Goal: Task Accomplishment & Management: Use online tool/utility

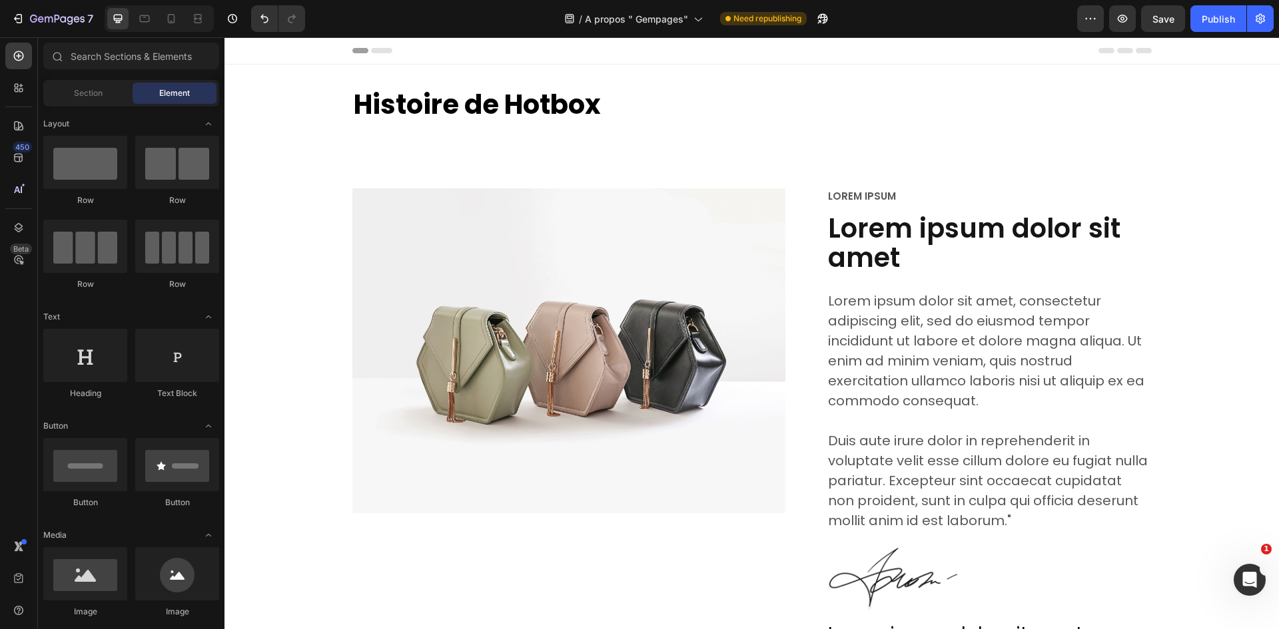
drag, startPoint x: 224, startPoint y: 37, endPoint x: 817, endPoint y: 51, distance: 592.9
drag, startPoint x: 817, startPoint y: 51, endPoint x: 748, endPoint y: 60, distance: 69.9
click at [777, 47] on div "Header" at bounding box center [751, 50] width 799 height 27
click at [653, 234] on img at bounding box center [569, 350] width 434 height 325
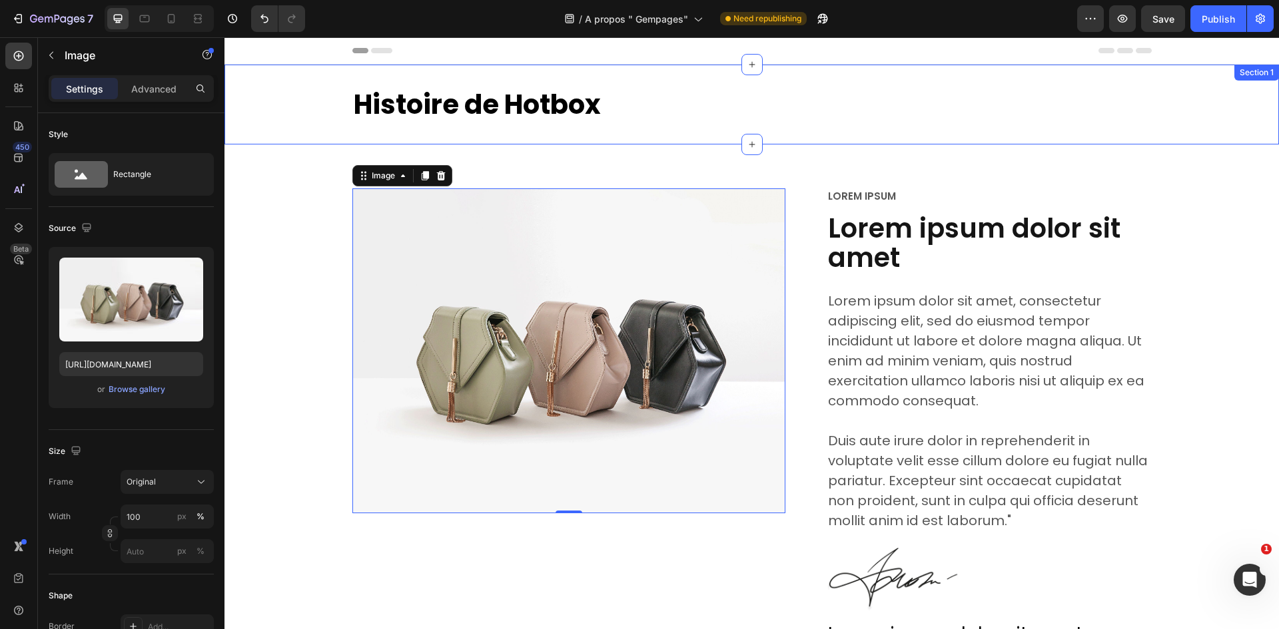
click at [980, 135] on div "Histoire de Hotbox Heading Section 1" at bounding box center [751, 105] width 1054 height 80
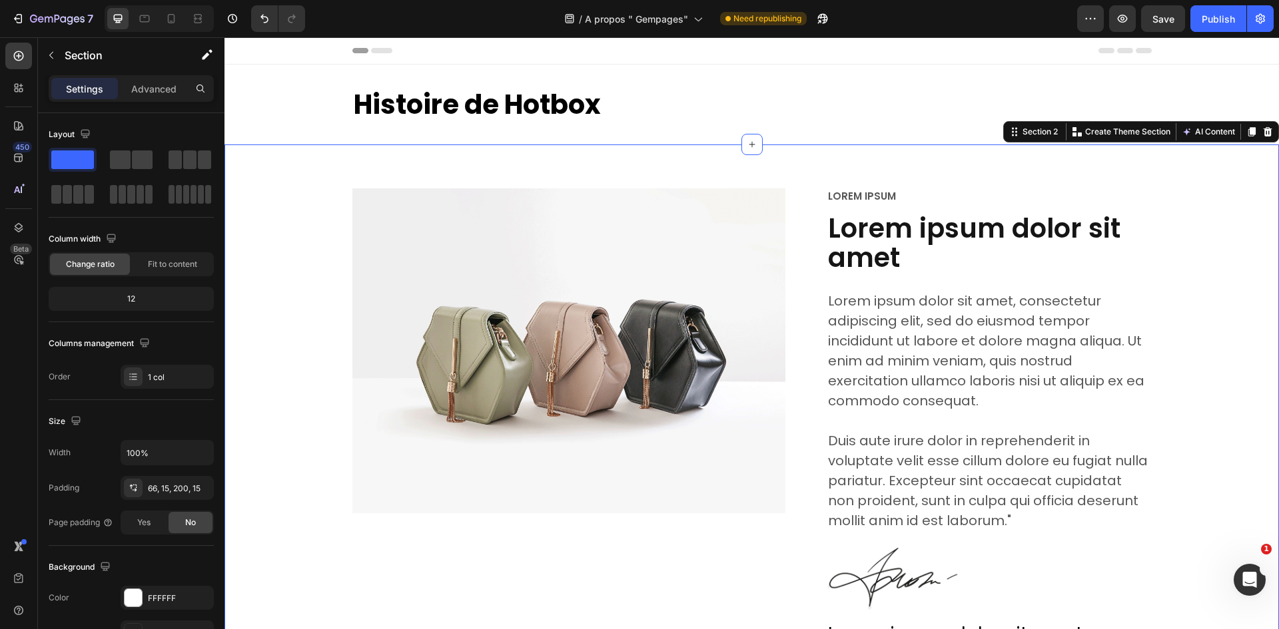
click at [1056, 174] on div "Image Row Lorem ipsum Text Block Lorem ipsum dolor sit amet Heading Lorem ipsum…" at bounding box center [751, 474] width 1054 height 659
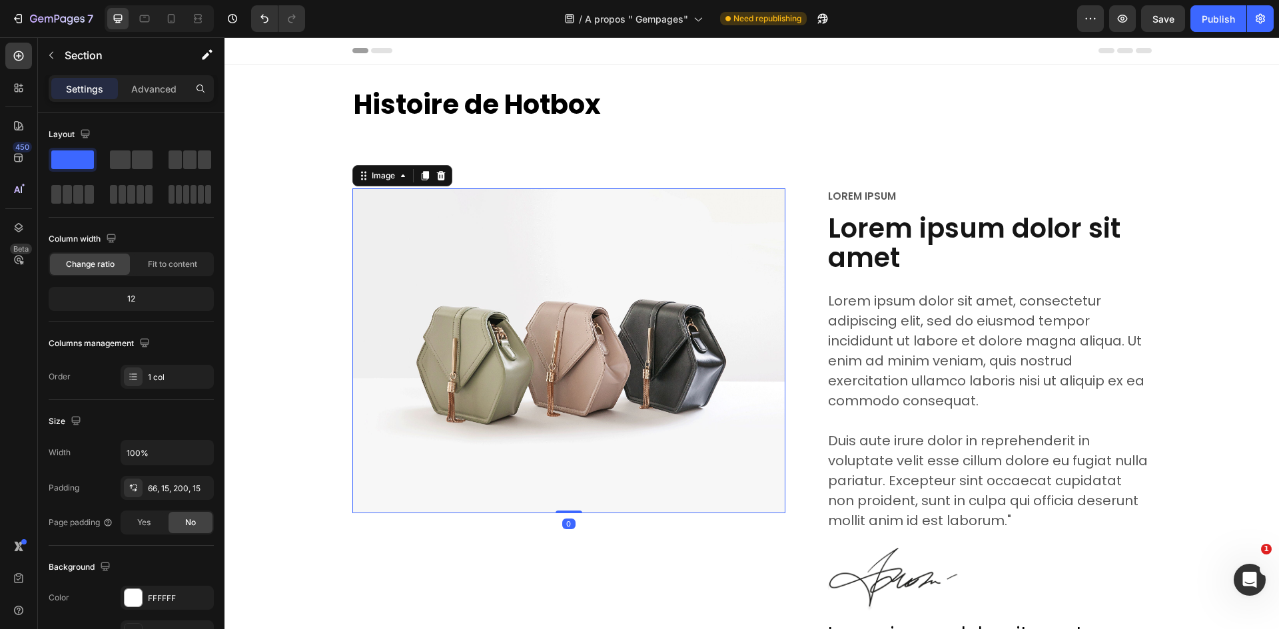
click at [741, 208] on img at bounding box center [569, 350] width 434 height 325
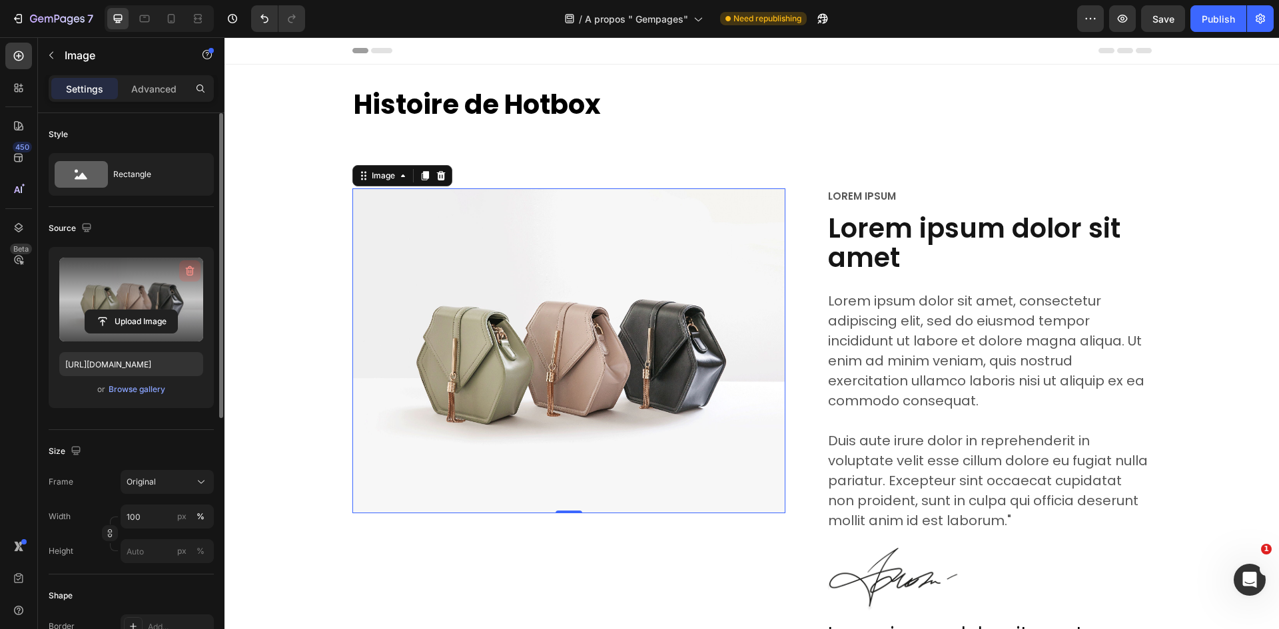
click at [191, 264] on button "button" at bounding box center [189, 270] width 21 height 21
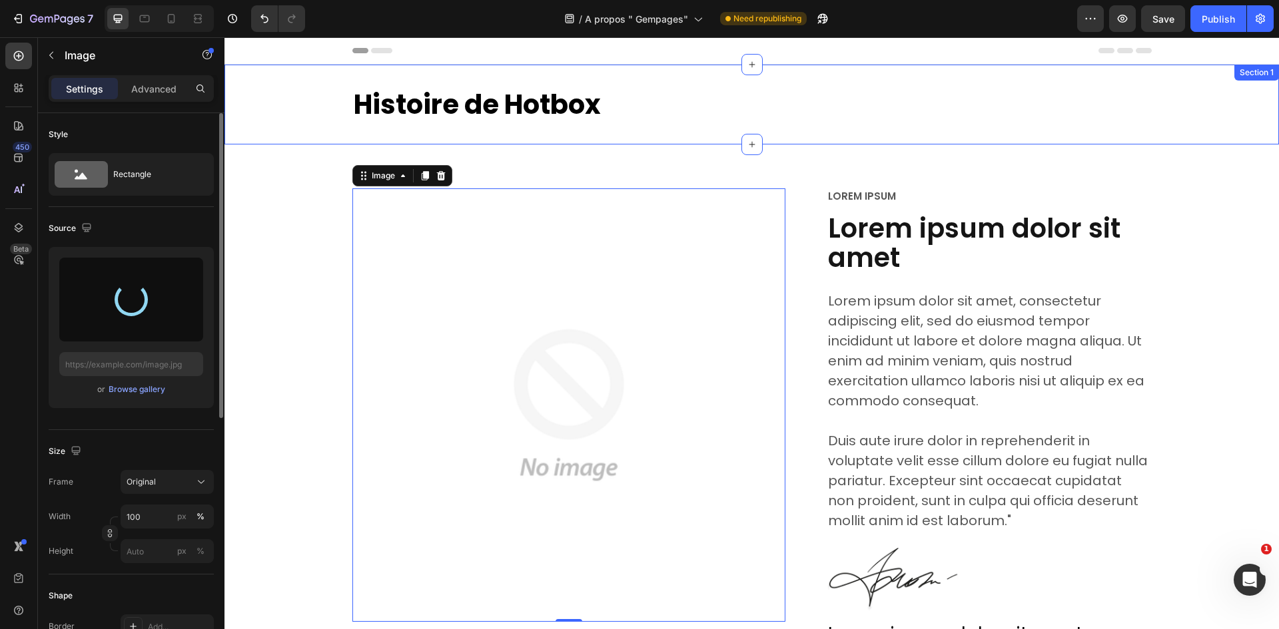
type input "[URL][DOMAIN_NAME]"
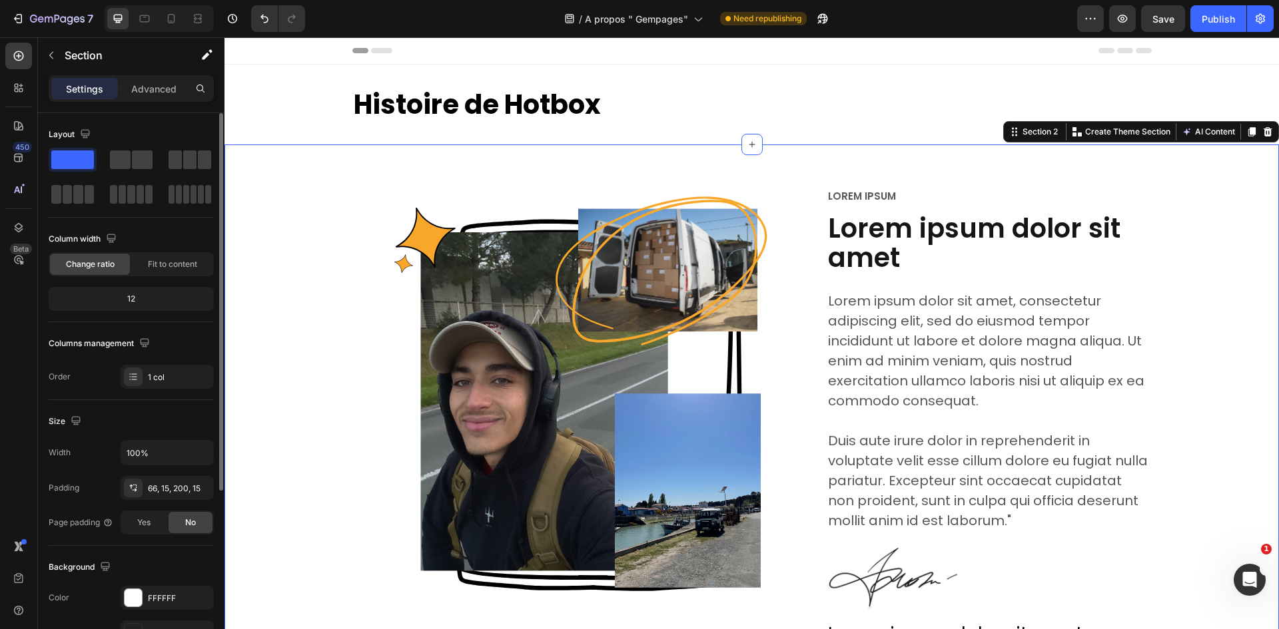
click at [1087, 167] on div "Image Row Lorem ipsum Text Block Lorem ipsum dolor sit amet Heading Lorem ipsum…" at bounding box center [751, 474] width 1054 height 659
click at [1253, 218] on div "Image Row Lorem ipsum Text Block Lorem ipsum dolor sit amet Heading Lorem ipsum…" at bounding box center [751, 429] width 1034 height 482
click at [1022, 101] on h2 "Histoire de Hotbox" at bounding box center [751, 104] width 799 height 37
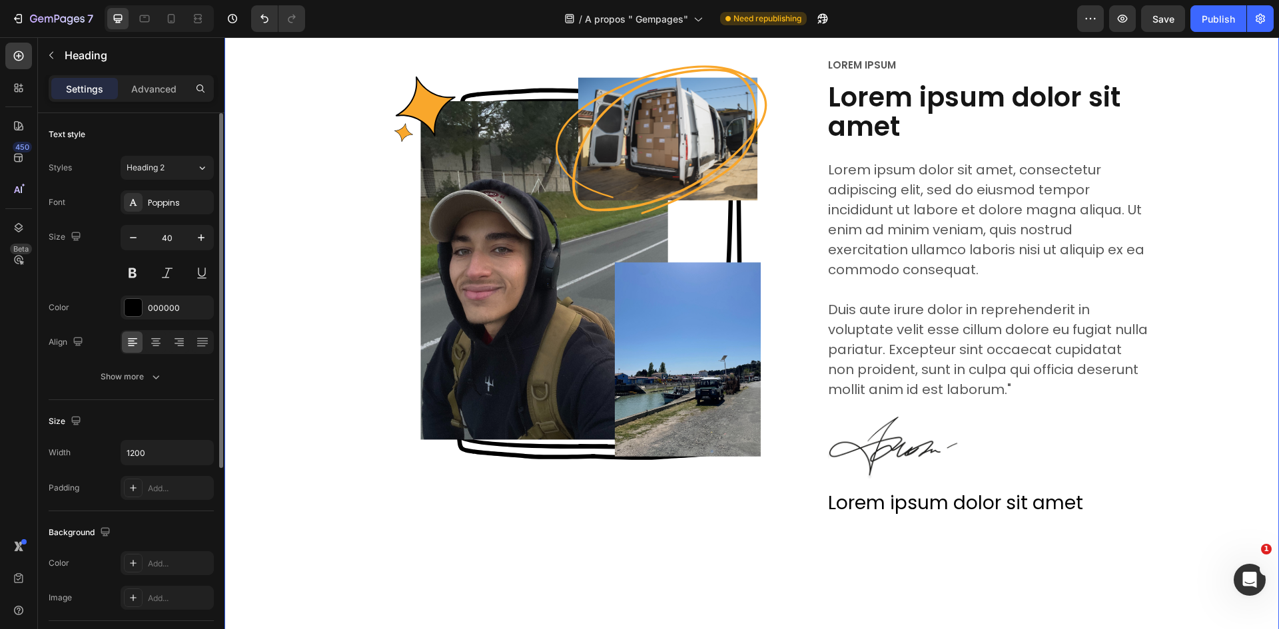
scroll to position [133, 0]
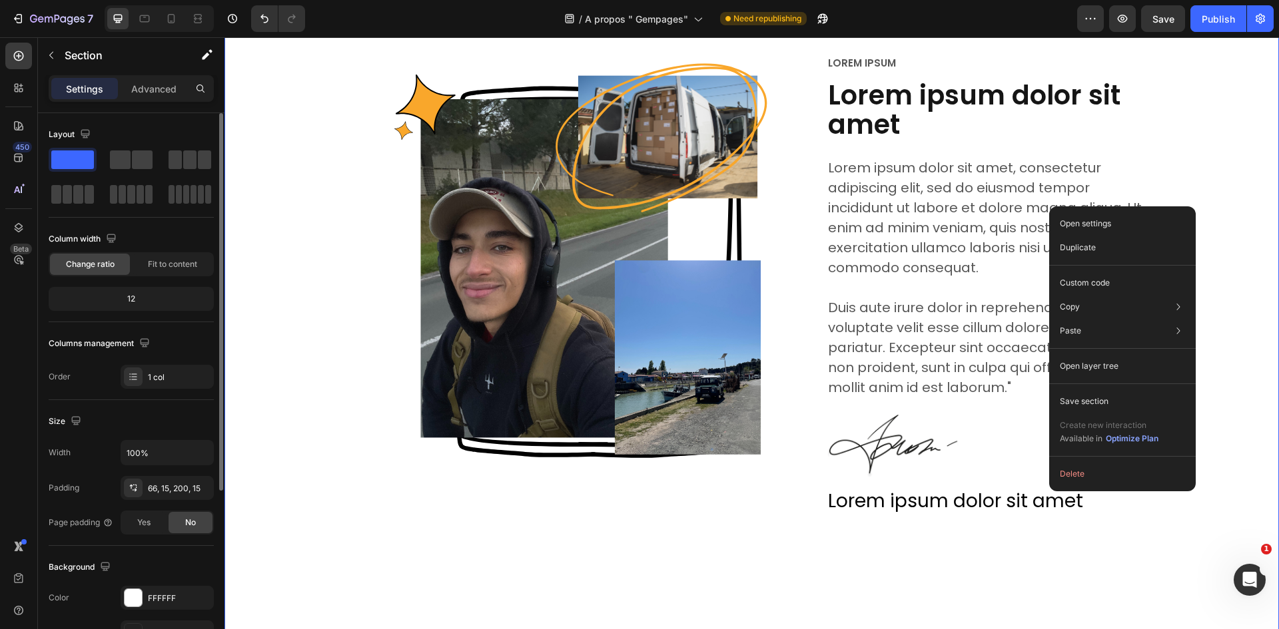
click at [1220, 158] on div "Image Row Lorem ipsum Text Block Lorem ipsum dolor sit amet Heading Lorem ipsum…" at bounding box center [751, 296] width 1034 height 482
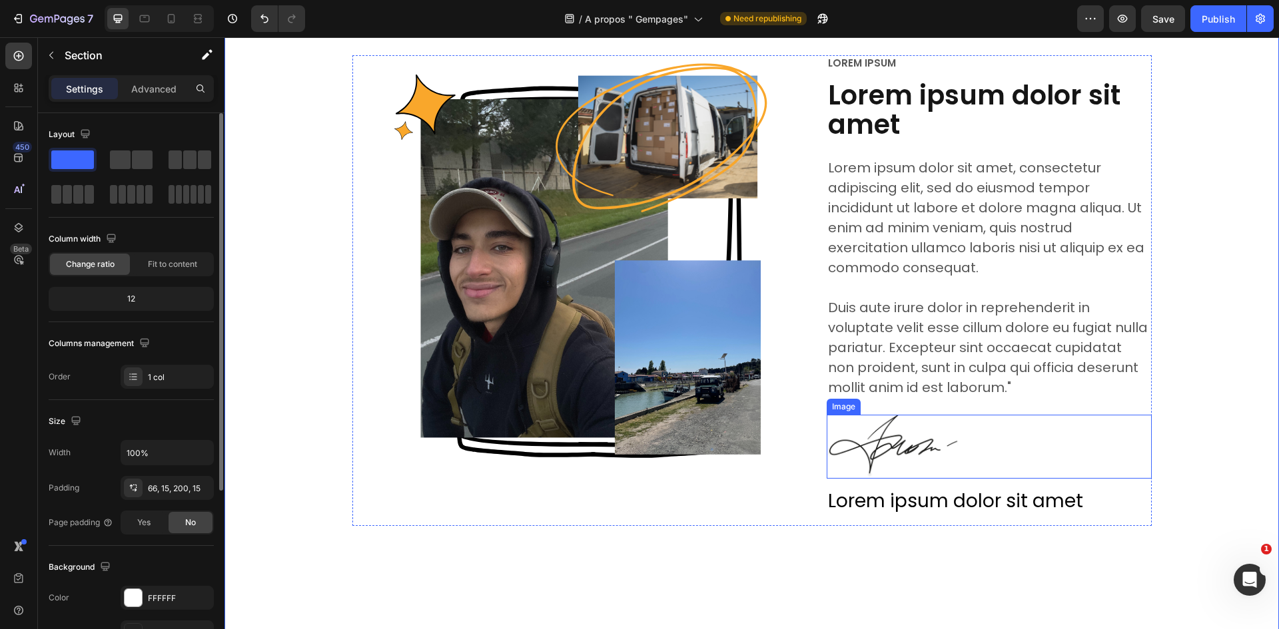
click at [889, 428] on img at bounding box center [893, 447] width 133 height 64
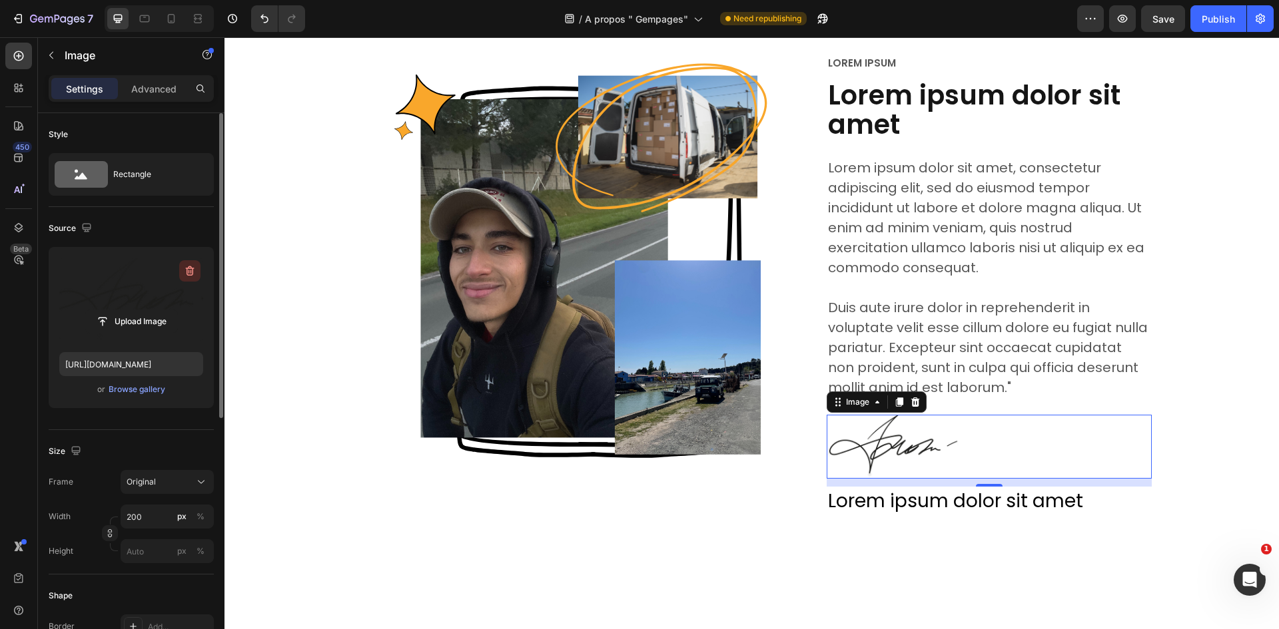
click at [189, 275] on icon "button" at bounding box center [190, 271] width 9 height 10
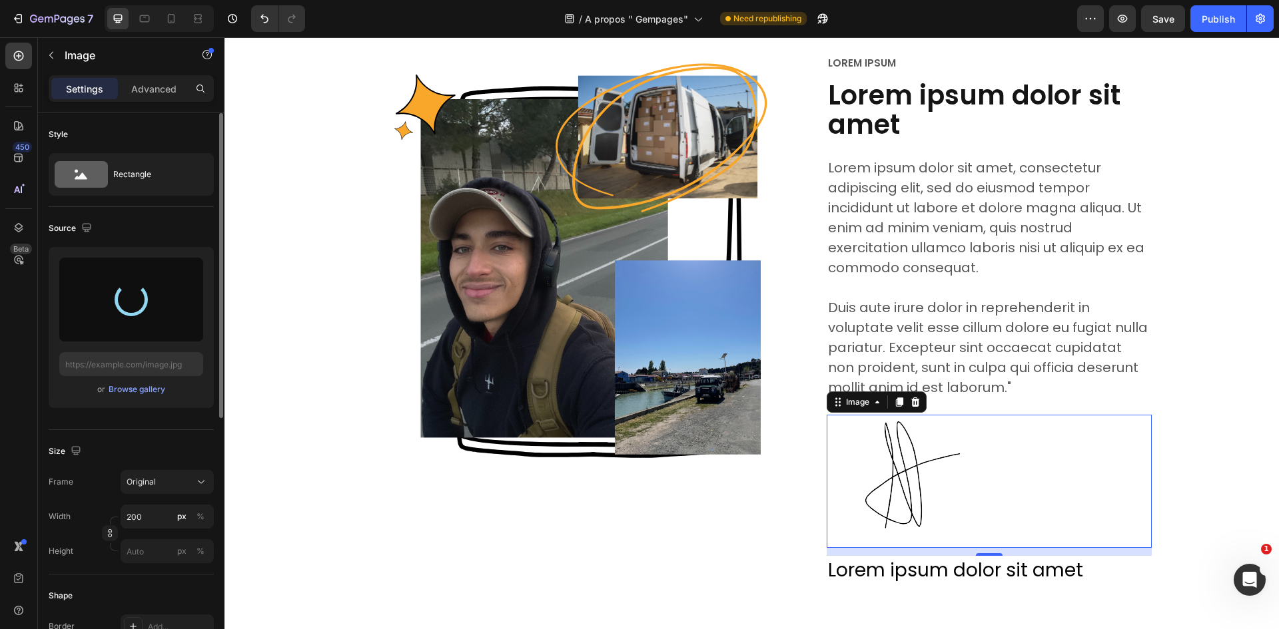
type input "https://cdn.shopify.com/s/files/1/0947/1977/0948/files/gempages_584826131627115…"
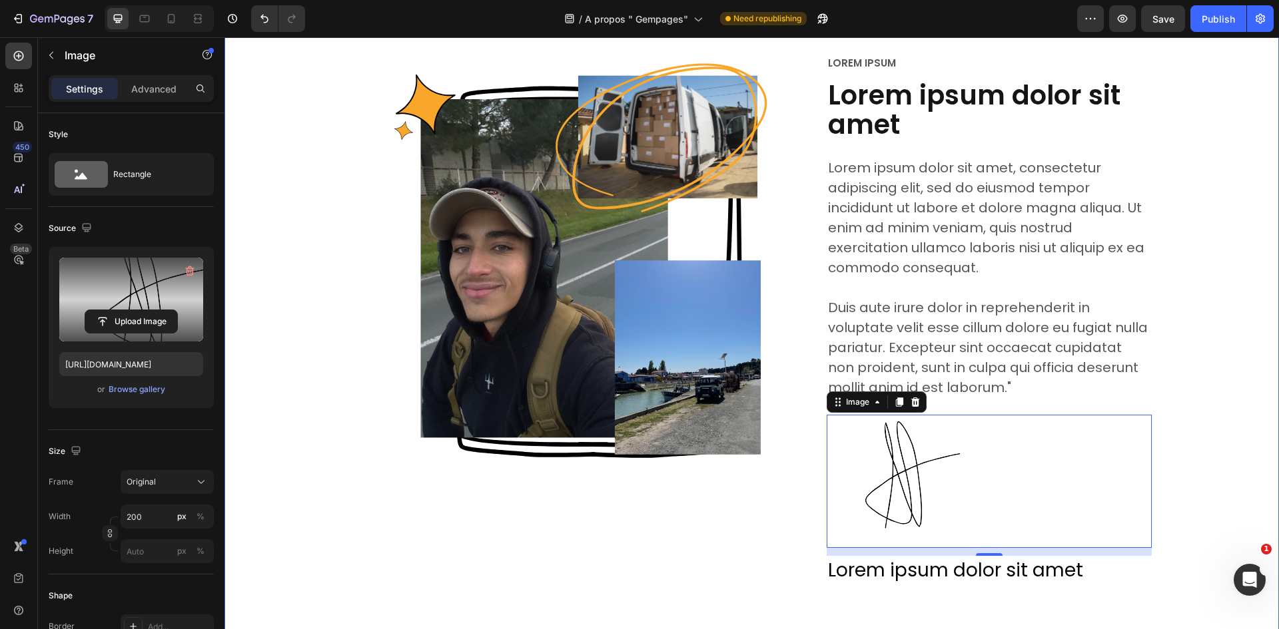
click at [1197, 437] on div "Image Row Lorem ipsum Text Block Lorem ipsum dolor sit amet Heading Lorem ipsum…" at bounding box center [751, 330] width 1034 height 551
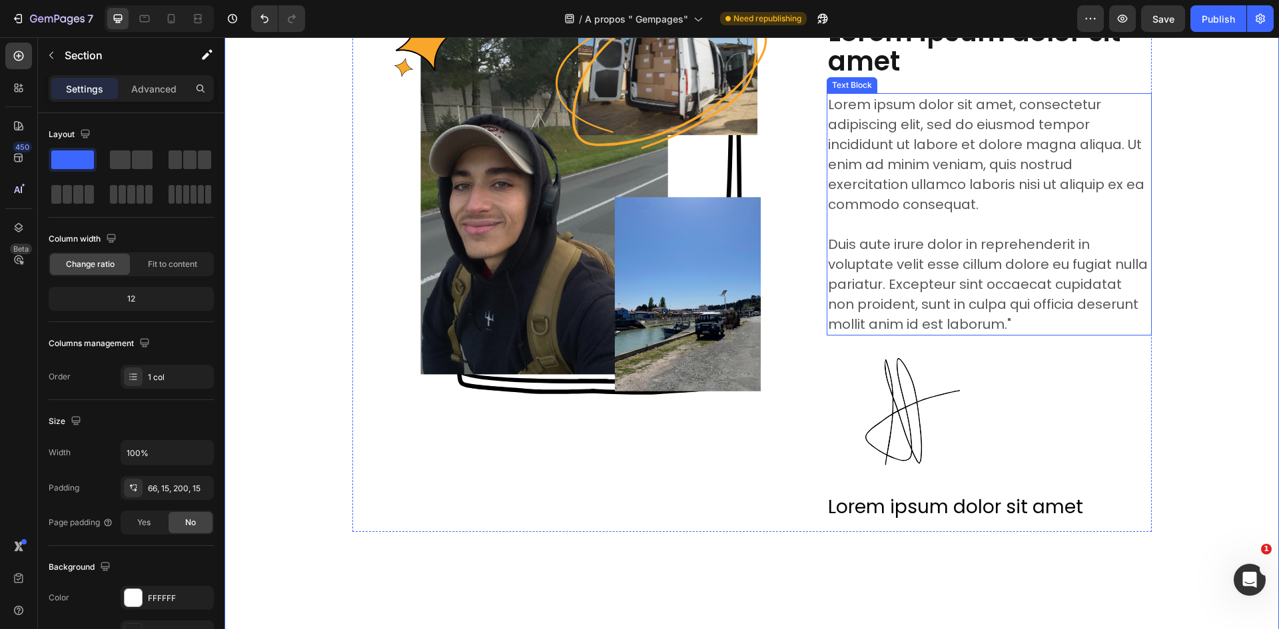
scroll to position [200, 0]
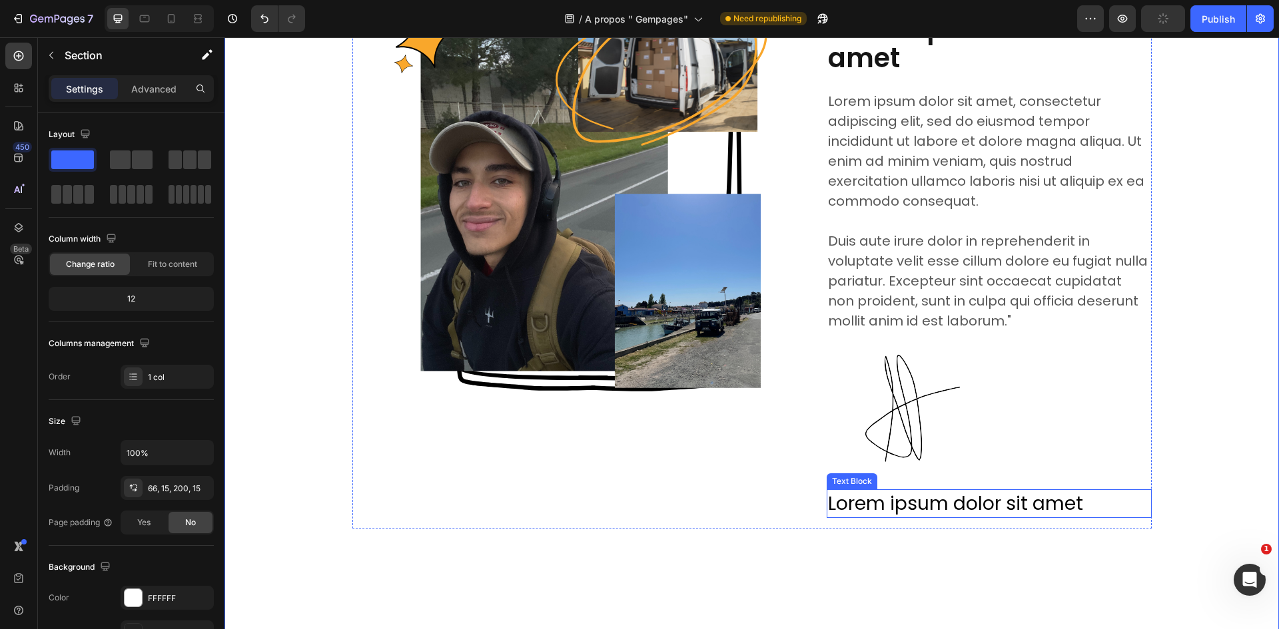
click at [950, 500] on p "Lorem ipsum dolor sit amet" at bounding box center [989, 504] width 322 height 26
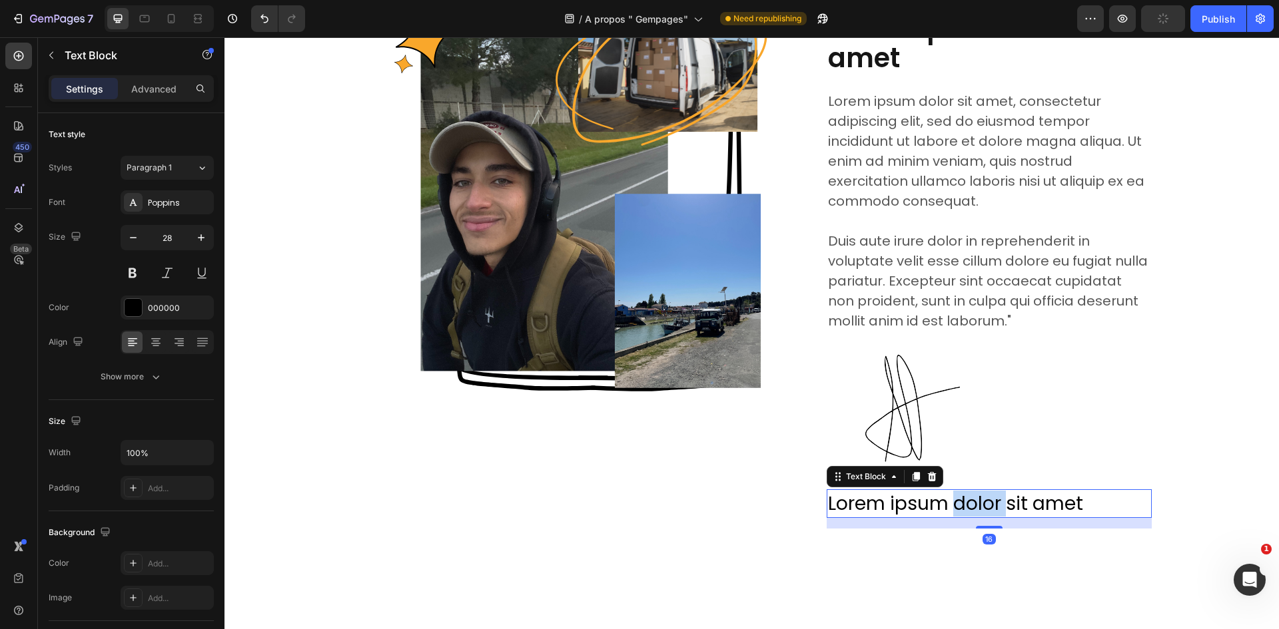
click at [950, 500] on p "Lorem ipsum dolor sit amet" at bounding box center [989, 504] width 322 height 26
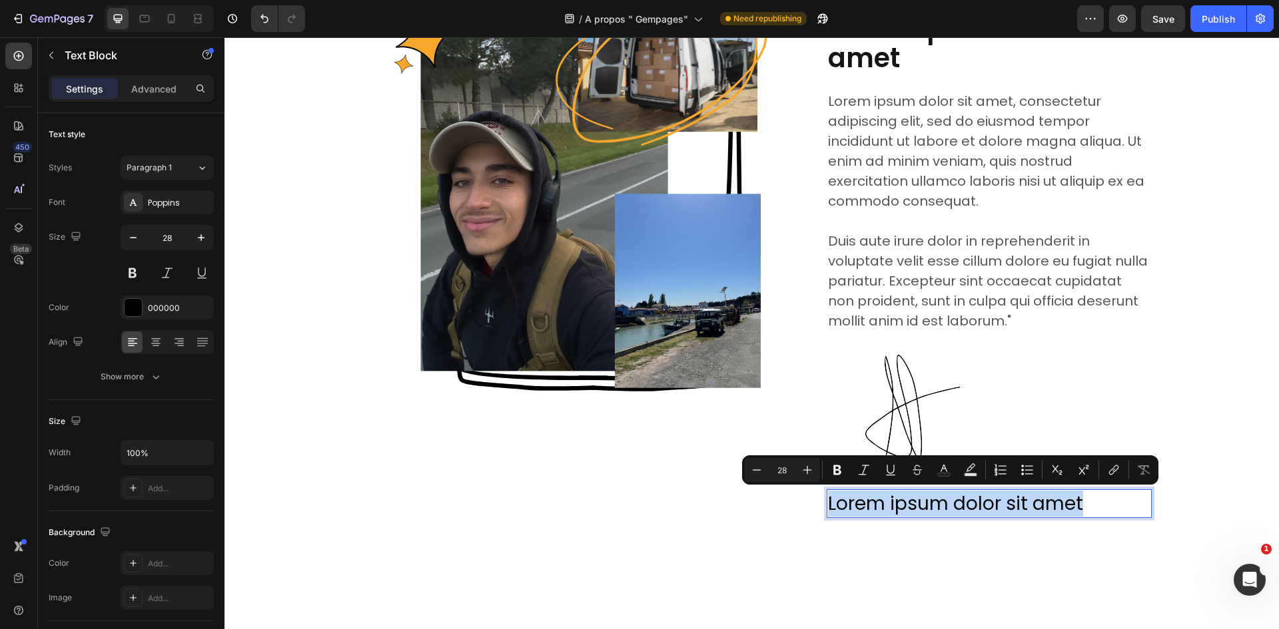
copy p "Lorem ipsum dolor sit amet"
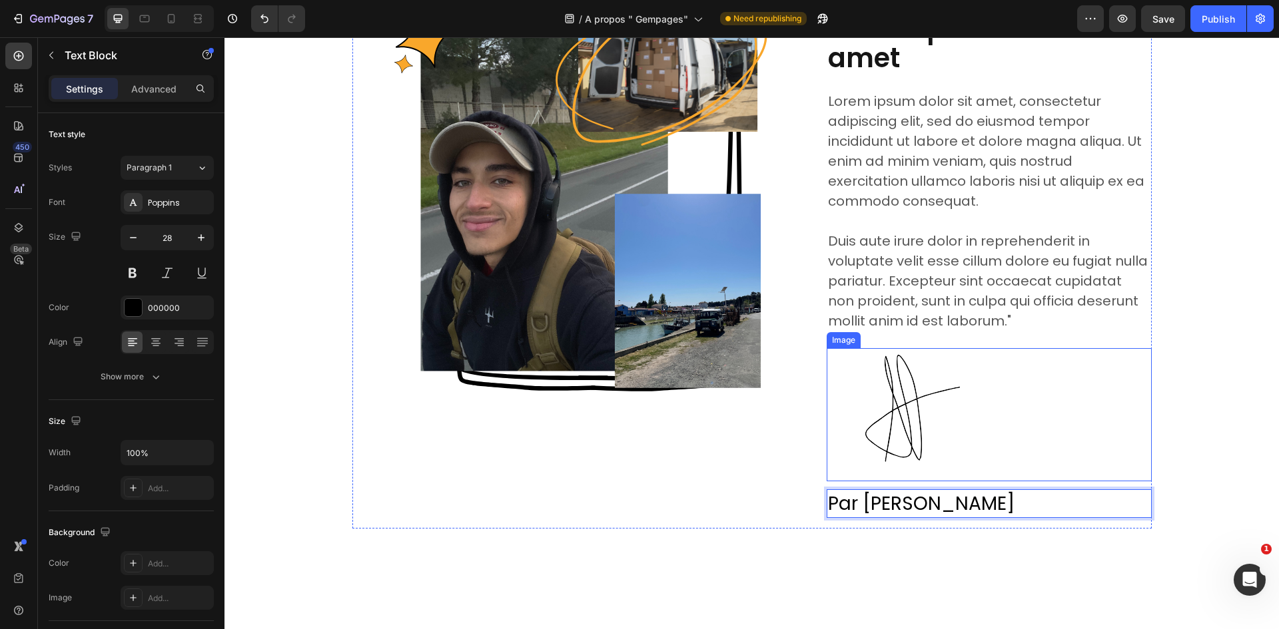
click at [1111, 460] on div at bounding box center [989, 414] width 325 height 133
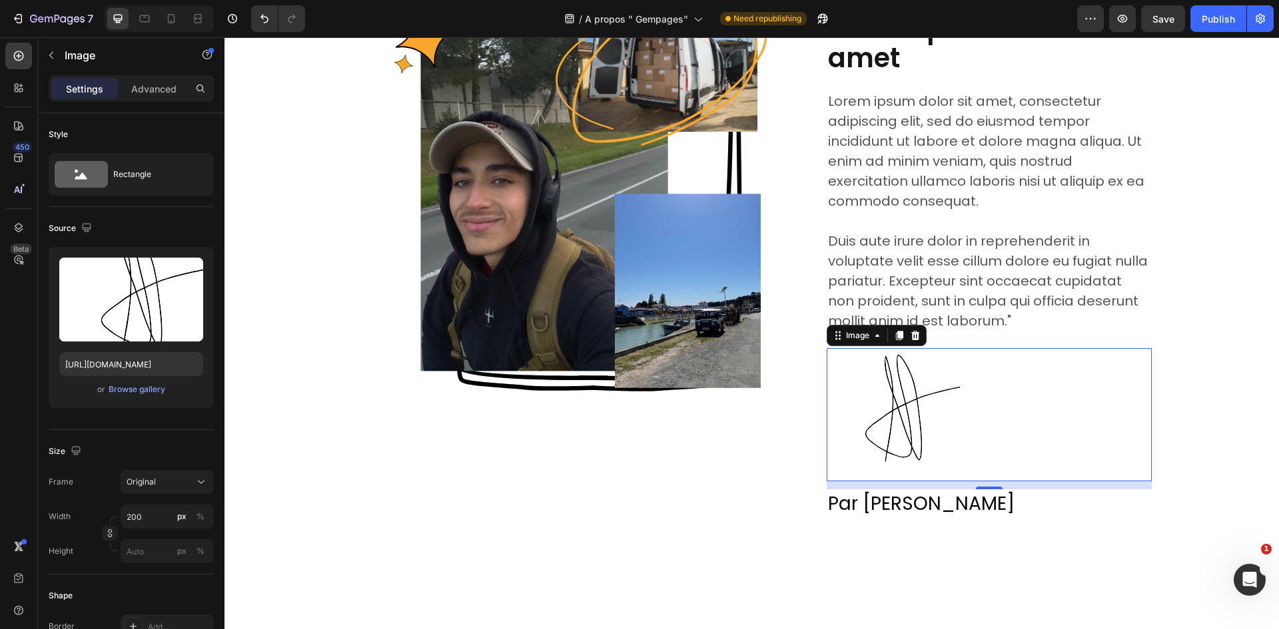
drag, startPoint x: 988, startPoint y: 489, endPoint x: 993, endPoint y: 467, distance: 22.6
click at [993, 458] on div "Image 12" at bounding box center [989, 414] width 325 height 133
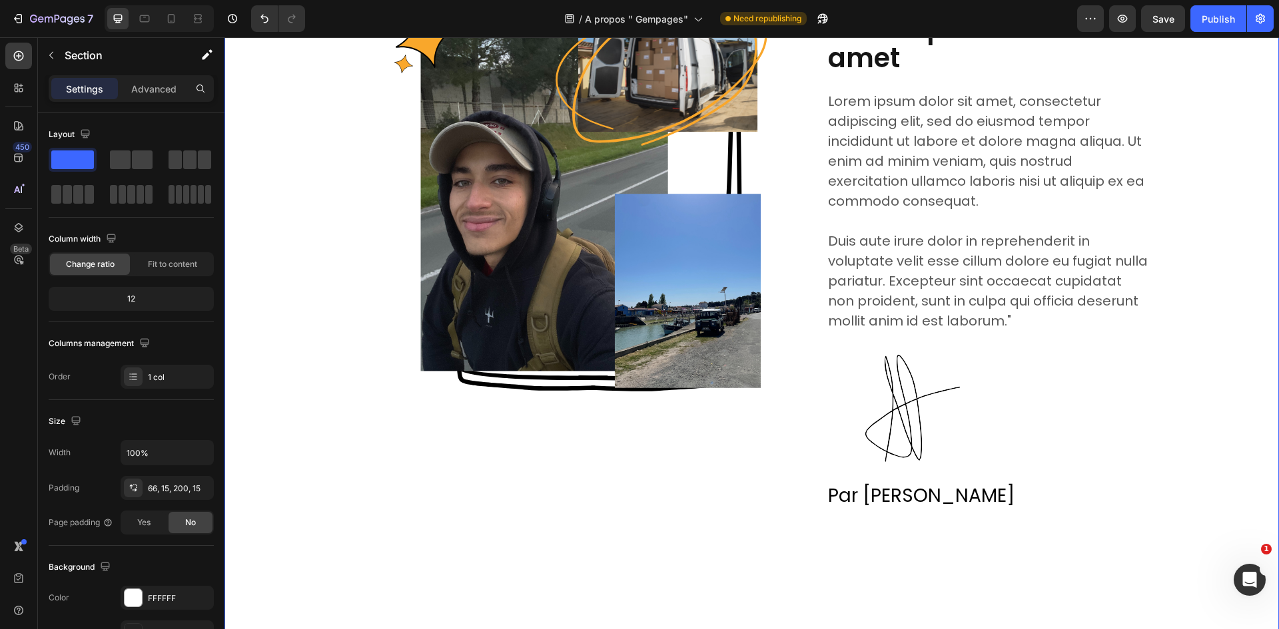
click at [1016, 532] on div "Image Row Lorem ipsum Text Block Lorem ipsum dolor sit amet Heading Lorem ipsum…" at bounding box center [751, 305] width 1054 height 720
click at [698, 525] on div "Image Row Lorem ipsum Text Block Lorem ipsum dolor sit amet Heading Lorem ipsum…" at bounding box center [751, 260] width 1034 height 543
click at [1202, 207] on div "Image Row Lorem ipsum Text Block Lorem ipsum dolor sit amet Heading Lorem ipsum…" at bounding box center [751, 260] width 1034 height 543
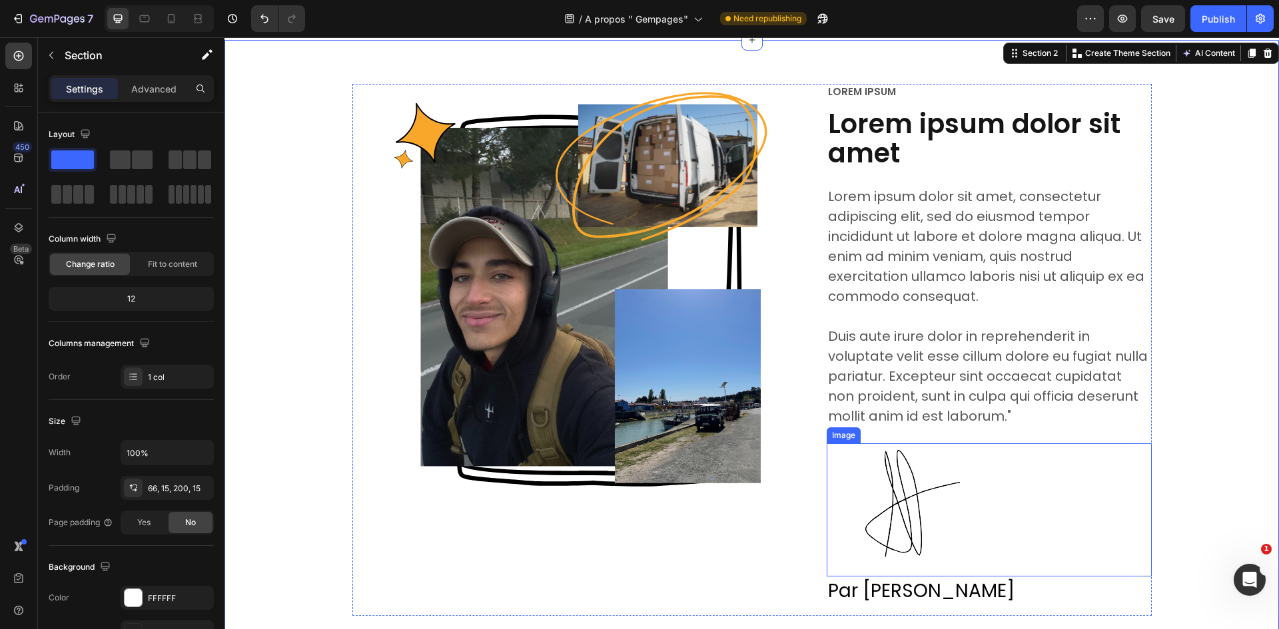
scroll to position [67, 0]
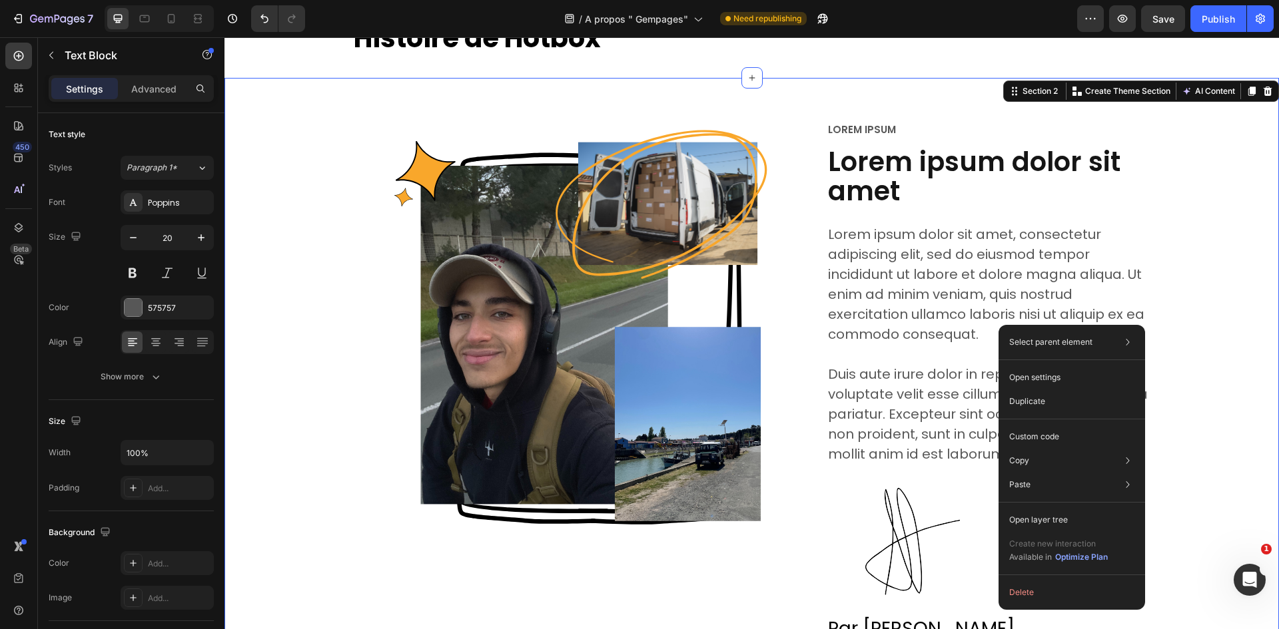
click at [1183, 284] on div "Image Row Lorem ipsum Text Block Lorem ipsum dolor sit amet Heading Lorem ipsum…" at bounding box center [751, 393] width 1034 height 543
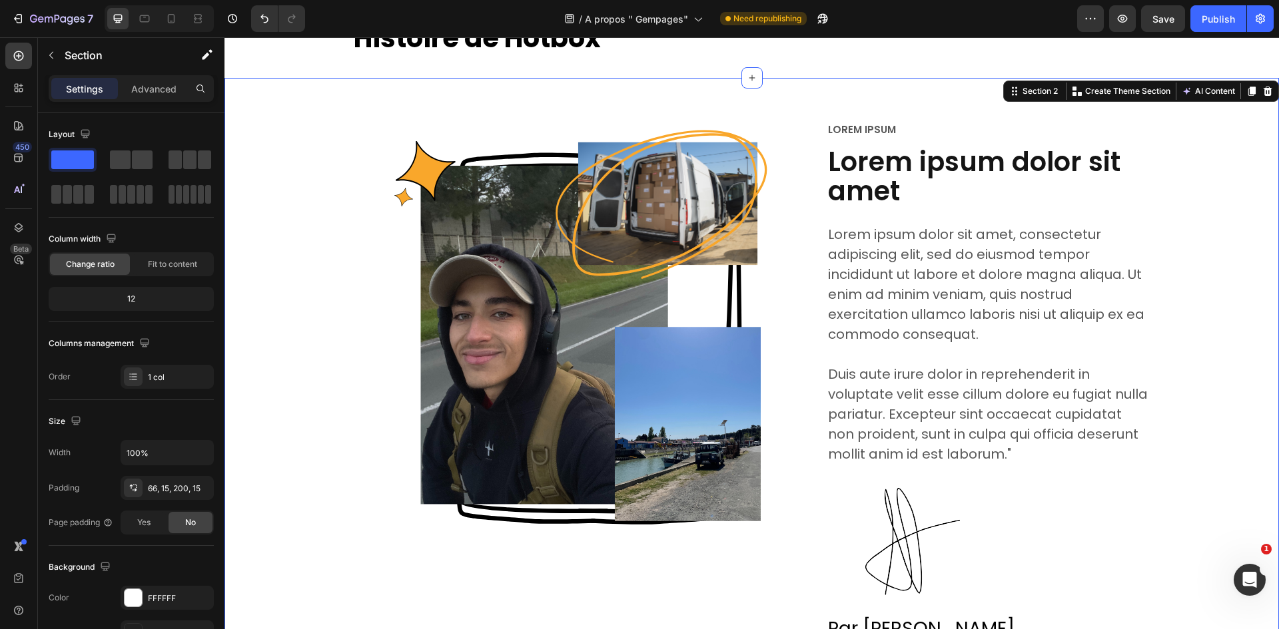
click at [1203, 206] on div "Image Row Lorem ipsum Text Block Lorem ipsum dolor sit amet Heading Lorem ipsum…" at bounding box center [751, 393] width 1034 height 543
click at [1208, 182] on div "Image Row Lorem ipsum Text Block Lorem ipsum dolor sit amet Heading Lorem ipsum…" at bounding box center [751, 393] width 1034 height 543
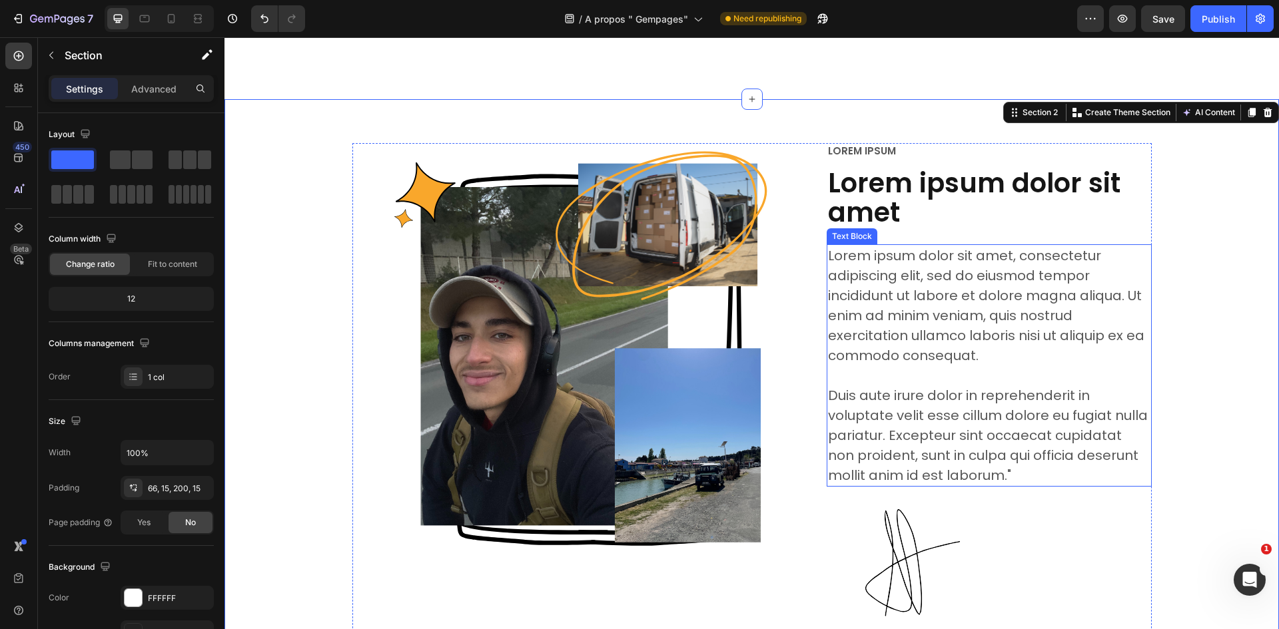
scroll to position [333, 0]
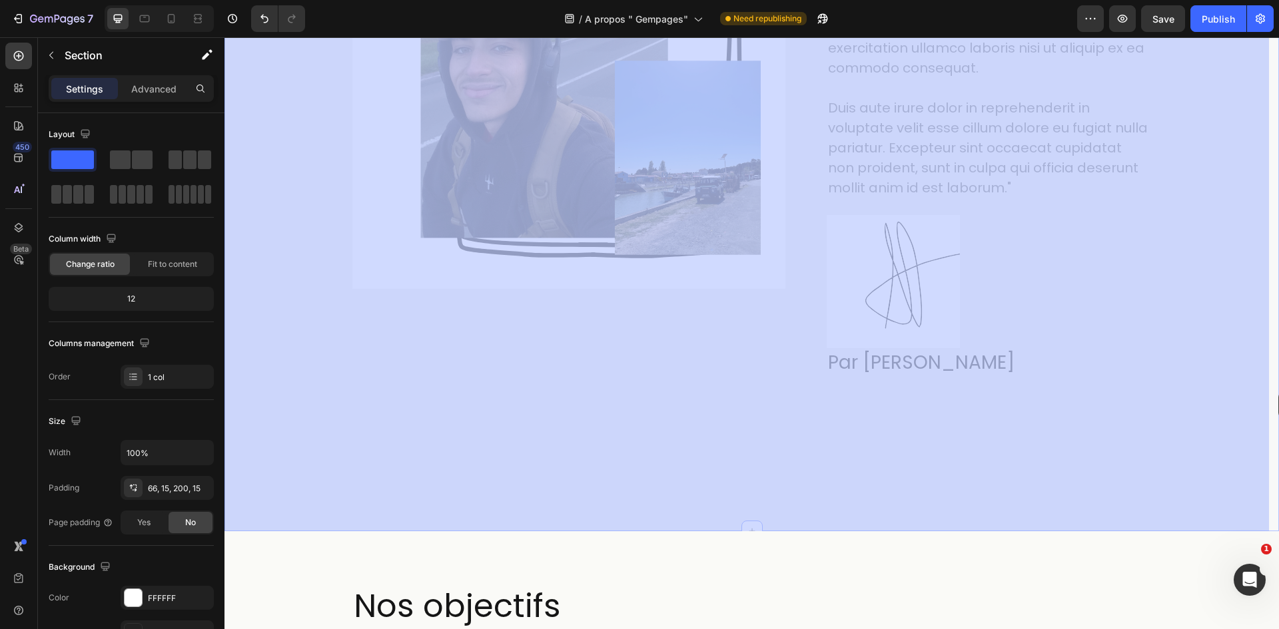
drag, startPoint x: 1265, startPoint y: 288, endPoint x: 1278, endPoint y: 392, distance: 105.3
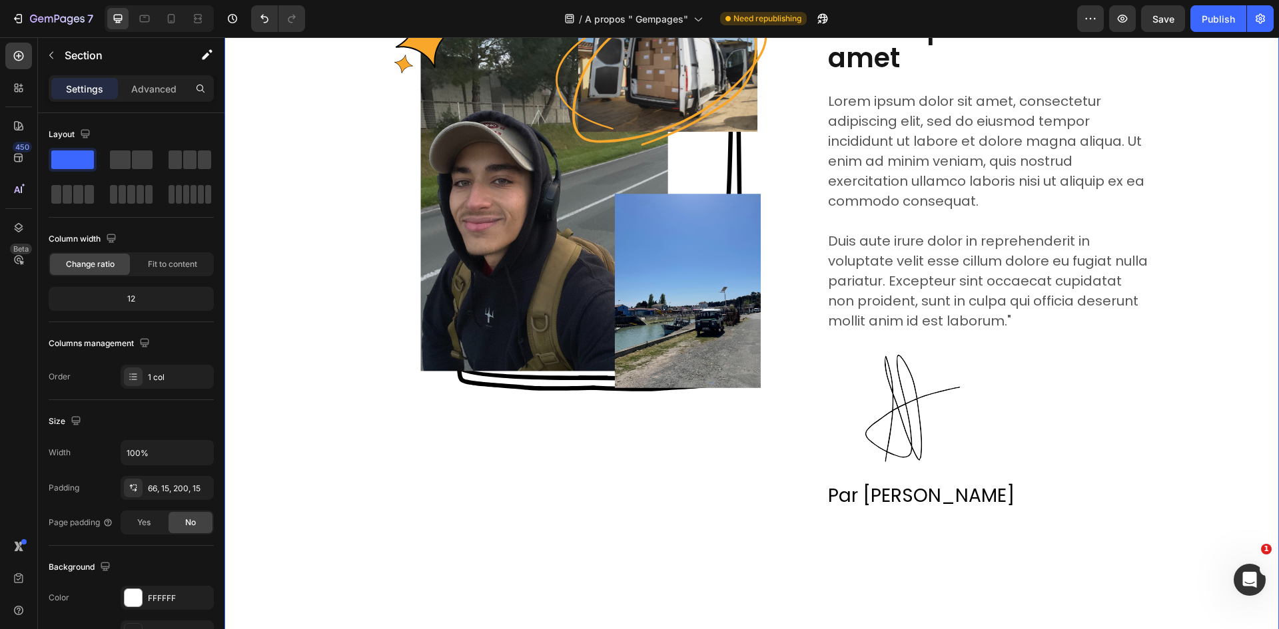
click at [1190, 217] on div "Image Row Lorem ipsum Text Block Lorem ipsum dolor sit amet Heading Lorem ipsum…" at bounding box center [751, 260] width 1034 height 543
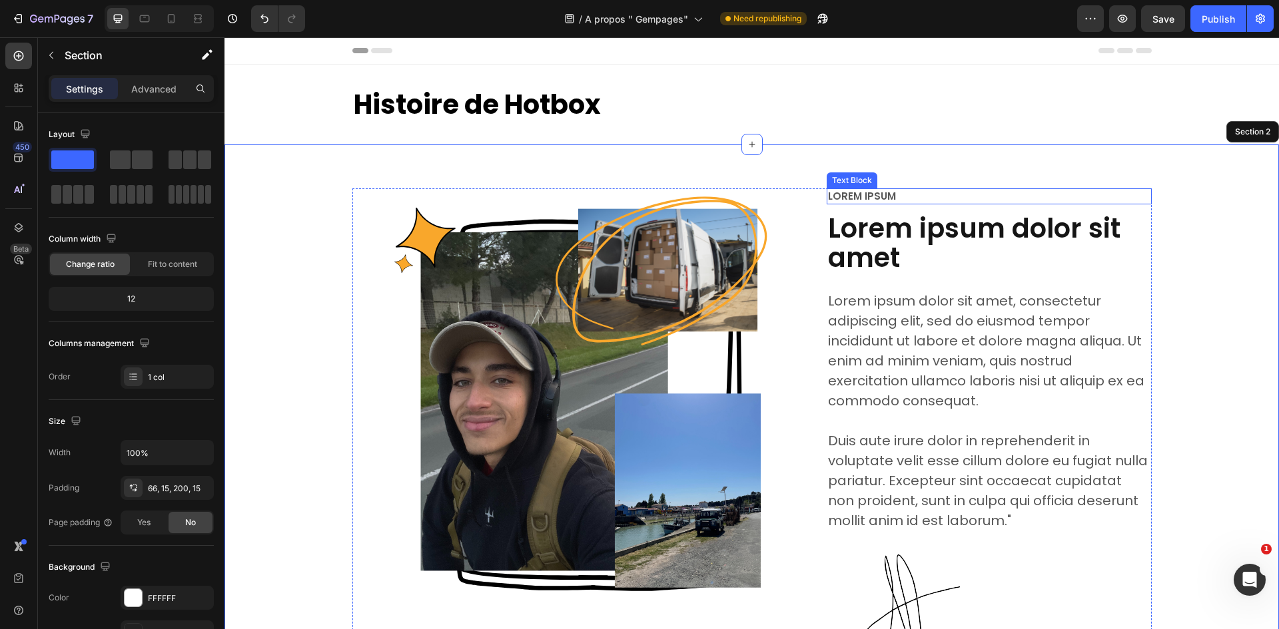
click at [873, 196] on p "Lorem ipsum" at bounding box center [989, 196] width 322 height 13
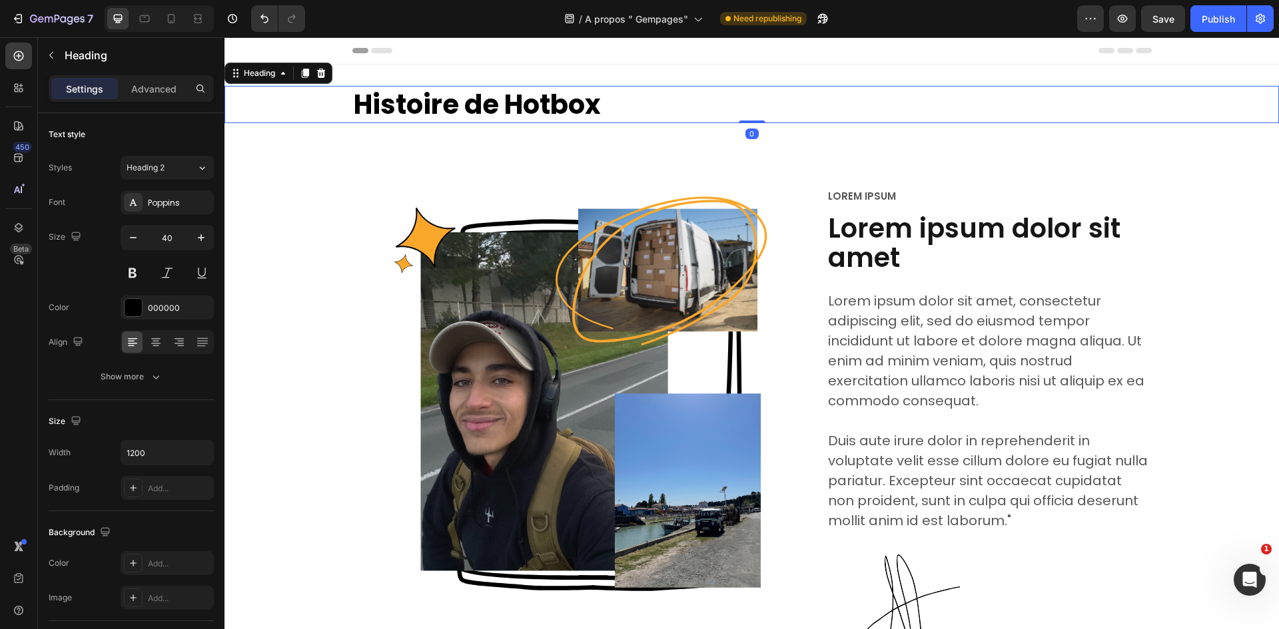
click at [559, 111] on h2 "Histoire de Hotbox" at bounding box center [751, 104] width 799 height 37
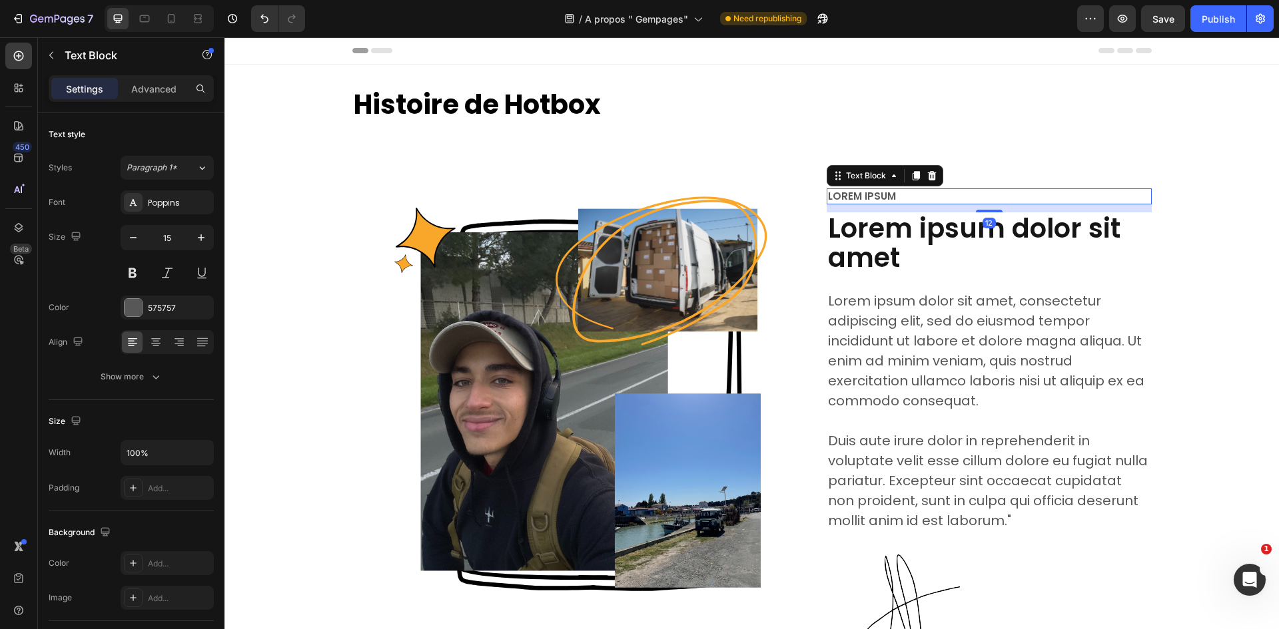
click at [878, 196] on p "Lorem ipsum" at bounding box center [989, 196] width 322 height 13
click at [922, 287] on div "Lorem ipsum Text Block 12 Lorem ipsum dolor sit amet Heading Lorem ipsum dolor …" at bounding box center [989, 454] width 325 height 532
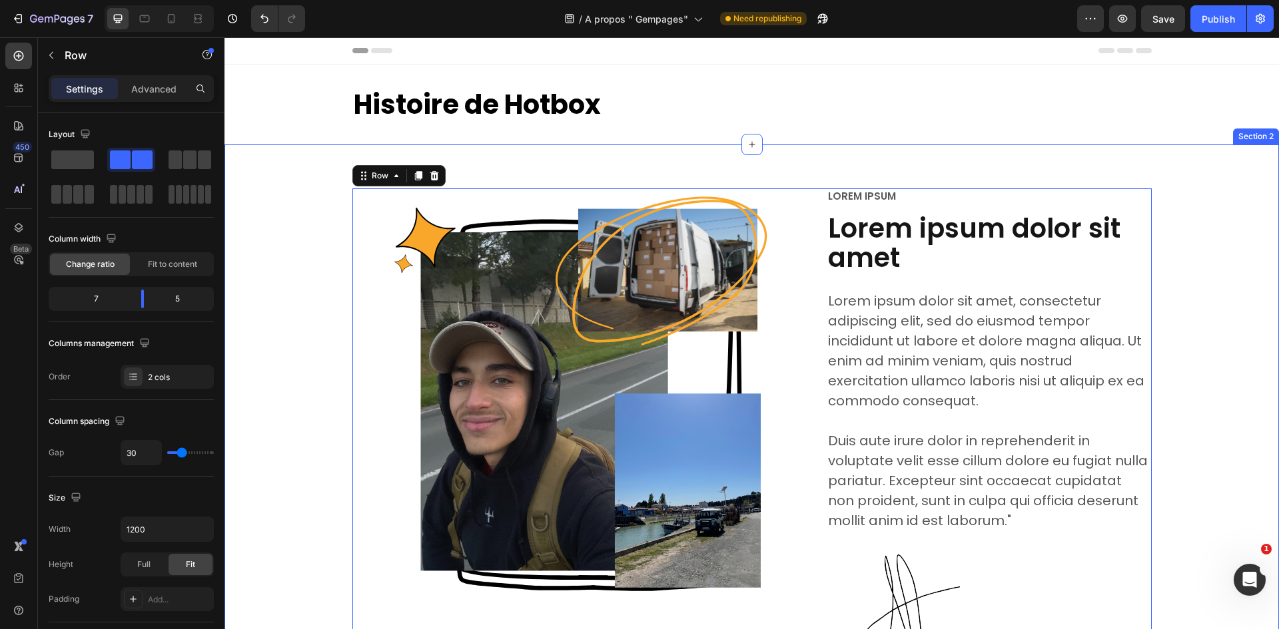
click at [983, 145] on div "Image Row Lorem ipsum Text Block Lorem ipsum dolor sit amet Heading Lorem ipsum…" at bounding box center [751, 505] width 1054 height 720
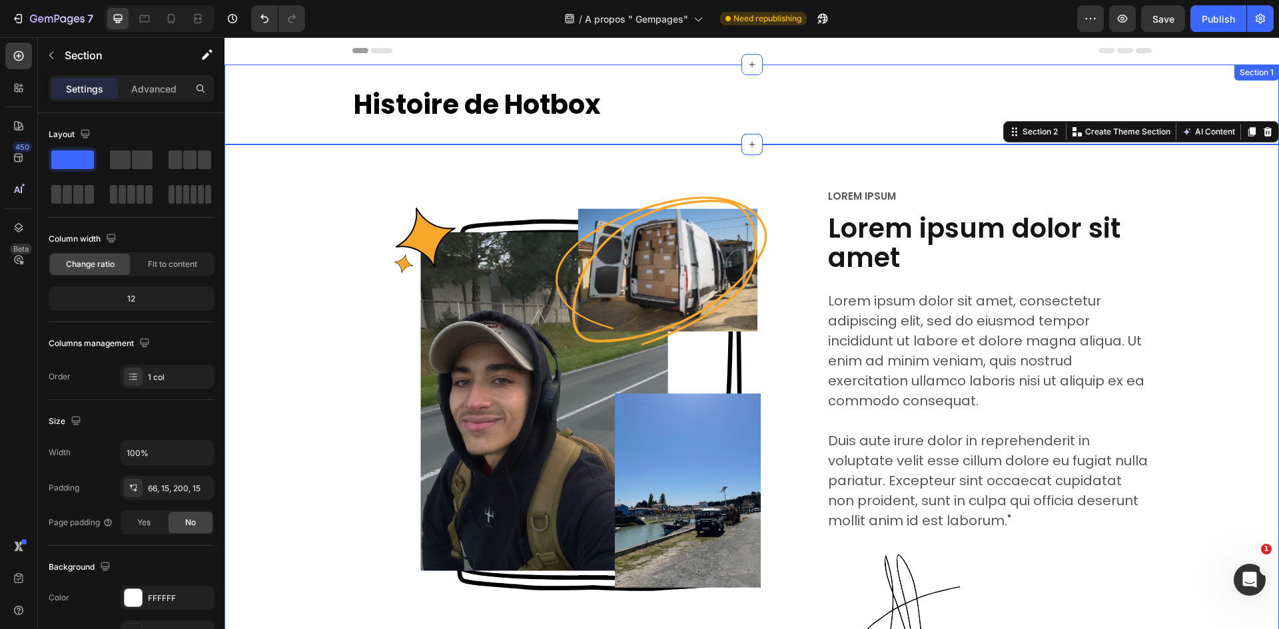
click at [944, 81] on div "Histoire de Hotbox Heading Section 1" at bounding box center [751, 105] width 1054 height 80
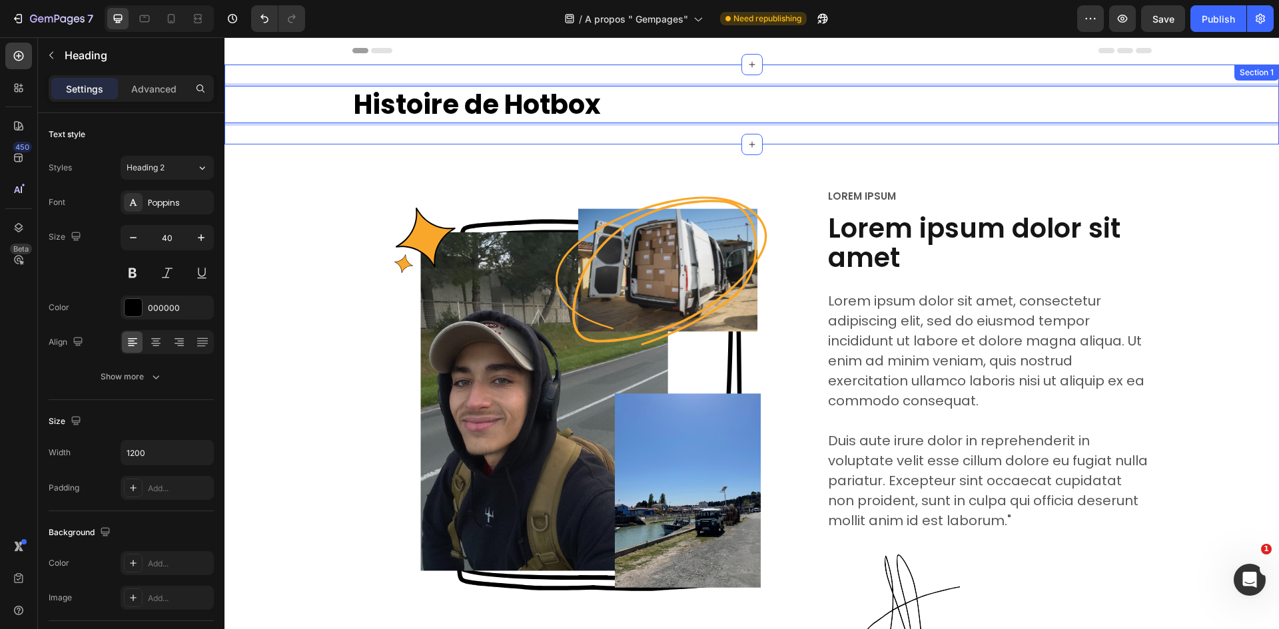
click at [839, 81] on div "Histoire de Hotbox Heading 0 Section 1" at bounding box center [751, 105] width 1054 height 80
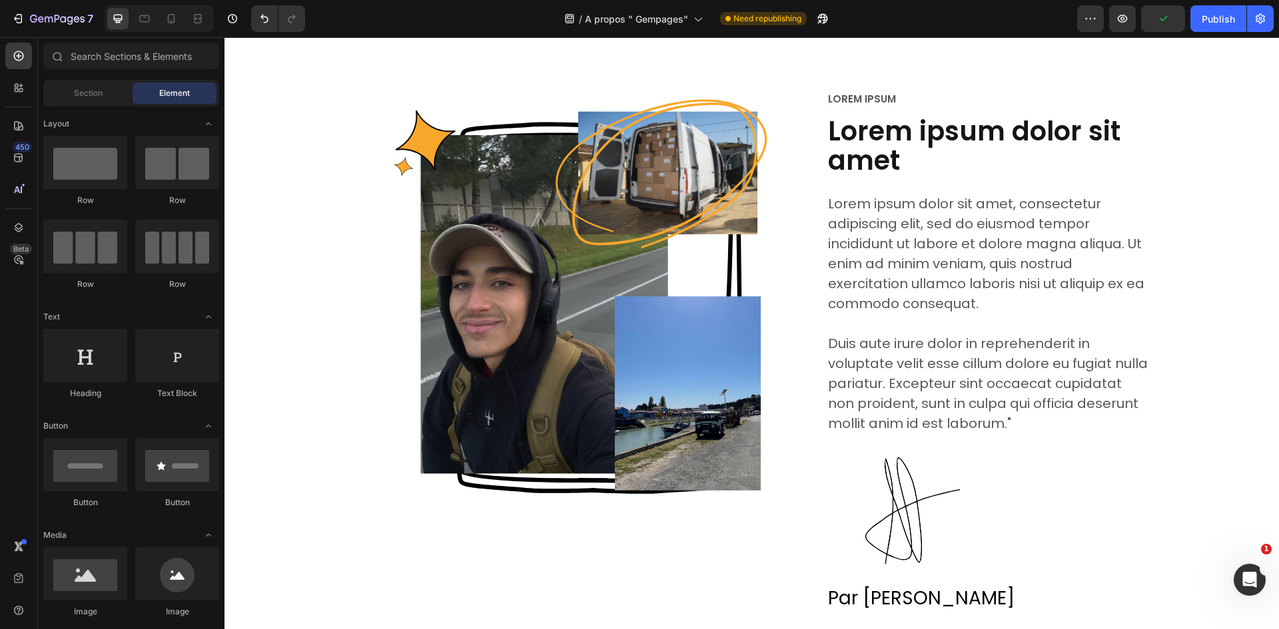
scroll to position [32, 0]
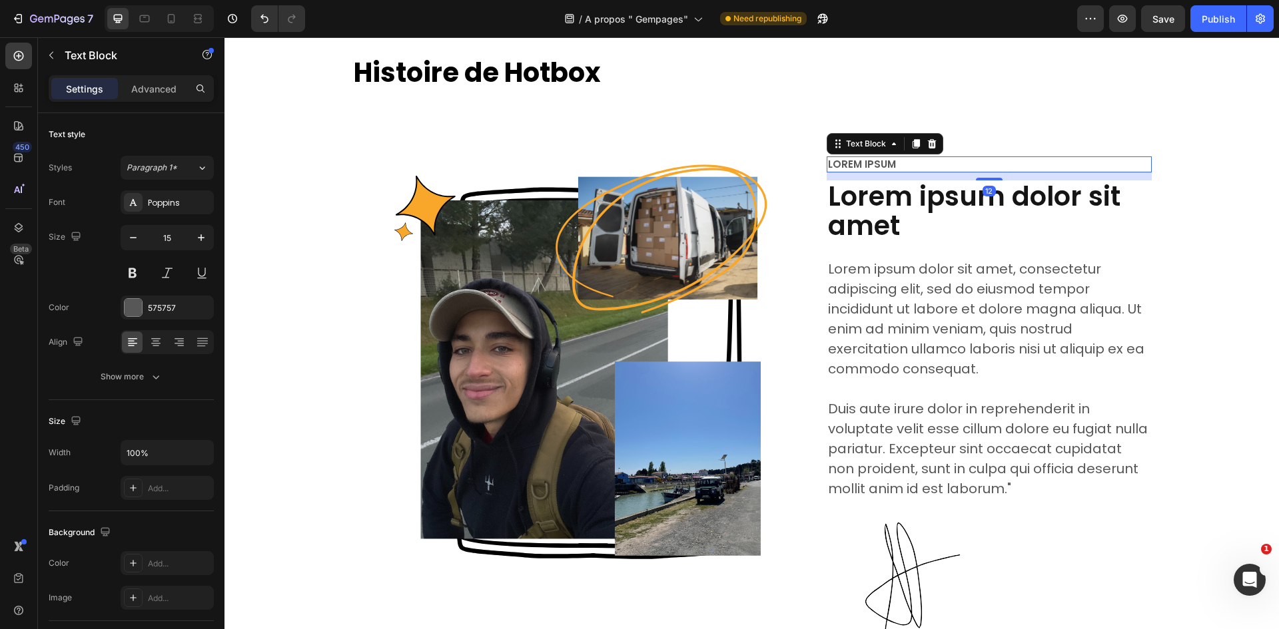
click at [872, 167] on p "Lorem ipsum" at bounding box center [989, 164] width 322 height 13
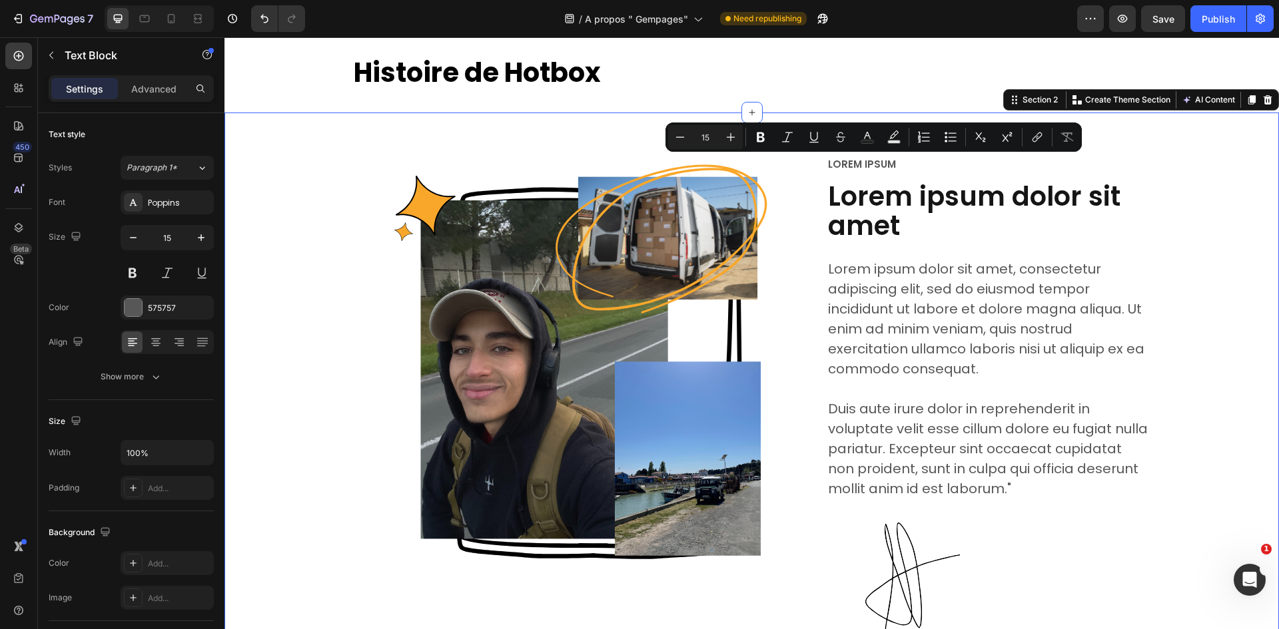
click at [1154, 200] on div "Image Row Lorem ipsum Text Block Lorem ipsum dolor sit amet Heading Lorem ipsum…" at bounding box center [751, 428] width 1034 height 543
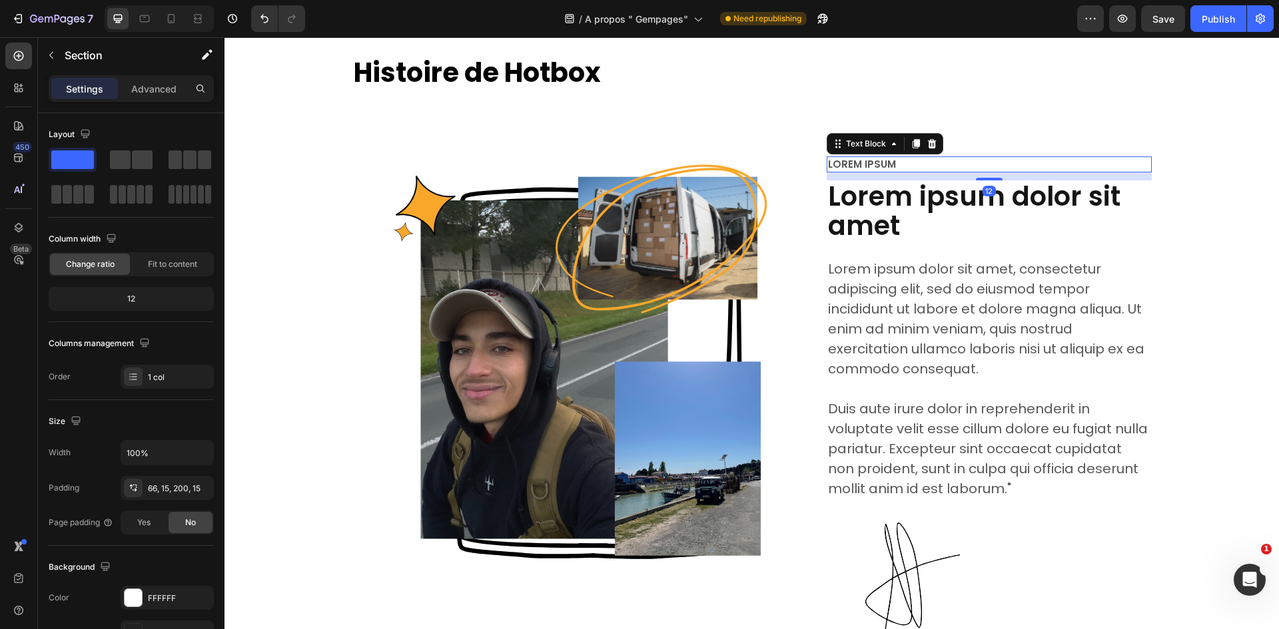
click at [893, 157] on div "Lorem ipsum" at bounding box center [989, 165] width 325 height 16
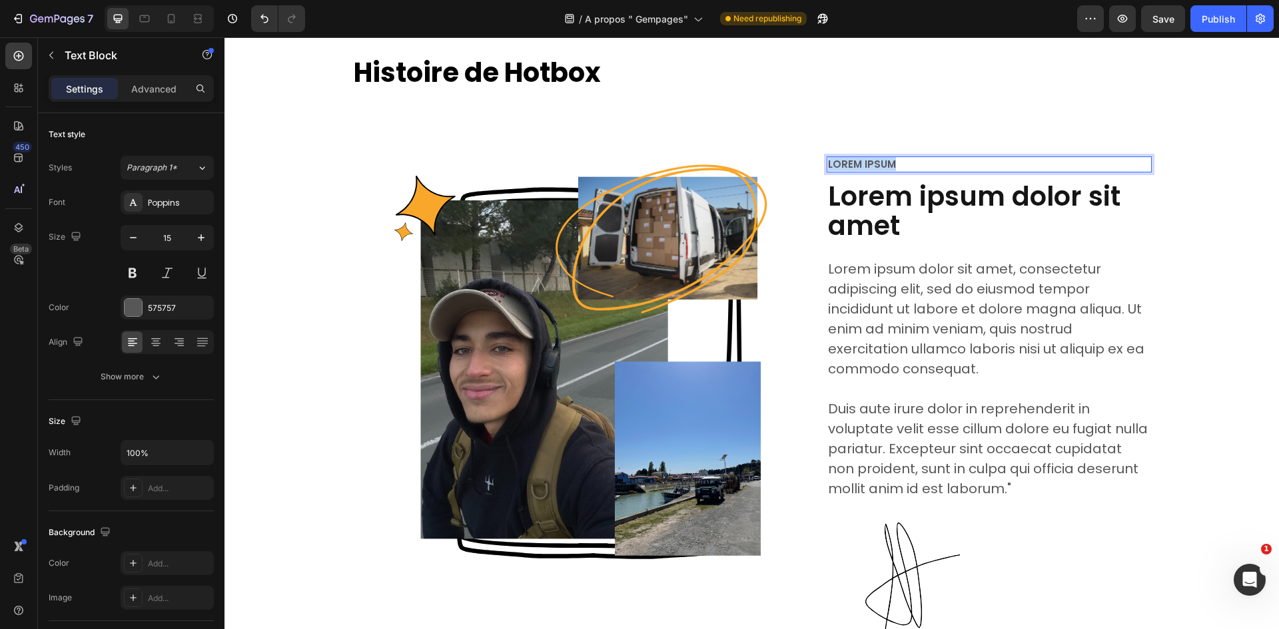
click at [893, 157] on div "Lorem ipsum" at bounding box center [989, 165] width 325 height 16
click at [1174, 194] on div "Image Row Histoire Text Block 12 Lorem ipsum dolor sit amet Heading Lorem ipsum…" at bounding box center [751, 428] width 1034 height 543
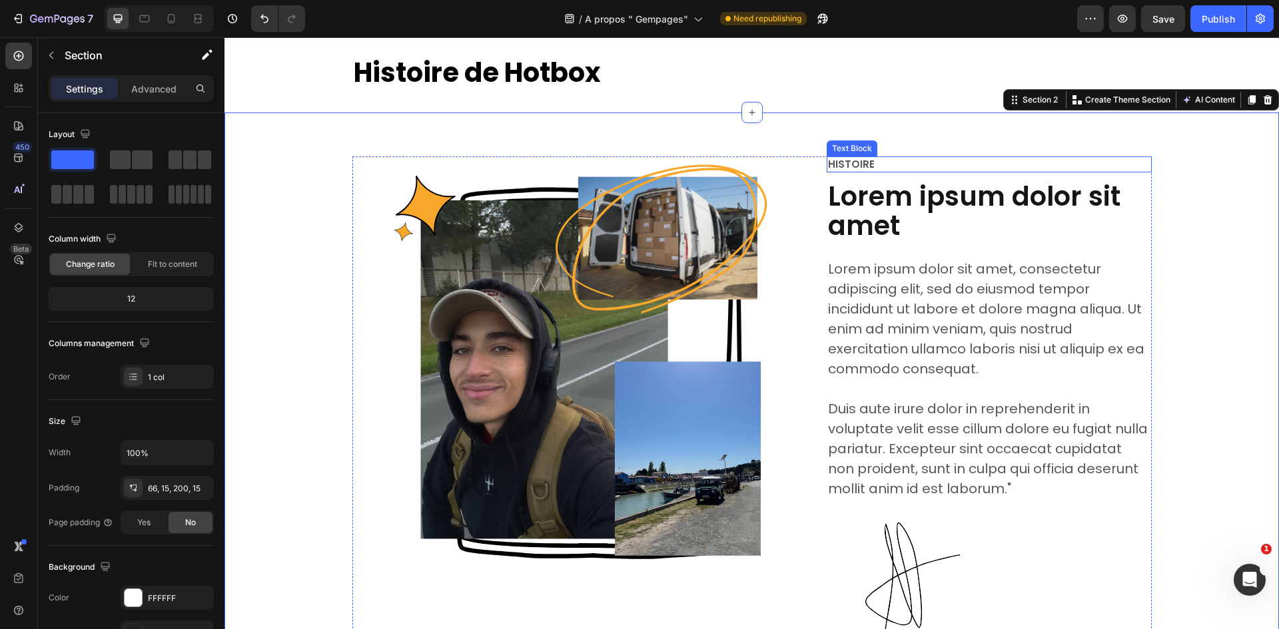
click at [896, 165] on p "Histoire" at bounding box center [989, 164] width 322 height 13
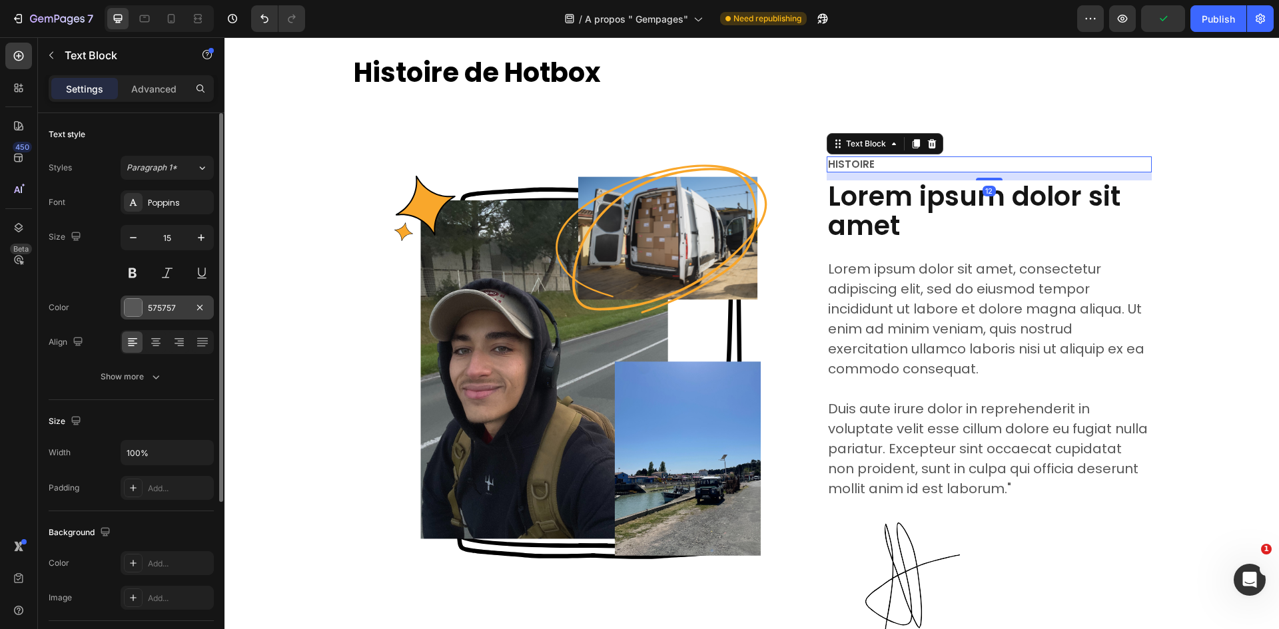
click at [134, 311] on div at bounding box center [133, 307] width 17 height 17
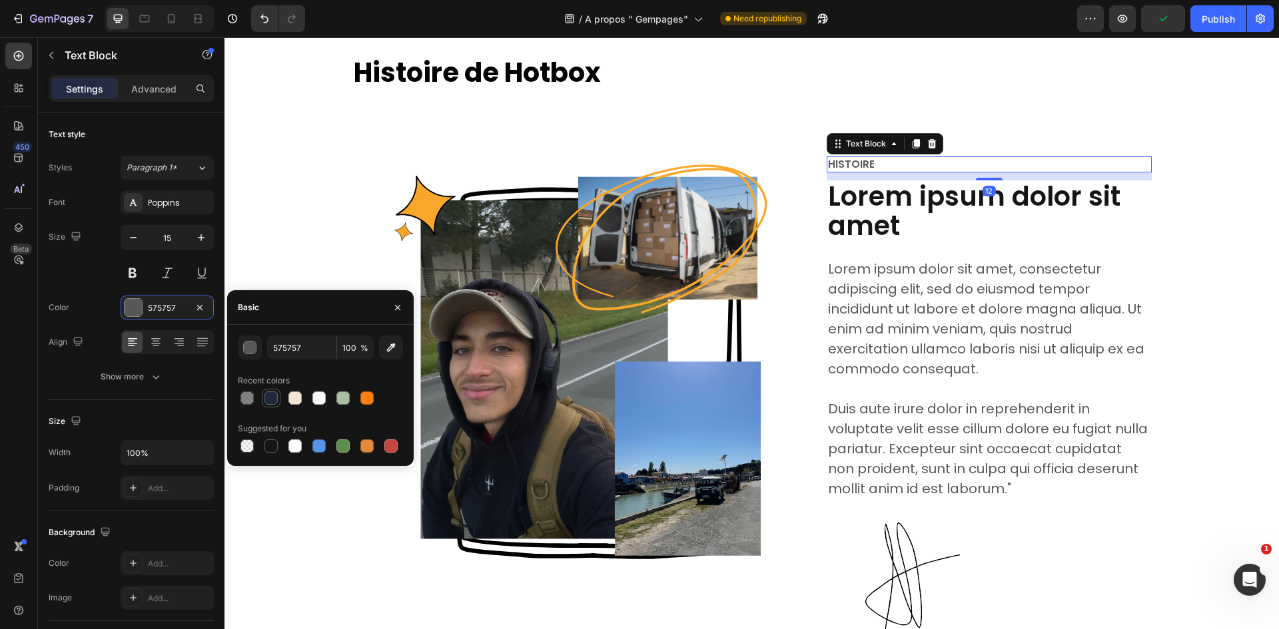
click at [272, 398] on div at bounding box center [270, 398] width 13 height 13
type input "1E2A38"
click at [1174, 189] on div "Image Row Histoire Text Block 12 Lorem ipsum dolor sit amet Heading Lorem ipsum…" at bounding box center [751, 428] width 1034 height 543
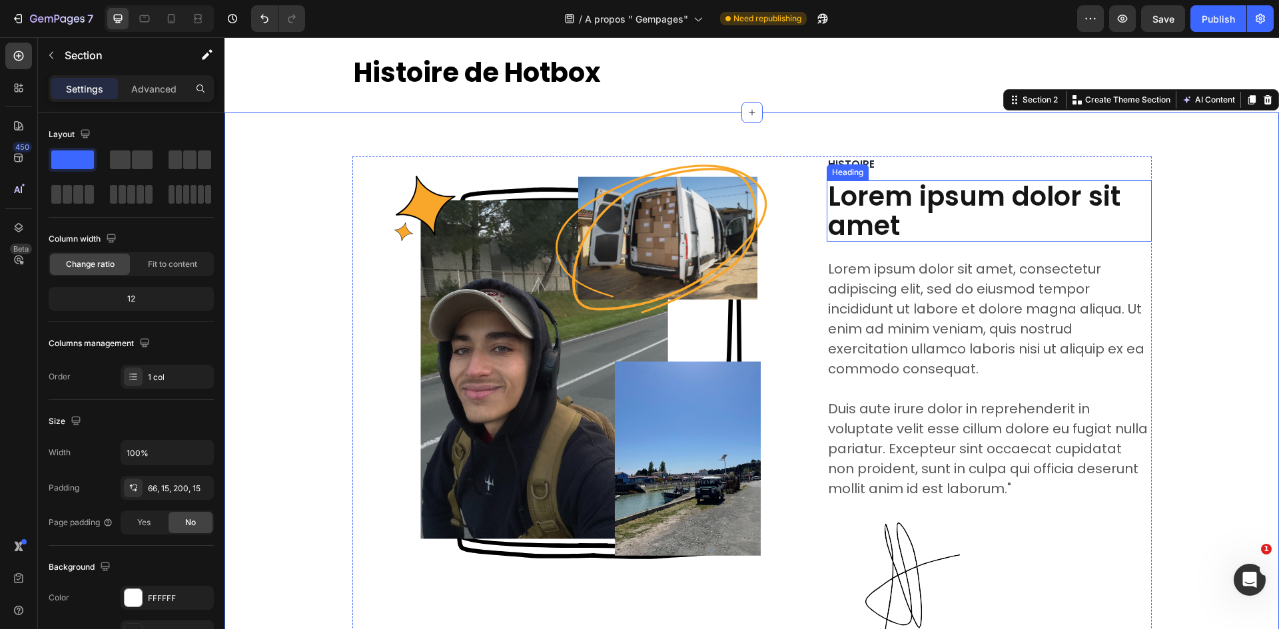
click at [974, 188] on h2 "Lorem ipsum dolor sit amet" at bounding box center [989, 210] width 325 height 61
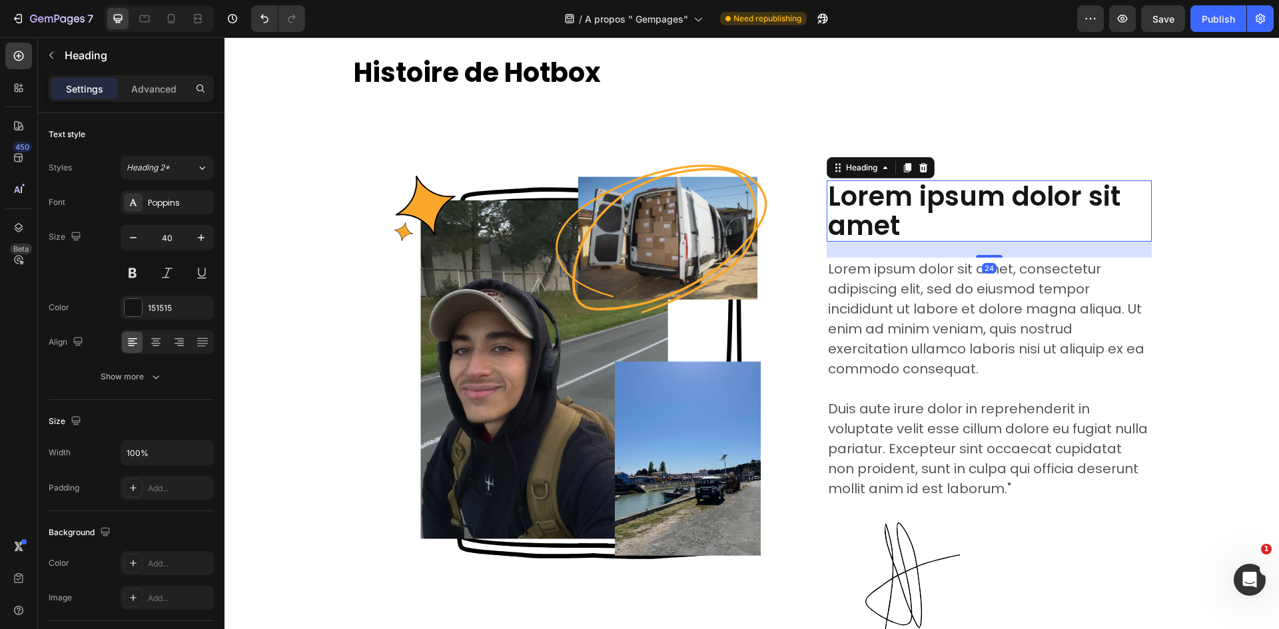
click at [930, 195] on h2 "Lorem ipsum dolor sit amet" at bounding box center [989, 210] width 325 height 61
click at [930, 195] on p "Lorem ipsum dolor sit amet" at bounding box center [989, 211] width 322 height 59
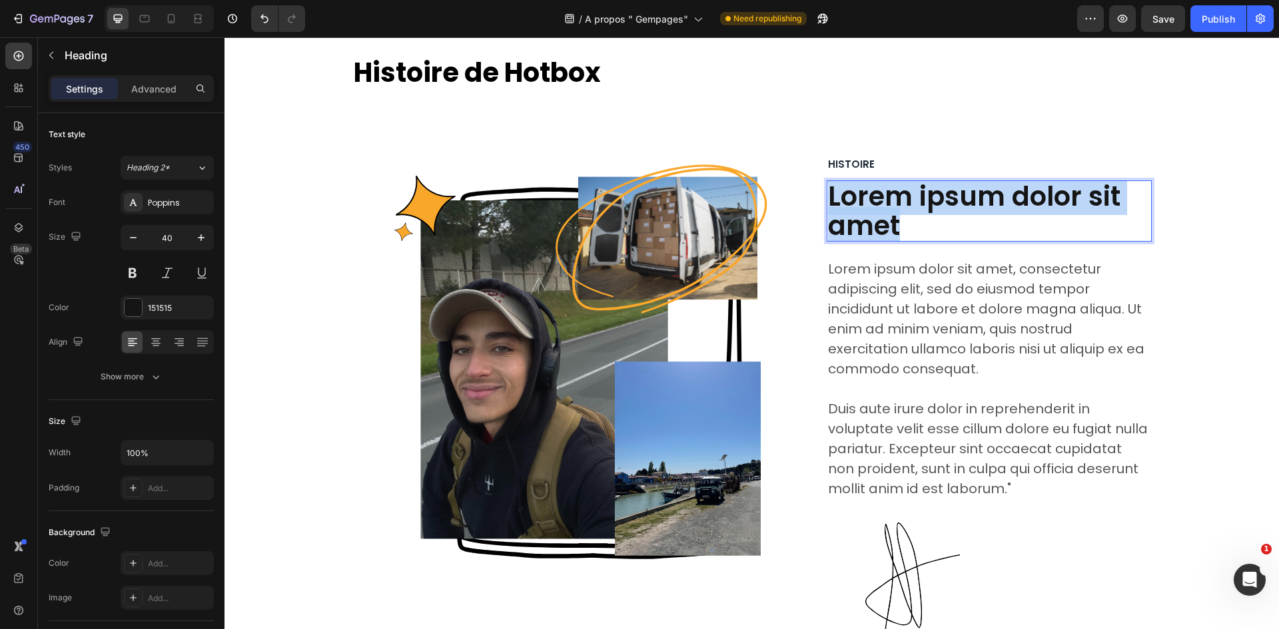
click at [930, 195] on p "Lorem ipsum dolor sit amet" at bounding box center [989, 211] width 322 height 59
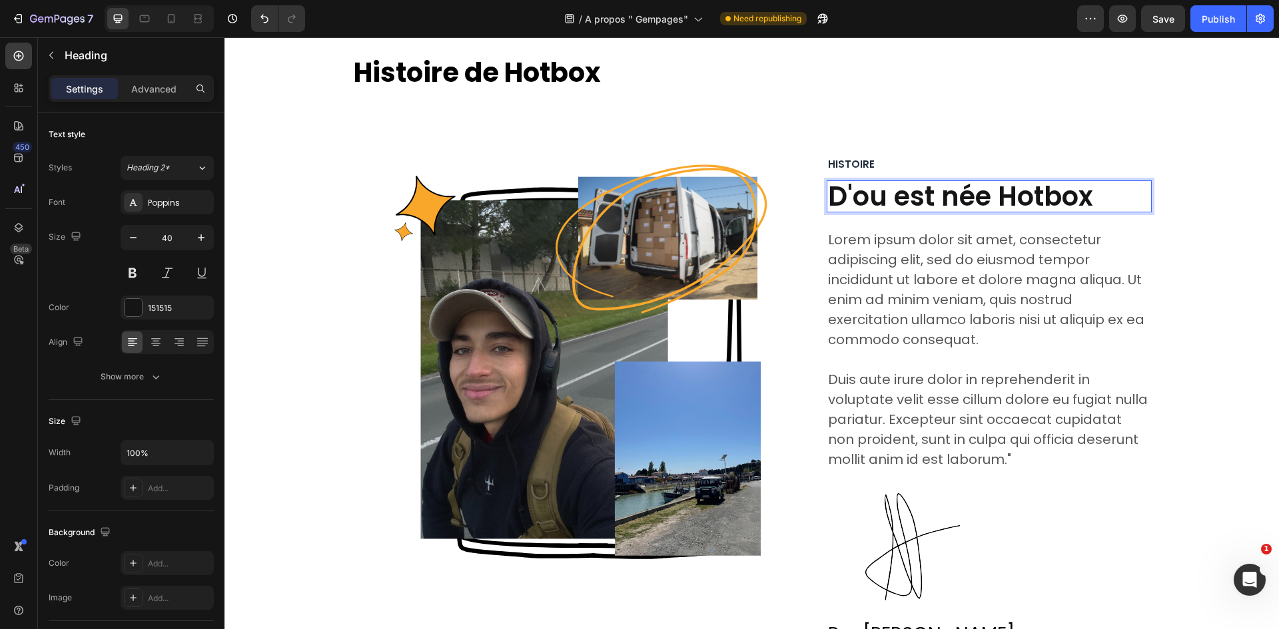
click at [942, 197] on p "D'ou est née Hotbox" at bounding box center [989, 196] width 322 height 29
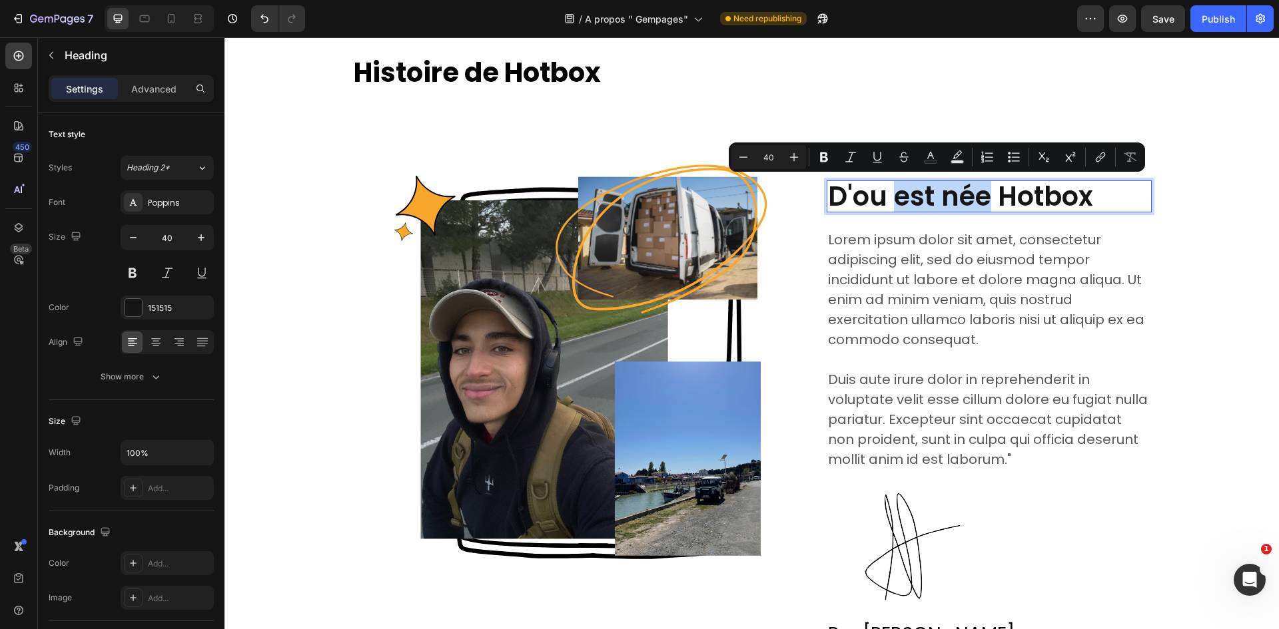
drag, startPoint x: 986, startPoint y: 195, endPoint x: 887, endPoint y: 203, distance: 99.6
click at [887, 203] on p "D'ou est née Hotbox" at bounding box center [989, 196] width 322 height 29
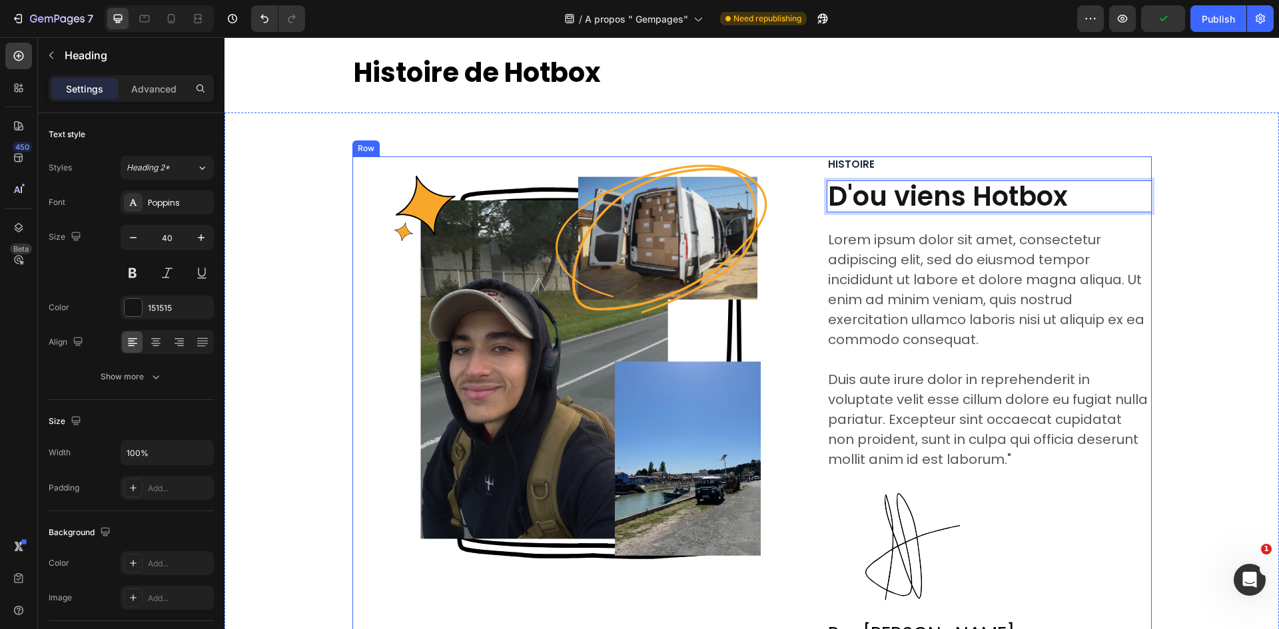
click at [944, 220] on div "Histoire Text Block D'ou viens Hotbox Heading 24 Lorem ipsum dolor sit amet, co…" at bounding box center [989, 408] width 325 height 503
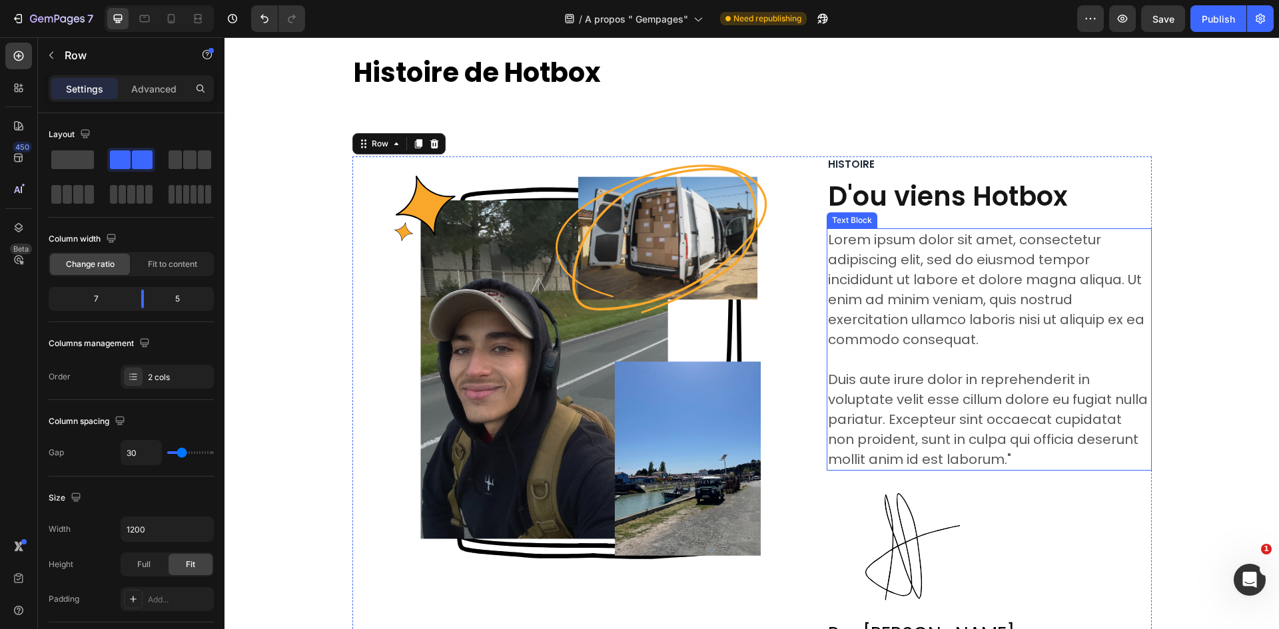
click at [910, 263] on p "Lorem ipsum dolor sit amet, consectetur adipiscing elit, sed do eiusmod tempor …" at bounding box center [989, 350] width 322 height 240
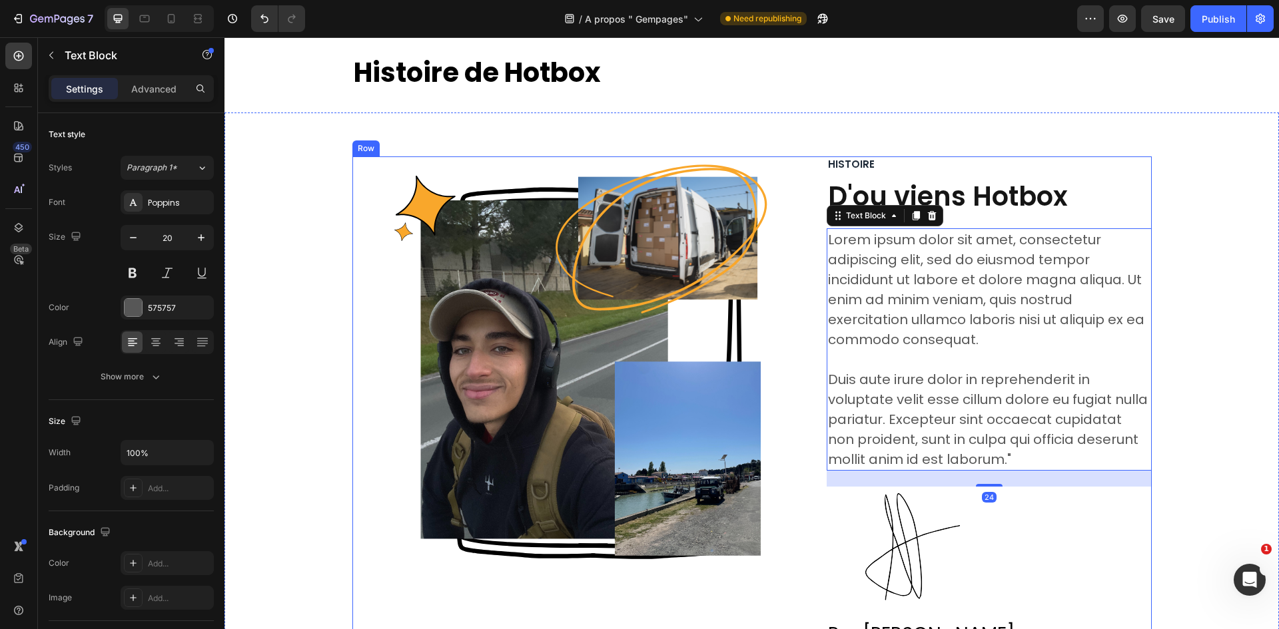
click at [891, 172] on div "Histoire Text Block D'ou viens Hotbox Heading Lorem ipsum dolor sit amet, conse…" at bounding box center [989, 408] width 325 height 503
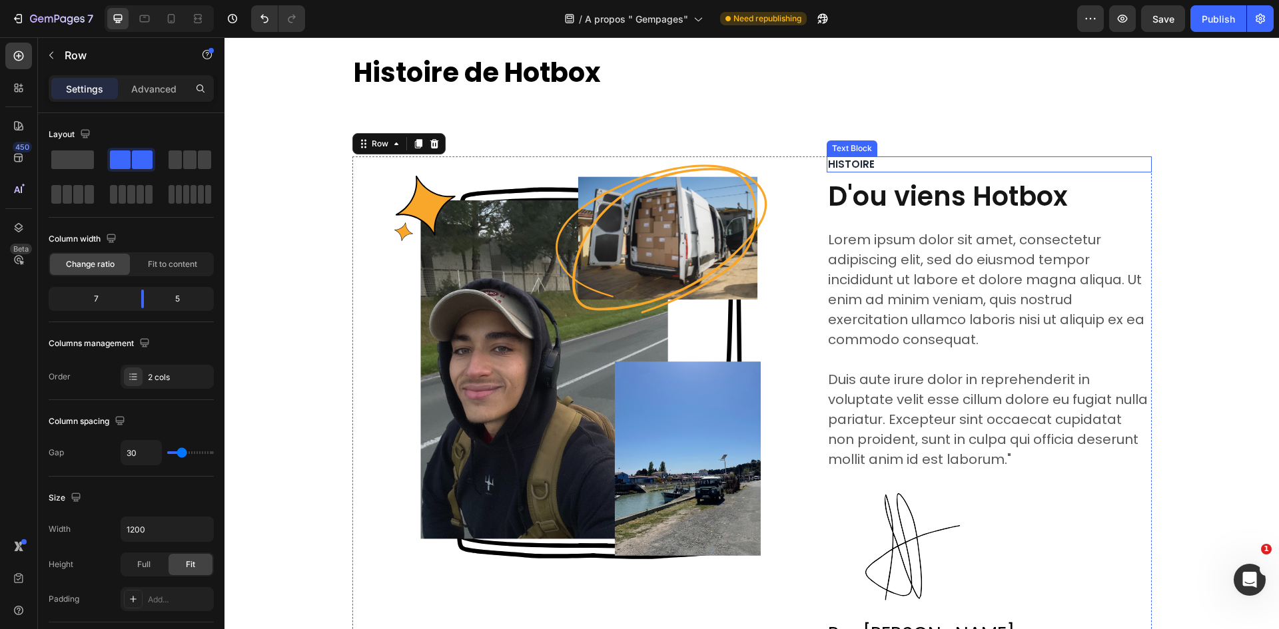
click at [944, 132] on div "Image Row Histoire Text Block D'ou viens Hotbox Heading Lorem ipsum dolor sit a…" at bounding box center [751, 458] width 1054 height 691
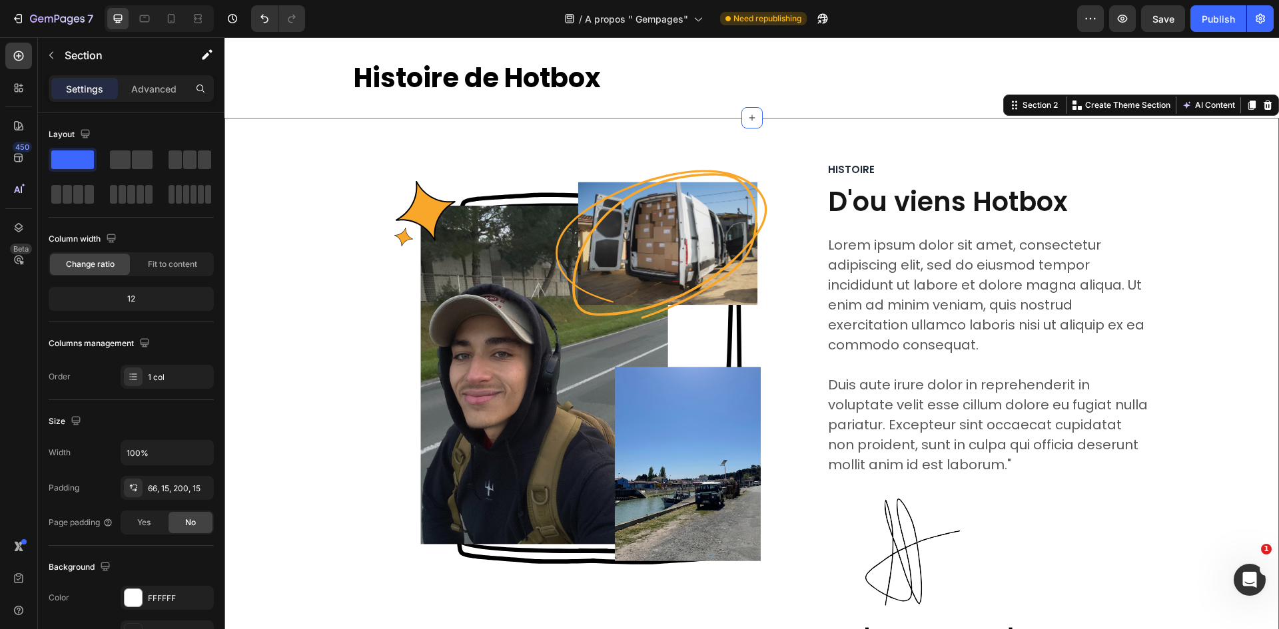
scroll to position [133, 0]
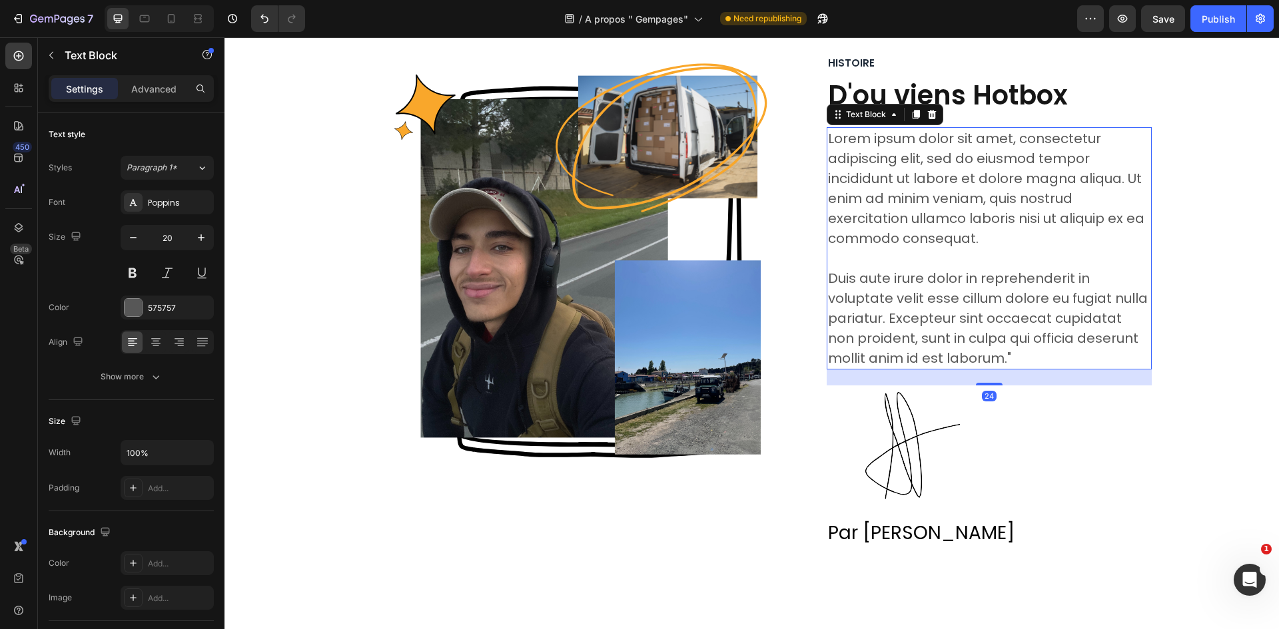
click at [876, 159] on p "Lorem ipsum dolor sit amet, consectetur adipiscing elit, sed do eiusmod tempor …" at bounding box center [989, 249] width 322 height 240
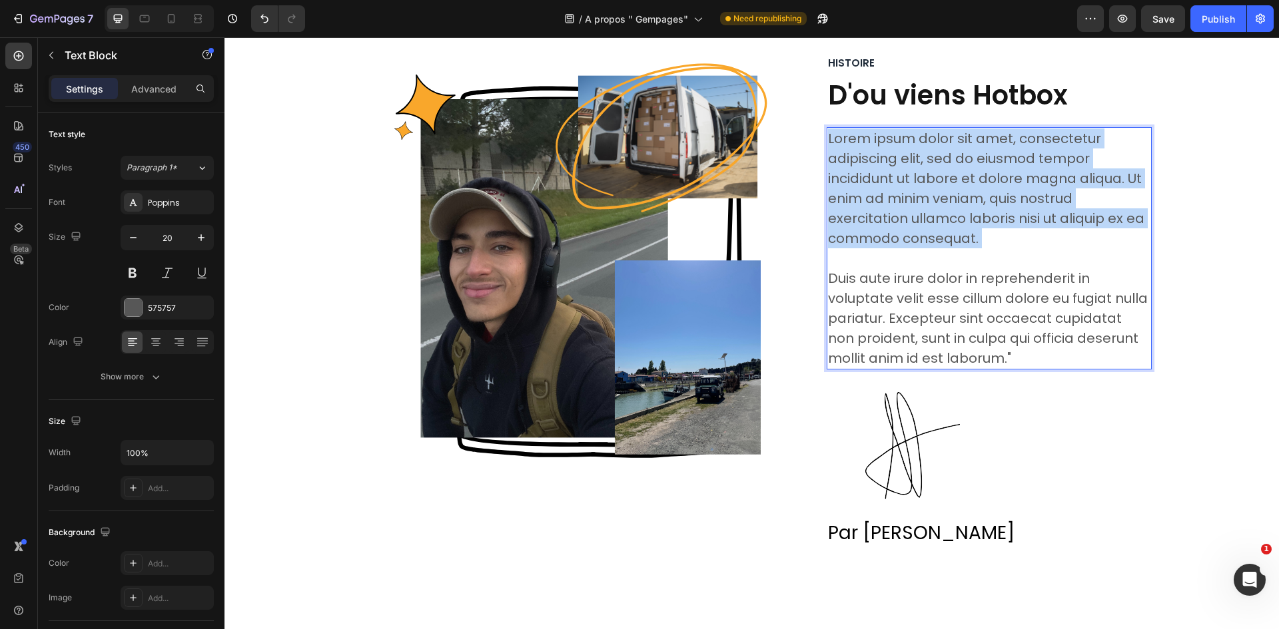
click at [876, 159] on p "Lorem ipsum dolor sit amet, consectetur adipiscing elit, sed do eiusmod tempor …" at bounding box center [989, 249] width 322 height 240
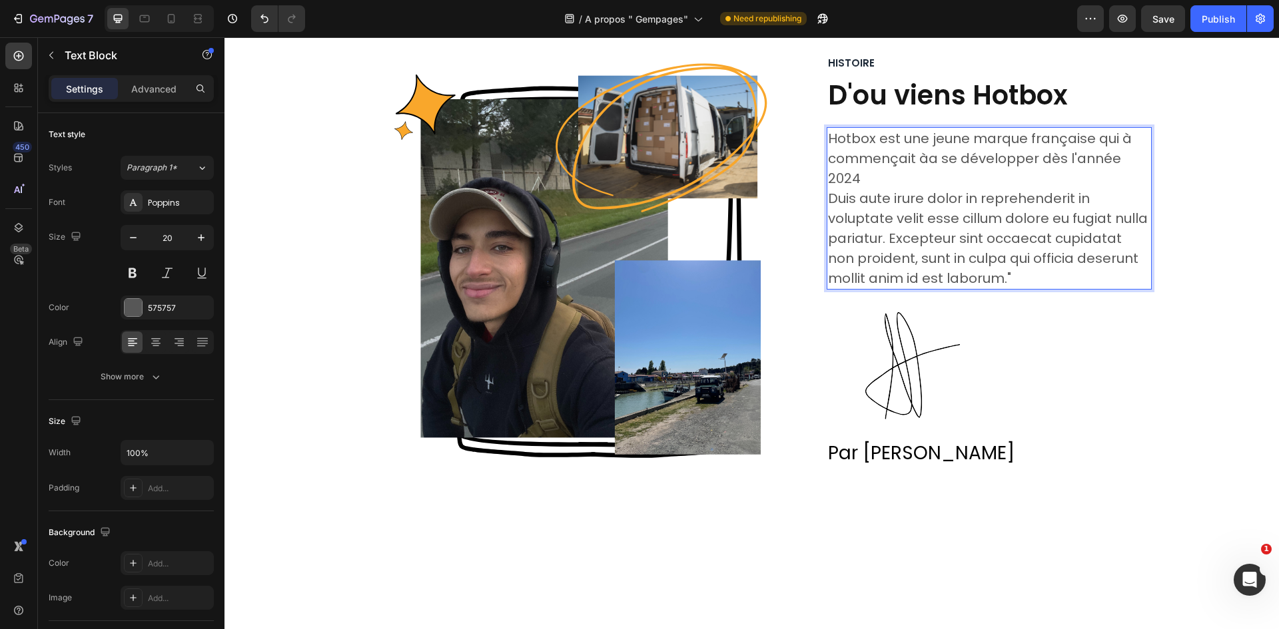
click at [923, 159] on p "Hotbox est une jeune marque française qui à commençait àa se développer dès l'a…" at bounding box center [989, 209] width 322 height 160
click at [929, 159] on p "Hotbox est une jeune marque française qui à commençait àa se développer dès l'a…" at bounding box center [989, 209] width 322 height 160
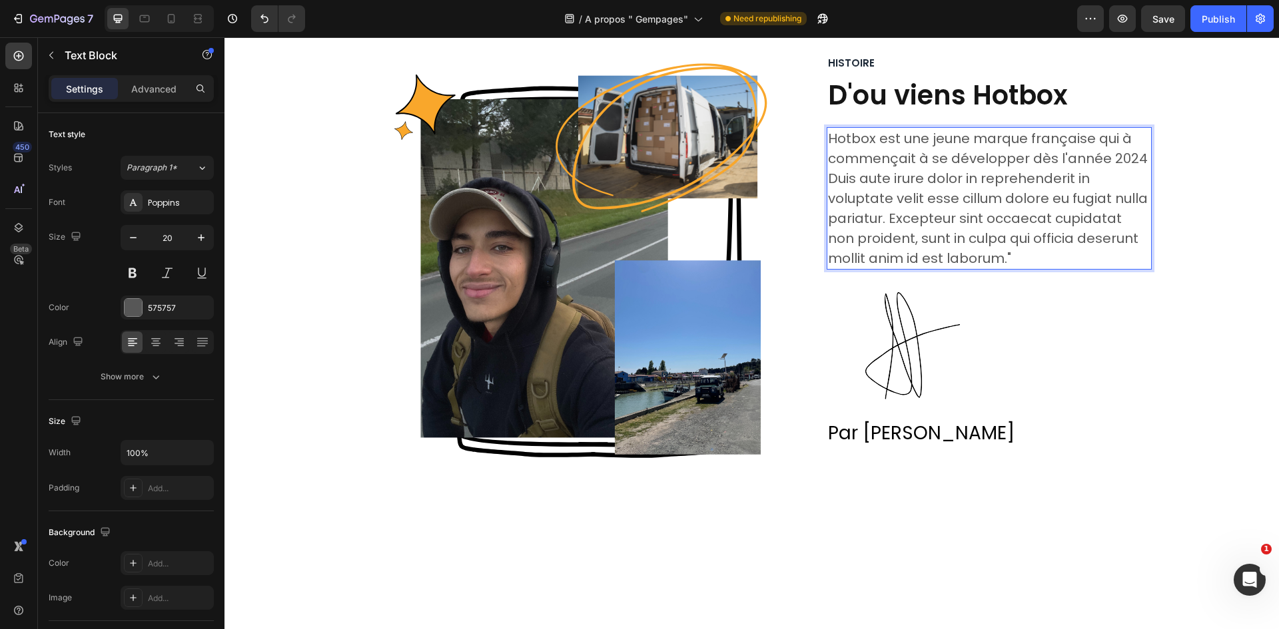
click at [968, 157] on p "Hotbox est une jeune marque française qui à commençait à se développer dès l'an…" at bounding box center [989, 199] width 322 height 140
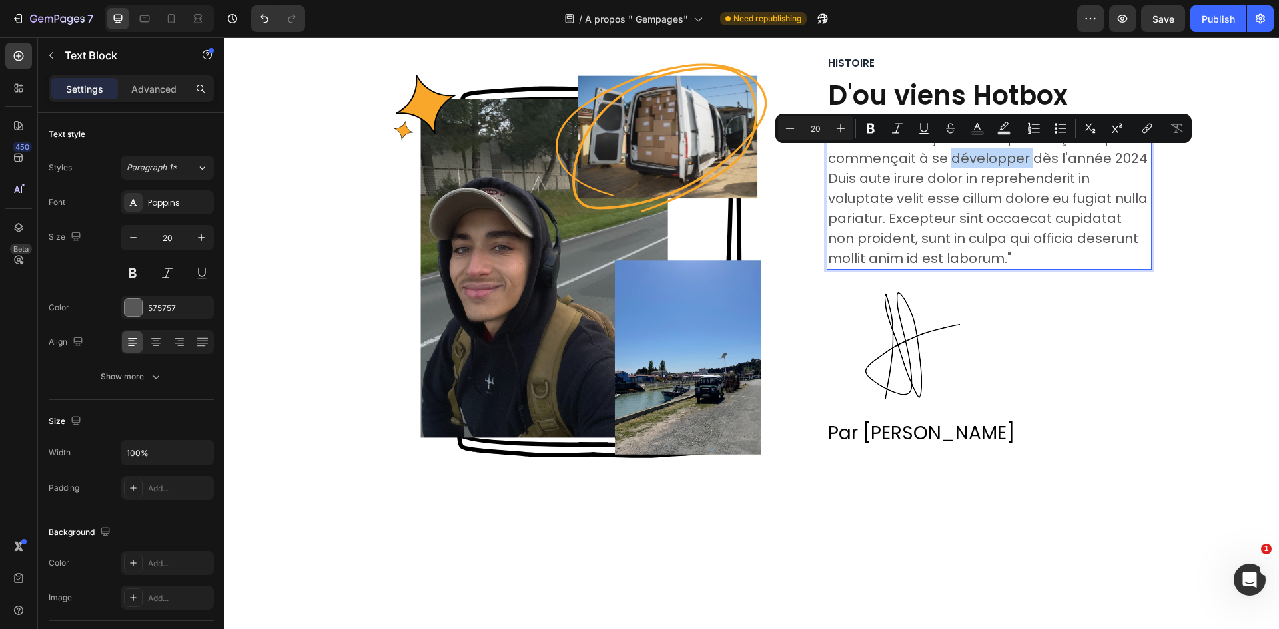
click at [984, 157] on p "Hotbox est une jeune marque française qui à commençait à se développer dès l'an…" at bounding box center [989, 199] width 322 height 140
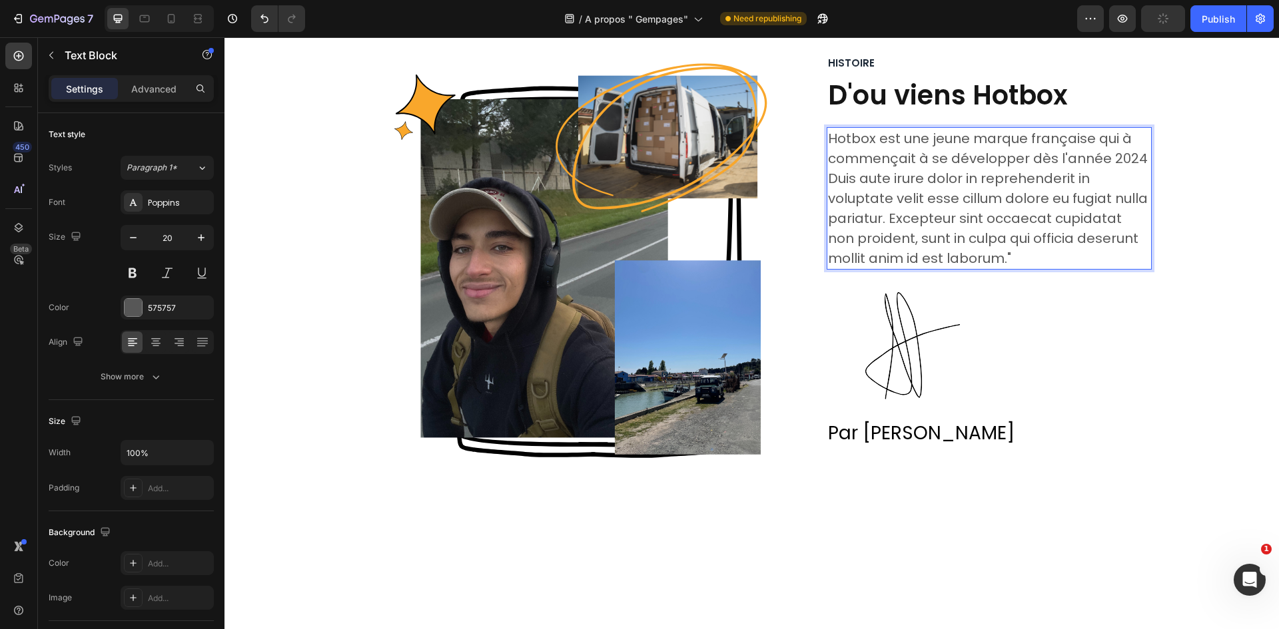
click at [1118, 136] on p "Hotbox est une jeune marque française qui à commençait à se développer dès l'an…" at bounding box center [989, 199] width 322 height 140
click at [1113, 139] on p "Hotbox est une jeune marque française qui à commençait à se développer dès l'an…" at bounding box center [989, 199] width 322 height 140
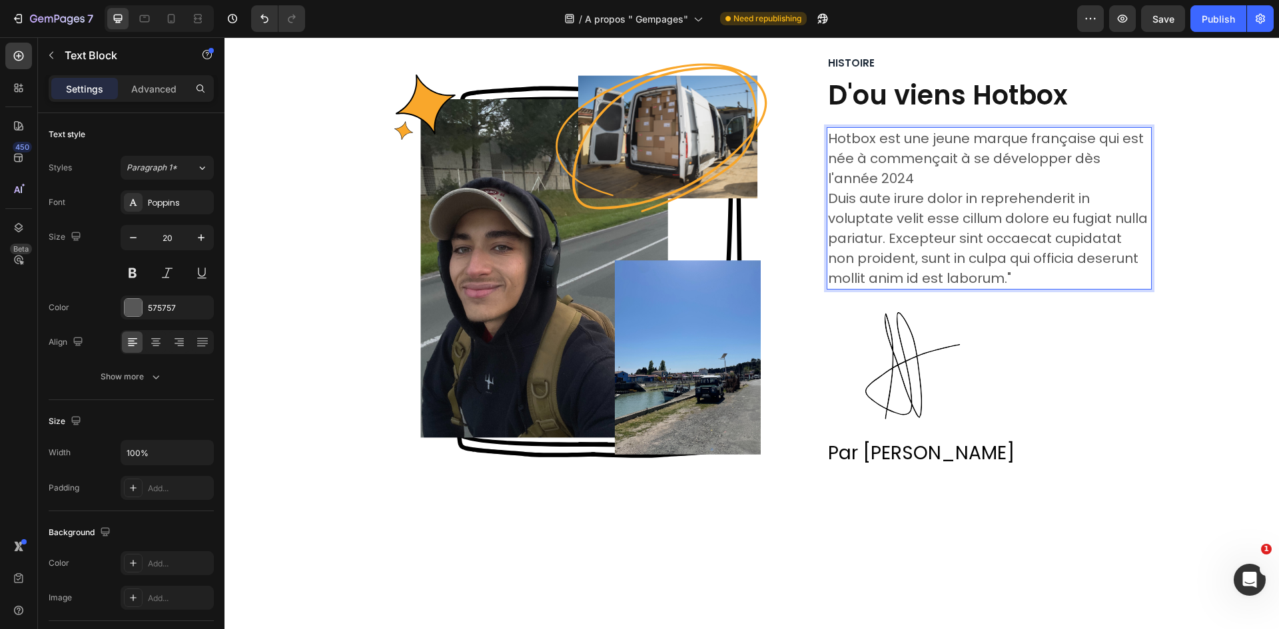
click at [1119, 159] on p "Hotbox est une jeune marque française qui est née à commençait à se développer …" at bounding box center [989, 209] width 322 height 160
drag, startPoint x: 1142, startPoint y: 159, endPoint x: 852, endPoint y: 161, distance: 289.7
click at [852, 161] on p "Hotbox est une jeune marque française qui est née à commençait à se développer …" at bounding box center [989, 209] width 322 height 160
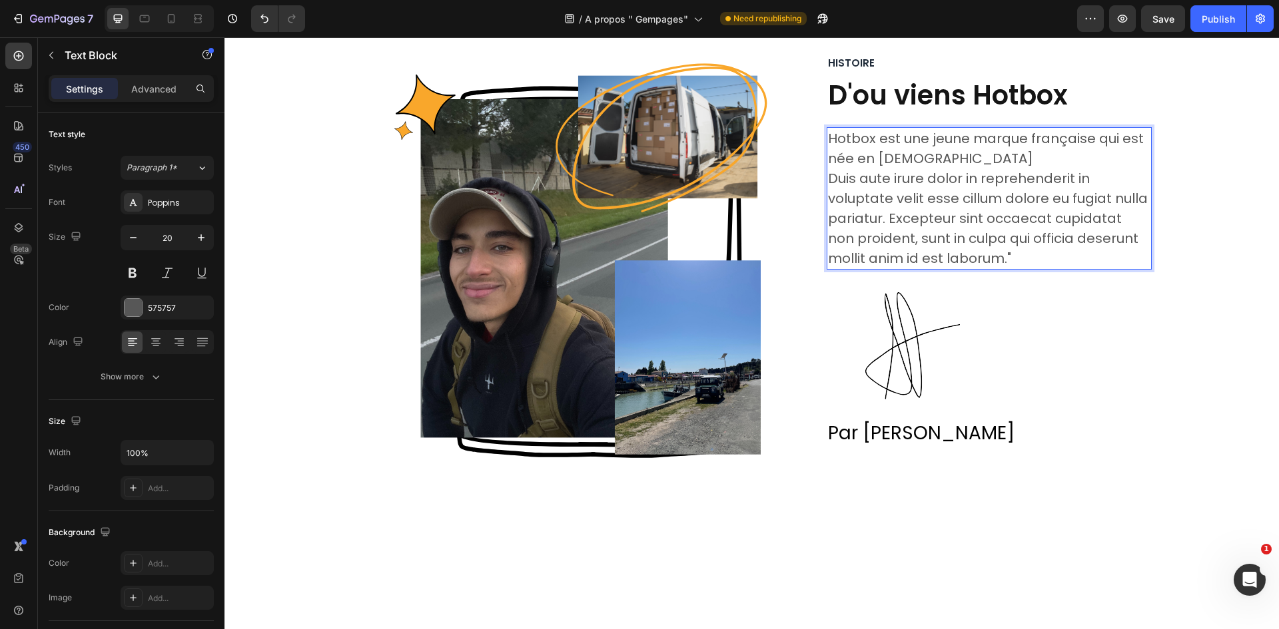
click at [912, 154] on p "Hotbox est une jeune marque française qui est née en 2024 Duis aute irure dolor…" at bounding box center [989, 199] width 322 height 140
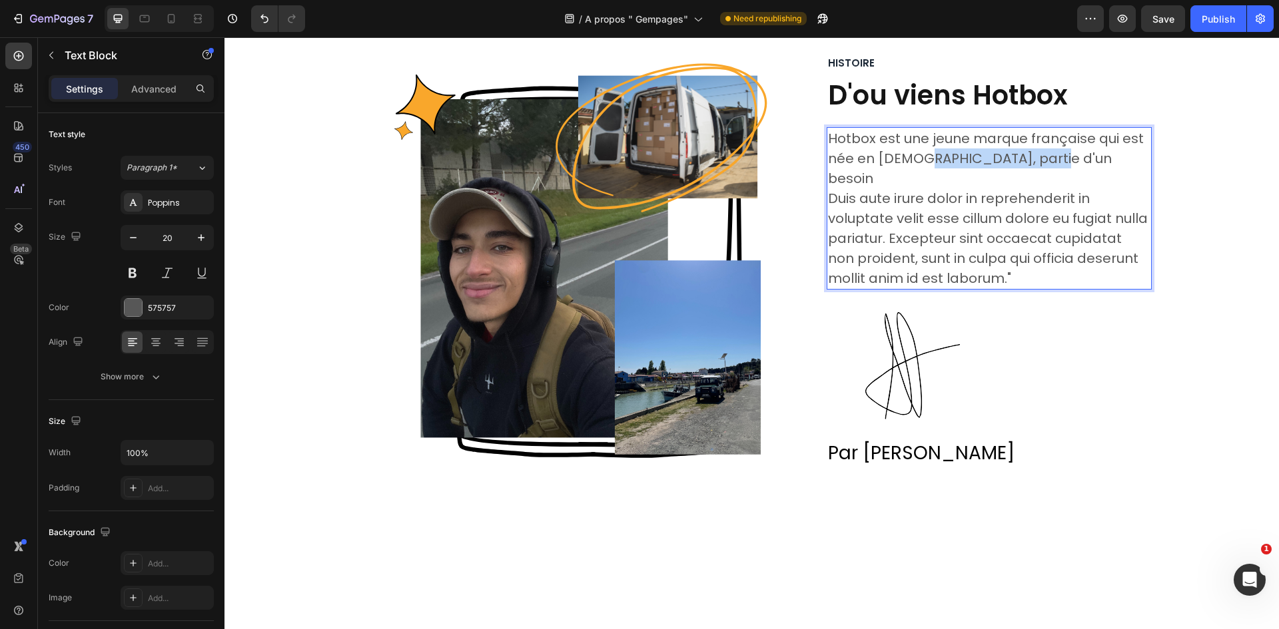
drag, startPoint x: 911, startPoint y: 157, endPoint x: 1037, endPoint y: 159, distance: 125.9
click at [1037, 159] on p "Hotbox est une jeune marque française qui est née en 2024, partie d'un besoin D…" at bounding box center [989, 209] width 322 height 160
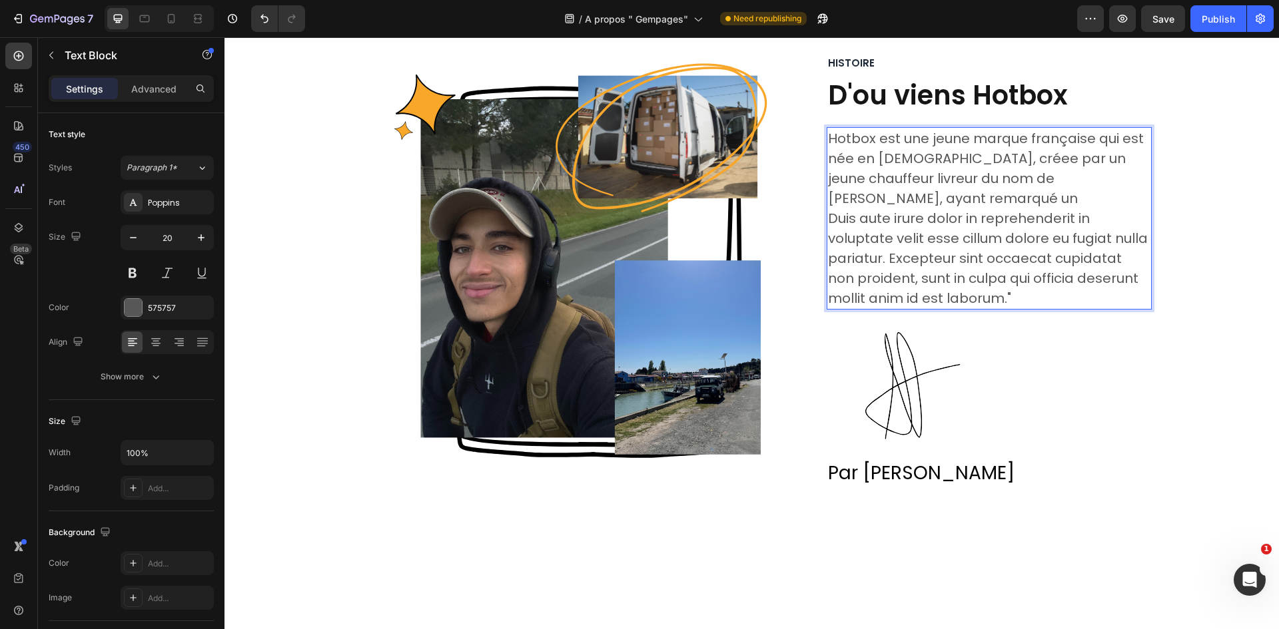
click at [1094, 178] on p "Hotbox est une jeune marque française qui est née en 2024, créee par un jeune c…" at bounding box center [989, 219] width 322 height 180
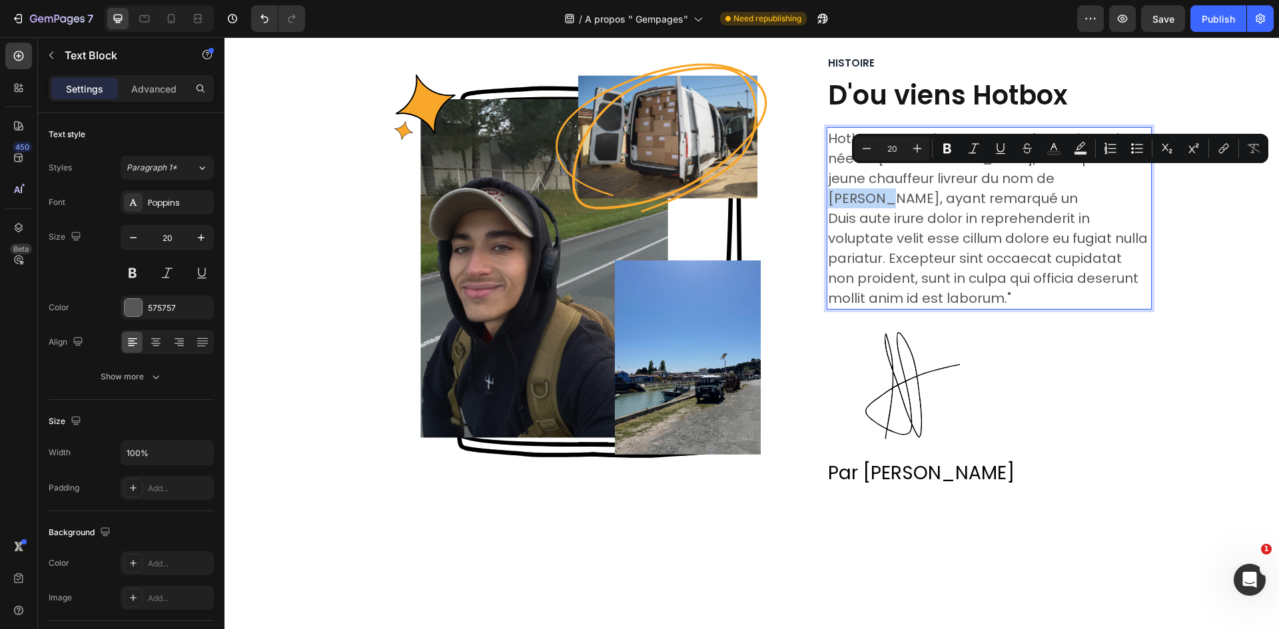
click at [1094, 178] on p "Hotbox est une jeune marque française qui est née en 2024, créee par un jeune c…" at bounding box center [989, 219] width 322 height 180
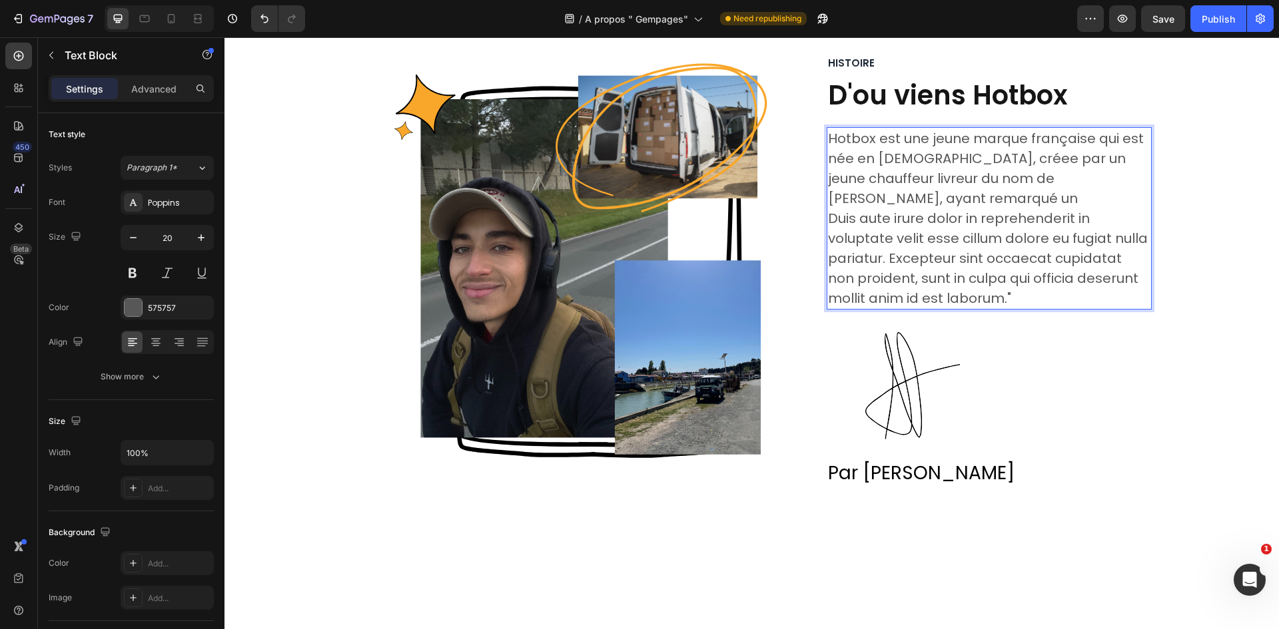
click at [1110, 178] on p "Hotbox est une jeune marque française qui est née en 2024, créee par un jeune c…" at bounding box center [989, 219] width 322 height 180
click at [1088, 182] on p "Hotbox est une jeune marque française qui est née en 2024, créee par un jeune c…" at bounding box center [989, 219] width 322 height 180
click at [1108, 179] on p "Hotbox est une jeune marque française qui est née en 2024, créee par un jeune c…" at bounding box center [989, 219] width 322 height 180
drag, startPoint x: 999, startPoint y: 180, endPoint x: 1028, endPoint y: 192, distance: 30.8
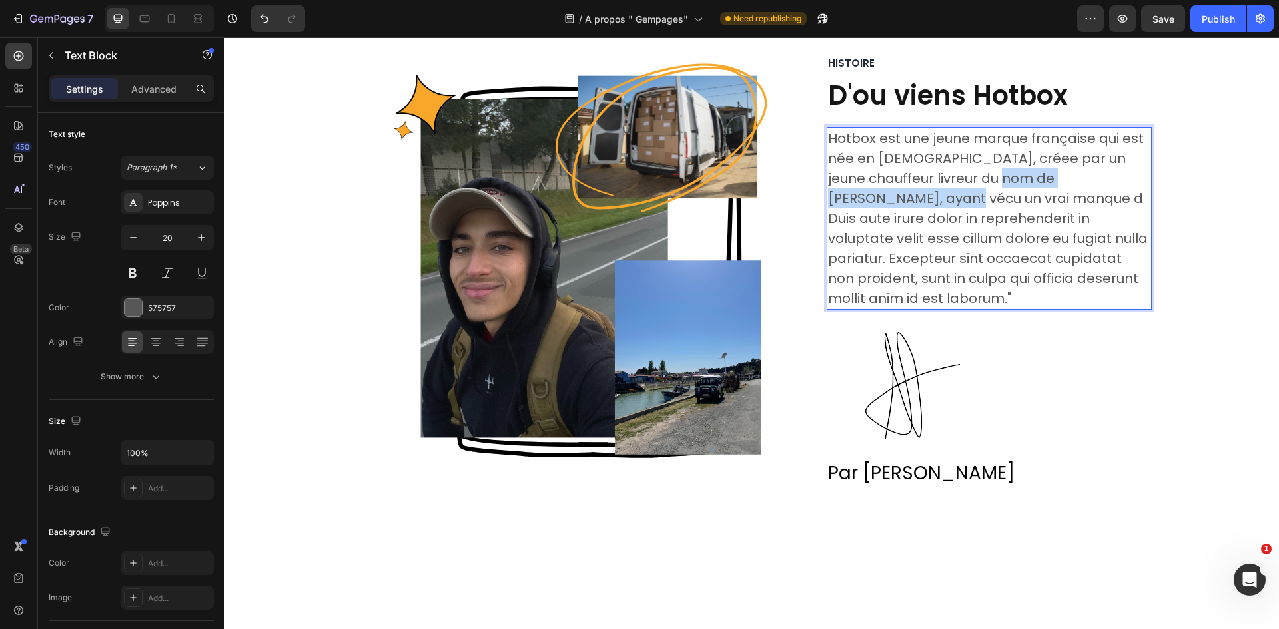
click at [1028, 192] on p "Hotbox est une jeune marque française qui est née en 2024, créee par un jeune c…" at bounding box center [989, 219] width 322 height 180
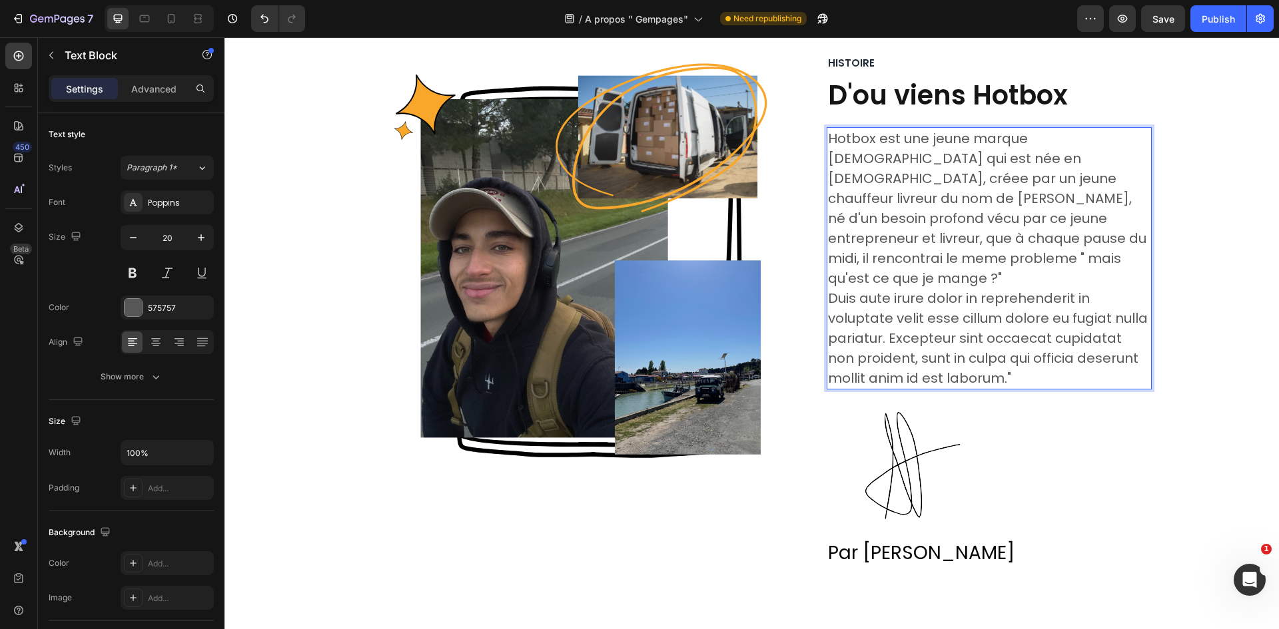
click at [1030, 199] on p "Hotbox est une jeune marque française qui est née en 2024, créee par un jeune c…" at bounding box center [989, 259] width 322 height 260
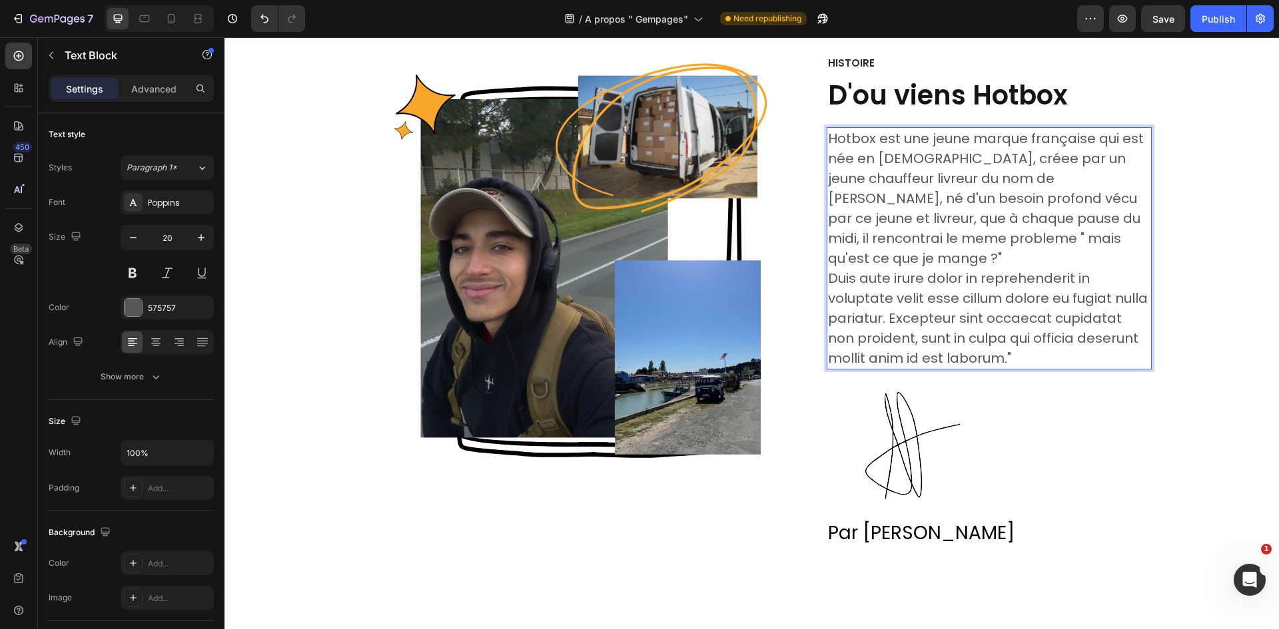
click at [1016, 200] on p "Hotbox est une jeune marque française qui est née en 2024, créee par un jeune c…" at bounding box center [989, 249] width 322 height 240
click at [1052, 200] on p "Hotbox est une jeune marque française qui est née en 2024, créee par un jeune c…" at bounding box center [989, 249] width 322 height 240
click at [859, 198] on p "Hotbox est une jeune marque française qui est née en 2024, créee par un jeune c…" at bounding box center [989, 249] width 322 height 240
click at [970, 200] on p "Hotbox est une jeune marque française qui est née en 2024, créee par un jeune c…" at bounding box center [989, 249] width 322 height 240
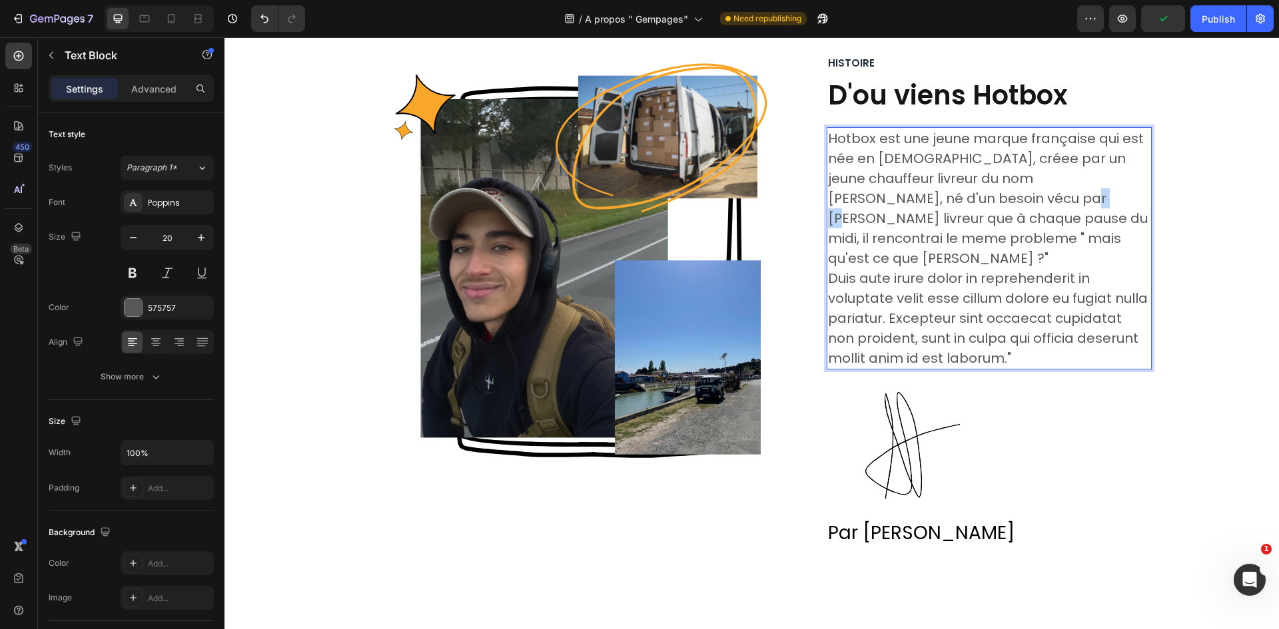
click at [970, 200] on p "Hotbox est une jeune marque française qui est née en 2024, créee par un jeune c…" at bounding box center [989, 249] width 322 height 240
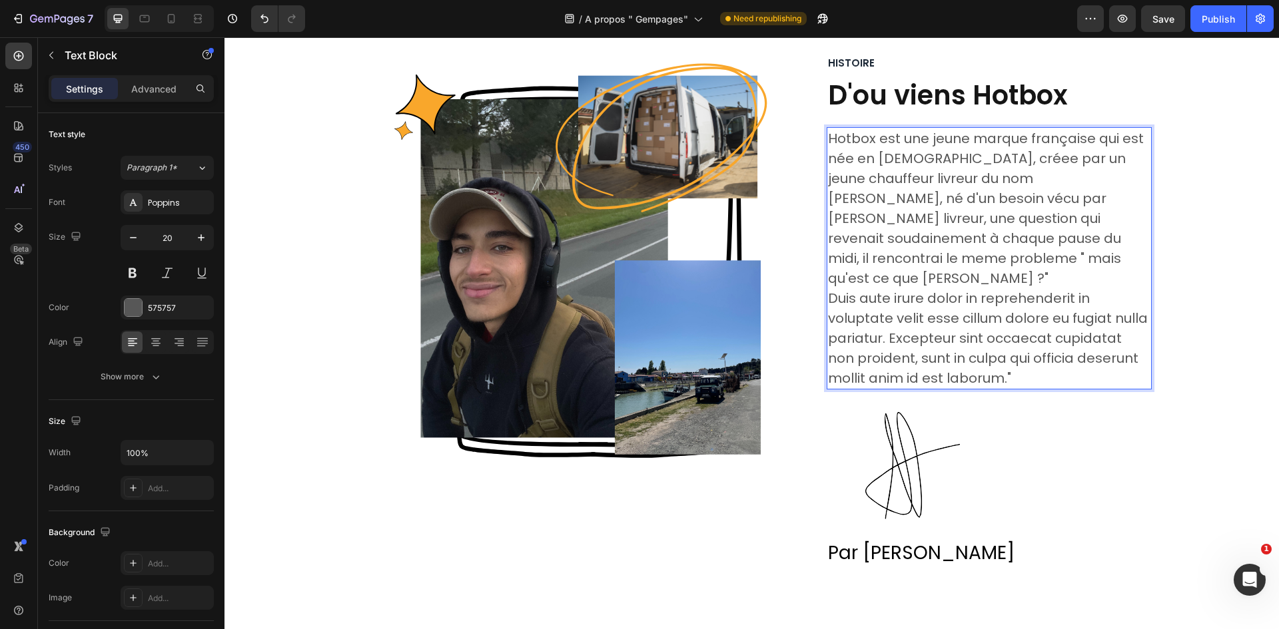
click at [921, 254] on p "Hotbox est une jeune marque française qui est née en 2024, créee par un jeune c…" at bounding box center [989, 259] width 322 height 260
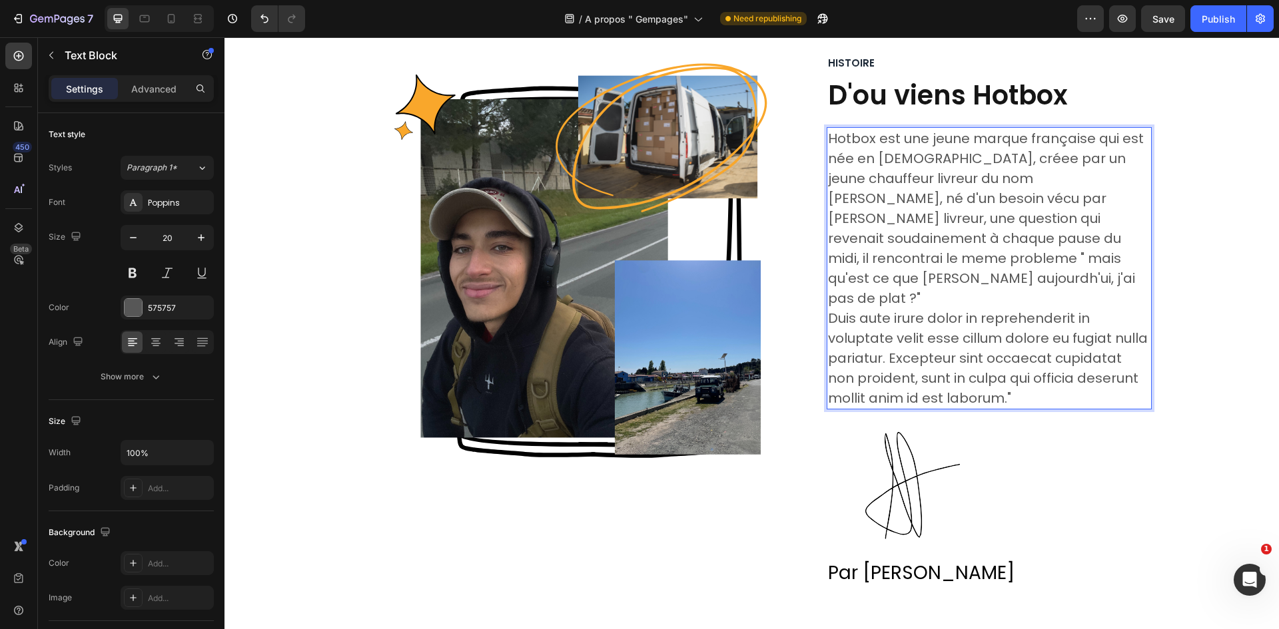
click at [996, 267] on p "Hotbox est une jeune marque française qui est née en 2024, créee par un jeune c…" at bounding box center [989, 269] width 322 height 280
click at [995, 263] on p "Hotbox est une jeune marque française qui est née en 2024, créee par un jeune c…" at bounding box center [989, 269] width 322 height 280
click at [994, 263] on p "Hotbox est une jeune marque française qui est née en 2024, créee par un jeune c…" at bounding box center [989, 269] width 322 height 280
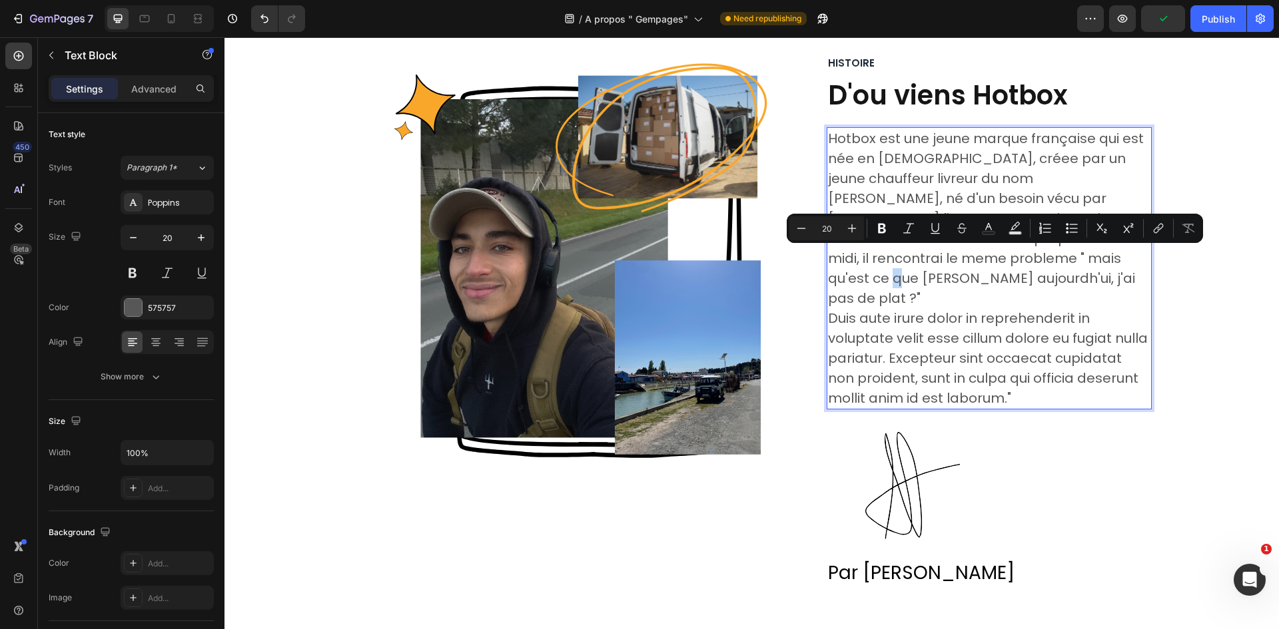
click at [993, 263] on p "Hotbox est une jeune marque française qui est née en 2024, créee par un jeune c…" at bounding box center [989, 269] width 322 height 280
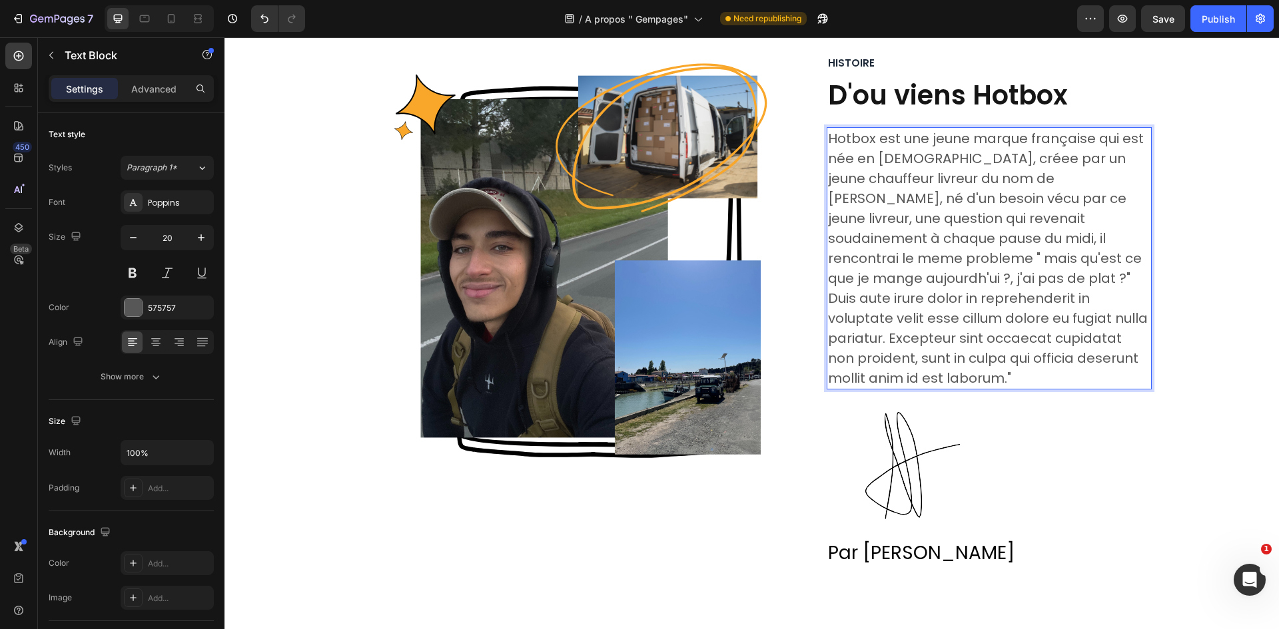
click at [1118, 260] on p "Hotbox est une jeune marque française qui est née en 2024, créee par un jeune c…" at bounding box center [989, 259] width 322 height 260
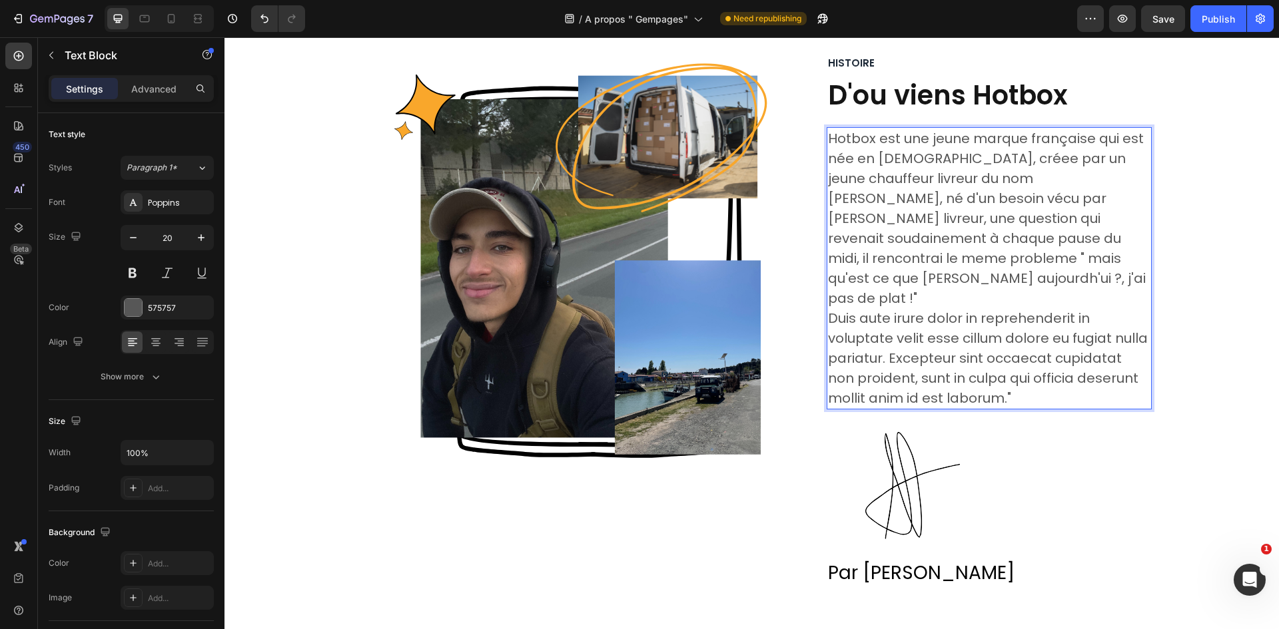
click at [1144, 284] on p "Hotbox est une jeune marque française qui est née en 2024, créee par un jeune c…" at bounding box center [989, 269] width 322 height 280
click at [1040, 240] on p "Hotbox est une jeune marque française qui est née en 2024, créee par un jeune c…" at bounding box center [989, 269] width 322 height 280
click at [1181, 185] on div "Image Row Histoire Text Block D'ou viens Hotbox Heading Hotbox est une jeune ma…" at bounding box center [751, 331] width 1034 height 553
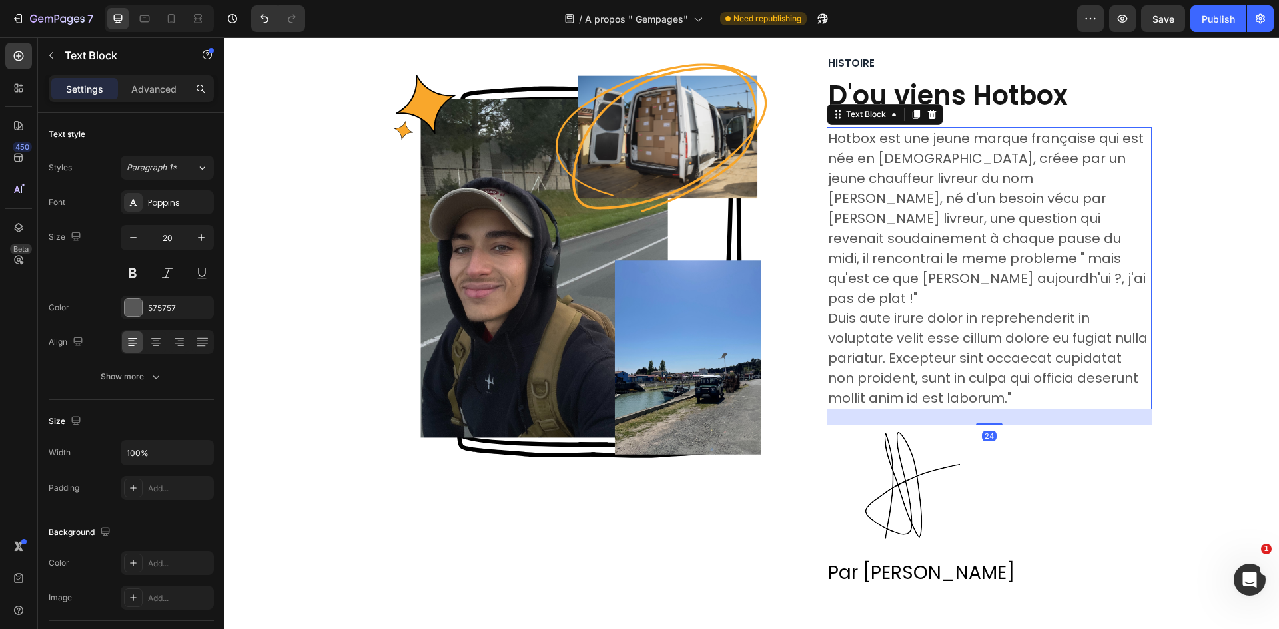
click at [1092, 194] on p "Hotbox est une jeune marque française qui est née en 2024, créee par un jeune c…" at bounding box center [989, 269] width 322 height 280
click at [143, 296] on div "575757" at bounding box center [167, 308] width 93 height 24
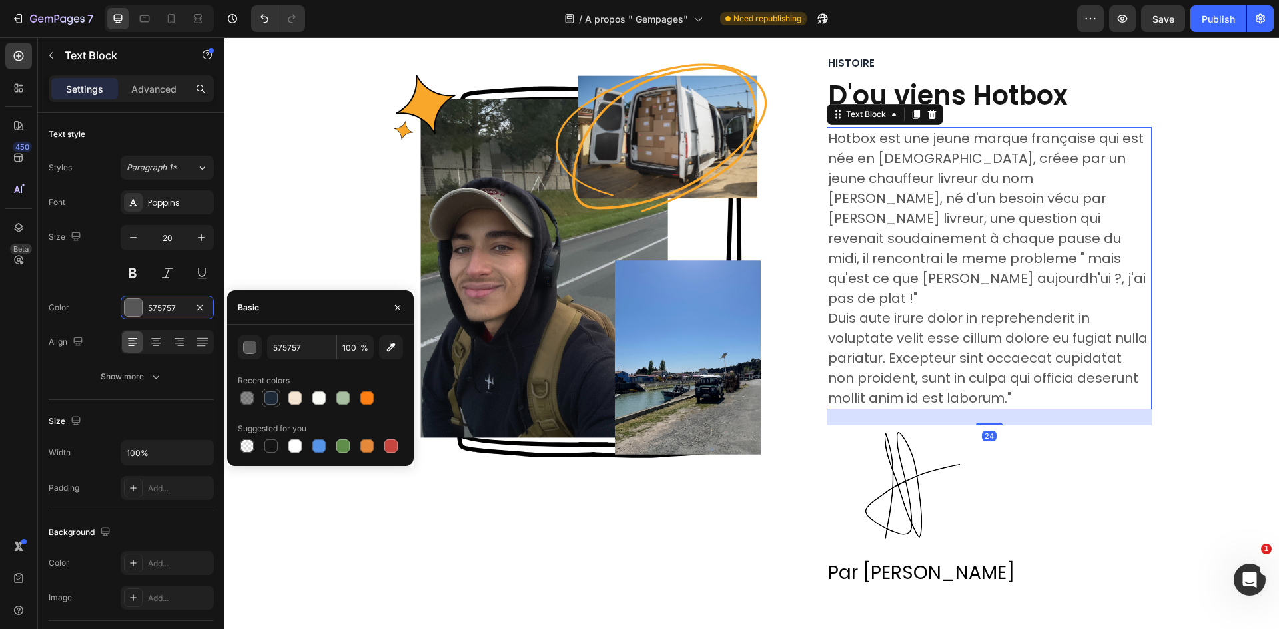
click at [263, 398] on div at bounding box center [271, 398] width 19 height 19
type input "1E2A38"
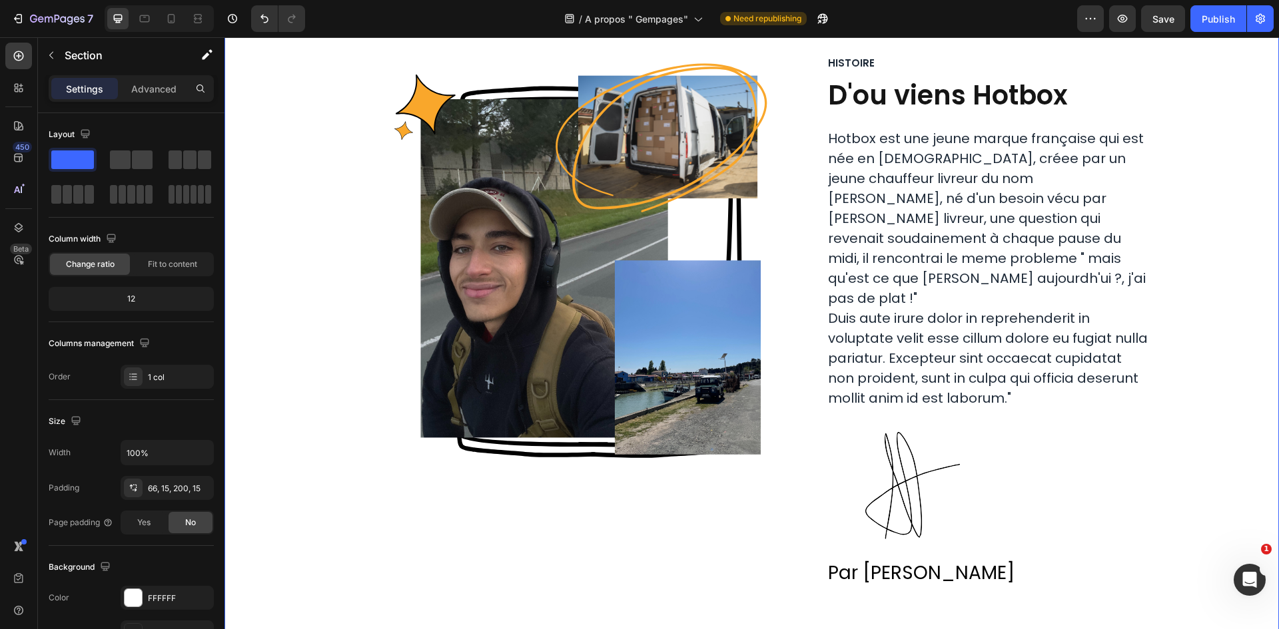
click at [1147, 129] on div "Image Row Histoire Text Block D'ou viens Hotbox Heading Hotbox est une jeune ma…" at bounding box center [751, 331] width 1034 height 553
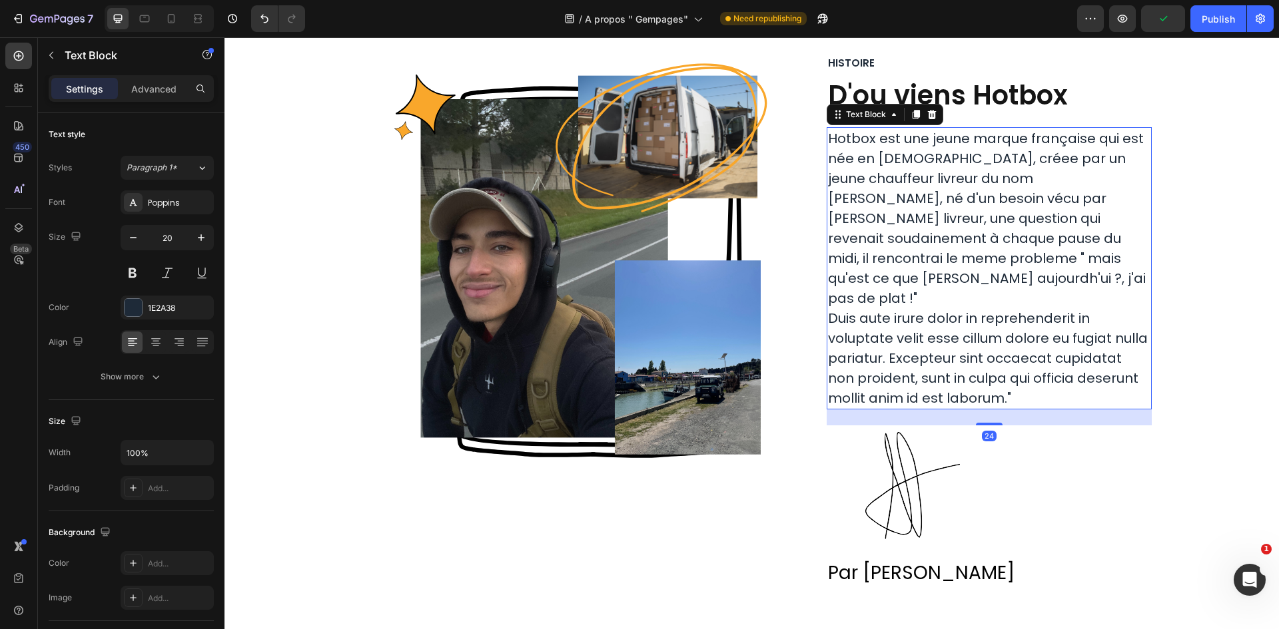
click at [1098, 280] on p "Hotbox est une jeune marque française qui est née en 2024, créee par un jeune c…" at bounding box center [989, 269] width 322 height 280
click at [1056, 276] on p "Hotbox est une jeune marque française qui est née en 2024, créee par un jeune c…" at bounding box center [989, 269] width 322 height 280
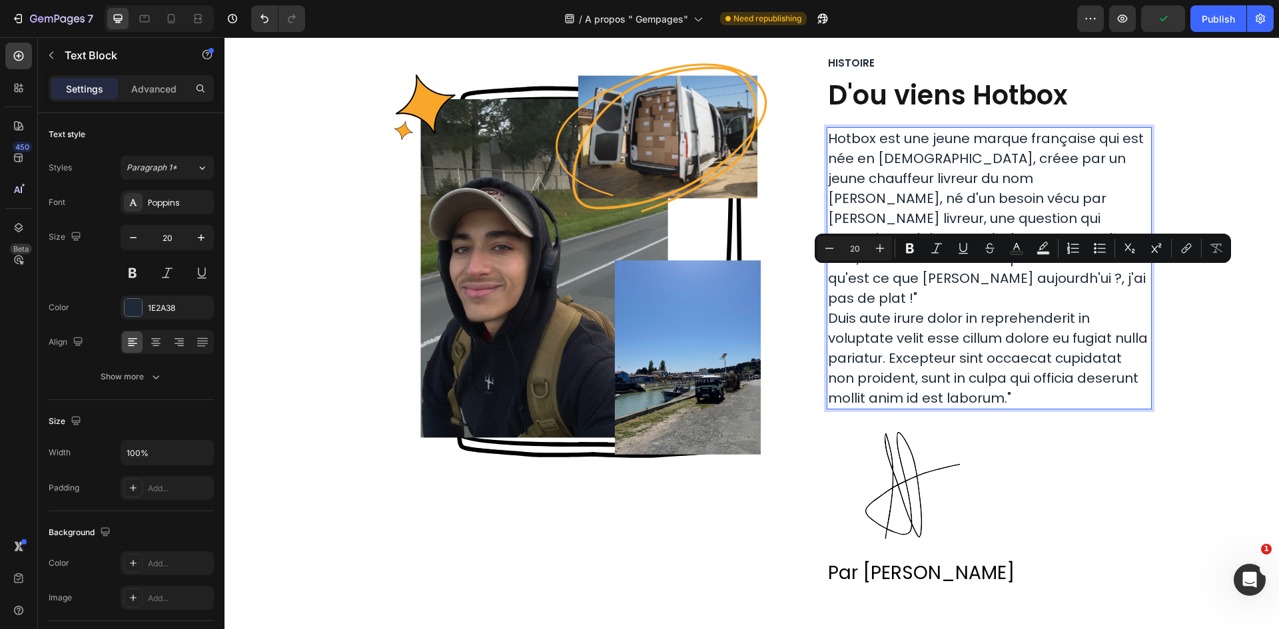
click at [1088, 276] on p "Hotbox est une jeune marque française qui est née en 2024, créee par un jeune c…" at bounding box center [989, 269] width 322 height 280
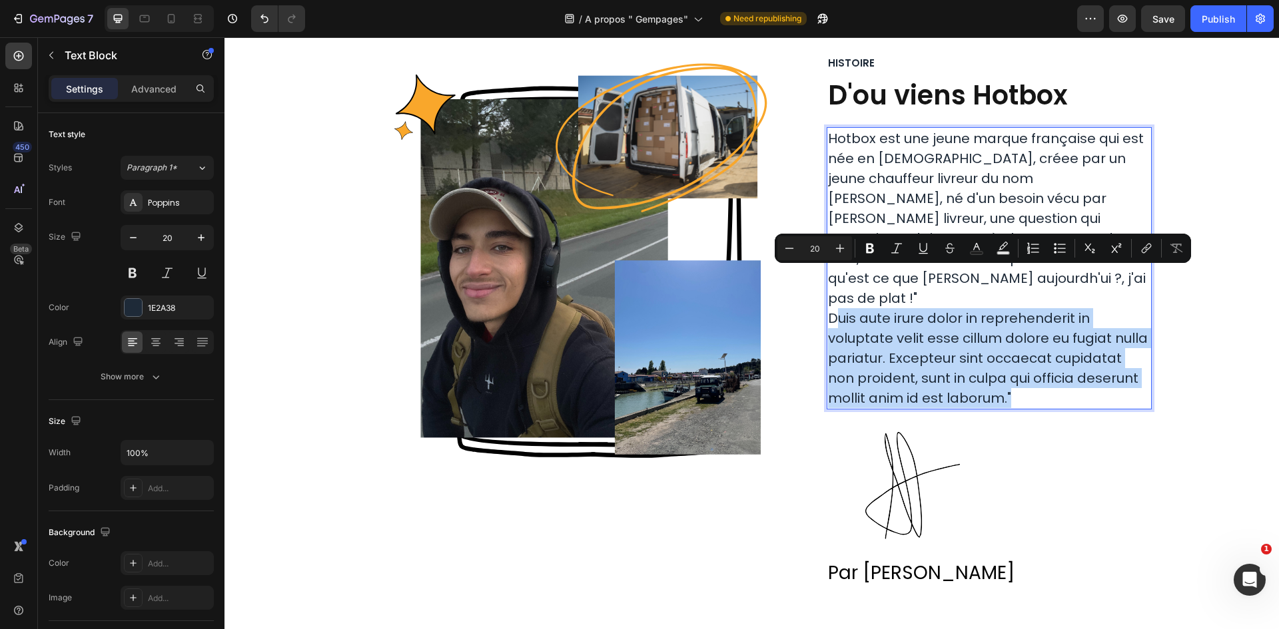
drag, startPoint x: 1008, startPoint y: 358, endPoint x: 831, endPoint y: 282, distance: 192.7
click at [831, 282] on p "Hotbox est une jeune marque française qui est née en 2024, créee par un jeune c…" at bounding box center [989, 269] width 322 height 280
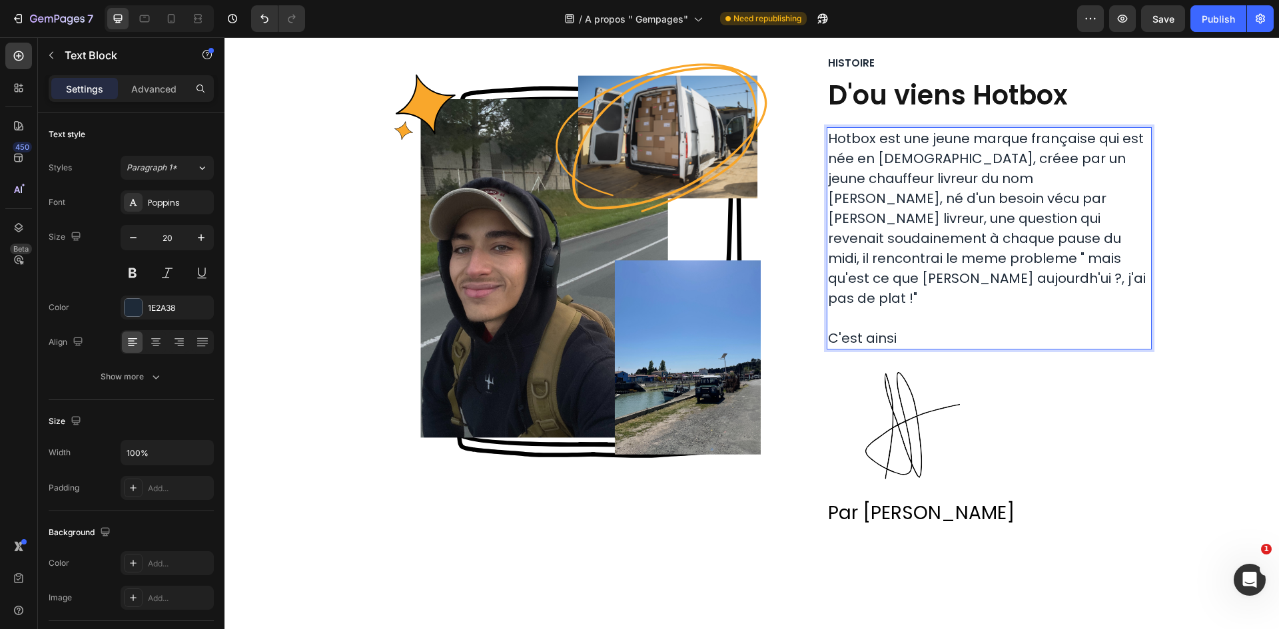
click at [1118, 256] on p "Hotbox est une jeune marque française qui est née en 2024, créee par un jeune c…" at bounding box center [989, 229] width 322 height 200
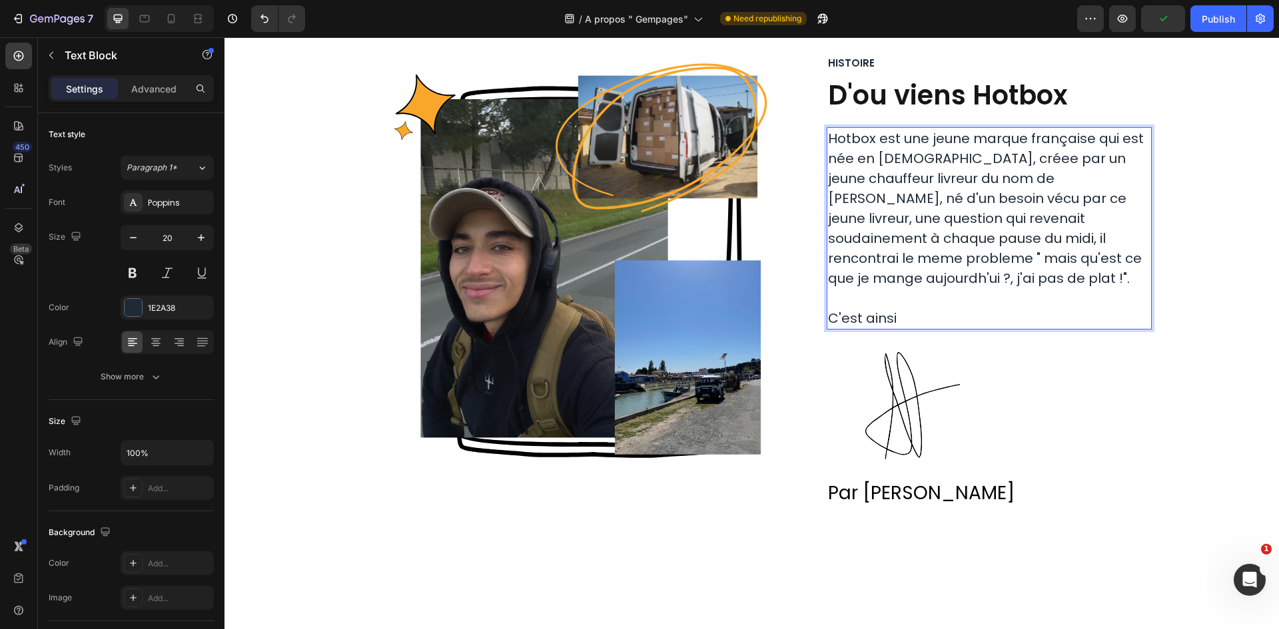
click at [996, 308] on p "C'est ainsi" at bounding box center [989, 318] width 322 height 20
click at [943, 237] on p "Hotbox est une jeune marque française qui est née en 2024, créee par un jeune c…" at bounding box center [989, 219] width 322 height 180
click at [985, 283] on p "Hotbox est une jeune marque française qui est née en 2024, créee par un jeune c…" at bounding box center [989, 219] width 322 height 180
click at [950, 308] on p "C'est ainsi" at bounding box center [989, 318] width 322 height 20
click at [954, 258] on p "Hotbox est une jeune marque française qui est née en 2024, créee par un jeune c…" at bounding box center [989, 219] width 322 height 180
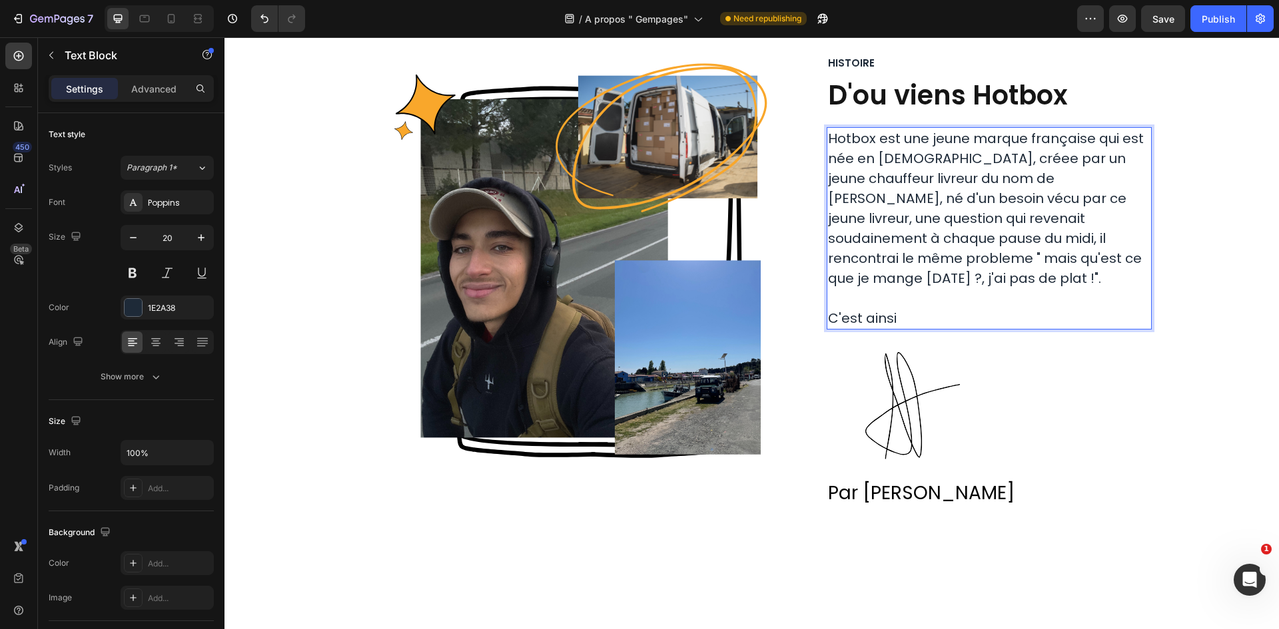
click at [945, 308] on p "C'est ainsi" at bounding box center [989, 318] width 322 height 20
click at [999, 239] on p "Hotbox est une jeune marque française qui est née en 2024, créee par un jeune c…" at bounding box center [989, 219] width 322 height 180
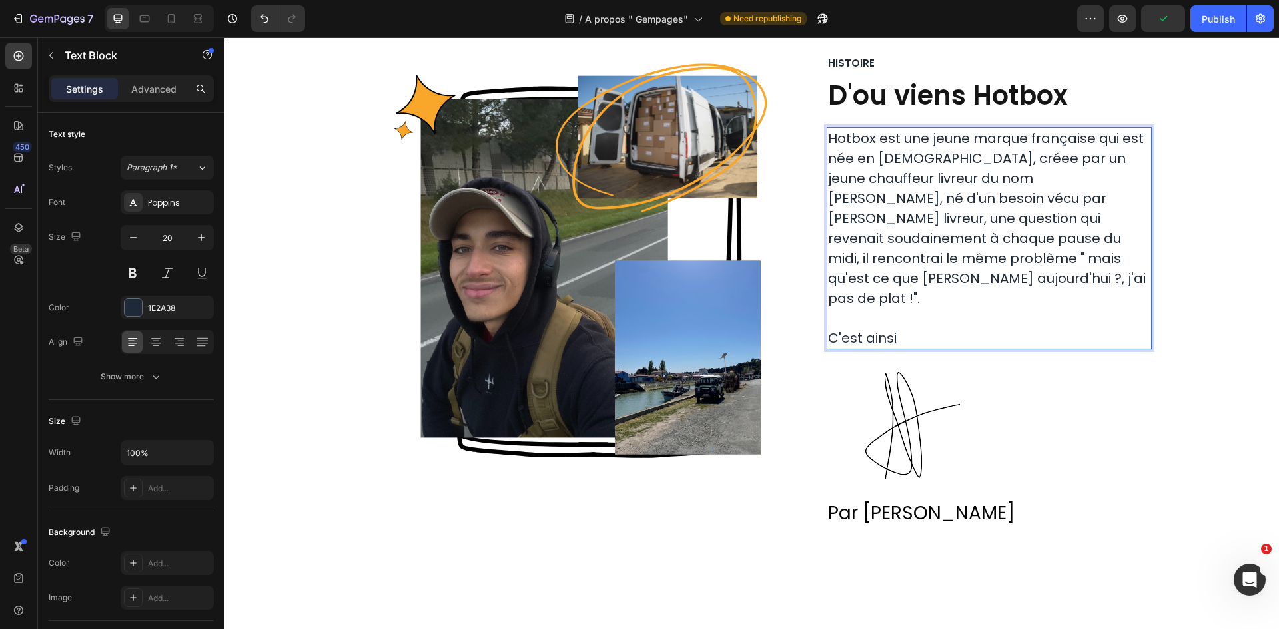
click at [974, 328] on p "C'est ainsi" at bounding box center [989, 338] width 322 height 20
click at [926, 166] on p "Hotbox est une jeune marque française qui est née en 2024, créee par un jeune c…" at bounding box center [989, 229] width 322 height 200
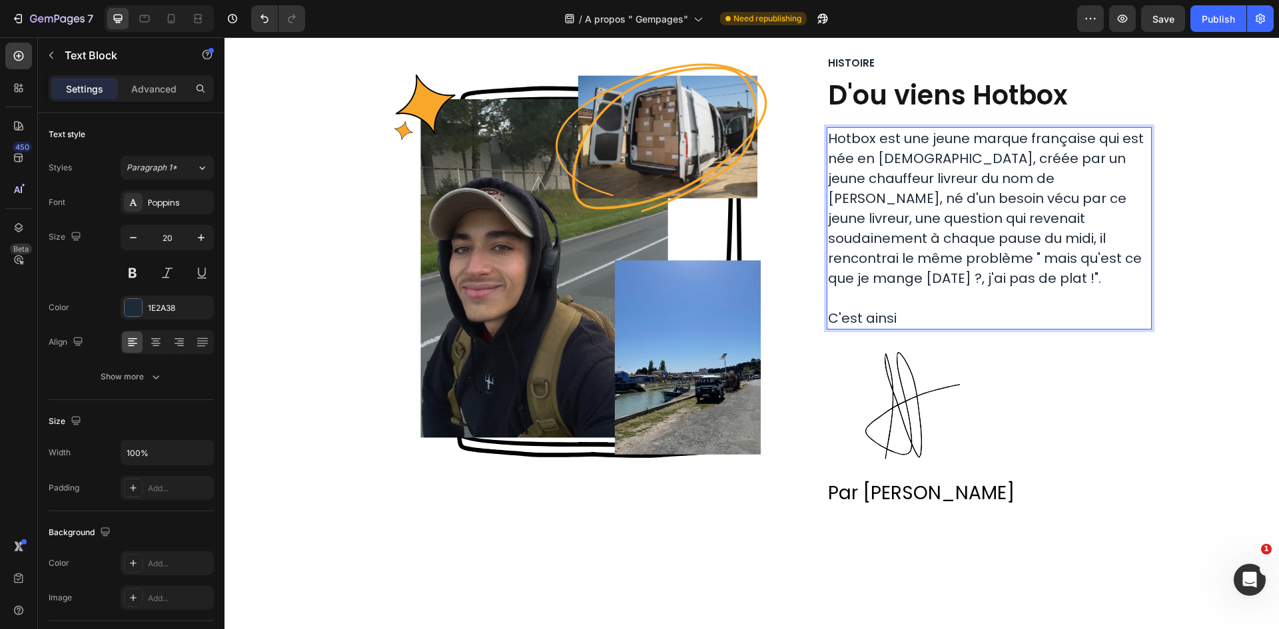
click at [934, 262] on p "Hotbox est une jeune marque française qui est née en 2024, créée par un jeune c…" at bounding box center [989, 219] width 322 height 180
click at [935, 308] on p "C'est ainsi" at bounding box center [989, 318] width 322 height 20
click at [1184, 192] on div "Image Row Histoire Text Block D'ou viens Hotbox Heading Hotbox est une jeune ma…" at bounding box center [751, 292] width 1034 height 474
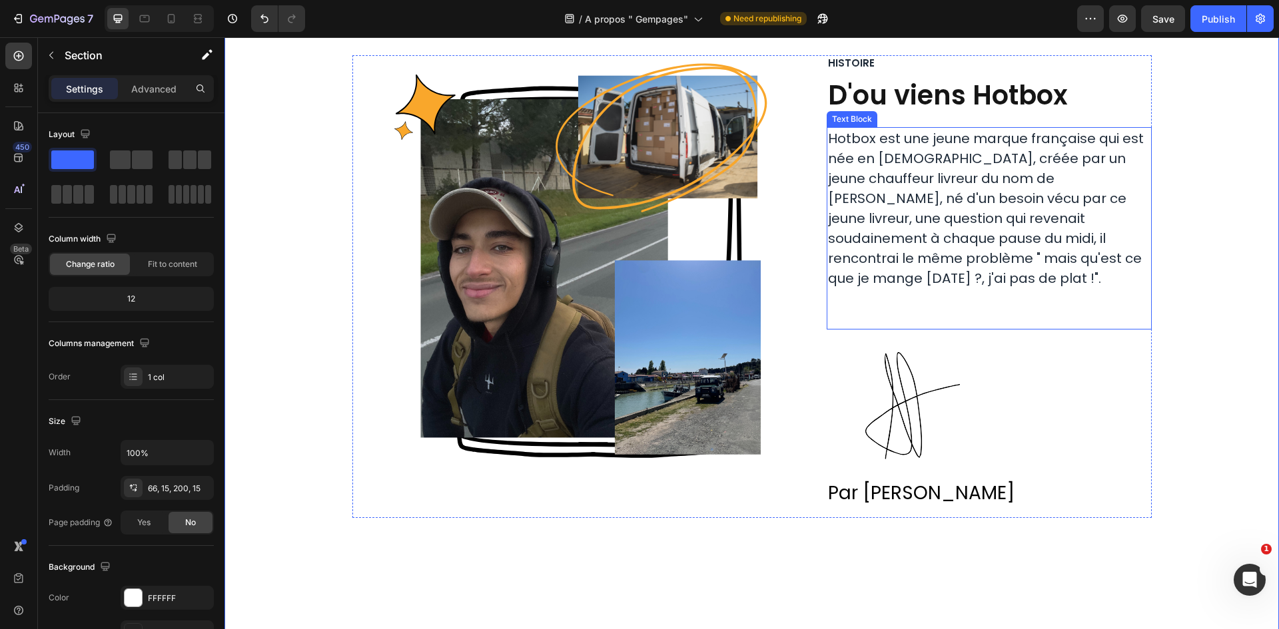
click at [1074, 197] on p "Hotbox est une jeune marque française qui est née en 2024, créée par un jeune c…" at bounding box center [989, 219] width 322 height 180
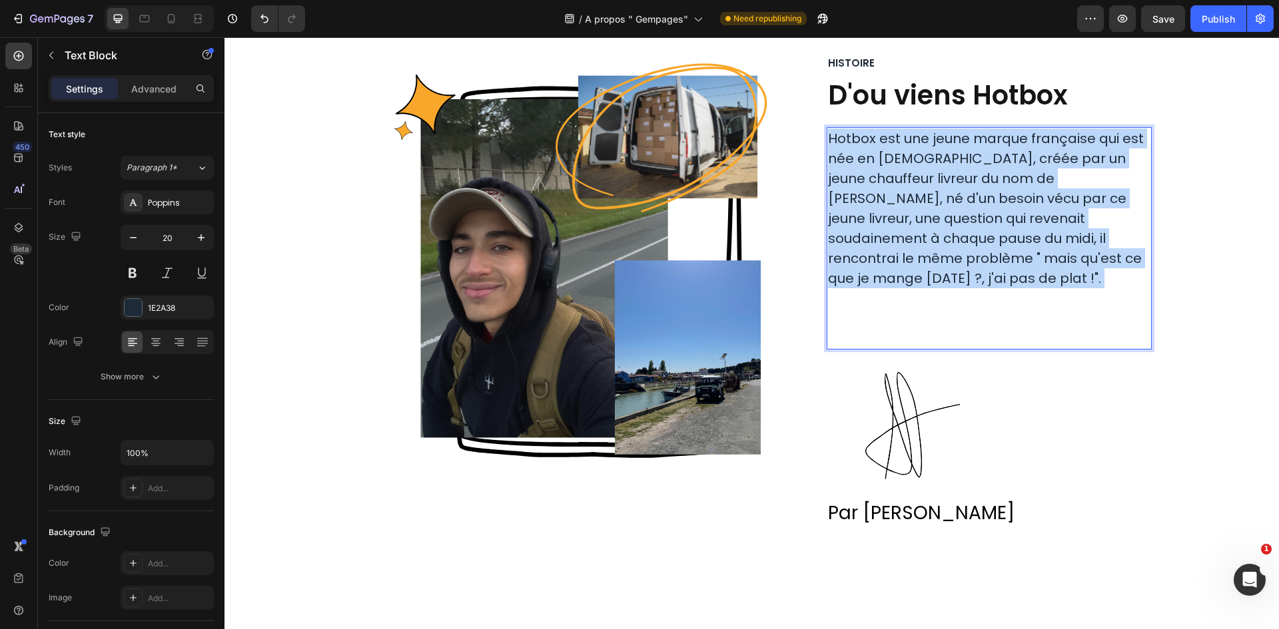
click at [1074, 197] on p "Hotbox est une jeune marque française qui est née en 2024, créée par un jeune c…" at bounding box center [989, 229] width 322 height 200
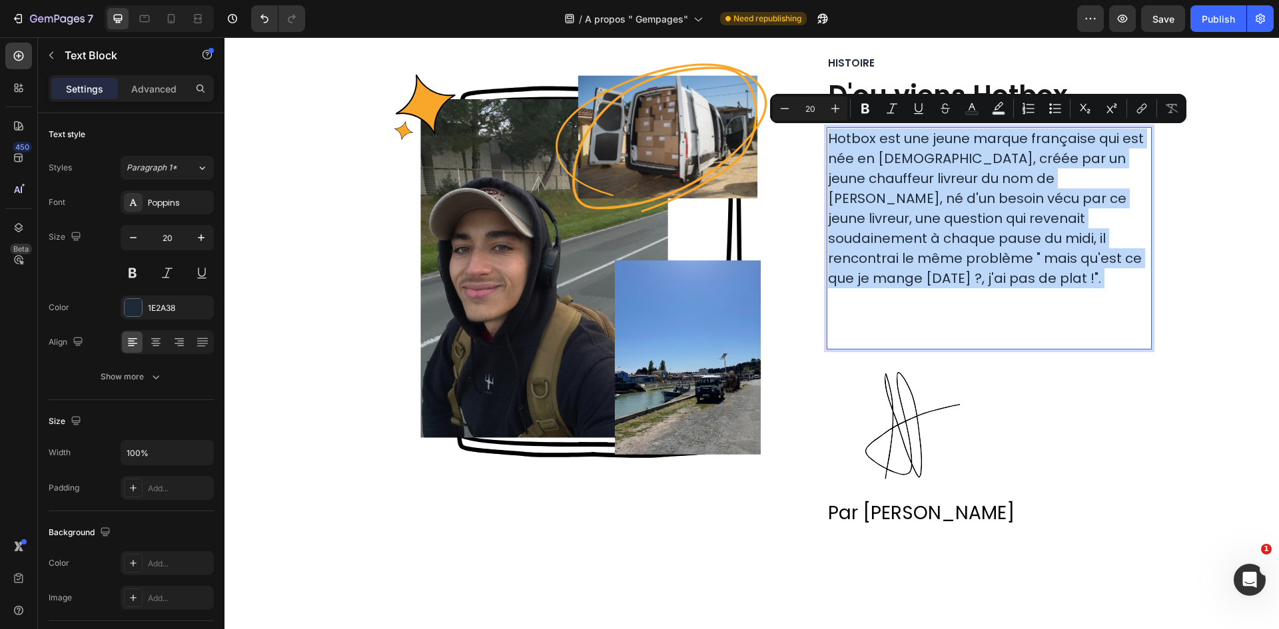
click at [1074, 197] on p "Hotbox est une jeune marque française qui est née en 2024, créée par un jeune c…" at bounding box center [989, 229] width 322 height 200
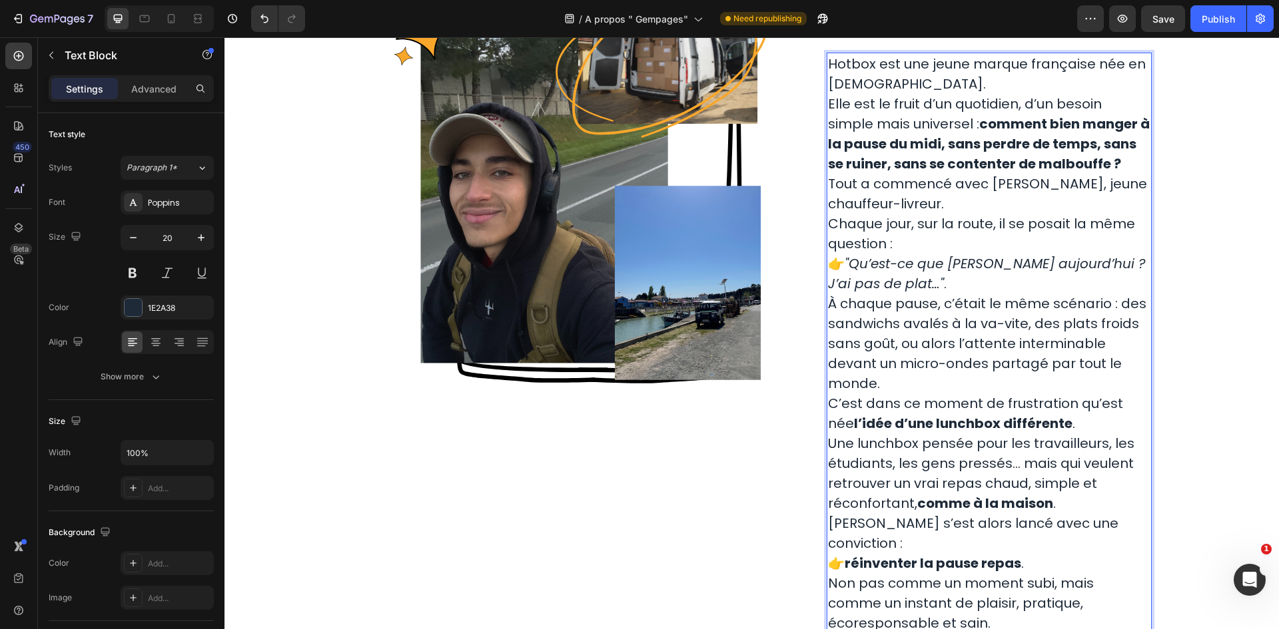
scroll to position [200, 0]
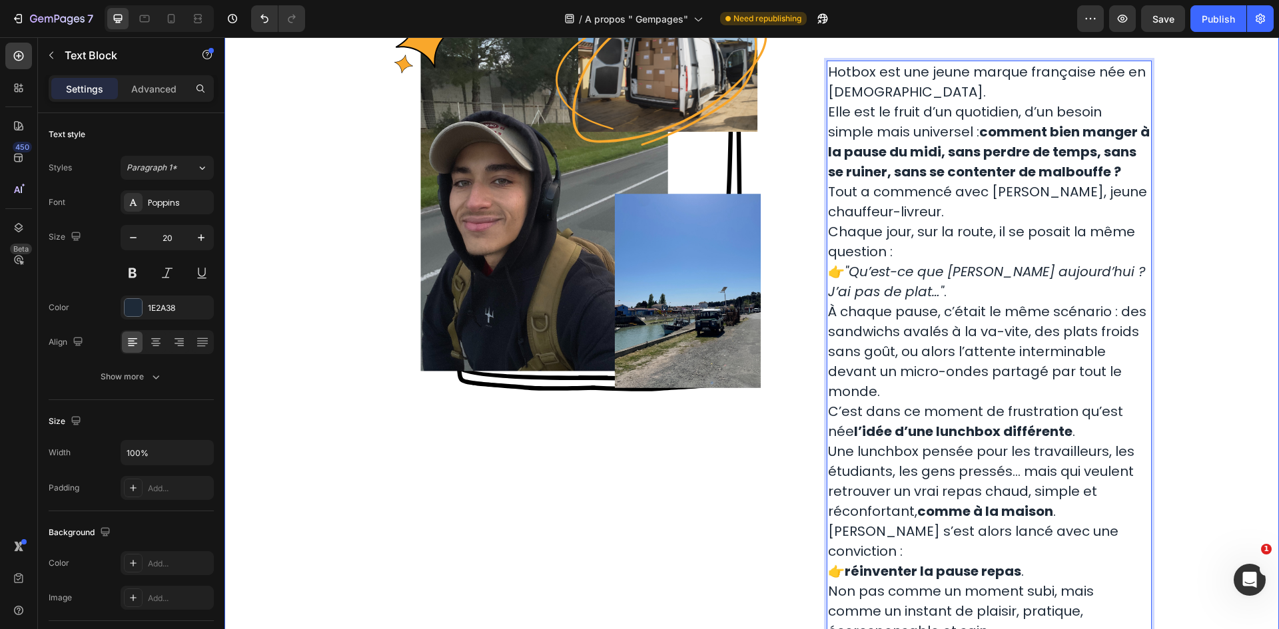
click at [1187, 151] on div "Image Row Histoire Text Block D'ou viens Hotbox Heading Hotbox est une jeune ma…" at bounding box center [751, 505] width 1034 height 1033
click at [1072, 162] on strong "comment bien manger à la pause du midi, sans perdre de temps, sans se ruiner, s…" at bounding box center [989, 152] width 322 height 59
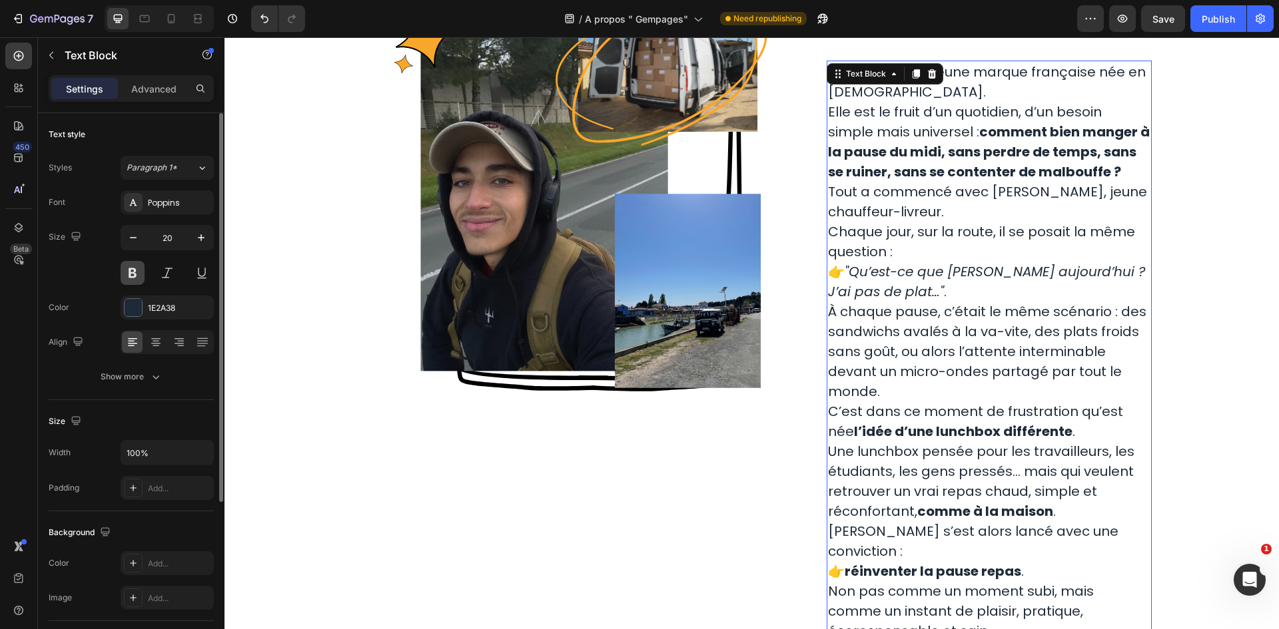
click at [133, 272] on button at bounding box center [133, 273] width 24 height 24
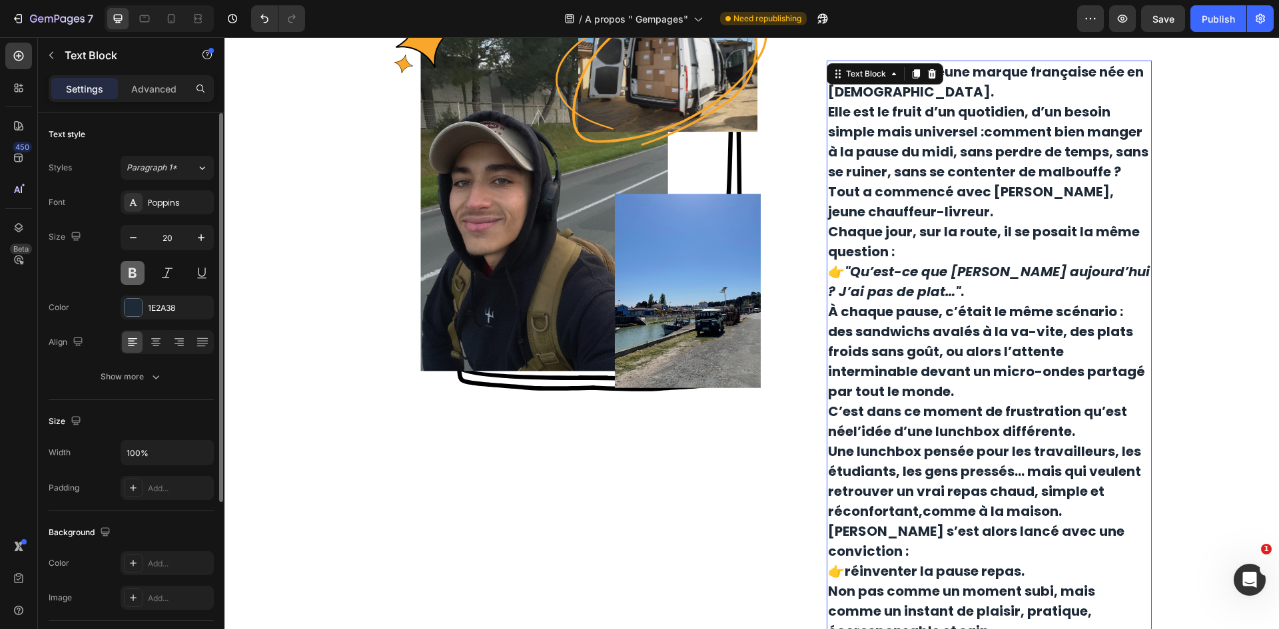
click at [133, 272] on button at bounding box center [133, 273] width 24 height 24
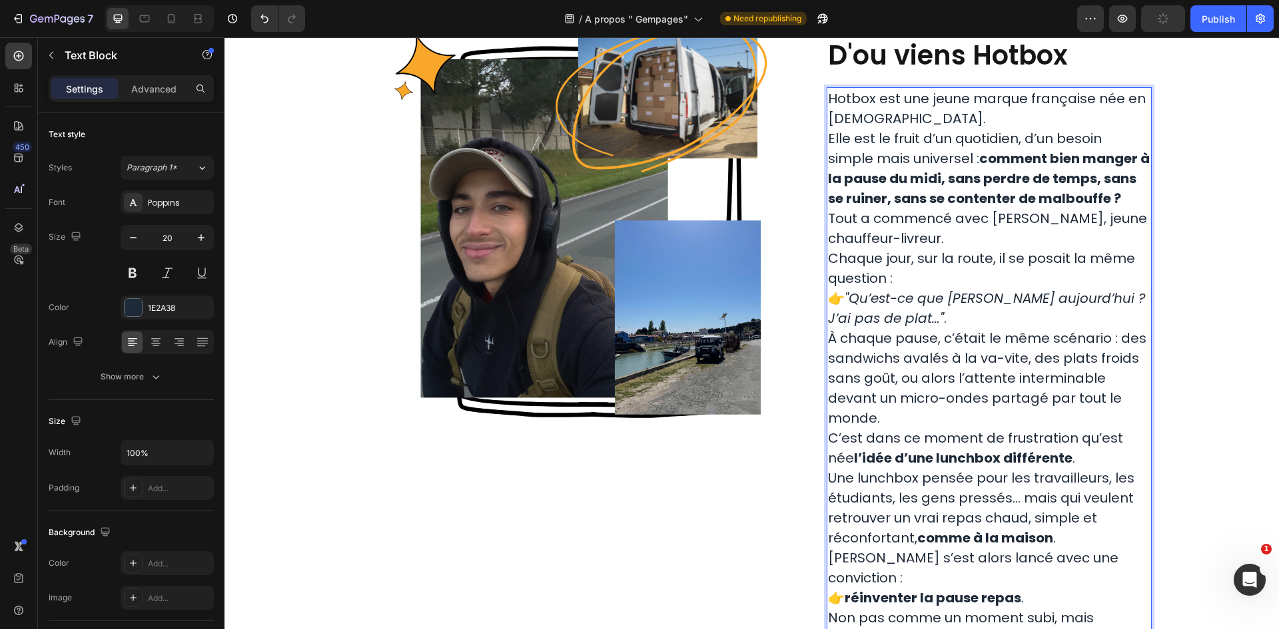
scroll to position [67, 0]
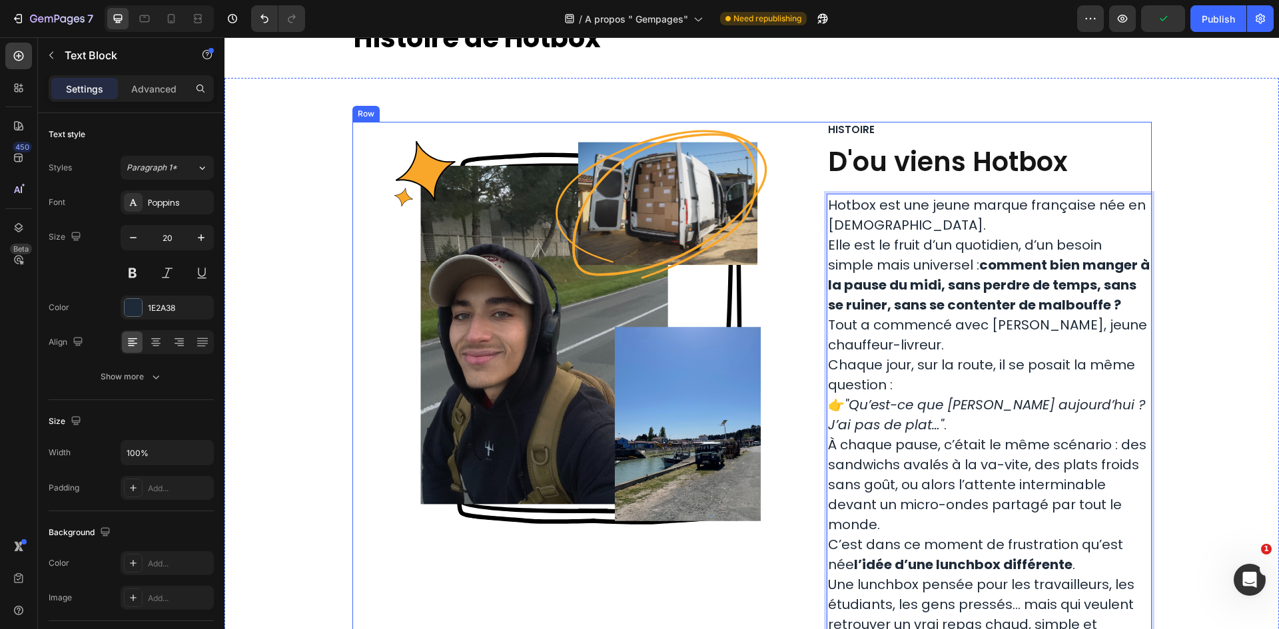
click at [801, 200] on div "Image Row" at bounding box center [579, 339] width 455 height 434
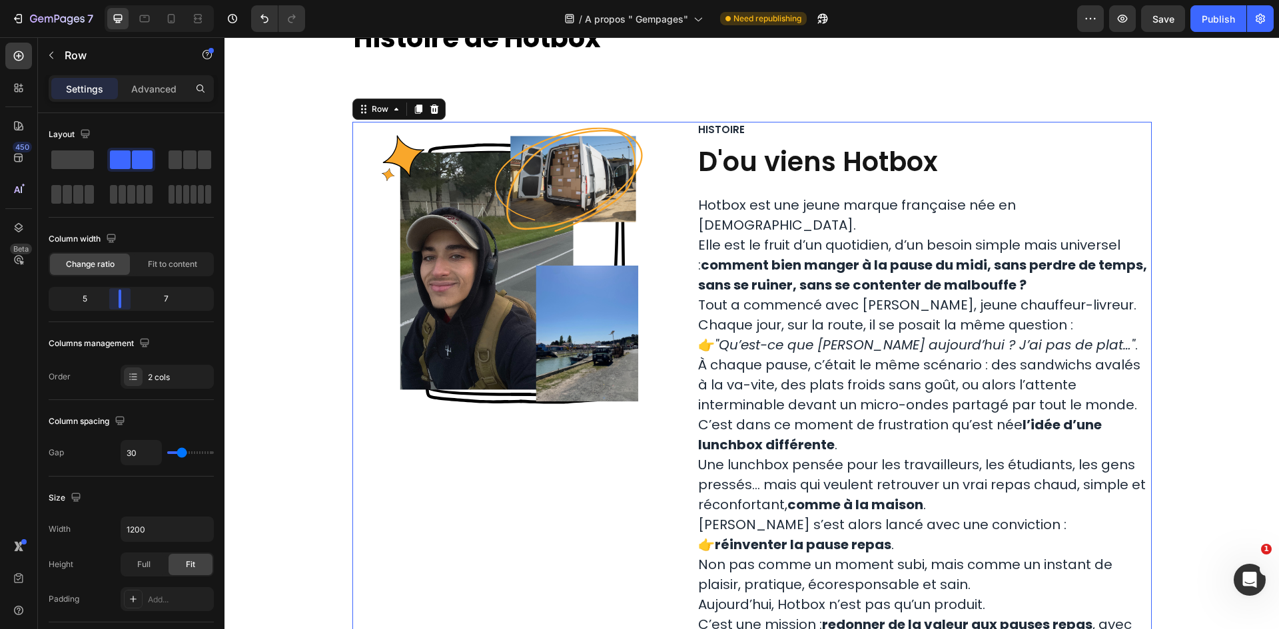
drag, startPoint x: 137, startPoint y: 296, endPoint x: 122, endPoint y: 283, distance: 19.9
click at [122, 0] on body "7 Version history / A propos " Gempages" Need republishing Preview Save Publish…" at bounding box center [639, 0] width 1279 height 0
click at [1170, 113] on div "Image Row Histoire Text Block D'ou viens Hotbox Heading Hotbox est une jeune ma…" at bounding box center [751, 583] width 1054 height 1010
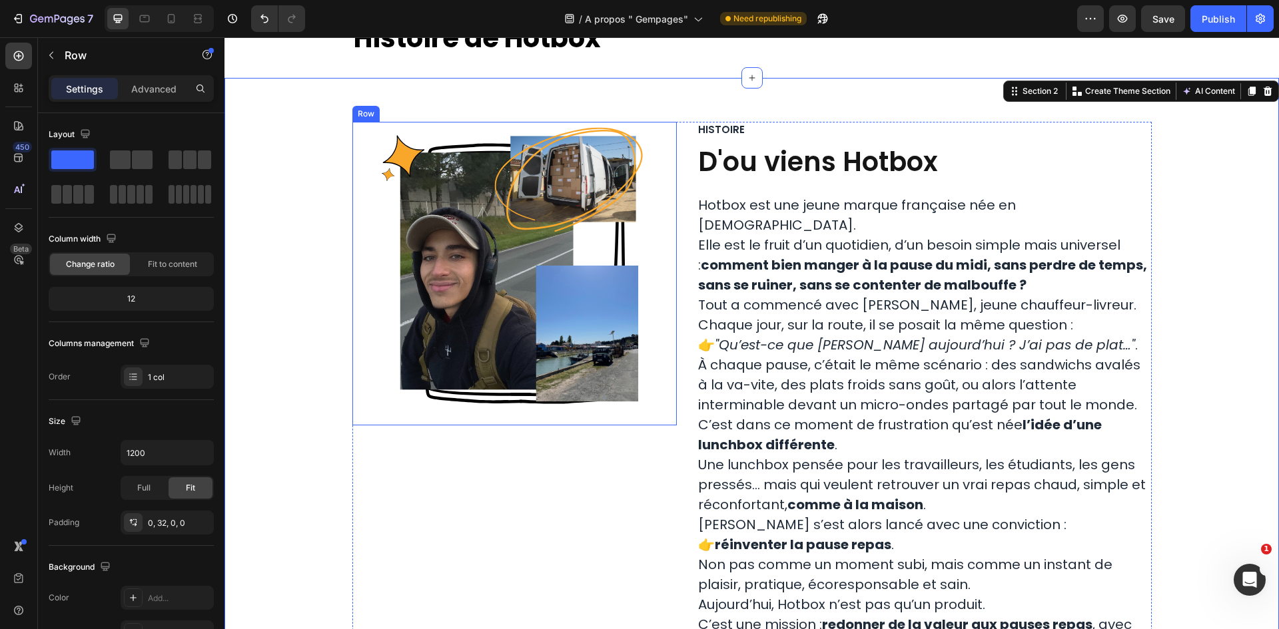
click at [661, 222] on div "Image Row" at bounding box center [514, 274] width 325 height 304
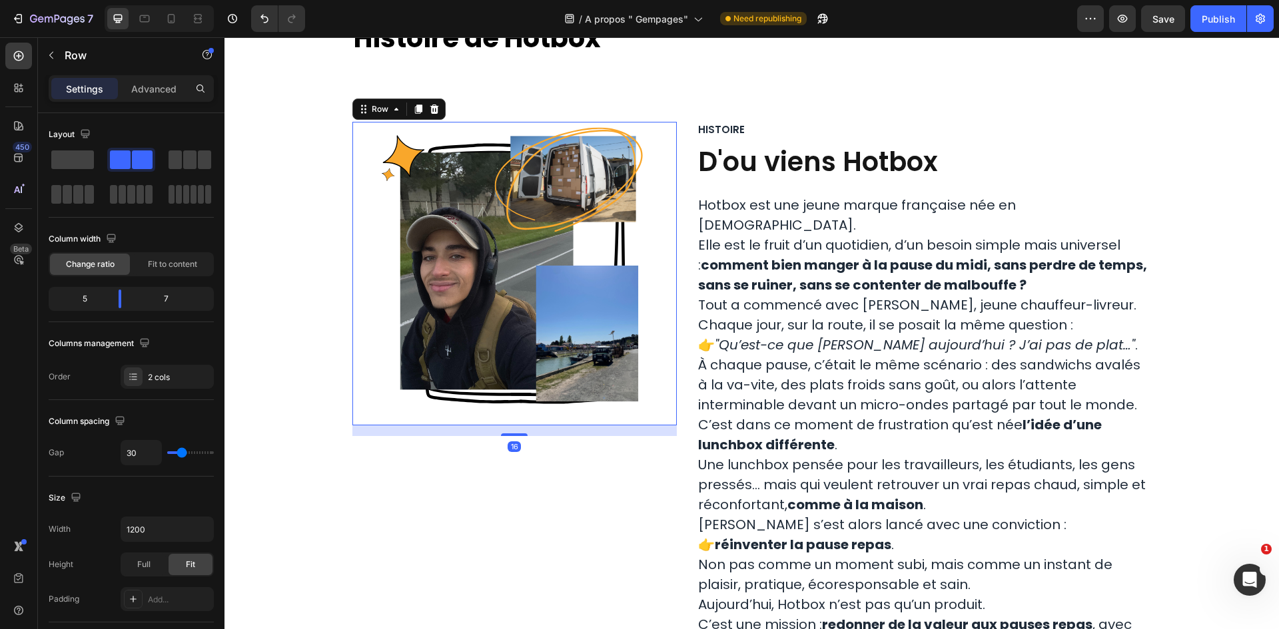
click at [672, 206] on div "Image Row 16 Histoire Text Block D'ou viens Hotbox Heading Hotbox est une jeune…" at bounding box center [751, 533] width 799 height 823
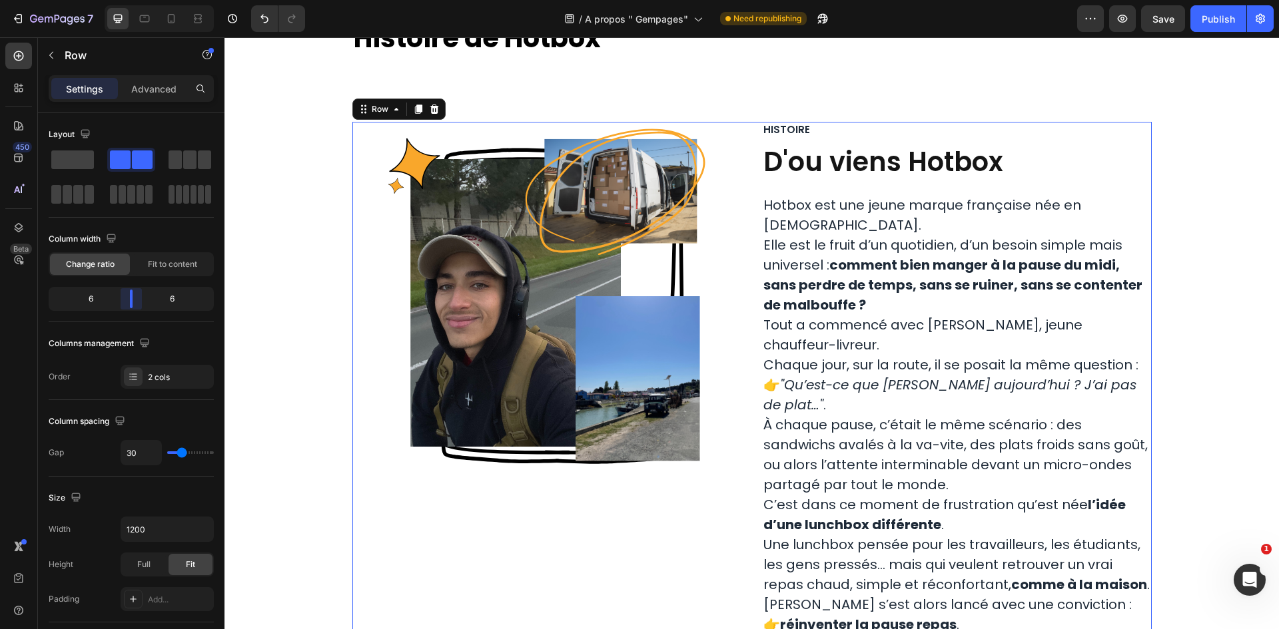
click at [128, 0] on body "7 Version history / A propos " Gempages" Need republishing Preview Save Publish…" at bounding box center [639, 0] width 1279 height 0
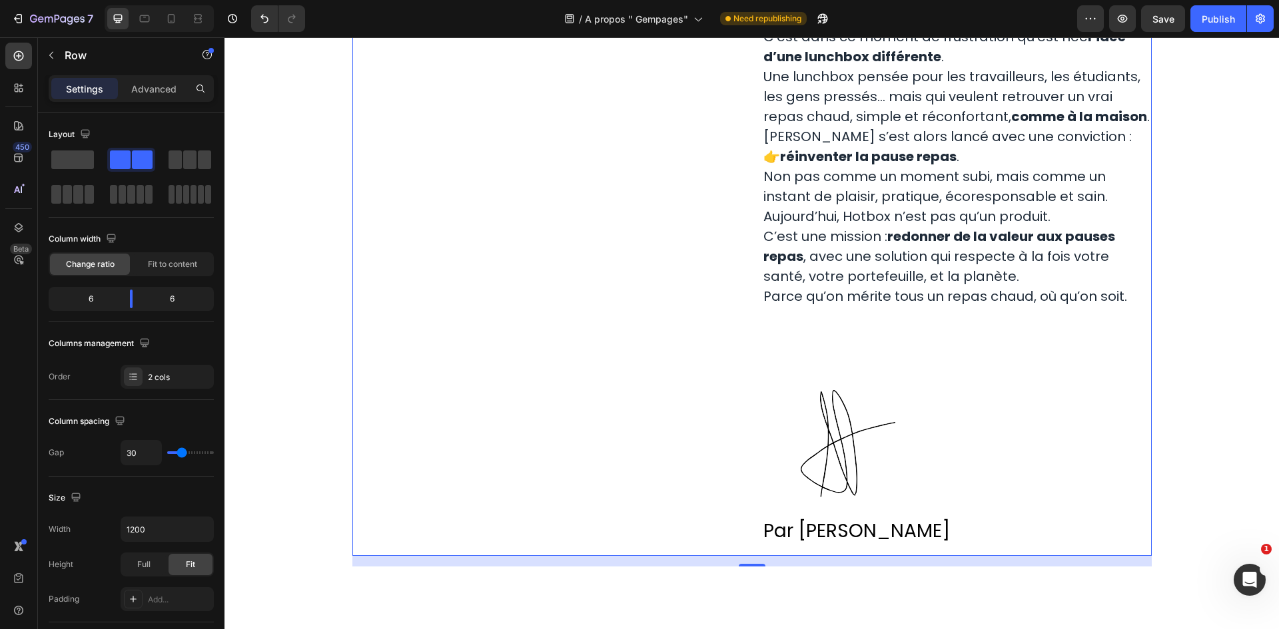
scroll to position [533, 0]
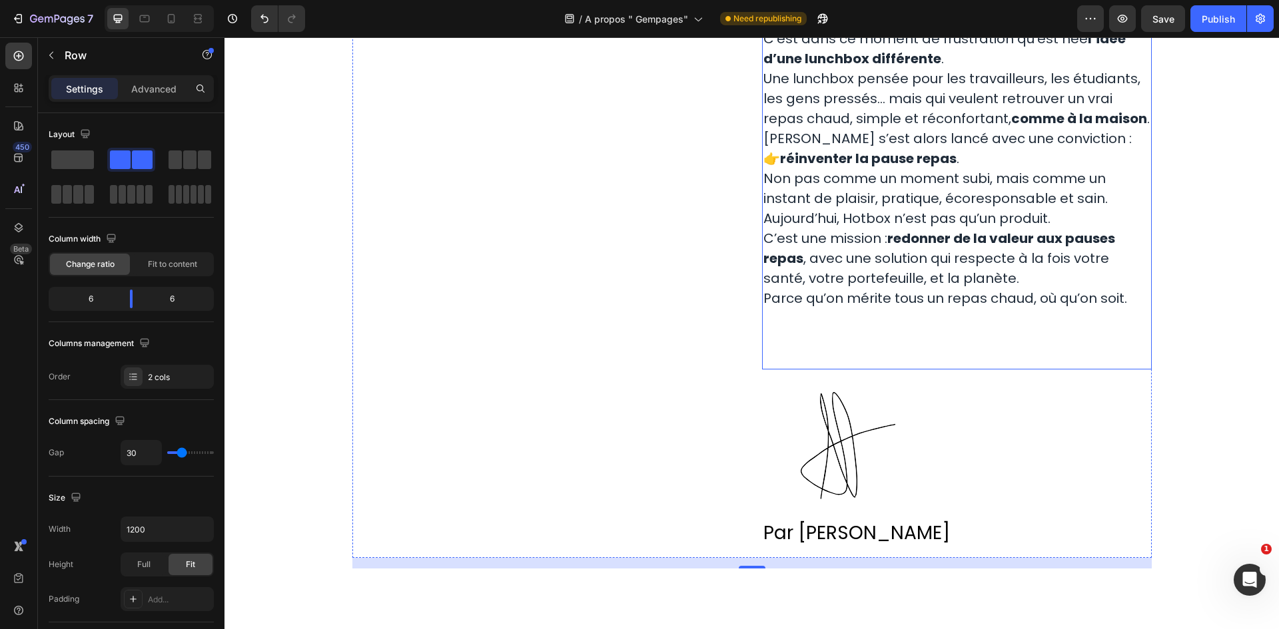
click at [882, 299] on p "Parce qu’on mérite tous un repas chaud, où qu’on soit." at bounding box center [956, 318] width 387 height 60
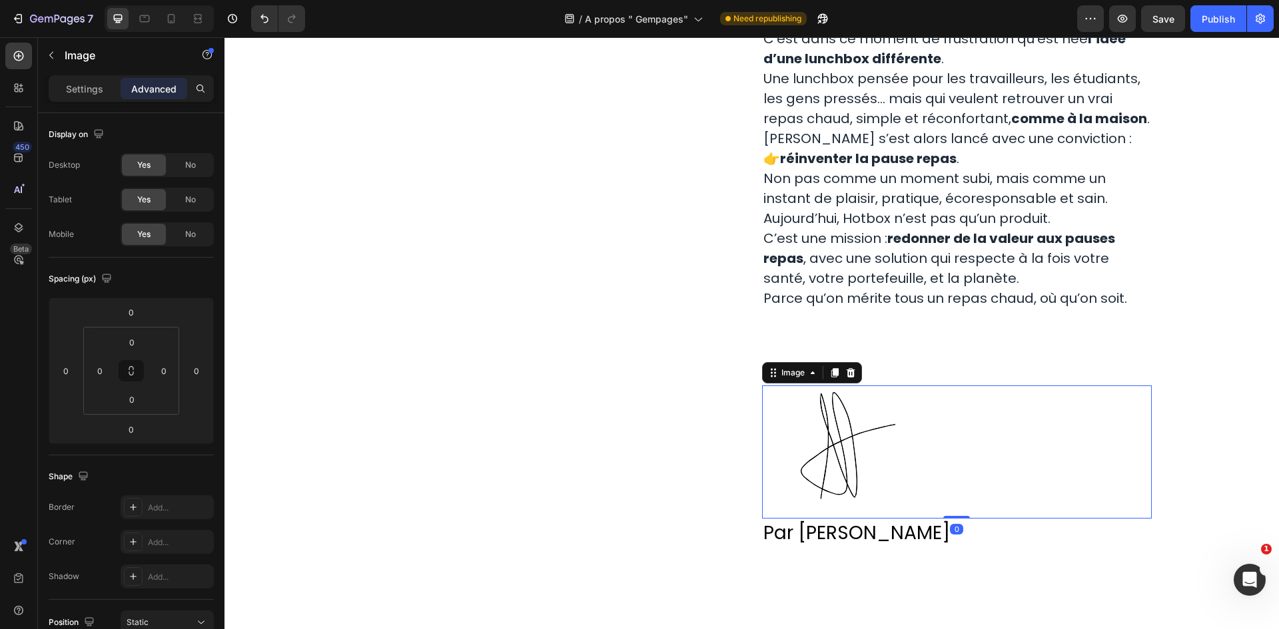
click at [947, 386] on div at bounding box center [957, 452] width 390 height 133
click at [954, 348] on p "Rich Text Editor. Editing area: main" at bounding box center [956, 358] width 387 height 20
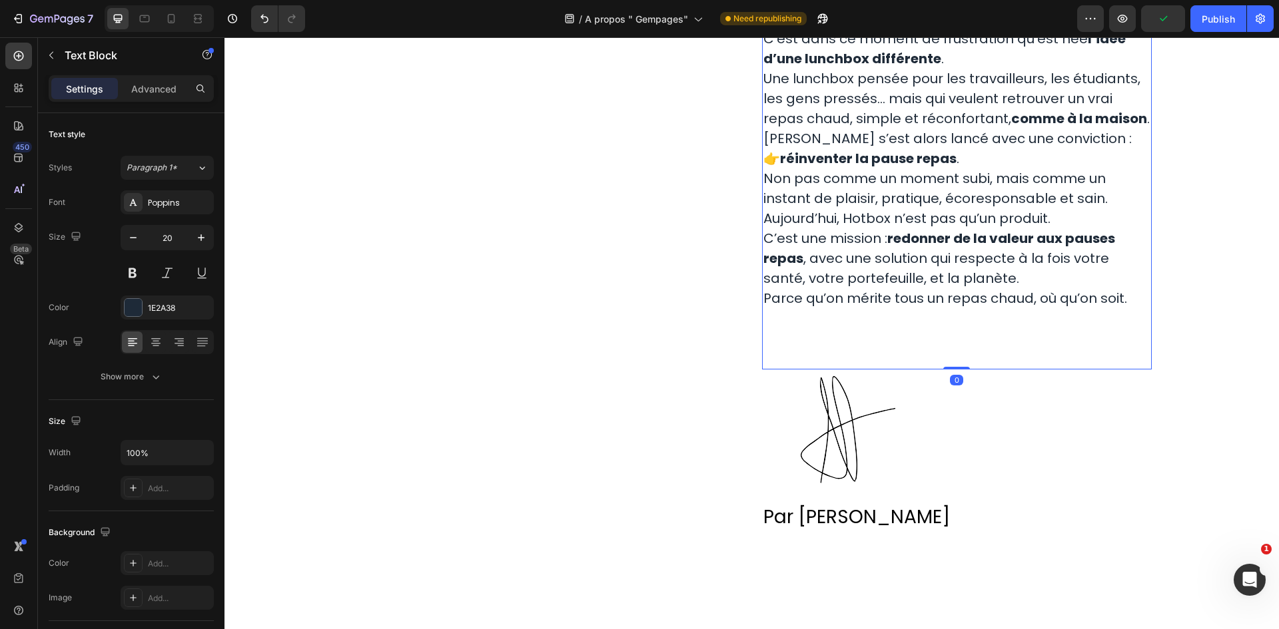
drag, startPoint x: 954, startPoint y: 342, endPoint x: 922, endPoint y: 416, distance: 80.3
click at [929, 311] on div "Hotbox est une jeune marque française née en 2024. Elle est le fruit d’un quoti…" at bounding box center [957, 49] width 390 height 642
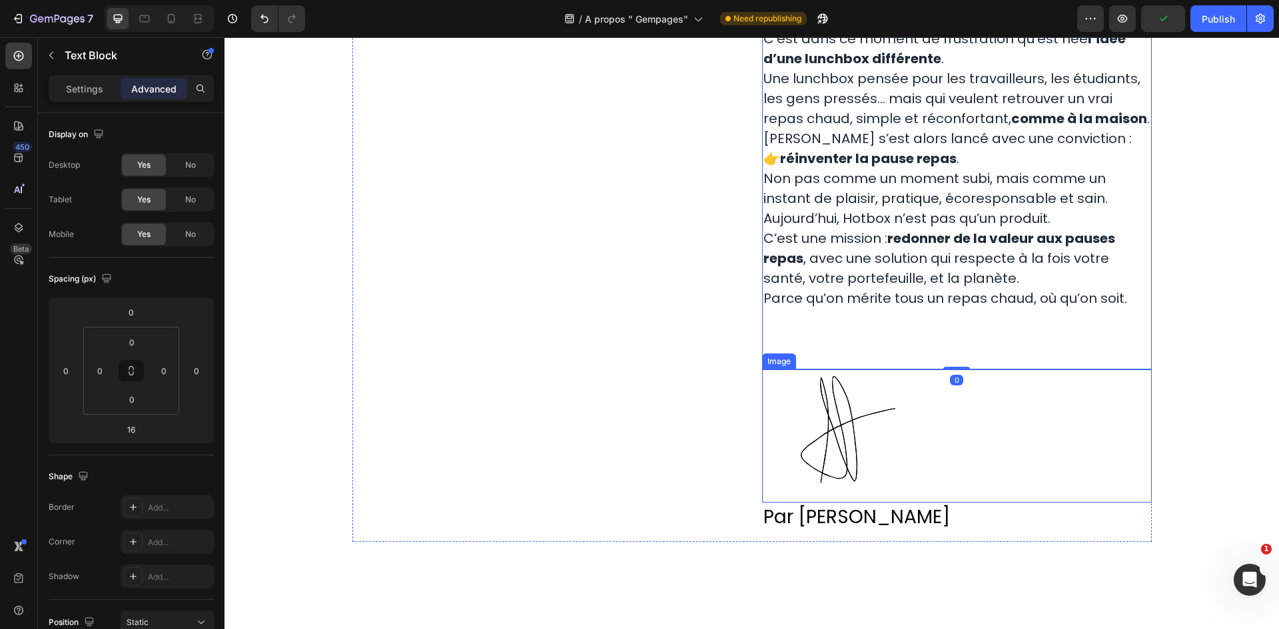
click at [952, 504] on p "Par Ahmed Rahhali" at bounding box center [956, 517] width 387 height 26
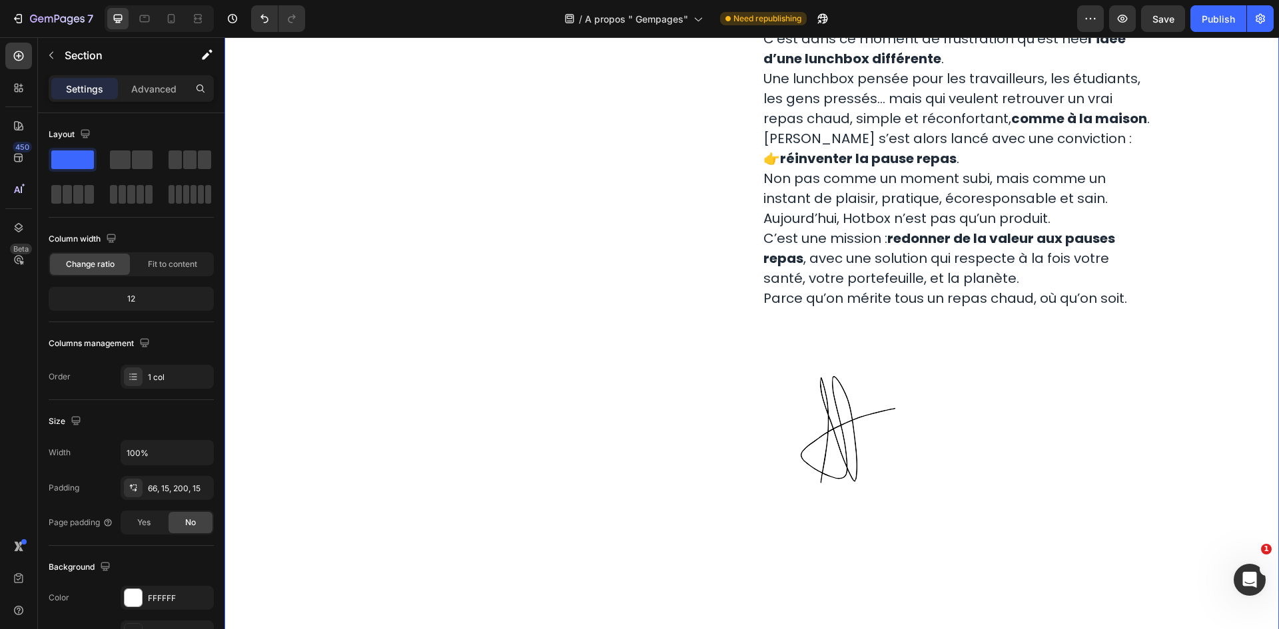
click at [1195, 292] on div "Image Row Histoire Text Block D'ou viens Hotbox Heading Hotbox est une jeune ma…" at bounding box center [751, 85] width 1034 height 858
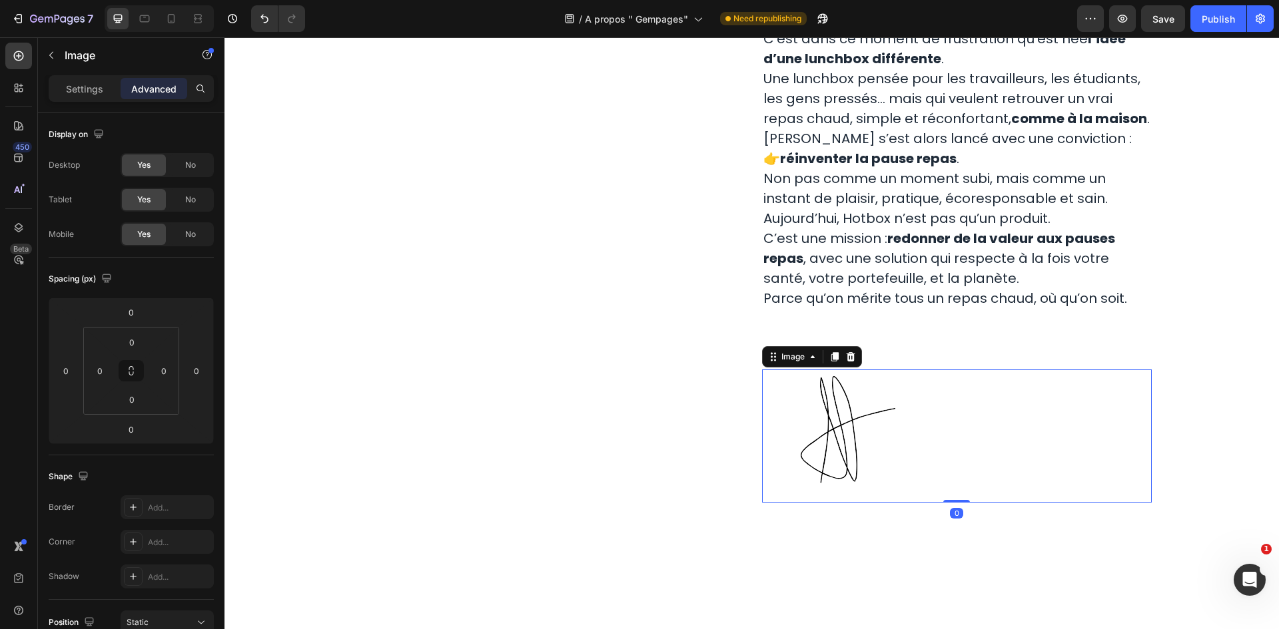
click at [997, 370] on div at bounding box center [957, 436] width 390 height 133
click at [981, 348] on p "Rich Text Editor. Editing area: main" at bounding box center [956, 358] width 387 height 20
click at [967, 378] on div at bounding box center [957, 436] width 390 height 133
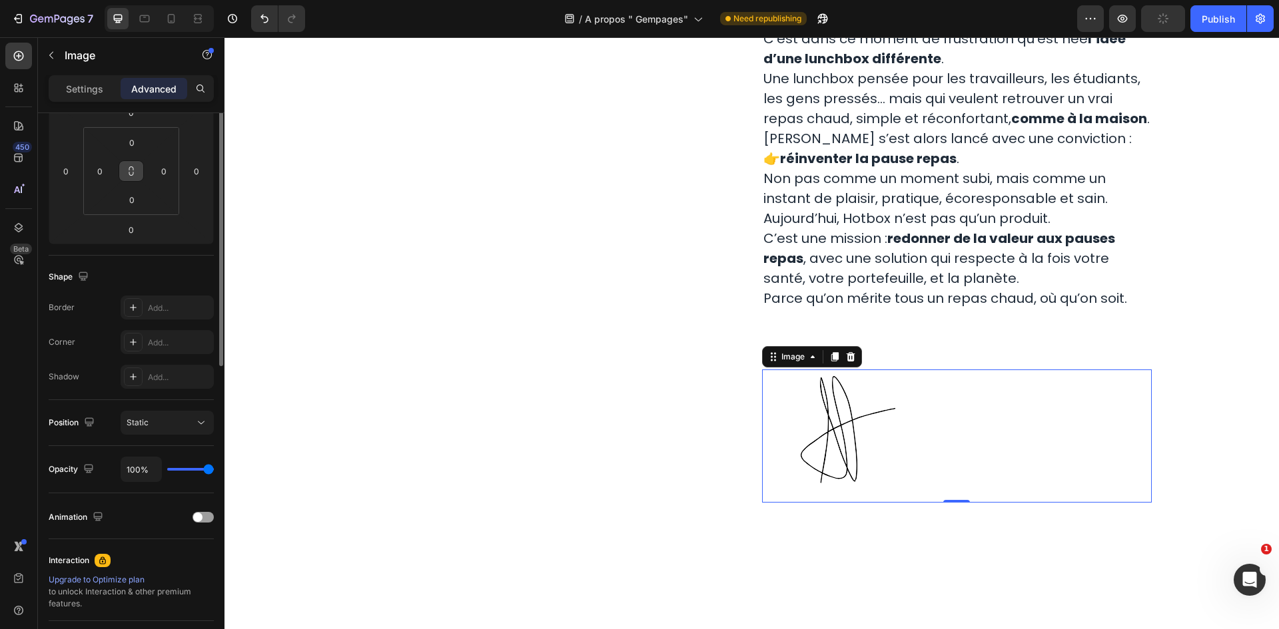
scroll to position [0, 0]
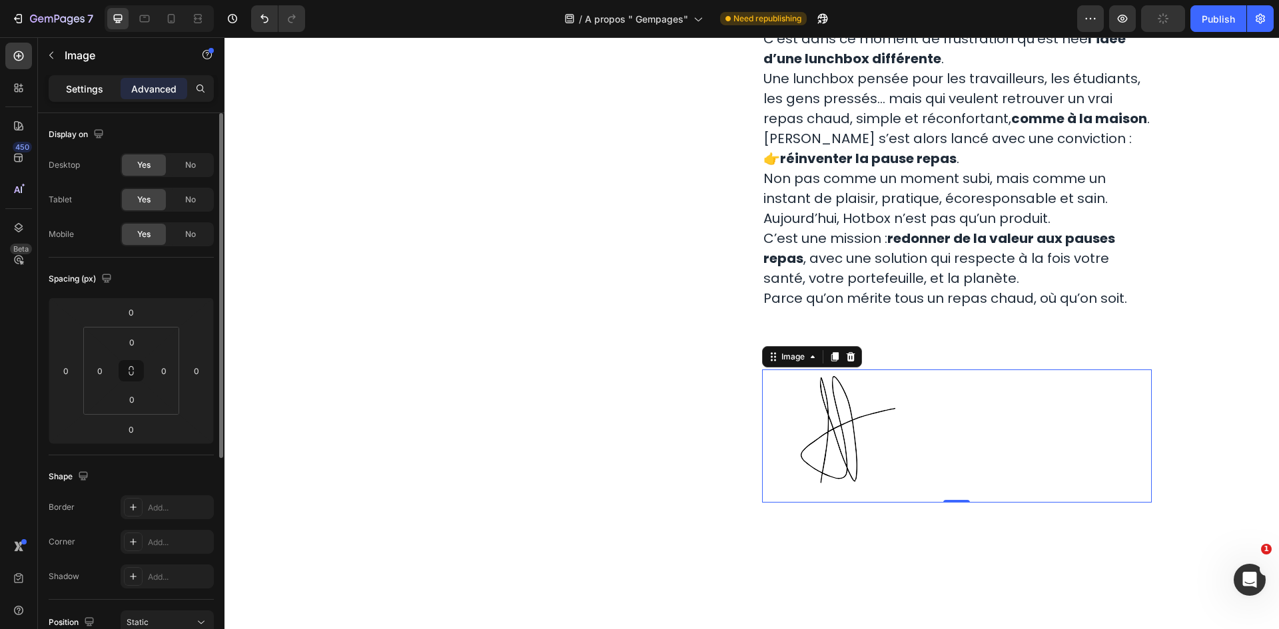
click at [100, 89] on p "Settings" at bounding box center [84, 89] width 37 height 14
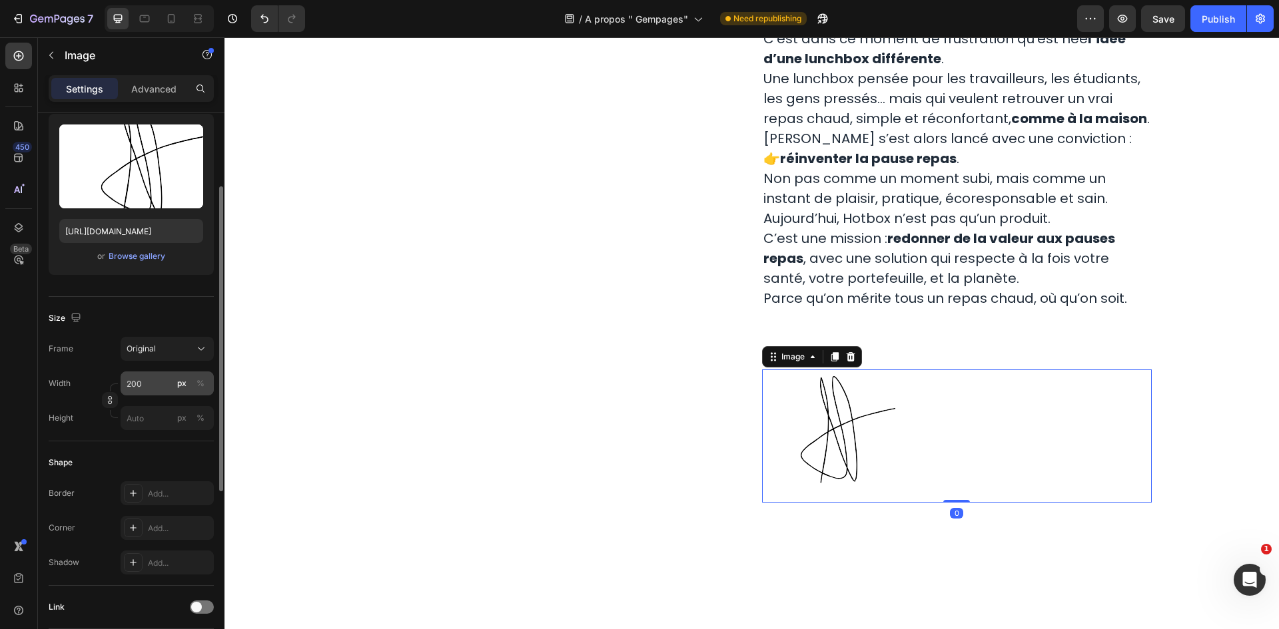
scroll to position [200, 0]
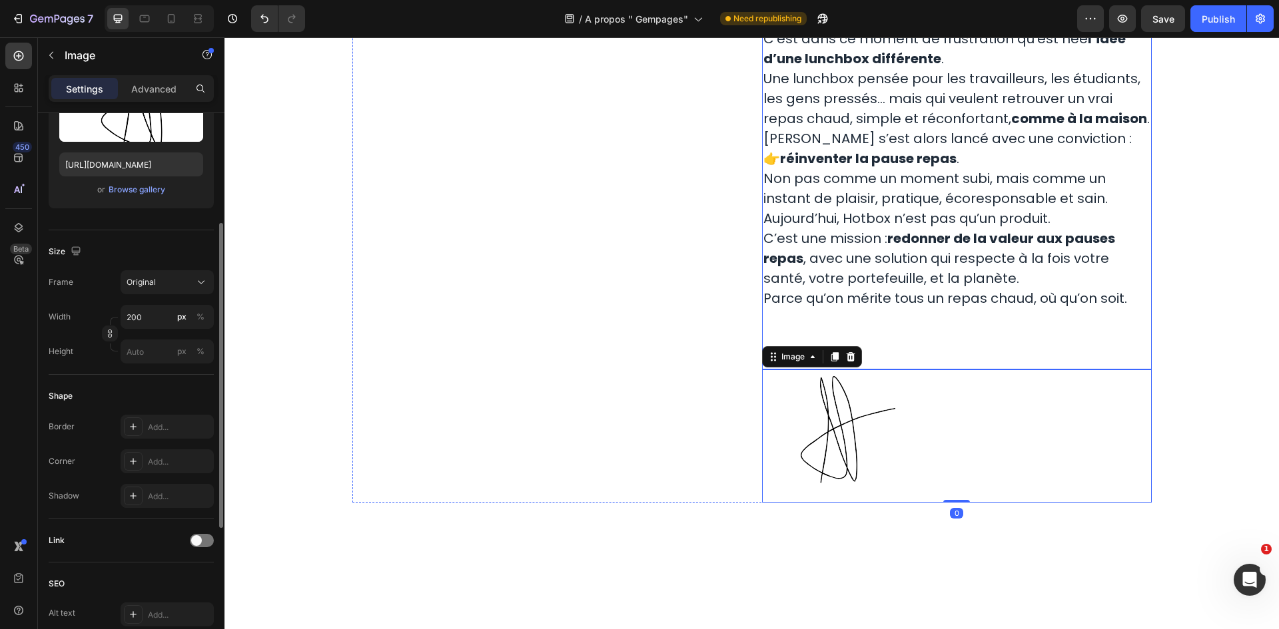
click at [988, 348] on p "Rich Text Editor. Editing area: main" at bounding box center [956, 358] width 387 height 20
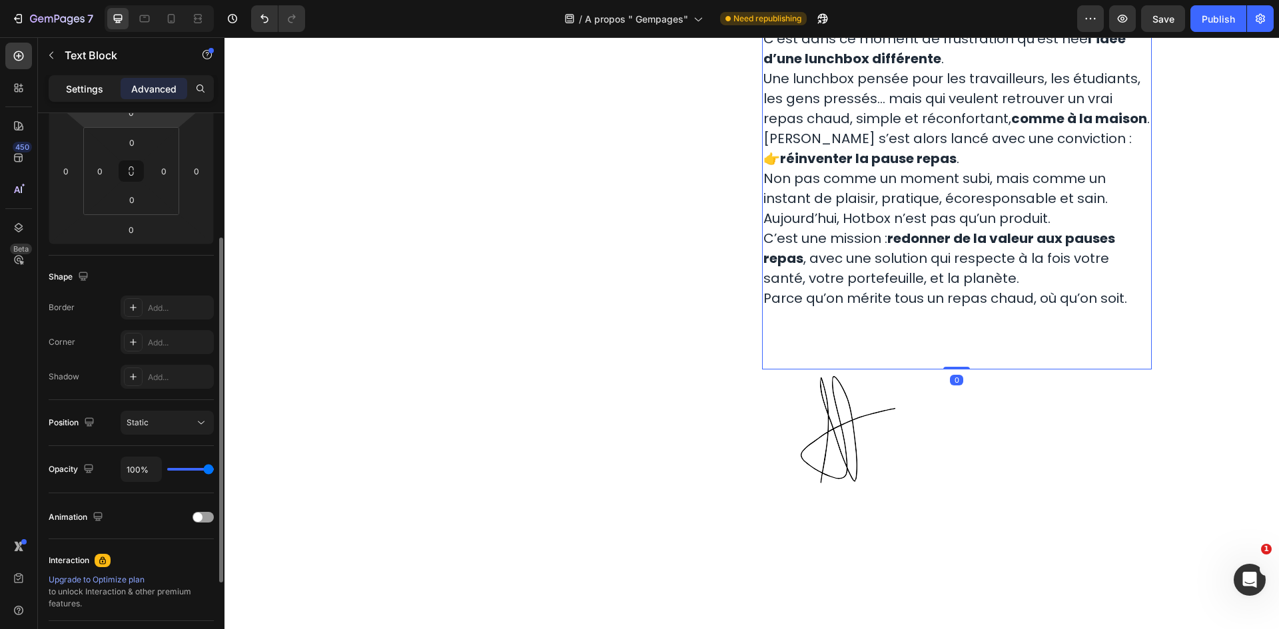
click at [107, 93] on div "Settings" at bounding box center [84, 88] width 67 height 21
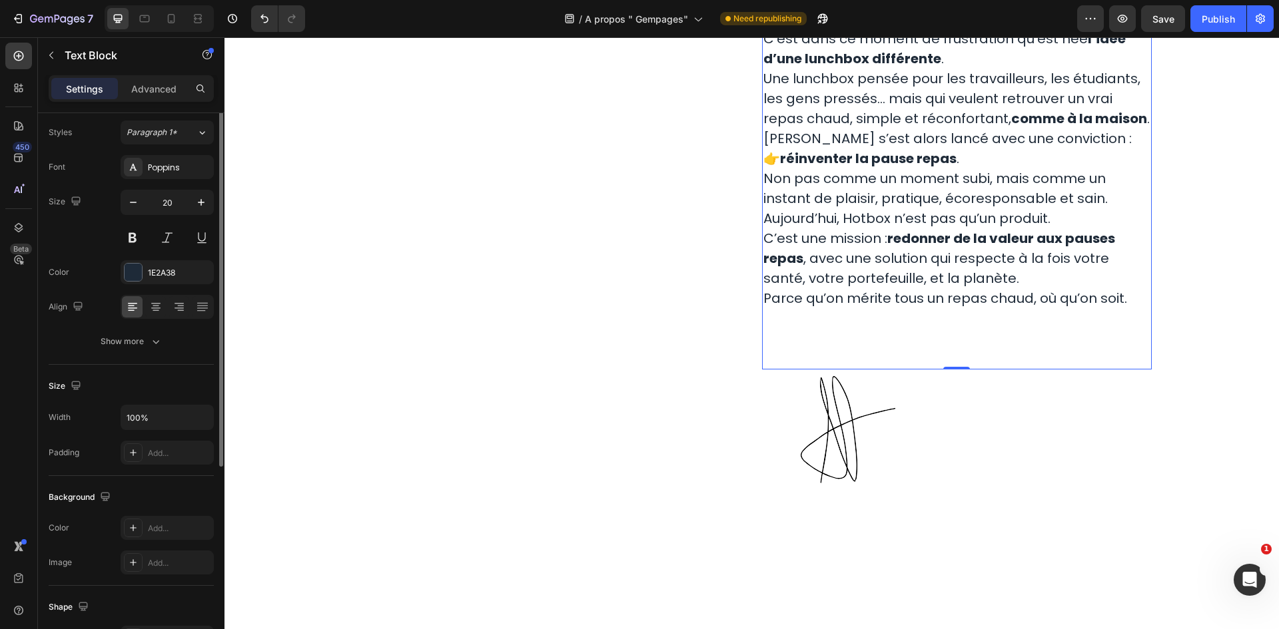
scroll to position [0, 0]
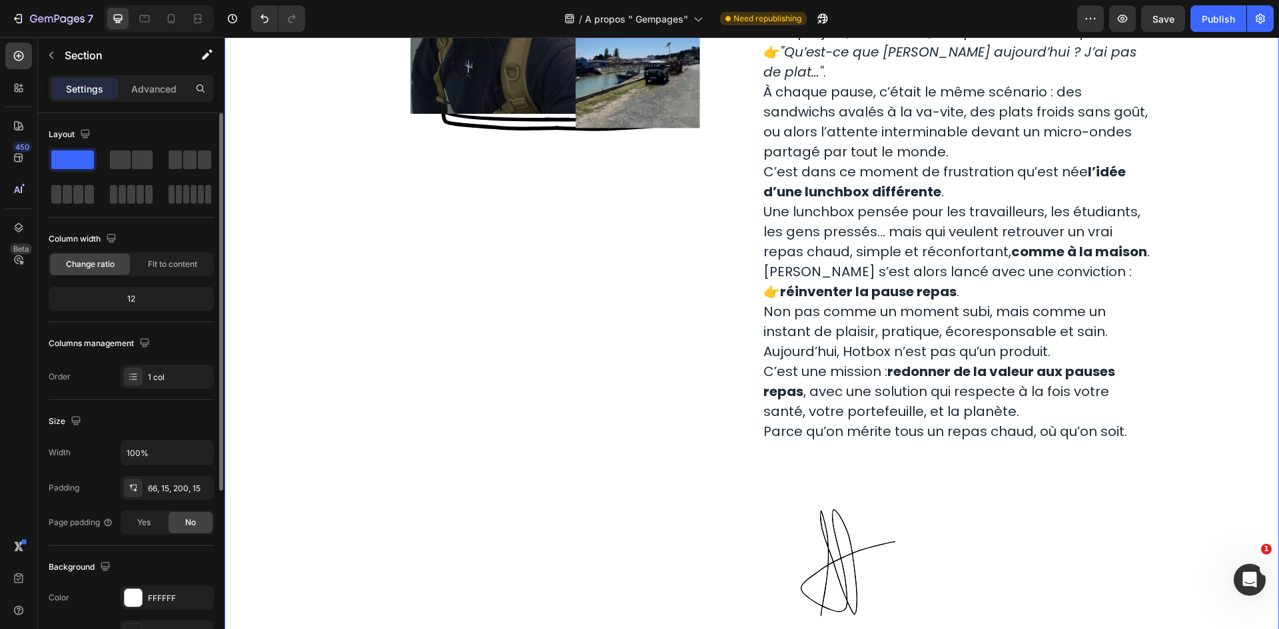
click at [1219, 318] on div "Image Row Histoire Text Block D'ou viens Hotbox Heading Hotbox est une jeune ma…" at bounding box center [751, 218] width 1034 height 858
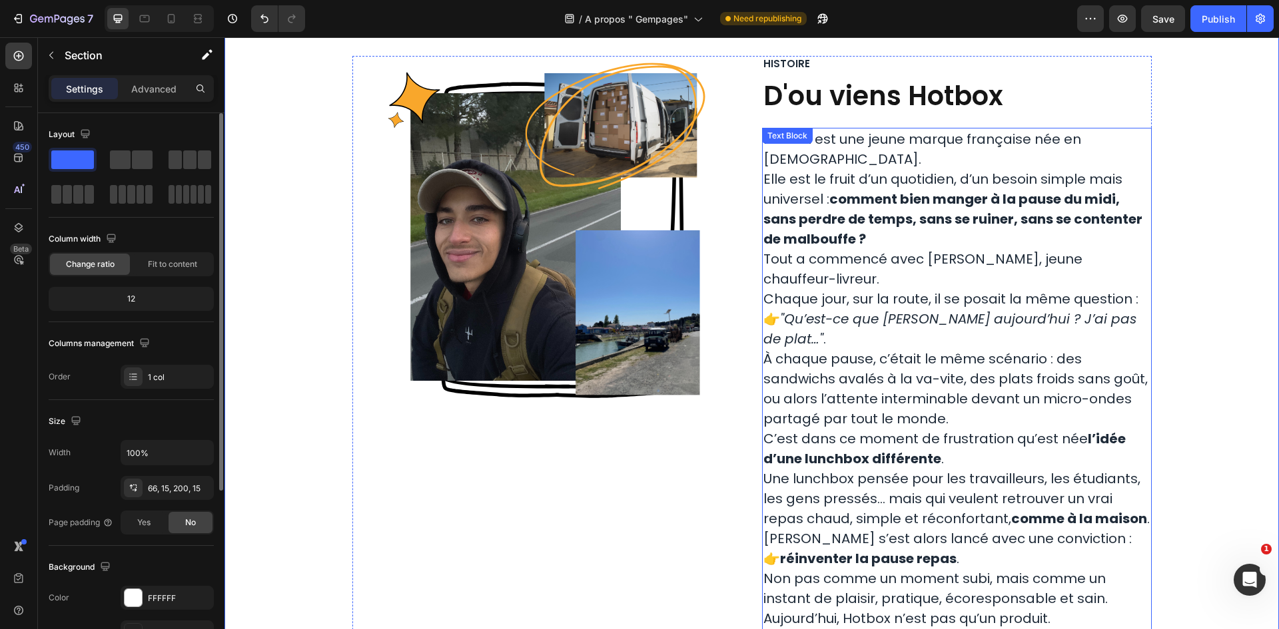
scroll to position [133, 0]
click at [934, 151] on p "Hotbox est une jeune marque française née en 2024. Elle est le fruit d’un quoti…" at bounding box center [956, 189] width 387 height 120
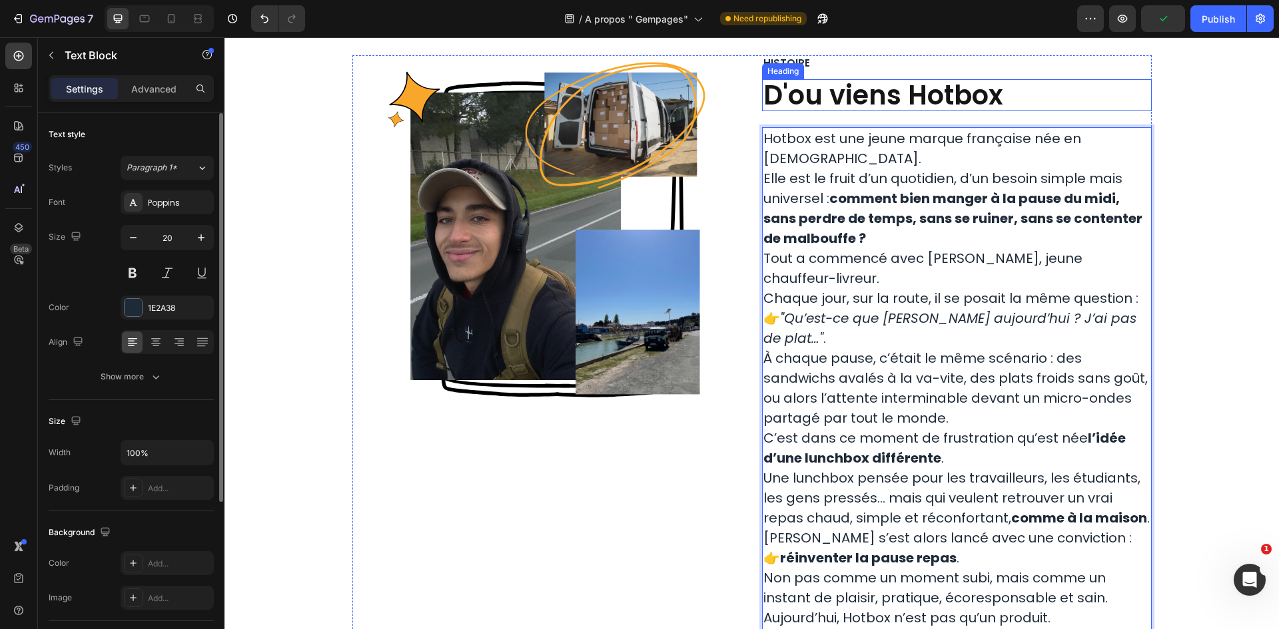
click at [908, 95] on p "D'ou viens Hotbox" at bounding box center [956, 95] width 387 height 29
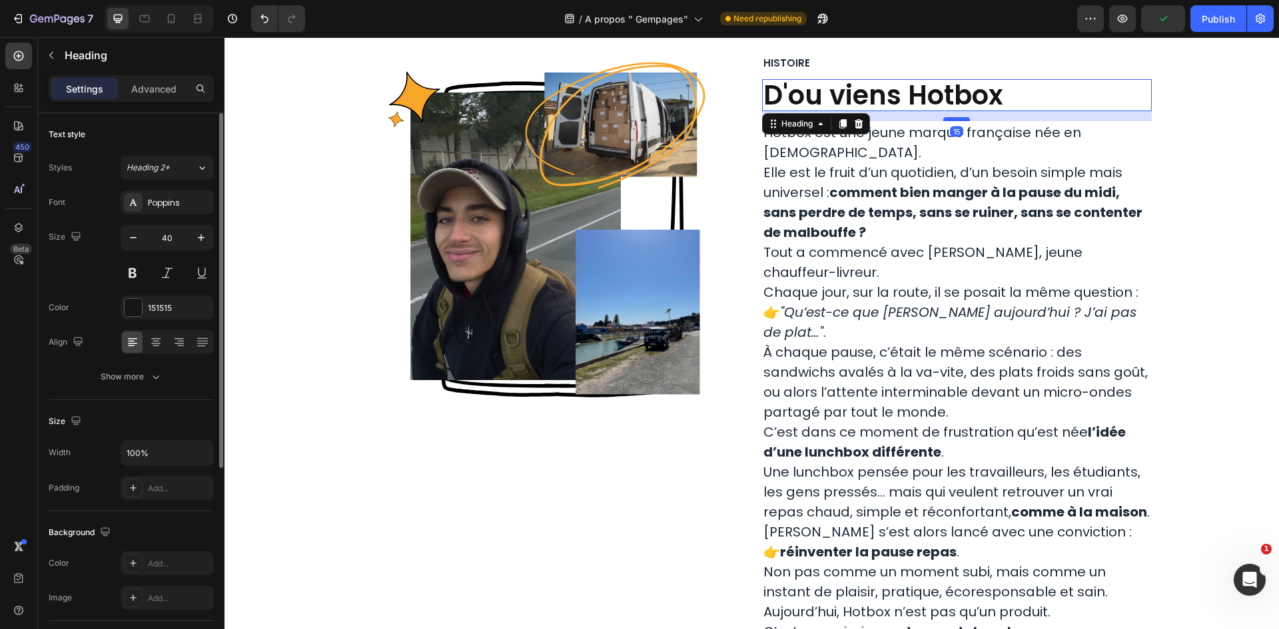
click at [947, 119] on div at bounding box center [956, 119] width 27 height 4
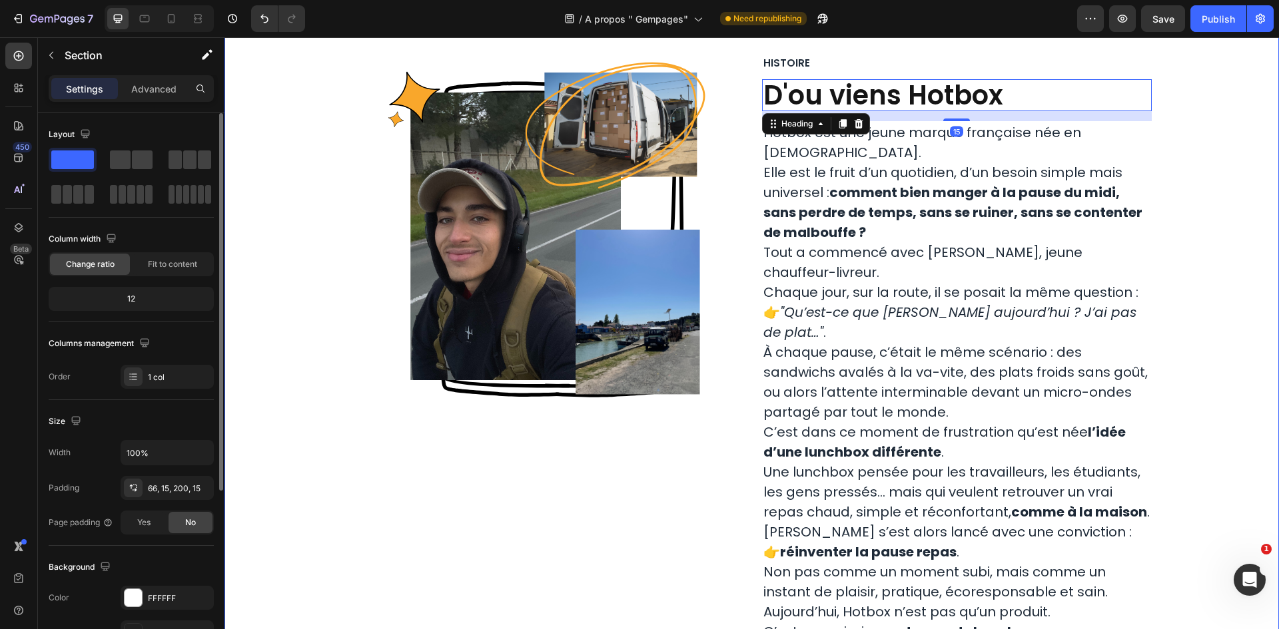
click at [1186, 144] on div "Image Row Histoire Text Block D'ou viens Hotbox Heading 15 Hotbox est une jeune…" at bounding box center [751, 491] width 1034 height 872
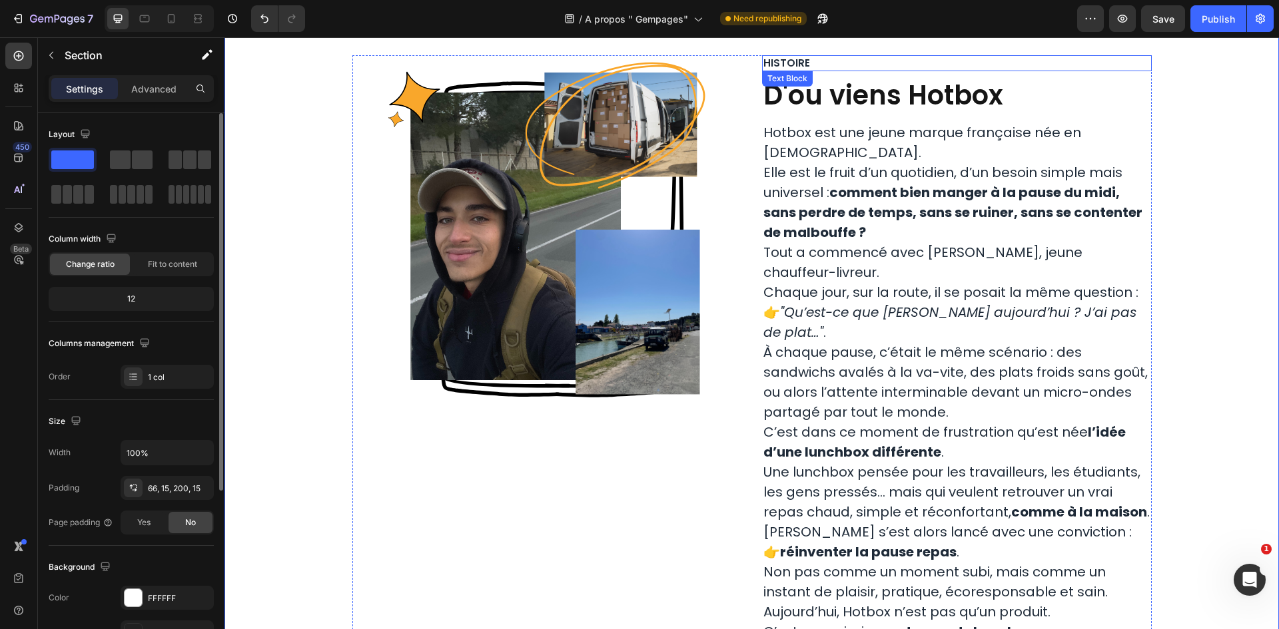
click at [804, 66] on p "Histoire" at bounding box center [956, 63] width 387 height 13
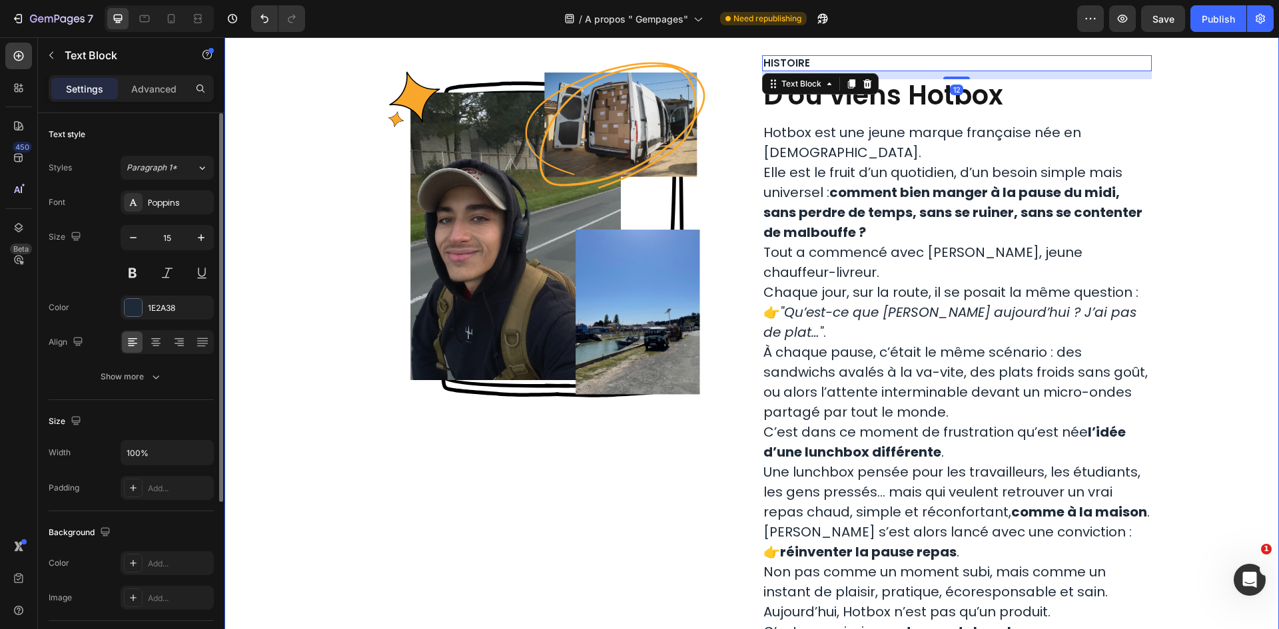
click at [1177, 154] on div "Image Row Histoire Text Block 12 D'ou viens Hotbox Heading Hotbox est une jeune…" at bounding box center [751, 491] width 1034 height 872
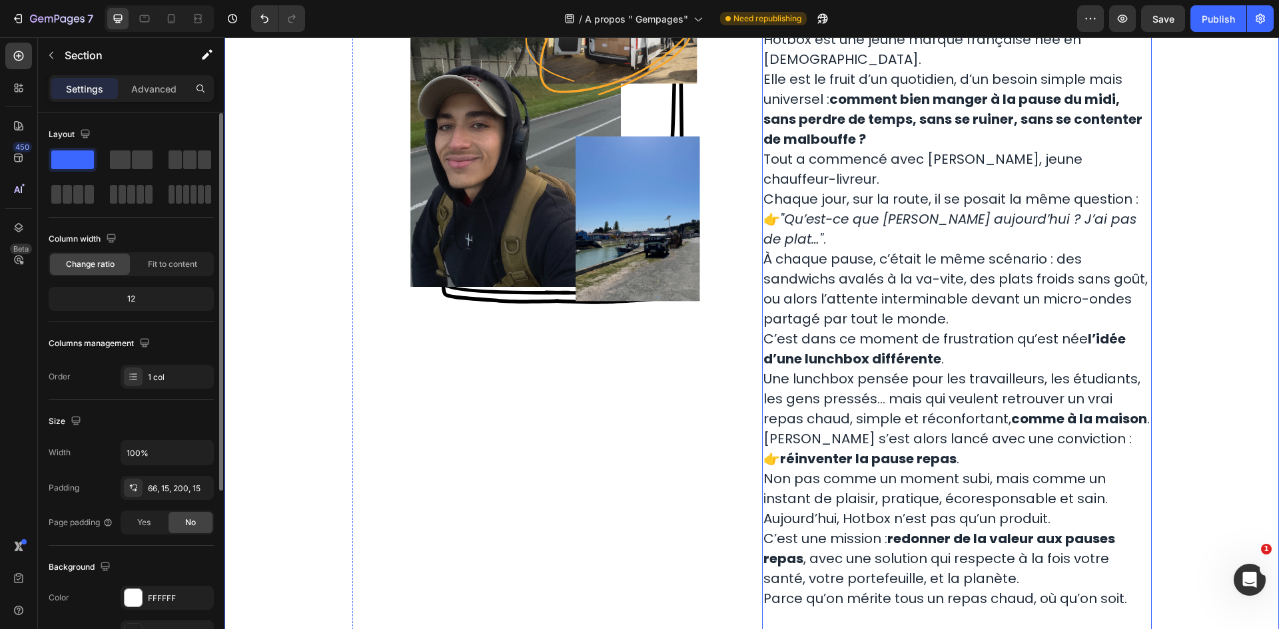
scroll to position [266, 0]
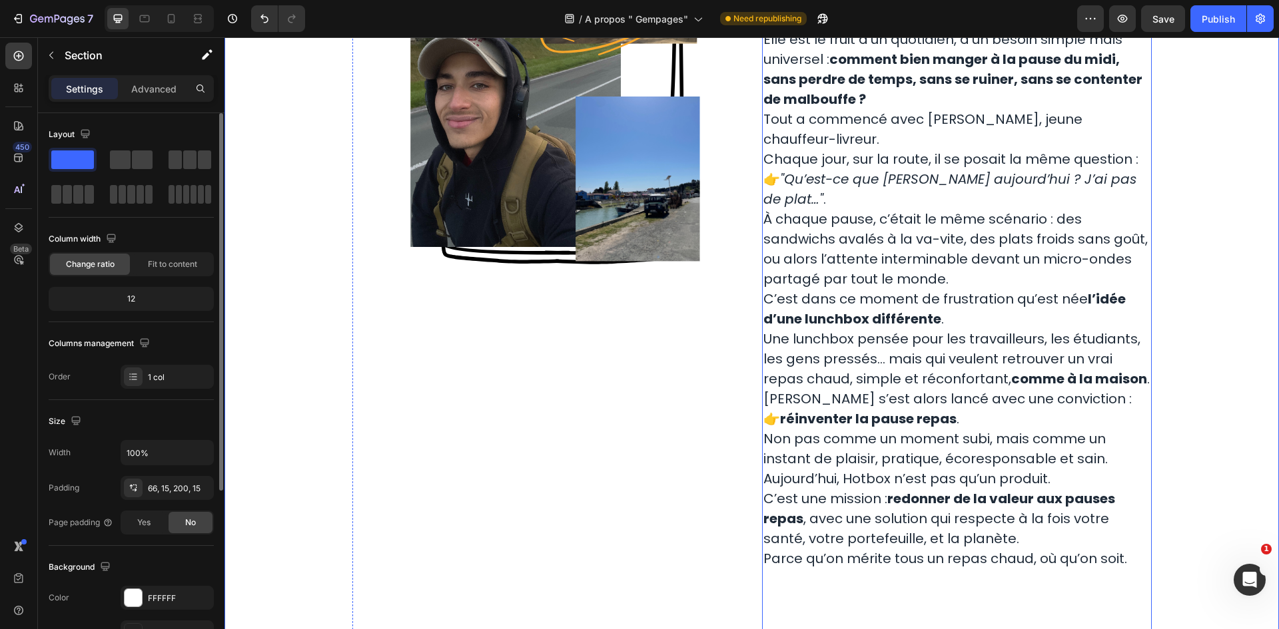
click at [961, 170] on icon ""Qu’est-ce que je mange aujourd’hui ? J’ai pas de plat…"" at bounding box center [949, 189] width 373 height 39
click at [1182, 273] on div "Image Row Histoire Text Block D'ou viens Hotbox Heading Hotbox est une jeune ma…" at bounding box center [751, 358] width 1034 height 872
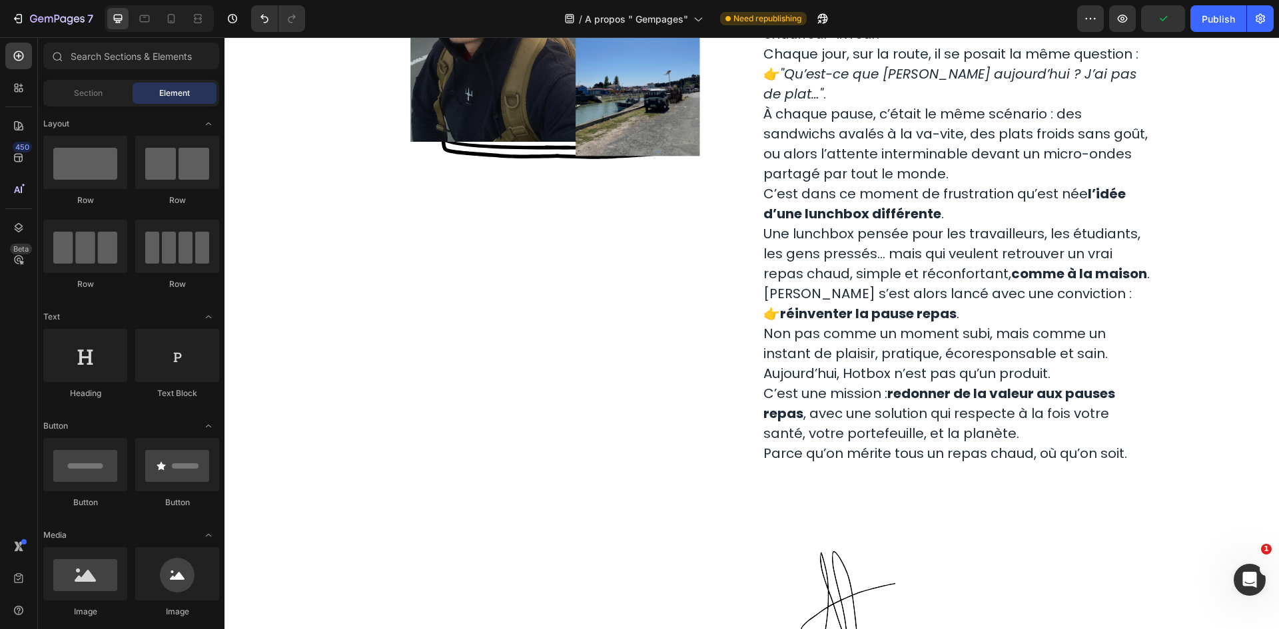
scroll to position [0, 0]
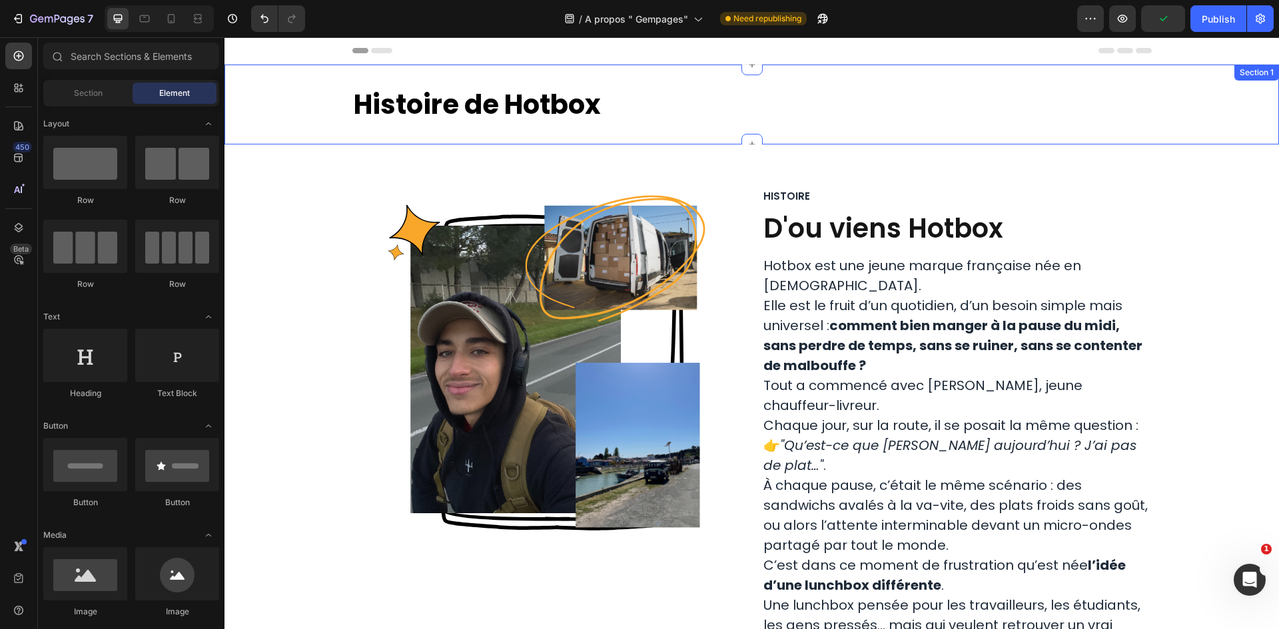
click at [597, 117] on h2 "Histoire de Hotbox" at bounding box center [751, 104] width 799 height 37
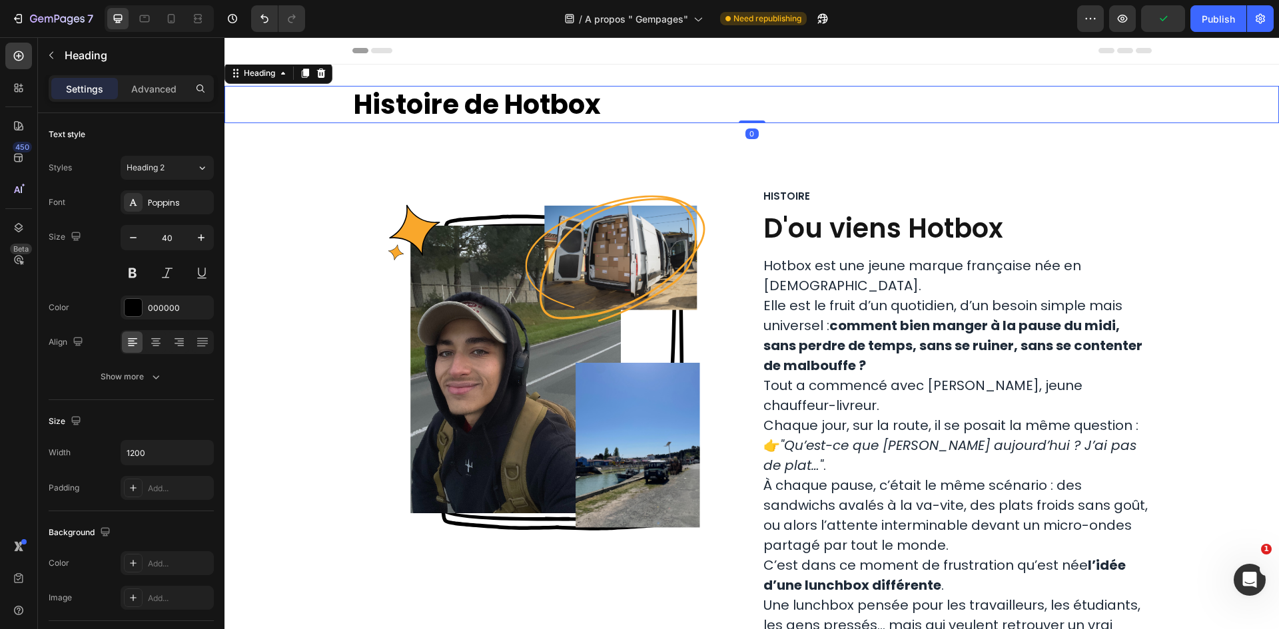
click at [591, 109] on h2 "Histoire de Hotbox" at bounding box center [751, 104] width 799 height 37
click at [591, 109] on p "Histoire de Hotbox" at bounding box center [752, 104] width 797 height 35
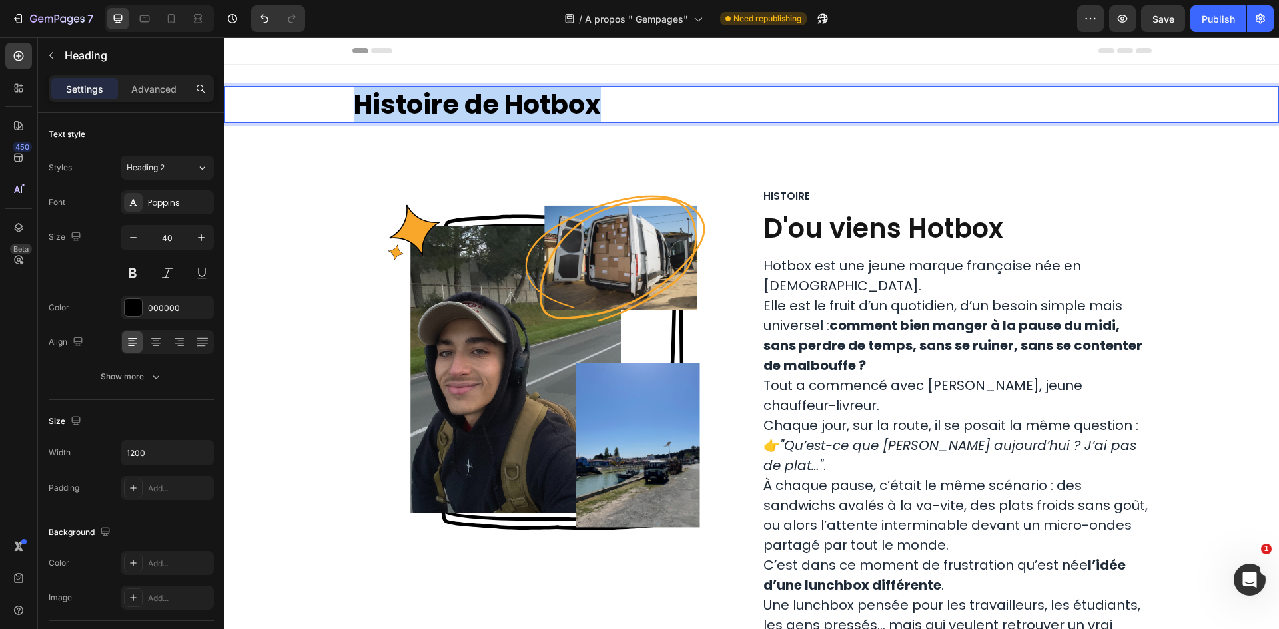
click at [591, 109] on p "Histoire de Hotbox" at bounding box center [752, 104] width 797 height 35
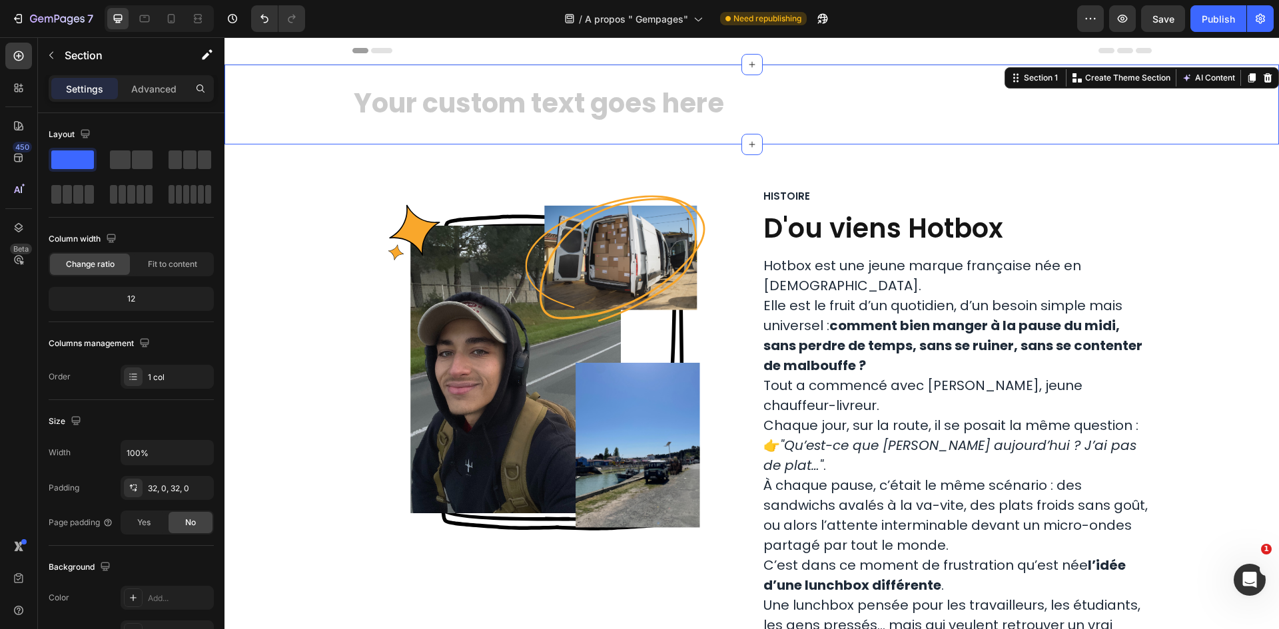
click at [795, 75] on div "Heading Section 1 Create Theme Section AI Content Write with GemAI What would y…" at bounding box center [751, 105] width 1054 height 80
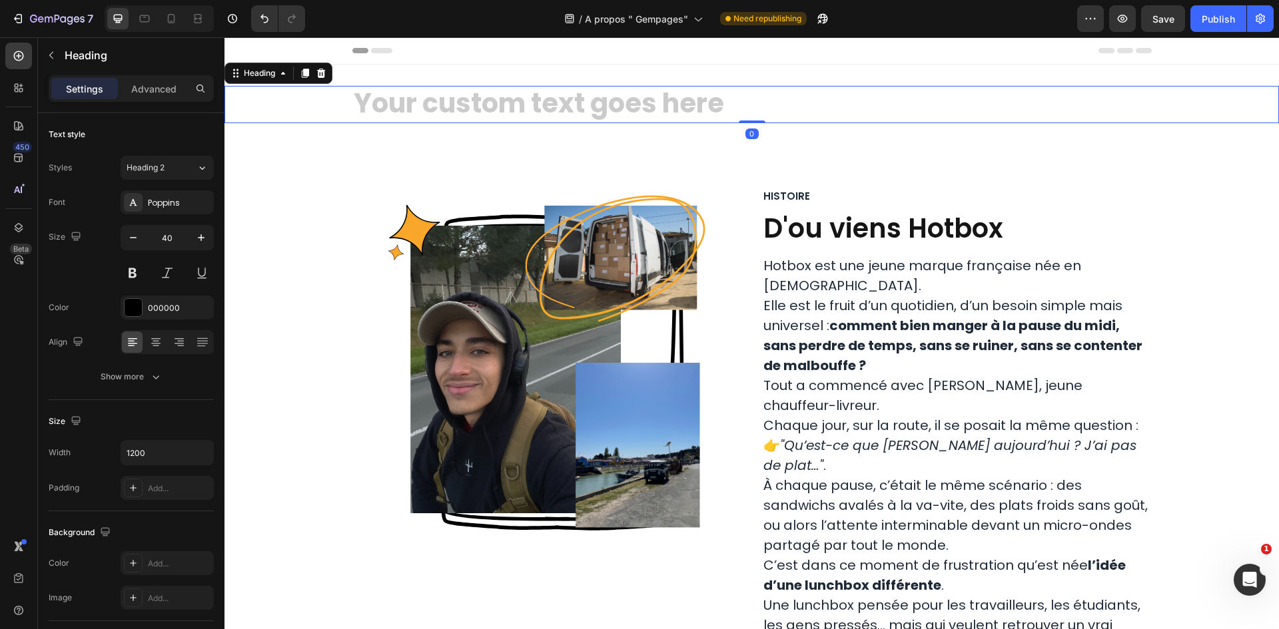
click at [803, 94] on h2 "Rich Text Editor. Editing area: main" at bounding box center [751, 104] width 799 height 37
click at [326, 77] on icon at bounding box center [321, 73] width 11 height 11
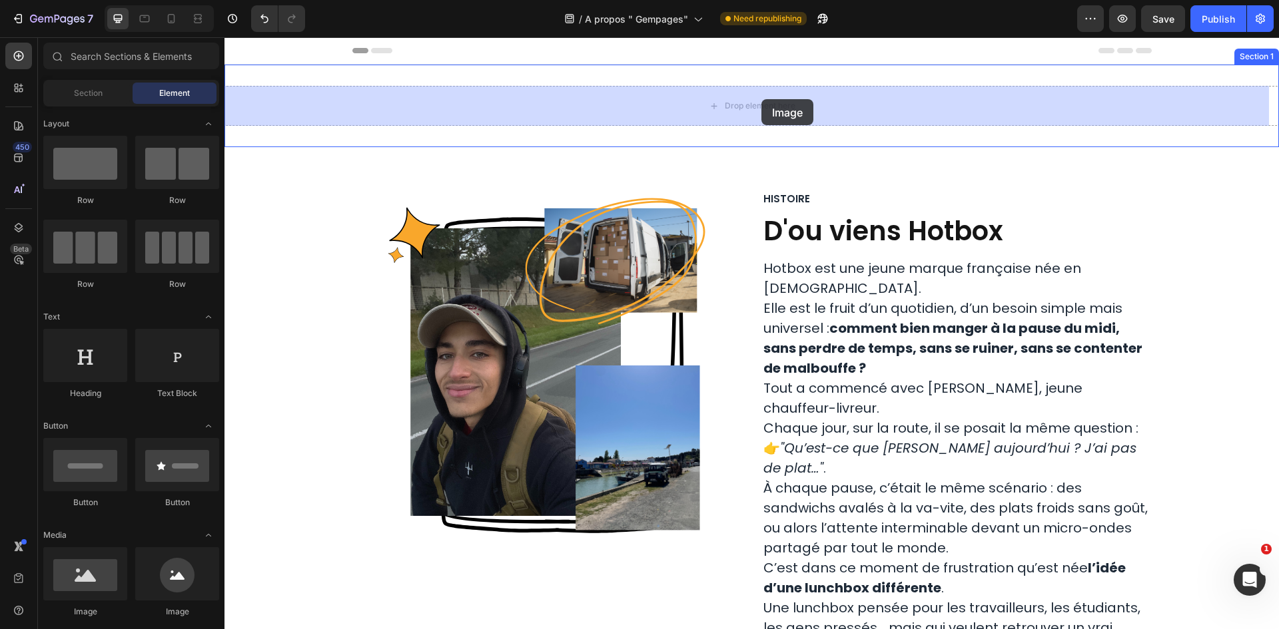
drag, startPoint x: 300, startPoint y: 614, endPoint x: 767, endPoint y: 89, distance: 702.0
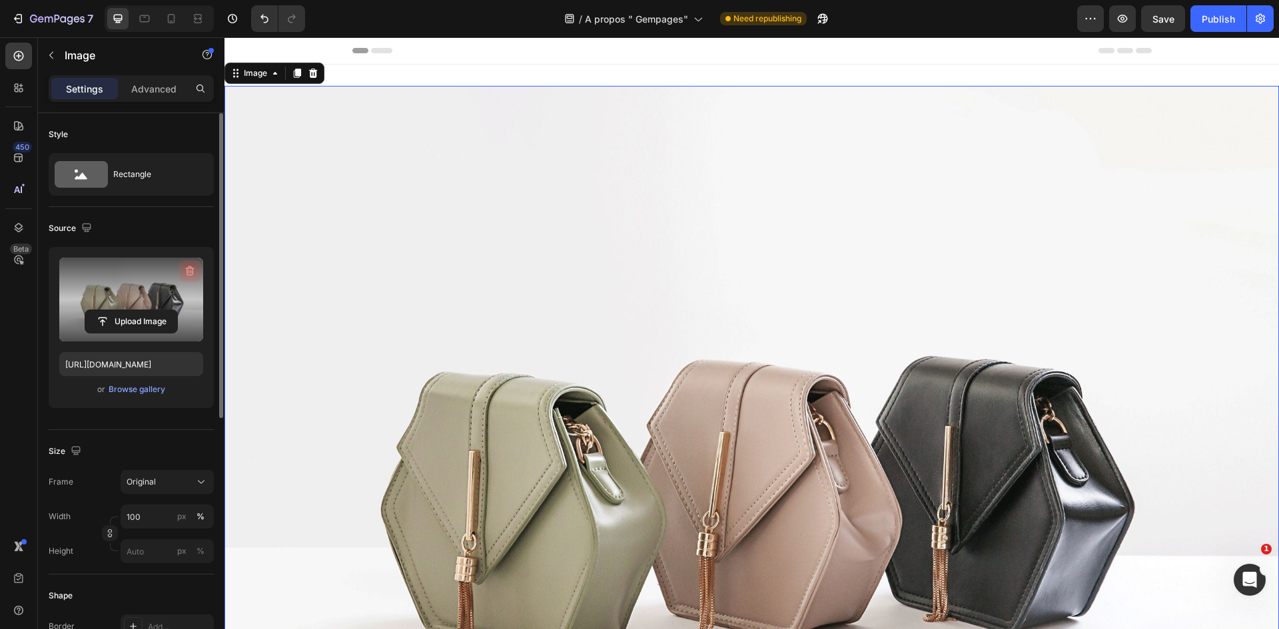
click at [190, 264] on button "button" at bounding box center [189, 270] width 21 height 21
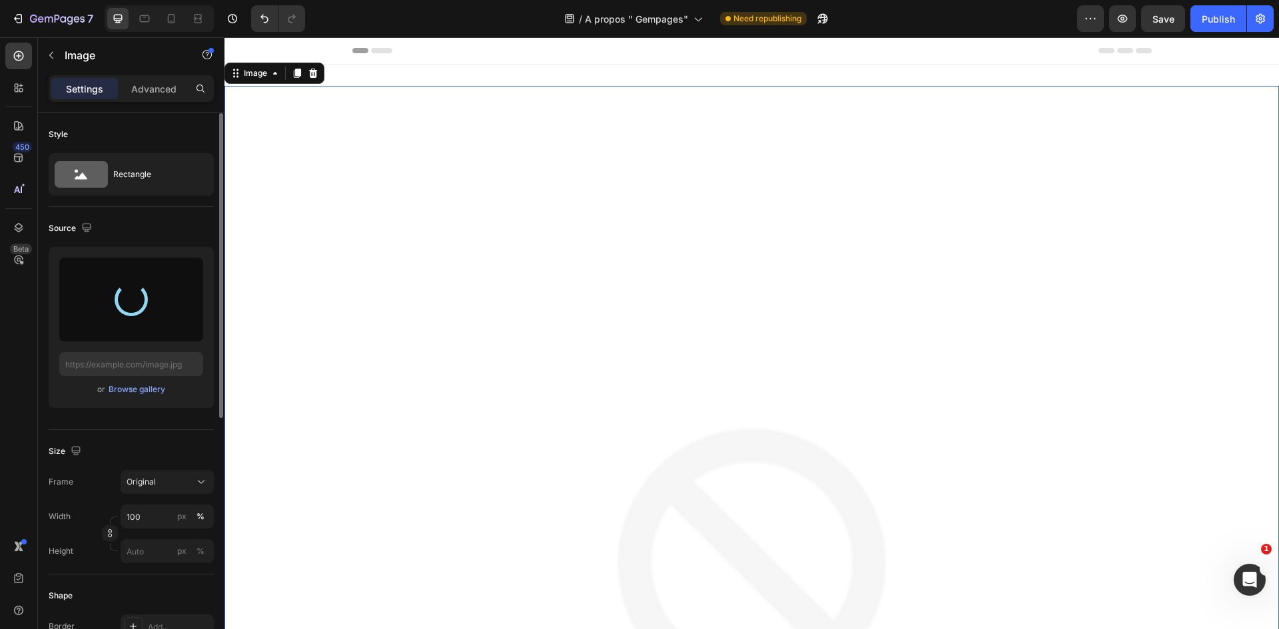
type input "https://cdn.shopify.com/s/files/1/0947/1977/0948/files/gempages_584826131627115…"
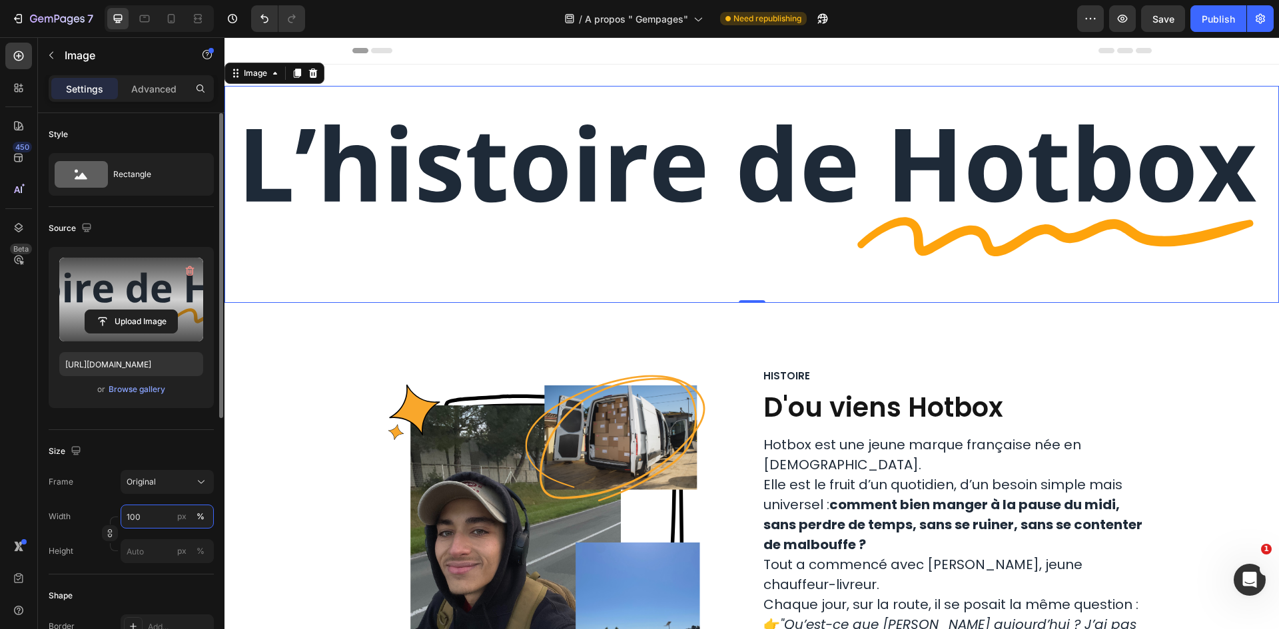
click at [151, 511] on input "100" at bounding box center [167, 517] width 93 height 24
type input "60"
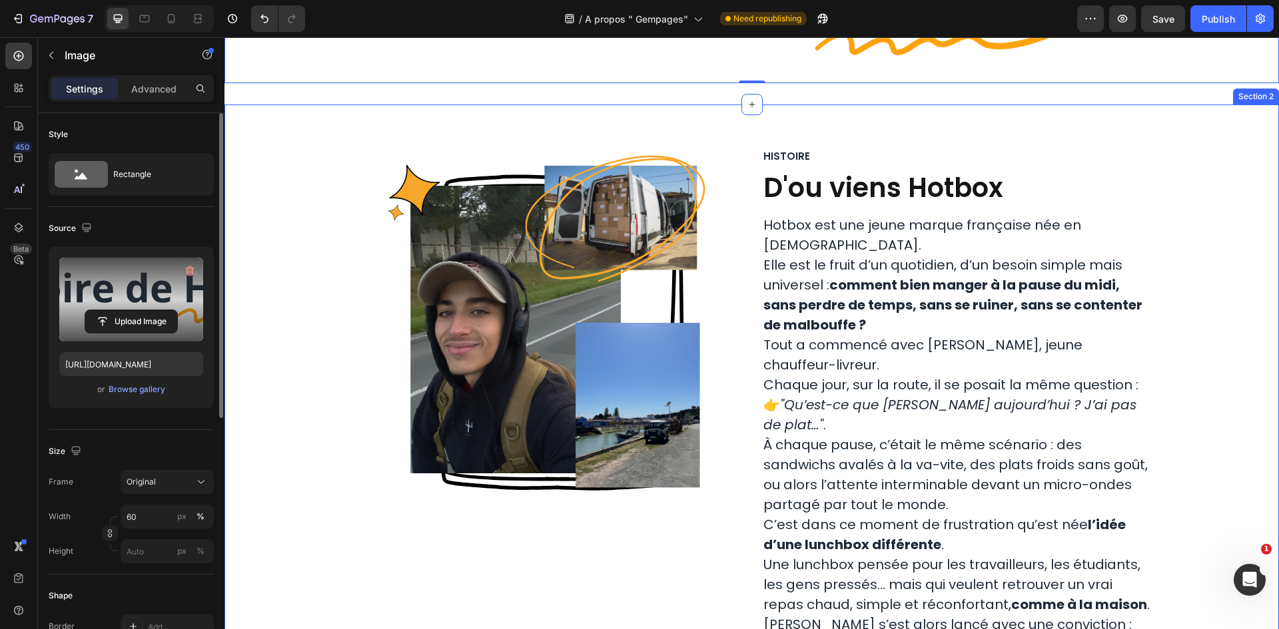
click at [1186, 134] on div "Image Row Histoire Text Block D'ou viens Hotbox Heading Hotbox est une jeune ma…" at bounding box center [751, 629] width 1054 height 1049
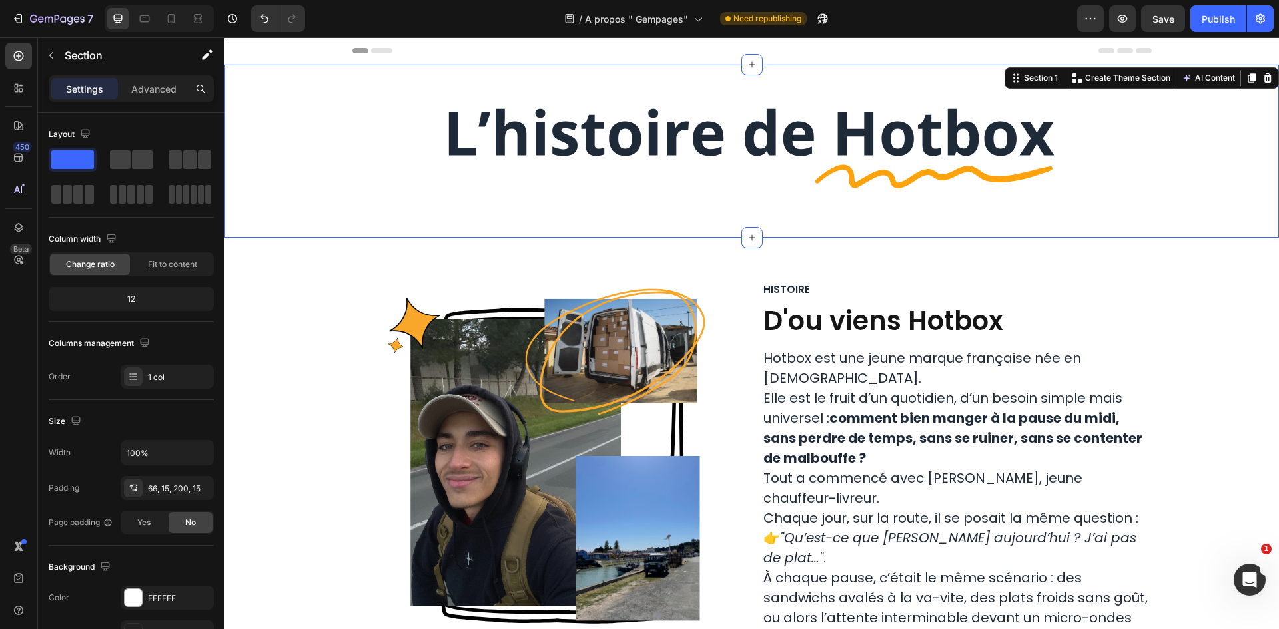
click at [998, 73] on div "Image Section 1 Create Theme Section AI Content Write with GemAI What would you…" at bounding box center [751, 151] width 1054 height 173
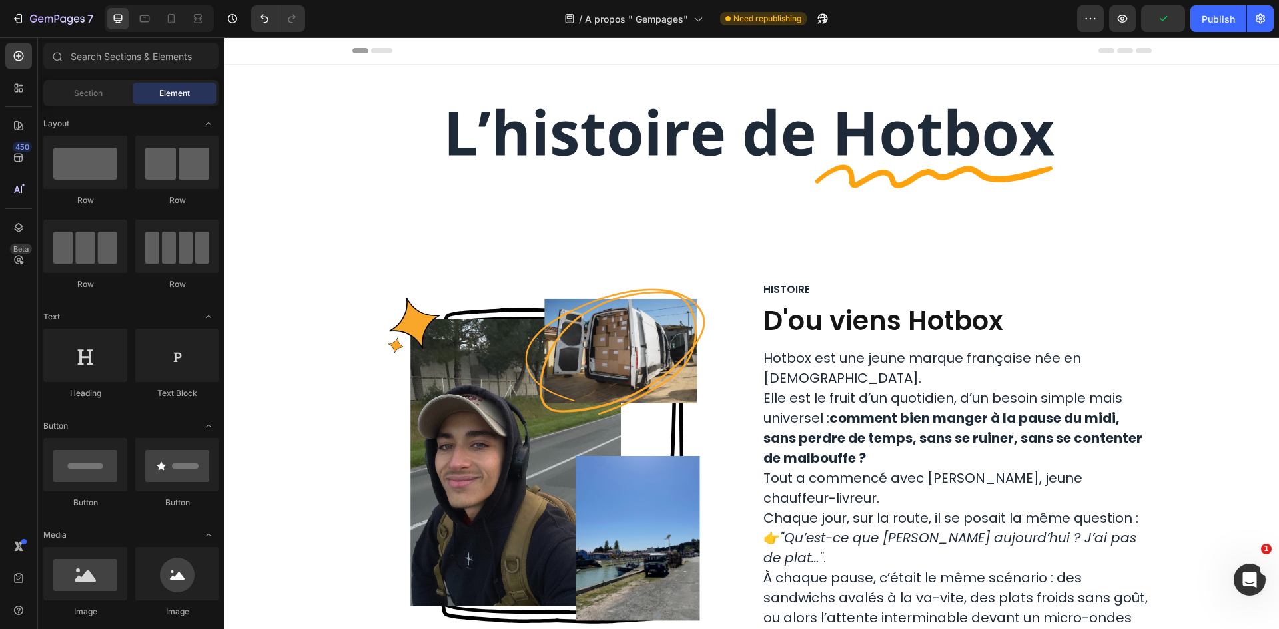
click at [967, 61] on div "Header" at bounding box center [751, 50] width 799 height 27
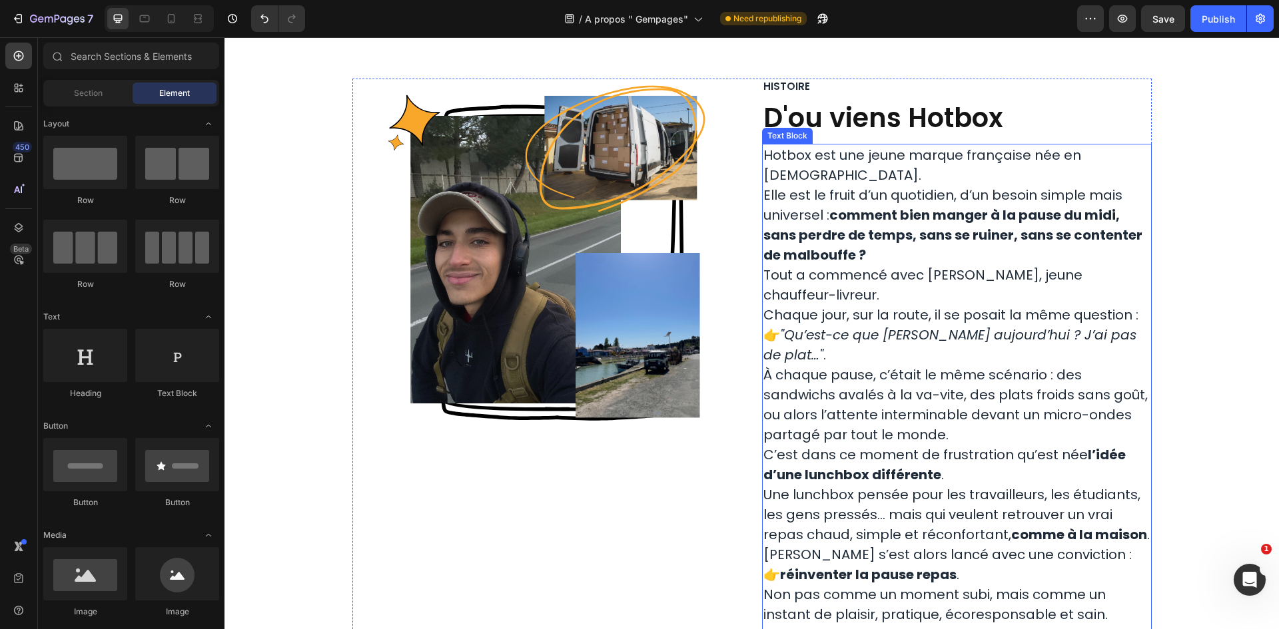
scroll to position [200, 0]
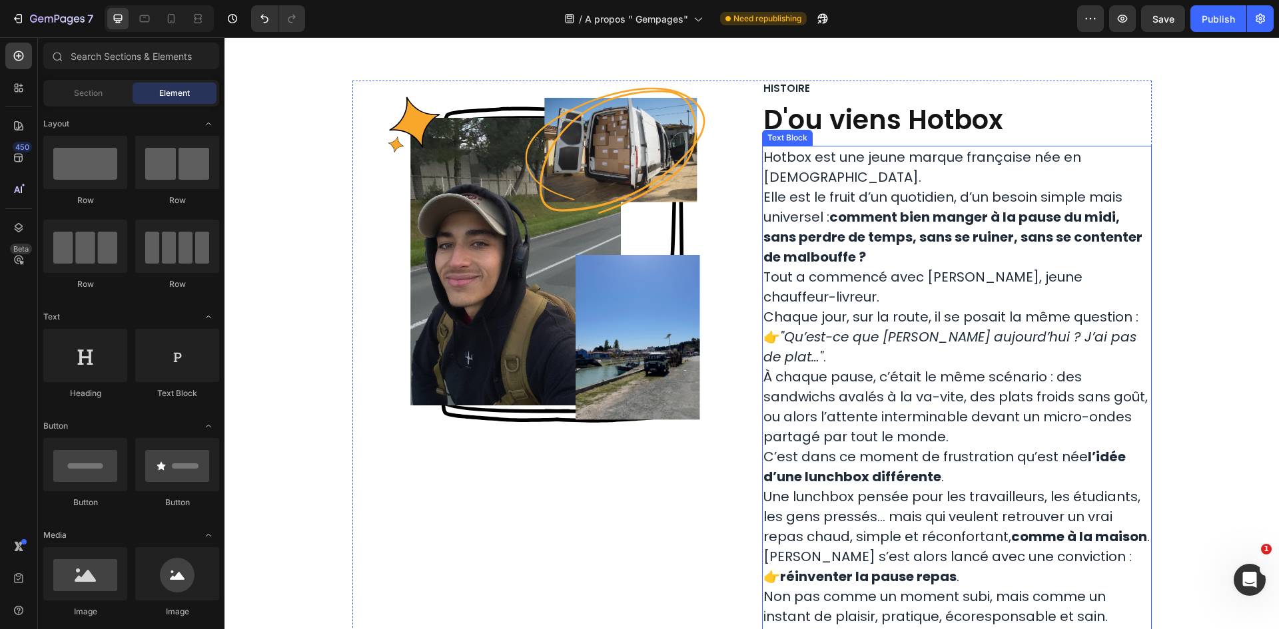
click at [774, 298] on p "Tout a commencé avec Ahmed, jeune chauffeur-livreur. Chaque jour, sur la route,…" at bounding box center [956, 317] width 387 height 100
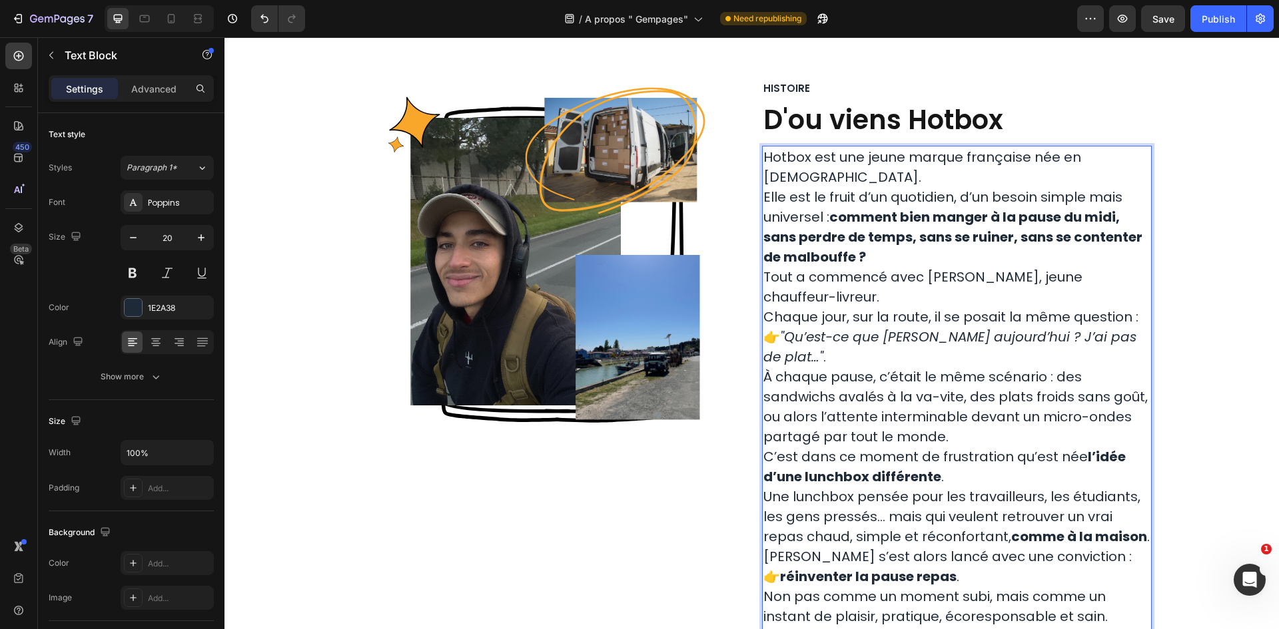
click at [773, 300] on p "Tout a commencé avec Ahmed, jeune chauffeur-livreur. Chaque jour, sur la route,…" at bounding box center [956, 317] width 387 height 100
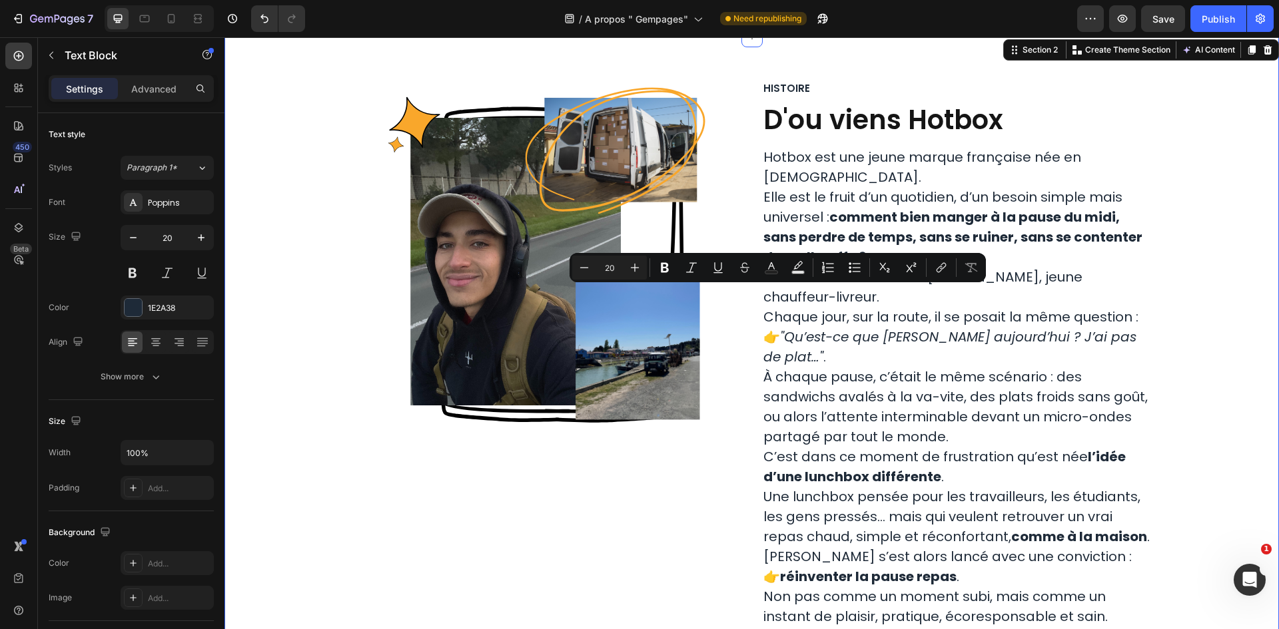
click at [1227, 228] on div "Image Row Histoire Text Block D'ou viens Hotbox Heading Hotbox est une jeune ma…" at bounding box center [751, 527] width 1034 height 892
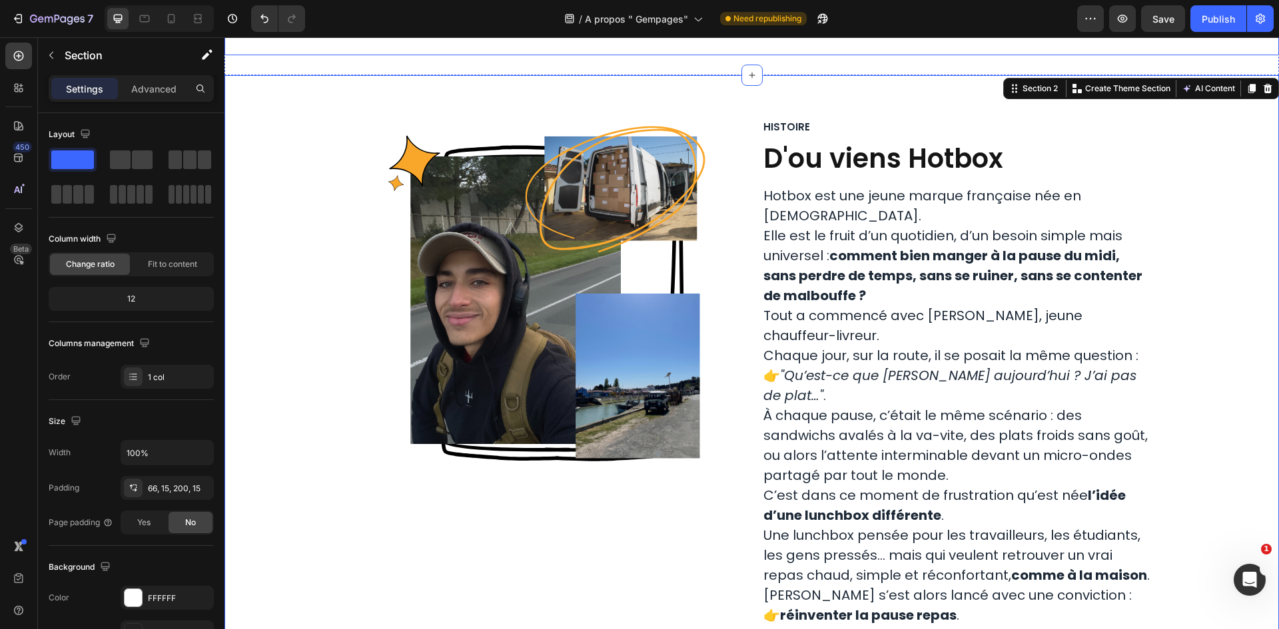
scroll to position [0, 0]
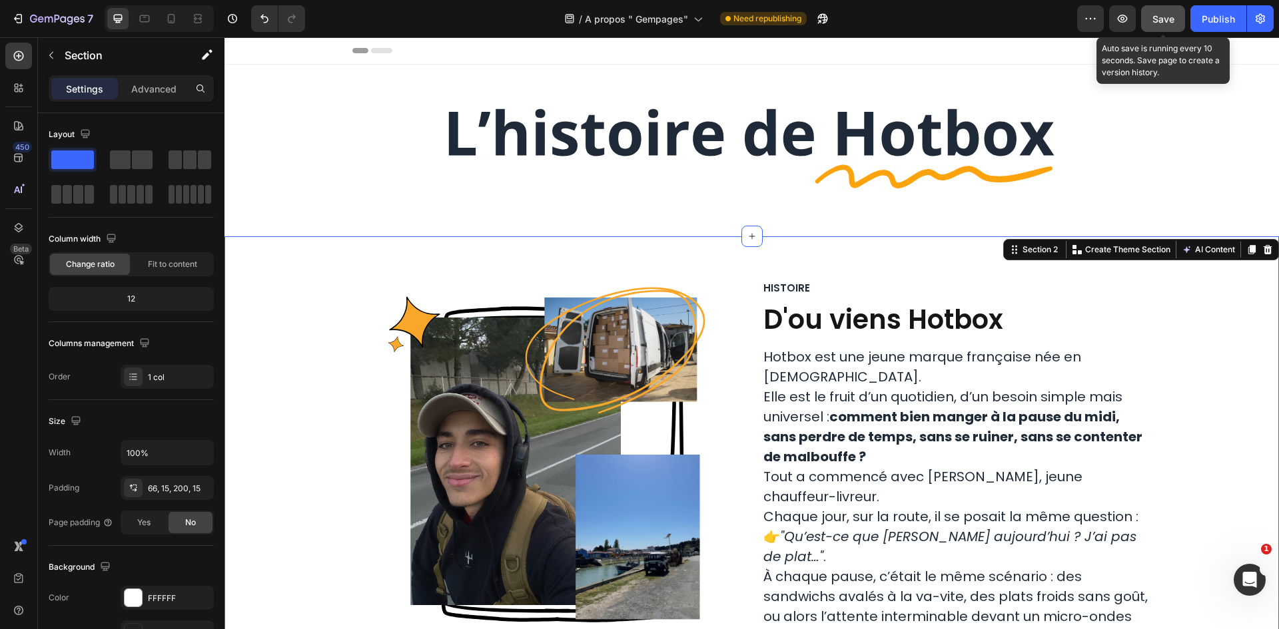
click at [1150, 23] on button "Save" at bounding box center [1163, 18] width 44 height 27
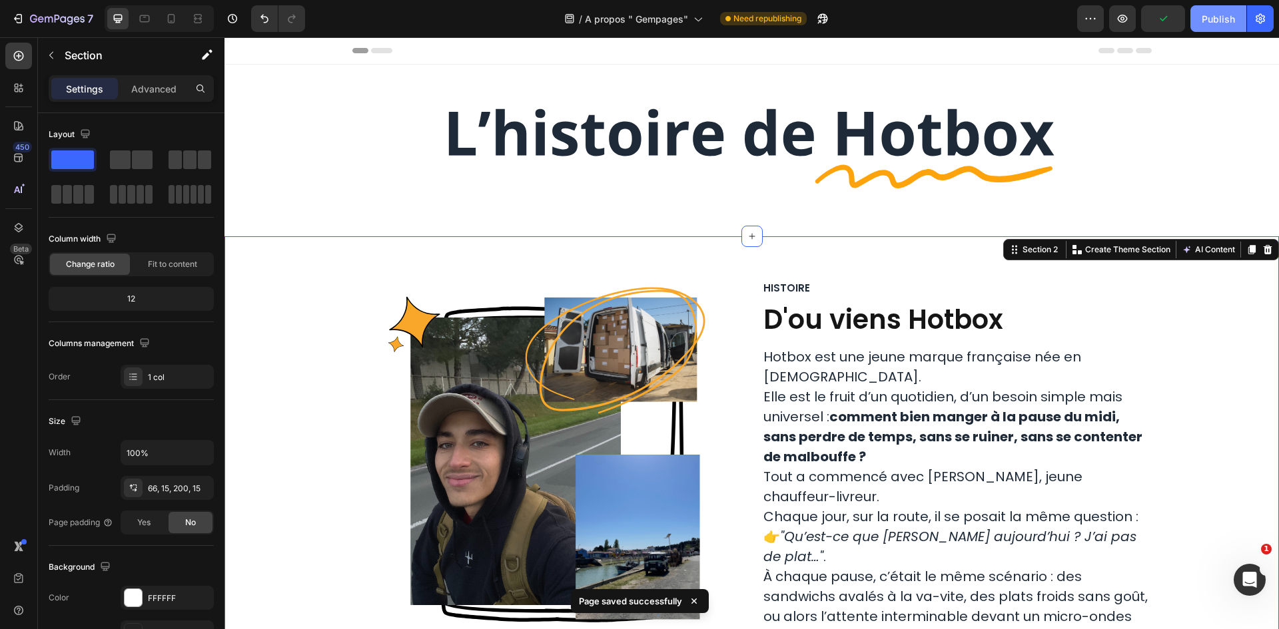
click at [1207, 22] on div "Publish" at bounding box center [1217, 19] width 33 height 14
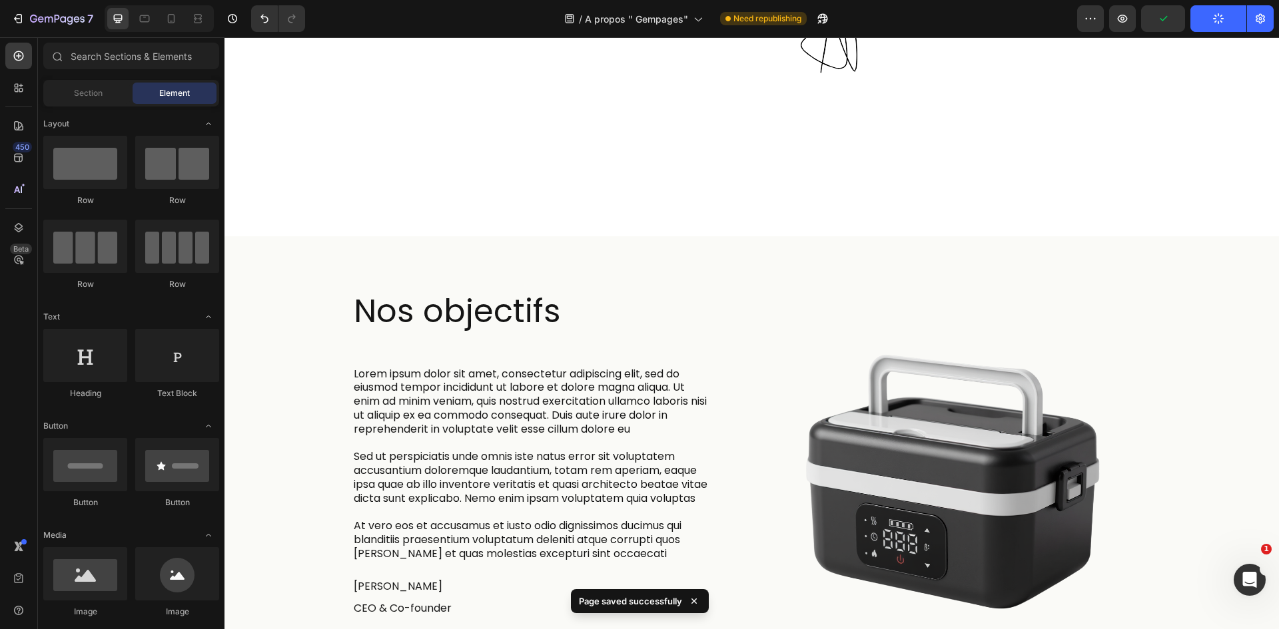
scroll to position [1082, 0]
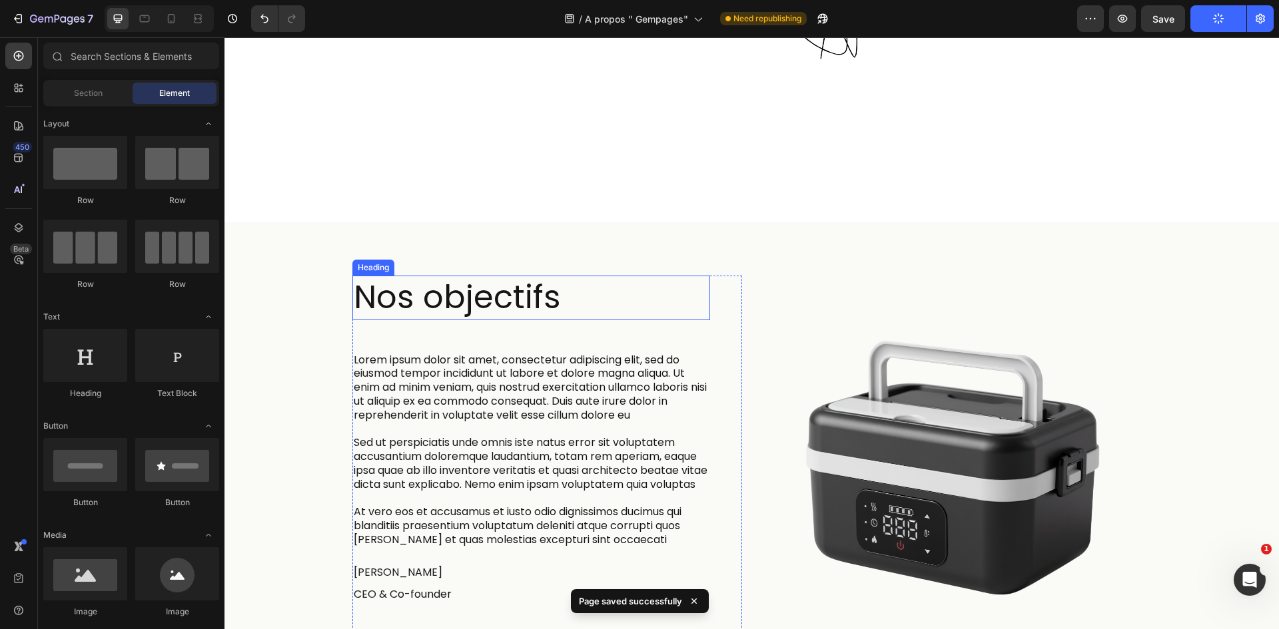
click at [472, 276] on h2 "Nos objectifs" at bounding box center [531, 298] width 358 height 44
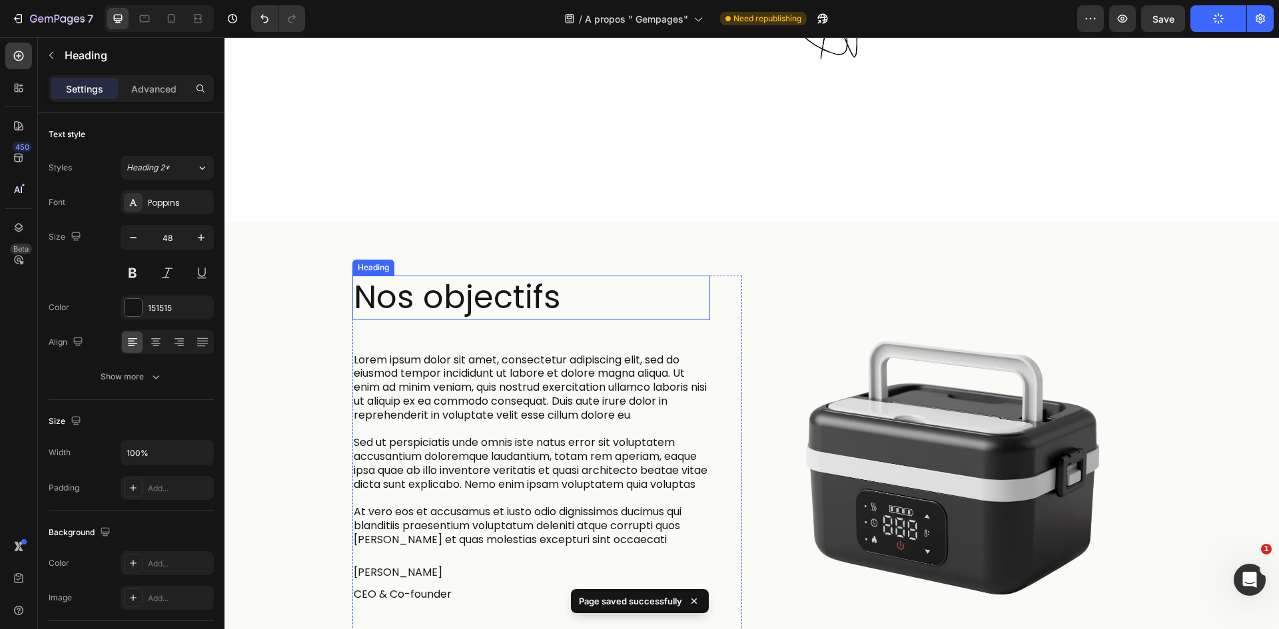
click at [472, 276] on h2 "Nos objectifs" at bounding box center [531, 298] width 358 height 44
click at [472, 277] on p "Nos objectifs" at bounding box center [531, 297] width 355 height 41
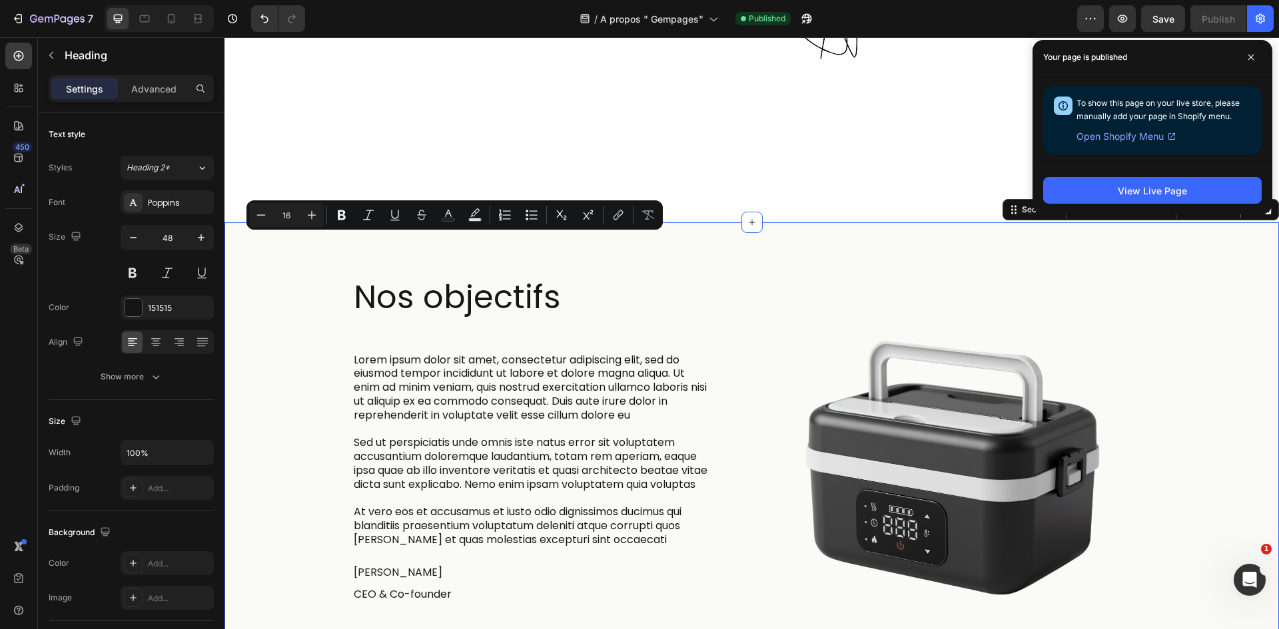
click at [795, 222] on div "Nos objectifs Heading Lorem ipsum dolor sit amet, consectetur adipiscing elit, …" at bounding box center [751, 504] width 1054 height 564
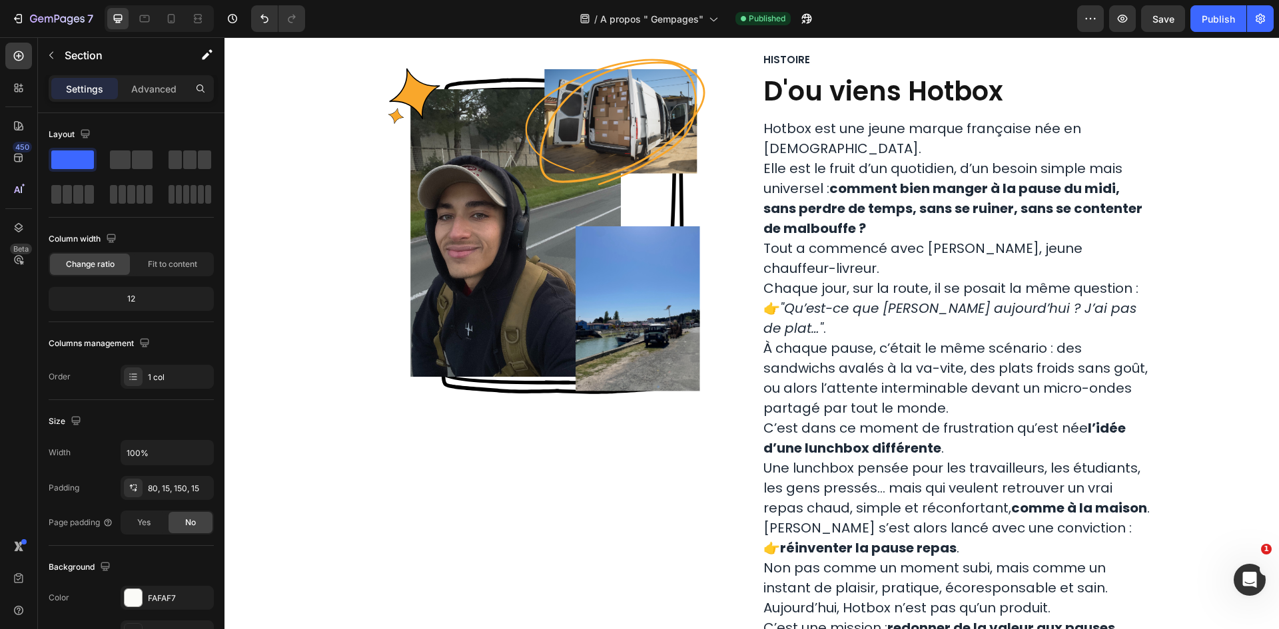
scroll to position [333, 0]
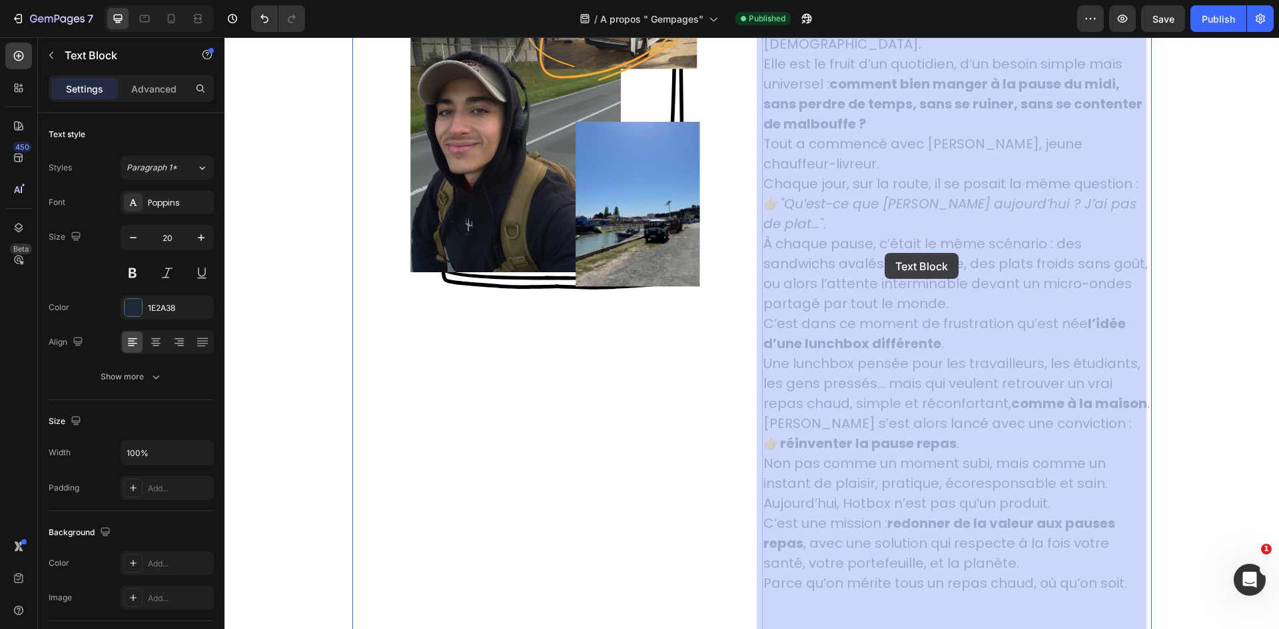
drag, startPoint x: 942, startPoint y: 264, endPoint x: 900, endPoint y: 255, distance: 42.8
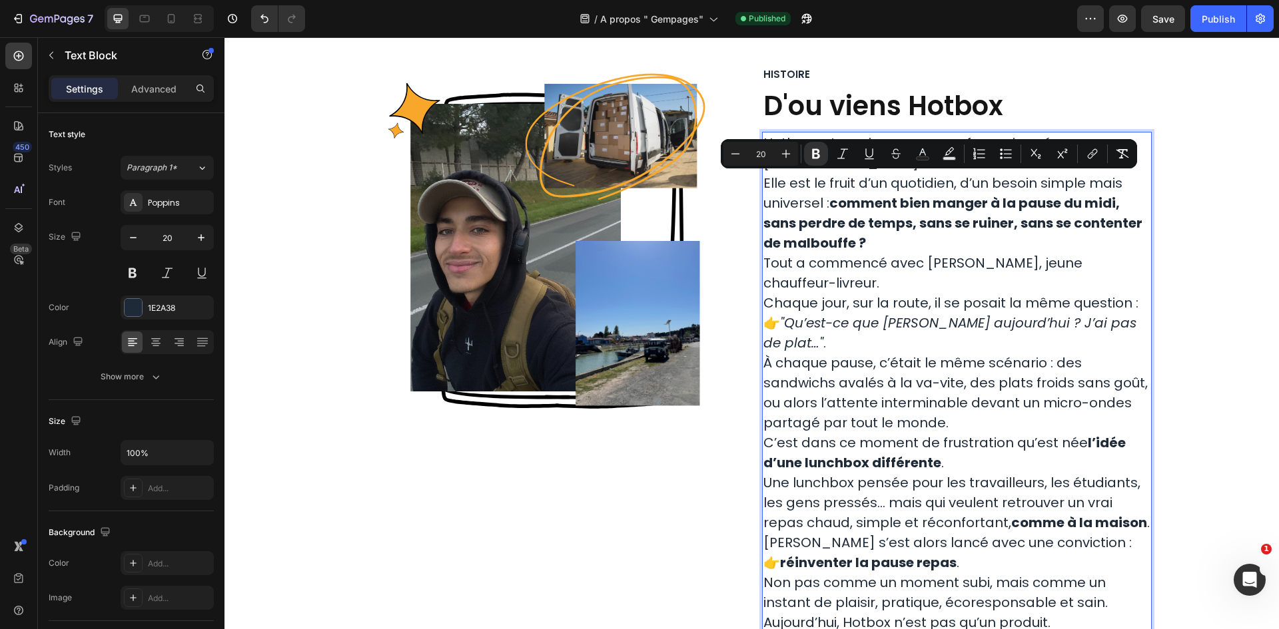
scroll to position [224, 0]
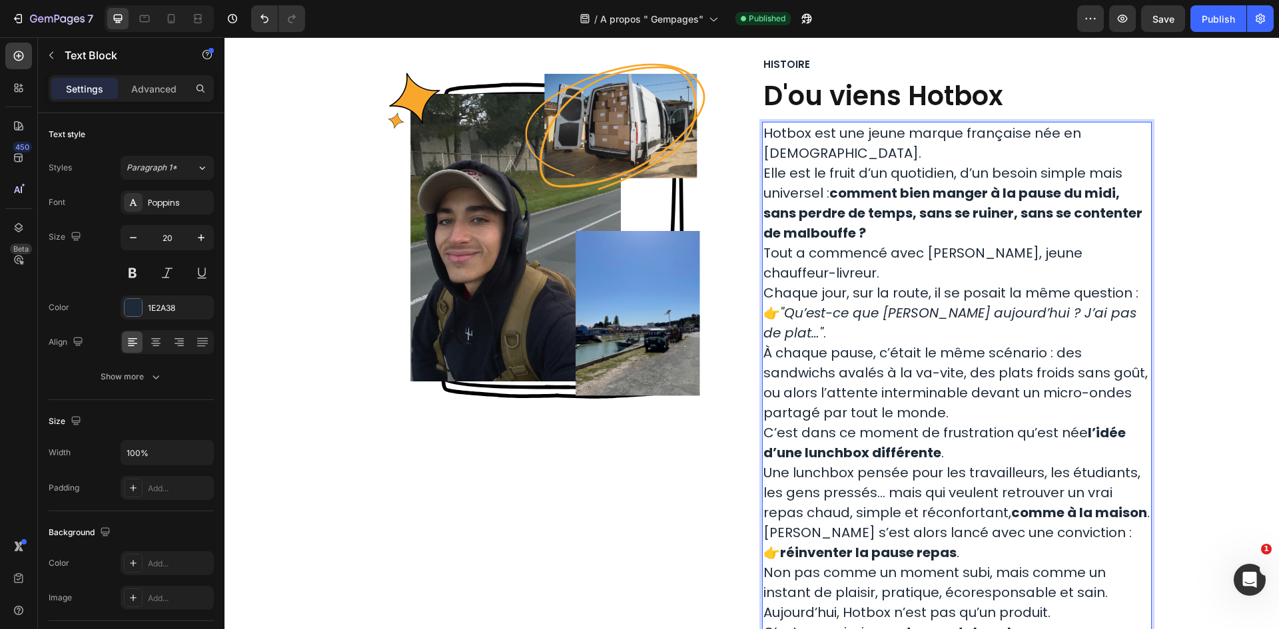
click at [963, 284] on p "Tout a commencé avec Ahmed, jeune chauffeur-livreur. Chaque jour, sur la route,…" at bounding box center [956, 293] width 387 height 100
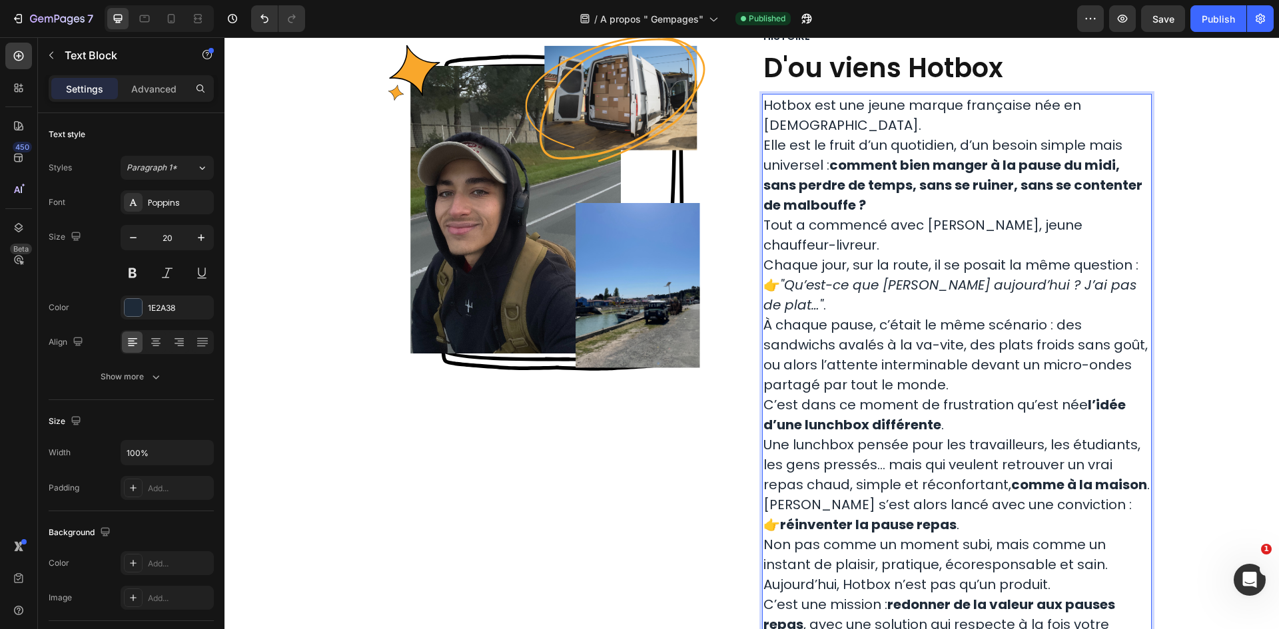
scroll to position [290, 0]
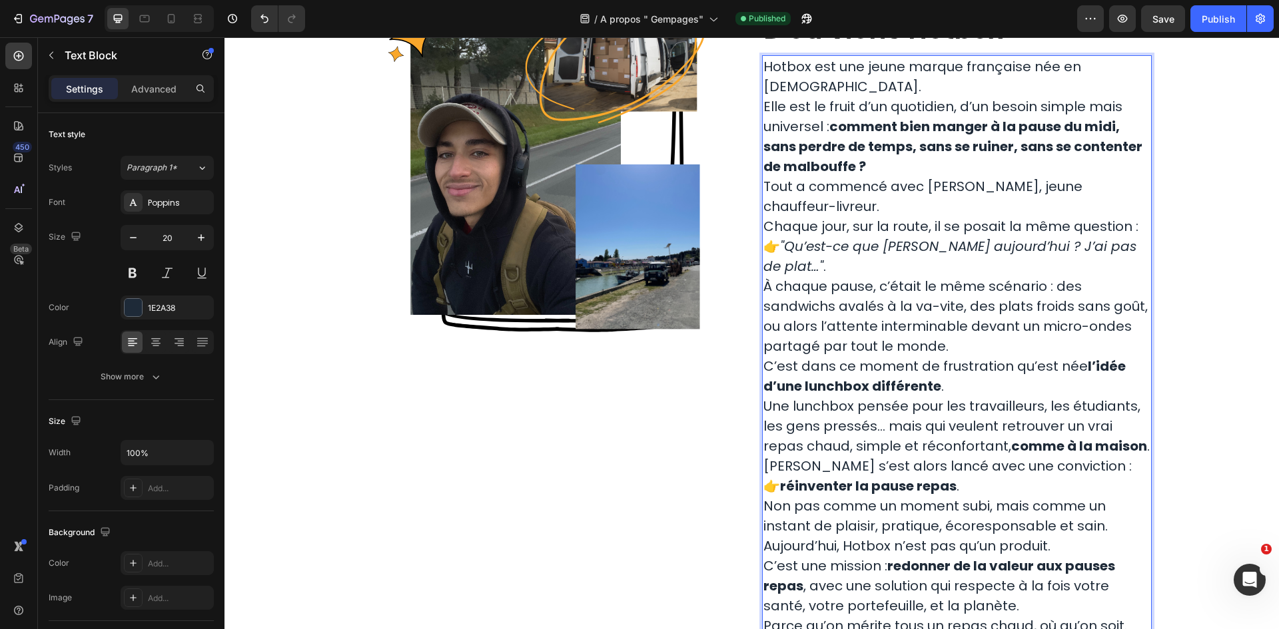
click at [952, 315] on p "À chaque pause, c’était le même scénario : des sandwichs avalés à la va-vite, d…" at bounding box center [956, 316] width 387 height 80
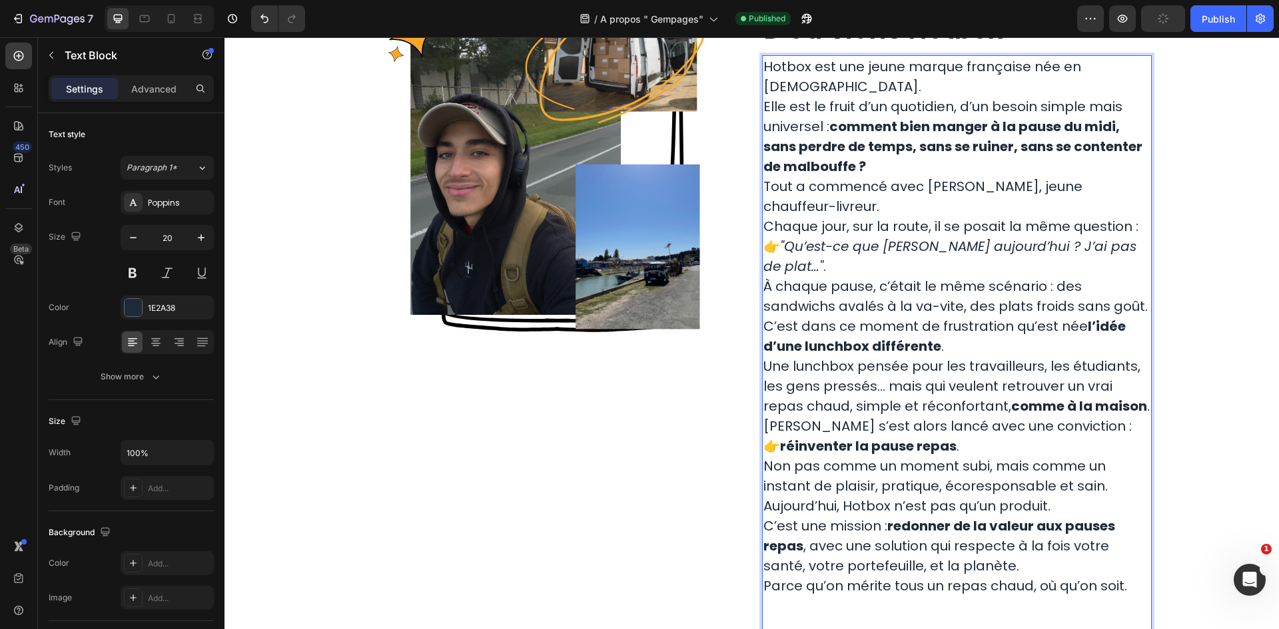
click at [838, 327] on strong "l’idée d’une lunchbox différente" at bounding box center [944, 336] width 362 height 39
click at [1186, 244] on div "Image Row Histoire Text Block D'ou viens Hotbox Heading Hotbox est une jeune ma…" at bounding box center [751, 426] width 1034 height 872
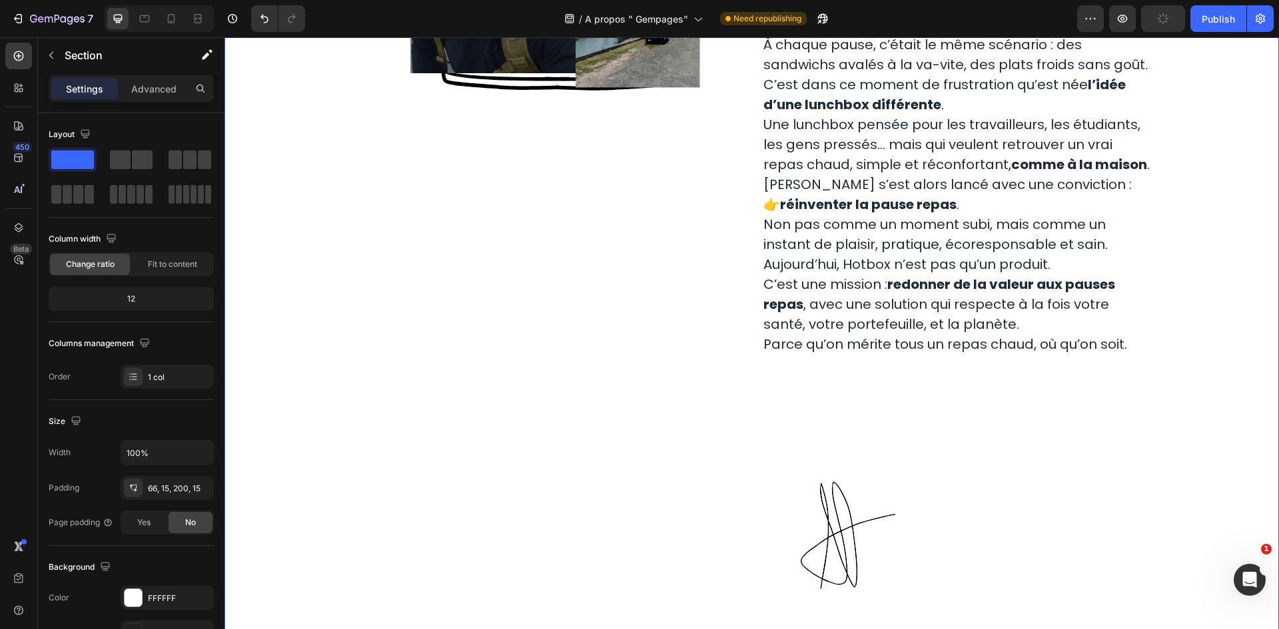
scroll to position [557, 0]
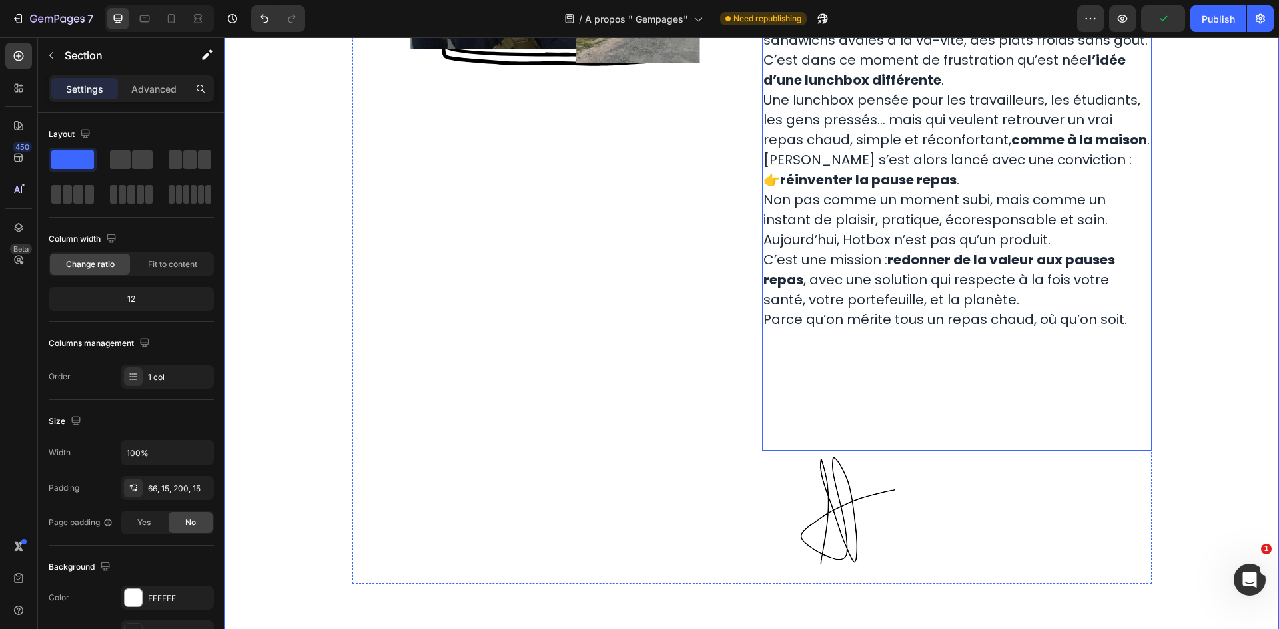
click at [1044, 180] on p "Ahmed s’est alors lancé avec une conviction : 👉 réinventer la pause repas . Non…" at bounding box center [956, 190] width 387 height 80
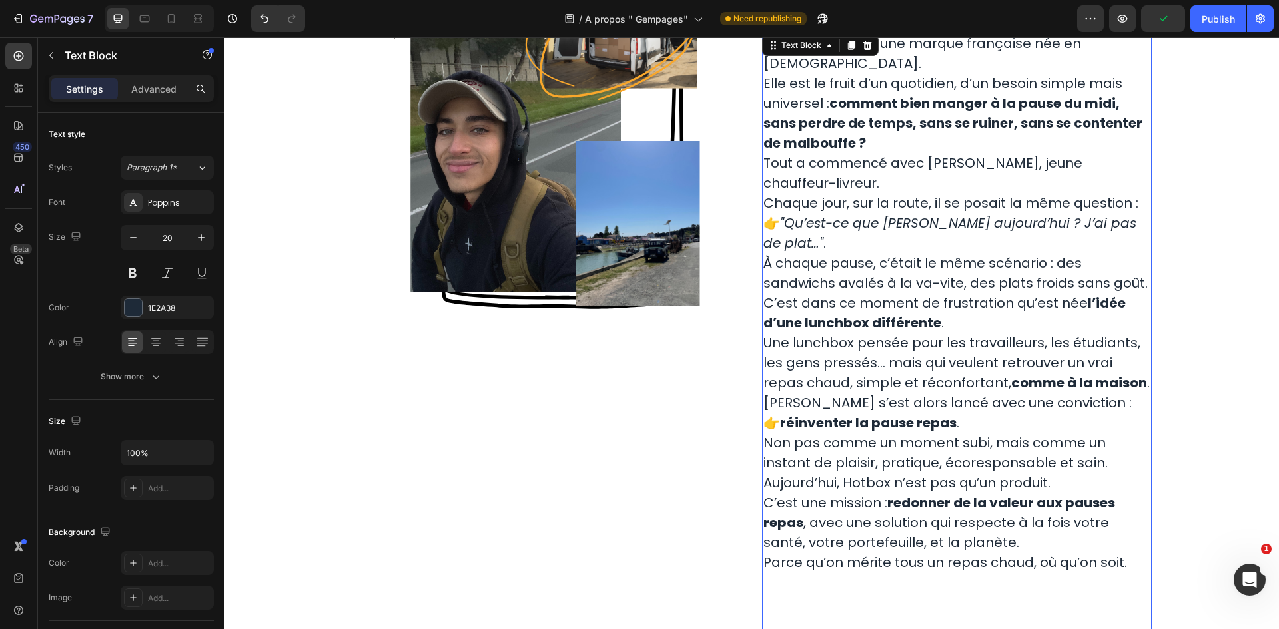
scroll to position [224, 0]
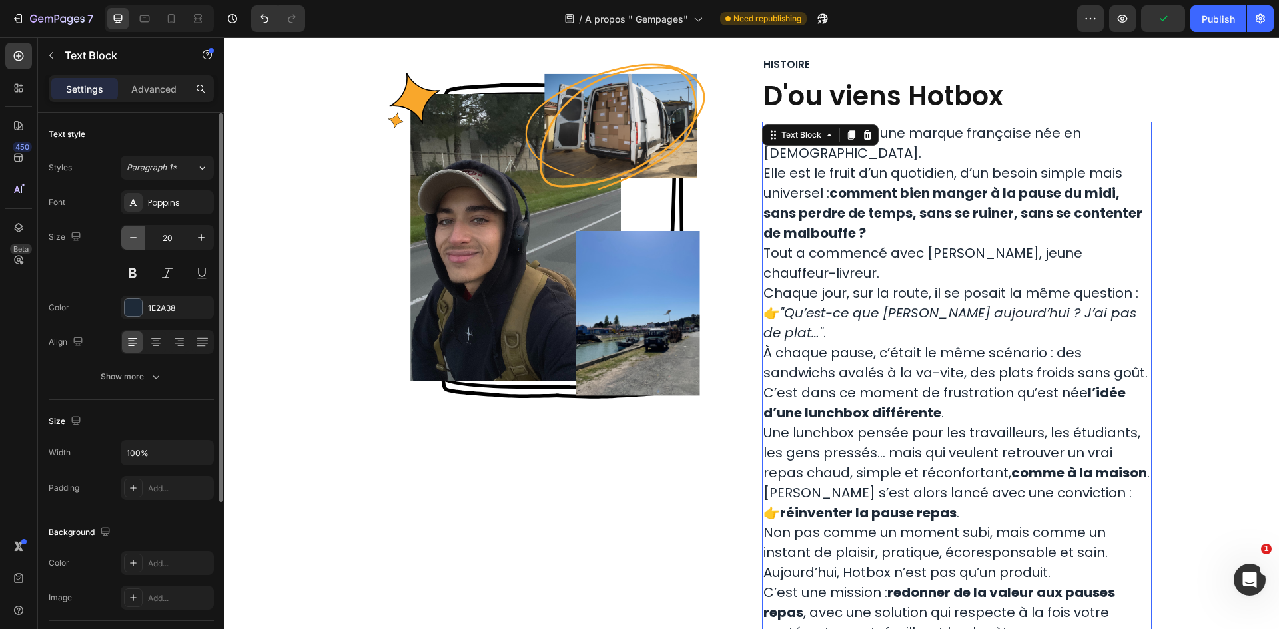
click at [127, 240] on icon "button" at bounding box center [133, 237] width 13 height 13
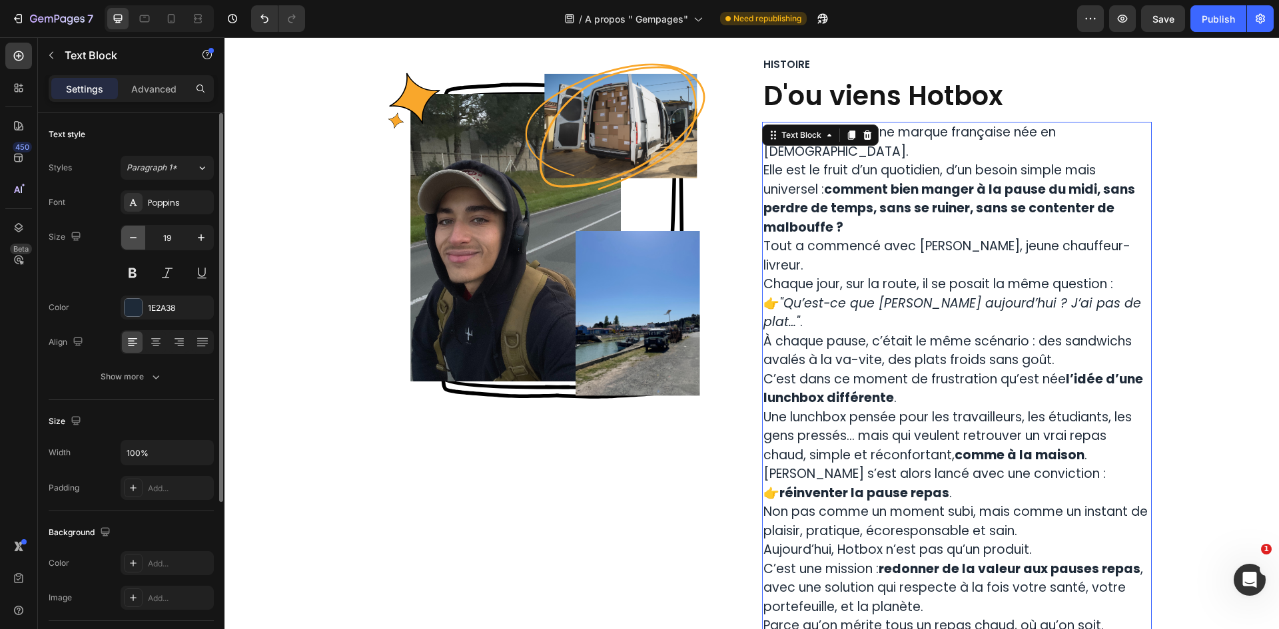
click at [127, 240] on icon "button" at bounding box center [133, 237] width 13 height 13
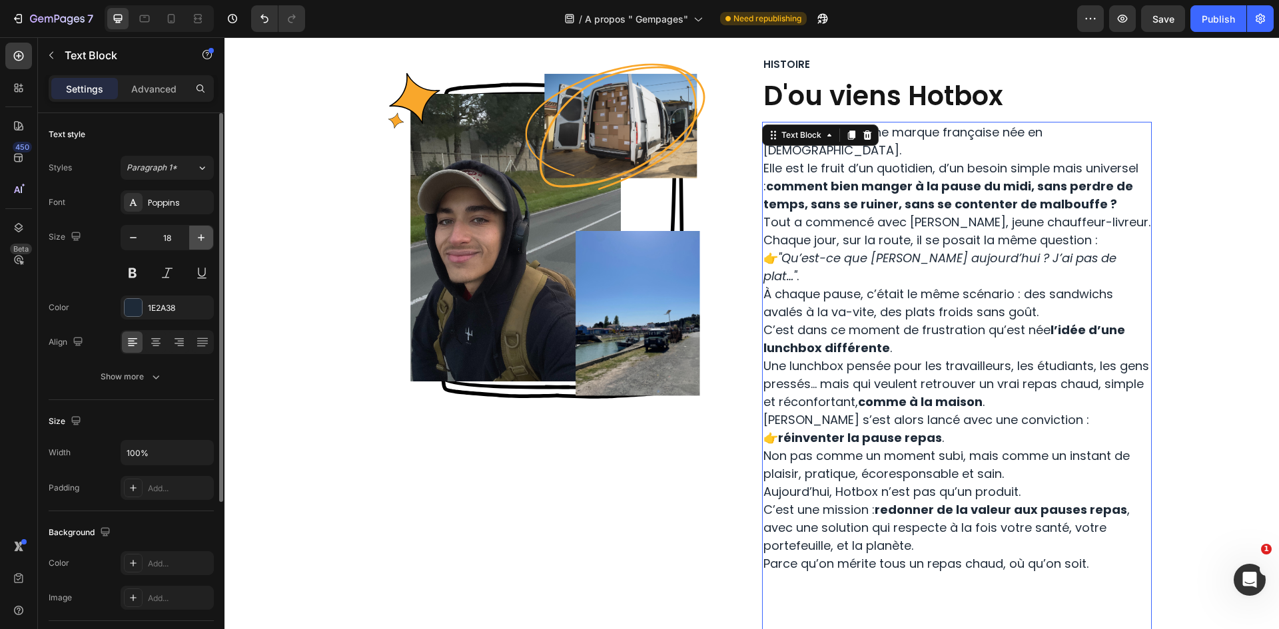
click at [206, 239] on icon "button" at bounding box center [200, 237] width 13 height 13
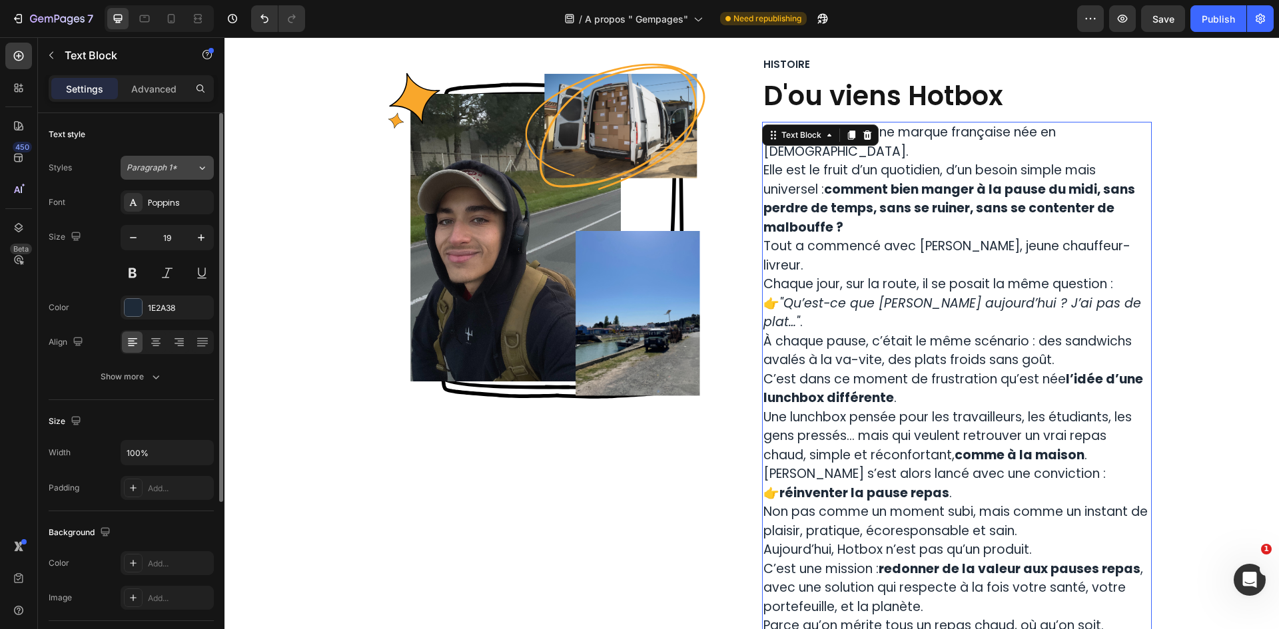
click at [205, 169] on icon at bounding box center [201, 167] width 11 height 13
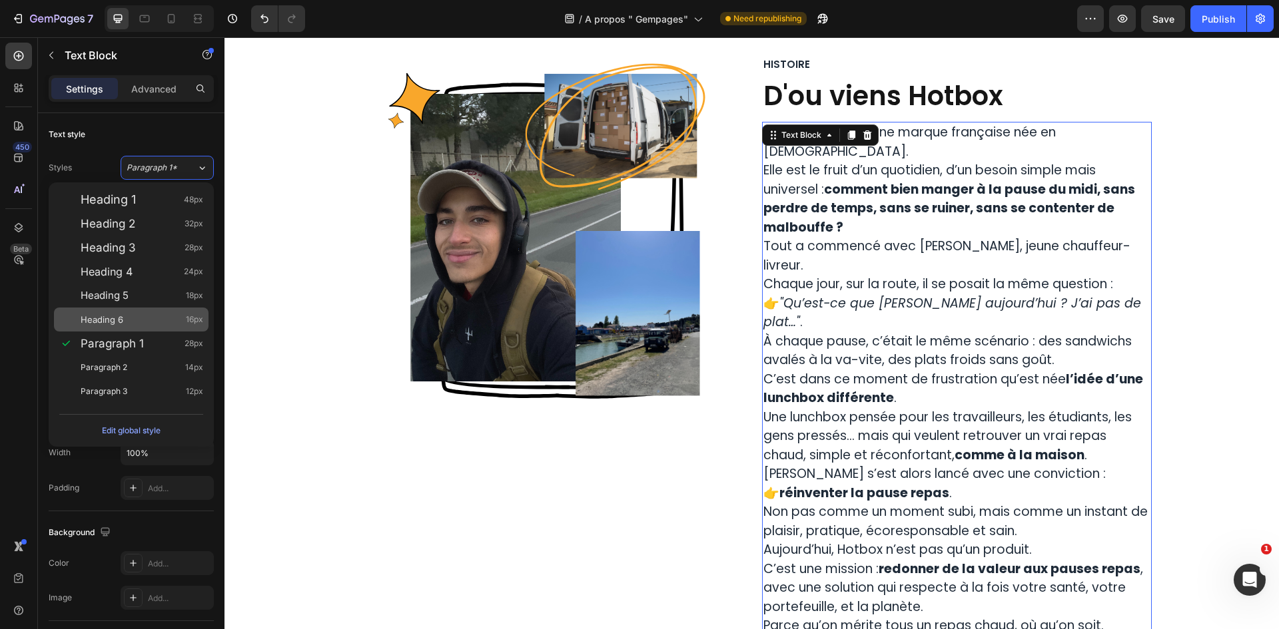
click at [143, 322] on div "Heading 6 16px" at bounding box center [142, 319] width 123 height 13
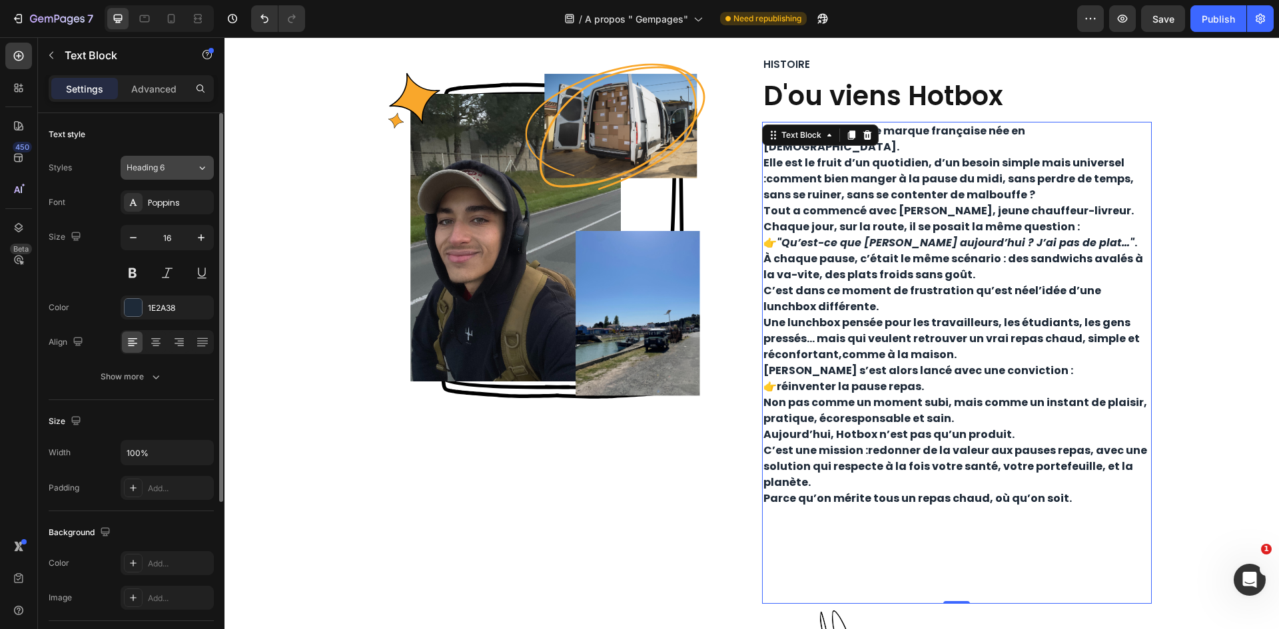
click at [180, 170] on div "Heading 6" at bounding box center [154, 168] width 54 height 12
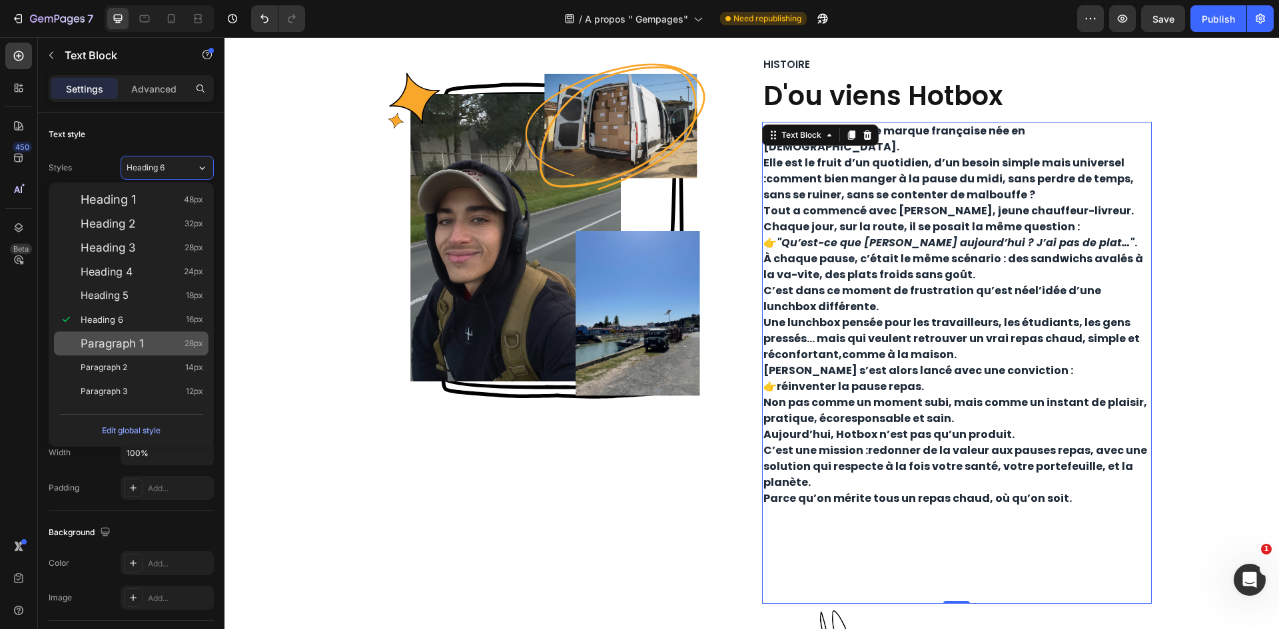
click at [142, 345] on span "Paragraph 1" at bounding box center [112, 343] width 63 height 13
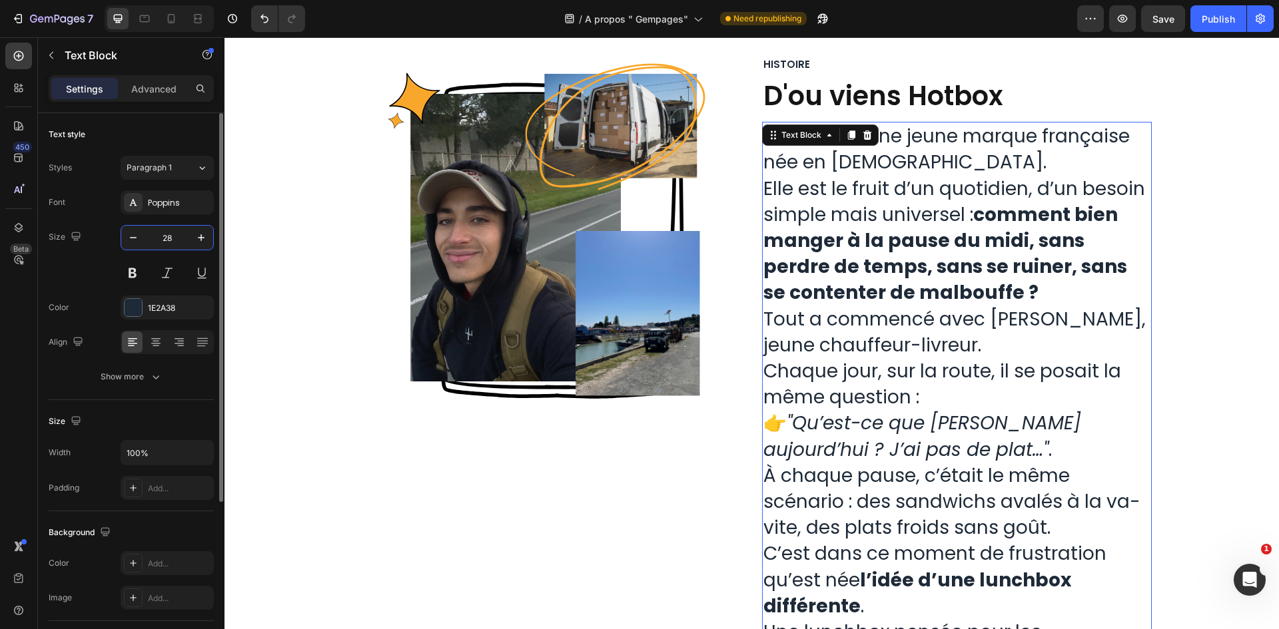
click at [155, 236] on input "28" at bounding box center [167, 238] width 44 height 24
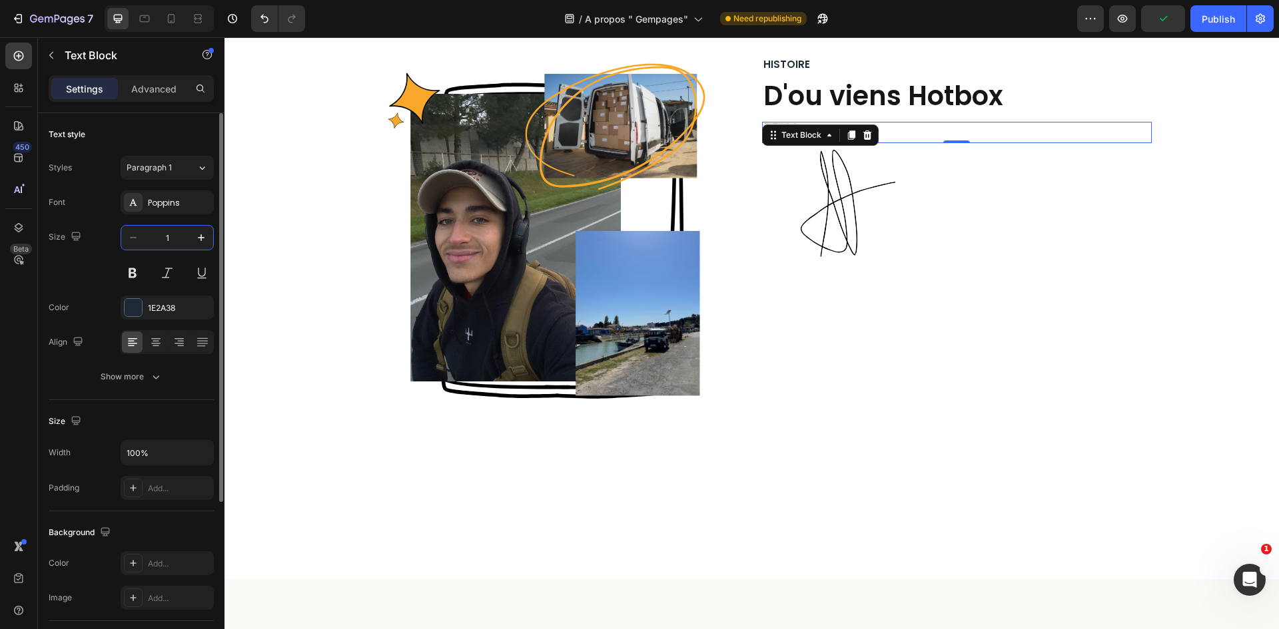
type input "18"
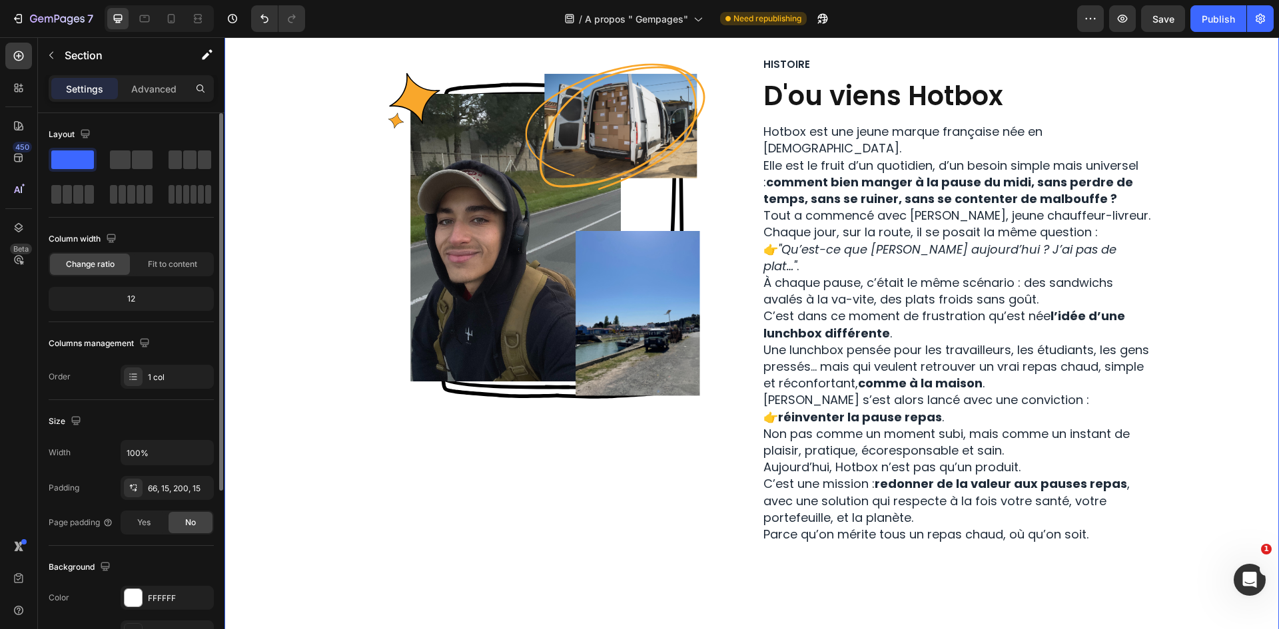
click at [1161, 132] on div "Image Row Histoire Text Block D'ou viens Hotbox Heading Hotbox est une jeune ma…" at bounding box center [751, 423] width 1034 height 733
click at [1084, 137] on p "Hotbox est une jeune marque française née en 2024. Elle est le fruit d’un quoti…" at bounding box center [956, 165] width 387 height 84
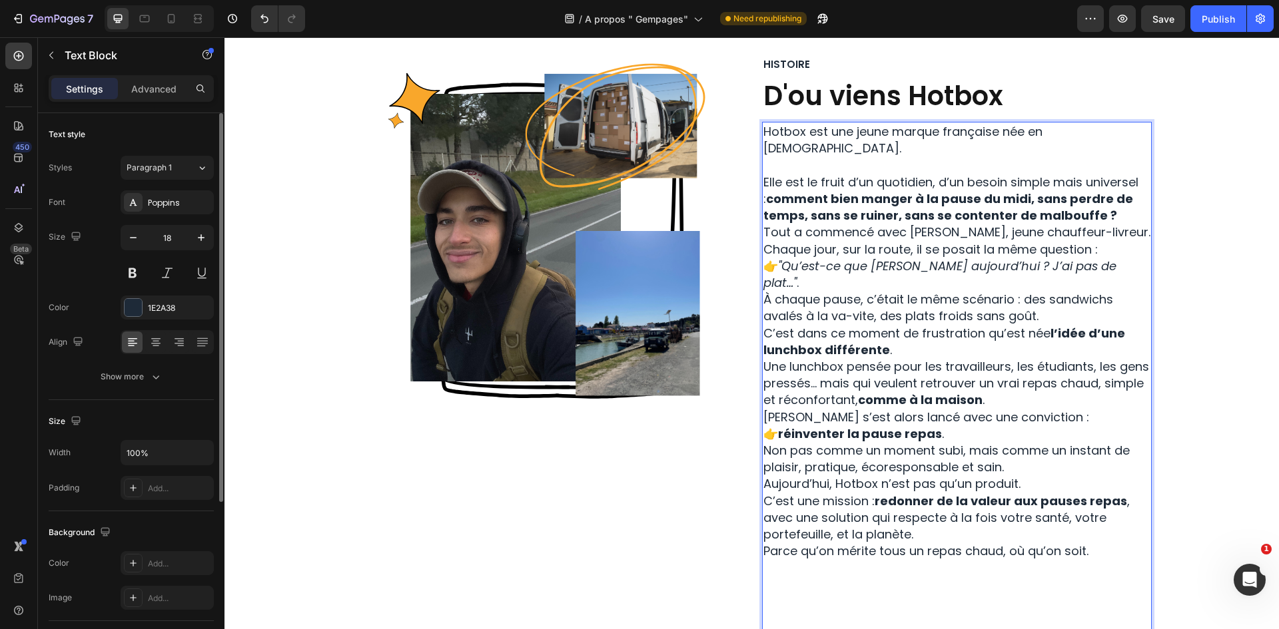
click at [1132, 178] on p "⁠⁠⁠⁠⁠⁠⁠ Elle est le fruit d’un quotidien, d’un besoin simple mais universel : c…" at bounding box center [956, 190] width 387 height 67
click at [1144, 170] on p "Elle est le fruit d’un quotidien, d’un besoin simple mais universel : comment b…" at bounding box center [956, 190] width 387 height 67
click at [764, 190] on strong "comment bien manger à la pause du midi, sans perdre de temps, sans se ruiner, s…" at bounding box center [948, 206] width 370 height 33
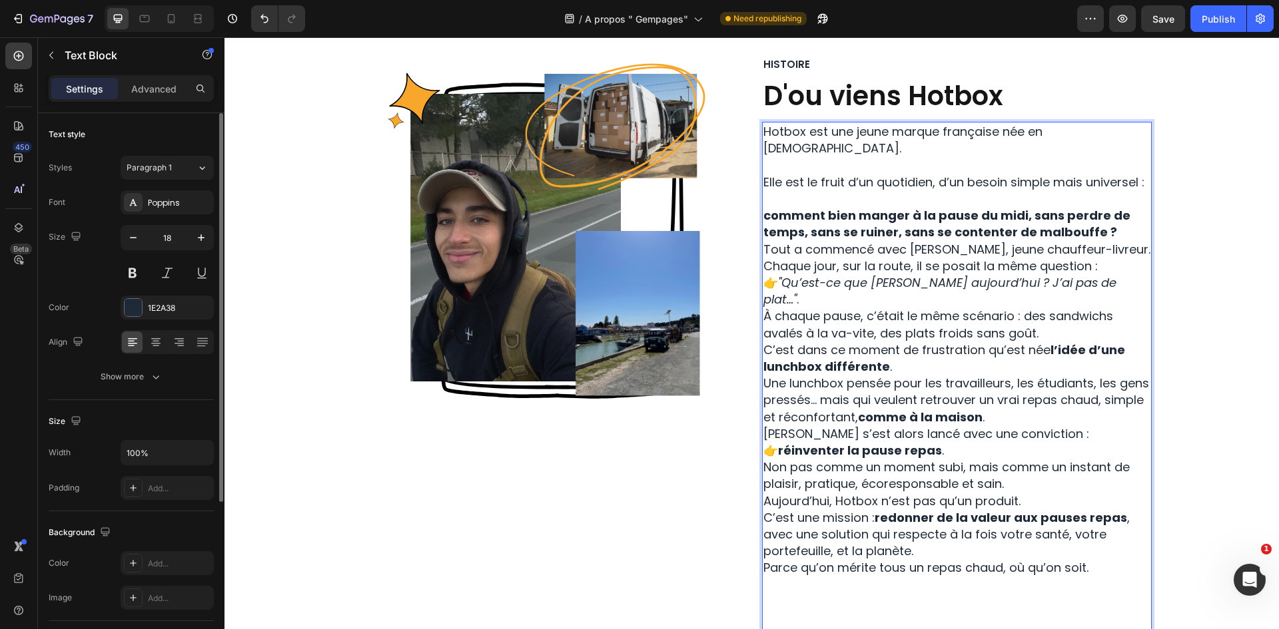
click at [1105, 212] on p "comment bien manger à la pause du midi, sans perdre de temps, sans se ruiner, s…" at bounding box center [956, 223] width 387 height 33
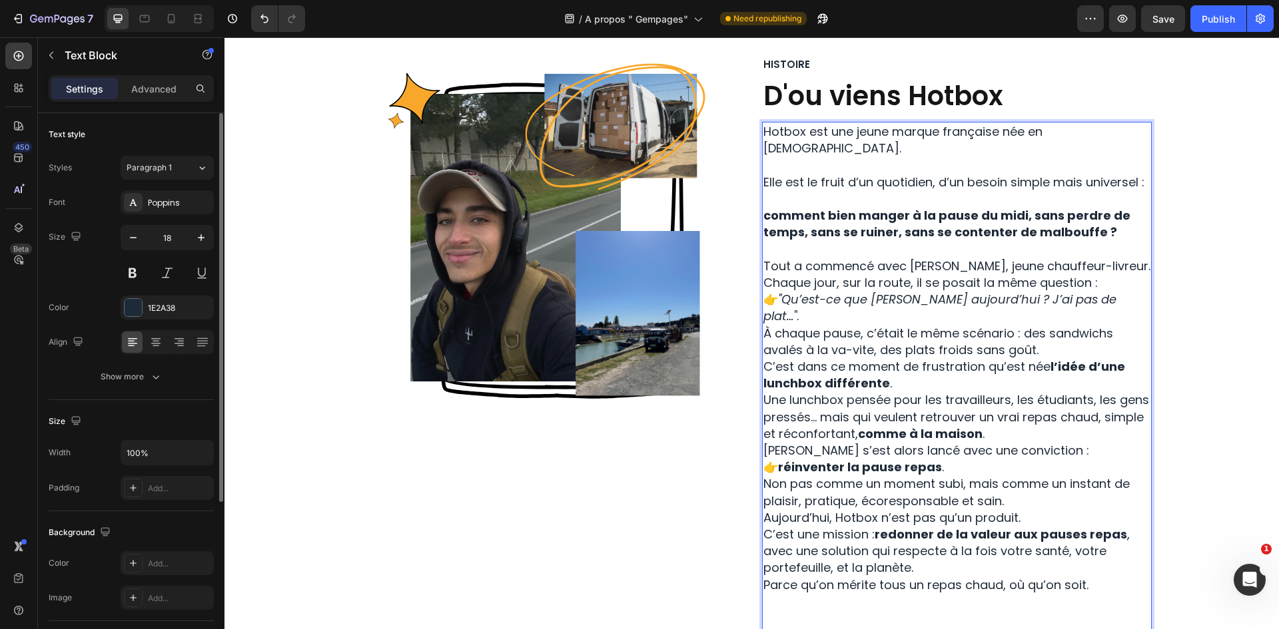
click at [1098, 263] on p "Tout a commencé avec Ahmed, jeune chauffeur-livreur. Chaque jour, sur la route,…" at bounding box center [956, 291] width 387 height 67
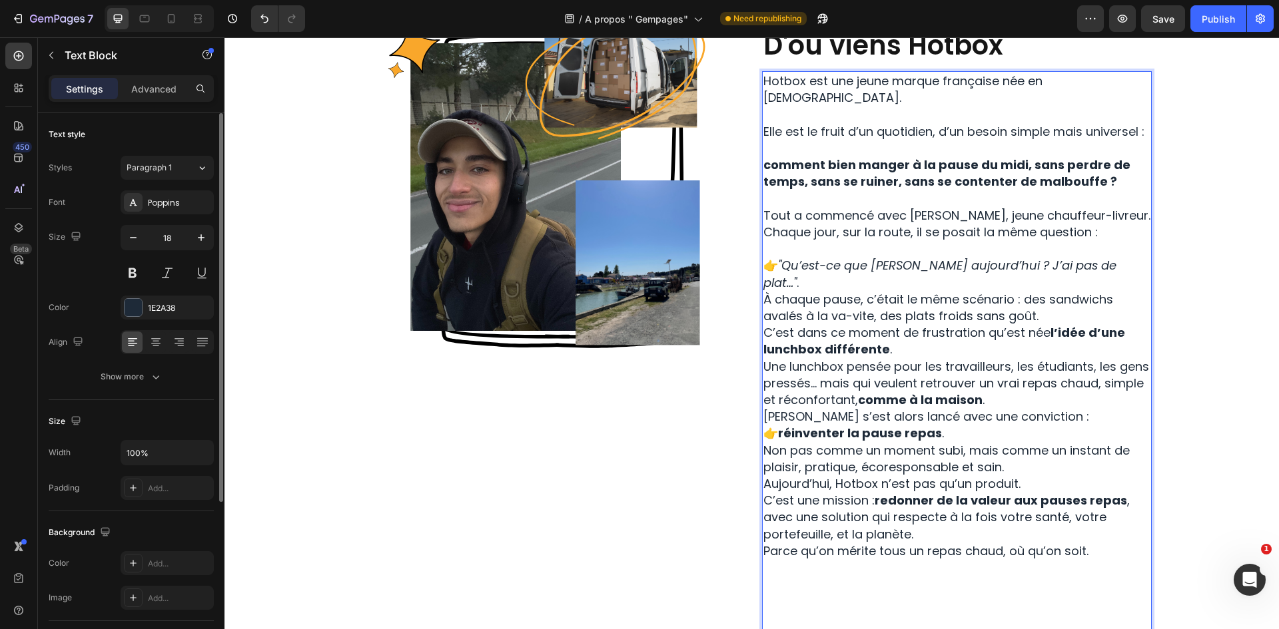
scroll to position [290, 0]
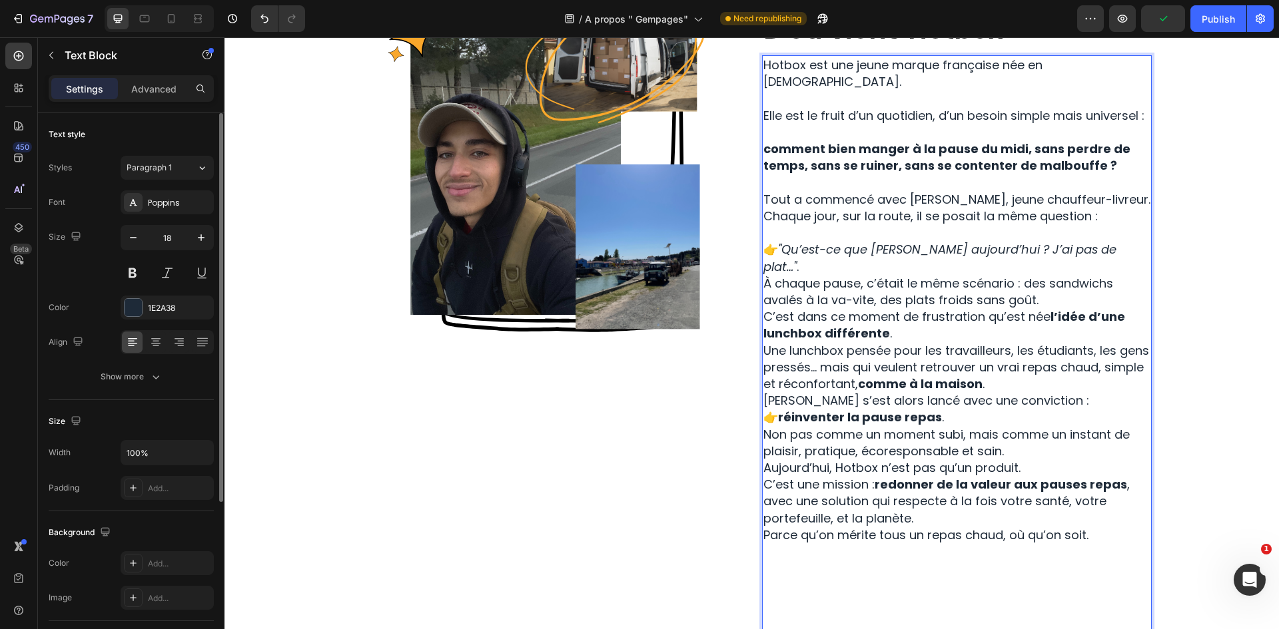
click at [1126, 240] on p "⁠⁠⁠⁠⁠⁠⁠ 👉 "Qu’est-ce que je mange aujourd’hui ? J’ai pas de plat…" ." at bounding box center [956, 249] width 387 height 51
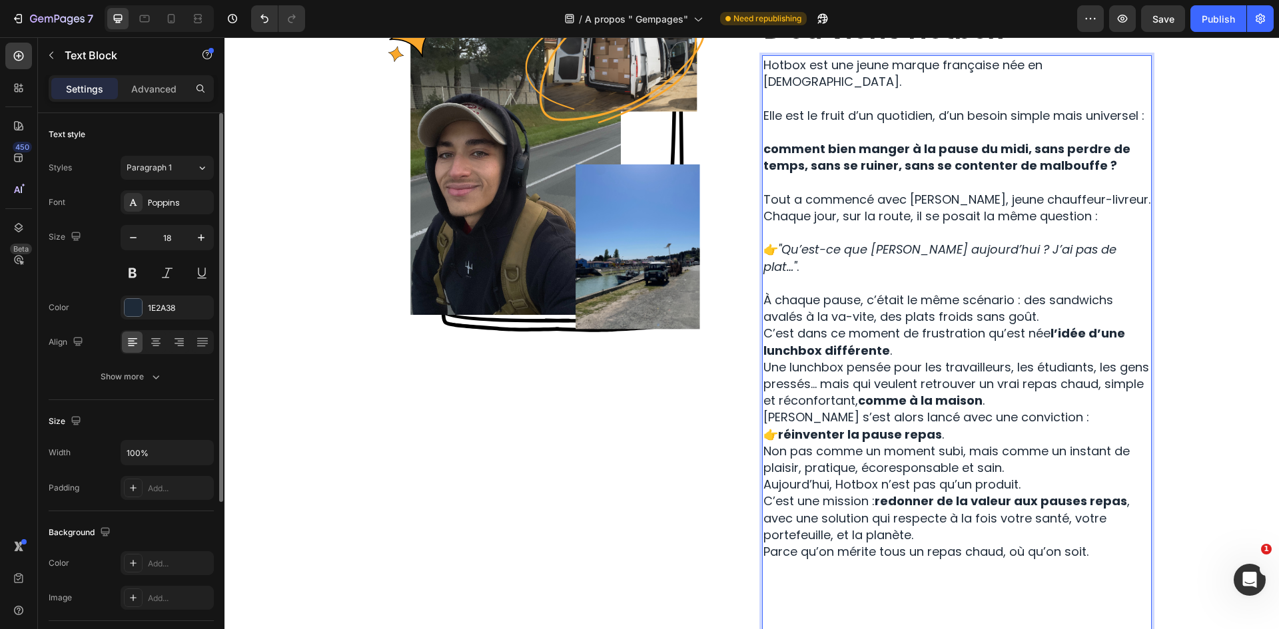
click at [1048, 292] on p "À chaque pause, c’était le même scénario : des sandwichs avalés à la va-vite, d…" at bounding box center [956, 308] width 387 height 33
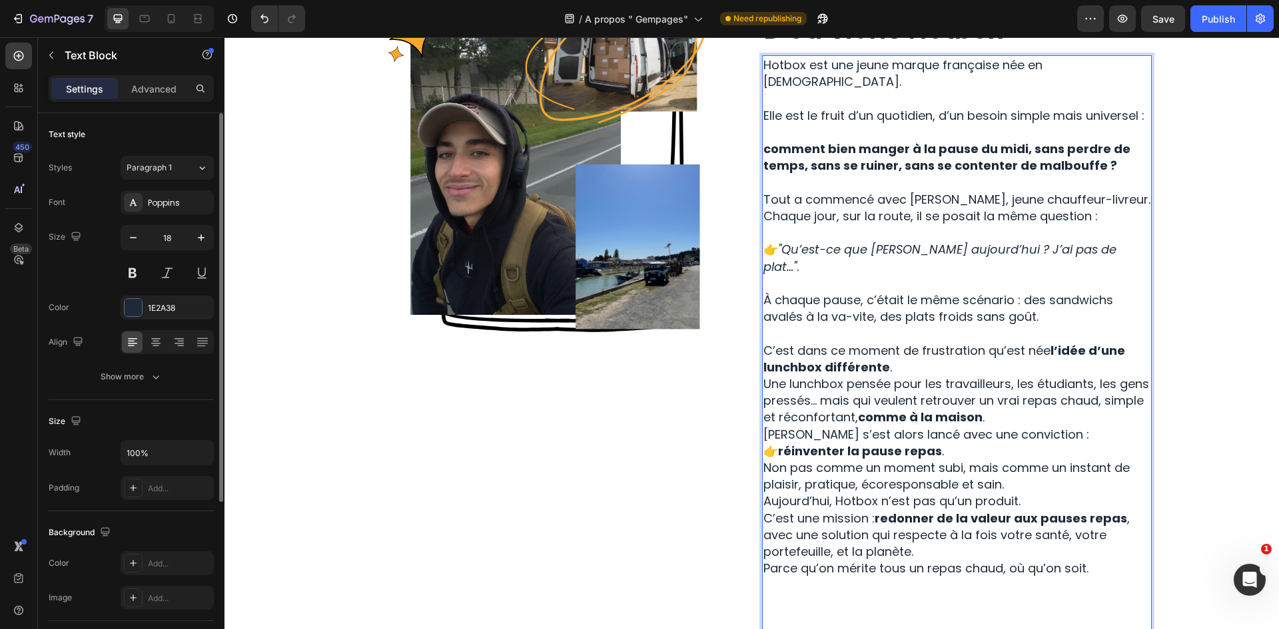
click at [909, 342] on p "C’est dans ce moment de frustration qu’est née l’idée d’une lunchbox différente…" at bounding box center [956, 384] width 387 height 84
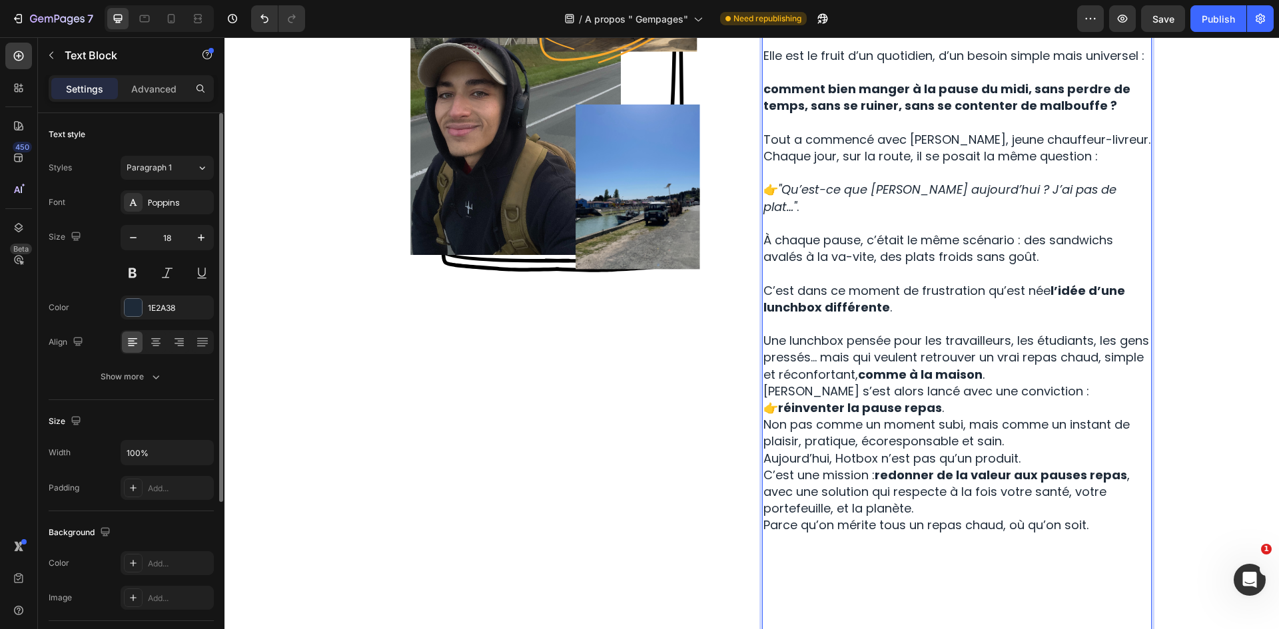
scroll to position [357, 0]
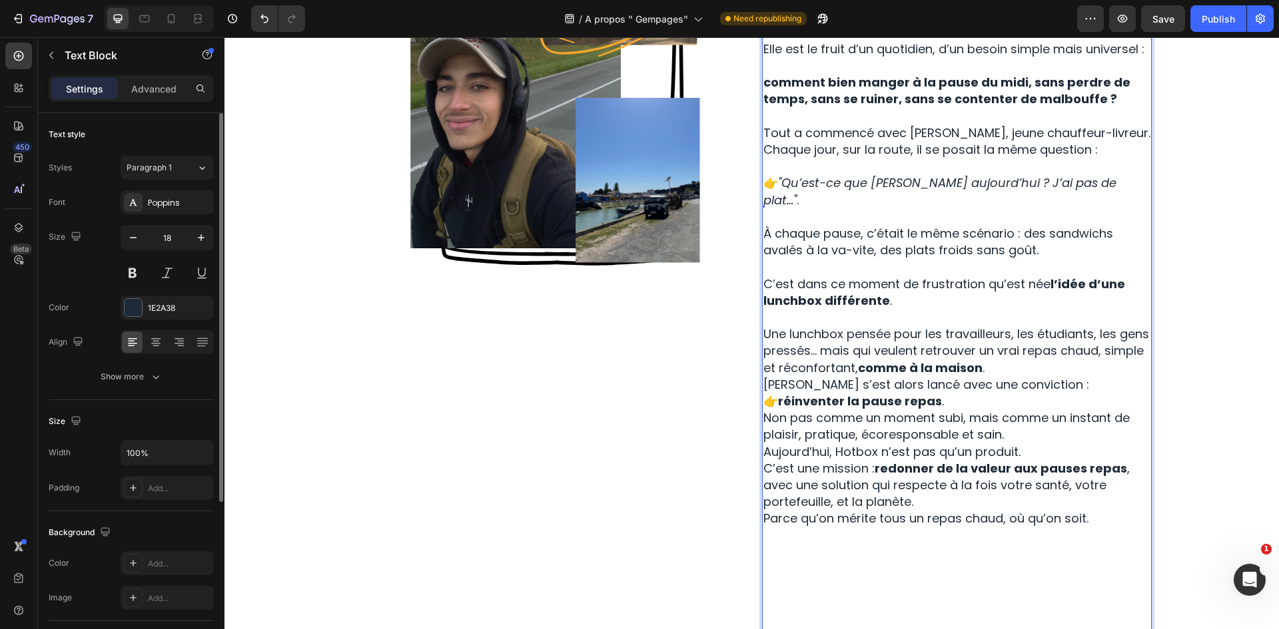
click at [1019, 335] on p "⁠⁠⁠⁠⁠⁠⁠ Une lunchbox pensée pour les travailleurs, les étudiants, les gens pres…" at bounding box center [956, 342] width 387 height 67
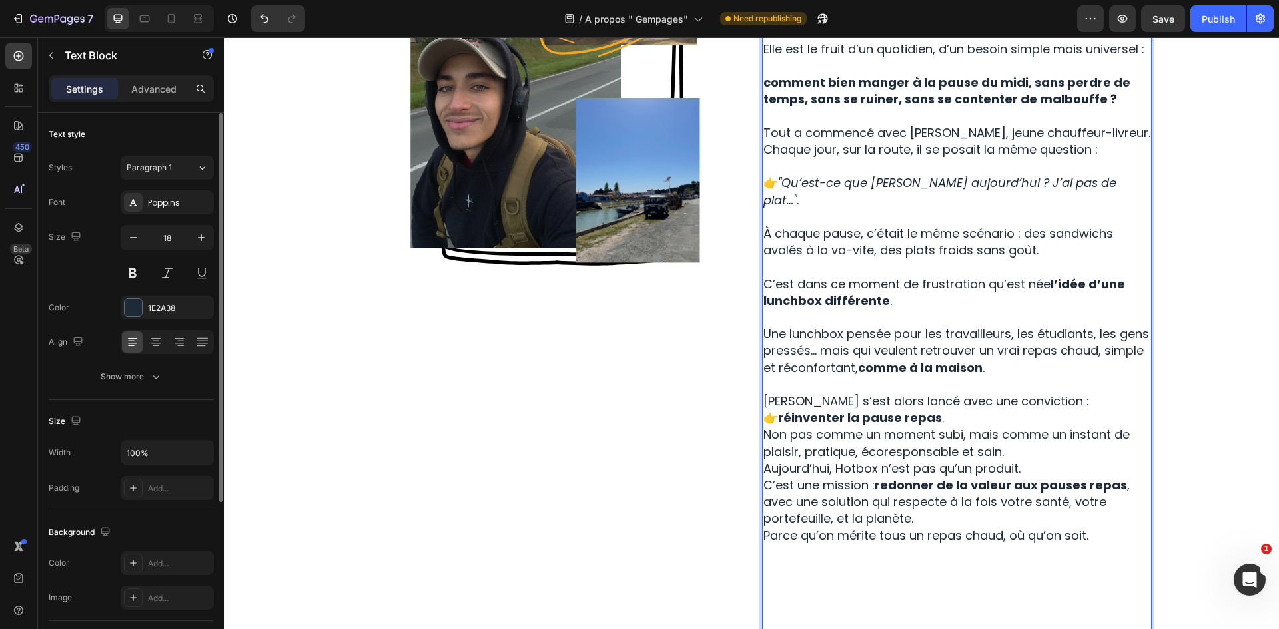
drag, startPoint x: 1046, startPoint y: 368, endPoint x: 997, endPoint y: 370, distance: 48.7
click at [1046, 393] on p "Ahmed s’est alors lancé avec une conviction : 👉 réinventer la pause repas . Non…" at bounding box center [956, 426] width 387 height 67
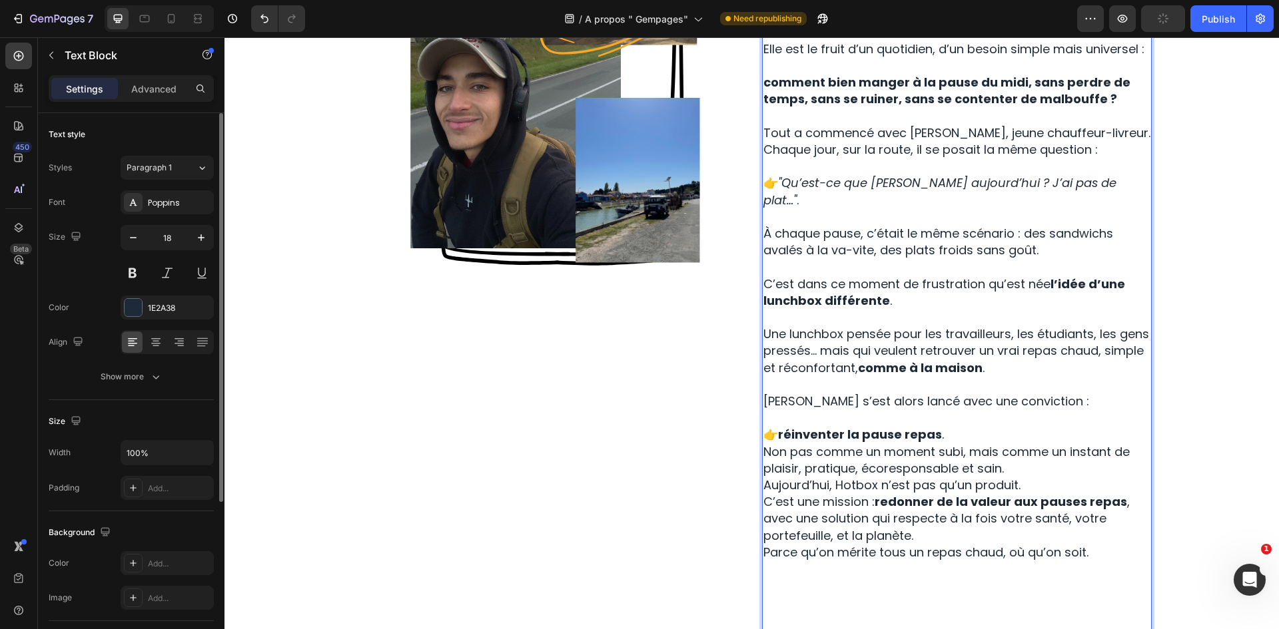
click at [982, 410] on p "⁠⁠⁠⁠⁠⁠⁠ 👉 réinventer la pause repas . Non pas comme un moment subi, mais comme …" at bounding box center [956, 443] width 387 height 67
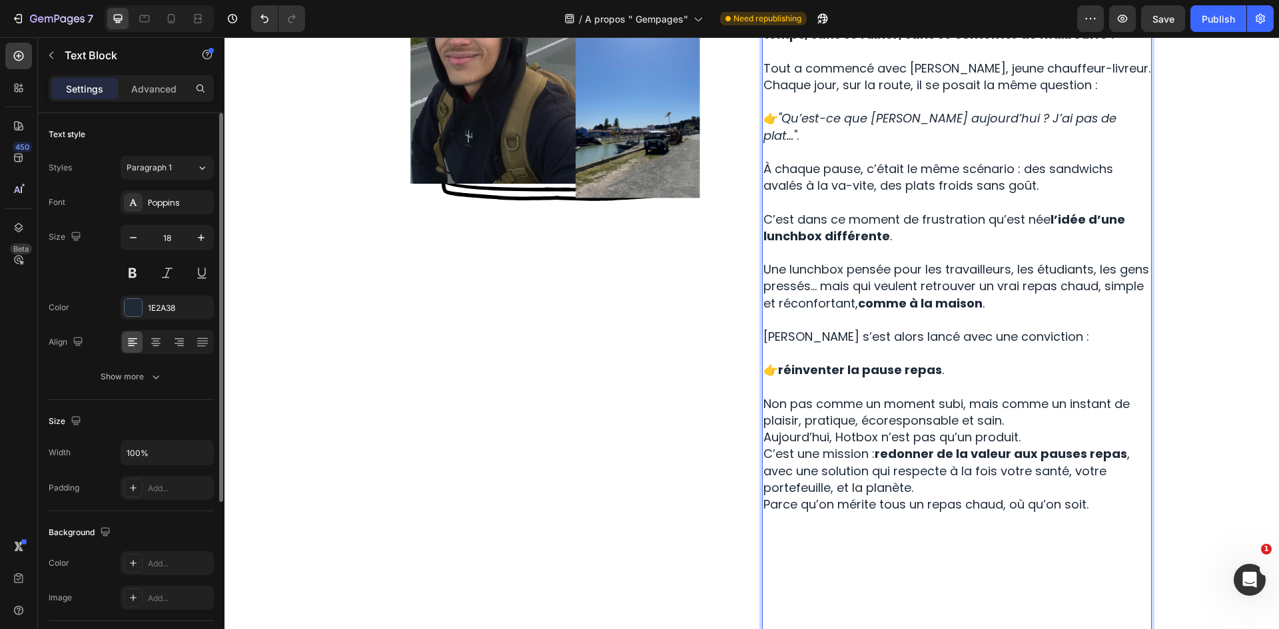
scroll to position [424, 0]
click at [1014, 386] on p "⁠⁠⁠⁠⁠⁠⁠ Non pas comme un moment subi, mais comme un instant de plaisir, pratiqu…" at bounding box center [956, 402] width 387 height 51
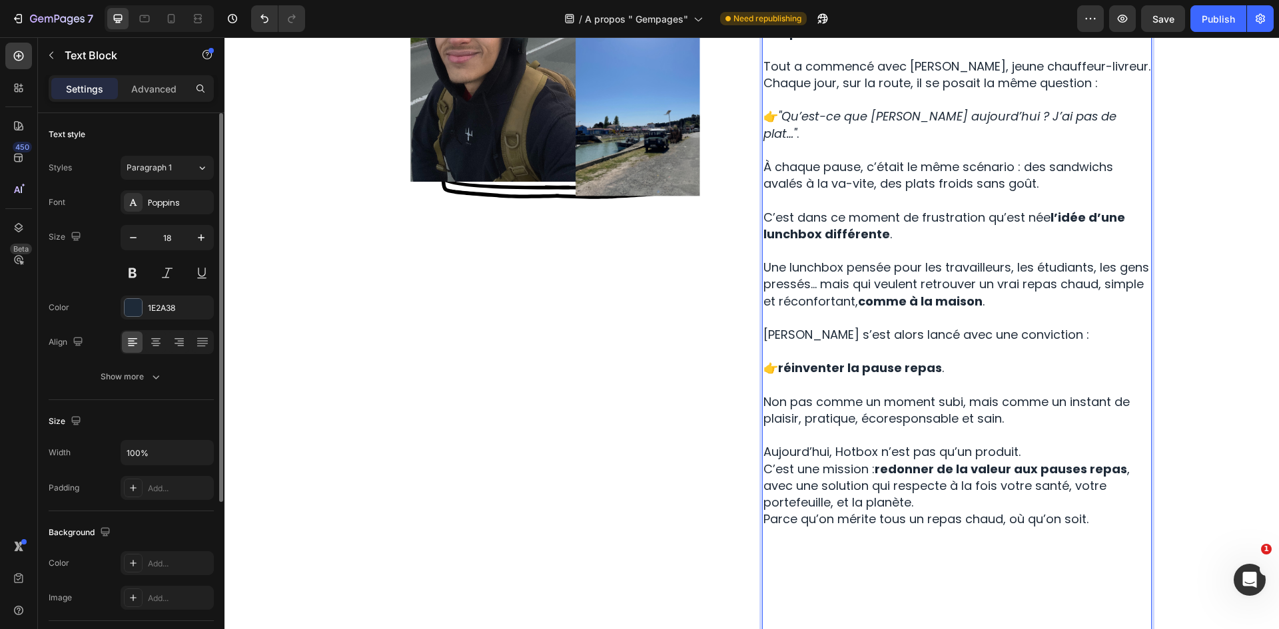
click at [1037, 444] on p "Aujourd’hui, Hotbox n’est pas qu’un produit. C’est une mission : redonner de la…" at bounding box center [956, 477] width 387 height 67
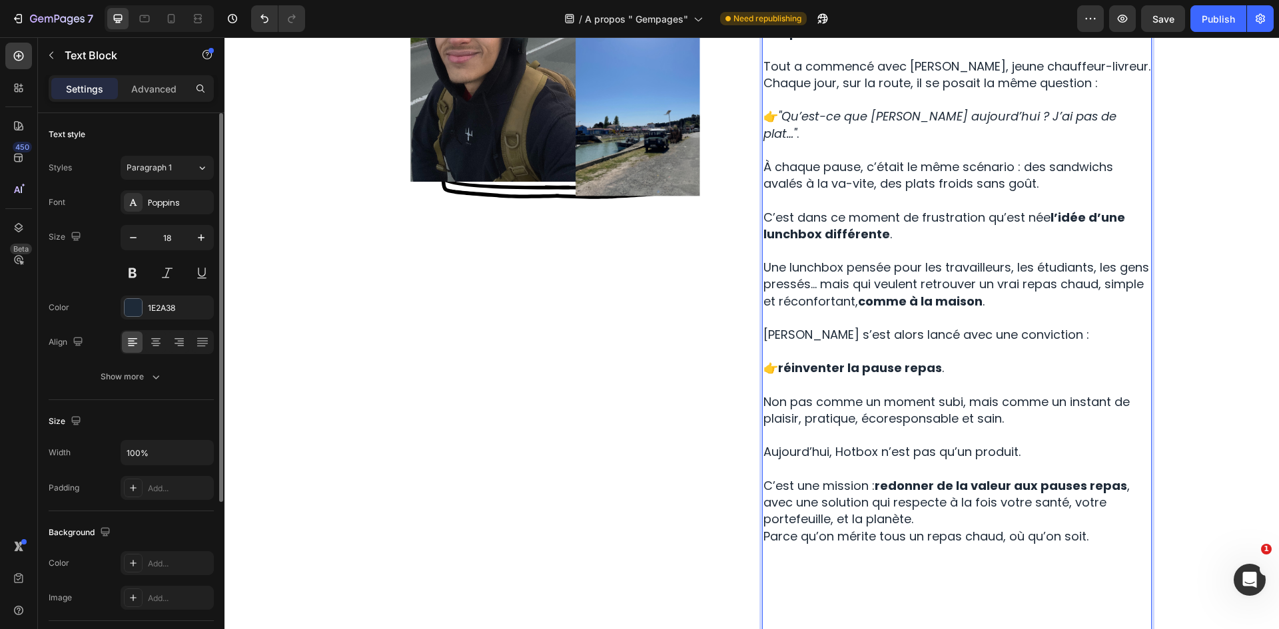
click at [994, 483] on p "⁠⁠⁠⁠⁠⁠⁠ C’est une mission : redonner de la valeur aux pauses repas , avec une s…" at bounding box center [956, 494] width 387 height 67
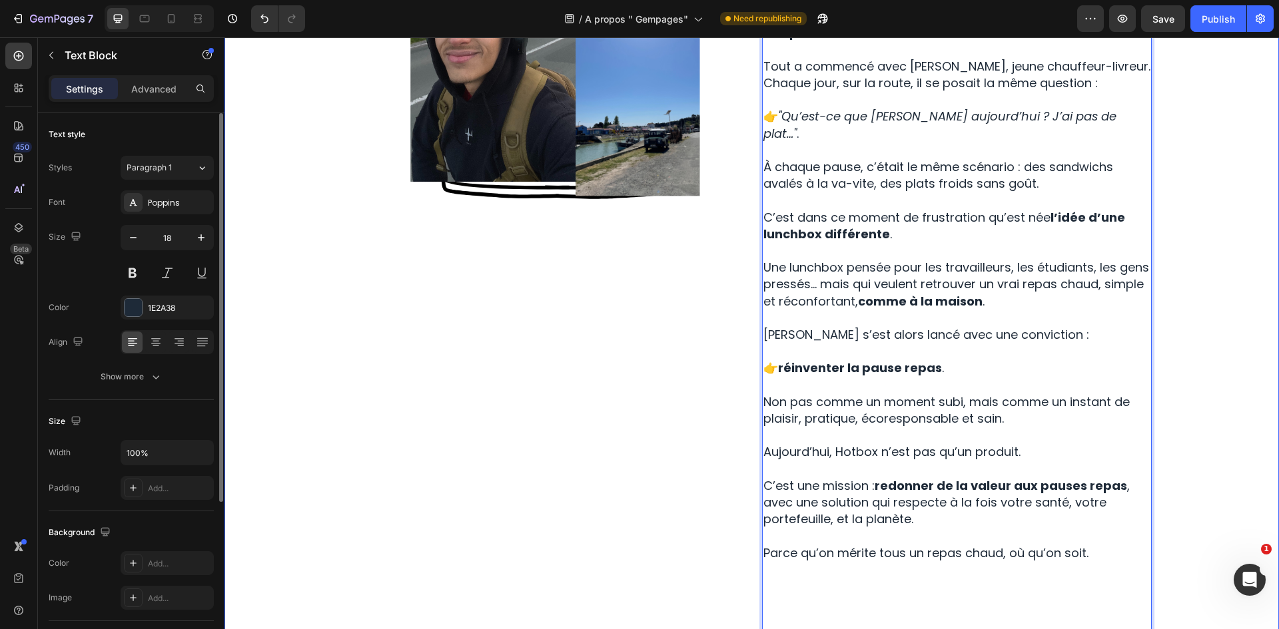
click at [1158, 293] on div "Image Row Histoire Text Block D'ou viens Hotbox Heading Hotbox est une jeune ma…" at bounding box center [751, 341] width 1034 height 968
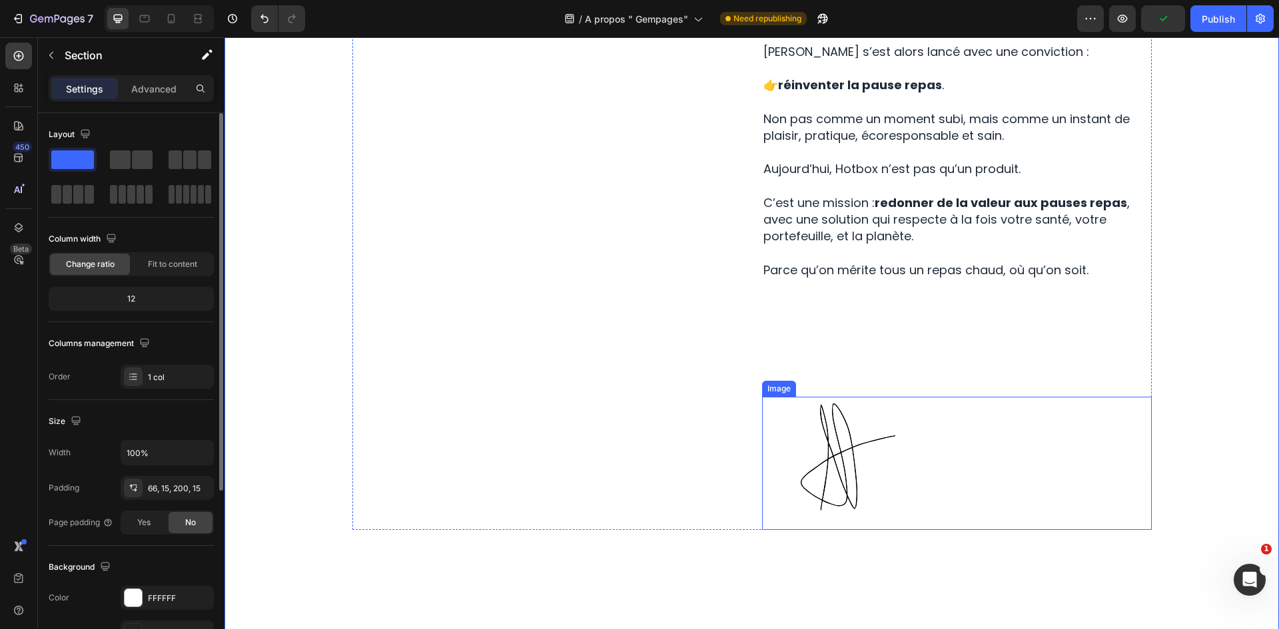
scroll to position [690, 0]
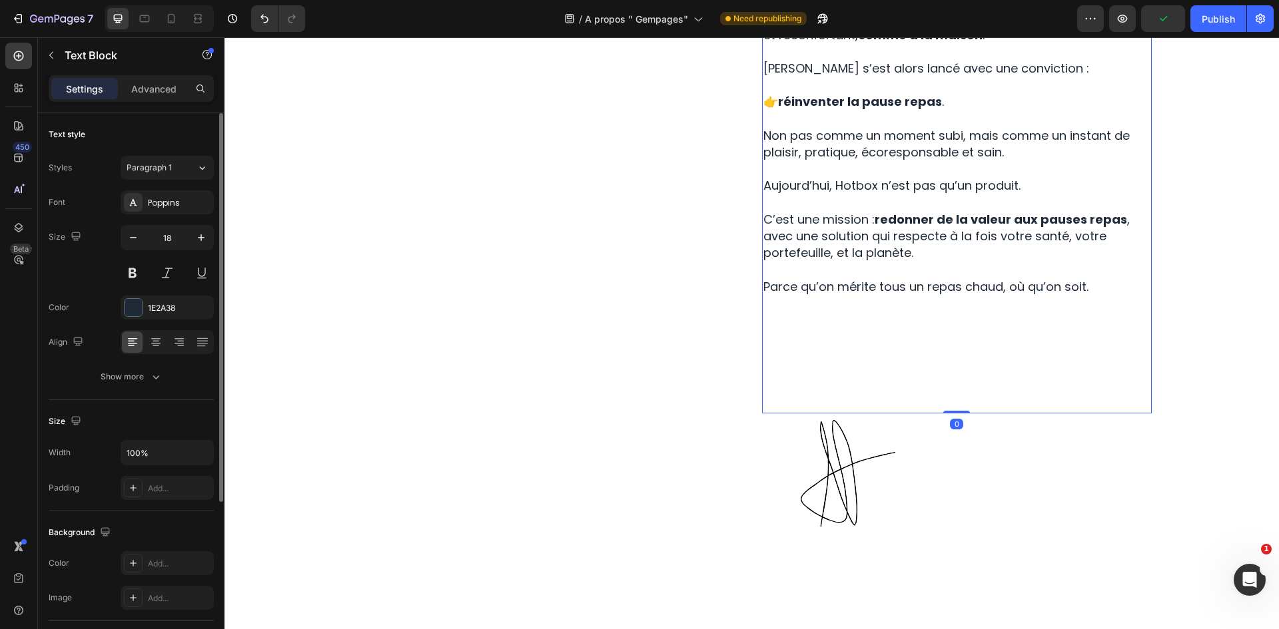
click at [996, 332] on p "Parce qu’on mérite tous un repas chaud, où qu’on soit." at bounding box center [956, 336] width 387 height 117
click at [956, 414] on div at bounding box center [957, 480] width 390 height 133
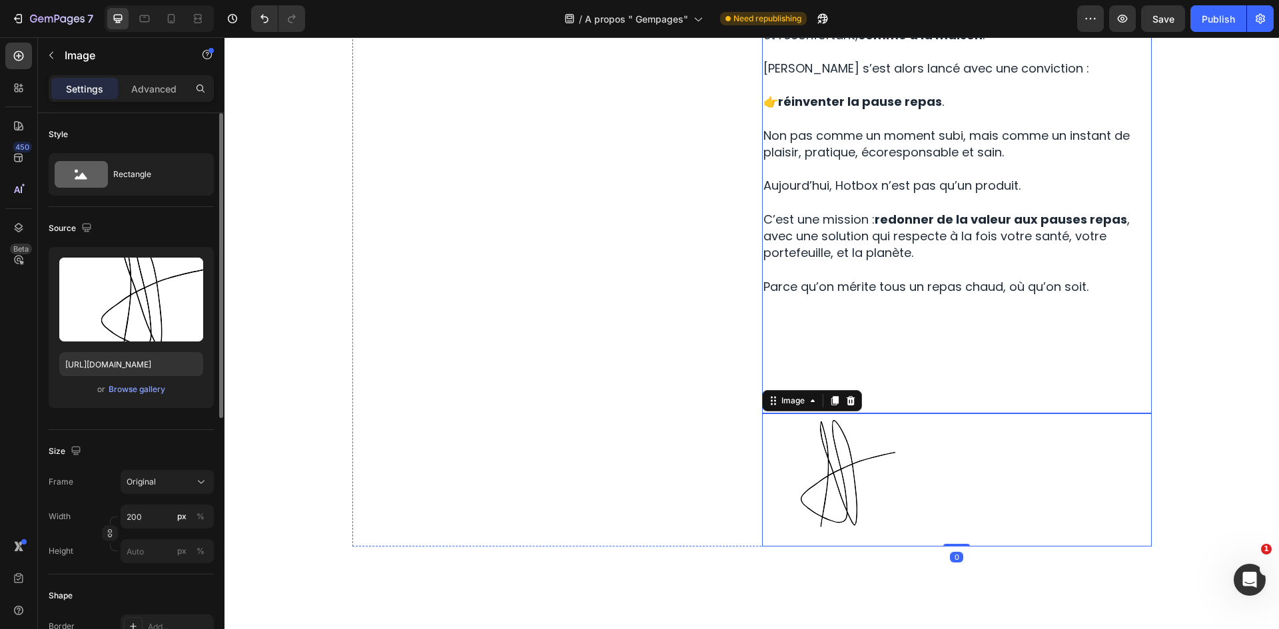
click at [936, 329] on p "Parce qu’on mérite tous un repas chaud, où qu’on soit." at bounding box center [956, 336] width 387 height 117
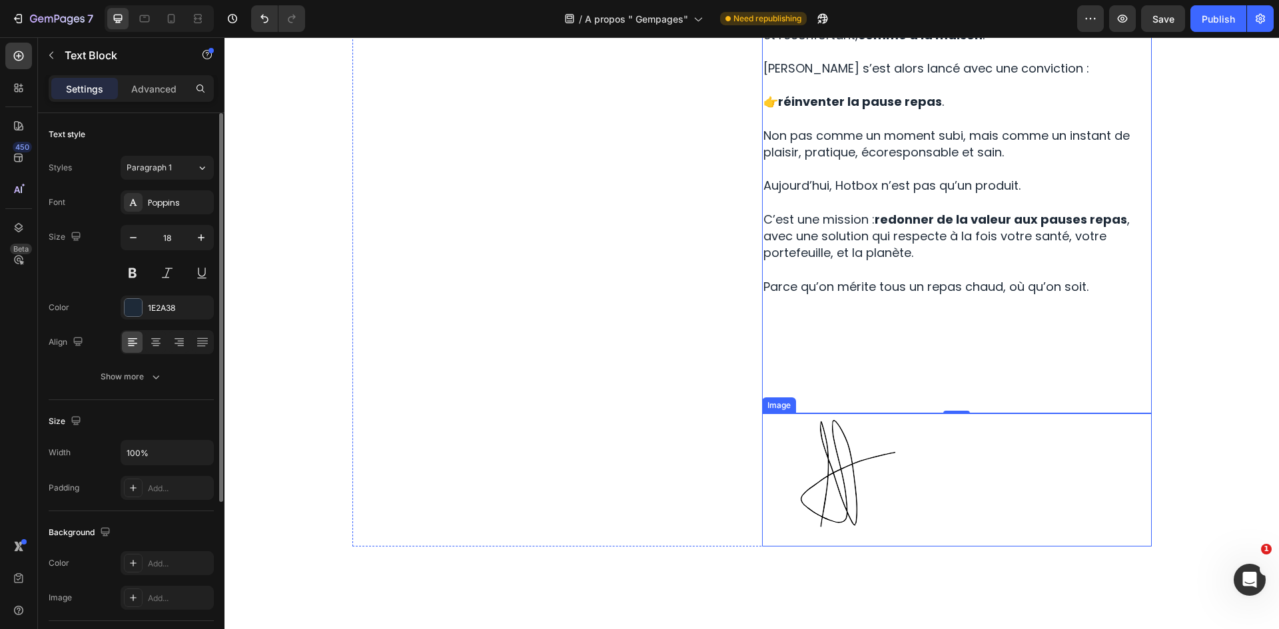
click at [793, 420] on img at bounding box center [828, 480] width 133 height 133
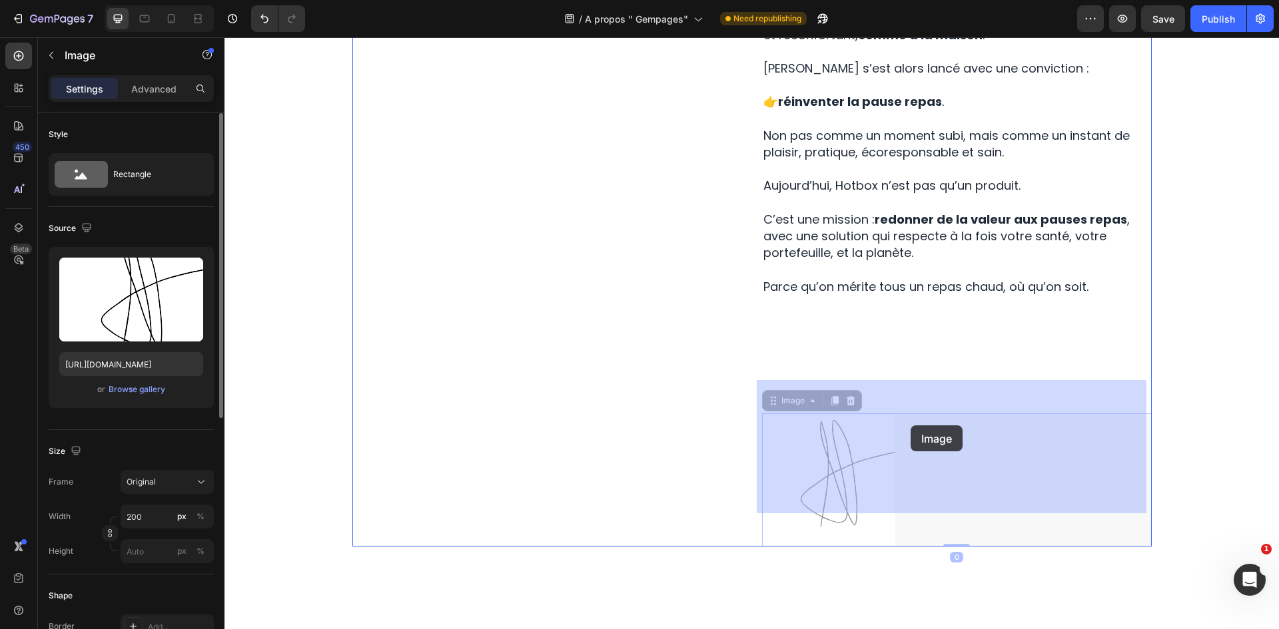
drag, startPoint x: 892, startPoint y: 421, endPoint x: 911, endPoint y: 426, distance: 19.4
drag, startPoint x: 876, startPoint y: 416, endPoint x: 903, endPoint y: 441, distance: 36.8
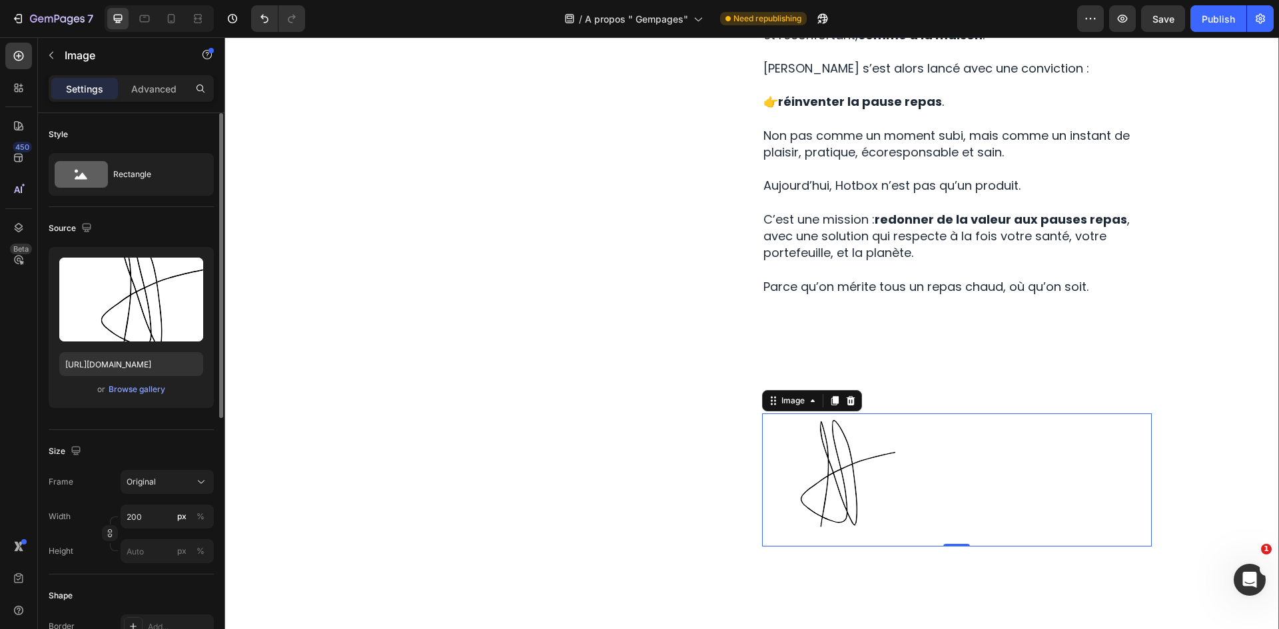
click at [1194, 329] on div "Image Row Histoire Text Block D'ou viens Hotbox Heading Hotbox est une jeune ma…" at bounding box center [751, 74] width 1034 height 968
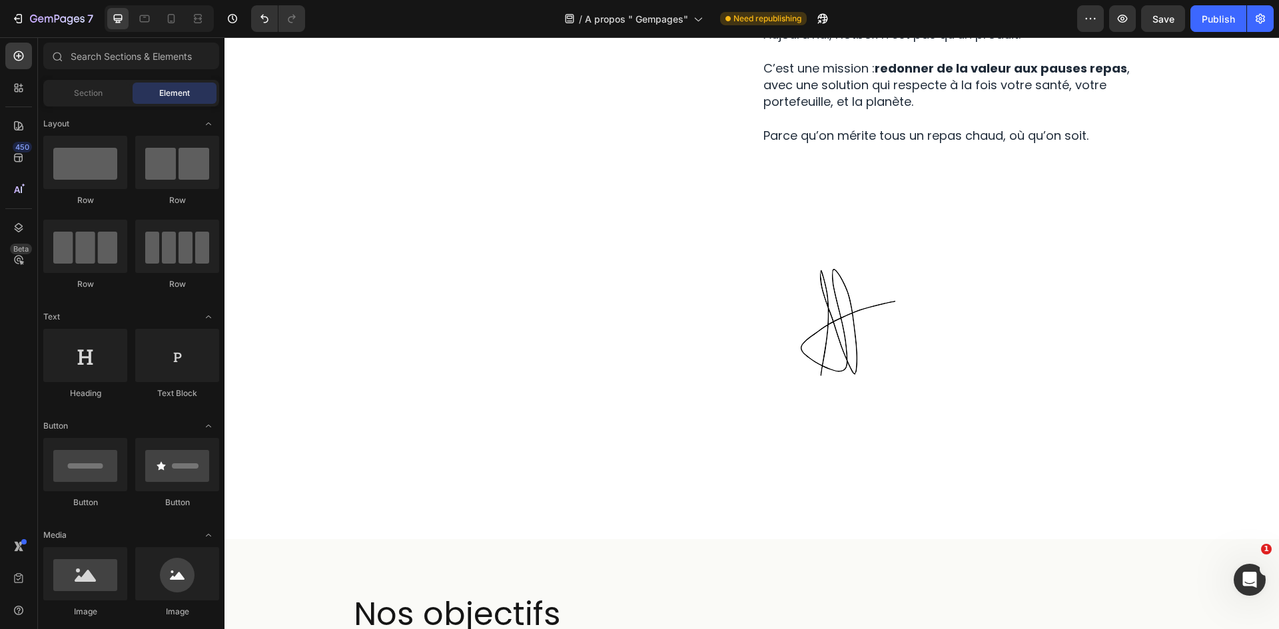
scroll to position [817, 0]
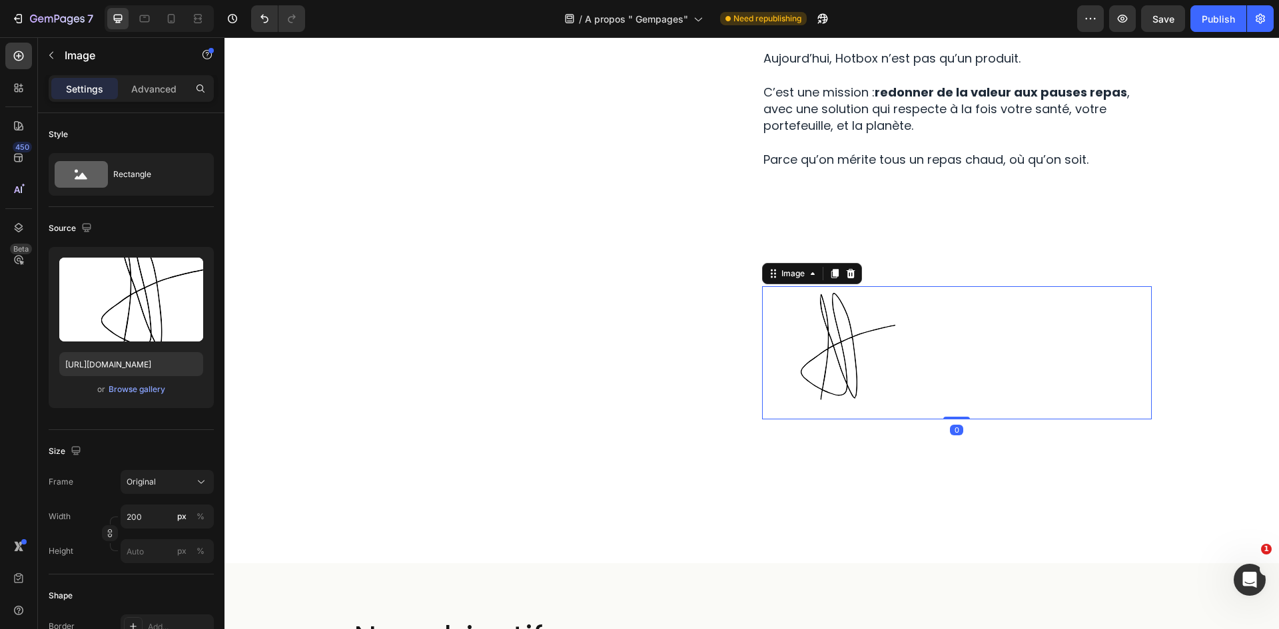
click at [1008, 316] on div at bounding box center [957, 352] width 390 height 133
click at [1017, 286] on div at bounding box center [957, 352] width 390 height 133
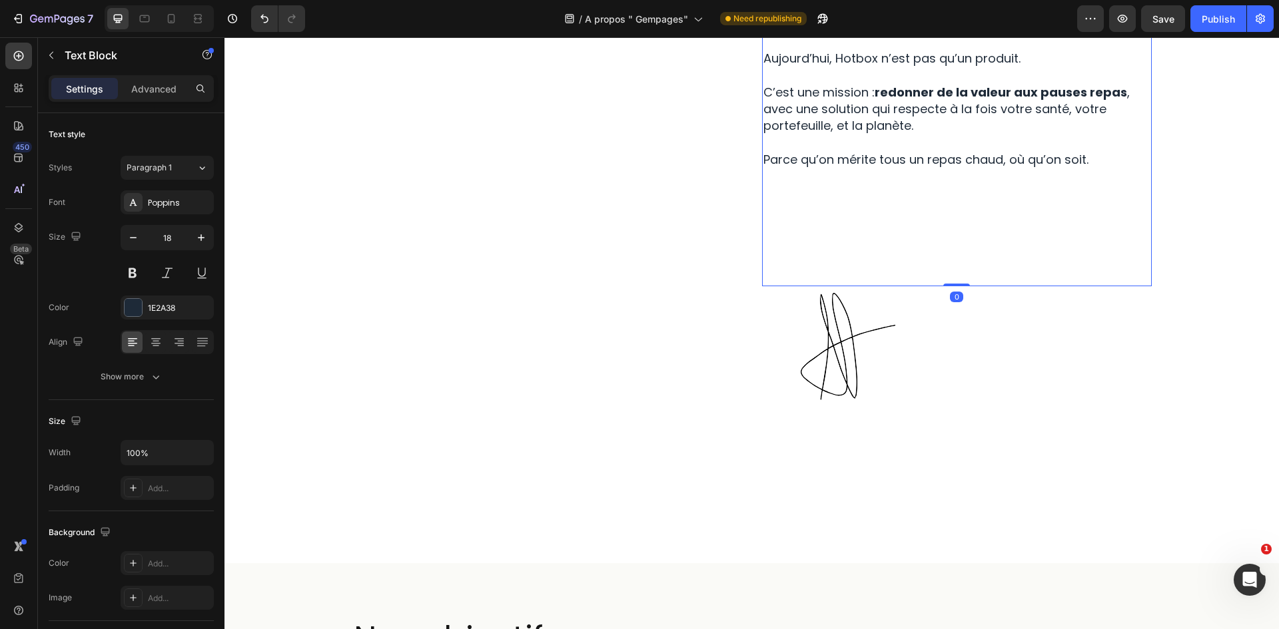
click at [1040, 232] on p "Parce qu’on mérite tous un repas chaud, où qu’on soit." at bounding box center [956, 209] width 387 height 117
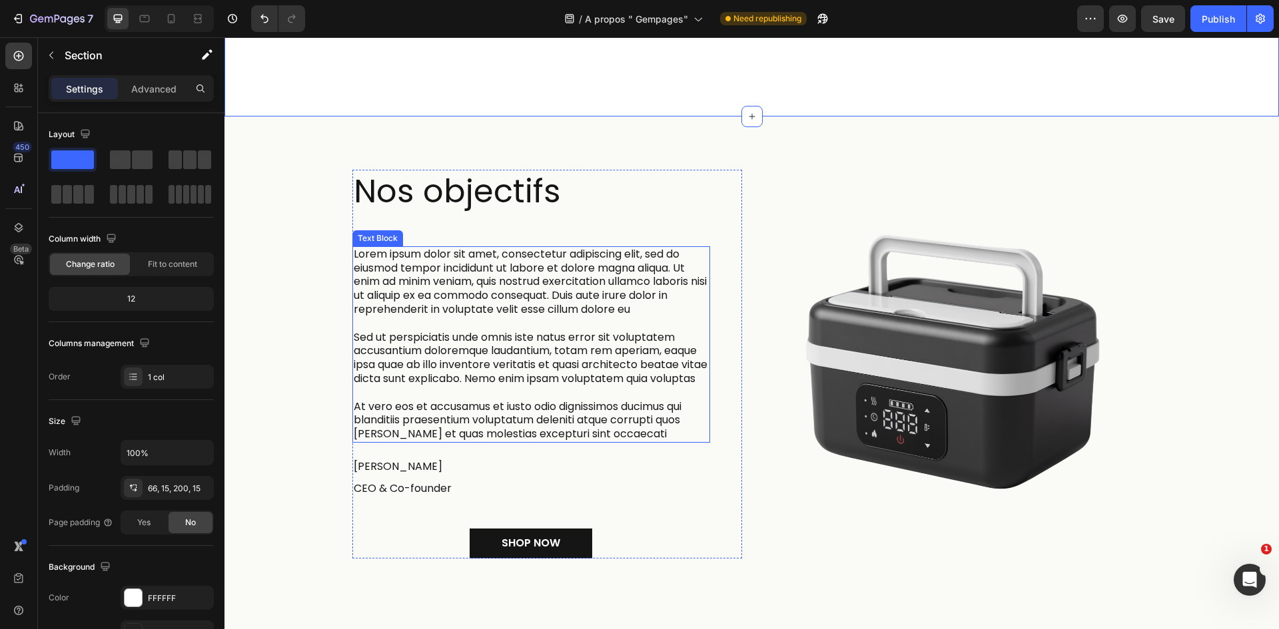
scroll to position [1265, 0]
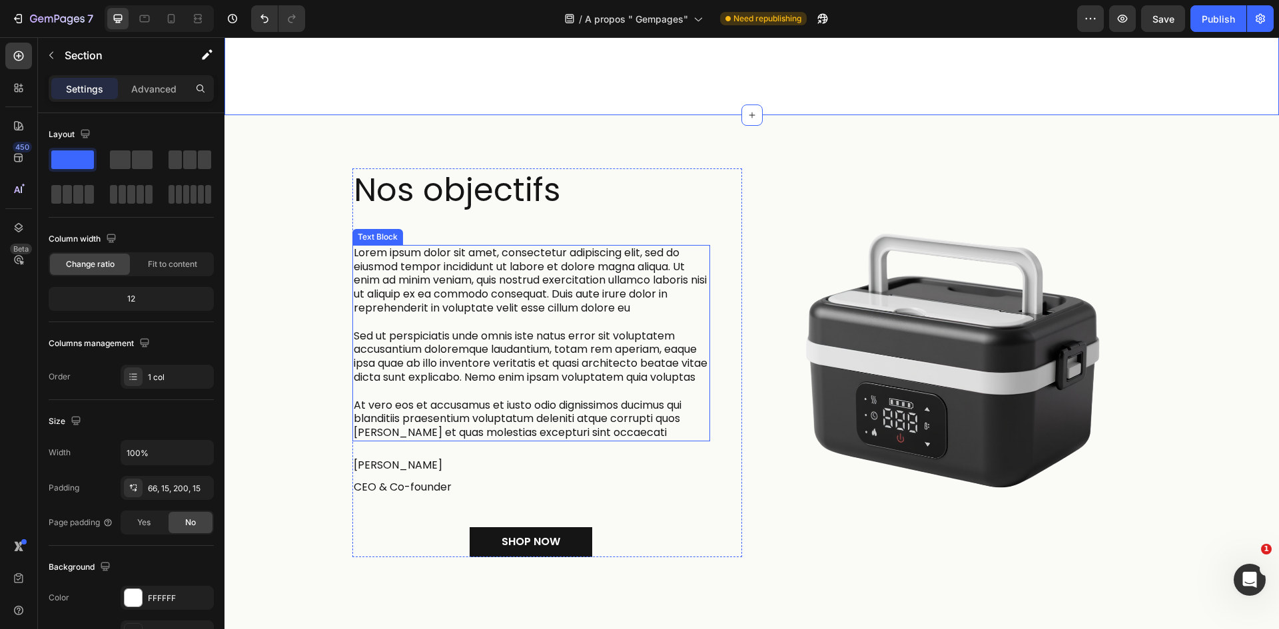
click at [448, 260] on p "Lorem ipsum dolor sit amet, consectetur adipiscing elit, sed do eiusmod tempor …" at bounding box center [531, 280] width 355 height 69
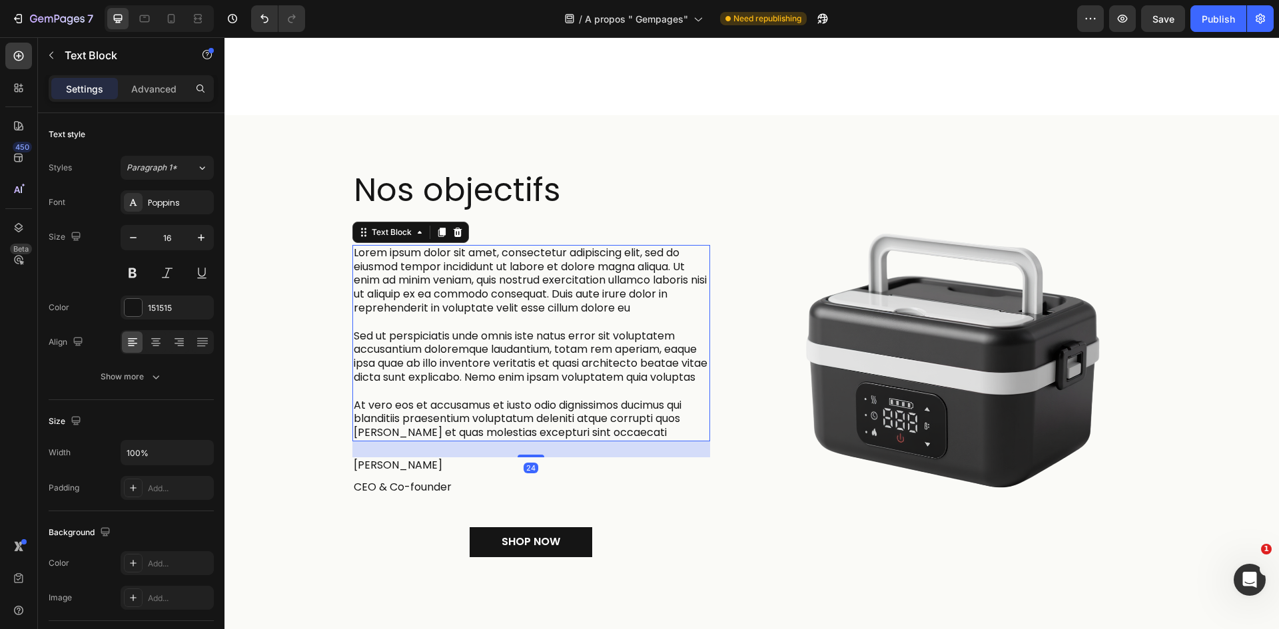
click at [501, 316] on p at bounding box center [531, 323] width 355 height 14
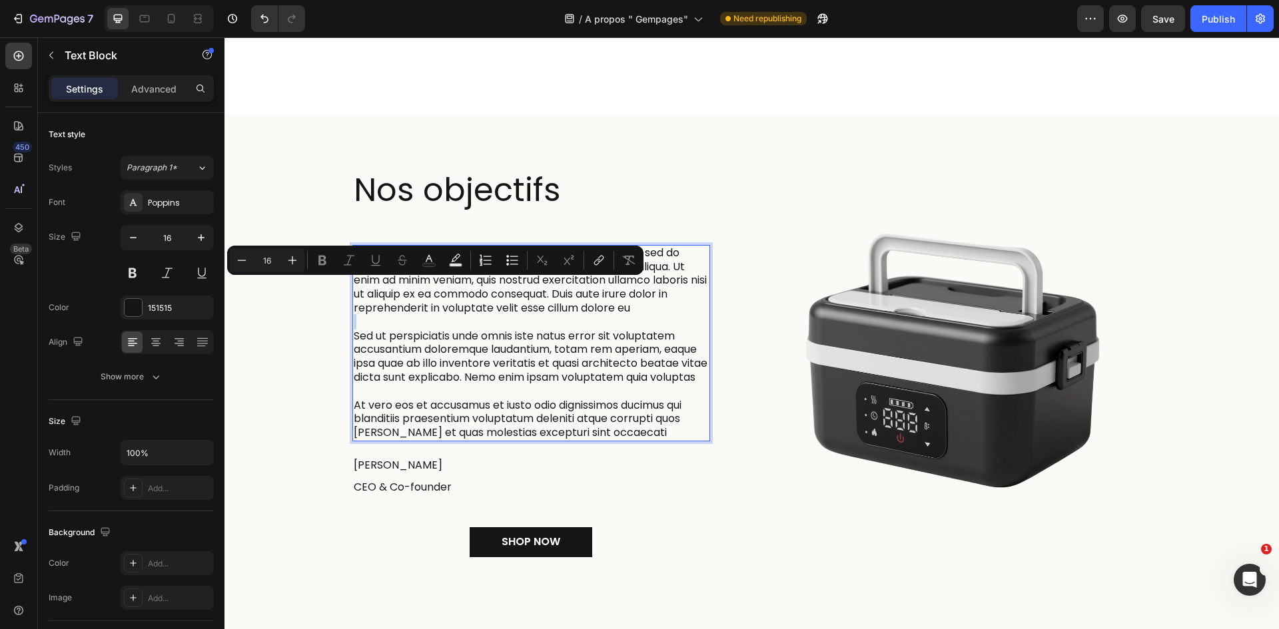
click at [501, 316] on p "Rich Text Editor. Editing area: main" at bounding box center [531, 323] width 355 height 14
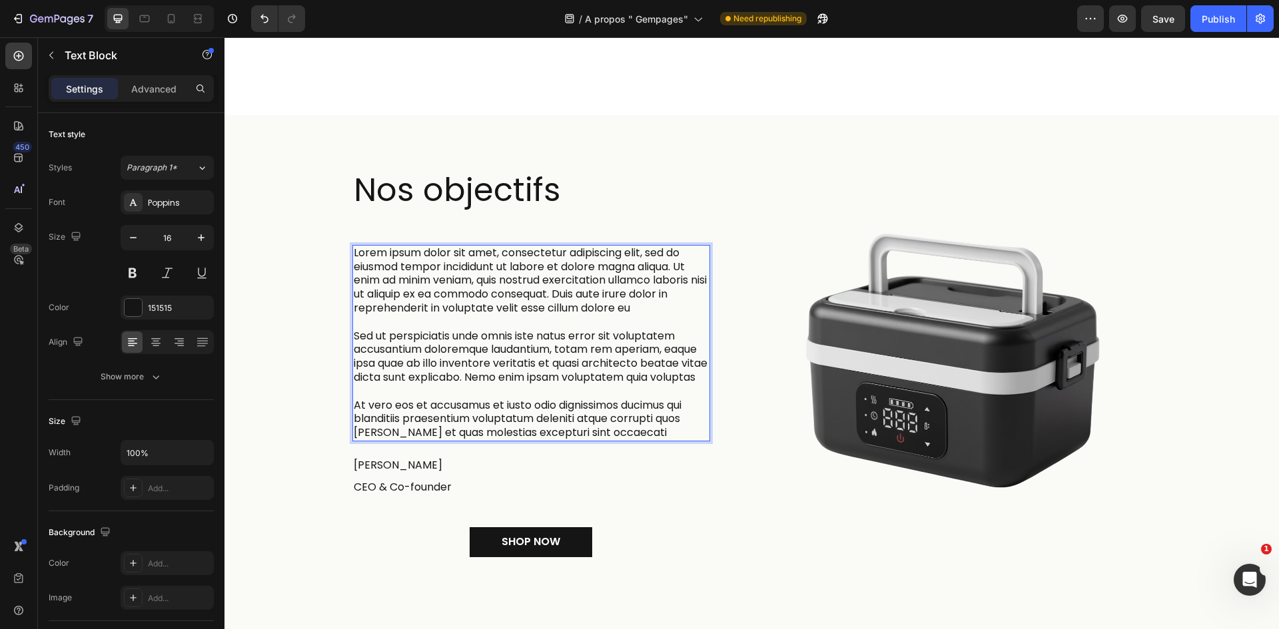
click at [623, 403] on p "At vero eos et accusamus et iusto odio dignissimos ducimus qui blanditiis praes…" at bounding box center [531, 419] width 355 height 41
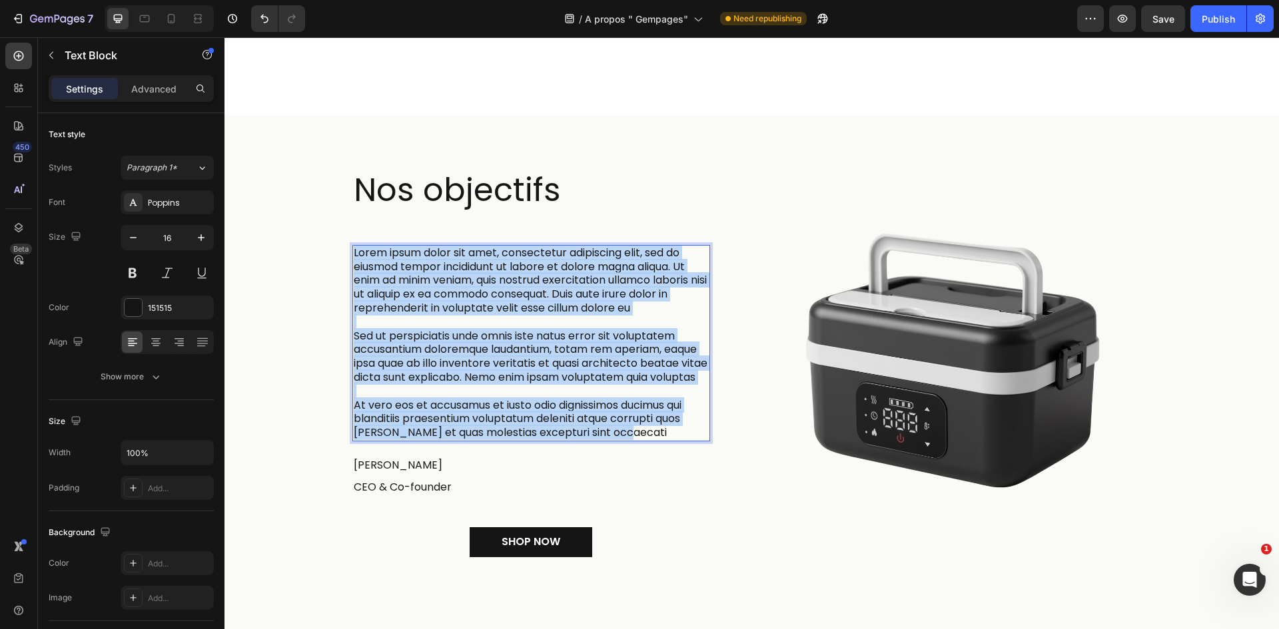
drag, startPoint x: 631, startPoint y: 415, endPoint x: 348, endPoint y: 216, distance: 346.6
click at [352, 245] on div "Lorem ipsum dolor sit amet, consectetur adipiscing elit, sed do eiusmod tempor …" at bounding box center [531, 343] width 358 height 196
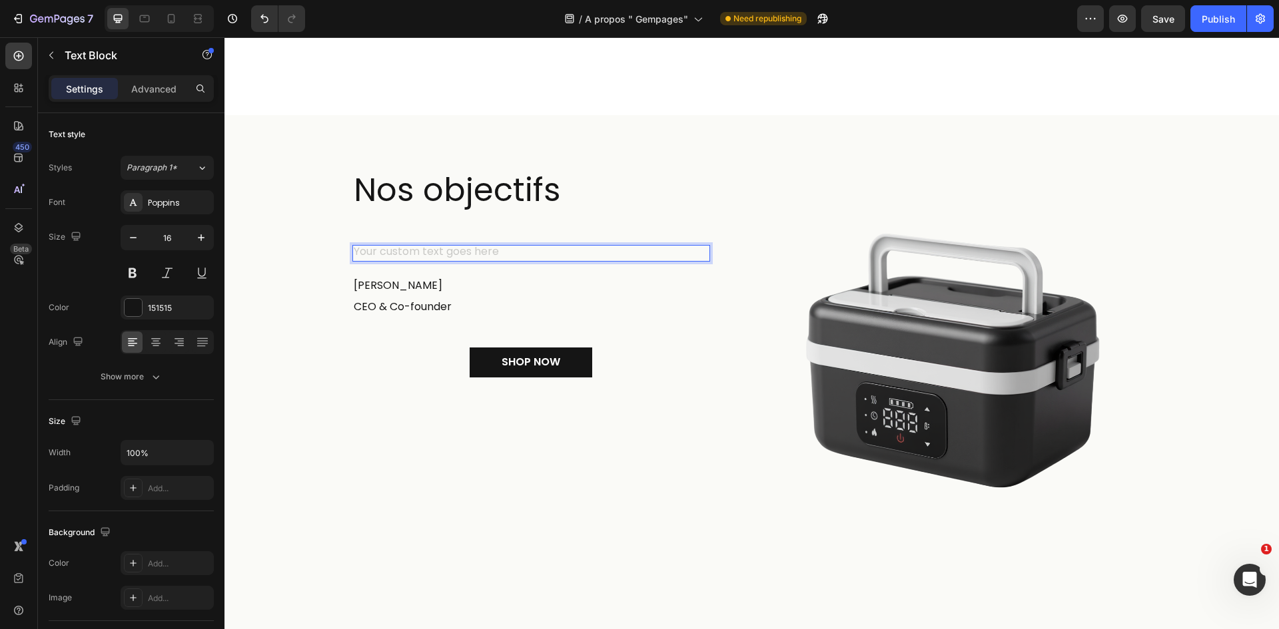
click at [420, 245] on div "Rich Text Editor. Editing area: main" at bounding box center [531, 253] width 358 height 17
click at [388, 245] on div "Rich Text Editor. Editing area: main" at bounding box center [531, 253] width 358 height 17
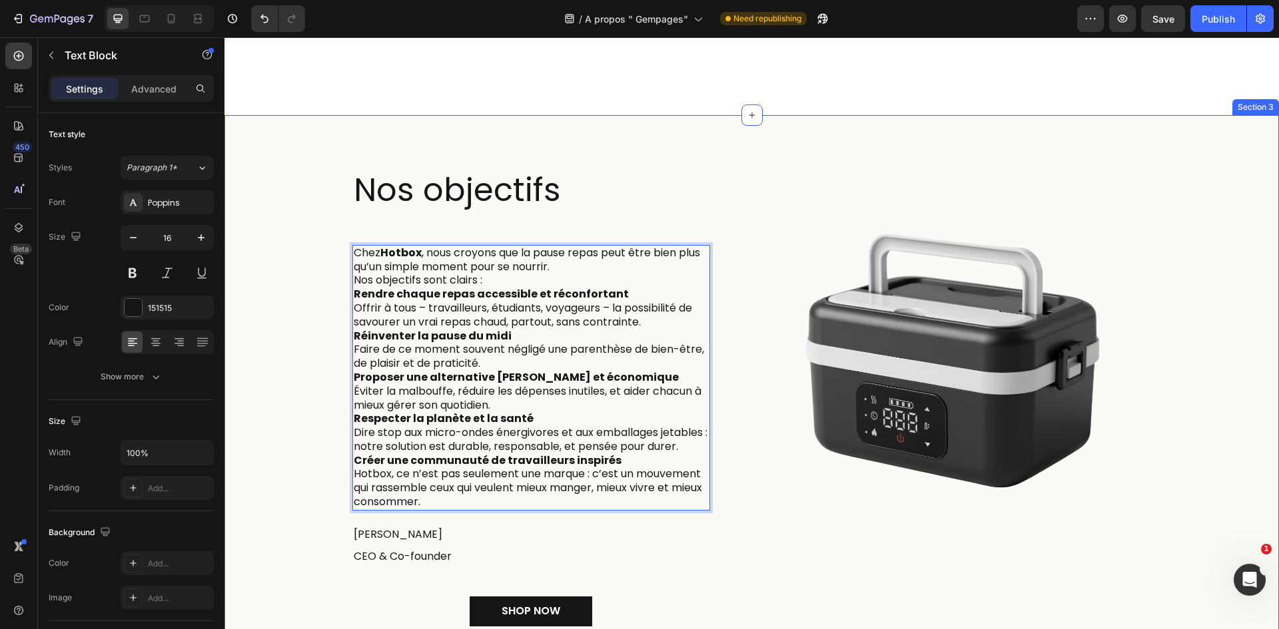
click at [270, 220] on div "Nos objectifs Heading Chez Hotbox , nous croyons que la pause repas peut être b…" at bounding box center [751, 409] width 1034 height 480
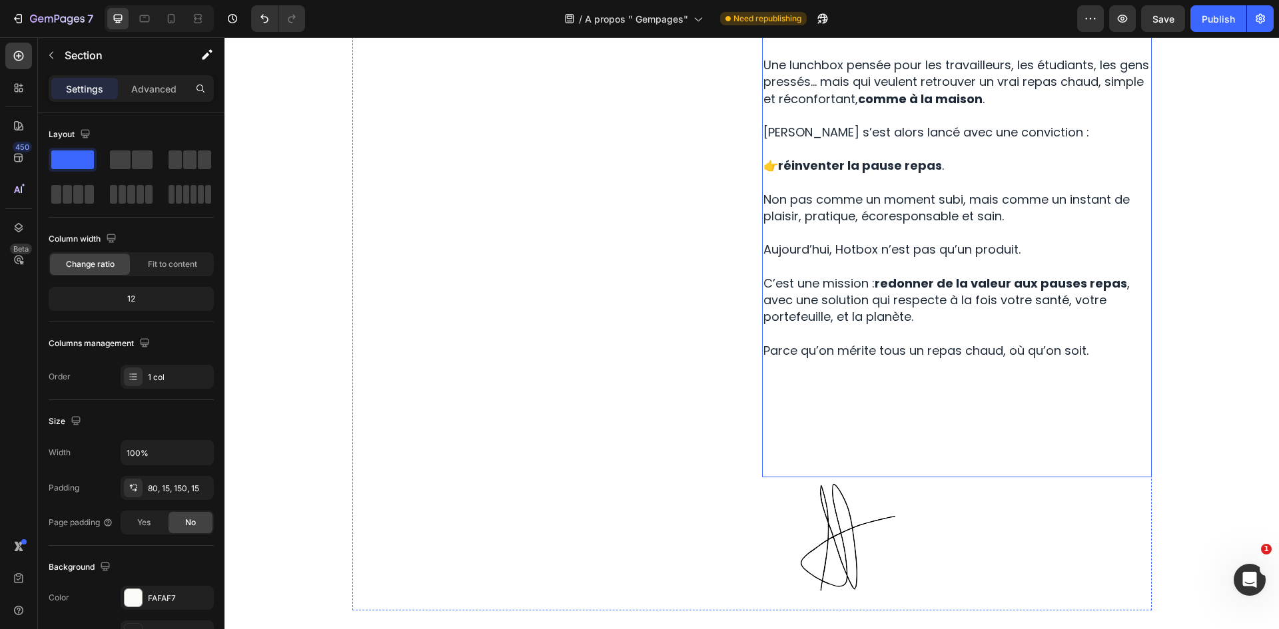
scroll to position [466, 0]
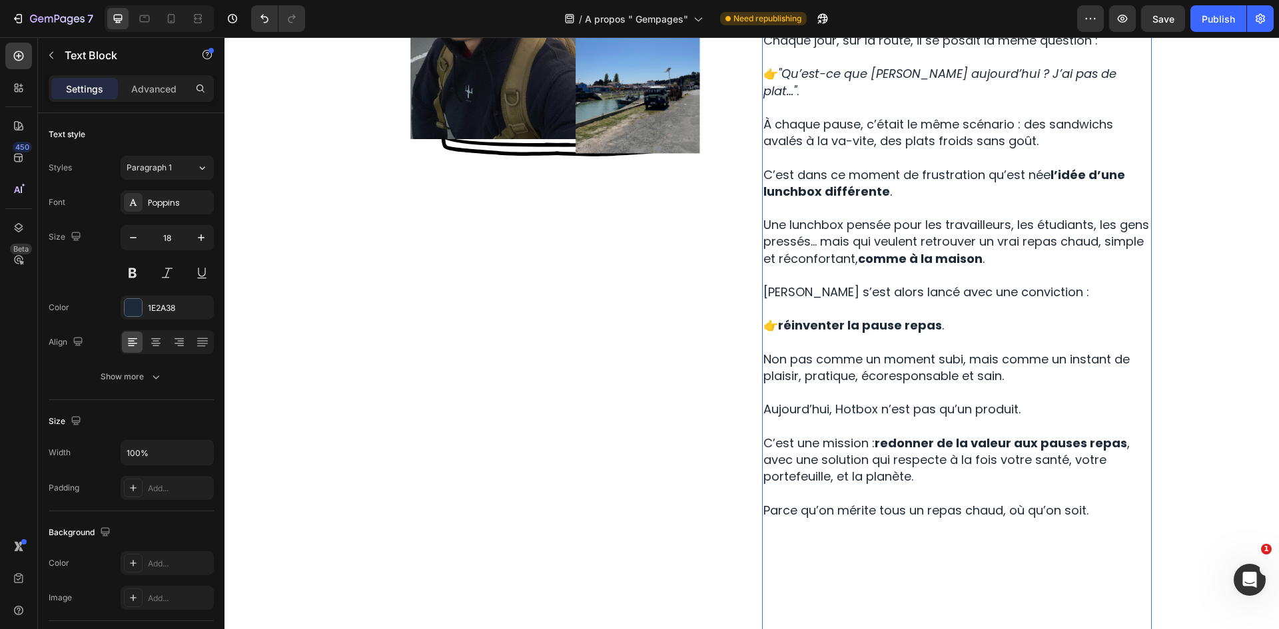
click at [1046, 200] on p "Une lunchbox pensée pour les travailleurs, les étudiants, les gens pressés… mai…" at bounding box center [956, 233] width 387 height 67
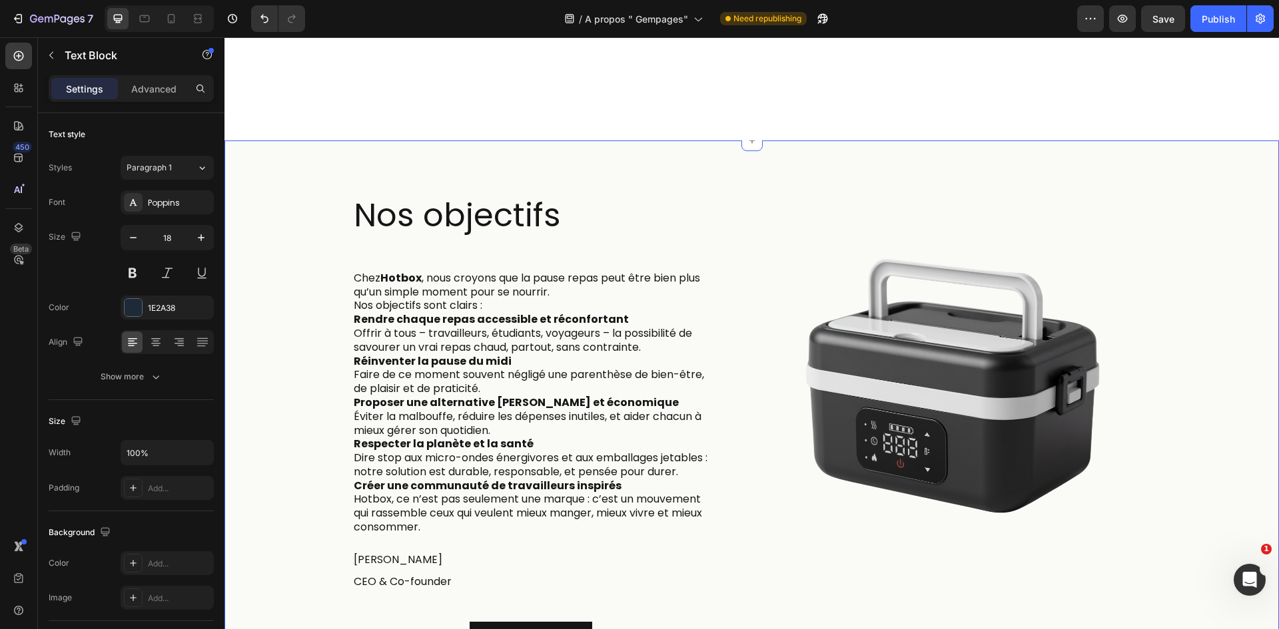
scroll to position [1265, 0]
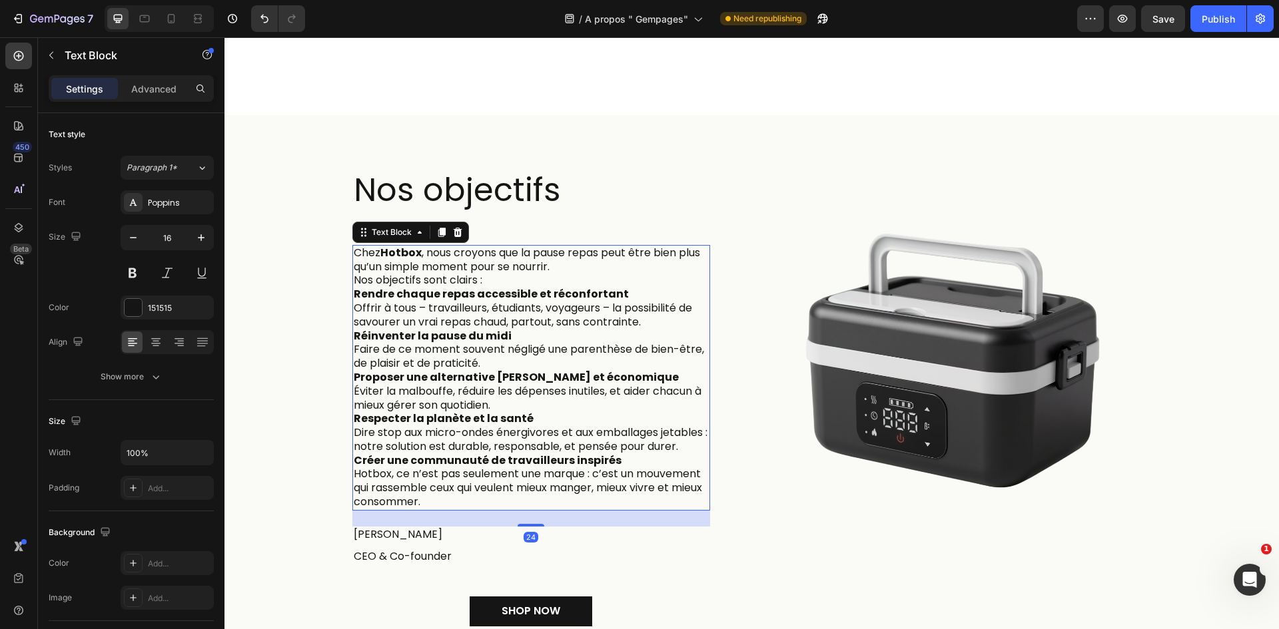
click at [436, 291] on p "Rendre chaque repas accessible et réconfortant Offrir à tous – travailleurs, ét…" at bounding box center [531, 308] width 355 height 41
click at [169, 162] on span "Paragraph 1*" at bounding box center [152, 168] width 51 height 12
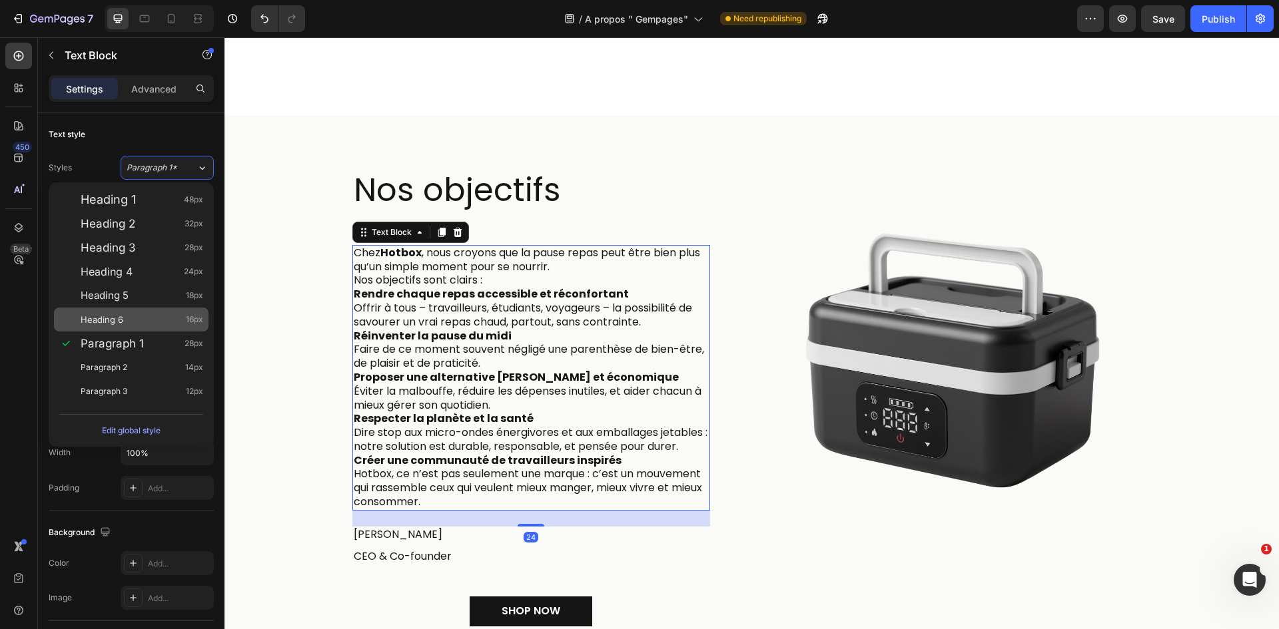
click at [143, 316] on div "Heading 6 16px" at bounding box center [142, 319] width 123 height 13
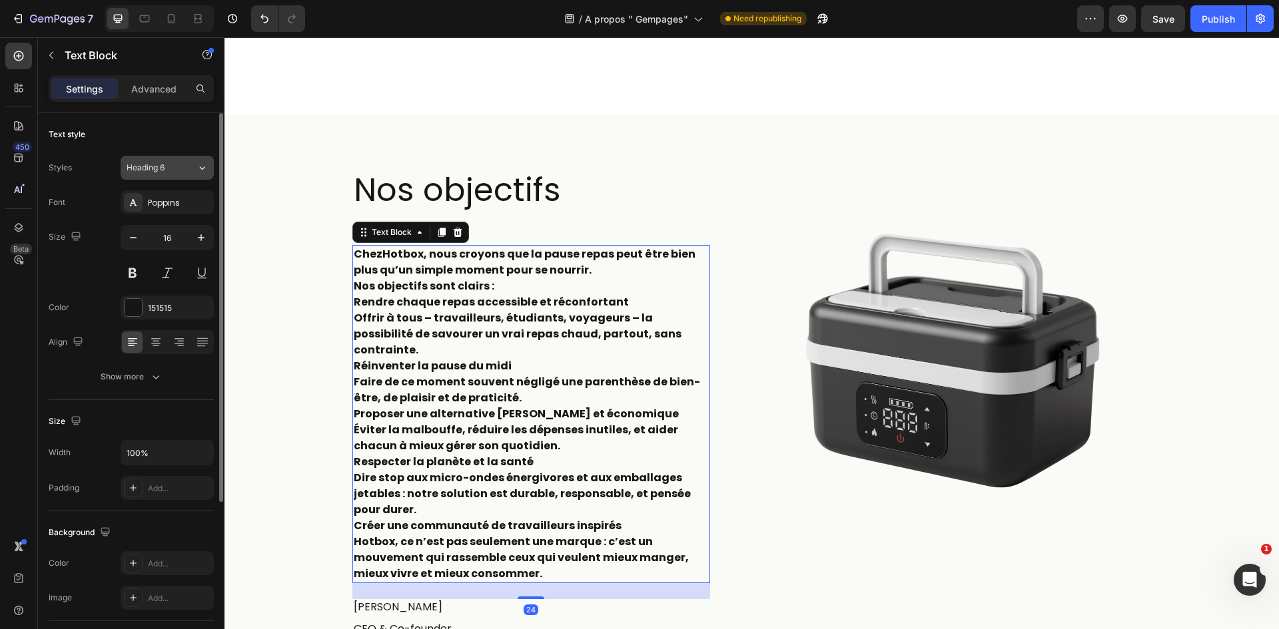
click at [192, 172] on div "Heading 6" at bounding box center [162, 168] width 70 height 12
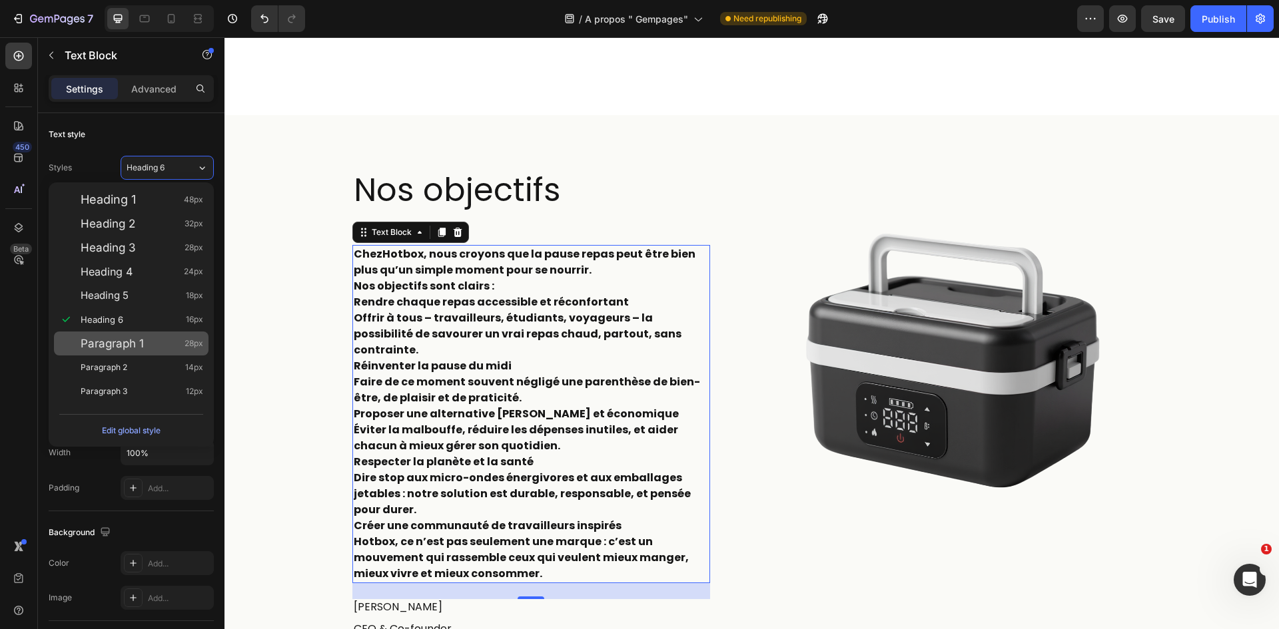
click at [153, 346] on div "Paragraph 1 28px" at bounding box center [142, 343] width 123 height 13
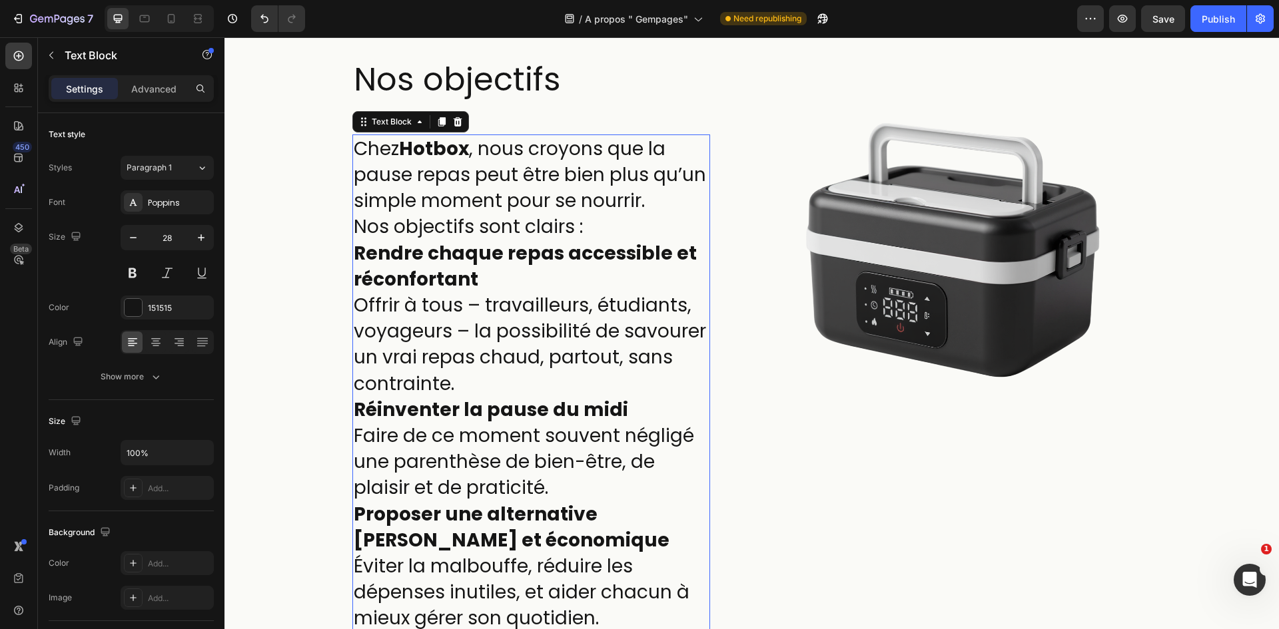
scroll to position [1399, 0]
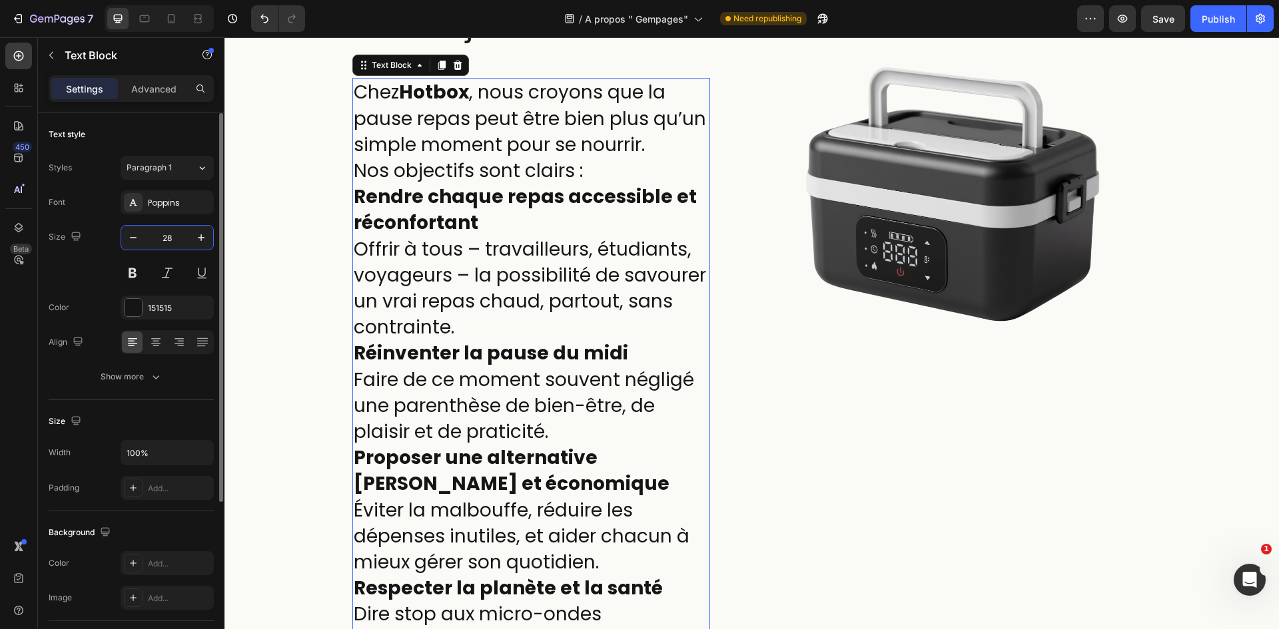
click at [173, 242] on input "28" at bounding box center [167, 238] width 44 height 24
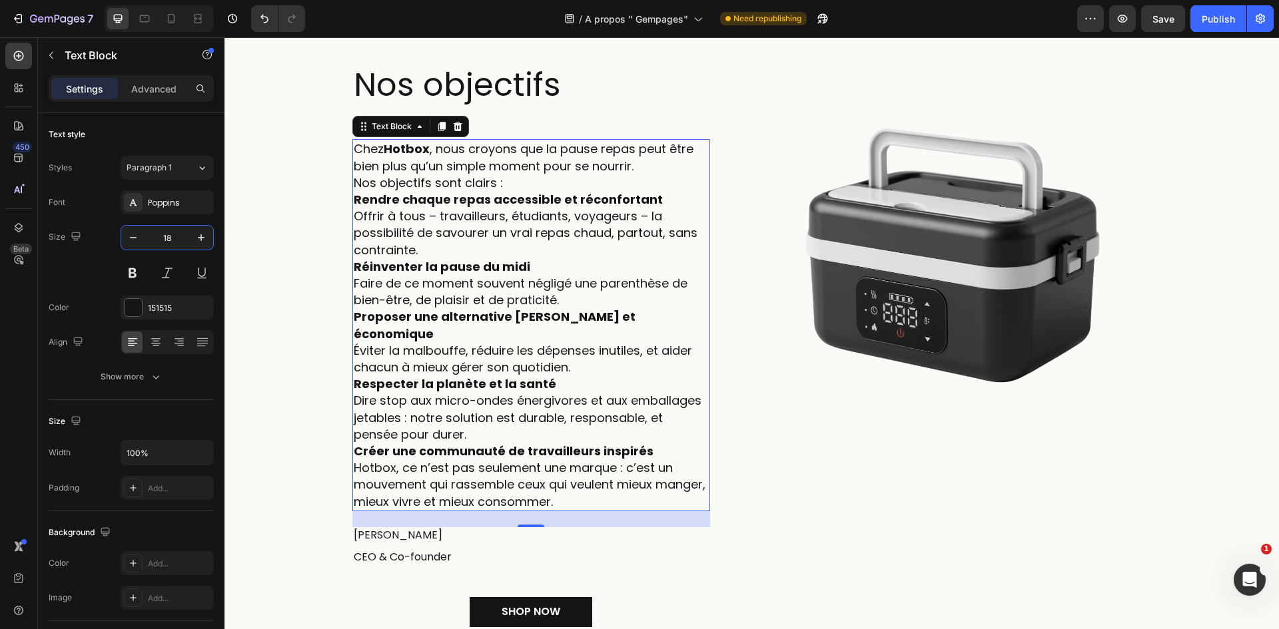
scroll to position [1332, 0]
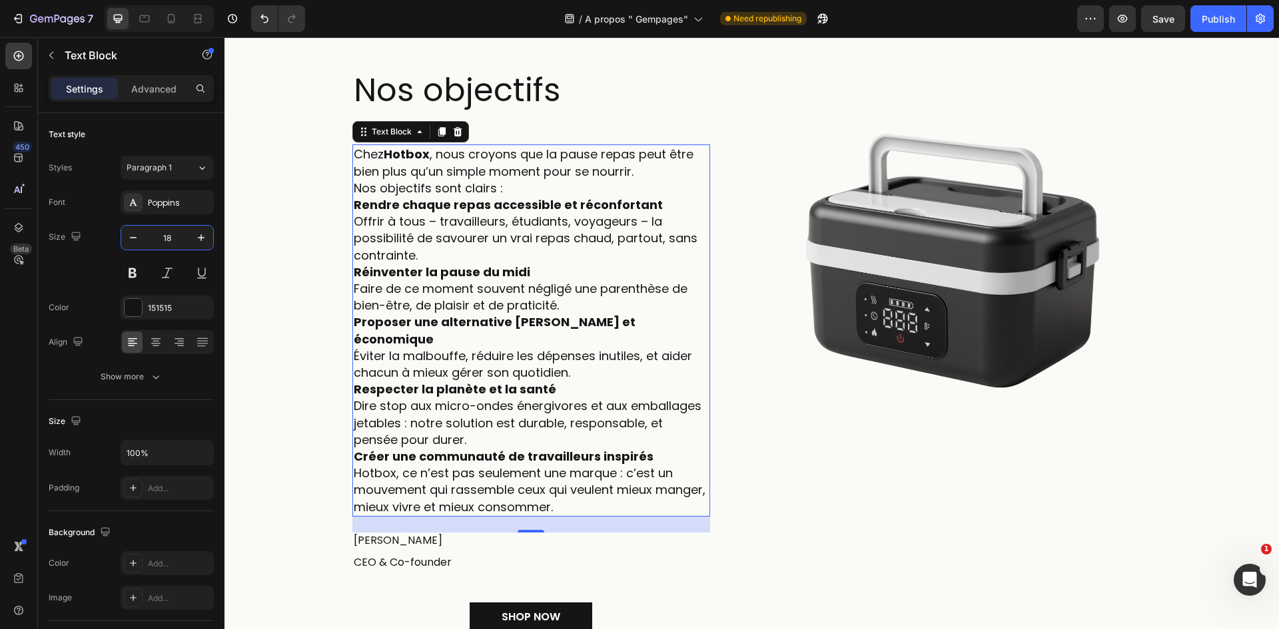
type input "18"
click at [504, 188] on p "Chez Hotbox , nous croyons que la pause repas peut être bien plus qu’un simple …" at bounding box center [531, 171] width 355 height 51
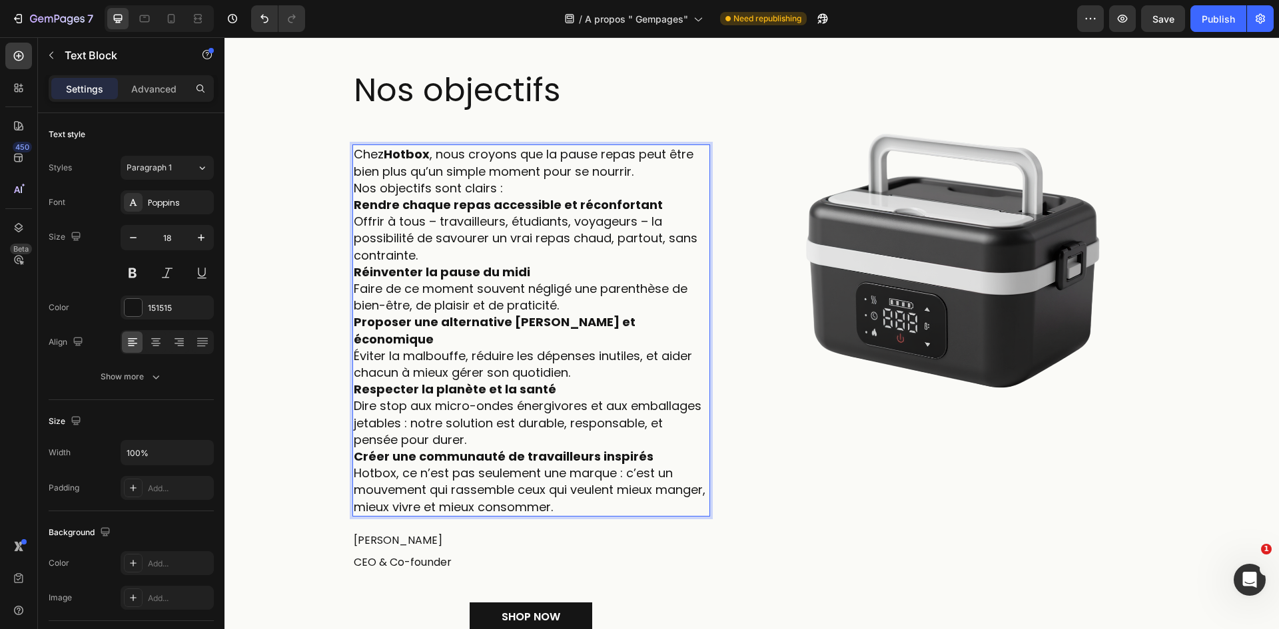
click at [644, 166] on p "Chez Hotbox , nous croyons que la pause repas peut être bien plus qu’un simple …" at bounding box center [531, 171] width 355 height 51
click at [647, 171] on p "Chez Hotbox , nous croyons que la pause repas peut être bien plus qu’un simple …" at bounding box center [531, 171] width 355 height 51
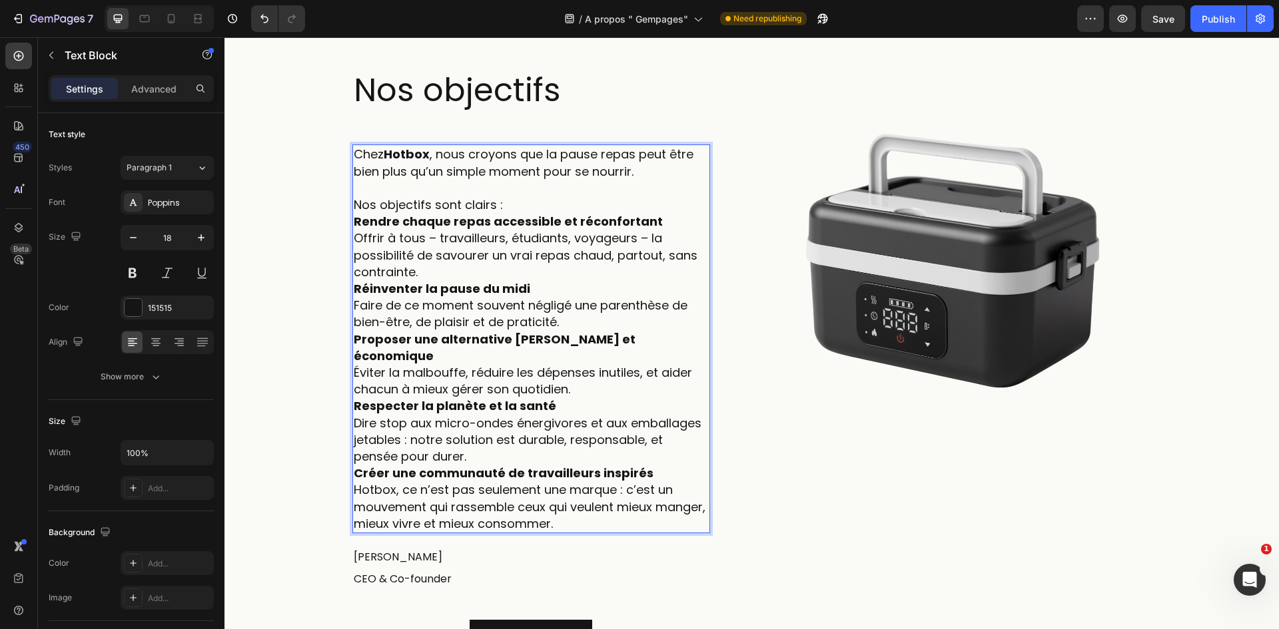
click at [525, 202] on p "⁠⁠⁠⁠⁠⁠⁠ Nos objectifs sont clairs :" at bounding box center [531, 196] width 355 height 33
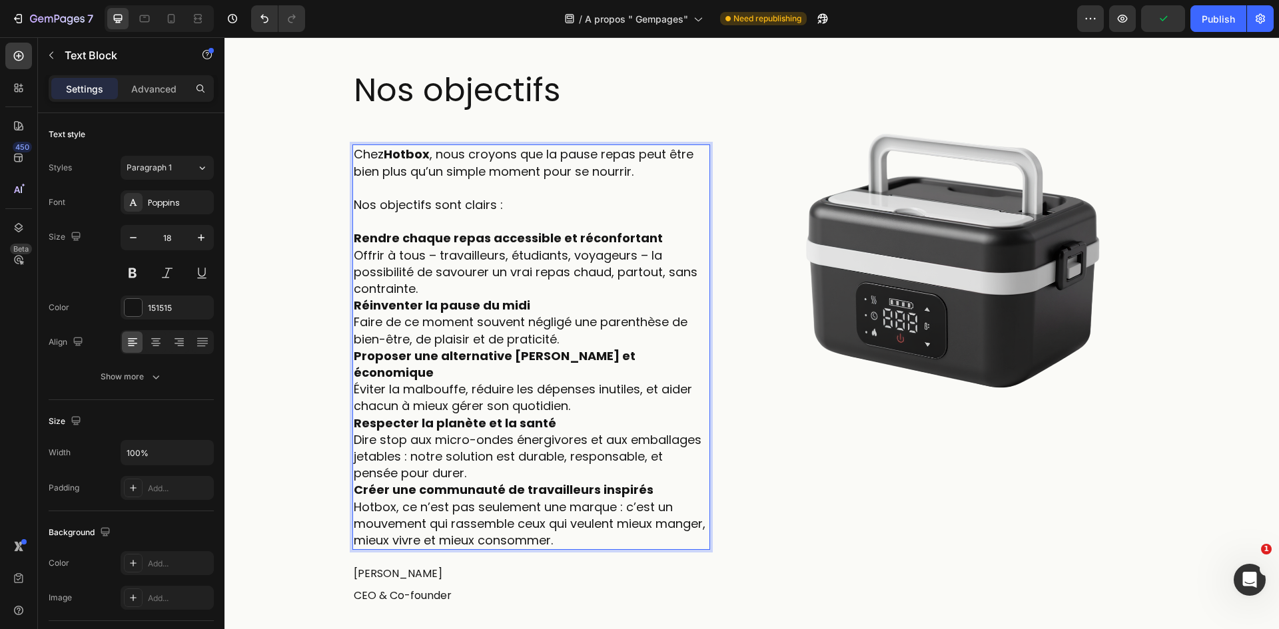
click at [664, 238] on p "Rendre chaque repas accessible et réconfortant Offrir à tous – travailleurs, ét…" at bounding box center [531, 263] width 355 height 67
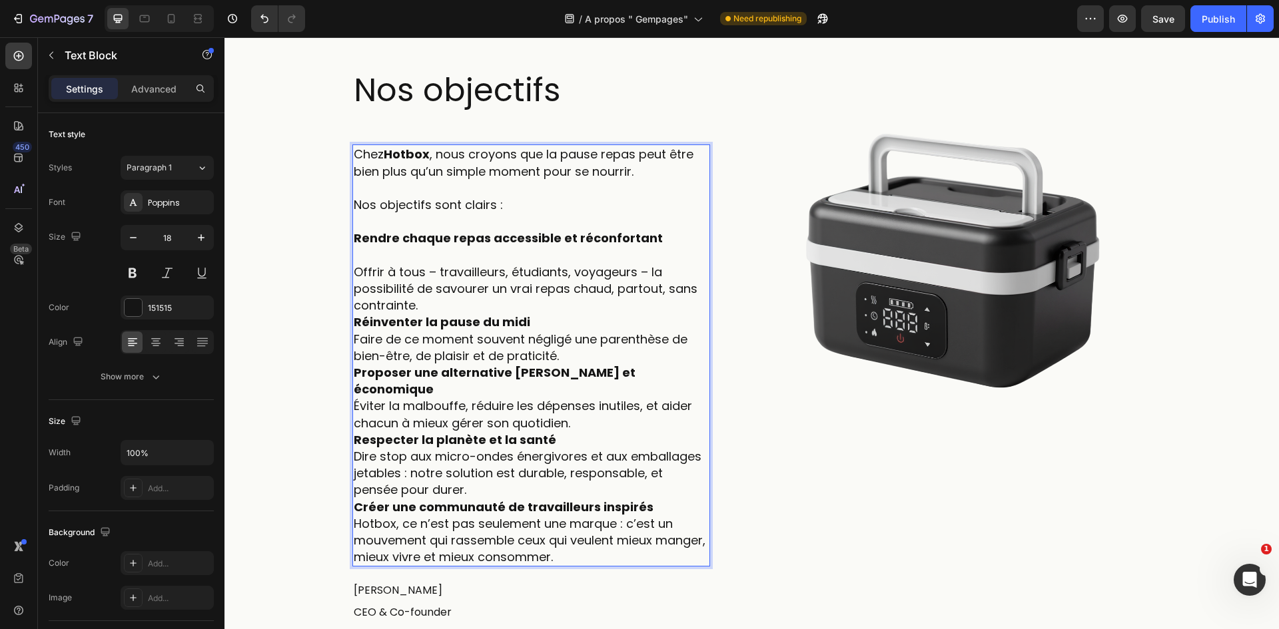
click at [659, 239] on p "Rendre chaque repas accessible et réconfortant" at bounding box center [531, 238] width 355 height 17
click at [598, 241] on strong "Rendre chaque repas accessible et réconfortant" at bounding box center [508, 238] width 309 height 17
click at [646, 238] on strong "Rendre chaque repas accessible et réconfortantt" at bounding box center [511, 238] width 314 height 17
click at [655, 238] on p "Rendre chaque repas accessible et réconfortantt" at bounding box center [531, 238] width 355 height 17
click at [665, 268] on p "Offrir à tous – travailleurs, étudiants, voyageurs – la possibilité de savourer…" at bounding box center [531, 280] width 355 height 67
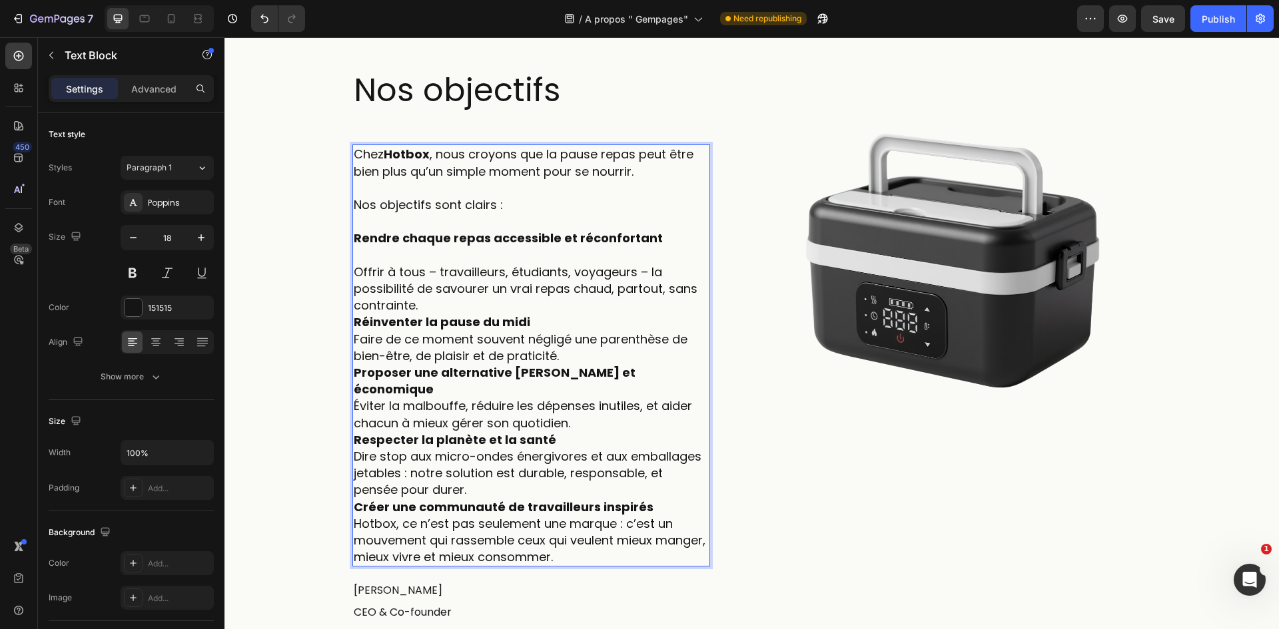
click at [521, 299] on p "Offrir à tous – travailleurs, étudiants, voyageurs – la possibilité de savourer…" at bounding box center [531, 280] width 355 height 67
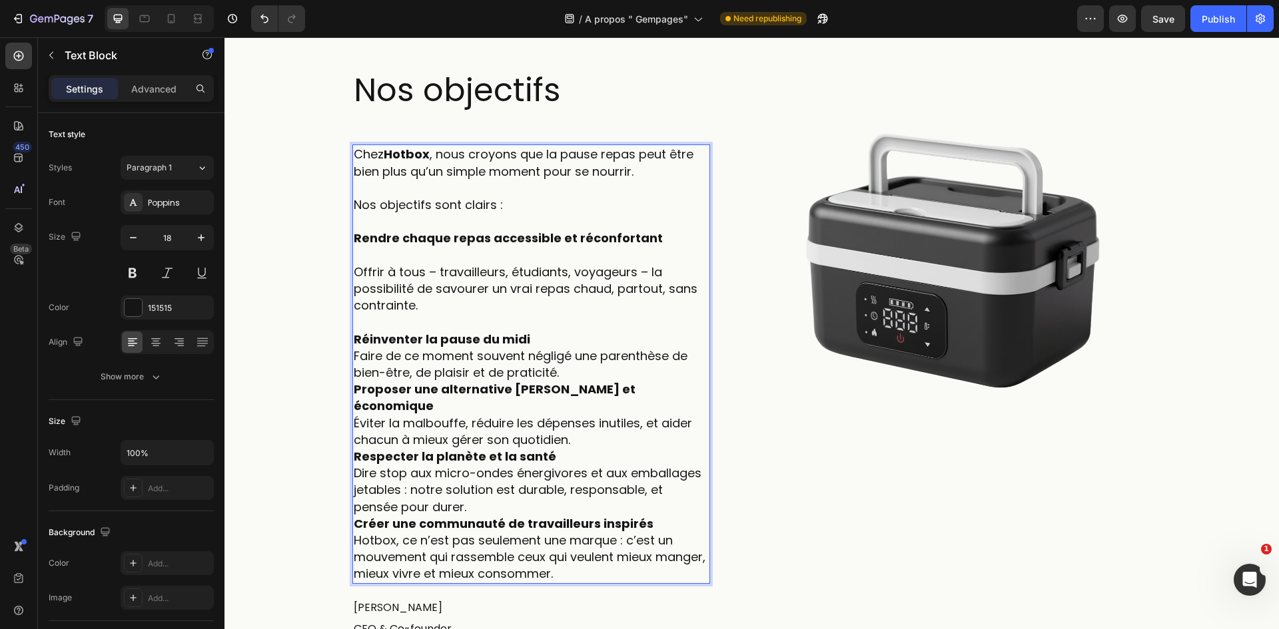
click at [543, 336] on p "Réinventer la pause du midi Faire de ce moment souvent négligé une parenthèse d…" at bounding box center [531, 356] width 355 height 51
click at [647, 243] on p "Rendre chaque repas accessible et réconfortant" at bounding box center [531, 238] width 355 height 17
click at [599, 339] on p "Réinventer la pause du midi Faire de ce moment souvent négligé une parenthèse d…" at bounding box center [531, 356] width 355 height 51
click at [589, 376] on p "Réinventer la pause du midi : Faire de ce moment souvent négligé une parenthèse…" at bounding box center [531, 356] width 355 height 51
click at [592, 344] on p "Réinventer la pause du midi : Faire de ce moment souvent négligé une parenthèse…" at bounding box center [531, 356] width 355 height 51
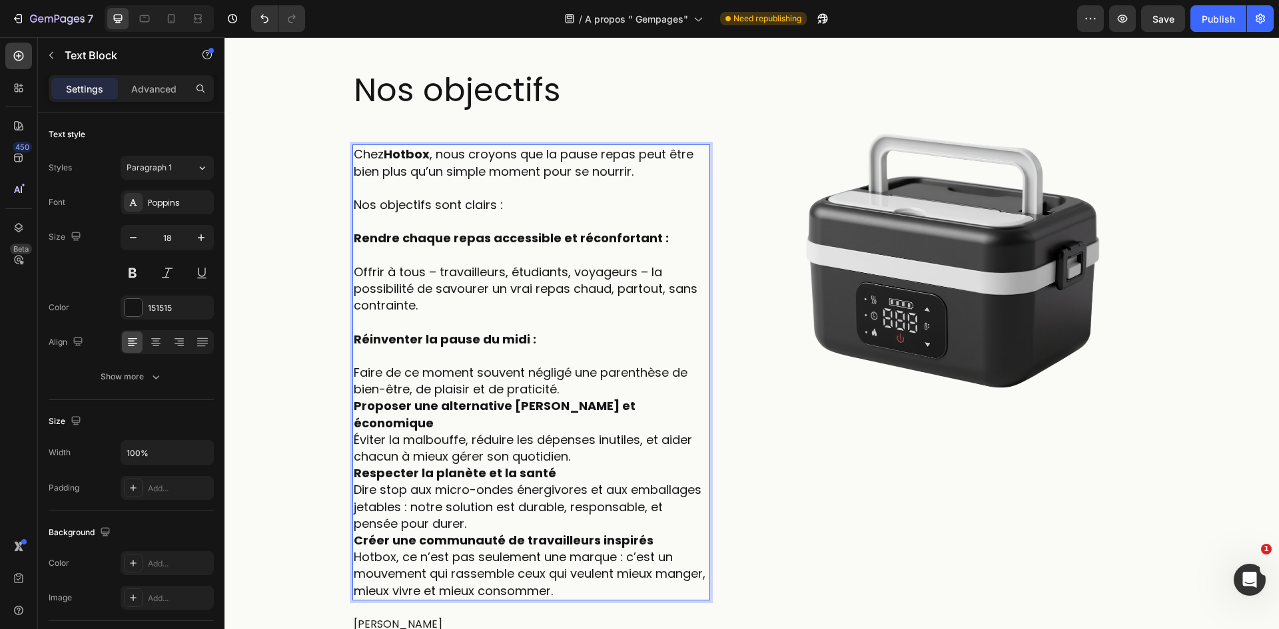
click at [575, 387] on p "Faire de ce moment souvent négligé une parenthèse de bien-être, de plaisir et d…" at bounding box center [531, 373] width 355 height 51
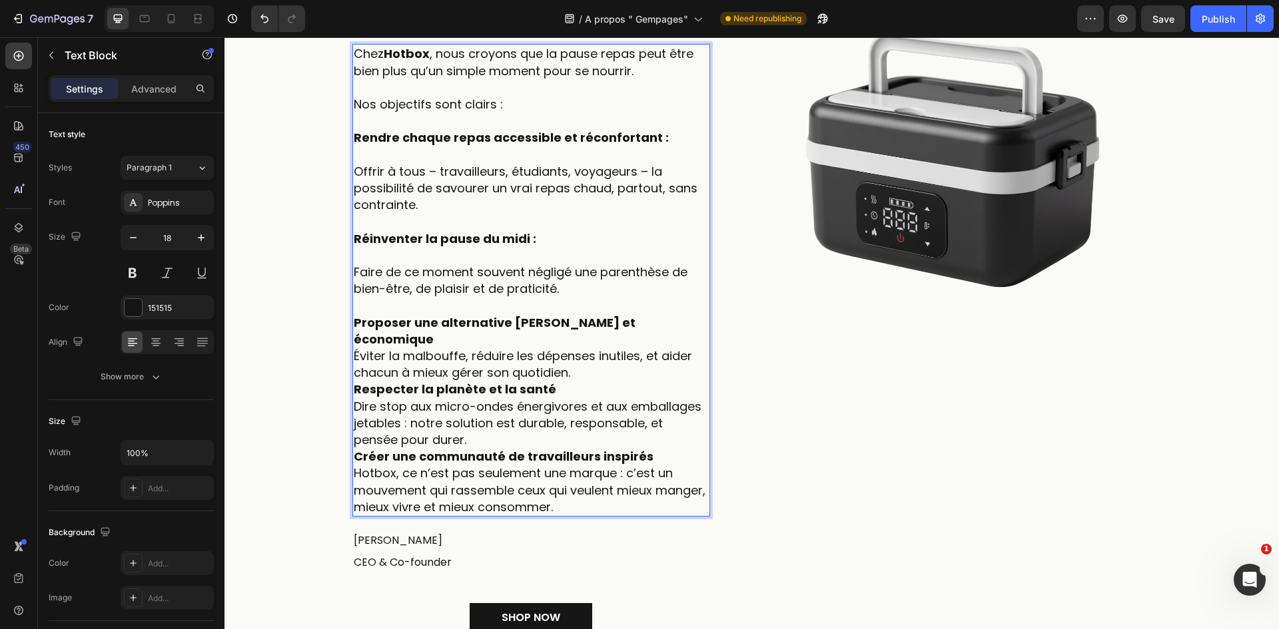
scroll to position [1465, 0]
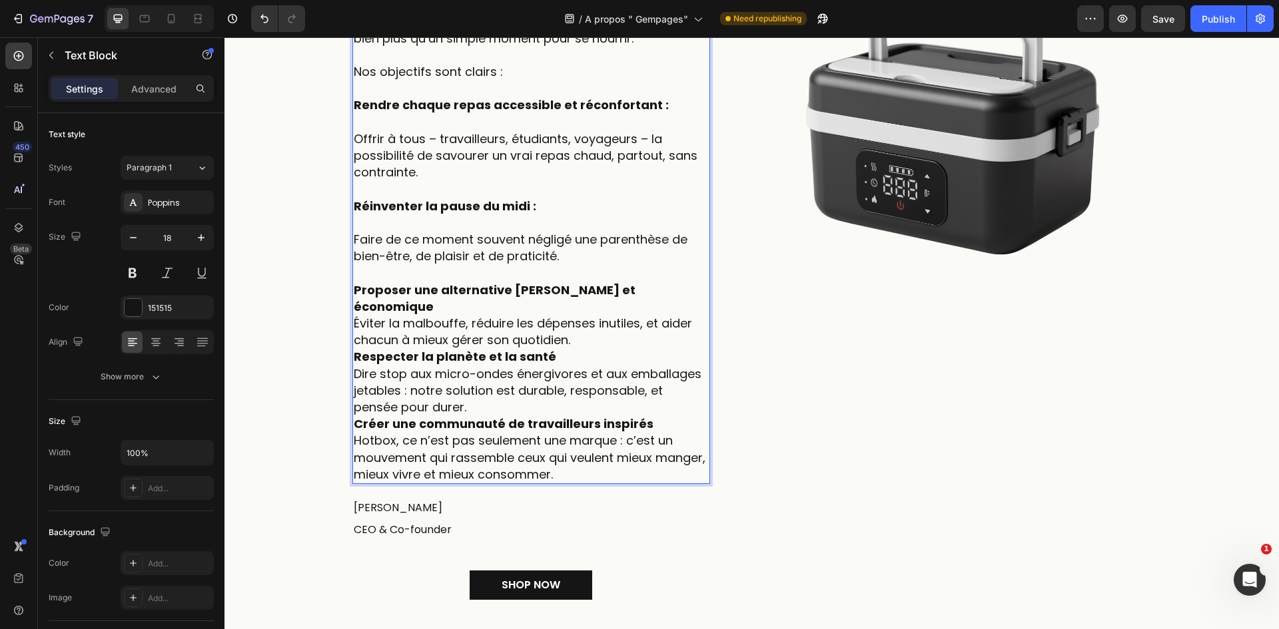
click at [653, 293] on p "Proposer une alternative saine et économique Éviter la malbouffe, réduire les d…" at bounding box center [531, 315] width 355 height 67
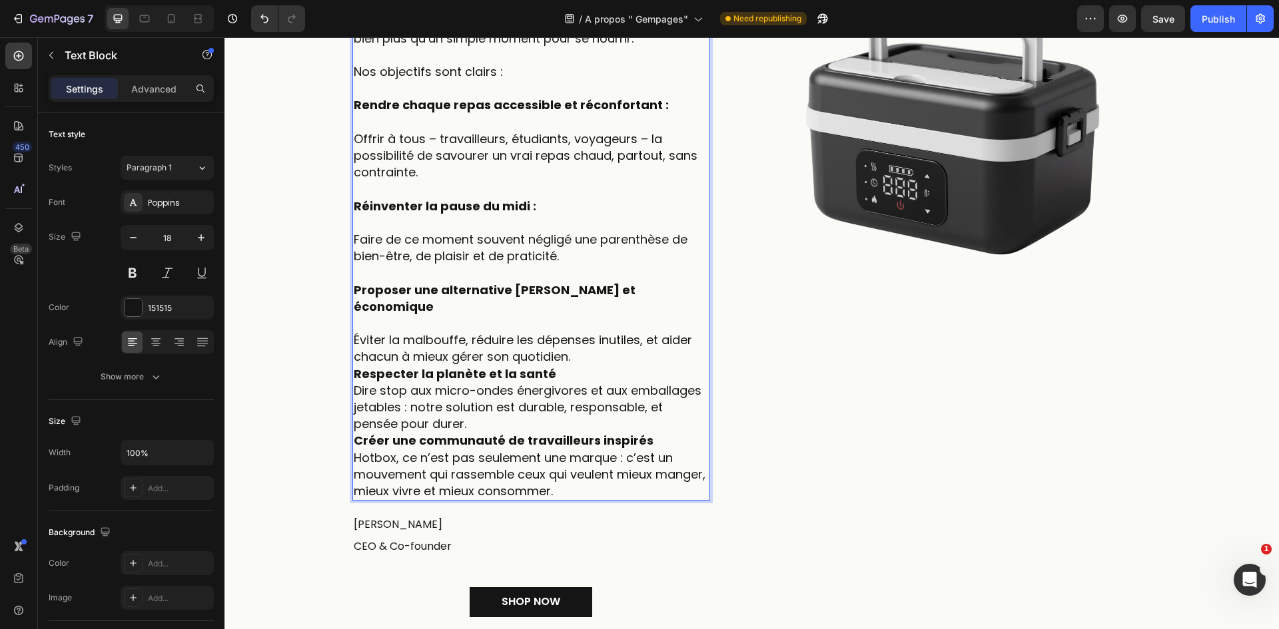
click at [599, 347] on p "Éviter la malbouffe, réduire les dépenses inutiles, et aider chacun à mieux gér…" at bounding box center [531, 340] width 355 height 51
click at [595, 366] on p "Respecter la planète et la santé Dire stop aux micro-ondes énergivores et aux e…" at bounding box center [531, 399] width 355 height 67
drag, startPoint x: 595, startPoint y: 357, endPoint x: 577, endPoint y: 340, distance: 25.0
click at [577, 340] on p "Éviter la malbouffe, réduire les dépenses inutiles, et aider chacun à mieux gér…" at bounding box center [531, 340] width 355 height 51
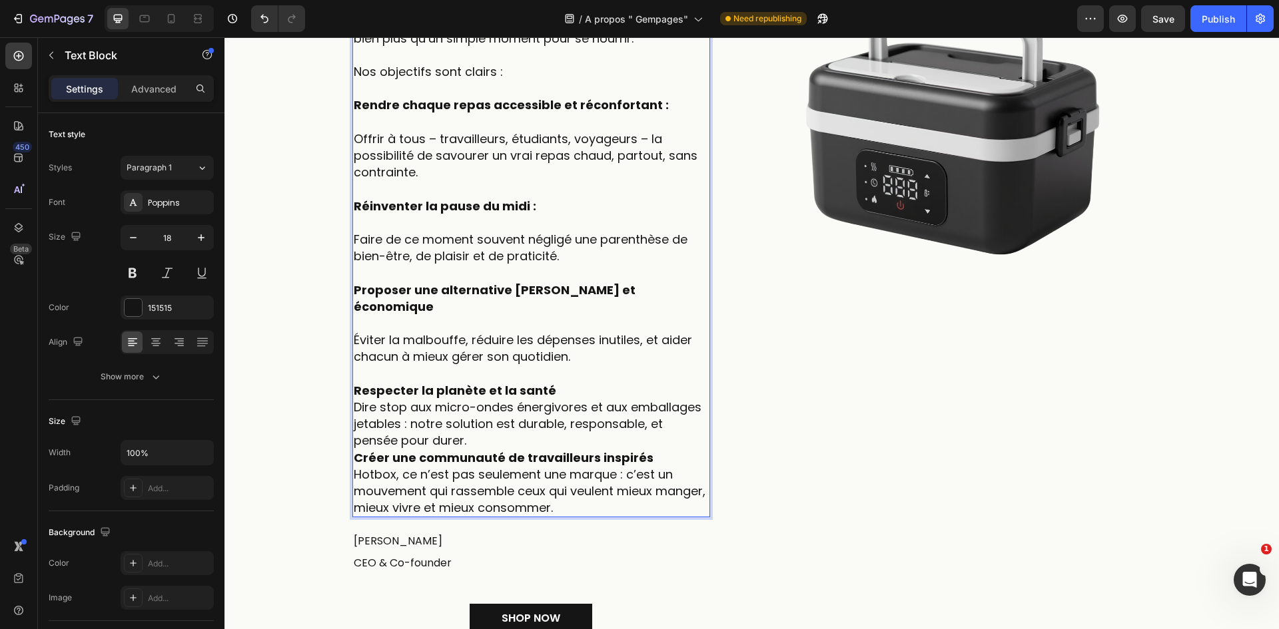
click at [573, 382] on p "Respecter la planète et la santé Dire stop aux micro-ondes énergivores et aux e…" at bounding box center [531, 415] width 355 height 67
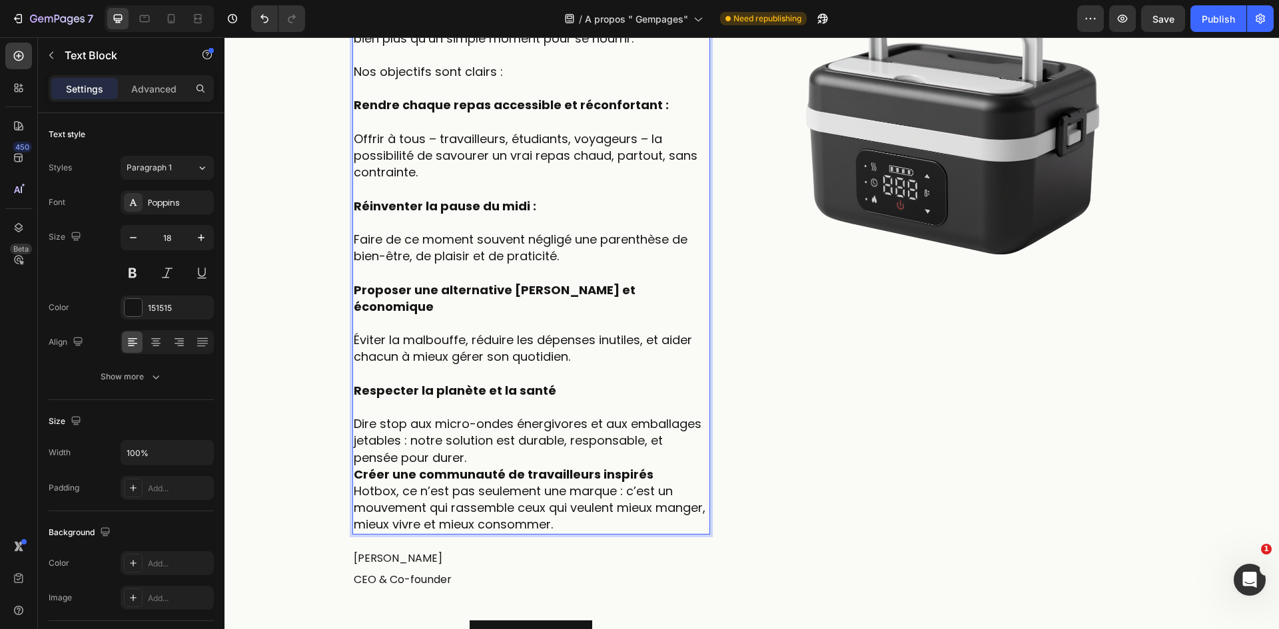
click at [549, 433] on p "⁠⁠⁠⁠⁠⁠⁠ Dire stop aux micro-ondes énergivores et aux emballages jetables : notr…" at bounding box center [531, 432] width 355 height 67
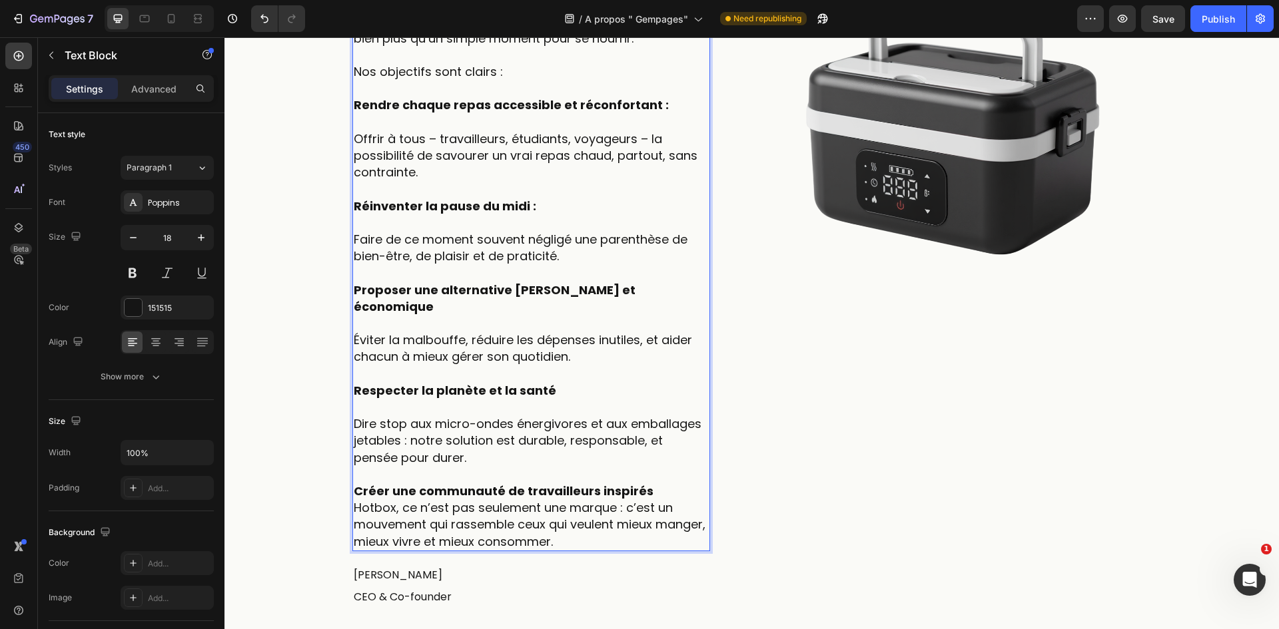
click at [665, 483] on p "Créer une communauté de travailleurs inspirés Hotbox, ce n’est pas seulement un…" at bounding box center [531, 516] width 355 height 67
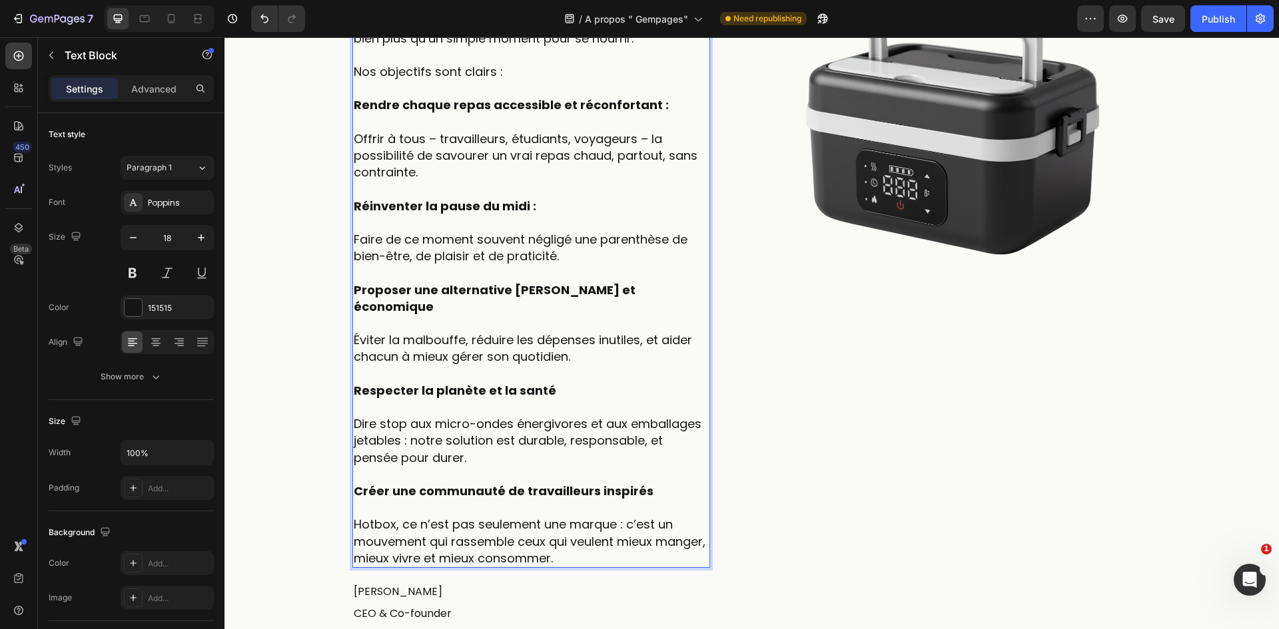
click at [643, 284] on p "Proposer une alternative saine et économique" at bounding box center [531, 298] width 355 height 33
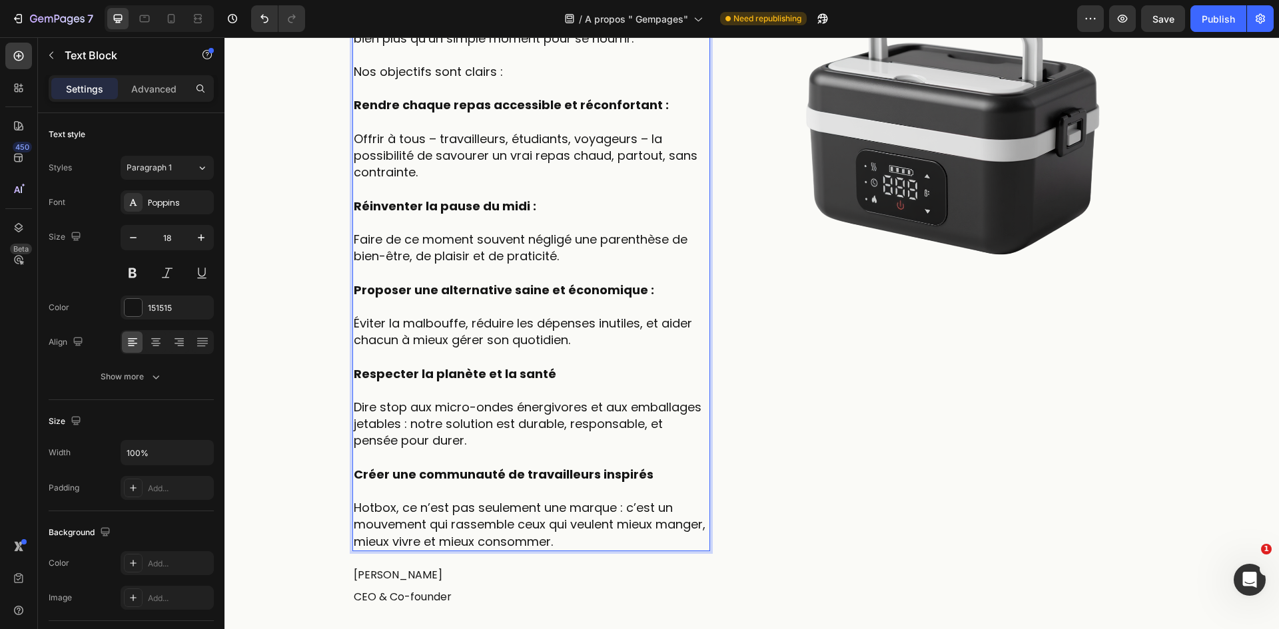
click at [617, 382] on p "Dire stop aux micro-ondes énergivores et aux emballages jetables : notre soluti…" at bounding box center [531, 415] width 355 height 67
click at [615, 377] on p "Respecter la planète et la santé" at bounding box center [531, 374] width 355 height 17
click at [662, 479] on p "Créer une communauté de travailleurs inspirés" at bounding box center [531, 474] width 355 height 17
click at [733, 417] on div "Nos objectifs Heading Chez Hotbox , nous croyons que la pause repas peut être b…" at bounding box center [547, 301] width 390 height 732
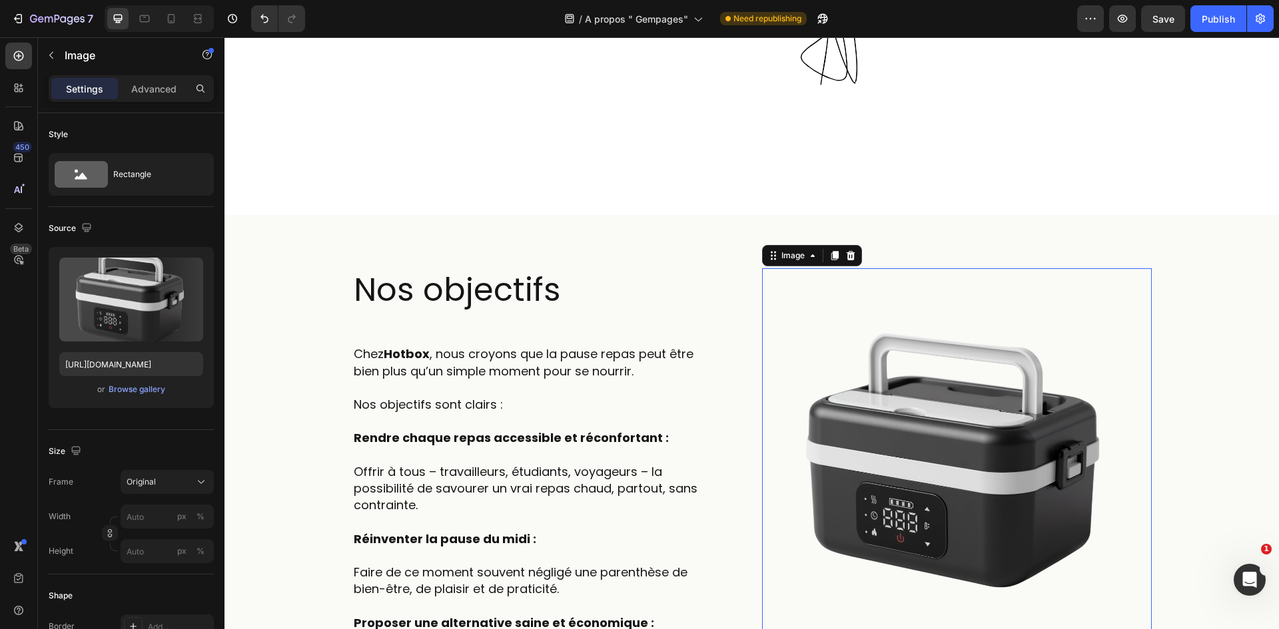
click at [963, 281] on img at bounding box center [957, 463] width 390 height 390
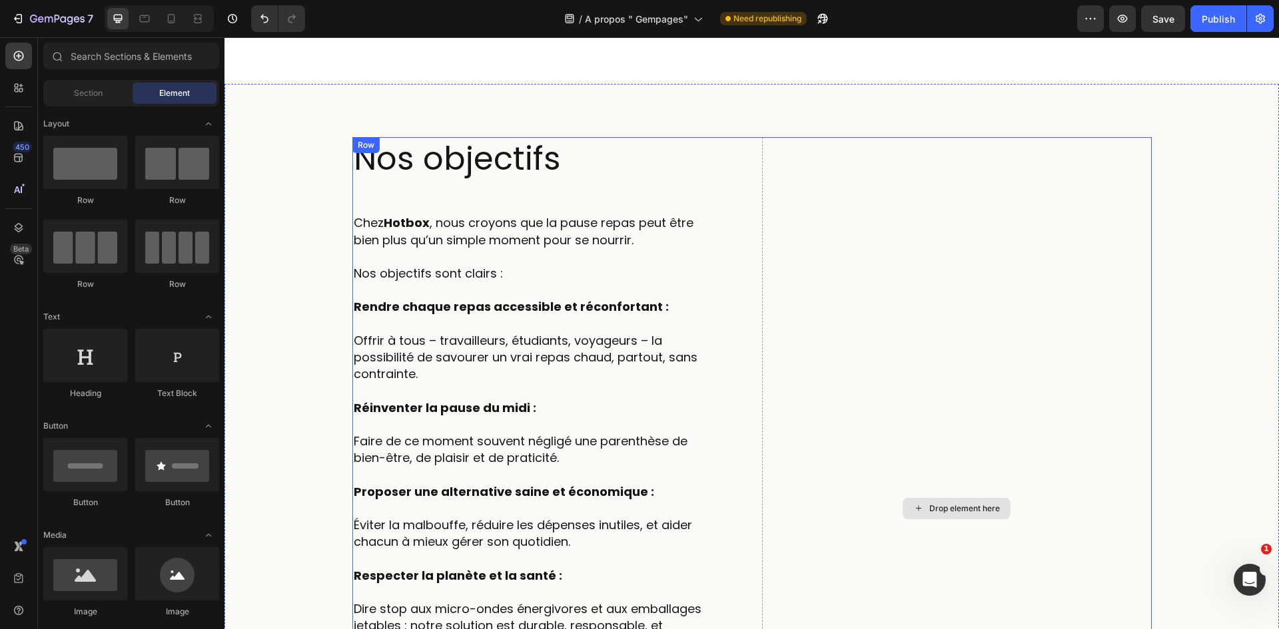
scroll to position [1332, 0]
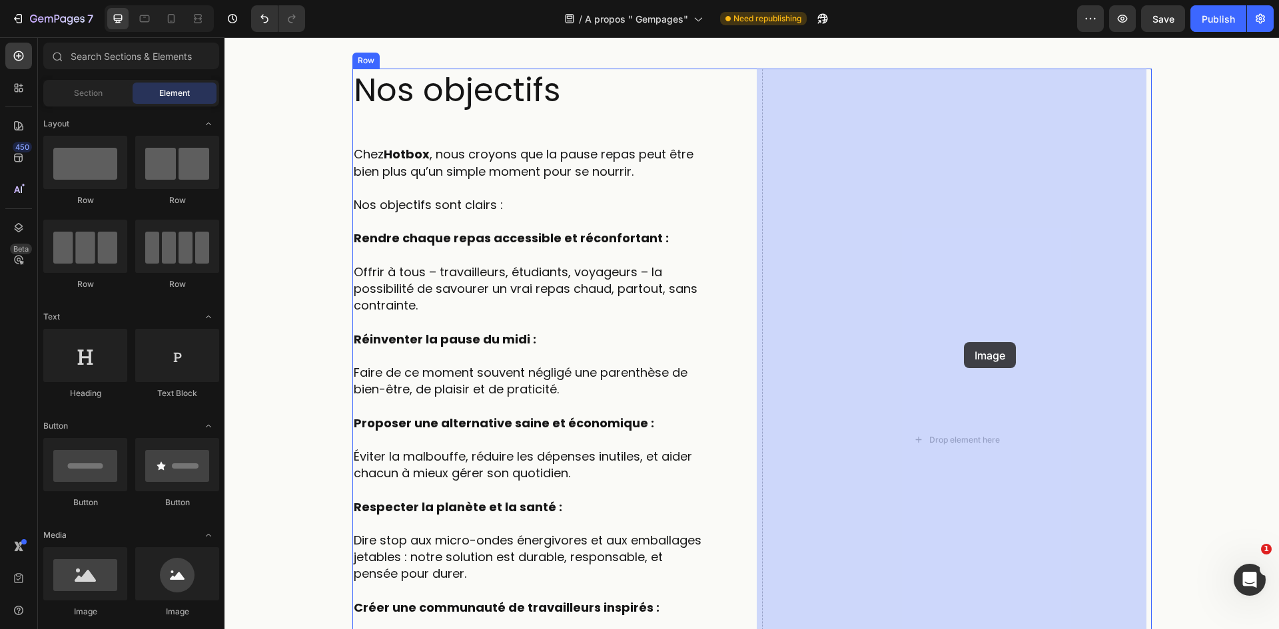
drag, startPoint x: 322, startPoint y: 605, endPoint x: 964, endPoint y: 342, distance: 693.2
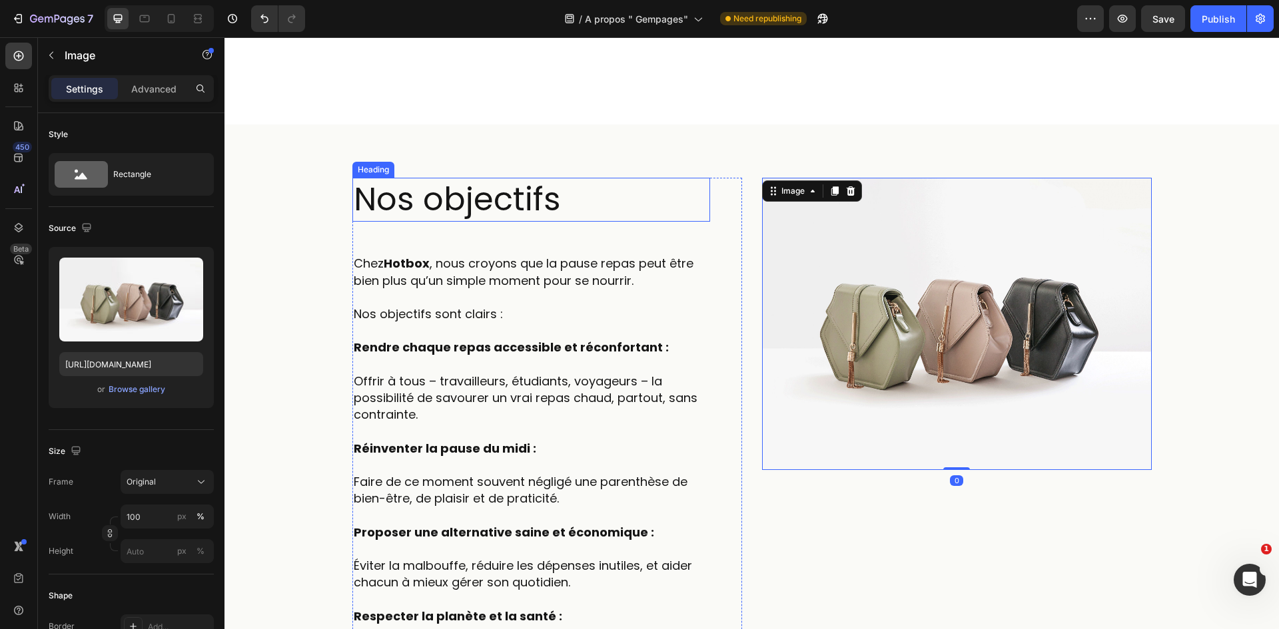
scroll to position [1265, 0]
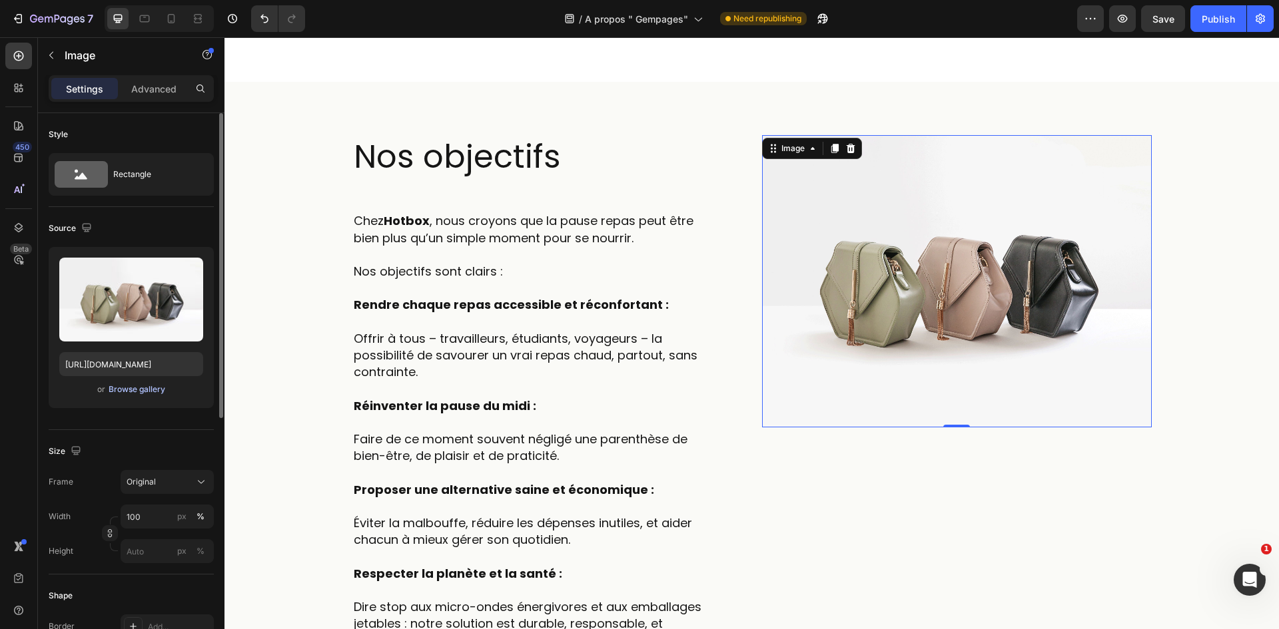
click at [161, 386] on div "Browse gallery" at bounding box center [137, 390] width 57 height 12
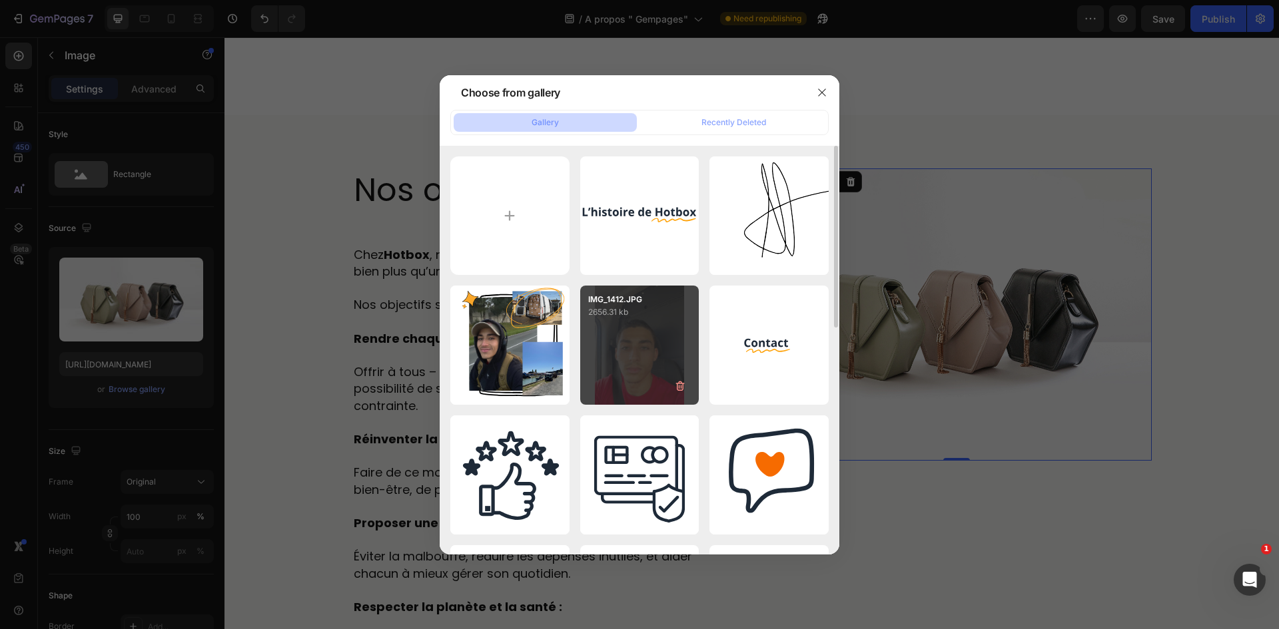
click at [647, 355] on div "IMG_1412.JPG 2656.31 kb" at bounding box center [639, 345] width 119 height 119
type input "https://cdn.shopify.com/s/files/1/0947/1977/0948/files/gempages_584826131627115…"
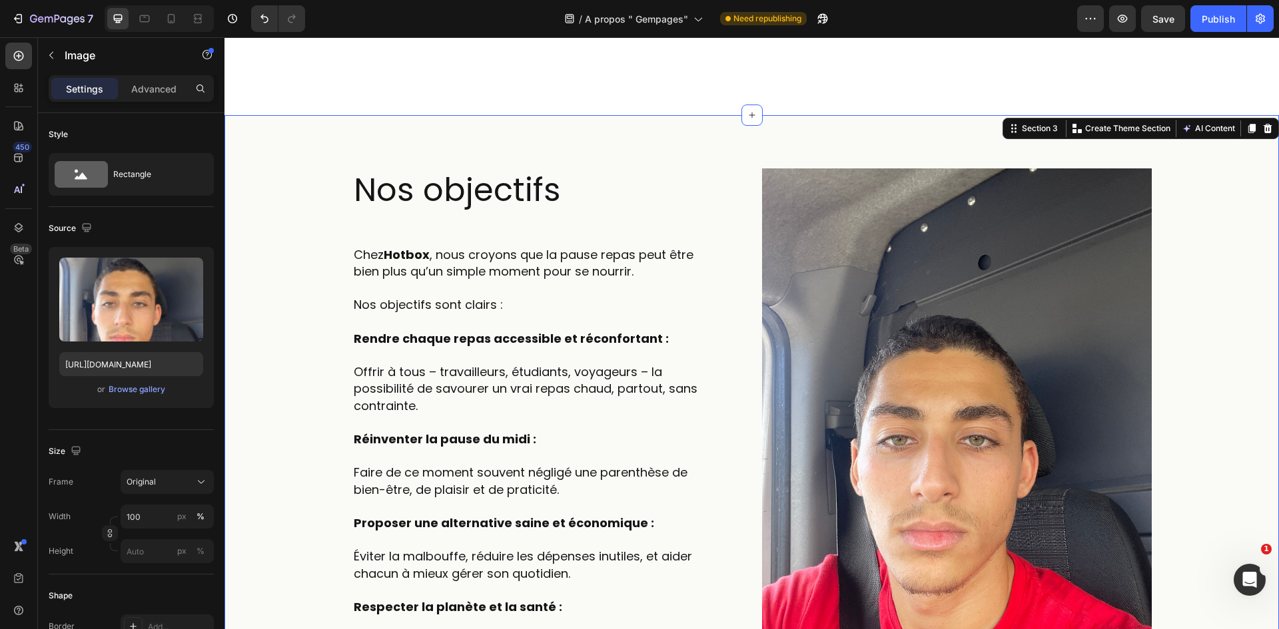
click at [1235, 219] on div "Nos objectifs Heading Chez Hotbox , nous croyons que la pause repas peut être b…" at bounding box center [751, 545] width 1034 height 753
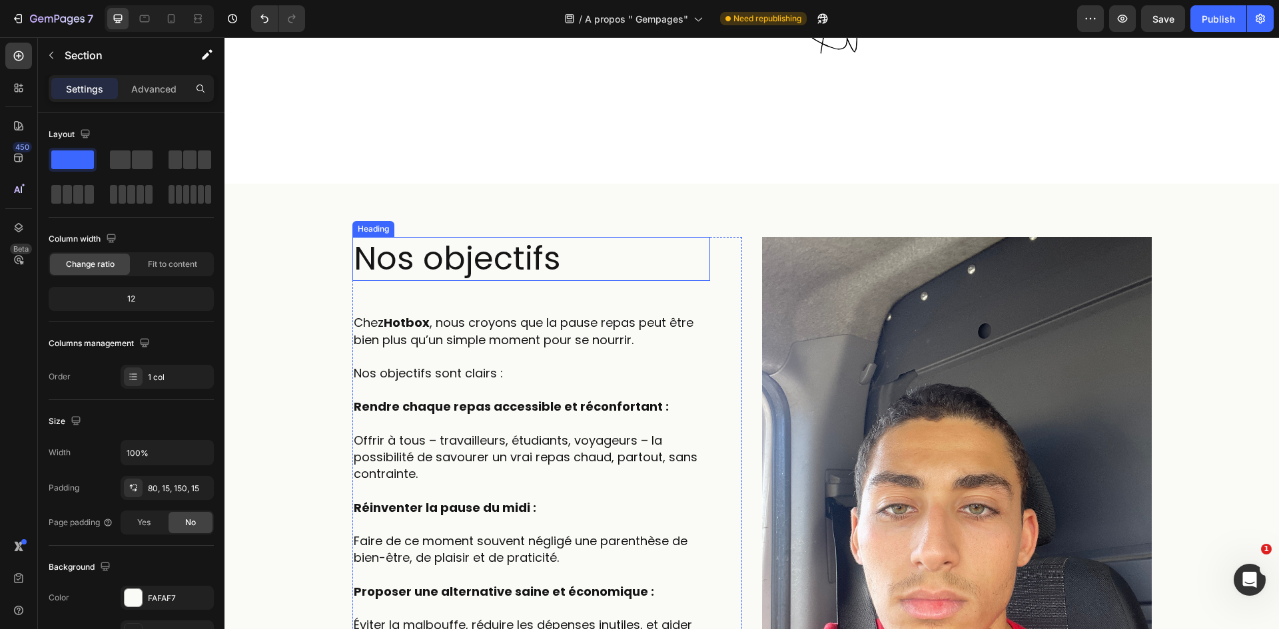
scroll to position [1332, 0]
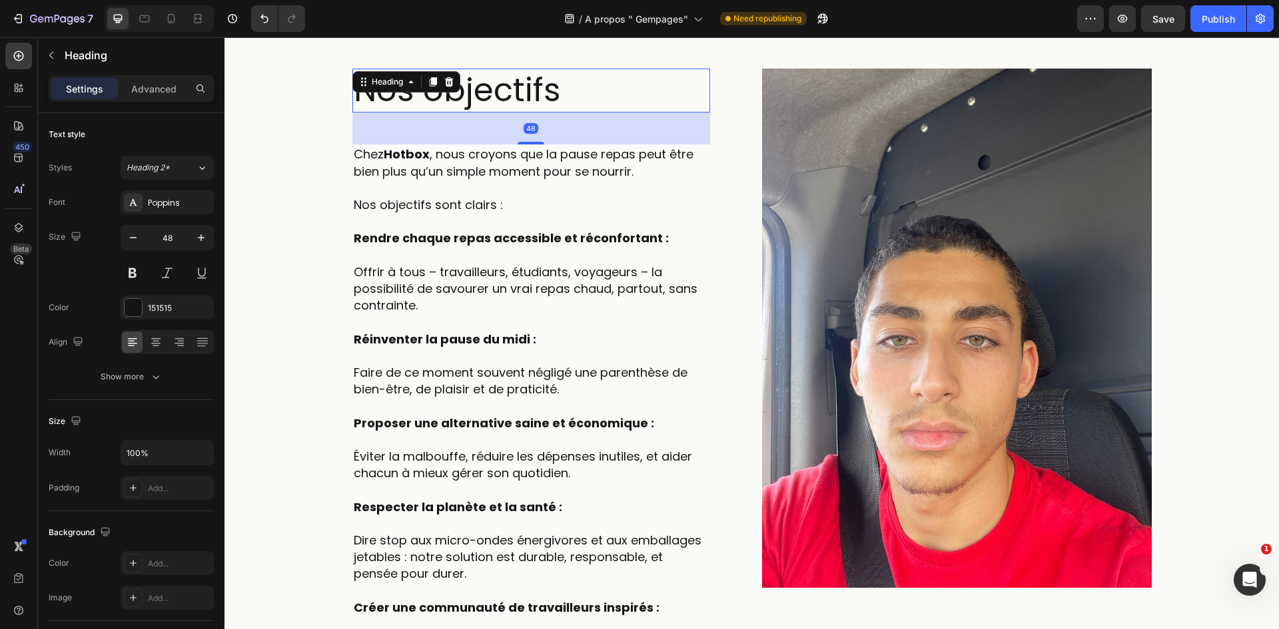
click at [530, 99] on h2 "Nos objectifs" at bounding box center [531, 91] width 358 height 44
click at [445, 89] on div at bounding box center [449, 82] width 16 height 16
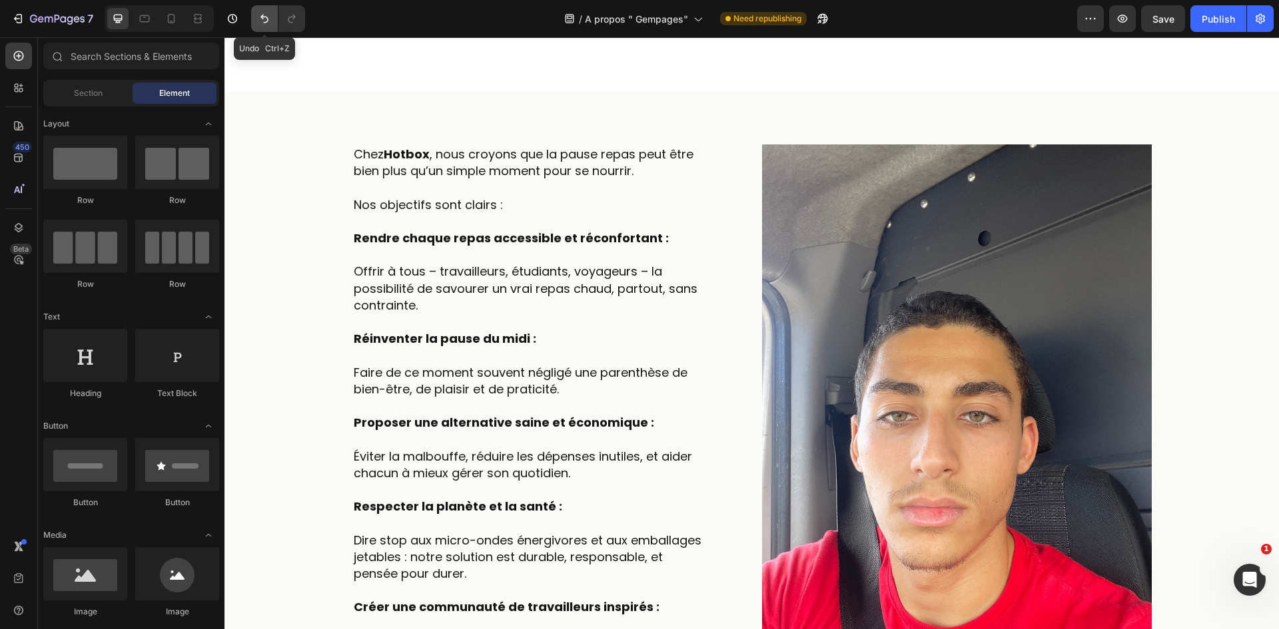
click at [269, 25] on button "Undo/Redo" at bounding box center [264, 18] width 27 height 27
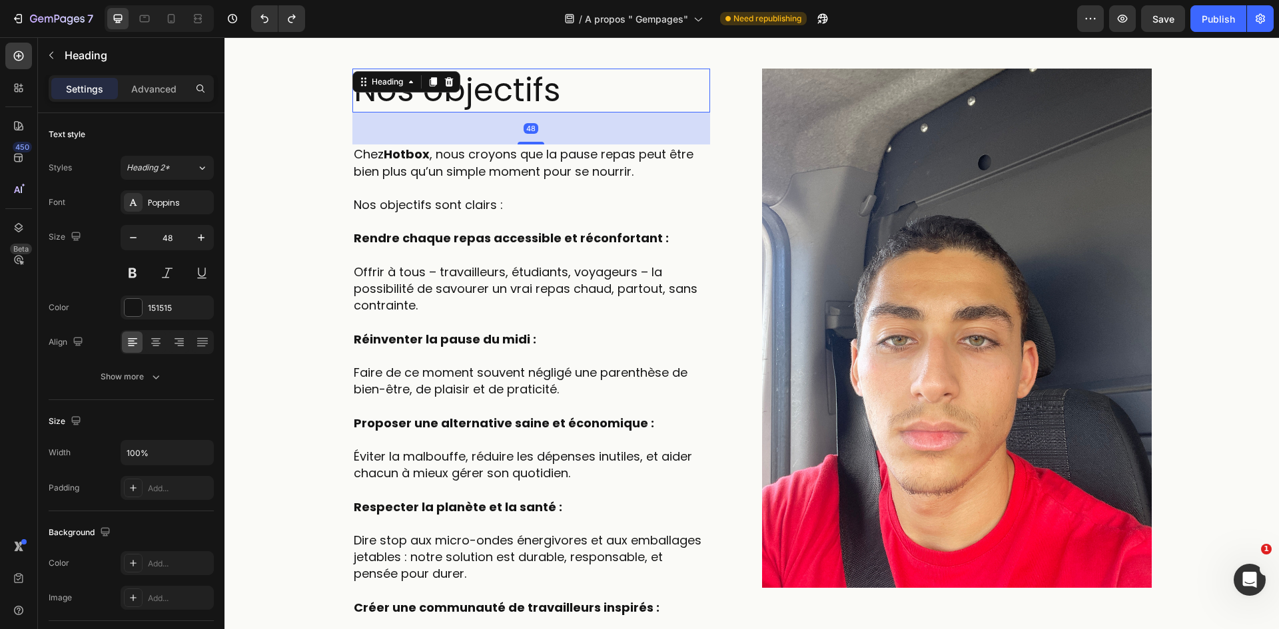
click at [446, 87] on div "Nos objectifs Heading 48" at bounding box center [531, 91] width 358 height 44
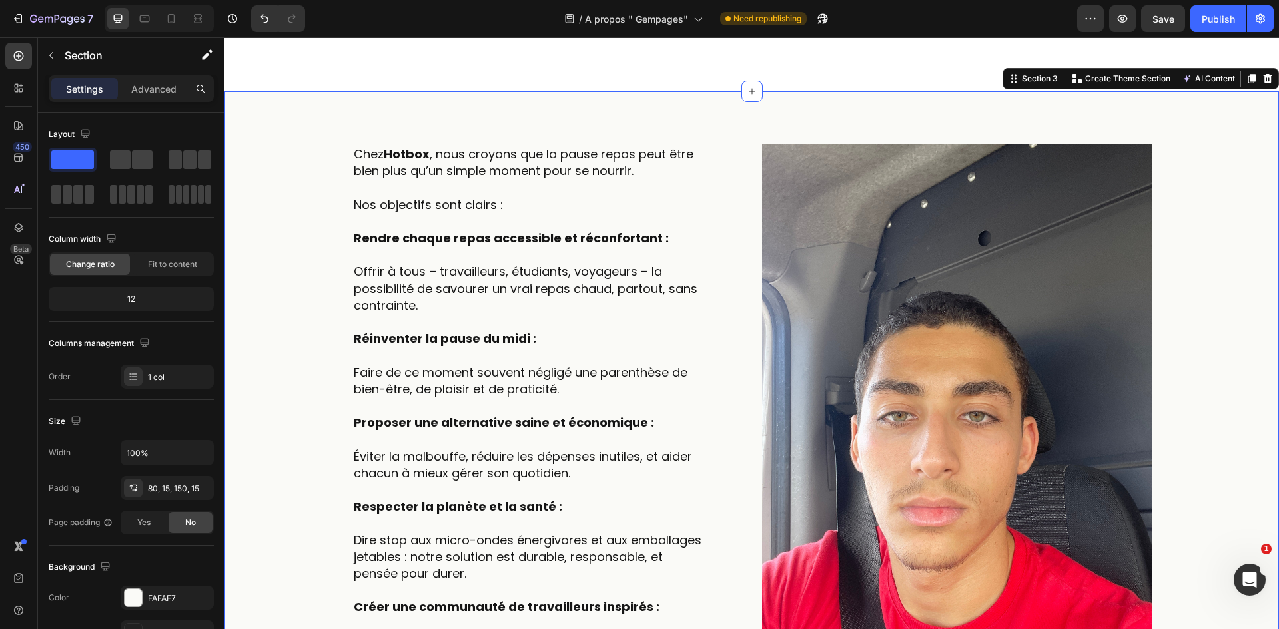
click at [476, 101] on div "Chez Hotbox , nous croyons que la pause repas peut être bien plus qu’un simple …" at bounding box center [751, 506] width 1054 height 831
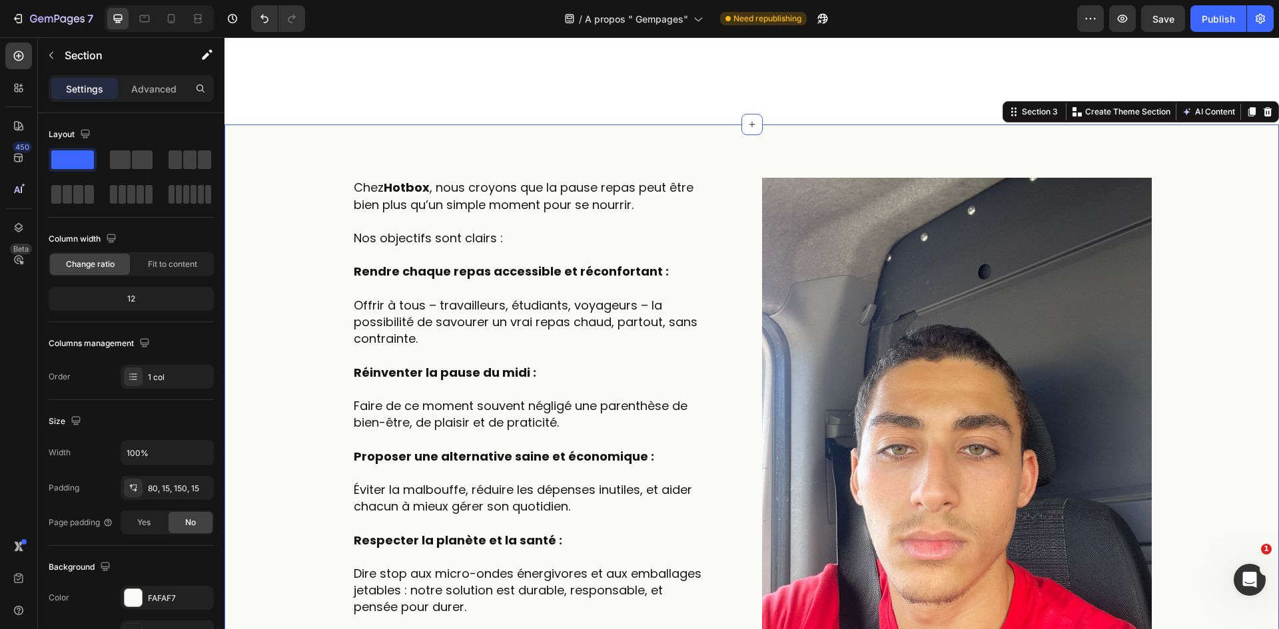
click at [24, 70] on div "450 Beta" at bounding box center [18, 288] width 27 height 491
click at [24, 52] on icon at bounding box center [18, 55] width 13 height 13
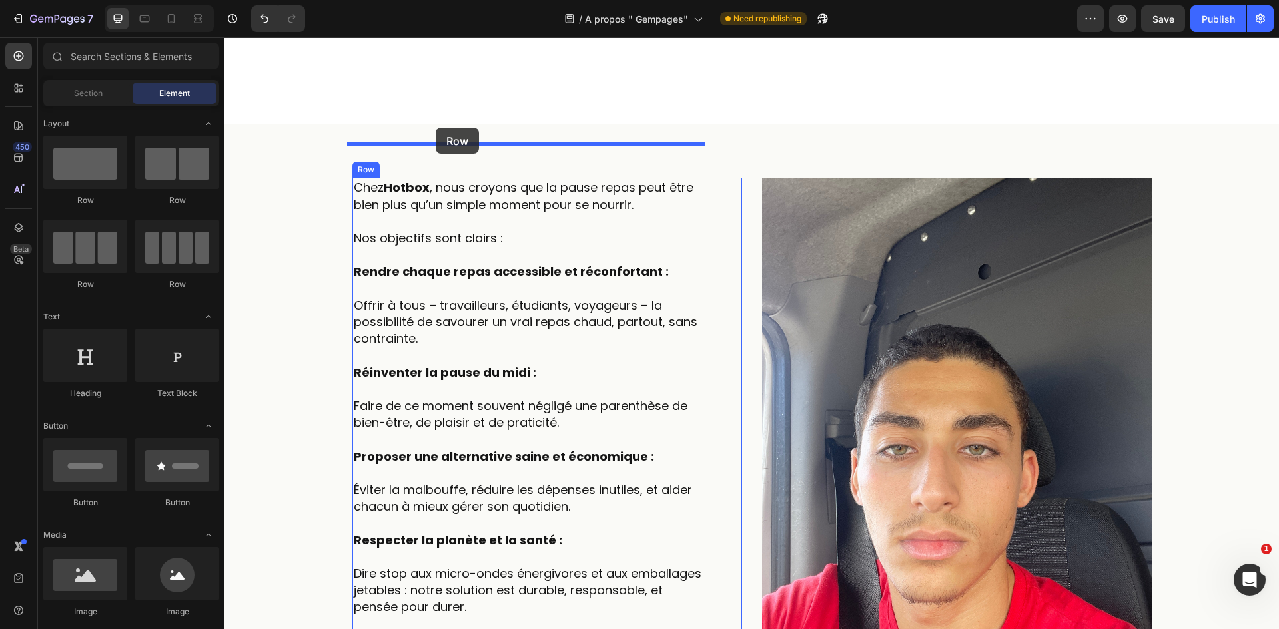
drag, startPoint x: 305, startPoint y: 210, endPoint x: 436, endPoint y: 128, distance: 154.1
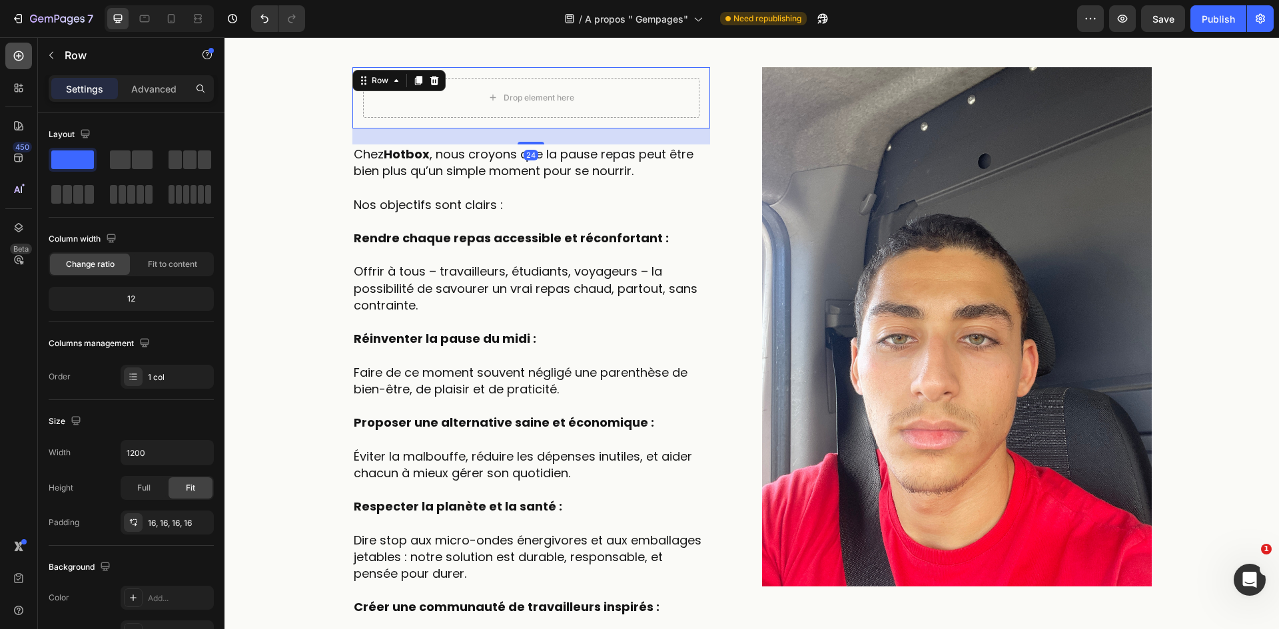
click at [17, 52] on icon at bounding box center [19, 56] width 10 height 10
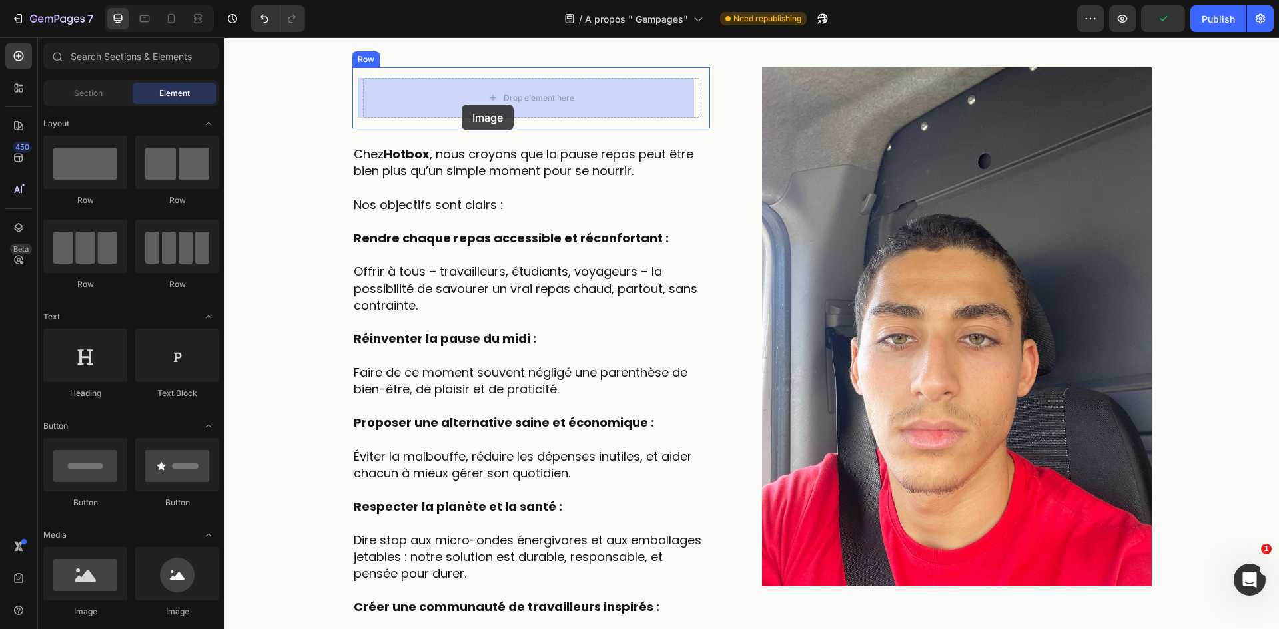
drag, startPoint x: 313, startPoint y: 633, endPoint x: 462, endPoint y: 105, distance: 549.3
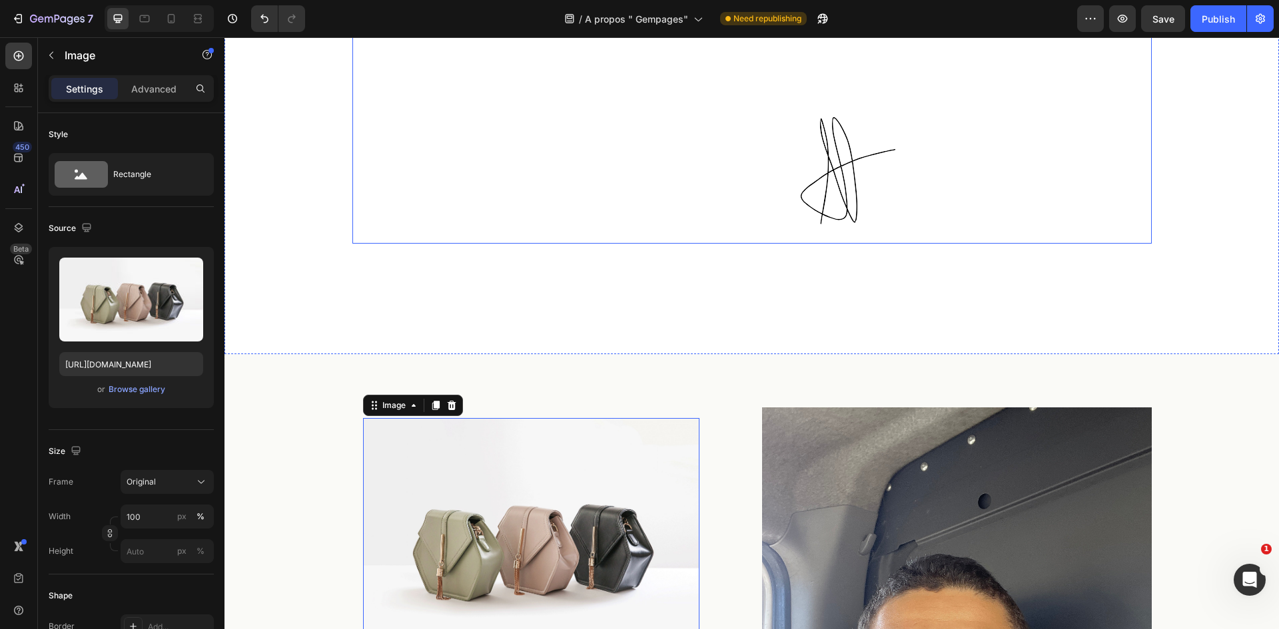
scroll to position [1146, 0]
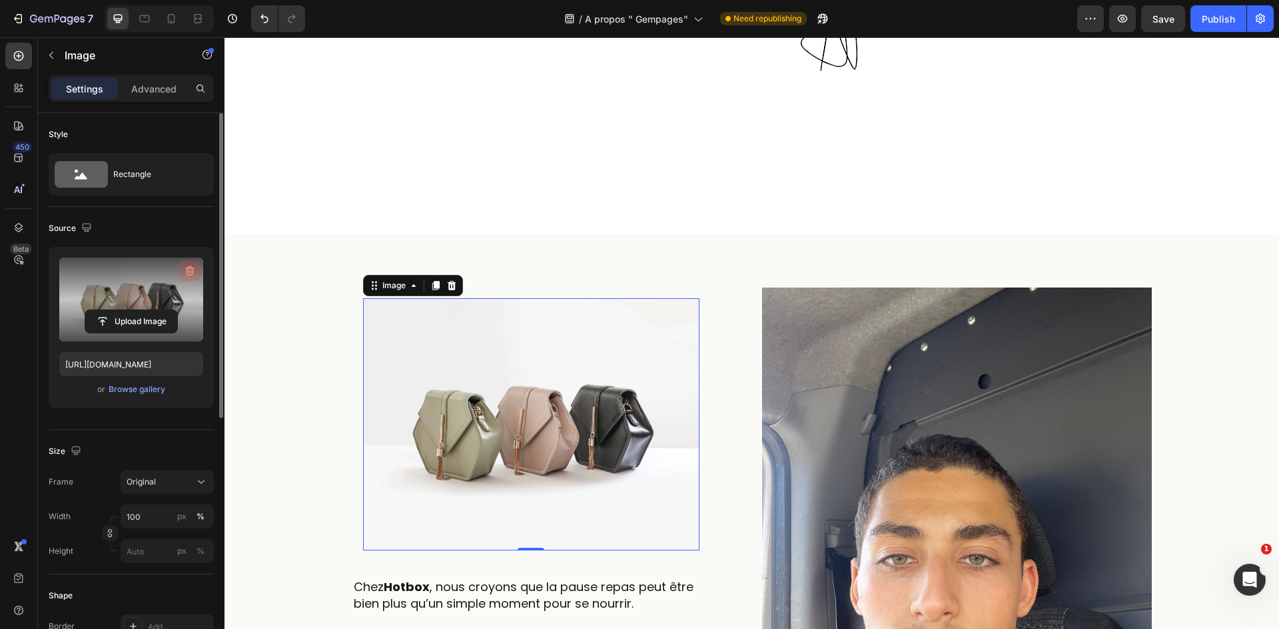
click at [195, 273] on icon "button" at bounding box center [189, 270] width 13 height 13
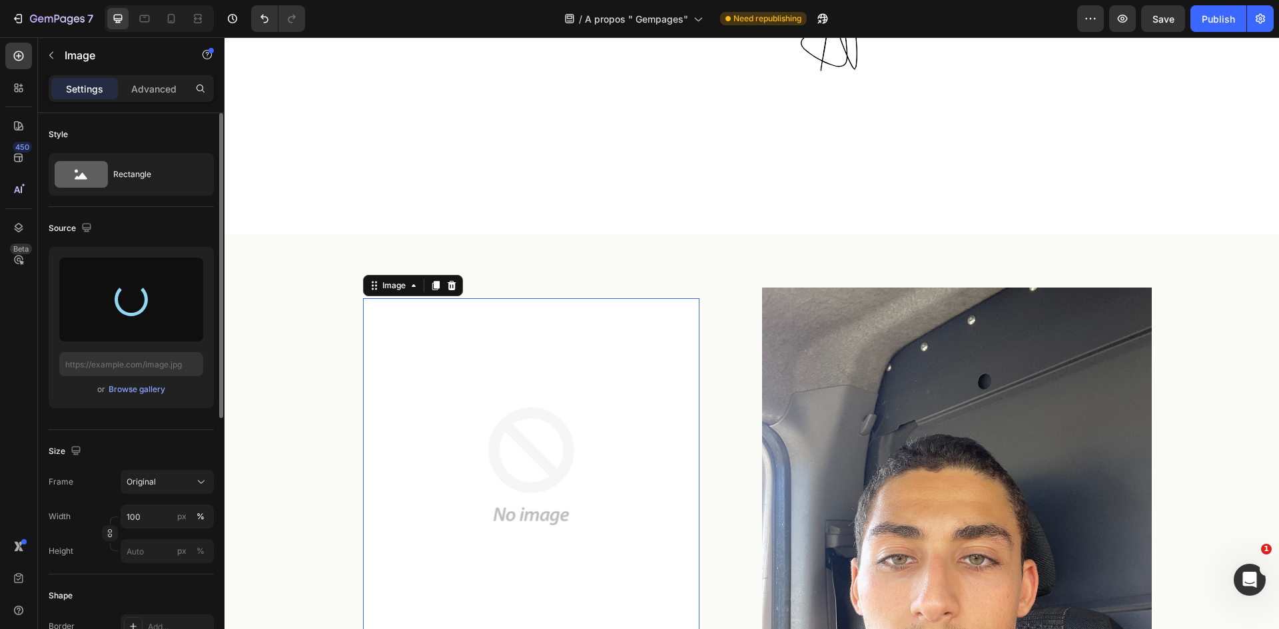
type input "[URL][DOMAIN_NAME]"
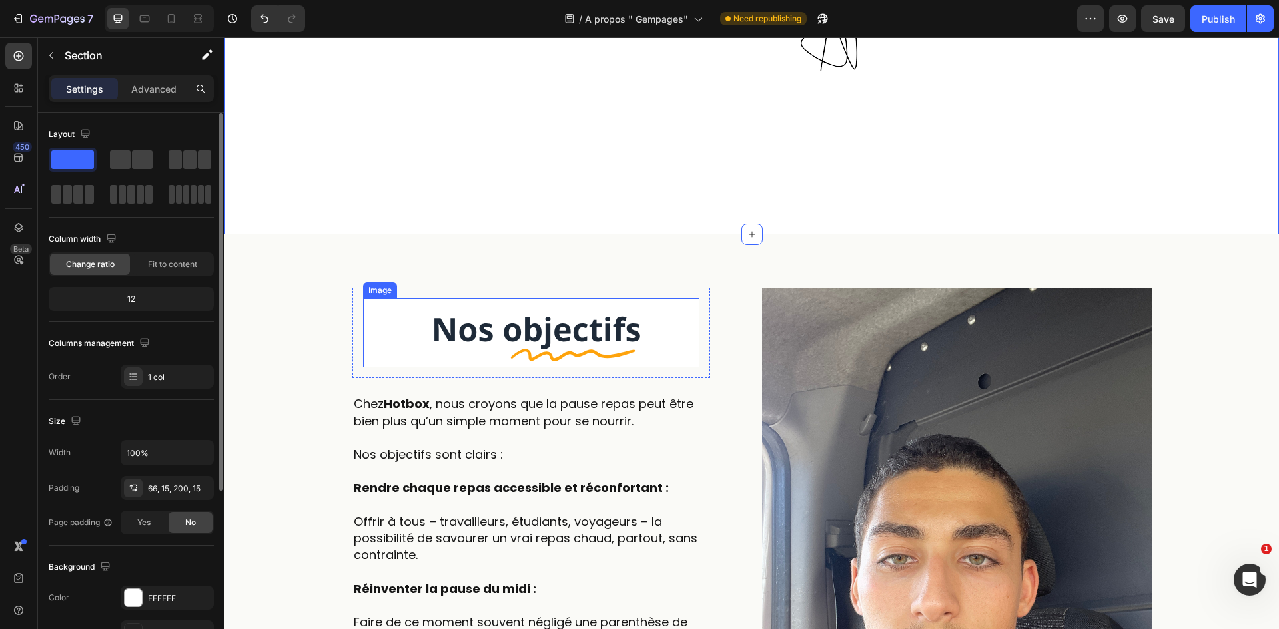
click at [573, 298] on img at bounding box center [531, 332] width 336 height 69
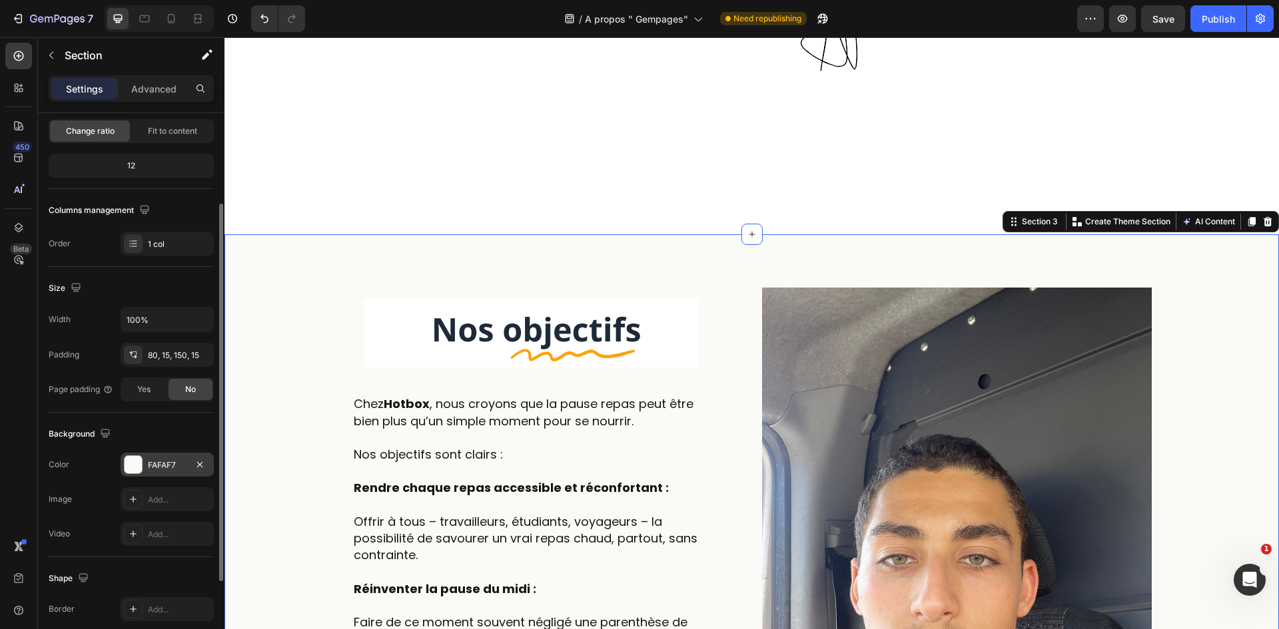
click at [156, 462] on div "FAFAF7" at bounding box center [167, 466] width 39 height 12
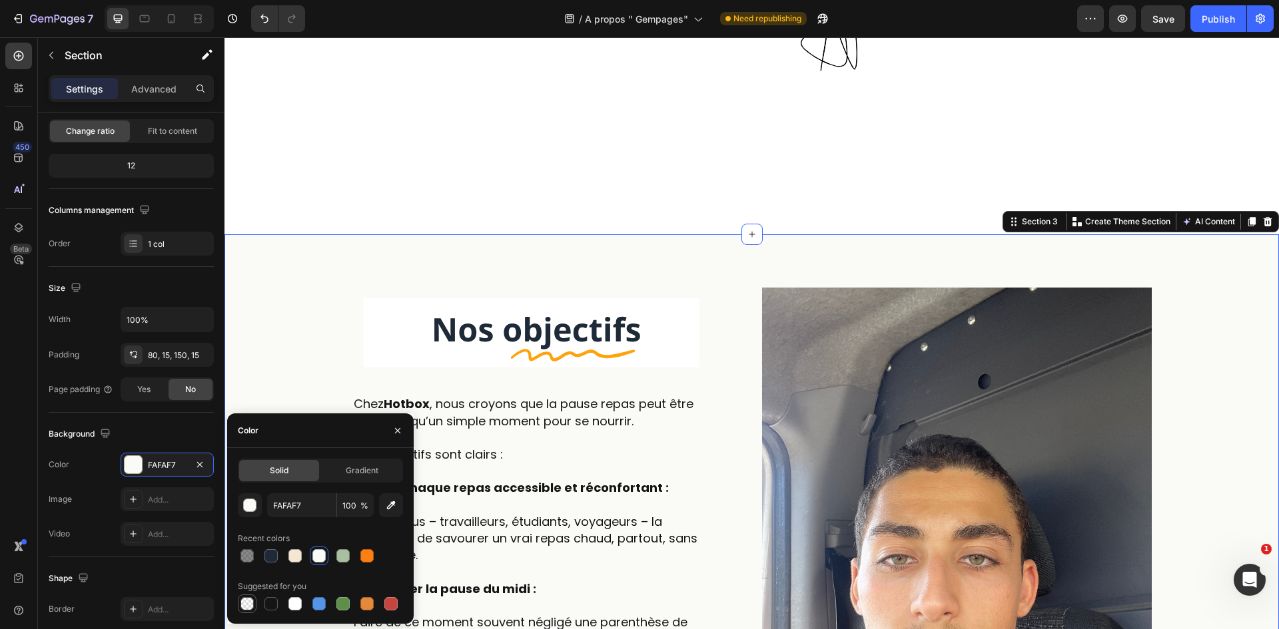
click at [250, 601] on div at bounding box center [246, 603] width 13 height 13
type input "000000"
type input "0"
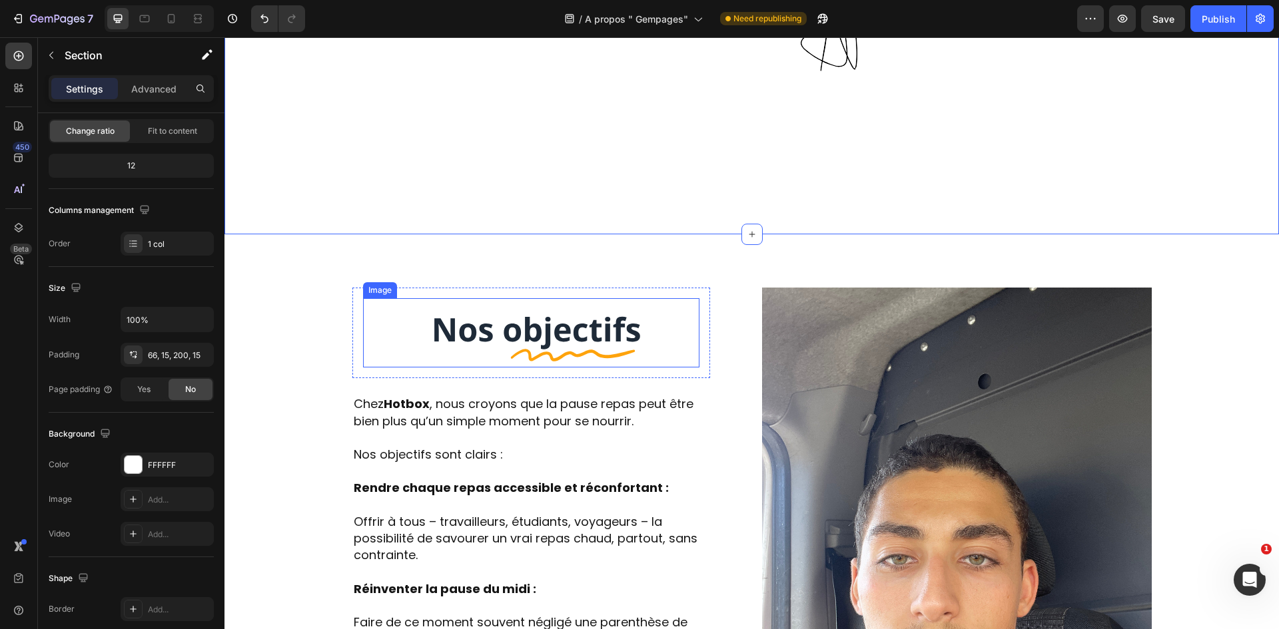
click at [526, 298] on img at bounding box center [531, 332] width 336 height 69
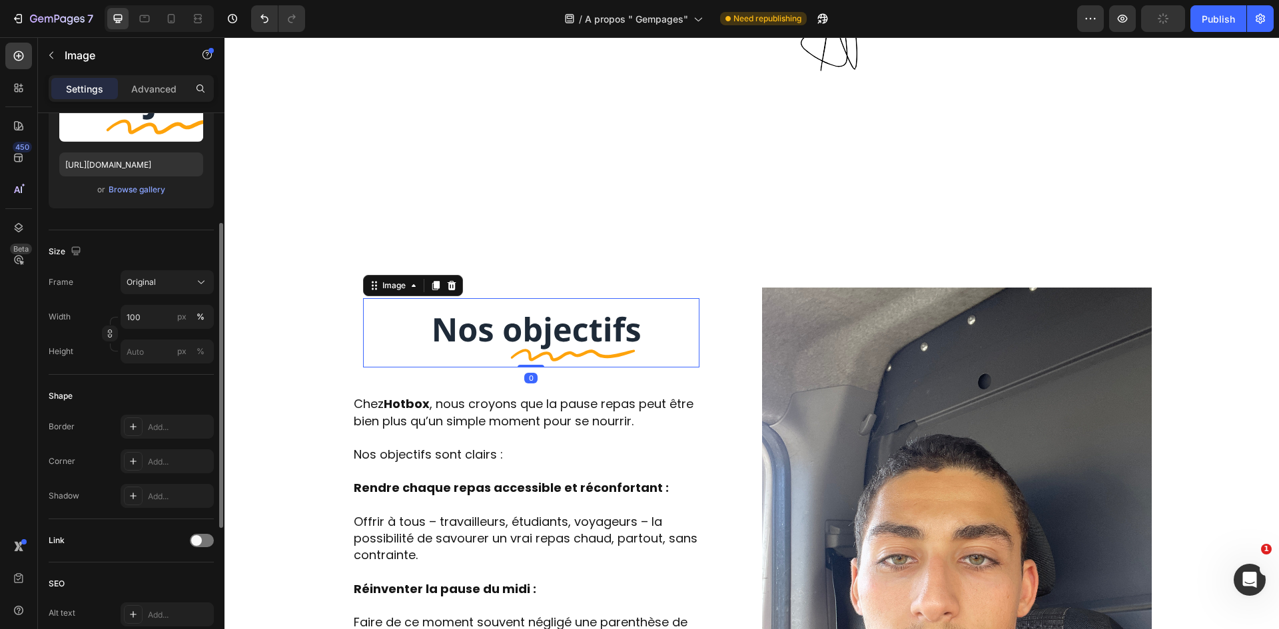
scroll to position [452, 0]
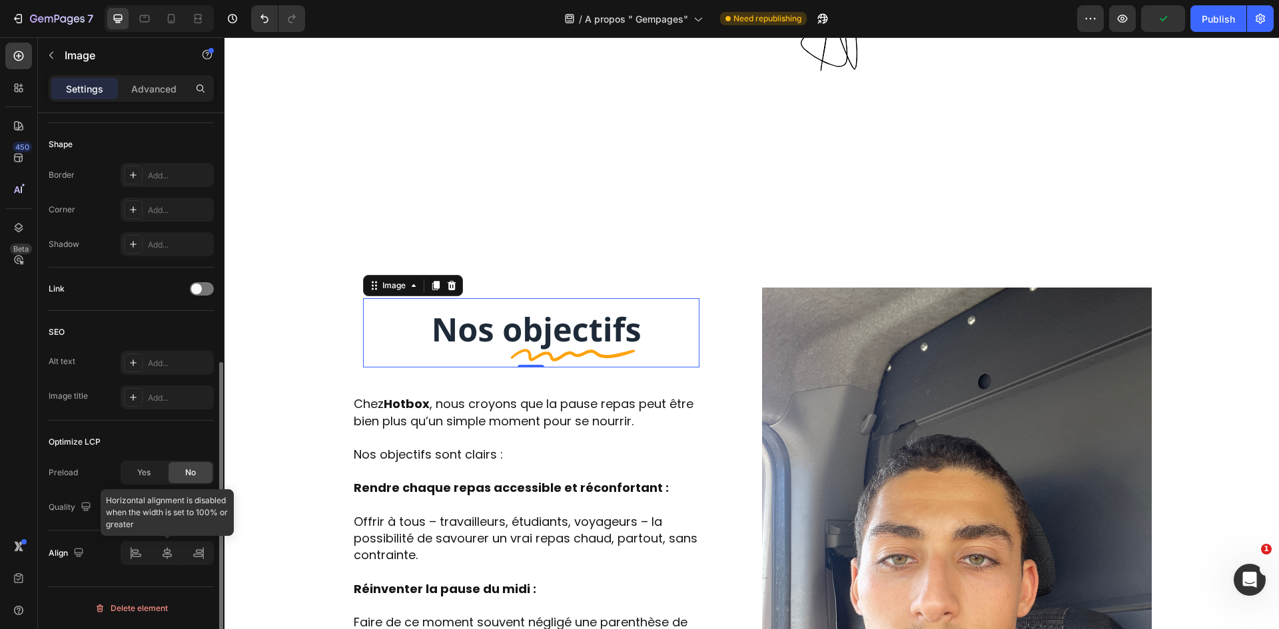
click at [131, 551] on div at bounding box center [167, 553] width 93 height 24
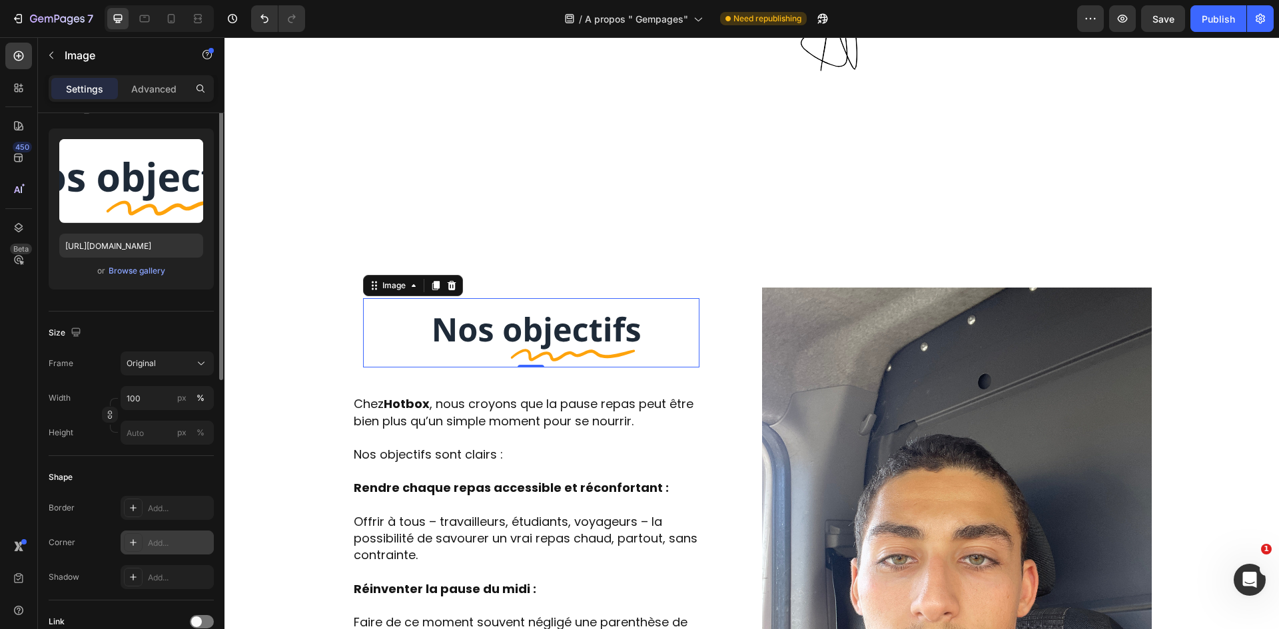
scroll to position [52, 0]
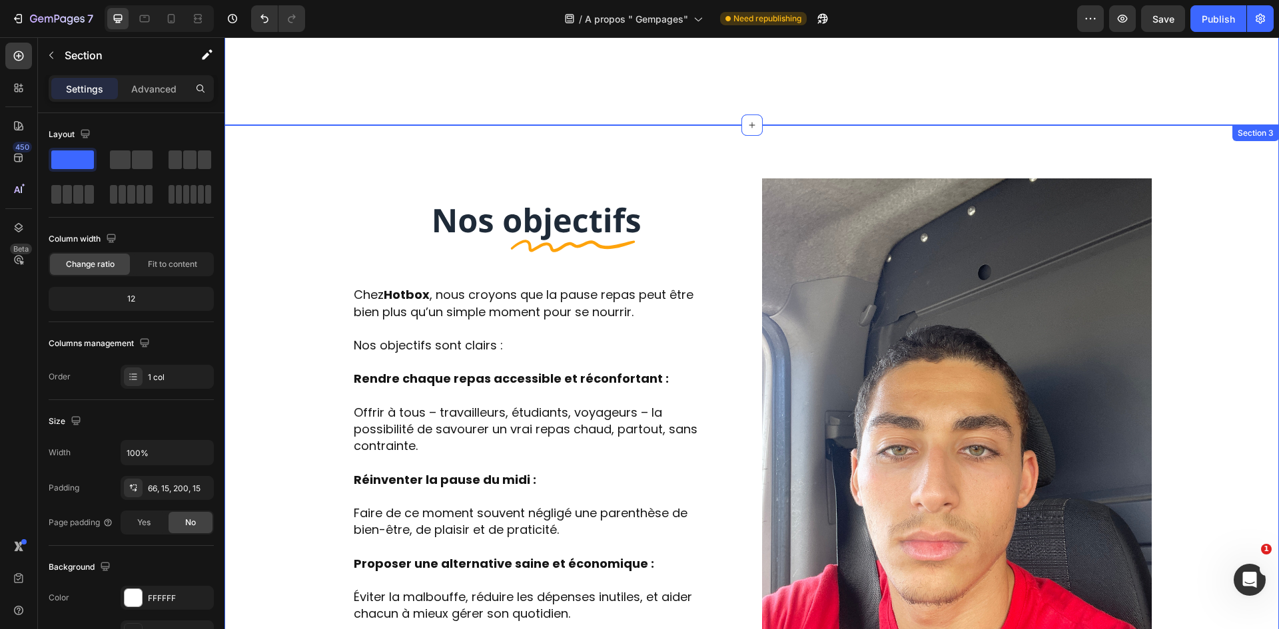
scroll to position [1213, 0]
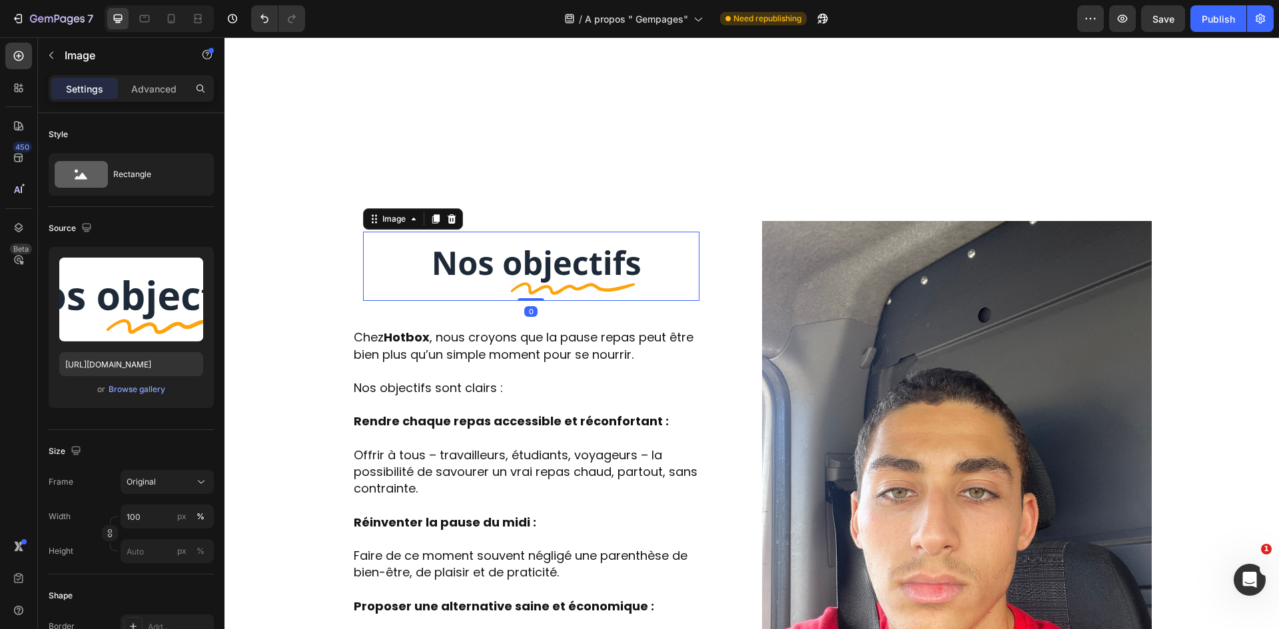
click at [673, 242] on img at bounding box center [531, 266] width 336 height 69
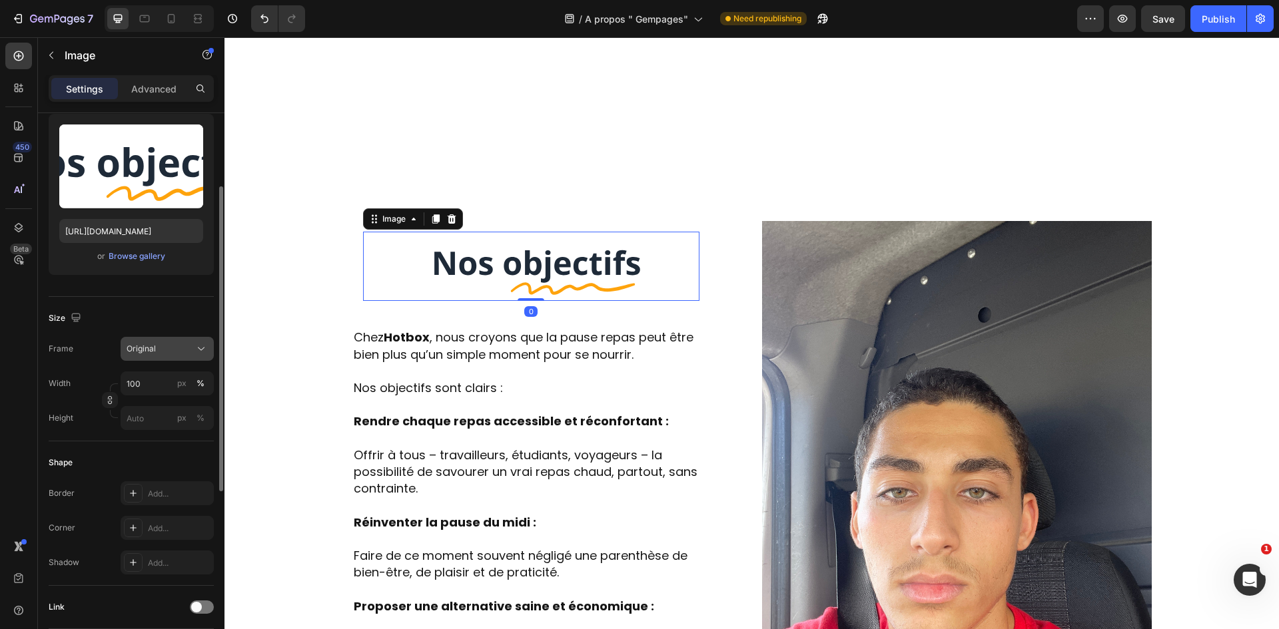
click at [170, 351] on div "Original" at bounding box center [159, 349] width 65 height 12
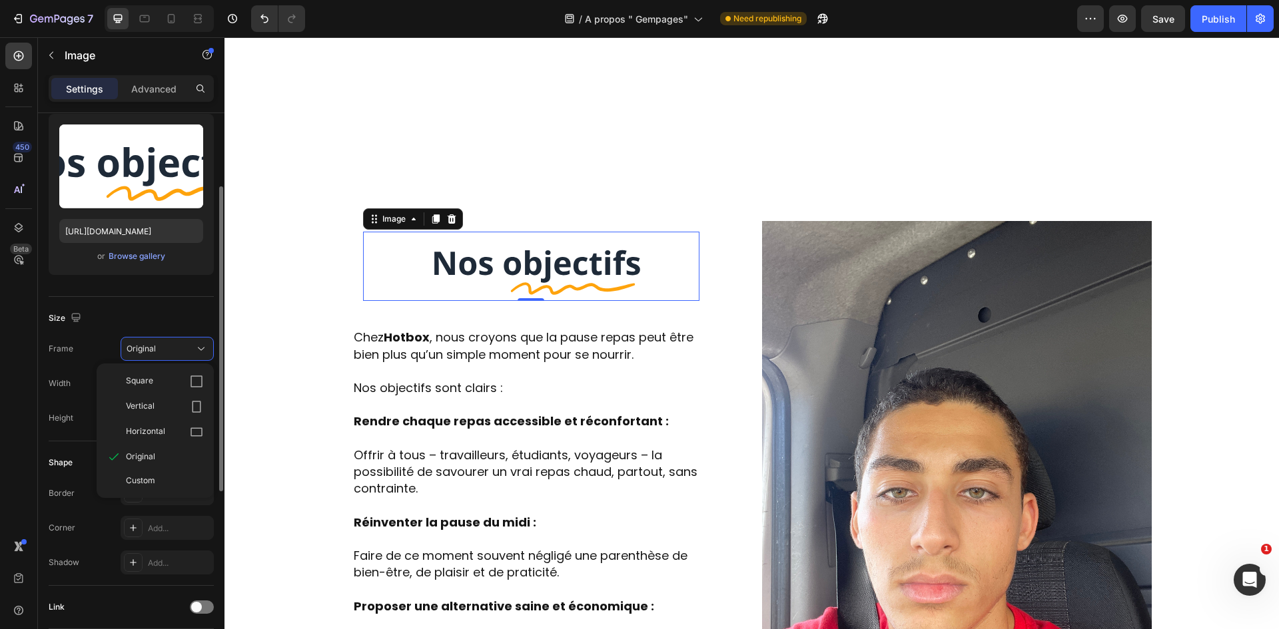
click at [170, 483] on div "Custom" at bounding box center [164, 481] width 77 height 12
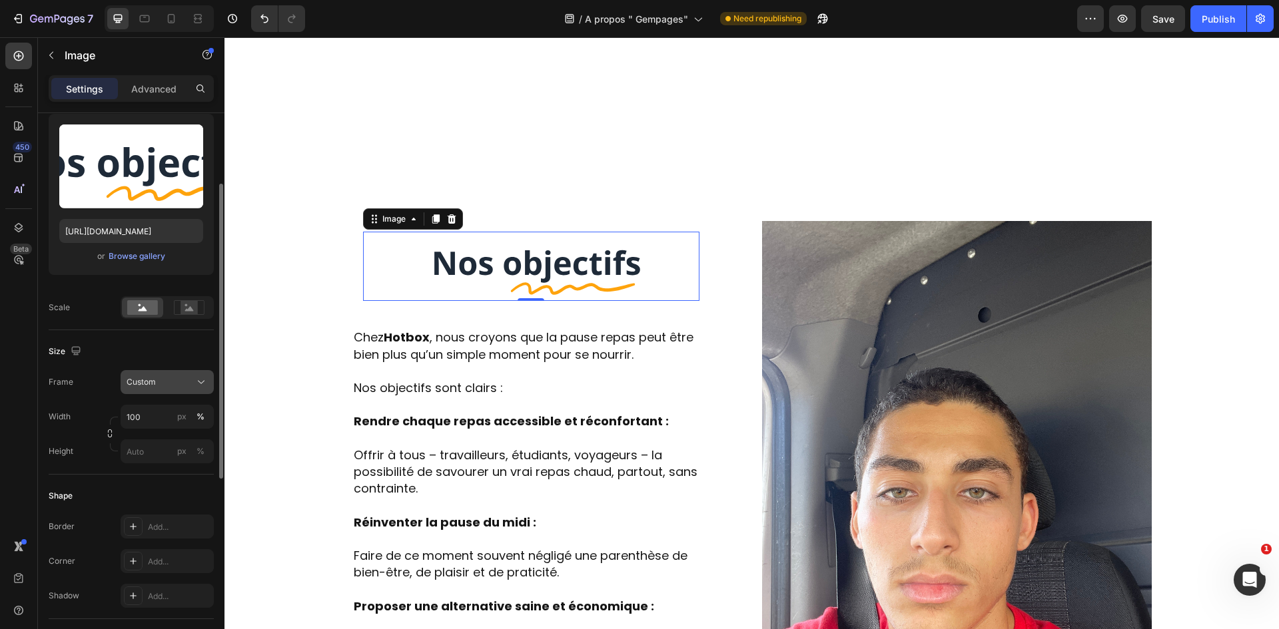
click at [175, 384] on div "Custom" at bounding box center [159, 382] width 65 height 12
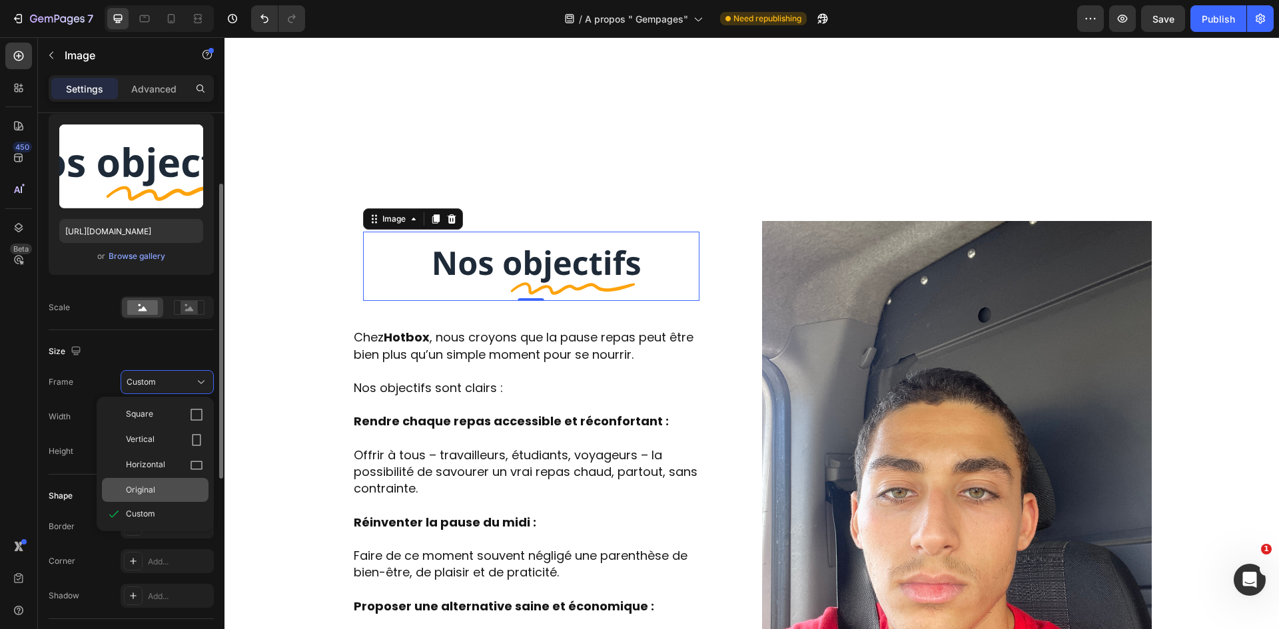
click at [169, 478] on div "Square Vertical Horizontal Original Custom" at bounding box center [155, 464] width 117 height 124
click at [170, 484] on div "Original" at bounding box center [155, 490] width 107 height 24
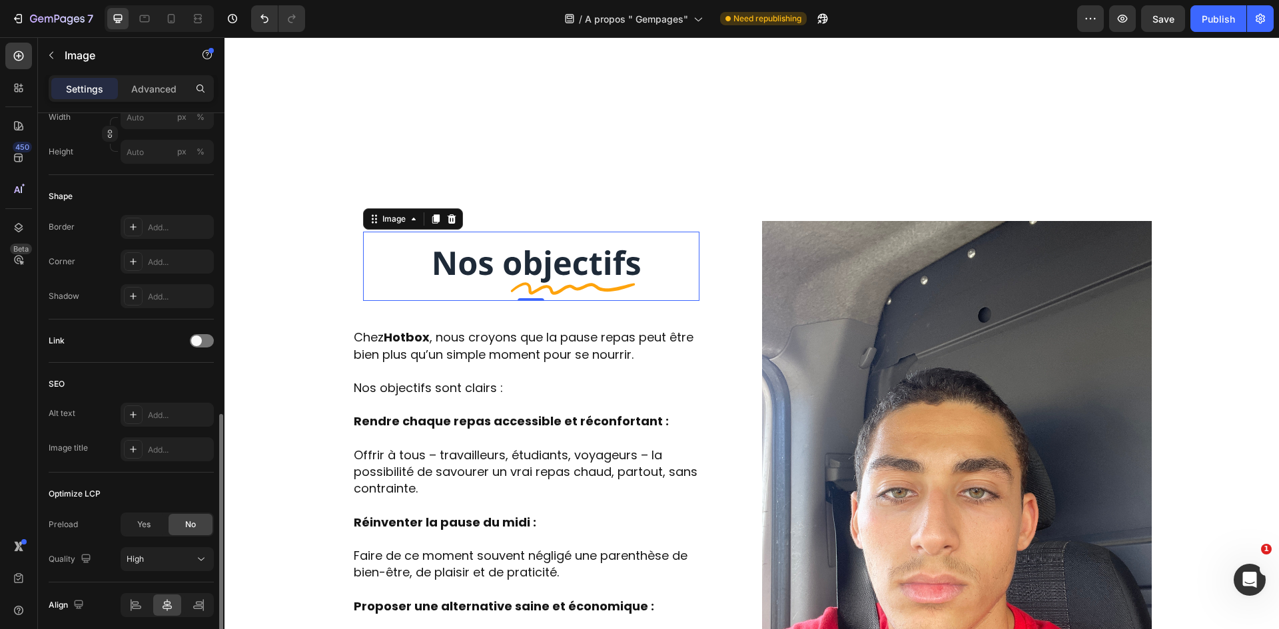
scroll to position [452, 0]
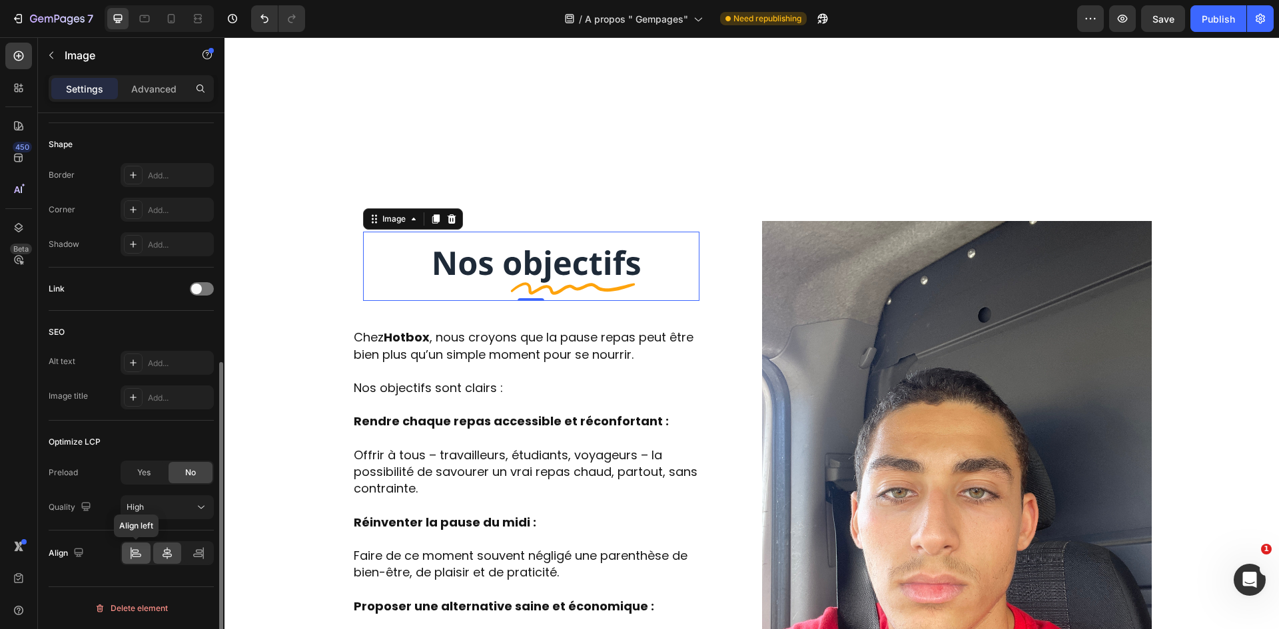
click at [131, 557] on icon at bounding box center [135, 553] width 13 height 13
click at [163, 552] on icon at bounding box center [167, 553] width 13 height 13
click at [147, 552] on div at bounding box center [136, 553] width 29 height 21
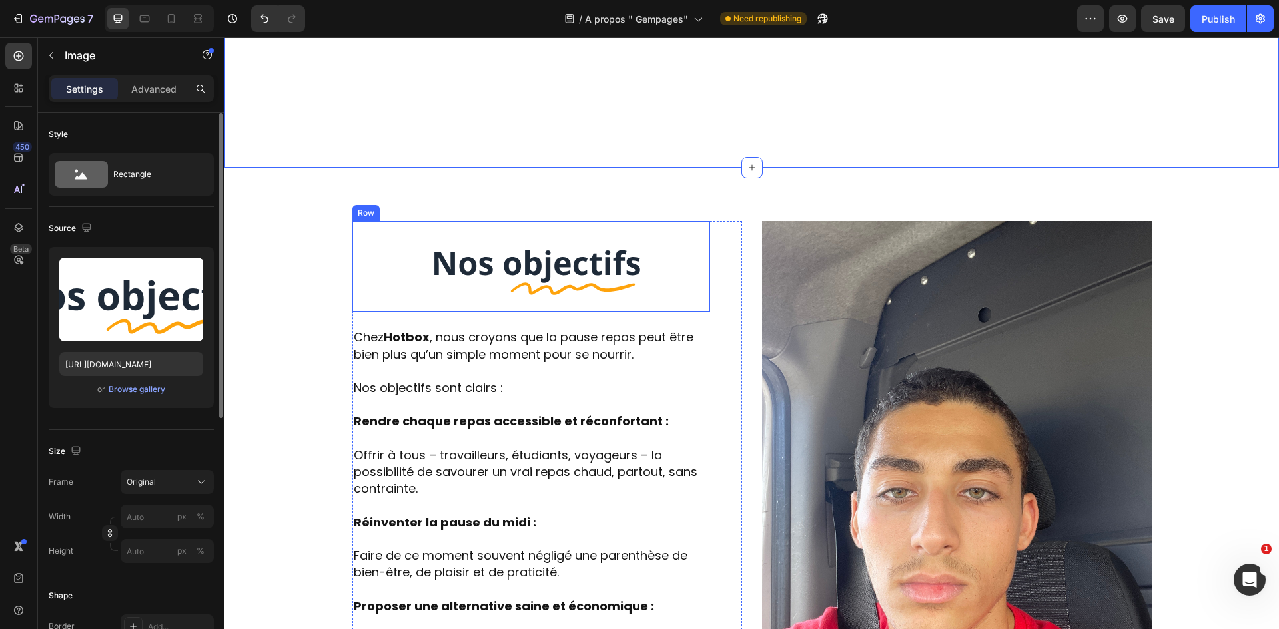
click at [498, 232] on img at bounding box center [531, 266] width 336 height 69
click at [430, 239] on img at bounding box center [531, 266] width 336 height 69
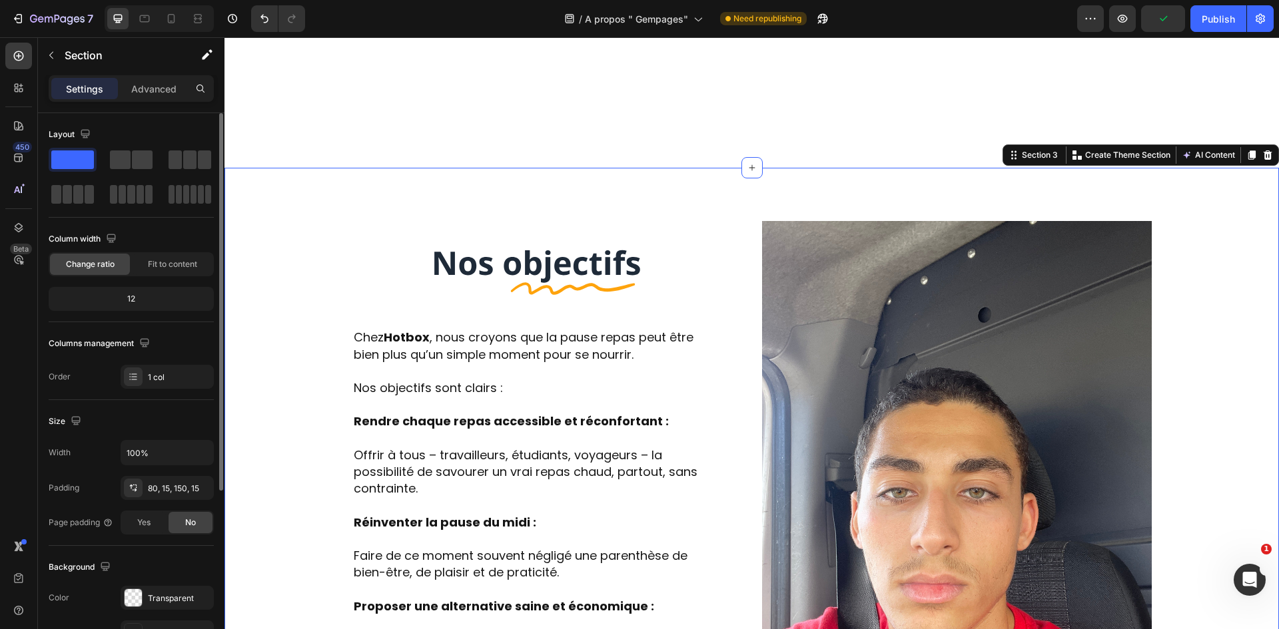
click at [474, 168] on div "Image Row Chez Hotbox , nous croyons que la pause repas peut être bien plus qu’…" at bounding box center [751, 636] width 1054 height 937
click at [464, 186] on div "Image Row Chez Hotbox , nous croyons que la pause repas peut être bien plus qu’…" at bounding box center [751, 636] width 1054 height 937
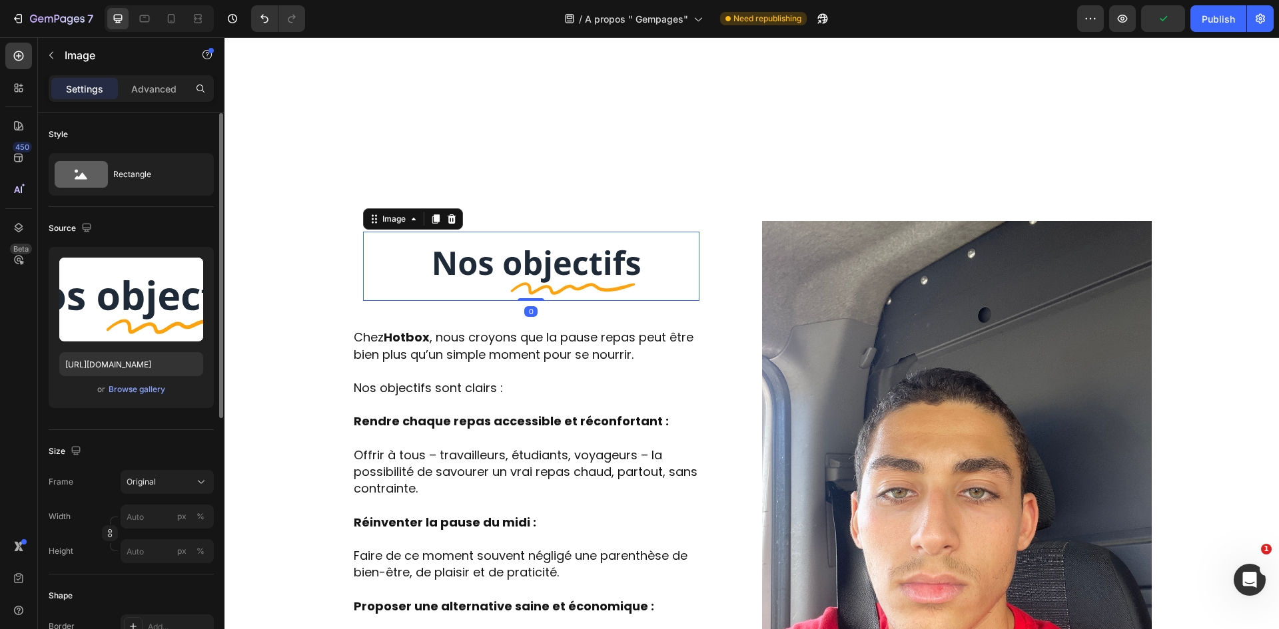
click at [464, 232] on img at bounding box center [531, 266] width 336 height 69
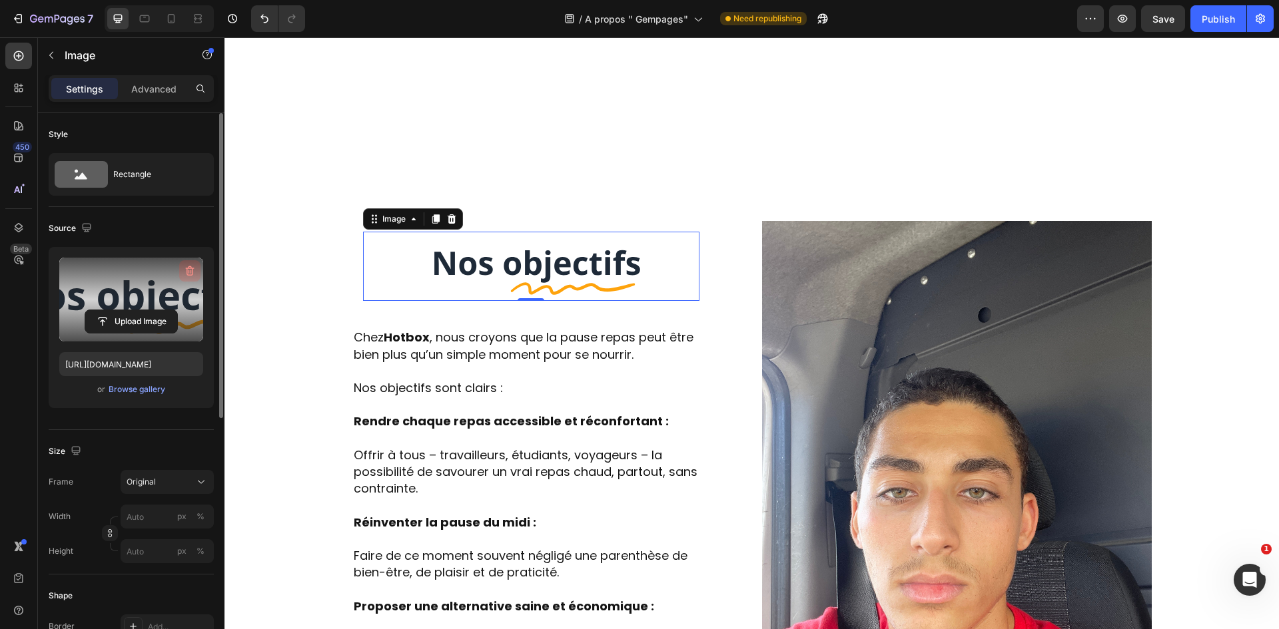
click at [192, 270] on icon "button" at bounding box center [189, 270] width 13 height 13
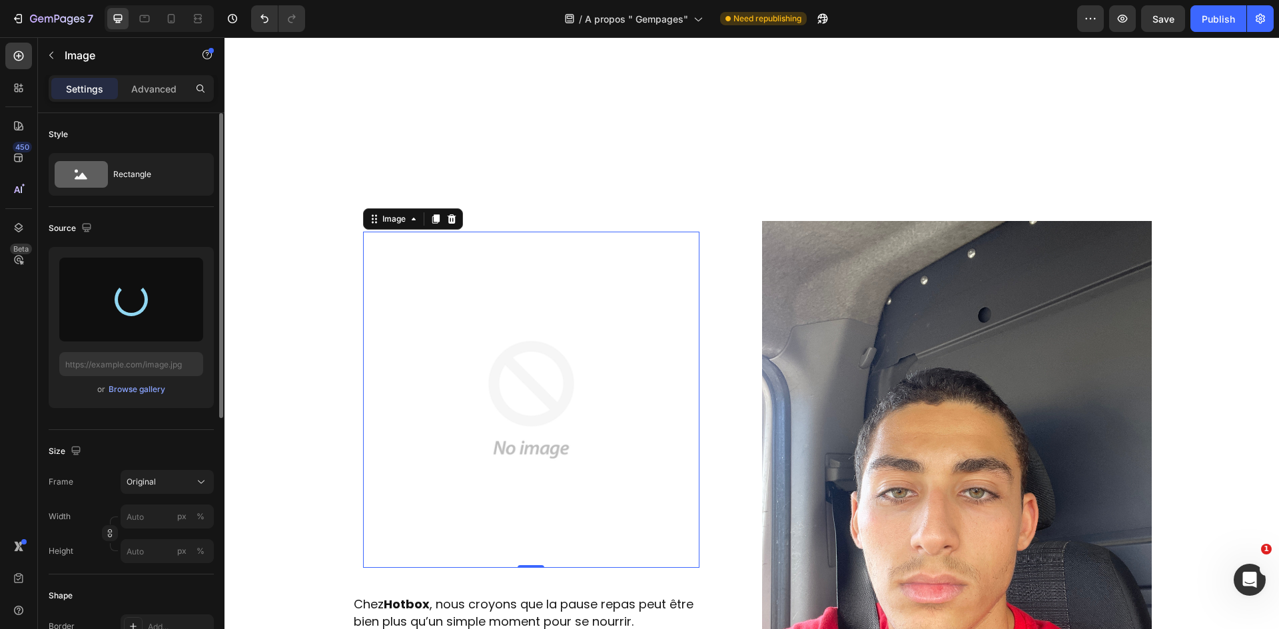
type input "https://cdn.shopify.com/s/files/1/0947/1977/0948/files/gempages_584826131627115…"
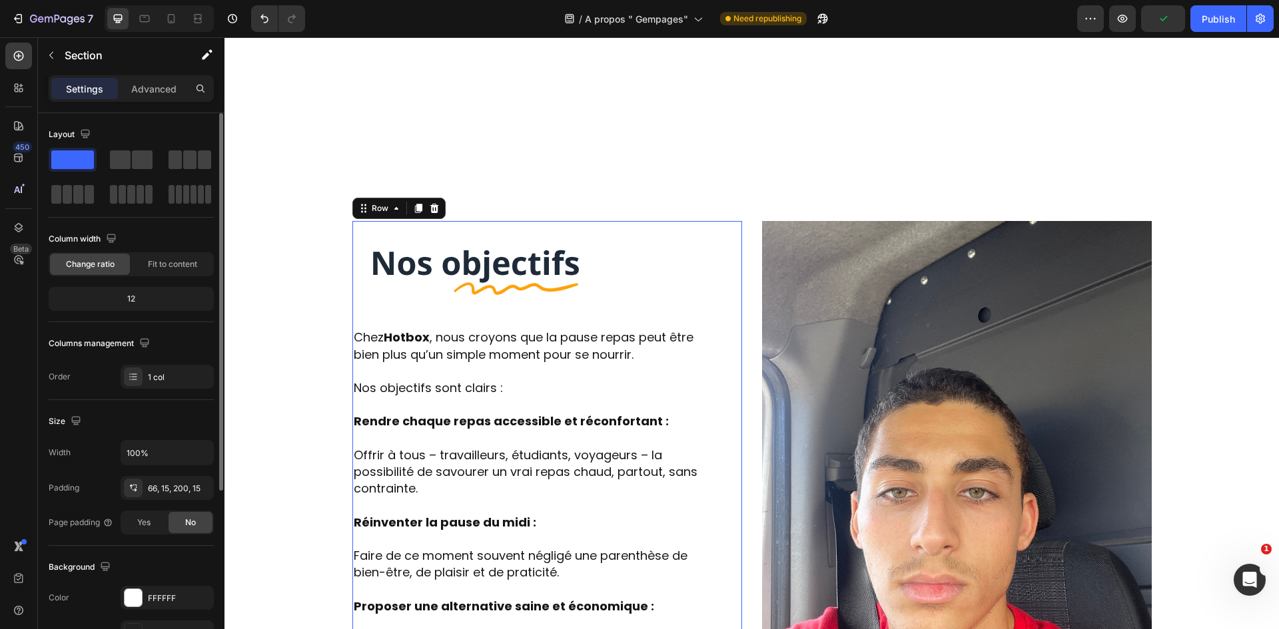
click at [481, 292] on div "Image Row Chez Hotbox , nous croyons que la pause repas peut être bien plus qu’…" at bounding box center [531, 602] width 358 height 763
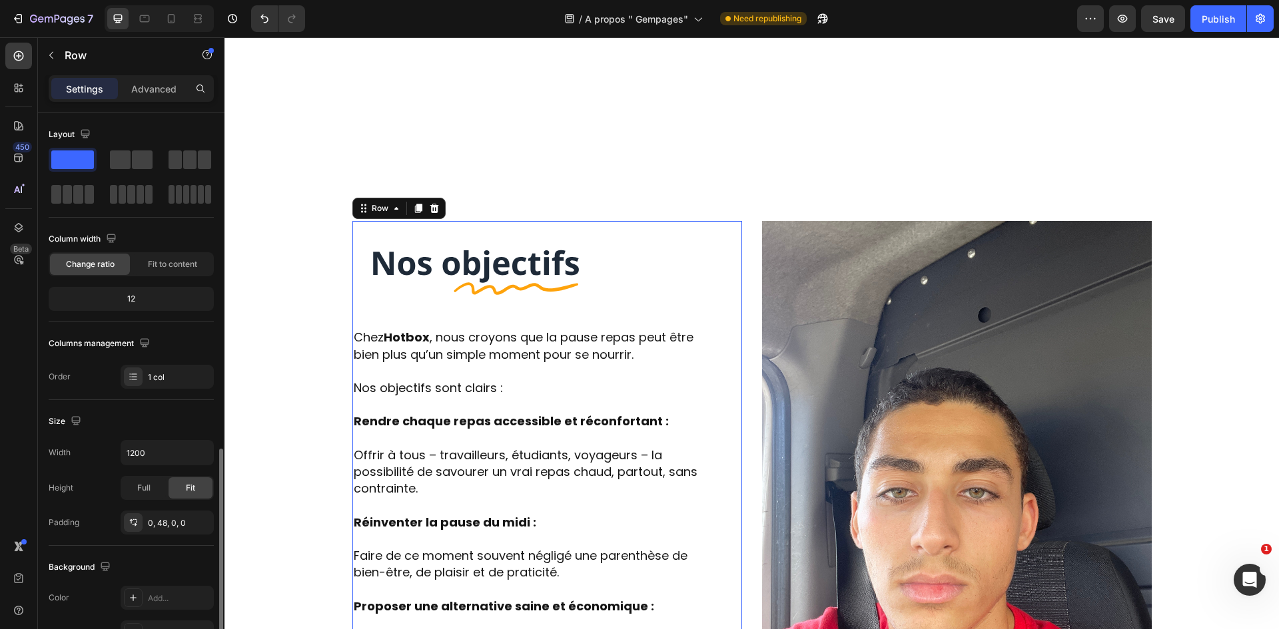
scroll to position [258, 0]
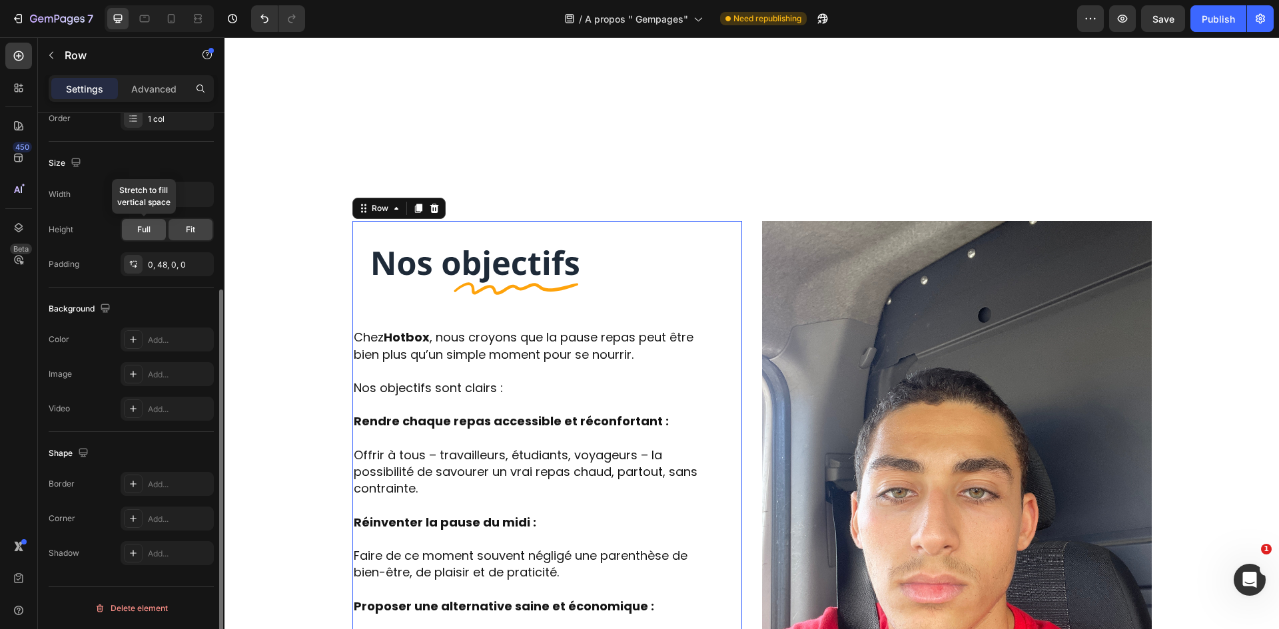
click at [151, 234] on div "Full" at bounding box center [144, 229] width 44 height 21
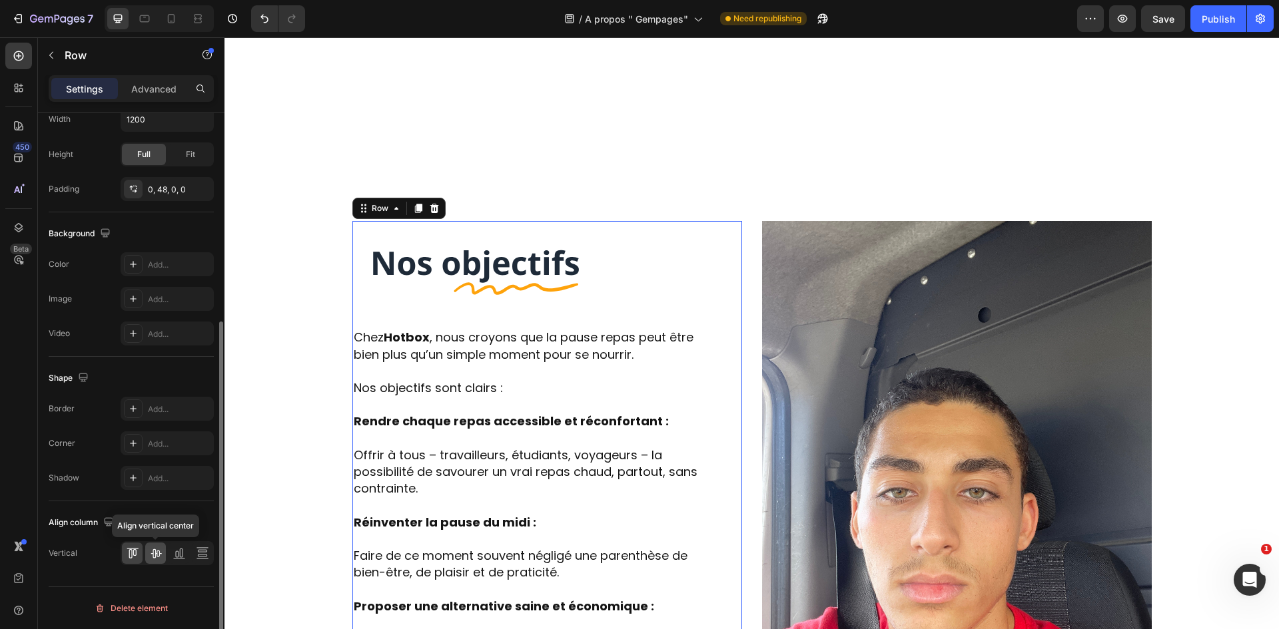
click at [159, 556] on icon at bounding box center [155, 553] width 13 height 13
click at [137, 556] on icon at bounding box center [132, 553] width 13 height 13
click at [175, 553] on icon at bounding box center [178, 553] width 13 height 13
click at [154, 553] on icon at bounding box center [155, 553] width 13 height 13
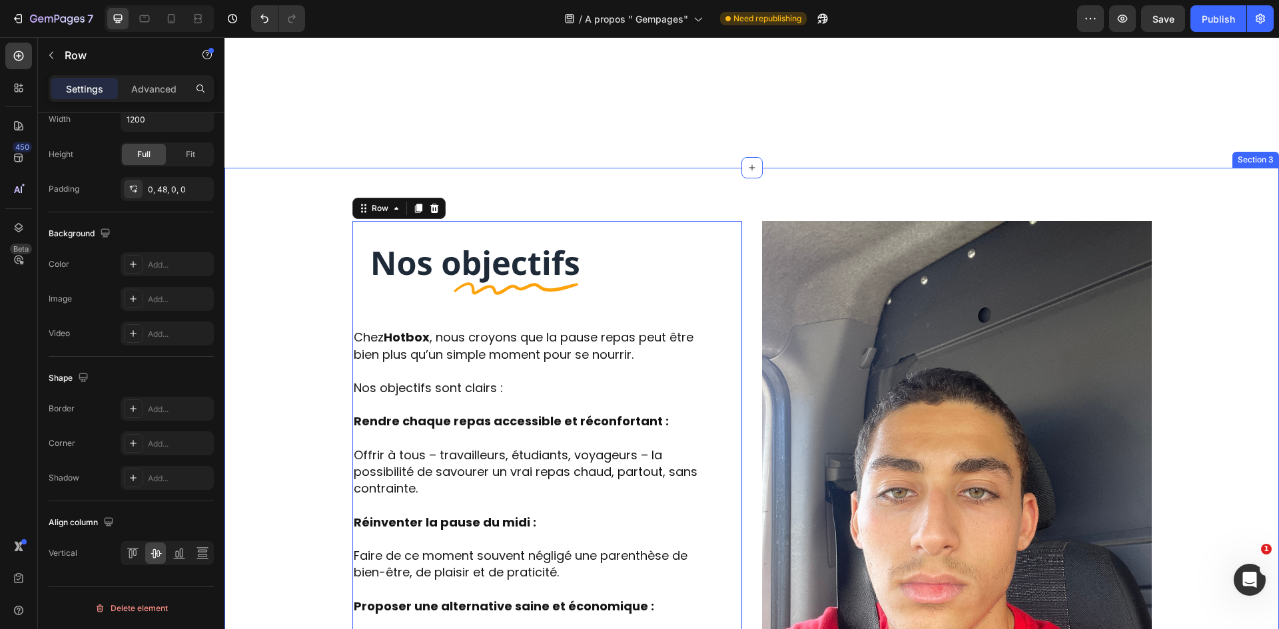
click at [424, 168] on div "Image Row Chez Hotbox , nous croyons que la pause repas peut être bien plus qu’…" at bounding box center [751, 636] width 1054 height 937
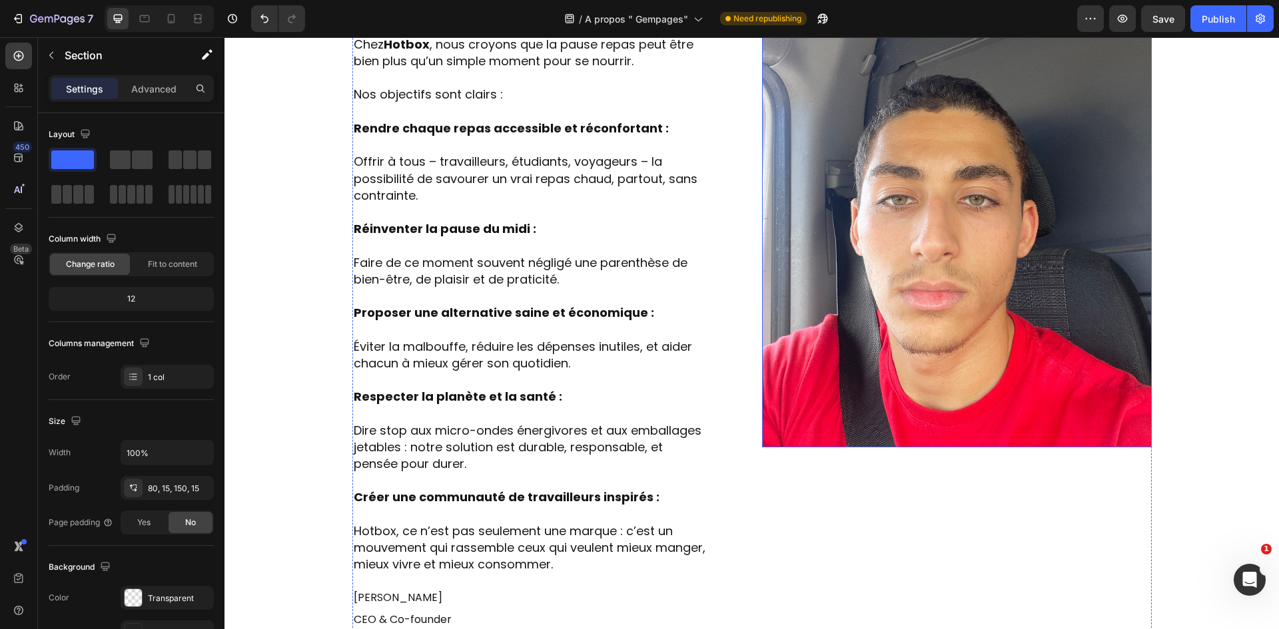
scroll to position [1399, 0]
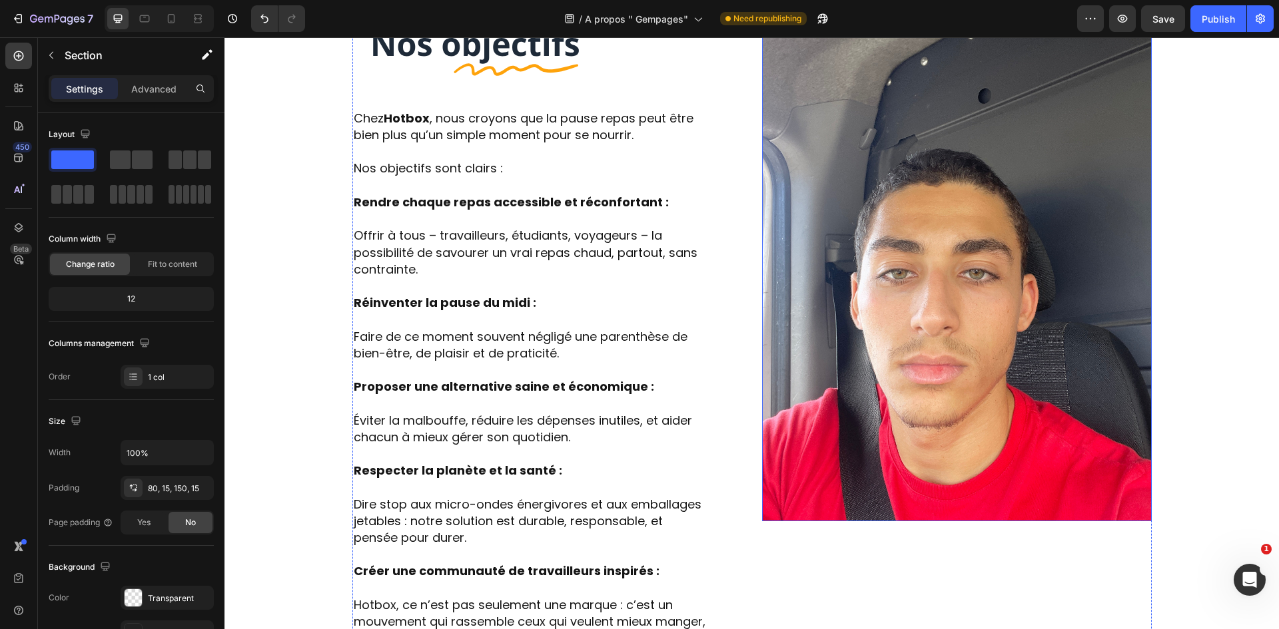
click at [923, 202] on img at bounding box center [957, 261] width 390 height 519
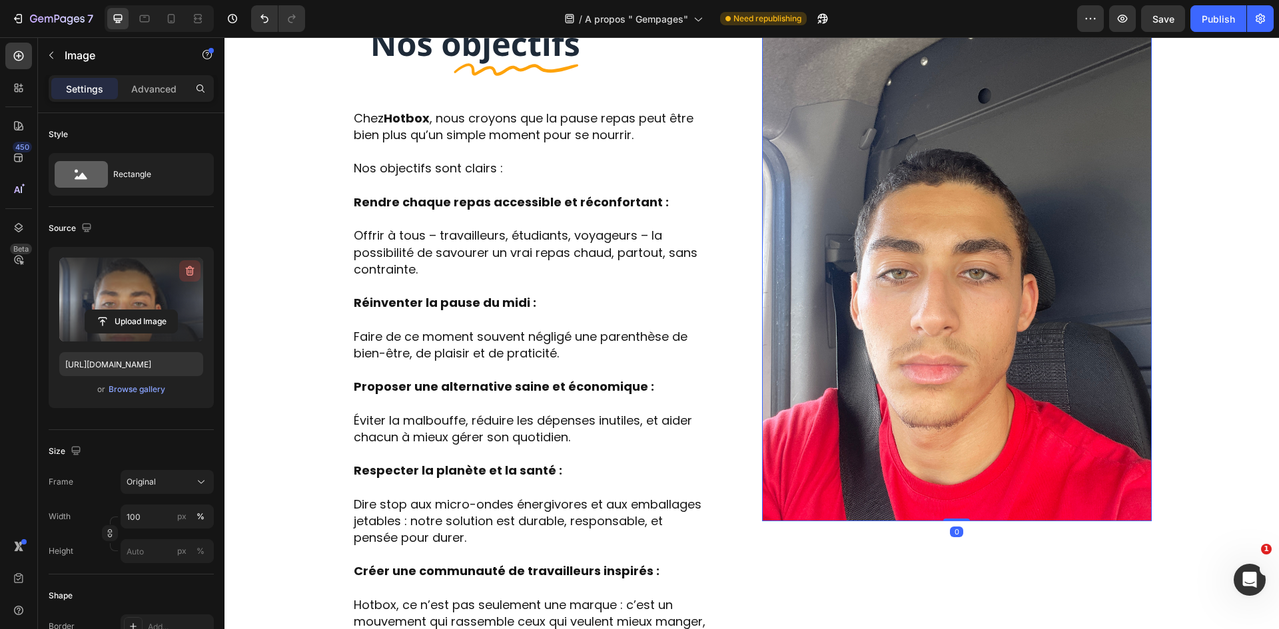
click at [188, 275] on icon "button" at bounding box center [190, 271] width 9 height 10
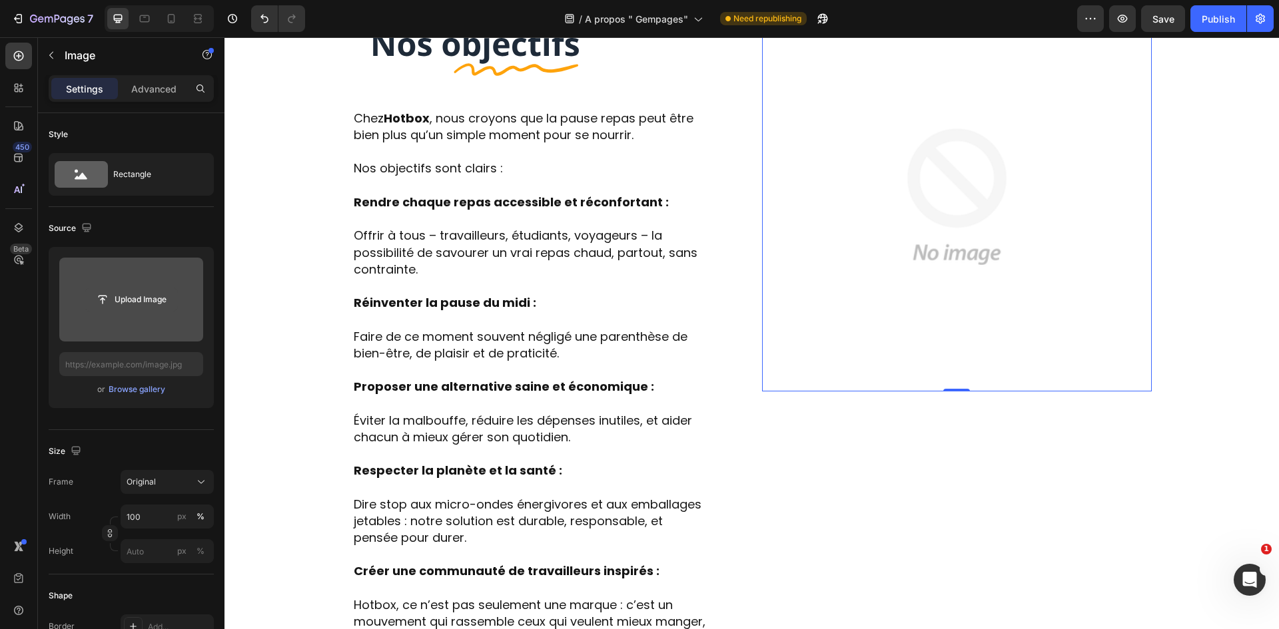
click at [160, 299] on input "file" at bounding box center [131, 299] width 92 height 23
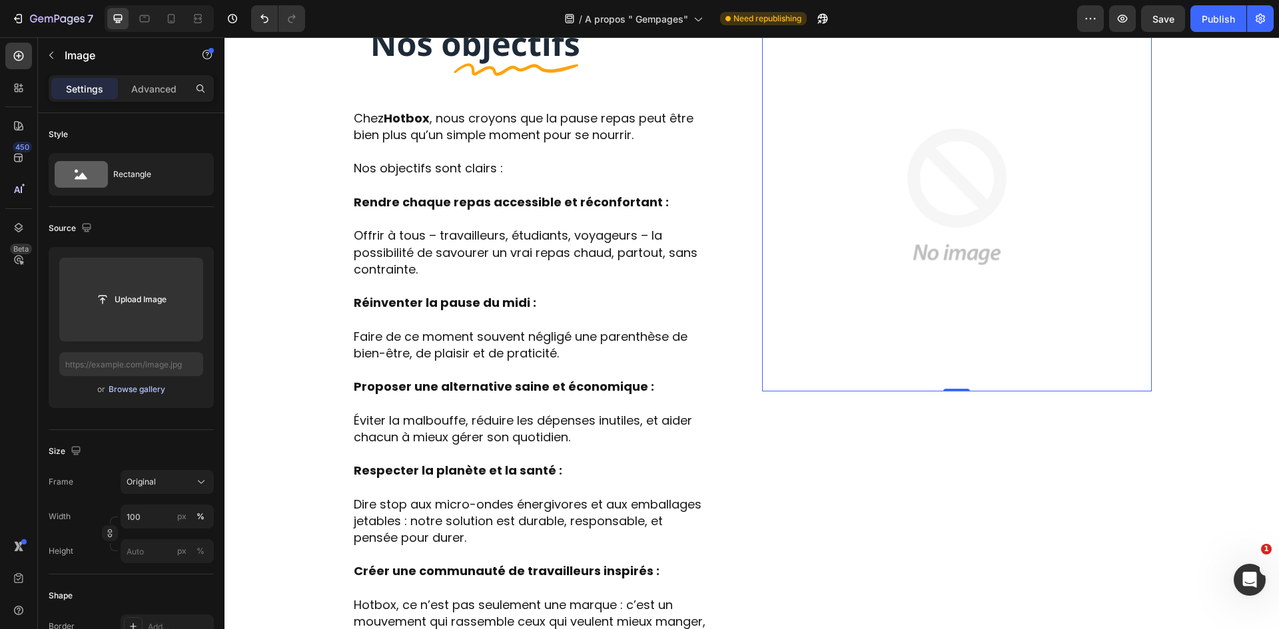
click at [129, 391] on div "Browse gallery" at bounding box center [137, 390] width 57 height 12
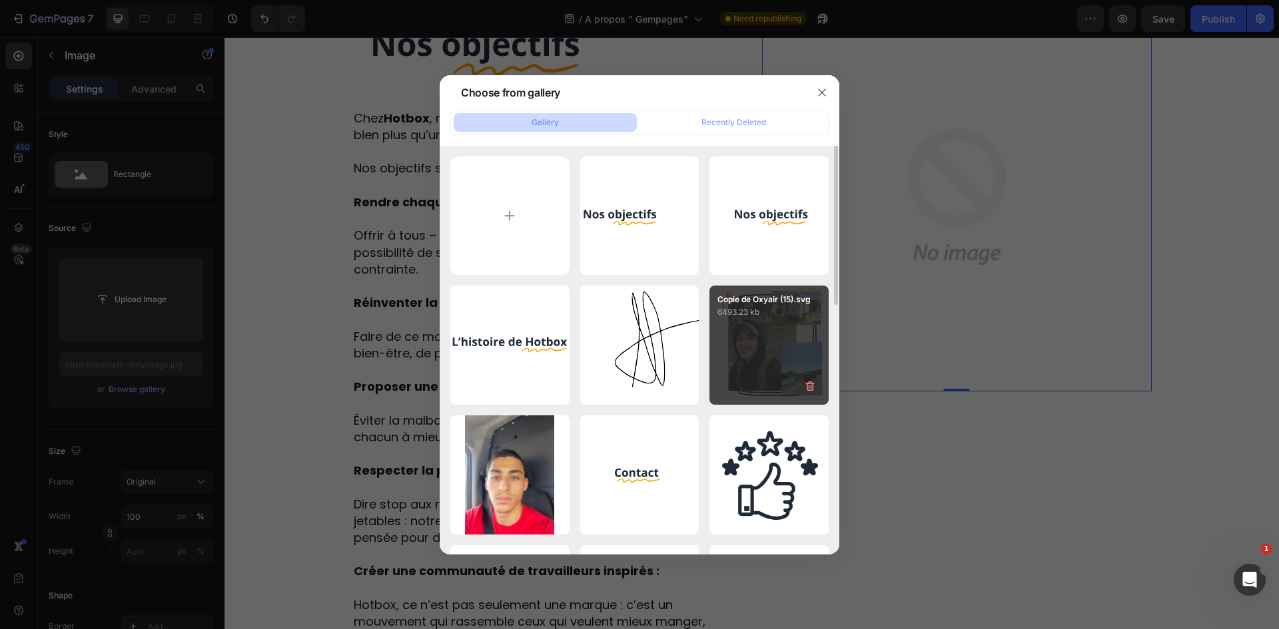
click at [748, 360] on div "Copie de Oxyair (15).svg 6493.23 kb" at bounding box center [768, 345] width 119 height 119
type input "https://cdn.shopify.com/s/files/1/0947/1977/0948/files/gempages_584826131627115…"
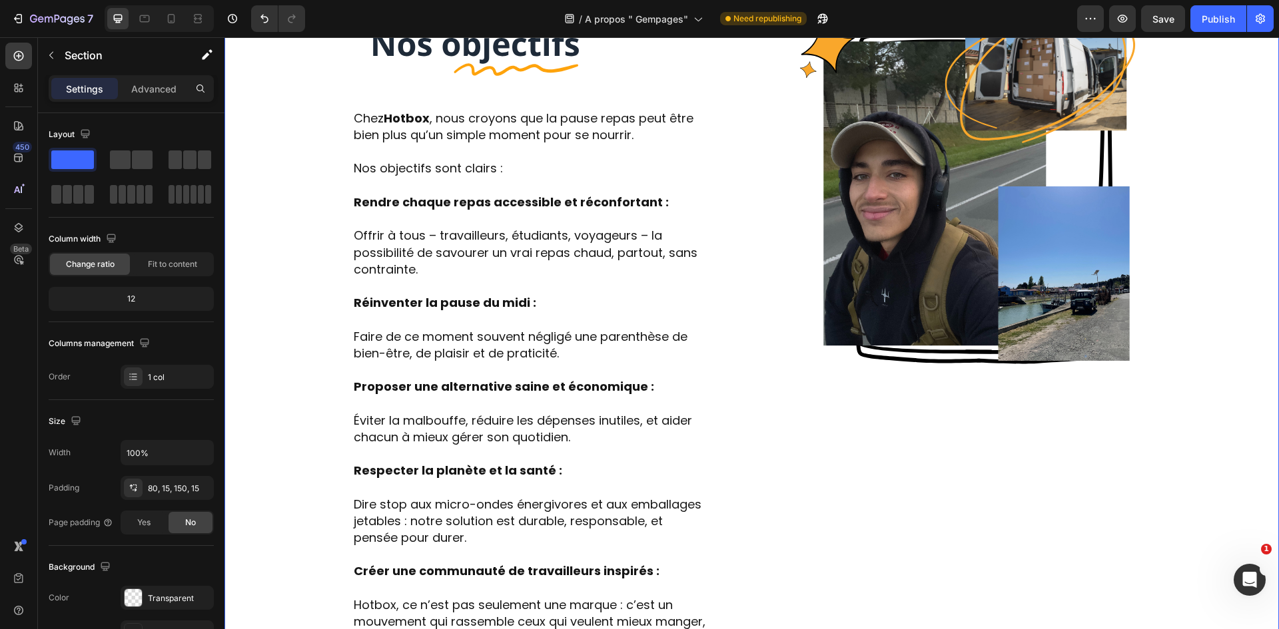
click at [1216, 201] on div "Image Row Chez Hotbox , nous croyons que la pause repas peut être bien plus qu’…" at bounding box center [751, 394] width 1034 height 784
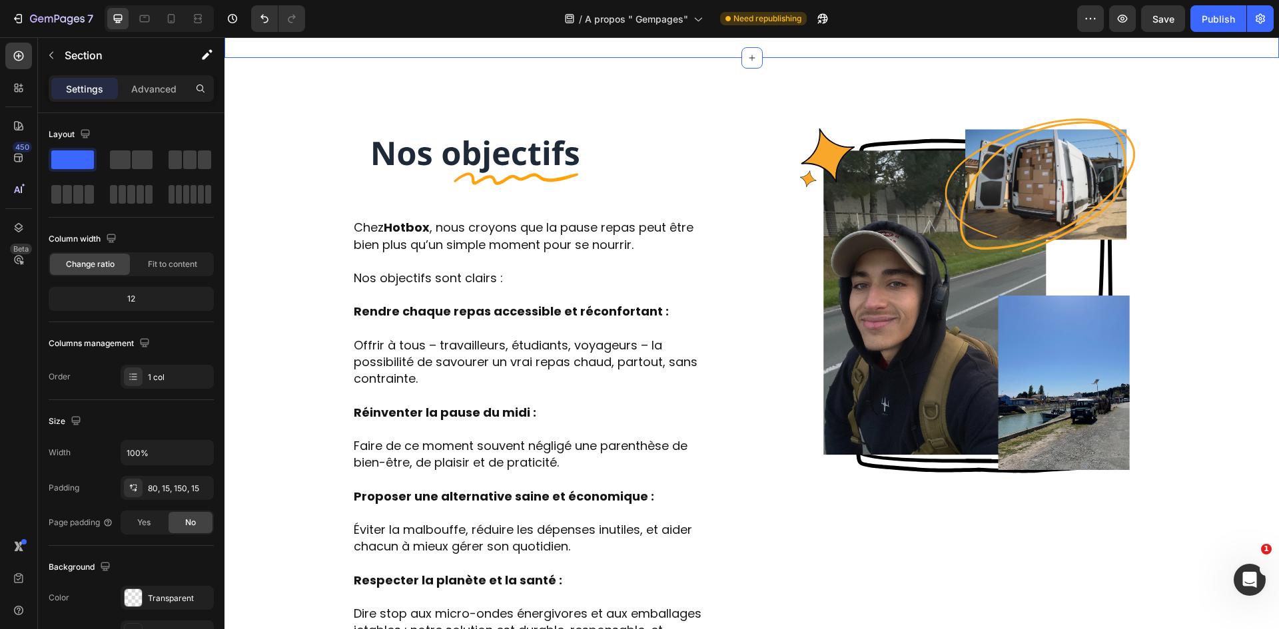
scroll to position [1332, 0]
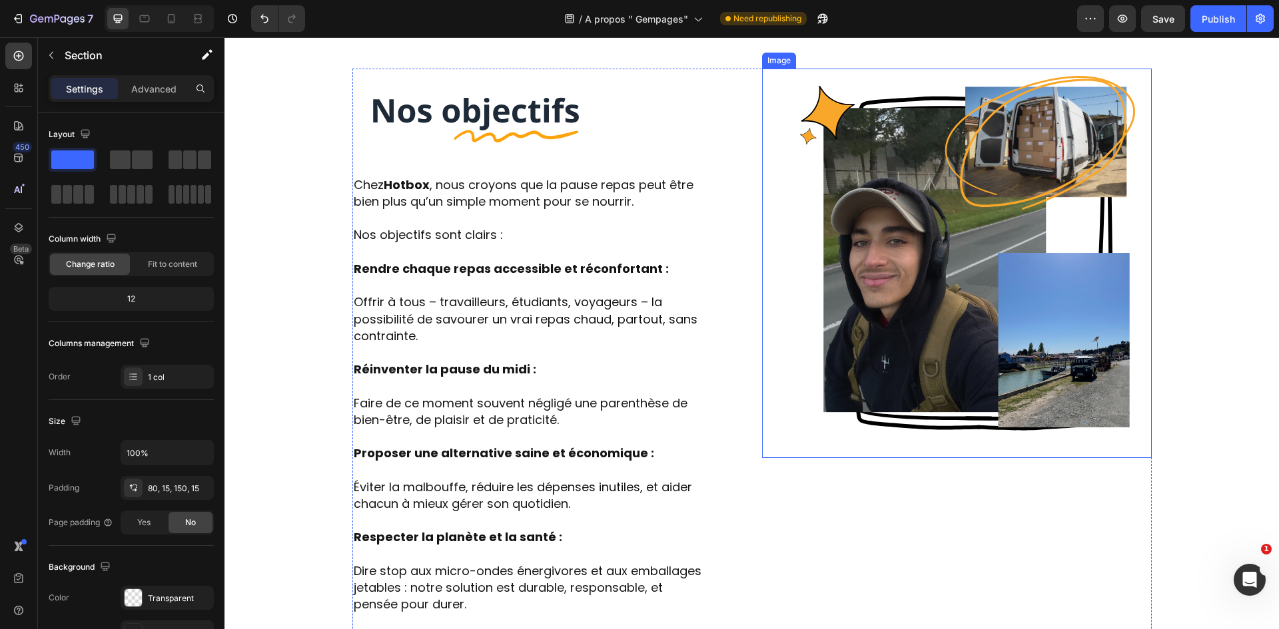
click at [1004, 270] on img at bounding box center [957, 264] width 390 height 390
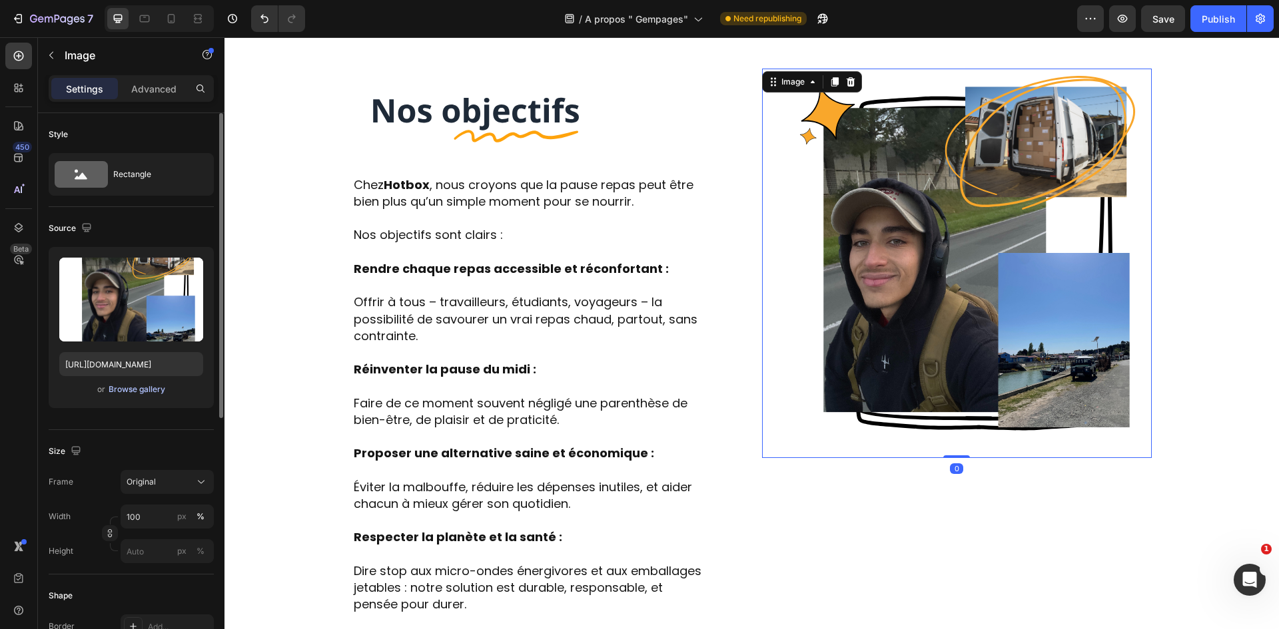
click at [151, 394] on div "Browse gallery" at bounding box center [137, 390] width 57 height 12
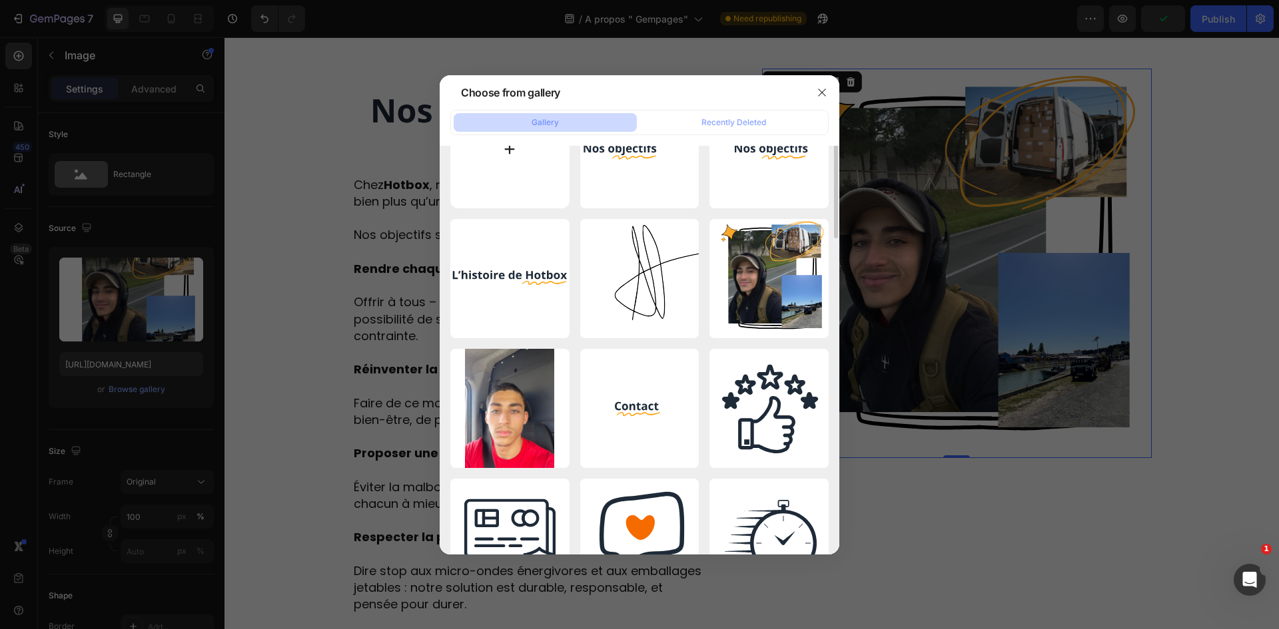
scroll to position [0, 0]
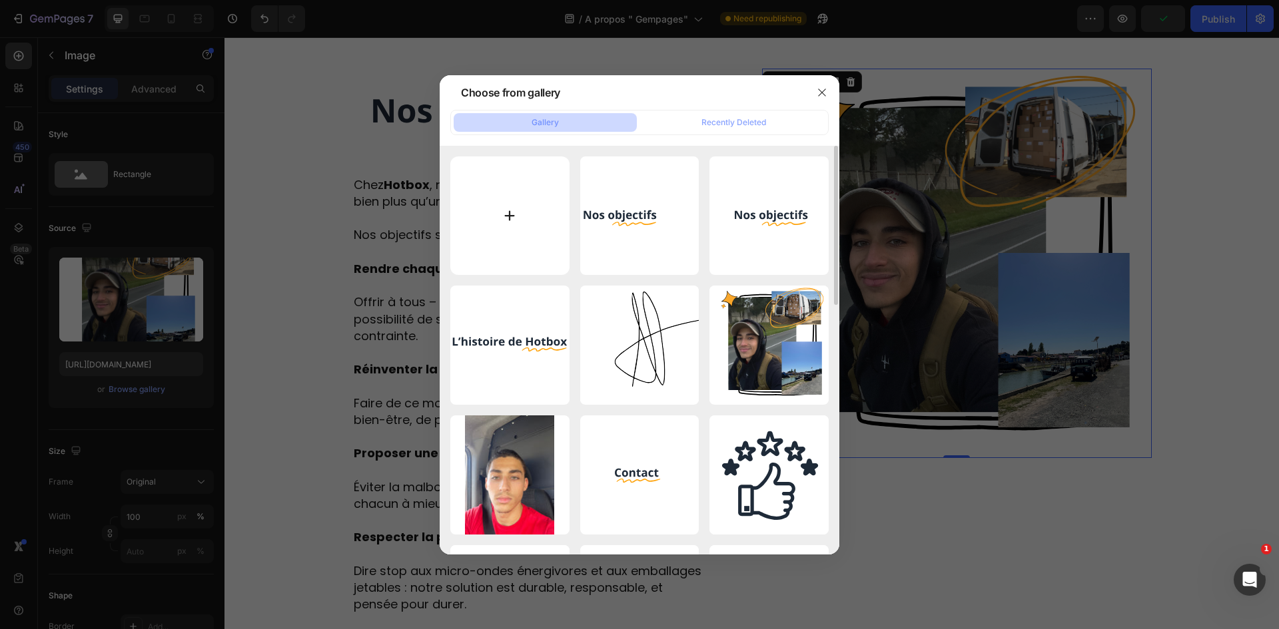
click at [531, 224] on input "file" at bounding box center [509, 216] width 119 height 119
click at [827, 84] on button "button" at bounding box center [821, 92] width 21 height 21
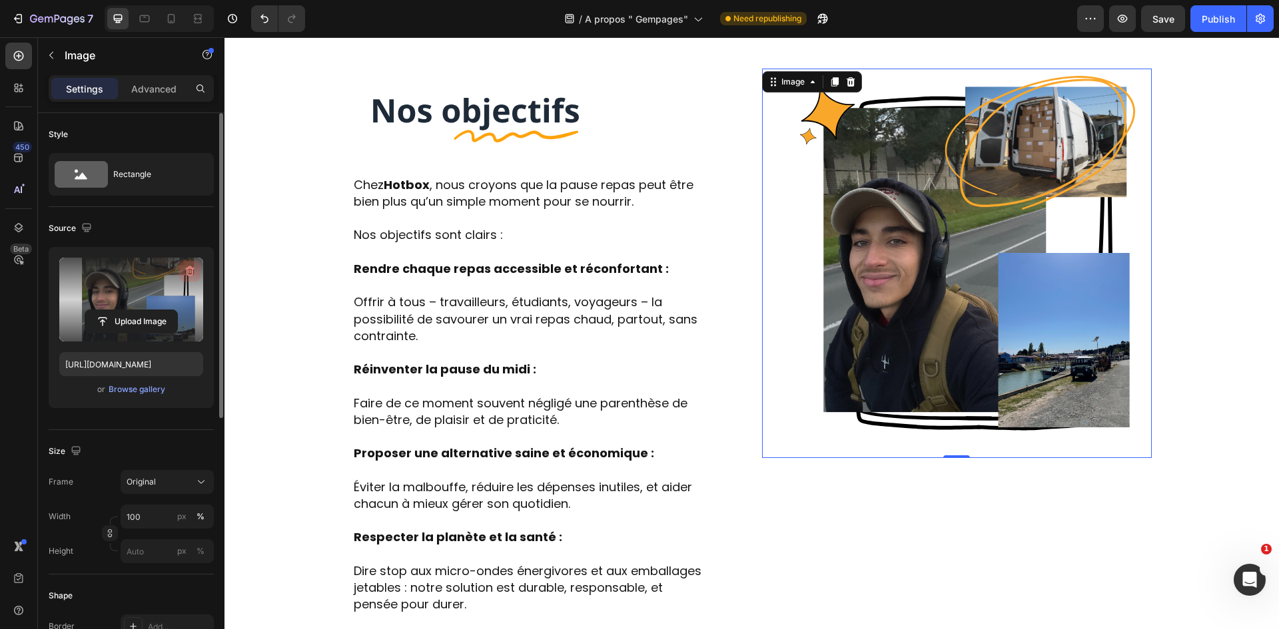
click at [192, 267] on icon "button" at bounding box center [189, 270] width 13 height 13
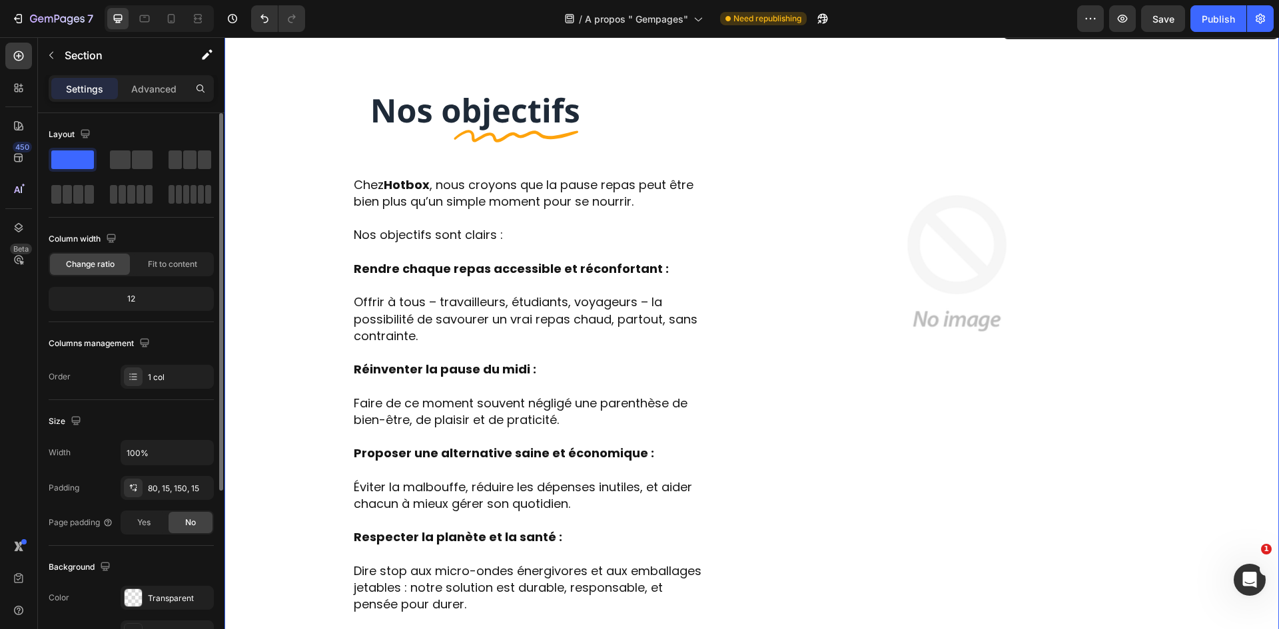
click at [1186, 139] on div "Image Row Chez Hotbox , nous croyons que la pause repas peut être bien plus qu’…" at bounding box center [751, 461] width 1034 height 784
click at [982, 143] on img at bounding box center [957, 264] width 390 height 390
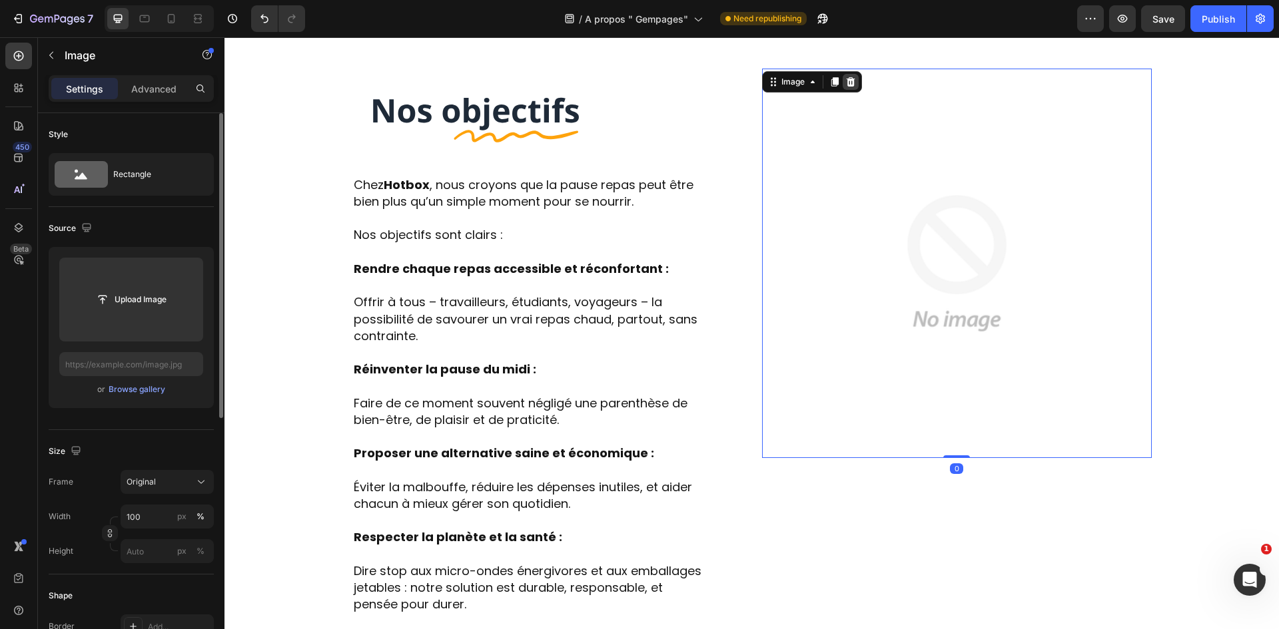
click at [845, 81] on icon at bounding box center [850, 82] width 11 height 11
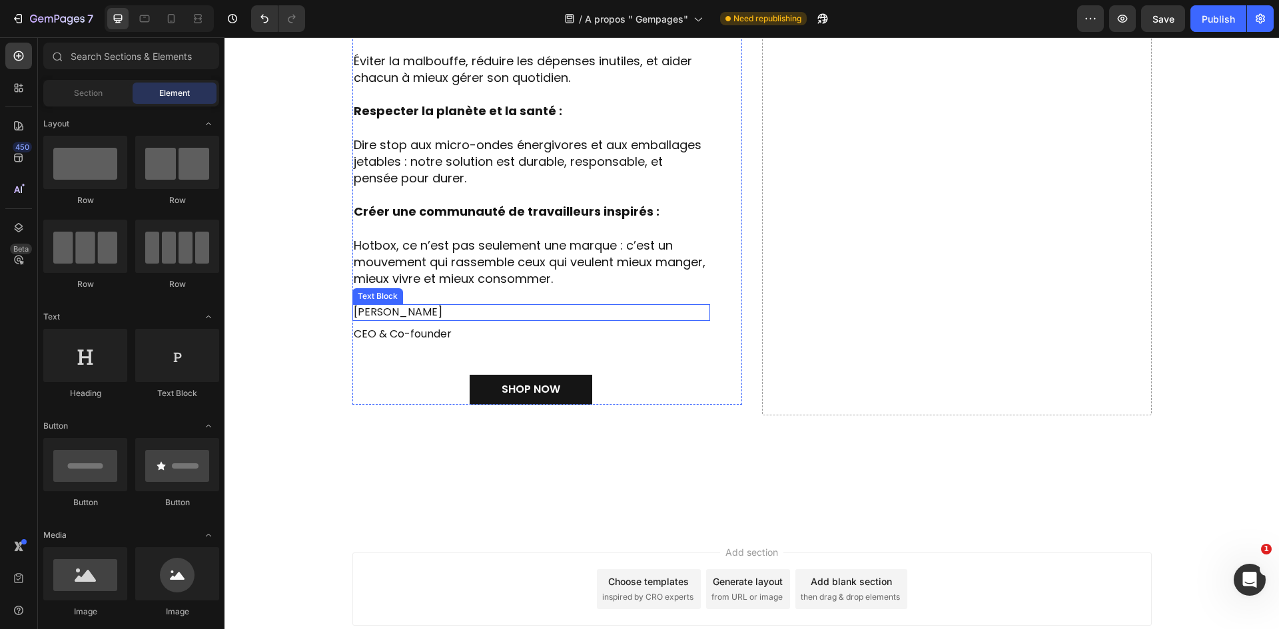
scroll to position [1780, 0]
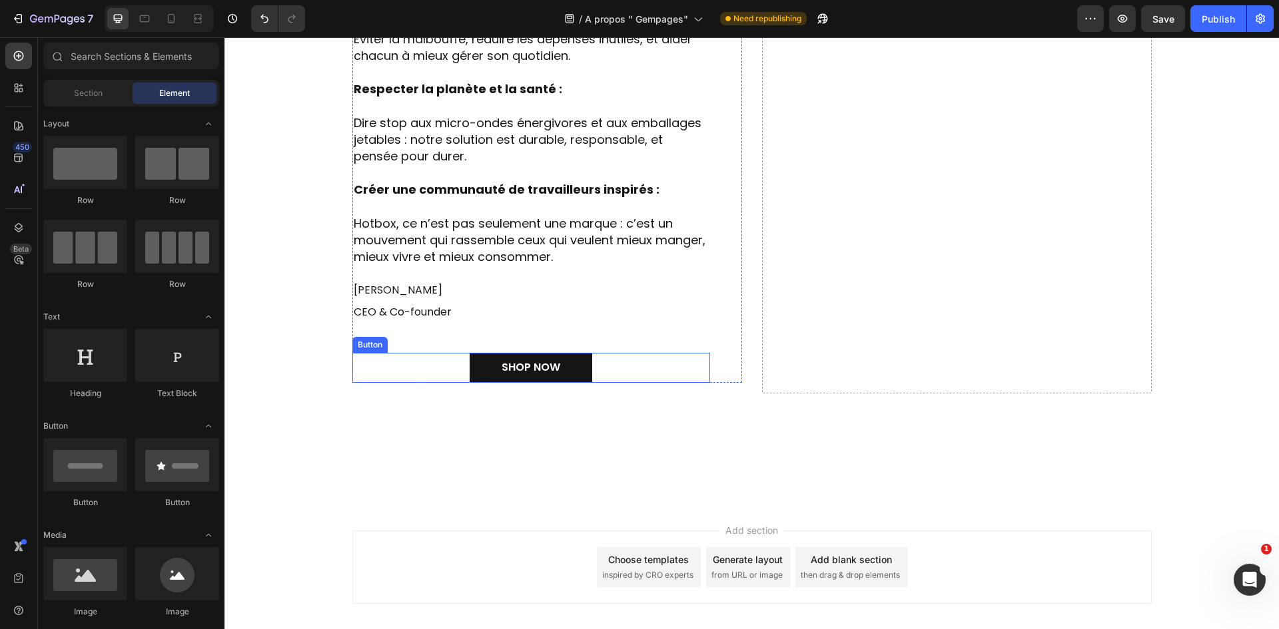
click at [603, 364] on div "SHOP NOW Button" at bounding box center [531, 368] width 358 height 30
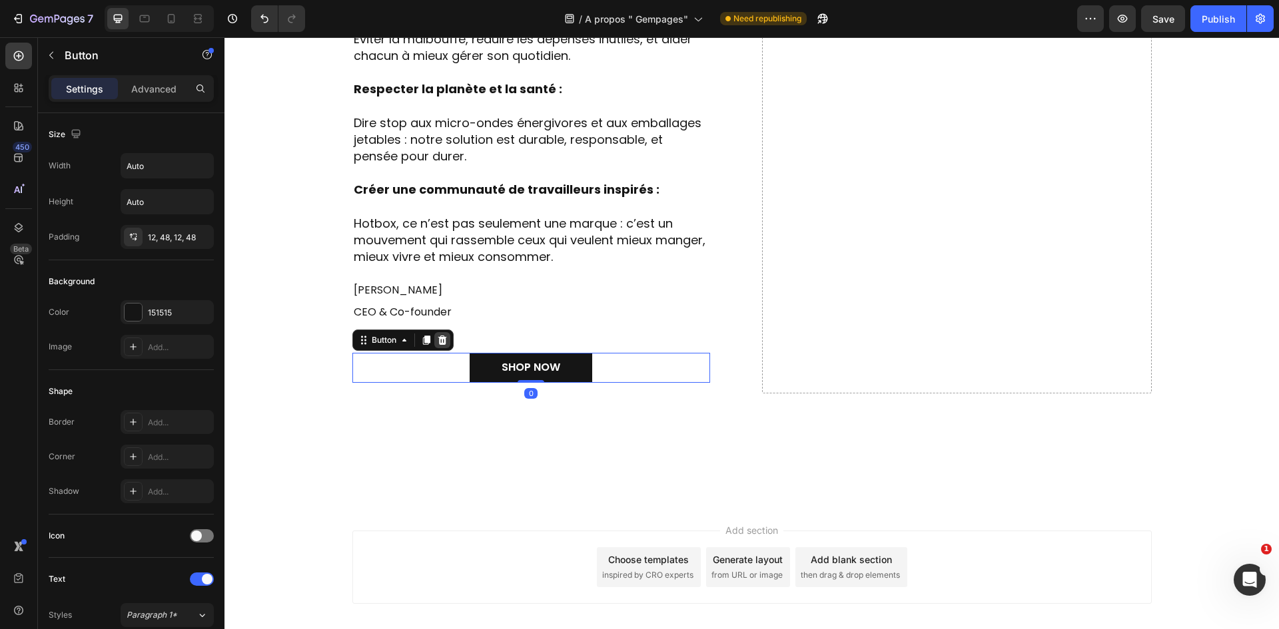
click at [438, 341] on icon at bounding box center [442, 340] width 9 height 9
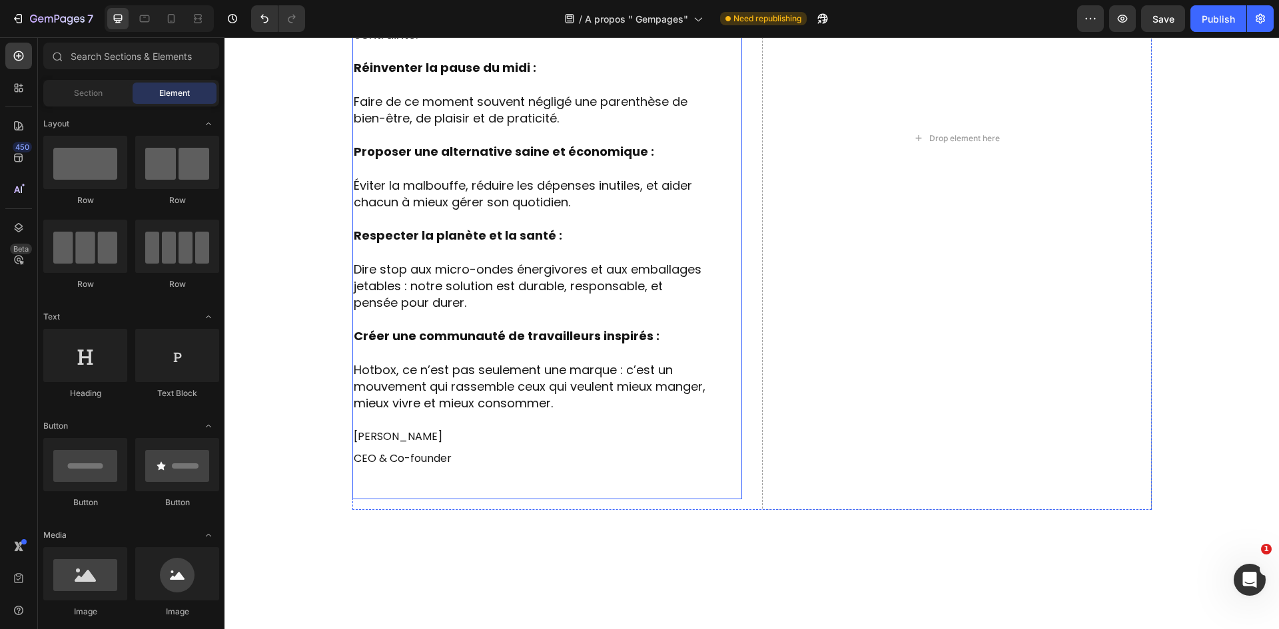
scroll to position [1714, 0]
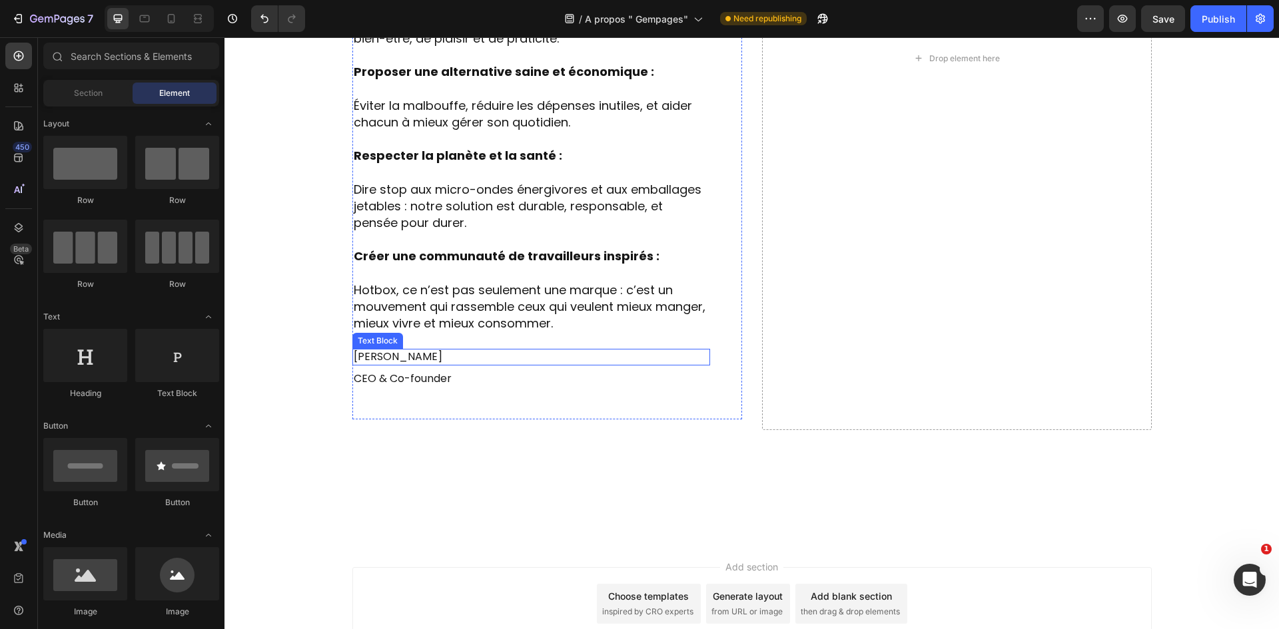
click at [427, 354] on p "Danny grannick" at bounding box center [531, 357] width 355 height 14
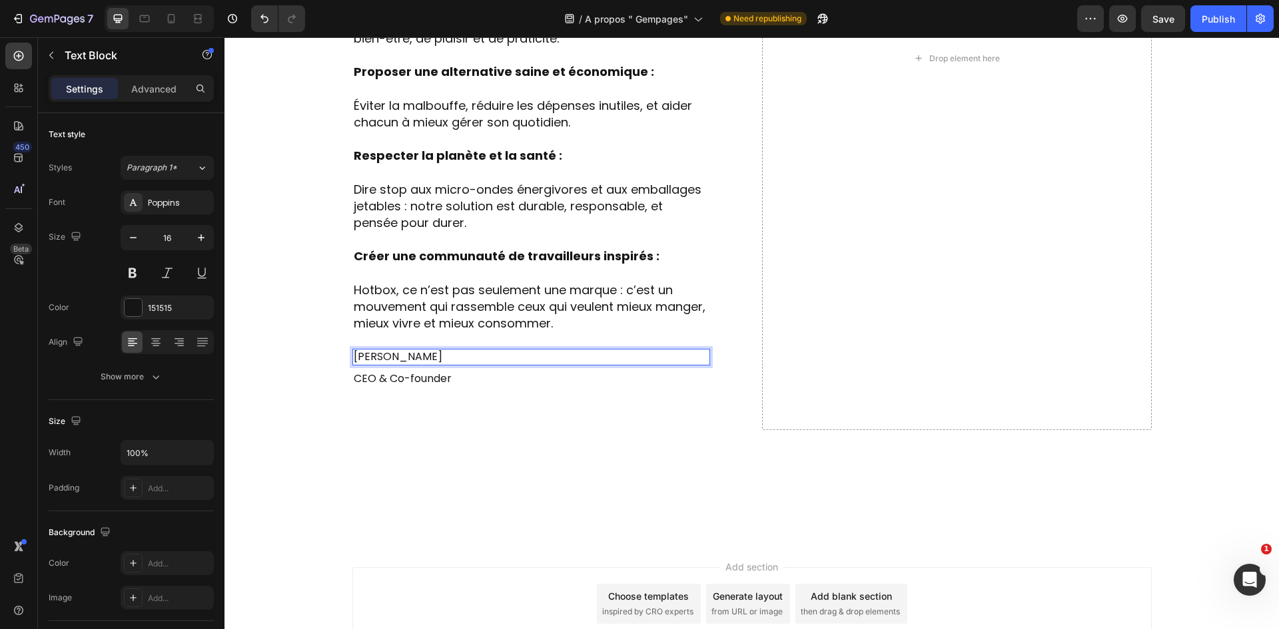
click at [427, 354] on p "Danny grannick" at bounding box center [531, 357] width 355 height 14
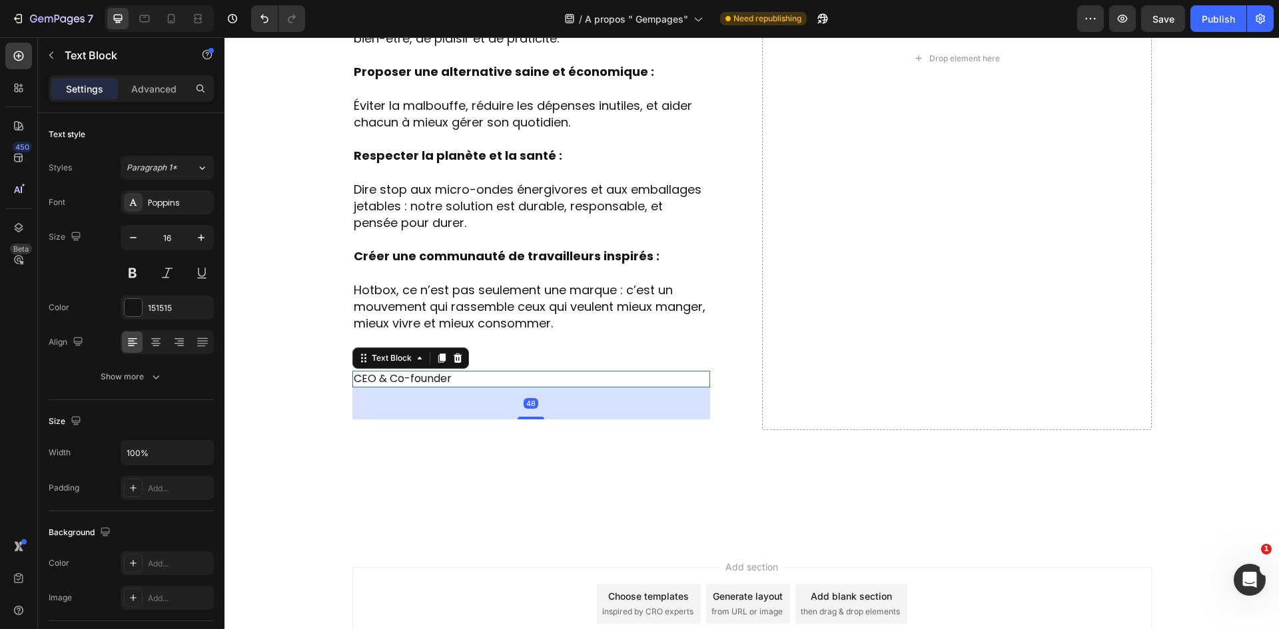
click at [426, 376] on p "CEO & Co-founder" at bounding box center [531, 379] width 355 height 14
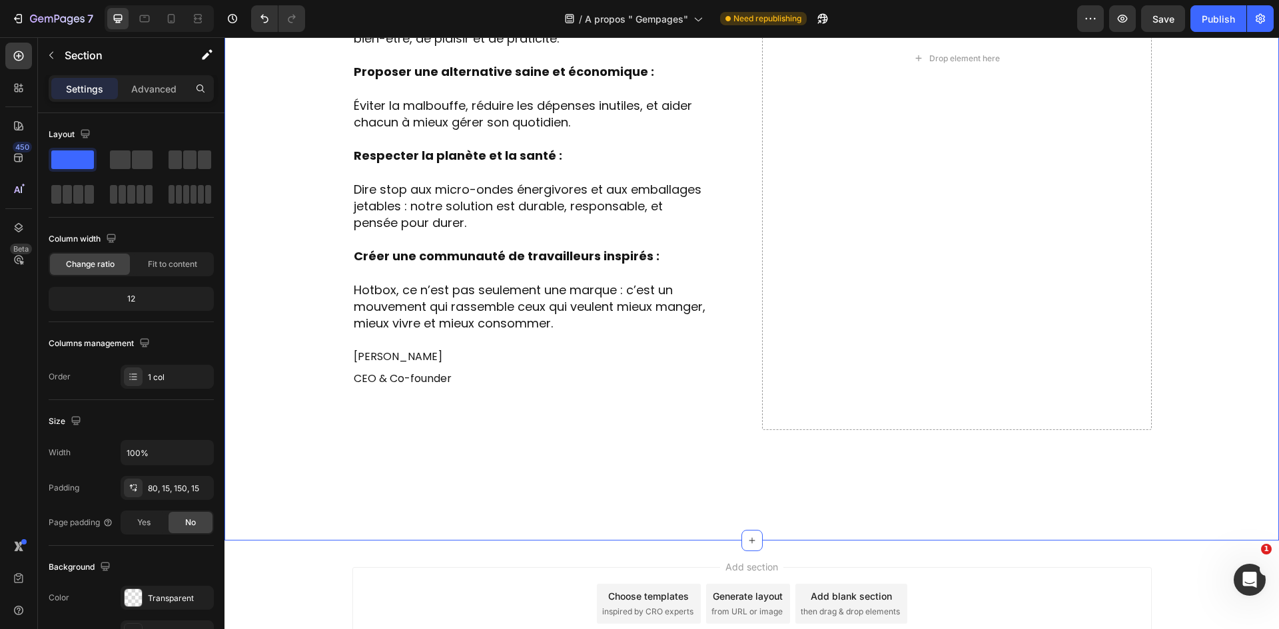
click at [386, 445] on div "Image Row Chez Hotbox , nous croyons que la pause repas peut être bien plus qu’…" at bounding box center [751, 87] width 1054 height 907
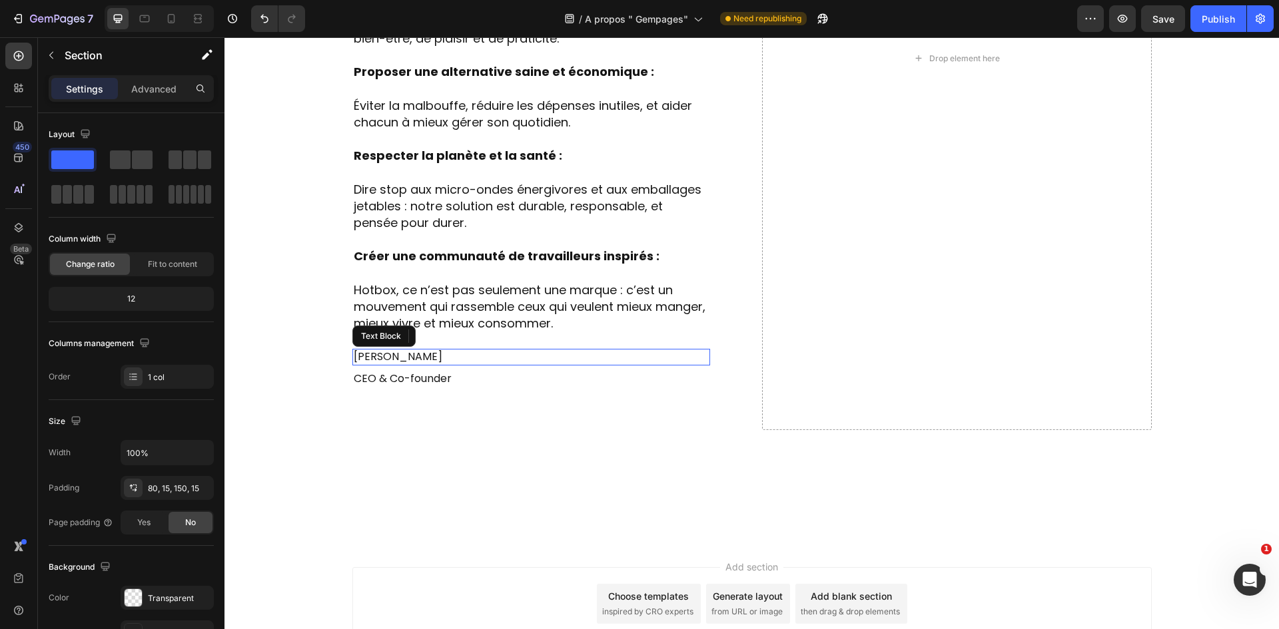
click at [414, 358] on p "[PERSON_NAME]" at bounding box center [531, 357] width 355 height 14
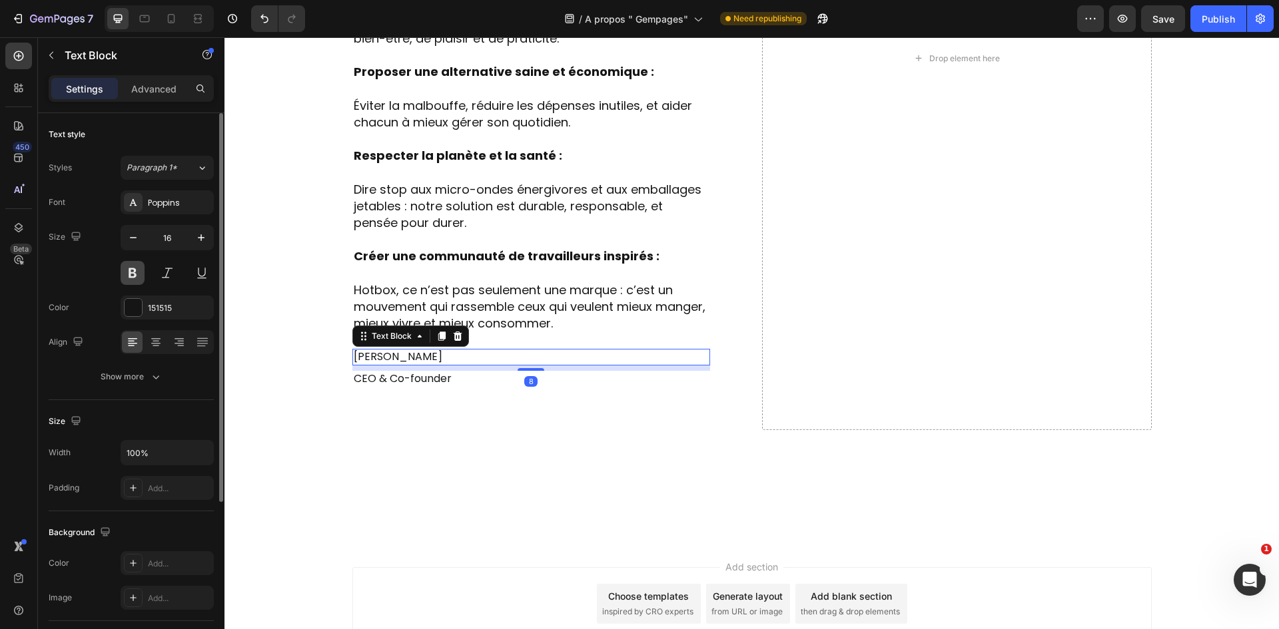
click at [133, 276] on button at bounding box center [133, 273] width 24 height 24
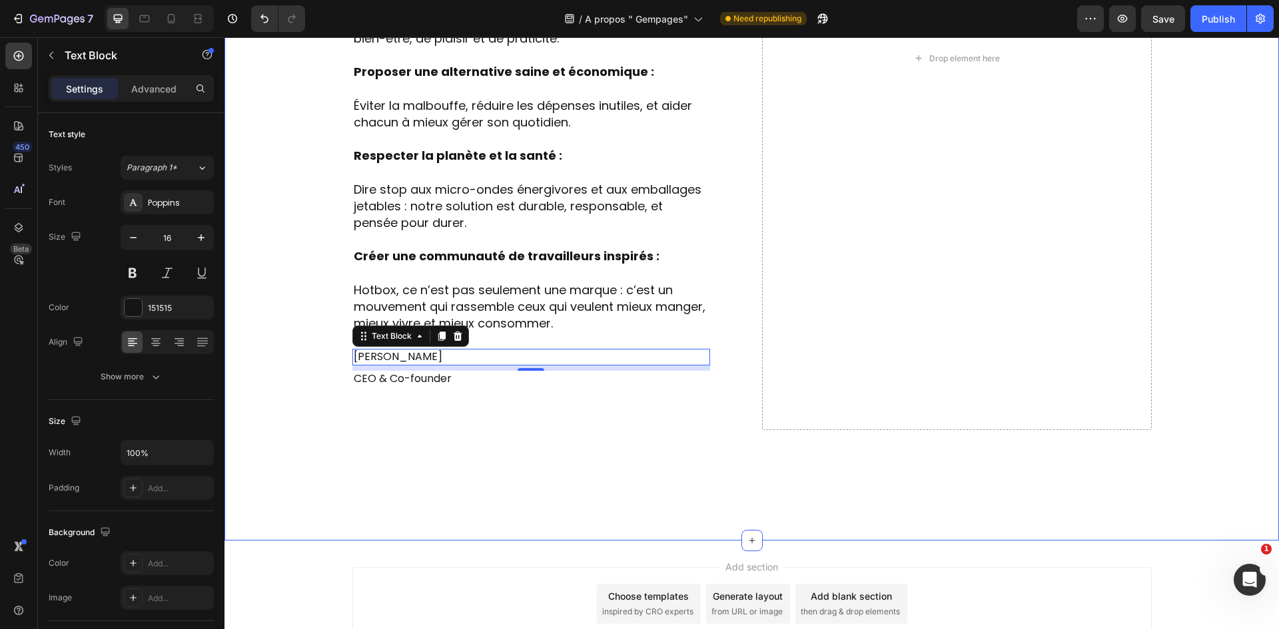
click at [440, 452] on div "Image Row Chez Hotbox , nous croyons que la pause repas peut être bien plus qu’…" at bounding box center [751, 87] width 1054 height 907
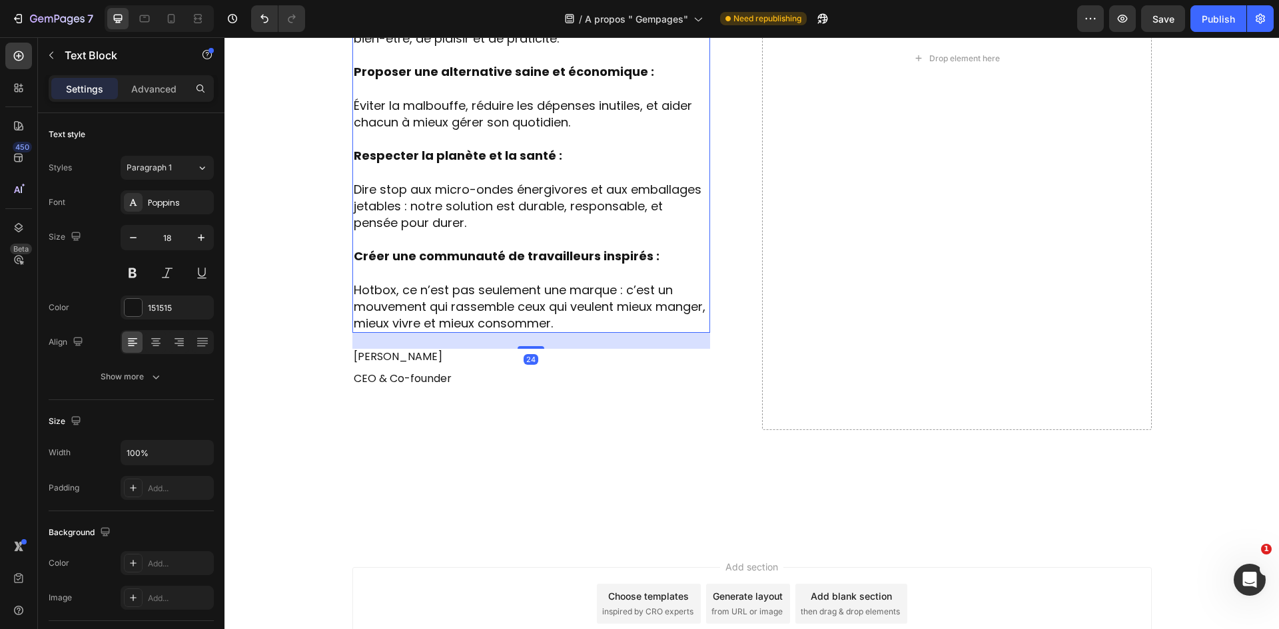
click at [482, 330] on p "Hotbox, ce n’est pas seulement une marque : c’est un mouvement qui rassemble ce…" at bounding box center [531, 298] width 355 height 67
drag, startPoint x: 535, startPoint y: 348, endPoint x: 531, endPoint y: 359, distance: 12.0
click at [531, 349] on div at bounding box center [530, 347] width 27 height 4
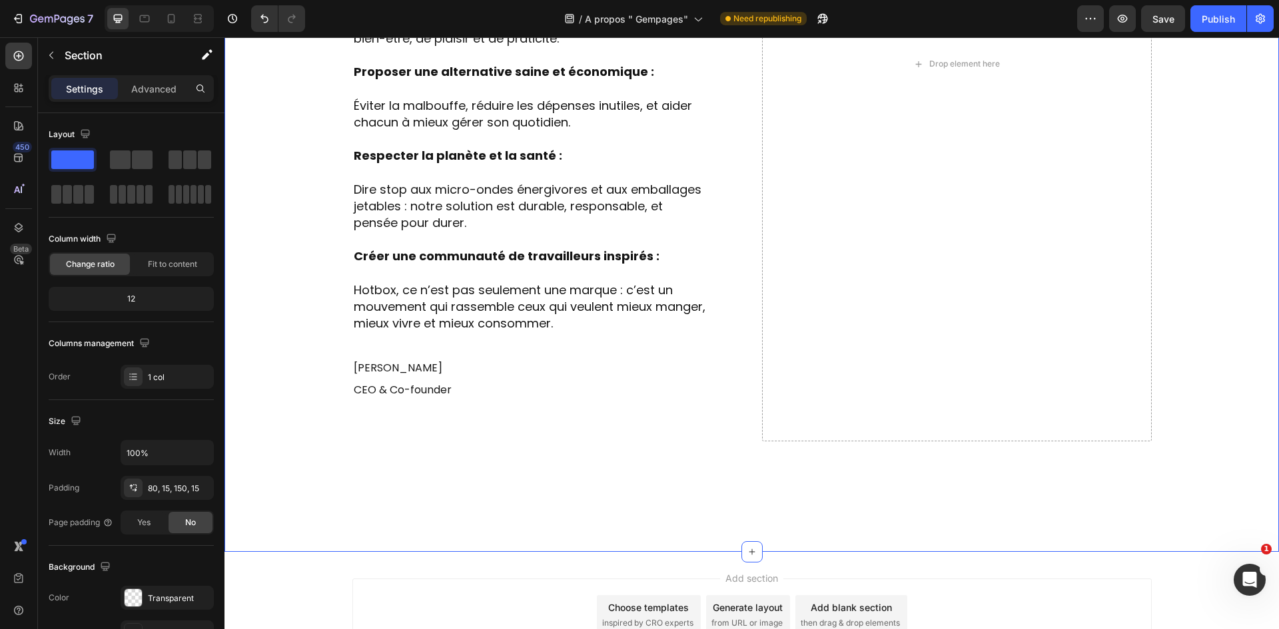
click at [453, 468] on div "Image Row Chez Hotbox , nous croyons que la pause repas peut être bien plus qu’…" at bounding box center [751, 93] width 1054 height 918
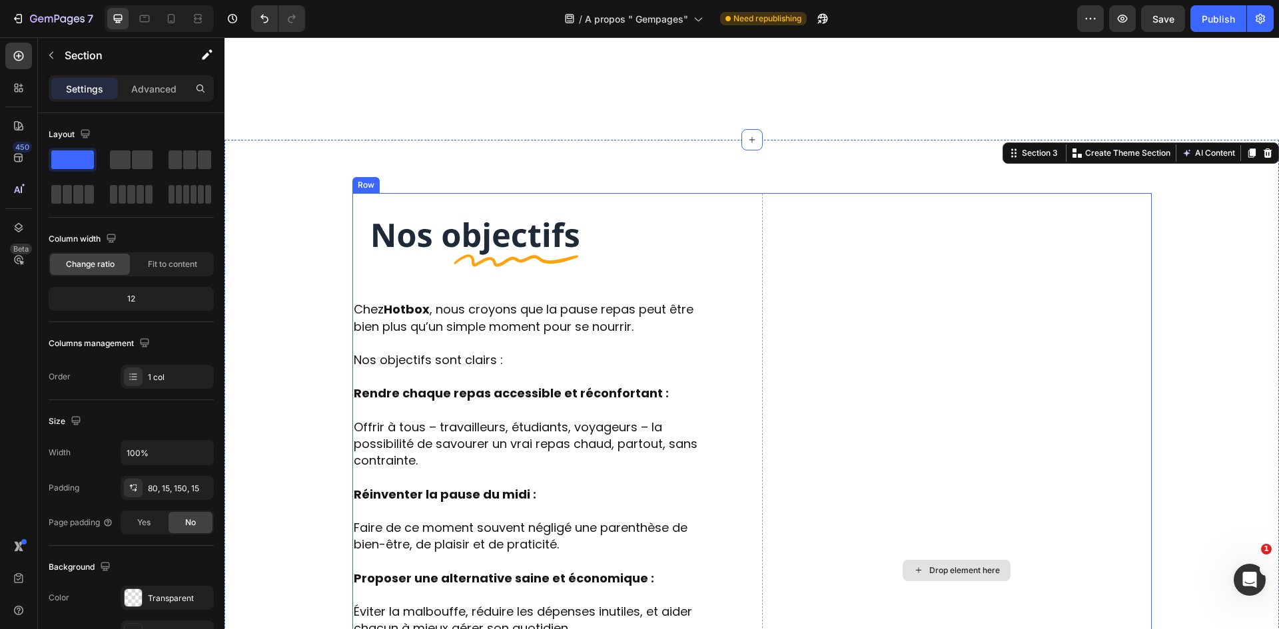
scroll to position [1247, 0]
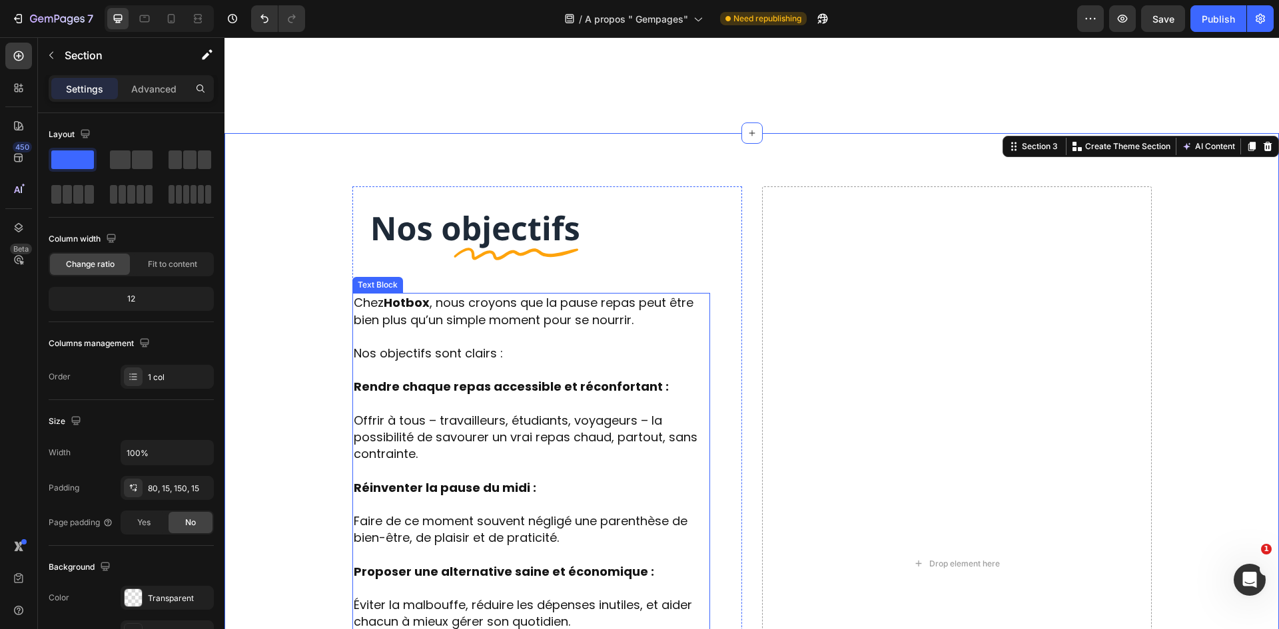
click at [573, 294] on p "Chez Hotbox , nous croyons que la pause repas peut être bien plus qu’un simple …" at bounding box center [531, 310] width 355 height 33
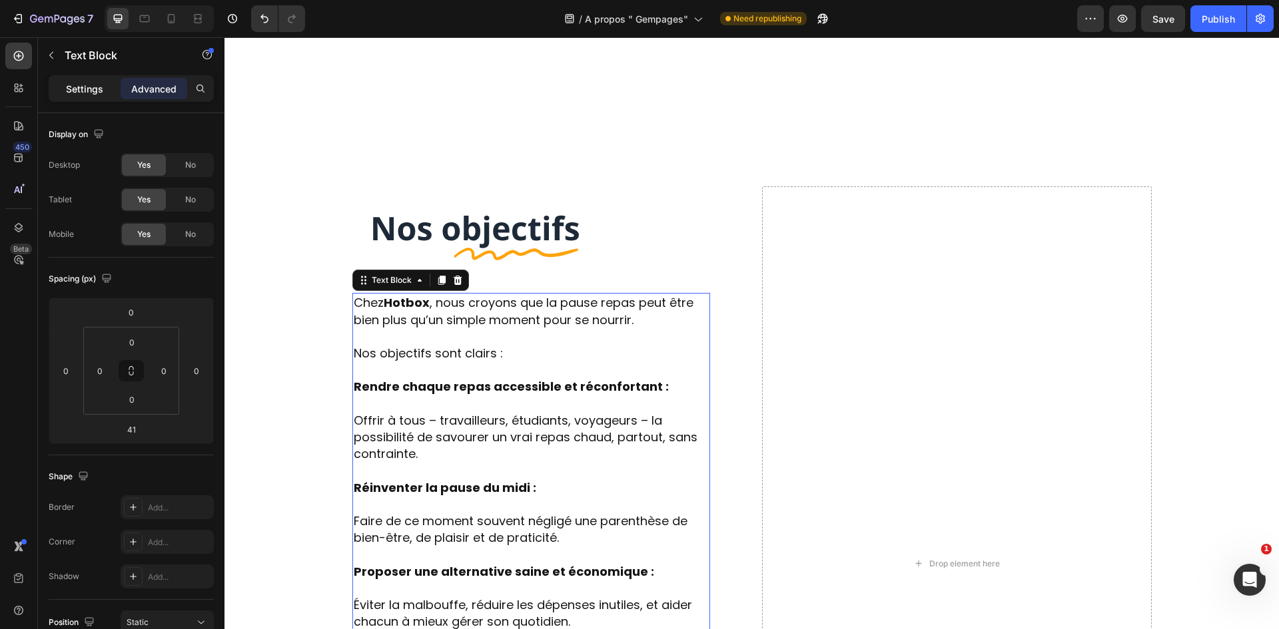
click at [76, 85] on p "Settings" at bounding box center [84, 89] width 37 height 14
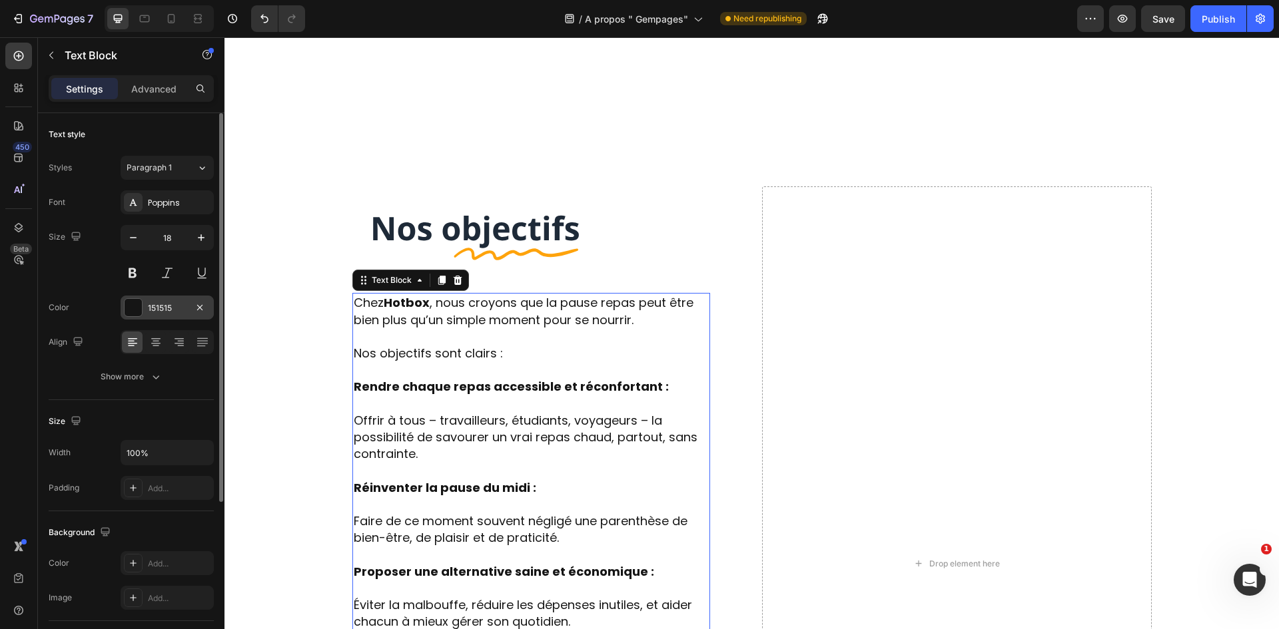
click at [157, 300] on div "151515" at bounding box center [167, 308] width 93 height 24
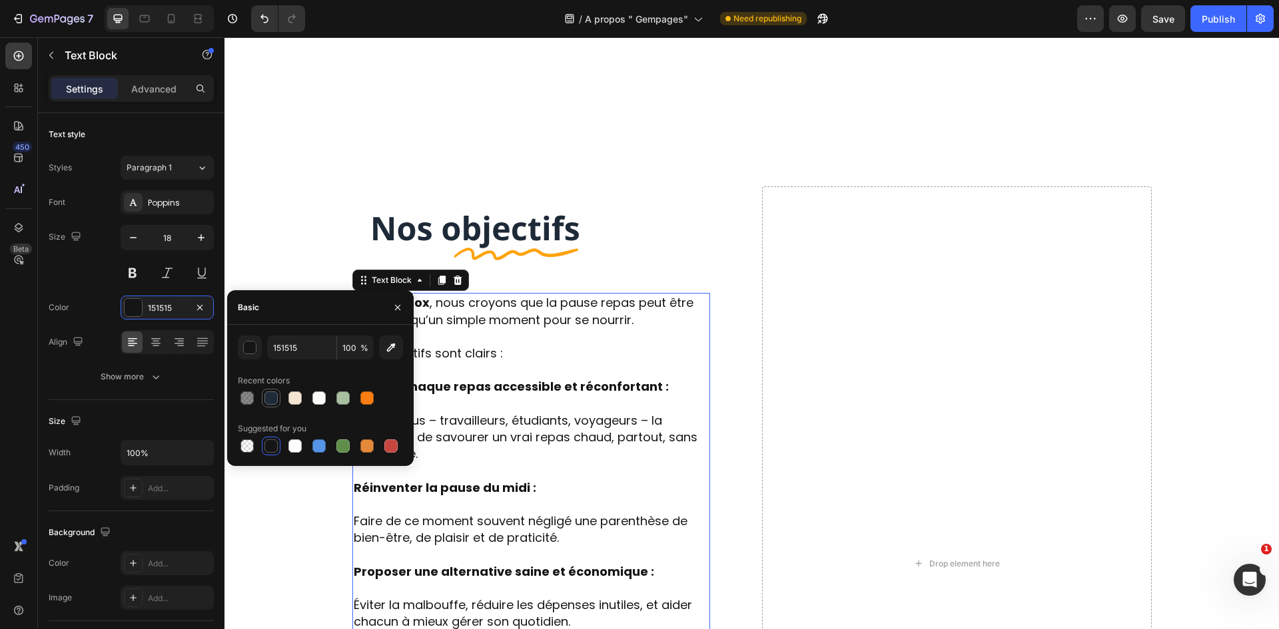
click at [275, 397] on div at bounding box center [270, 398] width 13 height 13
type input "1E2A38"
click at [561, 133] on div "Image Row Chez Hotbox , nous croyons que la pause repas peut être bien plus qu’…" at bounding box center [751, 592] width 1054 height 918
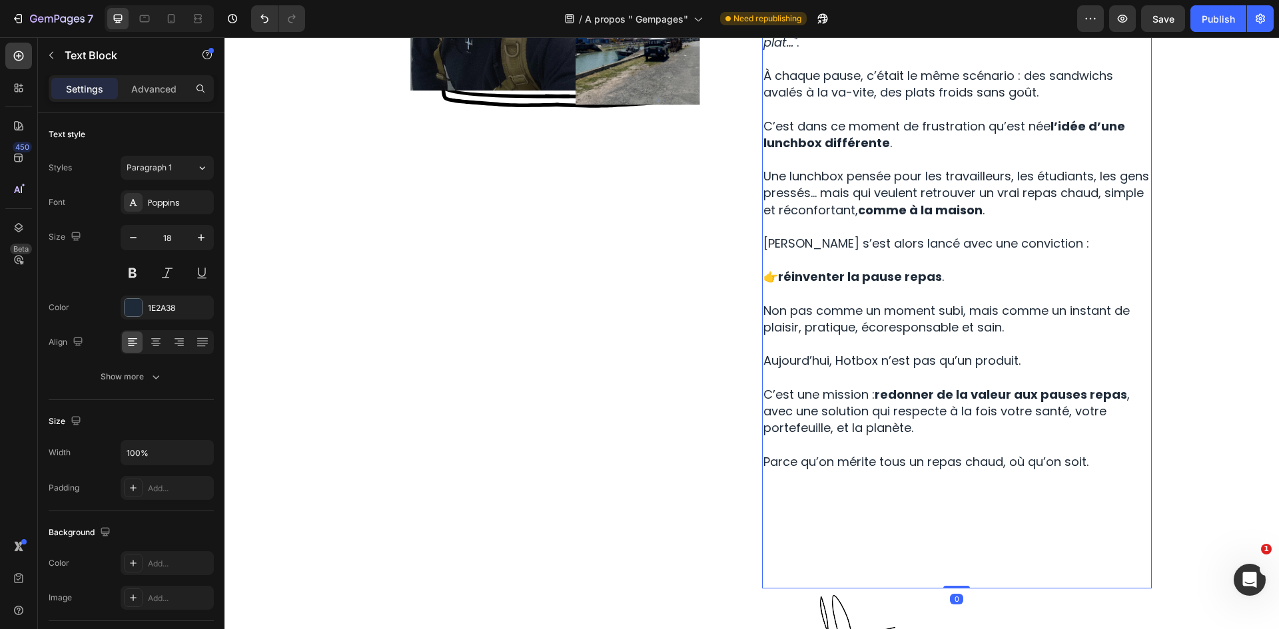
click at [851, 235] on p "[PERSON_NAME] s’est alors lancé avec une conviction :" at bounding box center [956, 243] width 387 height 17
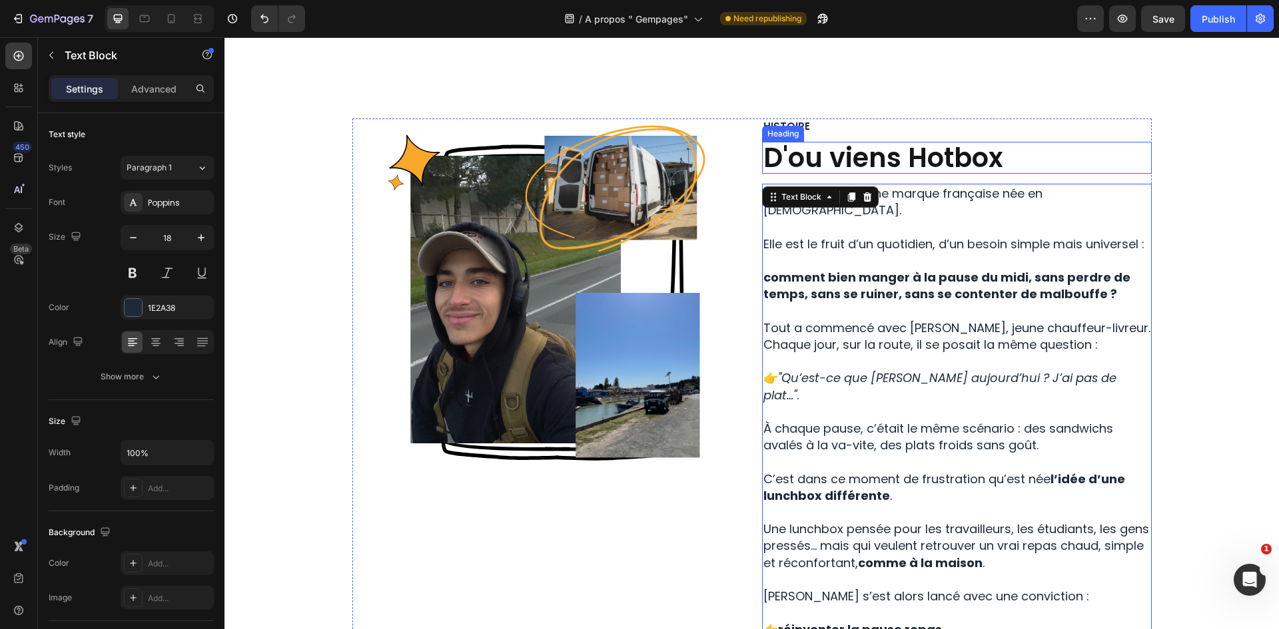
scroll to position [182, 0]
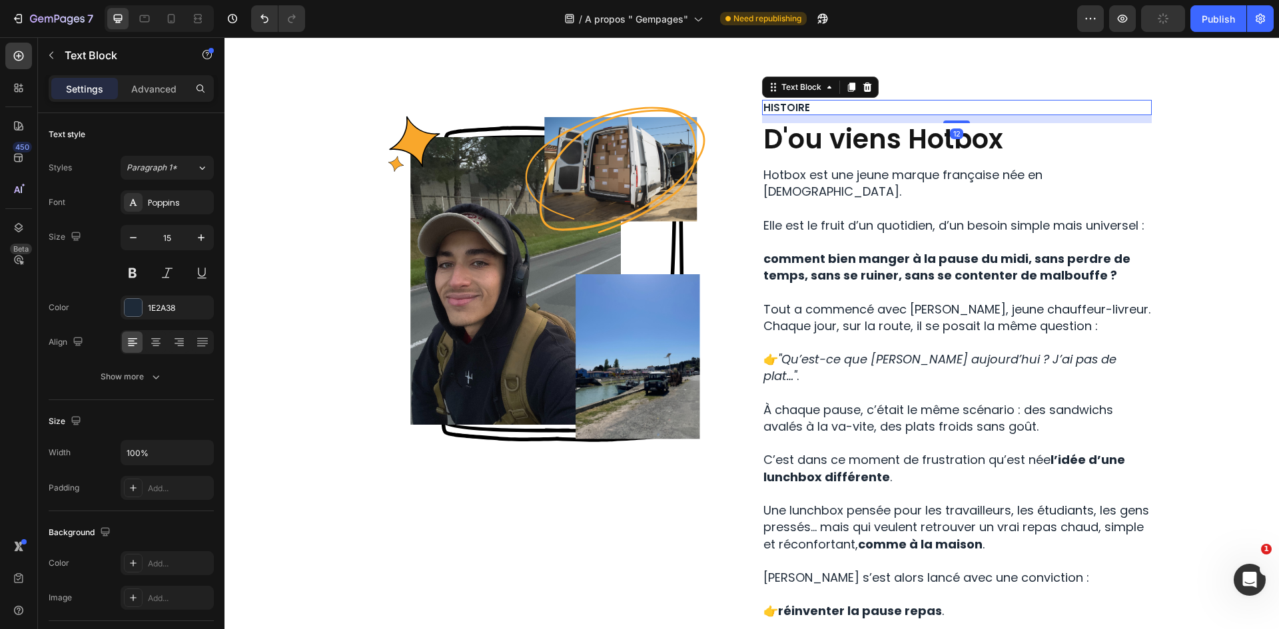
click at [858, 113] on div "Histoire" at bounding box center [957, 108] width 390 height 16
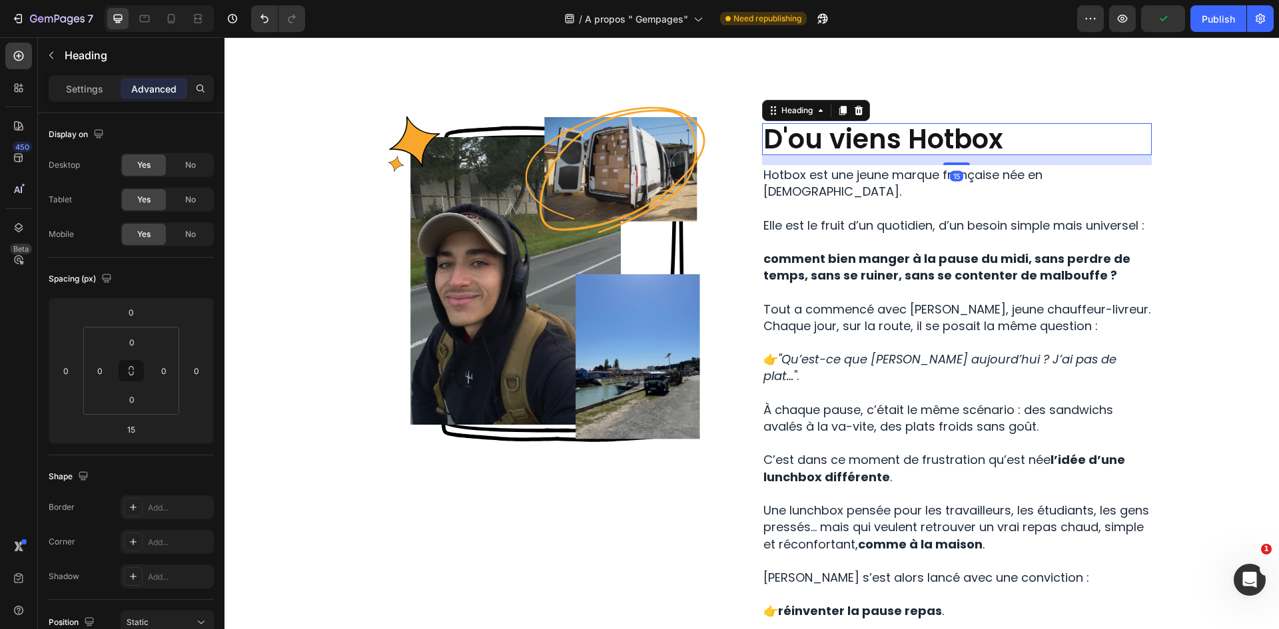
click at [873, 135] on h2 "D'ou viens Hotbox" at bounding box center [957, 139] width 390 height 32
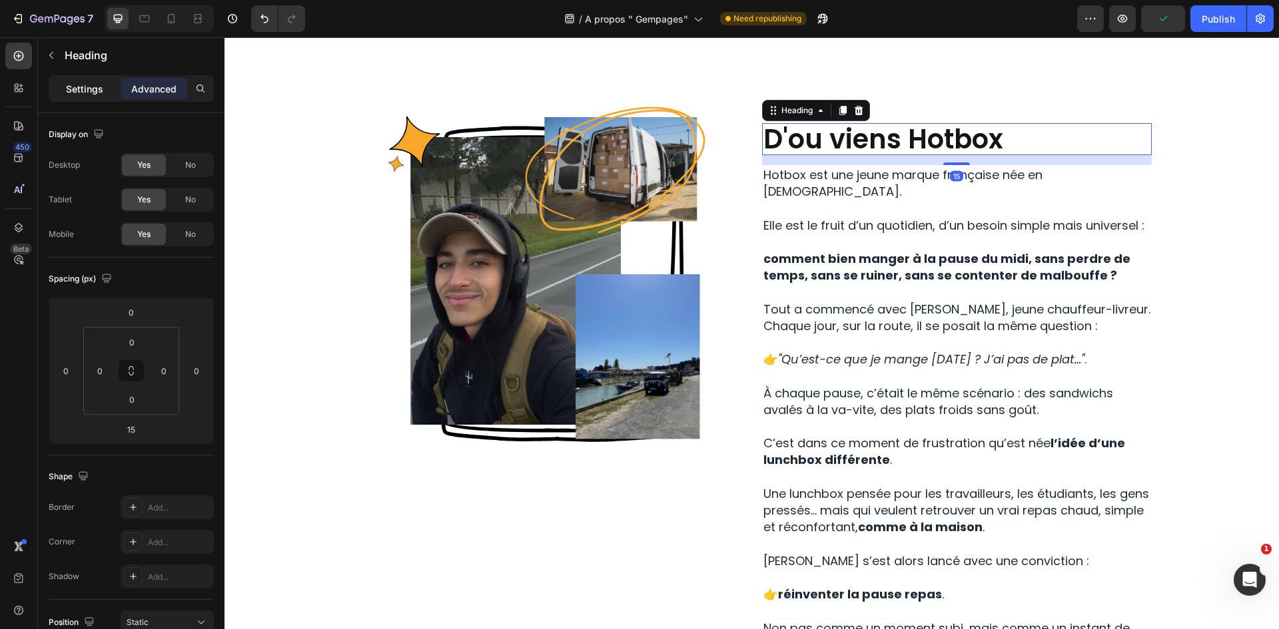
click at [87, 92] on p "Settings" at bounding box center [84, 89] width 37 height 14
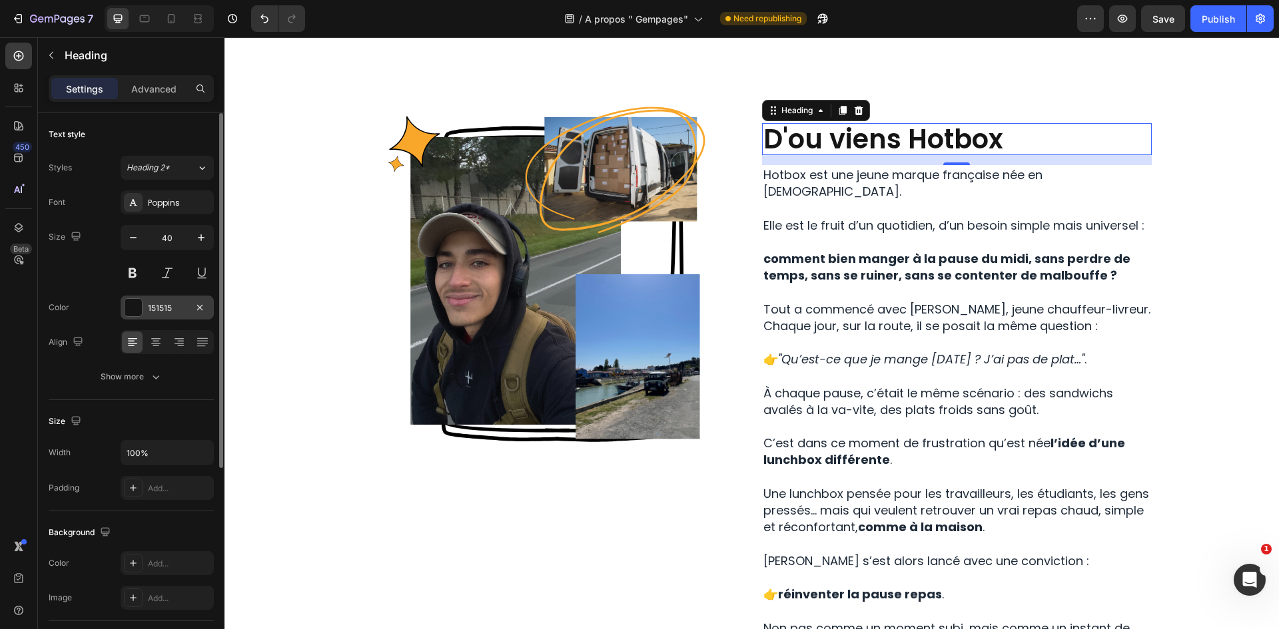
click at [157, 308] on div "151515" at bounding box center [167, 308] width 39 height 12
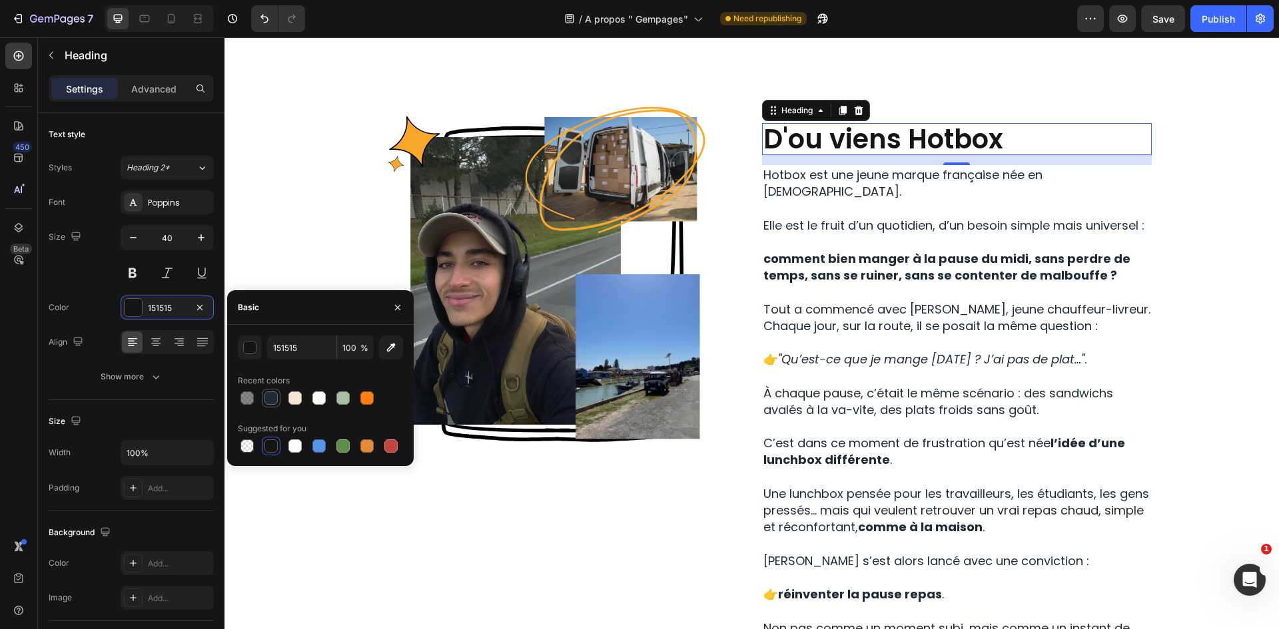
click at [277, 404] on div at bounding box center [271, 398] width 16 height 16
type input "1E2A38"
click at [1178, 178] on div "Image Row Histoire Text Block D'ou viens Hotbox Heading 15 Hotbox est une jeune…" at bounding box center [751, 508] width 1034 height 817
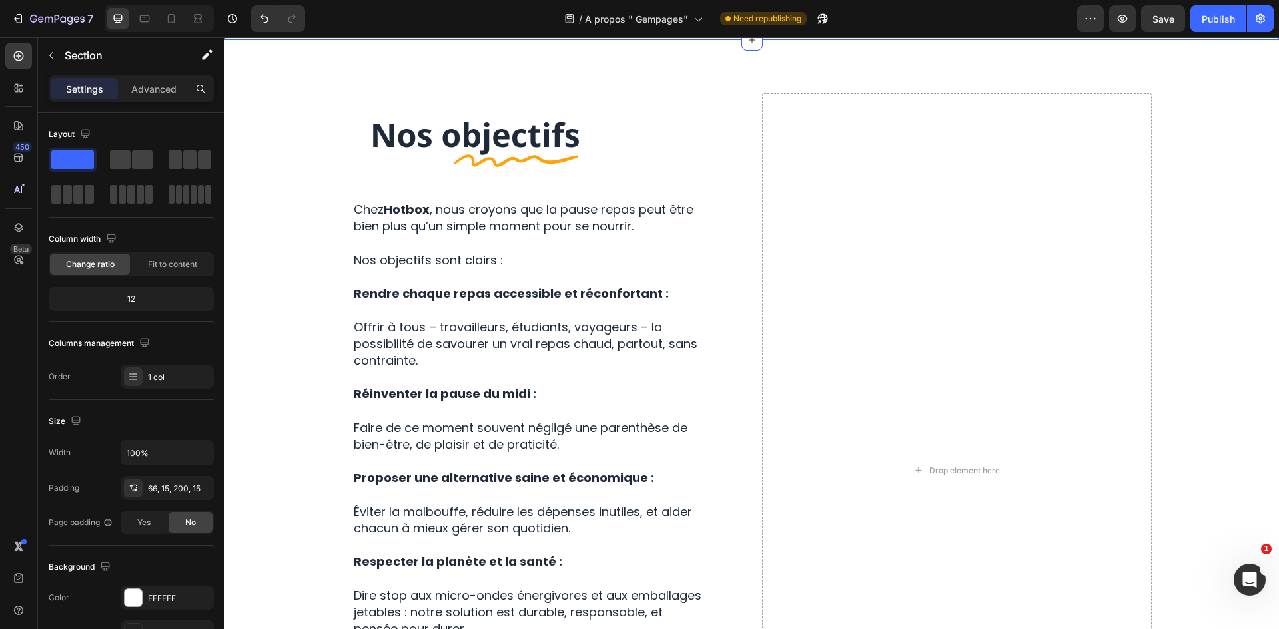
scroll to position [1199, 0]
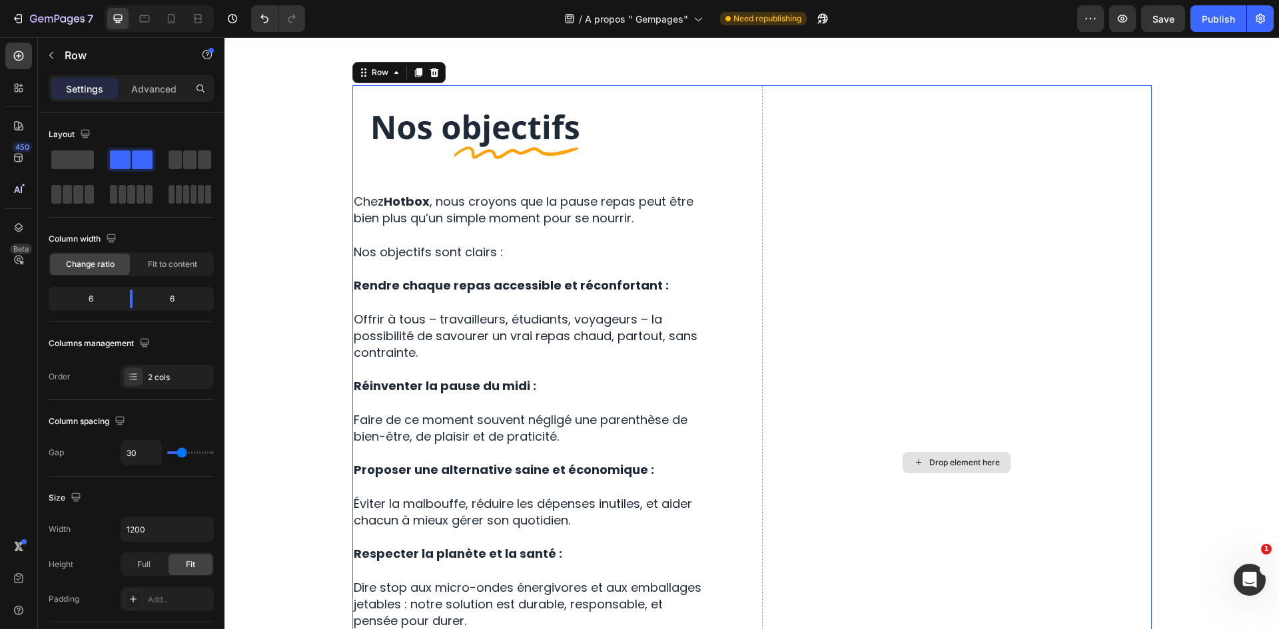
click at [810, 246] on div "Drop element here" at bounding box center [957, 462] width 390 height 755
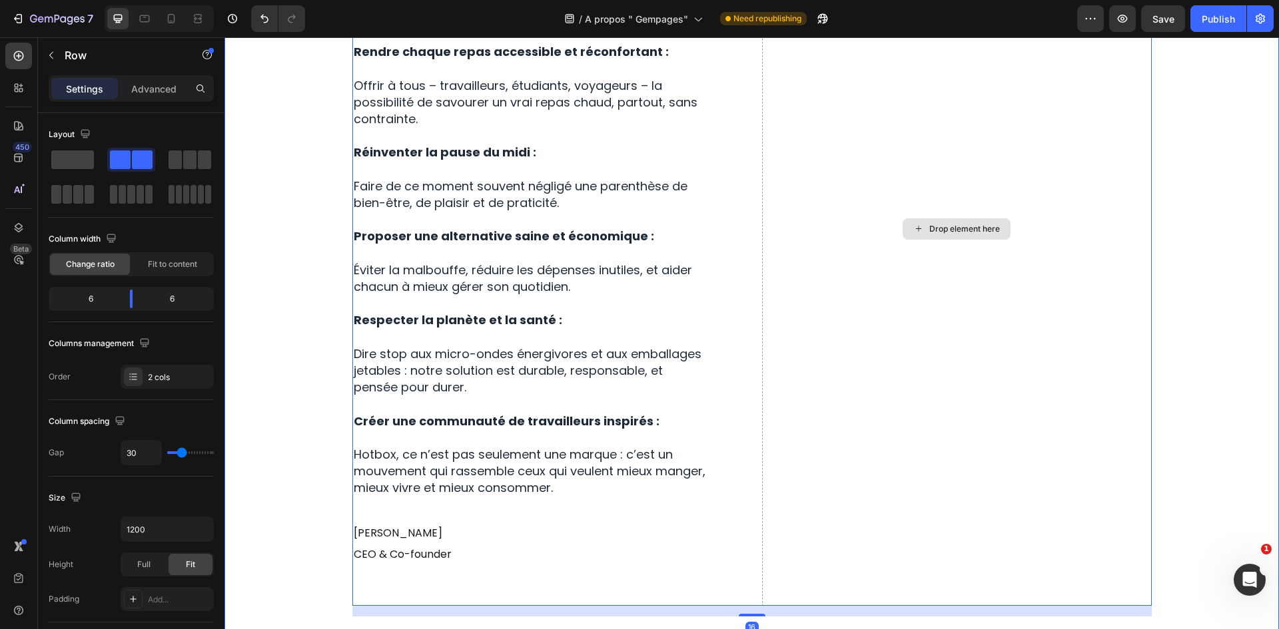
scroll to position [1465, 0]
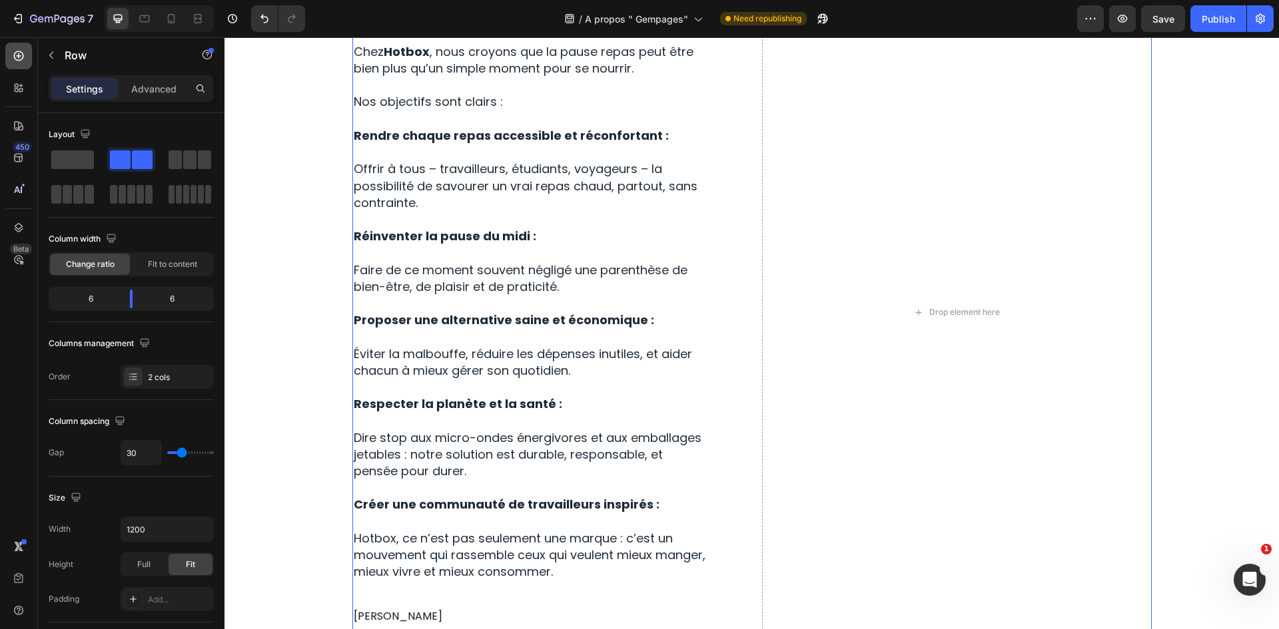
click at [23, 51] on icon at bounding box center [18, 55] width 13 height 13
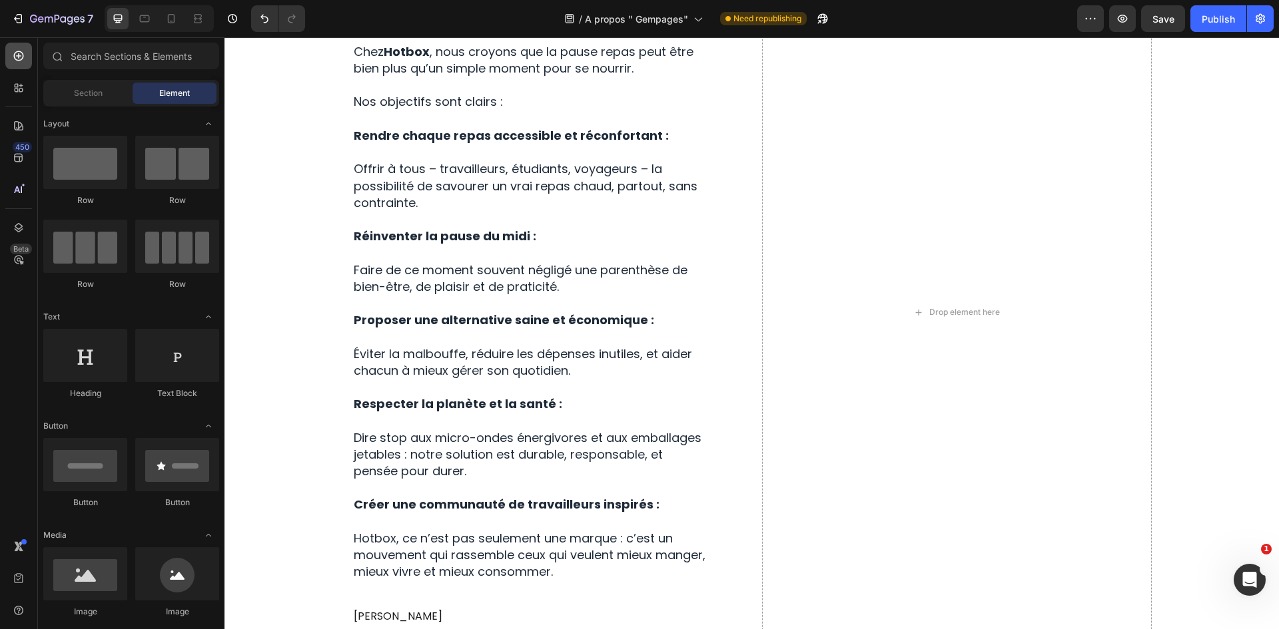
click at [23, 51] on icon at bounding box center [18, 55] width 13 height 13
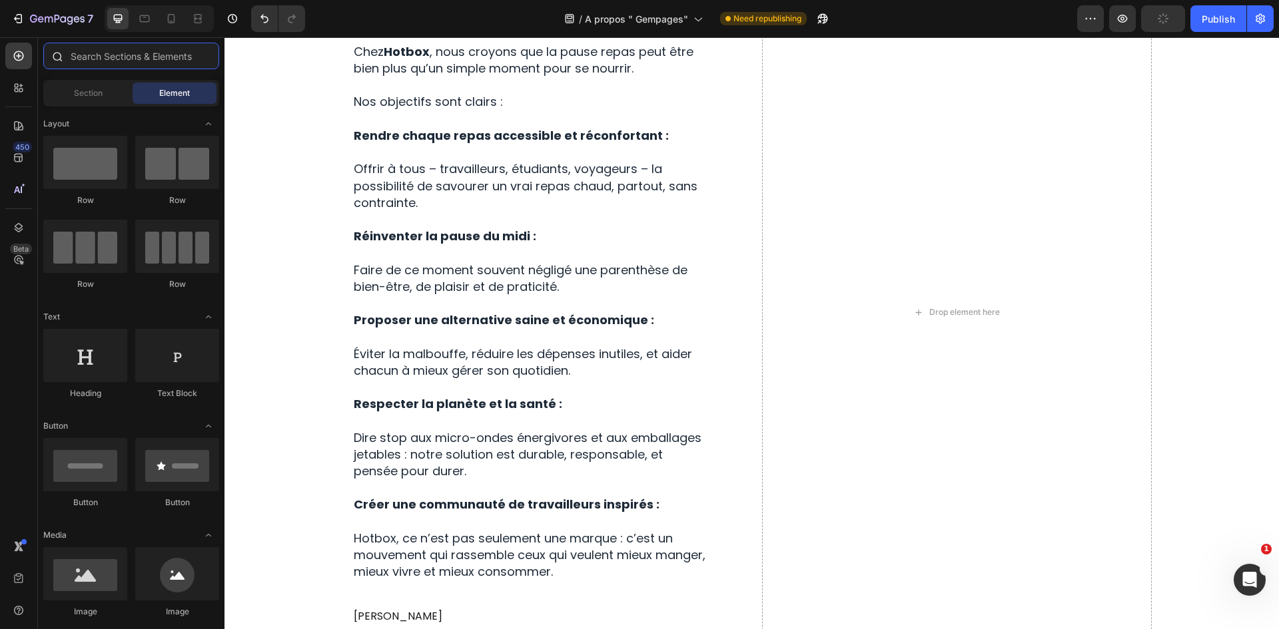
click at [91, 50] on input "text" at bounding box center [131, 56] width 176 height 27
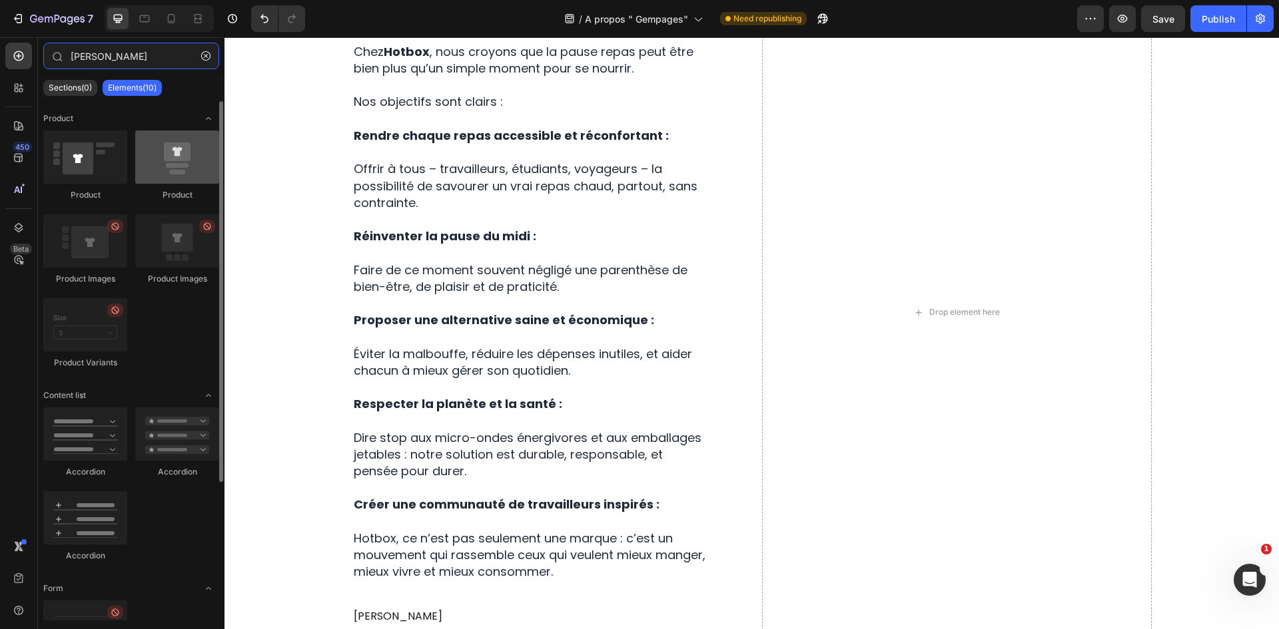
type input "prodi"
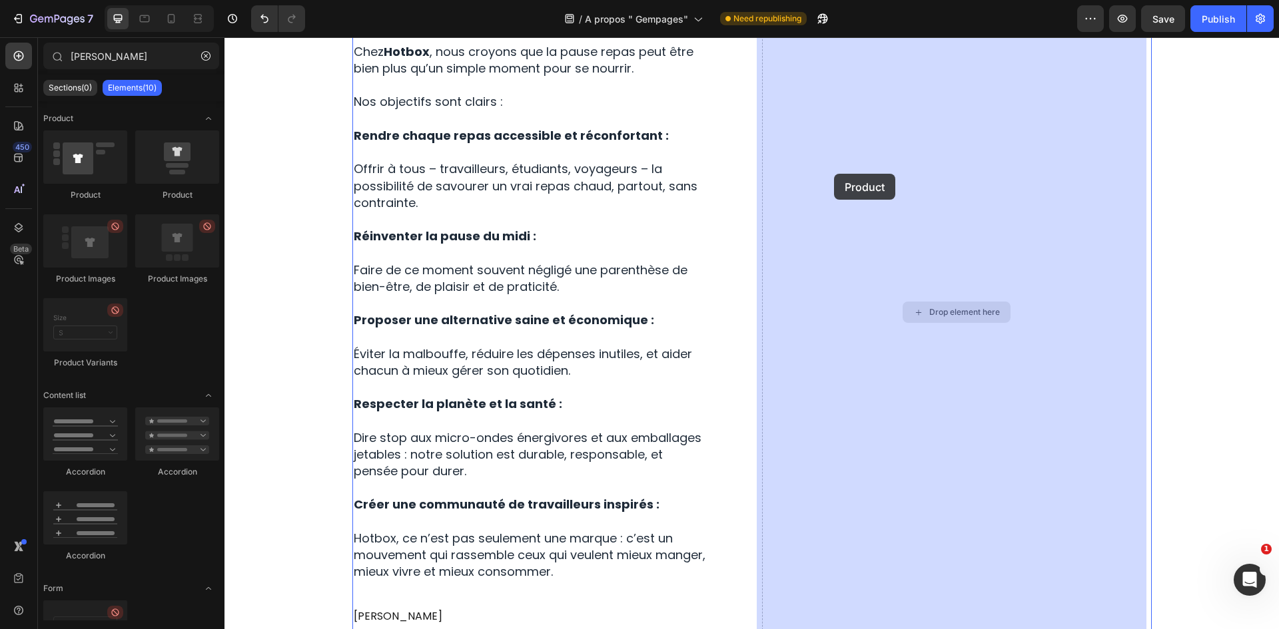
drag, startPoint x: 379, startPoint y: 200, endPoint x: 860, endPoint y: 174, distance: 481.5
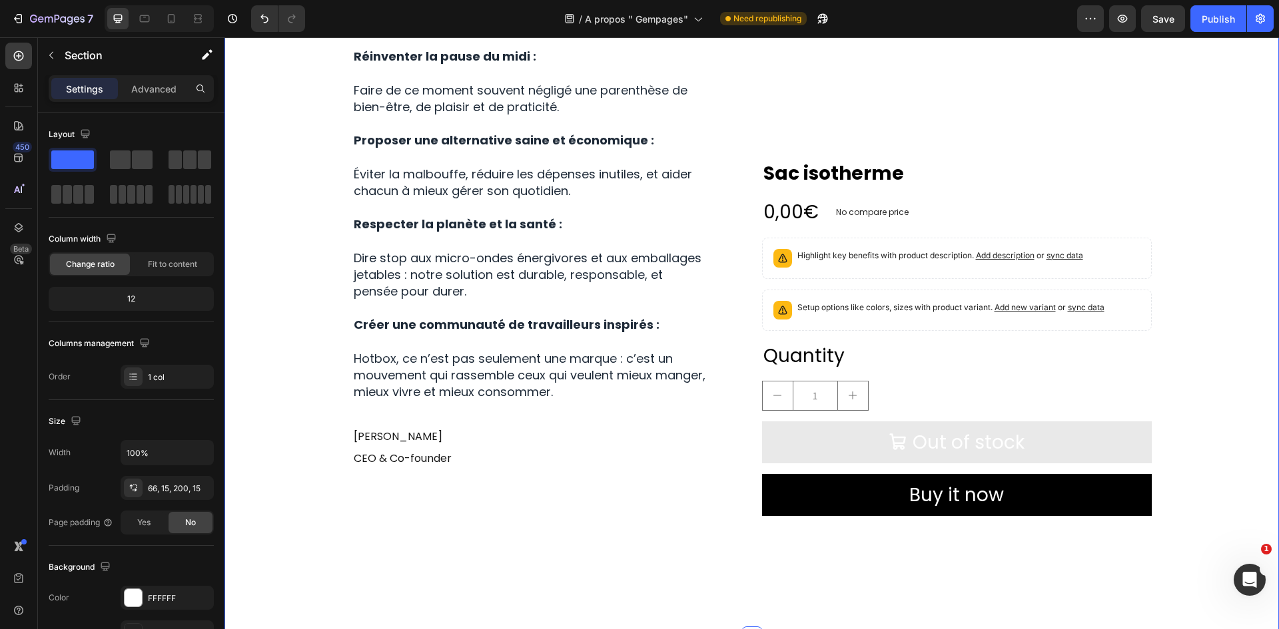
click at [1210, 119] on div "Image Row Chez Hotbox , nous croyons que la pause repas peut être bien plus qu’…" at bounding box center [751, 138] width 1034 height 799
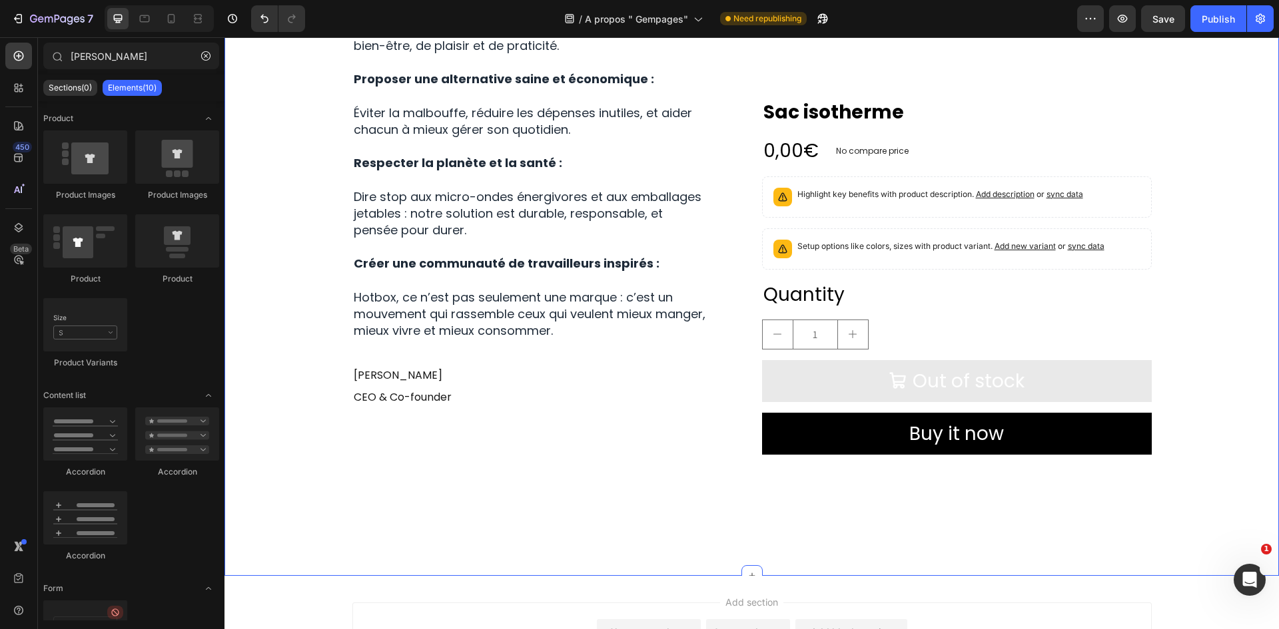
scroll to position [1620, 0]
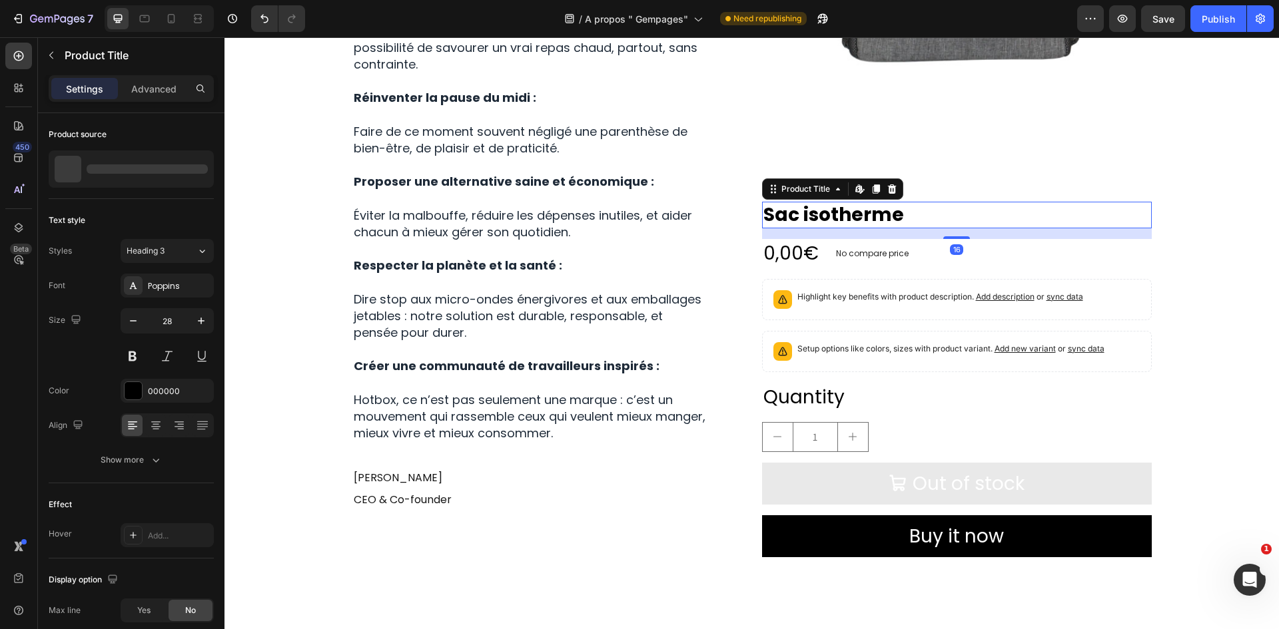
click at [936, 220] on h2 "Sac isotherme" at bounding box center [957, 215] width 390 height 27
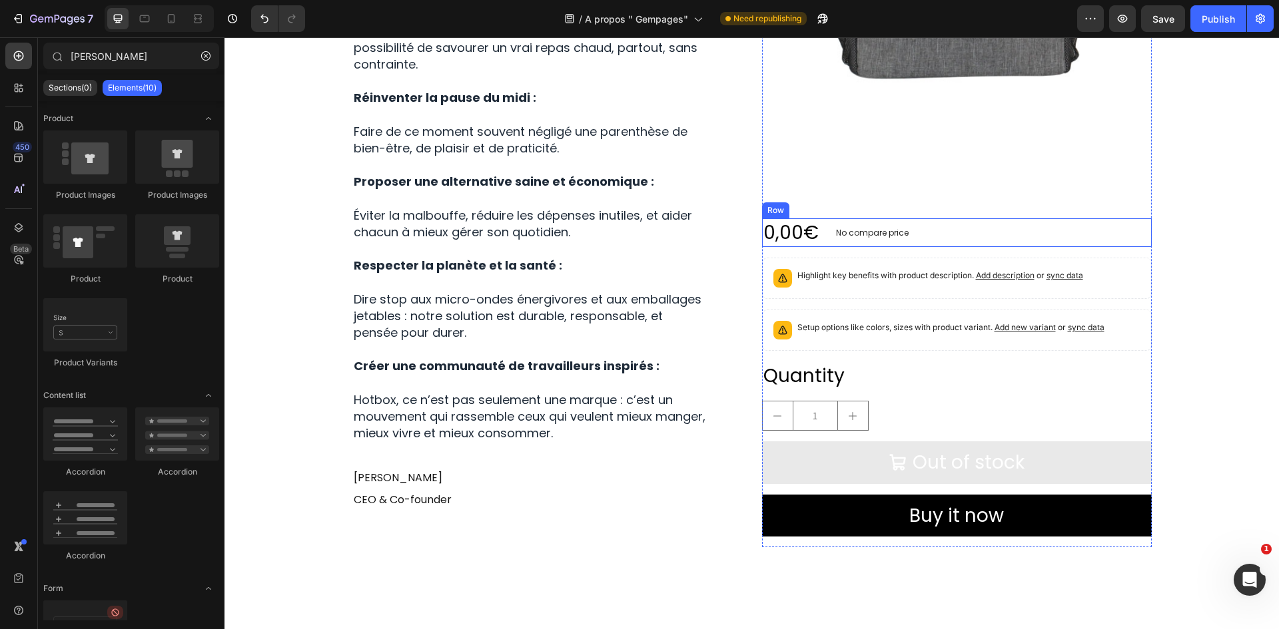
click at [996, 214] on div "Product Images 0,00€ Product Price Product Price No compare price Product Price…" at bounding box center [957, 172] width 390 height 751
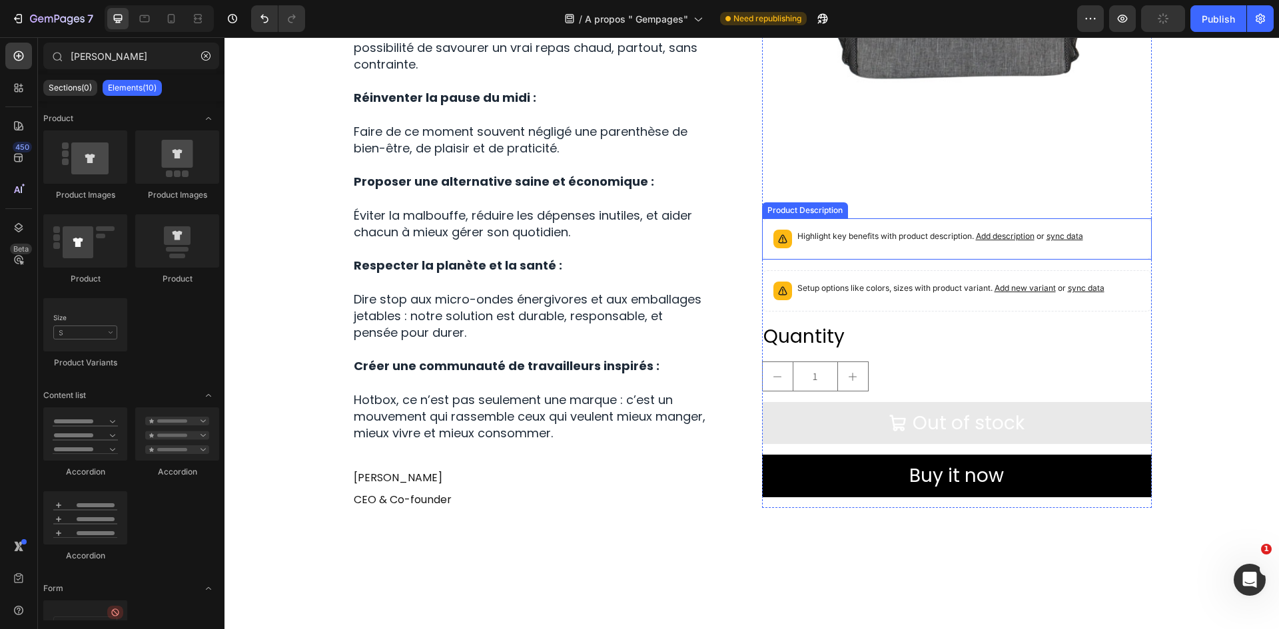
drag, startPoint x: 971, startPoint y: 220, endPoint x: 976, endPoint y: 214, distance: 7.5
click at [974, 217] on div "Product Images Highlight key benefits with product description. Add description…" at bounding box center [957, 152] width 390 height 711
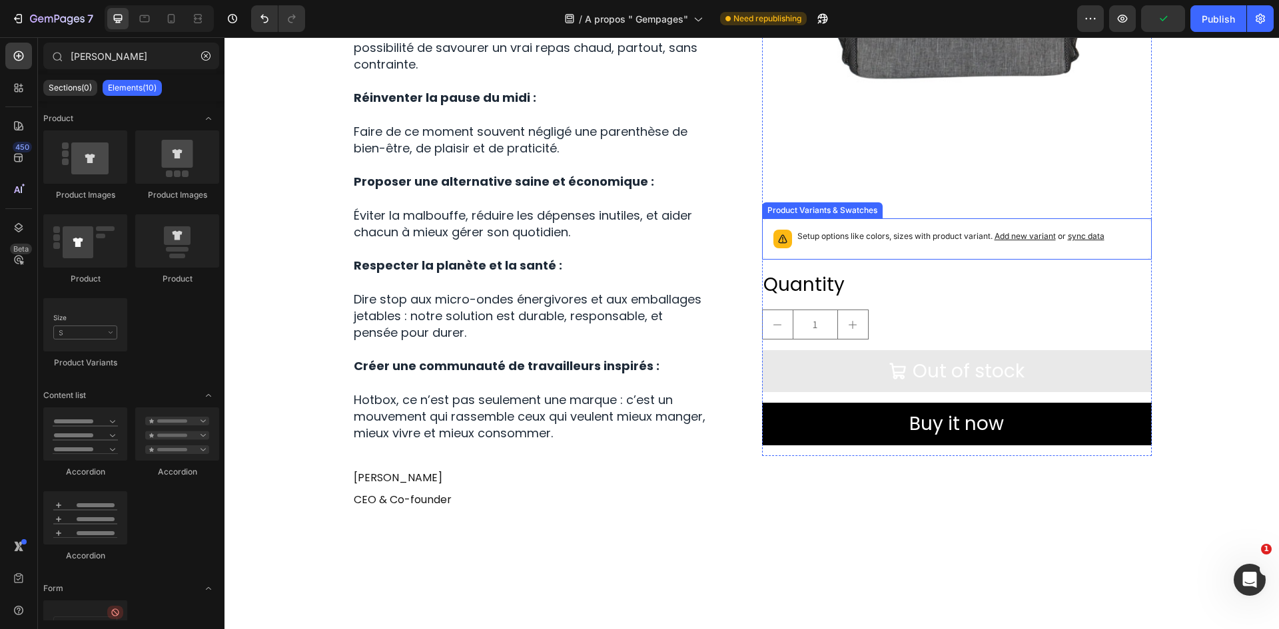
click at [966, 230] on p "Setup options like colors, sizes with product variant. Add new variant or sync …" at bounding box center [950, 236] width 307 height 13
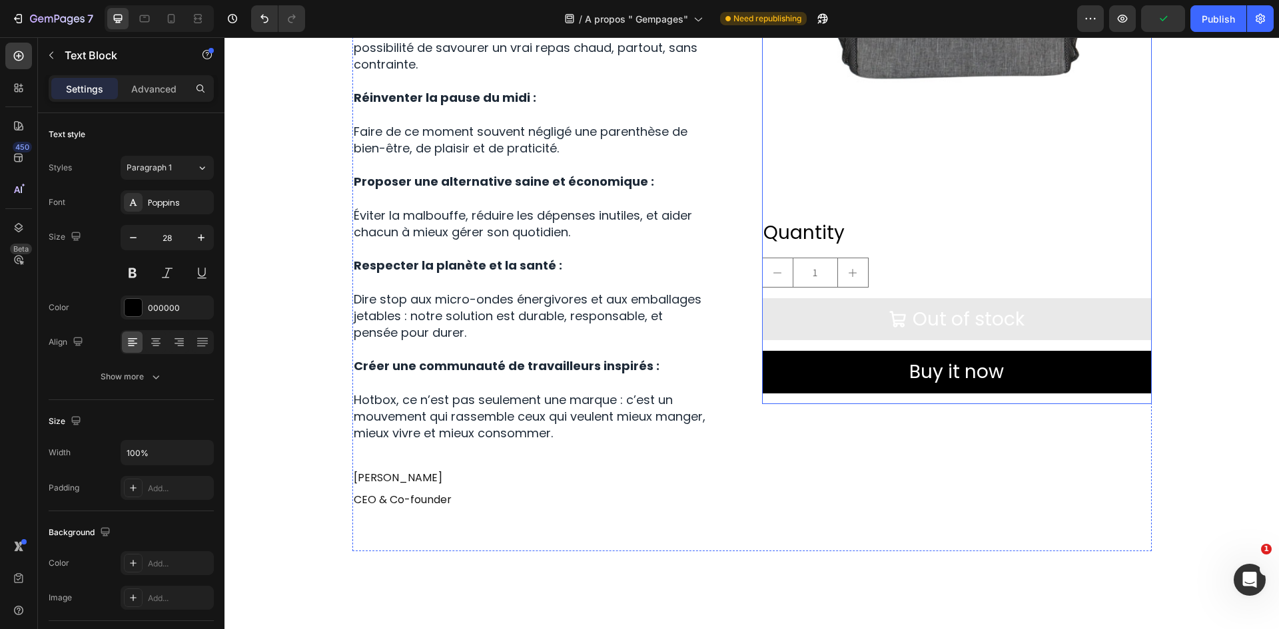
click at [953, 247] on div "Quantity Text Block" at bounding box center [957, 232] width 390 height 29
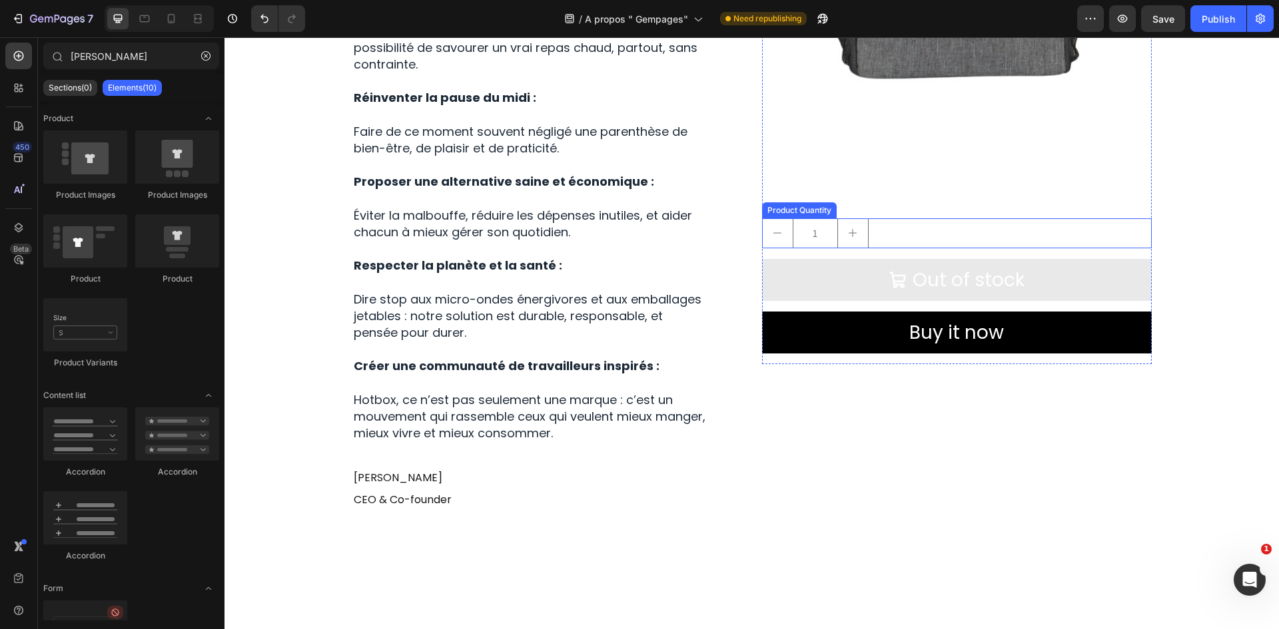
click at [959, 237] on div "1" at bounding box center [957, 233] width 390 height 30
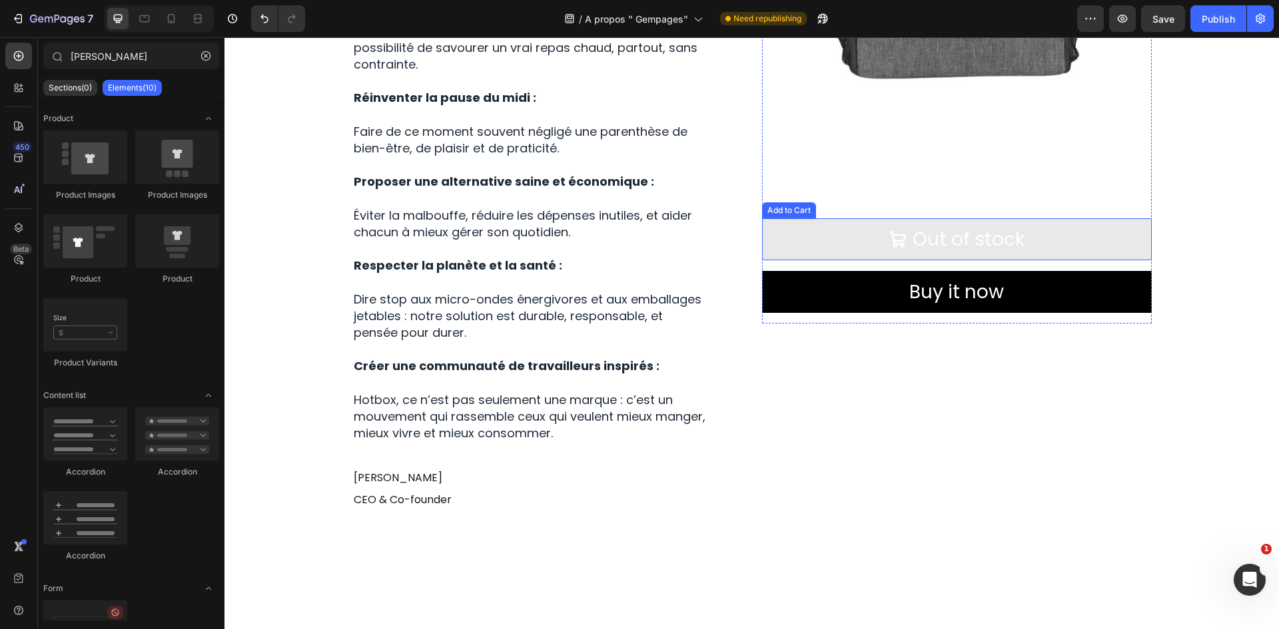
click at [1021, 220] on button "Out of stock" at bounding box center [957, 239] width 390 height 42
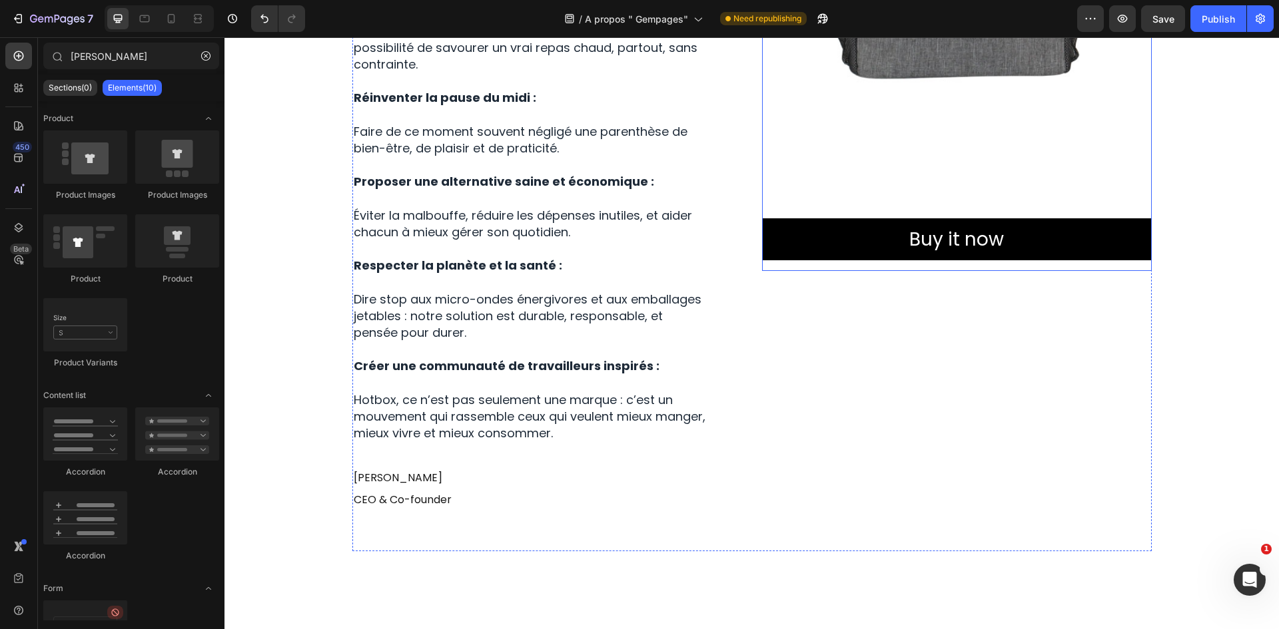
click at [962, 214] on div "Product Images Buy it now Dynamic Checkout Product" at bounding box center [957, 34] width 390 height 474
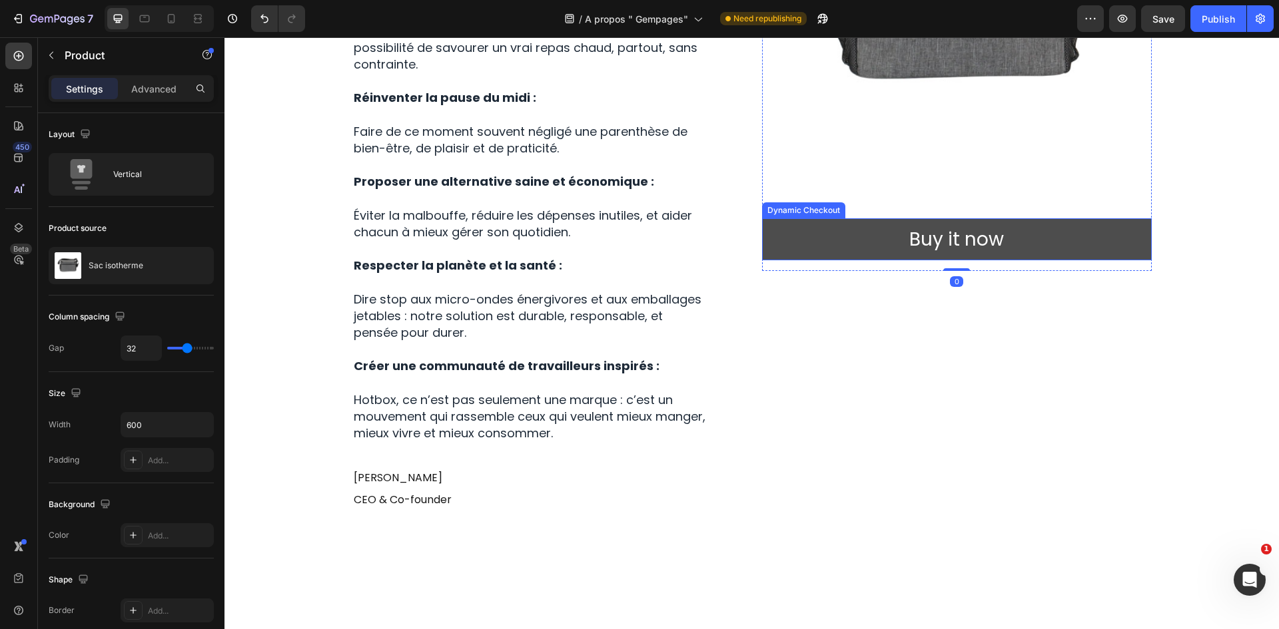
click at [973, 222] on button "Buy it now" at bounding box center [957, 239] width 390 height 42
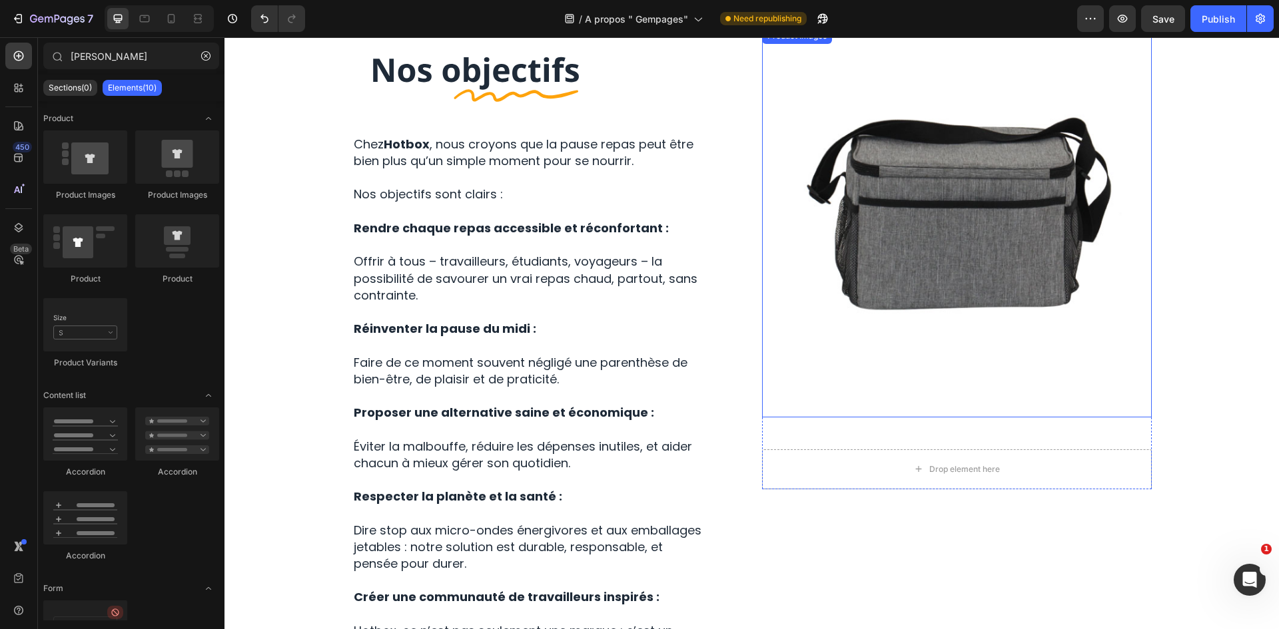
scroll to position [1404, 0]
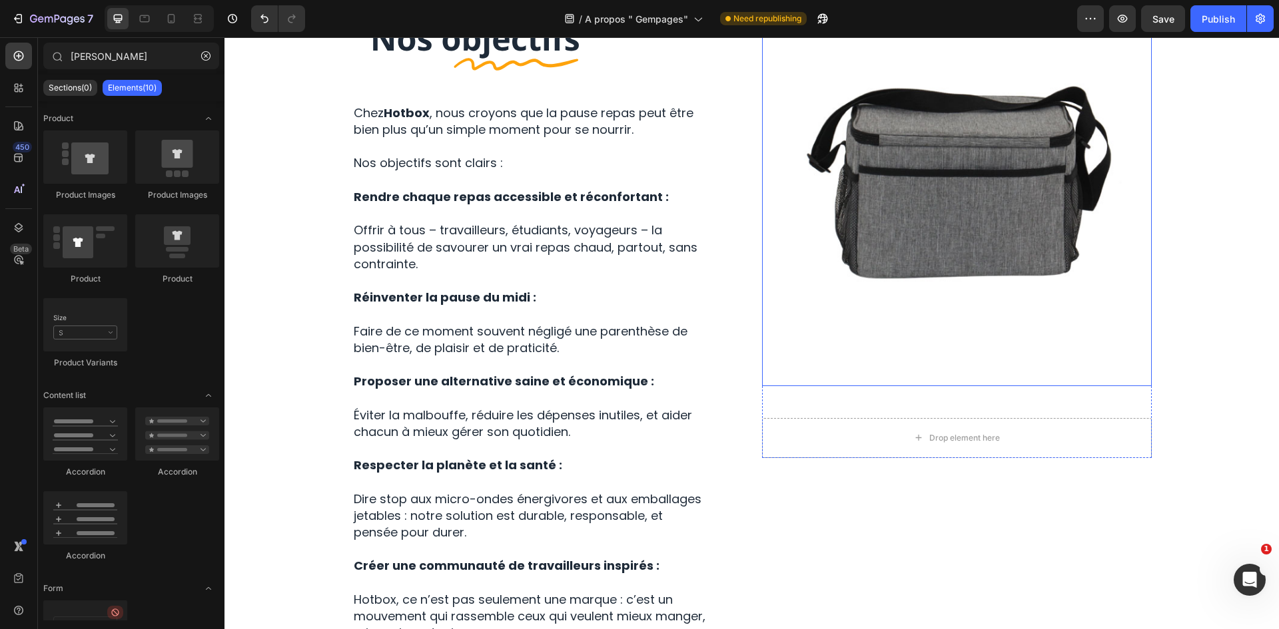
click at [953, 192] on img at bounding box center [957, 192] width 390 height 390
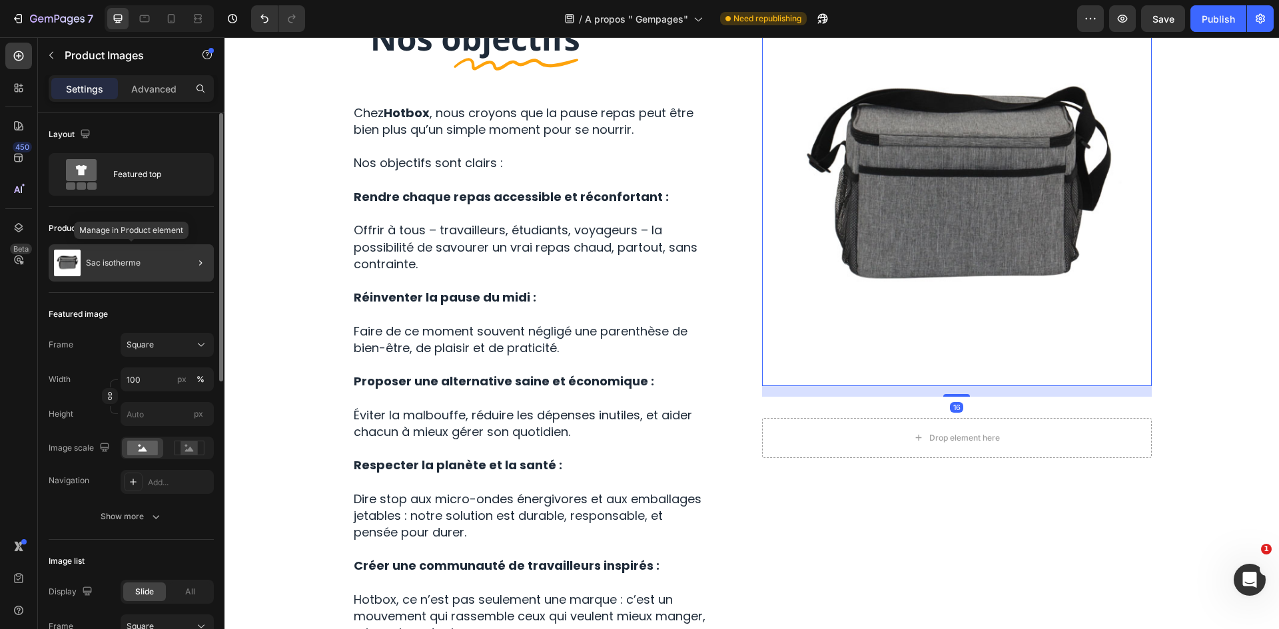
click at [138, 255] on div "Sac isotherme" at bounding box center [131, 262] width 165 height 37
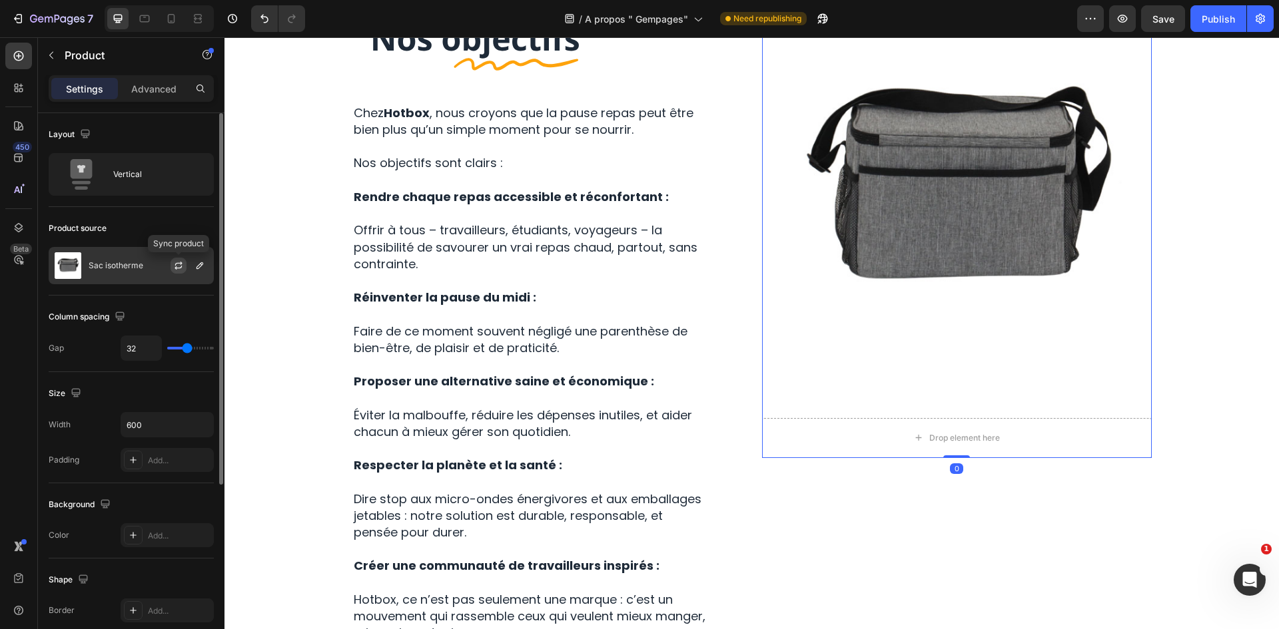
click at [180, 266] on icon "button" at bounding box center [178, 265] width 11 height 11
click at [198, 268] on icon "button" at bounding box center [199, 265] width 11 height 11
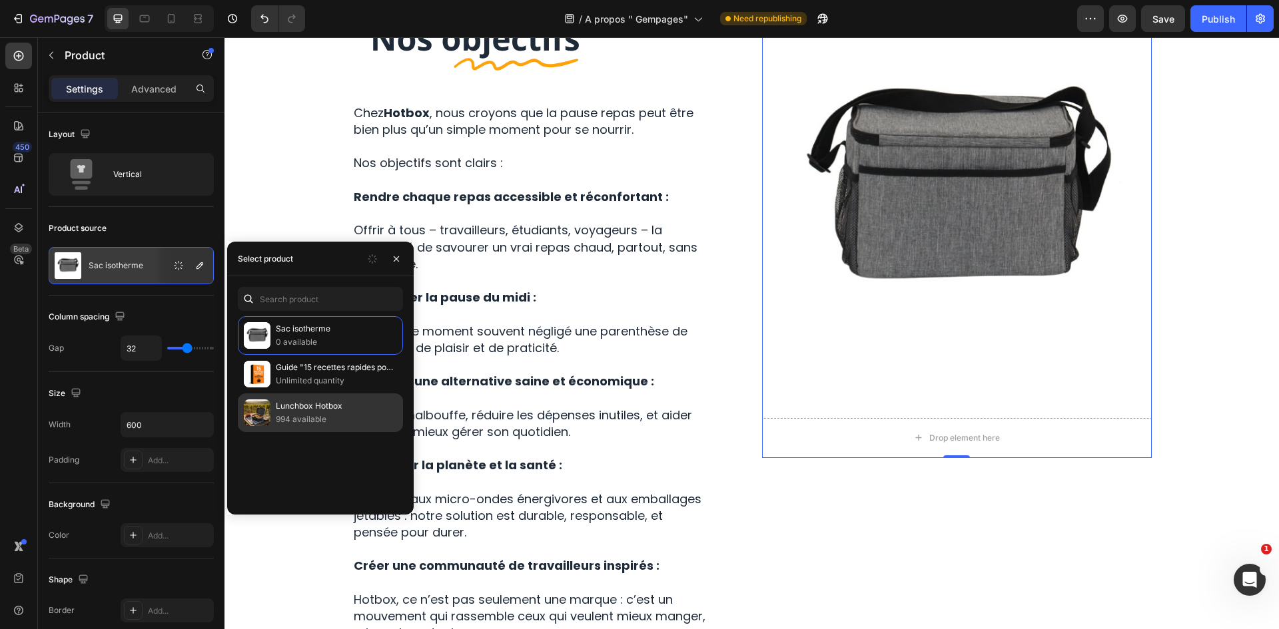
click at [304, 416] on p "994 available" at bounding box center [336, 419] width 121 height 13
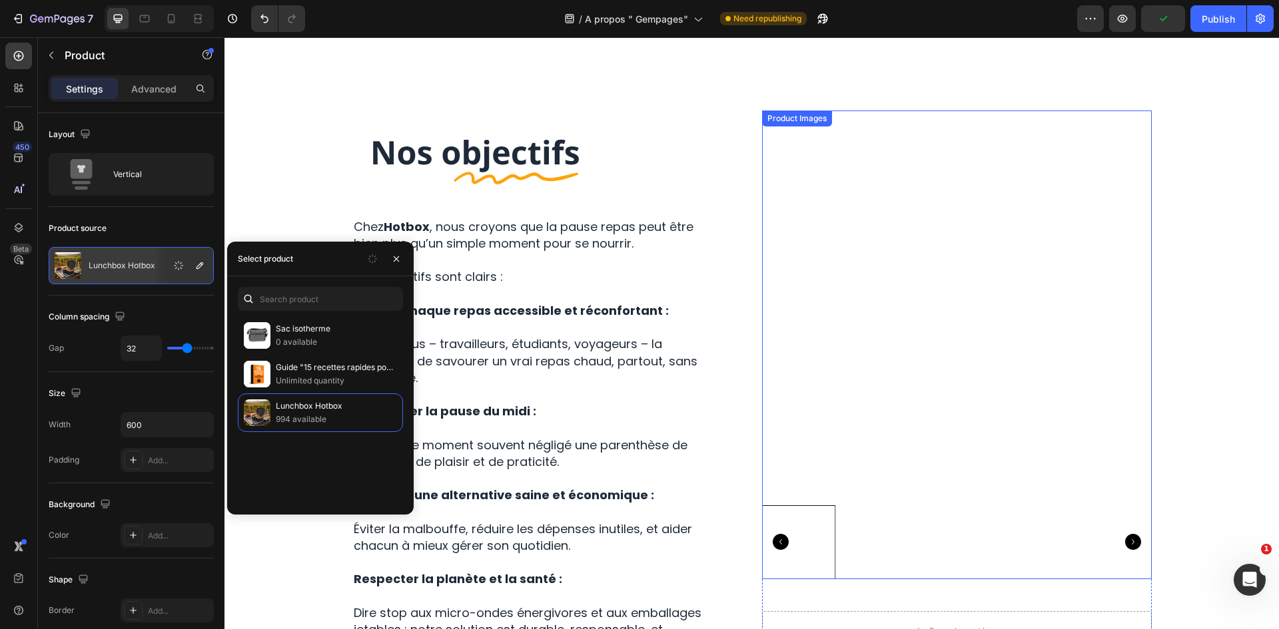
scroll to position [1337, 0]
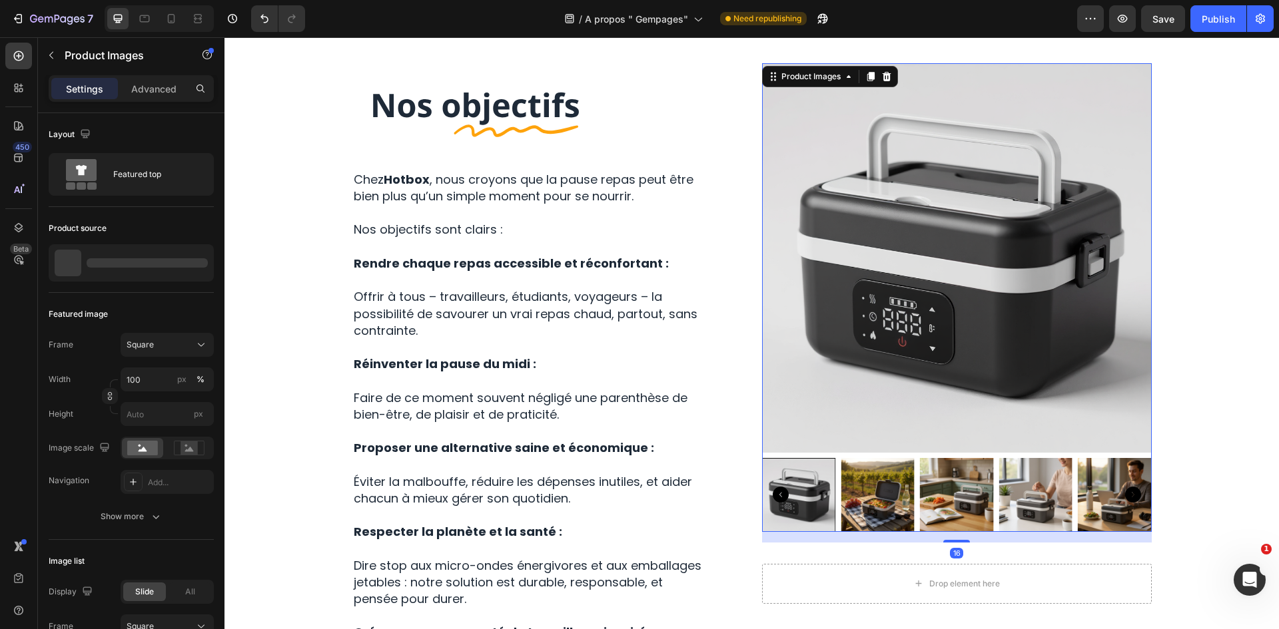
click at [1031, 348] on img at bounding box center [957, 258] width 390 height 390
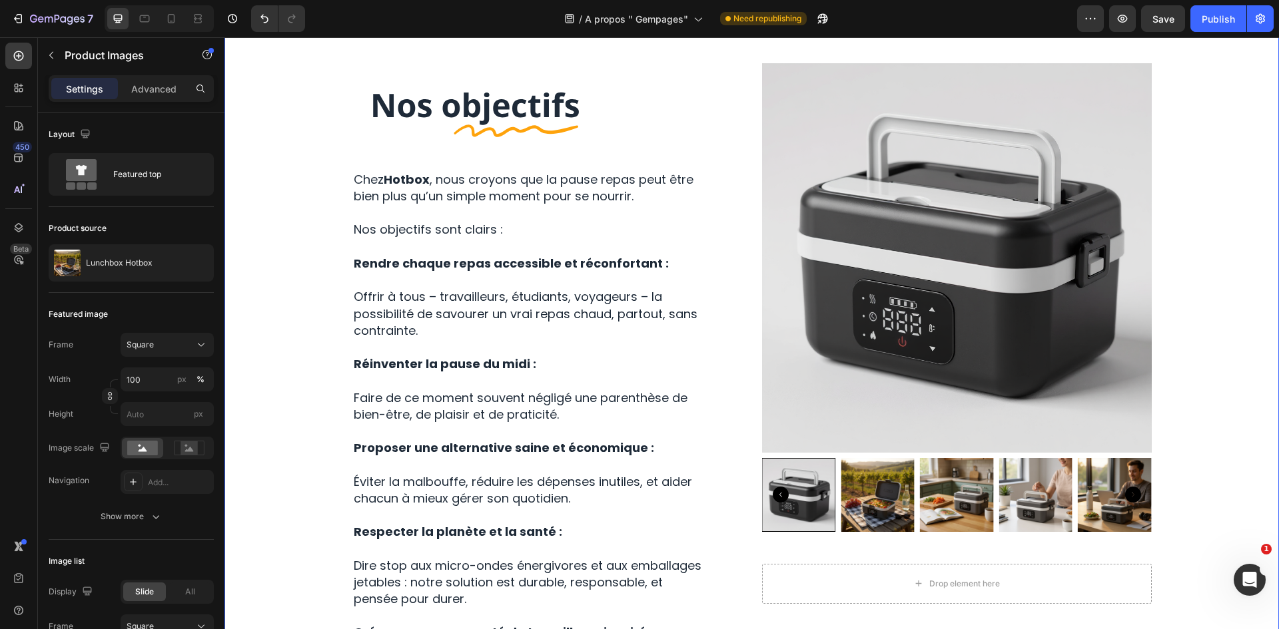
click at [1174, 280] on div "Image Row Chez Hotbox , nous croyons que la pause repas peut être bien plus qu’…" at bounding box center [751, 445] width 1034 height 765
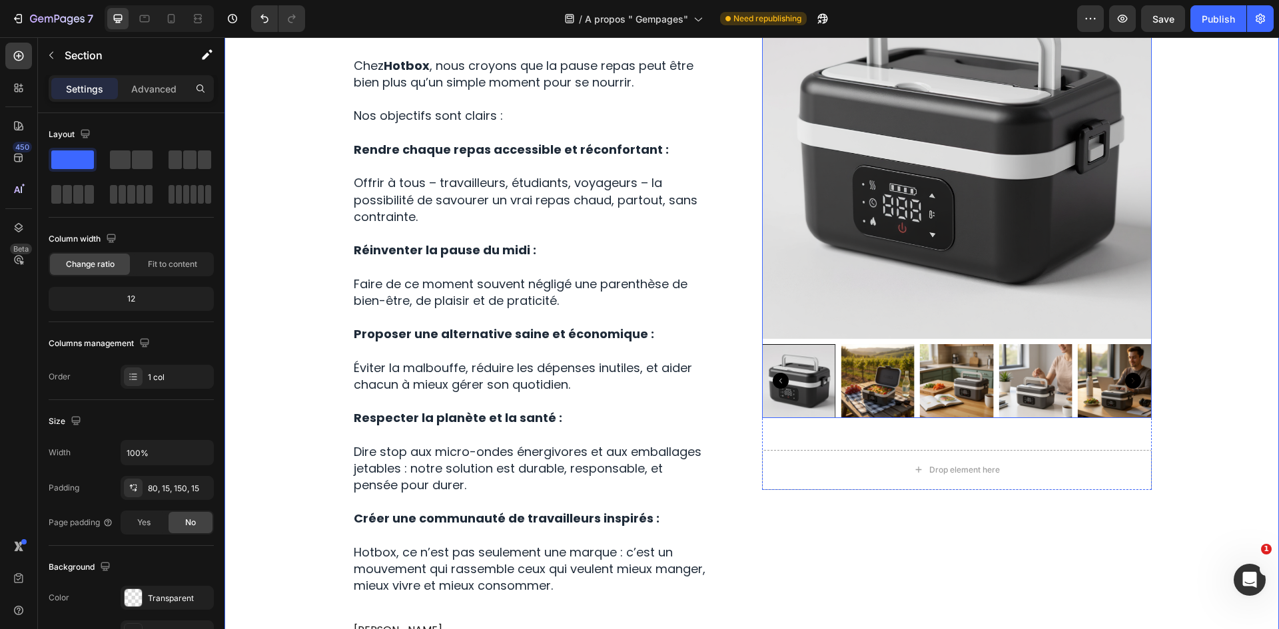
scroll to position [1471, 0]
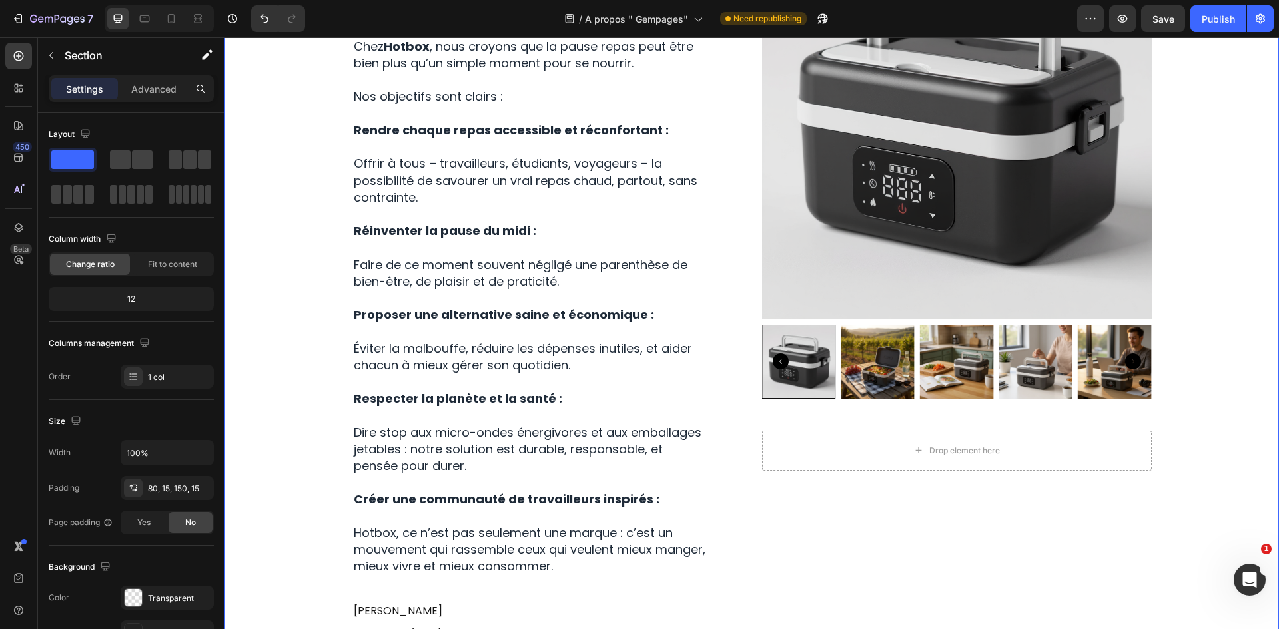
click at [1207, 176] on div "Image Row Chez Hotbox , nous croyons que la pause repas peut être bien plus qu’…" at bounding box center [751, 312] width 1034 height 765
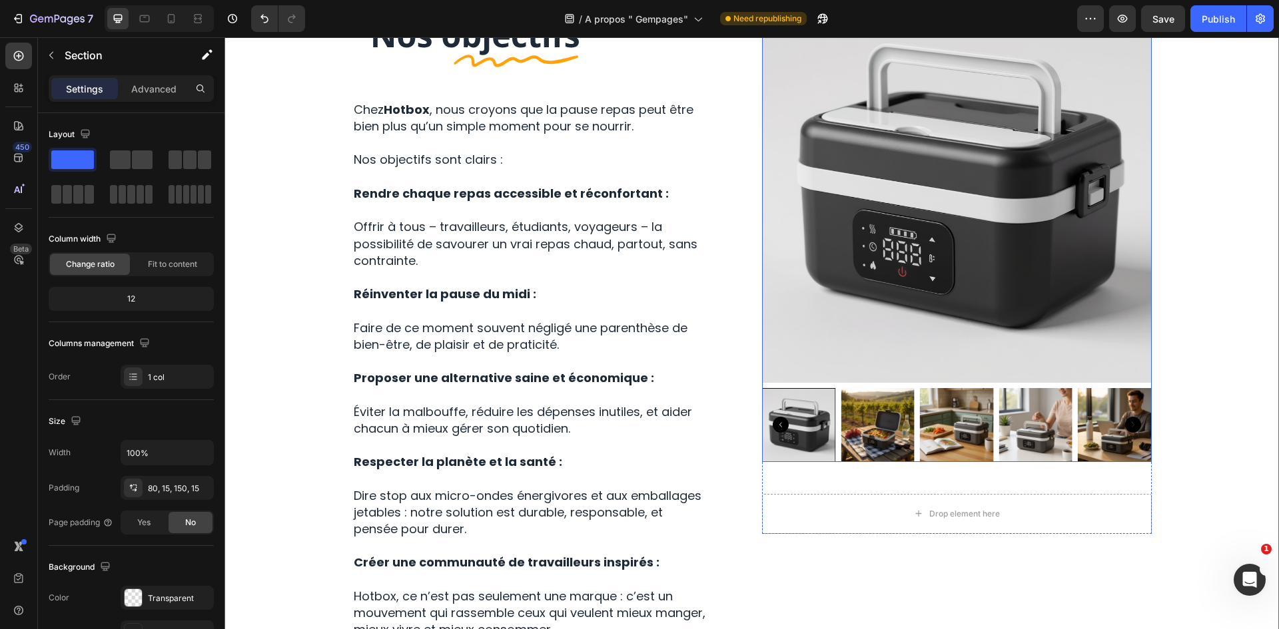
scroll to position [1404, 0]
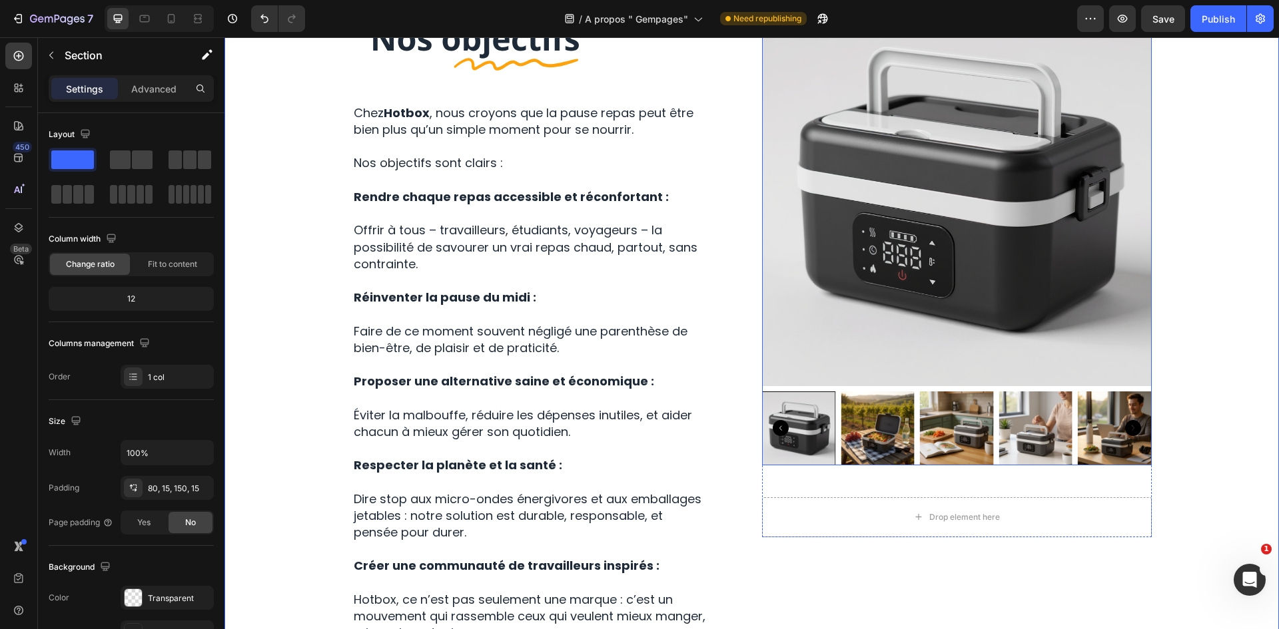
click at [942, 426] on img at bounding box center [957, 429] width 74 height 74
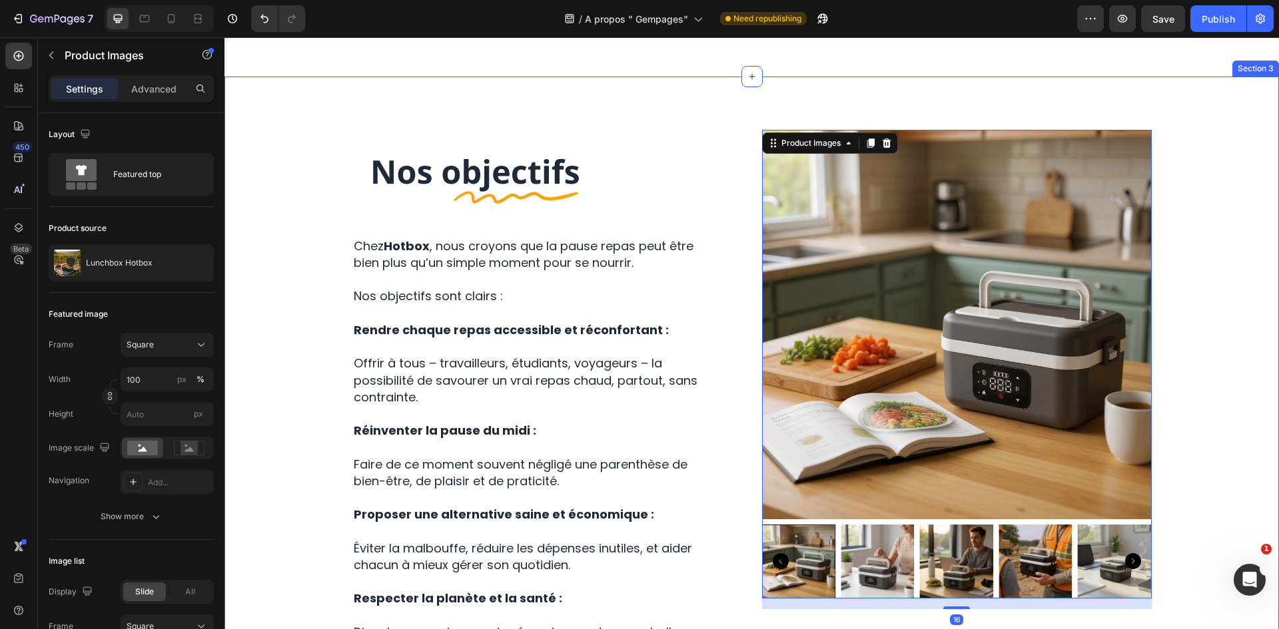
click at [1212, 283] on div "Image Row Chez Hotbox , nous croyons que la pause repas peut être bien plus qu’…" at bounding box center [751, 512] width 1034 height 765
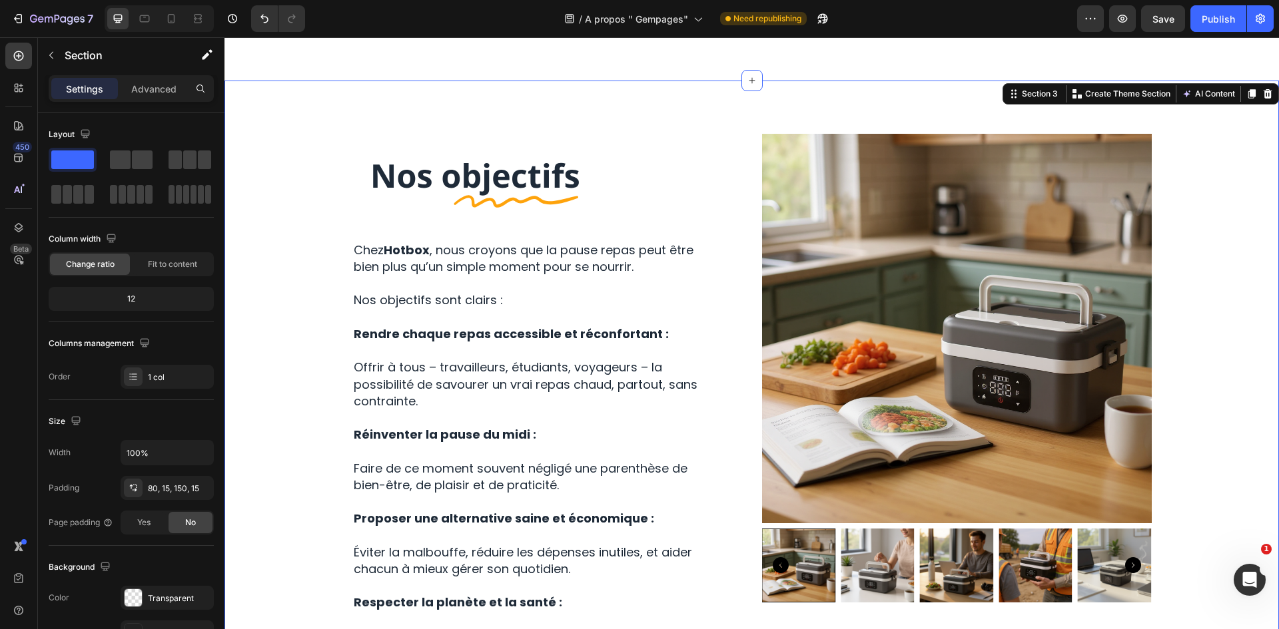
scroll to position [1271, 0]
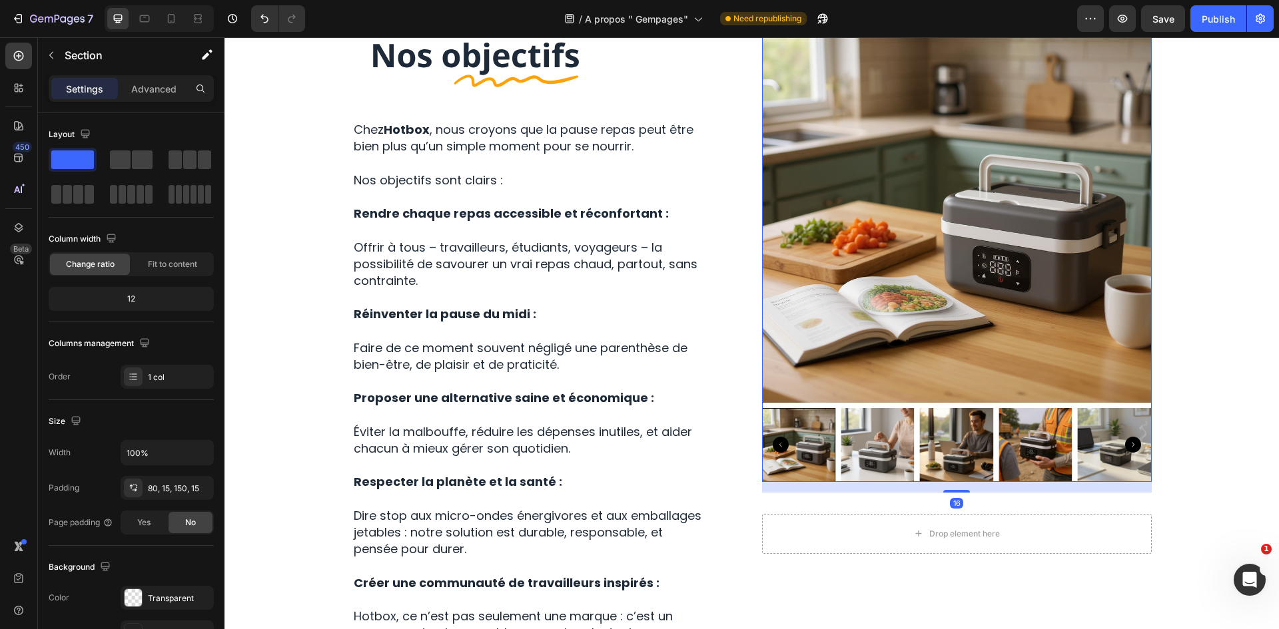
click at [1141, 232] on img at bounding box center [957, 208] width 390 height 390
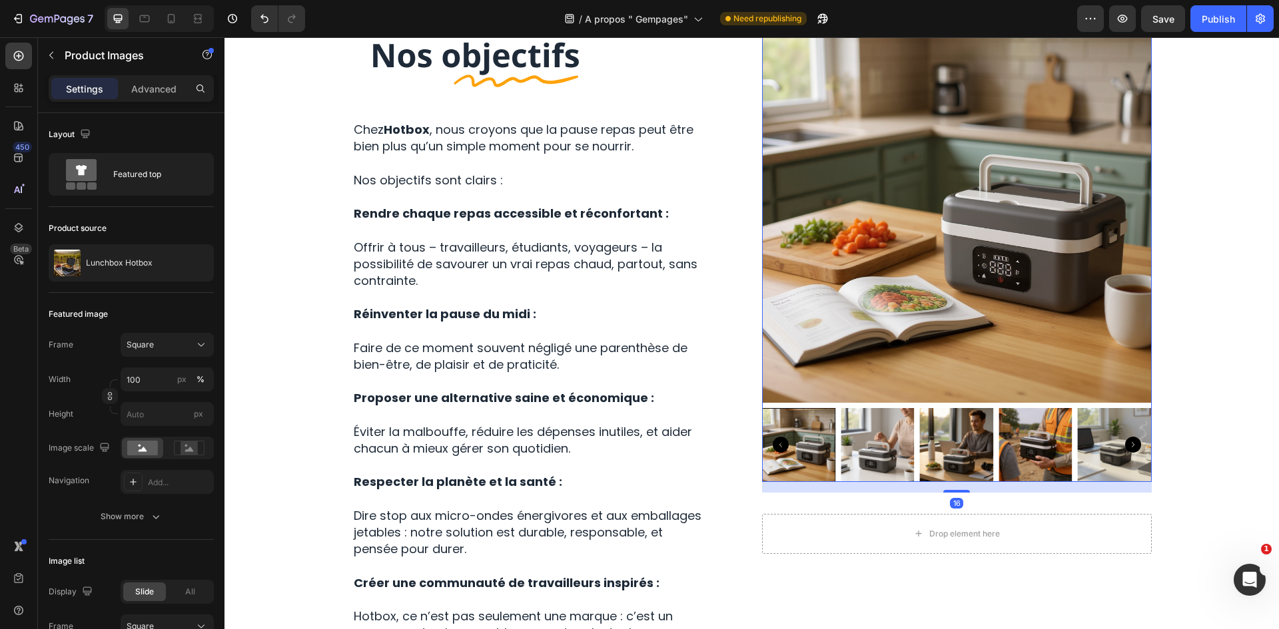
click at [886, 6] on icon at bounding box center [886, 0] width 11 height 11
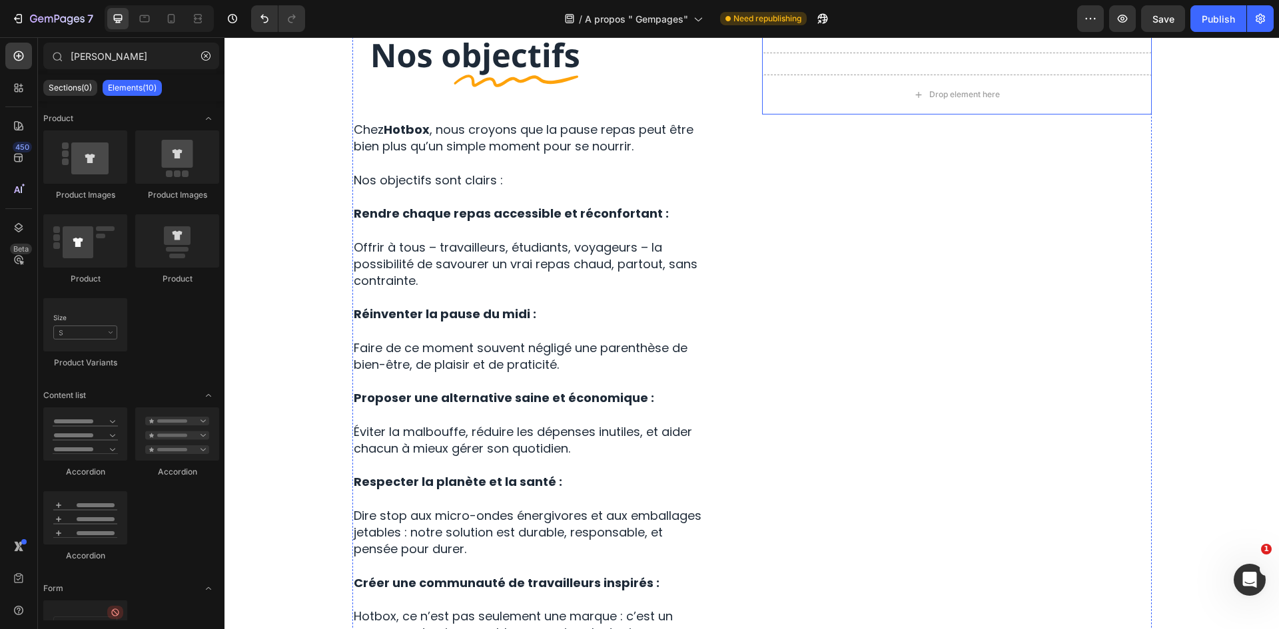
click at [861, 115] on div "Drop element here Drop element here Product" at bounding box center [957, 63] width 390 height 101
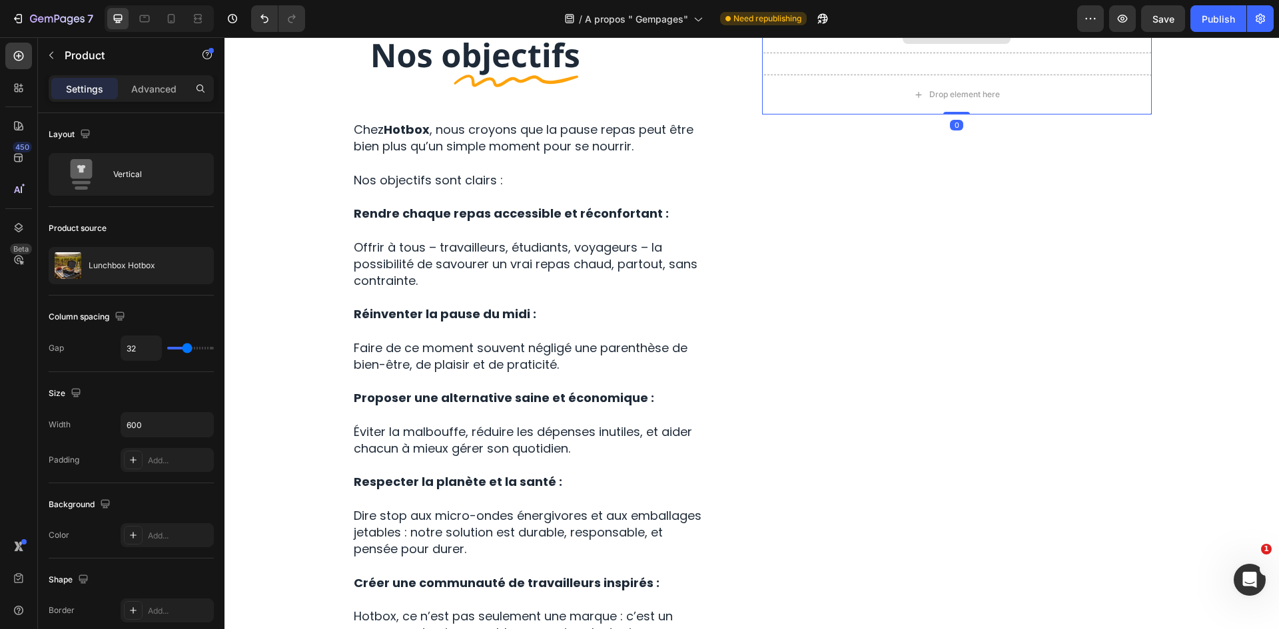
click at [870, 115] on div "Drop element here" at bounding box center [957, 95] width 390 height 40
click at [852, 6] on icon at bounding box center [857, 0] width 11 height 11
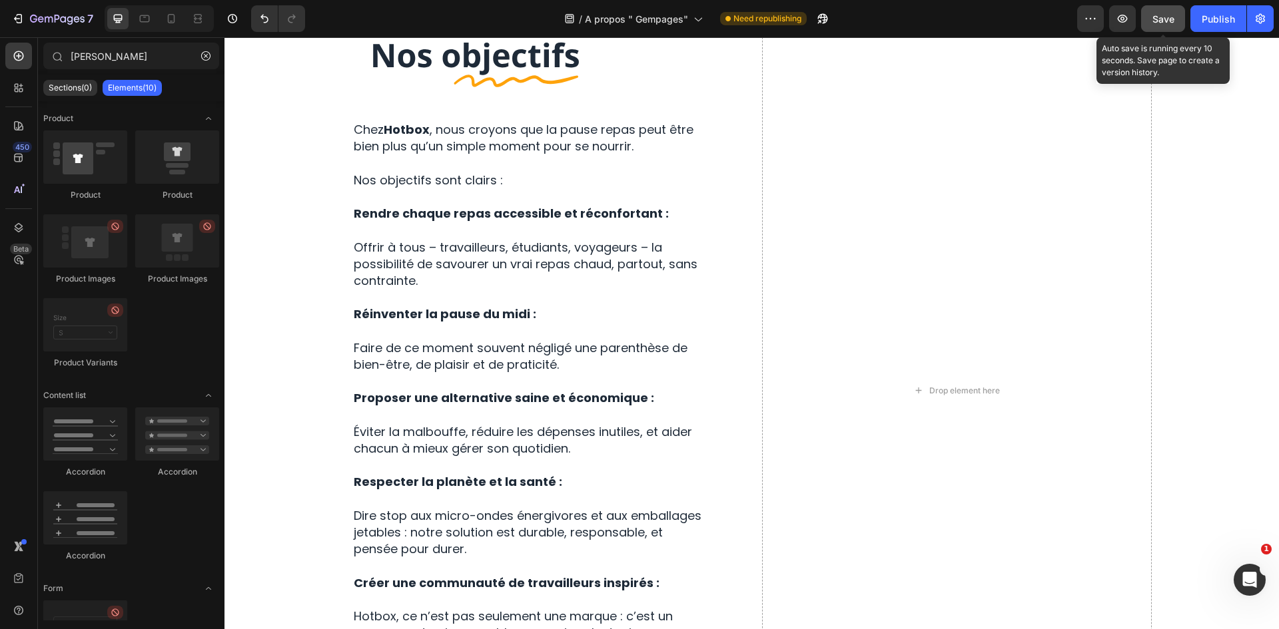
click at [1154, 15] on span "Save" at bounding box center [1163, 18] width 22 height 11
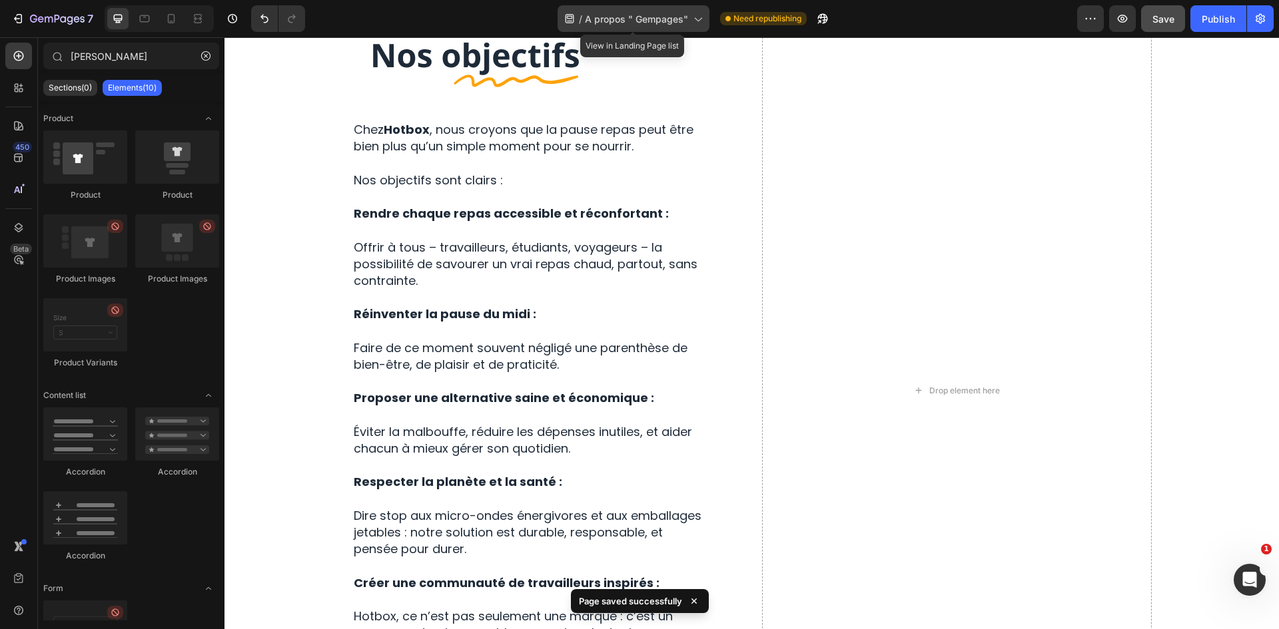
click at [663, 15] on span "A propos " Gempages"" at bounding box center [636, 19] width 103 height 14
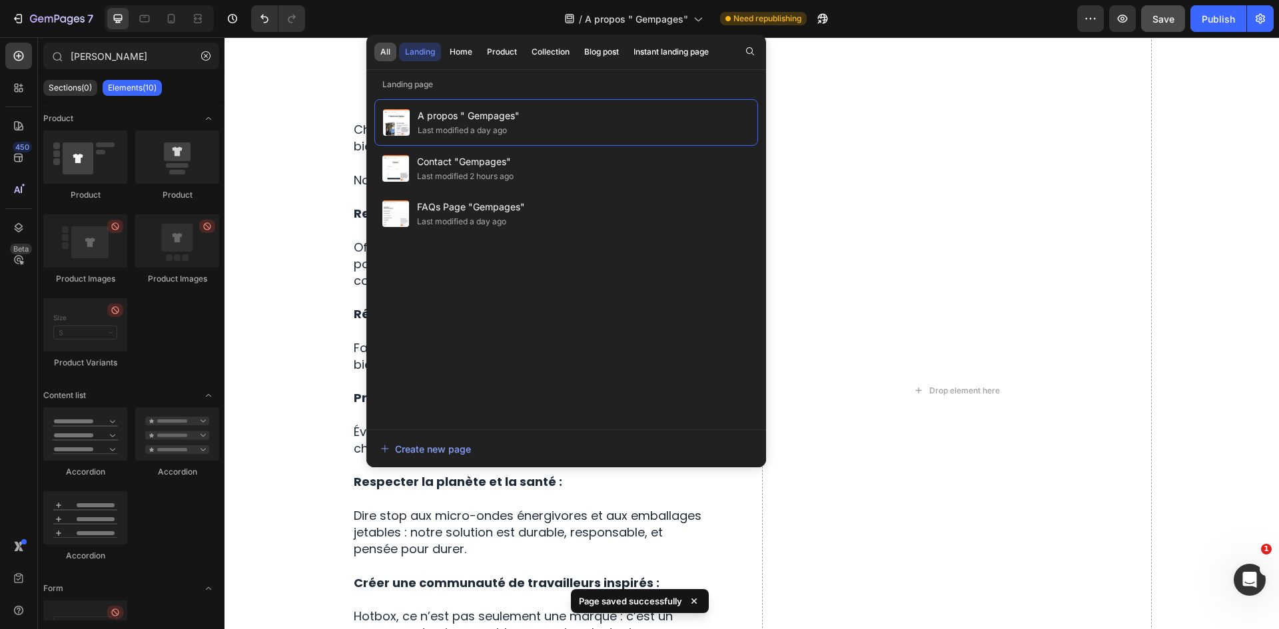
click at [394, 54] on button "All" at bounding box center [385, 52] width 22 height 19
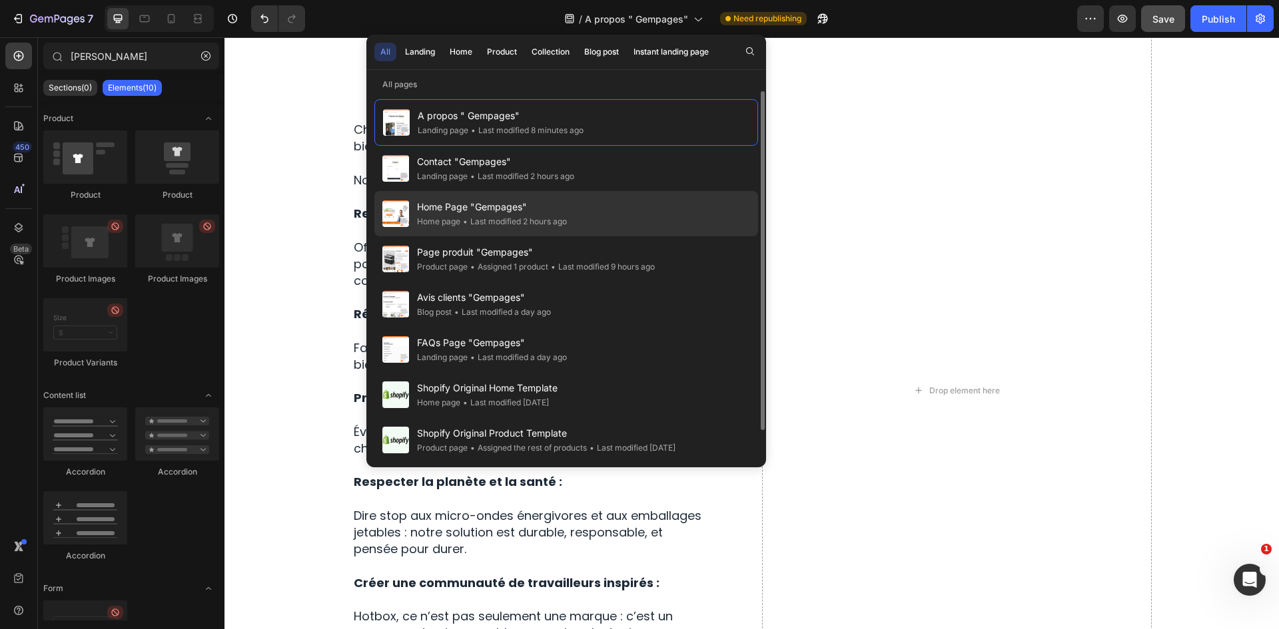
click at [599, 205] on div "Home Page "Gempages" Home page • Last modified 2 hours ago" at bounding box center [566, 213] width 384 height 45
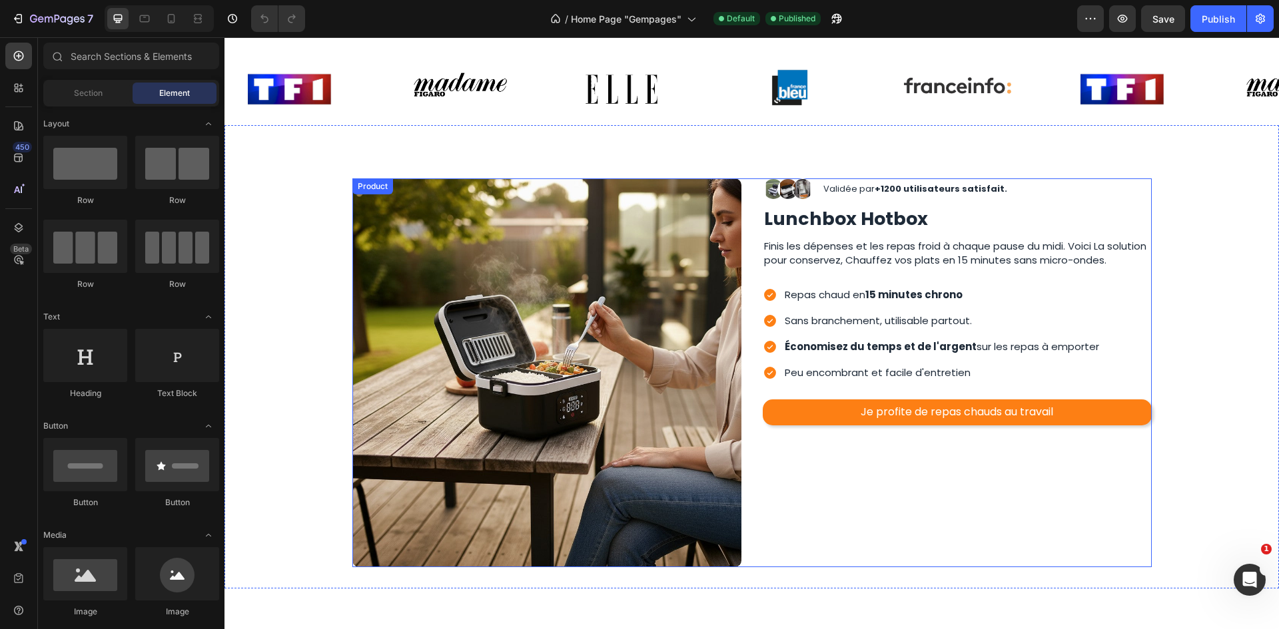
scroll to position [1265, 0]
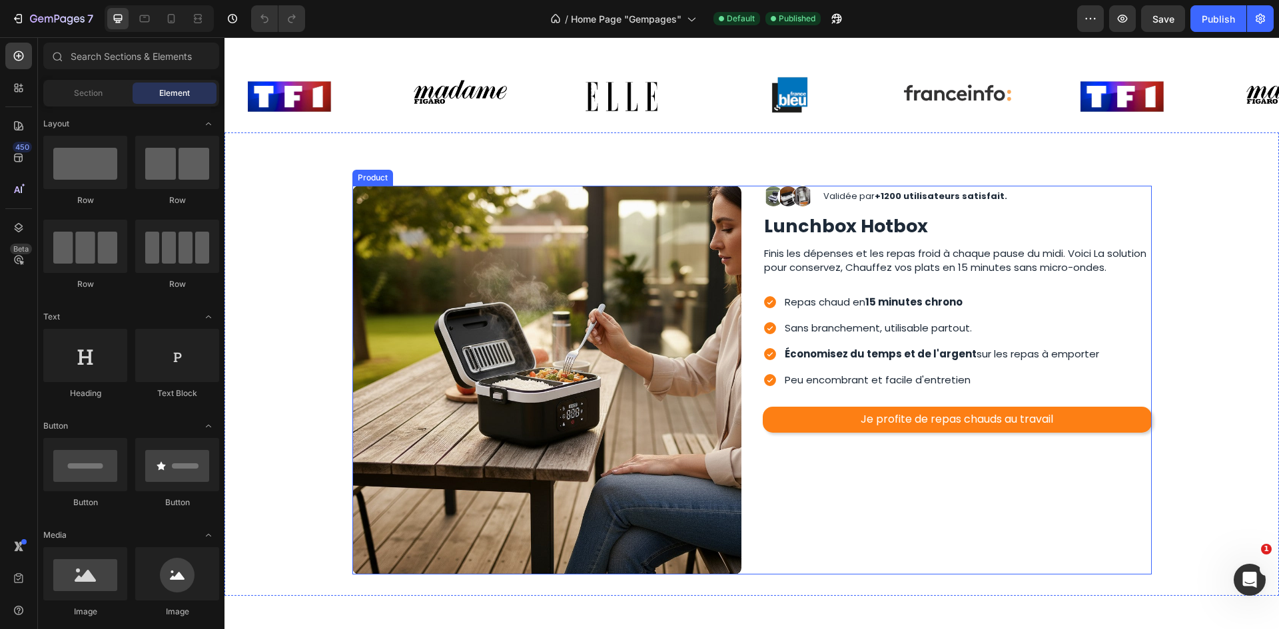
click at [994, 483] on div "Image Image Image Row Validée par +1200 utilisateurs satisfait. Text Block Row …" at bounding box center [957, 380] width 389 height 389
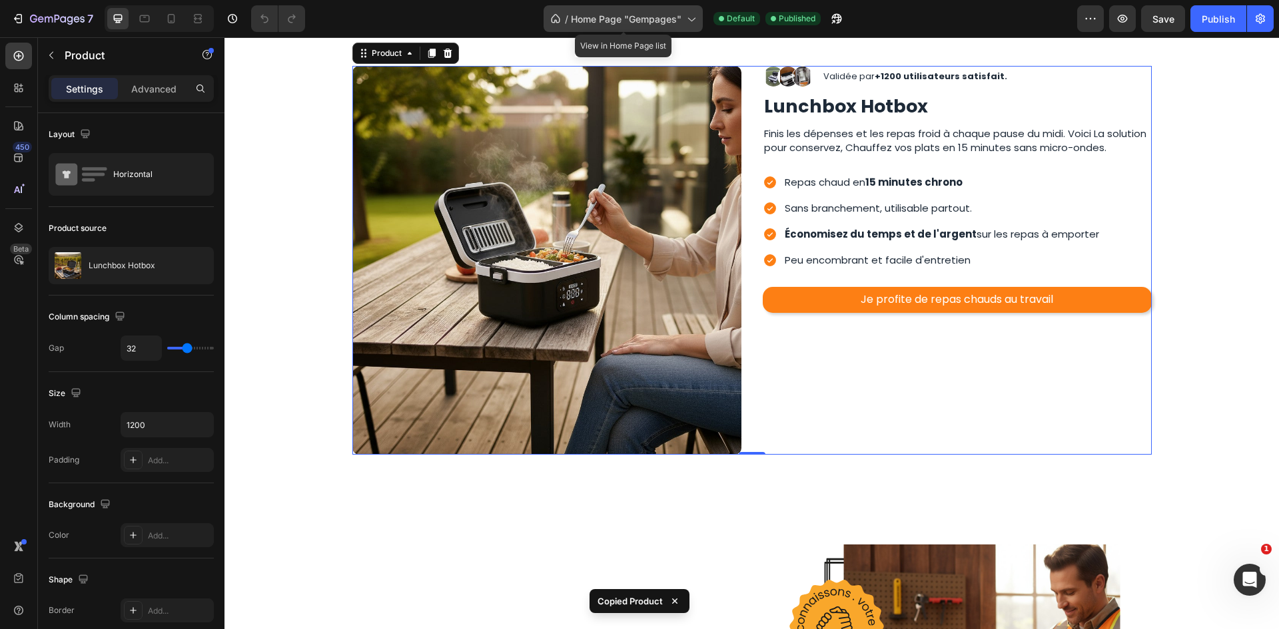
click at [663, 29] on div "/ Home Page "Gempages"" at bounding box center [622, 18] width 159 height 27
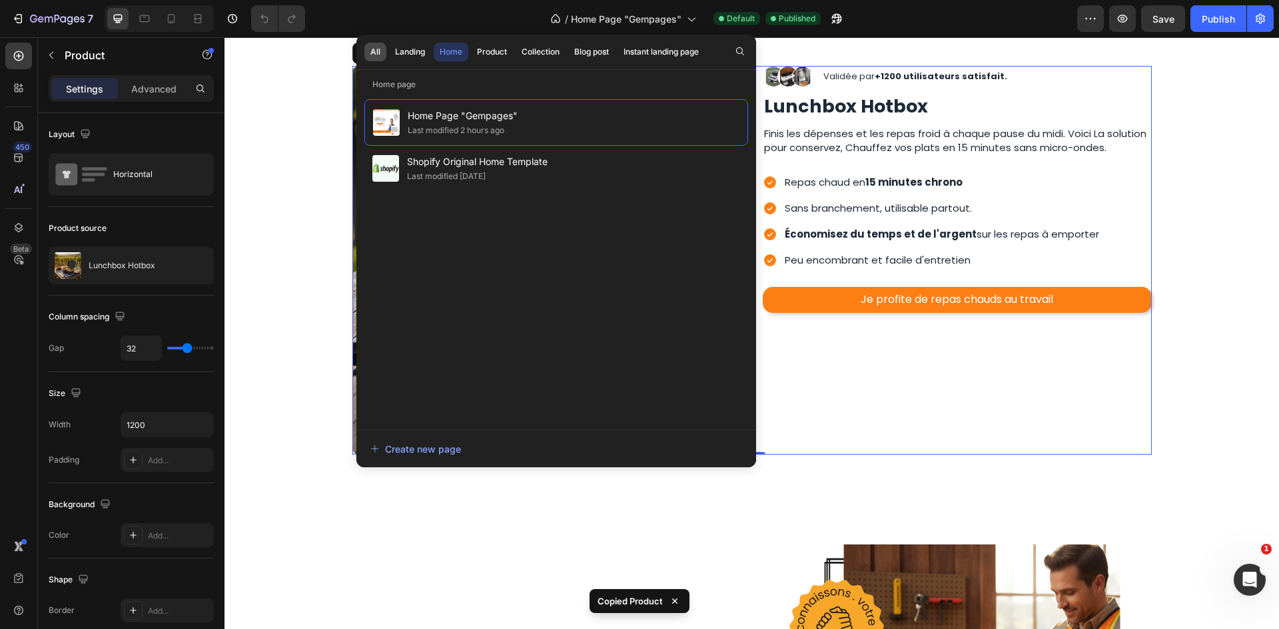
click at [378, 49] on div "All" at bounding box center [375, 52] width 10 height 12
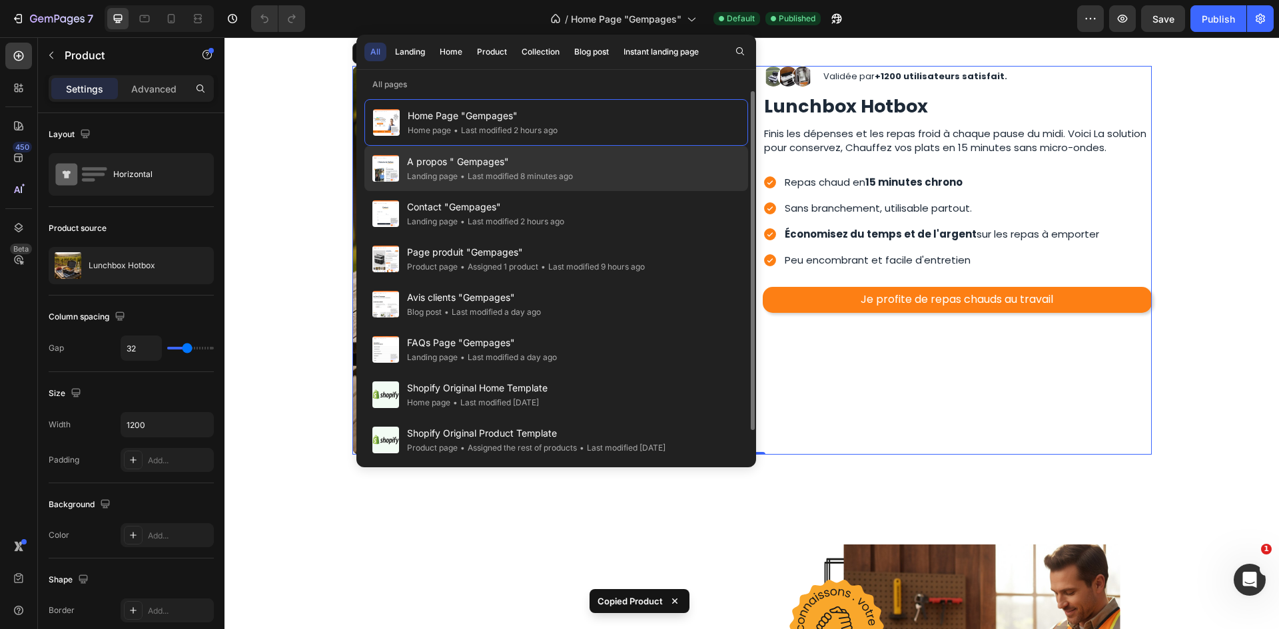
click at [588, 171] on div "A propos " Gempages" Landing page • Last modified 8 minutes ago" at bounding box center [556, 168] width 384 height 45
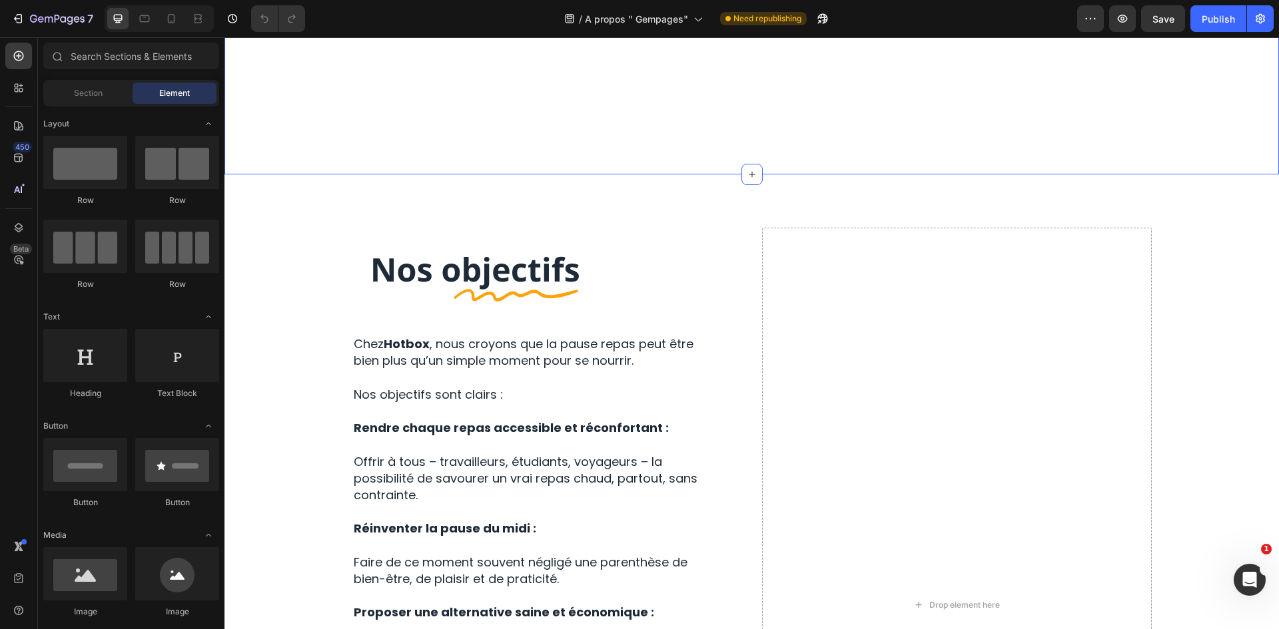
scroll to position [1066, 0]
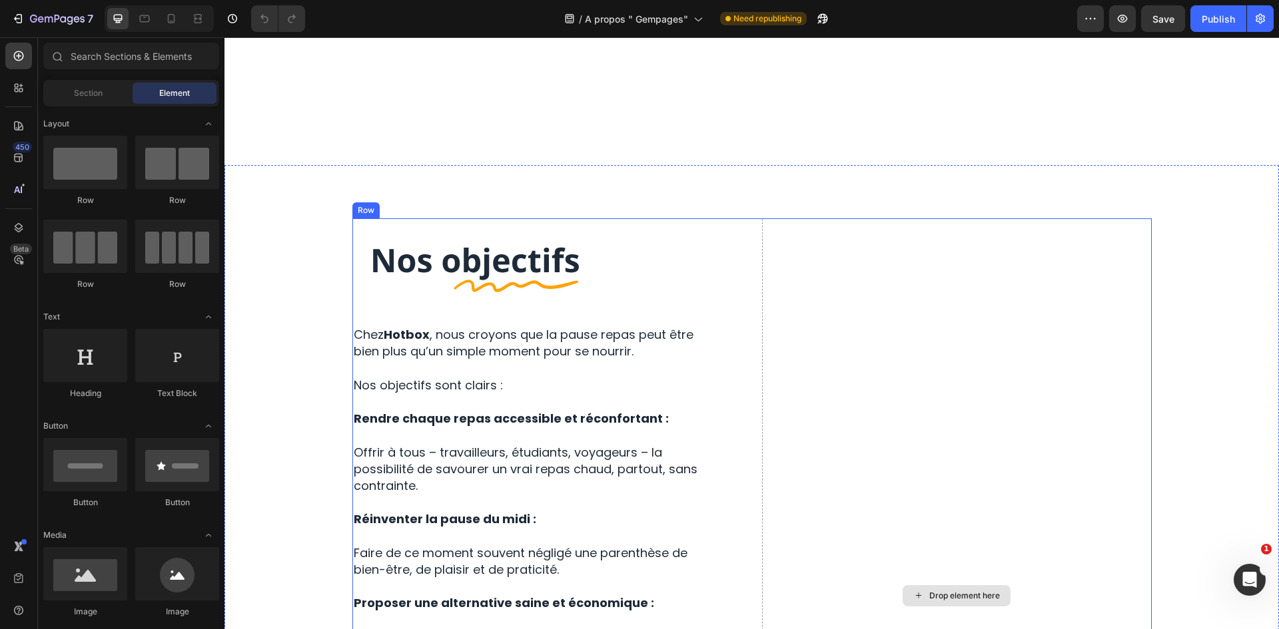
click at [939, 372] on div "Drop element here" at bounding box center [957, 595] width 390 height 755
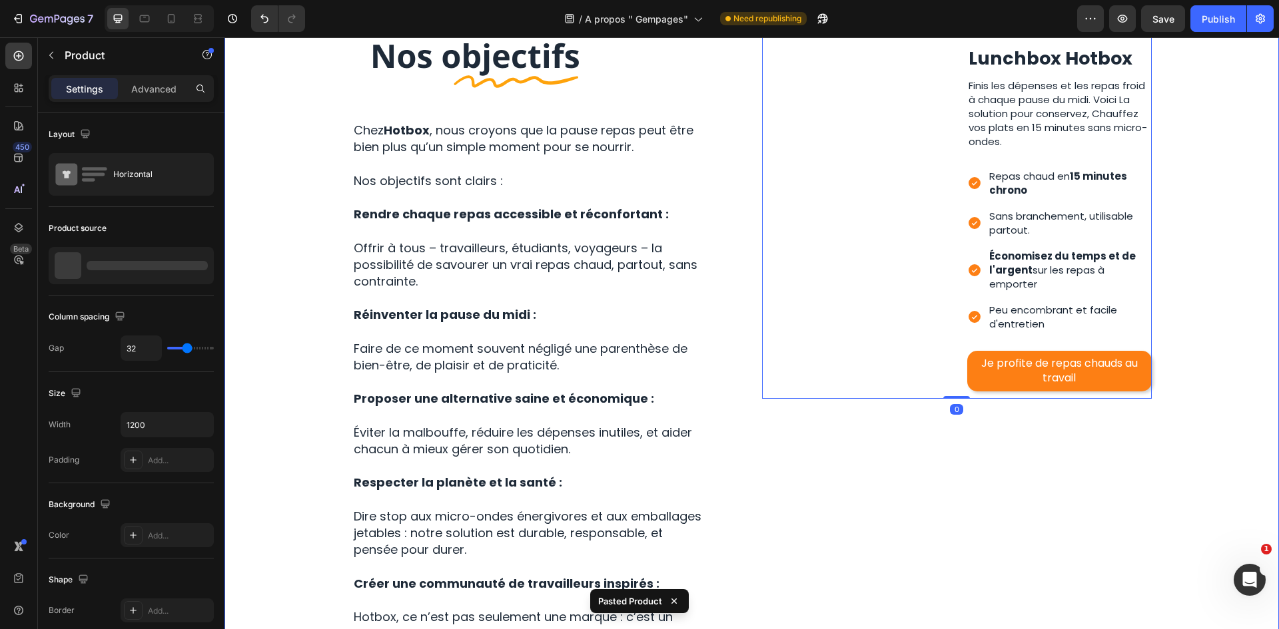
scroll to position [1332, 0]
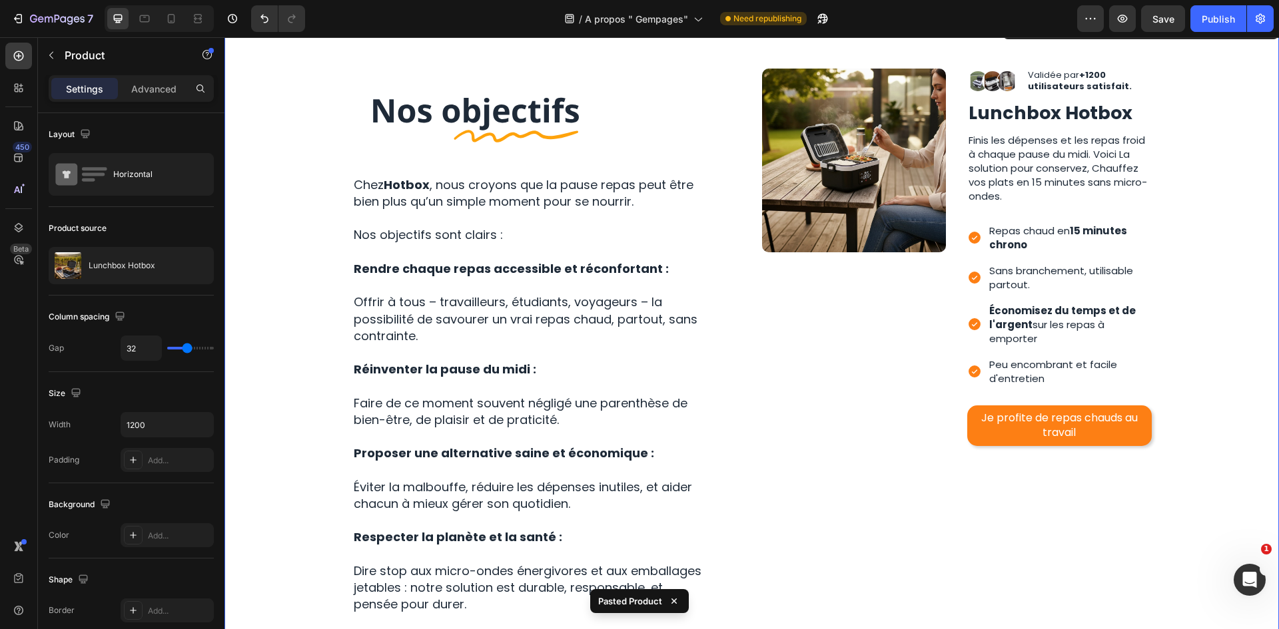
click at [1176, 190] on div "Image Row Chez Hotbox , nous croyons que la pause repas peut être bien plus qu’…" at bounding box center [751, 451] width 1034 height 765
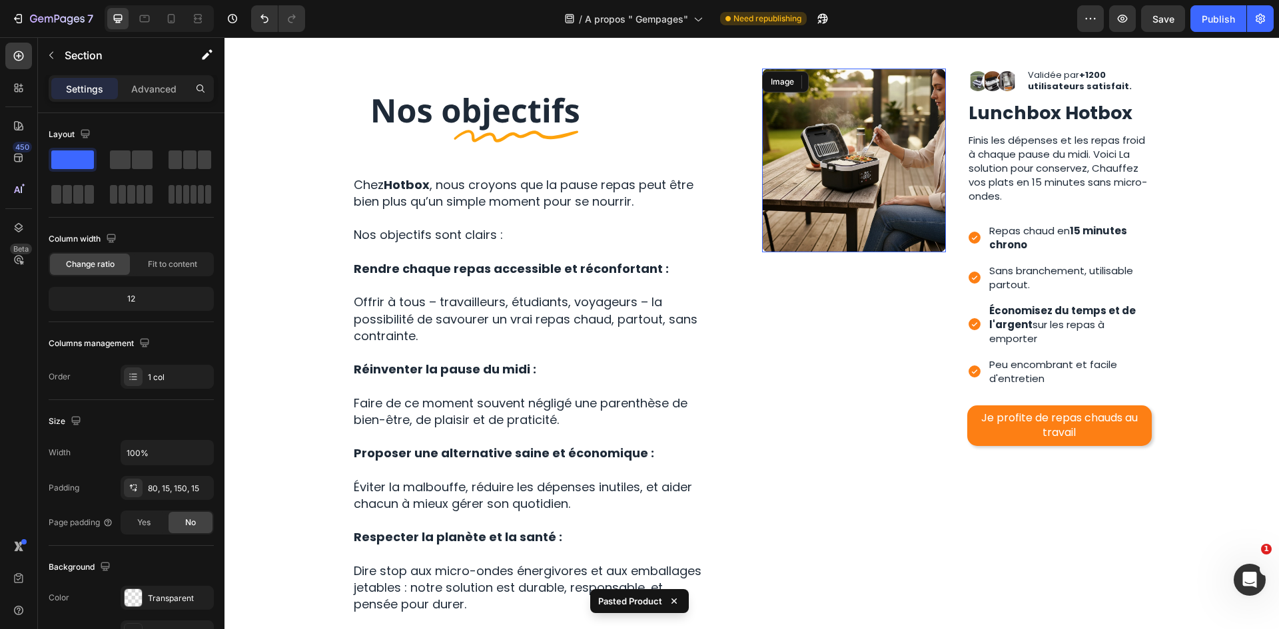
click at [809, 179] on img at bounding box center [854, 161] width 184 height 184
click at [723, 275] on div "Image Row Chez Hotbox , nous croyons que la pause repas peut être bien plus qu’…" at bounding box center [547, 441] width 390 height 744
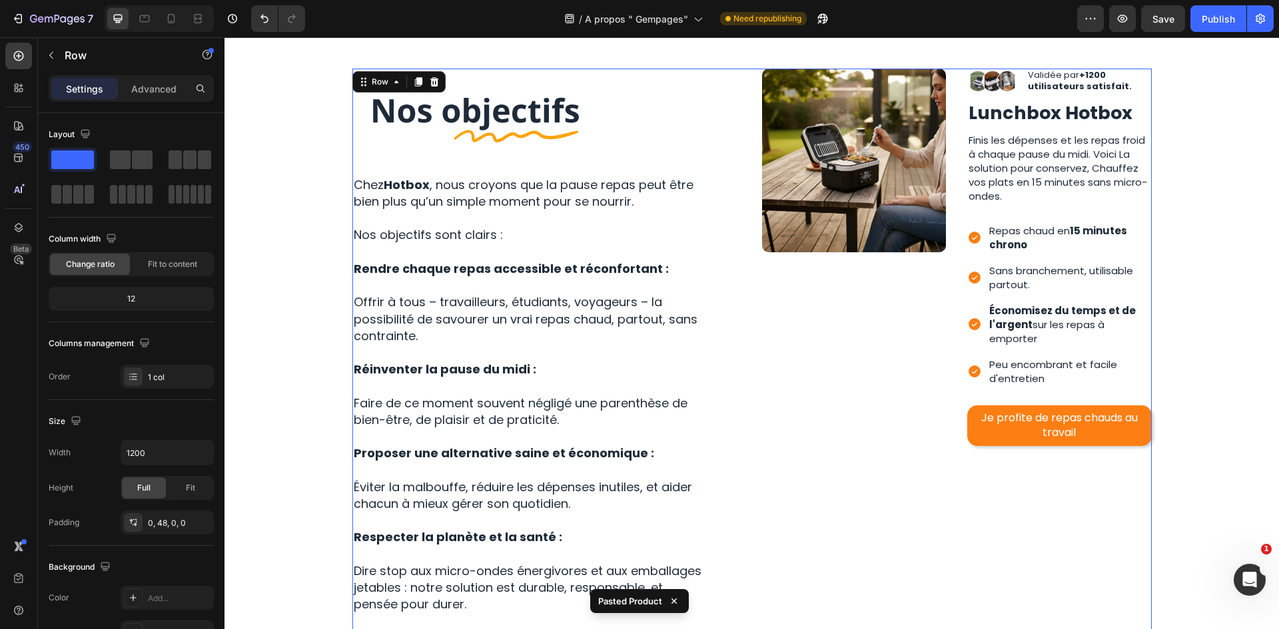
click at [745, 145] on div "Image Row Chez Hotbox , nous croyons que la pause repas peut être bien plus qu’…" at bounding box center [751, 446] width 799 height 755
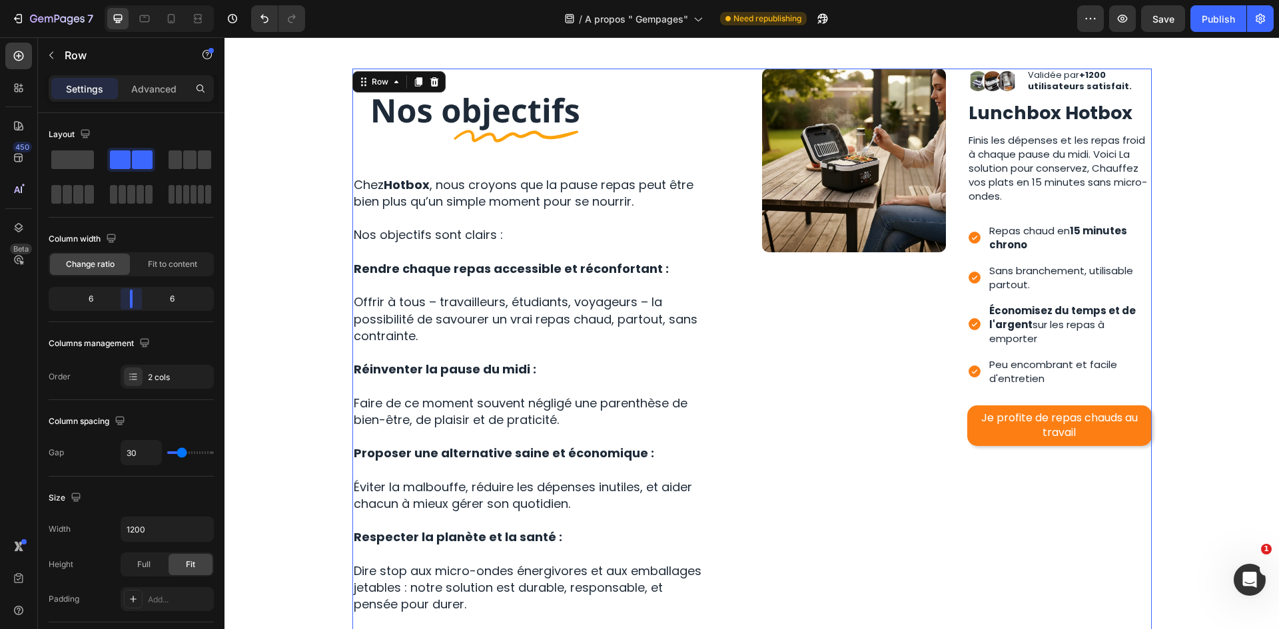
drag, startPoint x: 131, startPoint y: 306, endPoint x: 132, endPoint y: 283, distance: 23.3
click at [132, 0] on body "7 Version history / A propos " Gempages" Need republishing Preview Save Publish…" at bounding box center [639, 0] width 1279 height 0
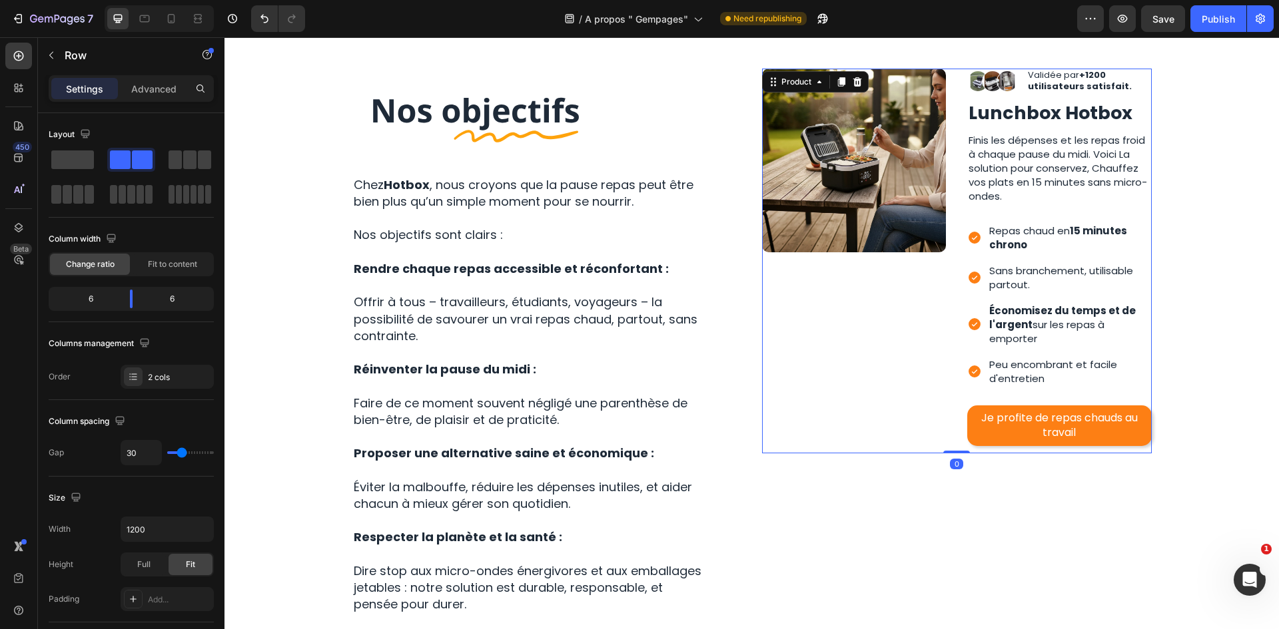
click at [898, 350] on div "Image" at bounding box center [854, 261] width 184 height 385
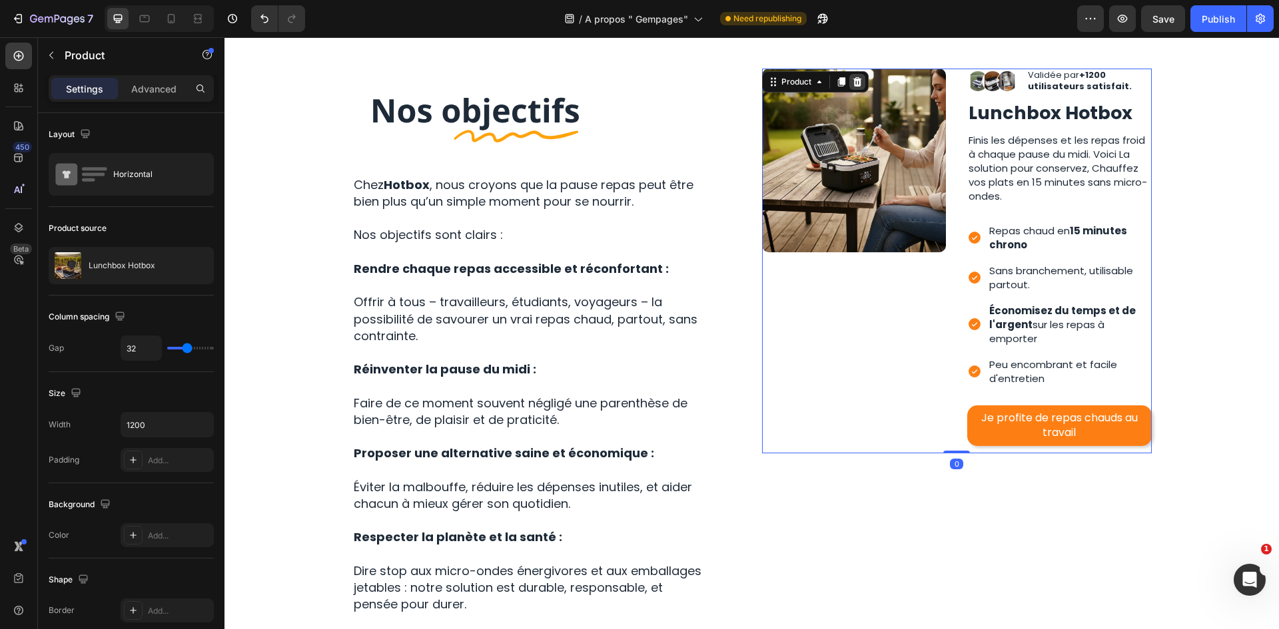
click at [849, 81] on div at bounding box center [857, 82] width 16 height 16
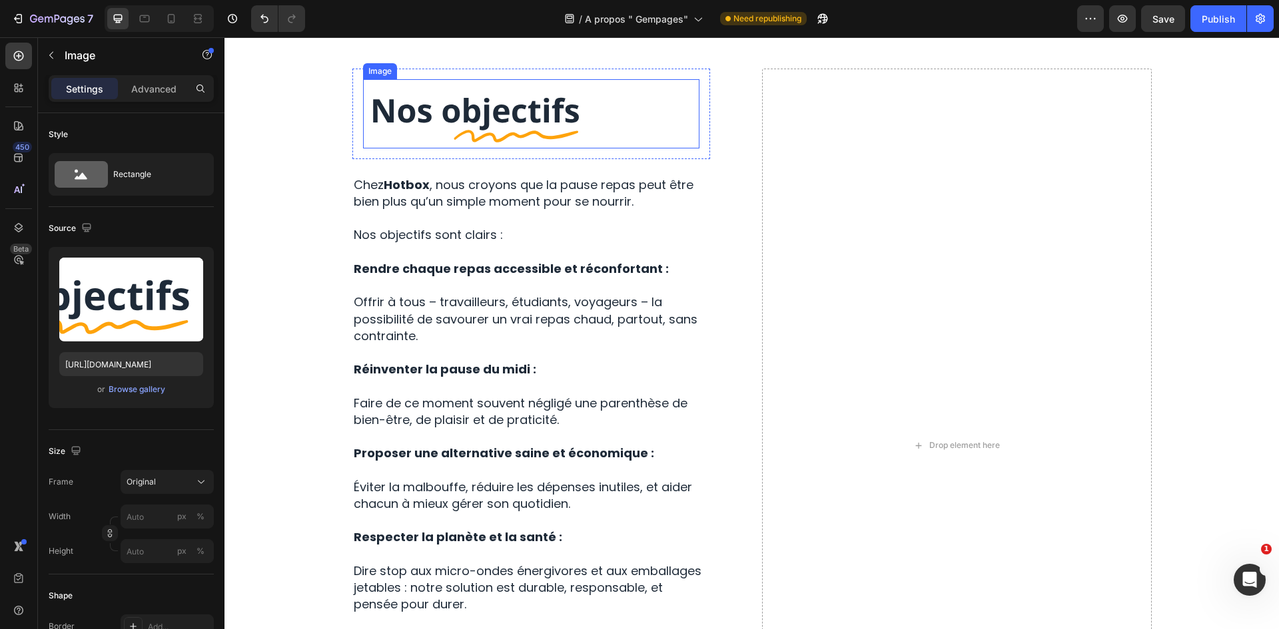
click at [660, 119] on img at bounding box center [531, 113] width 336 height 69
click at [744, 107] on div "Image Row Chez Hotbox , nous croyons que la pause repas peut être bien plus qu’…" at bounding box center [751, 446] width 799 height 755
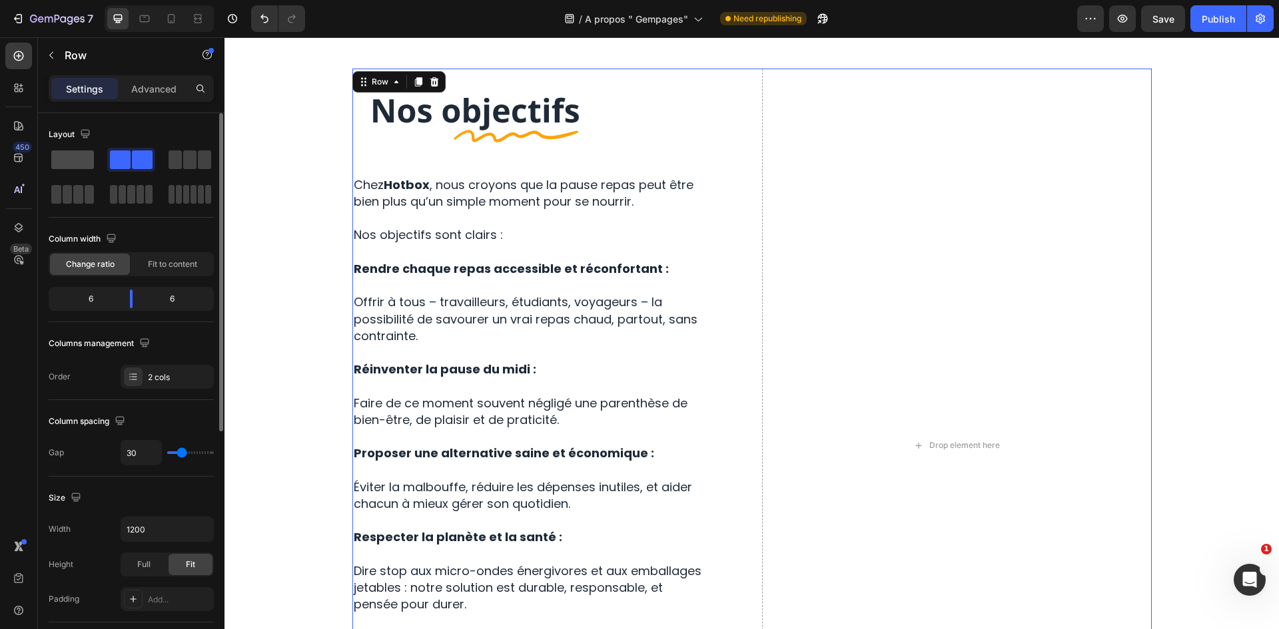
click at [62, 155] on span at bounding box center [72, 160] width 43 height 19
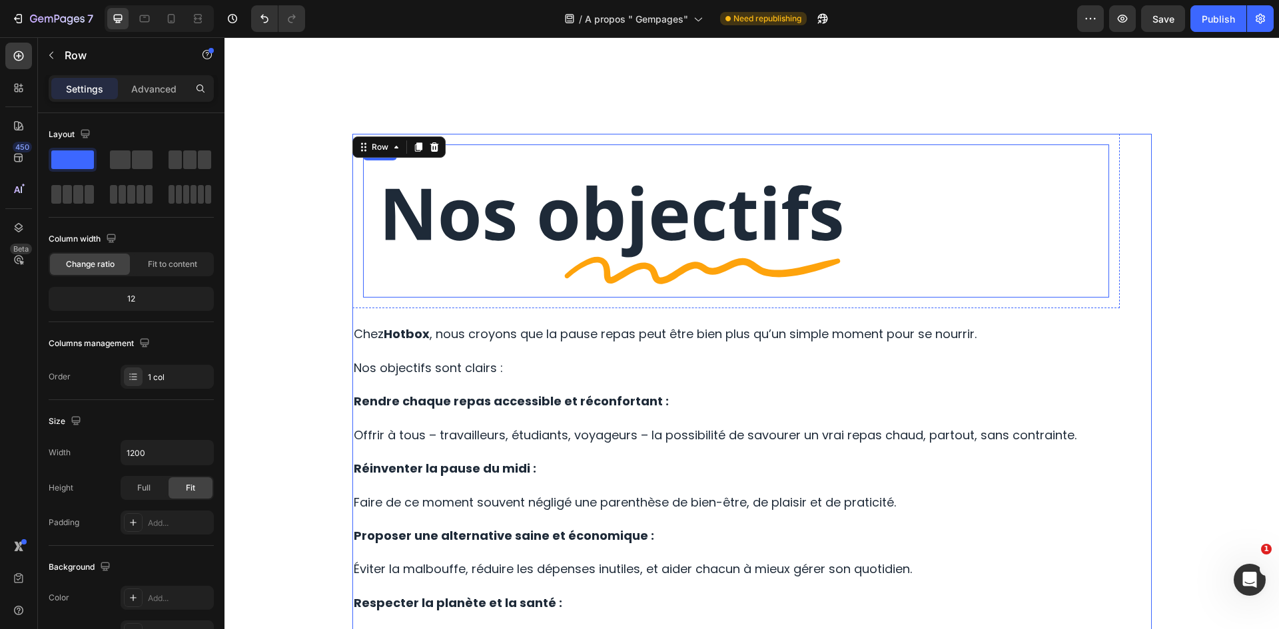
scroll to position [1265, 0]
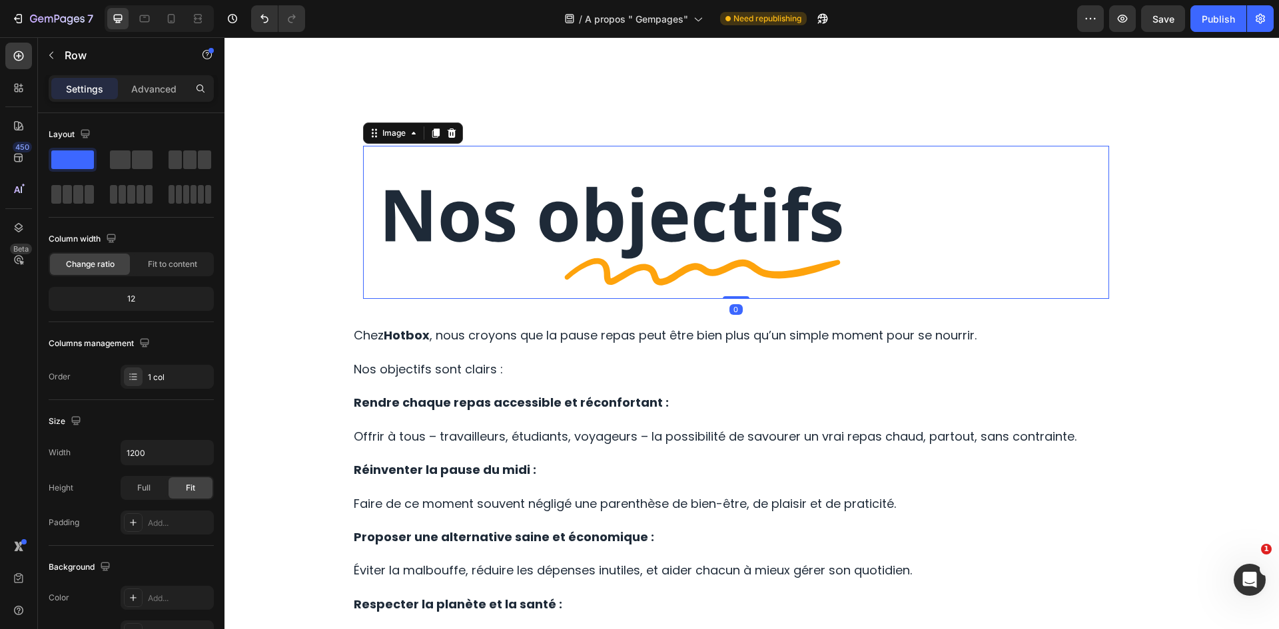
click at [623, 192] on img at bounding box center [736, 223] width 746 height 154
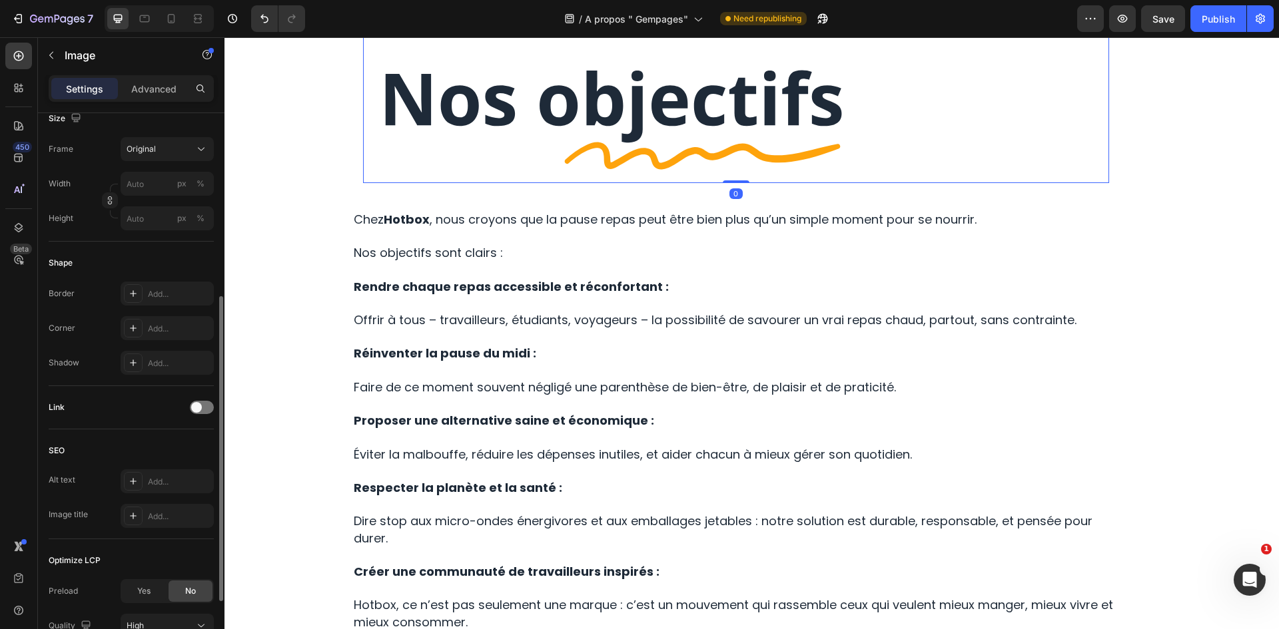
scroll to position [452, 0]
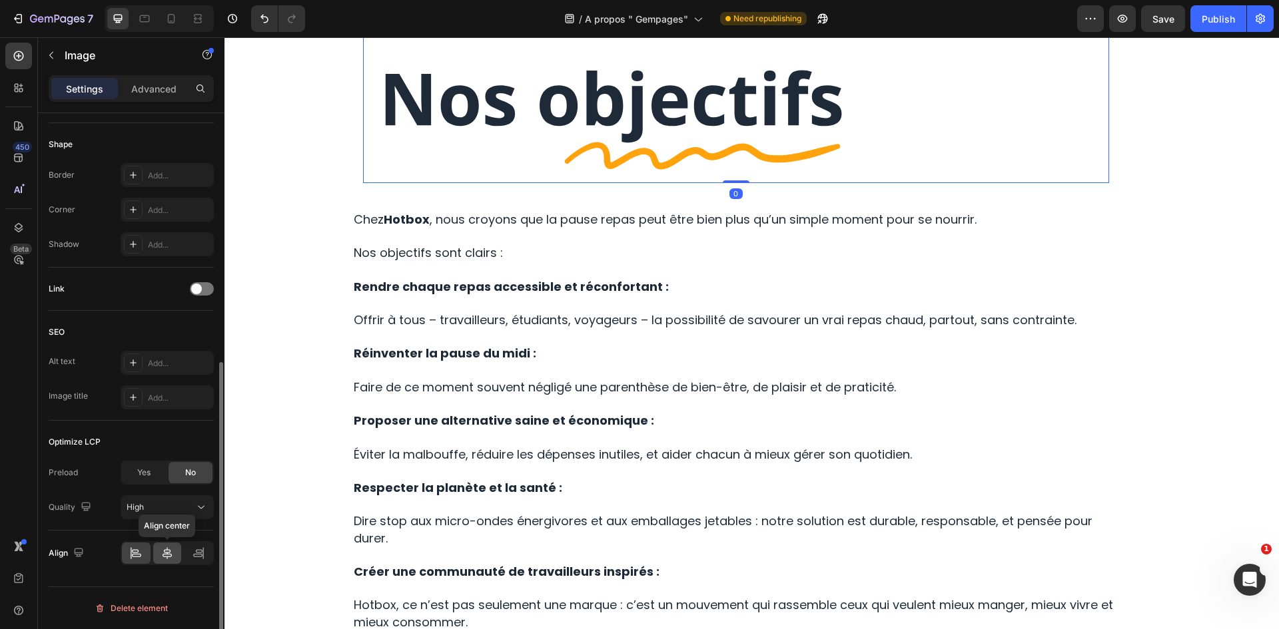
click at [160, 551] on div at bounding box center [167, 553] width 29 height 21
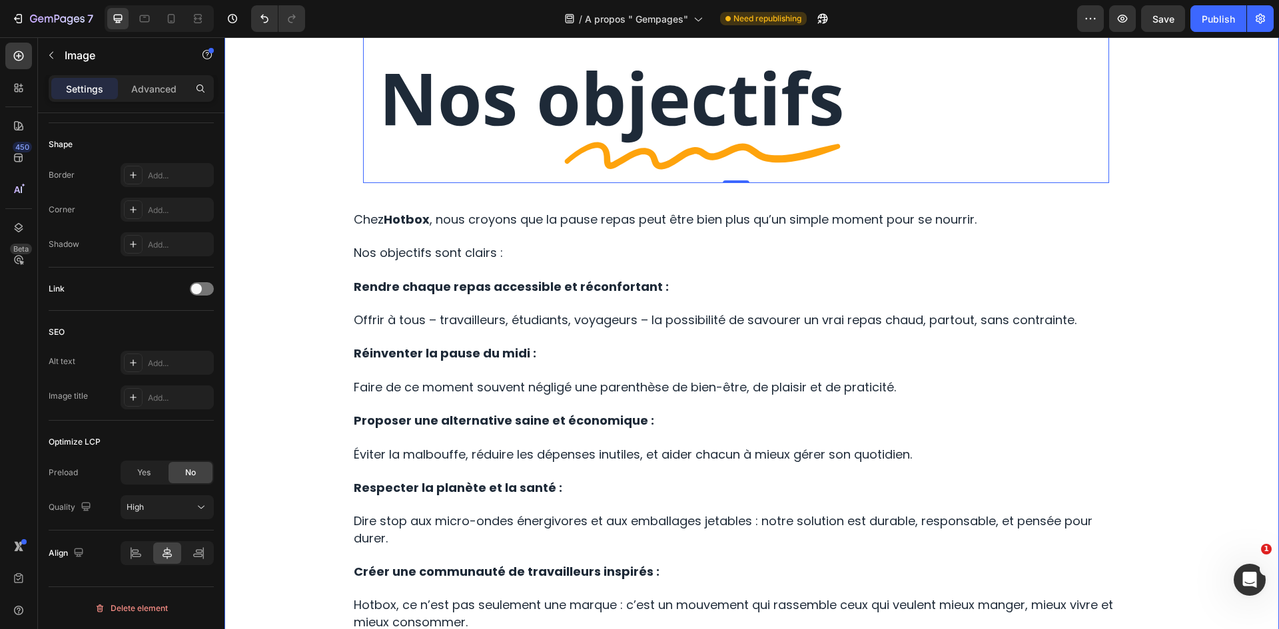
click at [569, 98] on div "Image 0 Row Chez Hotbox , nous croyons que la pause repas peut être bien plus q…" at bounding box center [751, 407] width 1054 height 885
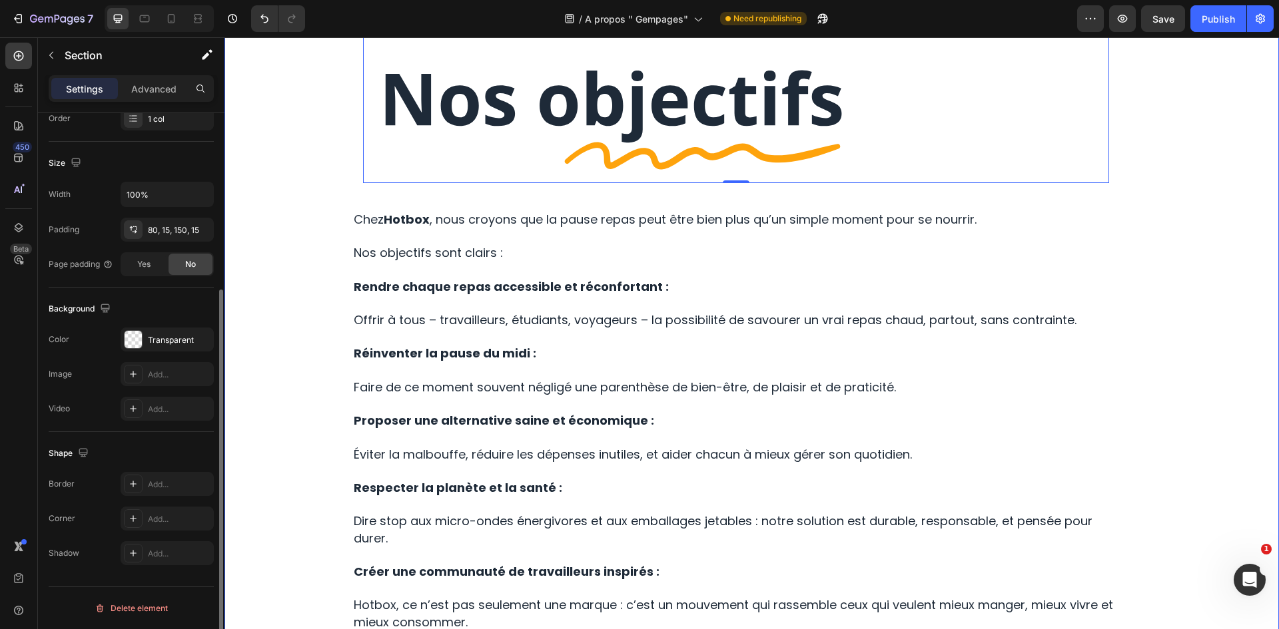
scroll to position [0, 0]
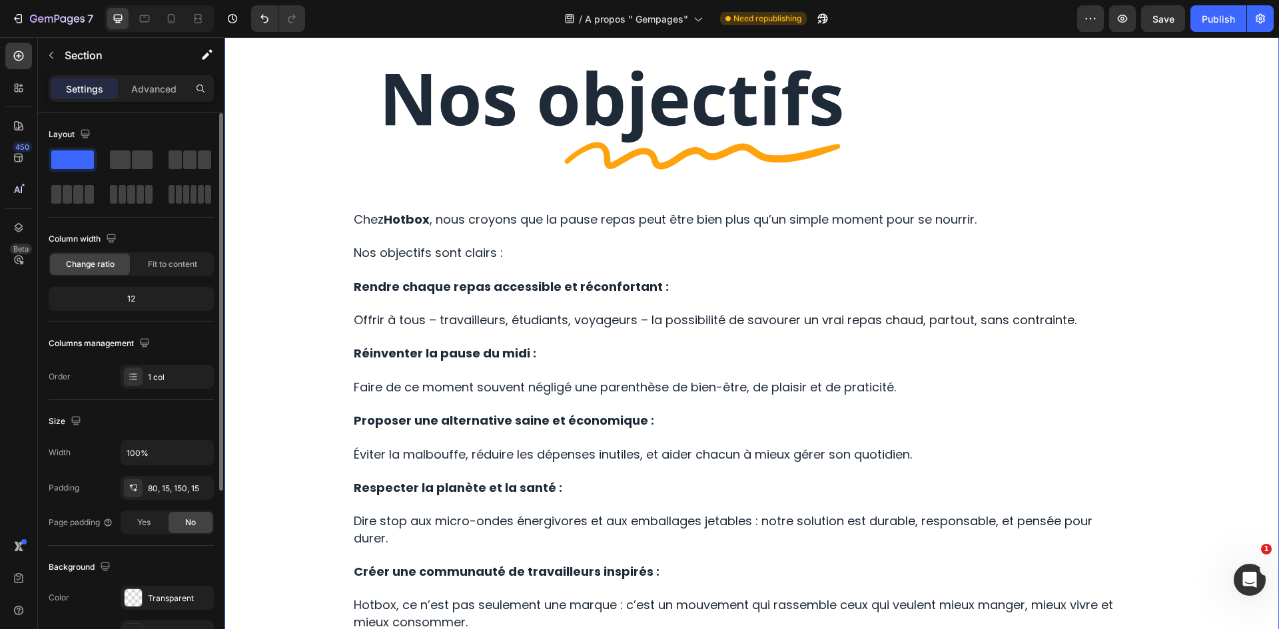
click at [575, 153] on img at bounding box center [736, 106] width 746 height 154
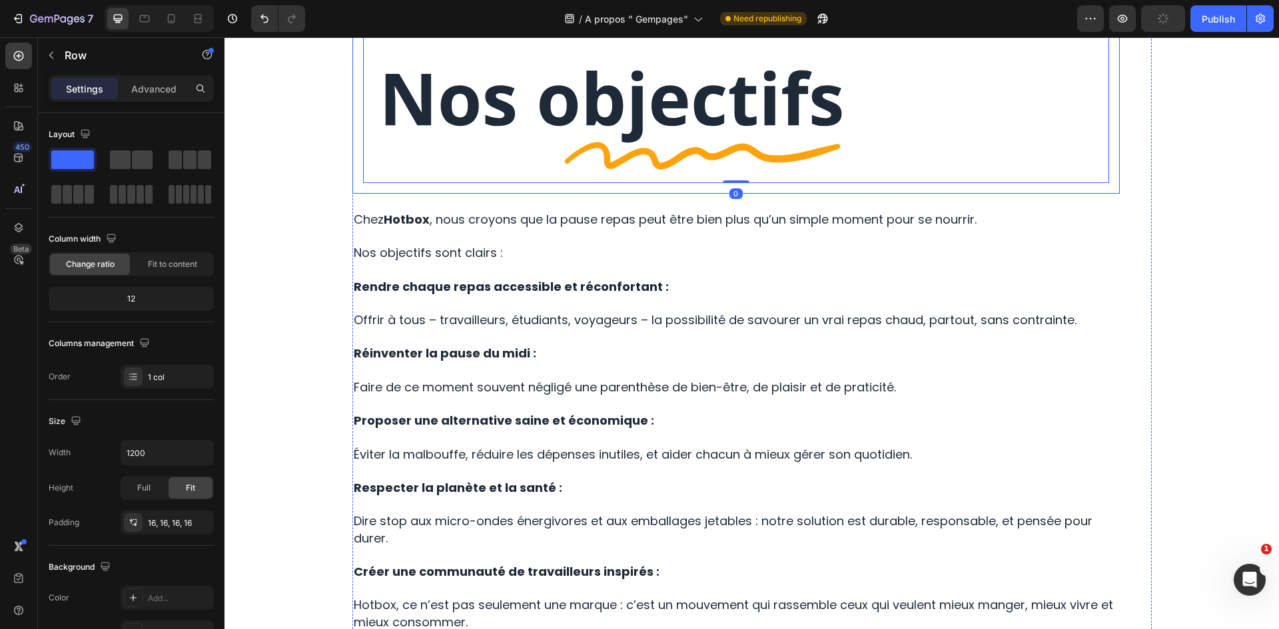
click at [598, 194] on div "Image 0 Row" at bounding box center [735, 106] width 767 height 175
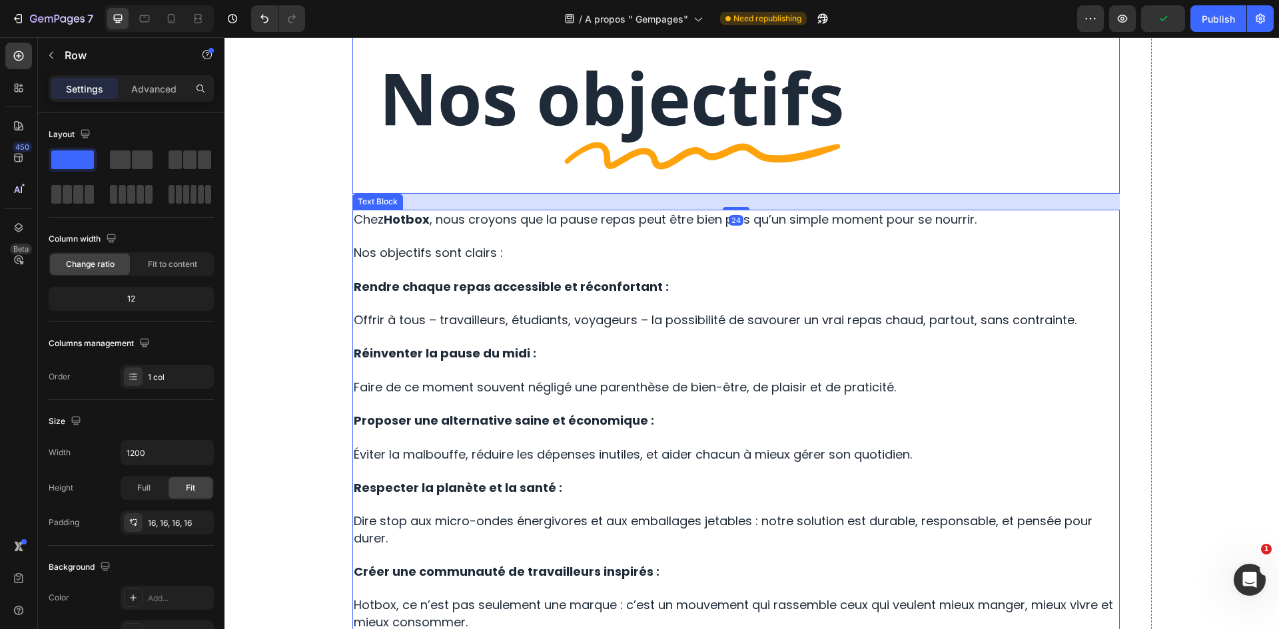
click at [1107, 278] on p at bounding box center [736, 269] width 765 height 17
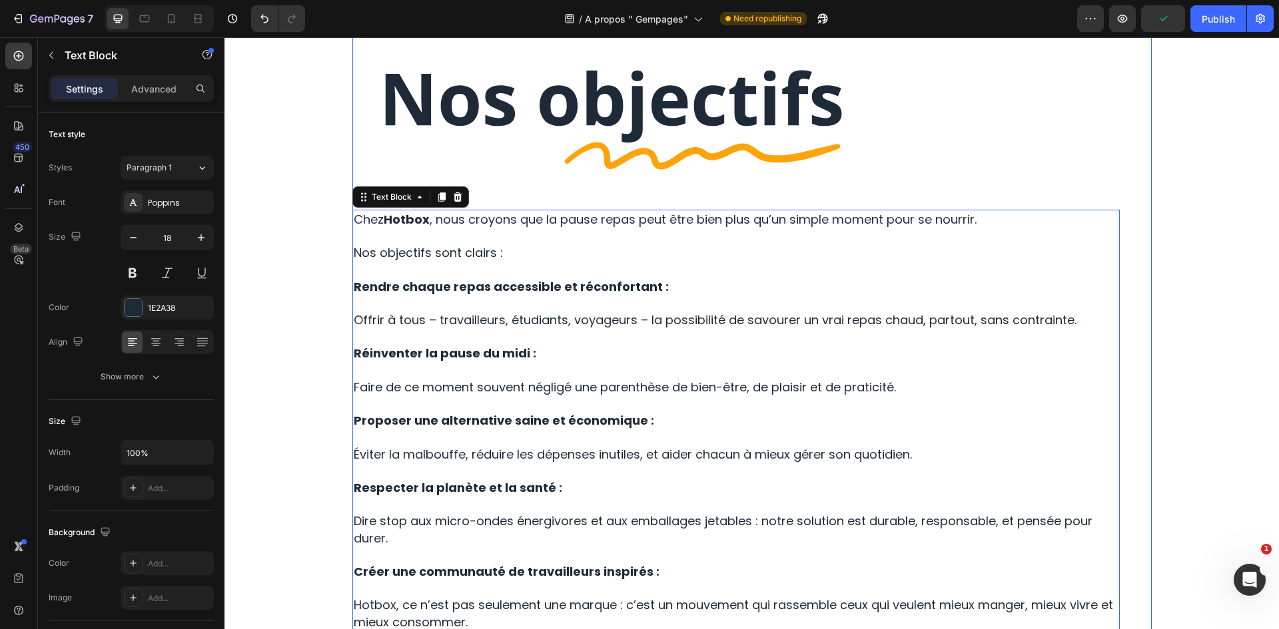
click at [1129, 351] on div "Image Row Chez Hotbox , nous croyons que la pause repas peut être bien plus qu’…" at bounding box center [751, 374] width 799 height 711
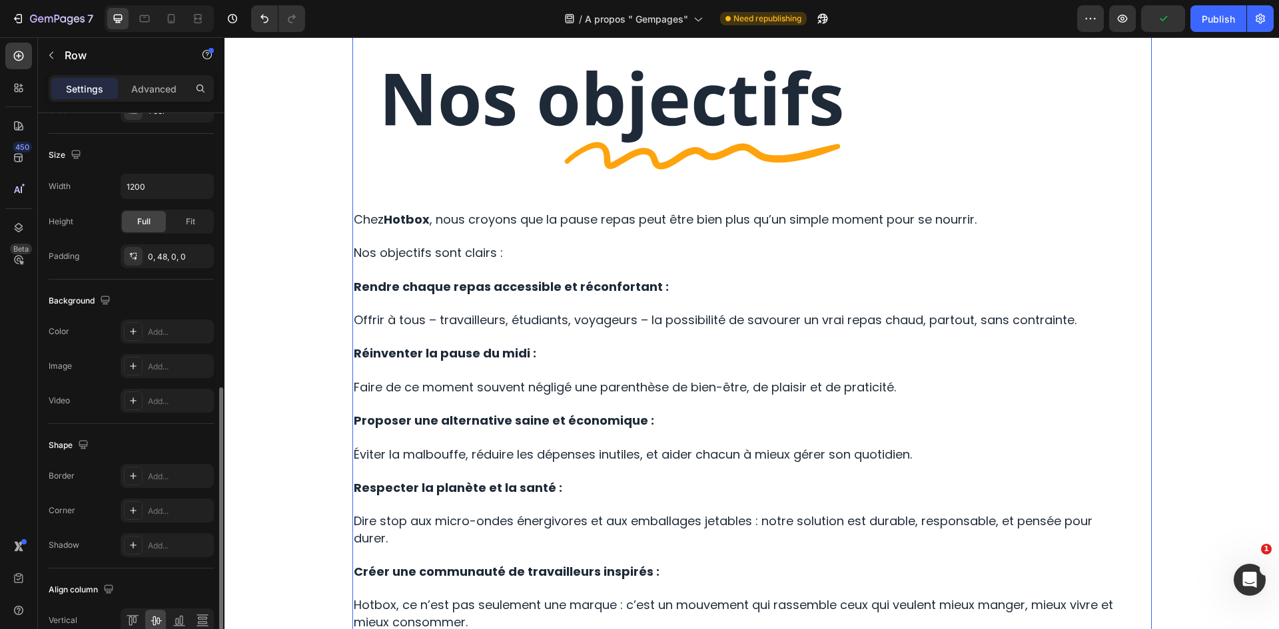
scroll to position [334, 0]
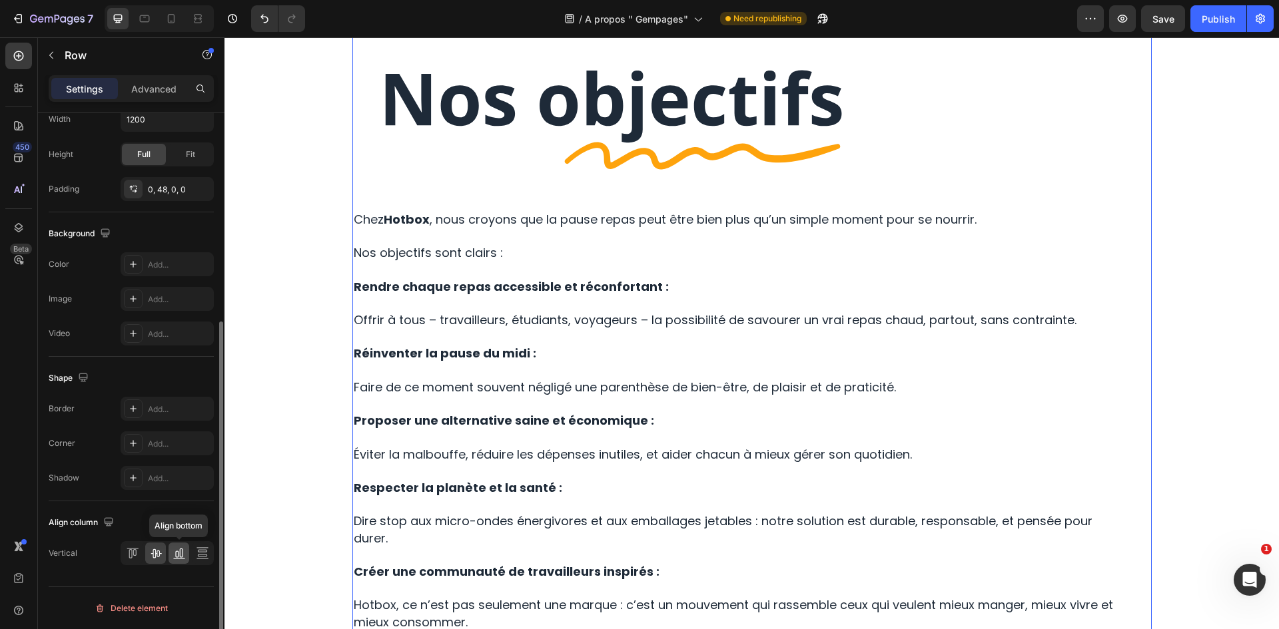
click at [169, 557] on div at bounding box center [179, 553] width 21 height 21
click at [161, 557] on icon at bounding box center [155, 553] width 13 height 13
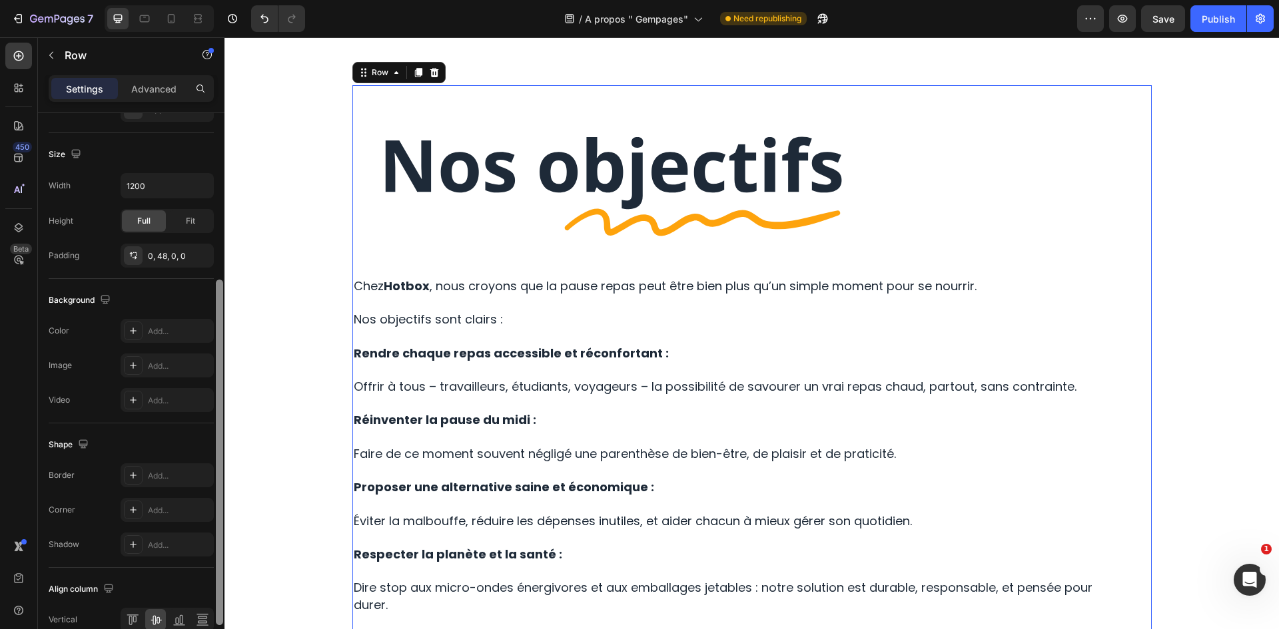
scroll to position [200, 0]
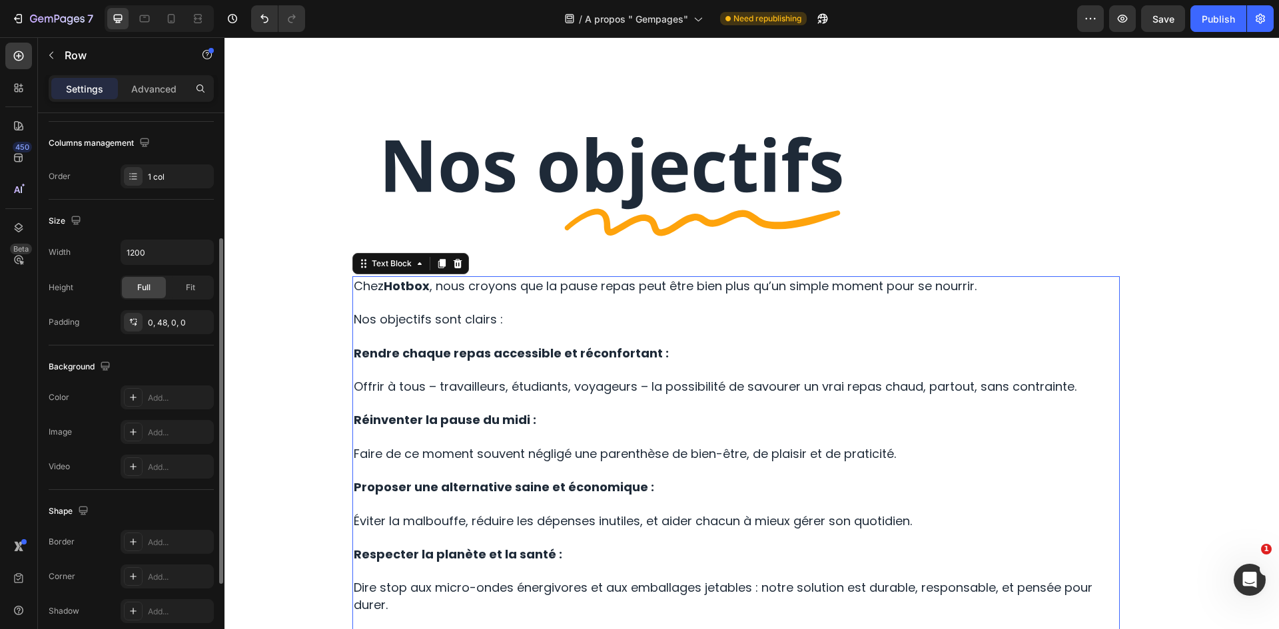
click at [548, 344] on p at bounding box center [736, 336] width 765 height 17
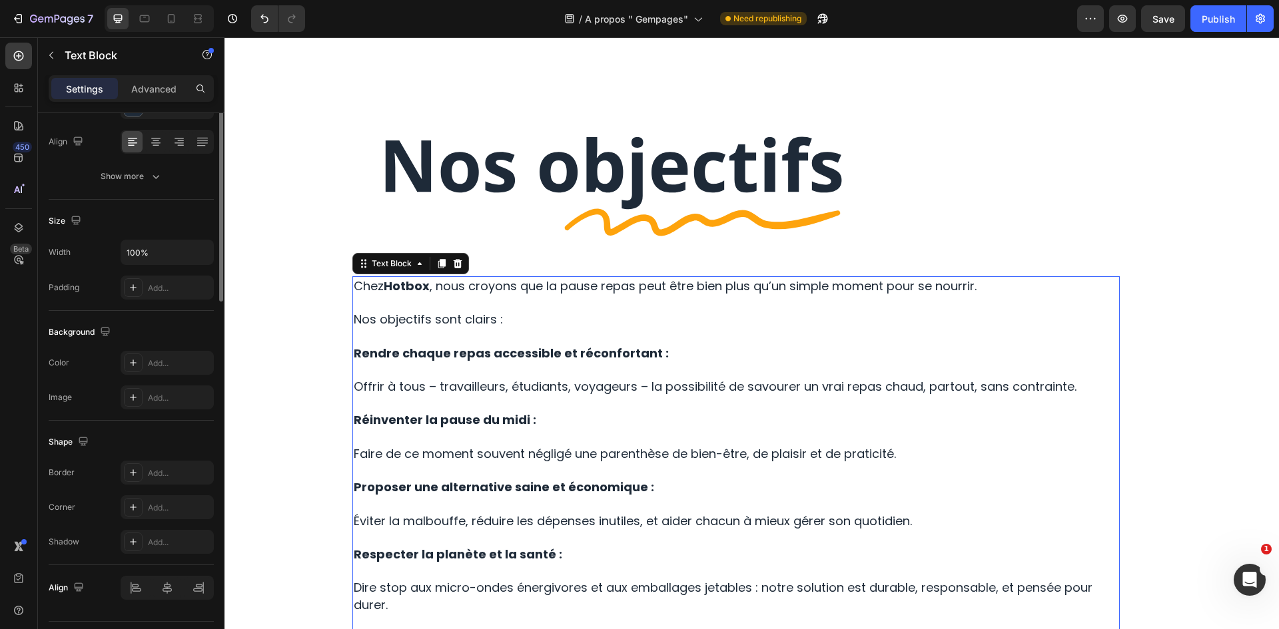
scroll to position [0, 0]
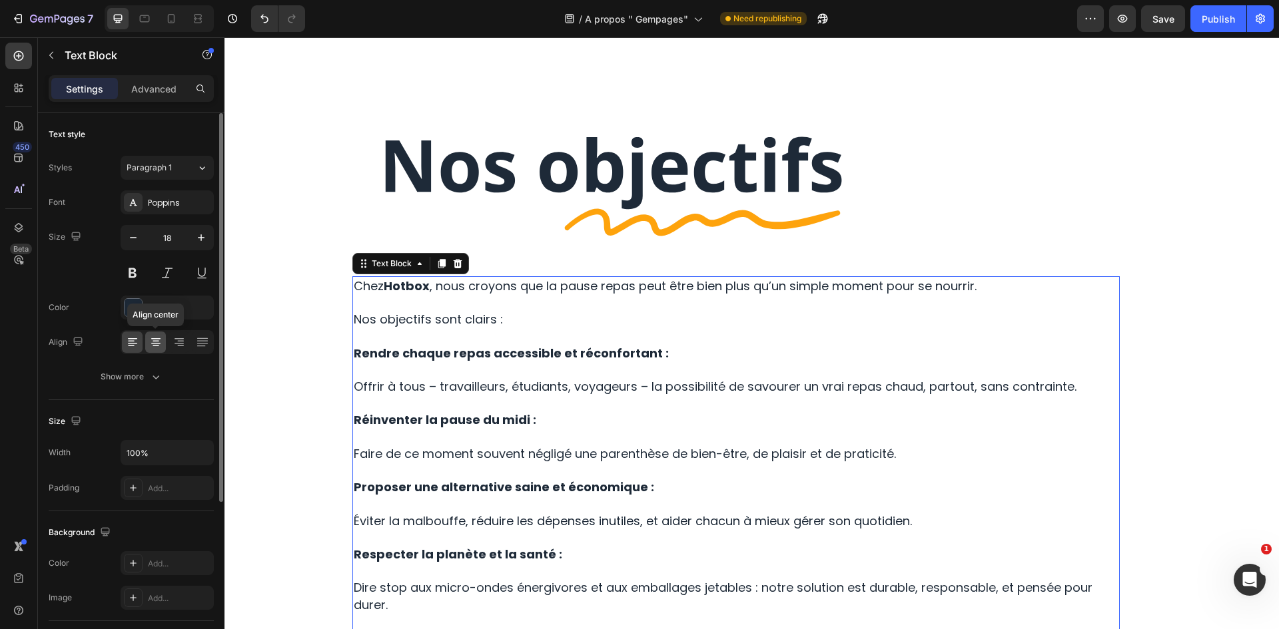
click at [151, 345] on icon at bounding box center [155, 342] width 13 height 13
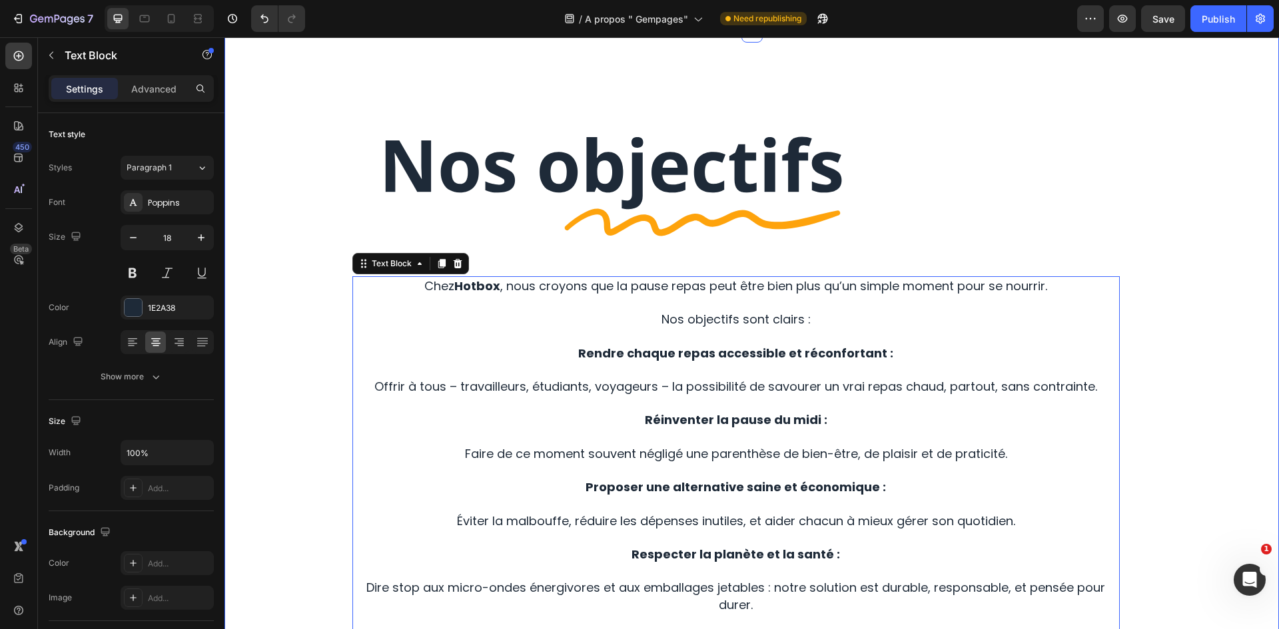
click at [831, 169] on div "Image Row Chez Hotbox , nous croyons que la pause repas peut être bien plus qu’…" at bounding box center [751, 474] width 1054 height 885
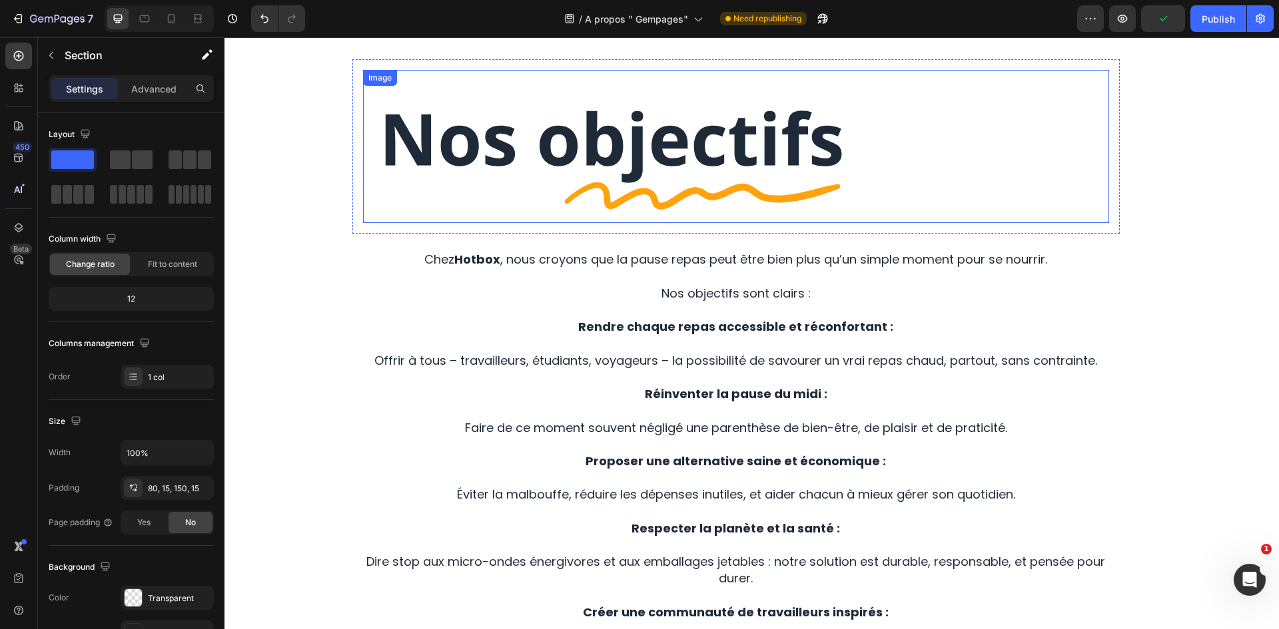
scroll to position [1262, 0]
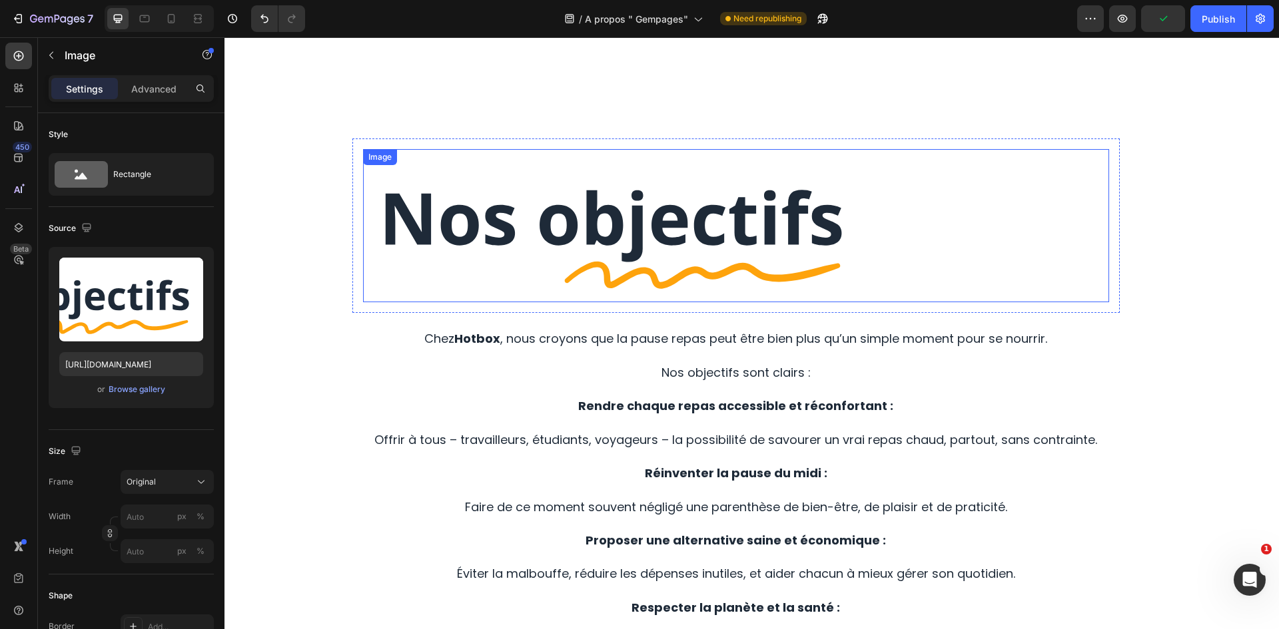
click at [860, 199] on img at bounding box center [736, 226] width 746 height 154
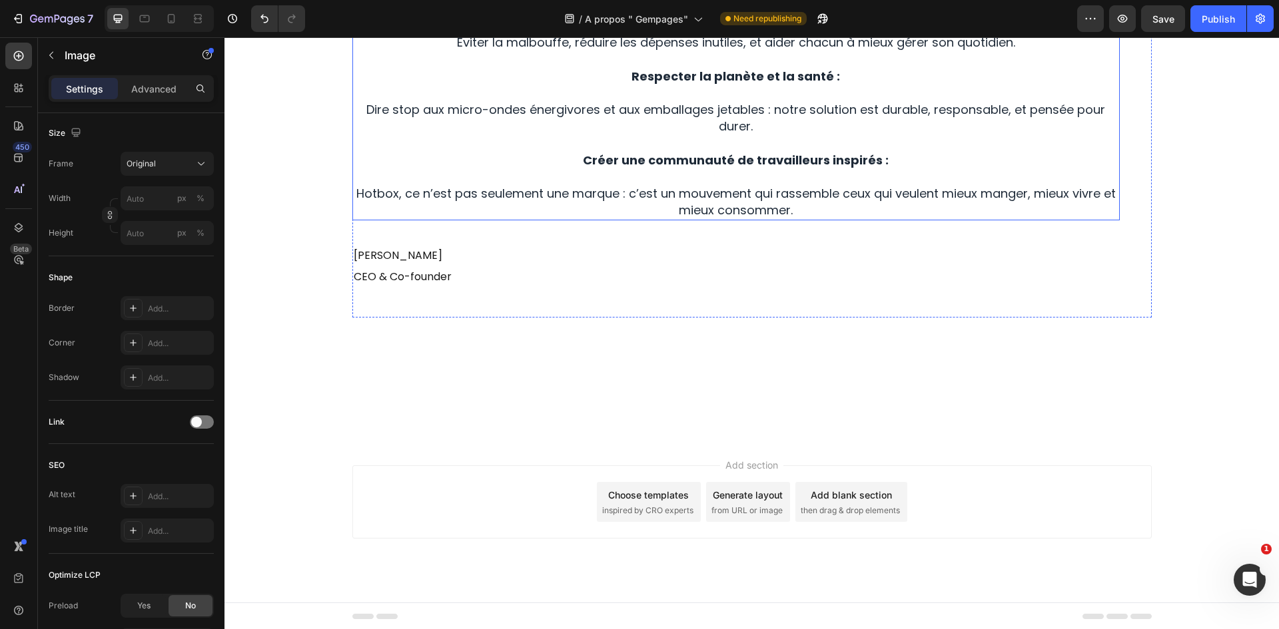
scroll to position [1795, 0]
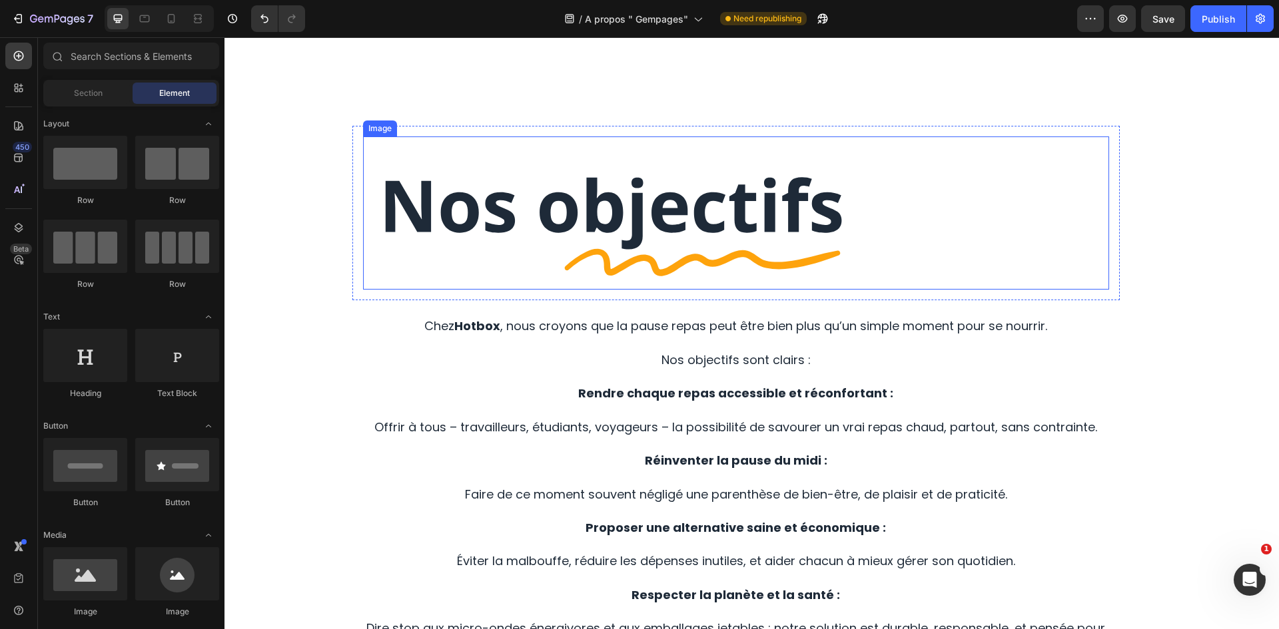
scroll to position [1287, 0]
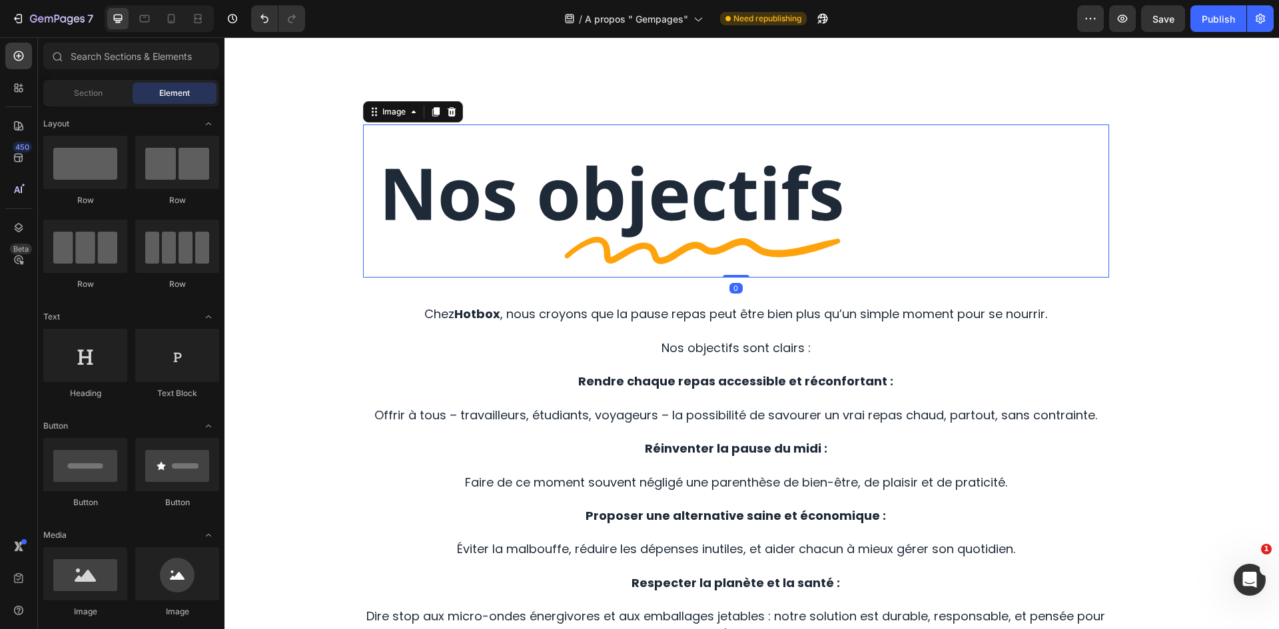
click at [822, 208] on img at bounding box center [736, 202] width 746 height 154
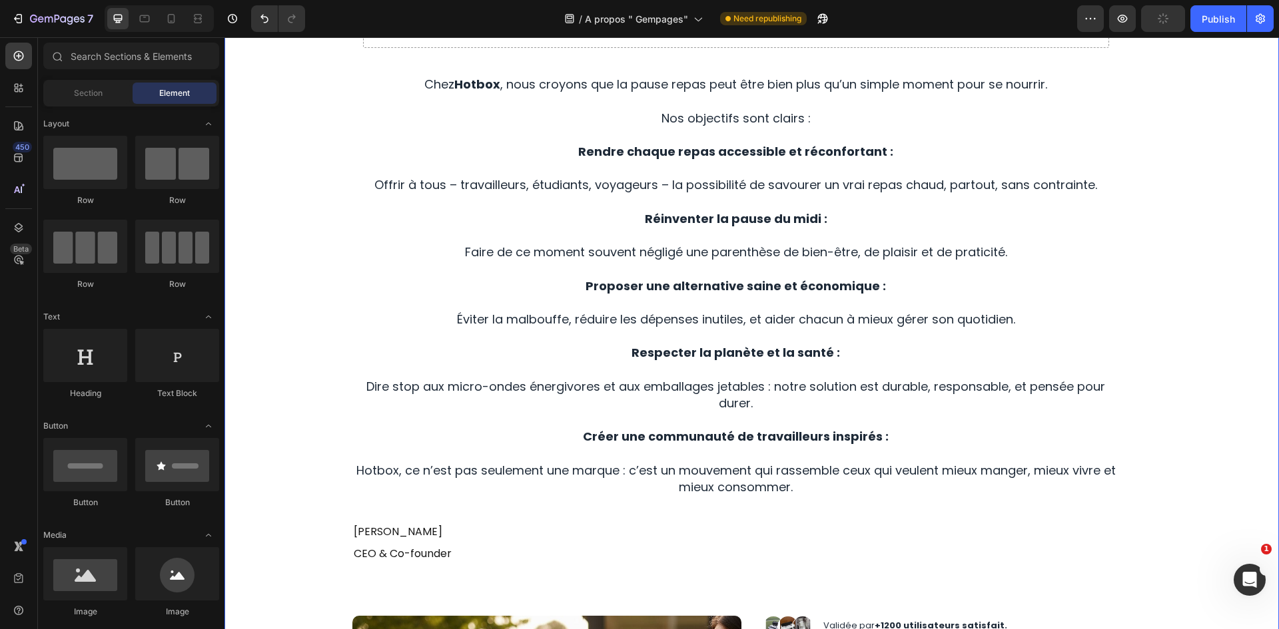
click at [455, 48] on div "Drop element here" at bounding box center [736, 28] width 746 height 40
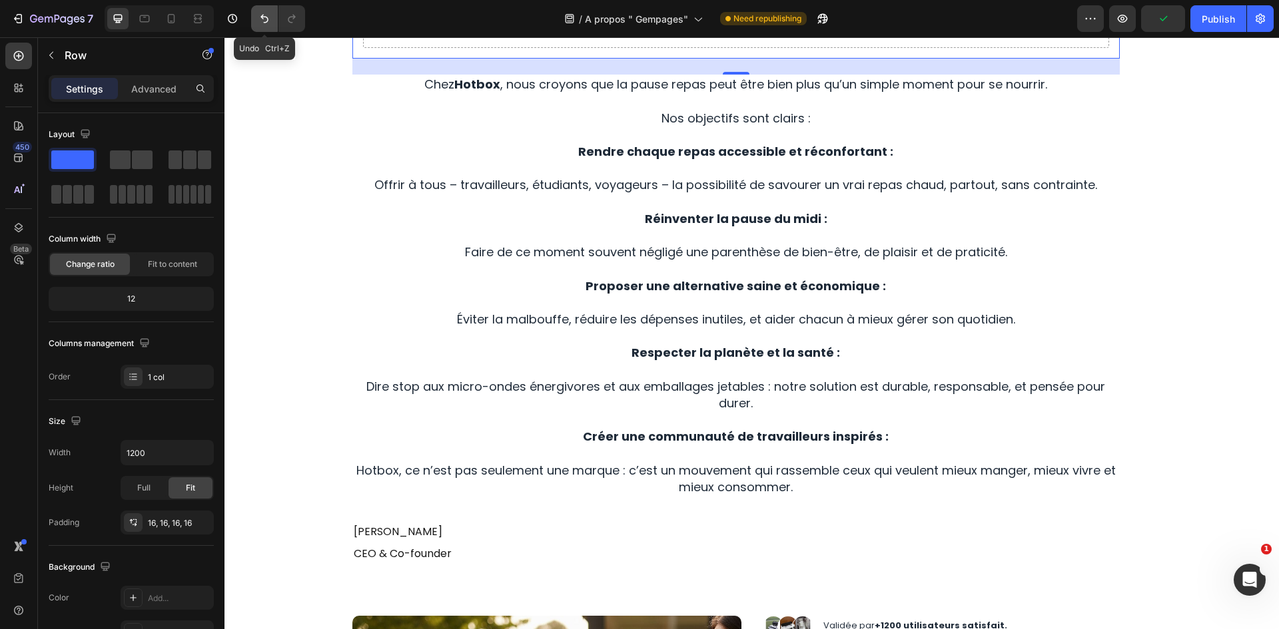
click at [275, 17] on button "Undo/Redo" at bounding box center [264, 18] width 27 height 27
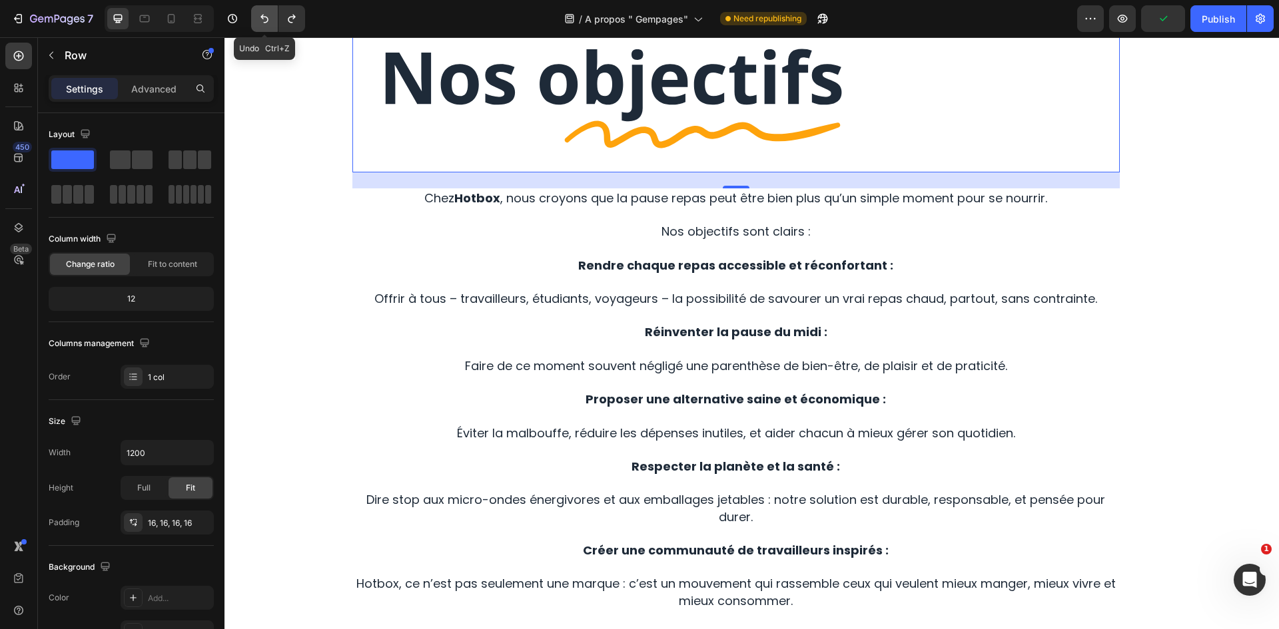
click at [270, 17] on icon "Undo/Redo" at bounding box center [264, 18] width 13 height 13
click at [521, 162] on img at bounding box center [736, 85] width 746 height 154
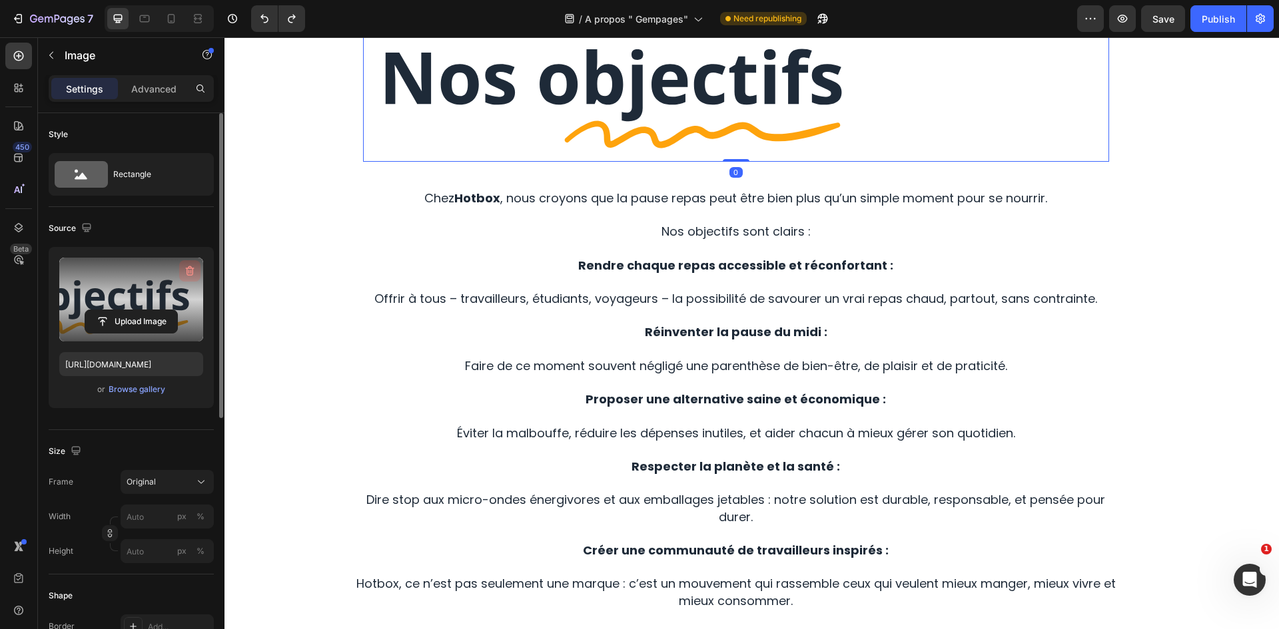
click at [191, 268] on icon "button" at bounding box center [190, 271] width 9 height 10
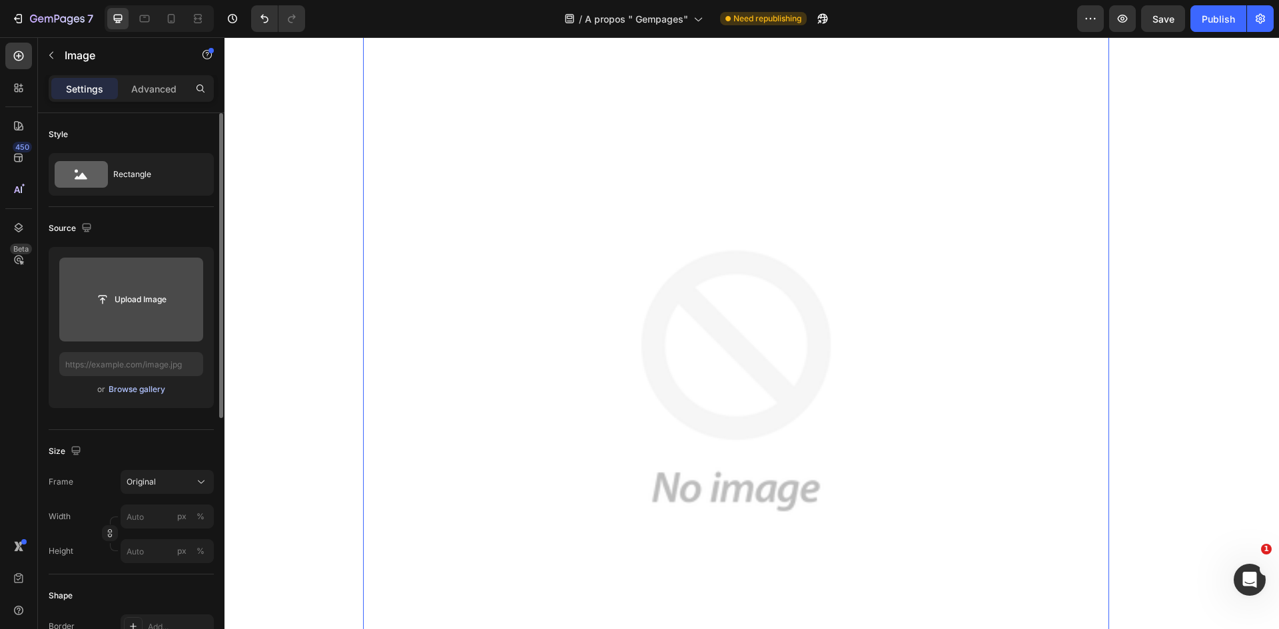
click at [152, 388] on div "Browse gallery" at bounding box center [137, 390] width 57 height 12
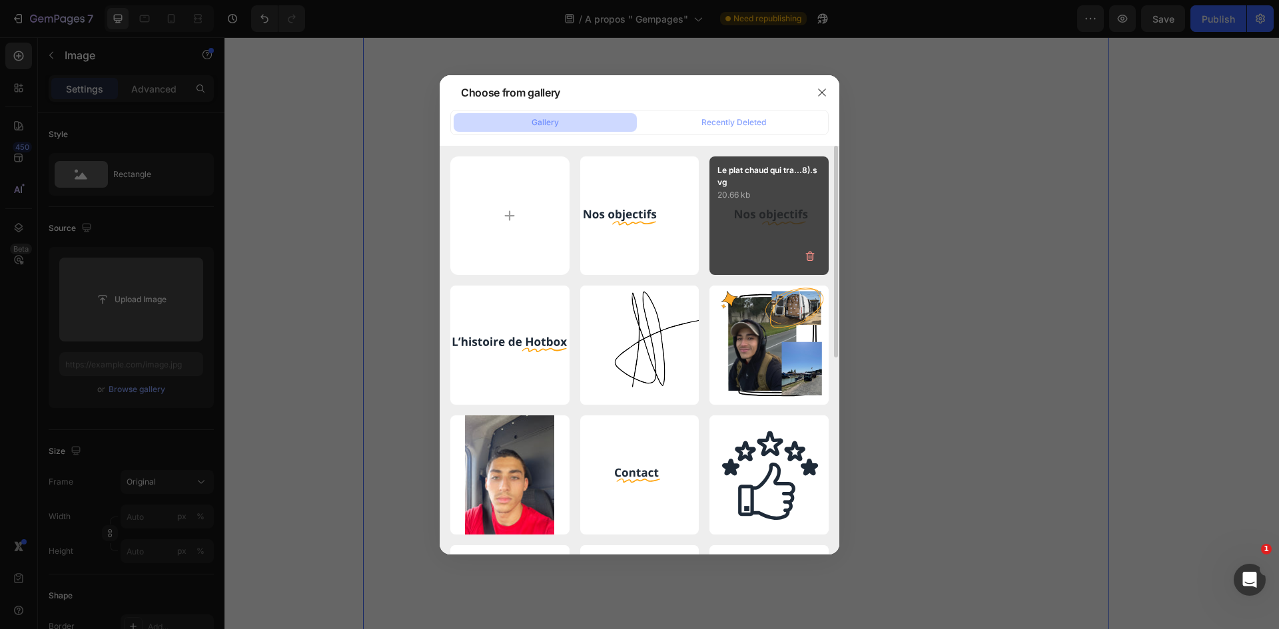
click at [743, 225] on div "Le plat chaud qui tra...8).svg 20.66 kb" at bounding box center [768, 216] width 119 height 119
type input "https://cdn.shopify.com/s/files/1/0947/1977/0948/files/gempages_584826131627115…"
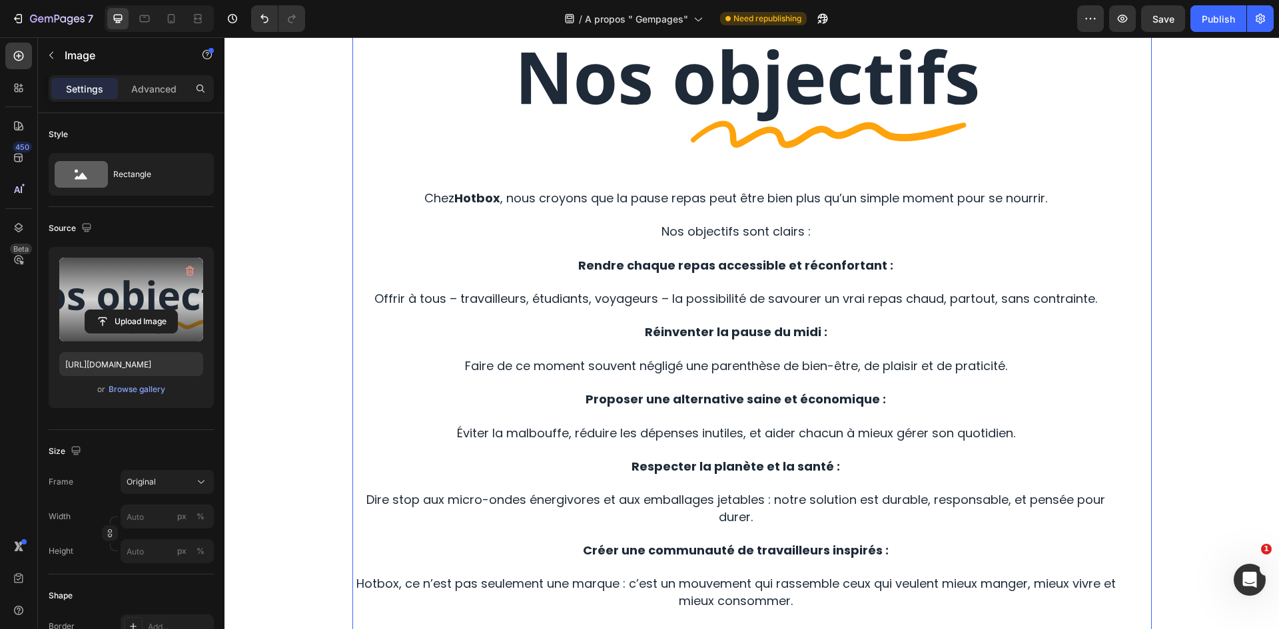
click at [1134, 195] on div "Image Row Chez Hotbox , nous croyons que la pause repas peut être bien plus qu’…" at bounding box center [751, 352] width 799 height 711
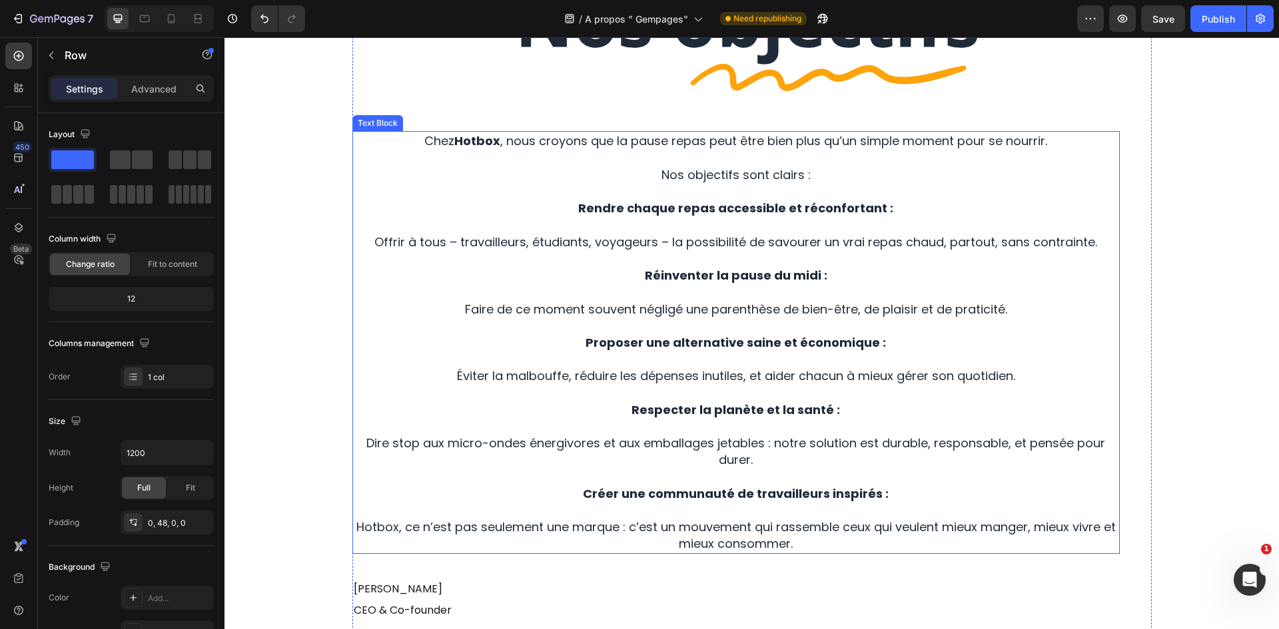
scroll to position [1487, 0]
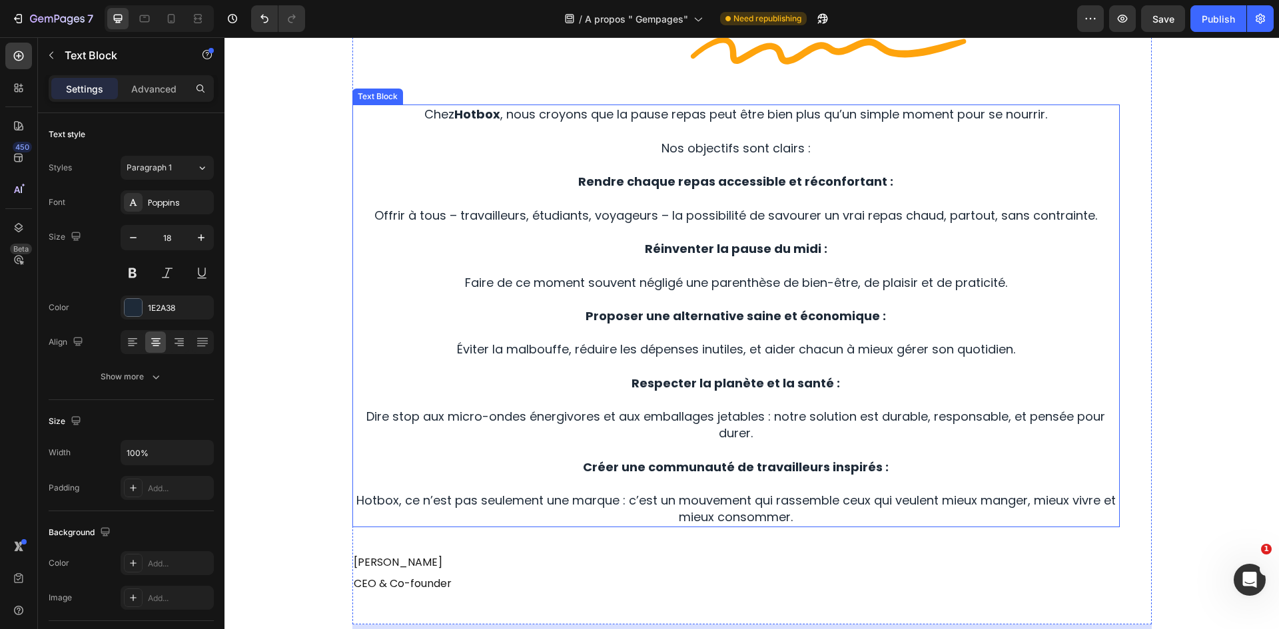
click at [1026, 165] on p at bounding box center [736, 165] width 765 height 17
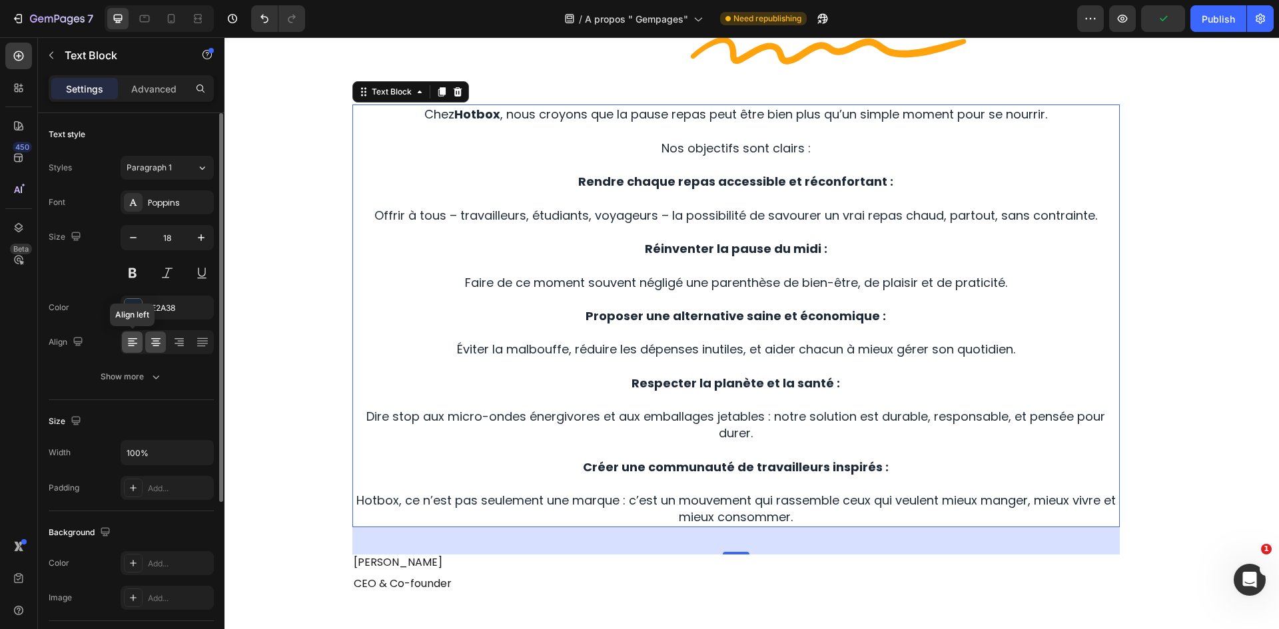
click at [137, 338] on icon at bounding box center [132, 342] width 13 height 13
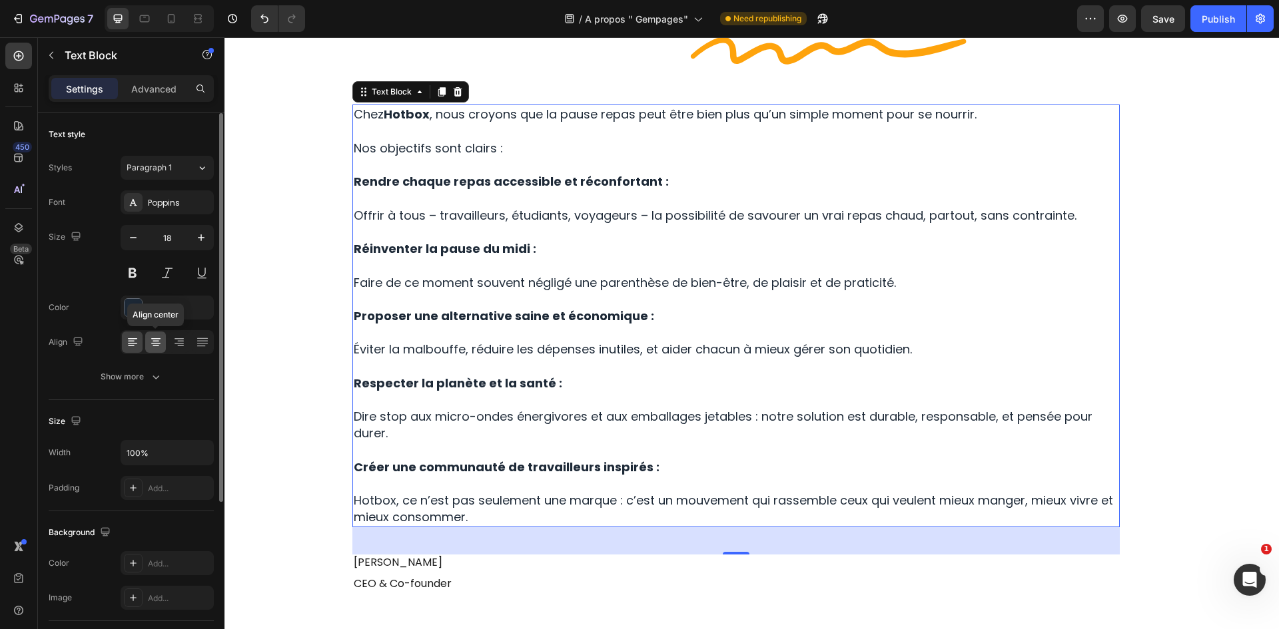
click at [155, 336] on icon at bounding box center [155, 342] width 13 height 13
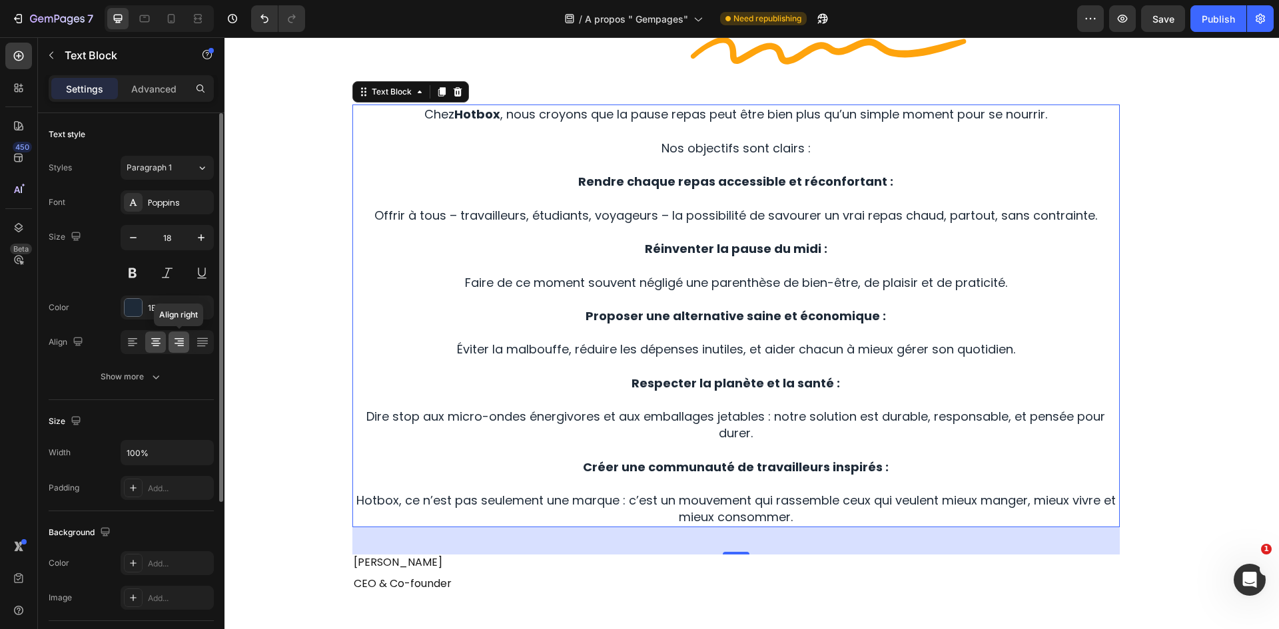
click at [176, 342] on icon at bounding box center [178, 342] width 13 height 13
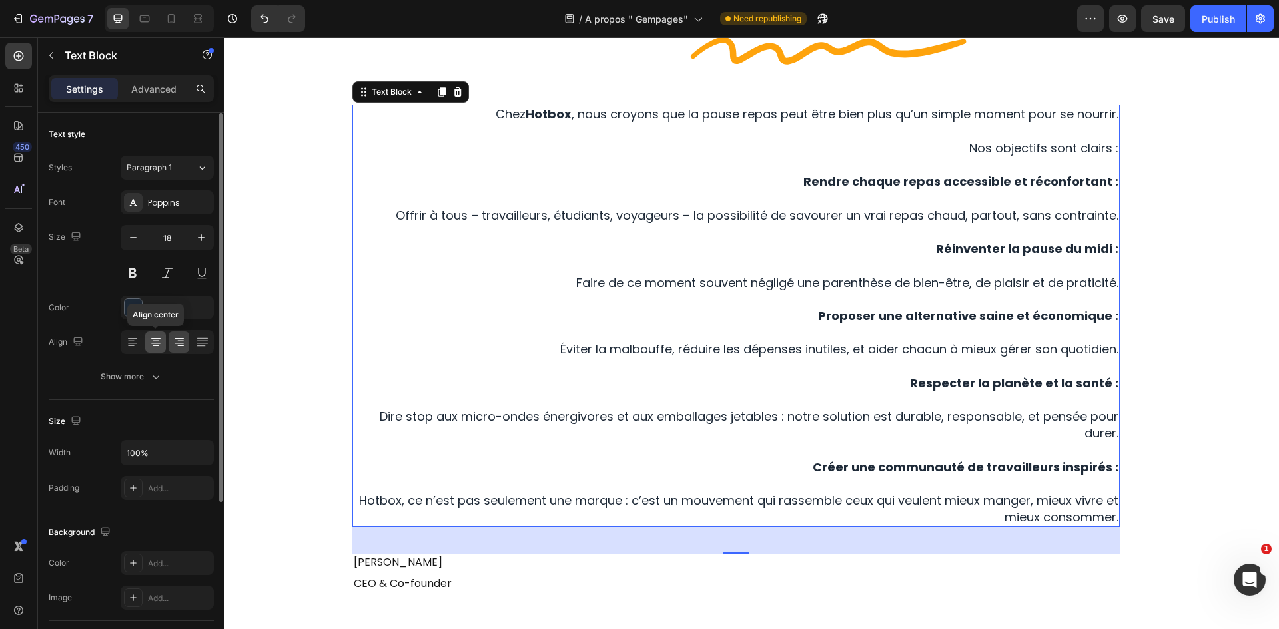
click at [159, 346] on icon at bounding box center [155, 342] width 13 height 13
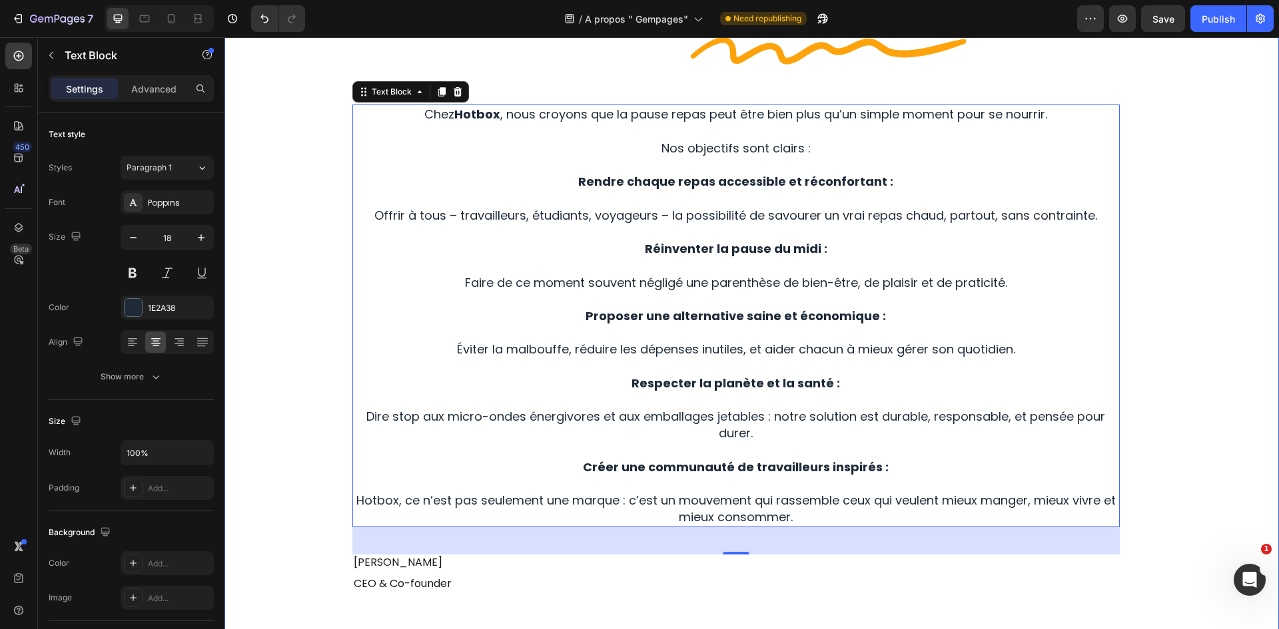
click at [1238, 128] on div "Image Row Chez Hotbox , nous croyons que la pause repas peut être bien plus qu’…" at bounding box center [751, 280] width 1034 height 732
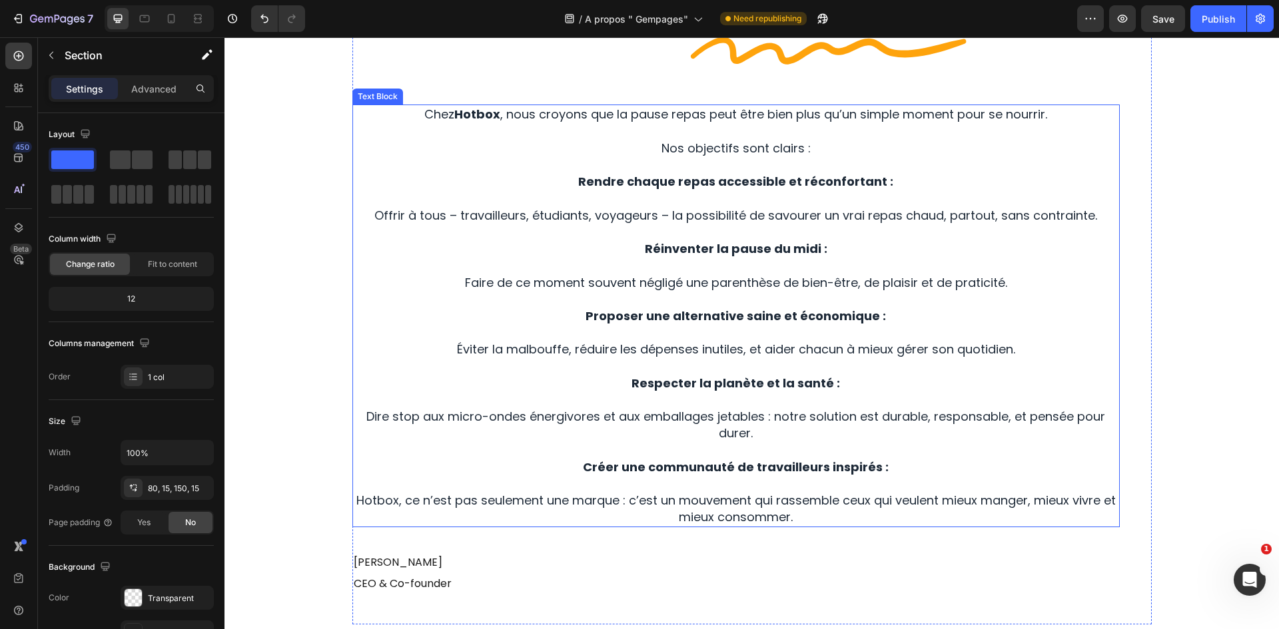
click at [795, 179] on strong "Rendre chaque repas accessible et réconfortant :" at bounding box center [735, 181] width 315 height 17
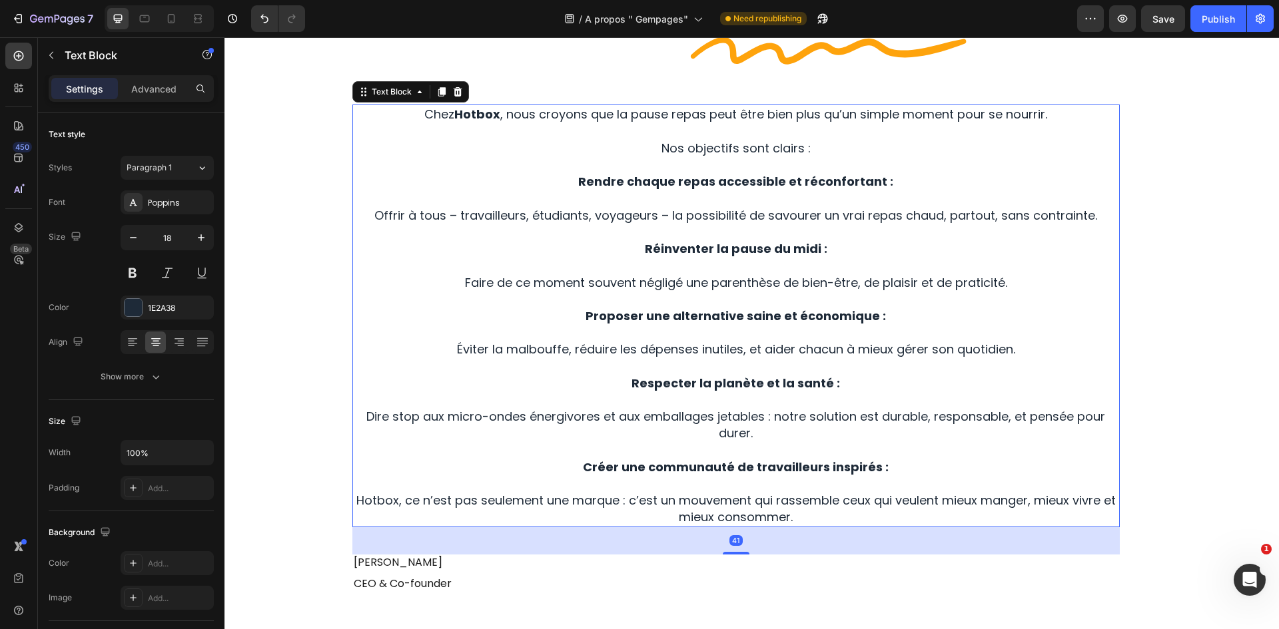
click at [857, 185] on strong "Rendre chaque repas accessible et réconfortant :" at bounding box center [735, 181] width 315 height 17
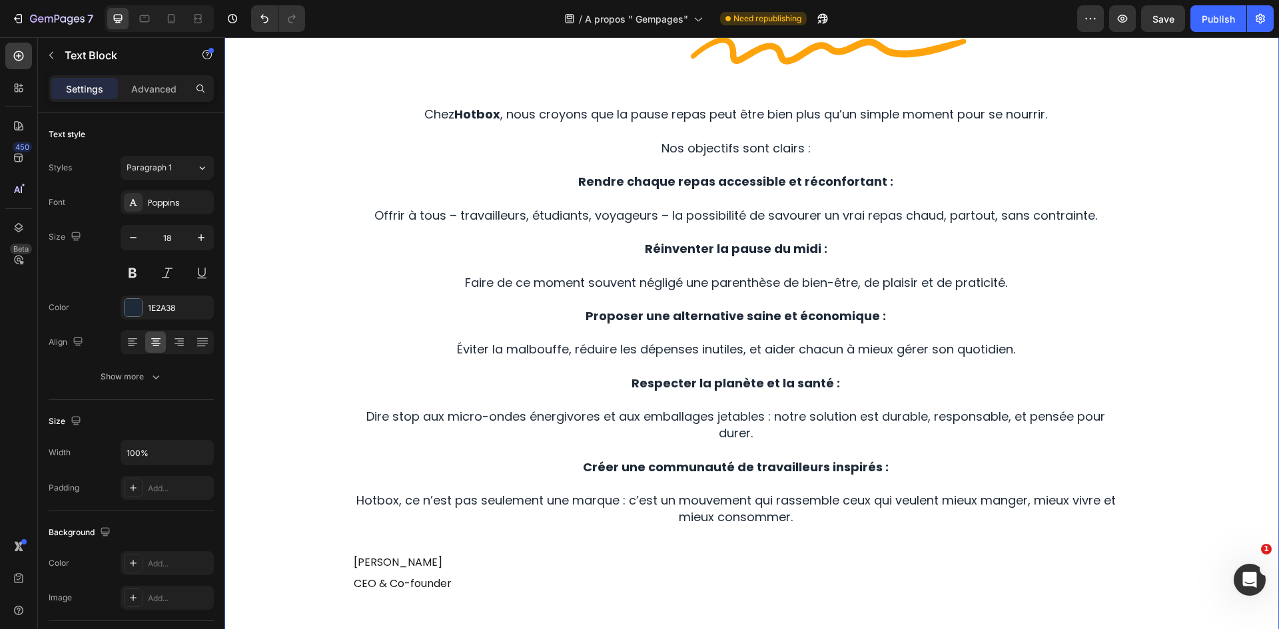
click at [1155, 184] on div "Image Row Chez Hotbox , nous croyons que la pause repas peut être bien plus qu’…" at bounding box center [751, 280] width 1034 height 732
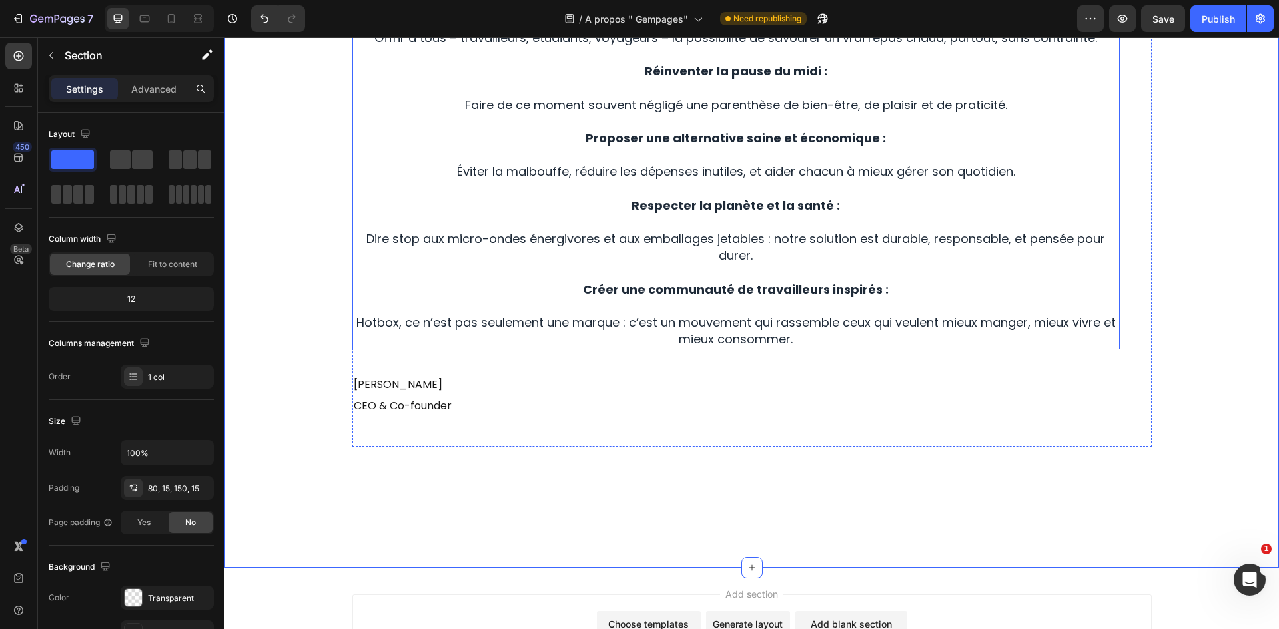
scroll to position [1686, 0]
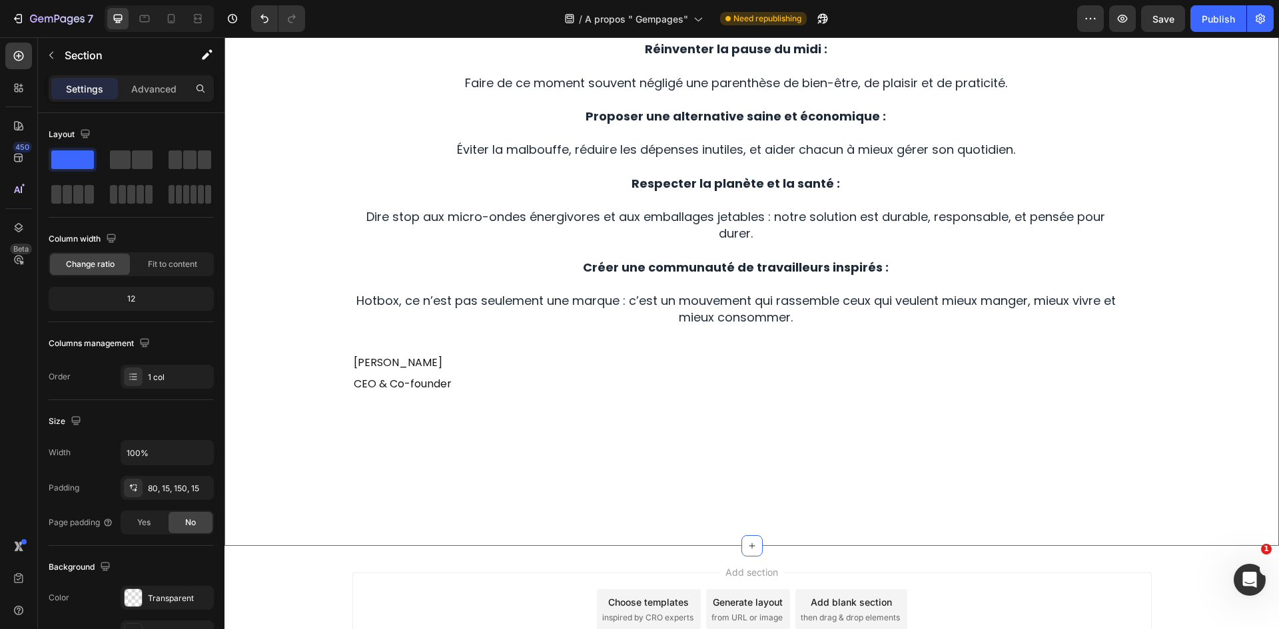
click at [1182, 204] on div "Image Row Chez Hotbox , nous croyons que la pause repas peut être bien plus qu’…" at bounding box center [751, 80] width 1034 height 732
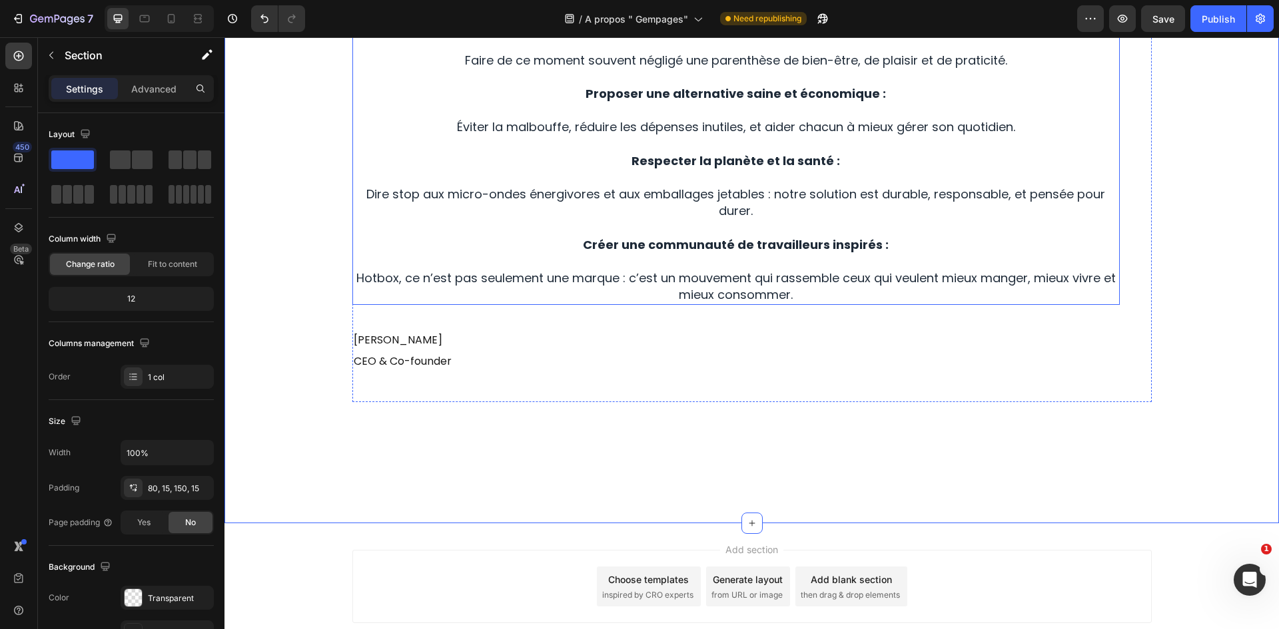
scroll to position [1795, 0]
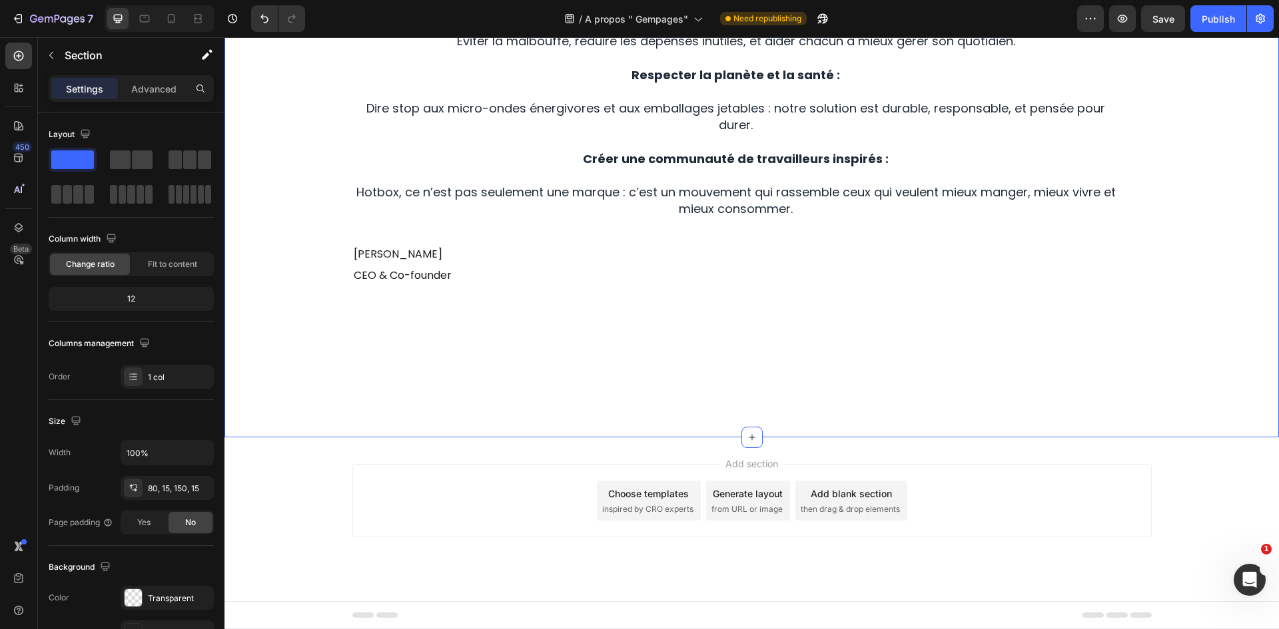
click at [1160, 26] on button "Save" at bounding box center [1163, 18] width 44 height 27
click at [1209, 15] on div "Publish" at bounding box center [1217, 19] width 33 height 14
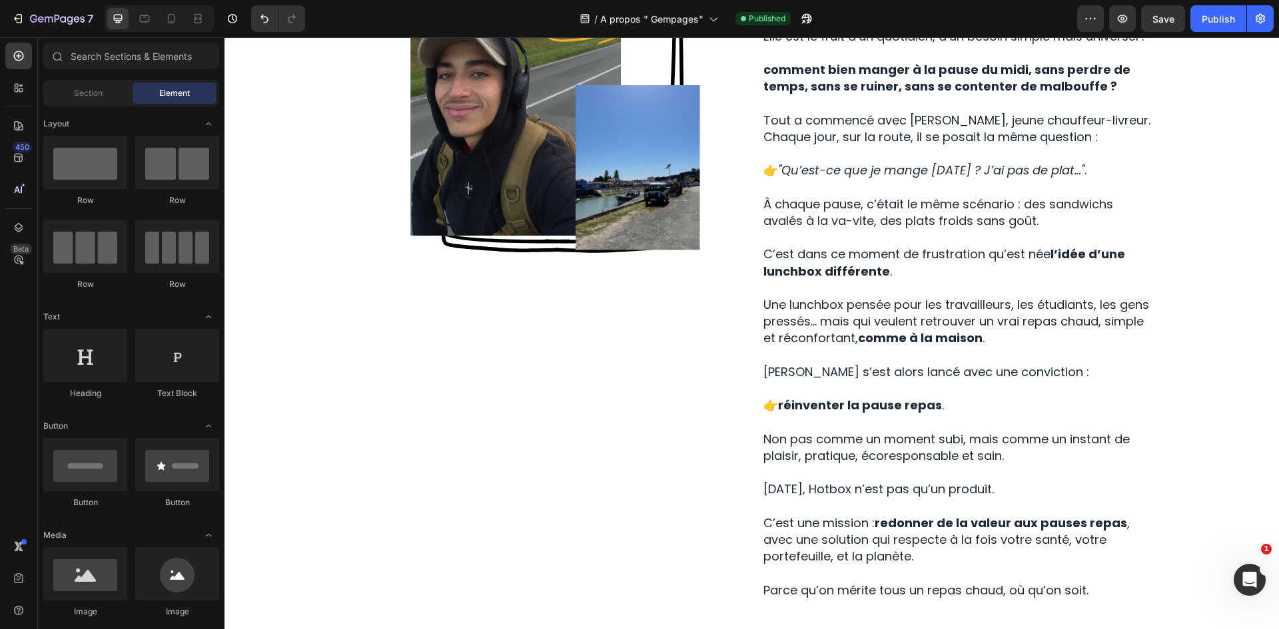
scroll to position [232, 0]
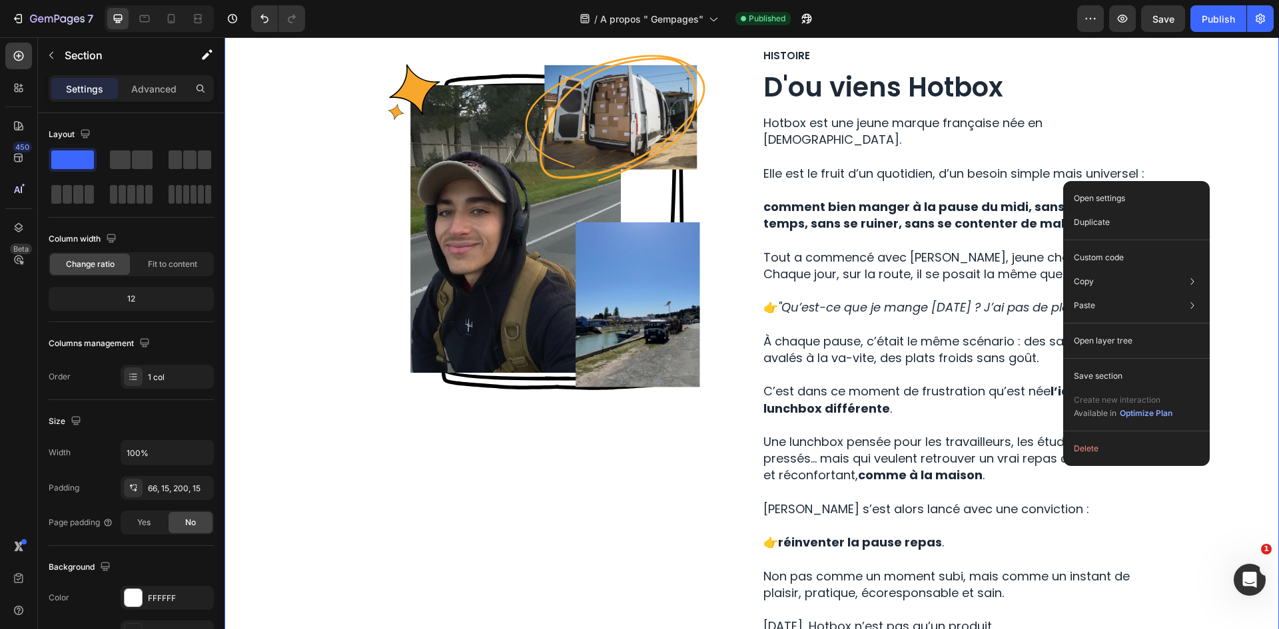
drag, startPoint x: 1209, startPoint y: 123, endPoint x: 1207, endPoint y: 115, distance: 7.6
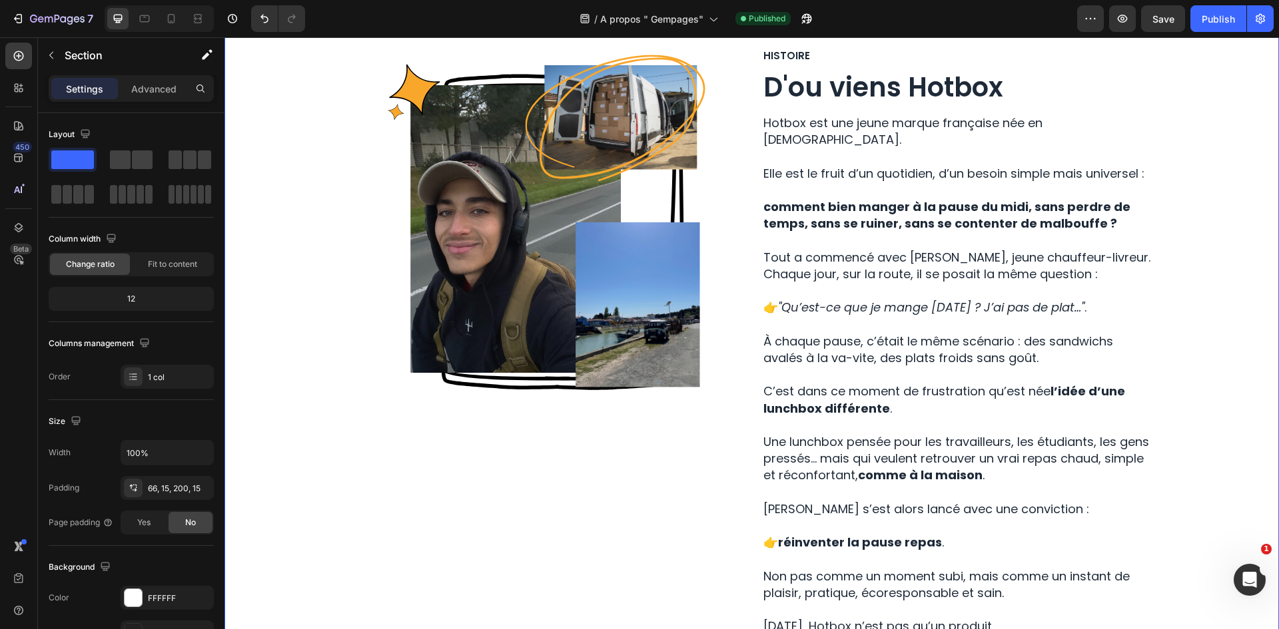
click at [1207, 109] on div "Image Row Histoire Text Block D'ou viens Hotbox Heading Hotbox est une jeune ma…" at bounding box center [751, 456] width 1034 height 817
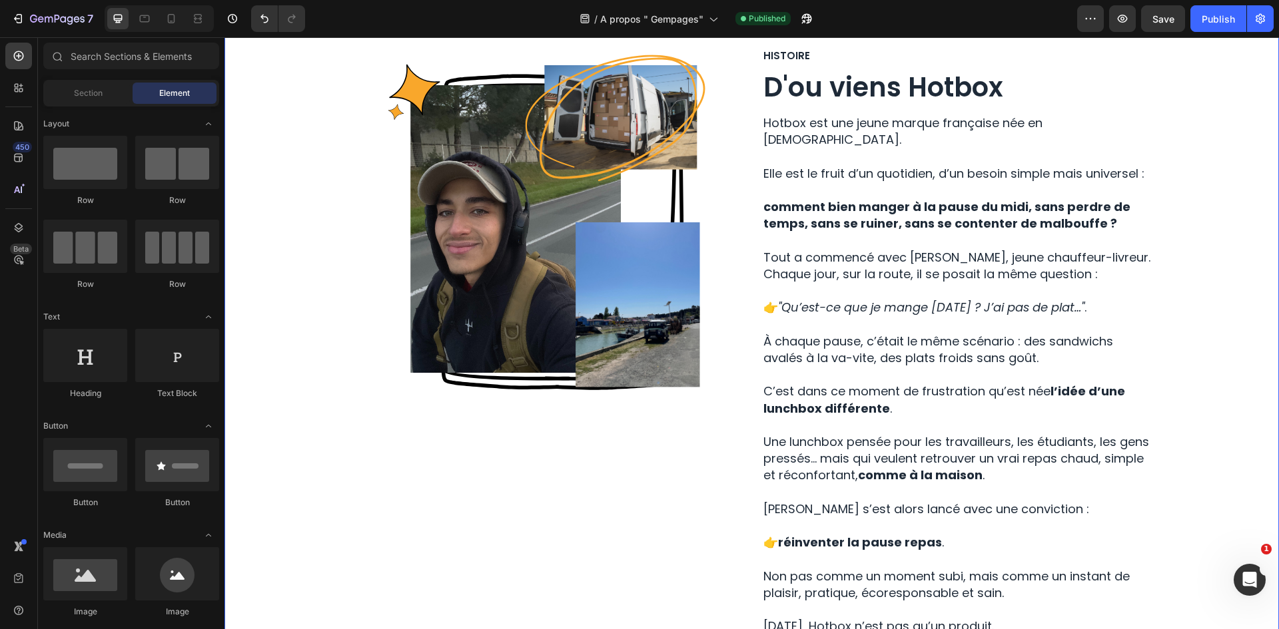
scroll to position [0, 0]
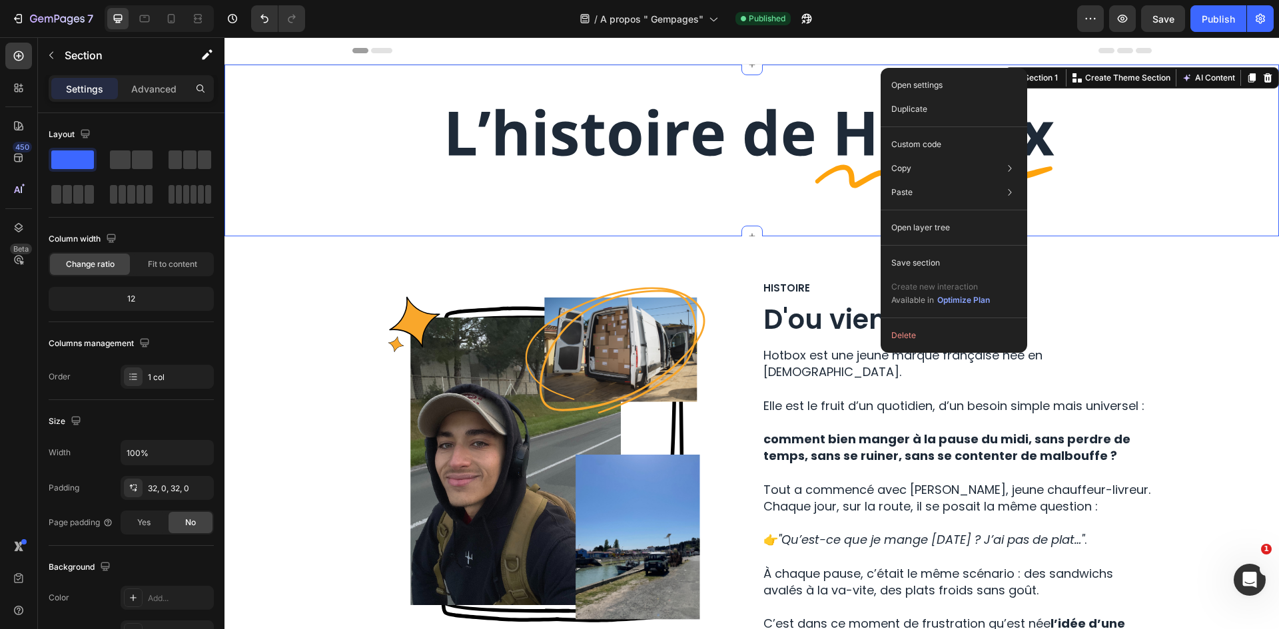
click at [872, 58] on div "Header" at bounding box center [751, 50] width 799 height 27
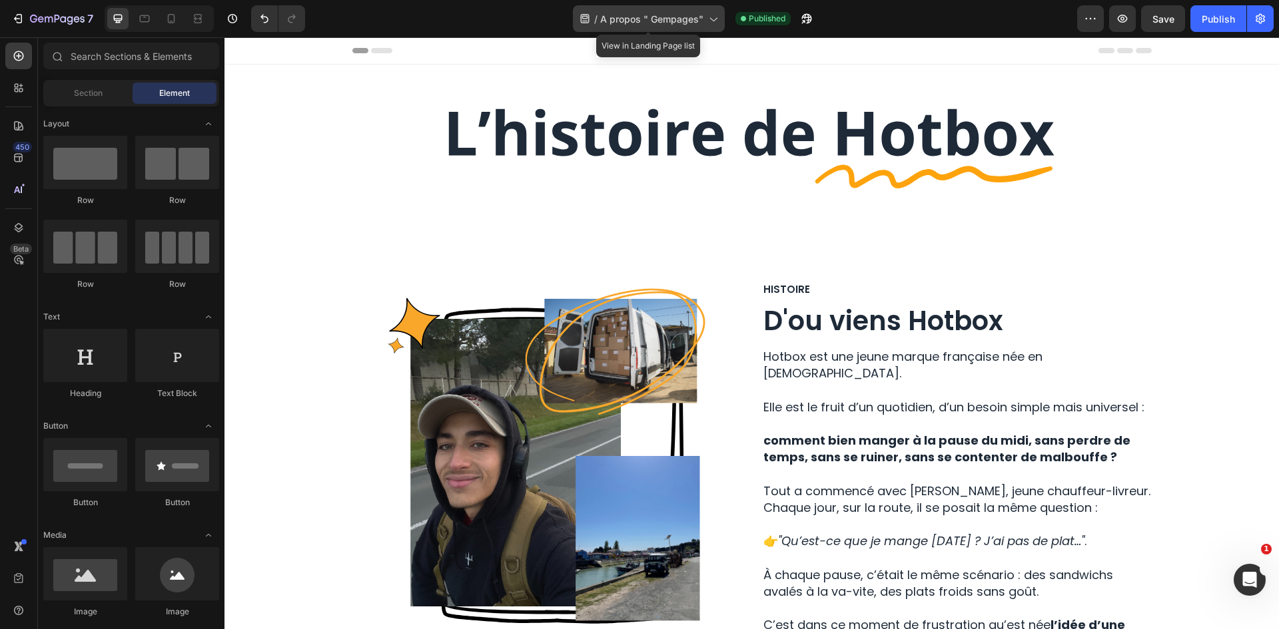
click at [646, 6] on div "/ A propos " Gempages"" at bounding box center [649, 18] width 152 height 27
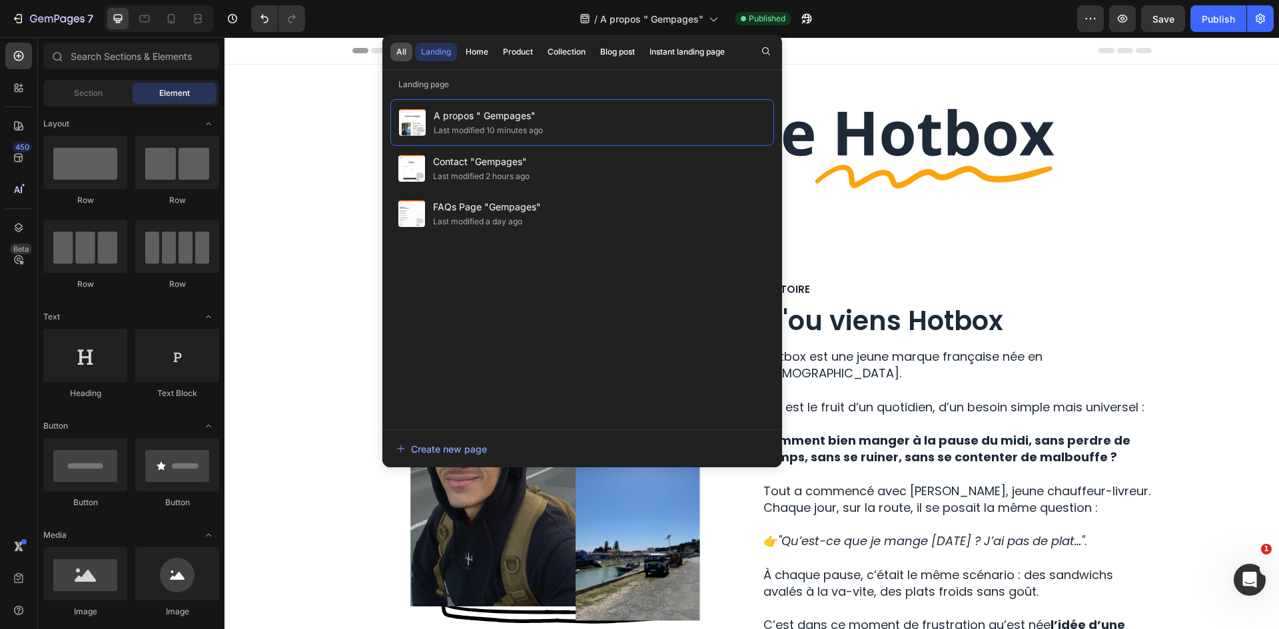
click at [410, 50] on button "All" at bounding box center [401, 52] width 22 height 19
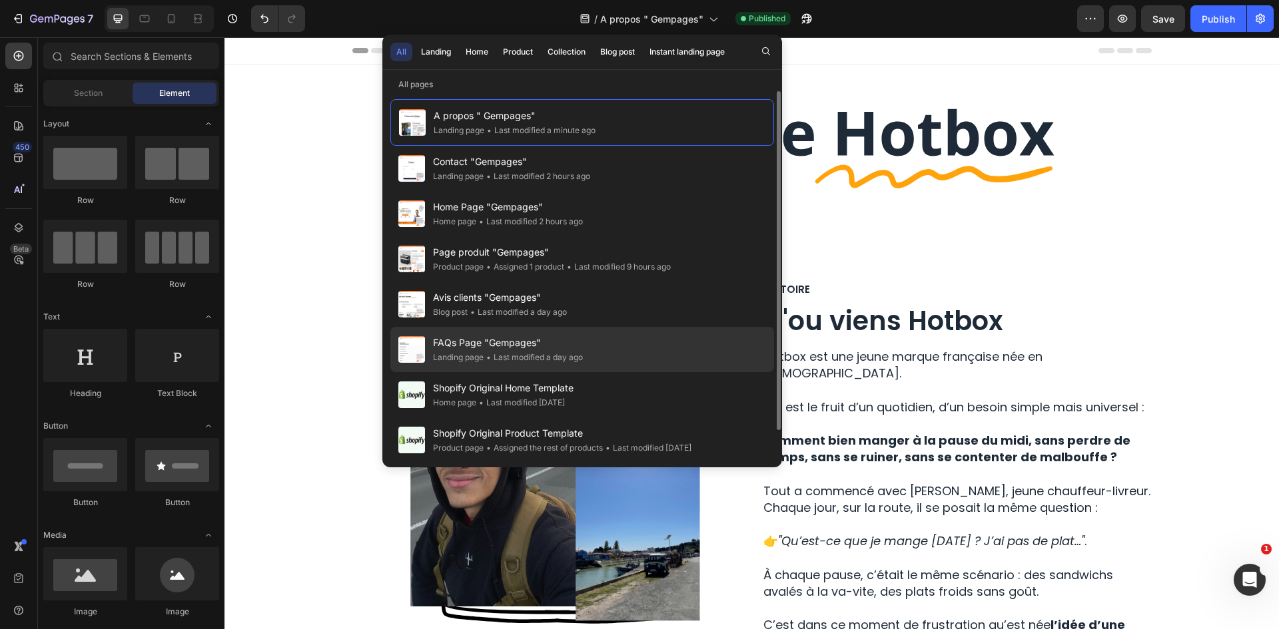
click at [585, 347] on div "FAQs Page "Gempages" Landing page • Last modified a day ago" at bounding box center [582, 349] width 384 height 45
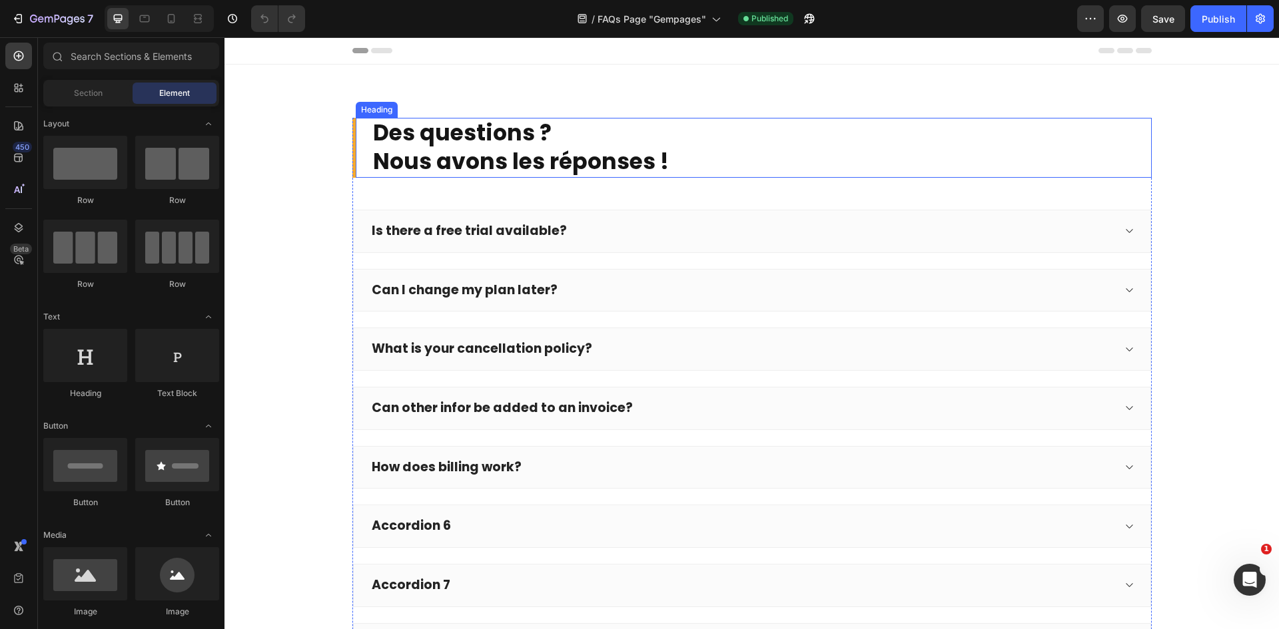
click at [808, 137] on h2 "Des questions ? Nous avons les réponses !" at bounding box center [762, 148] width 780 height 60
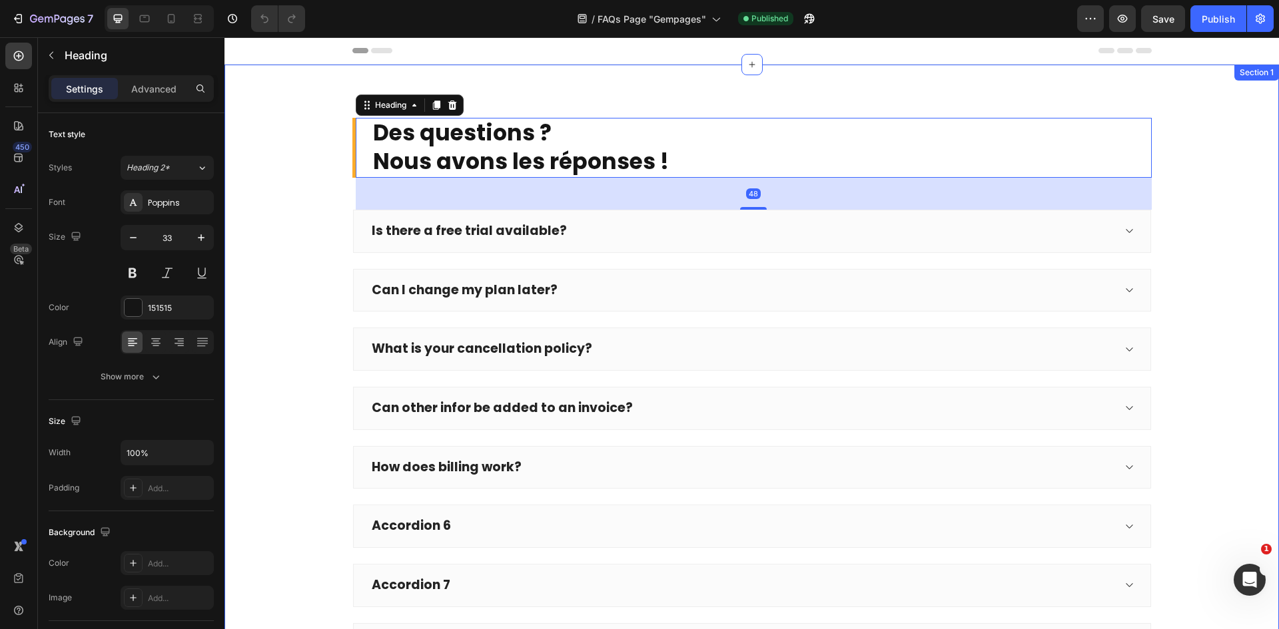
click at [1155, 217] on div "Des questions ? Nous avons les réponses ! Heading 48 Is there a free trial avai…" at bounding box center [751, 581] width 1034 height 926
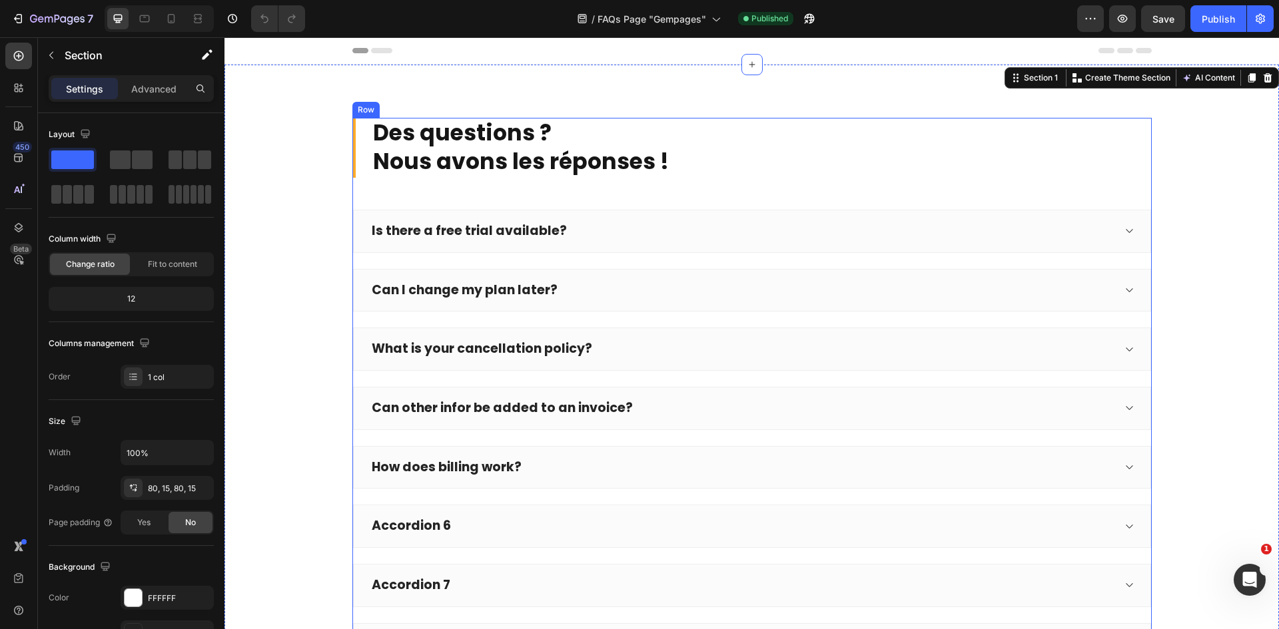
click at [1139, 186] on div "Des questions ? Nous avons les réponses ! Heading Is there a free trial availab…" at bounding box center [751, 552] width 799 height 868
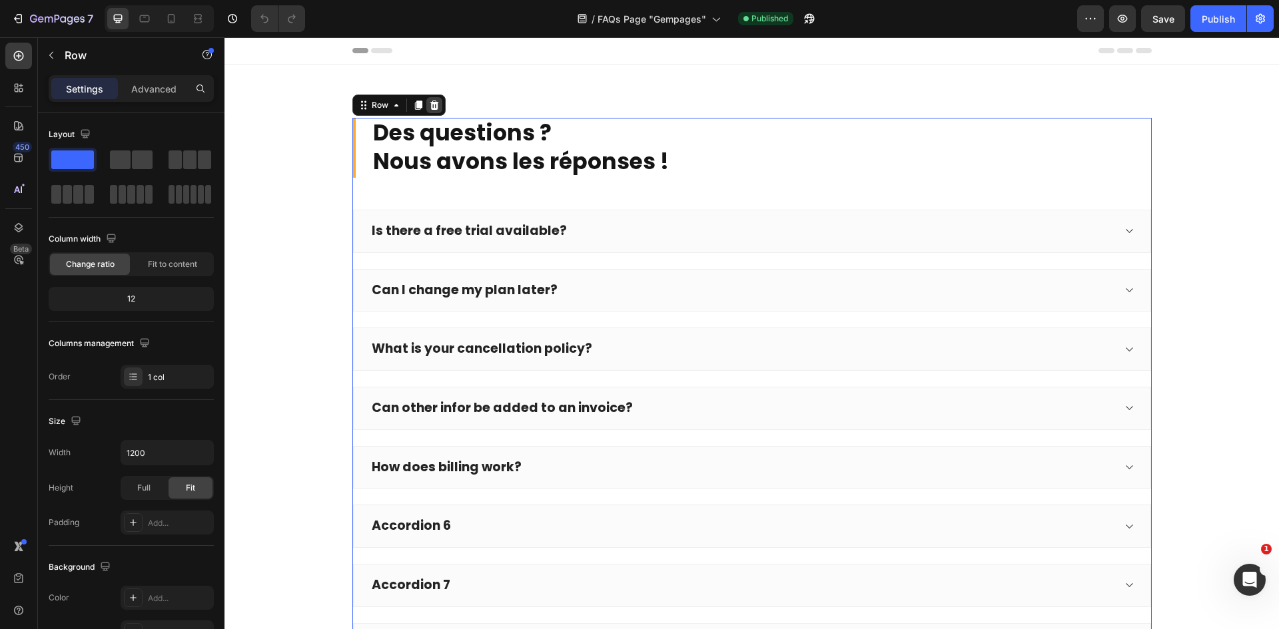
click at [433, 105] on icon at bounding box center [434, 105] width 11 height 11
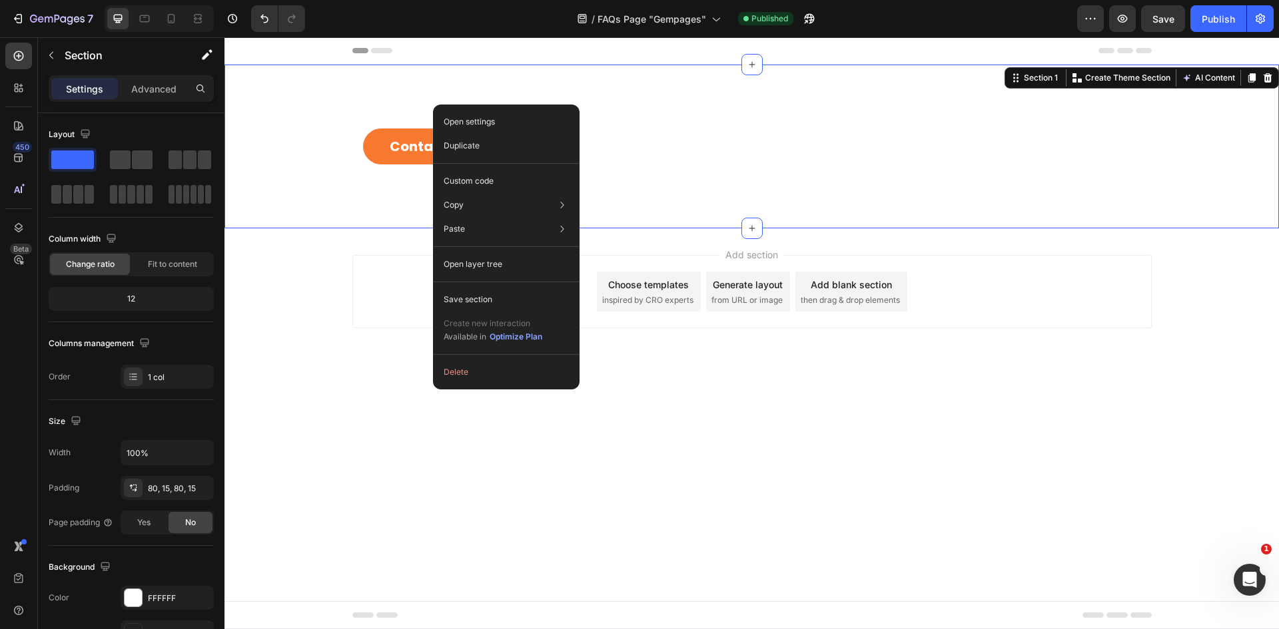
click at [657, 151] on div "Contact Button" at bounding box center [752, 147] width 778 height 36
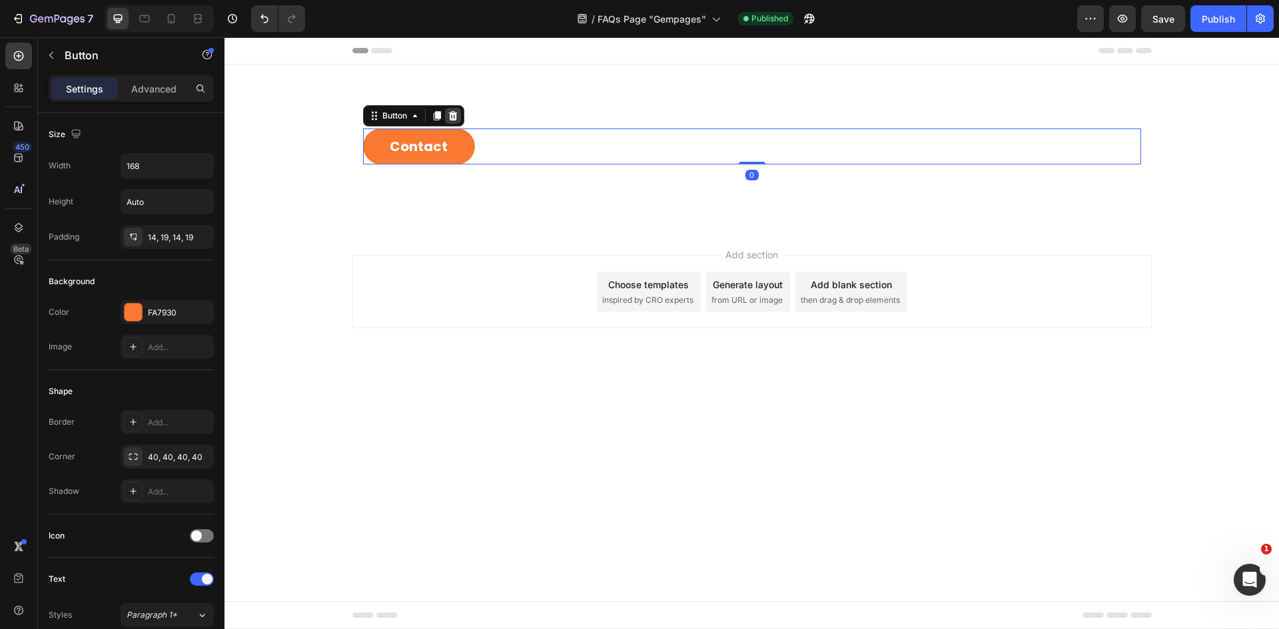
click at [448, 113] on icon at bounding box center [453, 116] width 11 height 11
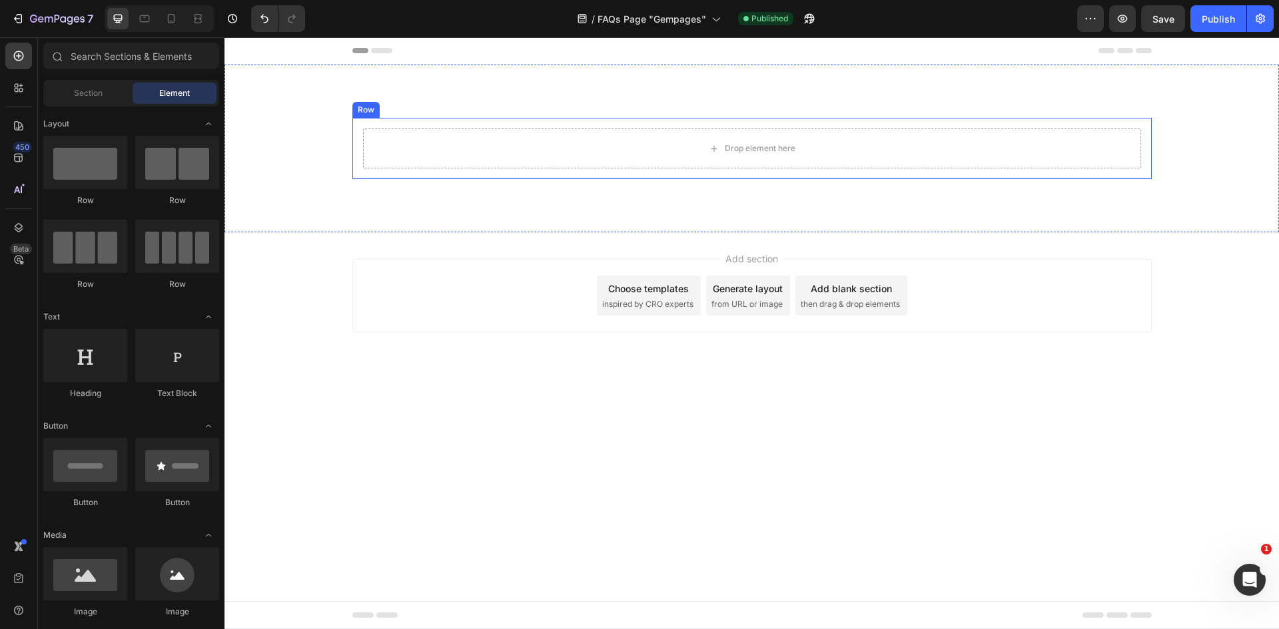
click at [507, 147] on div "Drop element here" at bounding box center [752, 149] width 778 height 40
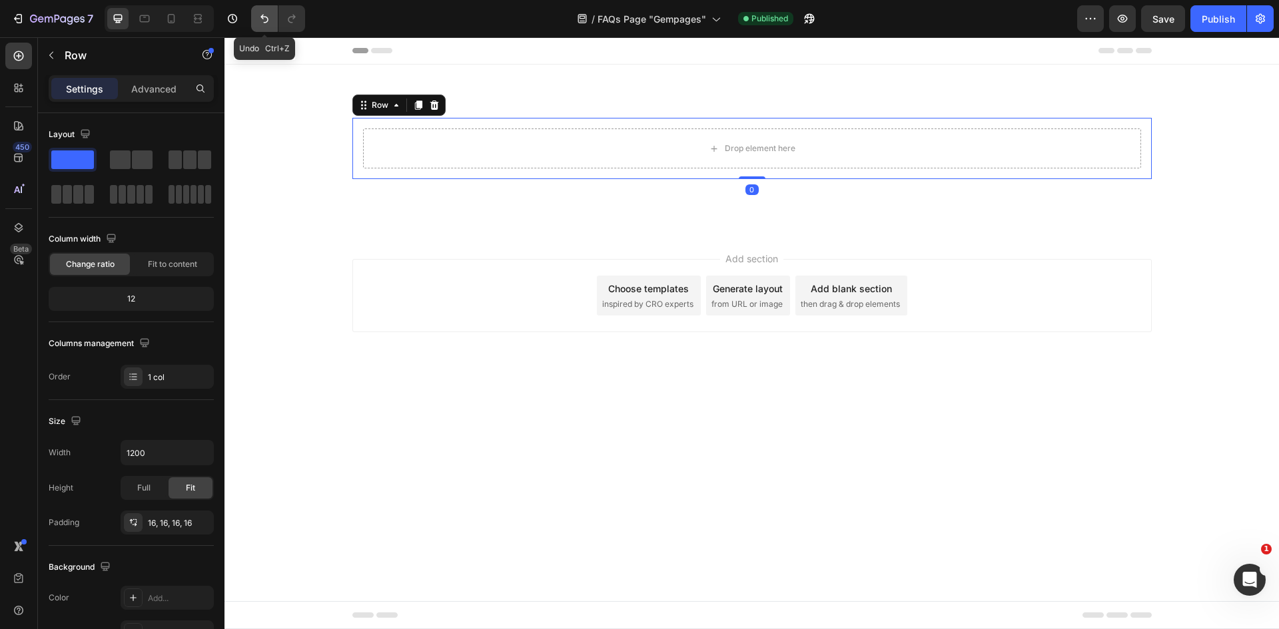
click at [254, 19] on button "Undo/Redo" at bounding box center [264, 18] width 27 height 27
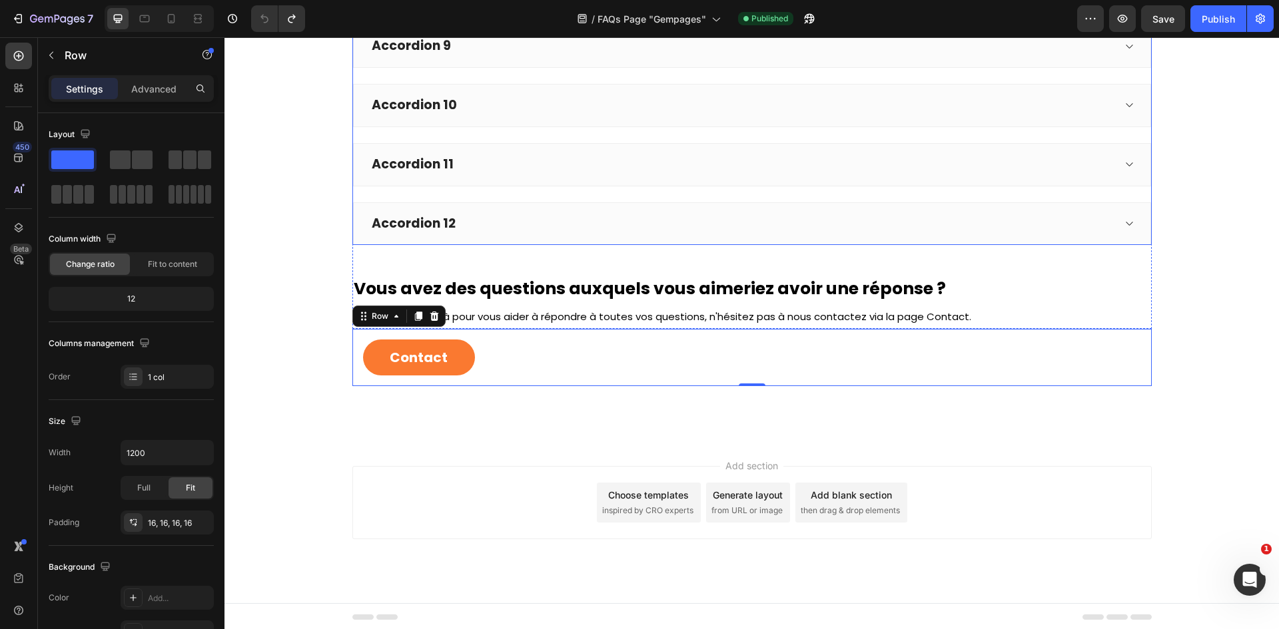
scroll to position [659, 0]
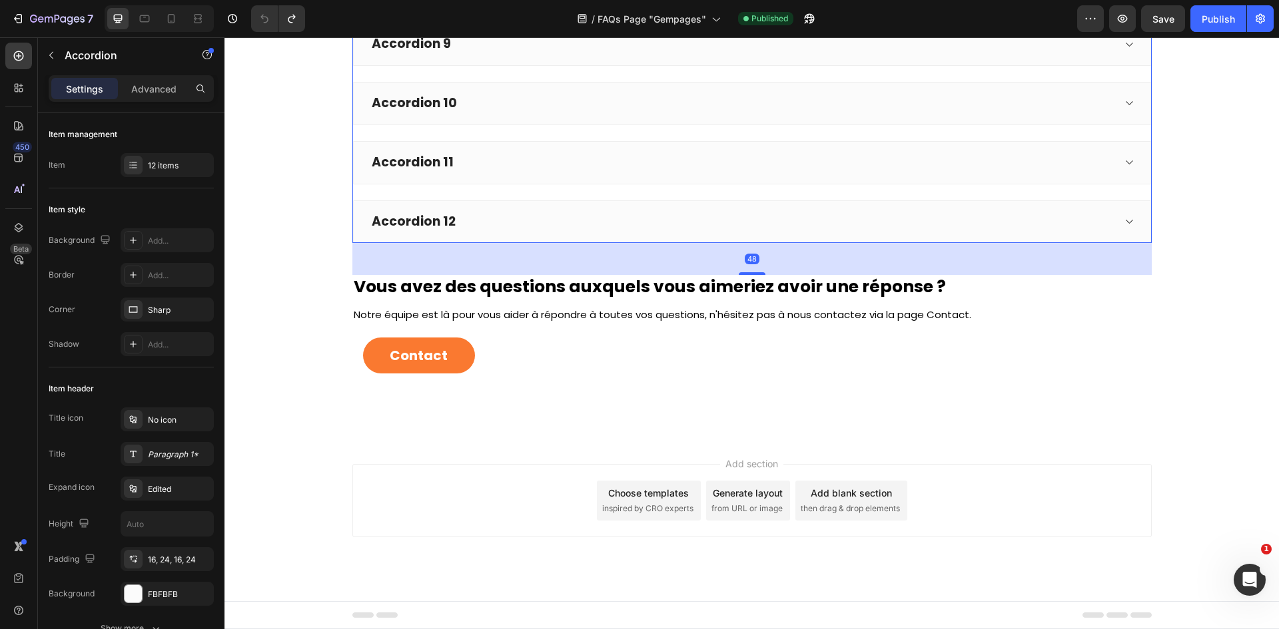
click at [1004, 230] on div "Accordion 12" at bounding box center [741, 222] width 743 height 21
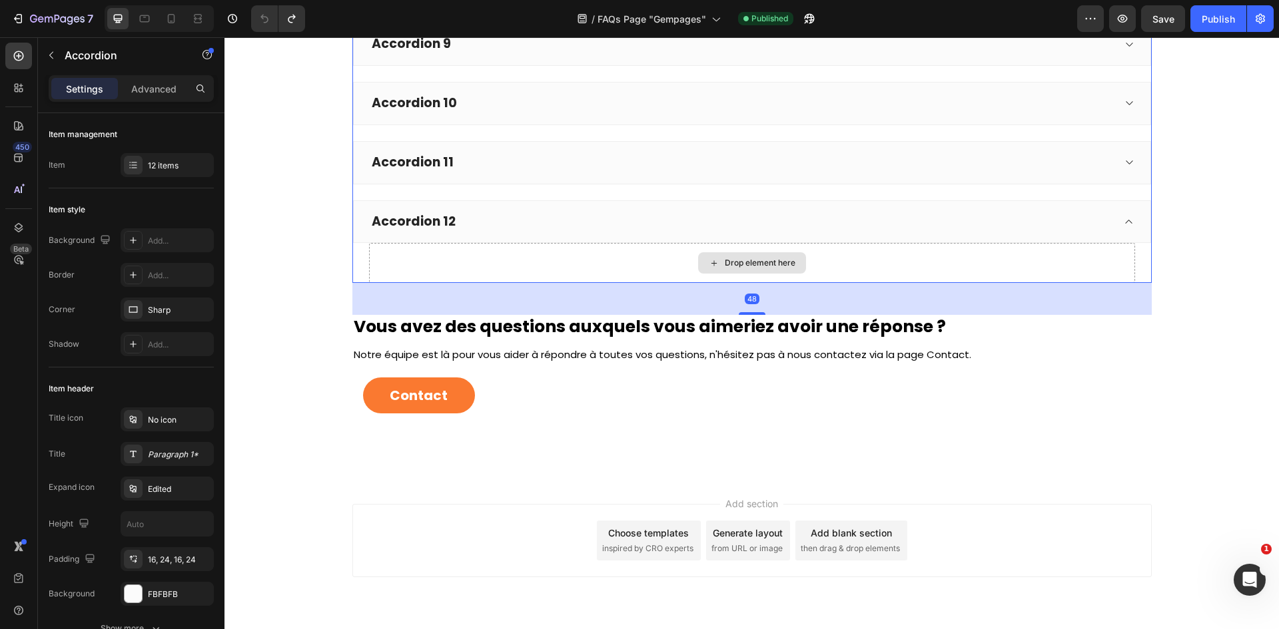
click at [1109, 240] on div "Accordion 12" at bounding box center [752, 221] width 798 height 43
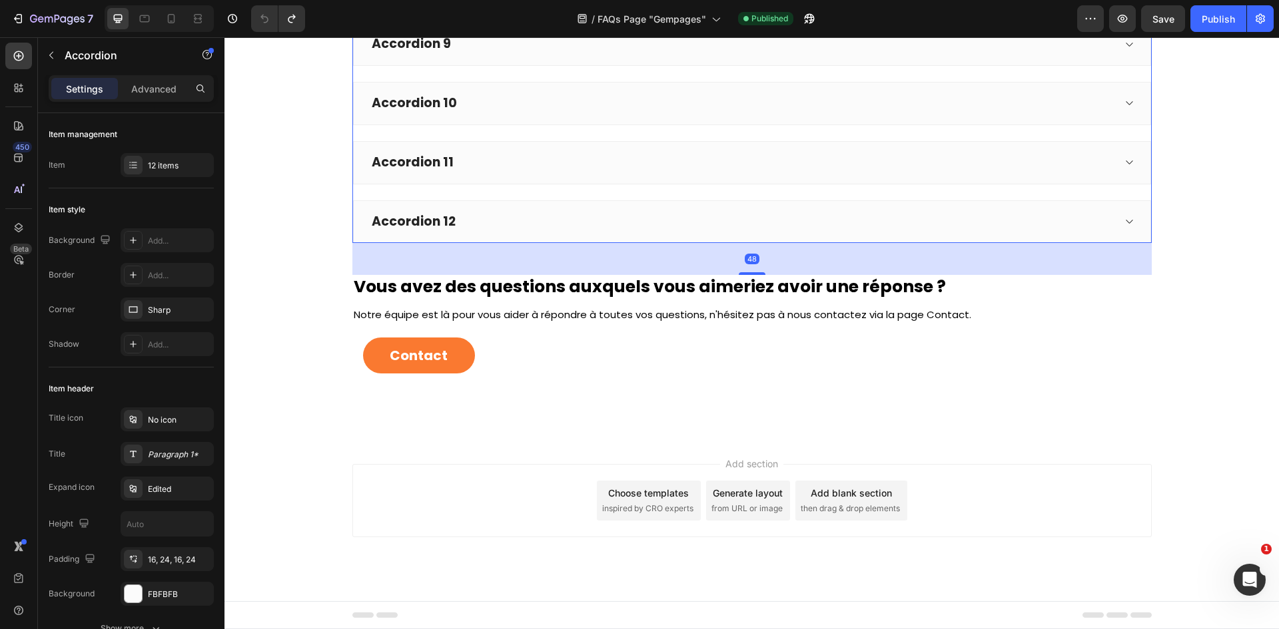
click at [1142, 249] on div "48" at bounding box center [751, 259] width 799 height 32
click at [1096, 214] on div "Accordion 12" at bounding box center [741, 222] width 743 height 21
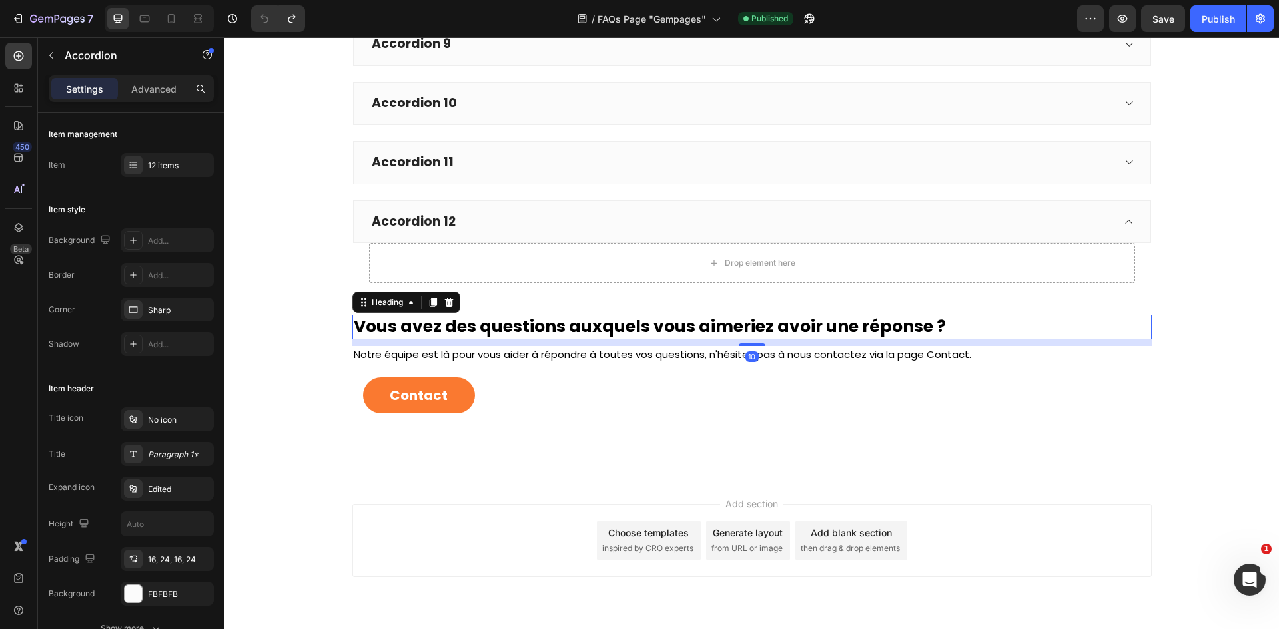
click at [976, 330] on h2 "Vous avez des questions auxquels vous aimeriez avoir une réponse ?" at bounding box center [751, 327] width 799 height 25
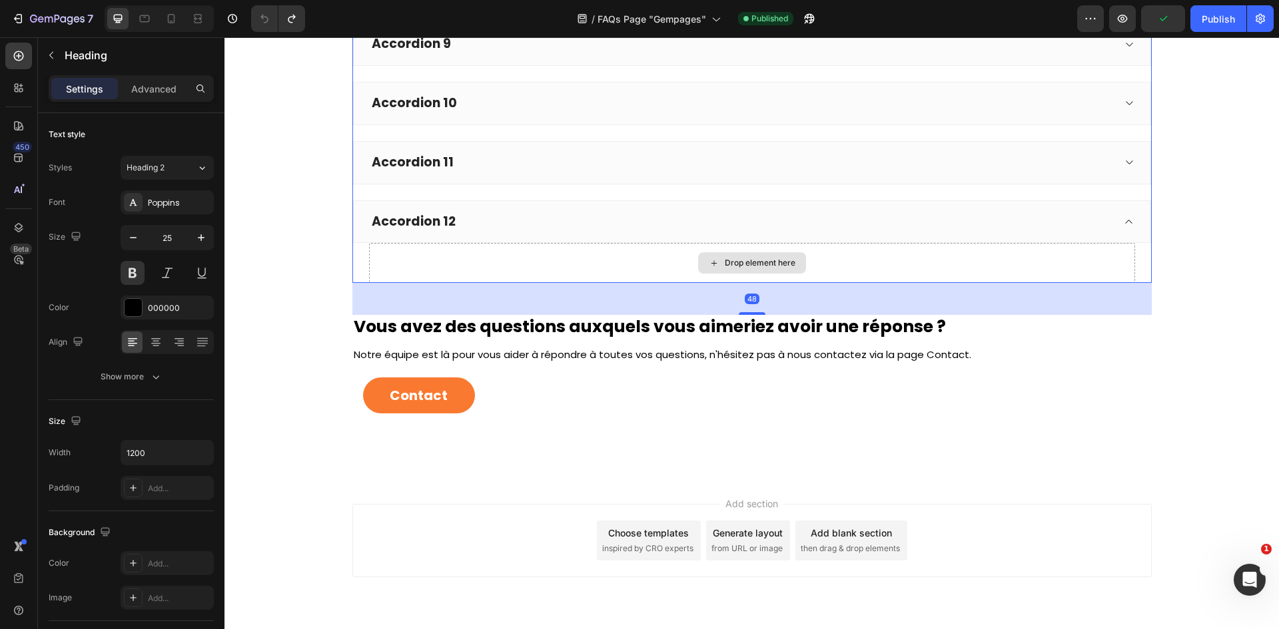
click at [1022, 279] on div "Drop element here" at bounding box center [752, 263] width 766 height 40
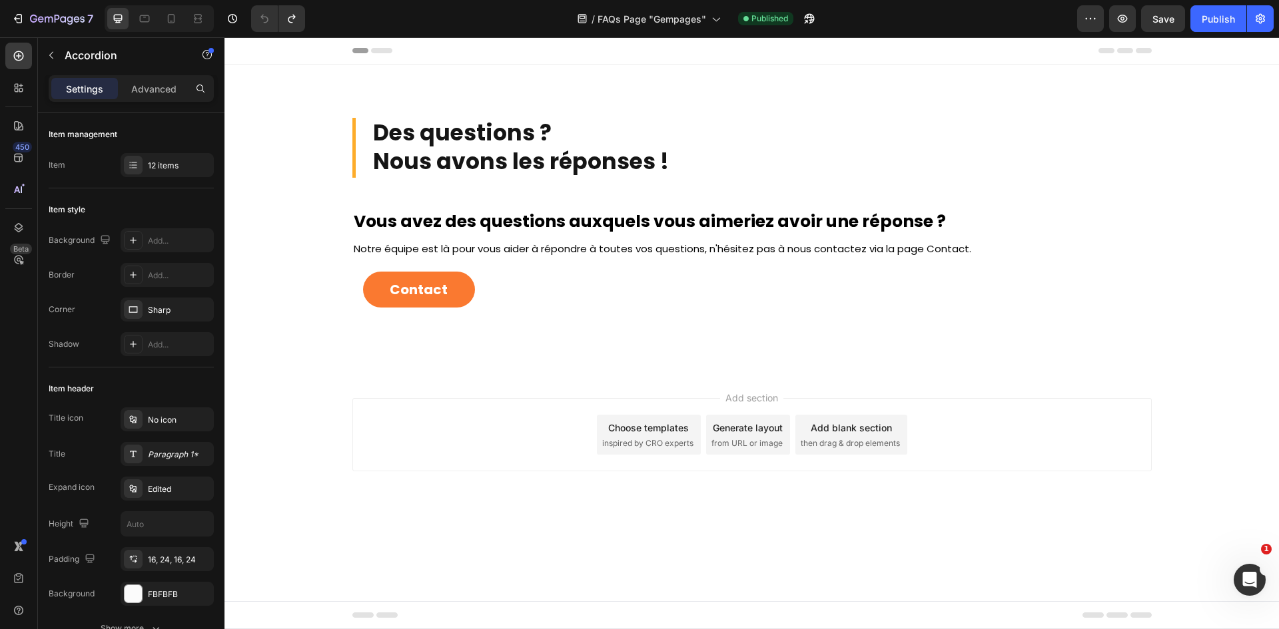
scroll to position [0, 0]
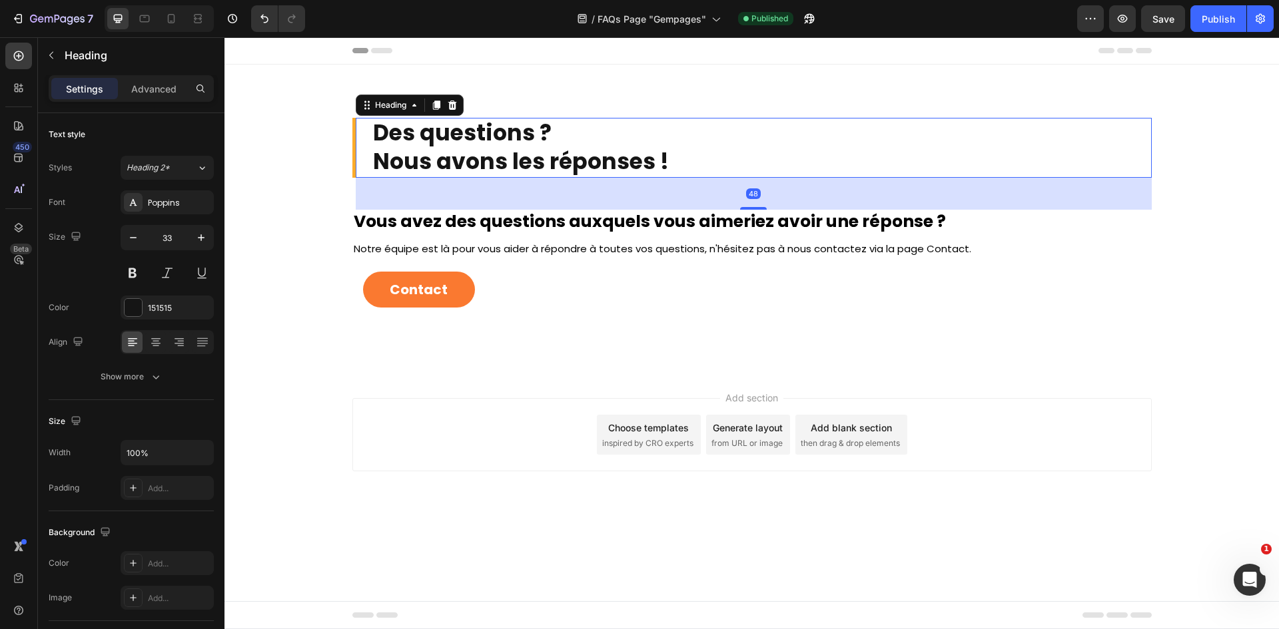
click at [781, 143] on h2 "Des questions ? Nous avons les réponses !" at bounding box center [762, 148] width 780 height 60
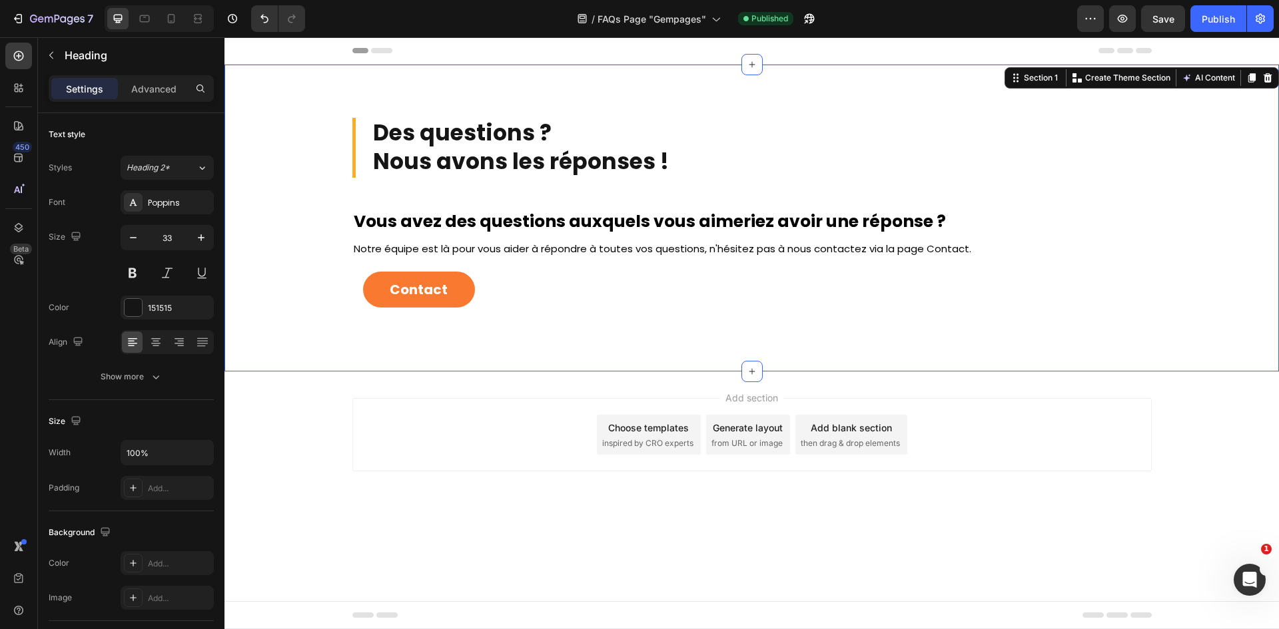
click at [698, 103] on div "Des questions ? Nous avons les réponses ! Heading Vous avez des questions auxqu…" at bounding box center [751, 218] width 1054 height 307
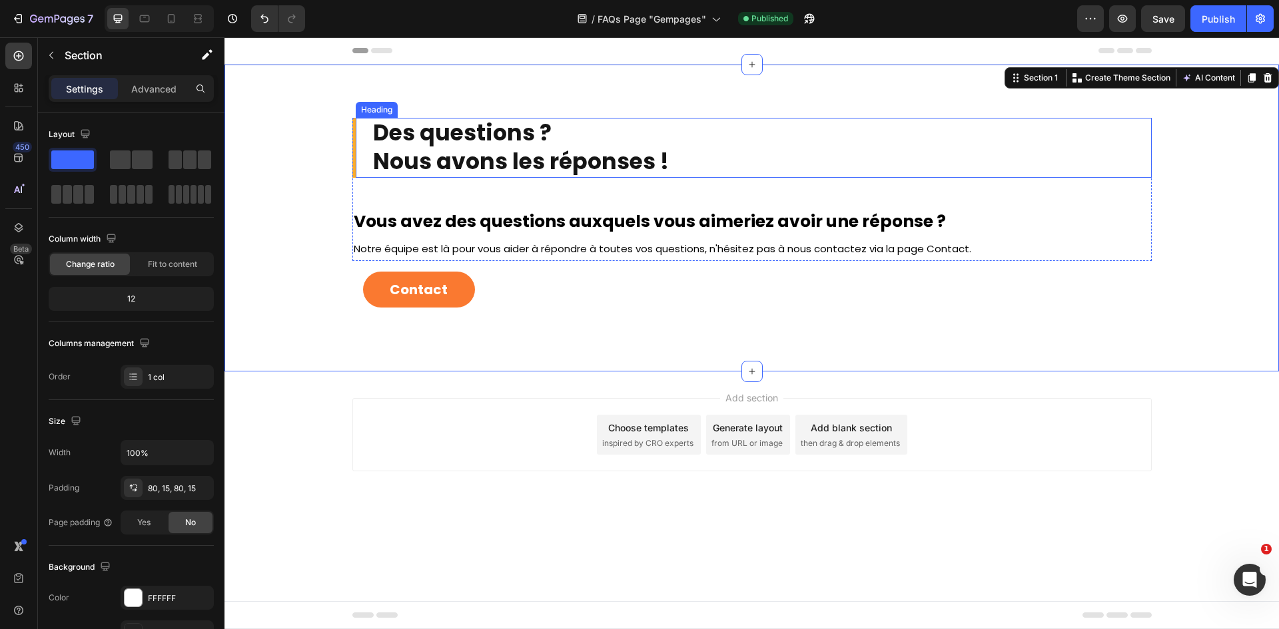
click at [635, 133] on h2 "Des questions ? Nous avons les réponses !" at bounding box center [762, 148] width 780 height 60
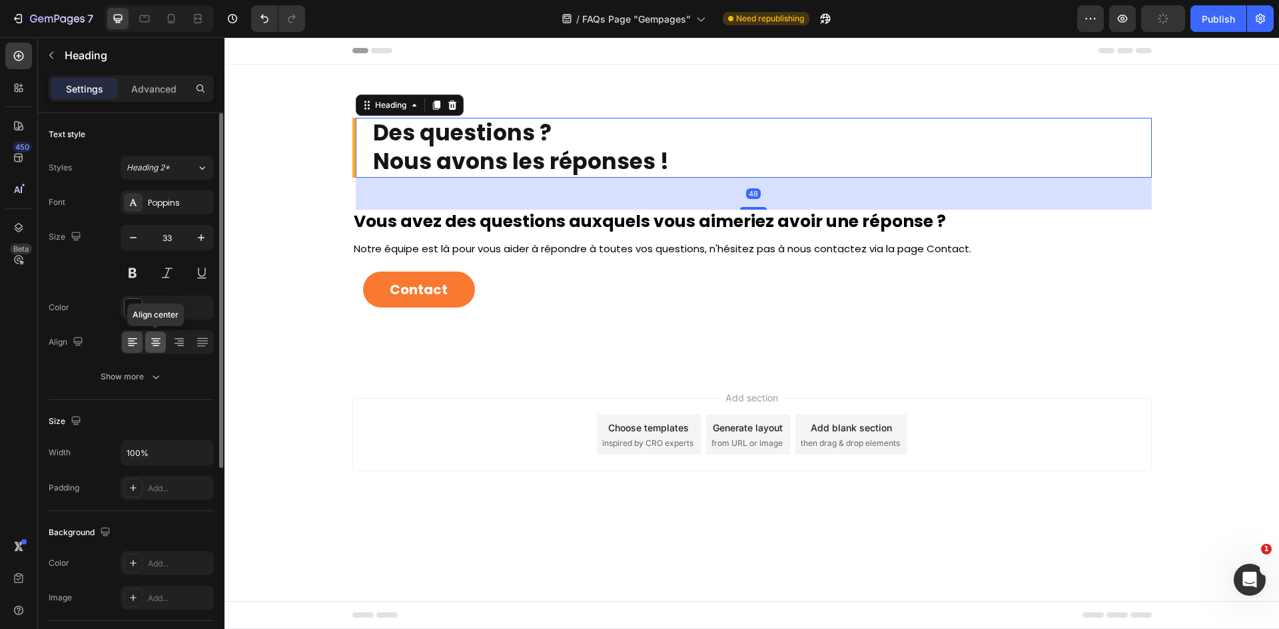
click at [159, 350] on div at bounding box center [155, 342] width 21 height 21
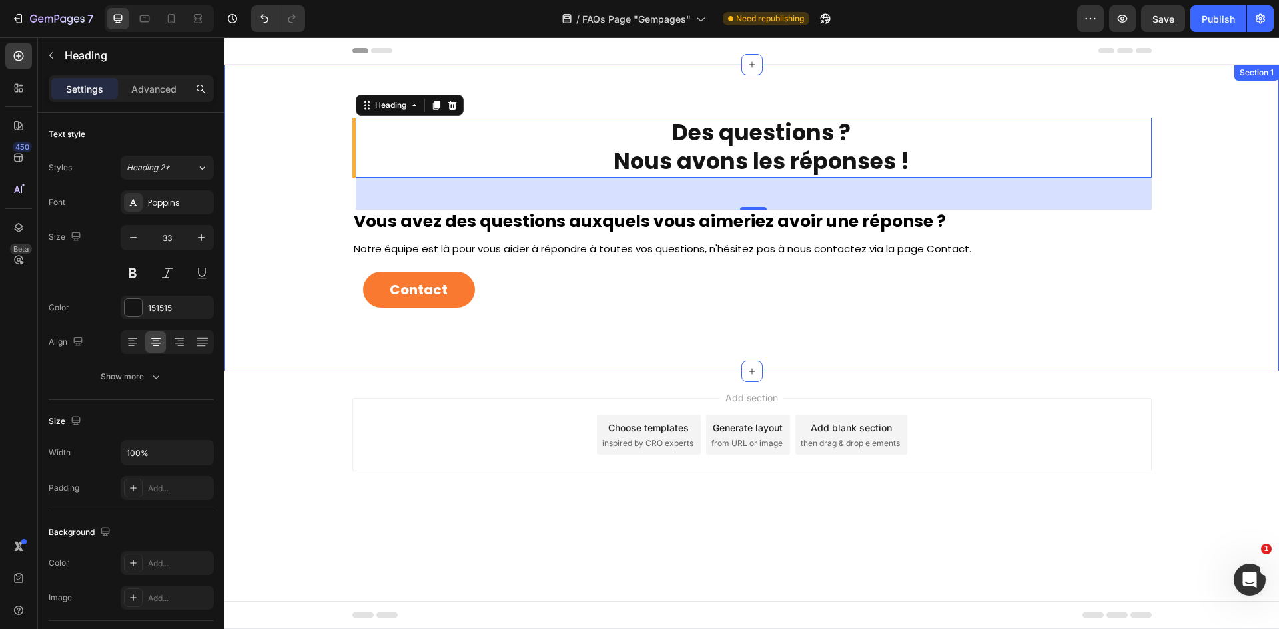
click at [619, 94] on div "Des questions ? Nous avons les réponses ! Heading 48 Vous avez des questions au…" at bounding box center [751, 218] width 1054 height 307
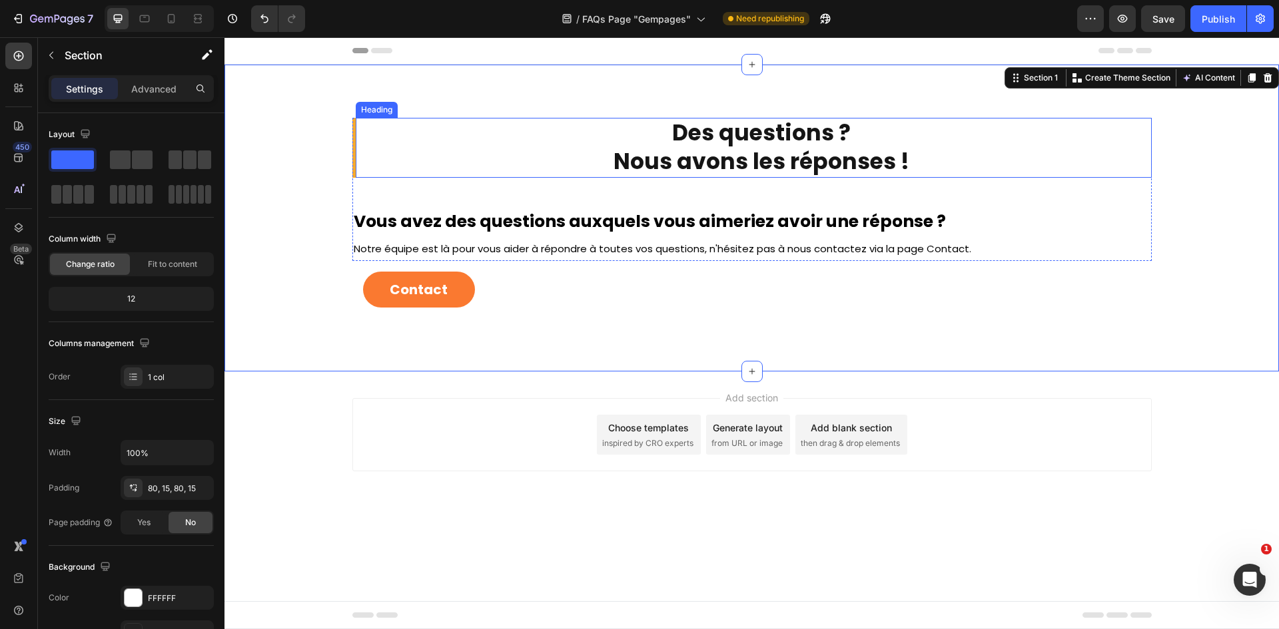
click at [359, 155] on div "Des questions ? Nous avons les réponses ! Heading" at bounding box center [751, 148] width 799 height 60
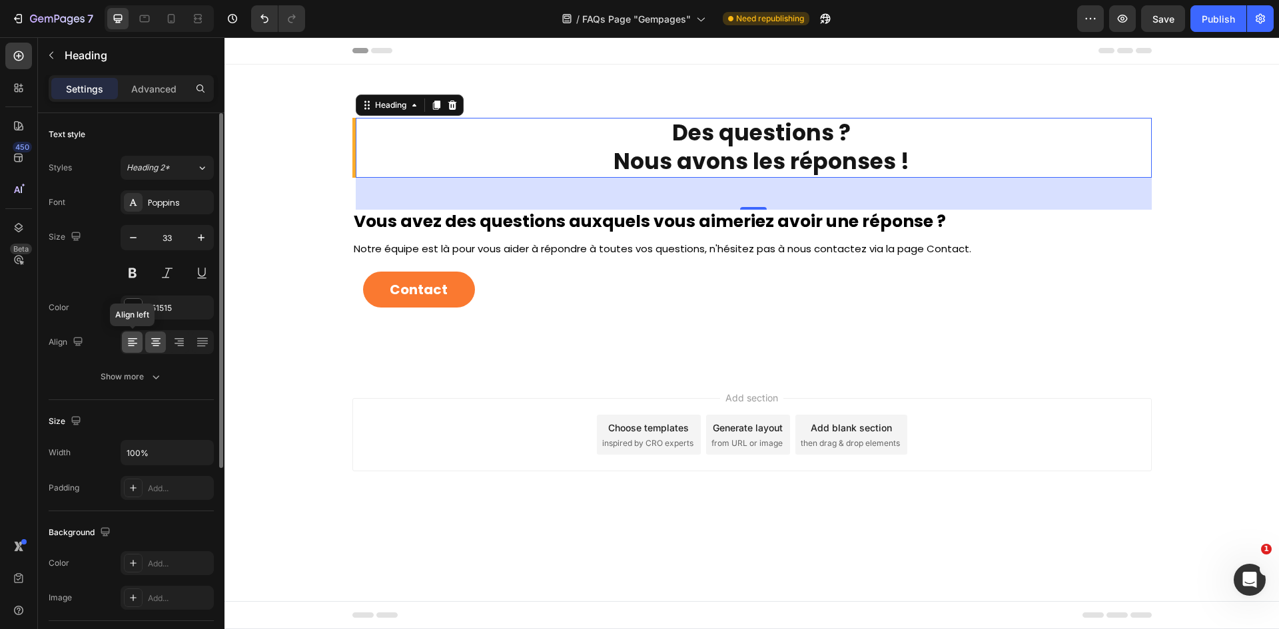
click at [131, 344] on icon at bounding box center [132, 342] width 13 height 13
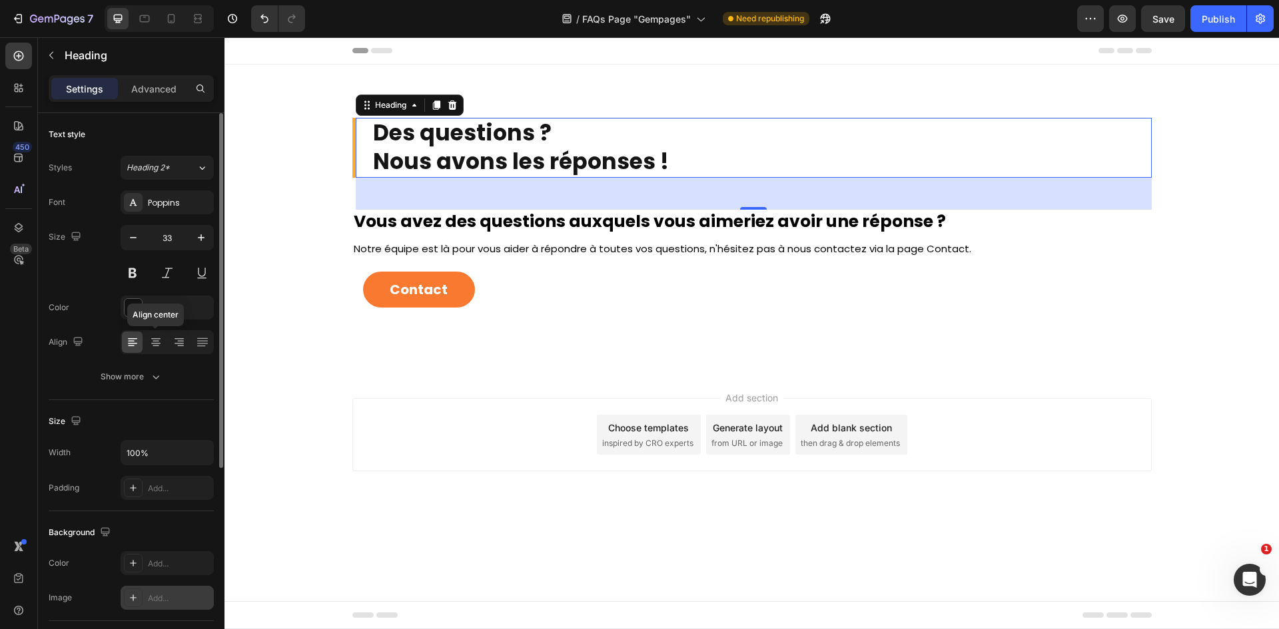
scroll to position [310, 0]
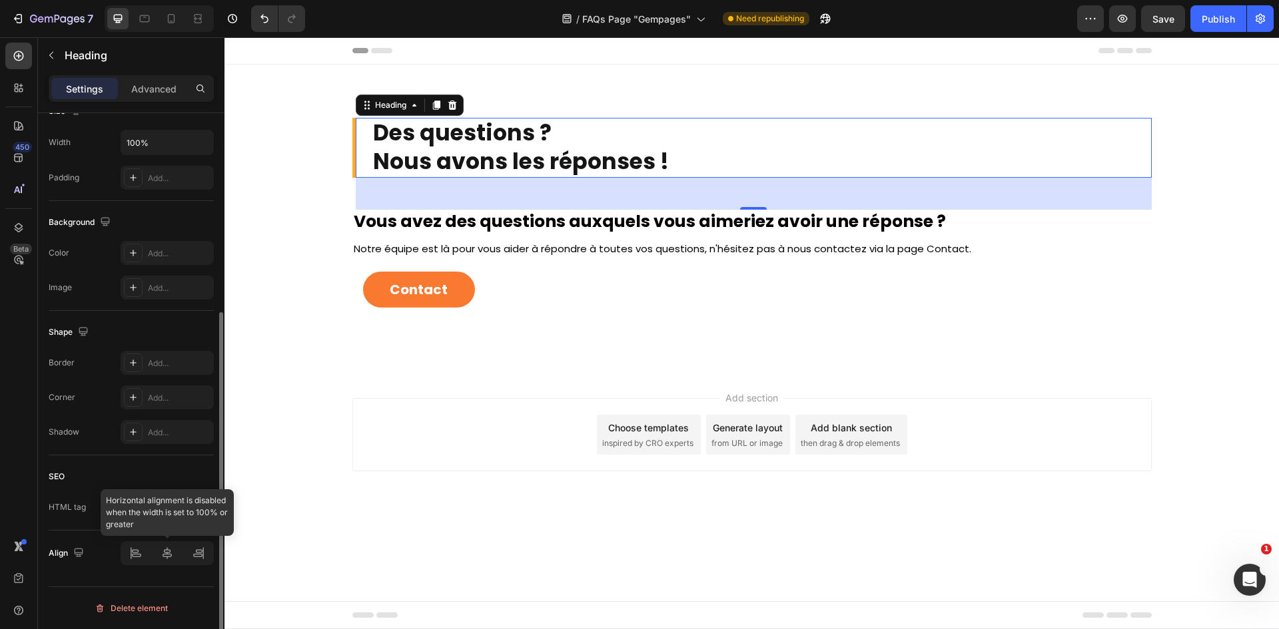
click at [169, 557] on div at bounding box center [167, 553] width 93 height 24
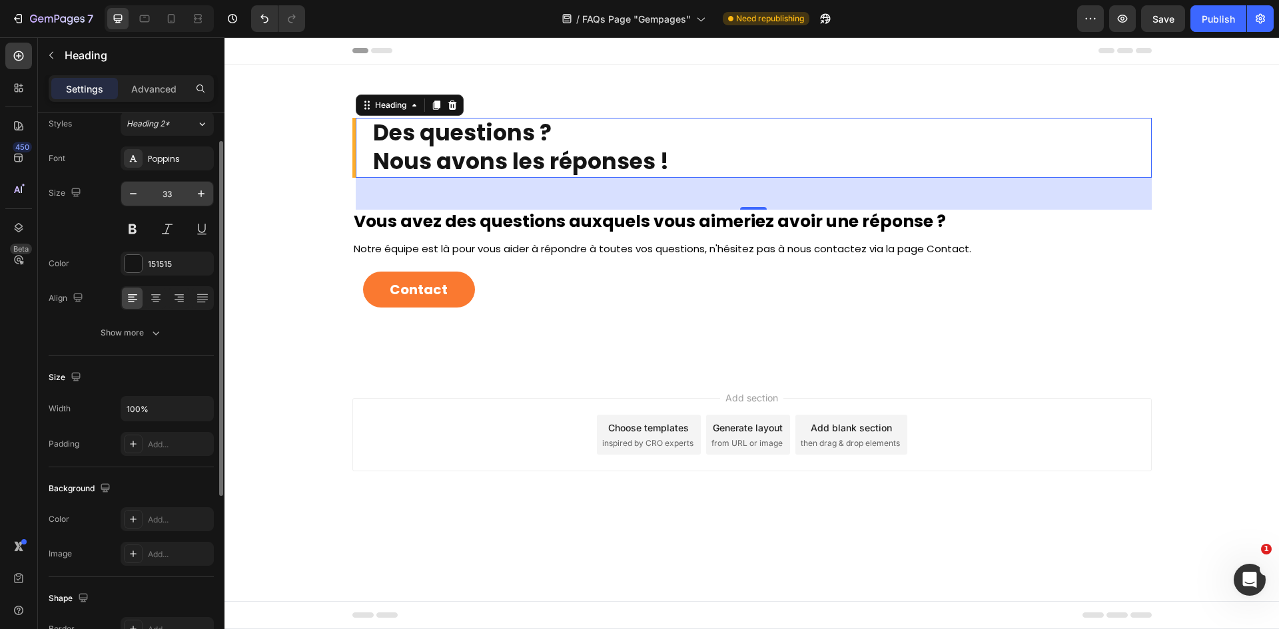
scroll to position [0, 0]
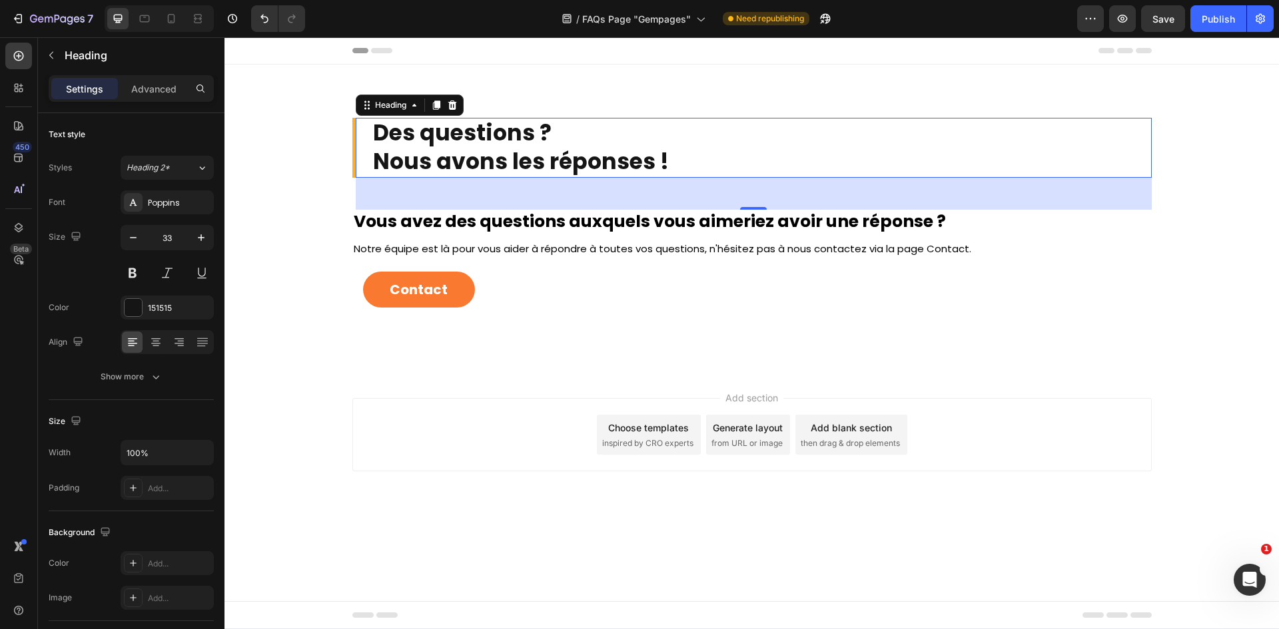
click at [570, 81] on div "Des questions ? Nous avons les réponses ! Heading 48 Vous avez des questions au…" at bounding box center [751, 218] width 1054 height 307
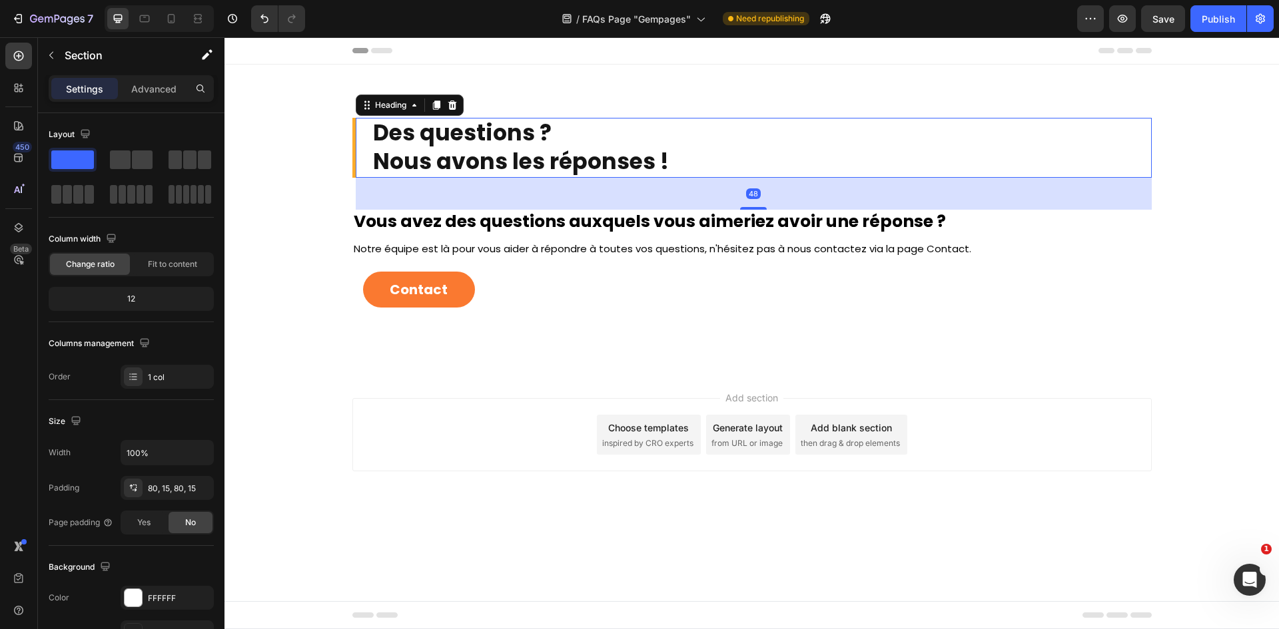
click at [723, 137] on h2 "Des questions ? Nous avons les réponses !" at bounding box center [762, 148] width 780 height 60
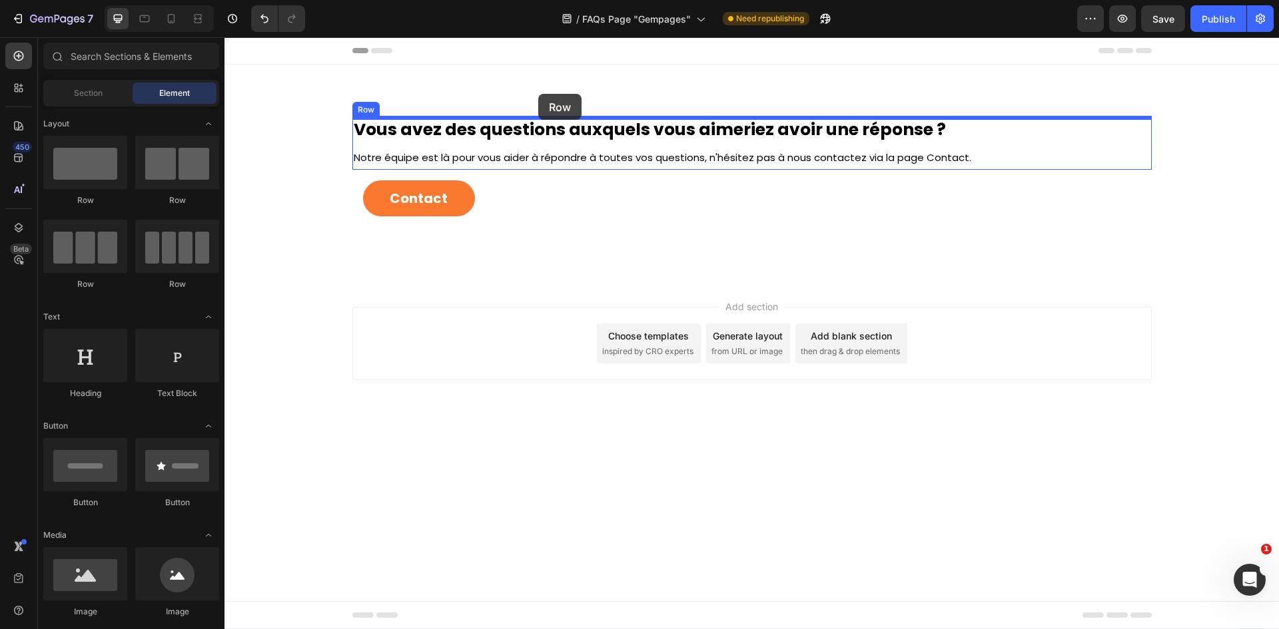
drag, startPoint x: 291, startPoint y: 209, endPoint x: 538, endPoint y: 94, distance: 272.6
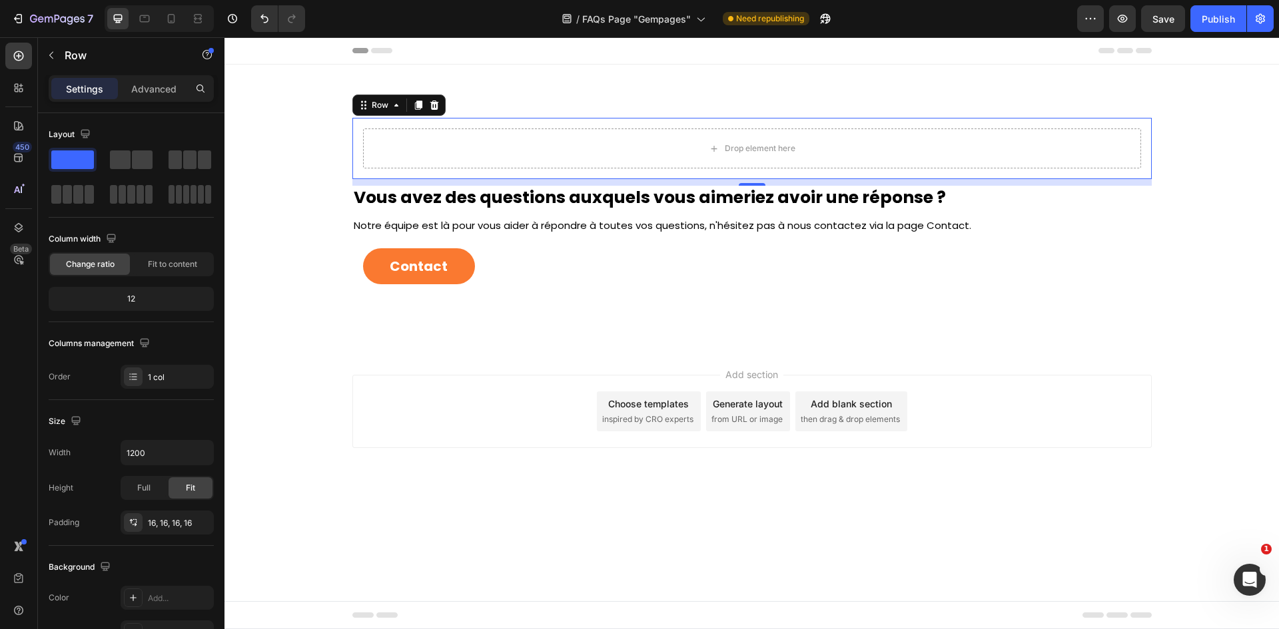
click at [25, 71] on div "450 Beta" at bounding box center [18, 288] width 27 height 491
drag, startPoint x: 25, startPoint y: 71, endPoint x: 21, endPoint y: 60, distance: 11.6
click at [21, 60] on icon at bounding box center [19, 56] width 10 height 10
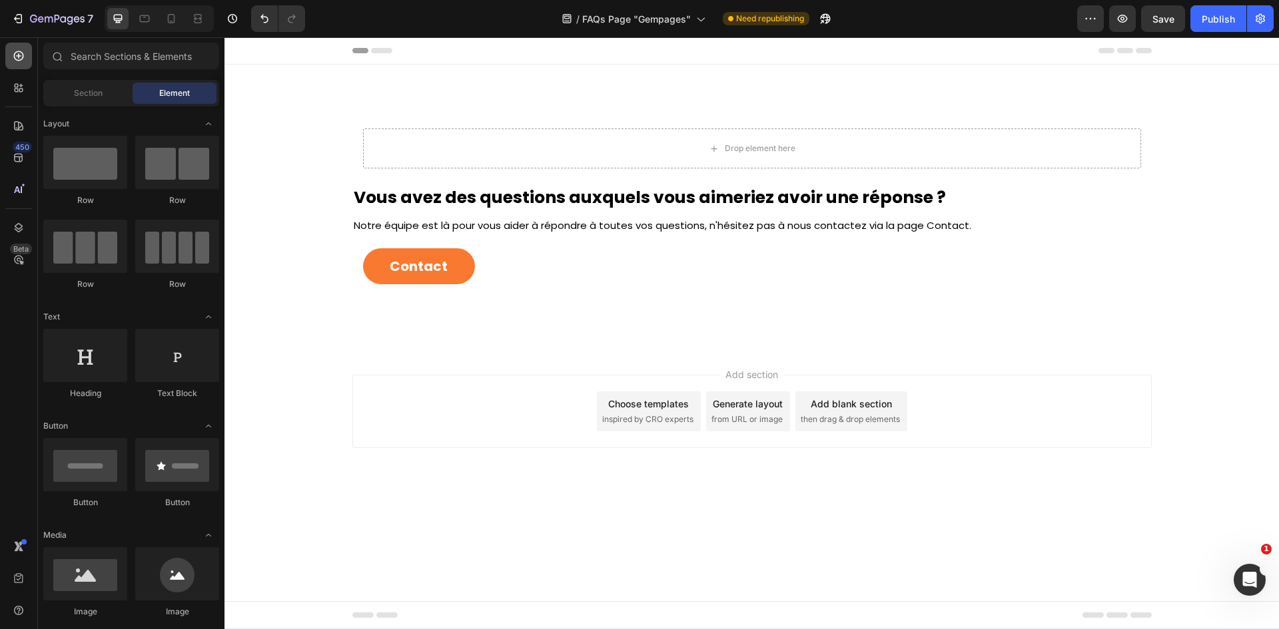
click at [21, 60] on icon at bounding box center [19, 56] width 10 height 10
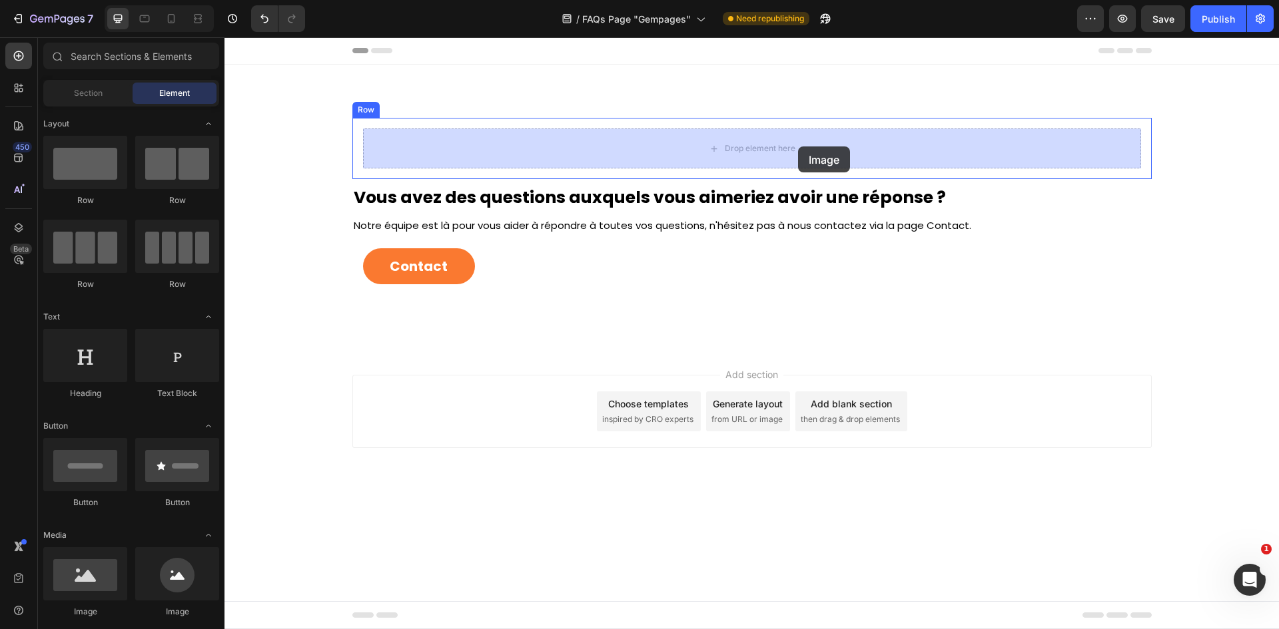
drag, startPoint x: 310, startPoint y: 623, endPoint x: 797, endPoint y: 147, distance: 681.5
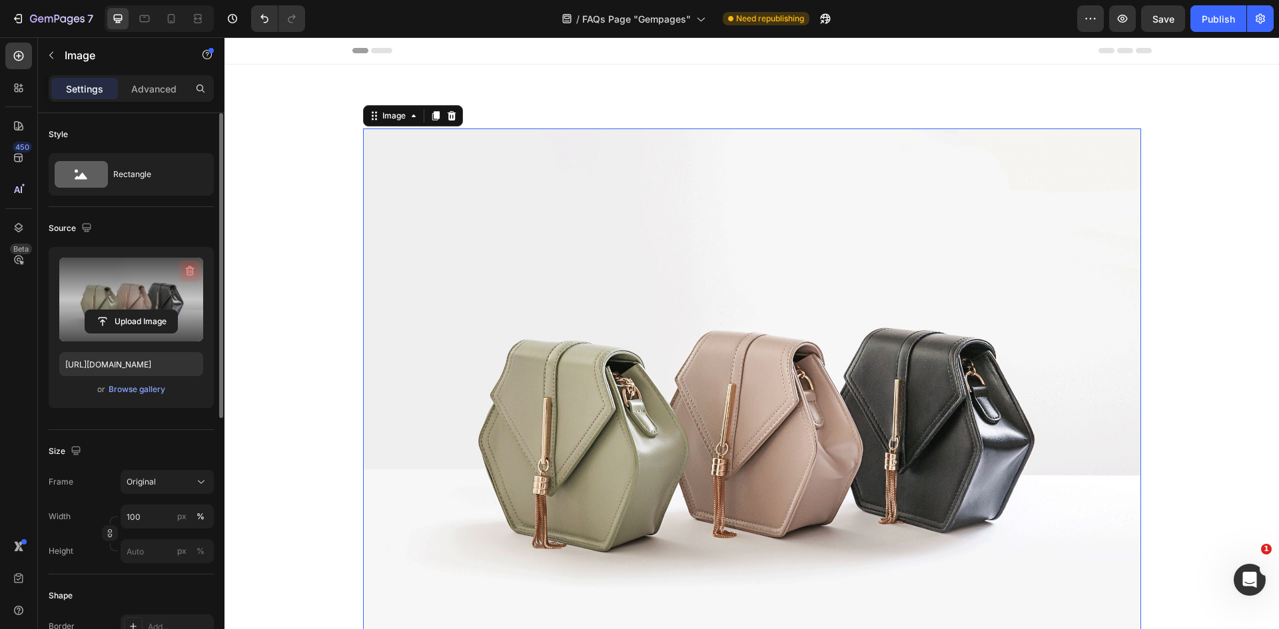
click at [192, 269] on icon "button" at bounding box center [189, 270] width 13 height 13
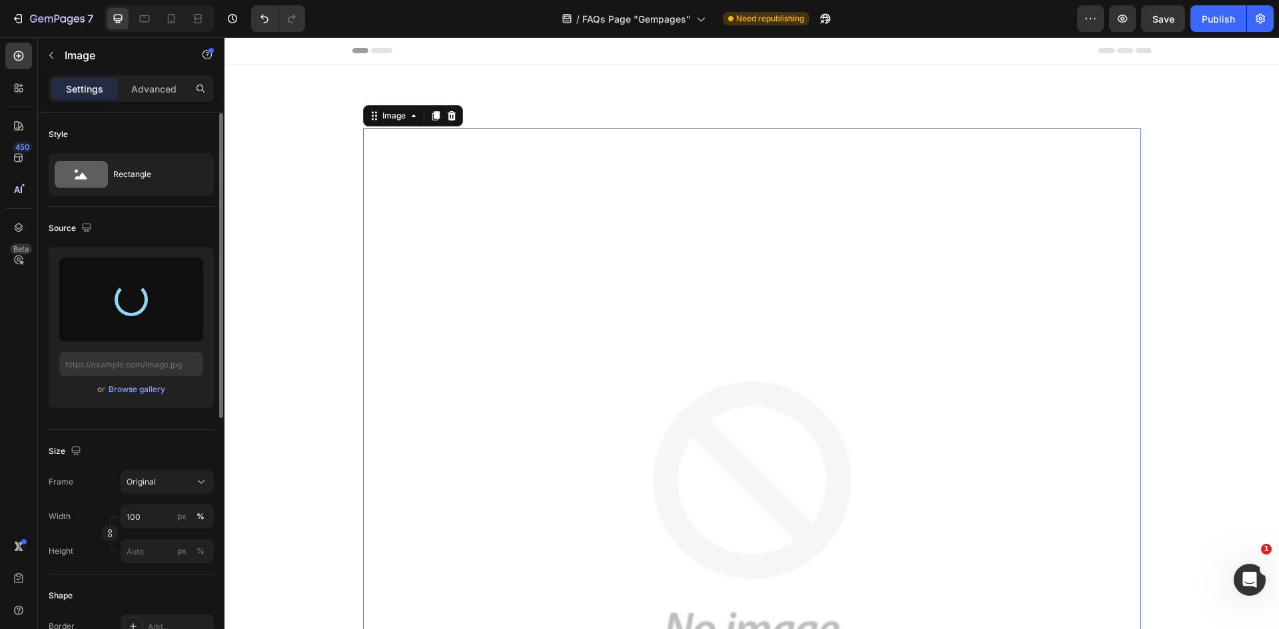
type input "https://cdn.shopify.com/s/files/1/0947/1977/0948/files/gempages_584826131627115…"
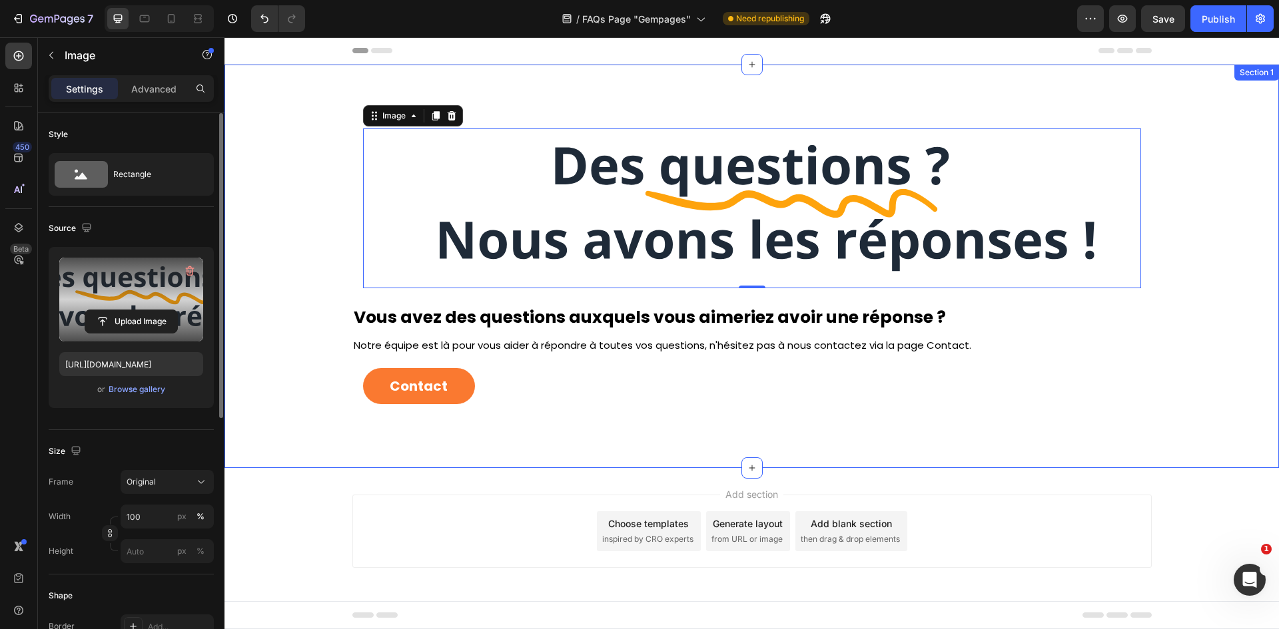
click at [683, 73] on div "Image 0 Row Vous avez des questions auxquels vous aimeriez avoir une réponse ? …" at bounding box center [751, 267] width 1054 height 404
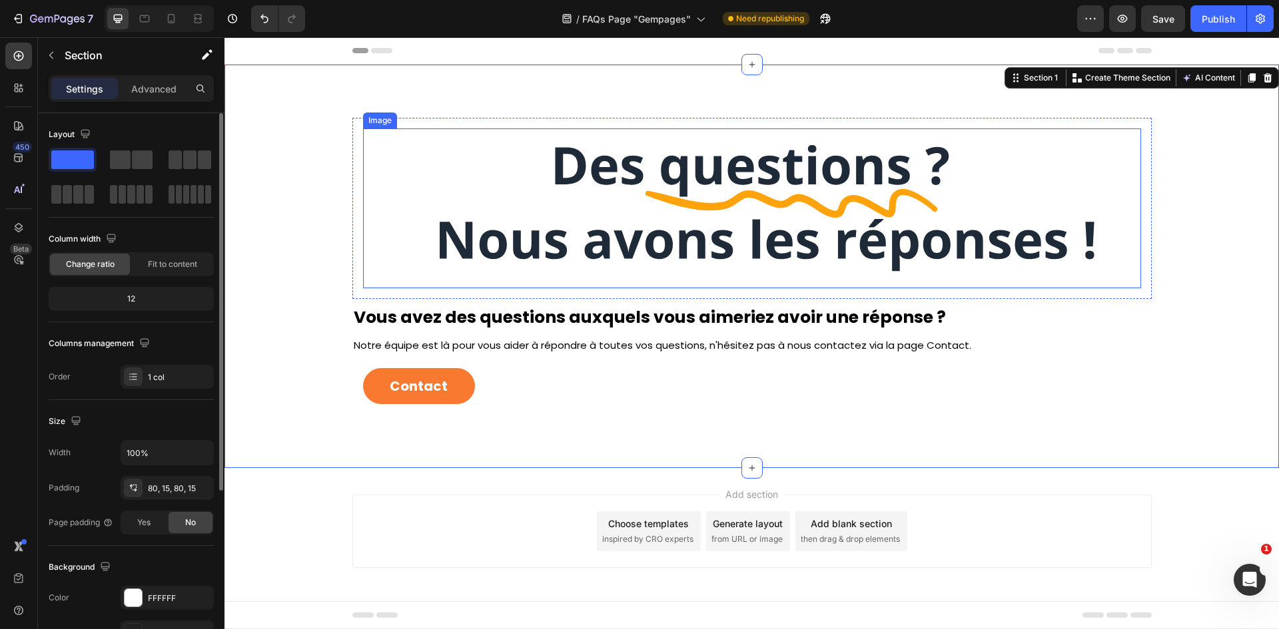
click at [994, 172] on img at bounding box center [752, 209] width 778 height 160
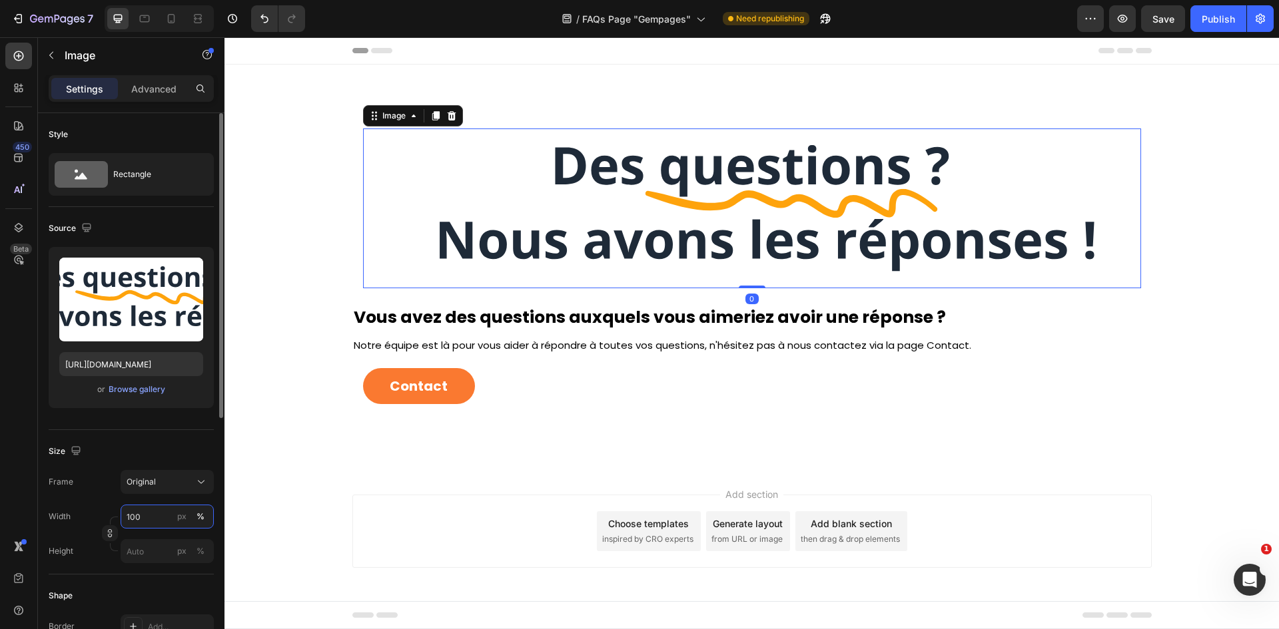
click at [156, 511] on input "100" at bounding box center [167, 517] width 93 height 24
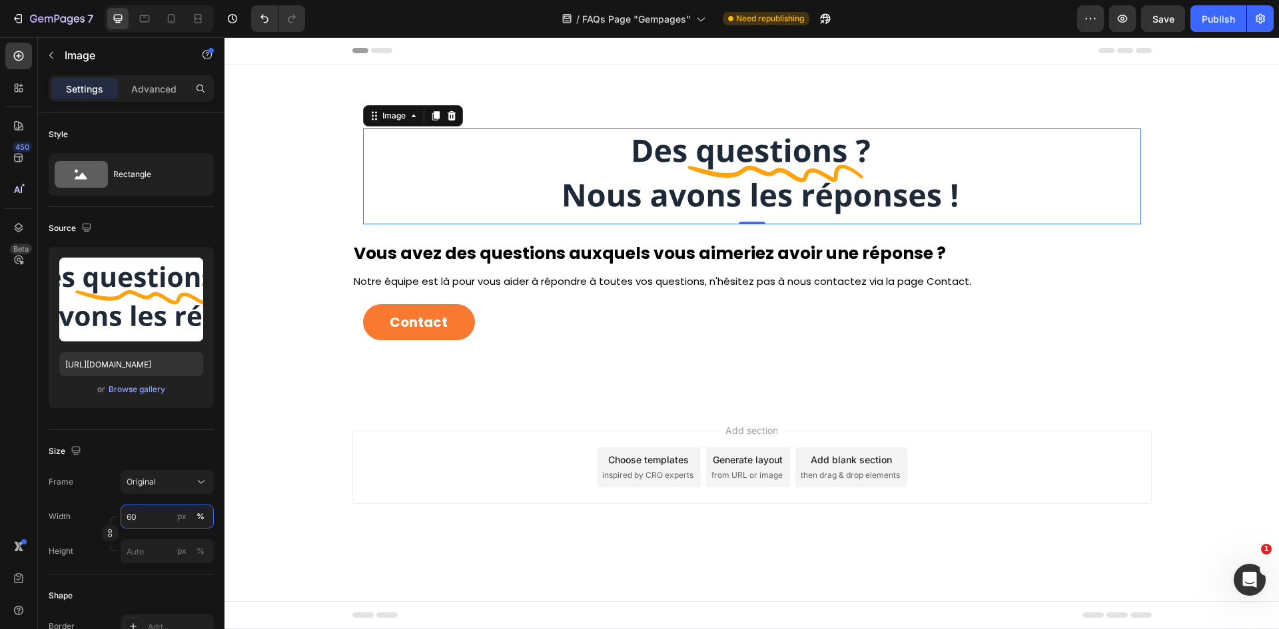
type input "60"
click at [973, 129] on img at bounding box center [751, 177] width 467 height 96
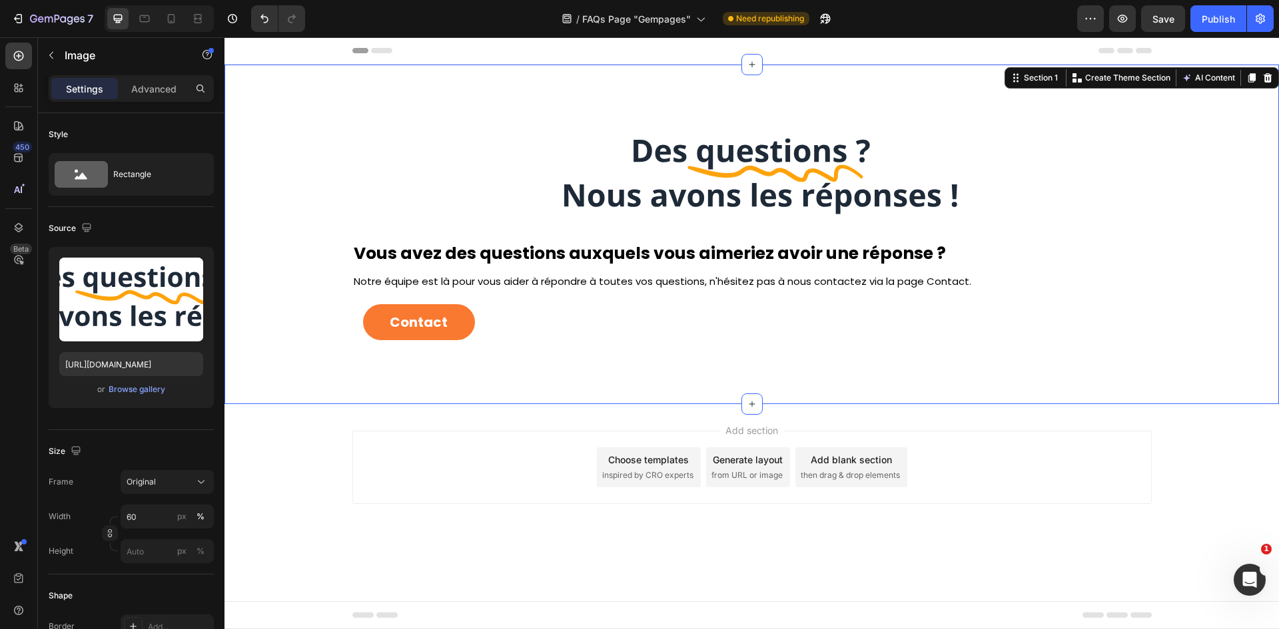
click at [1172, 87] on div "Image Row Vous avez des questions auxquels vous aimeriez avoir une réponse ? He…" at bounding box center [751, 235] width 1054 height 340
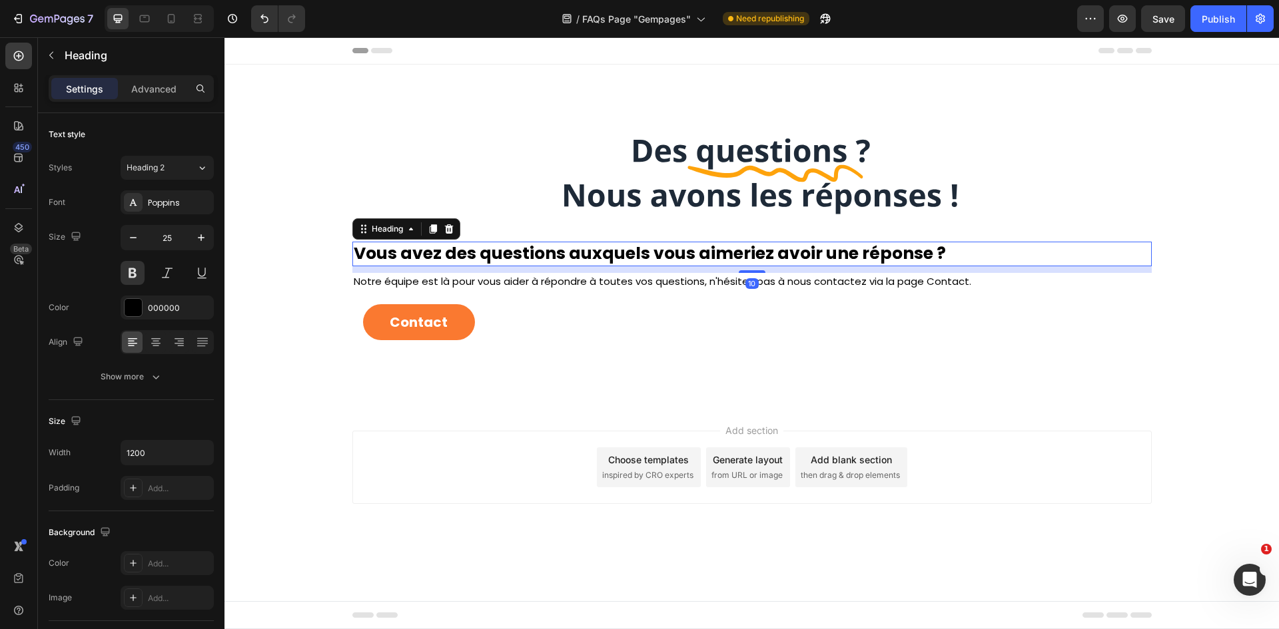
click at [946, 252] on h2 "Vous avez des questions auxquels vous aimeriez avoir une réponse ?" at bounding box center [751, 254] width 799 height 25
drag, startPoint x: 163, startPoint y: 307, endPoint x: 2, endPoint y: 335, distance: 163.6
click at [163, 307] on div "000000" at bounding box center [167, 308] width 39 height 12
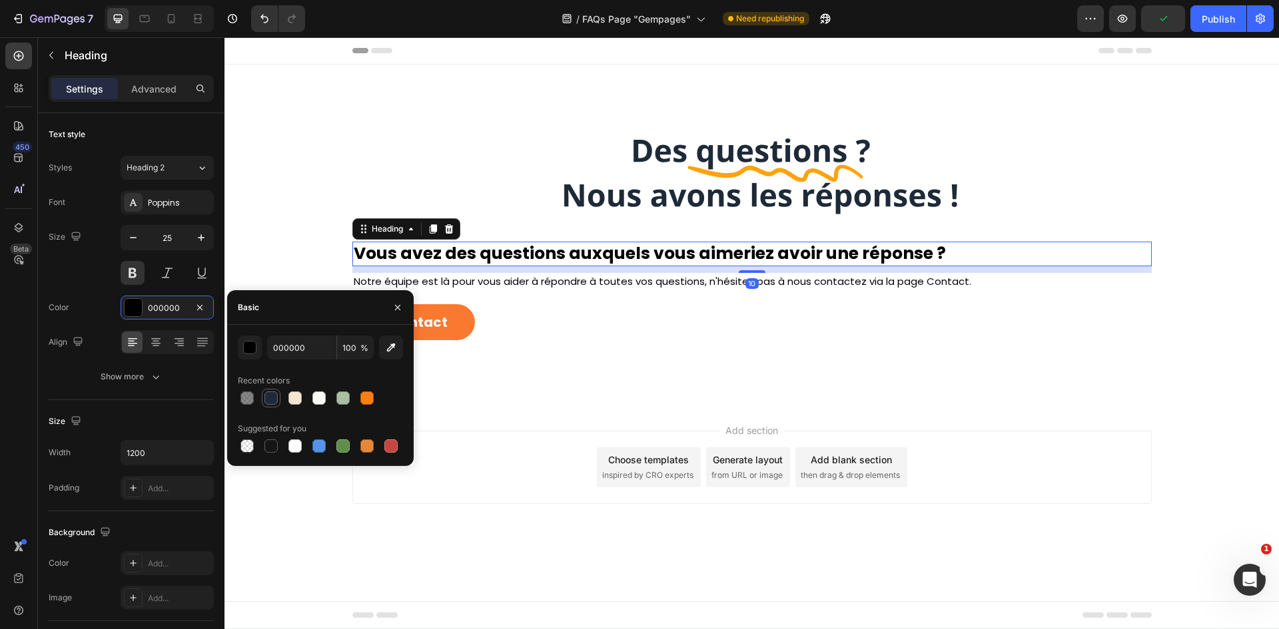
click at [270, 395] on div at bounding box center [270, 398] width 13 height 13
type input "1E2A38"
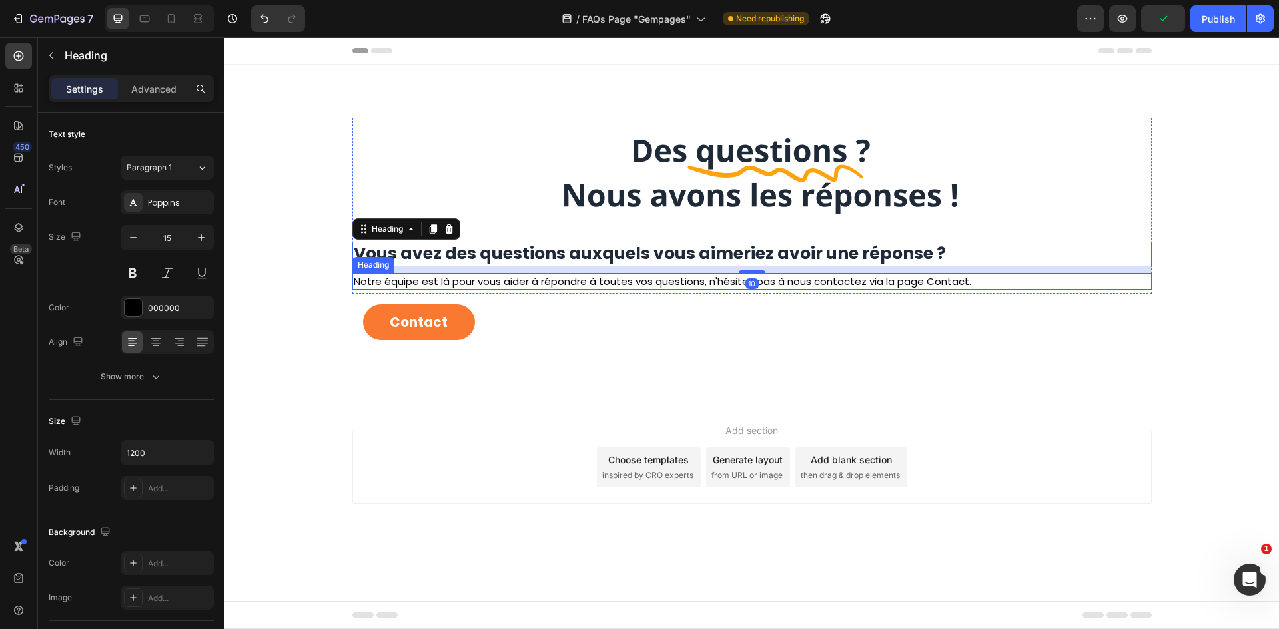
click at [694, 276] on span "Notre équipe est là pour vous aider à répondre à toutes vos questions, n'hésite…" at bounding box center [662, 281] width 617 height 14
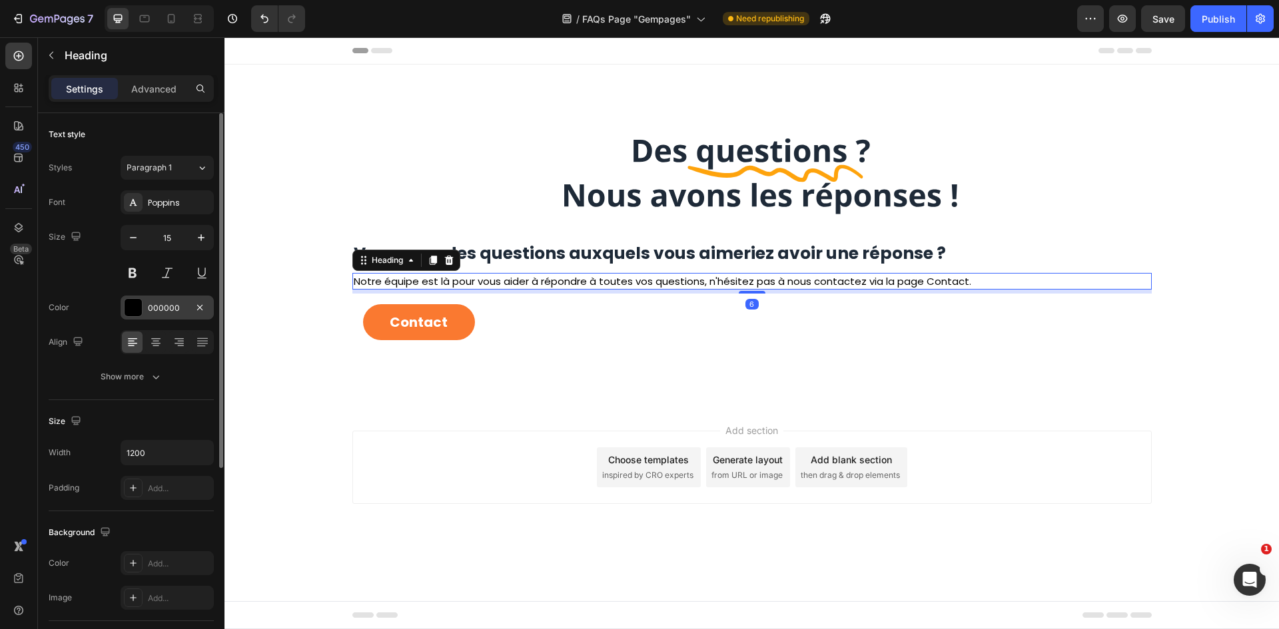
click at [151, 315] on div "000000" at bounding box center [167, 308] width 93 height 24
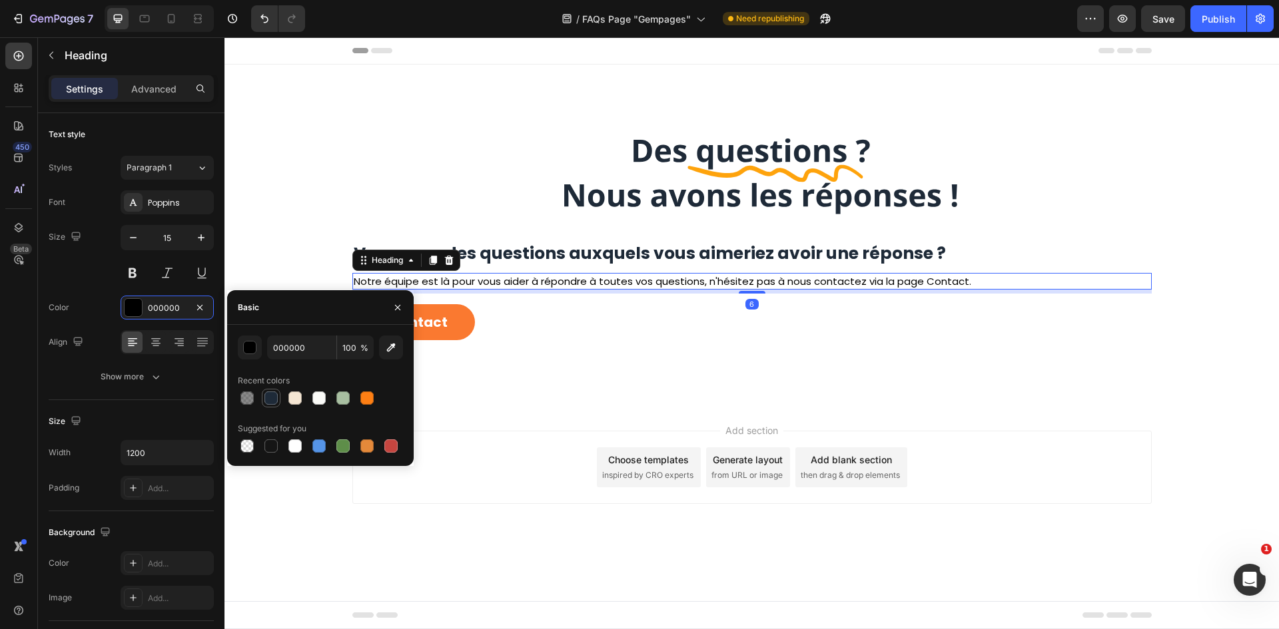
click at [272, 404] on div at bounding box center [270, 398] width 13 height 13
type input "1E2A38"
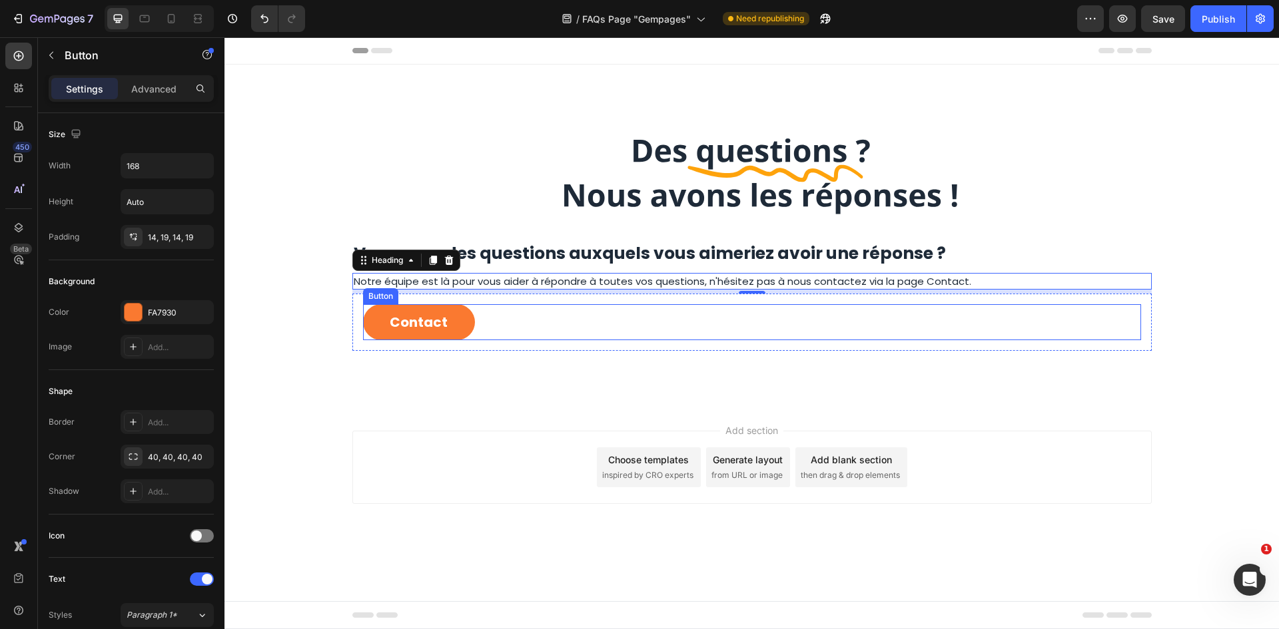
click at [523, 328] on div "Contact Button" at bounding box center [752, 322] width 778 height 36
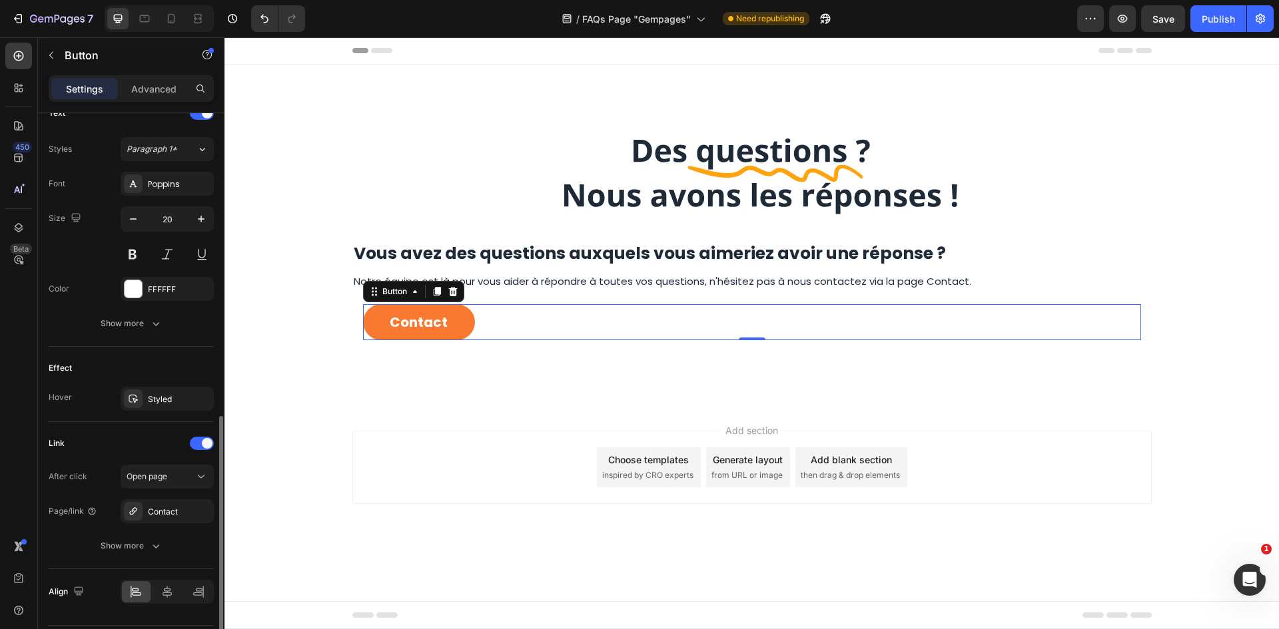
scroll to position [505, 0]
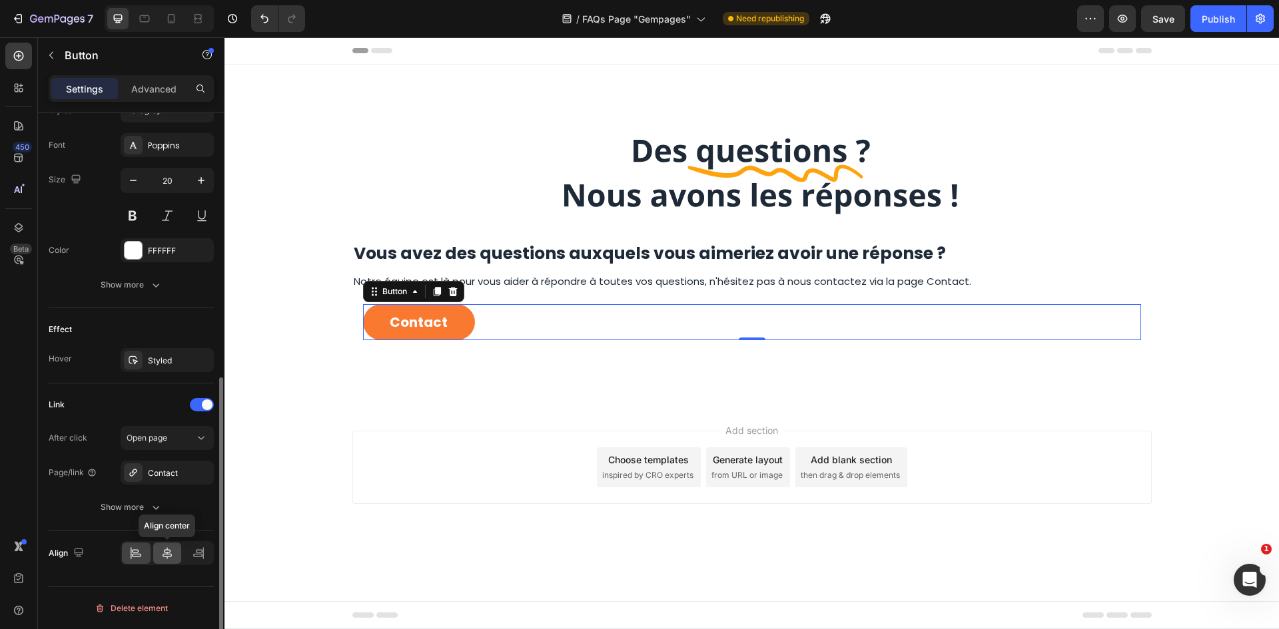
click at [171, 547] on div at bounding box center [167, 553] width 29 height 21
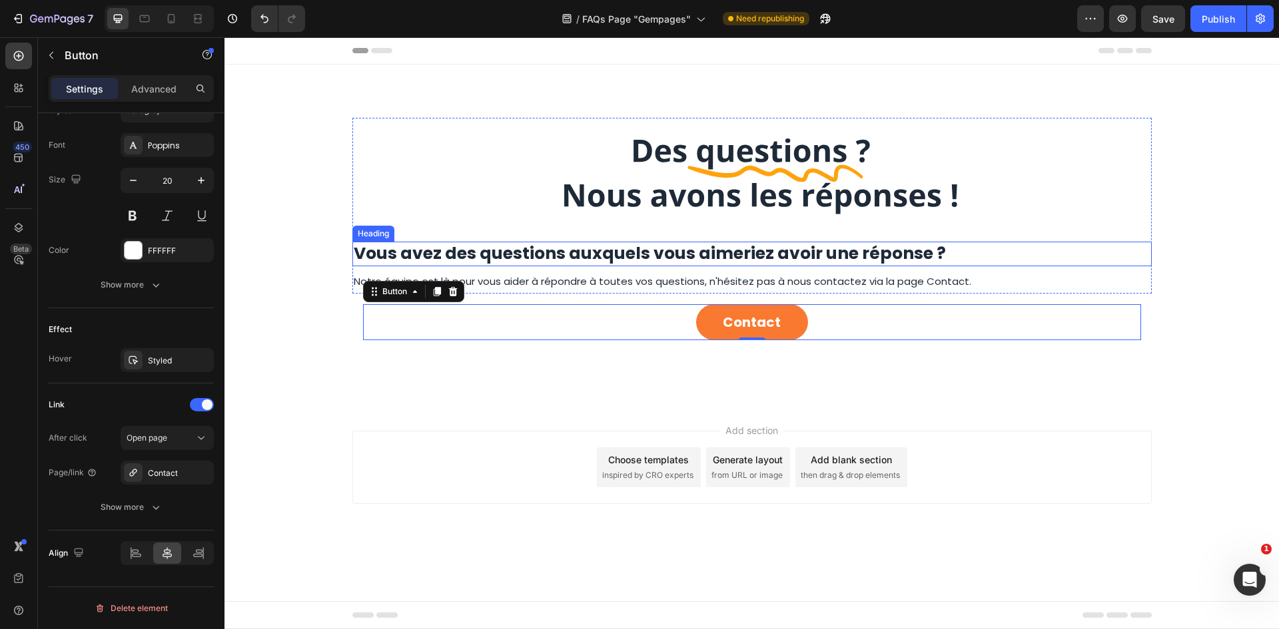
click at [954, 252] on h2 "Vous avez des questions auxquels vous aimeriez avoir une réponse ?" at bounding box center [751, 254] width 799 height 25
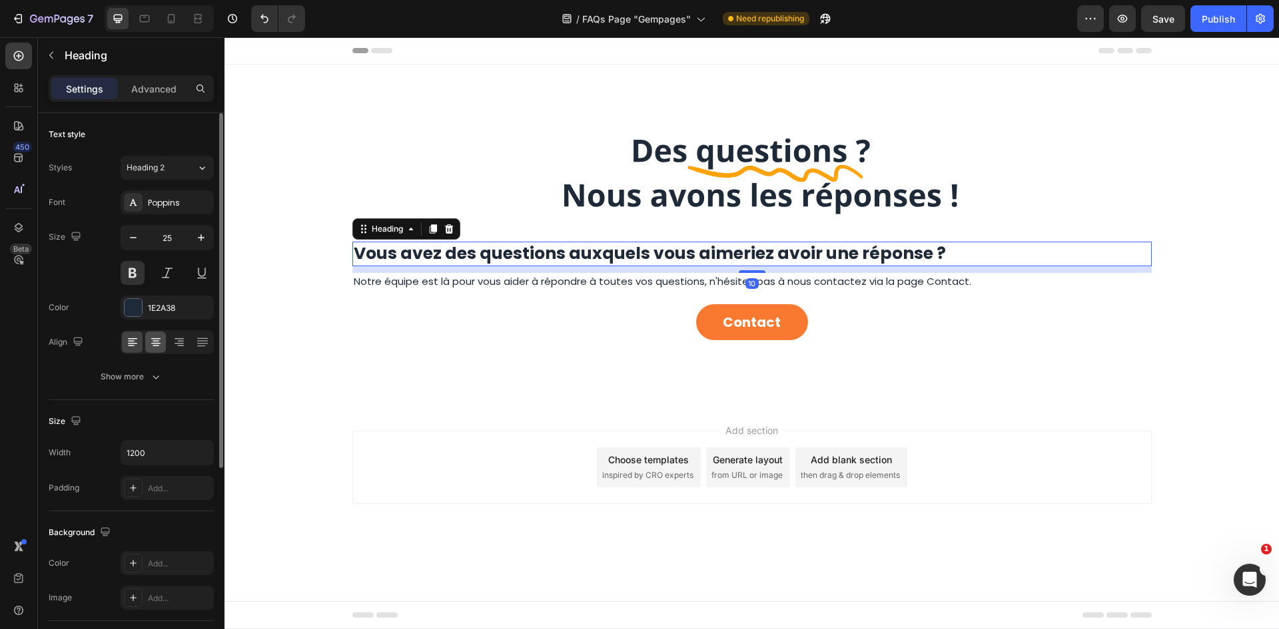
click at [159, 345] on icon at bounding box center [155, 342] width 13 height 13
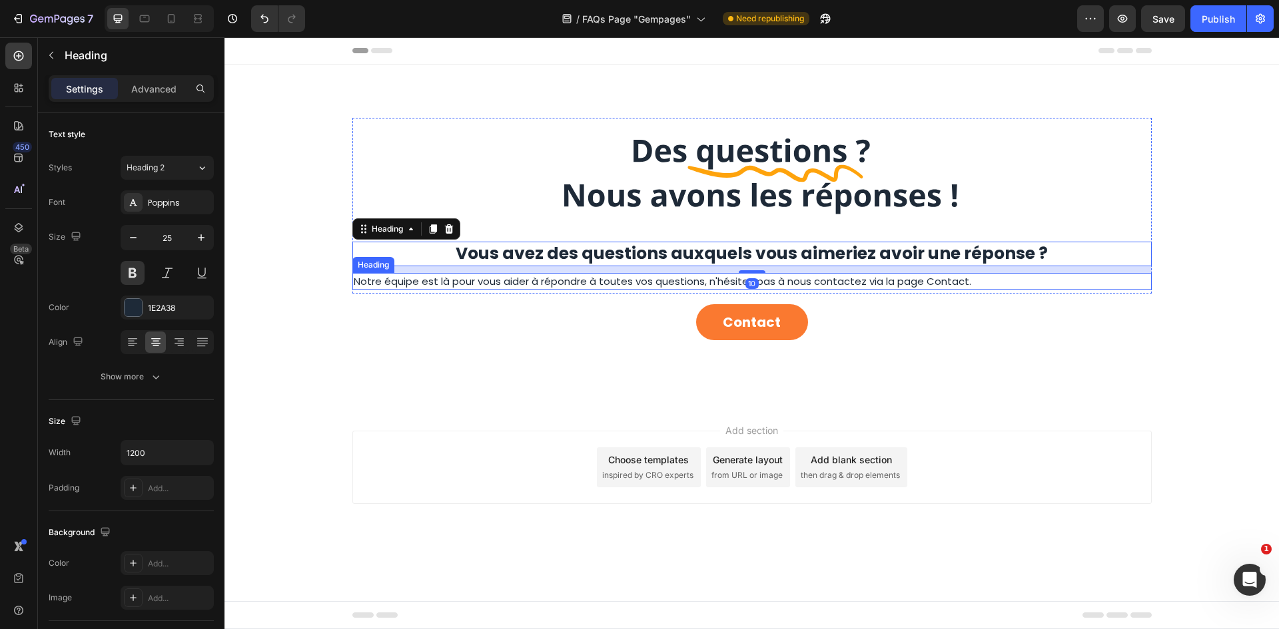
click at [1014, 278] on h2 "Notre équipe est là pour vous aider à répondre à toutes vos questions, n'hésite…" at bounding box center [751, 281] width 799 height 17
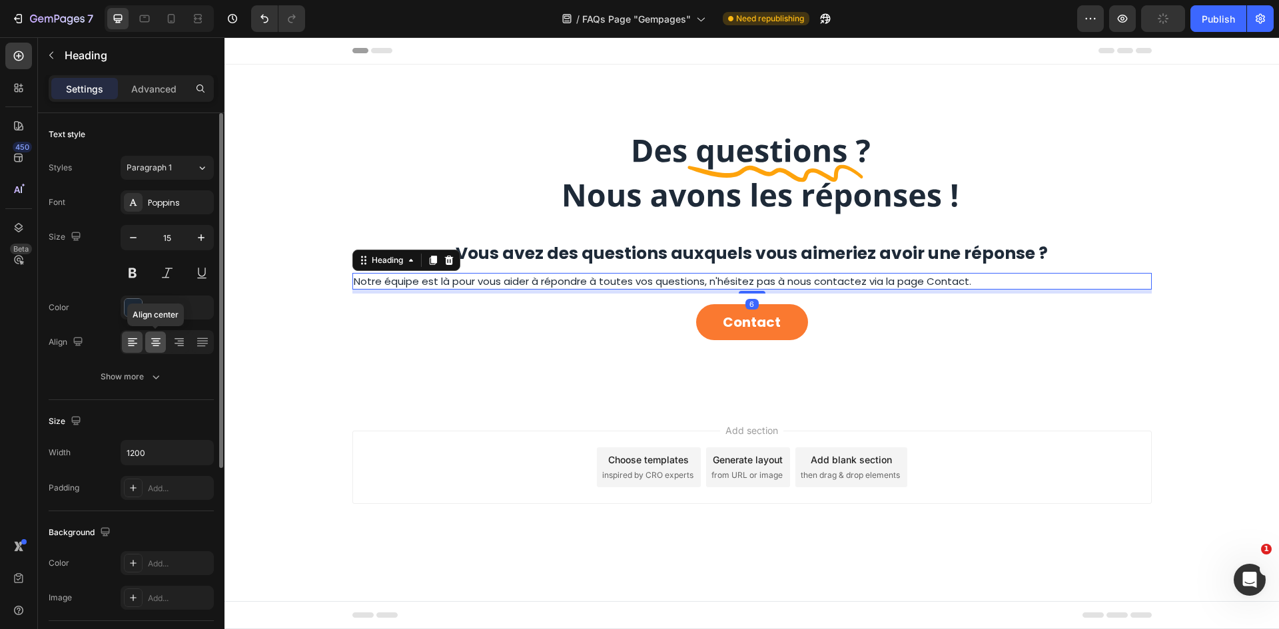
click at [151, 348] on icon at bounding box center [155, 342] width 13 height 13
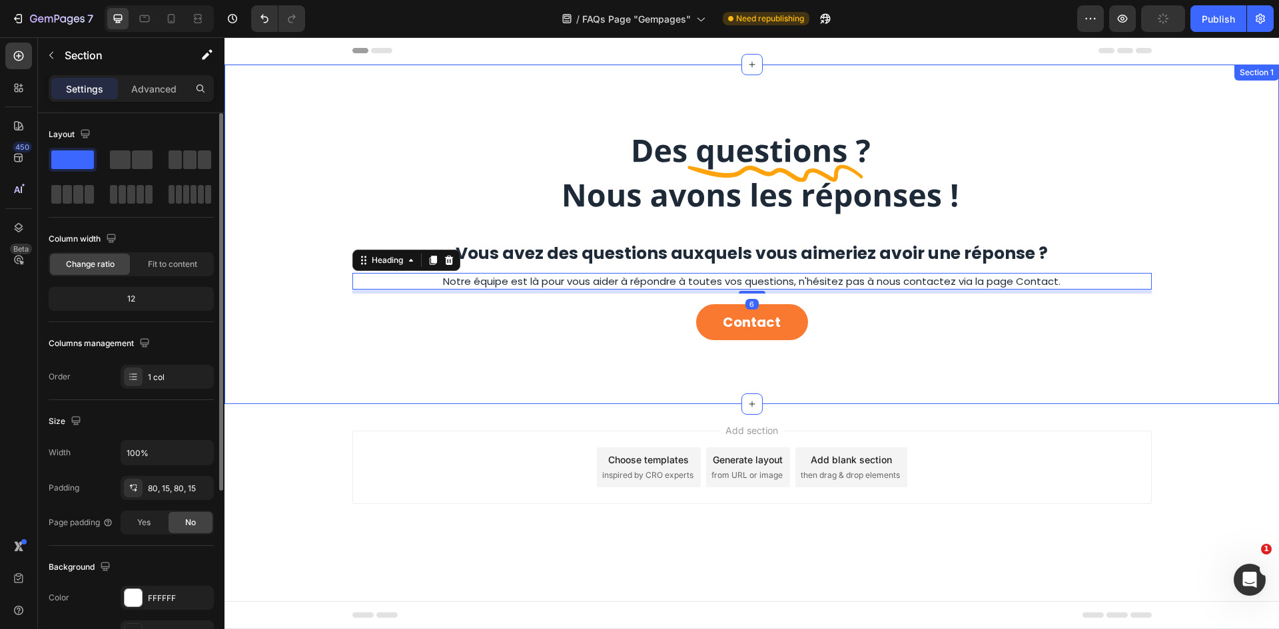
click at [1155, 160] on div "Image Row Vous avez des questions auxquels vous aimeriez avoir une réponse ? He…" at bounding box center [751, 234] width 1034 height 233
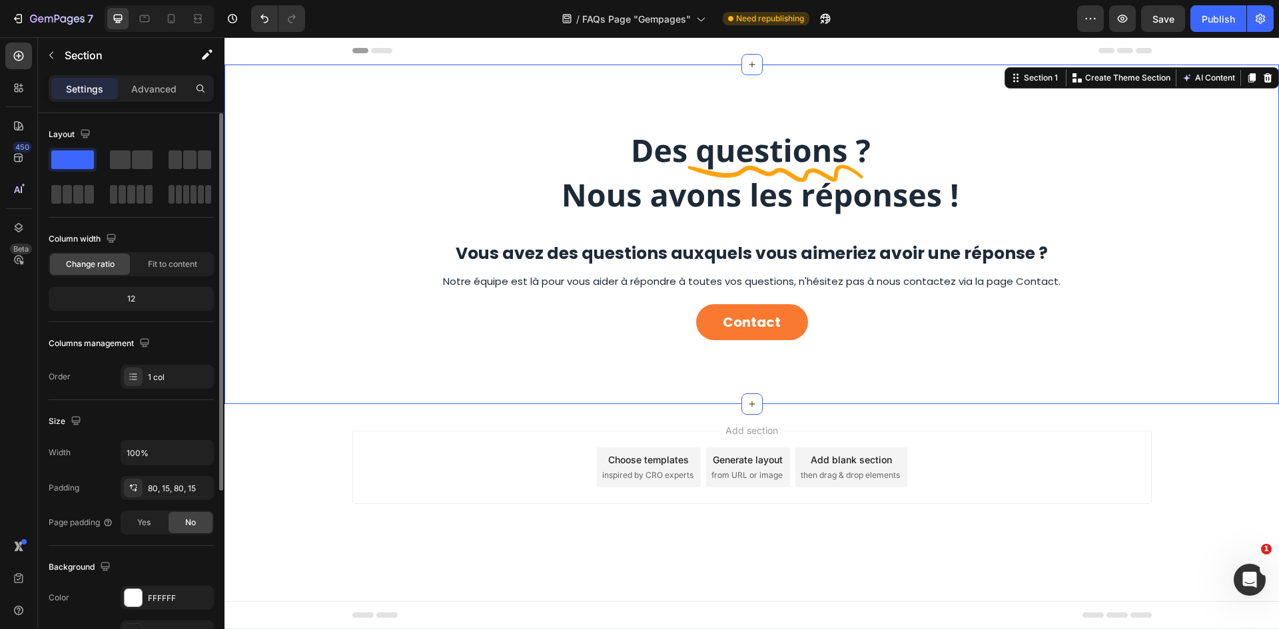
click at [23, 71] on div "450 Beta" at bounding box center [18, 288] width 27 height 491
click at [19, 162] on icon at bounding box center [18, 158] width 9 height 9
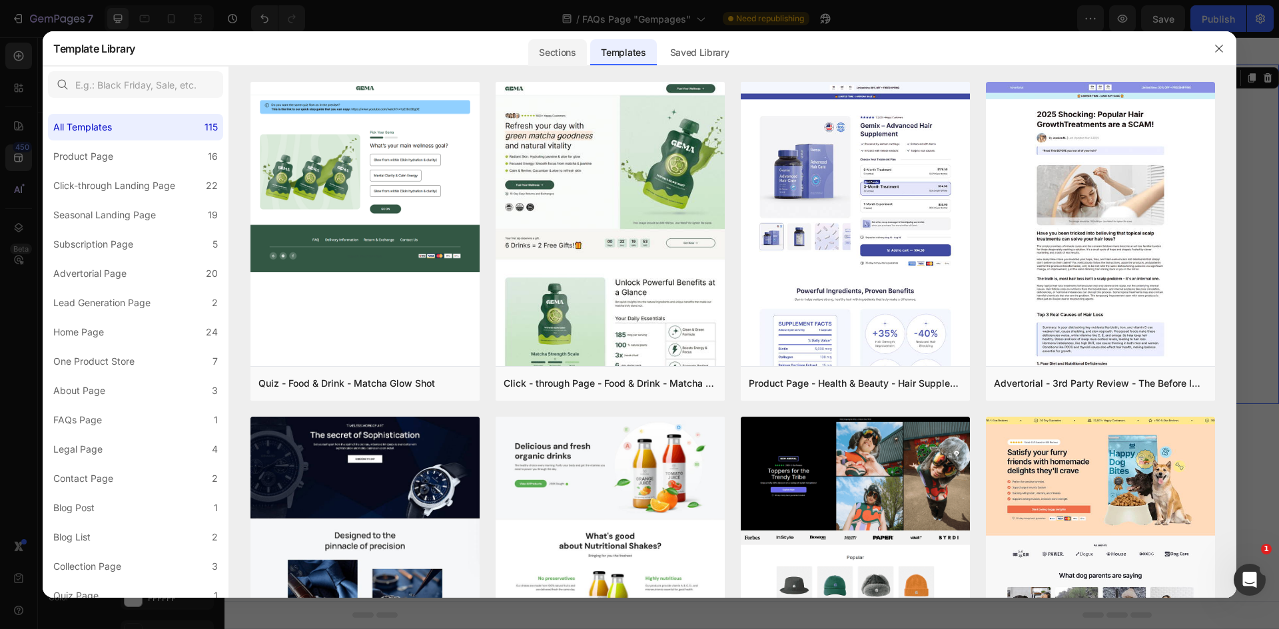
click at [579, 49] on div "Sections" at bounding box center [557, 52] width 58 height 27
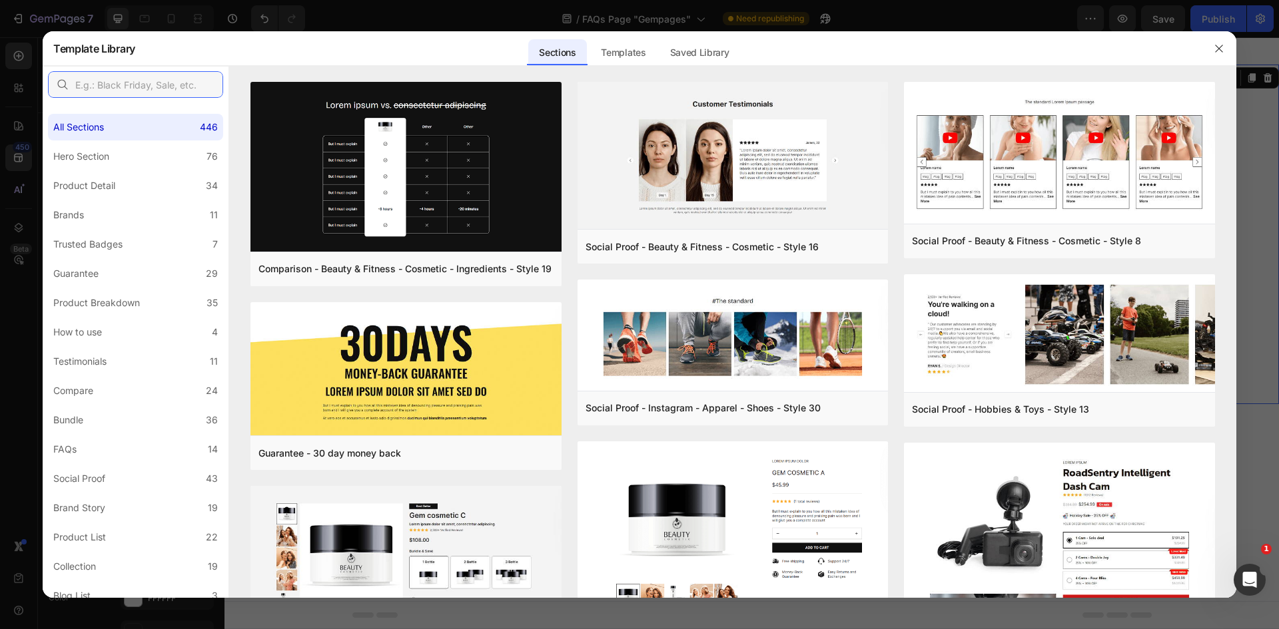
click at [177, 91] on input "text" at bounding box center [135, 84] width 175 height 27
click at [149, 464] on div "All Sections 446 Hero Section 76 Product Detail 34 Brands 11 Trusted Badges 7 G…" at bounding box center [136, 429] width 186 height 653
click at [160, 452] on label "FAQs 14" at bounding box center [135, 449] width 175 height 27
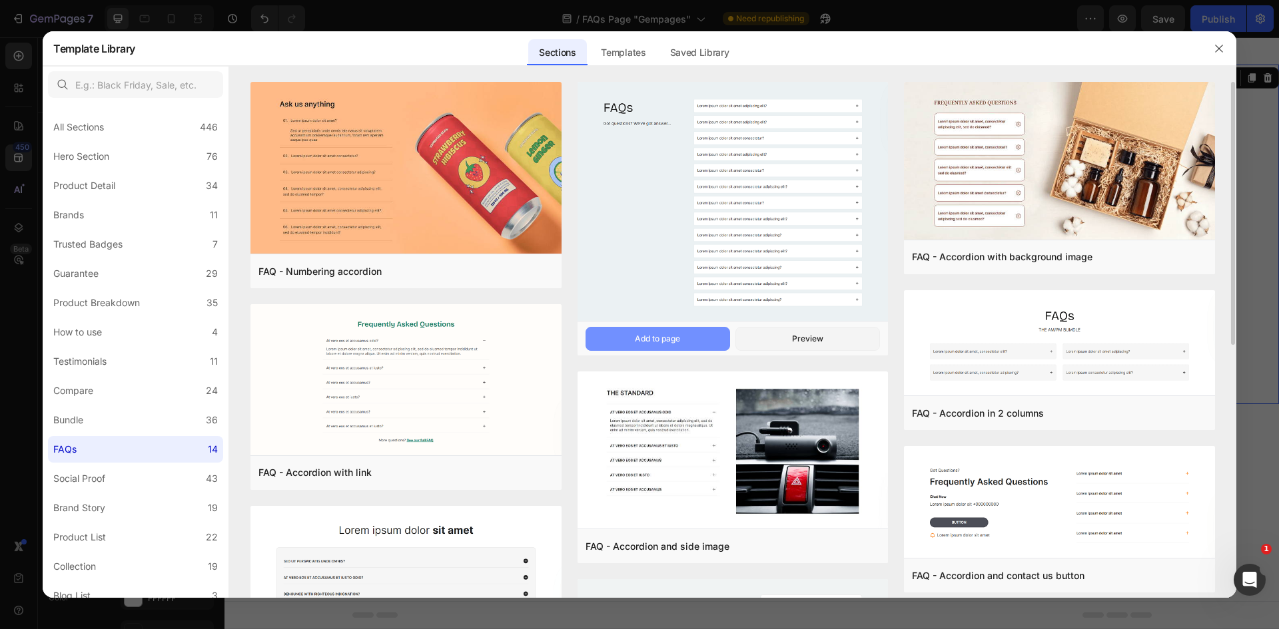
click at [707, 334] on button "Add to page" at bounding box center [657, 339] width 145 height 24
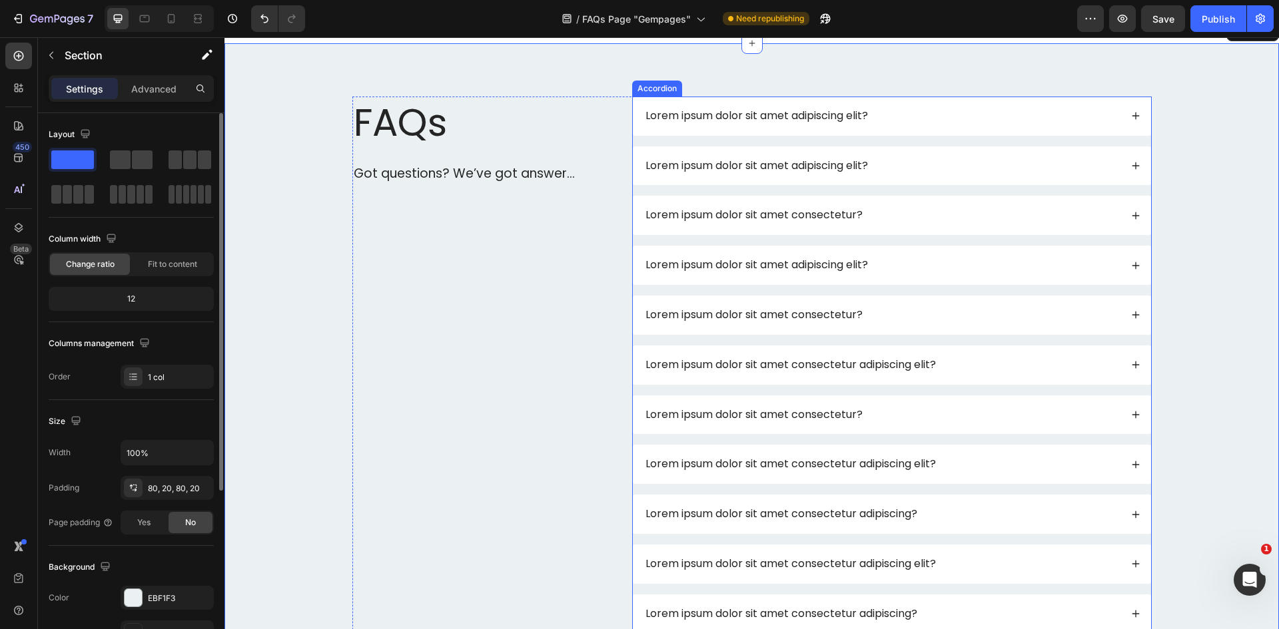
scroll to position [367, 0]
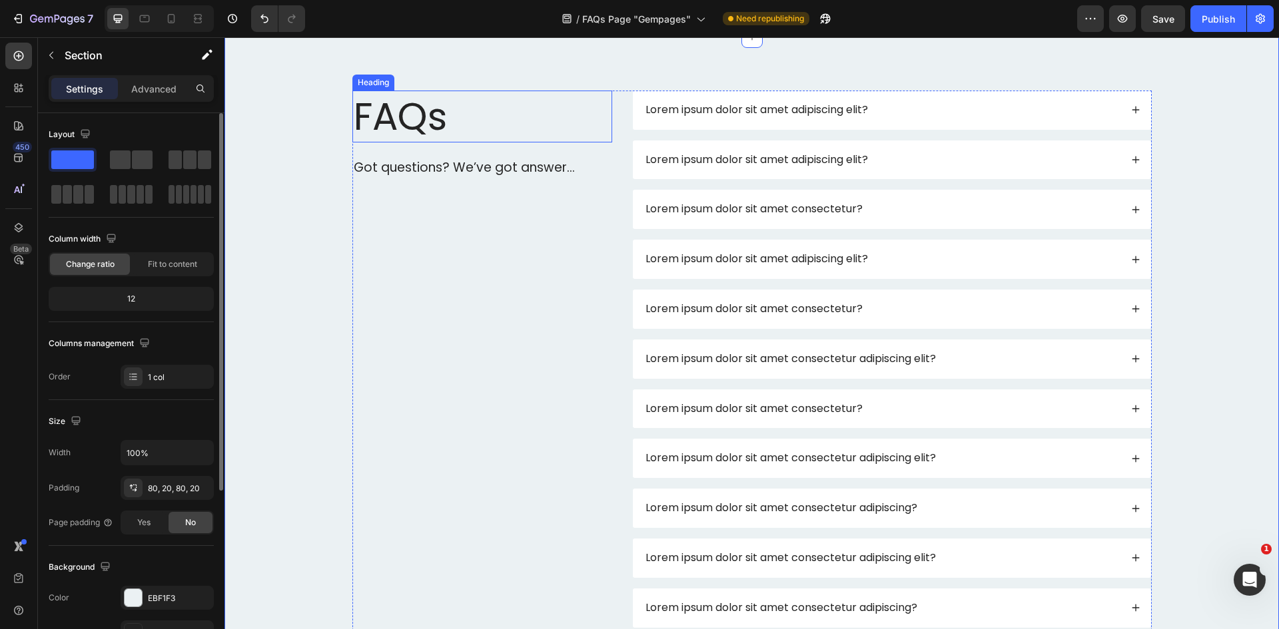
click at [517, 109] on h2 "FAQs" at bounding box center [482, 117] width 260 height 52
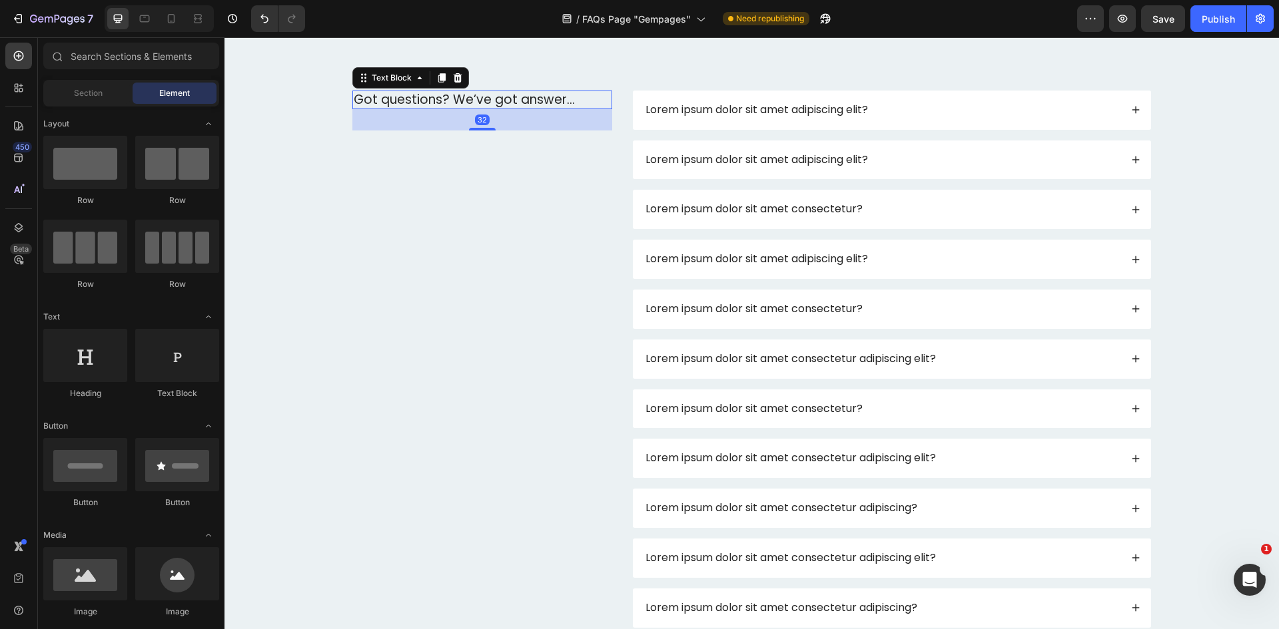
click at [549, 105] on p "Got questions? We’ve got answer..." at bounding box center [482, 100] width 257 height 17
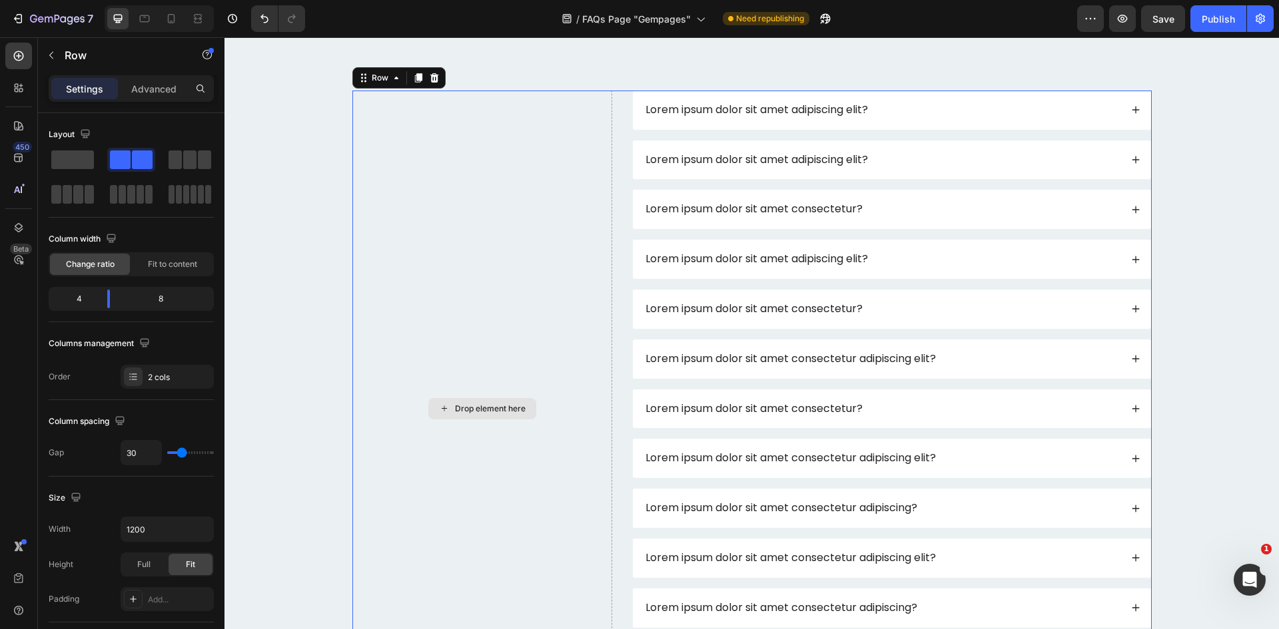
click at [578, 167] on div "Drop element here" at bounding box center [482, 409] width 260 height 637
click at [55, 154] on span at bounding box center [72, 160] width 43 height 19
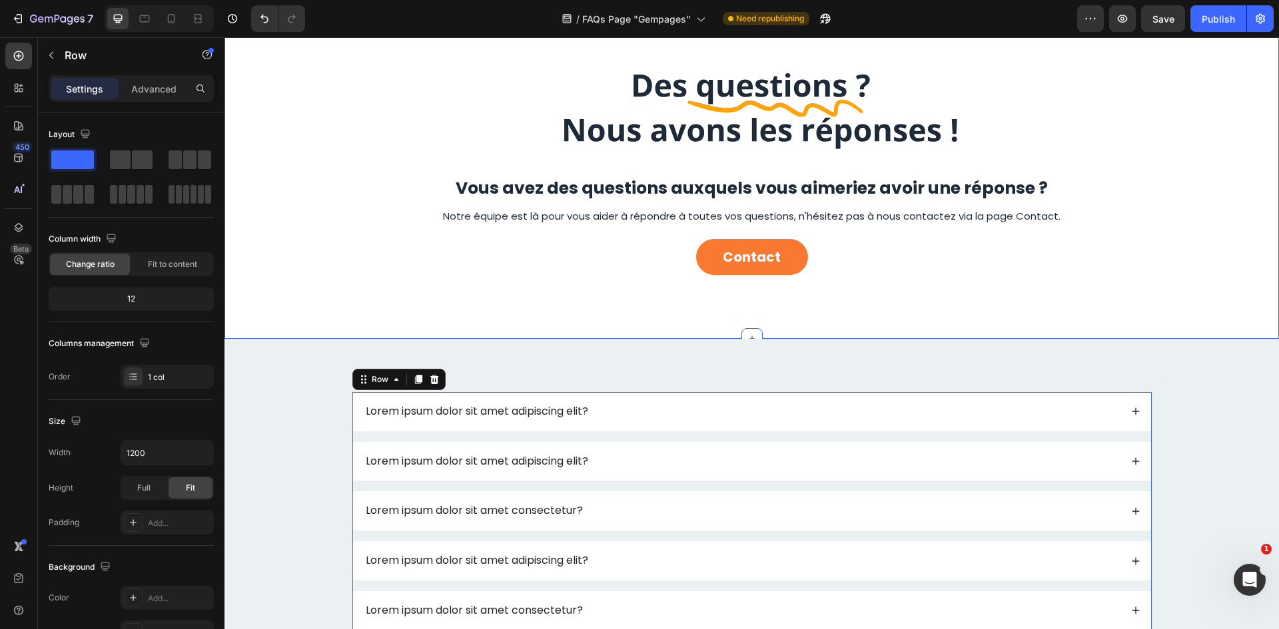
scroll to position [266, 0]
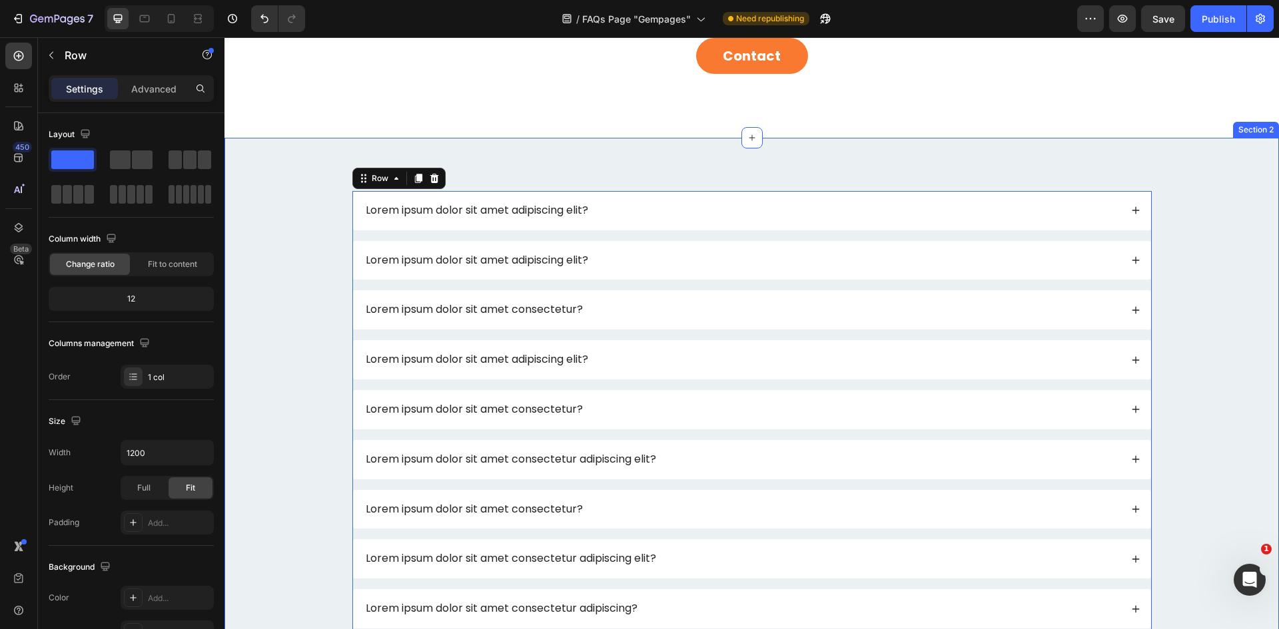
click at [1211, 196] on div "Lorem ipsum dolor sit amet adipiscing elit? Lorem ipsum dolor sit amet adipisci…" at bounding box center [752, 509] width 1028 height 637
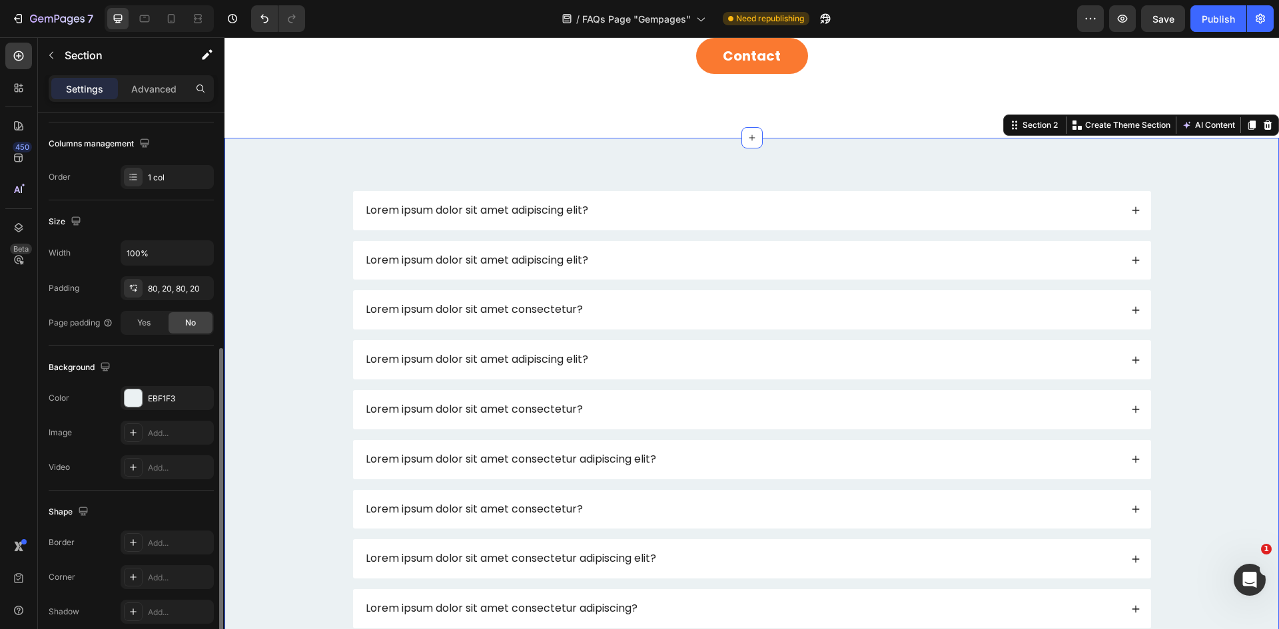
scroll to position [258, 0]
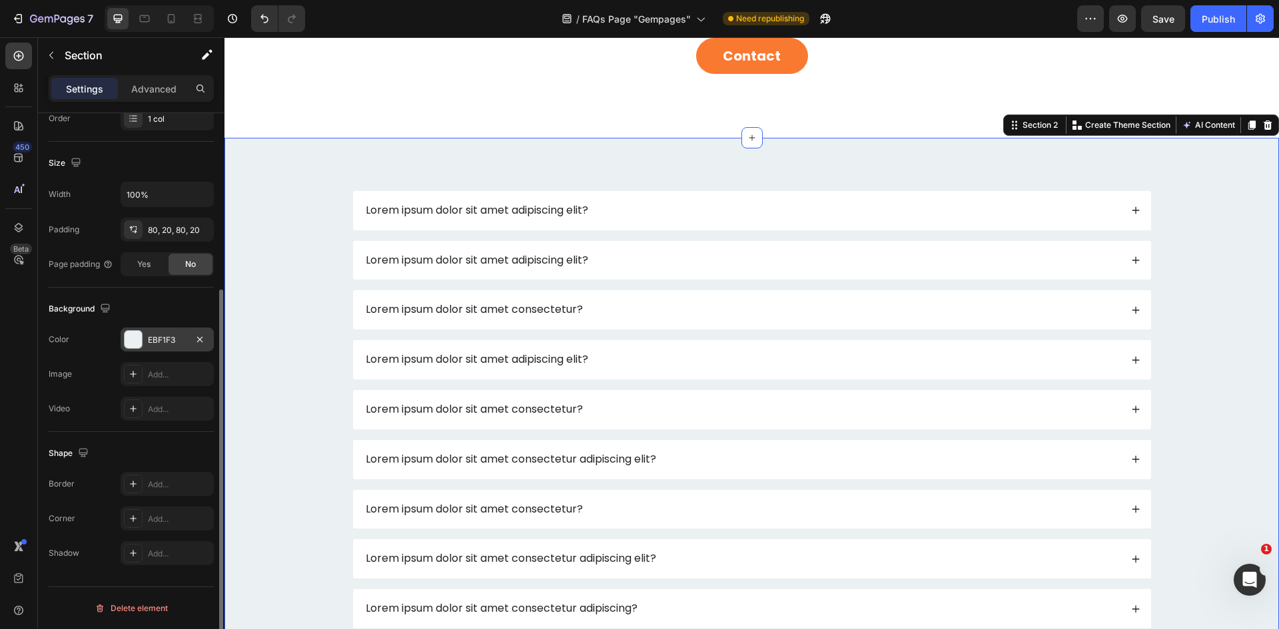
click at [161, 343] on div "EBF1F3" at bounding box center [167, 340] width 39 height 12
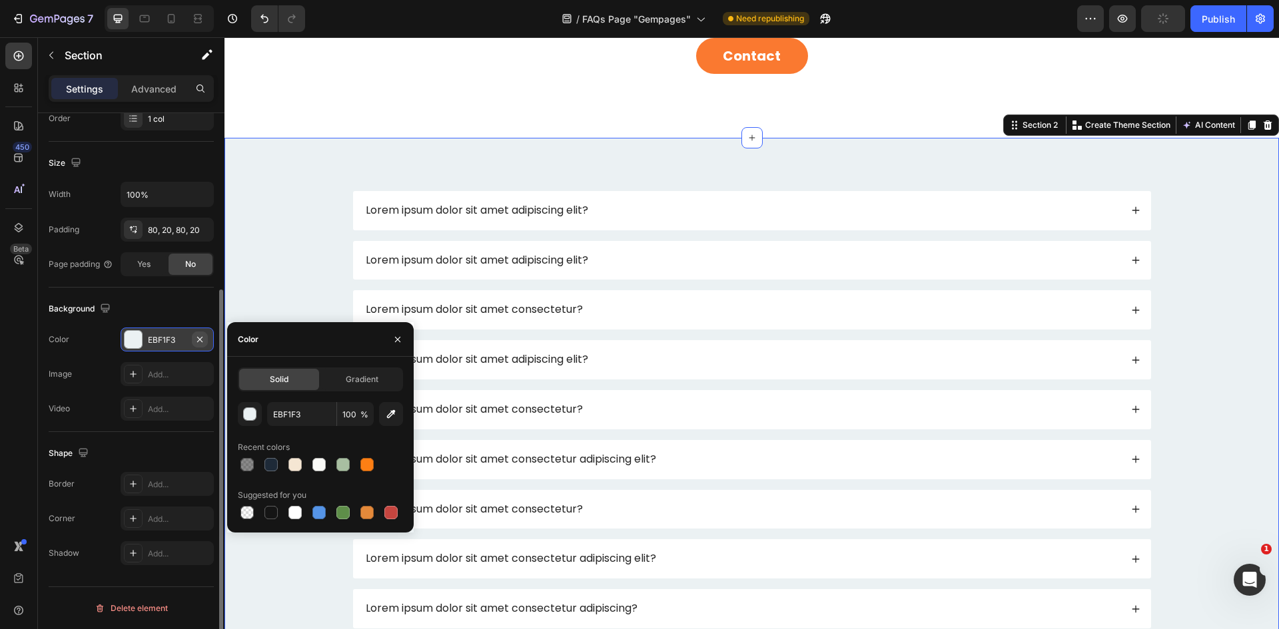
click at [201, 342] on icon "button" at bounding box center [199, 339] width 11 height 11
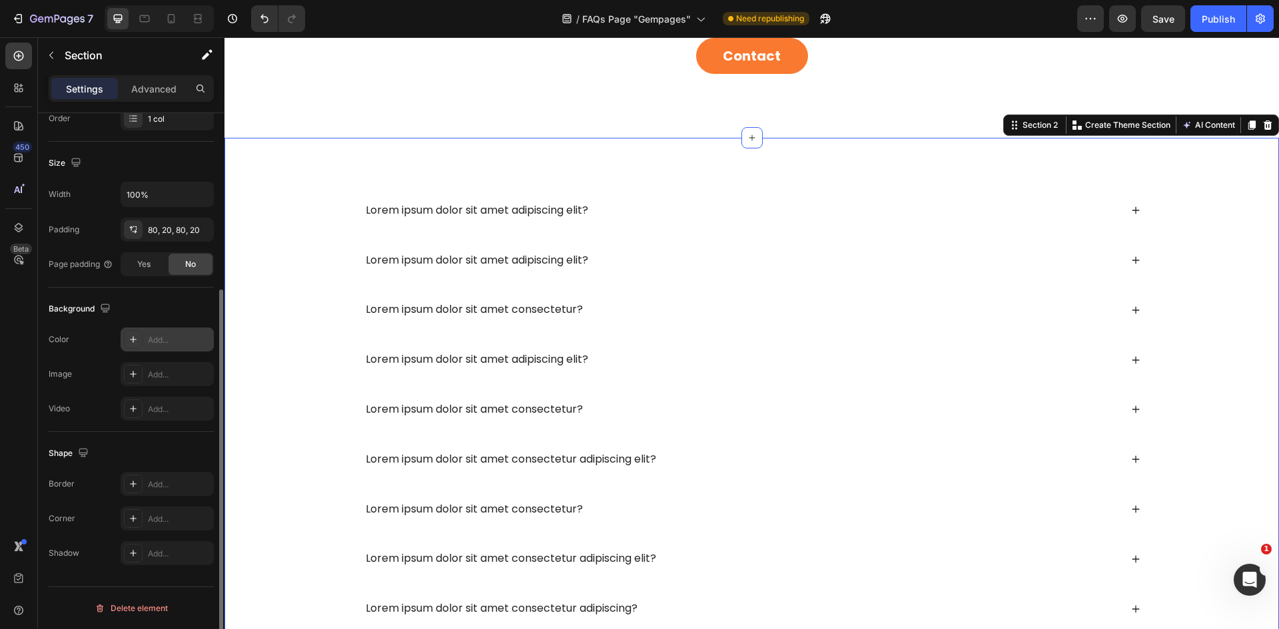
click at [163, 334] on div "Add..." at bounding box center [179, 340] width 63 height 12
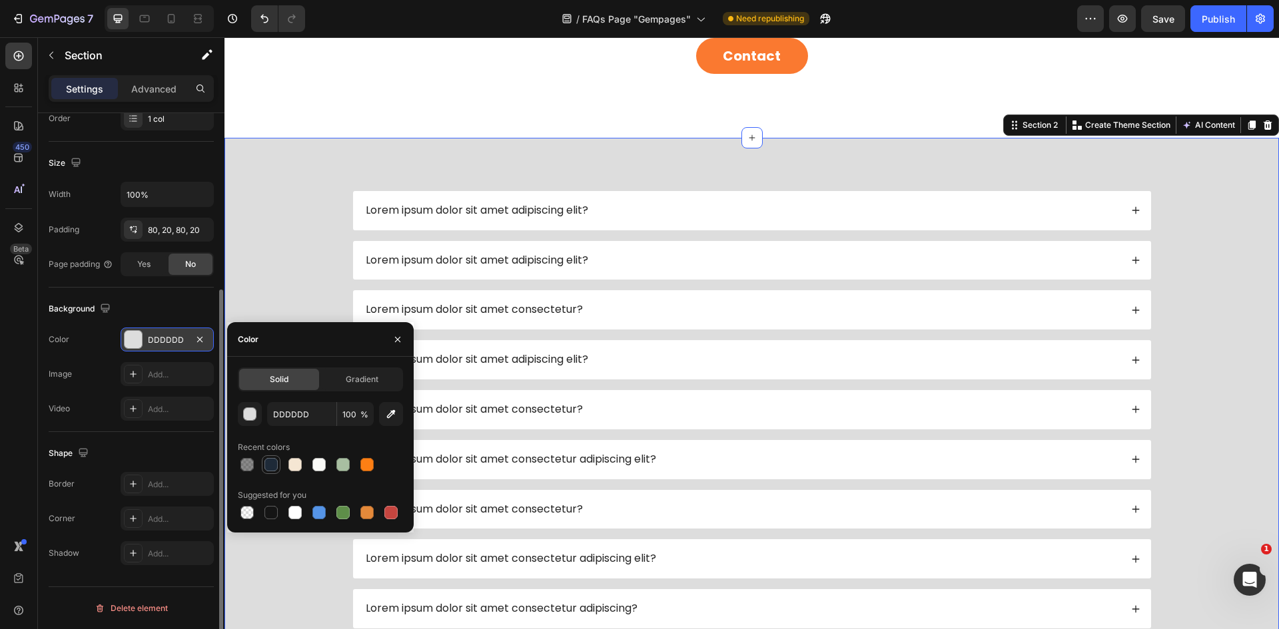
click at [276, 462] on div at bounding box center [270, 464] width 13 height 13
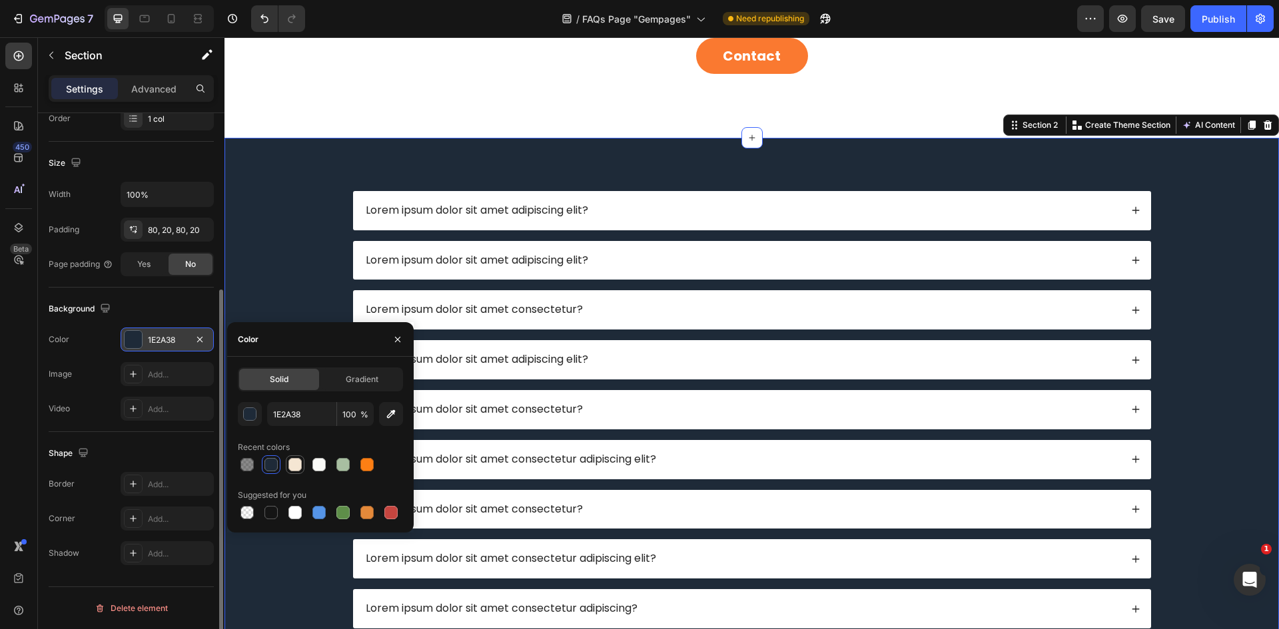
click at [288, 467] on div at bounding box center [294, 464] width 13 height 13
type input "F5E6D3"
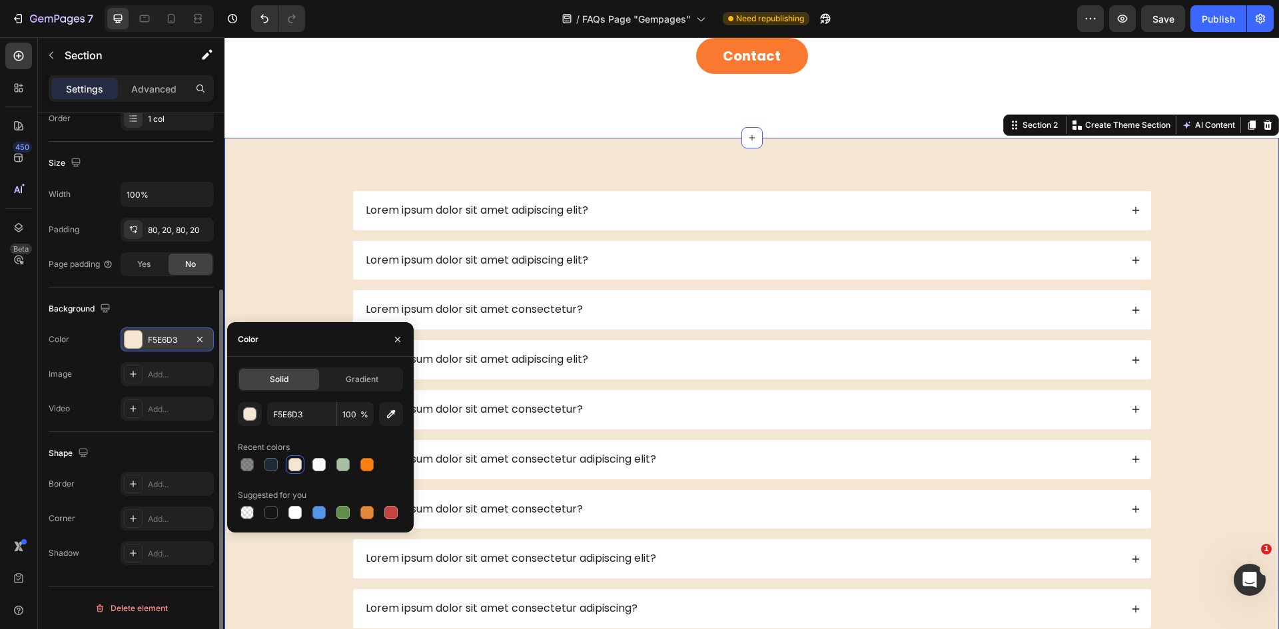
click at [294, 276] on div "Lorem ipsum dolor sit amet adipiscing elit? Lorem ipsum dolor sit amet adipisci…" at bounding box center [752, 509] width 1028 height 637
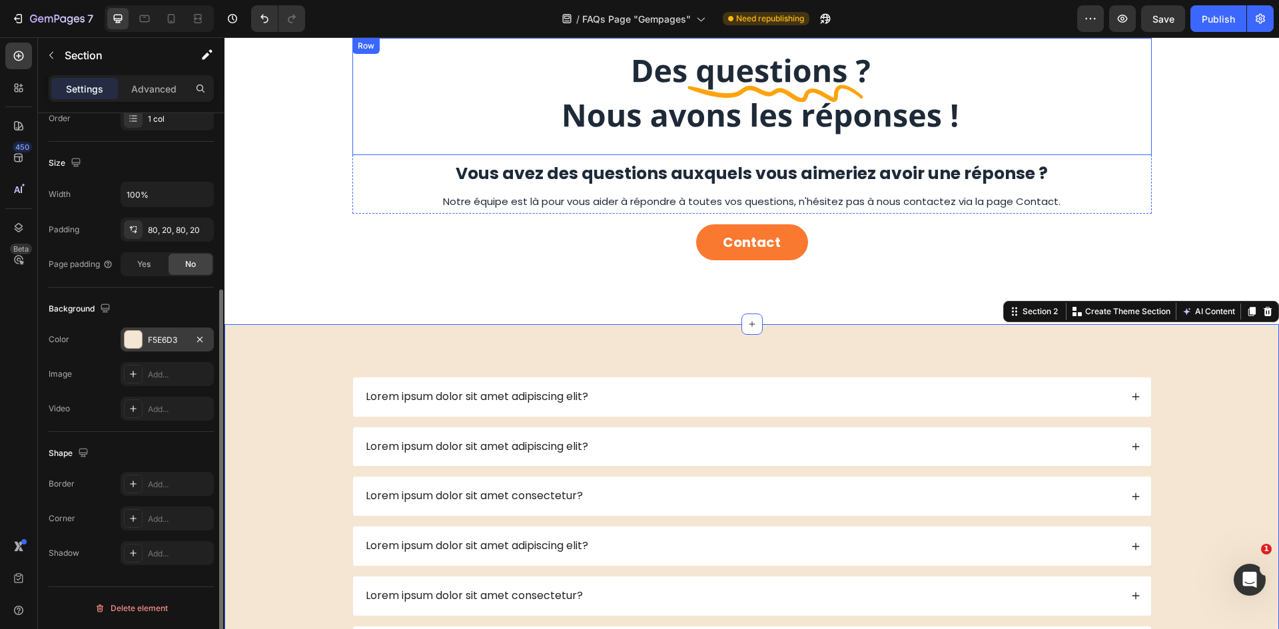
scroll to position [0, 0]
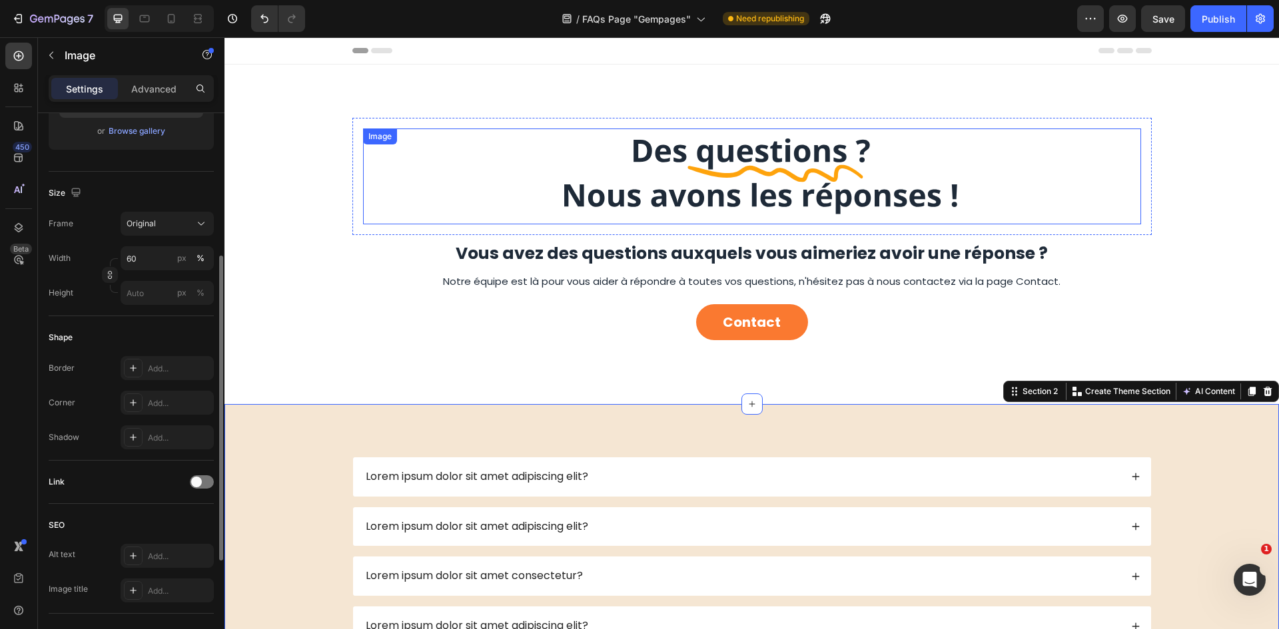
click at [1014, 169] on div at bounding box center [752, 177] width 778 height 96
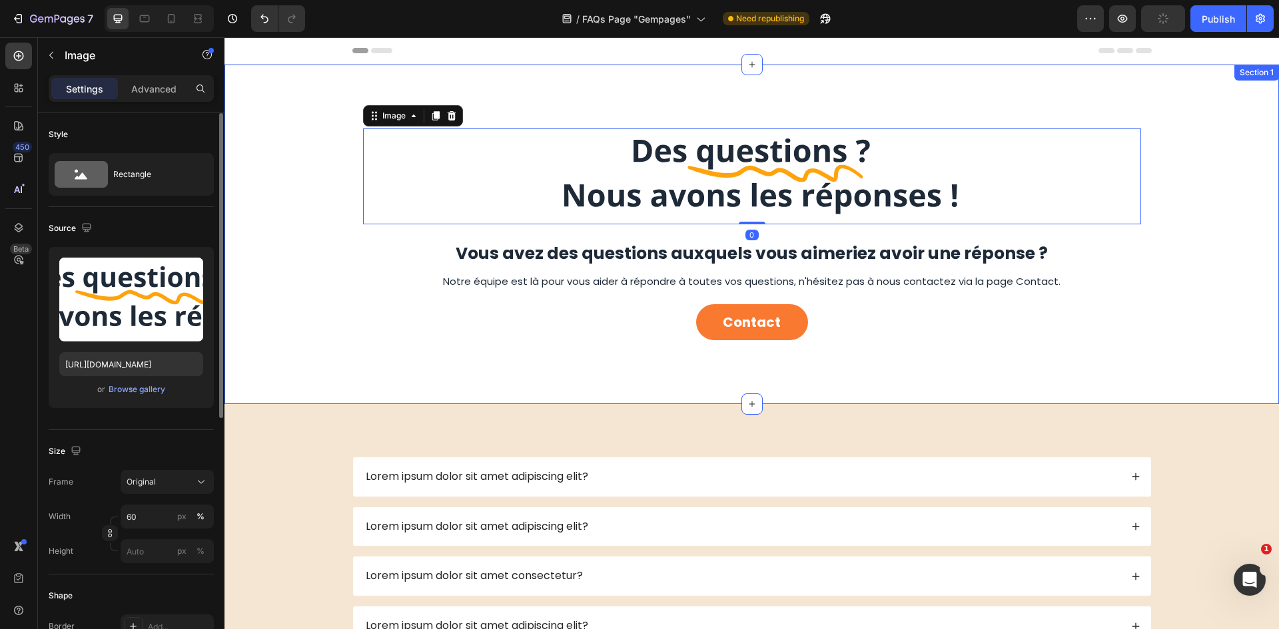
click at [1192, 143] on div "Image 0 Row Vous avez des questions auxquels vous aimeriez avoir une réponse ? …" at bounding box center [751, 234] width 1034 height 233
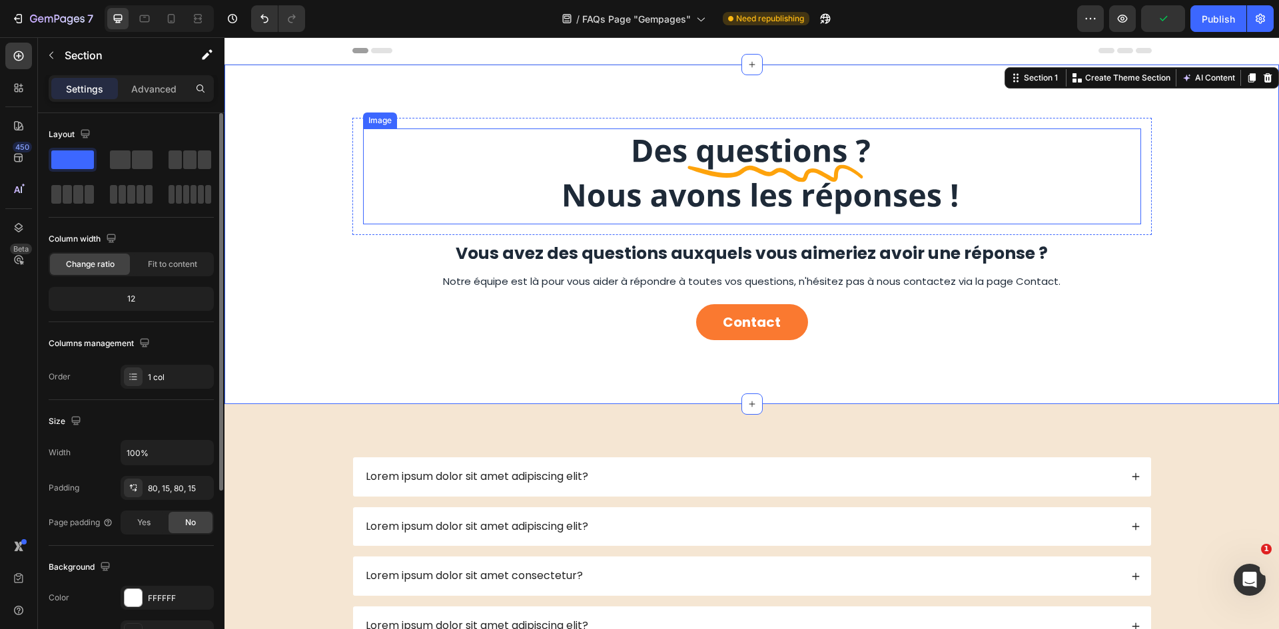
click at [1104, 168] on div at bounding box center [752, 177] width 778 height 96
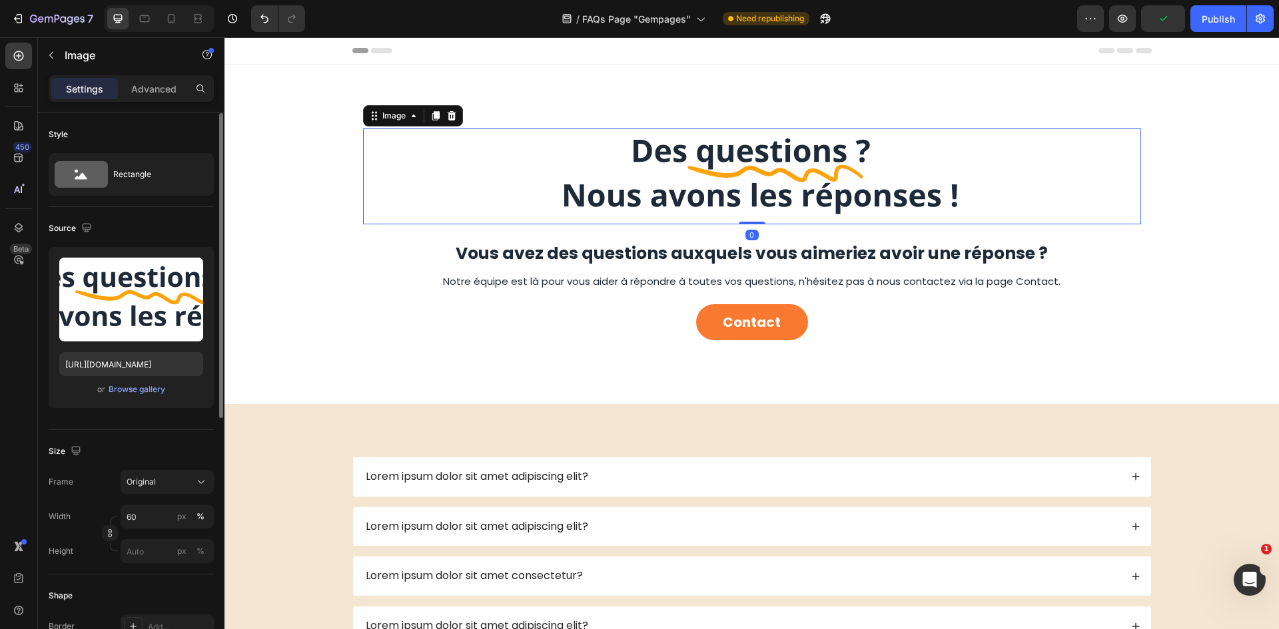
click at [1077, 154] on div at bounding box center [752, 177] width 778 height 96
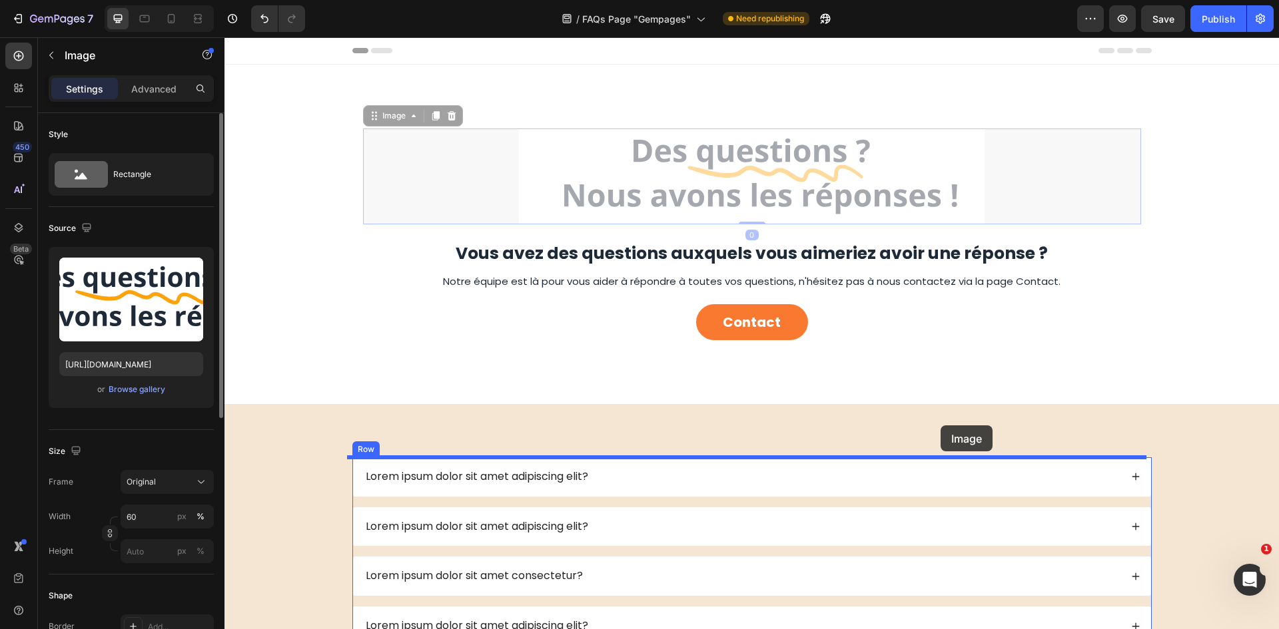
drag, startPoint x: 1066, startPoint y: 171, endPoint x: 940, endPoint y: 426, distance: 283.6
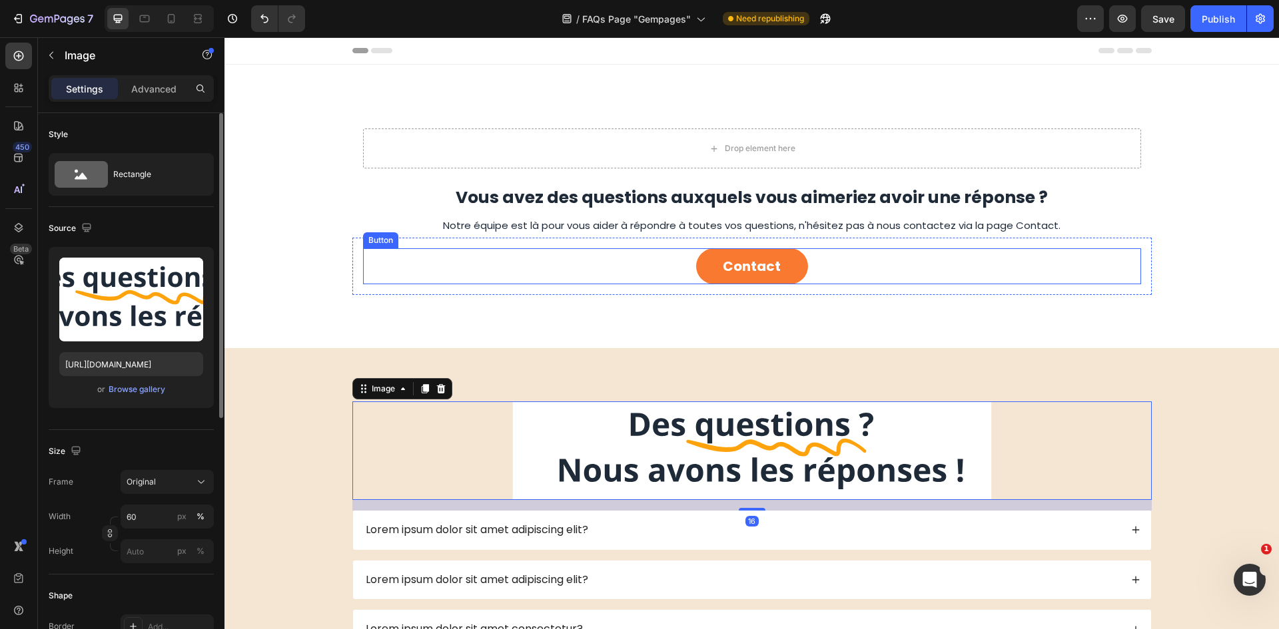
click at [1107, 249] on div "Contact Button" at bounding box center [752, 266] width 778 height 36
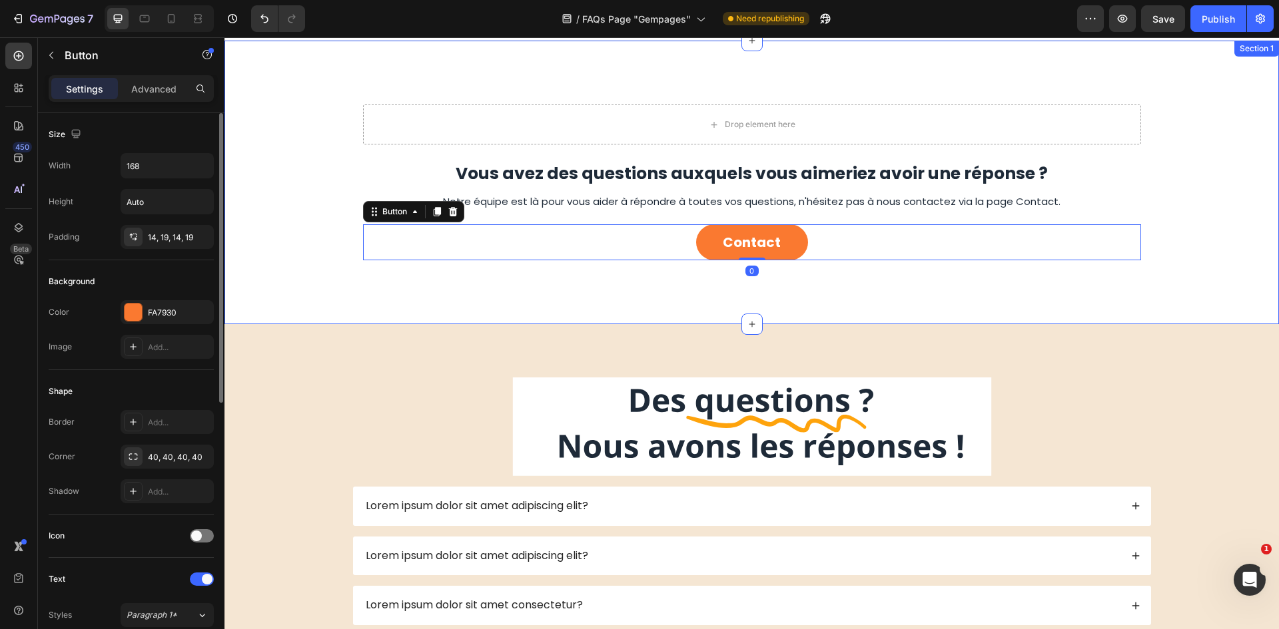
scroll to position [67, 0]
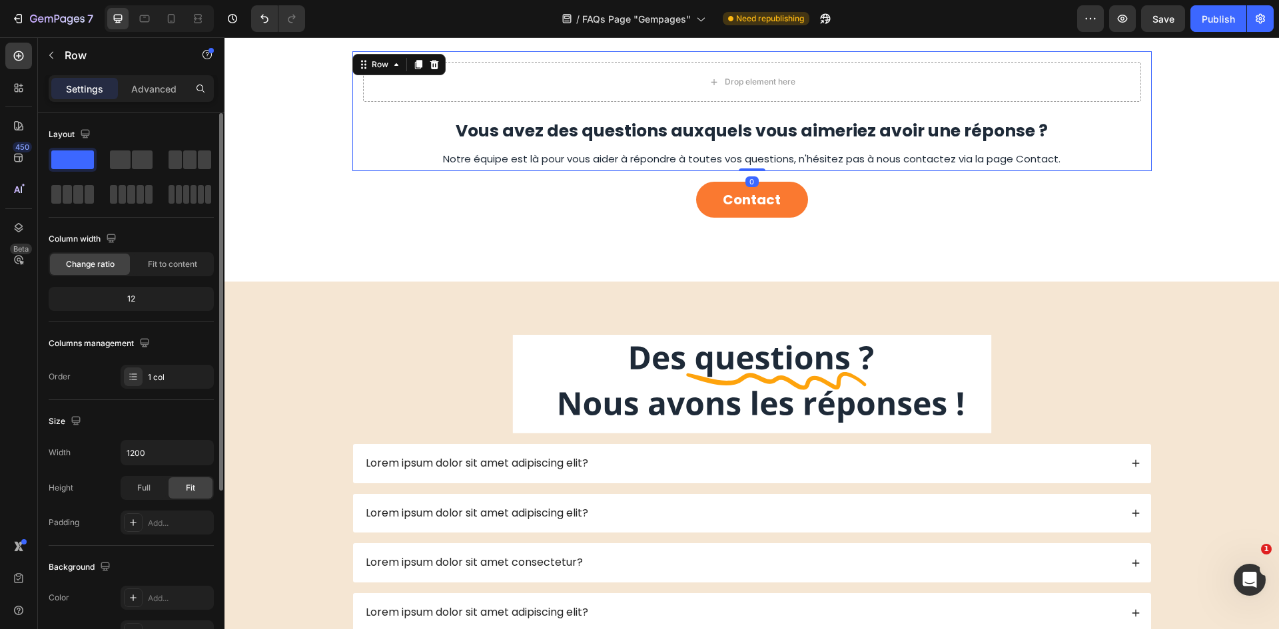
click at [1086, 146] on div "Drop element here Row Vous avez des questions auxquels vous aimeriez avoir une …" at bounding box center [751, 111] width 799 height 120
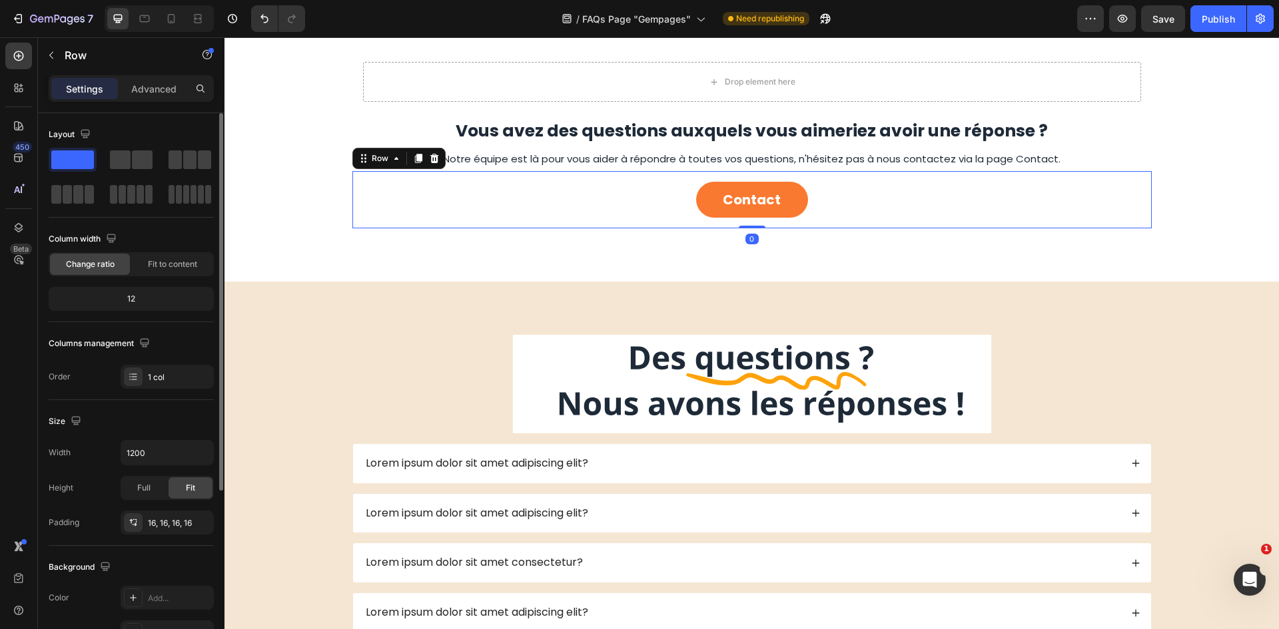
click at [1139, 180] on div "Contact Button Row 0" at bounding box center [751, 199] width 799 height 57
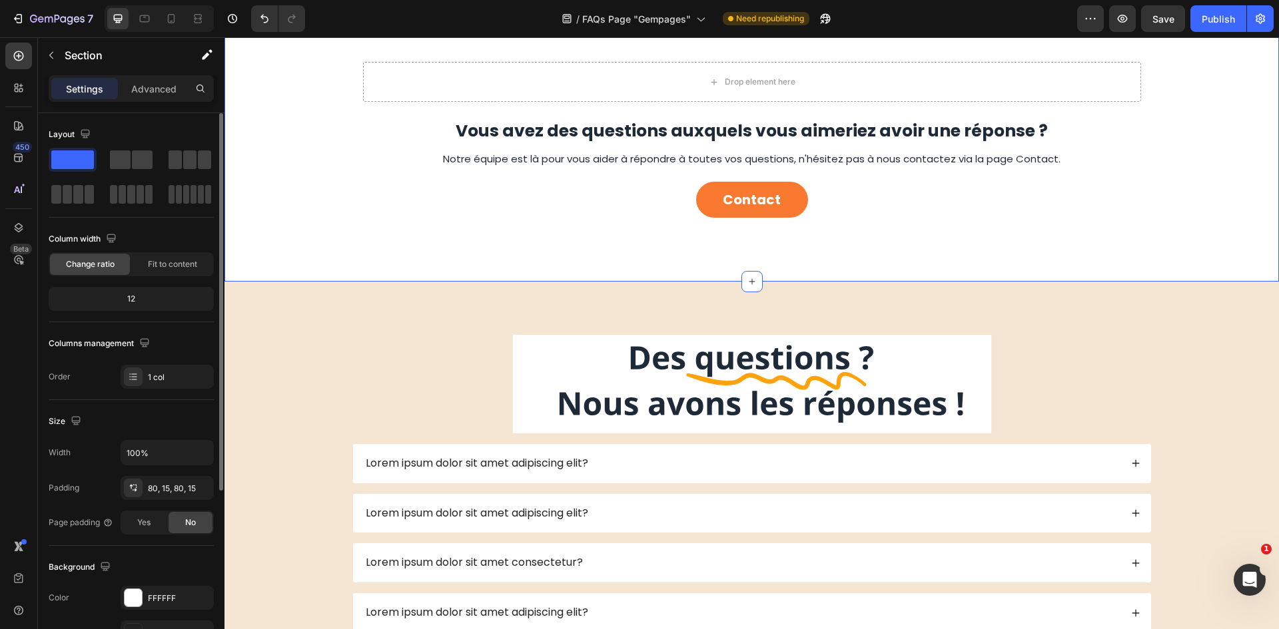
click at [1148, 159] on div "Drop element here Row Vous avez des questions auxquels vous aimeriez avoir une …" at bounding box center [751, 139] width 1034 height 177
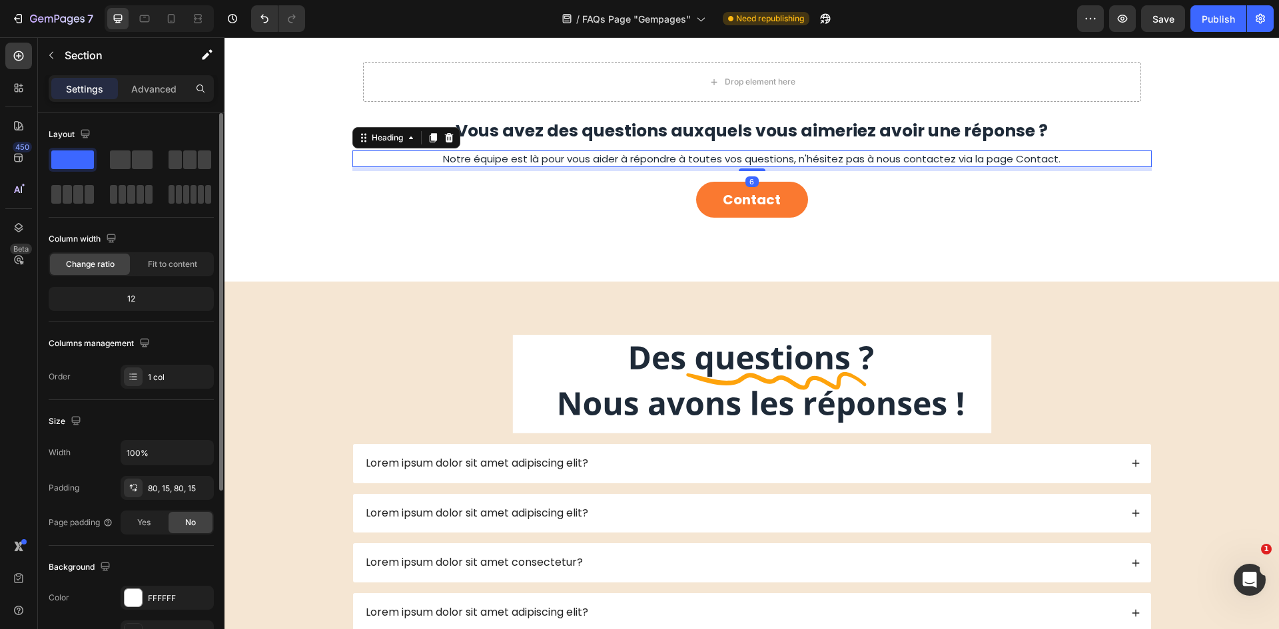
click at [1139, 156] on h2 "Notre équipe est là pour vous aider à répondre à toutes vos questions, n'hésite…" at bounding box center [751, 159] width 799 height 17
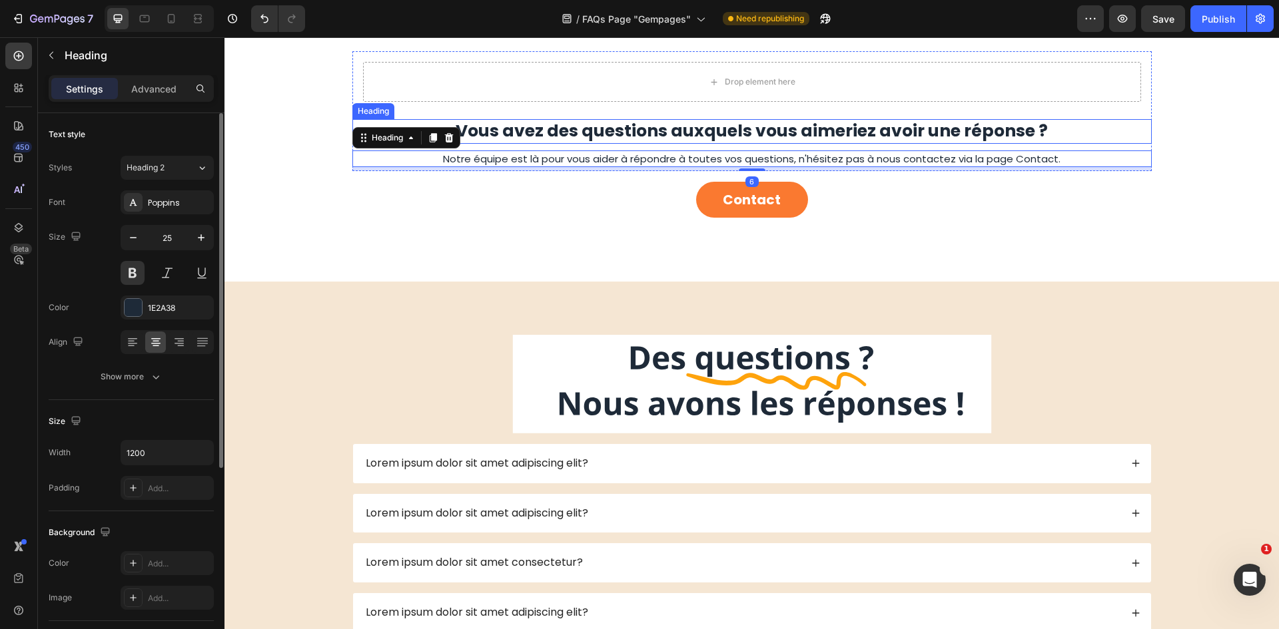
click at [1140, 132] on h2 "Vous avez des questions auxquels vous aimeriez avoir une réponse ?" at bounding box center [751, 131] width 799 height 25
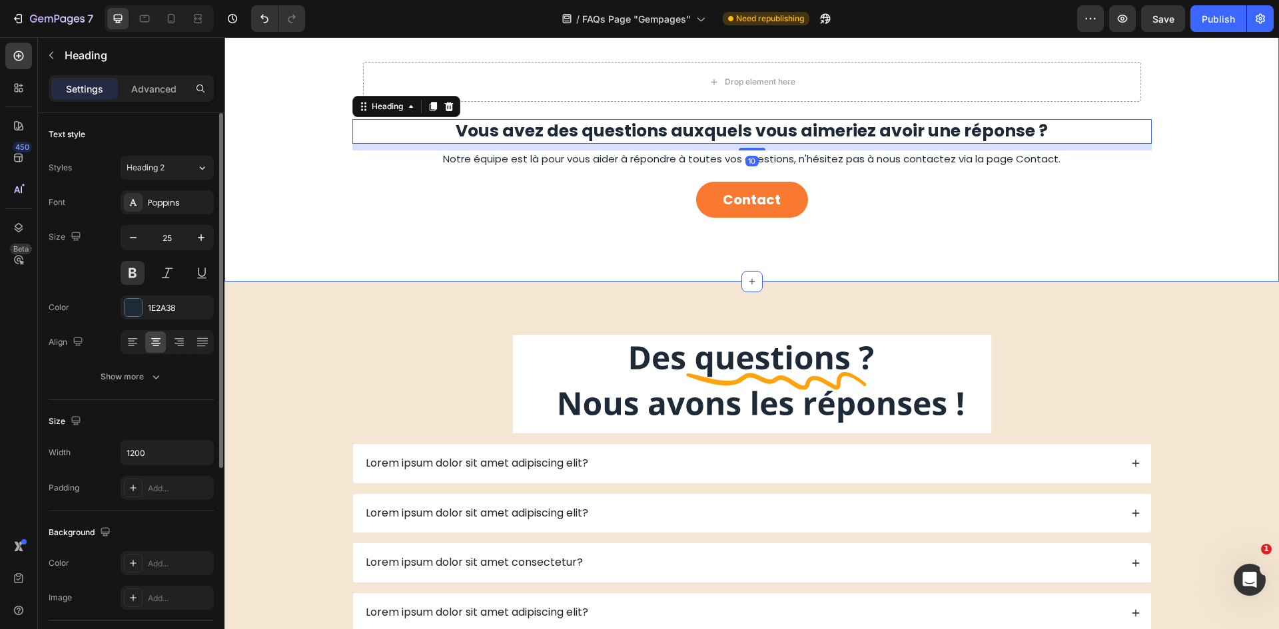
click at [1146, 105] on div "Drop element here Row" at bounding box center [751, 81] width 799 height 61
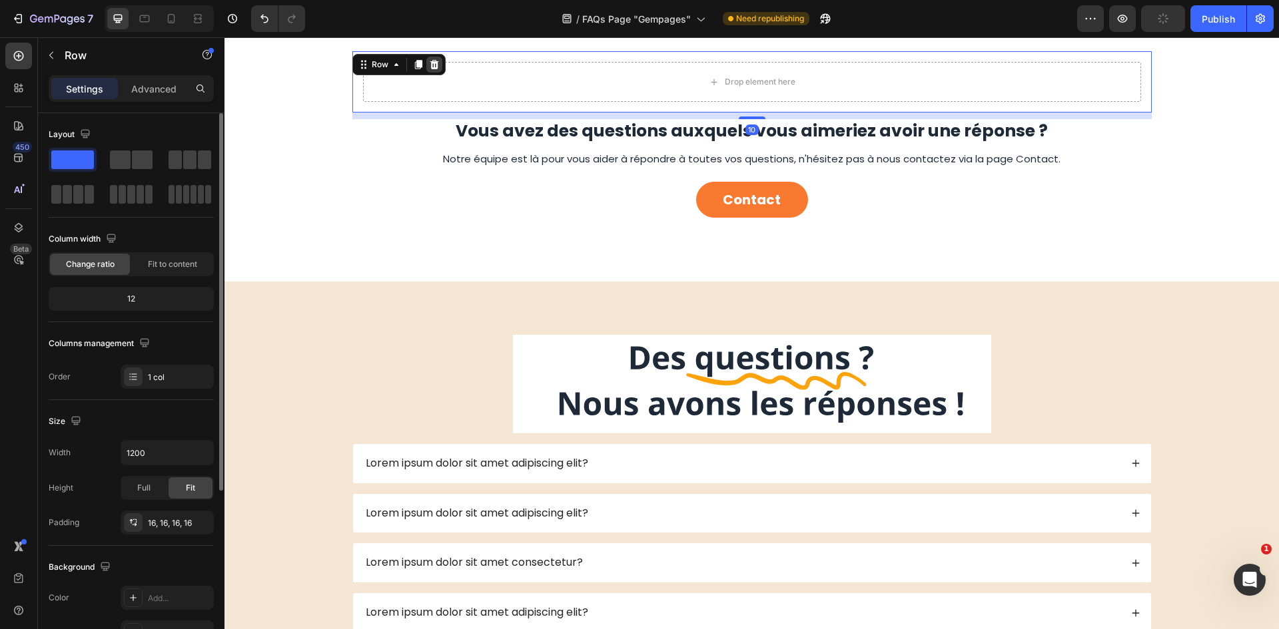
click at [426, 59] on div at bounding box center [434, 65] width 16 height 16
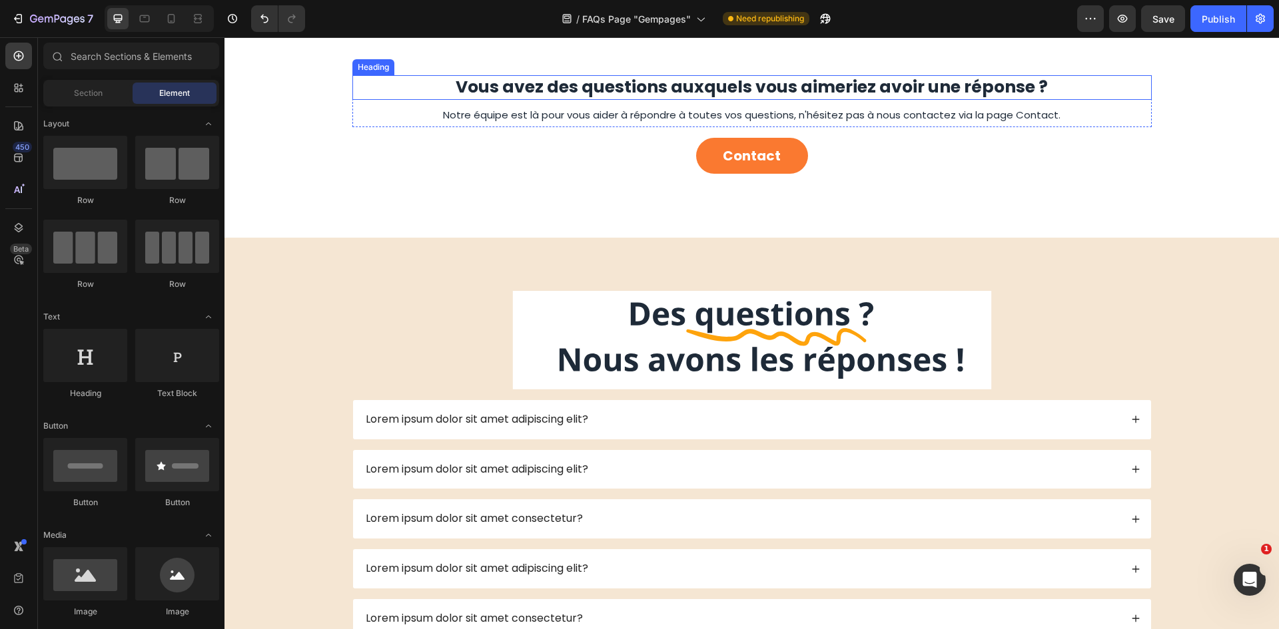
scroll to position [0, 0]
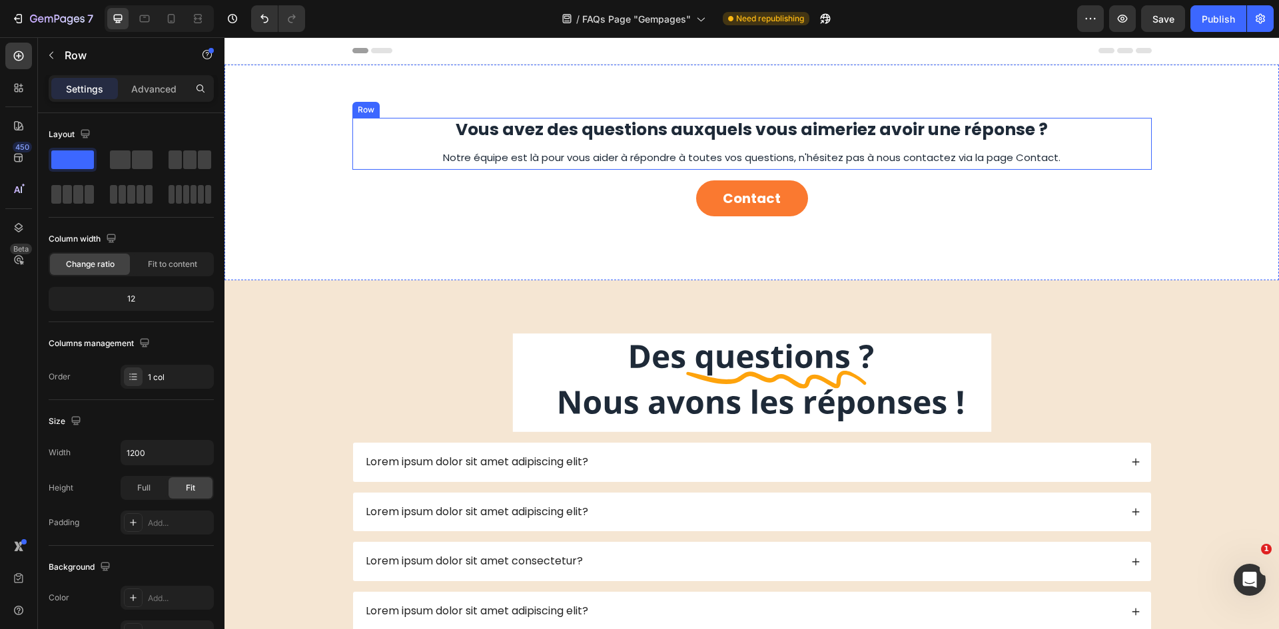
click at [381, 145] on div "Vous avez des questions auxquels vous aimeriez avoir une réponse ? Heading Notr…" at bounding box center [751, 144] width 799 height 52
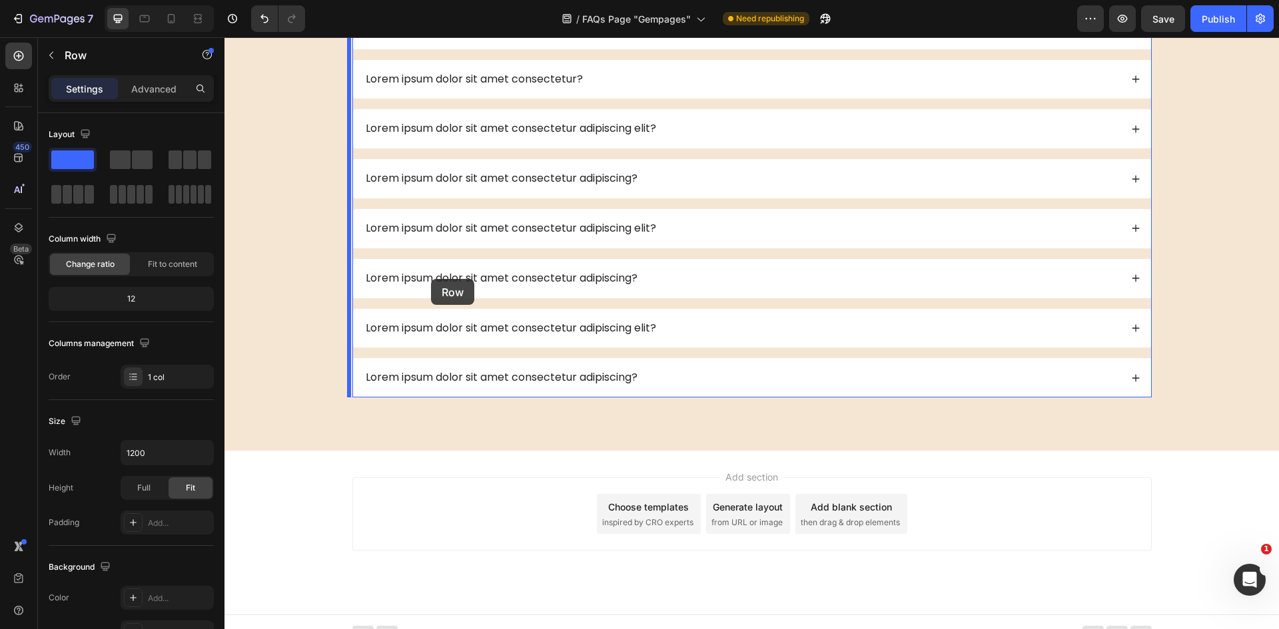
scroll to position [695, 0]
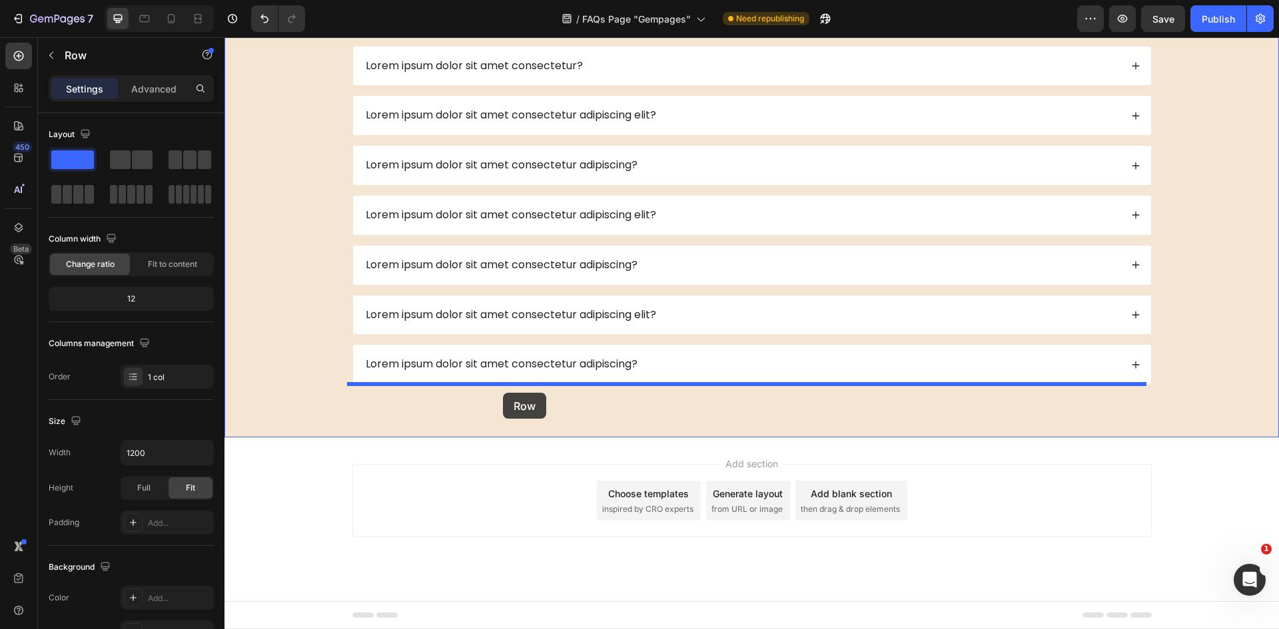
drag, startPoint x: 381, startPoint y: 145, endPoint x: 503, endPoint y: 393, distance: 276.1
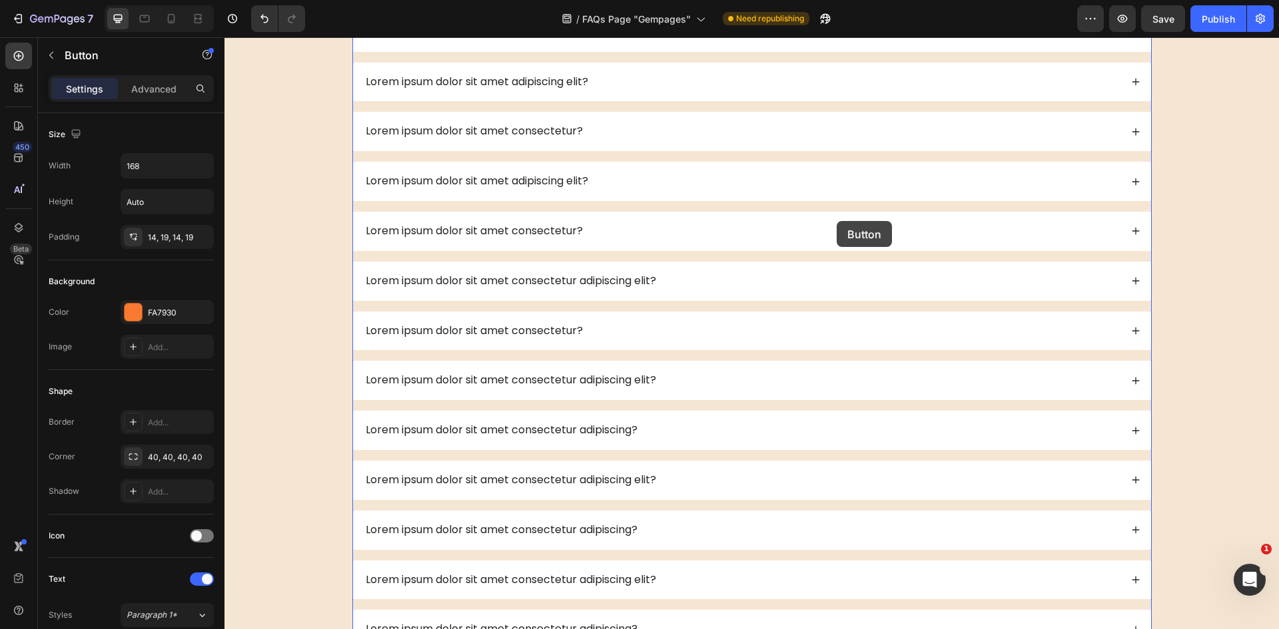
scroll to position [747, 0]
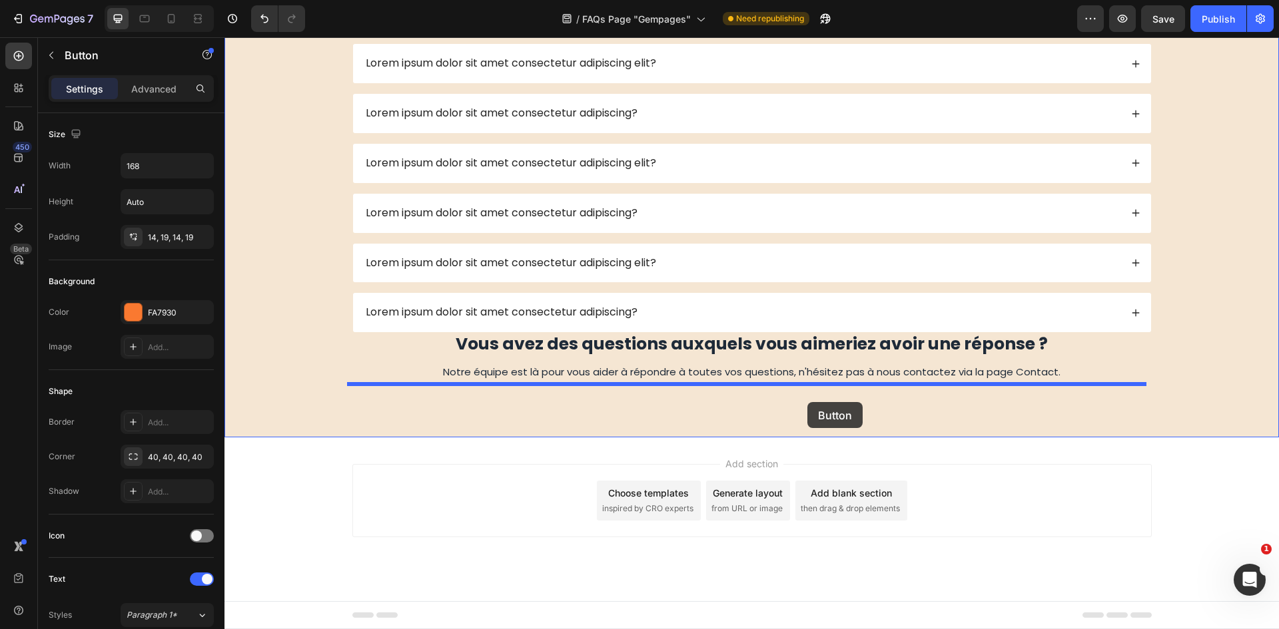
drag, startPoint x: 826, startPoint y: 117, endPoint x: 807, endPoint y: 406, distance: 290.3
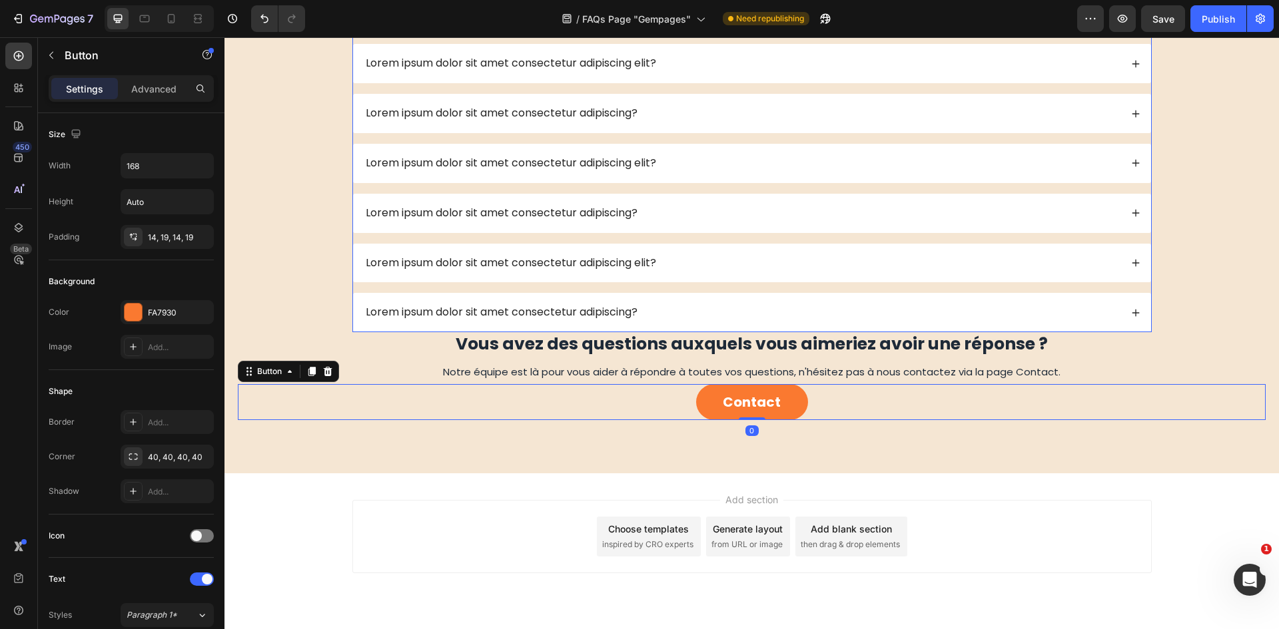
click at [1105, 330] on div "Lorem ipsum dolor sit amet consectetur adipiscing?" at bounding box center [752, 312] width 798 height 39
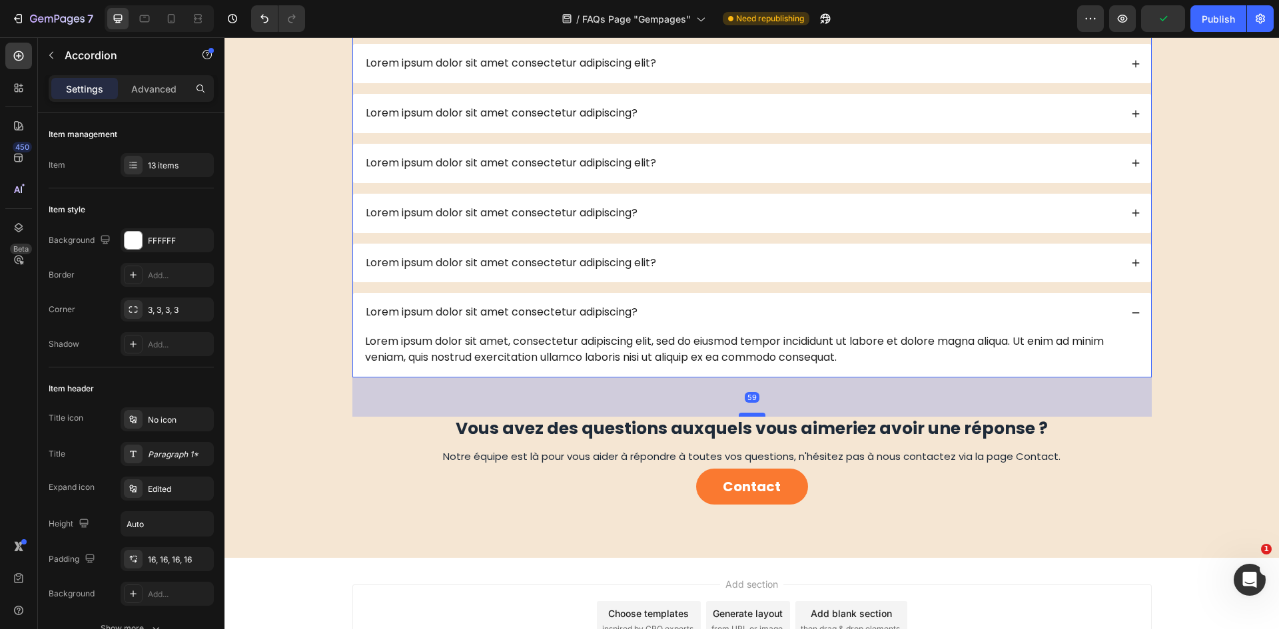
drag, startPoint x: 759, startPoint y: 376, endPoint x: 759, endPoint y: 415, distance: 39.3
click at [759, 415] on div at bounding box center [752, 415] width 27 height 4
type input "100%"
type input "100"
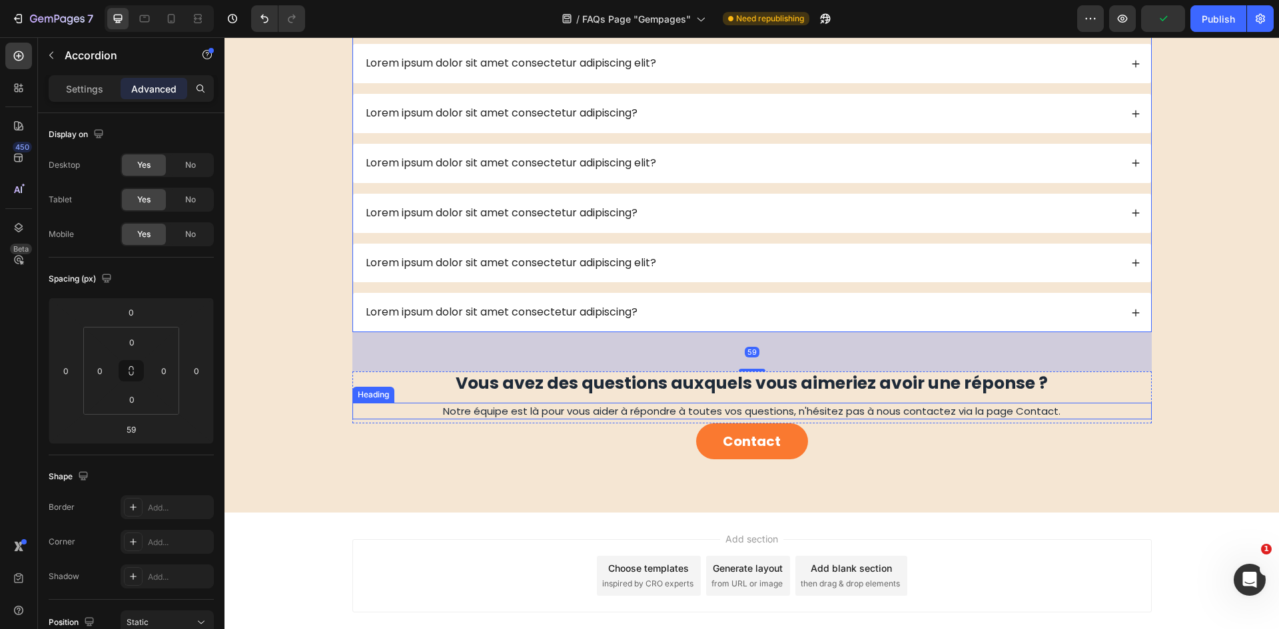
click at [807, 415] on span "Notre équipe est là pour vous aider à répondre à toutes vos questions, n'hésite…" at bounding box center [751, 411] width 617 height 14
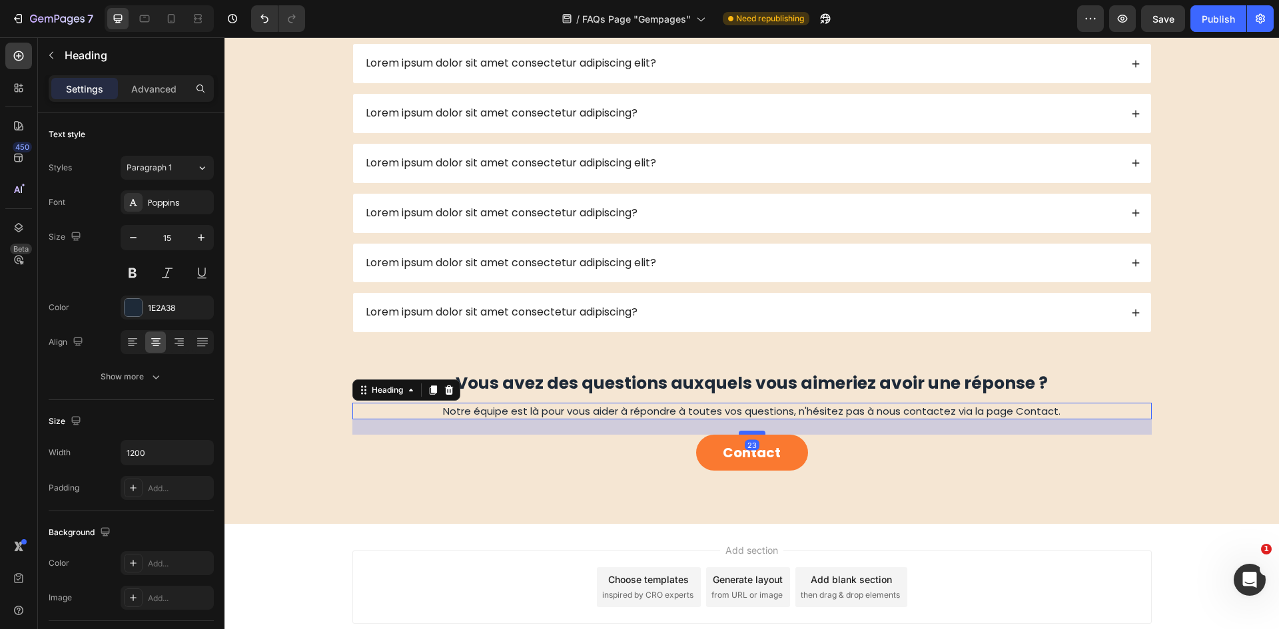
drag, startPoint x: 757, startPoint y: 421, endPoint x: 755, endPoint y: 434, distance: 12.7
click at [755, 434] on div at bounding box center [752, 433] width 27 height 4
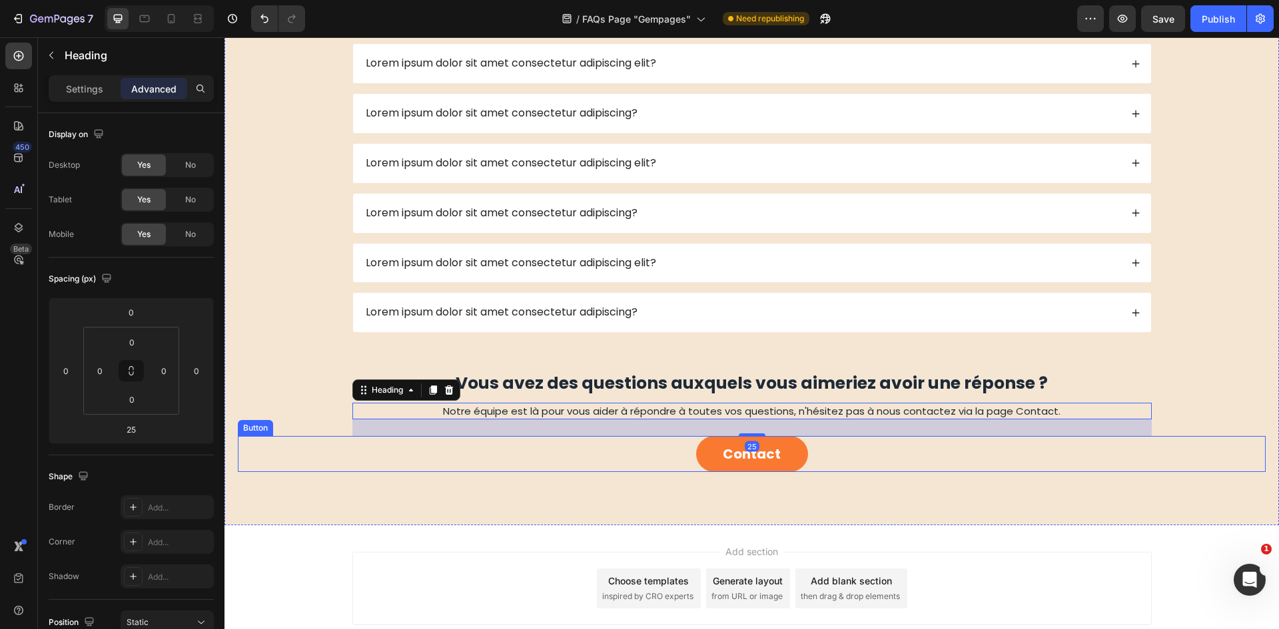
click at [886, 464] on div "Contact Button" at bounding box center [752, 454] width 1028 height 36
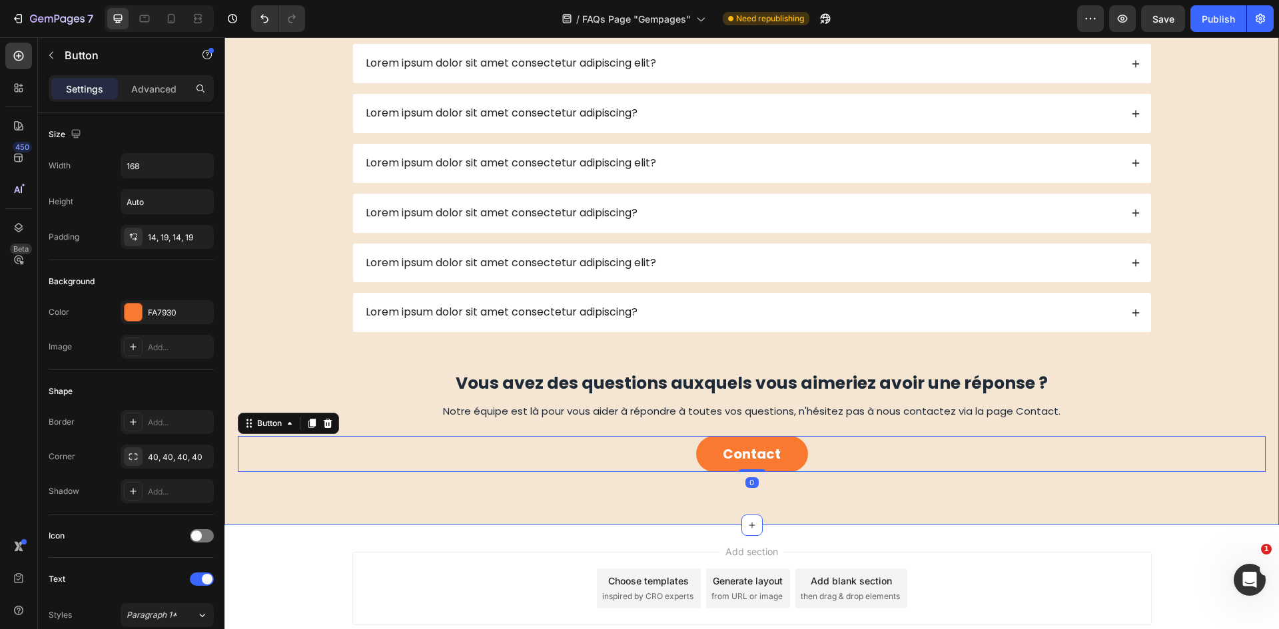
click at [1243, 283] on div "Image Lorem ipsum dolor sit amet adipiscing elit? Lorem ipsum dolor sit amet ad…" at bounding box center [752, 29] width 1028 height 886
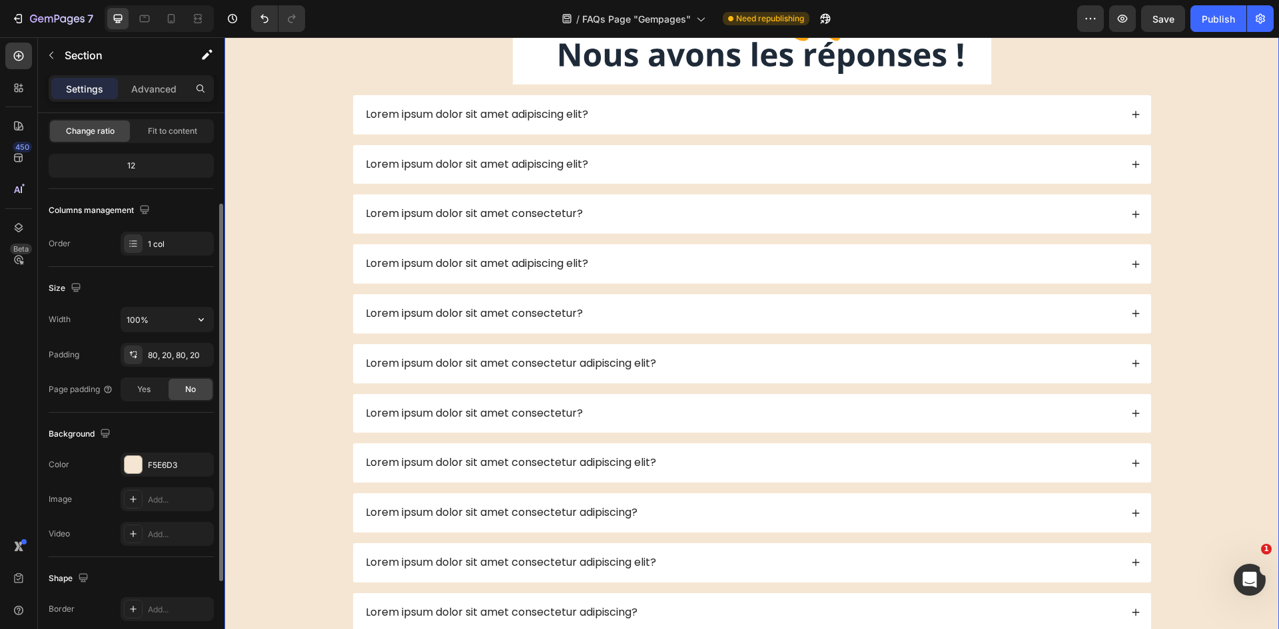
scroll to position [258, 0]
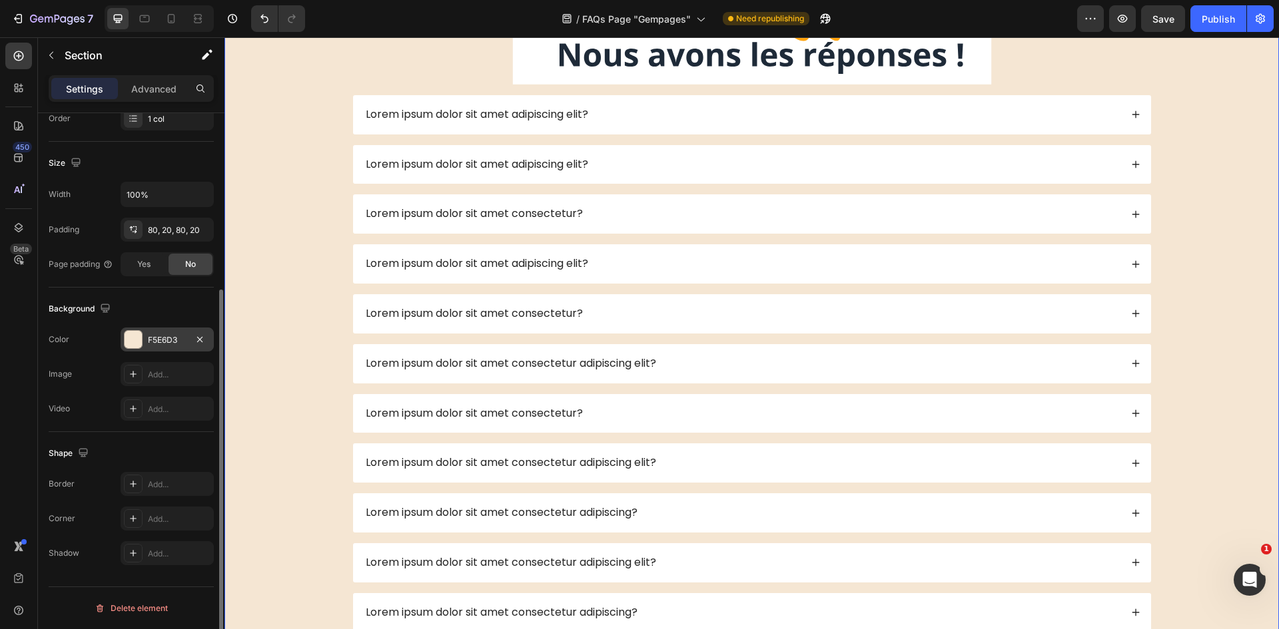
click at [150, 343] on div "F5E6D3" at bounding box center [167, 340] width 39 height 12
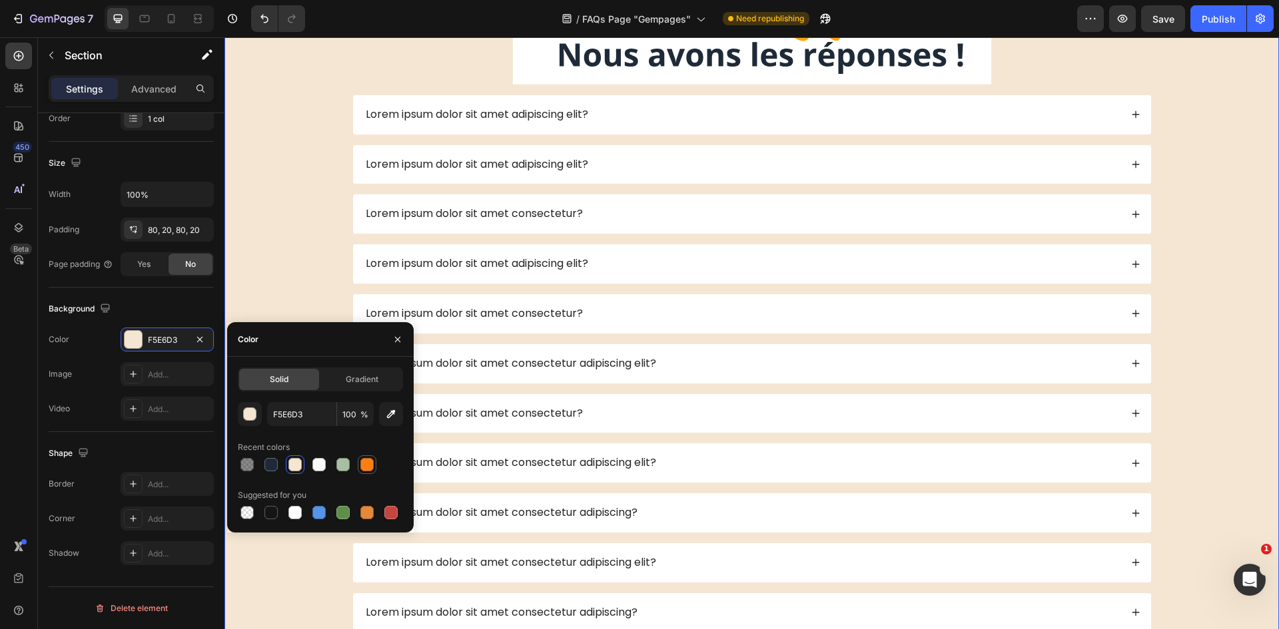
click at [367, 472] on div at bounding box center [367, 465] width 16 height 16
type input "FD7F14"
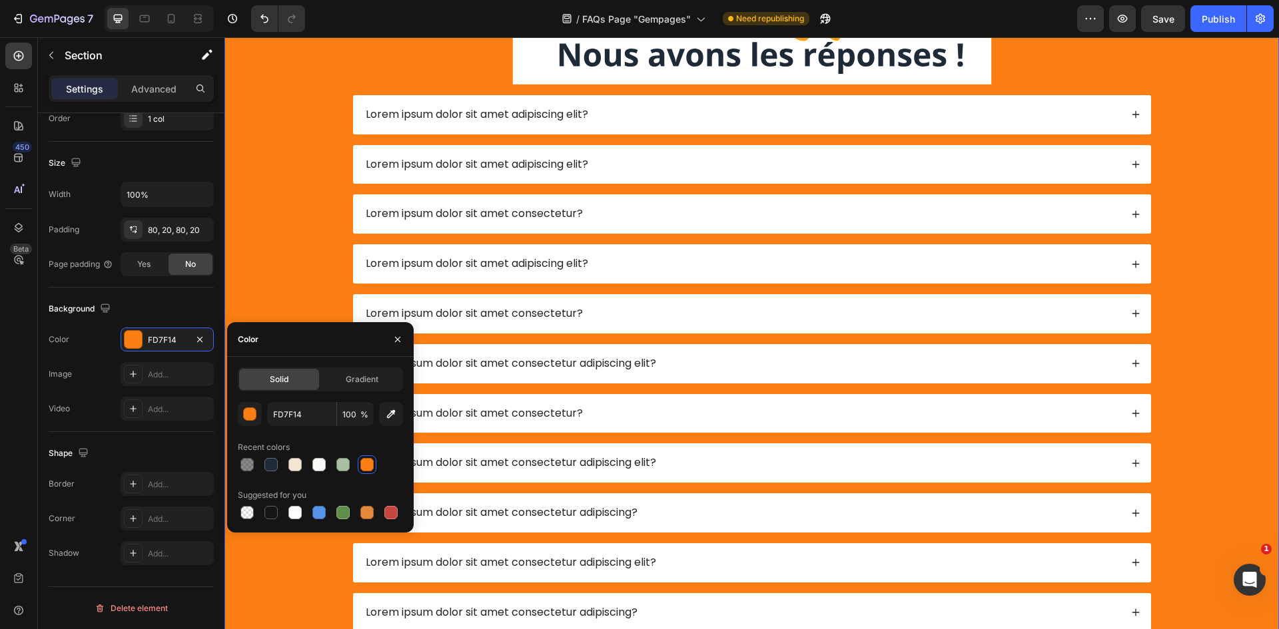
click at [1215, 165] on div "Image Lorem ipsum dolor sit amet adipiscing elit? Lorem ipsum dolor sit amet ad…" at bounding box center [752, 429] width 1028 height 886
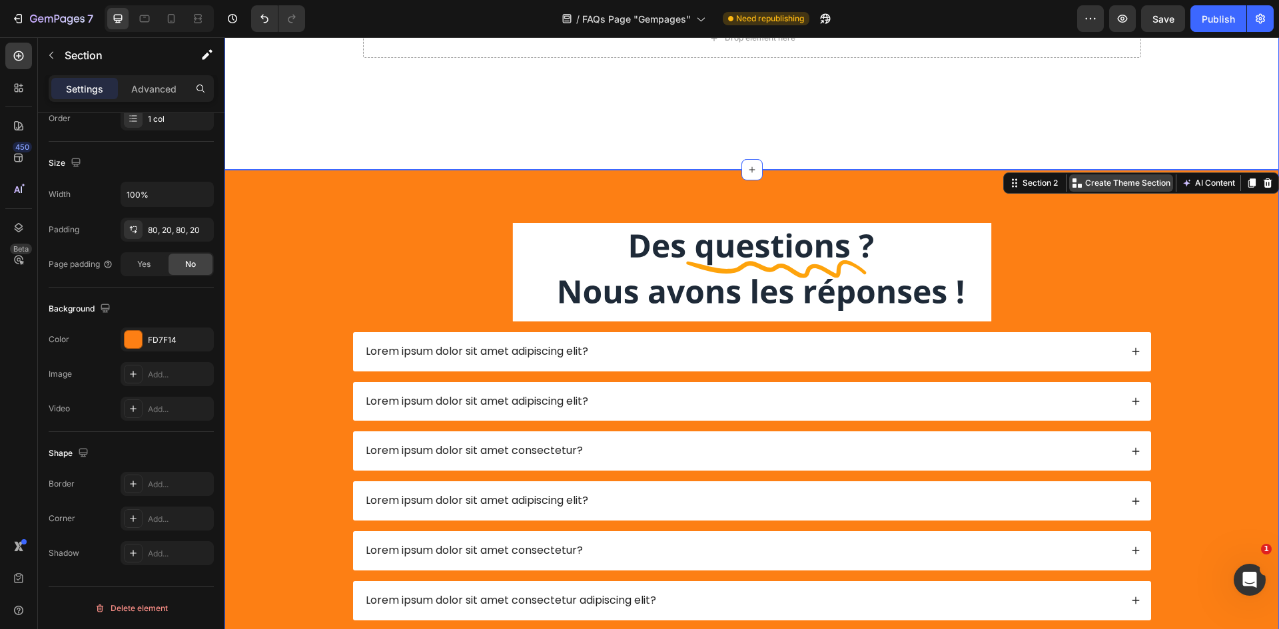
scroll to position [133, 0]
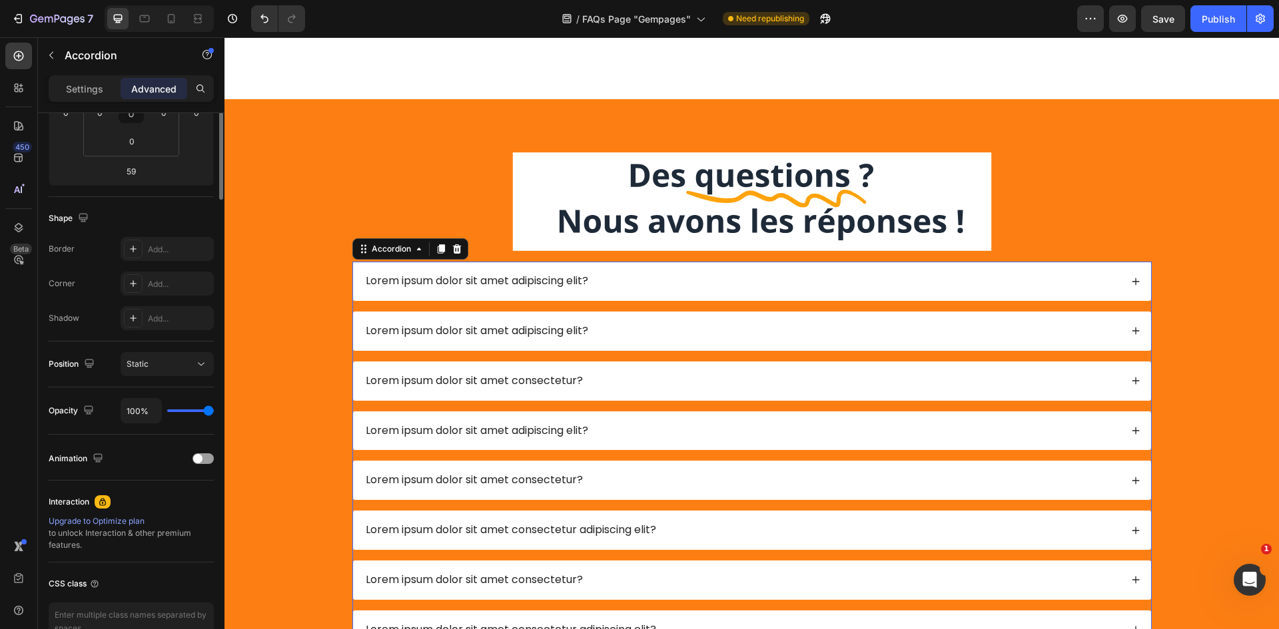
click at [638, 318] on div "Lorem ipsum dolor sit amet adipiscing elit?" at bounding box center [752, 331] width 798 height 39
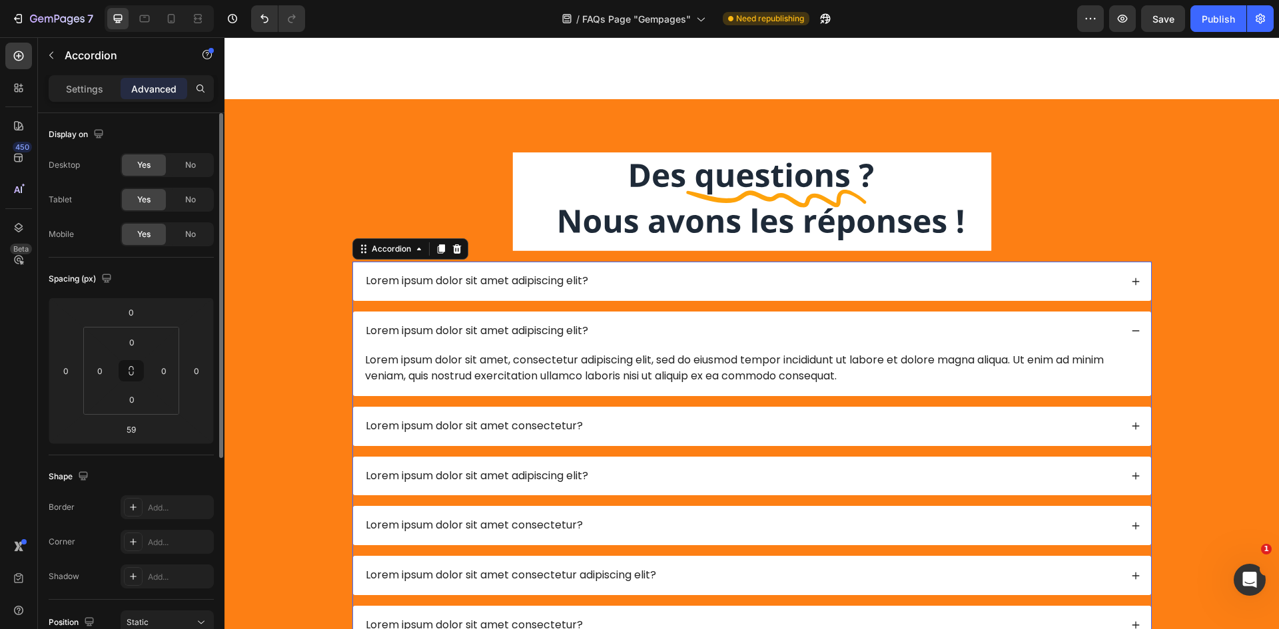
click at [657, 280] on div "Lorem ipsum dolor sit amet adipiscing elit?" at bounding box center [742, 281] width 757 height 18
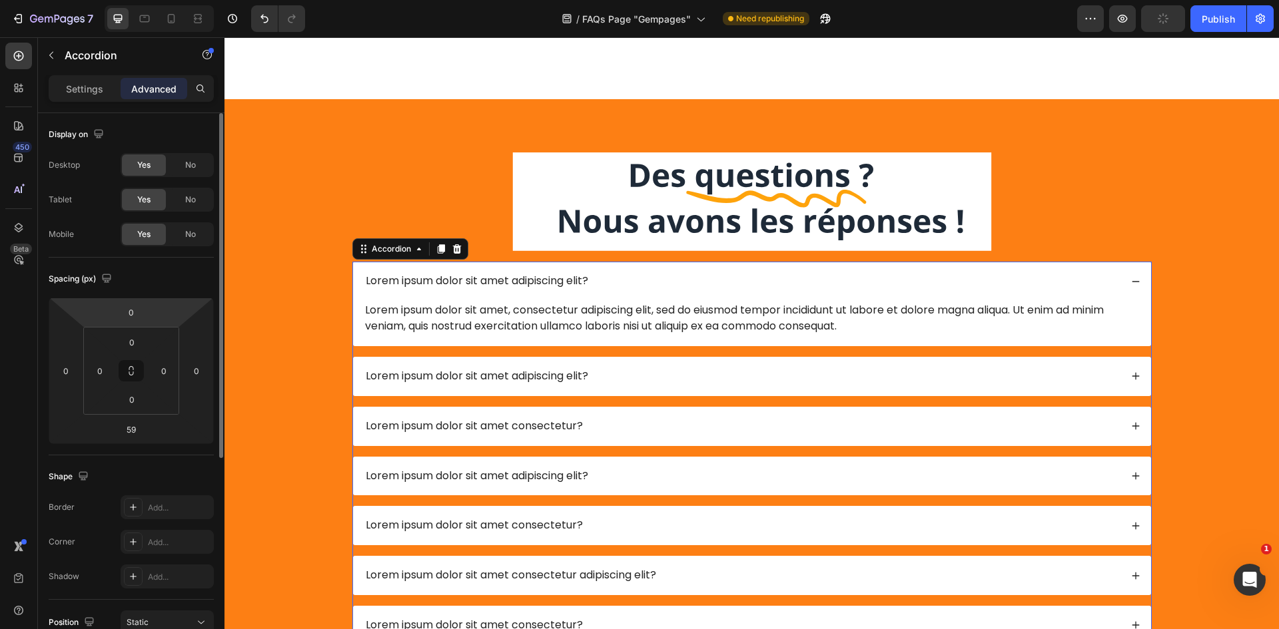
scroll to position [133, 0]
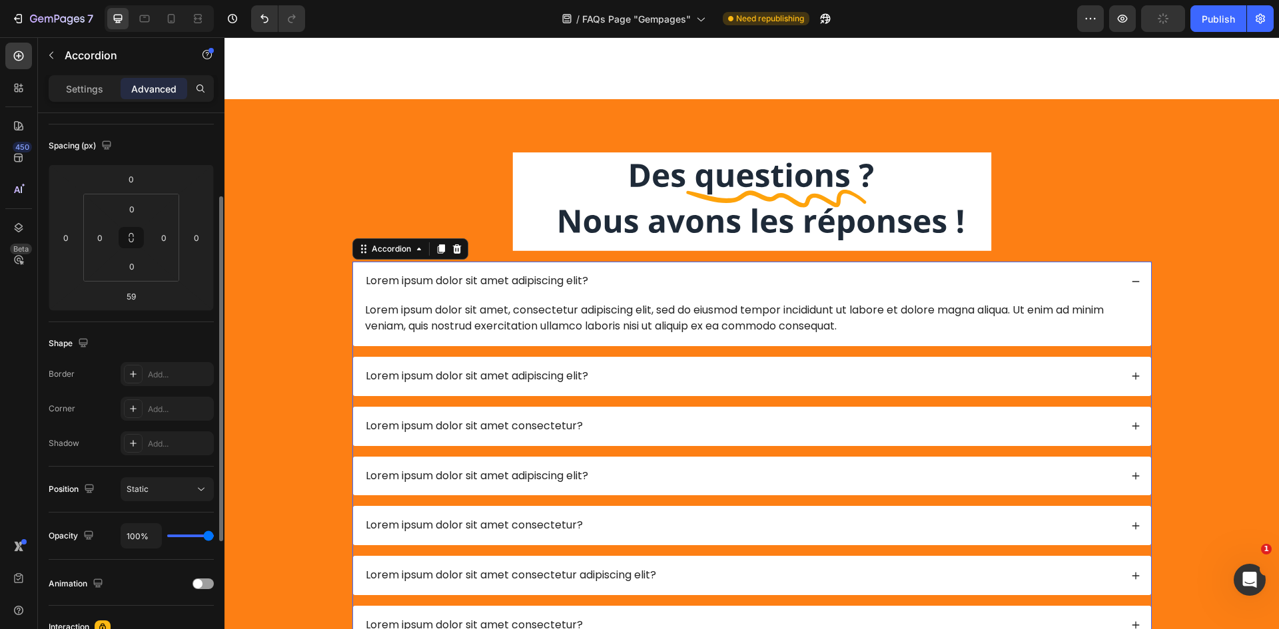
click at [95, 105] on div "Settings Advanced" at bounding box center [131, 94] width 186 height 38
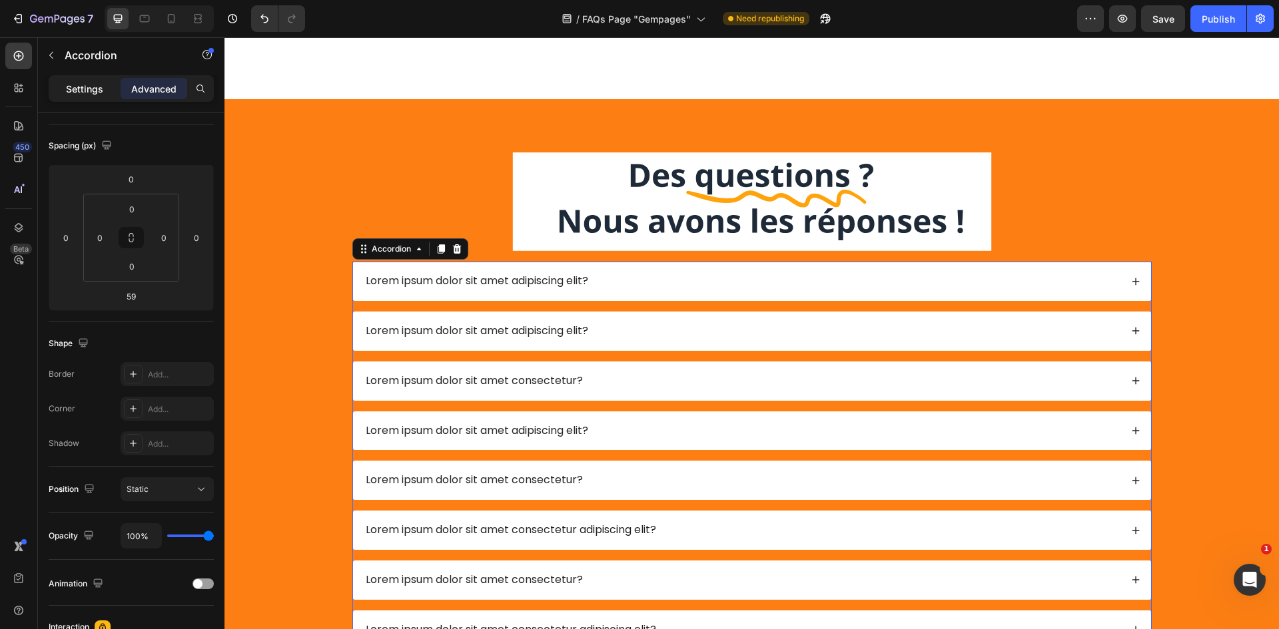
click at [89, 97] on div "Settings" at bounding box center [84, 88] width 67 height 21
type input "16"
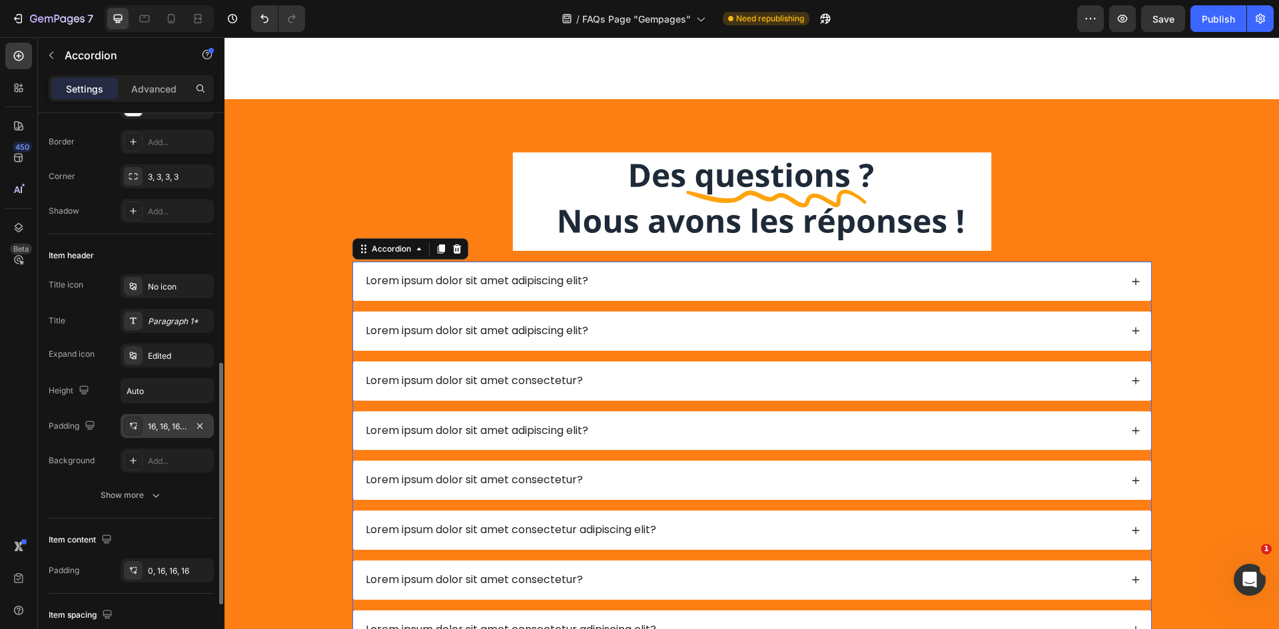
scroll to position [266, 0]
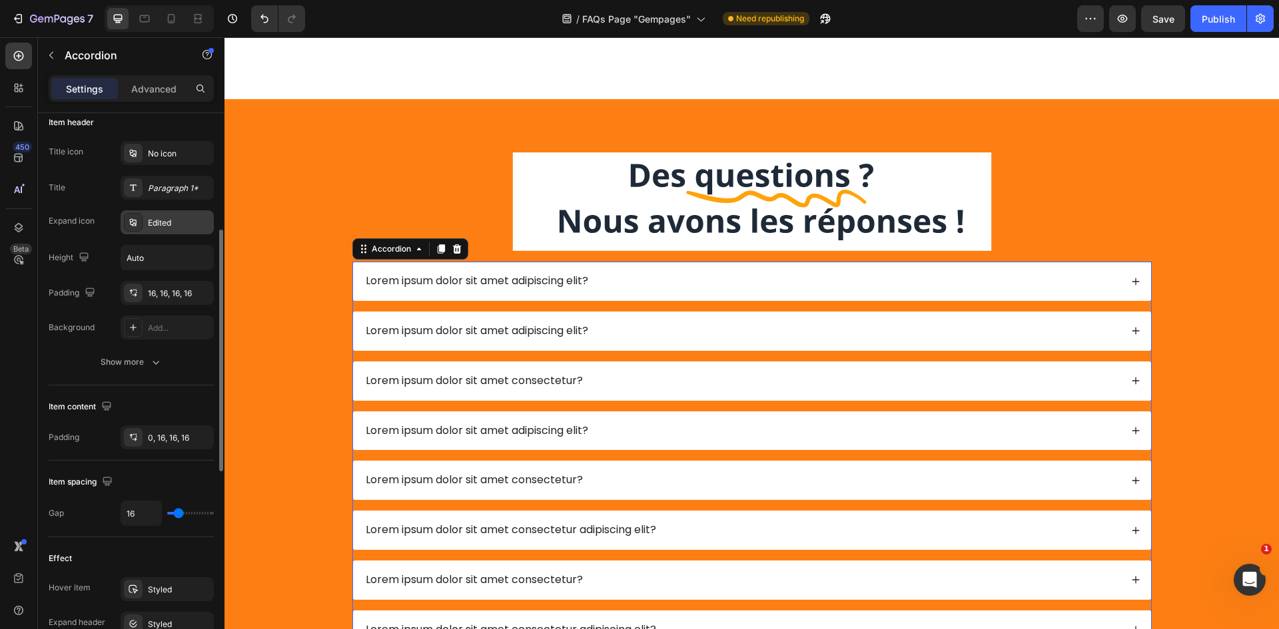
click at [161, 212] on div "Edited" at bounding box center [167, 222] width 93 height 24
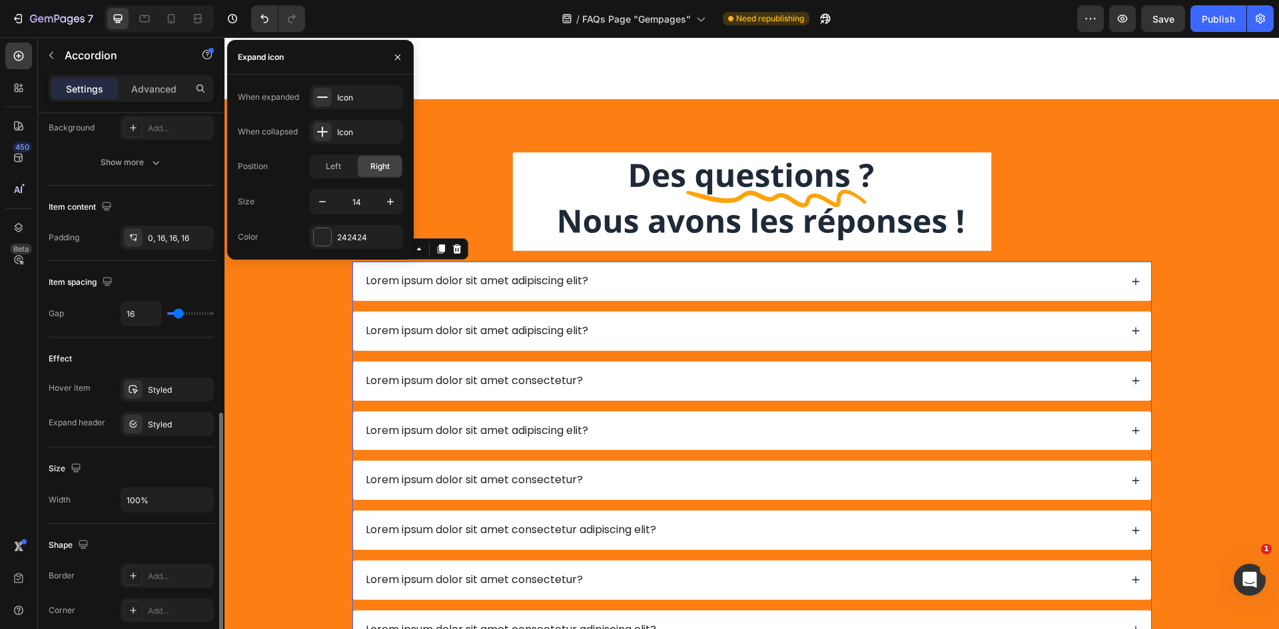
scroll to position [533, 0]
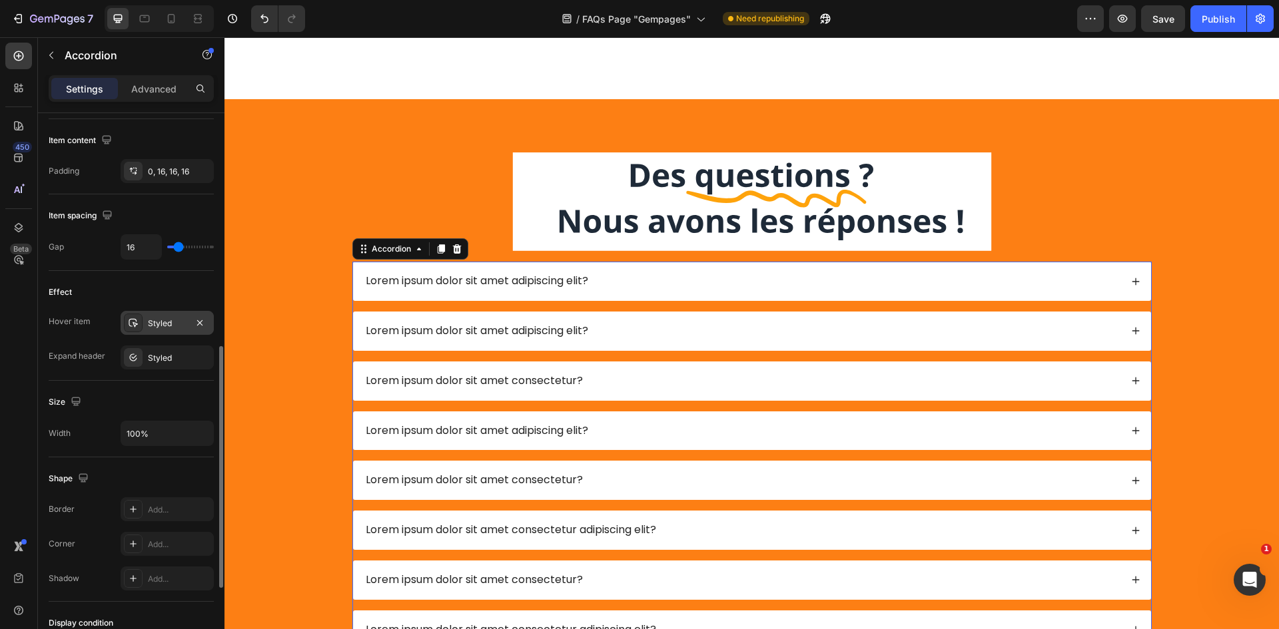
click at [145, 326] on div "Styled" at bounding box center [167, 323] width 93 height 24
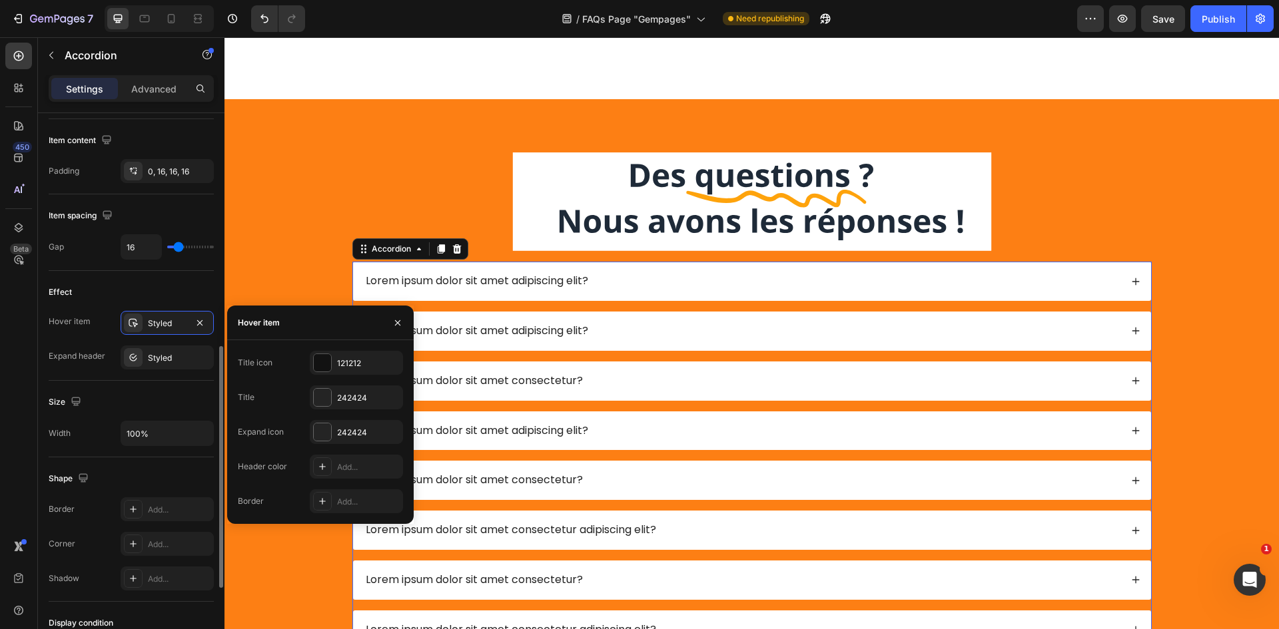
click at [157, 336] on div "Hover item Styled Expand header Styled" at bounding box center [131, 340] width 165 height 59
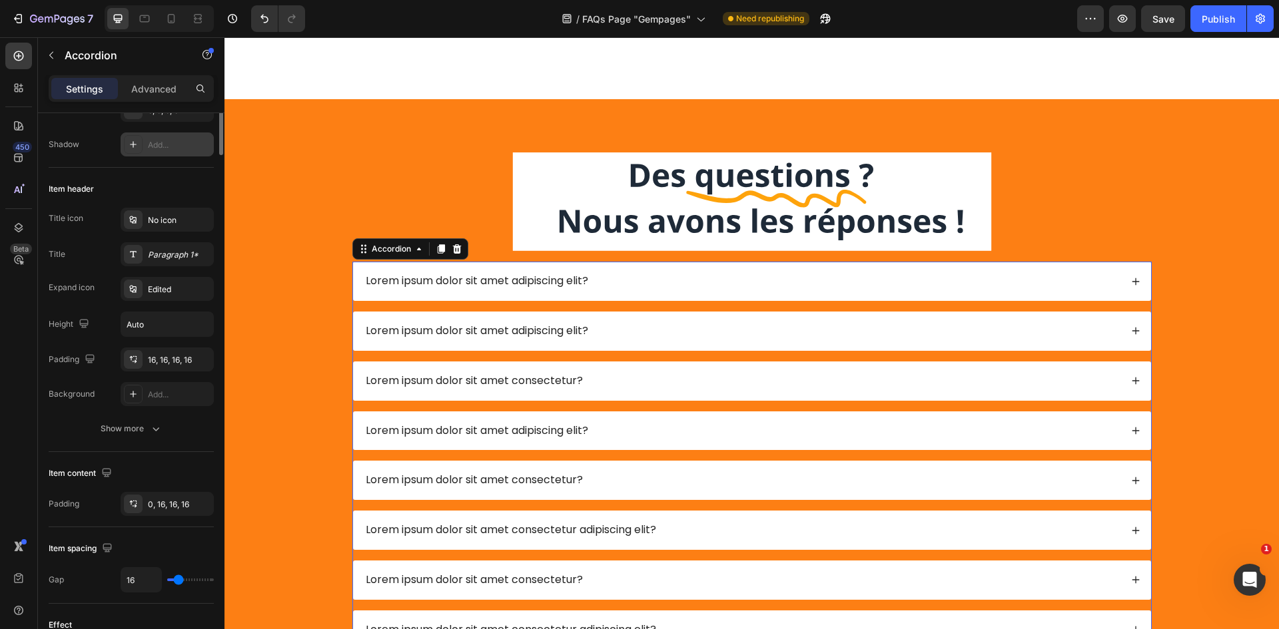
scroll to position [0, 0]
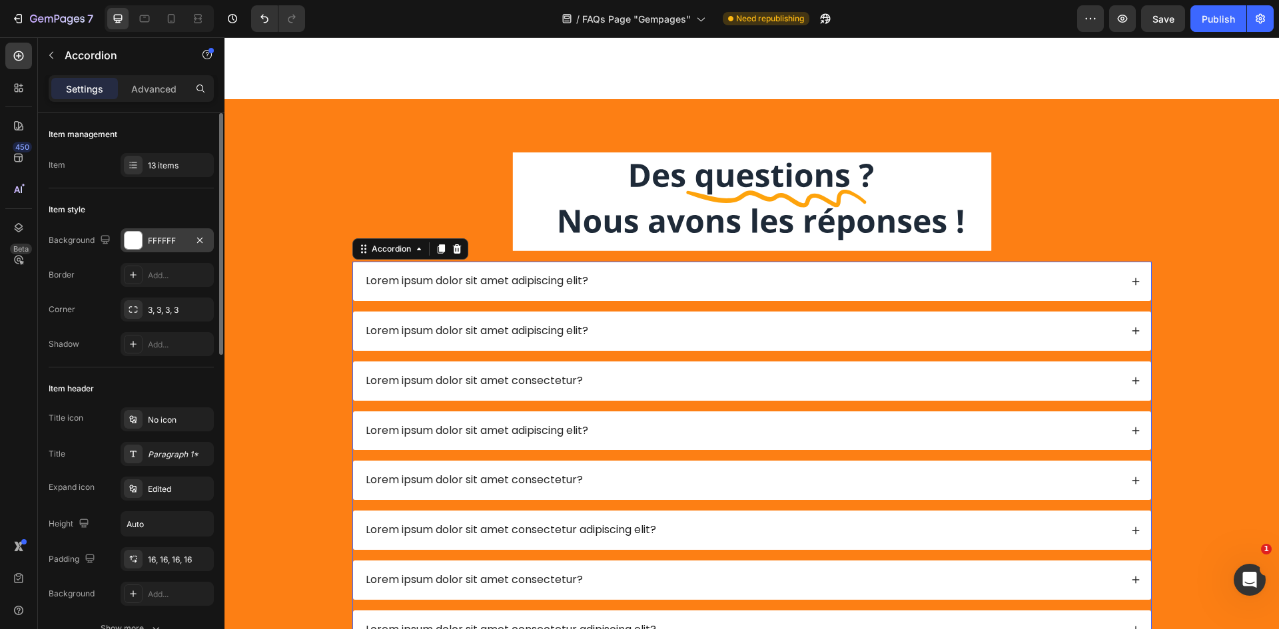
click at [146, 238] on div "FFFFFF" at bounding box center [167, 240] width 93 height 24
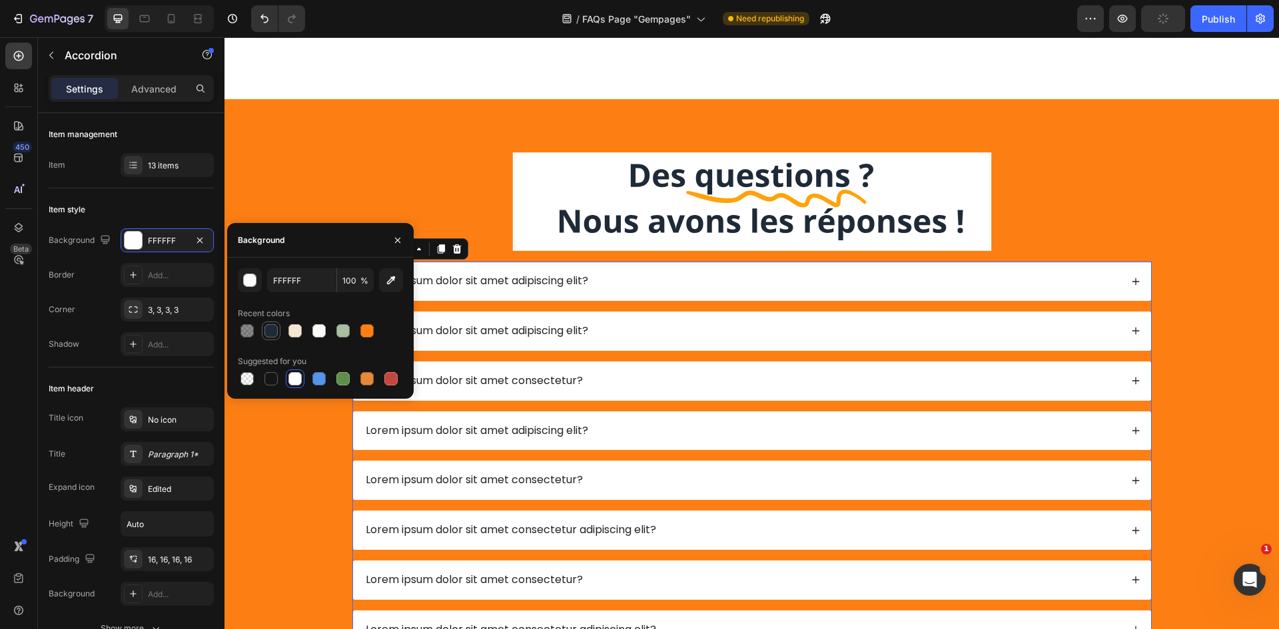
click at [264, 332] on div at bounding box center [271, 331] width 16 height 16
type input "1E2A38"
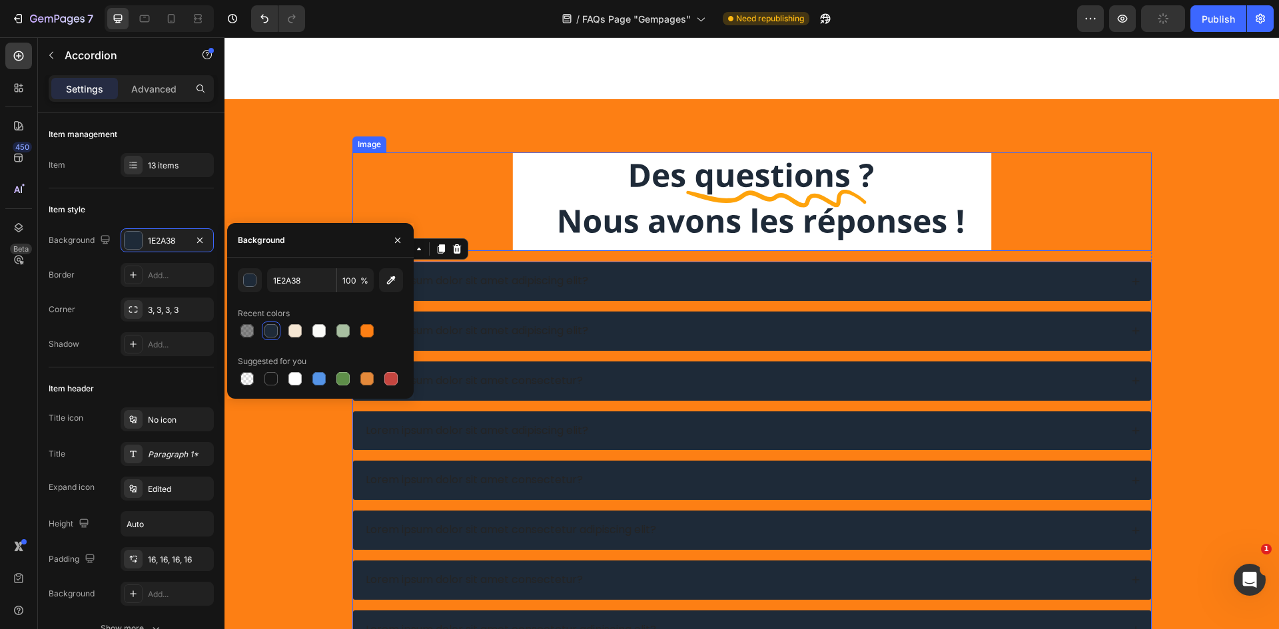
click at [371, 172] on div at bounding box center [751, 202] width 799 height 99
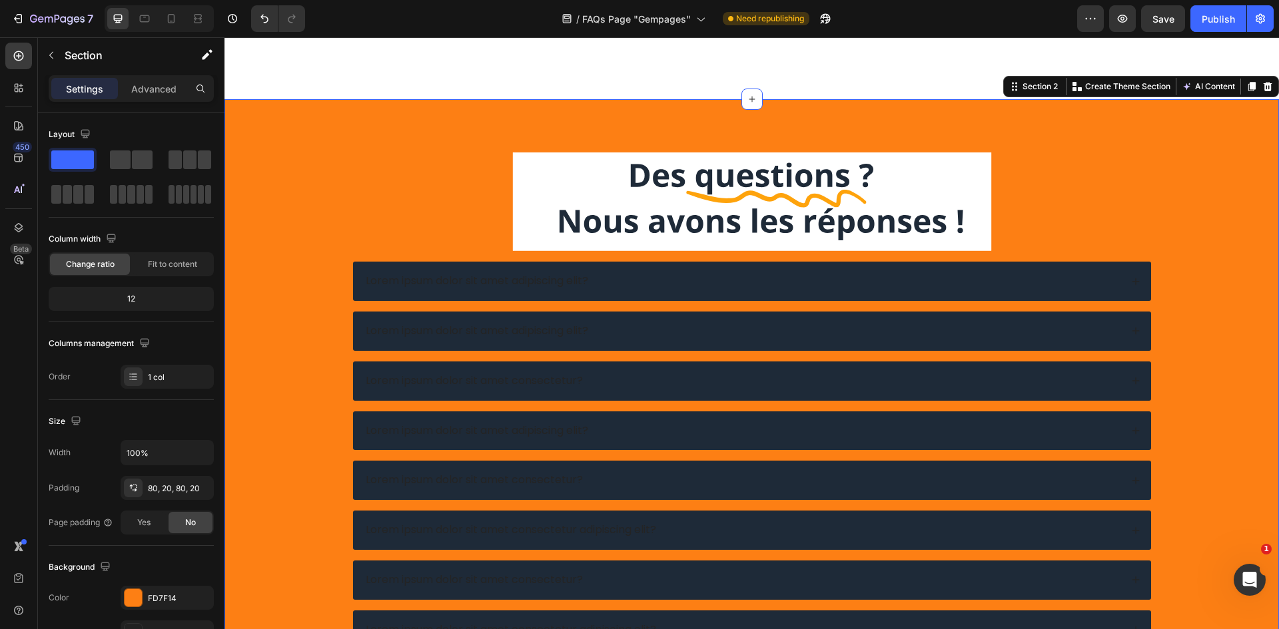
click at [292, 174] on div "Image Lorem ipsum dolor sit amet adipiscing elit? Lorem ipsum dolor sit amet ad…" at bounding box center [752, 596] width 1028 height 886
drag, startPoint x: 159, startPoint y: 597, endPoint x: 165, endPoint y: 584, distance: 14.3
click at [159, 598] on div "FD7F14" at bounding box center [179, 599] width 63 height 12
click at [198, 420] on div "Size" at bounding box center [131, 421] width 165 height 21
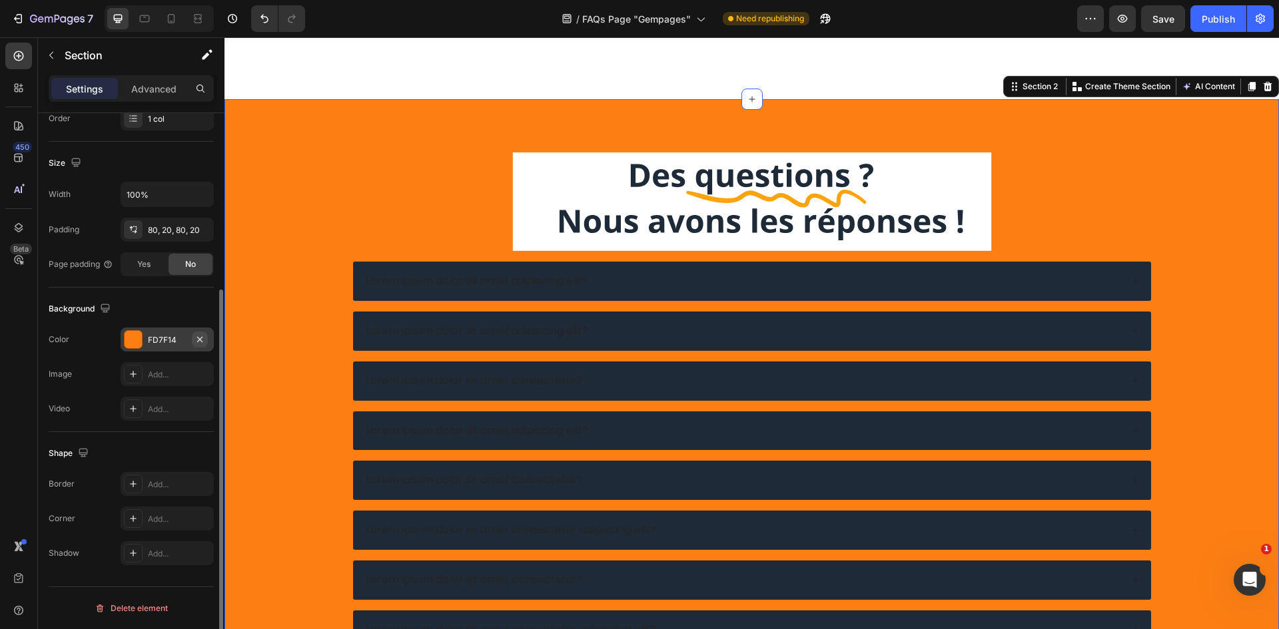
click at [204, 338] on icon "button" at bounding box center [199, 339] width 11 height 11
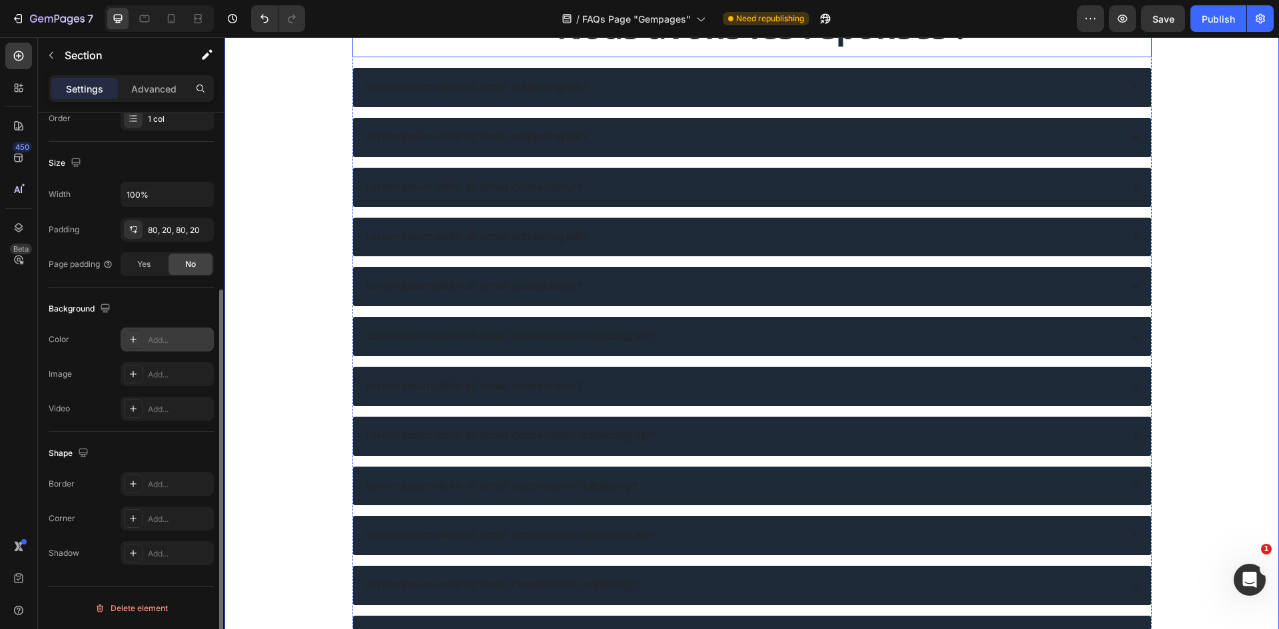
scroll to position [133, 0]
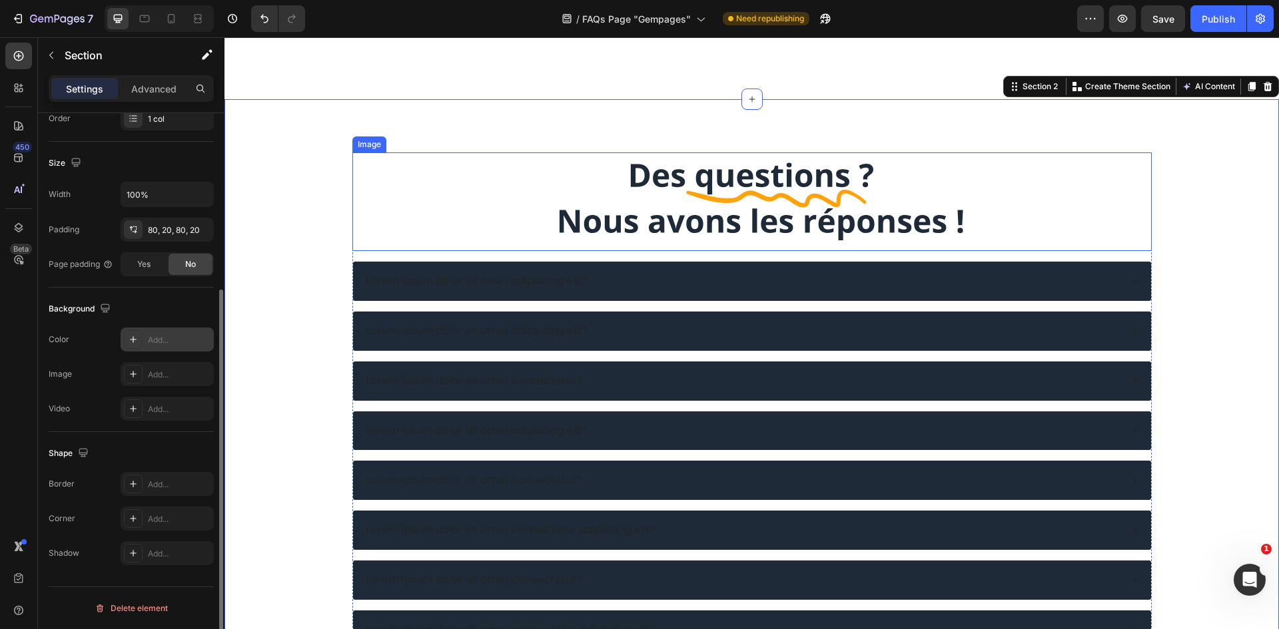
click at [945, 176] on img at bounding box center [752, 202] width 480 height 99
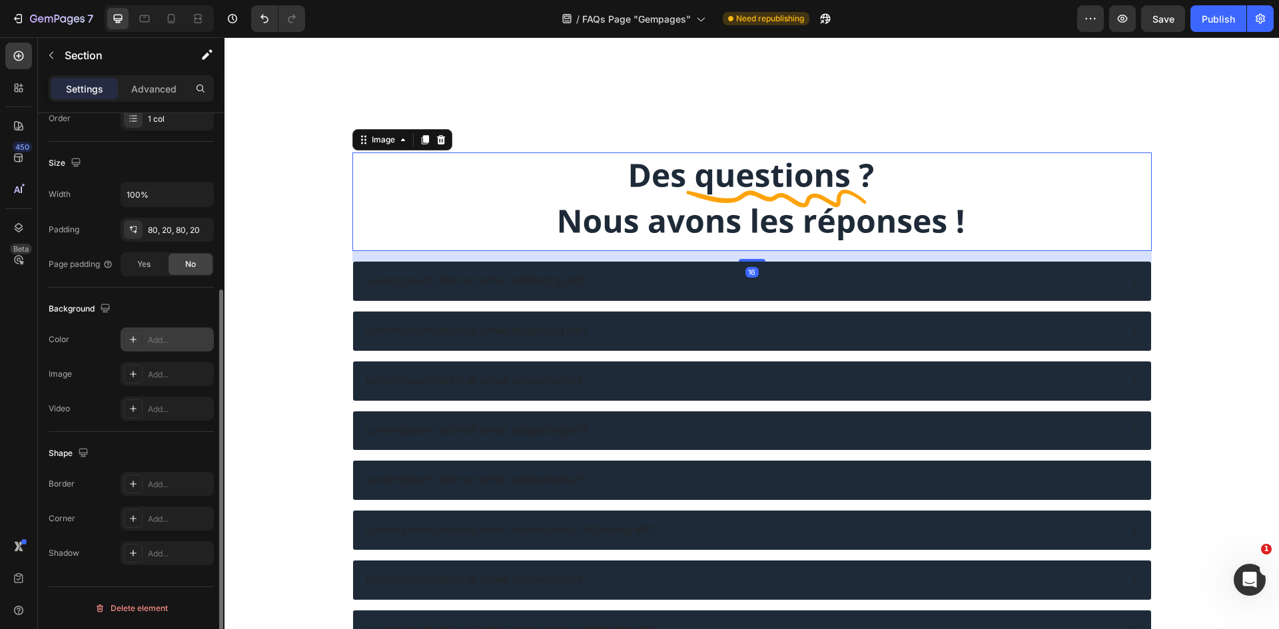
scroll to position [0, 0]
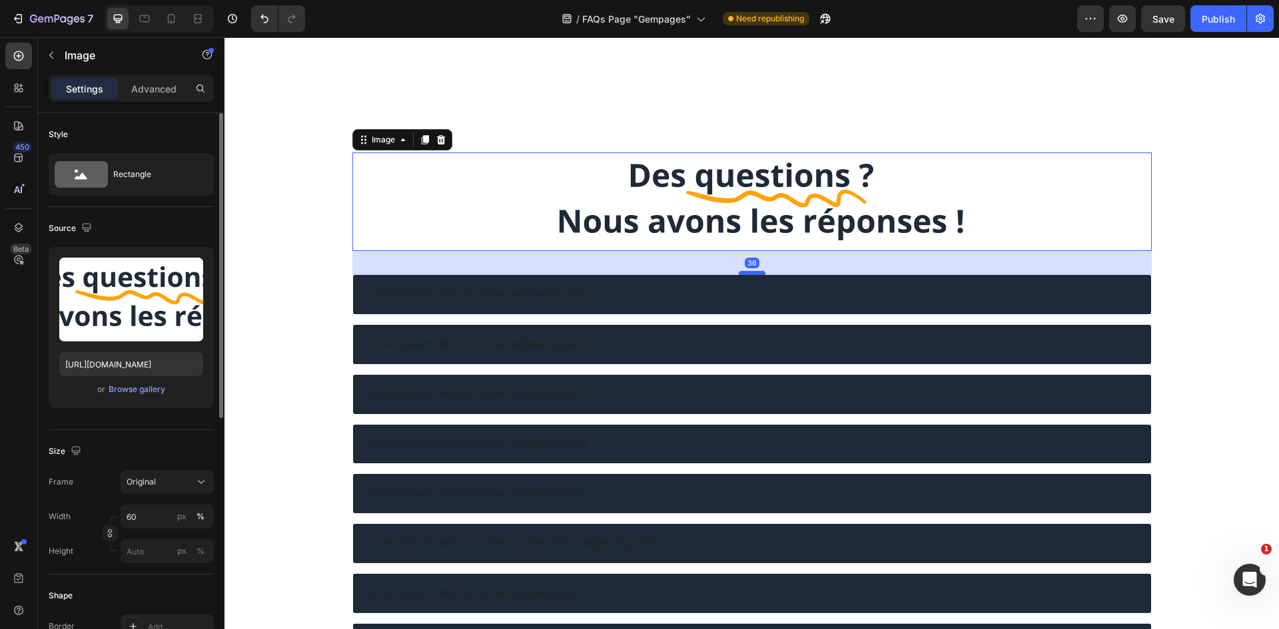
drag, startPoint x: 749, startPoint y: 259, endPoint x: 749, endPoint y: 277, distance: 18.0
click at [749, 275] on div at bounding box center [752, 273] width 27 height 4
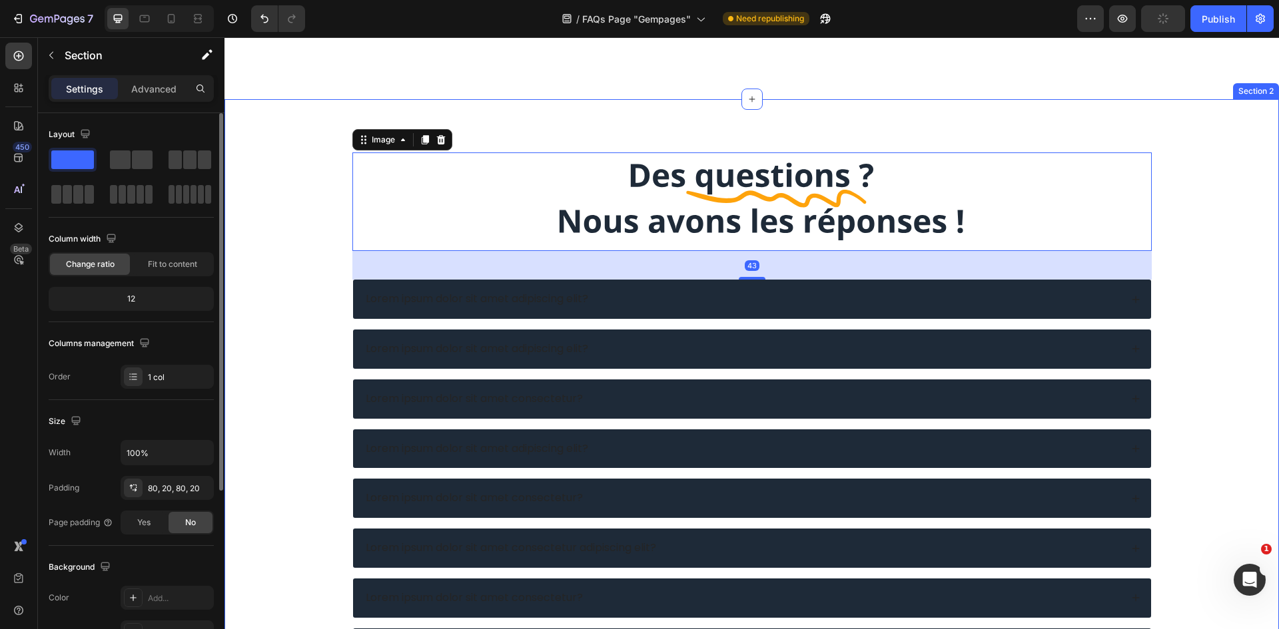
click at [1060, 101] on div "Image 43 Lorem ipsum dolor sit amet adipiscing elit? Lorem ipsum dolor sit amet…" at bounding box center [751, 604] width 1054 height 1010
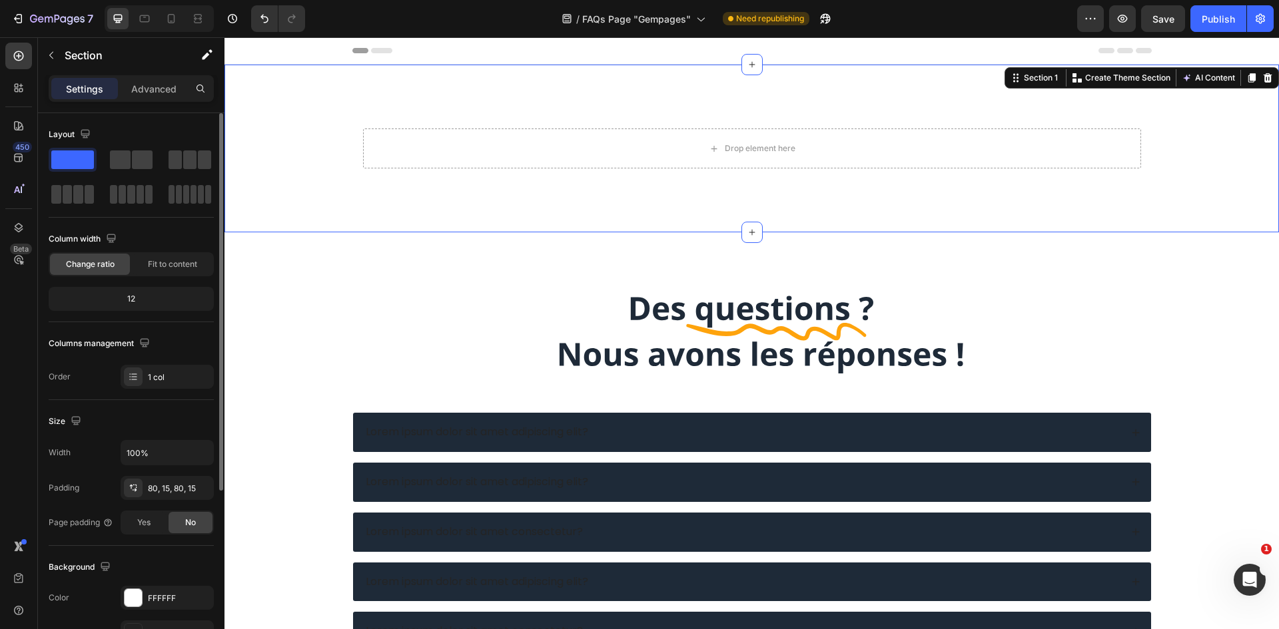
click at [863, 196] on div "Drop element here Row Section 1 Create Theme Section AI Content Write with GemA…" at bounding box center [751, 149] width 1054 height 168
click at [1262, 73] on icon at bounding box center [1267, 78] width 11 height 11
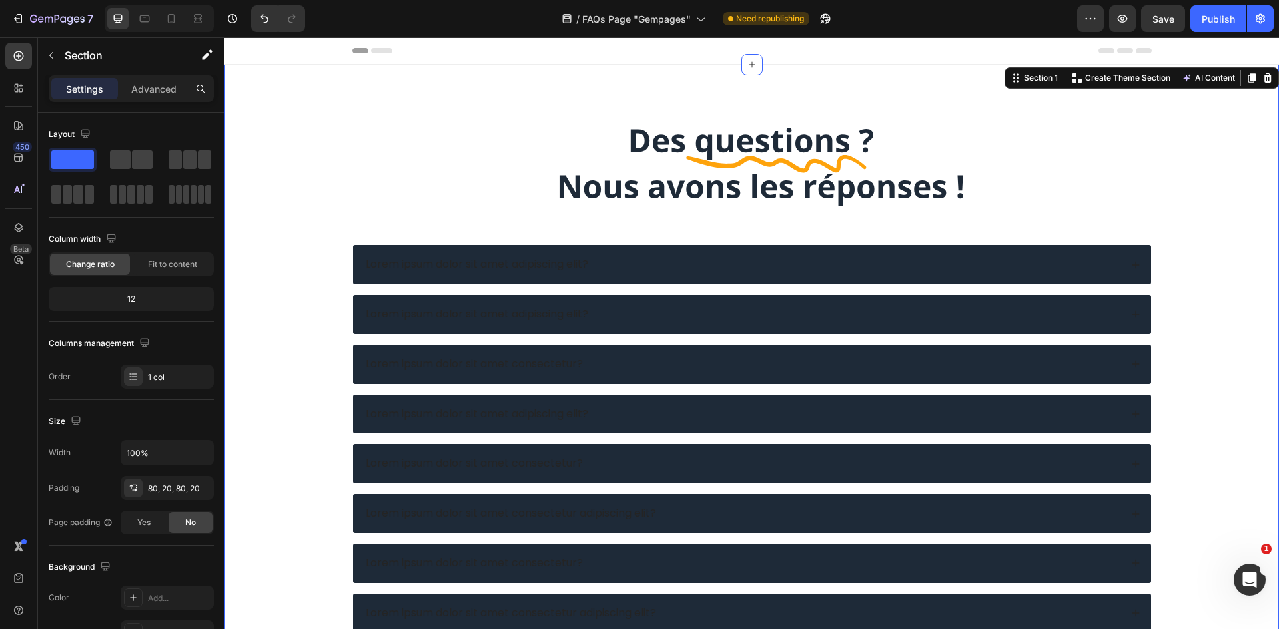
click at [922, 116] on div "Image Lorem ipsum dolor sit amet adipiscing elit? Lorem ipsum dolor sit amet ad…" at bounding box center [751, 570] width 1054 height 1010
click at [921, 149] on img at bounding box center [752, 167] width 480 height 99
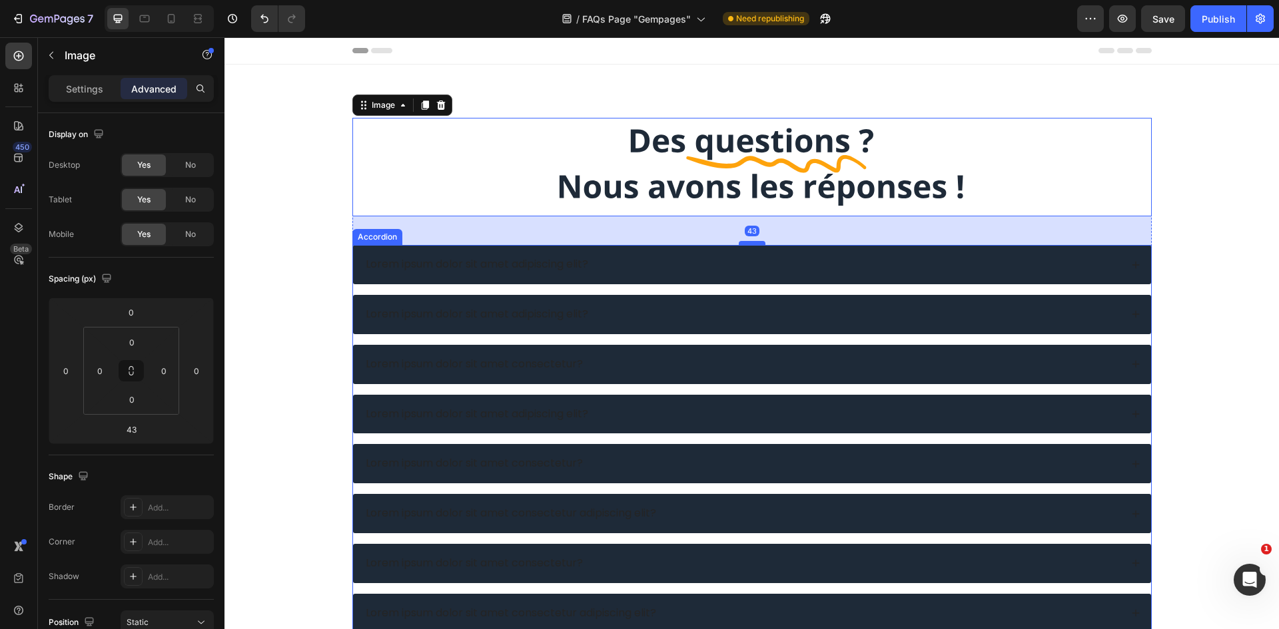
drag, startPoint x: 753, startPoint y: 244, endPoint x: 753, endPoint y: 253, distance: 8.7
click at [753, 245] on div at bounding box center [752, 243] width 27 height 4
type input "56"
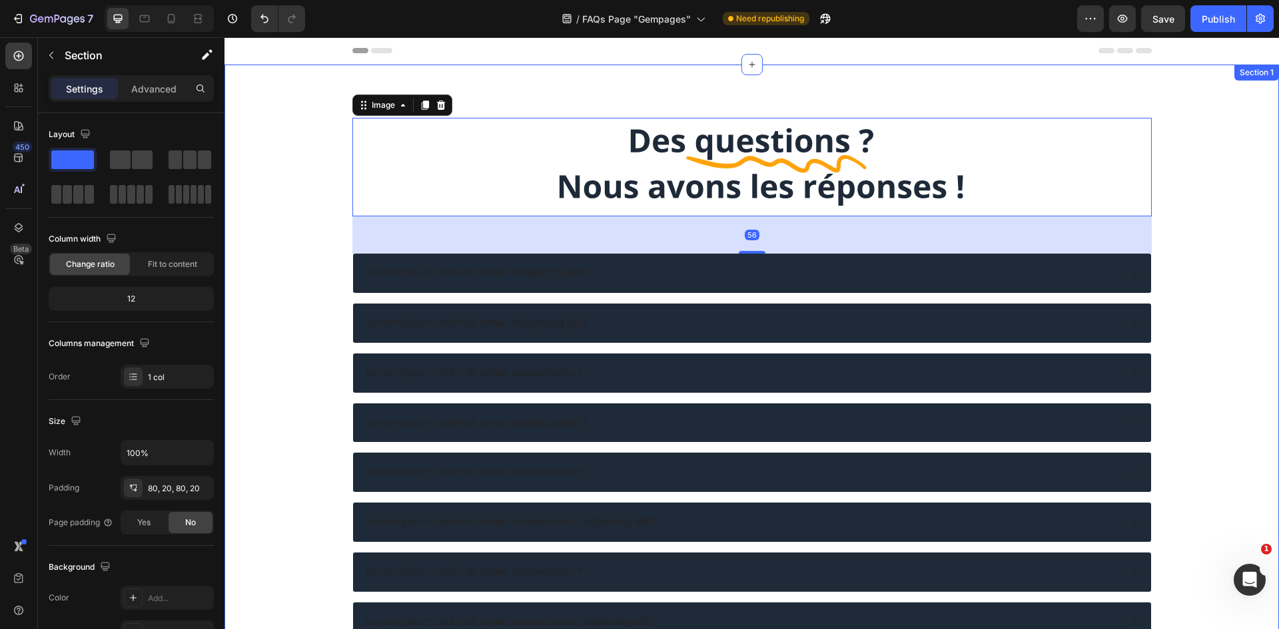
click at [1199, 174] on div "Image 56 Lorem ipsum dolor sit amet adipiscing elit? Lorem ipsum dolor sit amet…" at bounding box center [752, 574] width 1028 height 912
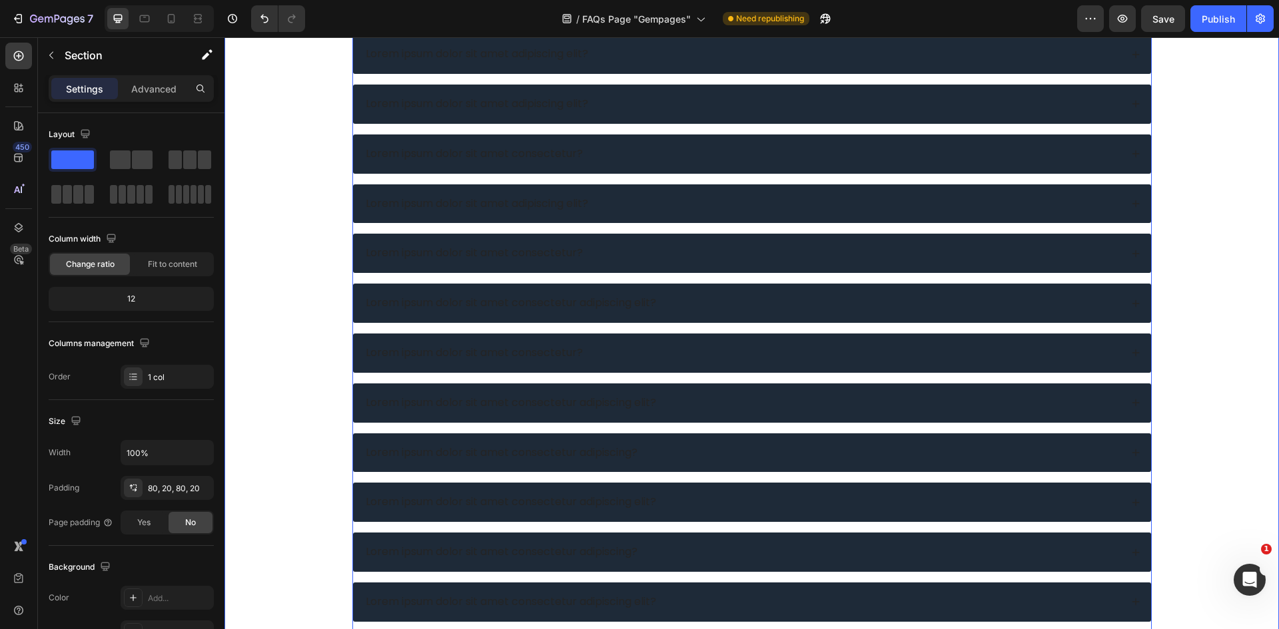
scroll to position [200, 0]
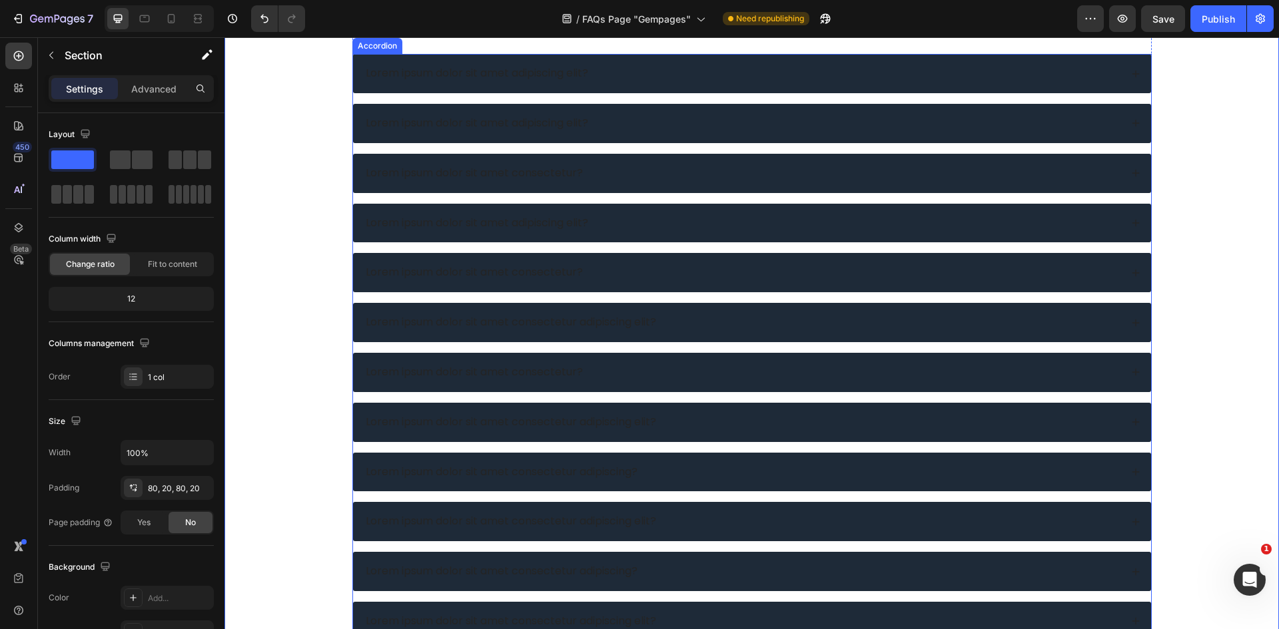
click at [513, 75] on p "Lorem ipsum dolor sit amet adipiscing elit?" at bounding box center [477, 74] width 222 height 14
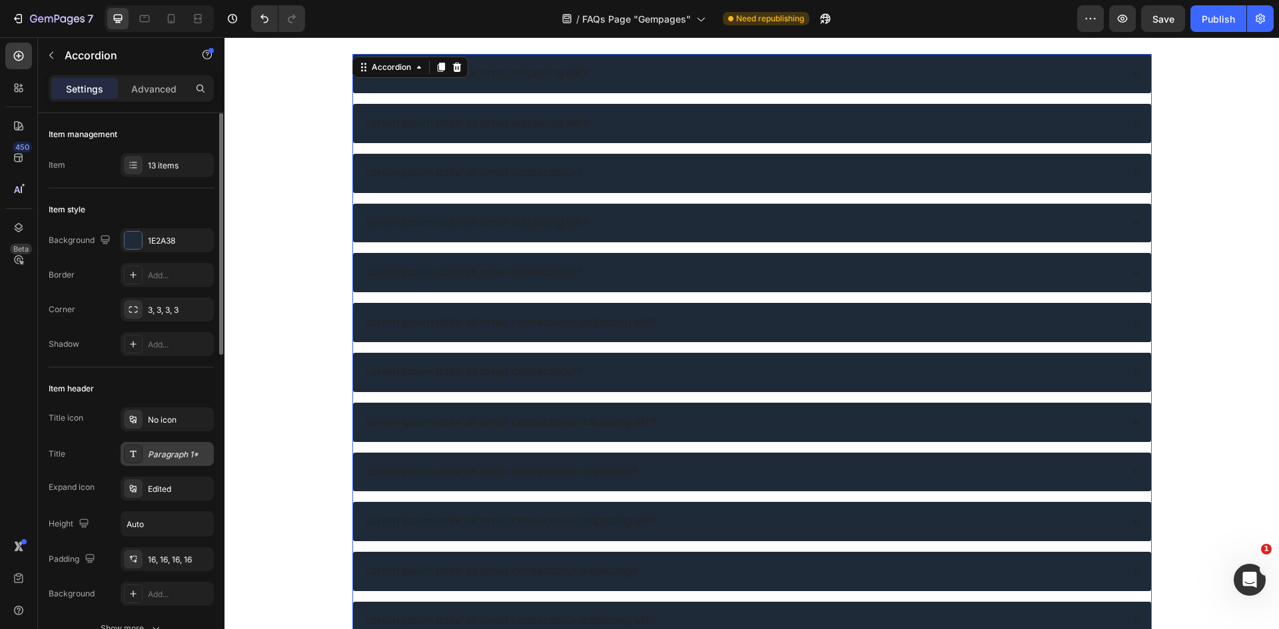
click at [167, 464] on div "Paragraph 1*" at bounding box center [167, 454] width 93 height 24
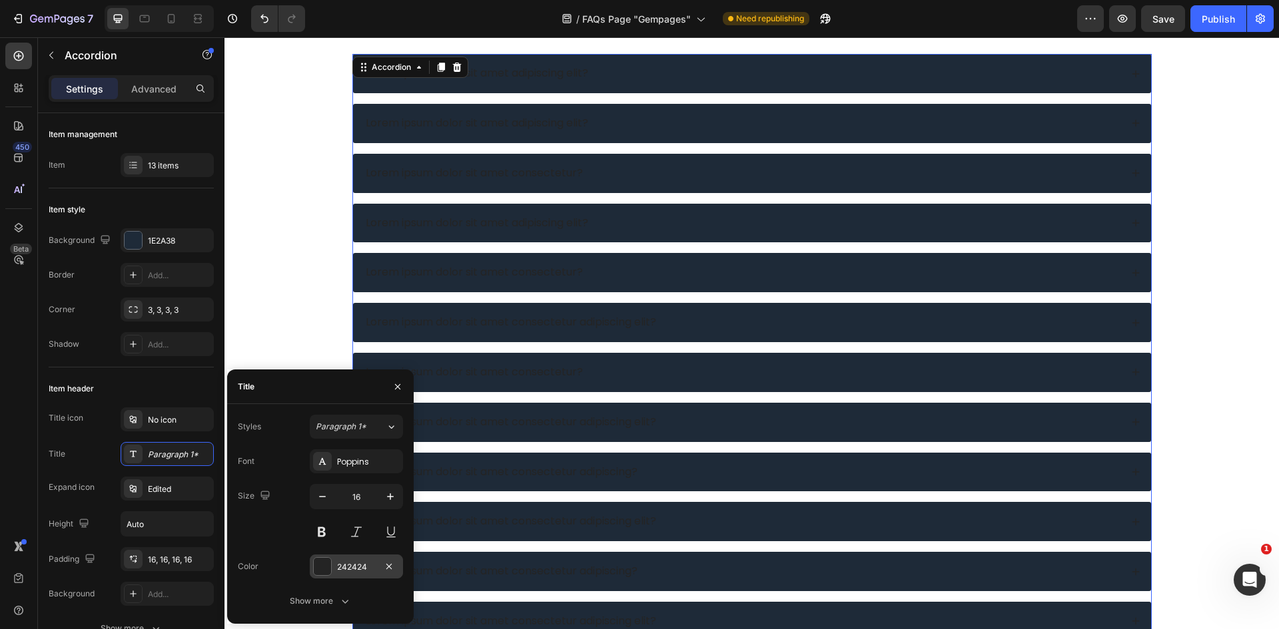
click at [334, 575] on div "242424" at bounding box center [356, 567] width 93 height 24
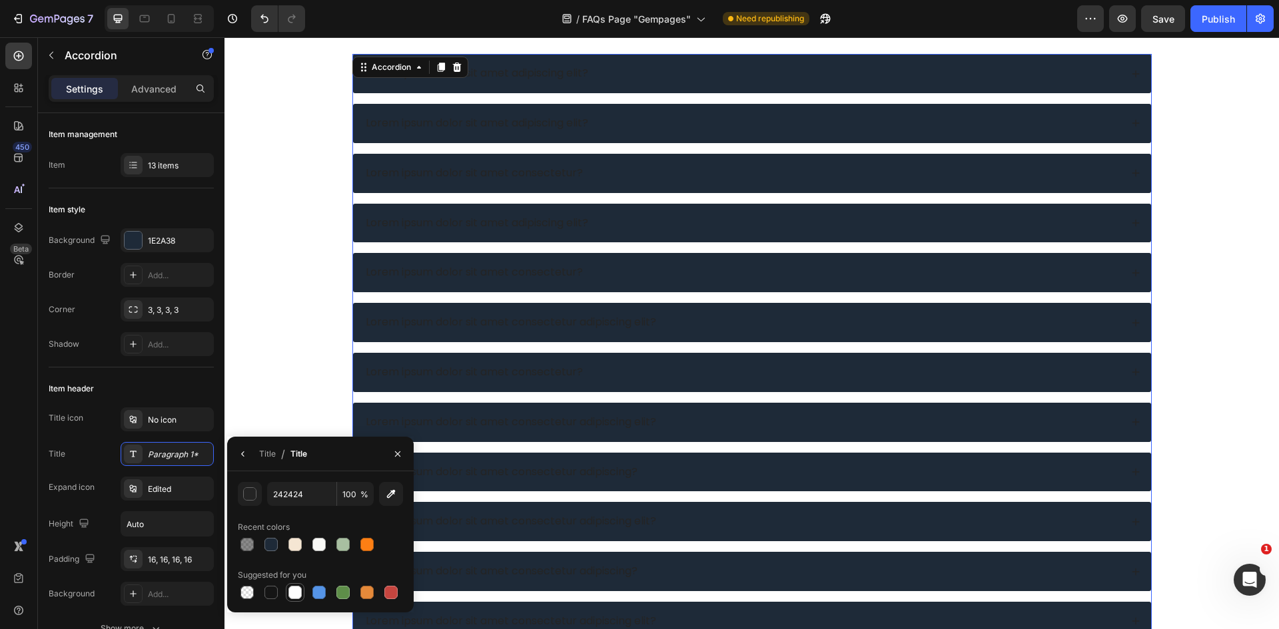
click at [291, 590] on div at bounding box center [294, 592] width 13 height 13
type input "FFFFFF"
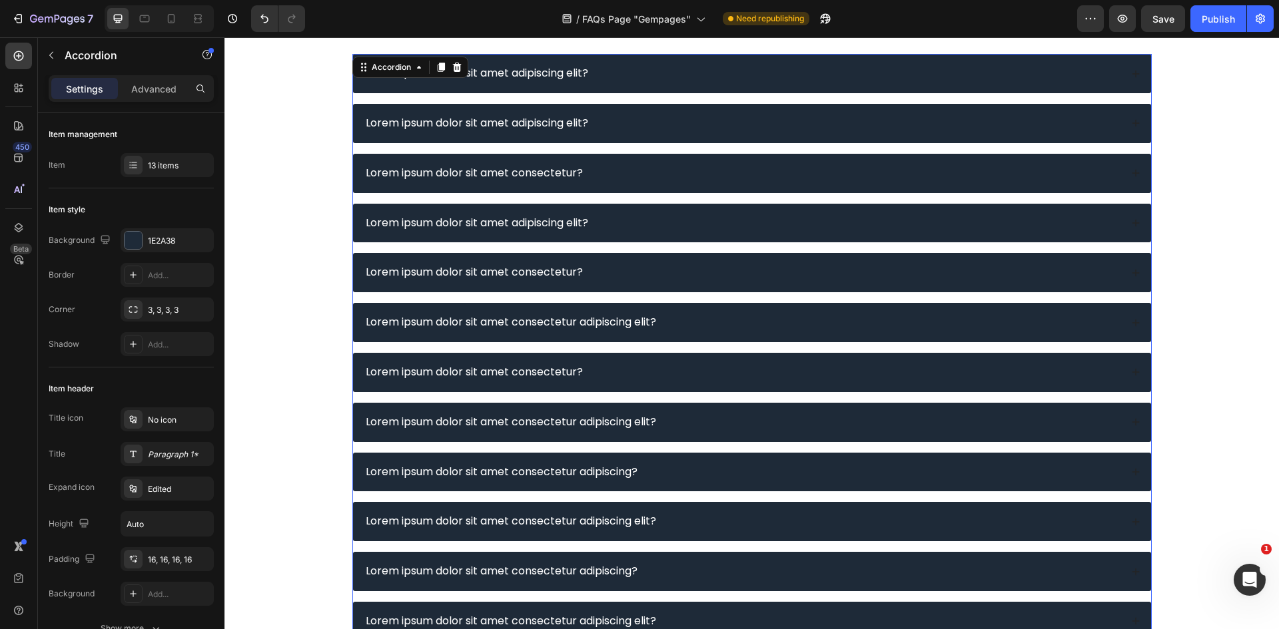
click at [623, 69] on div "Lorem ipsum dolor sit amet adipiscing elit?" at bounding box center [742, 74] width 757 height 18
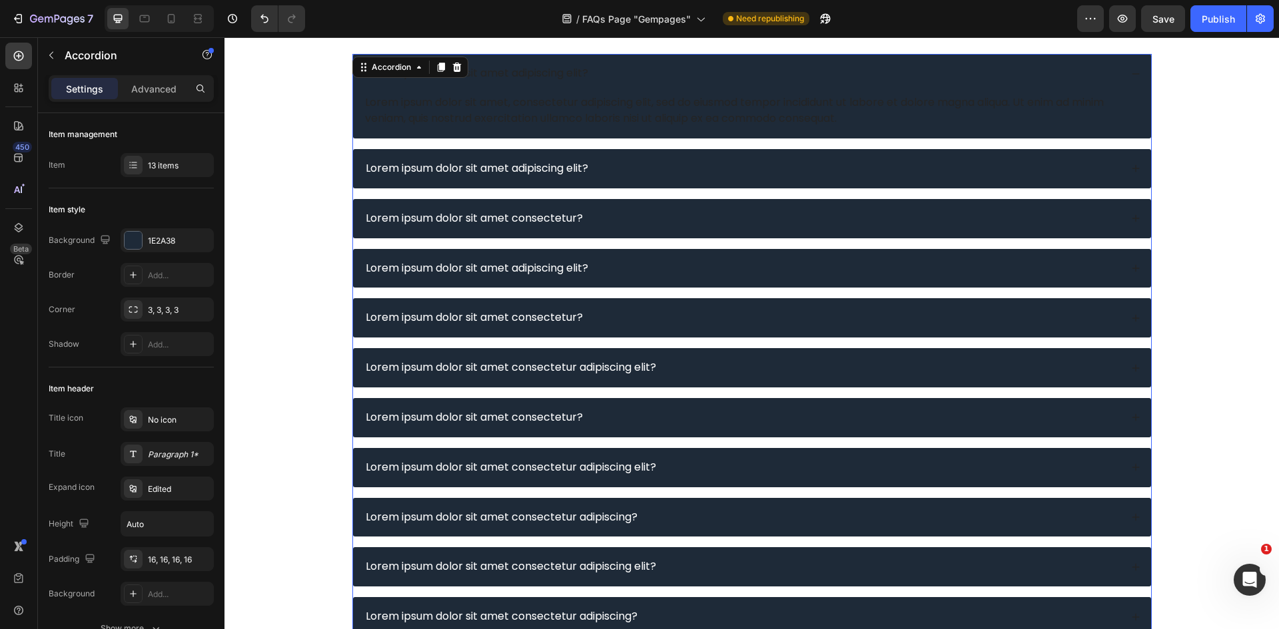
click at [623, 69] on div "Lorem ipsum dolor sit amet adipiscing elit?" at bounding box center [742, 74] width 757 height 18
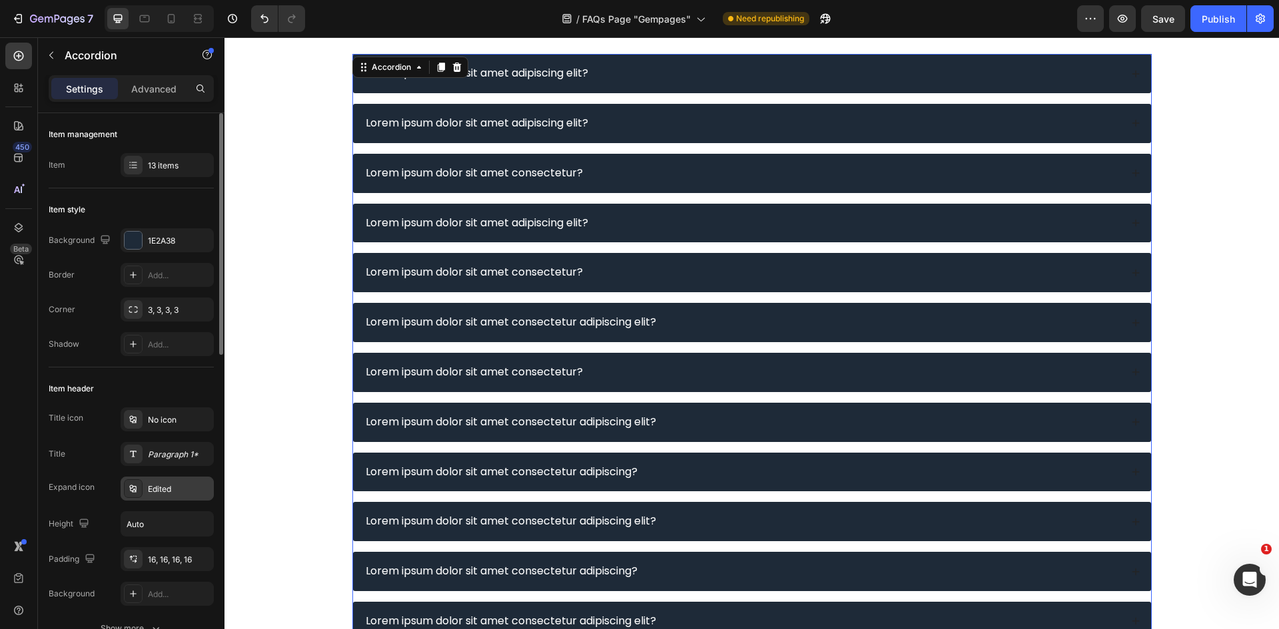
click at [161, 489] on div "Edited" at bounding box center [179, 490] width 63 height 12
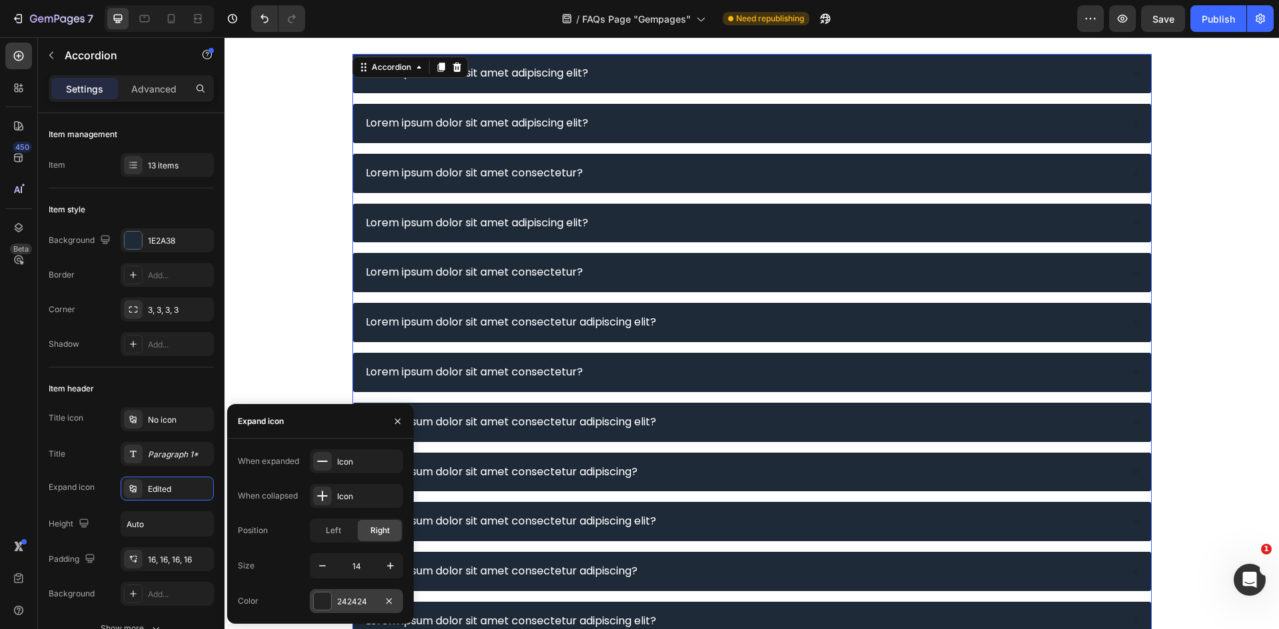
click at [324, 595] on div at bounding box center [322, 601] width 17 height 17
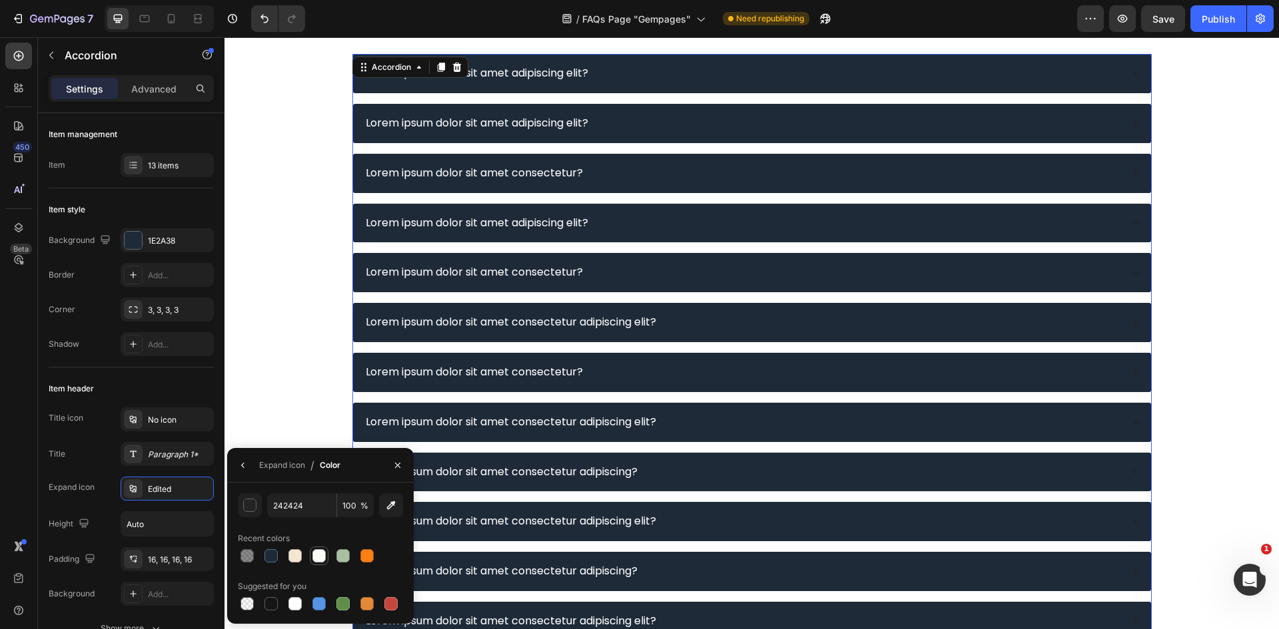
click at [318, 550] on div at bounding box center [318, 555] width 13 height 13
type input "FAFAF7"
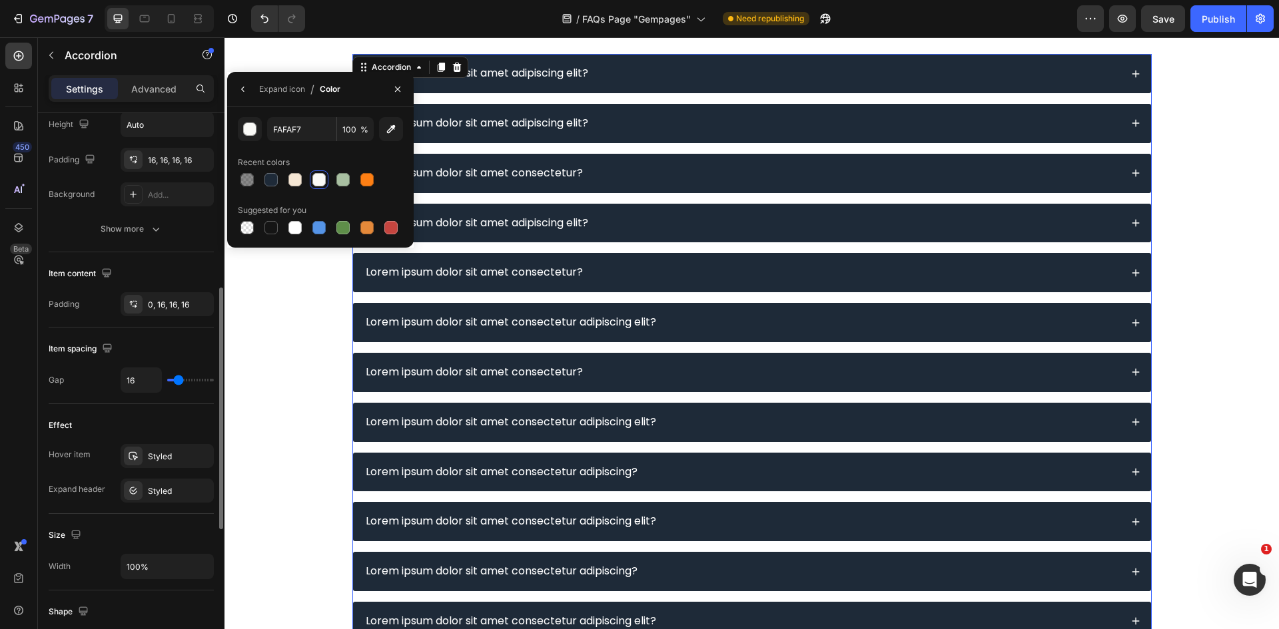
scroll to position [533, 0]
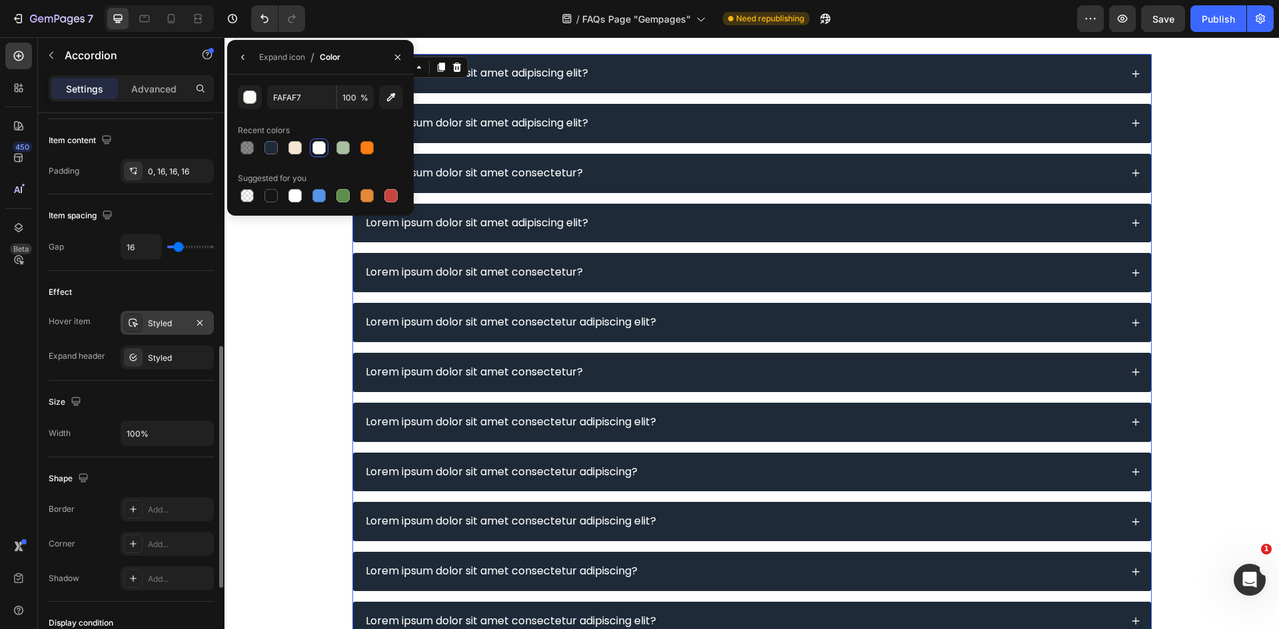
click at [149, 325] on div "Styled" at bounding box center [167, 324] width 39 height 12
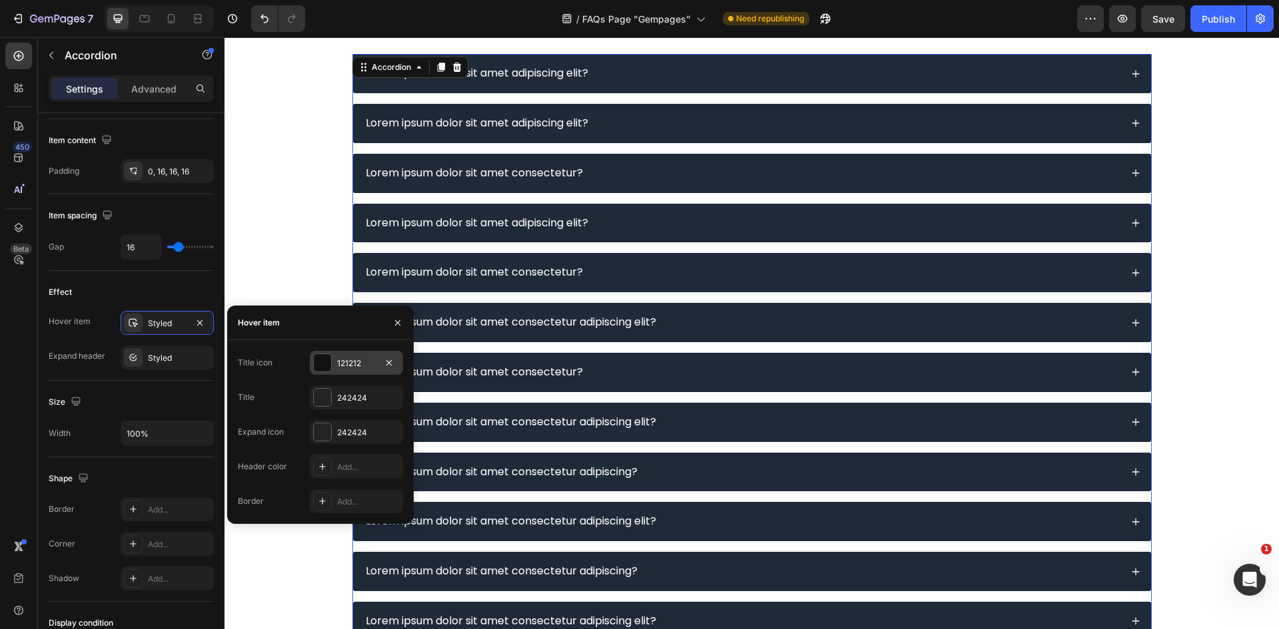
click at [329, 363] on div at bounding box center [322, 362] width 17 height 17
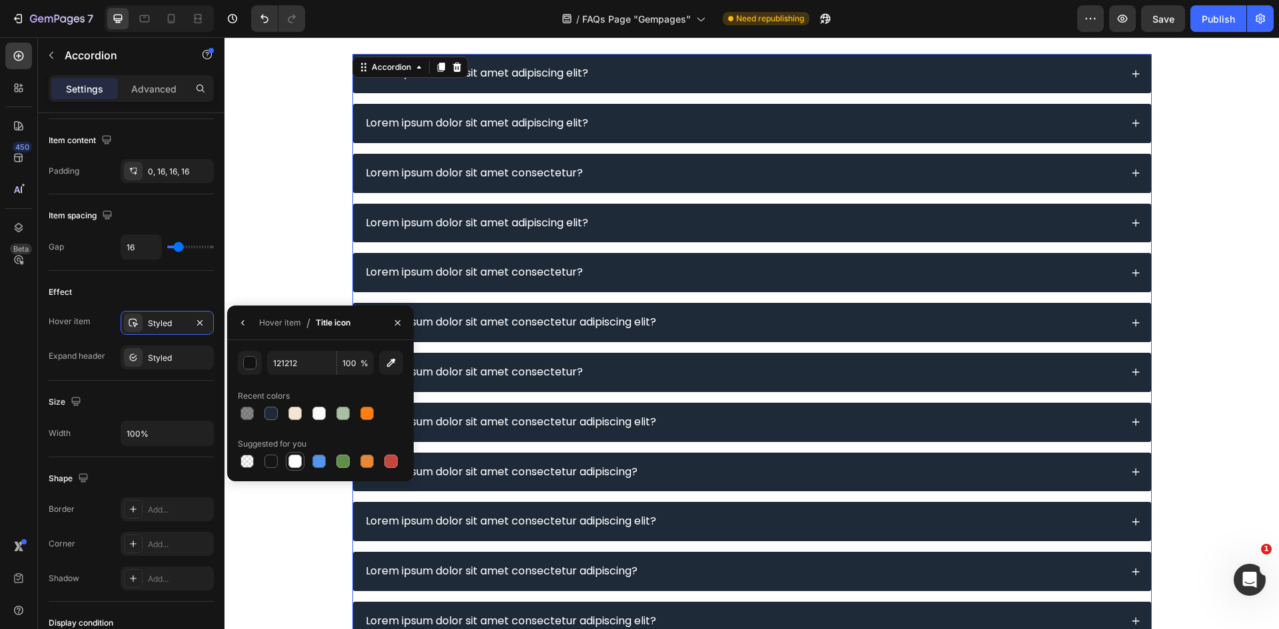
click at [292, 469] on div at bounding box center [295, 462] width 16 height 16
type input "FFFFFF"
click at [248, 315] on button "button" at bounding box center [242, 322] width 21 height 21
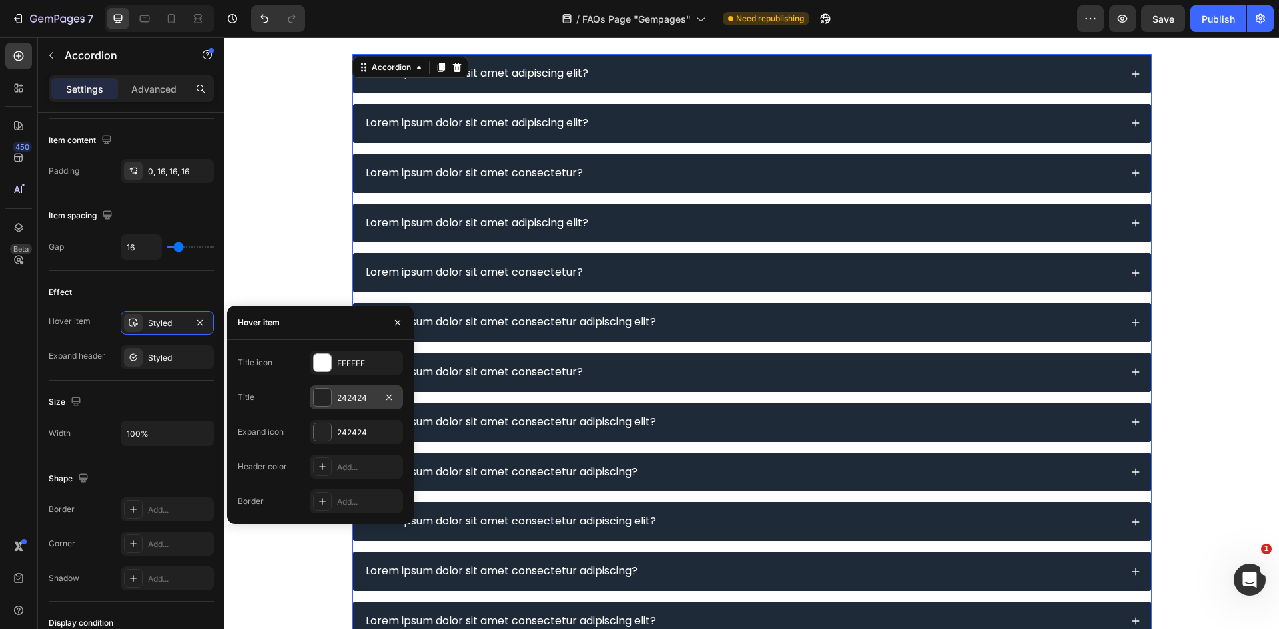
click at [335, 402] on div "242424" at bounding box center [356, 398] width 93 height 24
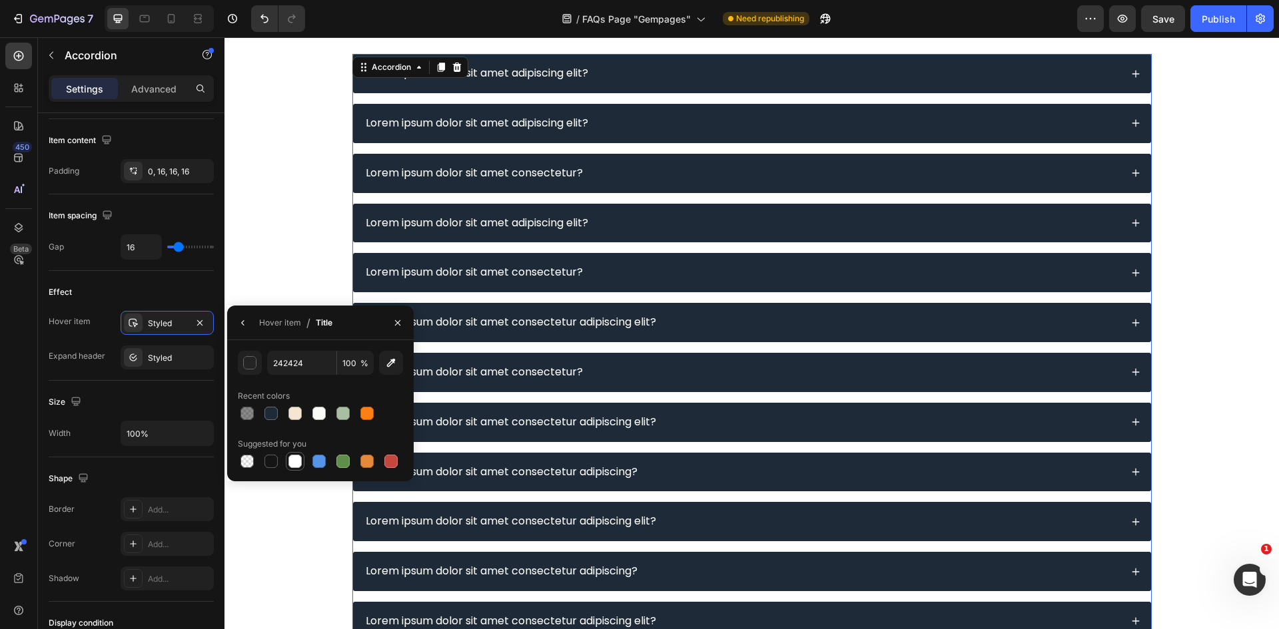
click at [296, 466] on div at bounding box center [294, 461] width 13 height 13
type input "FFFFFF"
click at [242, 322] on icon "button" at bounding box center [242, 322] width 3 height 5
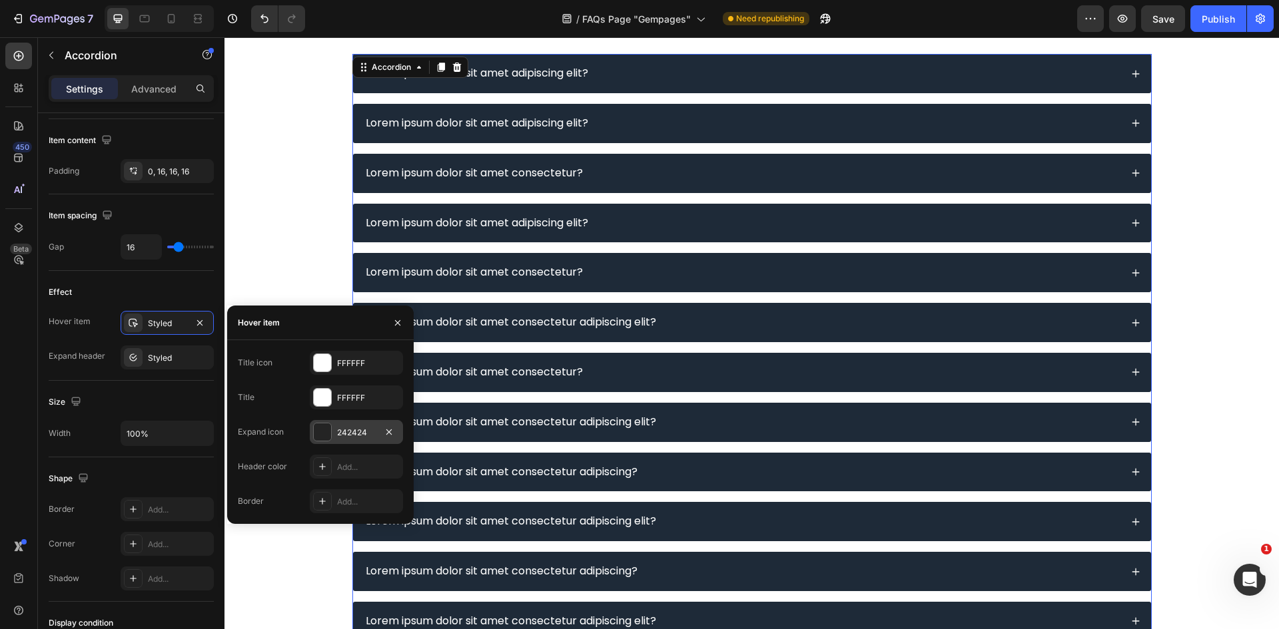
click at [326, 433] on div at bounding box center [322, 432] width 17 height 17
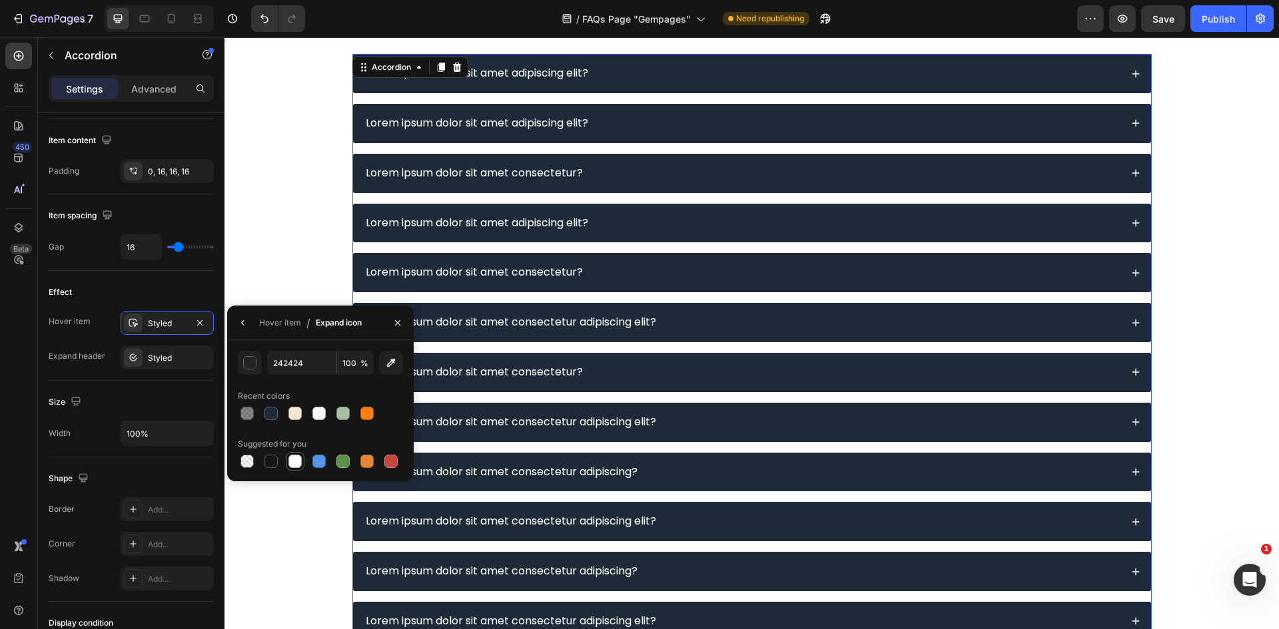
click at [298, 460] on div at bounding box center [294, 461] width 13 height 13
type input "FFFFFF"
click at [489, 227] on p "Lorem ipsum dolor sit amet adipiscing elit?" at bounding box center [477, 223] width 222 height 14
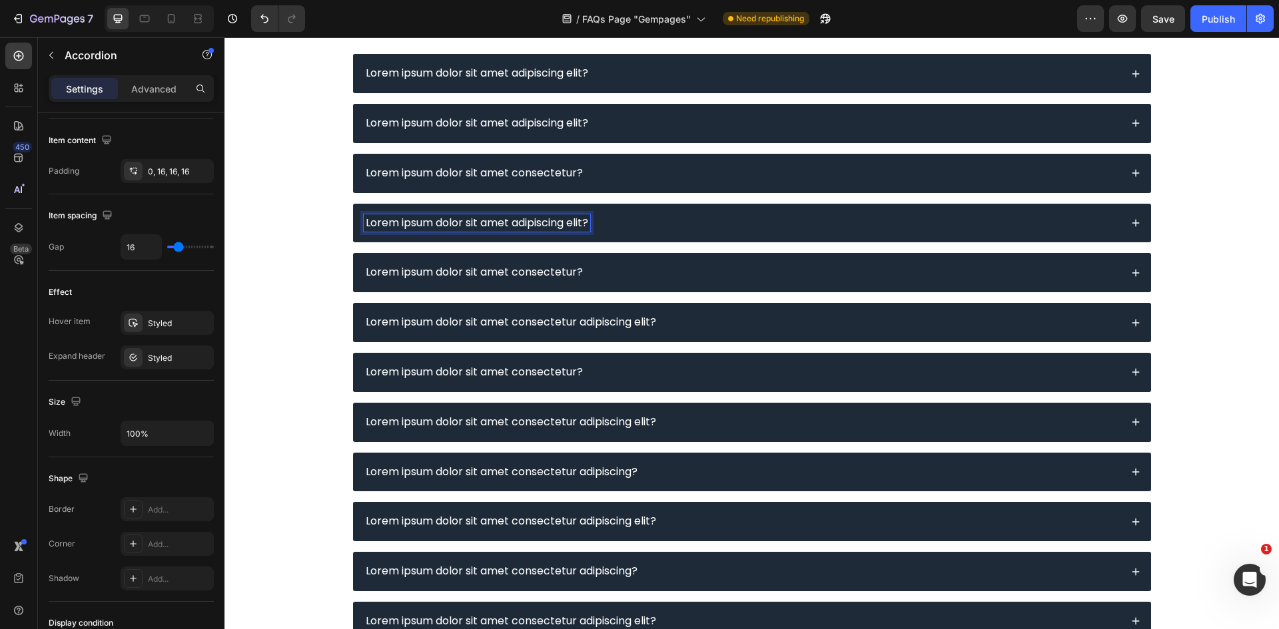
click at [589, 214] on div "Lorem ipsum dolor sit amet adipiscing elit?" at bounding box center [477, 223] width 226 height 18
click at [625, 222] on div "Lorem ipsum dolor sit amet adipiscing elit?" at bounding box center [742, 223] width 757 height 18
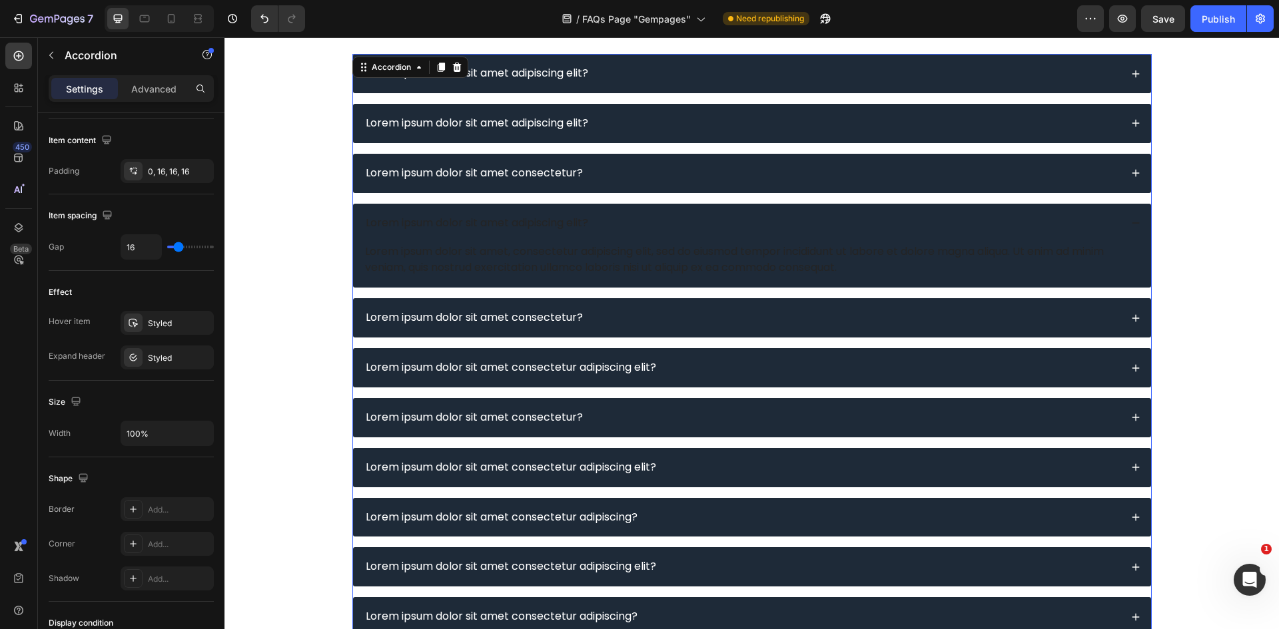
click at [635, 225] on div "Lorem ipsum dolor sit amet adipiscing elit?" at bounding box center [742, 223] width 757 height 18
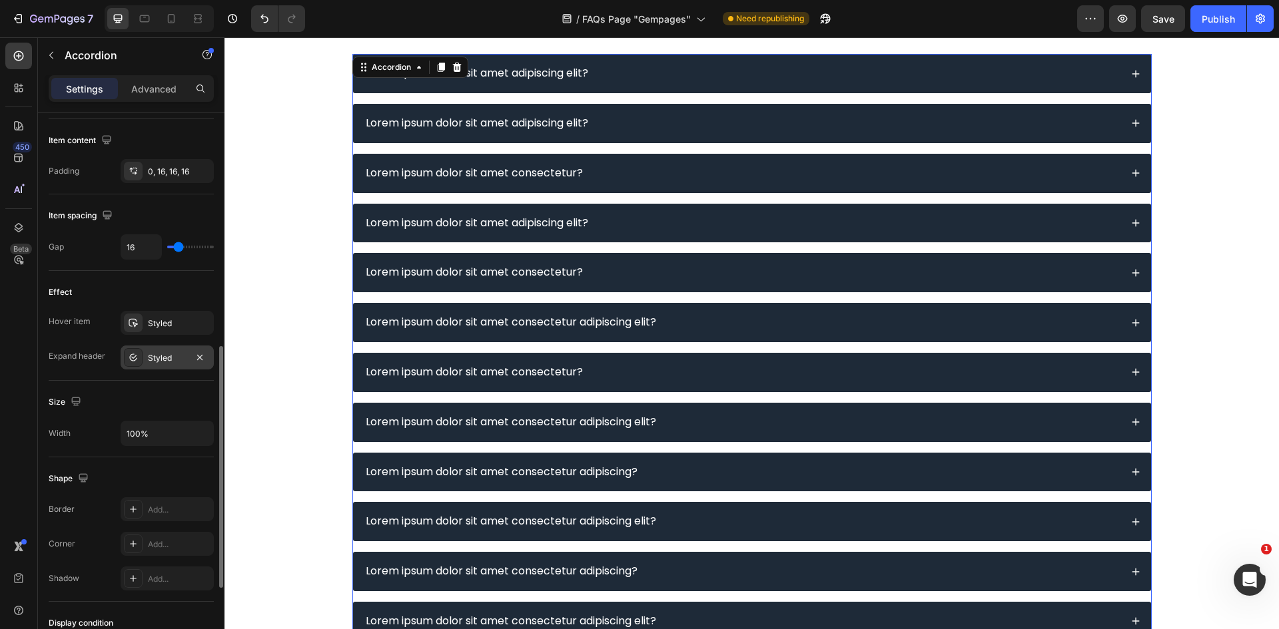
click at [168, 356] on div "Styled" at bounding box center [167, 358] width 39 height 12
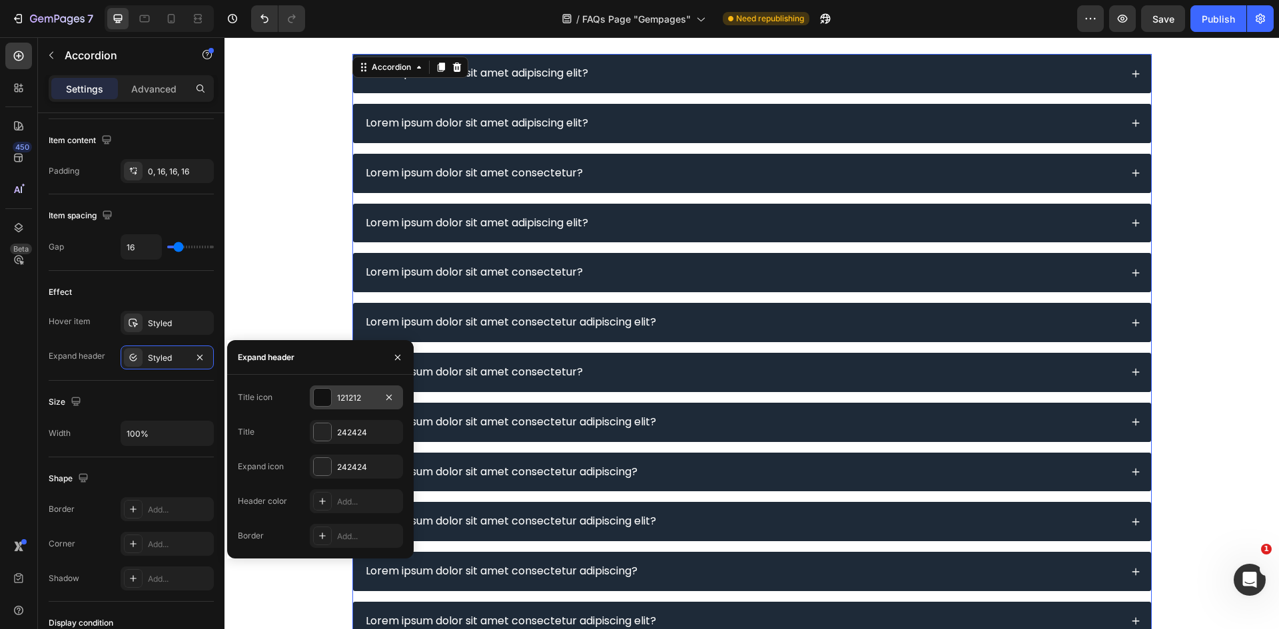
click at [360, 402] on div "121212" at bounding box center [356, 398] width 39 height 12
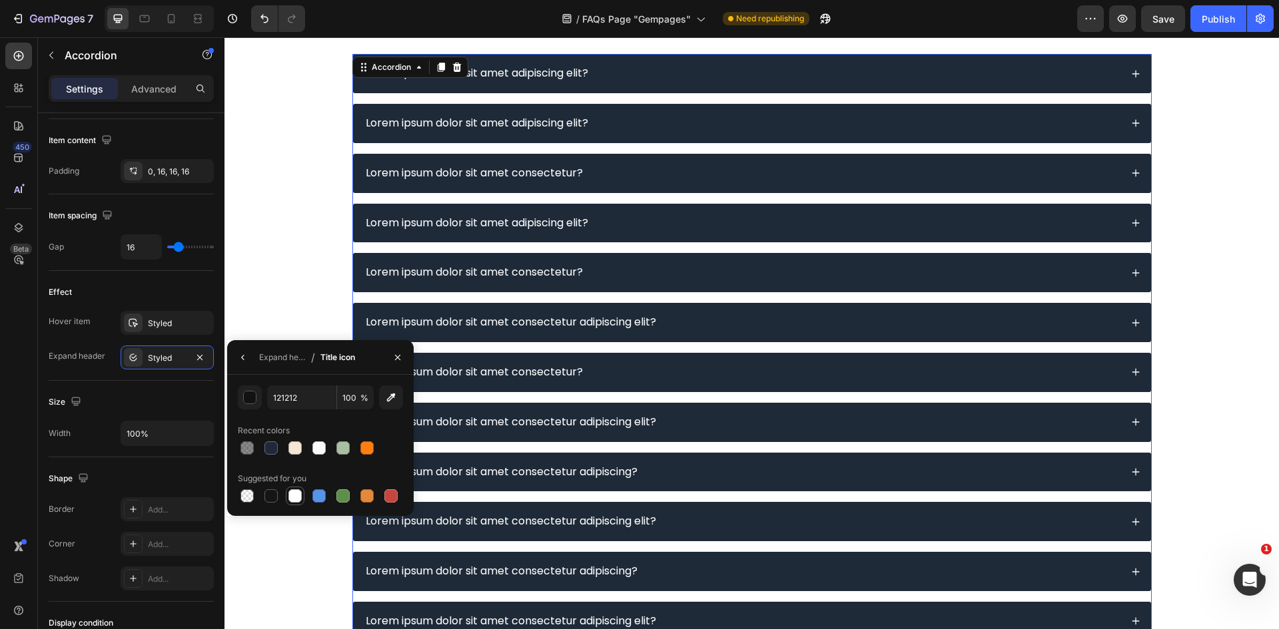
click at [298, 494] on div at bounding box center [294, 496] width 13 height 13
type input "FFFFFF"
click at [240, 358] on icon "button" at bounding box center [243, 357] width 11 height 11
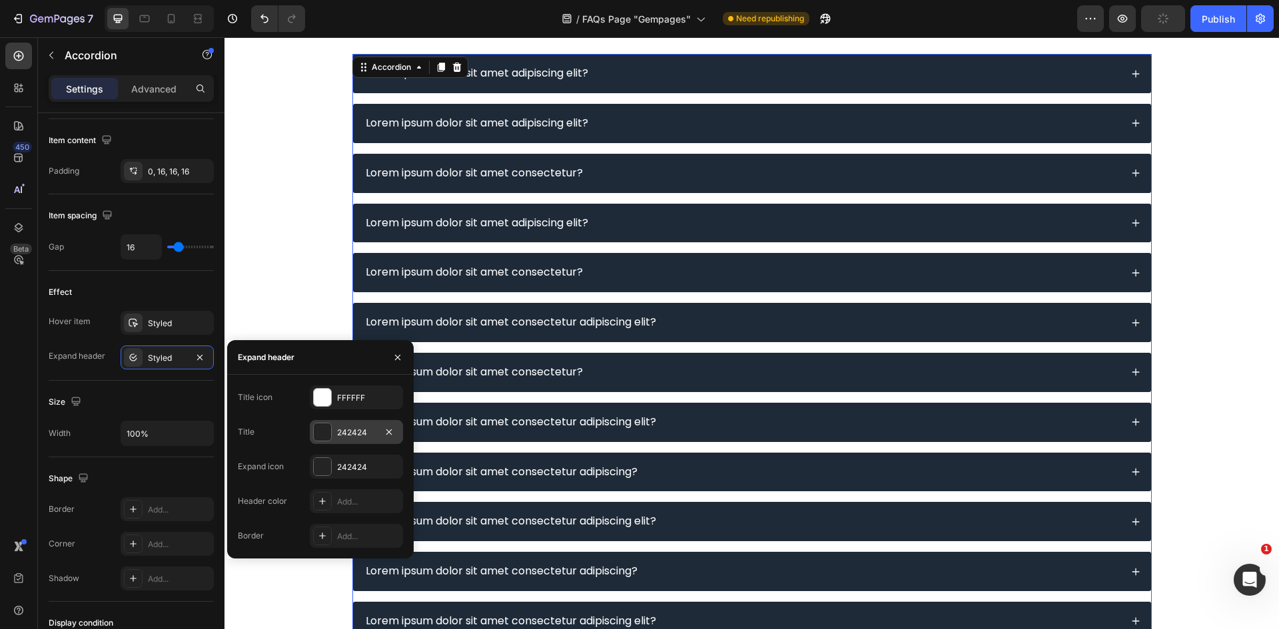
click at [341, 429] on div "242424" at bounding box center [356, 433] width 39 height 12
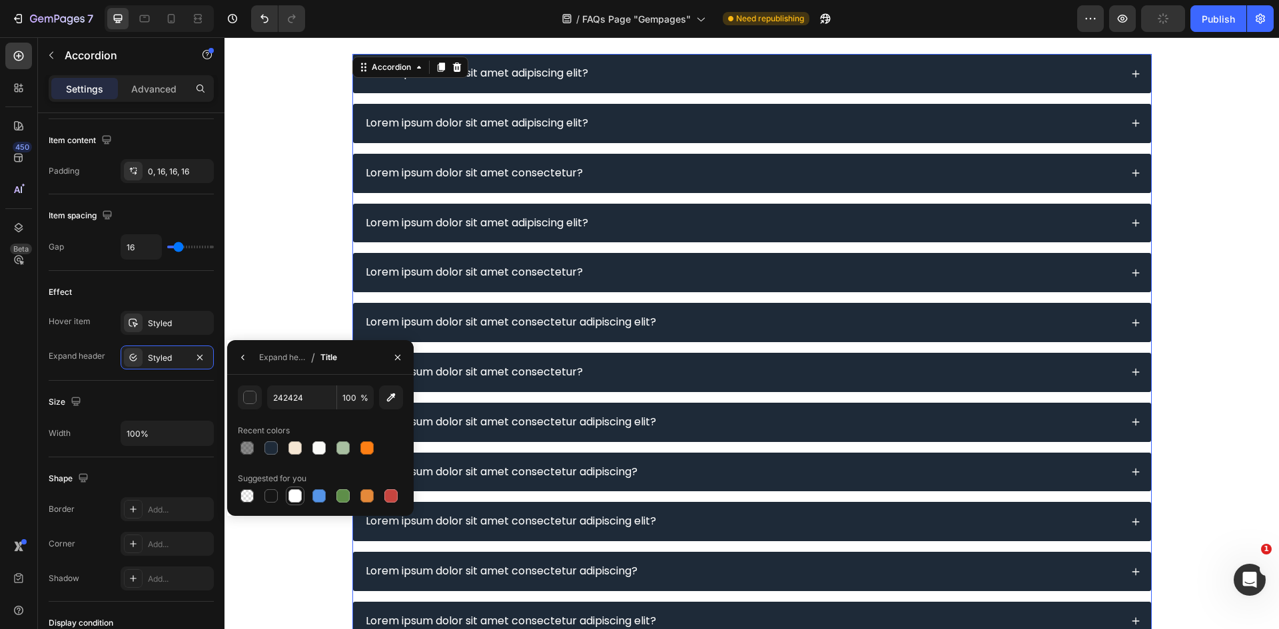
click at [302, 492] on div at bounding box center [295, 496] width 16 height 16
type input "FFFFFF"
click at [239, 364] on button "button" at bounding box center [242, 357] width 21 height 21
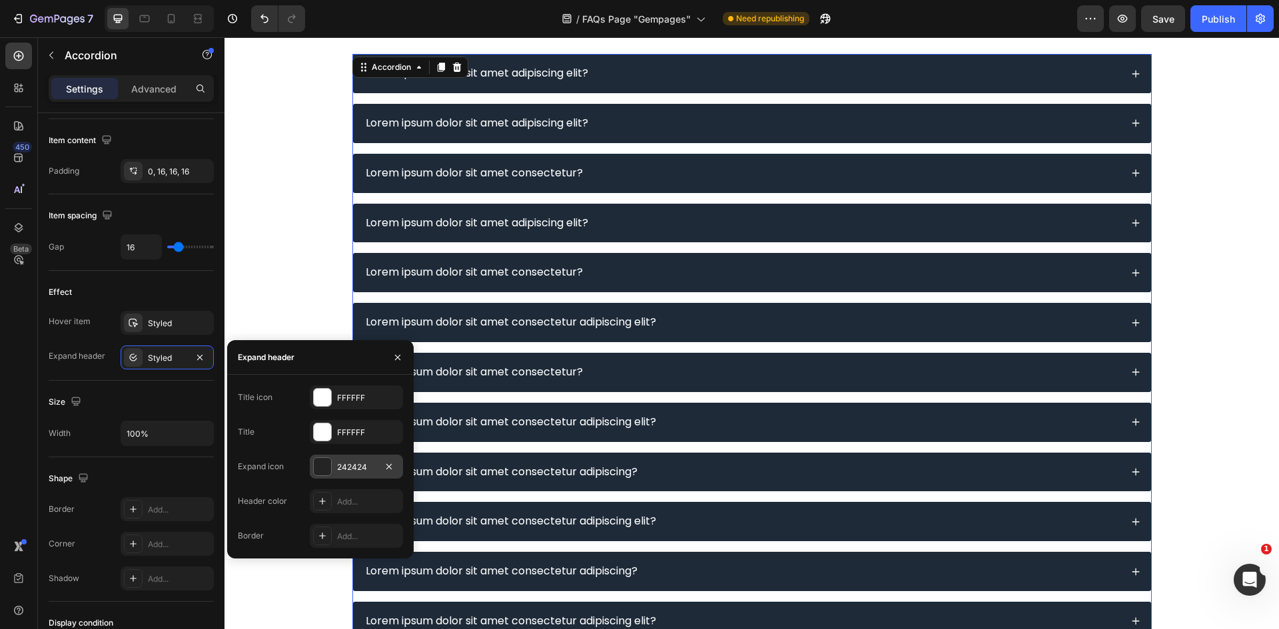
click at [334, 472] on div "242424" at bounding box center [356, 467] width 93 height 24
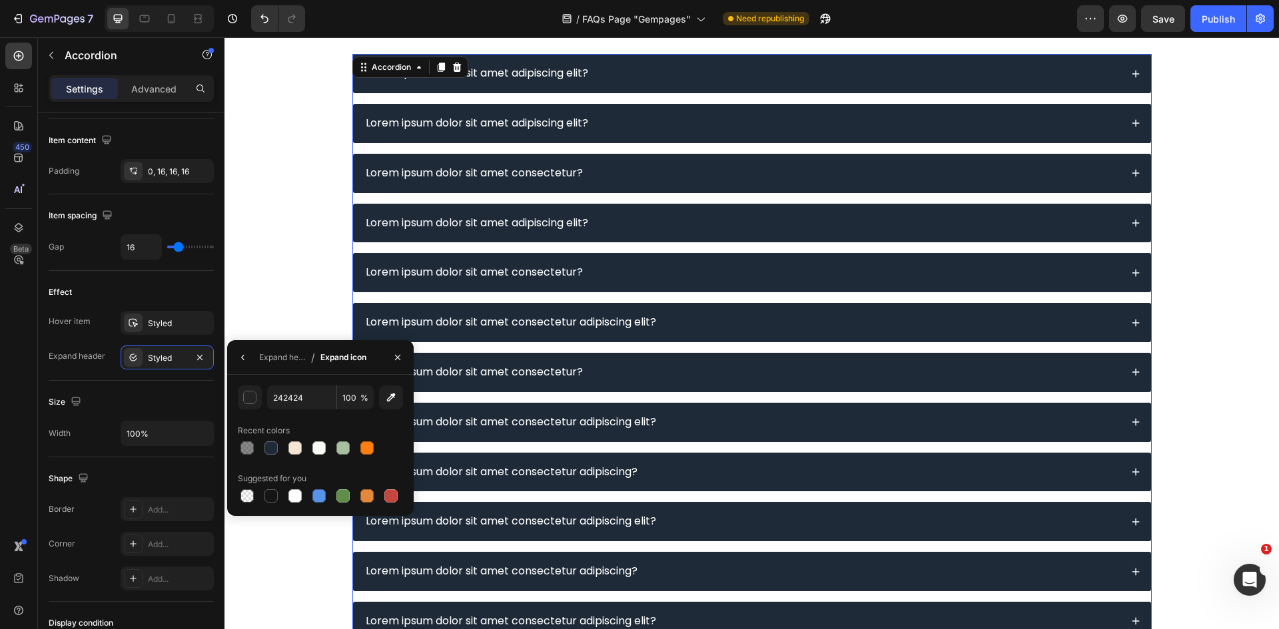
click at [308, 499] on div at bounding box center [320, 496] width 165 height 19
click at [306, 500] on div at bounding box center [320, 496] width 165 height 19
click at [299, 498] on div at bounding box center [294, 496] width 13 height 13
type input "FFFFFF"
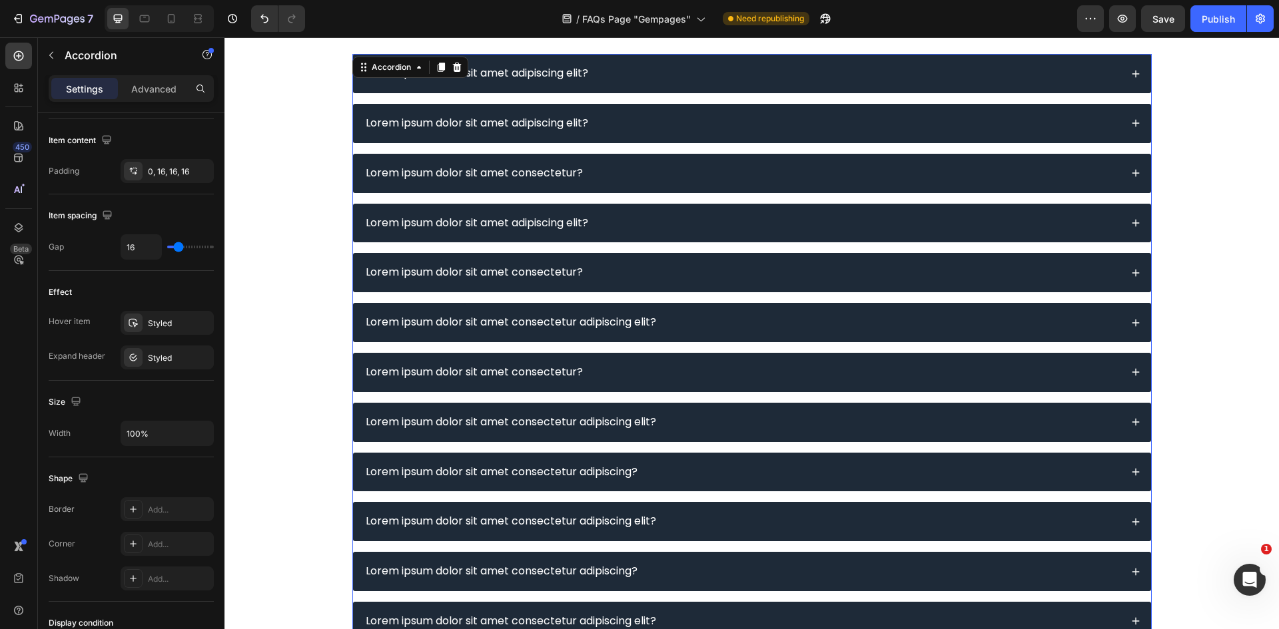
click at [741, 277] on div "Lorem ipsum dolor sit amet consectetur?" at bounding box center [742, 273] width 757 height 18
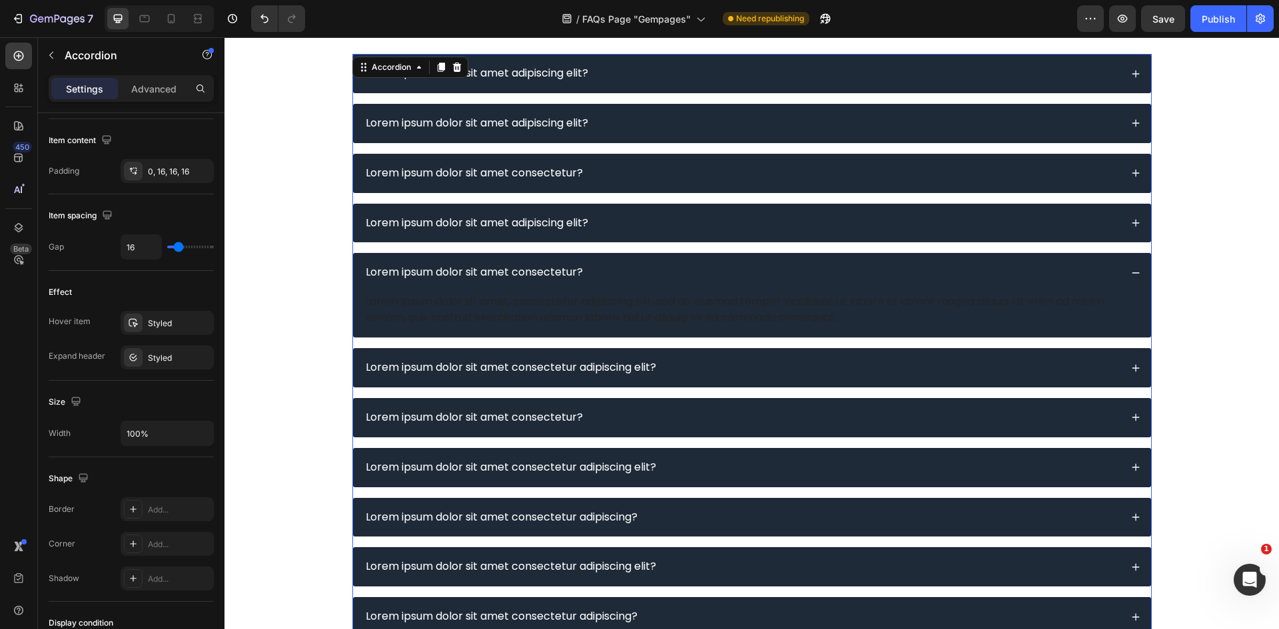
click at [796, 271] on div "Lorem ipsum dolor sit amet consectetur?" at bounding box center [742, 273] width 757 height 18
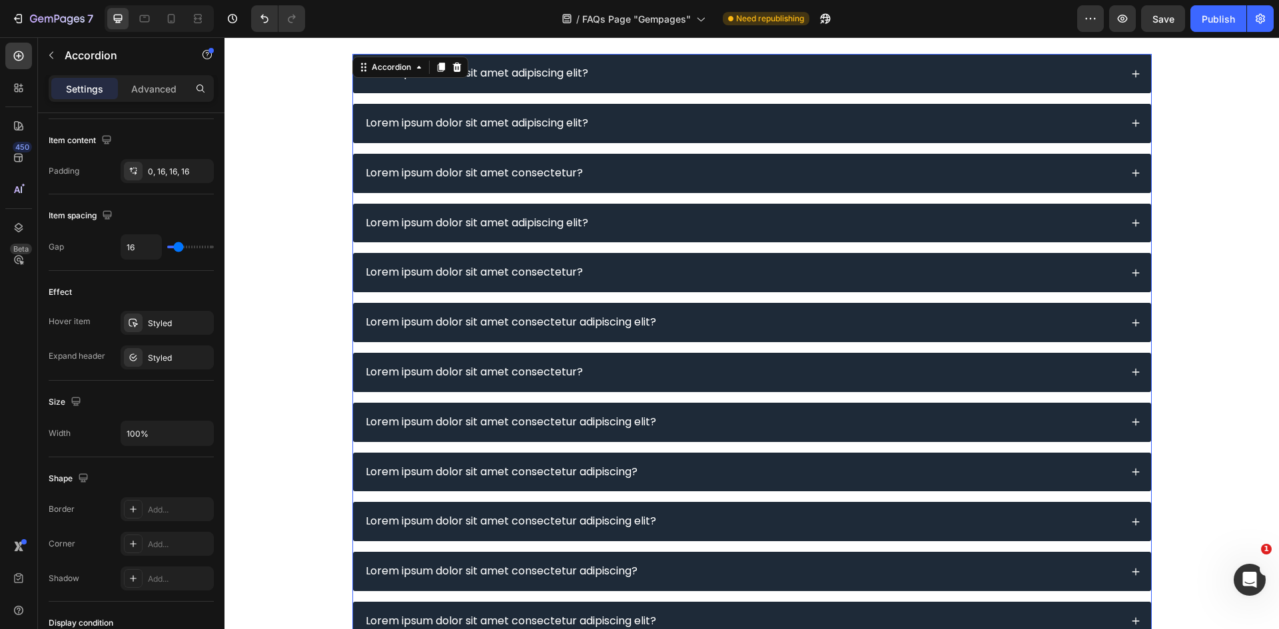
click at [695, 275] on div "Lorem ipsum dolor sit amet consectetur?" at bounding box center [742, 273] width 757 height 18
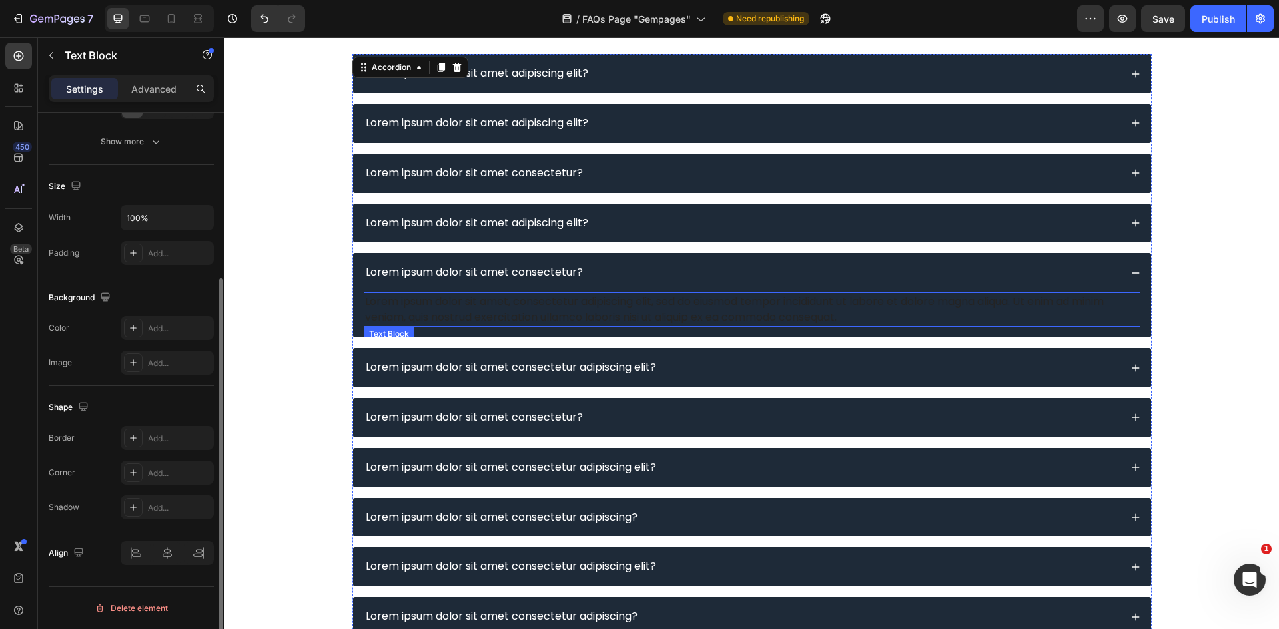
click at [609, 304] on div "Lorem ipsum dolor sit amet, consectetur adipiscing elit, sed do eiusmod tempor …" at bounding box center [752, 309] width 777 height 35
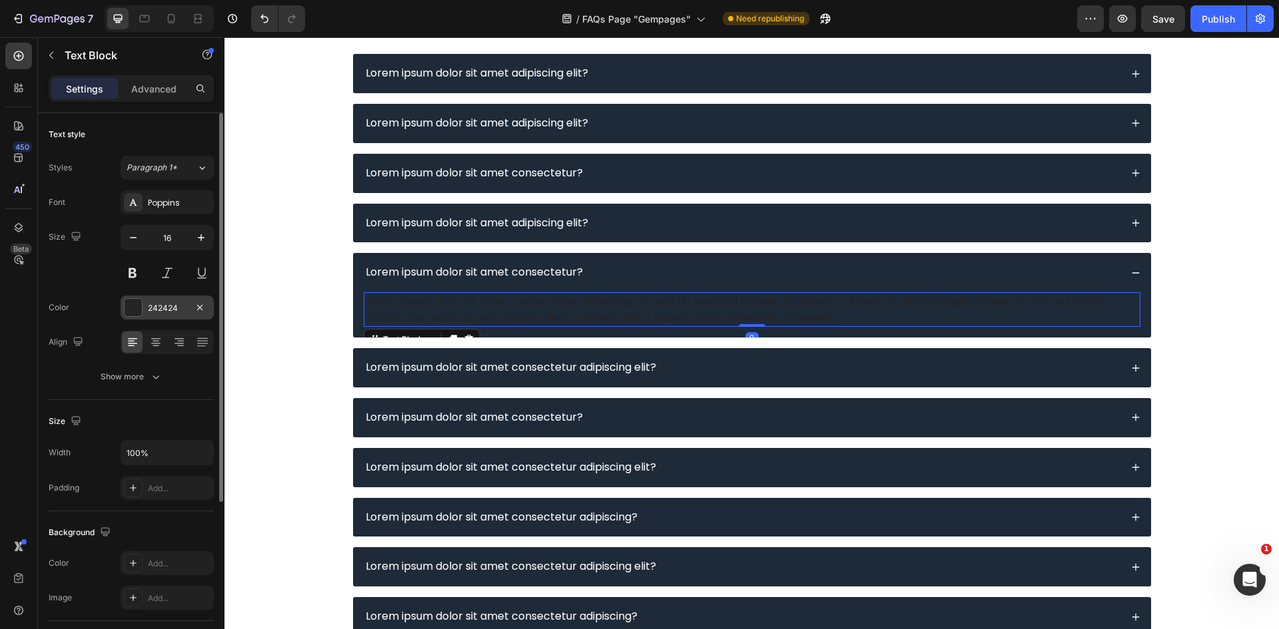
click at [133, 300] on div at bounding box center [133, 307] width 17 height 17
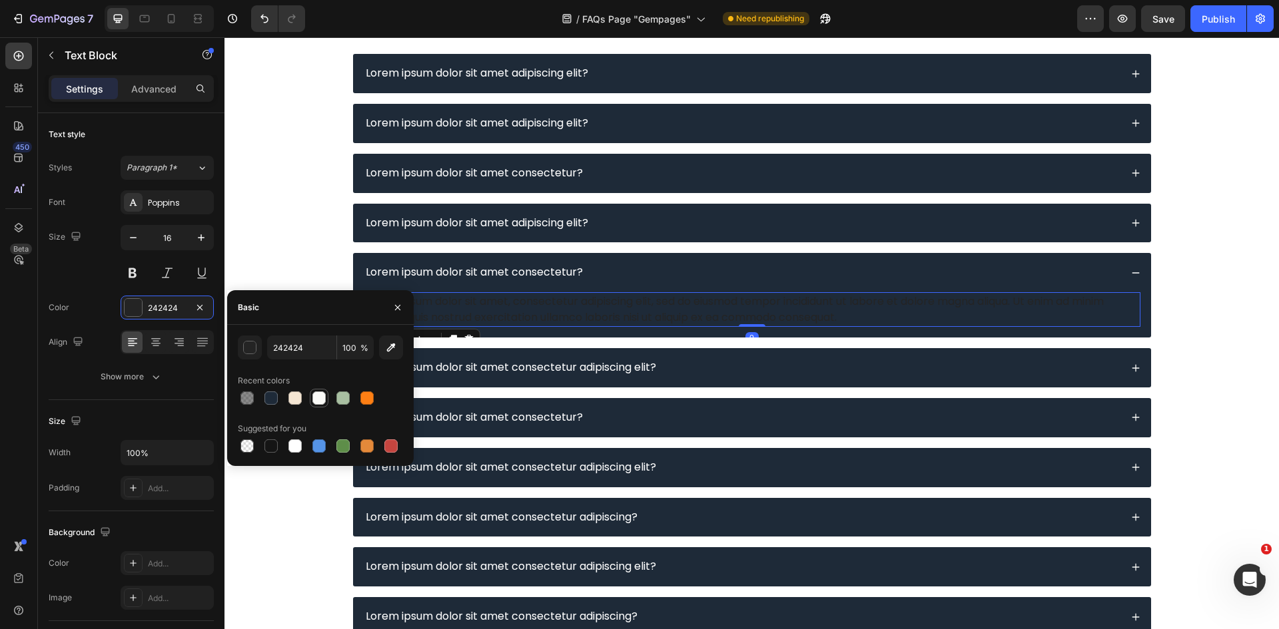
click at [318, 403] on div at bounding box center [318, 398] width 13 height 13
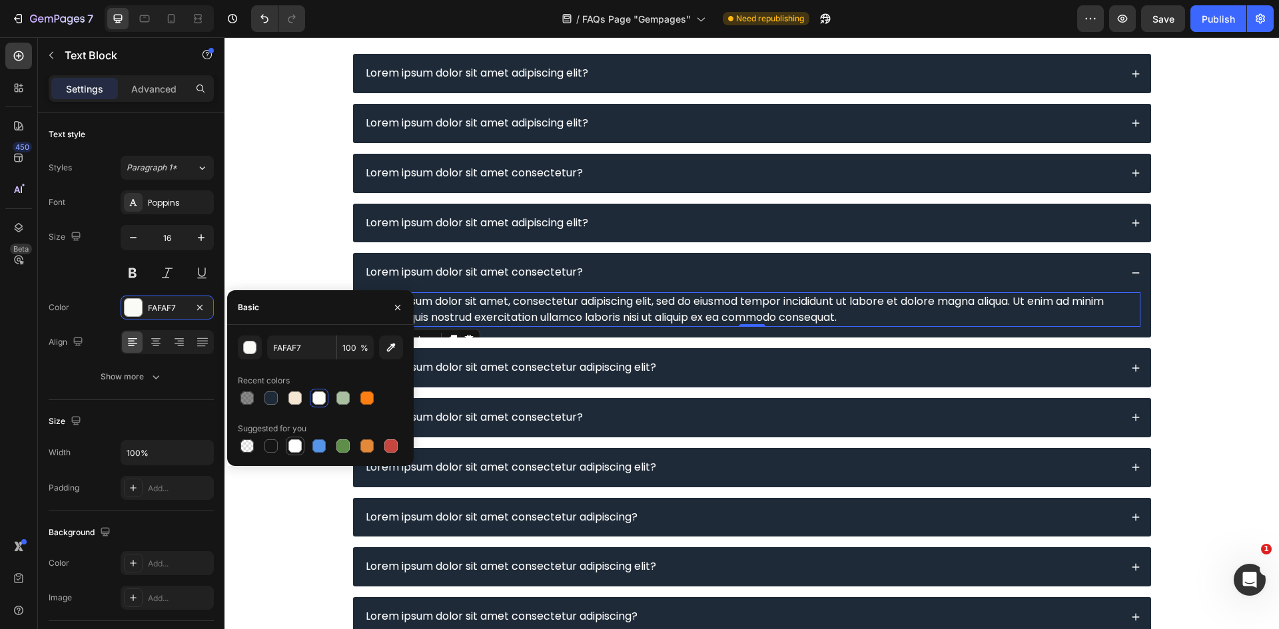
click at [297, 441] on div at bounding box center [294, 446] width 13 height 13
type input "FFFFFF"
click at [1219, 233] on div "Image Lorem ipsum dolor sit amet adipiscing elit? Lorem ipsum dolor sit amet ad…" at bounding box center [752, 397] width 1028 height 958
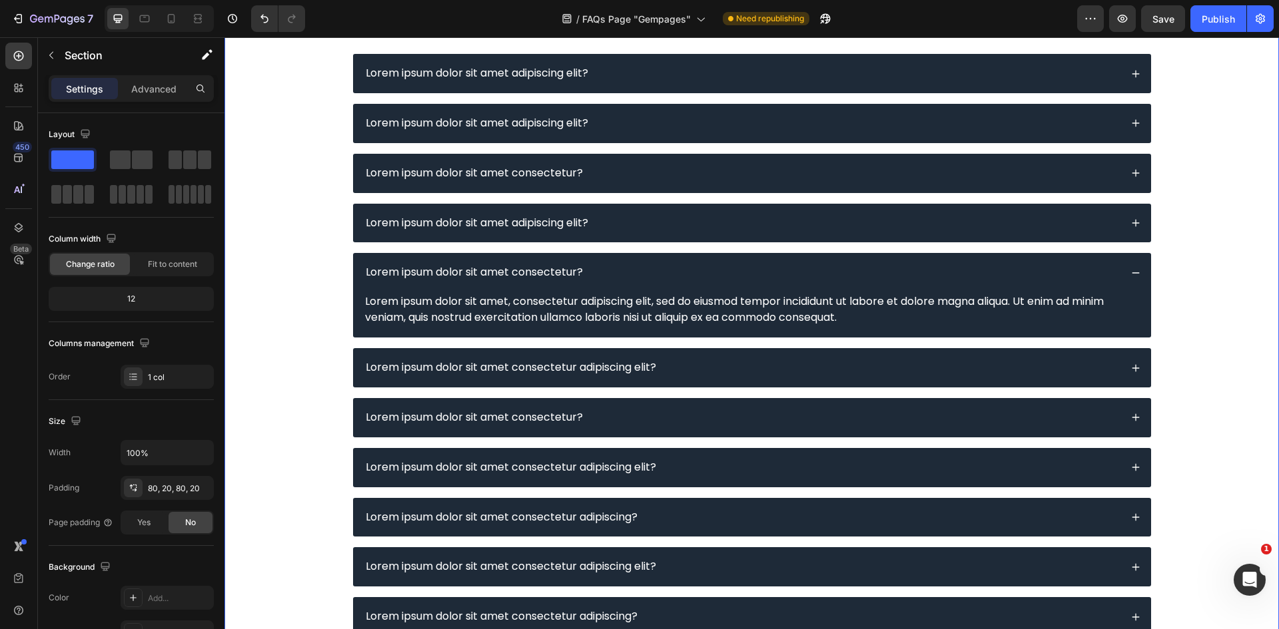
click at [1219, 233] on div "Image Lorem ipsum dolor sit amet adipiscing elit? Lorem ipsum dolor sit amet ad…" at bounding box center [752, 397] width 1028 height 958
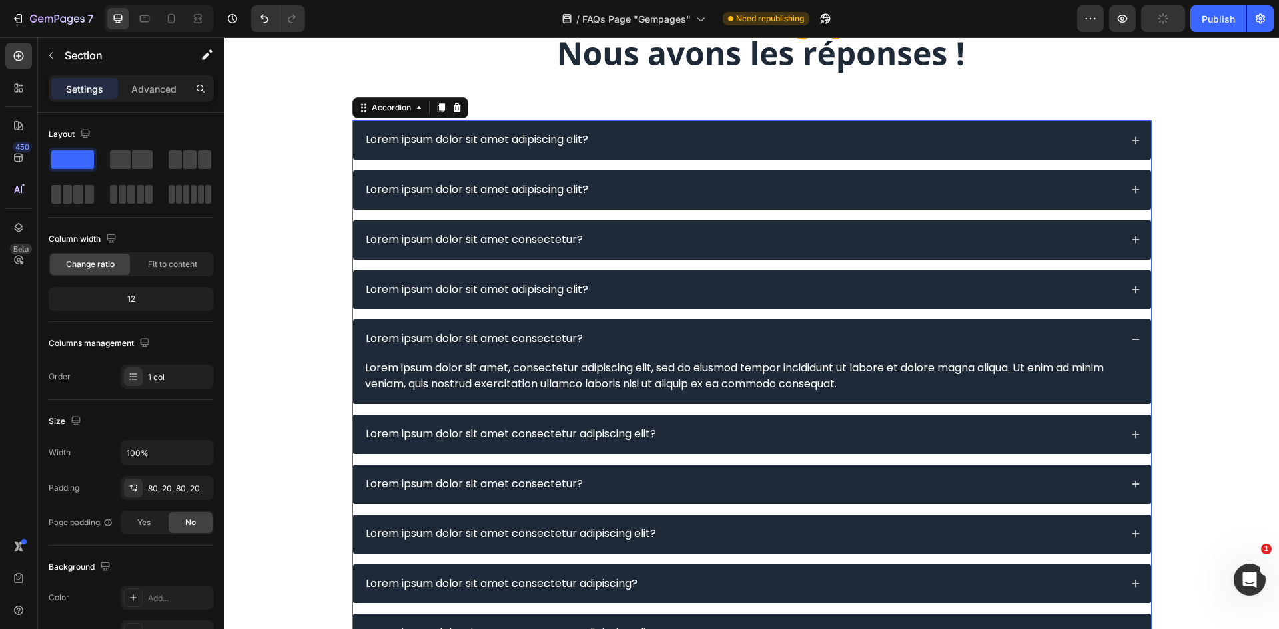
click at [1132, 340] on icon at bounding box center [1135, 339] width 9 height 9
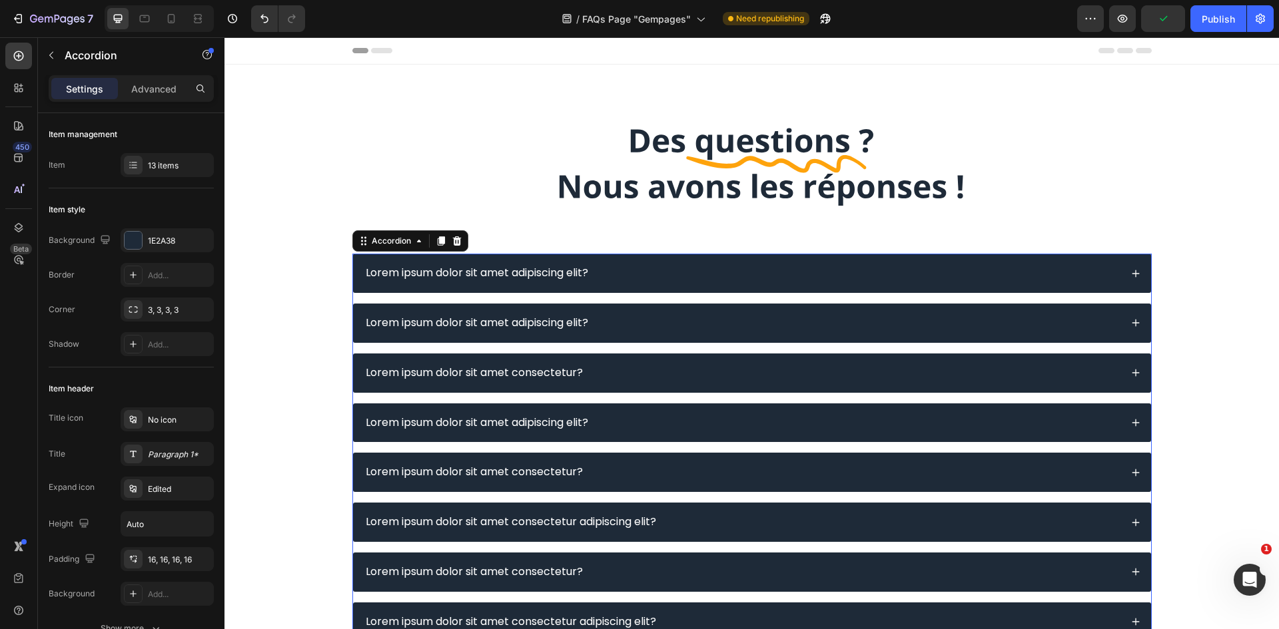
click at [690, 274] on div "Lorem ipsum dolor sit amet adipiscing elit?" at bounding box center [742, 273] width 757 height 18
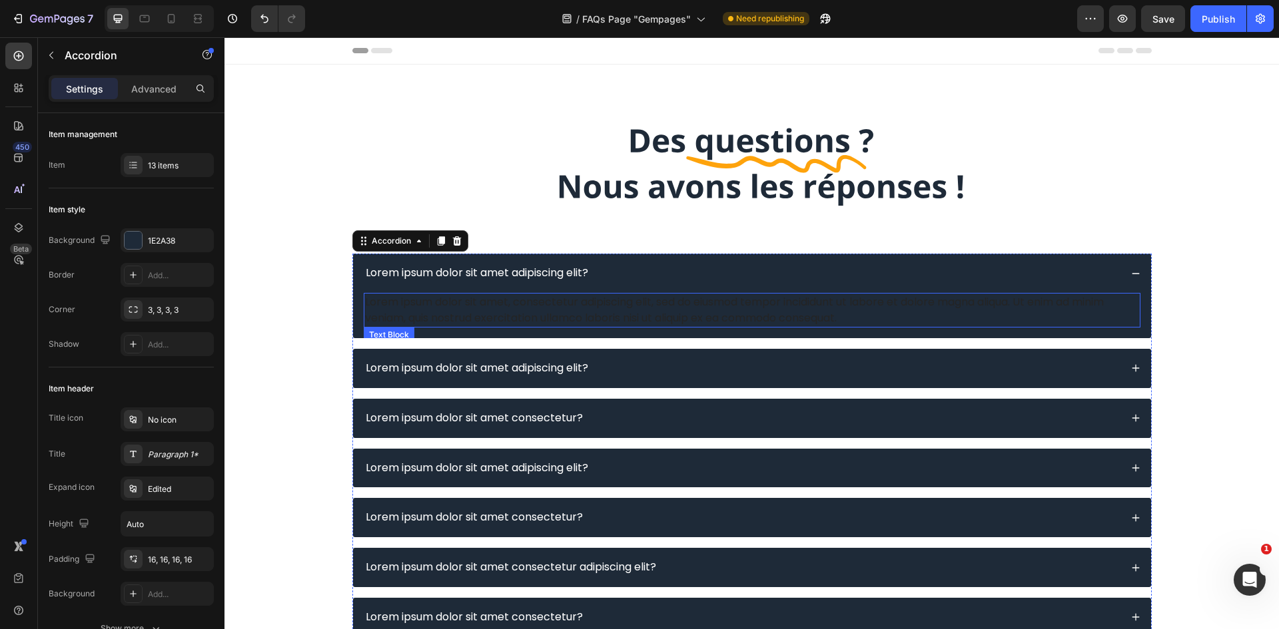
click at [647, 309] on div "Lorem ipsum dolor sit amet, consectetur adipiscing elit, sed do eiusmod tempor …" at bounding box center [752, 310] width 777 height 35
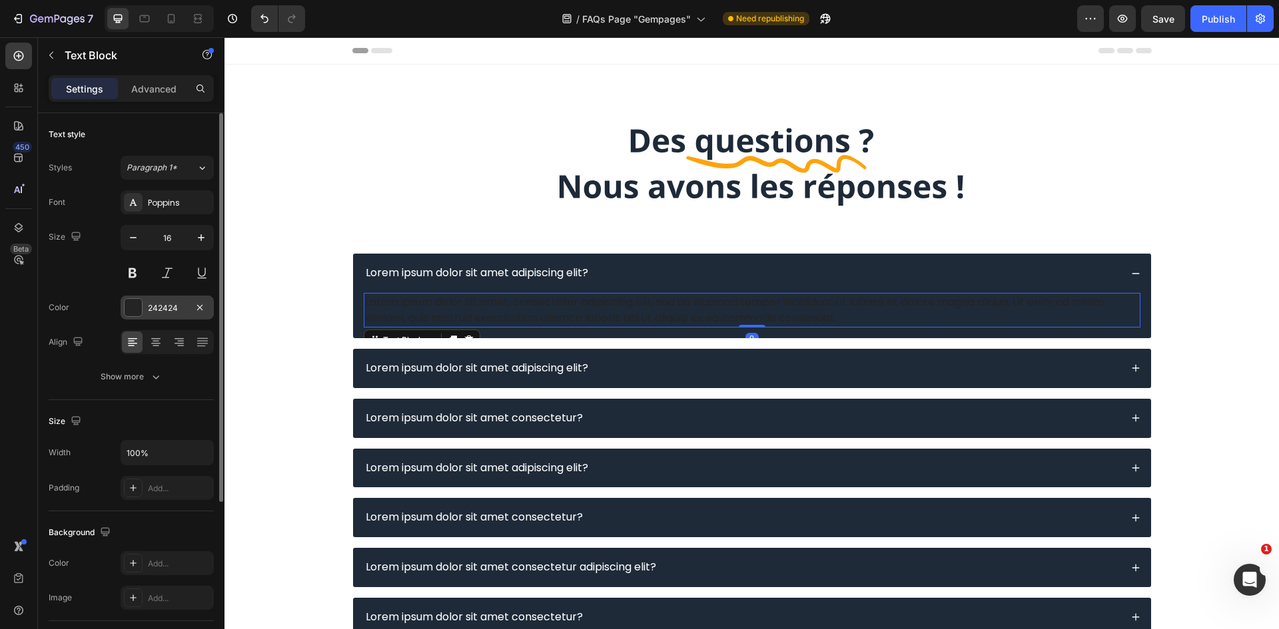
click at [174, 310] on div "242424" at bounding box center [167, 308] width 39 height 12
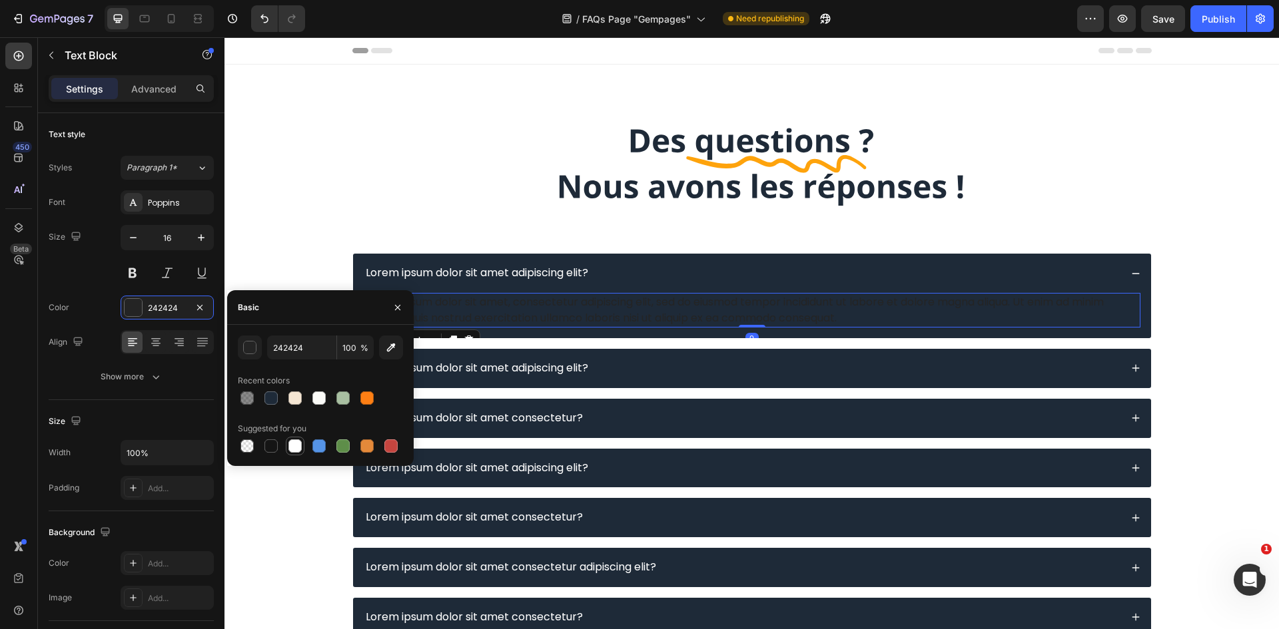
click at [294, 452] on div at bounding box center [294, 446] width 13 height 13
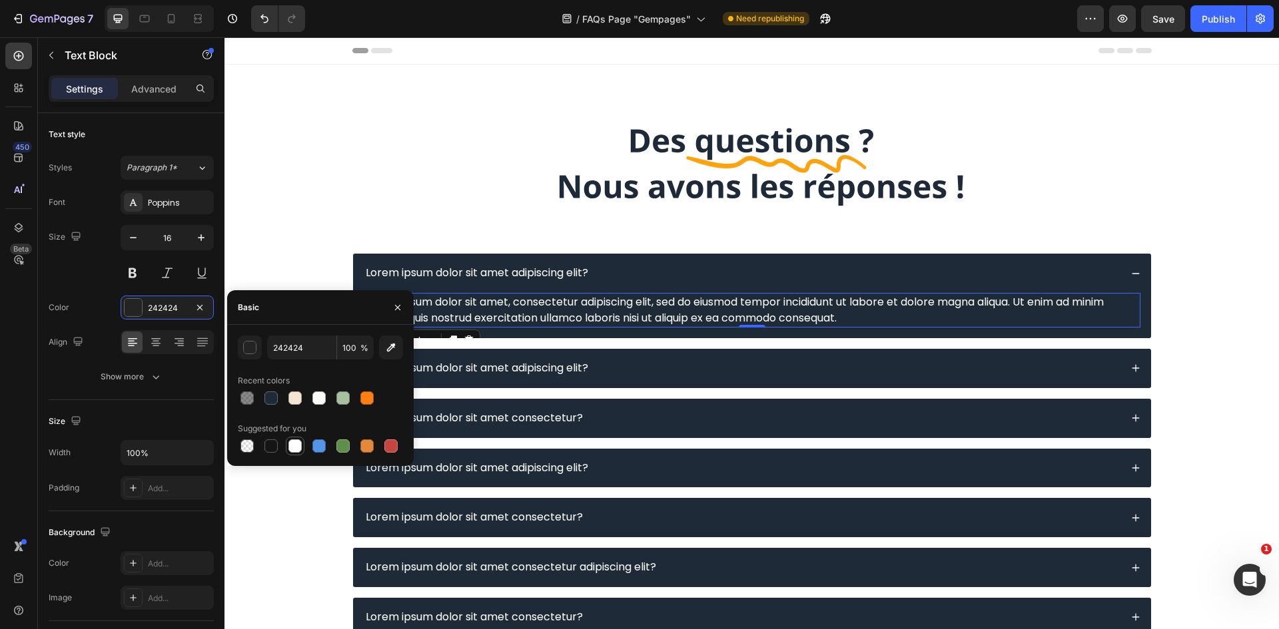
type input "FFFFFF"
click at [486, 214] on div at bounding box center [751, 167] width 799 height 99
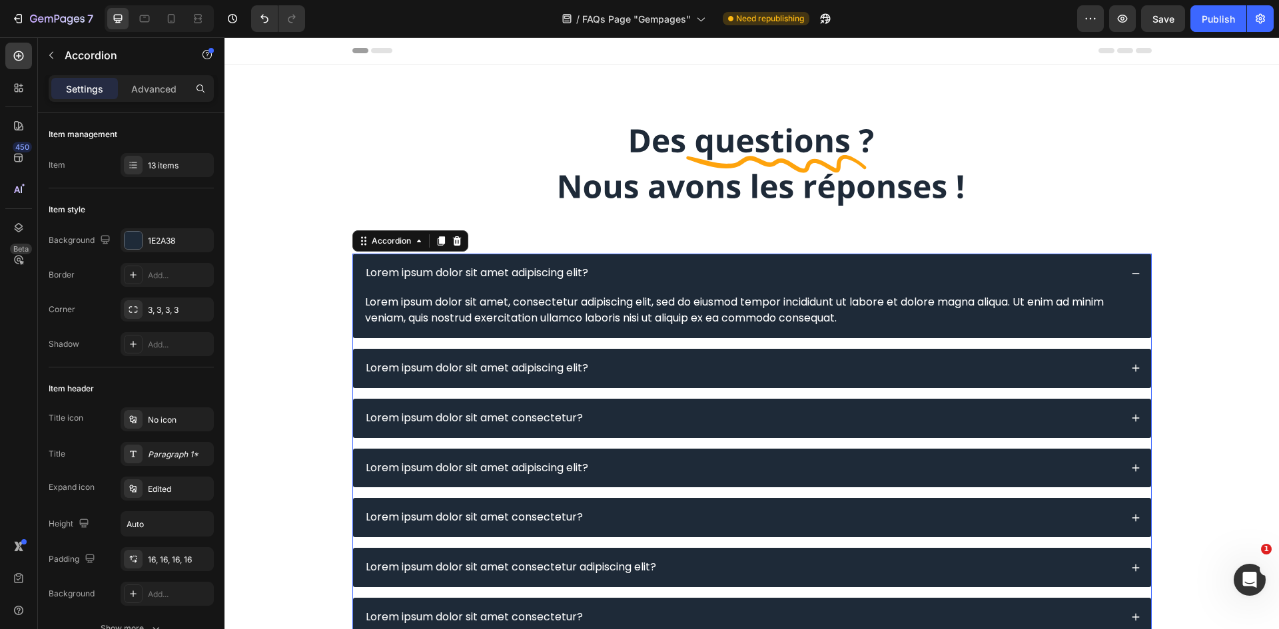
click at [628, 367] on div "Lorem ipsum dolor sit amet adipiscing elit?" at bounding box center [742, 369] width 757 height 18
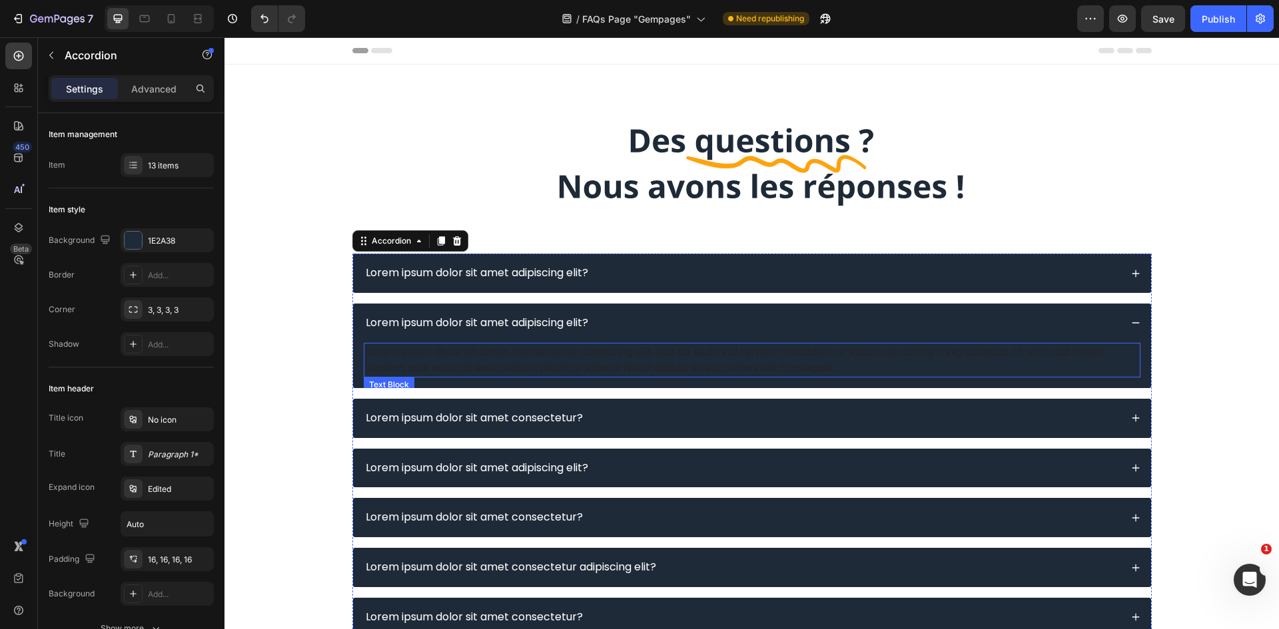
click at [591, 360] on div "Lorem ipsum dolor sit amet, consectetur adipiscing elit, sed do eiusmod tempor …" at bounding box center [752, 360] width 777 height 35
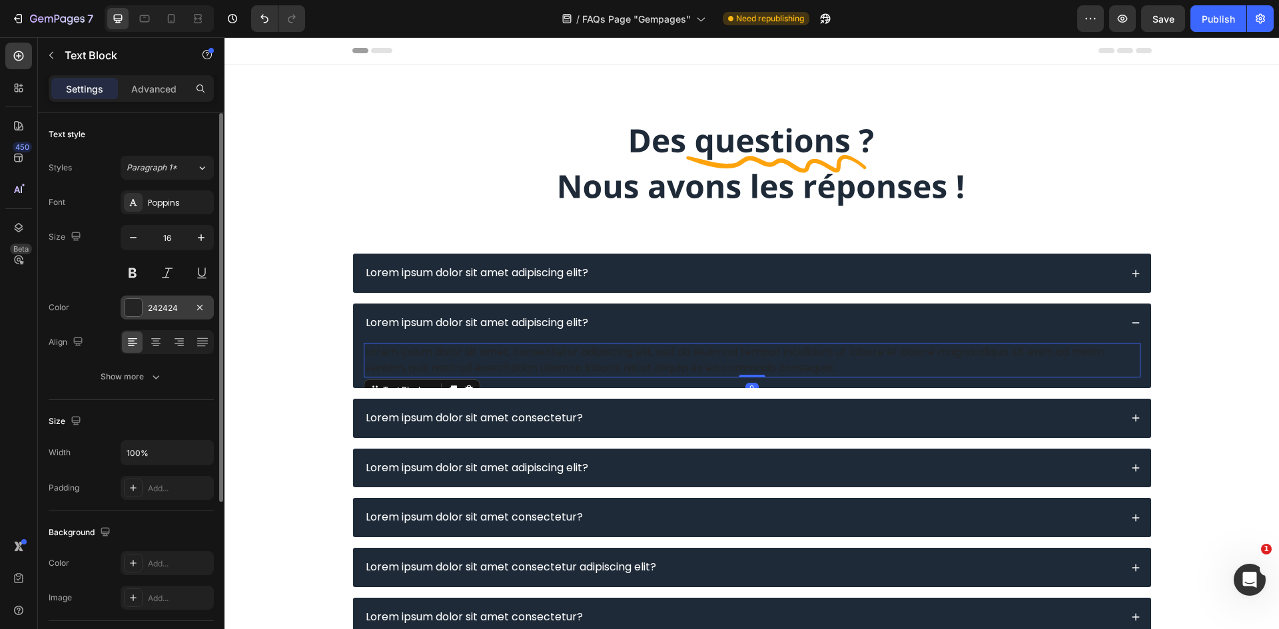
click at [155, 301] on div "242424" at bounding box center [167, 308] width 93 height 24
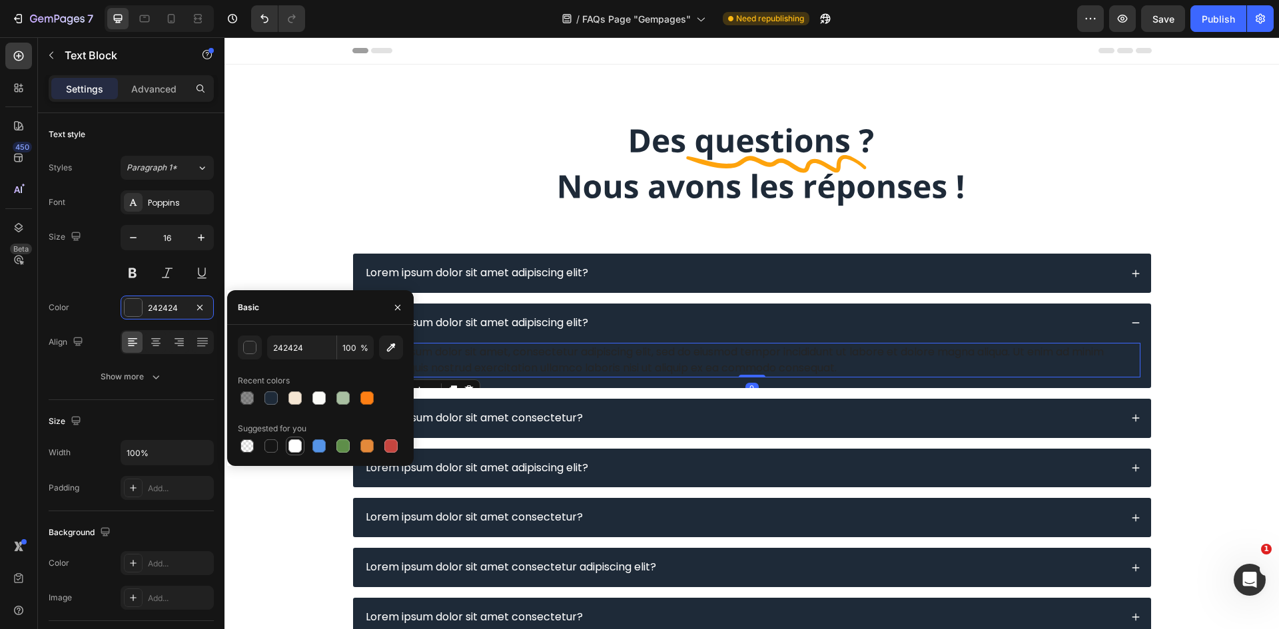
click at [289, 447] on div at bounding box center [294, 446] width 13 height 13
type input "FFFFFF"
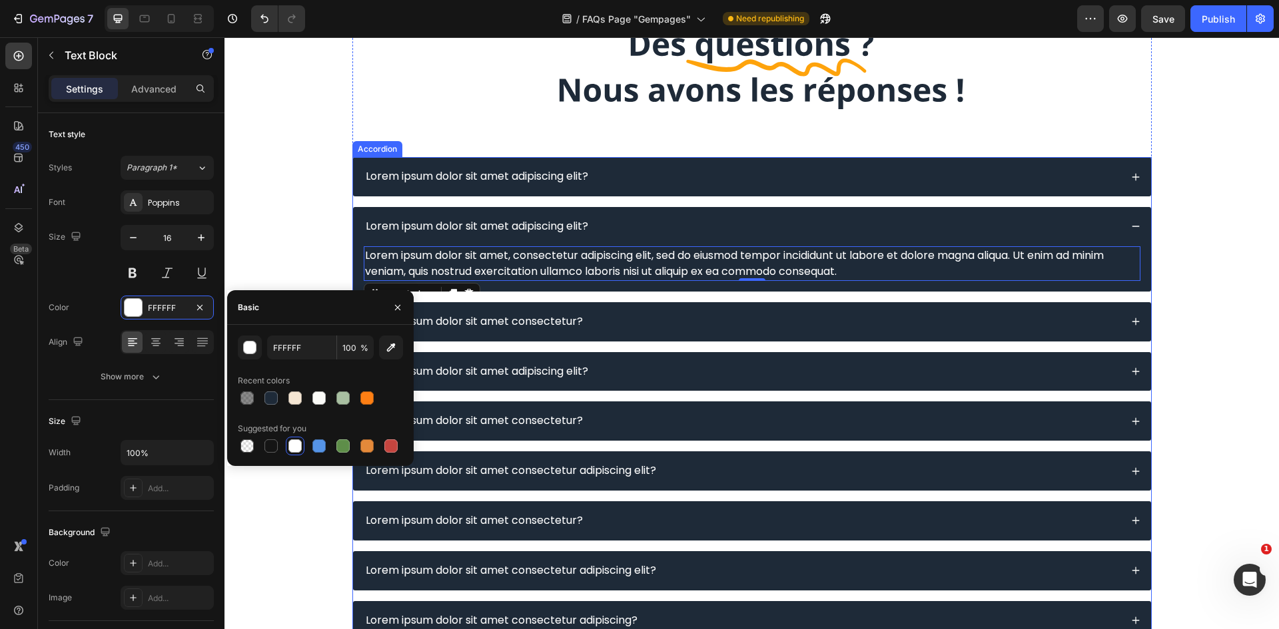
scroll to position [133, 0]
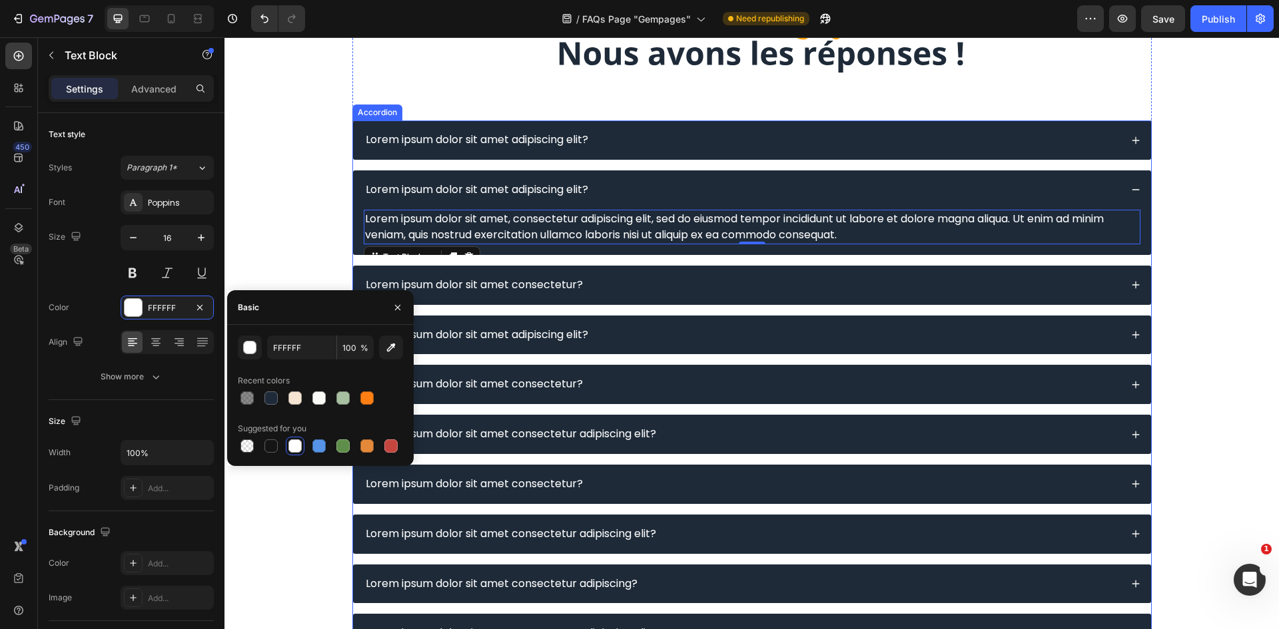
click at [633, 272] on div "Lorem ipsum dolor sit amet consectetur?" at bounding box center [752, 285] width 798 height 39
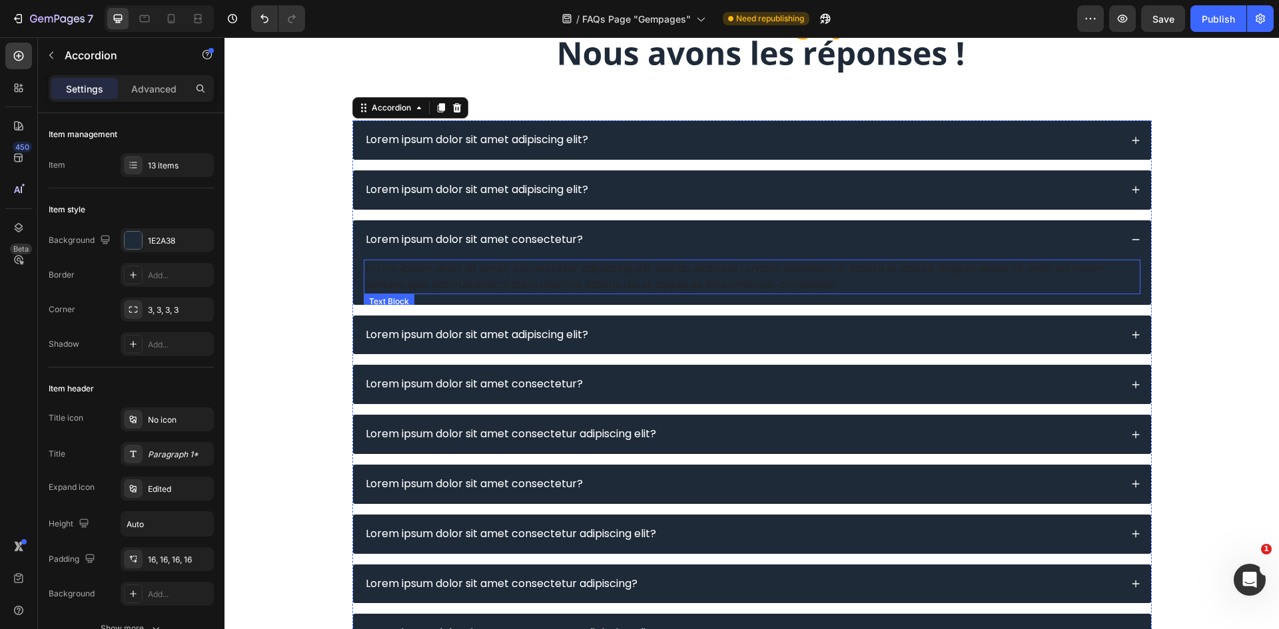
click at [574, 277] on div "Lorem ipsum dolor sit amet, consectetur adipiscing elit, sed do eiusmod tempor …" at bounding box center [752, 277] width 777 height 35
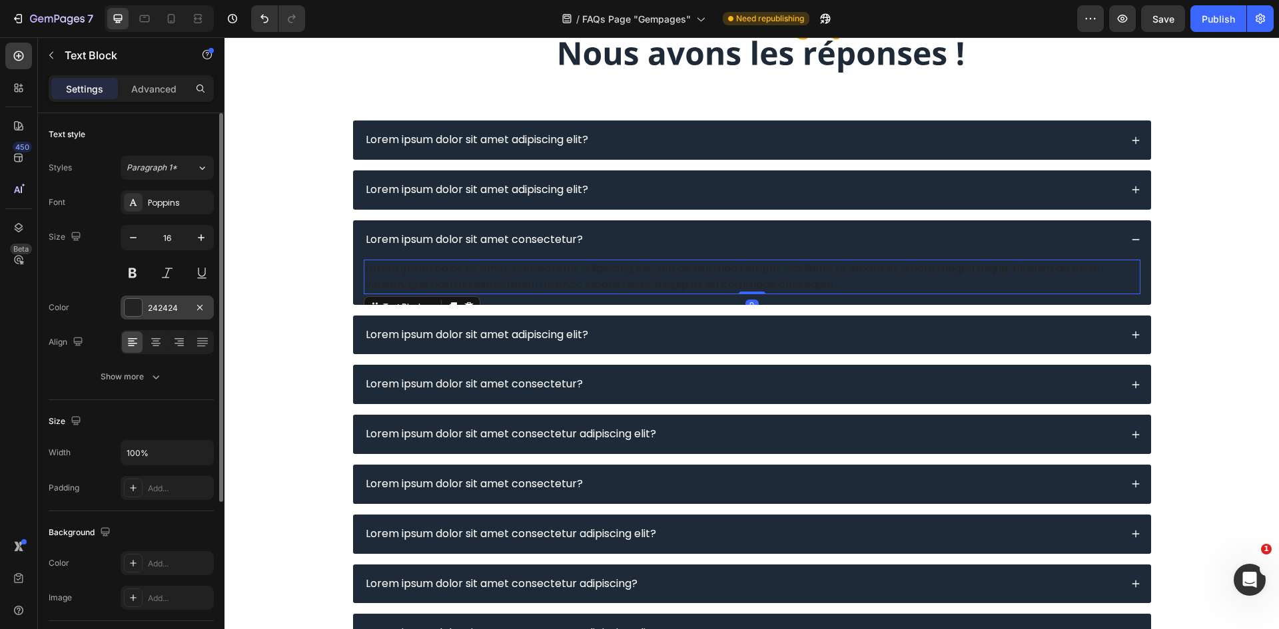
click at [143, 318] on div "242424" at bounding box center [167, 308] width 93 height 24
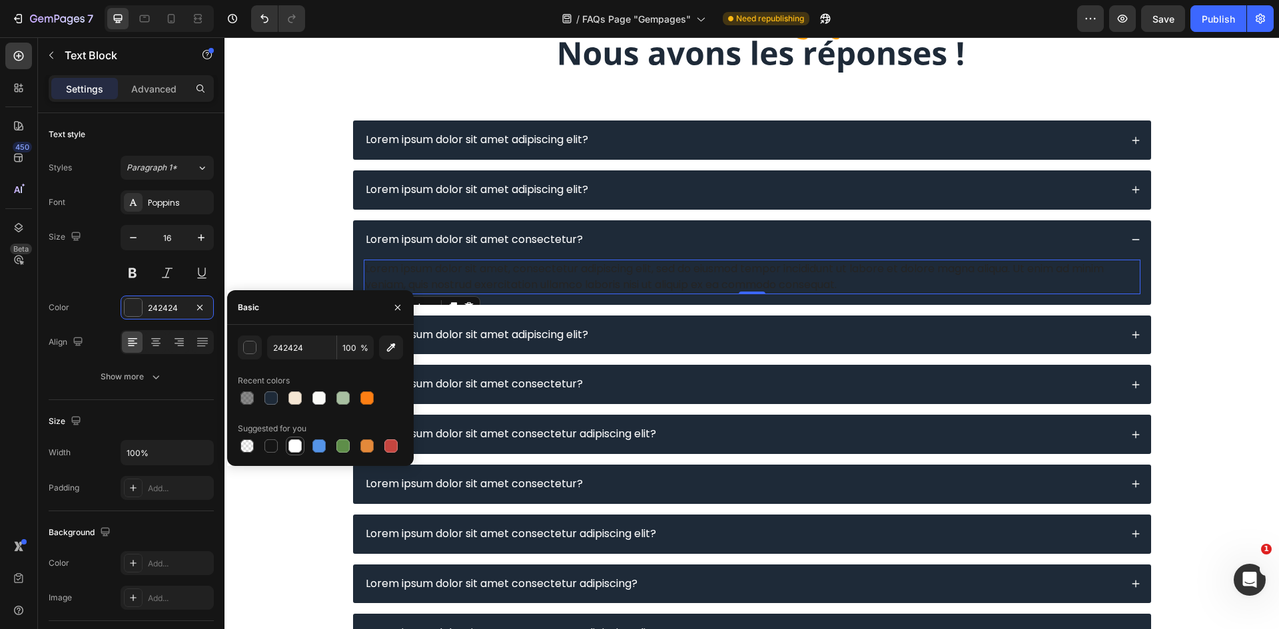
click at [300, 440] on div at bounding box center [294, 446] width 13 height 13
type input "FFFFFF"
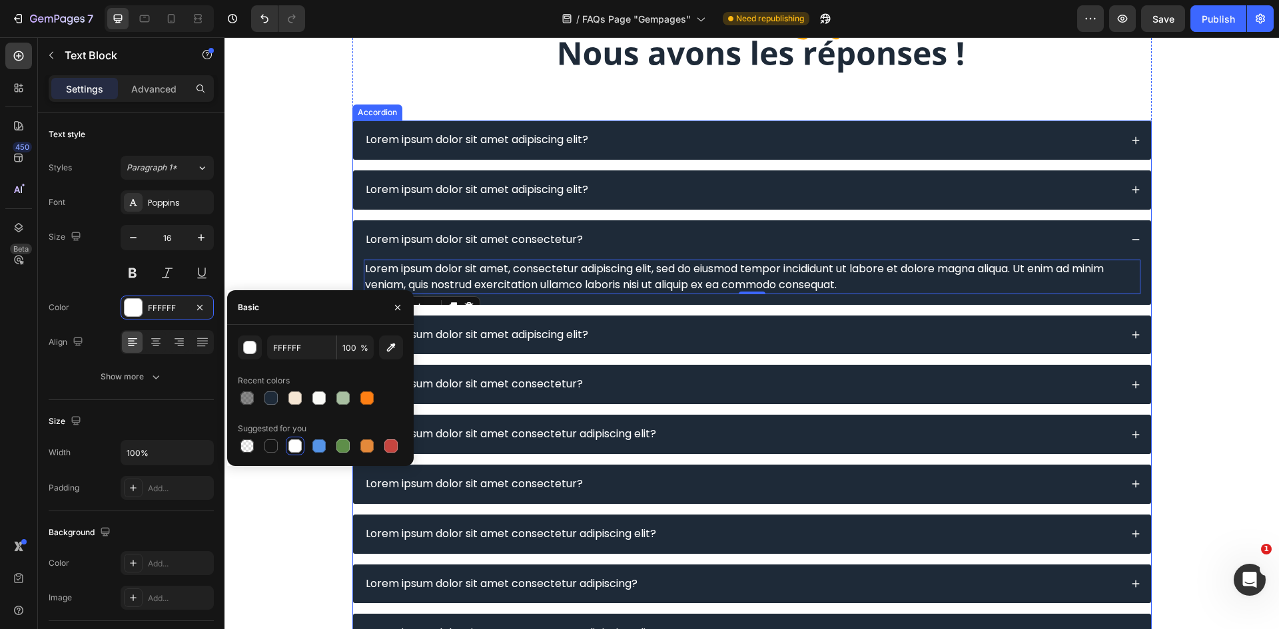
click at [637, 338] on div "Lorem ipsum dolor sit amet adipiscing elit?" at bounding box center [742, 335] width 757 height 18
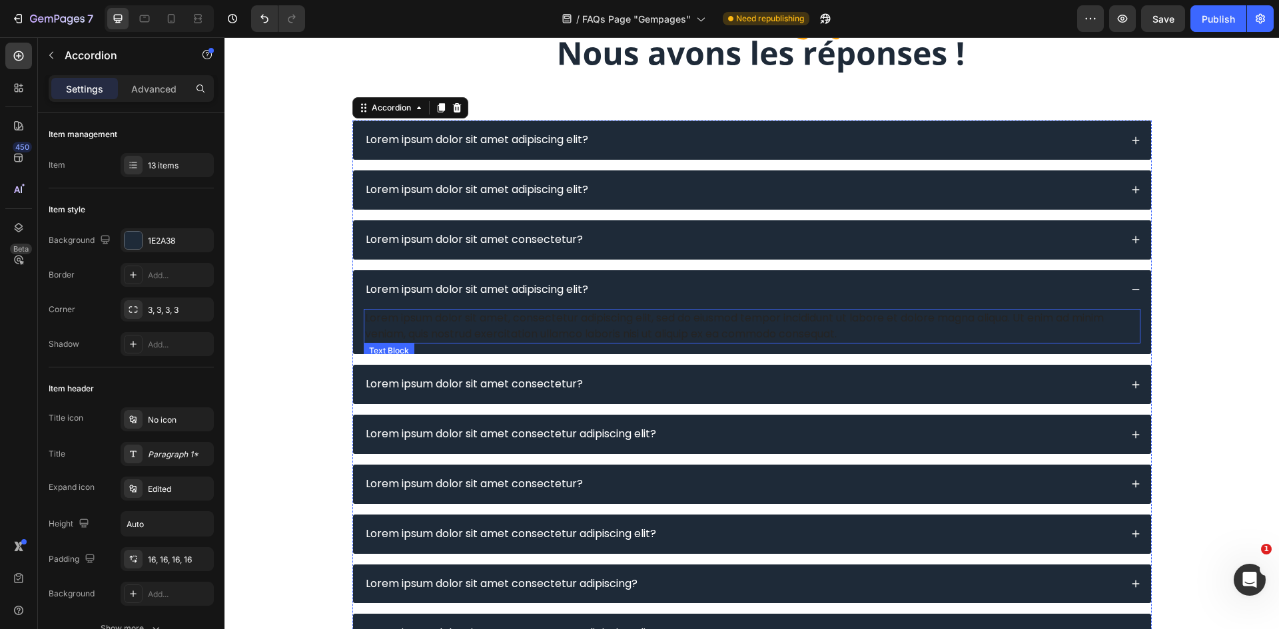
click at [551, 325] on div "Lorem ipsum dolor sit amet, consectetur adipiscing elit, sed do eiusmod tempor …" at bounding box center [752, 326] width 777 height 35
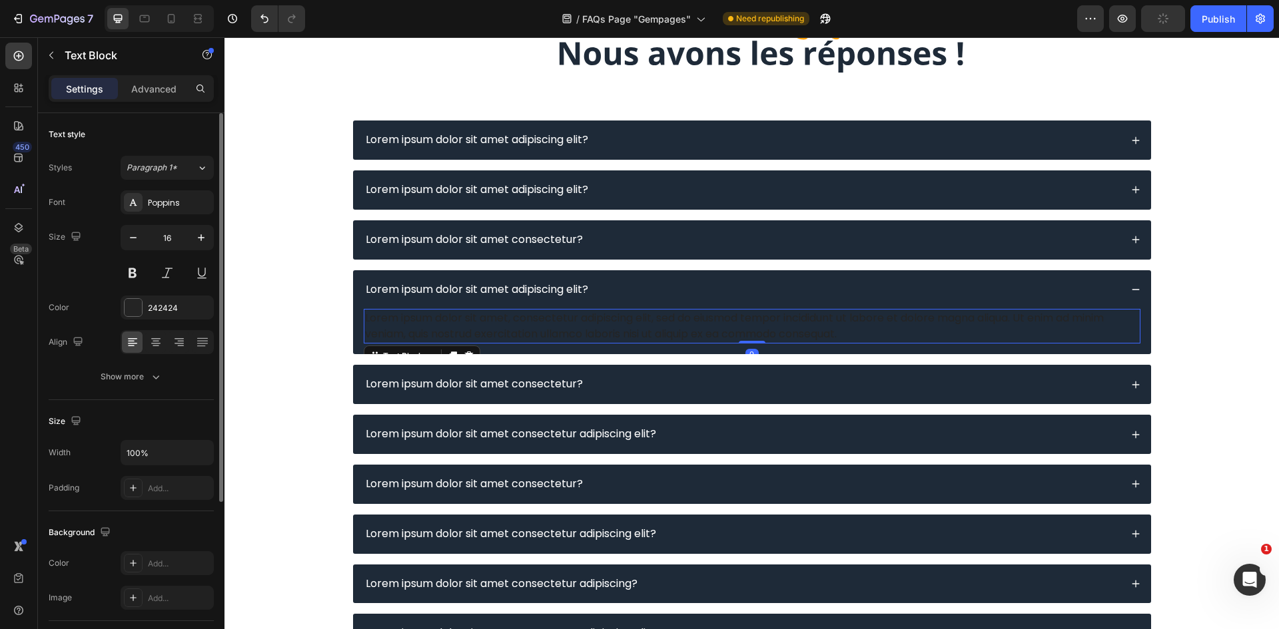
click at [157, 322] on div "Font Poppins Size 16 Color 242424 Align Show more" at bounding box center [131, 289] width 165 height 198
click at [169, 309] on div "242424" at bounding box center [167, 308] width 39 height 12
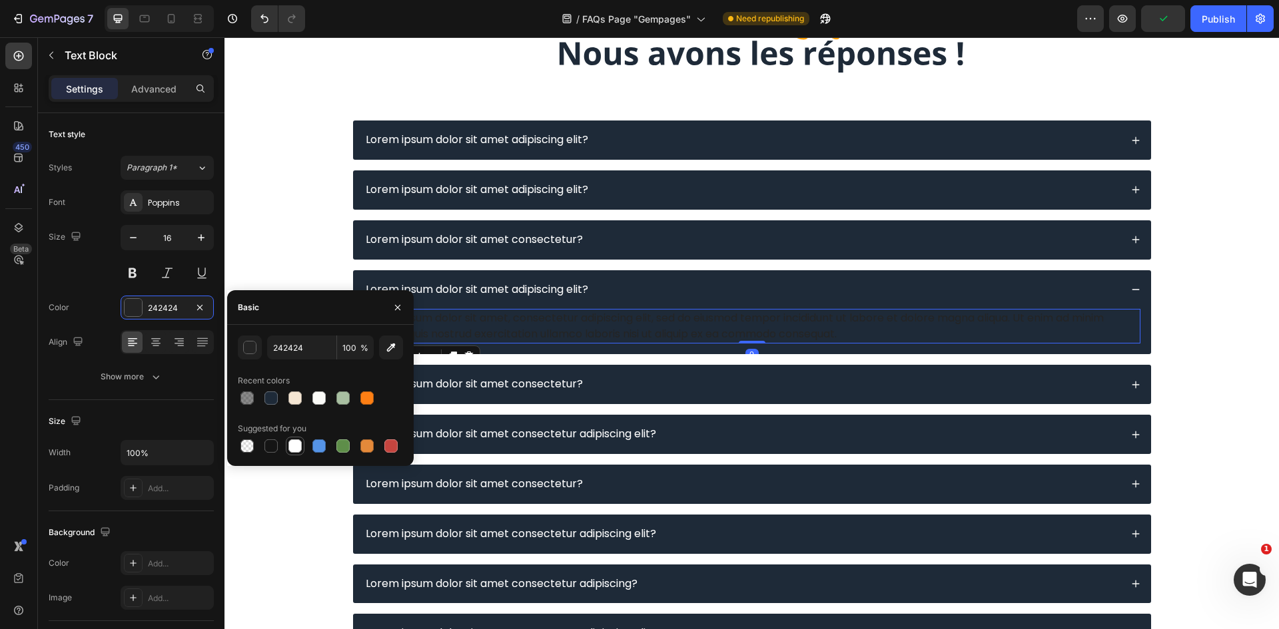
drag, startPoint x: 296, startPoint y: 446, endPoint x: 204, endPoint y: 386, distance: 109.2
click at [296, 446] on div at bounding box center [294, 446] width 13 height 13
type input "FFFFFF"
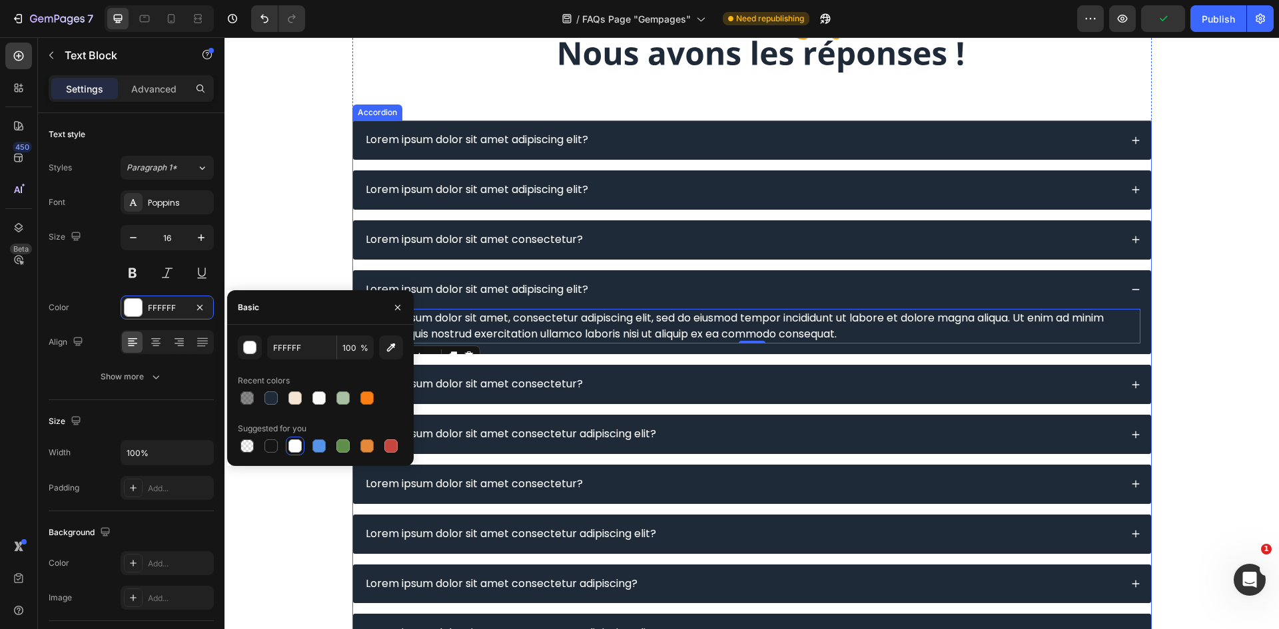
click at [576, 383] on p "Lorem ipsum dolor sit amet consectetur?" at bounding box center [474, 385] width 217 height 14
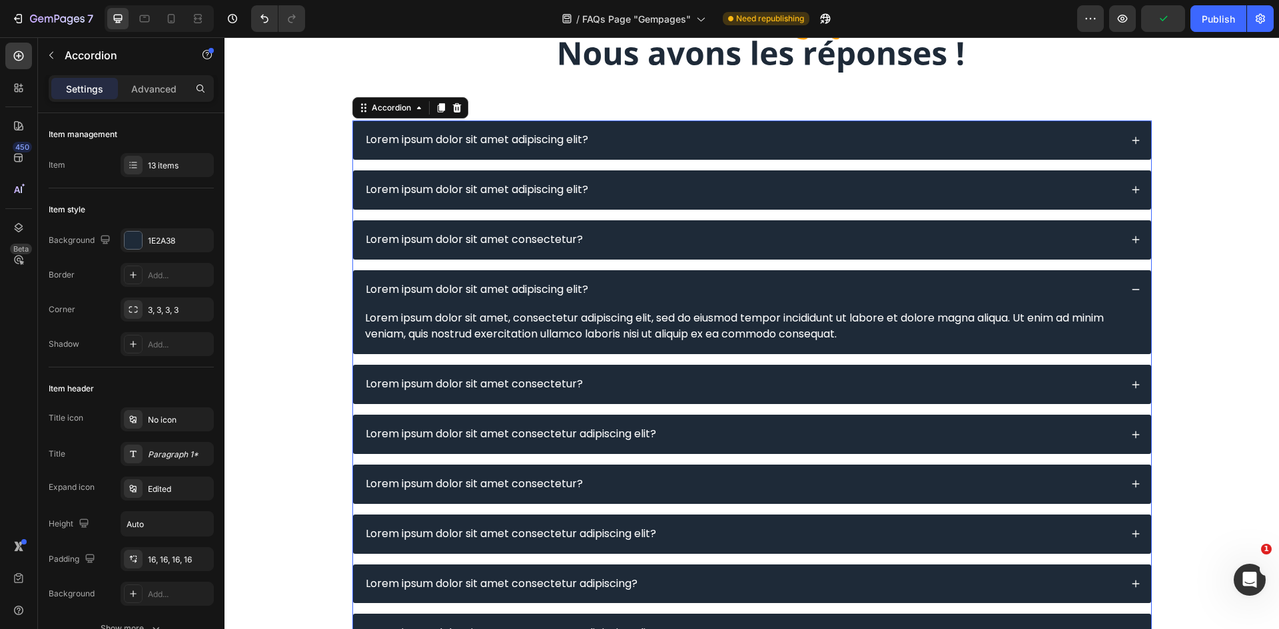
click at [643, 381] on div "Lorem ipsum dolor sit amet consectetur?" at bounding box center [742, 385] width 757 height 18
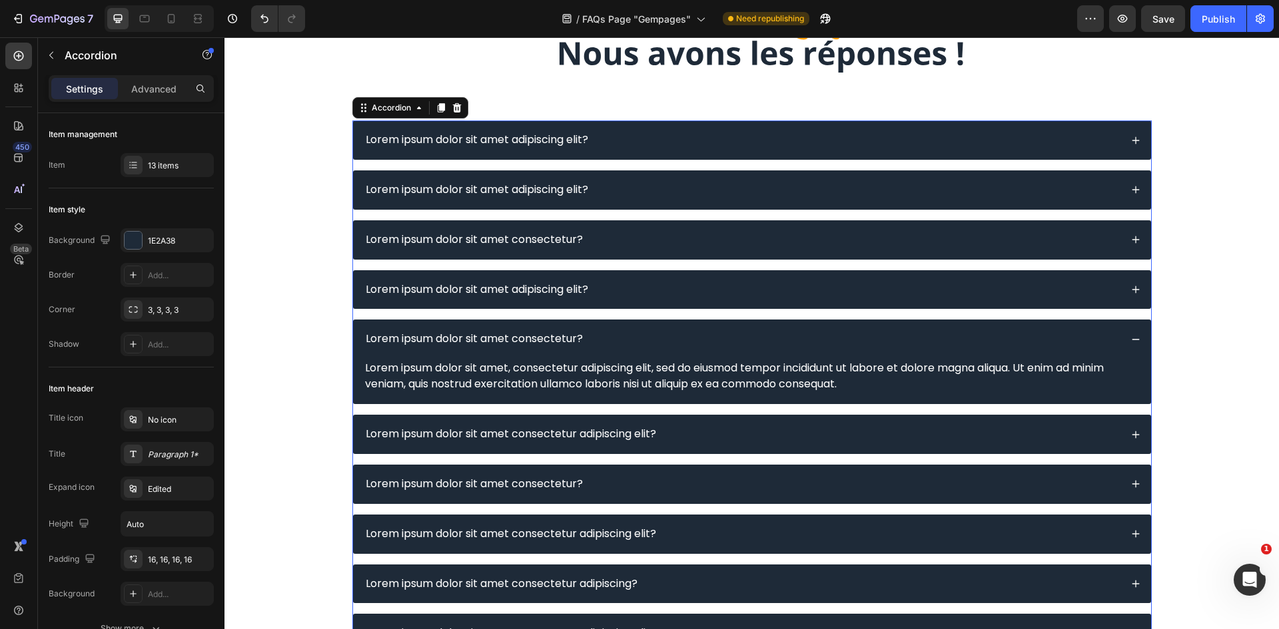
click at [723, 440] on div "Lorem ipsum dolor sit amet consectetur adipiscing elit?" at bounding box center [742, 435] width 757 height 18
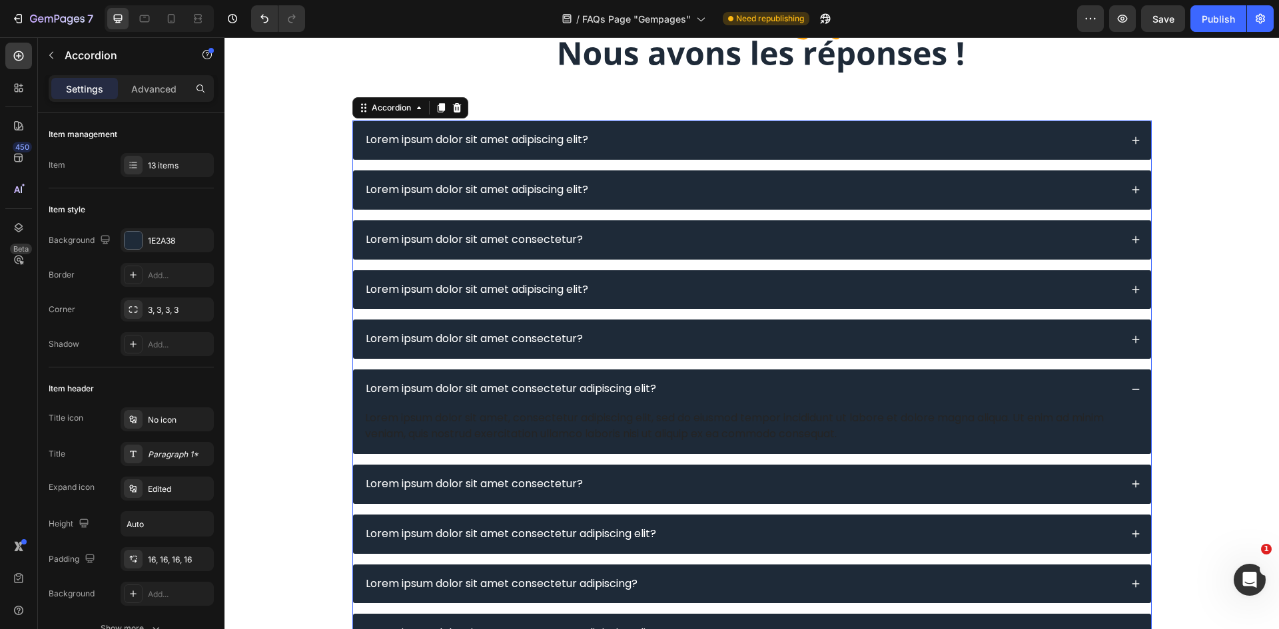
click at [700, 424] on div "Lorem ipsum dolor sit amet, consectetur adipiscing elit, sed do eiusmod tempor …" at bounding box center [752, 426] width 777 height 35
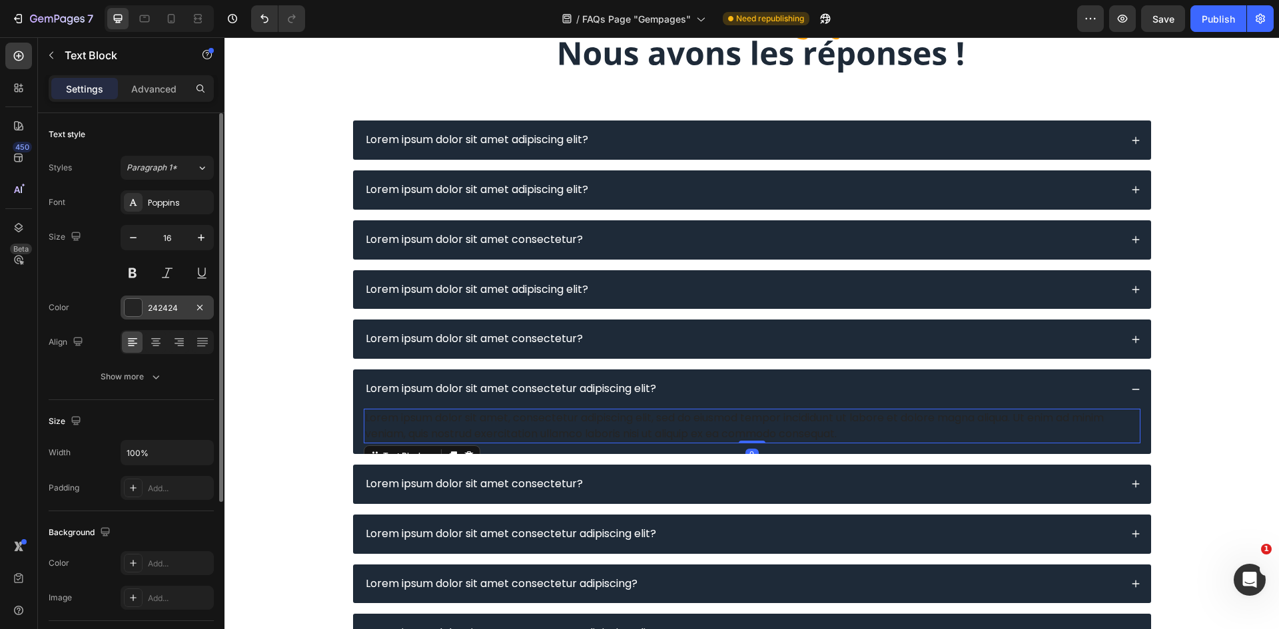
click at [155, 310] on div "242424" at bounding box center [167, 308] width 39 height 12
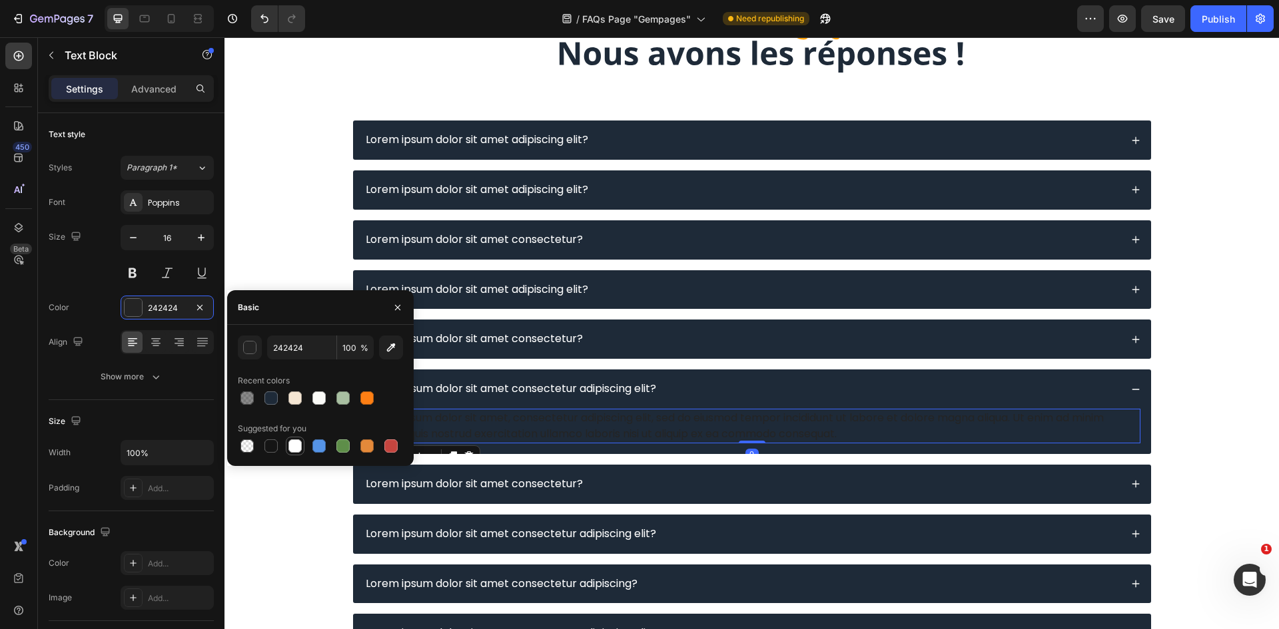
click at [296, 451] on div at bounding box center [294, 446] width 13 height 13
type input "FFFFFF"
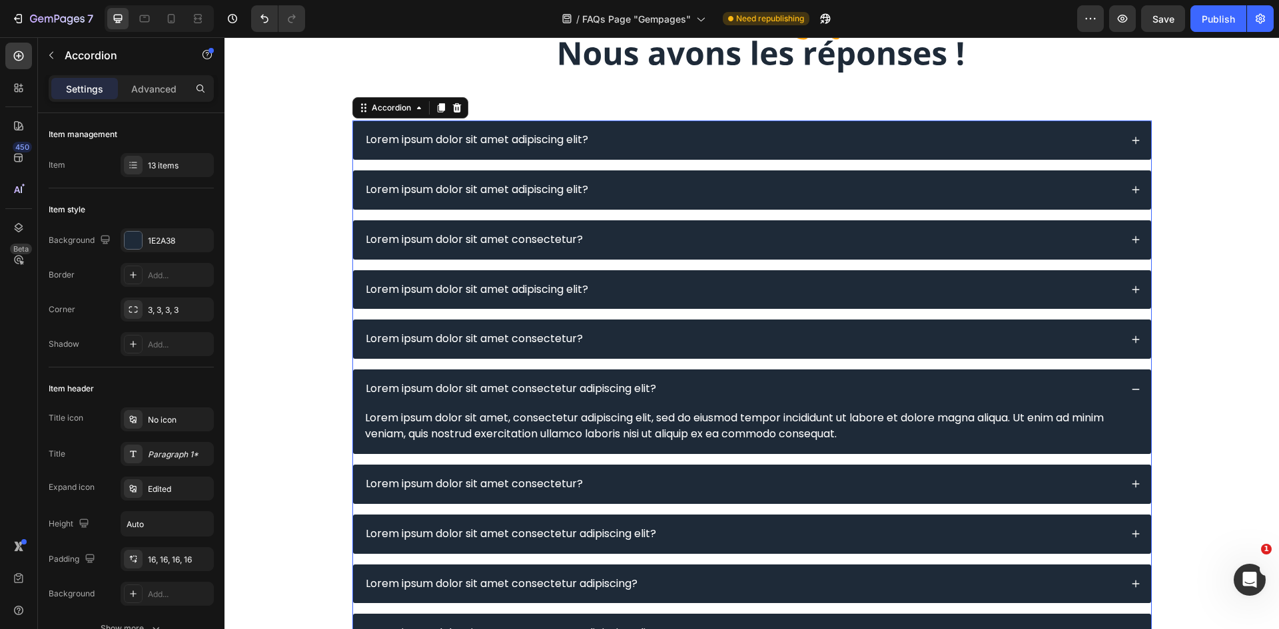
click at [737, 478] on div "Lorem ipsum dolor sit amet consectetur?" at bounding box center [742, 485] width 757 height 18
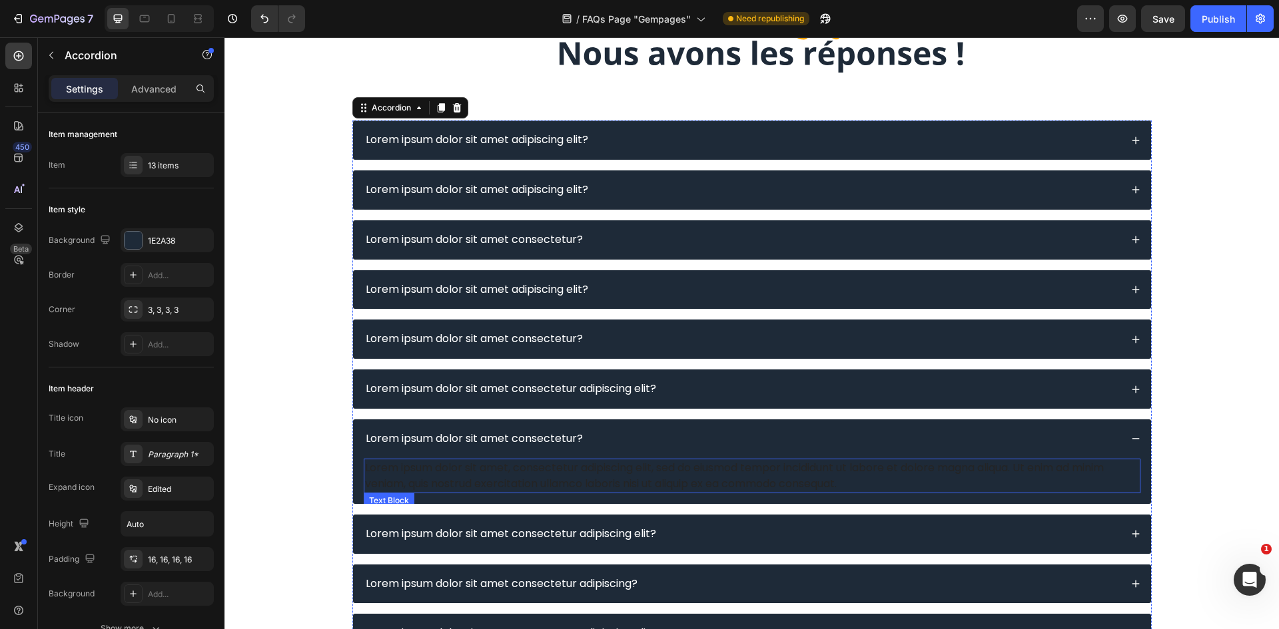
click at [658, 490] on div "Lorem ipsum dolor sit amet, consectetur adipiscing elit, sed do eiusmod tempor …" at bounding box center [752, 476] width 777 height 35
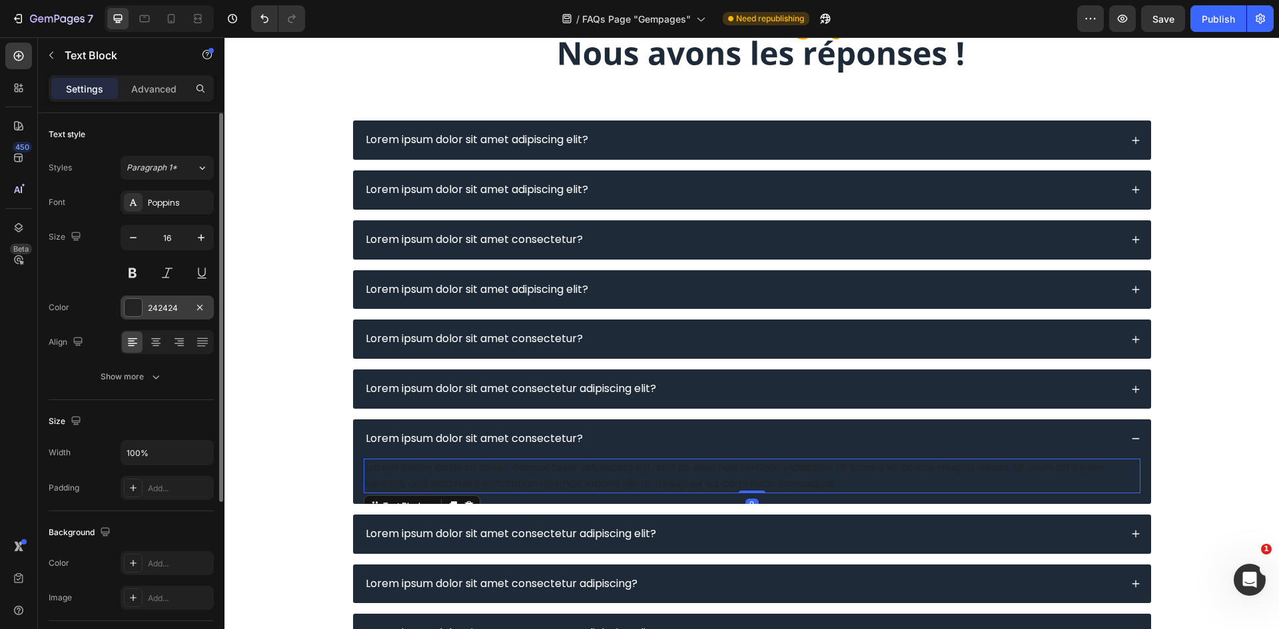
click at [135, 306] on div at bounding box center [133, 307] width 17 height 17
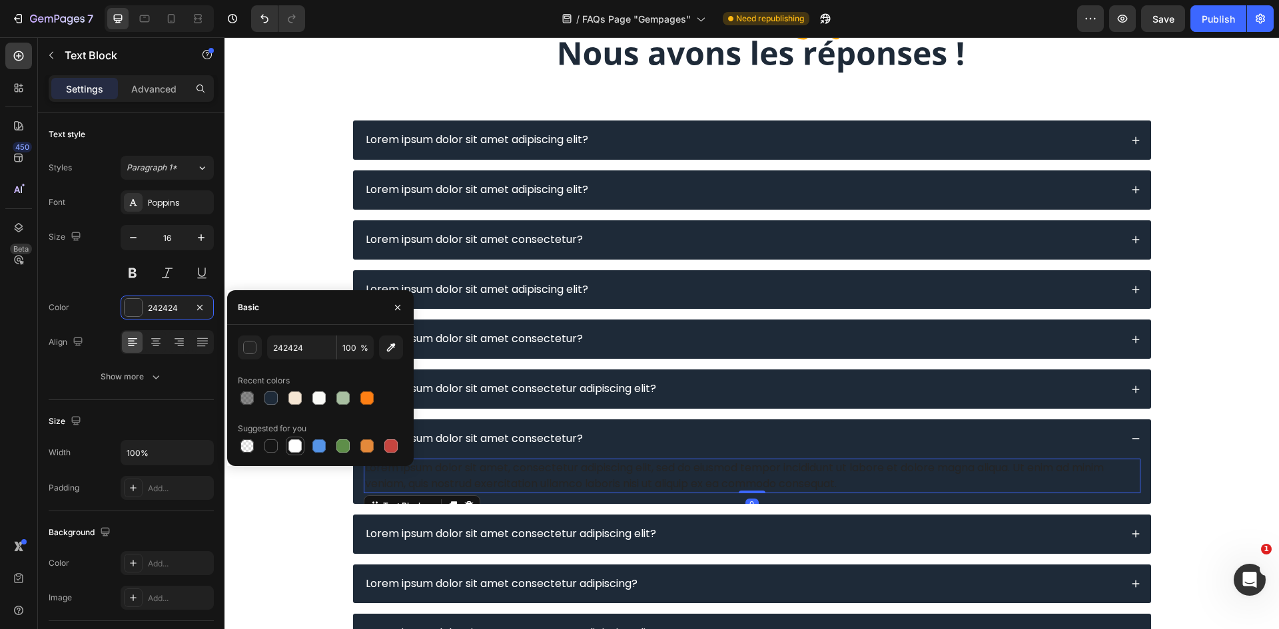
click at [296, 450] on div at bounding box center [294, 446] width 13 height 13
type input "FFFFFF"
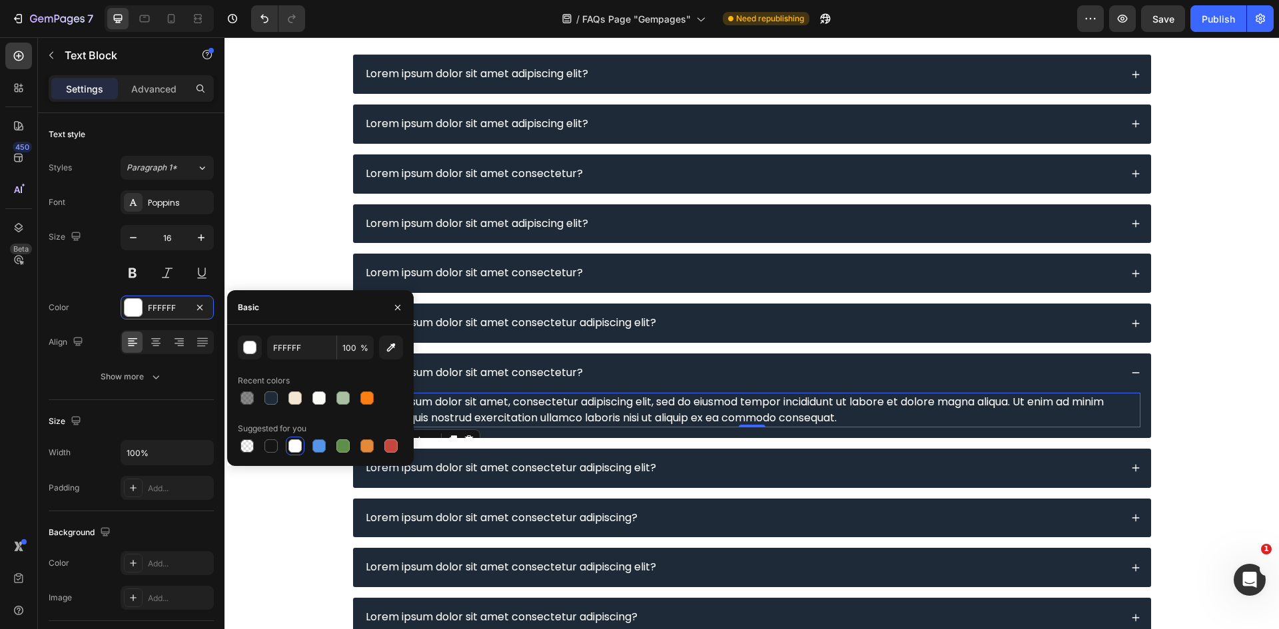
scroll to position [333, 0]
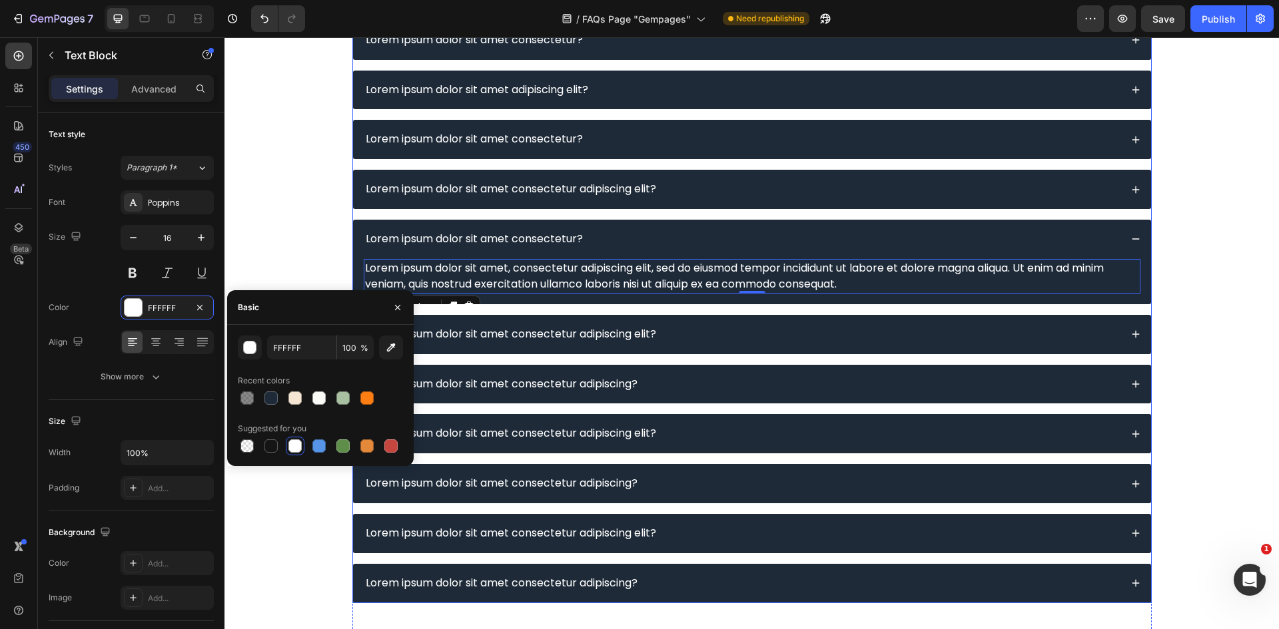
click at [718, 328] on div "Lorem ipsum dolor sit amet consectetur adipiscing elit?" at bounding box center [742, 335] width 757 height 18
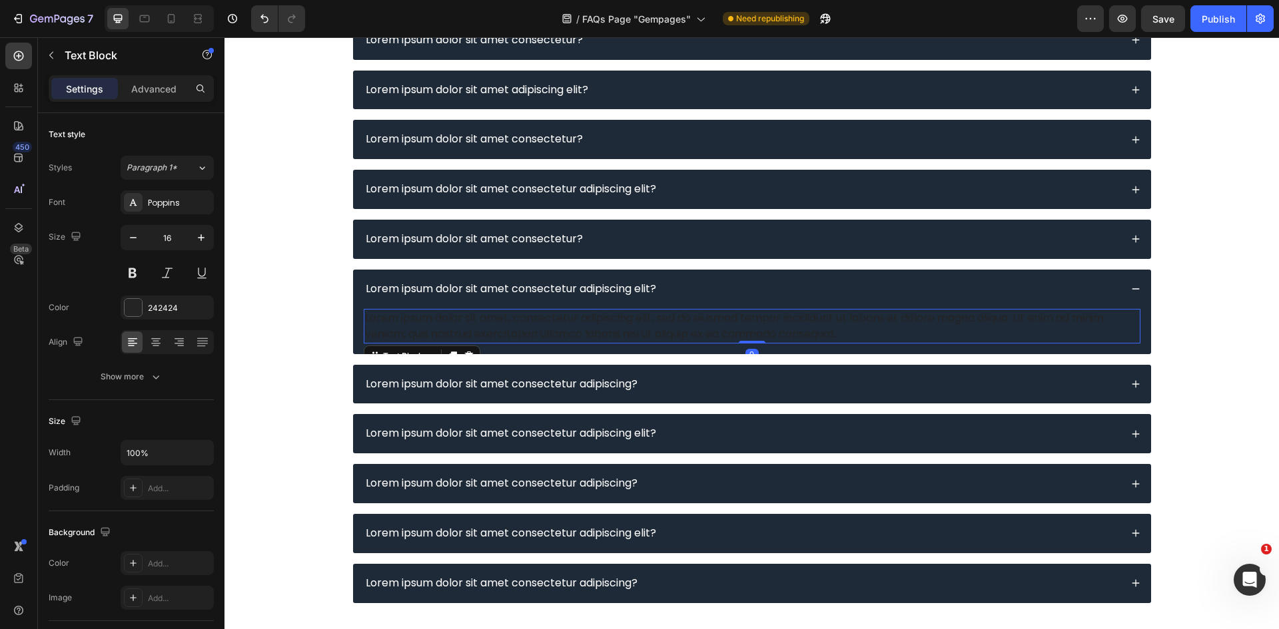
click at [662, 324] on div "Lorem ipsum dolor sit amet, consectetur adipiscing elit, sed do eiusmod tempor …" at bounding box center [752, 326] width 777 height 35
click at [149, 293] on div "Font Poppins Size 16 Color 242424 Align Show more" at bounding box center [131, 289] width 165 height 198
click at [150, 298] on div "242424" at bounding box center [167, 308] width 93 height 24
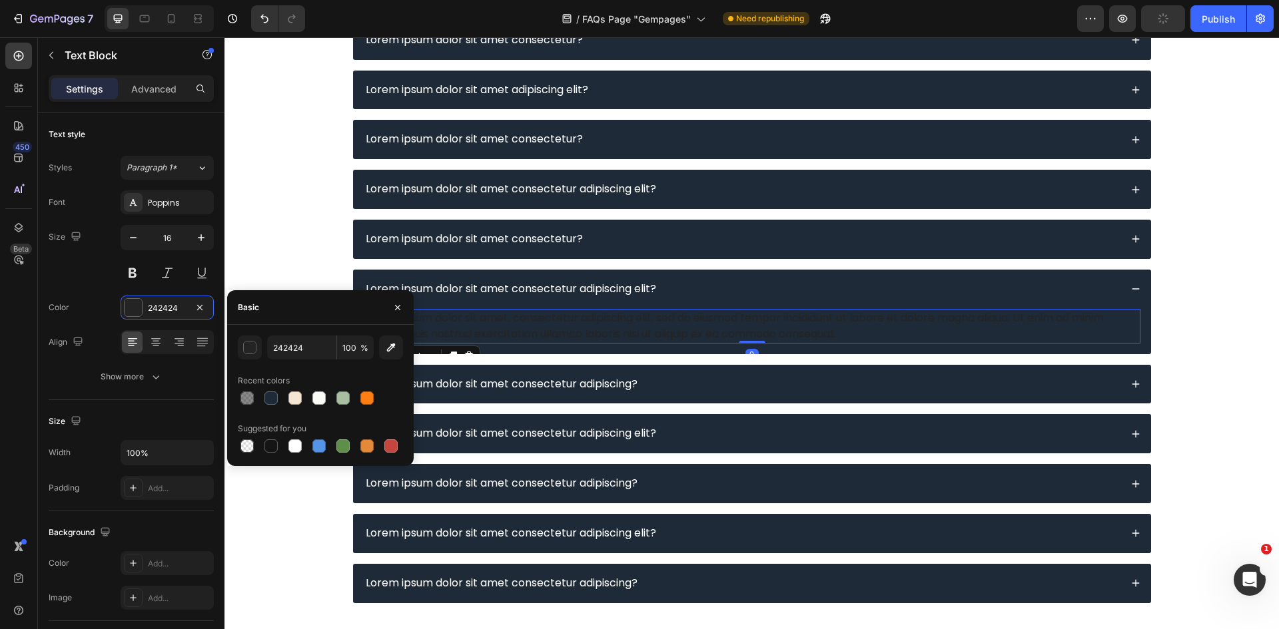
drag, startPoint x: 295, startPoint y: 444, endPoint x: 308, endPoint y: 444, distance: 12.7
click at [295, 446] on div at bounding box center [294, 446] width 13 height 13
type input "FFFFFF"
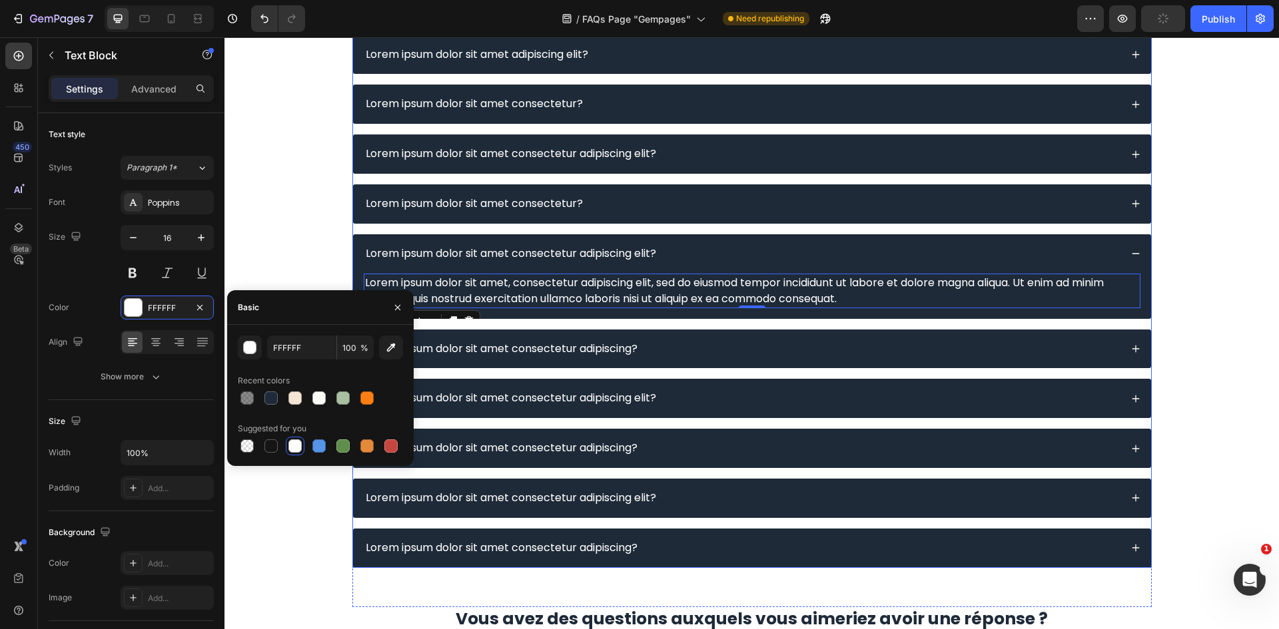
scroll to position [466, 0]
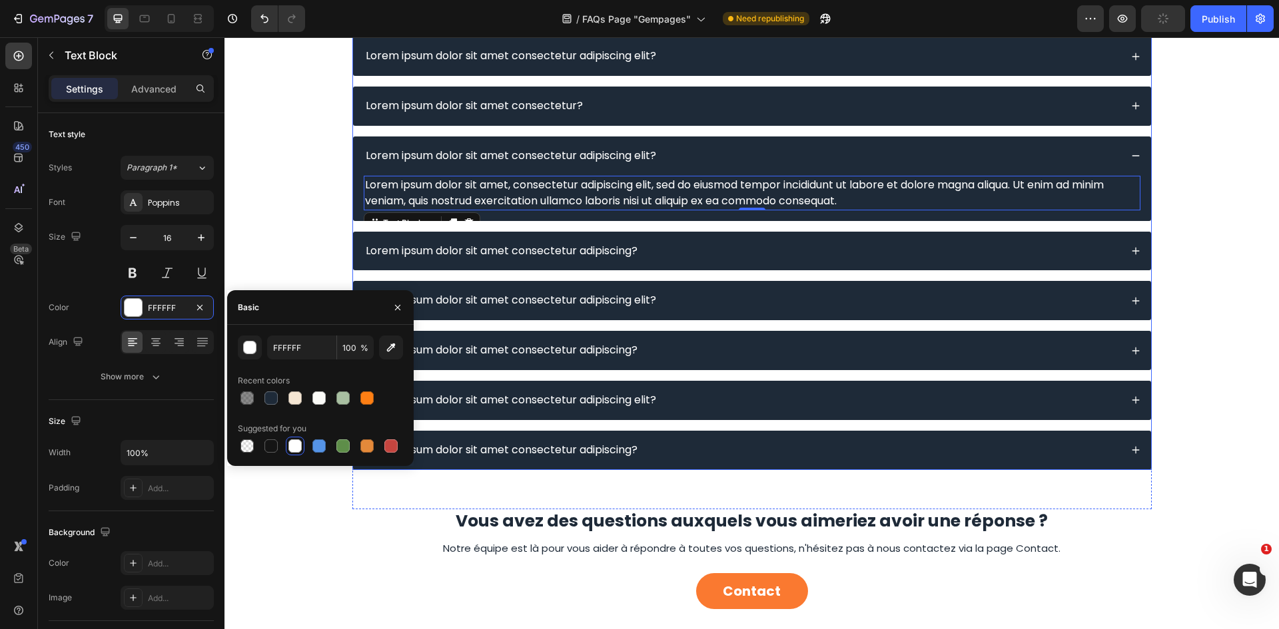
click at [733, 262] on div "Lorem ipsum dolor sit amet consectetur adipiscing?" at bounding box center [752, 251] width 798 height 39
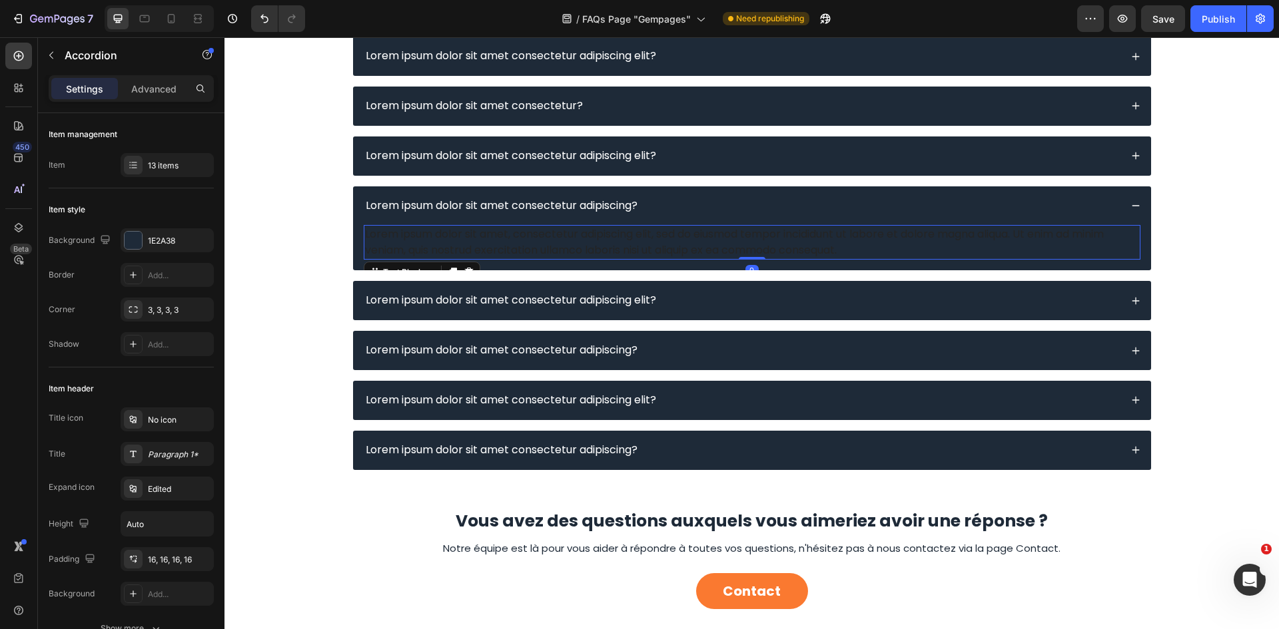
click at [732, 248] on div "Lorem ipsum dolor sit amet, consectetur adipiscing elit, sed do eiusmod tempor …" at bounding box center [752, 242] width 777 height 35
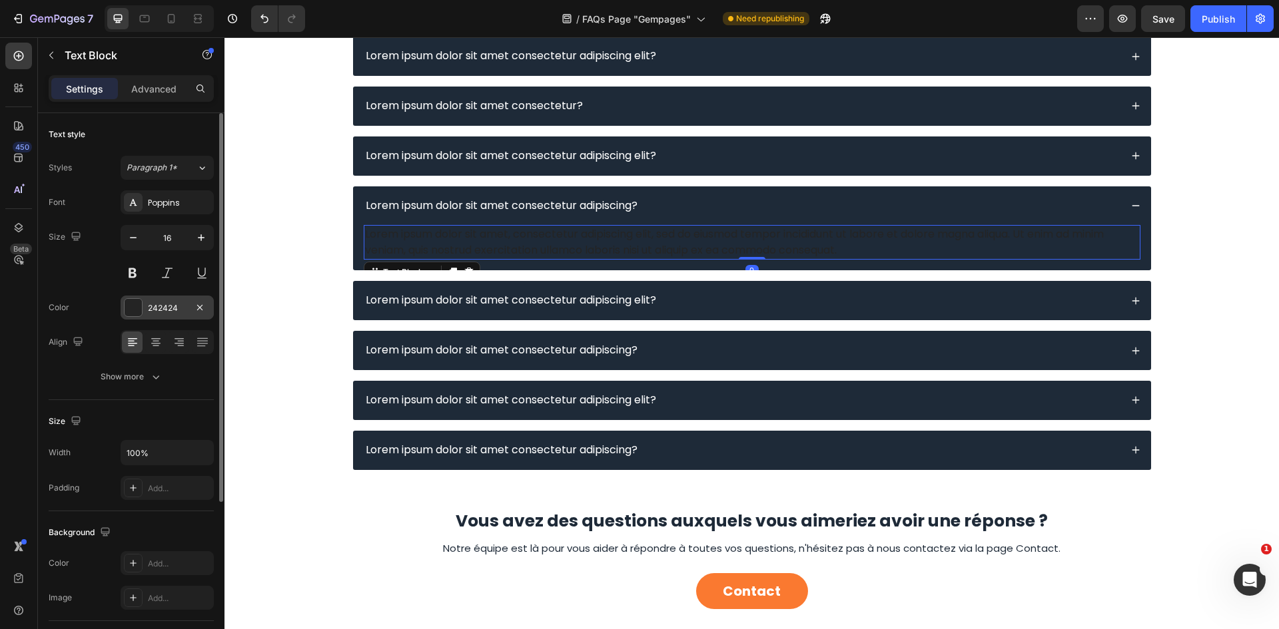
click at [139, 298] on div at bounding box center [133, 307] width 19 height 19
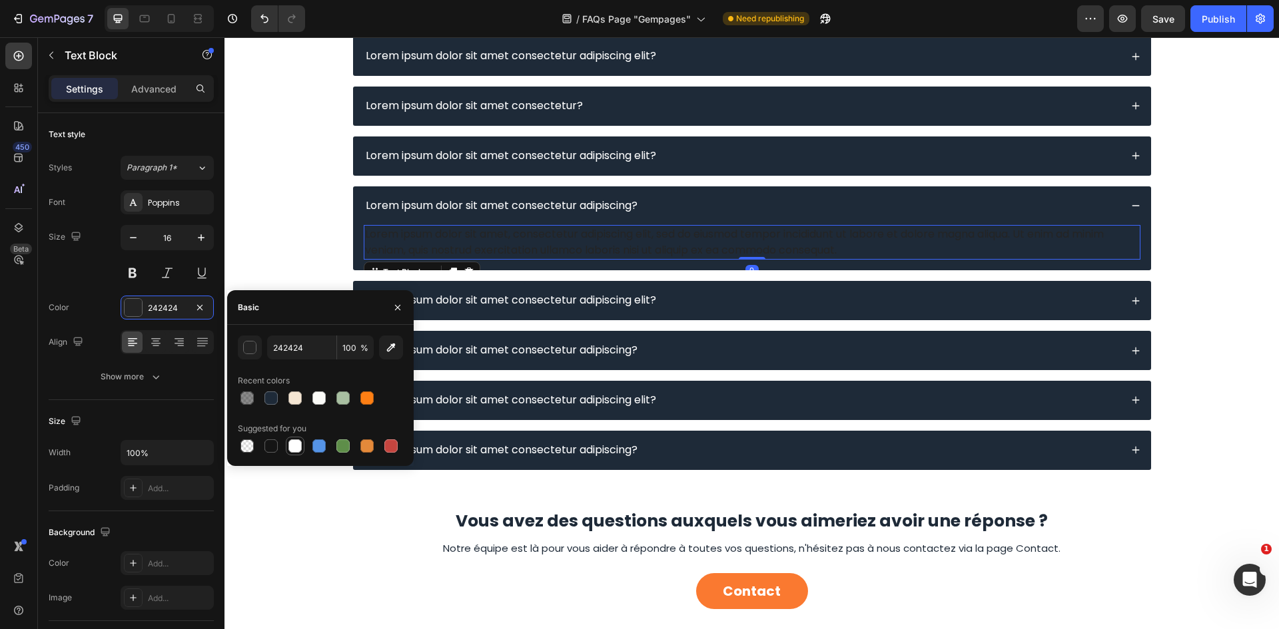
click at [298, 444] on div at bounding box center [294, 446] width 13 height 13
type input "FFFFFF"
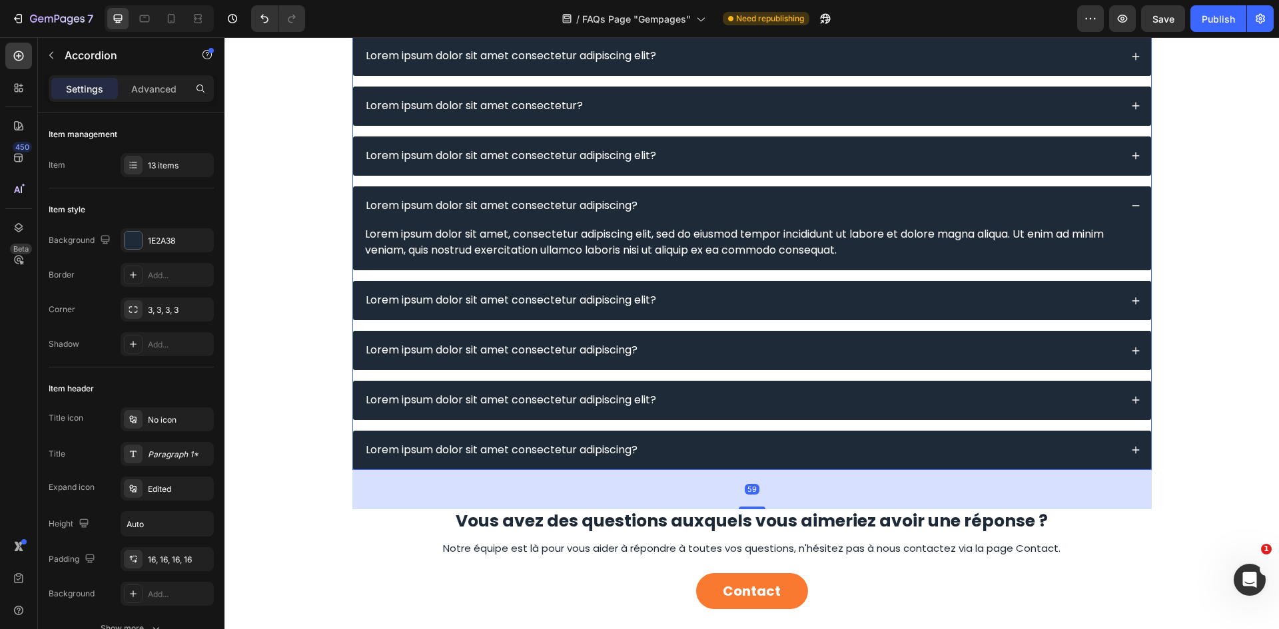
click at [732, 293] on div "Lorem ipsum dolor sit amet consectetur adipiscing elit?" at bounding box center [742, 301] width 757 height 18
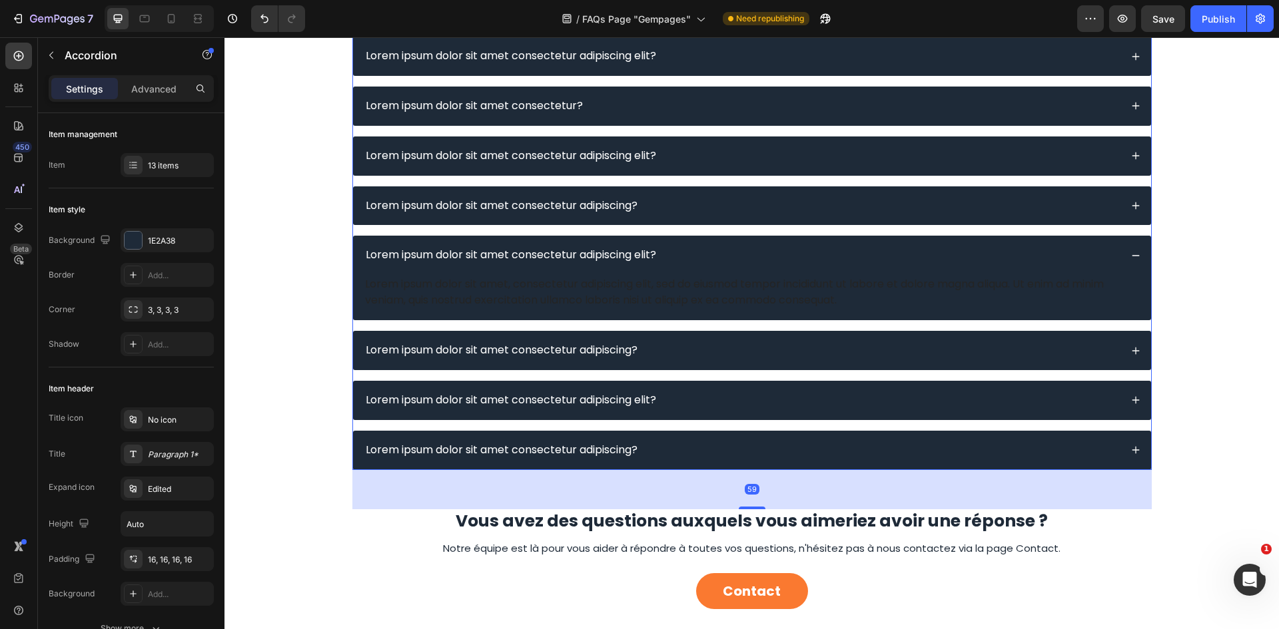
click at [680, 296] on div "Lorem ipsum dolor sit amet, consectetur adipiscing elit, sed do eiusmod tempor …" at bounding box center [752, 292] width 777 height 35
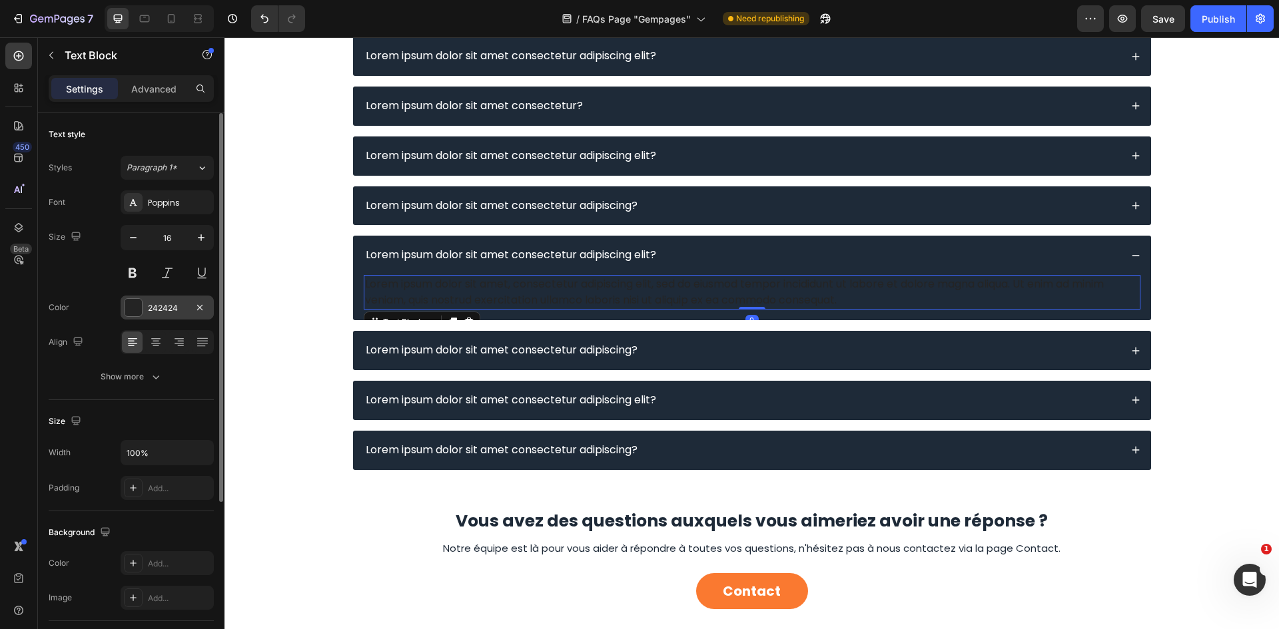
click at [141, 306] on div at bounding box center [133, 307] width 17 height 17
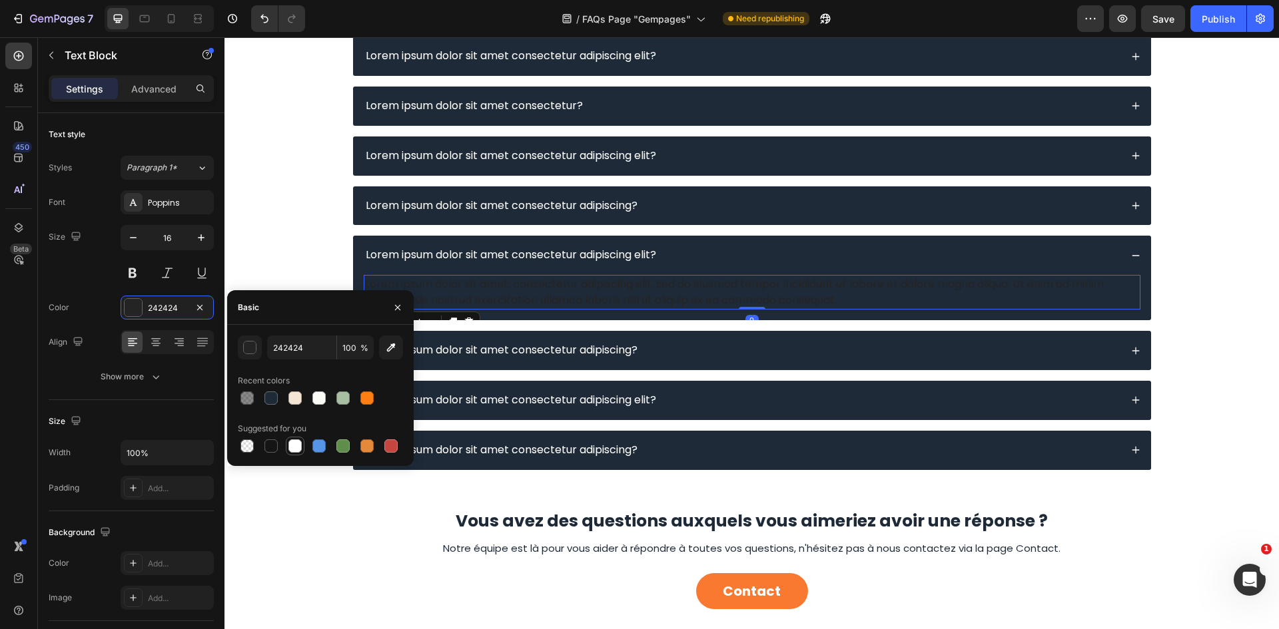
drag, startPoint x: 297, startPoint y: 449, endPoint x: 304, endPoint y: 448, distance: 6.7
click at [297, 448] on div at bounding box center [294, 446] width 13 height 13
type input "FFFFFF"
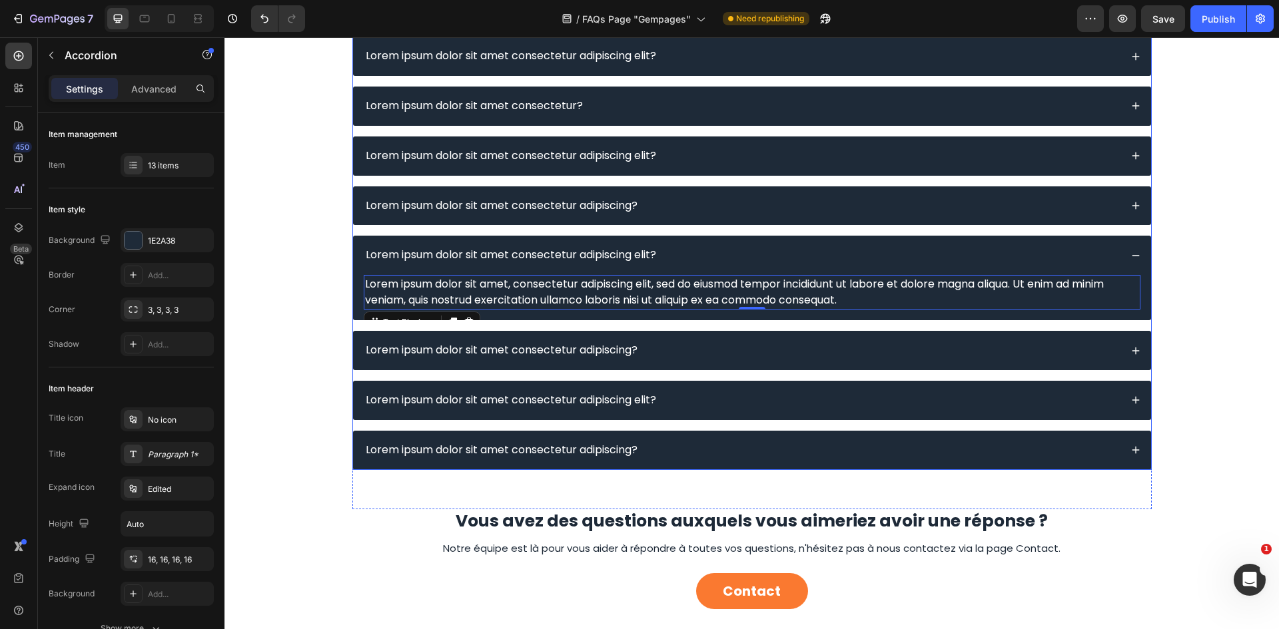
click at [692, 347] on div "Lorem ipsum dolor sit amet consectetur adipiscing?" at bounding box center [742, 351] width 757 height 18
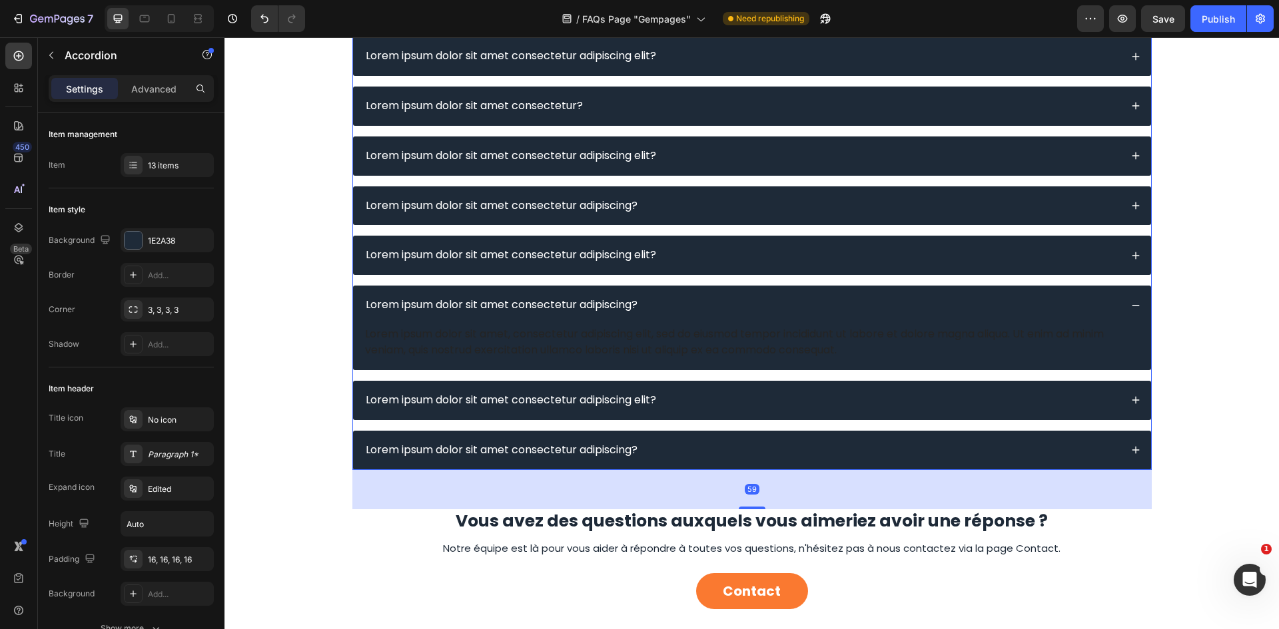
click at [625, 341] on div "Lorem ipsum dolor sit amet, consectetur adipiscing elit, sed do eiusmod tempor …" at bounding box center [752, 342] width 777 height 35
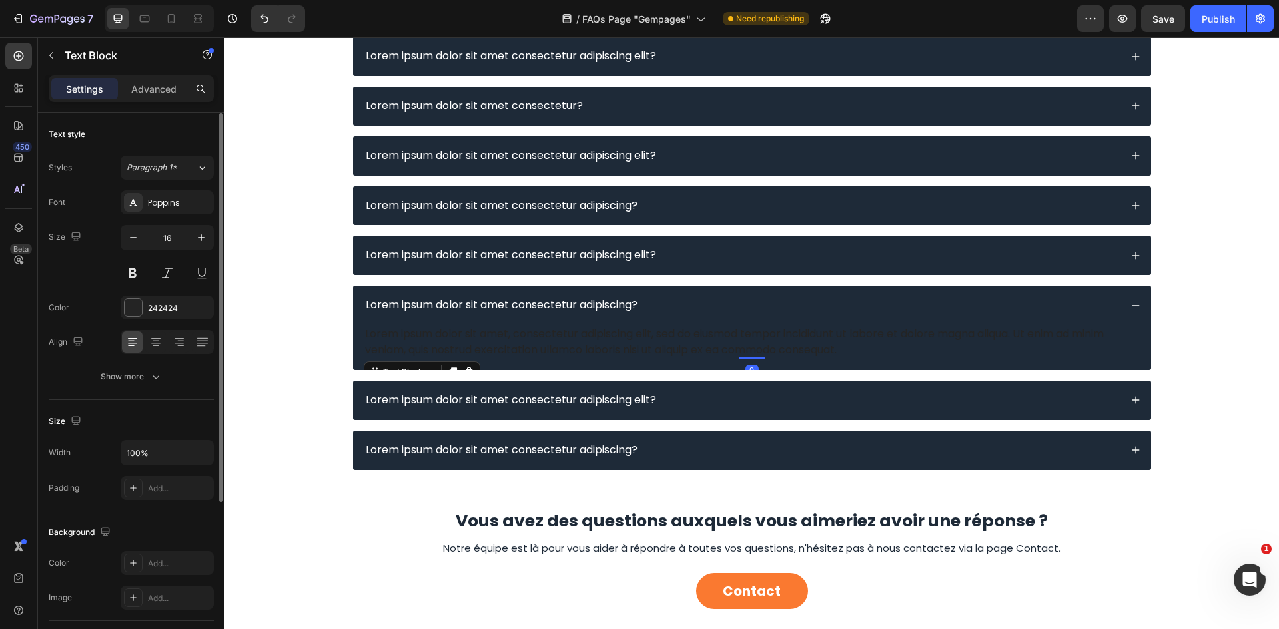
click at [139, 291] on div "Font Poppins Size 16 Color 242424 Align Show more" at bounding box center [131, 289] width 165 height 198
click at [145, 300] on div "242424" at bounding box center [167, 308] width 93 height 24
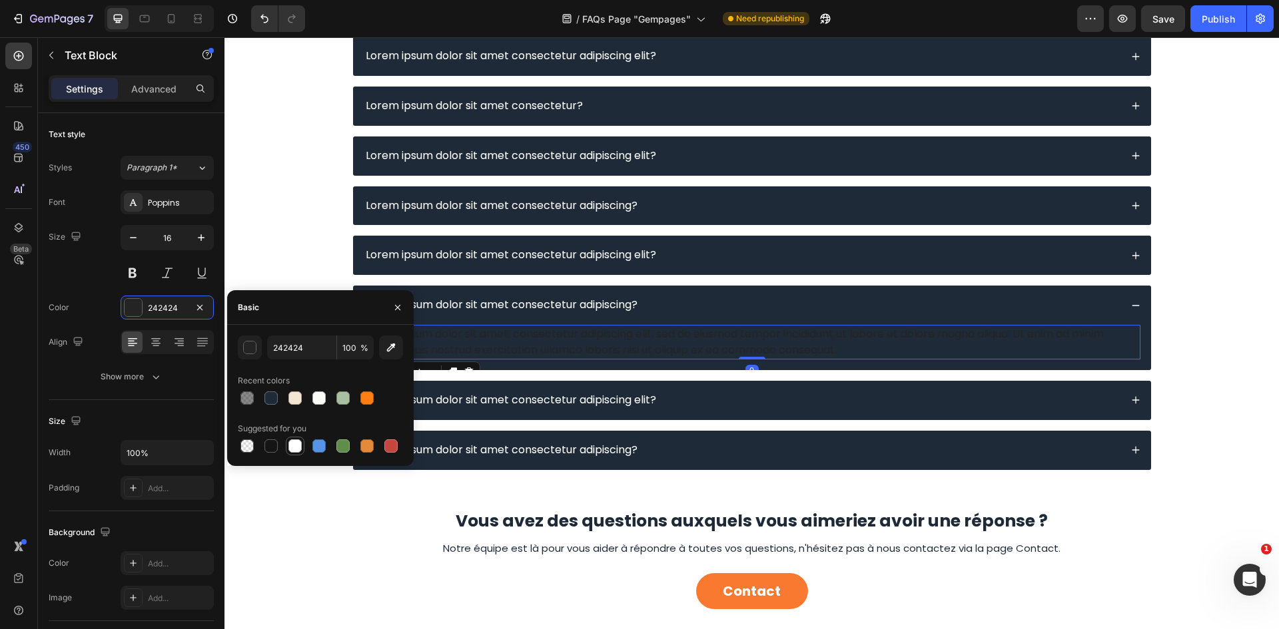
click at [293, 443] on div at bounding box center [294, 446] width 13 height 13
type input "FFFFFF"
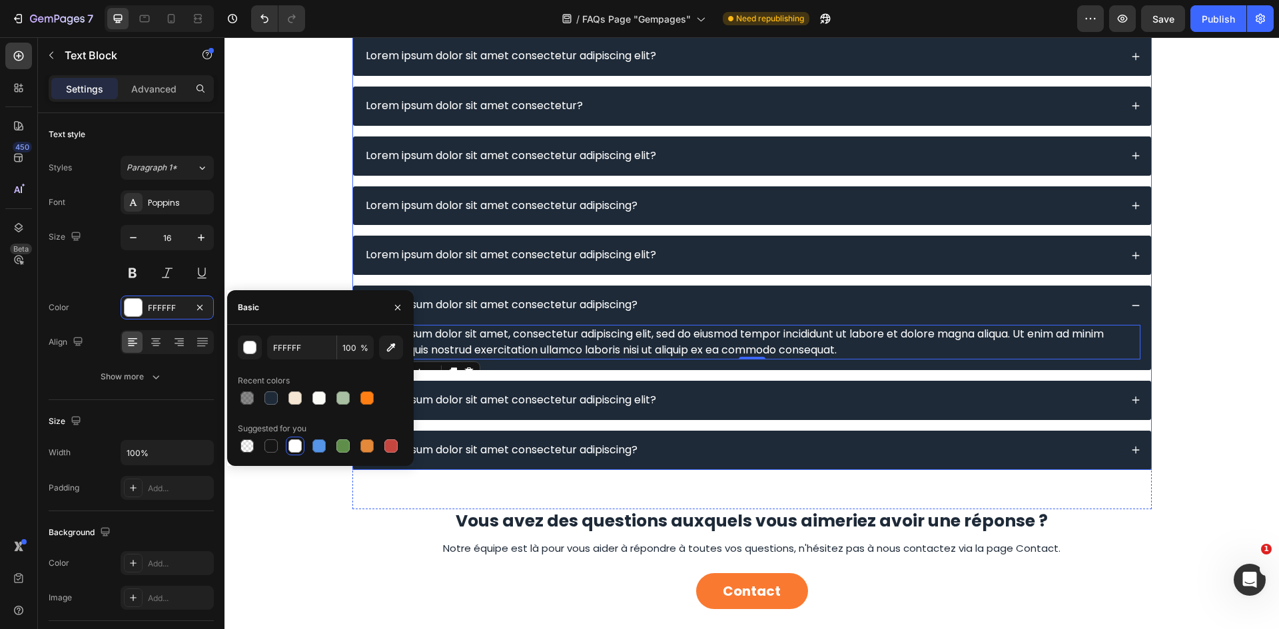
click at [725, 407] on div "Lorem ipsum dolor sit amet consectetur adipiscing elit?" at bounding box center [742, 401] width 757 height 18
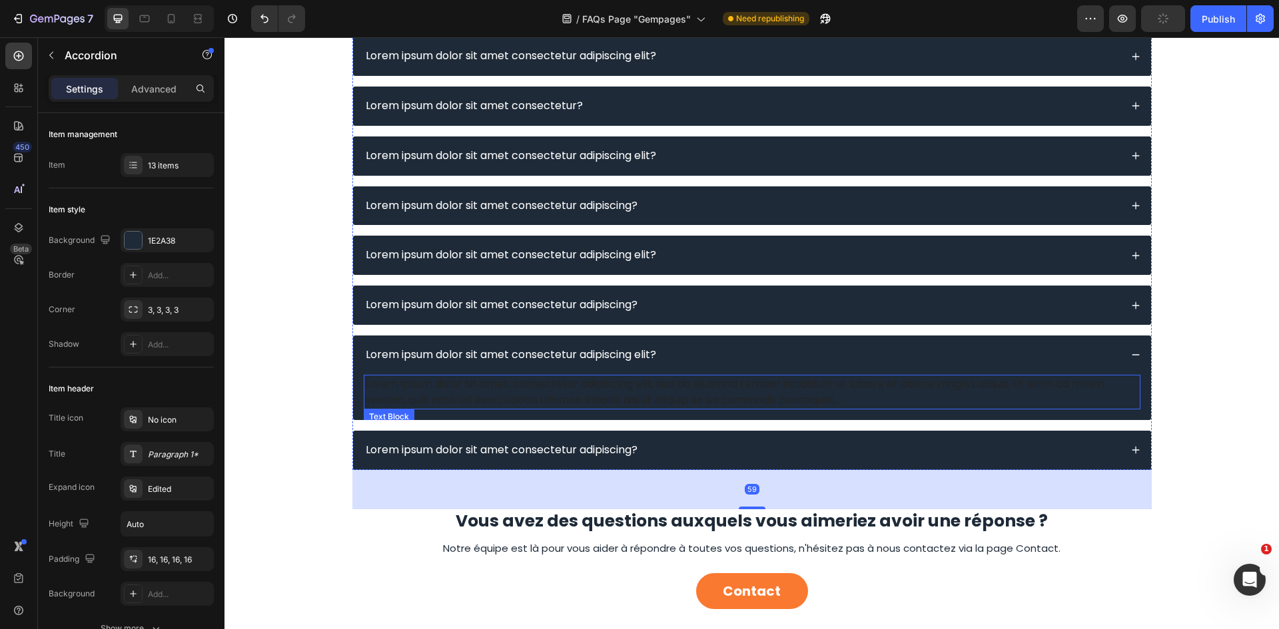
click at [660, 404] on div "Lorem ipsum dolor sit amet, consectetur adipiscing elit, sed do eiusmod tempor …" at bounding box center [752, 392] width 777 height 35
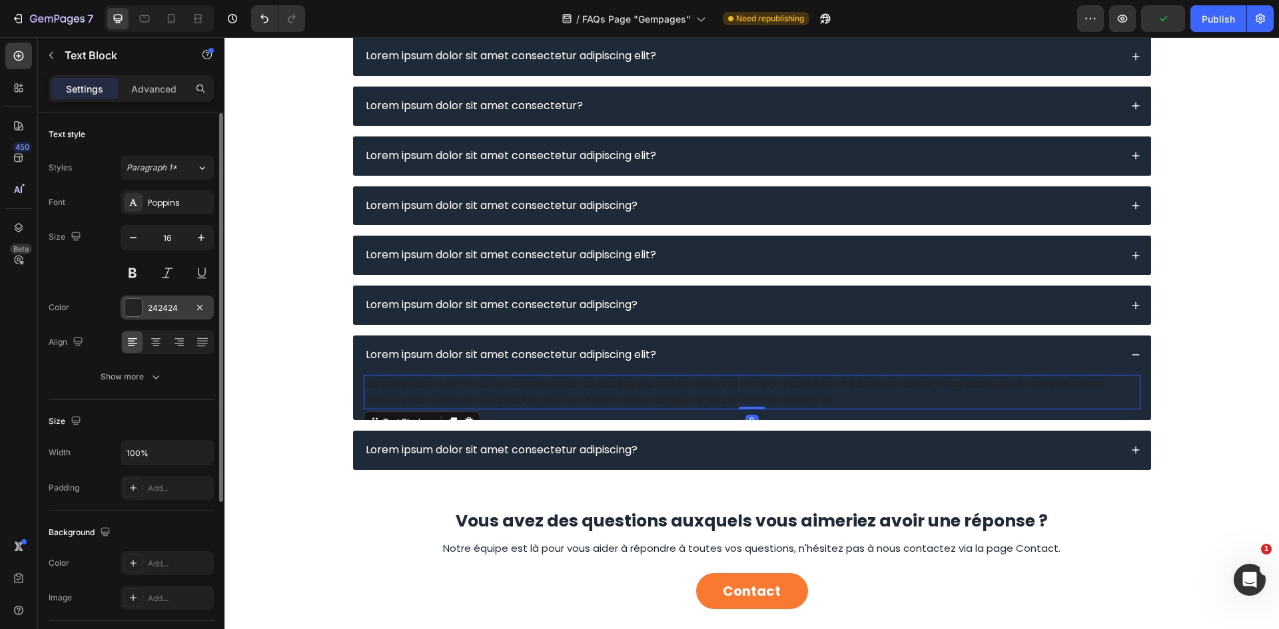
click at [128, 312] on div at bounding box center [133, 307] width 17 height 17
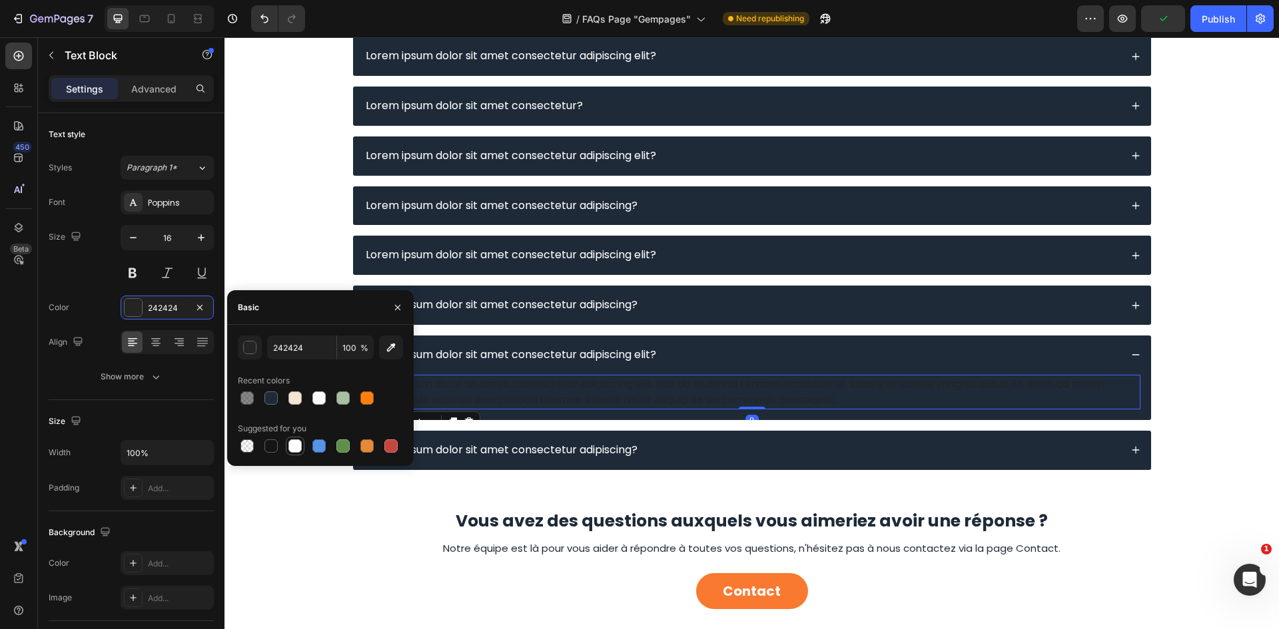
click at [292, 440] on div at bounding box center [294, 446] width 13 height 13
type input "FFFFFF"
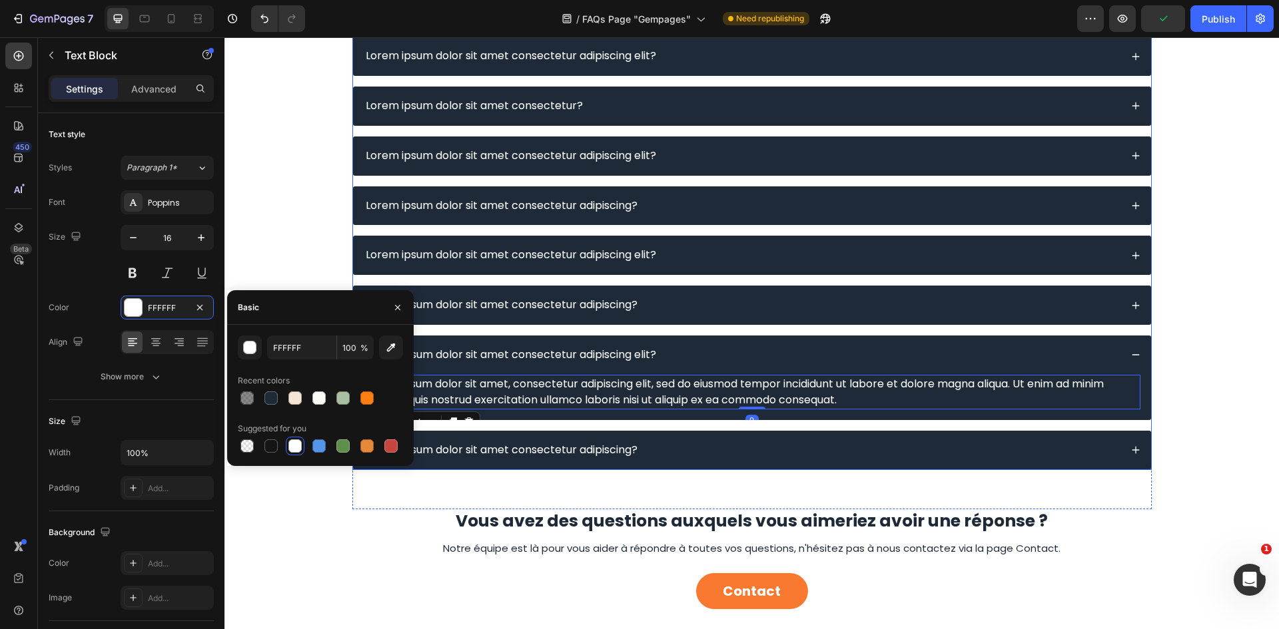
click at [704, 456] on div "Lorem ipsum dolor sit amet consectetur adipiscing?" at bounding box center [742, 451] width 757 height 18
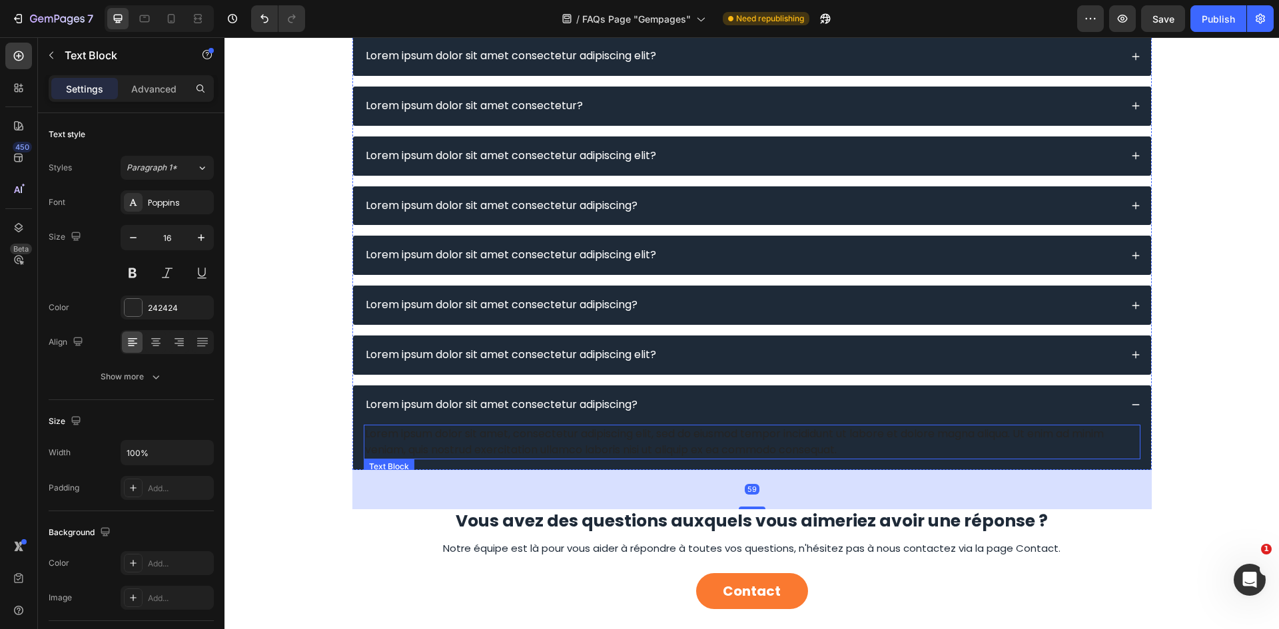
click at [603, 441] on div "Lorem ipsum dolor sit amet, consectetur adipiscing elit, sed do eiusmod tempor …" at bounding box center [752, 442] width 777 height 35
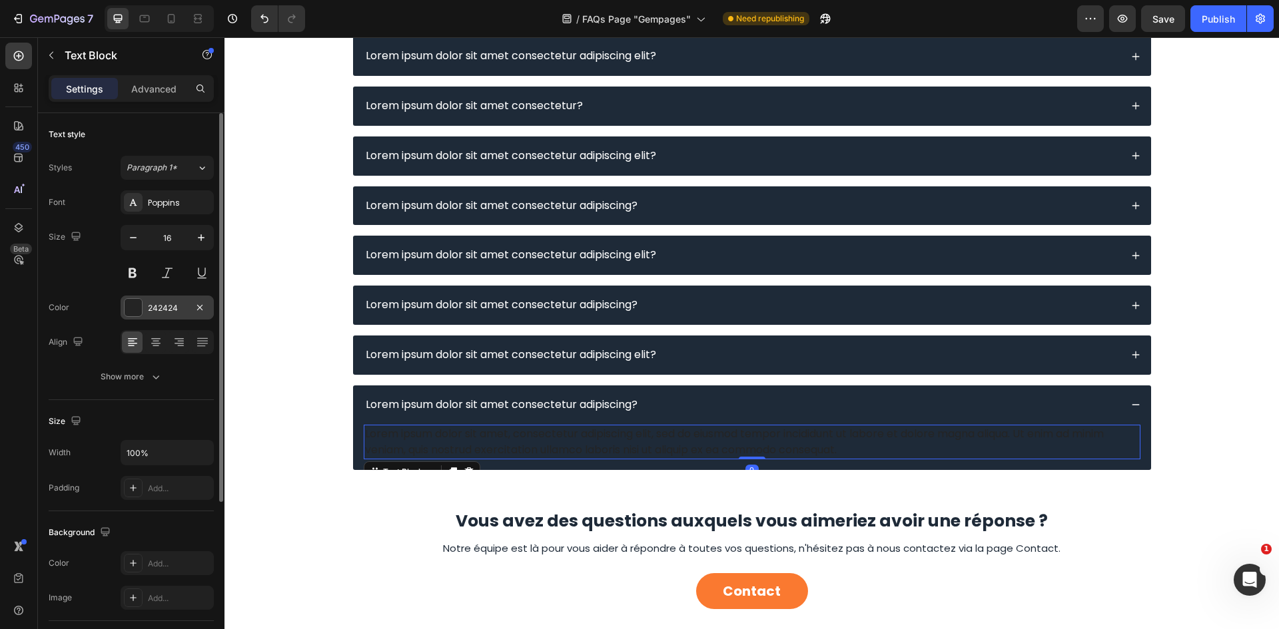
click at [129, 298] on div at bounding box center [133, 307] width 19 height 19
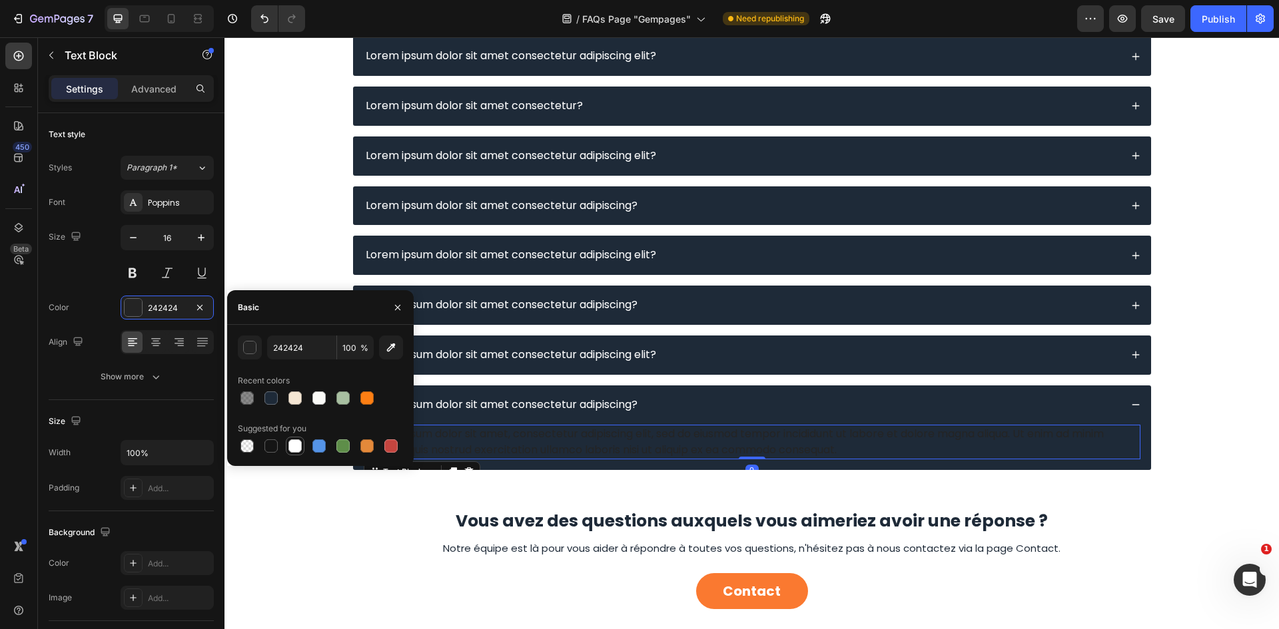
click at [302, 448] on div at bounding box center [295, 446] width 16 height 16
type input "FFFFFF"
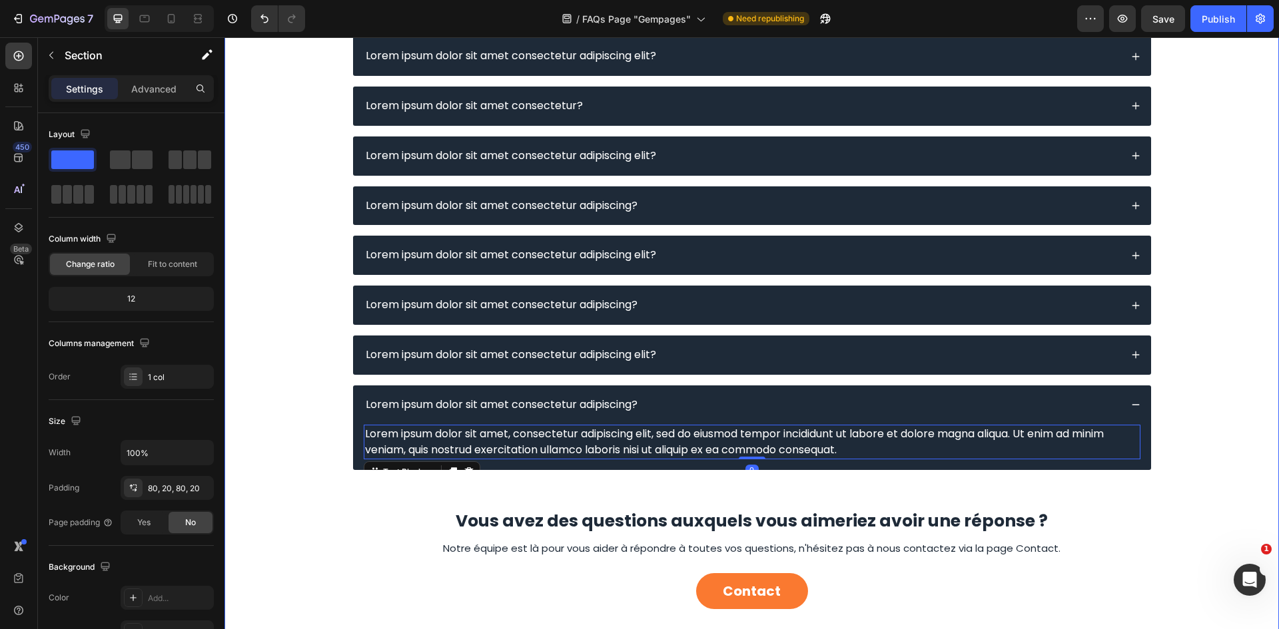
click at [1191, 301] on div "Image Lorem ipsum dolor sit amet adipiscing elit? Lorem ipsum dolor sit amet ad…" at bounding box center [752, 131] width 1028 height 958
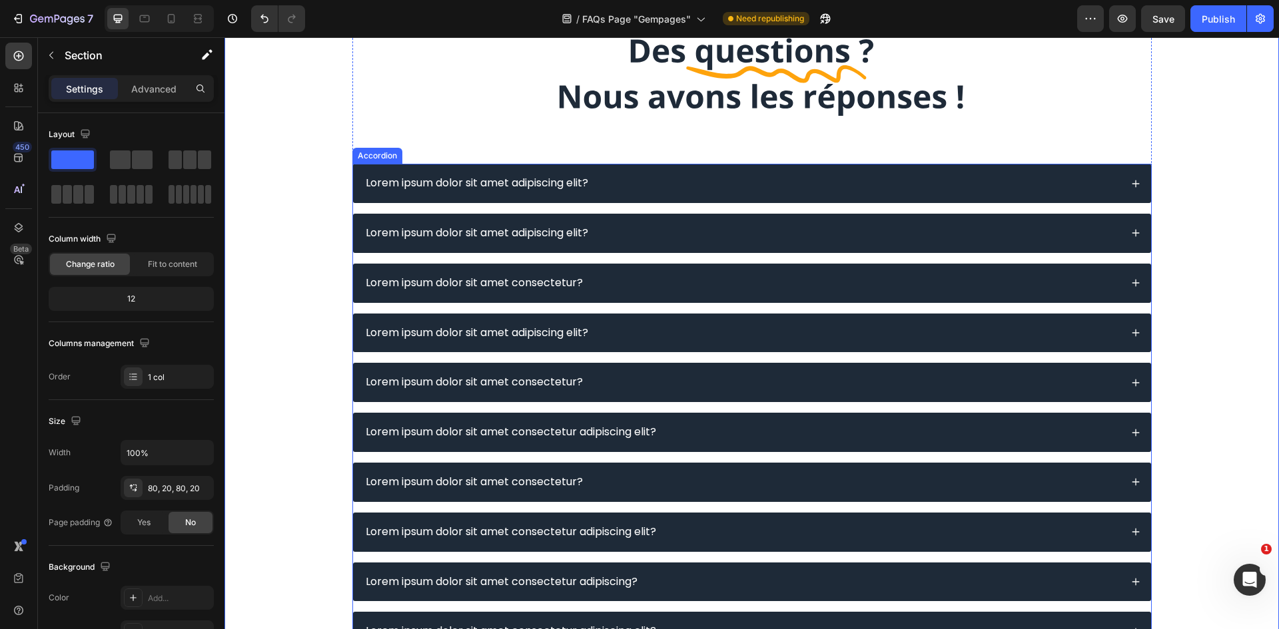
scroll to position [0, 0]
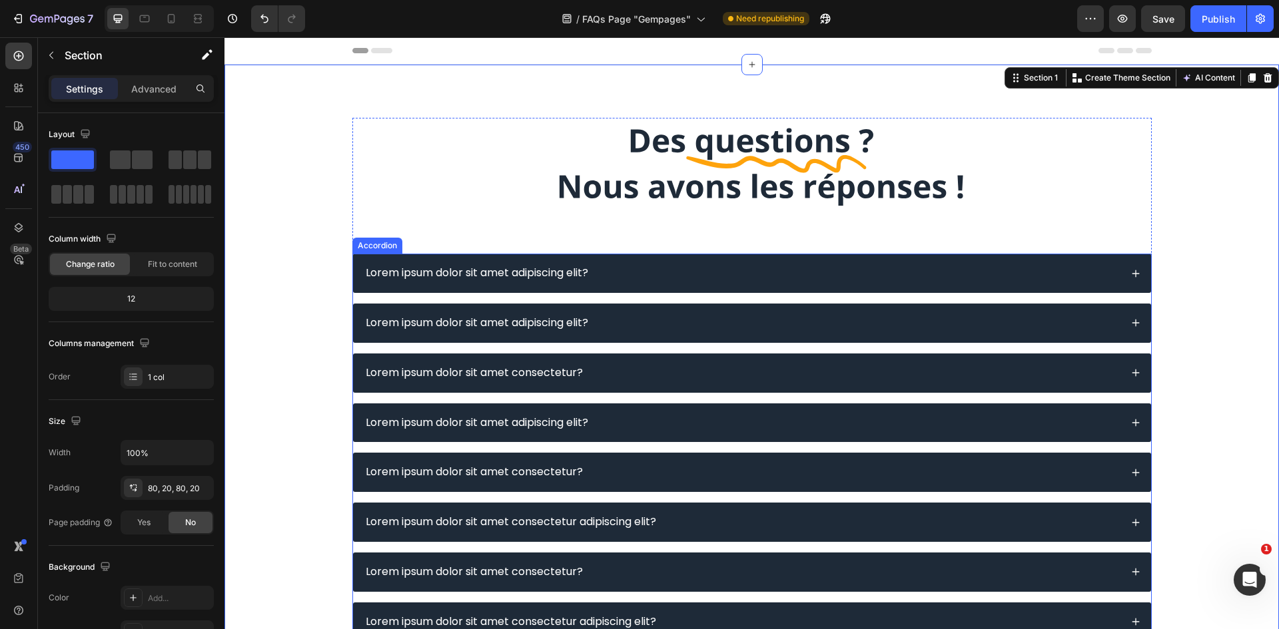
click at [780, 276] on div "Lorem ipsum dolor sit amet adipiscing elit?" at bounding box center [742, 273] width 757 height 18
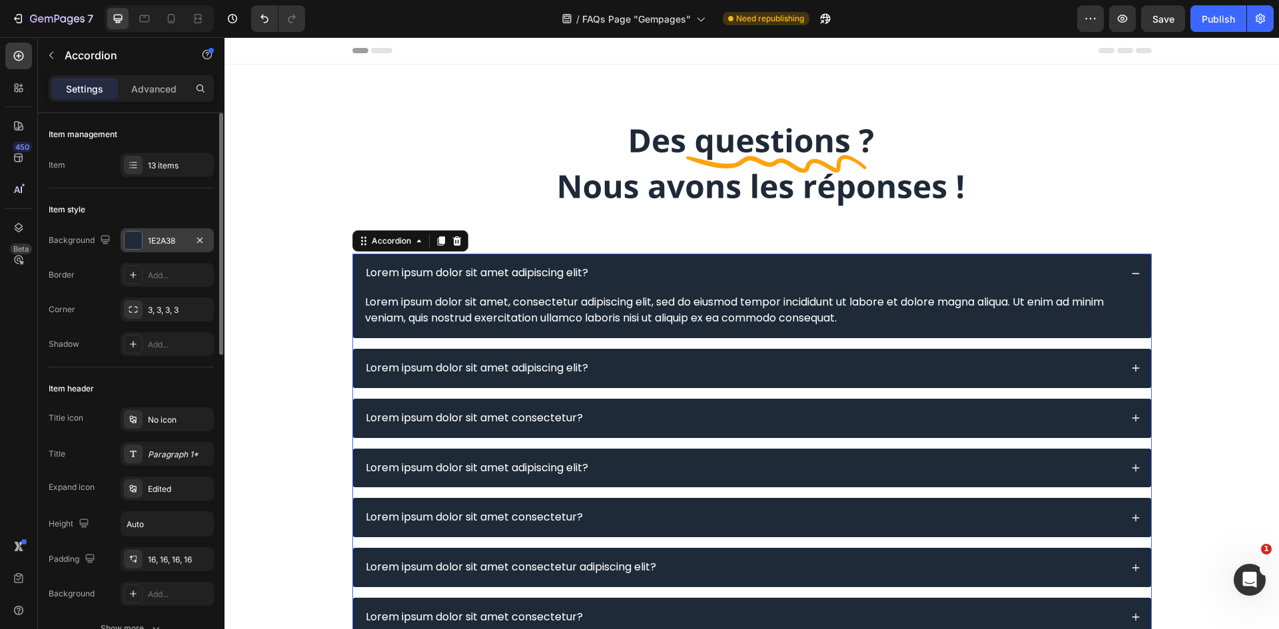
click at [132, 244] on div at bounding box center [133, 240] width 17 height 17
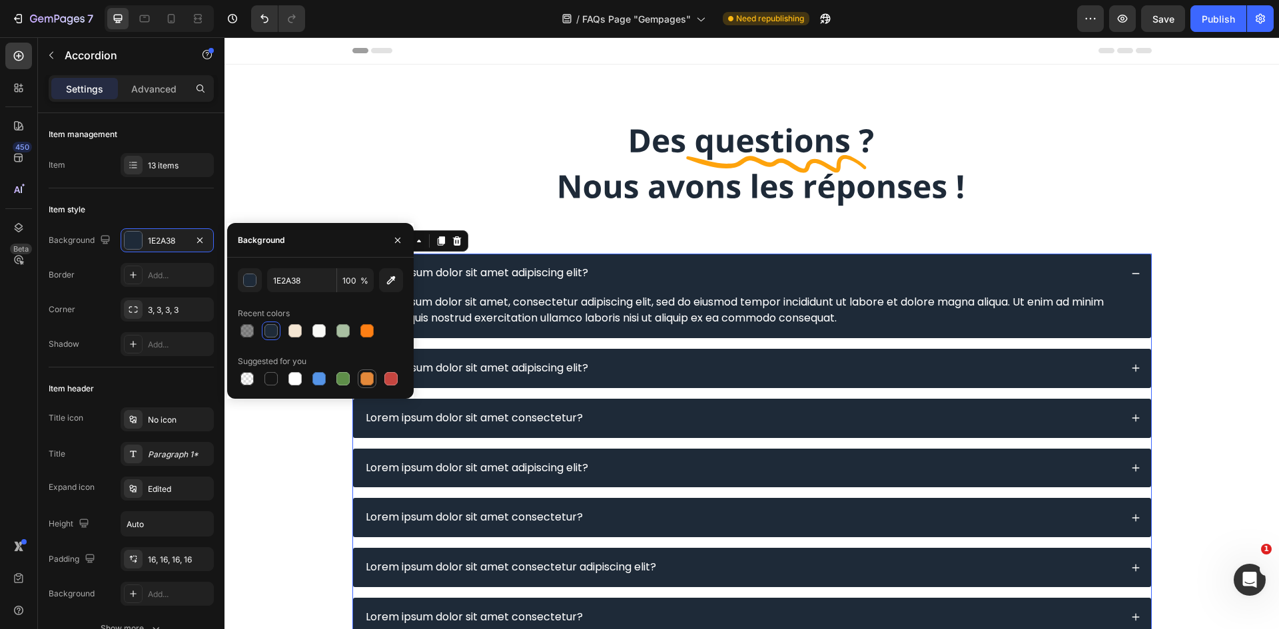
click at [370, 376] on div at bounding box center [366, 378] width 13 height 13
type input "E4893A"
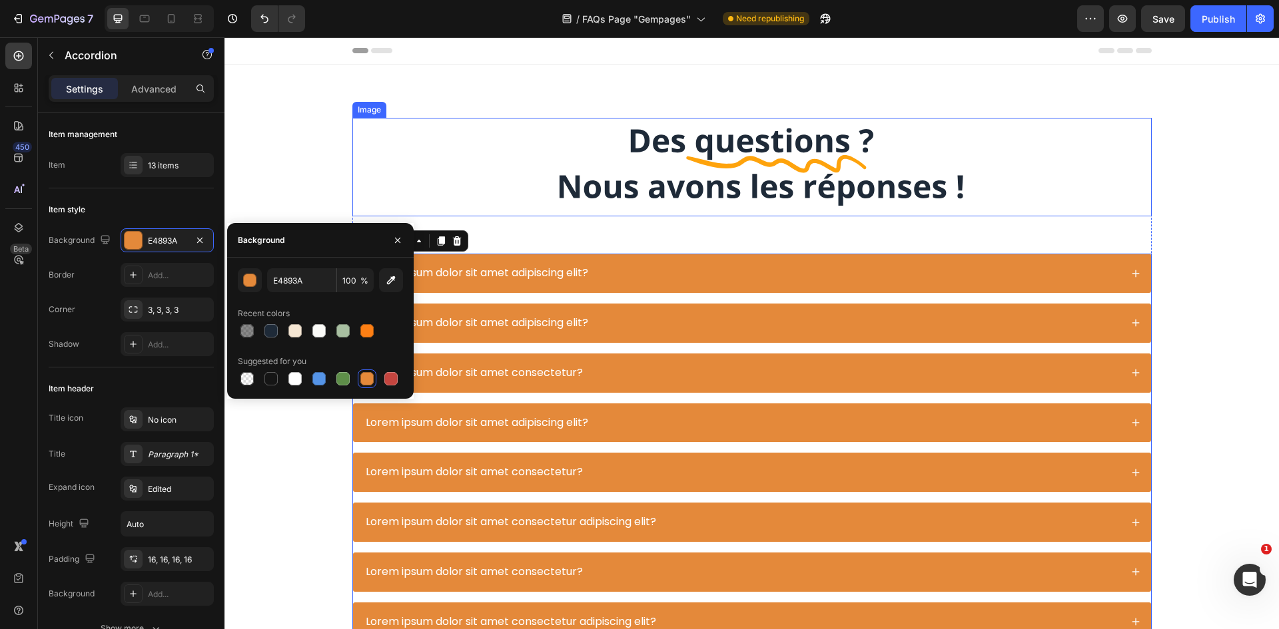
click at [370, 155] on div at bounding box center [751, 167] width 799 height 99
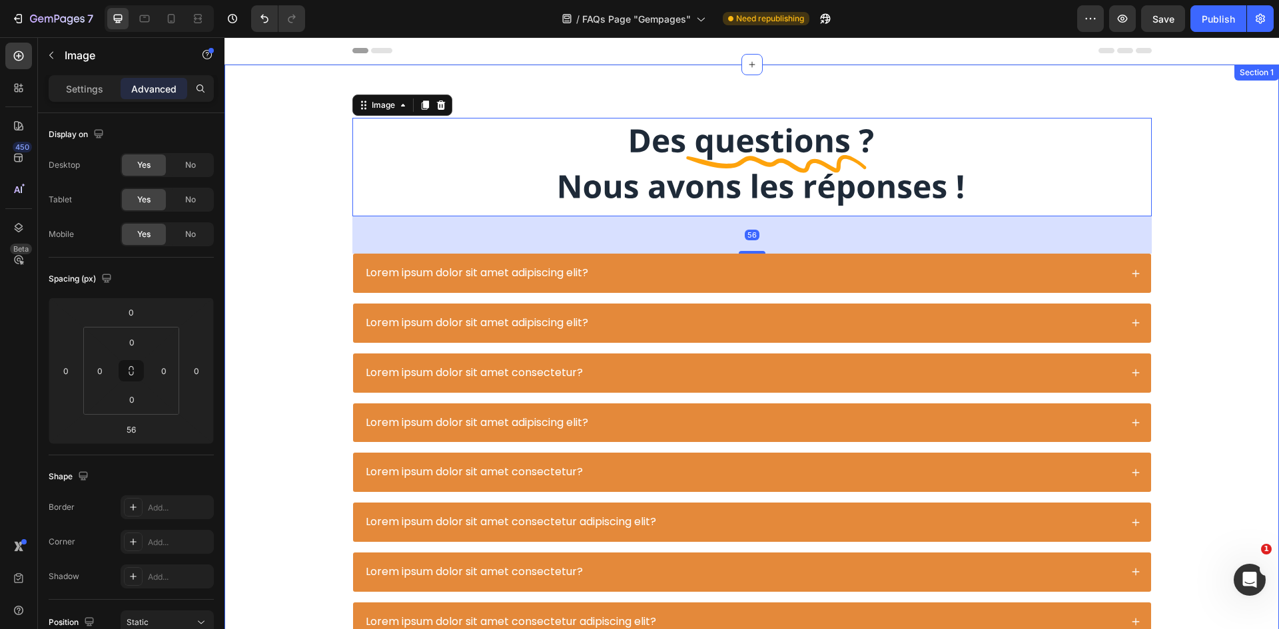
click at [1221, 238] on div "Image 56 Lorem ipsum dolor sit amet adipiscing elit? Lorem ipsum dolor sit amet…" at bounding box center [752, 574] width 1028 height 912
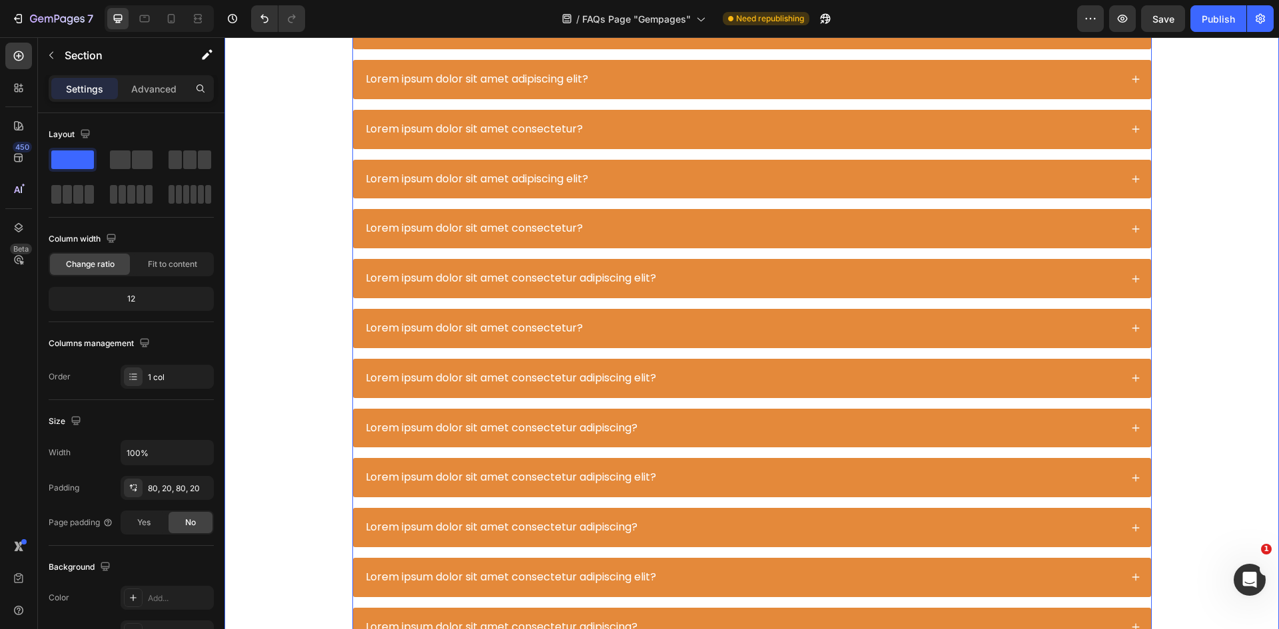
scroll to position [200, 0]
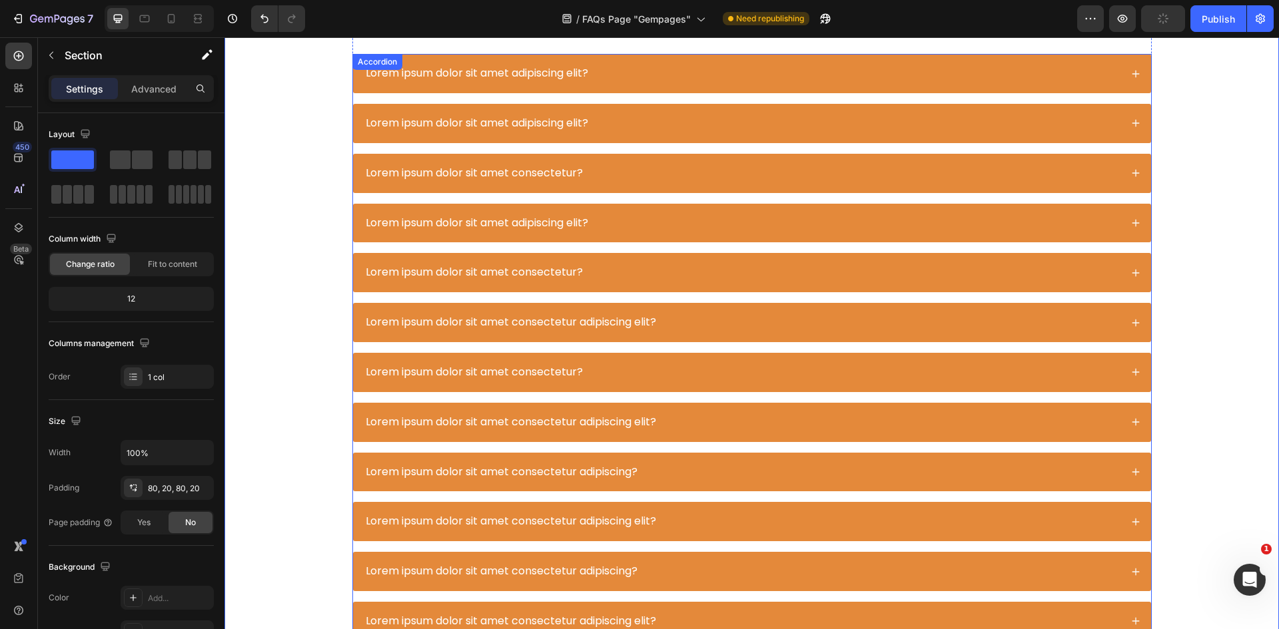
click at [886, 77] on div "Lorem ipsum dolor sit amet adipiscing elit?" at bounding box center [742, 74] width 757 height 18
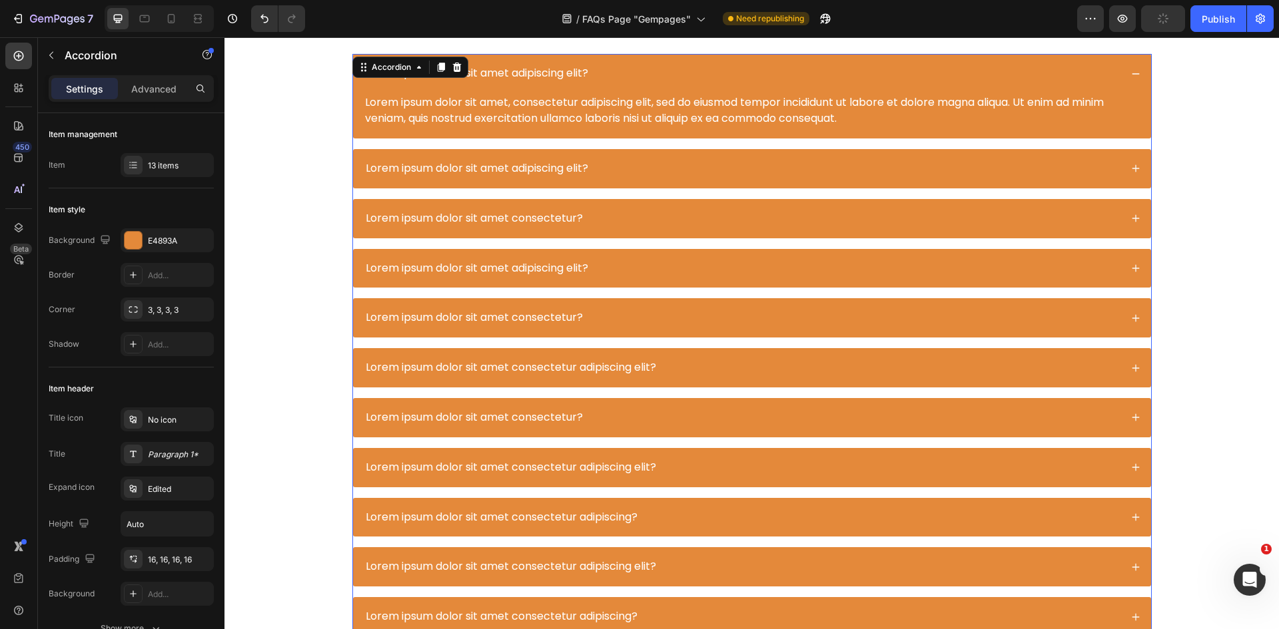
click at [806, 83] on div "Lorem ipsum dolor sit amet adipiscing elit?" at bounding box center [742, 74] width 757 height 18
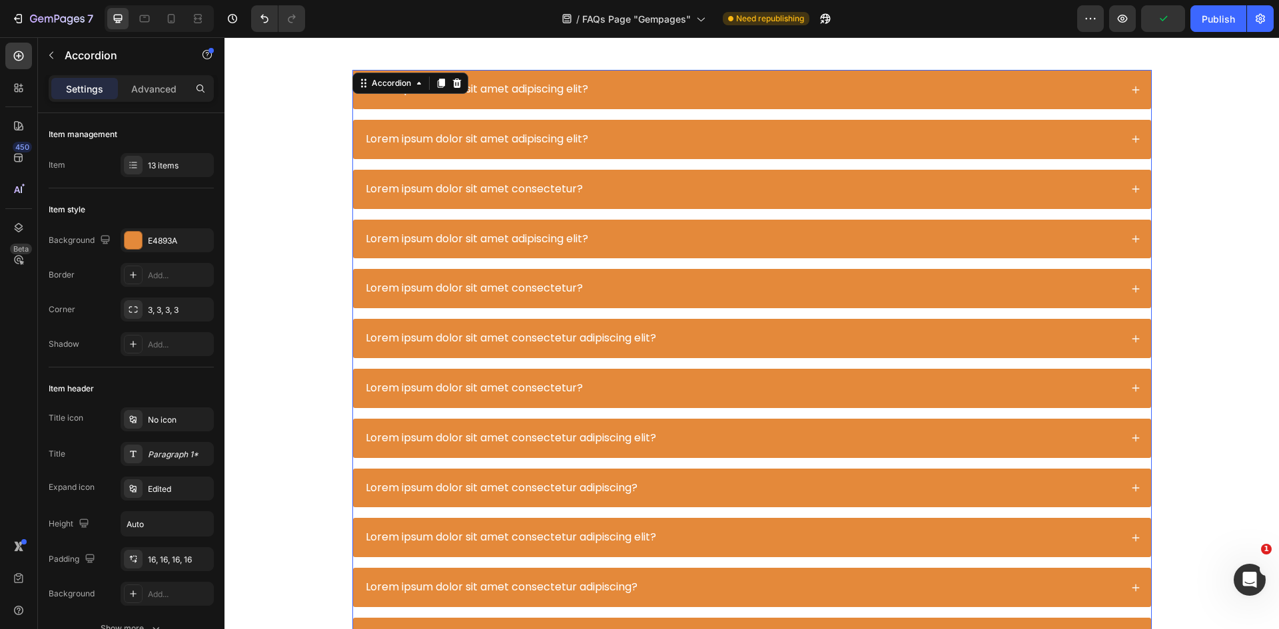
scroll to position [0, 0]
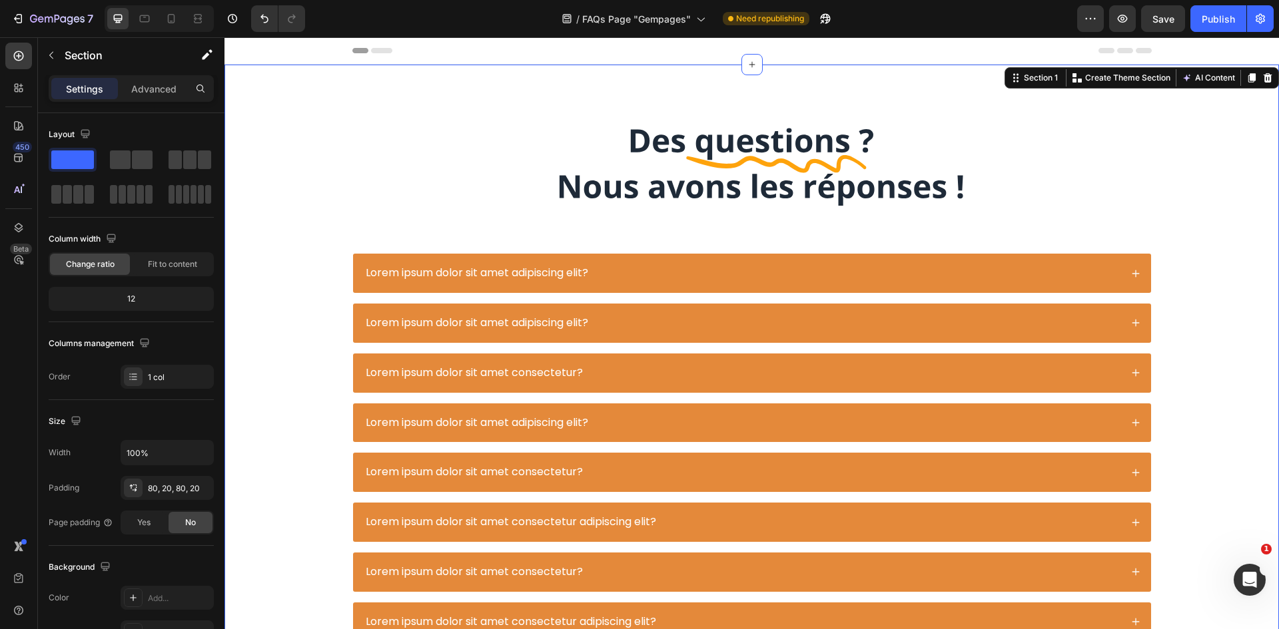
click at [1202, 115] on div "Image Lorem ipsum dolor sit amet adipiscing elit? Lorem ipsum dolor sit amet ad…" at bounding box center [751, 574] width 1054 height 1019
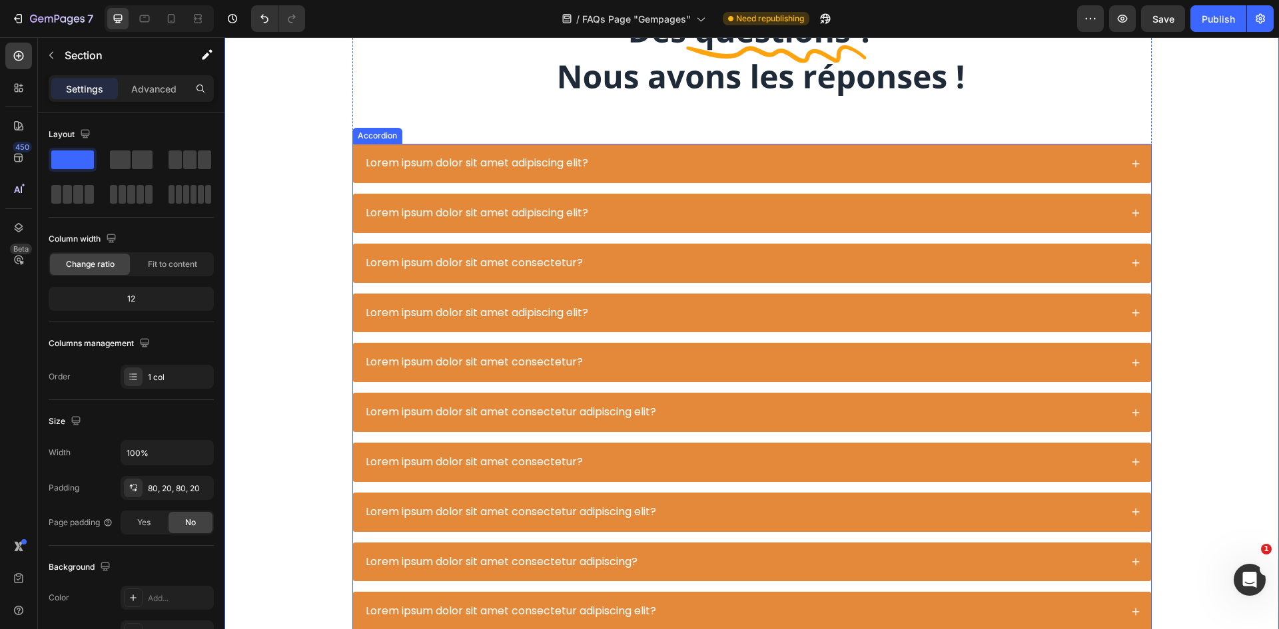
scroll to position [67, 0]
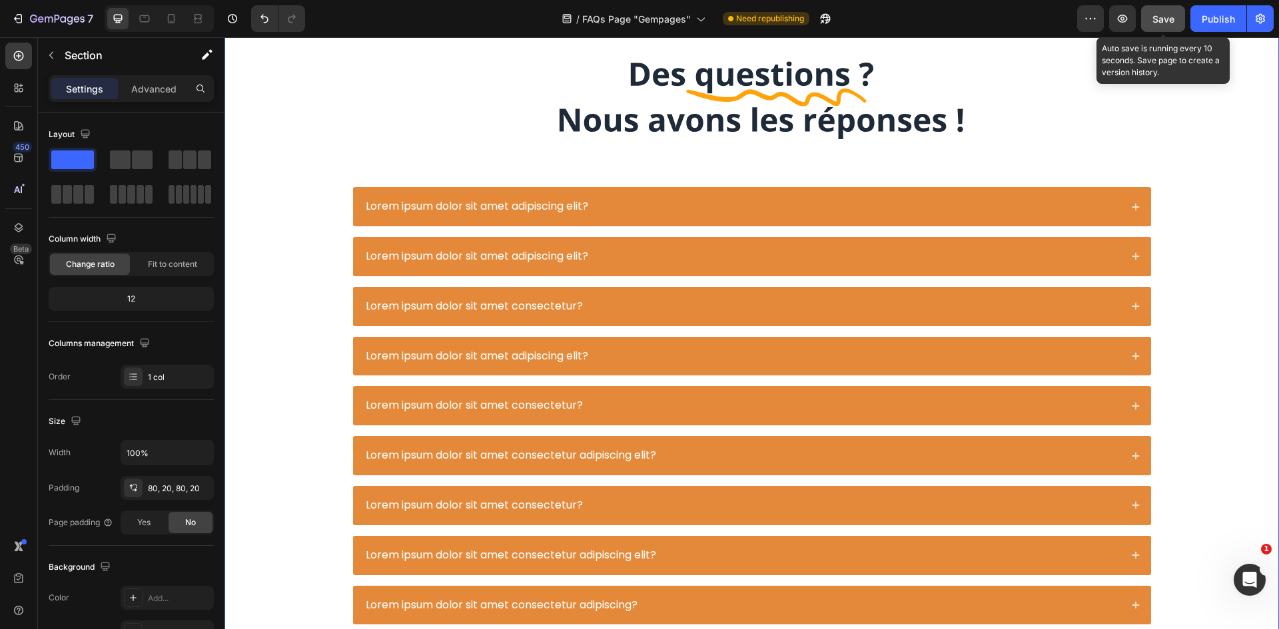
click at [1164, 18] on span "Save" at bounding box center [1163, 18] width 22 height 11
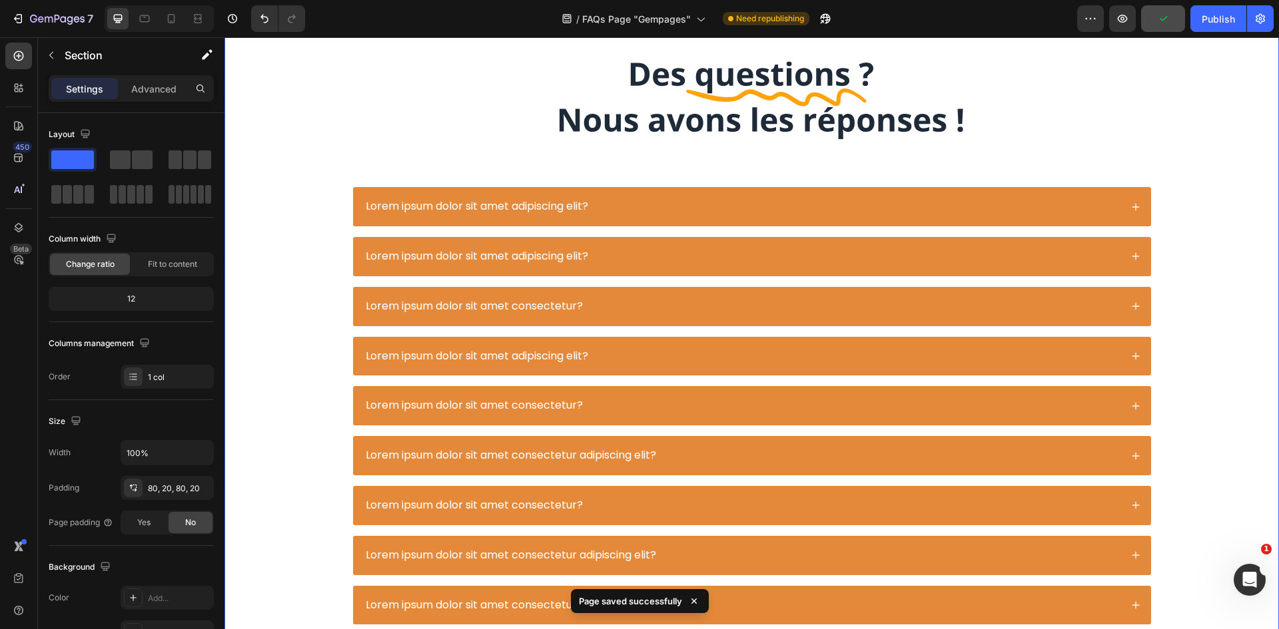
click at [1192, 190] on div "Image Lorem ipsum dolor sit amet adipiscing elit? Lorem ipsum dolor sit amet ad…" at bounding box center [752, 507] width 1028 height 912
click at [1171, 190] on div "Image Lorem ipsum dolor sit amet adipiscing elit? Lorem ipsum dolor sit amet ad…" at bounding box center [752, 507] width 1028 height 912
click at [1132, 186] on div "Image Lorem ipsum dolor sit amet adipiscing elit? Lorem ipsum dolor sit amet ad…" at bounding box center [751, 457] width 799 height 813
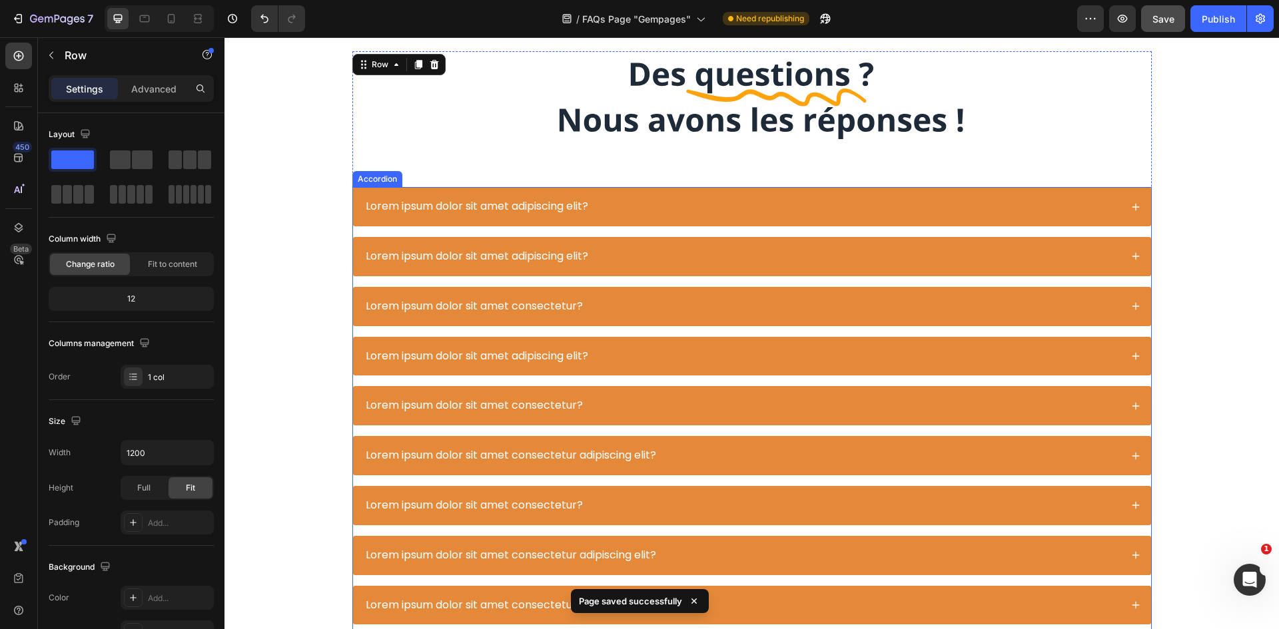
click at [992, 234] on div "Lorem ipsum dolor sit amet adipiscing elit? Lorem ipsum dolor sit amet adipisci…" at bounding box center [751, 505] width 799 height 637
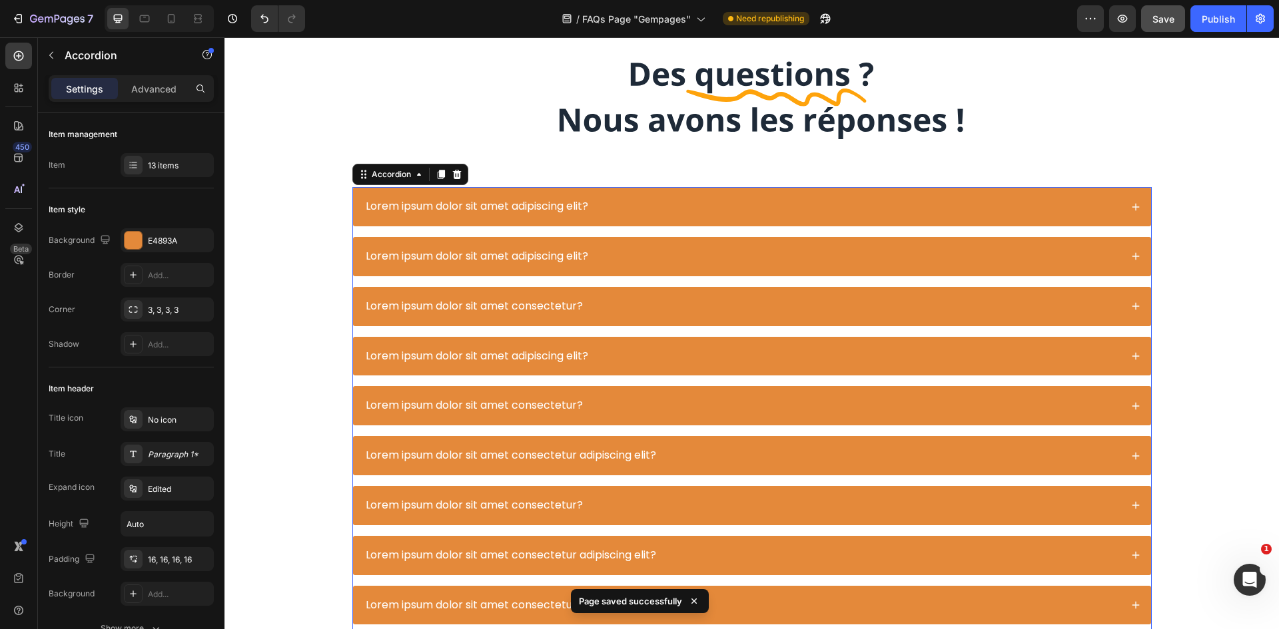
click at [1070, 174] on div "Image Lorem ipsum dolor sit amet adipiscing elit? Lorem ipsum dolor sit amet ad…" at bounding box center [751, 457] width 799 height 813
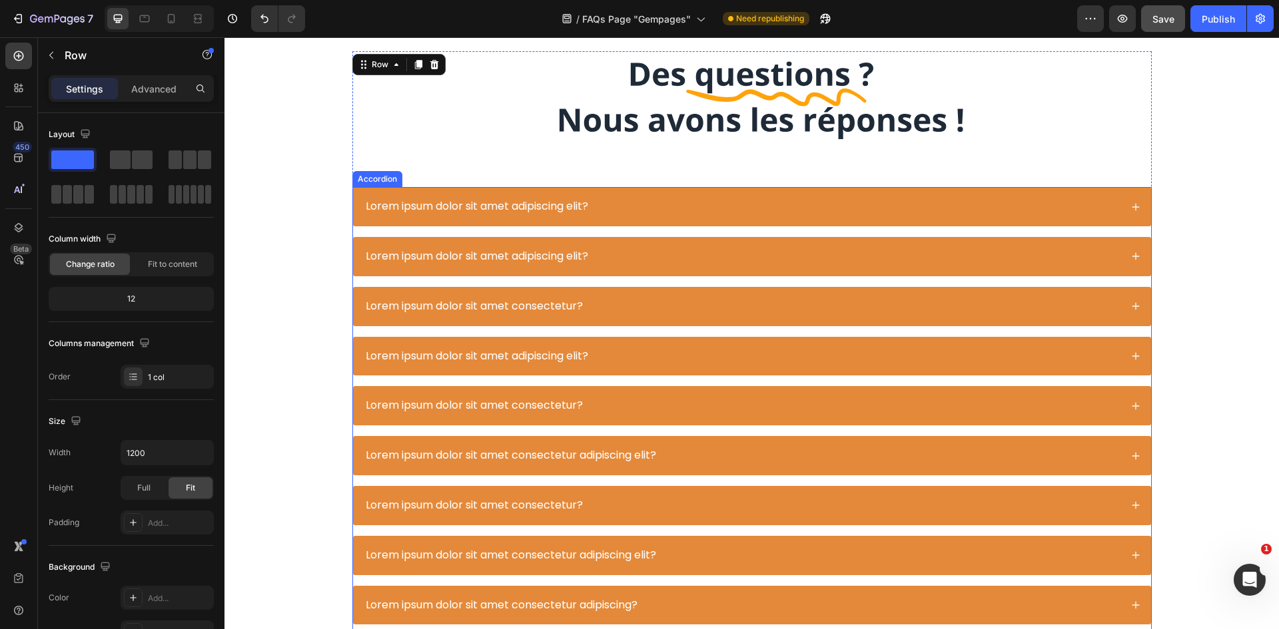
click at [449, 218] on div "Lorem ipsum dolor sit amet adipiscing elit?" at bounding box center [752, 206] width 798 height 39
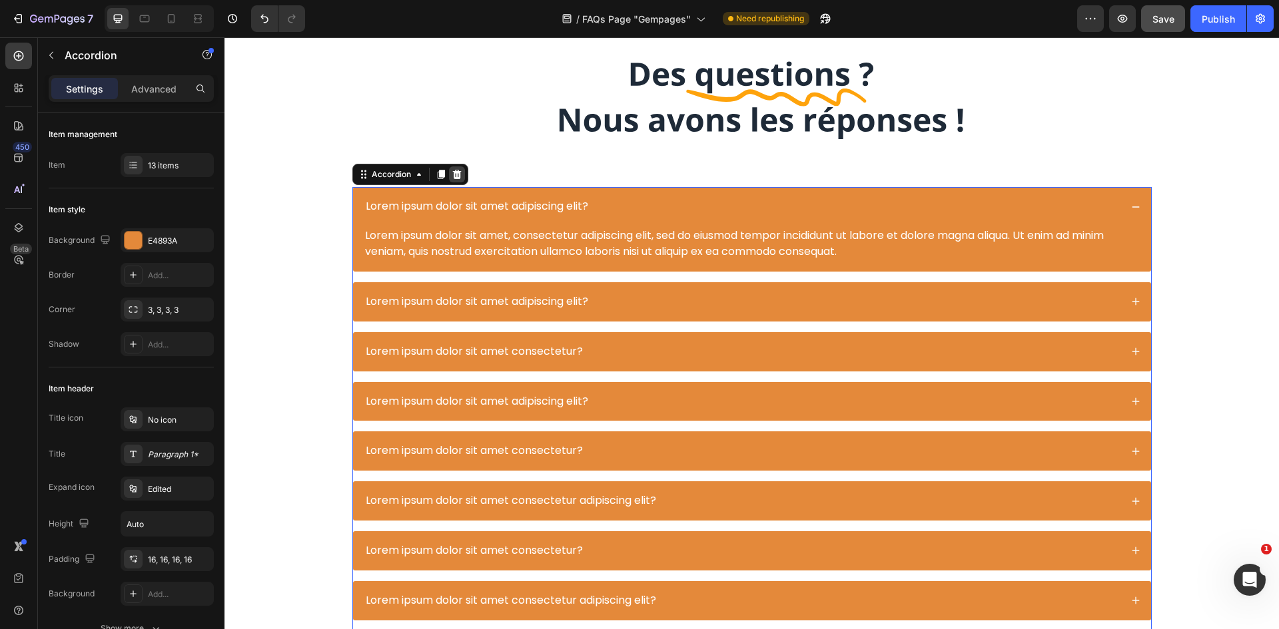
click at [454, 176] on icon at bounding box center [456, 174] width 9 height 9
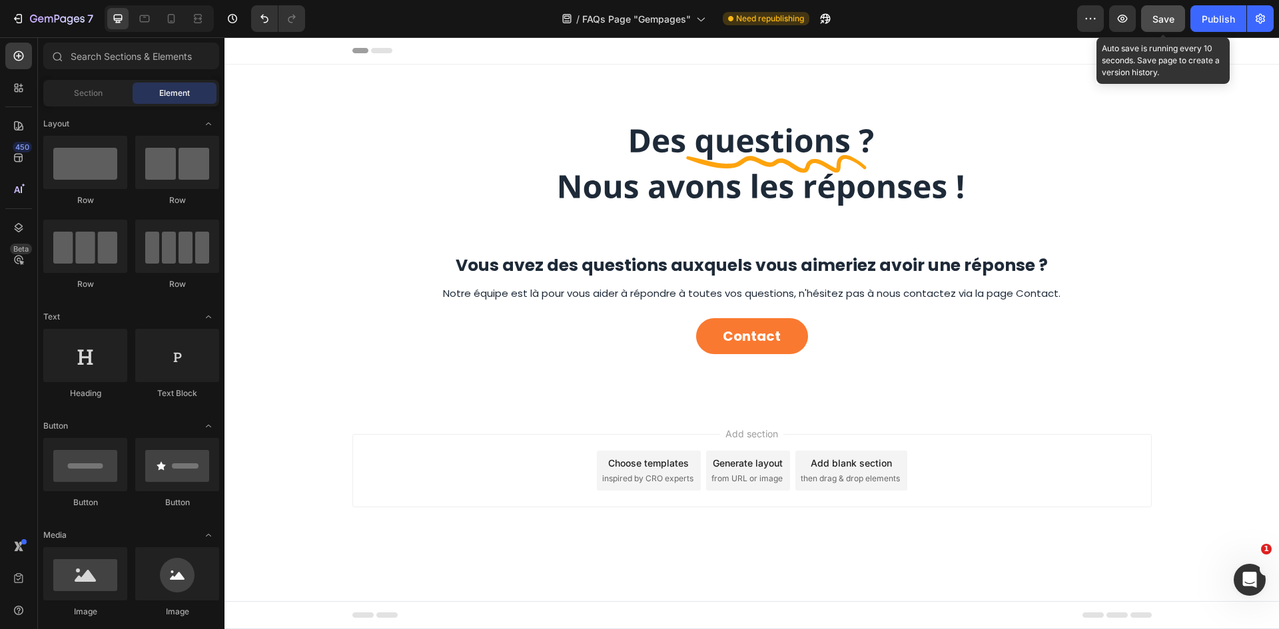
click at [1157, 24] on span "Save" at bounding box center [1163, 18] width 22 height 11
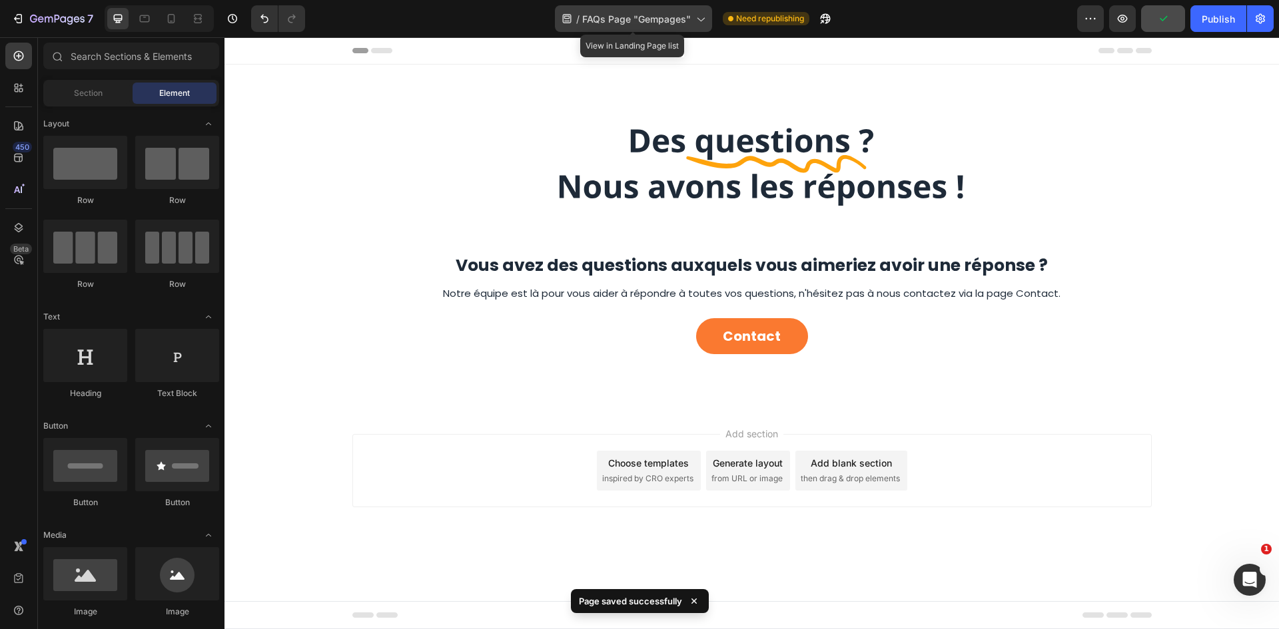
click at [673, 17] on span "FAQs Page "Gempages"" at bounding box center [636, 19] width 109 height 14
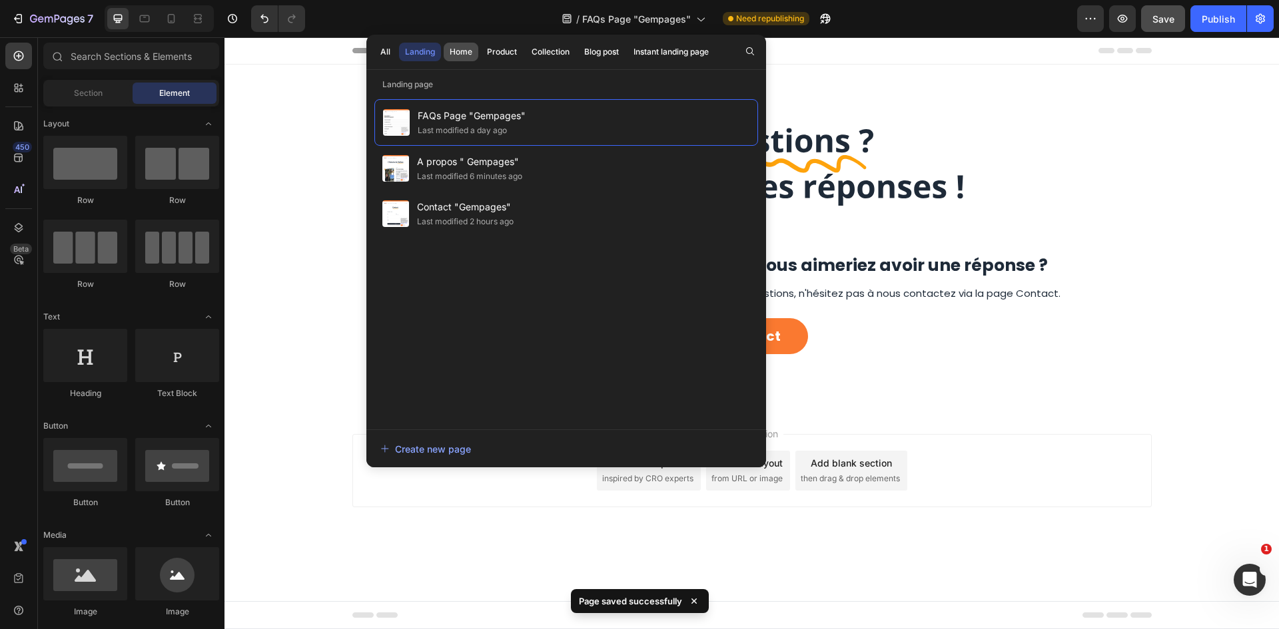
click at [459, 51] on div "Home" at bounding box center [461, 52] width 23 height 12
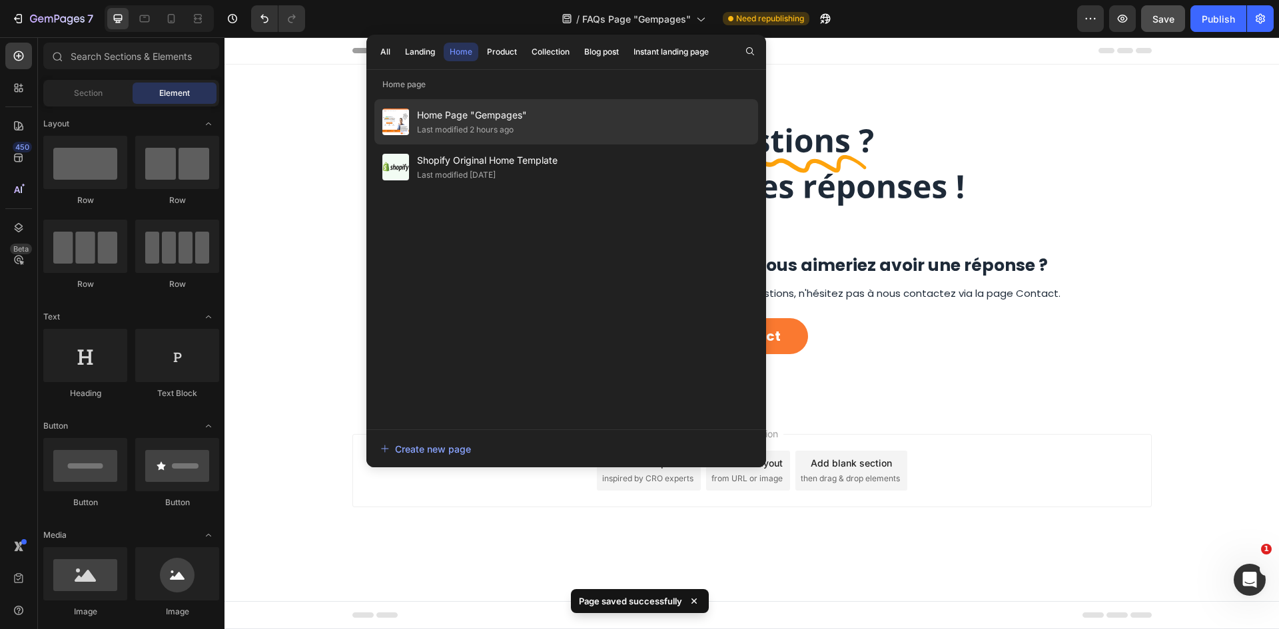
click at [590, 131] on div "Home Page "Gempages" Last modified 2 hours ago" at bounding box center [566, 121] width 384 height 45
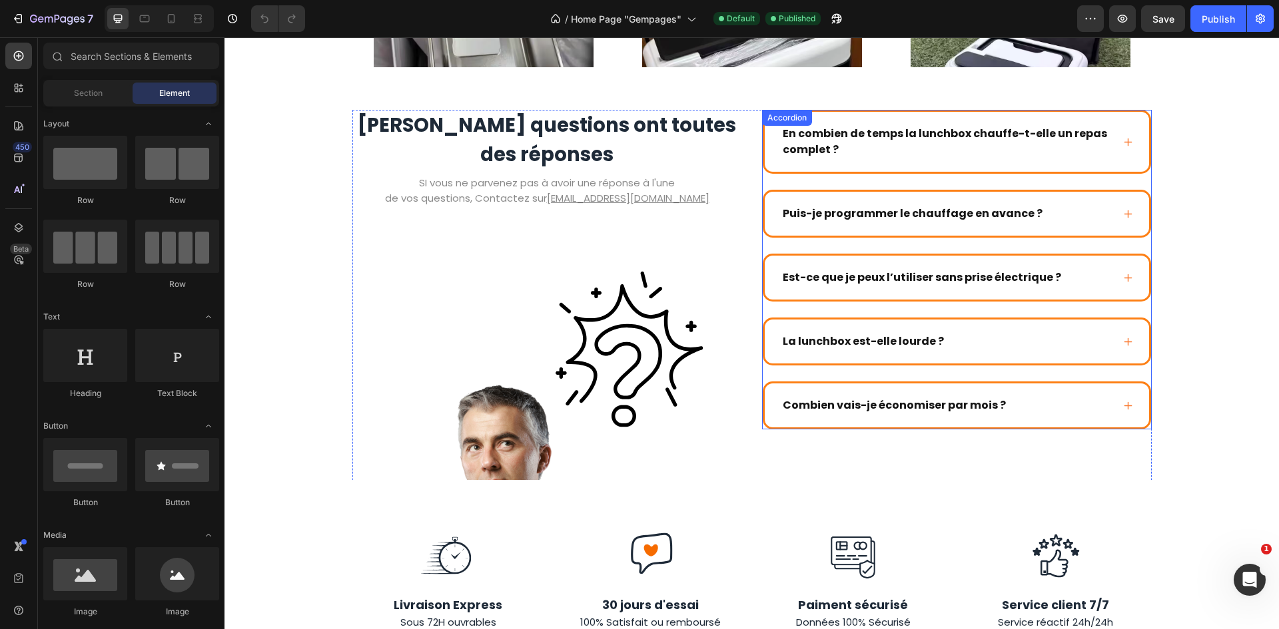
scroll to position [1766, 0]
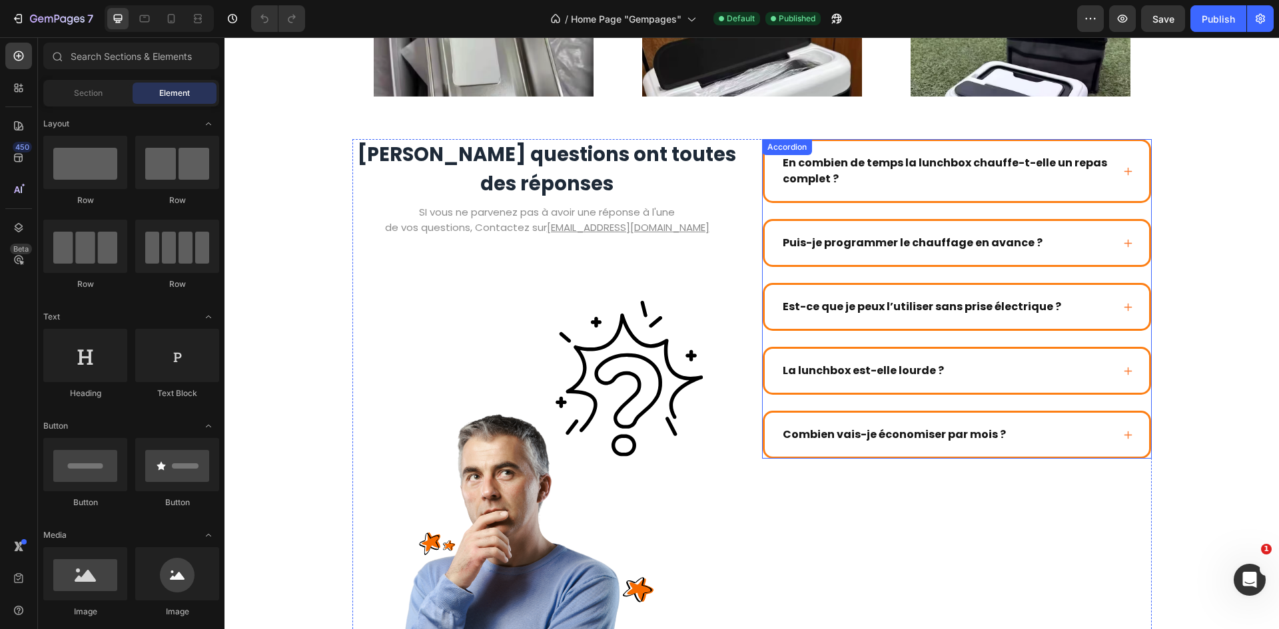
click at [1142, 205] on div "En combien de temps la lunchbox chauffe-t-elle un repas complet ? Puis-je progr…" at bounding box center [957, 299] width 390 height 320
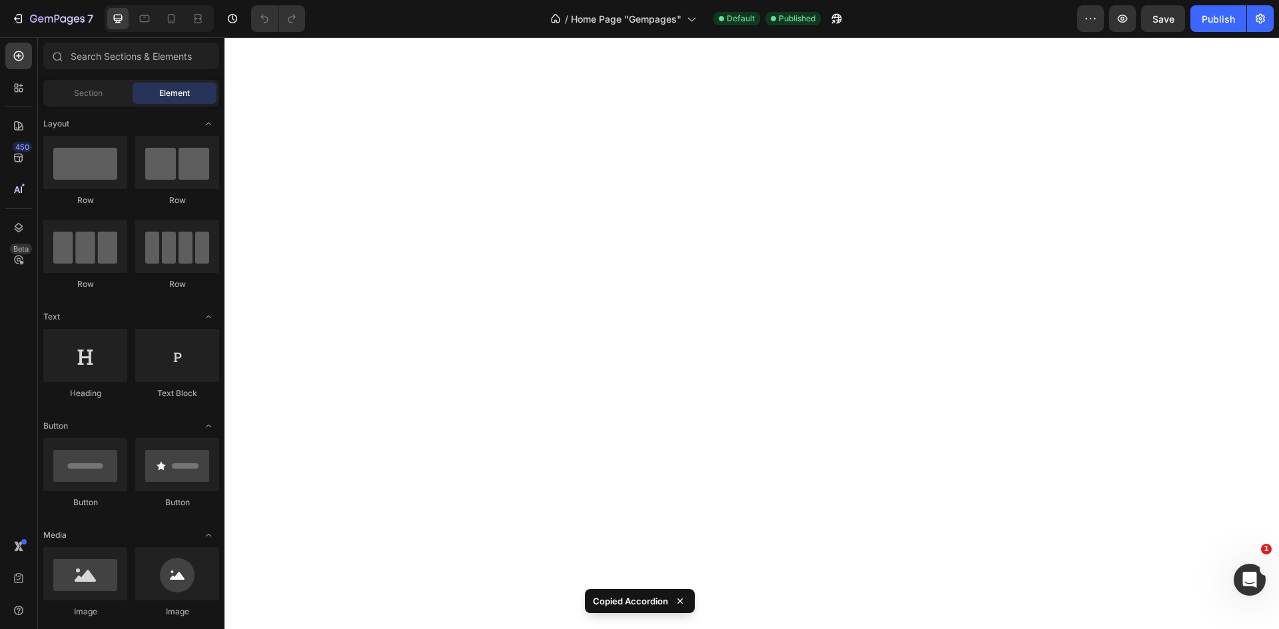
scroll to position [0, 0]
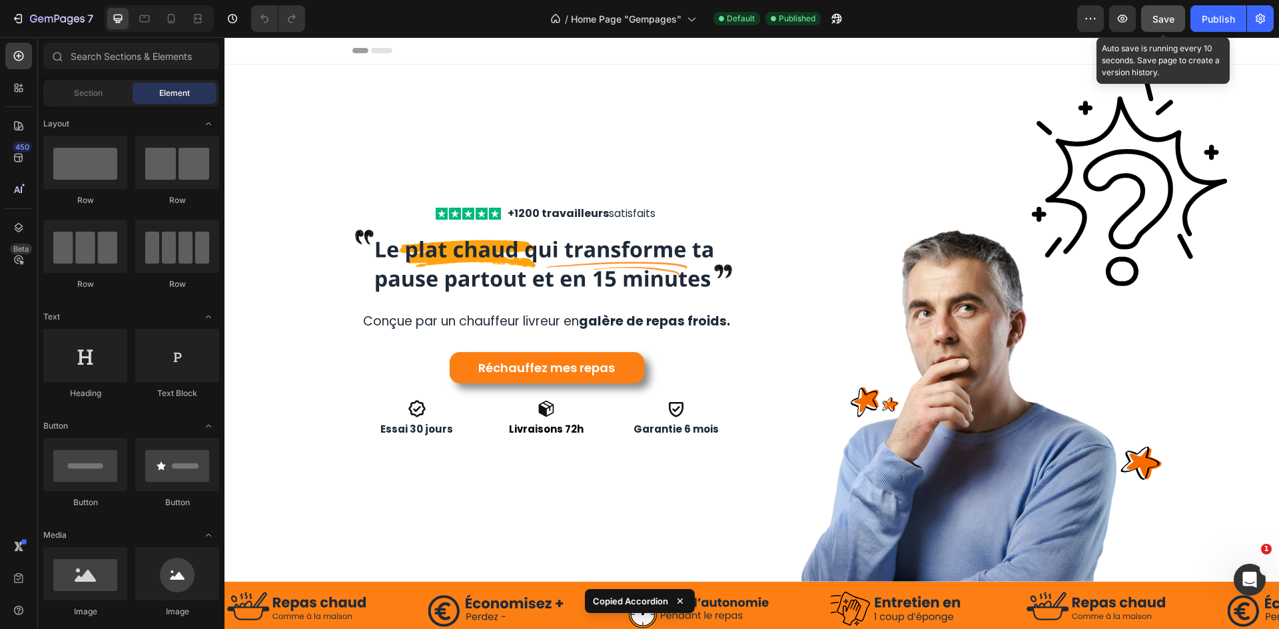
click at [1165, 16] on span "Save" at bounding box center [1163, 18] width 22 height 11
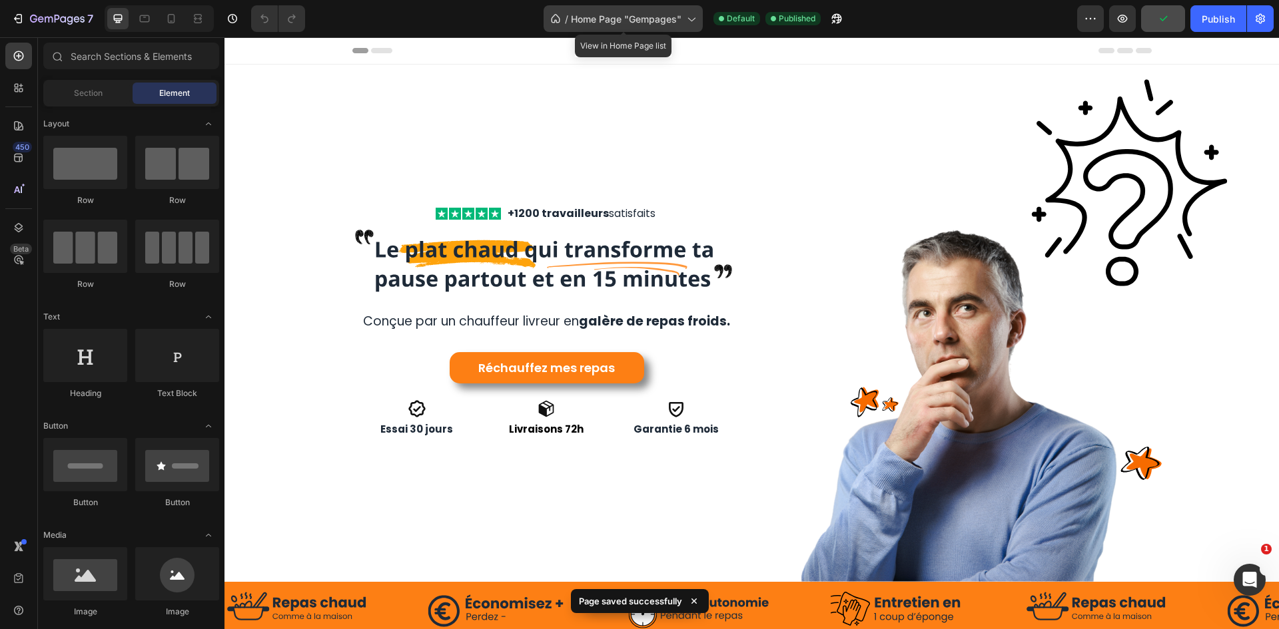
click at [578, 28] on div "/ Home Page "Gempages"" at bounding box center [622, 18] width 159 height 27
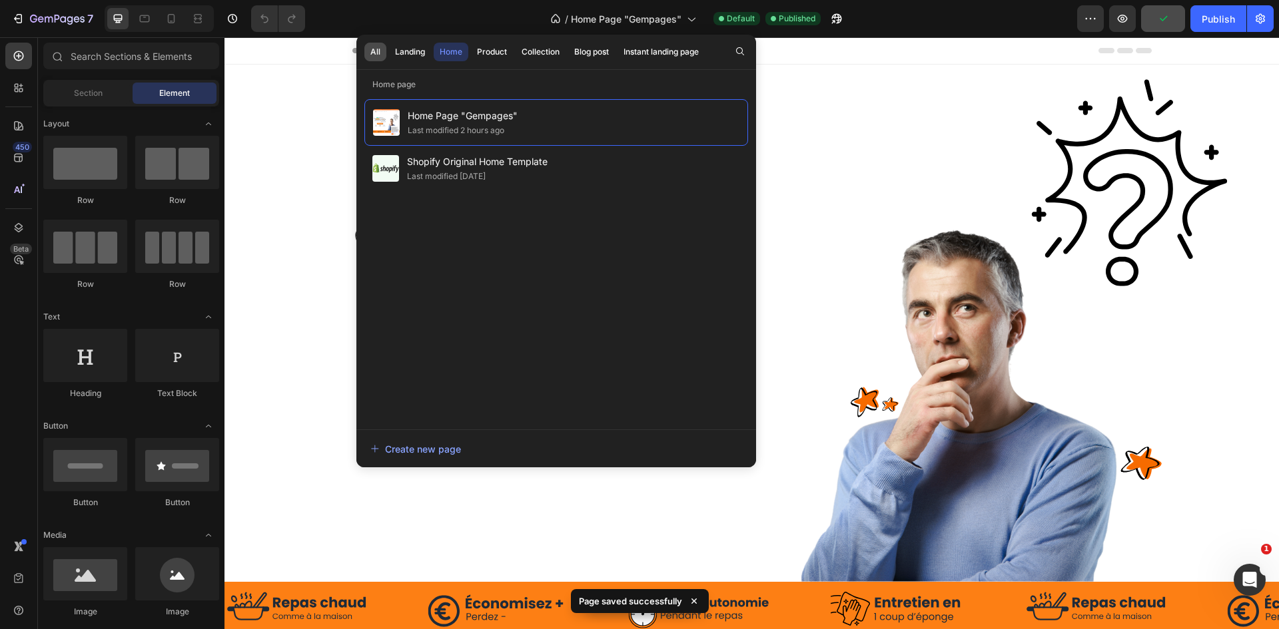
click at [371, 55] on div "All" at bounding box center [375, 52] width 10 height 12
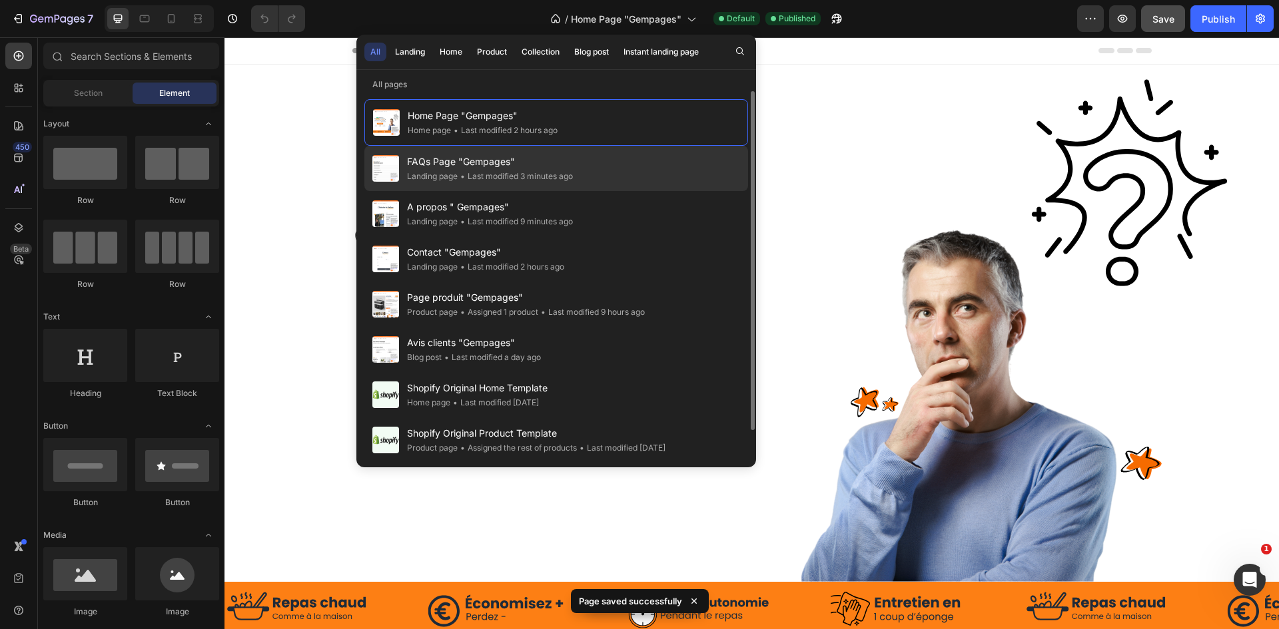
click at [579, 167] on div "FAQs Page "Gempages" Landing page • Last modified 3 minutes ago" at bounding box center [556, 168] width 384 height 45
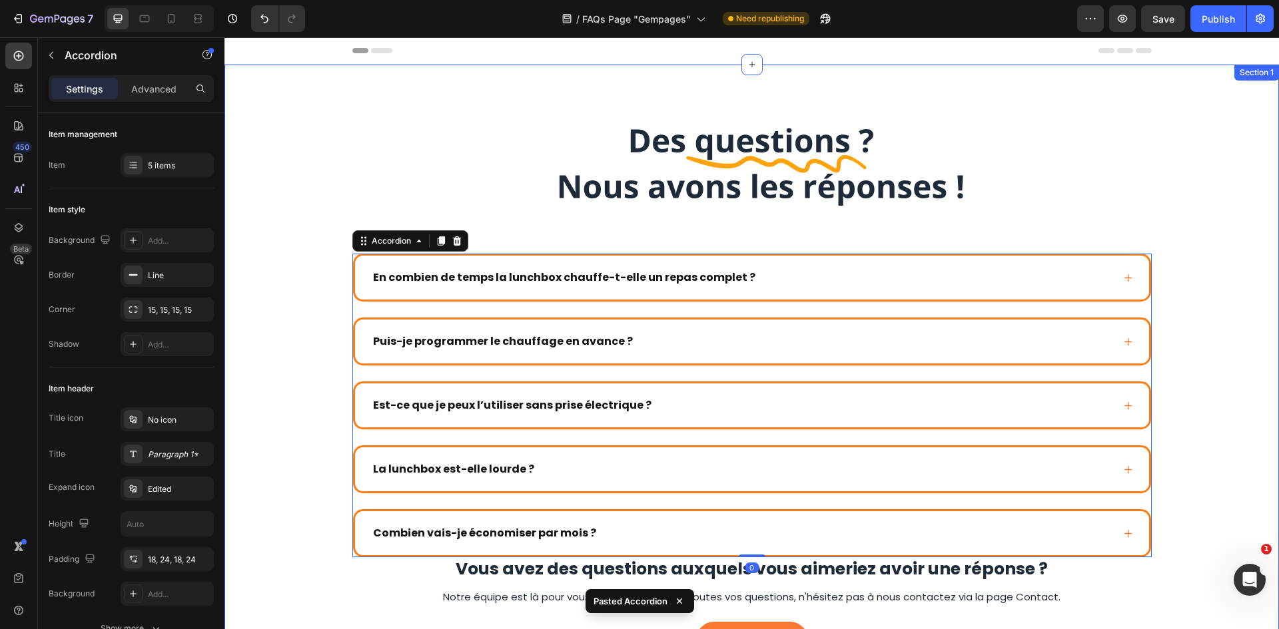
click at [1160, 214] on div "Image En combien de temps la lunchbox chauffe-t-elle un repas complet ? Puis-je…" at bounding box center [752, 388] width 1028 height 540
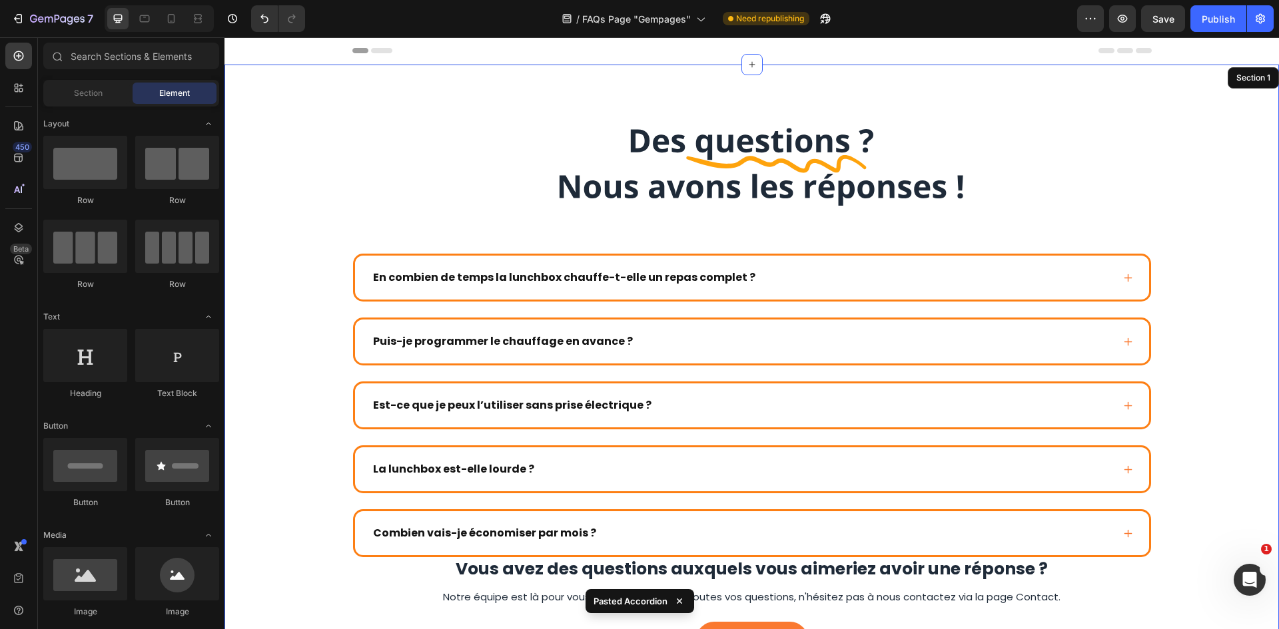
click at [1227, 139] on div "Image En combien de temps la lunchbox chauffe-t-elle un repas complet ? Puis-je…" at bounding box center [752, 388] width 1028 height 540
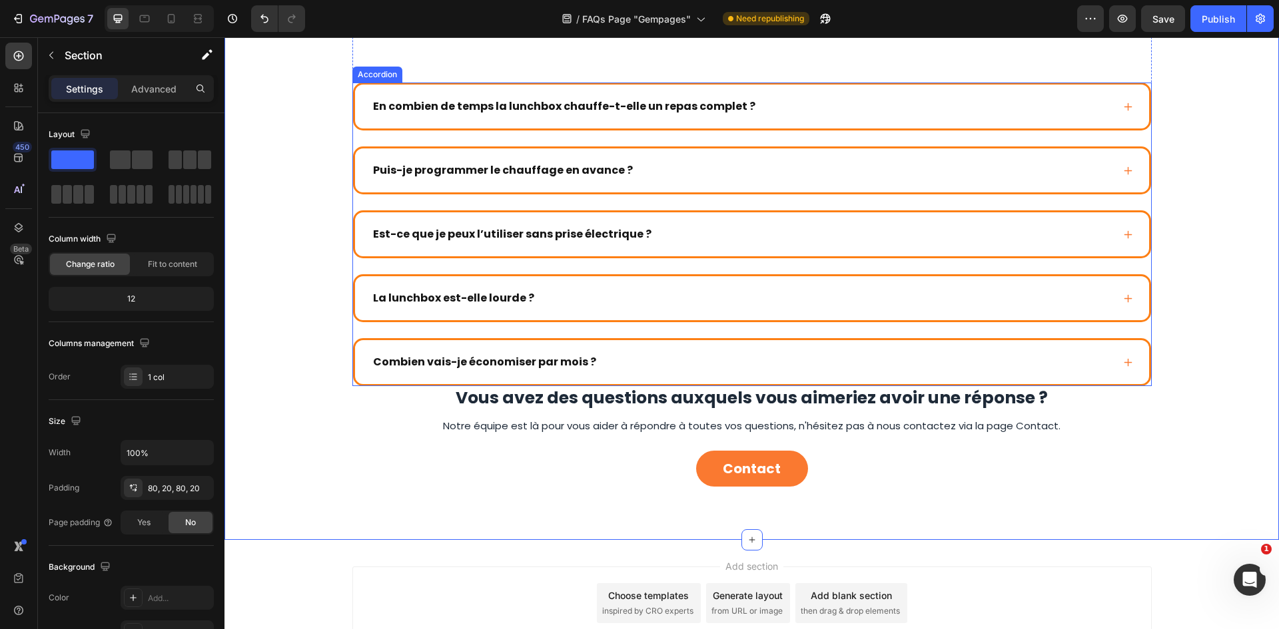
scroll to position [266, 0]
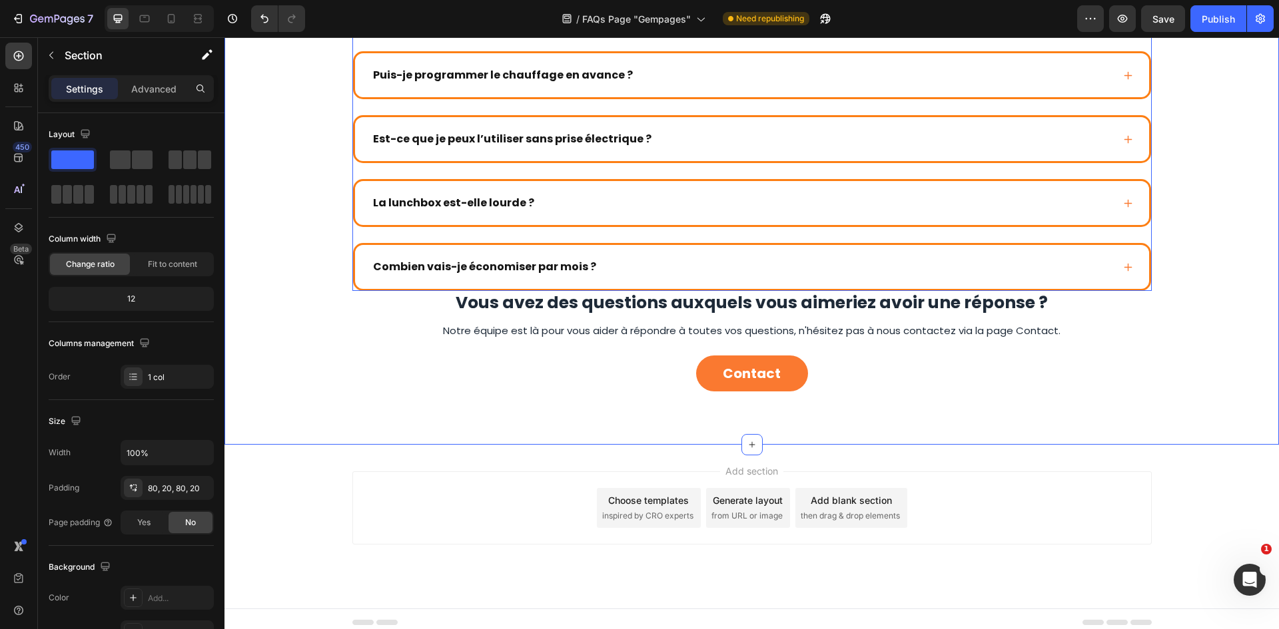
click at [849, 260] on div "Combien vais-je économiser par mois ?" at bounding box center [741, 267] width 741 height 20
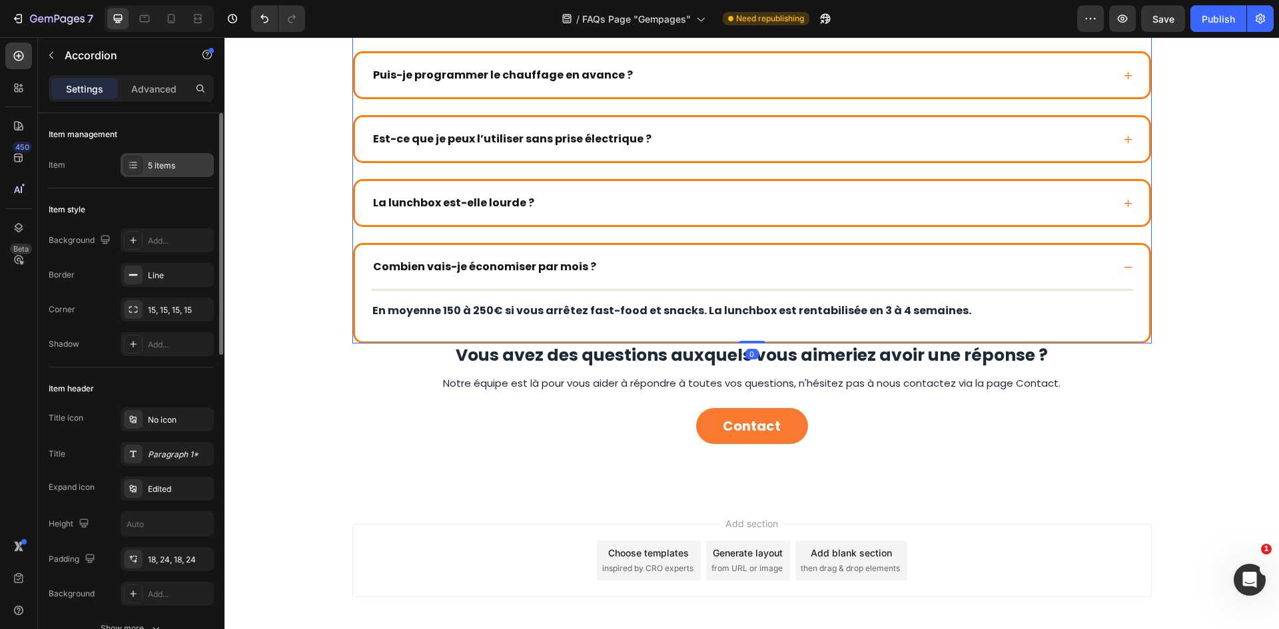
click at [155, 162] on div "5 items" at bounding box center [179, 166] width 63 height 12
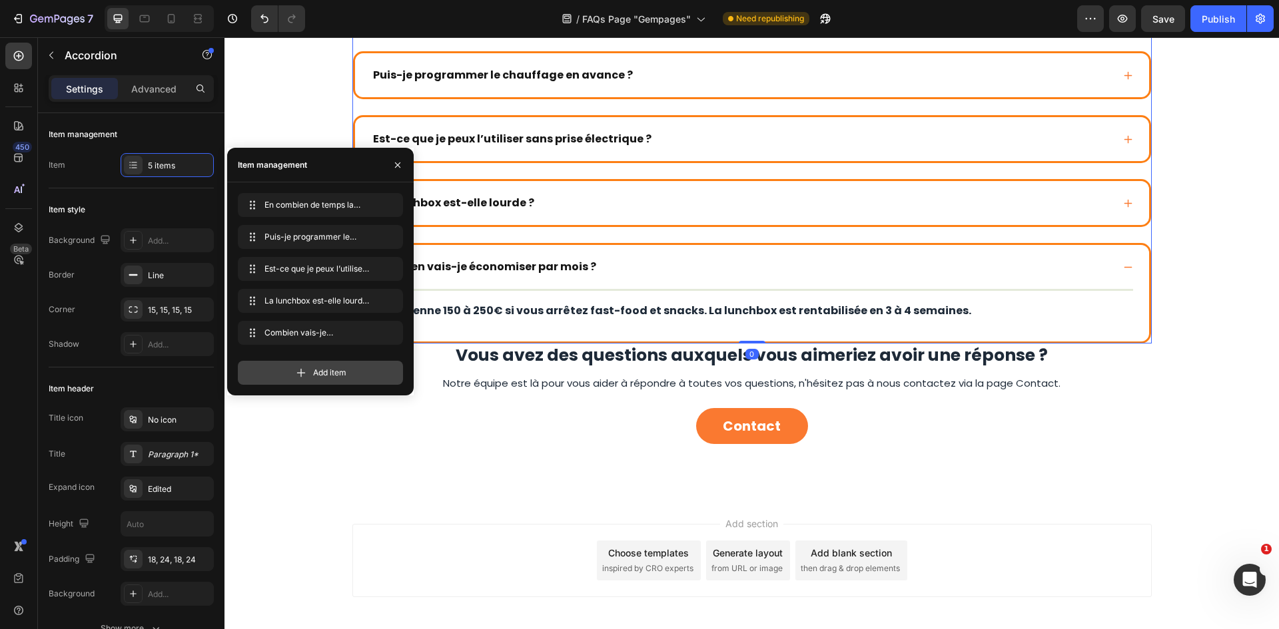
click at [322, 368] on span "Add item" at bounding box center [329, 373] width 33 height 12
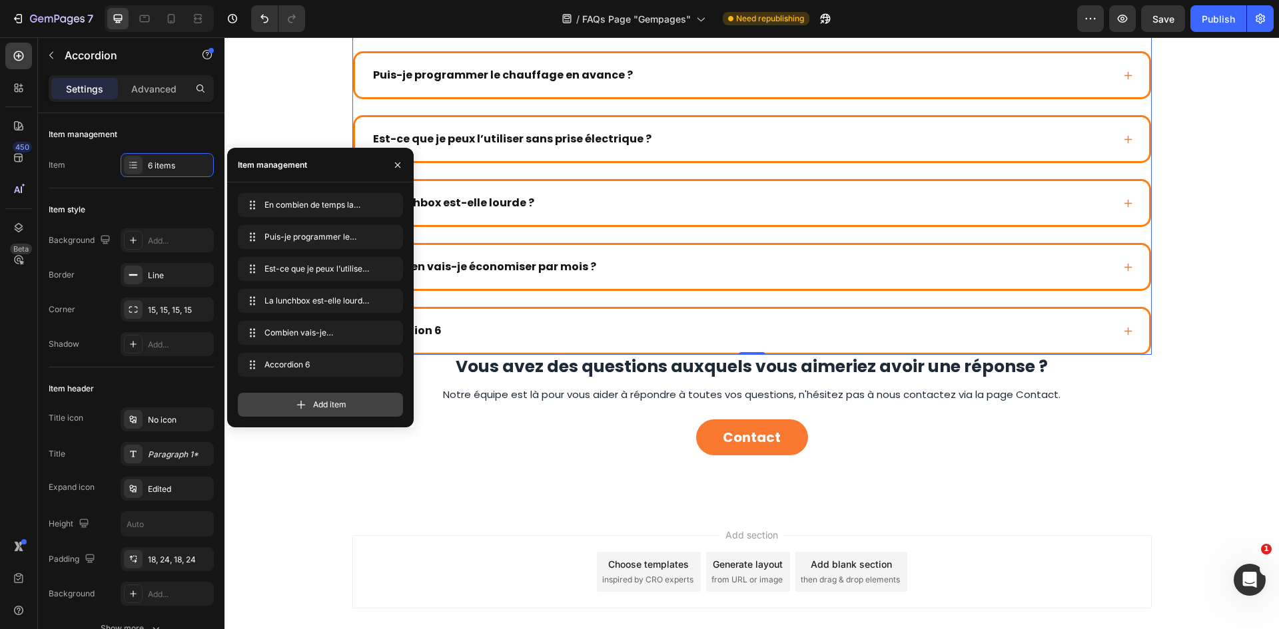
click at [328, 397] on div "Add item" at bounding box center [320, 405] width 165 height 24
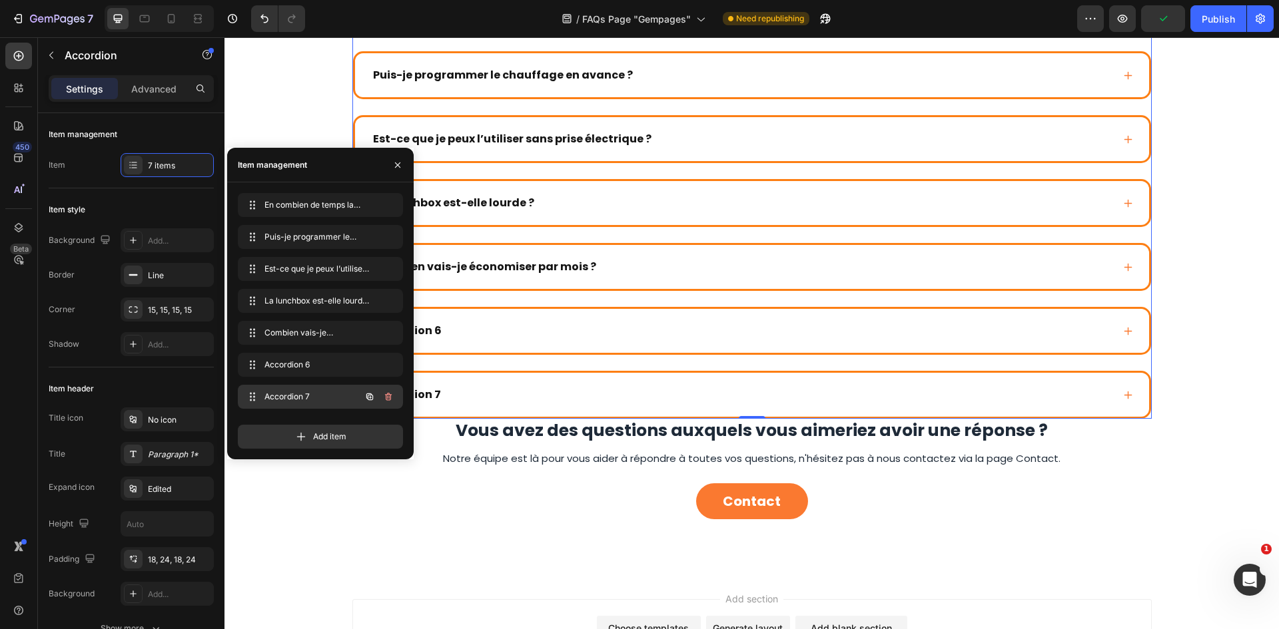
click at [400, 405] on div "Accordion 7 Accordion 7" at bounding box center [320, 397] width 165 height 24
click at [388, 398] on icon "button" at bounding box center [388, 397] width 11 height 11
click at [388, 398] on div "Delete" at bounding box center [379, 397] width 25 height 12
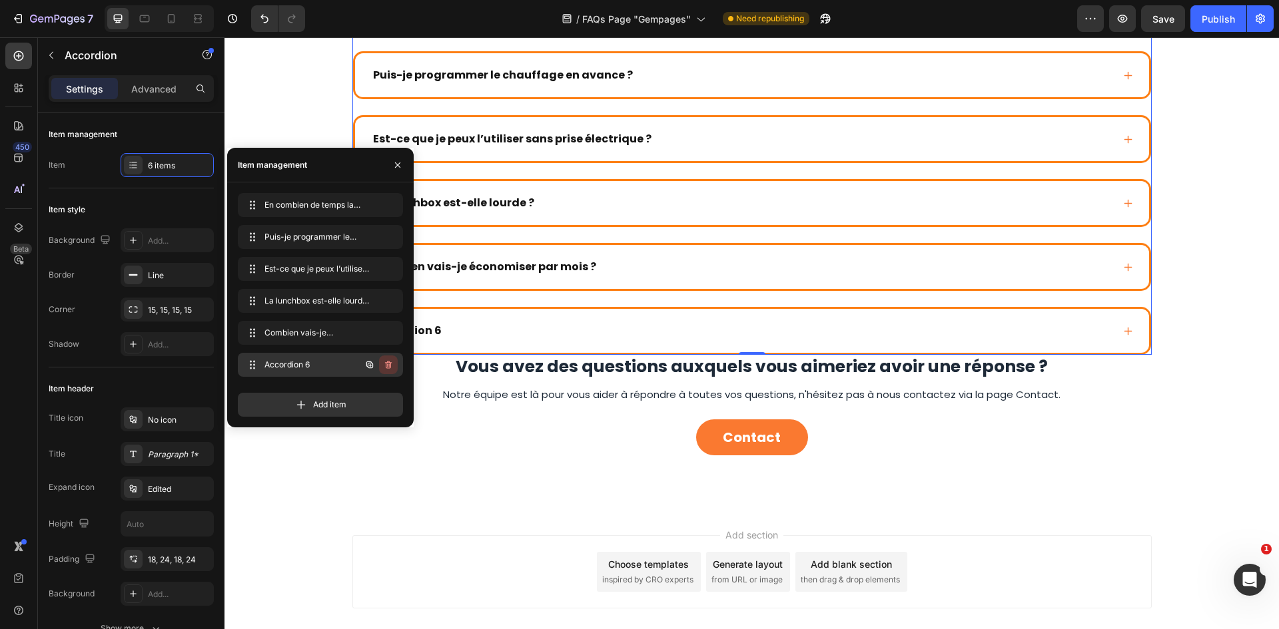
click at [391, 370] on icon "button" at bounding box center [388, 365] width 11 height 11
click at [386, 366] on div "Delete" at bounding box center [379, 365] width 25 height 12
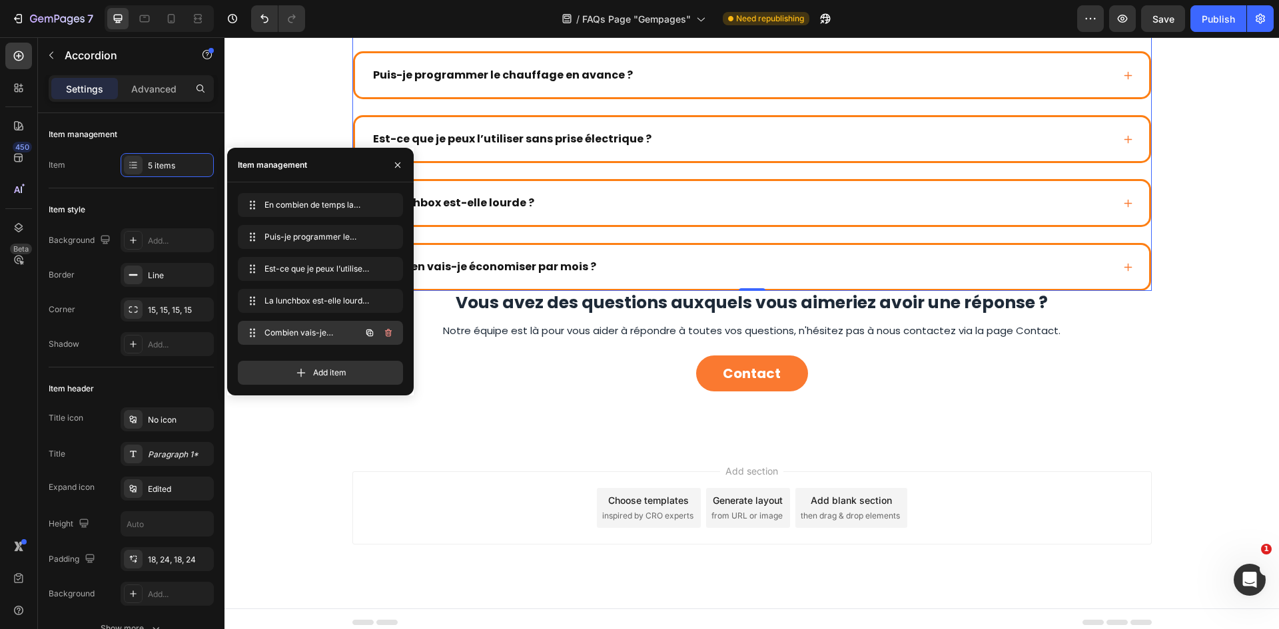
click at [387, 337] on icon "button" at bounding box center [388, 333] width 11 height 11
click at [387, 337] on div "Delete" at bounding box center [379, 333] width 25 height 12
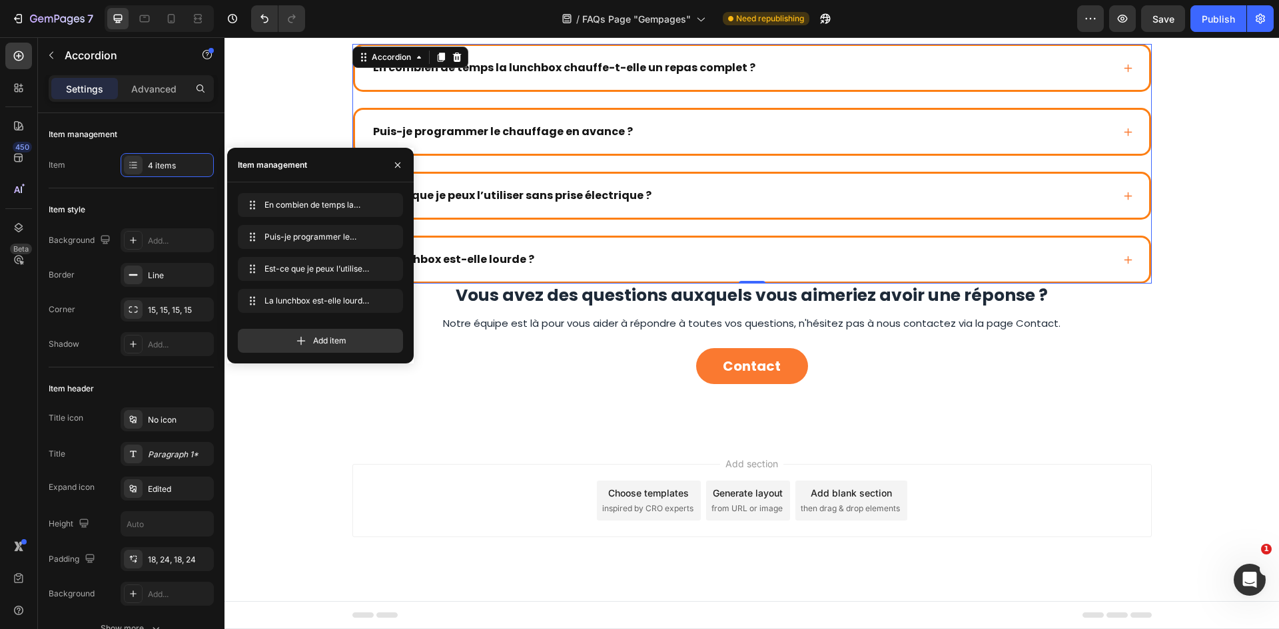
scroll to position [210, 0]
click at [390, 305] on icon "button" at bounding box center [388, 301] width 11 height 11
click at [390, 303] on div "Delete" at bounding box center [379, 301] width 25 height 12
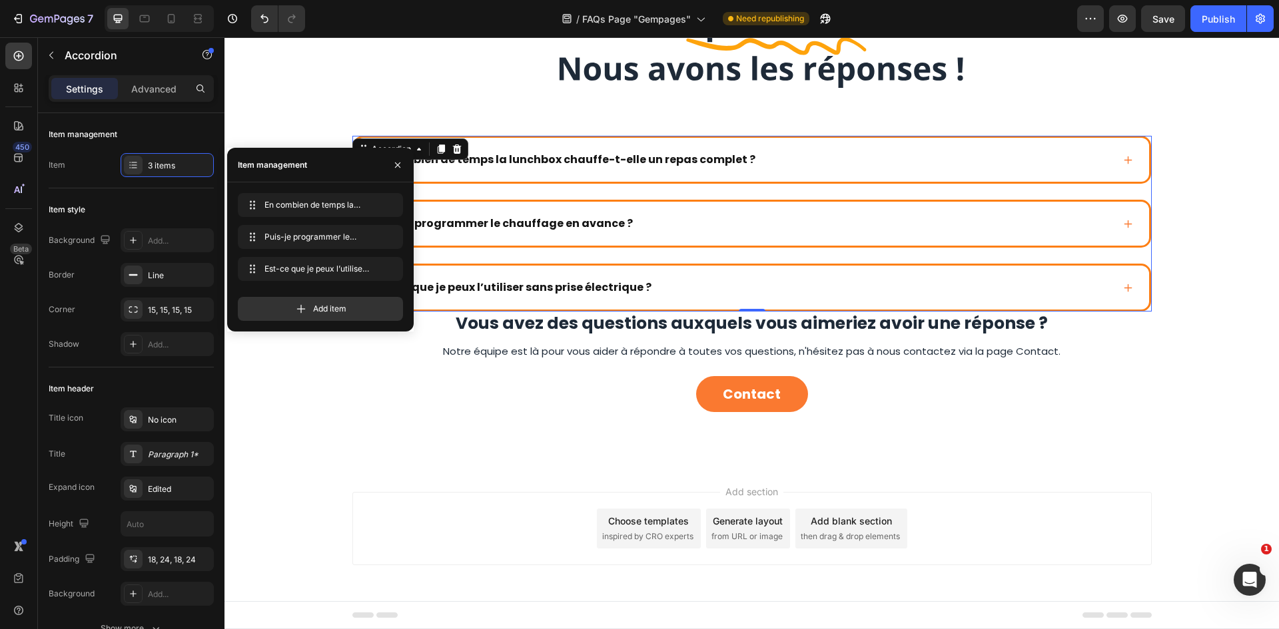
scroll to position [118, 0]
click at [388, 275] on button "button" at bounding box center [388, 269] width 19 height 19
click at [661, 233] on div "Puis-je programmer le chauffage en avance ?" at bounding box center [741, 224] width 741 height 20
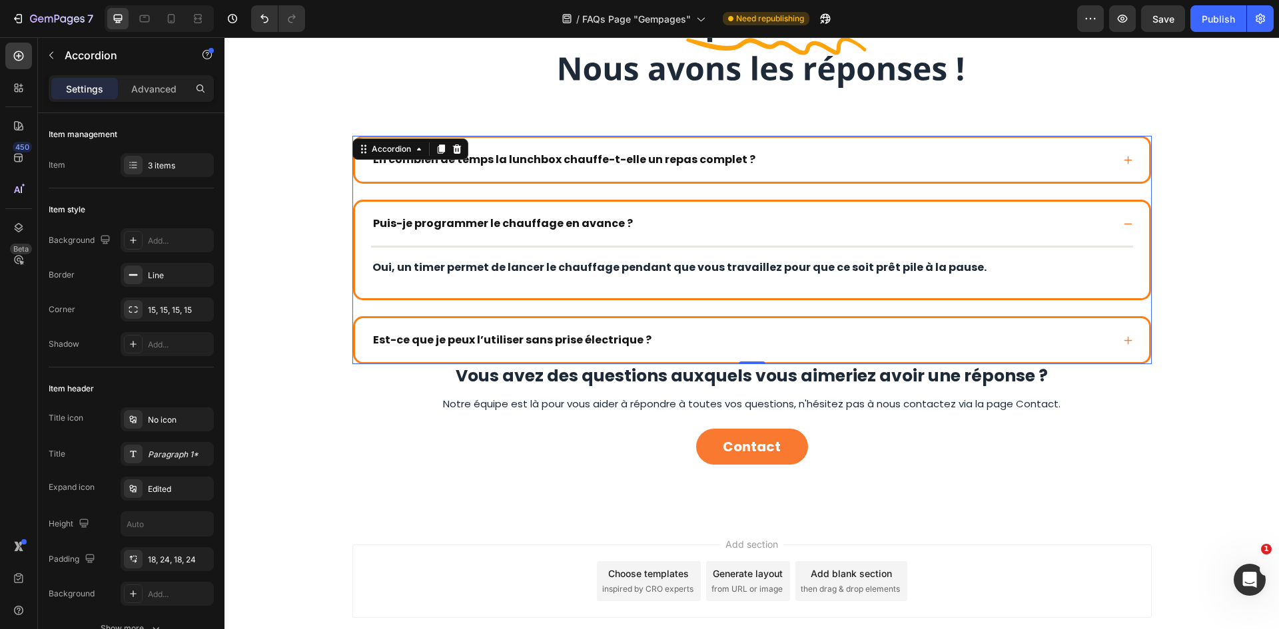
click at [422, 192] on div "En combien de temps la lunchbox chauffe-t-elle un repas complet ? Puis-je progr…" at bounding box center [751, 250] width 799 height 228
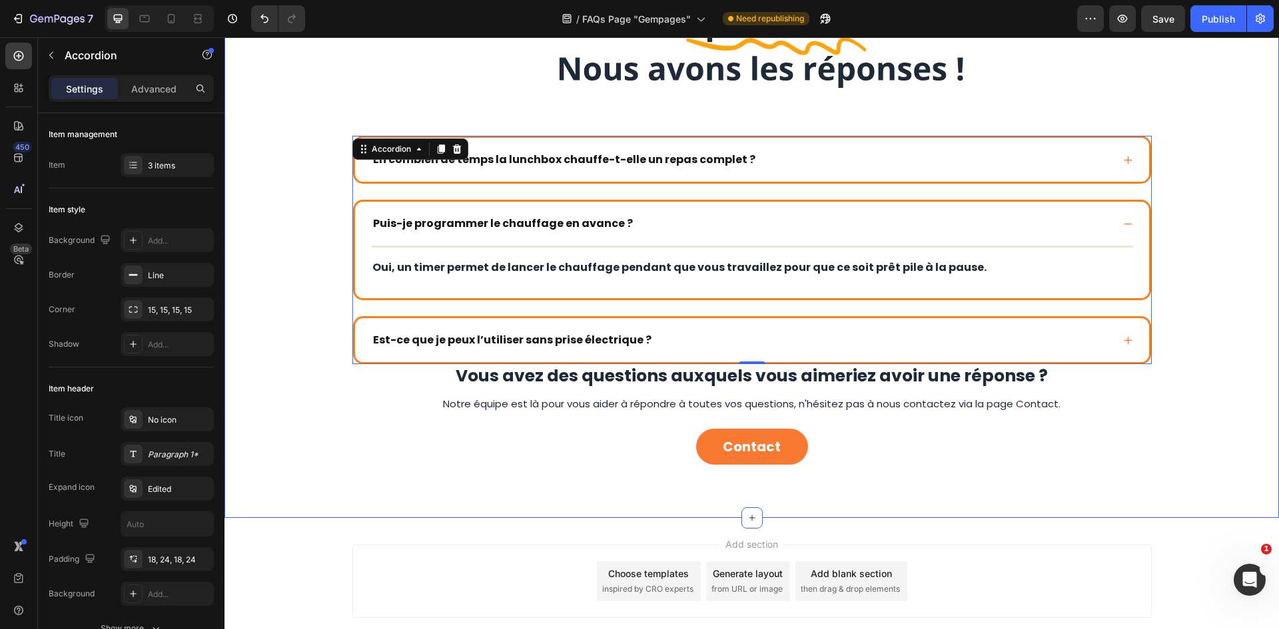
click at [303, 178] on div "Image En combien de temps la lunchbox chauffe-t-elle un repas complet ? Puis-je…" at bounding box center [752, 232] width 1028 height 465
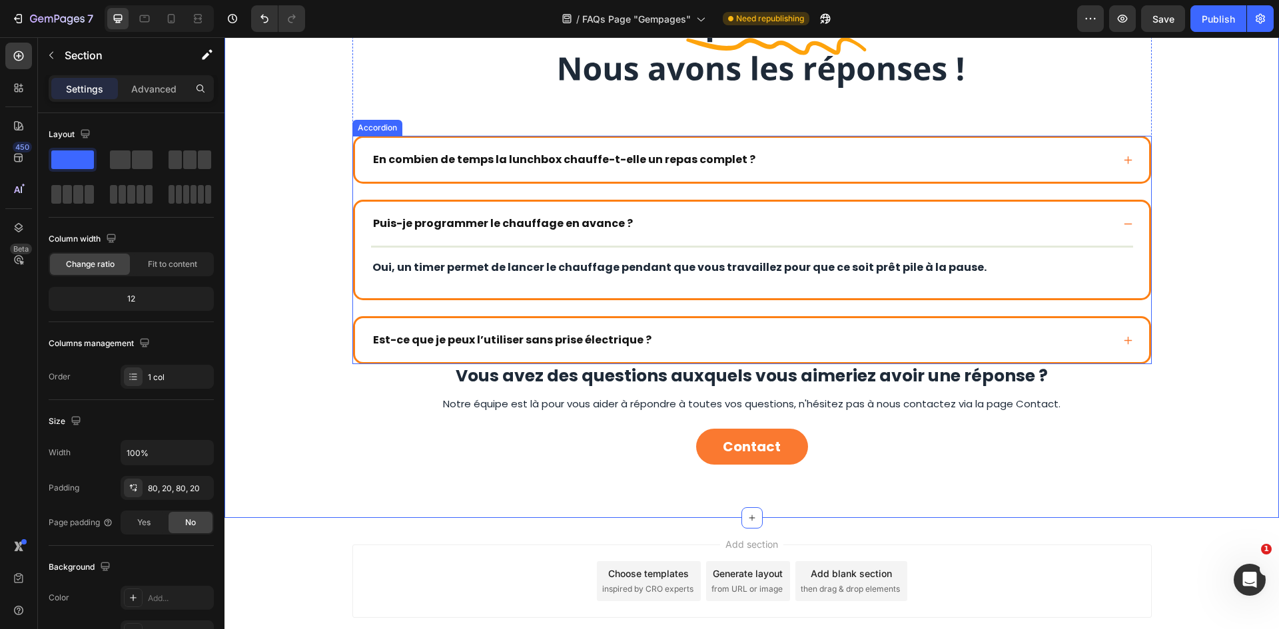
click at [376, 187] on div "En combien de temps la lunchbox chauffe-t-elle un repas complet ? Puis-je progr…" at bounding box center [751, 250] width 799 height 228
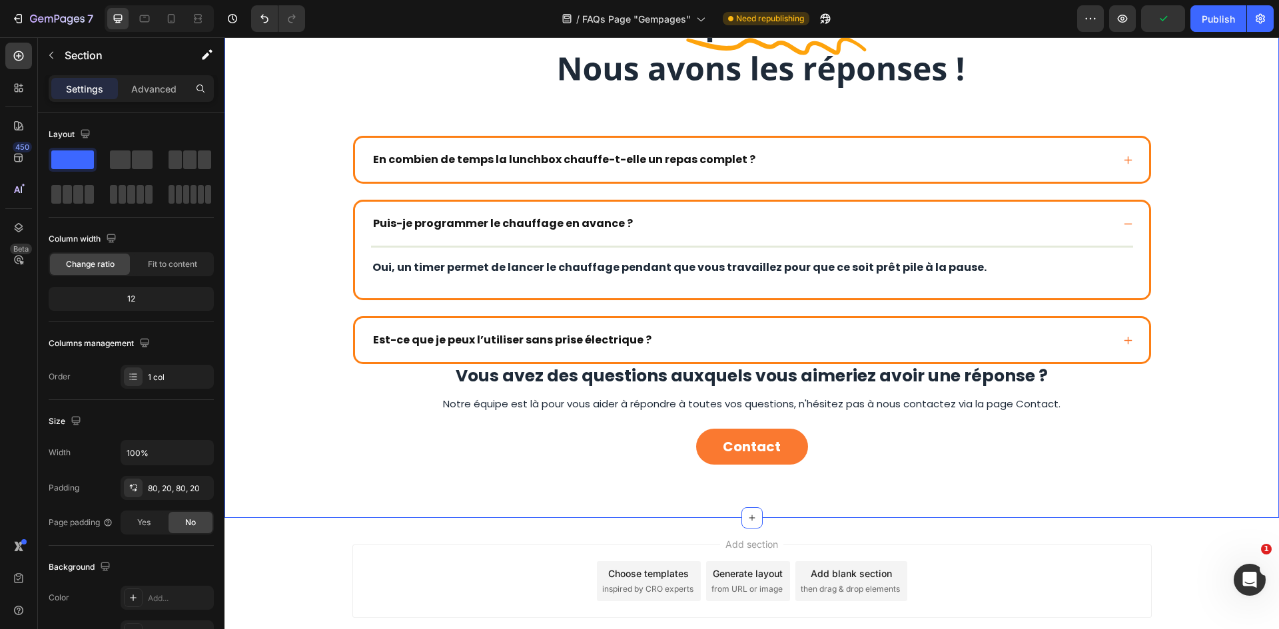
click at [235, 161] on div "Image En combien de temps la lunchbox chauffe-t-elle un repas complet ? Puis-je…" at bounding box center [751, 232] width 1054 height 571
click at [296, 153] on div "Image En combien de temps la lunchbox chauffe-t-elle un repas complet ? Puis-je…" at bounding box center [752, 232] width 1028 height 465
click at [324, 153] on div "Image En combien de temps la lunchbox chauffe-t-elle un repas complet ? Puis-je…" at bounding box center [752, 232] width 1028 height 465
click at [147, 153] on span at bounding box center [142, 160] width 21 height 19
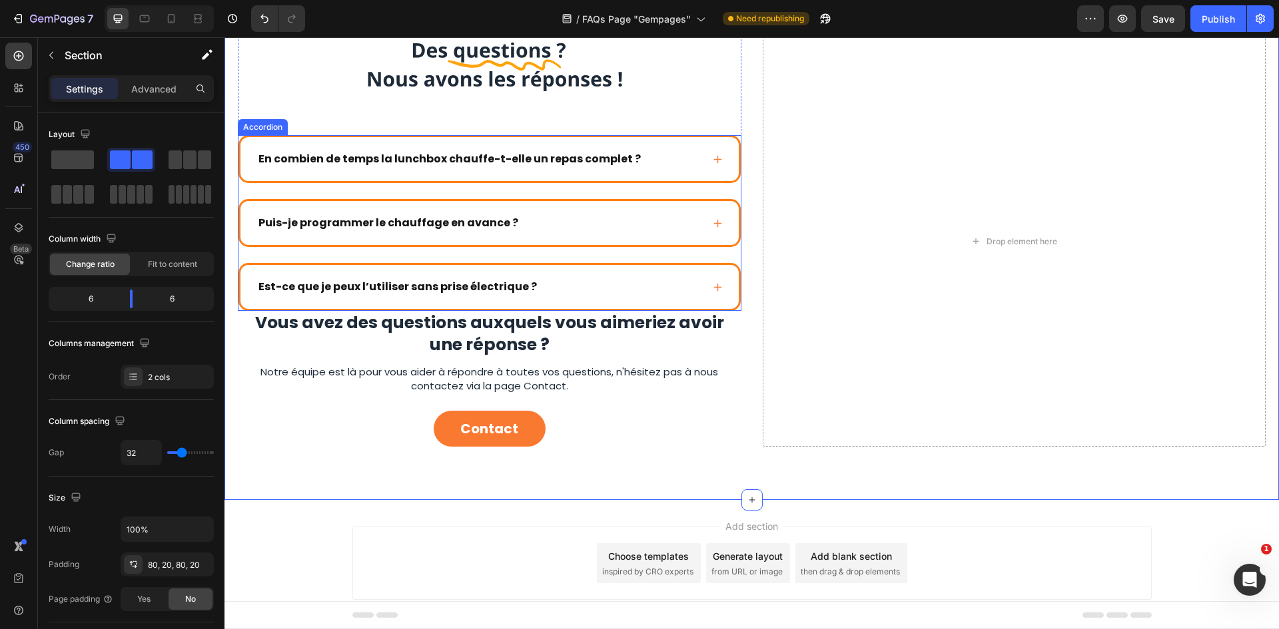
scroll to position [116, 0]
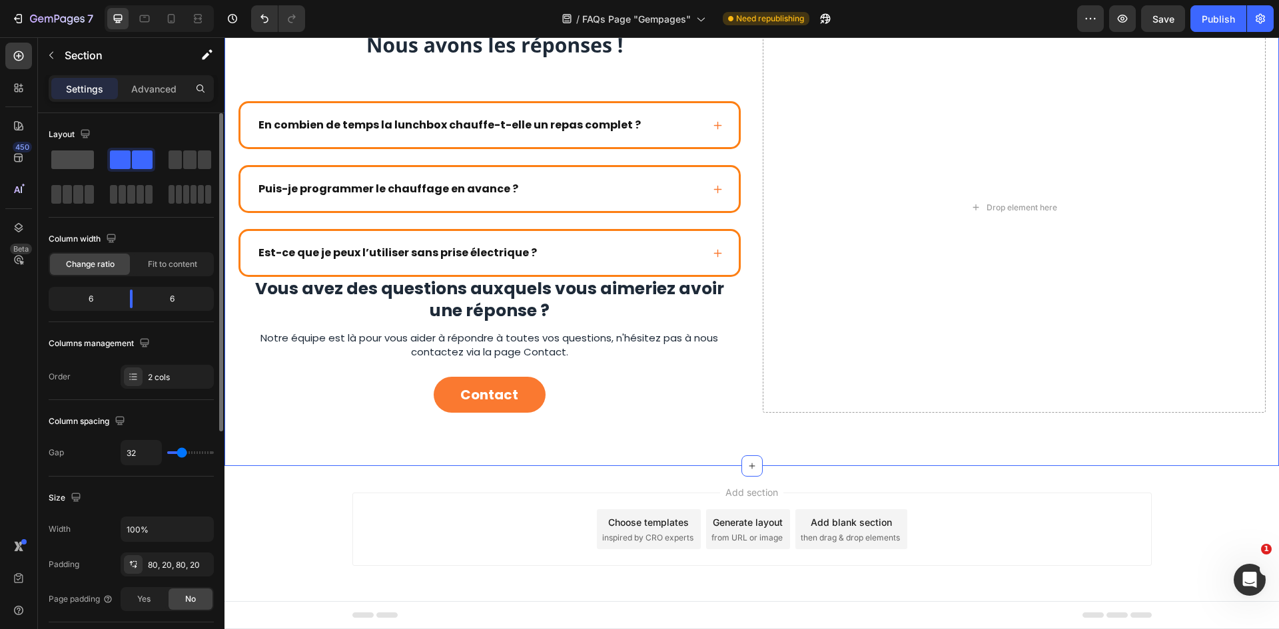
click at [79, 151] on span at bounding box center [72, 160] width 43 height 19
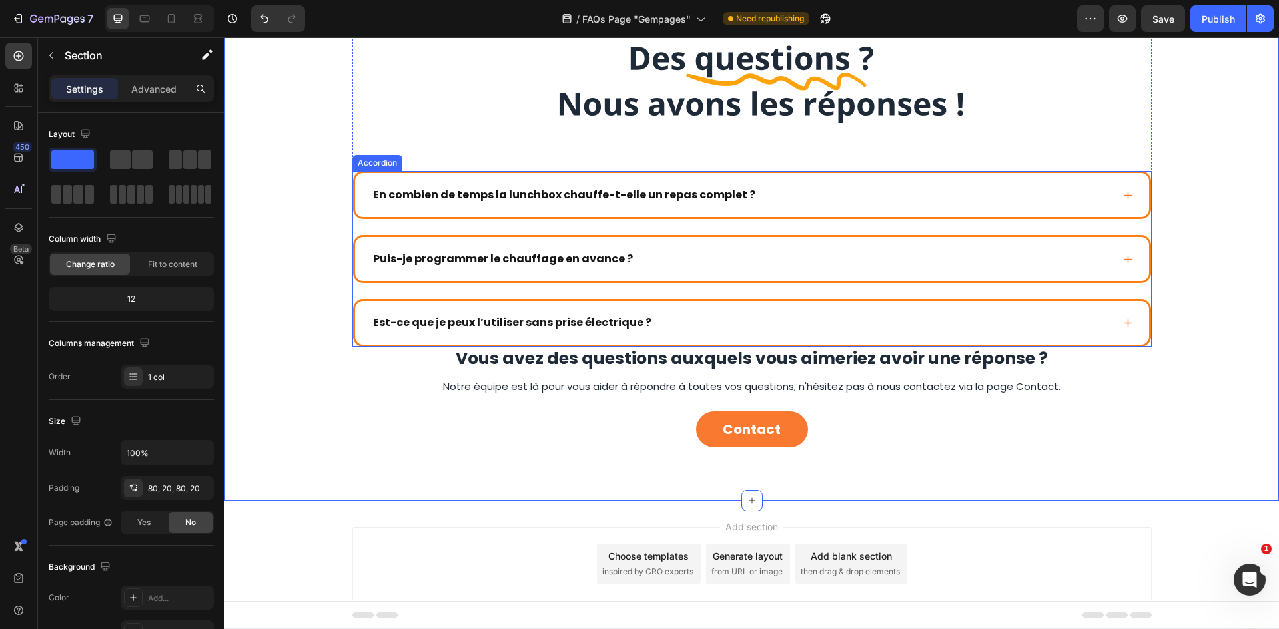
scroll to position [0, 0]
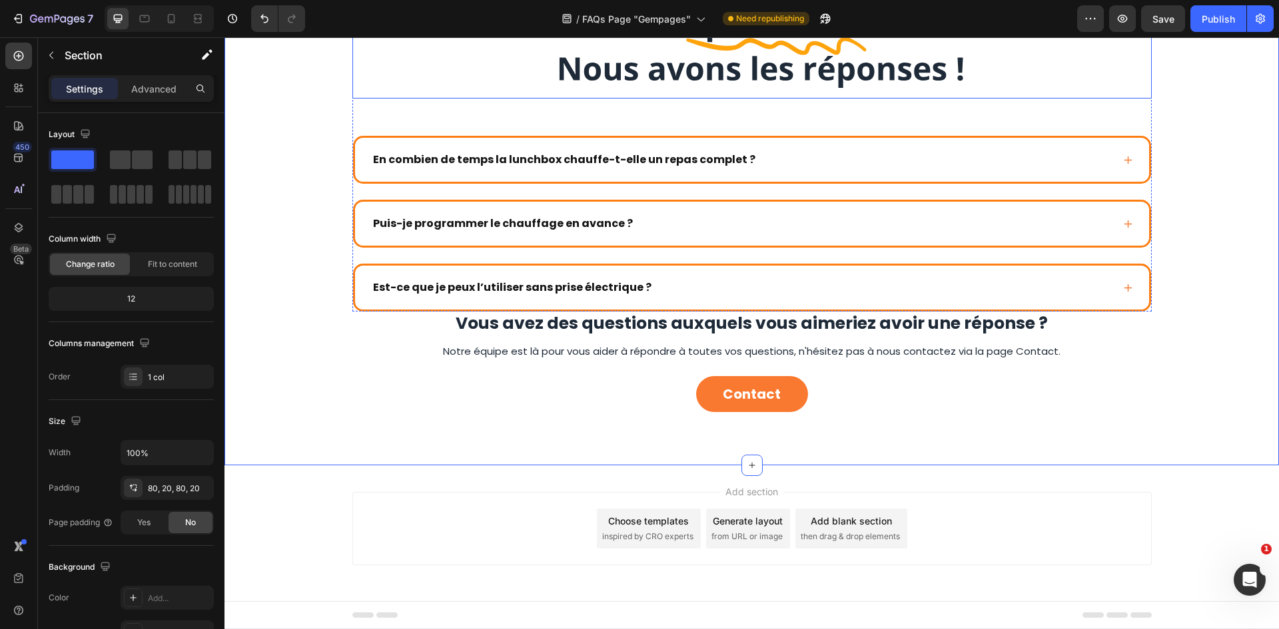
click at [954, 88] on img at bounding box center [752, 49] width 480 height 99
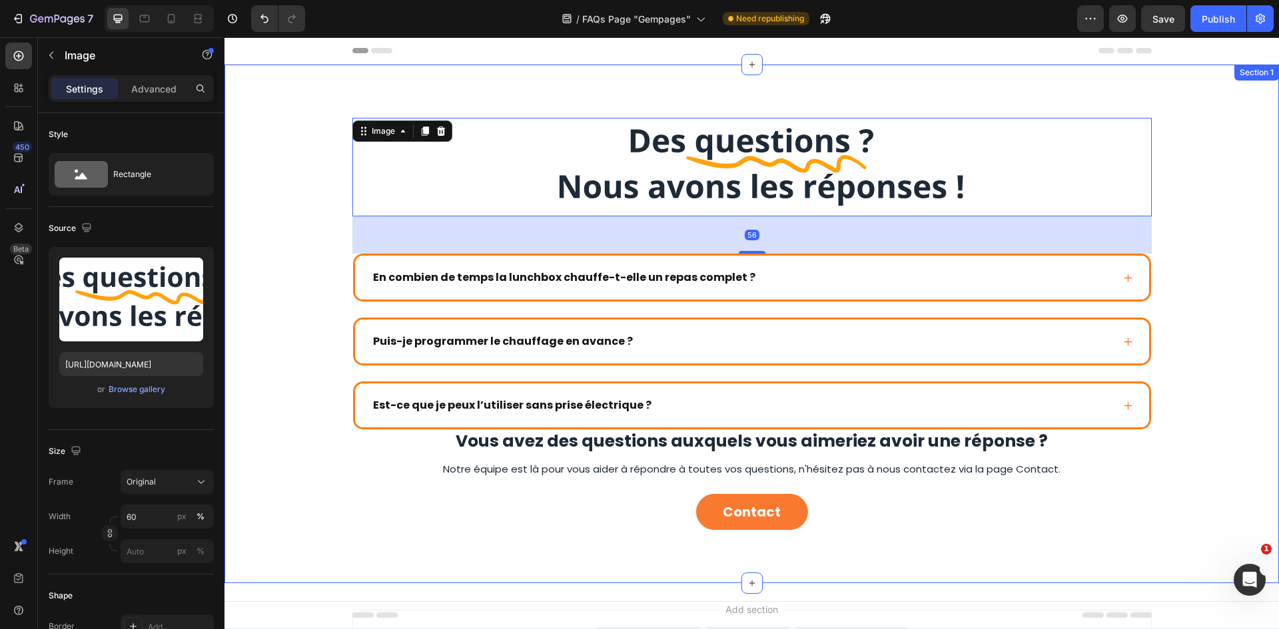
click at [1153, 214] on div "Image 56 En combien de temps la lunchbox chauffe-t-elle un repas complet ? Puis…" at bounding box center [752, 324] width 1028 height 412
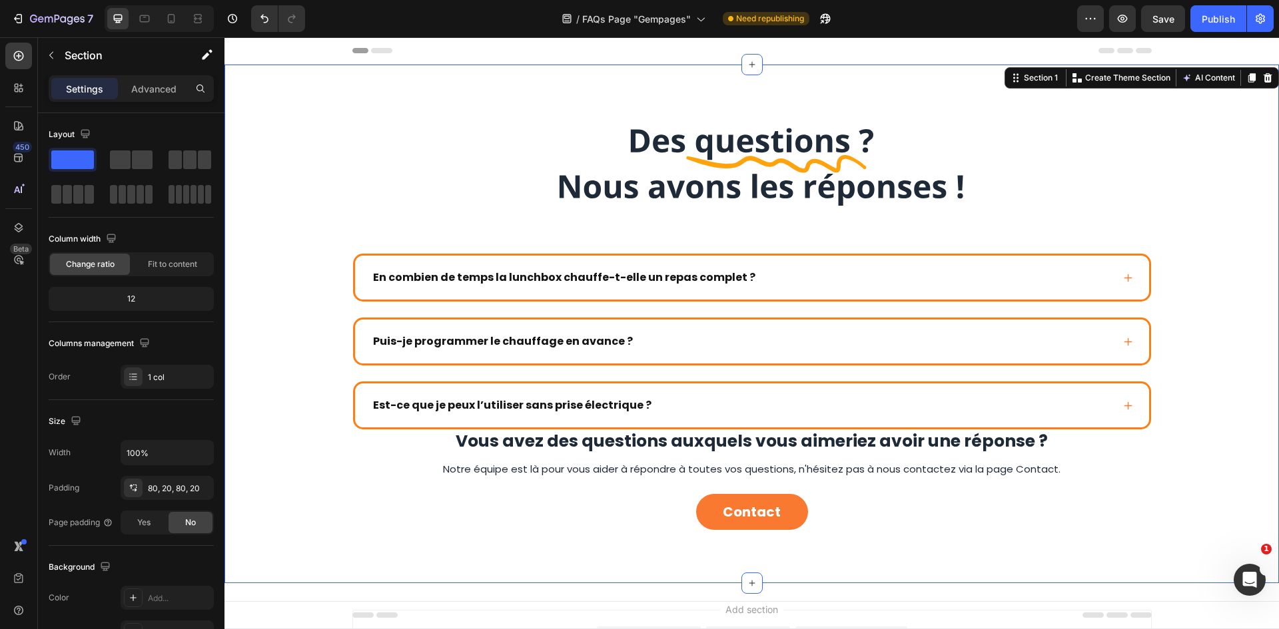
click at [1147, 246] on div "Image En combien de temps la lunchbox chauffe-t-elle un repas complet ? Puis-je…" at bounding box center [752, 324] width 1028 height 412
click at [1086, 248] on div "Image En combien de temps la lunchbox chauffe-t-elle un repas complet ? Puis-je…" at bounding box center [751, 274] width 799 height 312
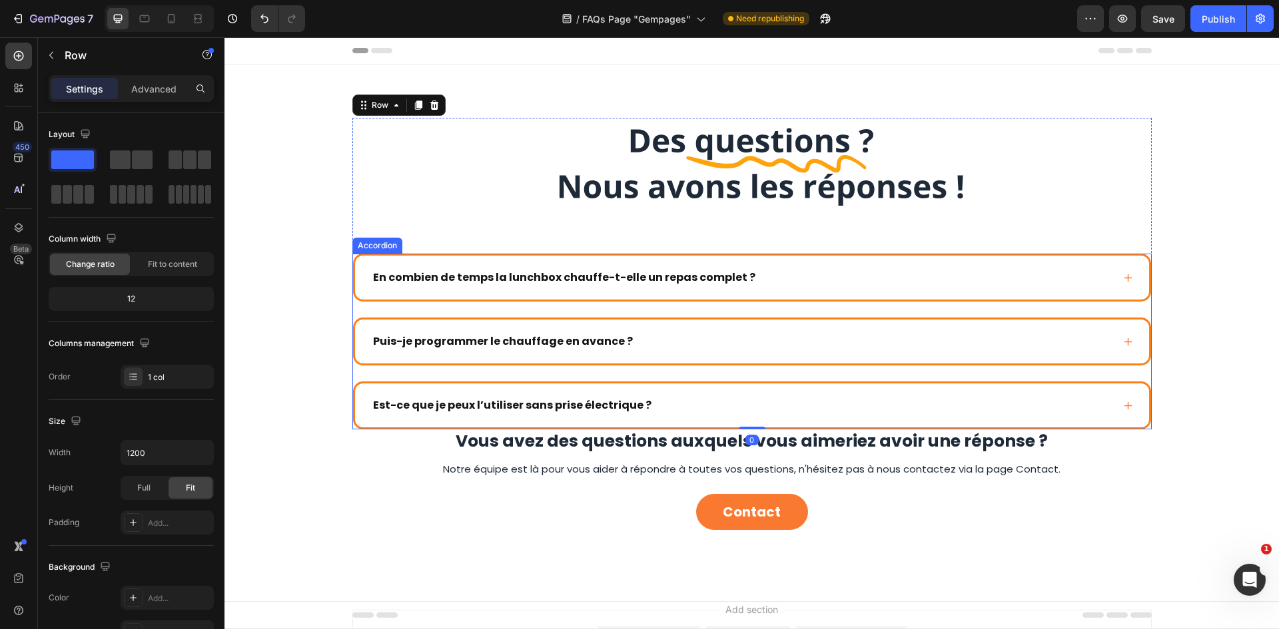
click at [1076, 306] on div "En combien de temps la lunchbox chauffe-t-elle un repas complet ? Puis-je progr…" at bounding box center [751, 342] width 799 height 176
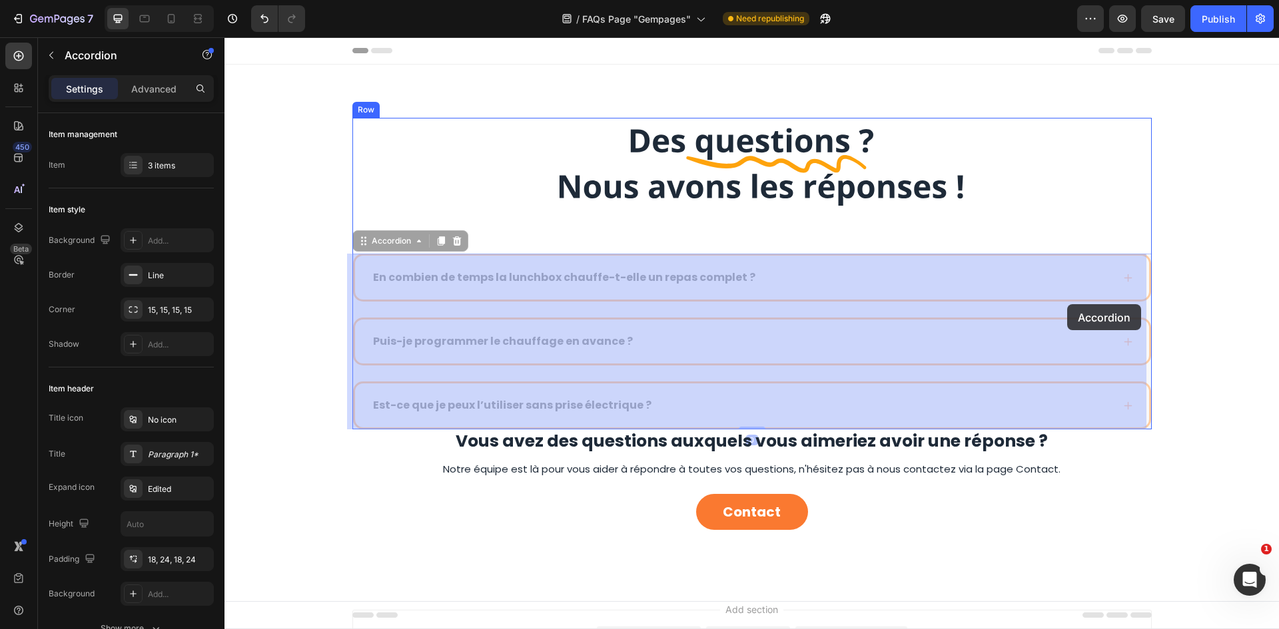
drag, startPoint x: 1050, startPoint y: 303, endPoint x: 1067, endPoint y: 304, distance: 17.4
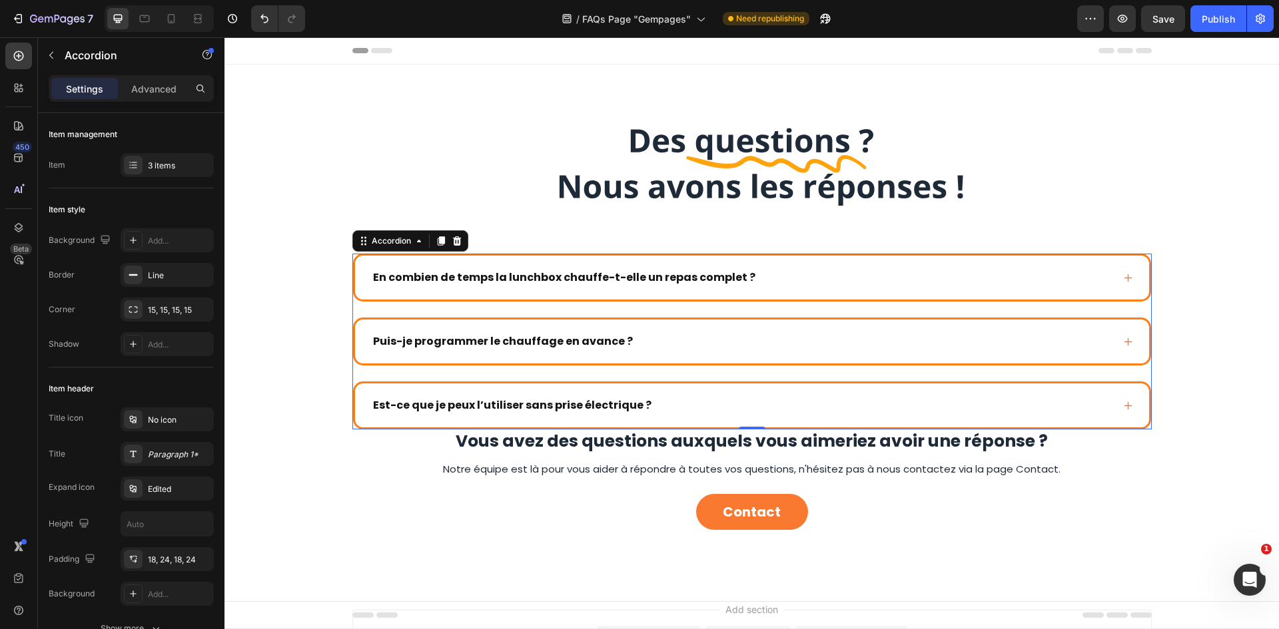
click at [1034, 310] on div "En combien de temps la lunchbox chauffe-t-elle un repas complet ? Puis-je progr…" at bounding box center [751, 342] width 799 height 176
click at [59, 51] on button "button" at bounding box center [51, 55] width 21 height 21
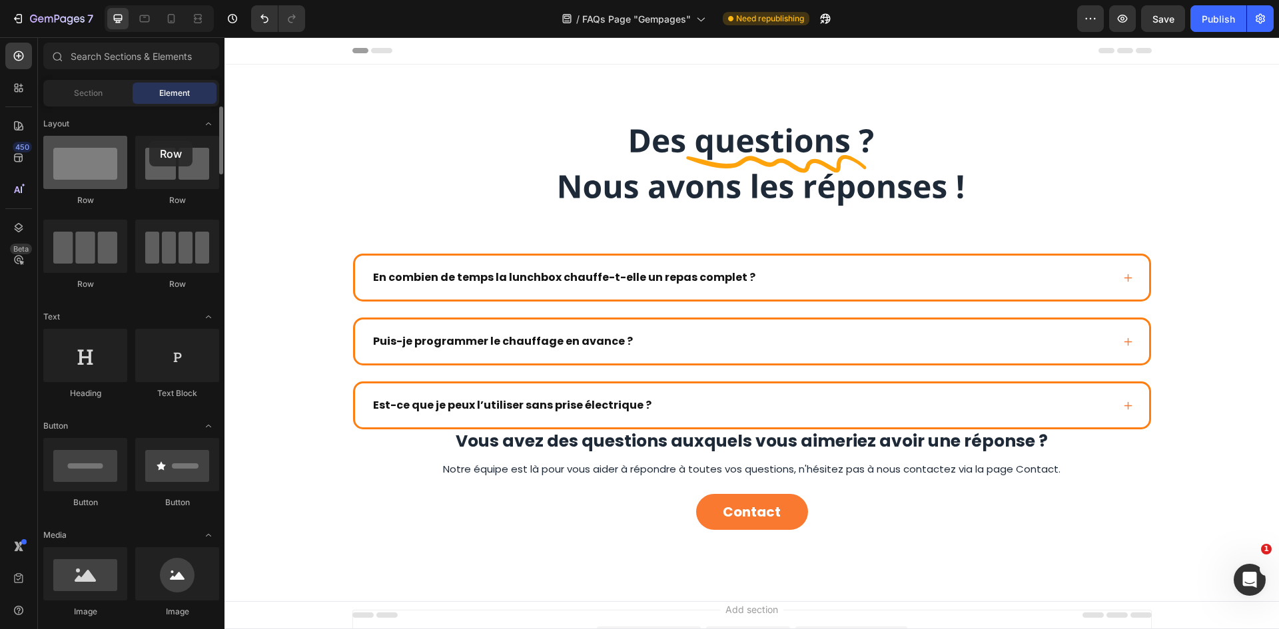
drag, startPoint x: 111, startPoint y: 179, endPoint x: 74, endPoint y: 159, distance: 42.0
click at [74, 159] on div at bounding box center [85, 162] width 84 height 53
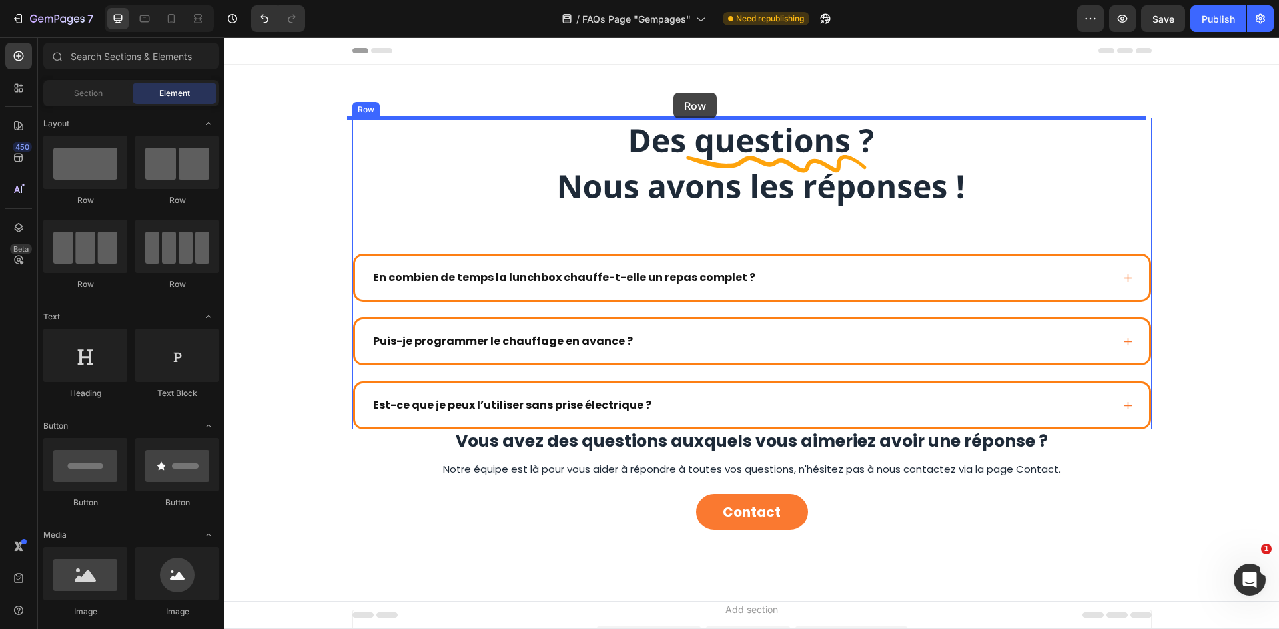
drag, startPoint x: 378, startPoint y: 207, endPoint x: 673, endPoint y: 93, distance: 316.5
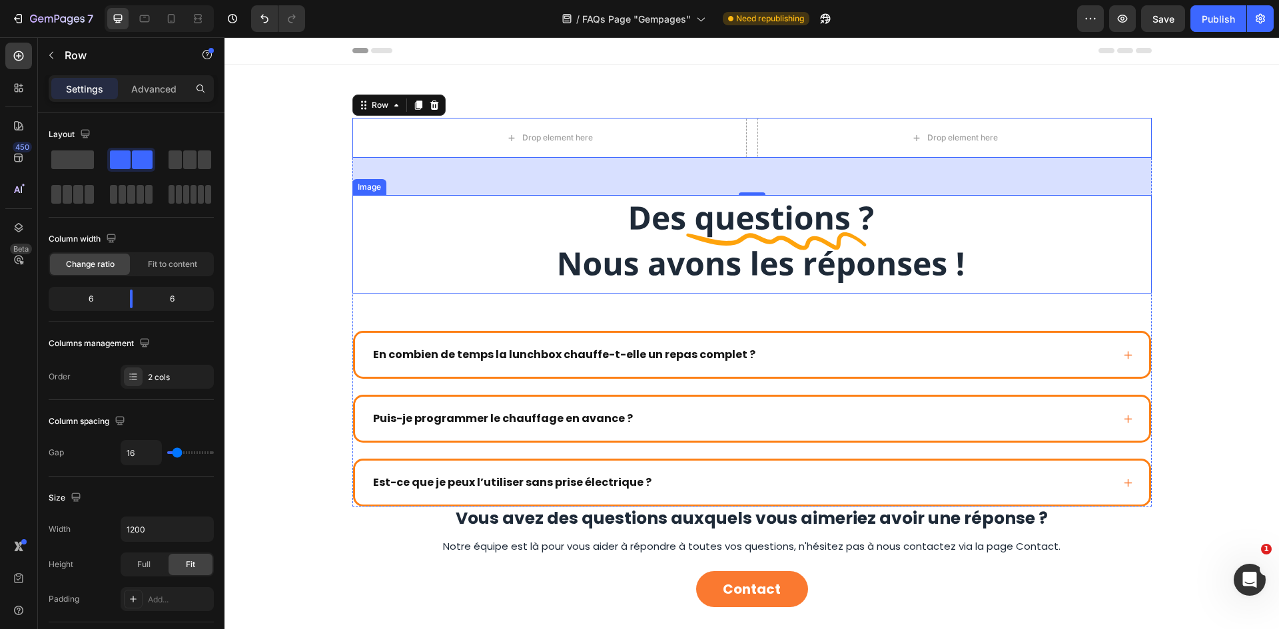
click at [953, 226] on img at bounding box center [752, 244] width 480 height 99
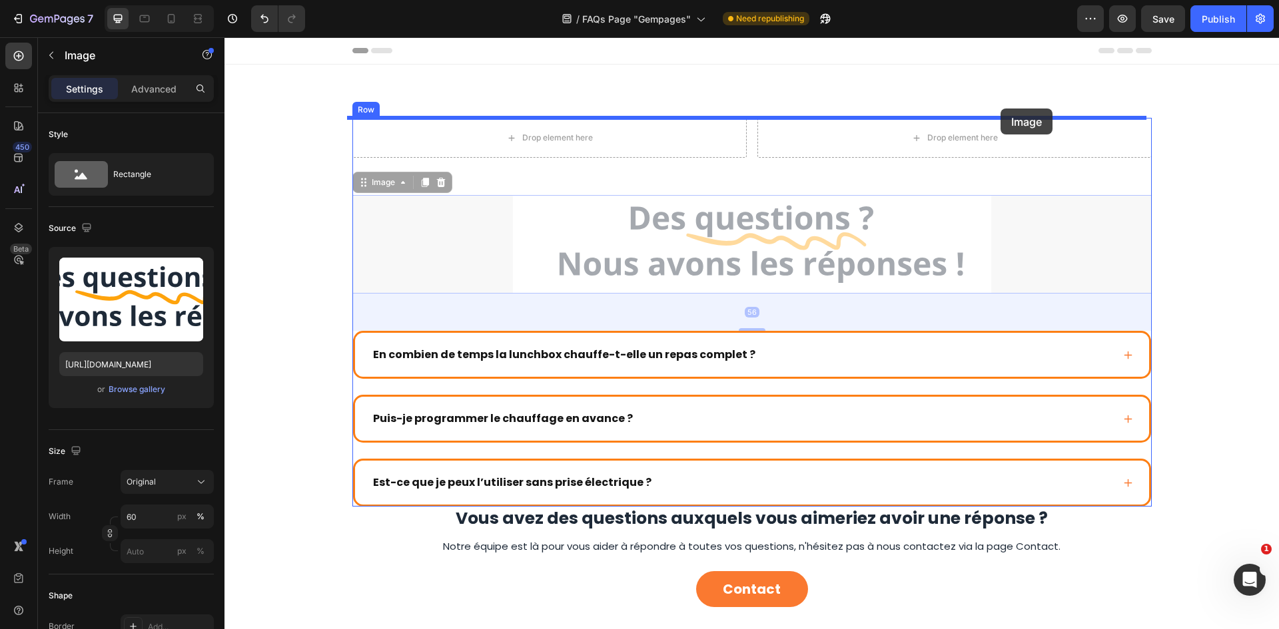
drag, startPoint x: 1025, startPoint y: 242, endPoint x: 1000, endPoint y: 109, distance: 136.1
click at [1000, 109] on div "Header Drop element here Drop element here Row Image 56 Image 56 En combien de …" at bounding box center [751, 444] width 1054 height 815
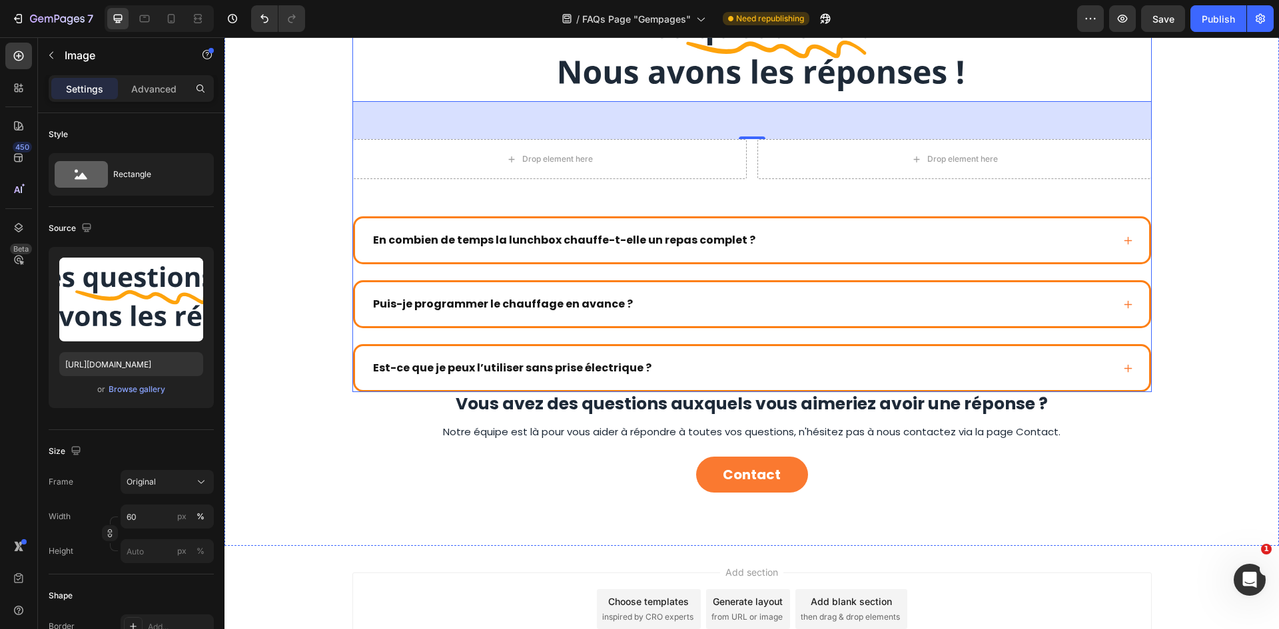
scroll to position [133, 0]
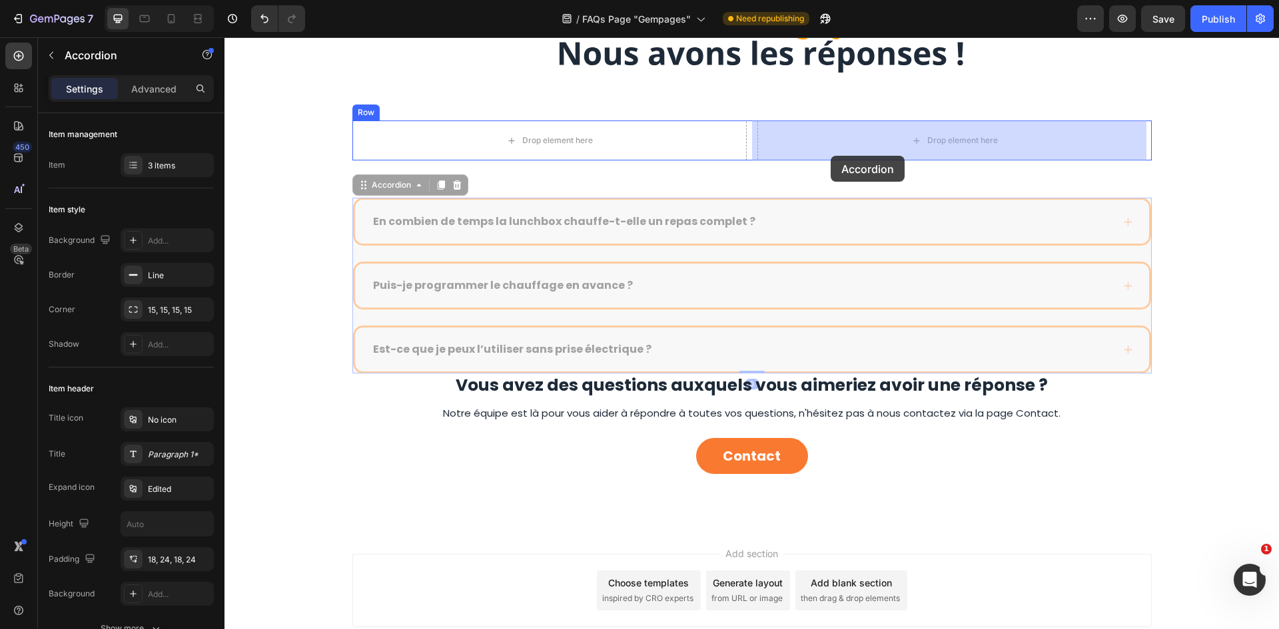
drag, startPoint x: 988, startPoint y: 256, endPoint x: 841, endPoint y: 154, distance: 179.6
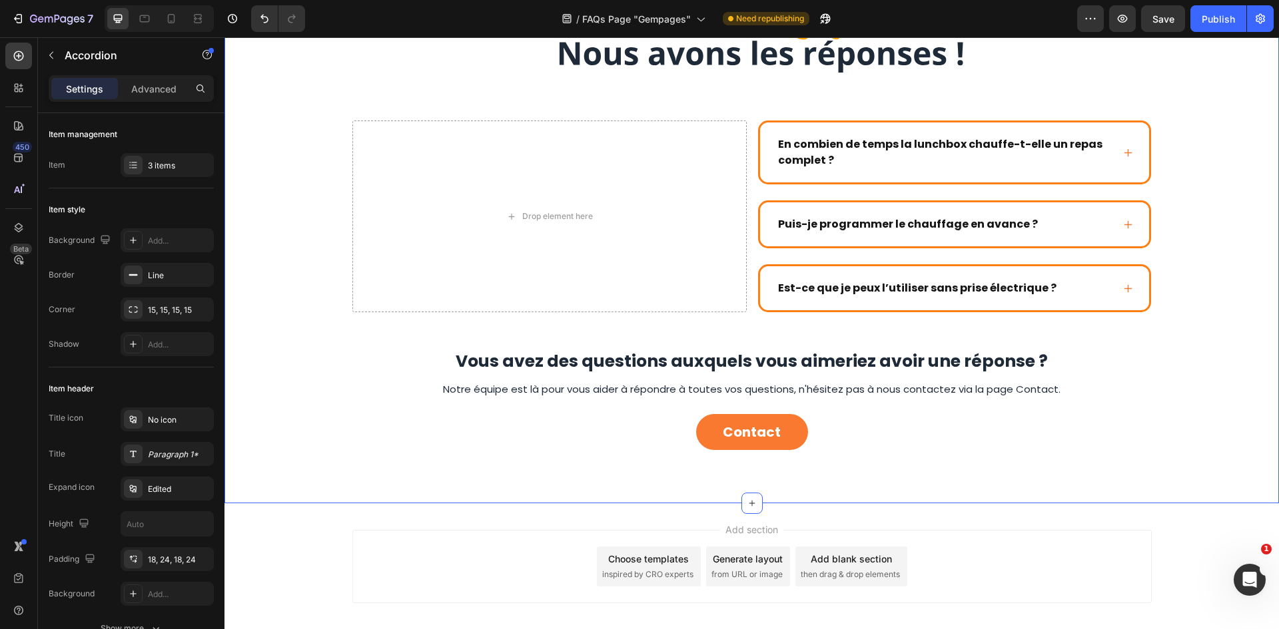
click at [1223, 216] on div "Image Drop element here En combien de temps la lunchbox chauffe-t-elle un repas…" at bounding box center [752, 218] width 1028 height 466
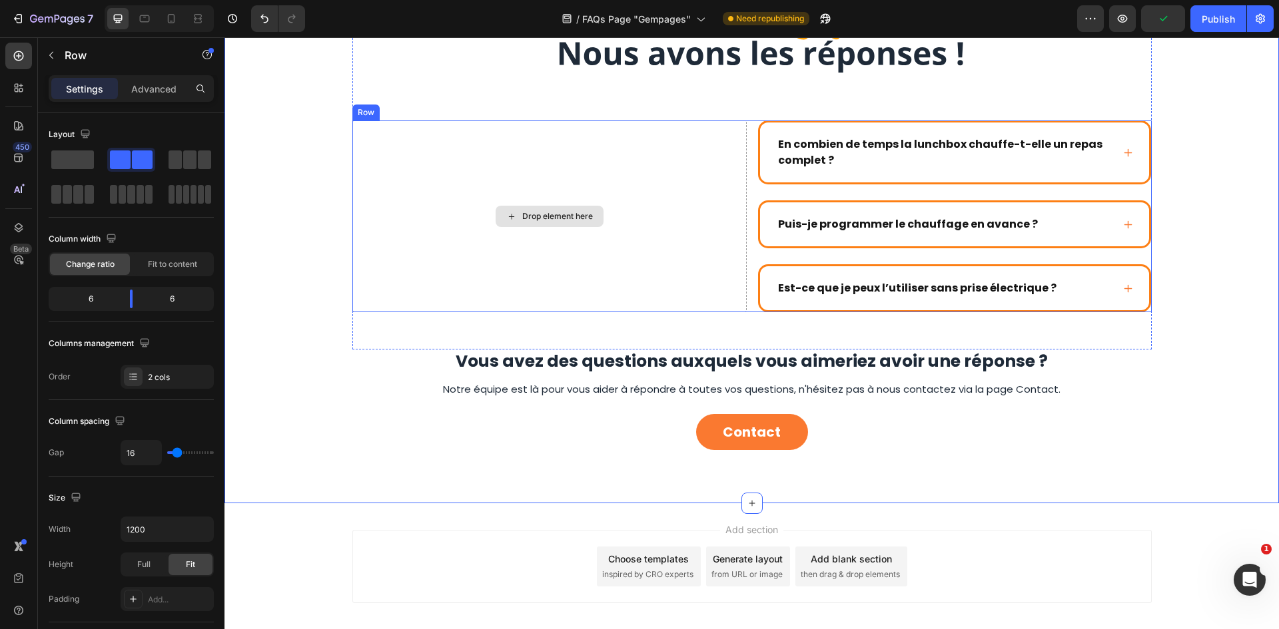
click at [643, 189] on div "Drop element here" at bounding box center [549, 217] width 394 height 192
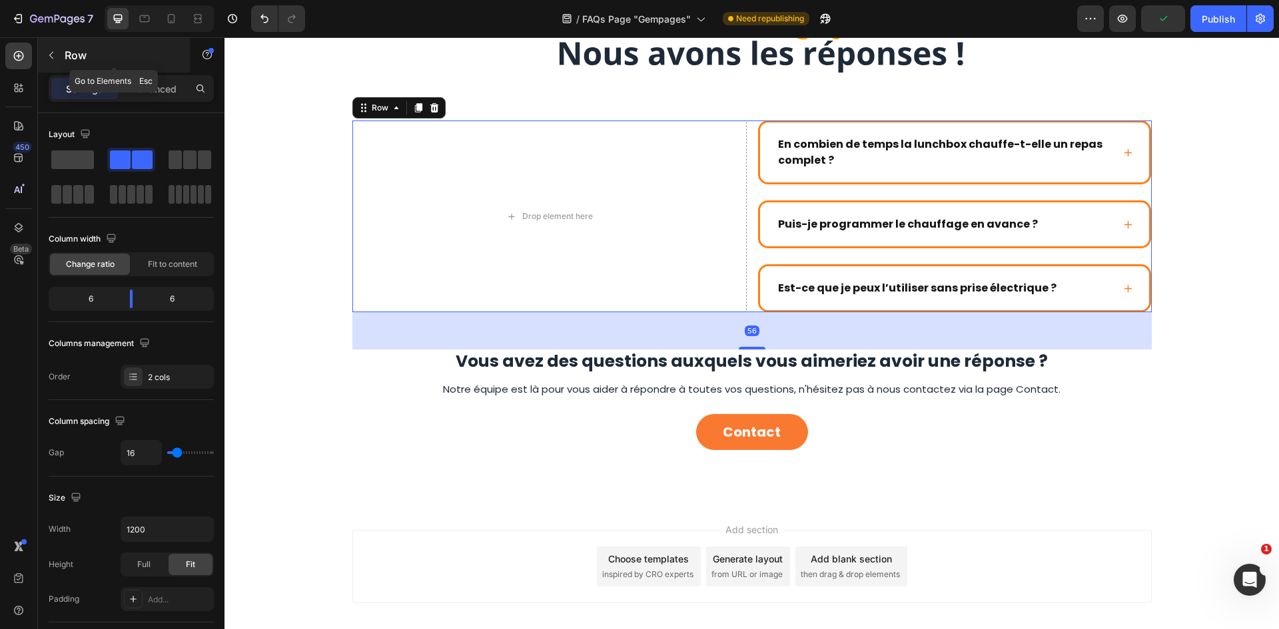
click at [47, 51] on icon "button" at bounding box center [51, 55] width 11 height 11
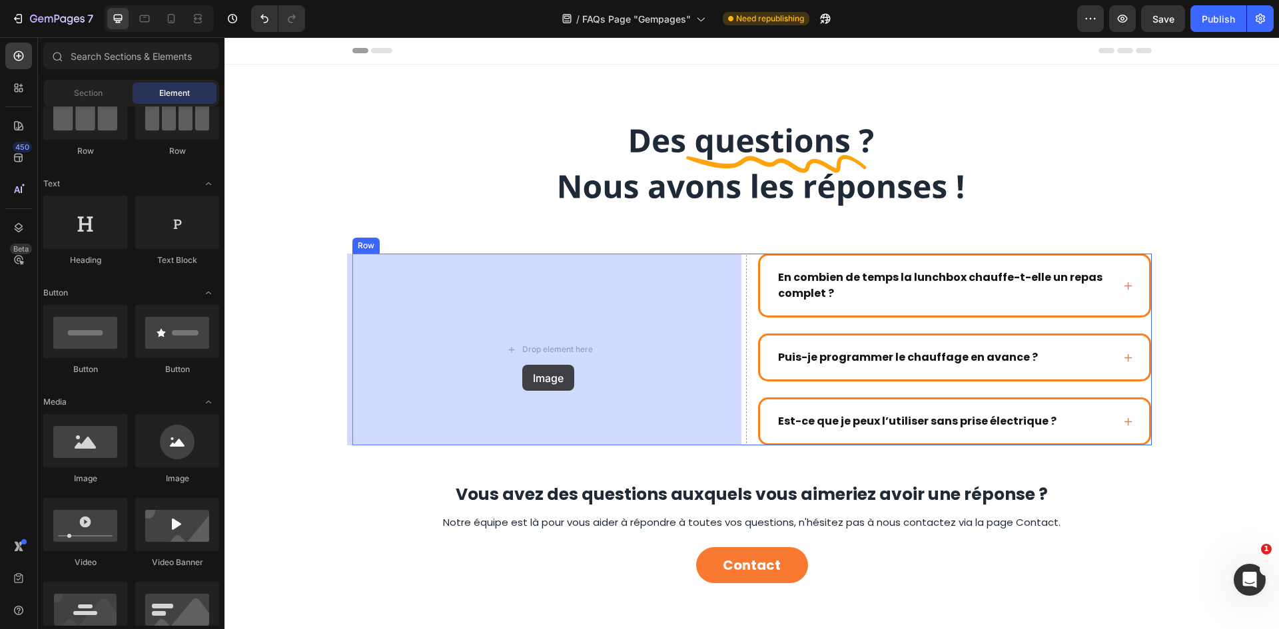
drag, startPoint x: 303, startPoint y: 485, endPoint x: 522, endPoint y: 365, distance: 249.8
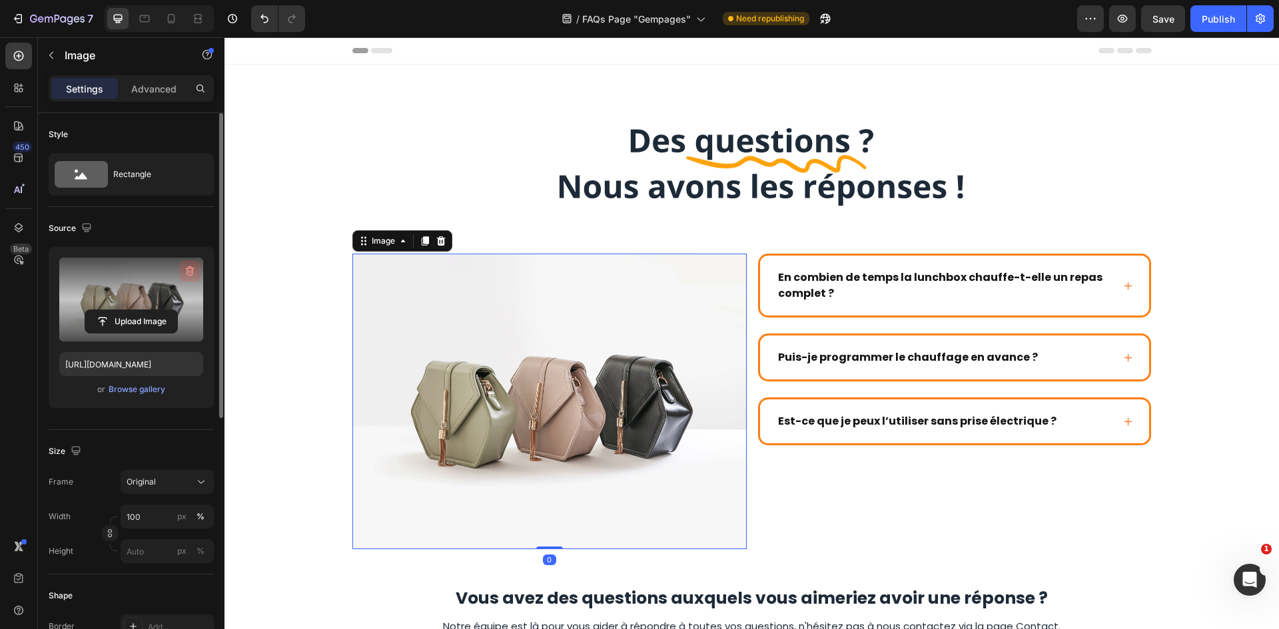
click at [193, 269] on icon "button" at bounding box center [190, 271] width 9 height 10
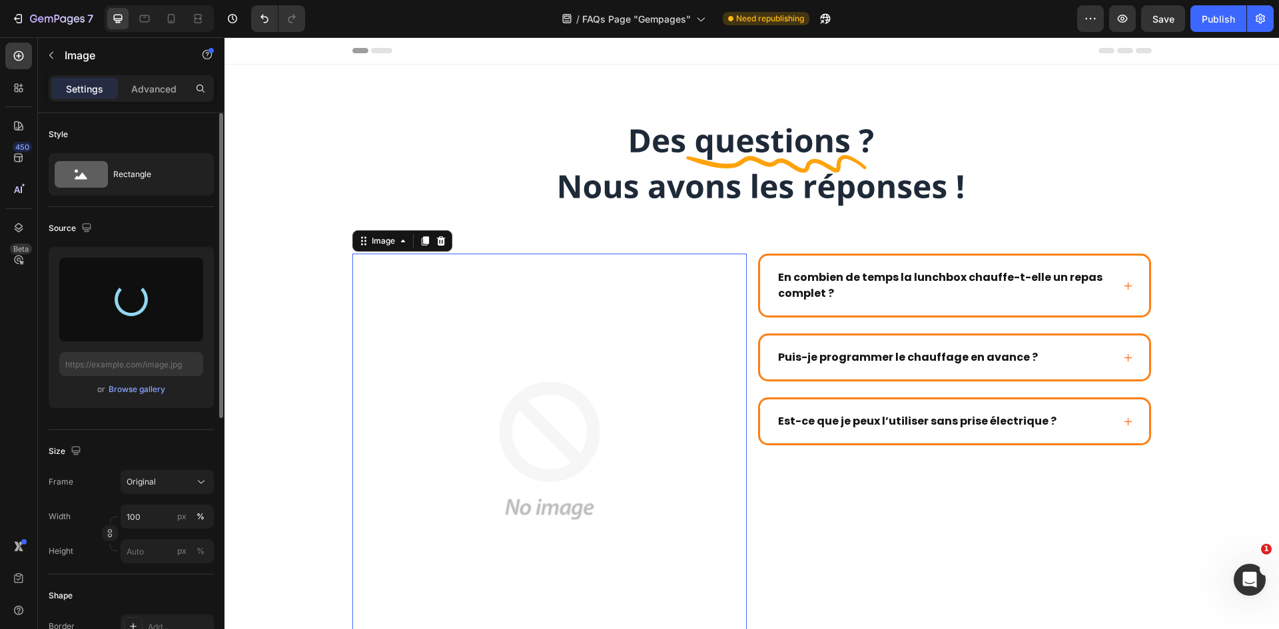
type input "https://cdn.shopify.com/s/files/1/0947/1977/0948/files/gempages_584826131627115…"
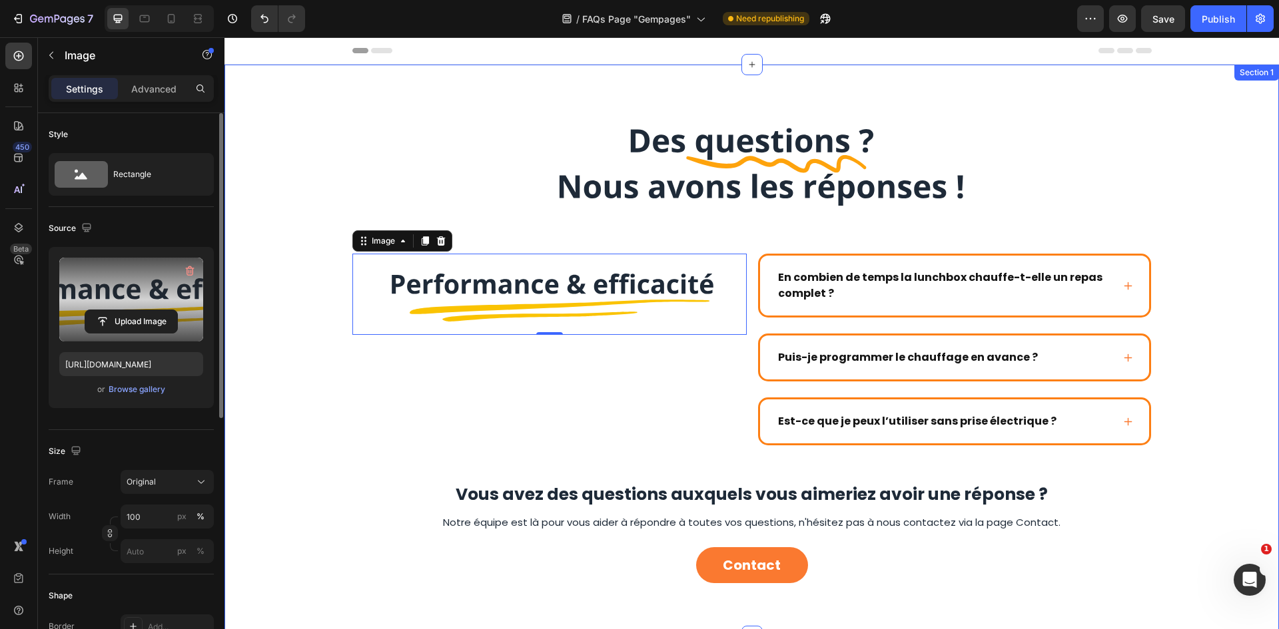
click at [1243, 141] on div "Image Image 0 En combien de temps la lunchbox chauffe-t-elle un repas complet ?…" at bounding box center [752, 351] width 1028 height 466
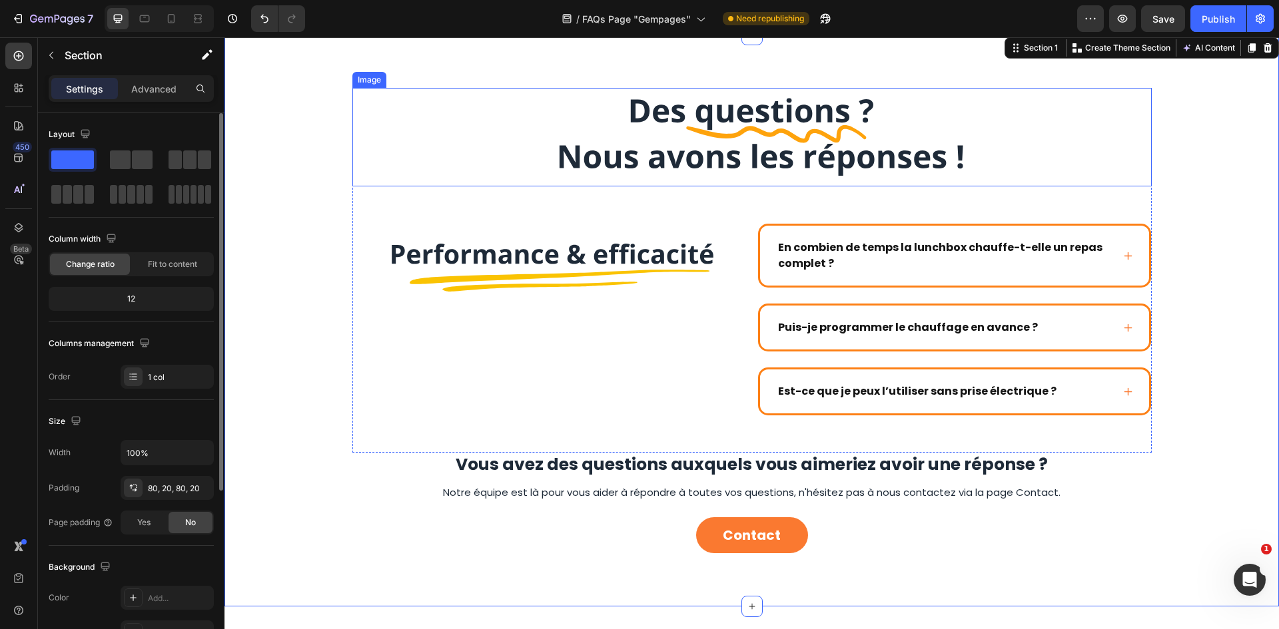
scroll to position [0, 0]
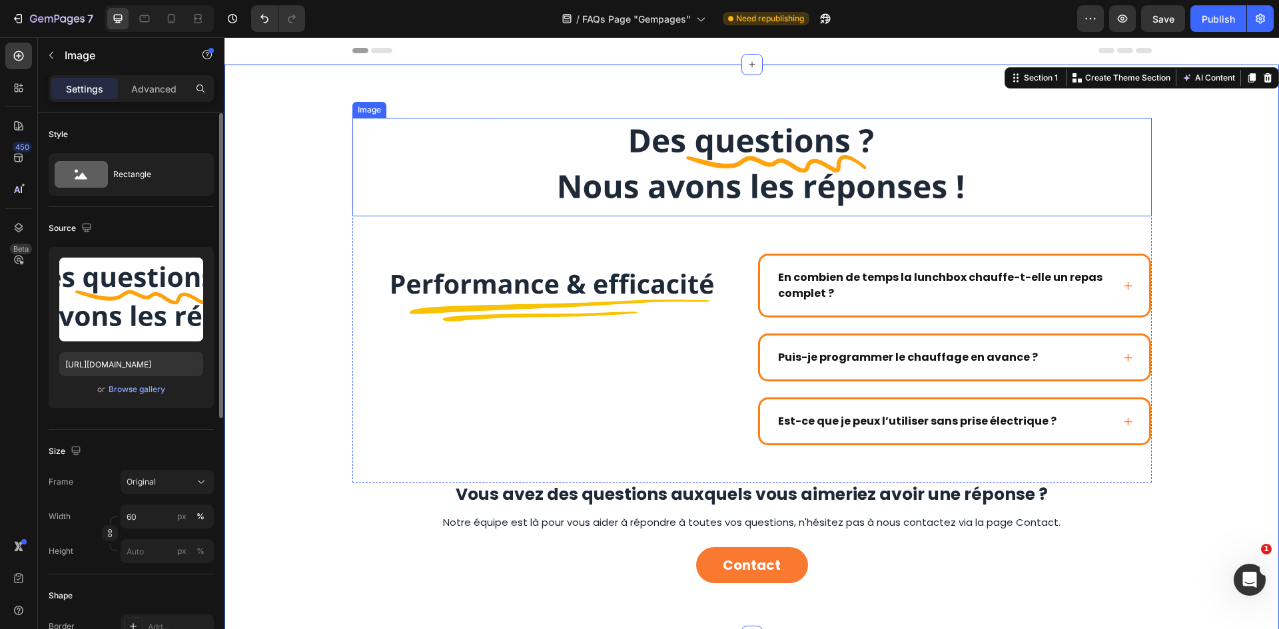
click at [1018, 198] on div at bounding box center [751, 167] width 799 height 99
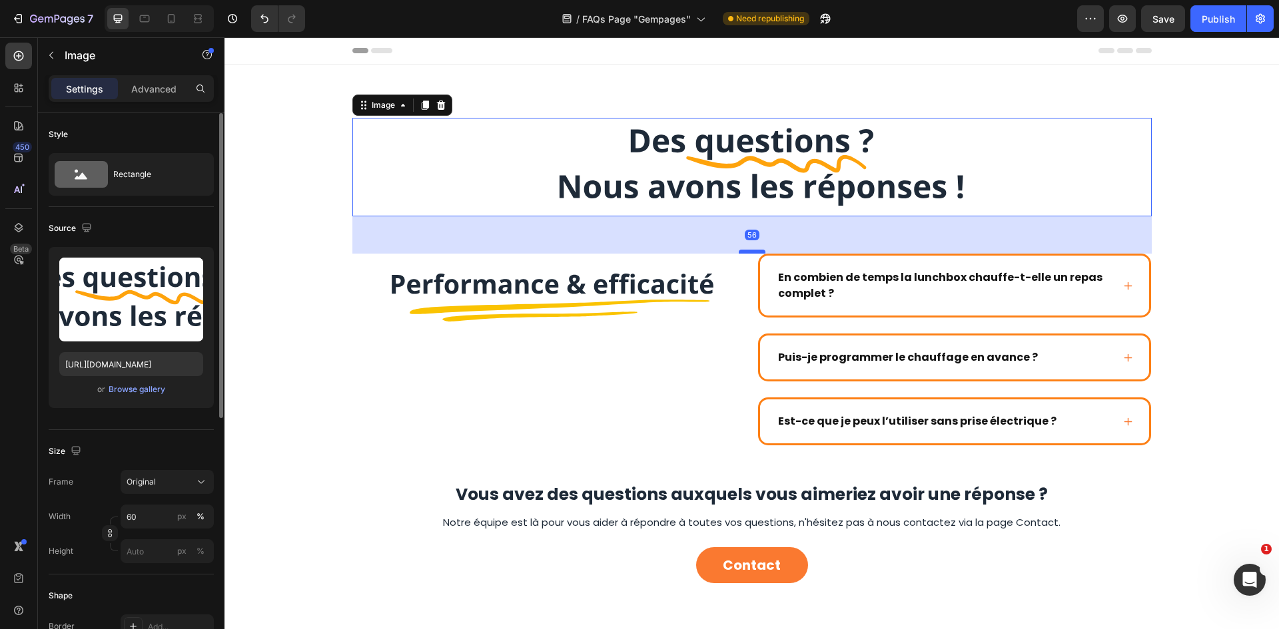
drag, startPoint x: 754, startPoint y: 251, endPoint x: 758, endPoint y: 272, distance: 21.7
click at [758, 254] on div at bounding box center [752, 252] width 27 height 4
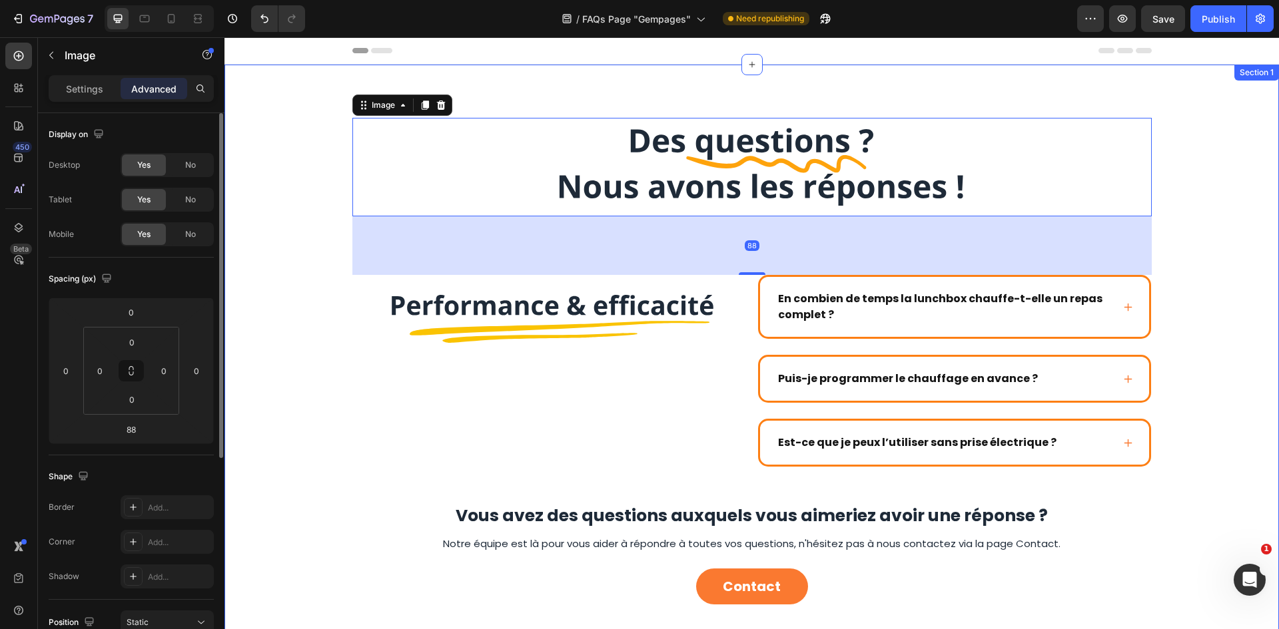
click at [1253, 184] on div "Image 88 Image En combien de temps la lunchbox chauffe-t-elle un repas complet …" at bounding box center [752, 361] width 1028 height 487
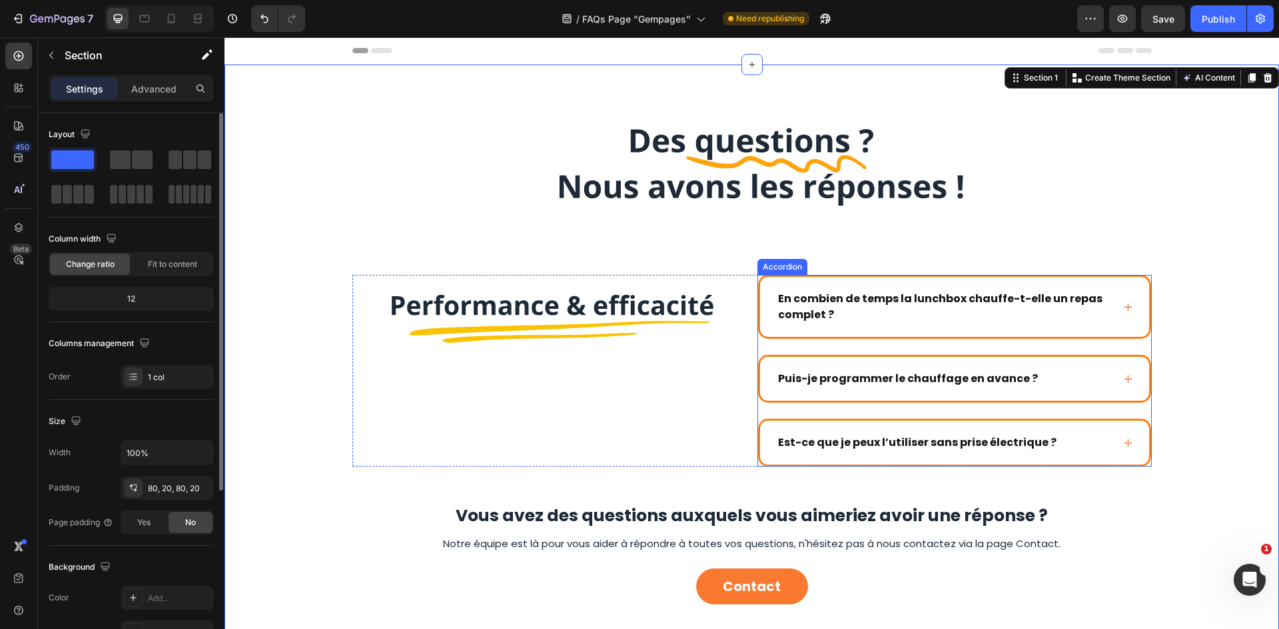
click at [1098, 276] on div "En combien de temps la lunchbox chauffe-t-elle un repas complet ?" at bounding box center [954, 307] width 393 height 64
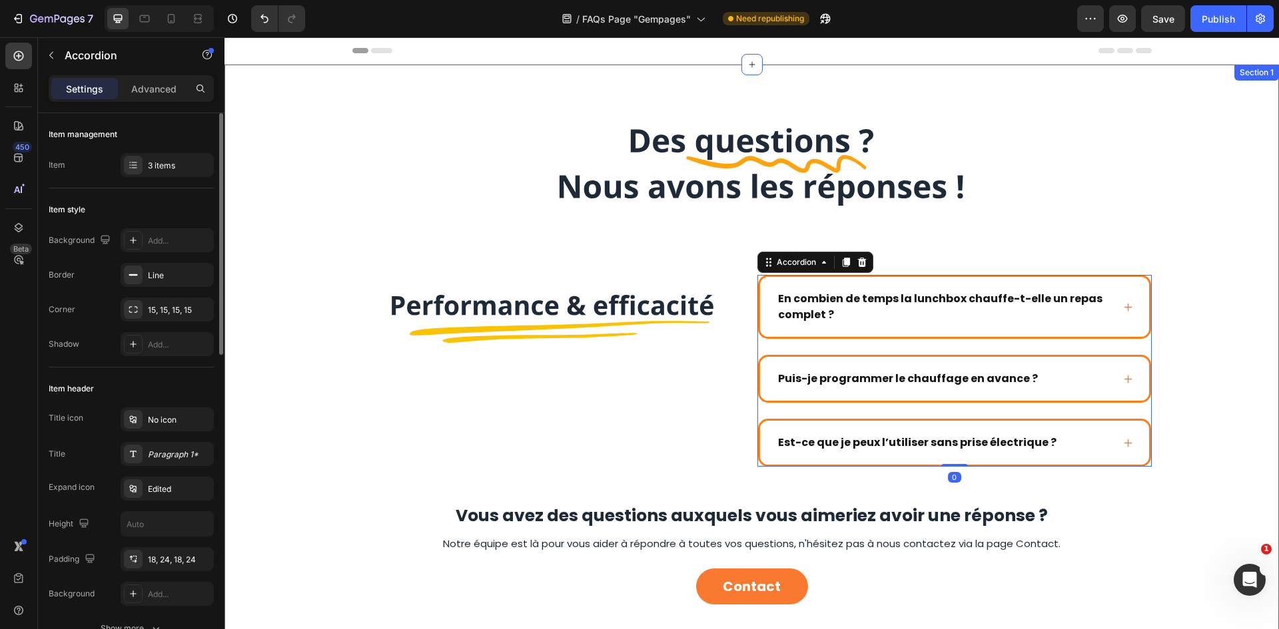
click at [1180, 252] on div "Image Image En combien de temps la lunchbox chauffe-t-elle un repas complet ? P…" at bounding box center [752, 361] width 1028 height 487
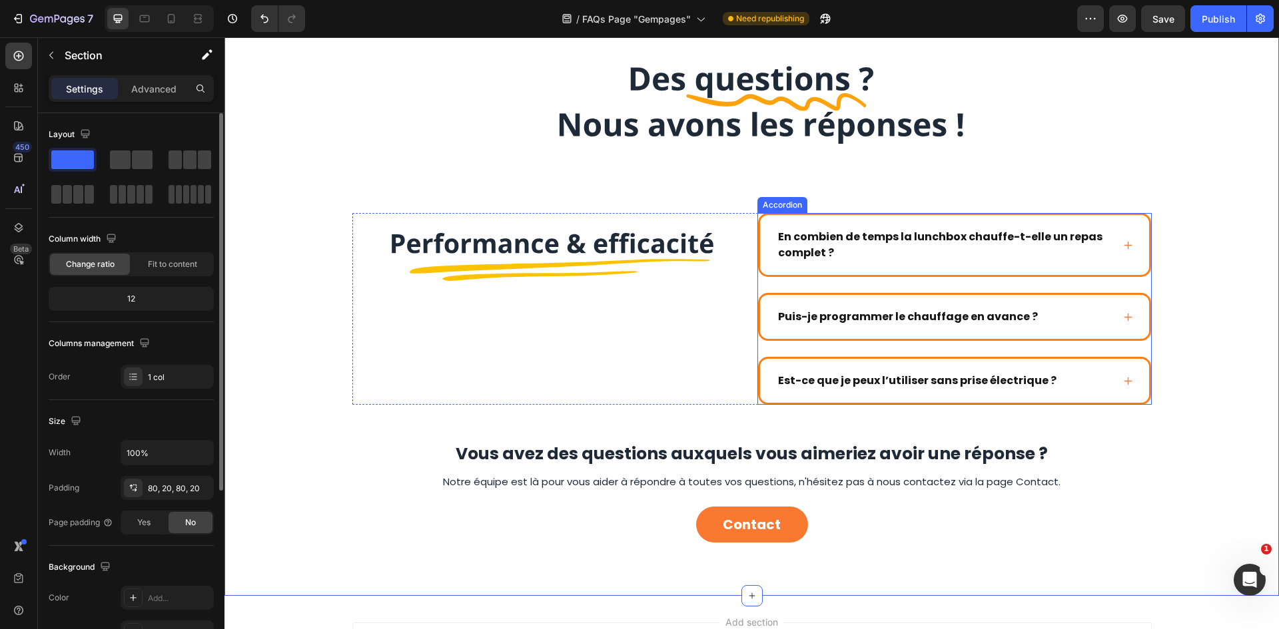
scroll to position [67, 0]
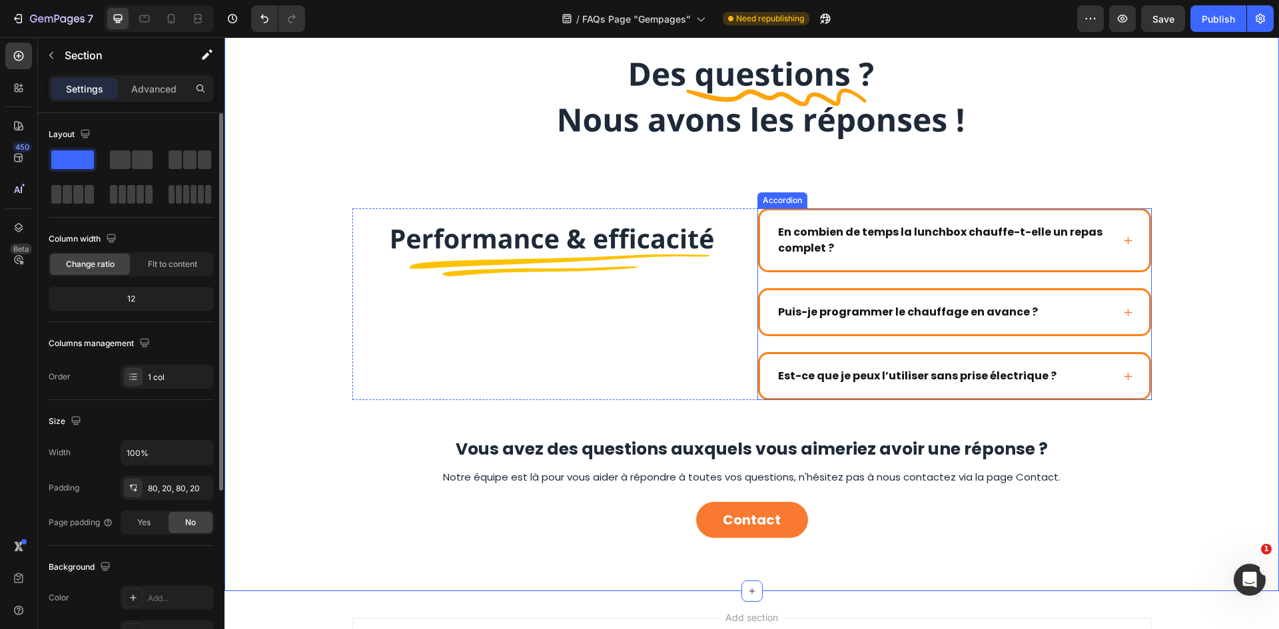
click at [771, 343] on div "En combien de temps la lunchbox chauffe-t-elle un repas complet ? Puis-je progr…" at bounding box center [954, 304] width 394 height 192
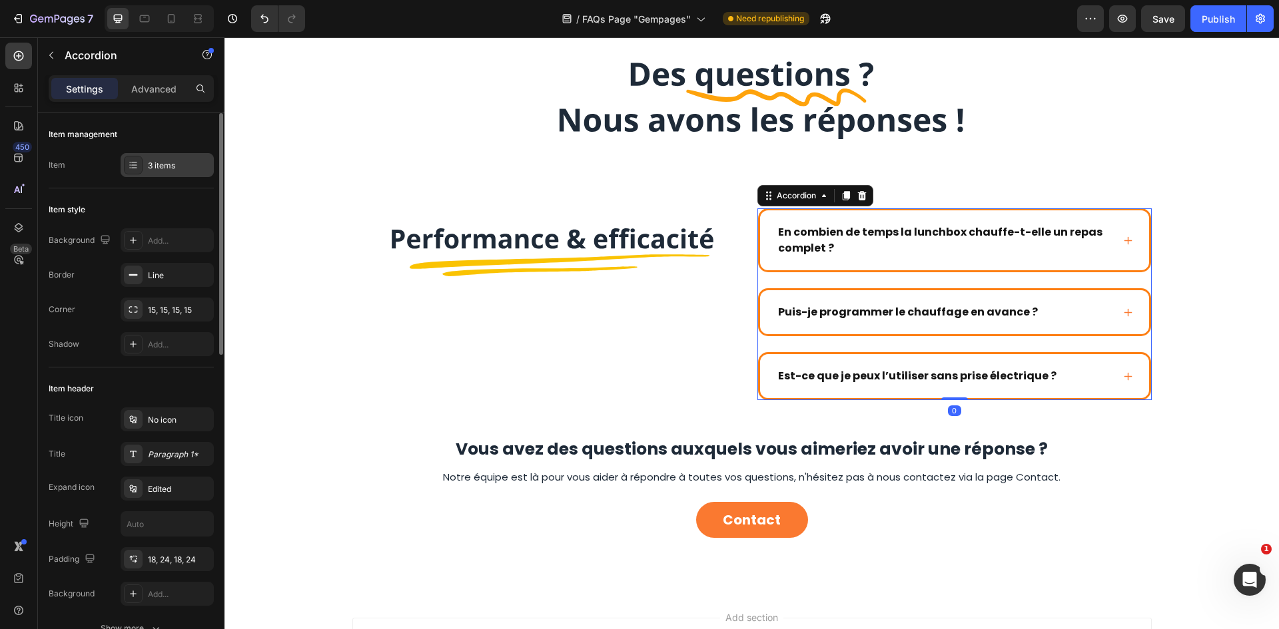
click at [176, 160] on div "3 items" at bounding box center [179, 166] width 63 height 12
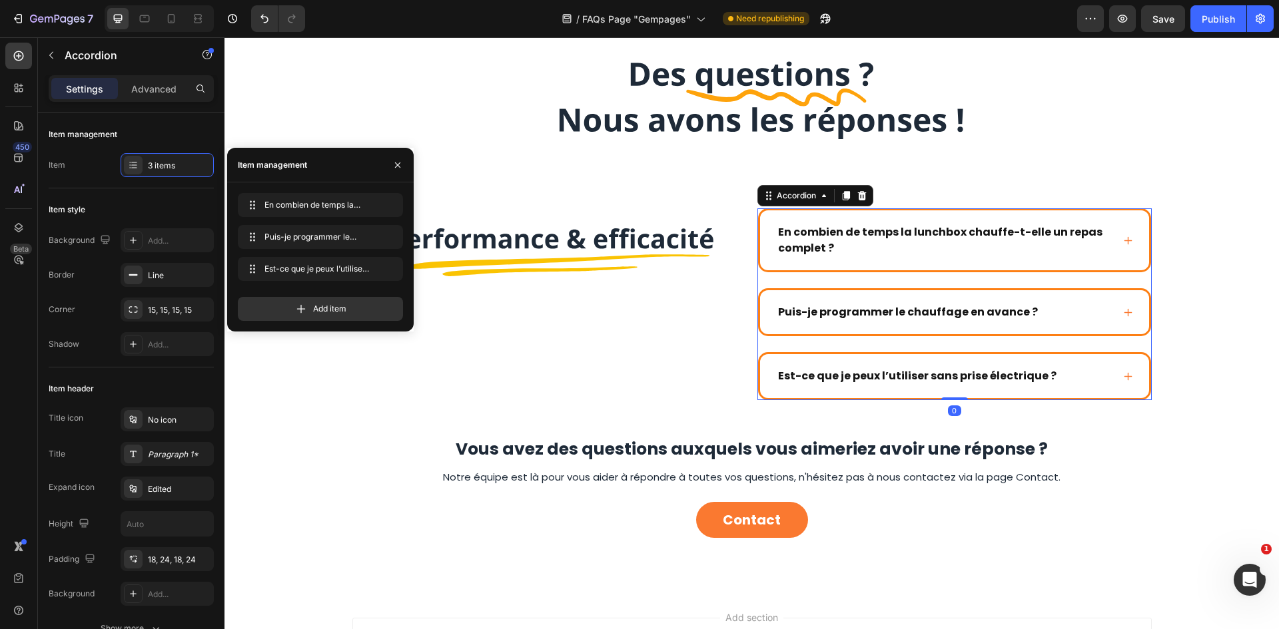
click at [323, 298] on div "Add item" at bounding box center [320, 309] width 165 height 24
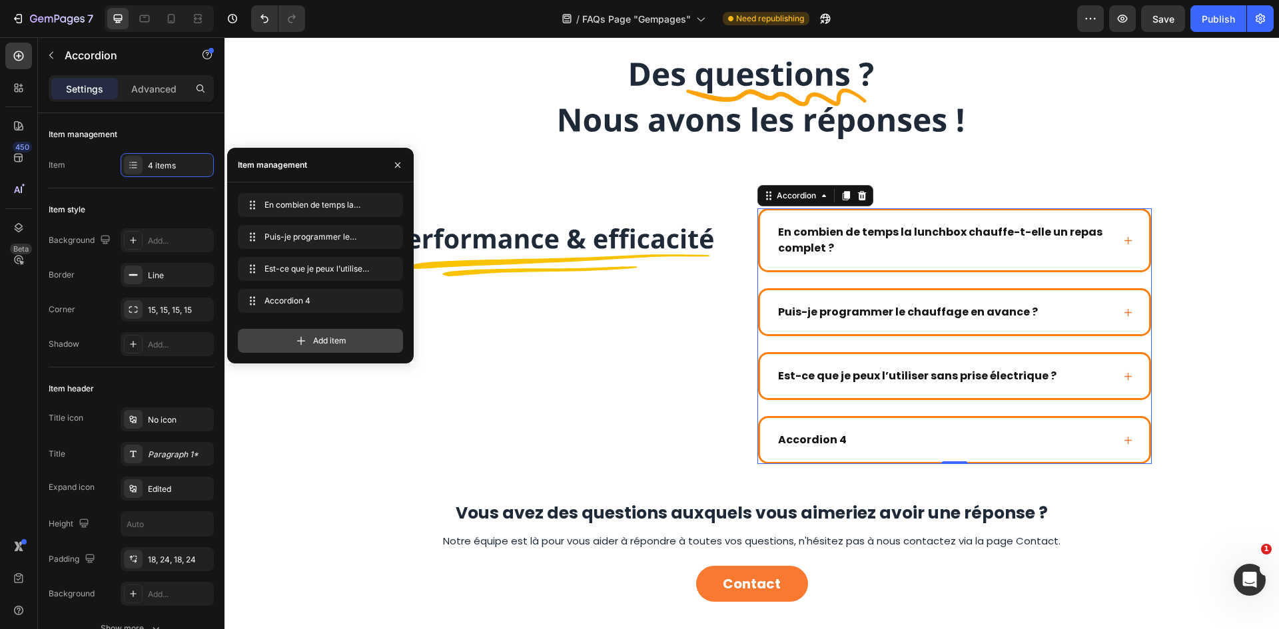
click at [332, 336] on span "Add item" at bounding box center [329, 341] width 33 height 12
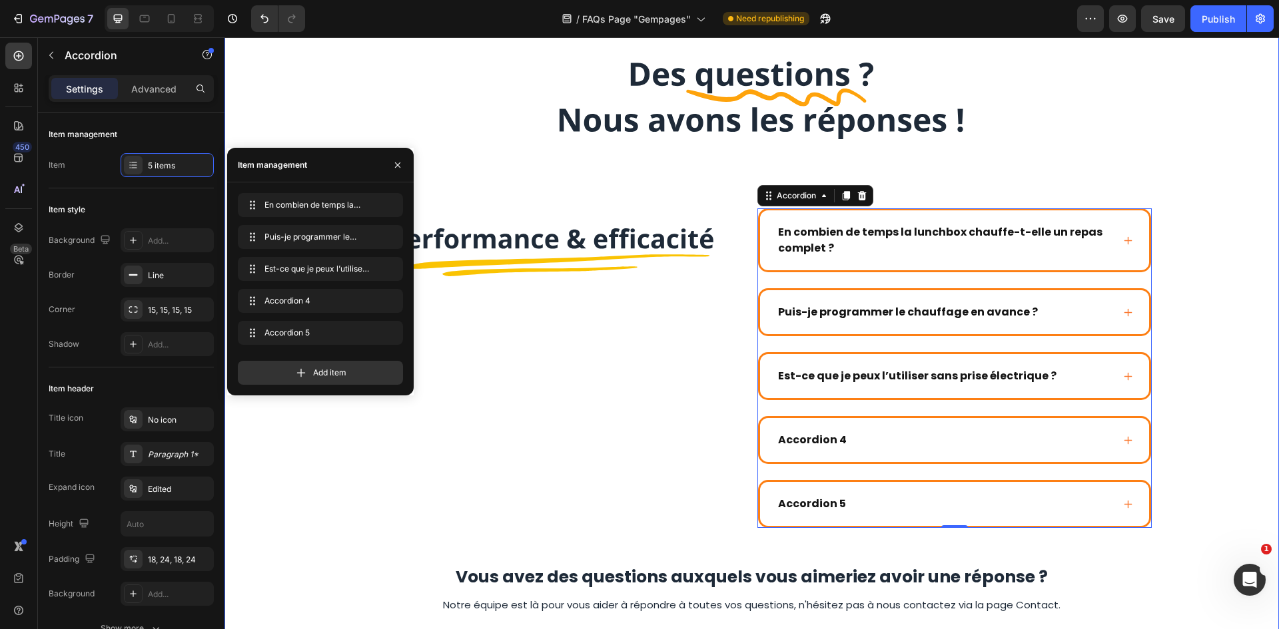
click at [1182, 222] on div "Image Image En combien de temps la lunchbox chauffe-t-elle un repas complet ? P…" at bounding box center [752, 358] width 1028 height 615
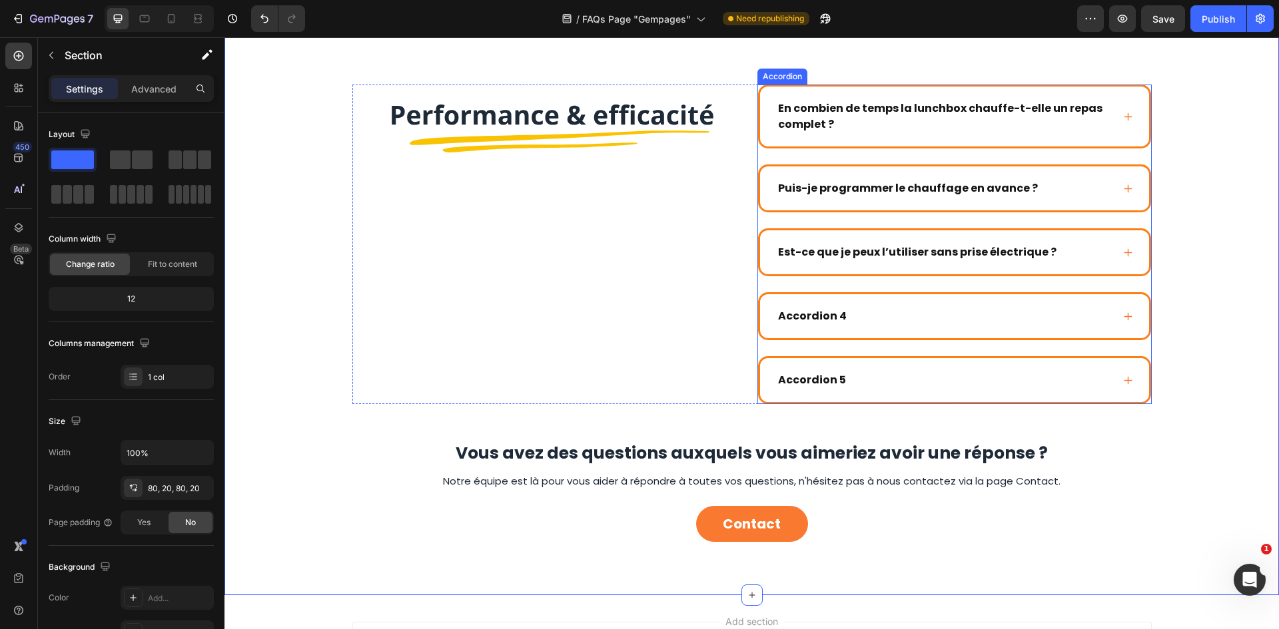
scroll to position [200, 0]
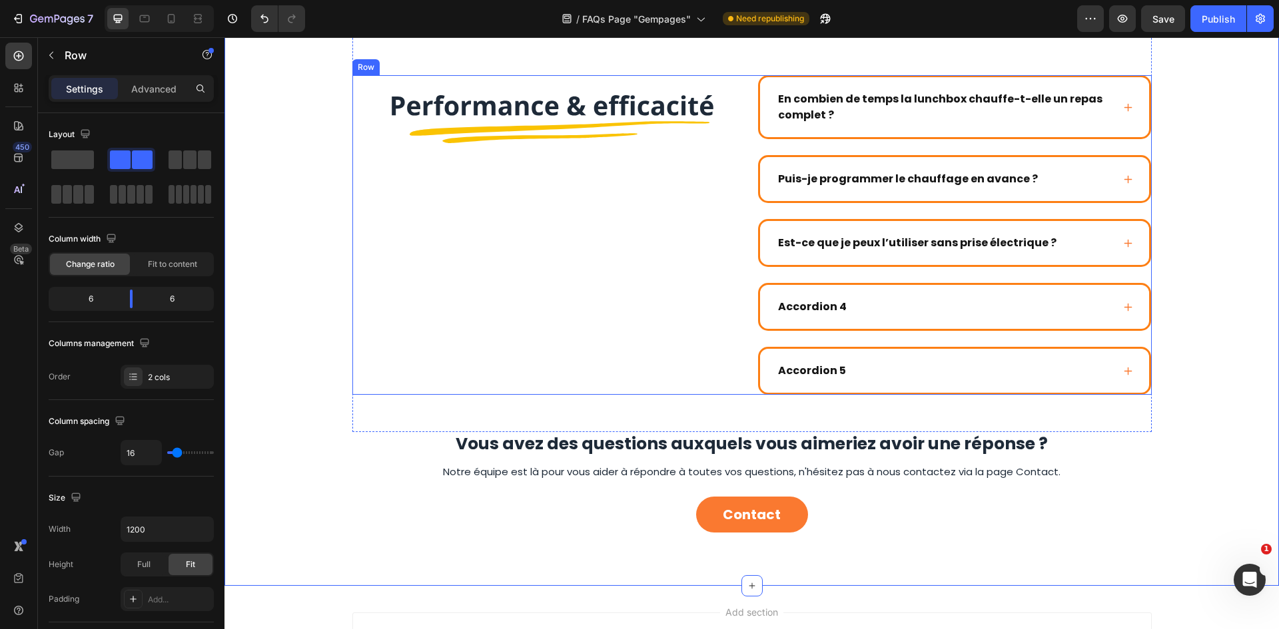
click at [587, 373] on div "Image" at bounding box center [549, 235] width 394 height 320
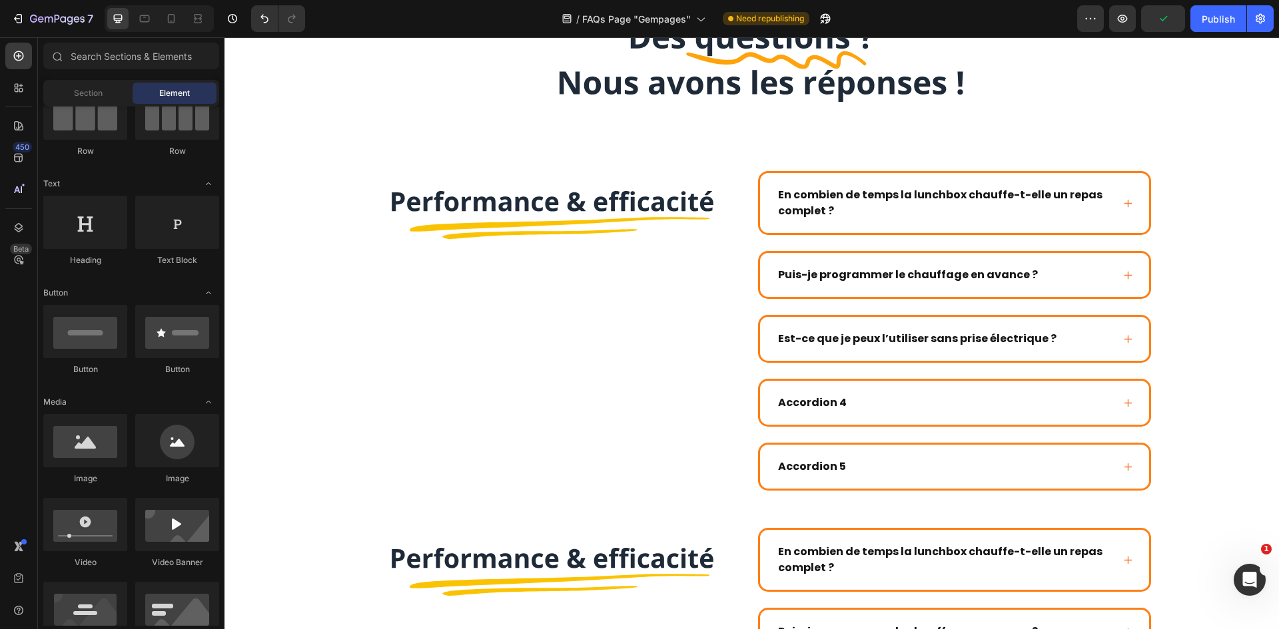
scroll to position [101, 0]
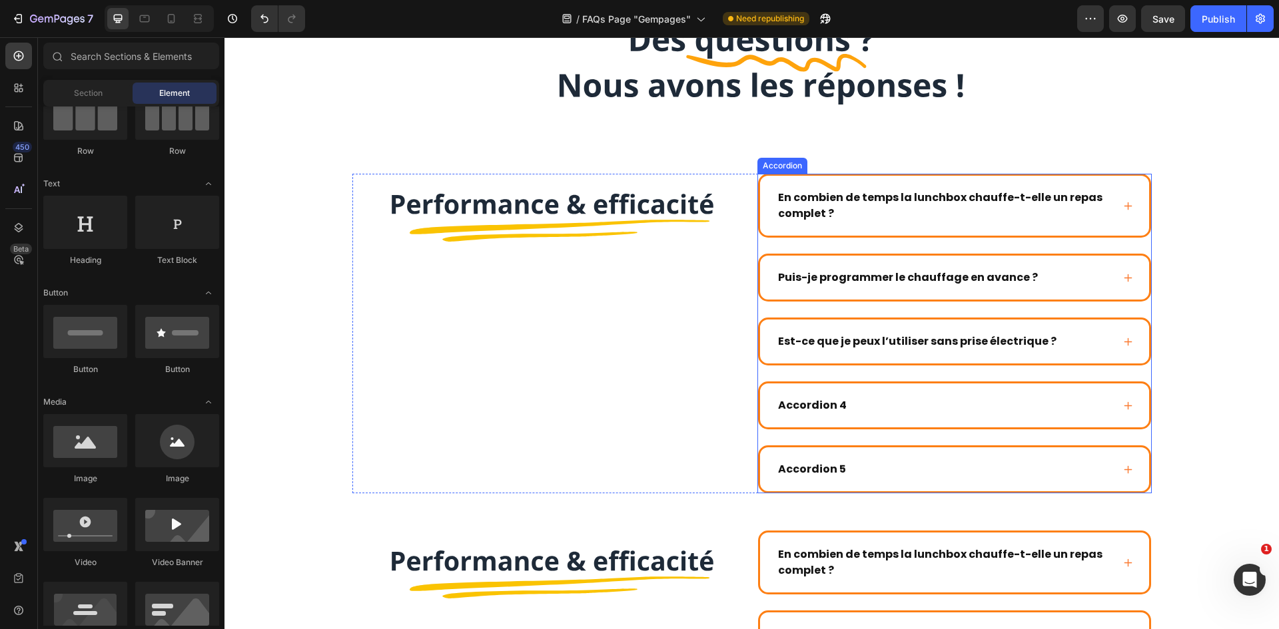
click at [950, 278] on p "Puis-je programmer le chauffage en avance ?" at bounding box center [908, 278] width 260 height 16
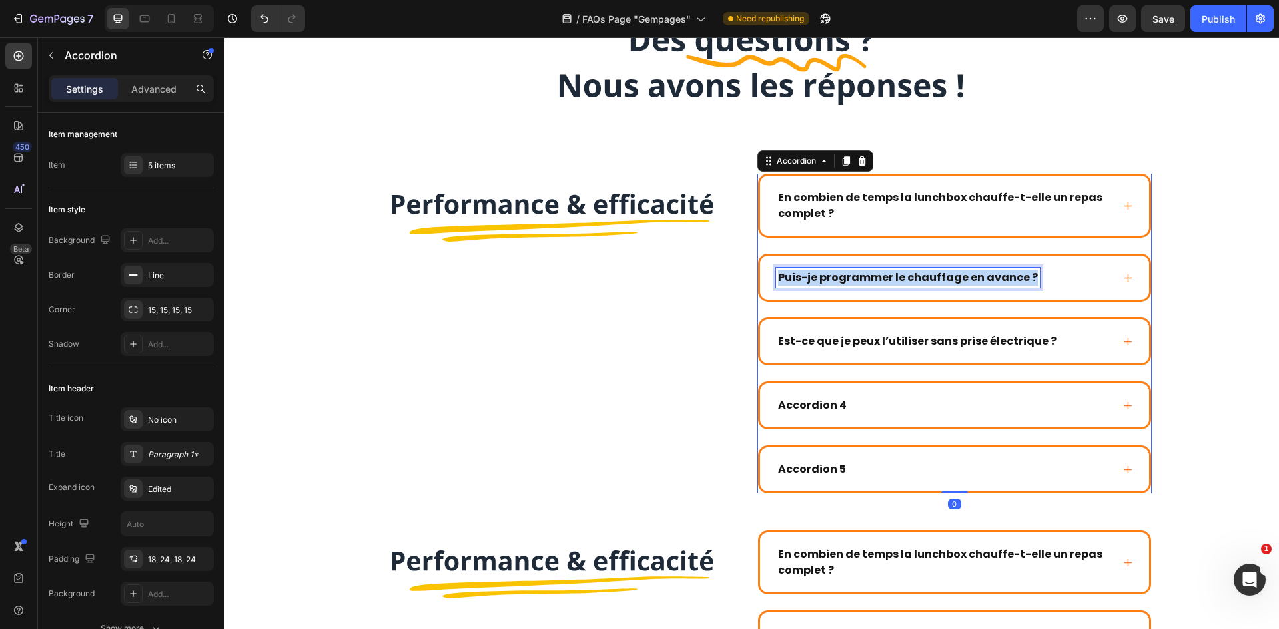
click at [950, 278] on p "Puis-je programmer le chauffage en avance ?" at bounding box center [908, 278] width 260 height 16
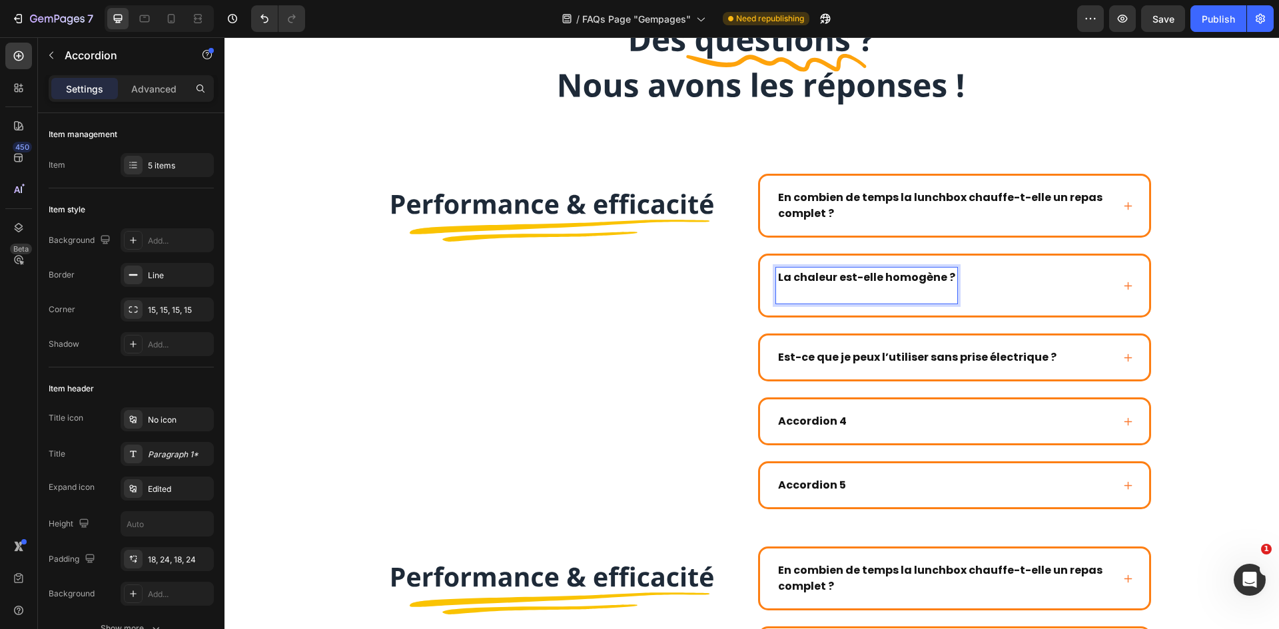
click at [1082, 282] on div "La chaleur est-elle homogène ?" at bounding box center [944, 286] width 336 height 36
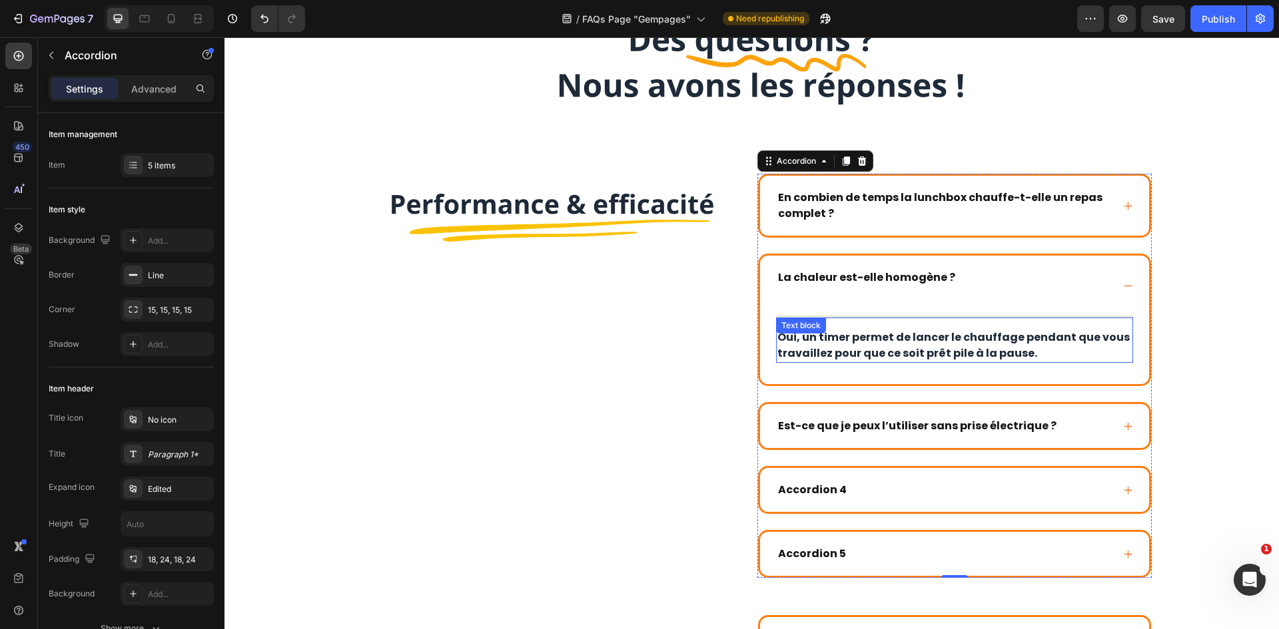
click at [928, 330] on p "Oui, un timer permet de lancer le chauffage pendant que vous travaillez pour qu…" at bounding box center [954, 346] width 354 height 32
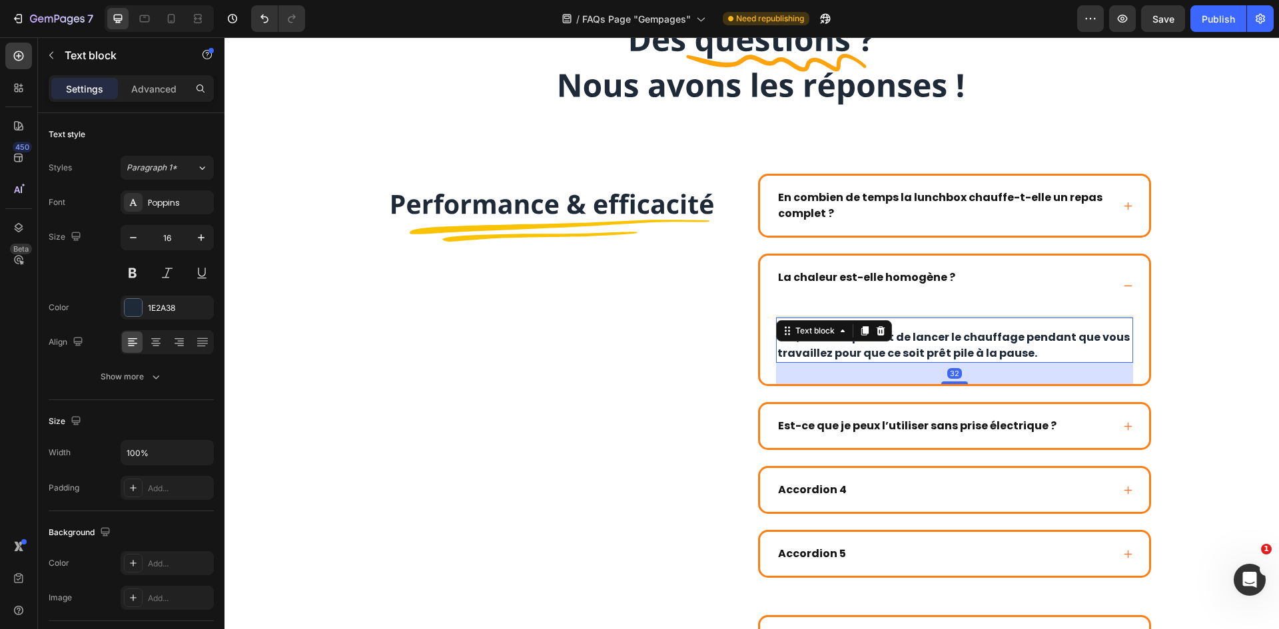
click at [928, 330] on p "Oui, un timer permet de lancer le chauffage pendant que vous travaillez pour qu…" at bounding box center [954, 346] width 354 height 32
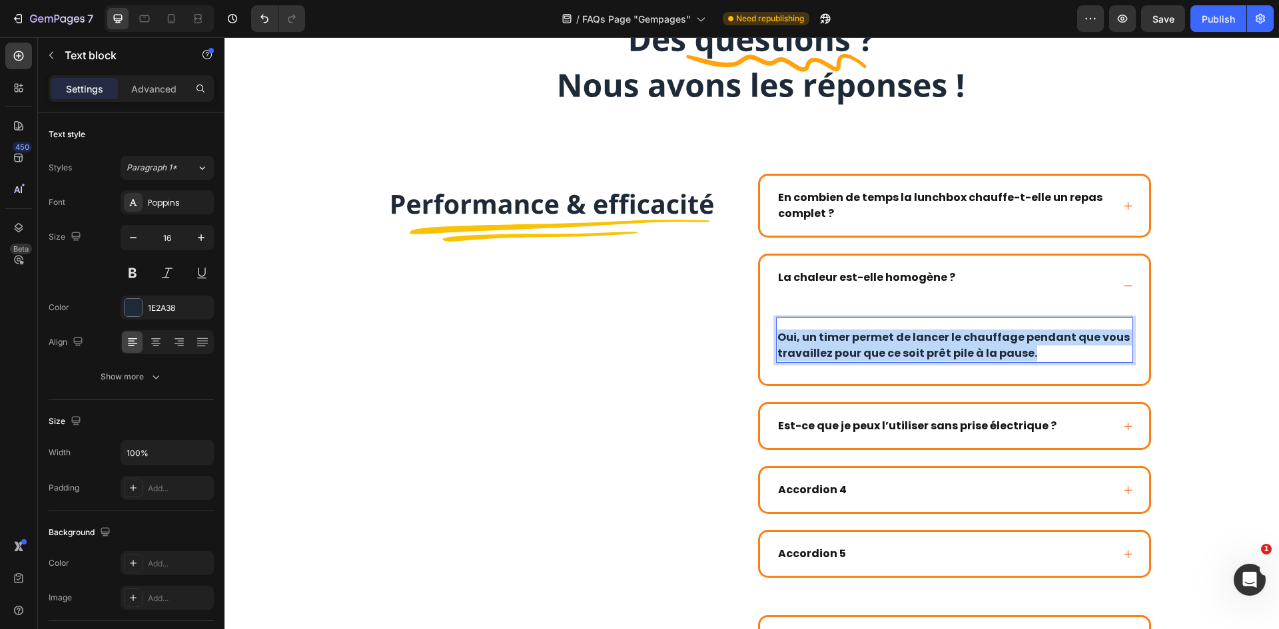
click at [928, 330] on p "Oui, un timer permet de lancer le chauffage pendant que vous travaillez pour qu…" at bounding box center [954, 346] width 354 height 32
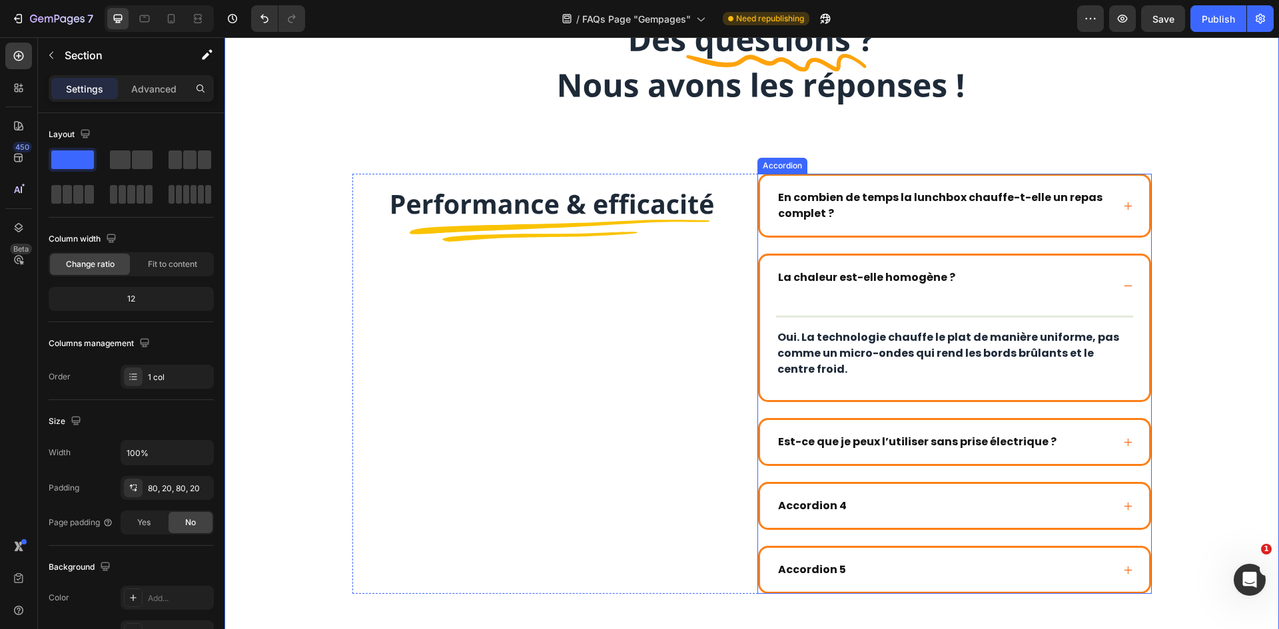
click at [1069, 293] on div "La chaleur est-elle homogène ?" at bounding box center [944, 286] width 336 height 36
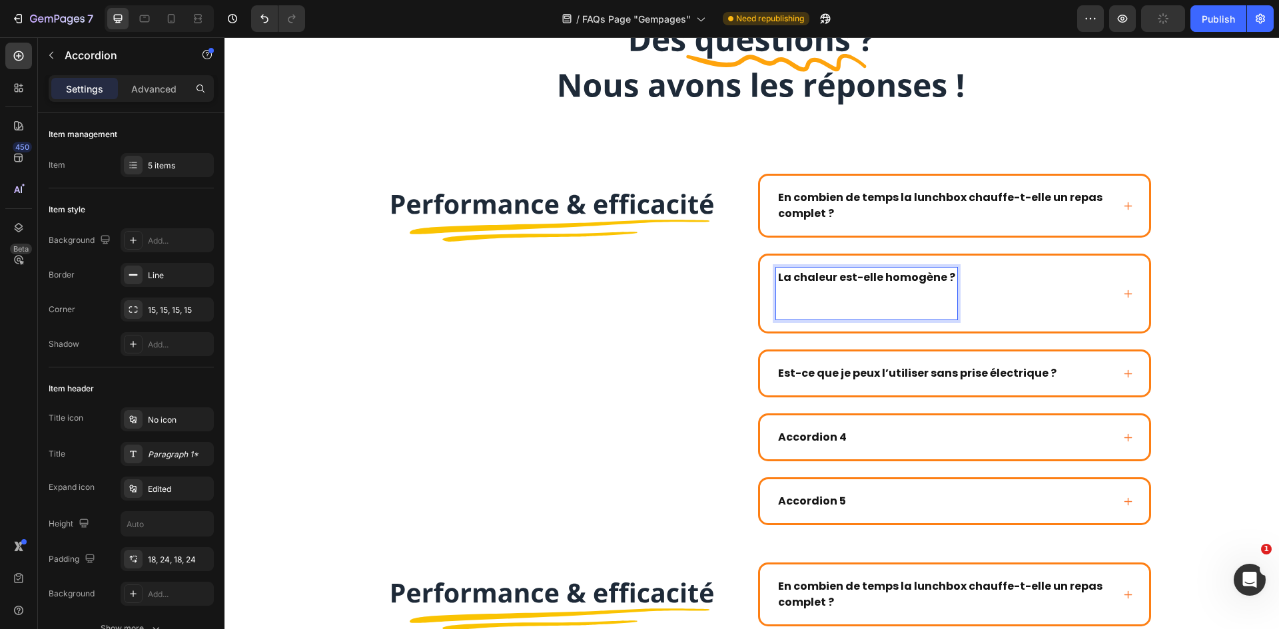
click at [1042, 295] on div "La chaleur est-elle homogène ? ⁠⁠⁠⁠⁠⁠⁠" at bounding box center [944, 294] width 336 height 52
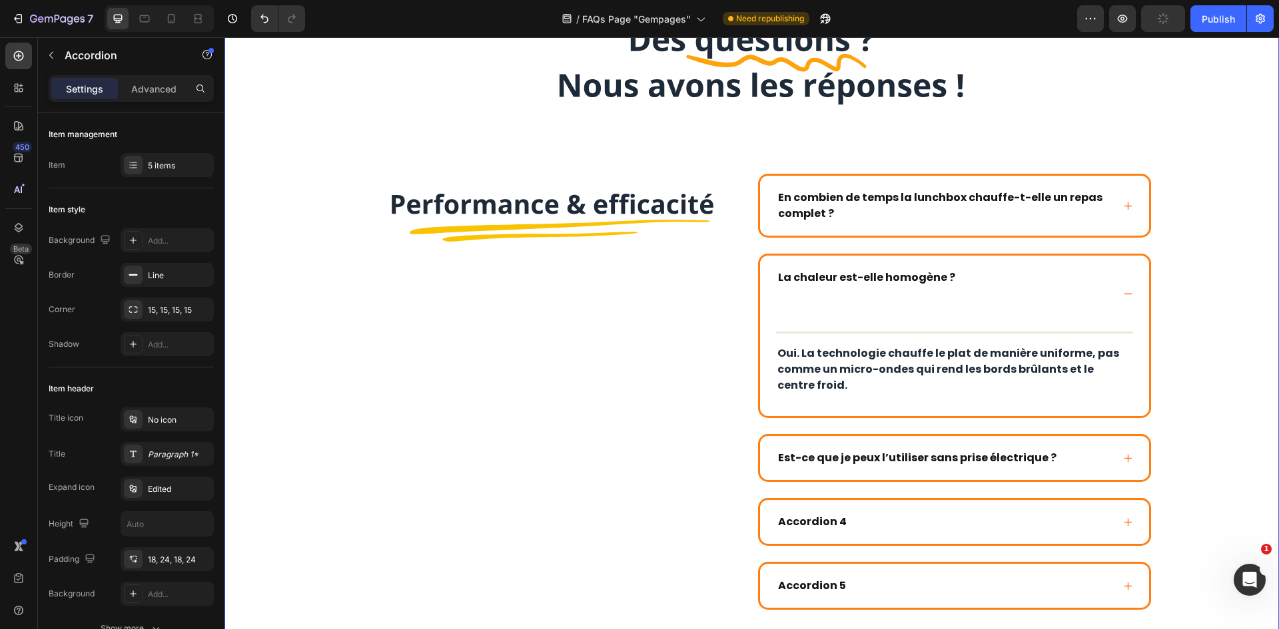
click at [912, 306] on p "La chaleur est-elle homogène ? ⁠⁠⁠⁠⁠⁠⁠" at bounding box center [866, 294] width 177 height 48
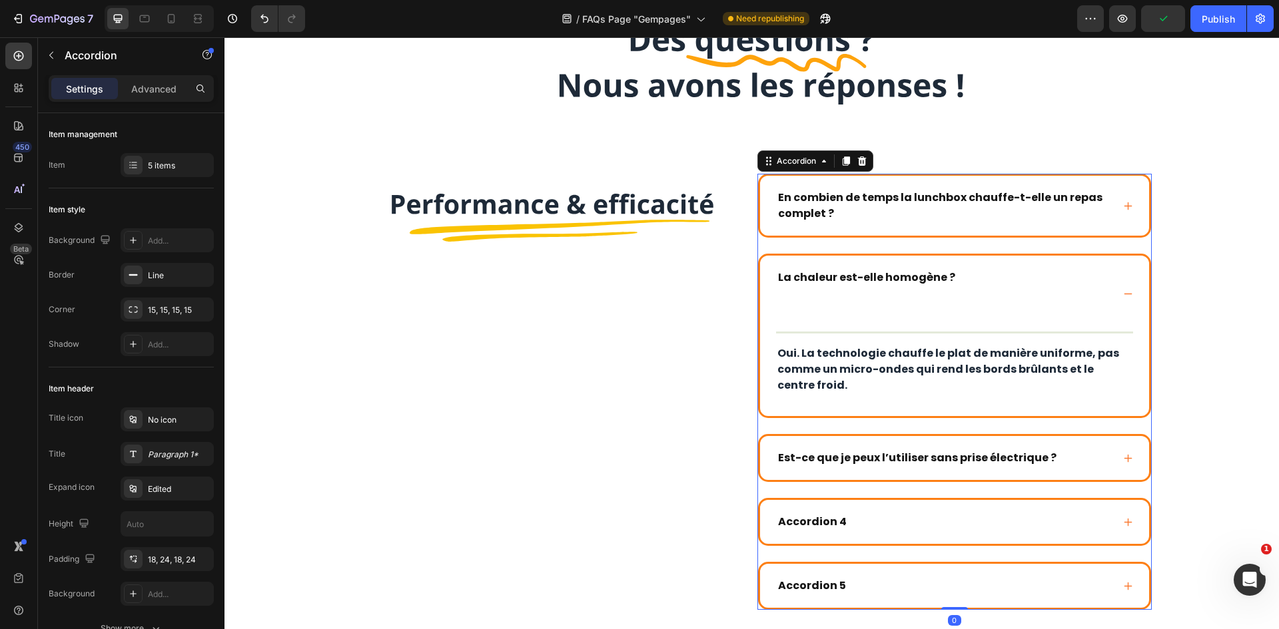
click at [1043, 276] on div "La chaleur est-elle homogène ? ⁠⁠⁠⁠⁠⁠⁠" at bounding box center [944, 294] width 336 height 52
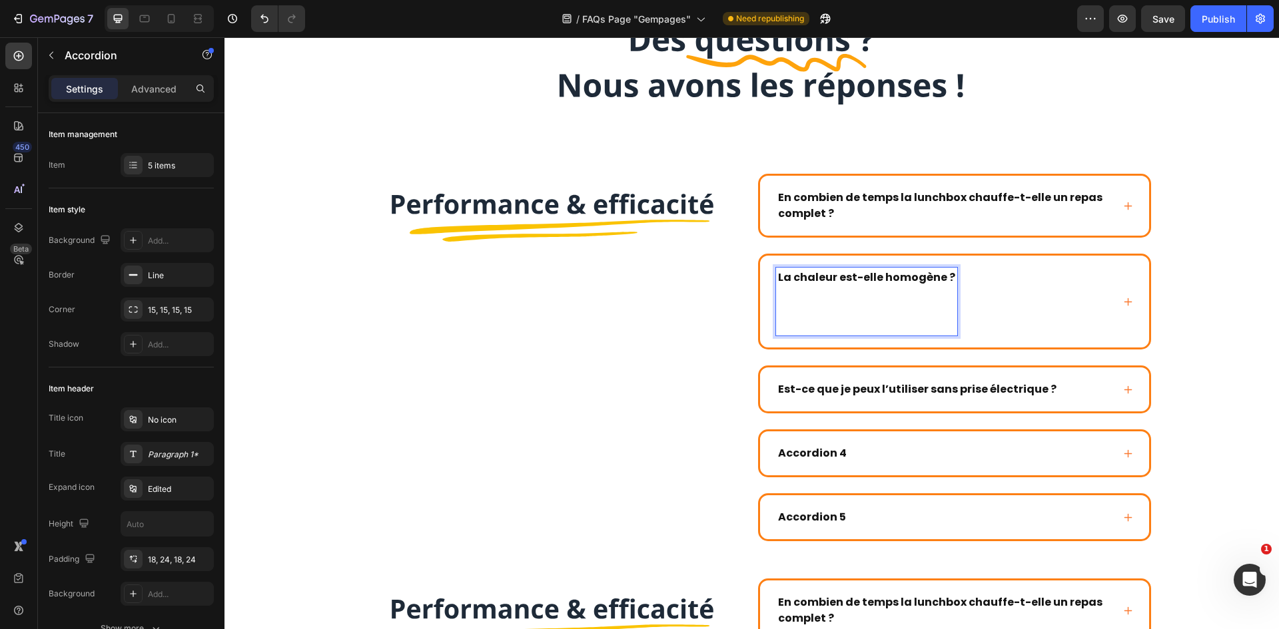
click at [793, 327] on p "La chaleur est-elle homogène ? ⁠⁠⁠⁠⁠⁠⁠" at bounding box center [866, 302] width 177 height 64
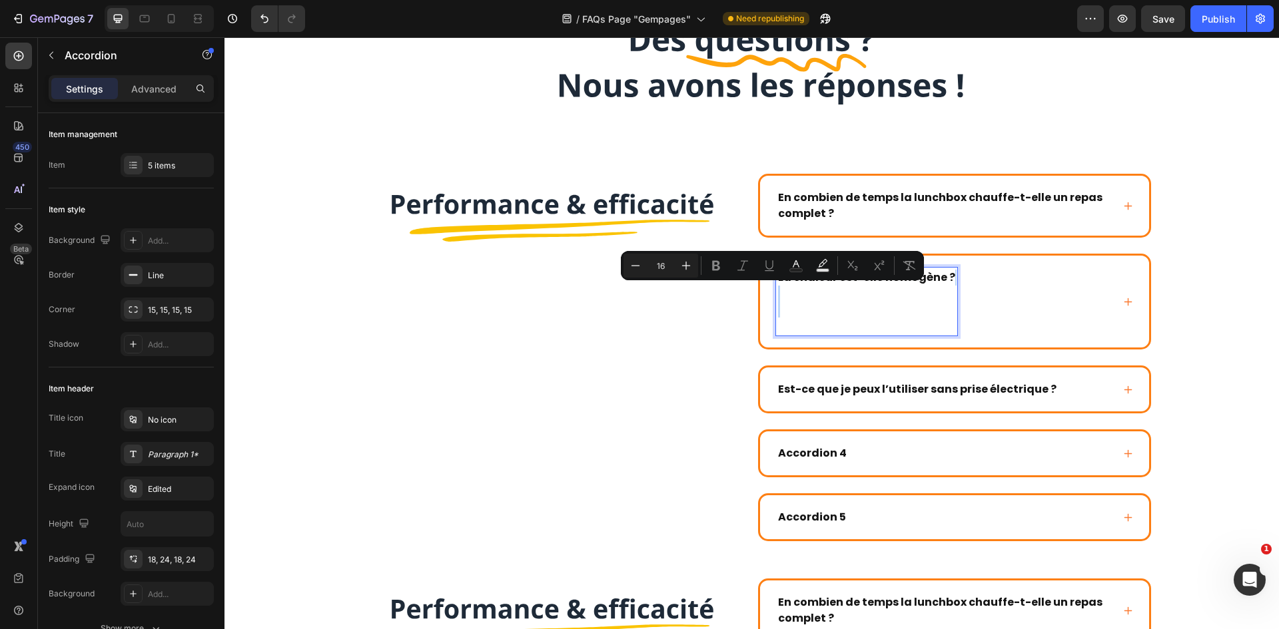
drag, startPoint x: 793, startPoint y: 327, endPoint x: 791, endPoint y: 298, distance: 28.7
click at [791, 298] on p "La chaleur est-elle homogène ?" at bounding box center [866, 302] width 177 height 64
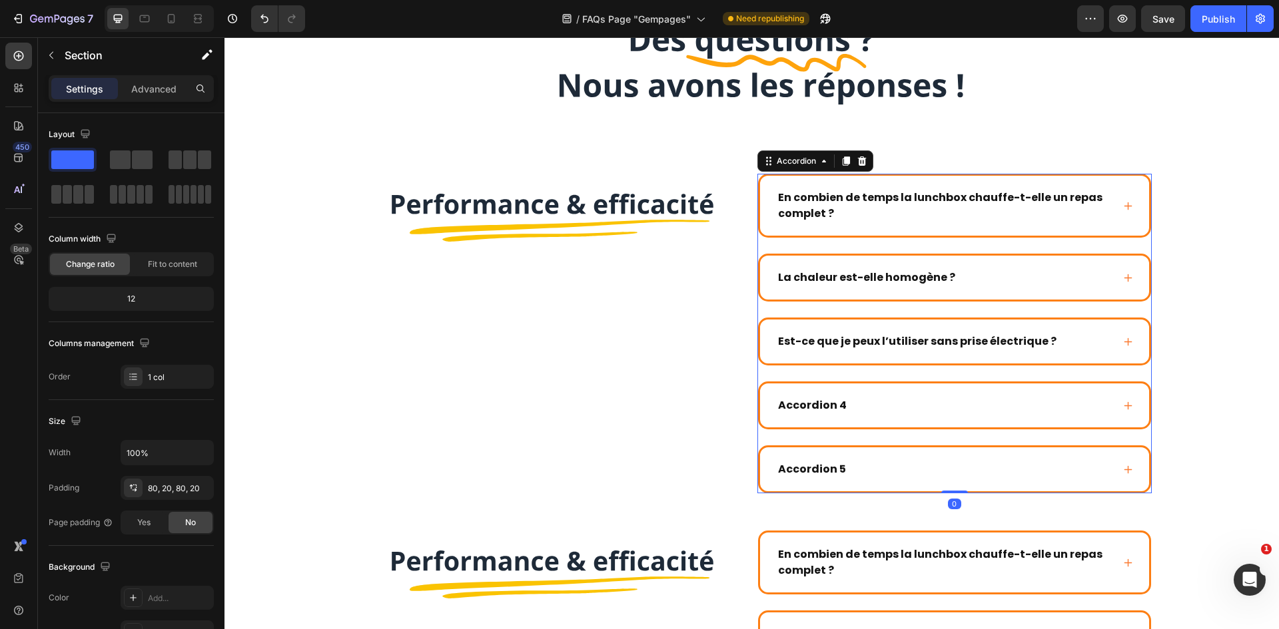
click at [845, 334] on p "Est-ce que je peux l’utiliser sans prise électrique ?" at bounding box center [917, 342] width 278 height 16
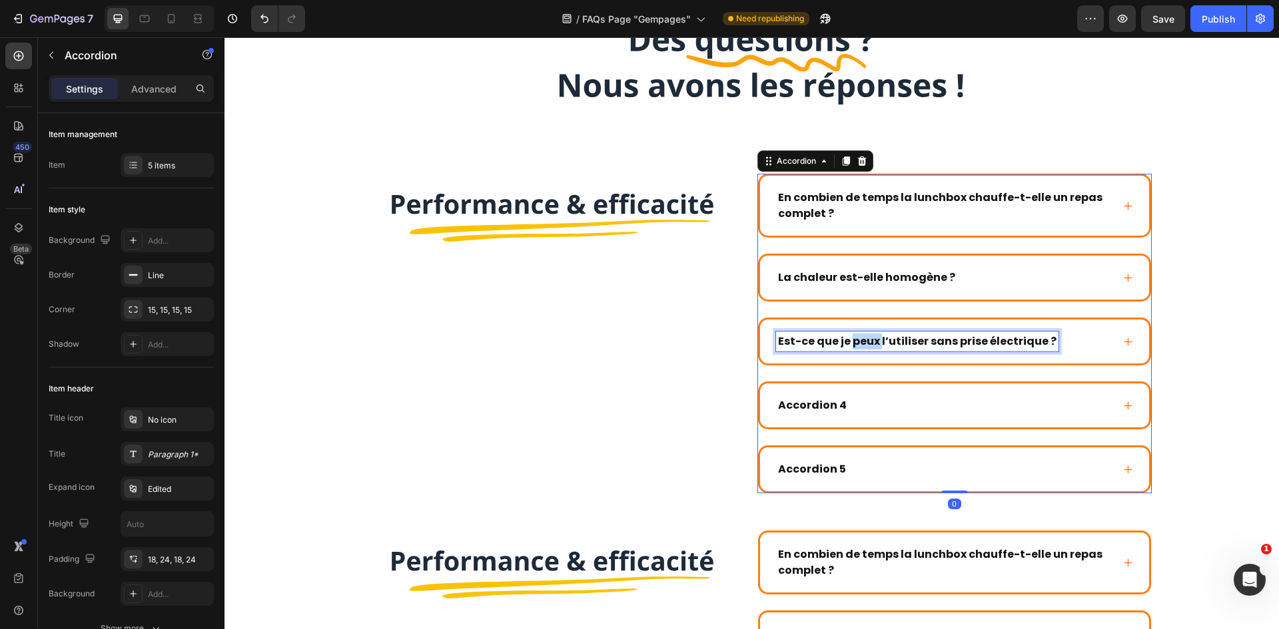
click at [847, 338] on p "Est-ce que je peux l’utiliser sans prise électrique ?" at bounding box center [917, 342] width 278 height 16
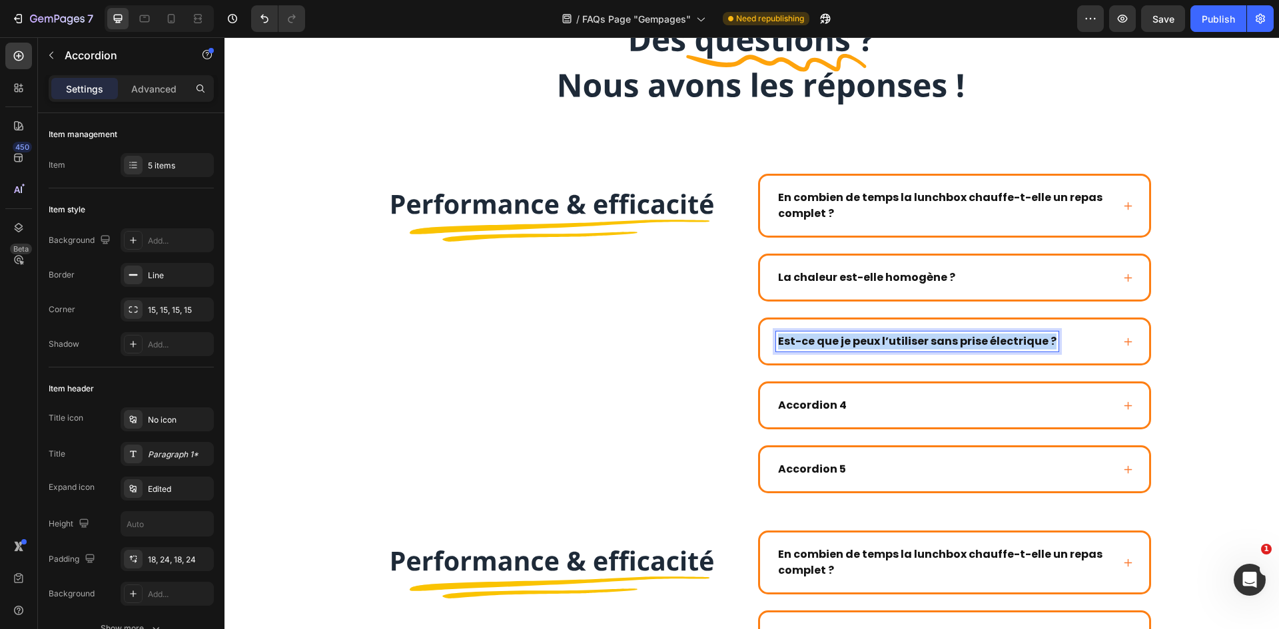
click at [847, 338] on p "Est-ce que je peux l’utiliser sans prise électrique ?" at bounding box center [917, 342] width 278 height 16
click at [1087, 339] on div "Est-ce aussi chaud qu’un micro-ondes ?" at bounding box center [944, 342] width 336 height 20
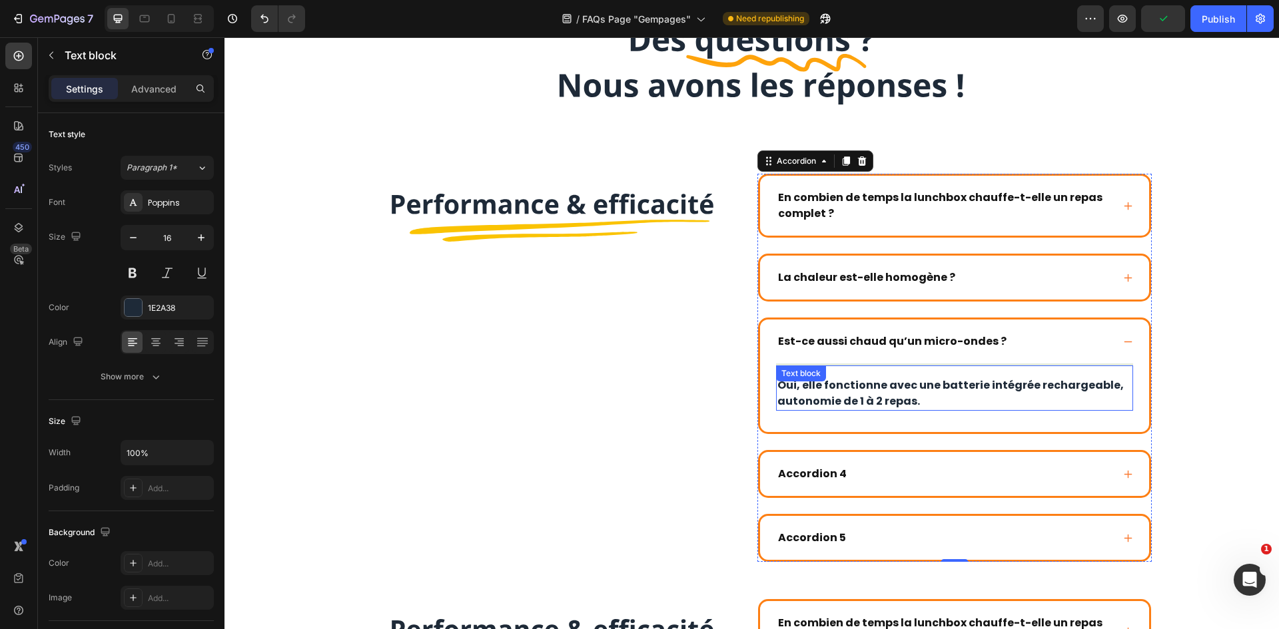
click at [930, 397] on p "Oui, elle fonctionne avec une batterie intégrée rechargeable, autonomie de 1 à …" at bounding box center [954, 394] width 354 height 32
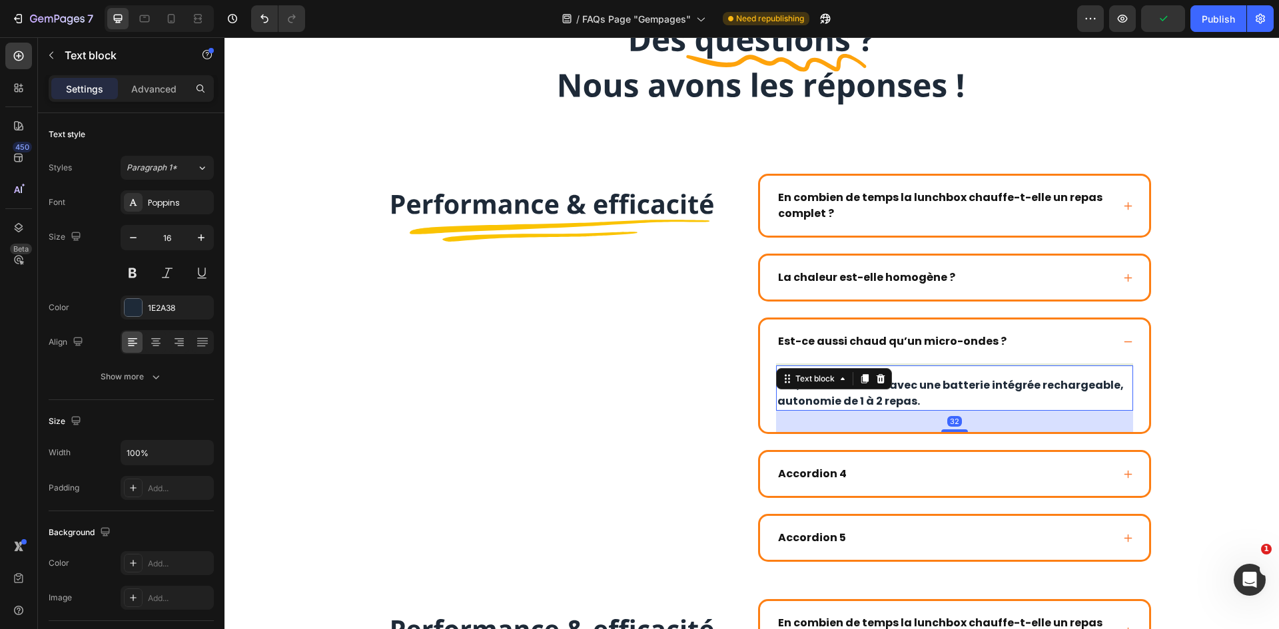
click at [930, 397] on p "Oui, elle fonctionne avec une batterie intégrée rechargeable, autonomie de 1 à …" at bounding box center [954, 394] width 354 height 32
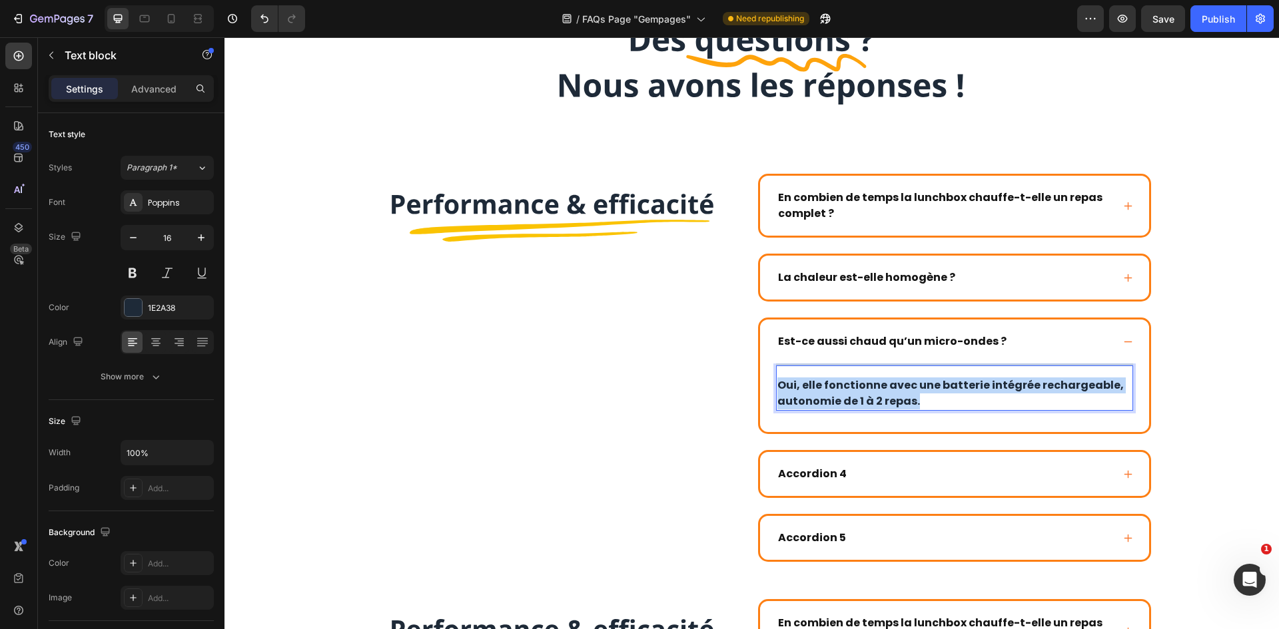
click at [930, 397] on p "Oui, elle fonctionne avec une batterie intégrée rechargeable, autonomie de 1 à …" at bounding box center [954, 394] width 354 height 32
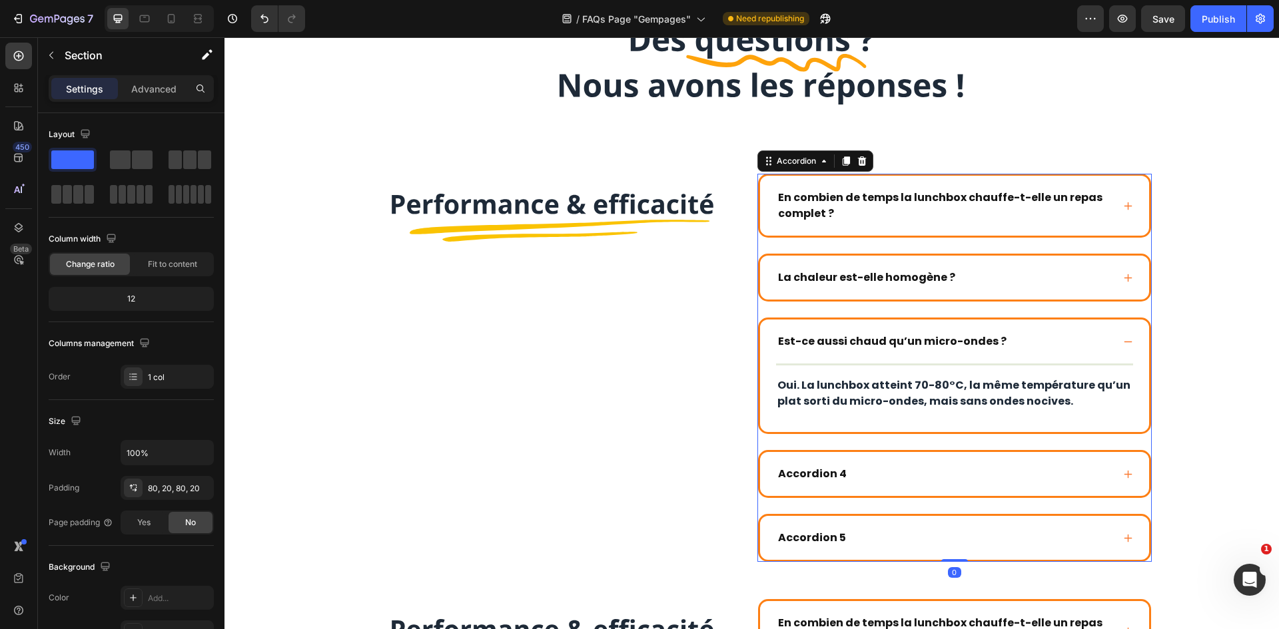
click at [1104, 346] on div "Est-ce aussi chaud qu’un micro-ondes ?" at bounding box center [944, 342] width 336 height 20
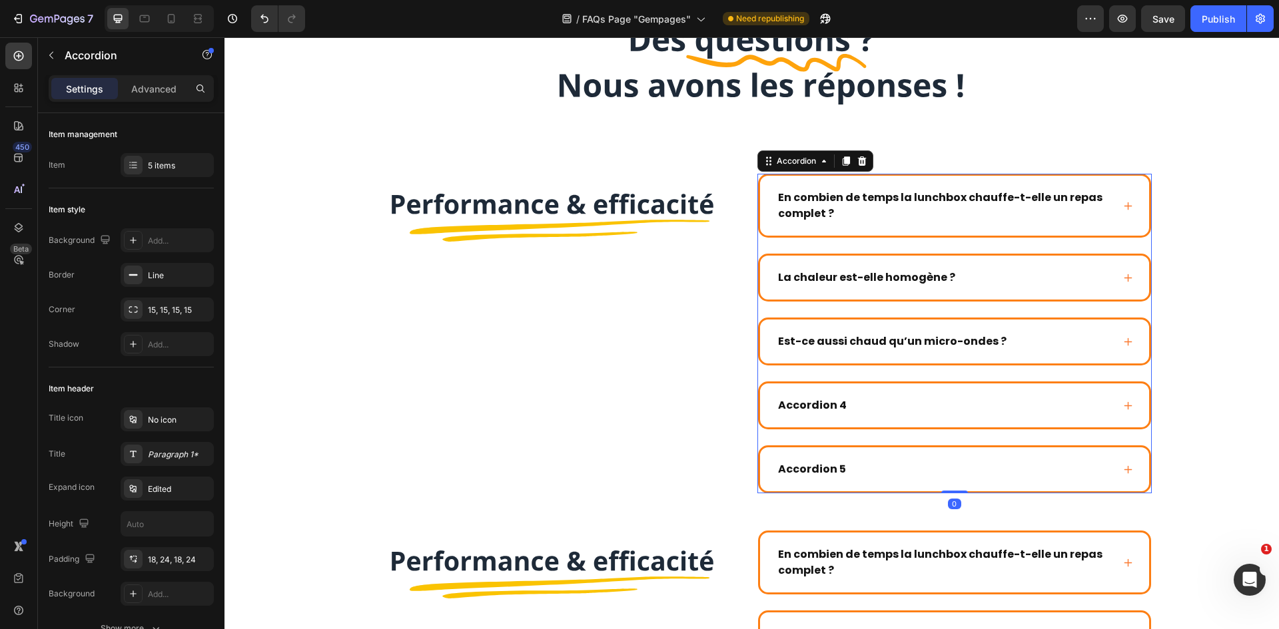
click at [1070, 273] on div "La chaleur est-elle homogène ?" at bounding box center [944, 278] width 336 height 20
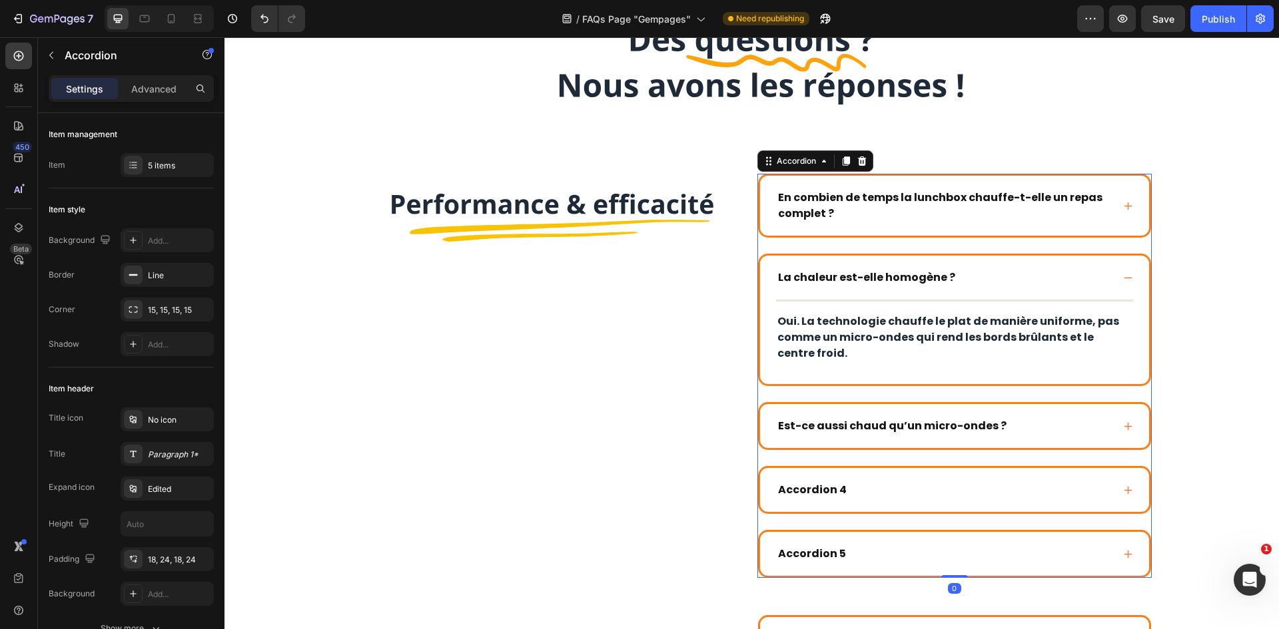
click at [1070, 273] on div "La chaleur est-elle homogène ?" at bounding box center [944, 278] width 336 height 20
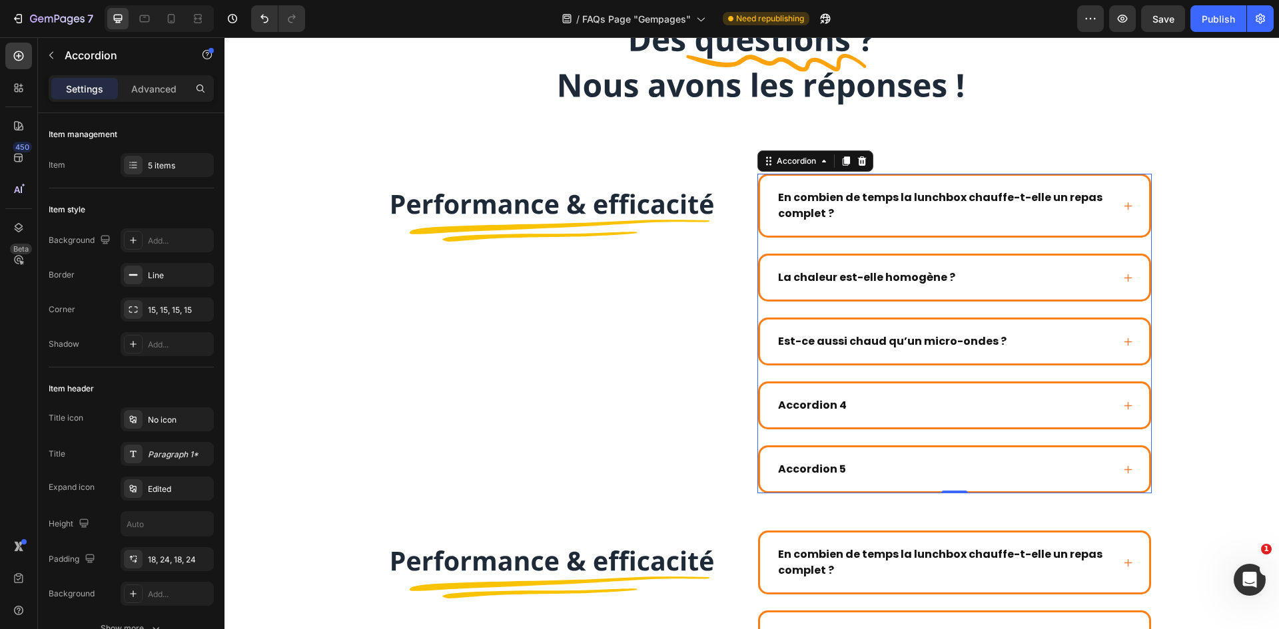
click at [788, 395] on div "Accordion 4" at bounding box center [954, 406] width 389 height 44
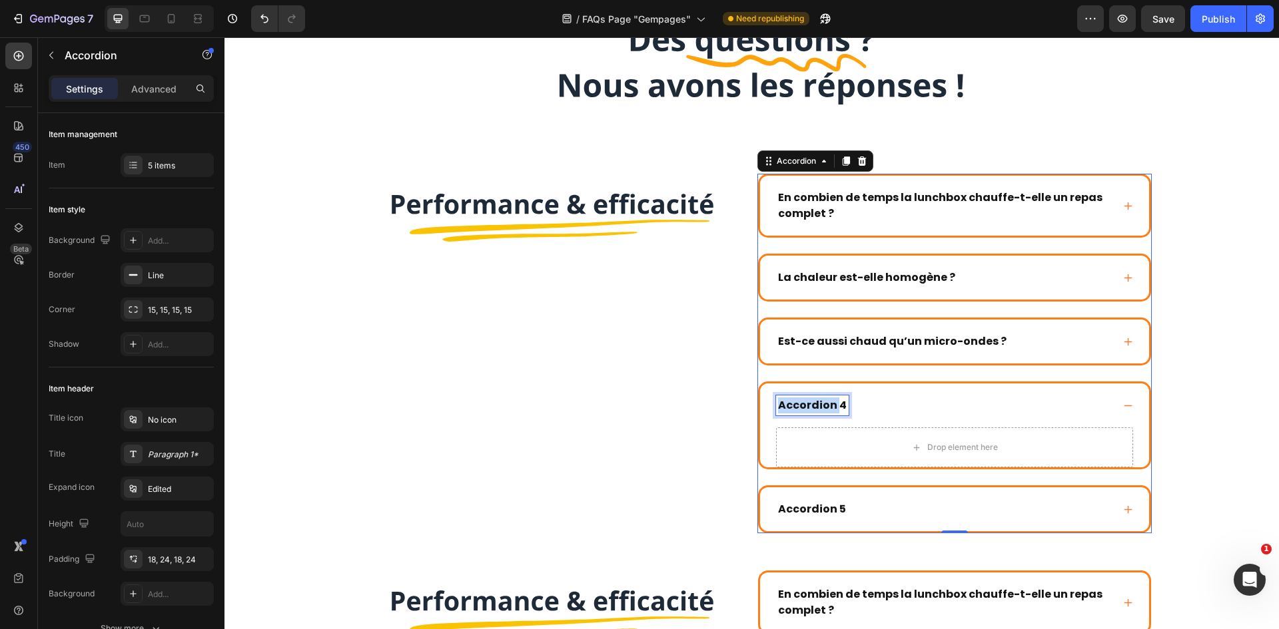
click at [819, 408] on p "Accordion 4" at bounding box center [812, 406] width 69 height 16
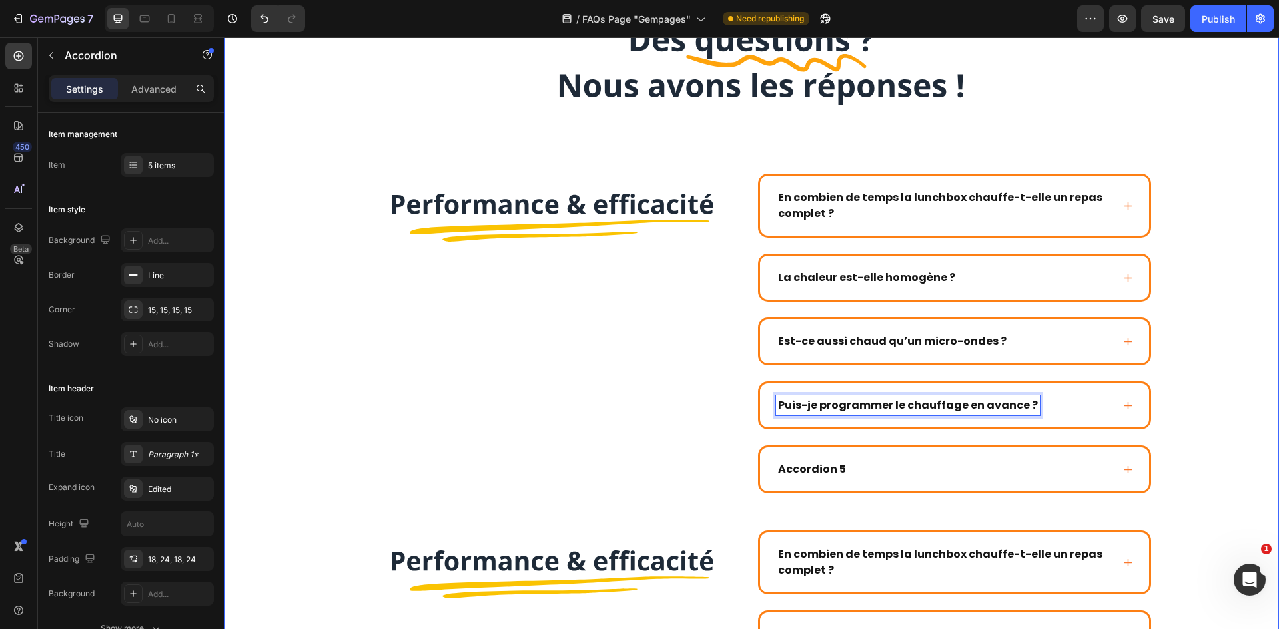
click at [1112, 405] on div "Puis-je programmer le chauffage en avance ?" at bounding box center [954, 406] width 389 height 44
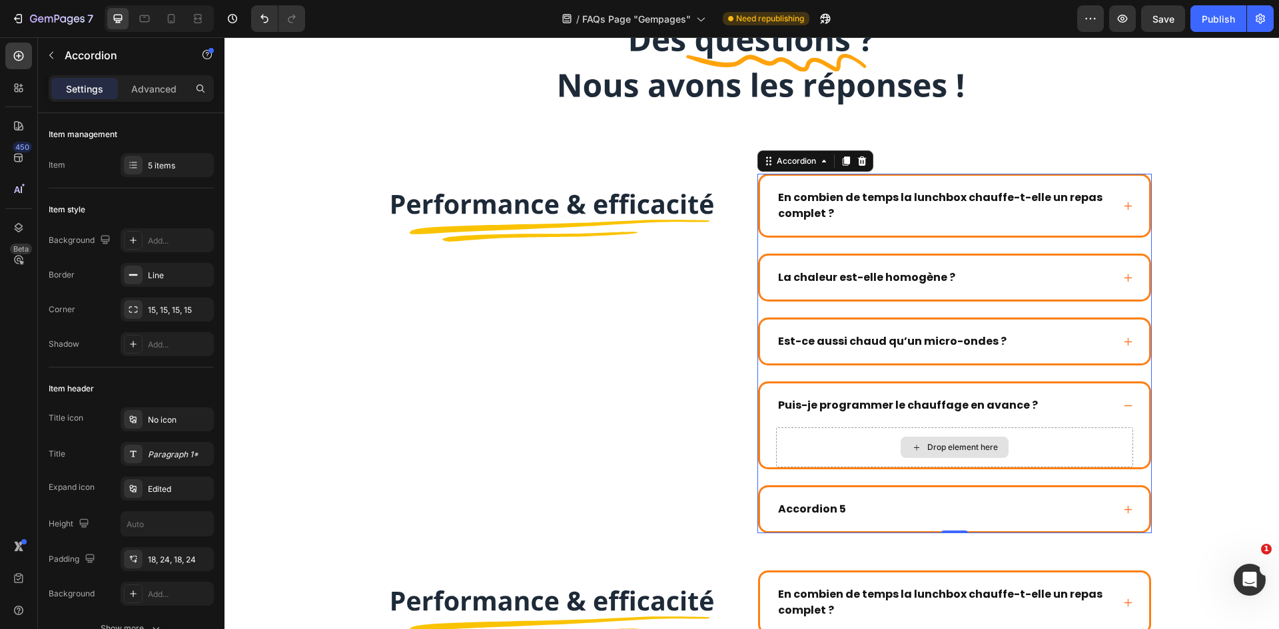
click at [976, 447] on div "Drop element here" at bounding box center [962, 447] width 71 height 11
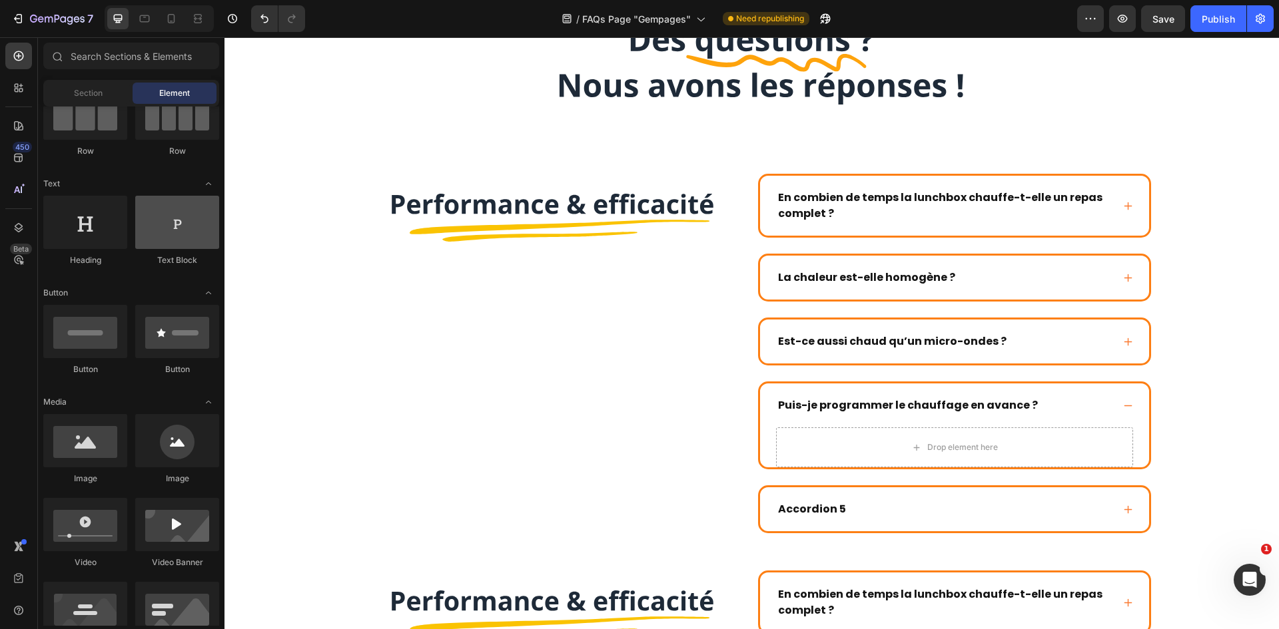
click at [170, 217] on div at bounding box center [177, 222] width 84 height 53
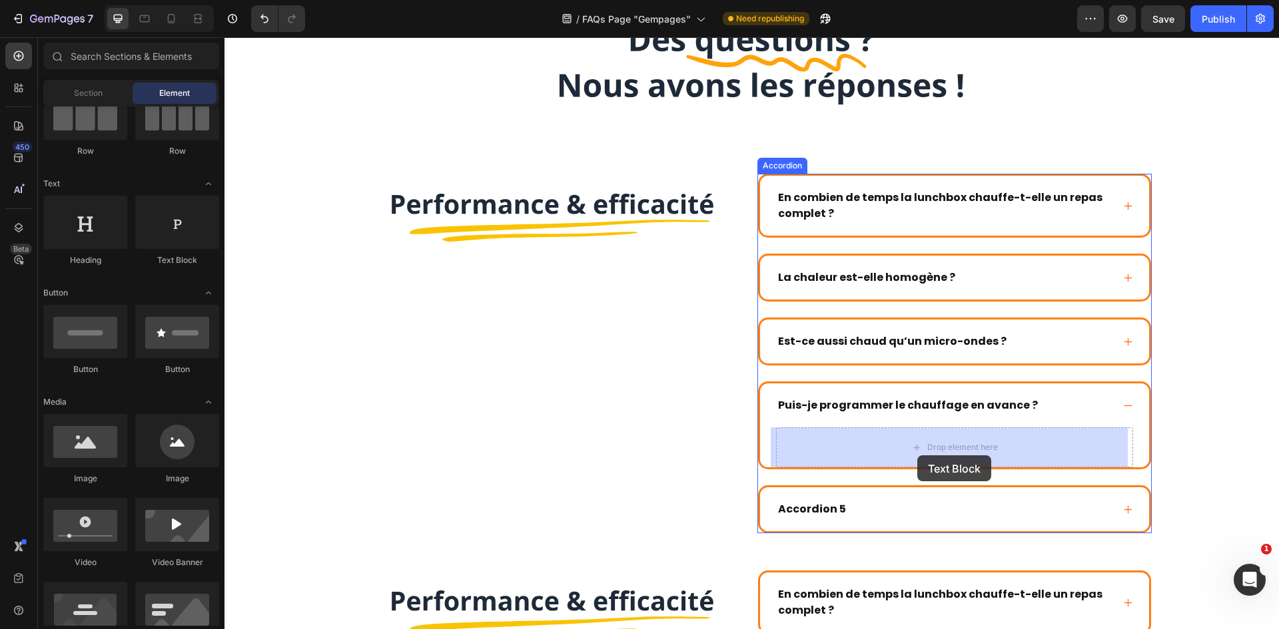
drag, startPoint x: 425, startPoint y: 290, endPoint x: 917, endPoint y: 456, distance: 519.2
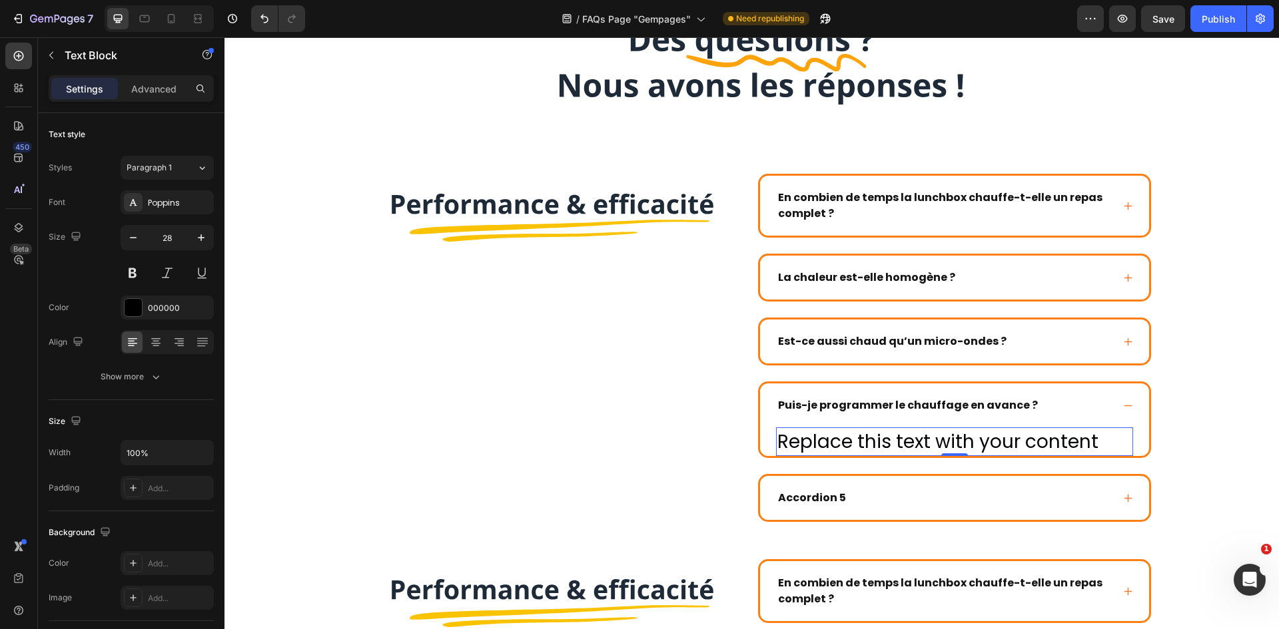
click at [902, 442] on div "Replace this text with your content" at bounding box center [954, 442] width 357 height 29
click at [902, 442] on p "Replace this text with your content" at bounding box center [954, 442] width 354 height 26
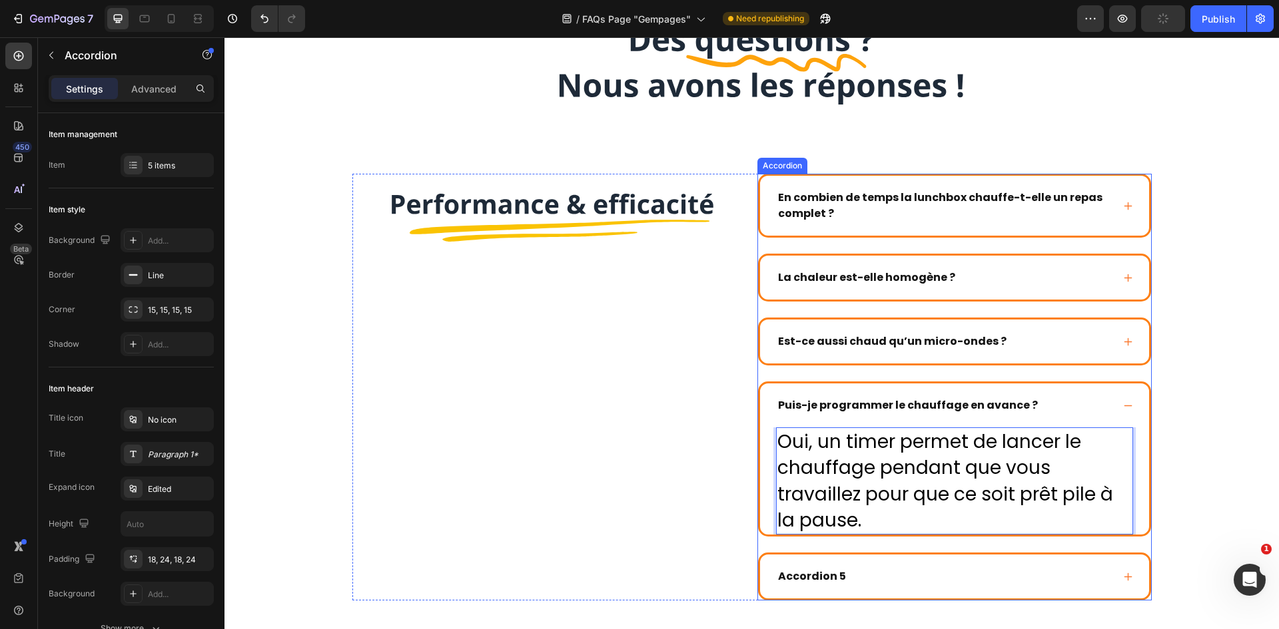
click at [1000, 335] on div "Est-ce aussi chaud qu’un micro-ondes ?" at bounding box center [944, 342] width 336 height 20
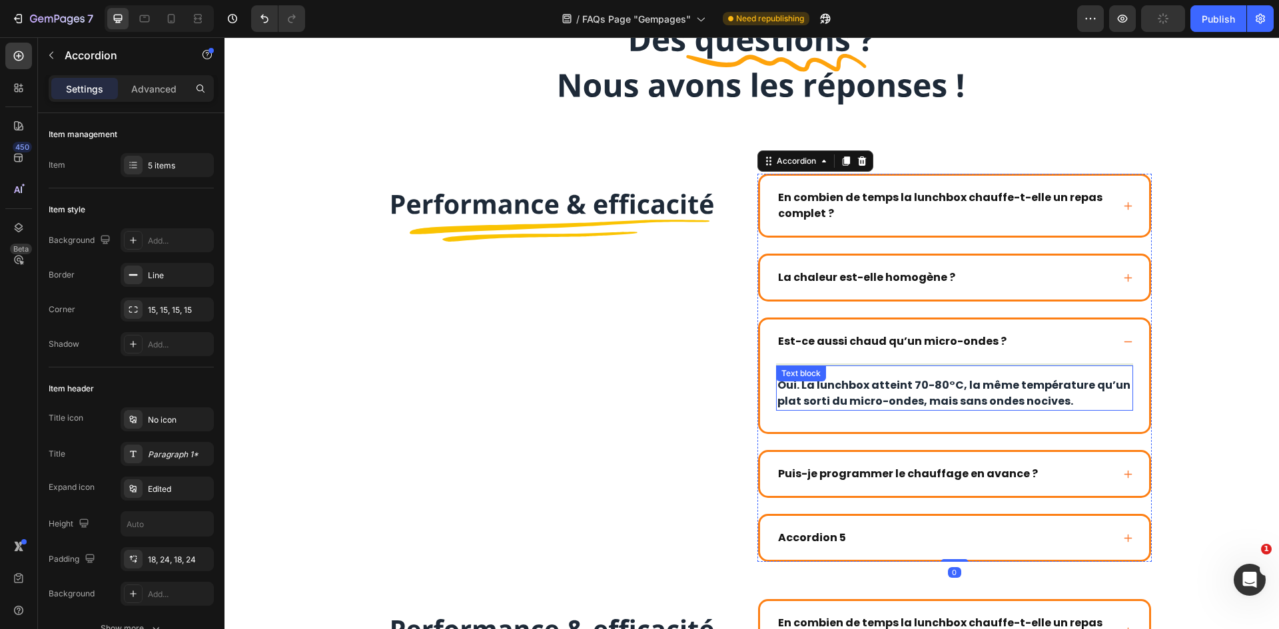
click at [975, 384] on p "Oui. La lunchbox atteint 70-80°C, la même température qu’un plat sorti du micro…" at bounding box center [954, 394] width 354 height 32
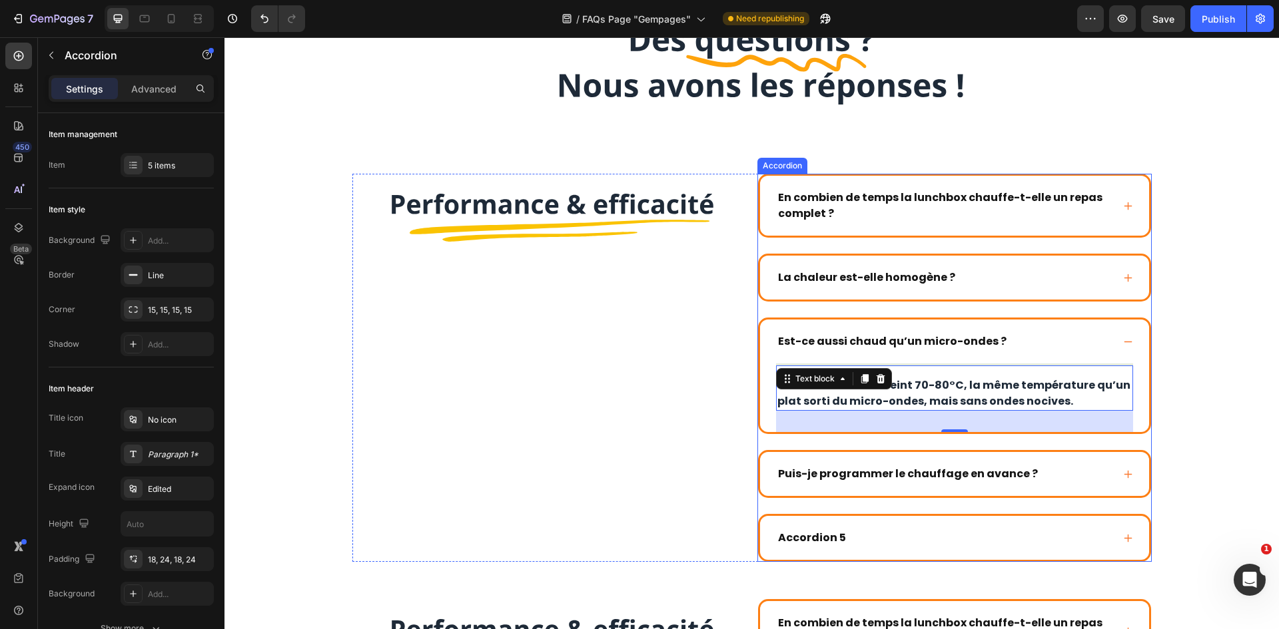
click at [1056, 481] on div "Puis-je programmer le chauffage en avance ?" at bounding box center [944, 474] width 336 height 20
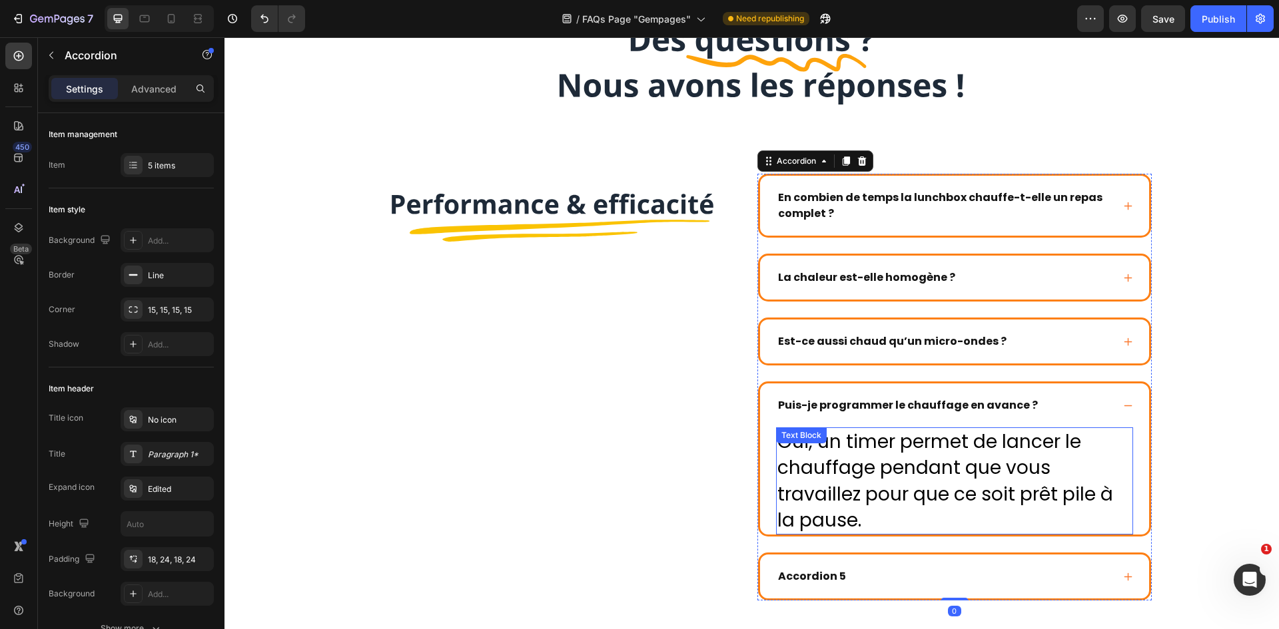
click at [974, 470] on p "Oui, un timer permet de lancer le chauffage pendant que vous travaillez pour qu…" at bounding box center [954, 481] width 354 height 105
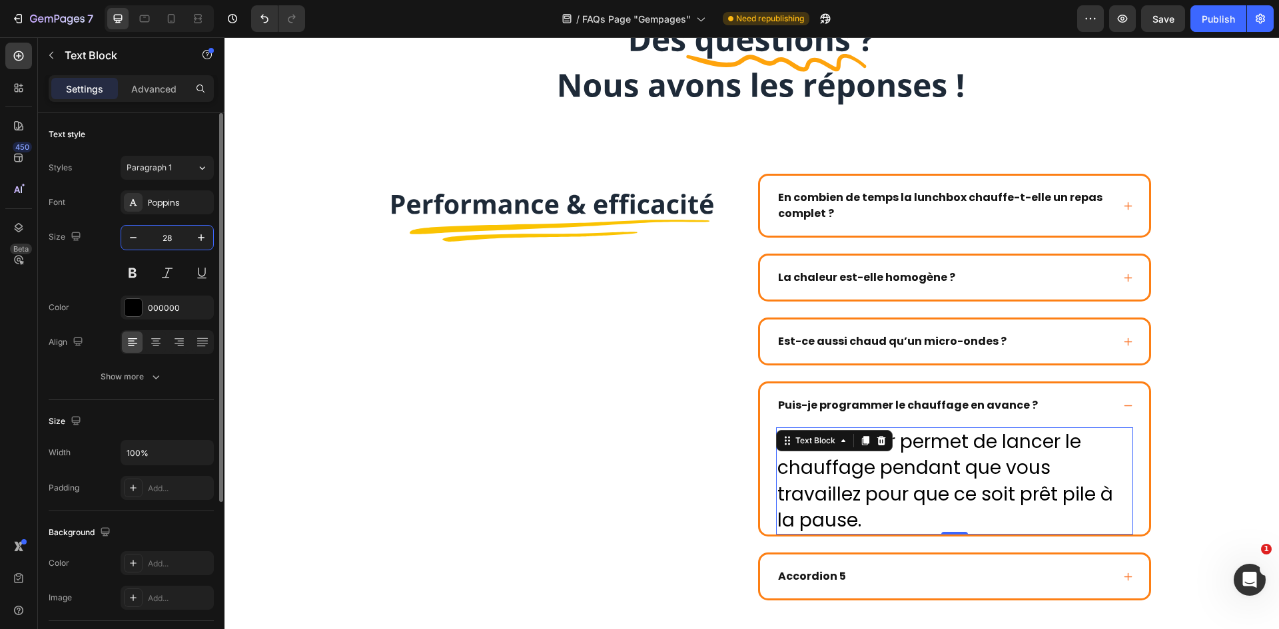
click at [163, 248] on input "28" at bounding box center [167, 238] width 44 height 24
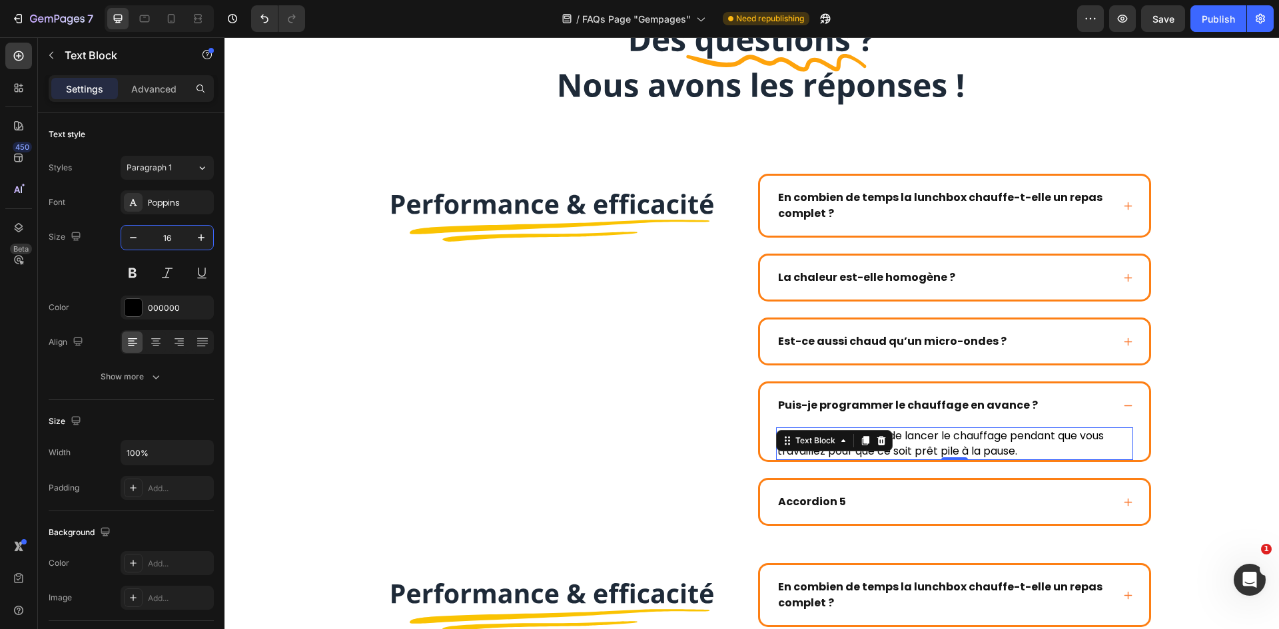
type input "16"
click at [954, 430] on p "Oui, un timer permet de lancer le chauffage pendant que vous travaillez pour qu…" at bounding box center [954, 444] width 354 height 30
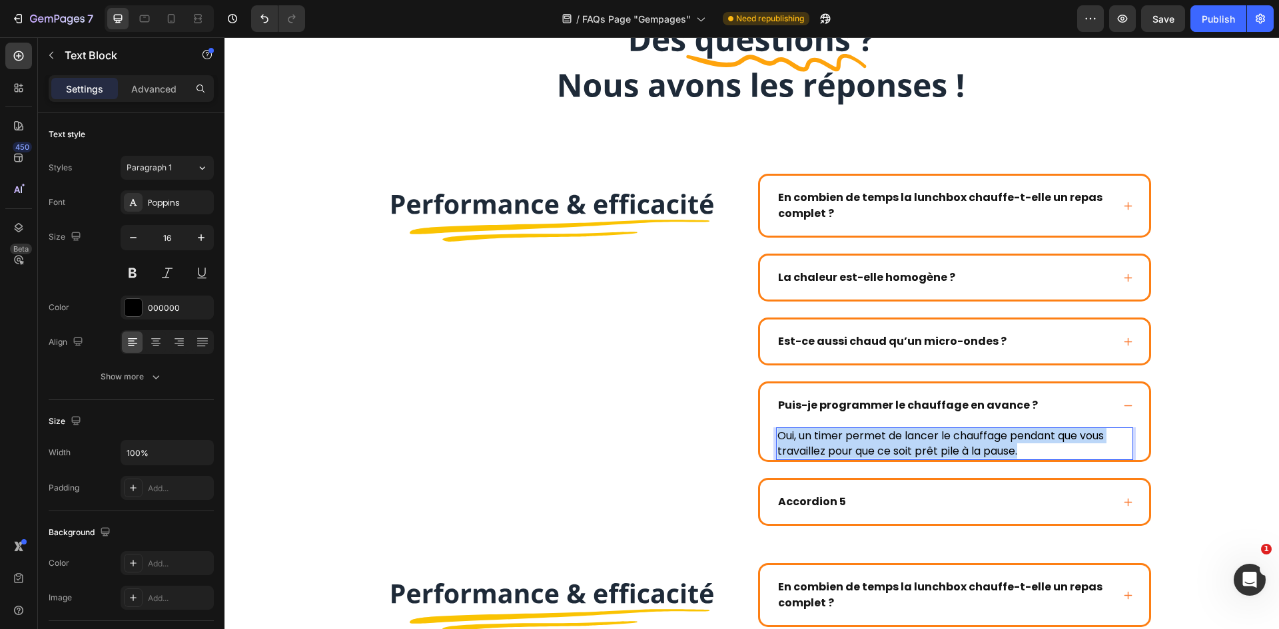
click at [954, 430] on p "Oui, un timer permet de lancer le chauffage pendant que vous travaillez pour qu…" at bounding box center [954, 444] width 354 height 30
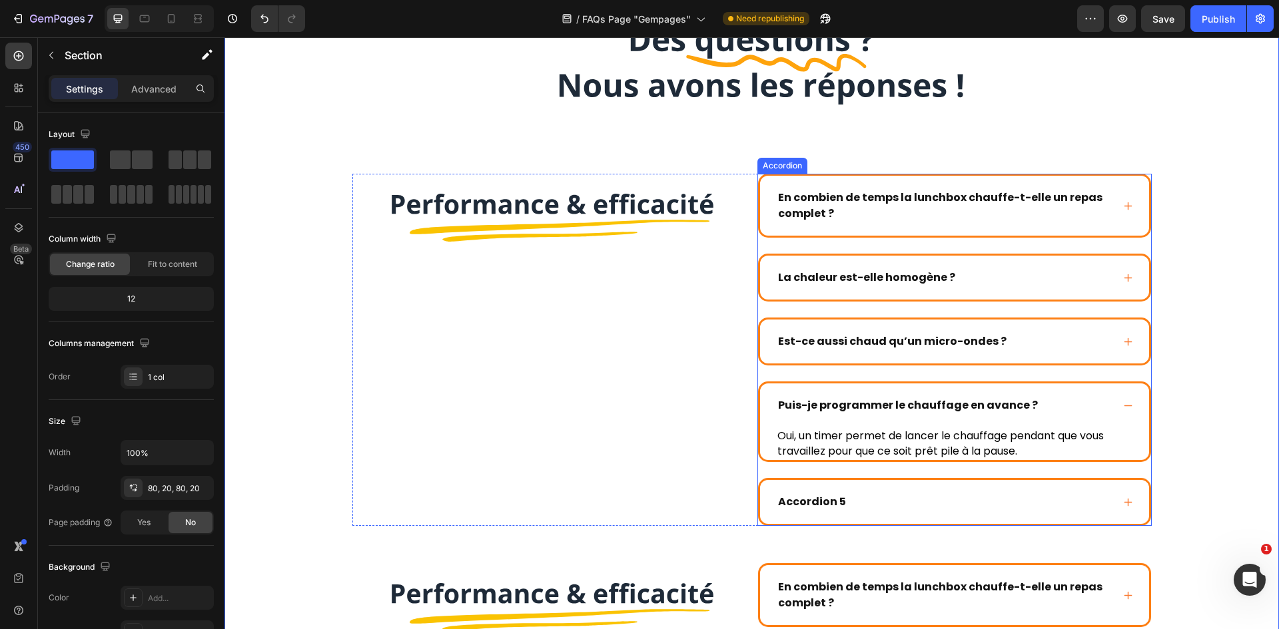
click at [1092, 351] on div "Est-ce aussi chaud qu’un micro-ondes ?" at bounding box center [944, 342] width 336 height 20
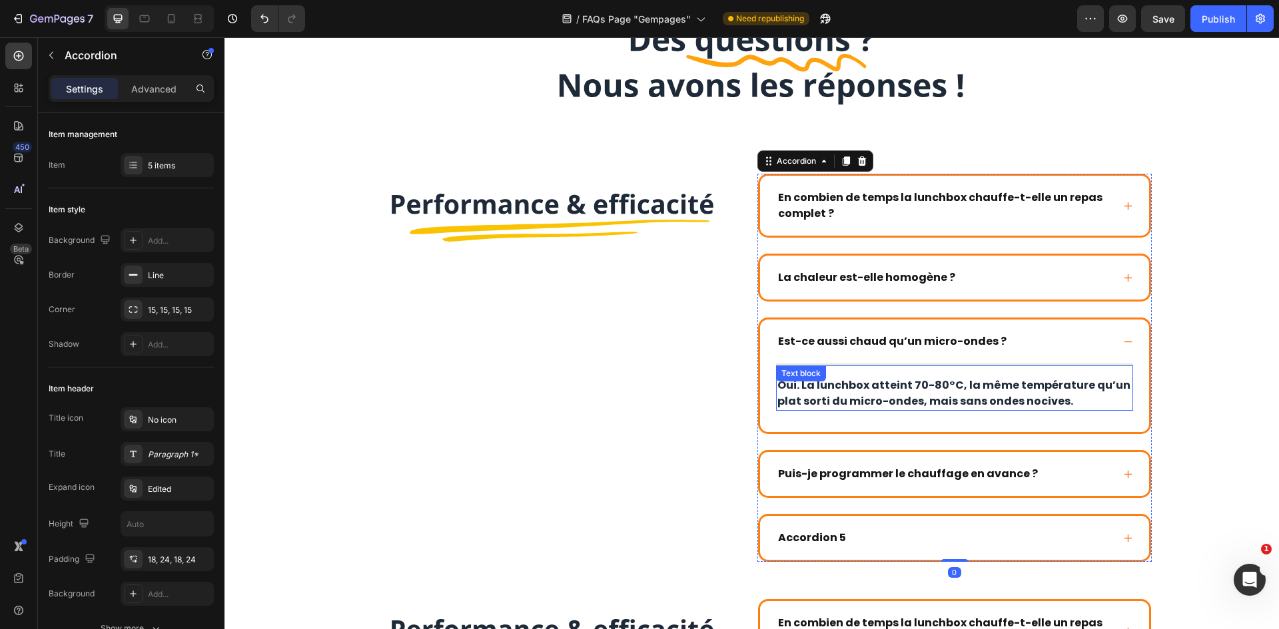
click at [1033, 390] on p "Oui. La lunchbox atteint 70-80°C, la même température qu’un plat sorti du micro…" at bounding box center [954, 394] width 354 height 32
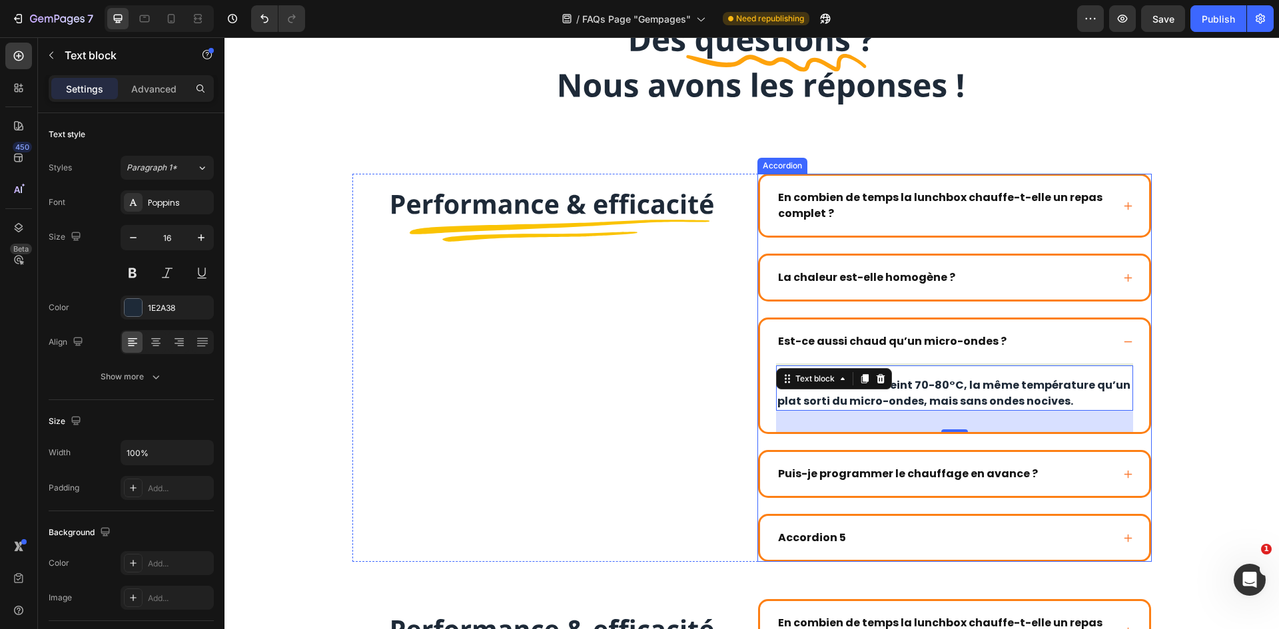
click at [1098, 475] on div "Puis-je programmer le chauffage en avance ?" at bounding box center [944, 474] width 336 height 20
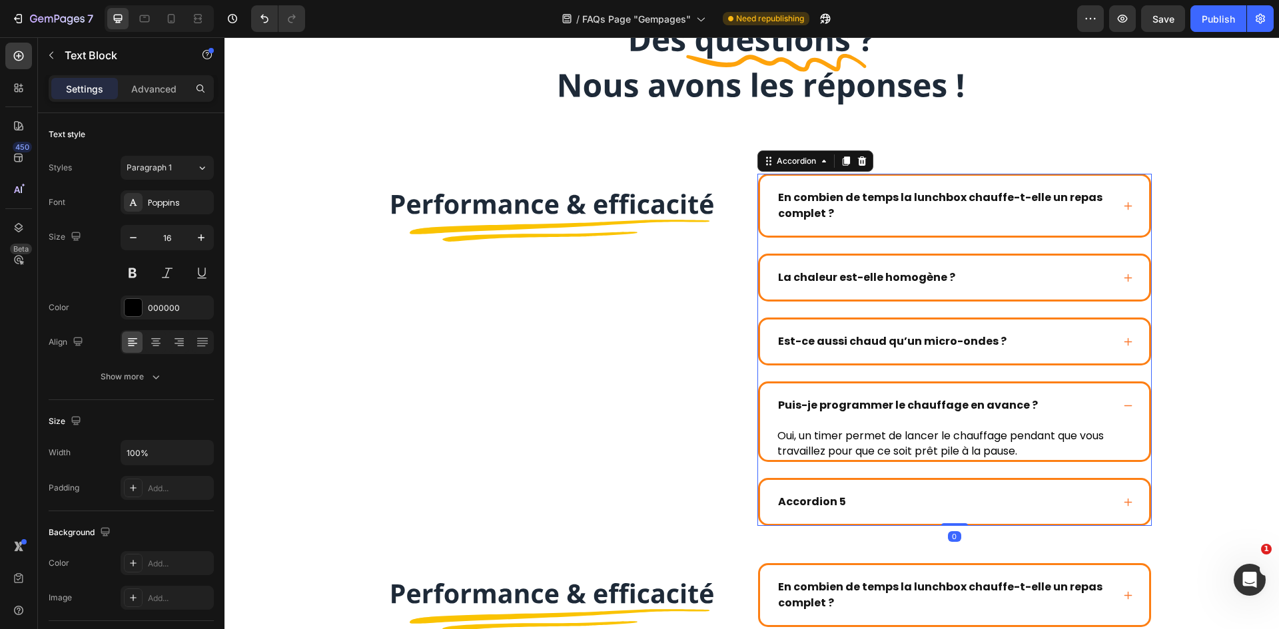
click at [1016, 432] on p "Oui, un timer permet de lancer le chauffage pendant que vous travaillez pour qu…" at bounding box center [954, 444] width 354 height 30
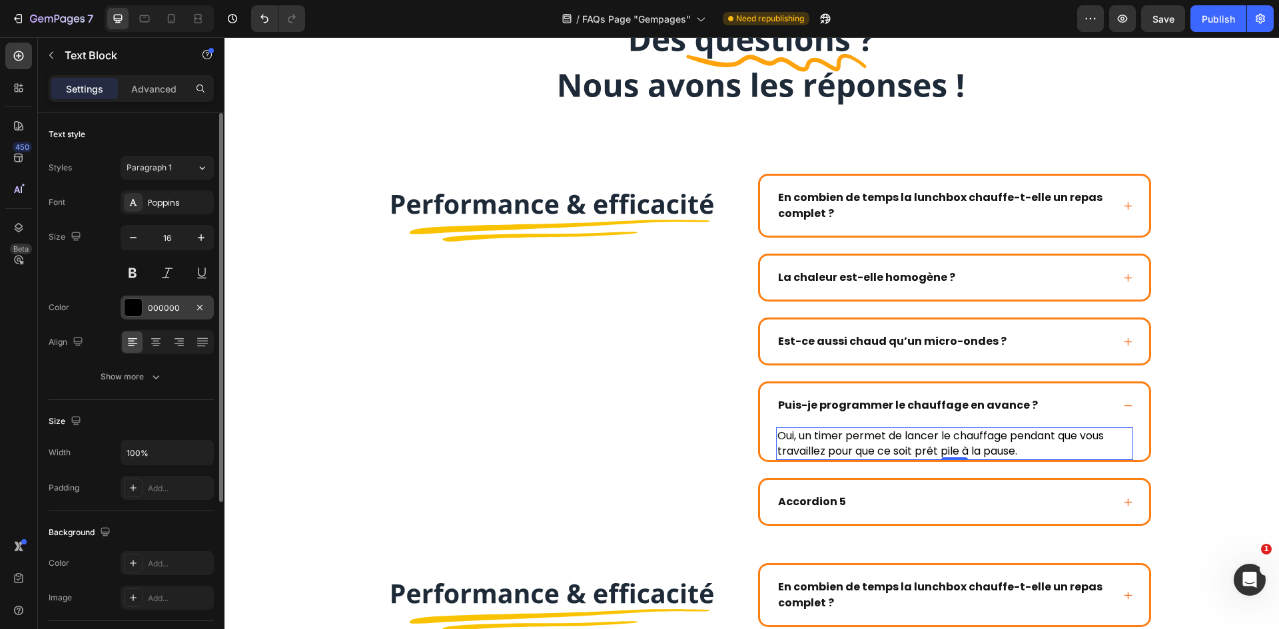
click at [172, 316] on div "000000" at bounding box center [167, 308] width 93 height 24
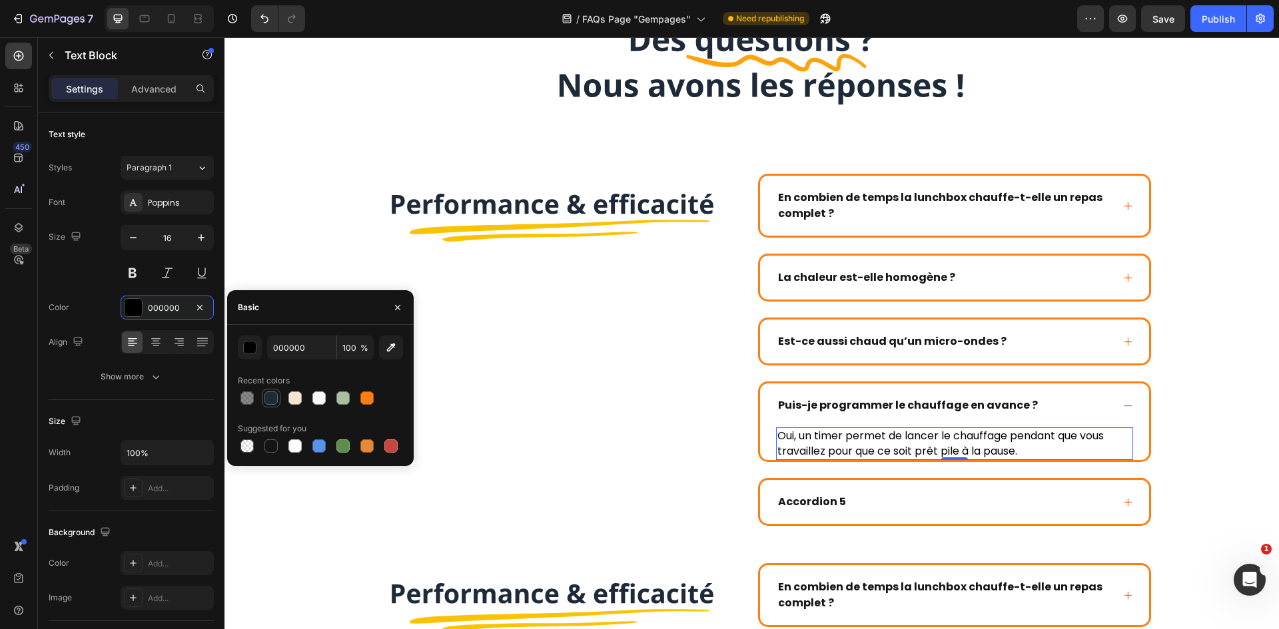
click at [265, 398] on div at bounding box center [270, 398] width 13 height 13
type input "1E2A38"
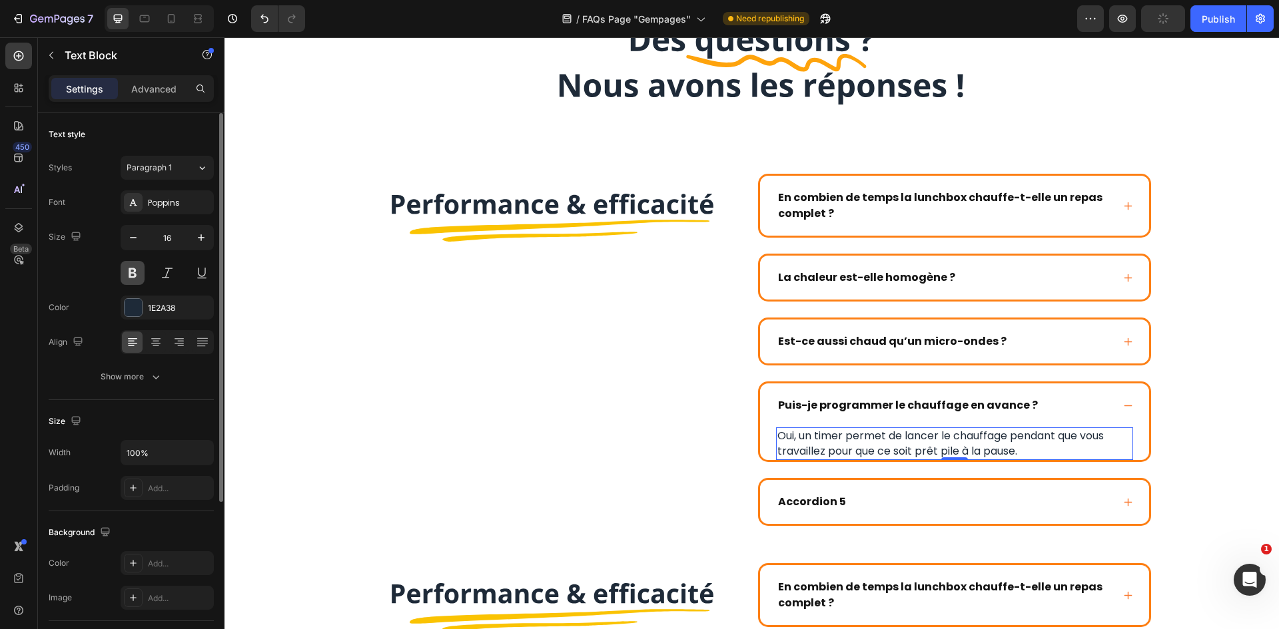
click at [136, 273] on button at bounding box center [133, 273] width 24 height 24
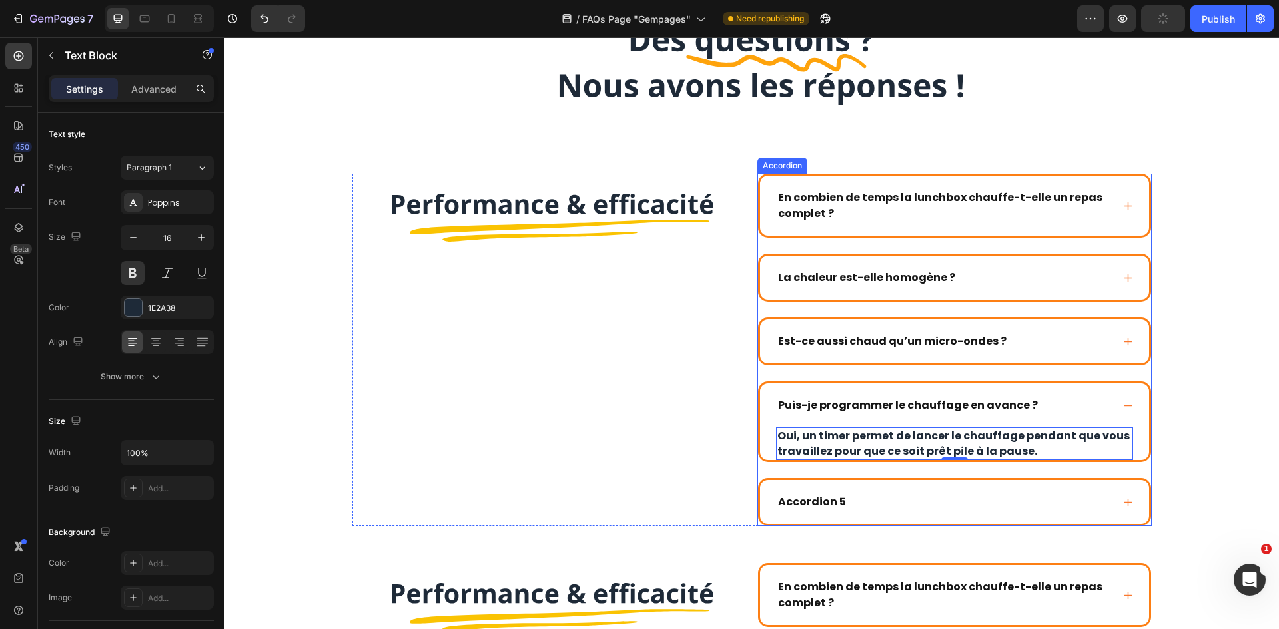
click at [1026, 342] on div "Est-ce aussi chaud qu’un micro-ondes ?" at bounding box center [944, 342] width 336 height 20
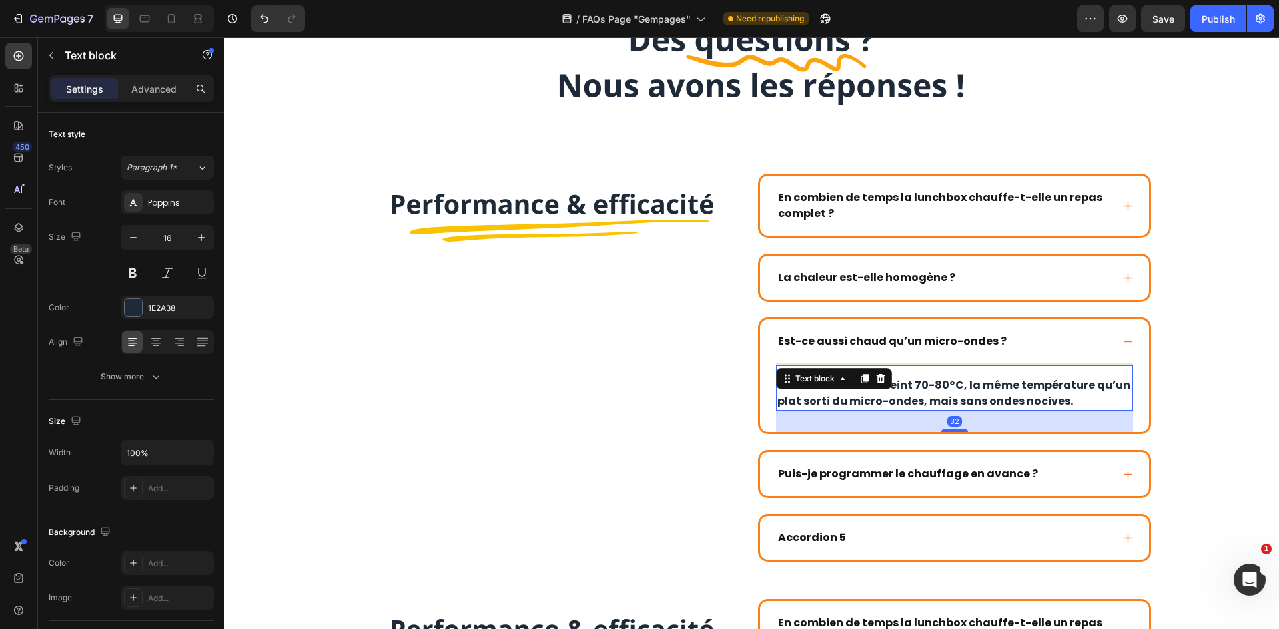
click at [1010, 391] on p "Oui. La lunchbox atteint 70-80°C, la même température qu’un plat sorti du micro…" at bounding box center [954, 394] width 354 height 32
click at [1037, 283] on div "La chaleur est-elle homogène ?" at bounding box center [944, 278] width 336 height 20
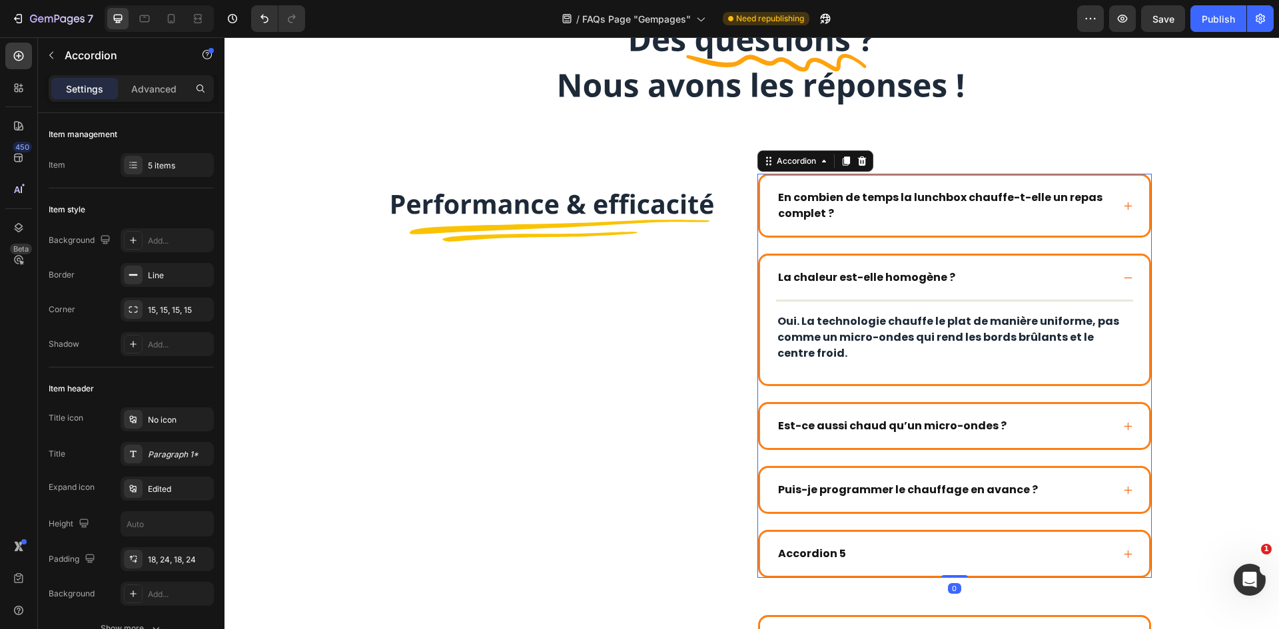
click at [1042, 280] on div "La chaleur est-elle homogène ?" at bounding box center [944, 278] width 336 height 20
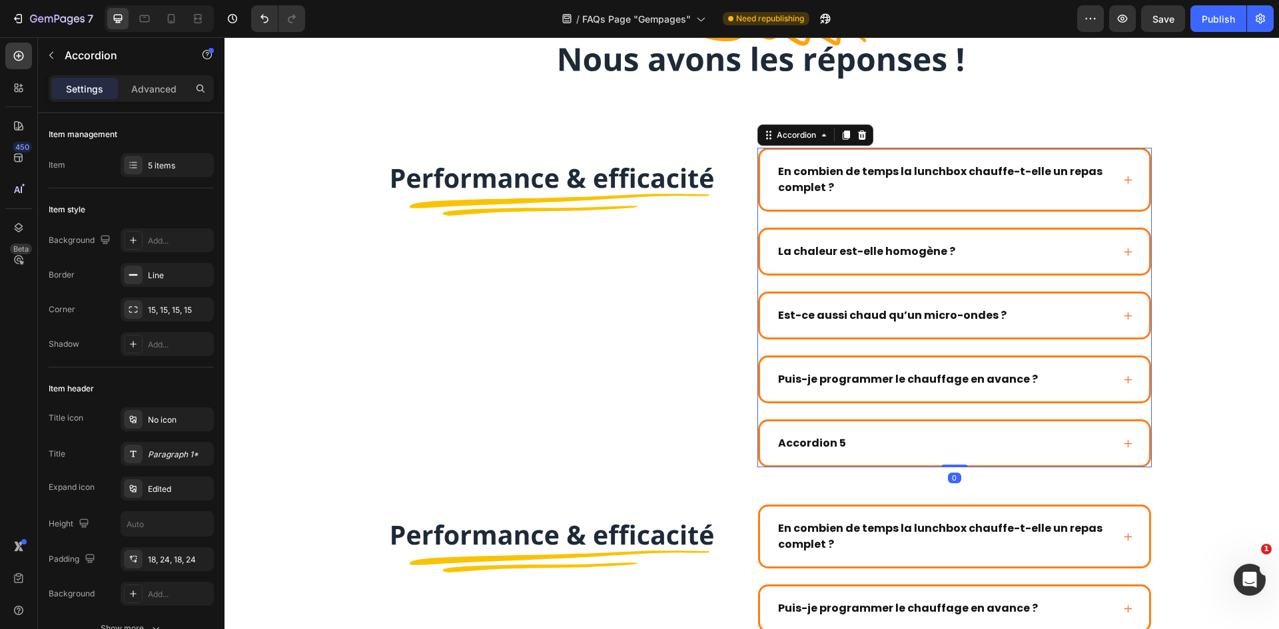
scroll to position [234, 0]
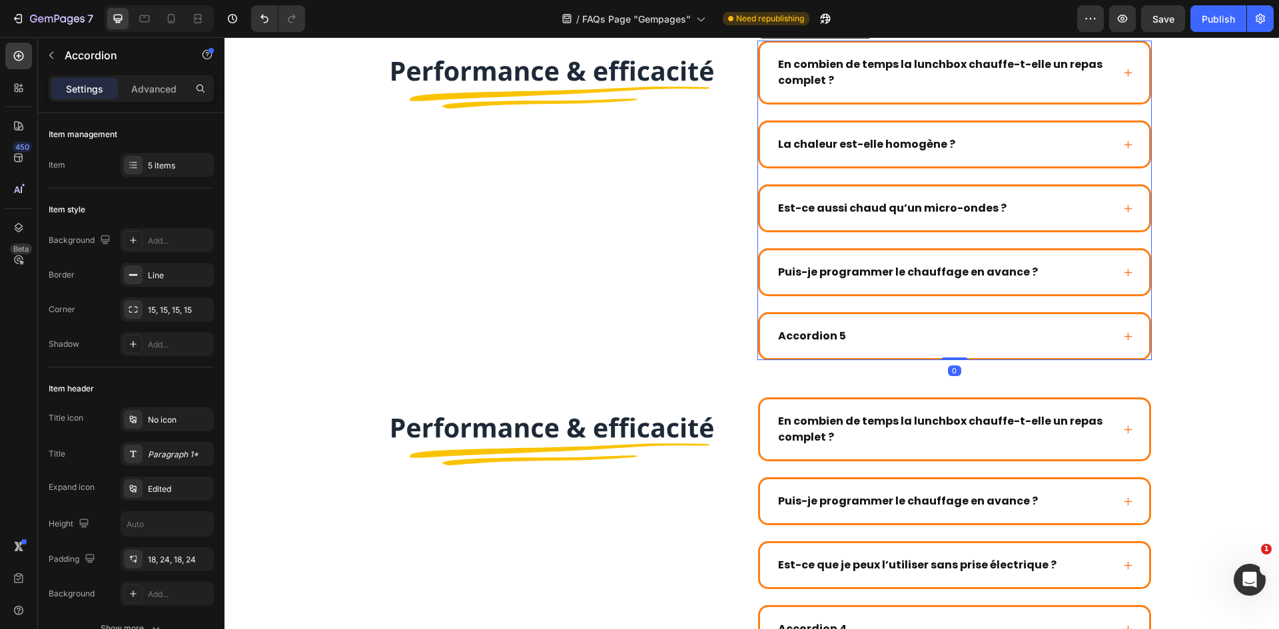
click at [1046, 240] on div "En combien de temps la lunchbox chauffe-t-elle un repas complet ? La chaleur es…" at bounding box center [954, 201] width 394 height 320
click at [1050, 216] on div "Est-ce aussi chaud qu’un micro-ondes ?" at bounding box center [944, 208] width 336 height 20
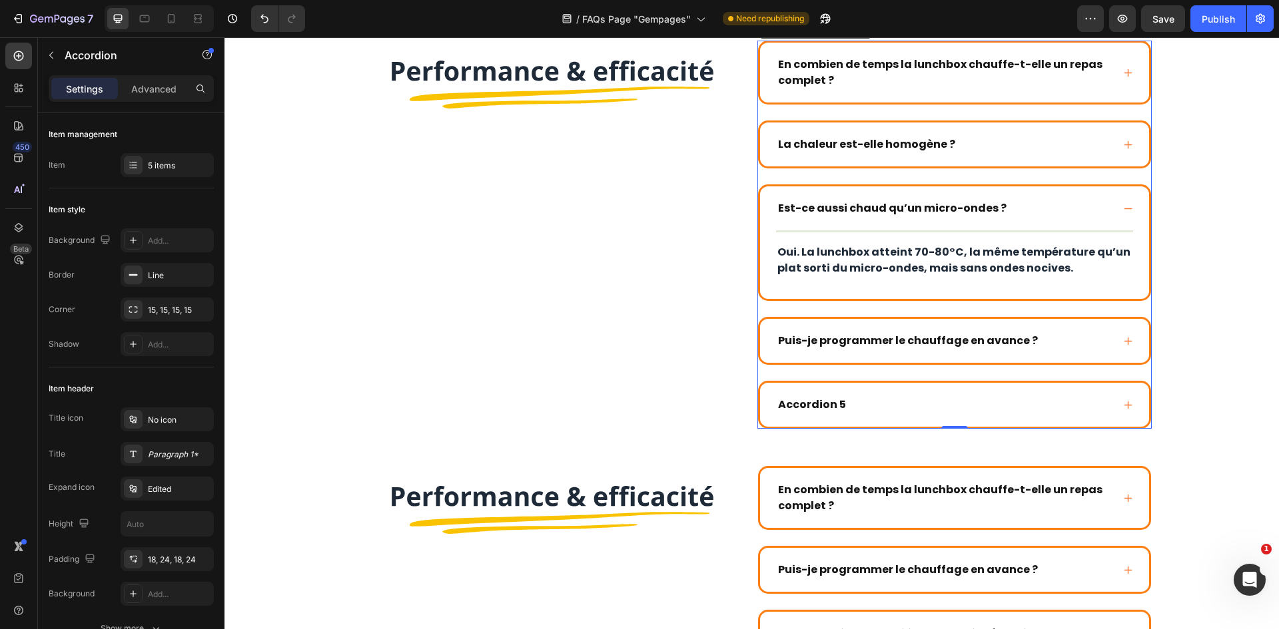
click at [1063, 328] on div "Puis-je programmer le chauffage en avance ?" at bounding box center [954, 341] width 389 height 44
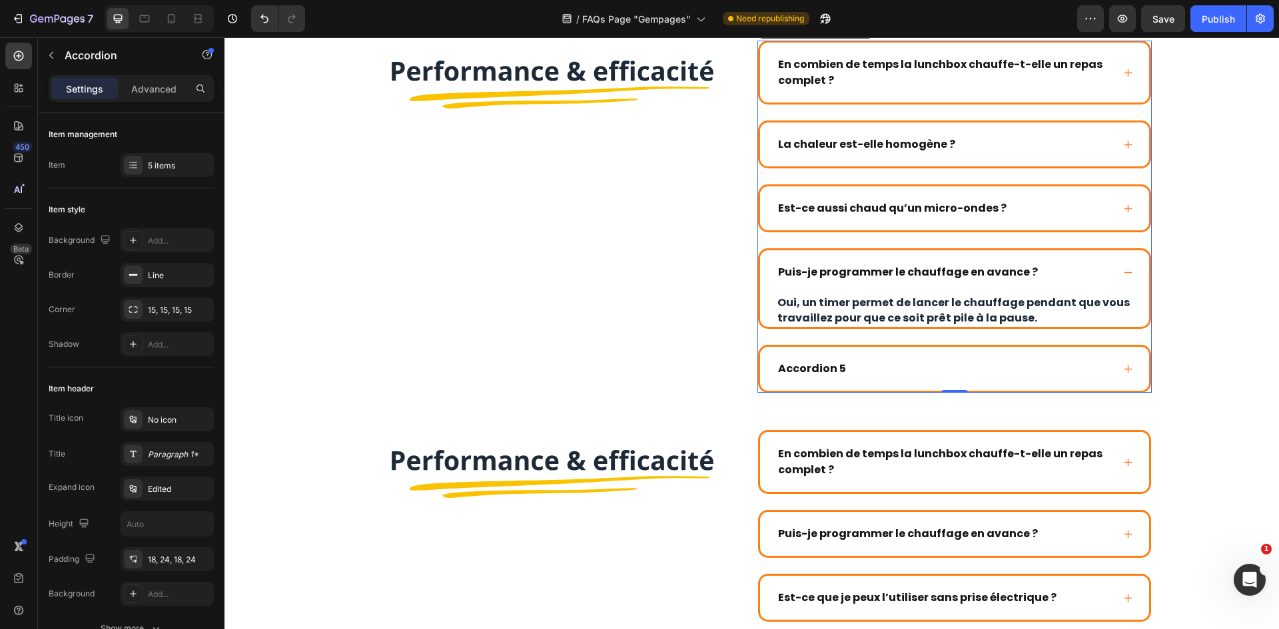
click at [1089, 263] on div "Puis-je programmer le chauffage en avance ?" at bounding box center [944, 272] width 336 height 20
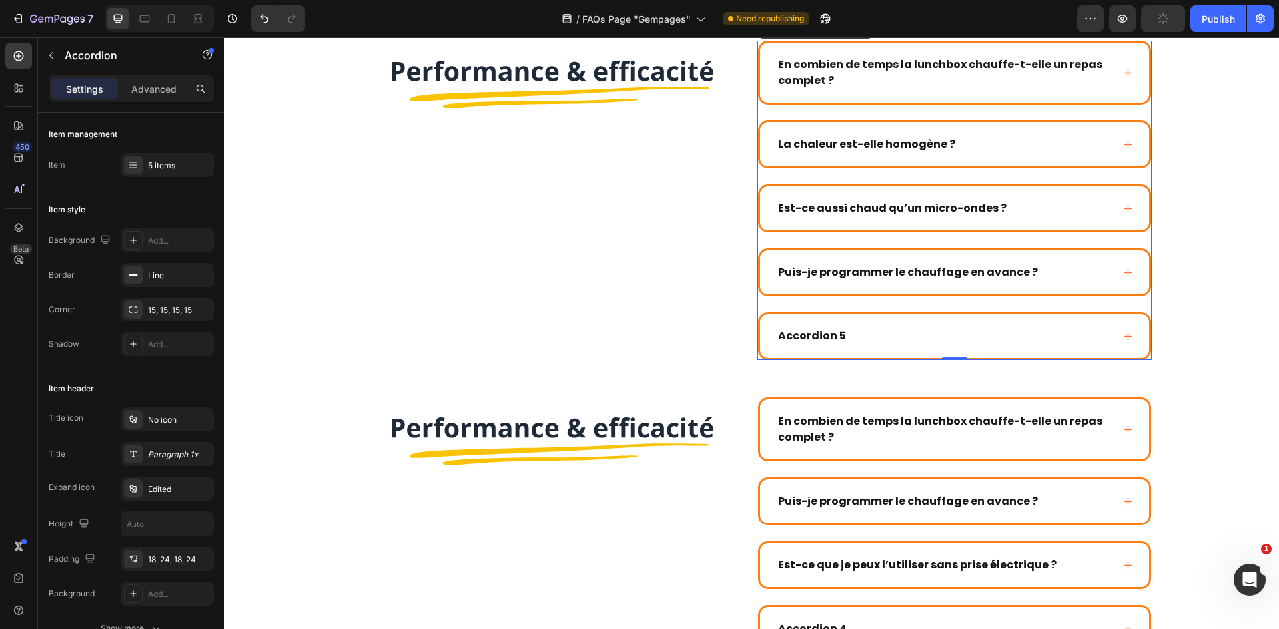
click at [856, 330] on div "Accordion 5" at bounding box center [944, 336] width 336 height 20
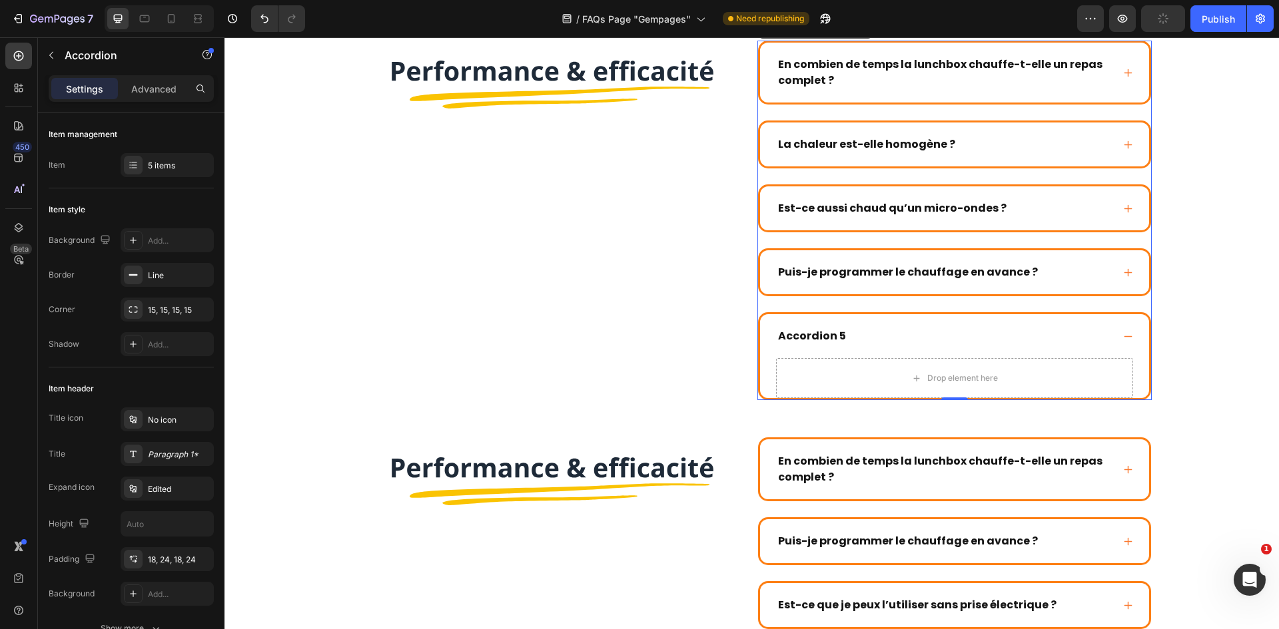
click at [891, 336] on div "Accordion 5" at bounding box center [944, 336] width 336 height 20
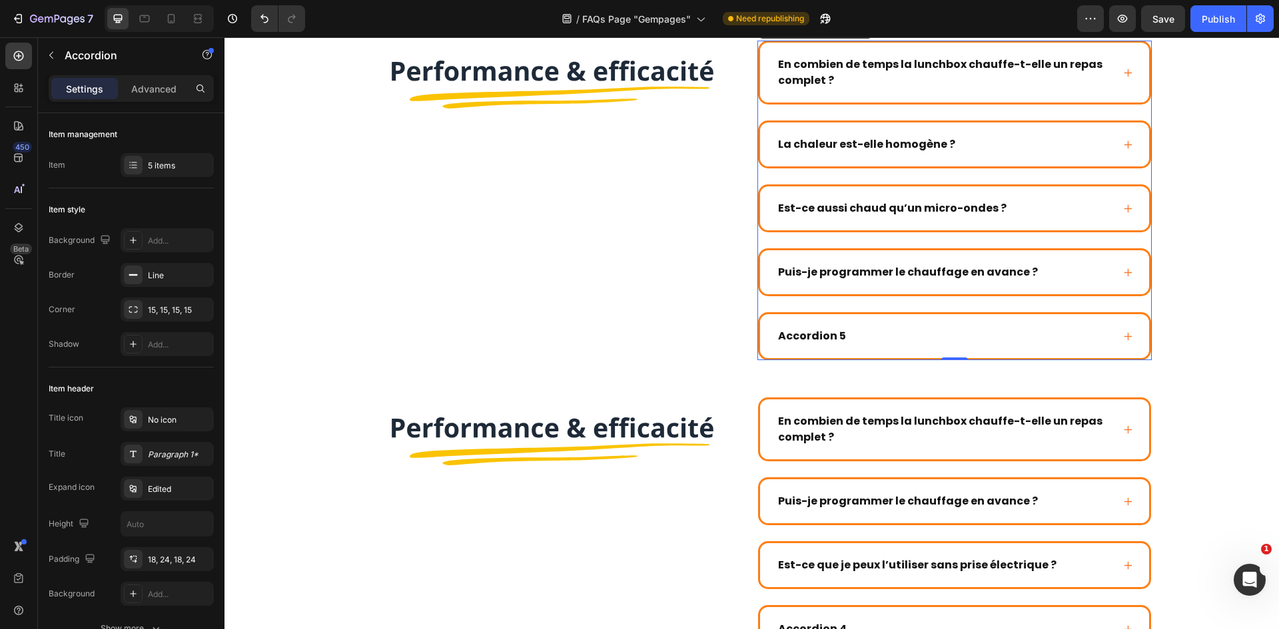
click at [884, 344] on div "Accordion 5" at bounding box center [944, 336] width 336 height 20
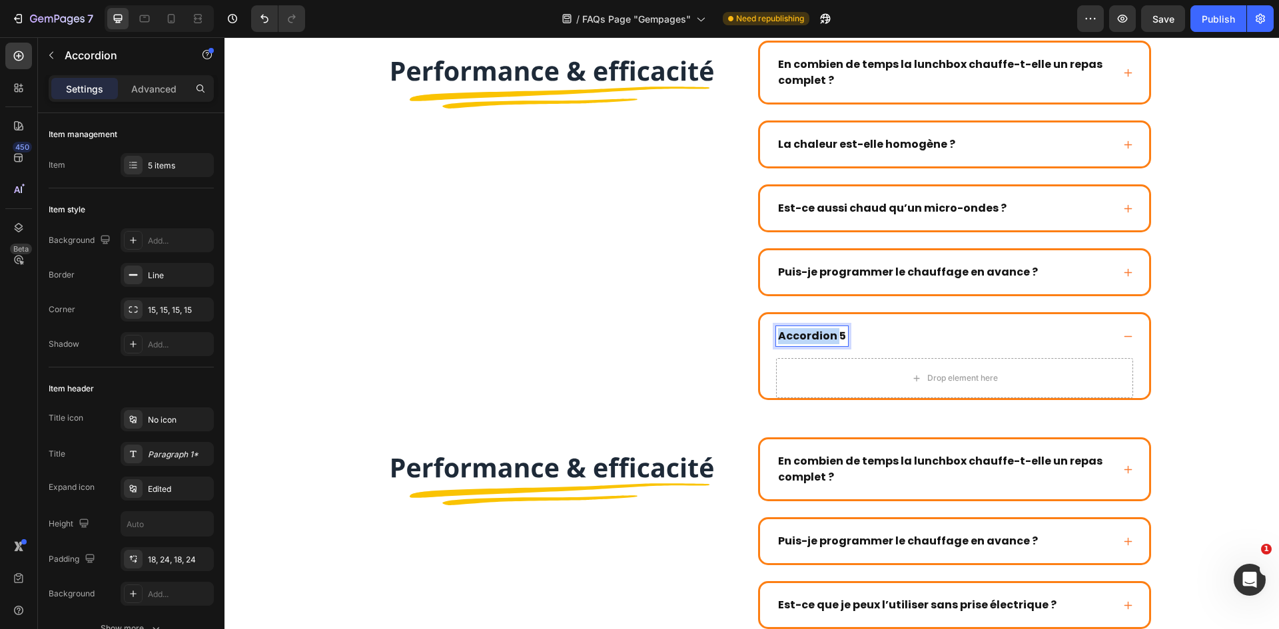
click at [824, 335] on p "Accordion 5" at bounding box center [812, 336] width 68 height 16
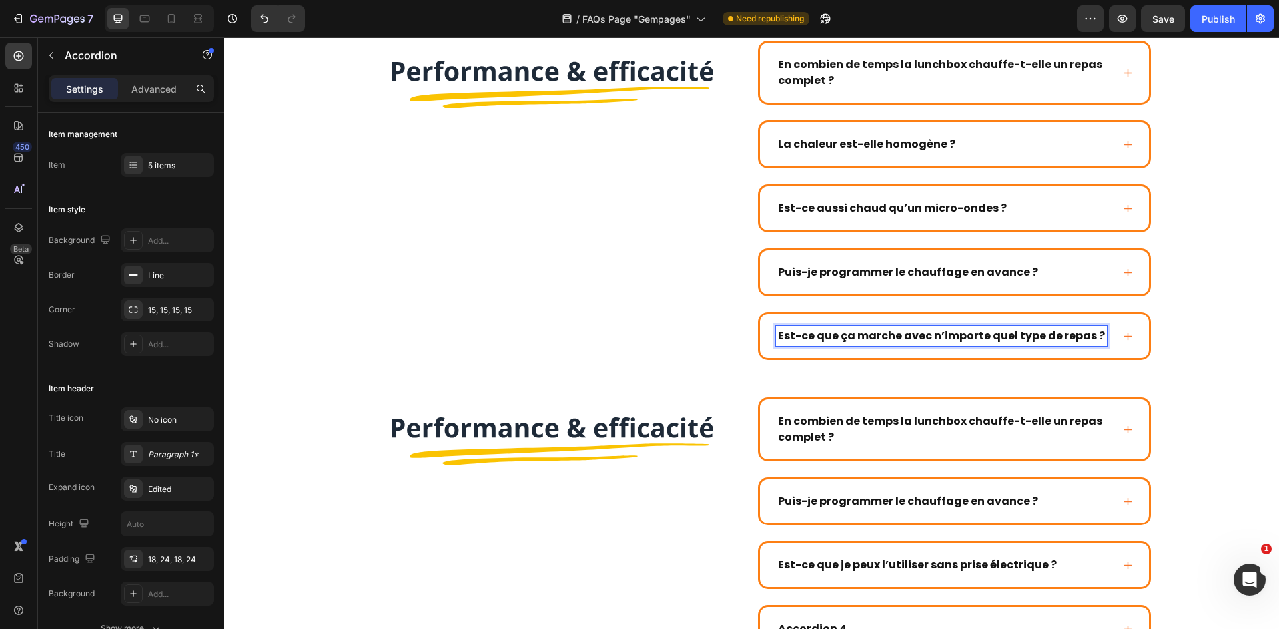
click at [1090, 340] on strong "Est-ce que ça marche avec n’importe quel type de repas ?" at bounding box center [941, 335] width 327 height 15
click at [1105, 329] on div "Est-ce que ça marche avec n’importe quel type de repas ?" at bounding box center [944, 336] width 336 height 20
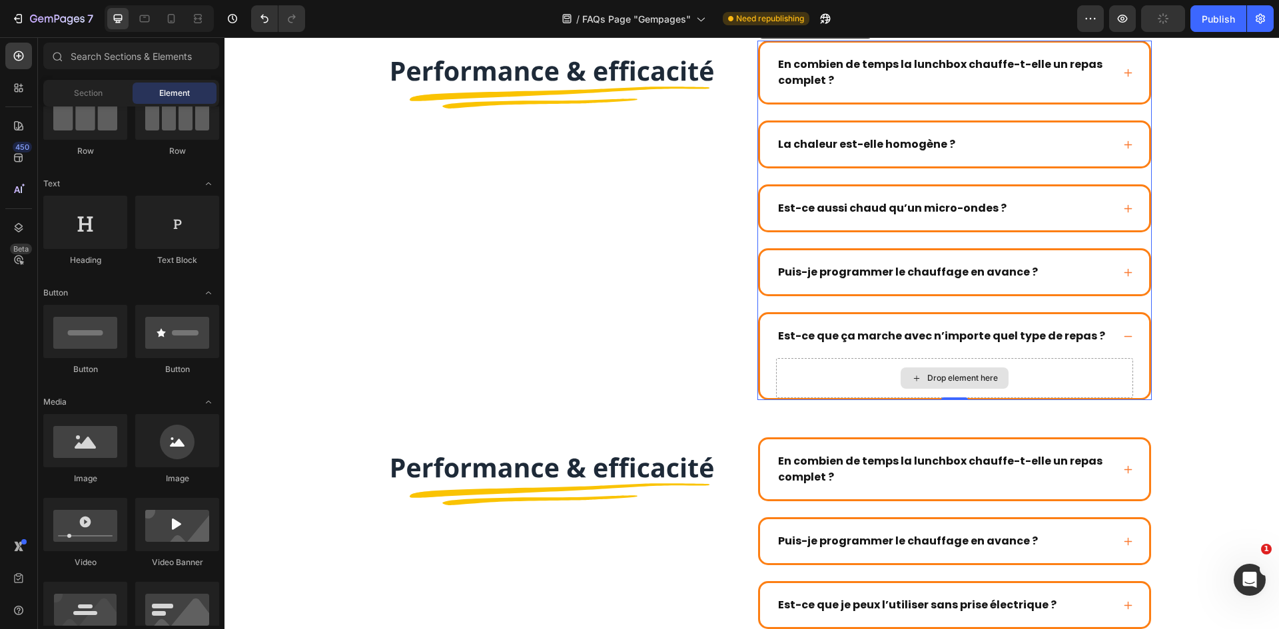
click at [947, 374] on div "Drop element here" at bounding box center [962, 378] width 71 height 11
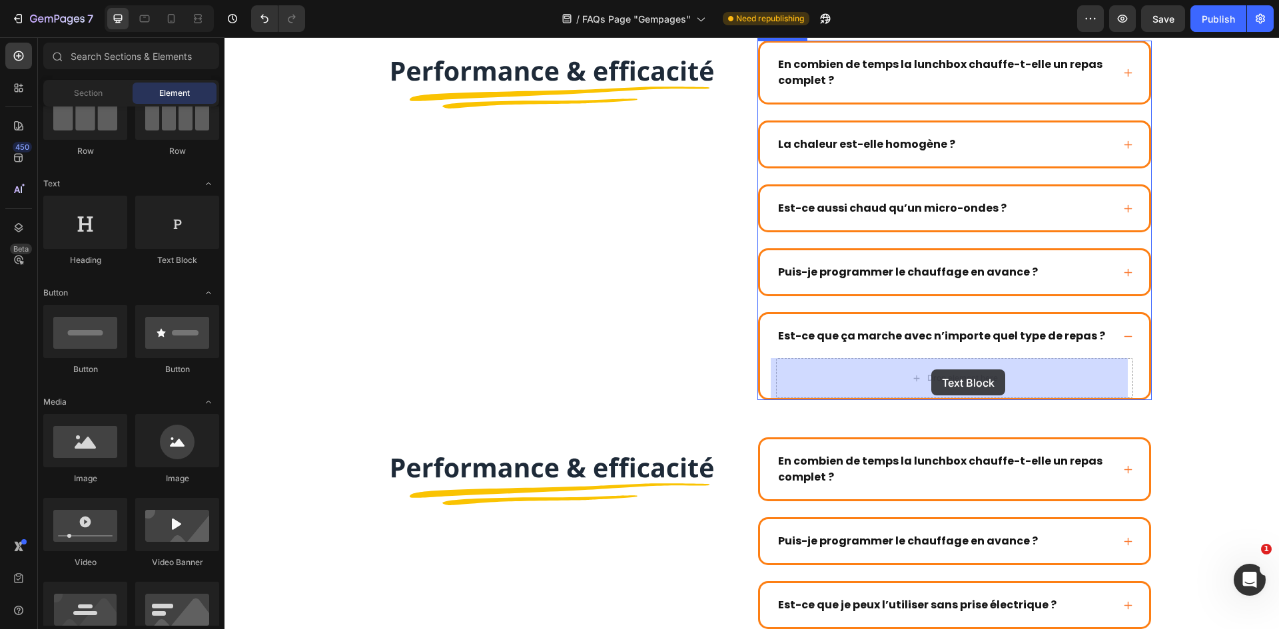
drag, startPoint x: 394, startPoint y: 269, endPoint x: 931, endPoint y: 370, distance: 546.8
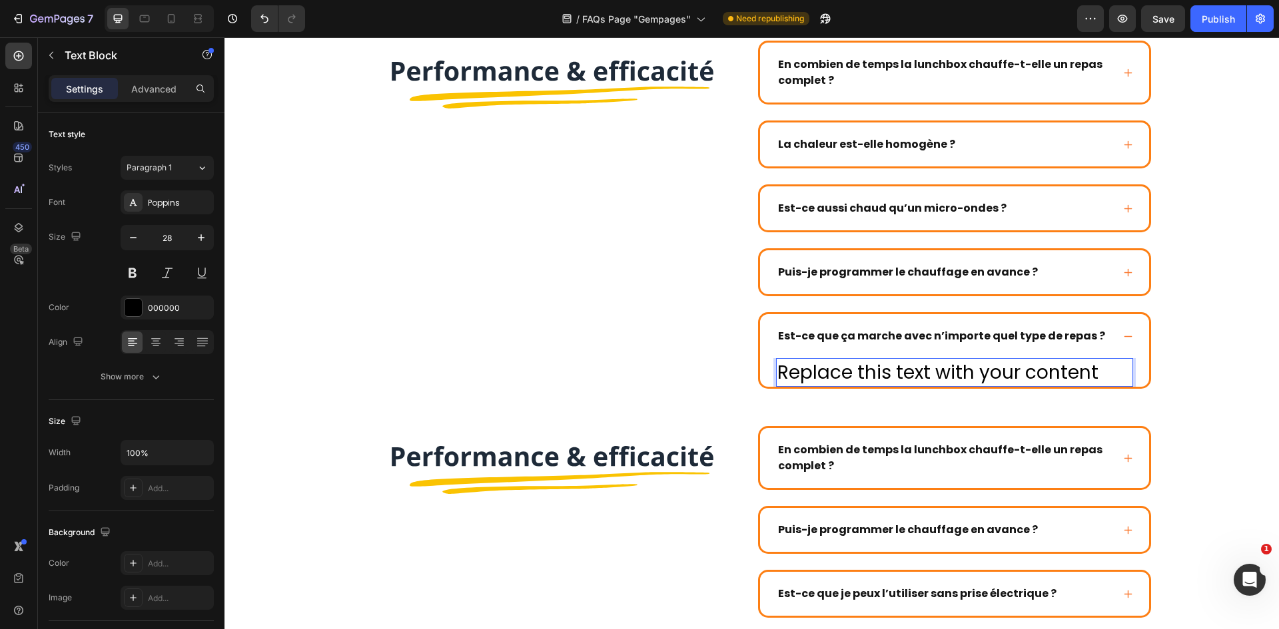
click at [896, 370] on div "Replace this text with your content" at bounding box center [954, 372] width 357 height 29
click at [896, 370] on p "Replace this text with your content" at bounding box center [954, 373] width 354 height 26
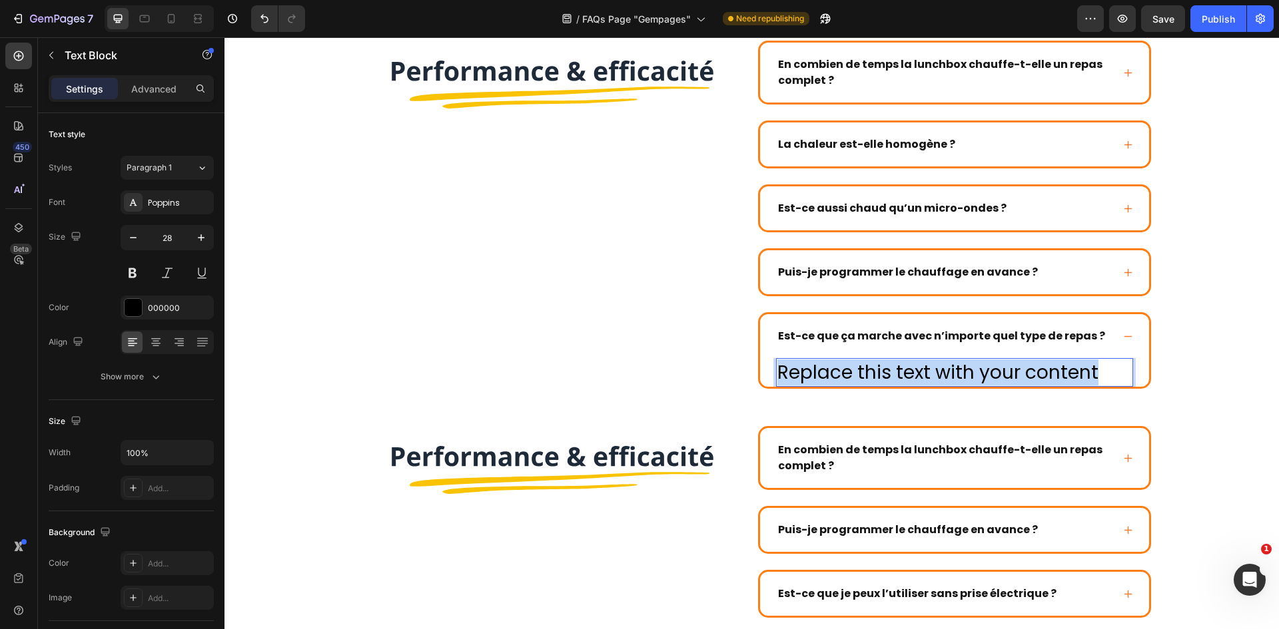
click at [896, 370] on p "Replace this text with your content" at bounding box center [954, 373] width 354 height 26
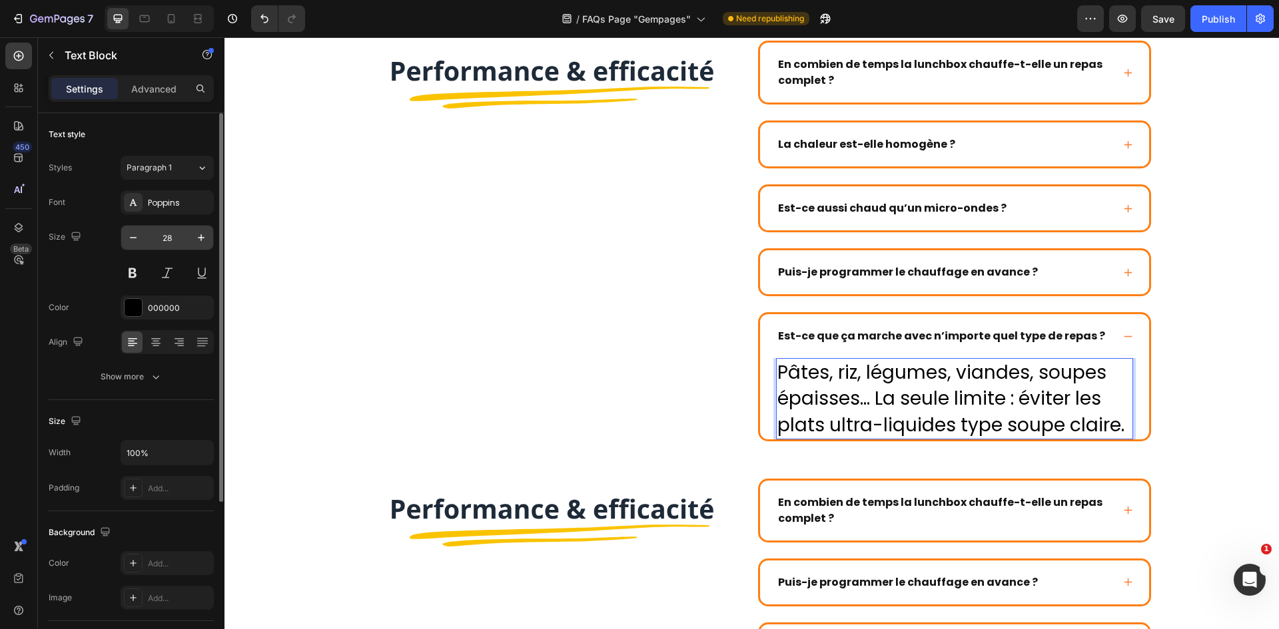
click at [165, 232] on input "28" at bounding box center [167, 238] width 44 height 24
type input "16"
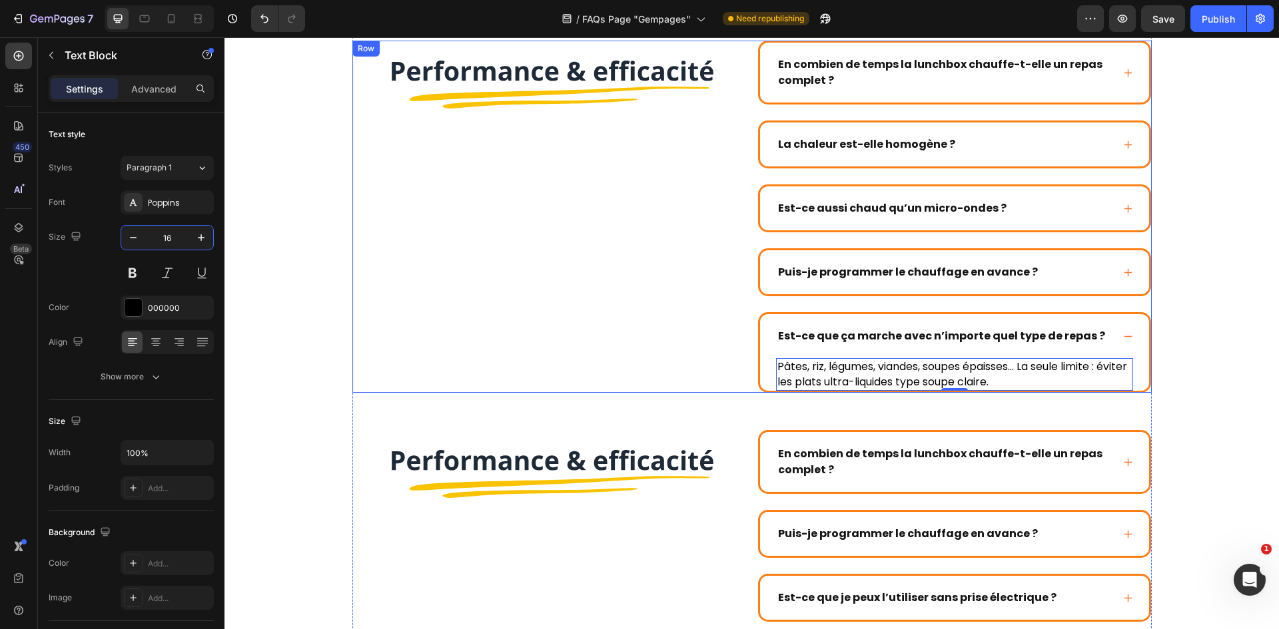
click at [629, 283] on div "Image" at bounding box center [549, 217] width 394 height 352
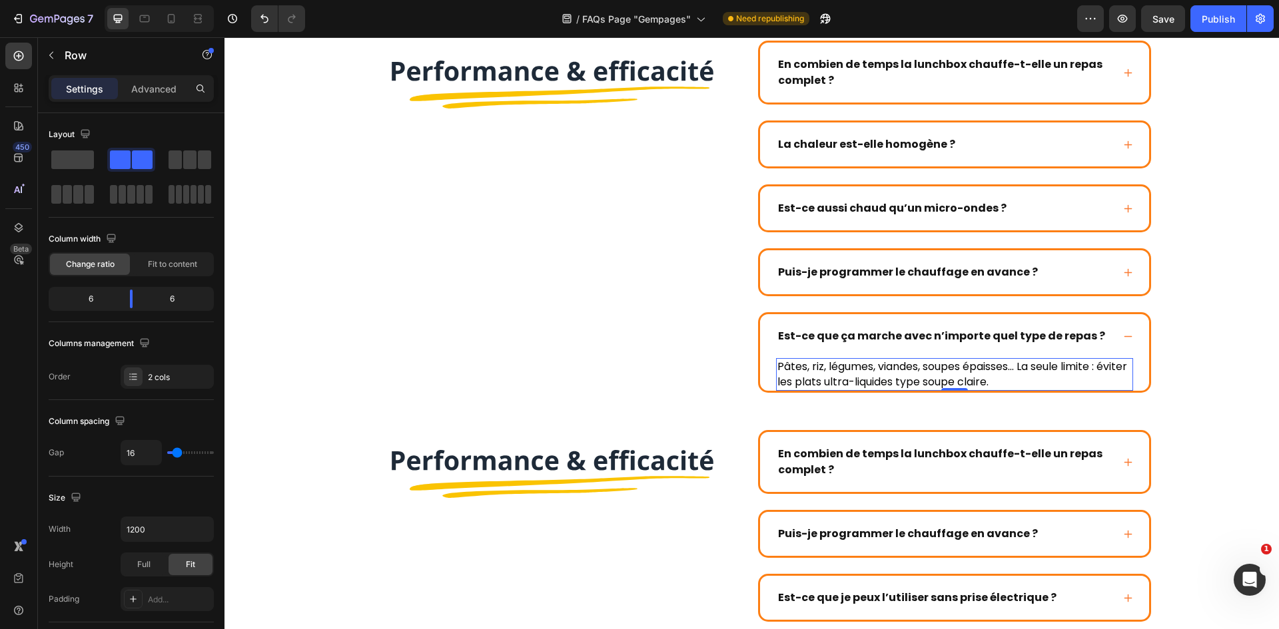
click at [942, 388] on p "Pâtes, riz, légumes, viandes, soupes épaisses… La seule limite : éviter les pla…" at bounding box center [954, 375] width 354 height 30
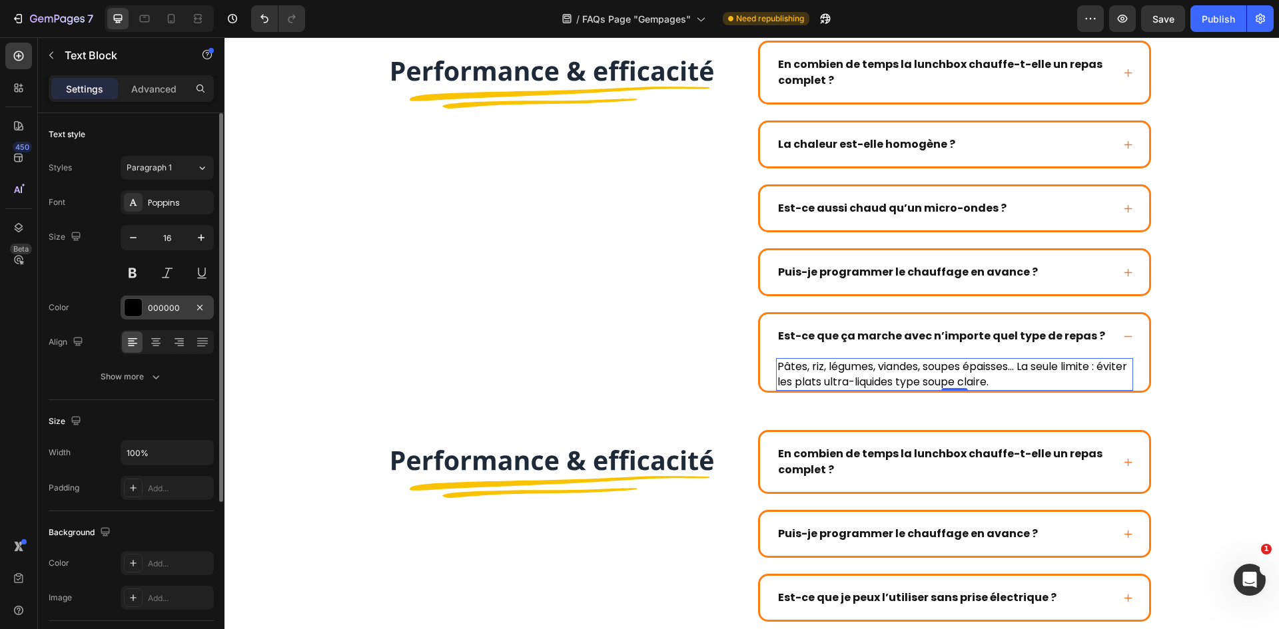
click at [161, 308] on div "000000" at bounding box center [167, 308] width 39 height 12
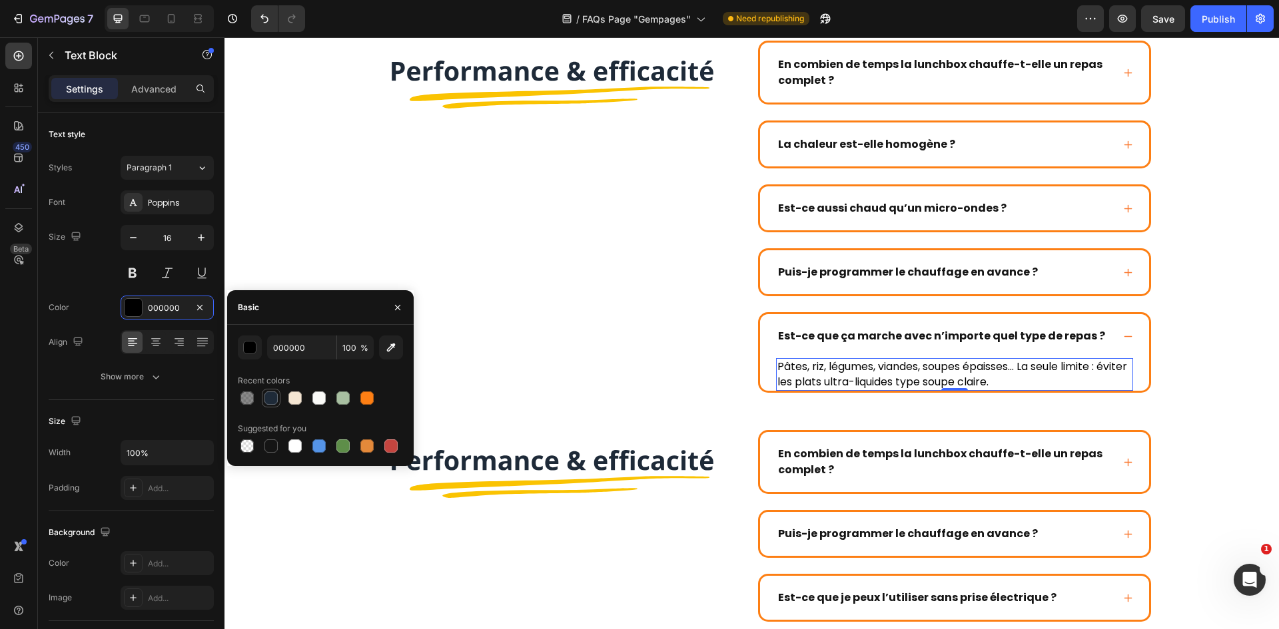
click at [279, 396] on div at bounding box center [271, 398] width 19 height 19
type input "1E2A38"
click at [126, 264] on button at bounding box center [133, 273] width 24 height 24
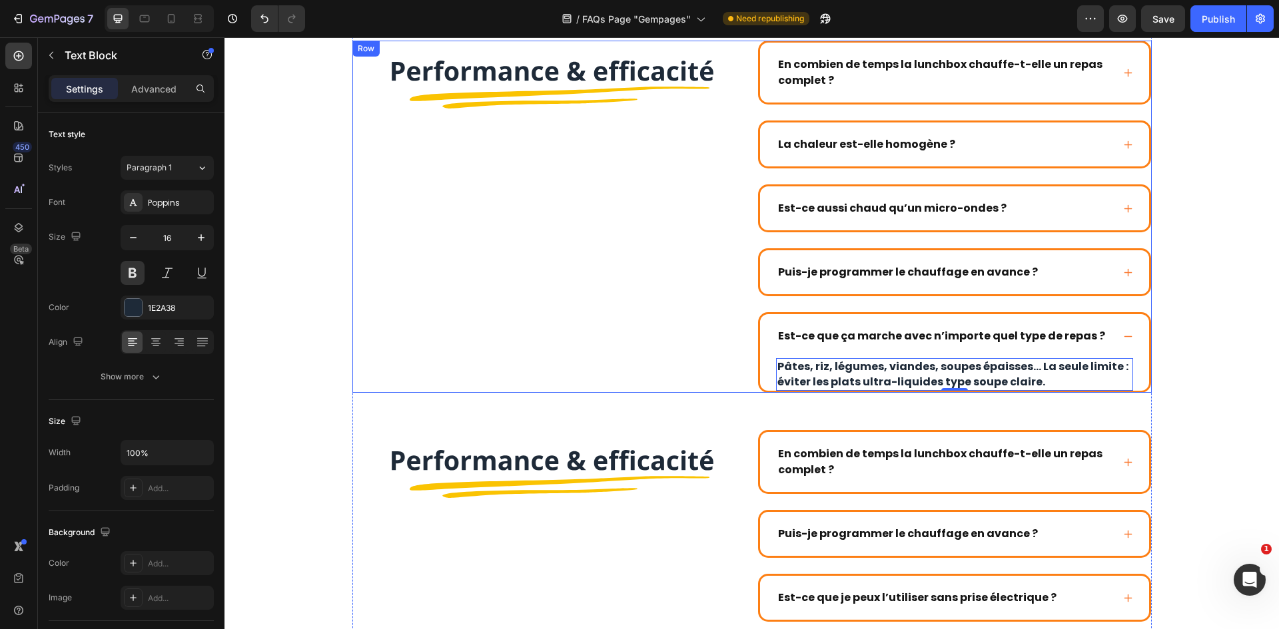
click at [547, 262] on div "Image" at bounding box center [549, 217] width 394 height 352
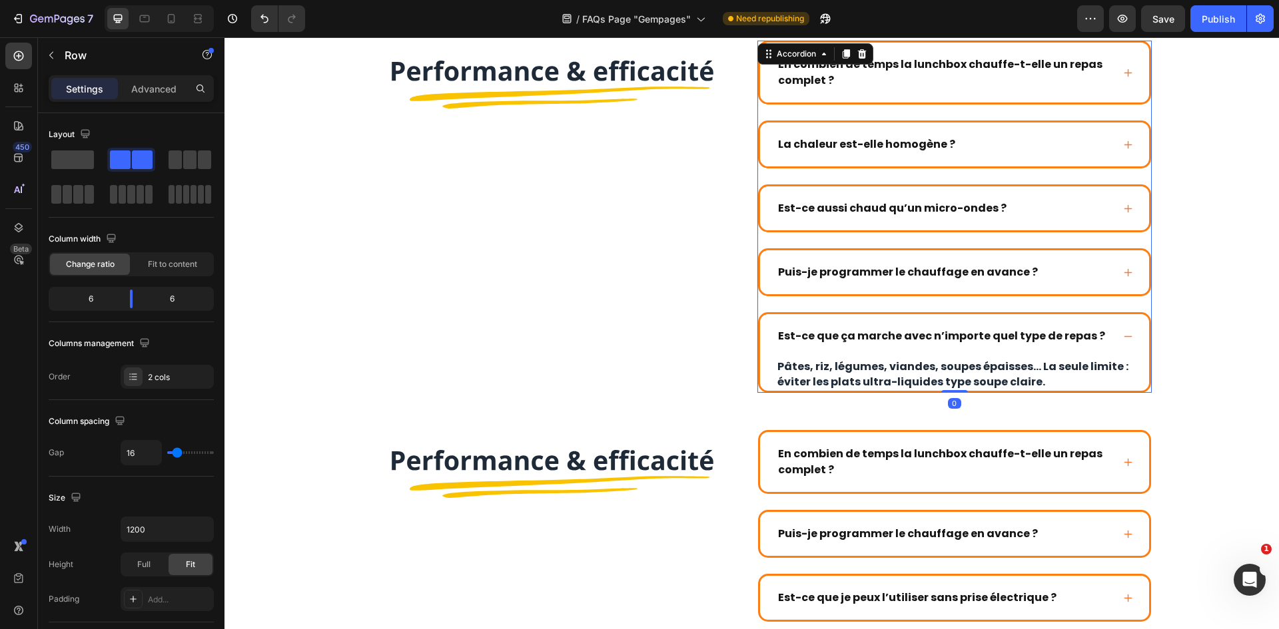
click at [1135, 336] on div "Est-ce que ça marche avec n’importe quel type de repas ?" at bounding box center [954, 336] width 389 height 44
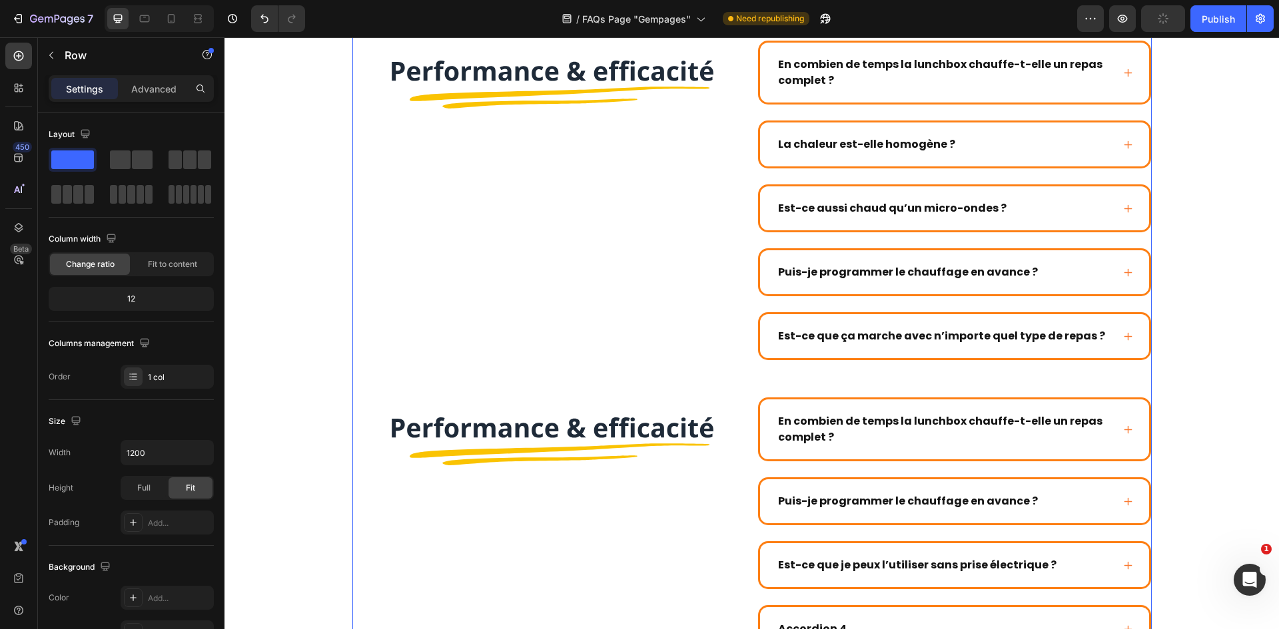
click at [648, 511] on div "Image" at bounding box center [549, 558] width 394 height 320
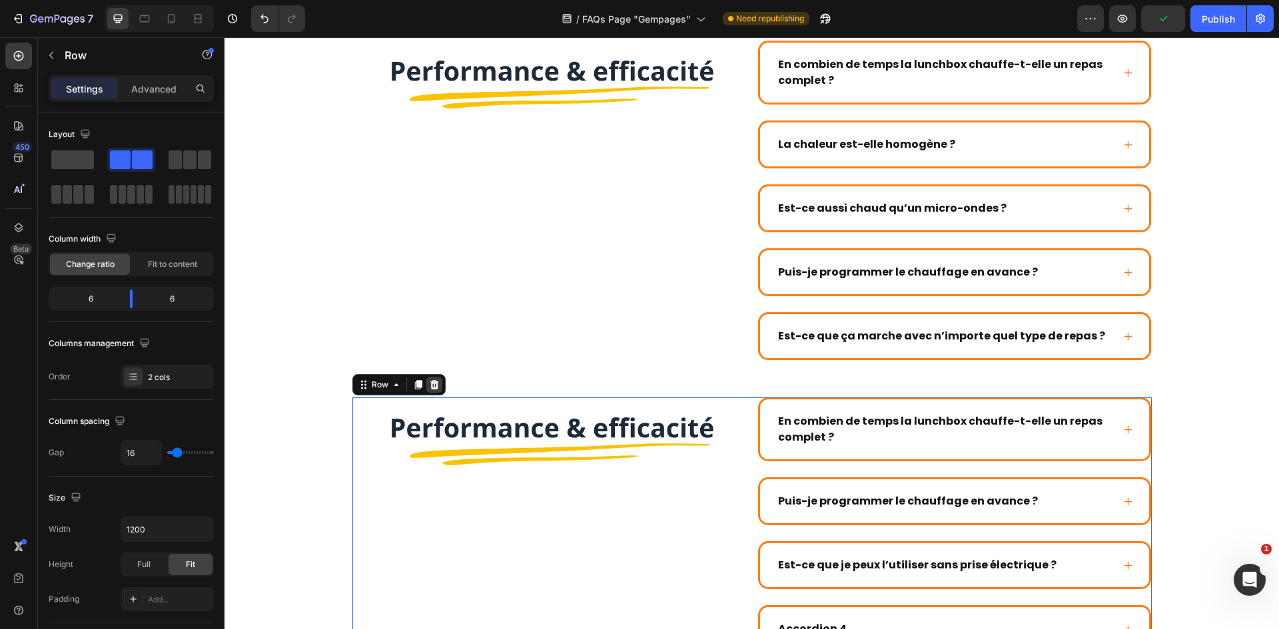
click at [430, 381] on icon at bounding box center [434, 384] width 9 height 9
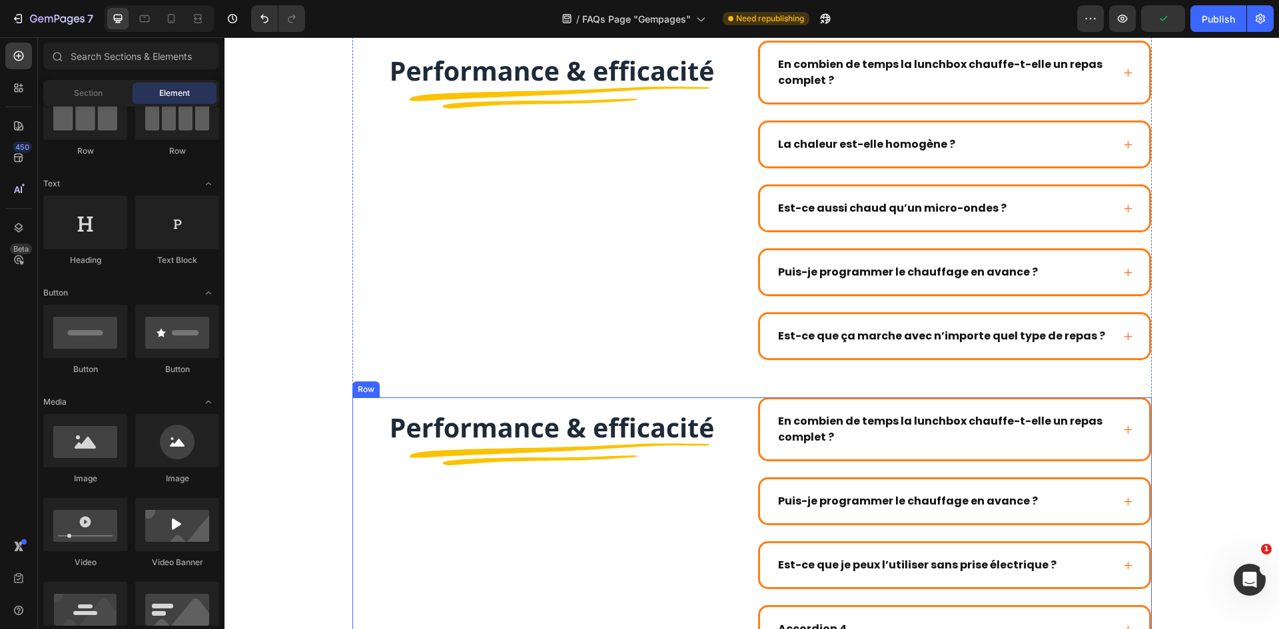
click at [613, 517] on div "Image" at bounding box center [549, 558] width 394 height 320
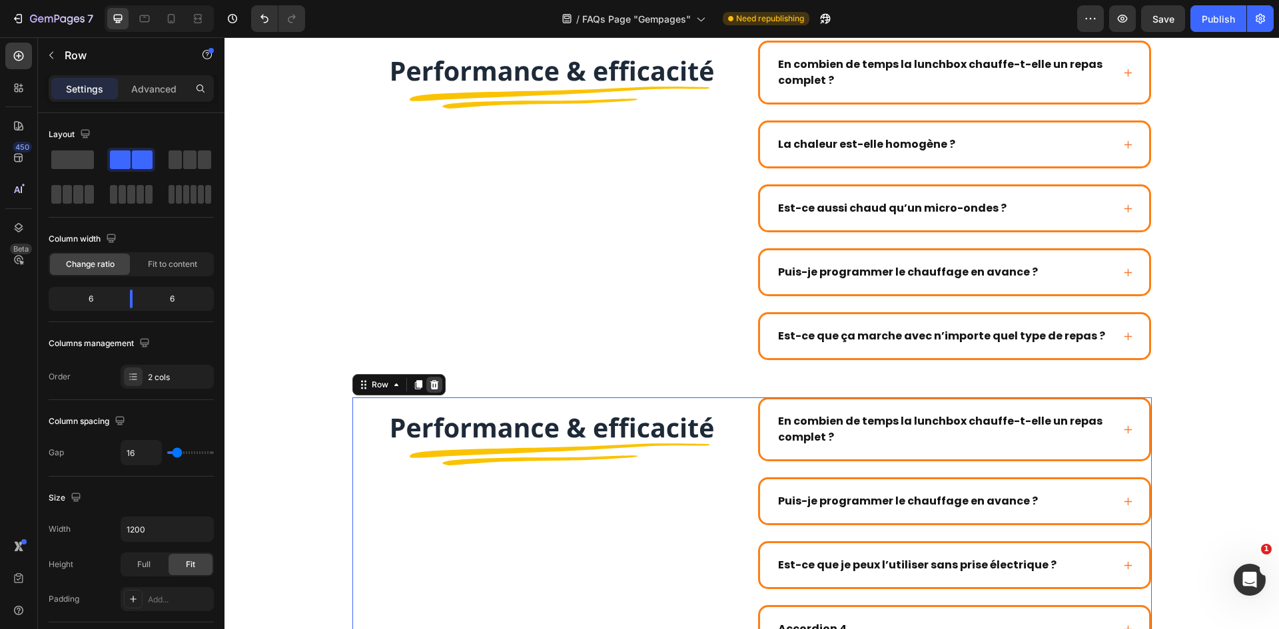
click at [431, 378] on div at bounding box center [434, 385] width 16 height 16
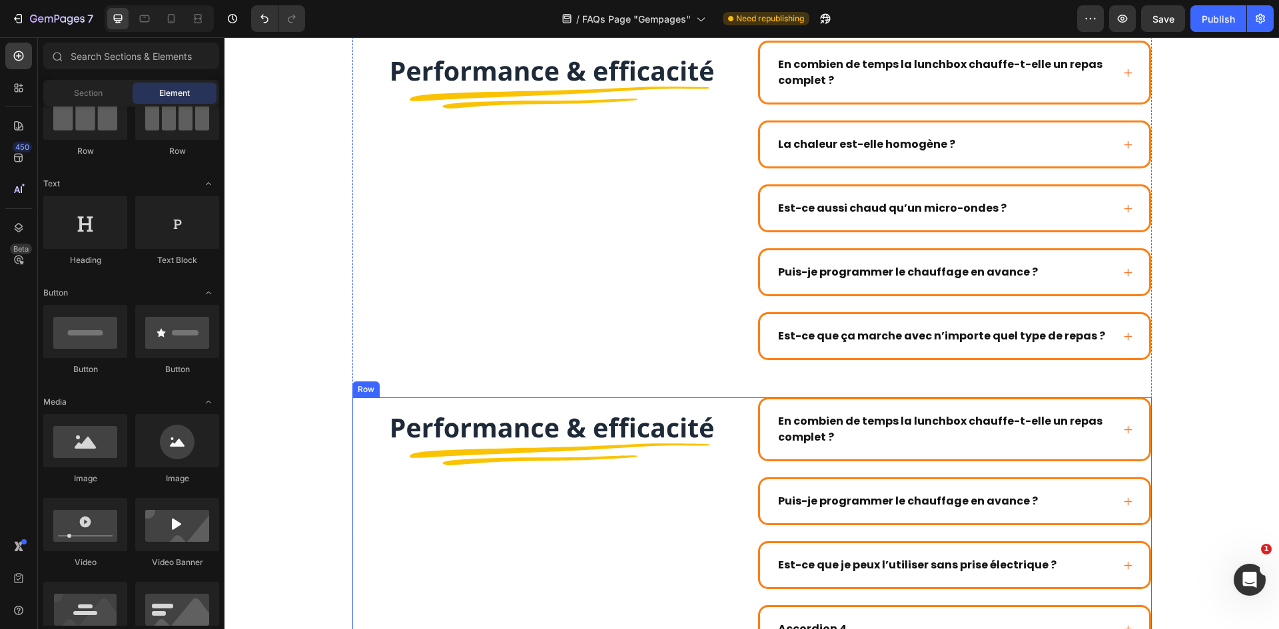
click at [581, 498] on div "Image" at bounding box center [549, 558] width 394 height 320
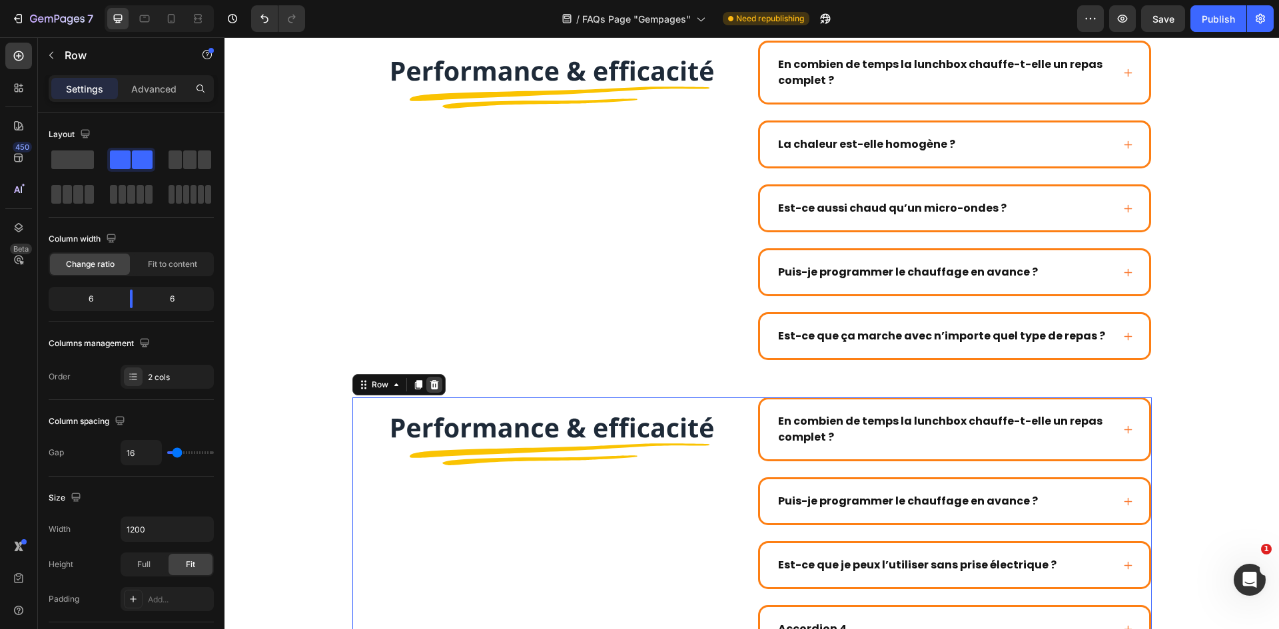
click at [432, 382] on icon at bounding box center [434, 385] width 11 height 11
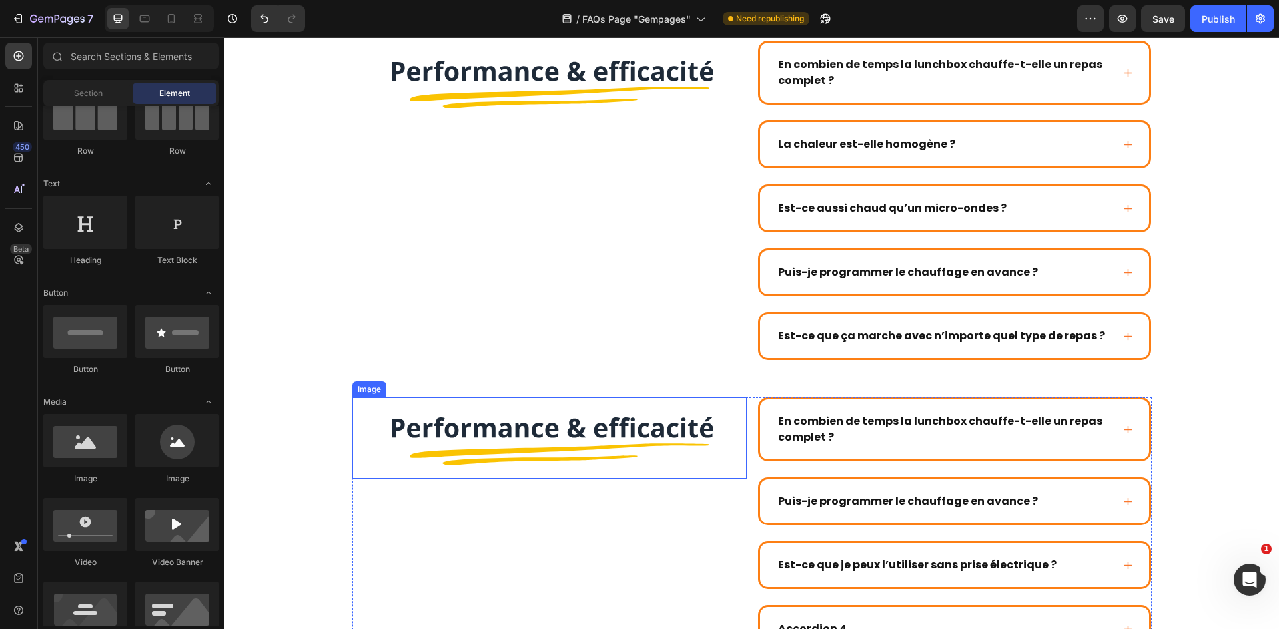
click at [564, 474] on img at bounding box center [549, 438] width 394 height 81
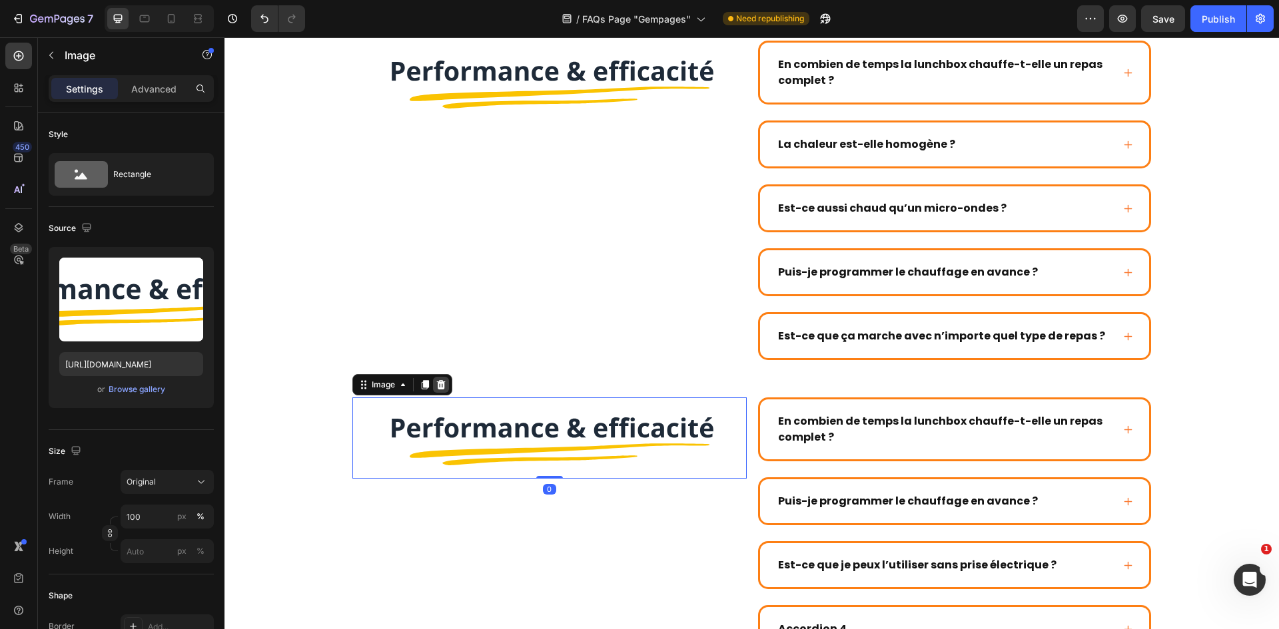
click at [436, 382] on icon at bounding box center [440, 384] width 9 height 9
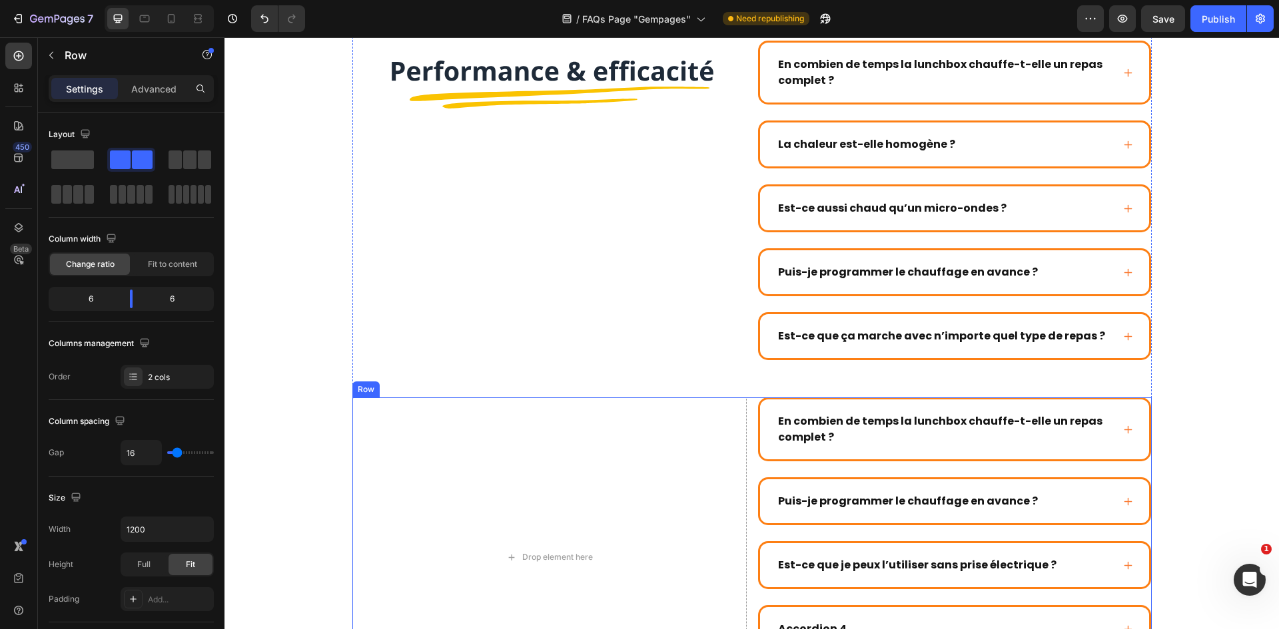
click at [748, 428] on div "Drop element here En combien de temps la lunchbox chauffe-t-elle un repas compl…" at bounding box center [751, 558] width 799 height 320
click at [430, 383] on icon at bounding box center [434, 384] width 9 height 9
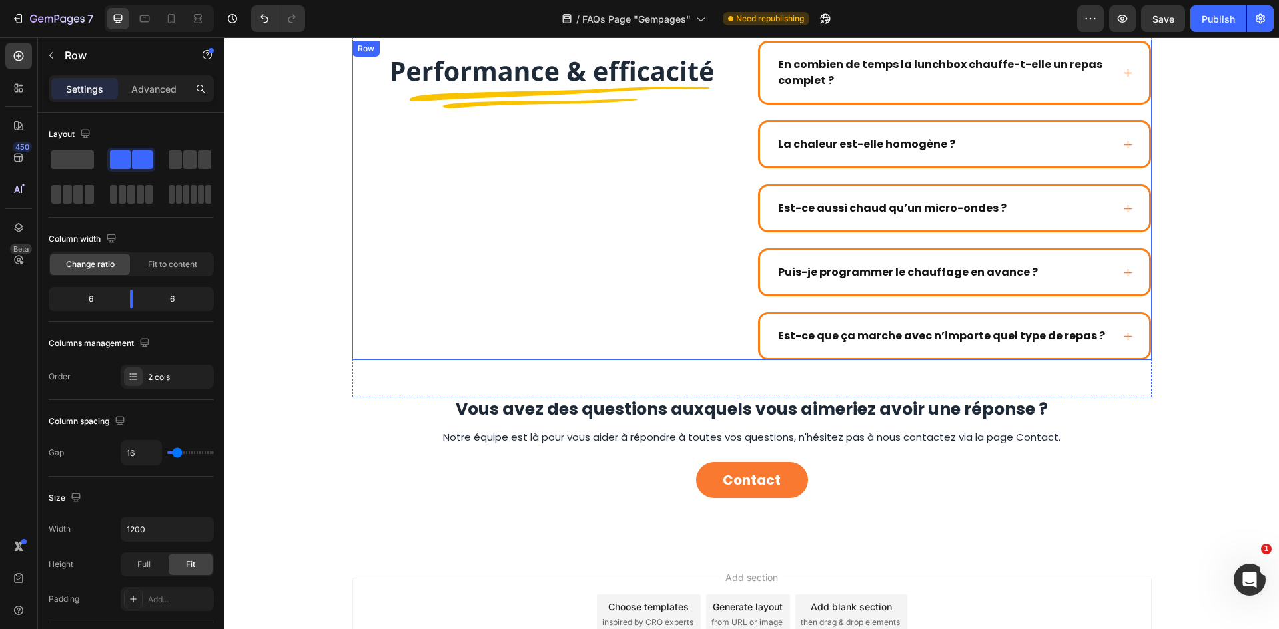
click at [666, 254] on div "Image" at bounding box center [549, 201] width 394 height 320
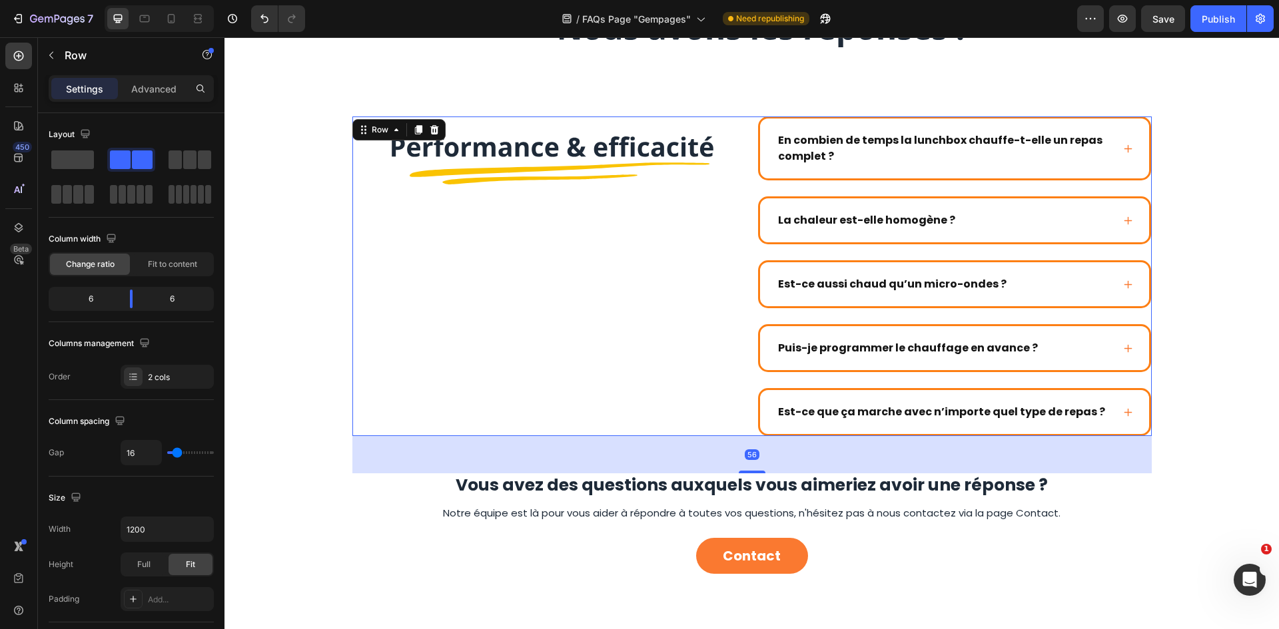
scroll to position [168, 0]
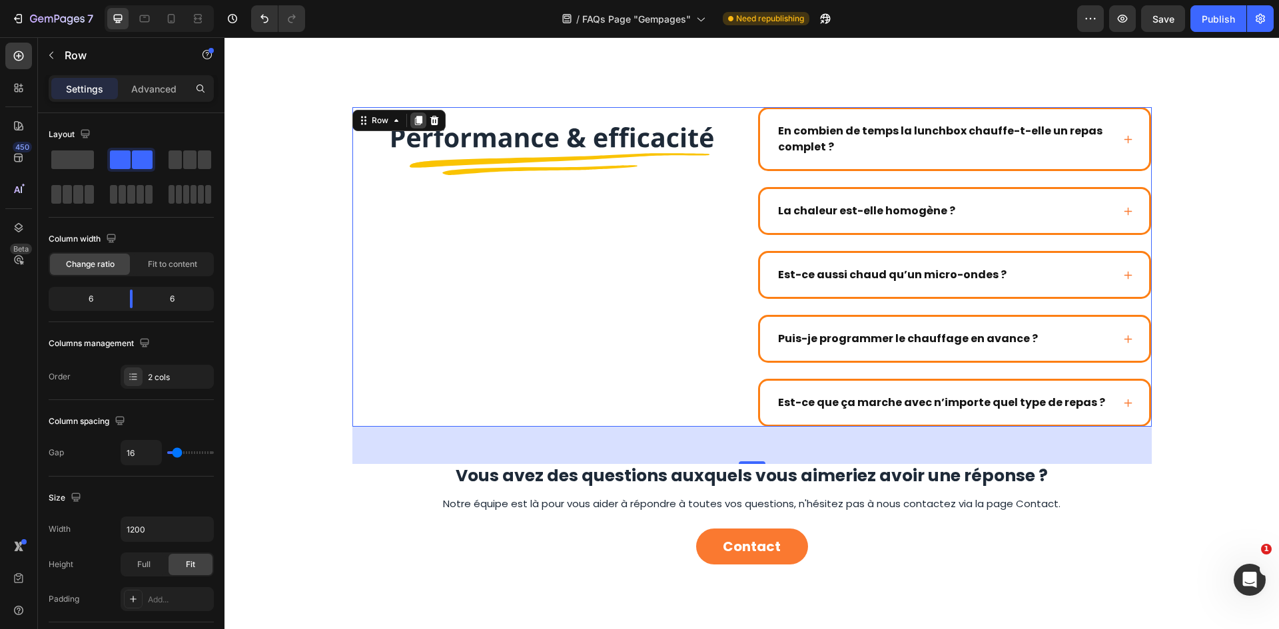
click at [415, 122] on icon at bounding box center [417, 120] width 7 height 9
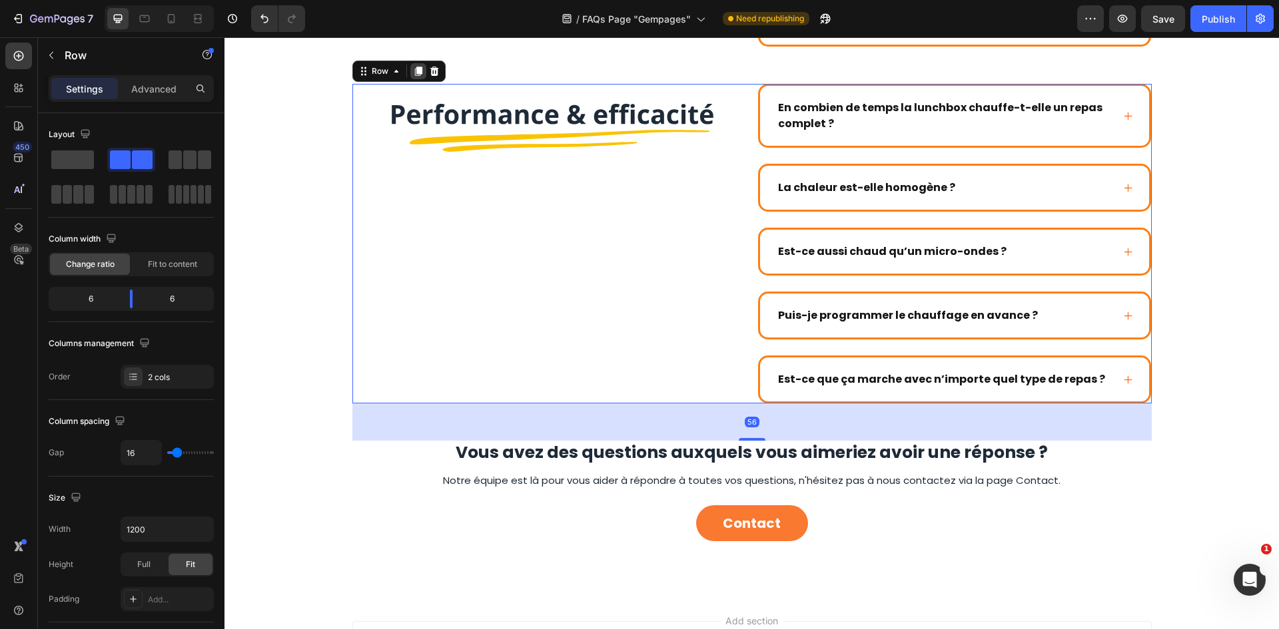
click at [414, 73] on icon at bounding box center [417, 71] width 7 height 9
click at [415, 74] on icon at bounding box center [417, 71] width 7 height 9
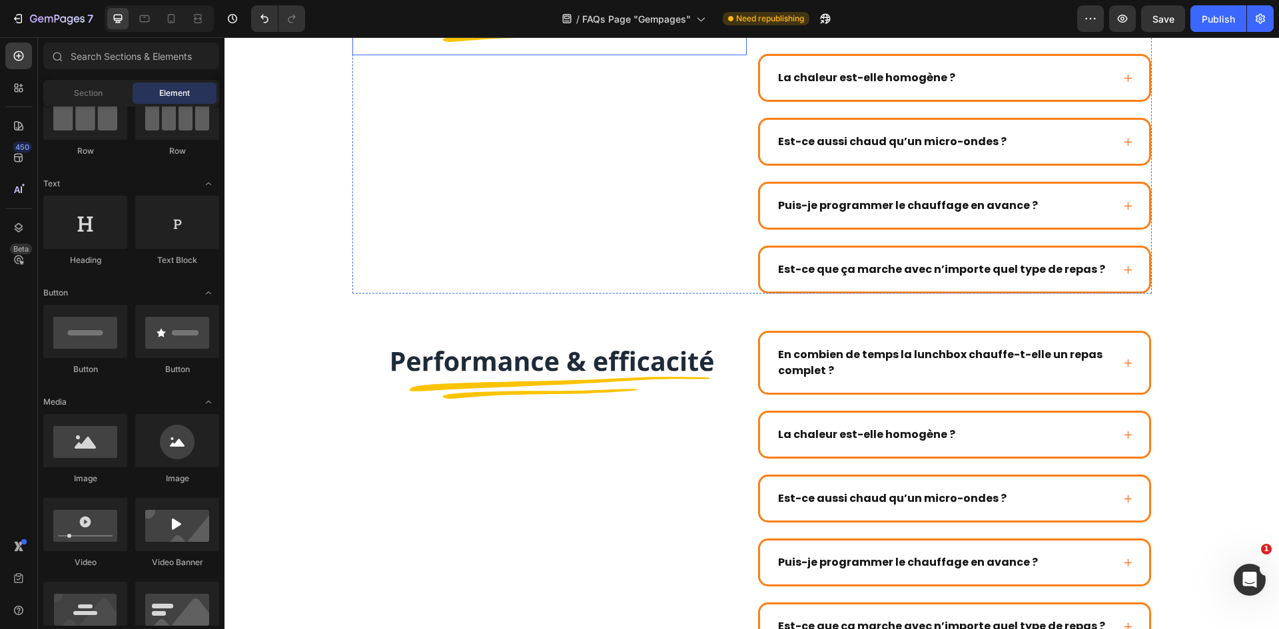
scroll to position [400, 0]
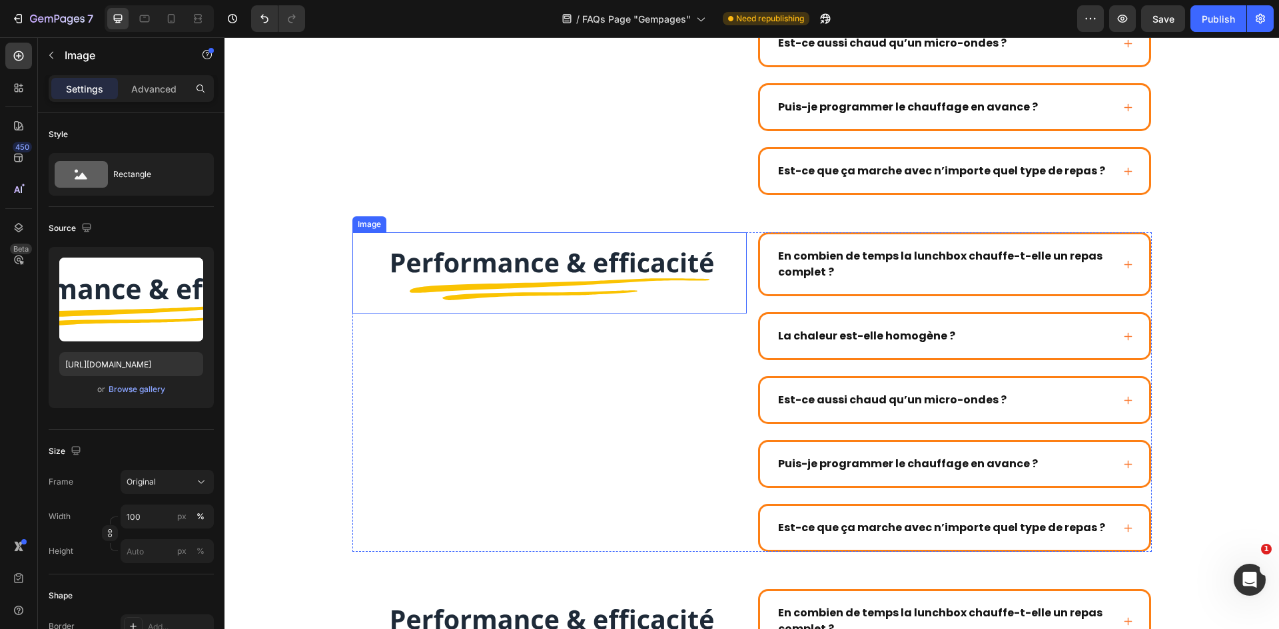
click at [583, 246] on img at bounding box center [549, 272] width 394 height 81
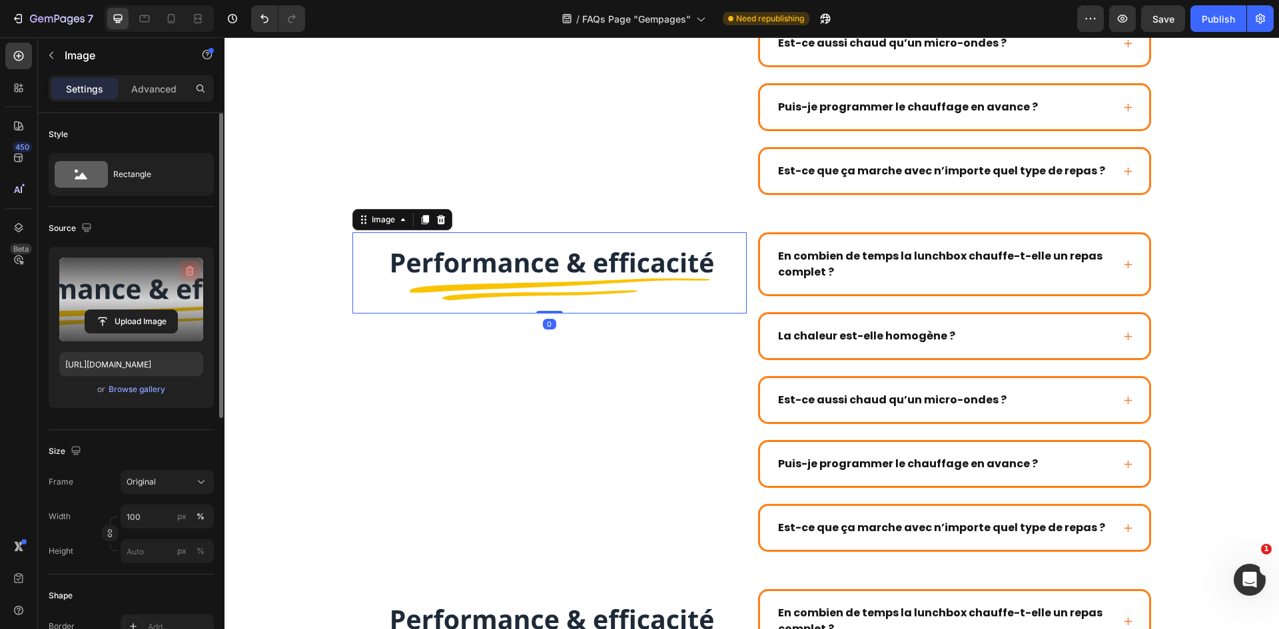
click at [192, 266] on icon "button" at bounding box center [189, 270] width 13 height 13
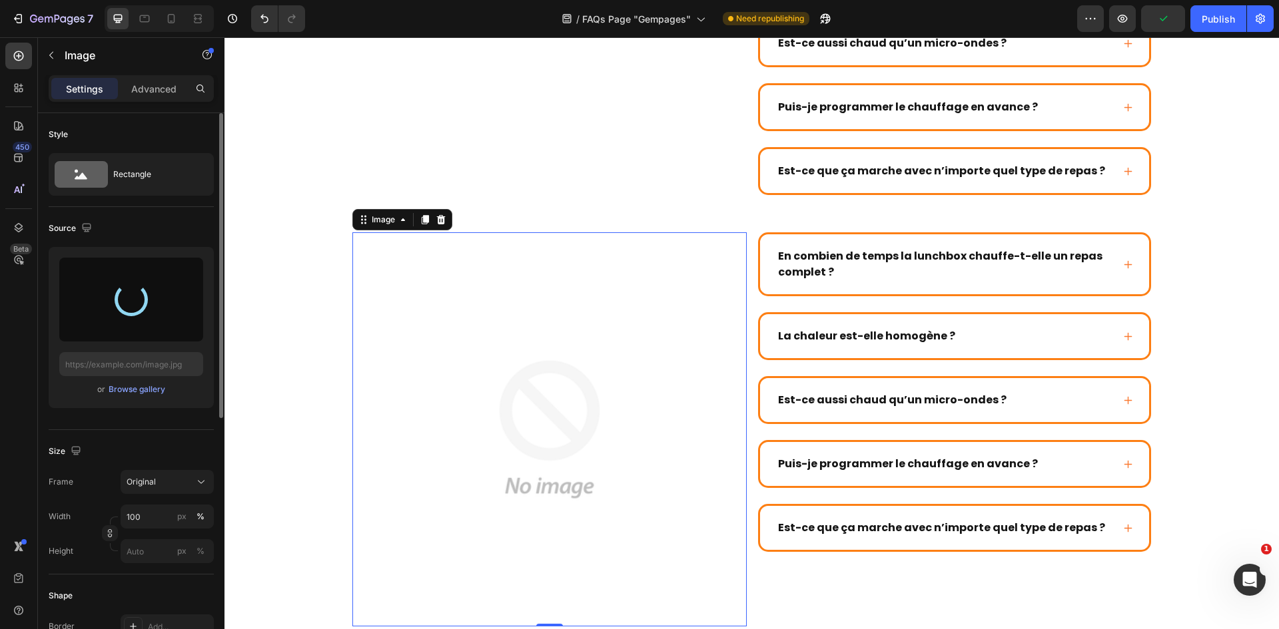
type input "https://cdn.shopify.com/s/files/1/0947/1977/0948/files/gempages_584826131627115…"
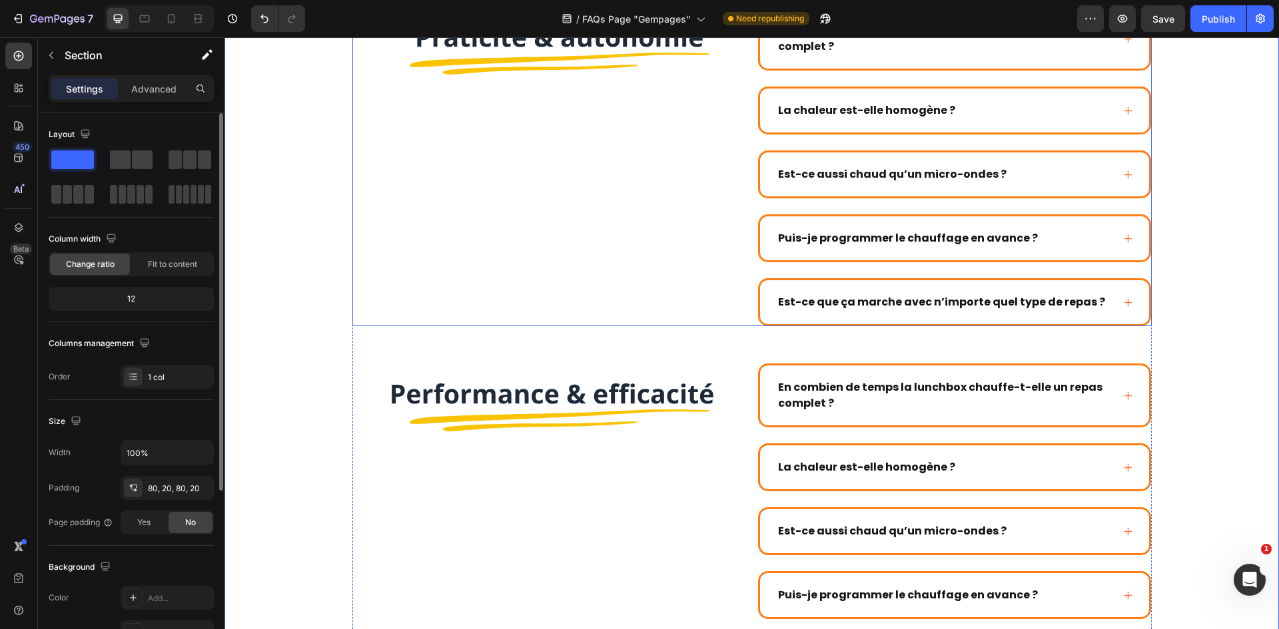
scroll to position [733, 0]
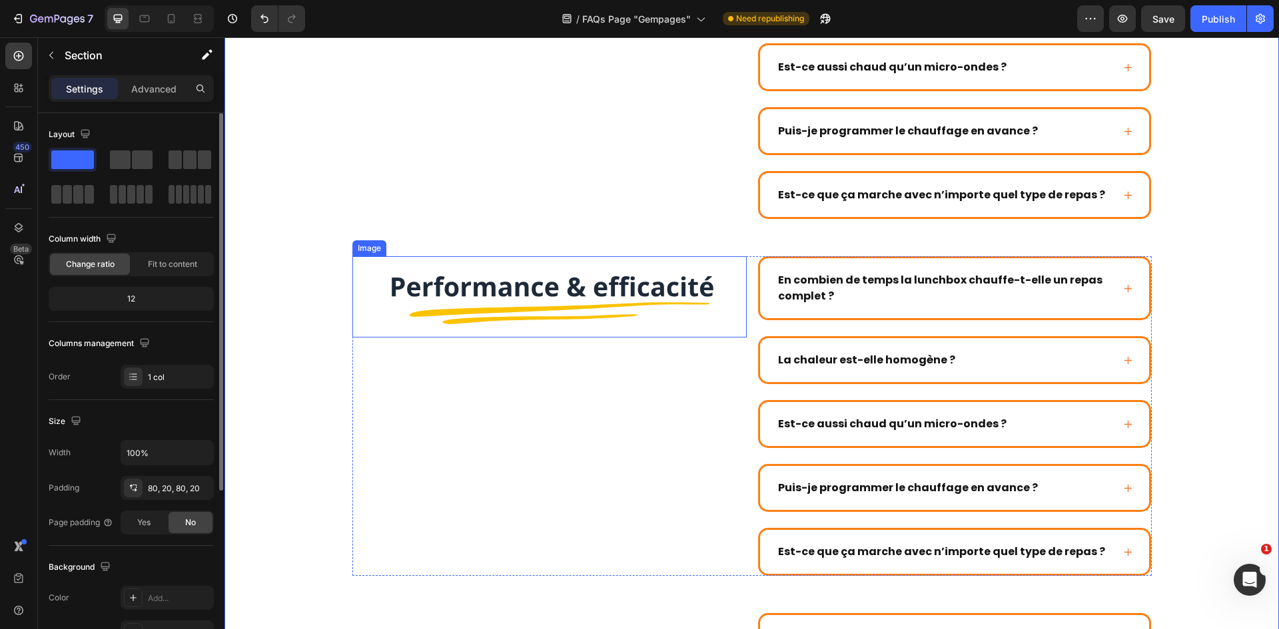
click at [625, 270] on img at bounding box center [549, 296] width 394 height 81
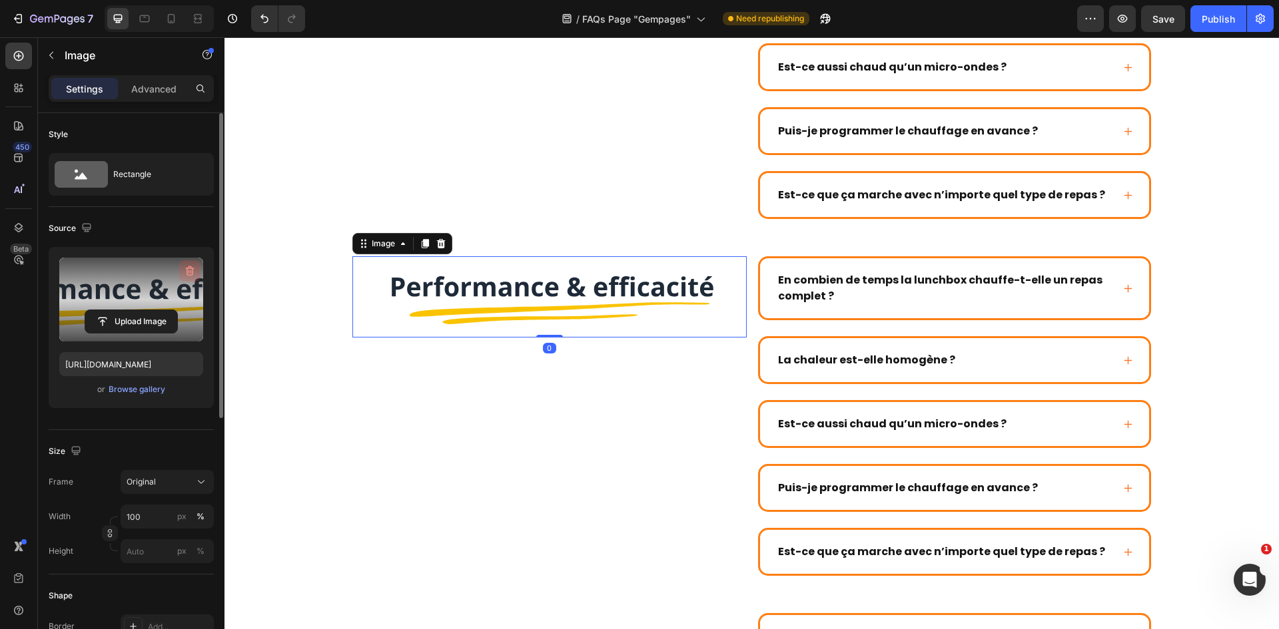
click at [185, 266] on icon "button" at bounding box center [189, 270] width 13 height 13
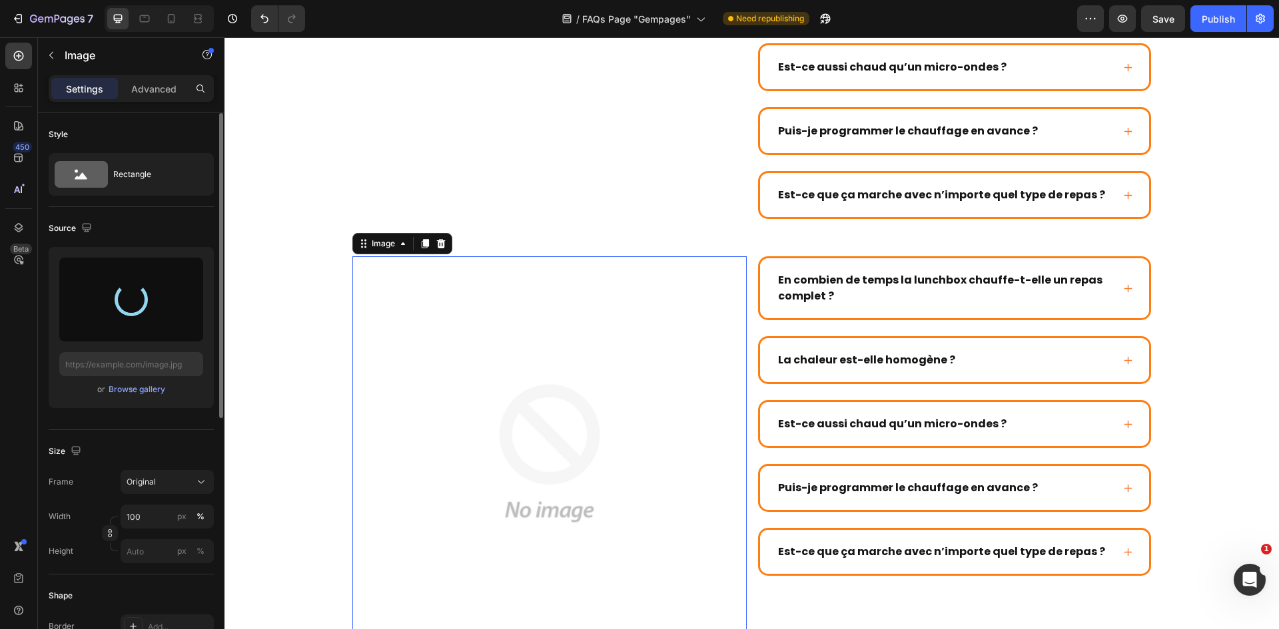
click at [599, 318] on img at bounding box center [549, 453] width 394 height 394
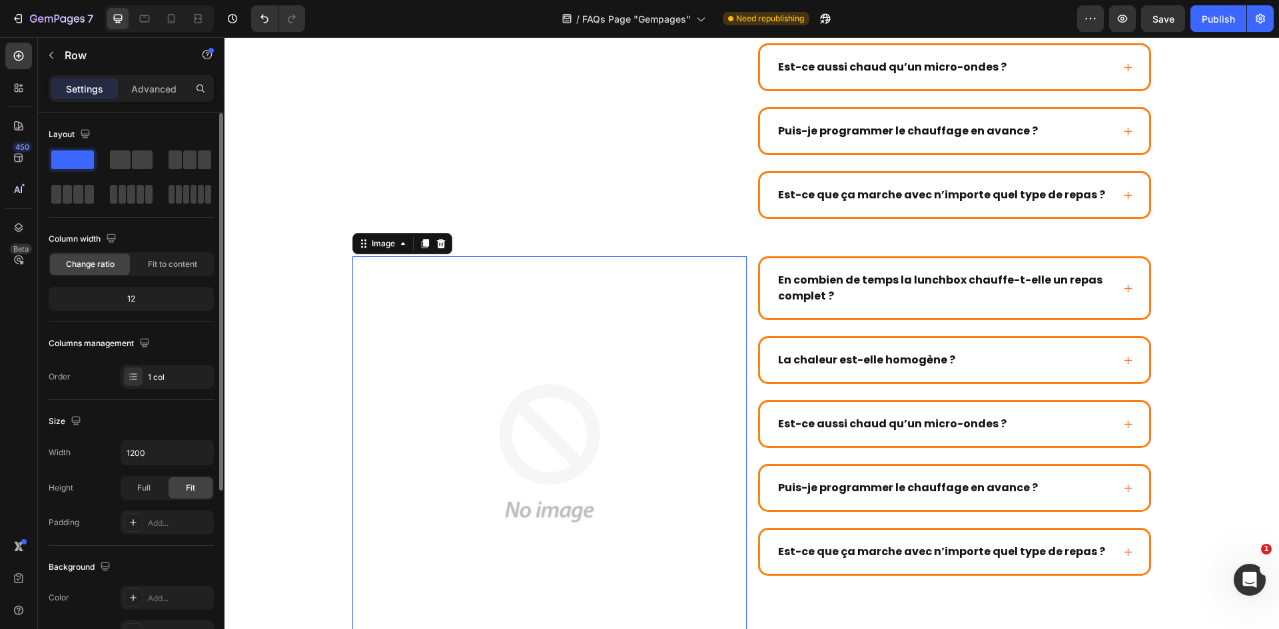
click at [623, 221] on div "Image Image En combien de temps la lunchbox chauffe-t-elle un repas complet ? L…" at bounding box center [751, 393] width 799 height 2017
click at [597, 301] on img at bounding box center [549, 453] width 394 height 394
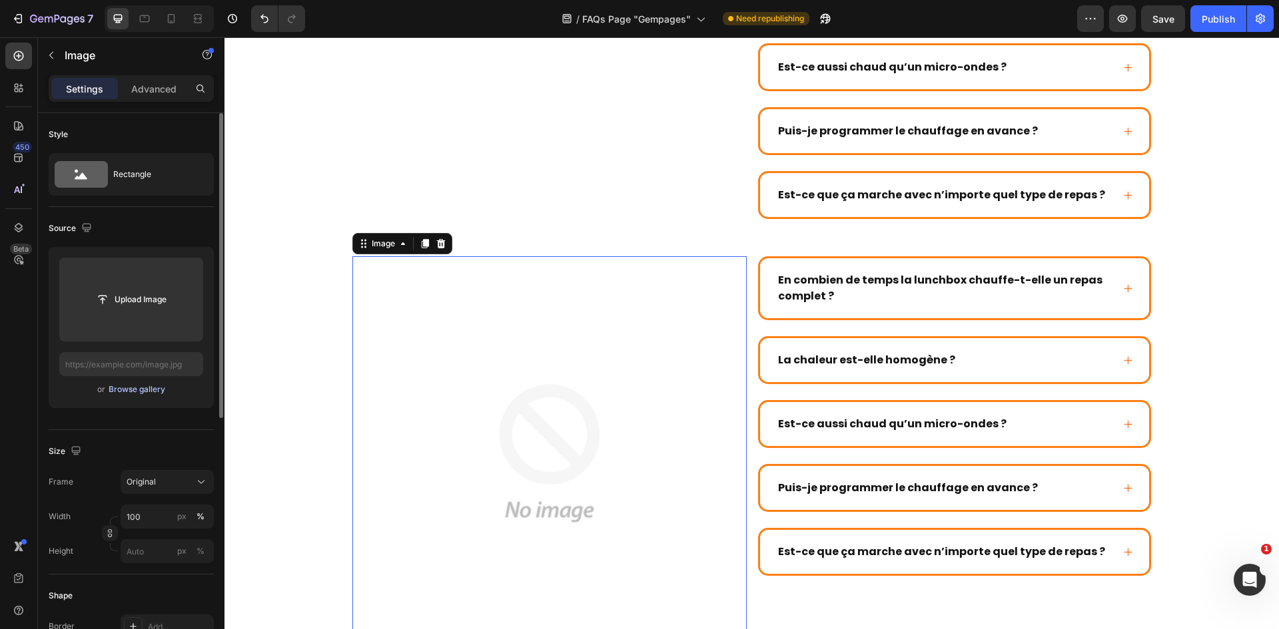
click at [146, 386] on div "Browse gallery" at bounding box center [137, 390] width 57 height 12
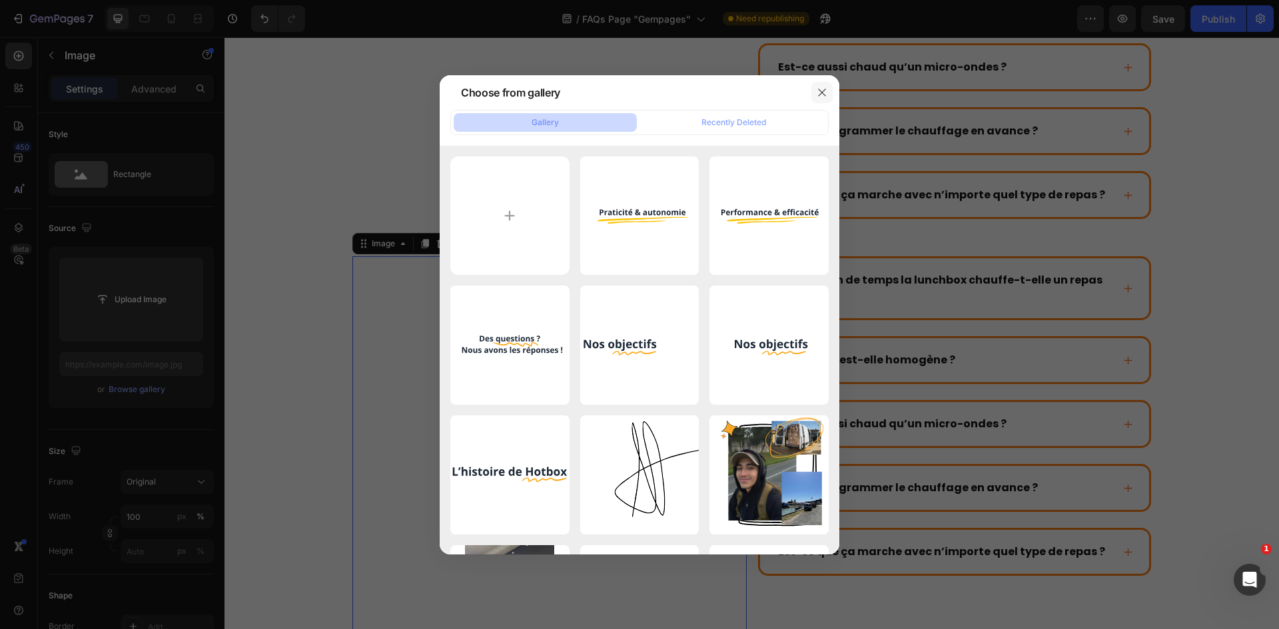
click at [811, 93] on button "button" at bounding box center [821, 92] width 21 height 21
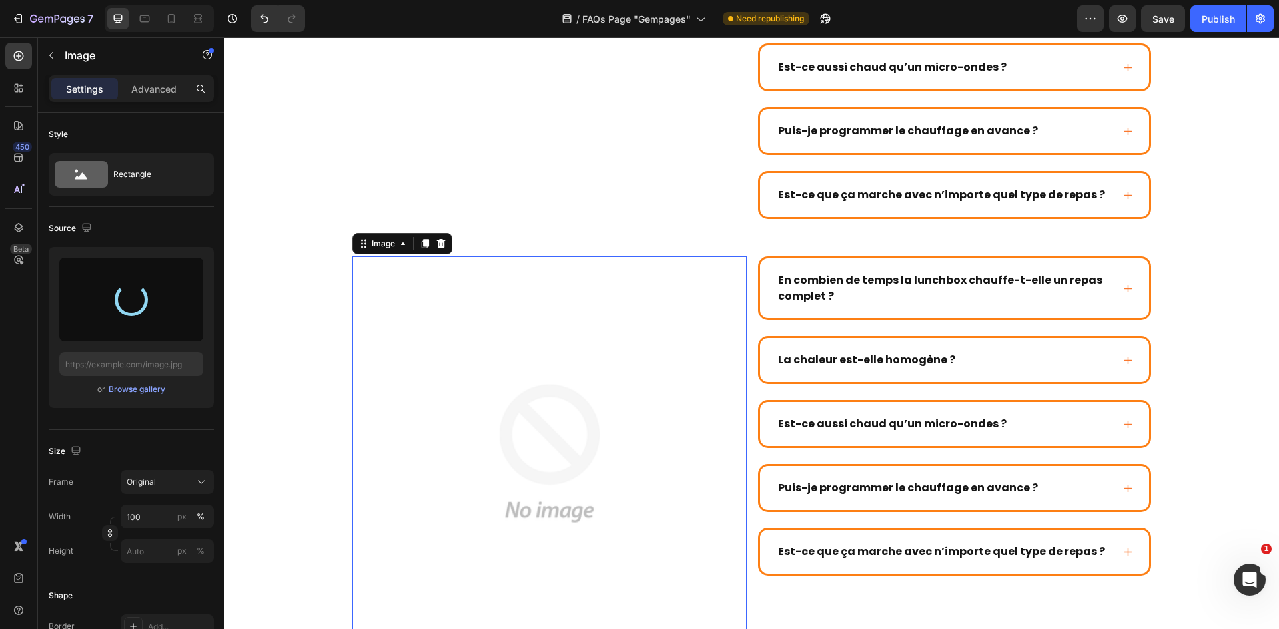
type input "https://cdn.shopify.com/s/files/1/0947/1977/0948/files/gempages_584826131627115…"
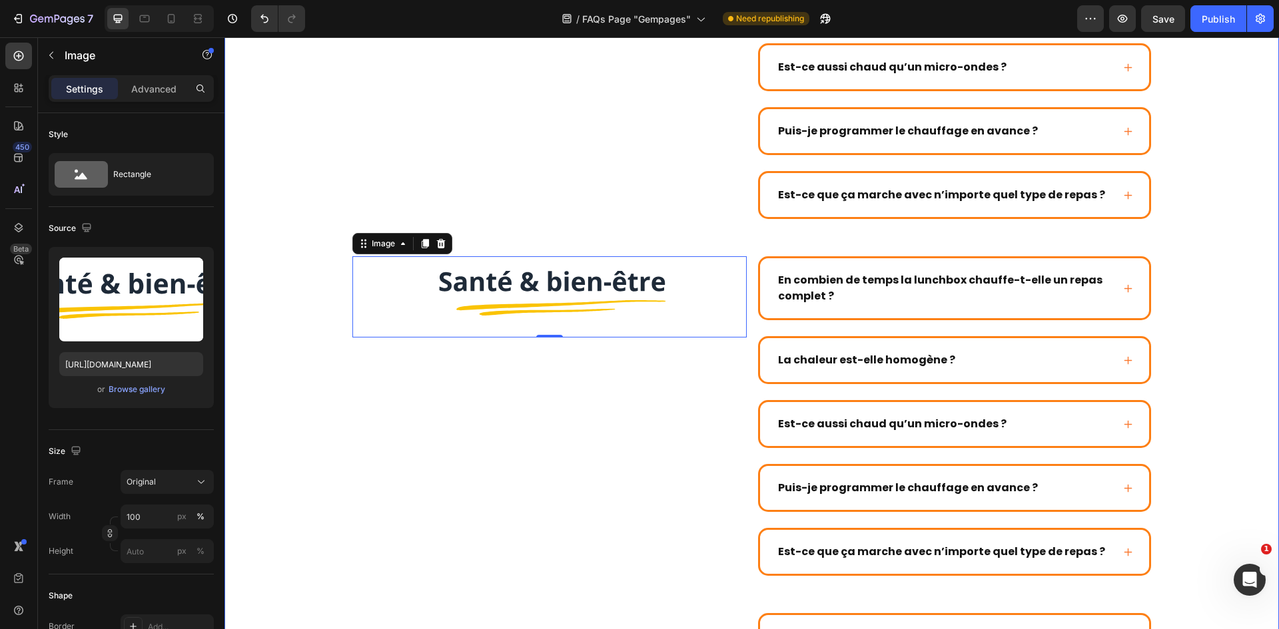
click at [1223, 397] on div "Image Image En combien de temps la lunchbox chauffe-t-elle un repas complet ? L…" at bounding box center [752, 406] width 1028 height 2043
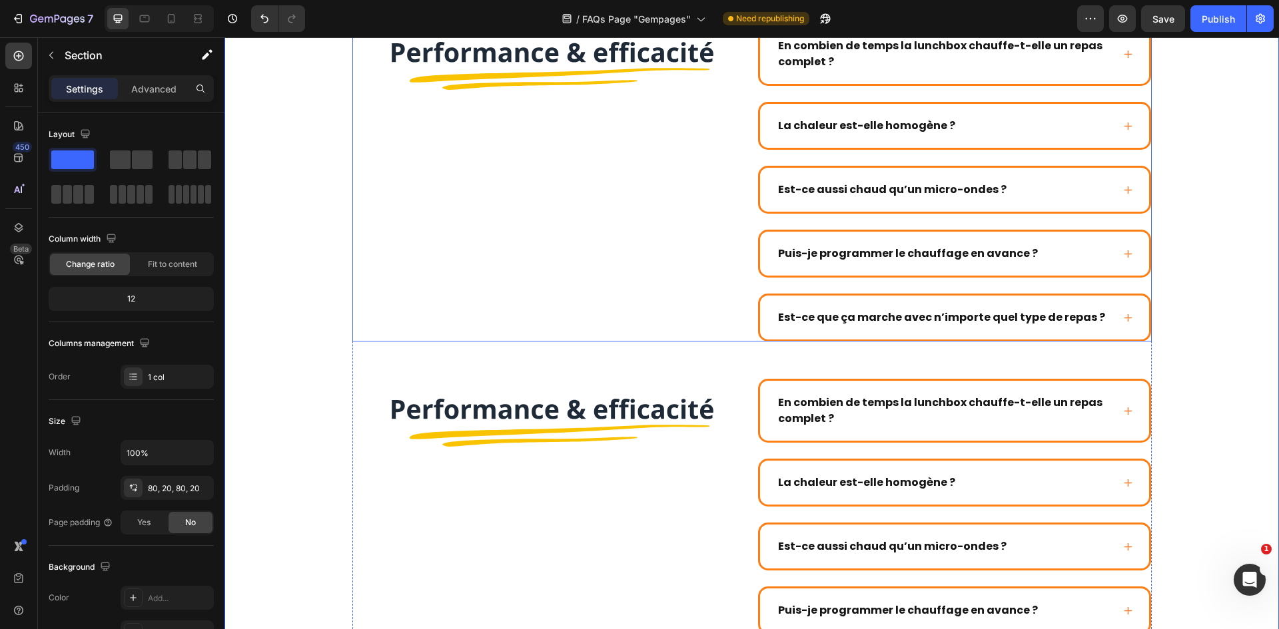
scroll to position [1199, 0]
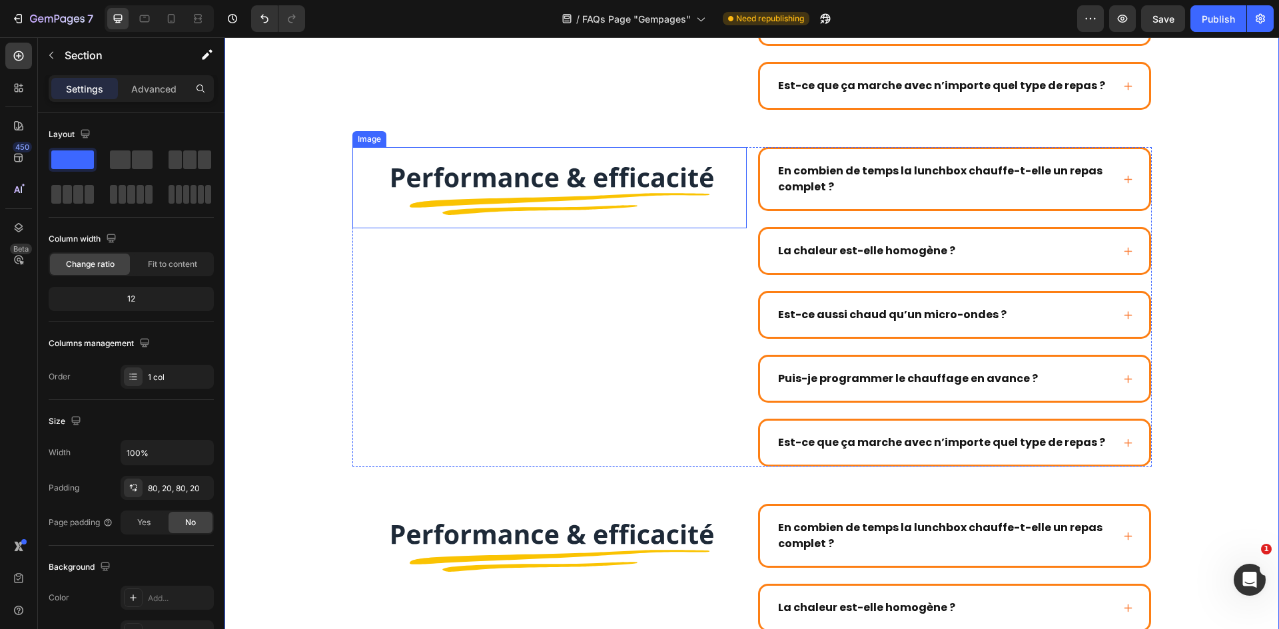
click at [617, 198] on img at bounding box center [549, 187] width 394 height 81
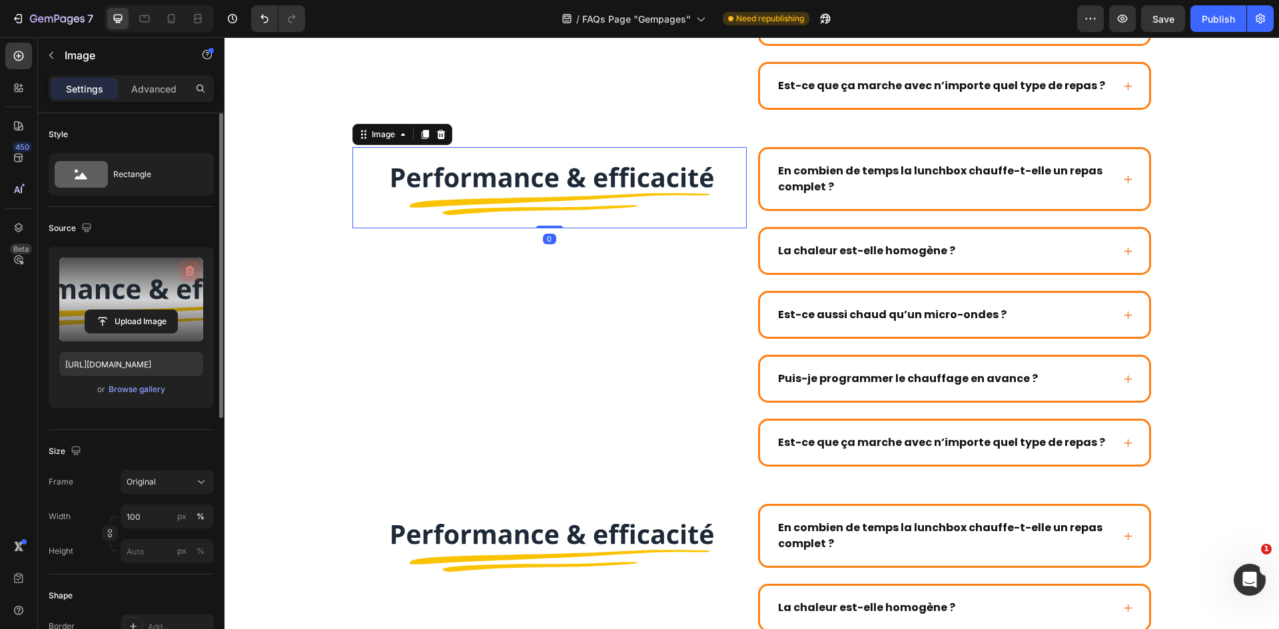
click at [188, 268] on icon "button" at bounding box center [190, 271] width 9 height 10
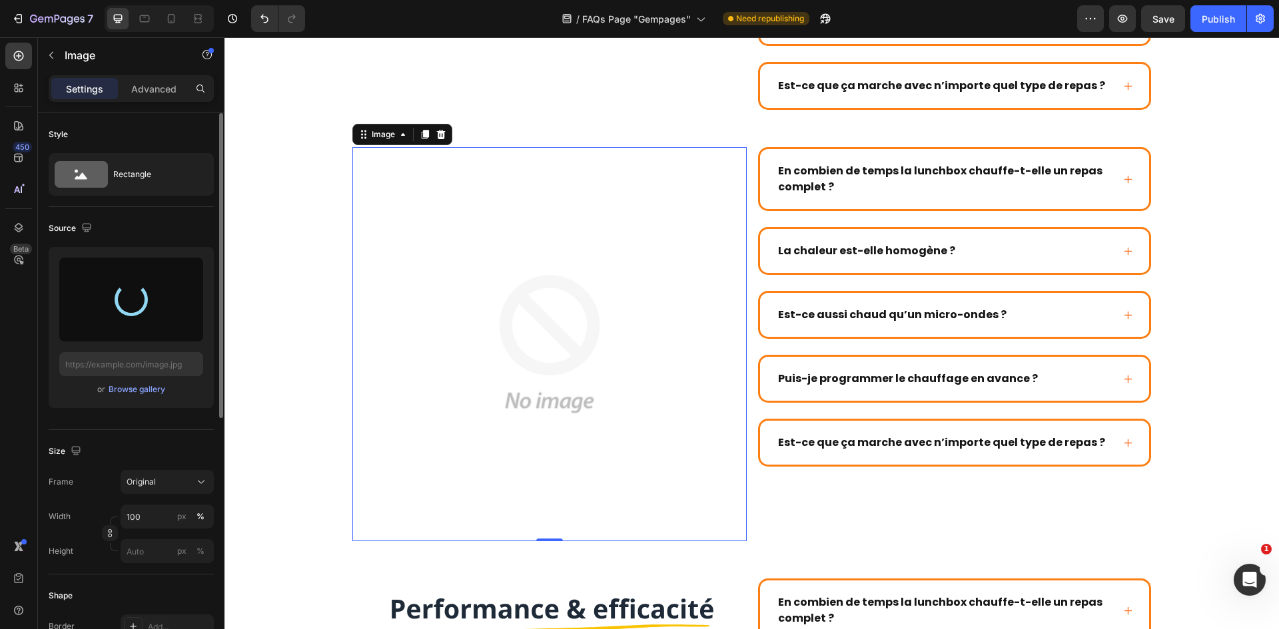
type input "https://cdn.shopify.com/s/files/1/0947/1977/0948/files/gempages_584826131627115…"
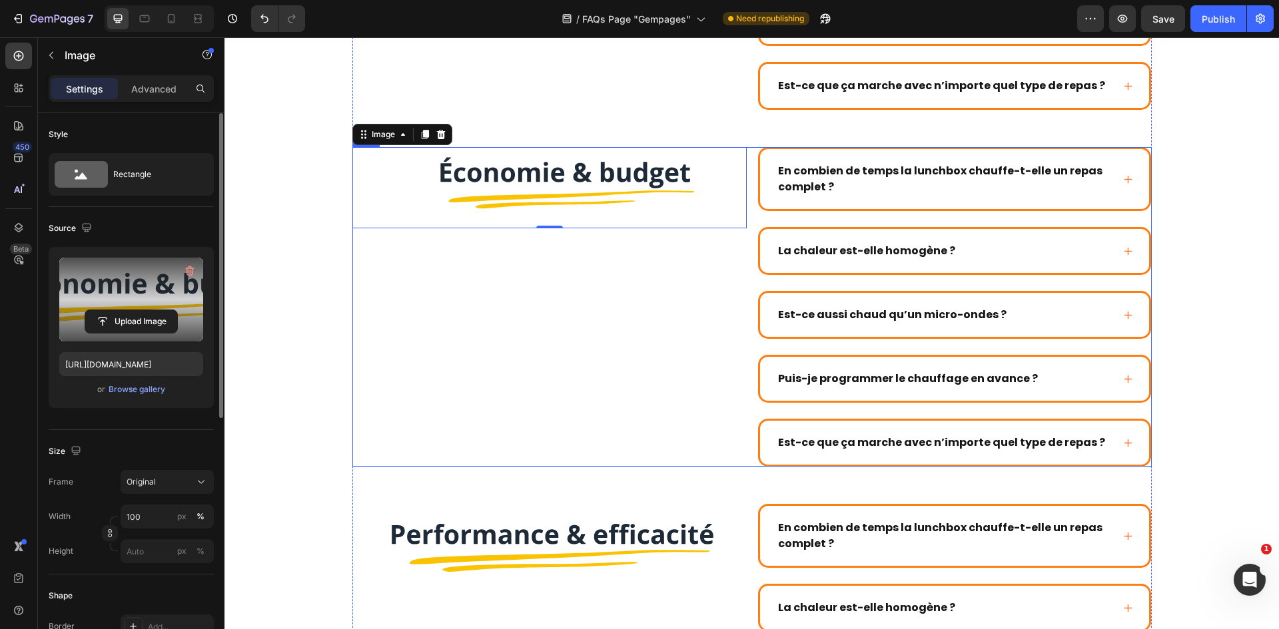
click at [535, 304] on div "Image 0" at bounding box center [549, 307] width 394 height 320
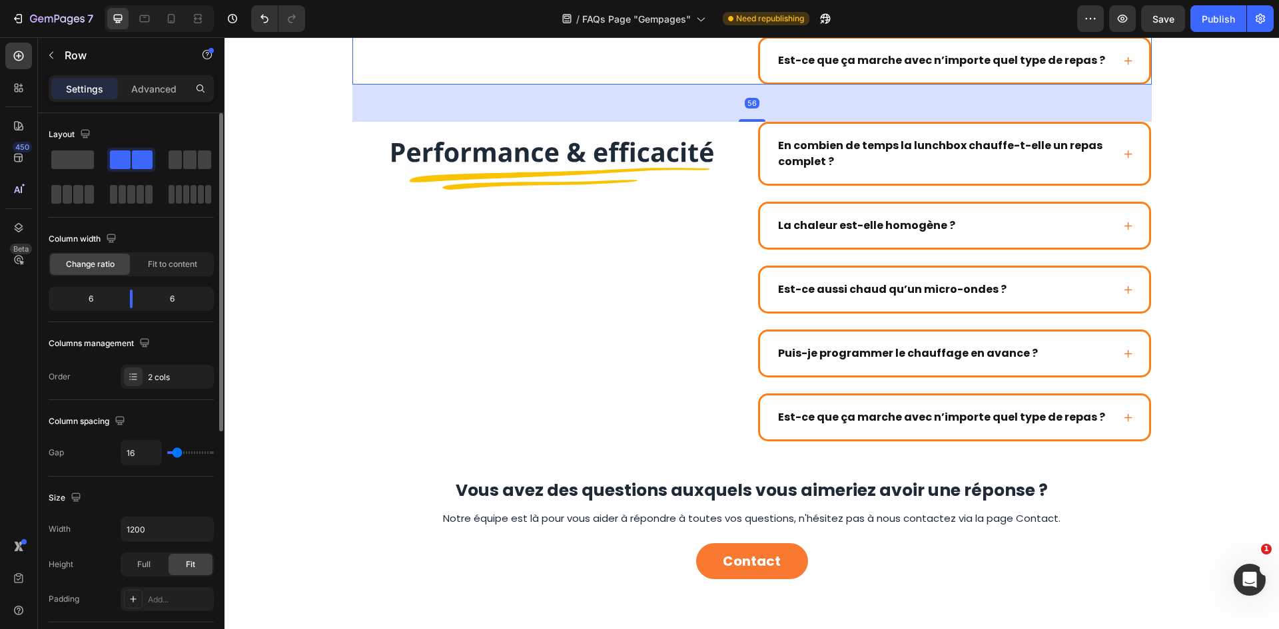
scroll to position [1532, 0]
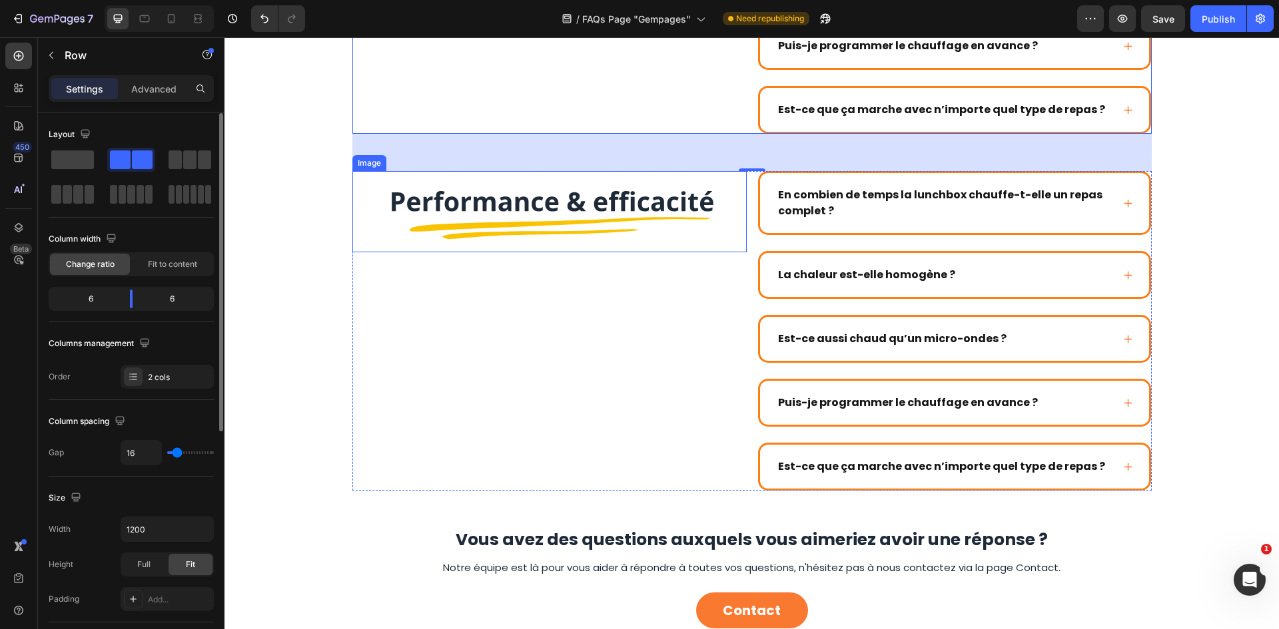
click at [623, 228] on img at bounding box center [549, 211] width 394 height 81
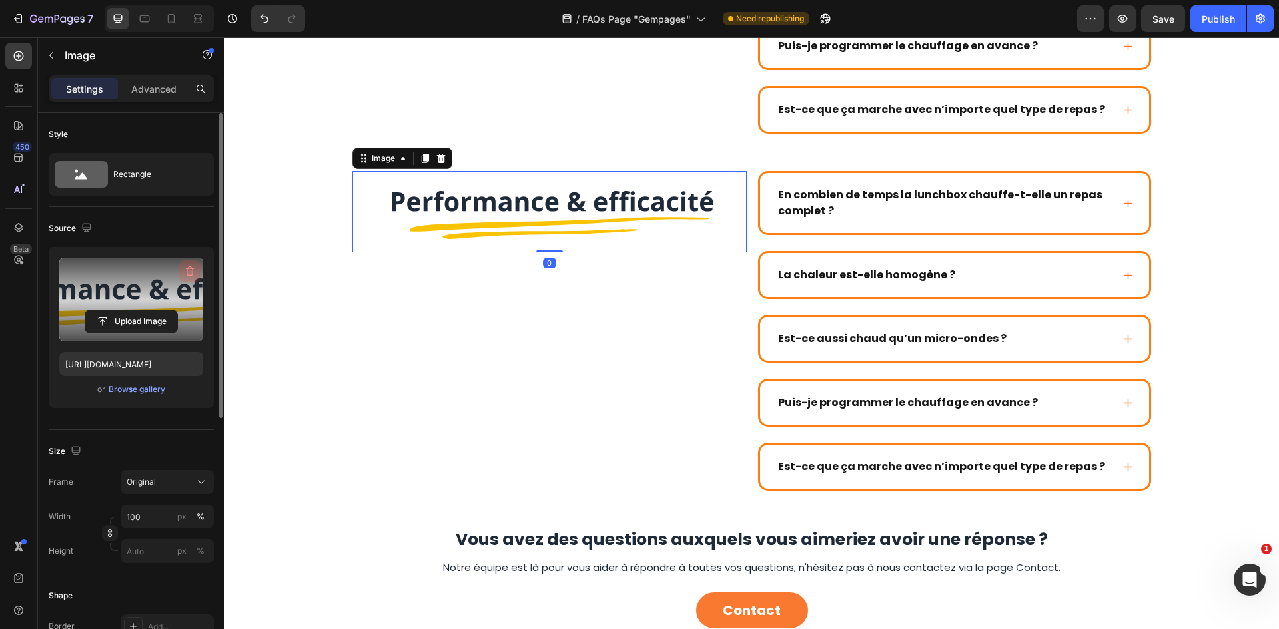
click at [192, 268] on icon "button" at bounding box center [190, 271] width 9 height 10
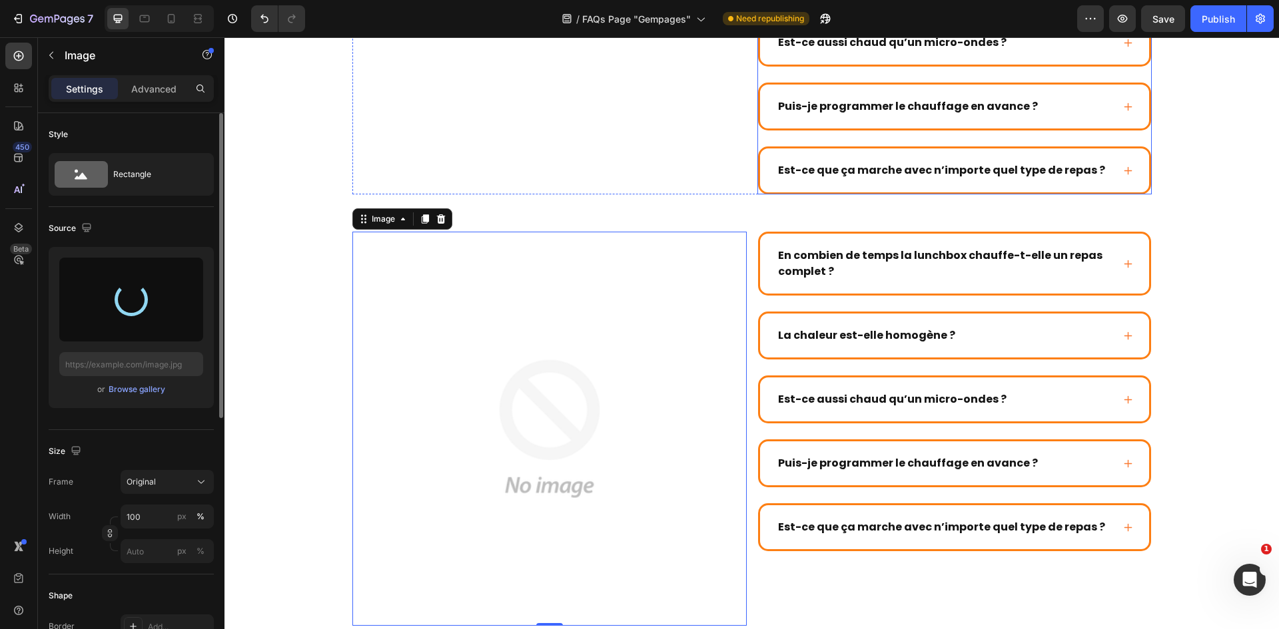
type input "https://cdn.shopify.com/s/files/1/0947/1977/0948/files/gempages_584826131627115…"
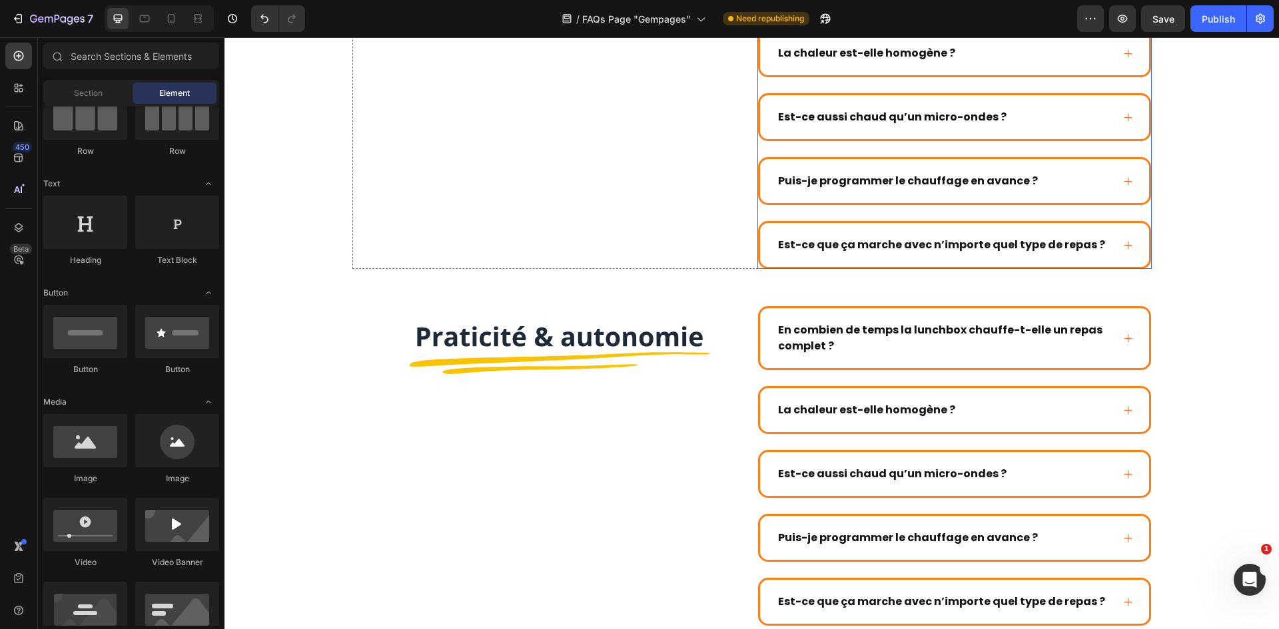
scroll to position [416, 0]
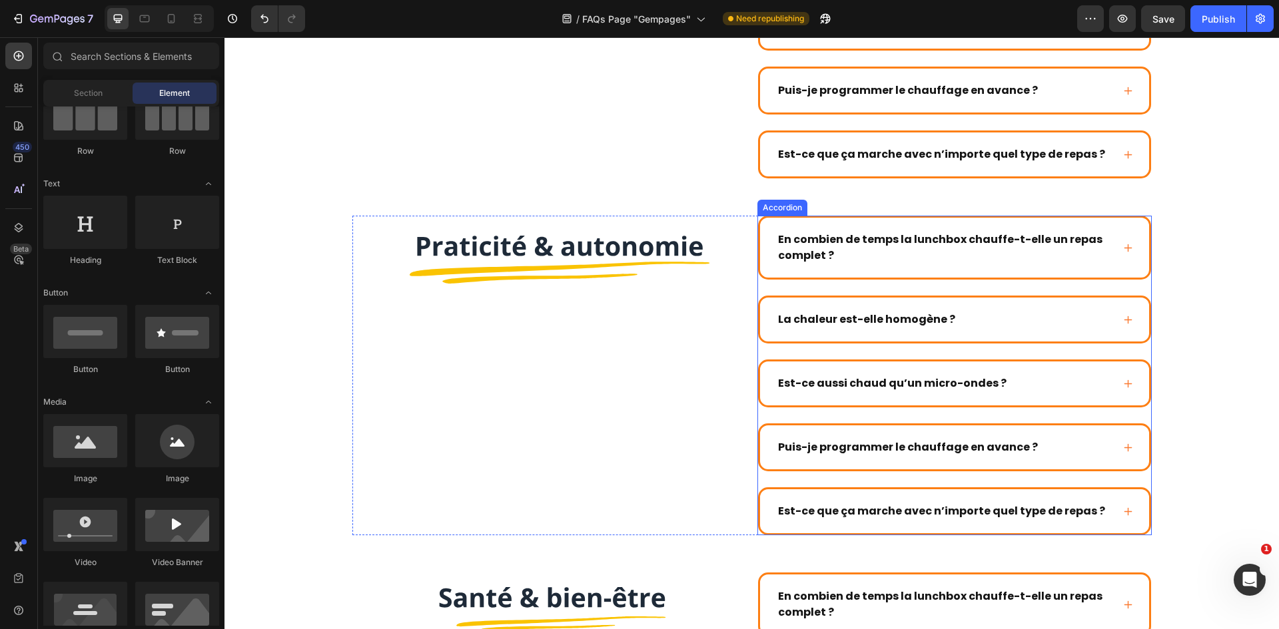
click at [874, 228] on div "En combien de temps la lunchbox chauffe-t-elle un repas complet ?" at bounding box center [954, 248] width 389 height 60
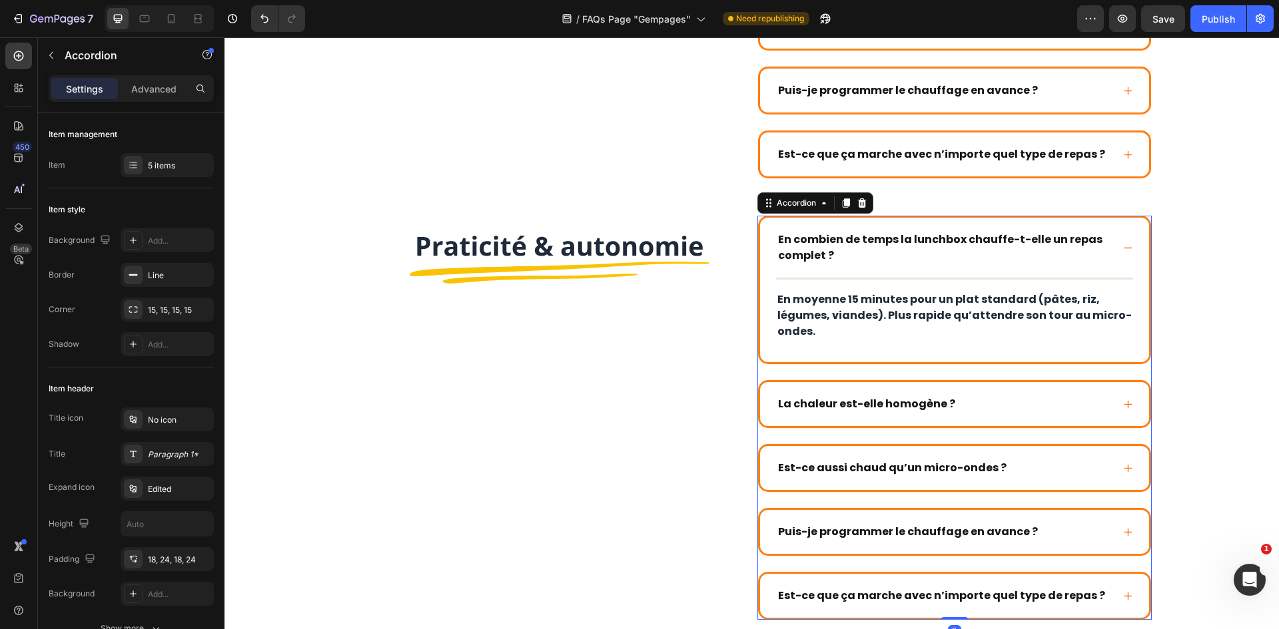
click at [874, 228] on div "En combien de temps la lunchbox chauffe-t-elle un repas complet ?" at bounding box center [954, 248] width 389 height 60
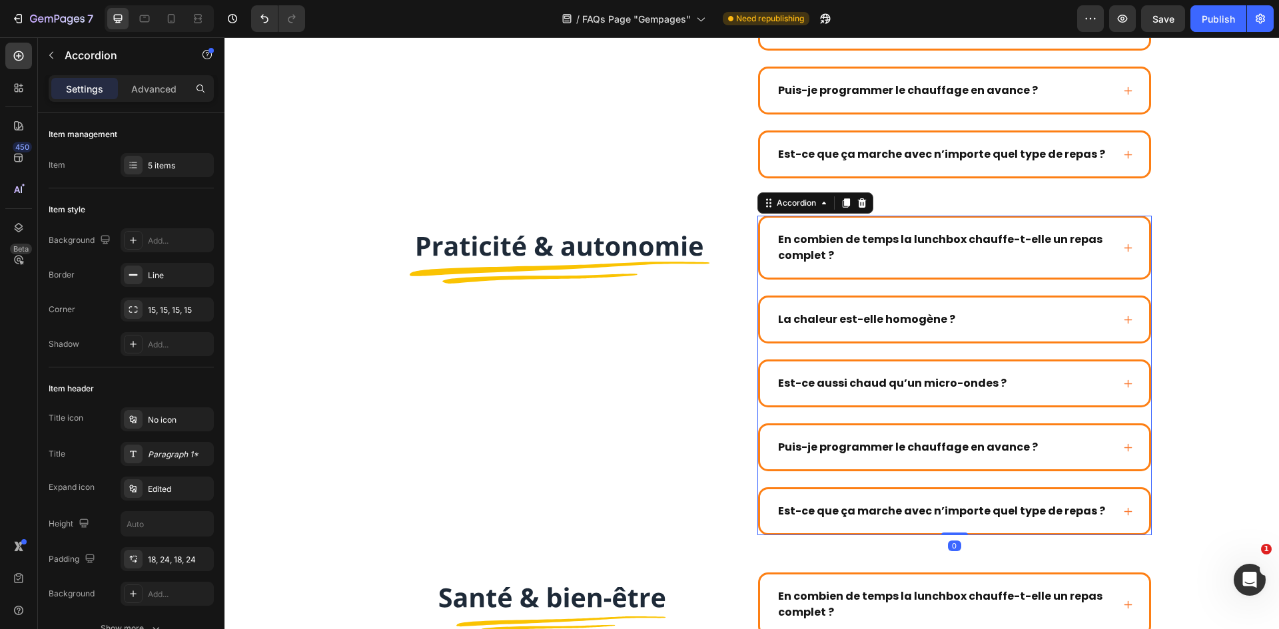
click at [866, 240] on p "En combien de temps la lunchbox chauffe-t-elle un repas complet ?" at bounding box center [944, 248] width 332 height 32
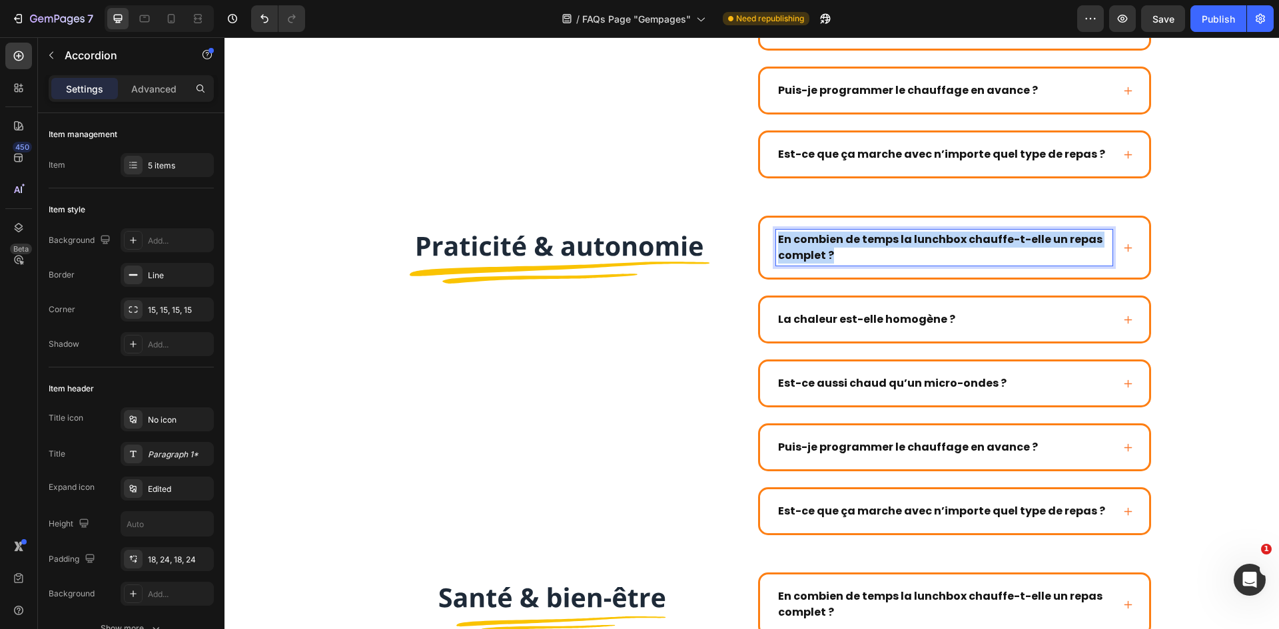
click at [866, 240] on p "En combien de temps la lunchbox chauffe-t-elle un repas complet ?" at bounding box center [944, 248] width 332 height 32
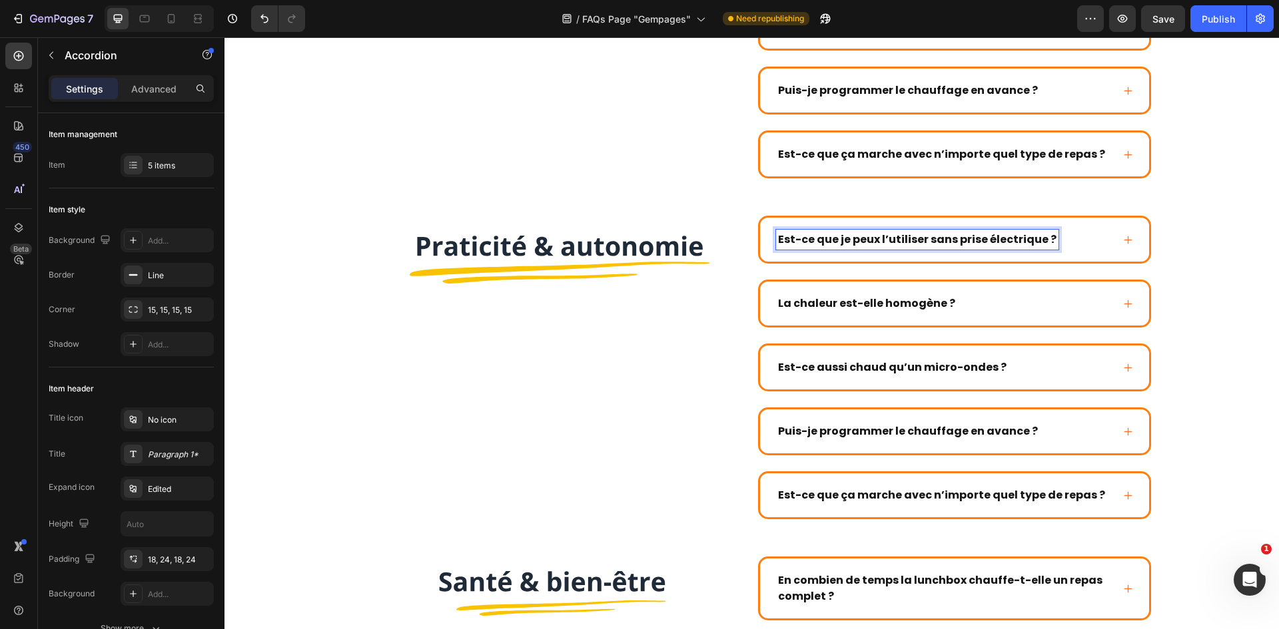
click at [1101, 238] on div "Est-ce que je peux l’utiliser sans prise électrique ?" at bounding box center [944, 240] width 336 height 20
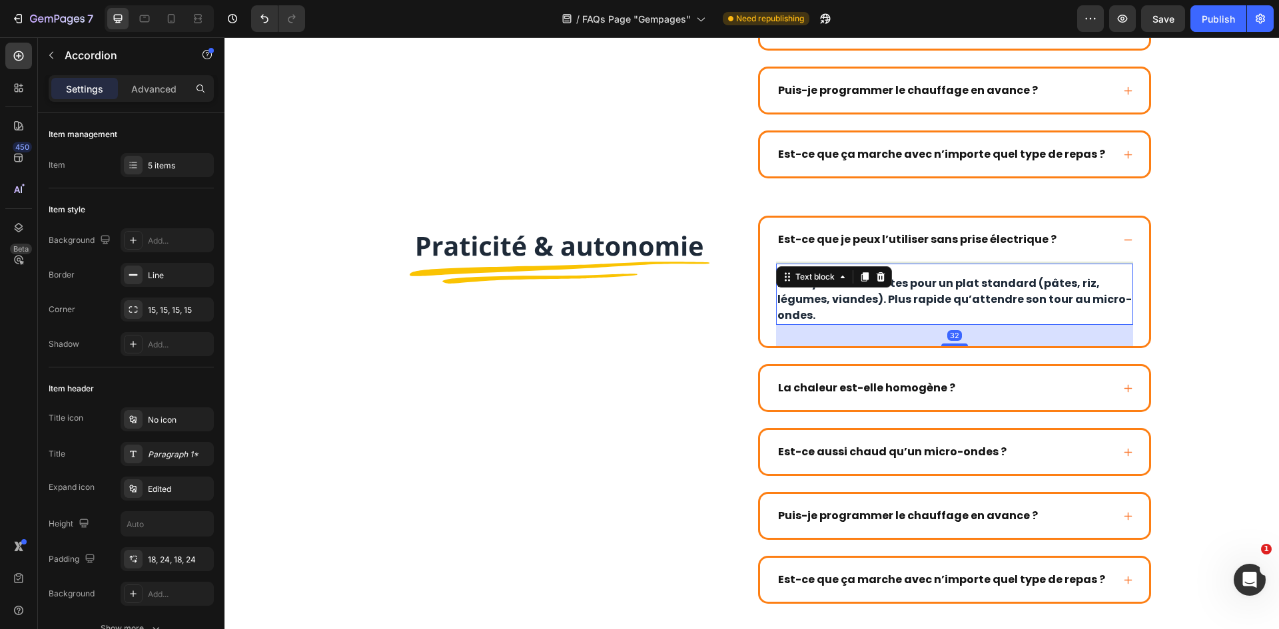
click at [926, 288] on p "En moyenne 15 minutes pour un plat standard (pâtes, riz, légumes, viandes). Plu…" at bounding box center [954, 300] width 354 height 48
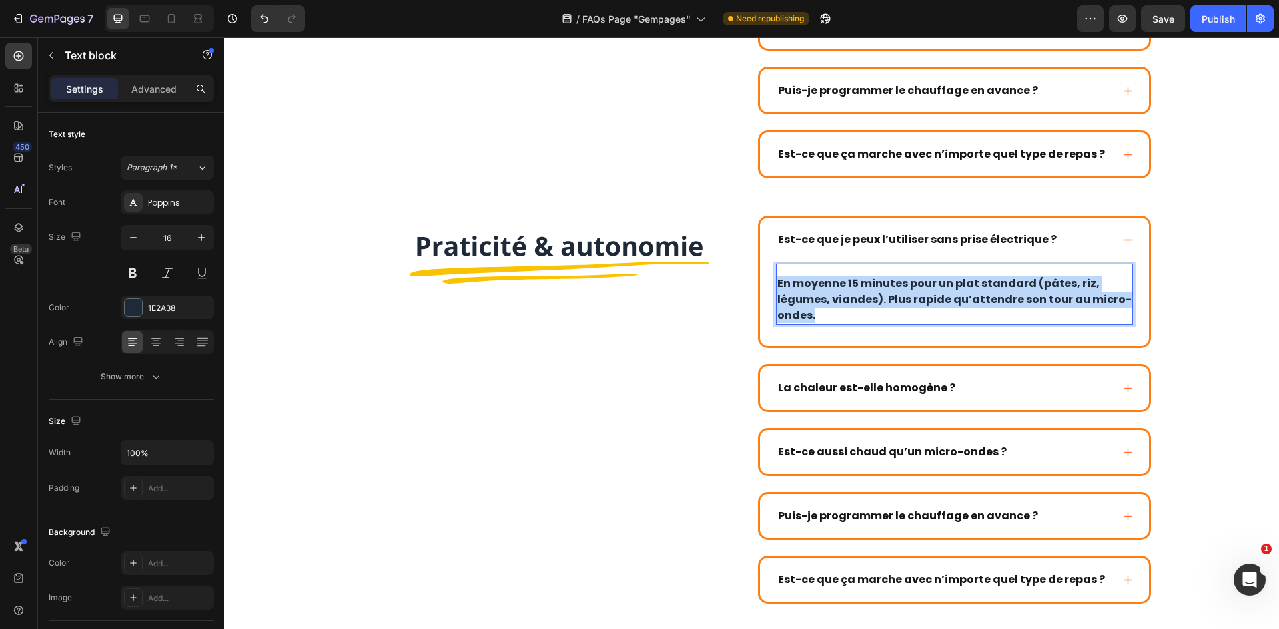
click at [926, 288] on p "En moyenne 15 minutes pour un plat standard (pâtes, riz, légumes, viandes). Plu…" at bounding box center [954, 300] width 354 height 48
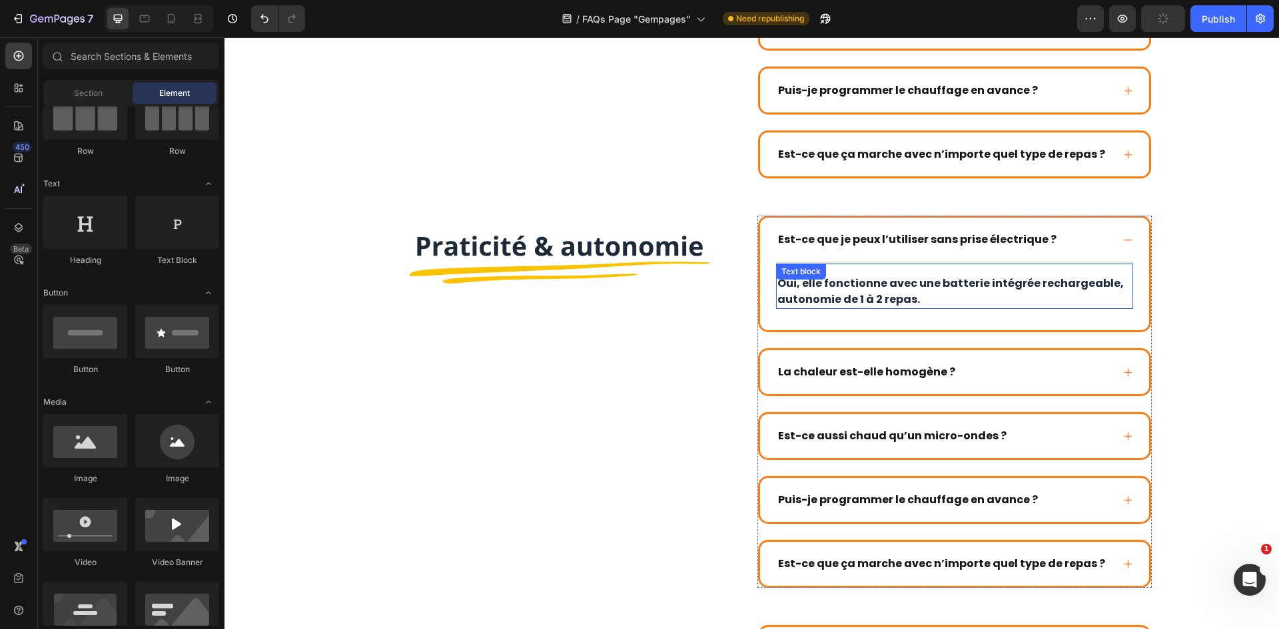
click at [938, 246] on strong "Est-ce que je peux l’utiliser sans prise électrique ?" at bounding box center [917, 239] width 278 height 15
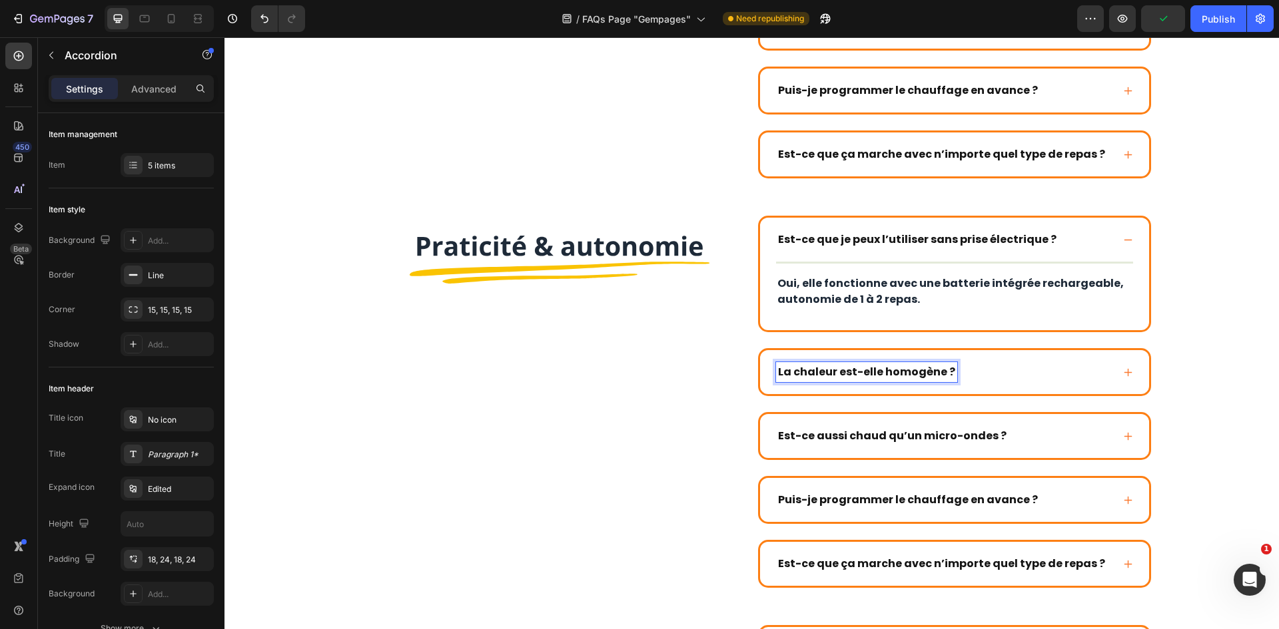
click at [989, 370] on div "La chaleur est-elle homogène ?" at bounding box center [944, 372] width 336 height 20
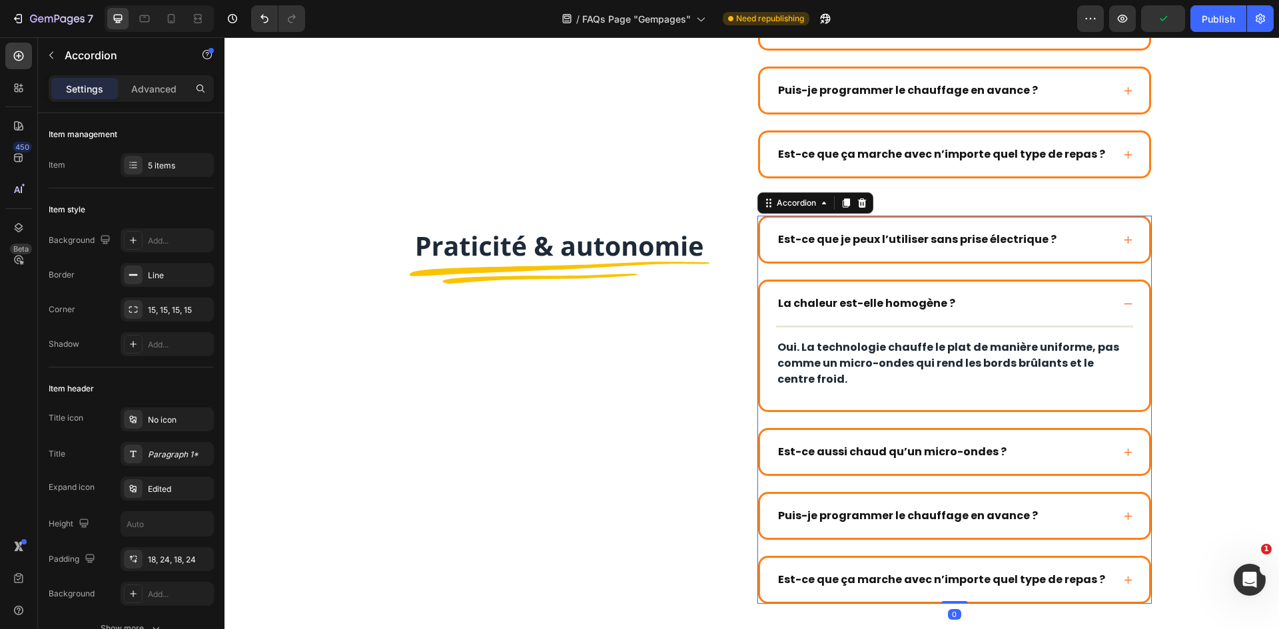
click at [909, 300] on strong "La chaleur est-elle homogène ?" at bounding box center [866, 303] width 177 height 15
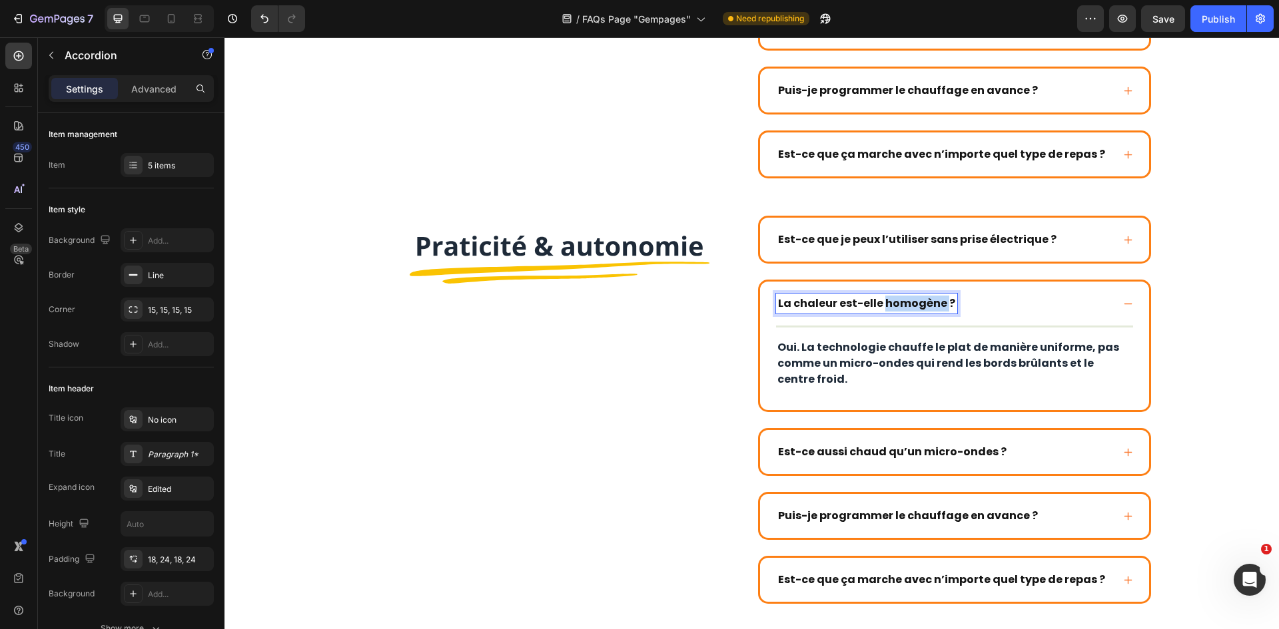
click at [909, 300] on strong "La chaleur est-elle homogène ?" at bounding box center [866, 303] width 177 height 15
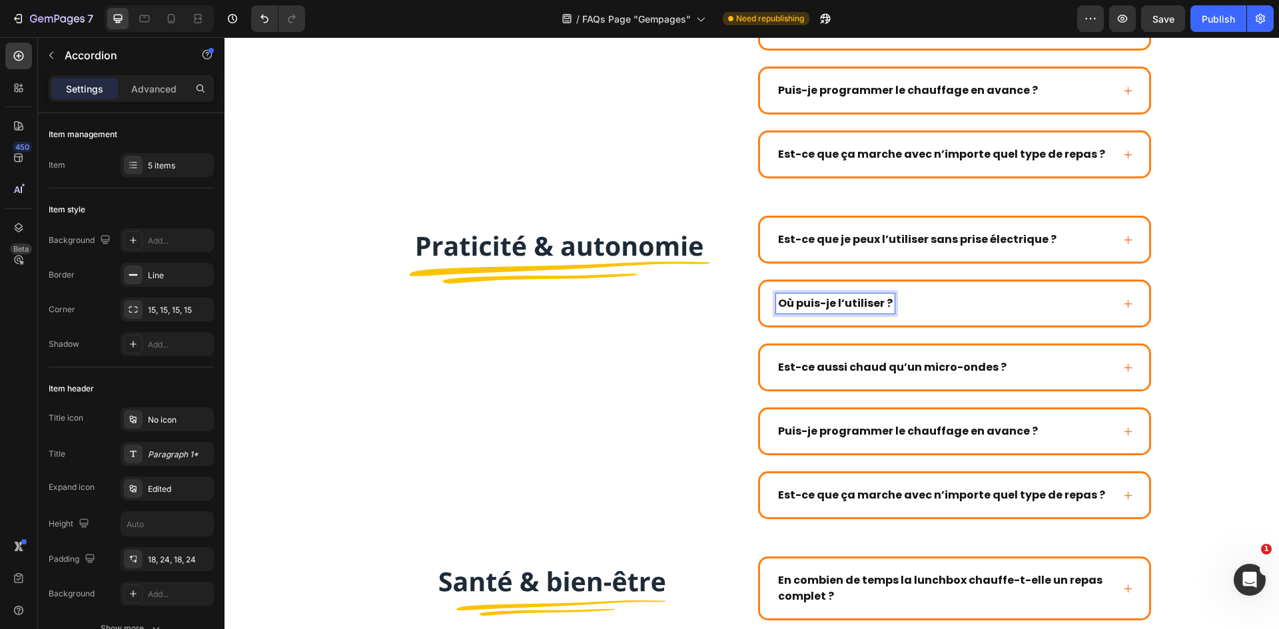
click at [1049, 312] on div "Où puis-je l’utiliser ?" at bounding box center [944, 304] width 336 height 20
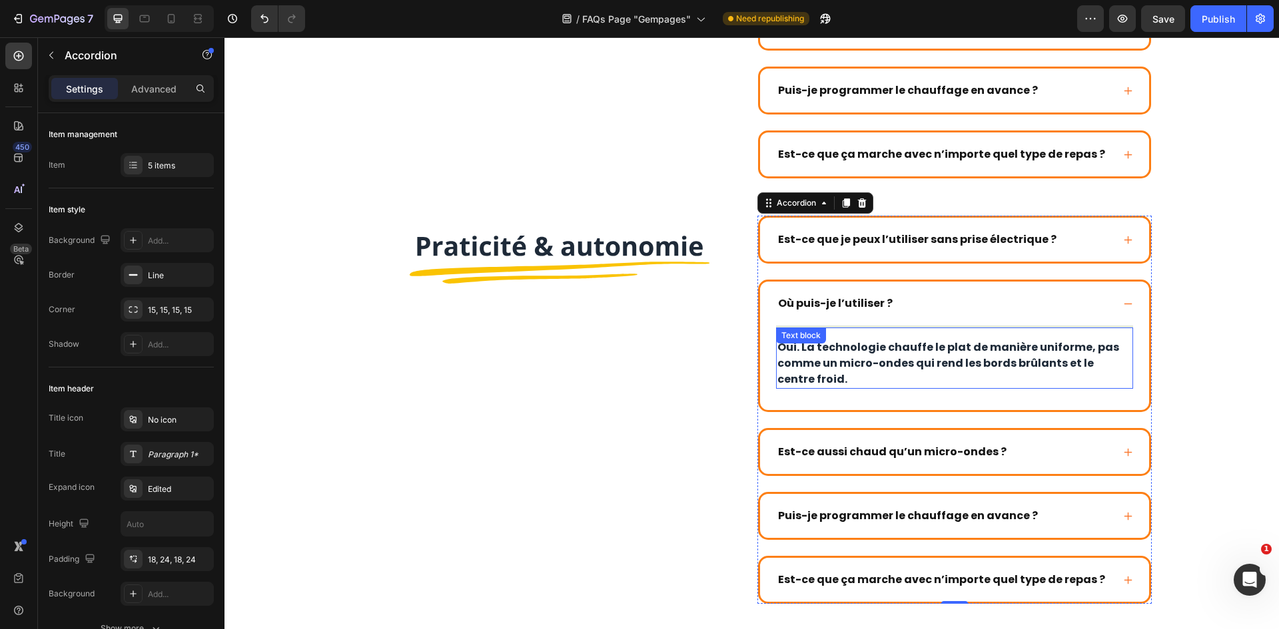
click at [933, 346] on p "Oui. La technologie chauffe le plat de manière uniforme, pas comme un micro-ond…" at bounding box center [954, 364] width 354 height 48
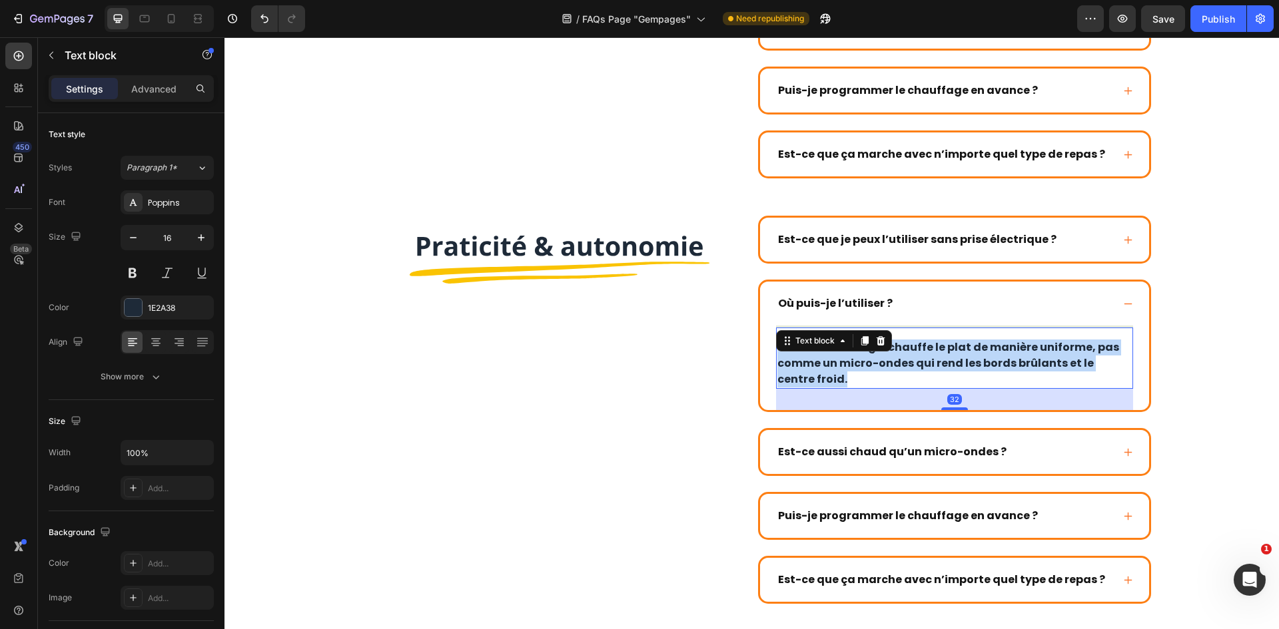
click at [933, 346] on p "Oui. La technologie chauffe le plat de manière uniforme, pas comme un micro-ond…" at bounding box center [954, 364] width 354 height 48
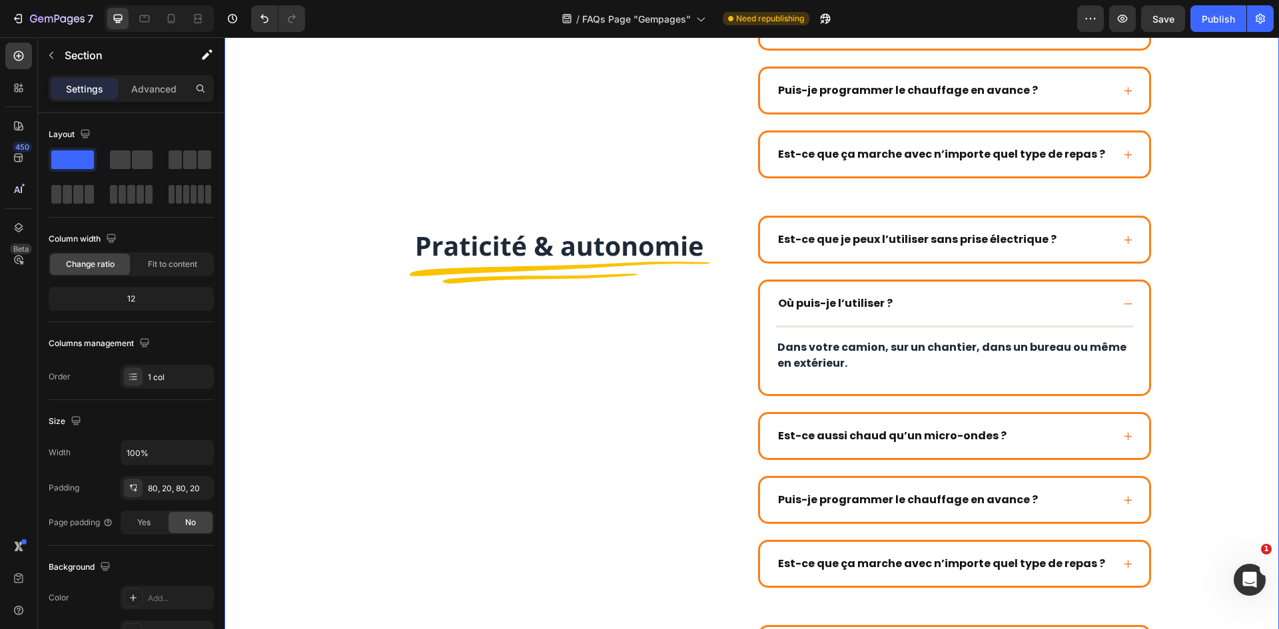
click at [1026, 428] on div "Est-ce aussi chaud qu’un micro-ondes ?" at bounding box center [944, 436] width 336 height 20
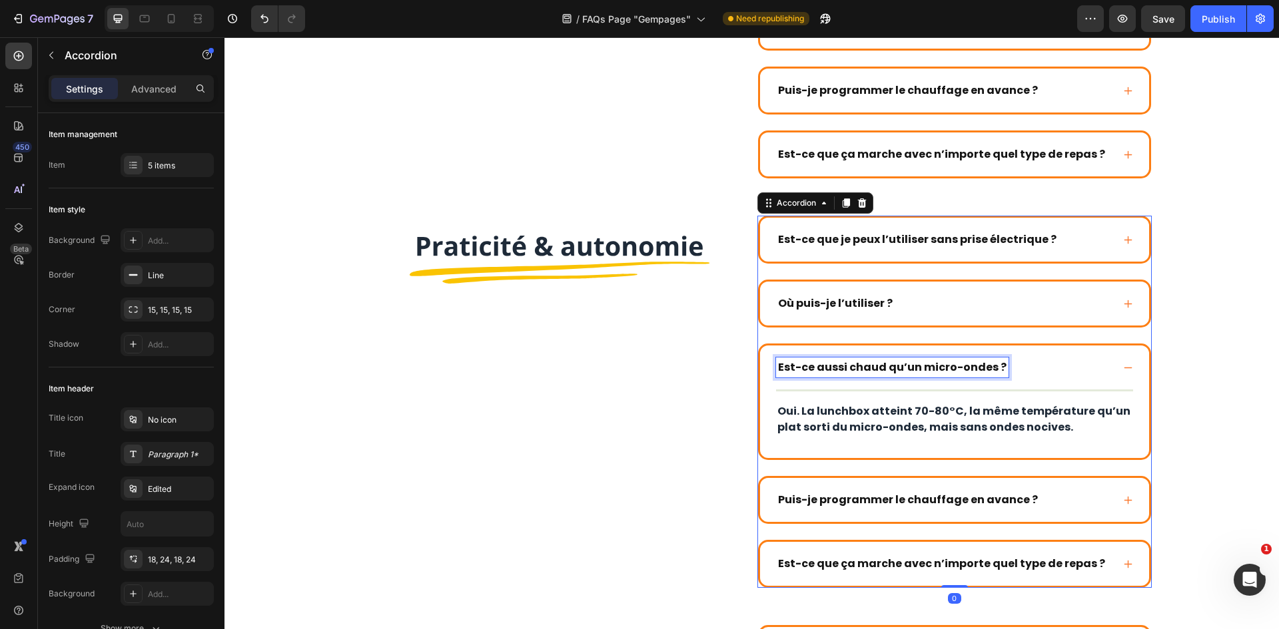
click at [950, 373] on strong "Est-ce aussi chaud qu’un micro-ondes ?" at bounding box center [892, 367] width 228 height 15
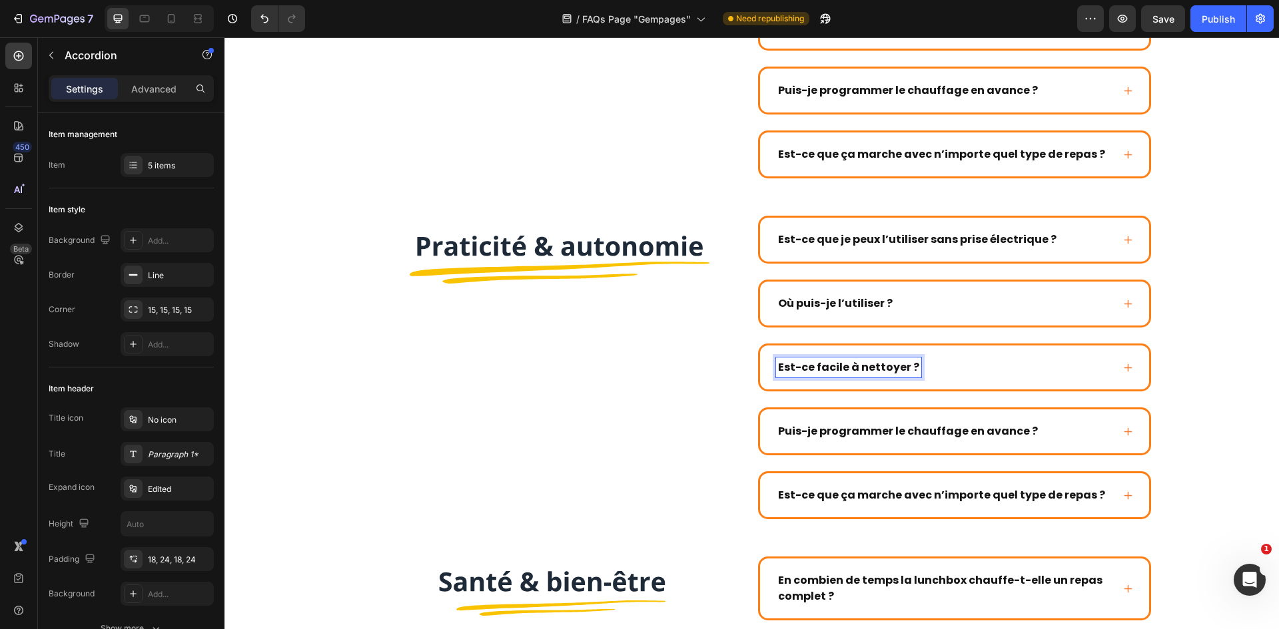
click at [1057, 373] on div "Est-ce facile à nettoyer ?" at bounding box center [944, 368] width 336 height 20
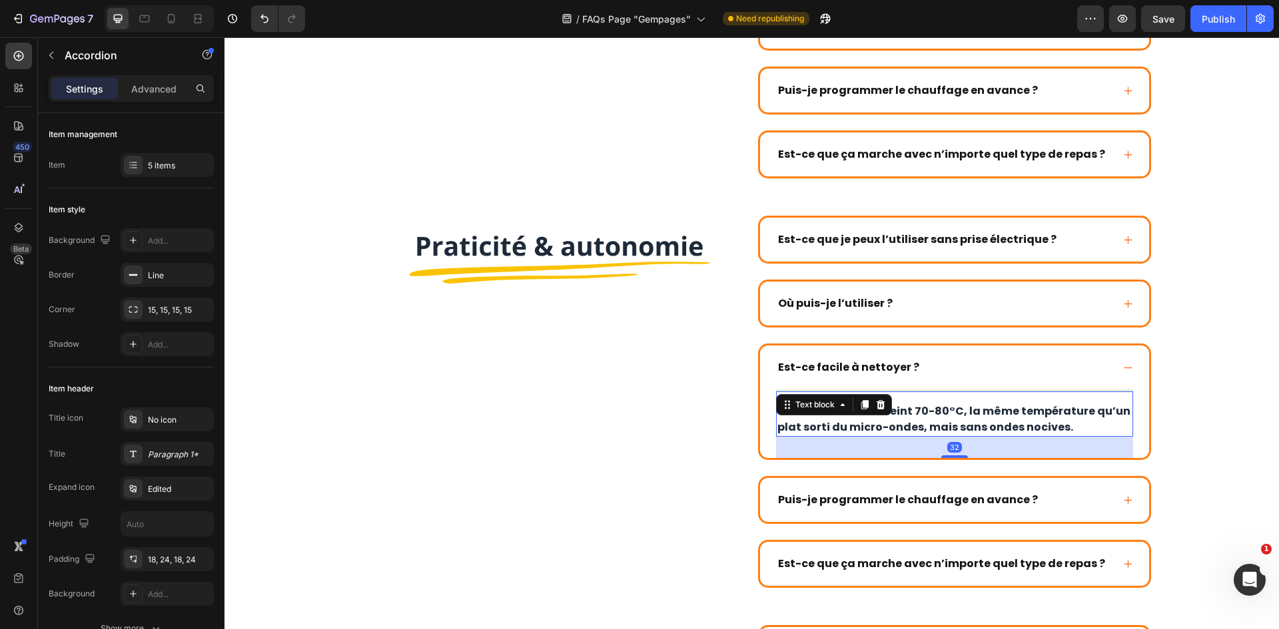
click at [956, 412] on p "Oui. La lunchbox atteint 70-80°C, la même température qu’un plat sorti du micro…" at bounding box center [954, 420] width 354 height 32
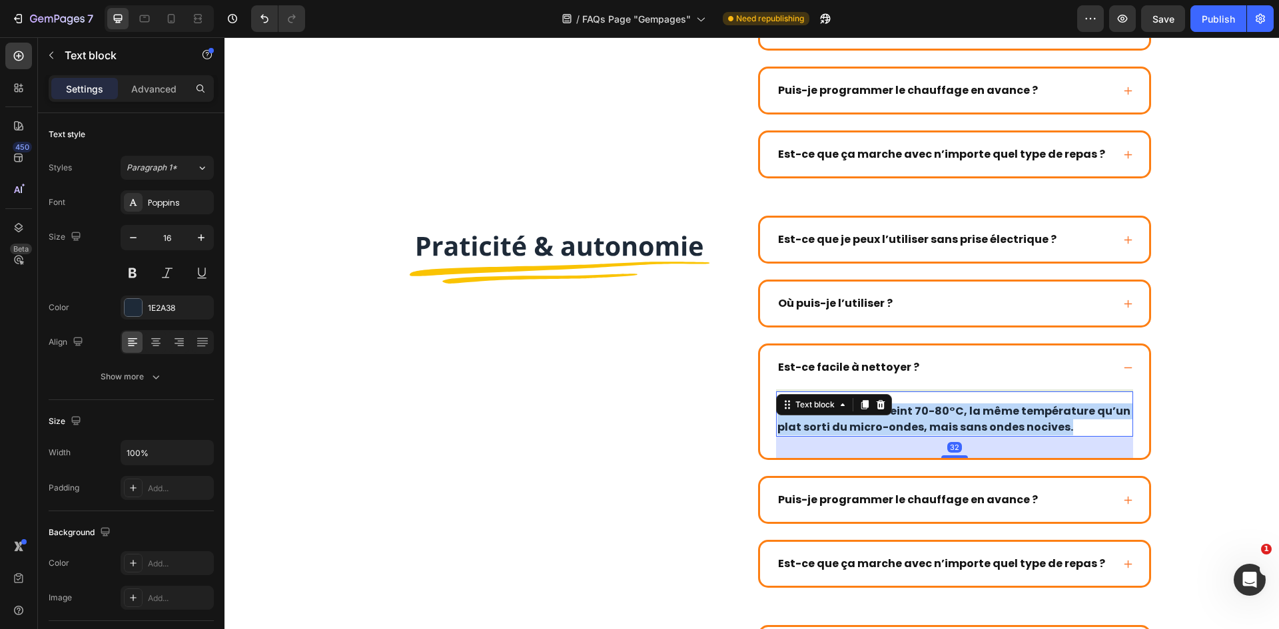
click at [956, 412] on p "Oui. La lunchbox atteint 70-80°C, la même température qu’un plat sorti du micro…" at bounding box center [954, 420] width 354 height 32
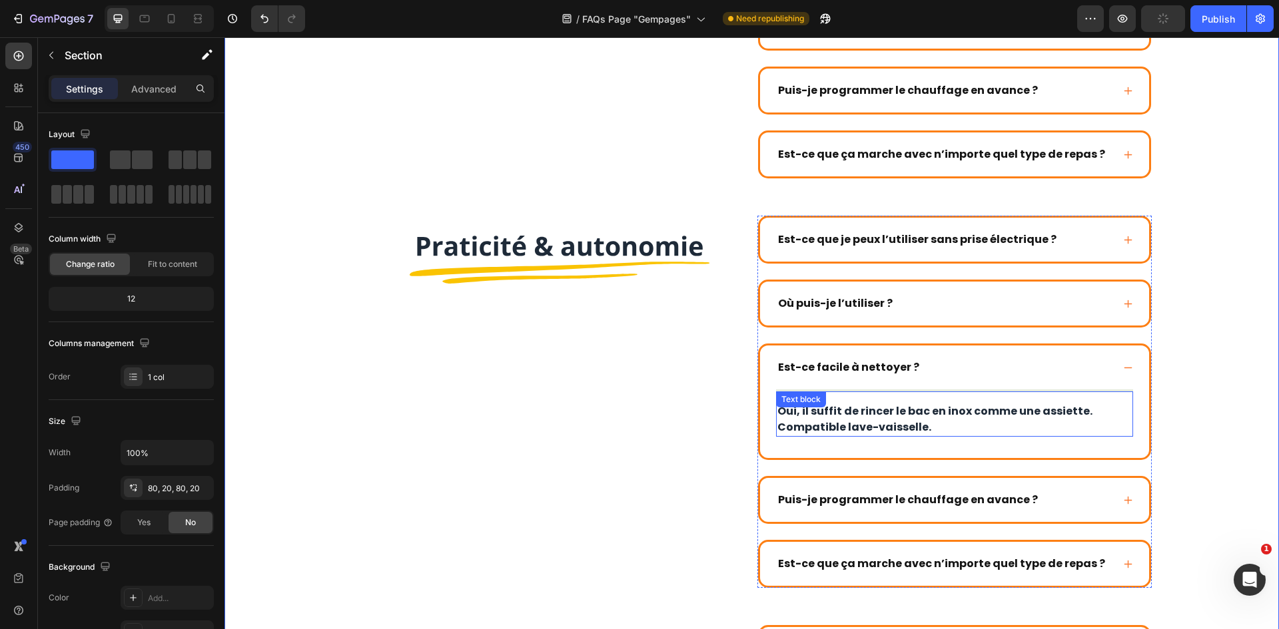
click at [922, 426] on p "Oui, il suffit de rincer le bac en inox comme une assiette. Compatible lave-vai…" at bounding box center [954, 420] width 354 height 32
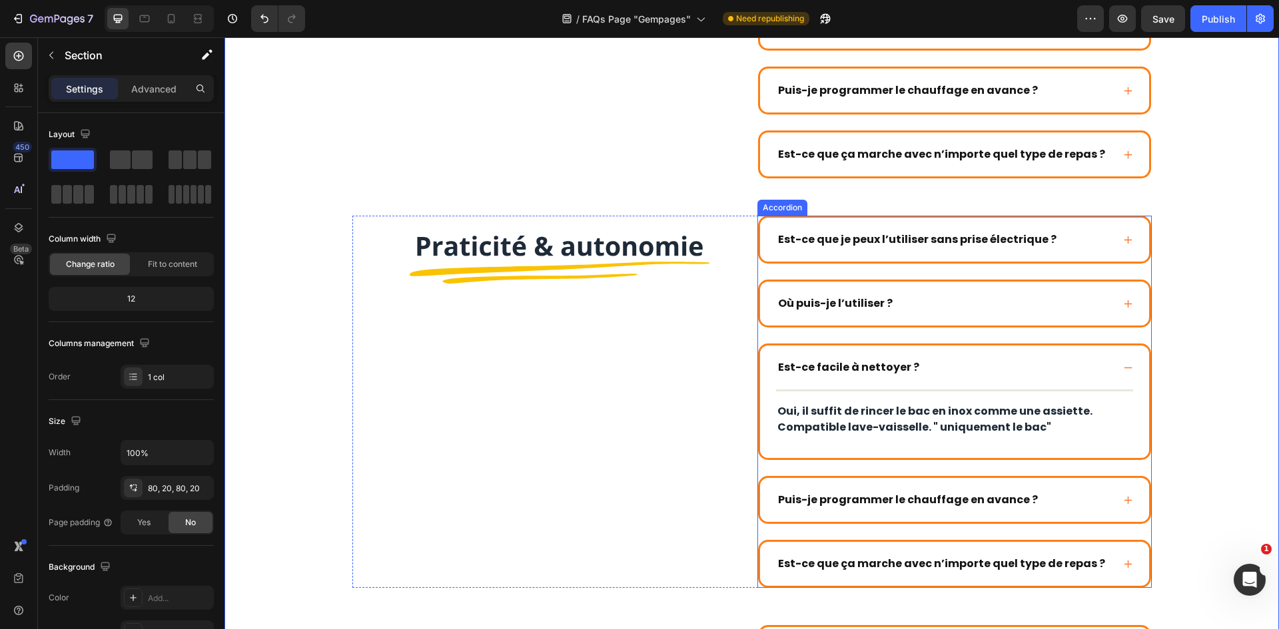
click at [1092, 362] on div "Est-ce facile à nettoyer ?" at bounding box center [944, 368] width 336 height 20
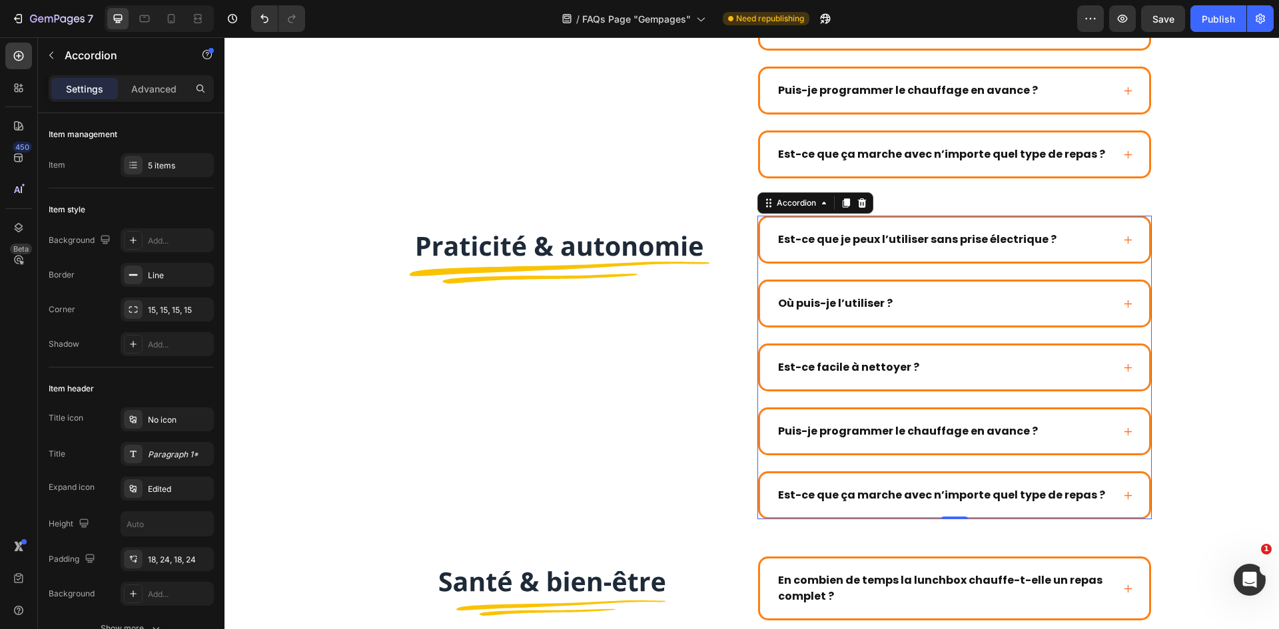
click at [851, 440] on div "Puis-je programmer le chauffage en avance ?" at bounding box center [908, 432] width 264 height 20
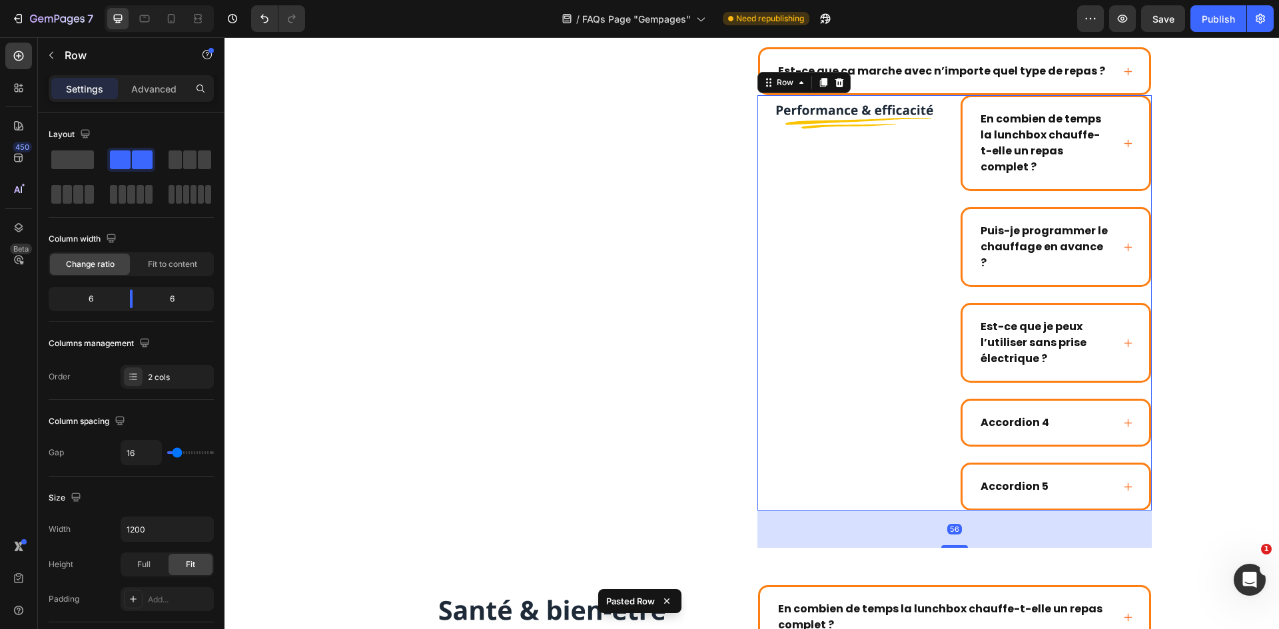
scroll to position [852, 0]
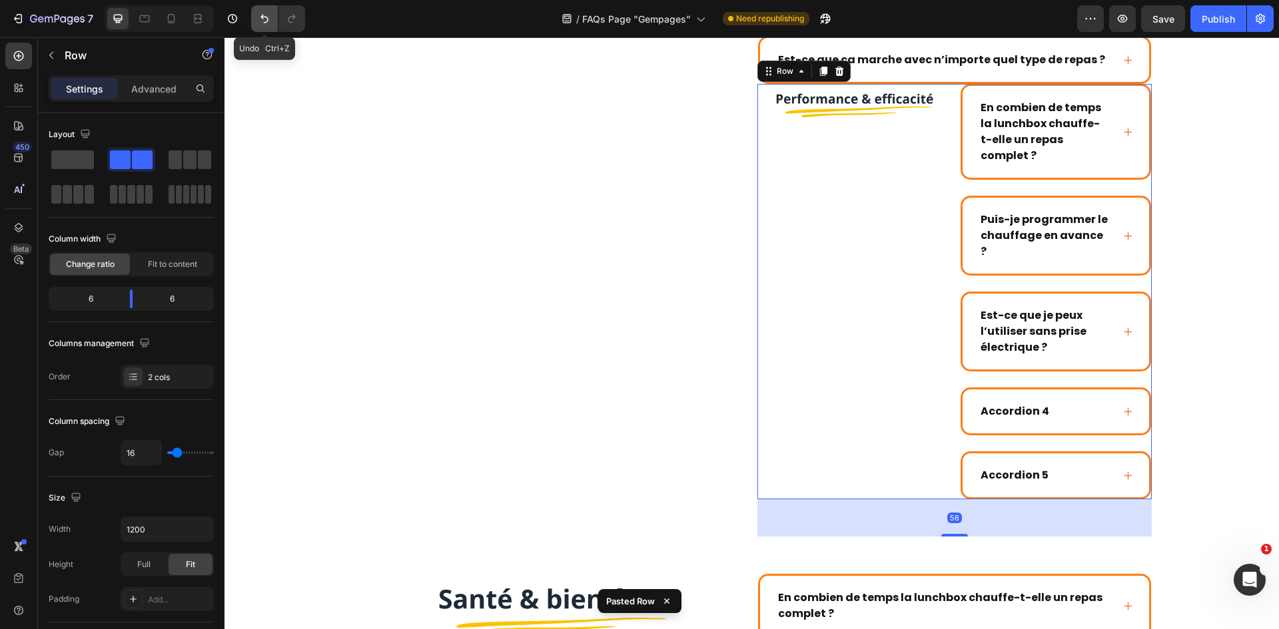
click at [270, 21] on icon "Undo/Redo" at bounding box center [264, 18] width 13 height 13
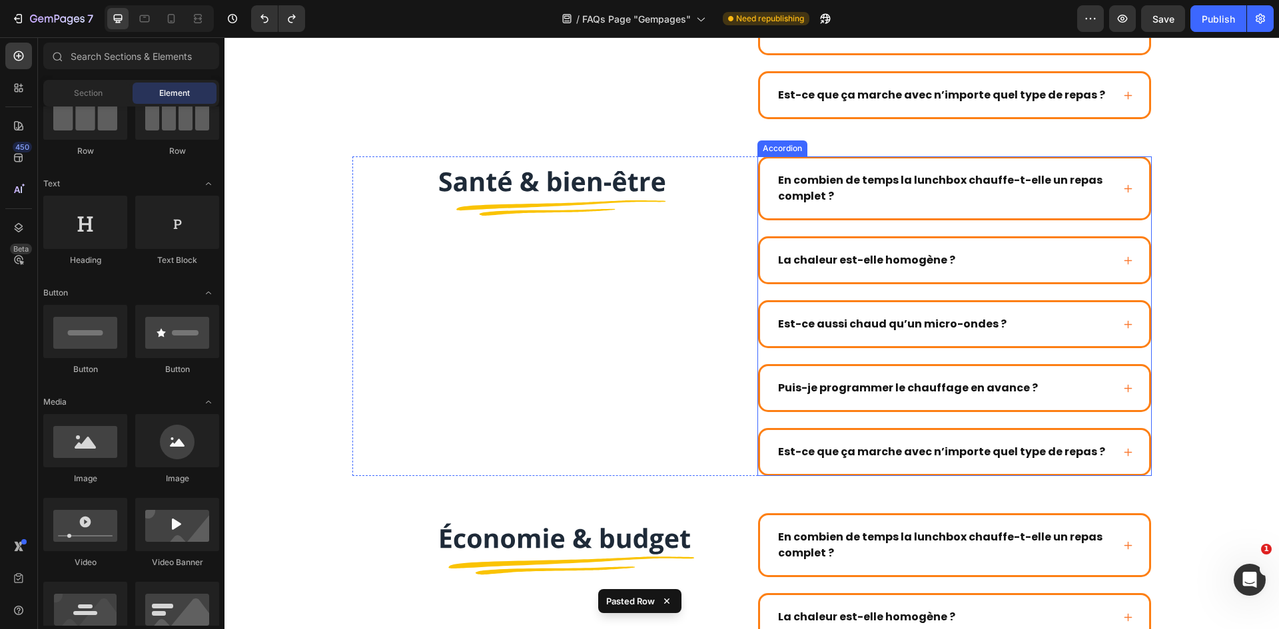
scroll to position [652, 0]
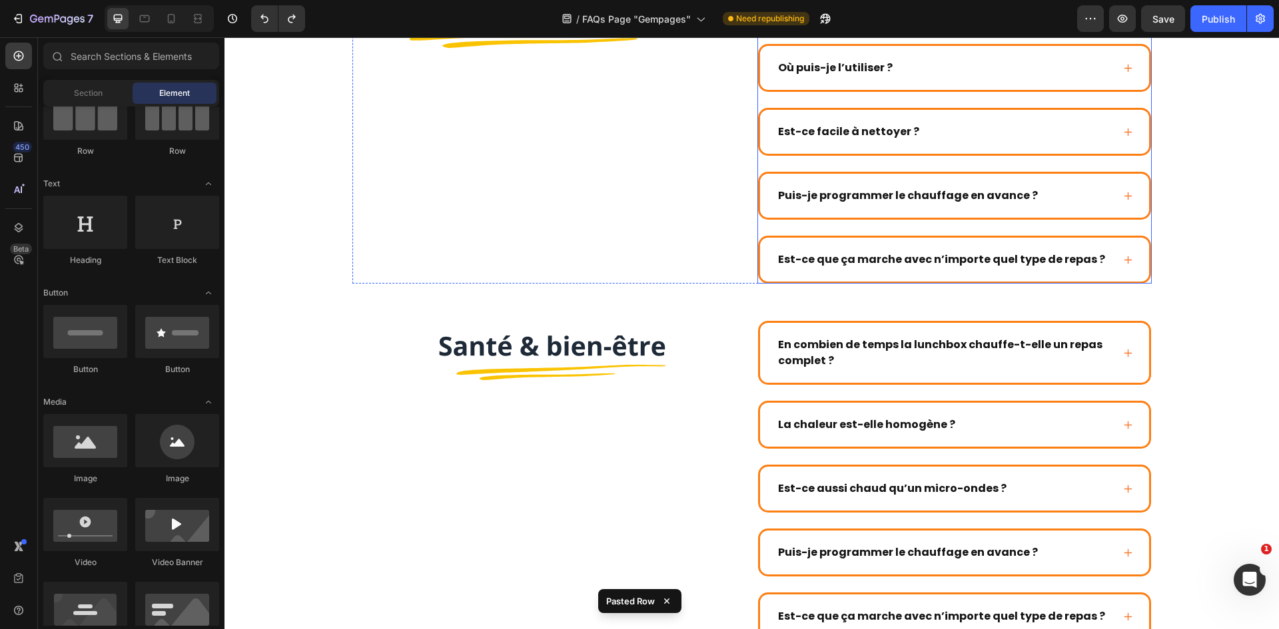
click at [1166, 225] on div "Image Image En combien de temps la lunchbox chauffe-t-elle un repas complet ? L…" at bounding box center [752, 479] width 1028 height 2027
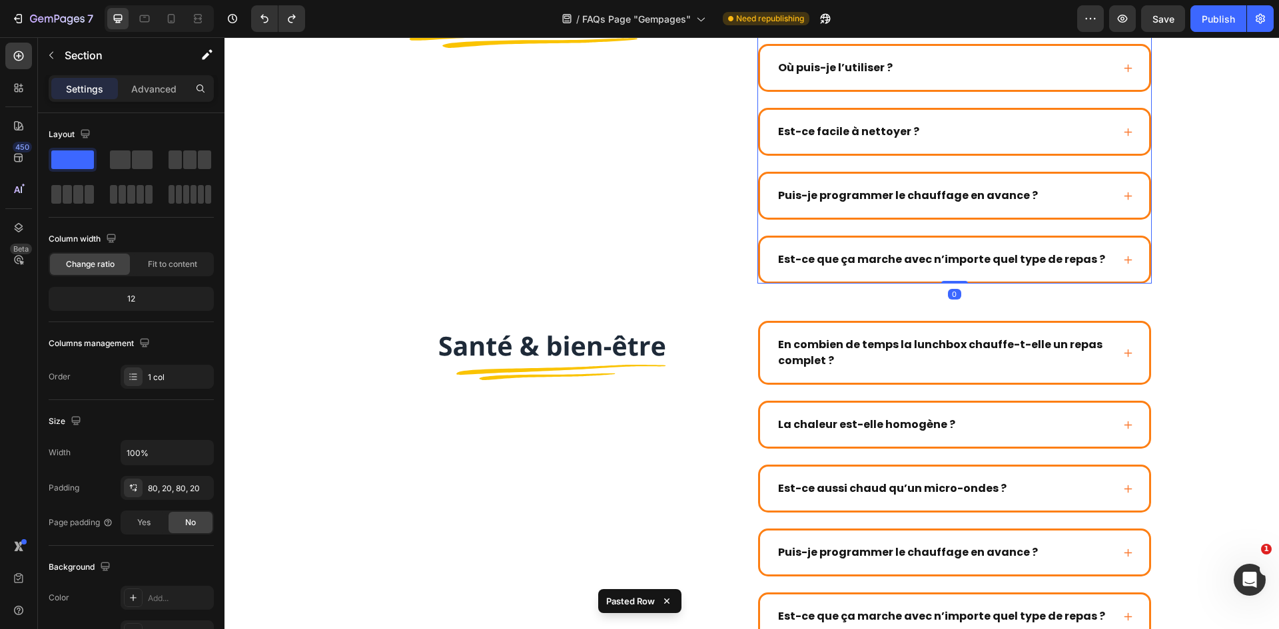
click at [856, 197] on strong "Puis-je programmer le chauffage en avance ?" at bounding box center [908, 195] width 260 height 15
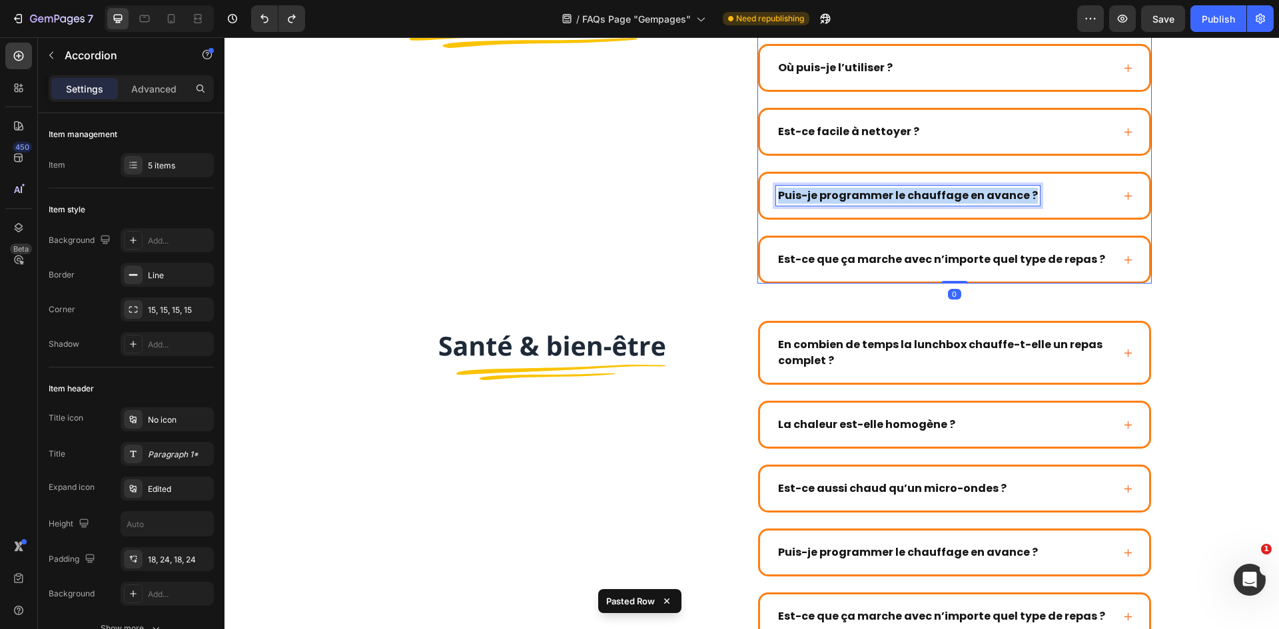
click at [856, 197] on strong "Puis-je programmer le chauffage en avance ?" at bounding box center [908, 195] width 260 height 15
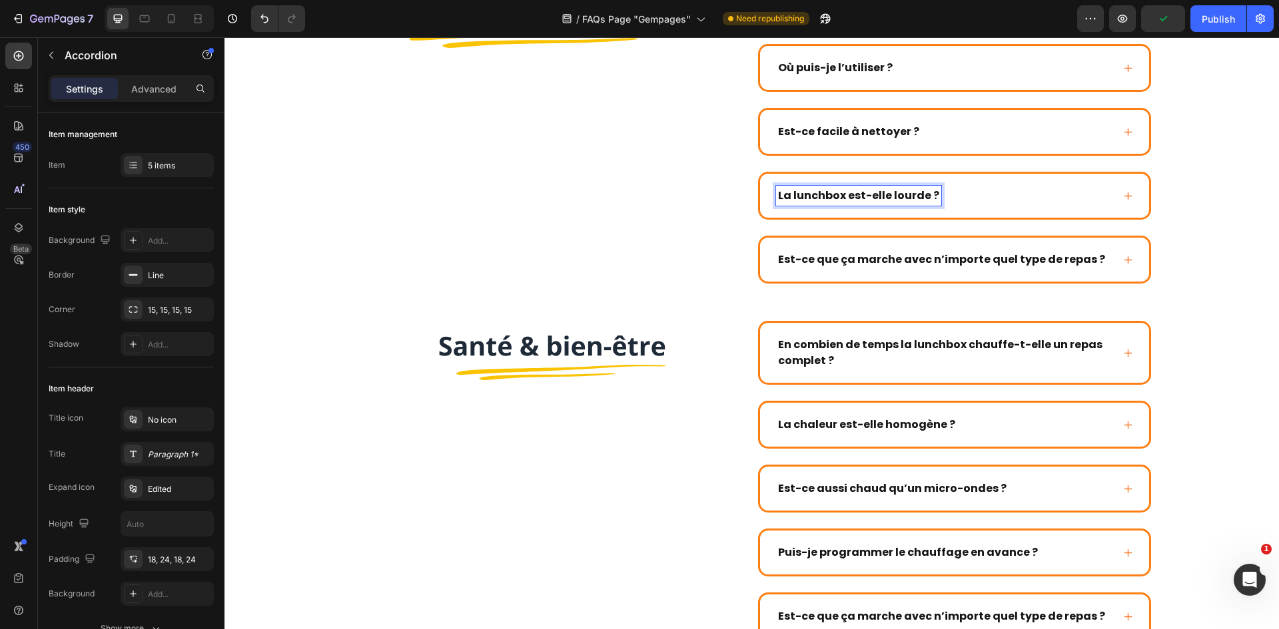
click at [1087, 203] on div "La lunchbox est-elle lourde ?" at bounding box center [944, 196] width 336 height 20
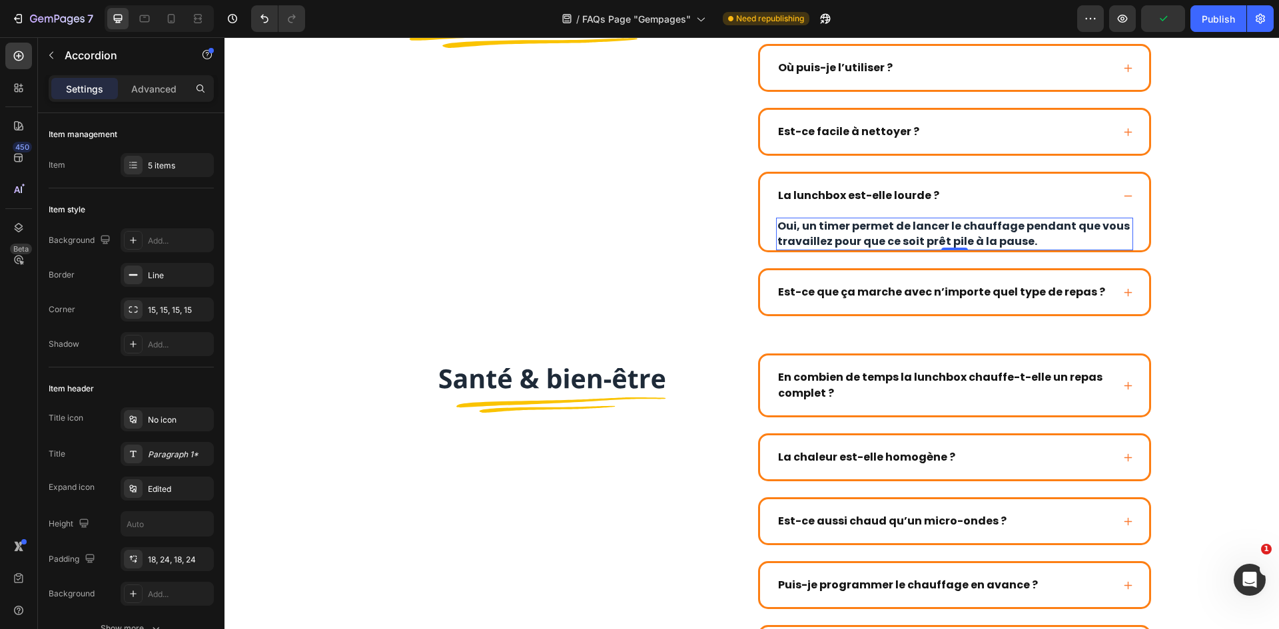
click at [887, 229] on p "Oui, un timer permet de lancer le chauffage pendant que vous travaillez pour qu…" at bounding box center [954, 234] width 354 height 30
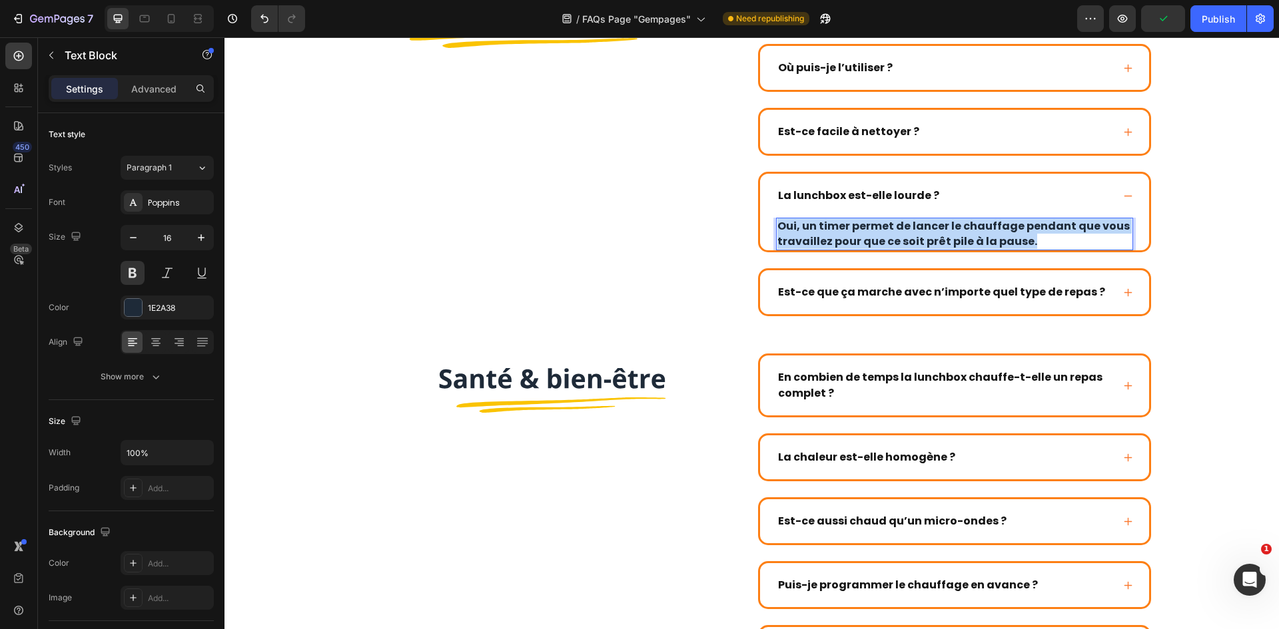
click at [887, 229] on p "Oui, un timer permet de lancer le chauffage pendant que vous travaillez pour qu…" at bounding box center [954, 234] width 354 height 30
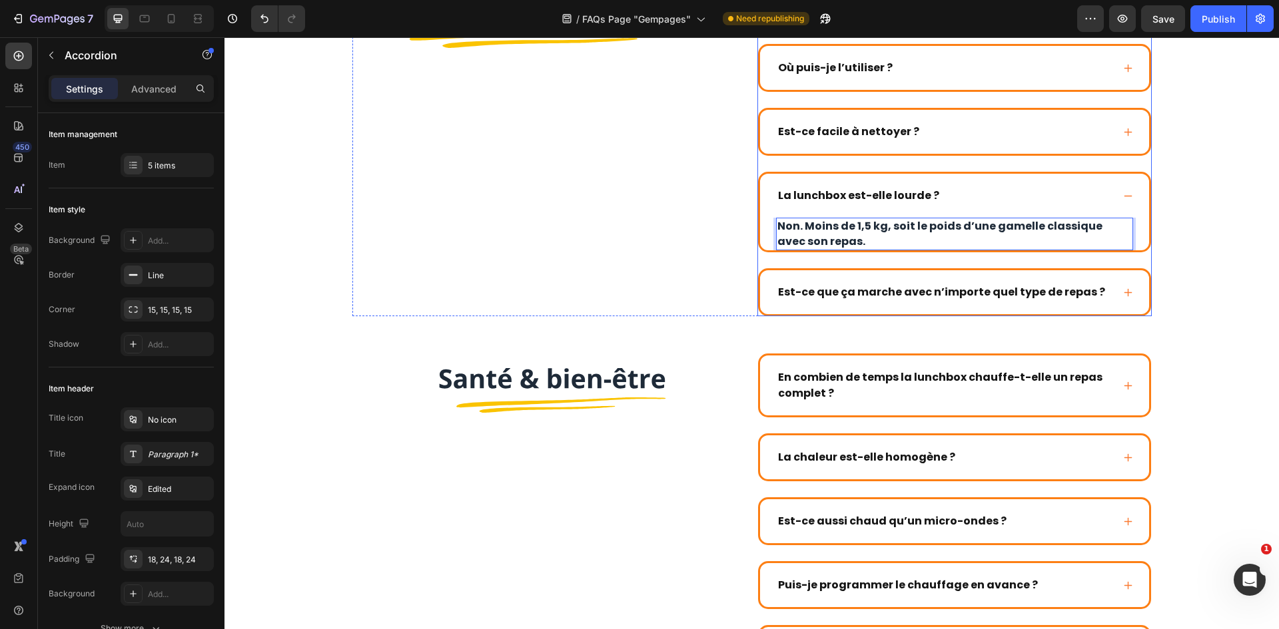
click at [845, 287] on strong "Est-ce que ça marche avec n’importe quel type de repas ?" at bounding box center [941, 291] width 327 height 15
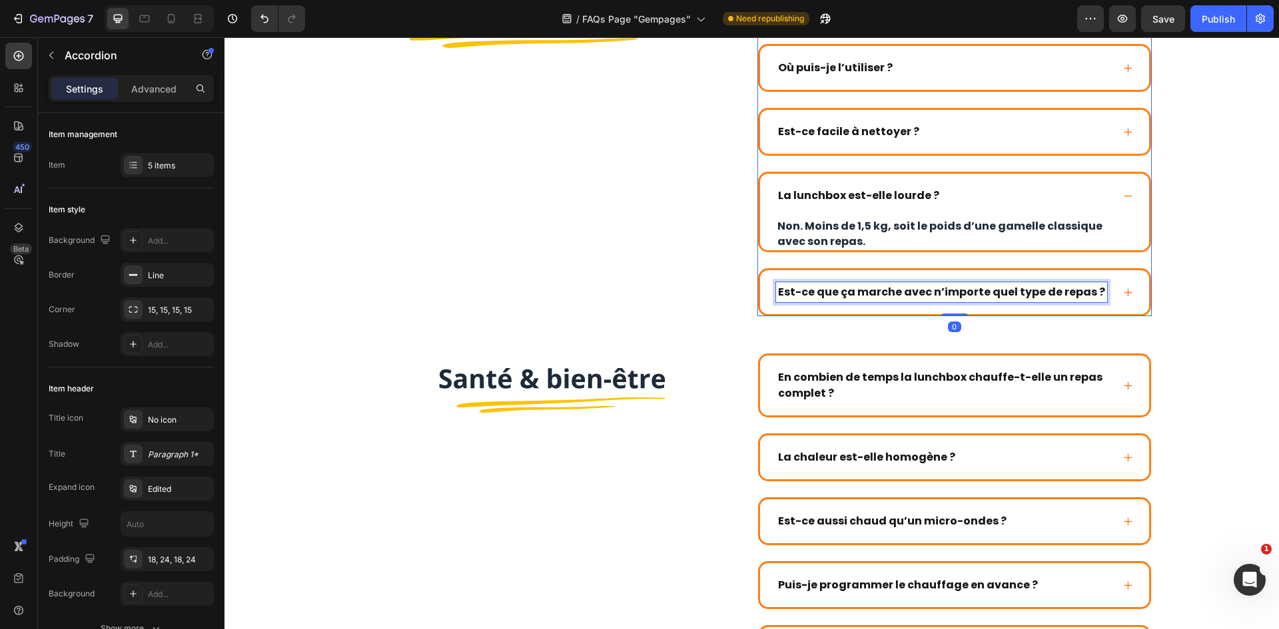
click at [845, 287] on strong "Est-ce que ça marche avec n’importe quel type de repas ?" at bounding box center [941, 291] width 327 height 15
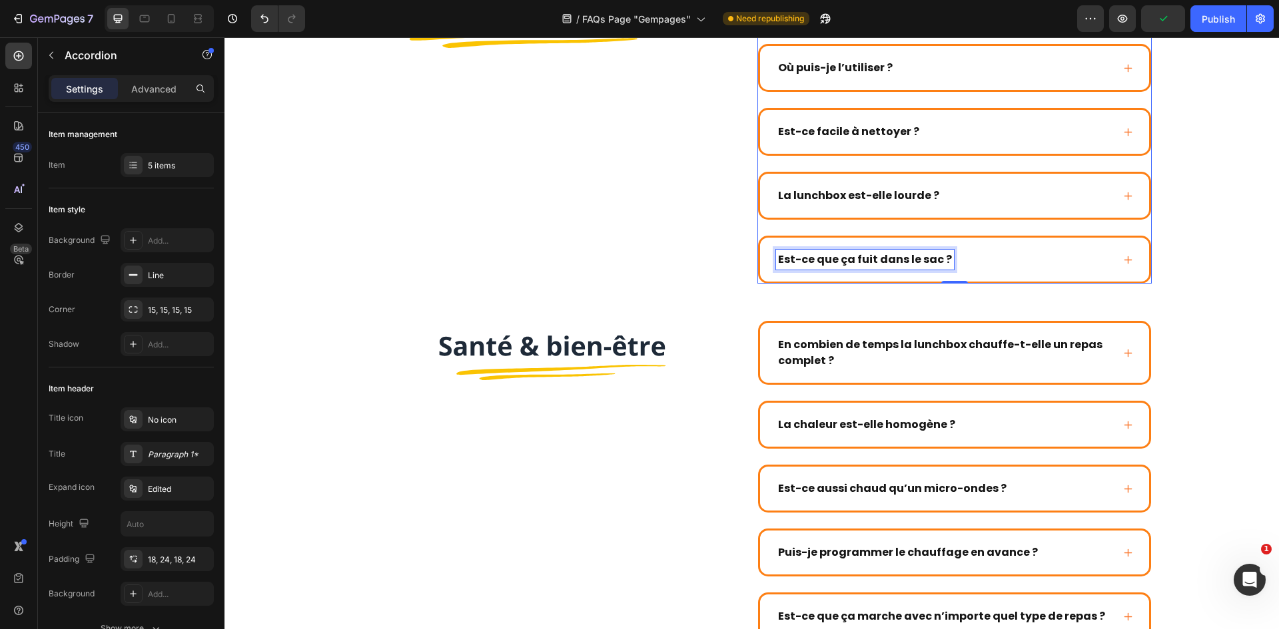
scroll to position [619, 0]
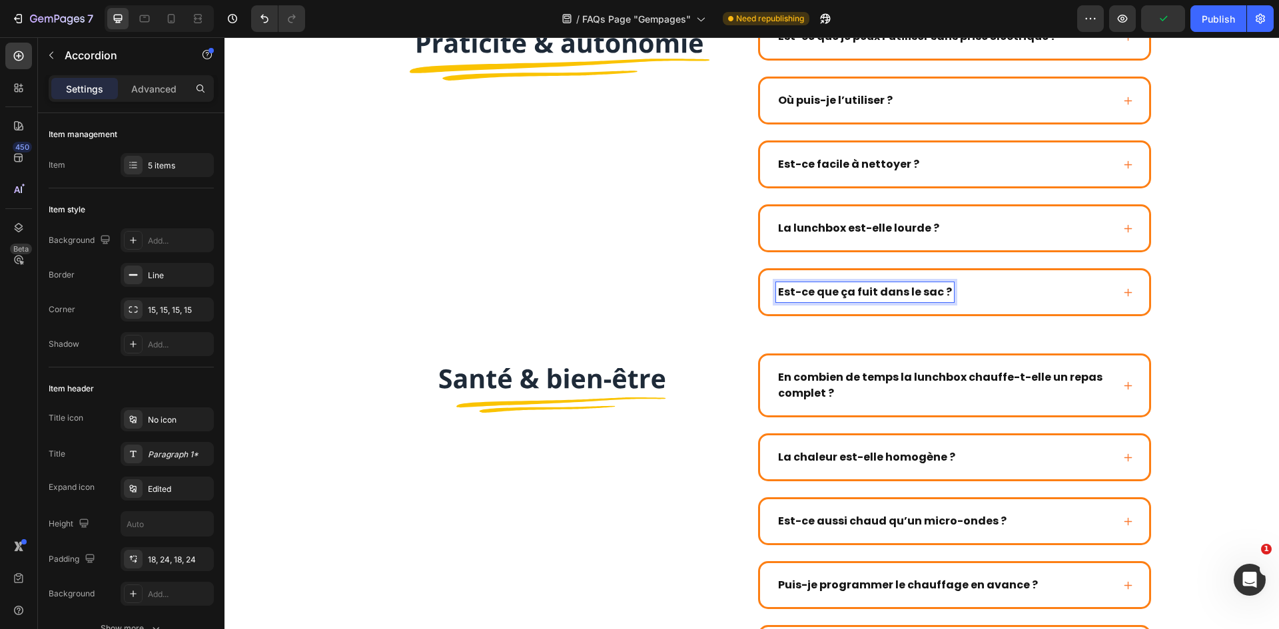
click at [1060, 292] on div "Est-ce que ça fuit dans le sac ?" at bounding box center [944, 292] width 336 height 20
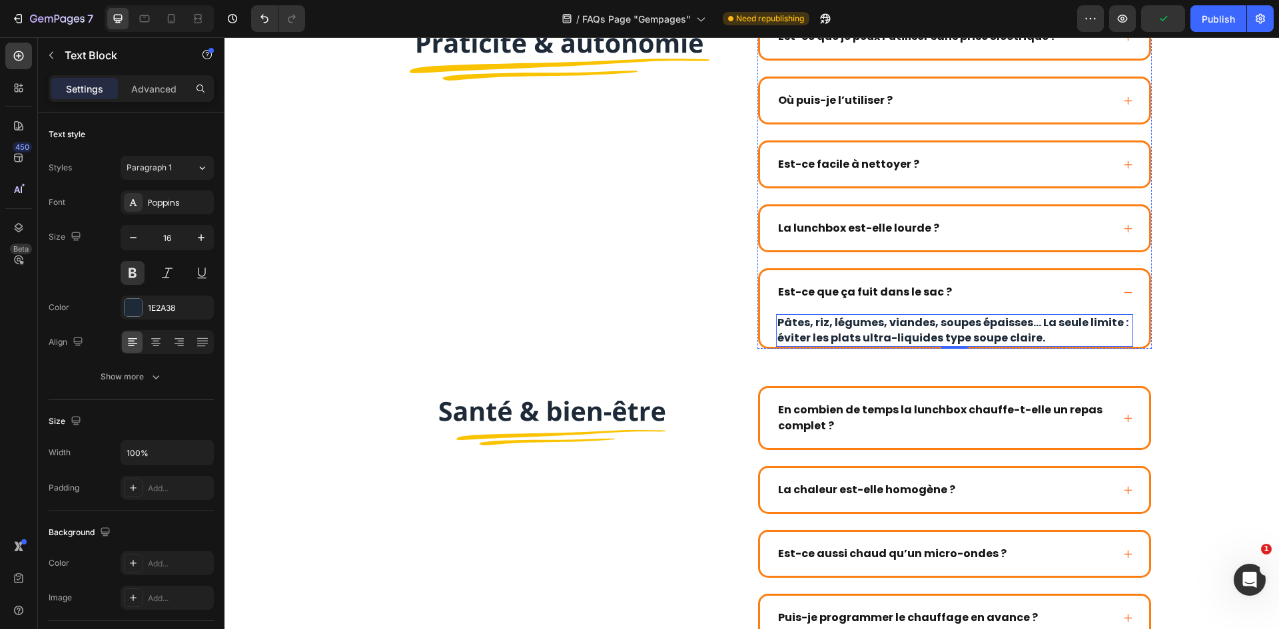
click at [964, 325] on p "Pâtes, riz, légumes, viandes, soupes épaisses… La seule limite : éviter les pla…" at bounding box center [954, 331] width 354 height 30
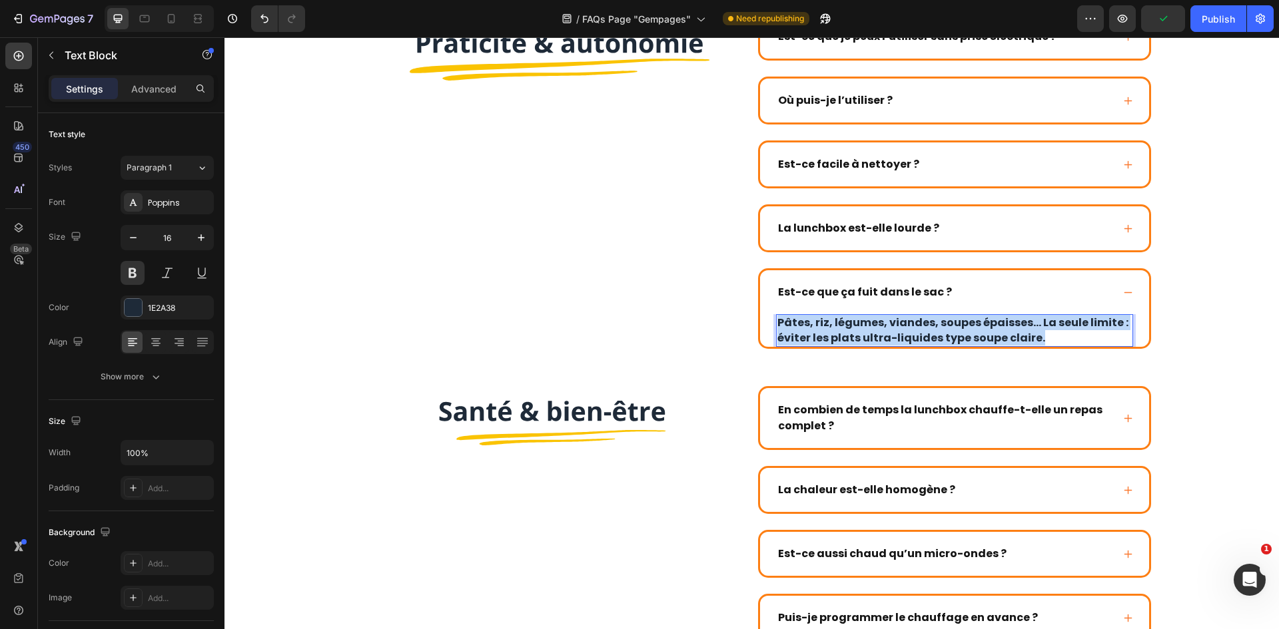
click at [964, 325] on p "Pâtes, riz, légumes, viandes, soupes épaisses… La seule limite : éviter les pla…" at bounding box center [954, 331] width 354 height 30
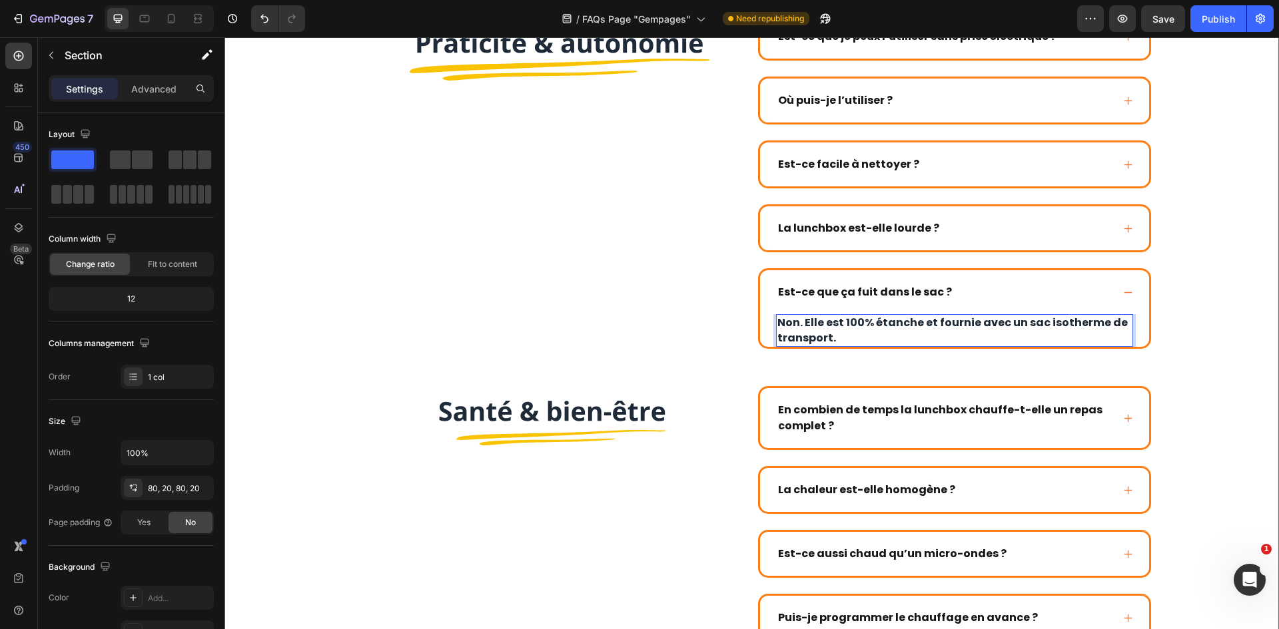
click at [1197, 270] on div "Image Image En combien de temps la lunchbox chauffe-t-elle un repas complet ? L…" at bounding box center [752, 527] width 1028 height 2059
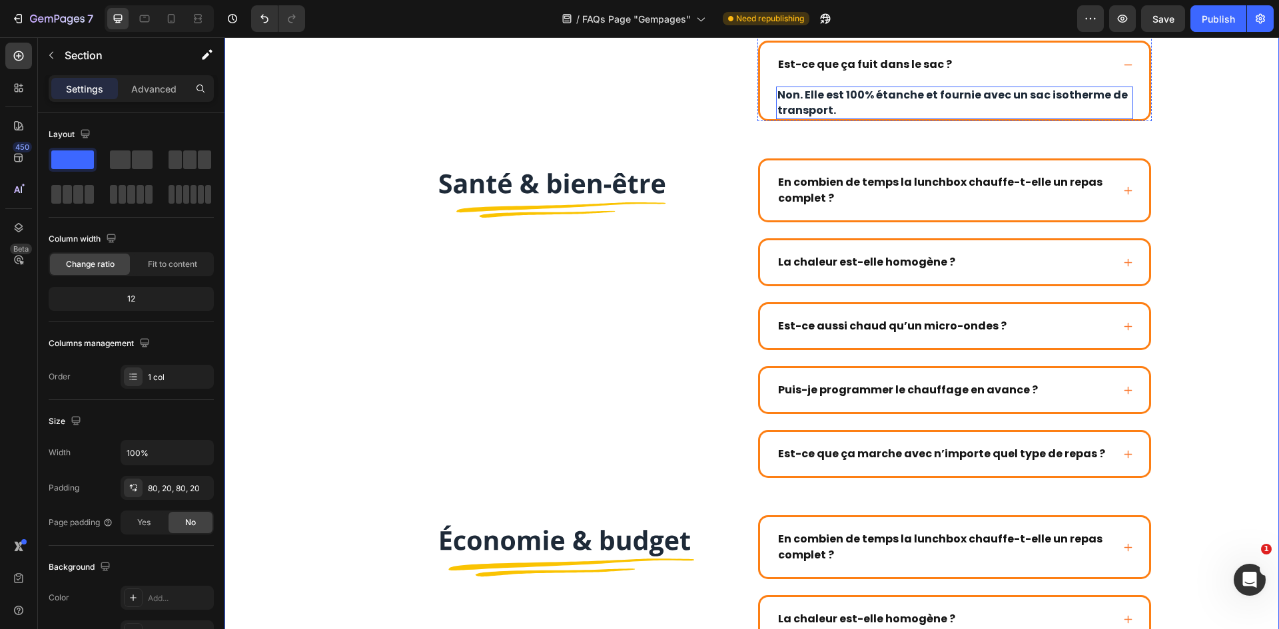
scroll to position [753, 0]
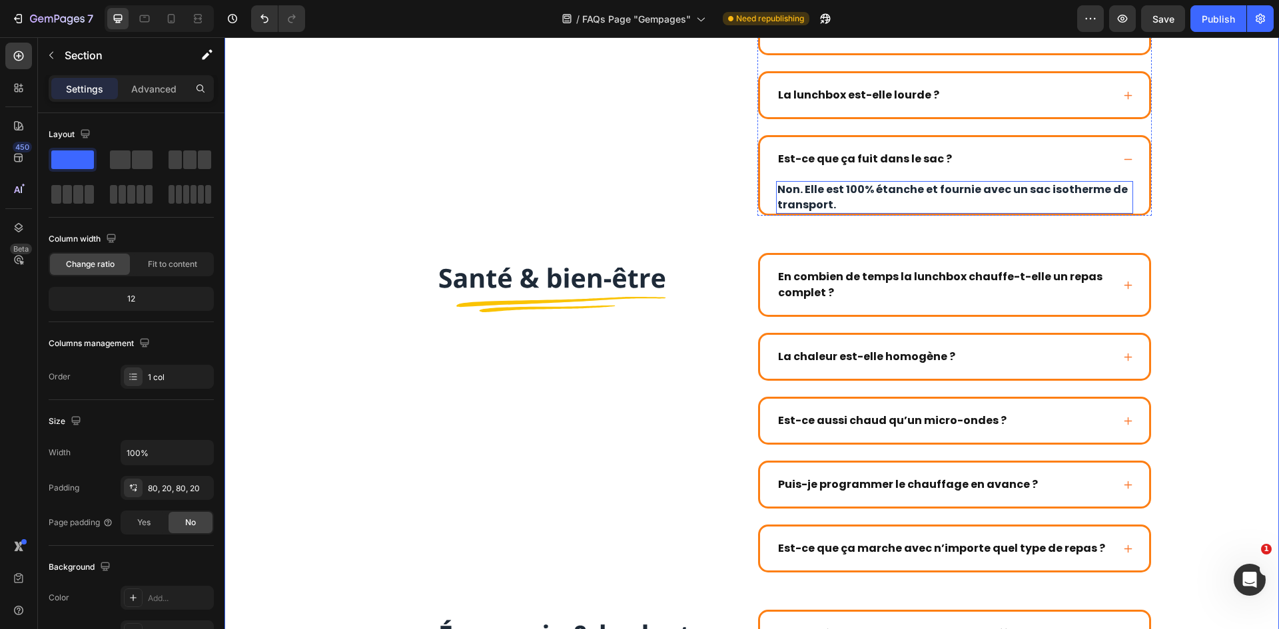
click at [978, 195] on p "Non. Elle est 100% étanche et fournie avec un sac isotherme de transport." at bounding box center [954, 197] width 354 height 30
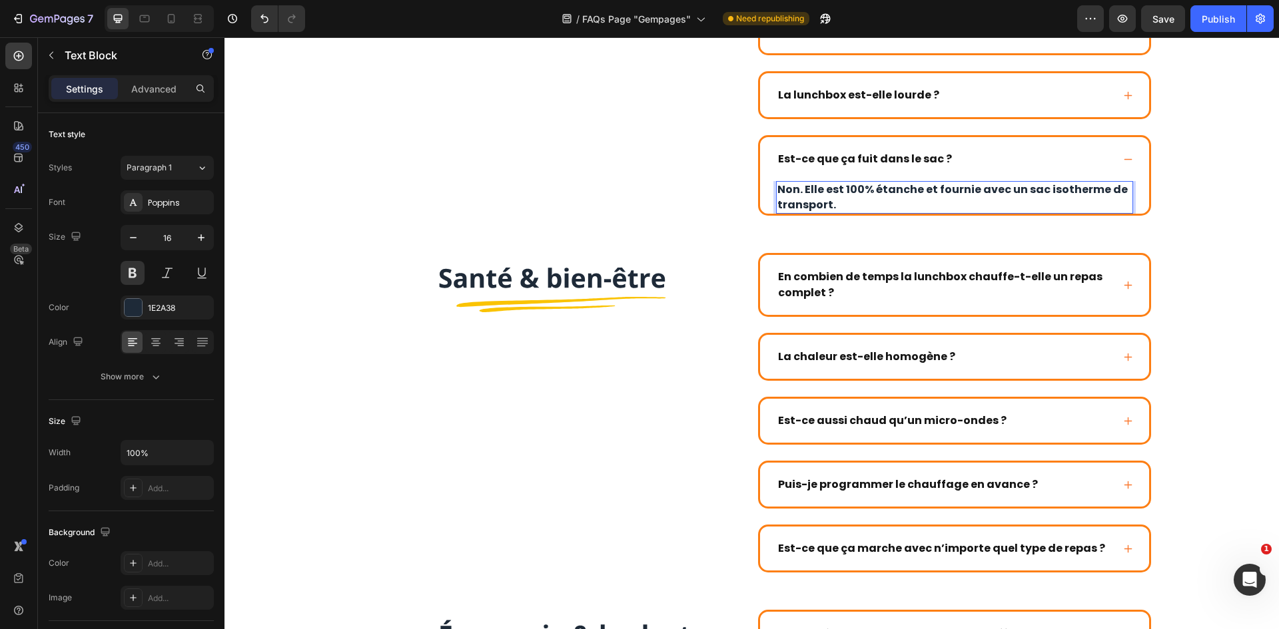
click at [932, 190] on p "Non. Elle est 100% étanche et fournie avec un sac isotherme de transport." at bounding box center [954, 197] width 354 height 30
click at [1096, 192] on p "Non. Elle est 100% étanche et fournie avec un sac isotherme de transport." at bounding box center [954, 197] width 354 height 30
click at [957, 190] on p "Non. Elle est 100% étanche et fournie avec un sac isotherme offert de transport." at bounding box center [954, 197] width 354 height 30
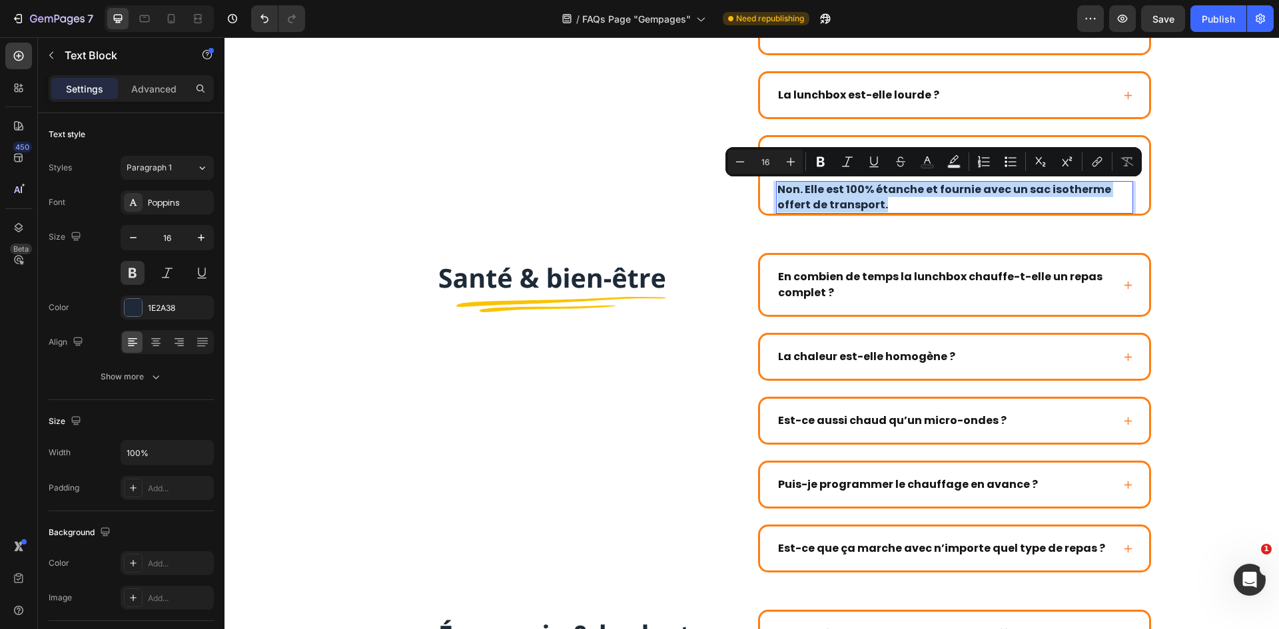
click at [958, 190] on p "Non. Elle est 100% étanche et fournie avec un sac isotherme offert de transport." at bounding box center [954, 197] width 354 height 30
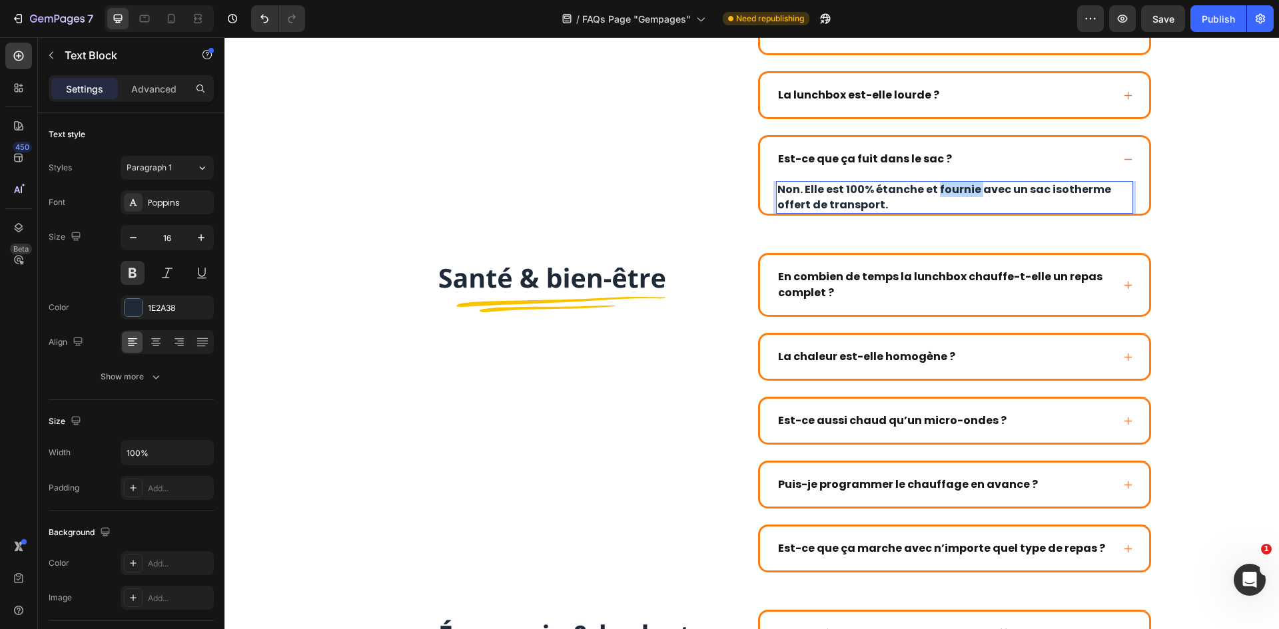
click at [958, 190] on p "Non. Elle est 100% étanche et fournie avec un sac isotherme offert de transport." at bounding box center [954, 197] width 354 height 30
click at [1093, 186] on p "Non. Elle est 100% étanche et offert avec un sac isotherme offert de transport." at bounding box center [954, 197] width 354 height 30
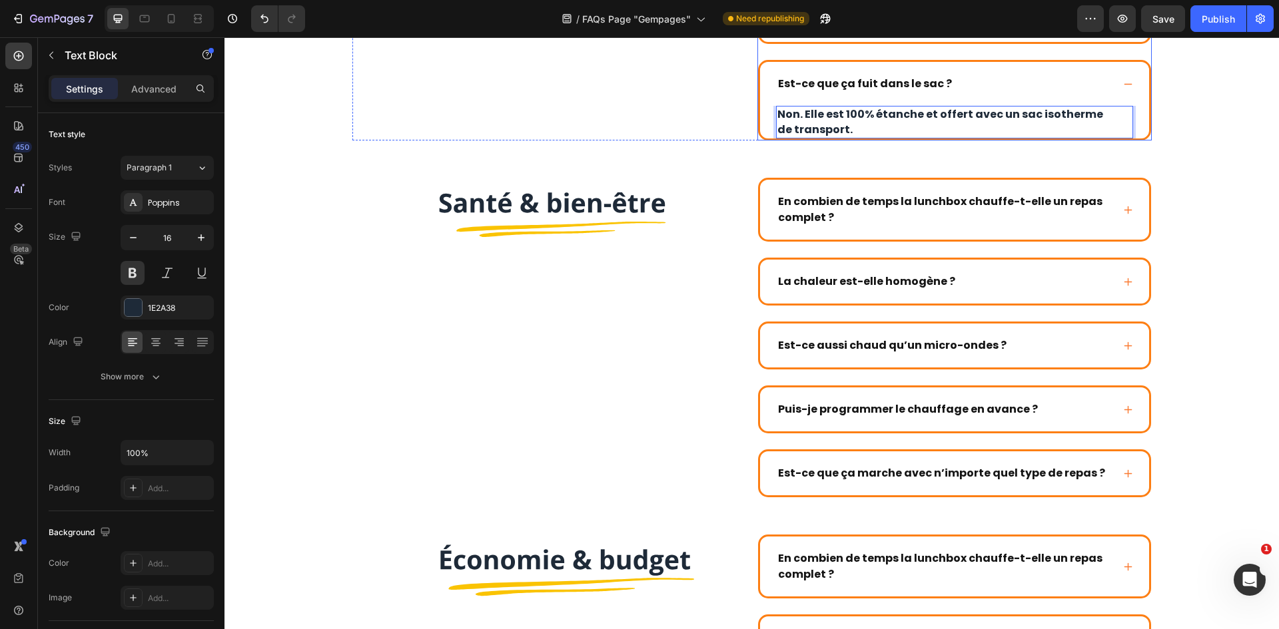
scroll to position [886, 0]
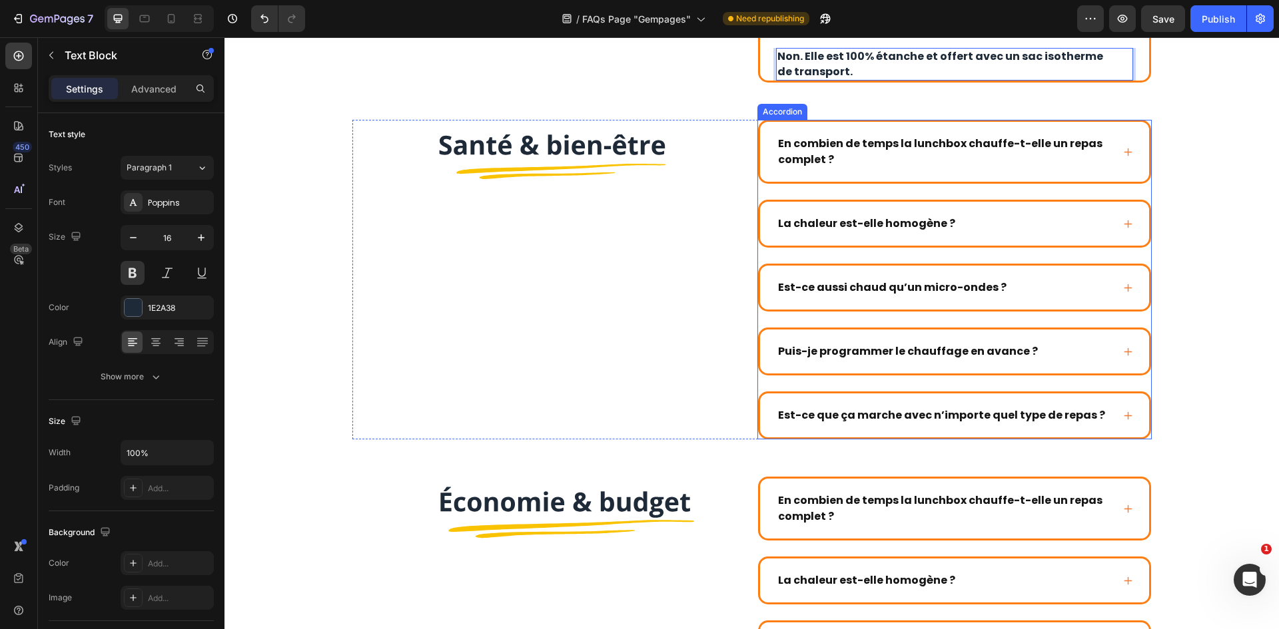
click at [856, 146] on p "En combien de temps la lunchbox chauffe-t-elle un repas complet ?" at bounding box center [944, 152] width 332 height 32
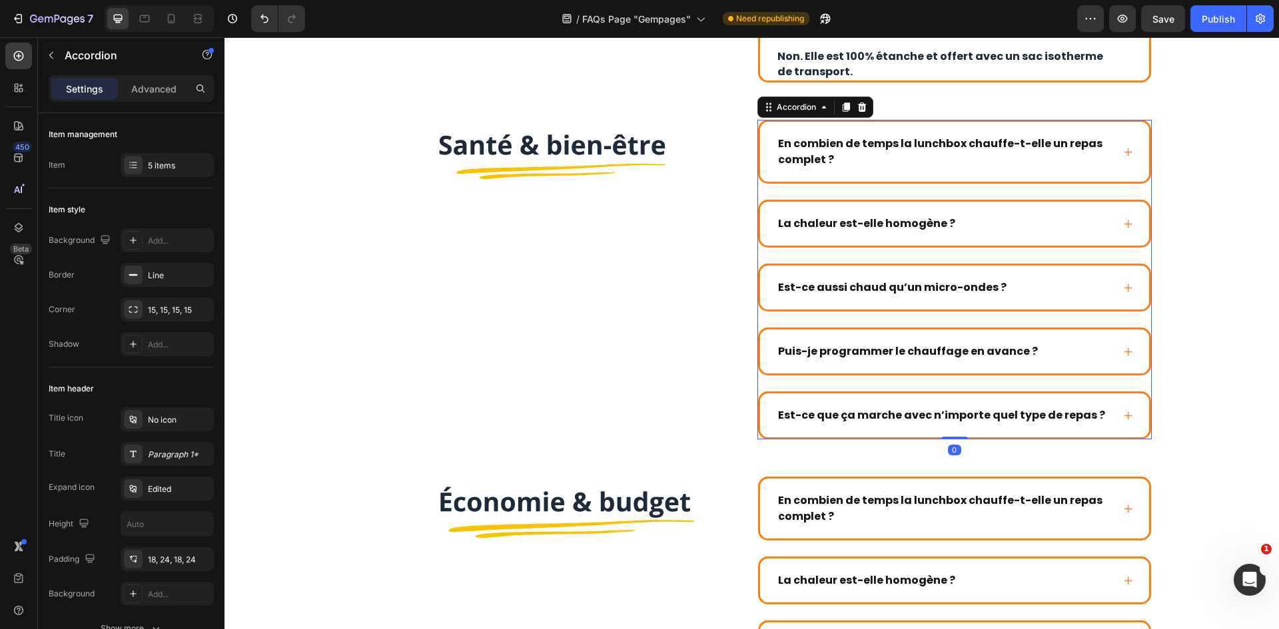
click at [856, 146] on p "En combien de temps la lunchbox chauffe-t-elle un repas complet ?" at bounding box center [944, 152] width 332 height 32
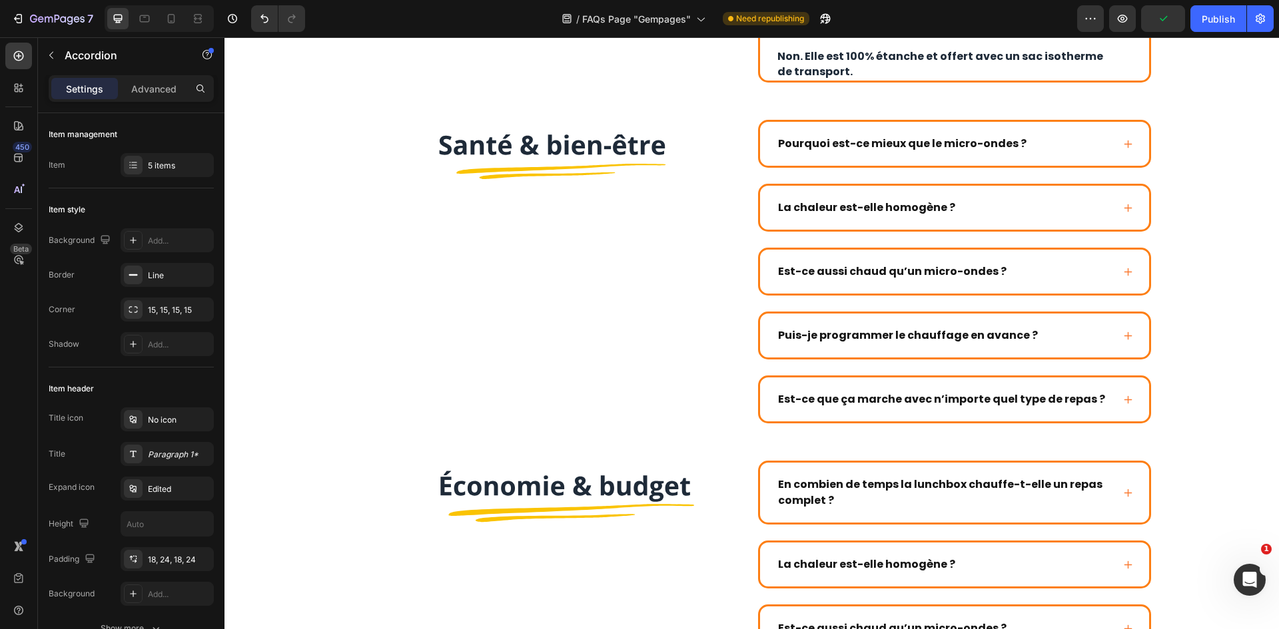
click at [1088, 139] on div "Pourquoi est-ce mieux que le micro-ondes ?" at bounding box center [944, 144] width 336 height 20
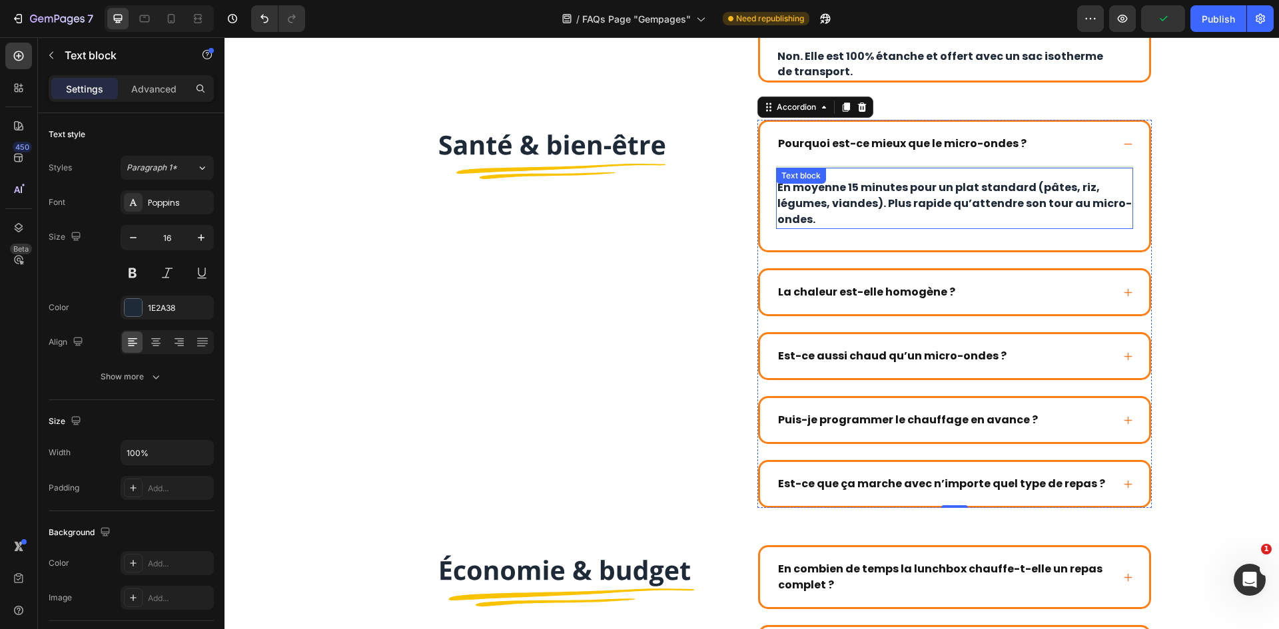
click at [896, 203] on p "En moyenne 15 minutes pour un plat standard (pâtes, riz, légumes, viandes). Plu…" at bounding box center [954, 204] width 354 height 48
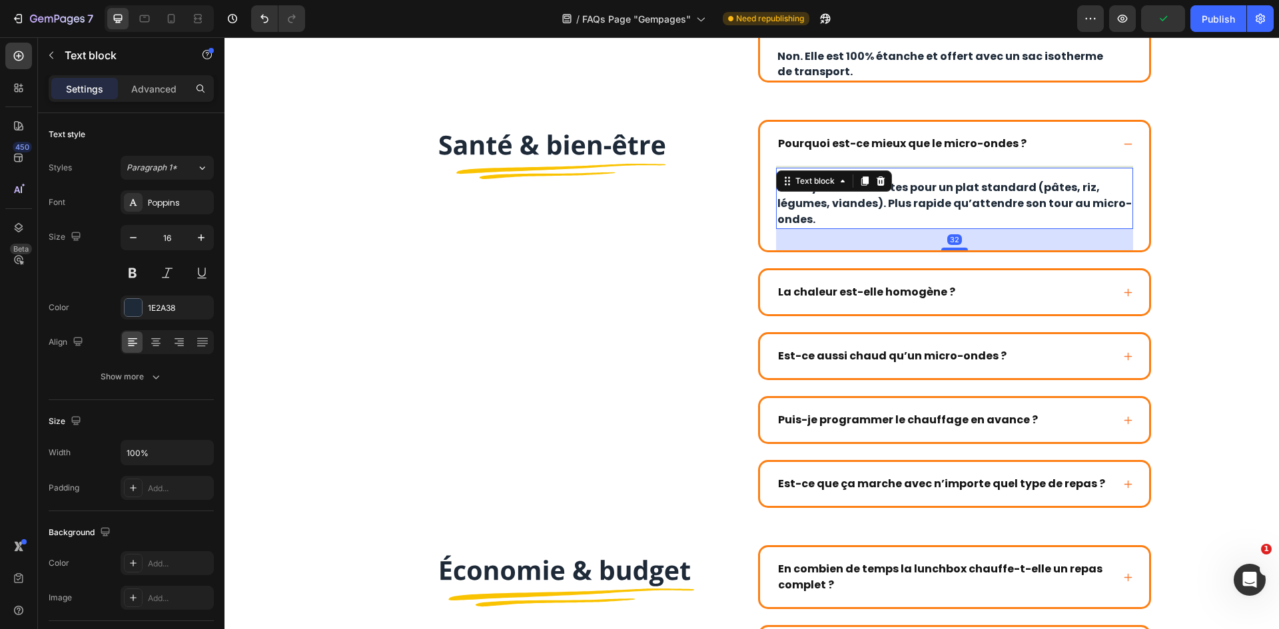
click at [896, 203] on p "En moyenne 15 minutes pour un plat standard (pâtes, riz, légumes, viandes). Plu…" at bounding box center [954, 204] width 354 height 48
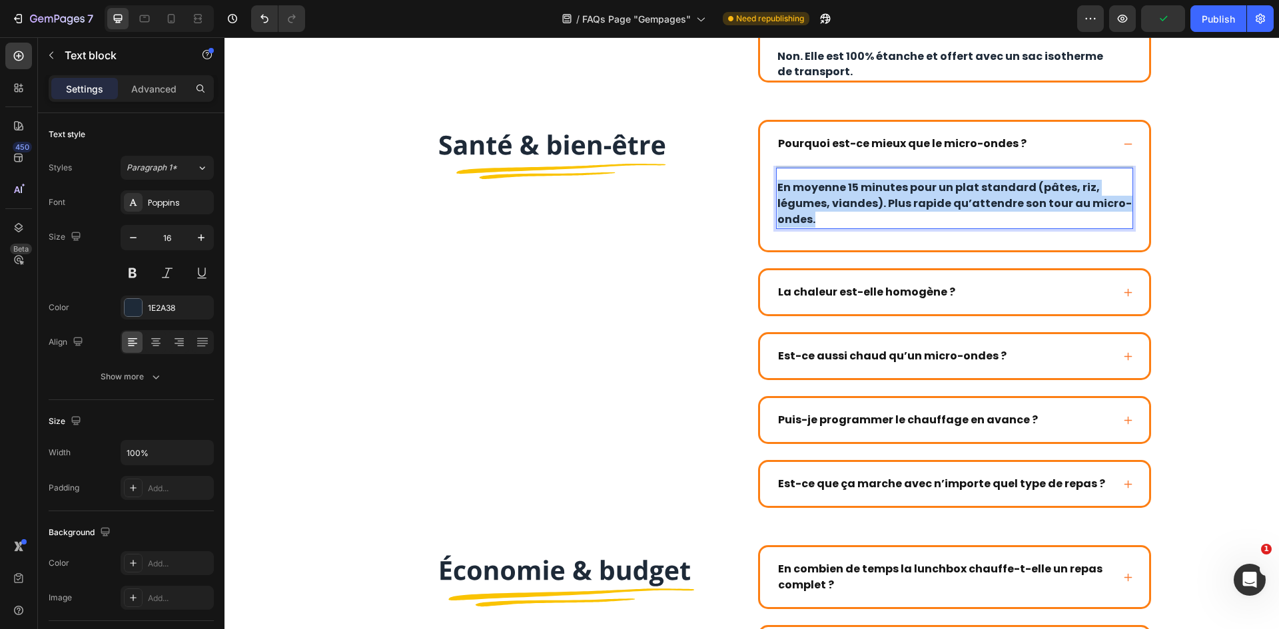
click at [896, 203] on p "En moyenne 15 minutes pour un plat standard (pâtes, riz, légumes, viandes). Plu…" at bounding box center [954, 204] width 354 height 48
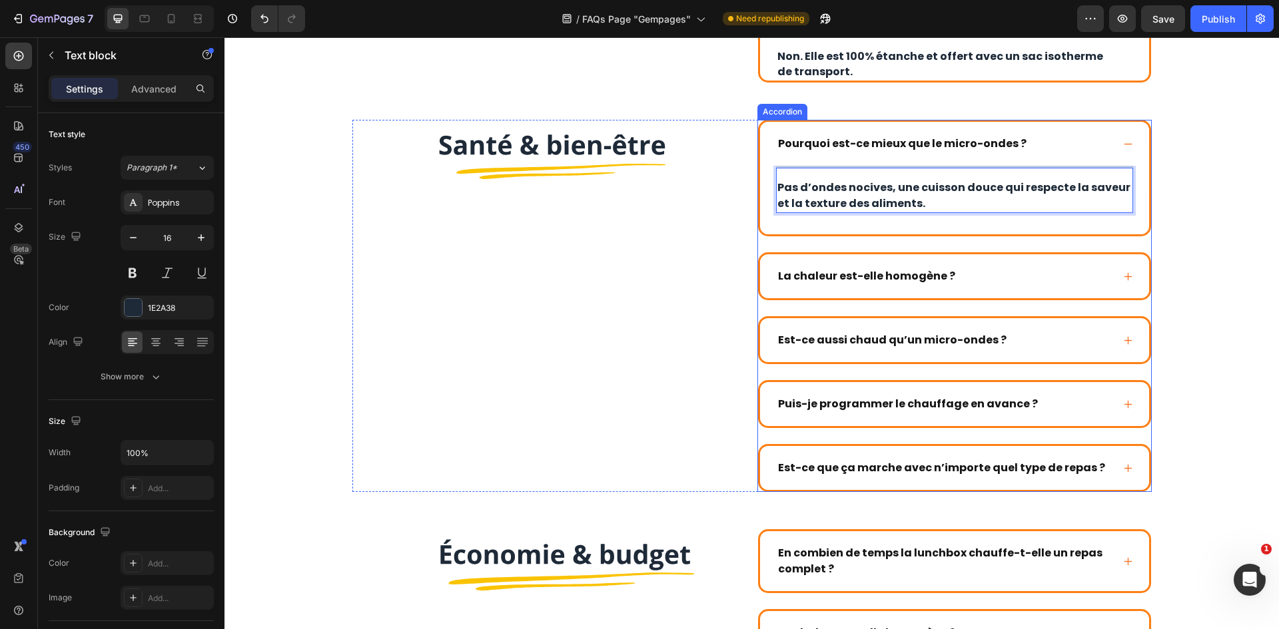
click at [944, 277] on strong "La chaleur est-elle homogène ?" at bounding box center [866, 275] width 177 height 15
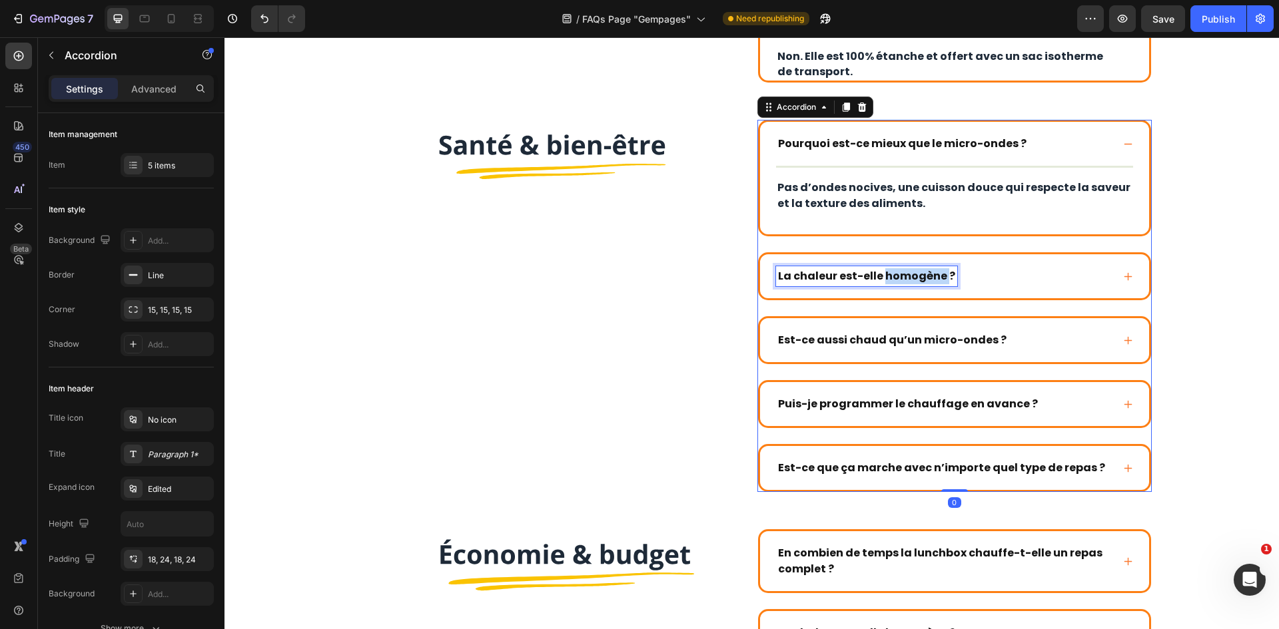
click at [911, 276] on strong "La chaleur est-elle homogène ?" at bounding box center [866, 275] width 177 height 15
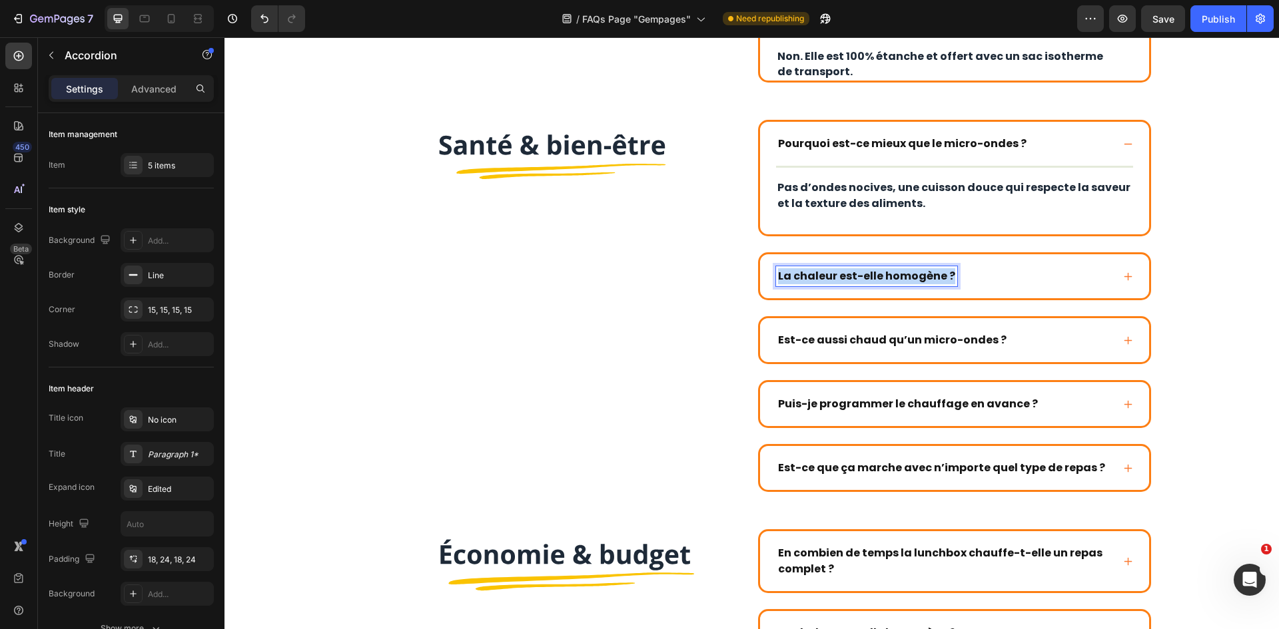
click at [911, 276] on strong "La chaleur est-elle homogène ?" at bounding box center [866, 275] width 177 height 15
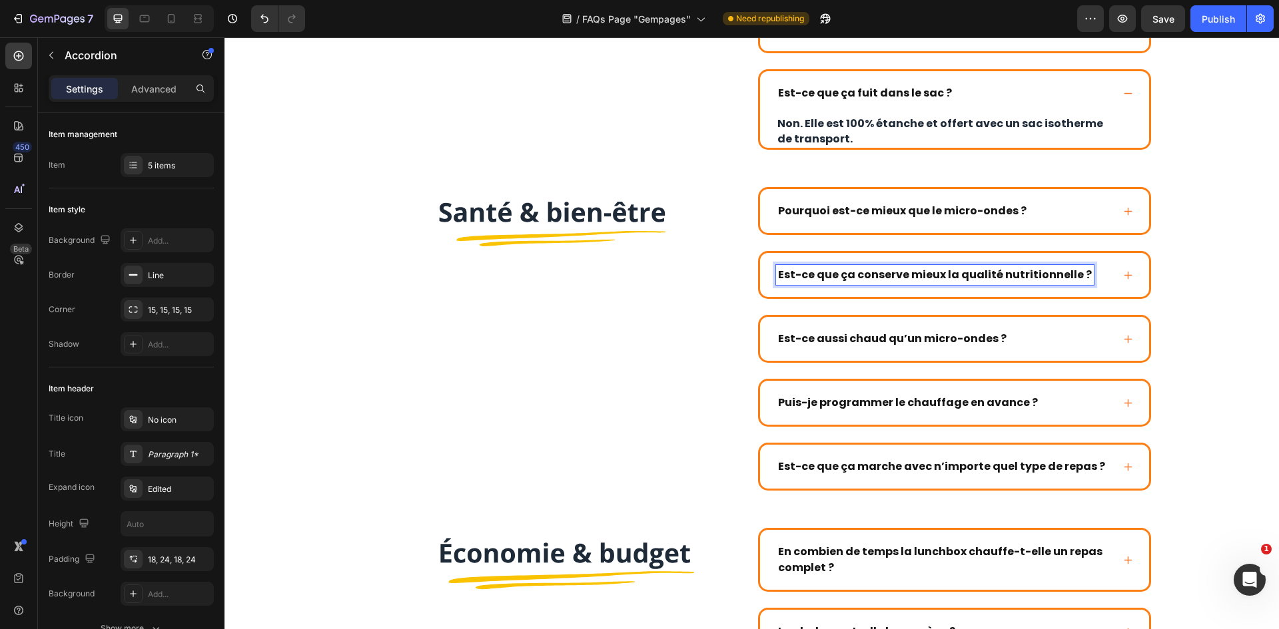
scroll to position [817, 0]
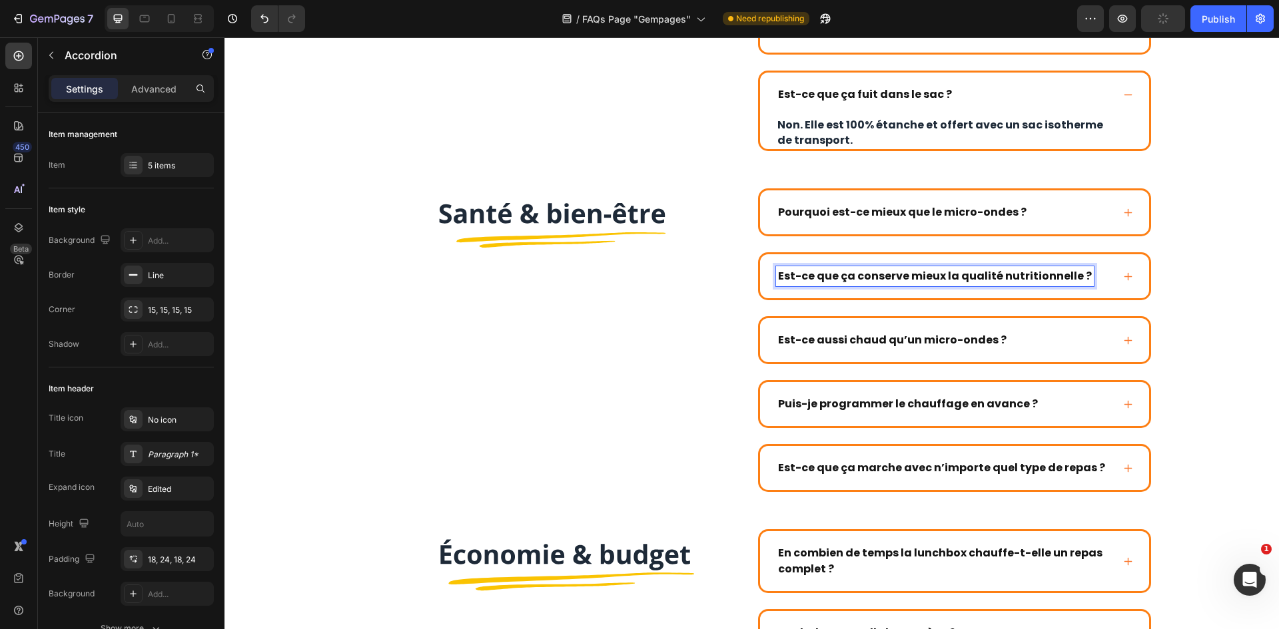
click at [1101, 284] on div "Est-ce que ça conserve mieux la qualité nutritionnelle ?" at bounding box center [944, 276] width 336 height 20
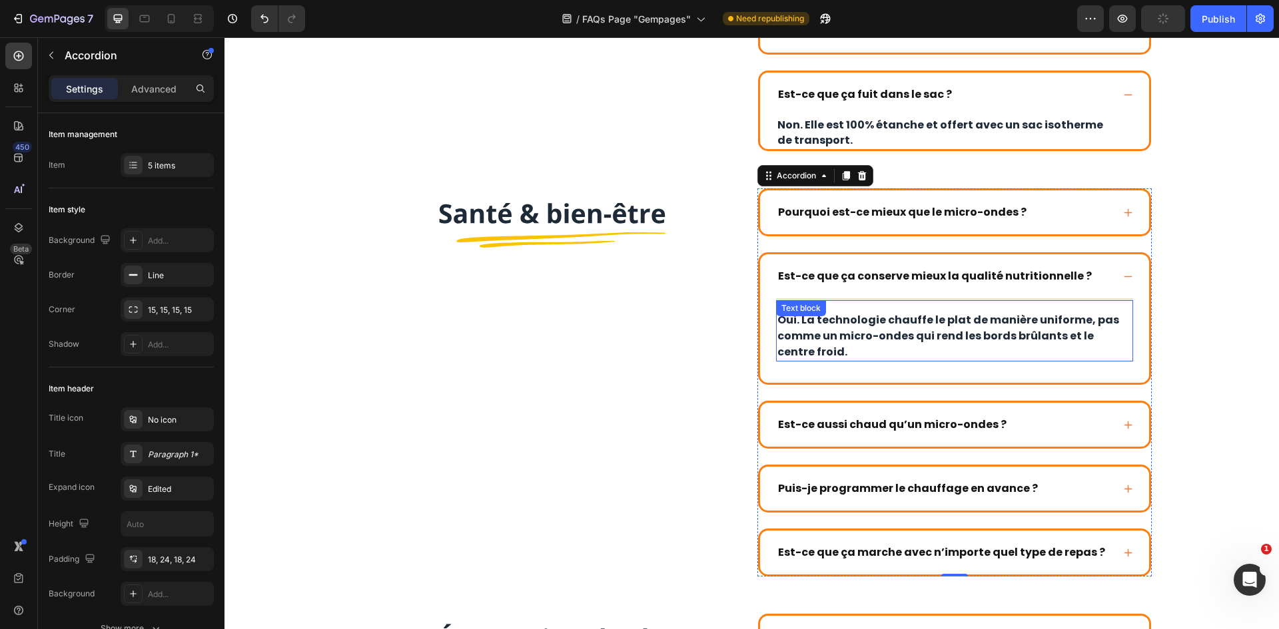
click at [982, 327] on p "Oui. La technologie chauffe le plat de manière uniforme, pas comme un micro-ond…" at bounding box center [954, 336] width 354 height 48
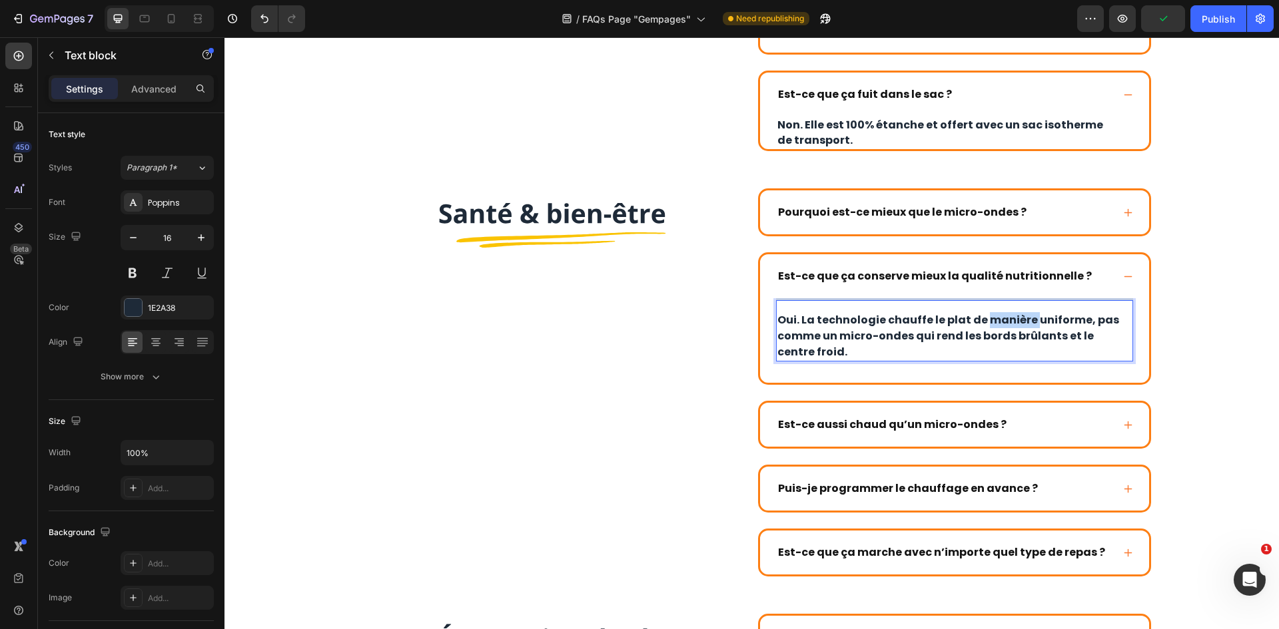
click at [982, 327] on p "Oui. La technologie chauffe le plat de manière uniforme, pas comme un micro-ond…" at bounding box center [954, 336] width 354 height 48
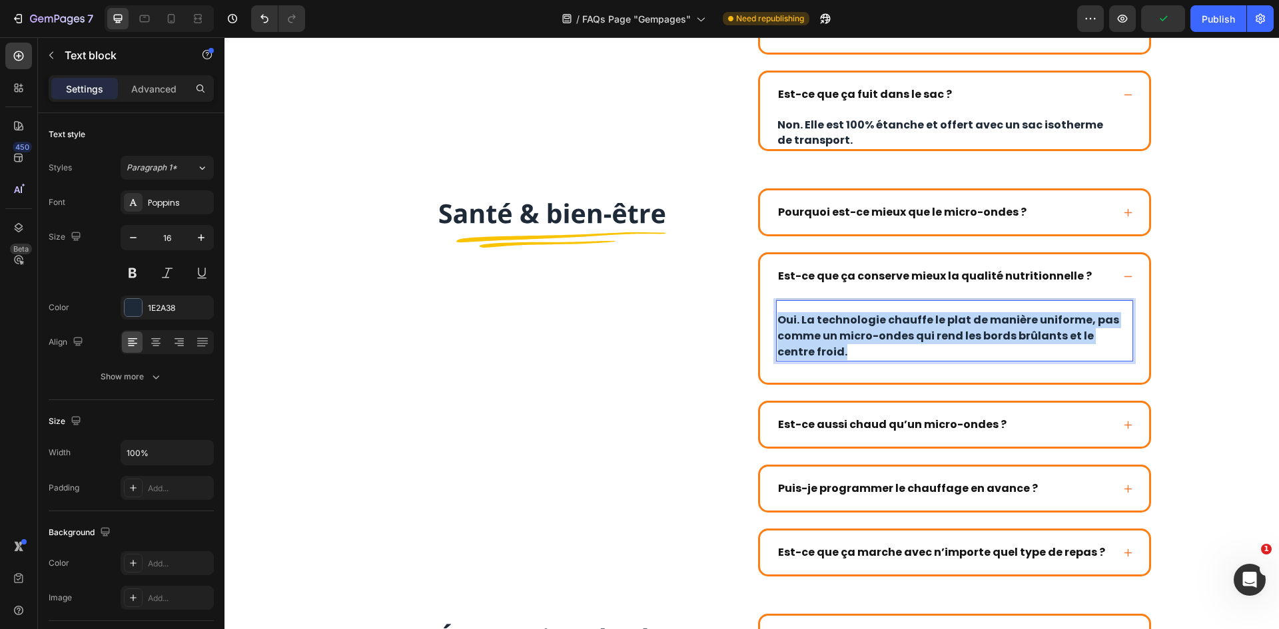
click at [982, 327] on p "Oui. La technologie chauffe le plat de manière uniforme, pas comme un micro-ond…" at bounding box center [954, 336] width 354 height 48
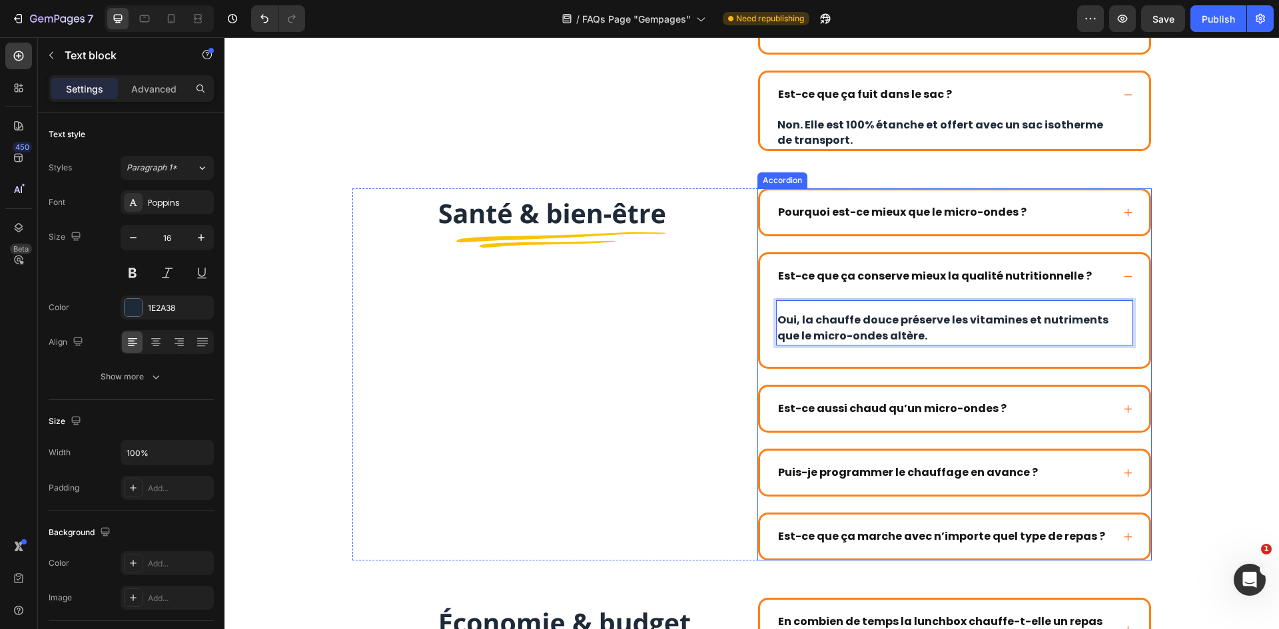
click at [856, 400] on div "Est-ce aussi chaud qu’un micro-ondes ?" at bounding box center [892, 409] width 232 height 20
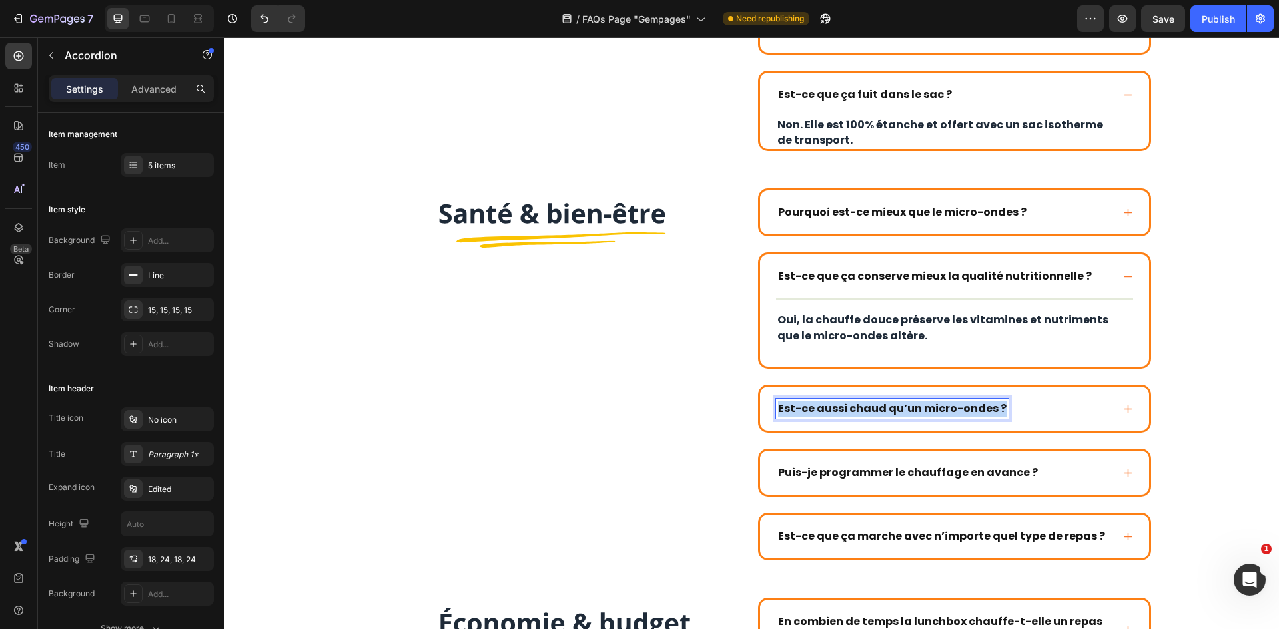
click at [858, 403] on strong "Est-ce aussi chaud qu’un micro-ondes ?" at bounding box center [892, 408] width 228 height 15
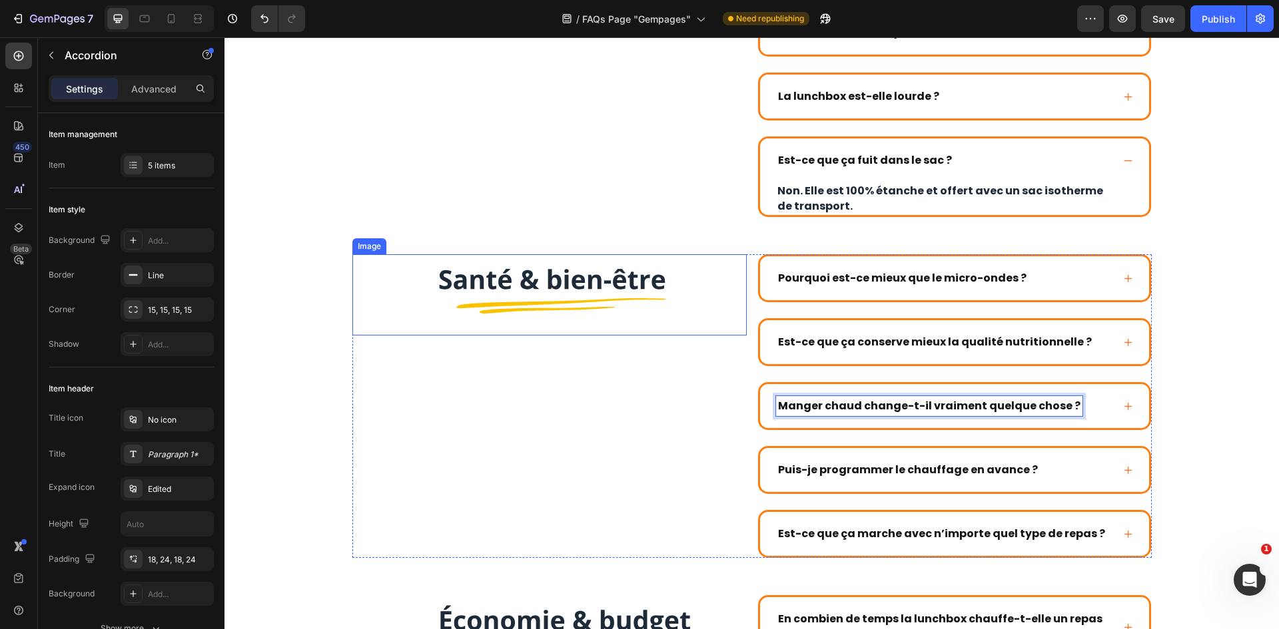
scroll to position [749, 0]
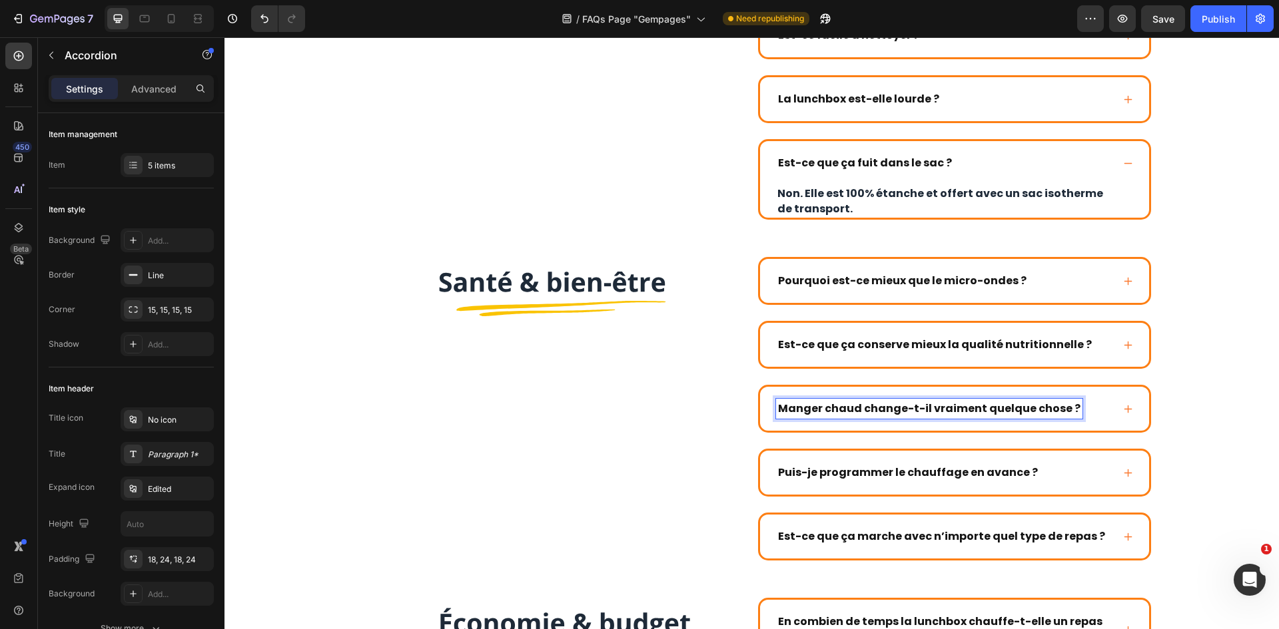
click at [1093, 400] on div "Manger chaud change-t-il vraiment quelque chose ?" at bounding box center [944, 409] width 336 height 20
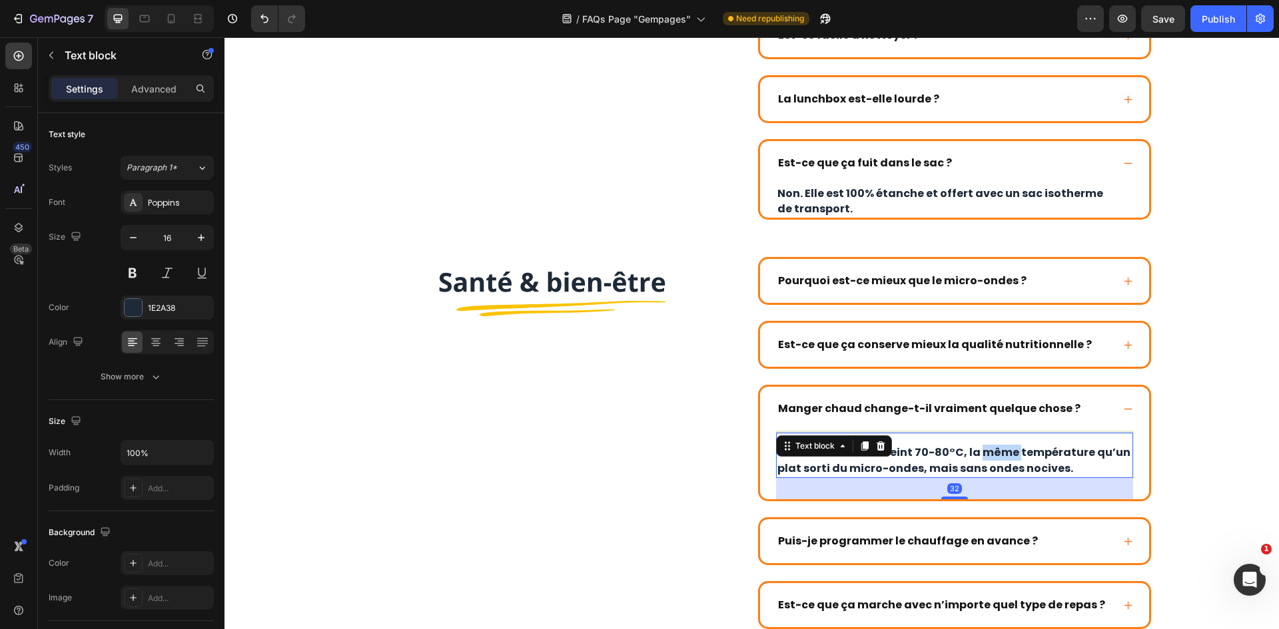
click at [982, 455] on p "Oui. La lunchbox atteint 70-80°C, la même température qu’un plat sorti du micro…" at bounding box center [954, 461] width 354 height 32
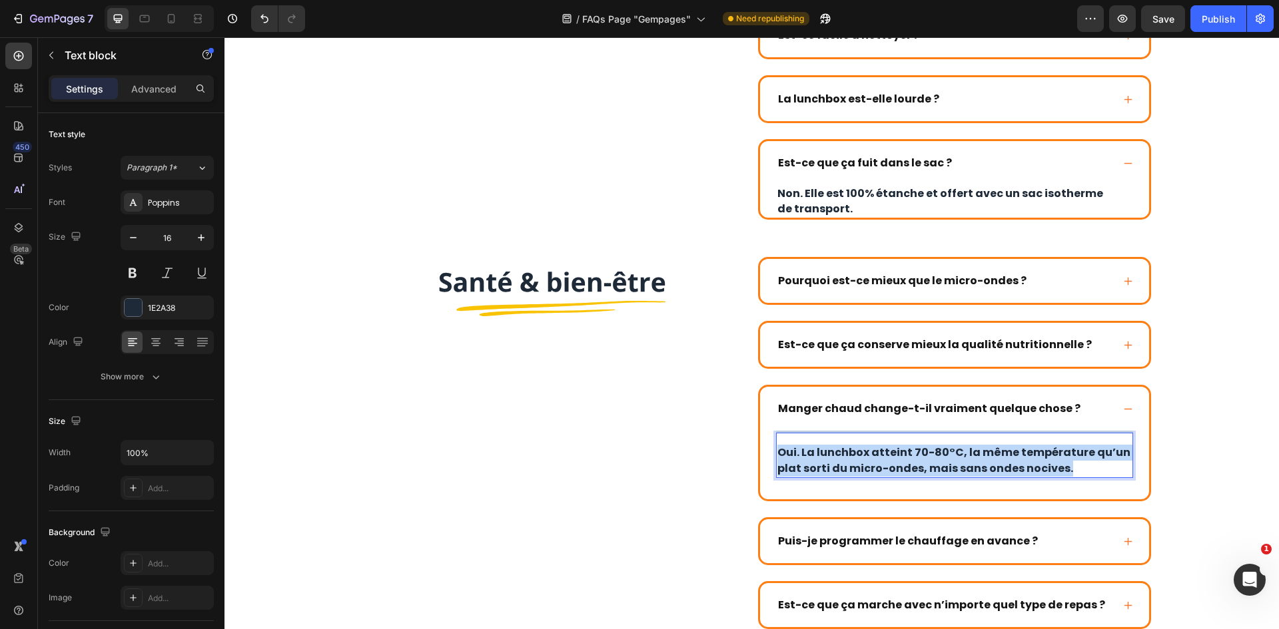
click at [982, 455] on p "Oui. La lunchbox atteint 70-80°C, la même température qu’un plat sorti du micro…" at bounding box center [954, 461] width 354 height 32
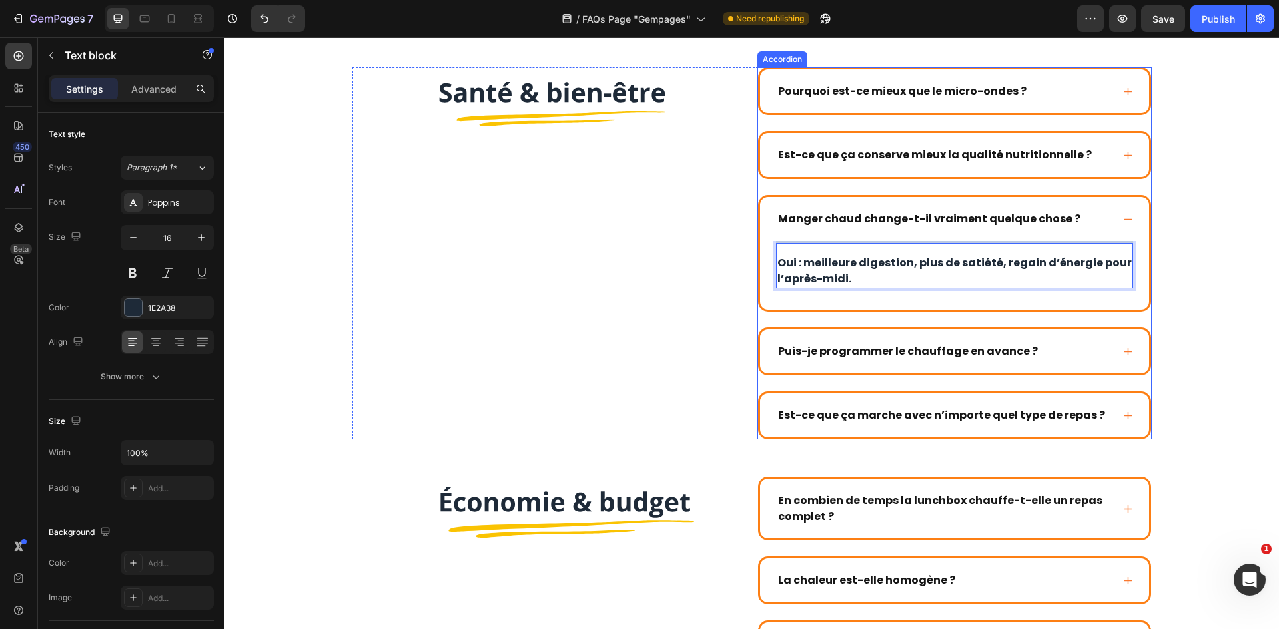
scroll to position [948, 0]
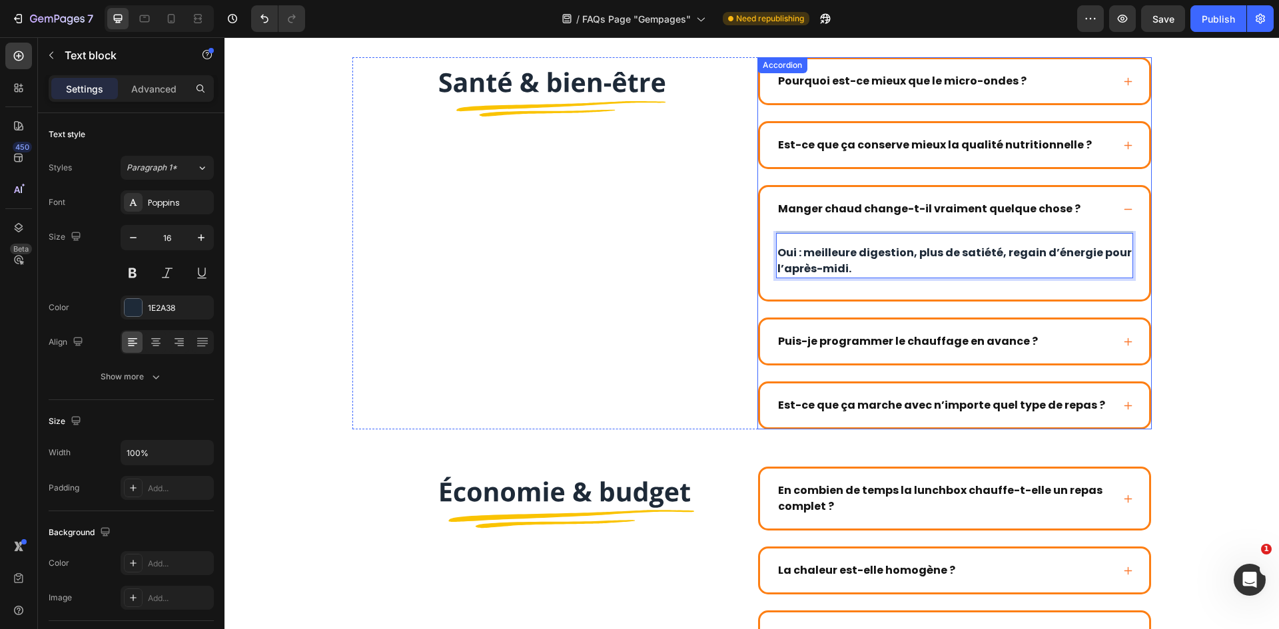
click at [987, 343] on strong "Puis-je programmer le chauffage en avance ?" at bounding box center [908, 341] width 260 height 15
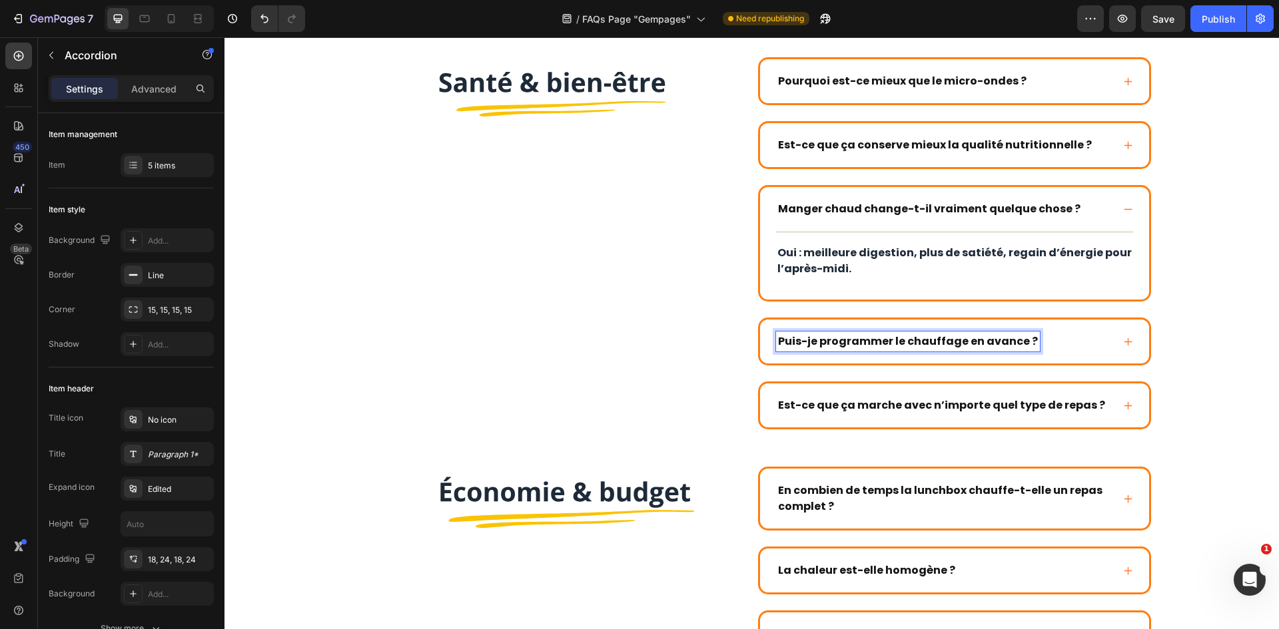
click at [987, 343] on strong "Puis-je programmer le chauffage en avance ?" at bounding box center [908, 341] width 260 height 15
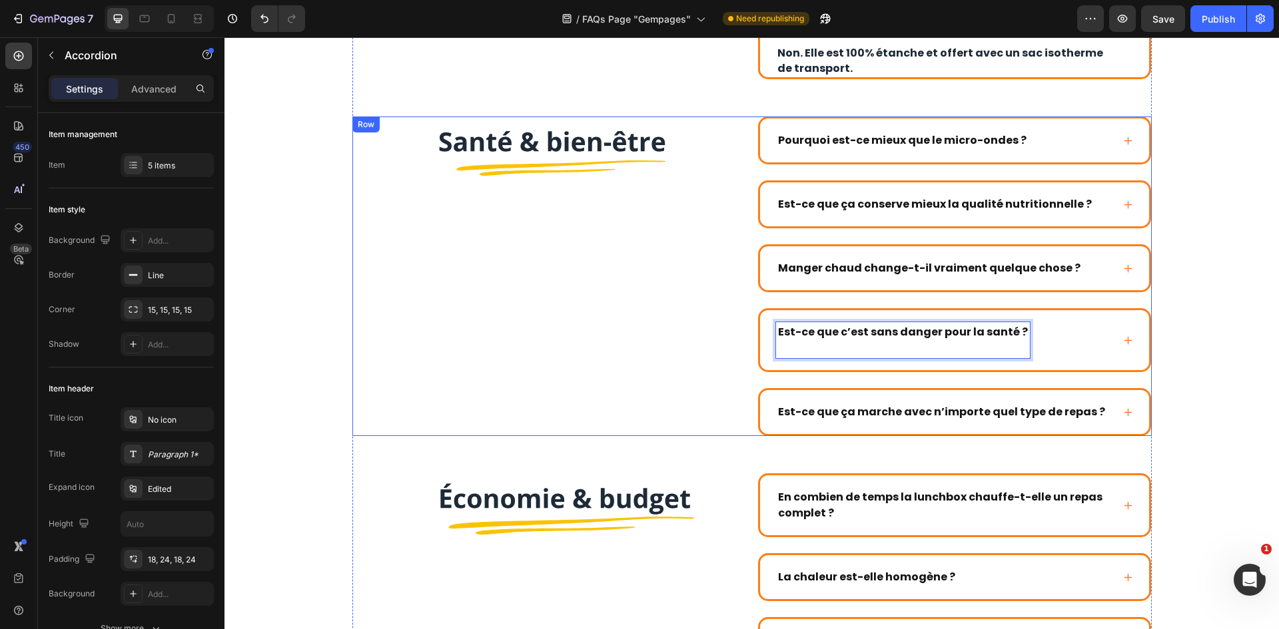
scroll to position [880, 0]
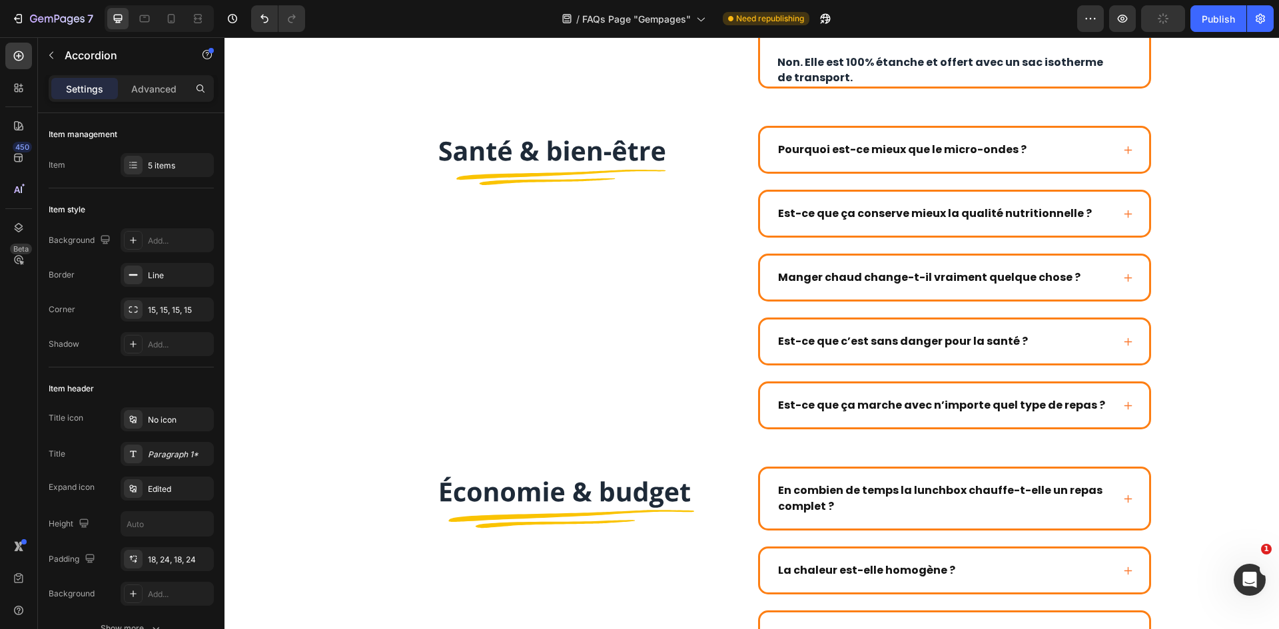
click at [1119, 333] on div "Est-ce que c’est sans danger pour la santé ?" at bounding box center [954, 342] width 389 height 44
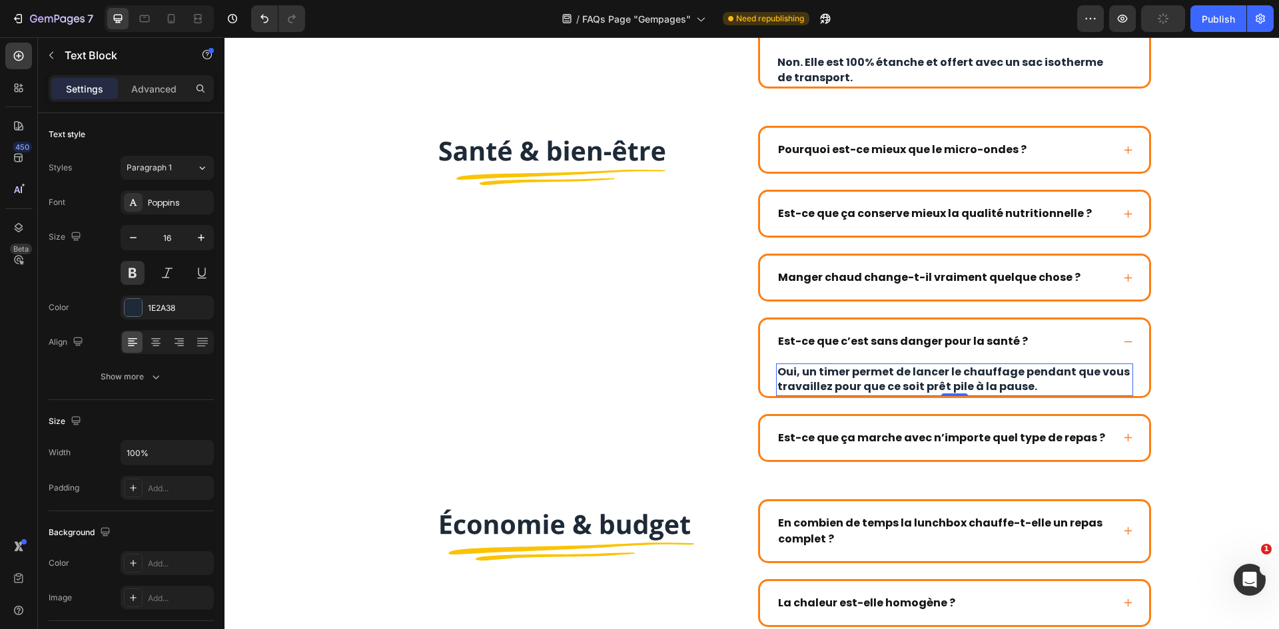
click at [986, 386] on p "Oui, un timer permet de lancer le chauffage pendant que vous travaillez pour qu…" at bounding box center [954, 380] width 354 height 30
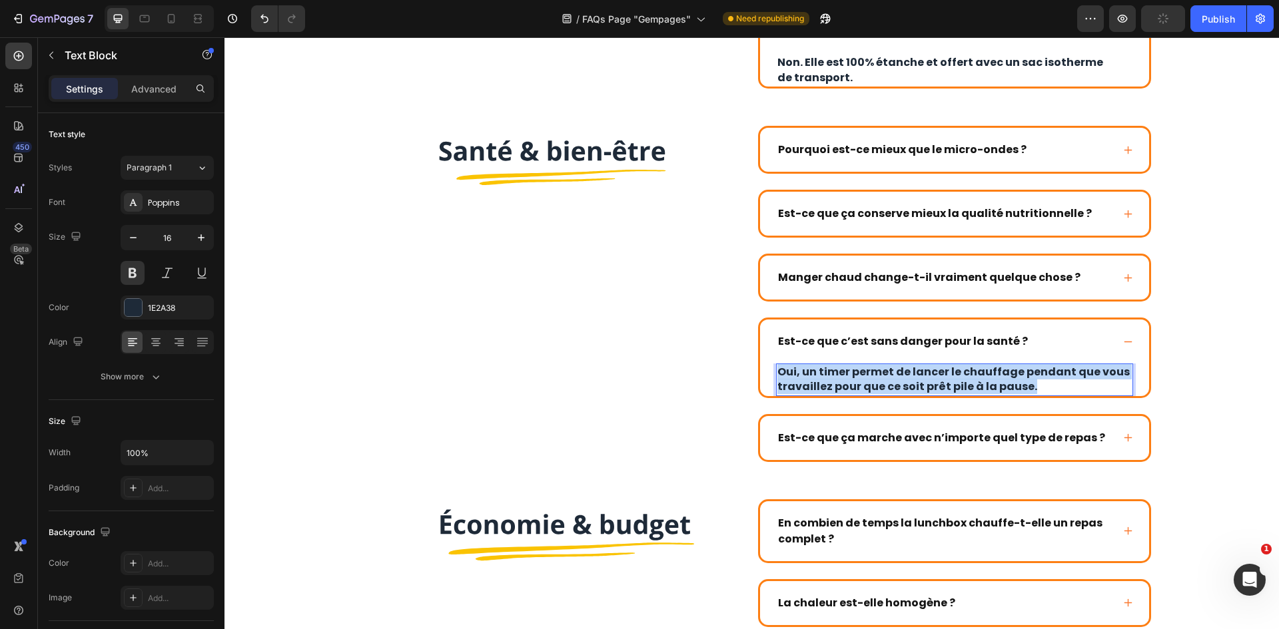
click at [986, 386] on p "Oui, un timer permet de lancer le chauffage pendant que vous travaillez pour qu…" at bounding box center [954, 380] width 354 height 30
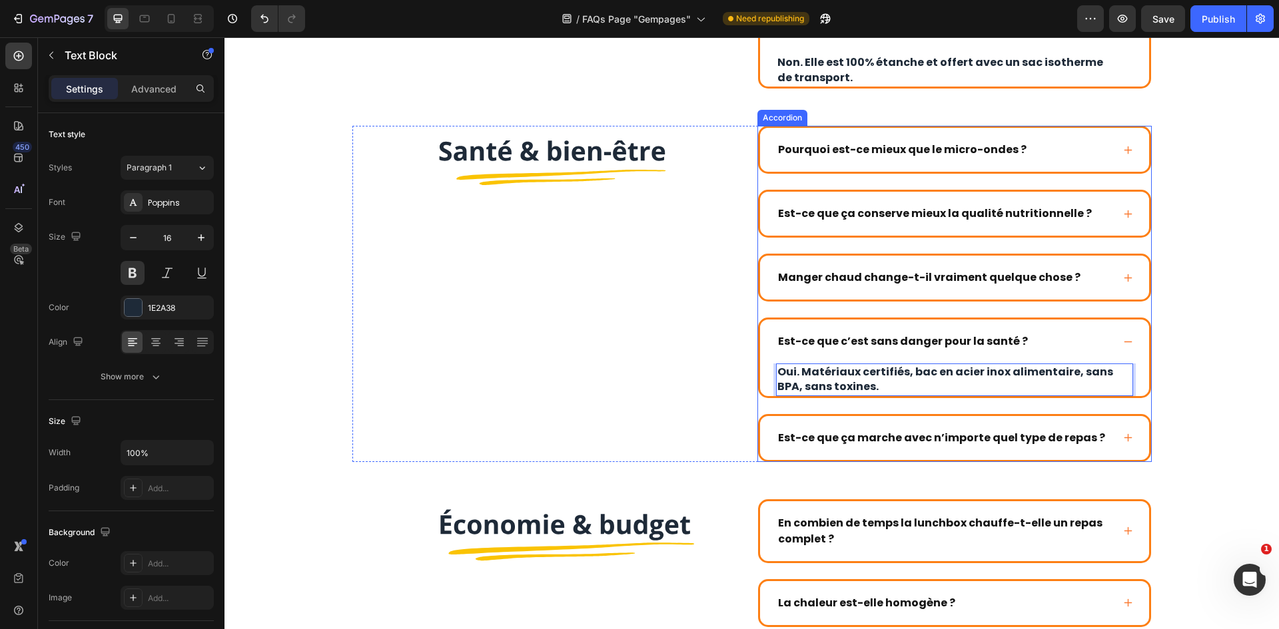
click at [889, 432] on strong "Est-ce que ça marche avec n’importe quel type de repas ?" at bounding box center [941, 437] width 327 height 15
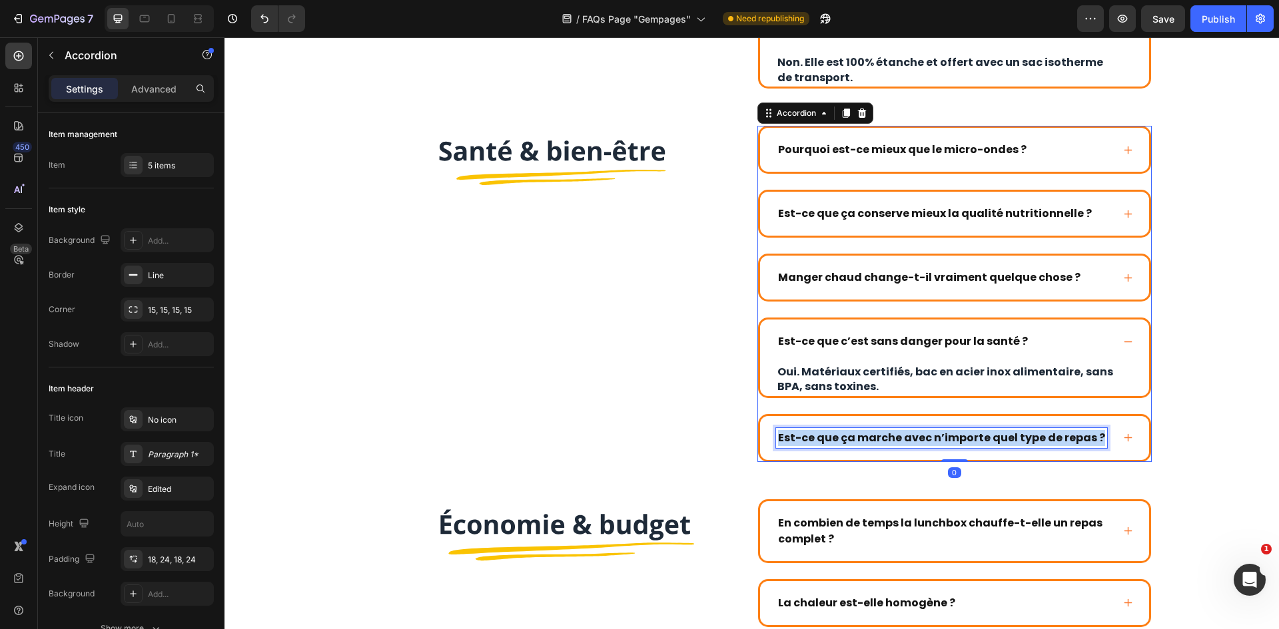
click at [889, 432] on strong "Est-ce que ça marche avec n’importe quel type de repas ?" at bounding box center [941, 437] width 327 height 15
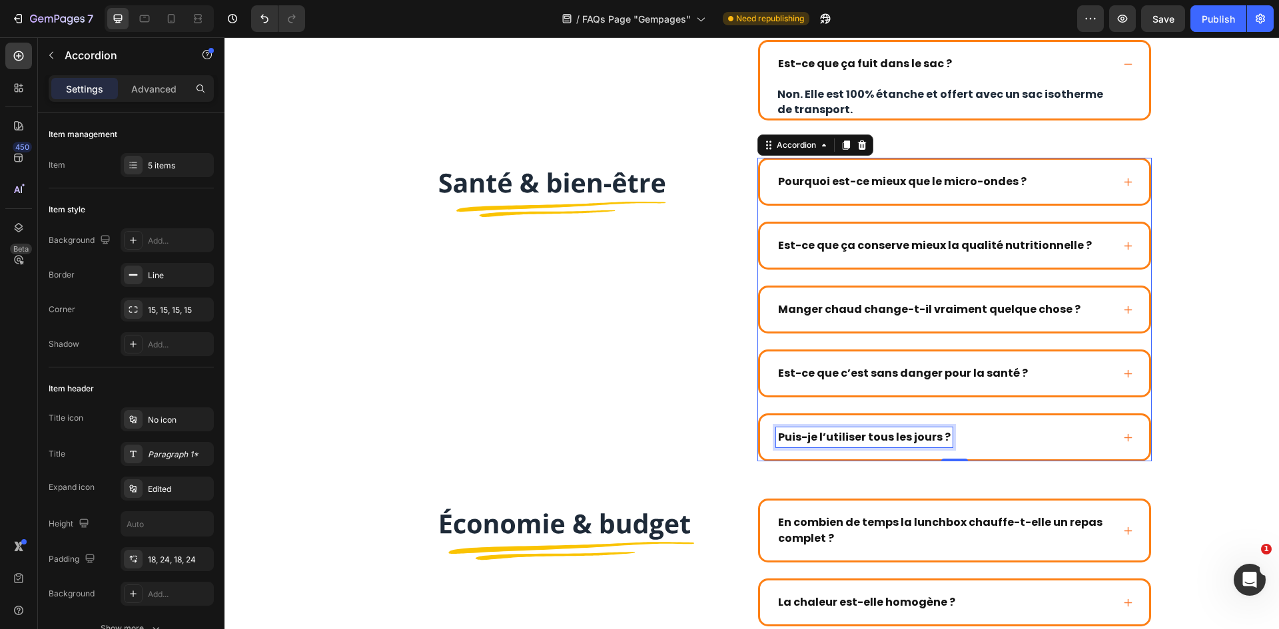
scroll to position [847, 0]
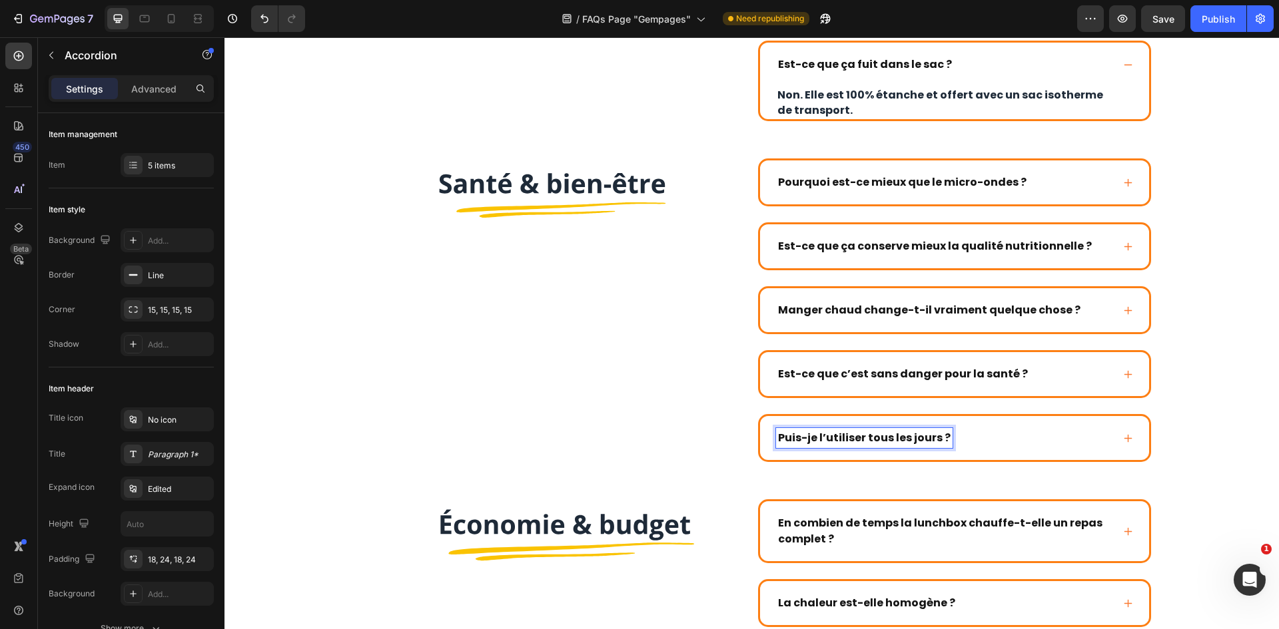
click at [995, 435] on div "Puis-je l’utiliser tous les jours ?" at bounding box center [944, 438] width 336 height 20
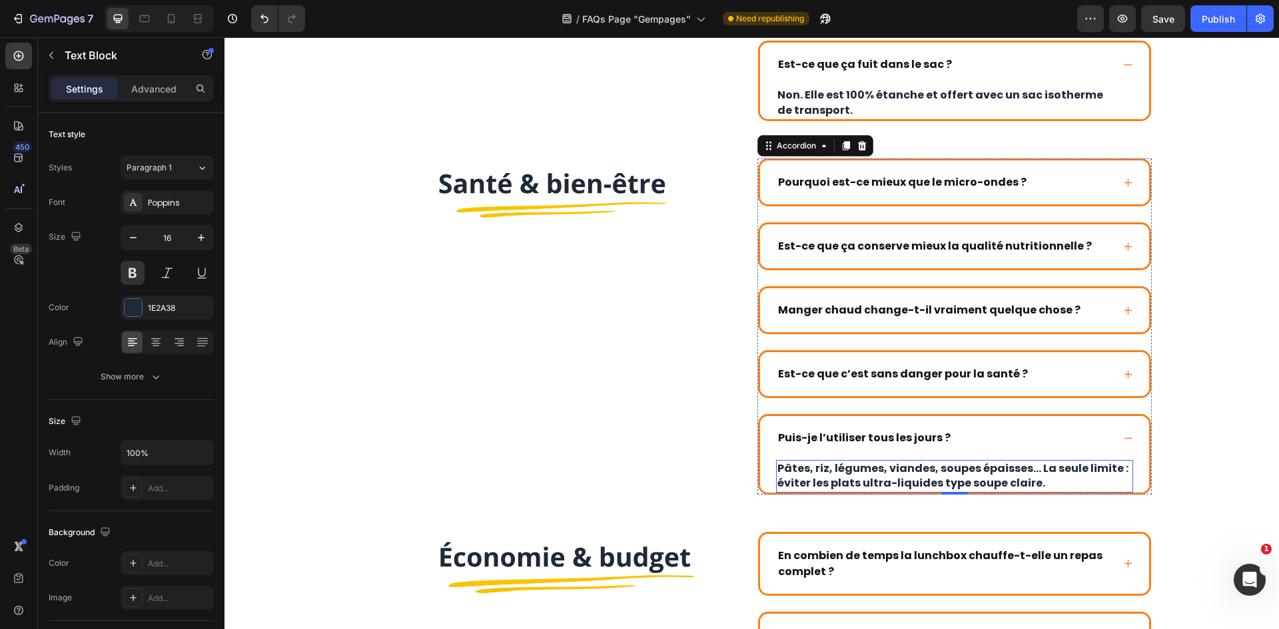
click at [937, 472] on p "Pâtes, riz, légumes, viandes, soupes épaisses… La seule limite : éviter les pla…" at bounding box center [954, 477] width 354 height 30
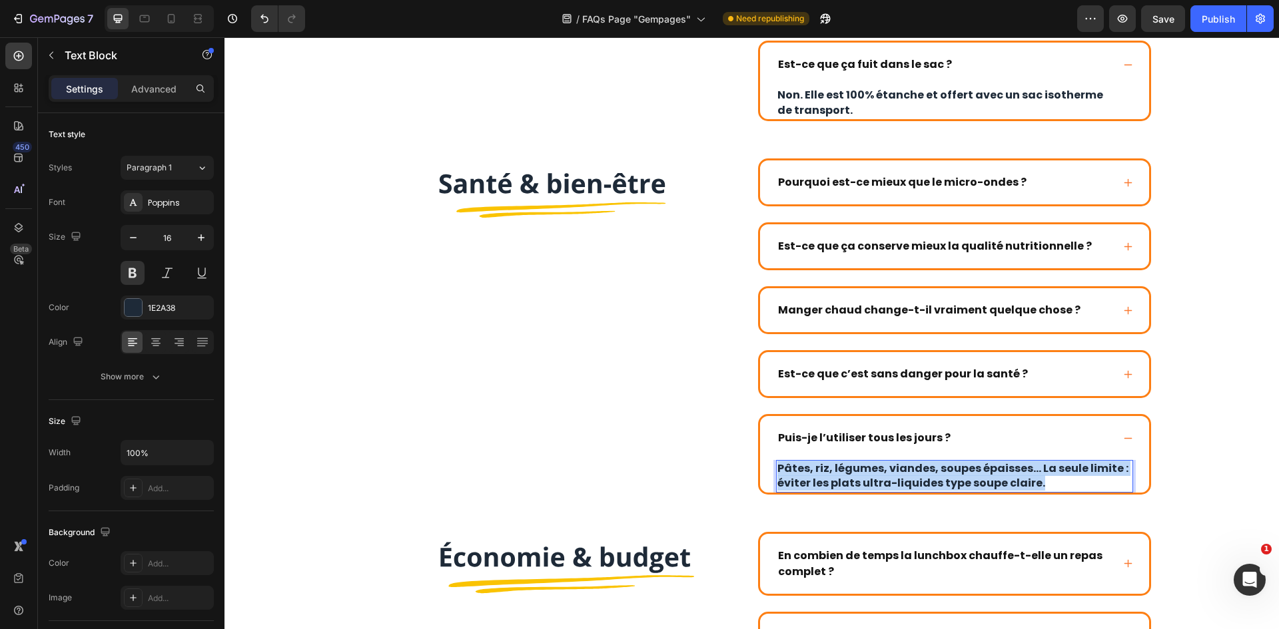
click at [937, 472] on p "Pâtes, riz, légumes, viandes, soupes épaisses… La seule limite : éviter les pla…" at bounding box center [954, 477] width 354 height 30
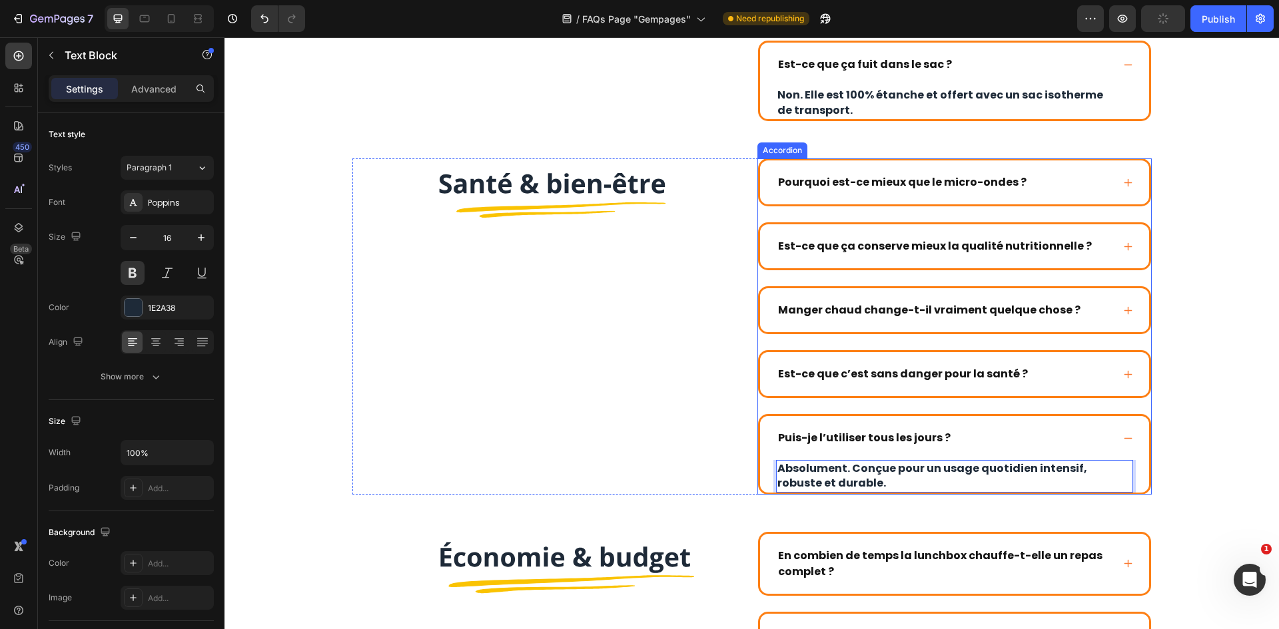
click at [1162, 360] on div "Image Image En combien de temps la lunchbox chauffe-t-elle un repas complet ? L…" at bounding box center [752, 308] width 1028 height 2075
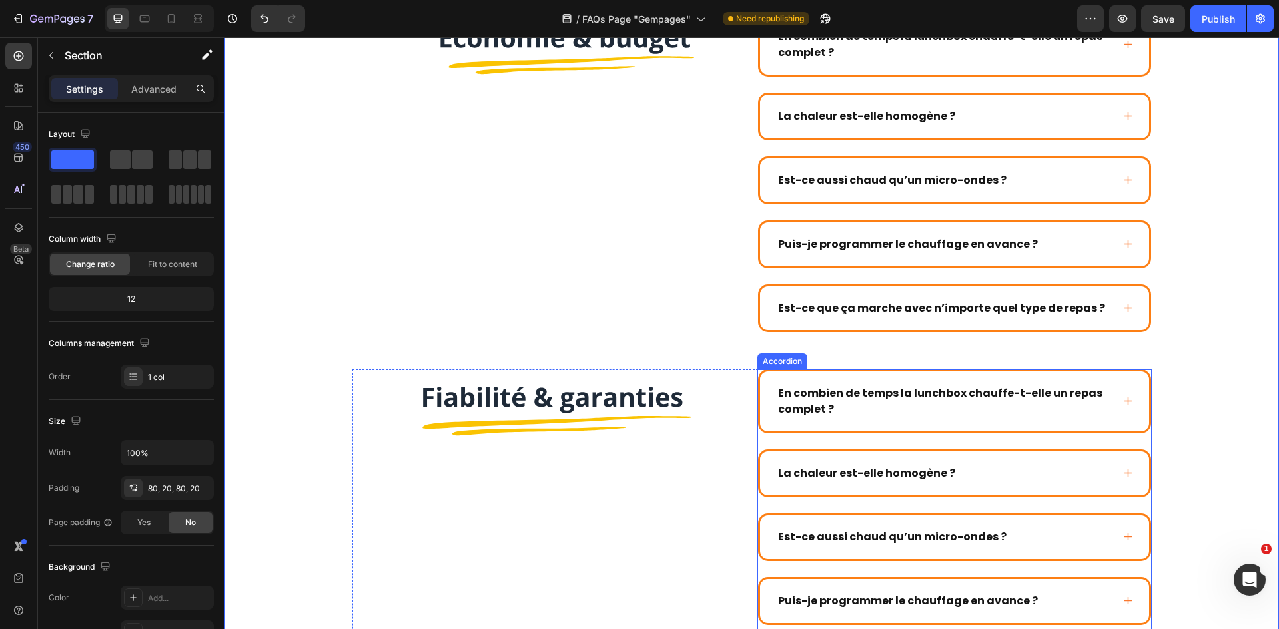
scroll to position [1313, 0]
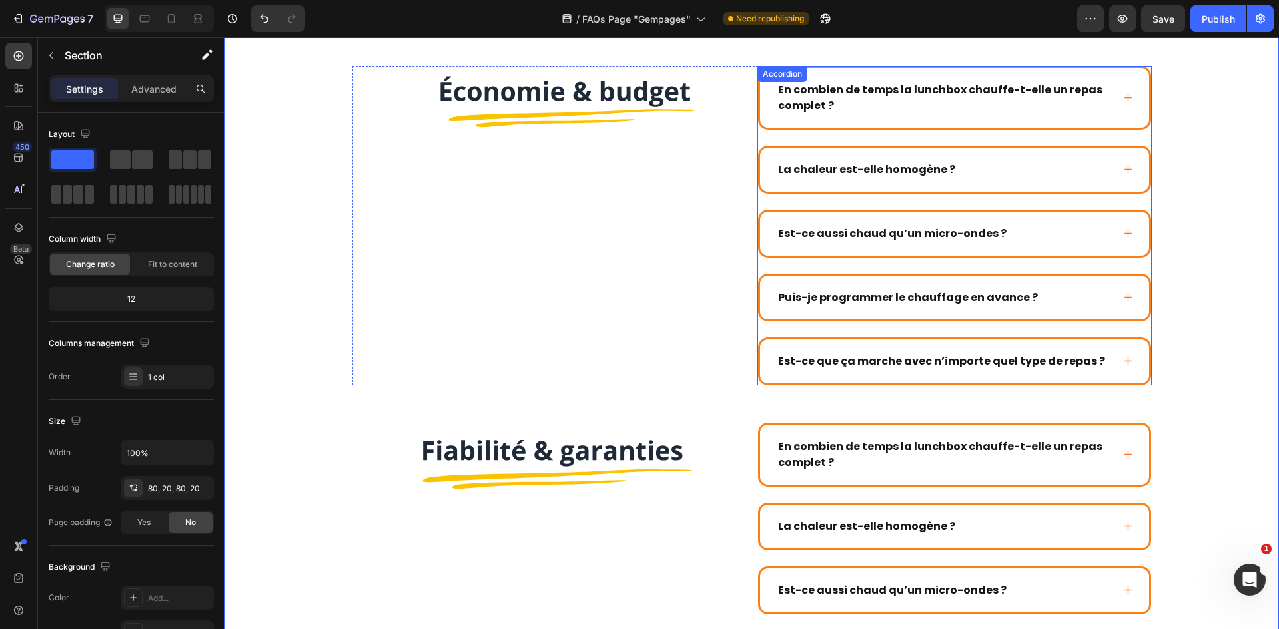
click at [868, 87] on p "En combien de temps la lunchbox chauffe-t-elle un repas complet ?" at bounding box center [944, 98] width 332 height 32
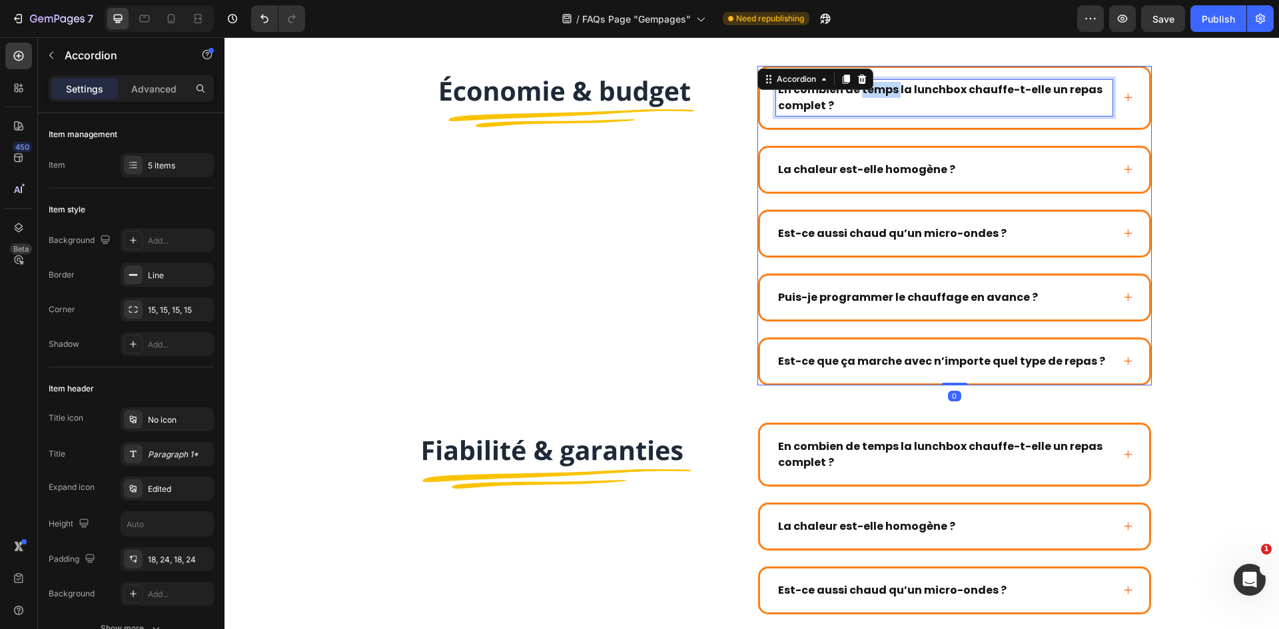
click at [868, 87] on p "En combien de temps la lunchbox chauffe-t-elle un repas complet ?" at bounding box center [944, 98] width 332 height 32
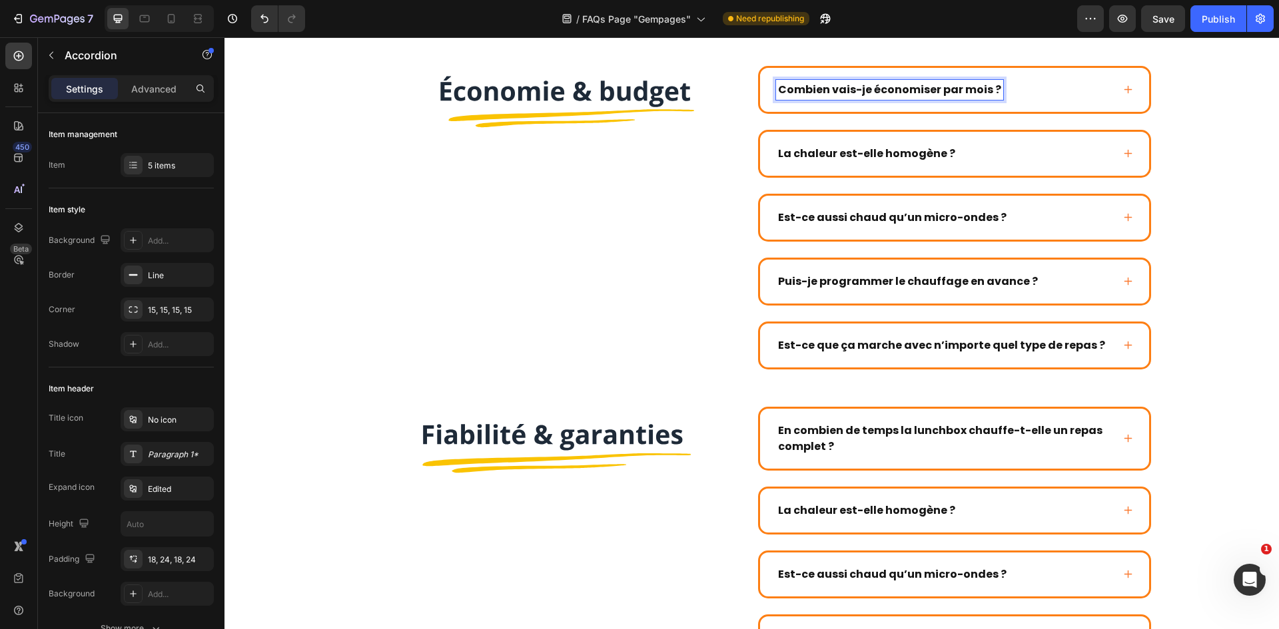
click at [1052, 93] on div "Combien vais-je économiser par mois ?" at bounding box center [944, 90] width 336 height 20
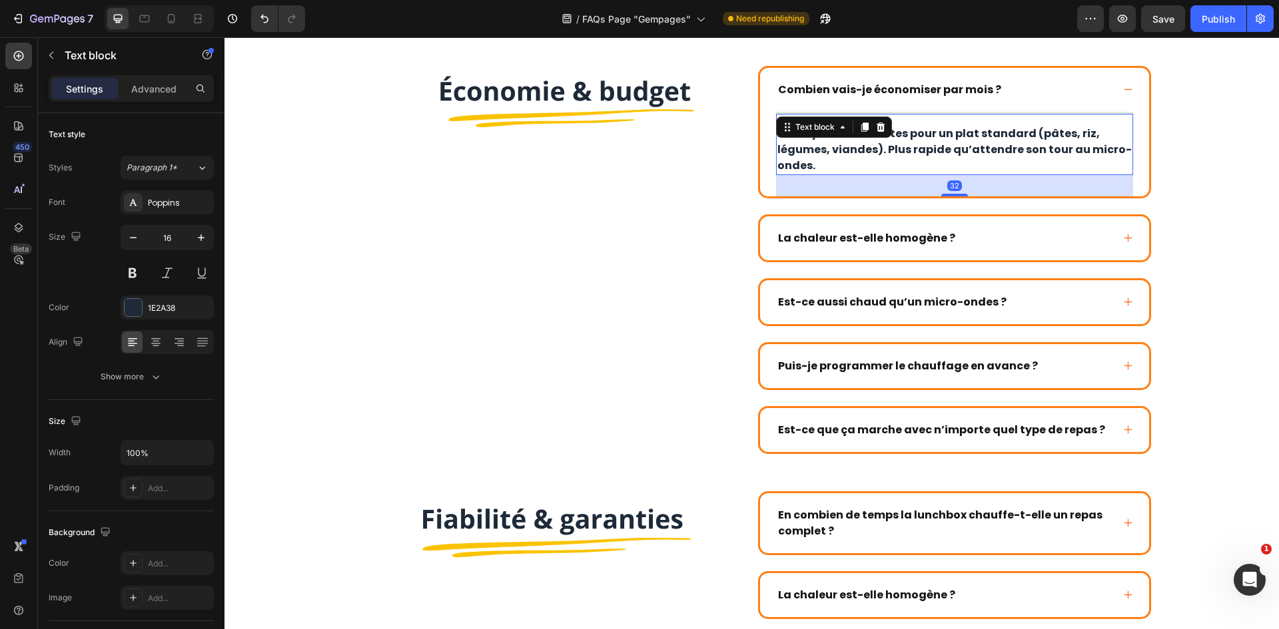
click at [952, 145] on p "En moyenne 15 minutes pour un plat standard (pâtes, riz, légumes, viandes). Plu…" at bounding box center [954, 150] width 354 height 48
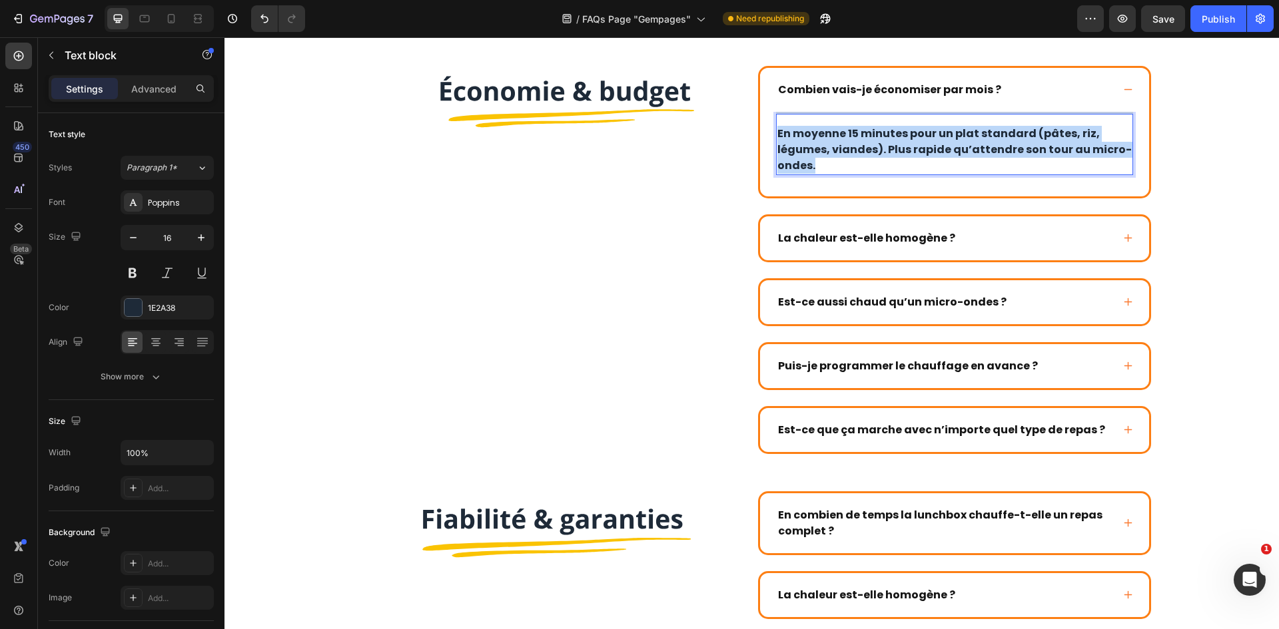
click at [952, 145] on p "En moyenne 15 minutes pour un plat standard (pâtes, riz, légumes, viandes). Plu…" at bounding box center [954, 150] width 354 height 48
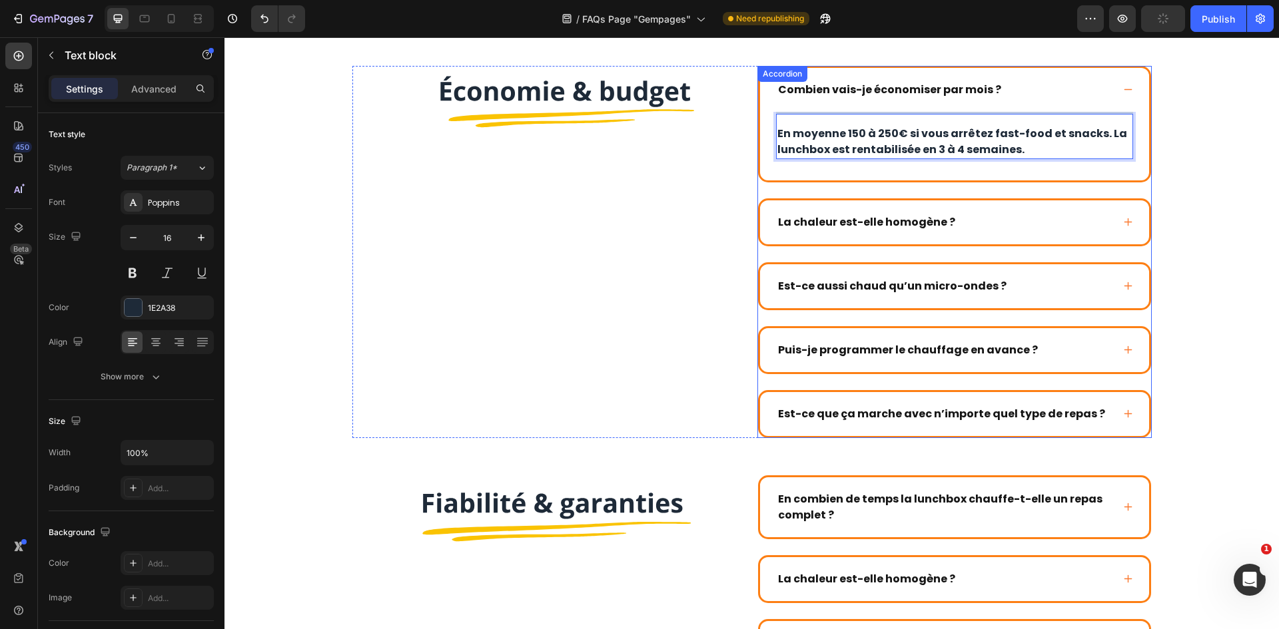
click at [903, 215] on strong "La chaleur est-elle homogène ?" at bounding box center [866, 221] width 177 height 15
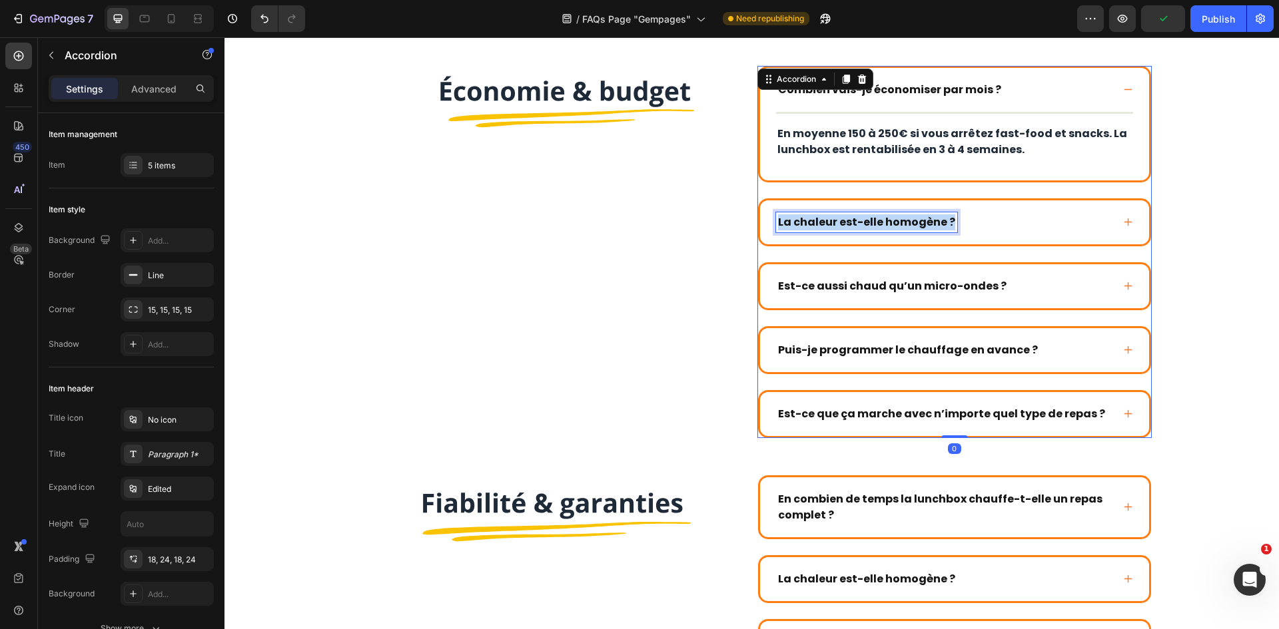
click at [903, 215] on strong "La chaleur est-elle homogène ?" at bounding box center [866, 221] width 177 height 15
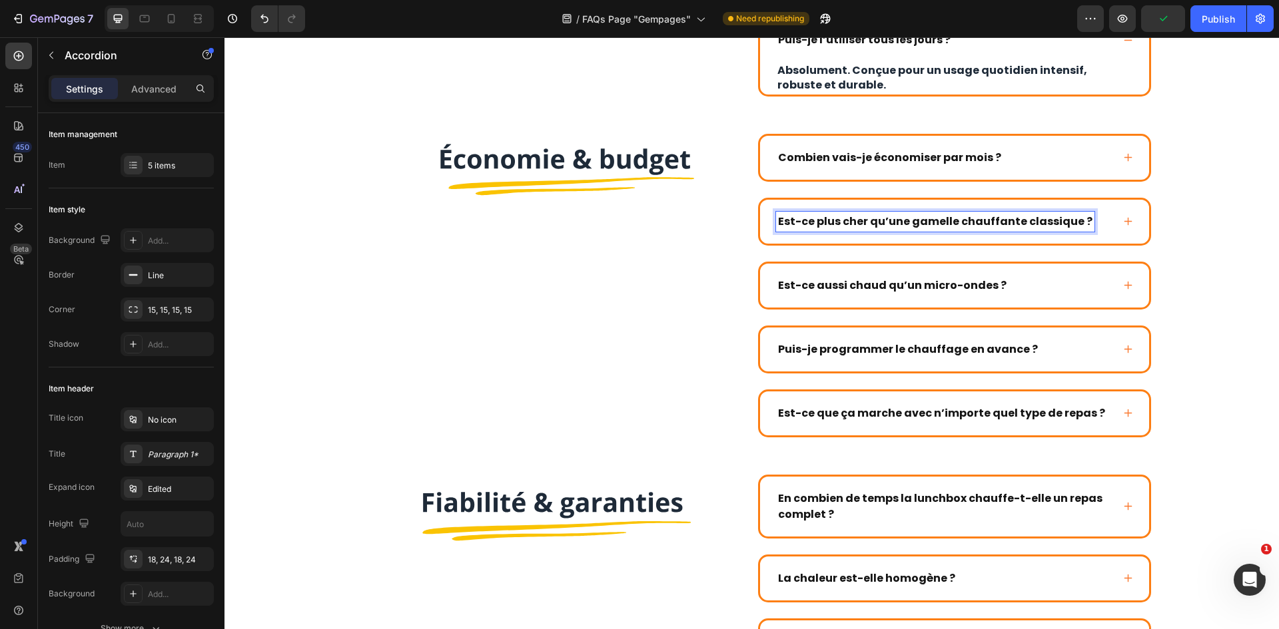
scroll to position [1245, 0]
click at [1115, 229] on div "Est-ce plus cher qu’une gamelle chauffante classique ?" at bounding box center [954, 222] width 389 height 44
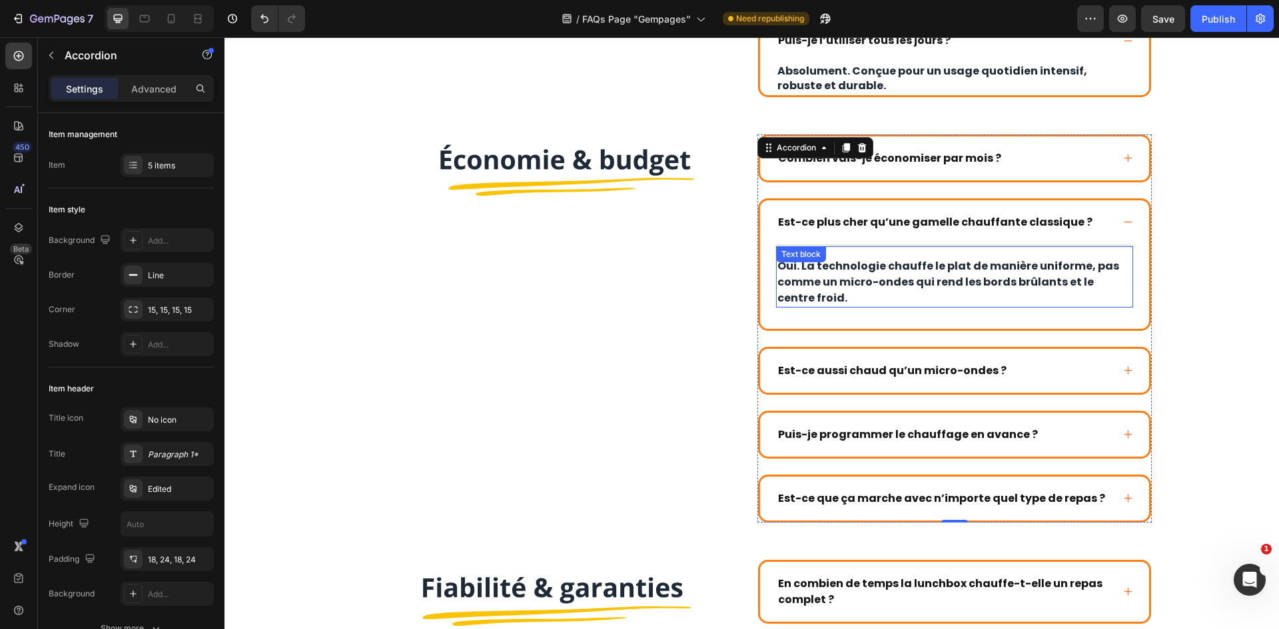
click at [958, 285] on p "Oui. La technologie chauffe le plat de manière uniforme, pas comme un micro-ond…" at bounding box center [954, 282] width 354 height 48
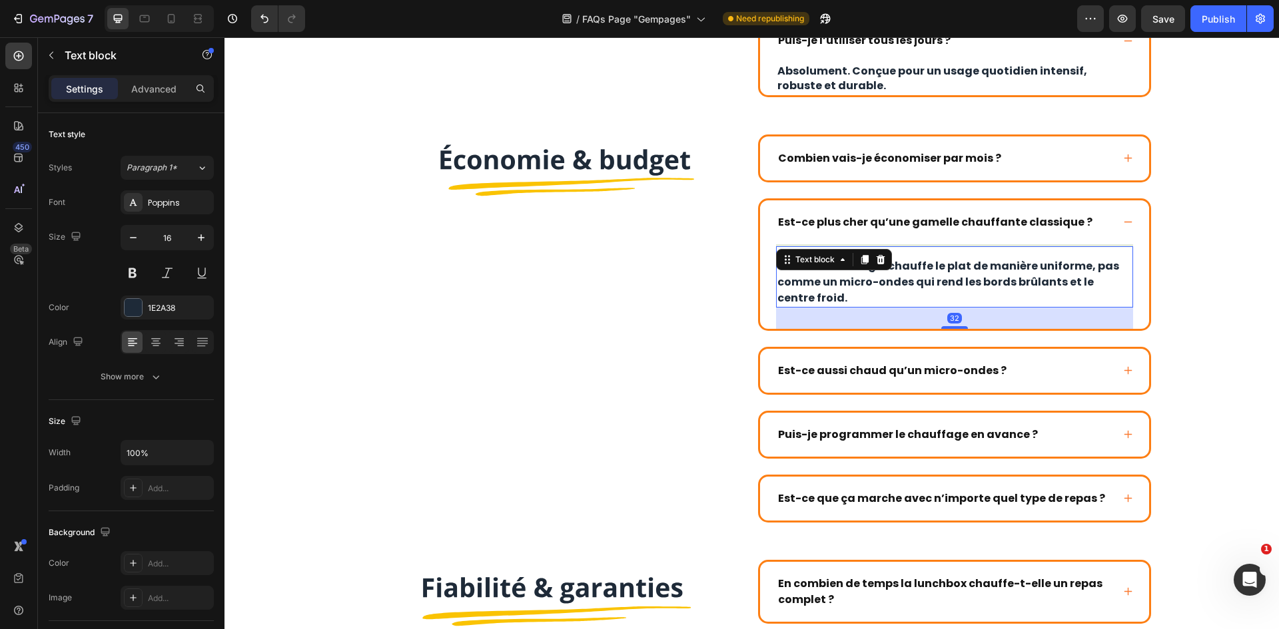
click at [958, 285] on p "Oui. La technologie chauffe le plat de manière uniforme, pas comme un micro-ond…" at bounding box center [954, 282] width 354 height 48
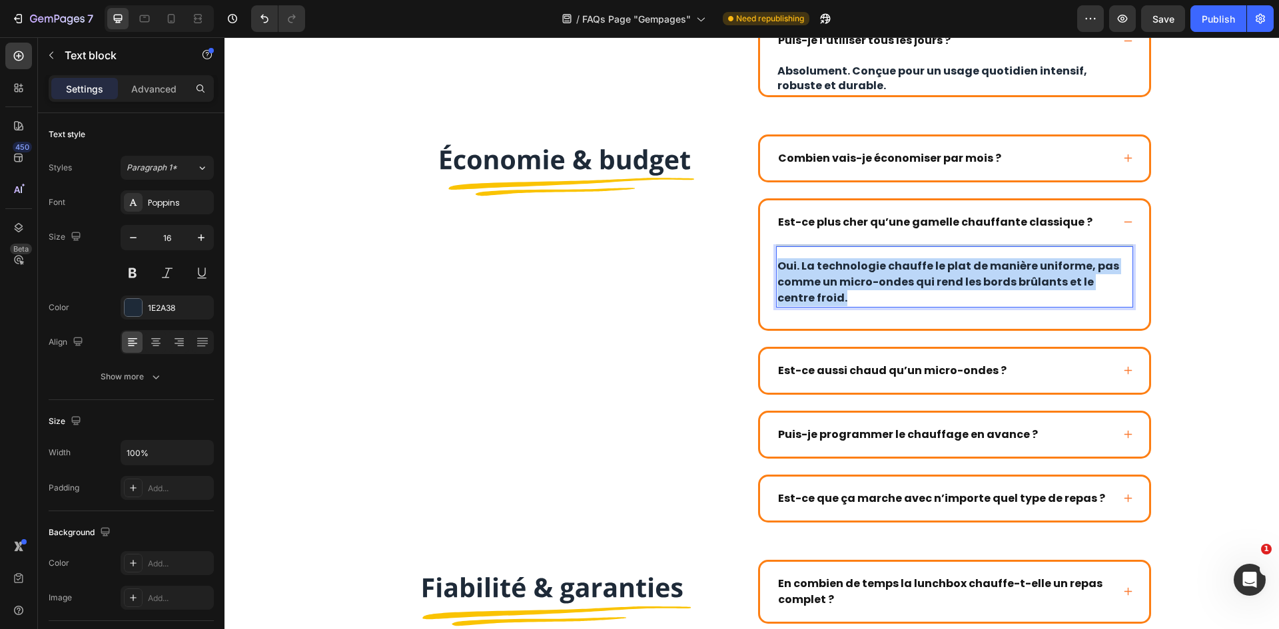
click at [958, 285] on p "Oui. La technologie chauffe le plat de manière uniforme, pas comme un micro-ond…" at bounding box center [954, 282] width 354 height 48
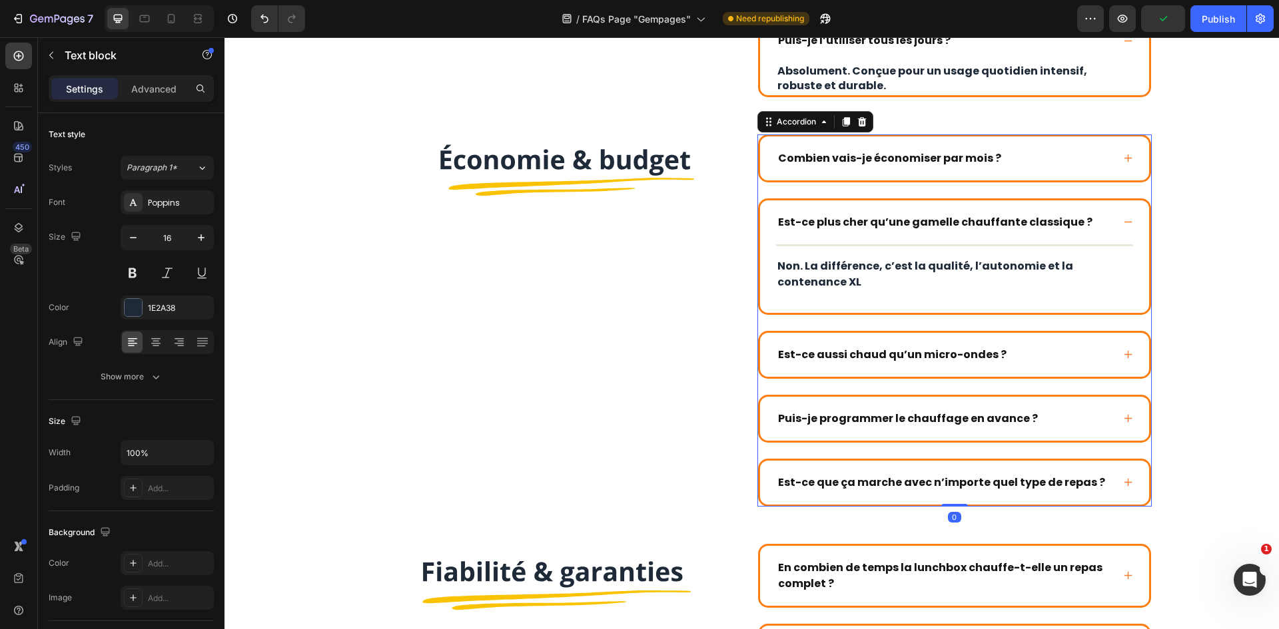
click at [1076, 161] on div "Combien vais-je économiser par mois ?" at bounding box center [944, 159] width 336 height 20
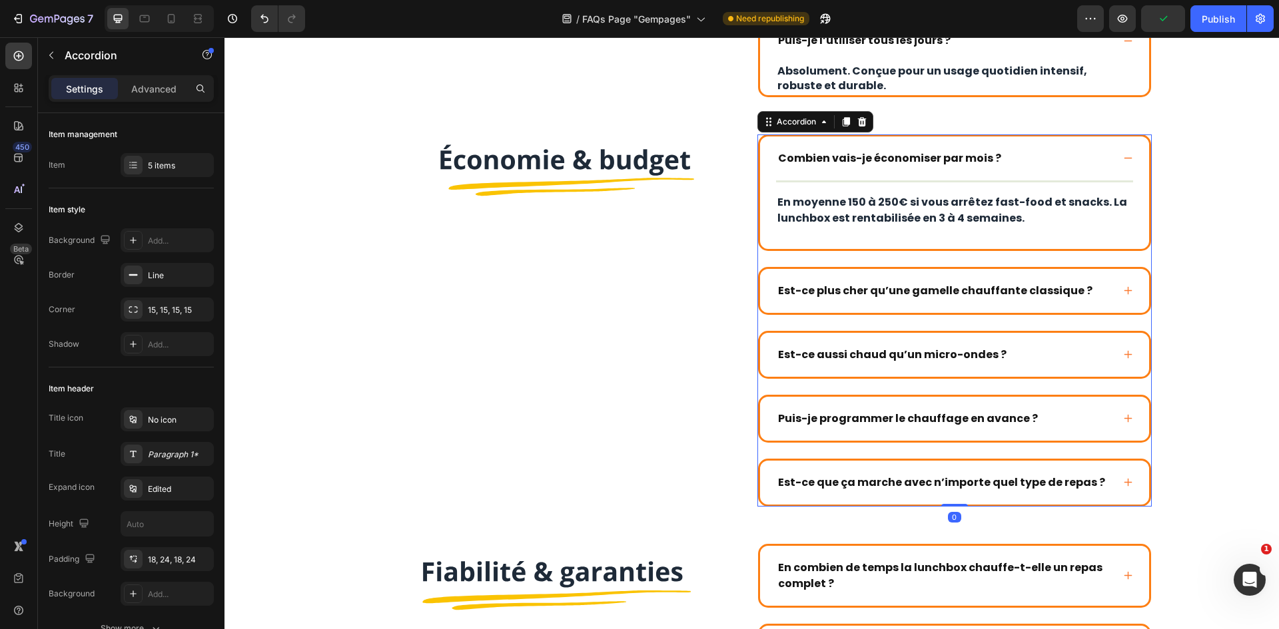
click at [1076, 161] on div "Combien vais-je économiser par mois ?" at bounding box center [944, 159] width 336 height 20
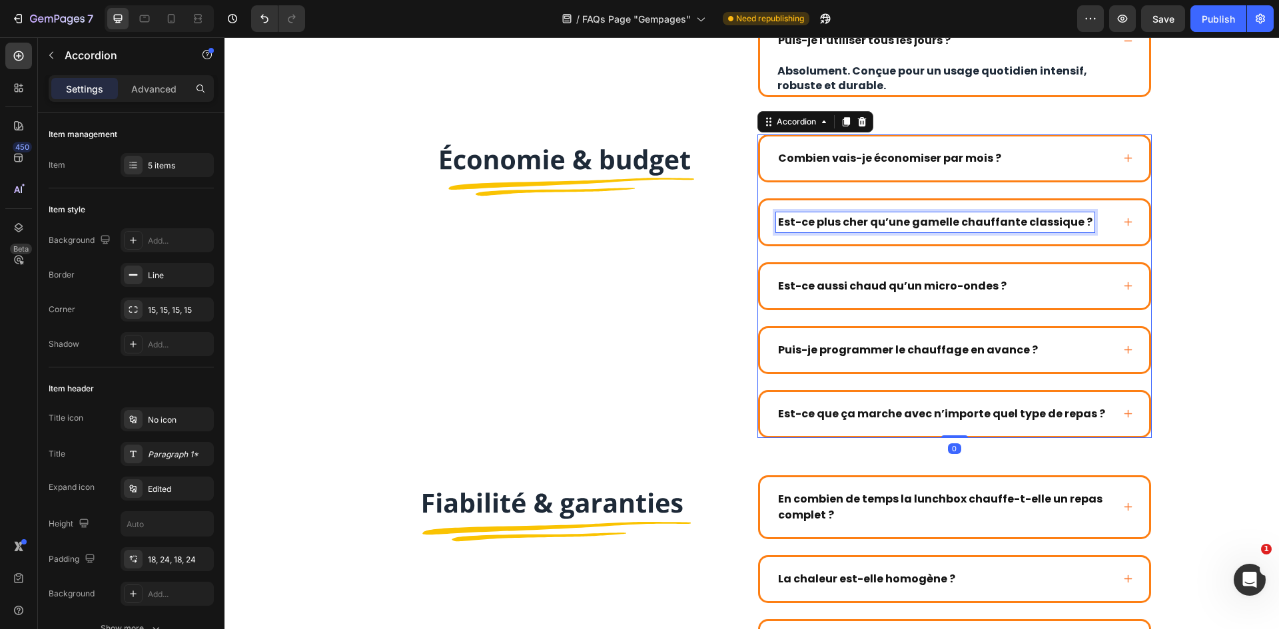
click at [1108, 218] on div "Est-ce plus cher qu’une gamelle chauffante classique ?" at bounding box center [954, 222] width 389 height 44
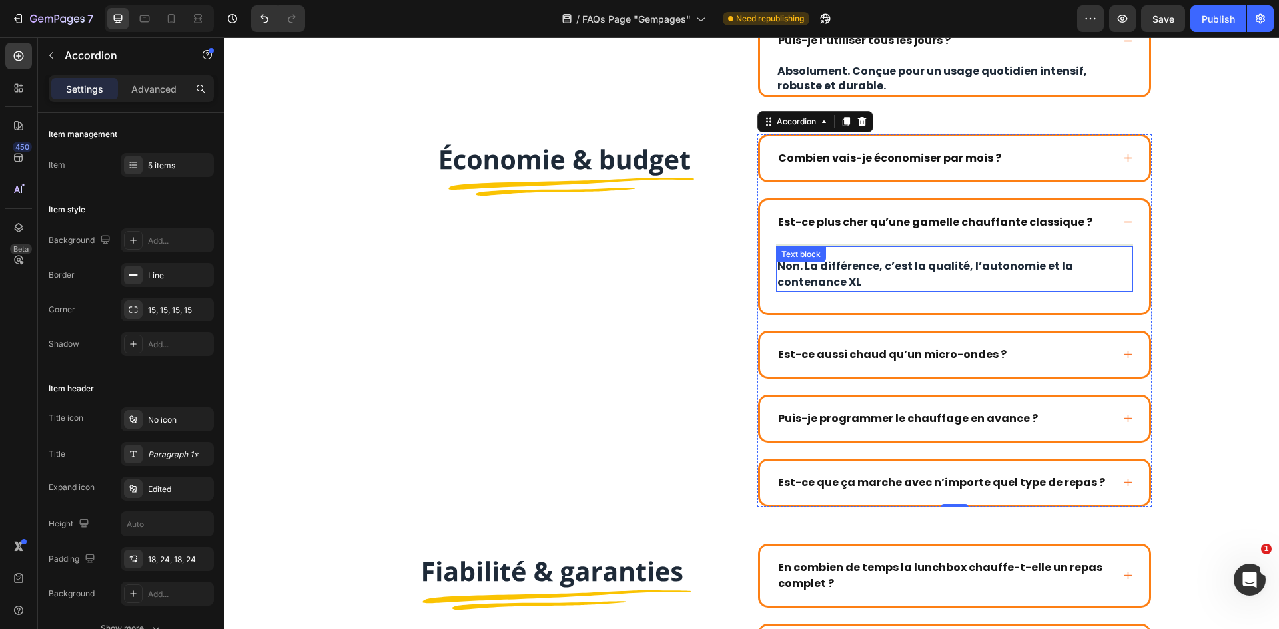
click at [928, 272] on p "Non. La différence, c’est la qualité, l’autonomie et la contenance XL" at bounding box center [954, 274] width 354 height 32
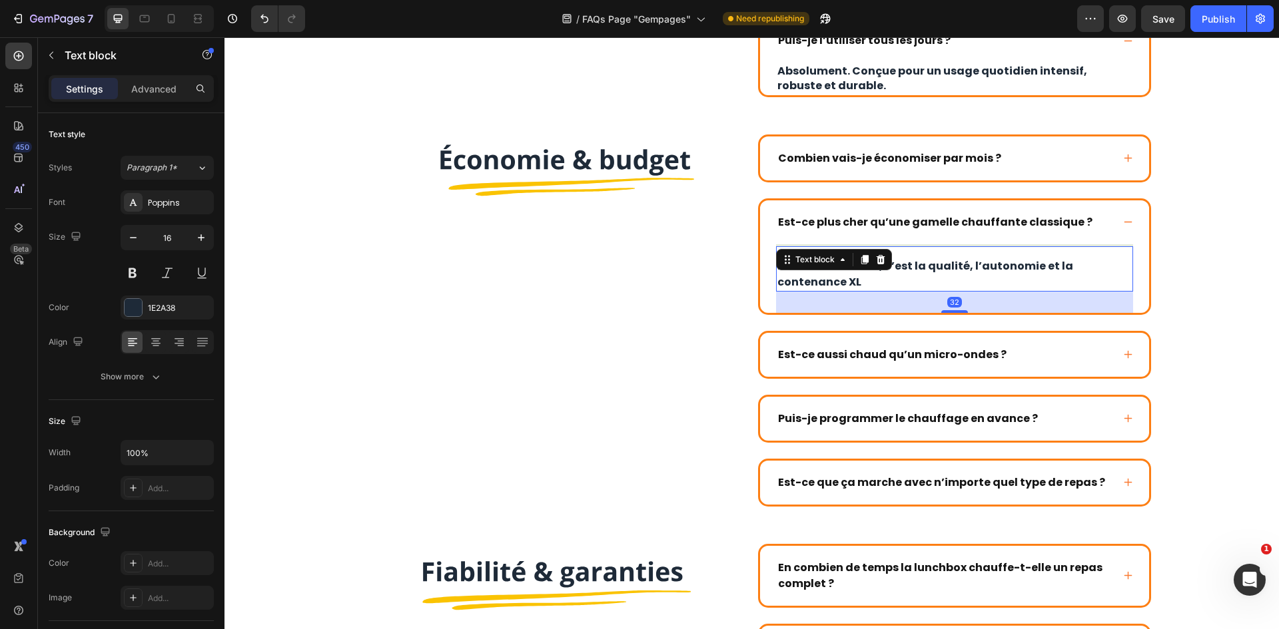
click at [908, 278] on p "Non. La différence, c’est la qualité, l’autonomie et la contenance XL" at bounding box center [954, 274] width 354 height 32
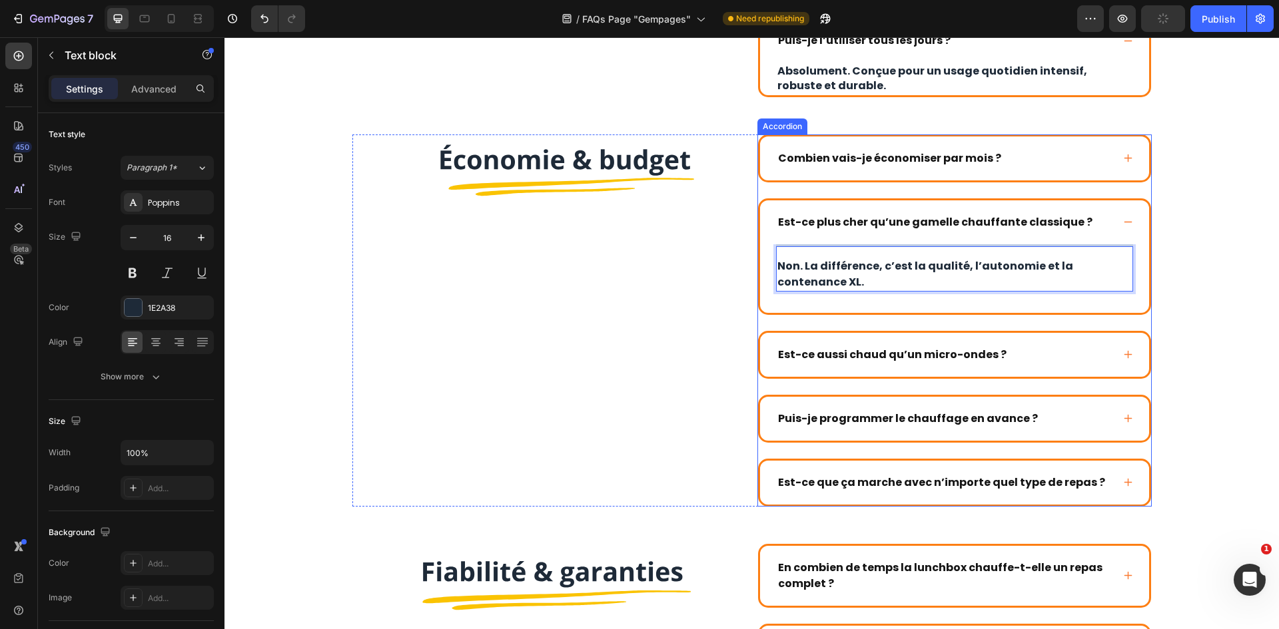
click at [905, 358] on strong "Est-ce aussi chaud qu’un micro-ondes ?" at bounding box center [892, 354] width 228 height 15
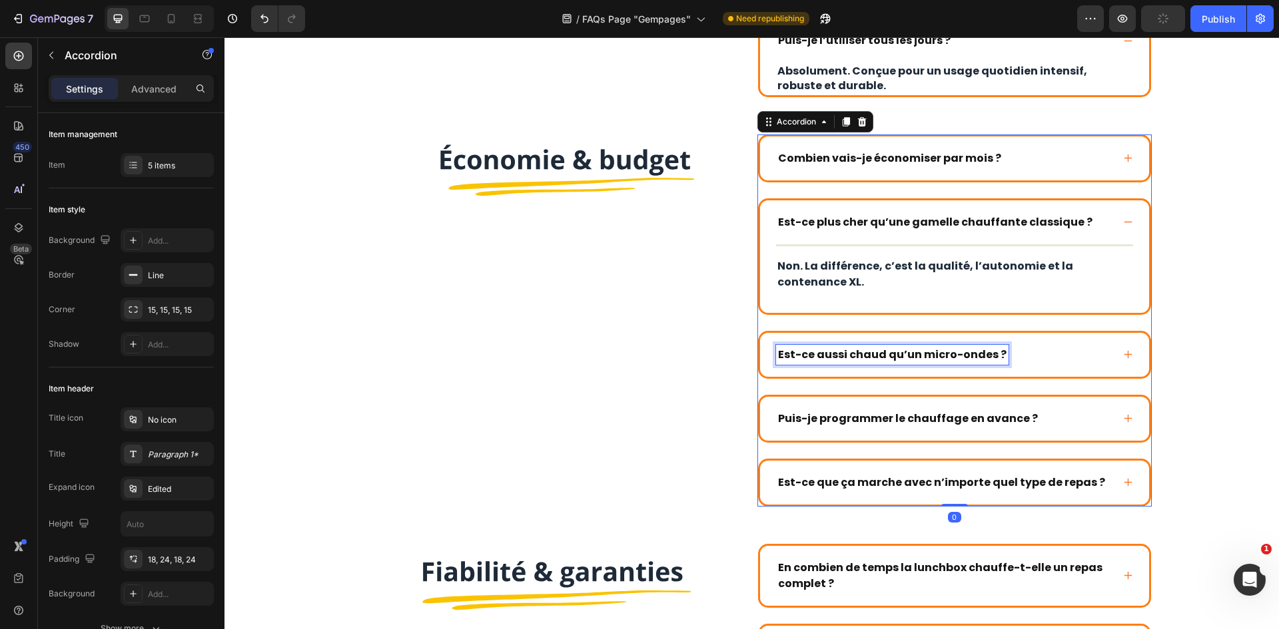
click at [905, 358] on strong "Est-ce aussi chaud qu’un micro-ondes ?" at bounding box center [892, 354] width 228 height 15
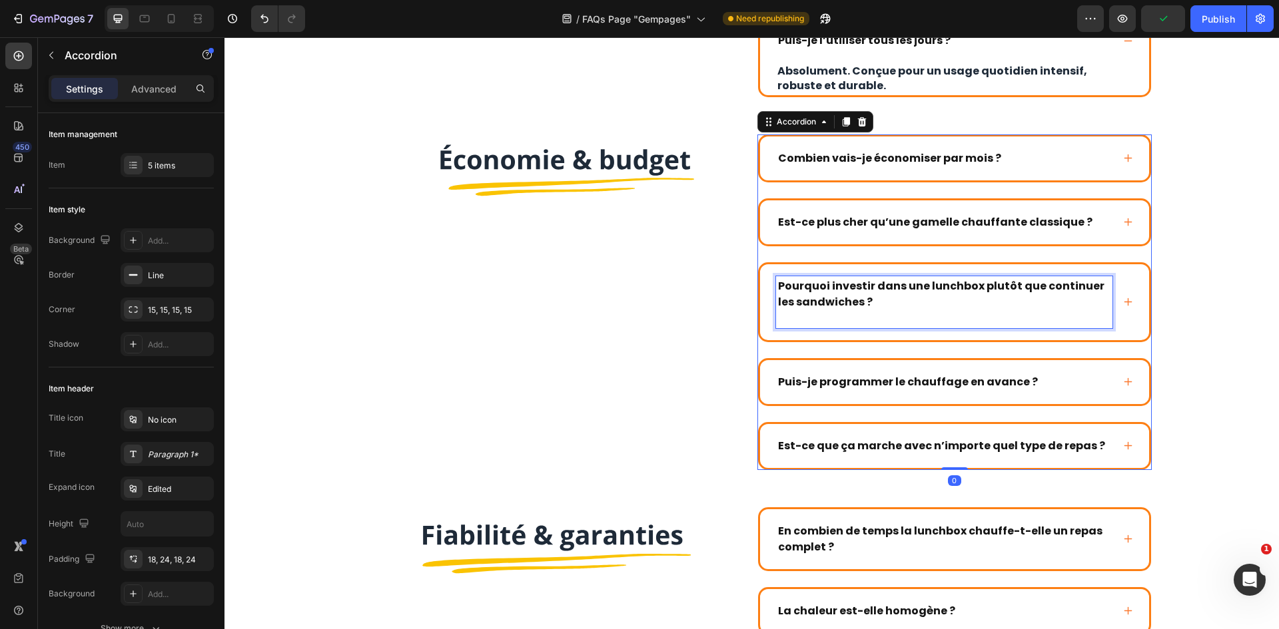
scroll to position [1176, 0]
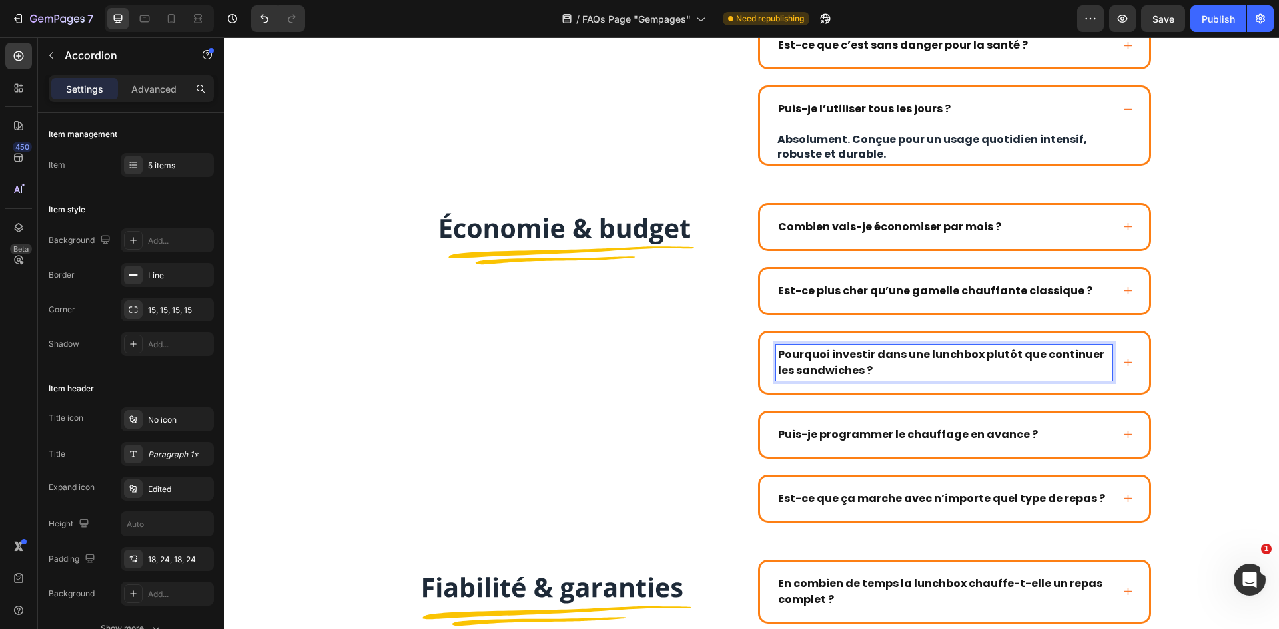
click at [1131, 363] on div "Pourquoi investir dans une lunchbox plutôt que continuer les sandwiches ?" at bounding box center [954, 363] width 389 height 60
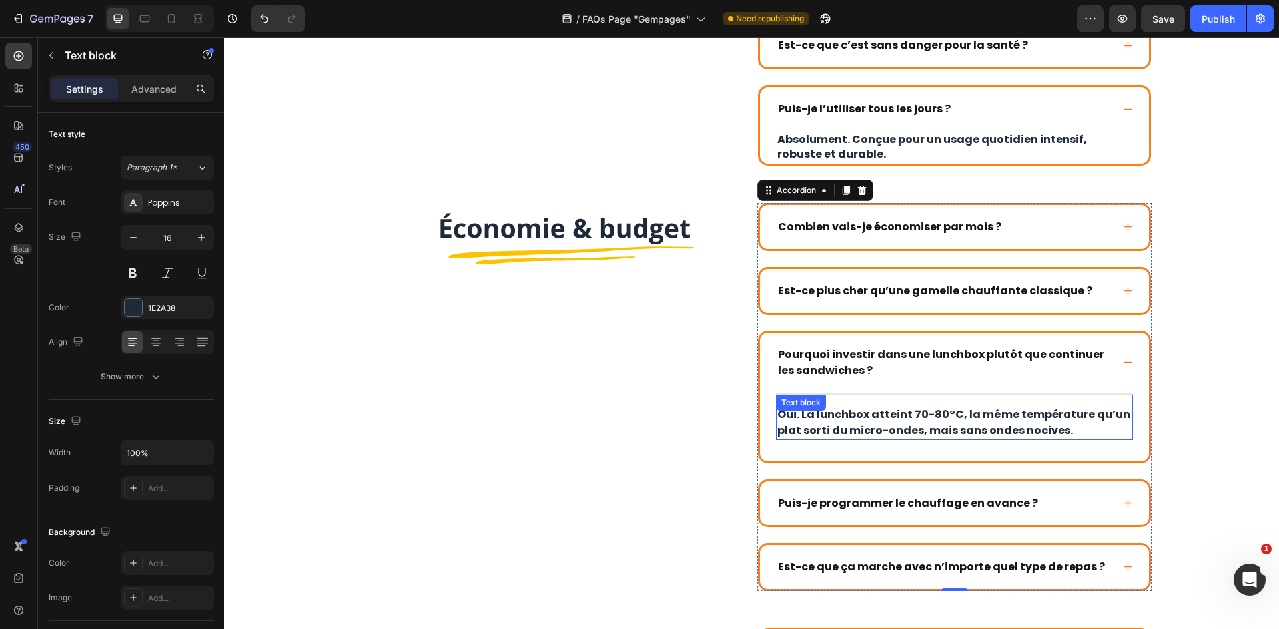
click at [955, 410] on p "Oui. La lunchbox atteint 70-80°C, la même température qu’un plat sorti du micro…" at bounding box center [954, 423] width 354 height 32
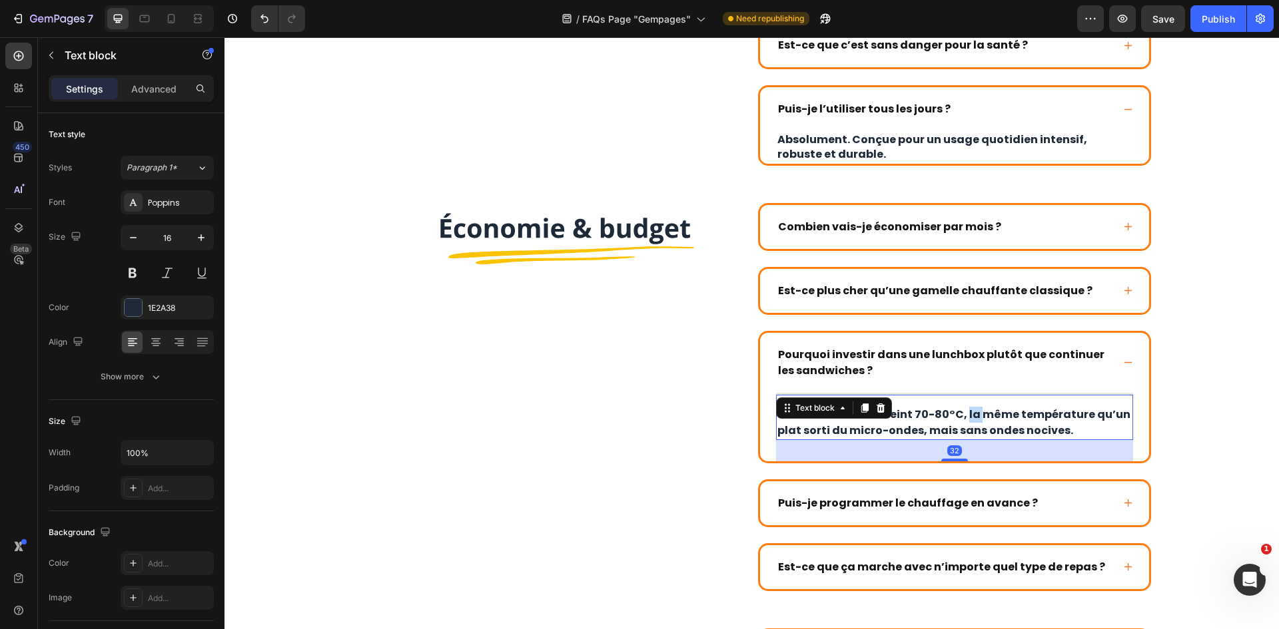
click at [955, 410] on p "Oui. La lunchbox atteint 70-80°C, la même température qu’un plat sorti du micro…" at bounding box center [954, 423] width 354 height 32
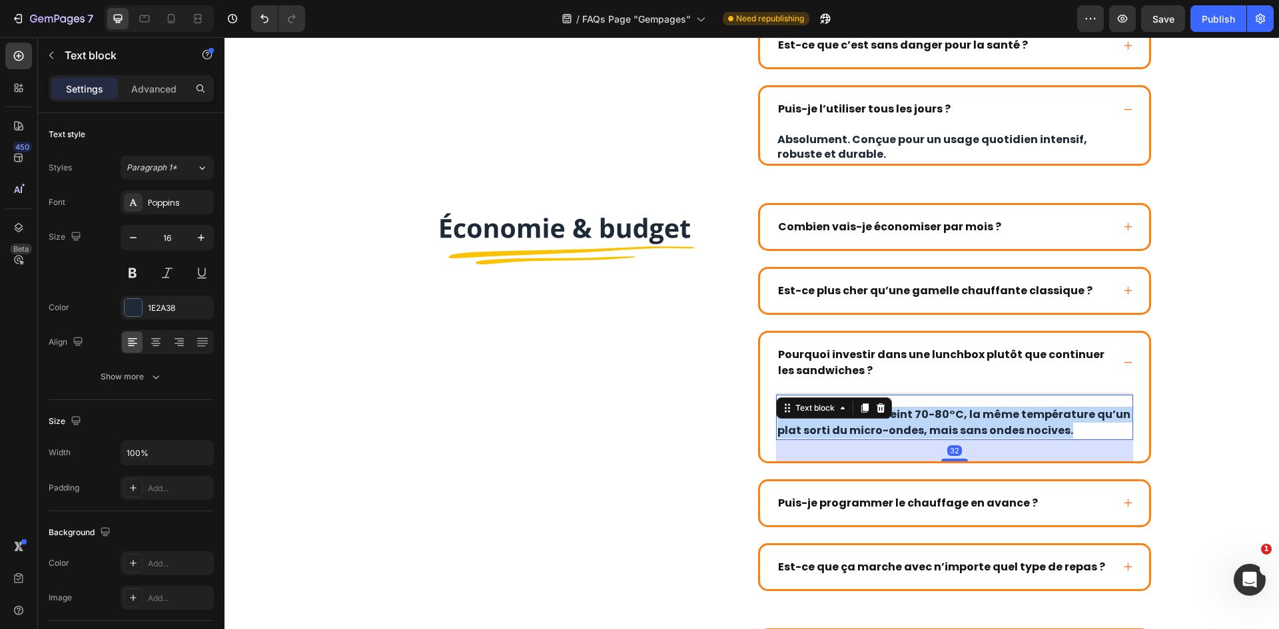
click at [955, 410] on p "Oui. La lunchbox atteint 70-80°C, la même température qu’un plat sorti du micro…" at bounding box center [954, 423] width 354 height 32
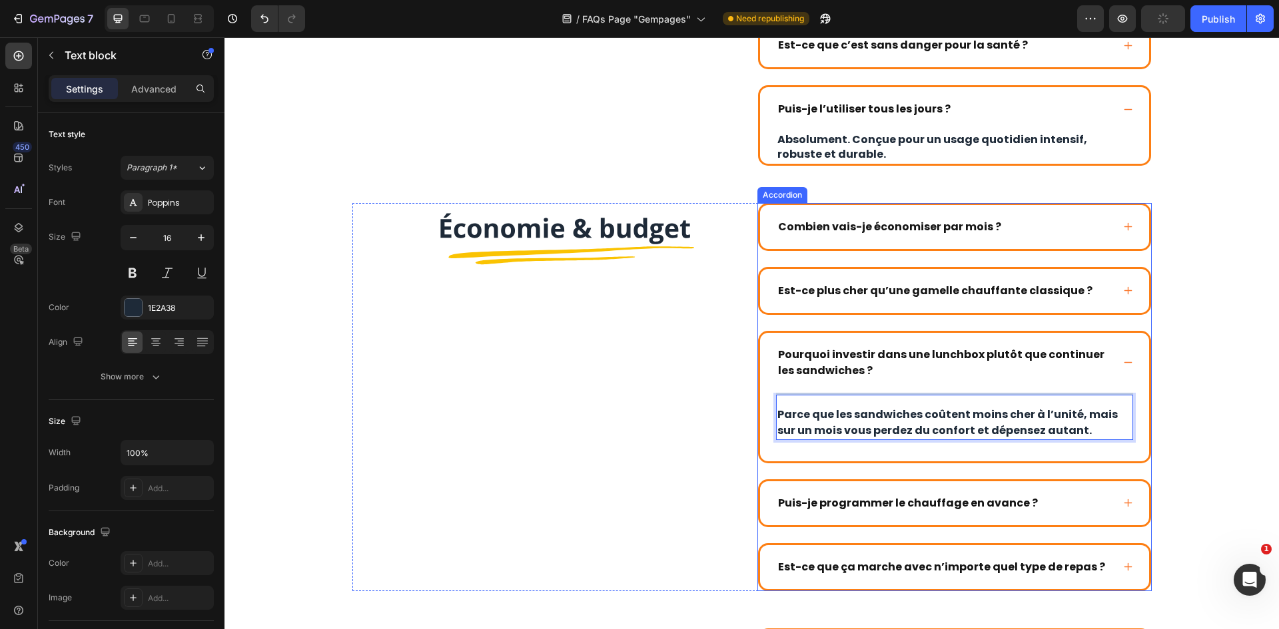
click at [974, 492] on div "Puis-je programmer le chauffage en avance ?" at bounding box center [954, 504] width 389 height 44
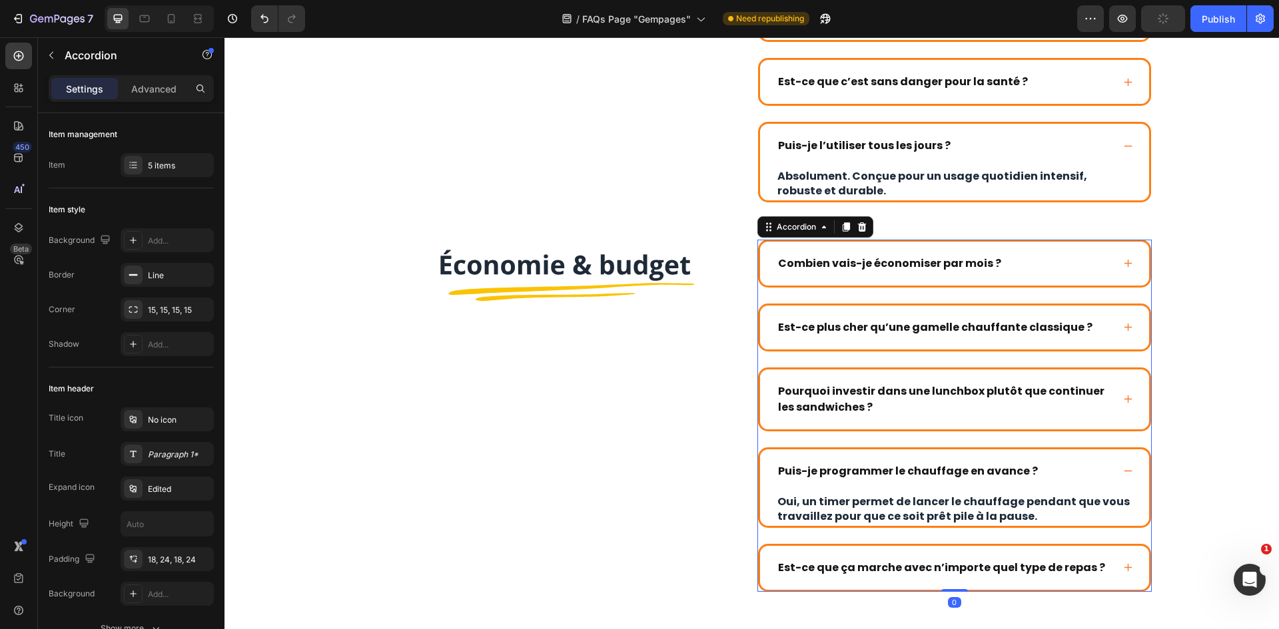
scroll to position [1138, 0]
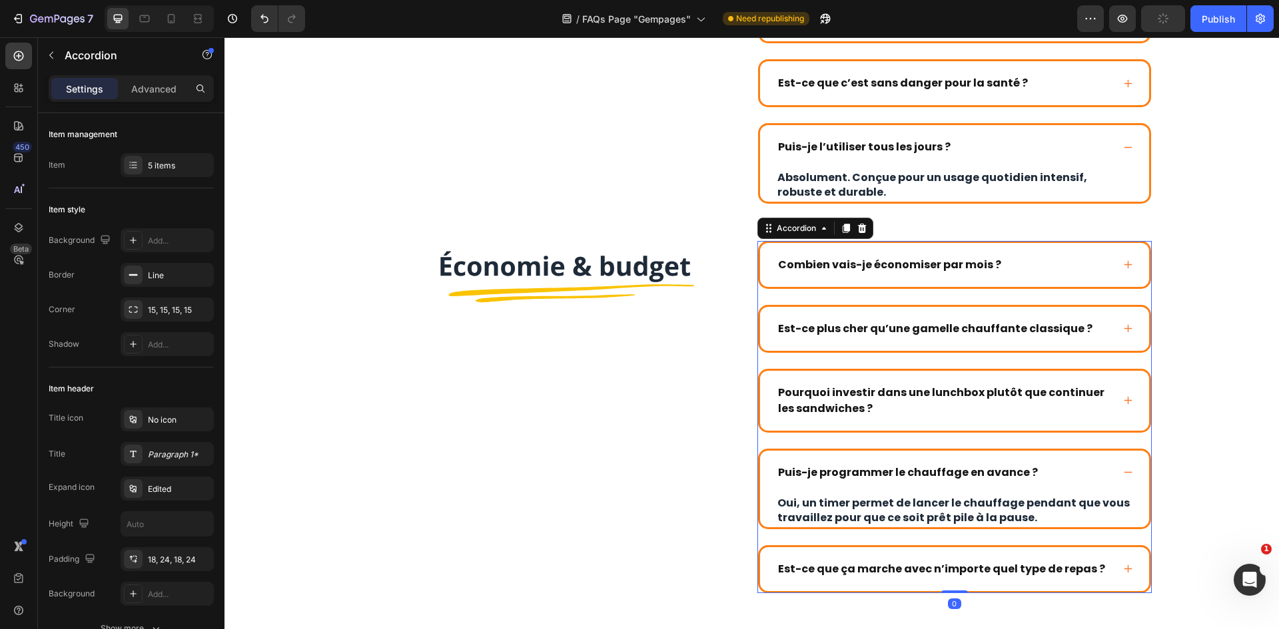
click at [975, 496] on div "Puis-je programmer le chauffage en avance ? Oui, un timer permet de lancer le c…" at bounding box center [954, 489] width 389 height 77
click at [976, 481] on div "Puis-je programmer le chauffage en avance ?" at bounding box center [908, 473] width 264 height 20
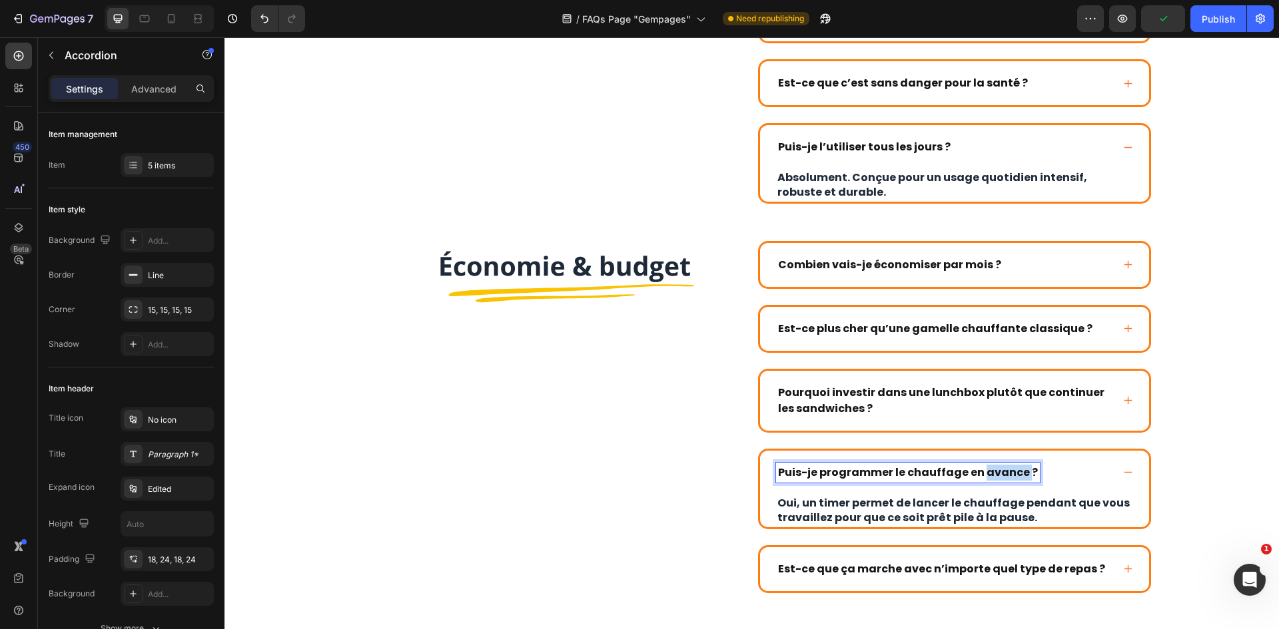
click at [968, 481] on div at bounding box center [968, 481] width 0 height 0
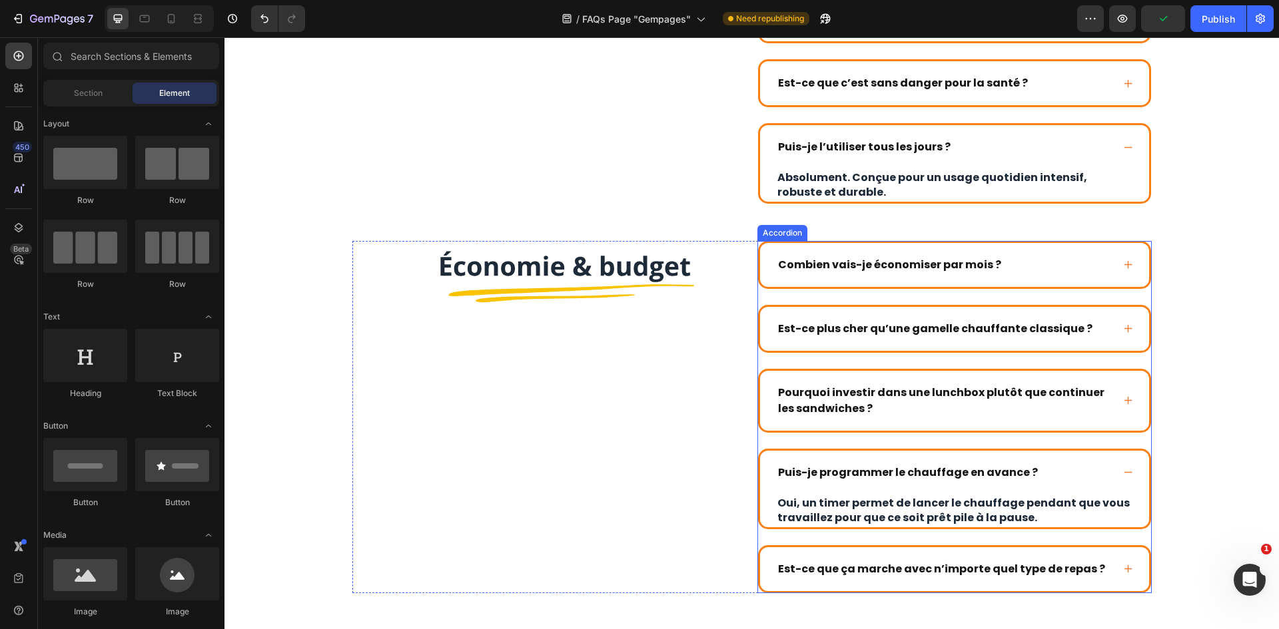
click at [961, 472] on strong "Puis-je programmer le chauffage en avance ?" at bounding box center [908, 472] width 260 height 15
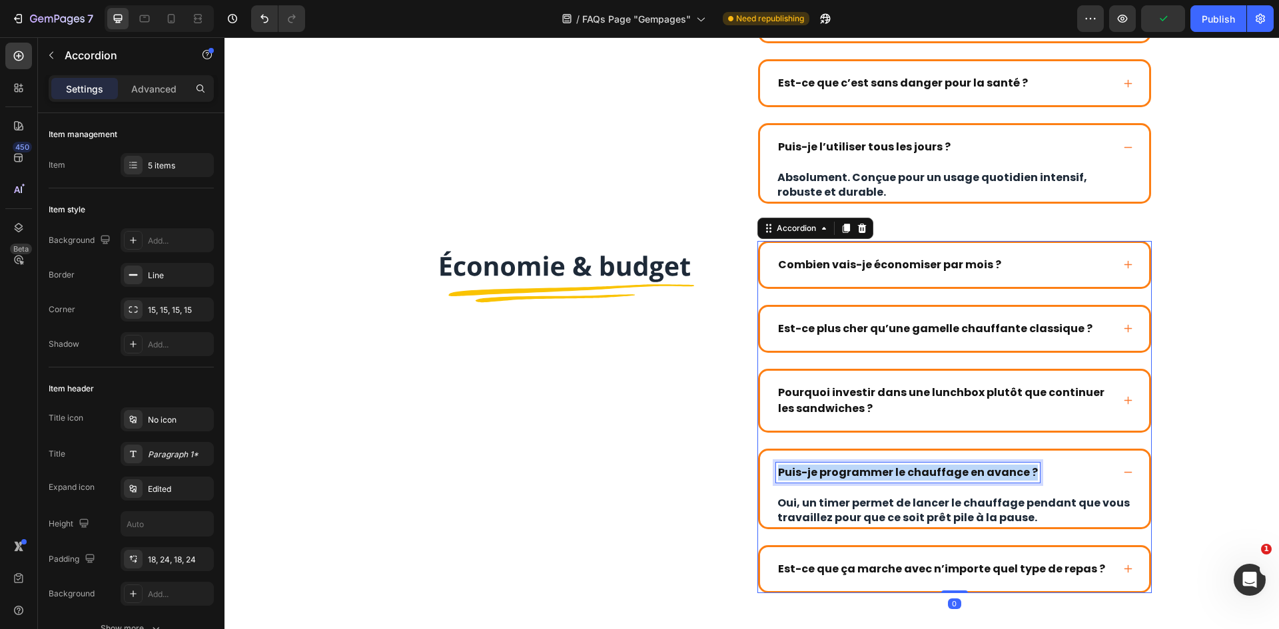
click at [961, 472] on strong "Puis-je programmer le chauffage en avance ?" at bounding box center [908, 472] width 260 height 15
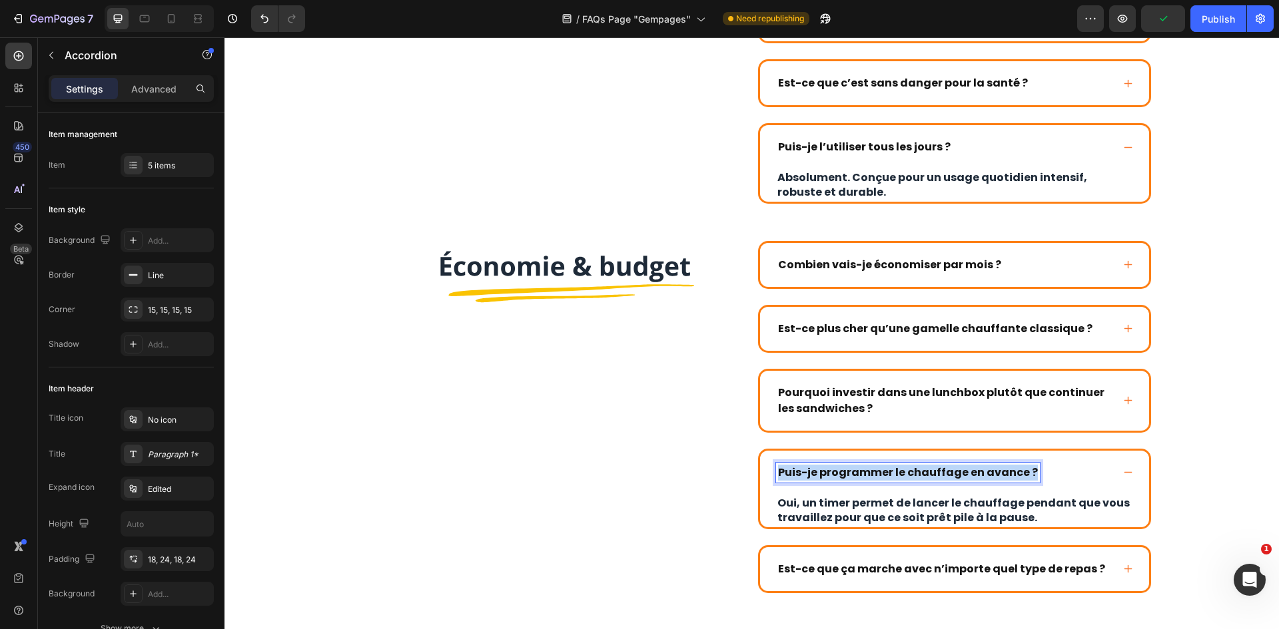
click at [961, 472] on strong "Puis-je programmer le chauffage en avance ?" at bounding box center [908, 472] width 260 height 15
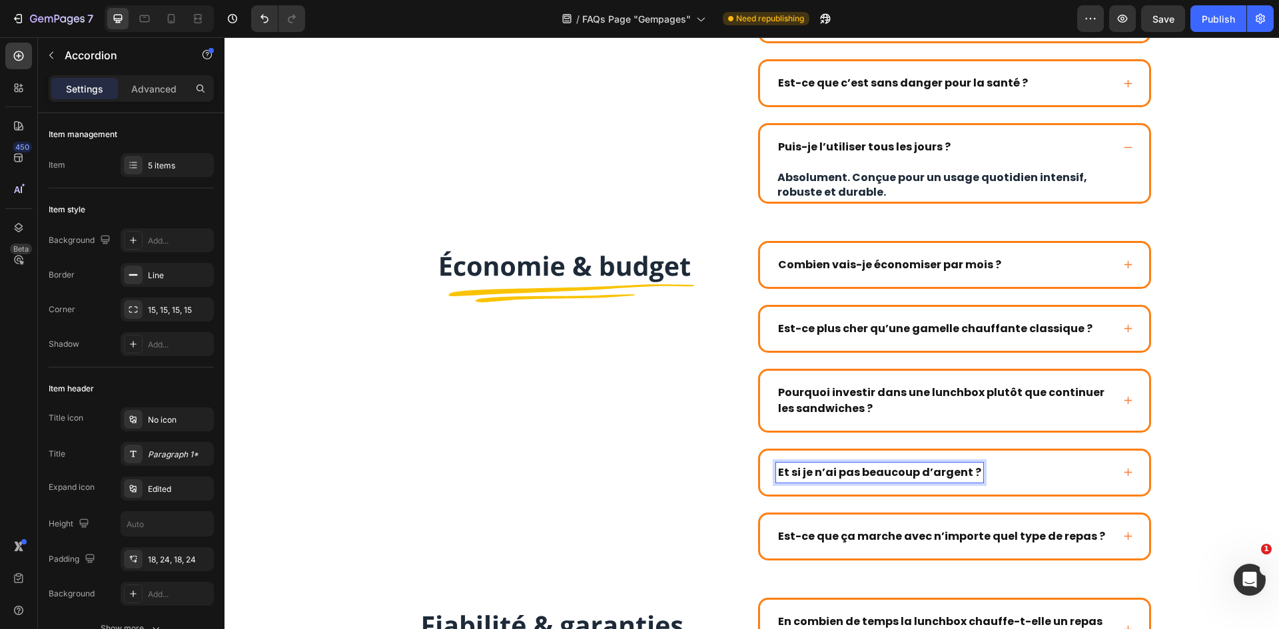
click at [1108, 479] on div "Et si je n’ai pas beaucoup d’argent ?" at bounding box center [954, 473] width 389 height 44
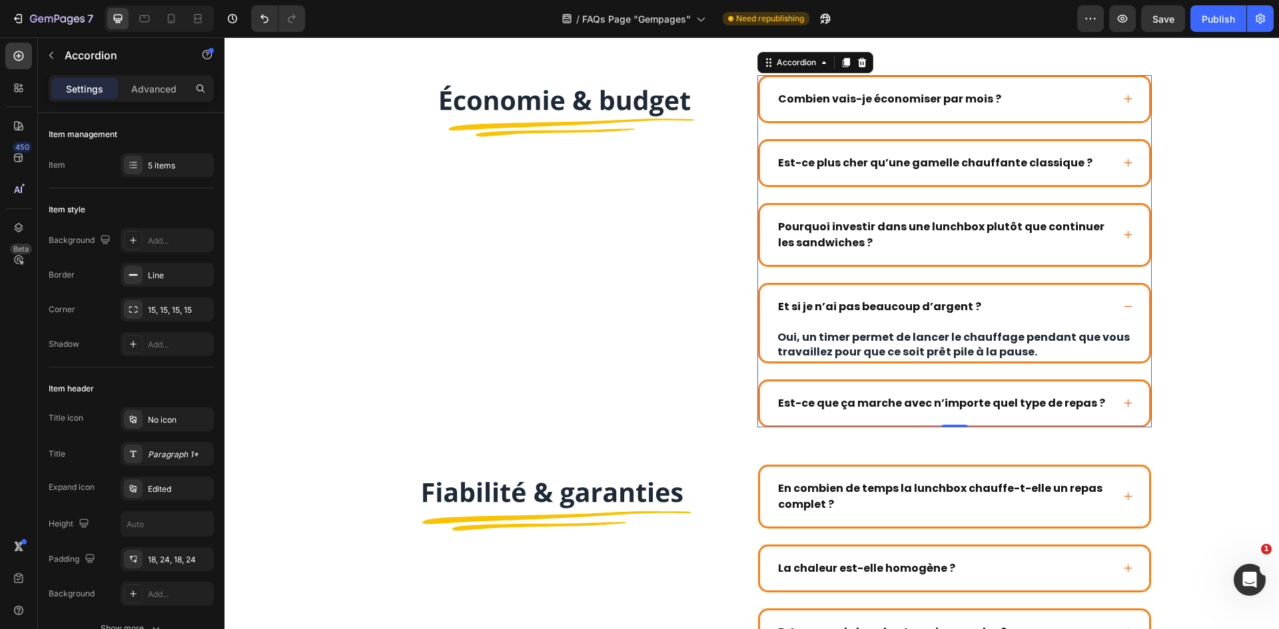
scroll to position [1338, 0]
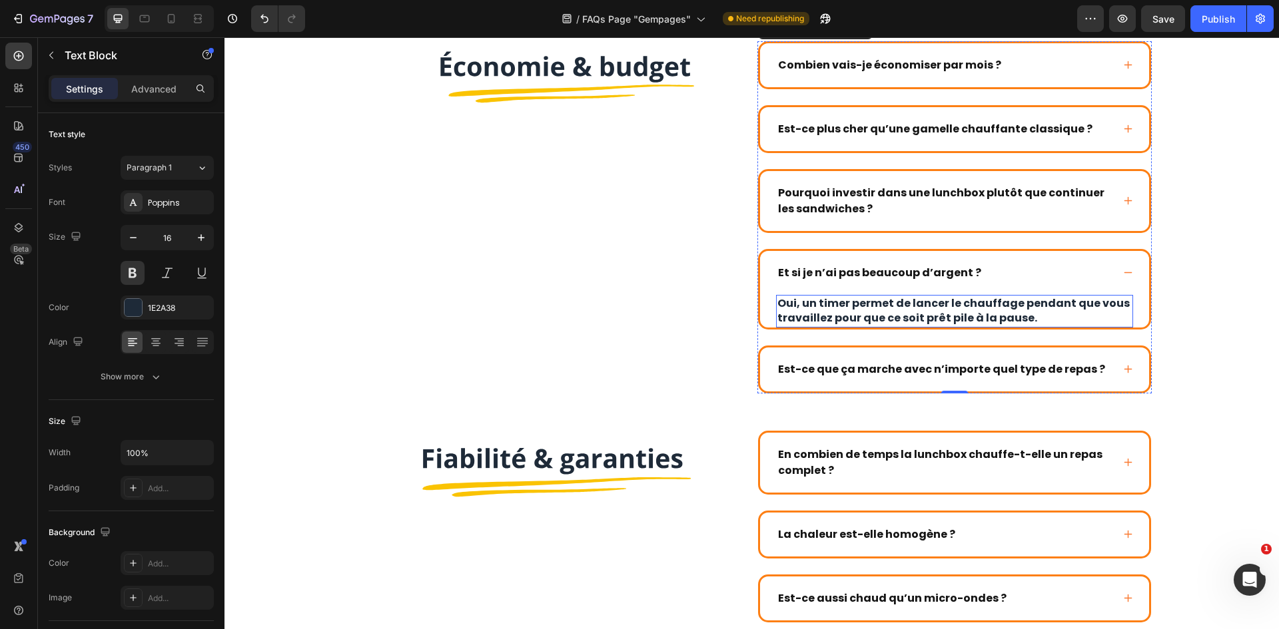
click at [940, 312] on p "Oui, un timer permet de lancer le chauffage pendant que vous travaillez pour qu…" at bounding box center [954, 311] width 354 height 30
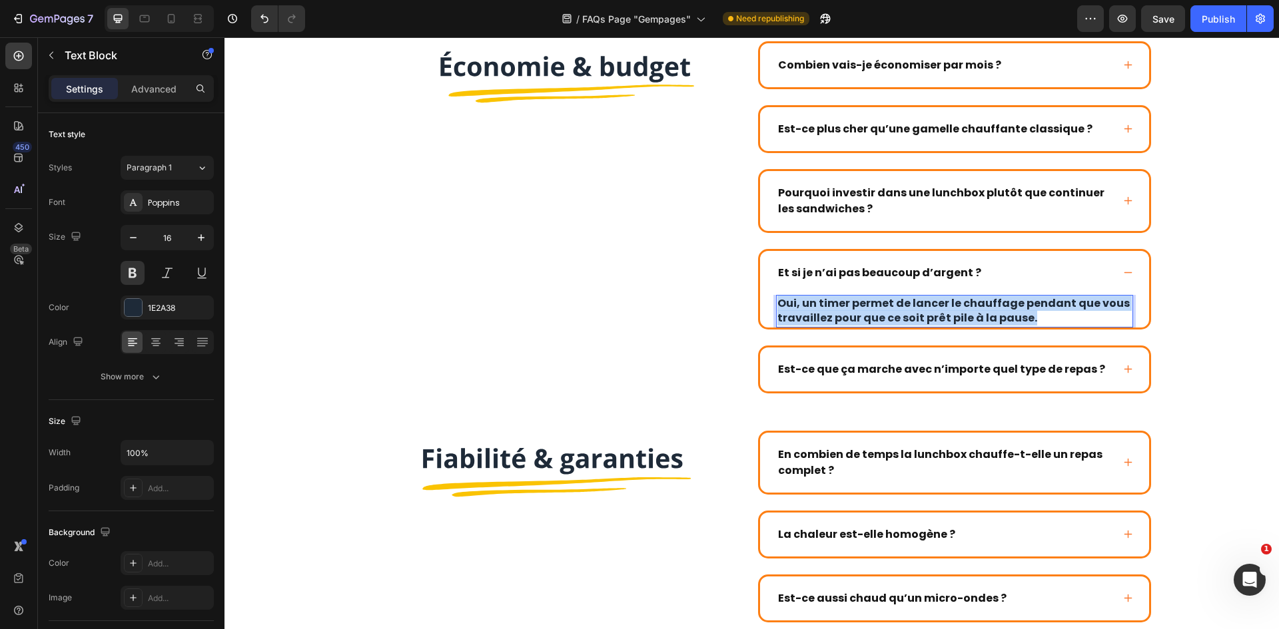
click at [940, 312] on p "Oui, un timer permet de lancer le chauffage pendant que vous travaillez pour qu…" at bounding box center [954, 311] width 354 height 30
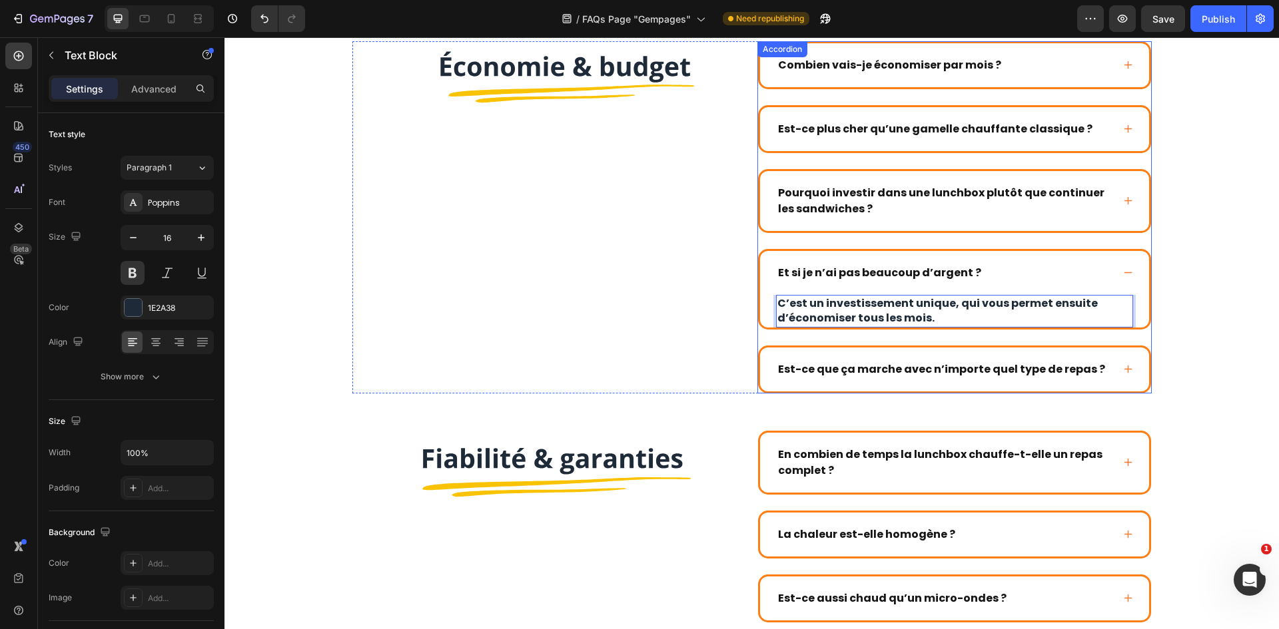
click at [904, 376] on strong "Est-ce que ça marche avec n’importe quel type de repas ?" at bounding box center [941, 369] width 327 height 15
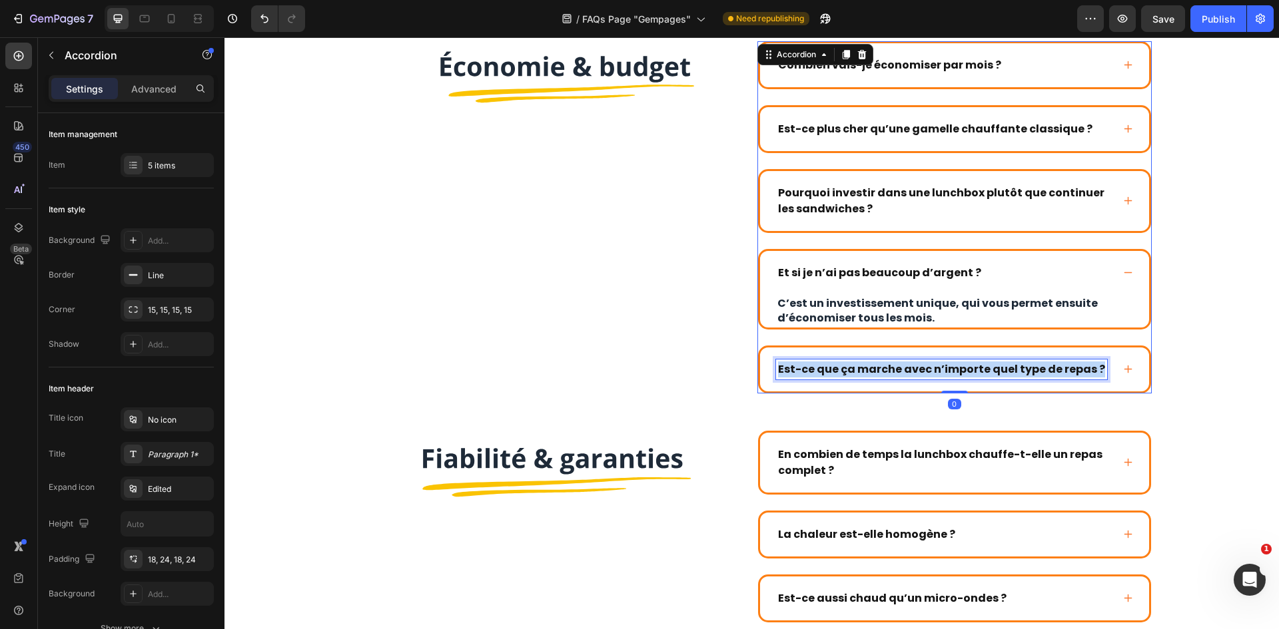
click at [904, 376] on strong "Est-ce que ça marche avec n’importe quel type de repas ?" at bounding box center [941, 369] width 327 height 15
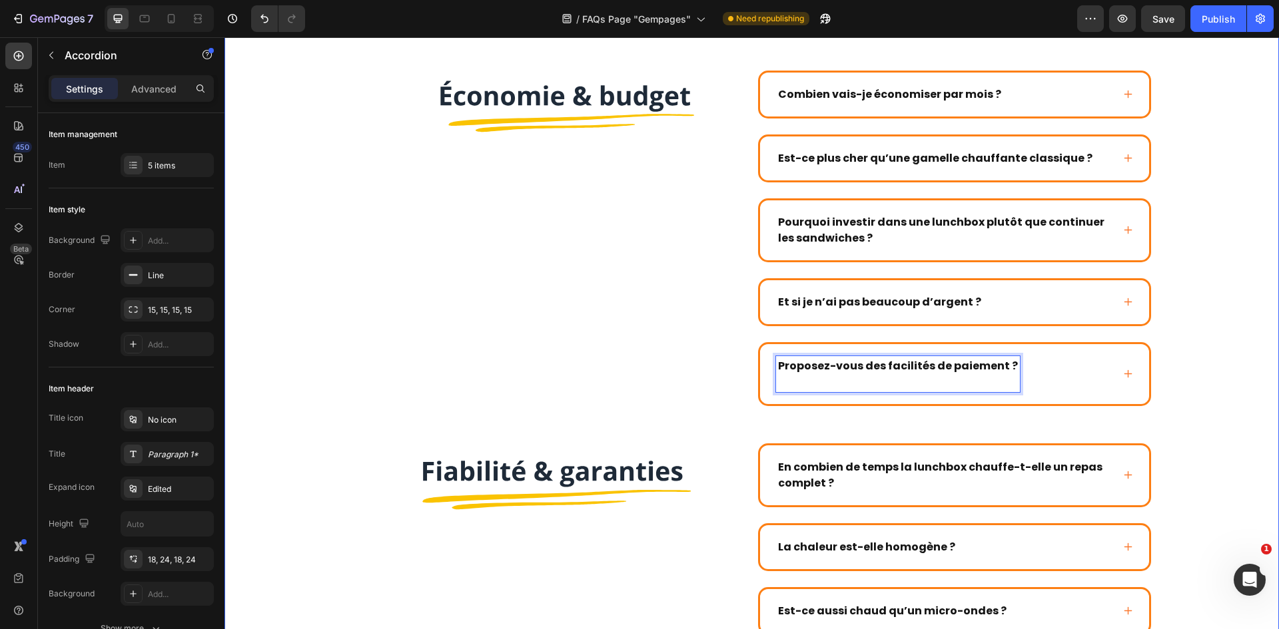
scroll to position [1305, 0]
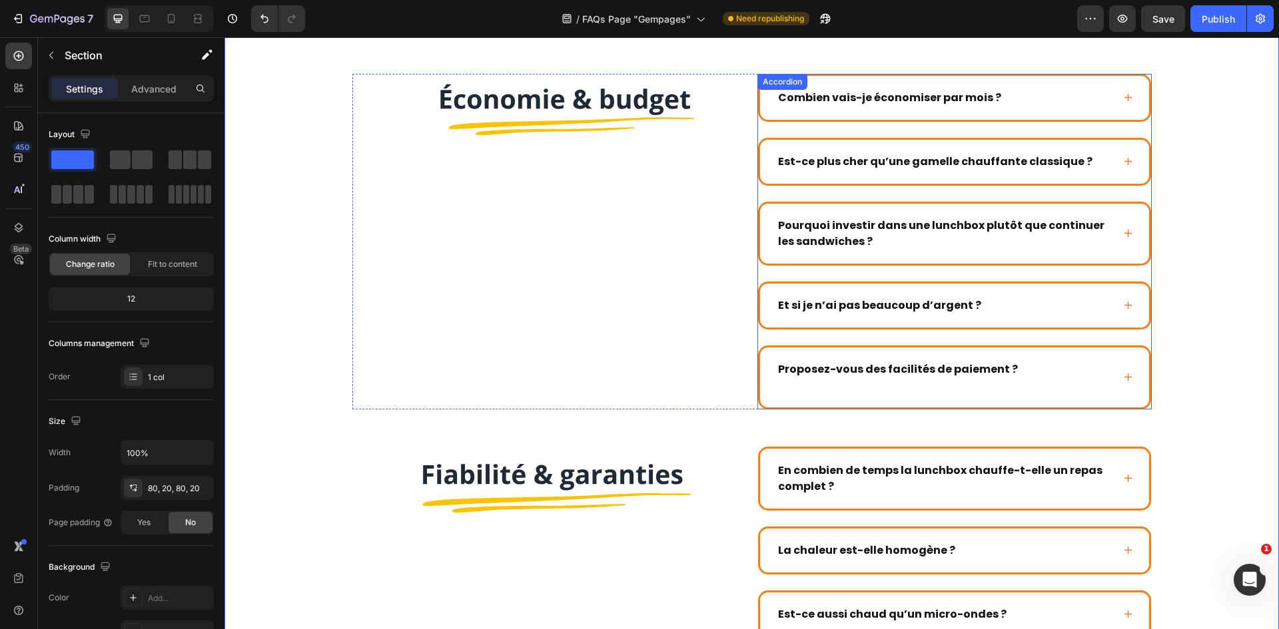
click at [1139, 352] on div "Proposez-vous des facilités de paiement ?" at bounding box center [954, 378] width 389 height 60
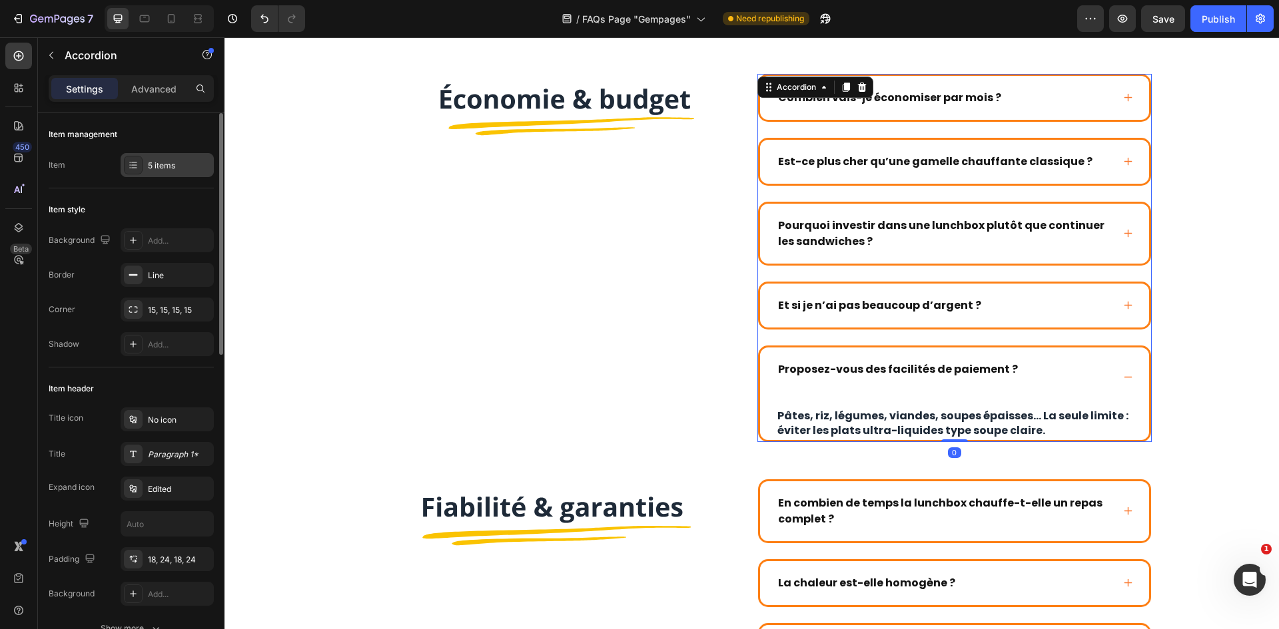
click at [165, 172] on div "5 items" at bounding box center [167, 165] width 93 height 24
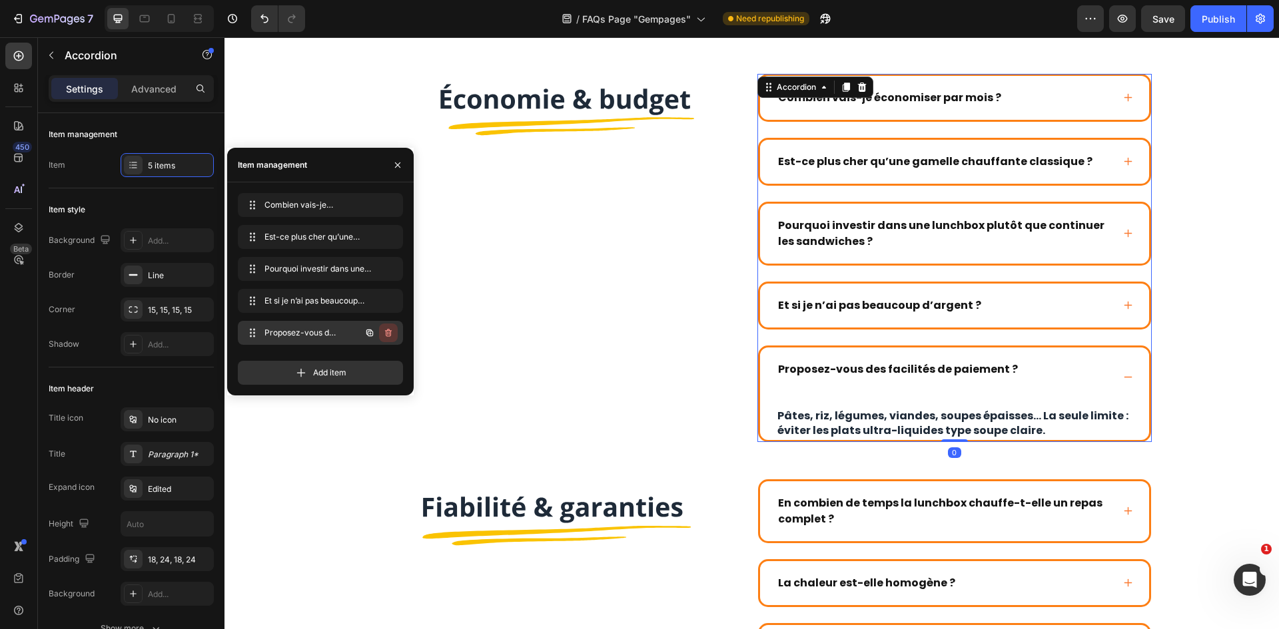
click at [393, 328] on icon "button" at bounding box center [388, 333] width 11 height 11
click at [389, 330] on div "Delete" at bounding box center [379, 333] width 25 height 12
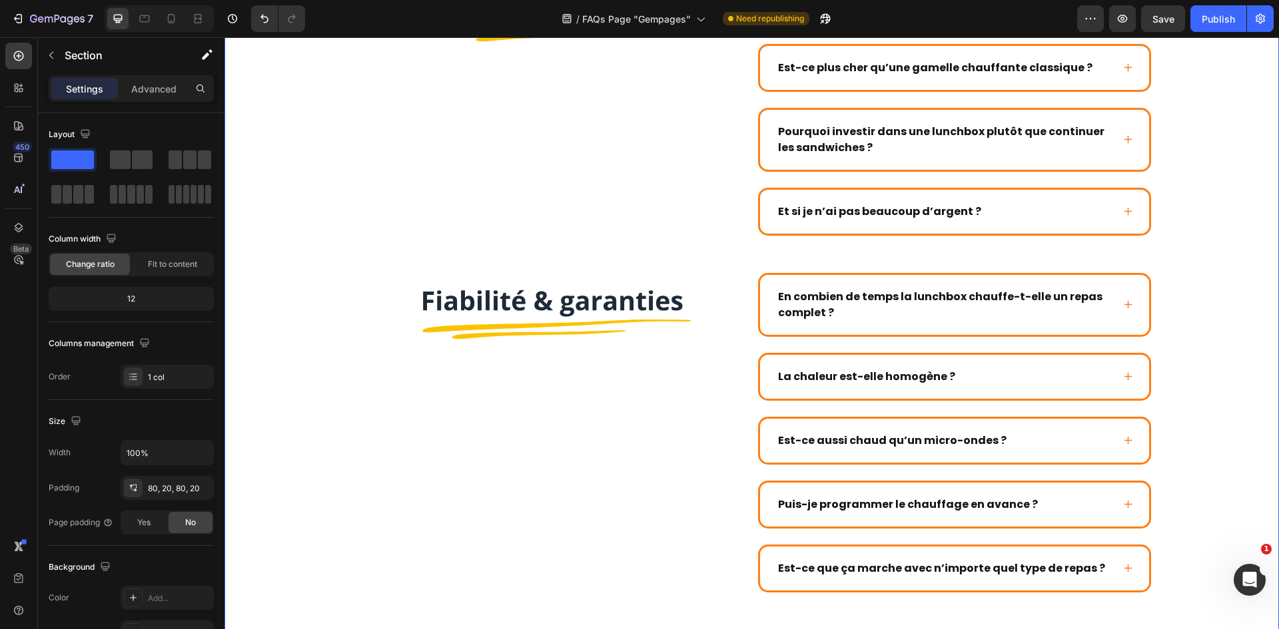
scroll to position [1505, 0]
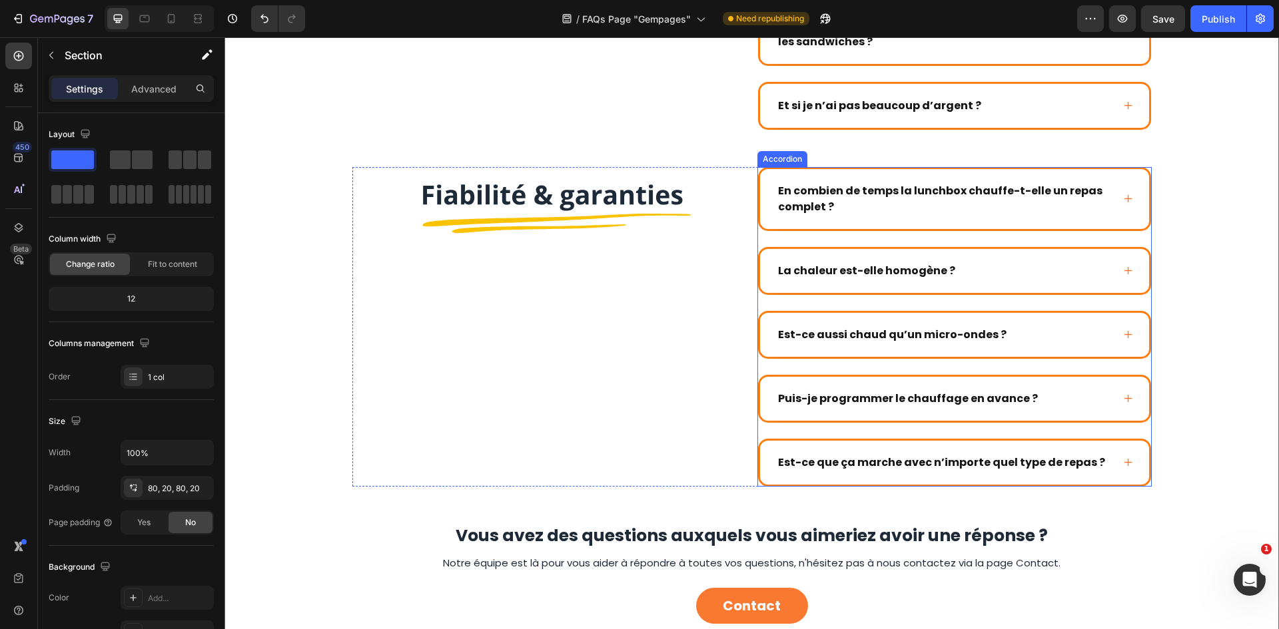
click at [862, 214] on p "En combien de temps la lunchbox chauffe-t-elle un repas complet ?" at bounding box center [944, 199] width 332 height 32
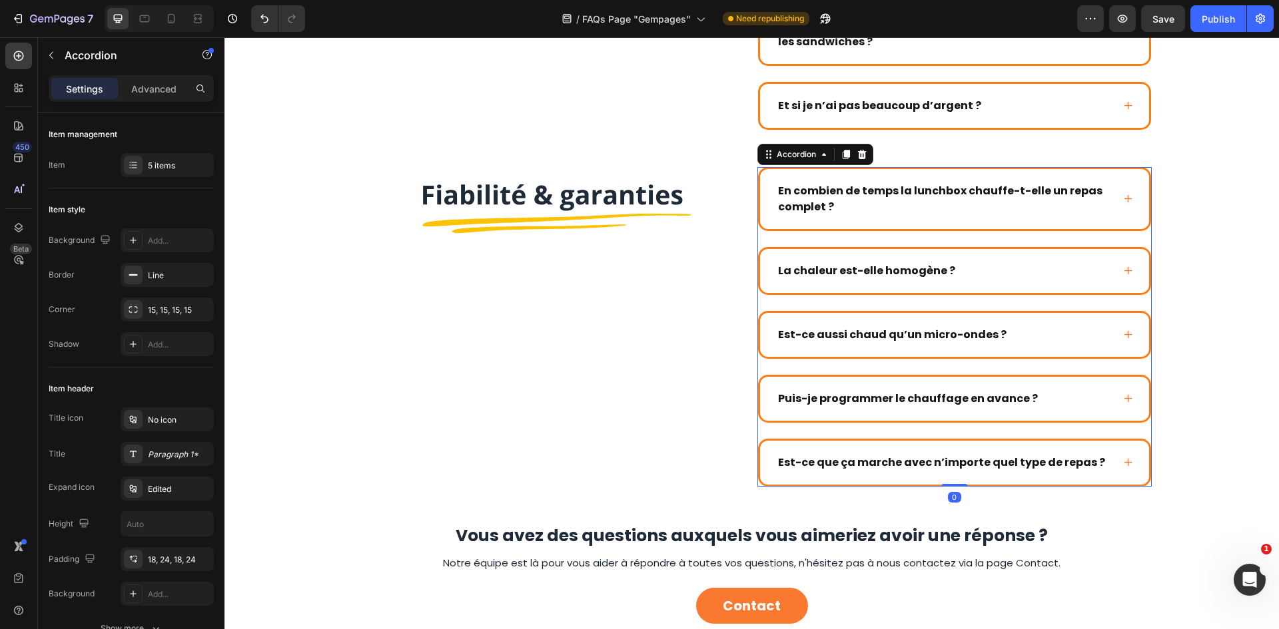
click at [852, 200] on p "En combien de temps la lunchbox chauffe-t-elle un repas complet ?" at bounding box center [944, 199] width 332 height 32
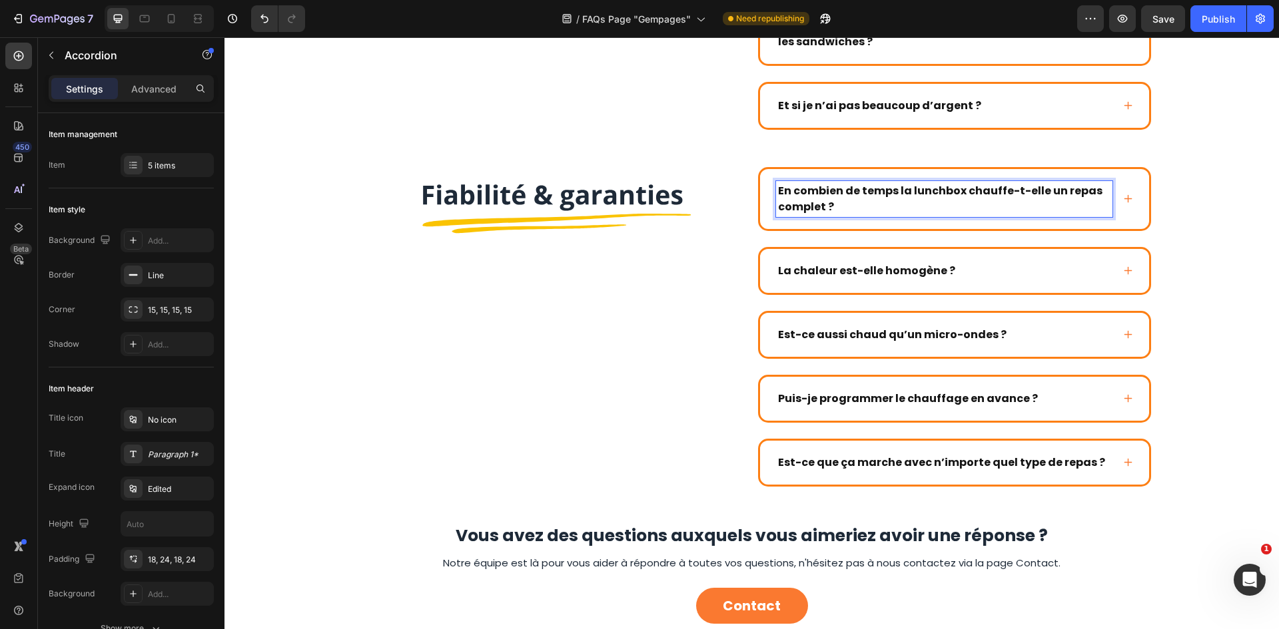
click at [852, 200] on p "En combien de temps la lunchbox chauffe-t-elle un repas complet ?" at bounding box center [944, 199] width 332 height 32
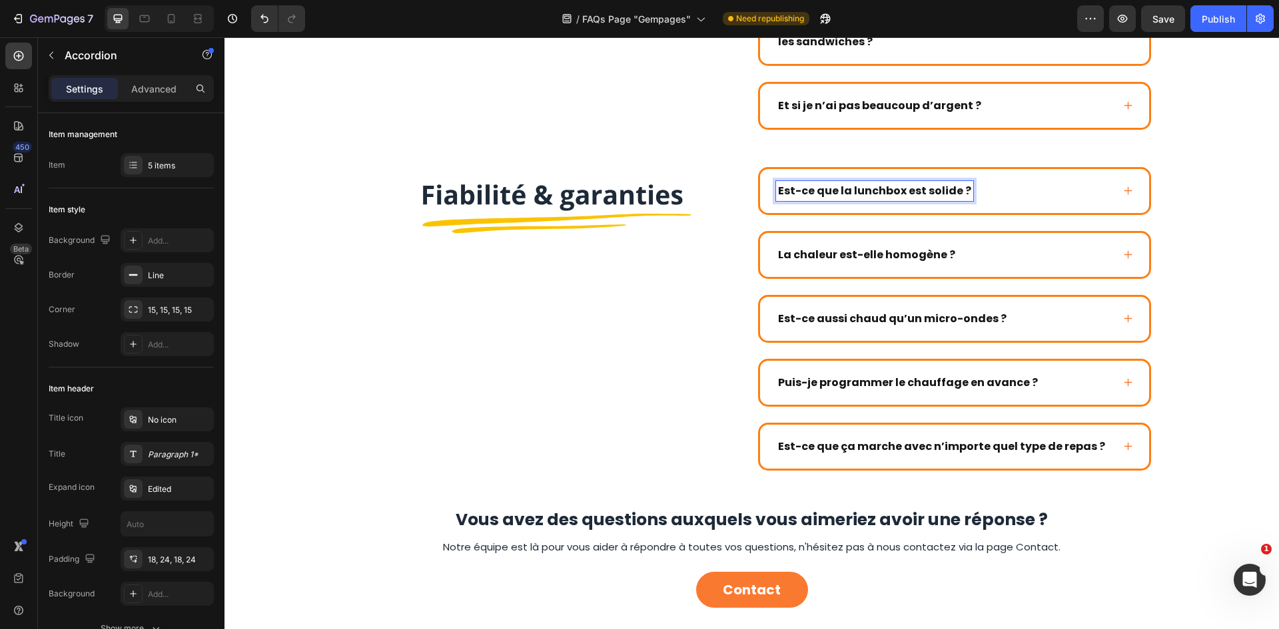
click at [1034, 186] on div "Est-ce que la lunchbox est solide ?" at bounding box center [944, 191] width 336 height 20
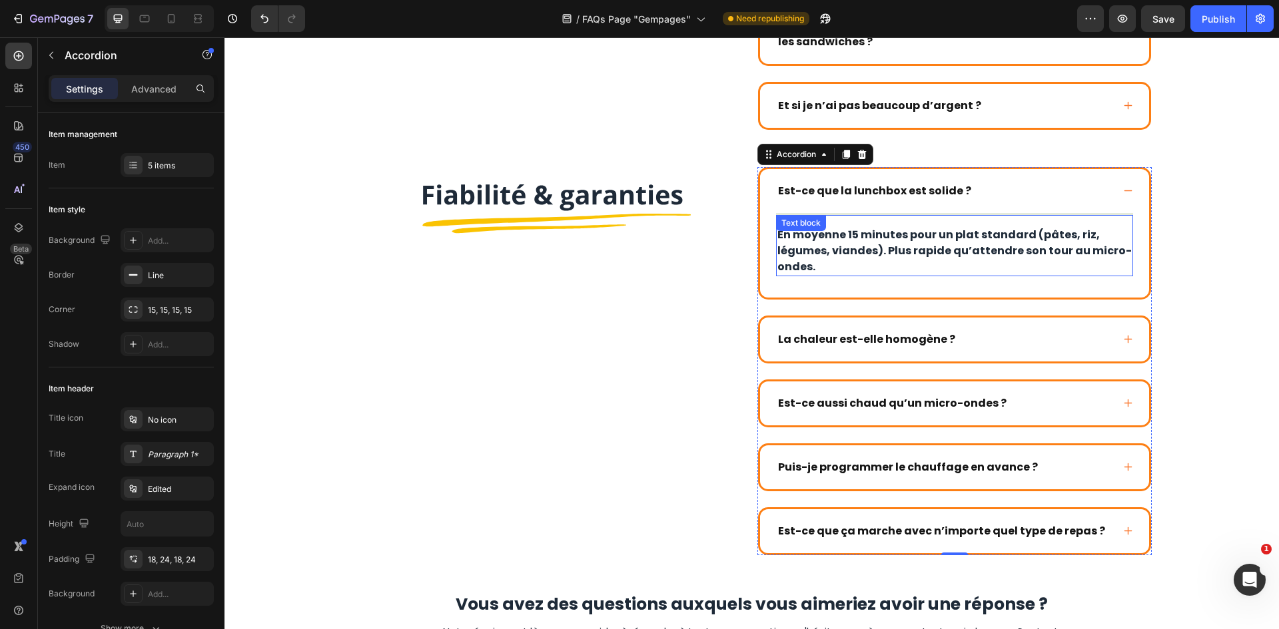
click at [943, 230] on p "En moyenne 15 minutes pour un plat standard (pâtes, riz, légumes, viandes). Plu…" at bounding box center [954, 251] width 354 height 48
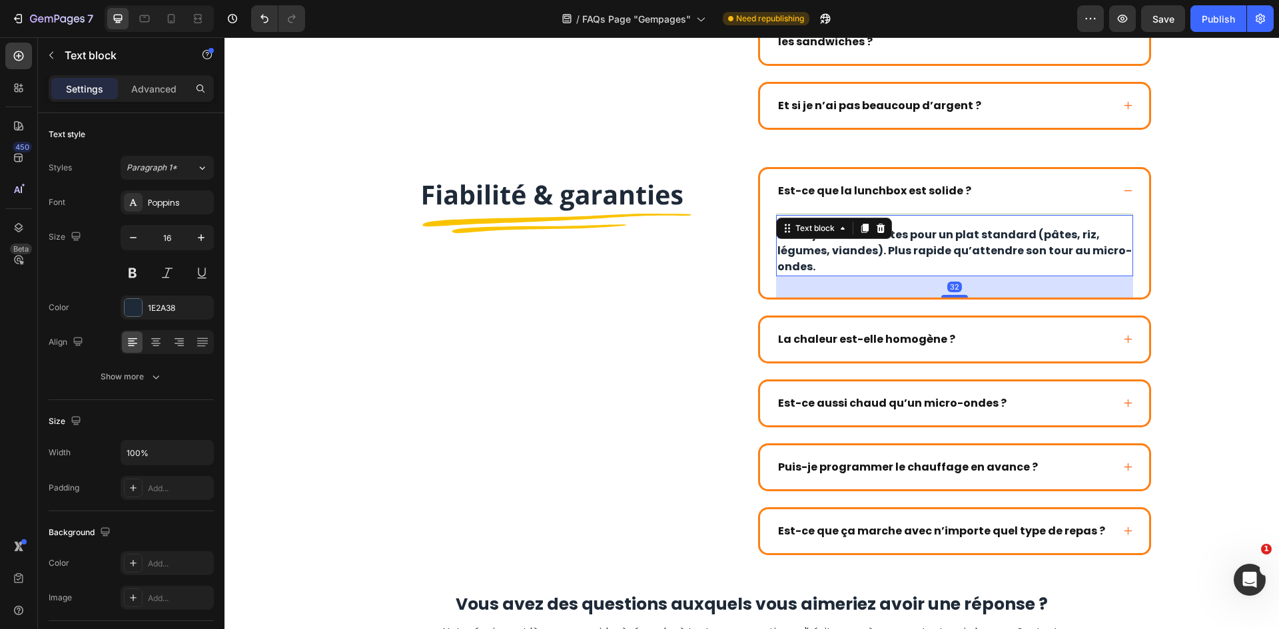
click at [943, 230] on p "En moyenne 15 minutes pour un plat standard (pâtes, riz, légumes, viandes). Plu…" at bounding box center [954, 251] width 354 height 48
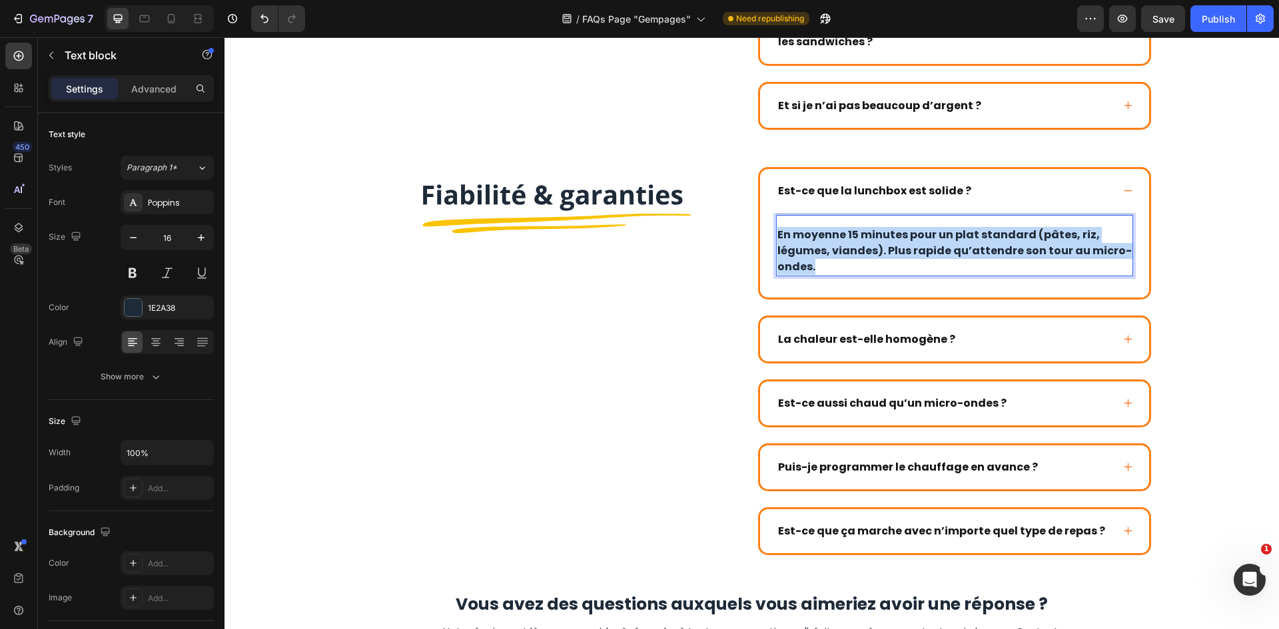
click at [943, 230] on p "En moyenne 15 minutes pour un plat standard (pâtes, riz, légumes, viandes). Plu…" at bounding box center [954, 251] width 354 height 48
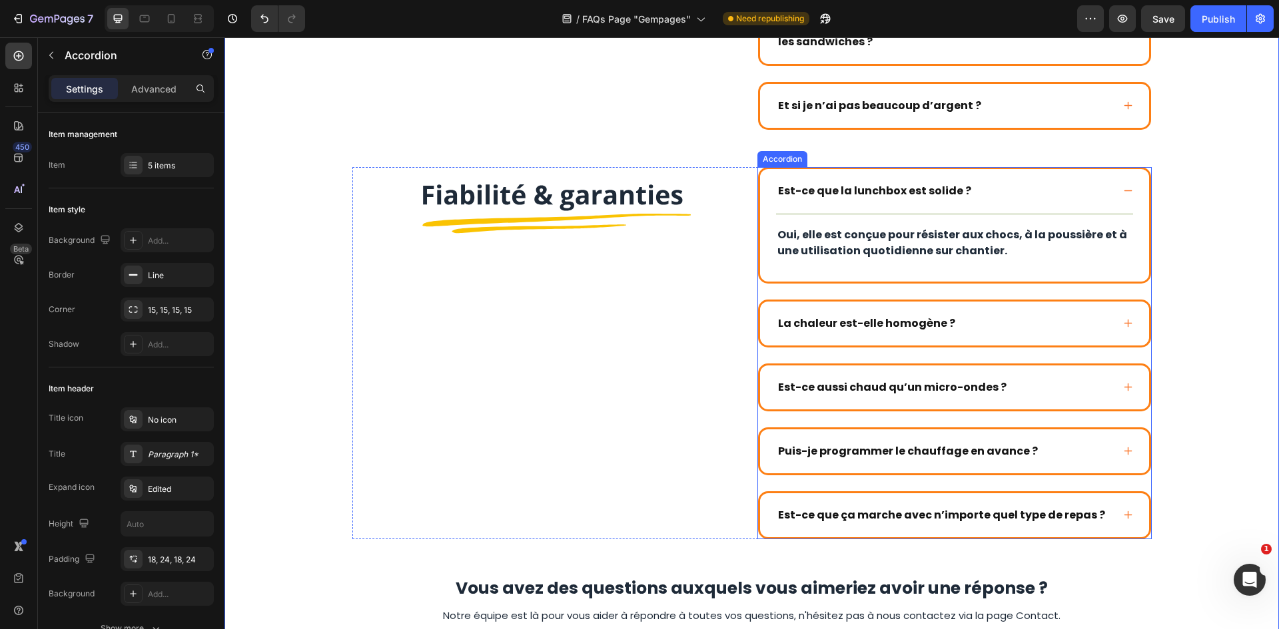
click at [907, 323] on strong "La chaleur est-elle homogène ?" at bounding box center [866, 323] width 177 height 15
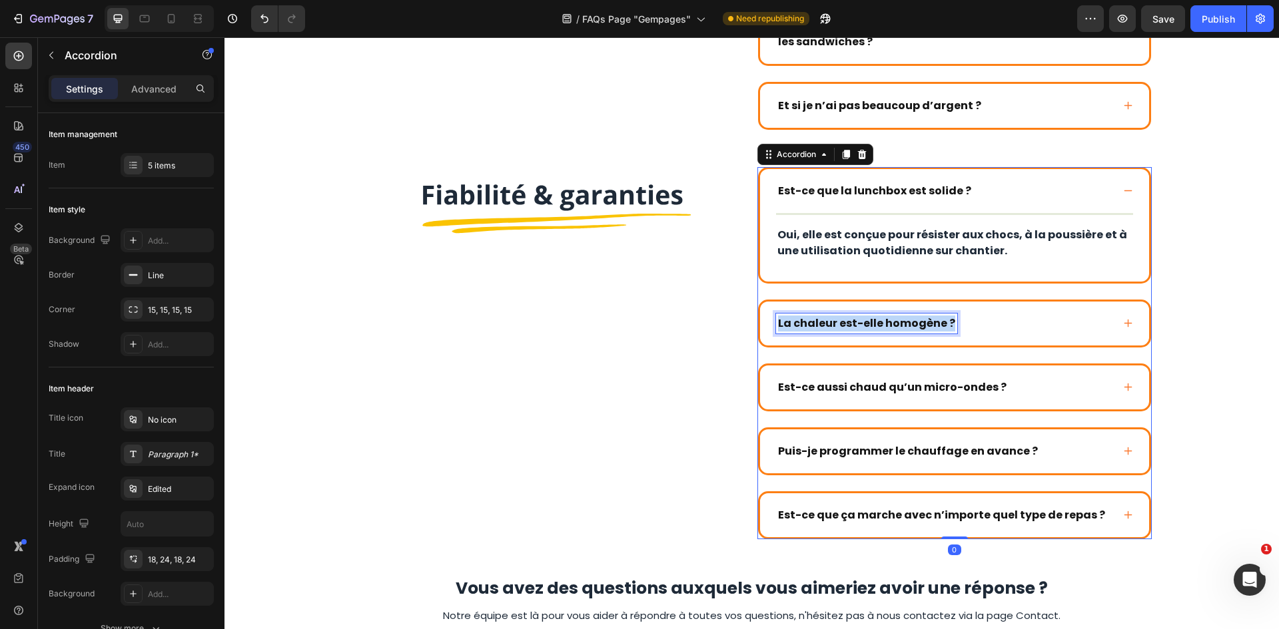
click at [907, 323] on strong "La chaleur est-elle homogène ?" at bounding box center [866, 323] width 177 height 15
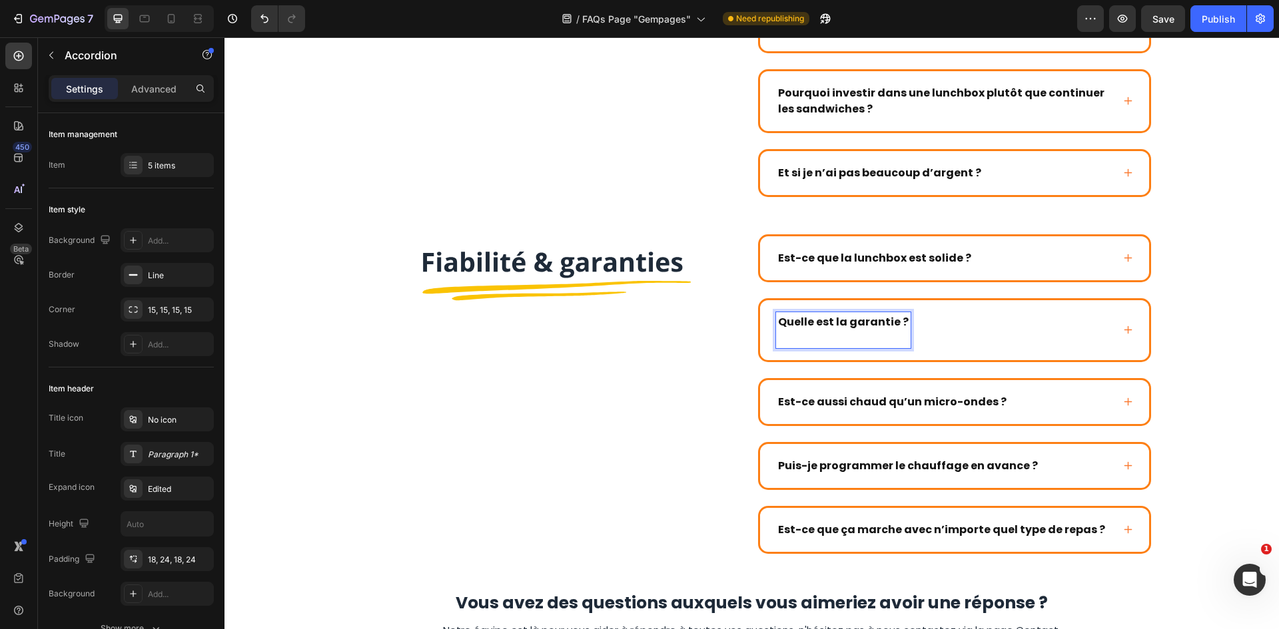
scroll to position [1437, 0]
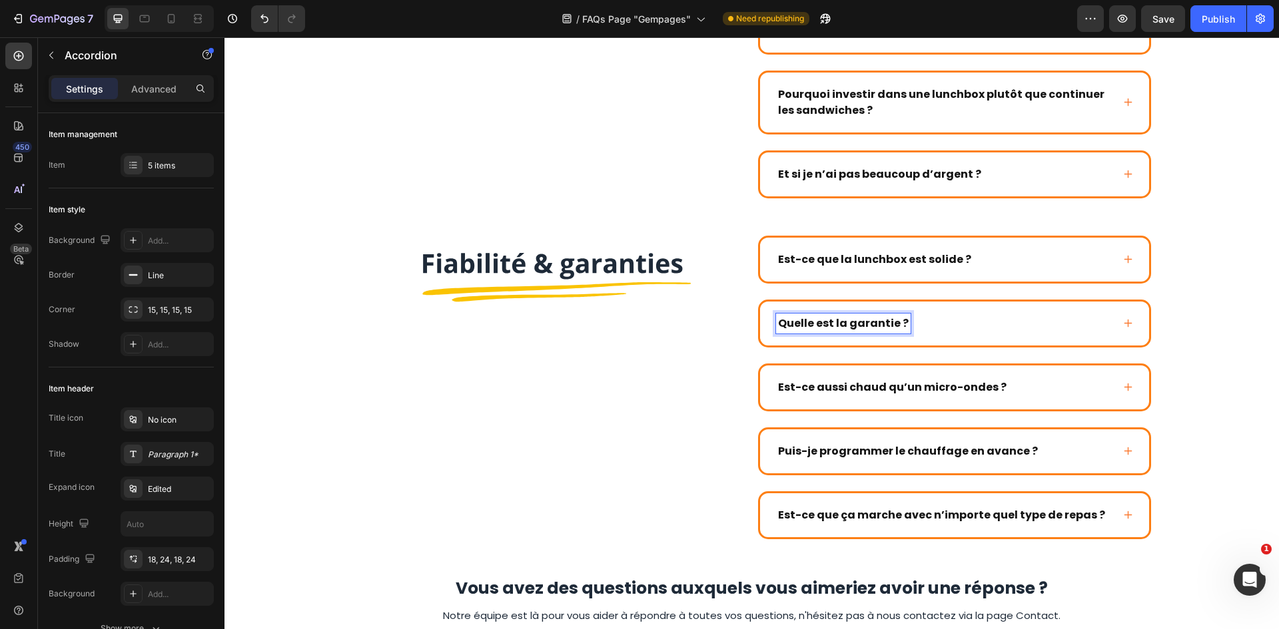
click at [1050, 320] on div "Quelle est la garantie ?" at bounding box center [944, 324] width 336 height 20
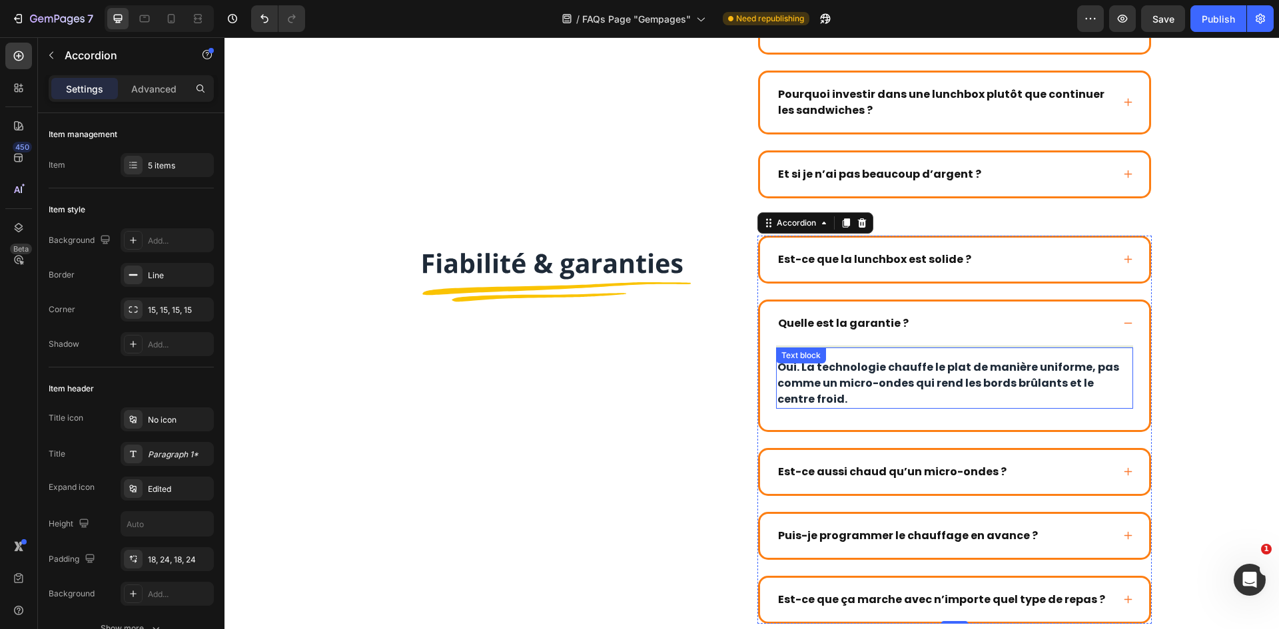
click at [920, 363] on p "Oui. La technologie chauffe le plat de manière uniforme, pas comme un micro-ond…" at bounding box center [954, 384] width 354 height 48
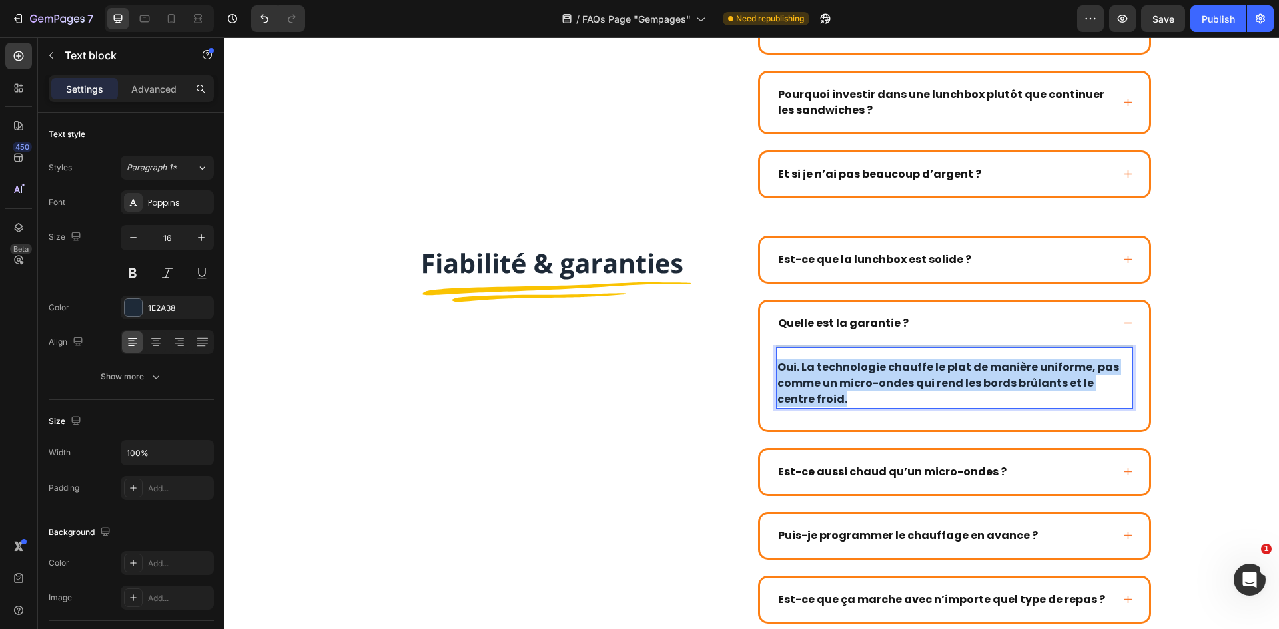
click at [920, 363] on p "Oui. La technologie chauffe le plat de manière uniforme, pas comme un micro-ond…" at bounding box center [954, 384] width 354 height 48
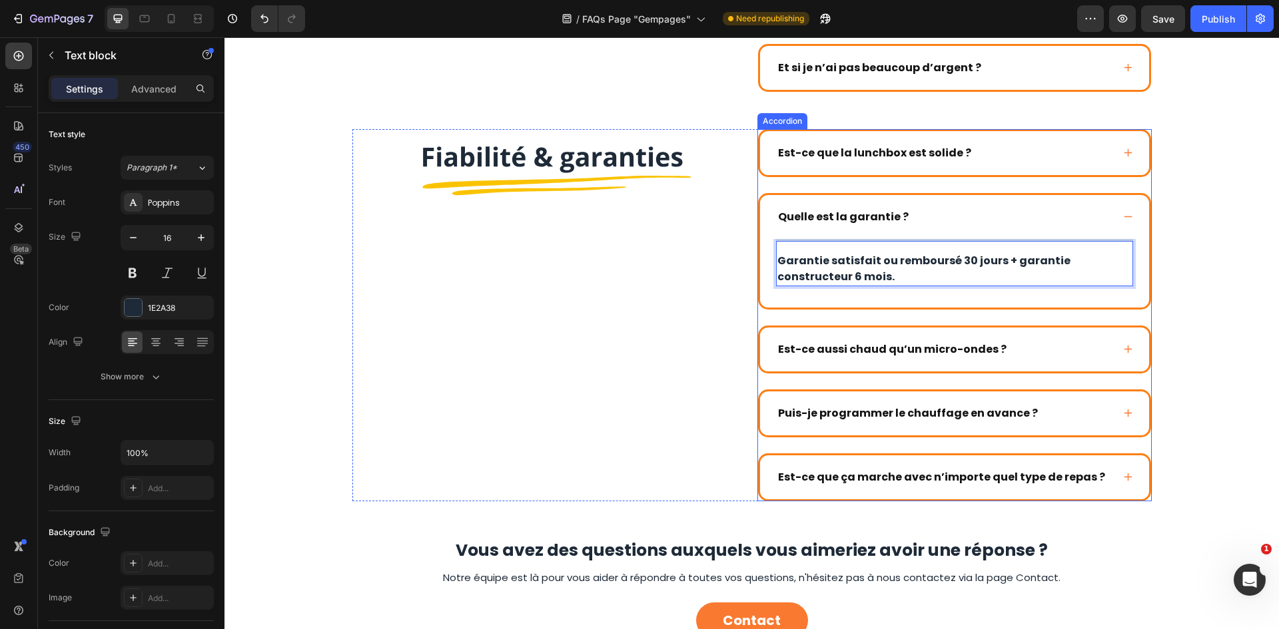
scroll to position [1570, 0]
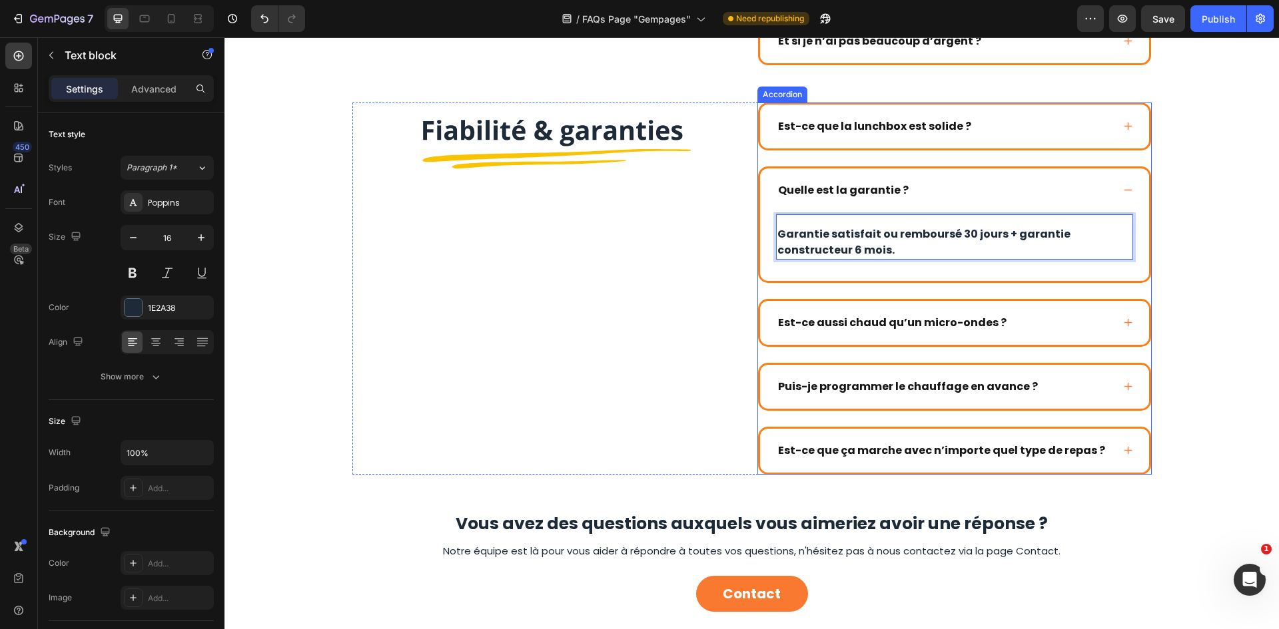
click at [904, 318] on strong "Est-ce aussi chaud qu’un micro-ondes ?" at bounding box center [892, 322] width 228 height 15
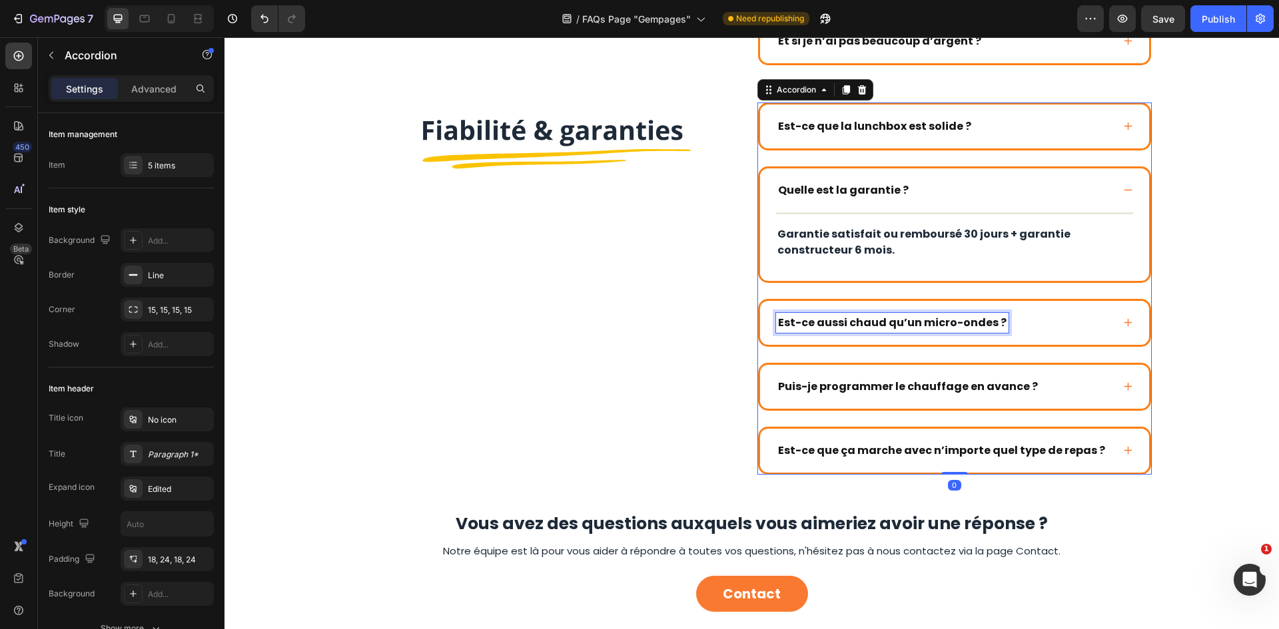
click at [904, 318] on strong "Est-ce aussi chaud qu’un micro-ondes ?" at bounding box center [892, 322] width 228 height 15
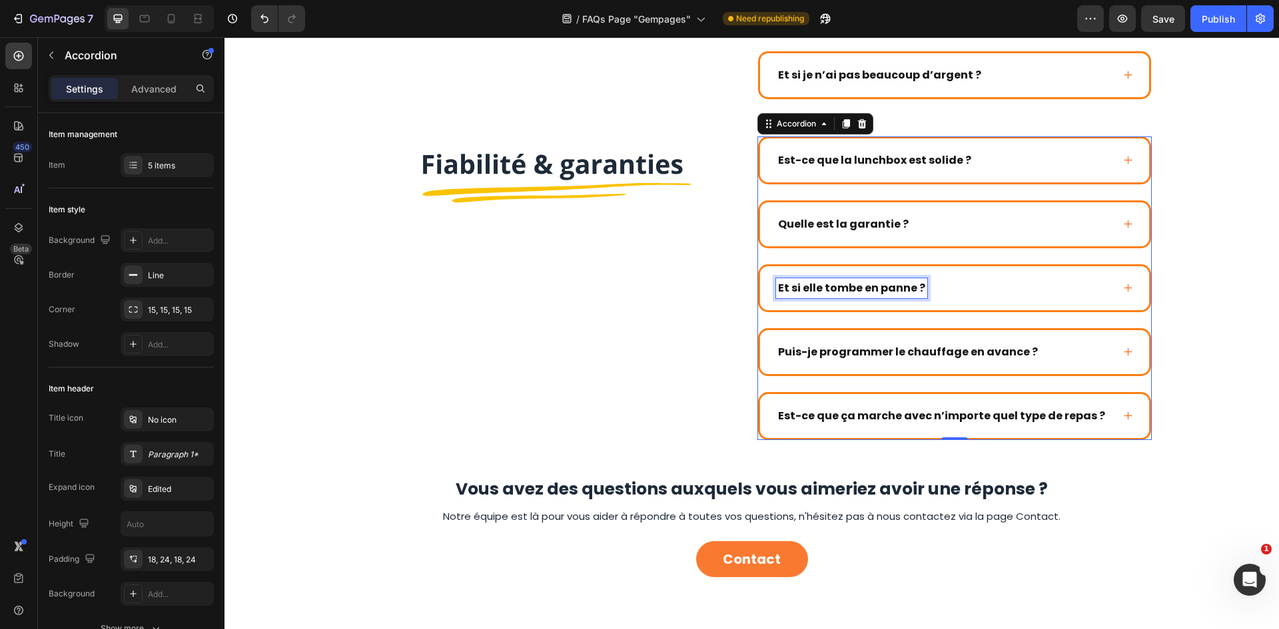
scroll to position [1501, 0]
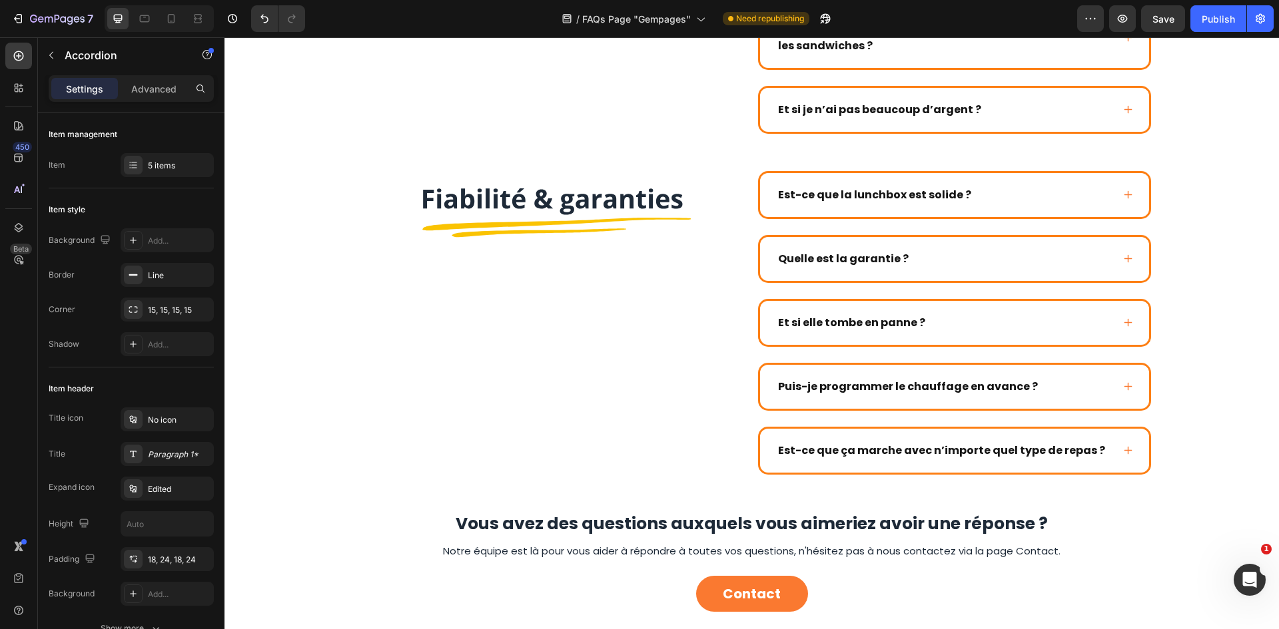
click at [1016, 324] on div "Et si elle tombe en panne ?" at bounding box center [944, 323] width 336 height 20
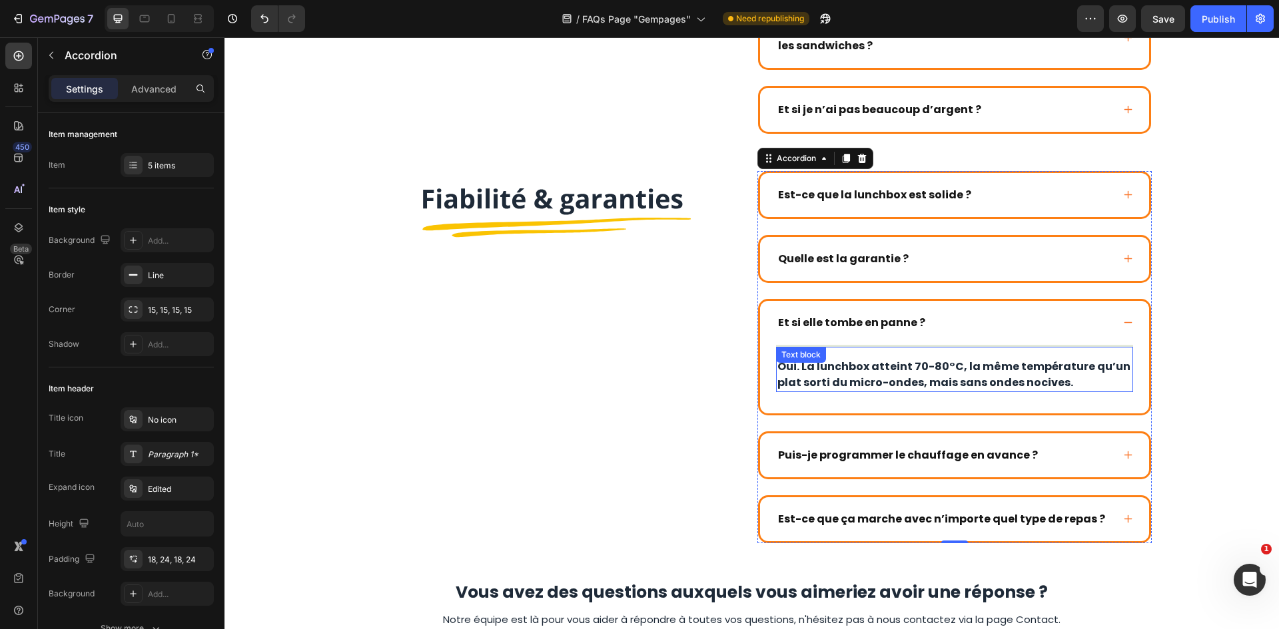
click at [917, 364] on p "Oui. La lunchbox atteint 70-80°C, la même température qu’un plat sorti du micro…" at bounding box center [954, 375] width 354 height 32
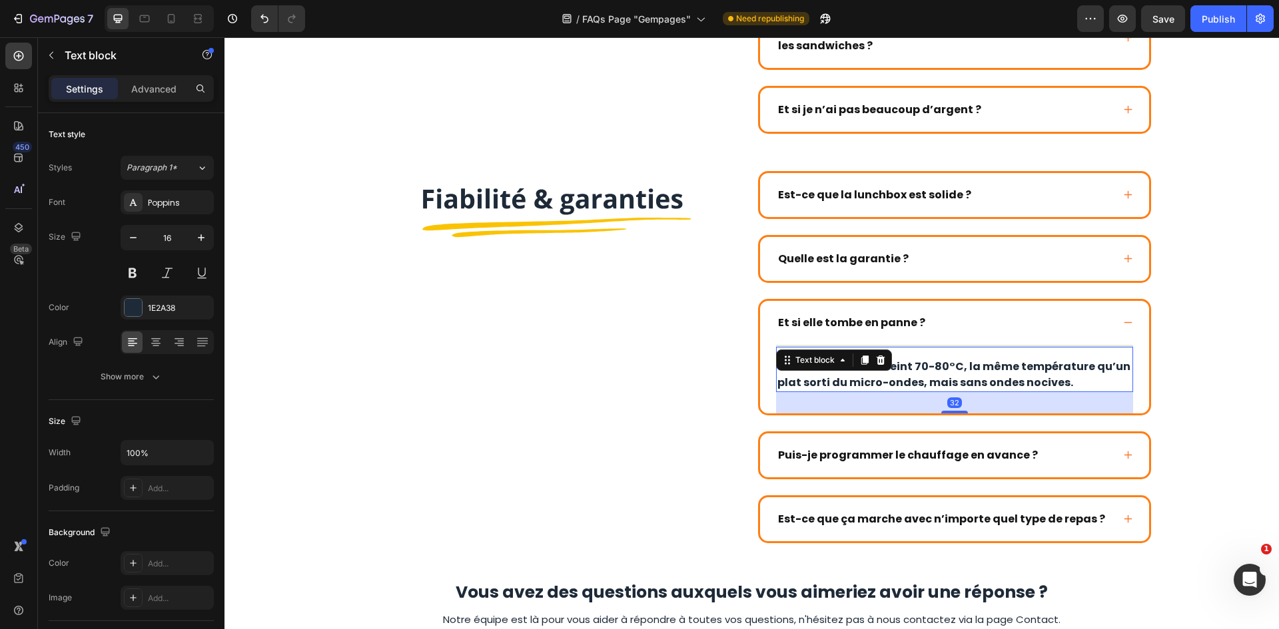
click at [917, 364] on p "Oui. La lunchbox atteint 70-80°C, la même température qu’un plat sorti du micro…" at bounding box center [954, 375] width 354 height 32
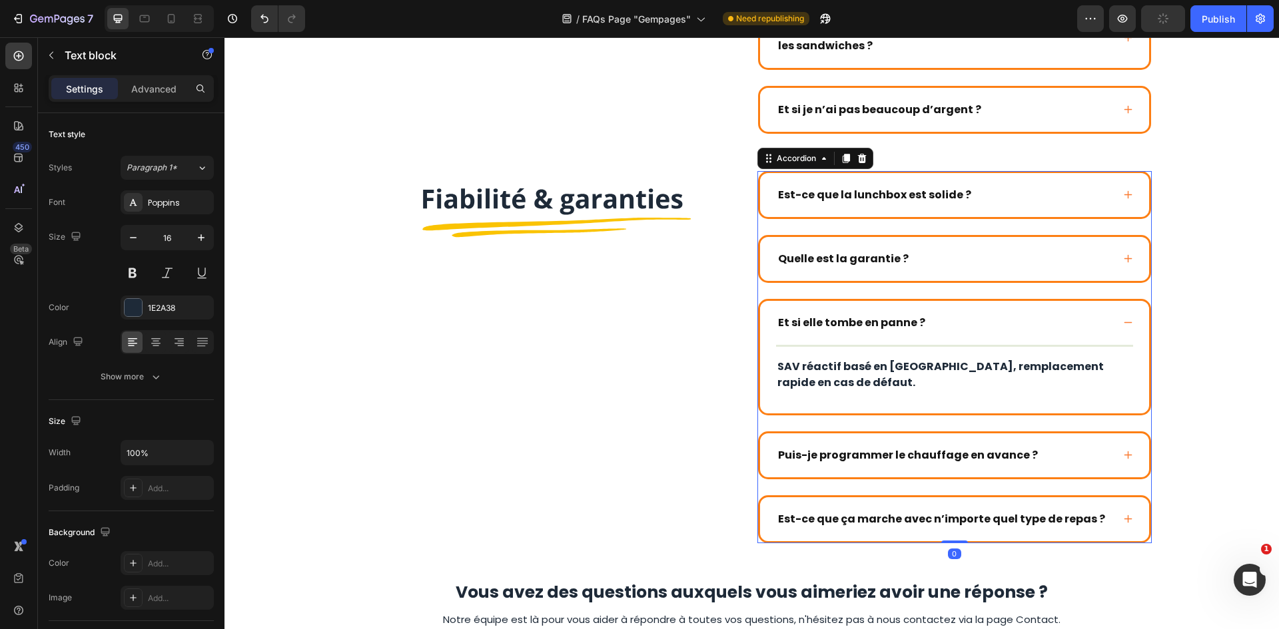
click at [883, 456] on strong "Puis-je programmer le chauffage en avance ?" at bounding box center [908, 455] width 260 height 15
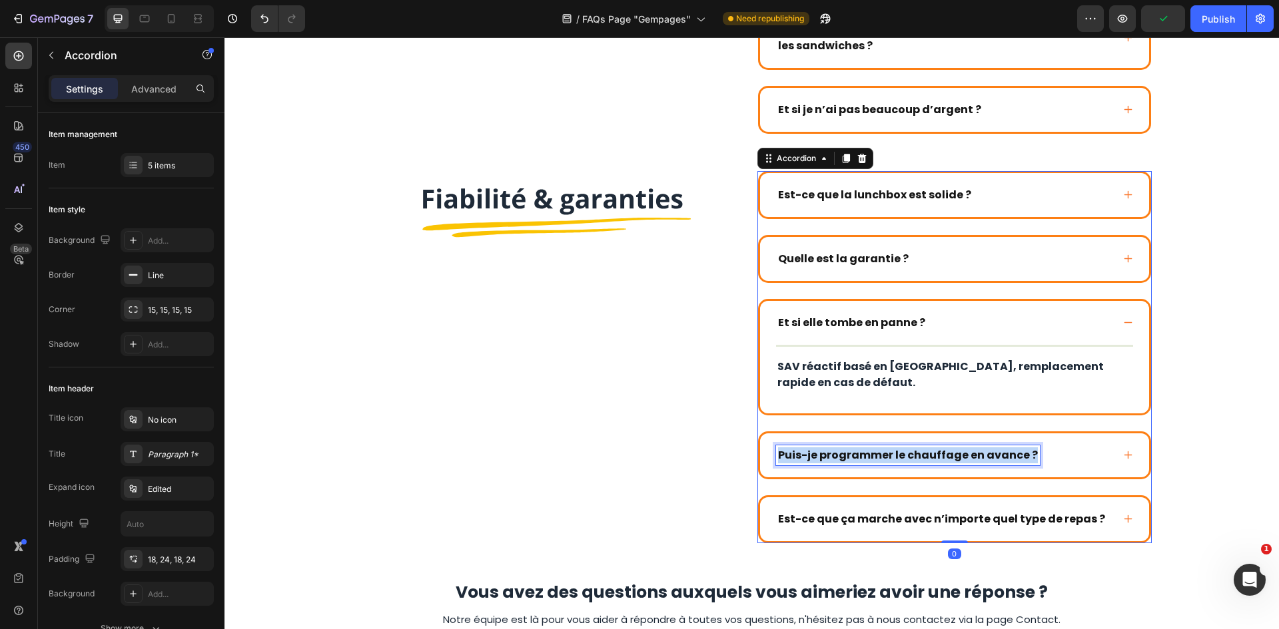
click at [883, 456] on strong "Puis-je programmer le chauffage en avance ?" at bounding box center [908, 455] width 260 height 15
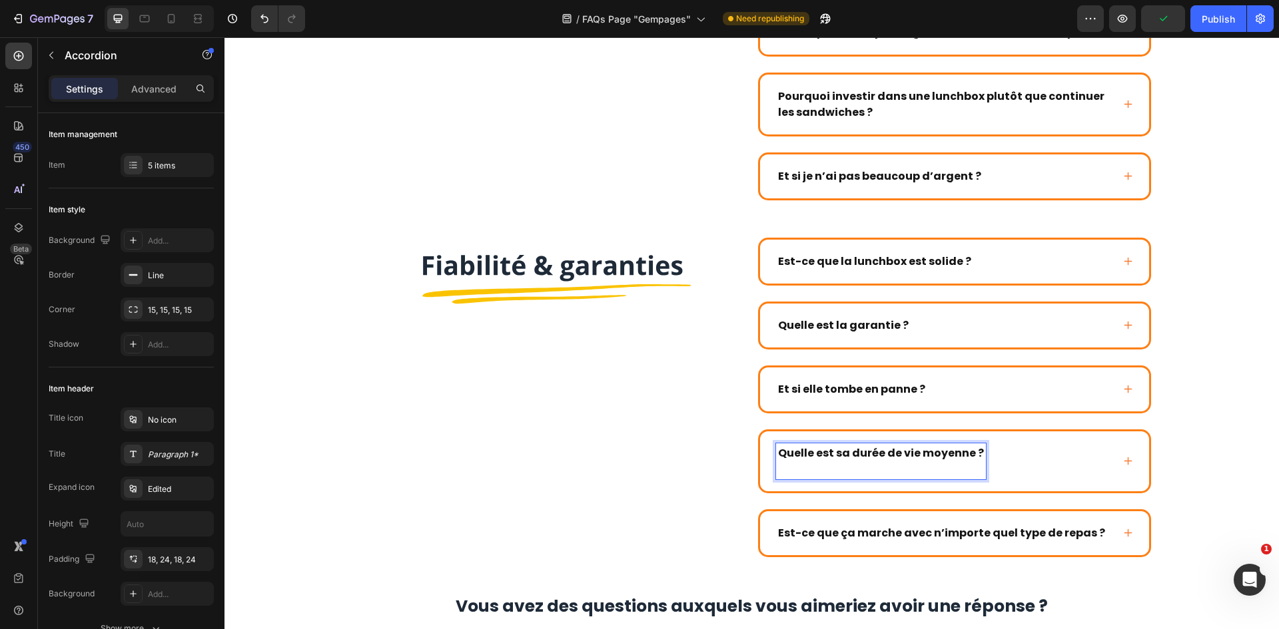
scroll to position [1433, 0]
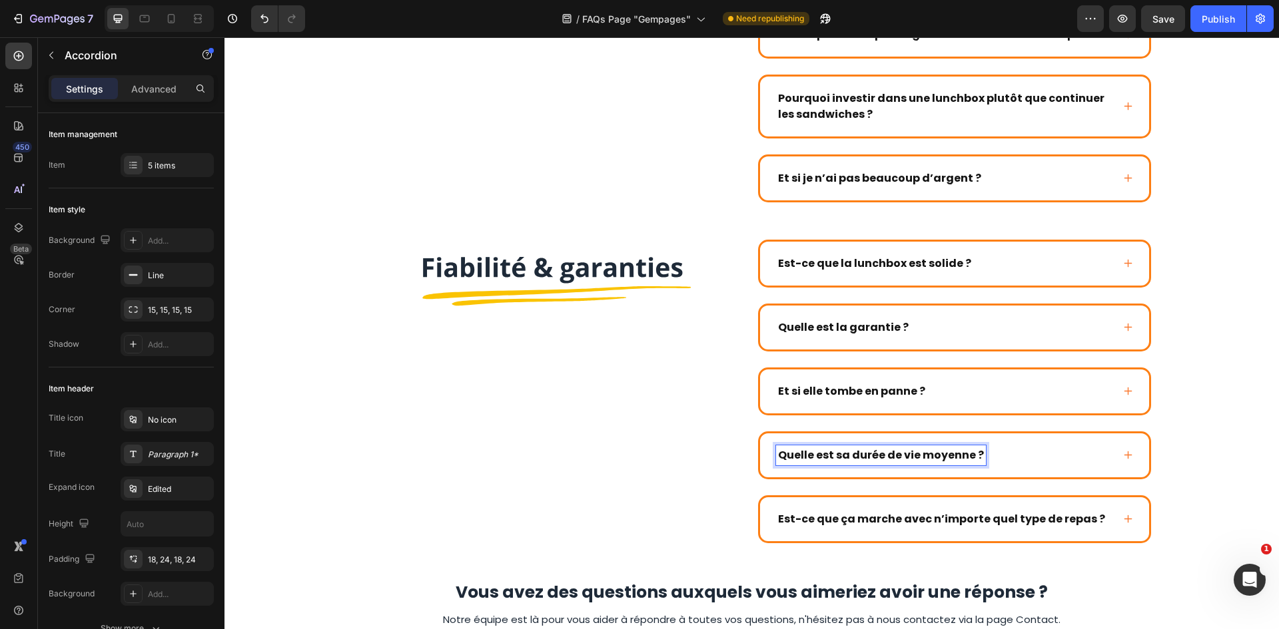
click at [1071, 455] on div "Quelle est sa durée de vie moyenne ?" at bounding box center [944, 456] width 336 height 20
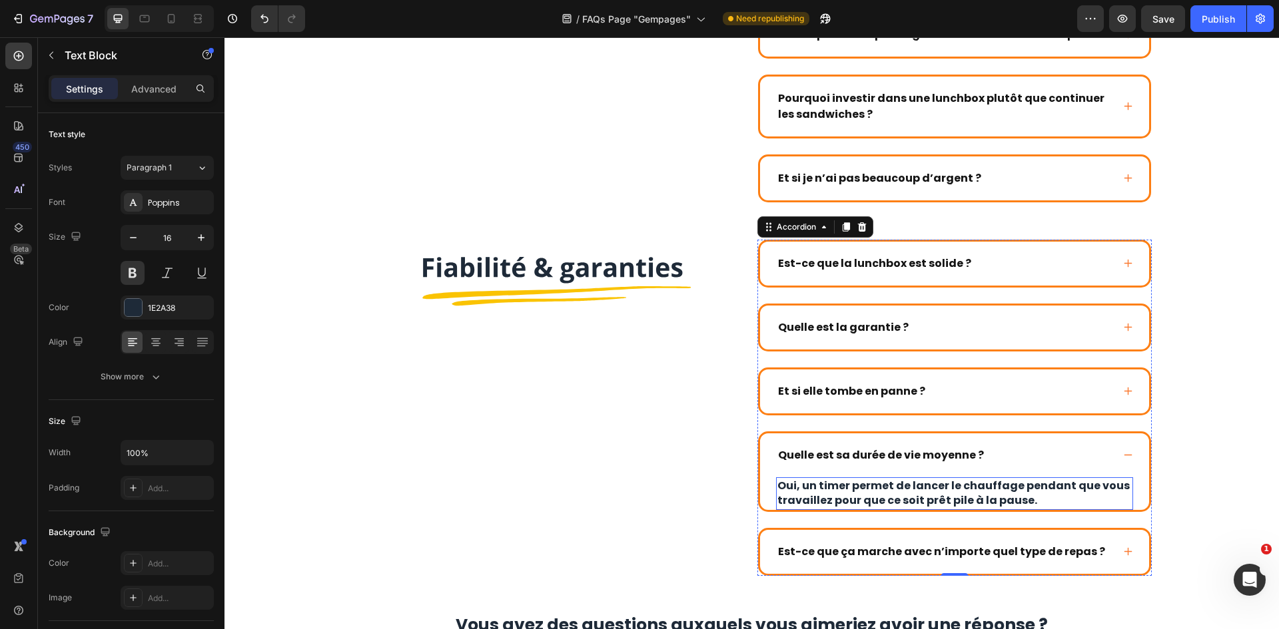
click at [971, 484] on p "Oui, un timer permet de lancer le chauffage pendant que vous travaillez pour qu…" at bounding box center [954, 494] width 354 height 30
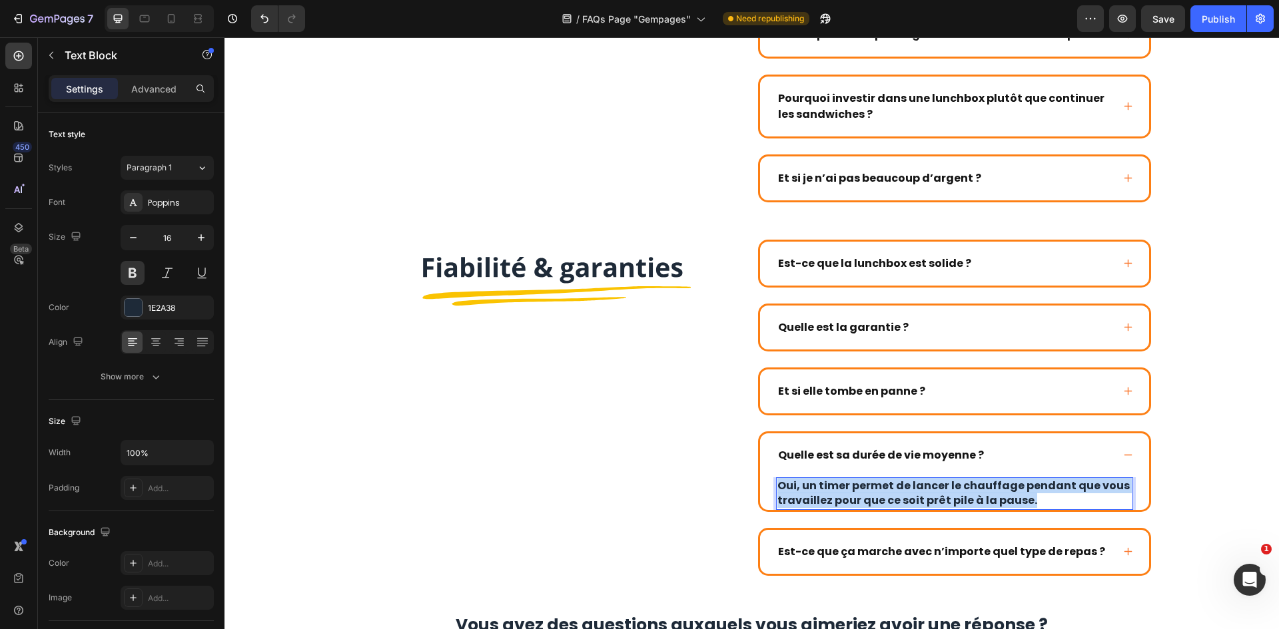
click at [971, 484] on p "Oui, un timer permet de lancer le chauffage pendant que vous travaillez pour qu…" at bounding box center [954, 494] width 354 height 30
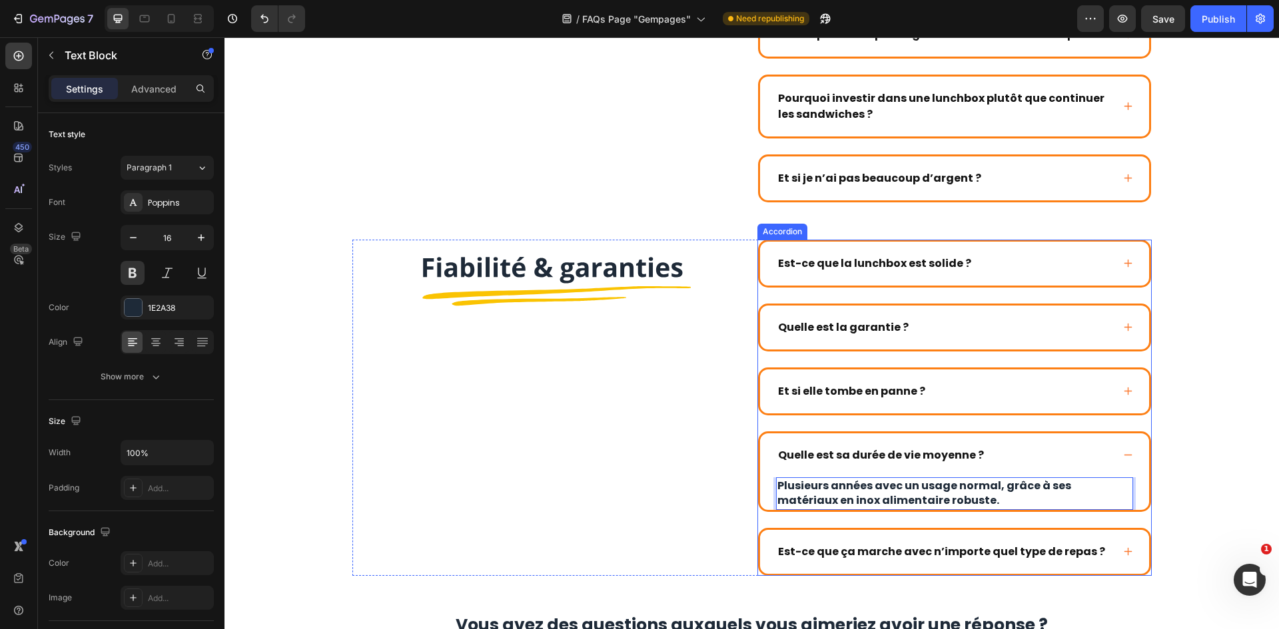
click at [1103, 532] on div "Est-ce que ça marche avec n’importe quel type de repas ?" at bounding box center [954, 552] width 389 height 44
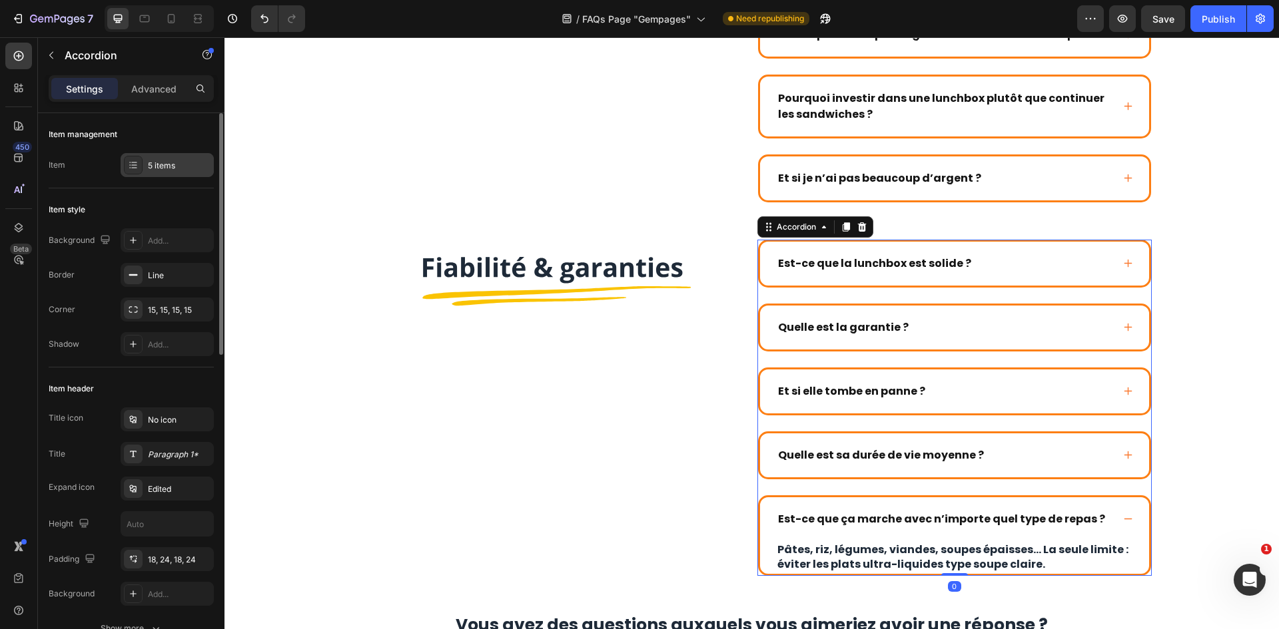
click at [184, 161] on div "5 items" at bounding box center [179, 166] width 63 height 12
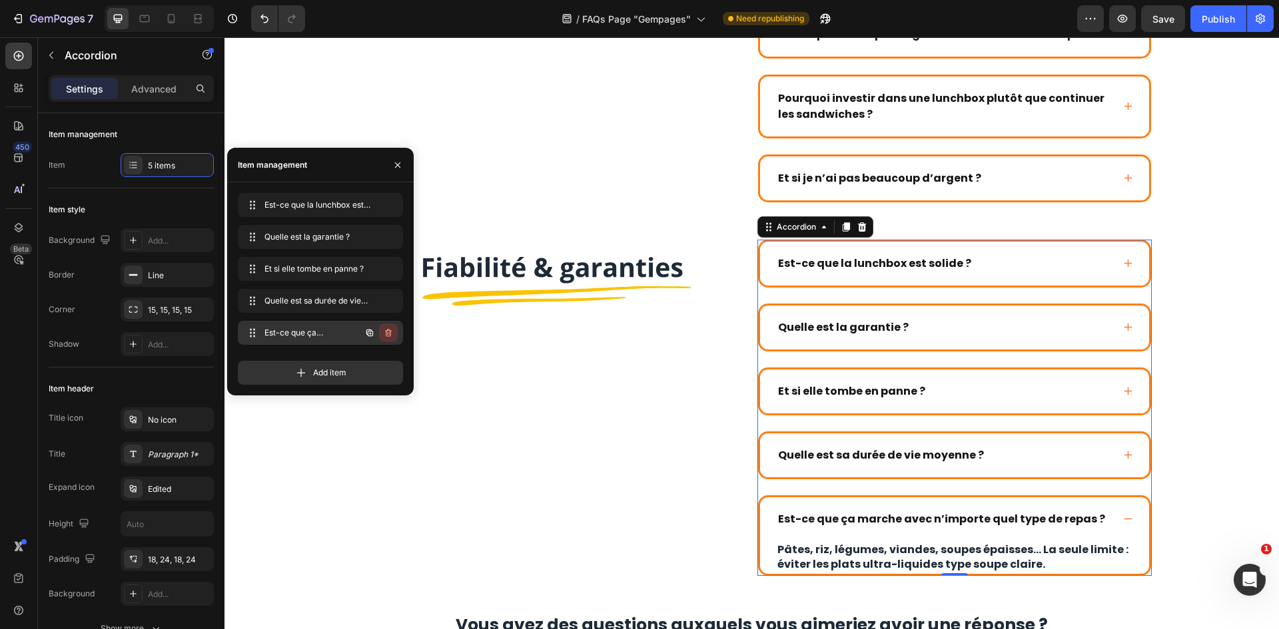
click at [389, 335] on icon "button" at bounding box center [389, 333] width 1 height 3
click at [389, 335] on div "Delete" at bounding box center [379, 333] width 25 height 12
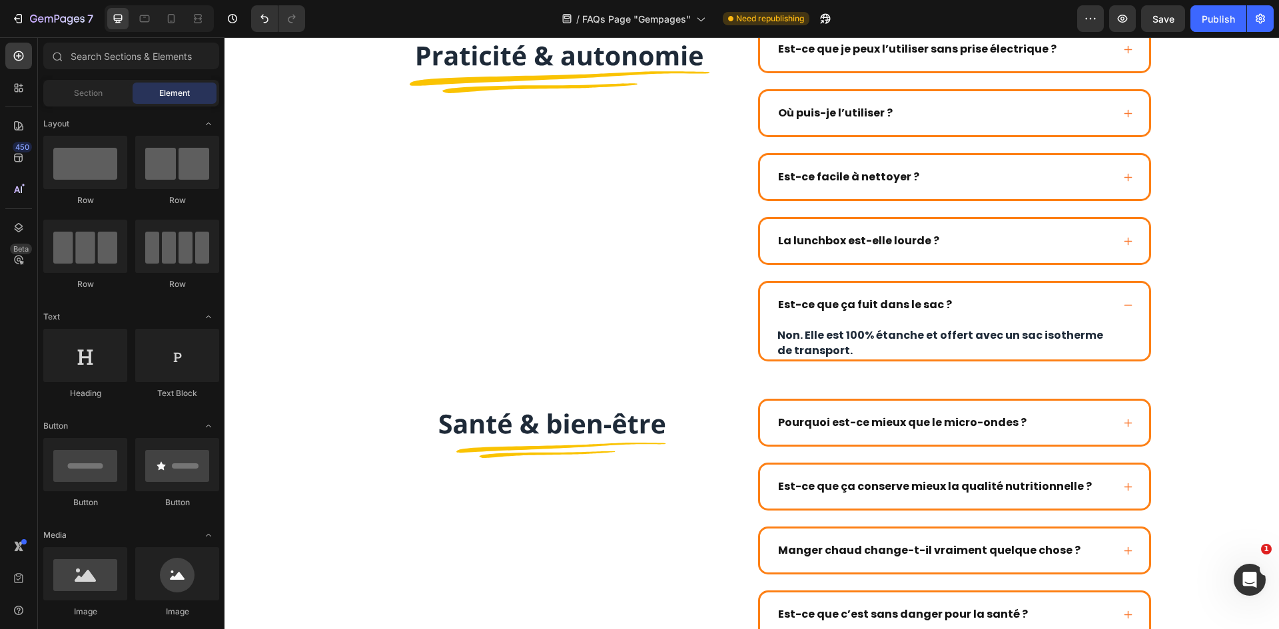
scroll to position [609, 0]
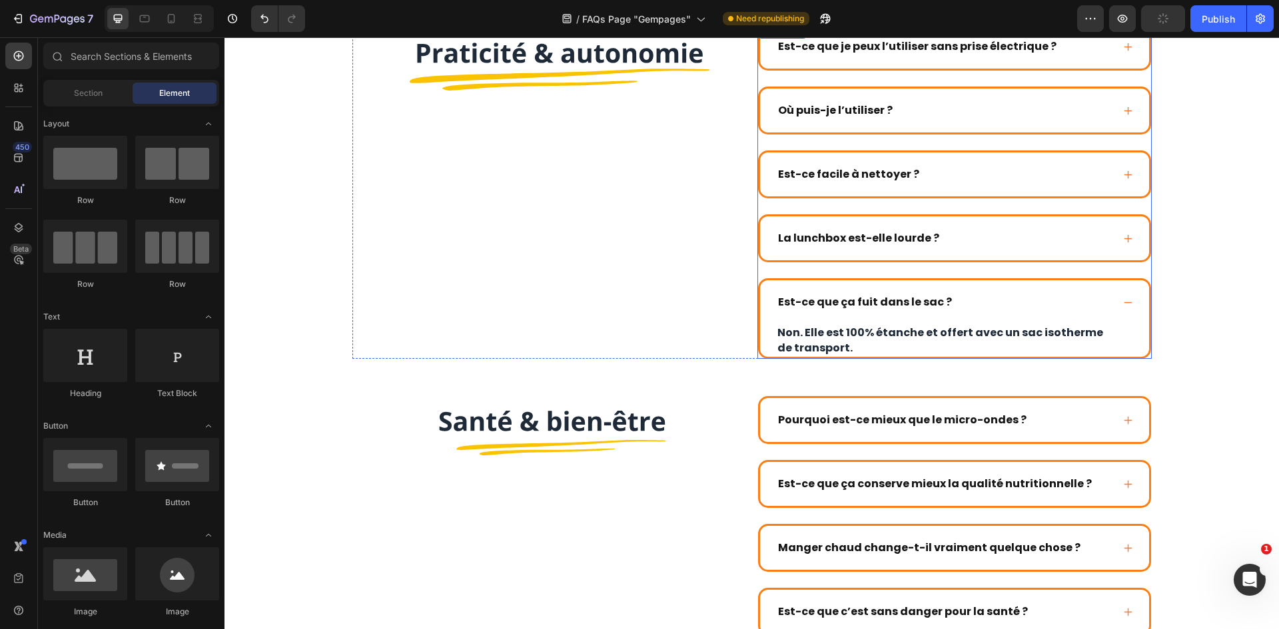
click at [1098, 296] on div "Est-ce que ça fuit dans le sac ?" at bounding box center [944, 302] width 336 height 20
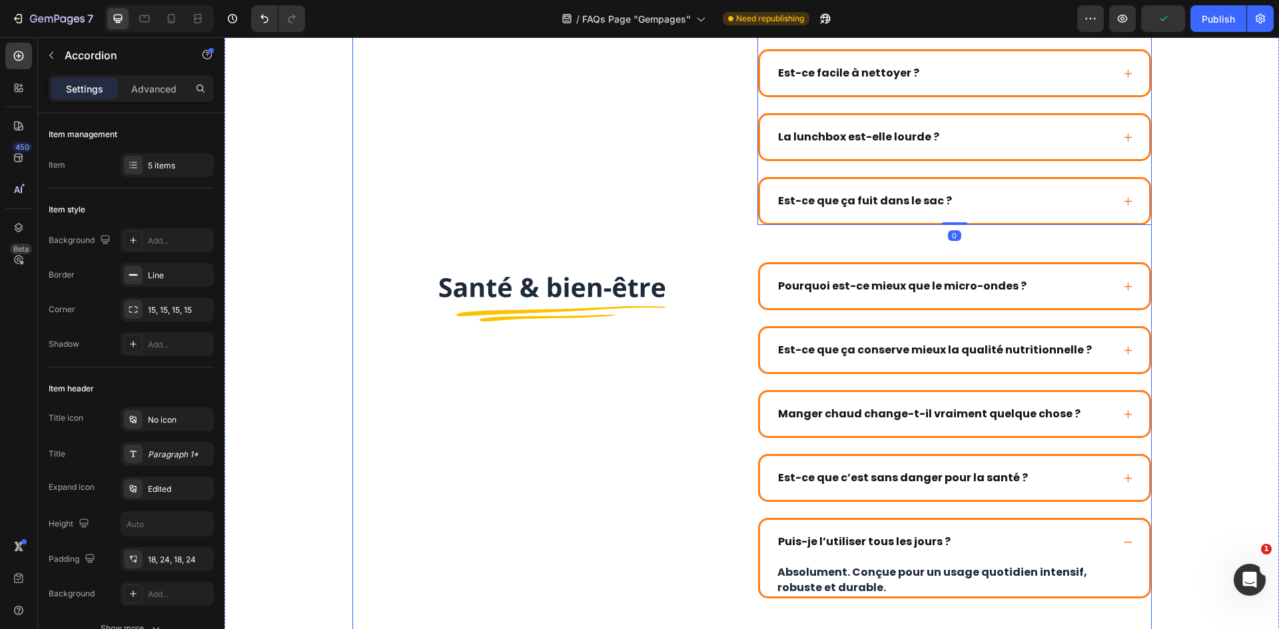
scroll to position [743, 0]
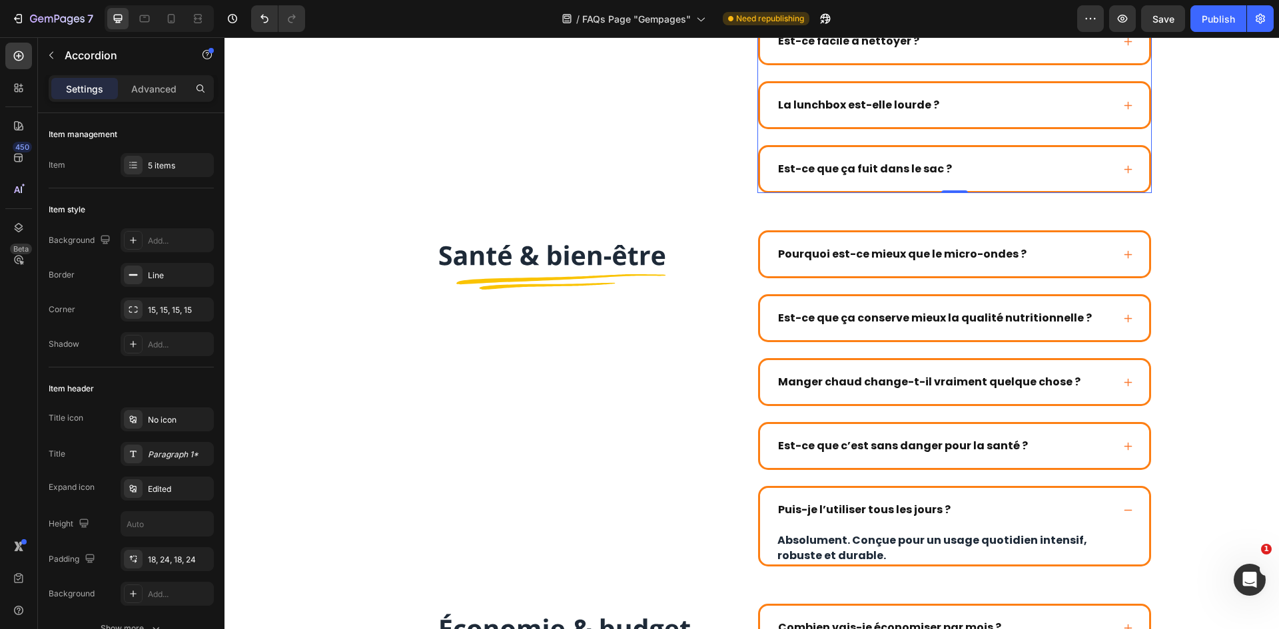
click at [1064, 176] on div "Est-ce que ça fuit dans le sac ?" at bounding box center [944, 169] width 336 height 20
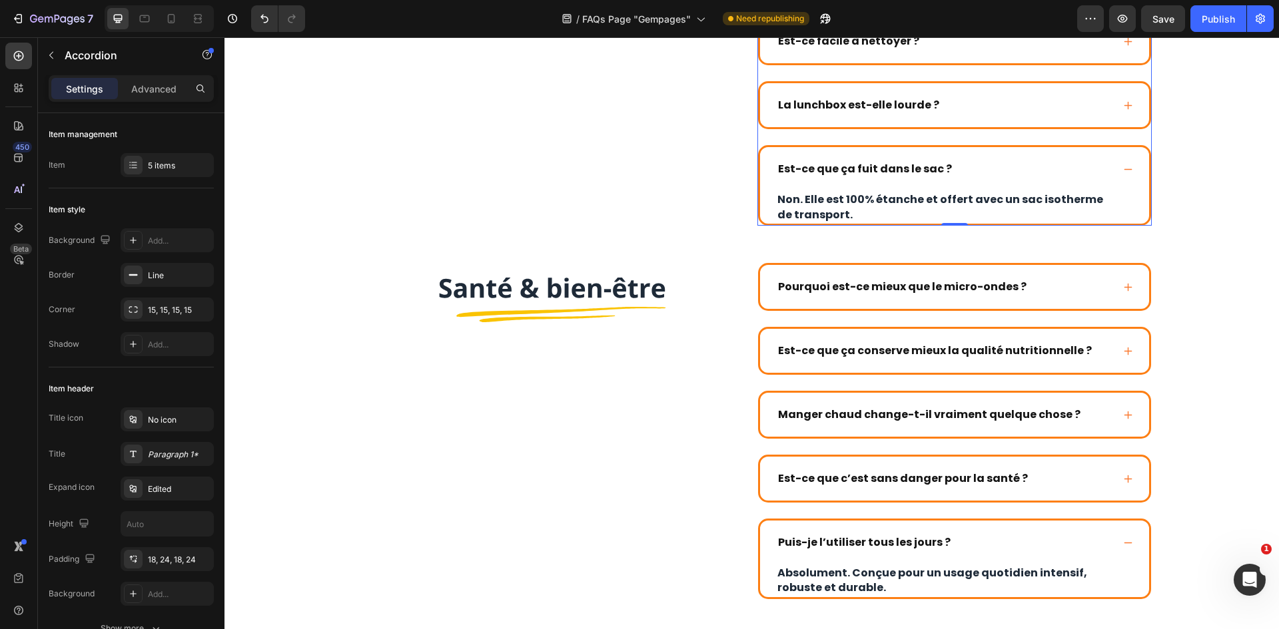
click at [1064, 176] on div "Est-ce que ça fuit dans le sac ?" at bounding box center [944, 169] width 336 height 20
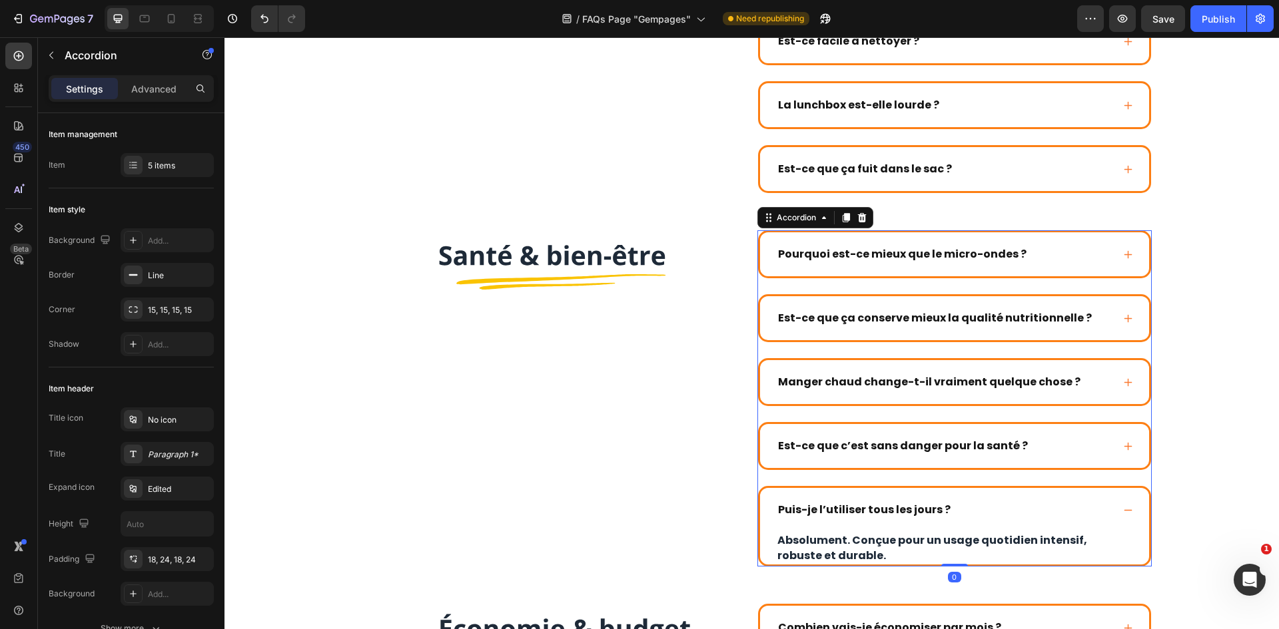
click at [1092, 383] on div "Manger chaud change-t-il vraiment quelque chose ?" at bounding box center [944, 382] width 336 height 20
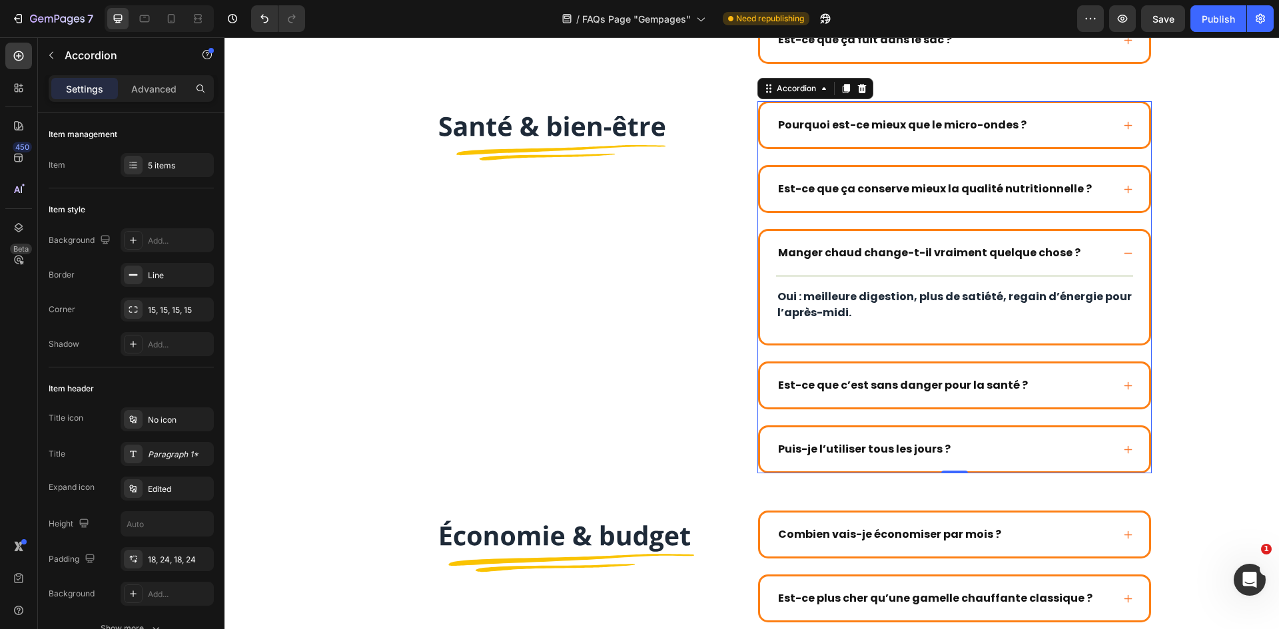
scroll to position [876, 0]
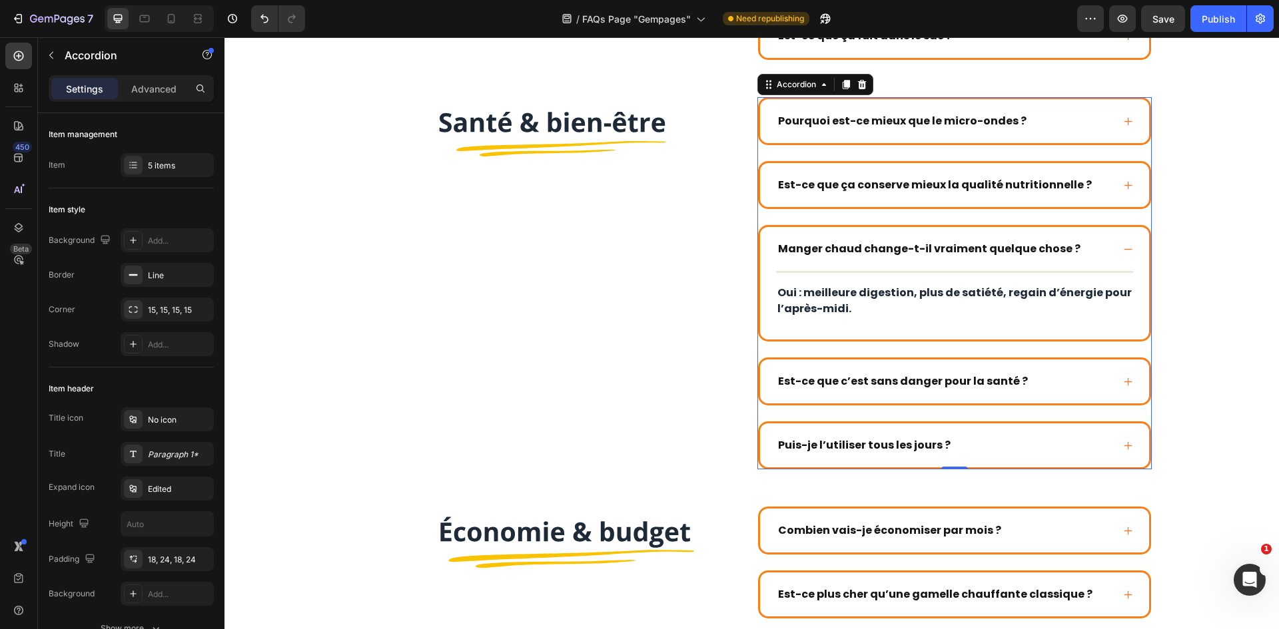
click at [1044, 369] on div "Est-ce que c’est sans danger pour la santé ?" at bounding box center [954, 382] width 389 height 44
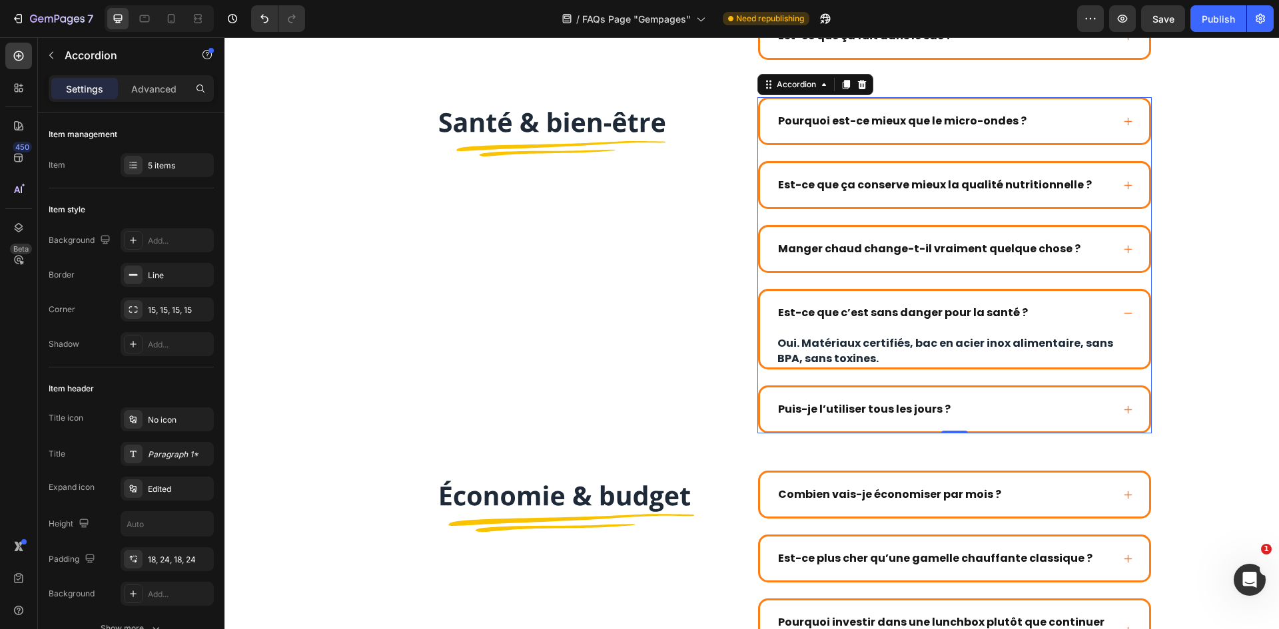
click at [1073, 310] on div "Est-ce que c’est sans danger pour la santé ?" at bounding box center [944, 313] width 336 height 20
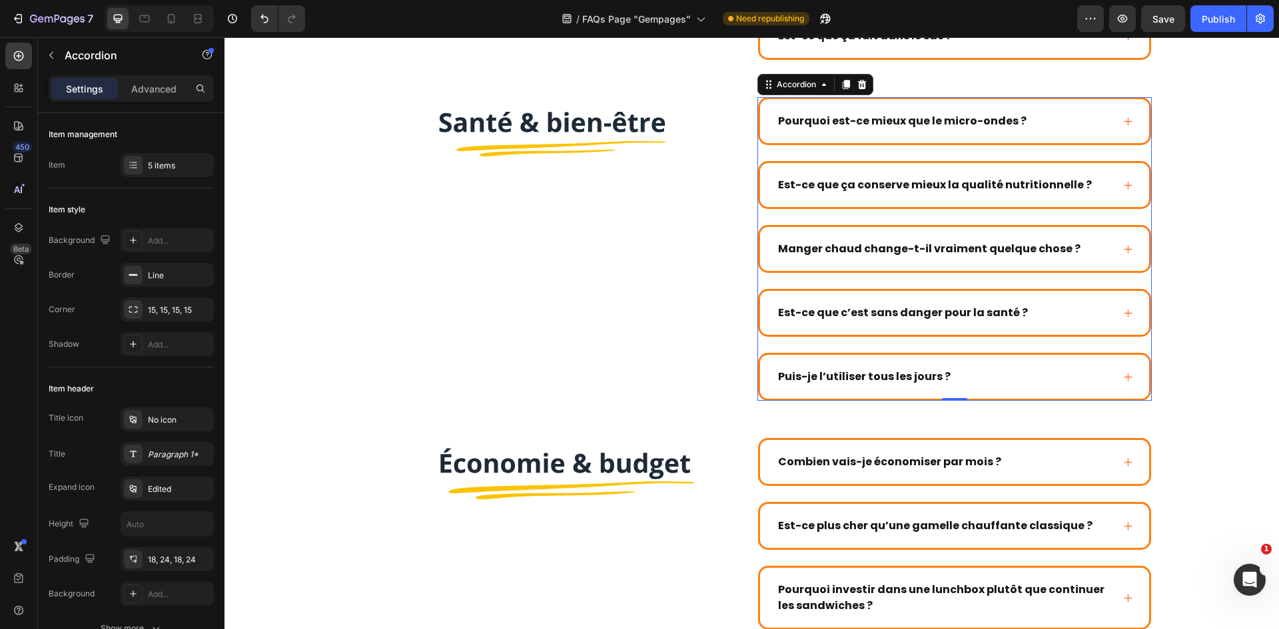
click at [1053, 311] on div "Est-ce que c’est sans danger pour la santé ?" at bounding box center [944, 313] width 336 height 20
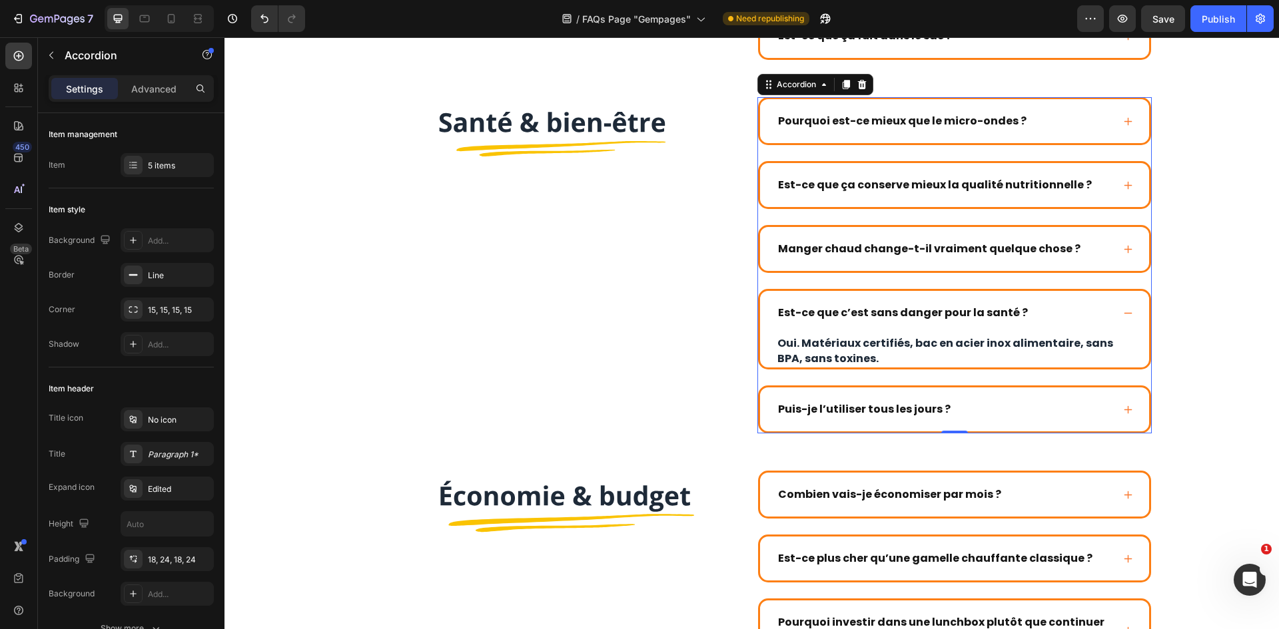
click at [1056, 408] on div "Puis-je l’utiliser tous les jours ?" at bounding box center [944, 410] width 336 height 20
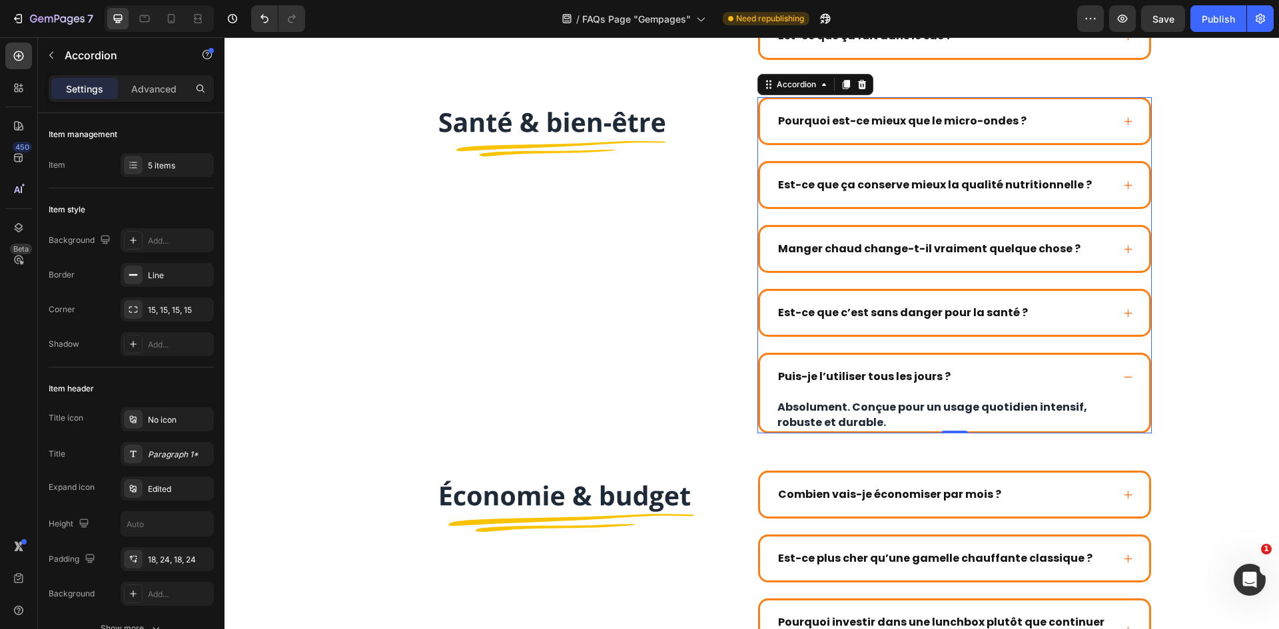
click at [1050, 378] on div "Puis-je l’utiliser tous les jours ?" at bounding box center [944, 377] width 336 height 20
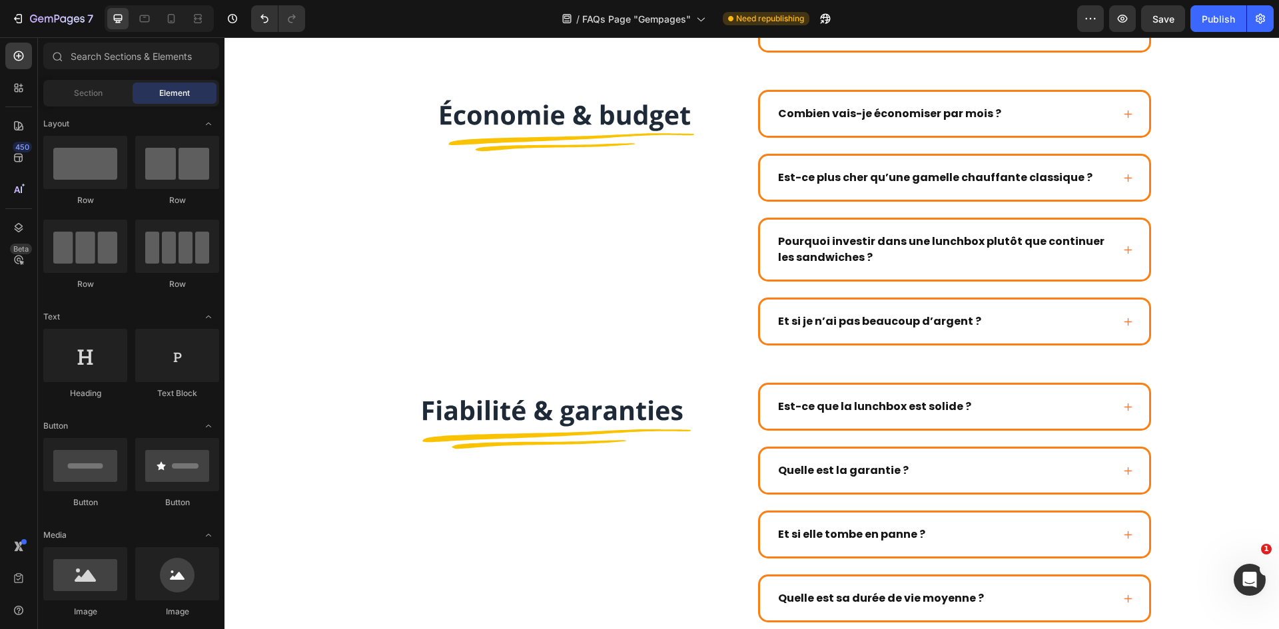
scroll to position [1219, 0]
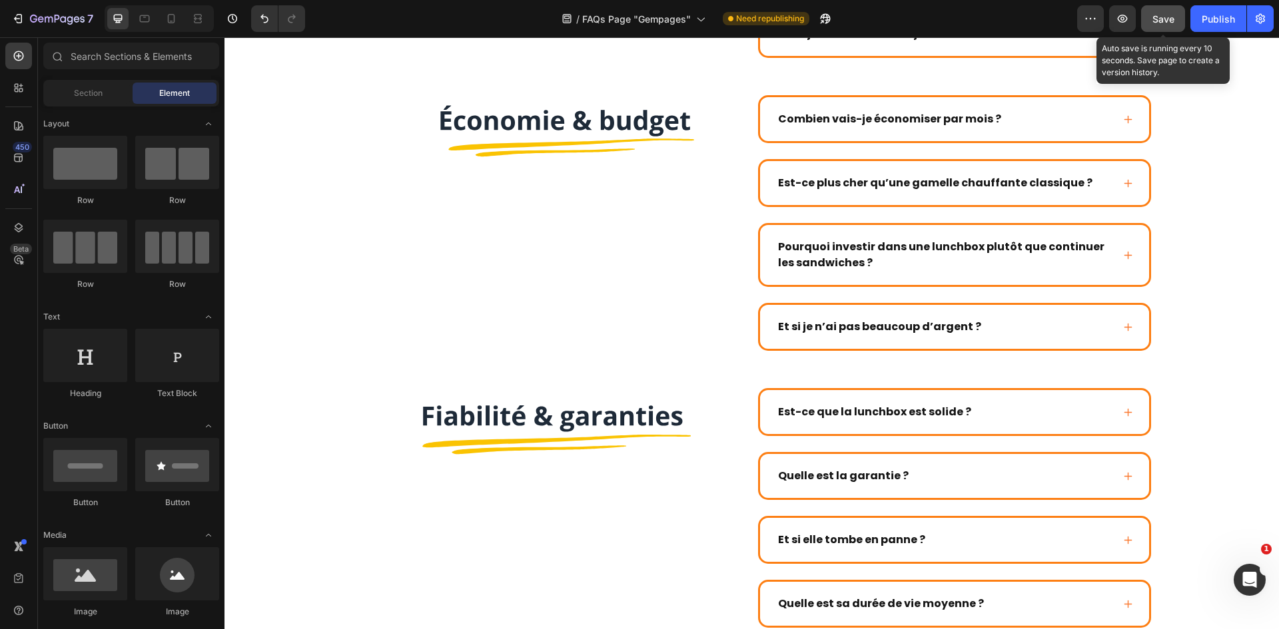
click at [1166, 11] on button "Save" at bounding box center [1163, 18] width 44 height 27
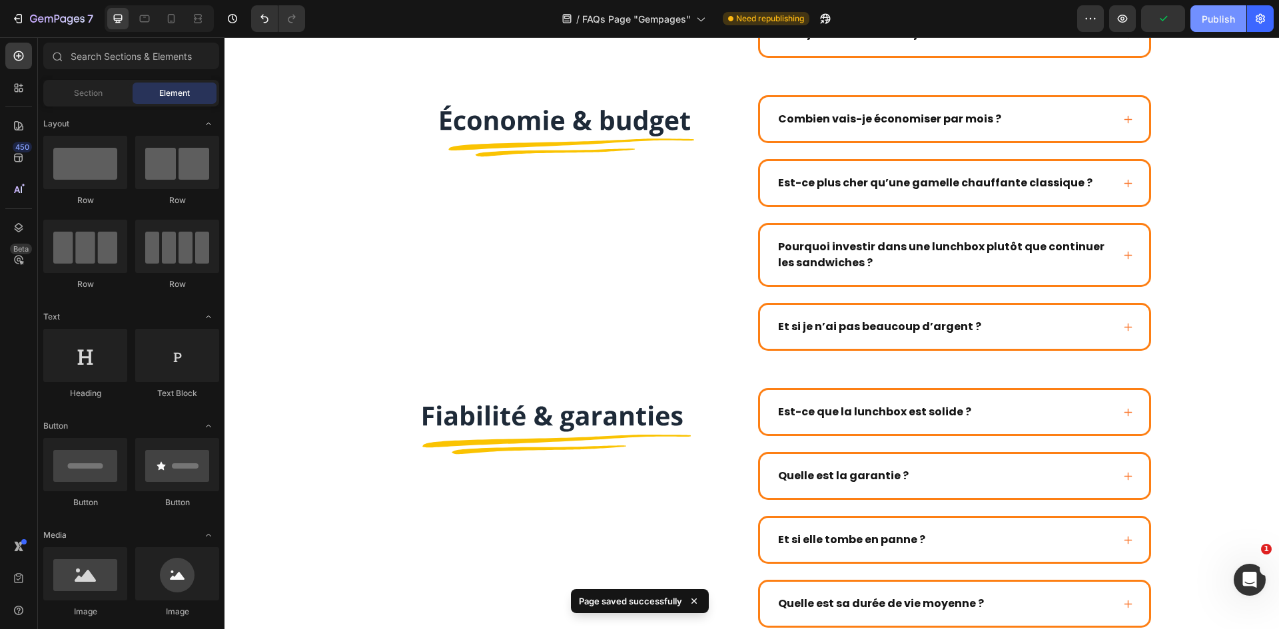
click at [1205, 13] on div "Publish" at bounding box center [1217, 19] width 33 height 14
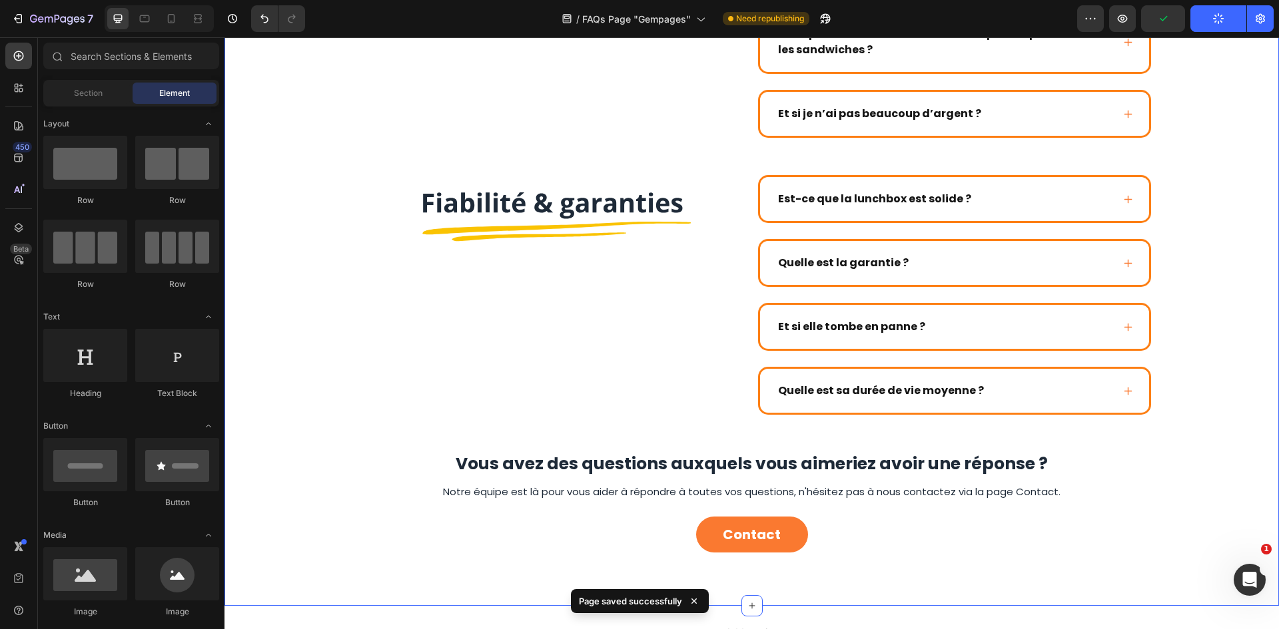
scroll to position [1600, 0]
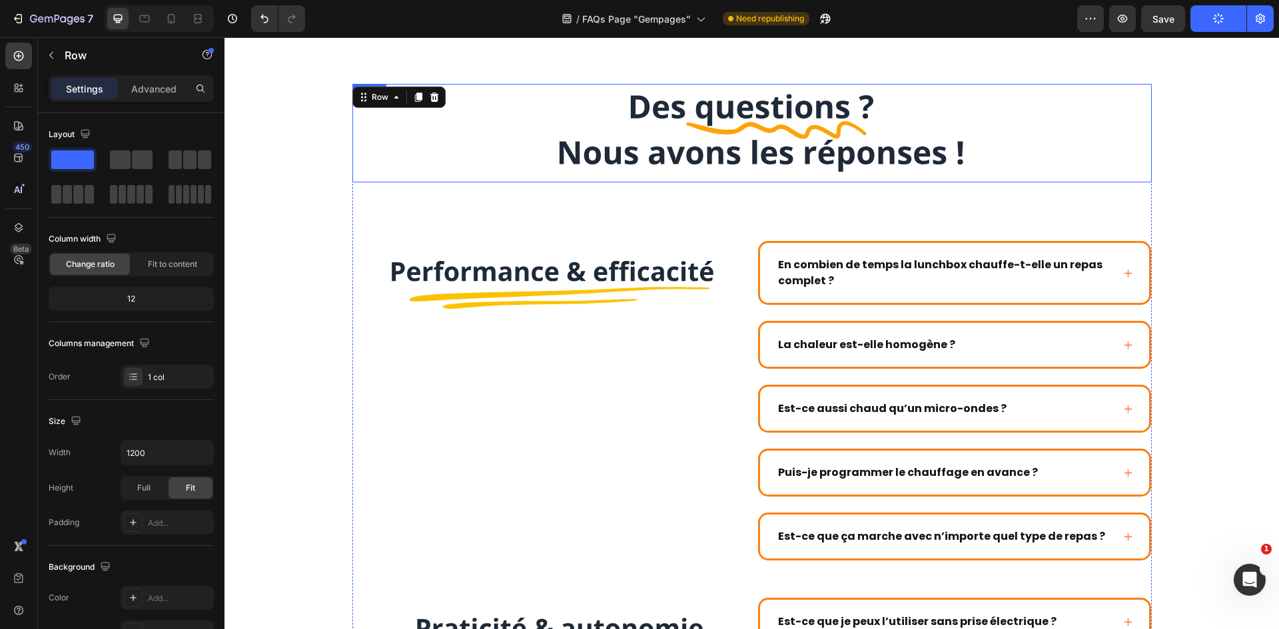
scroll to position [2, 0]
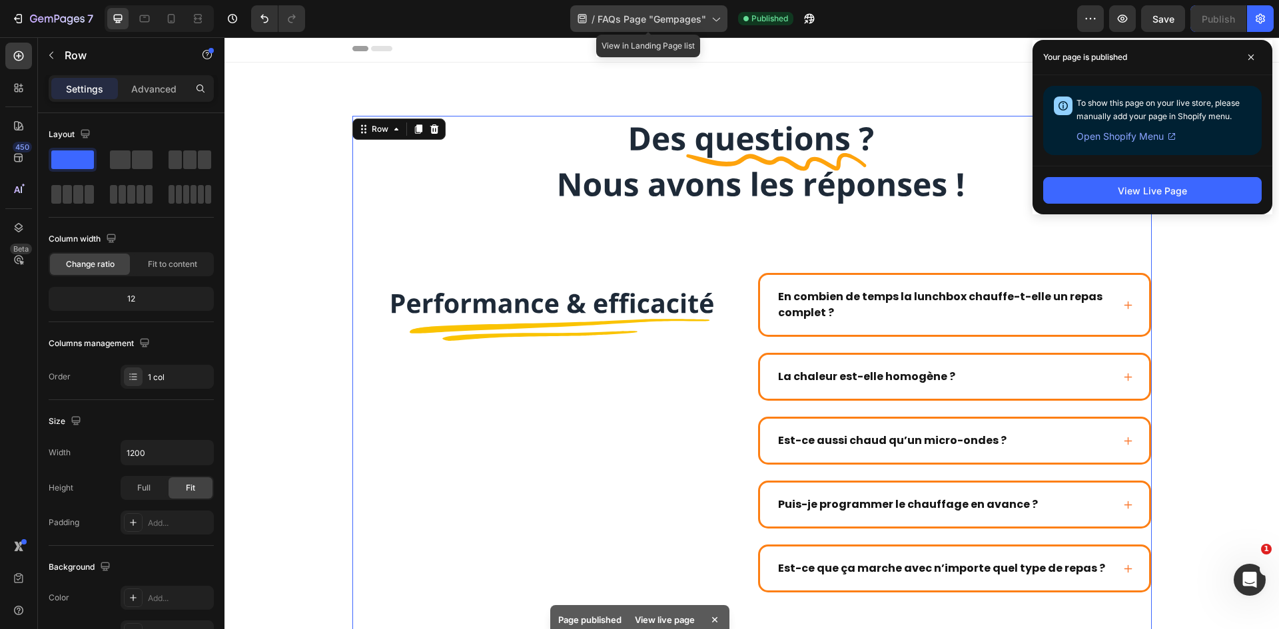
click at [619, 9] on div "/ FAQs Page "Gempages"" at bounding box center [648, 18] width 157 height 27
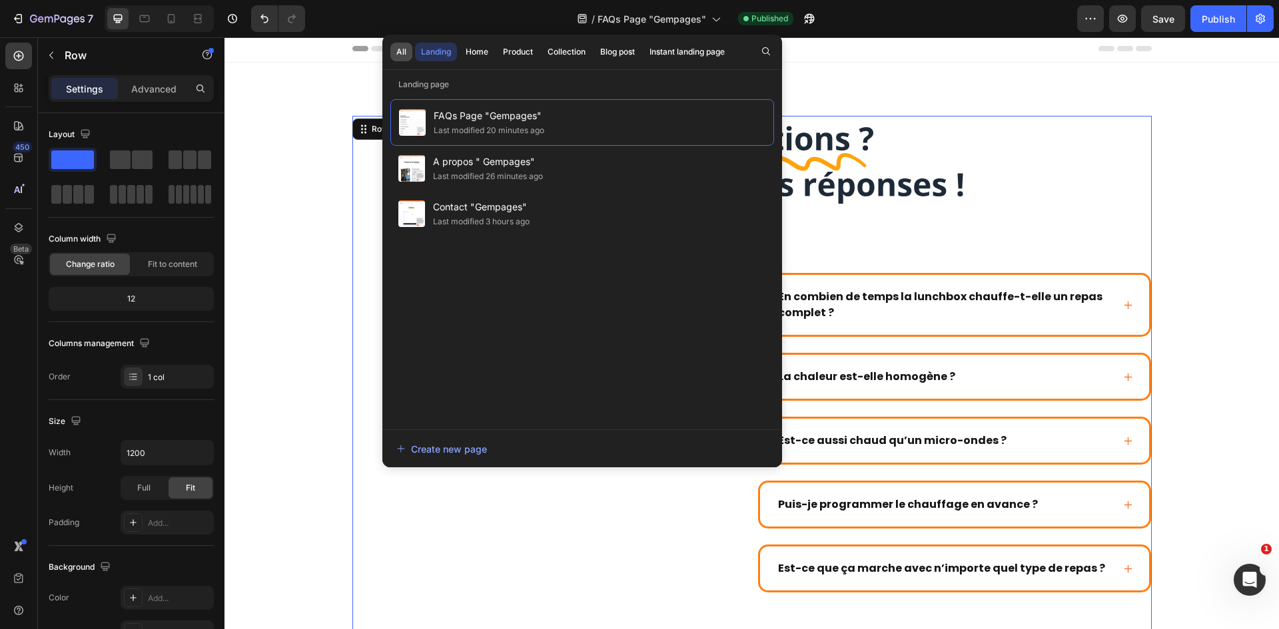
click at [398, 54] on div "All" at bounding box center [401, 52] width 10 height 12
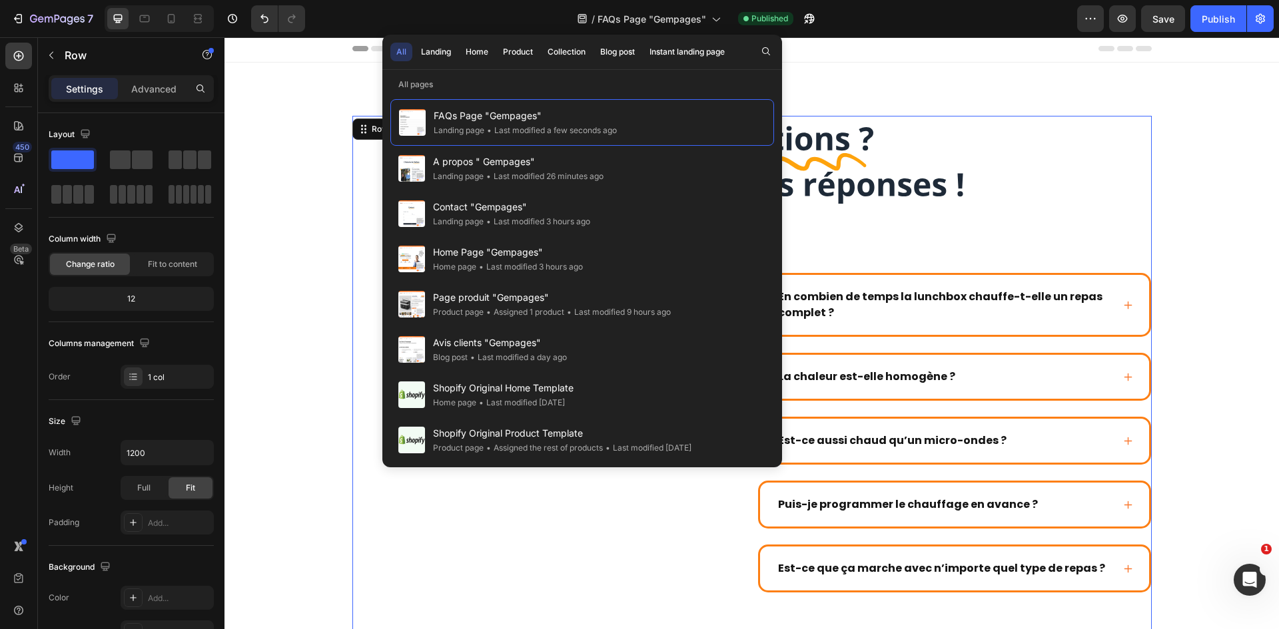
click at [398, 54] on div "All" at bounding box center [401, 52] width 10 height 12
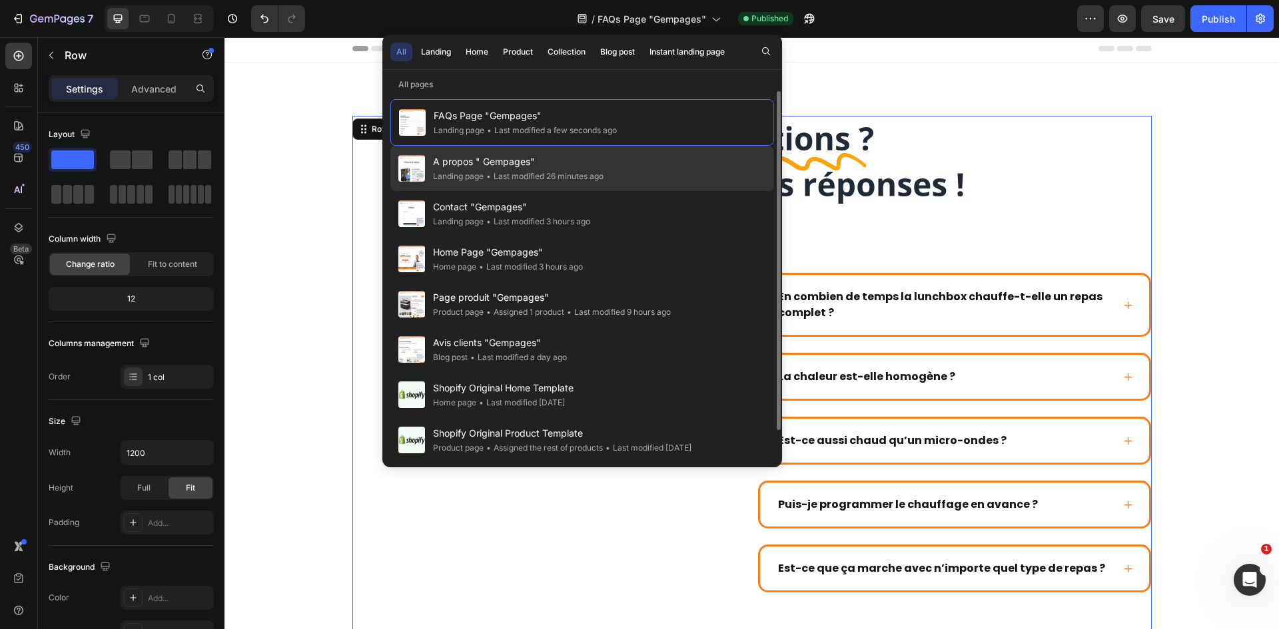
click at [657, 175] on div "A propos " Gempages" Landing page • Last modified 26 minutes ago" at bounding box center [582, 168] width 384 height 45
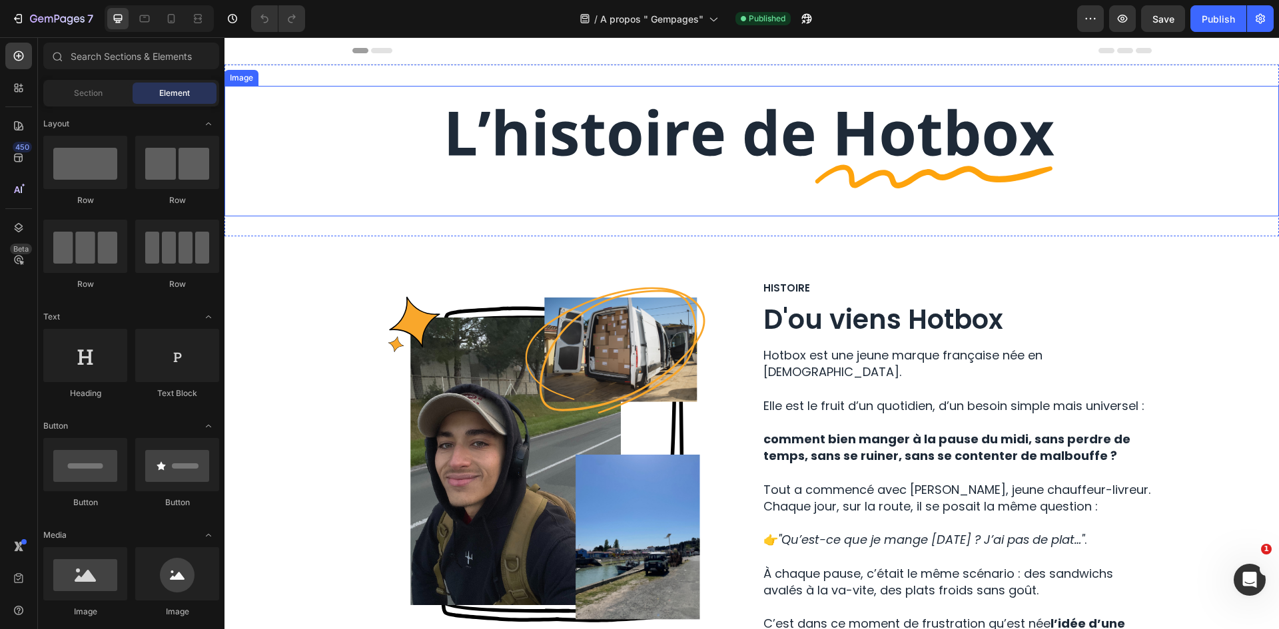
click at [831, 137] on img at bounding box center [752, 151] width 633 height 131
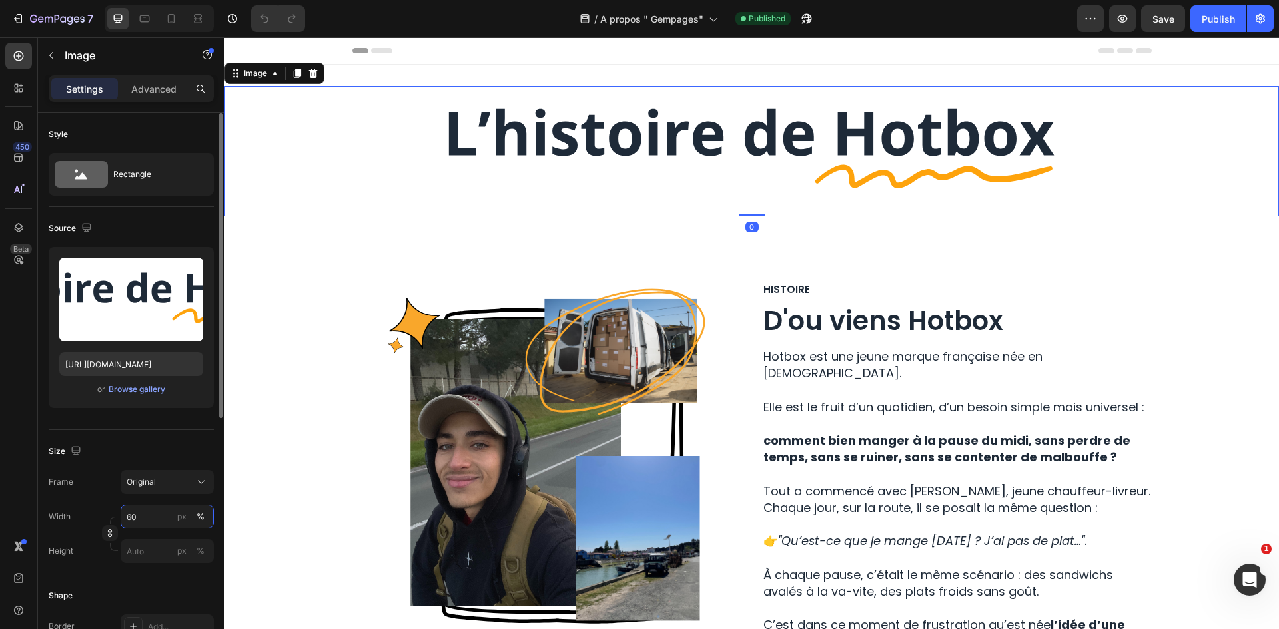
click at [137, 514] on input "60" at bounding box center [167, 517] width 93 height 24
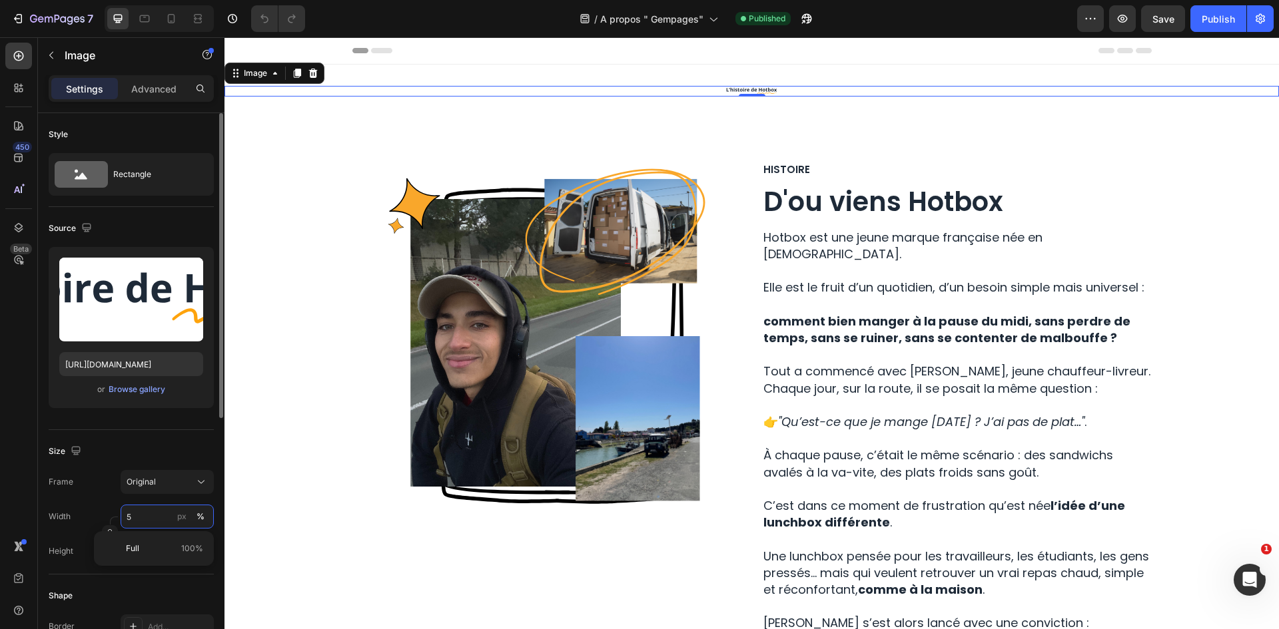
type input "50"
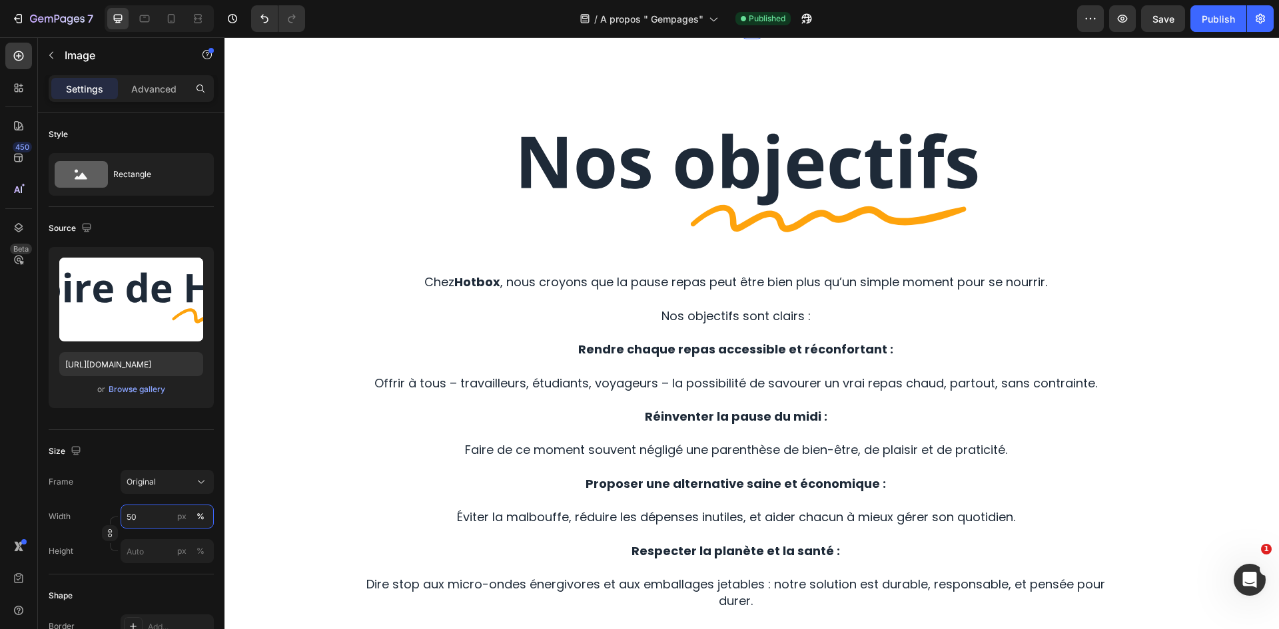
scroll to position [1199, 0]
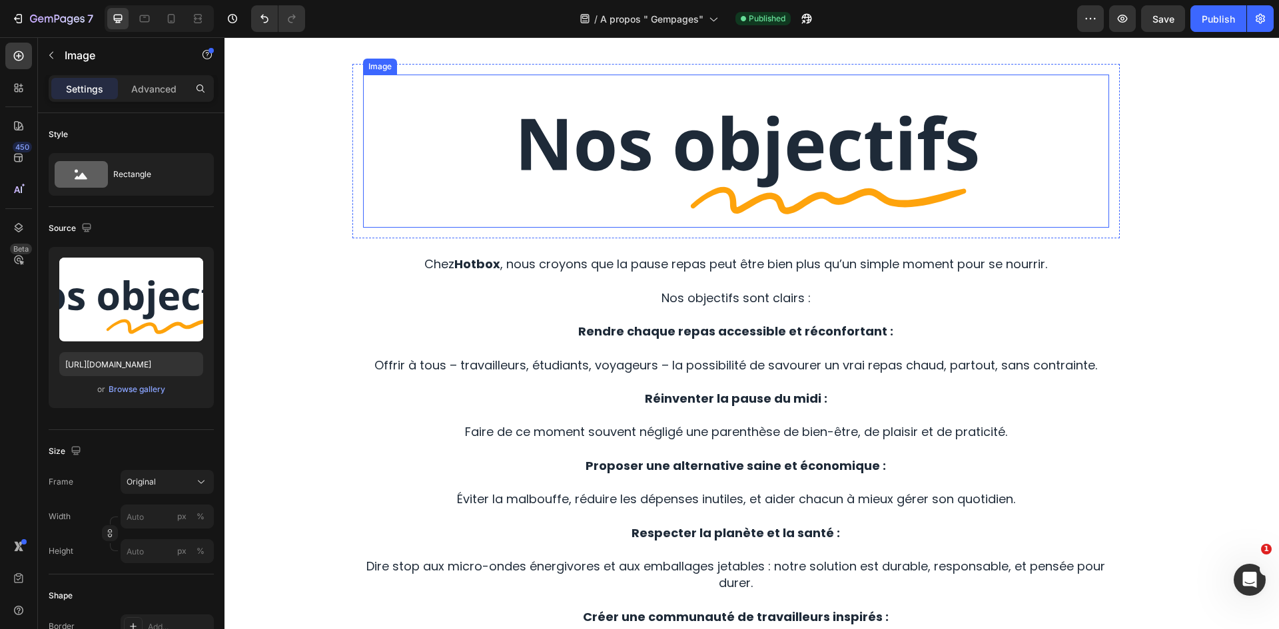
click at [777, 228] on img at bounding box center [736, 152] width 746 height 154
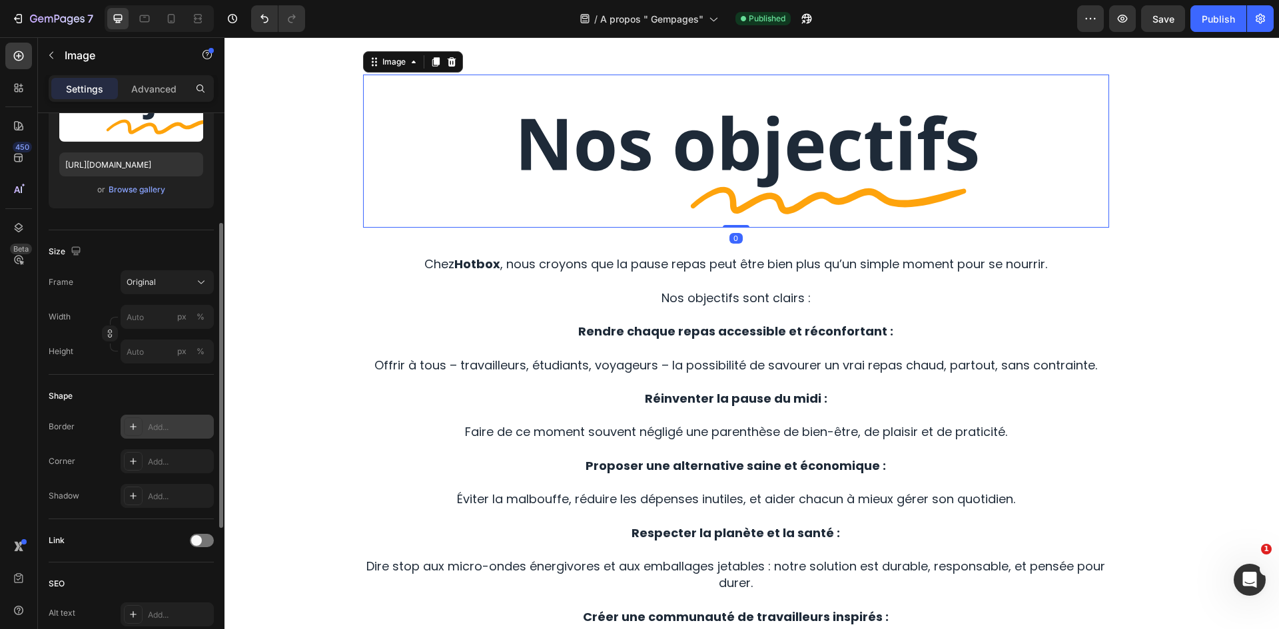
scroll to position [266, 0]
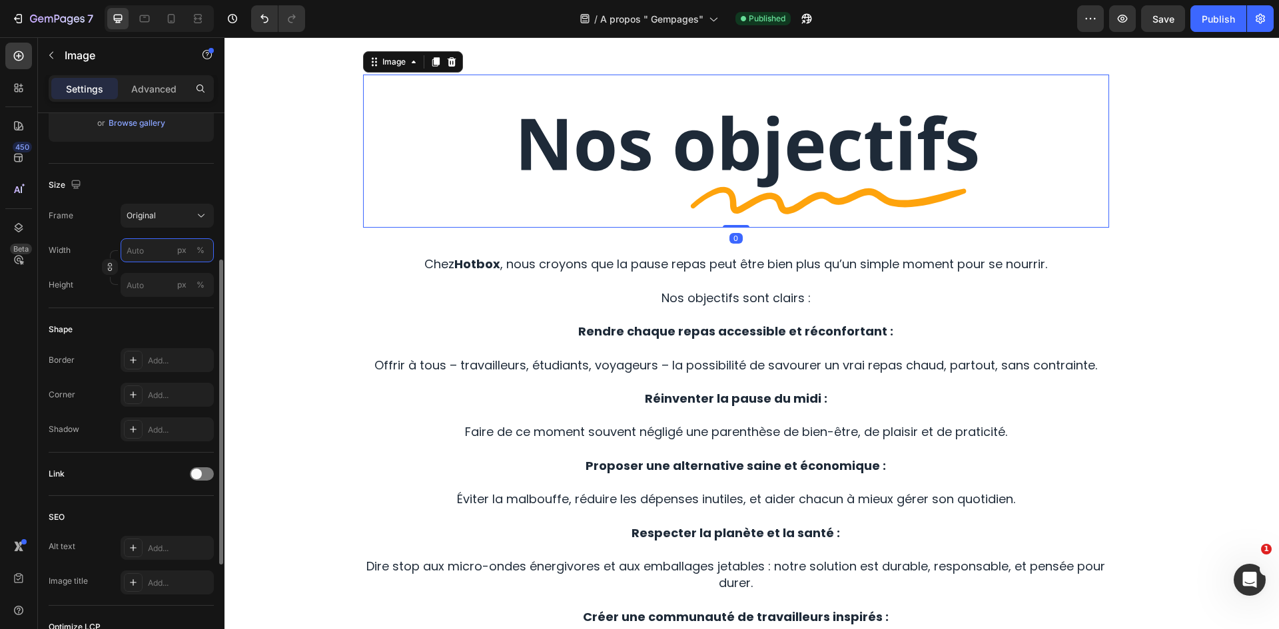
click at [149, 254] on input "px %" at bounding box center [167, 250] width 93 height 24
click at [202, 247] on div "%" at bounding box center [200, 250] width 8 height 12
click at [121, 247] on input "px %" at bounding box center [167, 250] width 93 height 24
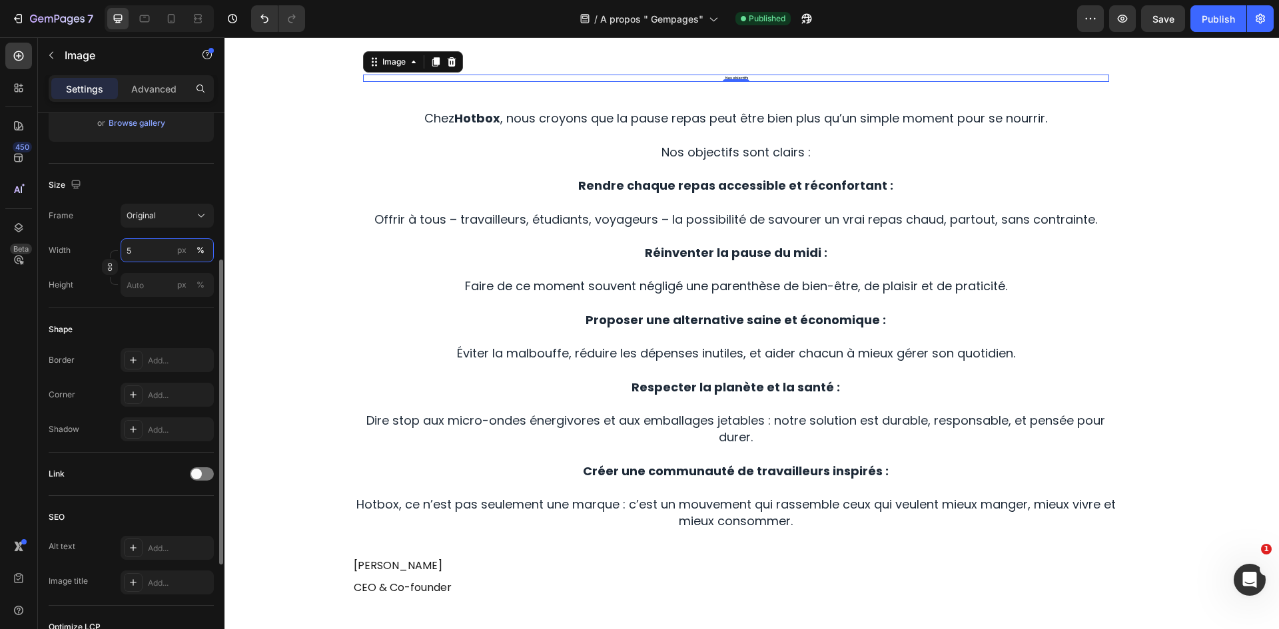
type input "50"
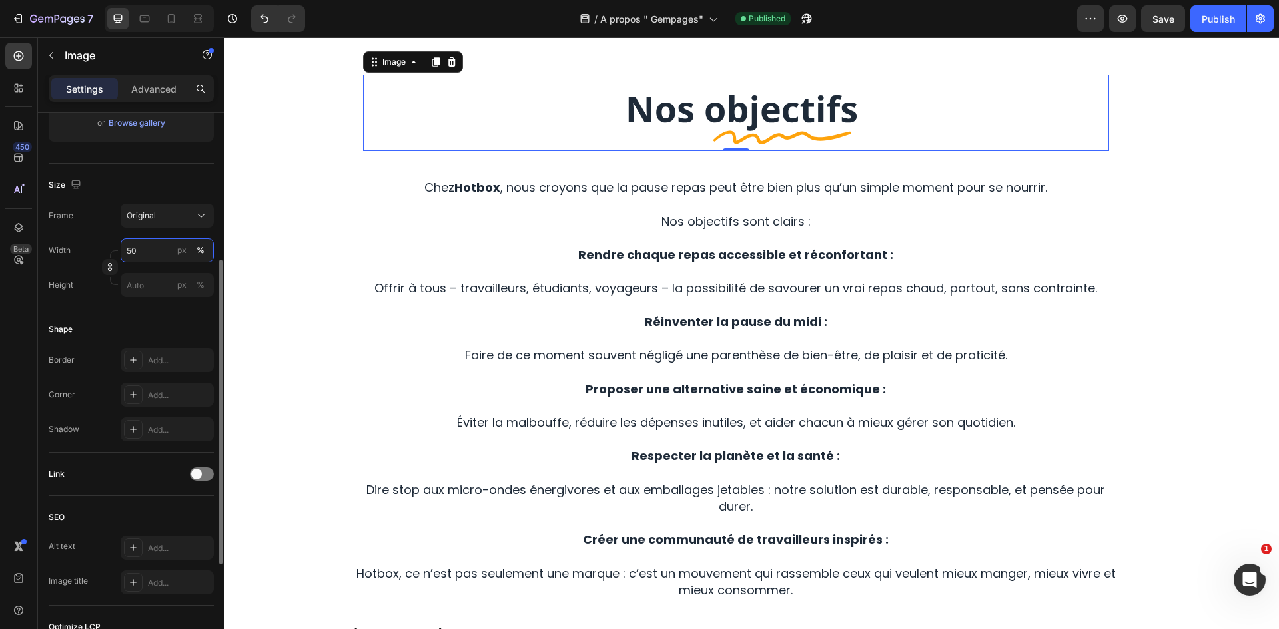
click at [147, 248] on input "50" at bounding box center [167, 250] width 93 height 24
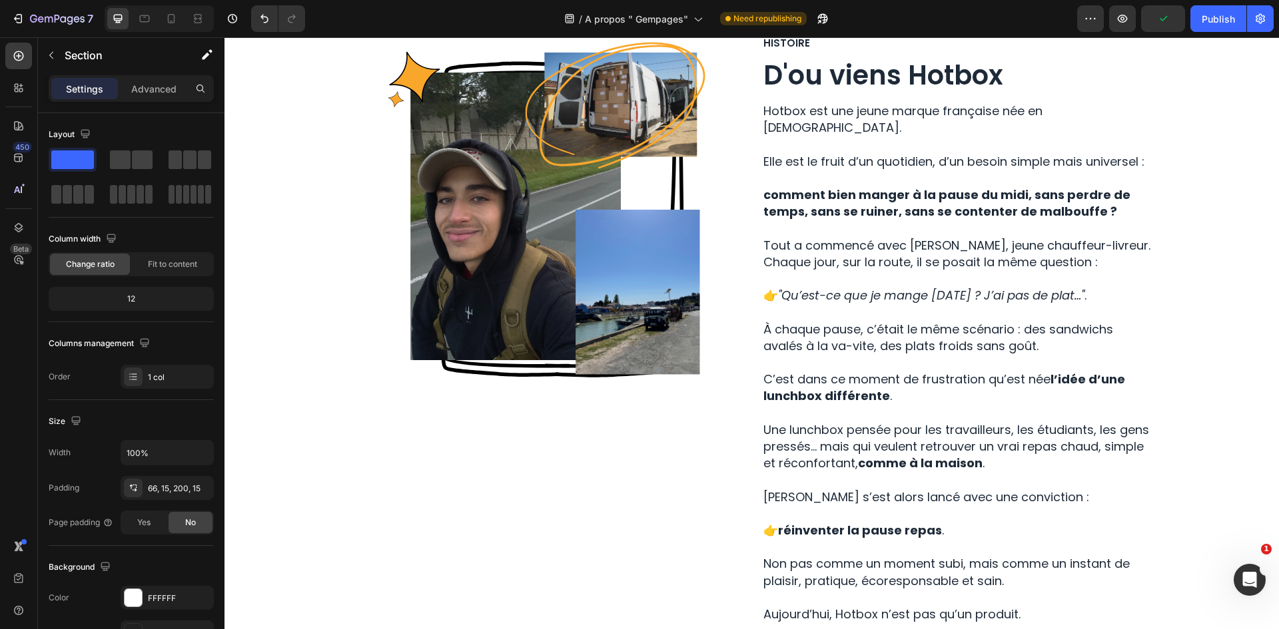
scroll to position [0, 0]
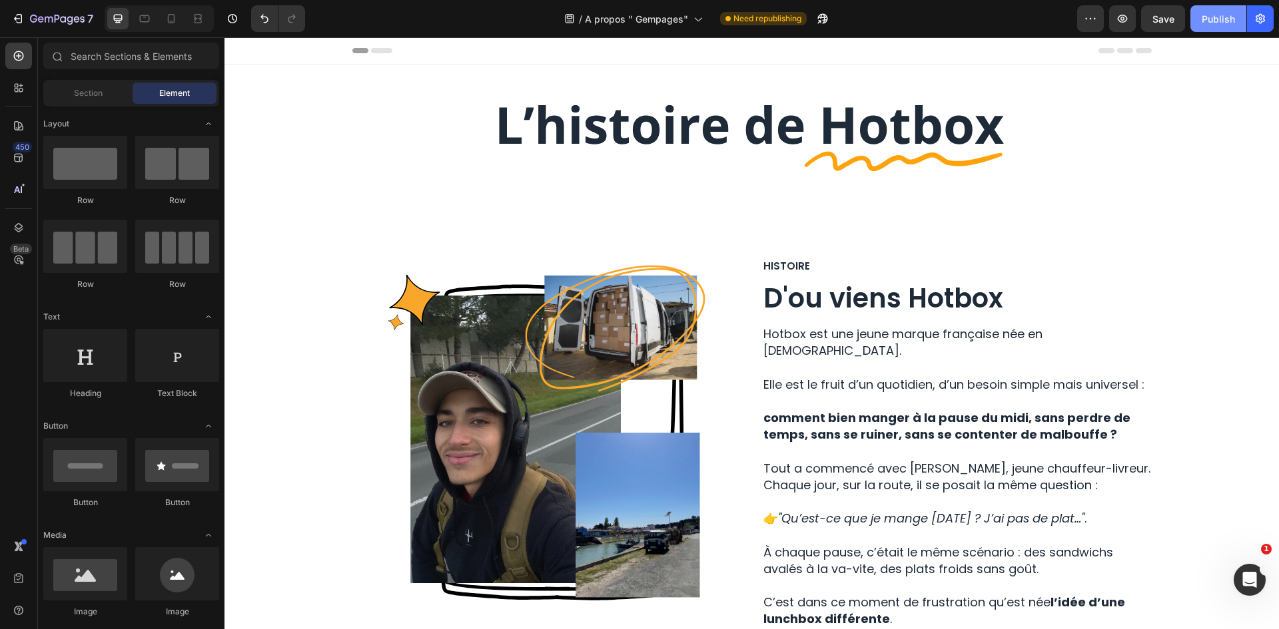
click at [1203, 24] on div "Publish" at bounding box center [1217, 19] width 33 height 14
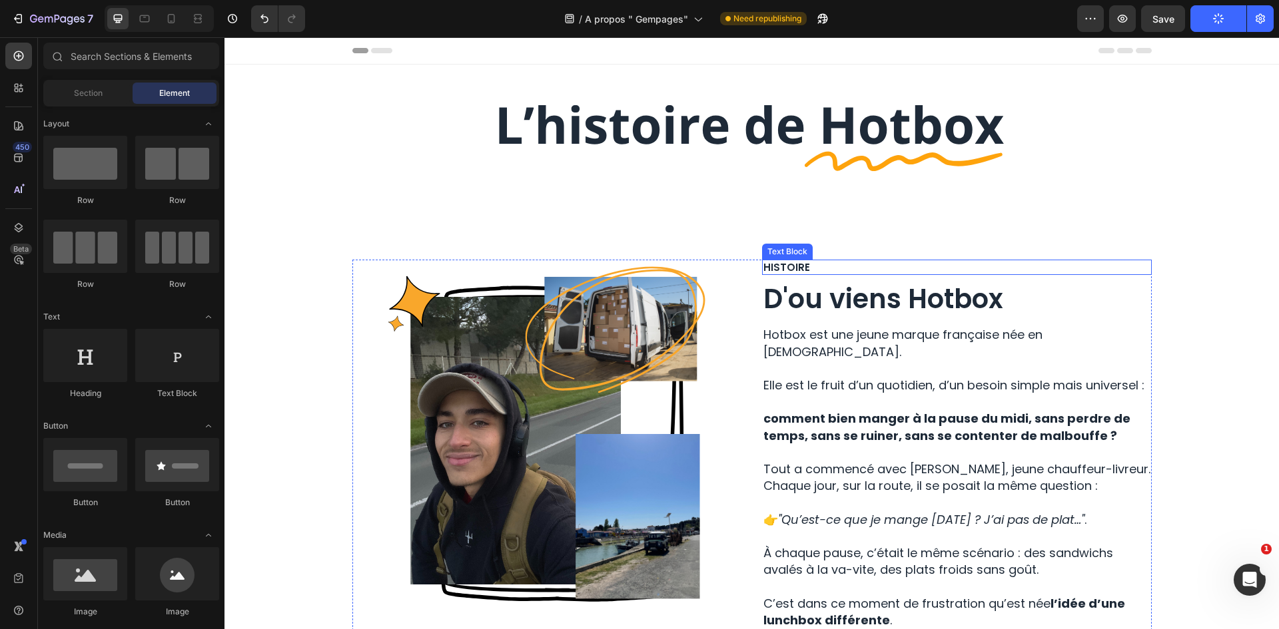
click at [813, 261] on p "Histoire" at bounding box center [956, 267] width 387 height 13
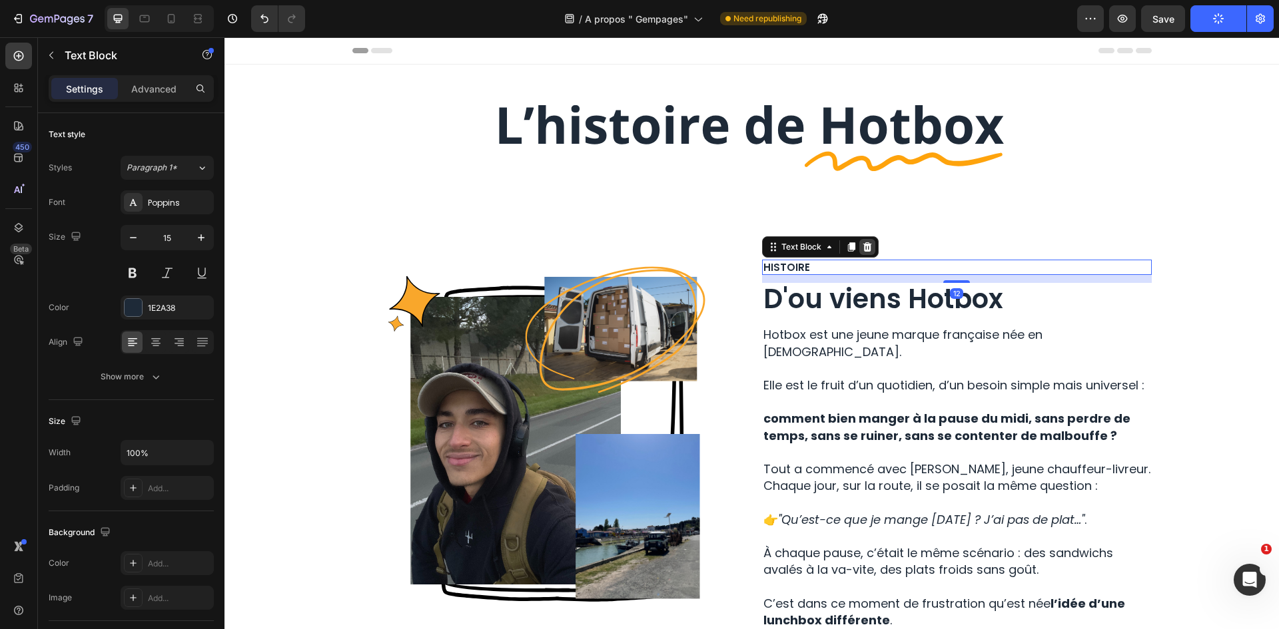
click at [862, 244] on icon at bounding box center [866, 246] width 9 height 9
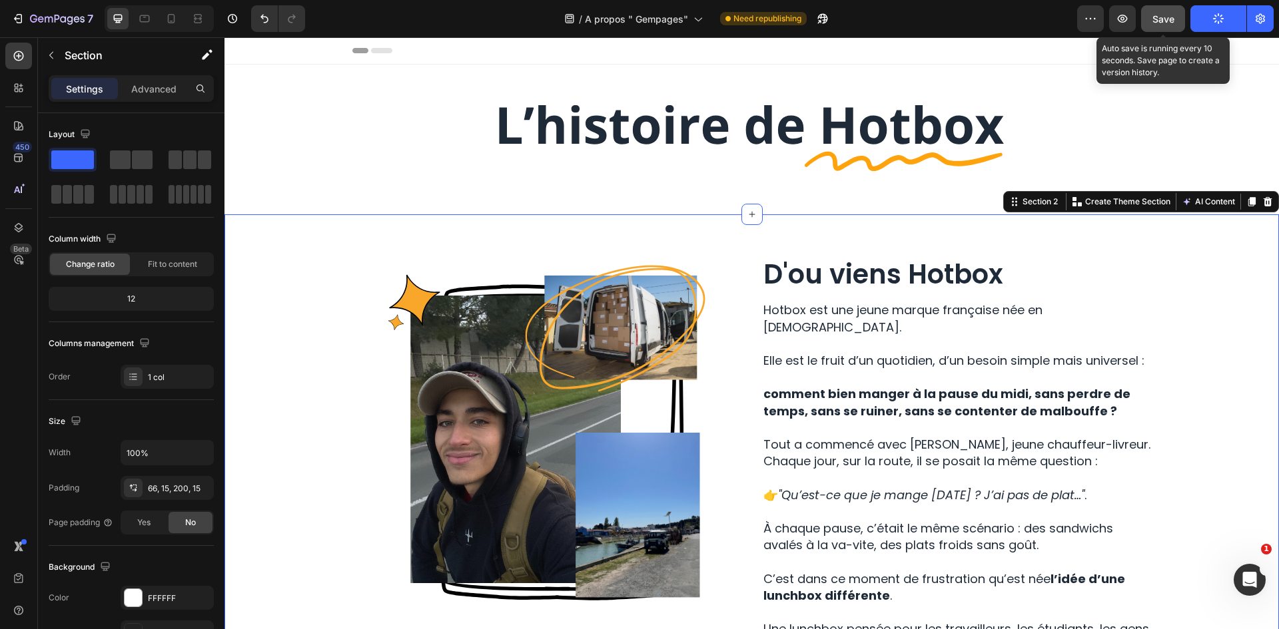
click at [1152, 17] on span "Save" at bounding box center [1163, 18] width 22 height 11
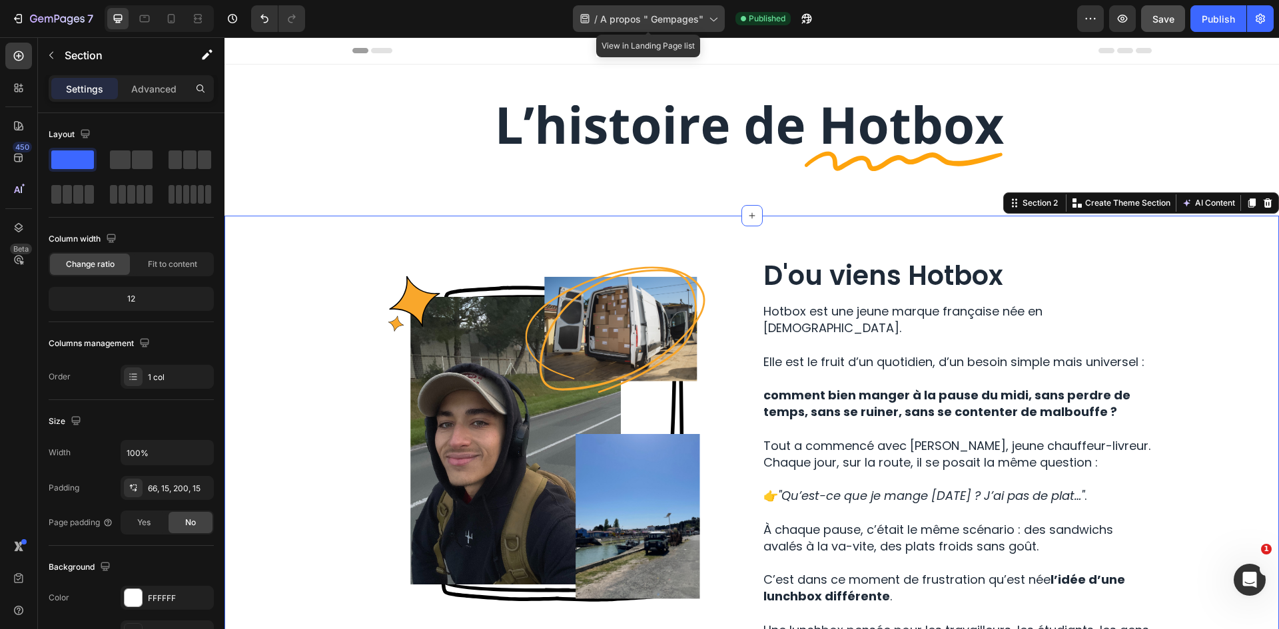
click at [679, 13] on span "A propos " Gempages"" at bounding box center [651, 19] width 103 height 14
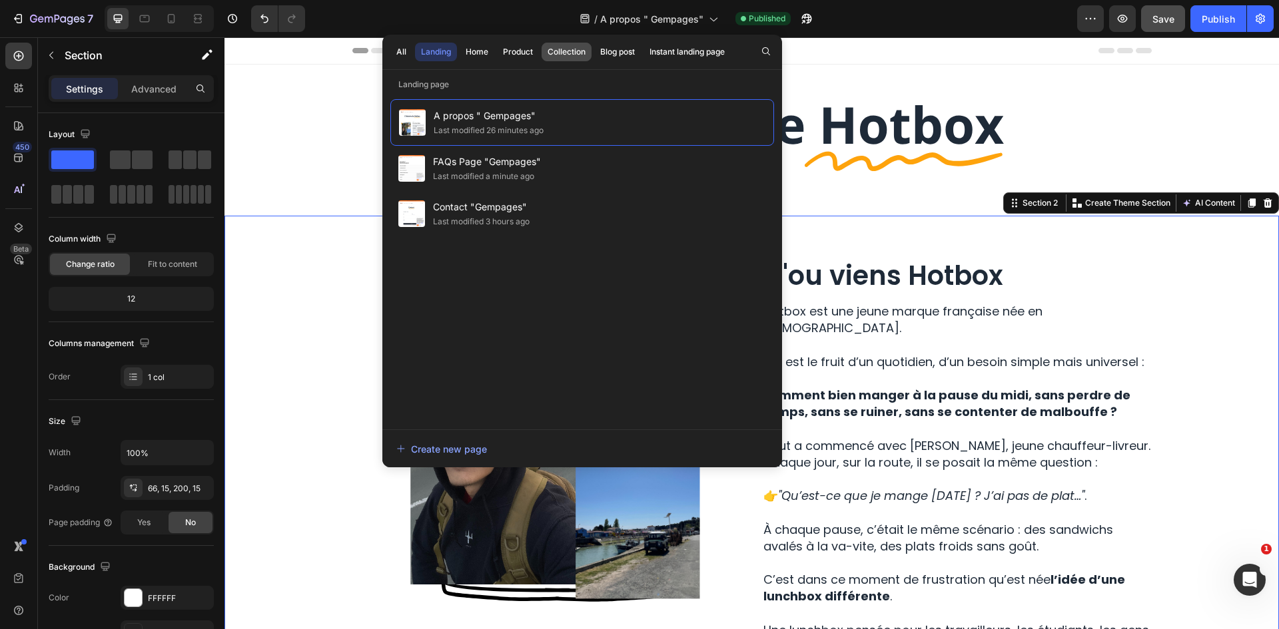
click at [567, 49] on div "Collection" at bounding box center [566, 52] width 38 height 12
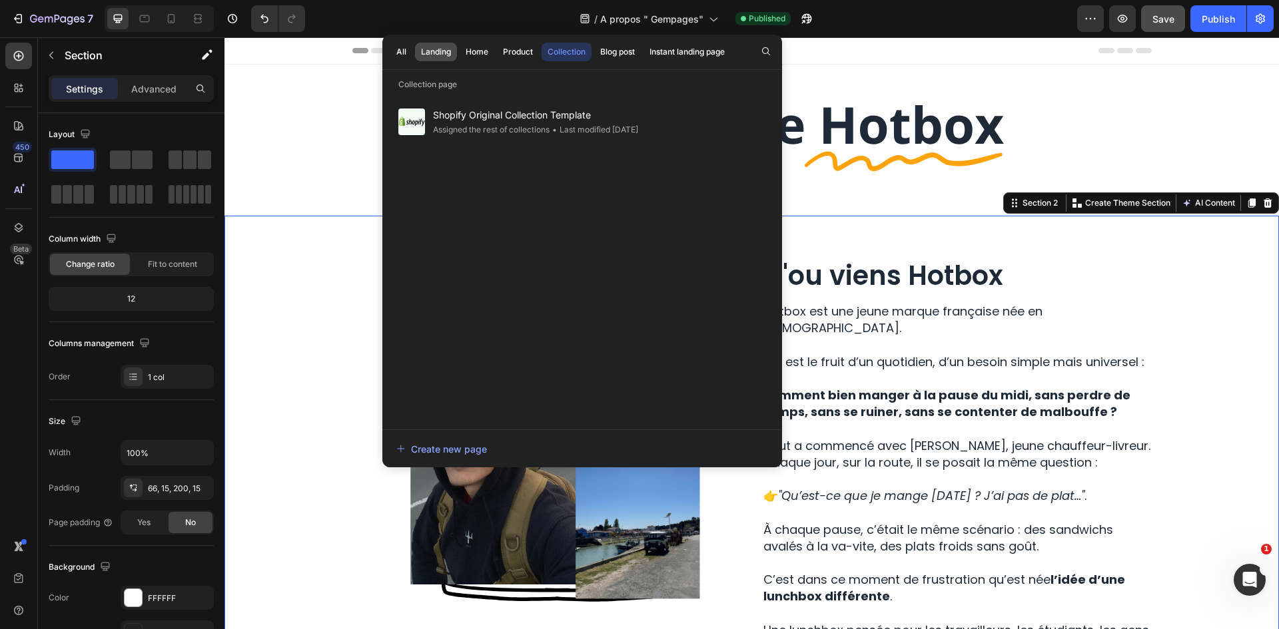
click at [440, 49] on div "Landing" at bounding box center [436, 52] width 30 height 12
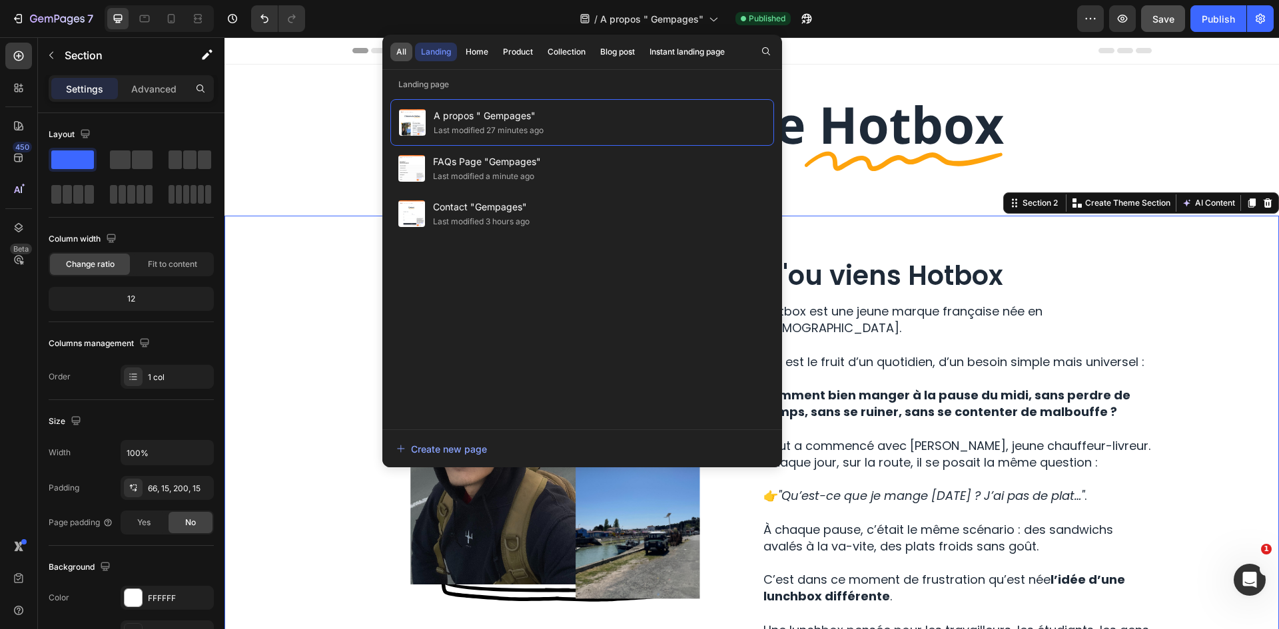
click at [412, 49] on button "All" at bounding box center [401, 52] width 22 height 19
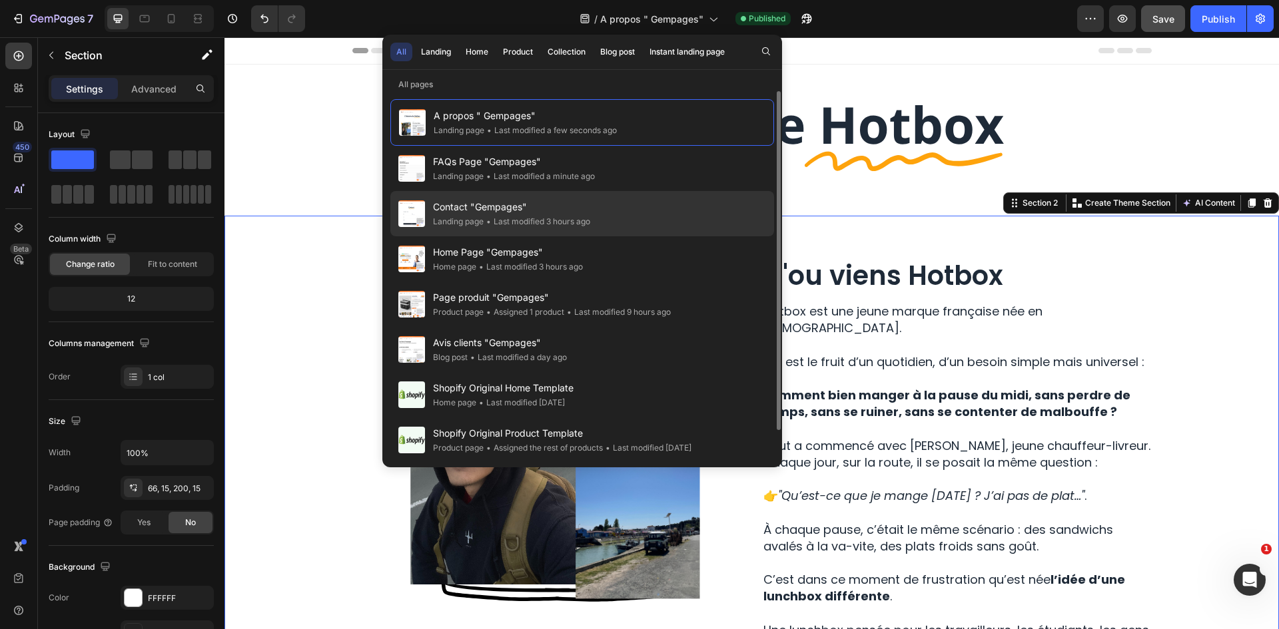
click at [674, 223] on div "Contact "Gempages" Landing page • Last modified 3 hours ago" at bounding box center [582, 213] width 384 height 45
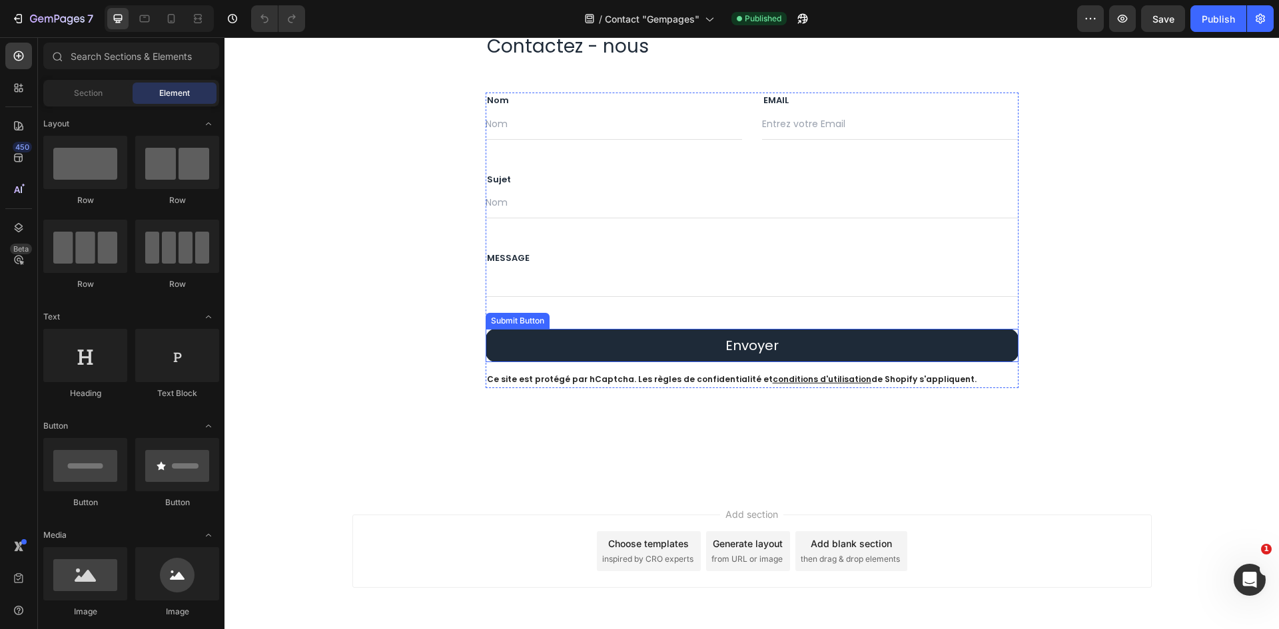
scroll to position [235, 0]
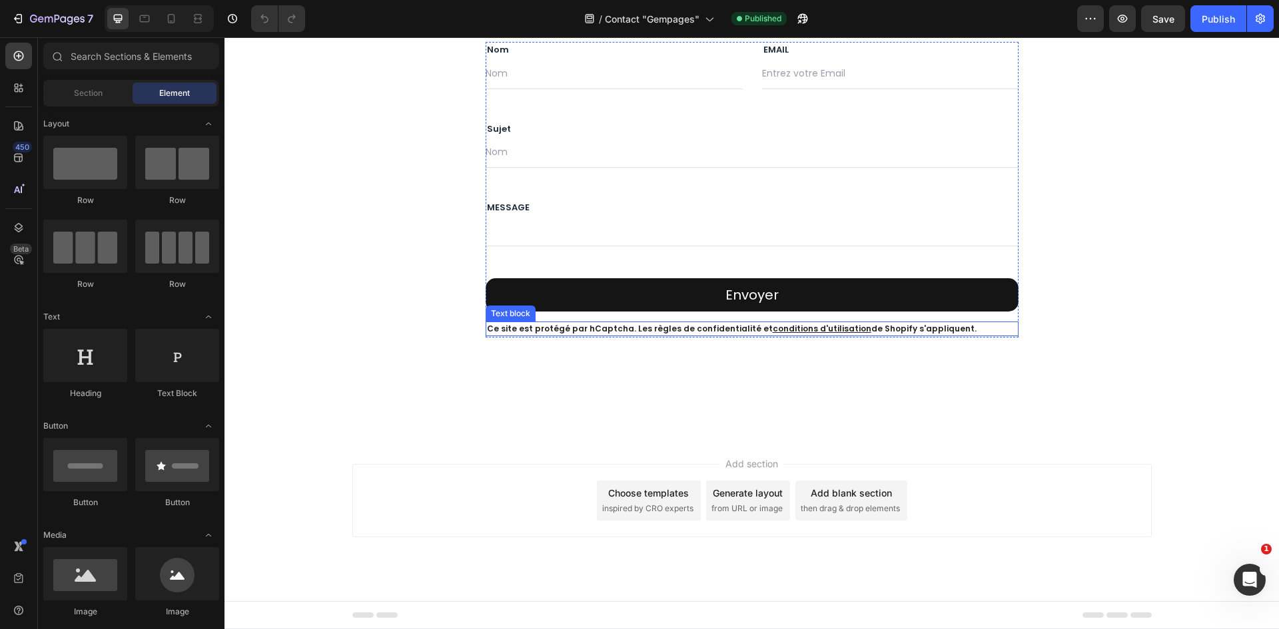
click at [883, 296] on button "Envoyer" at bounding box center [752, 294] width 533 height 33
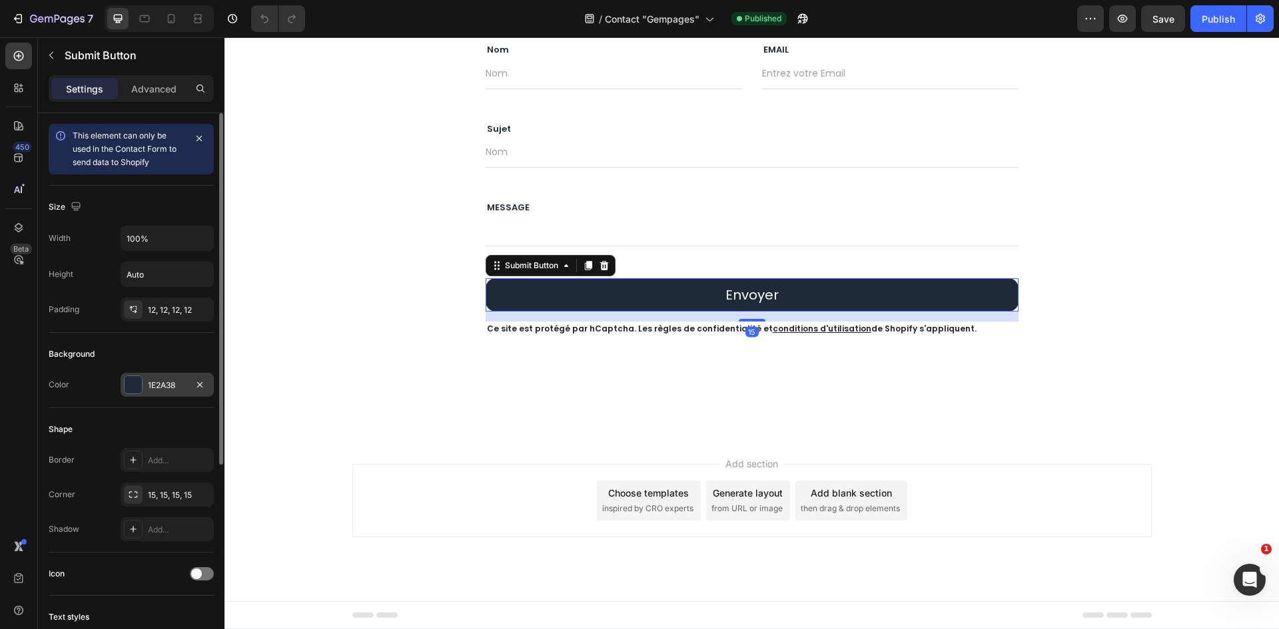
click at [165, 375] on div "1E2A38" at bounding box center [167, 385] width 93 height 24
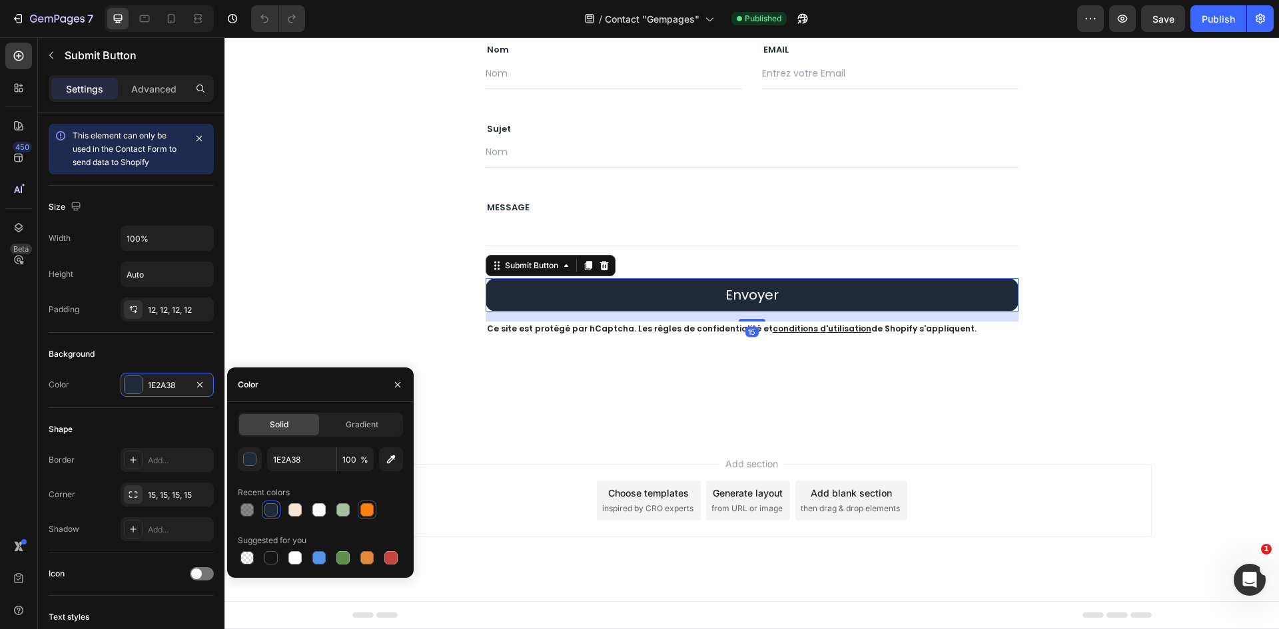
click at [361, 511] on div at bounding box center [366, 510] width 13 height 13
type input "FD7F14"
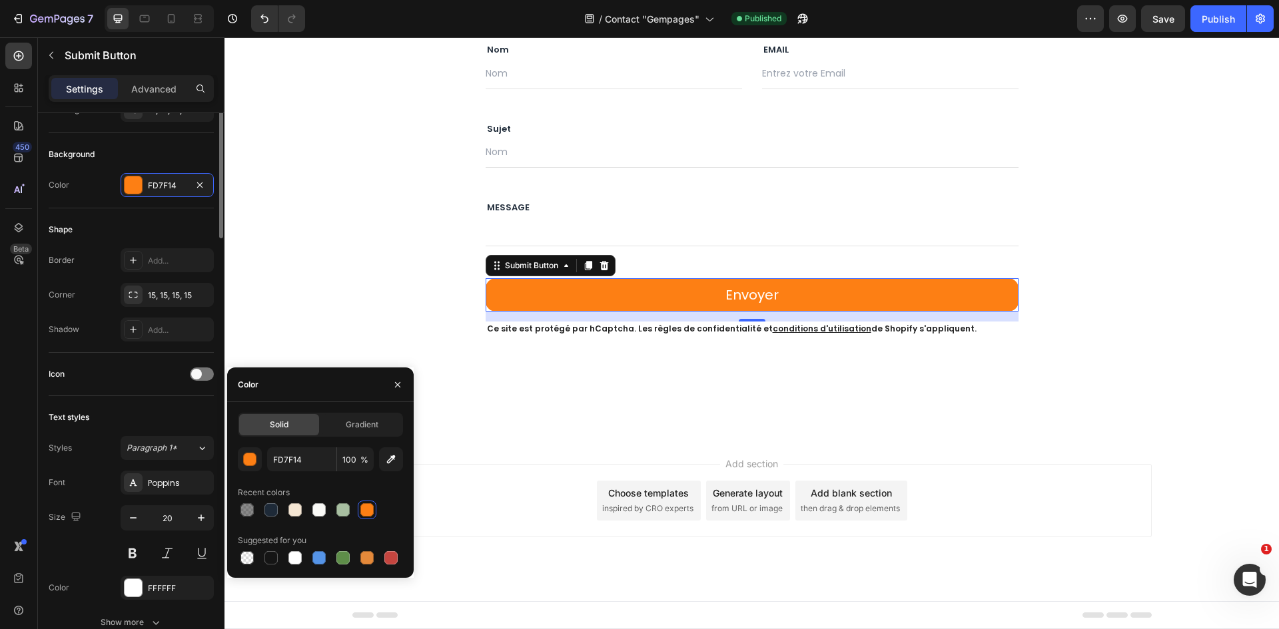
scroll to position [266, 0]
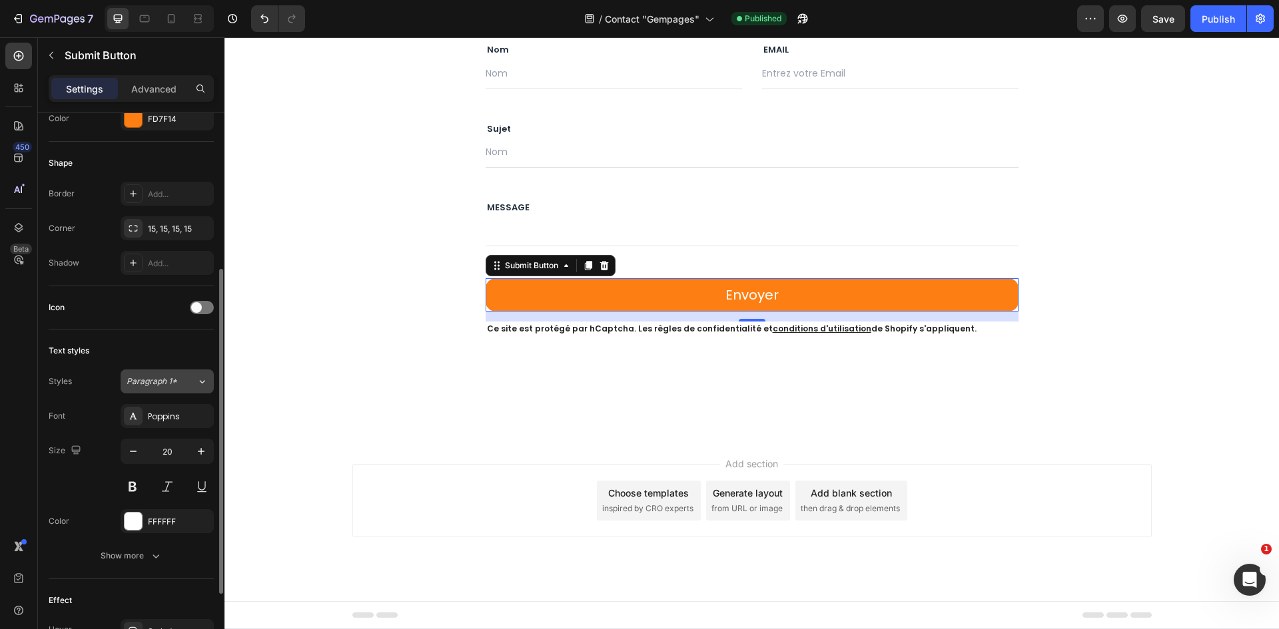
click at [174, 393] on button "Paragraph 1*" at bounding box center [167, 382] width 93 height 24
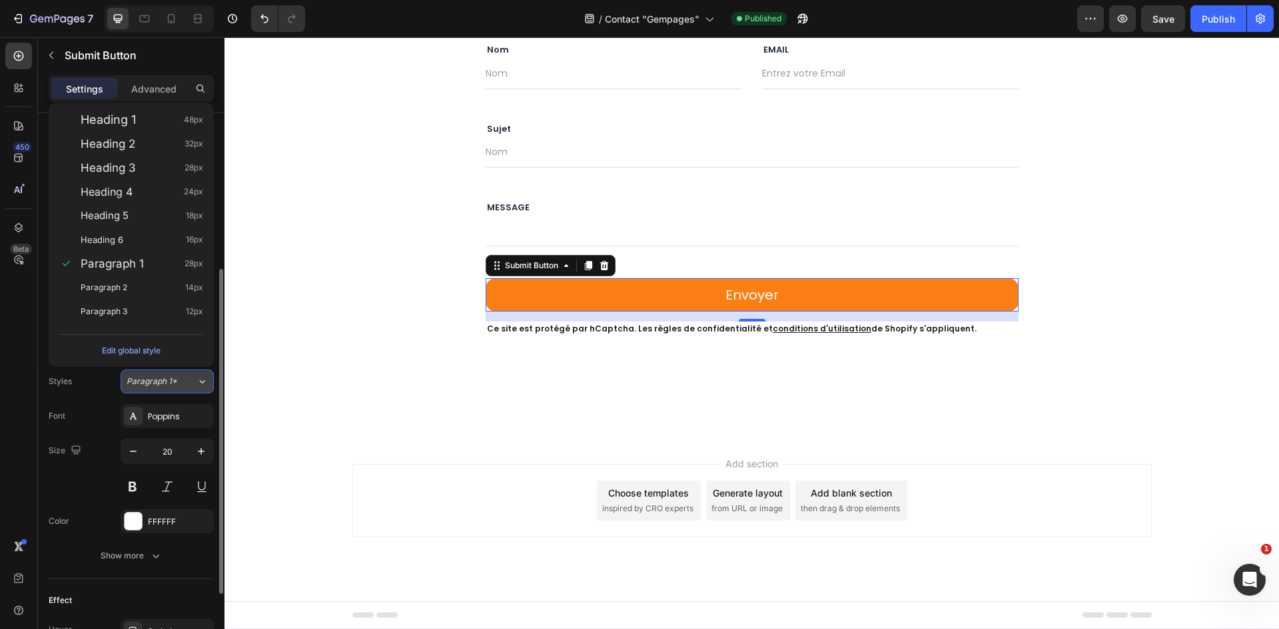
click at [175, 393] on button "Paragraph 1*" at bounding box center [167, 382] width 93 height 24
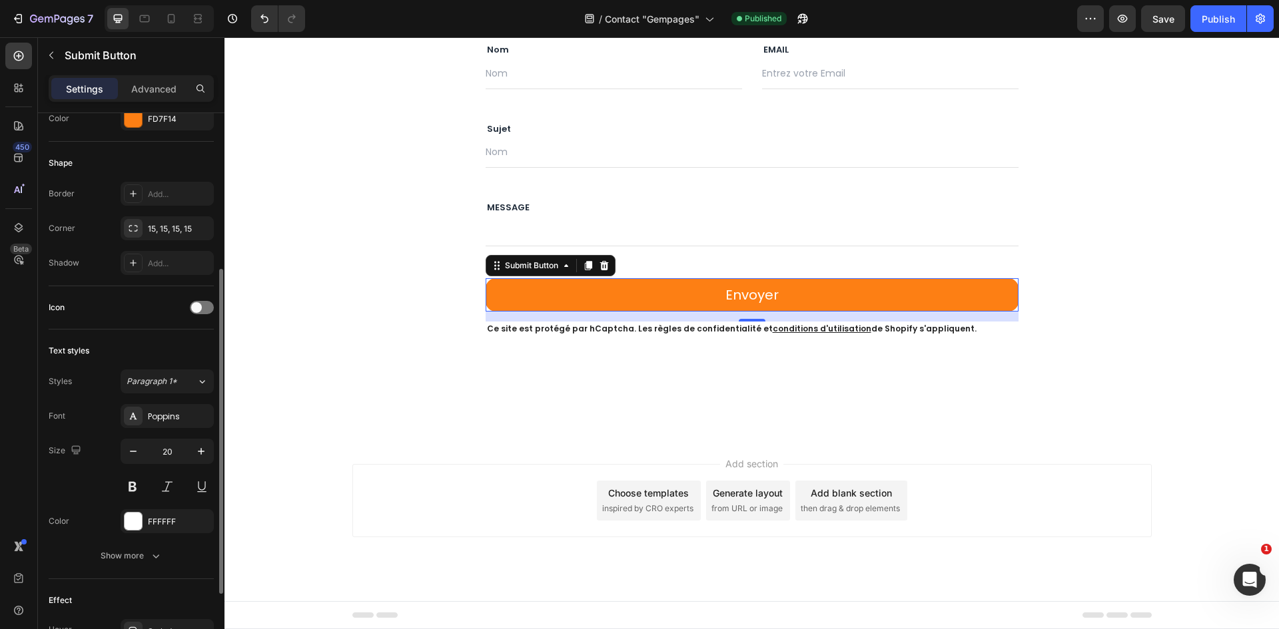
scroll to position [390, 0]
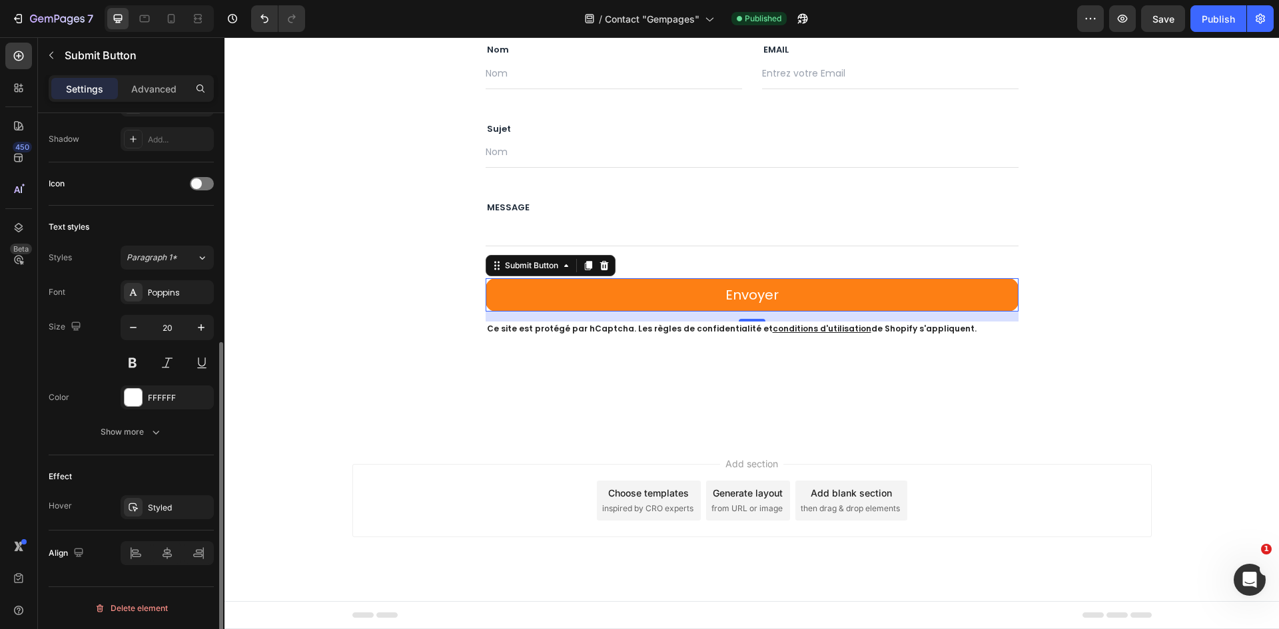
click at [163, 304] on div "Font Poppins Size 20 Color FFFFFF Show more" at bounding box center [131, 362] width 165 height 164
click at [165, 297] on div "Poppins" at bounding box center [179, 293] width 63 height 12
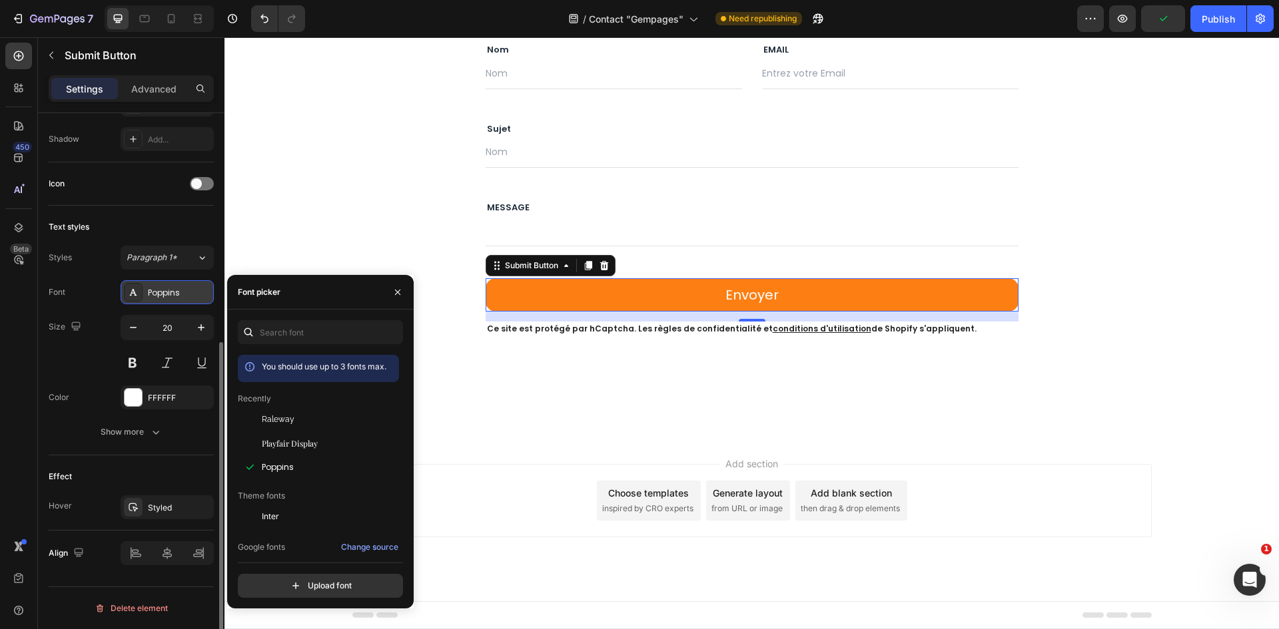
click at [165, 297] on div "Poppins" at bounding box center [179, 293] width 63 height 12
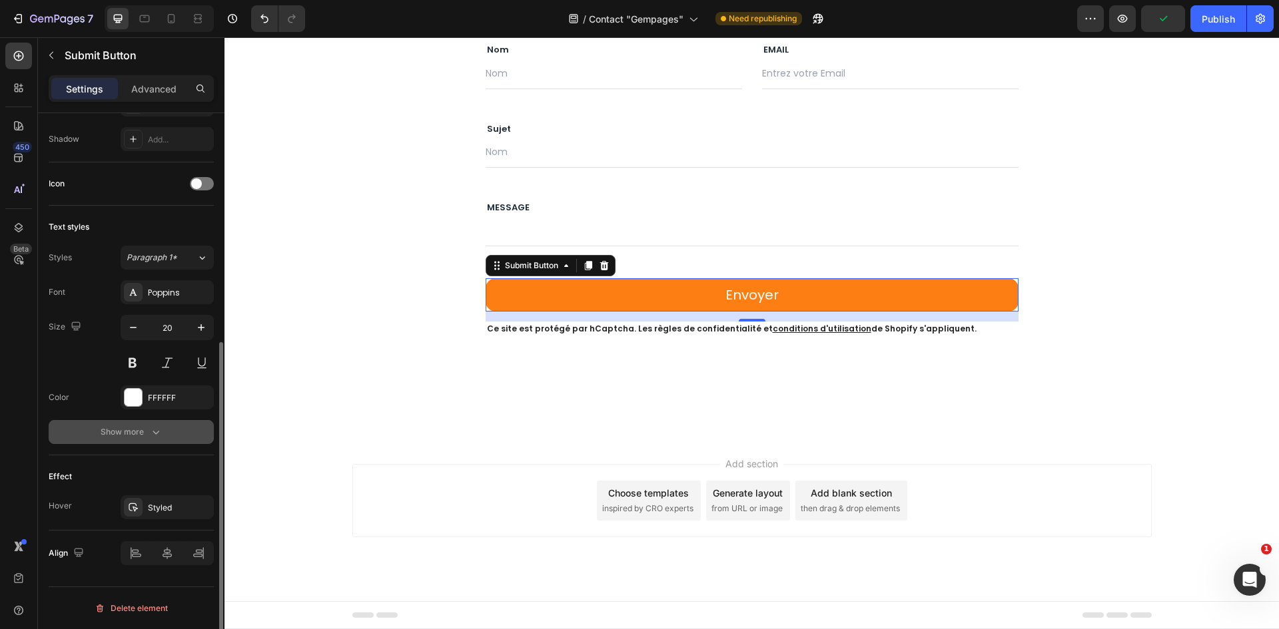
click at [145, 428] on div "Show more" at bounding box center [132, 432] width 62 height 13
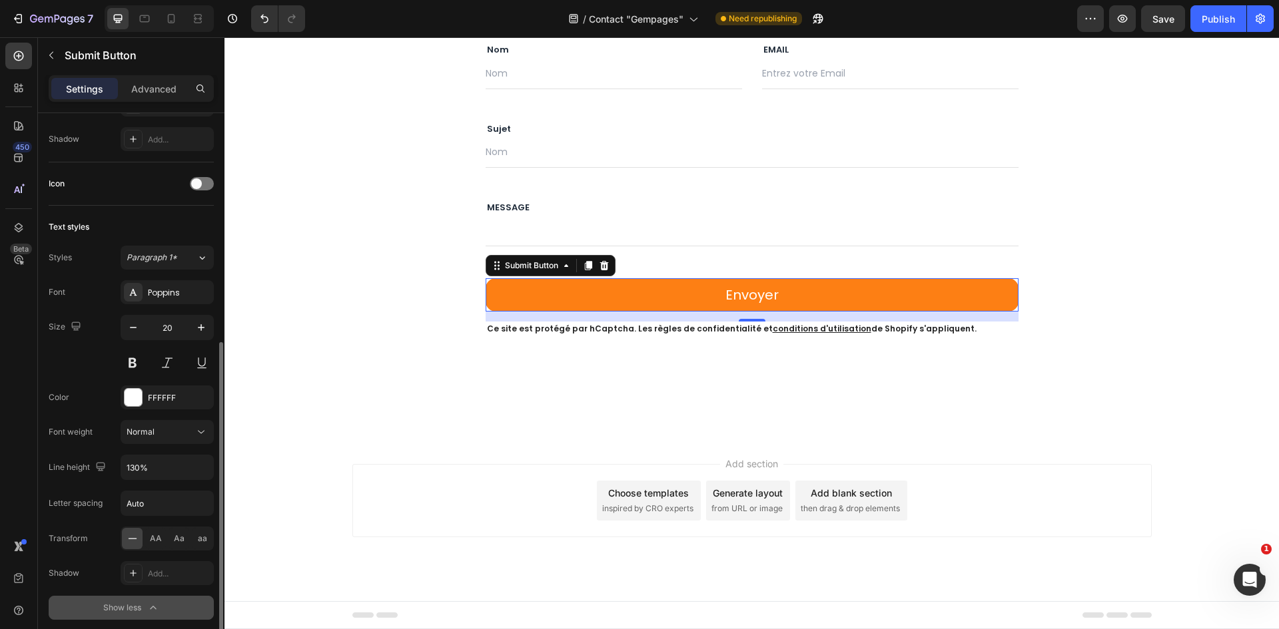
scroll to position [566, 0]
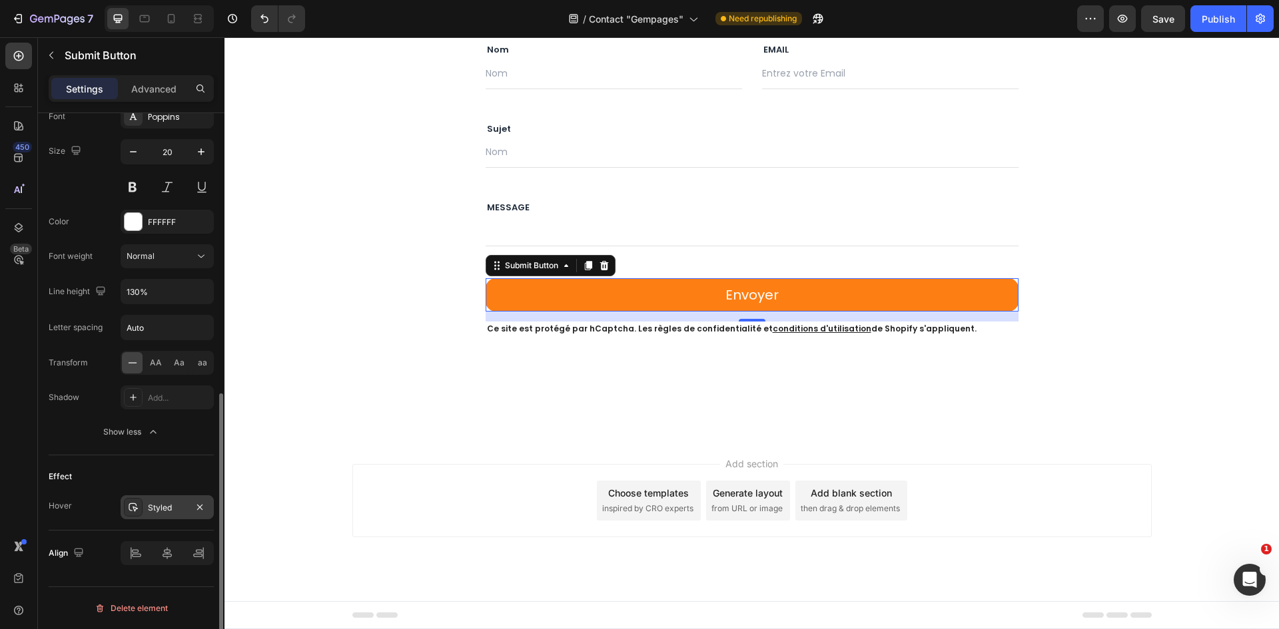
click at [162, 506] on div "Styled" at bounding box center [167, 508] width 39 height 12
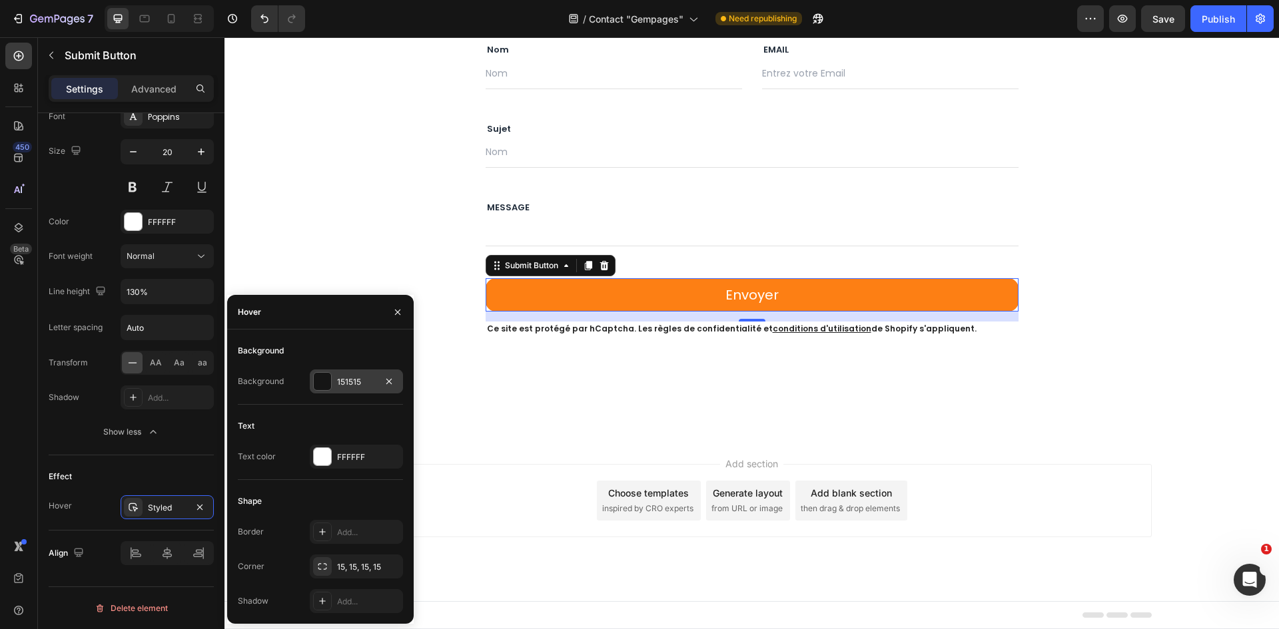
click at [318, 386] on div at bounding box center [322, 381] width 17 height 17
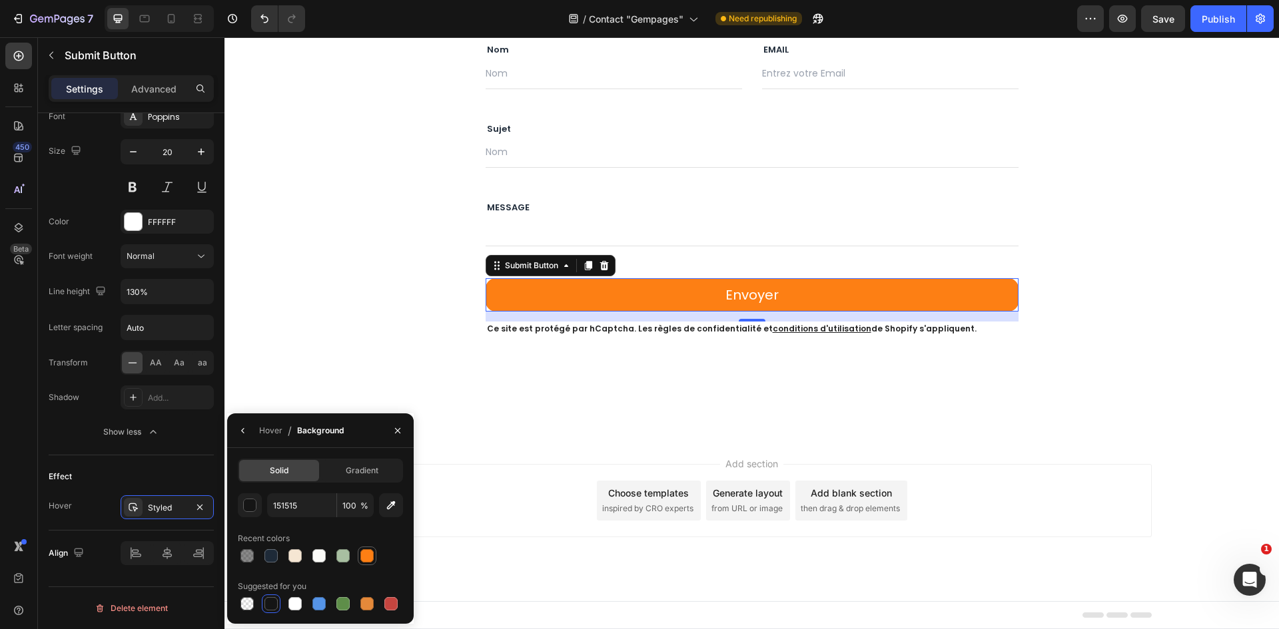
click at [373, 559] on div at bounding box center [366, 555] width 13 height 13
type input "FD7F14"
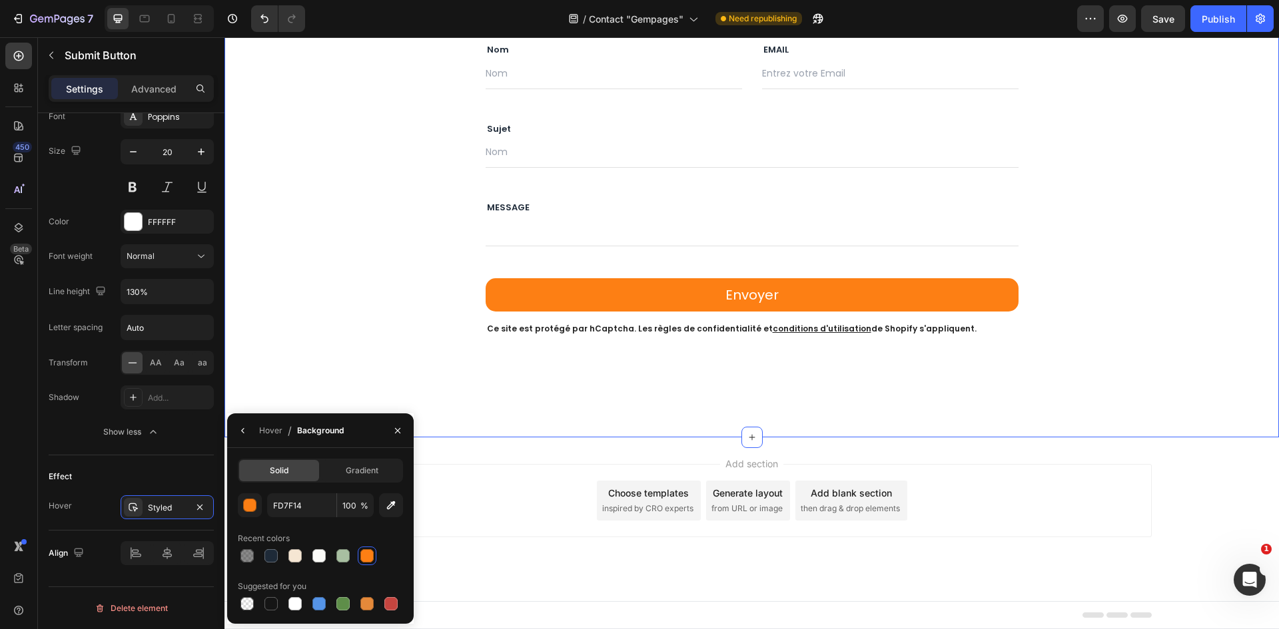
click at [1153, 274] on div "Contactez - nous Text block Row Nom Text block Text Field EMAIL Text block Emai…" at bounding box center [751, 159] width 1034 height 356
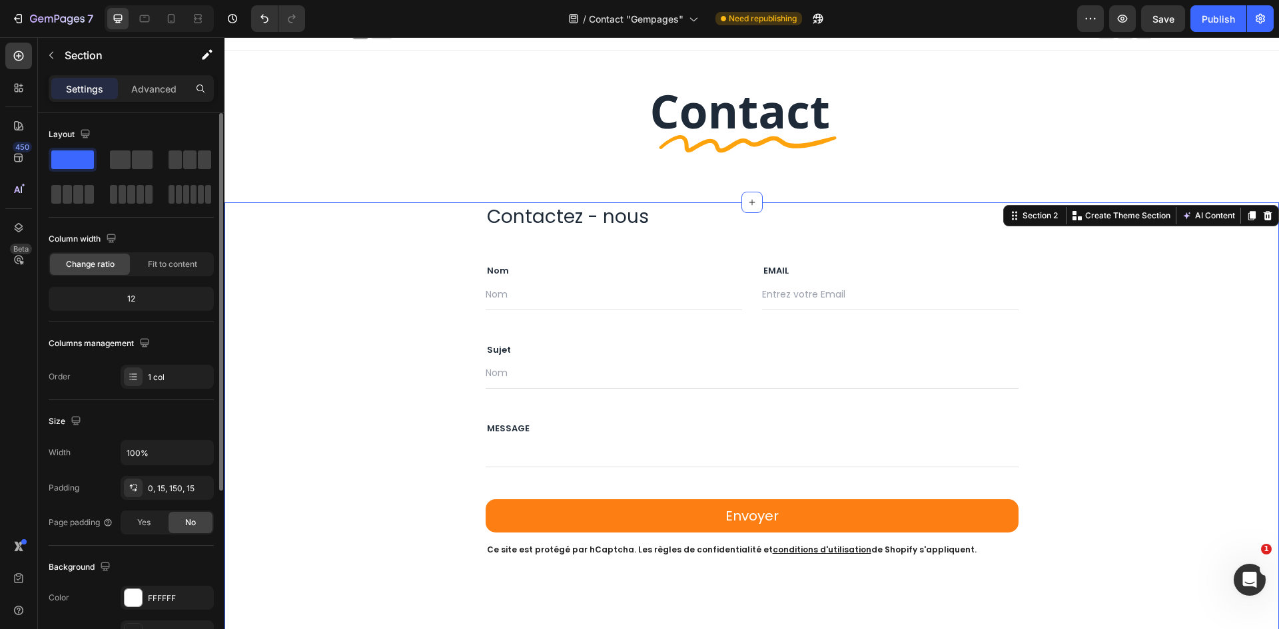
scroll to position [0, 0]
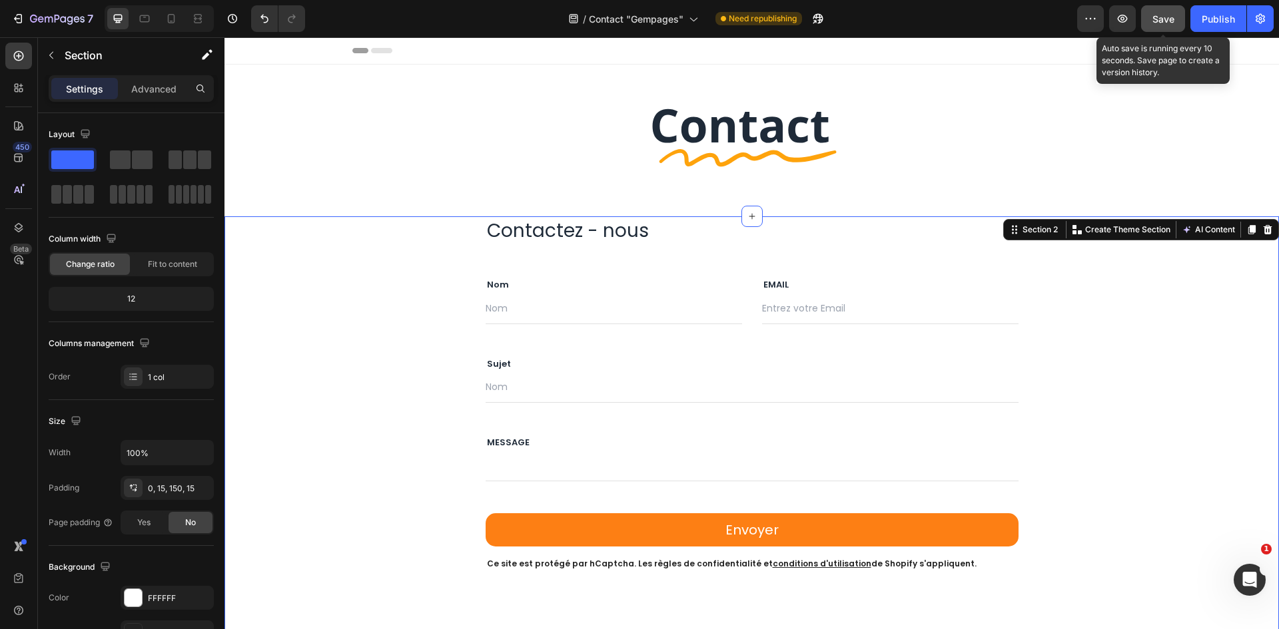
click at [1164, 14] on span "Save" at bounding box center [1163, 18] width 22 height 11
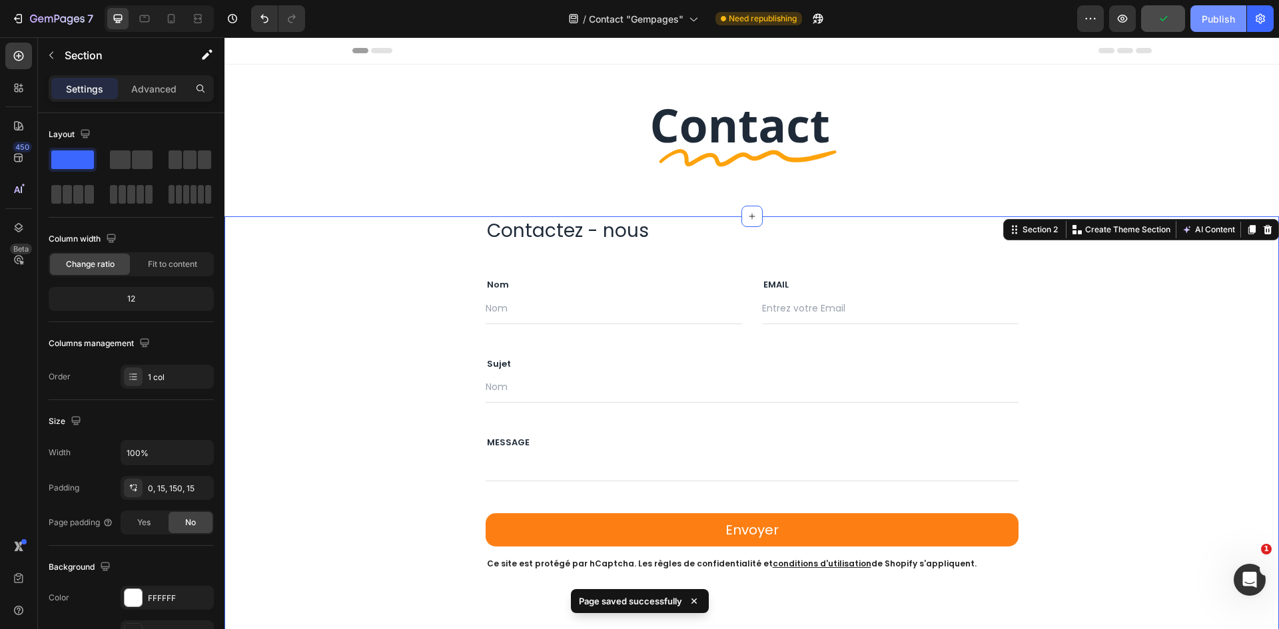
click at [1215, 15] on div "Publish" at bounding box center [1217, 19] width 33 height 14
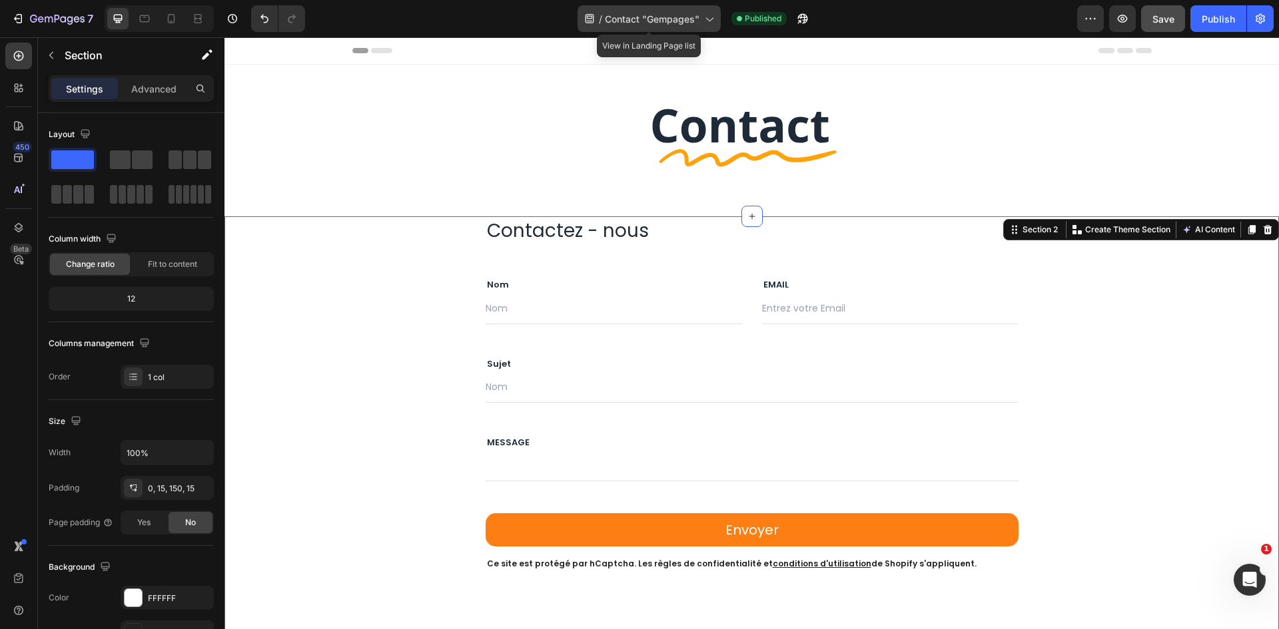
click at [640, 21] on span "Contact "Gempages"" at bounding box center [652, 19] width 95 height 14
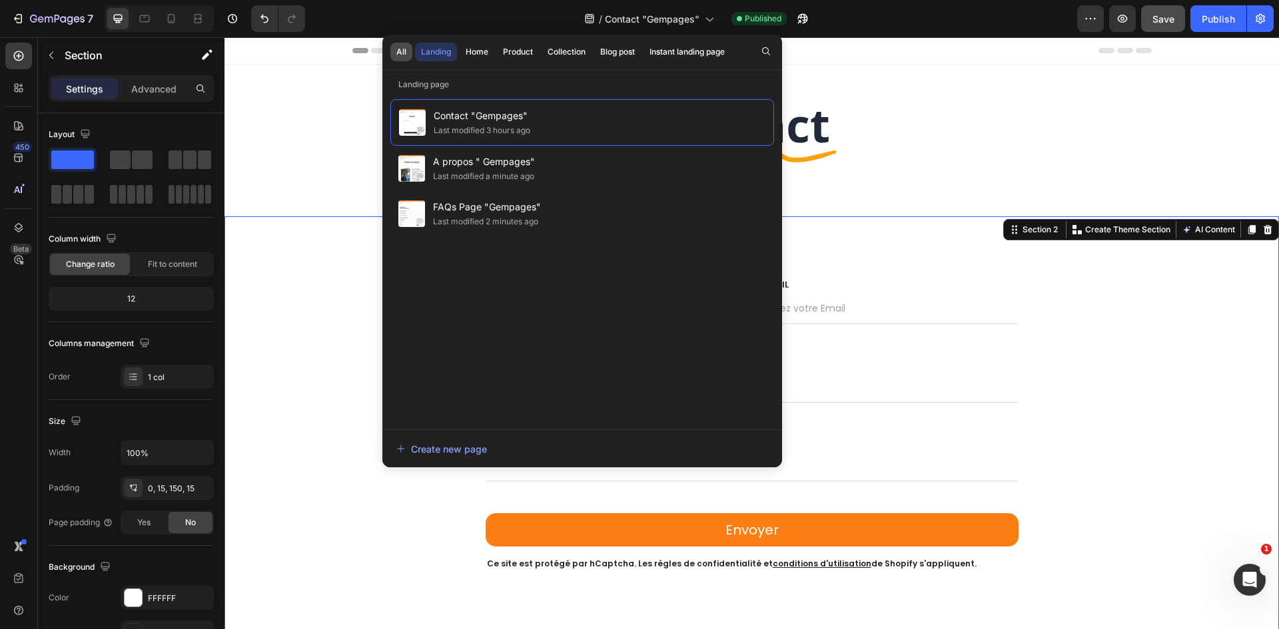
click at [394, 49] on button "All" at bounding box center [401, 52] width 22 height 19
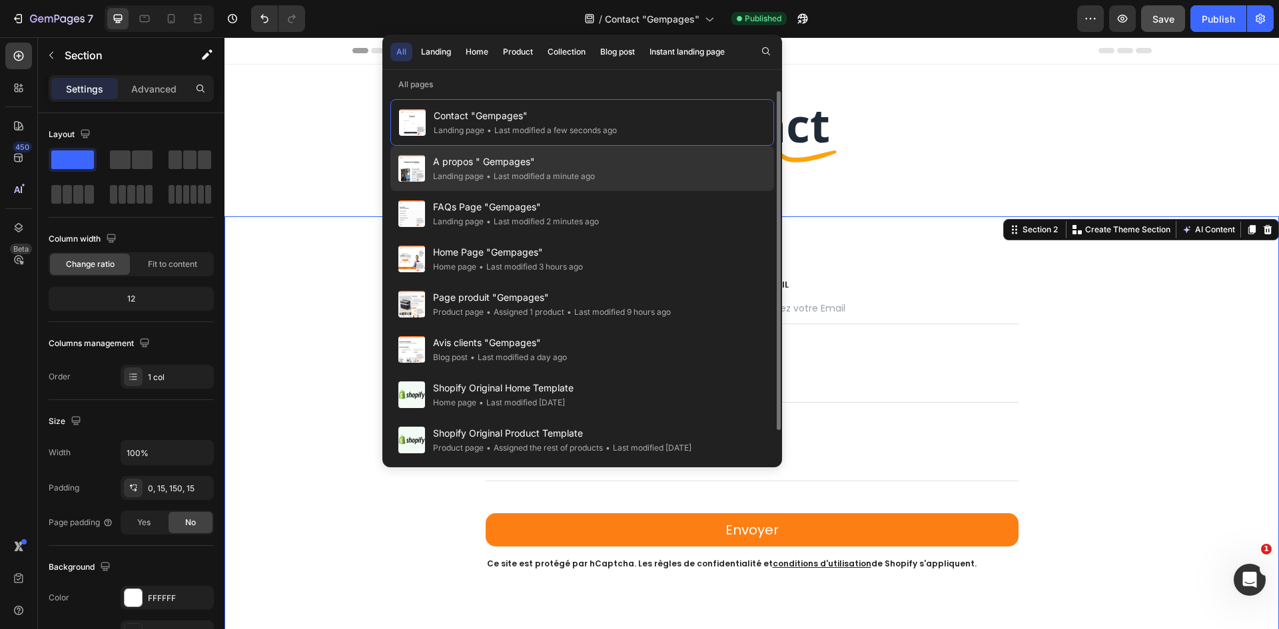
click at [603, 179] on div "A propos " Gempages" Landing page • Last modified a minute ago" at bounding box center [582, 168] width 384 height 45
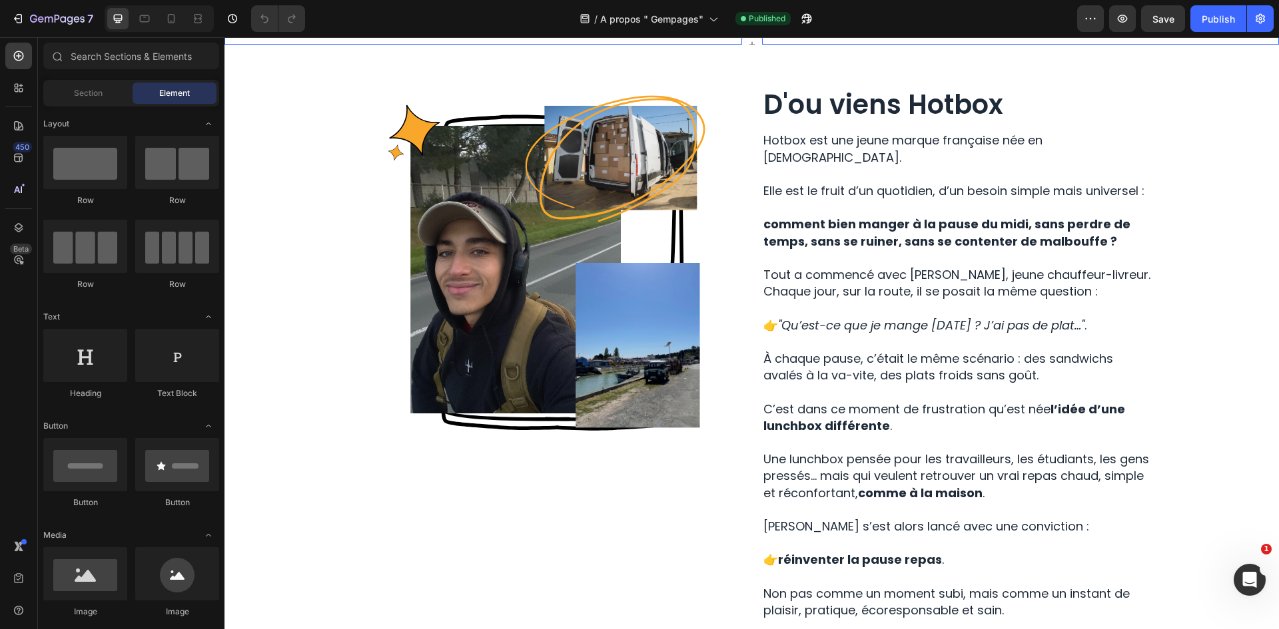
scroll to position [91, 0]
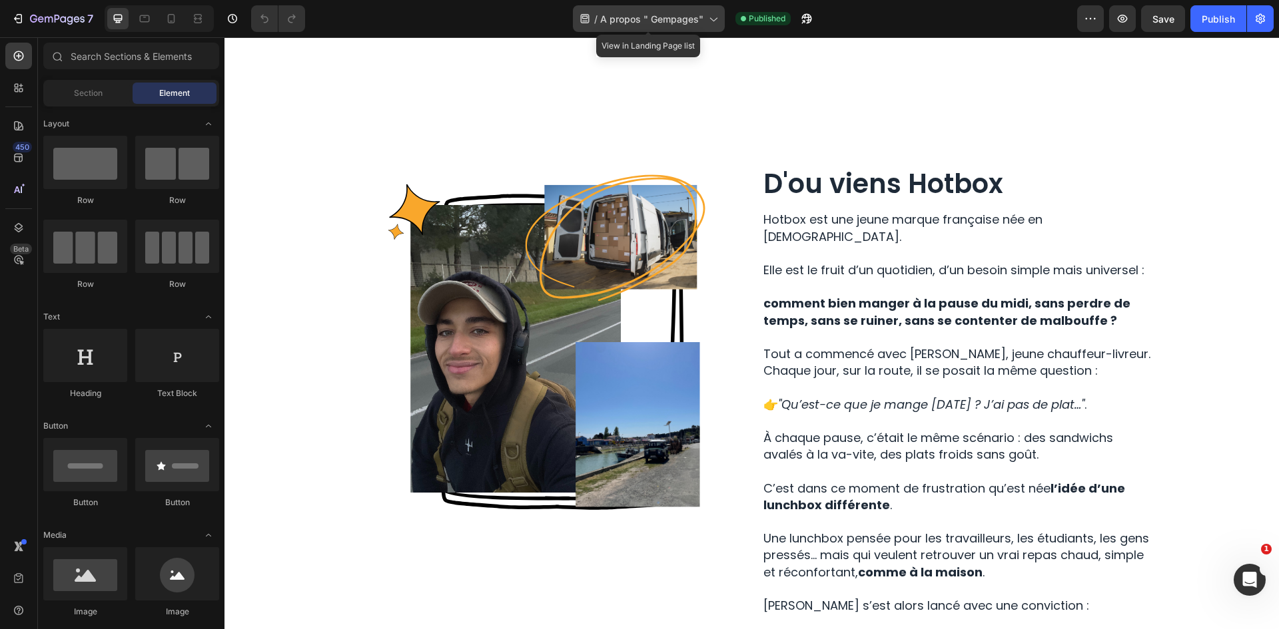
click at [654, 10] on div "/ A propos " Gempages"" at bounding box center [649, 18] width 152 height 27
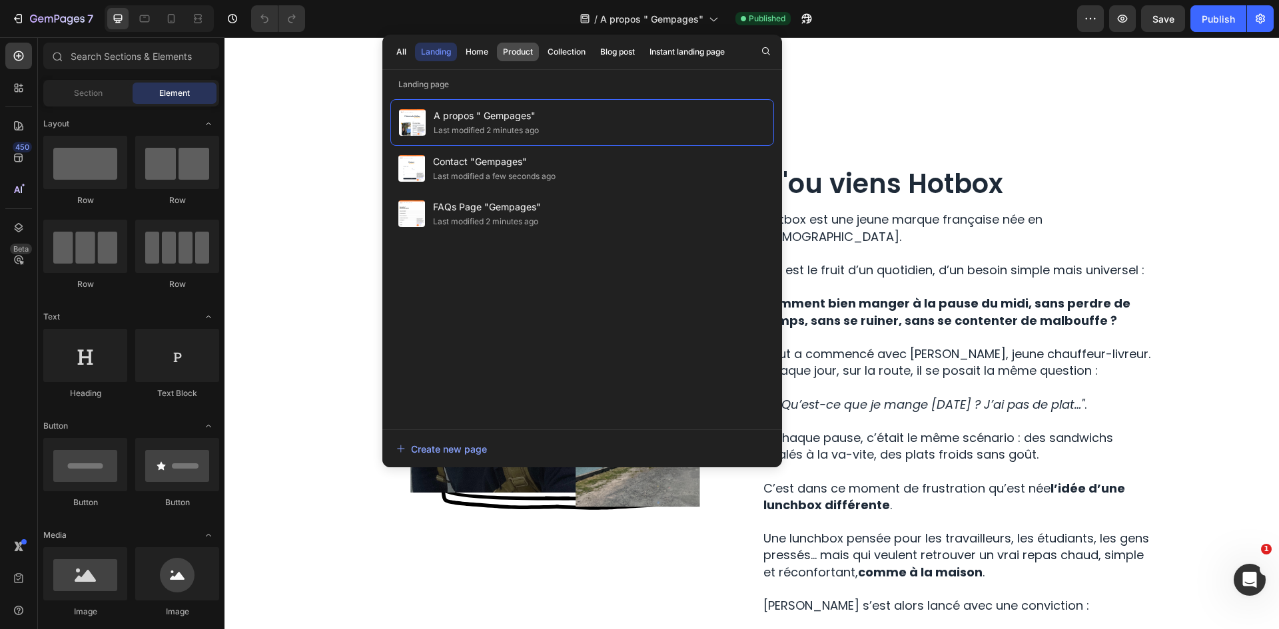
click at [506, 57] on div "Product" at bounding box center [518, 52] width 30 height 12
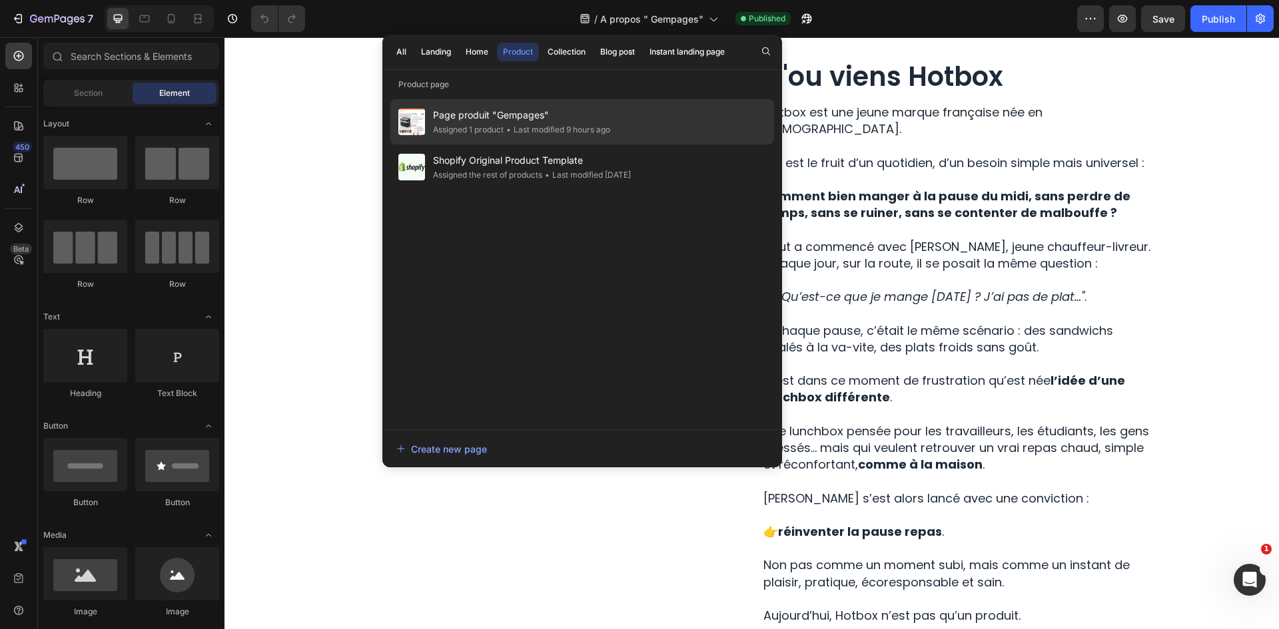
click at [607, 126] on div "• Last modified 9 hours ago" at bounding box center [557, 129] width 107 height 13
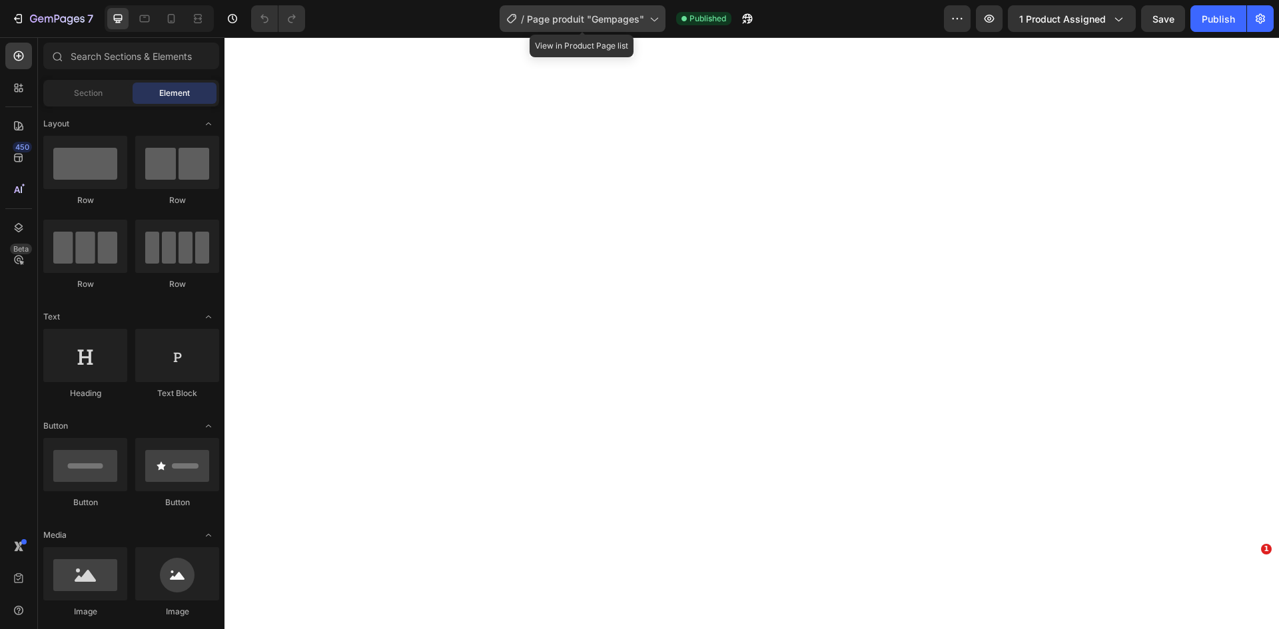
click at [586, 19] on span "Page produit "Gempages"" at bounding box center [585, 19] width 117 height 14
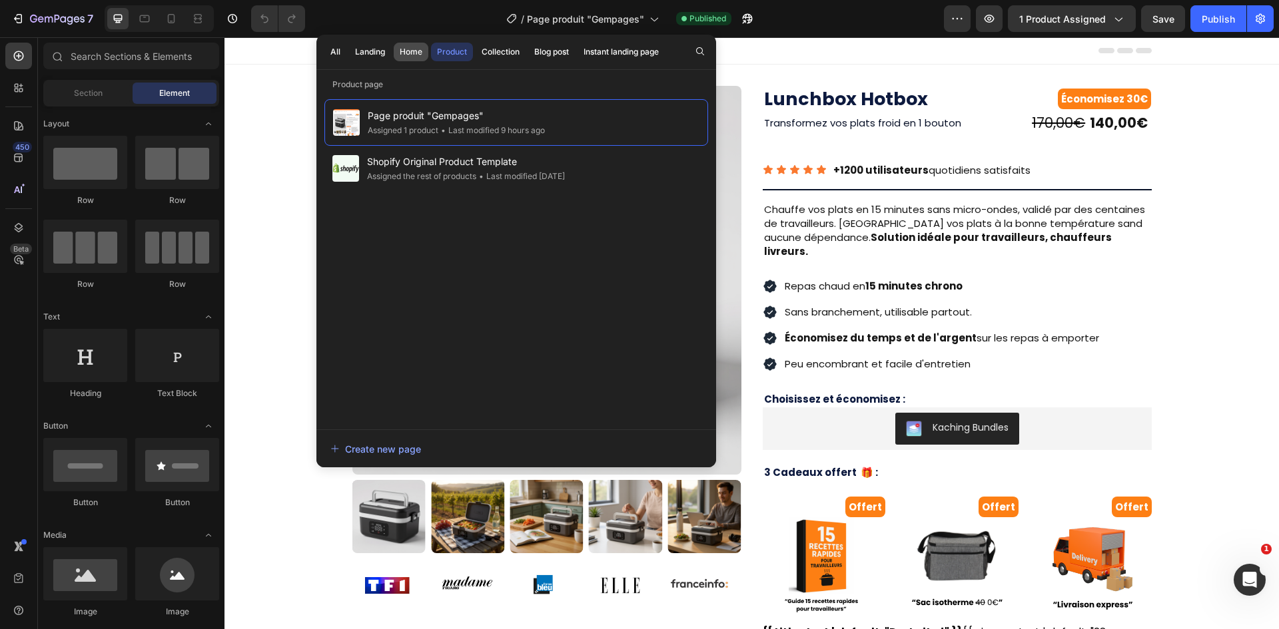
click at [415, 51] on div "Home" at bounding box center [411, 52] width 23 height 12
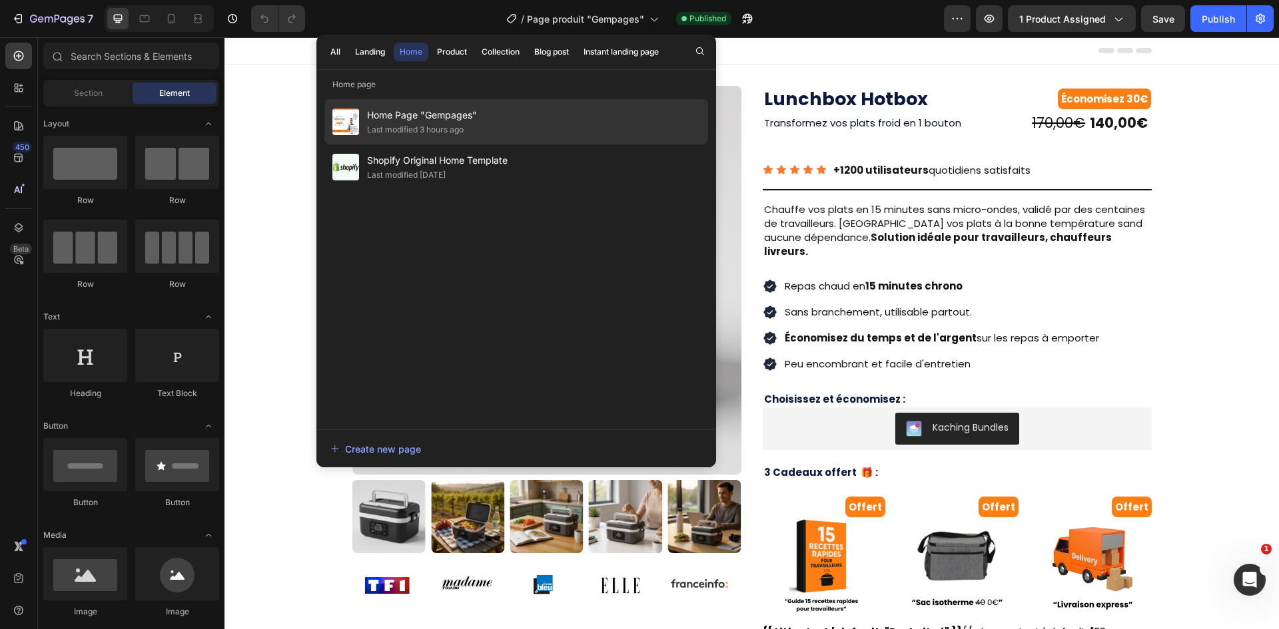
click at [593, 116] on div "Home Page "Gempages" Last modified 3 hours ago" at bounding box center [516, 121] width 384 height 45
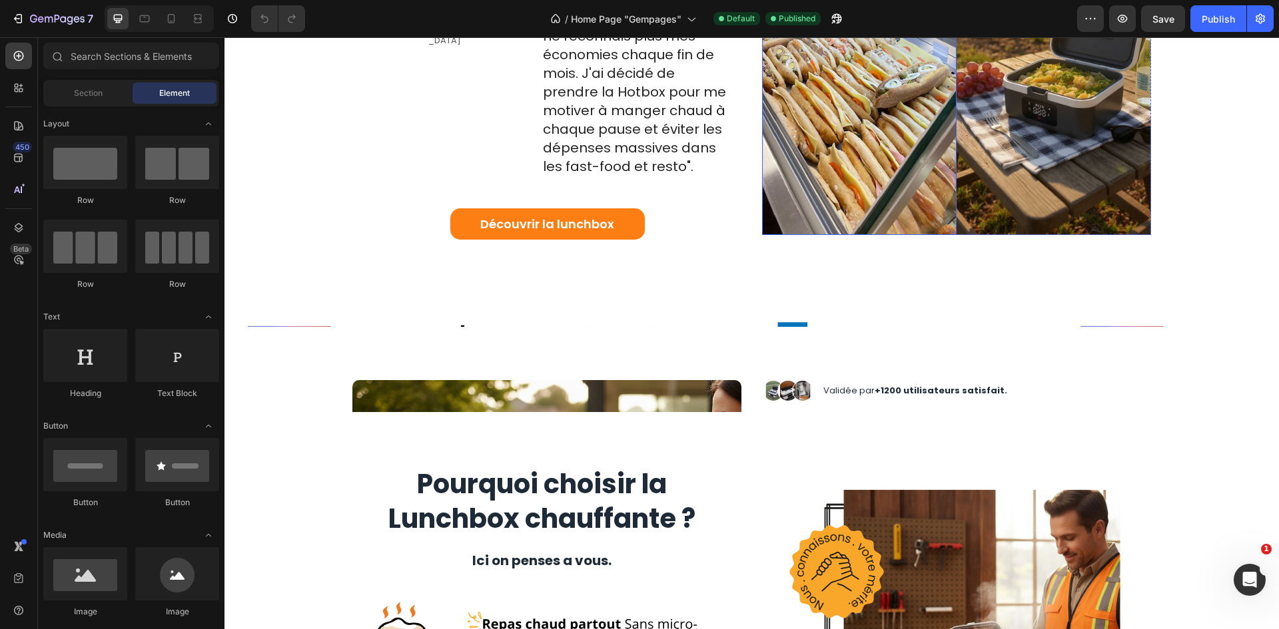
scroll to position [1065, 0]
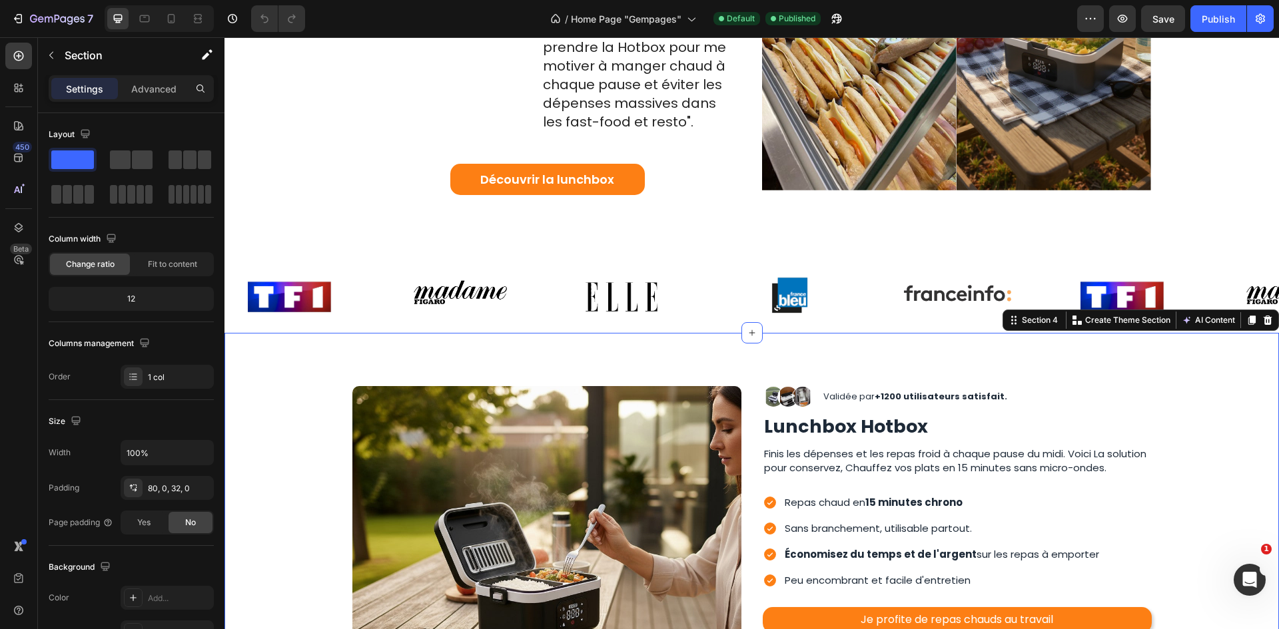
click at [1155, 366] on div "Image Image Image Image Row Validée par +1200 utilisateurs satisfait. Text Bloc…" at bounding box center [751, 565] width 1054 height 464
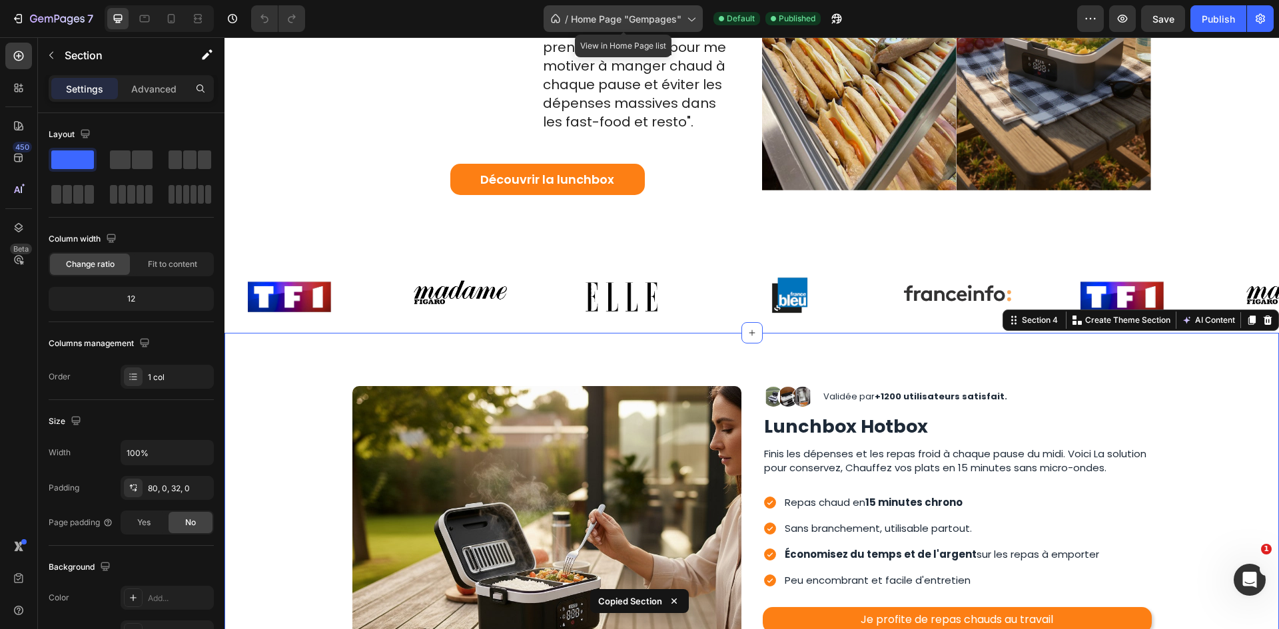
click at [621, 11] on div "/ Home Page "Gempages"" at bounding box center [622, 18] width 159 height 27
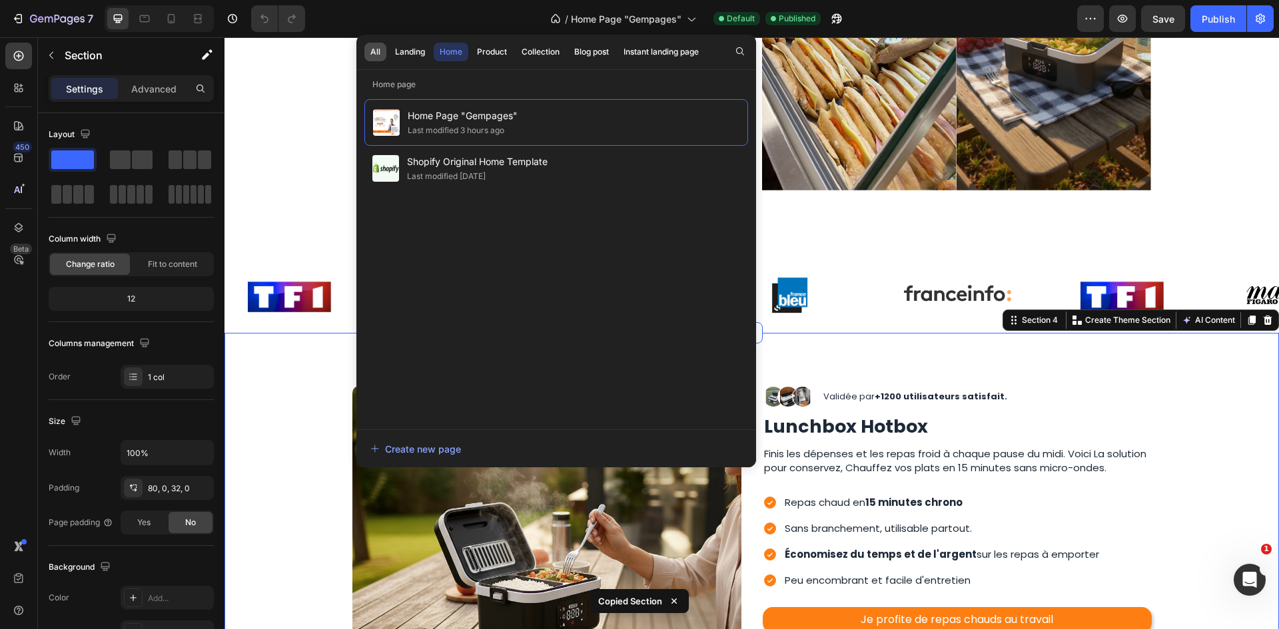
click at [375, 55] on div "All" at bounding box center [375, 52] width 10 height 12
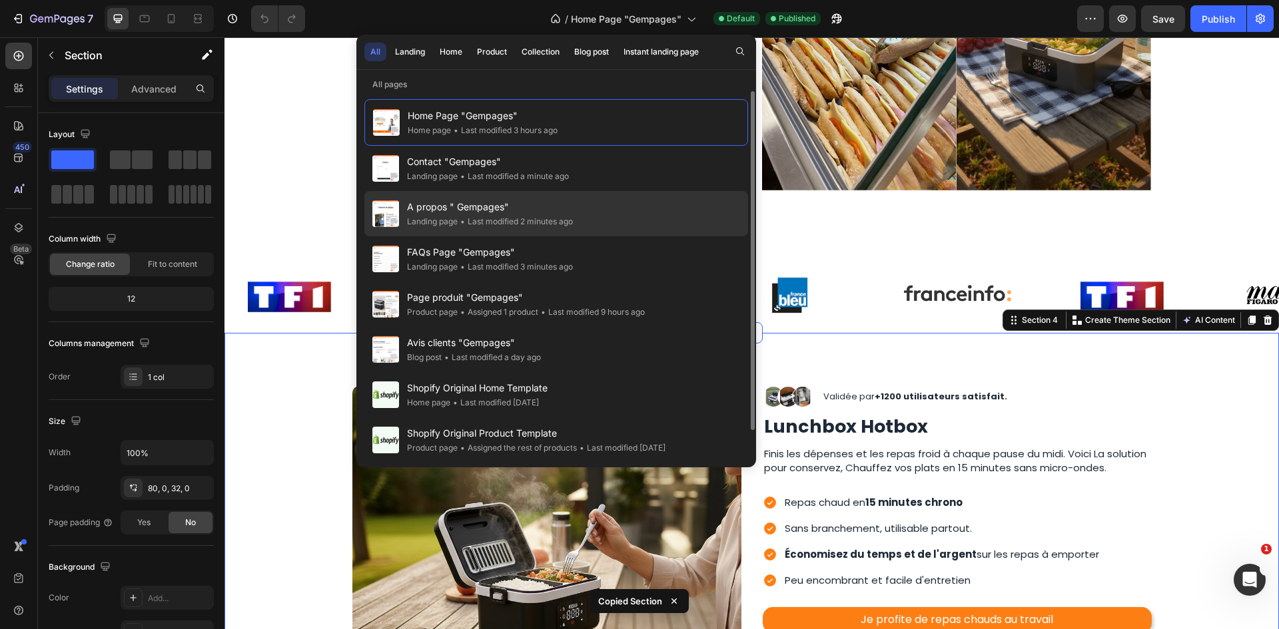
click at [621, 212] on div "A propos " Gempages" Landing page • Last modified 2 minutes ago" at bounding box center [556, 213] width 384 height 45
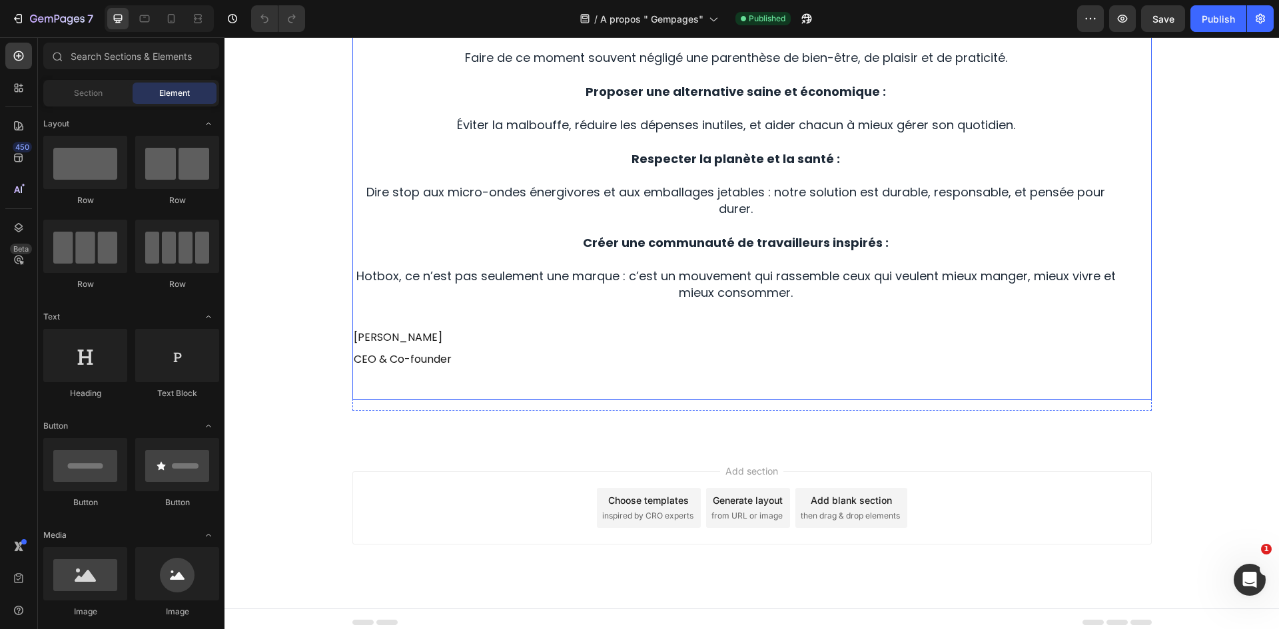
scroll to position [1596, 0]
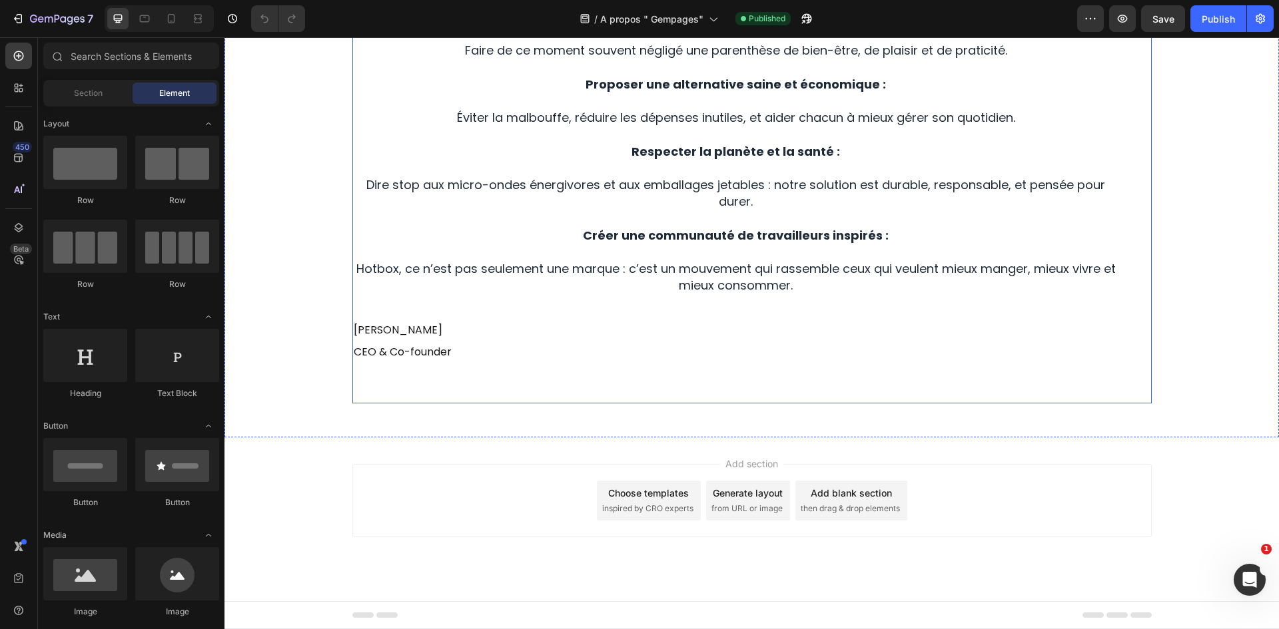
click at [805, 426] on div "Image Row Chez Hotbox , nous croyons que la pause repas peut être bien plus qu’…" at bounding box center [751, 72] width 1054 height 732
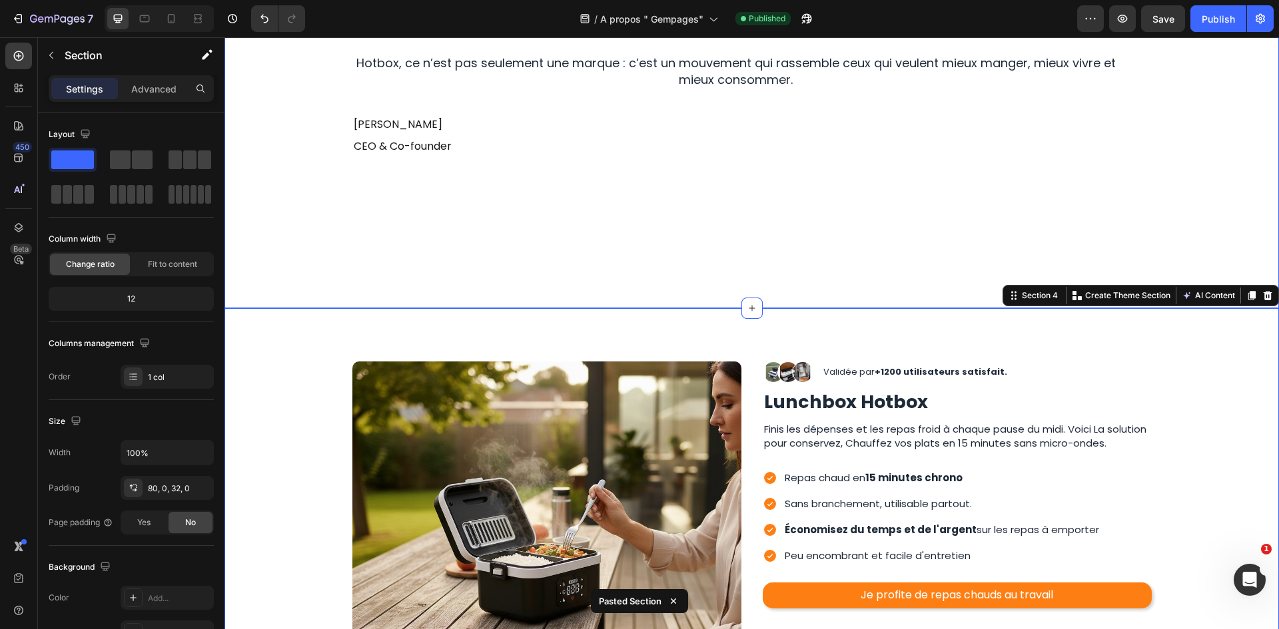
scroll to position [1730, 0]
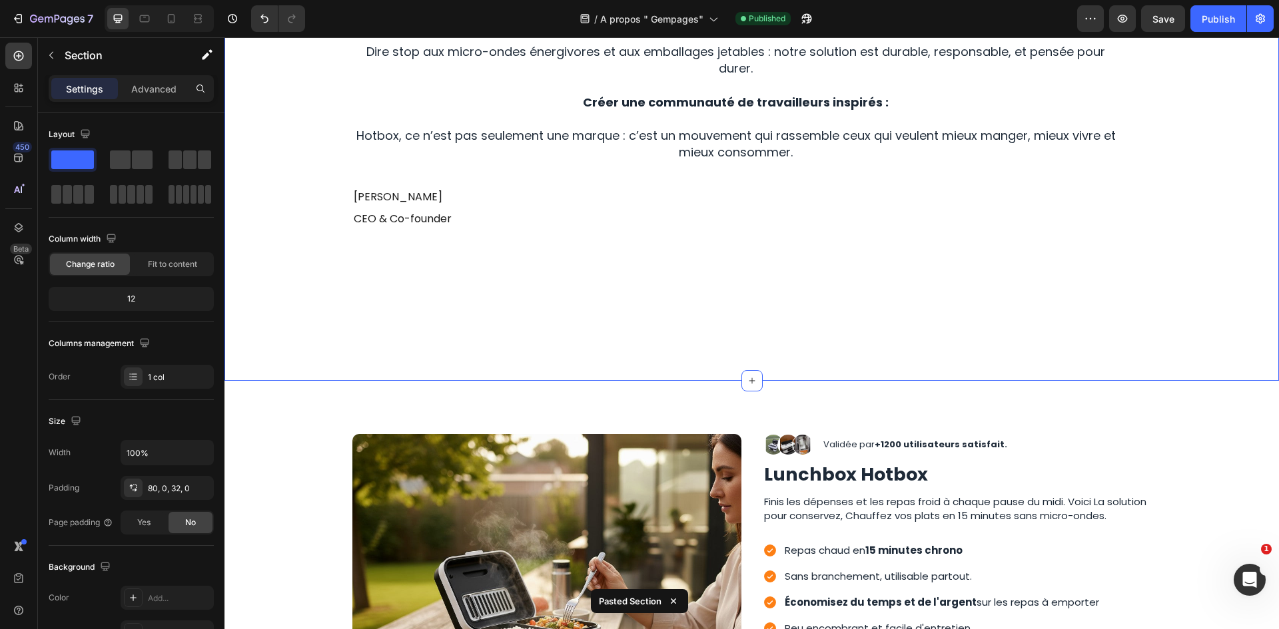
click at [159, 484] on div "80, 15, 150, 15" at bounding box center [167, 489] width 39 height 12
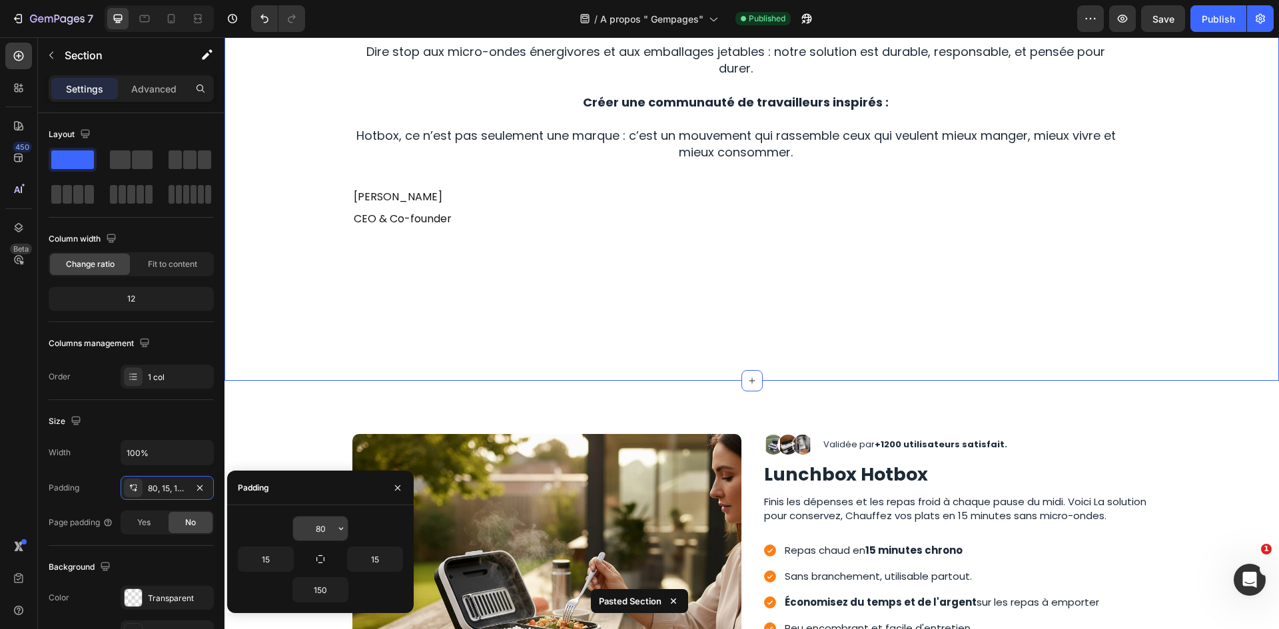
click at [324, 531] on input "80" at bounding box center [320, 529] width 55 height 24
type input "0"
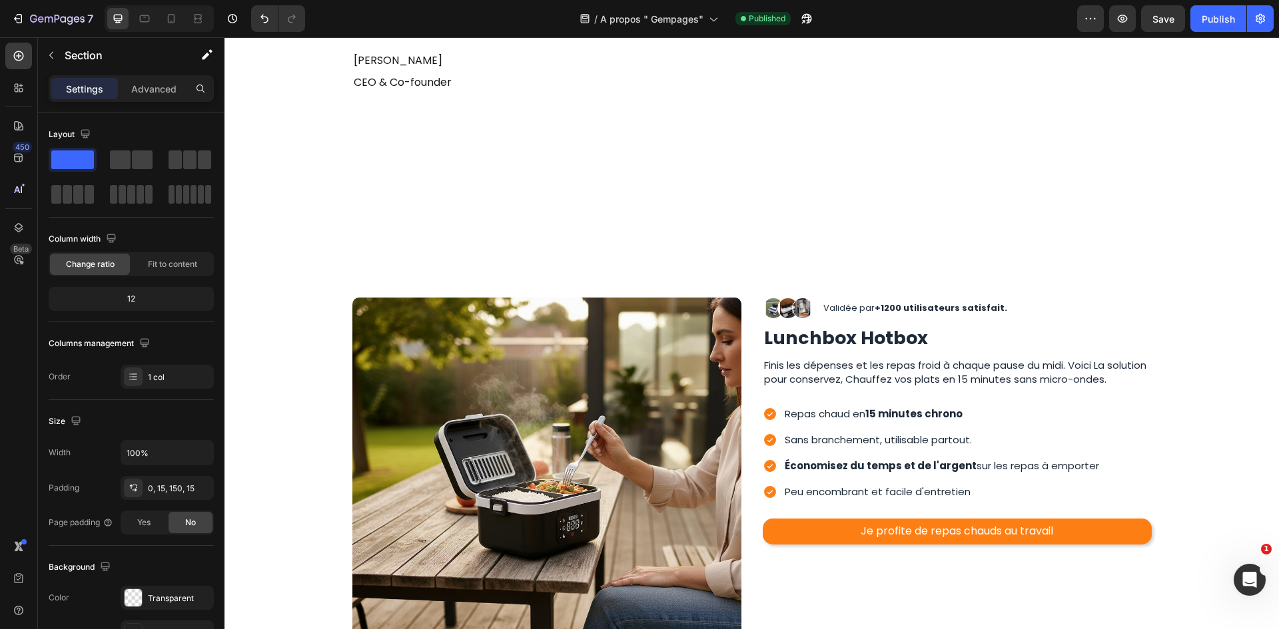
scroll to position [1750, 0]
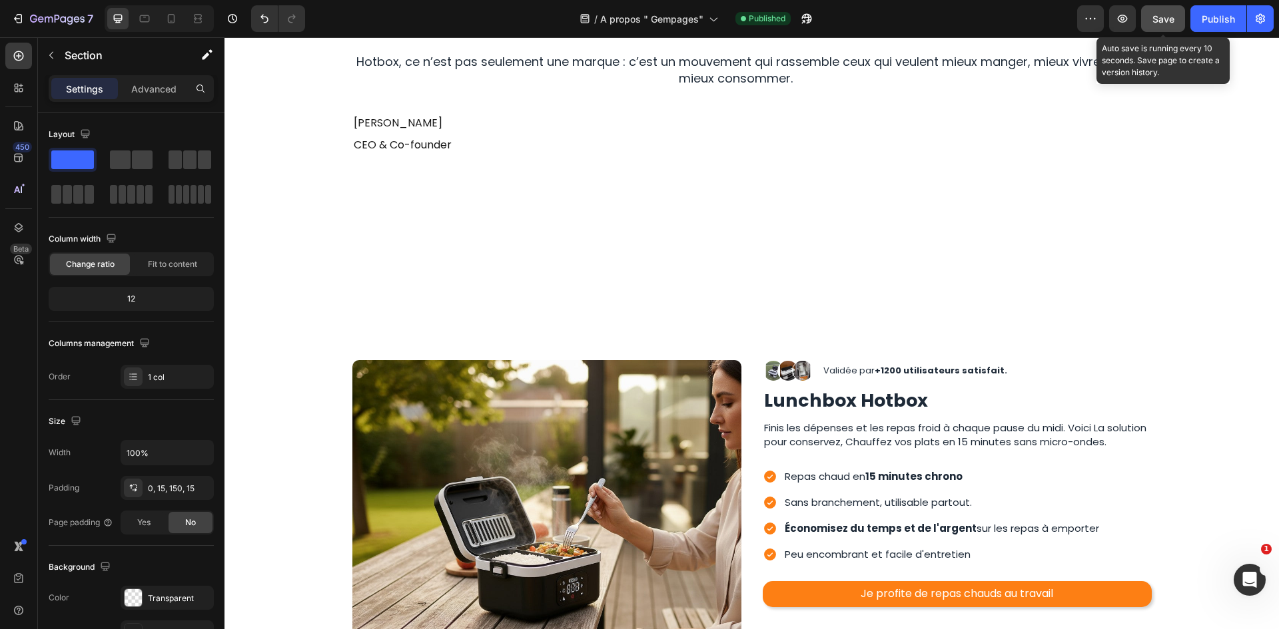
click at [1165, 16] on span "Save" at bounding box center [1163, 18] width 22 height 11
click at [1188, 10] on div "Preview Publish" at bounding box center [1175, 18] width 196 height 27
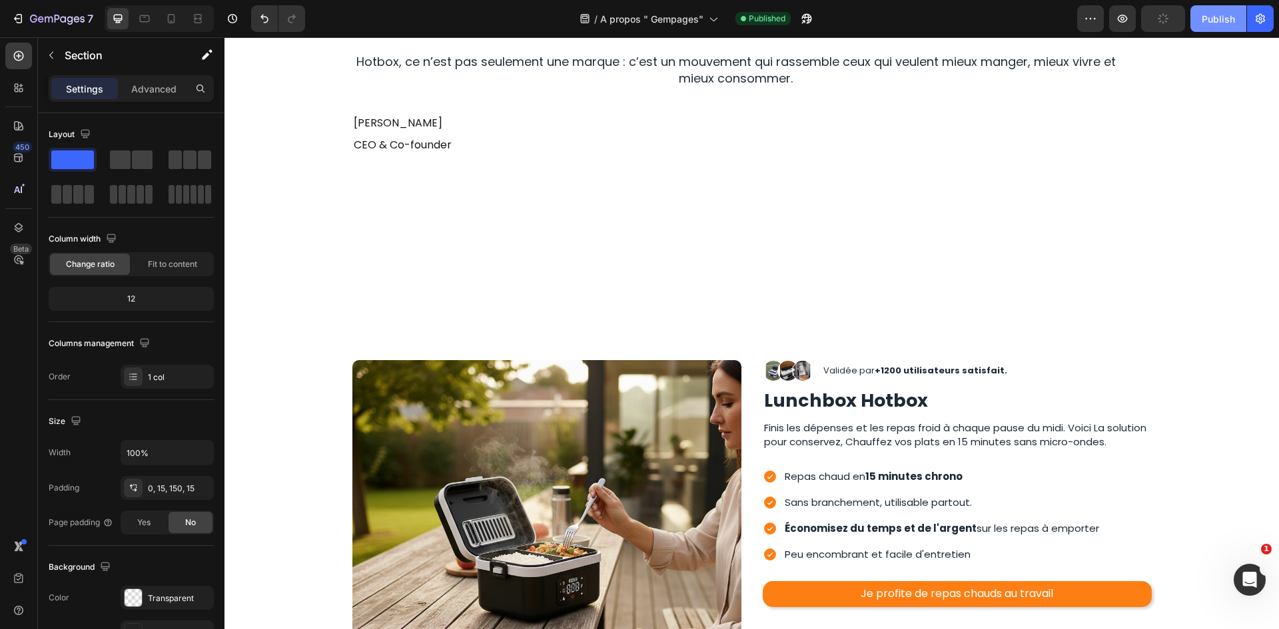
click at [1214, 10] on button "Publish" at bounding box center [1218, 18] width 56 height 27
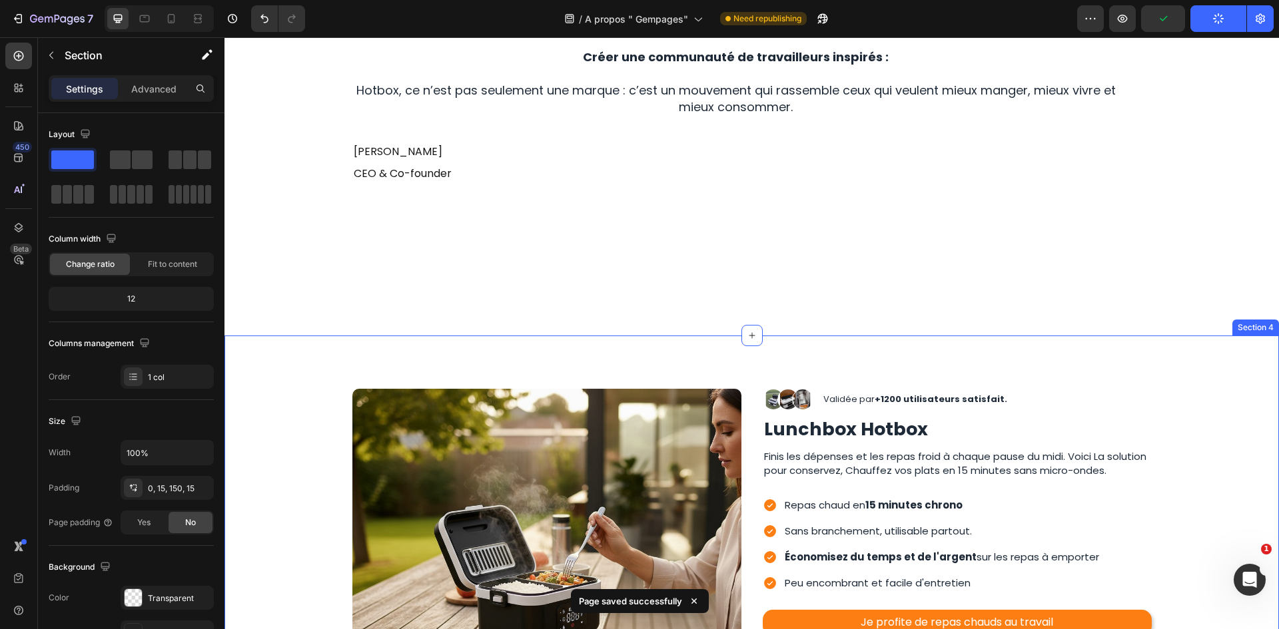
scroll to position [1684, 0]
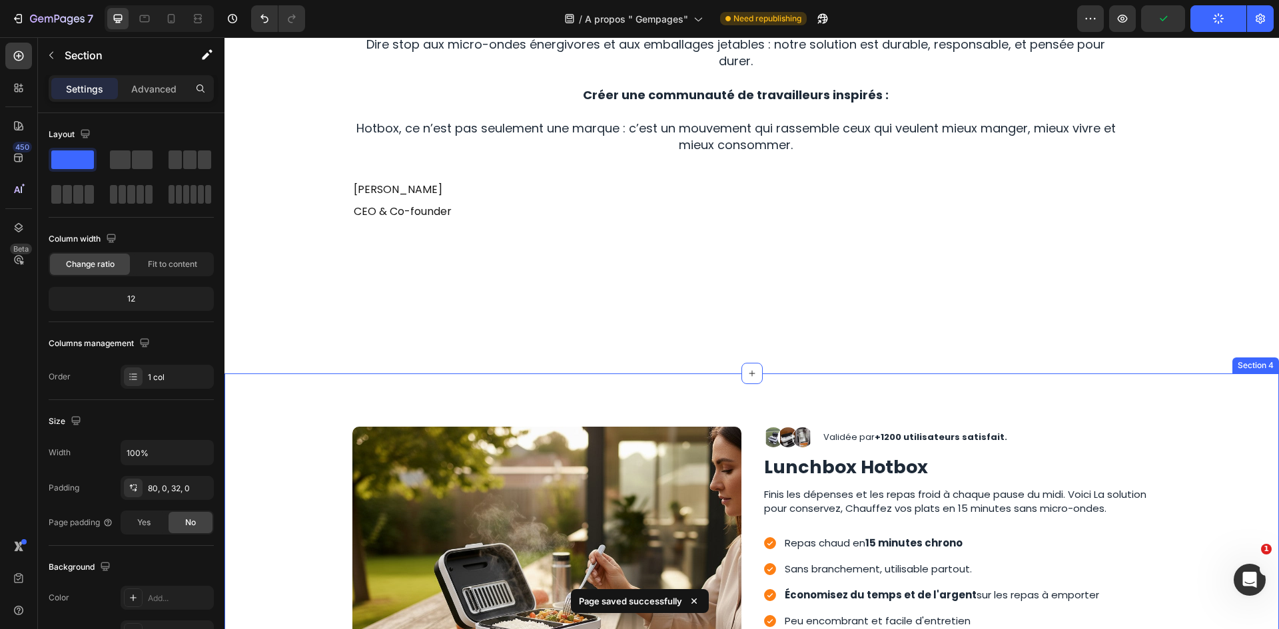
click at [693, 376] on div "Image Image Image Image Row Validée par +1200 utilisateurs satisfait. Text Bloc…" at bounding box center [751, 606] width 1054 height 464
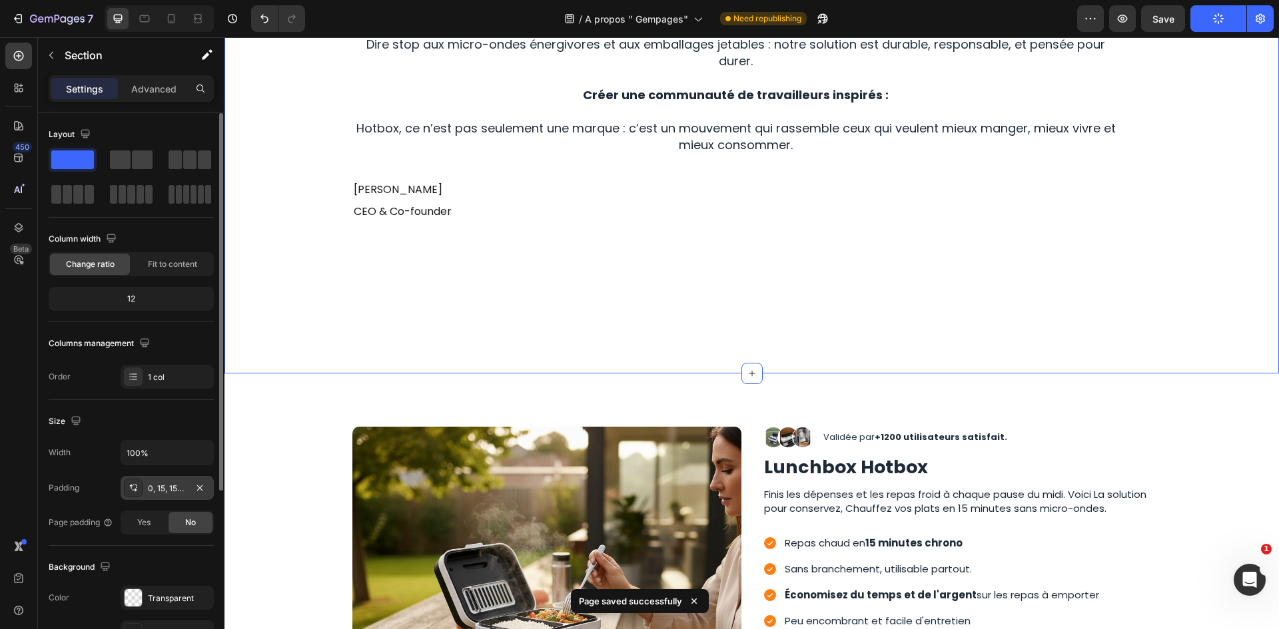
click at [157, 494] on div "0, 15, 150, 15" at bounding box center [167, 489] width 39 height 12
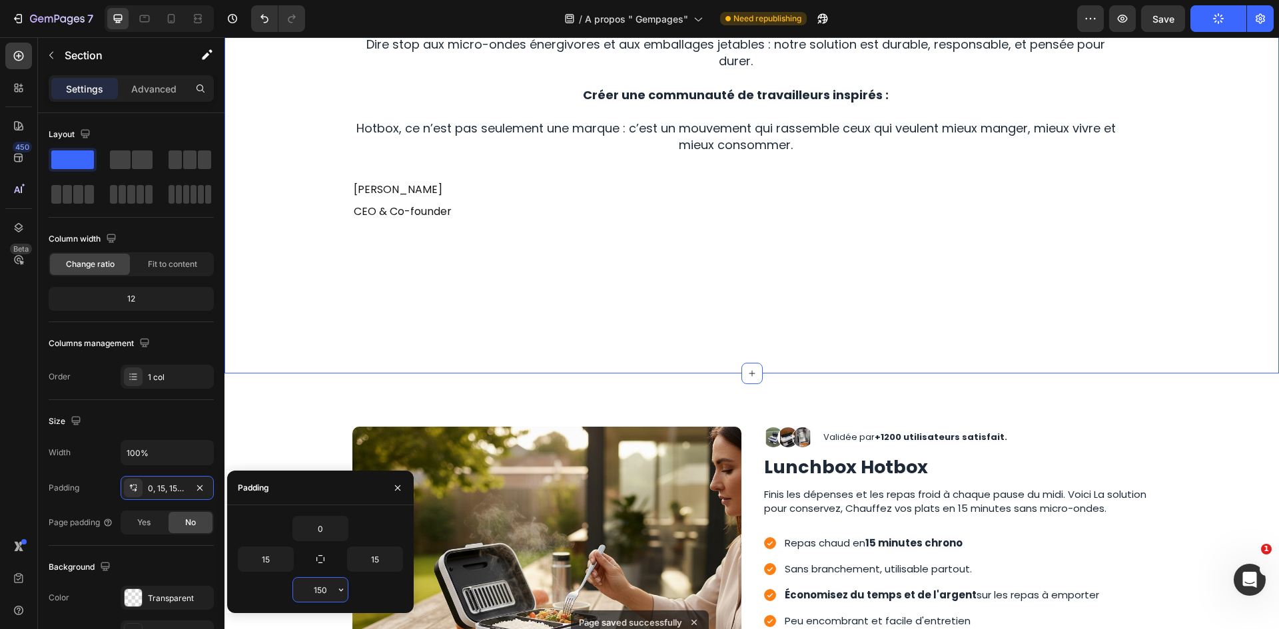
click at [303, 587] on input "150" at bounding box center [320, 590] width 55 height 24
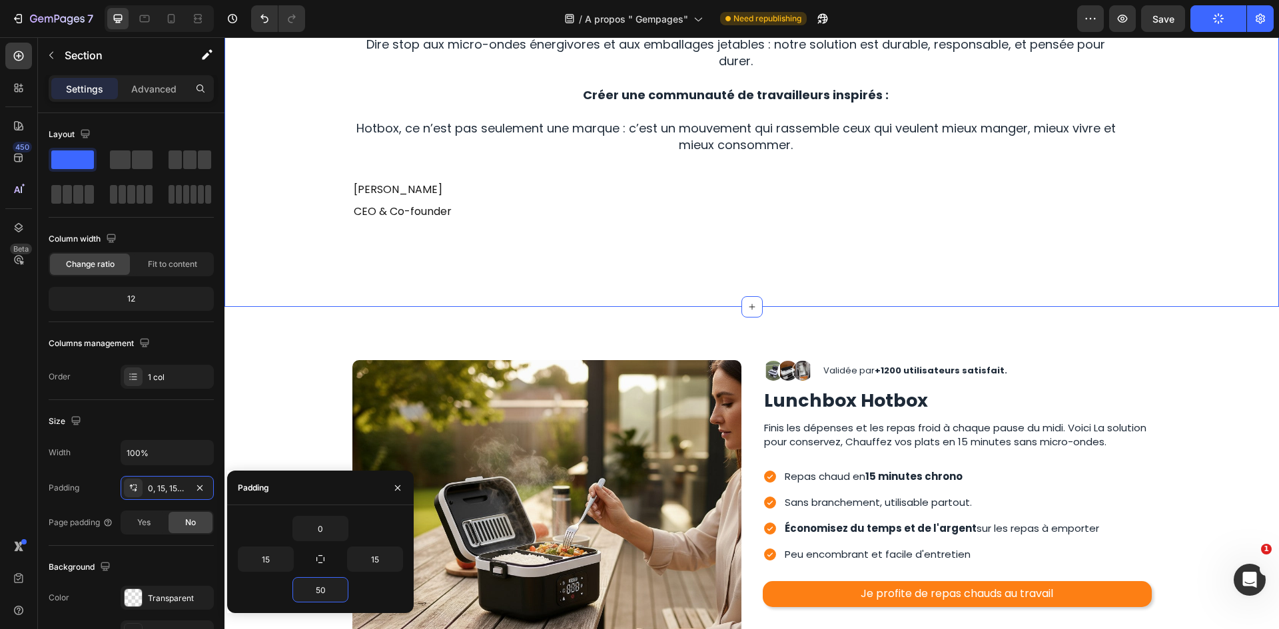
type input "5"
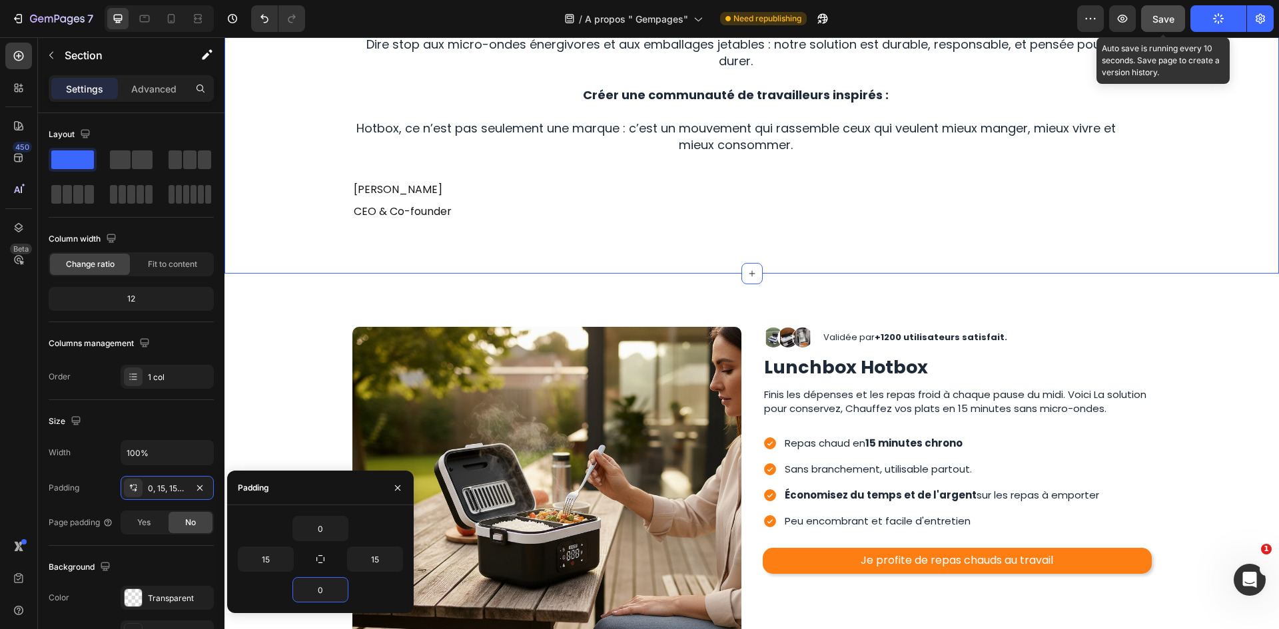
click at [1153, 9] on button "Save" at bounding box center [1163, 18] width 44 height 27
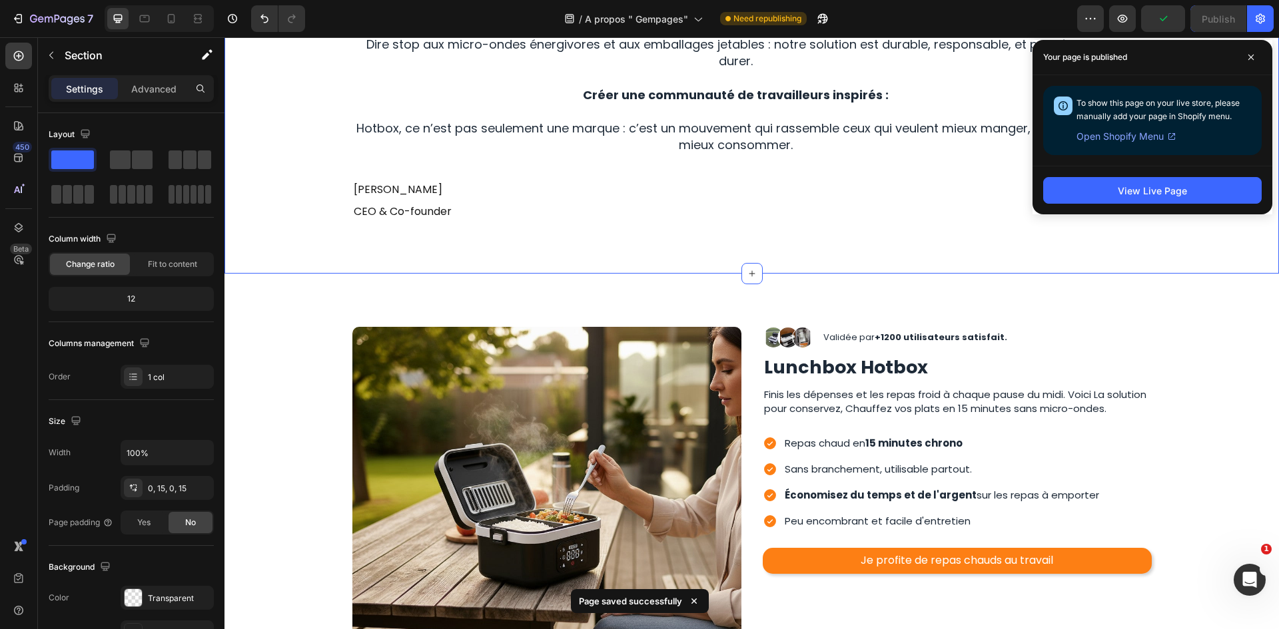
drag, startPoint x: 1231, startPoint y: 33, endPoint x: 1222, endPoint y: 27, distance: 10.5
click at [1230, 31] on div "7 Version history / A propos " Gempages" Need republishing Preview Publish" at bounding box center [639, 19] width 1279 height 38
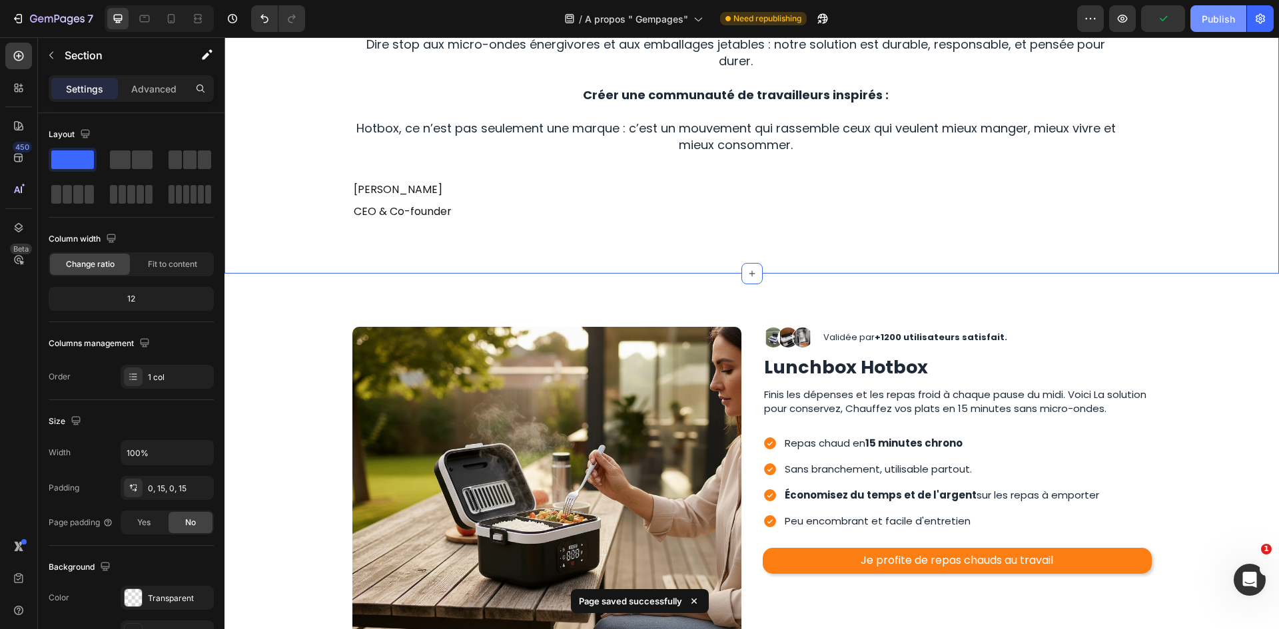
click at [1222, 27] on button "Publish" at bounding box center [1218, 18] width 56 height 27
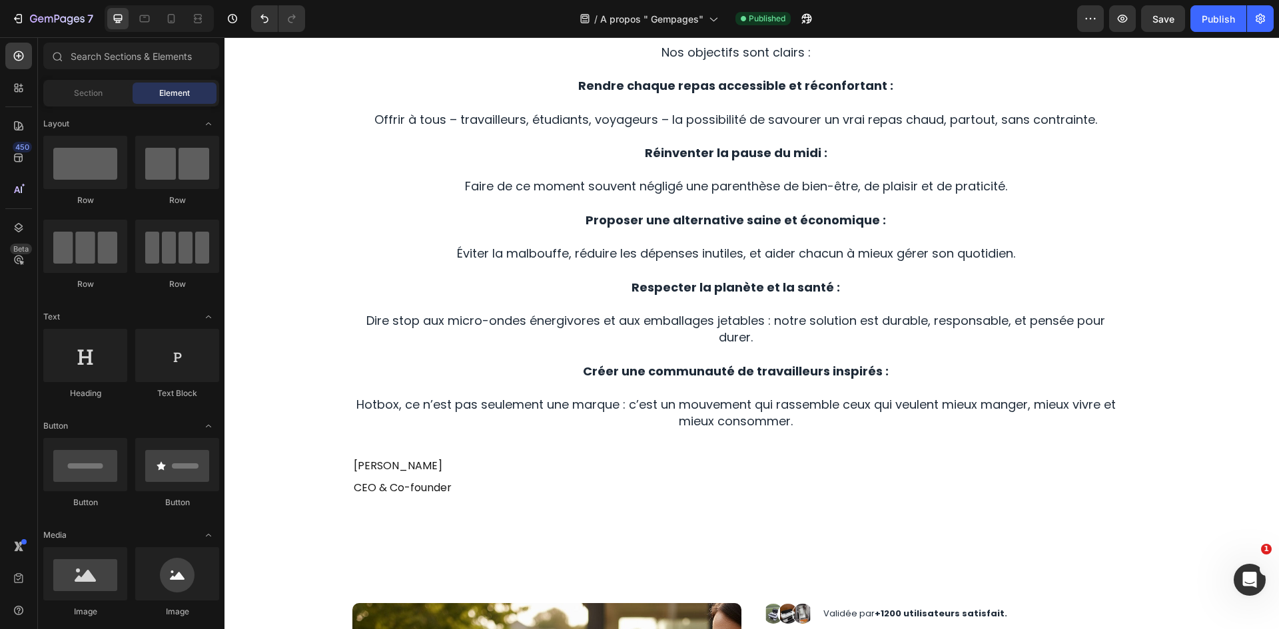
scroll to position [1983, 0]
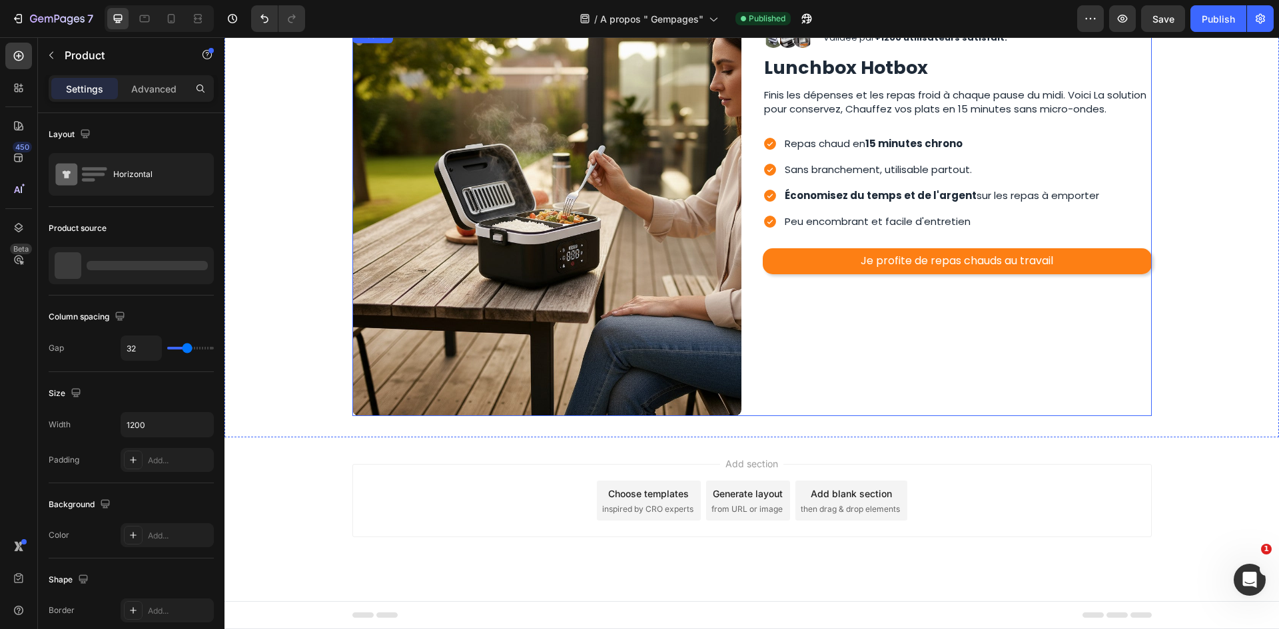
click at [1056, 411] on div "Image Image Image Row Validée par +1200 utilisateurs satisfait. Text Block Row …" at bounding box center [957, 221] width 389 height 389
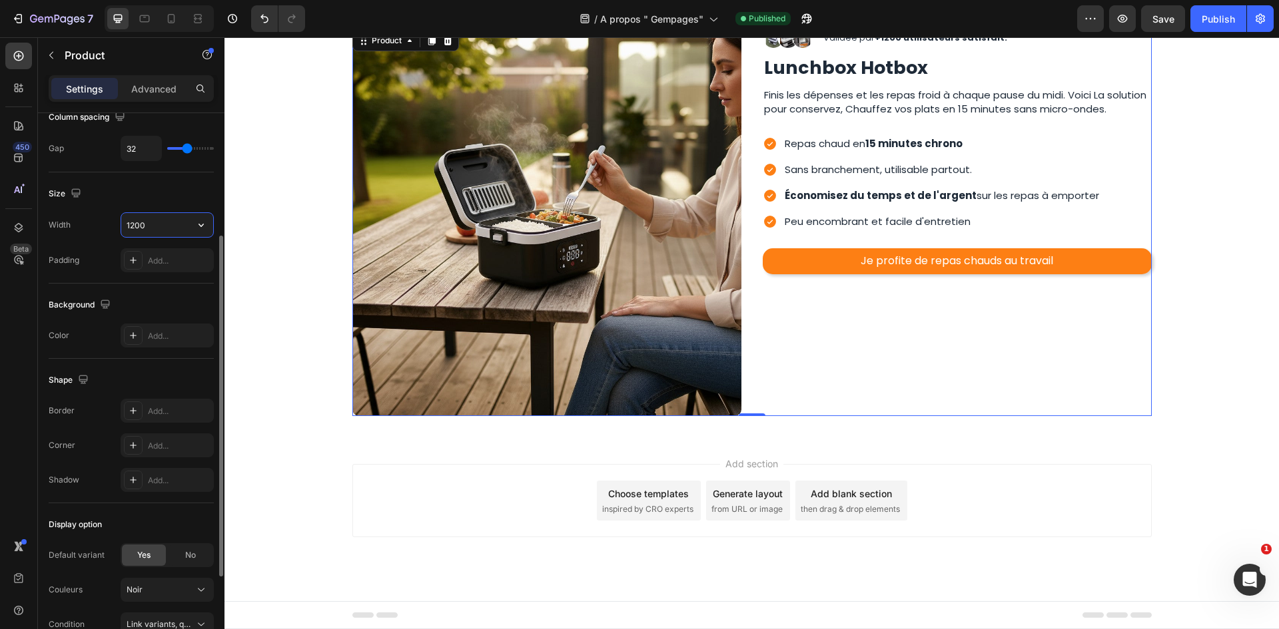
click at [161, 232] on input "1200" at bounding box center [167, 225] width 92 height 24
click at [192, 230] on button "button" at bounding box center [201, 225] width 24 height 24
click at [161, 253] on p "Full 100%" at bounding box center [164, 259] width 76 height 12
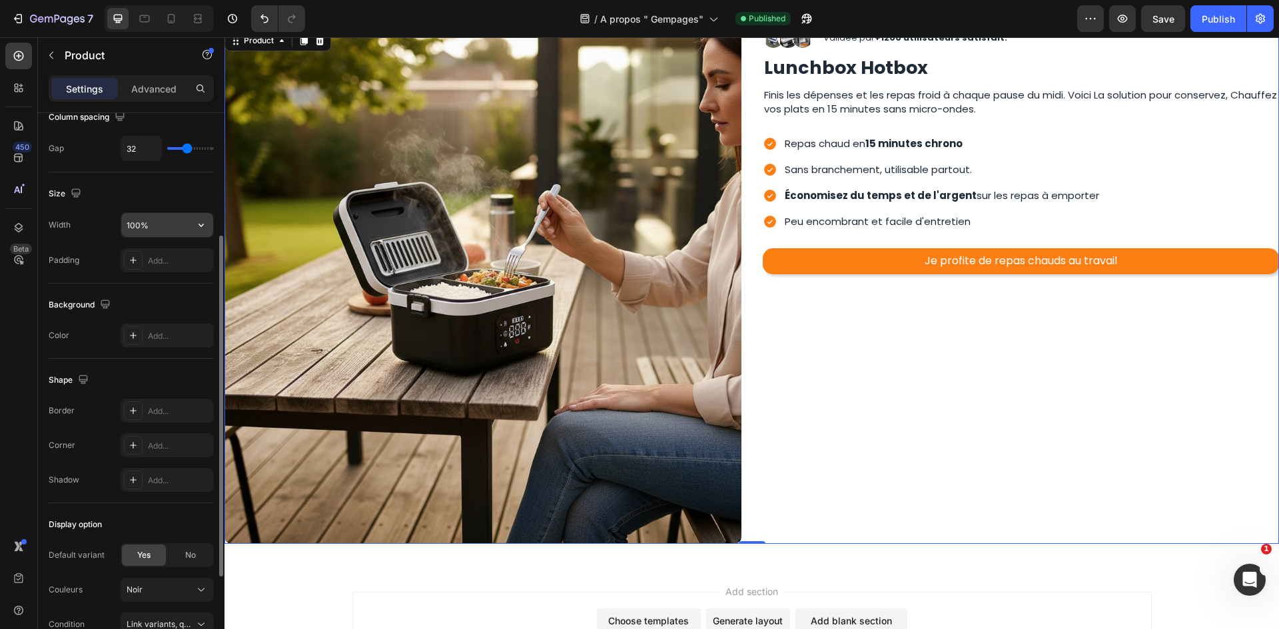
click at [188, 217] on input "100%" at bounding box center [167, 225] width 92 height 24
click at [193, 217] on button "button" at bounding box center [201, 225] width 24 height 24
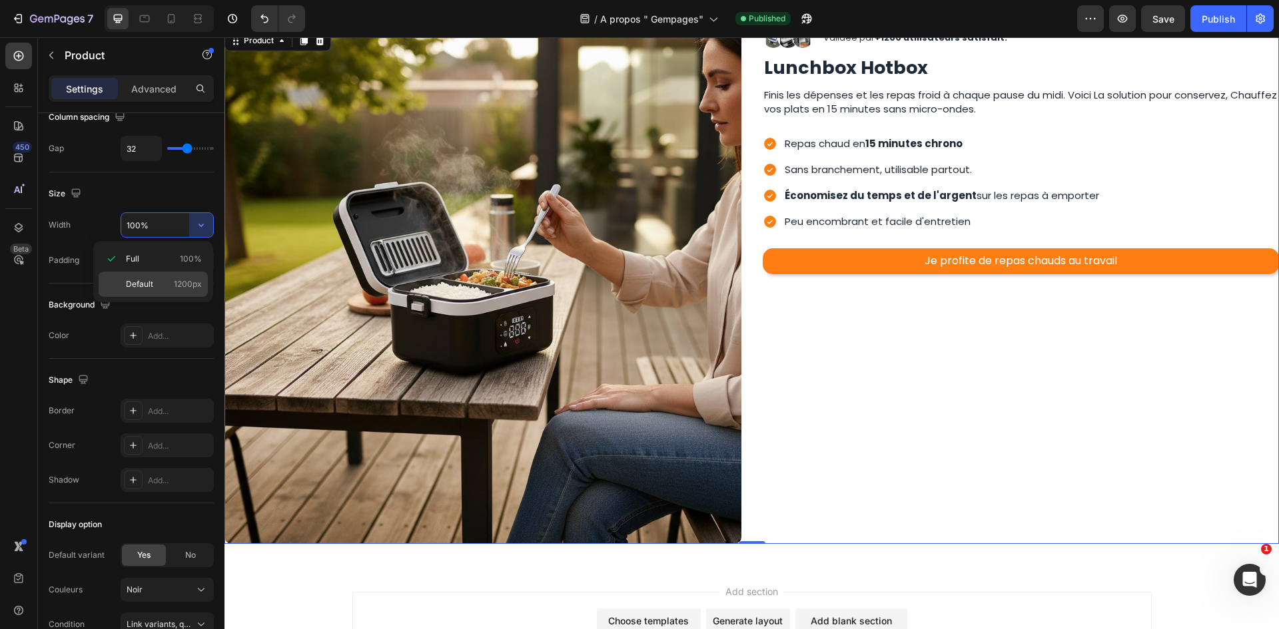
click at [147, 276] on div "Default 1200px" at bounding box center [153, 284] width 109 height 25
type input "1200"
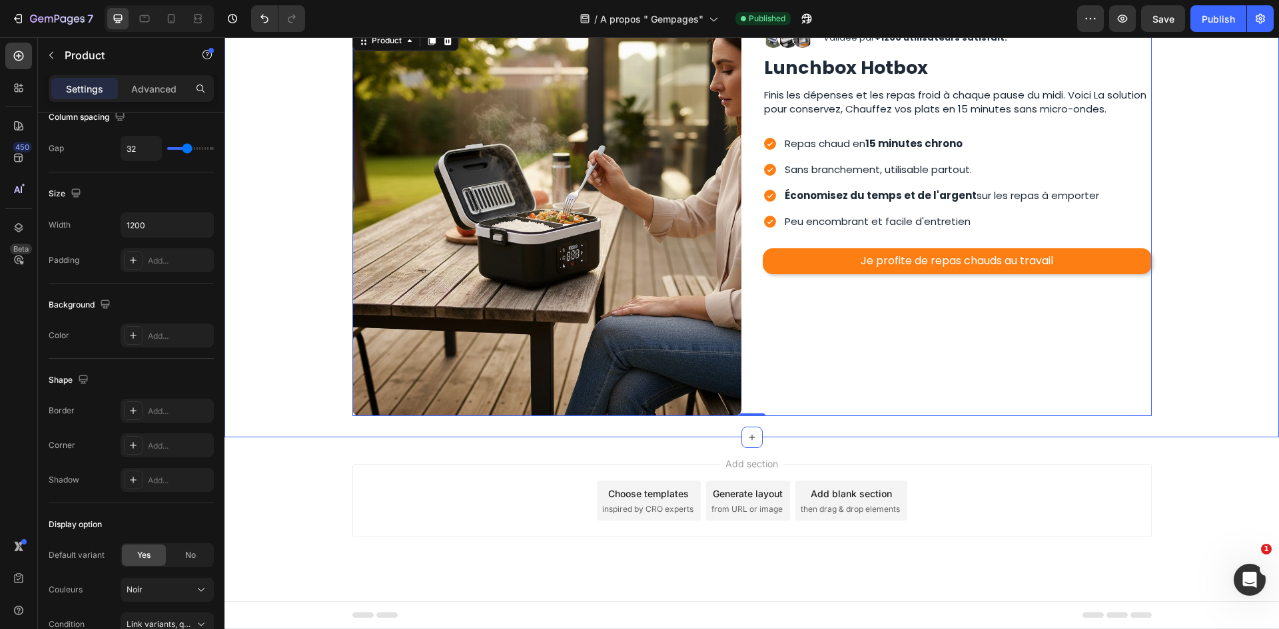
click at [1002, 436] on div "Image Image Image Image Row Validée par +1200 utilisateurs satisfait. Text Bloc…" at bounding box center [751, 206] width 1054 height 464
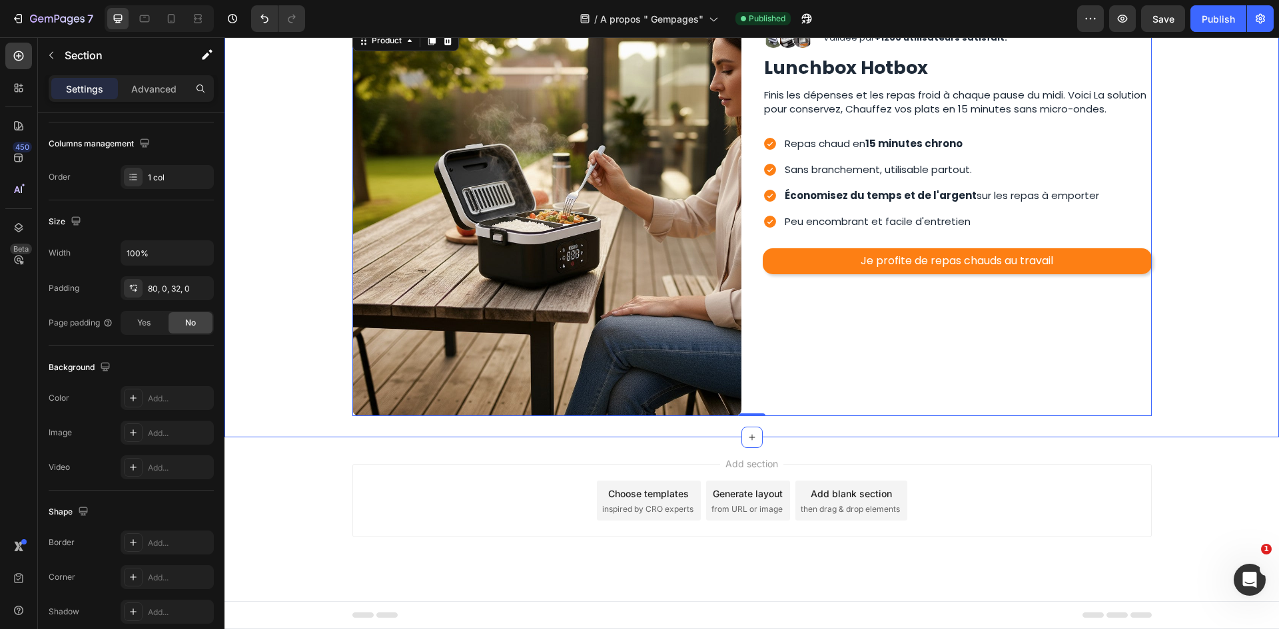
scroll to position [0, 0]
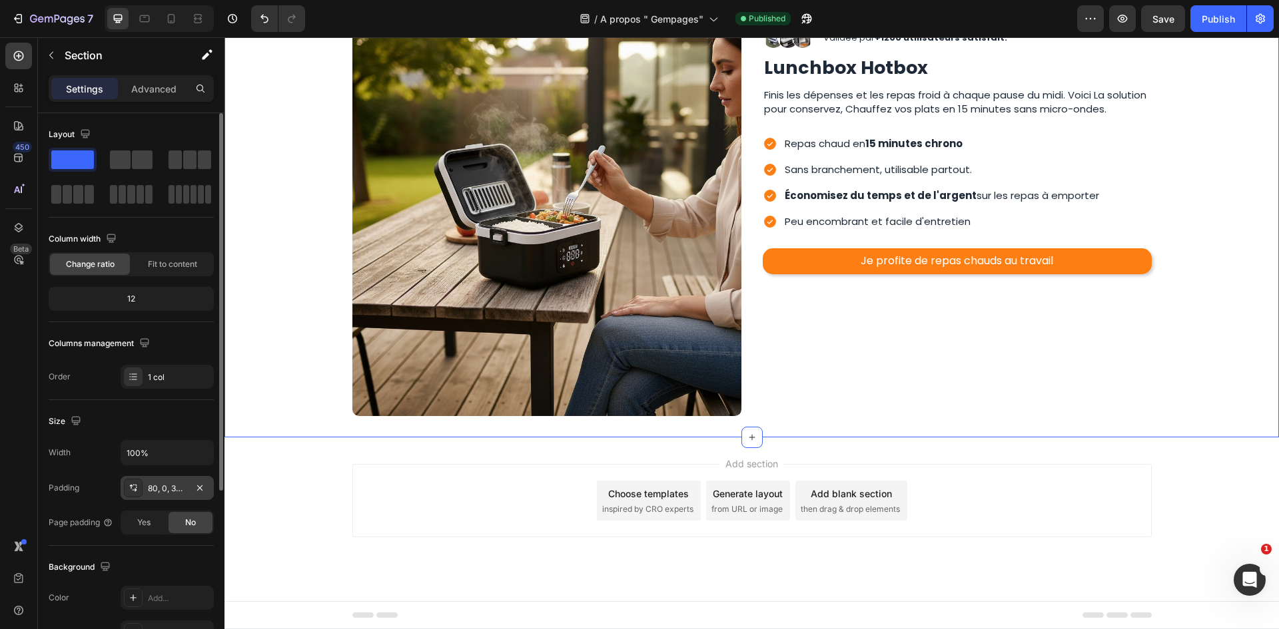
click at [172, 483] on div "80, 0, 32, 0" at bounding box center [167, 489] width 39 height 12
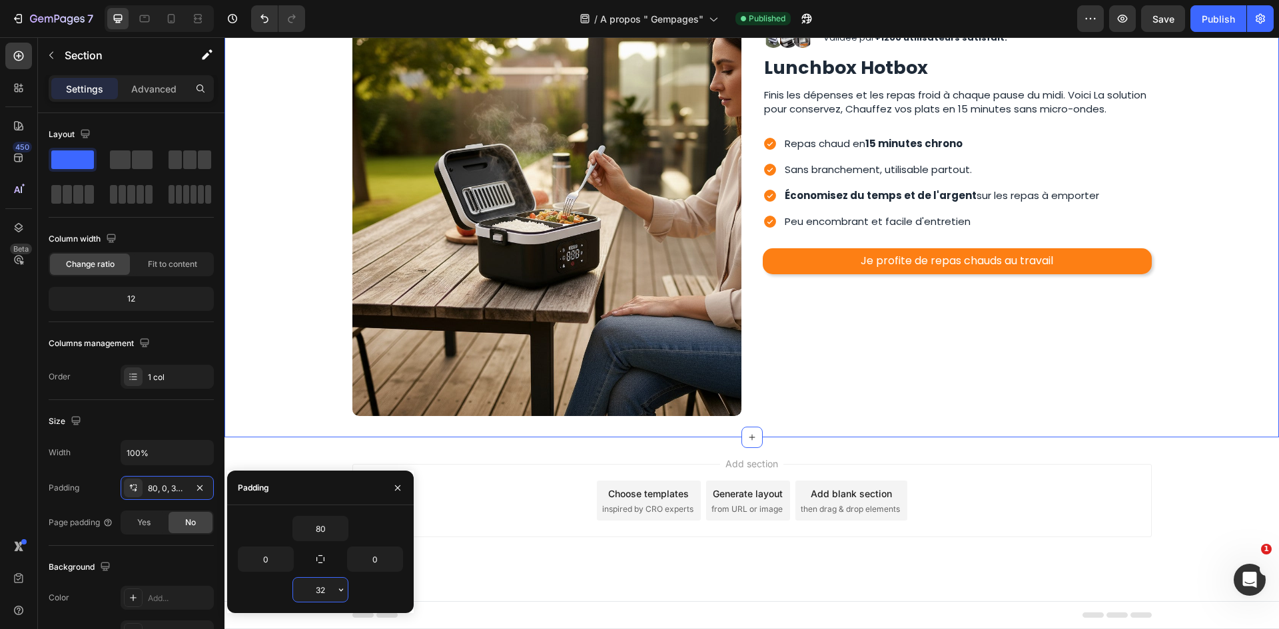
click at [306, 587] on input "32" at bounding box center [320, 590] width 55 height 24
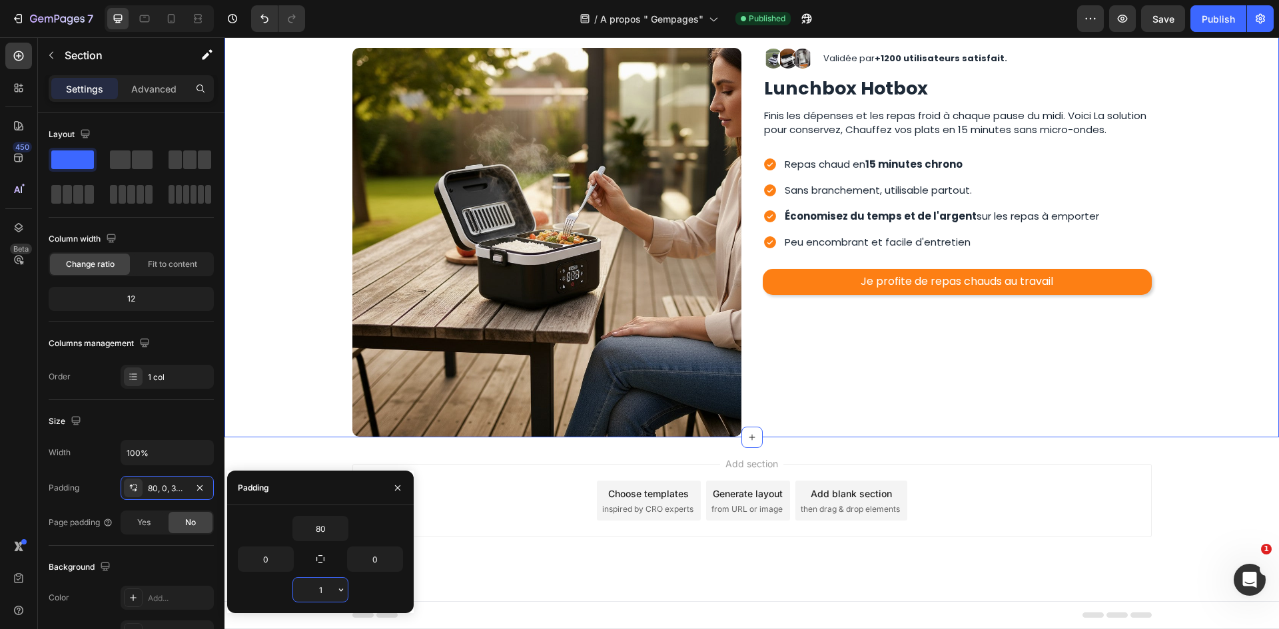
scroll to position [1963, 0]
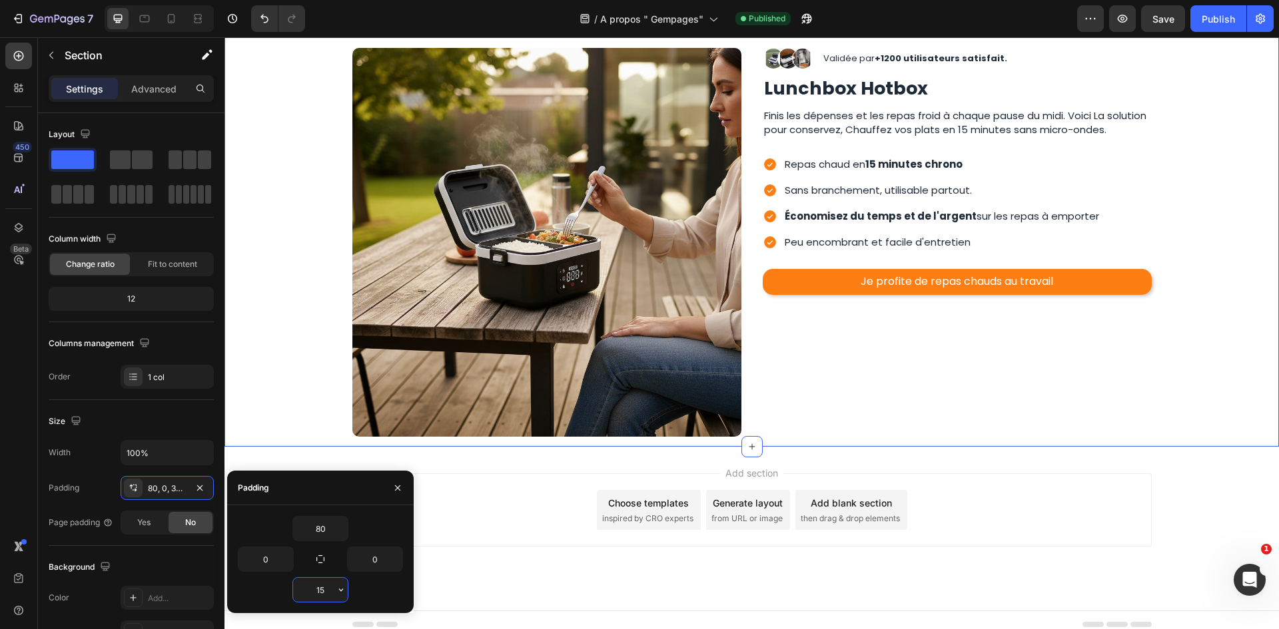
type input "150"
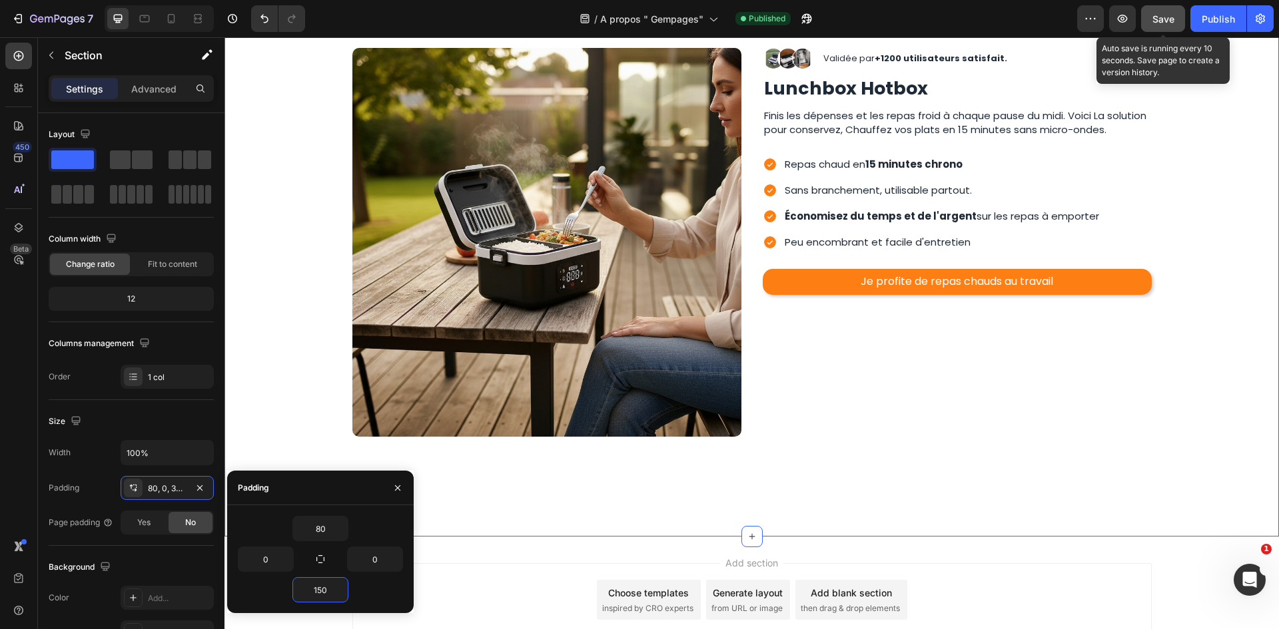
click at [1158, 25] on div "Save" at bounding box center [1163, 19] width 22 height 14
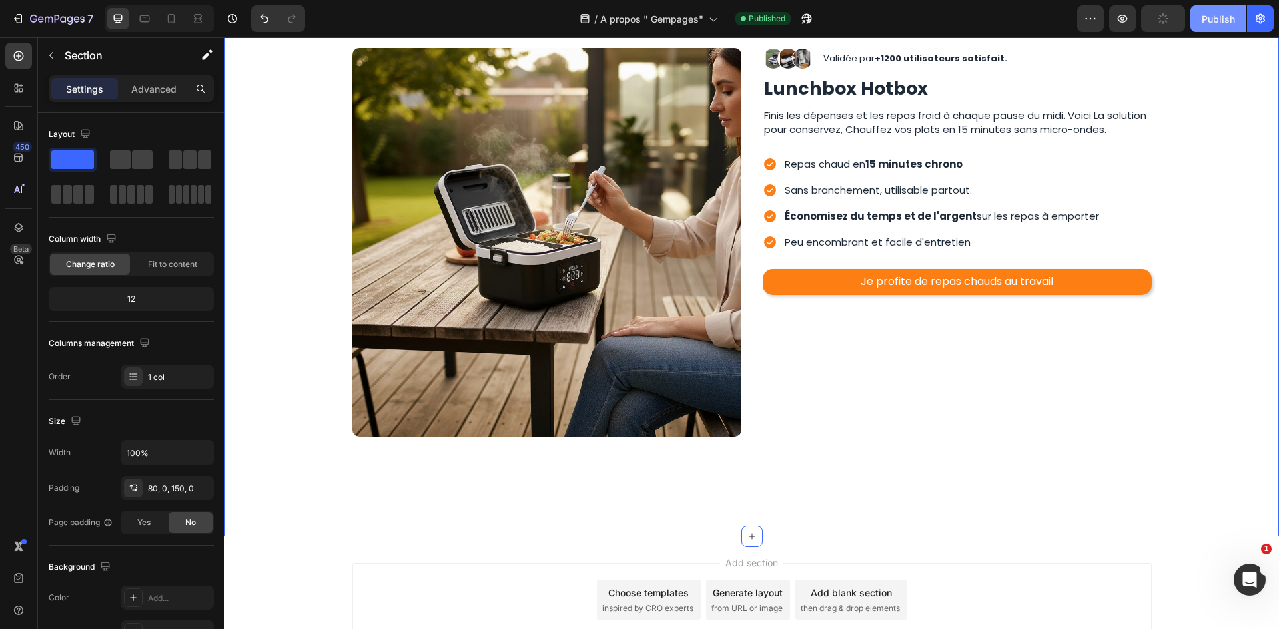
click at [1230, 24] on div "Publish" at bounding box center [1217, 19] width 33 height 14
drag, startPoint x: 591, startPoint y: 1, endPoint x: 1213, endPoint y: 15, distance: 622.9
click at [1213, 15] on icon "button" at bounding box center [1218, 18] width 14 height 14
click at [1213, 19] on icon "button" at bounding box center [1218, 18] width 15 height 15
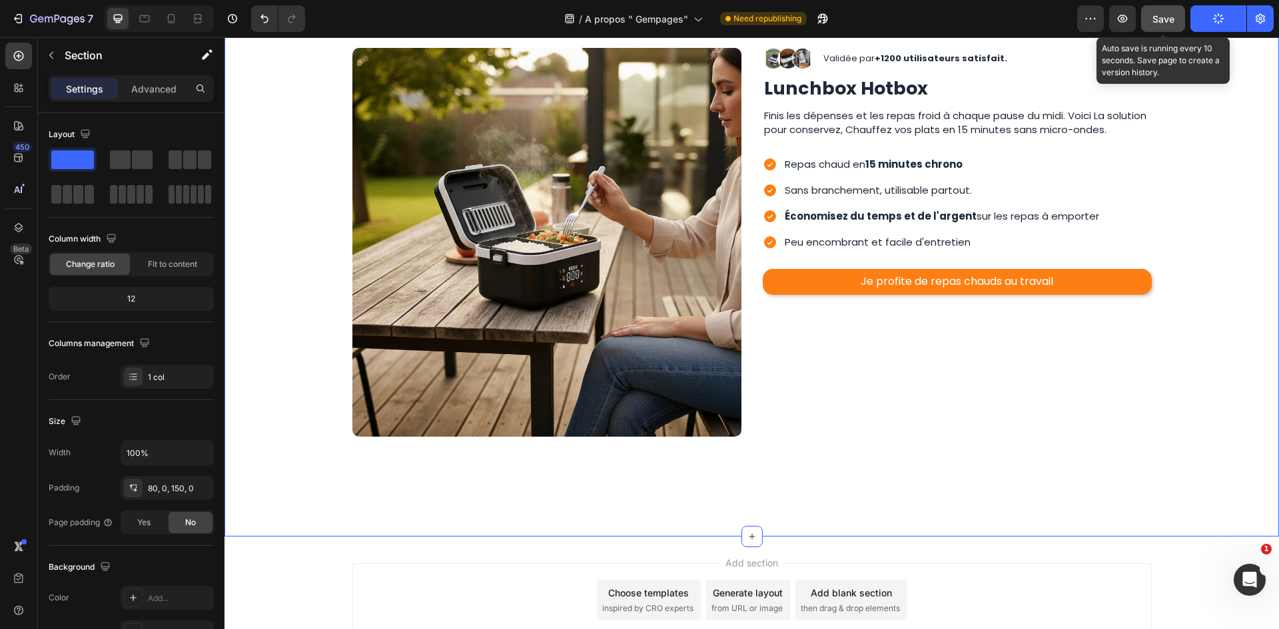
click at [1172, 26] on button "Save" at bounding box center [1163, 18] width 44 height 27
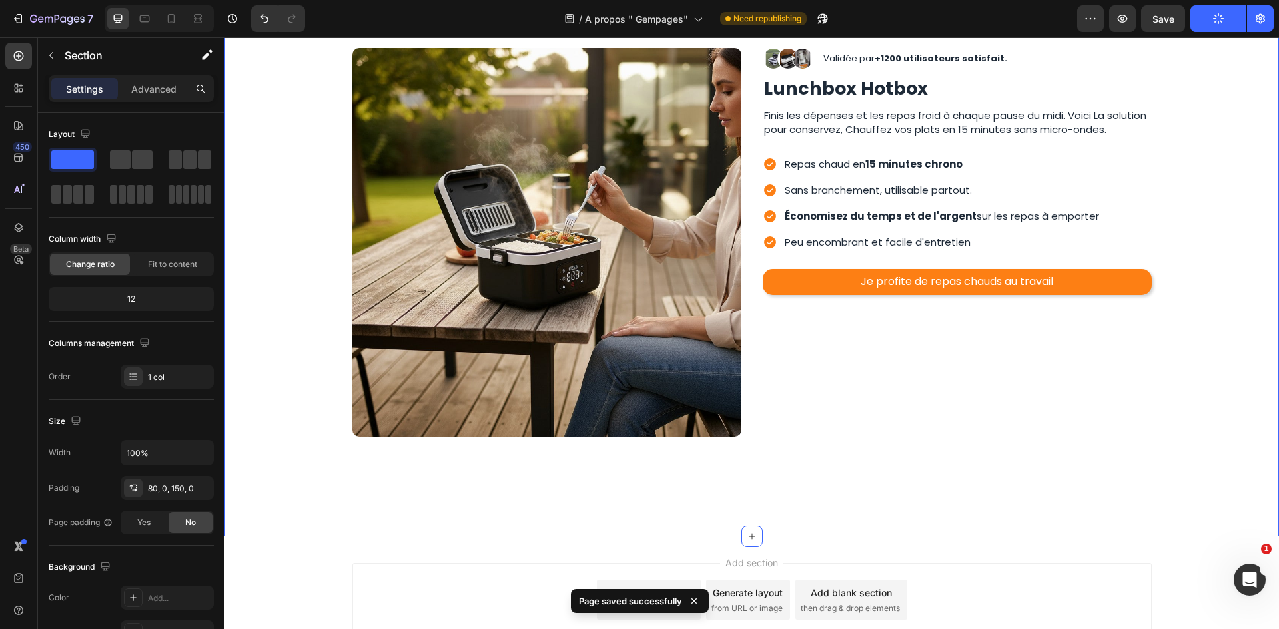
click at [1225, 11] on button "Publish" at bounding box center [1218, 18] width 56 height 27
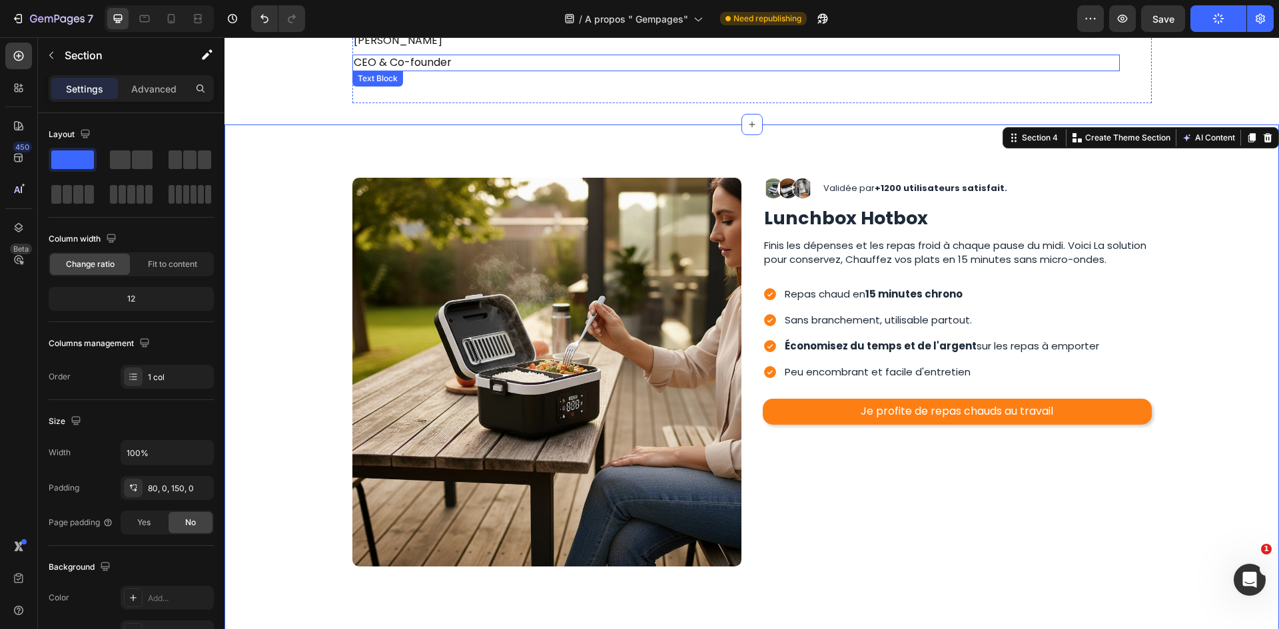
scroll to position [1830, 0]
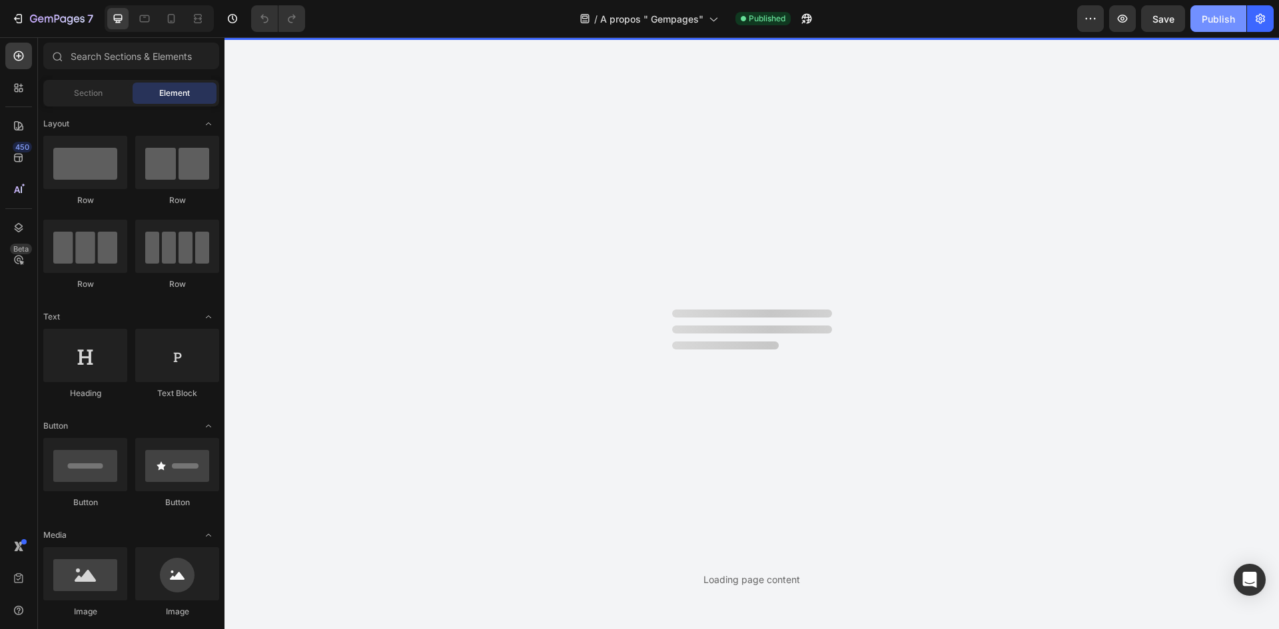
click at [1171, 23] on span "Save" at bounding box center [1163, 18] width 22 height 11
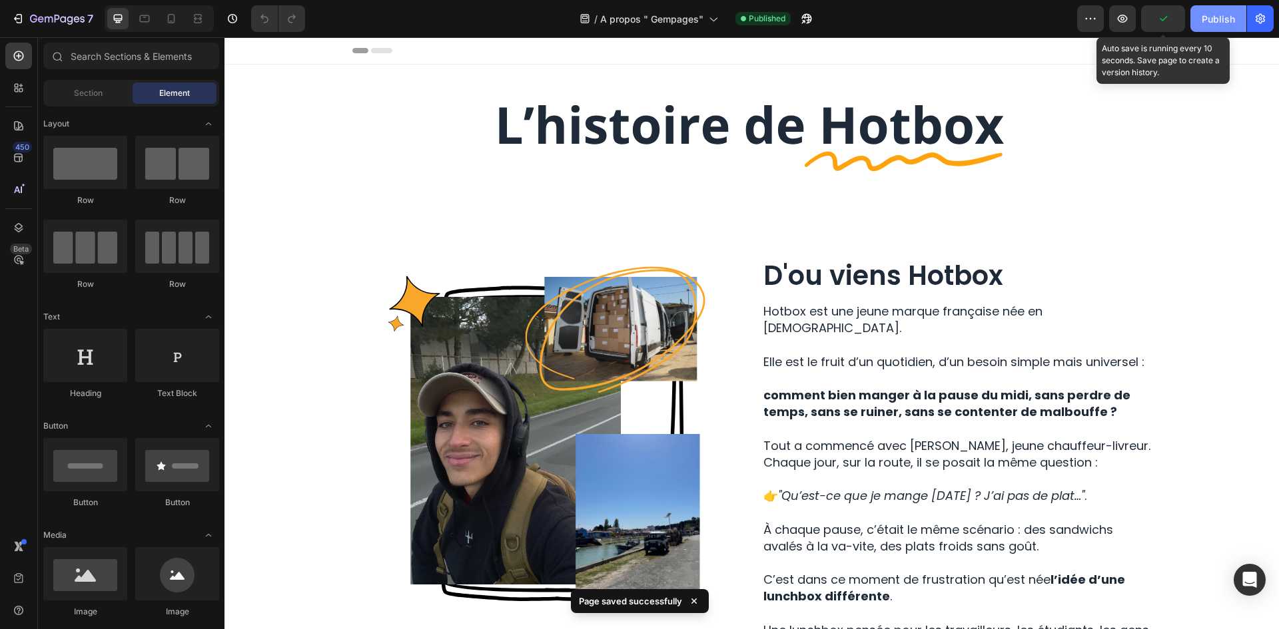
click at [1195, 20] on button "Publish" at bounding box center [1218, 18] width 56 height 27
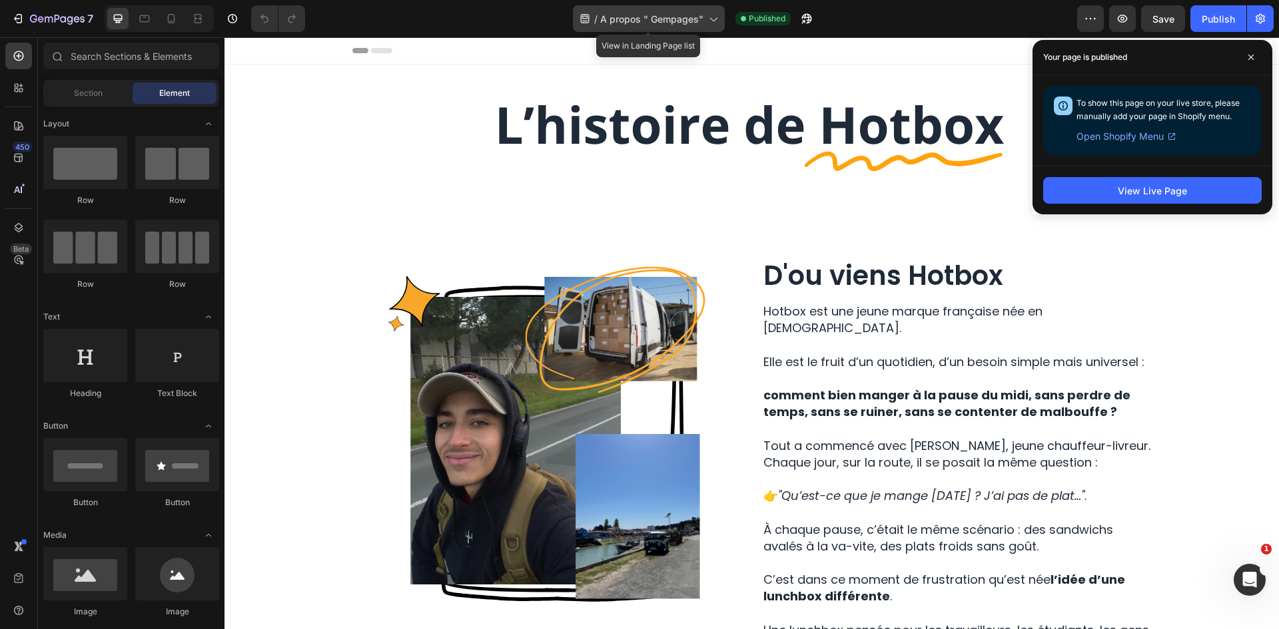
click at [631, 20] on span "A propos " Gempages"" at bounding box center [651, 19] width 103 height 14
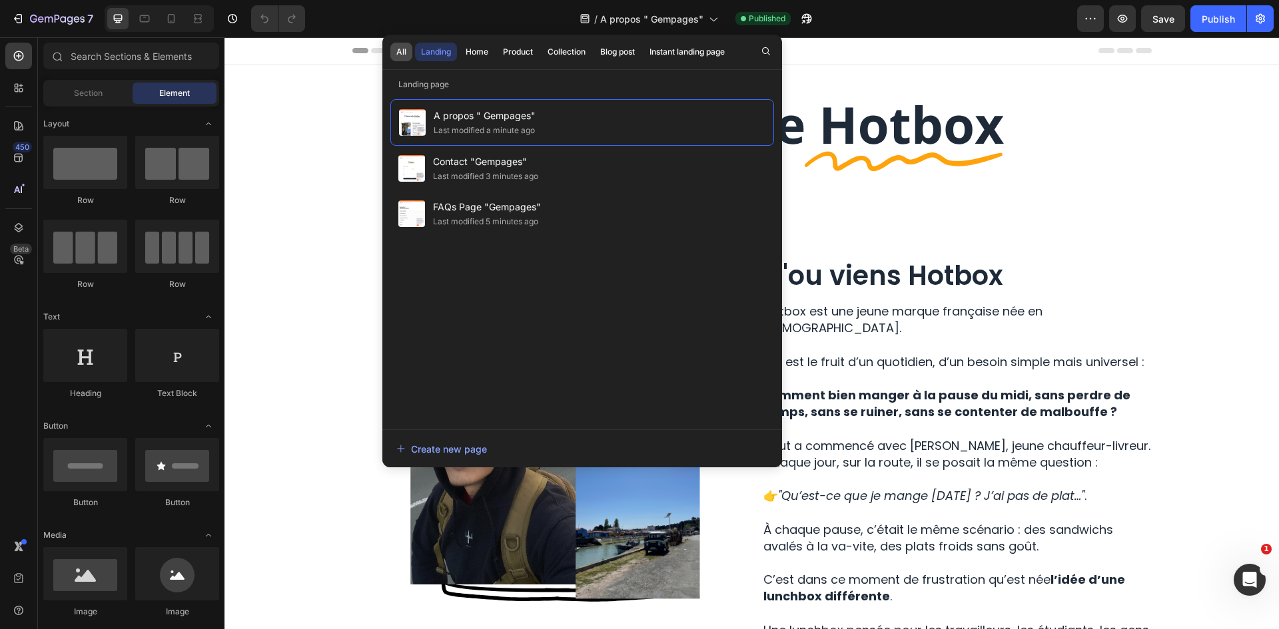
click at [394, 54] on button "All" at bounding box center [401, 52] width 22 height 19
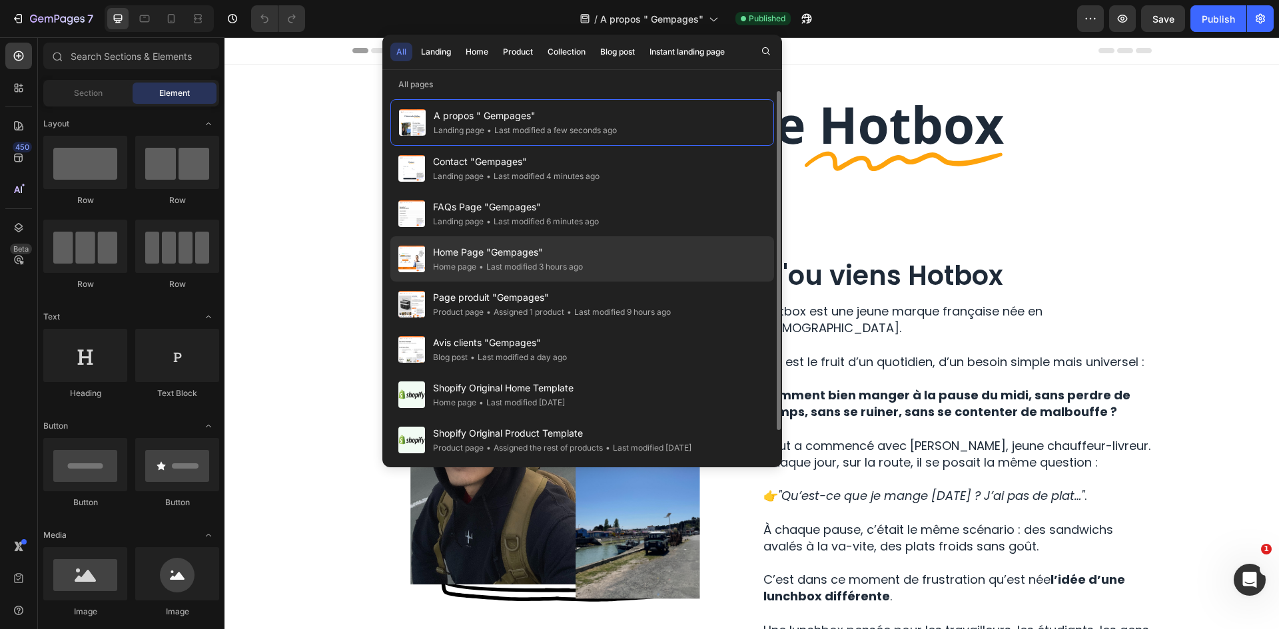
click at [530, 270] on div "• Last modified 3 hours ago" at bounding box center [529, 266] width 107 height 13
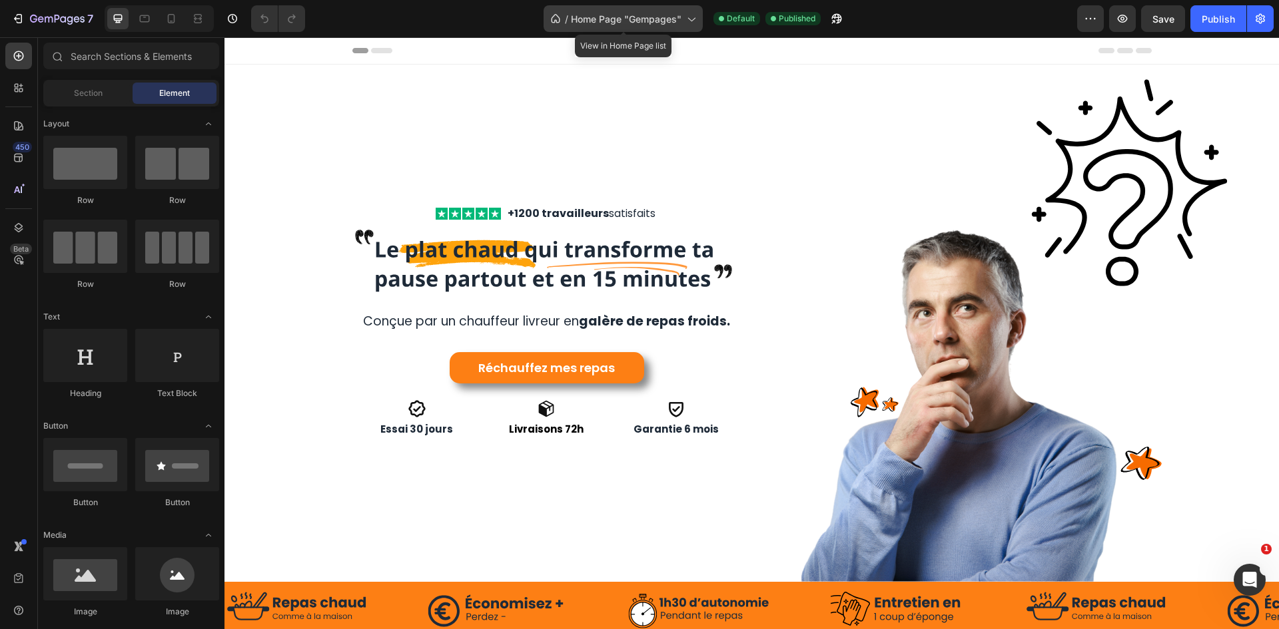
click at [596, 27] on div "/ Home Page "Gempages"" at bounding box center [622, 18] width 159 height 27
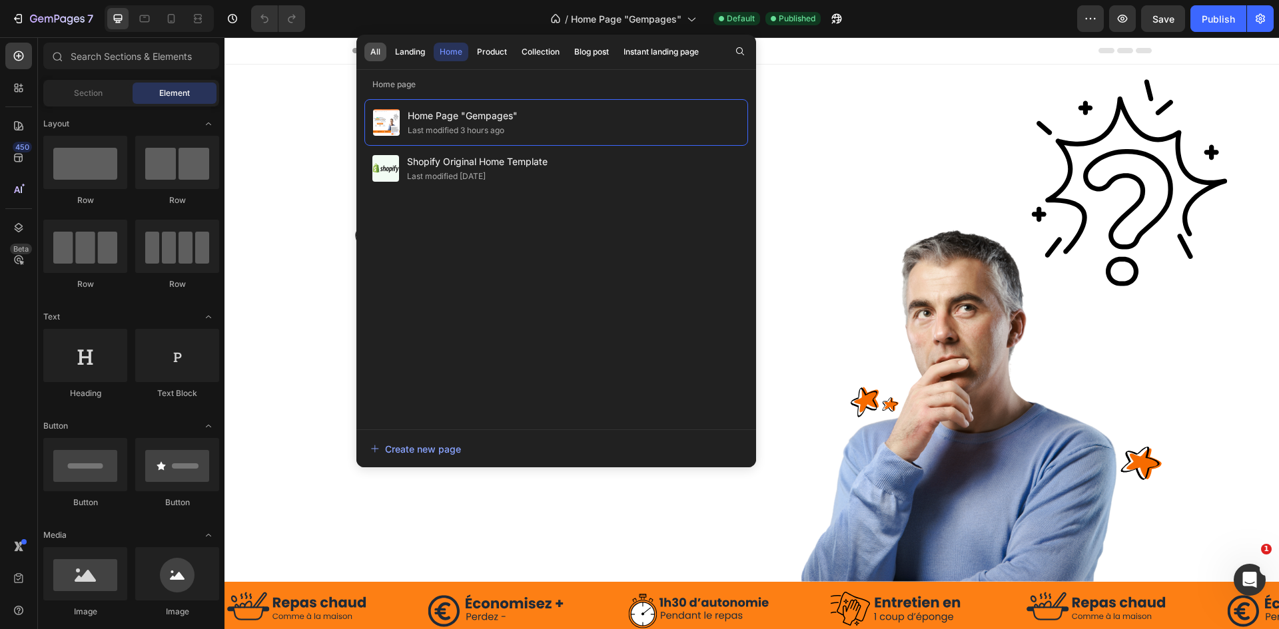
click at [376, 53] on div "All" at bounding box center [375, 52] width 10 height 12
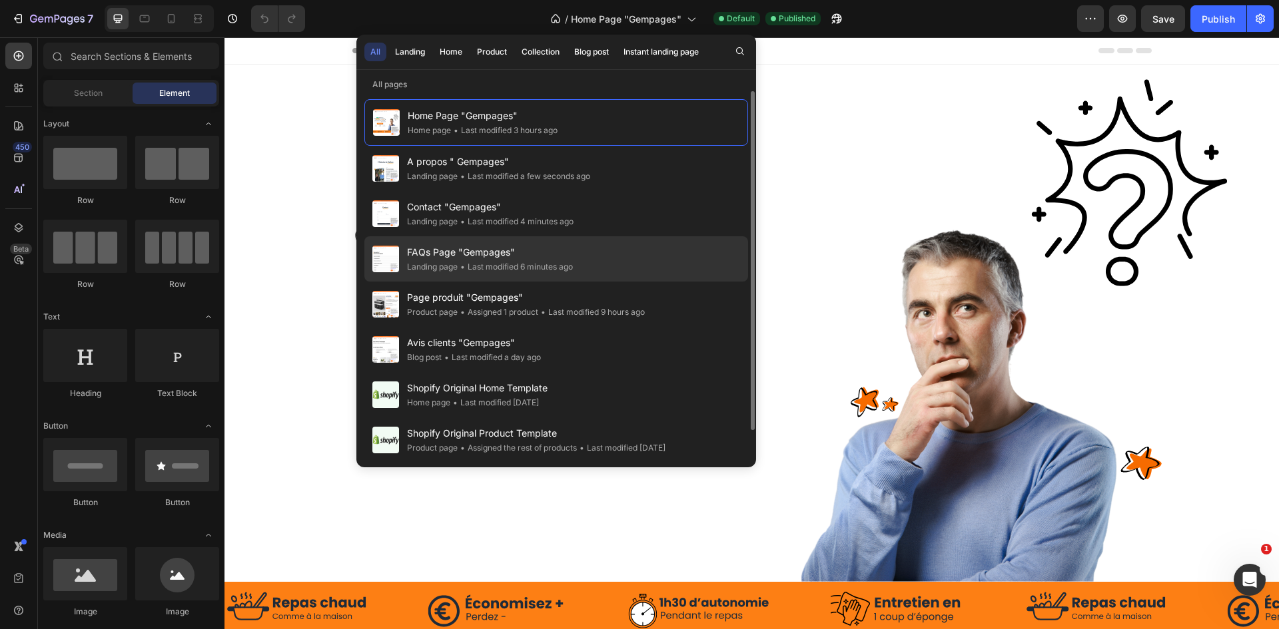
click at [625, 260] on div "FAQs Page "Gempages" Landing page • Last modified 6 minutes ago" at bounding box center [556, 258] width 384 height 45
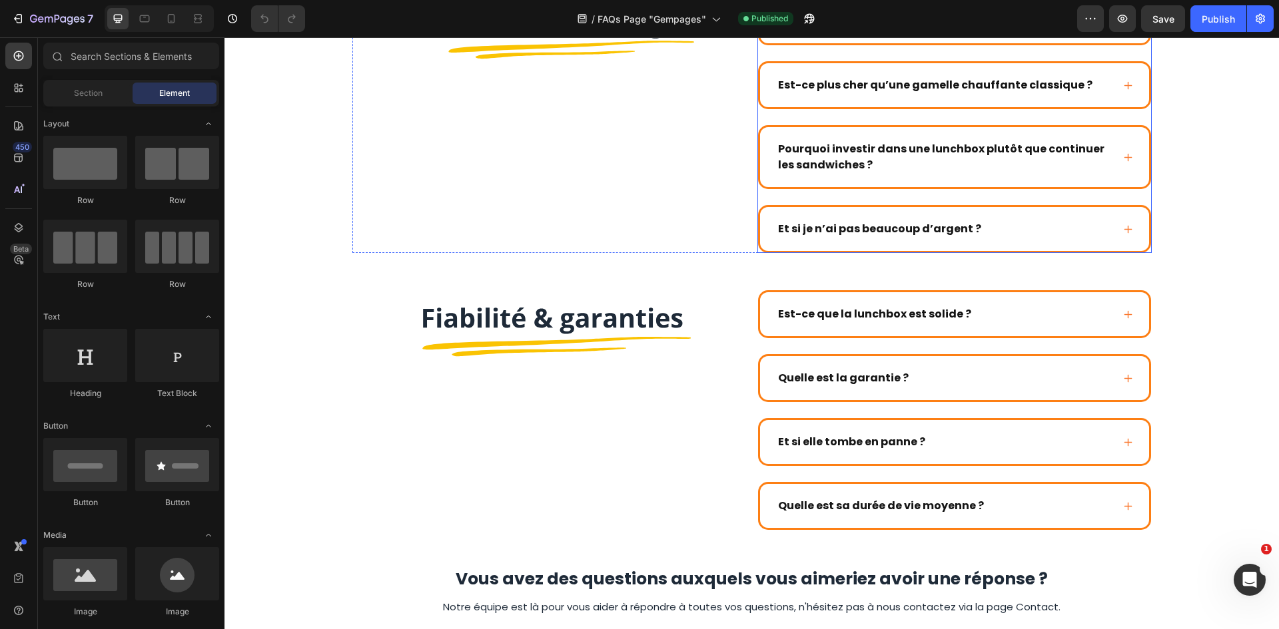
scroll to position [1600, 0]
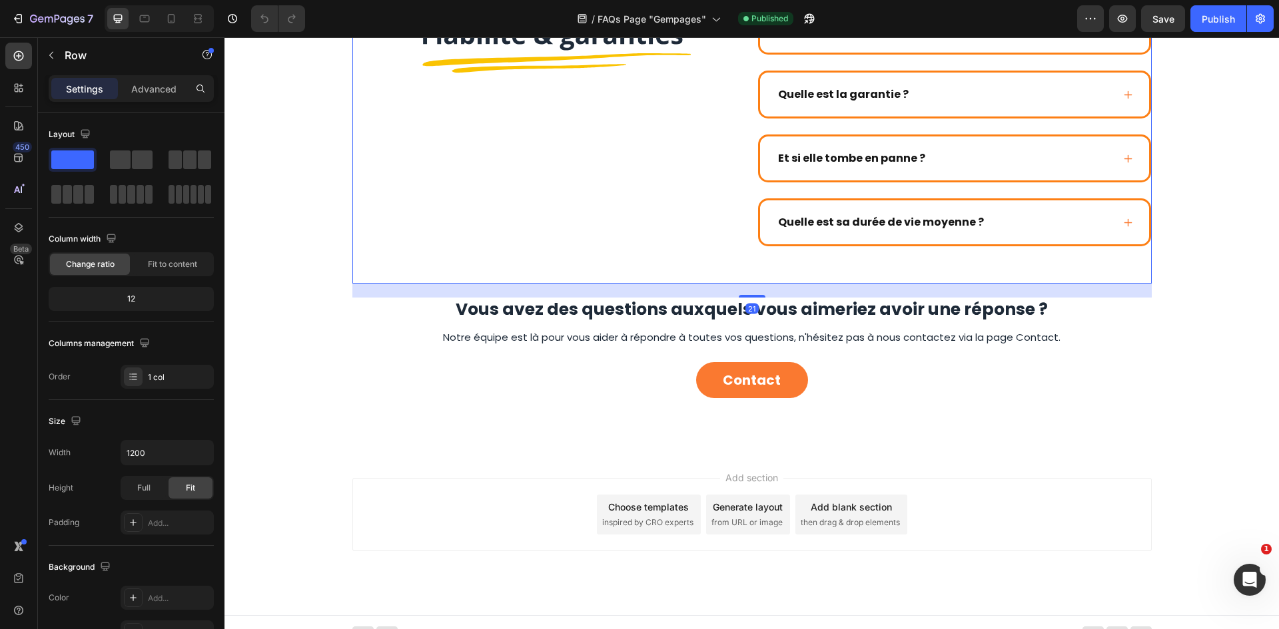
drag, startPoint x: 749, startPoint y: 281, endPoint x: 953, endPoint y: 336, distance: 211.8
click at [751, 298] on div at bounding box center [752, 296] width 27 height 3
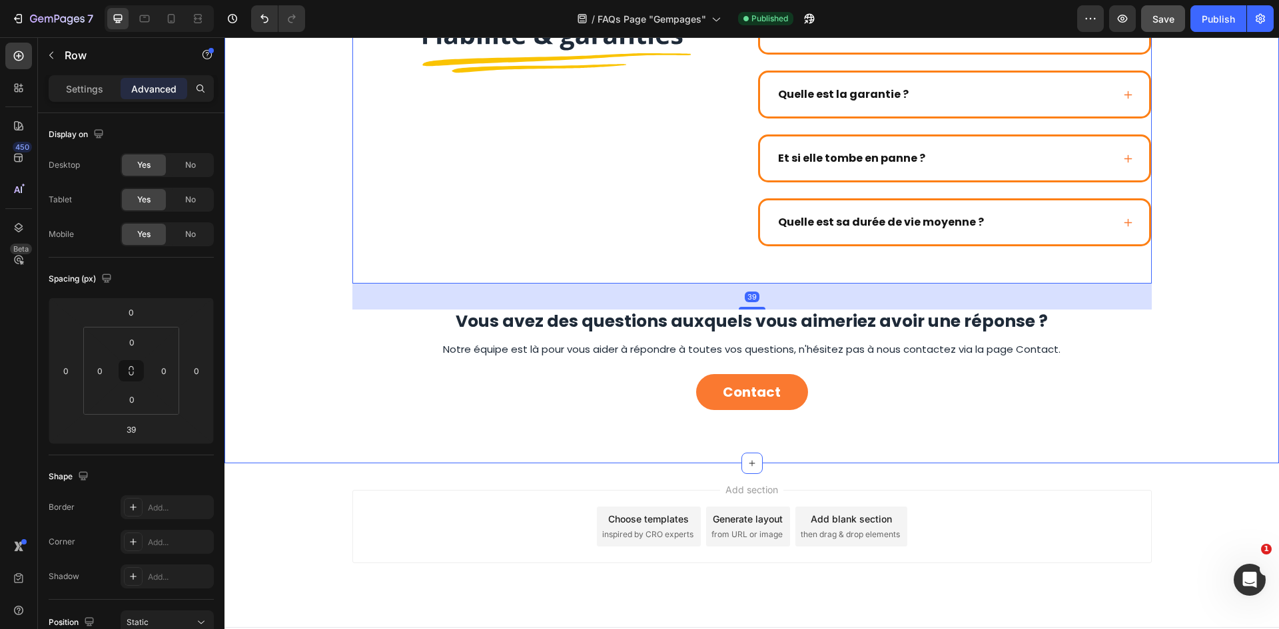
click at [1168, 26] on button "Save" at bounding box center [1163, 18] width 44 height 27
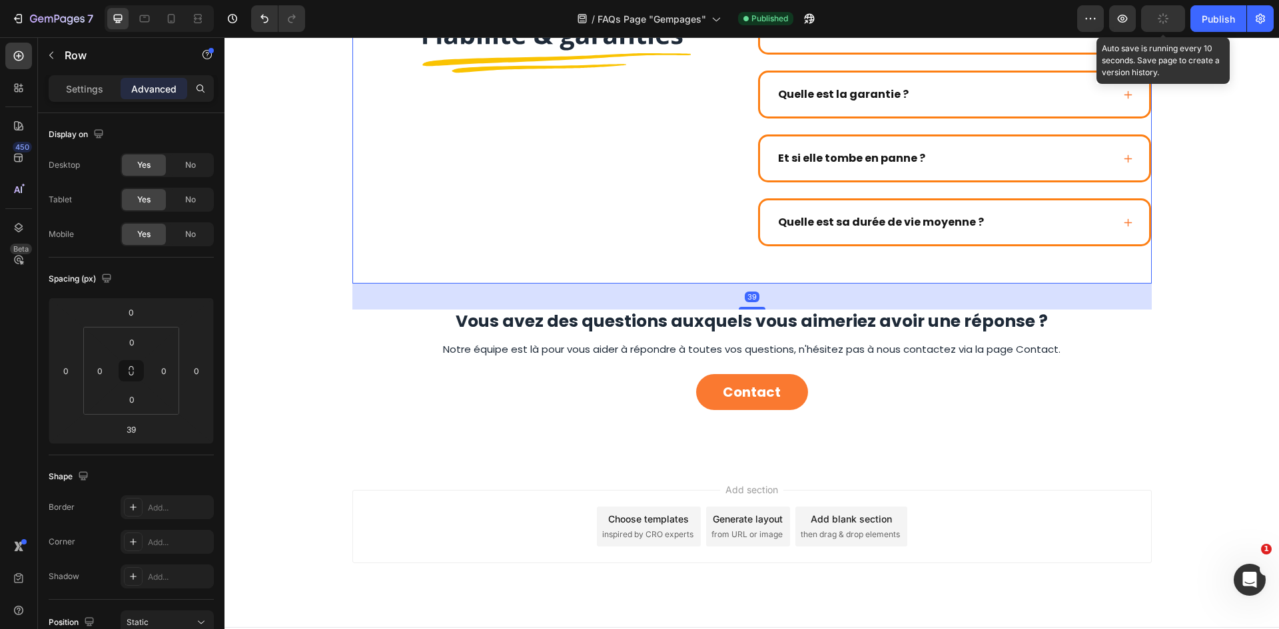
click at [1185, 21] on button "button" at bounding box center [1163, 18] width 44 height 27
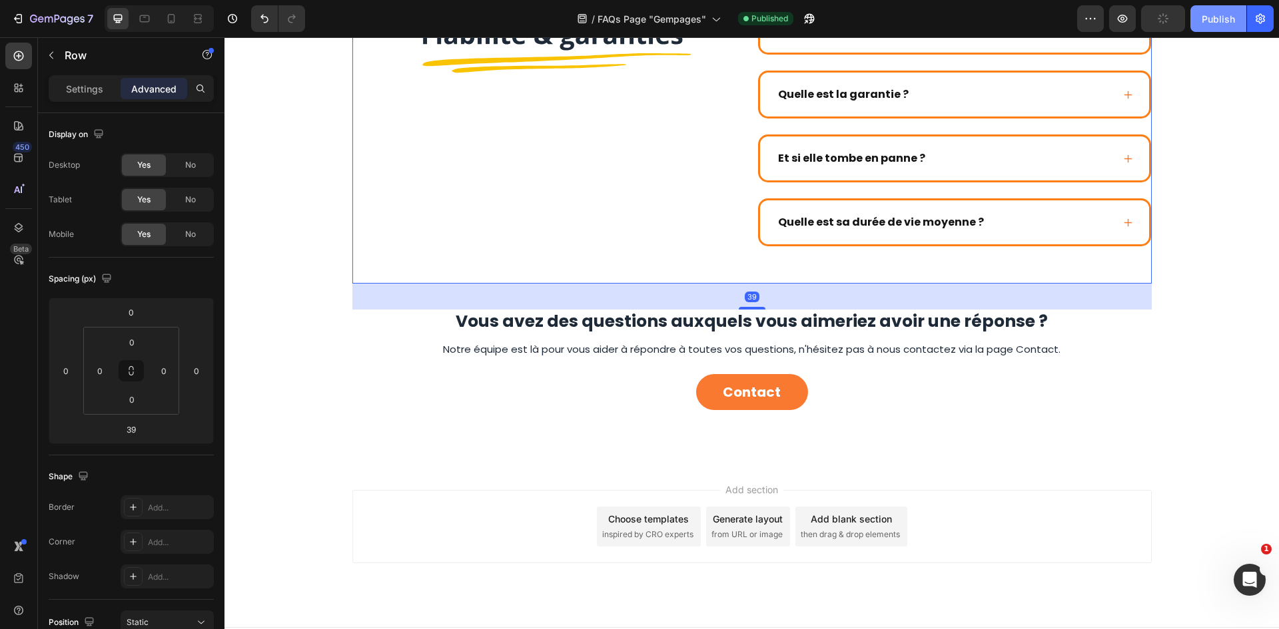
click at [1206, 17] on div "Publish" at bounding box center [1217, 19] width 33 height 14
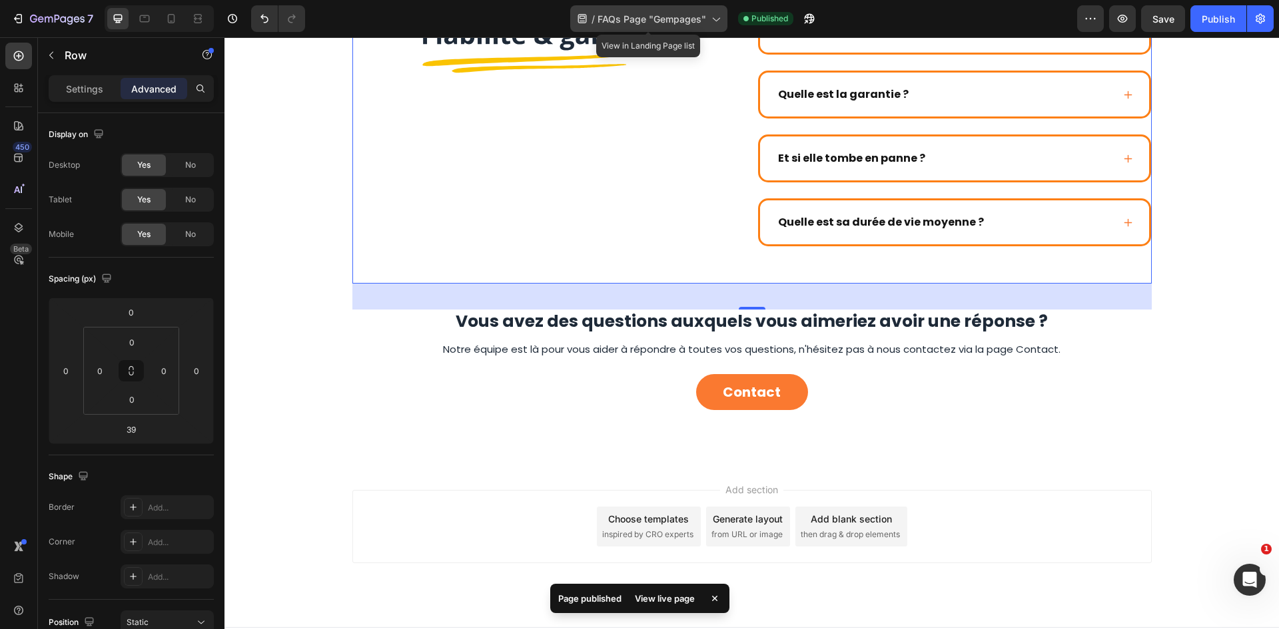
click at [657, 17] on span "FAQs Page "Gempages"" at bounding box center [651, 19] width 109 height 14
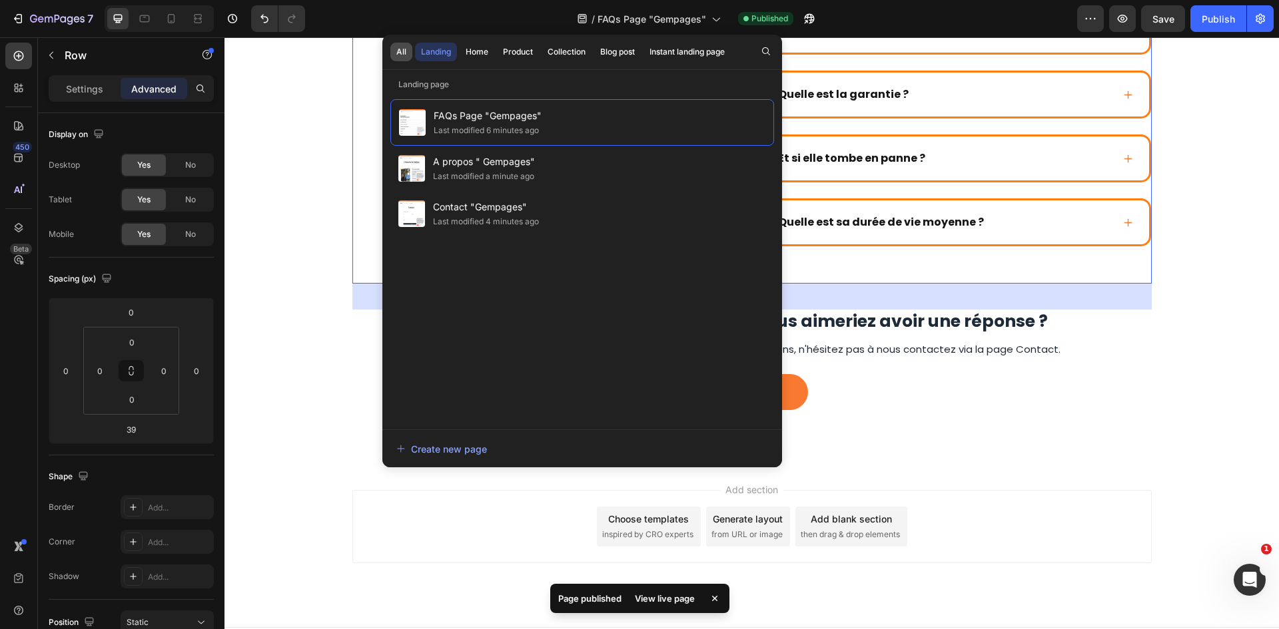
click at [402, 51] on div "All" at bounding box center [401, 52] width 10 height 12
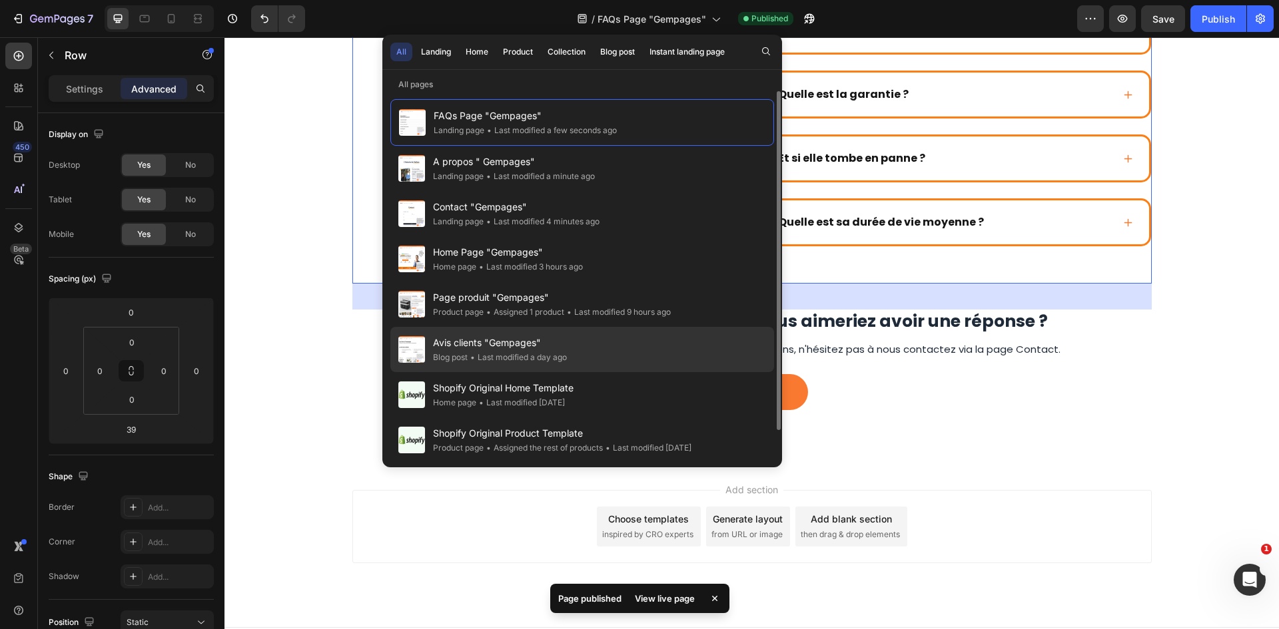
click at [651, 350] on div "Avis clients "Gempages" Blog post • Last modified a day ago" at bounding box center [582, 349] width 384 height 45
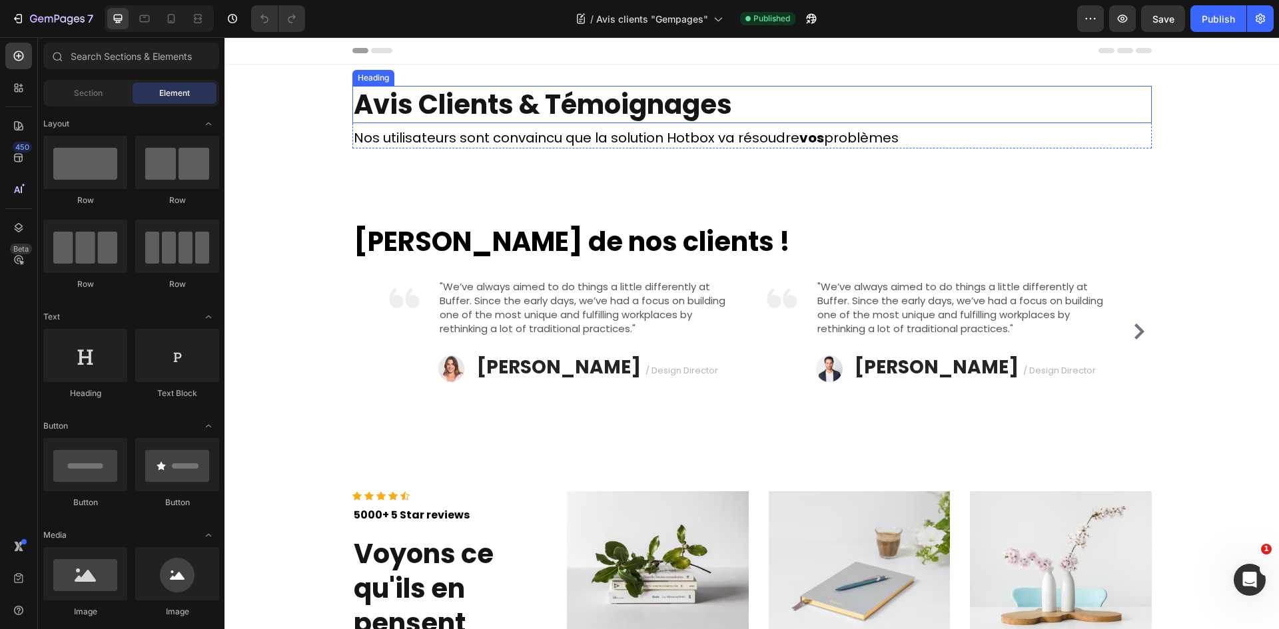
click at [619, 105] on h2 "Avis Clients & Témoignages" at bounding box center [751, 104] width 799 height 37
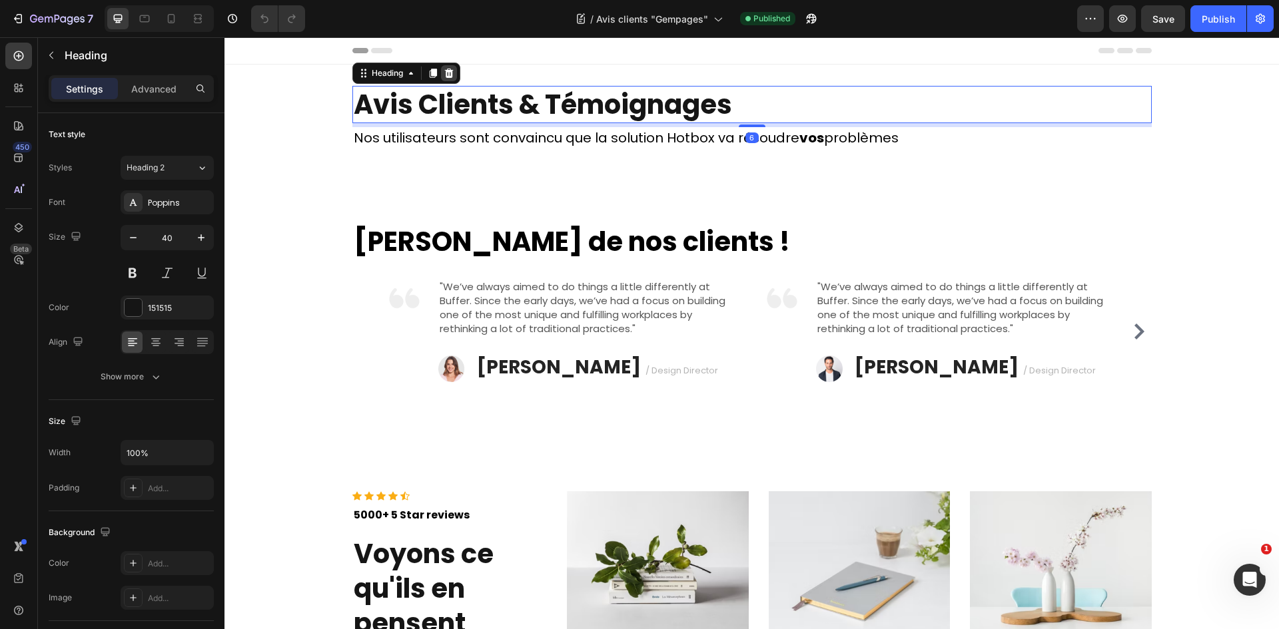
click at [441, 67] on div at bounding box center [449, 73] width 16 height 16
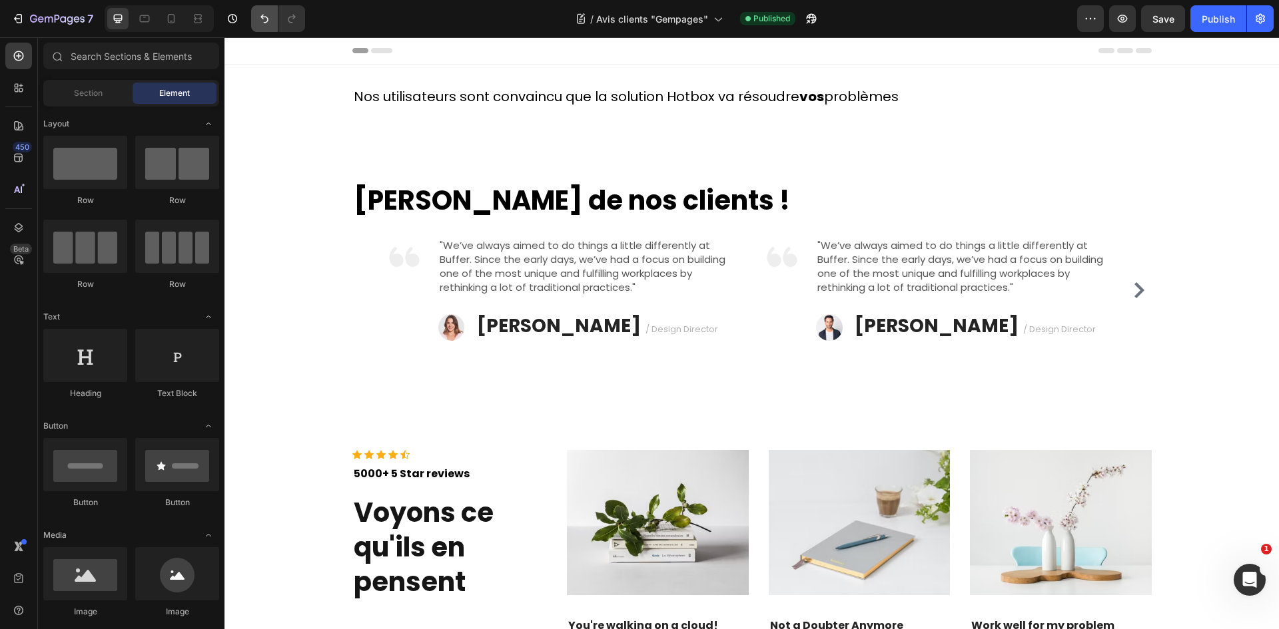
click at [254, 12] on button "Undo/Redo" at bounding box center [264, 18] width 27 height 27
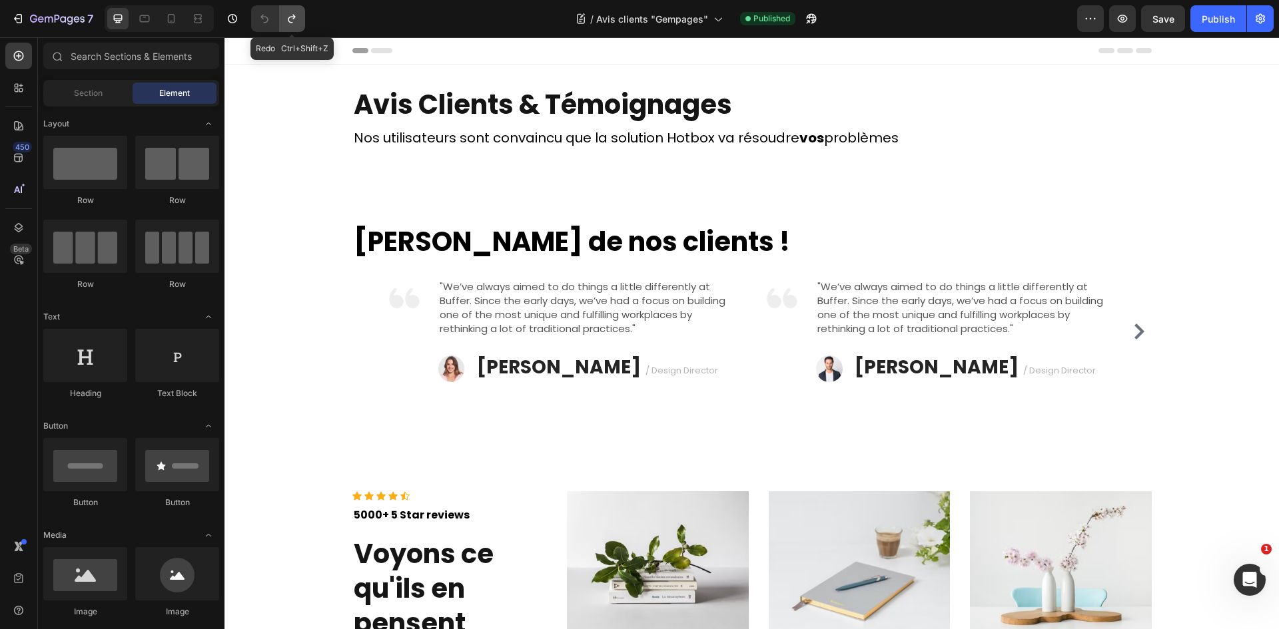
click at [295, 18] on icon "Undo/Redo" at bounding box center [291, 18] width 13 height 13
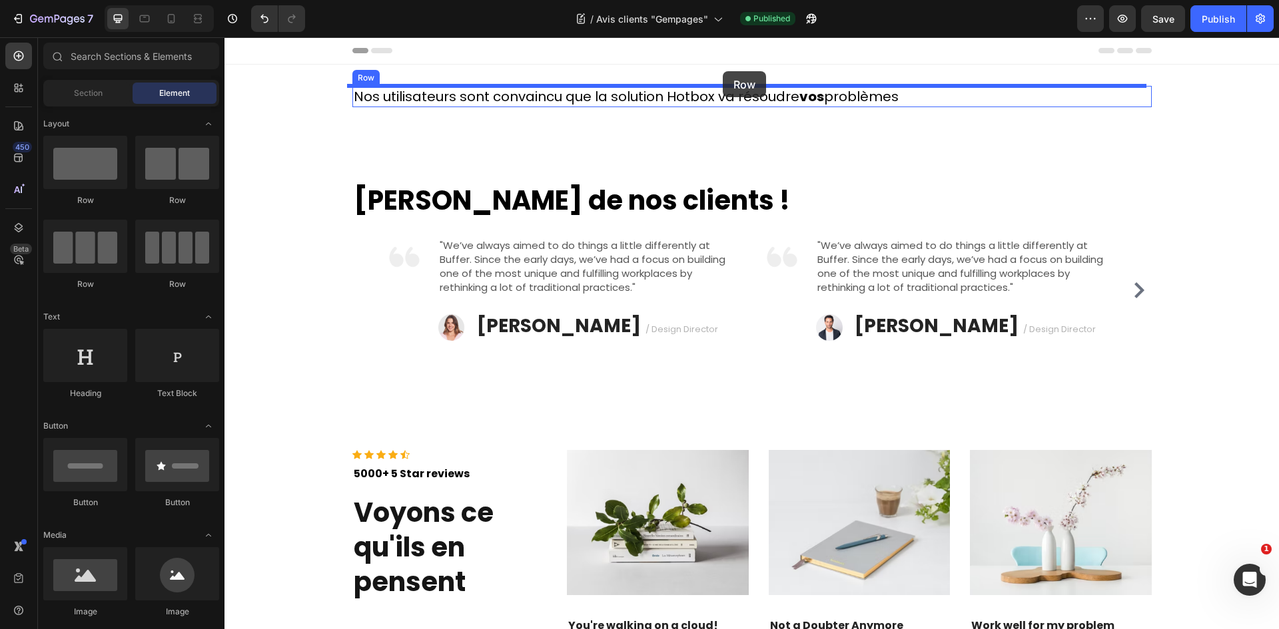
drag, startPoint x: 419, startPoint y: 200, endPoint x: 723, endPoint y: 71, distance: 330.0
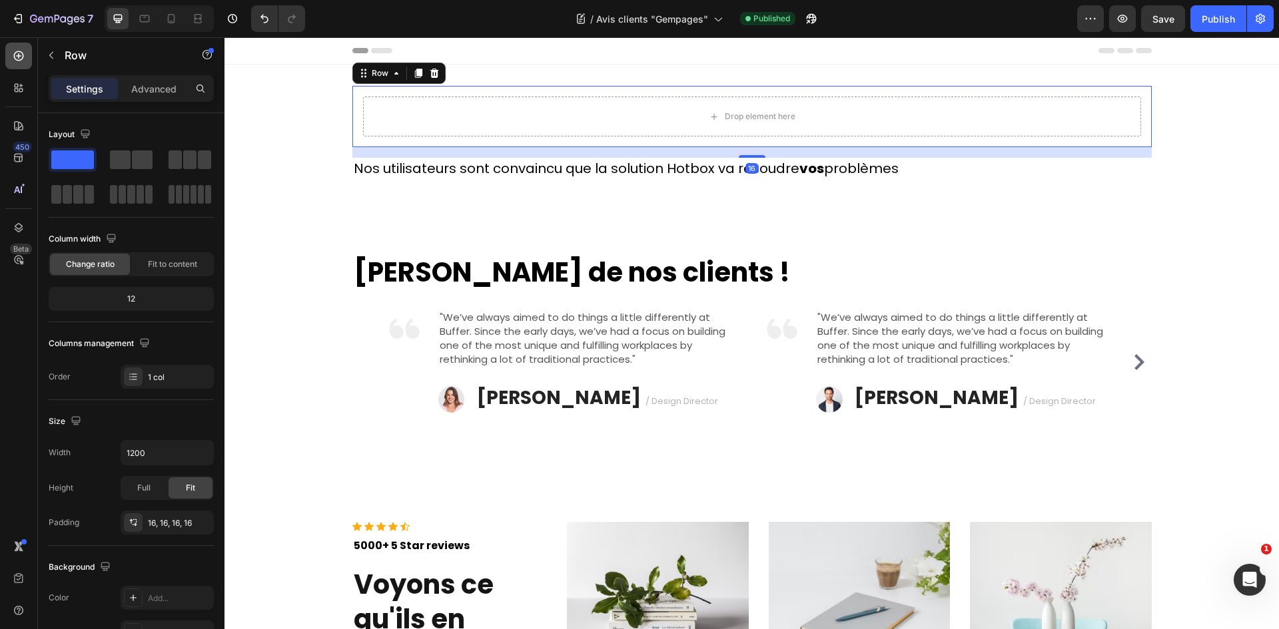
click at [17, 47] on div at bounding box center [18, 56] width 27 height 27
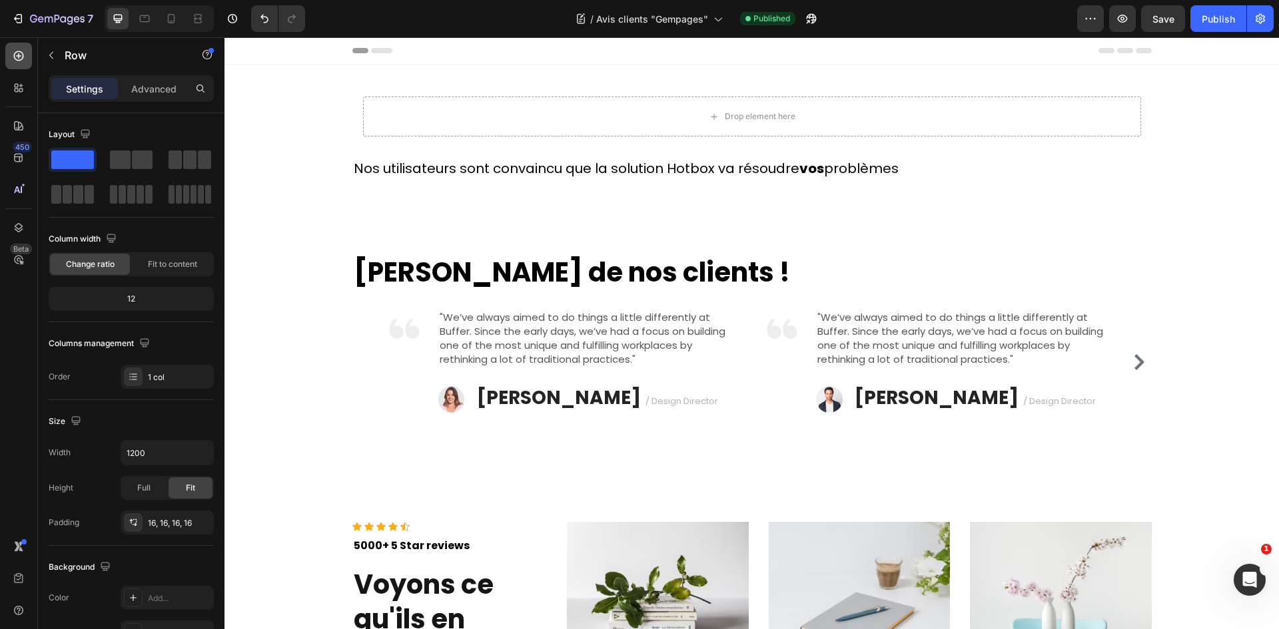
click at [17, 47] on div at bounding box center [18, 56] width 27 height 27
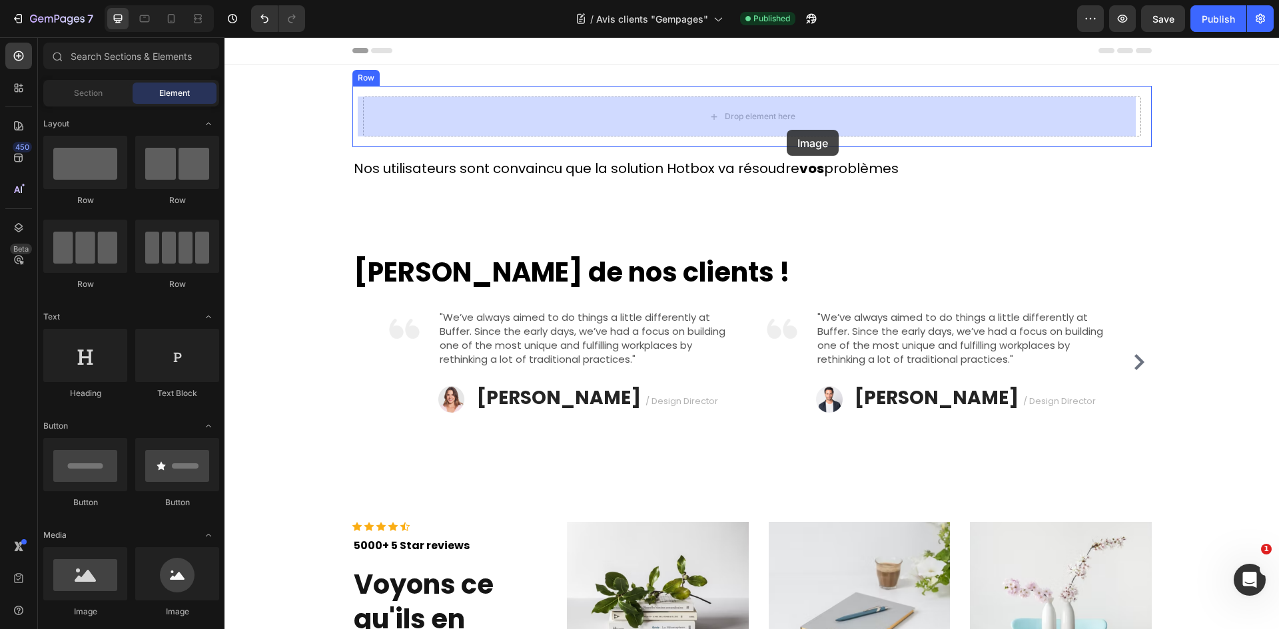
drag, startPoint x: 312, startPoint y: 619, endPoint x: 789, endPoint y: 120, distance: 689.6
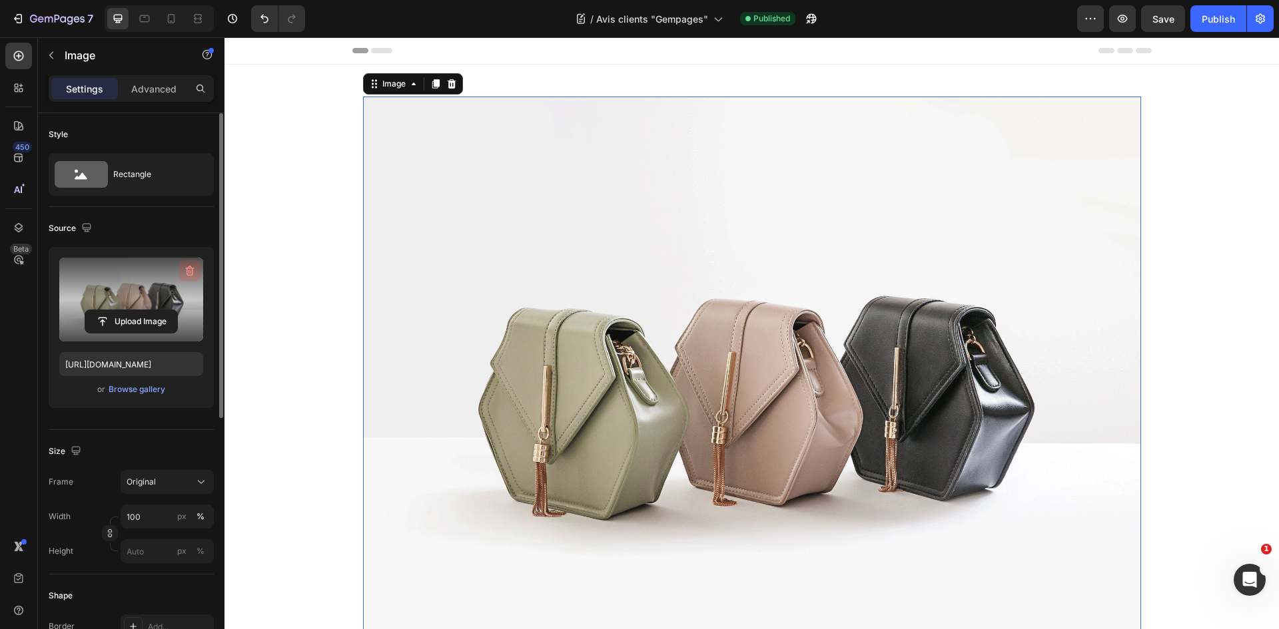
click at [191, 268] on icon "button" at bounding box center [190, 271] width 9 height 10
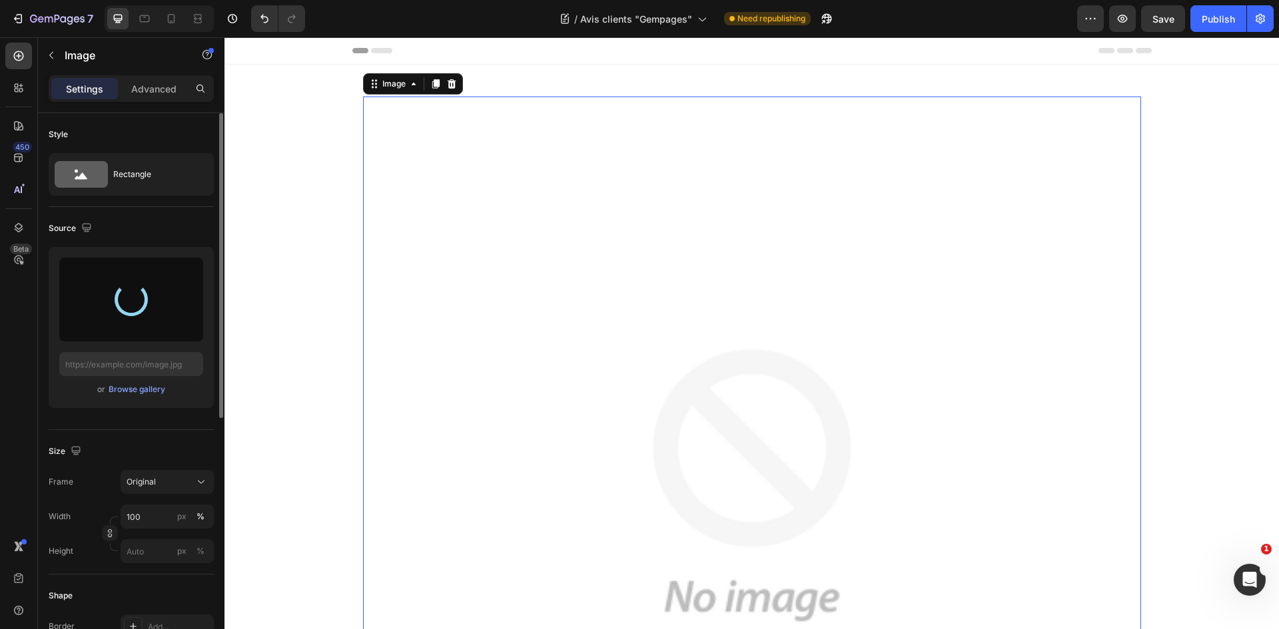
type input "[URL][DOMAIN_NAME]"
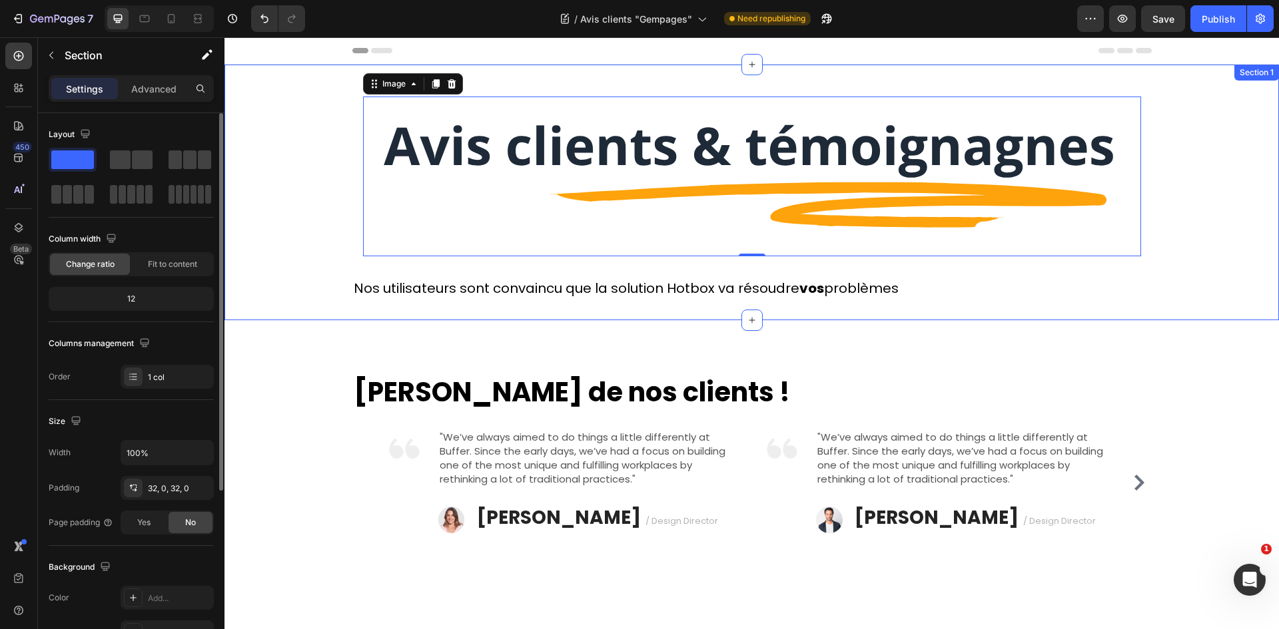
click at [1236, 114] on div "Image 0 Row Nos utilisateurs sont convaincu que la solution Hotbox va résoudre …" at bounding box center [751, 192] width 1054 height 213
click at [964, 160] on img at bounding box center [752, 177] width 778 height 160
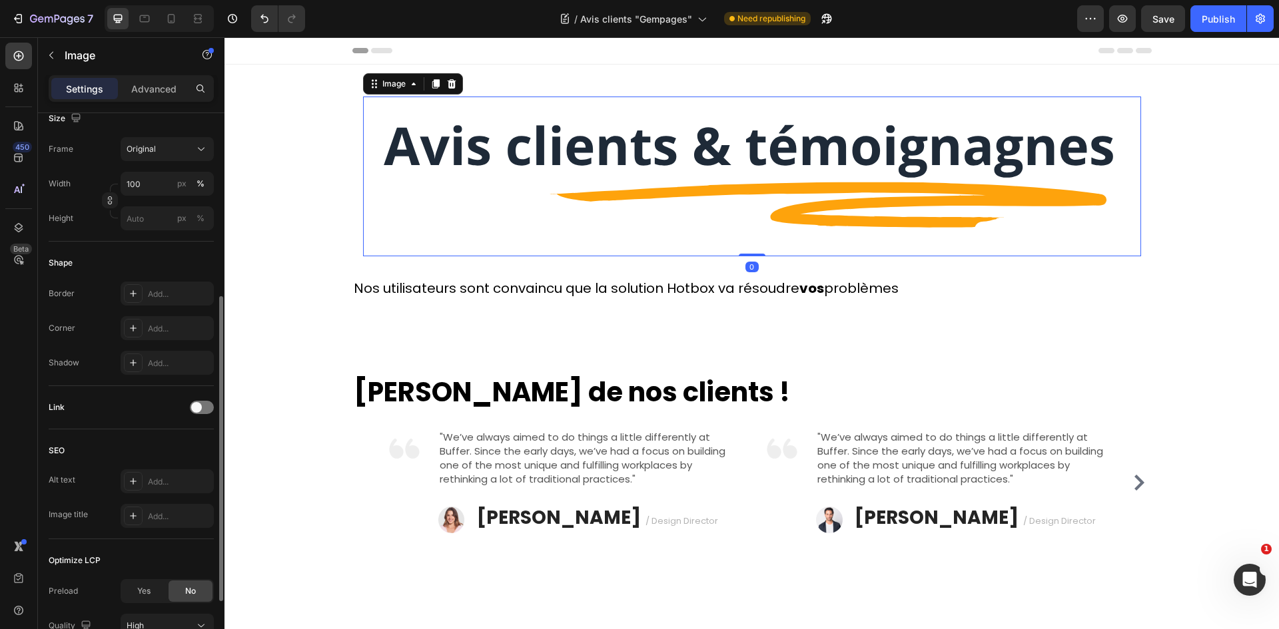
scroll to position [452, 0]
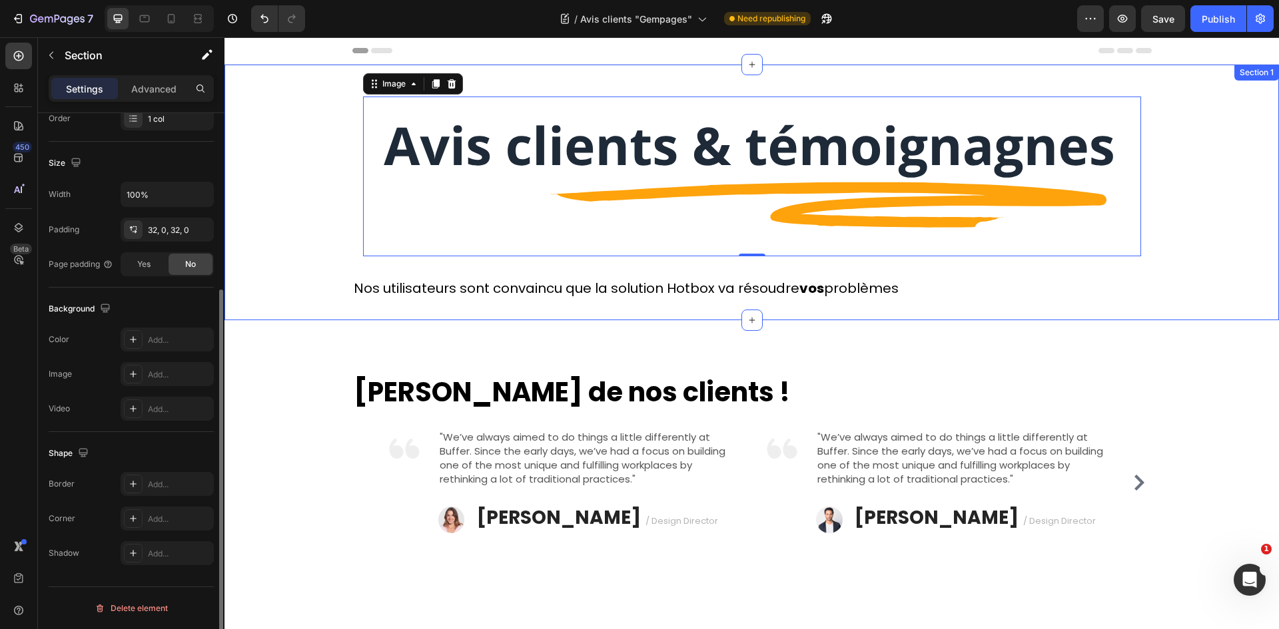
click at [1181, 140] on div "Image 0 Row Nos utilisateurs sont convaincu que la solution Hotbox va résoudre …" at bounding box center [751, 192] width 1054 height 213
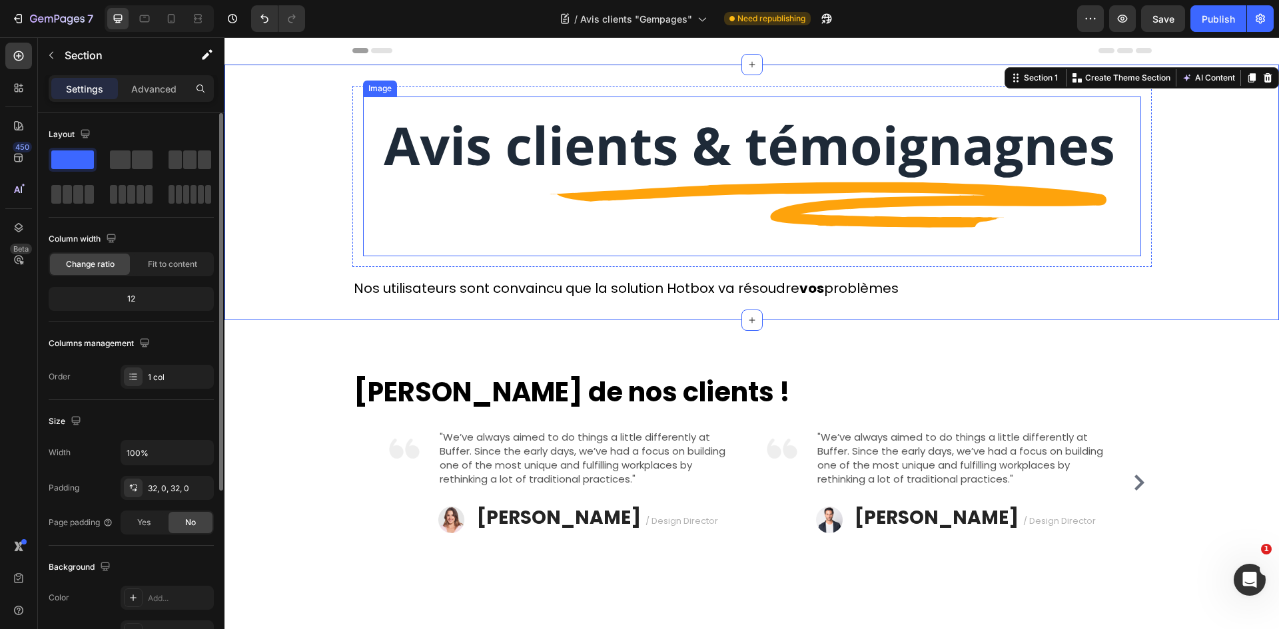
click at [808, 151] on img at bounding box center [752, 177] width 778 height 160
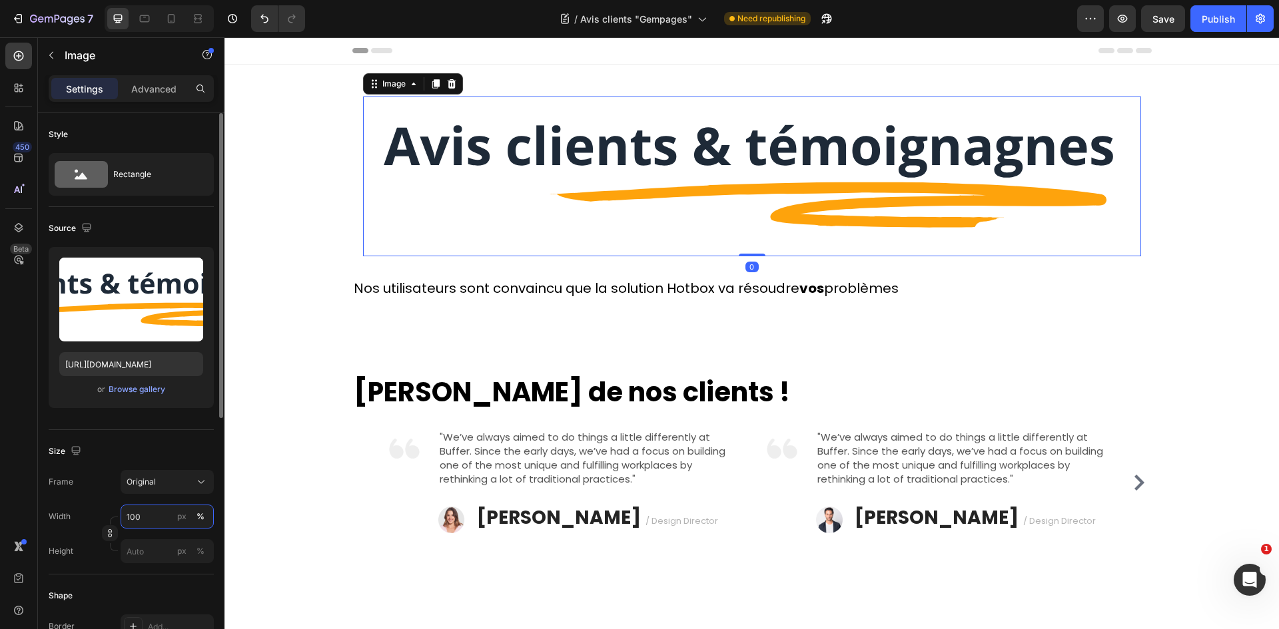
click at [165, 519] on input "100" at bounding box center [167, 517] width 93 height 24
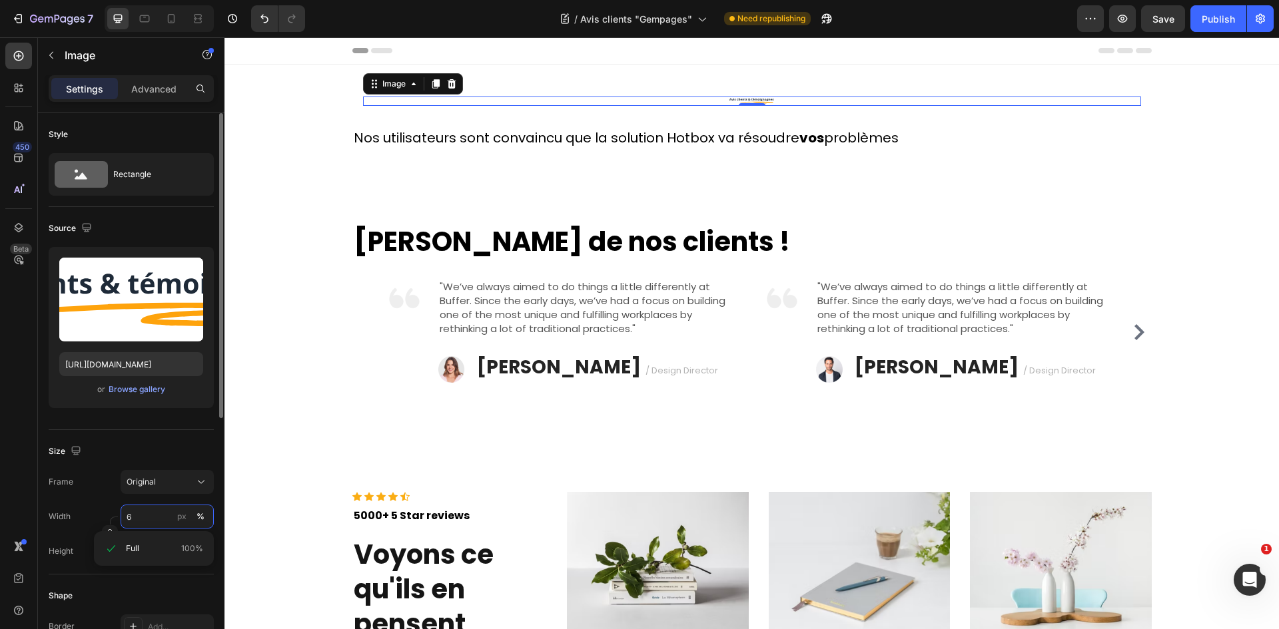
type input "60"
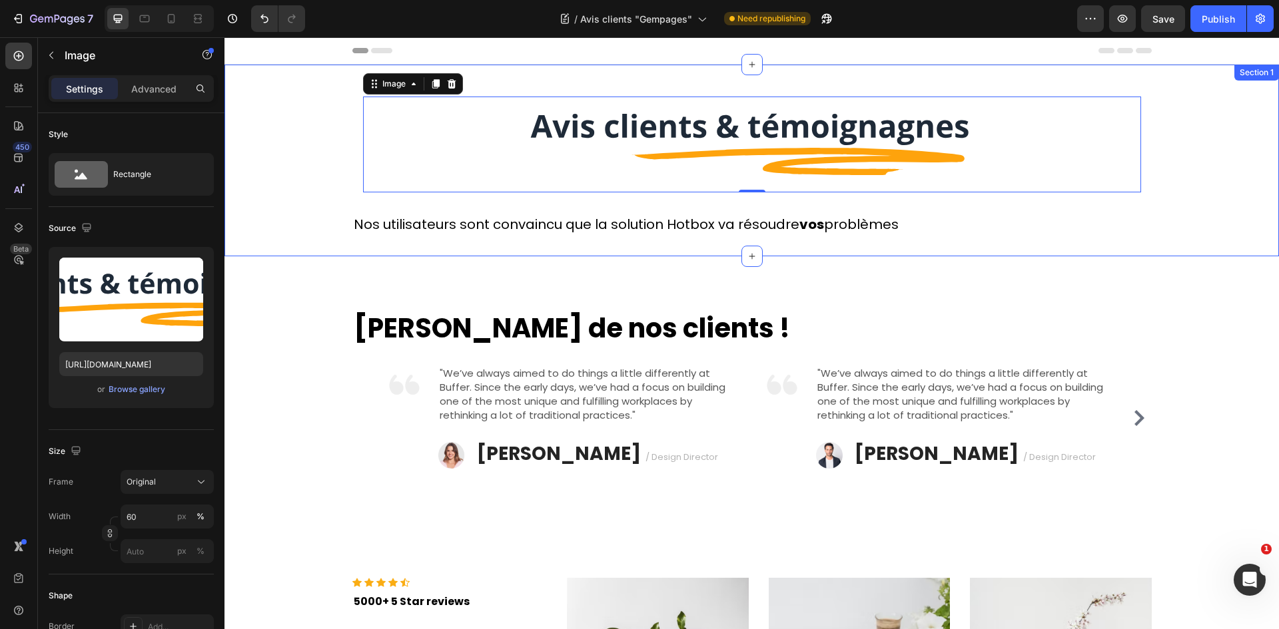
click at [1155, 214] on div "Image 0 Row Nos utilisateurs sont convaincu que la solution Hotbox va résoudre …" at bounding box center [751, 160] width 1054 height 149
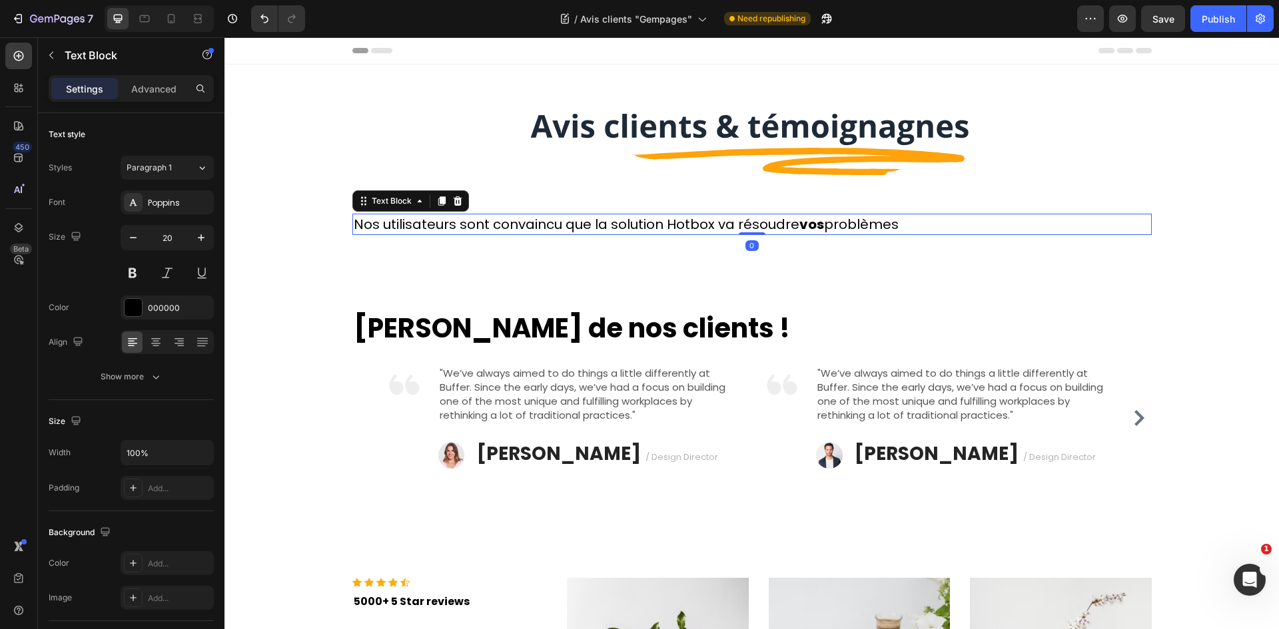
click at [942, 221] on p "Nos utilisateurs sont convaincu que la solution Hotbox va résoudre vos problèmes" at bounding box center [752, 224] width 797 height 19
click at [163, 346] on div at bounding box center [155, 342] width 21 height 21
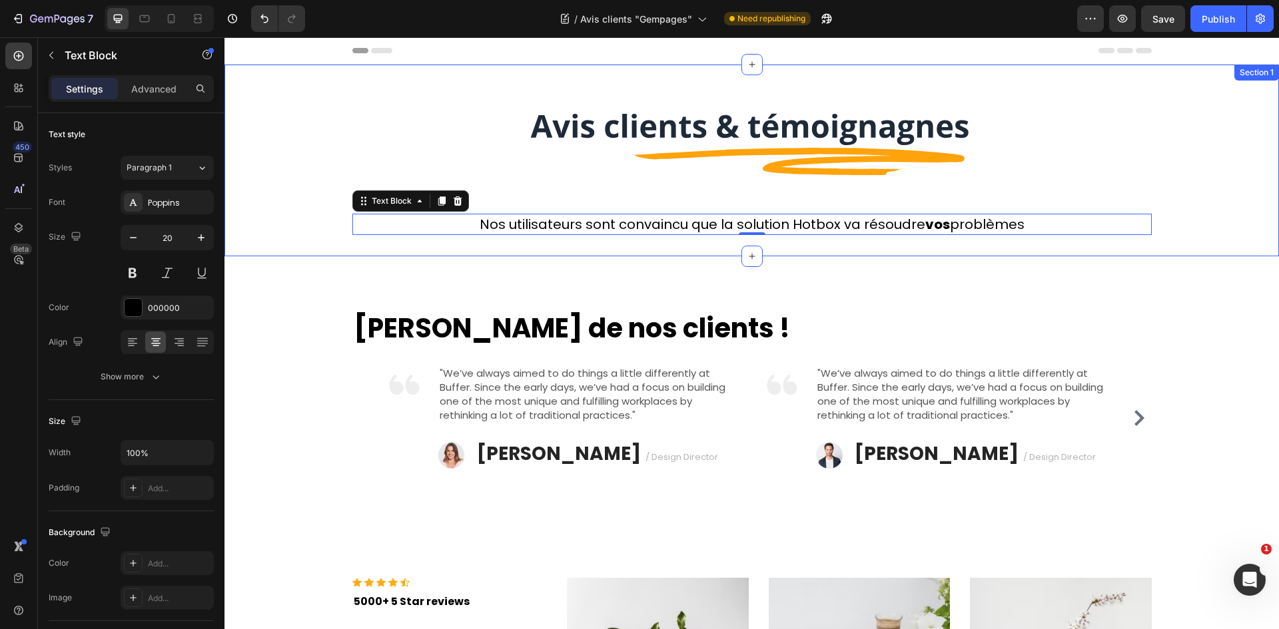
click at [1196, 174] on div "Image Row Nos utilisateurs sont convaincu que la solution Hotbox va résoudre vo…" at bounding box center [751, 160] width 1054 height 149
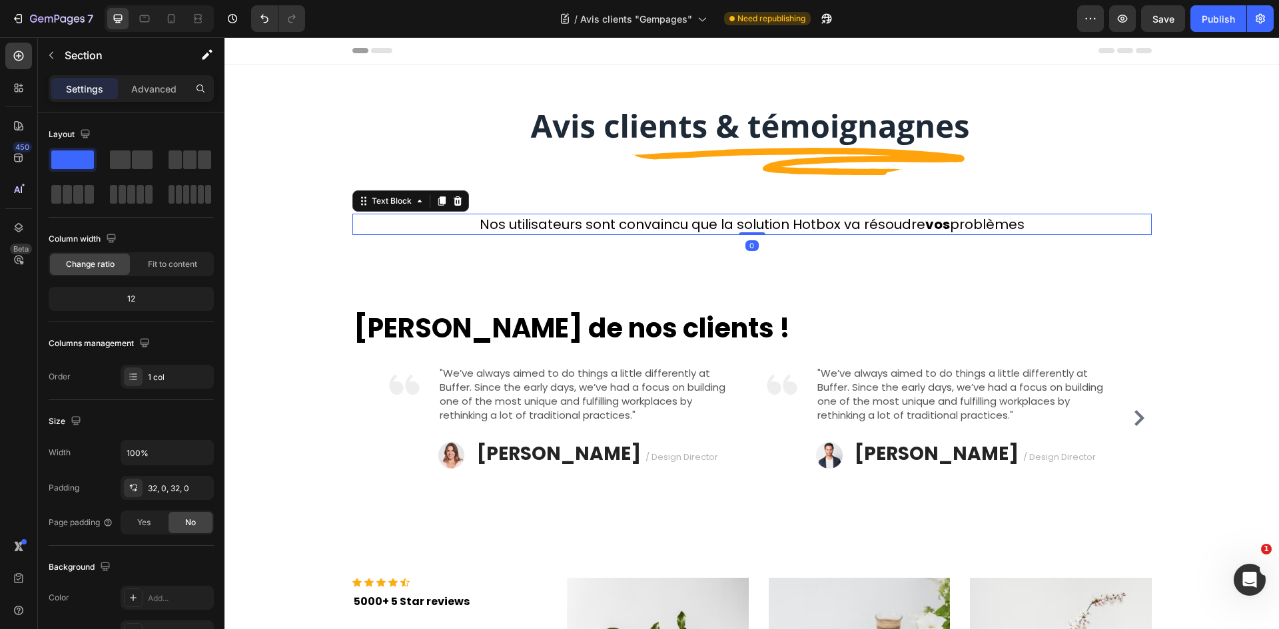
click at [942, 222] on strong "vos" at bounding box center [937, 224] width 25 height 19
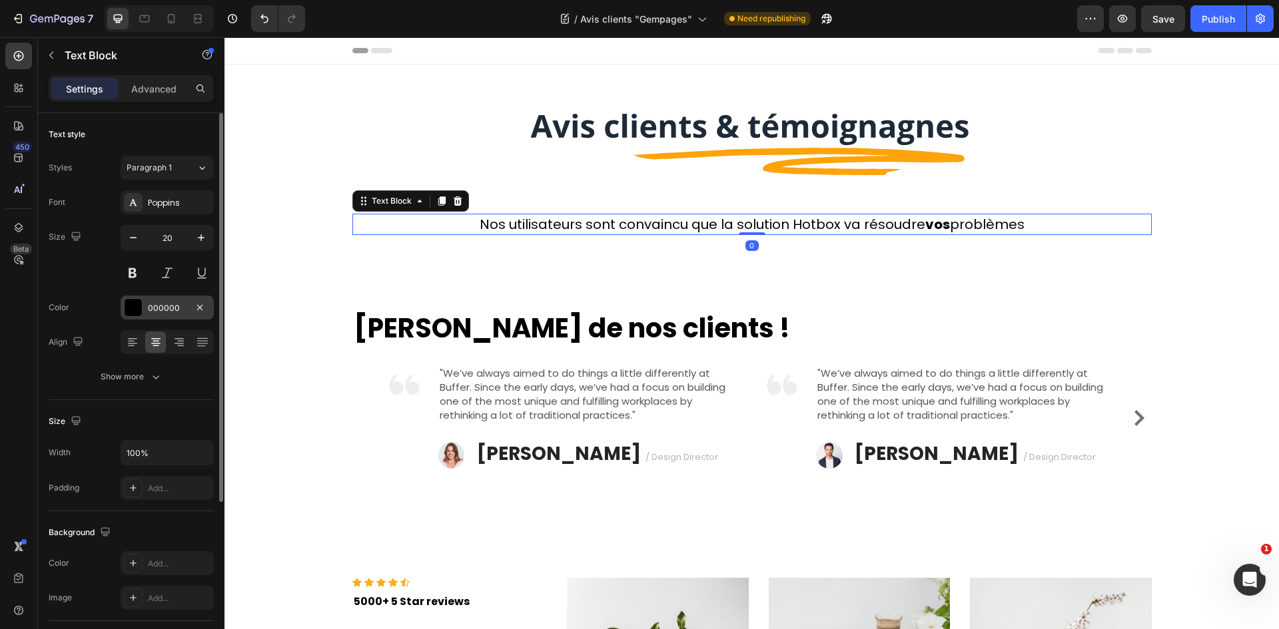
drag, startPoint x: 149, startPoint y: 310, endPoint x: 186, endPoint y: 329, distance: 41.4
click at [149, 309] on div "000000" at bounding box center [167, 308] width 39 height 12
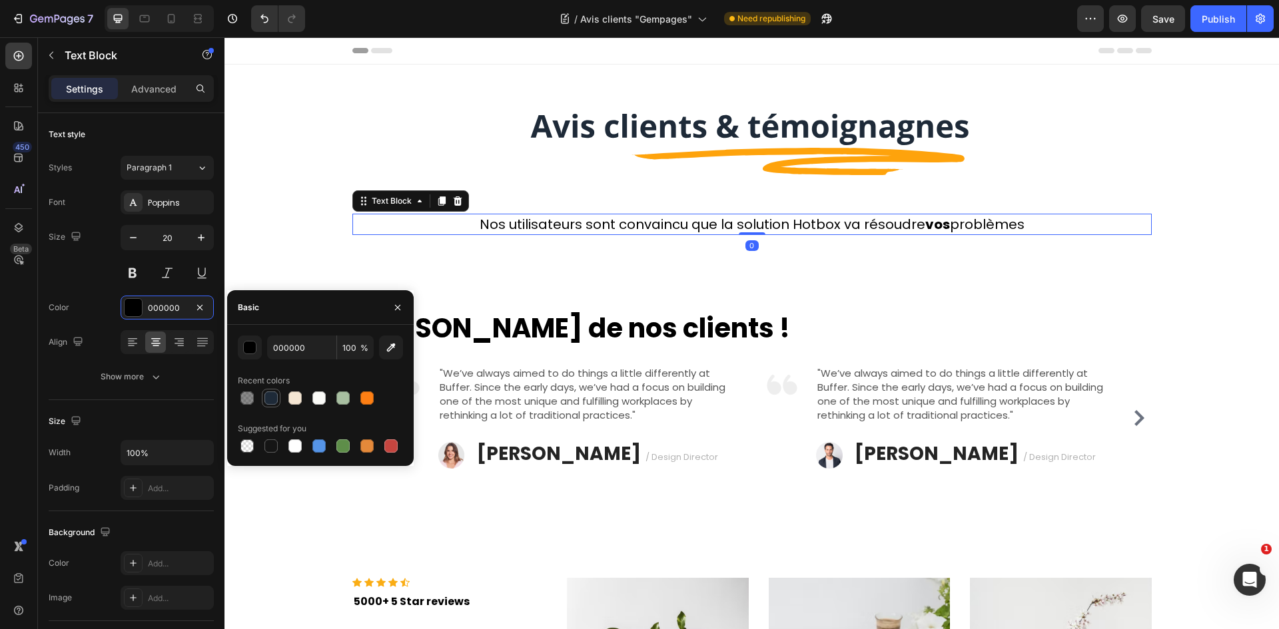
click at [274, 394] on div at bounding box center [270, 398] width 13 height 13
type input "1E2A38"
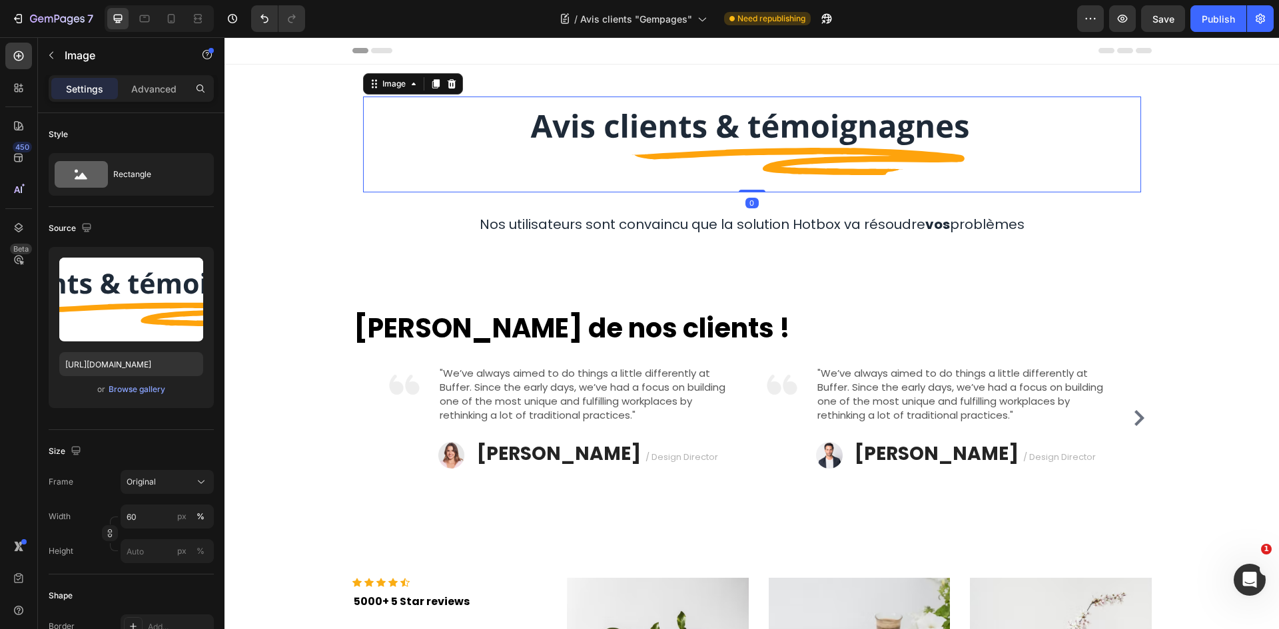
click at [1060, 158] on div at bounding box center [752, 145] width 778 height 96
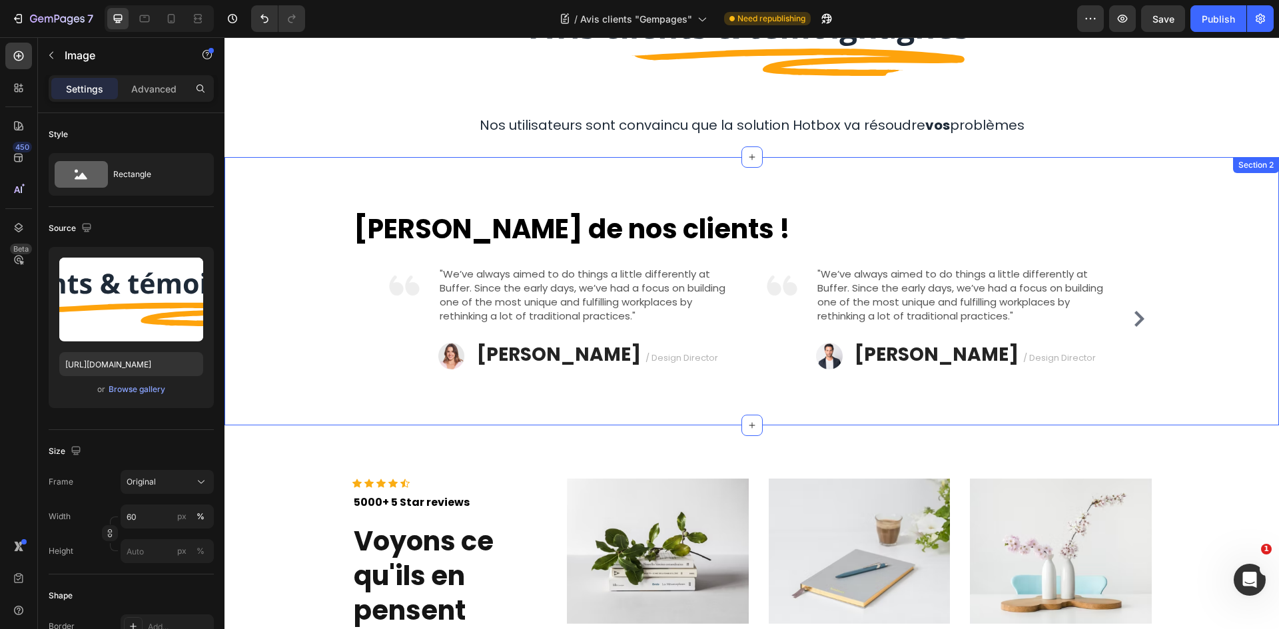
scroll to position [67, 0]
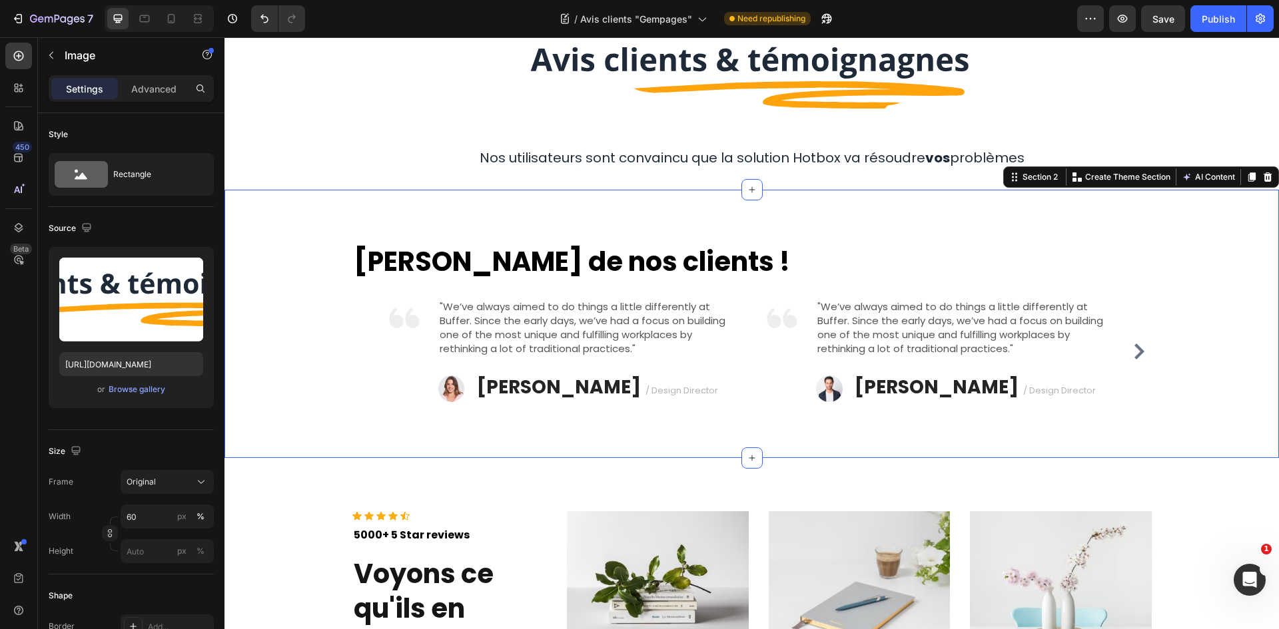
click at [879, 230] on div "Les avis de nos clients ! Heading Image "We’ve always aimed to do things a litt…" at bounding box center [751, 324] width 1054 height 268
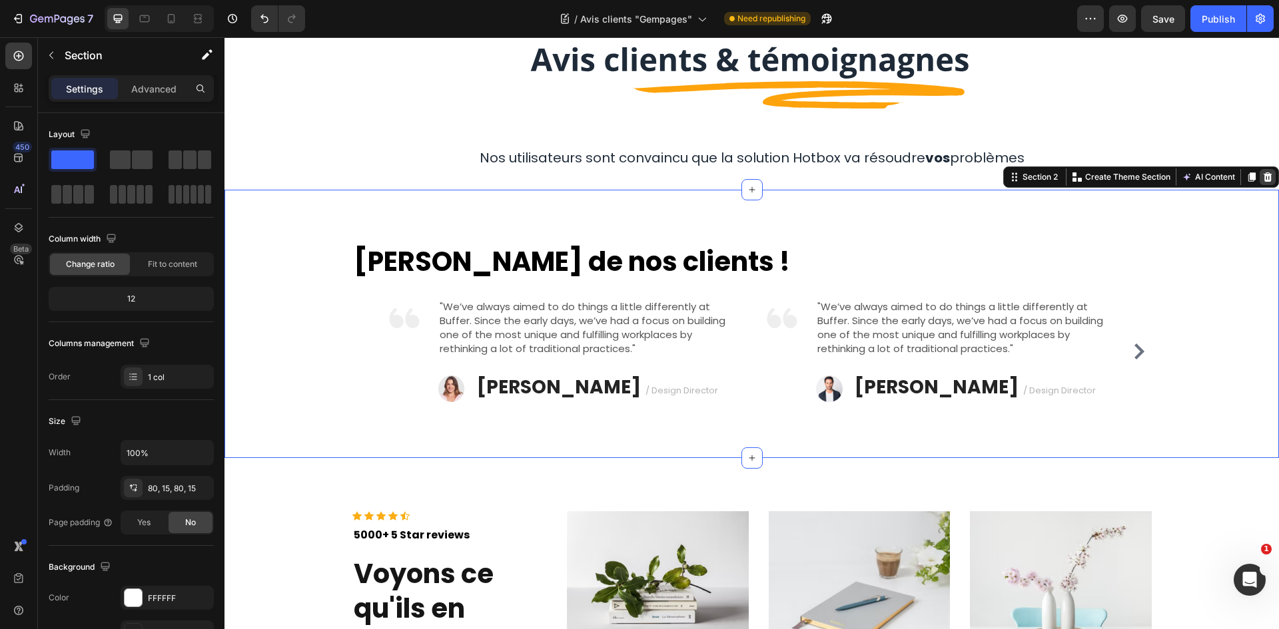
click at [1262, 178] on icon at bounding box center [1267, 177] width 11 height 11
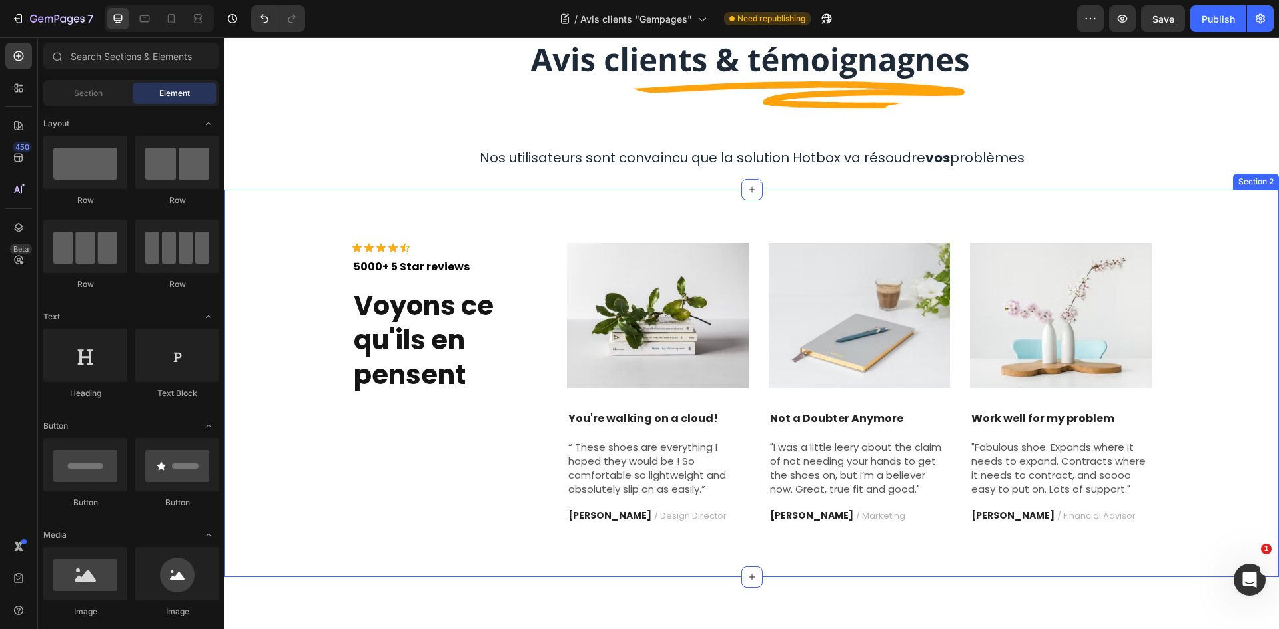
click at [1209, 191] on div "Icon Icon Icon Icon Icon Icon List Hoz 5000+ 5 Star reviews Text block Voyons c…" at bounding box center [751, 384] width 1054 height 388
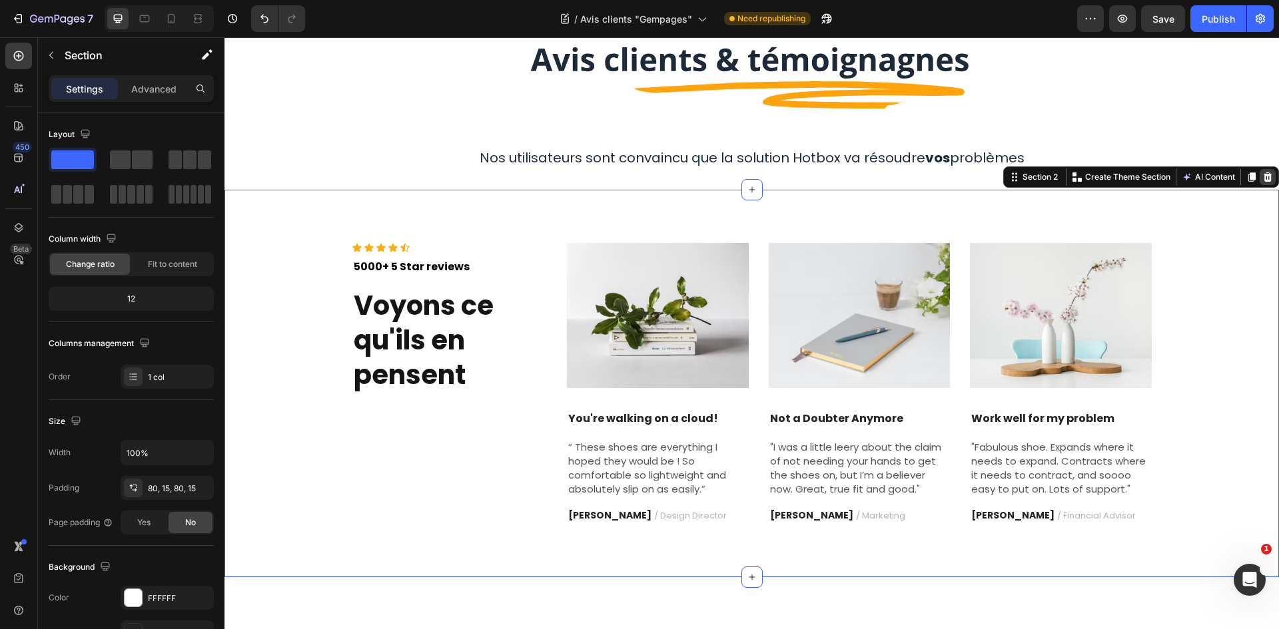
click at [1263, 176] on icon at bounding box center [1267, 176] width 9 height 9
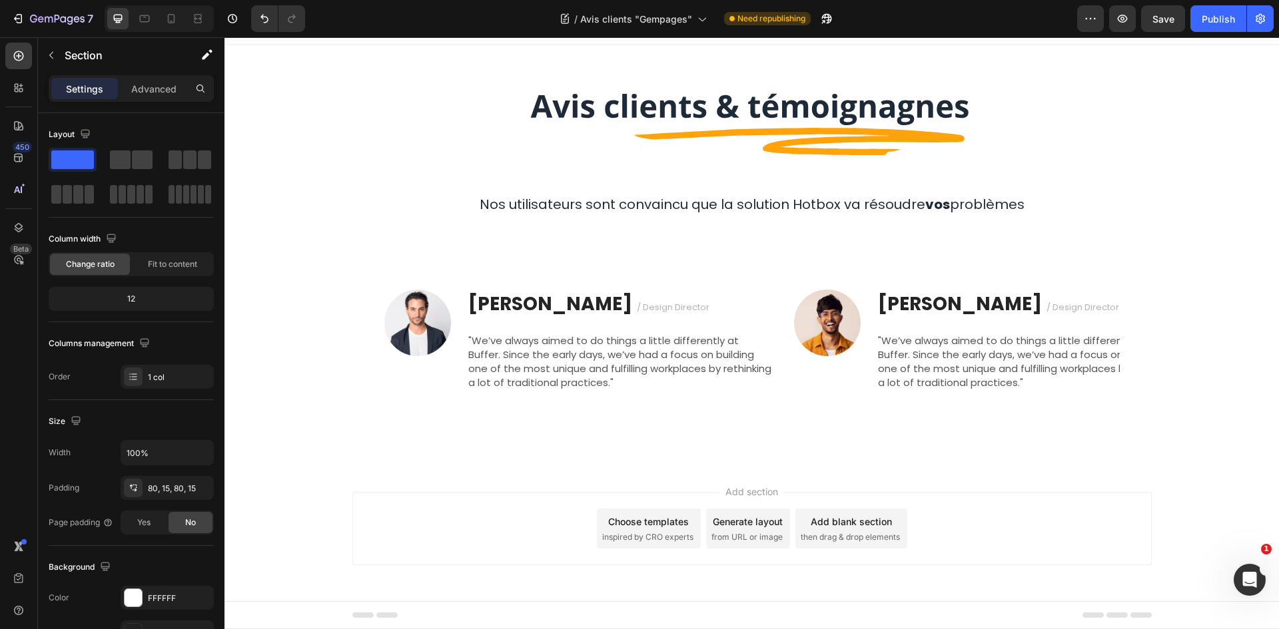
scroll to position [20, 0]
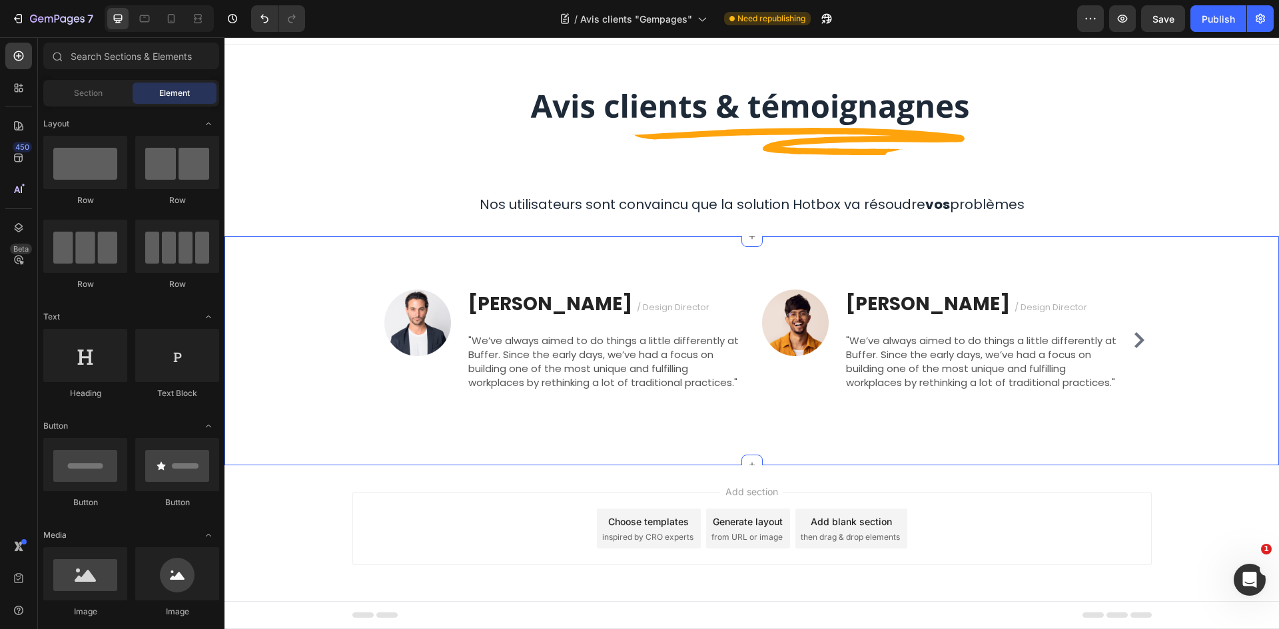
click at [1227, 242] on div "Image Ryan S. / Design Director Text block "We’ve always aimed to do things a l…" at bounding box center [751, 350] width 1054 height 229
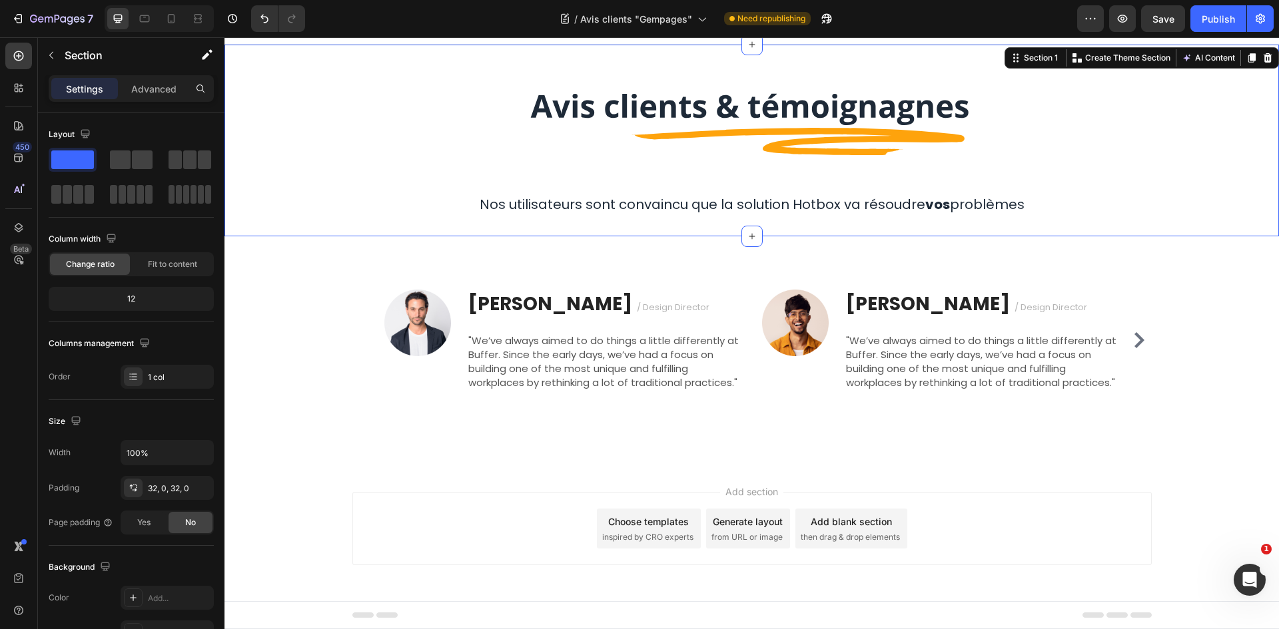
click at [1180, 163] on div "Image Row Nos utilisateurs sont convaincu que la solution Hotbox va résoudre vo…" at bounding box center [751, 140] width 1054 height 149
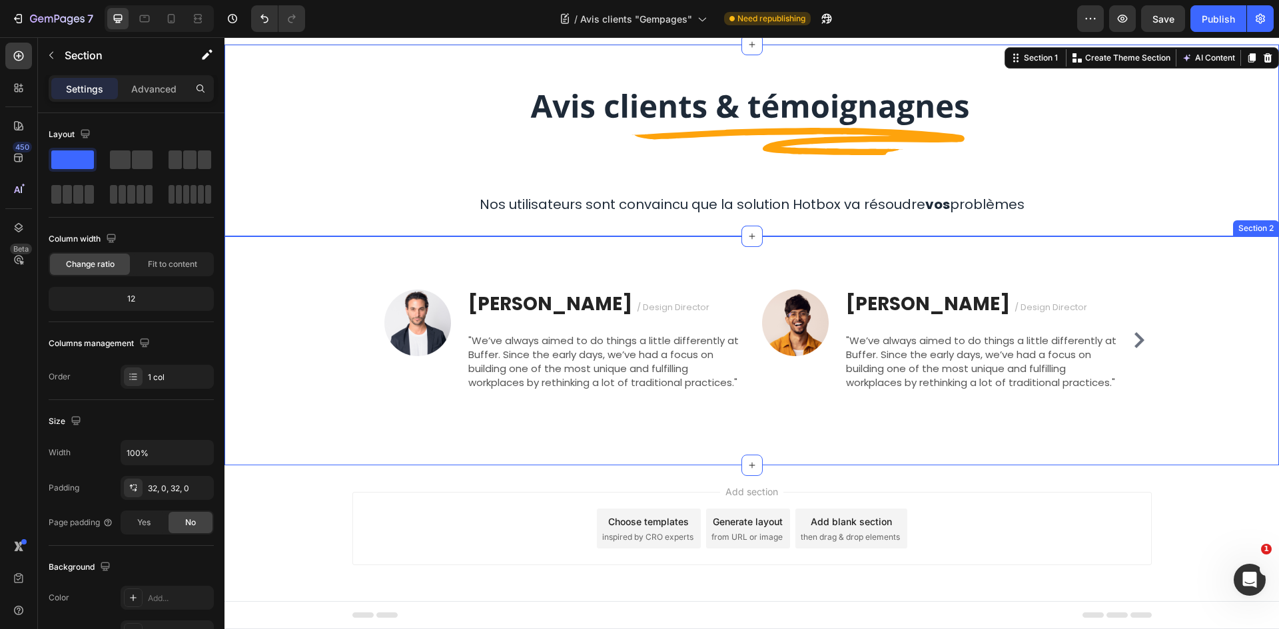
click at [1207, 288] on div "Image Ryan S. / Design Director Text block "We’ve always aimed to do things a l…" at bounding box center [751, 350] width 1054 height 229
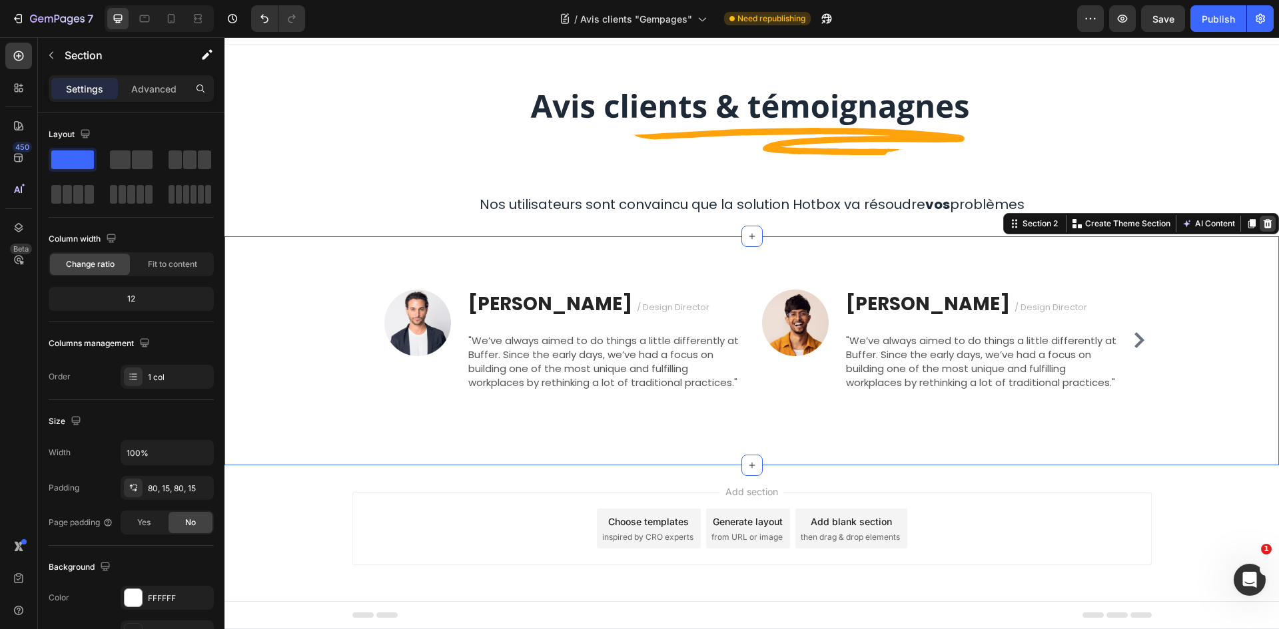
click at [1263, 224] on icon at bounding box center [1267, 223] width 9 height 9
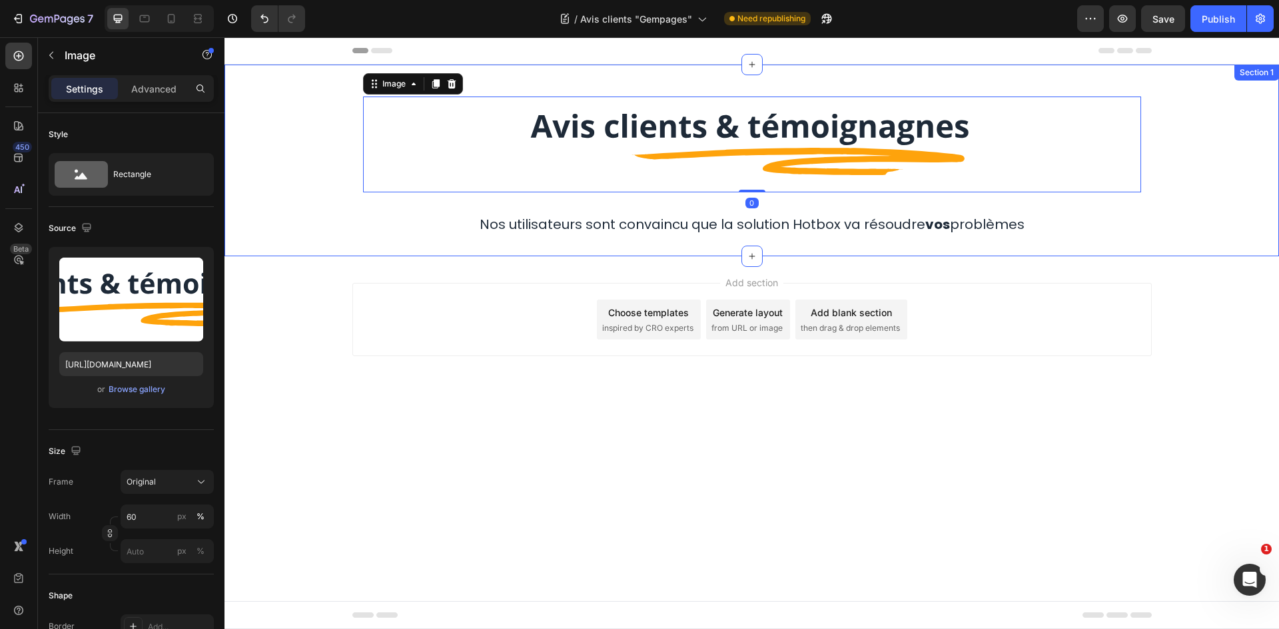
click at [284, 176] on div "Image 0 Row Nos utilisateurs sont convaincu que la solution Hotbox va résoudre …" at bounding box center [751, 160] width 1054 height 149
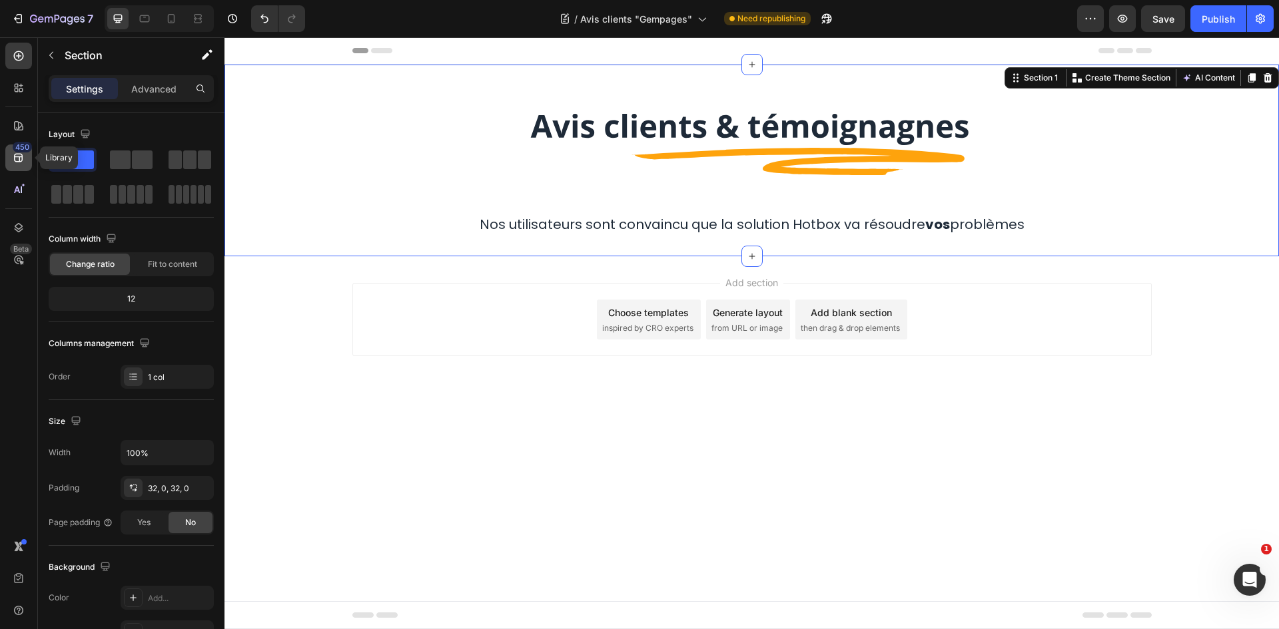
click at [24, 168] on div "450" at bounding box center [18, 158] width 27 height 27
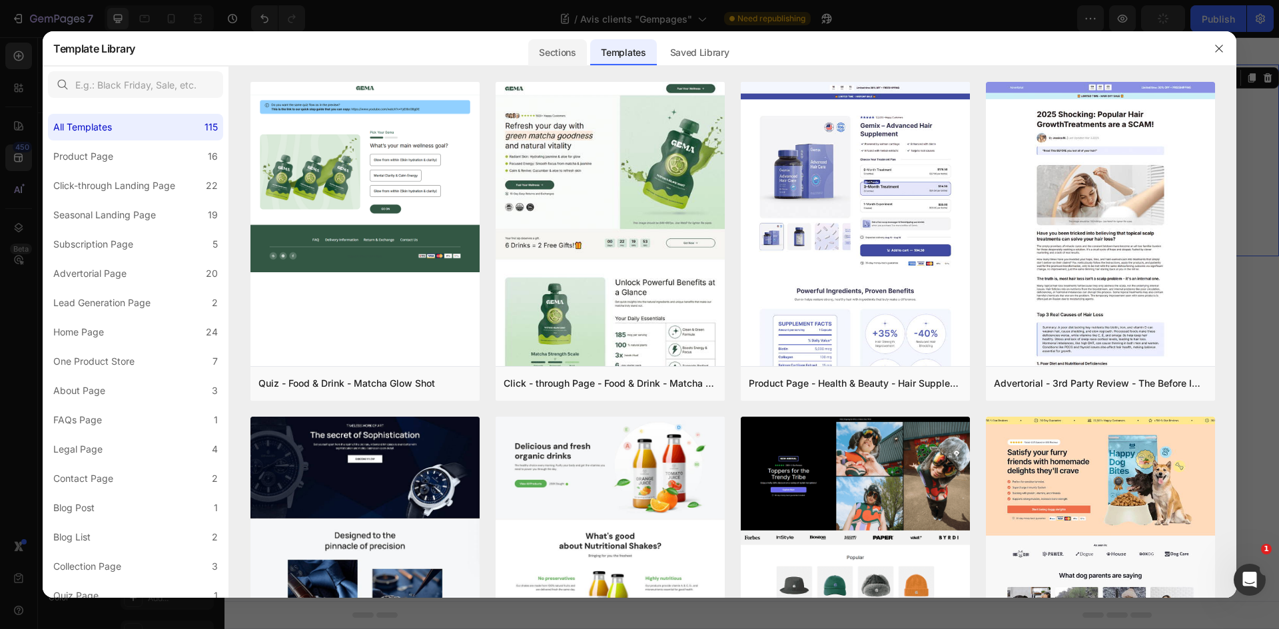
click at [556, 38] on div "Sections" at bounding box center [557, 48] width 61 height 35
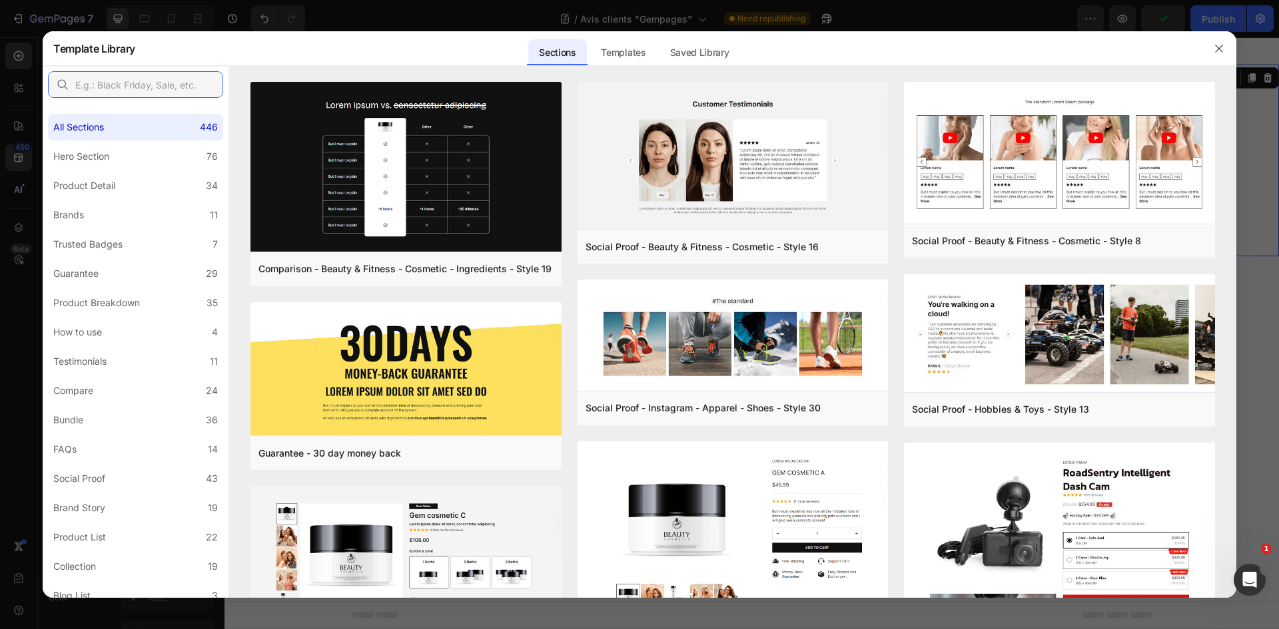
click at [160, 94] on input "text" at bounding box center [135, 84] width 175 height 27
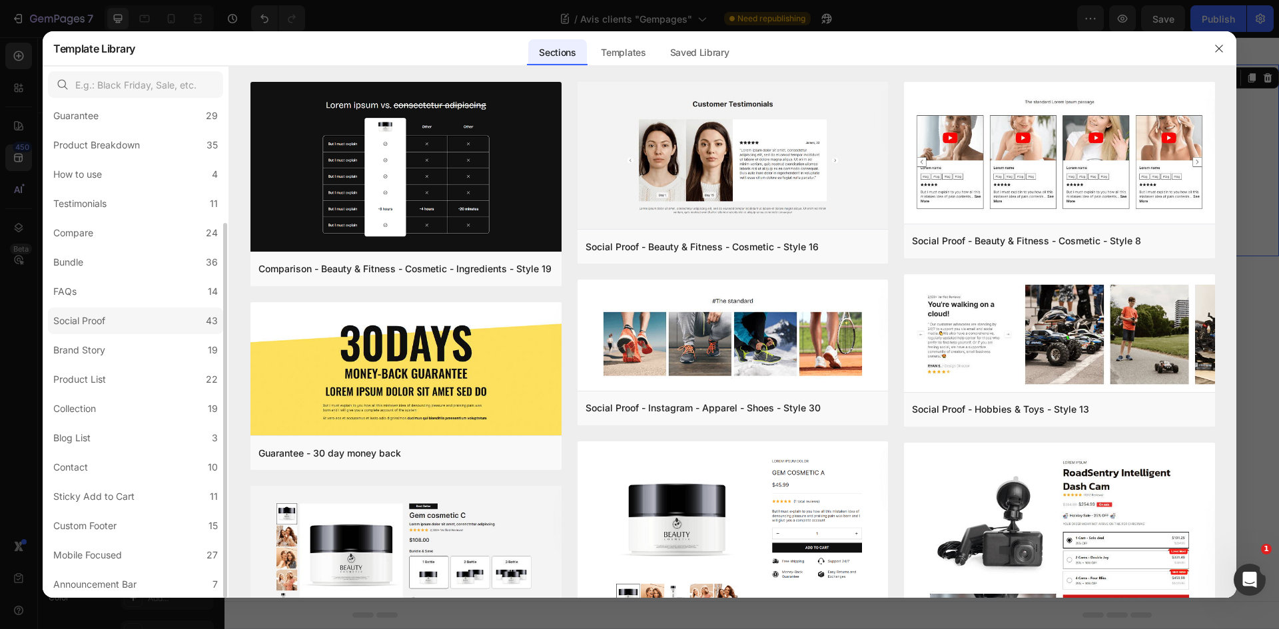
click at [149, 317] on label "Social Proof 43" at bounding box center [135, 321] width 175 height 27
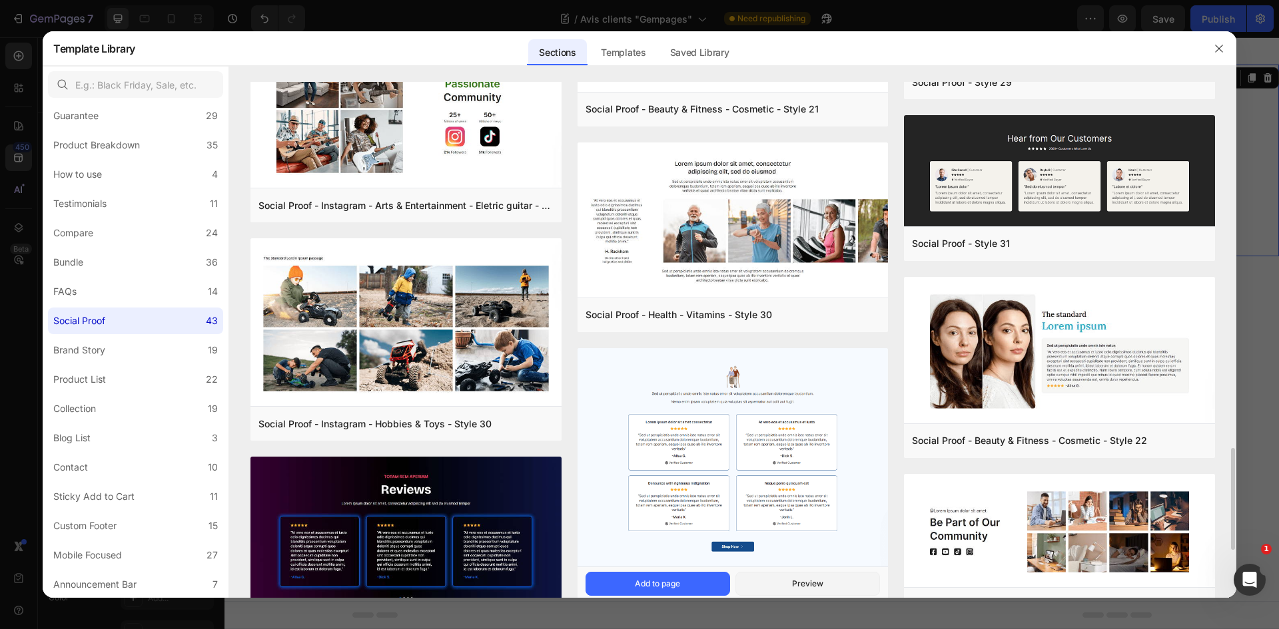
scroll to position [2050, 0]
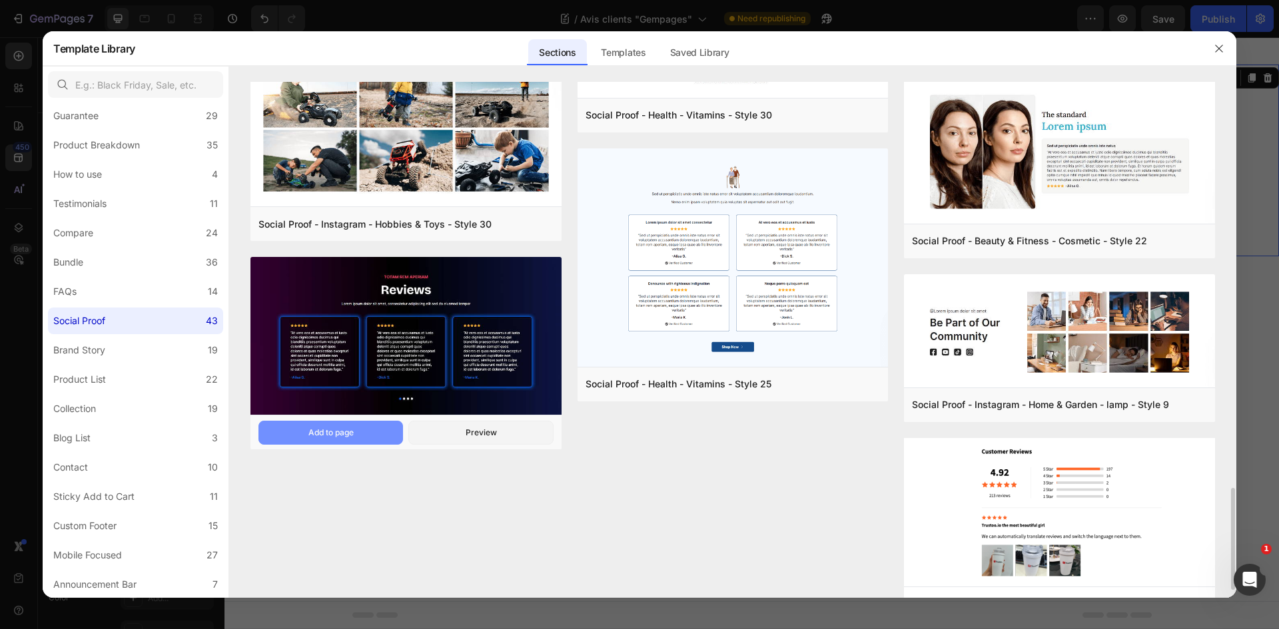
click at [340, 429] on div "Add to page" at bounding box center [330, 433] width 45 height 12
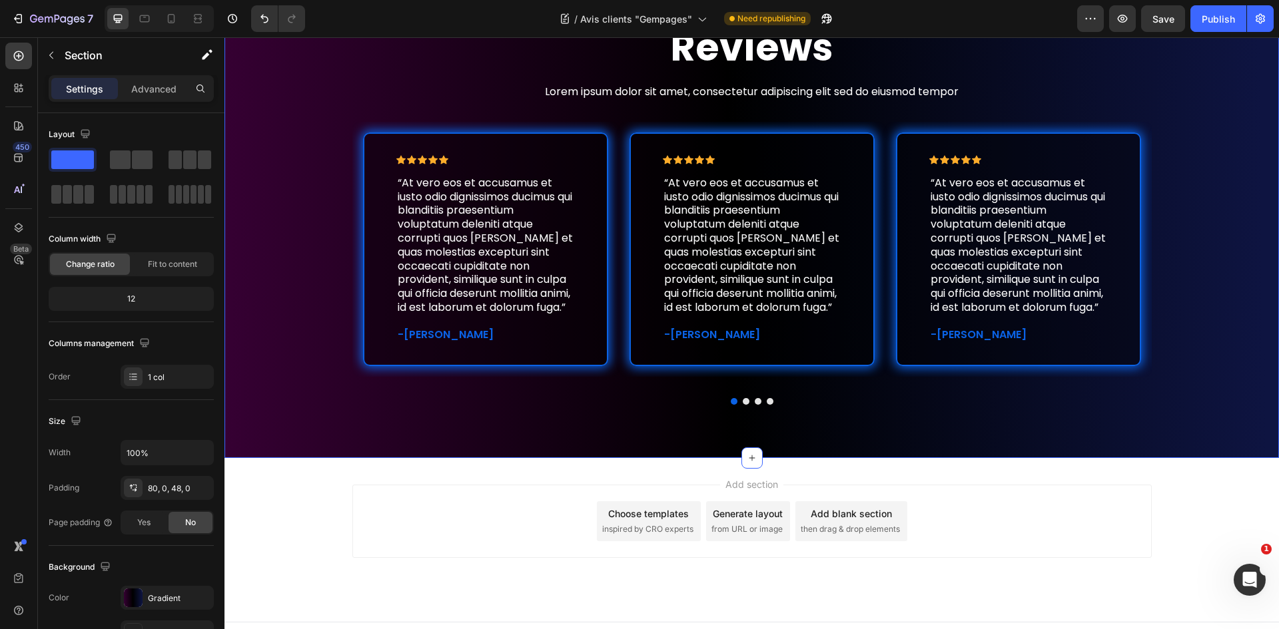
scroll to position [347, 0]
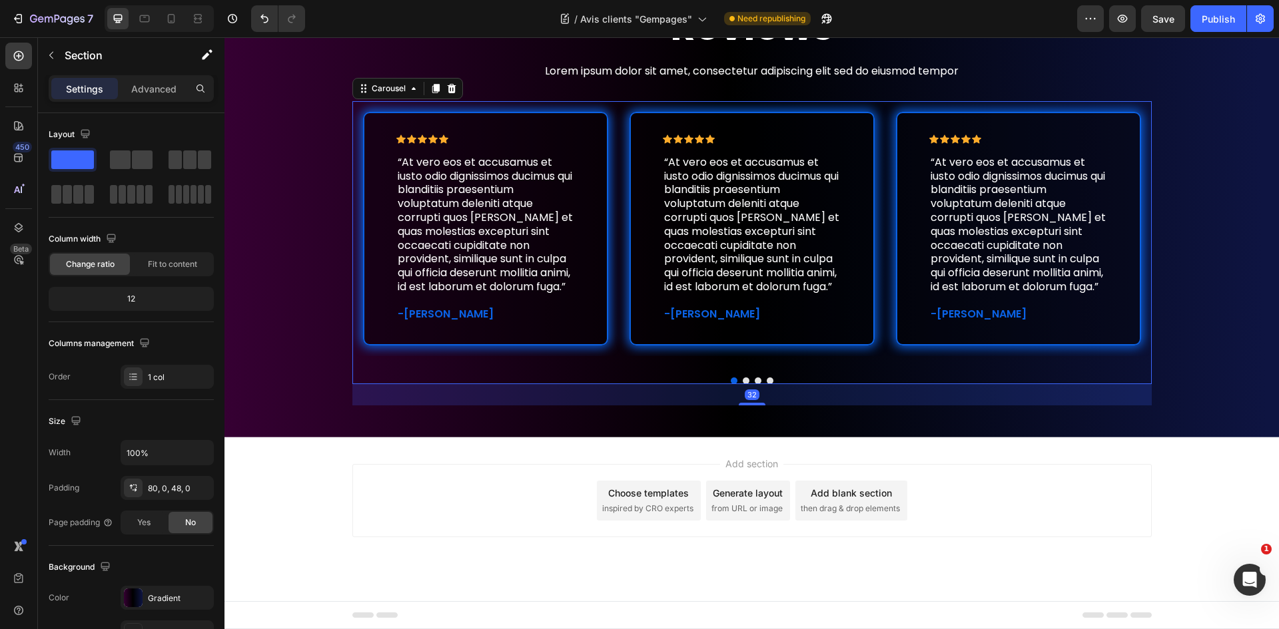
click at [743, 382] on button "Dot" at bounding box center [746, 381] width 7 height 7
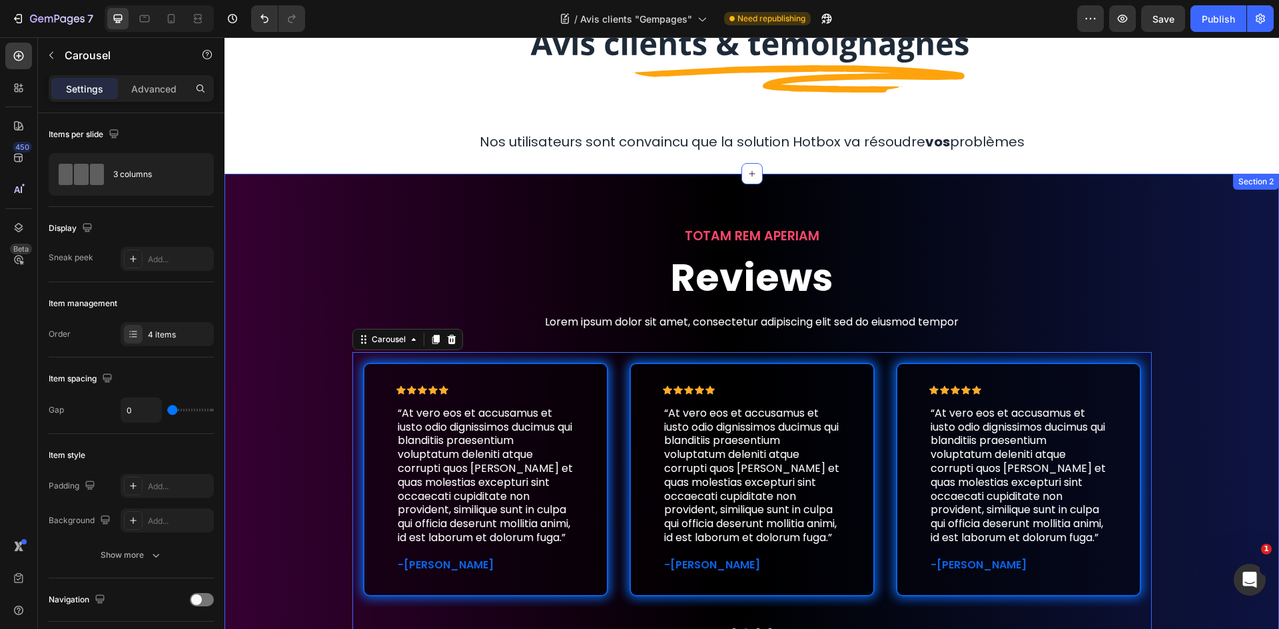
scroll to position [81, 0]
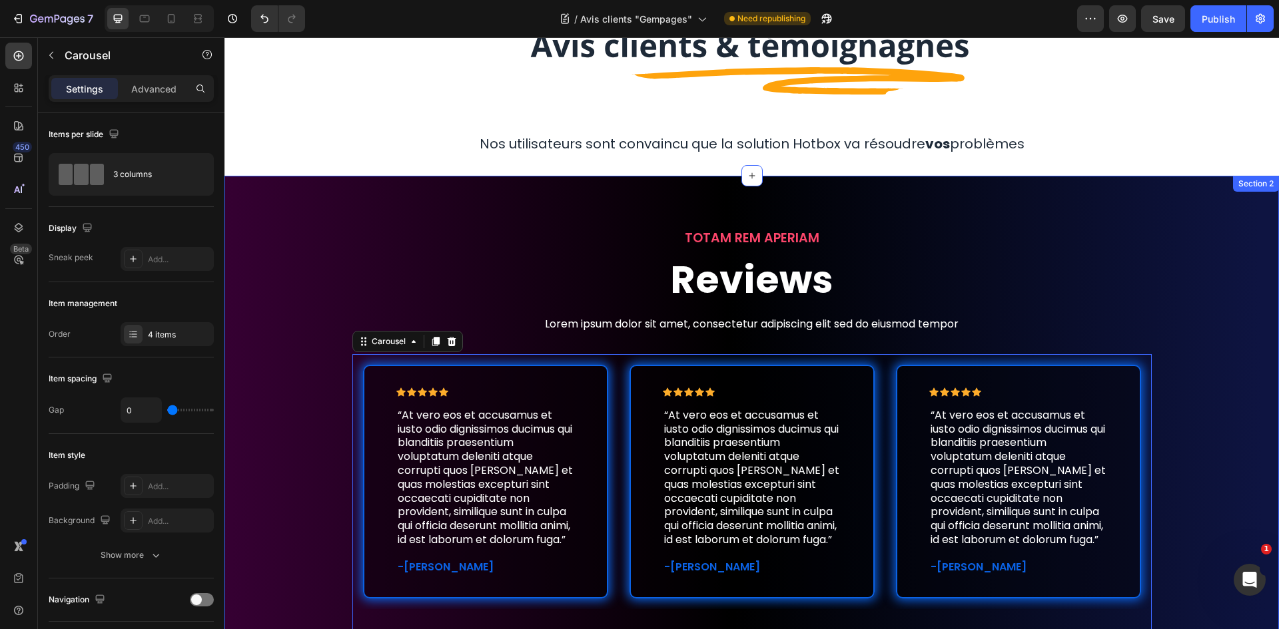
click at [1193, 254] on div "TOTAM REM APERIAM Text Block Reviews Heading Lorem ipsum dolor sit amet, consec…" at bounding box center [751, 443] width 1054 height 429
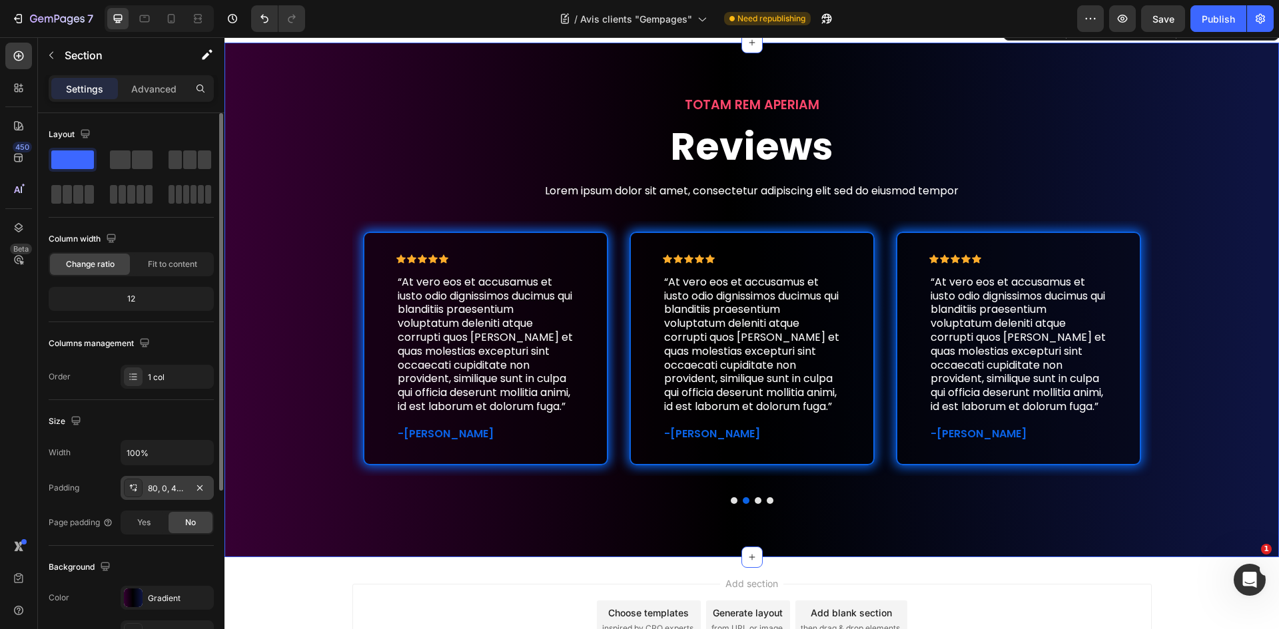
scroll to position [200, 0]
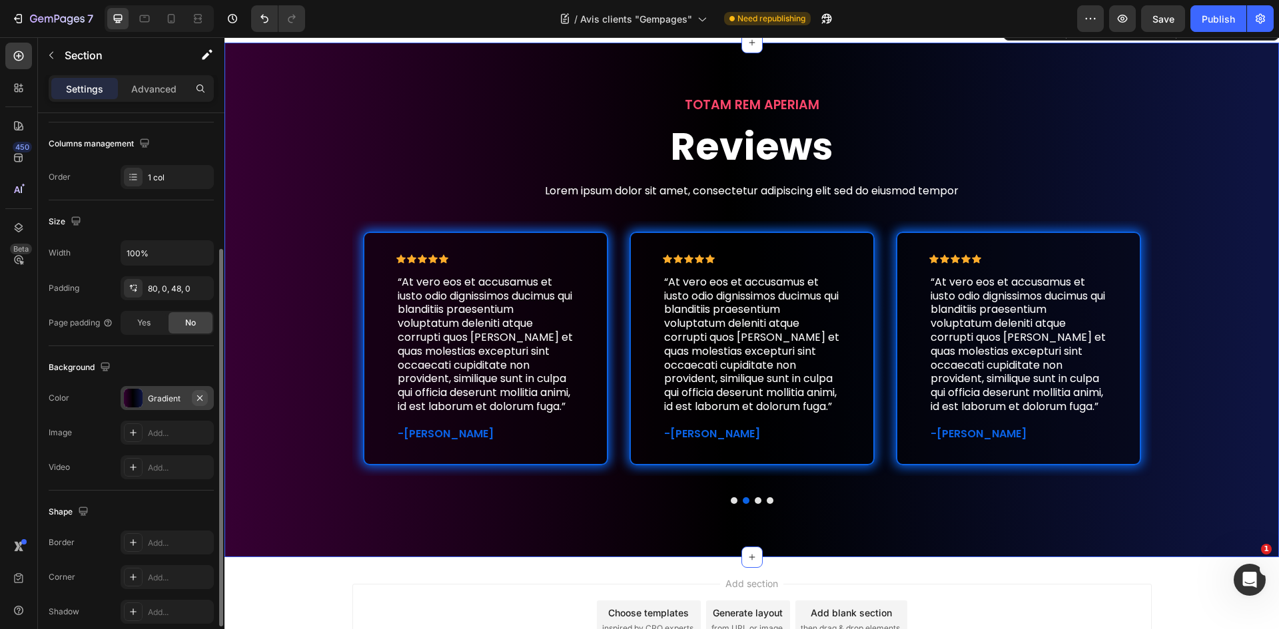
click at [201, 400] on icon "button" at bounding box center [199, 398] width 11 height 11
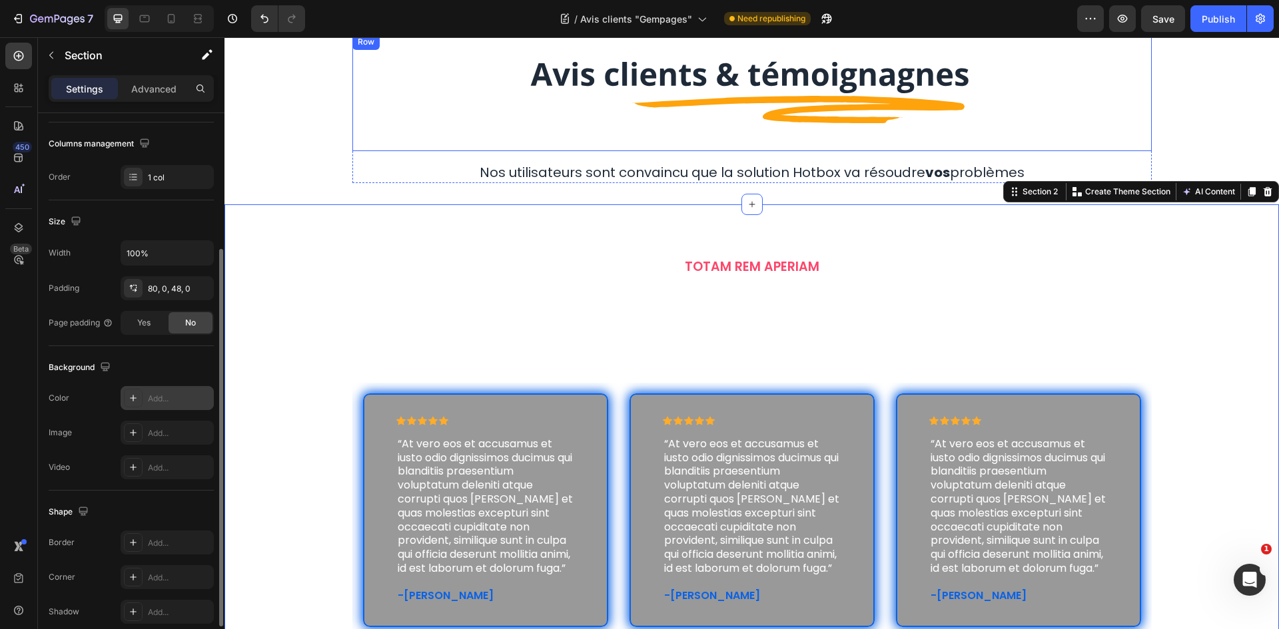
scroll to position [333, 0]
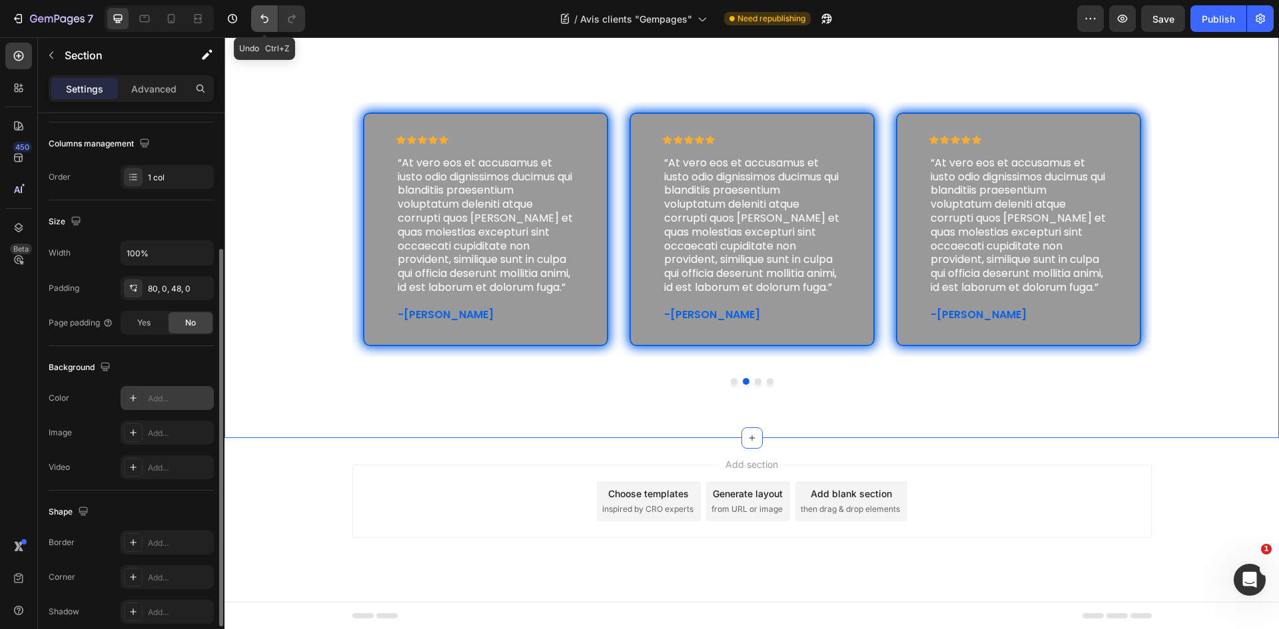
click at [258, 11] on button "Undo/Redo" at bounding box center [264, 18] width 27 height 27
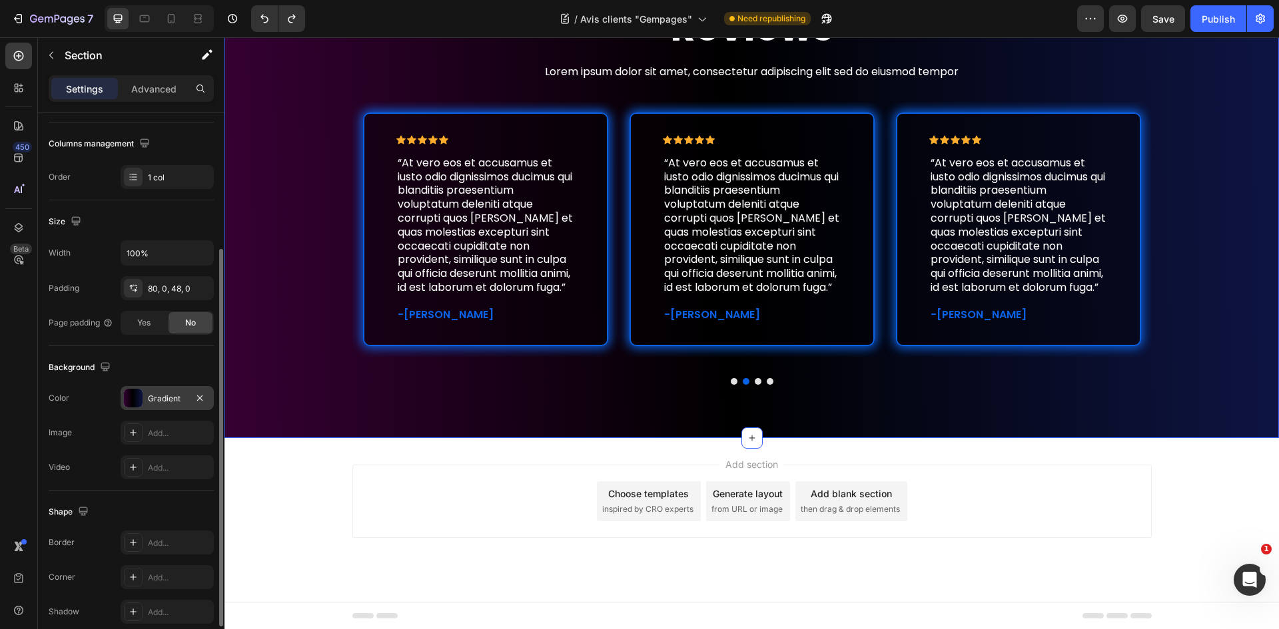
click at [150, 405] on div "Gradient" at bounding box center [167, 398] width 93 height 24
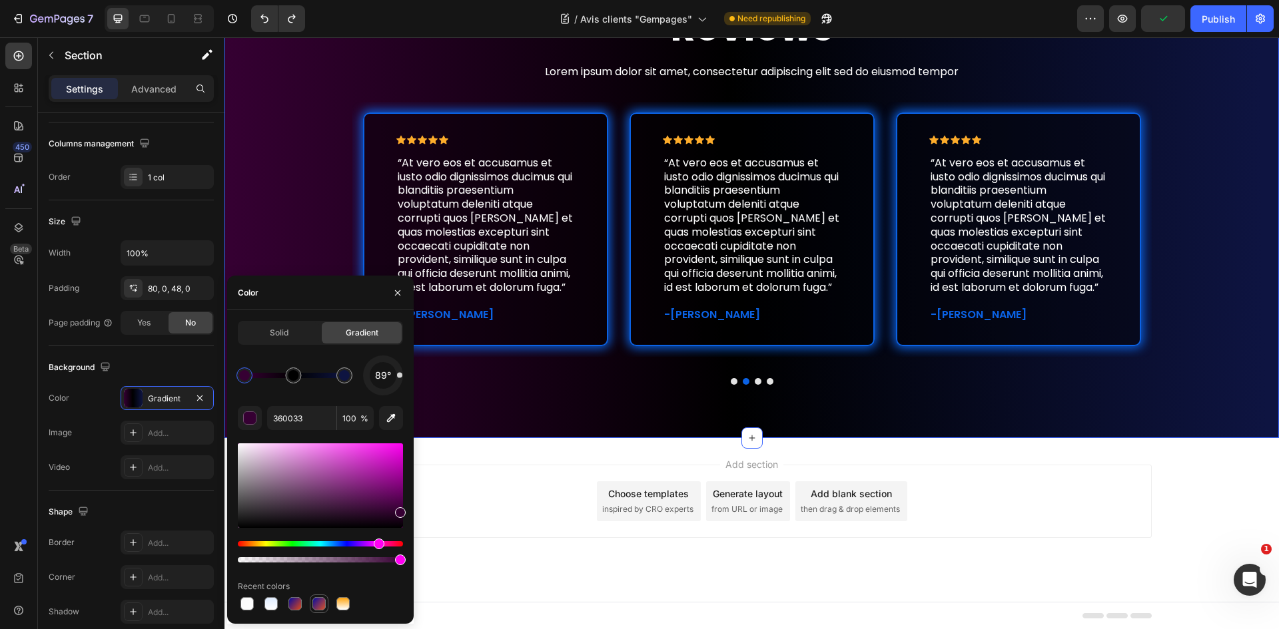
click at [324, 602] on div at bounding box center [318, 603] width 13 height 13
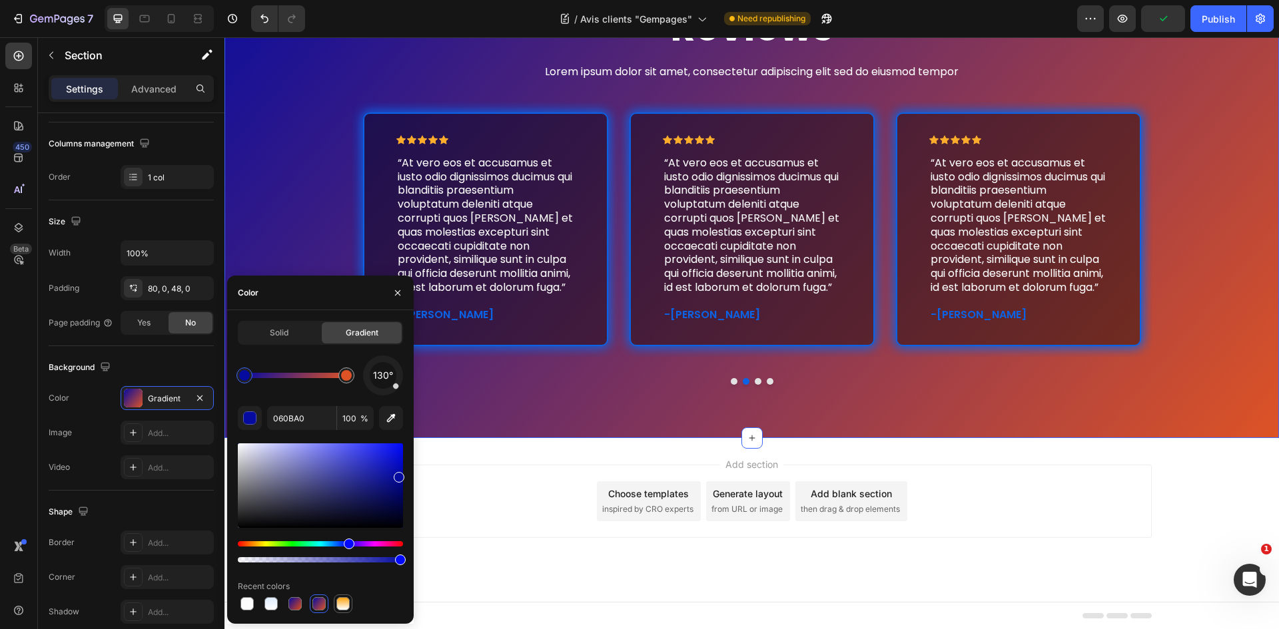
click at [344, 602] on div at bounding box center [342, 603] width 13 height 13
type input "FEA30C"
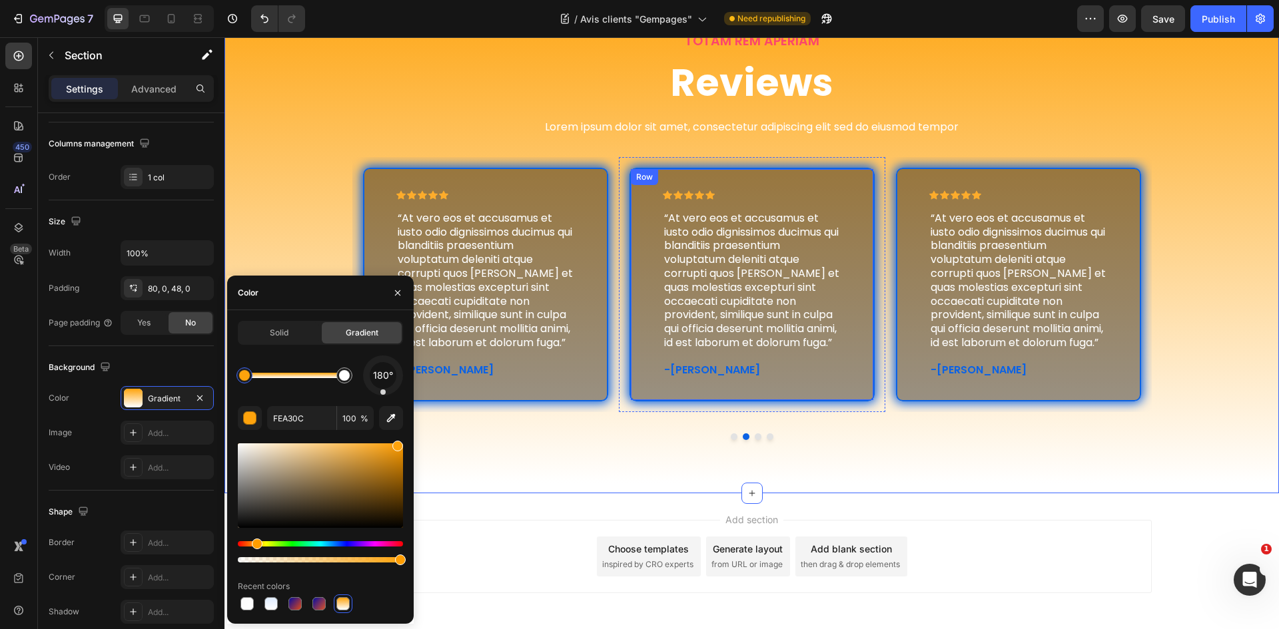
scroll to position [280, 0]
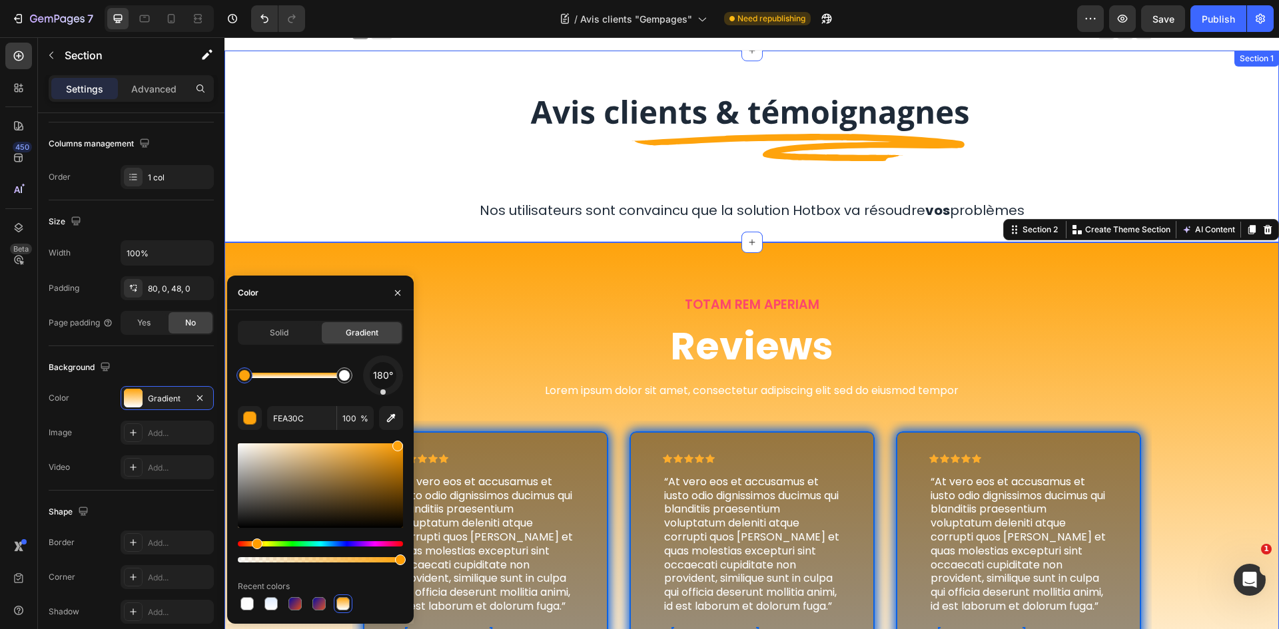
click at [1198, 117] on div "Image Row Nos utilisateurs sont convaincu que la solution Hotbox va résoudre vo…" at bounding box center [751, 146] width 1054 height 149
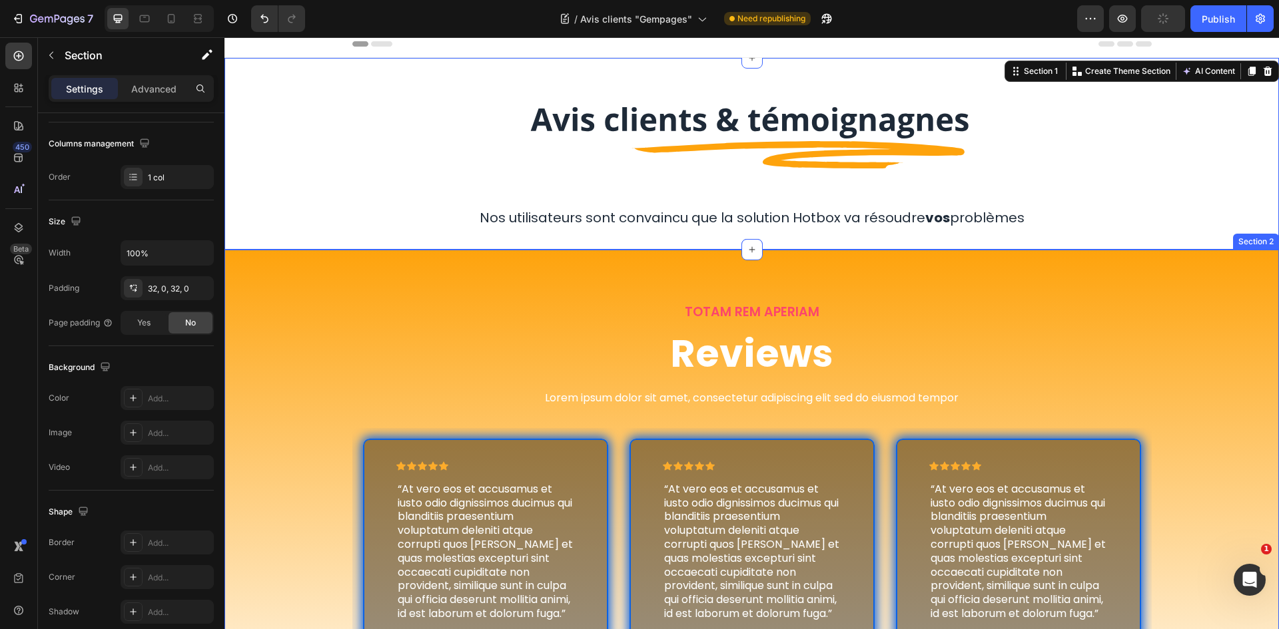
scroll to position [0, 0]
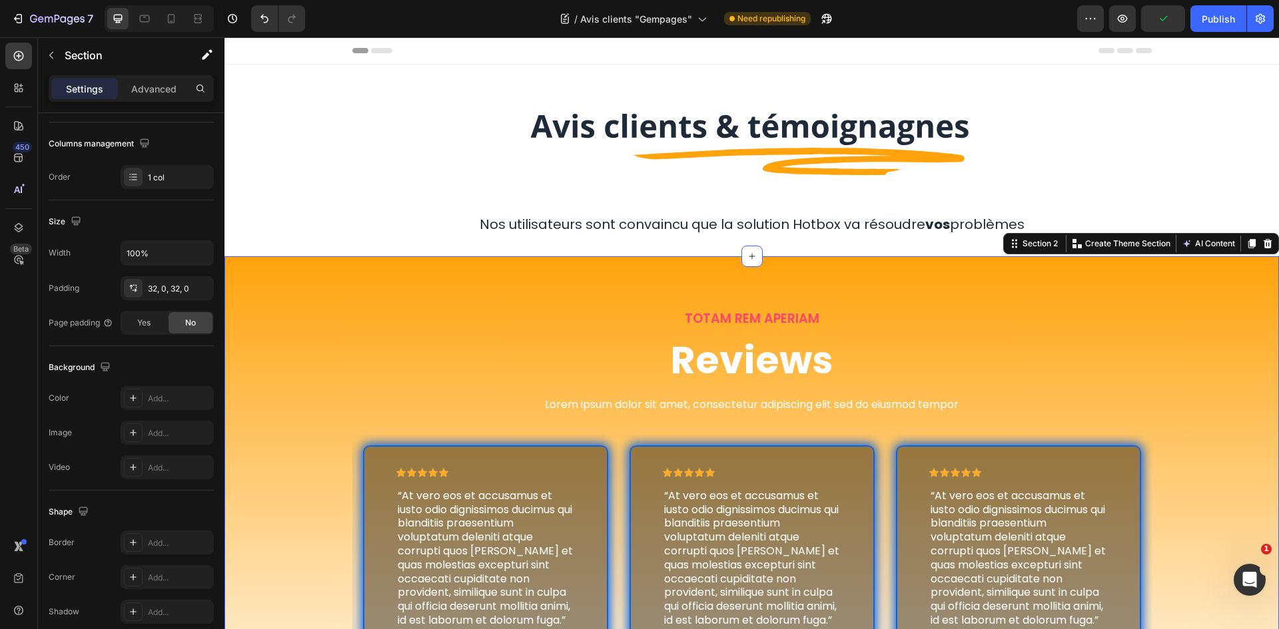
click at [1054, 280] on div "TOTAM REM APERIAM Text Block Reviews Heading Lorem ipsum dolor sit amet, consec…" at bounding box center [751, 513] width 1054 height 514
click at [162, 404] on div "Gradient" at bounding box center [167, 399] width 39 height 12
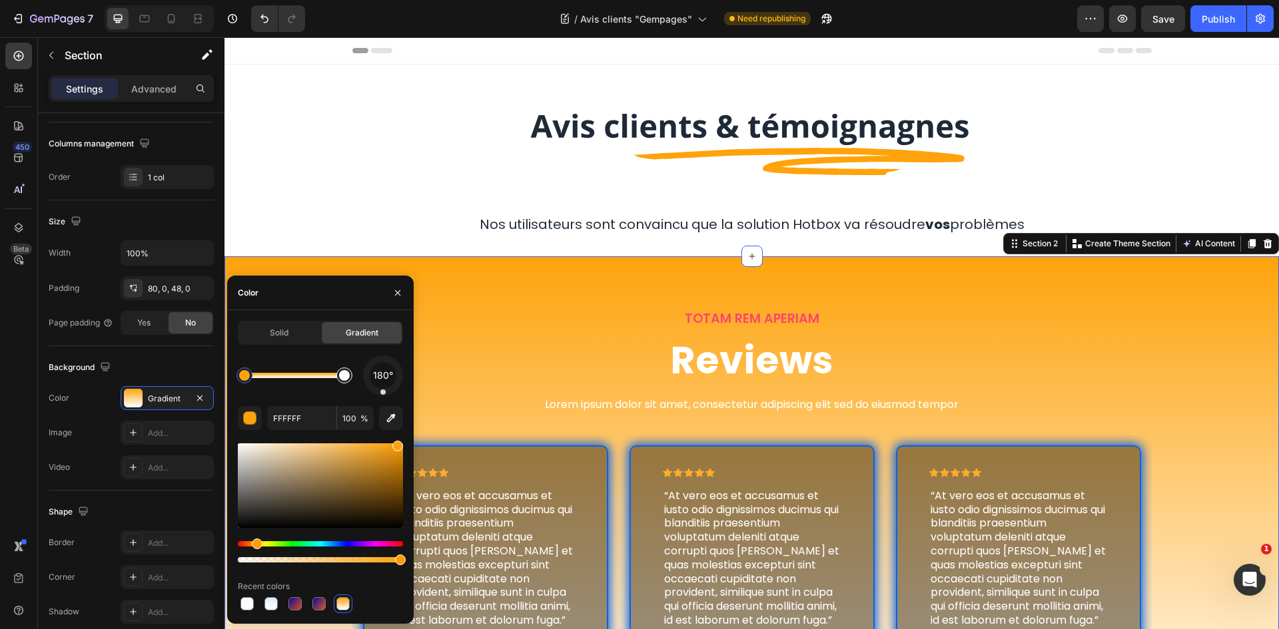
click at [344, 372] on div at bounding box center [344, 375] width 11 height 11
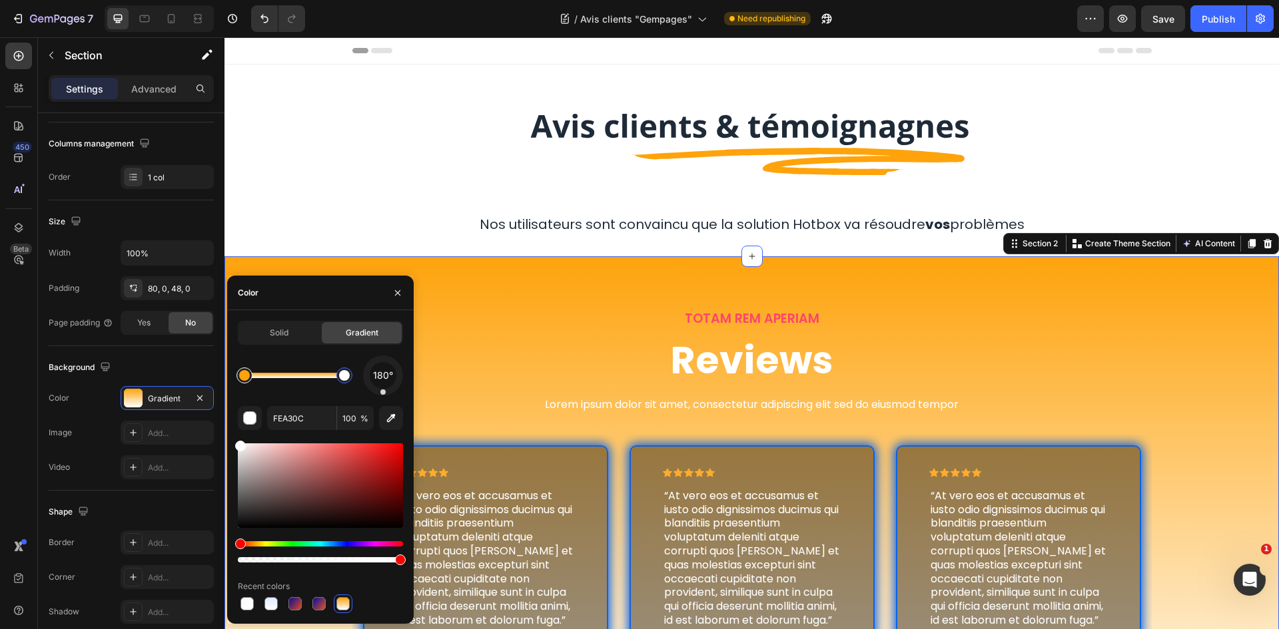
click at [246, 376] on div at bounding box center [244, 375] width 11 height 11
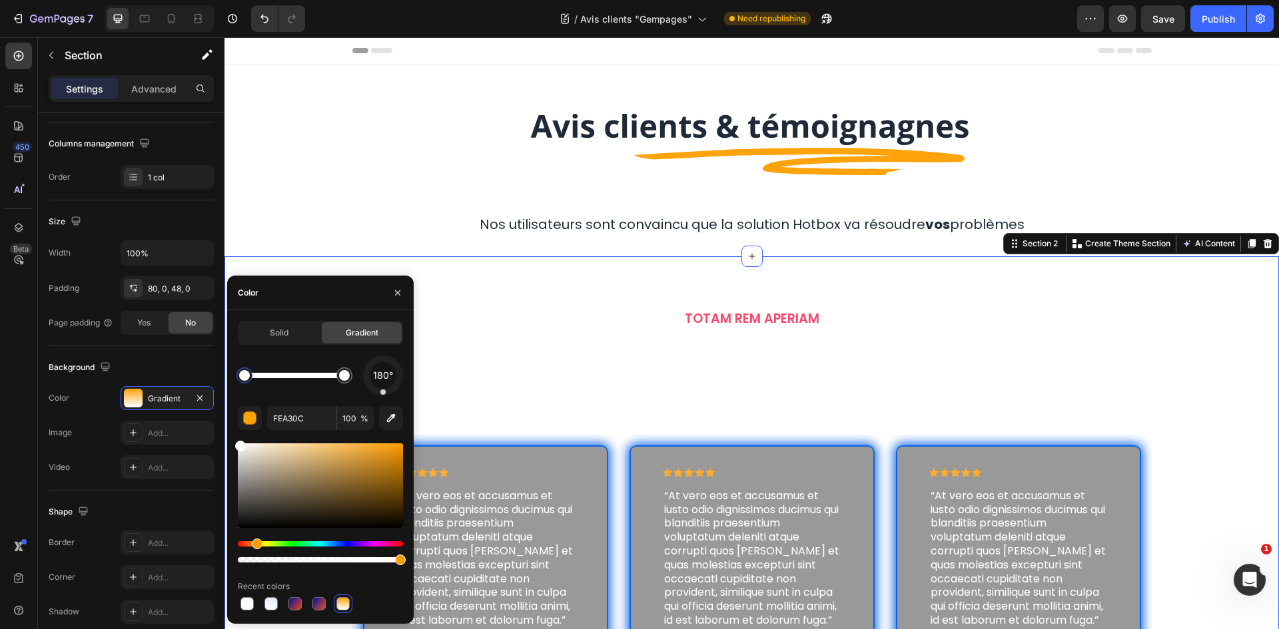
drag, startPoint x: 247, startPoint y: 445, endPoint x: 229, endPoint y: 439, distance: 19.0
click at [229, 439] on div "Solid Gradient 180° FEA30C 100 % Recent colors" at bounding box center [320, 467] width 186 height 292
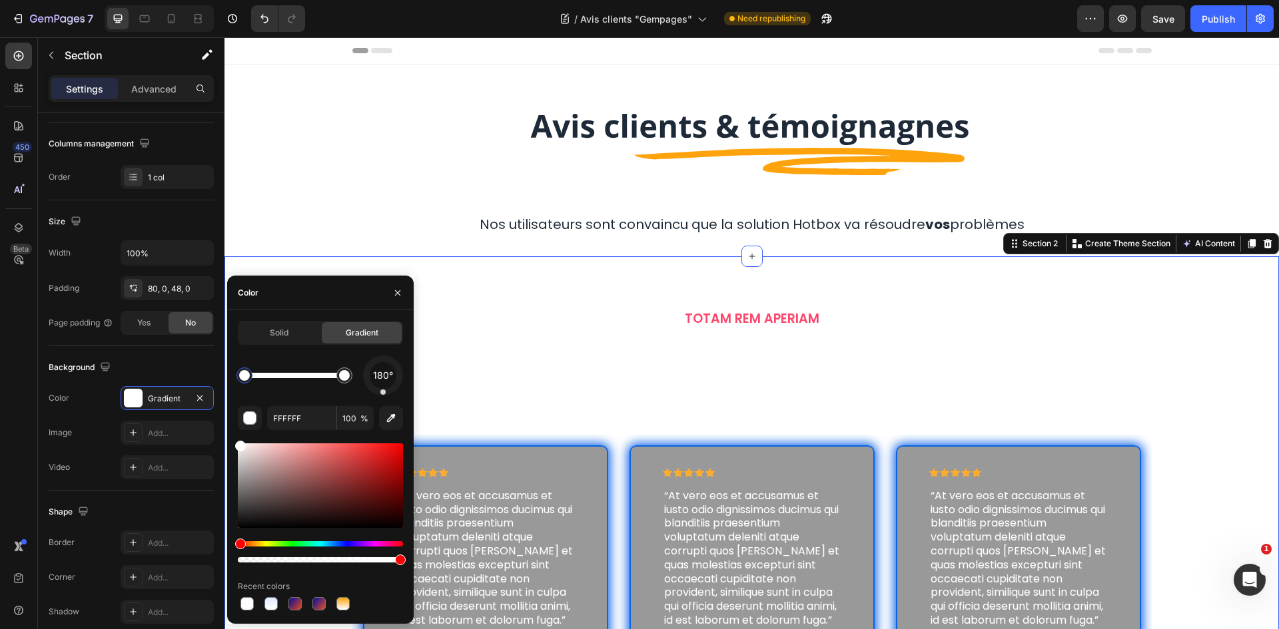
click at [238, 443] on div at bounding box center [240, 446] width 11 height 11
click at [239, 444] on div at bounding box center [240, 446] width 11 height 11
drag, startPoint x: 241, startPoint y: 444, endPoint x: 213, endPoint y: 429, distance: 31.6
click at [213, 429] on div "450 Beta Sections(18) Elements(83) Section Element Hero Section Product Detail …" at bounding box center [112, 333] width 224 height 592
click at [262, 11] on button "Undo/Redo" at bounding box center [264, 18] width 27 height 27
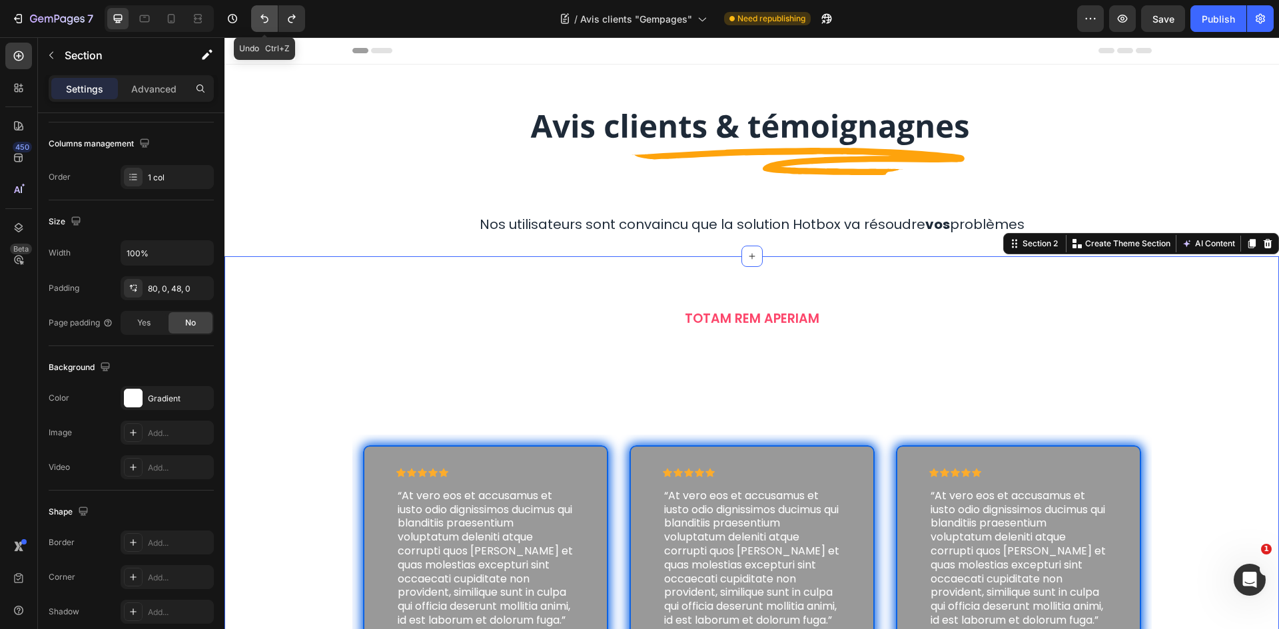
click at [265, 14] on icon "Undo/Redo" at bounding box center [264, 18] width 13 height 13
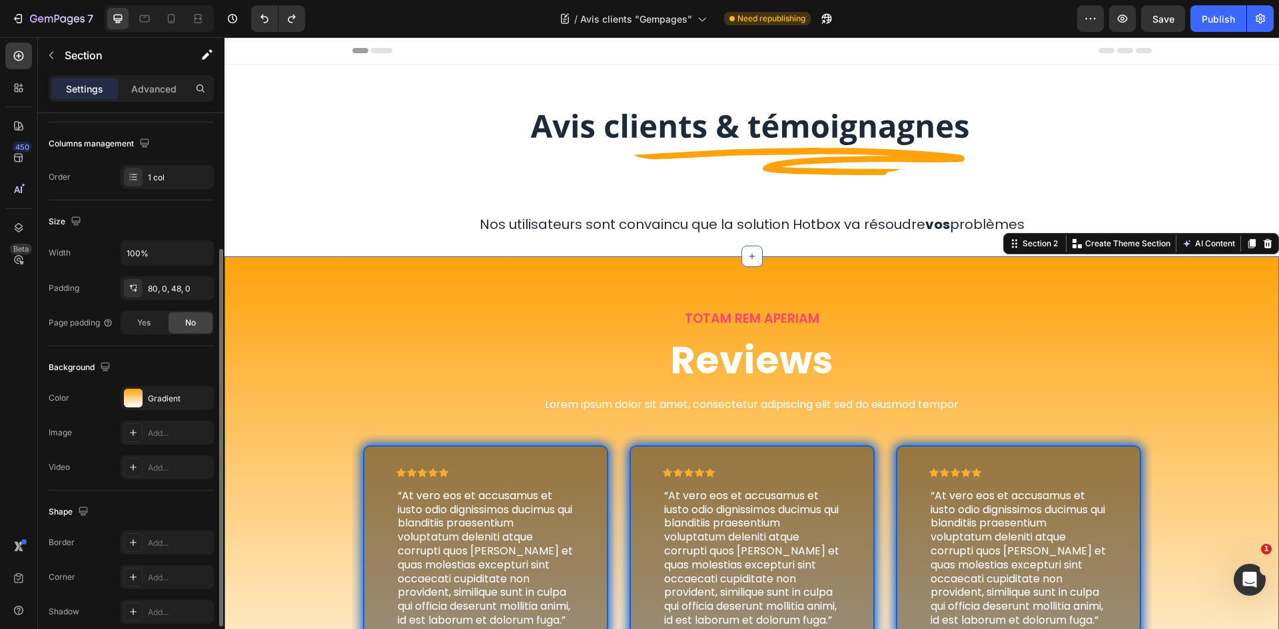
click at [165, 410] on div "The changes might be hidden by the video. Color Gradient Image Add... Video Add…" at bounding box center [131, 432] width 165 height 93
click at [169, 400] on div "Gradient" at bounding box center [167, 399] width 39 height 12
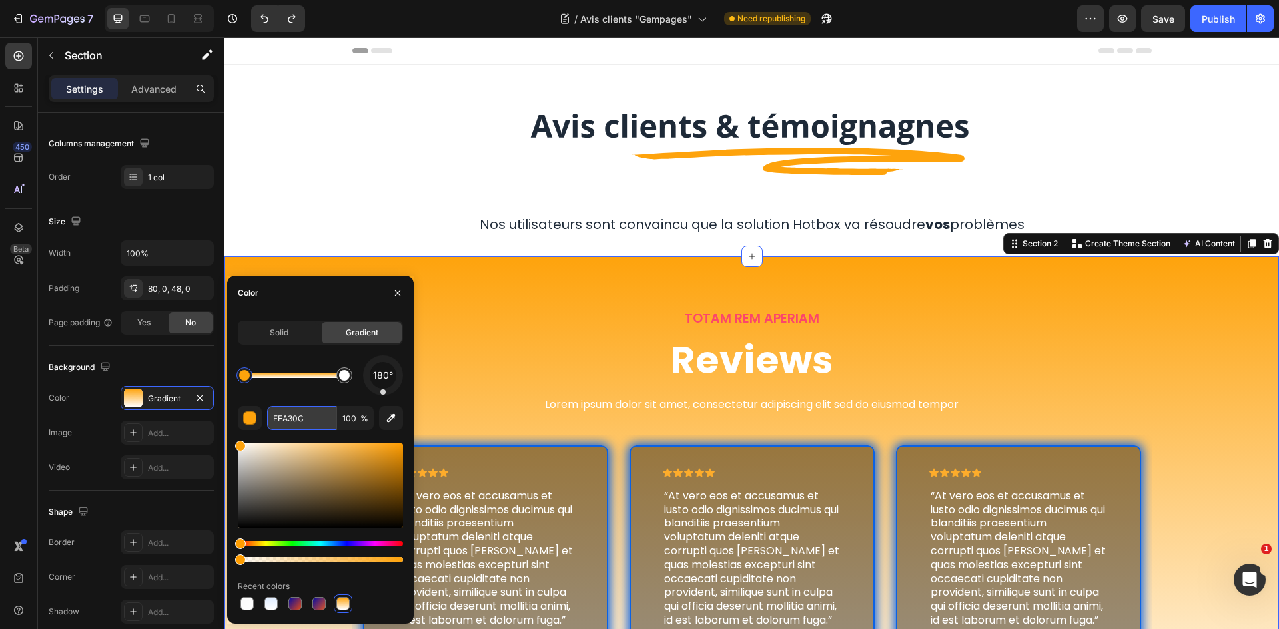
click at [291, 414] on input "FEA30C" at bounding box center [301, 418] width 69 height 24
click at [243, 374] on div at bounding box center [244, 375] width 11 height 11
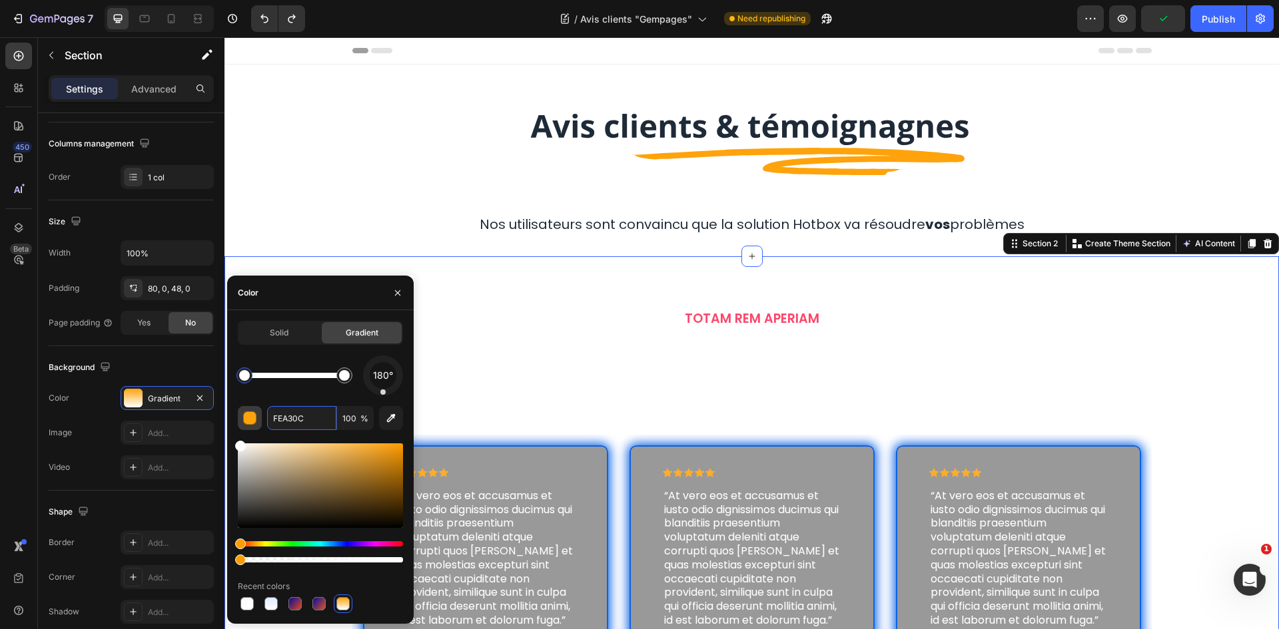
drag, startPoint x: 243, startPoint y: 447, endPoint x: 238, endPoint y: 427, distance: 20.7
click at [227, 432] on div "Solid Gradient 180° FEA30C 100 % Recent colors" at bounding box center [320, 467] width 186 height 292
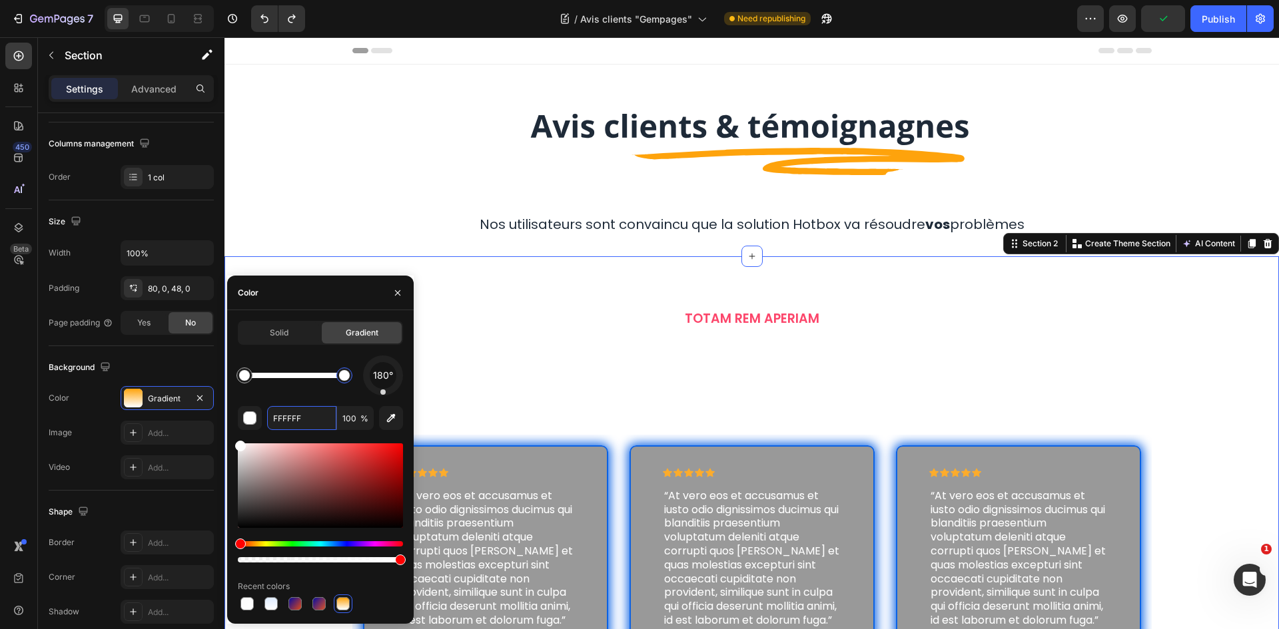
click at [340, 371] on div at bounding box center [344, 375] width 11 height 11
click at [291, 420] on input "FFFFFF" at bounding box center [301, 418] width 69 height 24
paste input "EA30C"
type input "FEA30C"
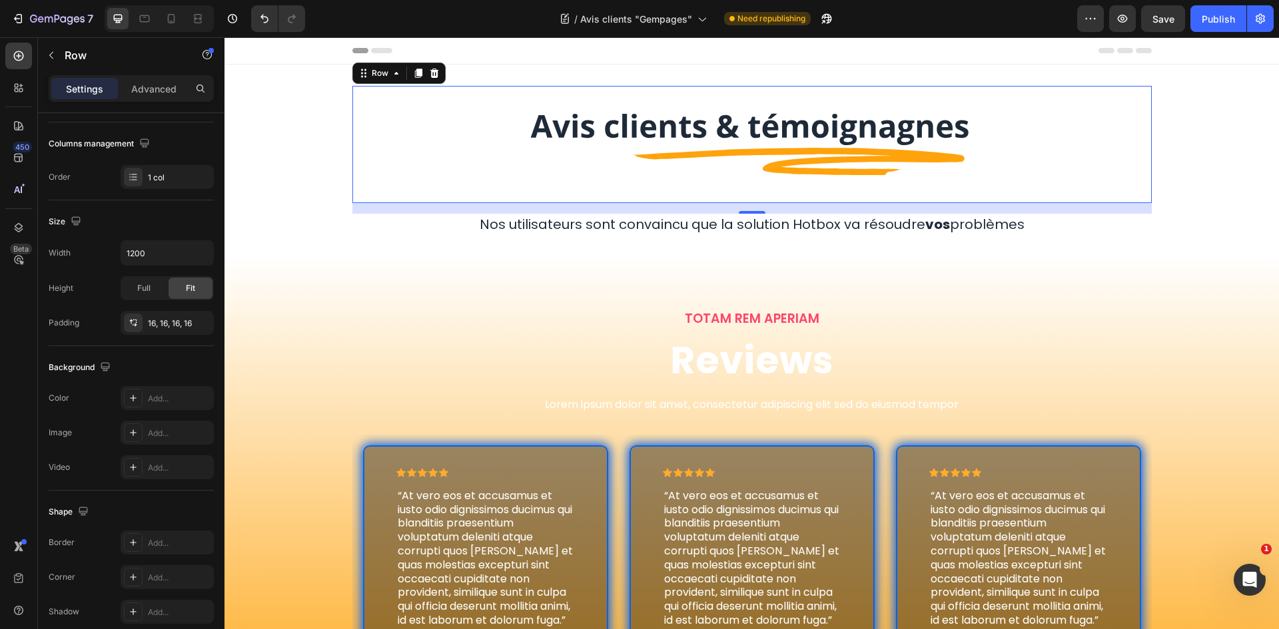
click at [352, 167] on div "Image Row 0" at bounding box center [751, 144] width 799 height 117
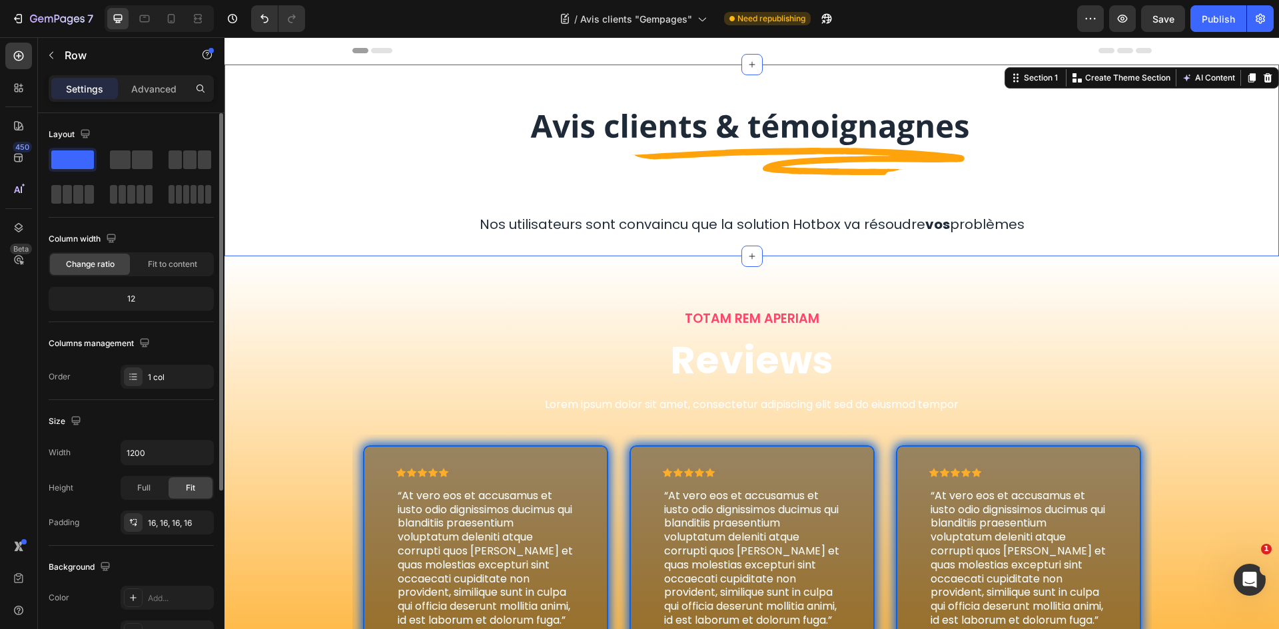
click at [1197, 184] on div "Image Row Nos utilisateurs sont convaincu que la solution Hotbox va résoudre vo…" at bounding box center [751, 160] width 1054 height 149
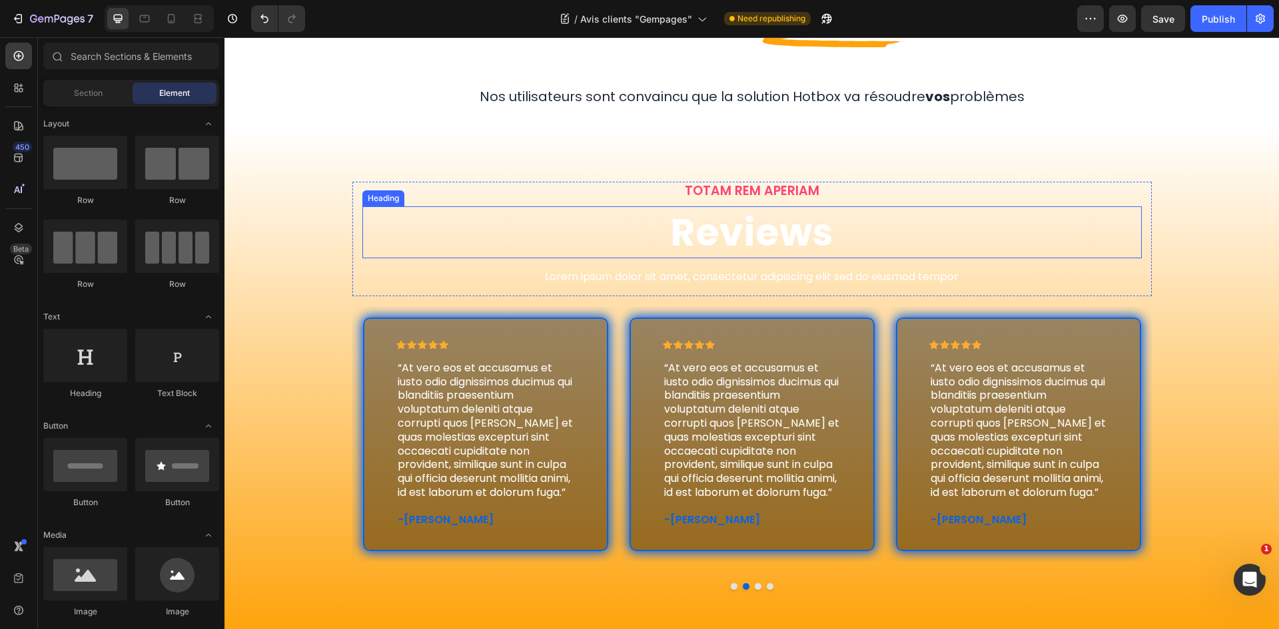
scroll to position [133, 0]
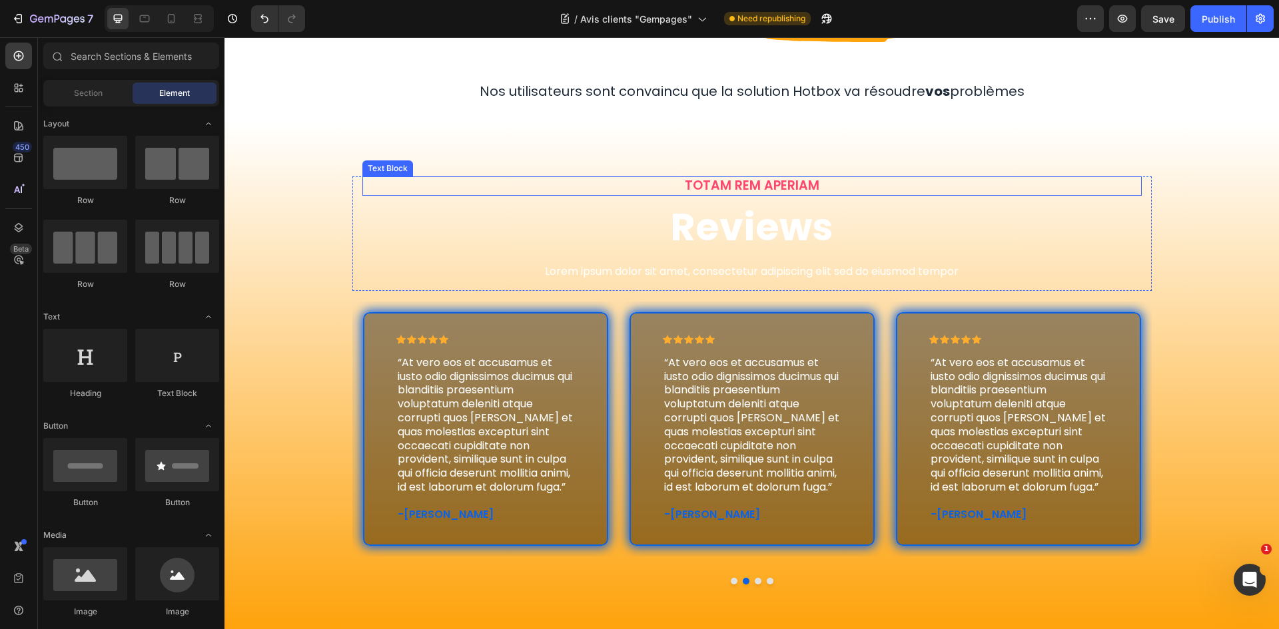
click at [807, 184] on p "TOTAM REM APERIAM" at bounding box center [752, 186] width 777 height 17
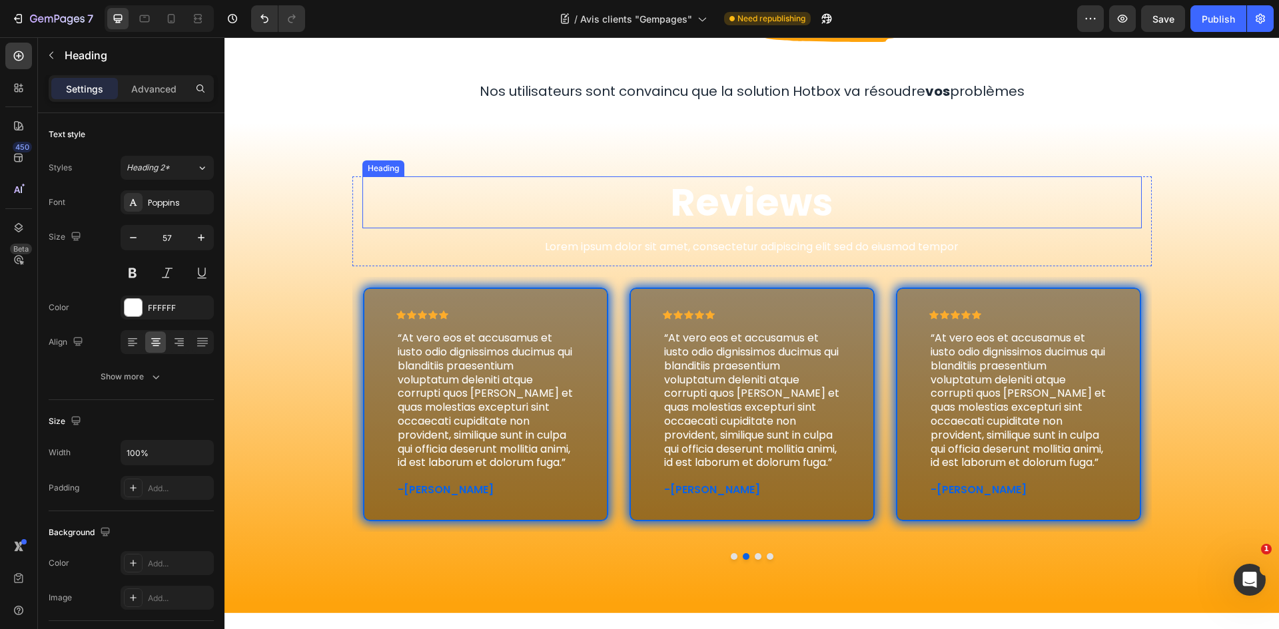
click at [791, 191] on h2 "Reviews" at bounding box center [751, 202] width 779 height 52
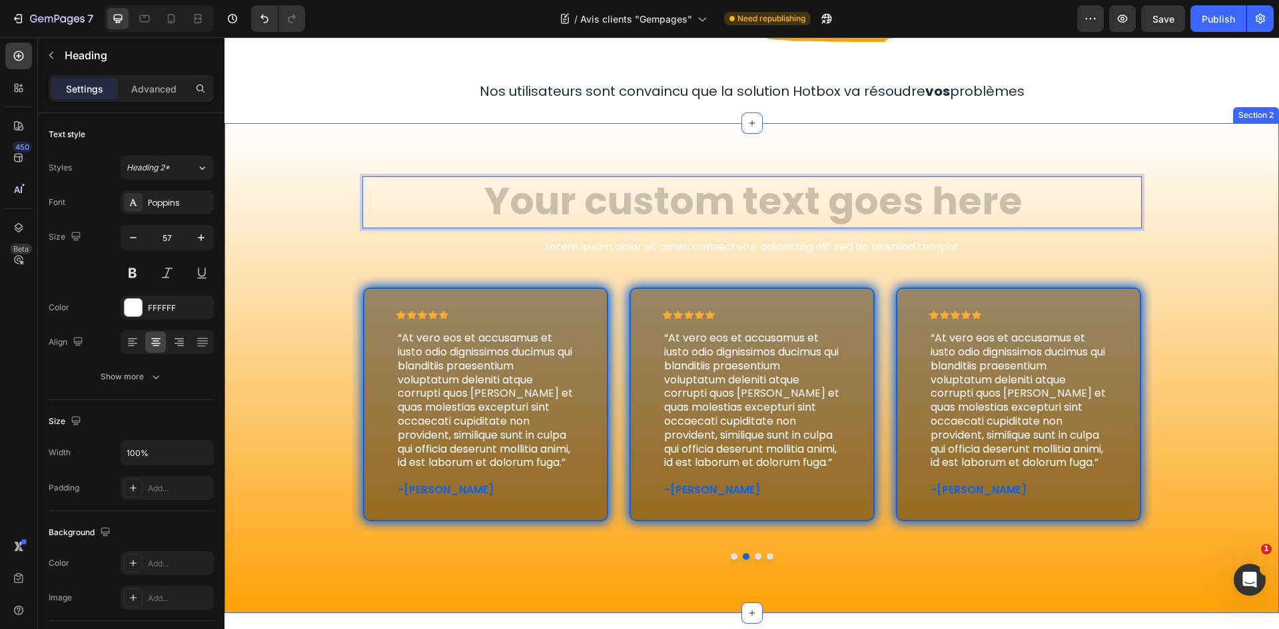
click at [1231, 123] on div "Image Row Nos utilisateurs sont convaincu que la solution Hotbox va résoudre vo…" at bounding box center [751, 272] width 1054 height 682
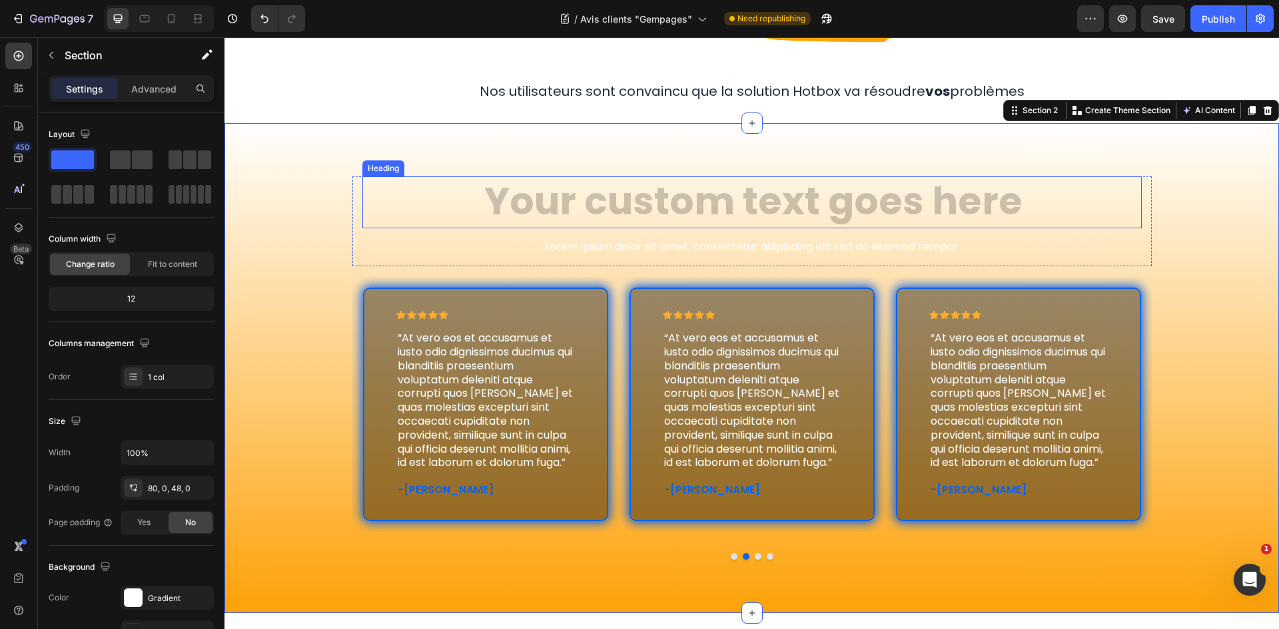
click at [1044, 183] on h2 "Rich Text Editor. Editing area: main" at bounding box center [751, 202] width 779 height 52
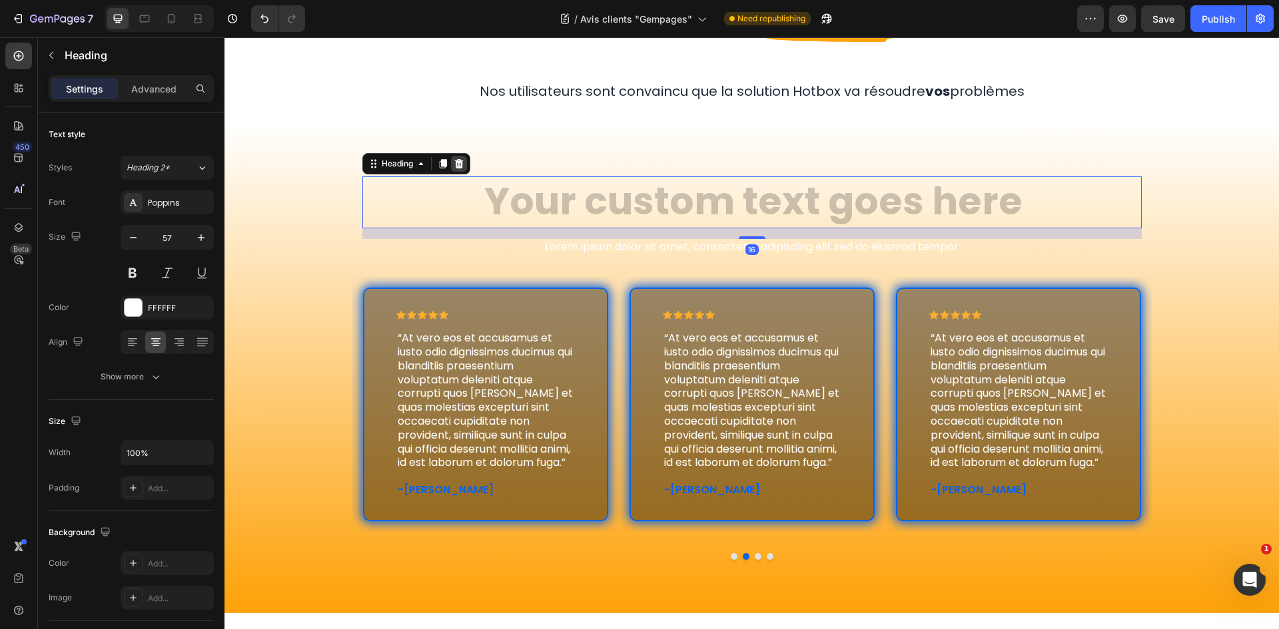
click at [458, 163] on icon at bounding box center [458, 163] width 9 height 9
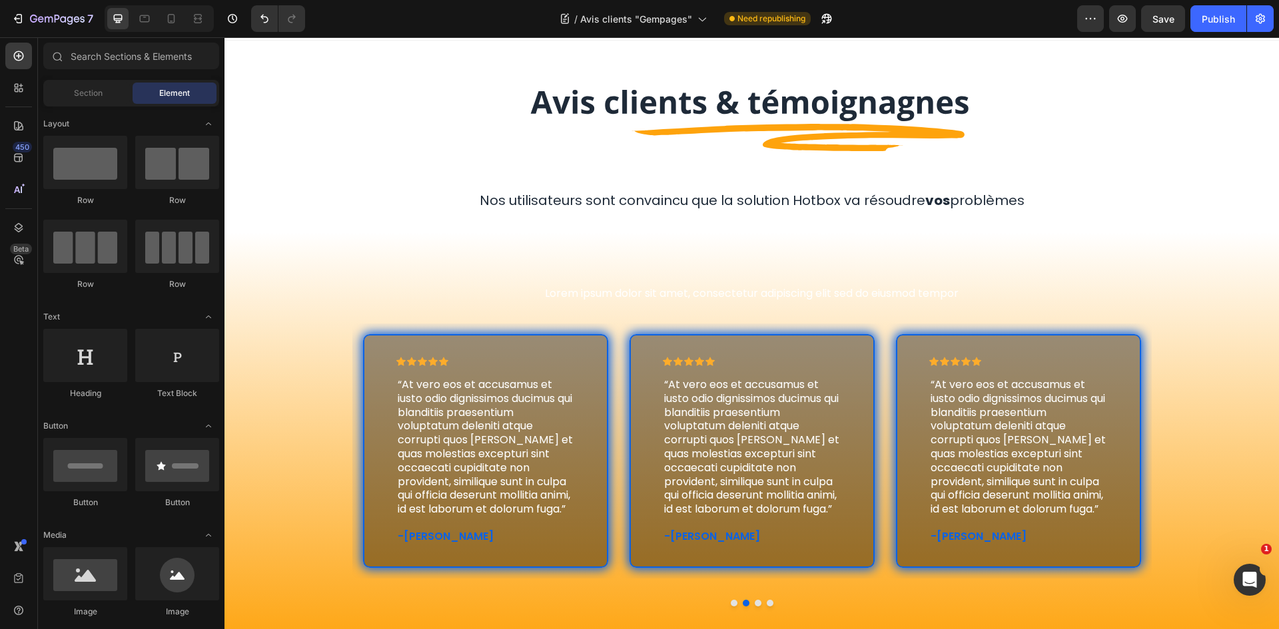
scroll to position [15, 0]
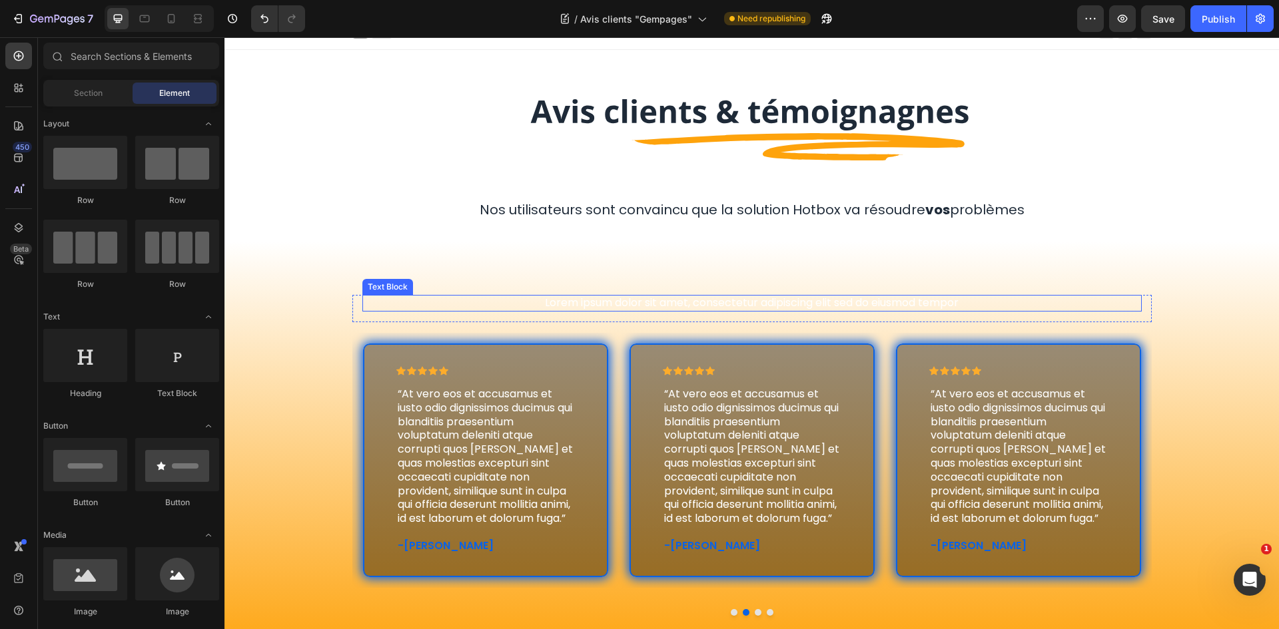
click at [886, 302] on p "Lorem ipsum dolor sit amet, consectetur adipiscing elit sed do eiusmod tempor" at bounding box center [752, 303] width 777 height 14
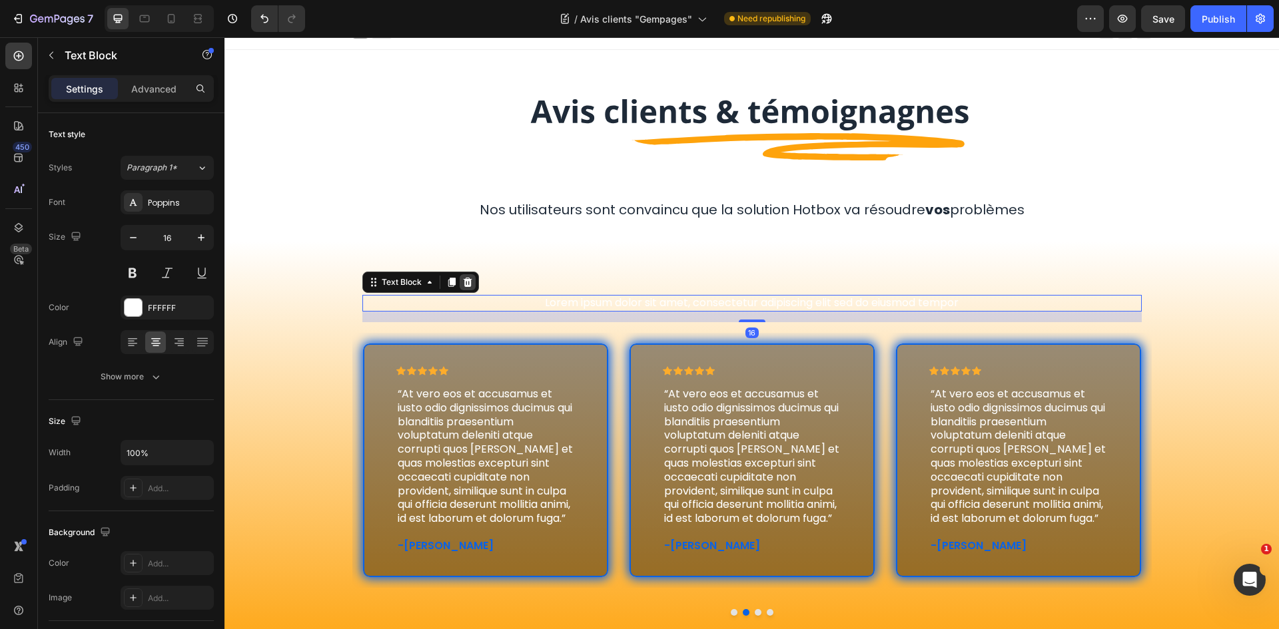
click at [464, 275] on div at bounding box center [468, 282] width 16 height 16
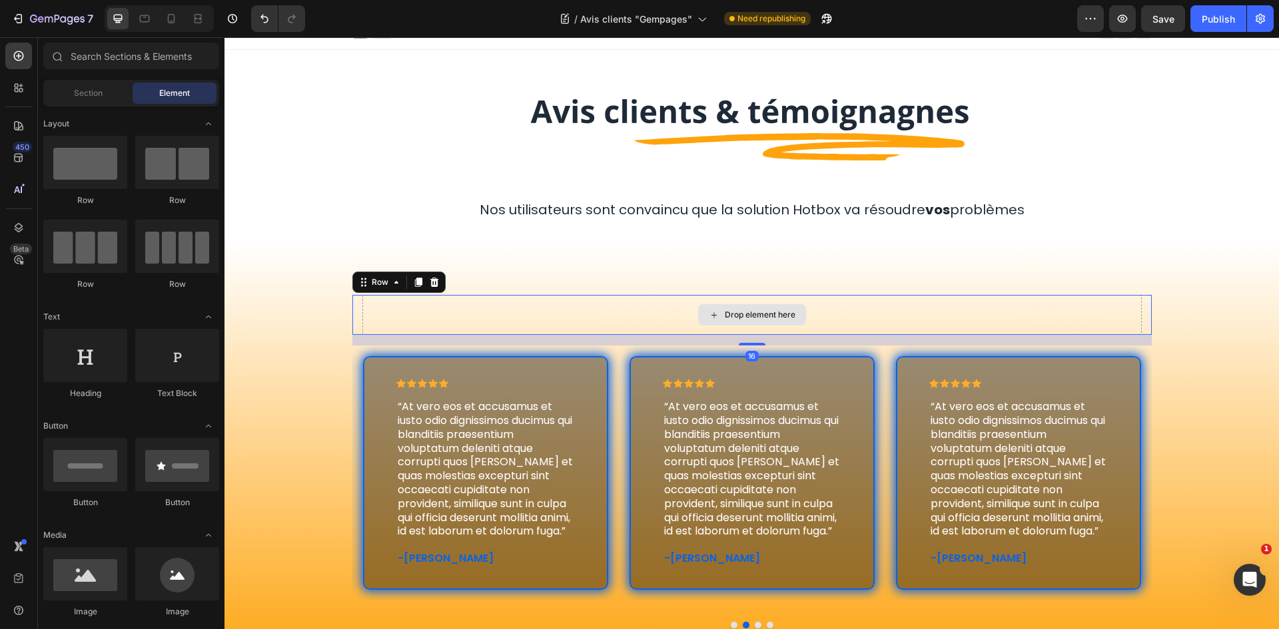
click at [903, 328] on div "Drop element here" at bounding box center [751, 315] width 779 height 40
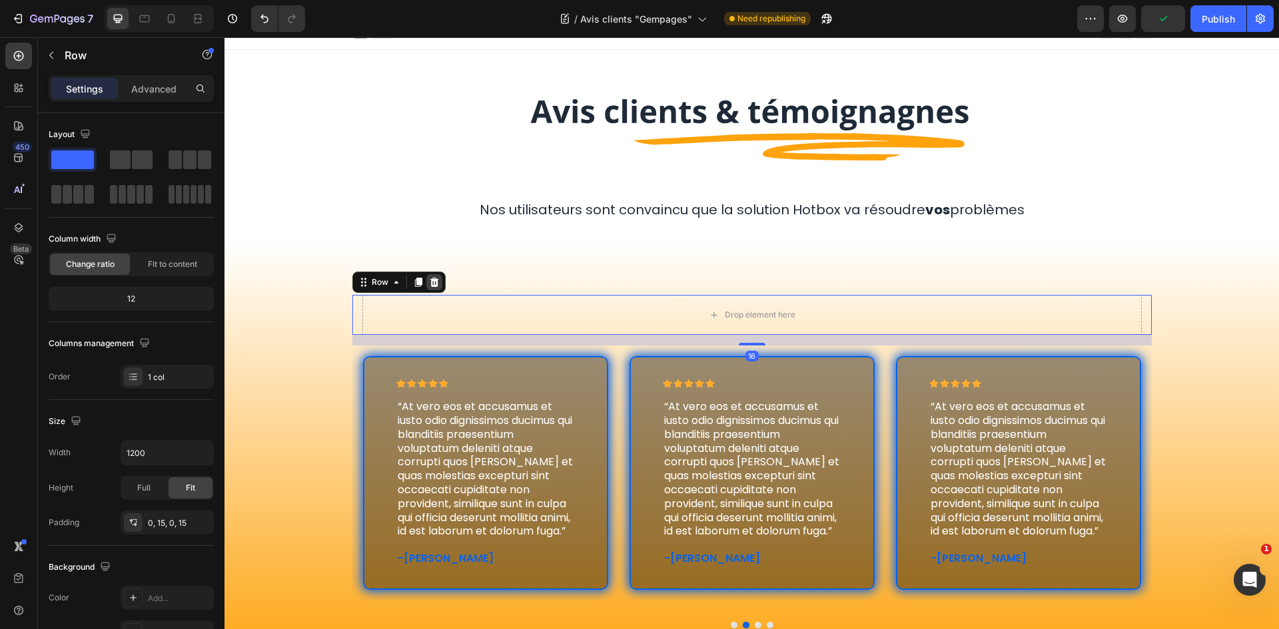
click at [433, 284] on icon at bounding box center [434, 282] width 11 height 11
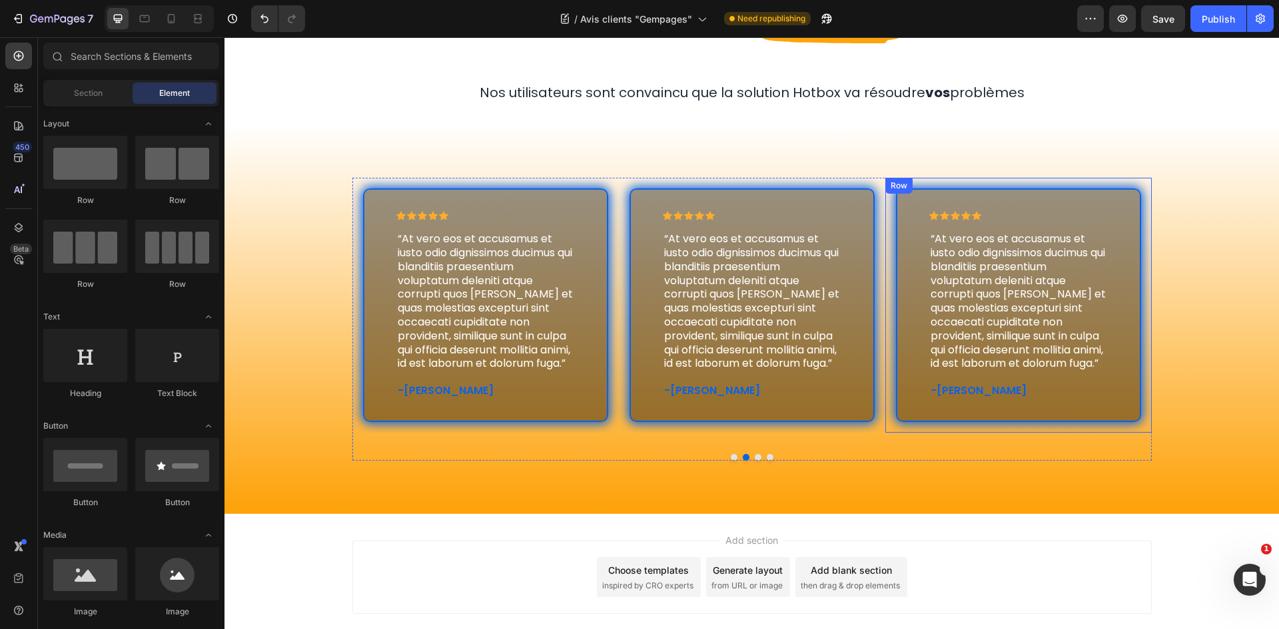
scroll to position [0, 0]
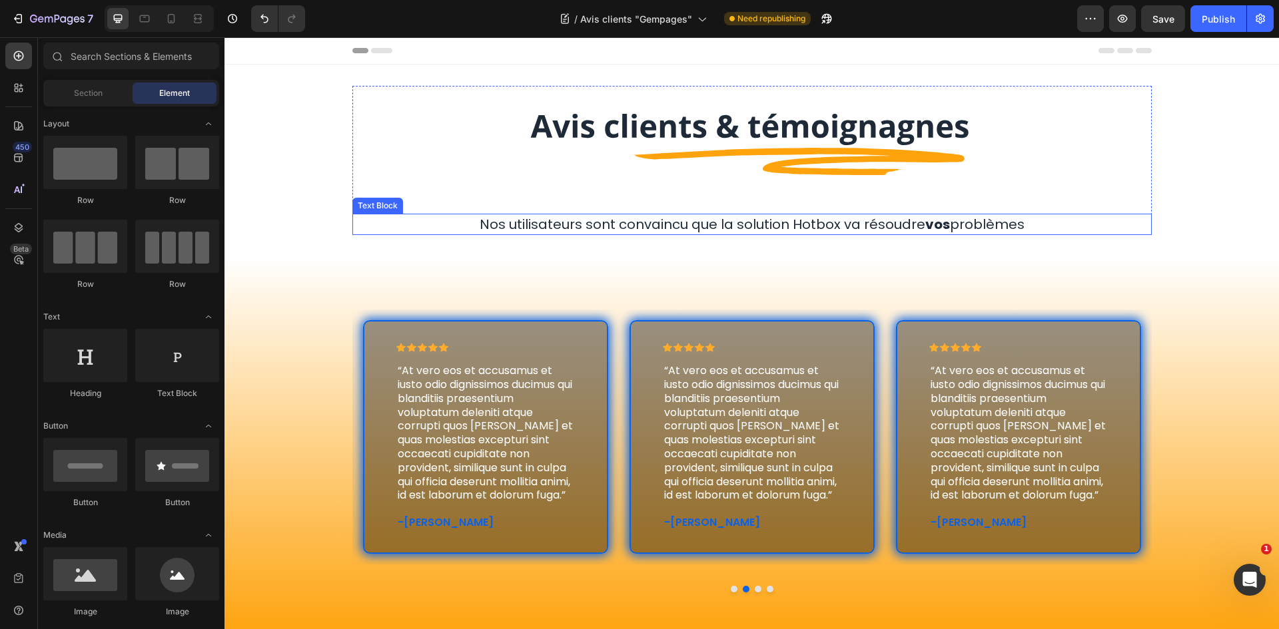
click at [910, 226] on p "Nos utilisateurs sont convaincu que la solution Hotbox va résoudre vos problèmes" at bounding box center [752, 224] width 797 height 19
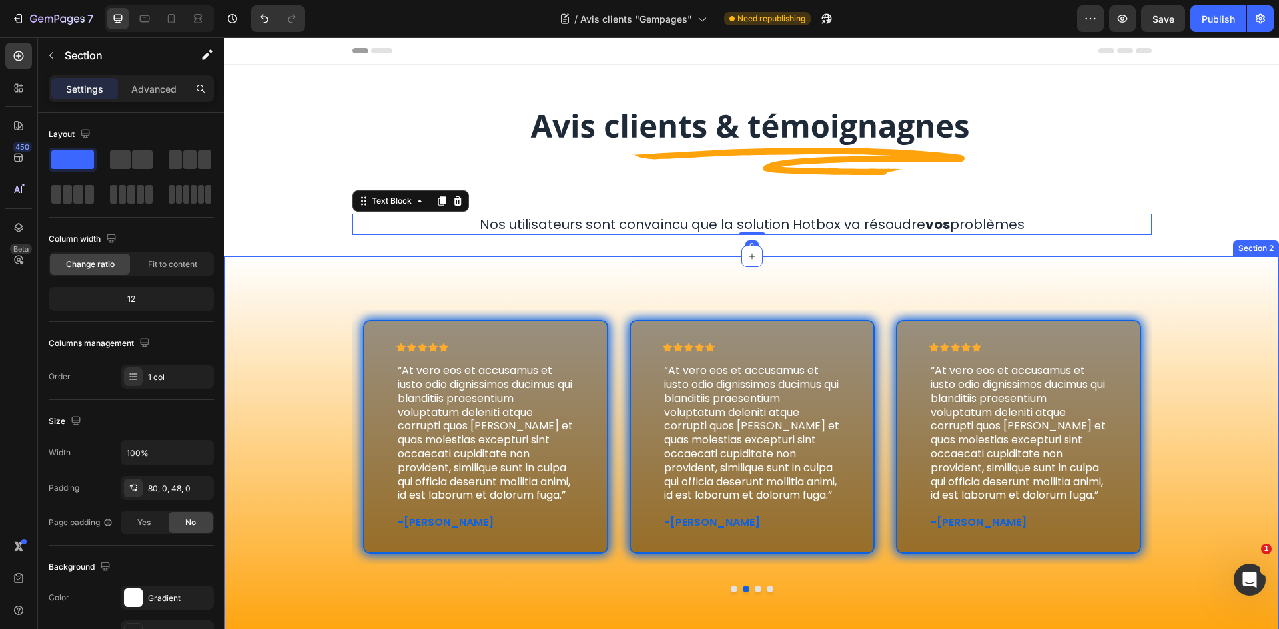
click at [812, 280] on div "Icon Icon Icon Icon Icon Icon List “At vero eos et accusamus et iusto odio dign…" at bounding box center [751, 451] width 1054 height 390
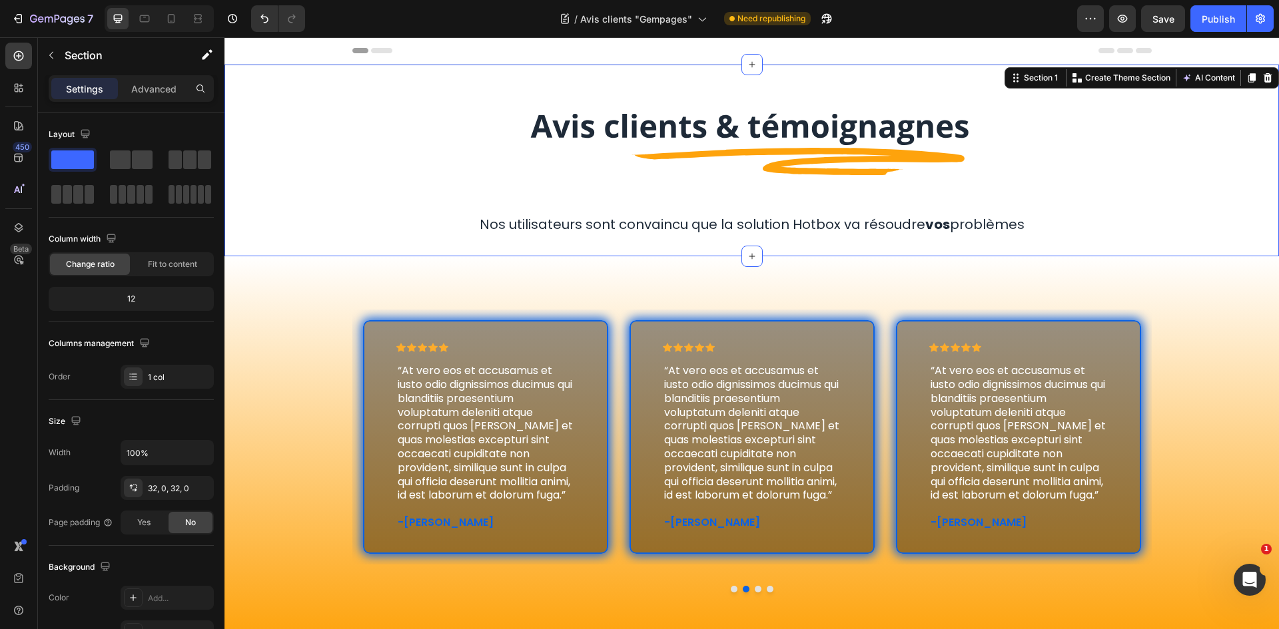
click at [794, 238] on div "Image Row Nos utilisateurs sont convaincu que la solution Hotbox va résoudre vo…" at bounding box center [751, 161] width 1054 height 192
click at [784, 222] on p "Nos utilisateurs sont convaincu que la solution Hotbox va résoudre vos problèmes" at bounding box center [752, 224] width 797 height 19
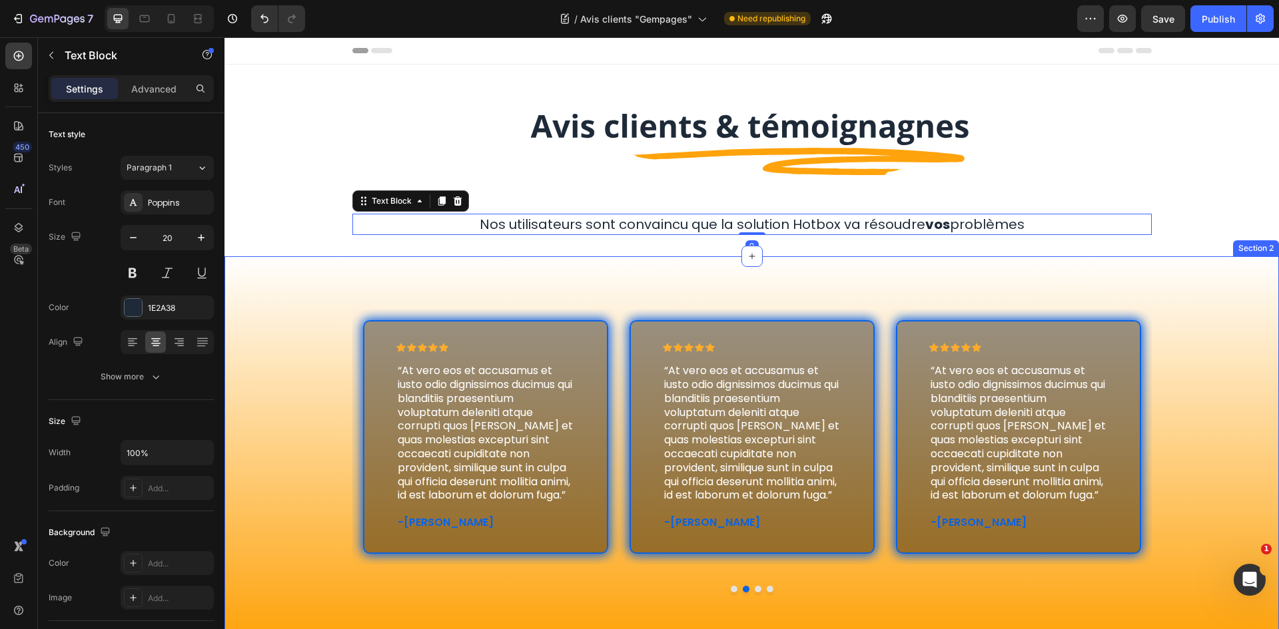
click at [777, 270] on div "Icon Icon Icon Icon Icon Icon List “At vero eos et accusamus et iusto odio dign…" at bounding box center [751, 451] width 1054 height 390
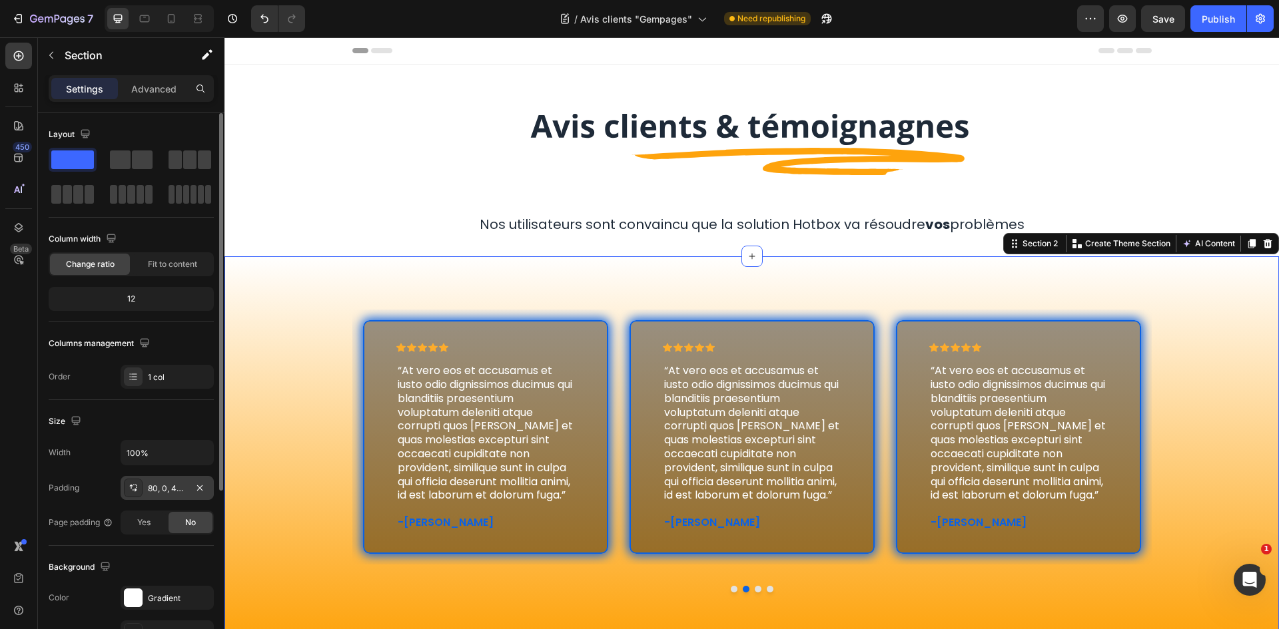
click at [182, 484] on div "80, 0, 48, 0" at bounding box center [167, 489] width 39 height 12
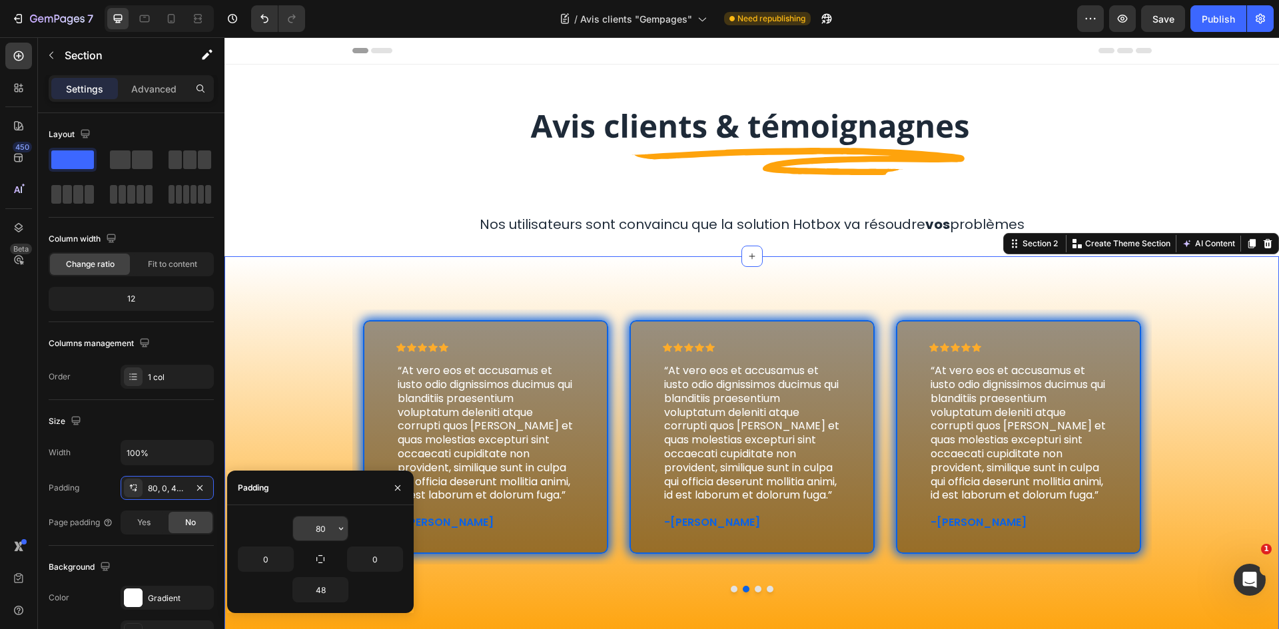
click at [312, 523] on input "80" at bounding box center [320, 529] width 55 height 24
type input "0"
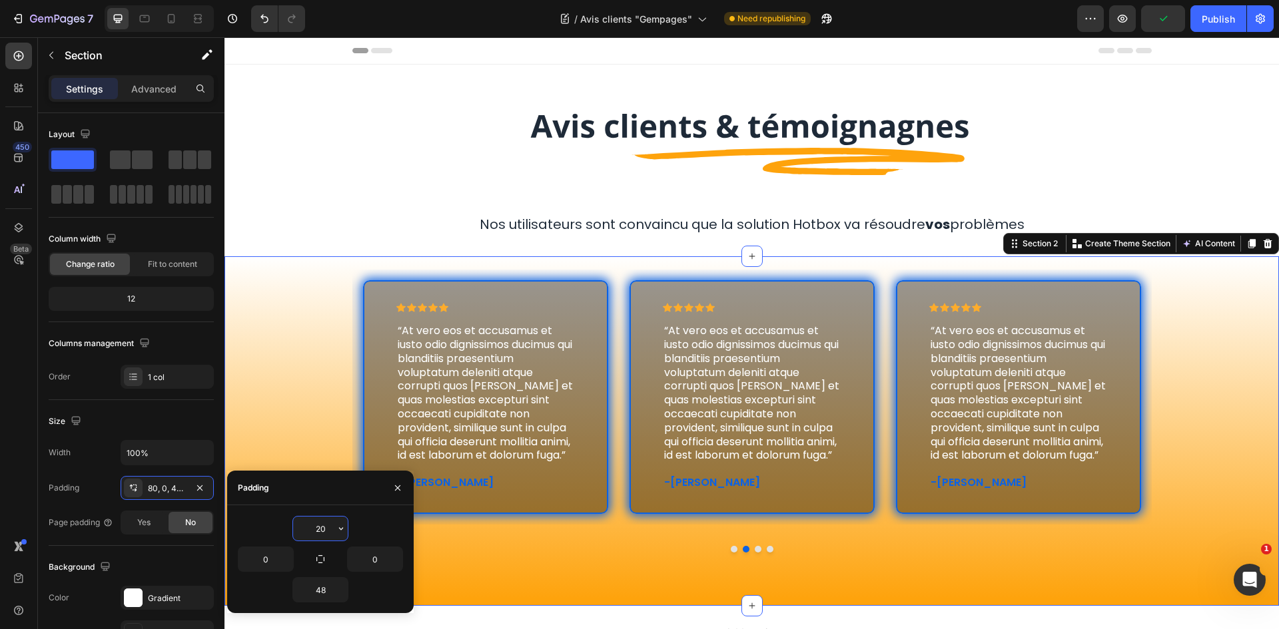
type input "2"
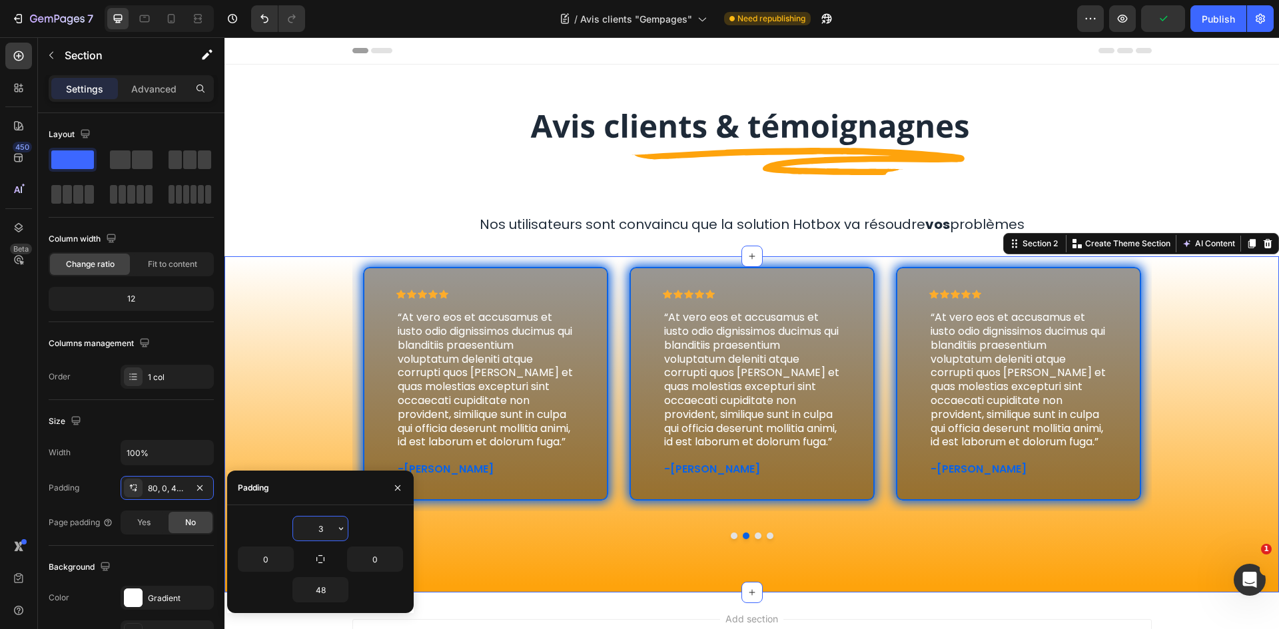
type input "30"
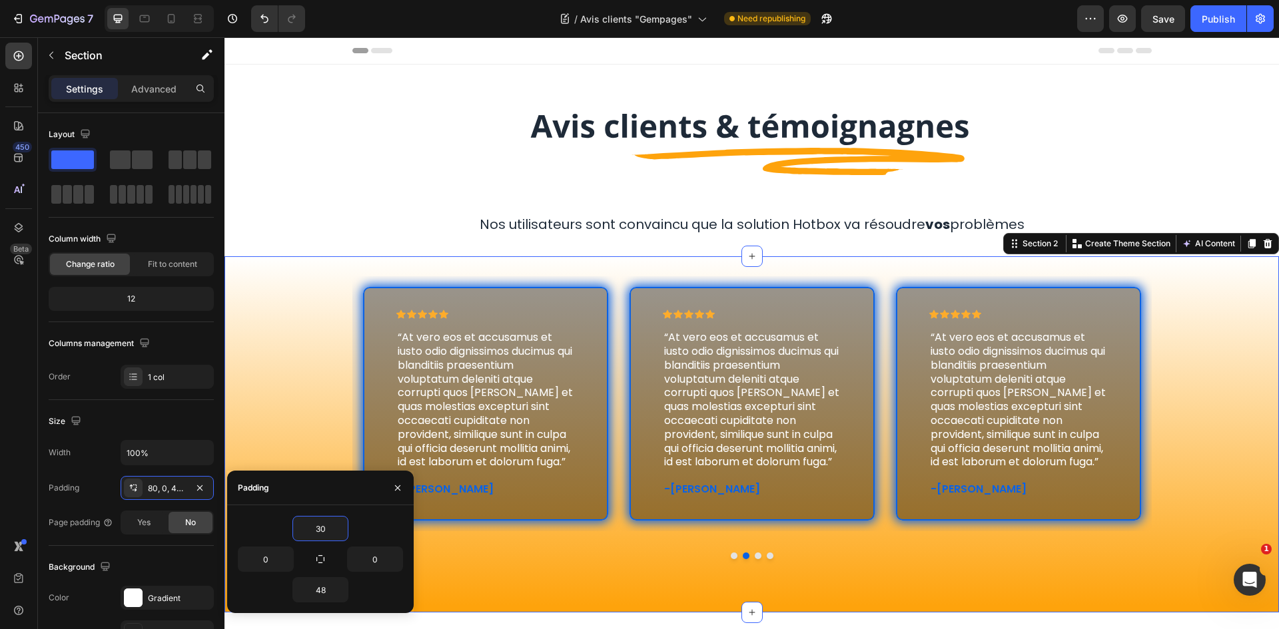
click at [1128, 143] on div at bounding box center [752, 145] width 778 height 96
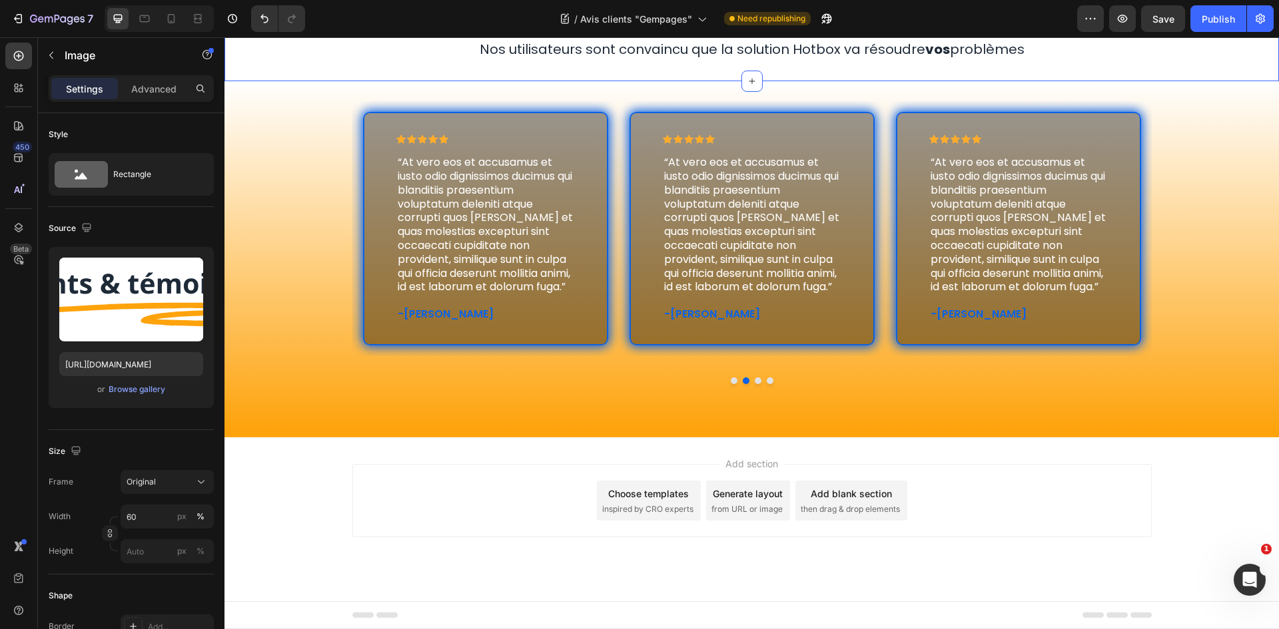
scroll to position [189, 0]
click at [1124, 243] on div "Icon Icon Icon Icon Icon Icon List “At vero eos et accusamus et iusto odio dign…" at bounding box center [1018, 229] width 245 height 234
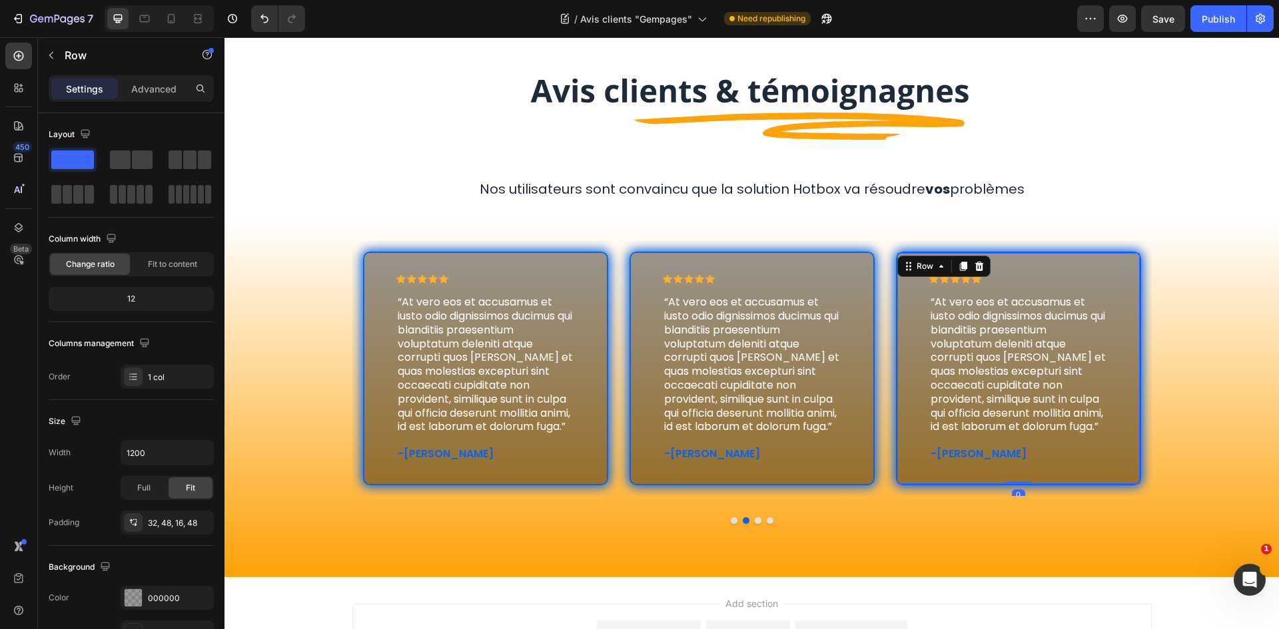
scroll to position [0, 0]
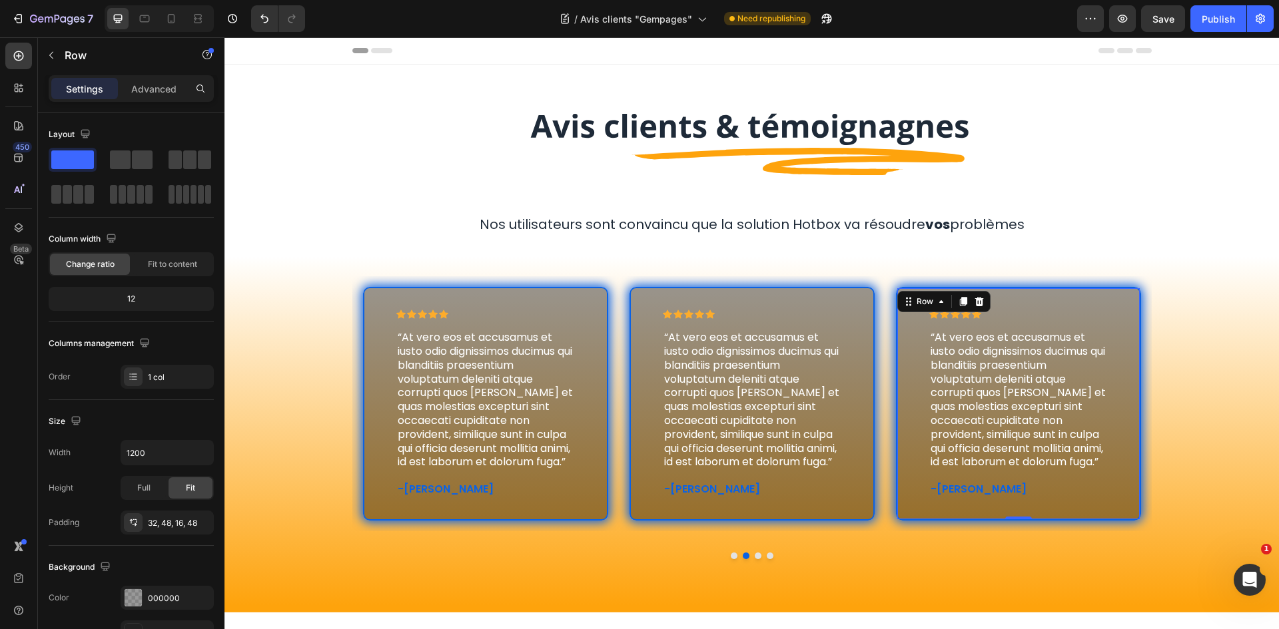
click at [1130, 289] on div "Icon Icon Icon Icon Icon Icon List “At vero eos et accusamus et iusto odio dign…" at bounding box center [1018, 404] width 245 height 234
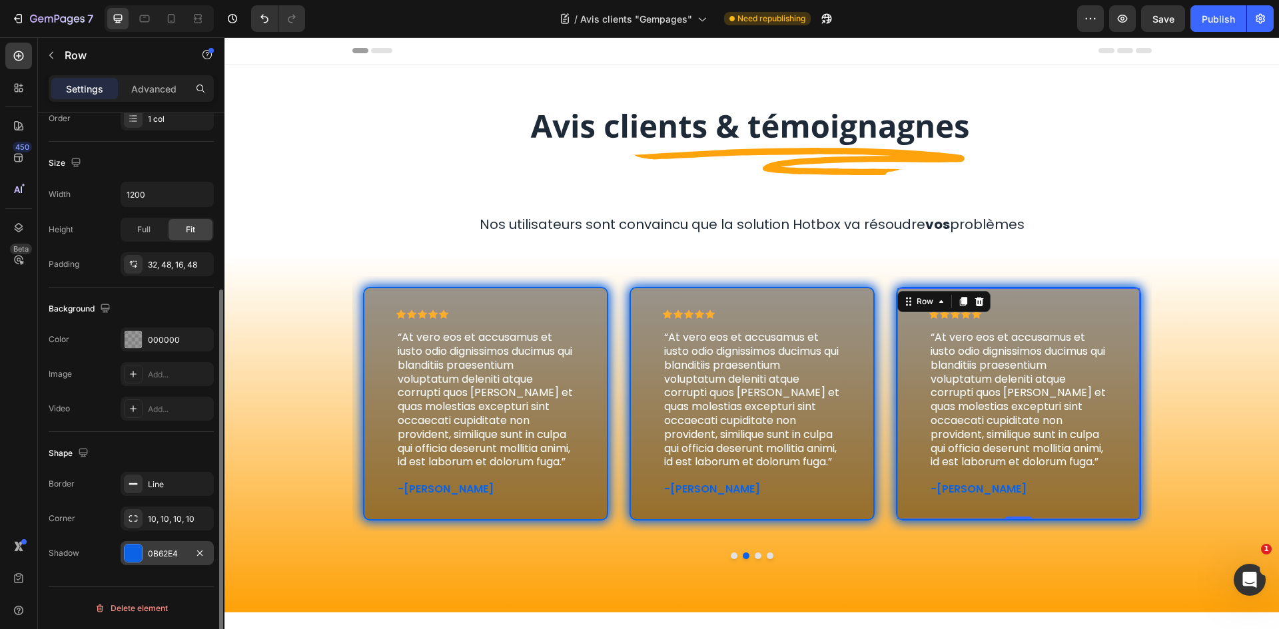
click at [157, 563] on div "0B62E4" at bounding box center [167, 553] width 93 height 24
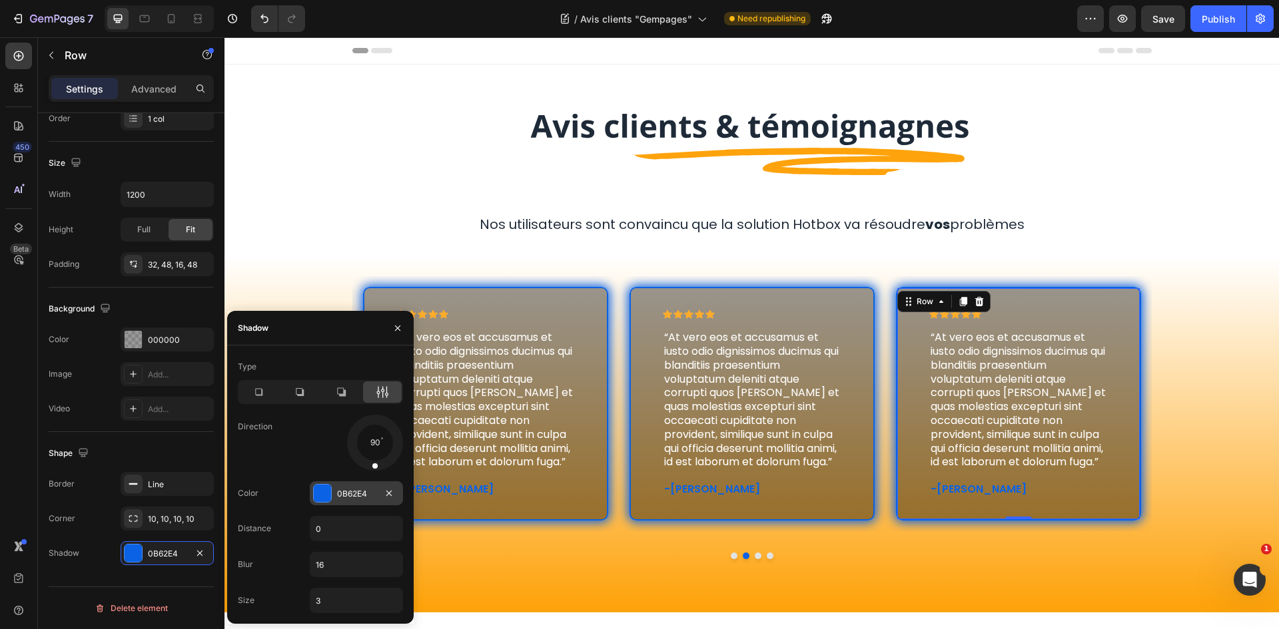
click at [345, 500] on div "0B62E4" at bounding box center [356, 494] width 93 height 24
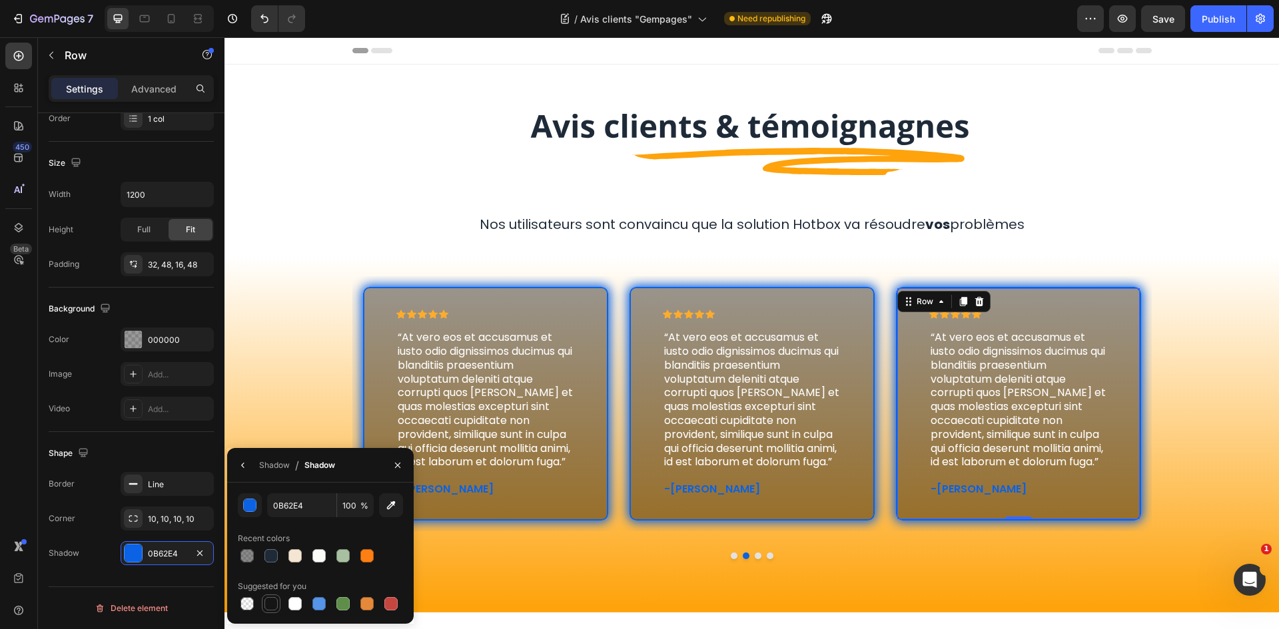
click at [274, 602] on div at bounding box center [270, 603] width 13 height 13
type input "151515"
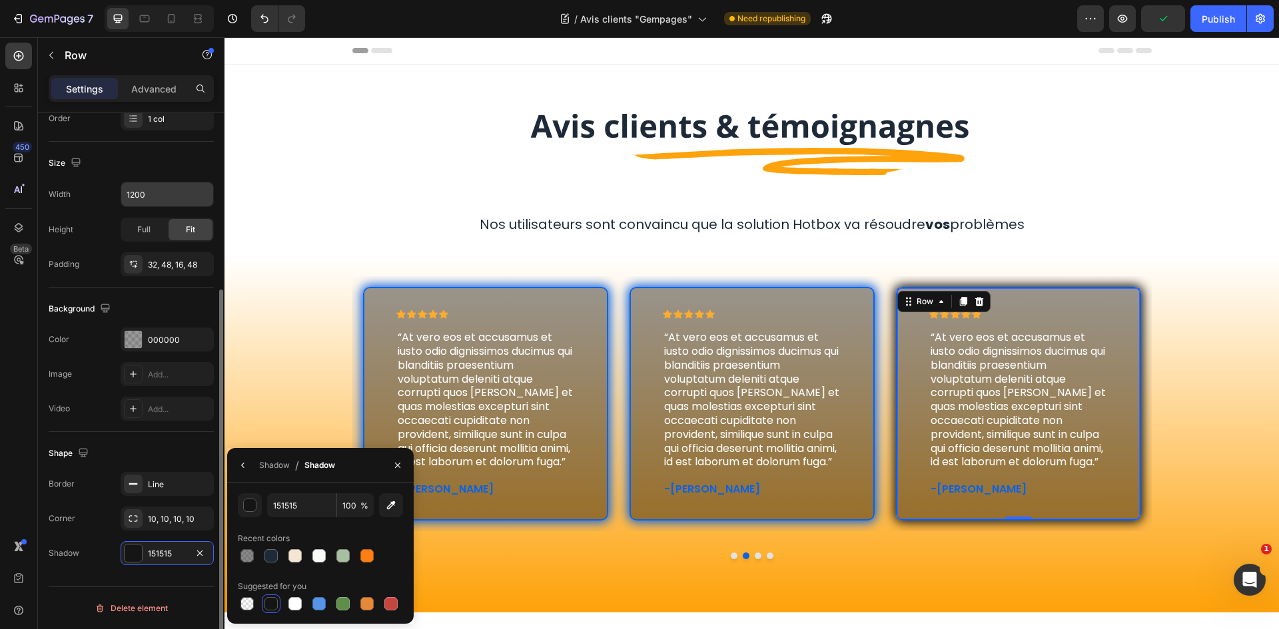
scroll to position [59, 0]
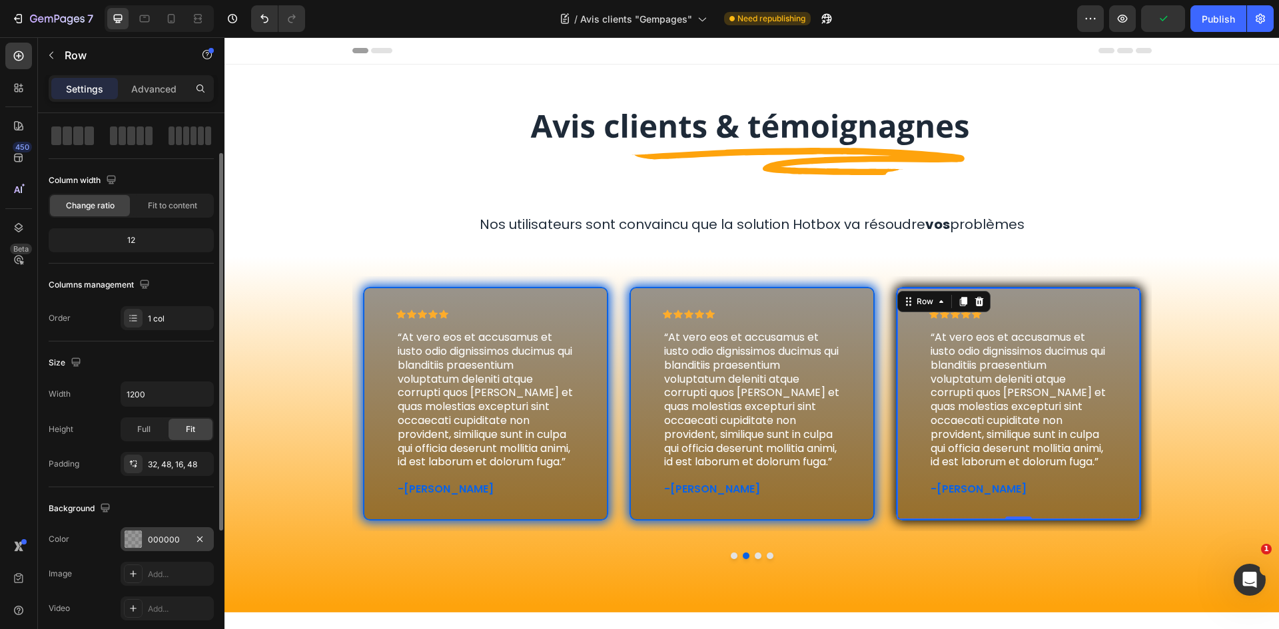
click at [151, 535] on div "000000" at bounding box center [167, 540] width 39 height 12
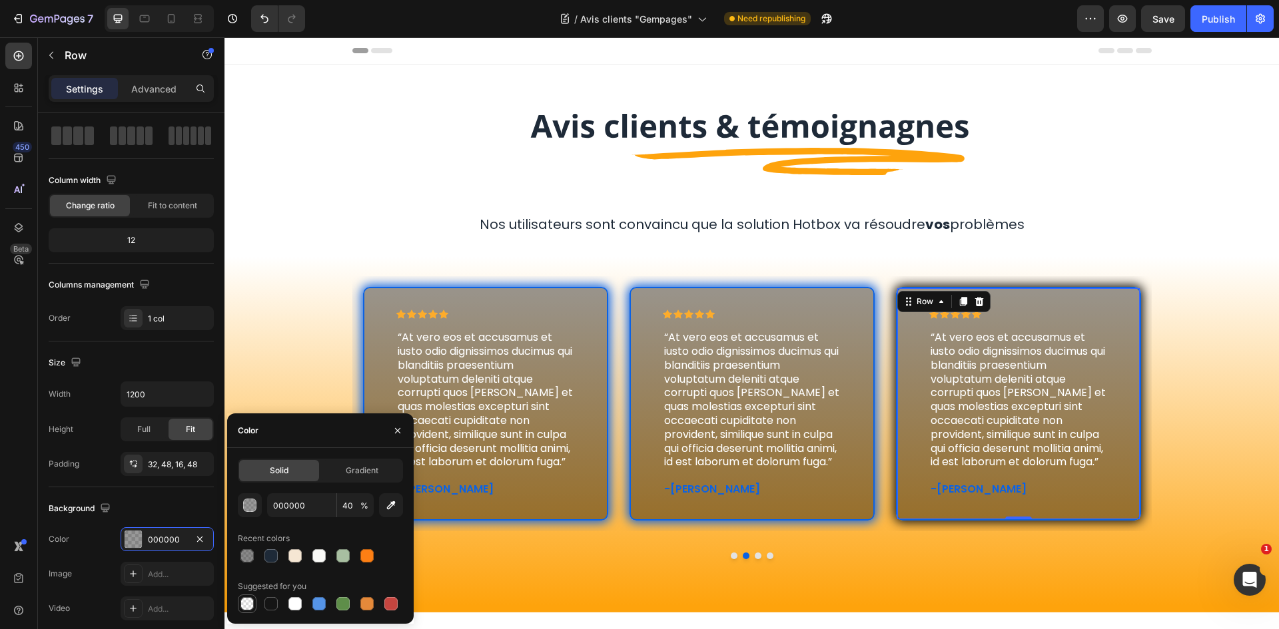
click at [253, 599] on div at bounding box center [246, 603] width 13 height 13
type input "0"
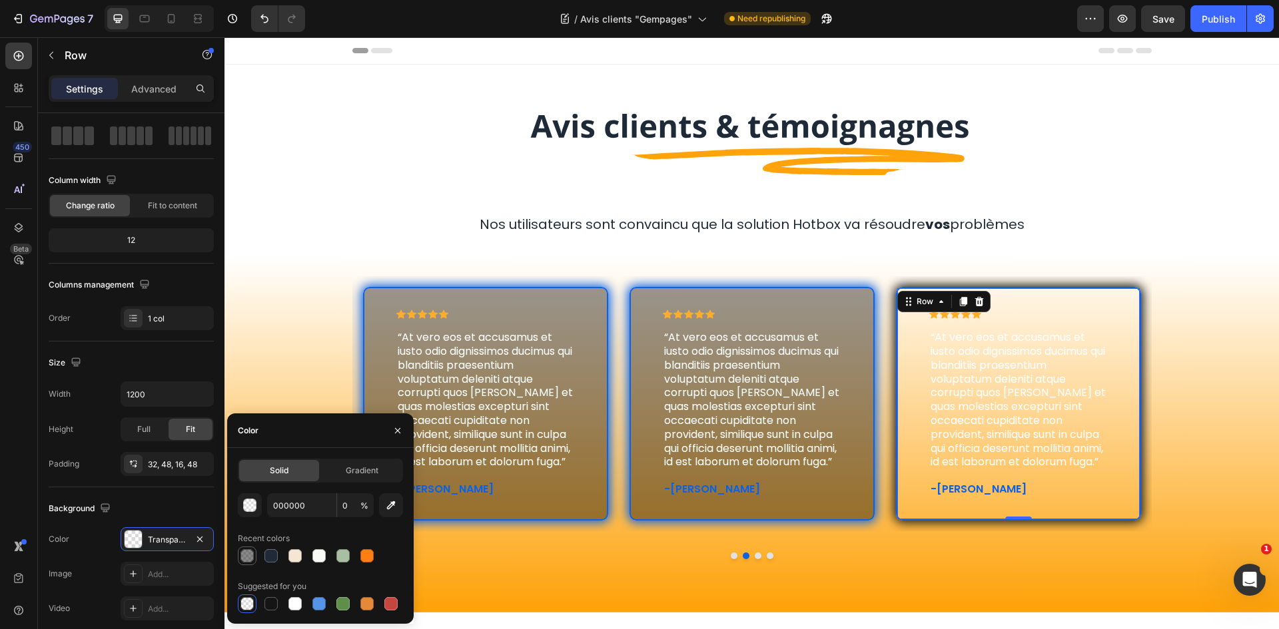
click at [252, 564] on div at bounding box center [247, 556] width 19 height 19
type input "151515"
type input "50"
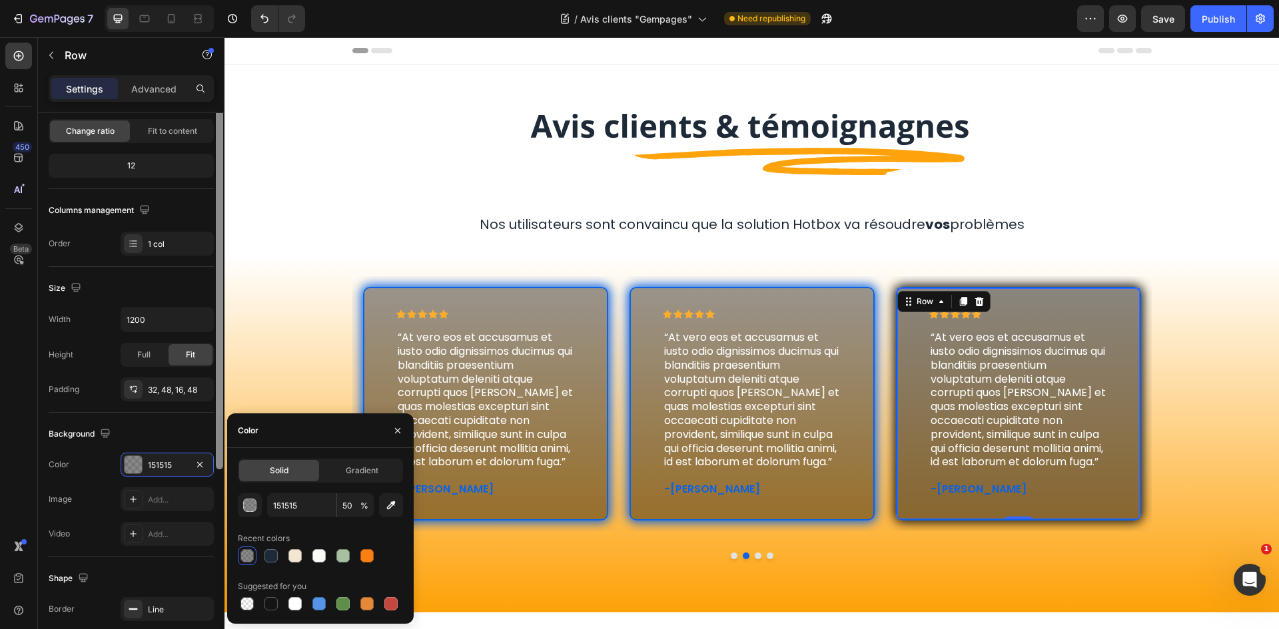
scroll to position [200, 0]
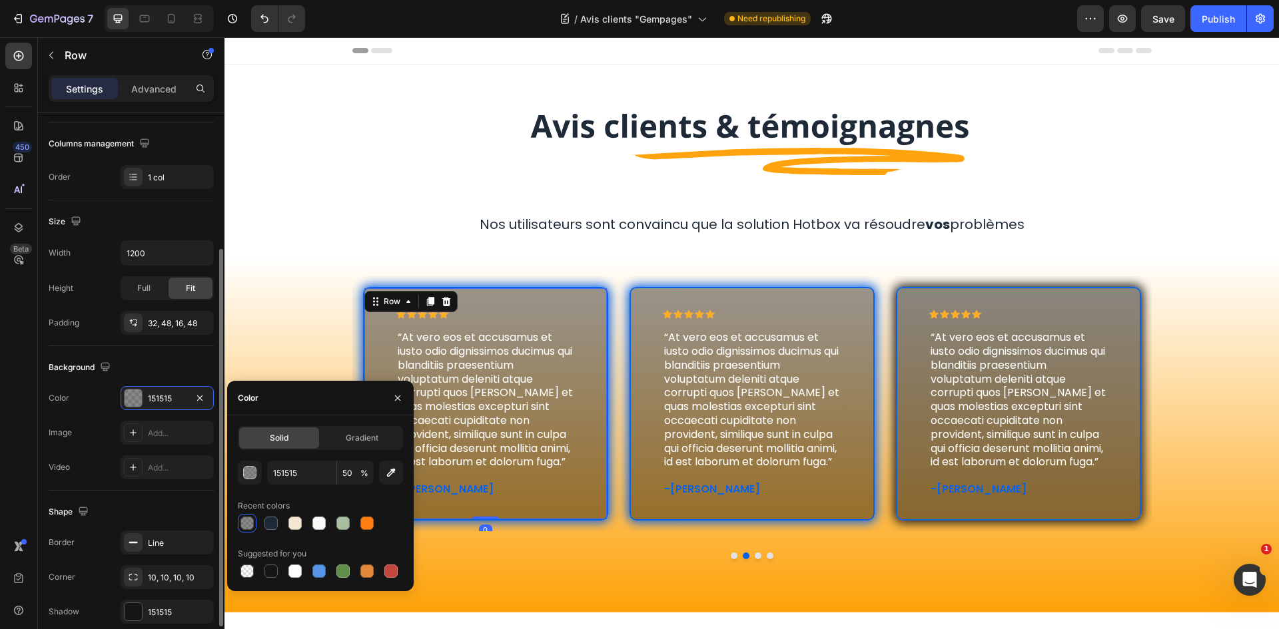
click at [516, 288] on div "Icon Icon Icon Icon Icon Icon List “At vero eos et accusamus et iusto odio dign…" at bounding box center [485, 404] width 245 height 234
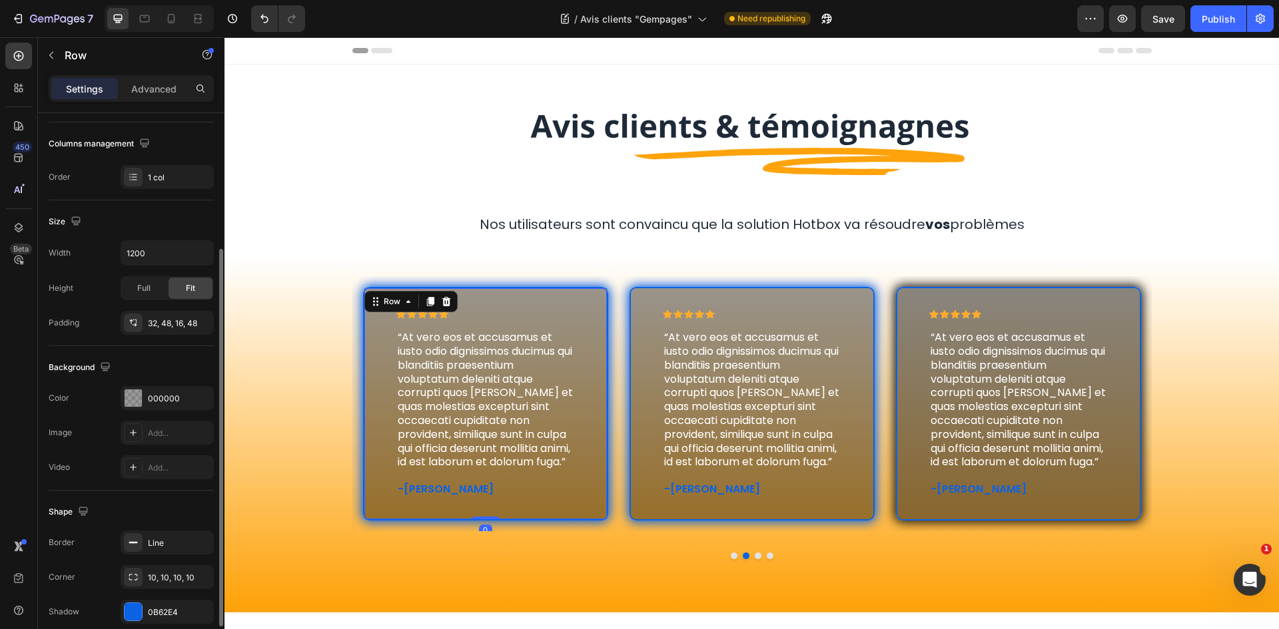
scroll to position [258, 0]
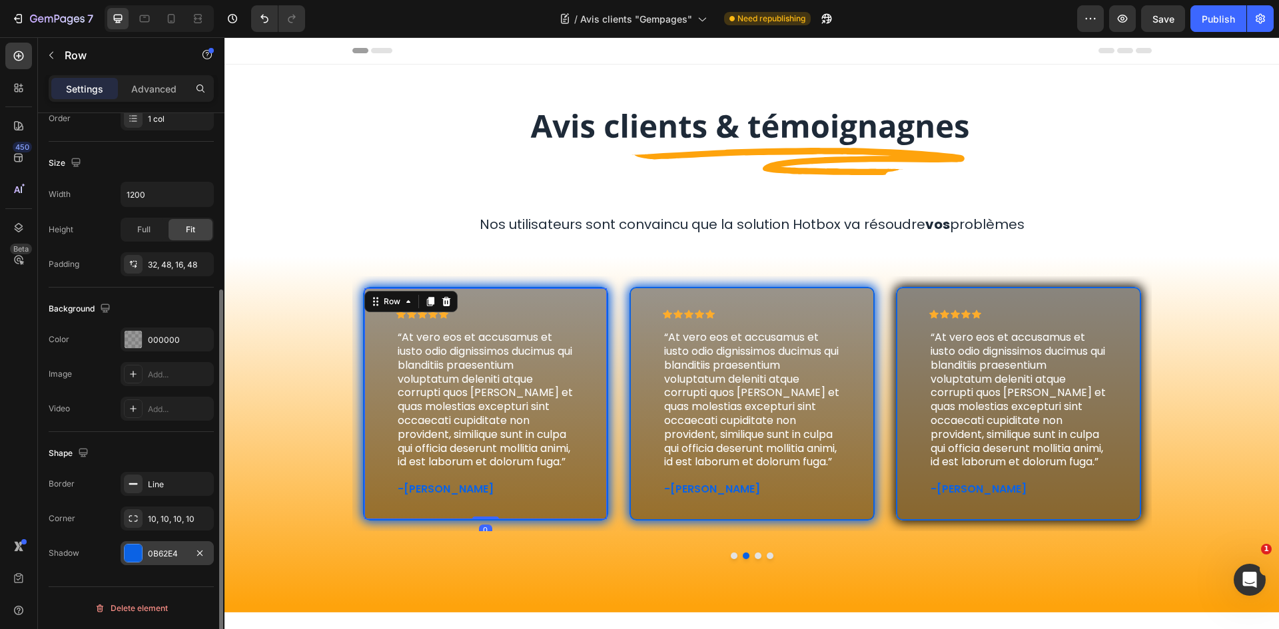
click at [163, 559] on div "0B62E4" at bounding box center [167, 554] width 39 height 12
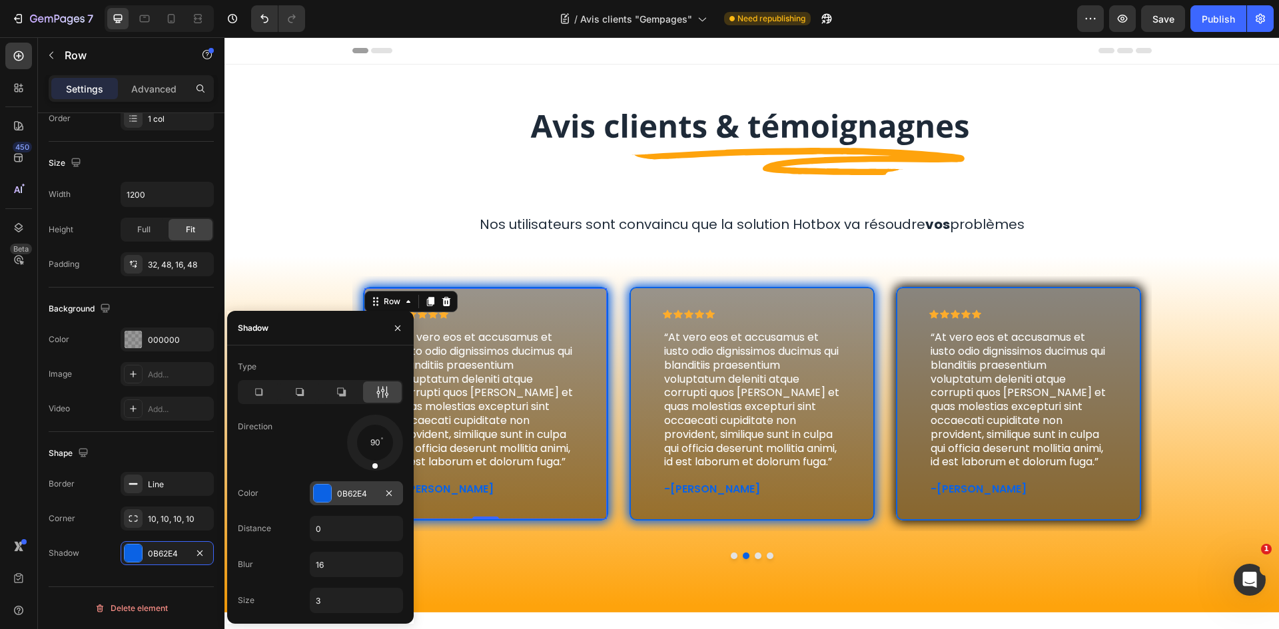
click at [330, 496] on div at bounding box center [322, 493] width 17 height 17
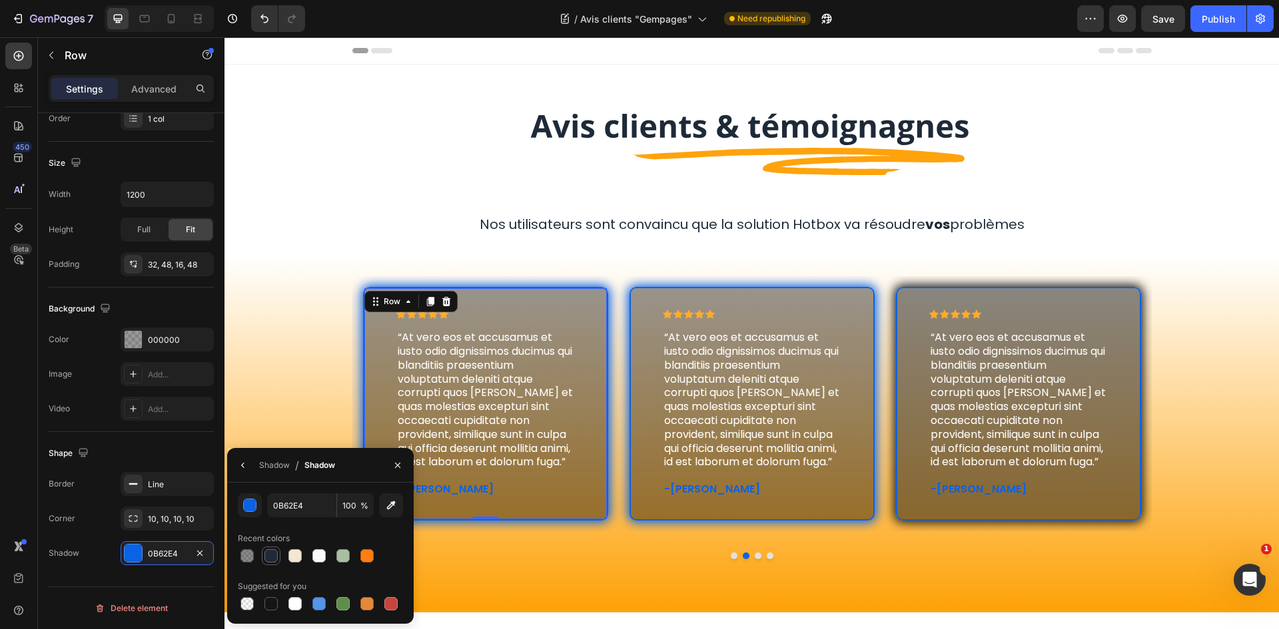
click at [276, 557] on div at bounding box center [270, 555] width 13 height 13
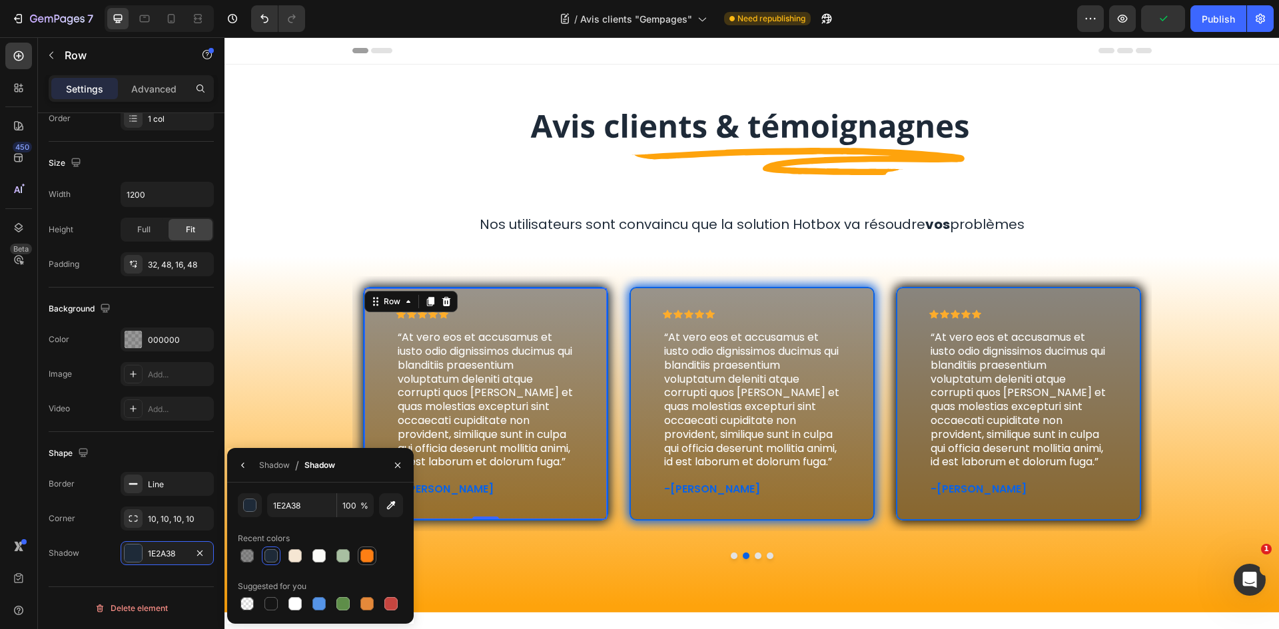
click at [361, 557] on div at bounding box center [366, 555] width 13 height 13
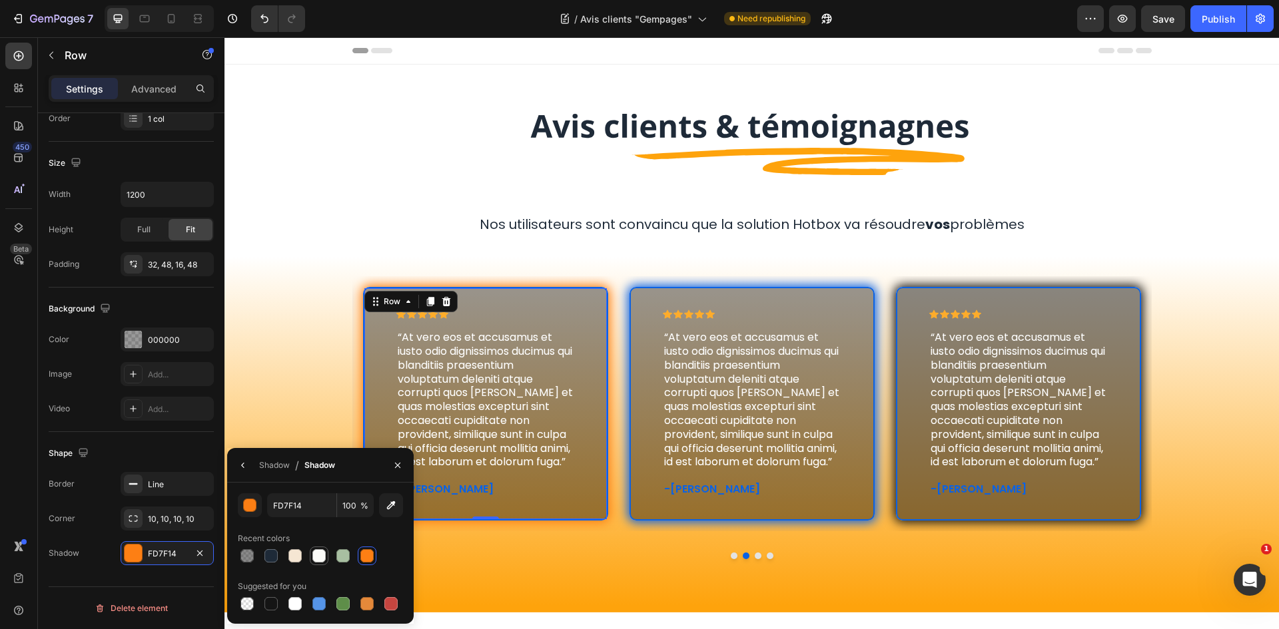
click at [318, 557] on div at bounding box center [318, 555] width 13 height 13
type input "FAFAF7"
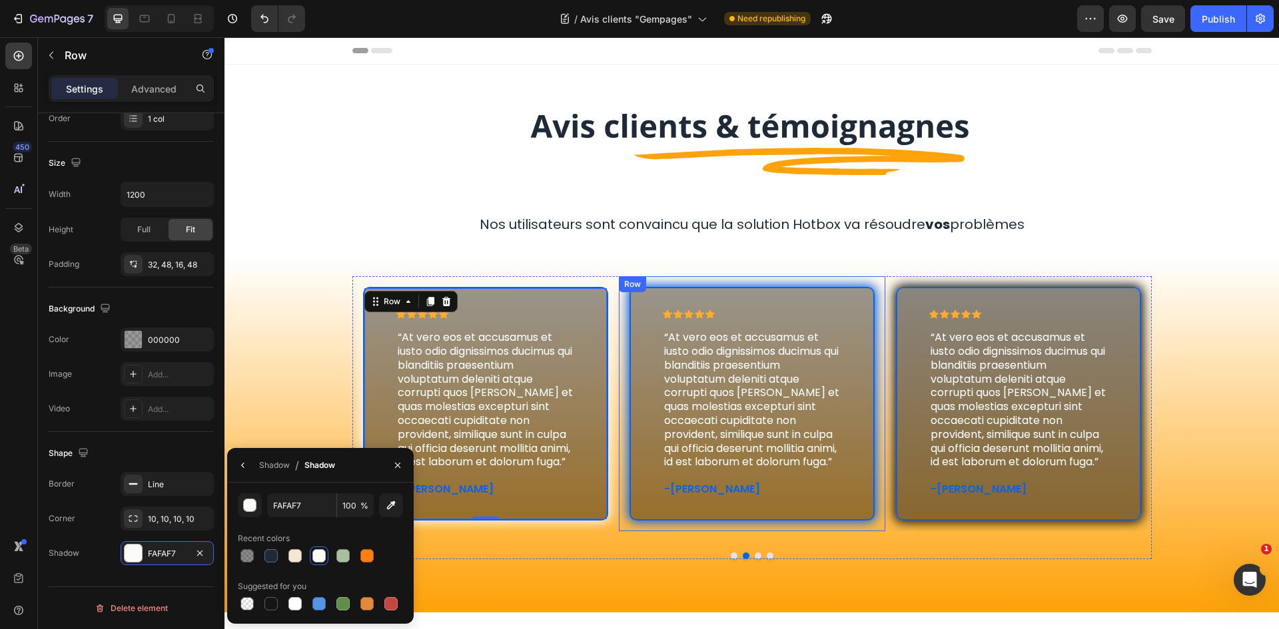
click at [626, 290] on div "Row" at bounding box center [632, 284] width 22 height 12
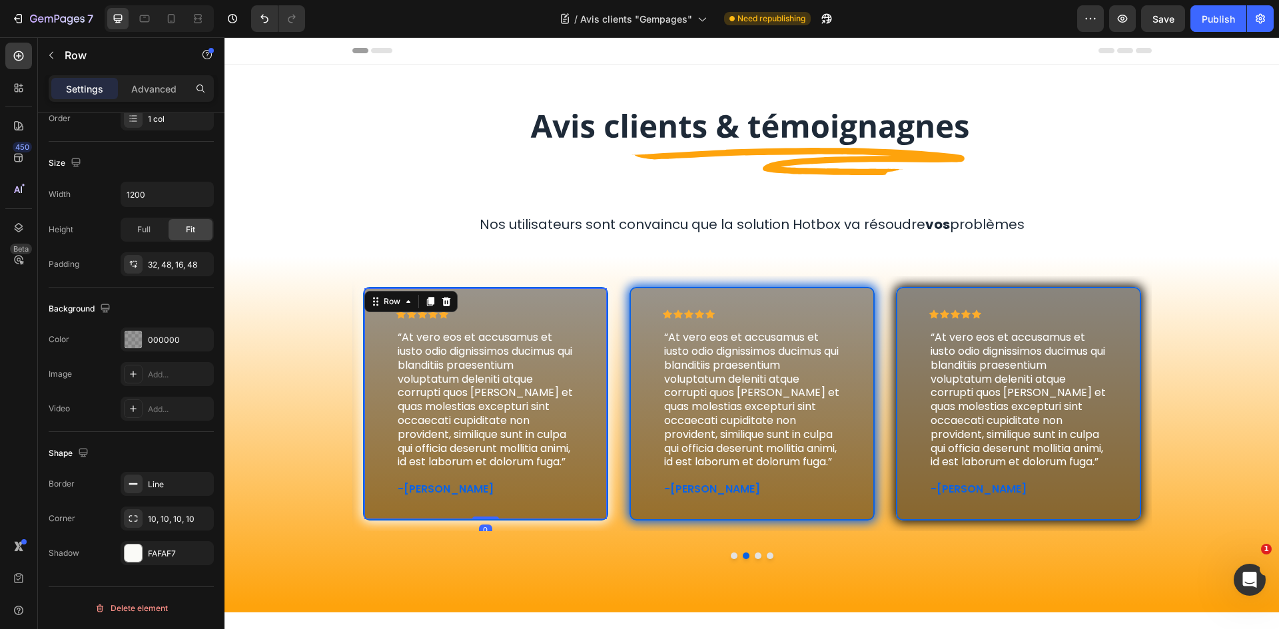
click at [596, 290] on div "Icon Icon Icon Icon Icon Icon List “At vero eos et accusamus et iusto odio dign…" at bounding box center [485, 404] width 245 height 234
click at [153, 492] on div "Line" at bounding box center [167, 484] width 93 height 24
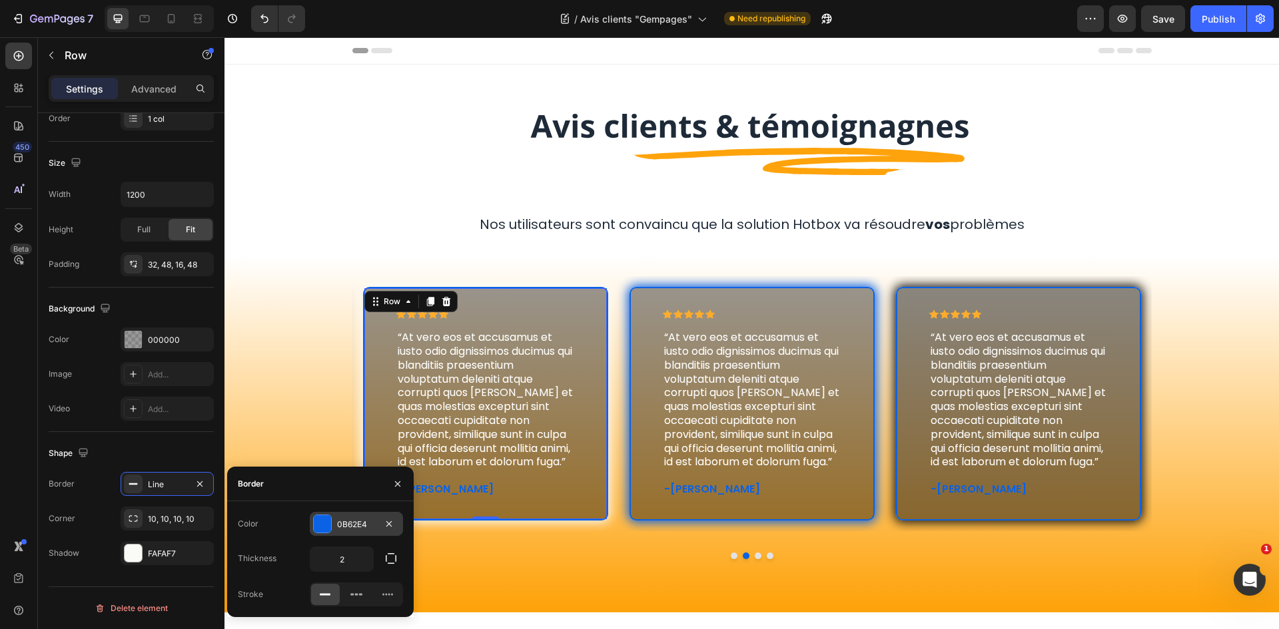
click at [348, 531] on div "0B62E4" at bounding box center [356, 524] width 93 height 24
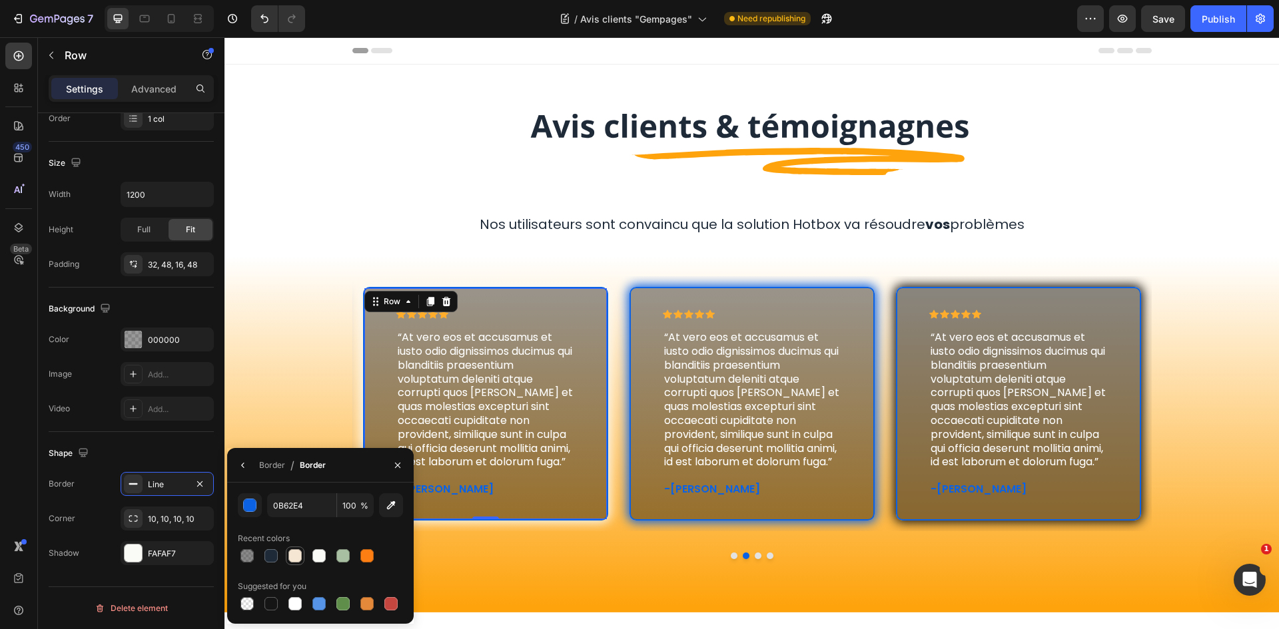
click at [302, 556] on div at bounding box center [295, 556] width 16 height 16
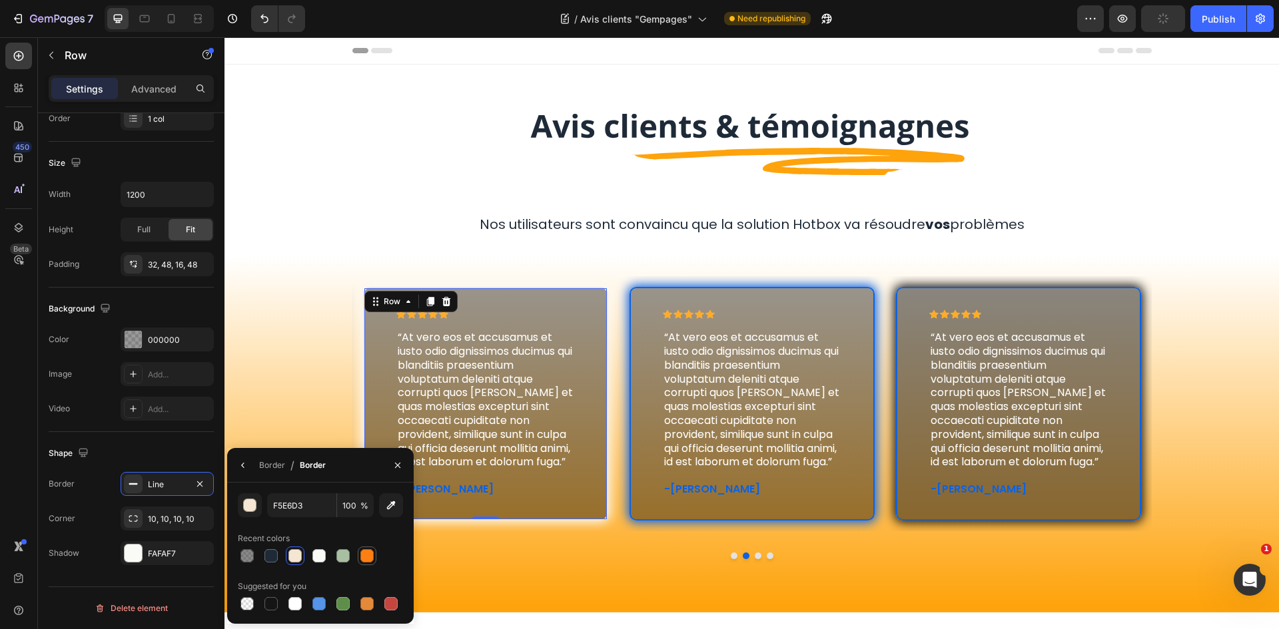
click at [365, 547] on div at bounding box center [367, 556] width 19 height 19
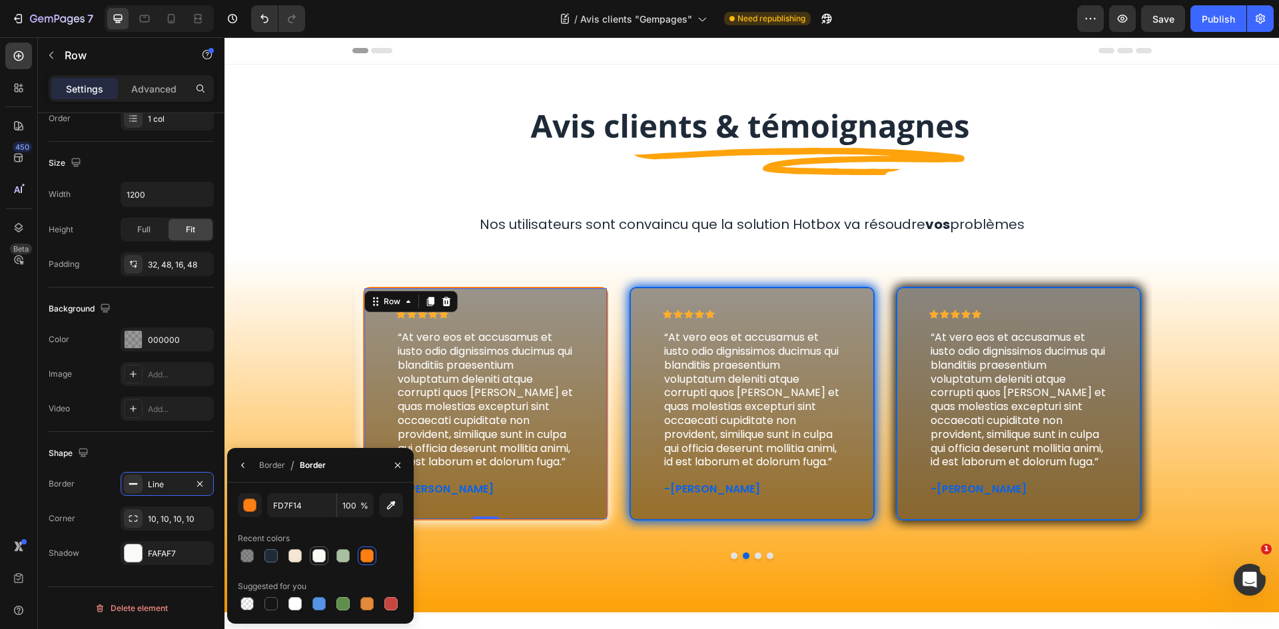
click at [316, 554] on div at bounding box center [318, 555] width 13 height 13
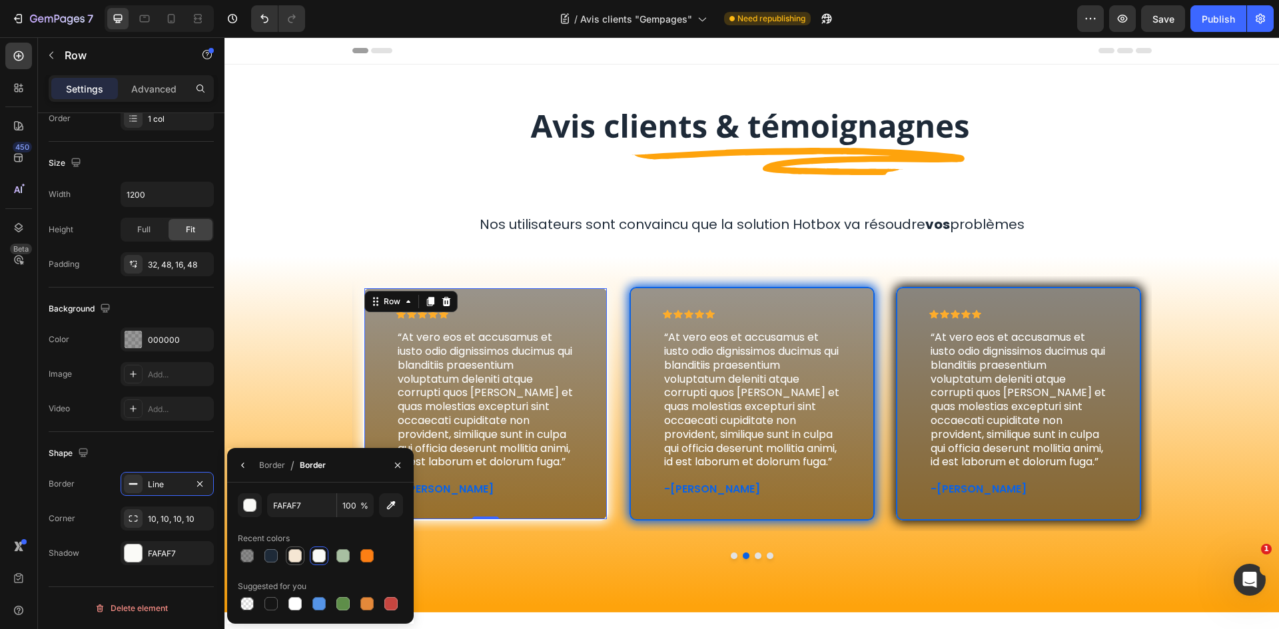
click at [296, 554] on div at bounding box center [294, 555] width 13 height 13
click at [284, 552] on div at bounding box center [320, 556] width 165 height 19
click at [271, 603] on div at bounding box center [270, 603] width 13 height 13
type input "151515"
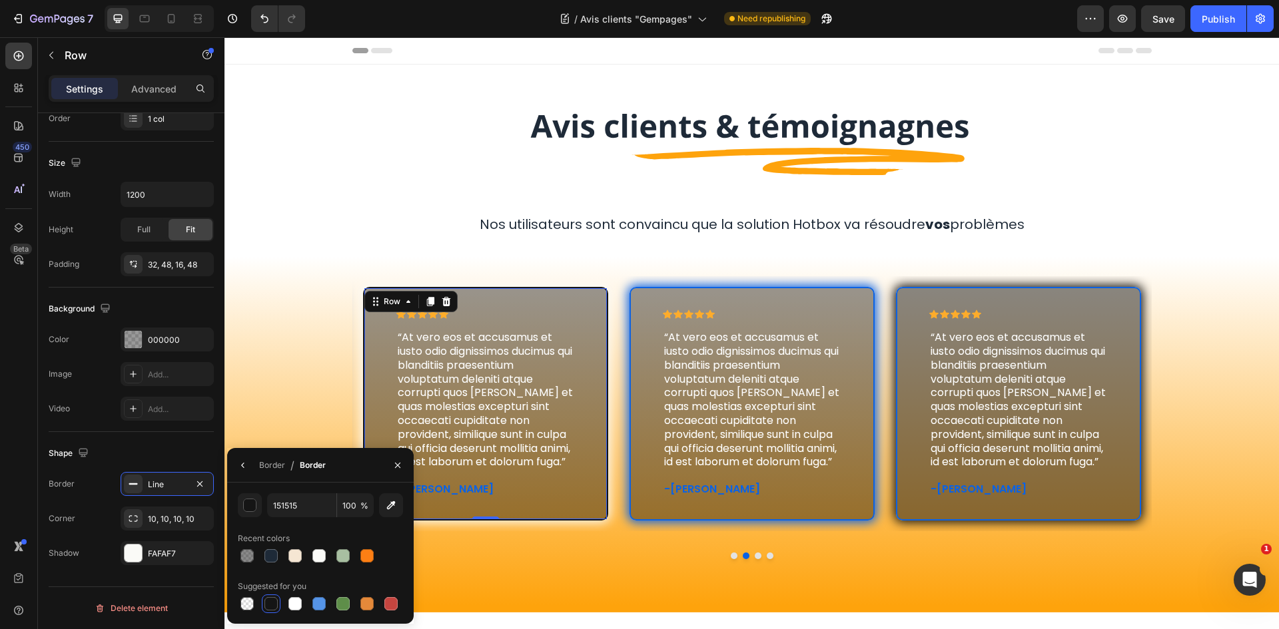
click at [358, 214] on div "Nos utilisateurs sont convaincu que la solution Hotbox va résoudre vos problèmes" at bounding box center [751, 224] width 799 height 21
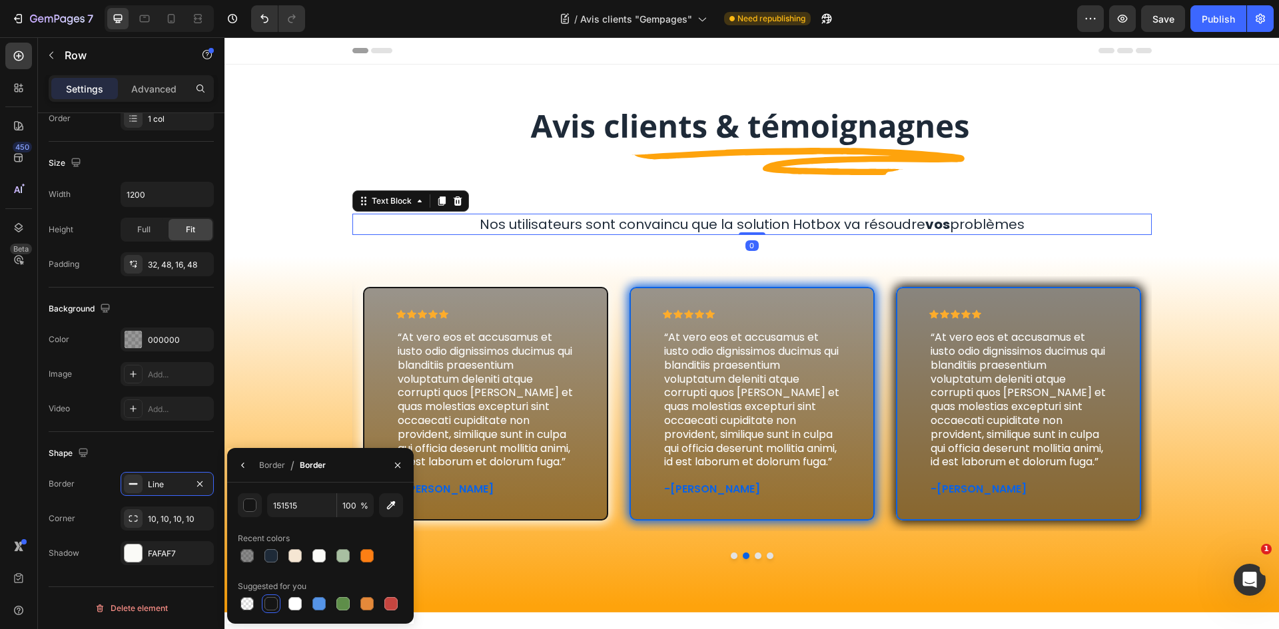
scroll to position [0, 0]
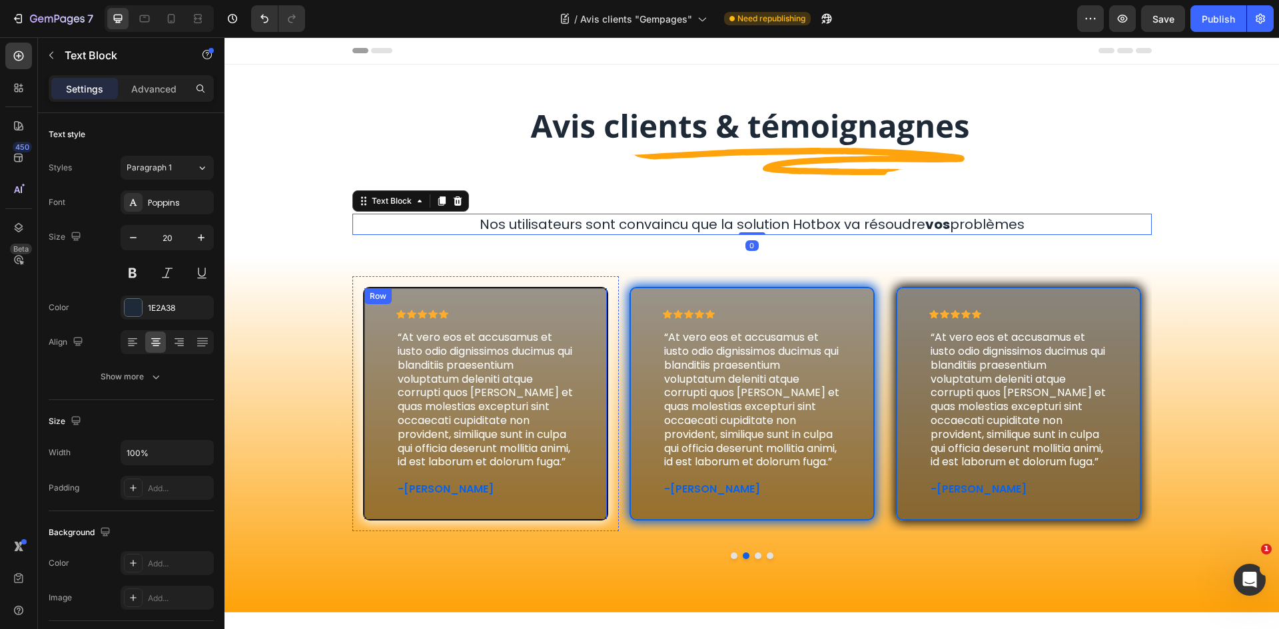
click at [553, 296] on div "Icon Icon Icon Icon Icon Icon List “At vero eos et accusamus et iusto odio dign…" at bounding box center [485, 404] width 245 height 234
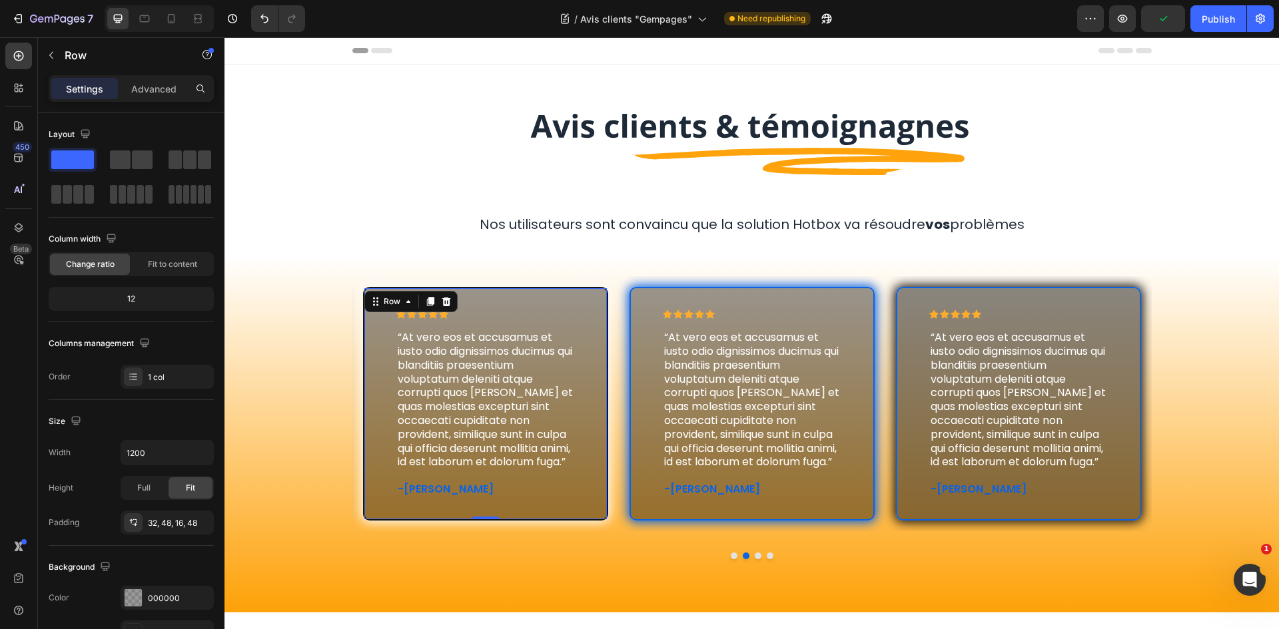
click at [591, 330] on div "Icon Icon Icon Icon Icon Icon List “At vero eos et accusamus et iusto odio dign…" at bounding box center [485, 404] width 245 height 234
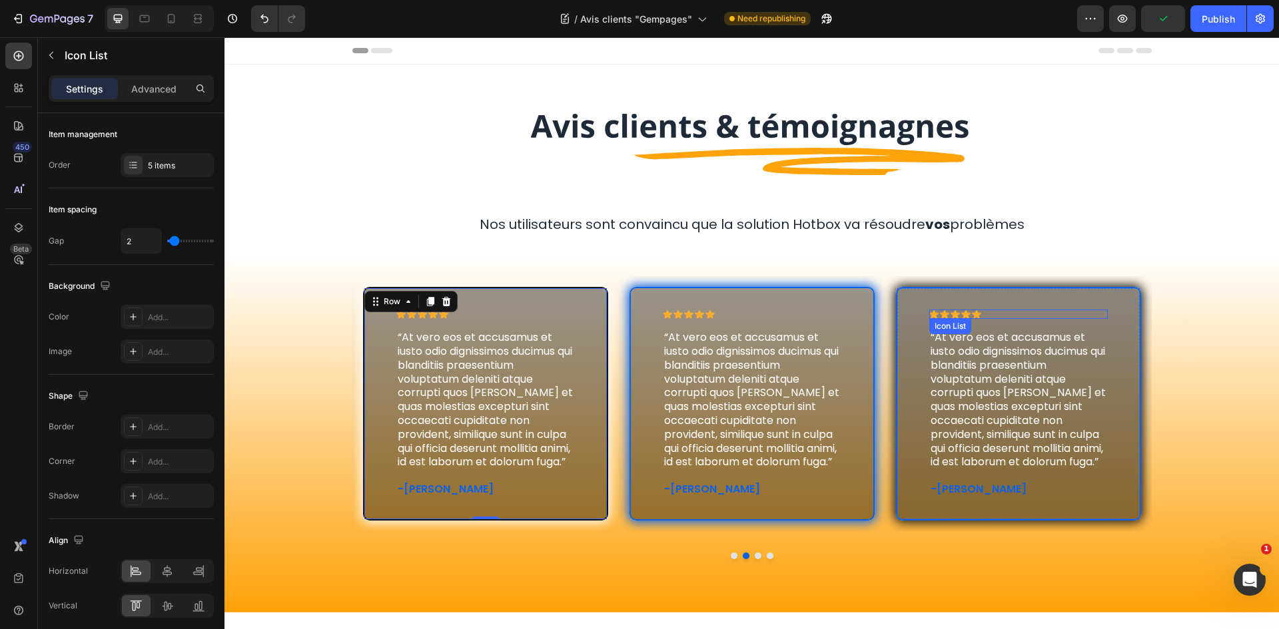
drag, startPoint x: 1044, startPoint y: 311, endPoint x: 1066, endPoint y: 308, distance: 22.1
click at [1056, 308] on div "Icon Icon Icon Icon Icon Icon List “At vero eos et accusamus et iusto odio dign…" at bounding box center [1018, 404] width 245 height 234
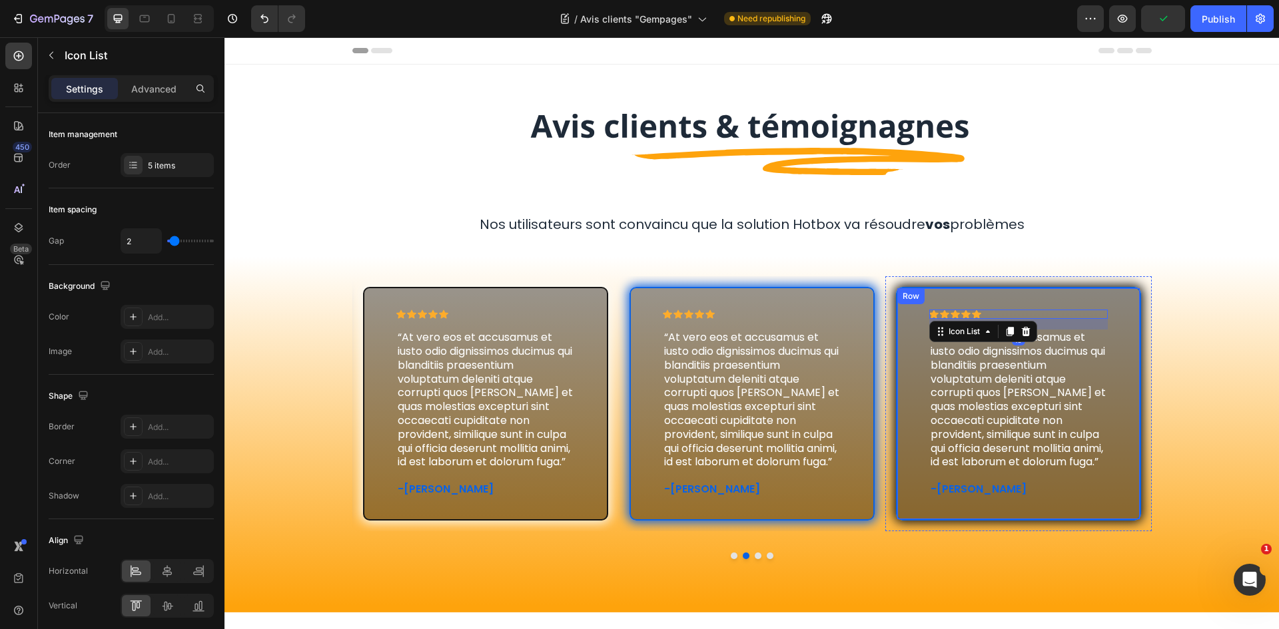
click at [1180, 307] on div "Icon Icon Icon Icon Icon Icon List “At vero eos et accusamus et iusto odio dign…" at bounding box center [751, 428] width 1054 height 304
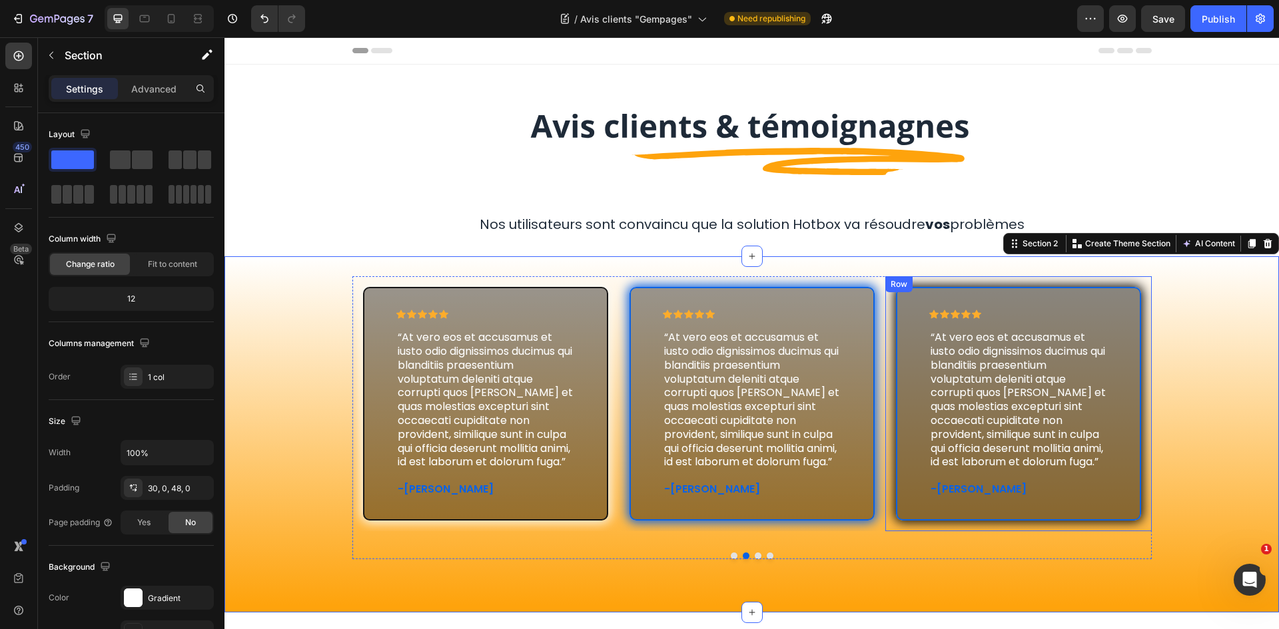
click at [1139, 328] on div "Icon Icon Icon Icon Icon Icon List “At vero eos et accusamus et iusto odio dign…" at bounding box center [1018, 403] width 266 height 255
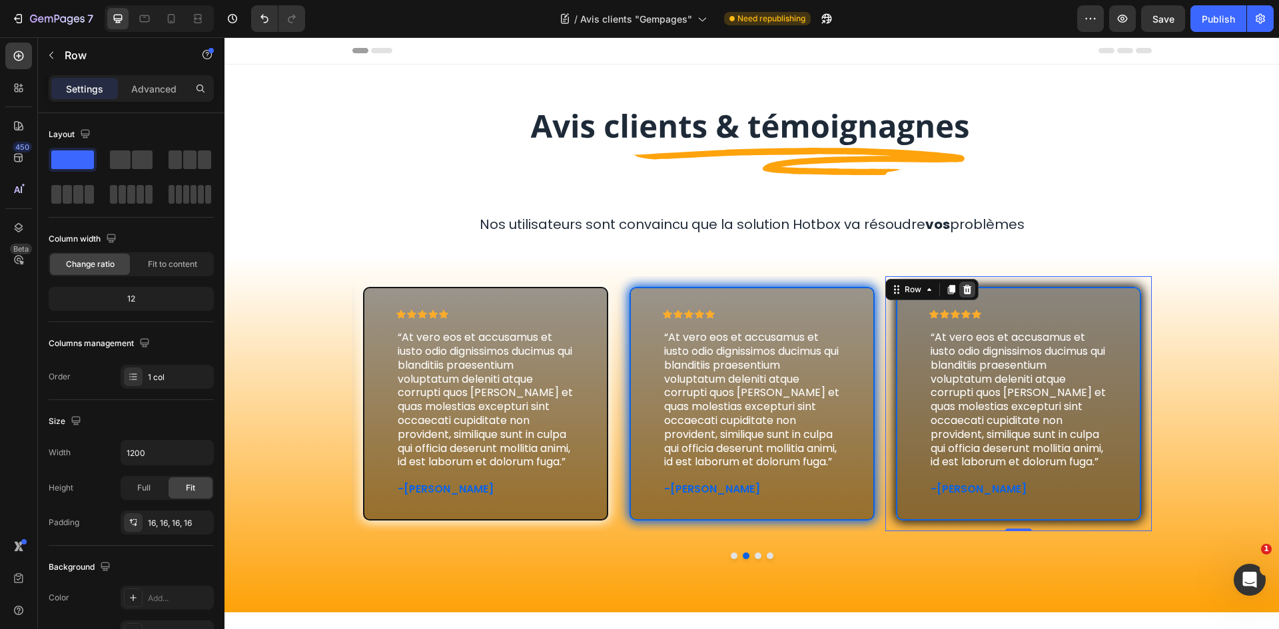
click at [962, 288] on icon at bounding box center [966, 289] width 9 height 9
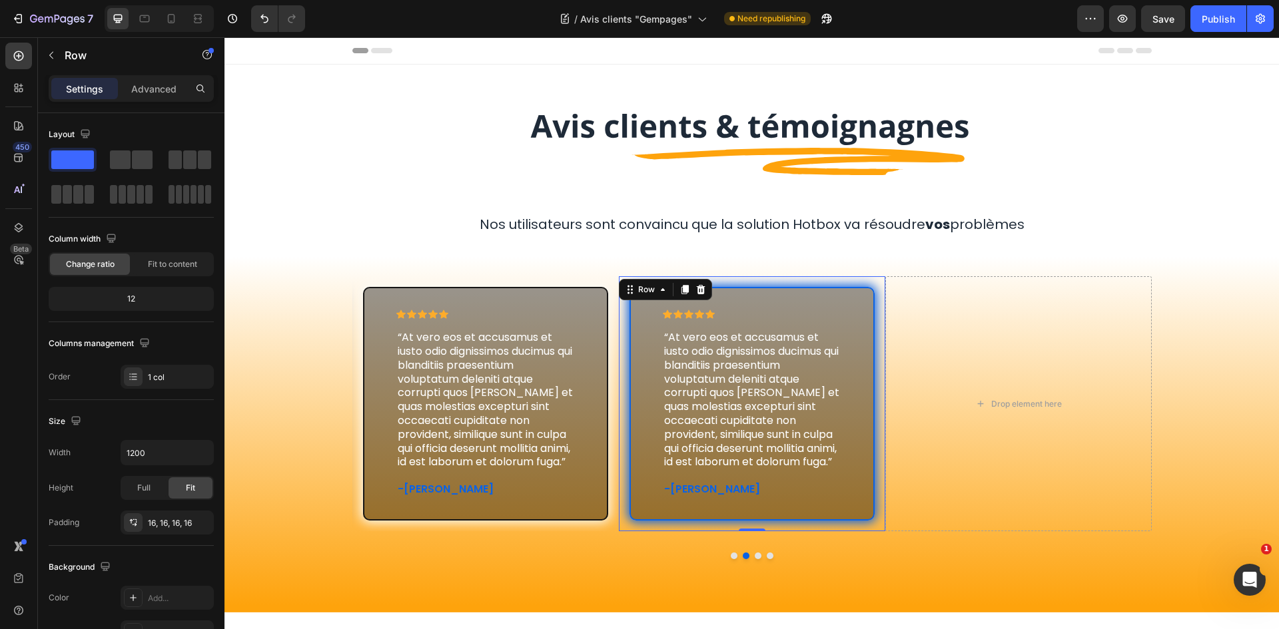
click at [878, 312] on div "Icon Icon Icon Icon Icon Icon List “At vero eos et accusamus et iusto odio dign…" at bounding box center [752, 403] width 266 height 255
click at [695, 284] on div at bounding box center [701, 290] width 16 height 16
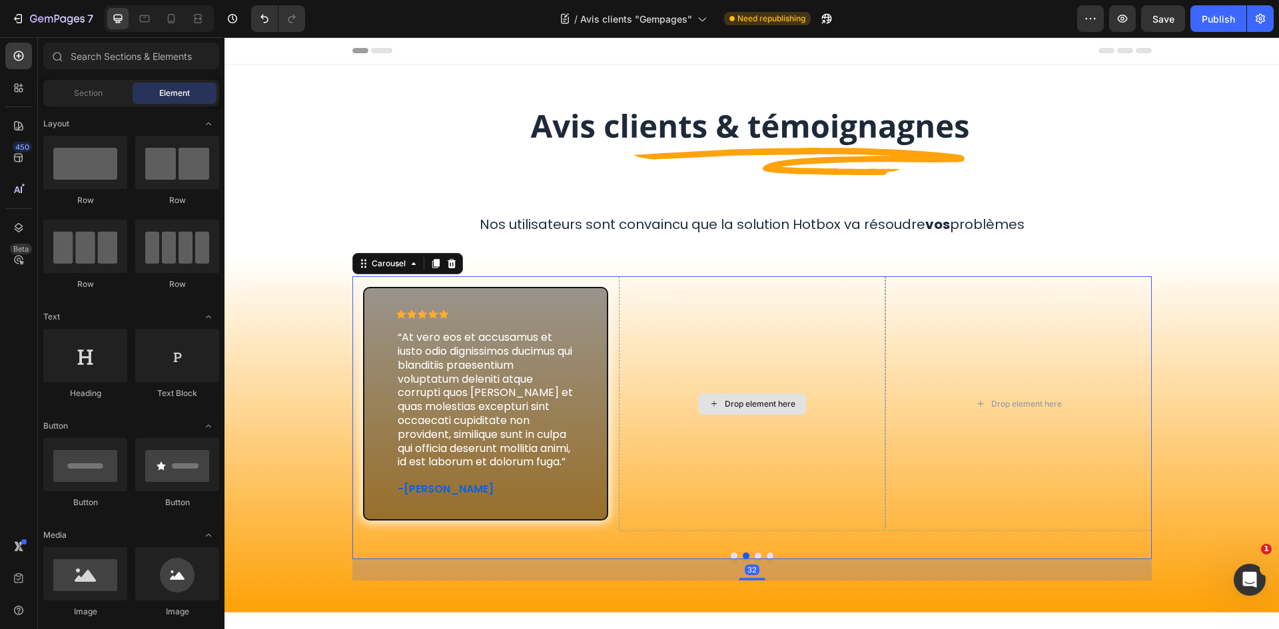
click at [619, 309] on div "Drop element here" at bounding box center [752, 403] width 266 height 255
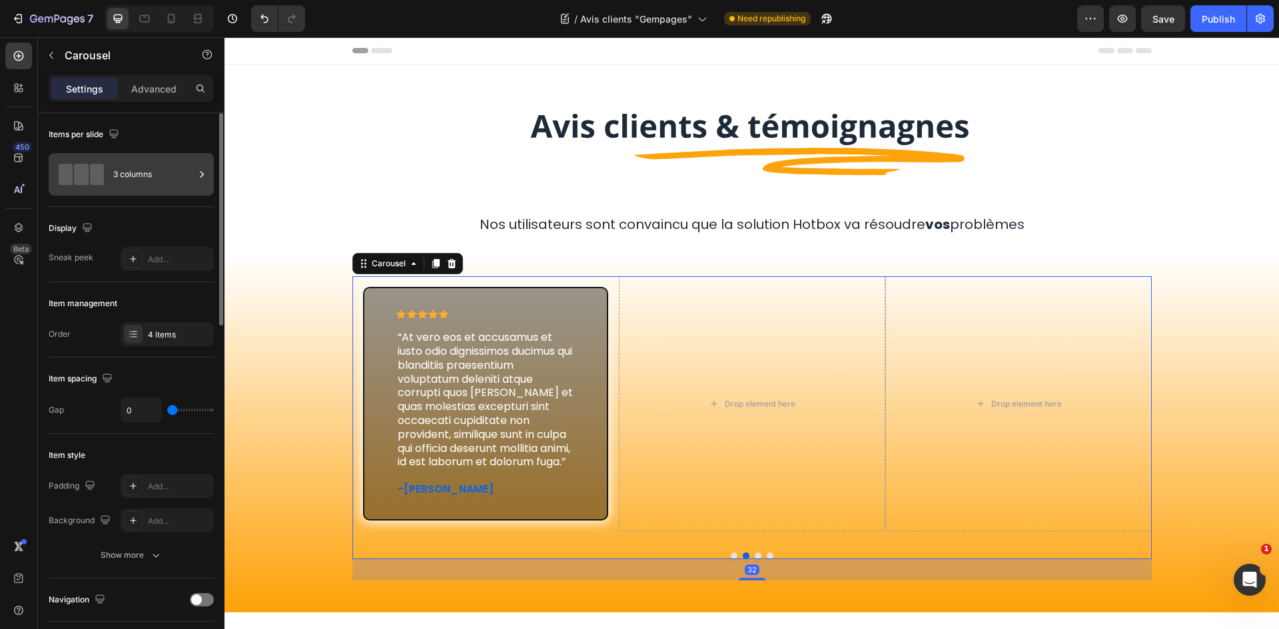
click at [184, 163] on div "3 columns" at bounding box center [153, 174] width 81 height 31
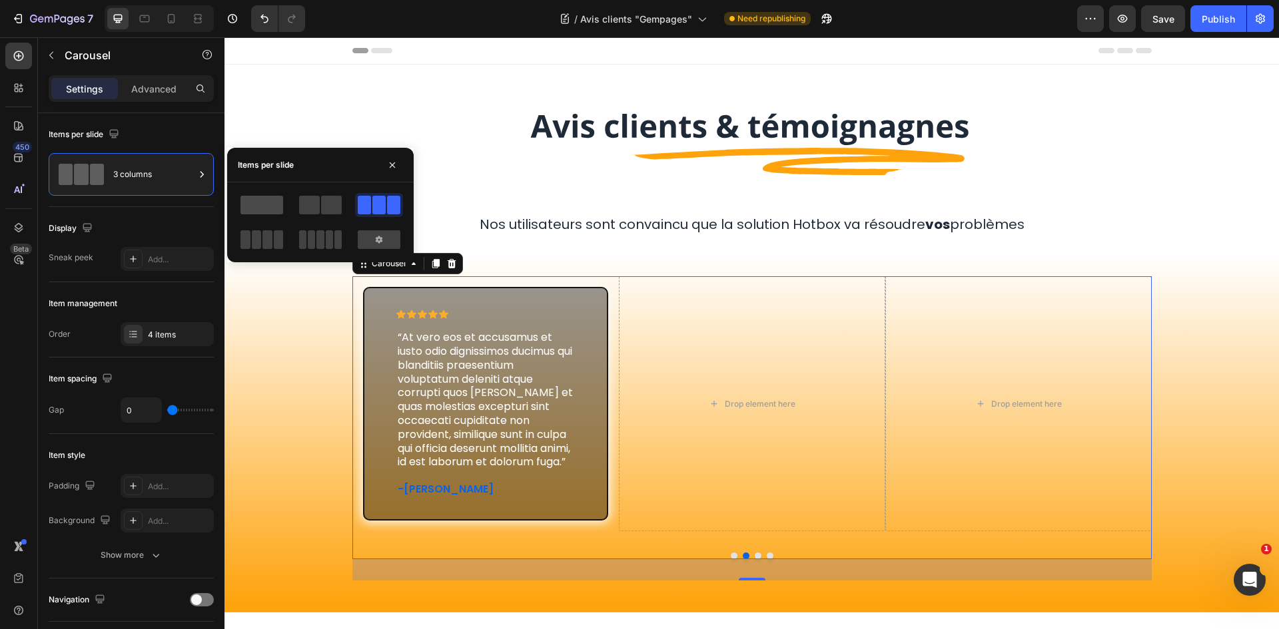
click at [253, 196] on span at bounding box center [261, 205] width 43 height 19
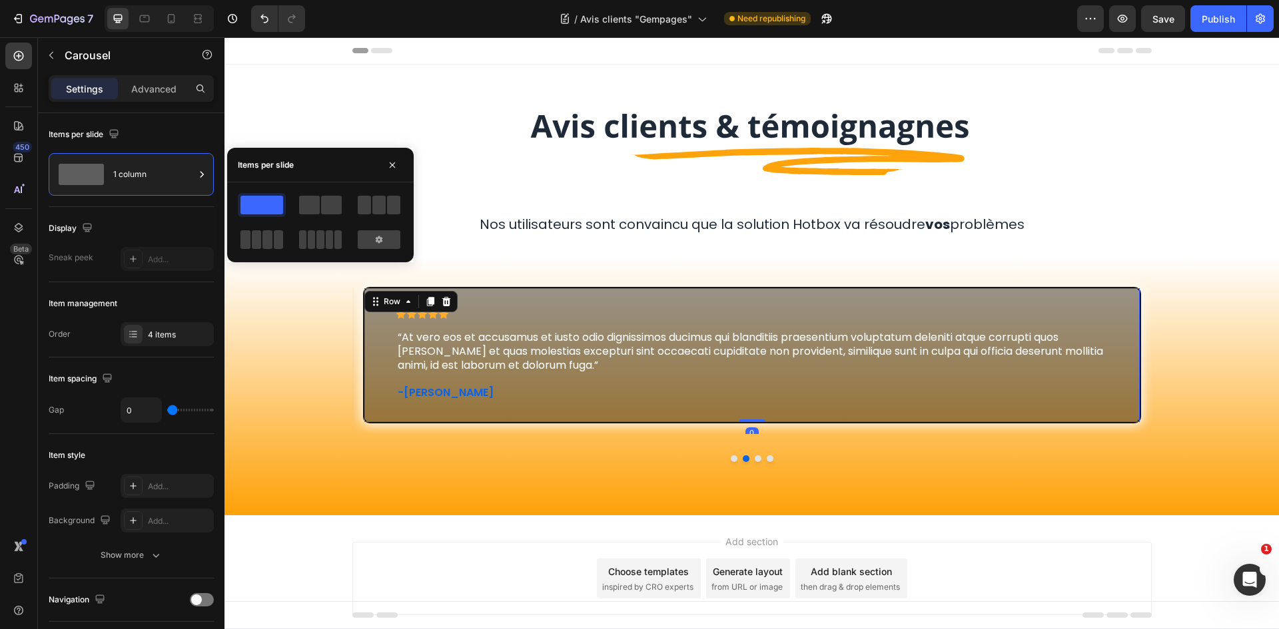
click at [1025, 299] on div "Icon Icon Icon Icon Icon Icon List “At vero eos et accusamus et iusto odio dign…" at bounding box center [752, 355] width 778 height 137
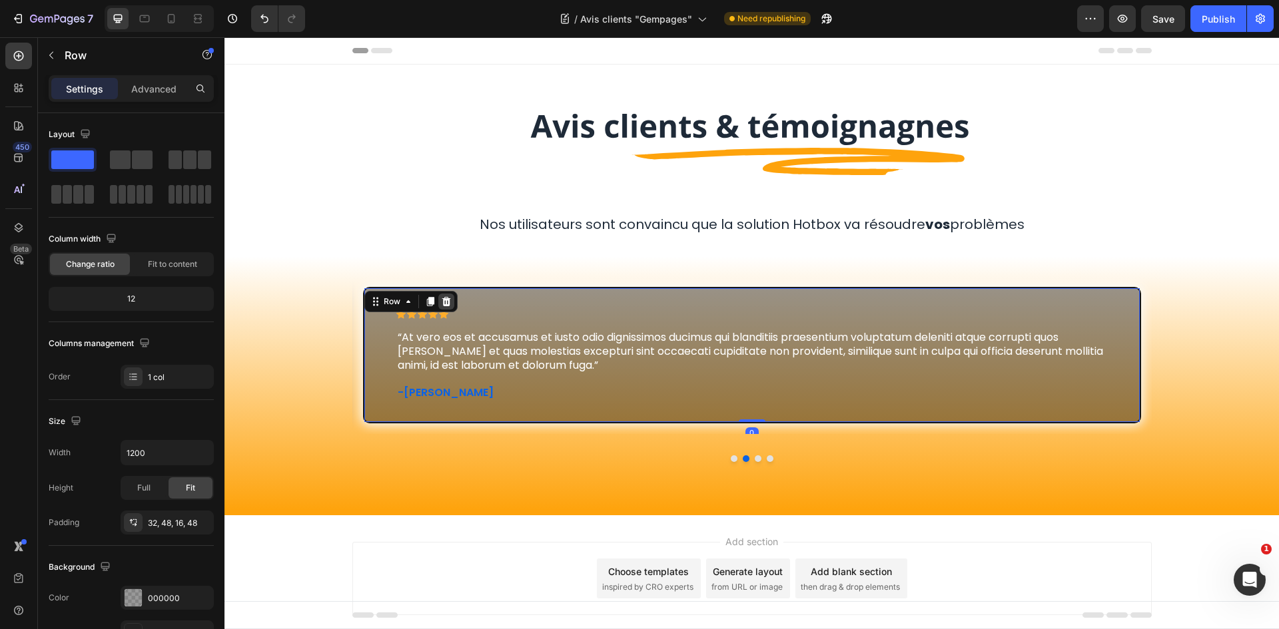
click at [441, 307] on icon at bounding box center [446, 301] width 11 height 11
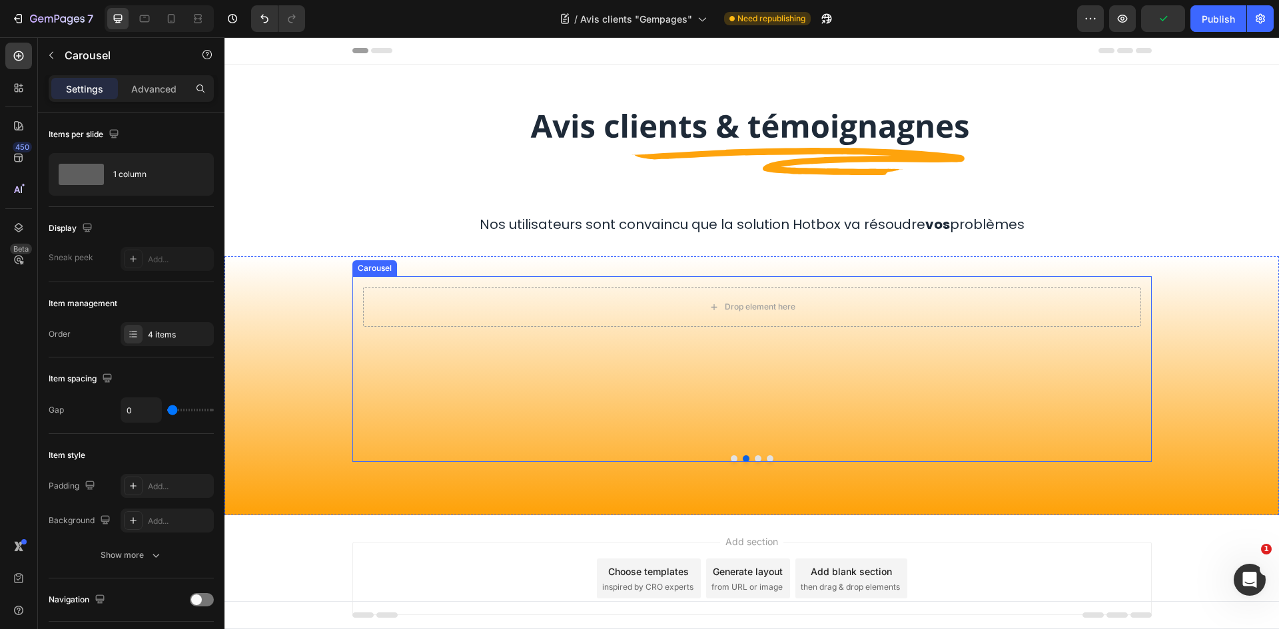
click at [724, 460] on div at bounding box center [751, 459] width 799 height 7
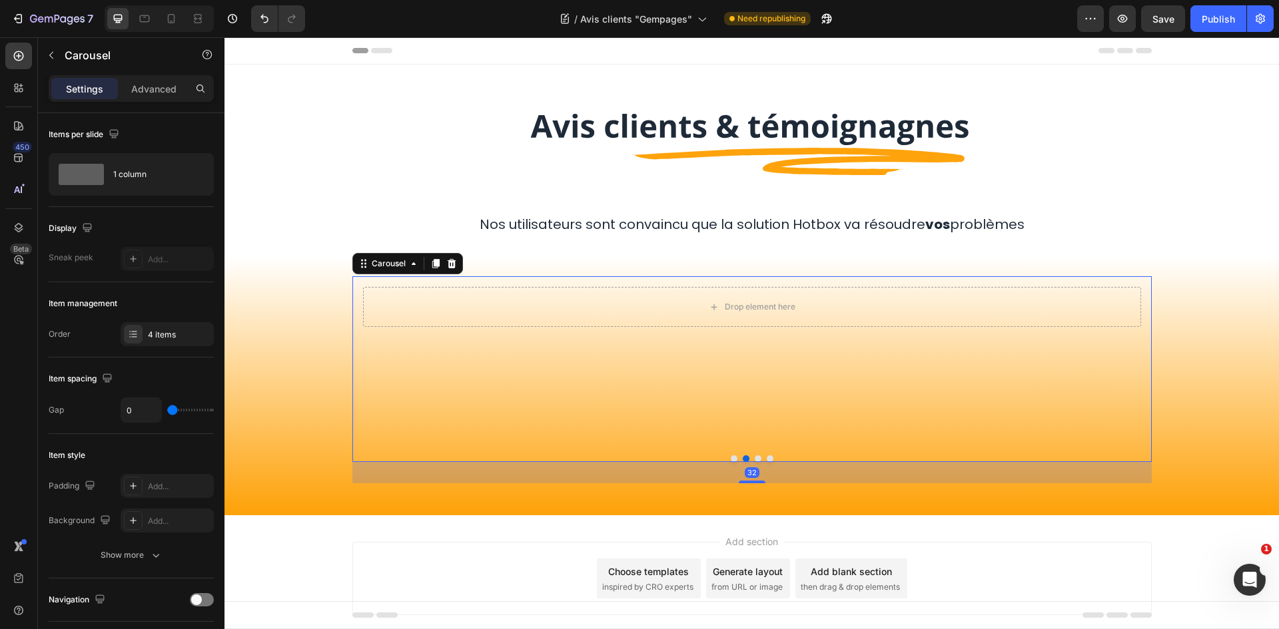
click at [731, 460] on button "Dot" at bounding box center [734, 459] width 7 height 7
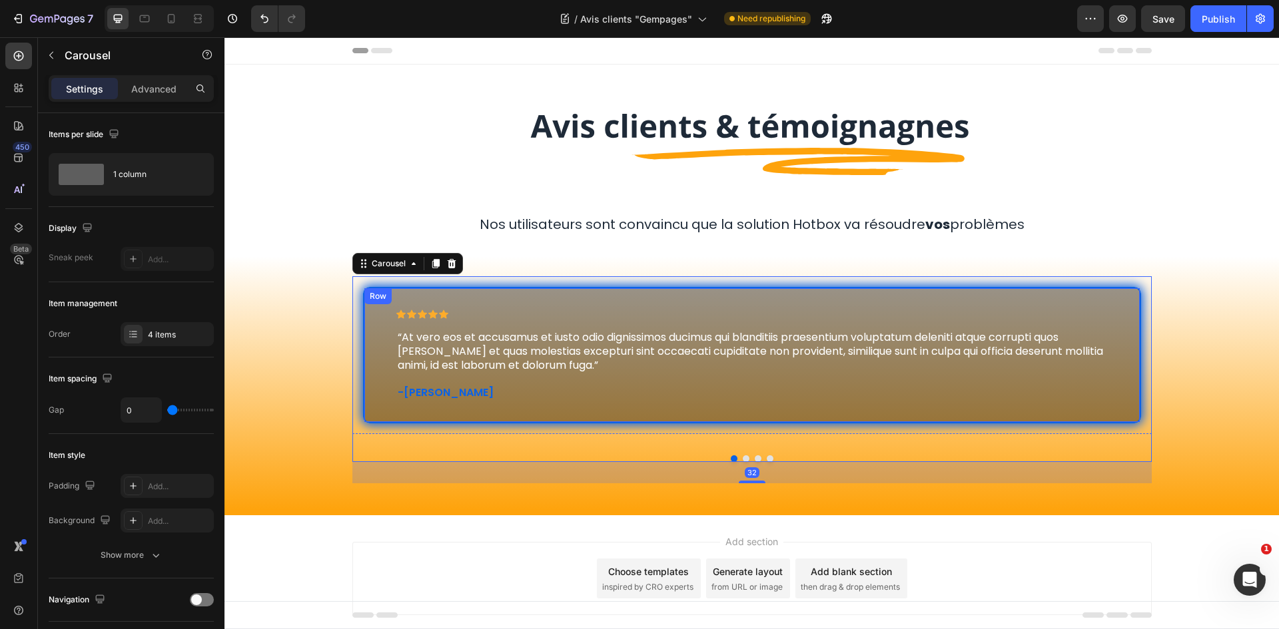
click at [787, 290] on div "Icon Icon Icon Icon Icon Icon List “At vero eos et accusamus et iusto odio dign…" at bounding box center [752, 355] width 778 height 137
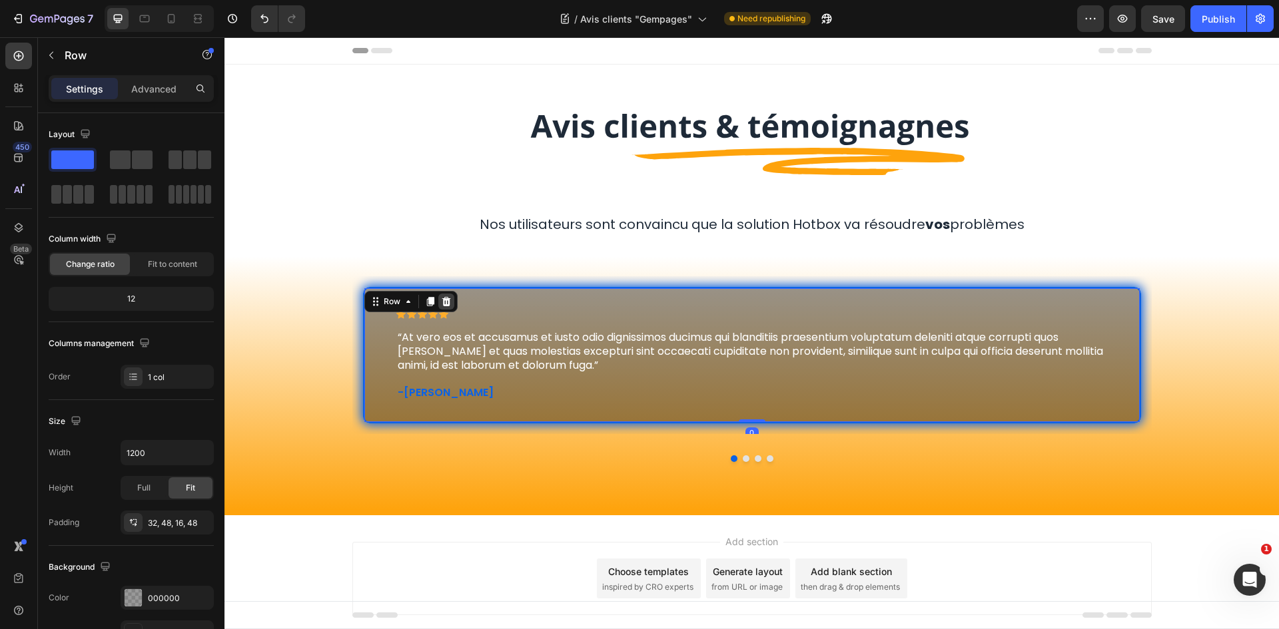
click at [446, 300] on div at bounding box center [446, 302] width 16 height 16
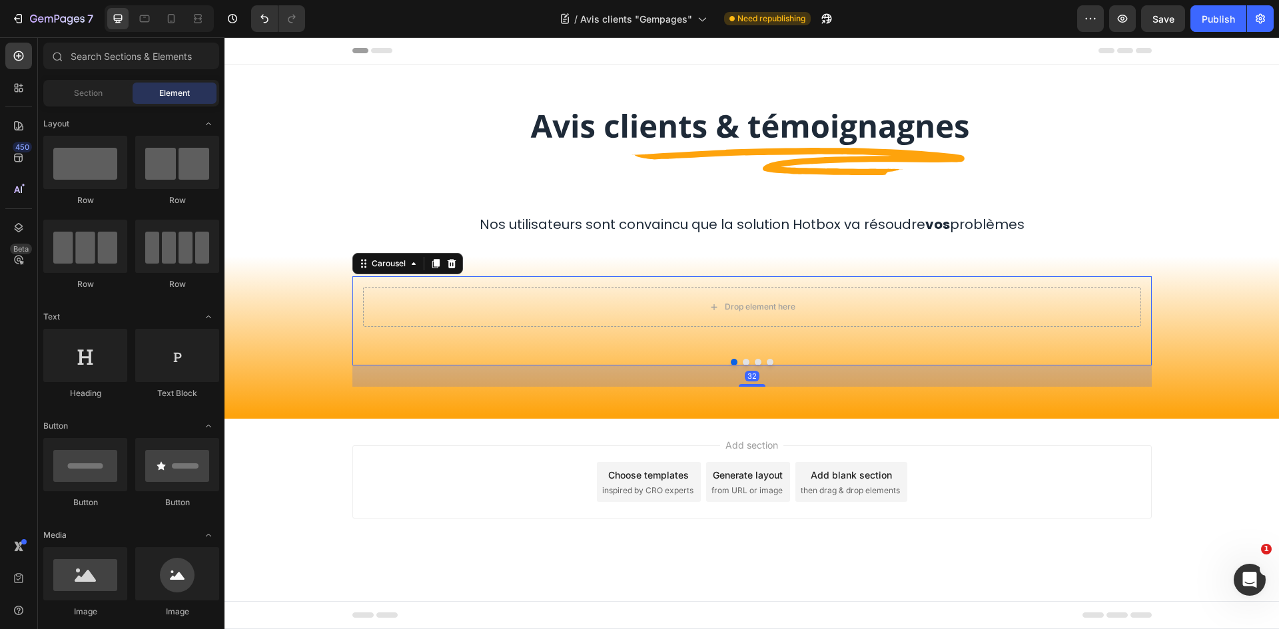
click at [747, 364] on button "Dot" at bounding box center [746, 362] width 7 height 7
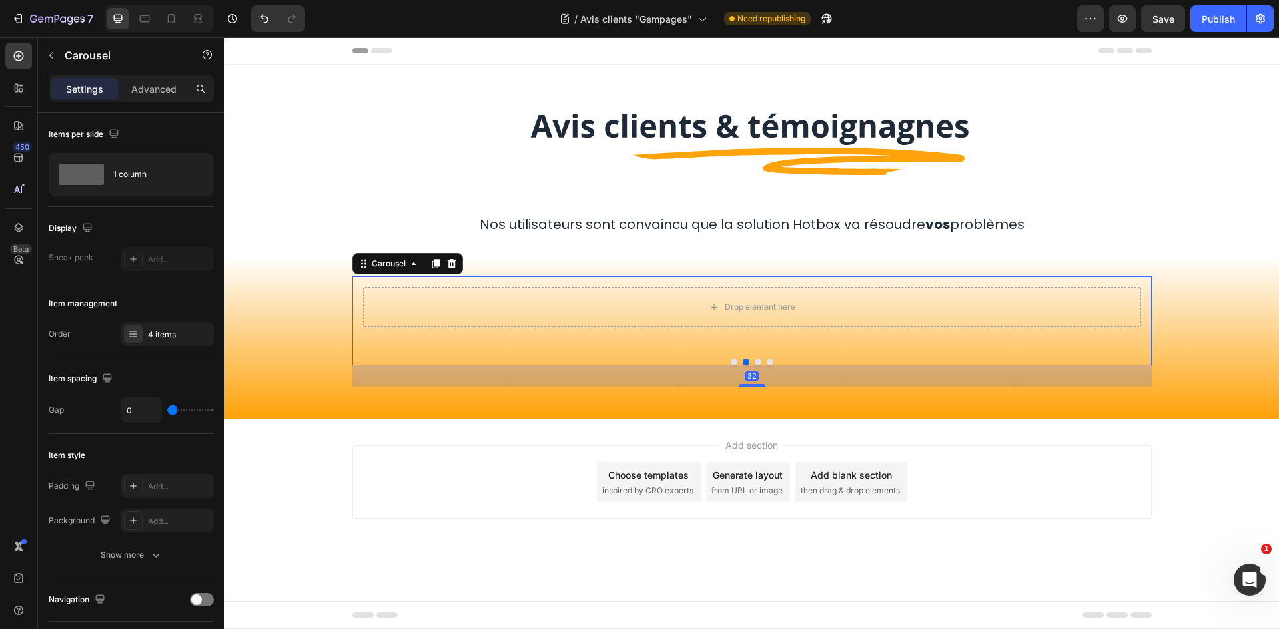
click at [759, 362] on button "Dot" at bounding box center [758, 362] width 7 height 7
click at [767, 362] on button "Dot" at bounding box center [770, 362] width 7 height 7
click at [738, 362] on div at bounding box center [751, 362] width 799 height 7
click at [737, 362] on div at bounding box center [751, 362] width 799 height 7
click at [737, 362] on button "Dot" at bounding box center [734, 362] width 7 height 7
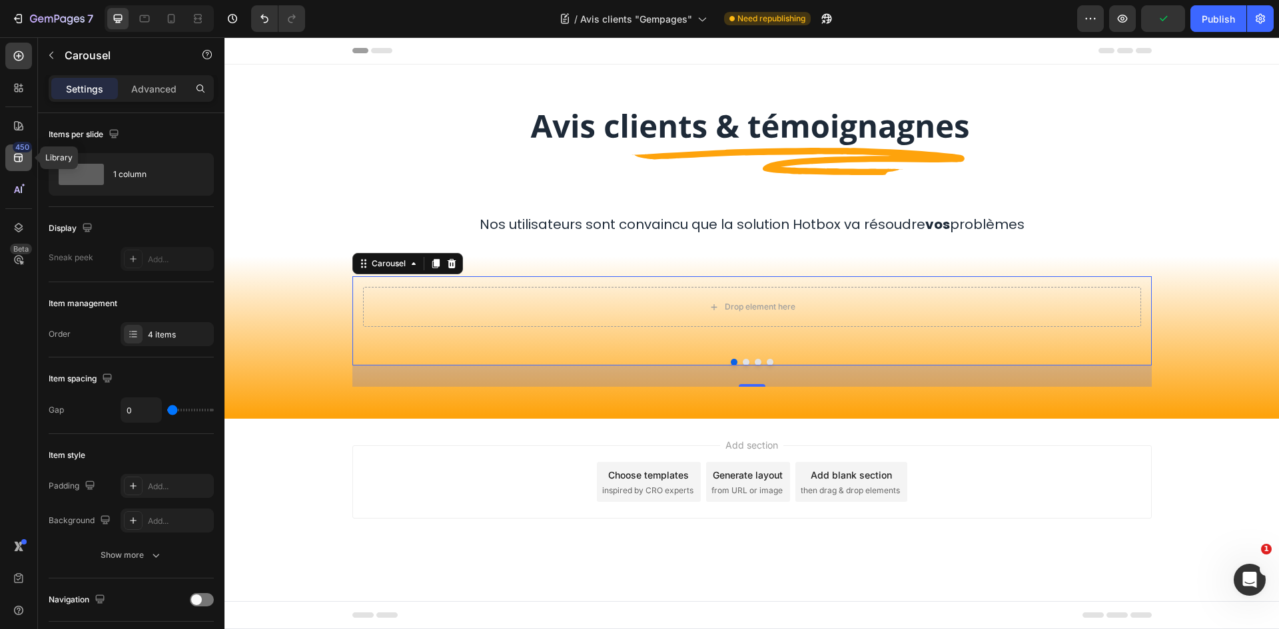
click at [24, 158] on icon at bounding box center [18, 157] width 13 height 13
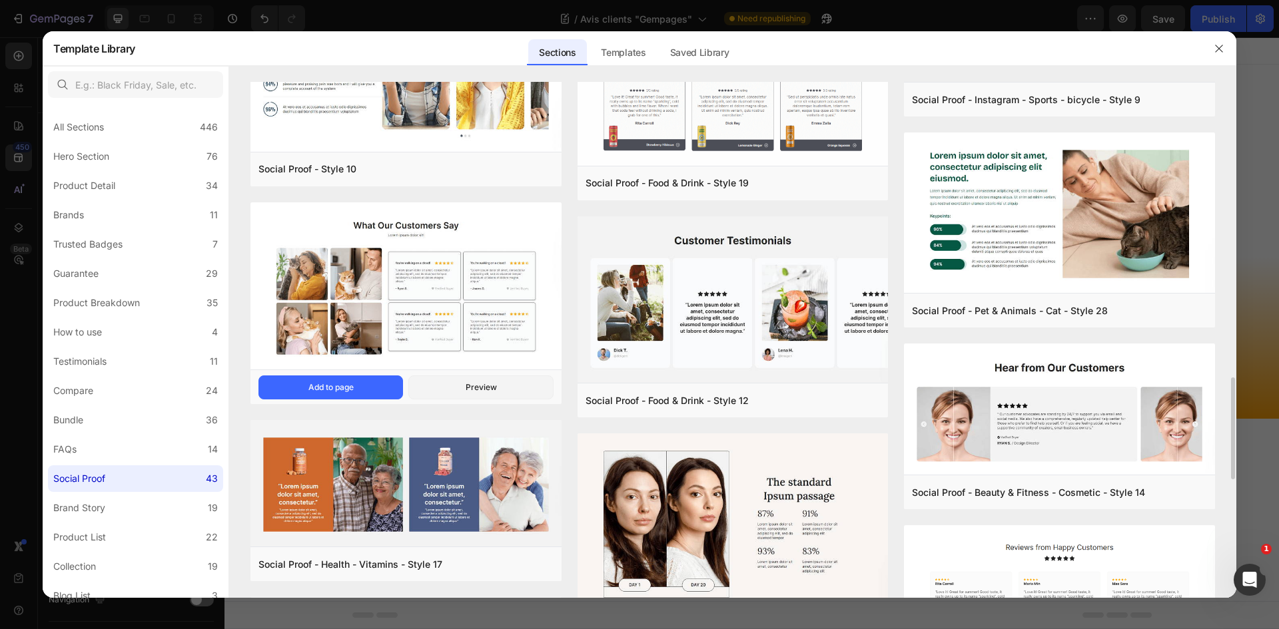
scroll to position [1158, 0]
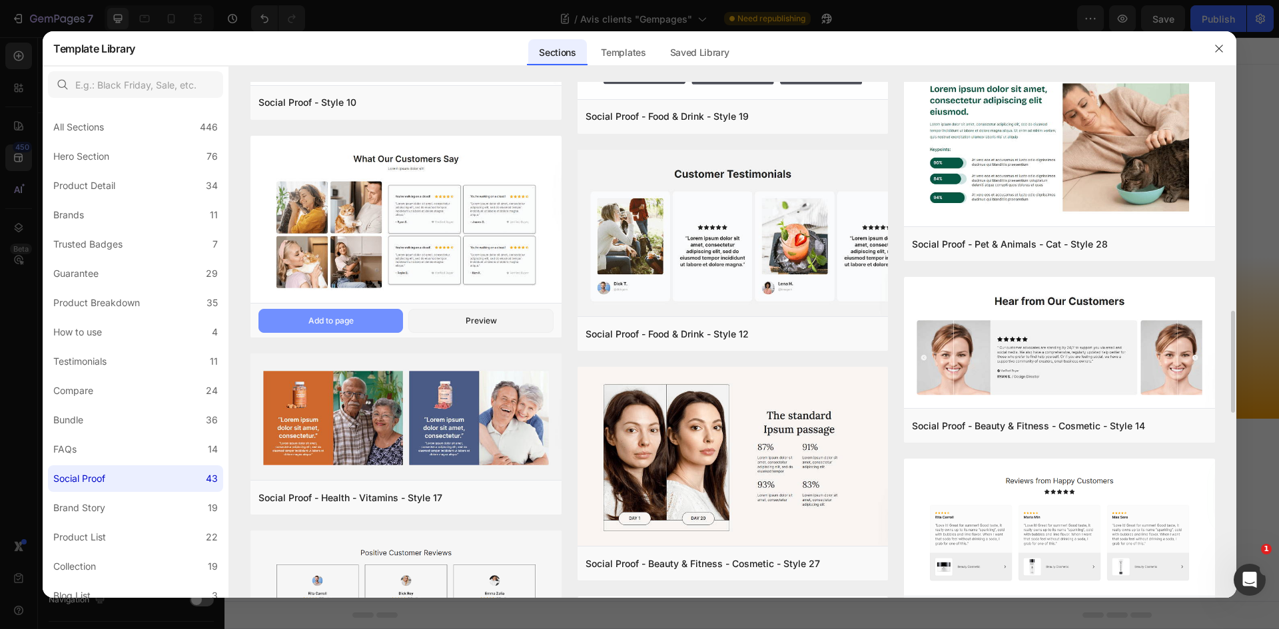
click at [362, 320] on button "Add to page" at bounding box center [330, 321] width 145 height 24
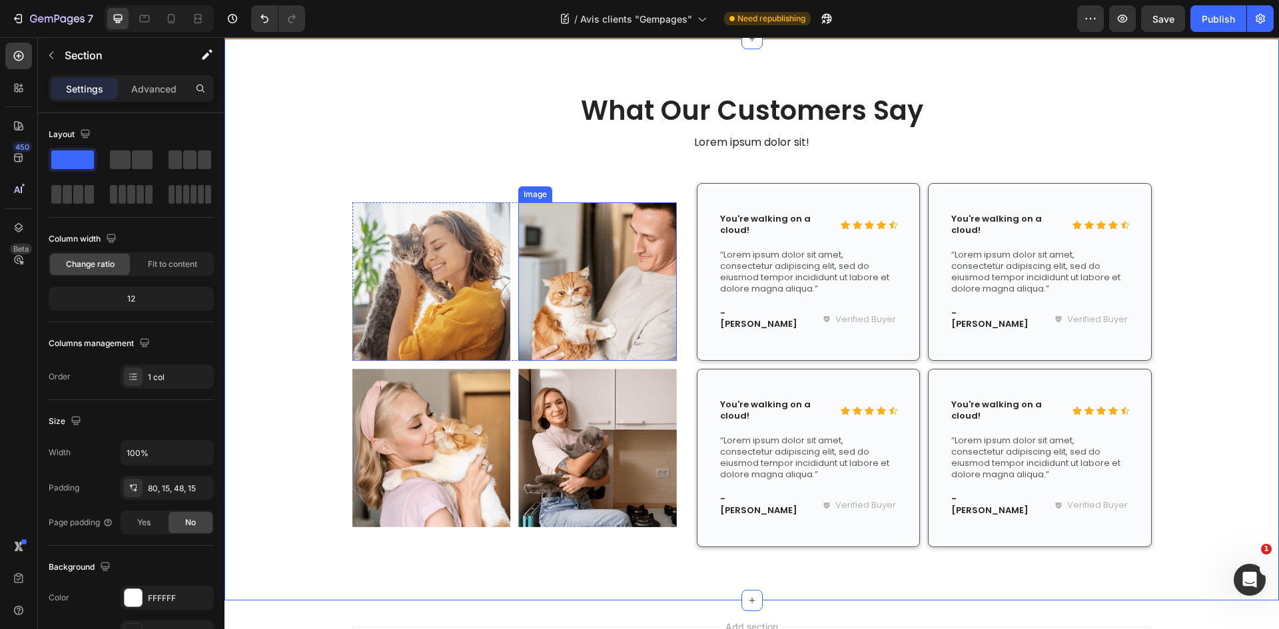
scroll to position [382, 0]
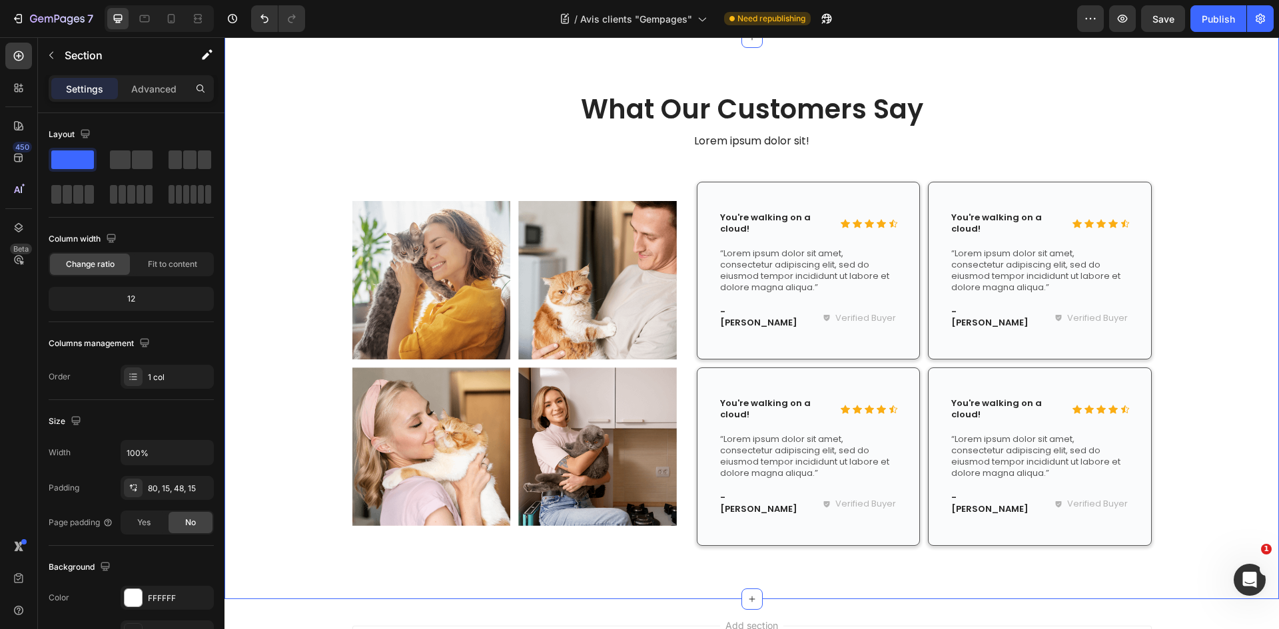
click at [1174, 194] on div "What Our Customers Say Heading Lorem ipsum dolor sit! Text Block Row Image Imag…" at bounding box center [751, 329] width 1034 height 476
click at [884, 111] on h2 "What Our Customers Say" at bounding box center [751, 109] width 799 height 37
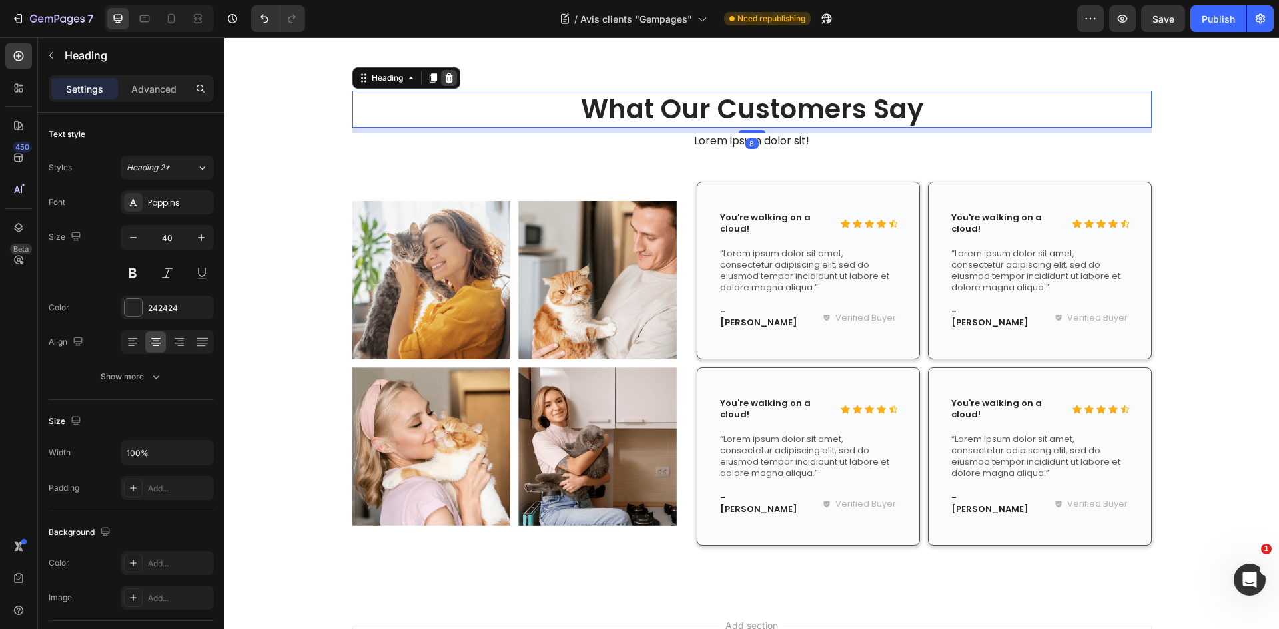
click at [446, 75] on icon at bounding box center [448, 77] width 9 height 9
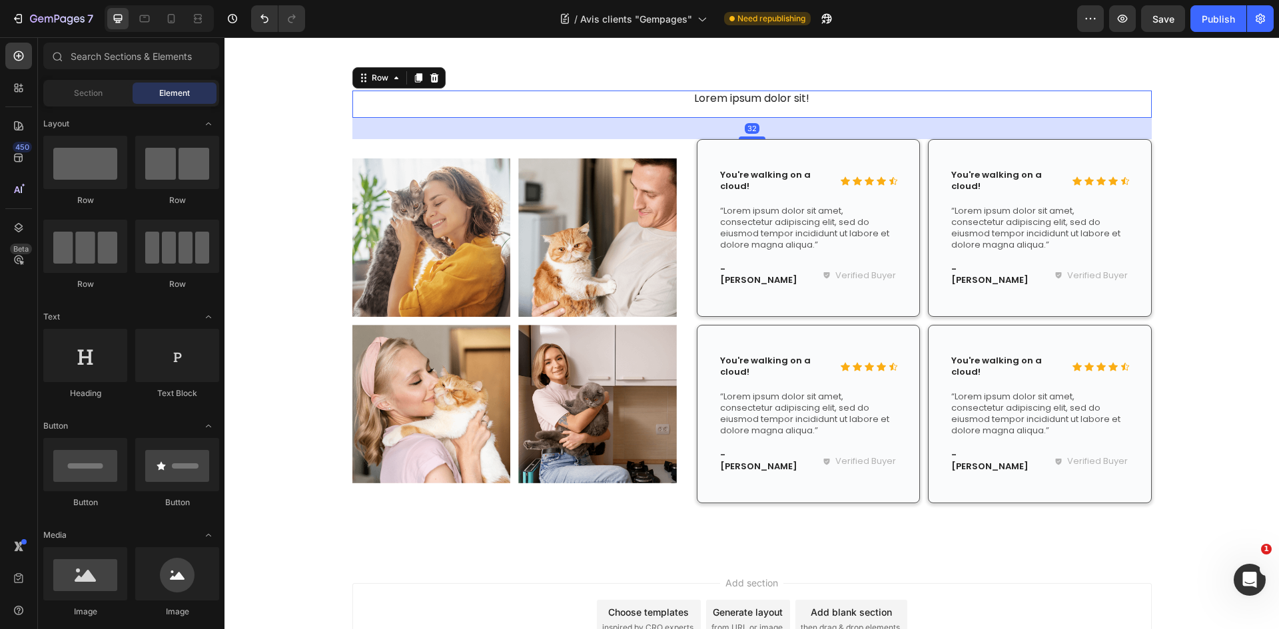
click at [719, 113] on div "Lorem ipsum dolor sit! Text Block" at bounding box center [751, 104] width 799 height 27
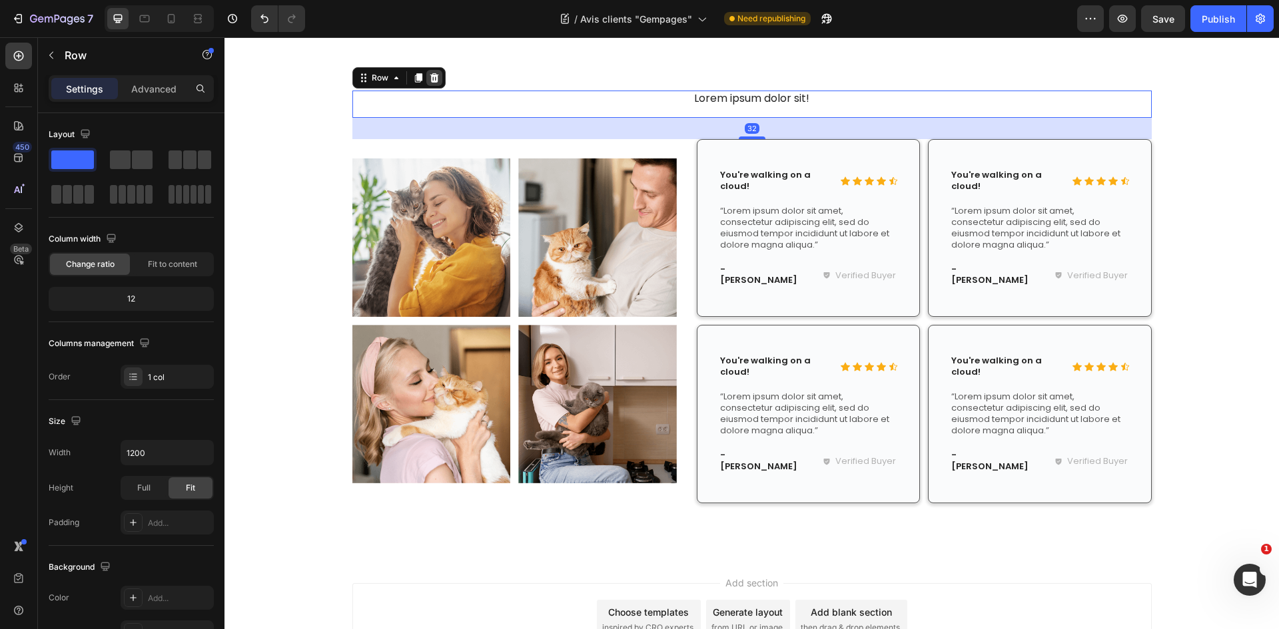
click at [430, 81] on icon at bounding box center [434, 78] width 11 height 11
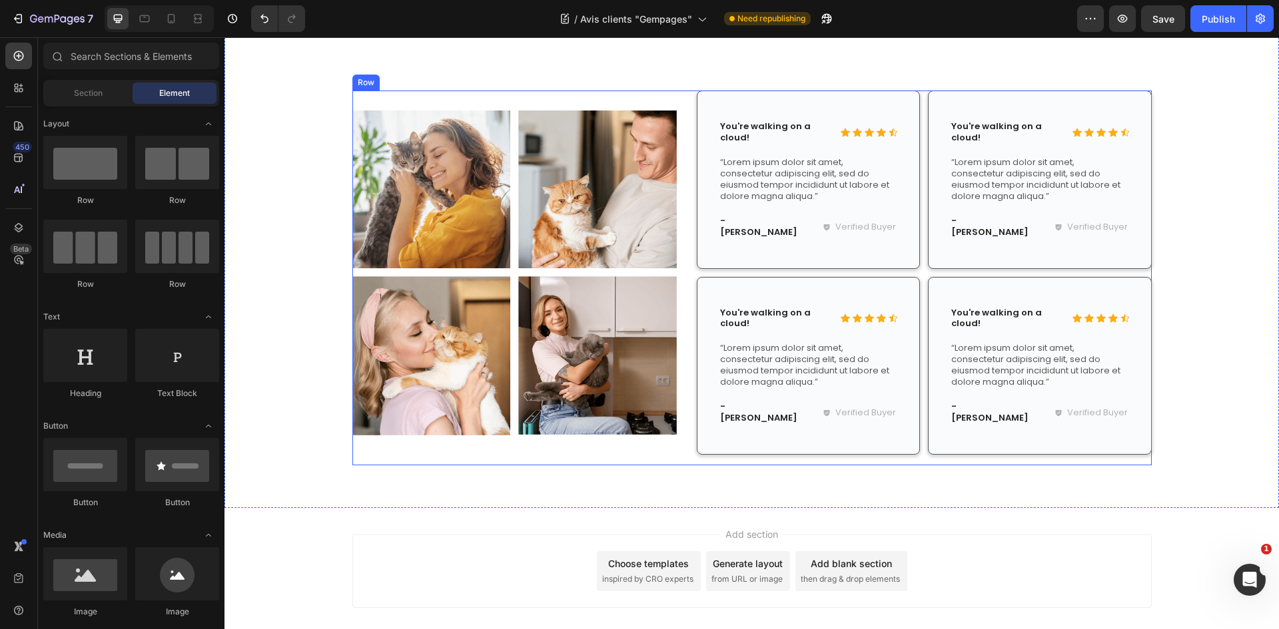
click at [683, 256] on div "Image Image Row Image Image Row Icon Icon Icon Icon Icon Icon List You're walki…" at bounding box center [751, 278] width 799 height 375
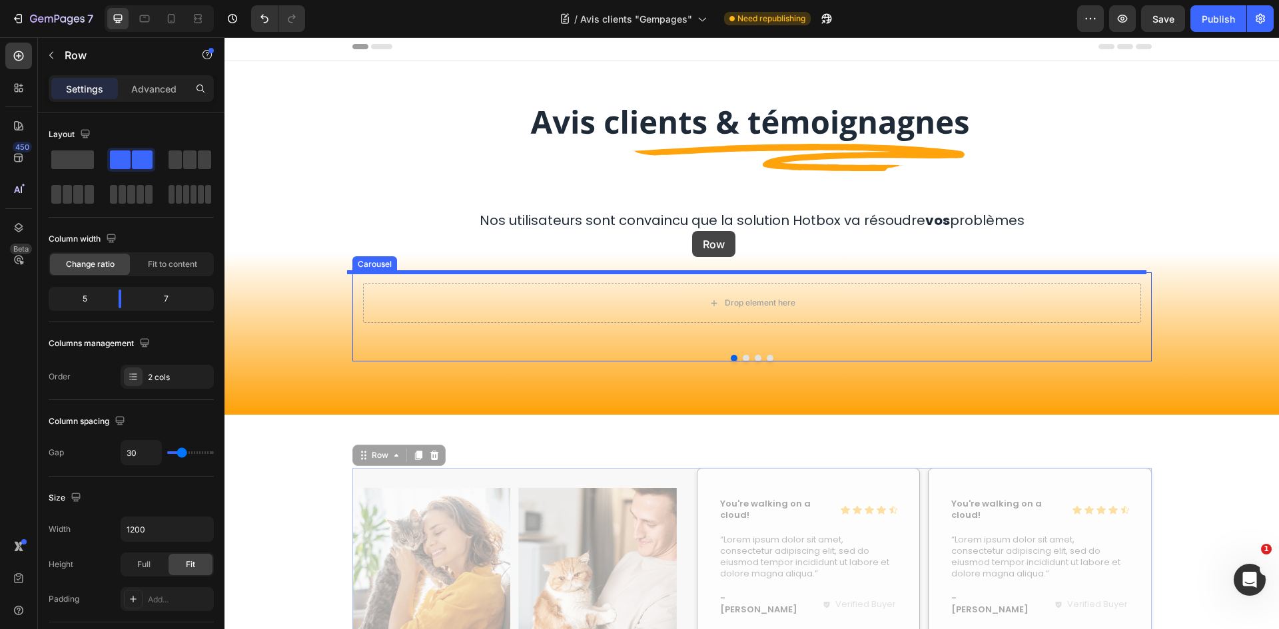
scroll to position [0, 0]
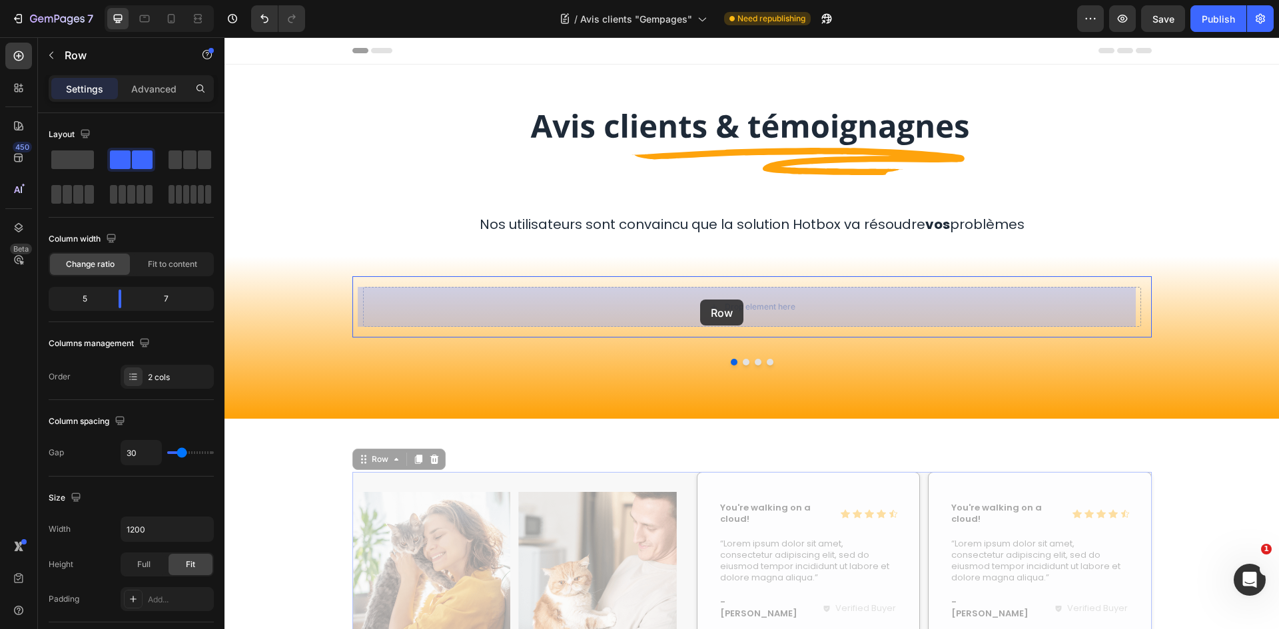
drag, startPoint x: 678, startPoint y: 275, endPoint x: 700, endPoint y: 300, distance: 33.0
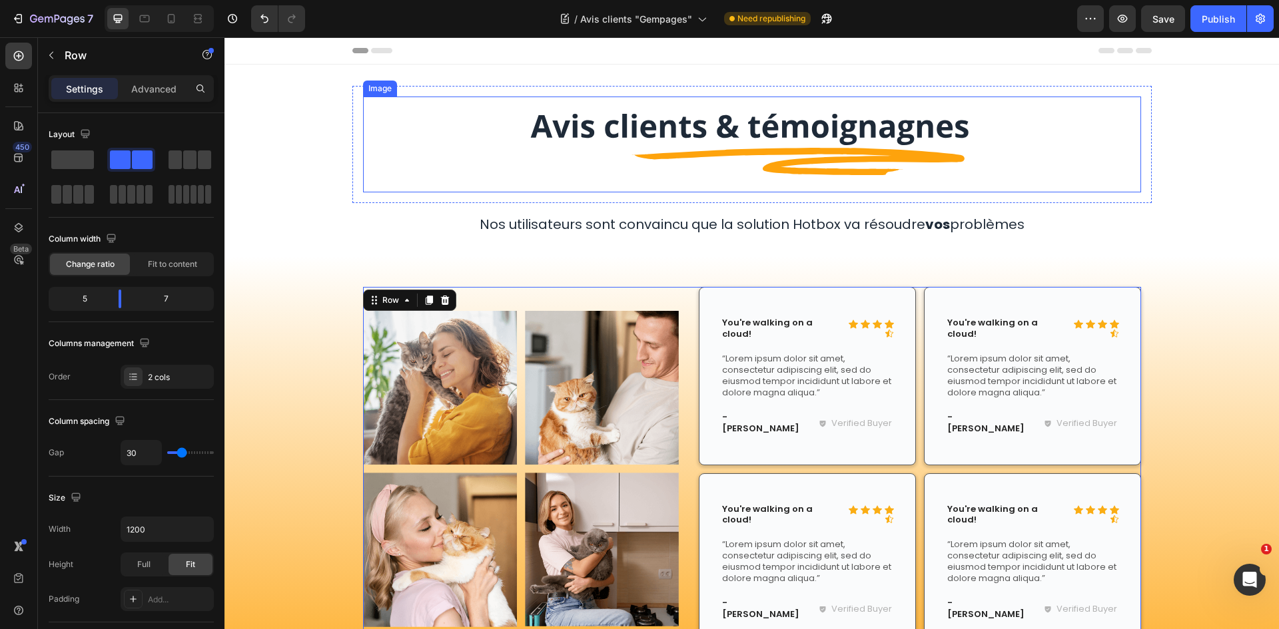
click at [1118, 159] on div at bounding box center [752, 145] width 778 height 96
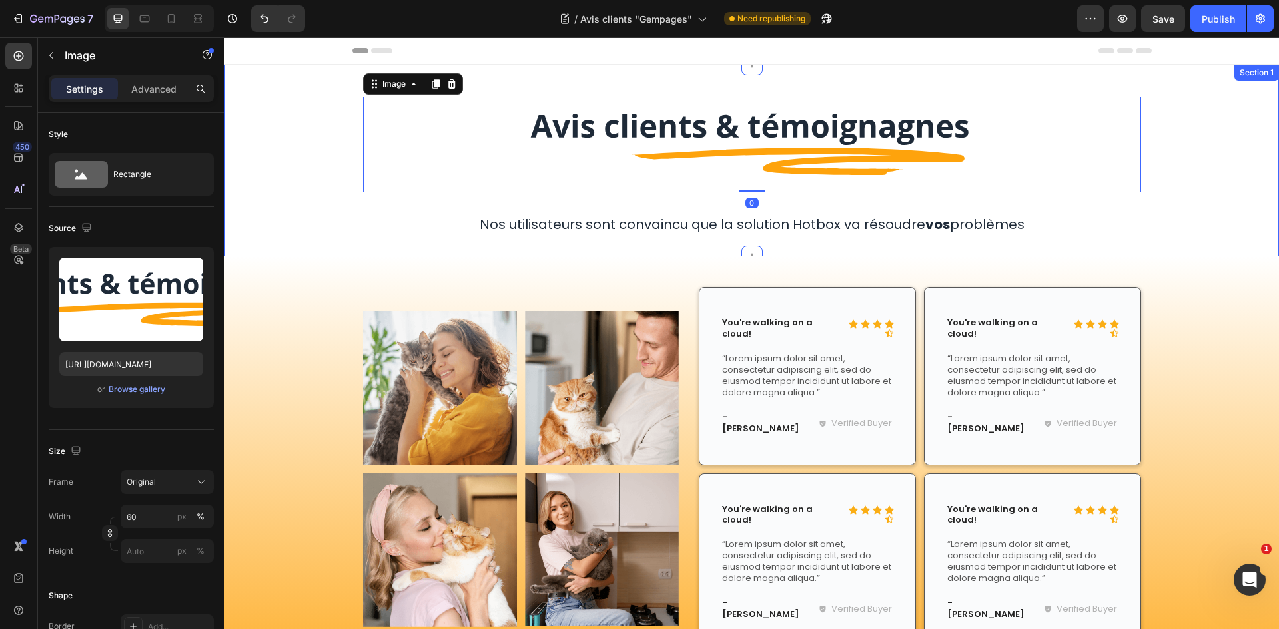
click at [1196, 176] on div "Image 0 Row Nos utilisateurs sont convaincu que la solution Hotbox va résoudre …" at bounding box center [751, 160] width 1054 height 149
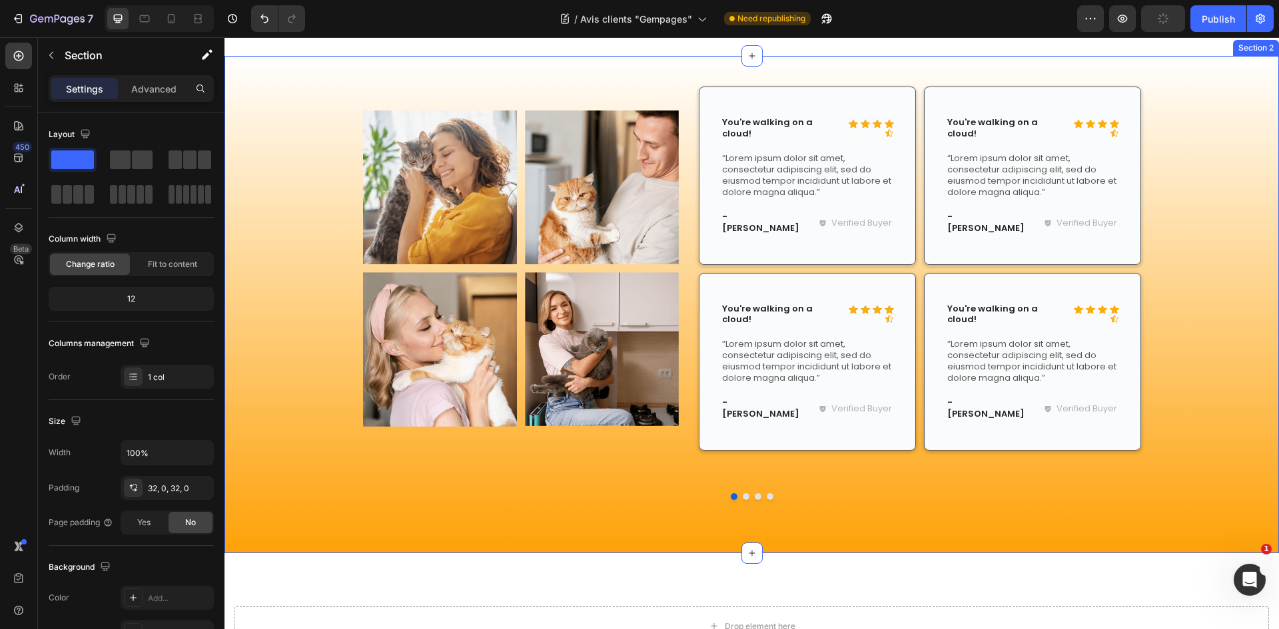
scroll to position [200, 0]
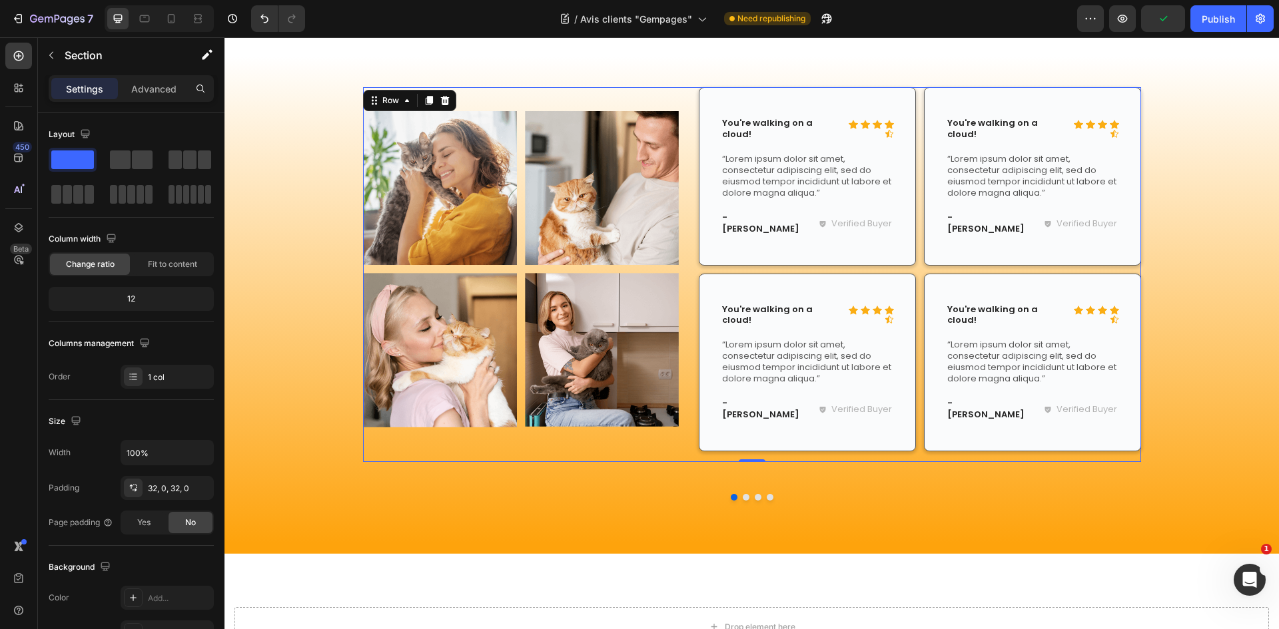
click at [688, 265] on div "Image Image Row Image Image Row Icon Icon Icon Icon Icon Icon List You're walki…" at bounding box center [752, 274] width 778 height 375
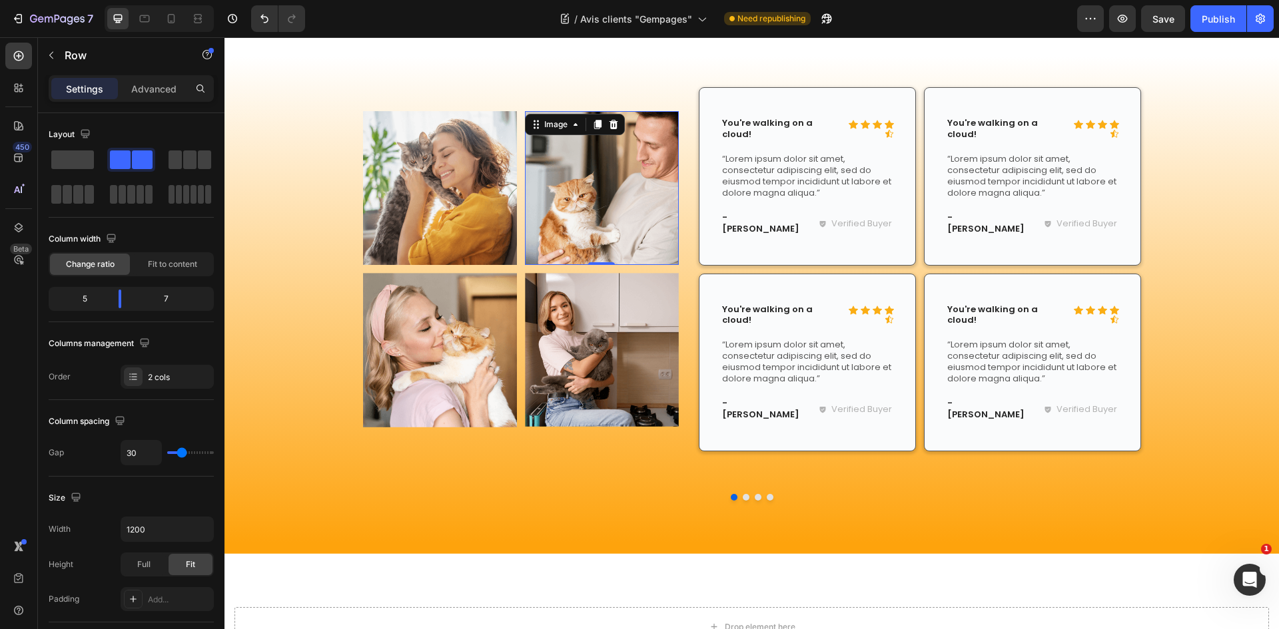
click at [611, 216] on img at bounding box center [602, 188] width 154 height 154
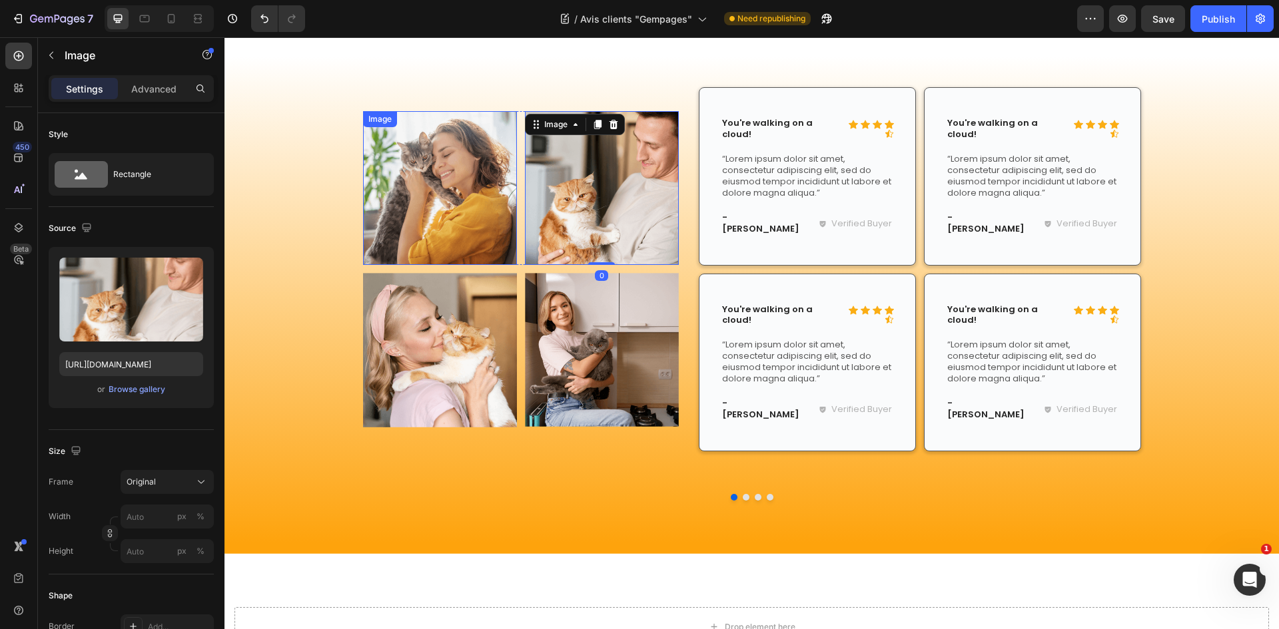
click at [473, 208] on img at bounding box center [440, 188] width 154 height 154
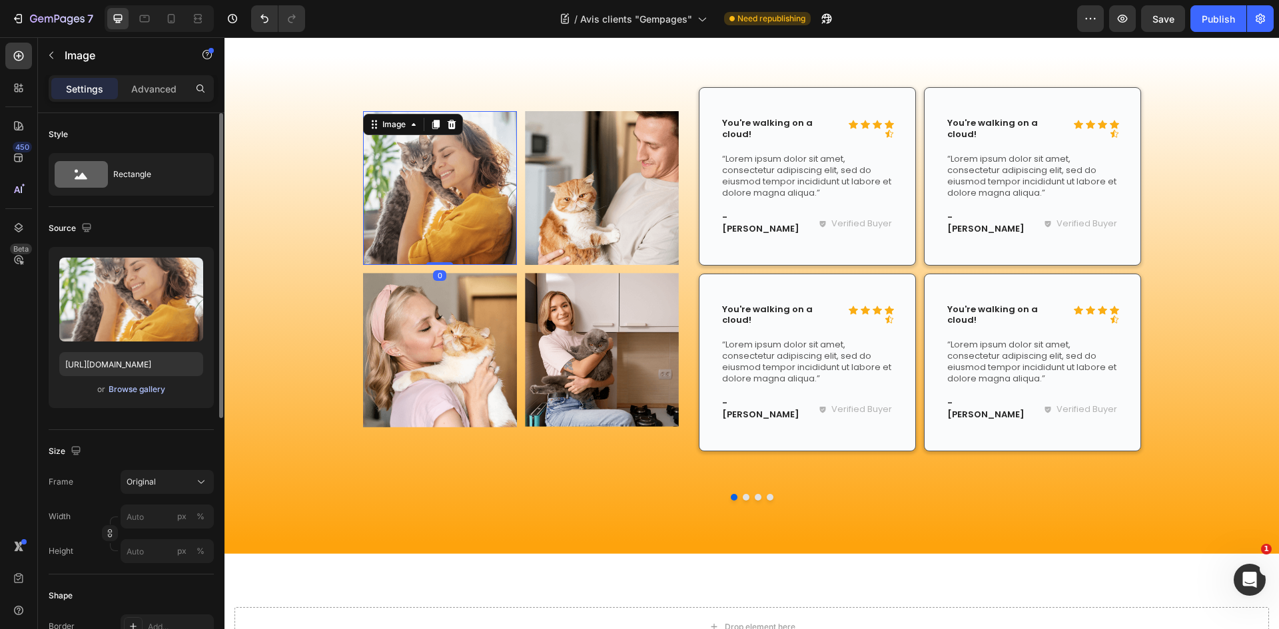
click at [153, 392] on div "Browse gallery" at bounding box center [137, 390] width 57 height 12
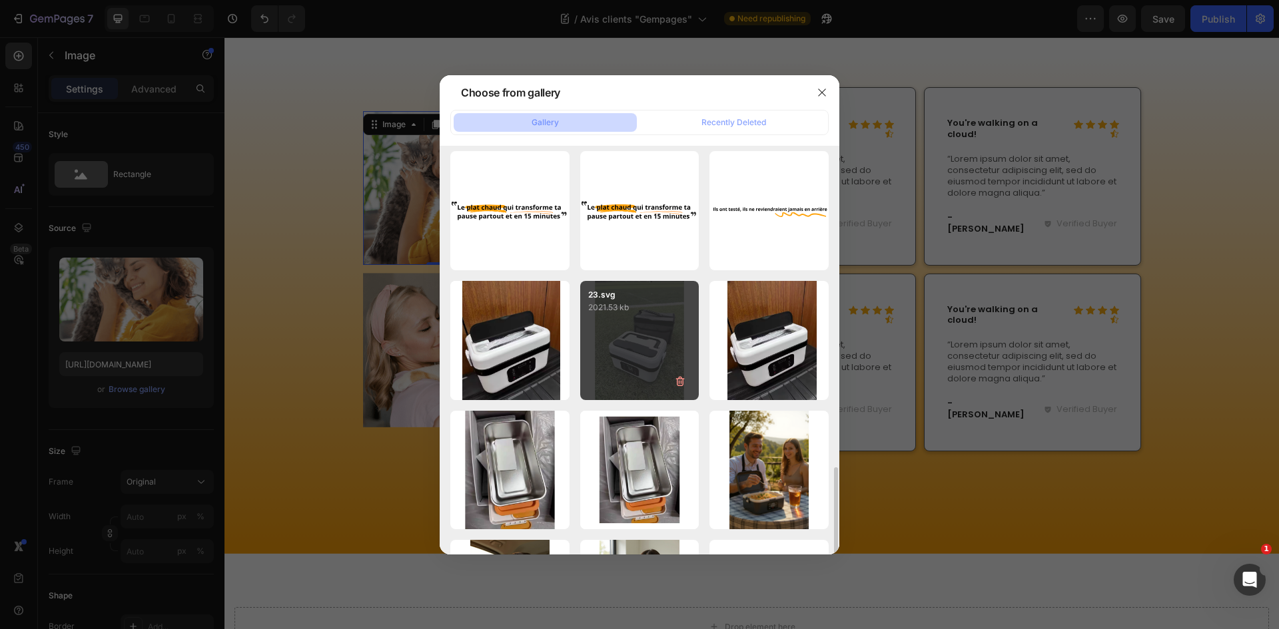
scroll to position [979, 0]
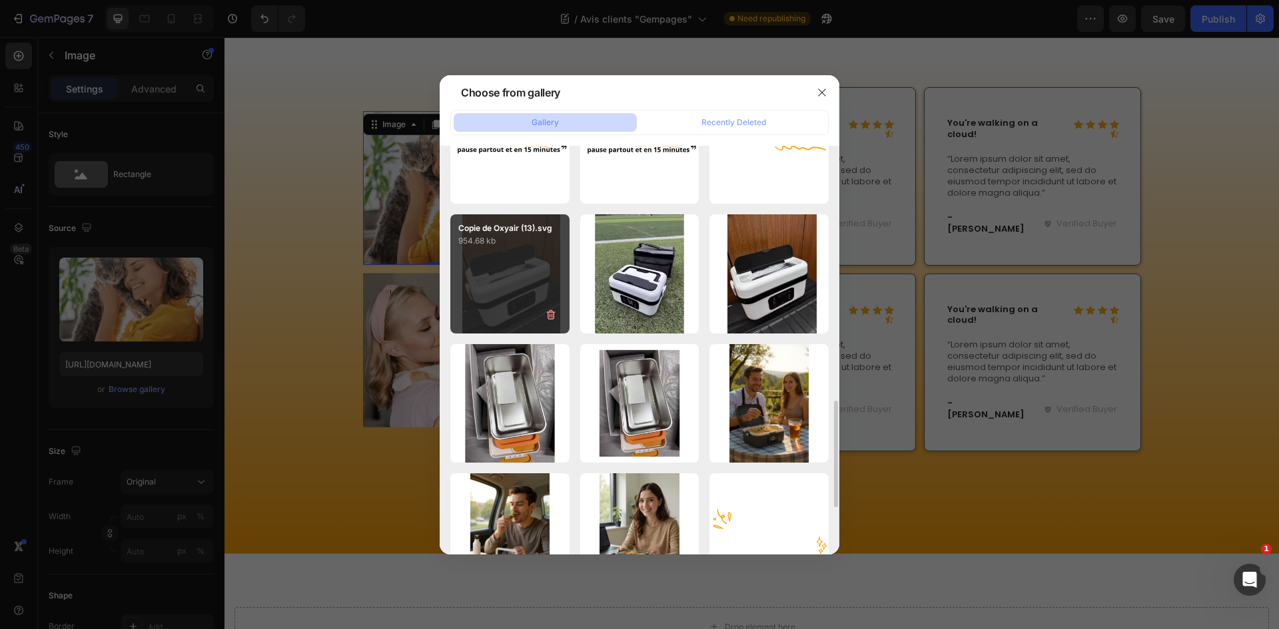
click at [525, 285] on div "Copie de Oxyair (13).svg 954.68 kb" at bounding box center [509, 273] width 119 height 119
type input "https://cdn.shopify.com/s/files/1/0947/1977/0948/files/gempages_584826131627115…"
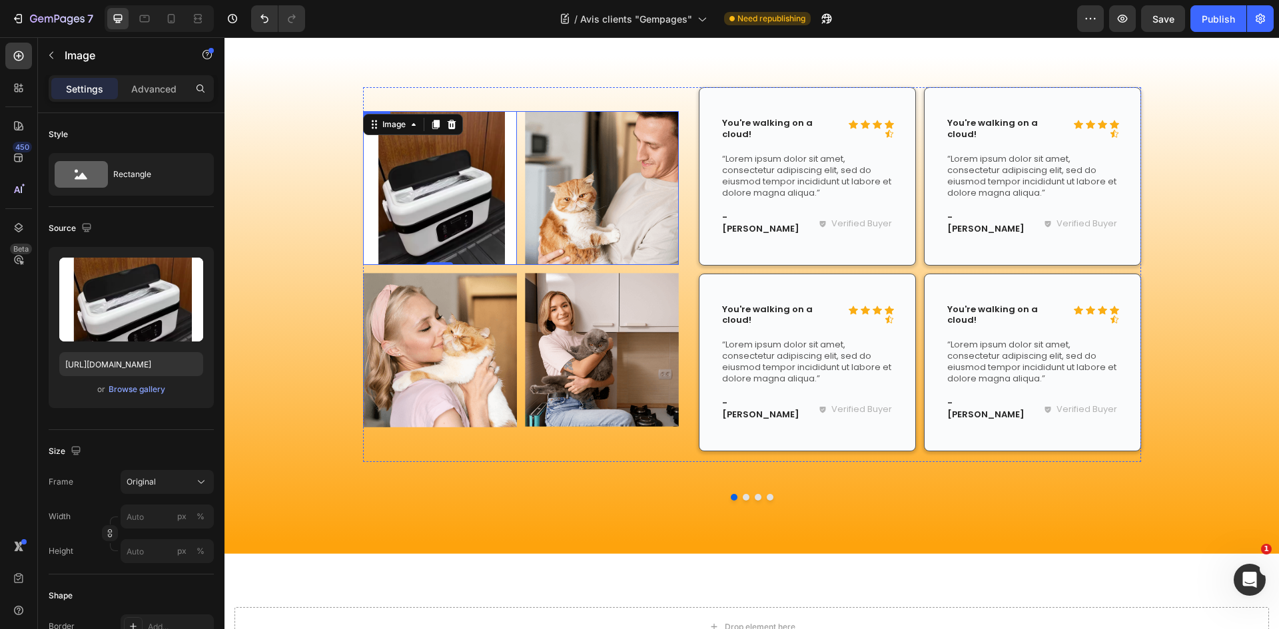
click at [556, 188] on img at bounding box center [602, 188] width 154 height 154
click at [478, 198] on img at bounding box center [440, 188] width 154 height 154
click at [194, 476] on button "Original" at bounding box center [167, 482] width 93 height 24
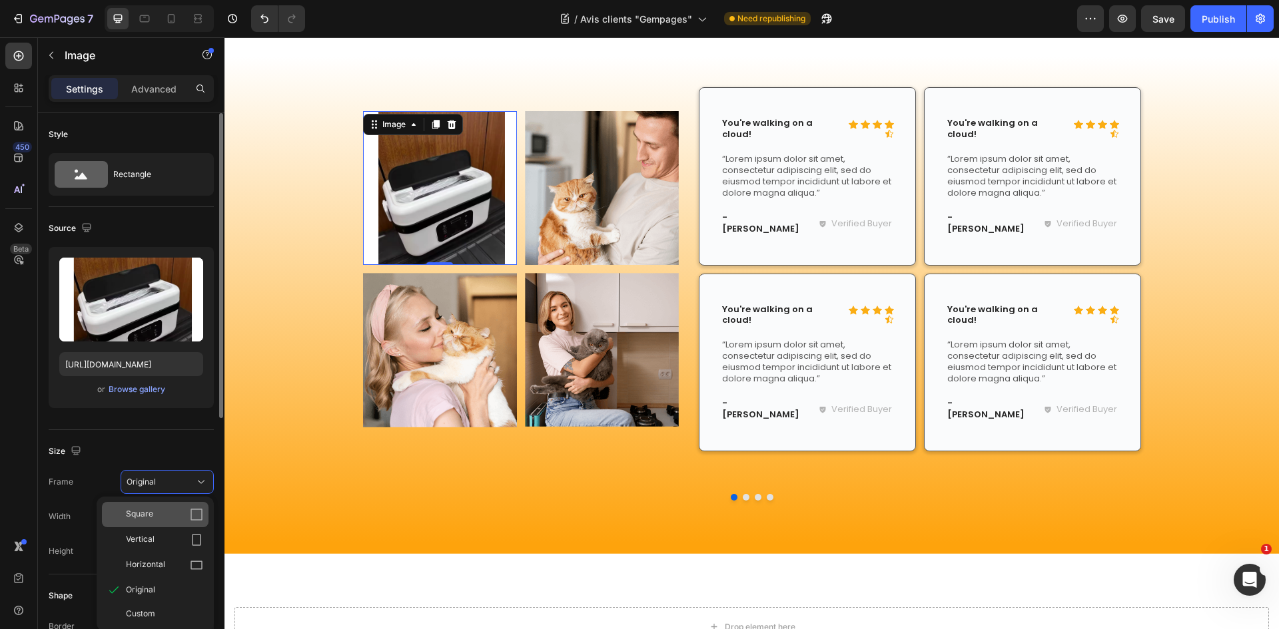
click at [192, 521] on div "Square" at bounding box center [155, 514] width 107 height 25
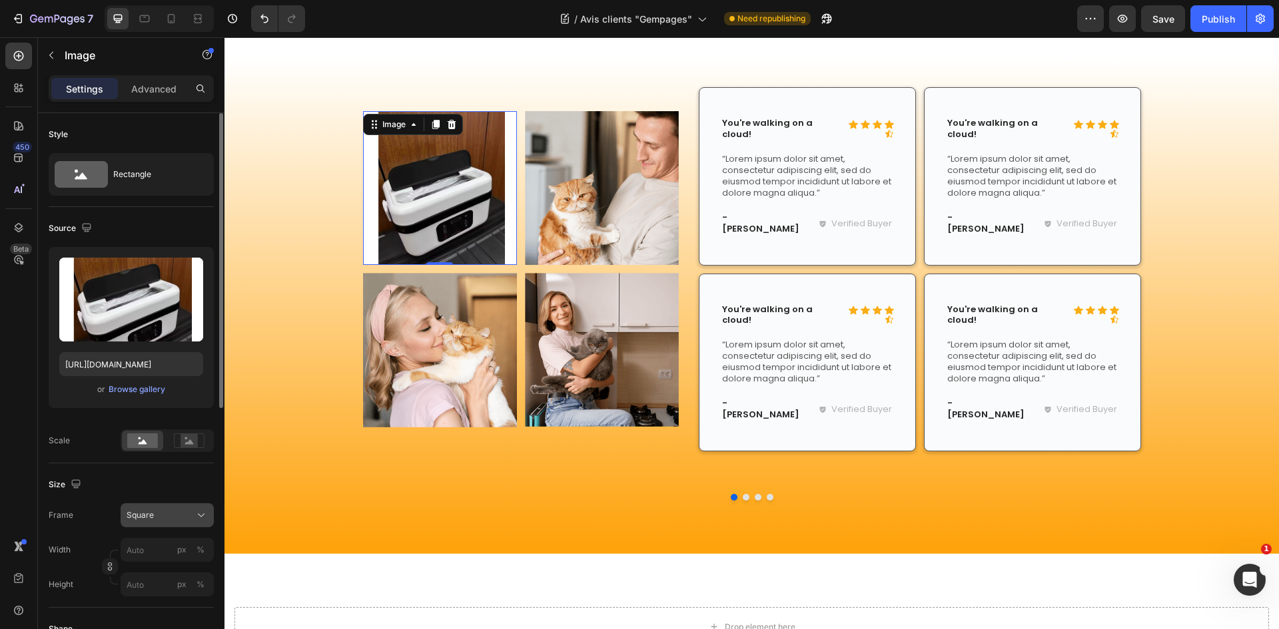
click at [180, 517] on div "Square" at bounding box center [159, 516] width 65 height 12
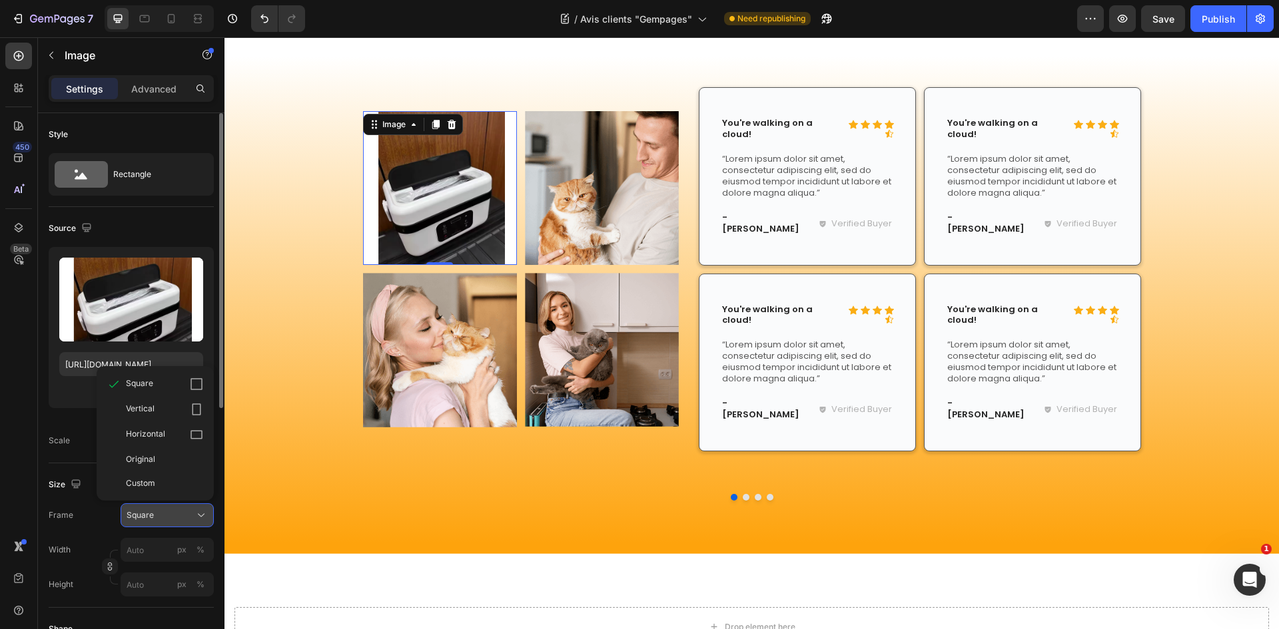
click at [178, 506] on button "Square" at bounding box center [167, 516] width 93 height 24
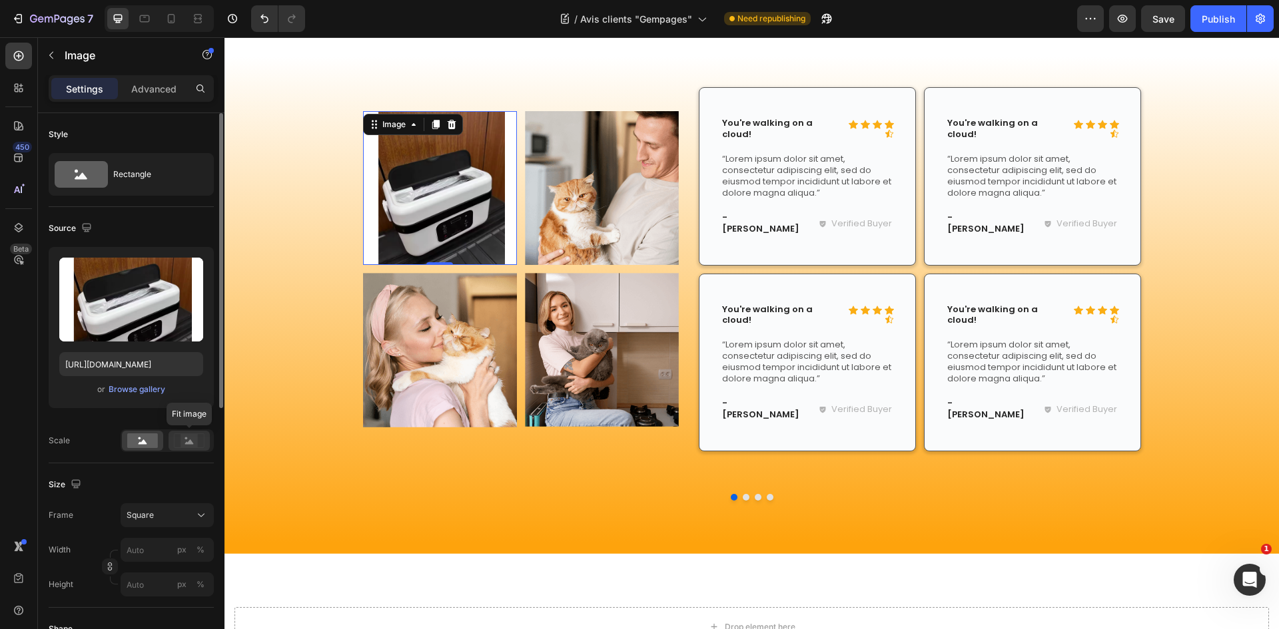
click at [193, 437] on rect at bounding box center [188, 440] width 17 height 13
click at [131, 440] on rect at bounding box center [142, 441] width 31 height 15
click at [169, 524] on button "Square" at bounding box center [167, 516] width 93 height 24
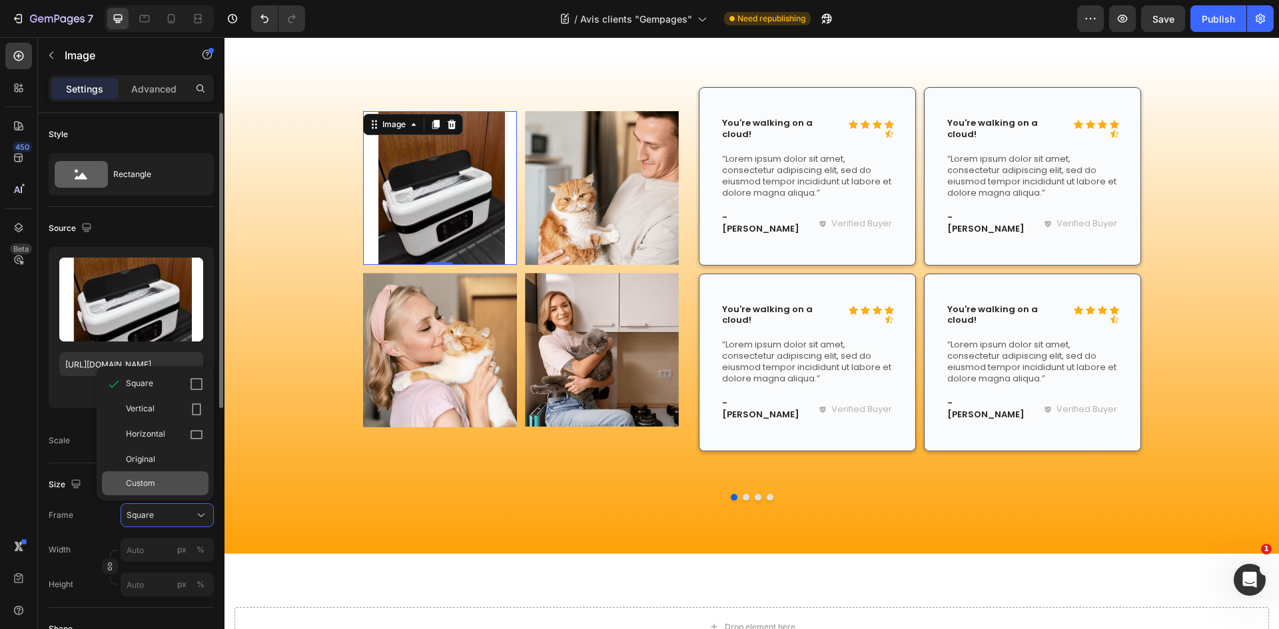
click at [167, 480] on div "Custom" at bounding box center [164, 484] width 77 height 12
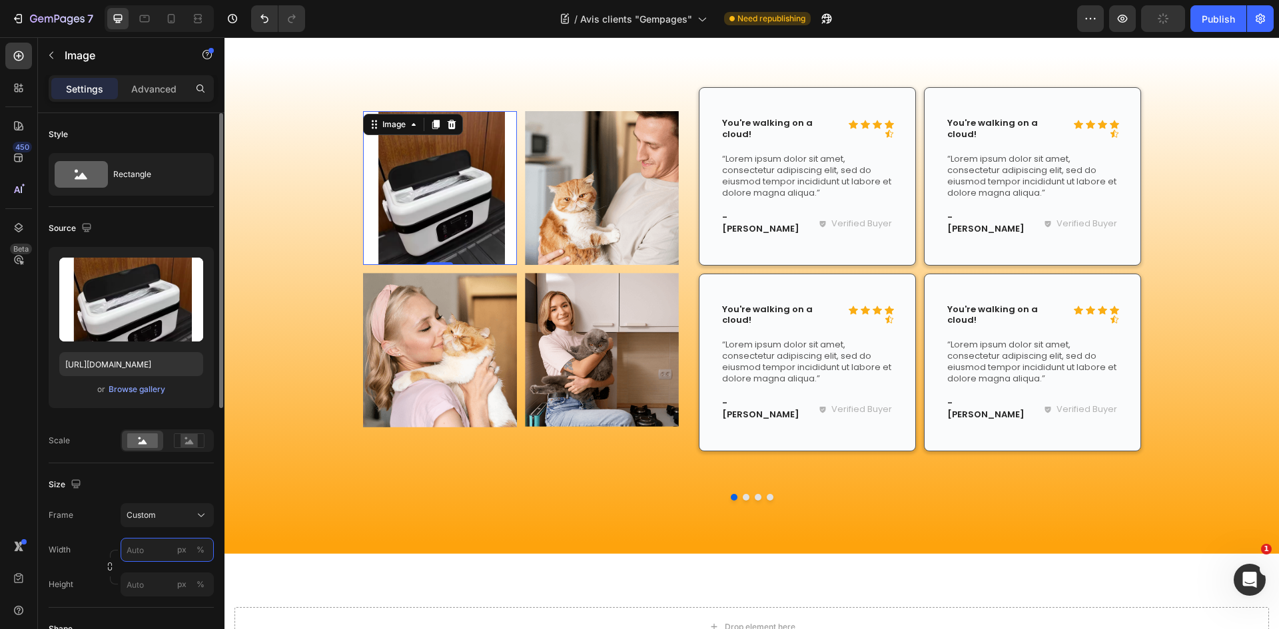
click at [166, 552] on input "px %" at bounding box center [167, 550] width 93 height 24
click at [203, 551] on div "%" at bounding box center [200, 550] width 8 height 12
click at [157, 548] on input "px %" at bounding box center [167, 550] width 93 height 24
type input "1"
click at [154, 396] on button "Browse gallery" at bounding box center [137, 389] width 58 height 13
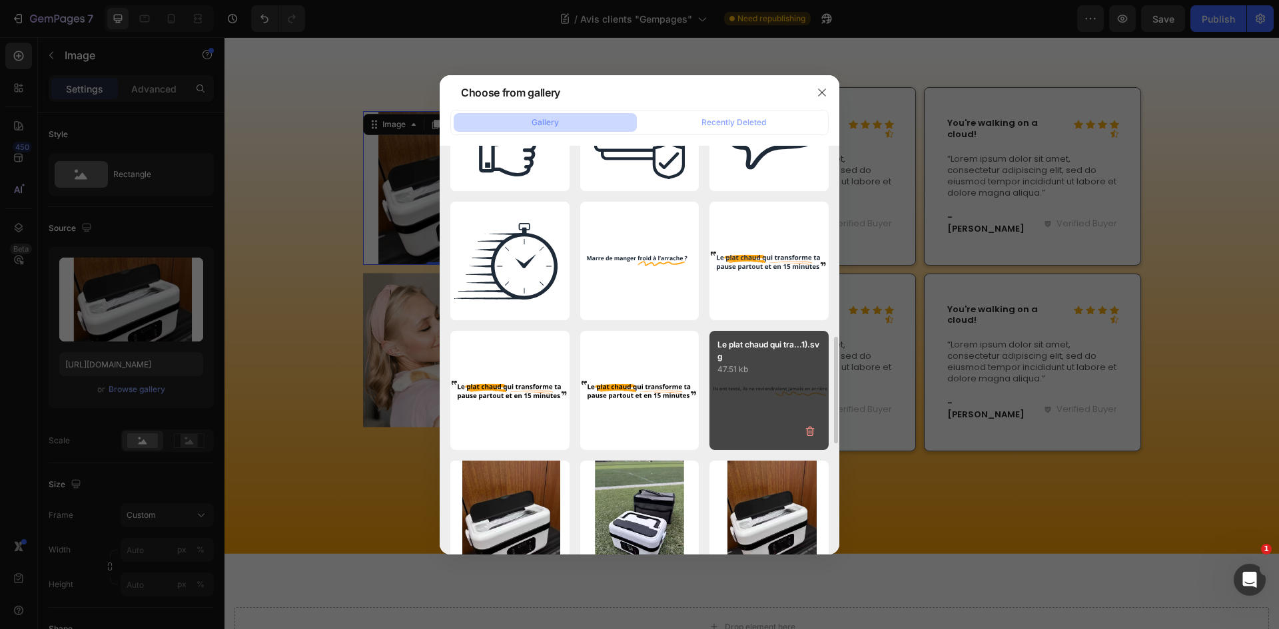
scroll to position [1066, 0]
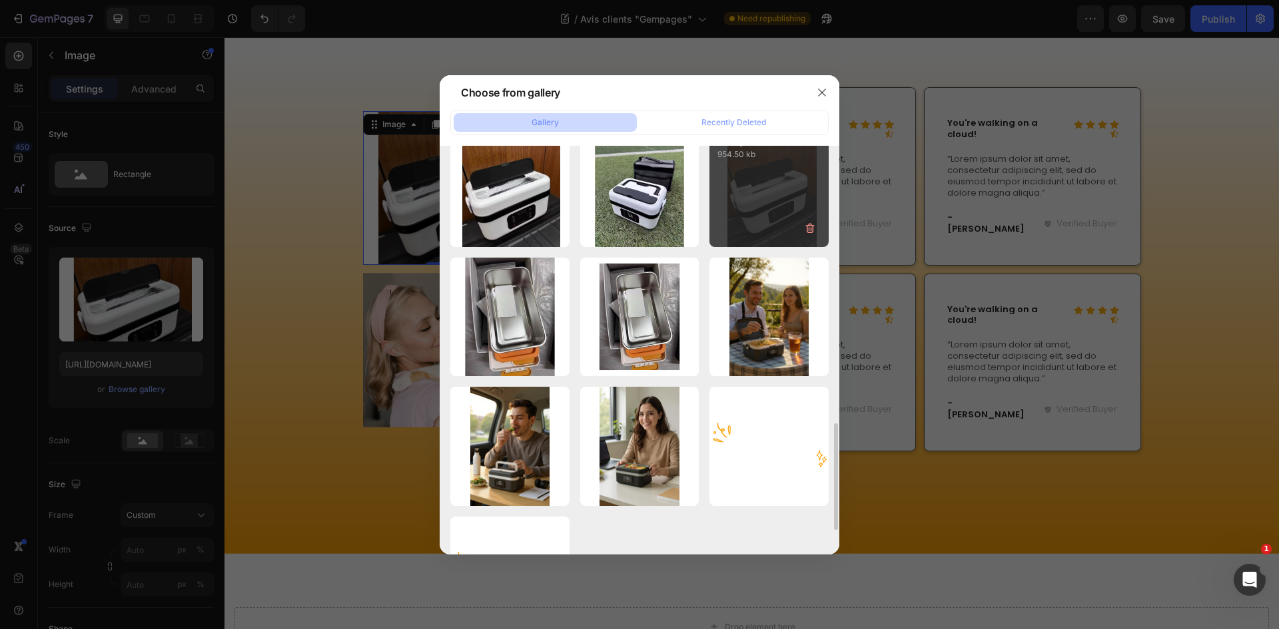
click at [751, 178] on div "22.svg 954.50 kb" at bounding box center [768, 187] width 119 height 119
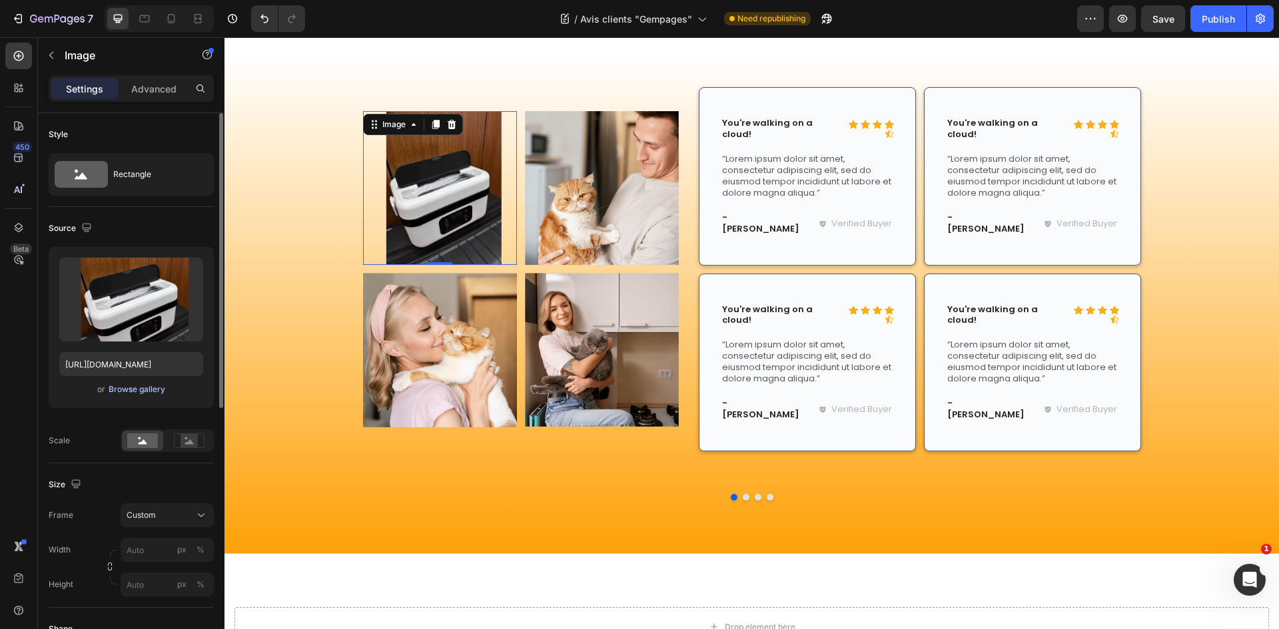
click at [154, 392] on div "Browse gallery" at bounding box center [137, 390] width 57 height 12
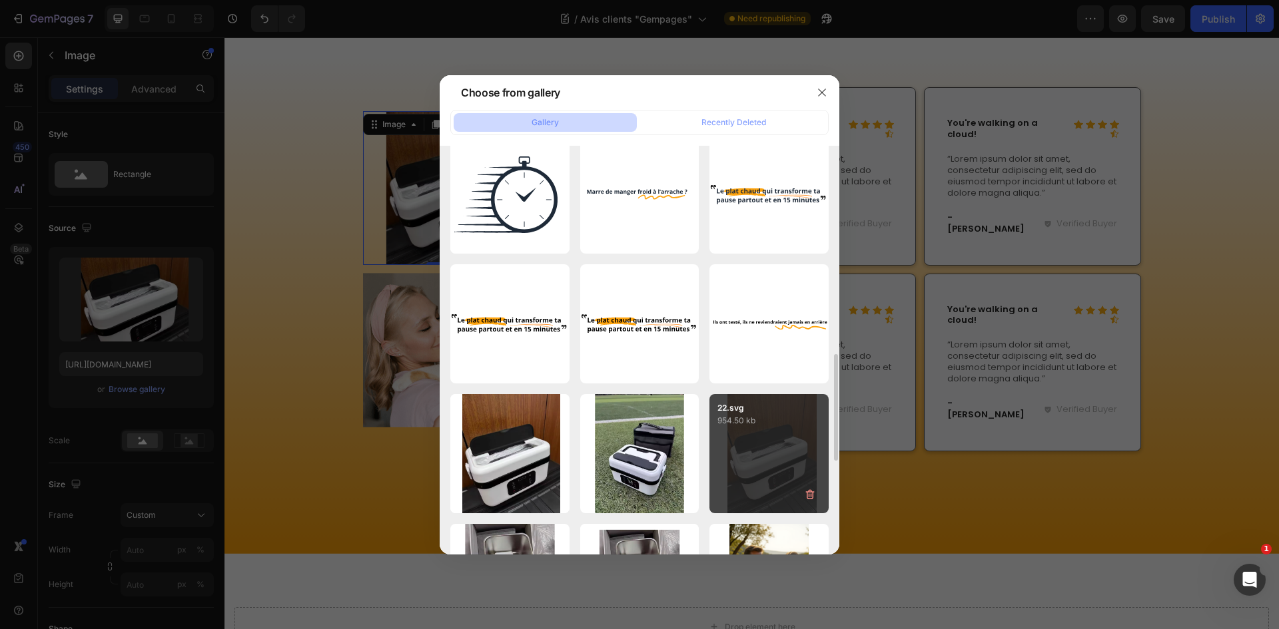
scroll to position [932, 0]
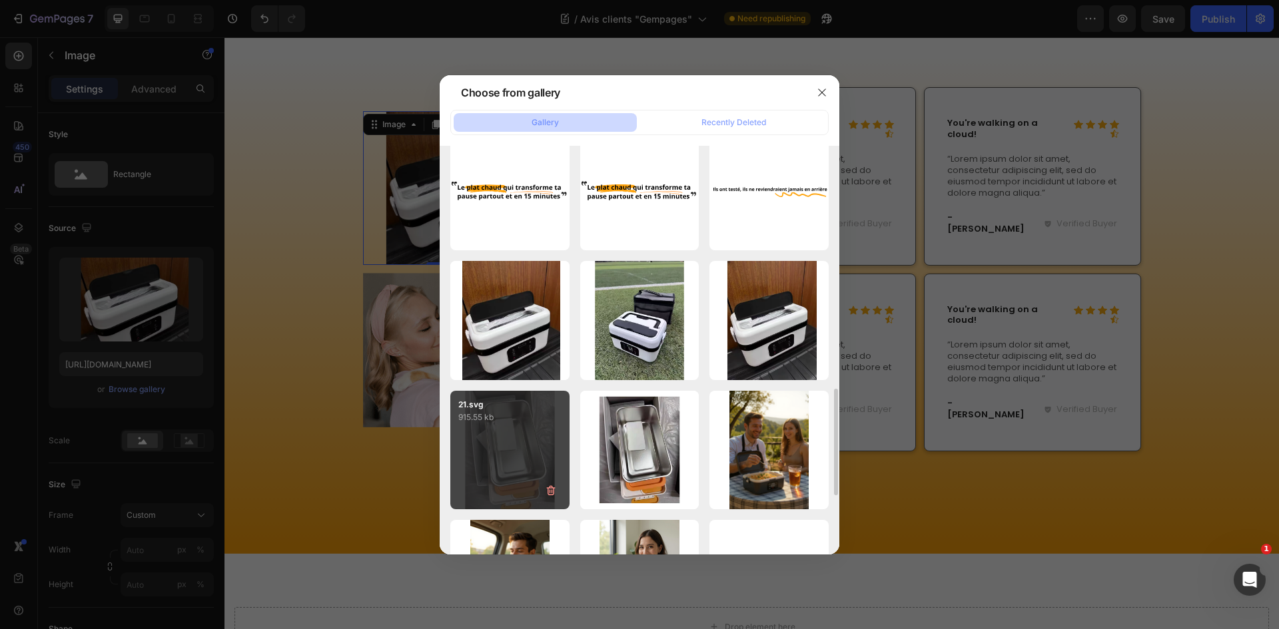
click at [523, 450] on div "21.svg 915.55 kb" at bounding box center [509, 450] width 119 height 119
type input "https://cdn.shopify.com/s/files/1/0947/1977/0948/files/gempages_584826131627115…"
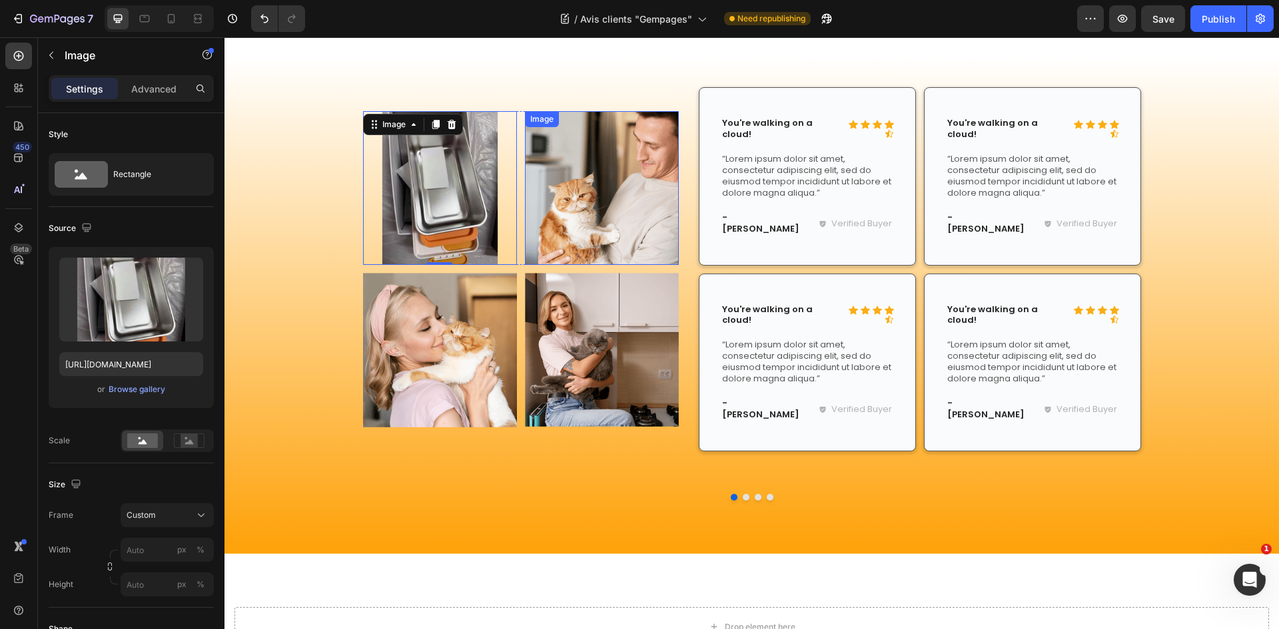
click at [591, 193] on img at bounding box center [602, 188] width 154 height 154
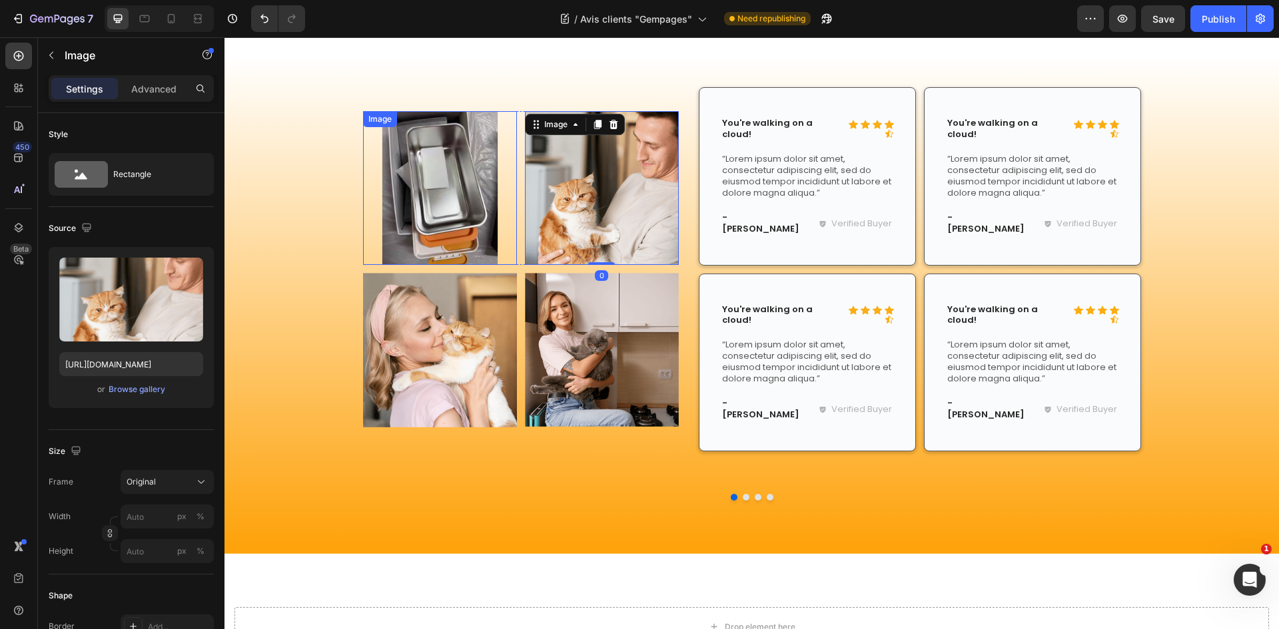
click at [450, 198] on img at bounding box center [440, 188] width 154 height 154
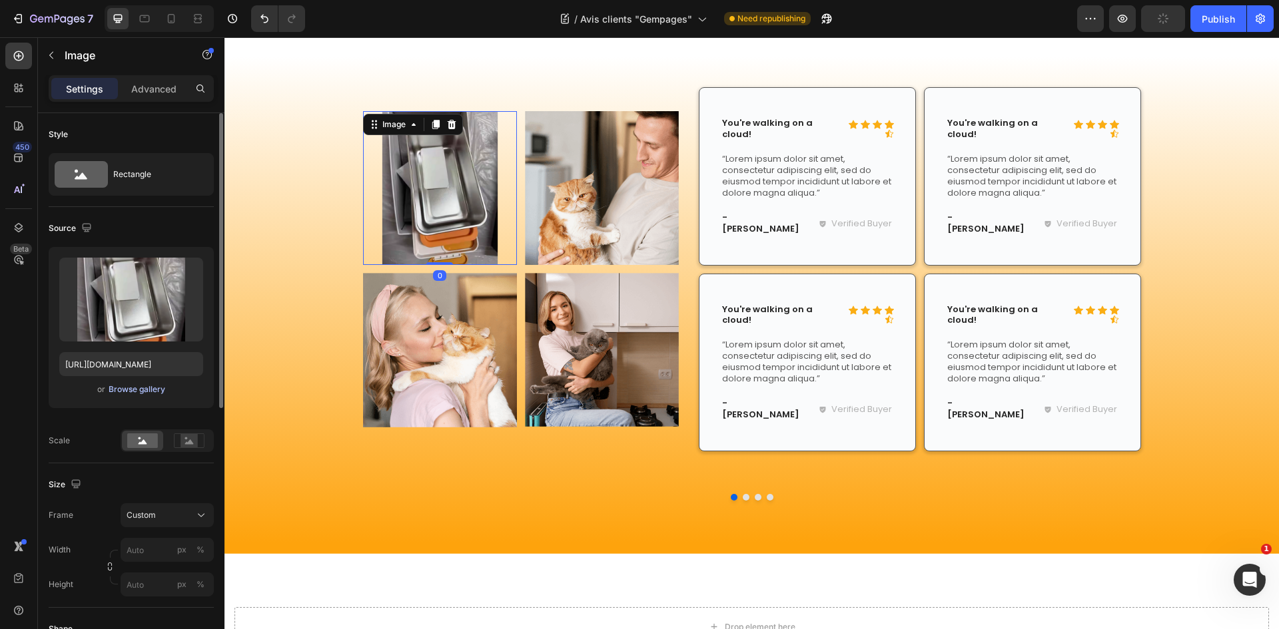
click at [145, 386] on div "Browse gallery" at bounding box center [137, 390] width 57 height 12
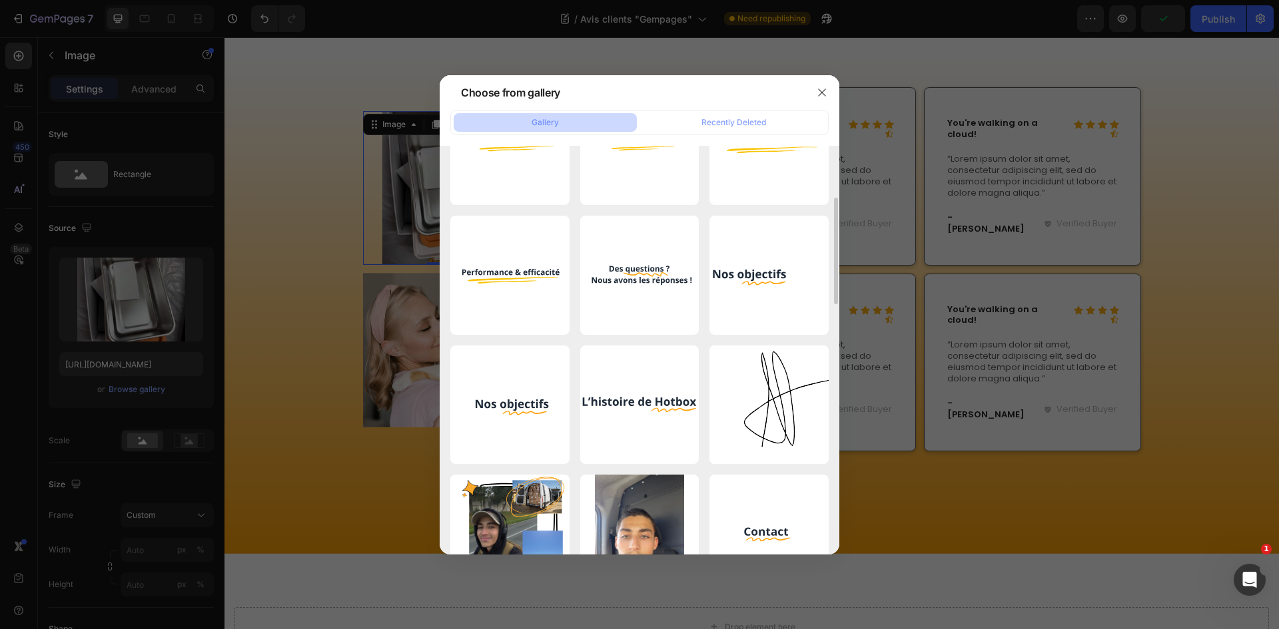
scroll to position [0, 0]
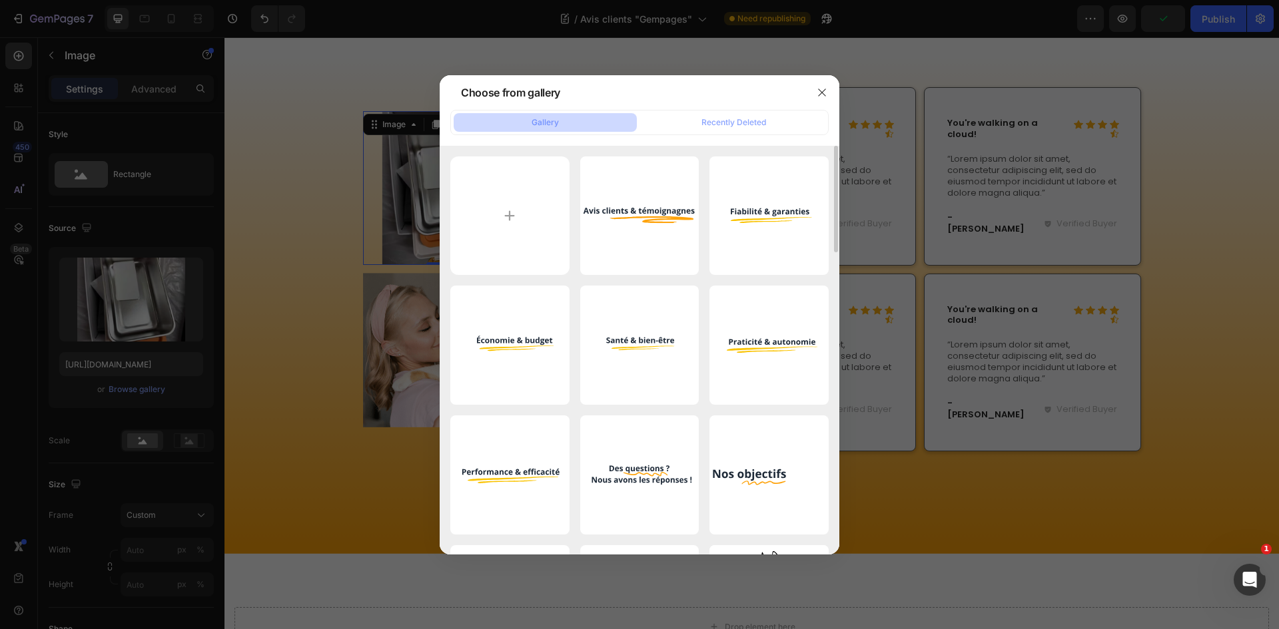
click at [366, 183] on div at bounding box center [639, 314] width 1279 height 629
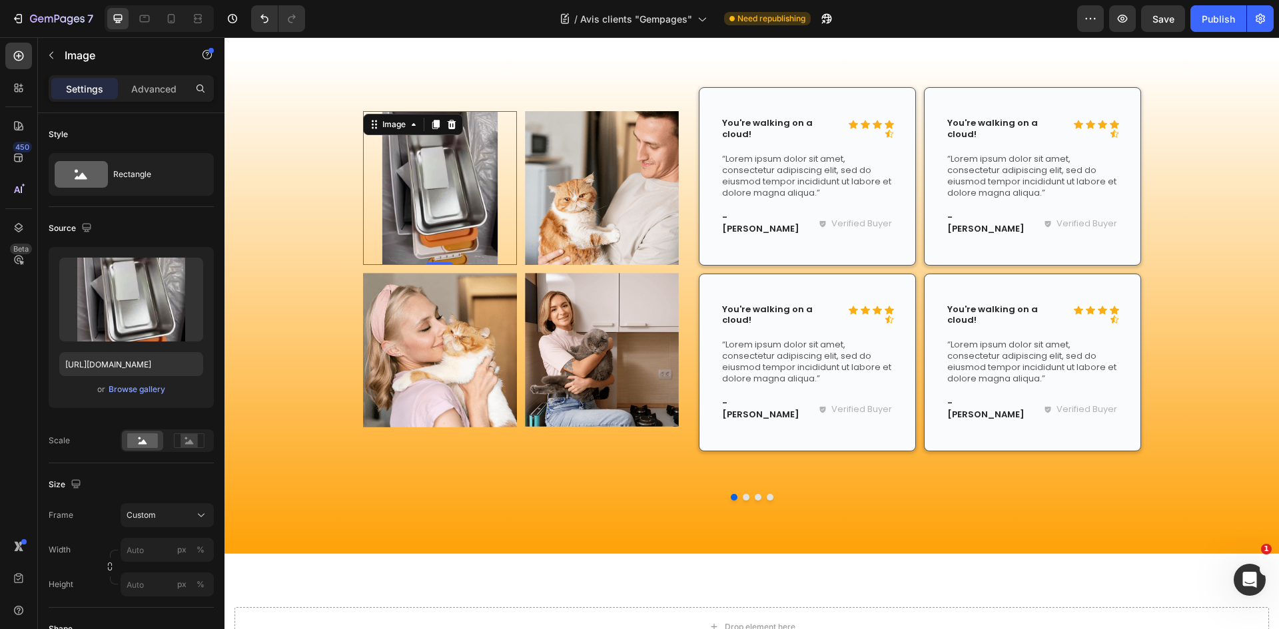
click at [422, 184] on img at bounding box center [440, 188] width 154 height 154
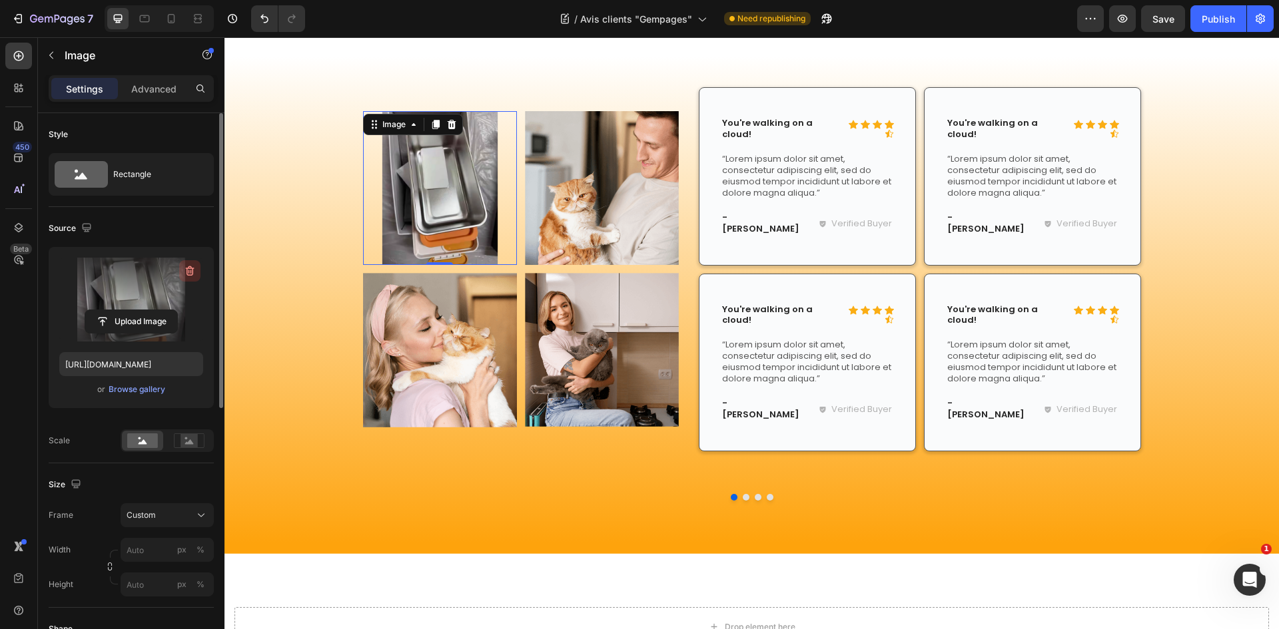
click at [192, 268] on icon "button" at bounding box center [189, 270] width 13 height 13
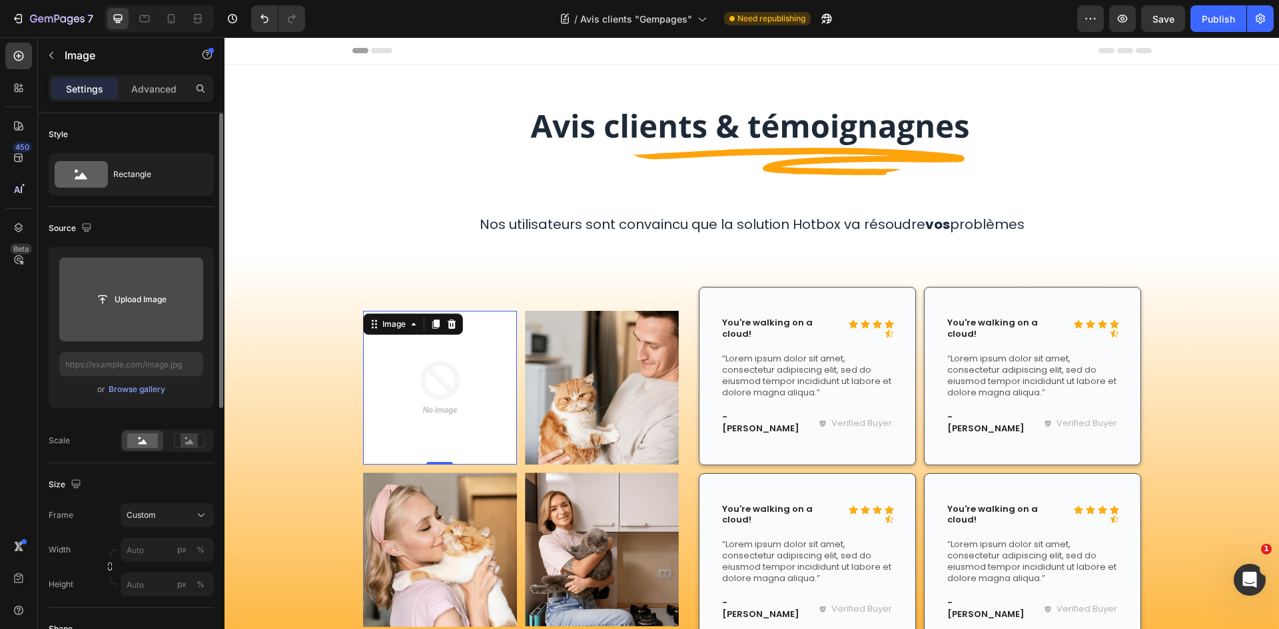
click at [464, 375] on img at bounding box center [440, 388] width 154 height 154
click at [128, 393] on div "Browse gallery" at bounding box center [137, 390] width 57 height 12
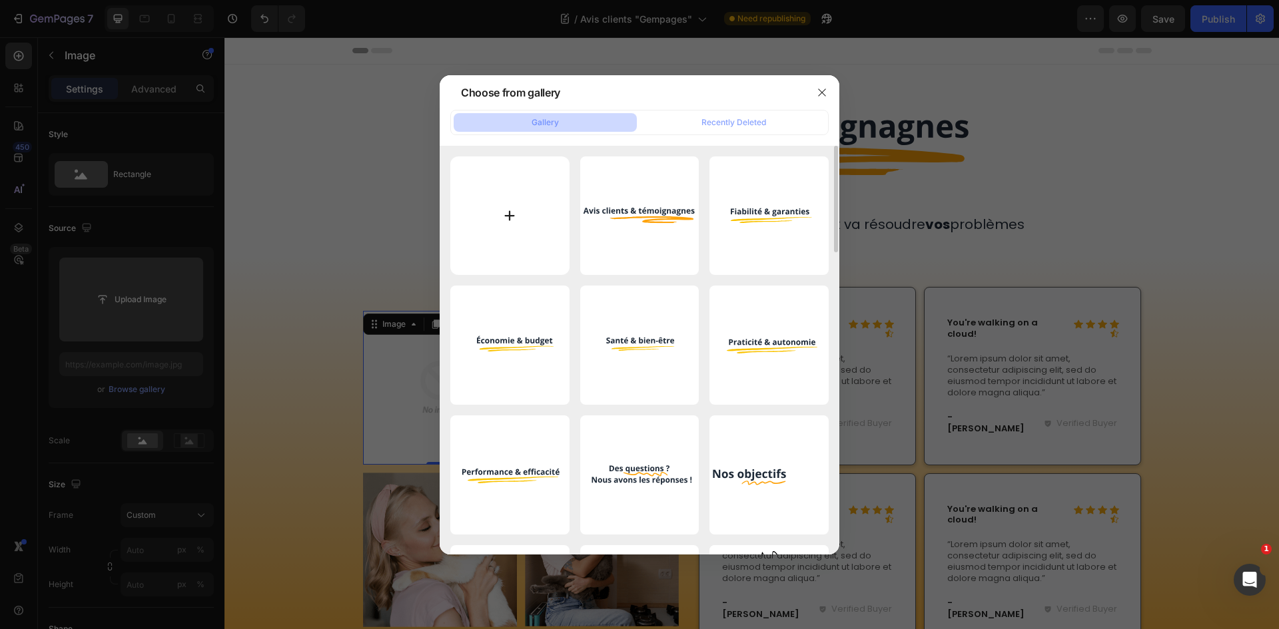
click at [521, 187] on input "file" at bounding box center [509, 216] width 119 height 119
type input "C:\fakepath\24.svg"
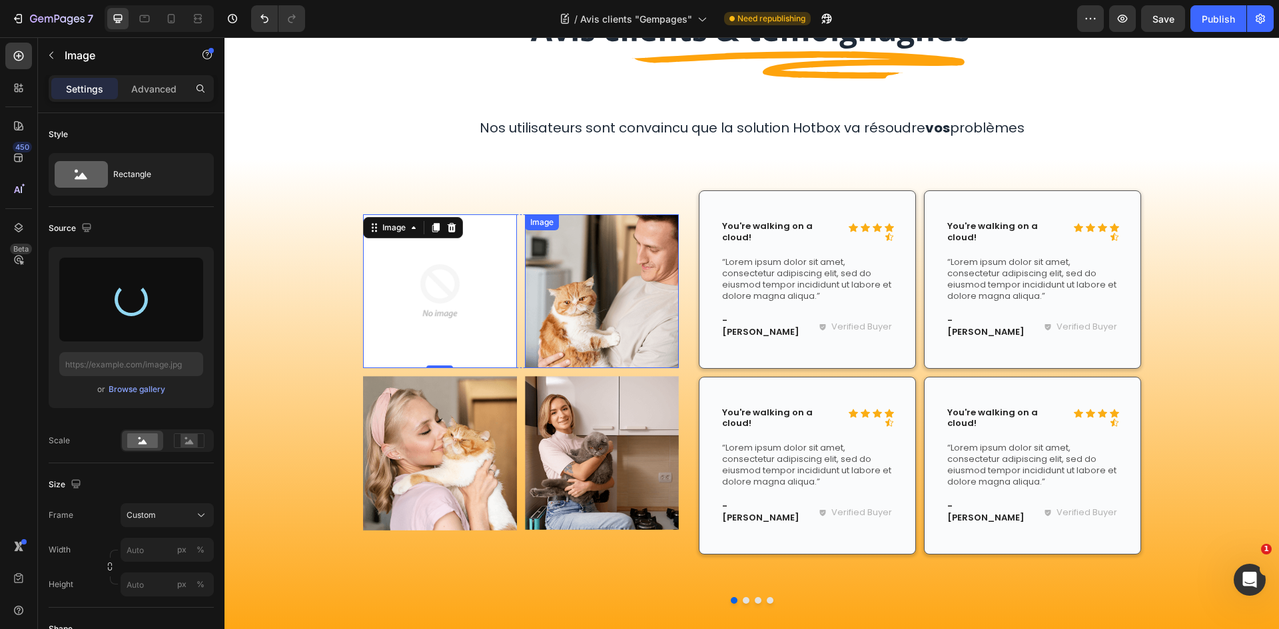
scroll to position [133, 0]
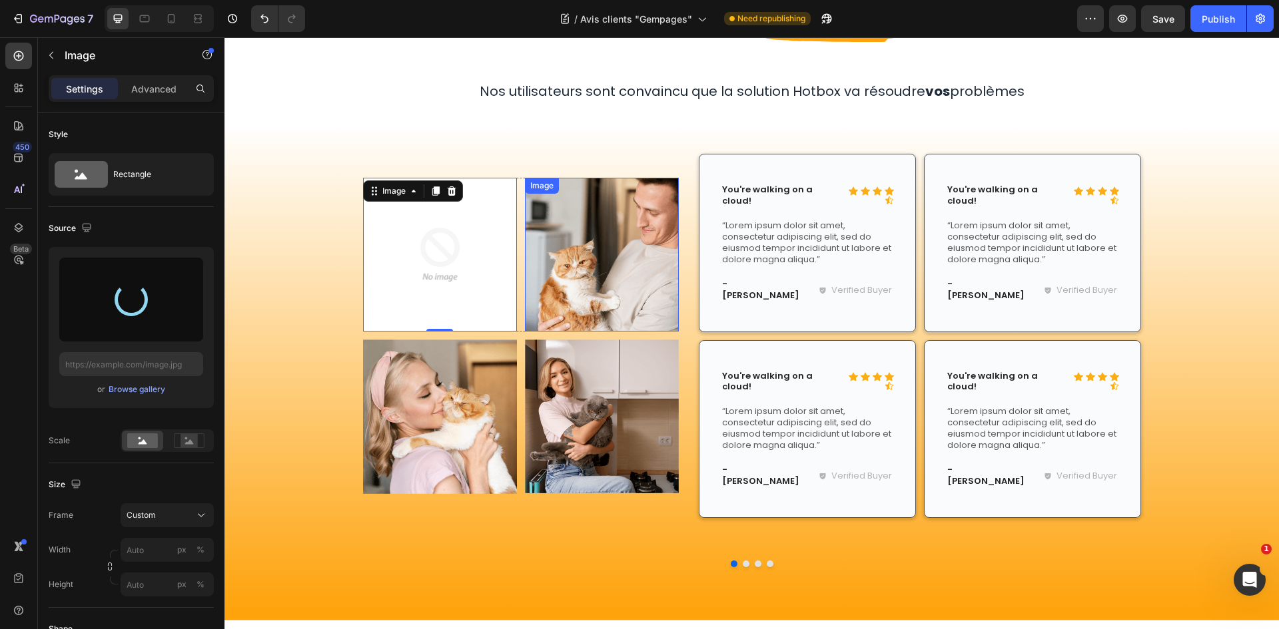
type input "[URL][DOMAIN_NAME]"
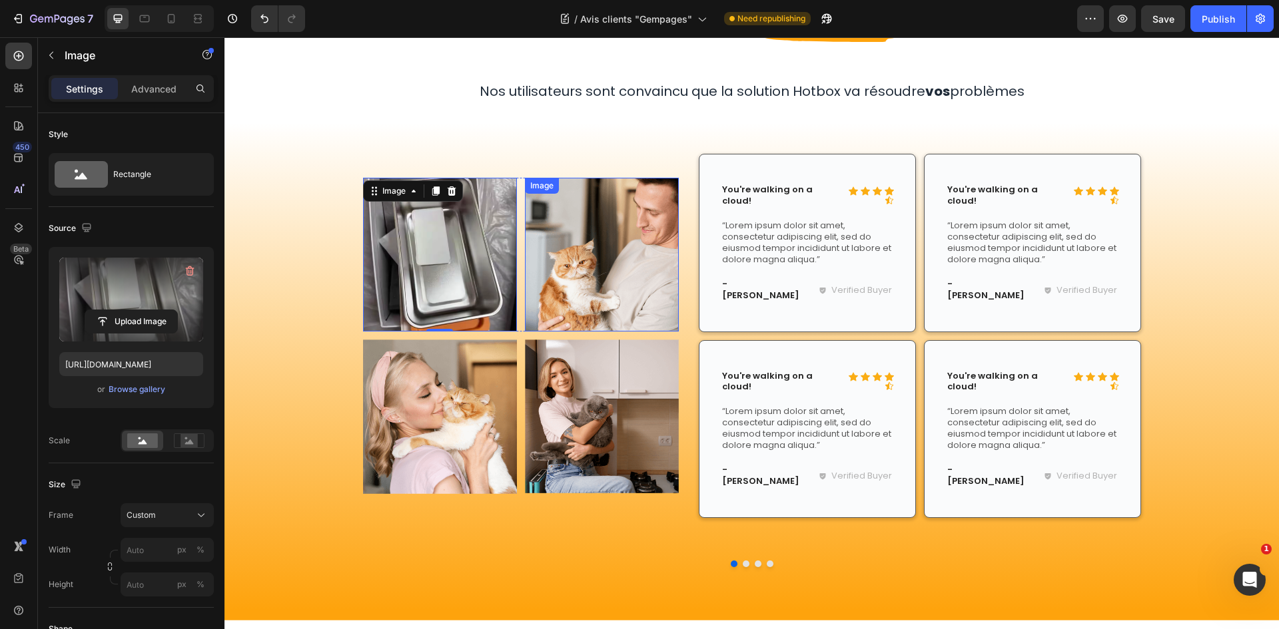
click at [543, 272] on img at bounding box center [602, 255] width 154 height 154
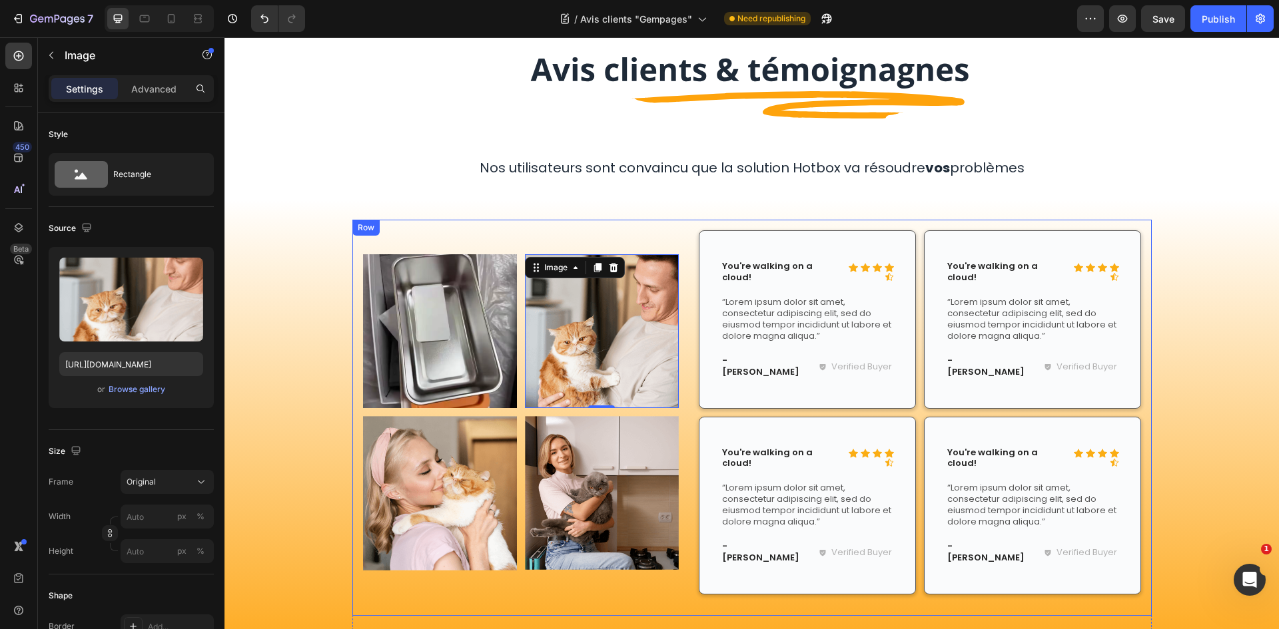
scroll to position [67, 0]
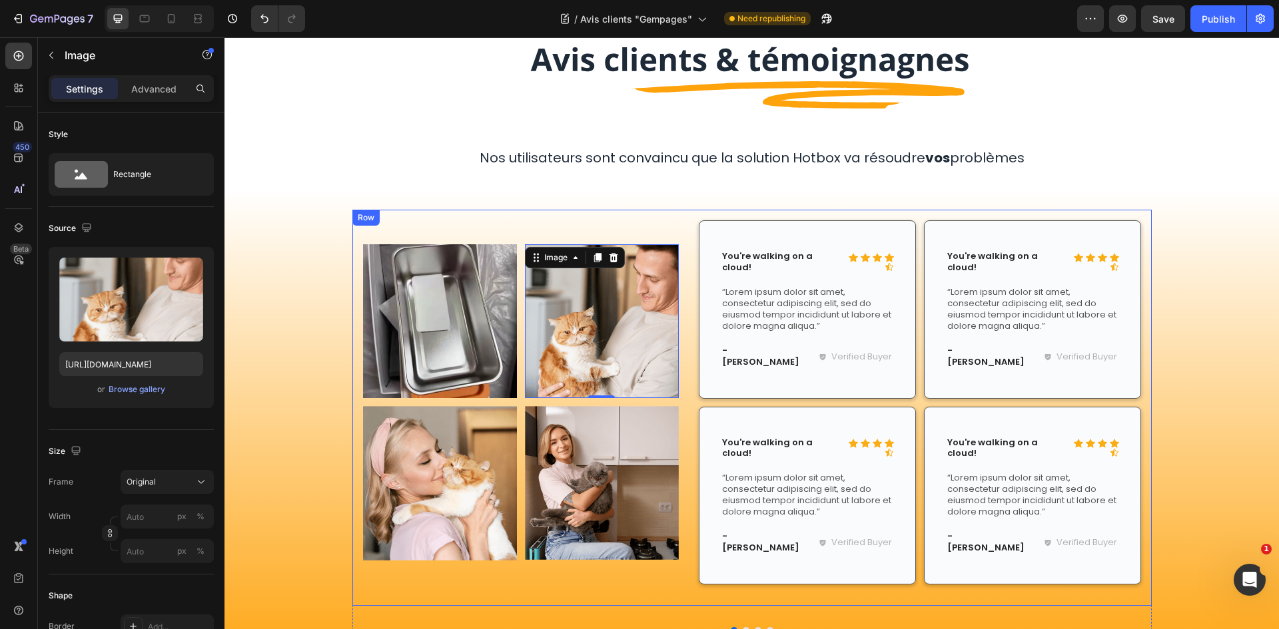
click at [969, 205] on div "Image Image 0 Row Image Image Row Icon Icon Icon Icon Icon Icon List You're wal…" at bounding box center [751, 439] width 1054 height 498
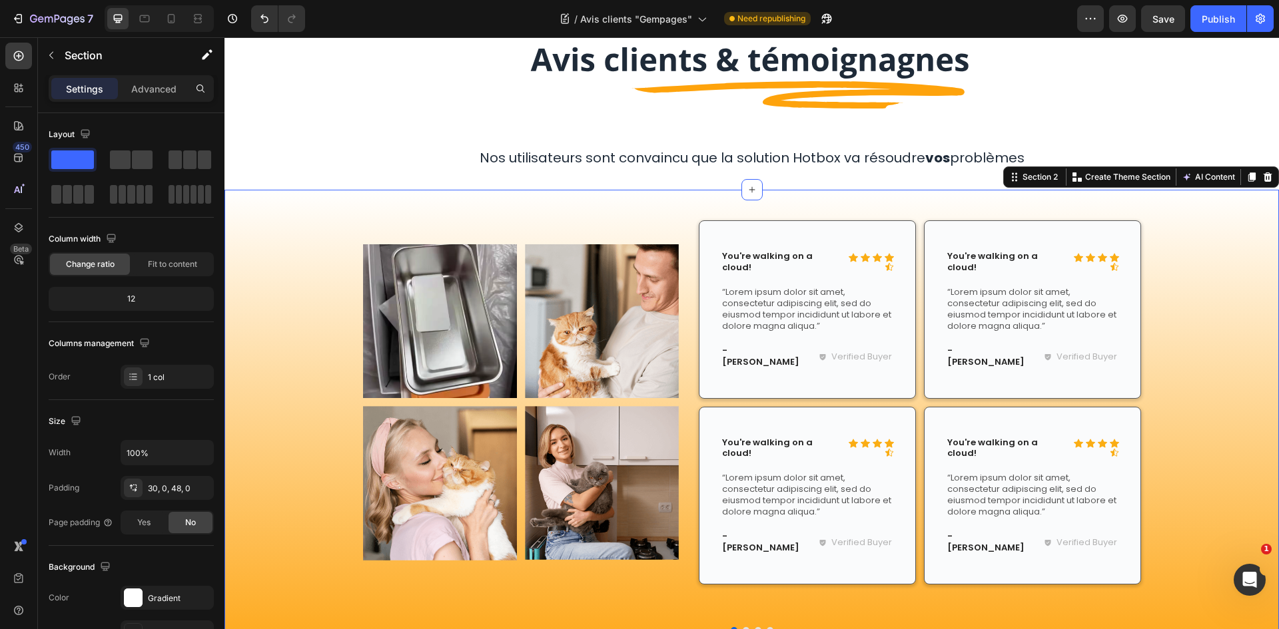
click at [1189, 228] on div "Image Image Row Image Image Row Icon Icon Icon Icon Icon Icon List You're walki…" at bounding box center [751, 433] width 1054 height 446
click at [1262, 174] on icon at bounding box center [1267, 177] width 11 height 11
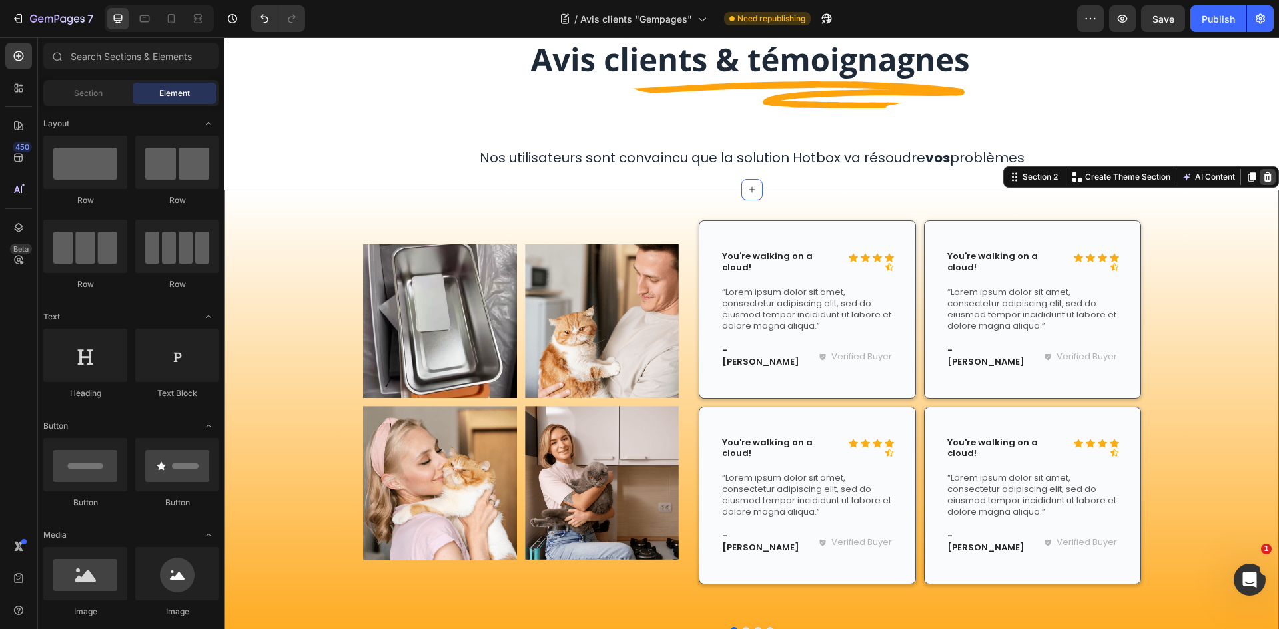
scroll to position [0, 0]
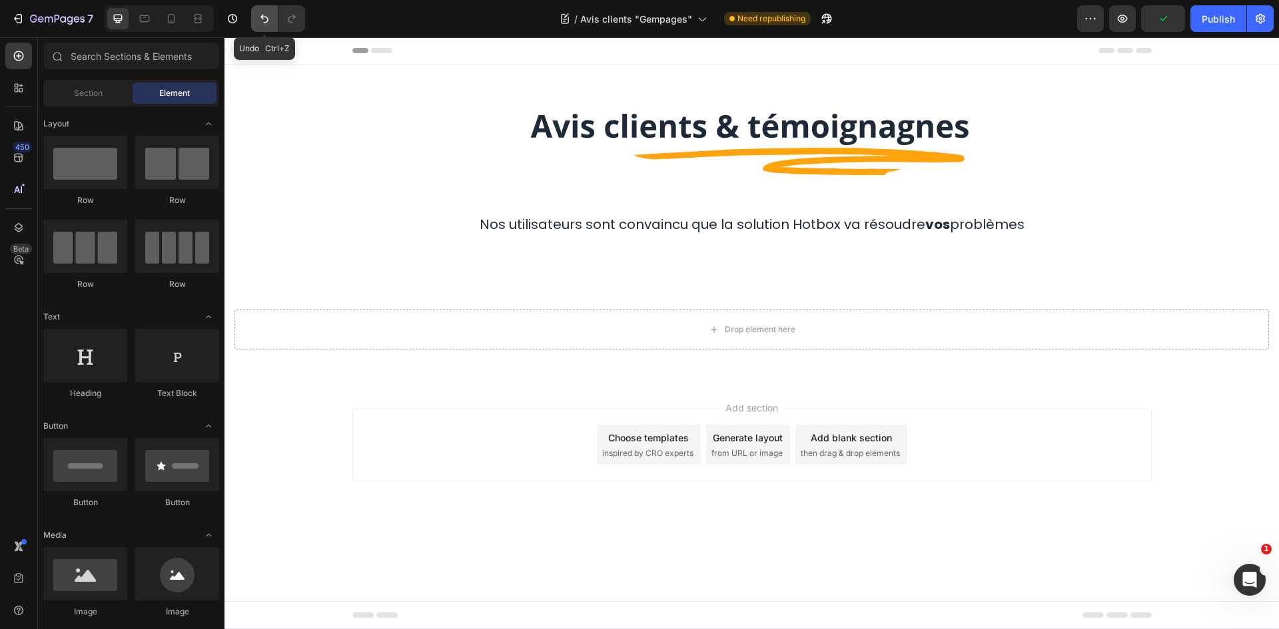
drag, startPoint x: 259, startPoint y: 13, endPoint x: 418, endPoint y: 173, distance: 225.1
click at [259, 13] on icon "Undo/Redo" at bounding box center [264, 18] width 13 height 13
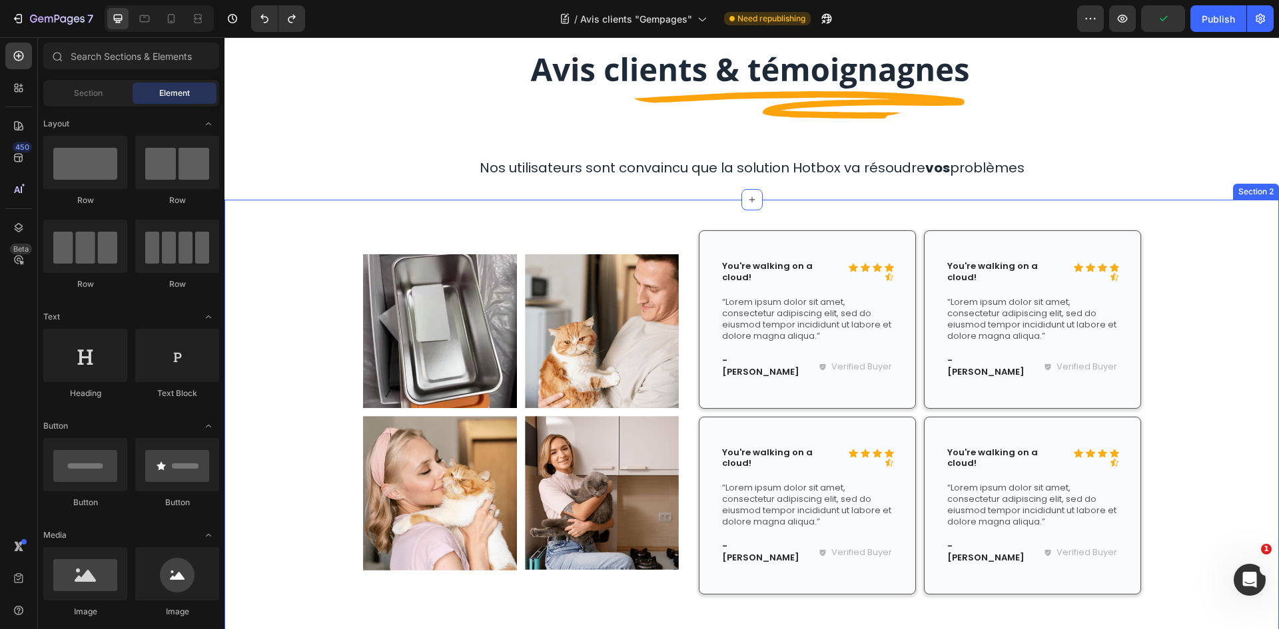
scroll to position [67, 0]
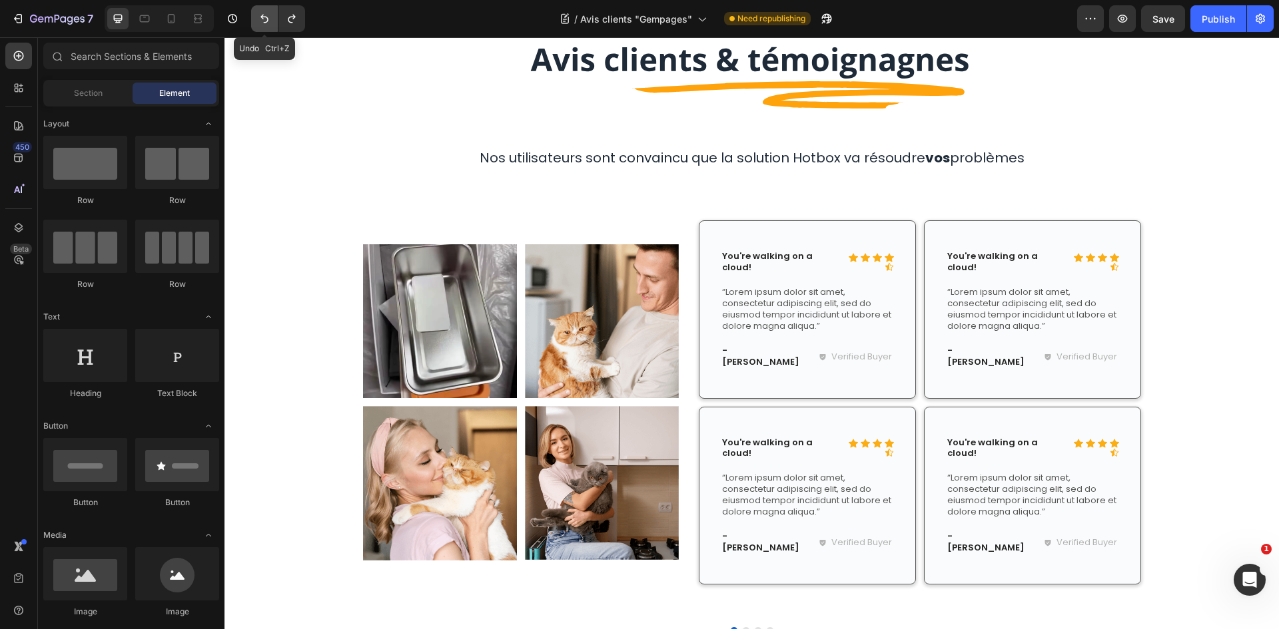
click at [264, 13] on icon "Undo/Redo" at bounding box center [264, 18] width 13 height 13
click at [286, 13] on icon "Undo/Redo" at bounding box center [291, 18] width 13 height 13
click at [255, 13] on button "Undo/Redo" at bounding box center [264, 18] width 27 height 27
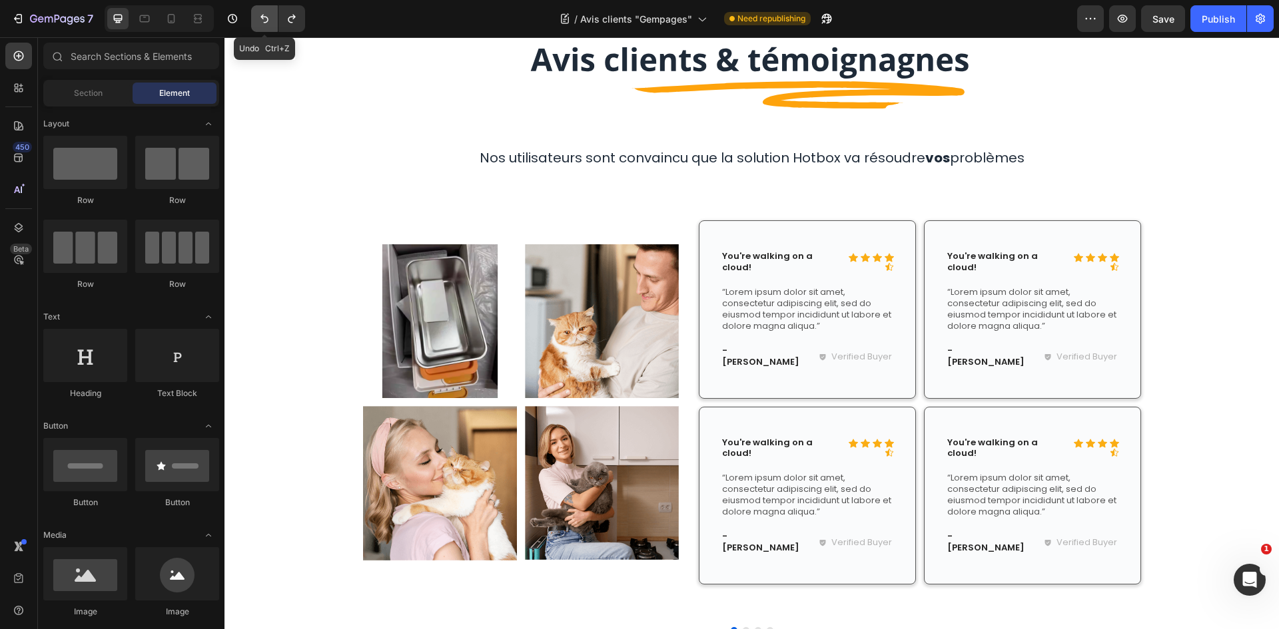
click at [260, 15] on icon "Undo/Redo" at bounding box center [264, 18] width 13 height 13
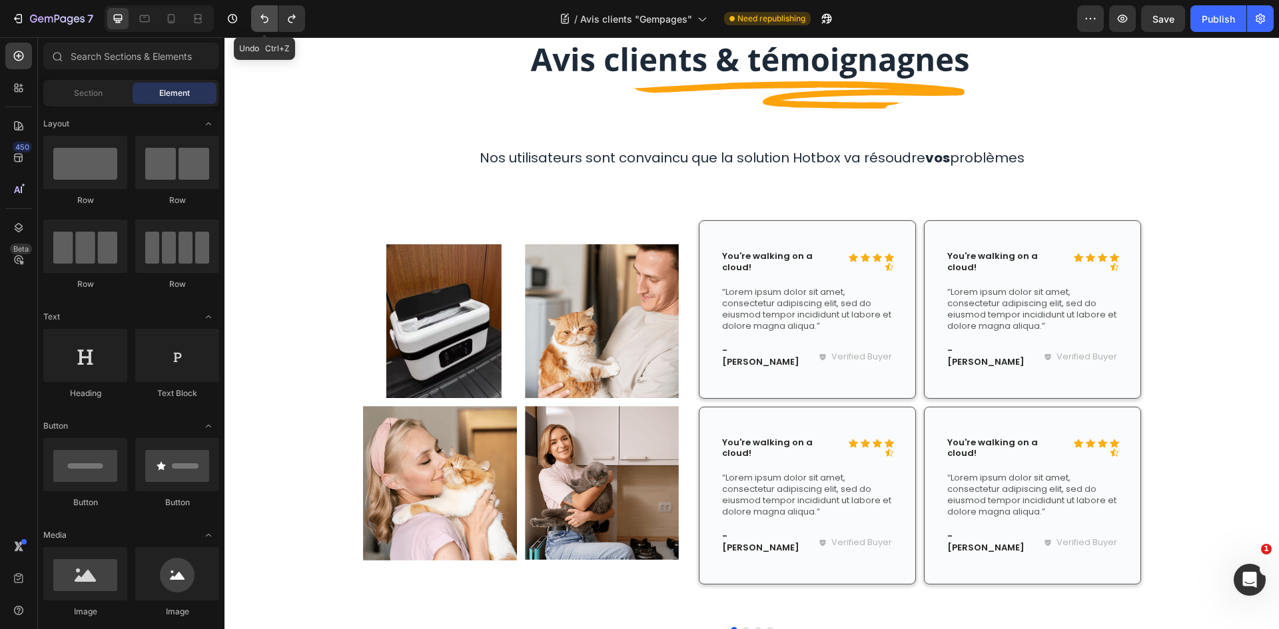
click at [260, 15] on icon "Undo/Redo" at bounding box center [264, 18] width 13 height 13
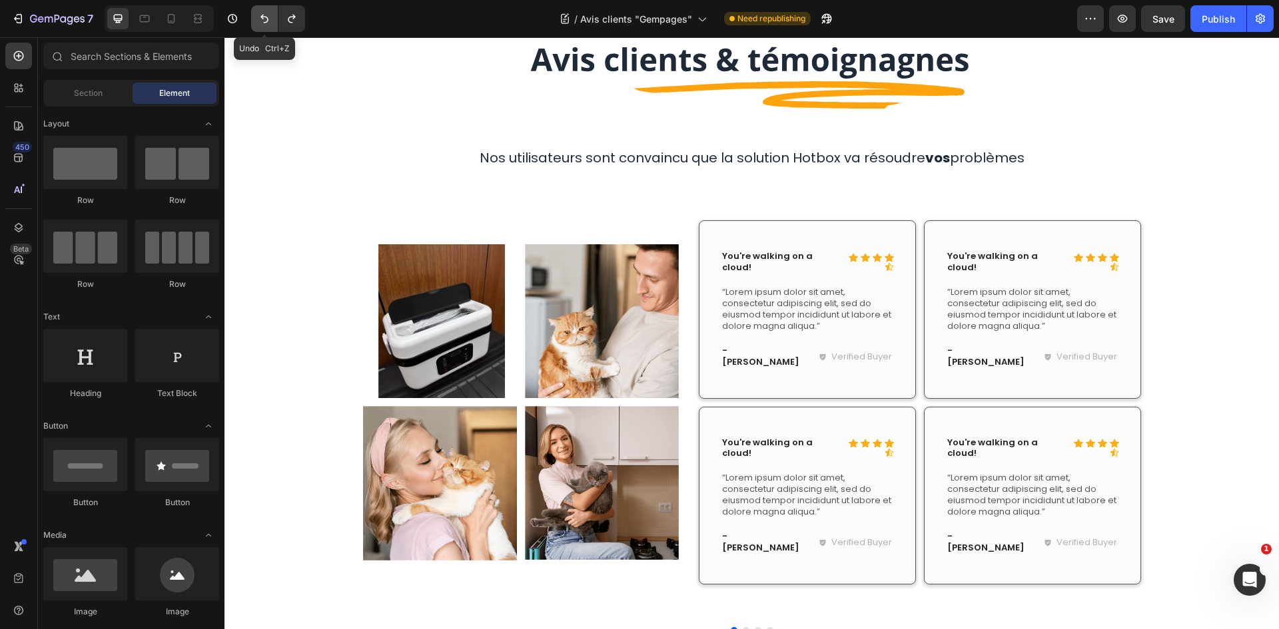
click at [260, 15] on icon "Undo/Redo" at bounding box center [264, 18] width 13 height 13
click at [262, 14] on icon "Undo/Redo" at bounding box center [264, 18] width 13 height 13
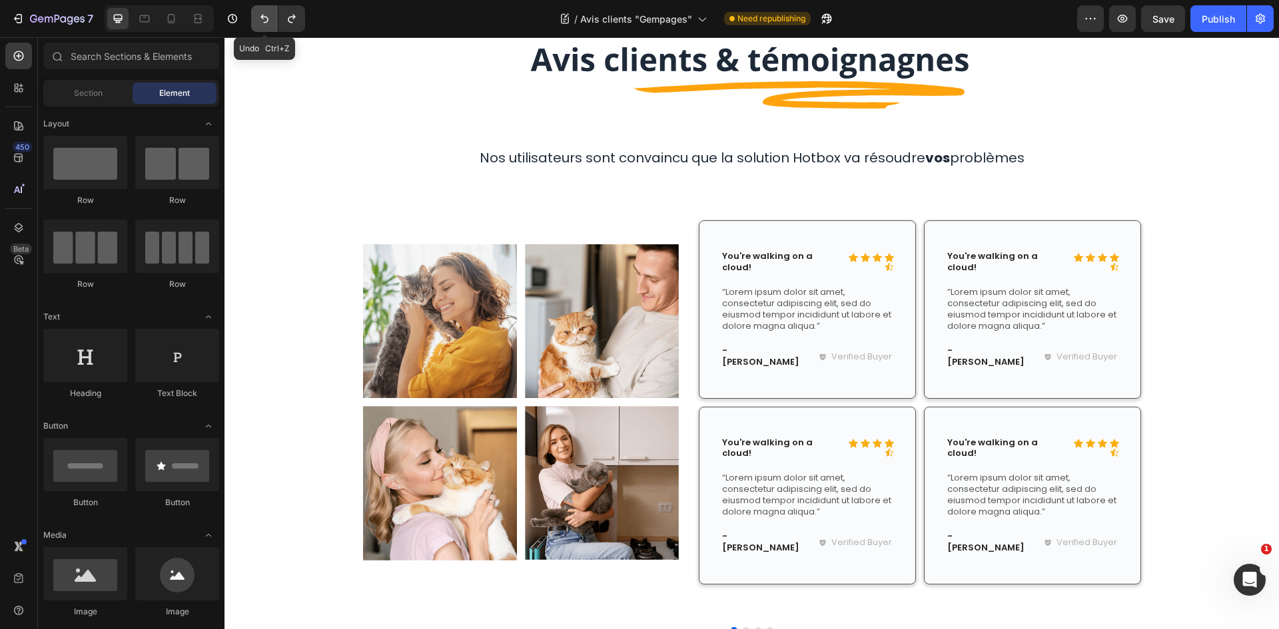
click at [262, 14] on icon "Undo/Redo" at bounding box center [264, 18] width 13 height 13
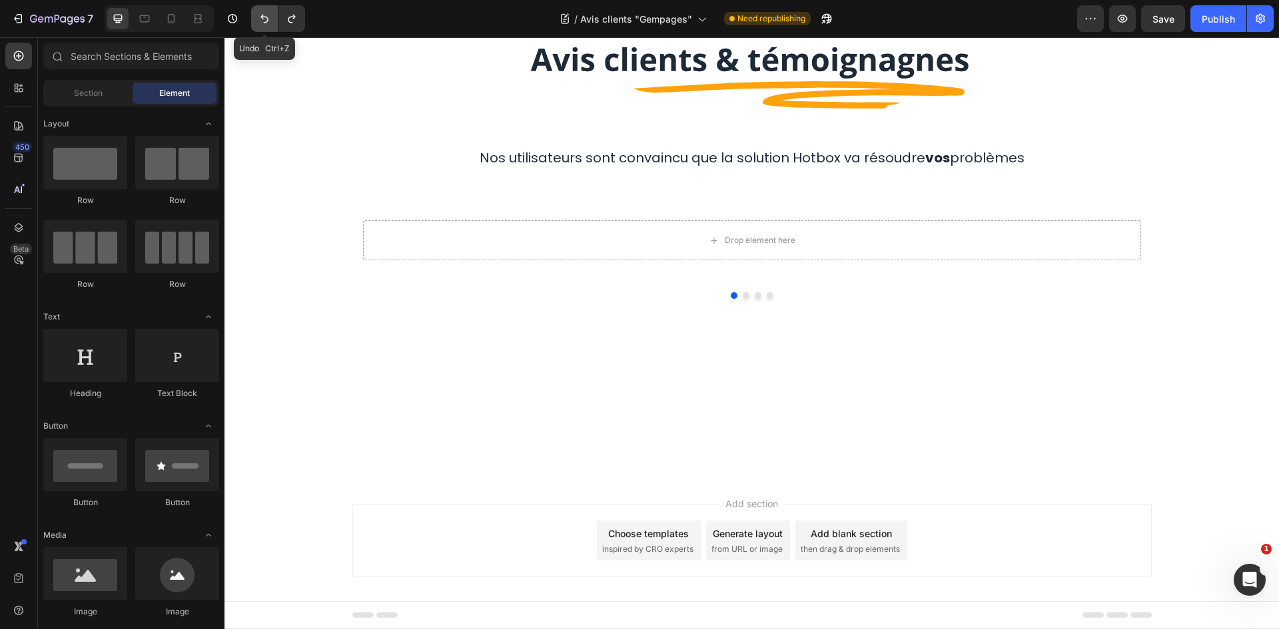
click at [262, 14] on icon "Undo/Redo" at bounding box center [264, 18] width 13 height 13
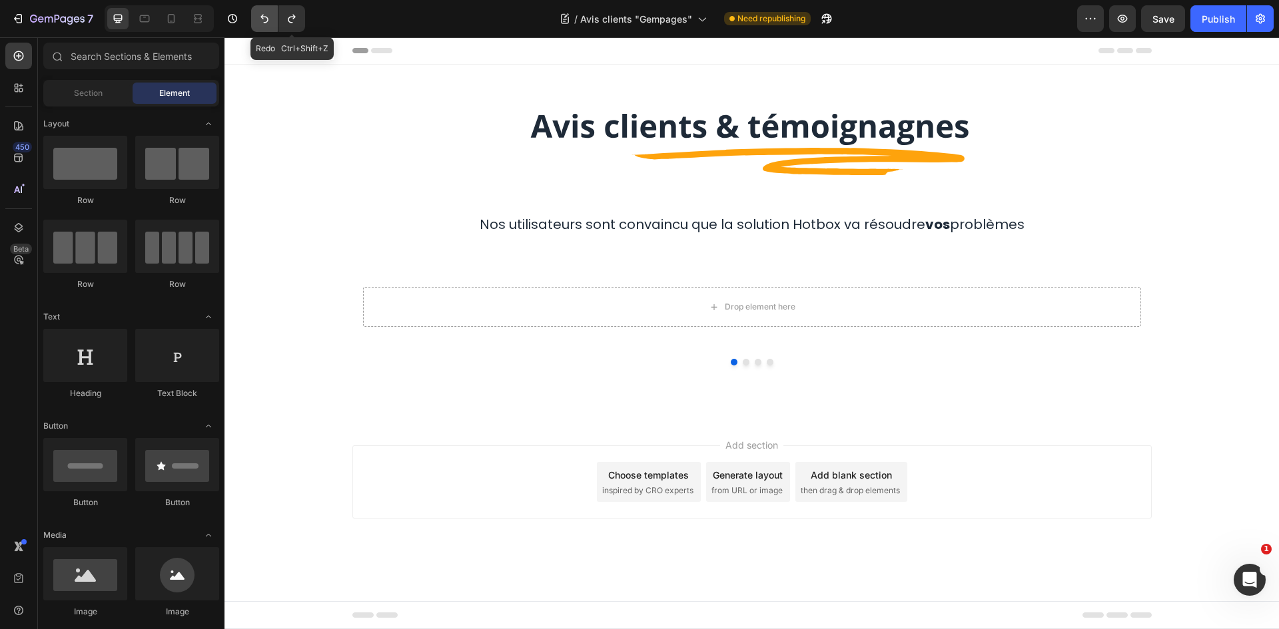
click at [270, 19] on icon "Undo/Redo" at bounding box center [264, 18] width 13 height 13
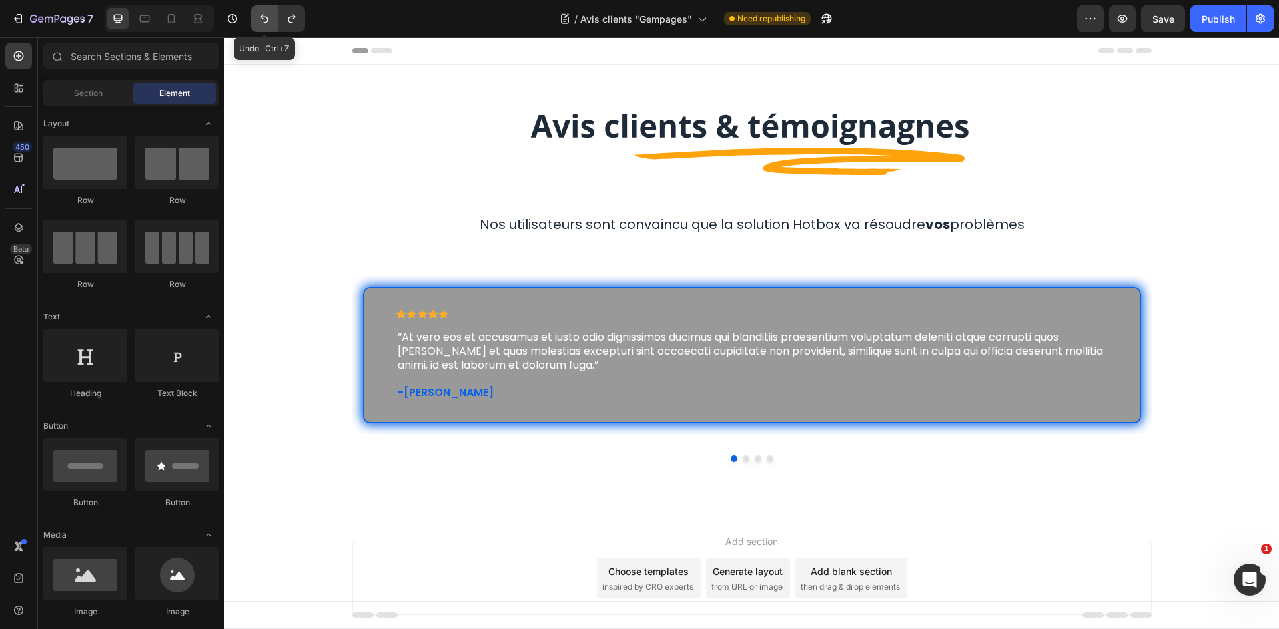
click at [270, 19] on icon "Undo/Redo" at bounding box center [264, 18] width 13 height 13
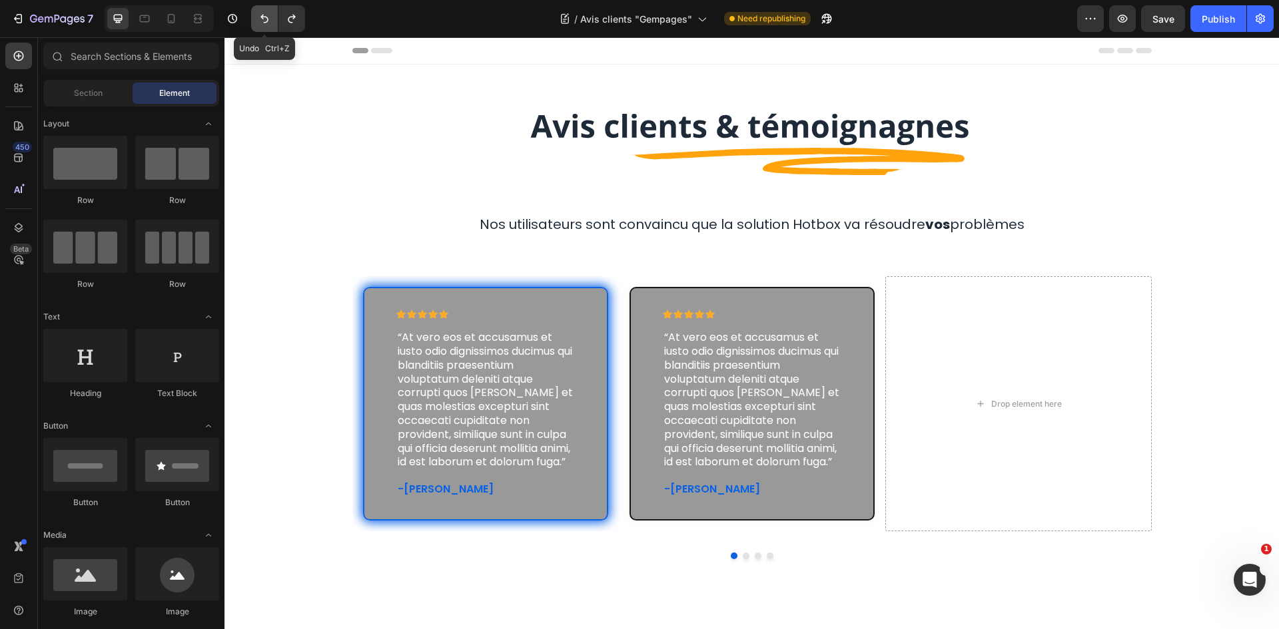
click at [270, 19] on icon "Undo/Redo" at bounding box center [264, 18] width 13 height 13
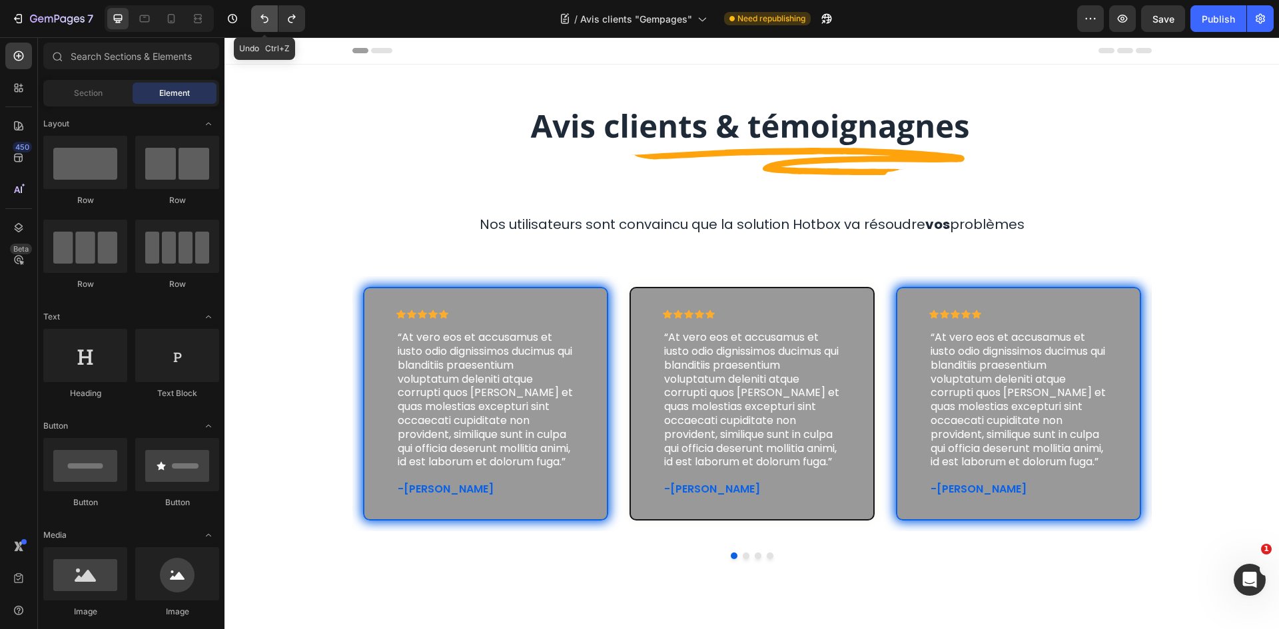
click at [270, 19] on icon "Undo/Redo" at bounding box center [264, 18] width 13 height 13
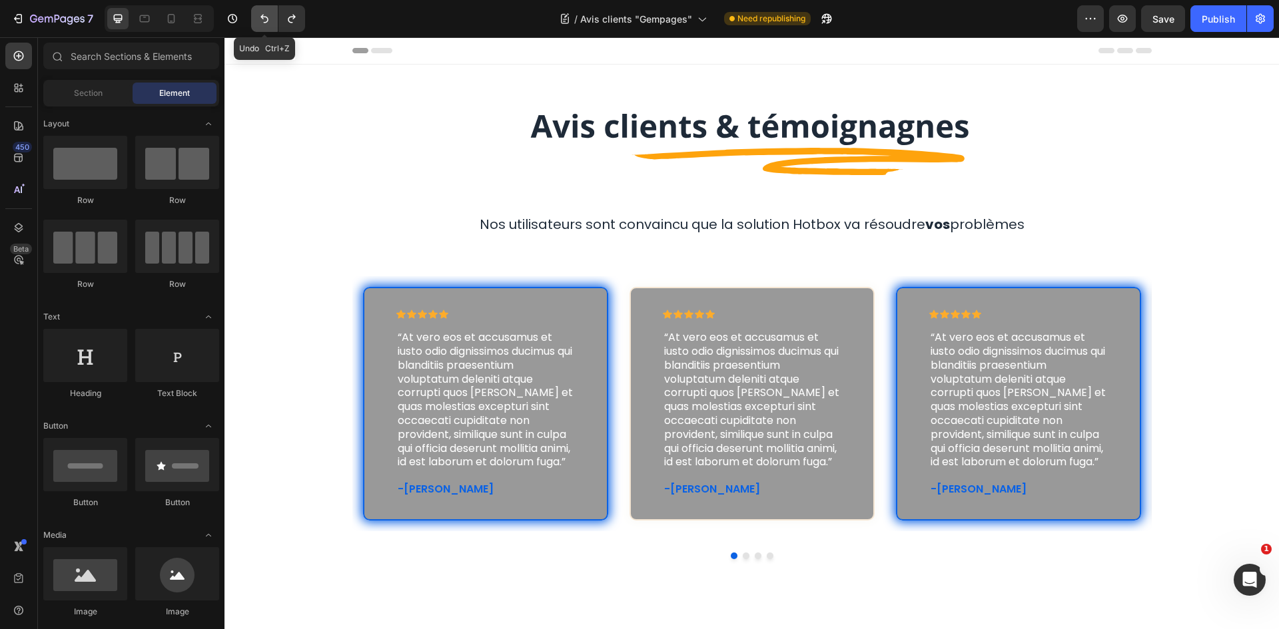
click at [270, 19] on icon "Undo/Redo" at bounding box center [264, 18] width 13 height 13
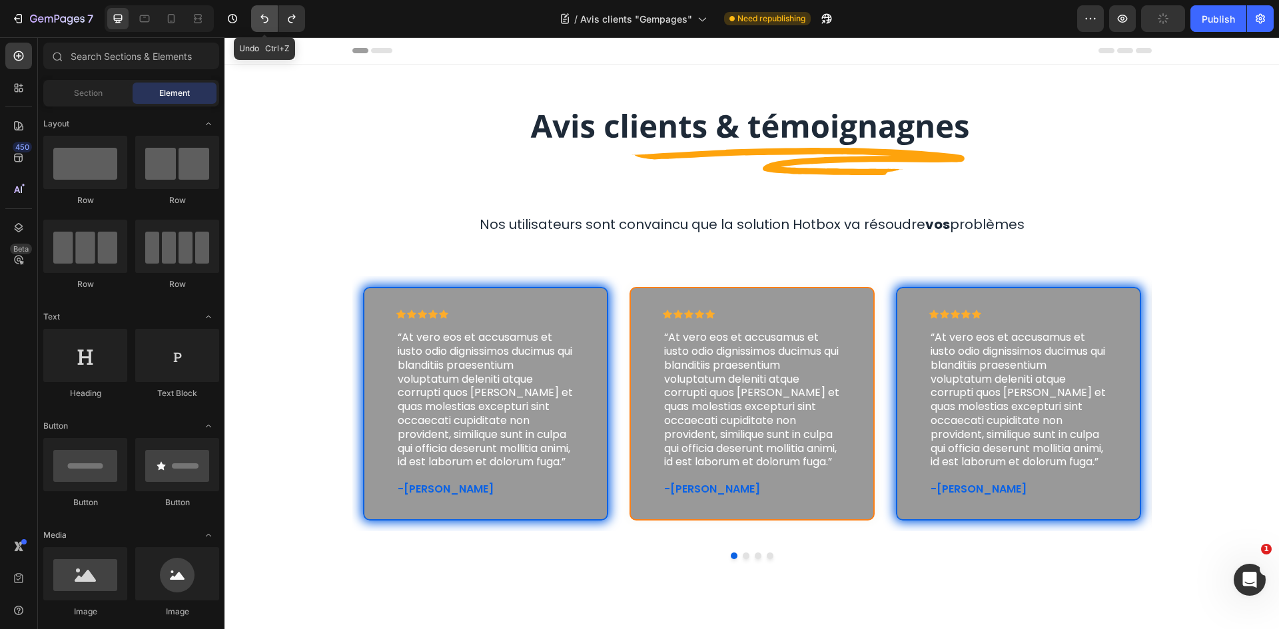
click at [270, 19] on icon "Undo/Redo" at bounding box center [264, 18] width 13 height 13
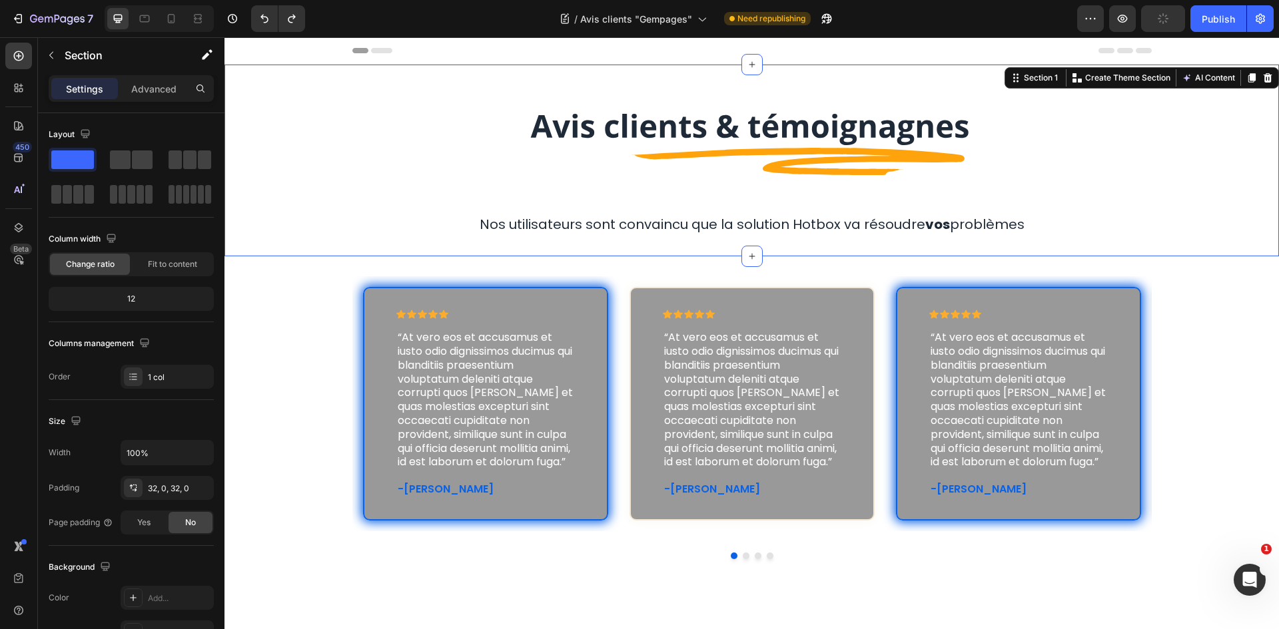
click at [340, 106] on div "Image Row Nos utilisateurs sont convaincu que la solution Hotbox va résoudre vo…" at bounding box center [751, 160] width 1054 height 149
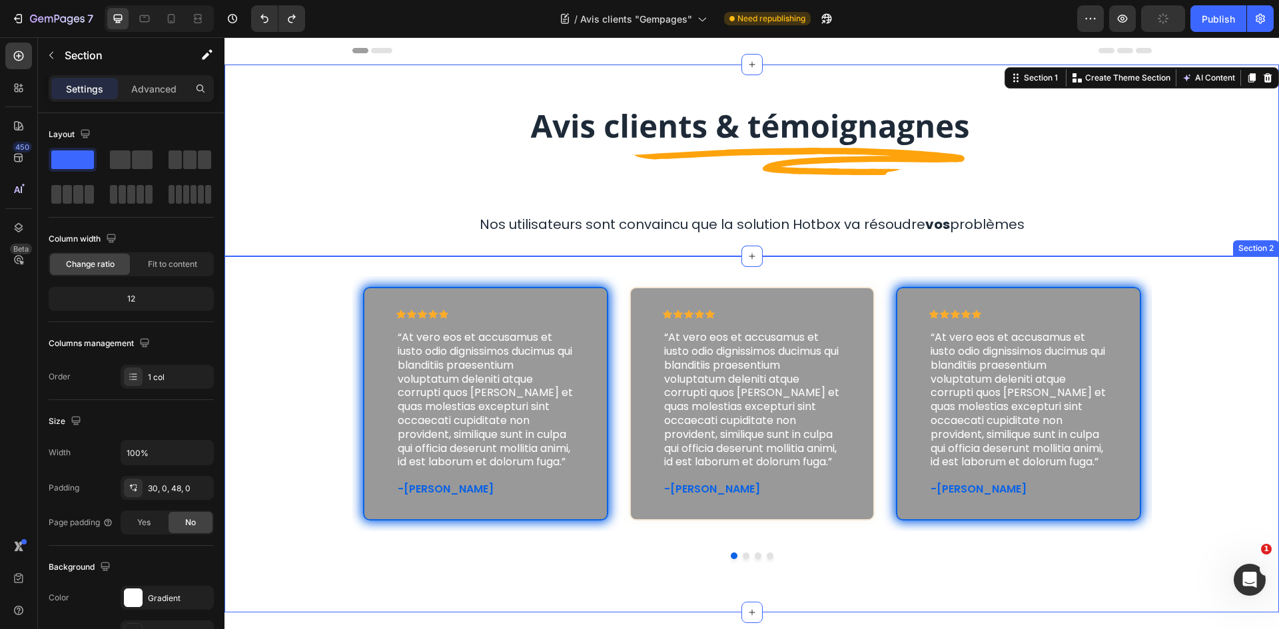
click at [304, 260] on div "Icon Icon Icon Icon Icon Icon List “At vero eos et accusamus et iusto odio dign…" at bounding box center [751, 434] width 1054 height 356
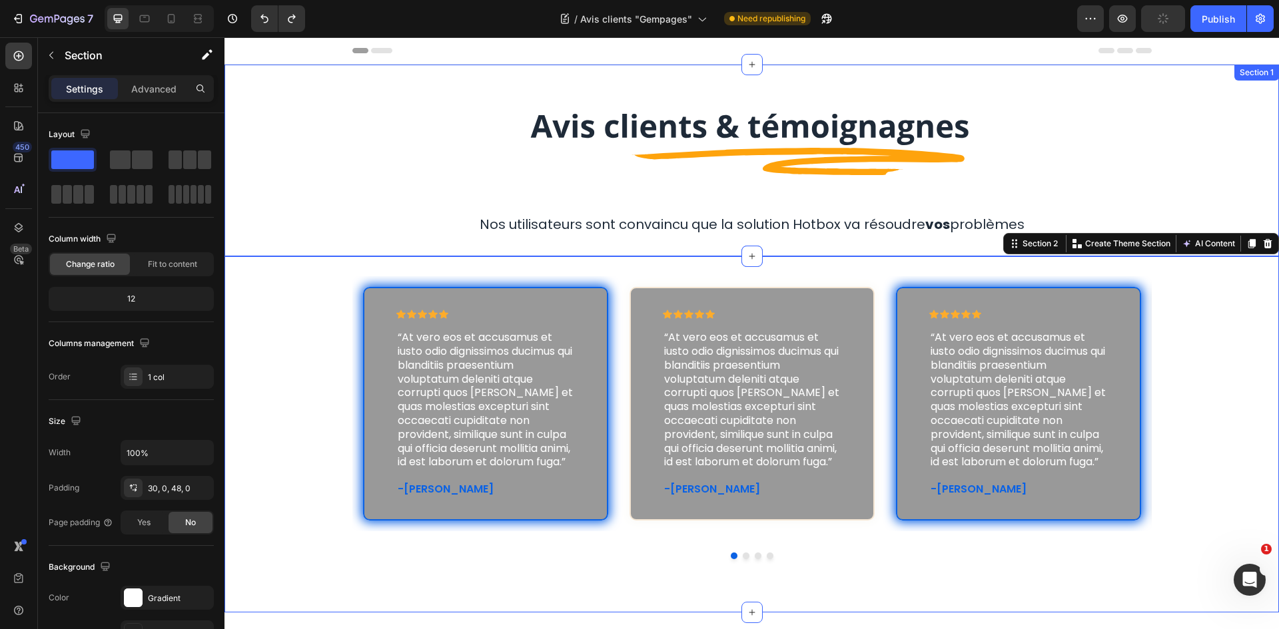
click at [324, 180] on div "Image Row Nos utilisateurs sont convaincu que la solution Hotbox va résoudre vo…" at bounding box center [751, 160] width 1054 height 149
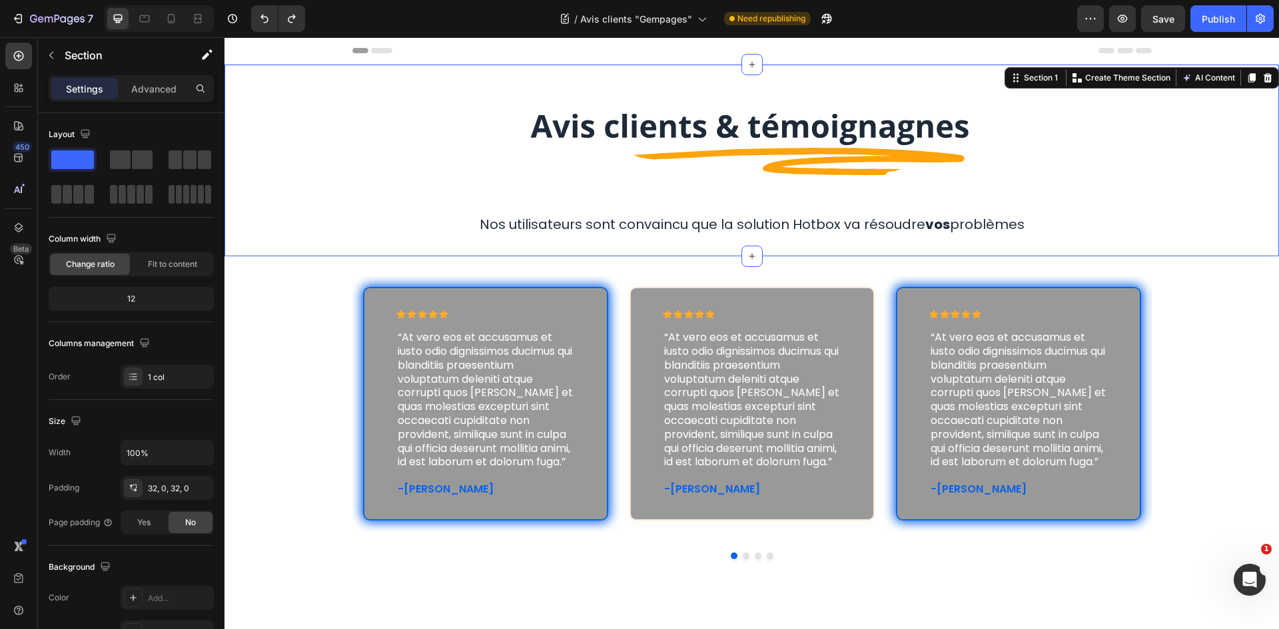
click at [288, 286] on div "Icon Icon Icon Icon Icon Icon List “At vero eos et accusamus et iusto odio dign…" at bounding box center [751, 428] width 1054 height 304
click at [338, 208] on div "Image Row Nos utilisateurs sont convaincu que la solution Hotbox va résoudre vo…" at bounding box center [751, 160] width 1054 height 149
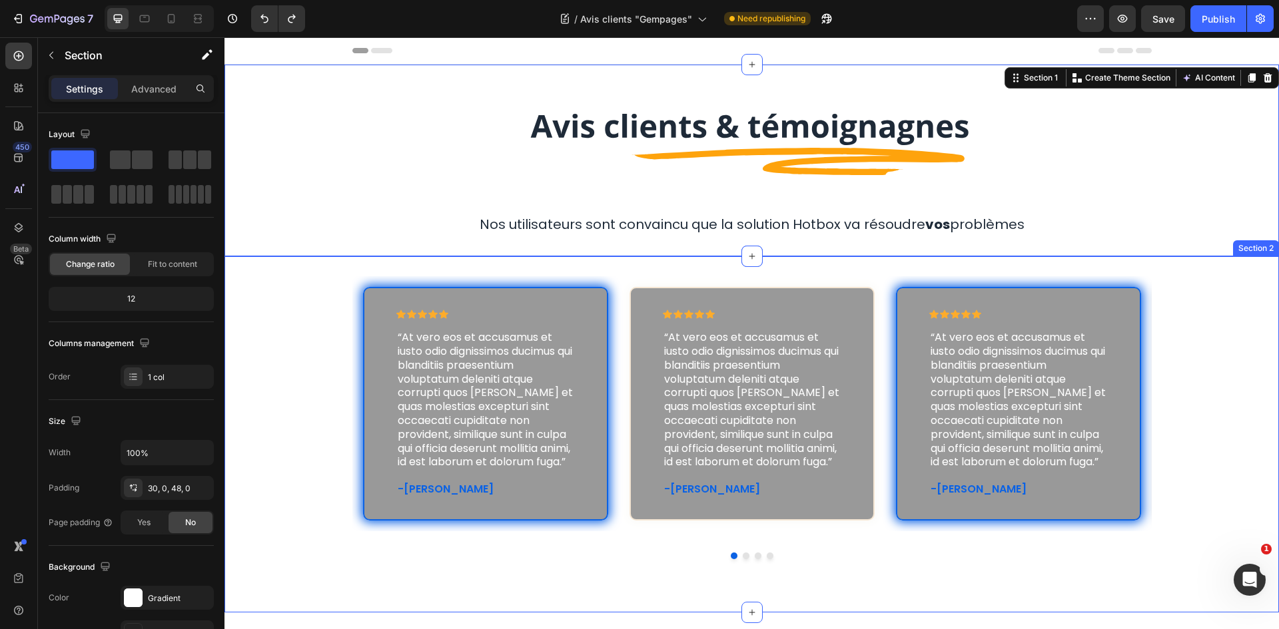
click at [290, 272] on div "Icon Icon Icon Icon Icon Icon List “At vero eos et accusamus et iusto odio dign…" at bounding box center [751, 434] width 1054 height 356
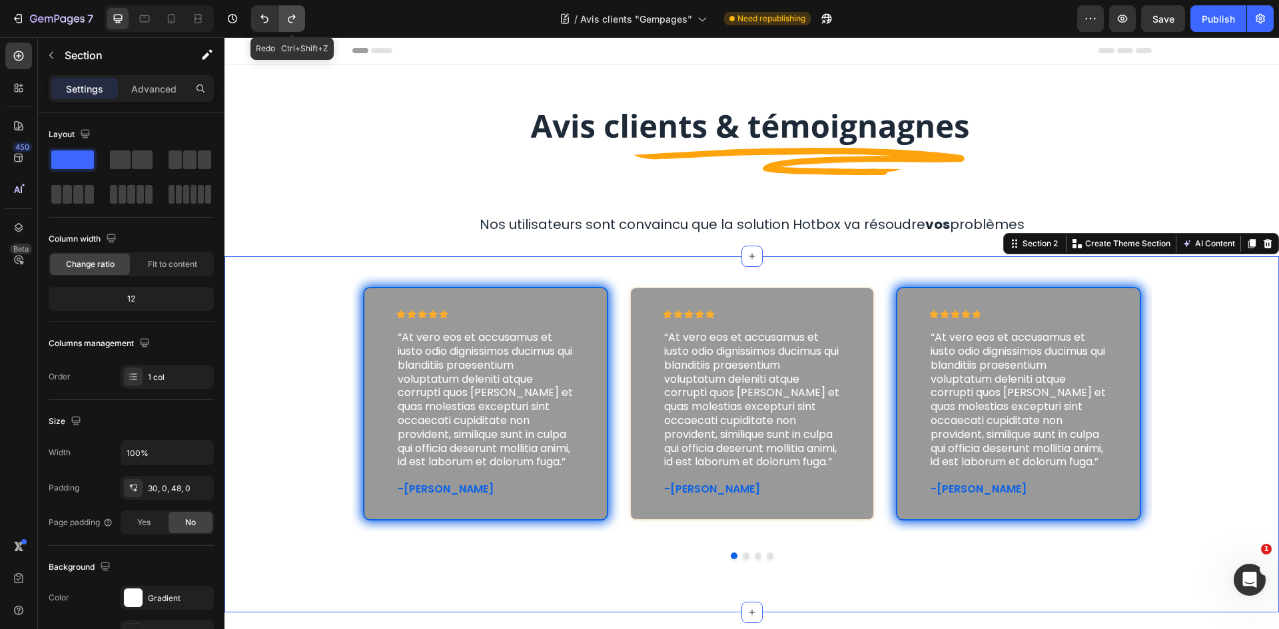
click at [290, 23] on icon "Undo/Redo" at bounding box center [291, 18] width 13 height 13
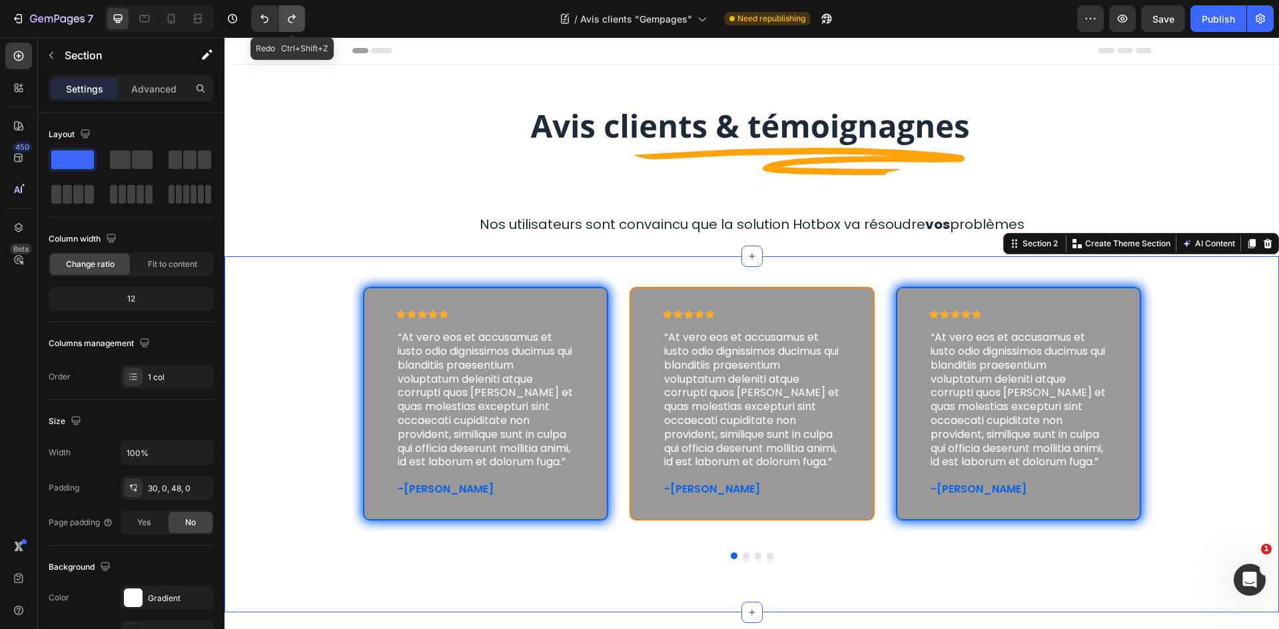
click at [290, 23] on icon "Undo/Redo" at bounding box center [291, 18] width 13 height 13
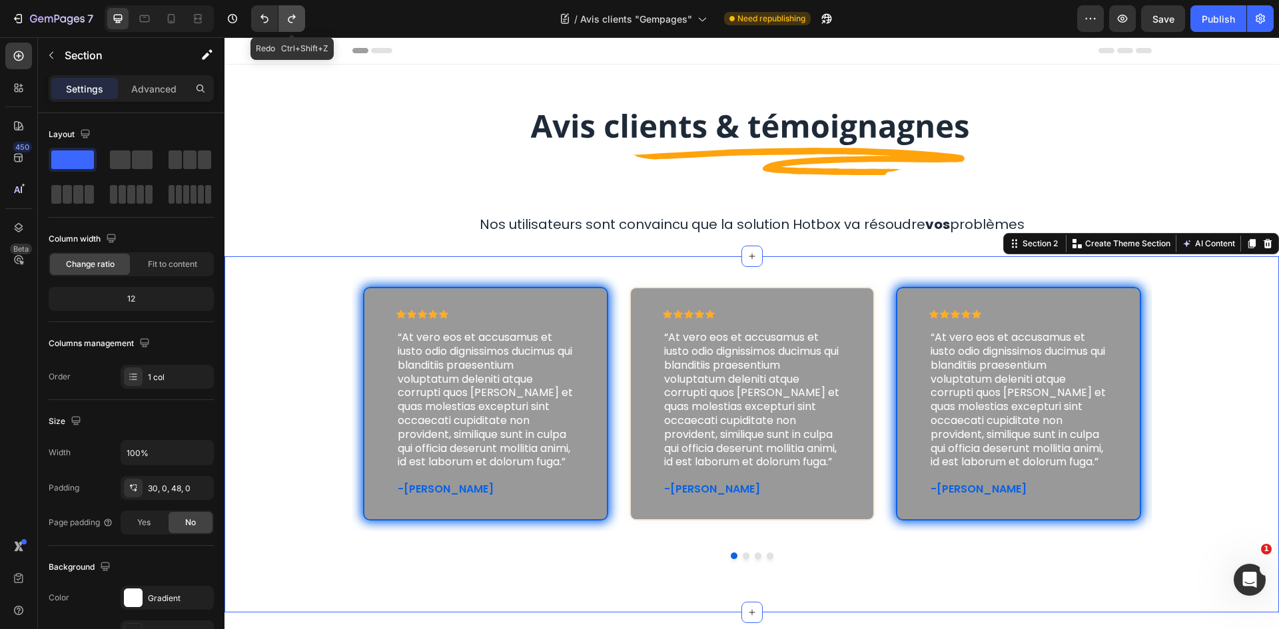
click at [290, 23] on icon "Undo/Redo" at bounding box center [291, 18] width 13 height 13
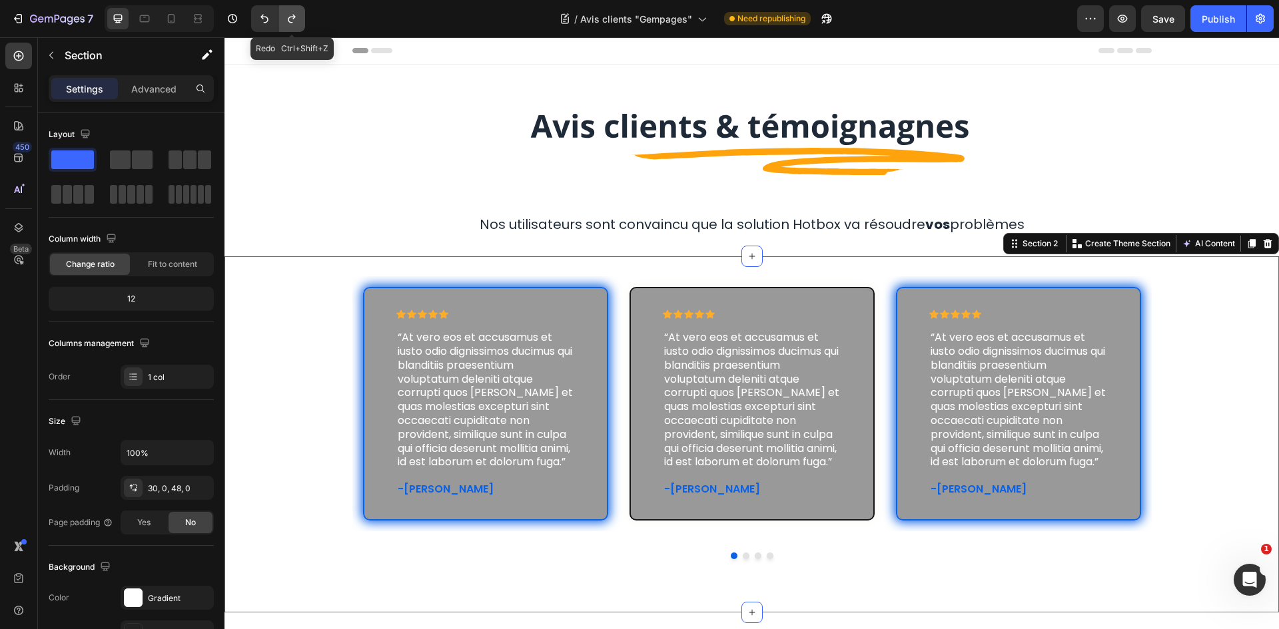
click at [290, 23] on icon "Undo/Redo" at bounding box center [291, 18] width 13 height 13
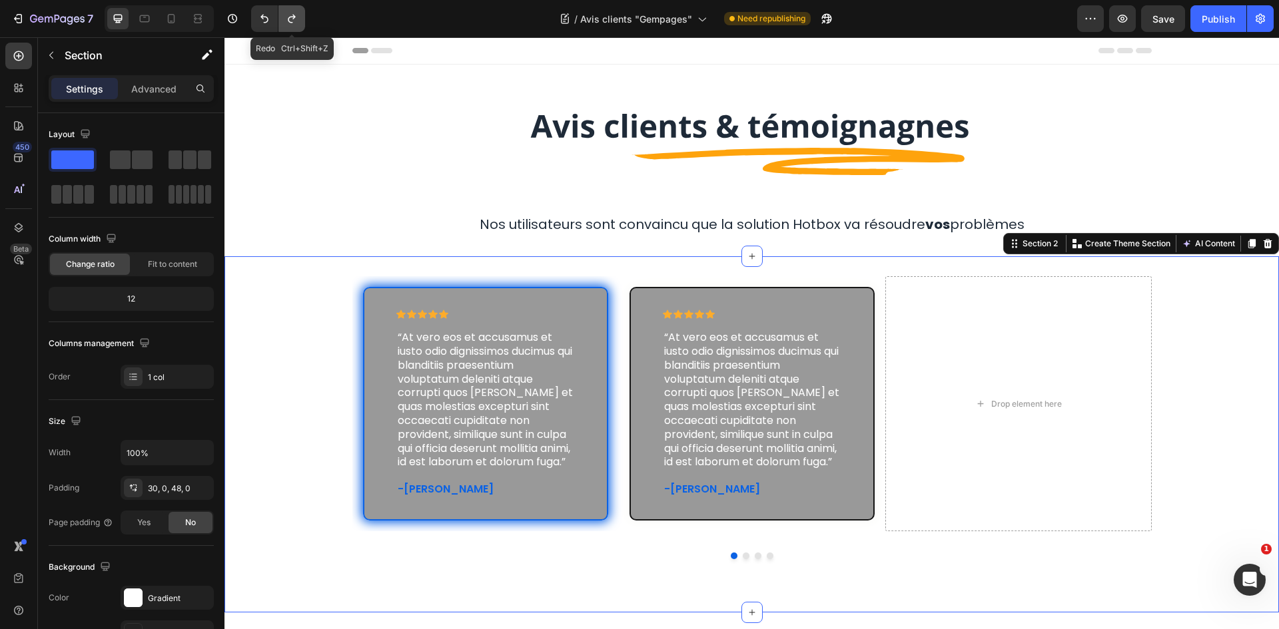
click at [290, 23] on icon "Undo/Redo" at bounding box center [291, 18] width 13 height 13
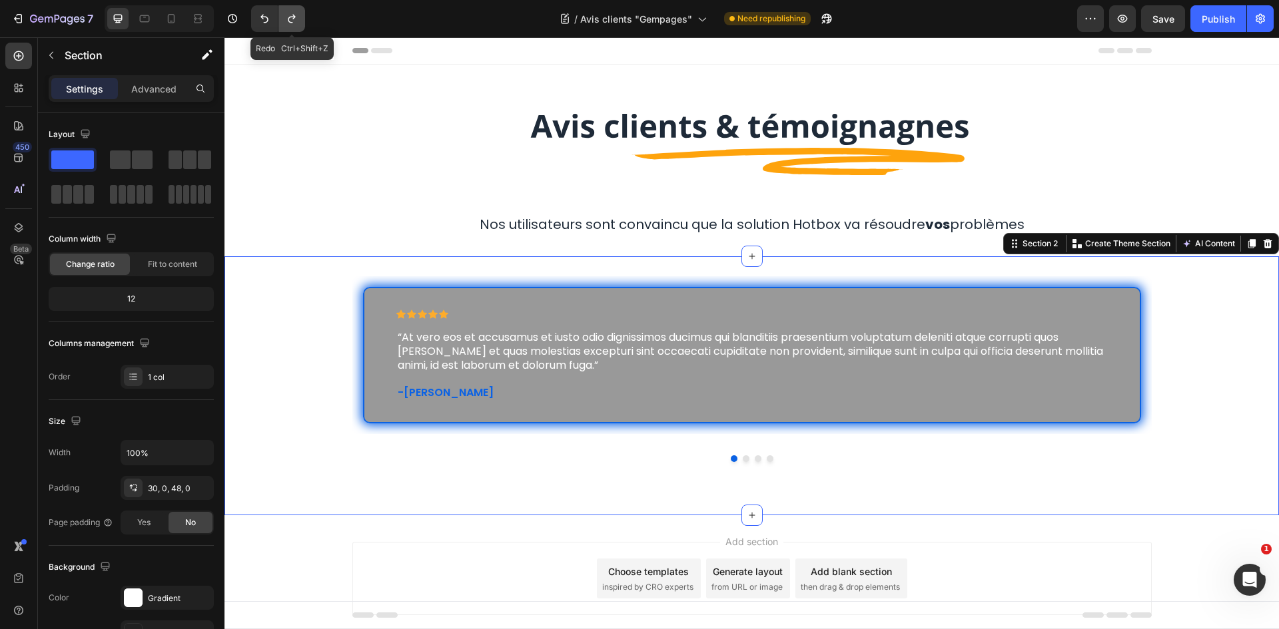
click at [290, 23] on icon "Undo/Redo" at bounding box center [291, 18] width 13 height 13
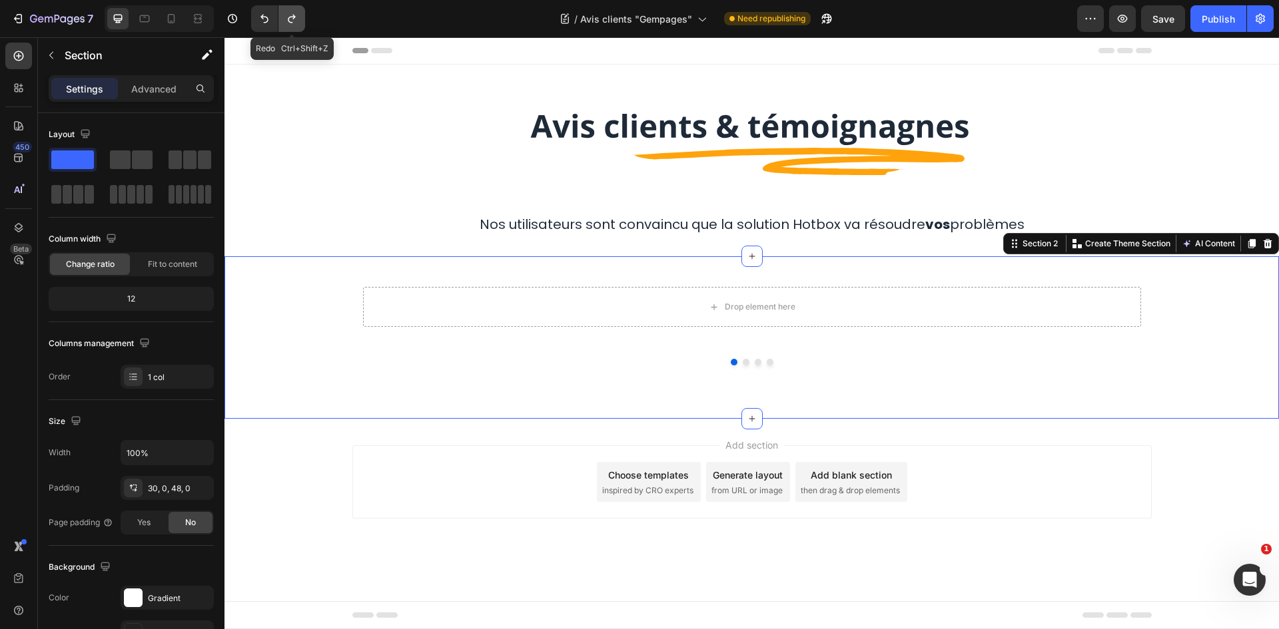
click at [290, 23] on icon "Undo/Redo" at bounding box center [291, 18] width 13 height 13
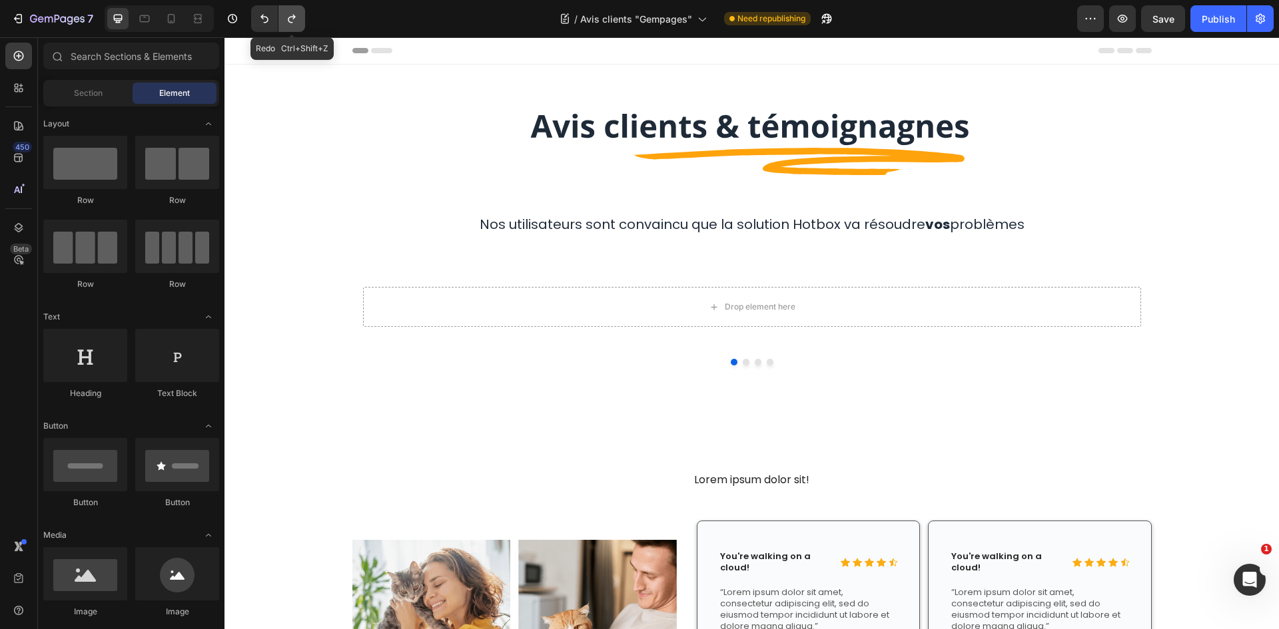
click at [290, 23] on icon "Undo/Redo" at bounding box center [291, 18] width 13 height 13
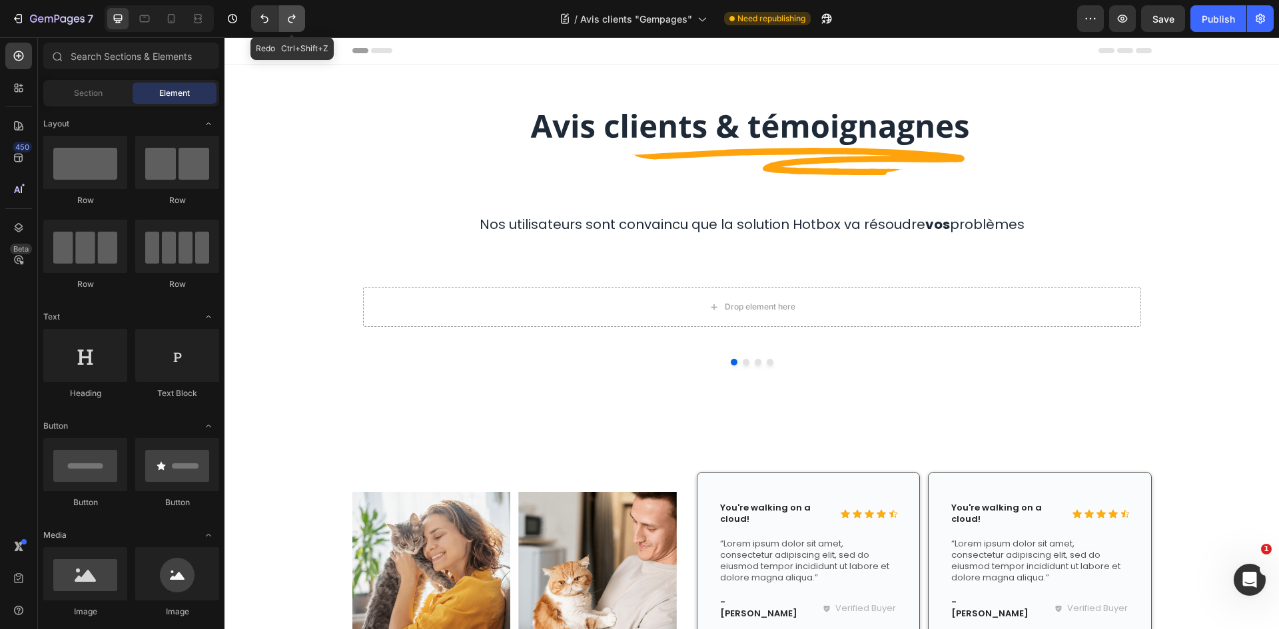
click at [290, 23] on icon "Undo/Redo" at bounding box center [291, 18] width 13 height 13
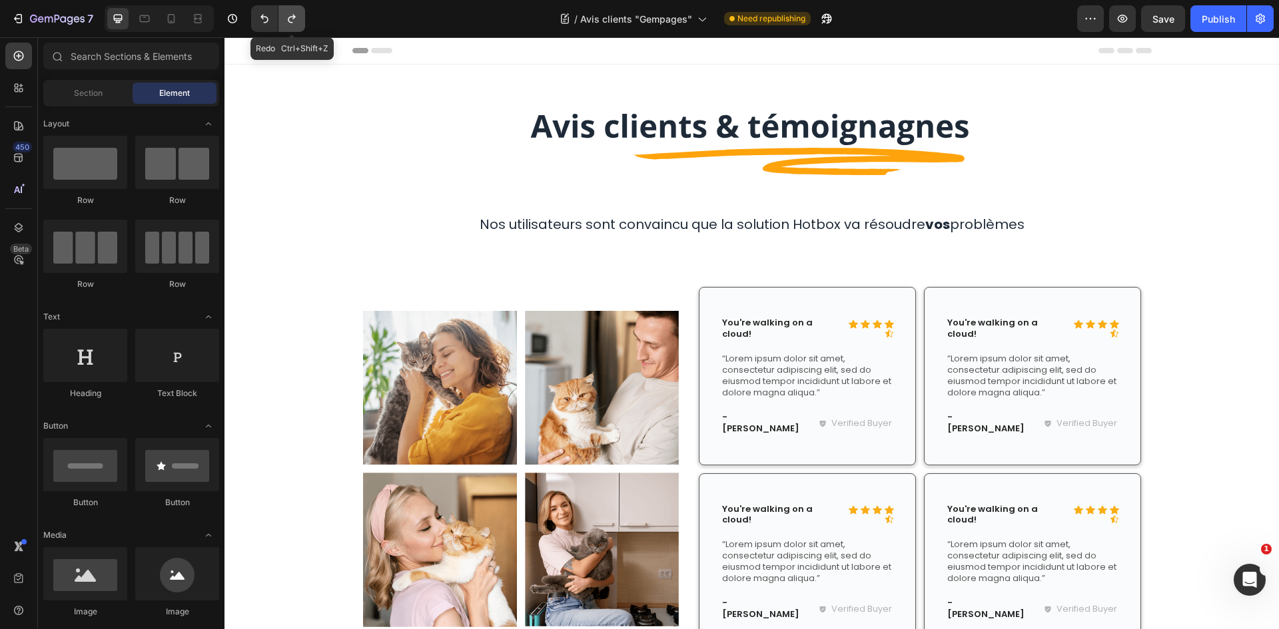
click at [290, 23] on icon "Undo/Redo" at bounding box center [291, 18] width 13 height 13
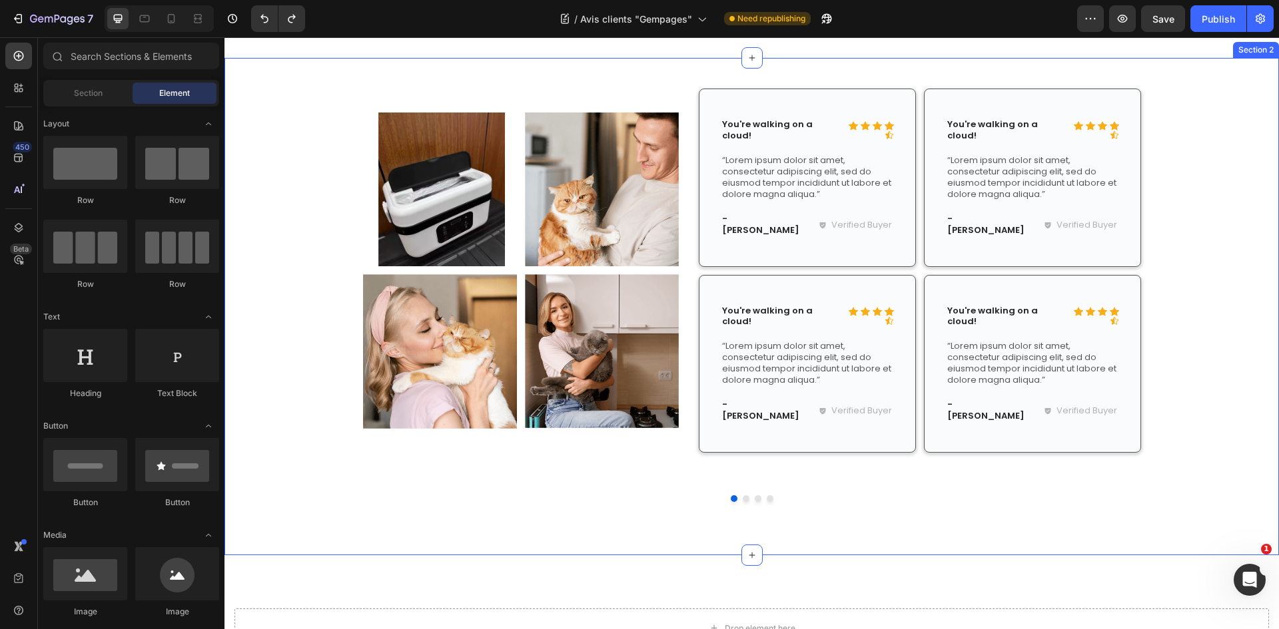
scroll to position [200, 0]
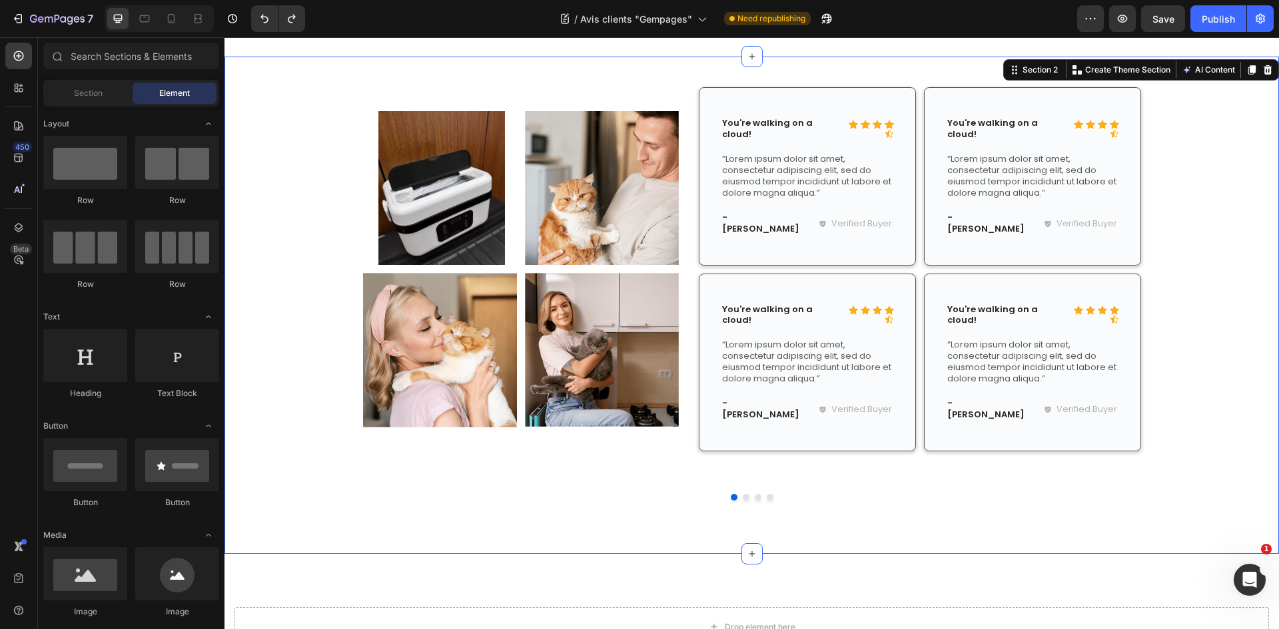
click at [312, 244] on div "Image Image Row Image Image Row Icon Icon Icon Icon Icon Icon List You're walki…" at bounding box center [751, 300] width 1054 height 446
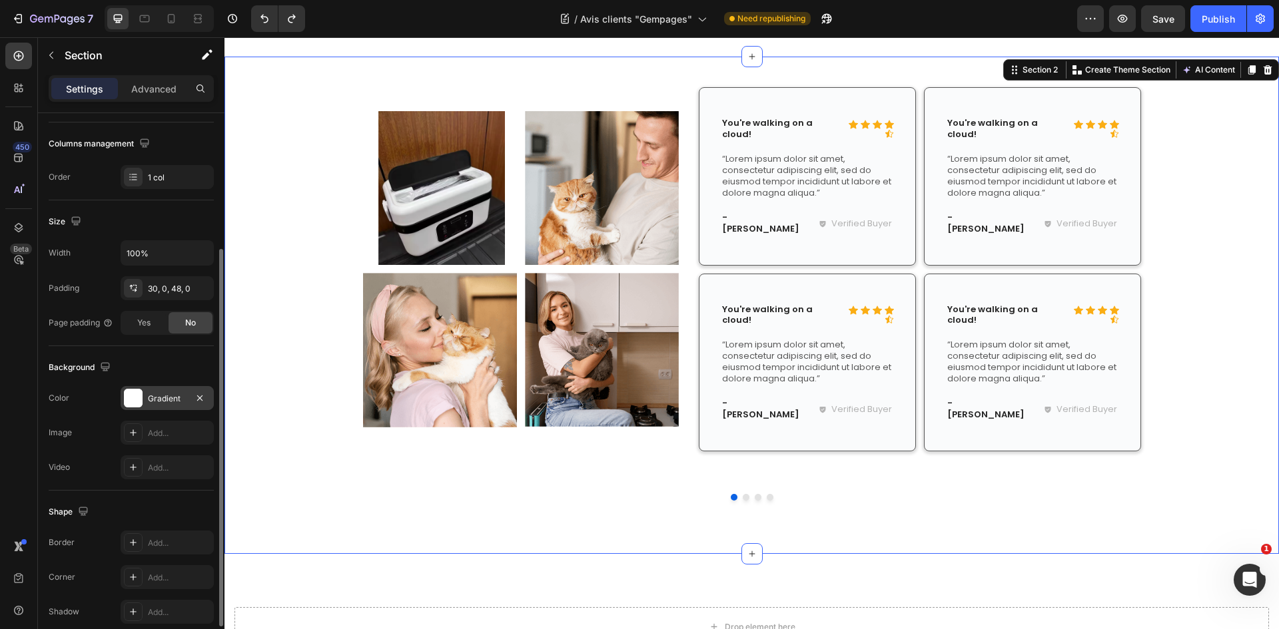
click at [178, 404] on div "Gradient" at bounding box center [167, 399] width 39 height 12
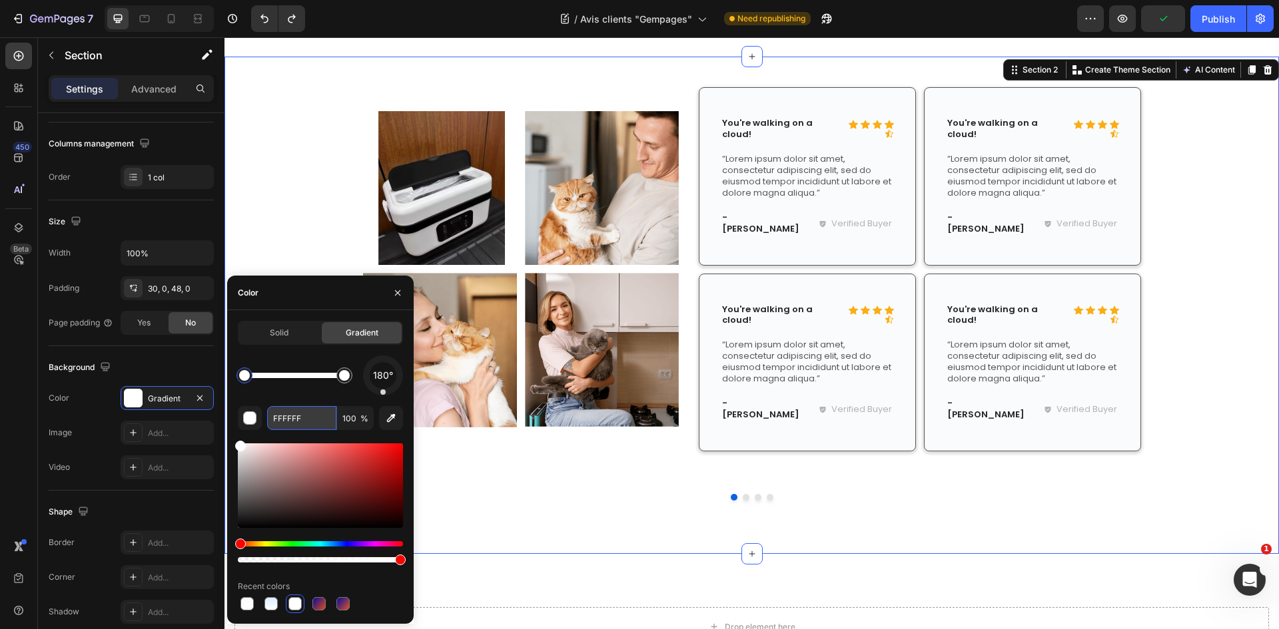
click at [292, 423] on input "FFFFFF" at bounding box center [301, 418] width 69 height 24
paste input "text"
click at [297, 423] on input "text" at bounding box center [301, 418] width 69 height 24
click at [343, 380] on div at bounding box center [344, 375] width 11 height 11
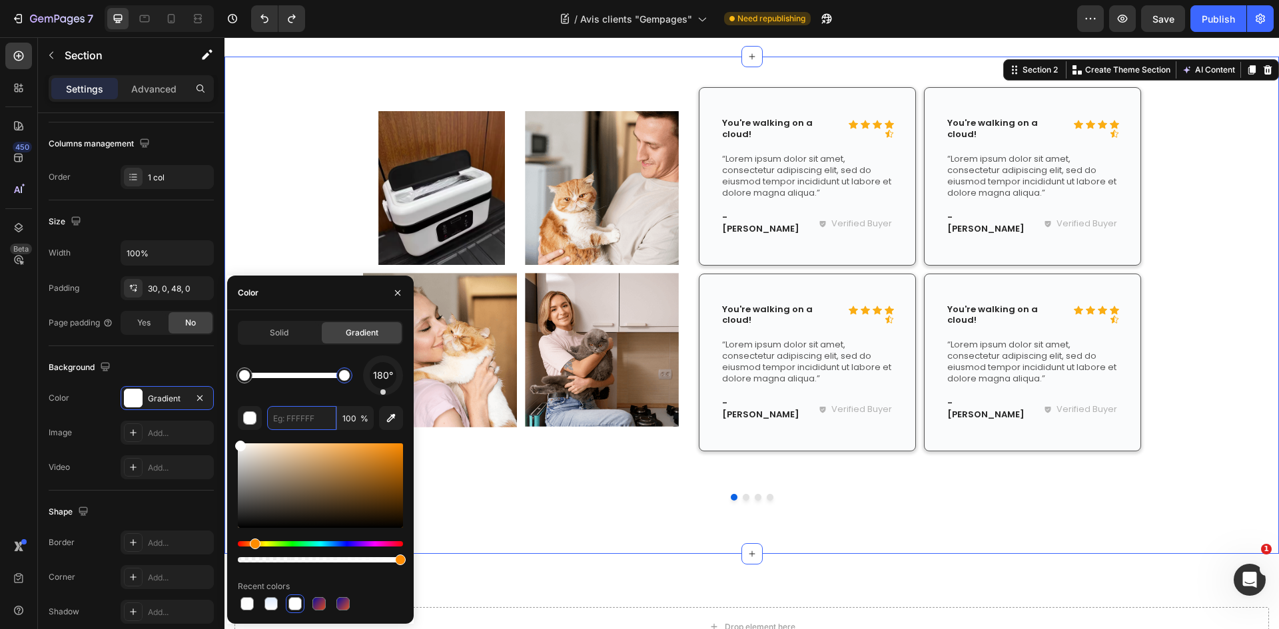
click at [253, 546] on div "Hue" at bounding box center [320, 543] width 165 height 5
click at [278, 335] on span "Solid" at bounding box center [279, 333] width 19 height 12
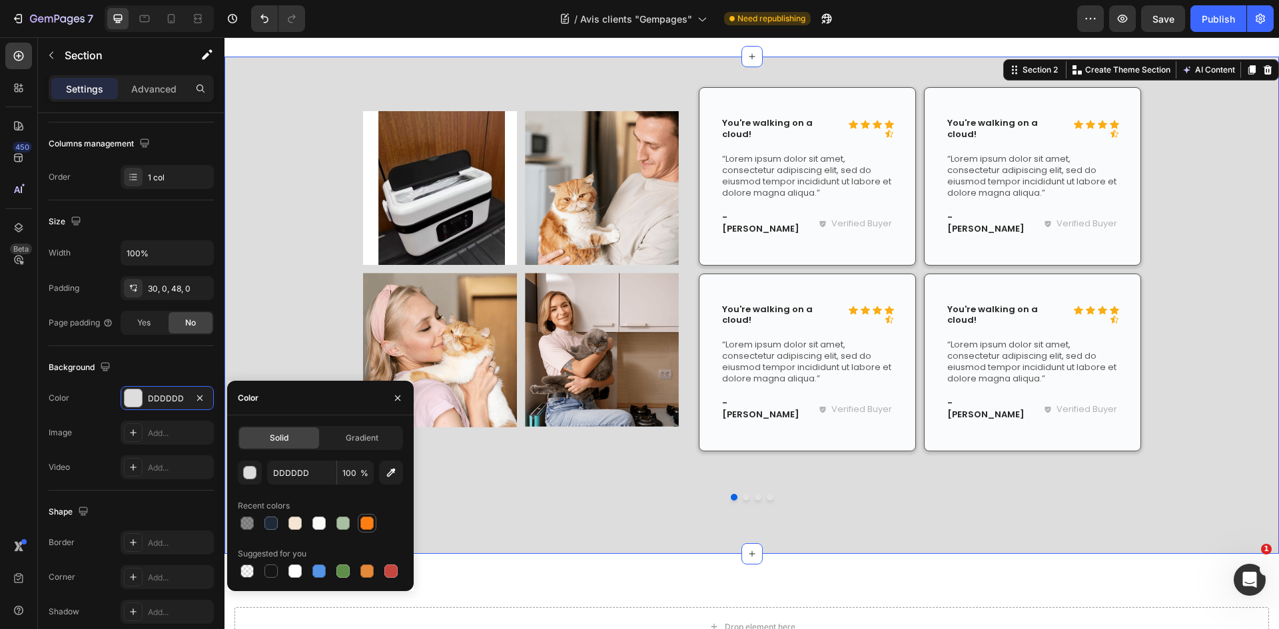
click at [362, 523] on div at bounding box center [366, 523] width 13 height 13
type input "FD7F14"
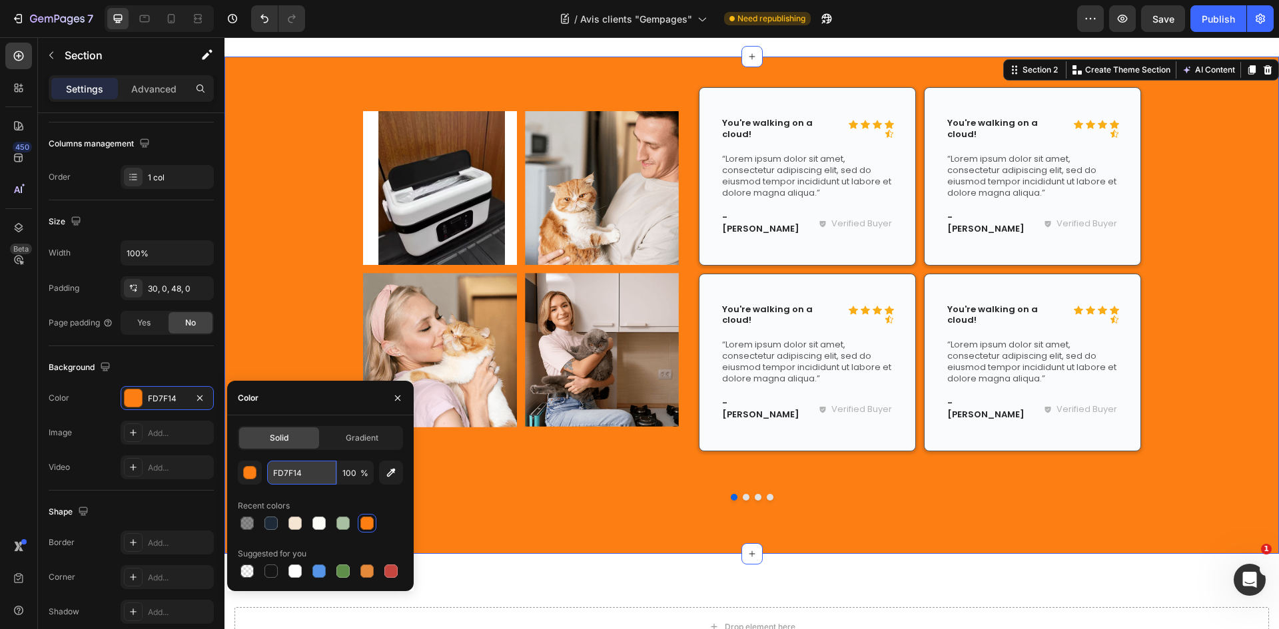
click at [304, 472] on input "FD7F14" at bounding box center [301, 473] width 69 height 24
click at [329, 446] on div "Gradient" at bounding box center [362, 438] width 80 height 21
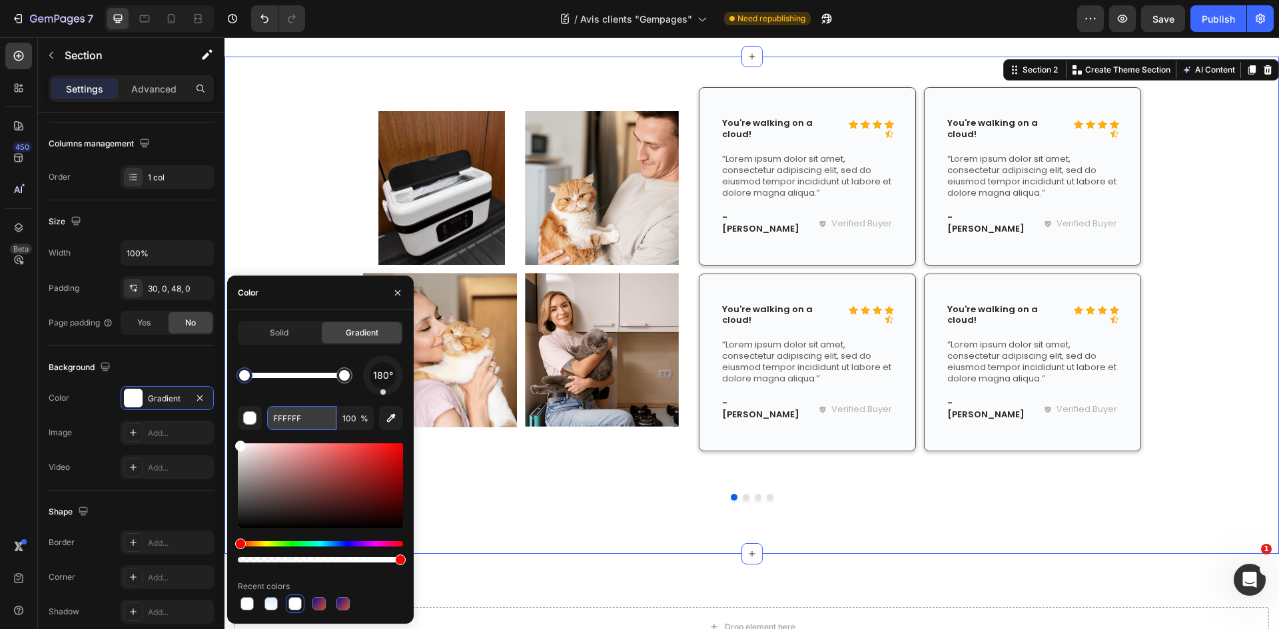
click at [284, 416] on input "FFFFFF" at bounding box center [301, 418] width 69 height 24
click at [345, 380] on div at bounding box center [344, 375] width 11 height 11
click at [296, 416] on input "FFFFFF" at bounding box center [301, 418] width 69 height 24
paste input "D7F14"
type input "FD7F14"
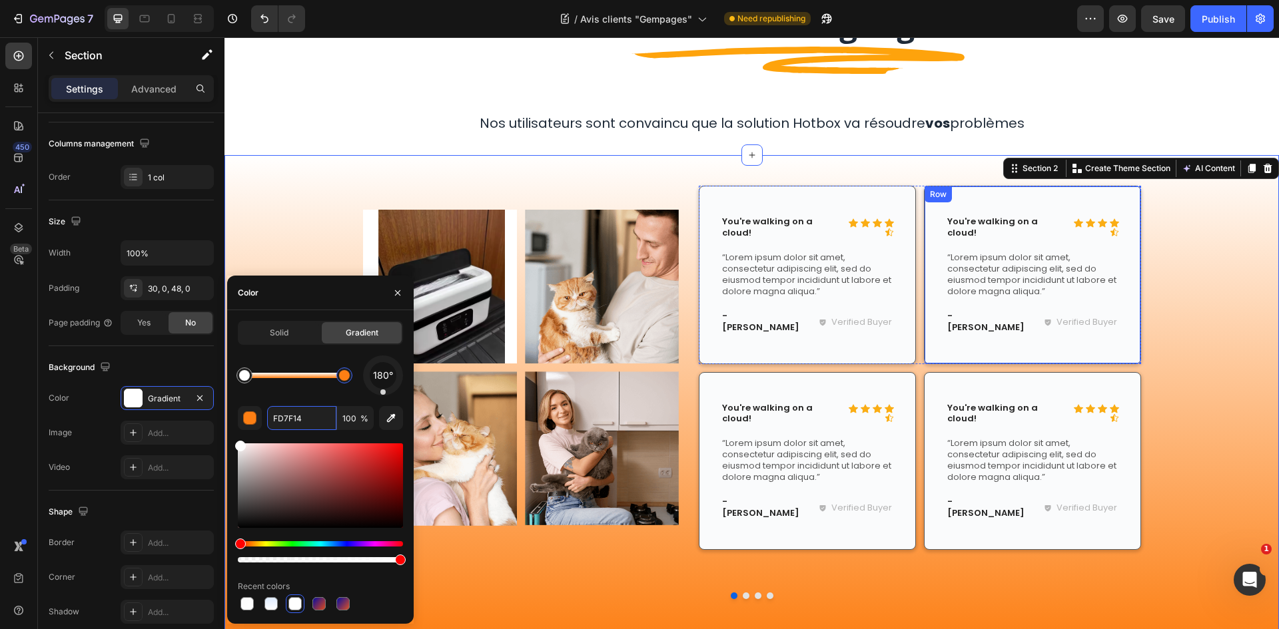
scroll to position [0, 0]
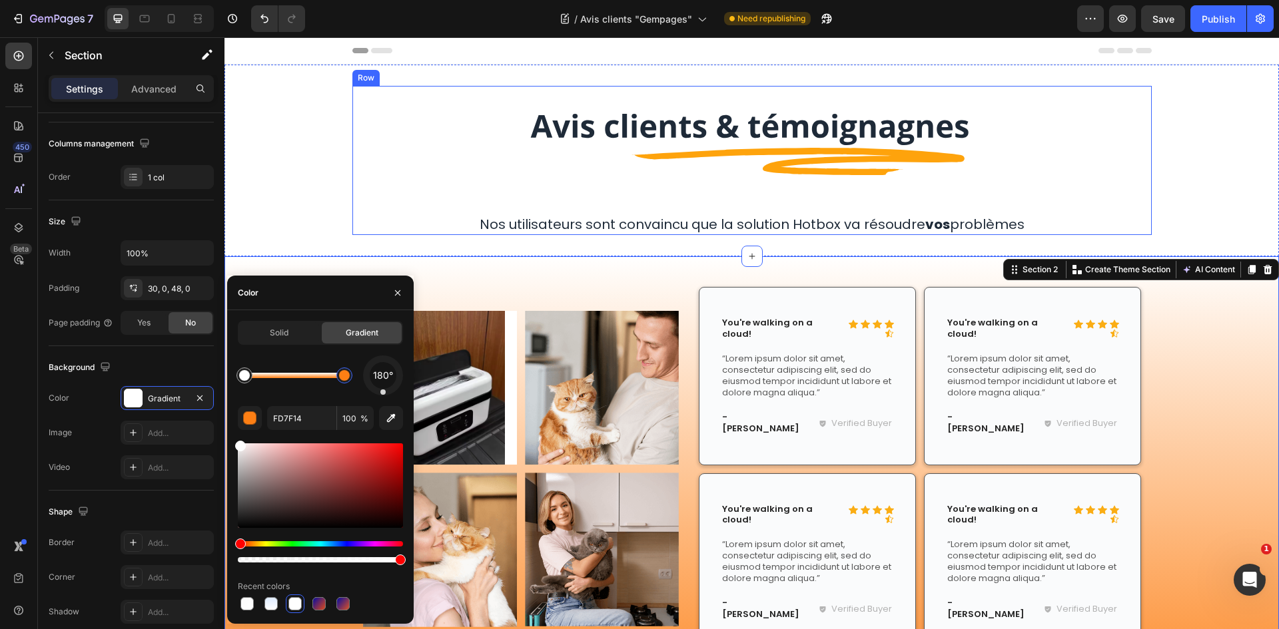
click at [1100, 162] on div at bounding box center [752, 145] width 778 height 96
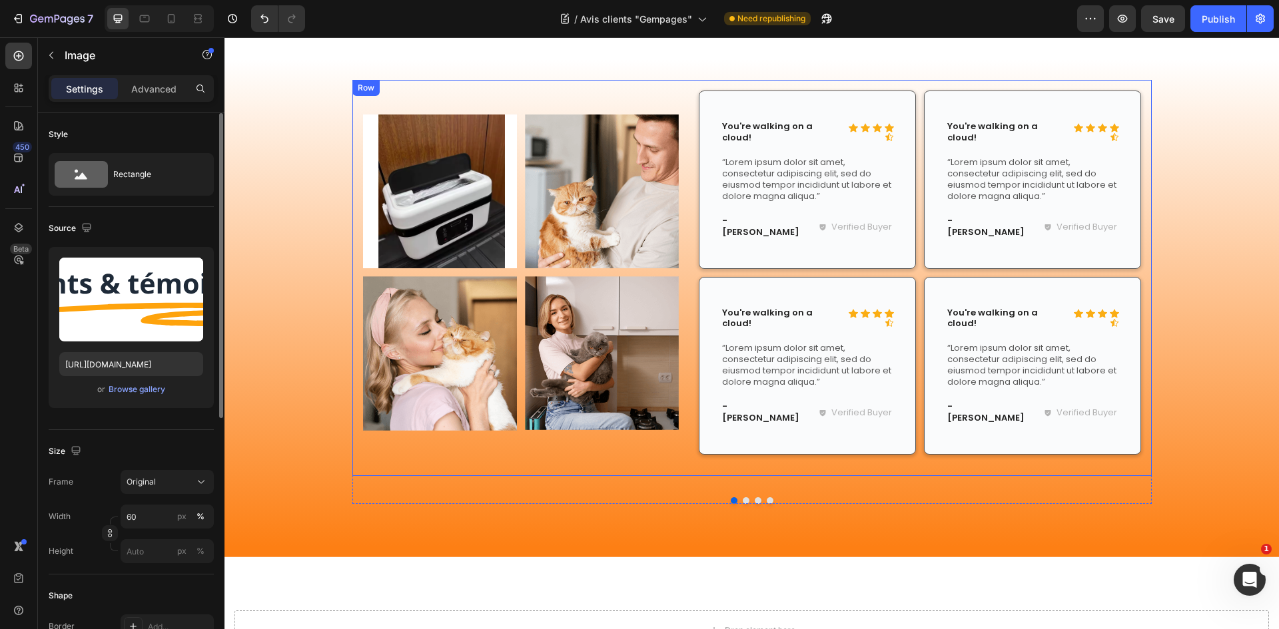
scroll to position [200, 0]
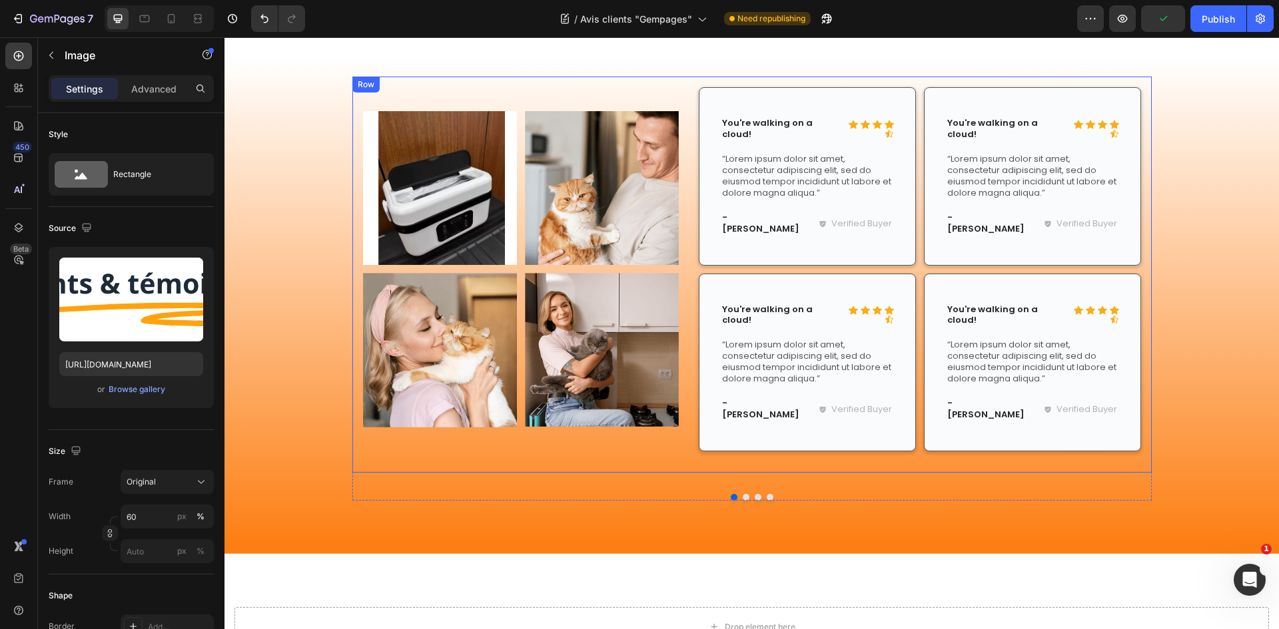
click at [1138, 256] on div "Image Image Row Image Image Row Icon Icon Icon Icon Icon Icon List You're walki…" at bounding box center [751, 275] width 799 height 396
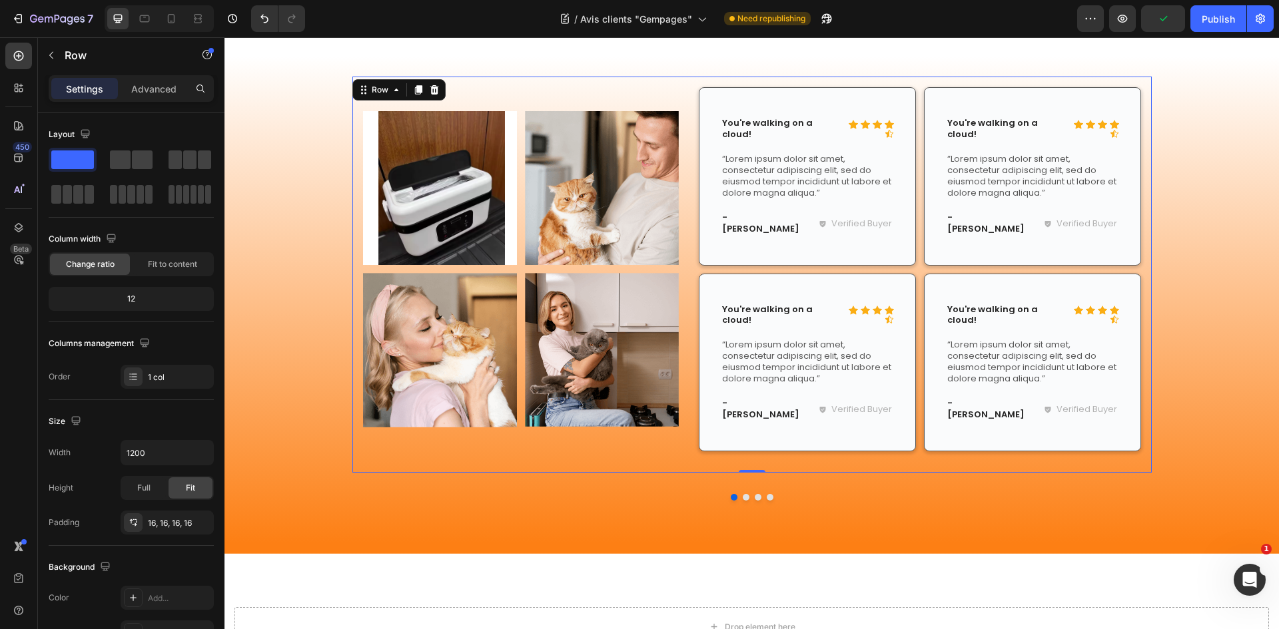
click at [438, 91] on div "Row" at bounding box center [398, 89] width 93 height 21
click at [431, 91] on icon at bounding box center [434, 89] width 9 height 9
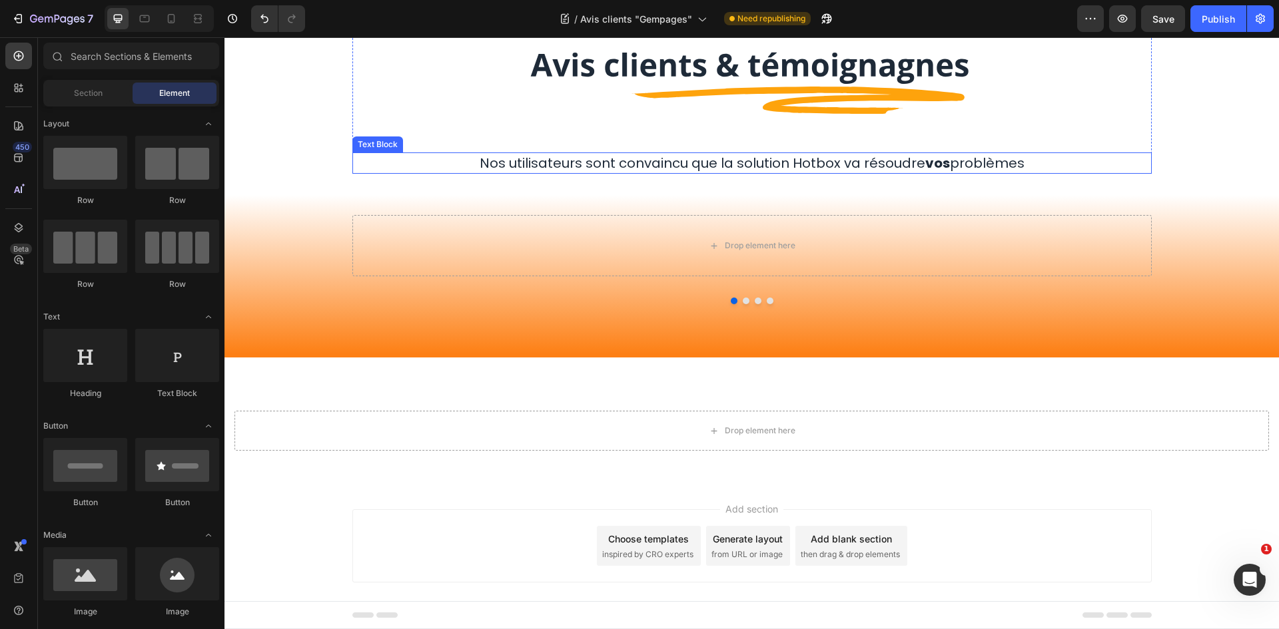
scroll to position [67, 0]
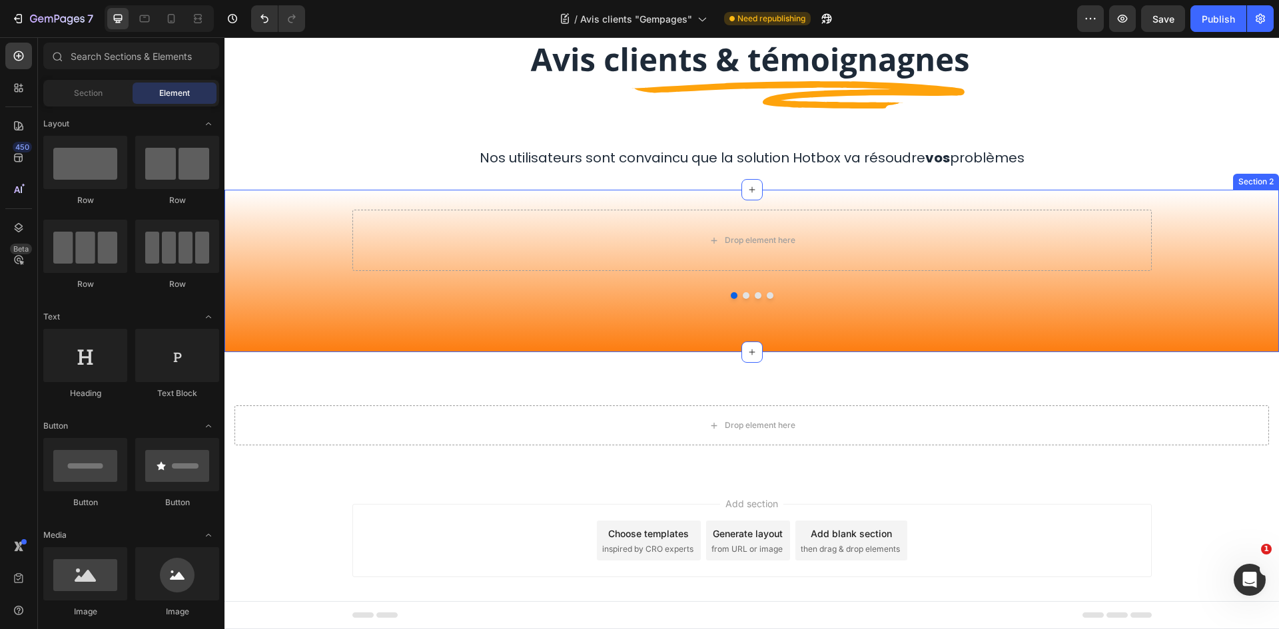
click at [320, 321] on div "Drop element here Drop element here Row Drop element here Drop element here Car…" at bounding box center [751, 271] width 1054 height 163
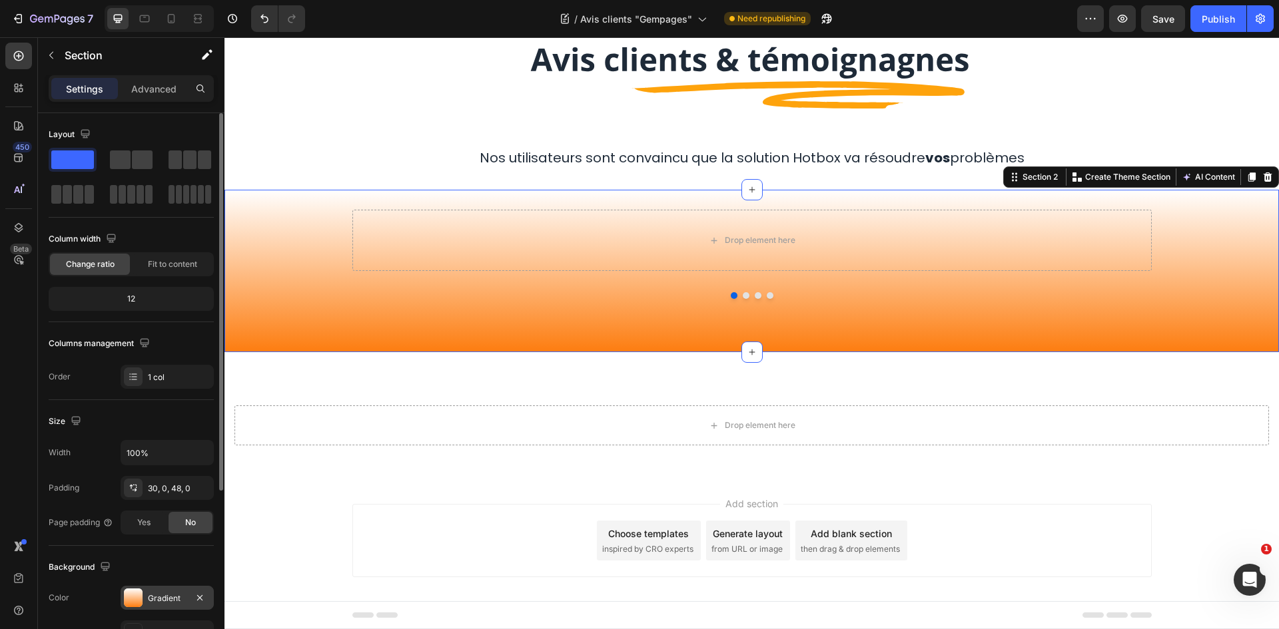
click at [156, 595] on div "Gradient" at bounding box center [167, 599] width 39 height 12
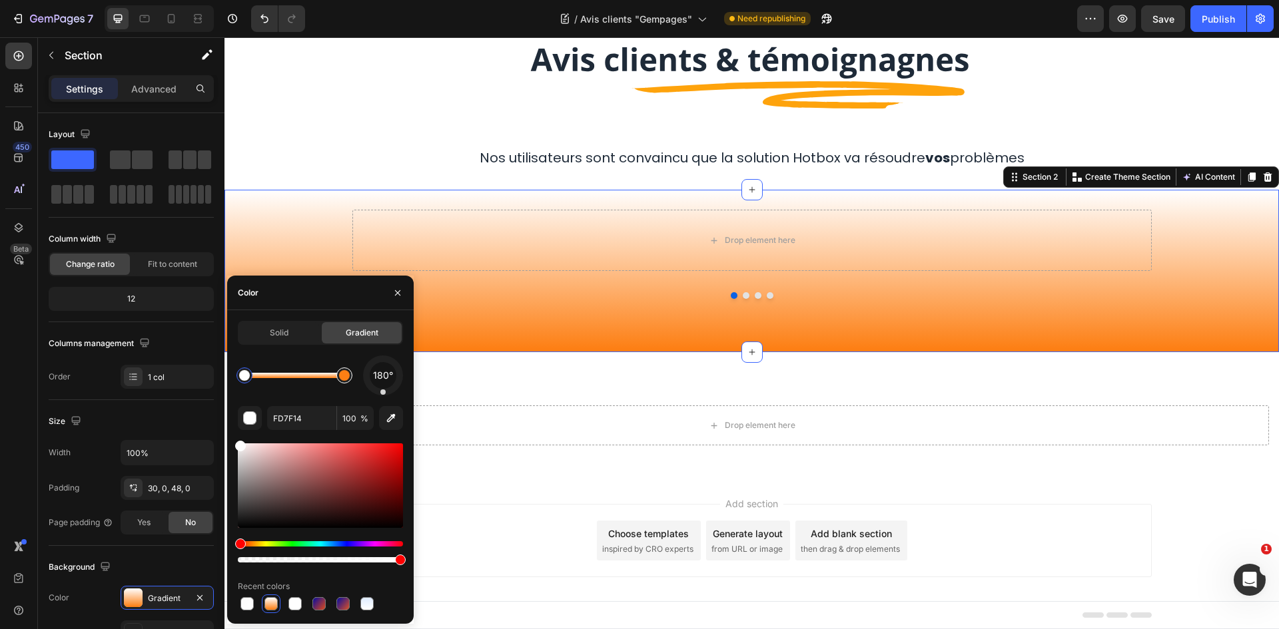
click at [344, 382] on div at bounding box center [344, 376] width 16 height 16
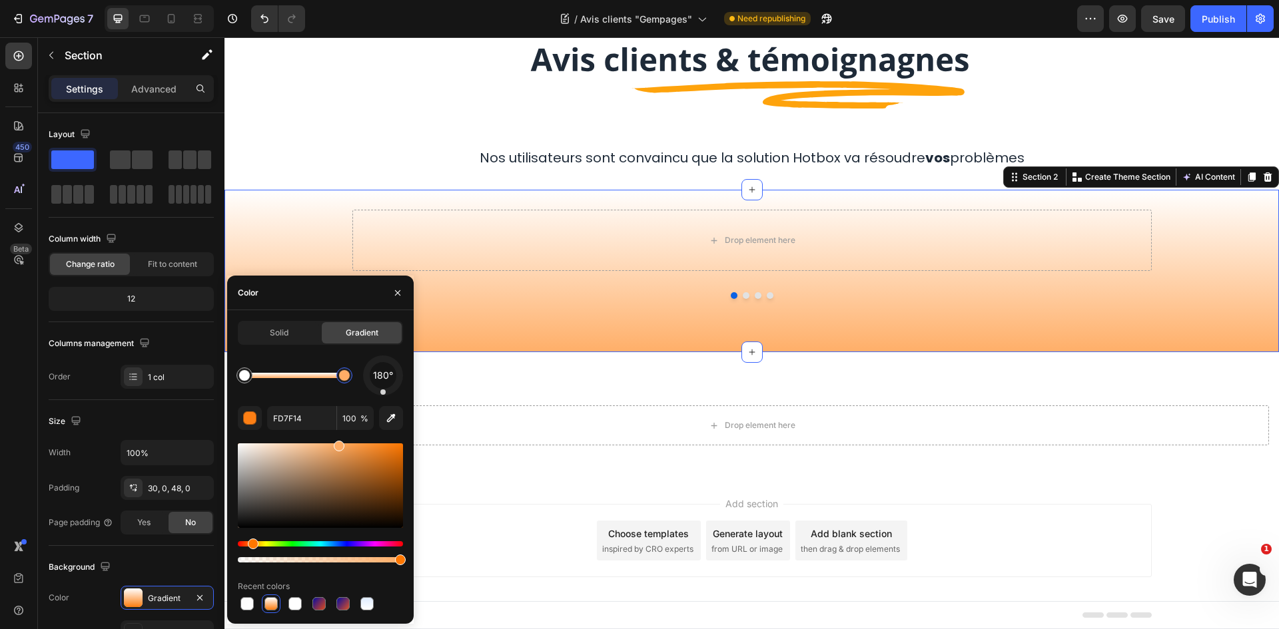
type input "FFAD66"
drag, startPoint x: 388, startPoint y: 451, endPoint x: 338, endPoint y: 441, distance: 50.9
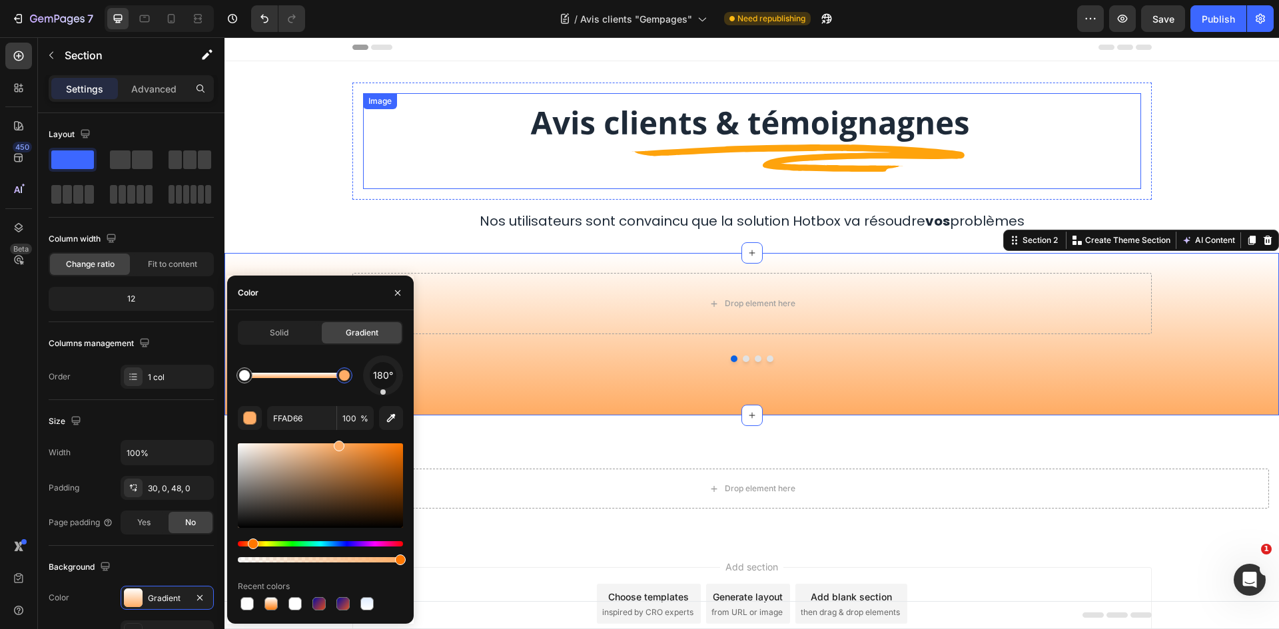
scroll to position [0, 0]
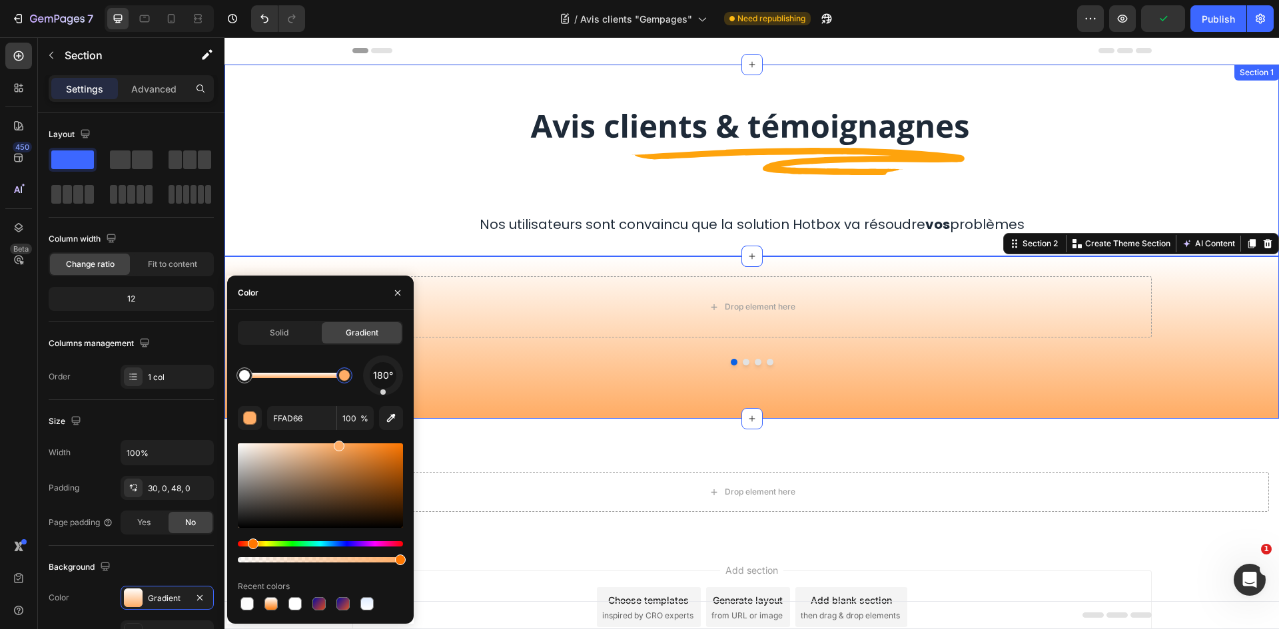
click at [1158, 102] on div "Image Row Nos utilisateurs sont convaincu que la solution Hotbox va résoudre vo…" at bounding box center [751, 160] width 1054 height 149
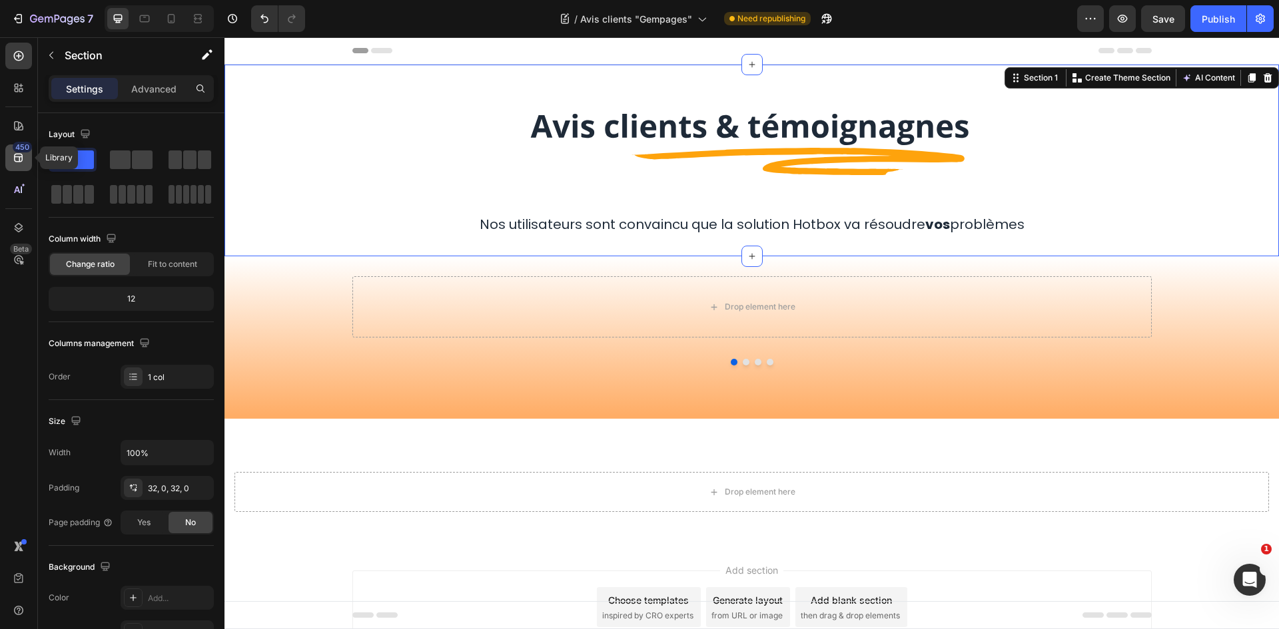
click at [16, 161] on icon at bounding box center [18, 157] width 13 height 13
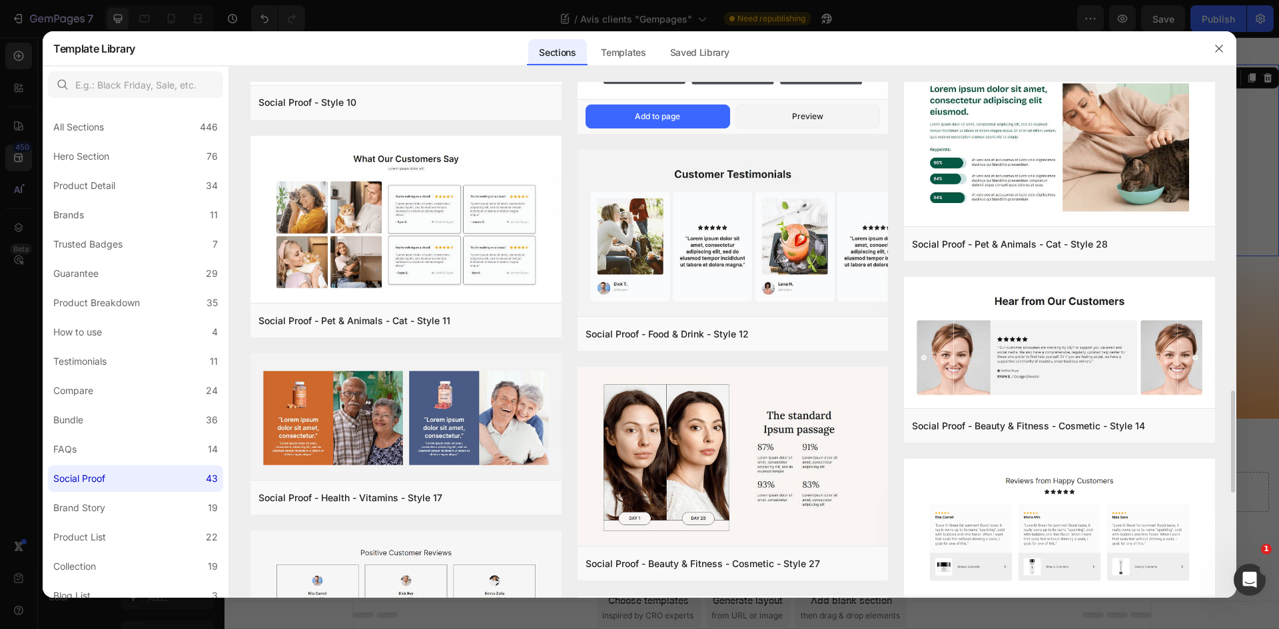
scroll to position [1224, 0]
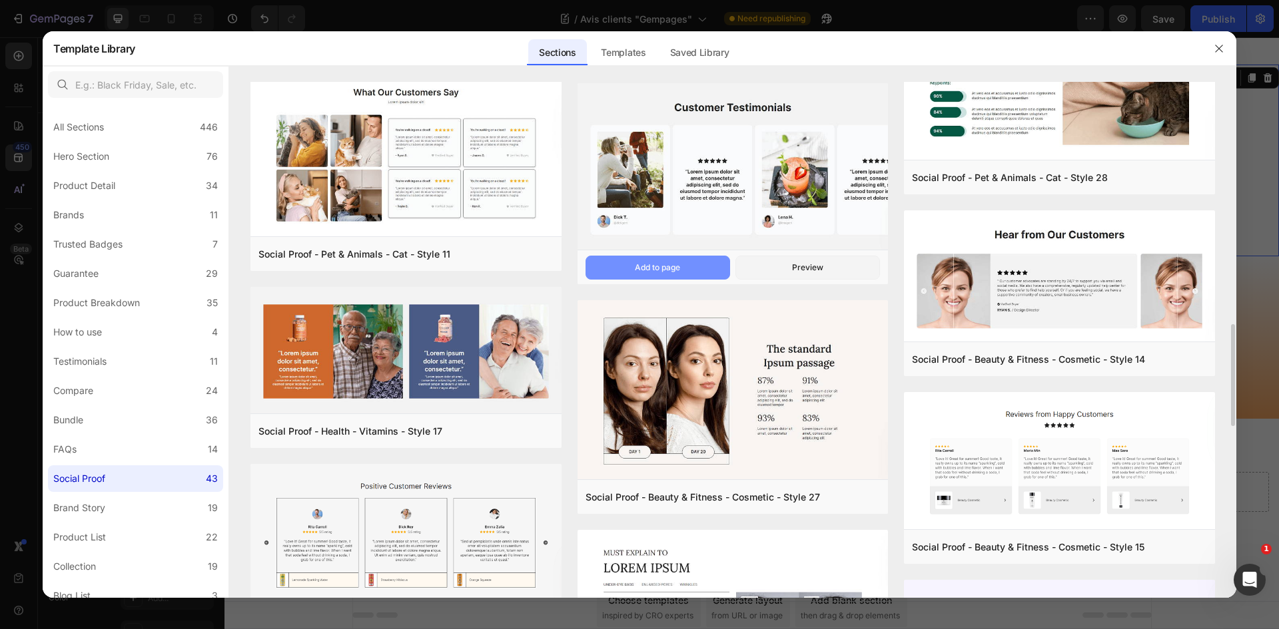
click at [679, 259] on button "Add to page" at bounding box center [657, 268] width 145 height 24
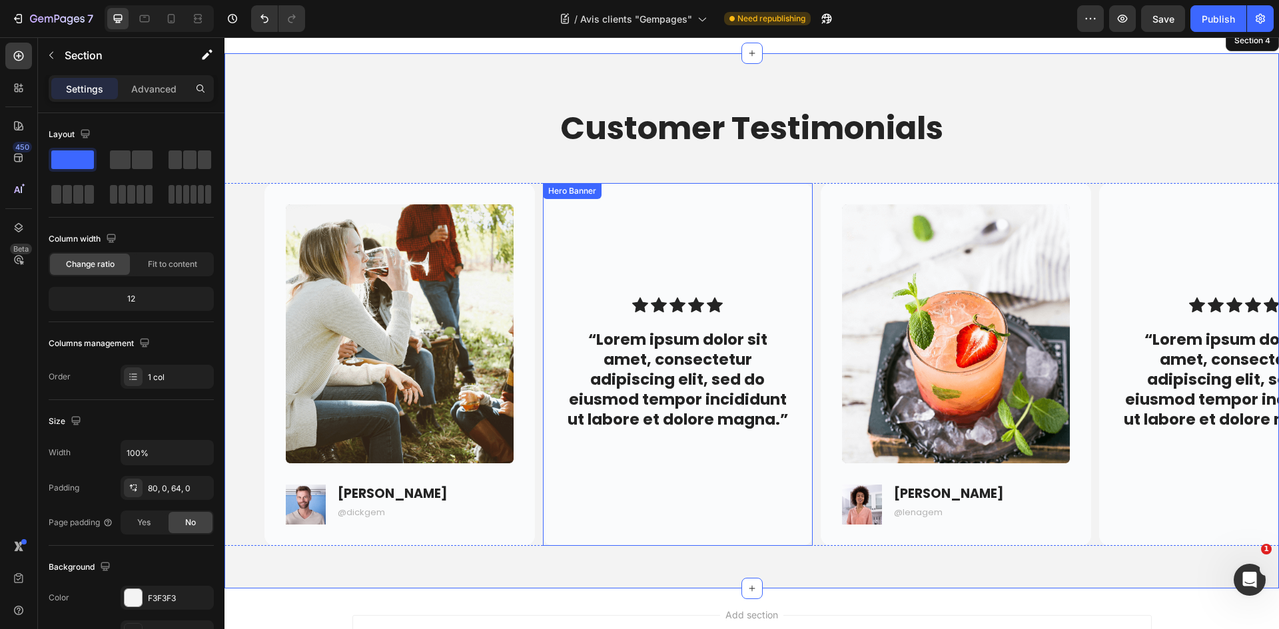
scroll to position [507, 0]
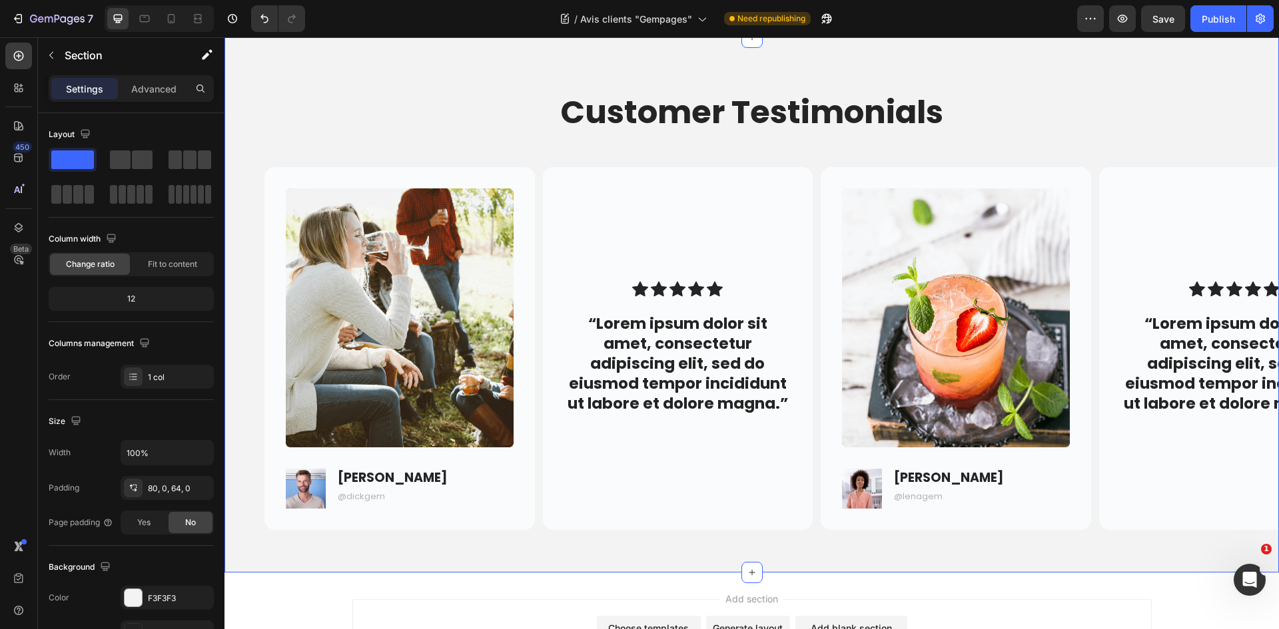
click at [1112, 153] on div "Customer Testimonials Heading Row Image Image Dick T. Text Block @dickgem Text …" at bounding box center [751, 310] width 1054 height 439
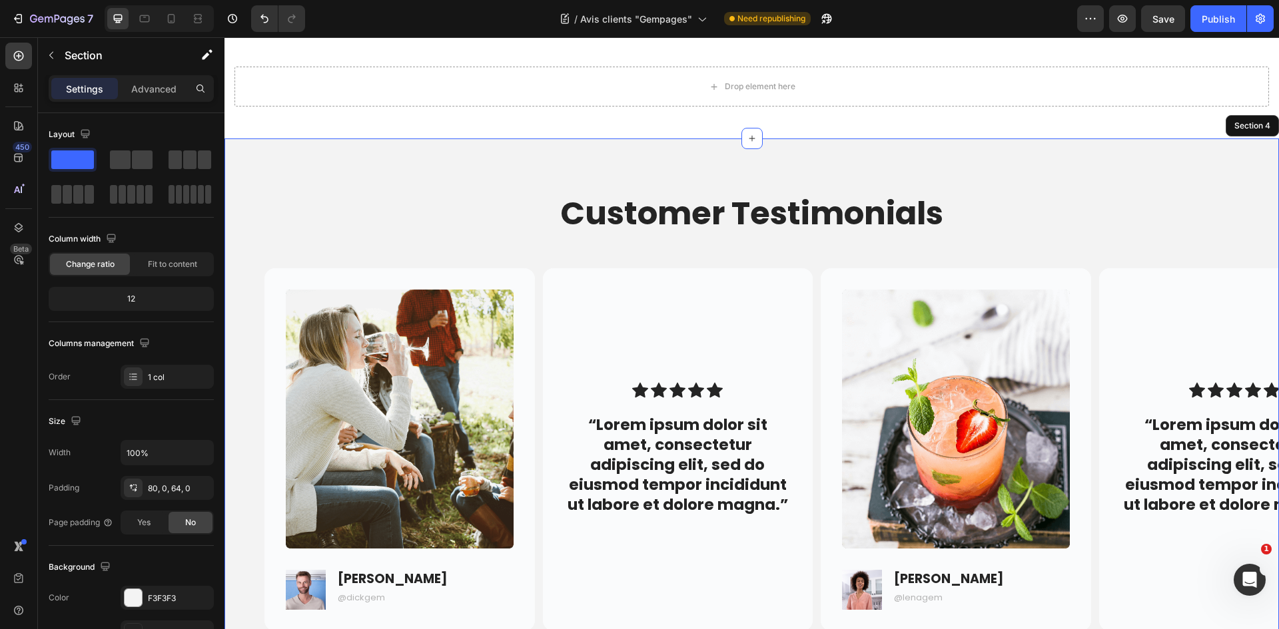
scroll to position [307, 0]
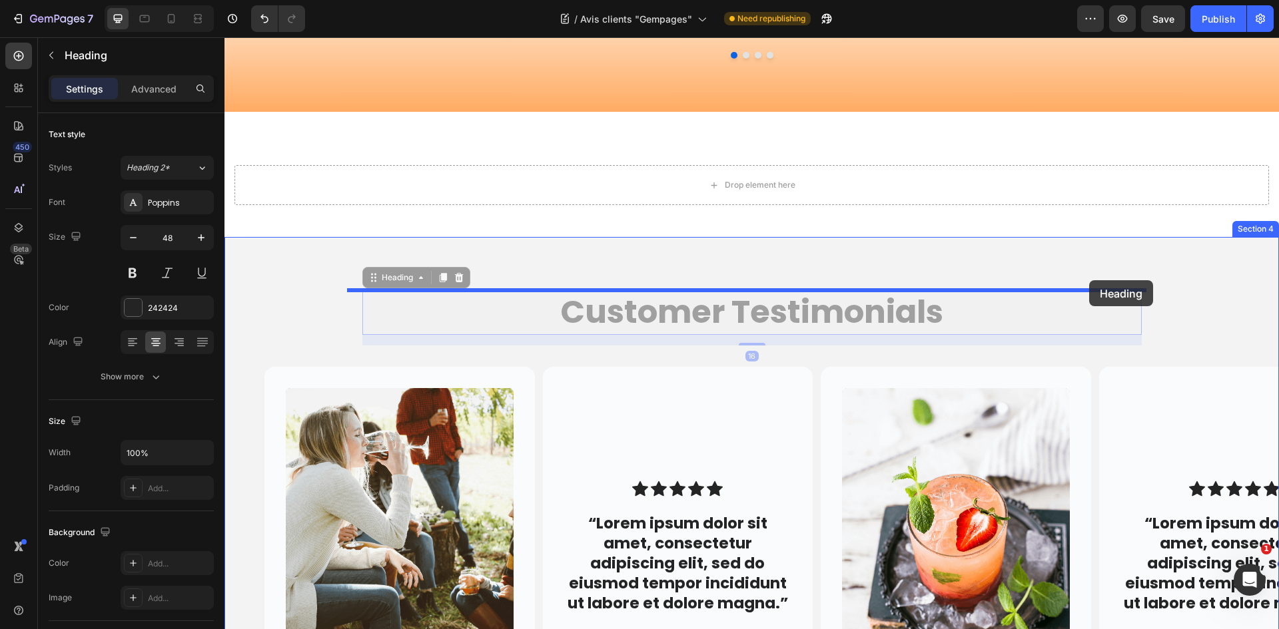
drag, startPoint x: 1066, startPoint y: 314, endPoint x: 1076, endPoint y: 286, distance: 29.3
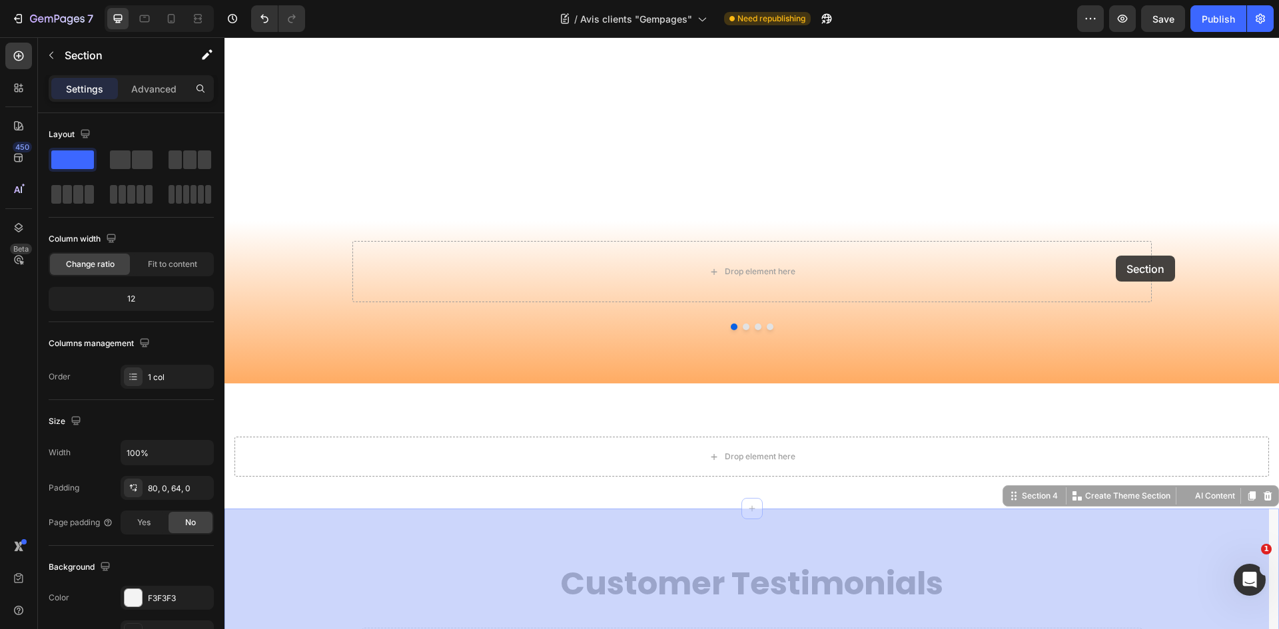
scroll to position [0, 0]
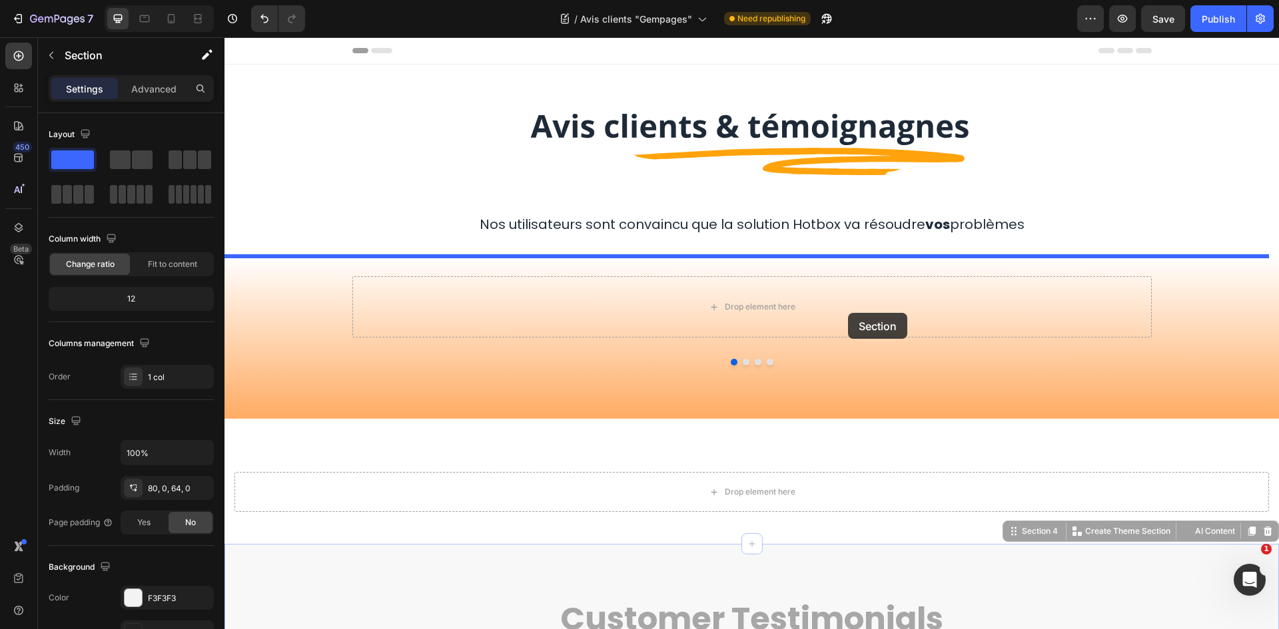
drag, startPoint x: 1107, startPoint y: 267, endPoint x: 848, endPoint y: 313, distance: 263.1
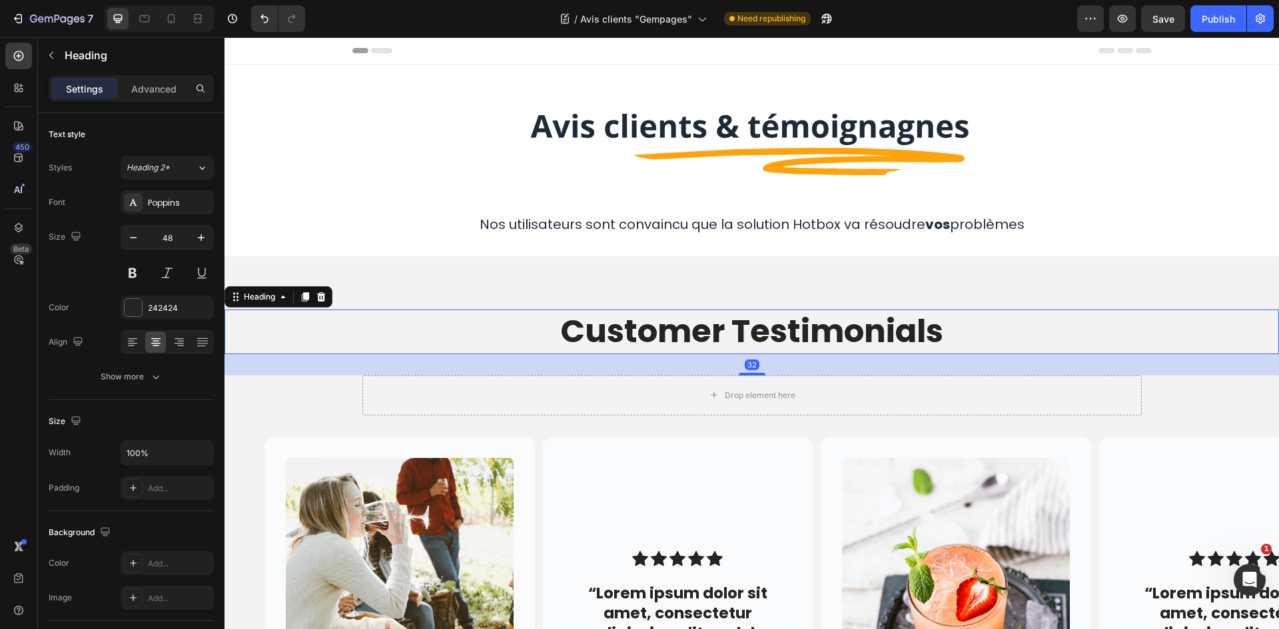
click at [848, 313] on h2 "Customer Testimonials" at bounding box center [751, 332] width 1054 height 44
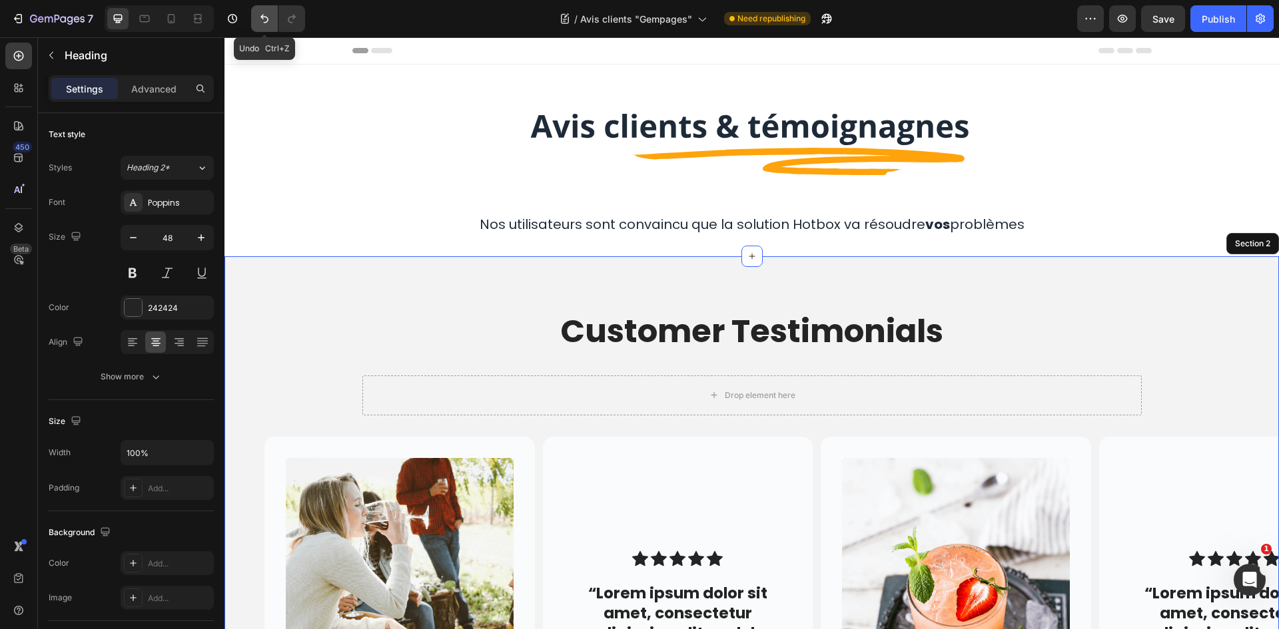
click at [274, 11] on button "Undo/Redo" at bounding box center [264, 18] width 27 height 27
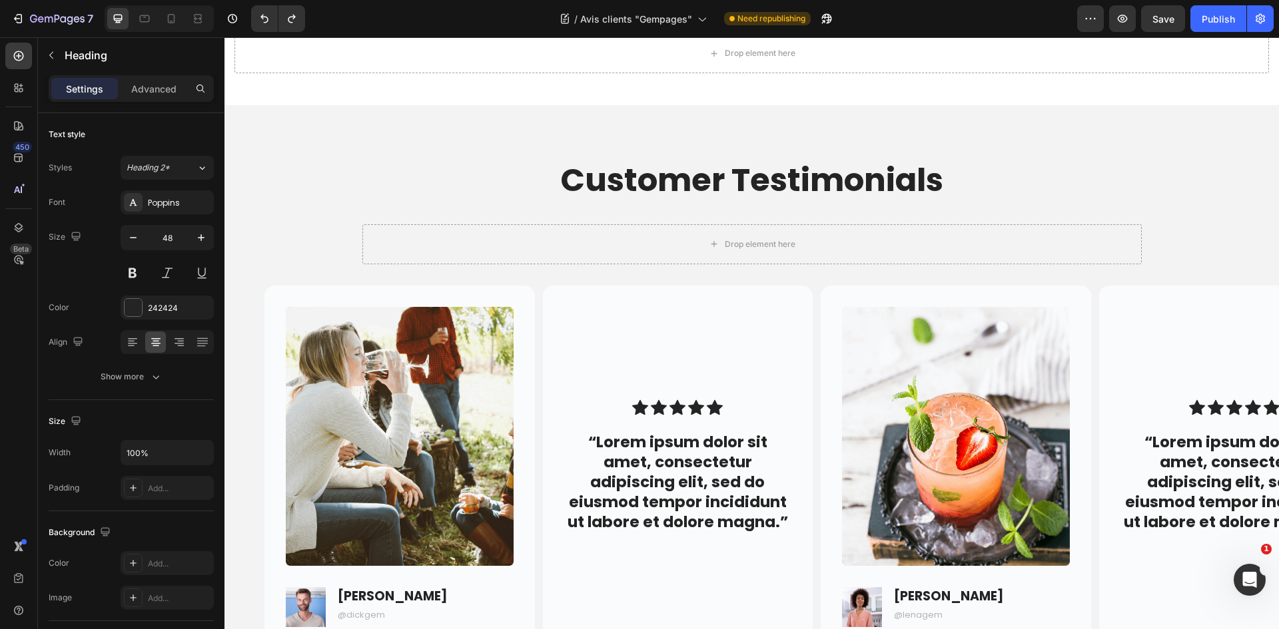
scroll to position [466, 0]
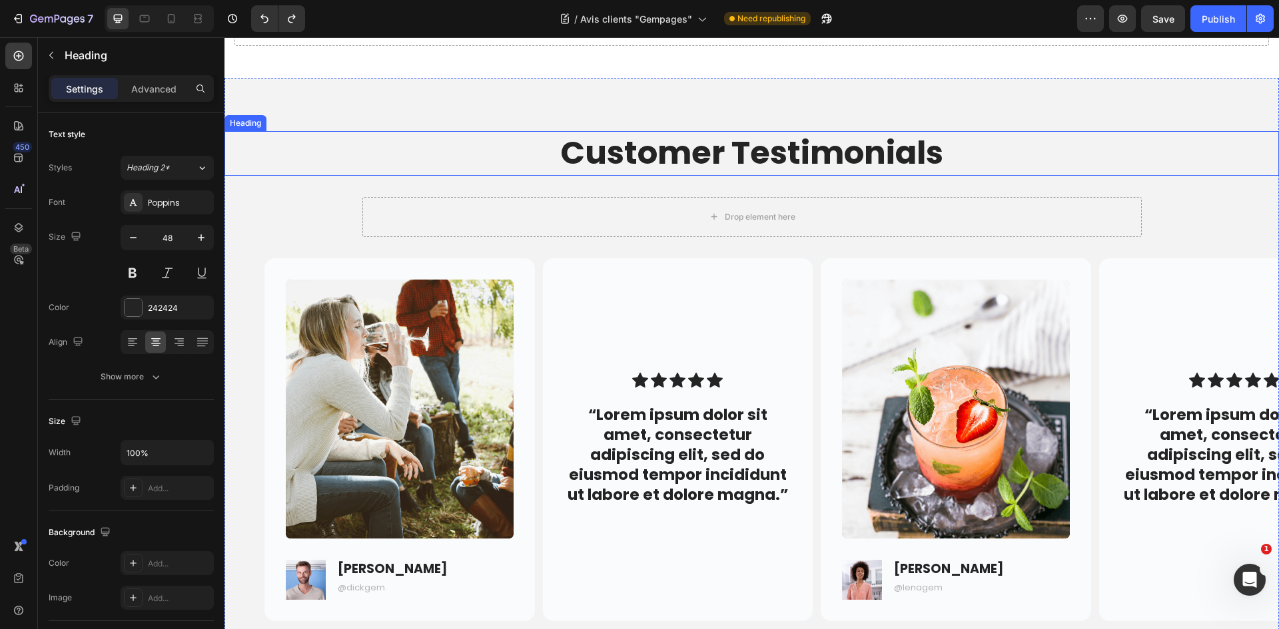
click at [864, 170] on h2 "Customer Testimonials" at bounding box center [751, 153] width 1054 height 44
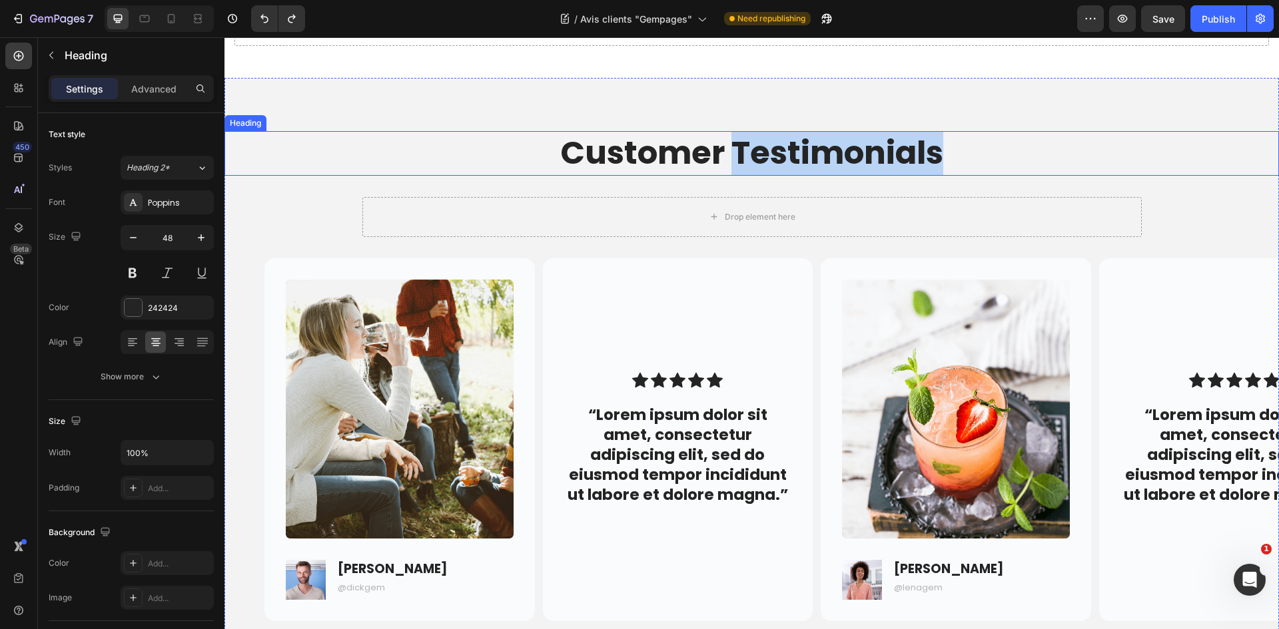
click at [864, 170] on p "Customer Testimonials" at bounding box center [752, 153] width 1052 height 41
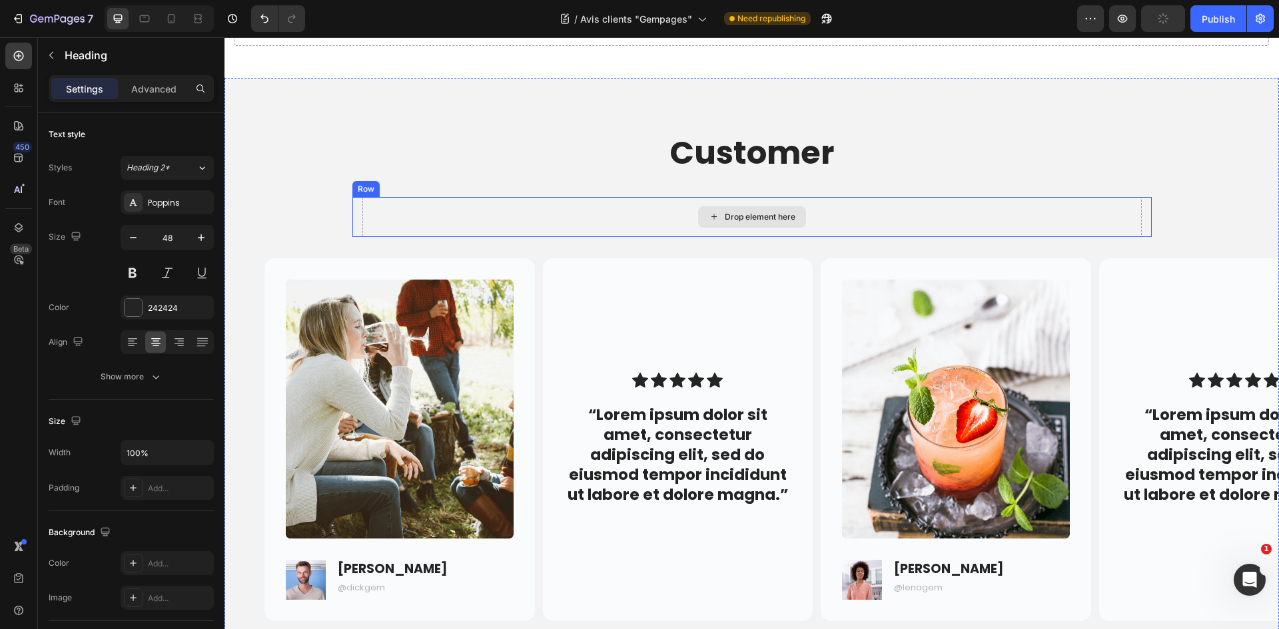
click at [984, 197] on div "Drop element here" at bounding box center [751, 217] width 779 height 40
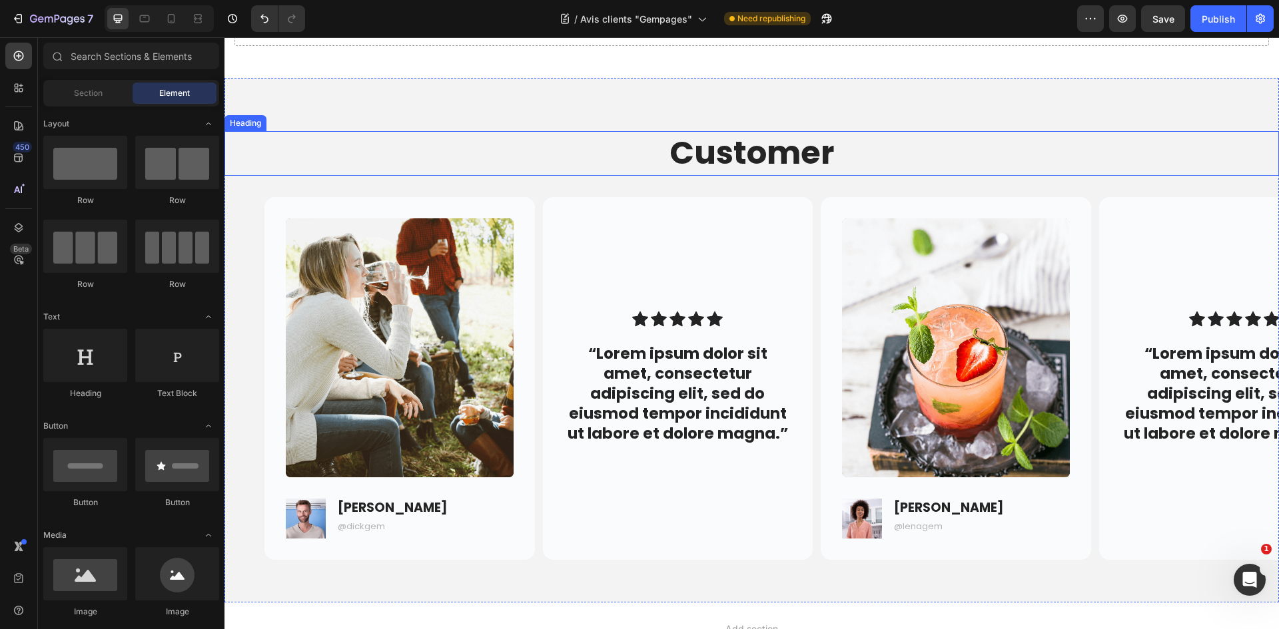
click at [910, 158] on p "Customer" at bounding box center [752, 153] width 1052 height 41
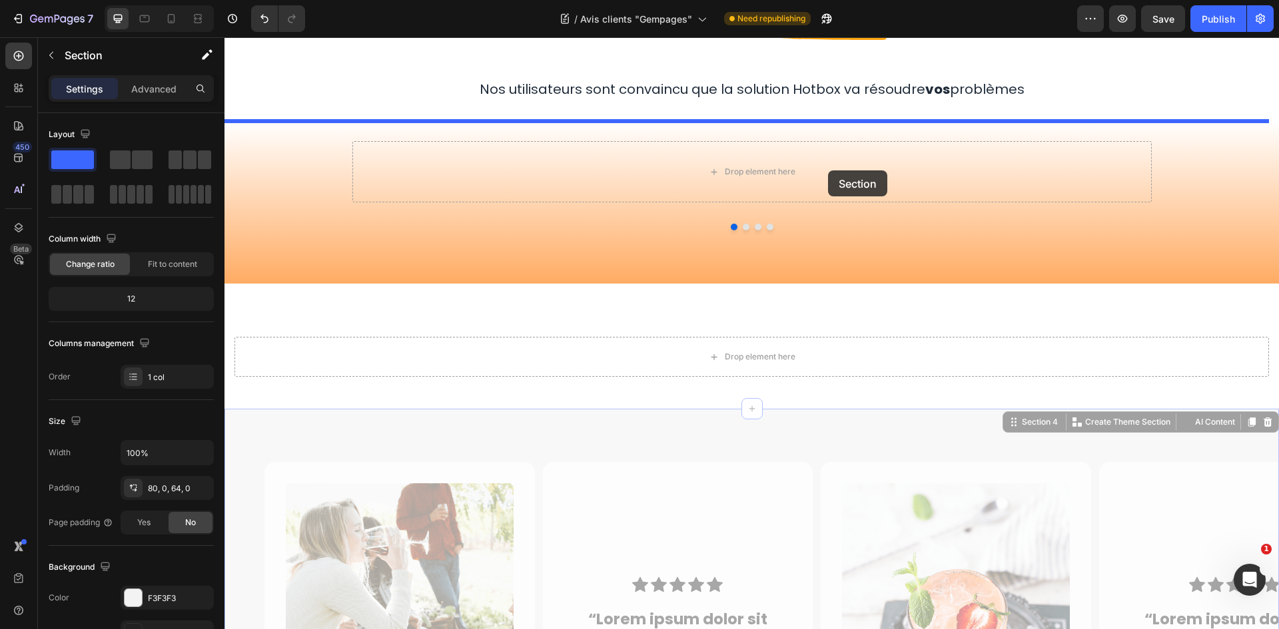
scroll to position [133, 0]
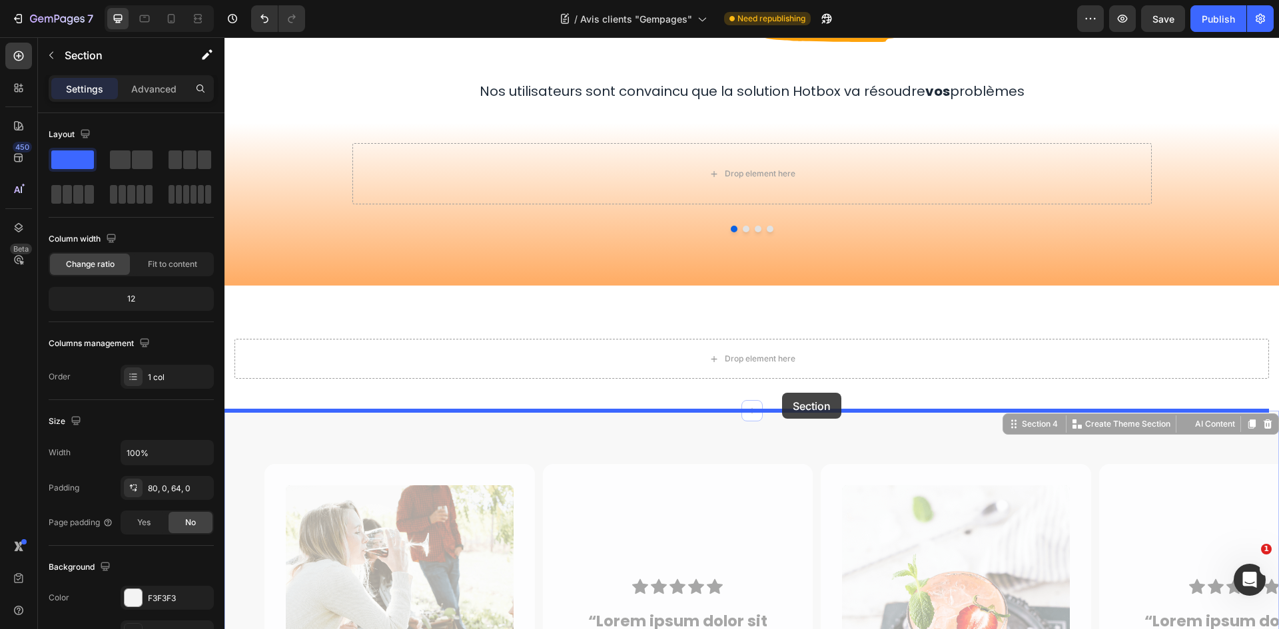
drag, startPoint x: 838, startPoint y: 127, endPoint x: 783, endPoint y: 396, distance: 274.6
click at [783, 396] on div "Header Image Row Nos utilisateurs sont convaincu que la solution Hotbox va réso…" at bounding box center [751, 483] width 1054 height 1158
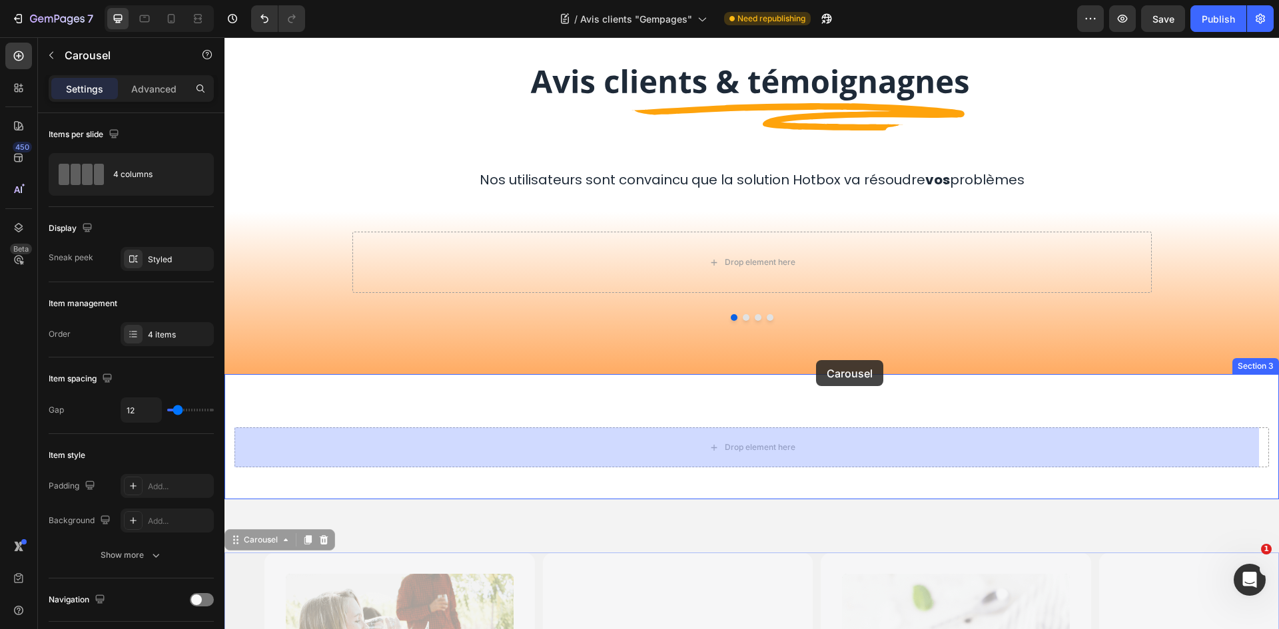
scroll to position [0, 0]
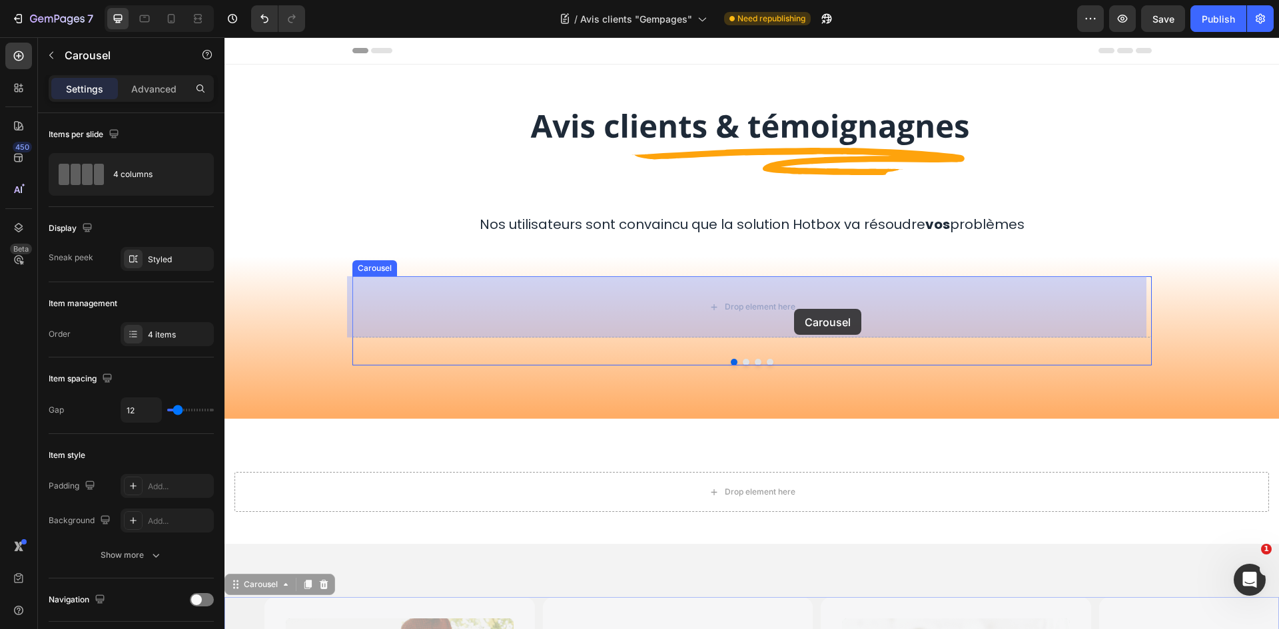
drag, startPoint x: 816, startPoint y: 371, endPoint x: 794, endPoint y: 308, distance: 66.4
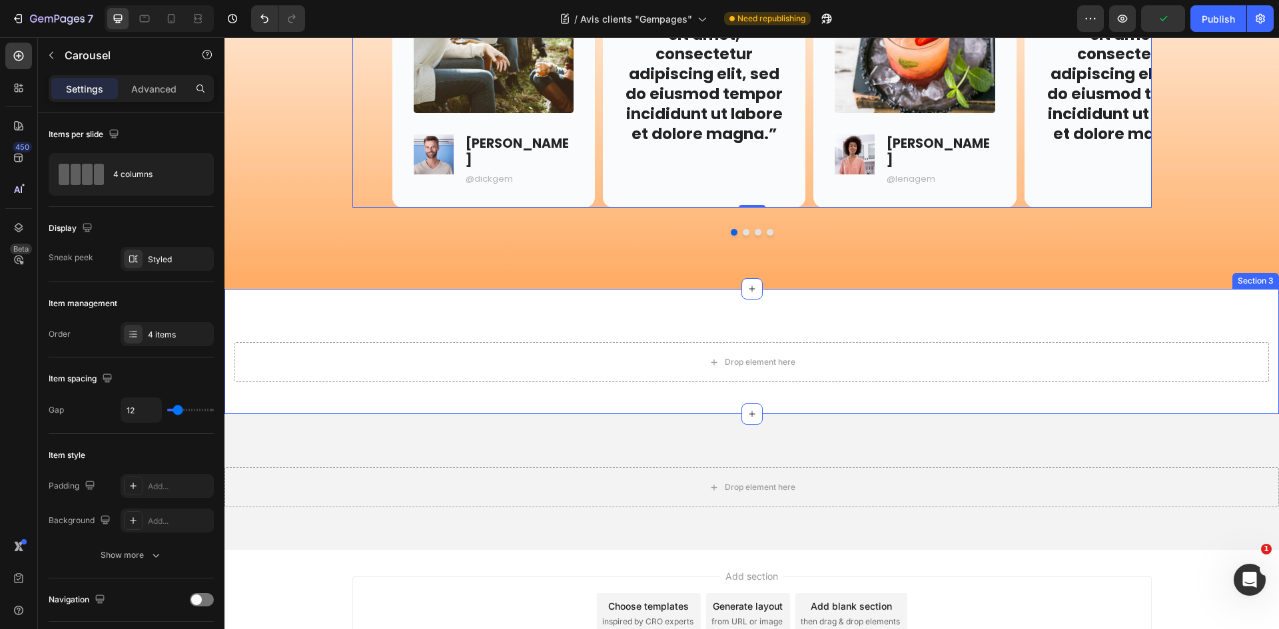
scroll to position [468, 0]
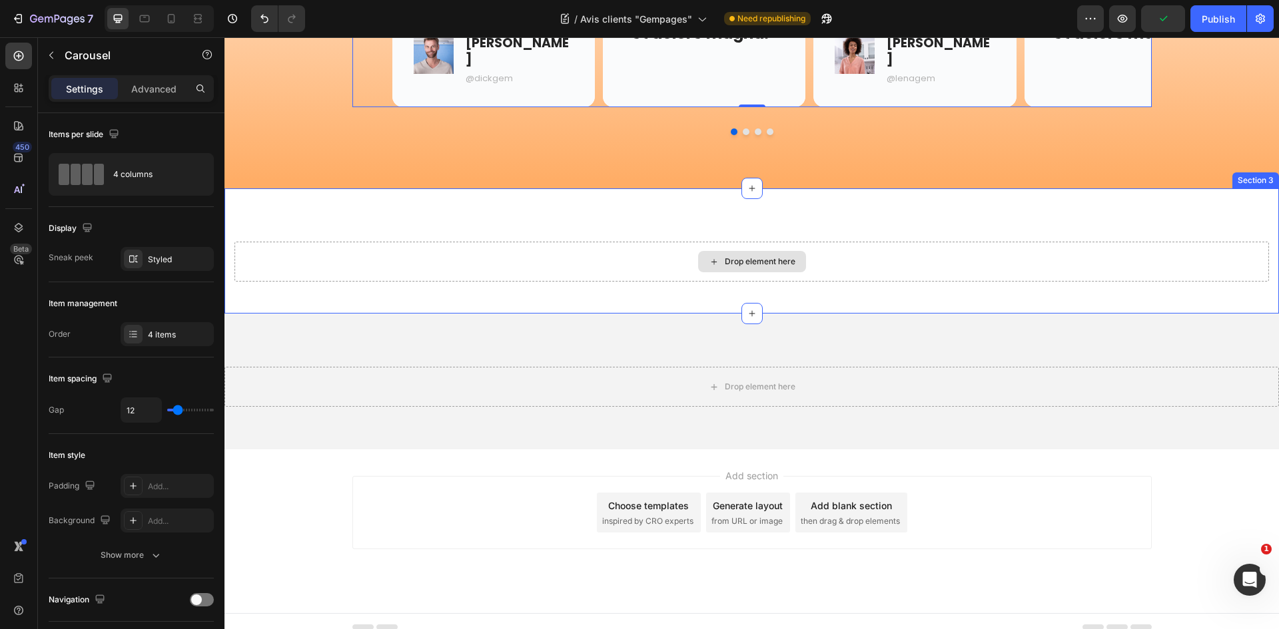
click at [906, 224] on div "Drop element here Section 3" at bounding box center [751, 250] width 1054 height 125
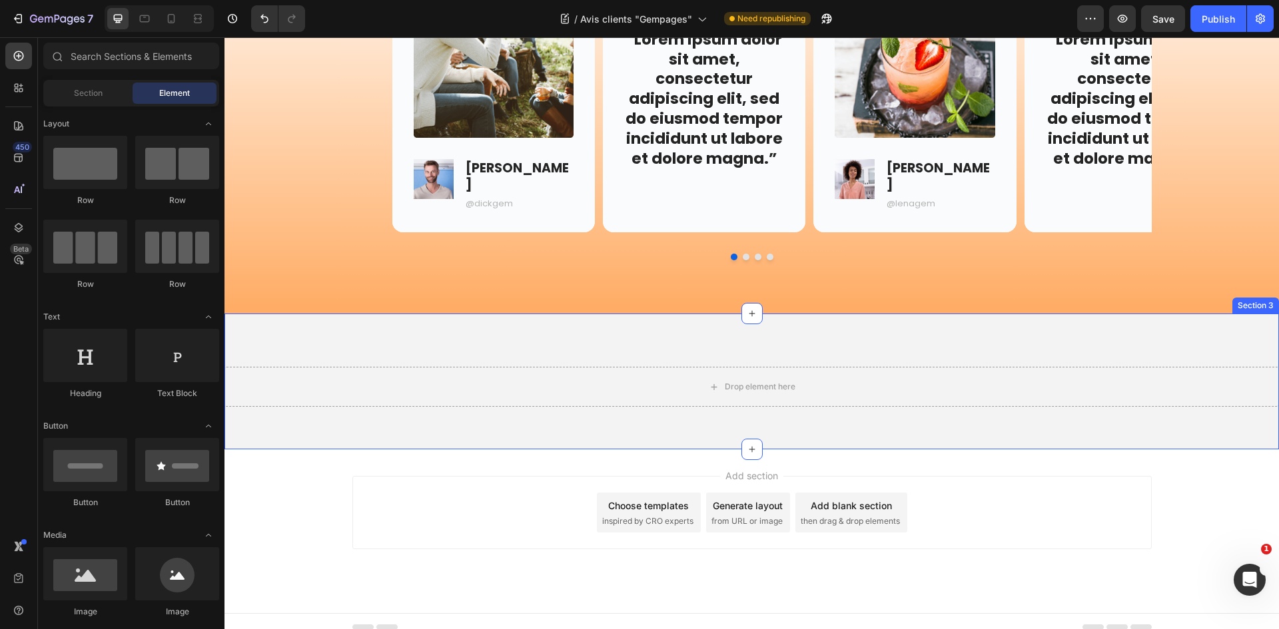
click at [904, 320] on div "Drop element here Section 3" at bounding box center [751, 382] width 1054 height 136
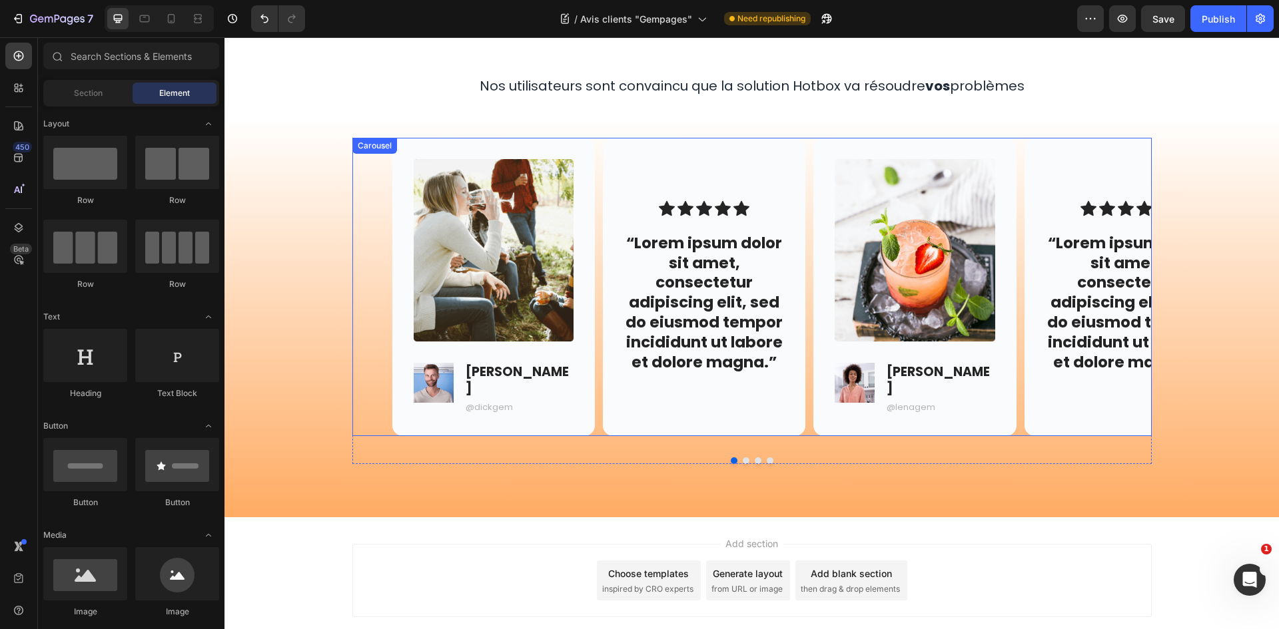
scroll to position [140, 0]
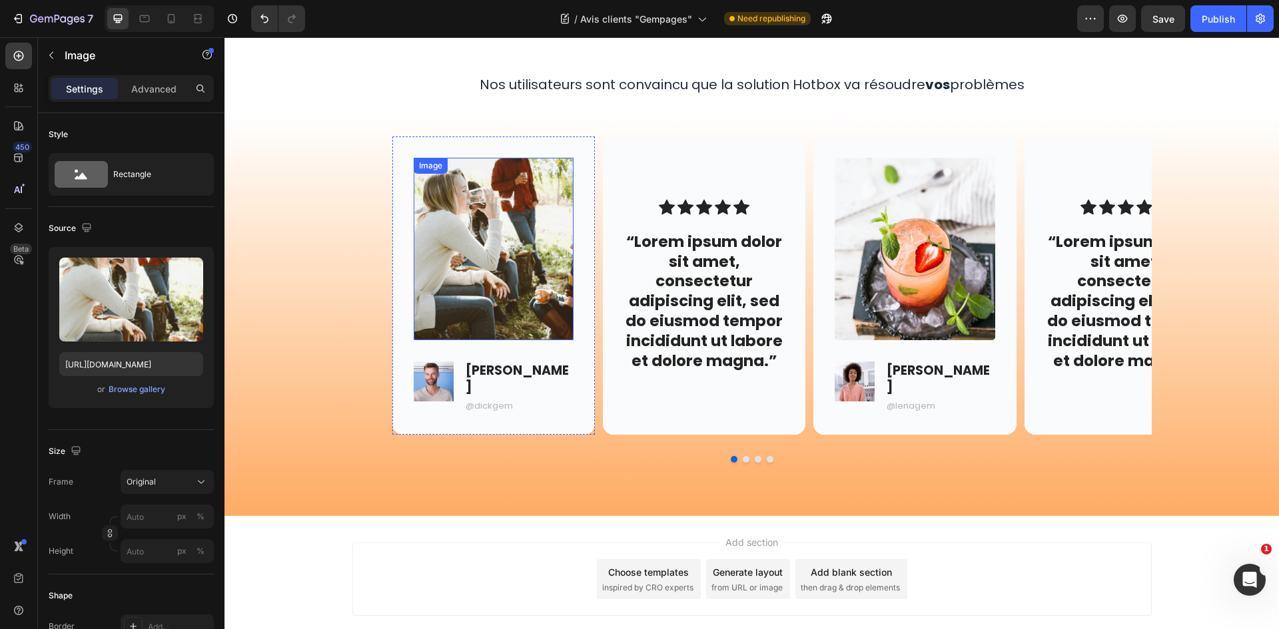
click at [532, 226] on img at bounding box center [494, 249] width 160 height 182
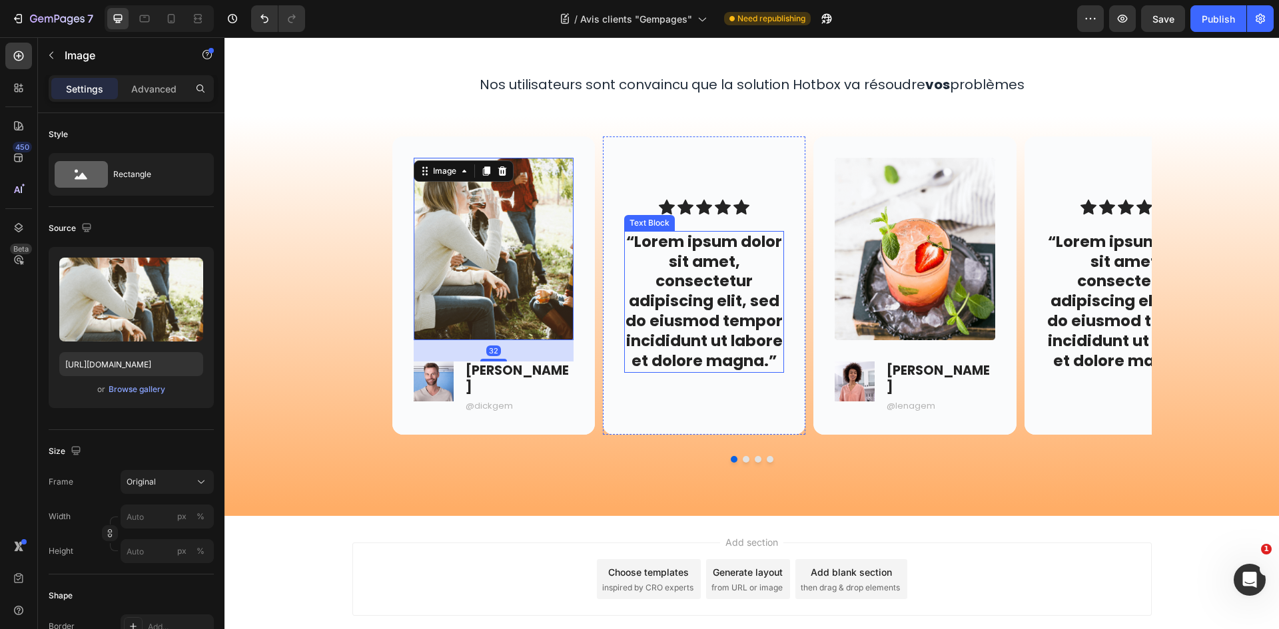
click at [661, 278] on p "“Lorem ipsum dolor sit amet, consectetur adipiscing elit, sed do eiusmod tempor…" at bounding box center [703, 301] width 157 height 139
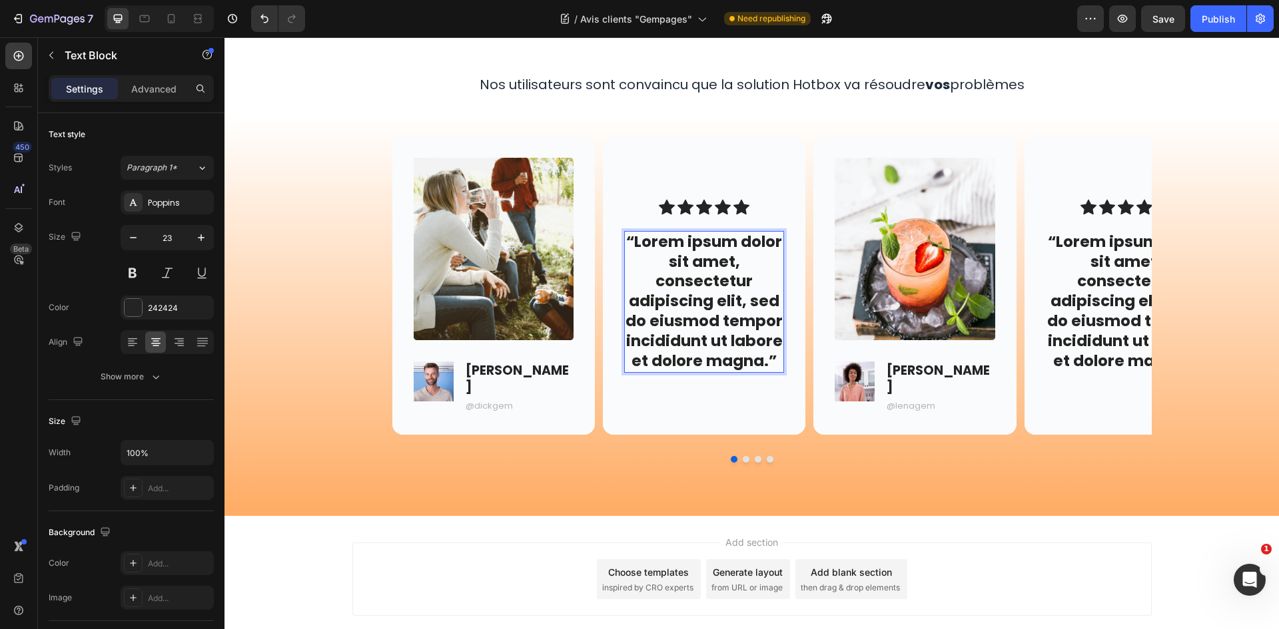
scroll to position [105, 0]
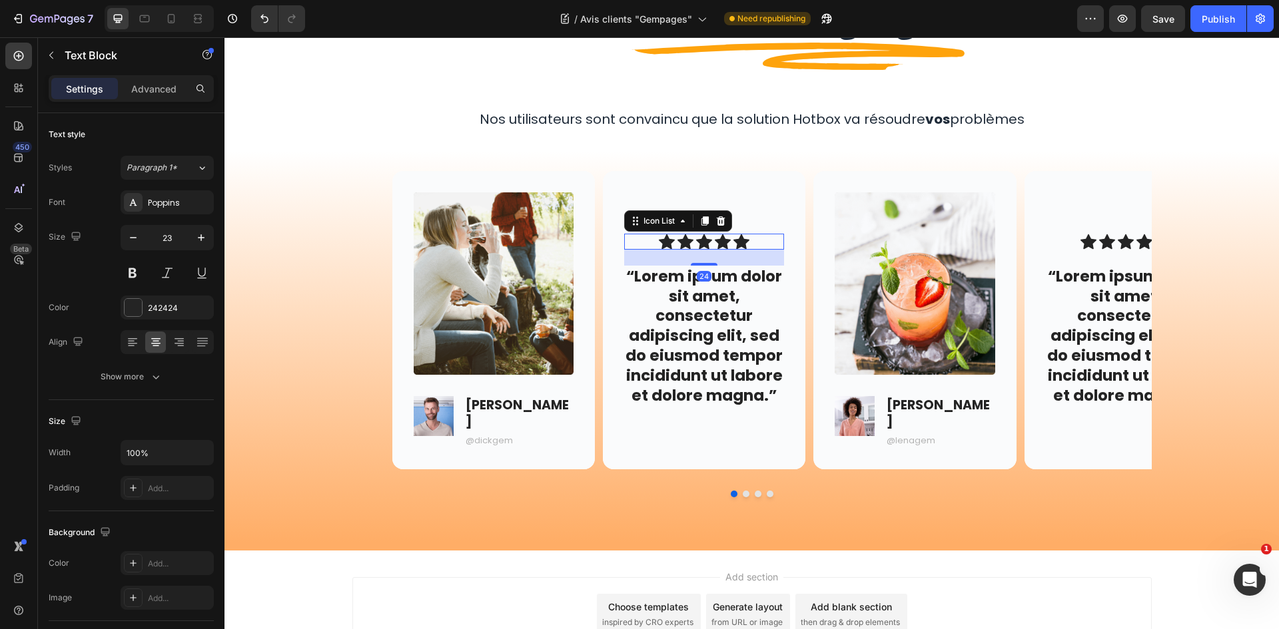
click at [772, 234] on div "Icon Icon Icon Icon Icon" at bounding box center [704, 242] width 160 height 16
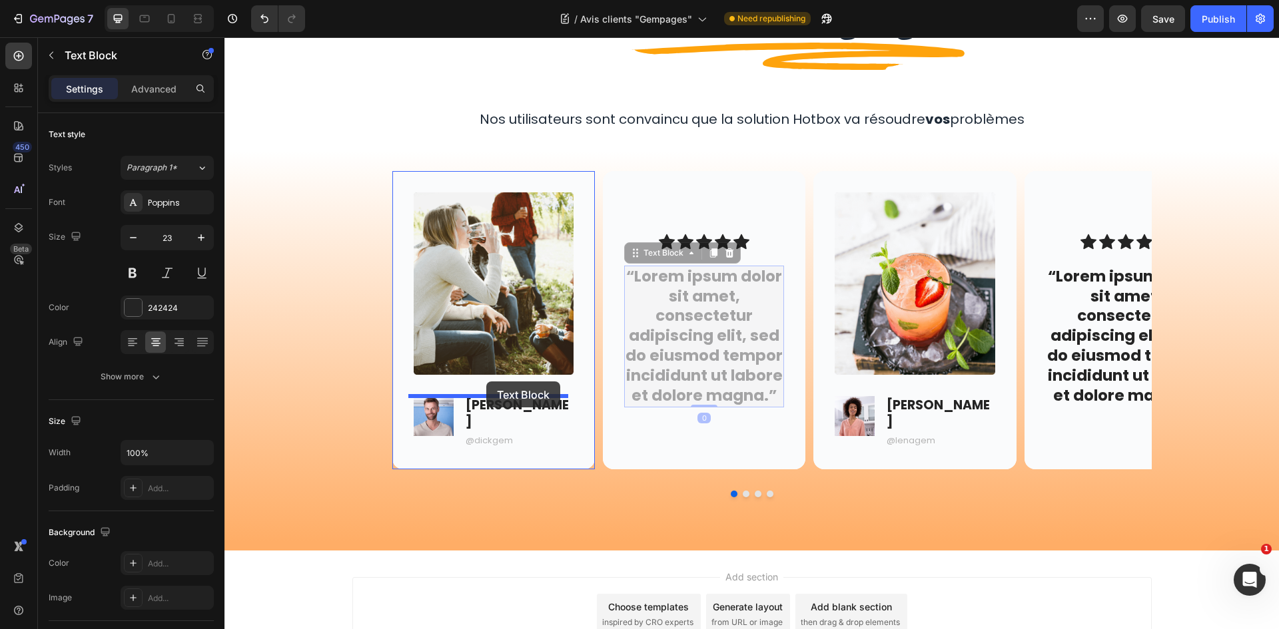
drag, startPoint x: 755, startPoint y: 300, endPoint x: 486, endPoint y: 382, distance: 280.4
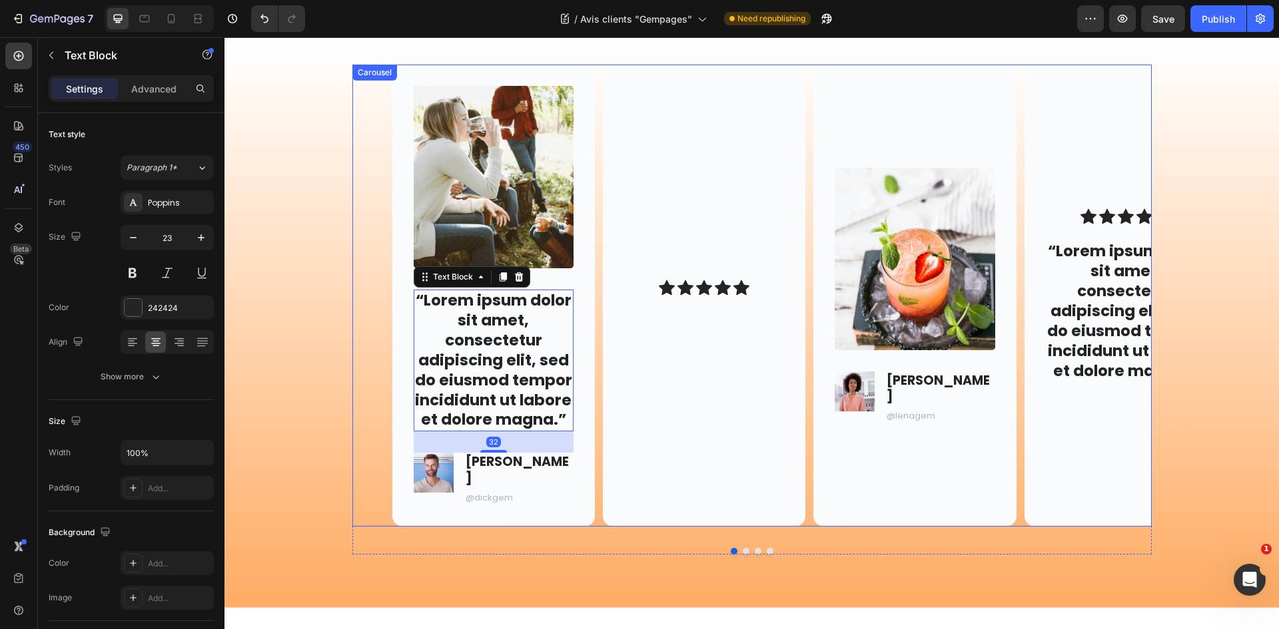
scroll to position [238, 0]
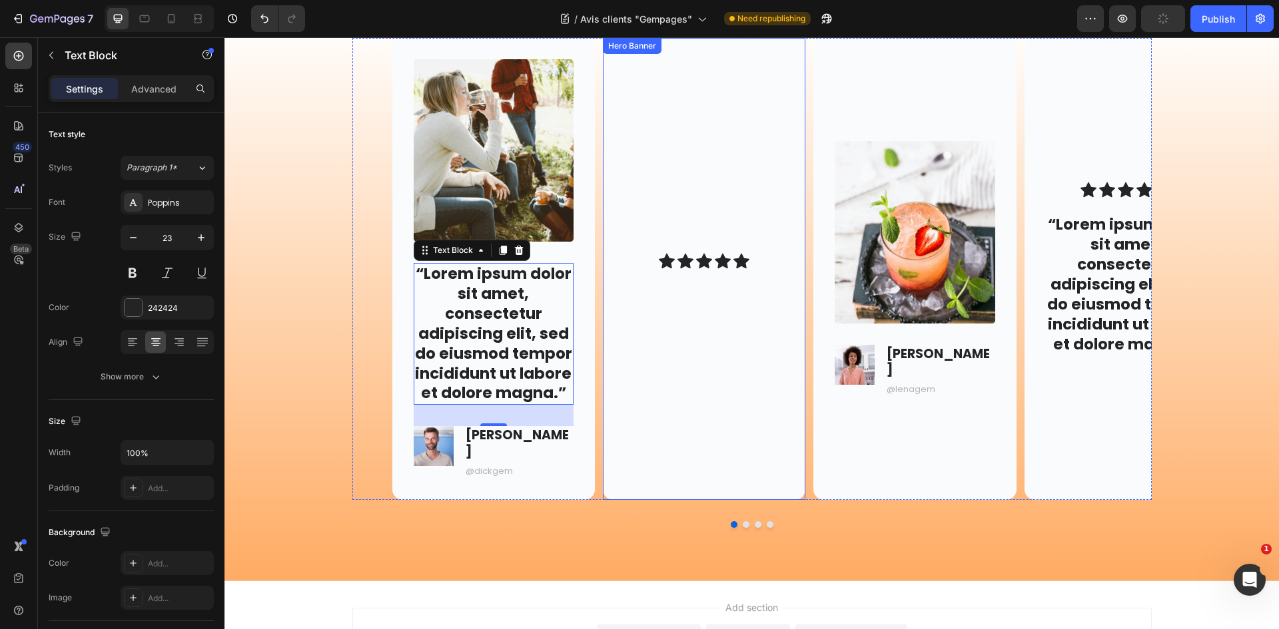
click at [682, 208] on div "Background Image" at bounding box center [704, 269] width 202 height 462
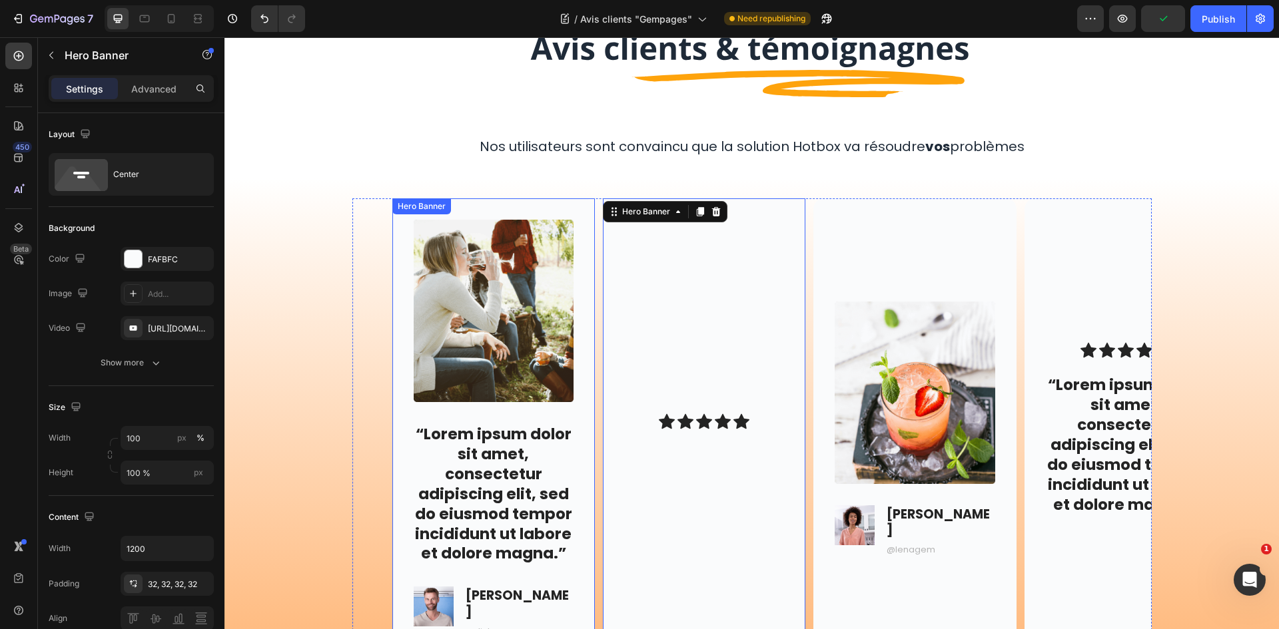
scroll to position [67, 0]
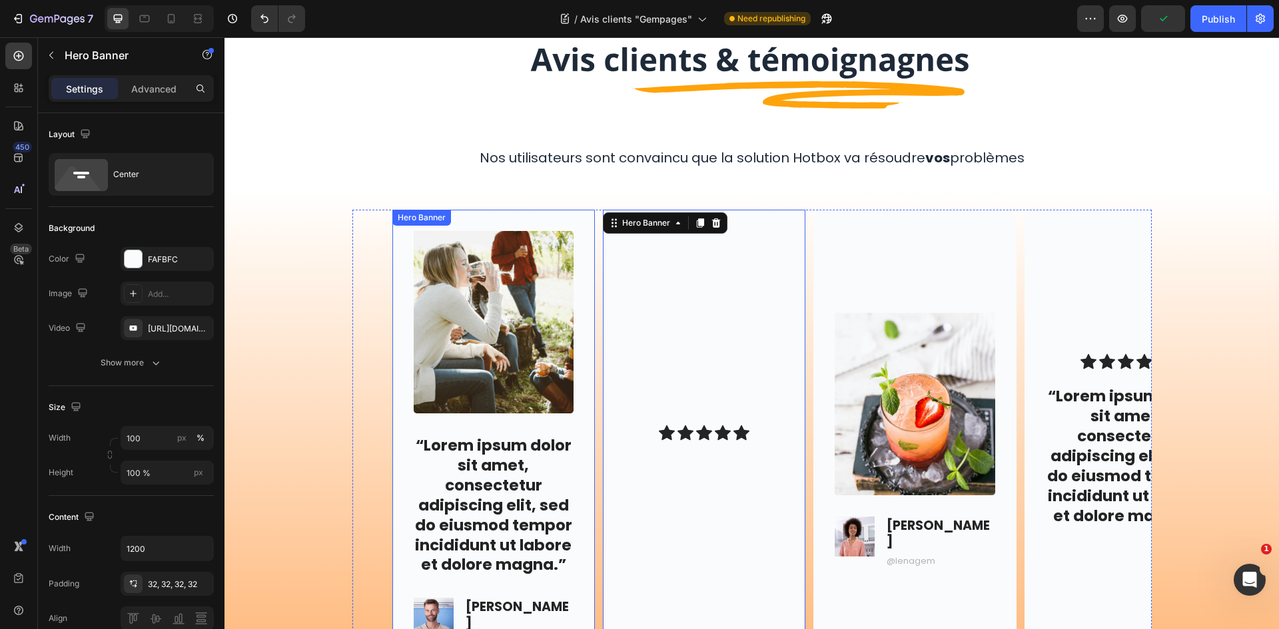
click at [582, 240] on div "Image “Lorem ipsum dolor sit amet, consectetur adipiscing elit, sed do eiusmod …" at bounding box center [493, 441] width 202 height 462
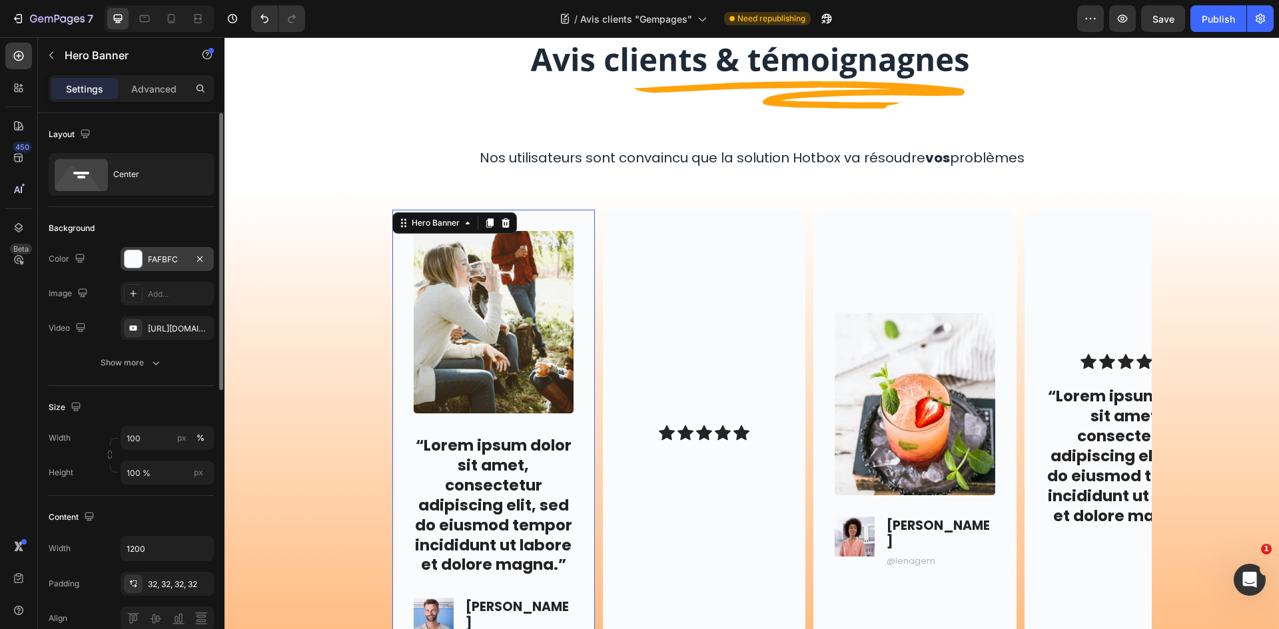
click at [177, 260] on div "FAFBFC" at bounding box center [167, 260] width 39 height 12
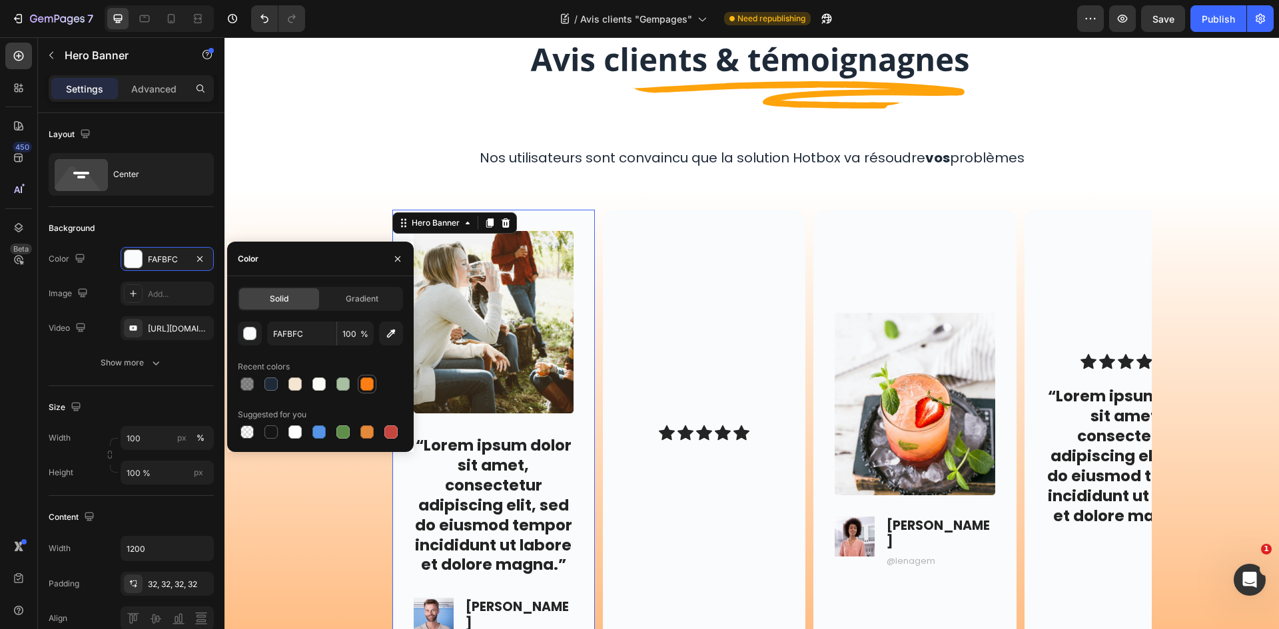
click at [368, 382] on div at bounding box center [366, 384] width 13 height 13
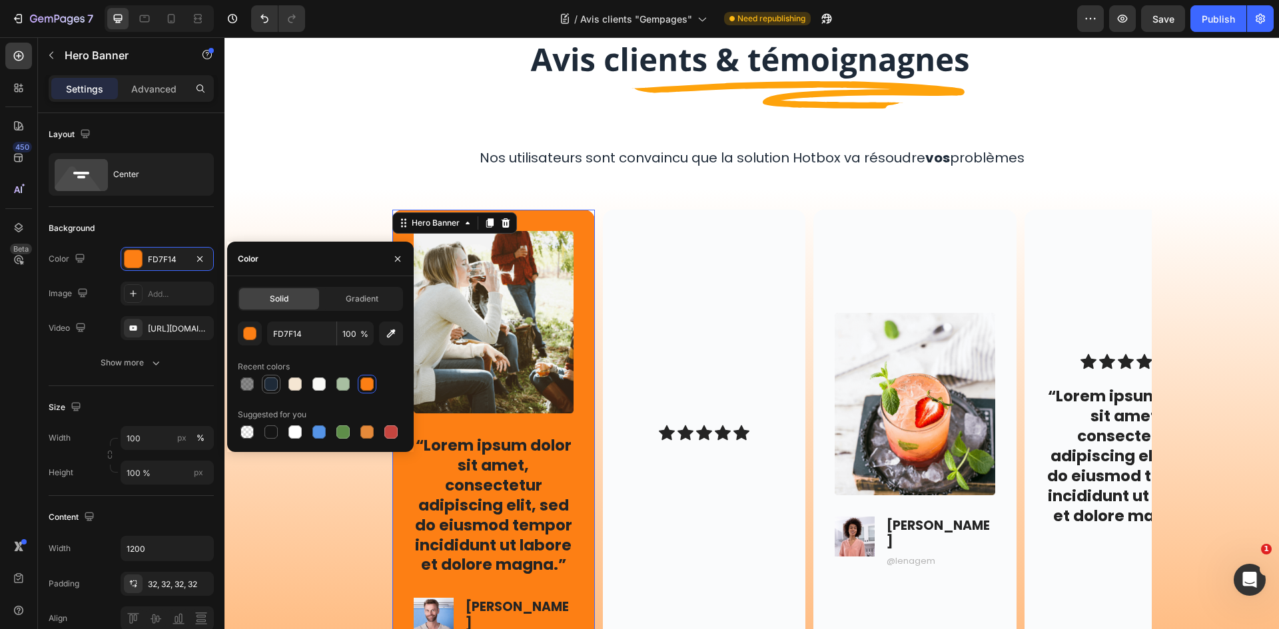
click at [278, 380] on div at bounding box center [271, 384] width 16 height 16
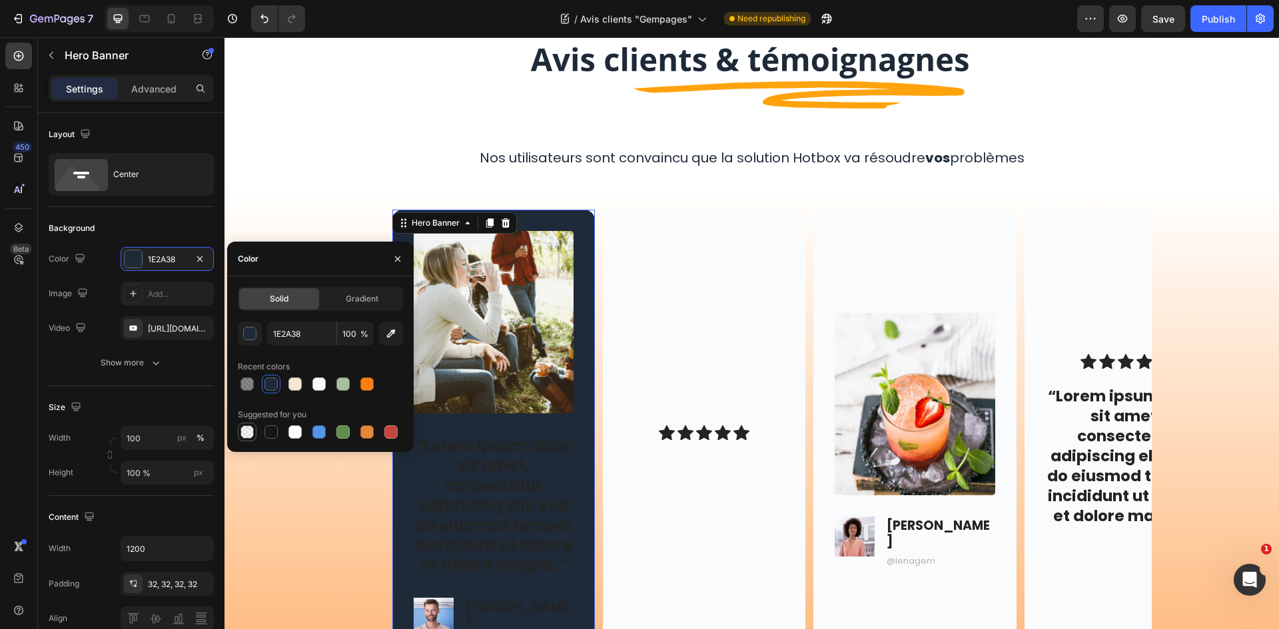
click at [250, 435] on div at bounding box center [246, 432] width 13 height 13
type input "000000"
type input "0"
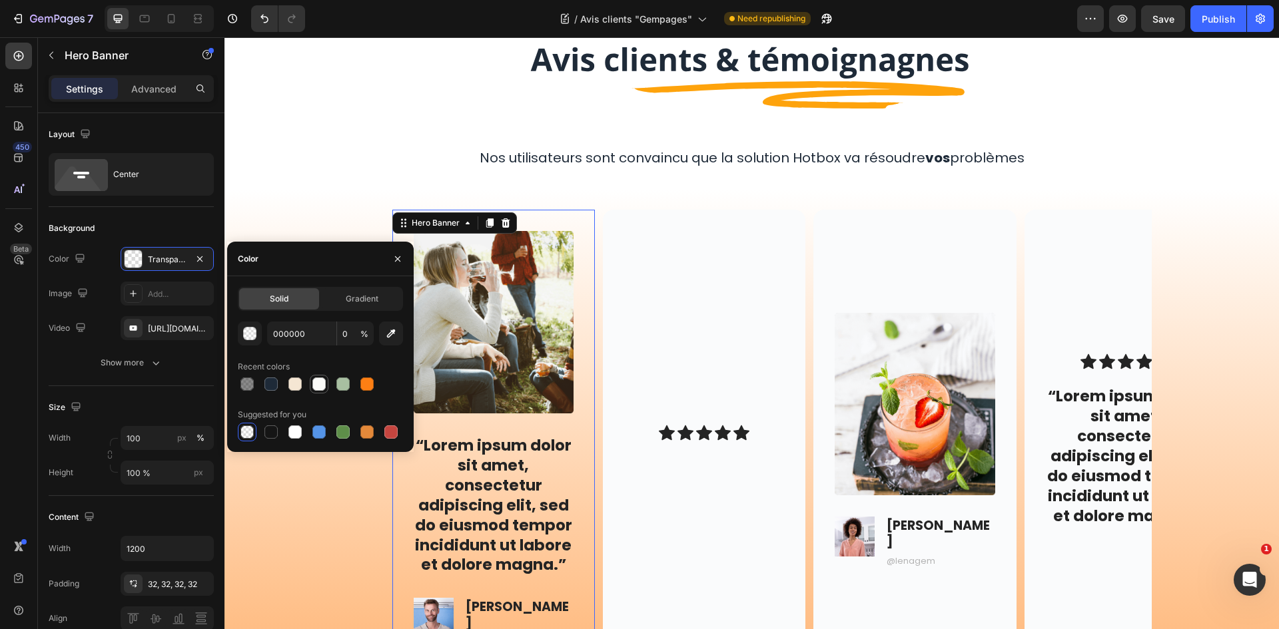
click at [318, 387] on div at bounding box center [318, 384] width 13 height 13
type input "FAFAF7"
type input "100"
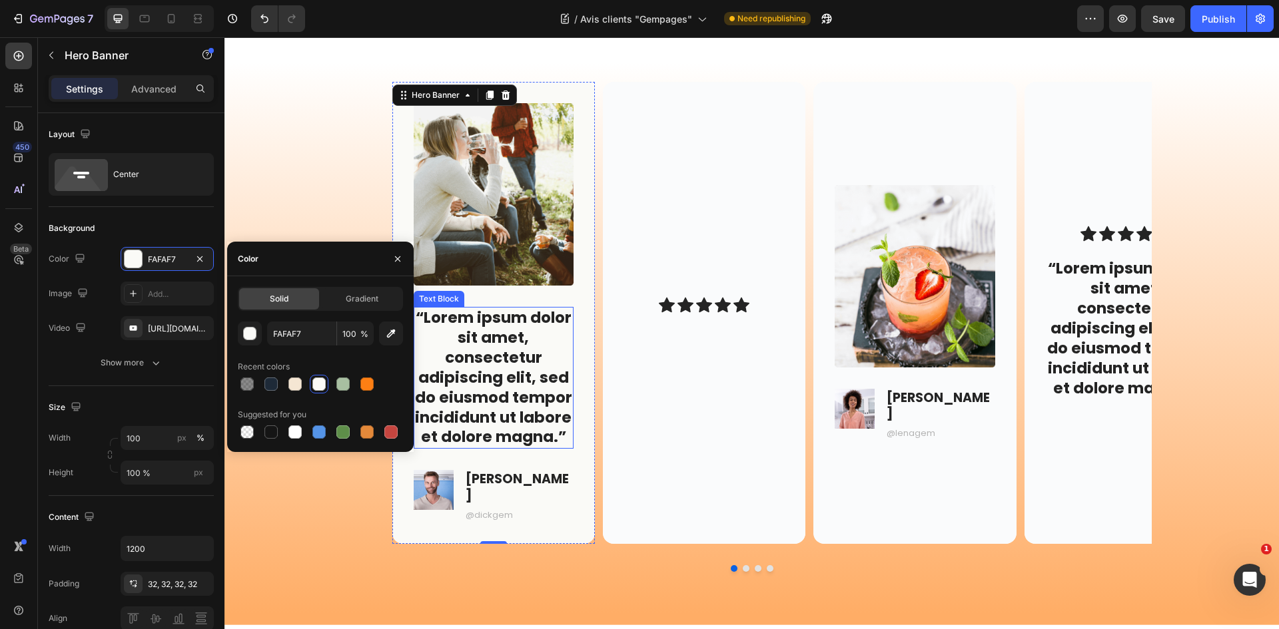
scroll to position [200, 0]
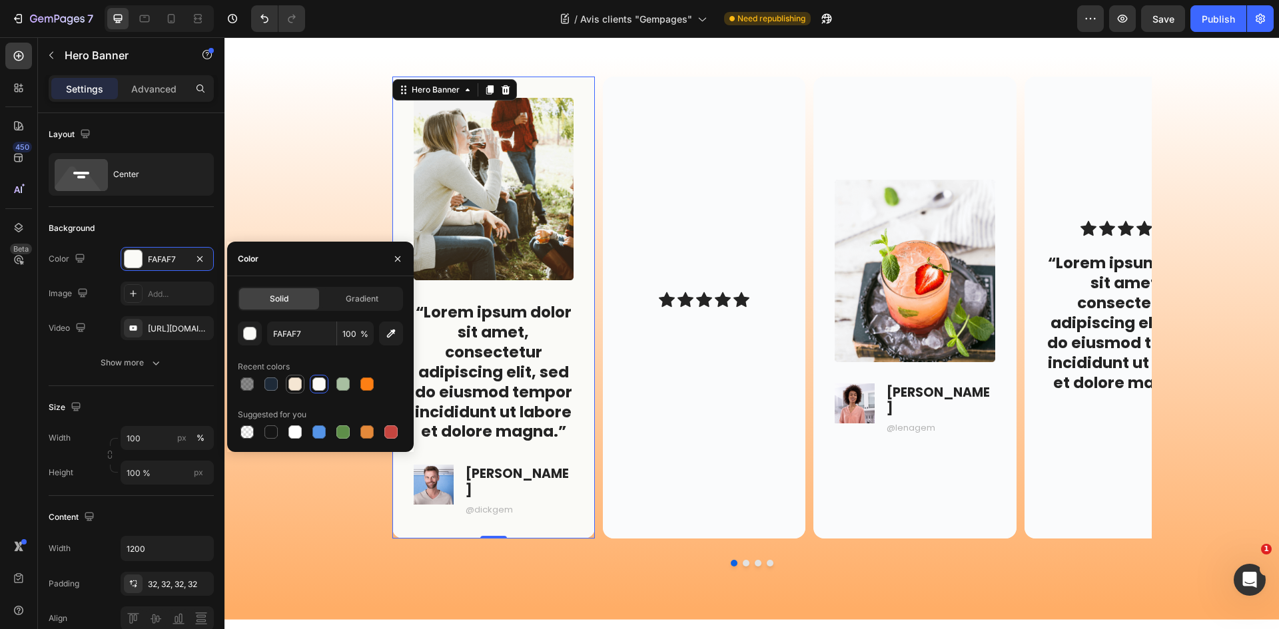
click at [299, 388] on div at bounding box center [294, 384] width 13 height 13
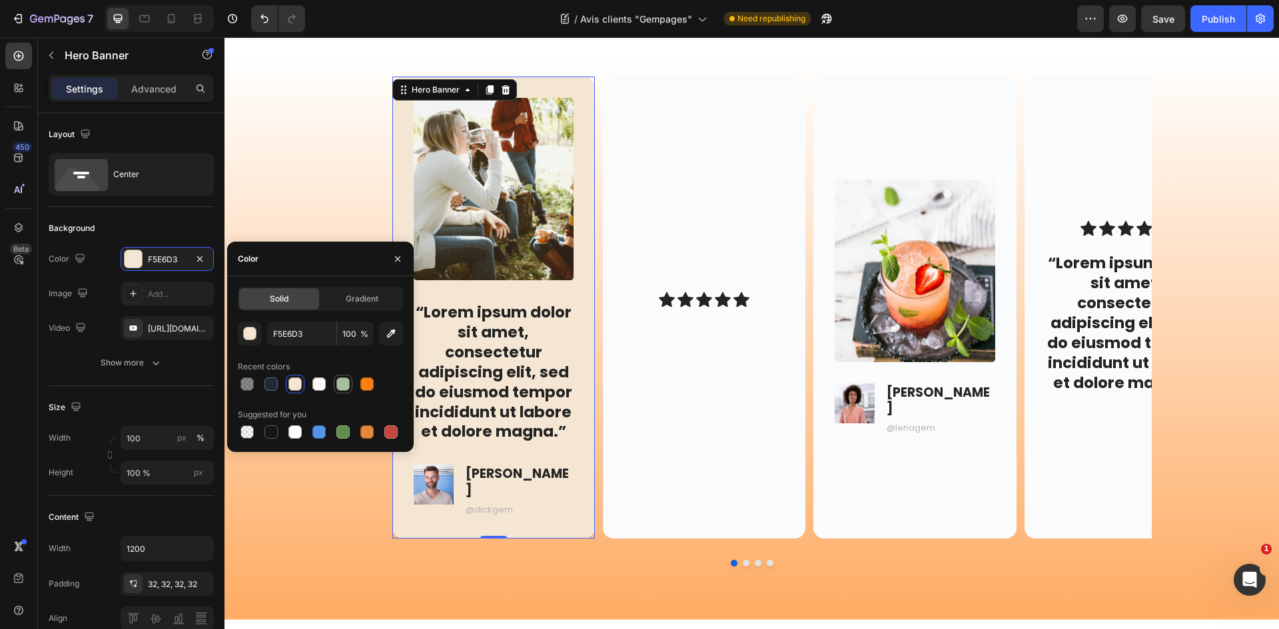
click at [348, 384] on div at bounding box center [342, 384] width 13 height 13
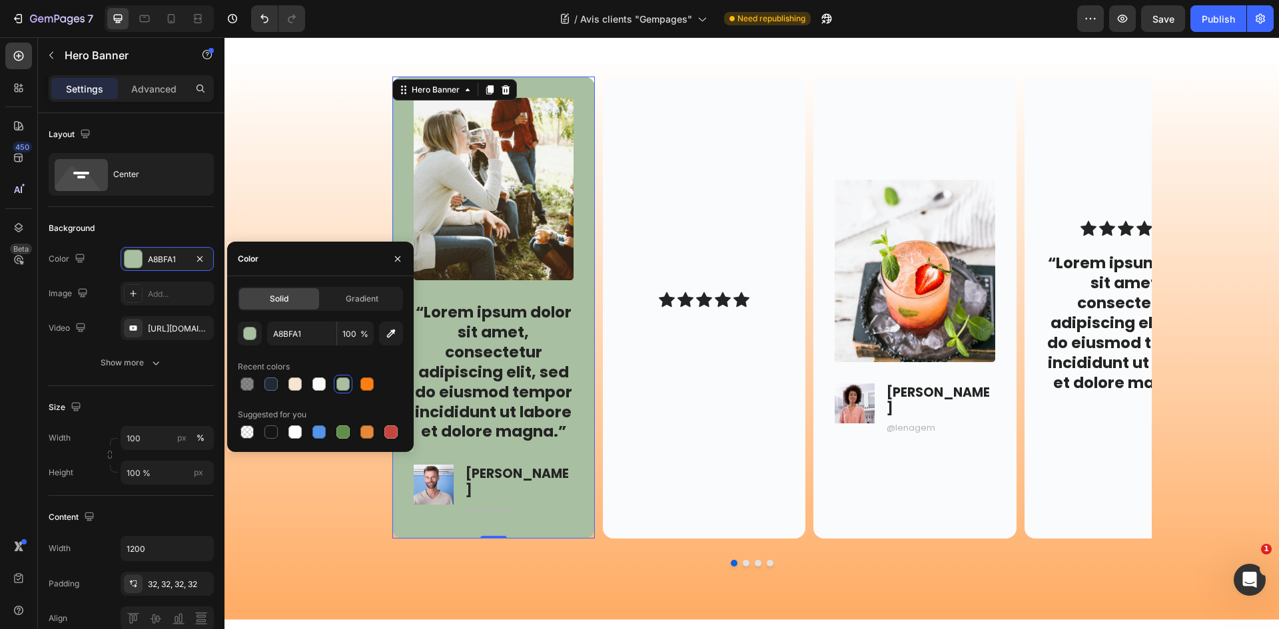
click at [305, 387] on div at bounding box center [320, 384] width 165 height 19
click at [301, 387] on div at bounding box center [294, 384] width 13 height 13
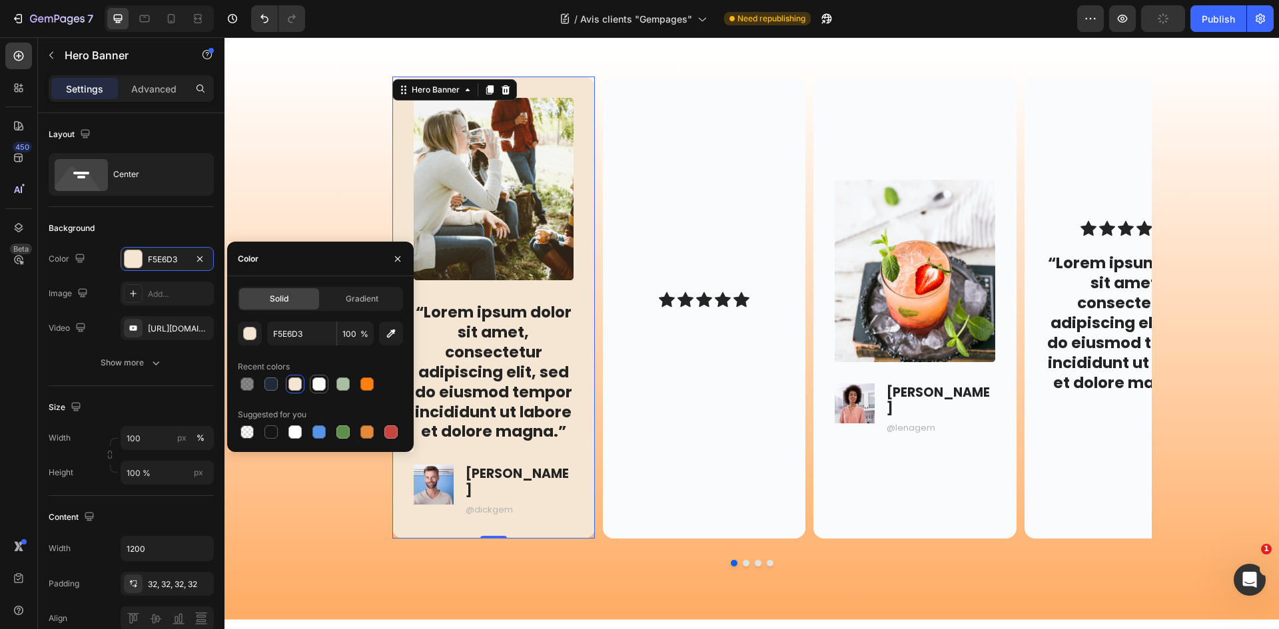
click at [315, 384] on div at bounding box center [318, 384] width 13 height 13
type input "FAFAF7"
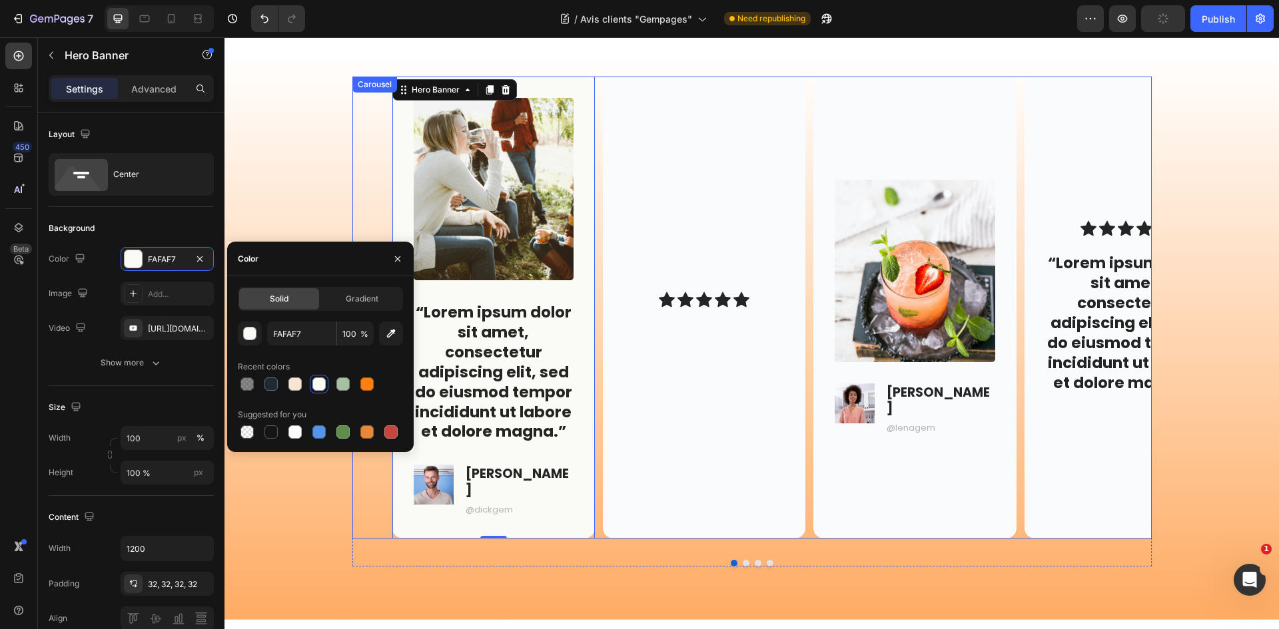
click at [333, 182] on div "Image “Lorem ipsum dolor sit amet, consectetur adipiscing elit, sed do eiusmod …" at bounding box center [751, 332] width 1054 height 511
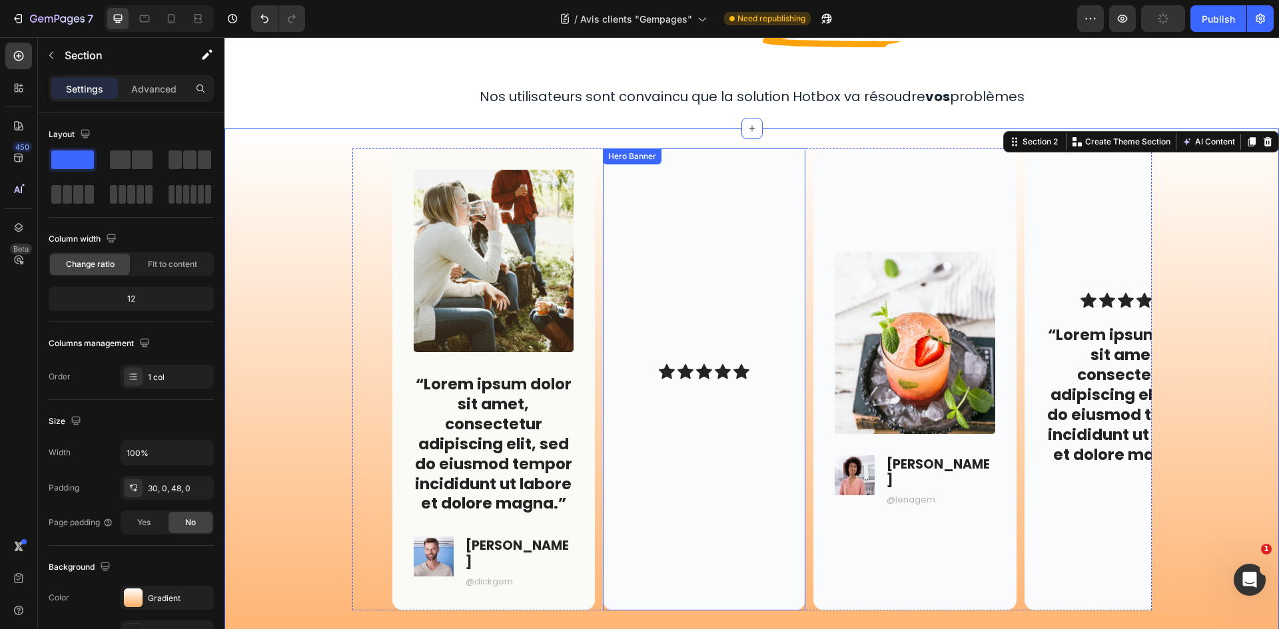
scroll to position [133, 0]
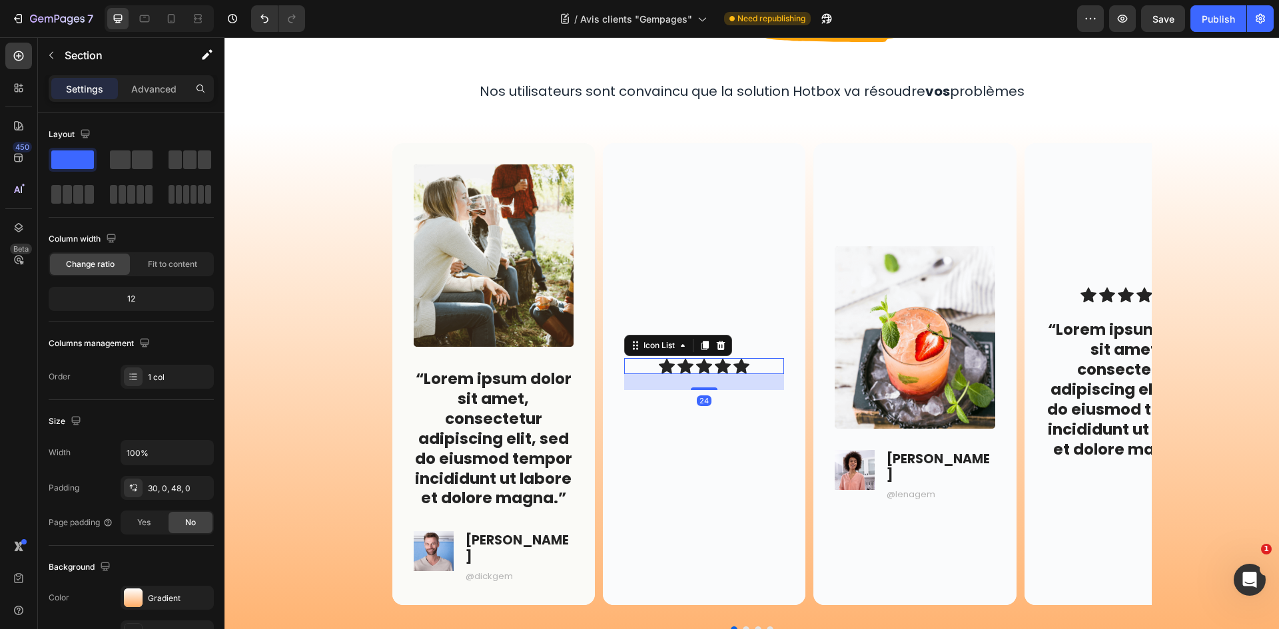
click at [755, 360] on div "Icon Icon Icon Icon Icon" at bounding box center [704, 366] width 160 height 16
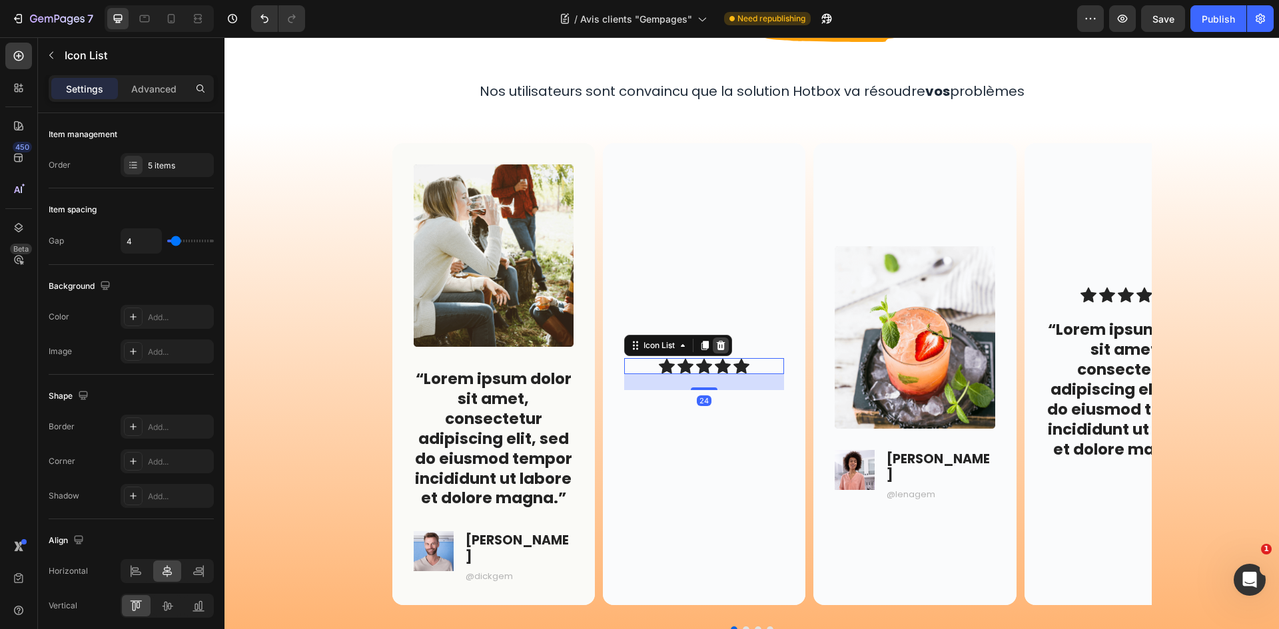
click at [720, 340] on icon at bounding box center [720, 345] width 11 height 11
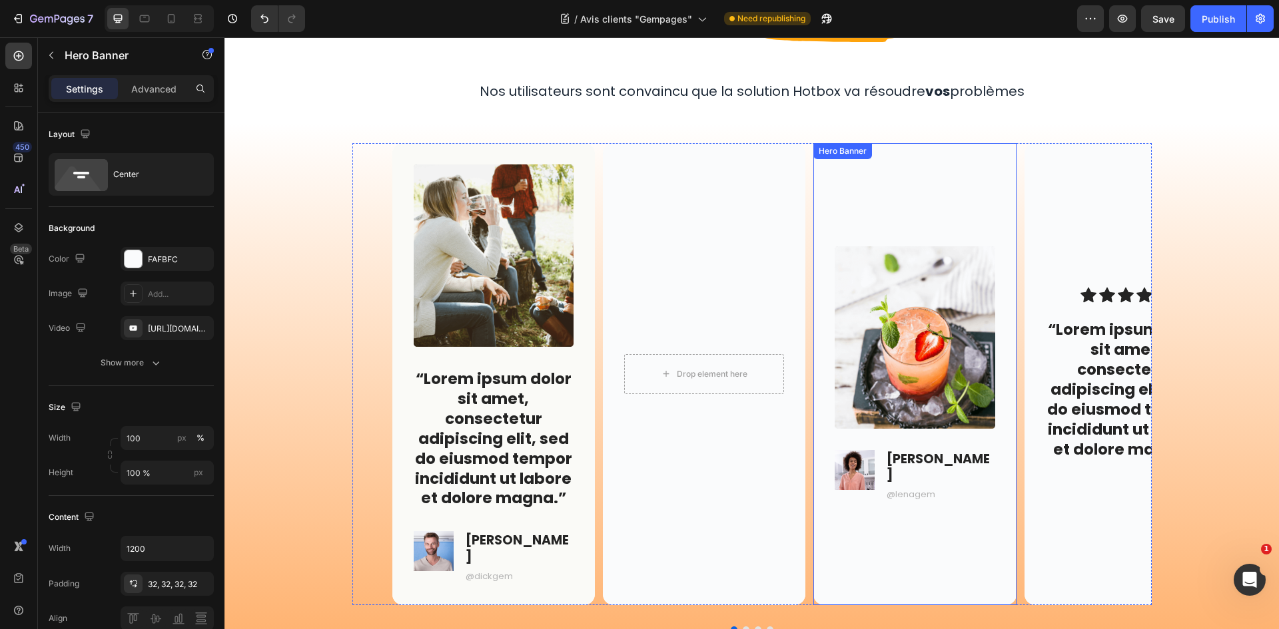
click at [939, 220] on div "Background Image" at bounding box center [914, 374] width 202 height 462
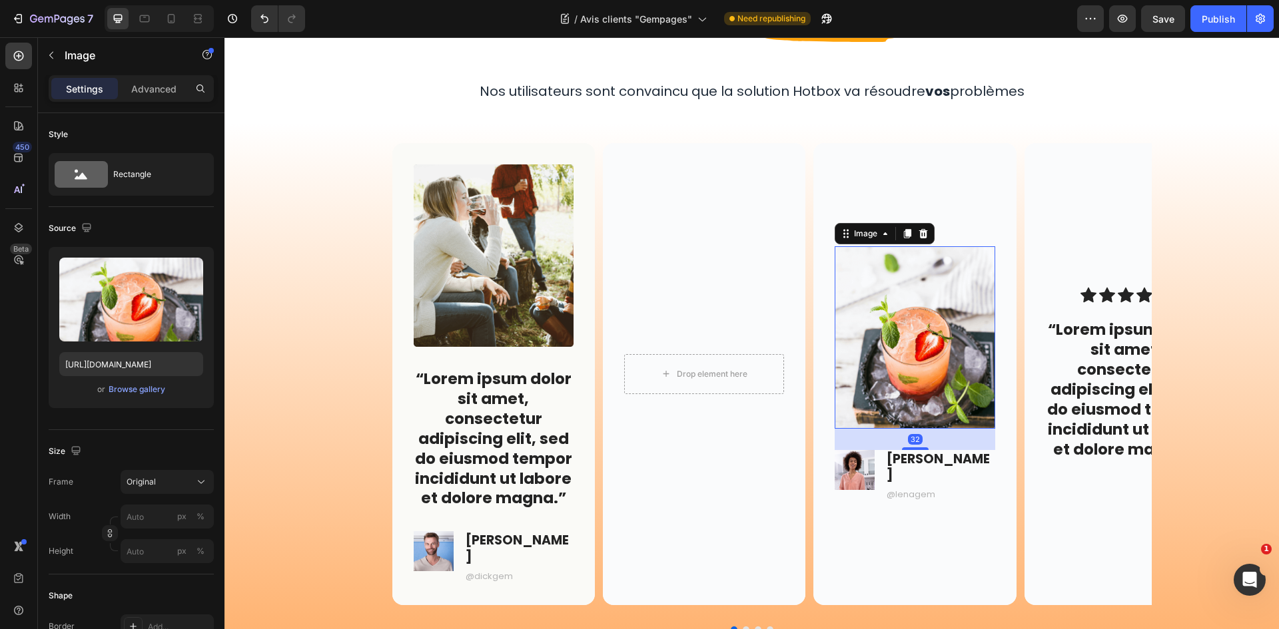
click at [946, 273] on img at bounding box center [915, 337] width 160 height 182
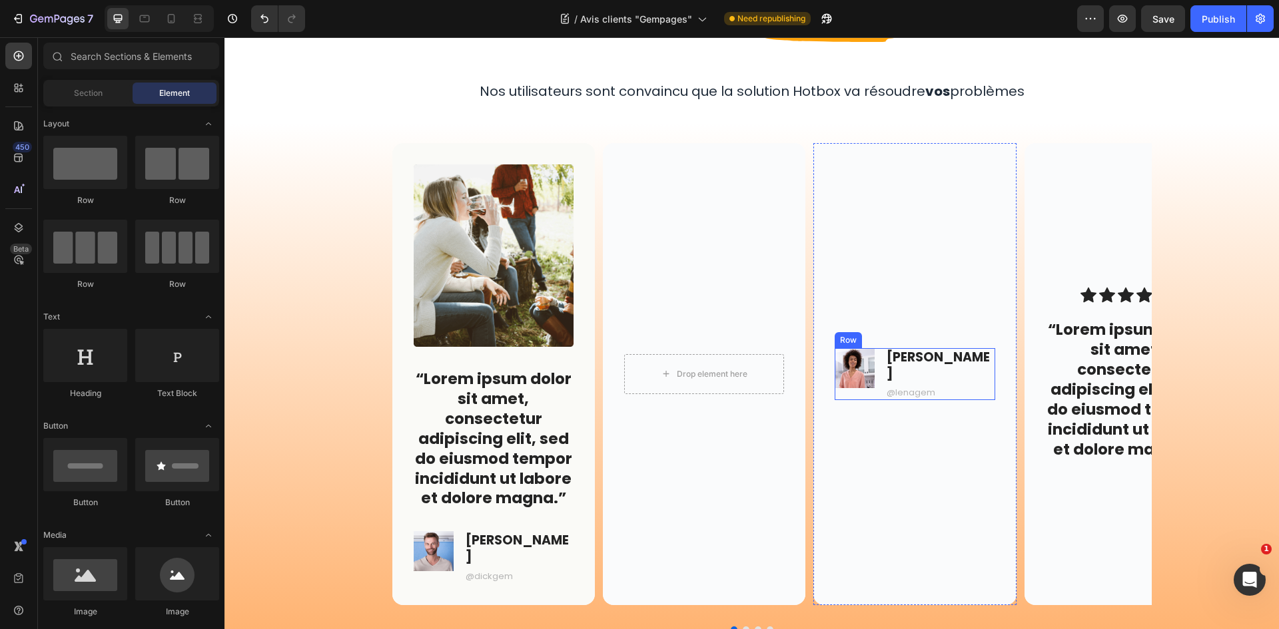
click at [936, 386] on div "Image Lena H. Text Block @lenagem Text Block Row" at bounding box center [915, 374] width 160 height 52
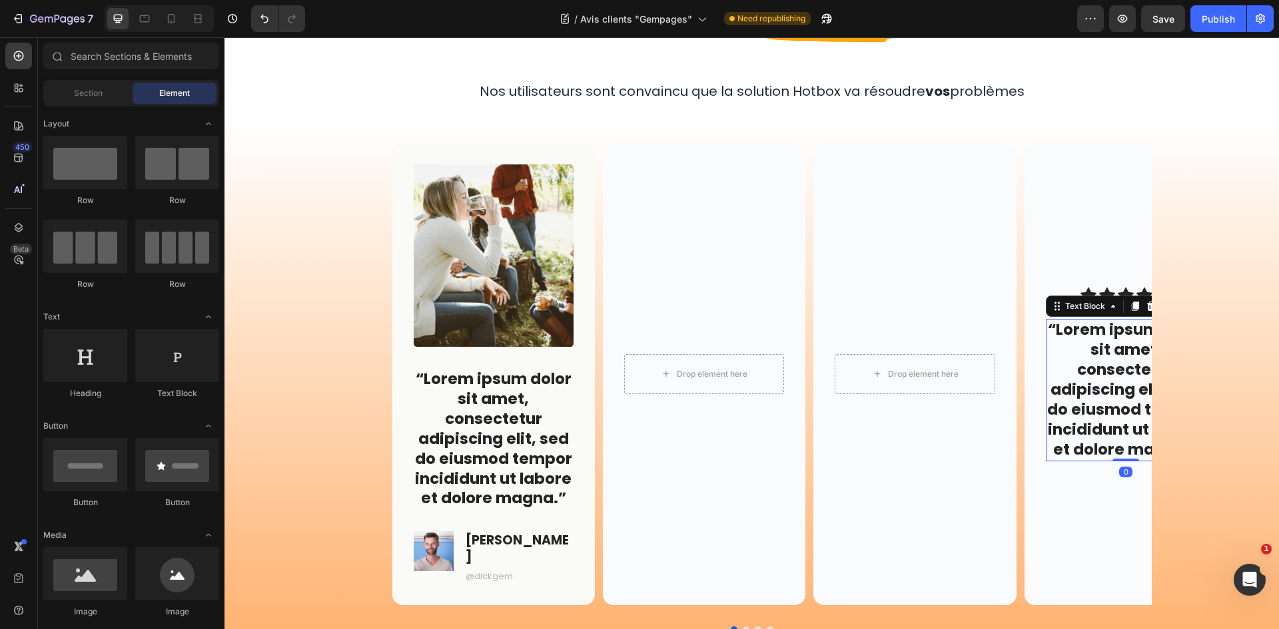
click at [1064, 322] on p "“Lorem ipsum dolor sit amet, consectetur adipiscing elit, sed do eiusmod tempor…" at bounding box center [1125, 389] width 157 height 139
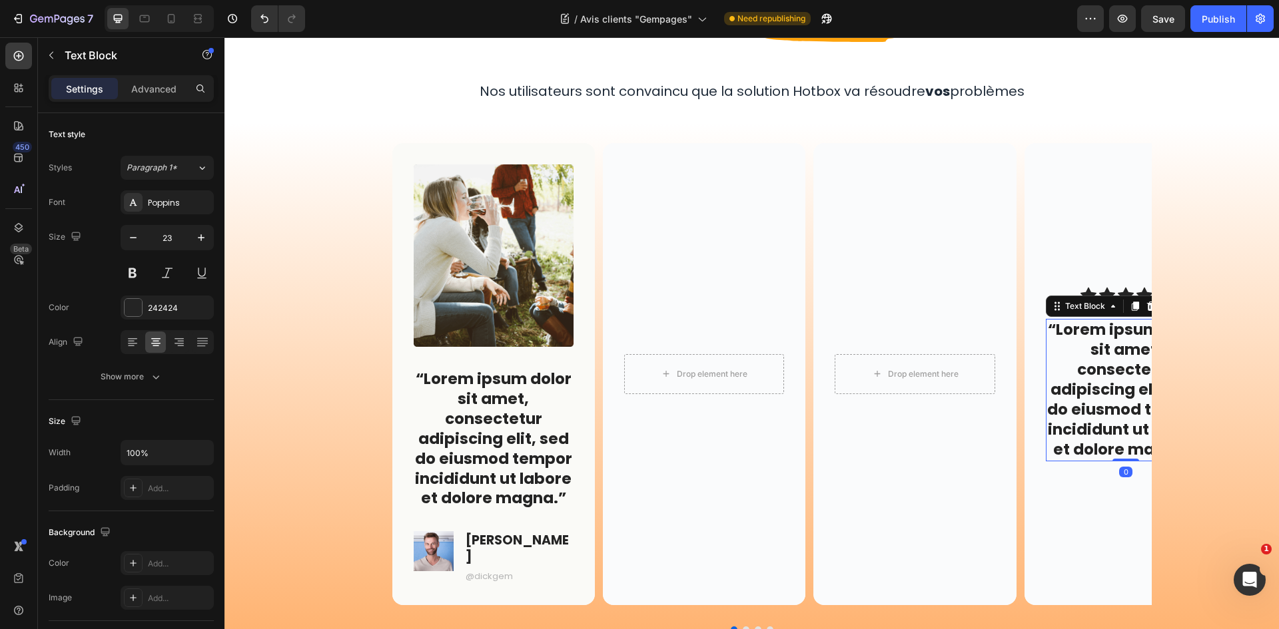
click at [1045, 241] on div "Background Image" at bounding box center [1125, 374] width 202 height 462
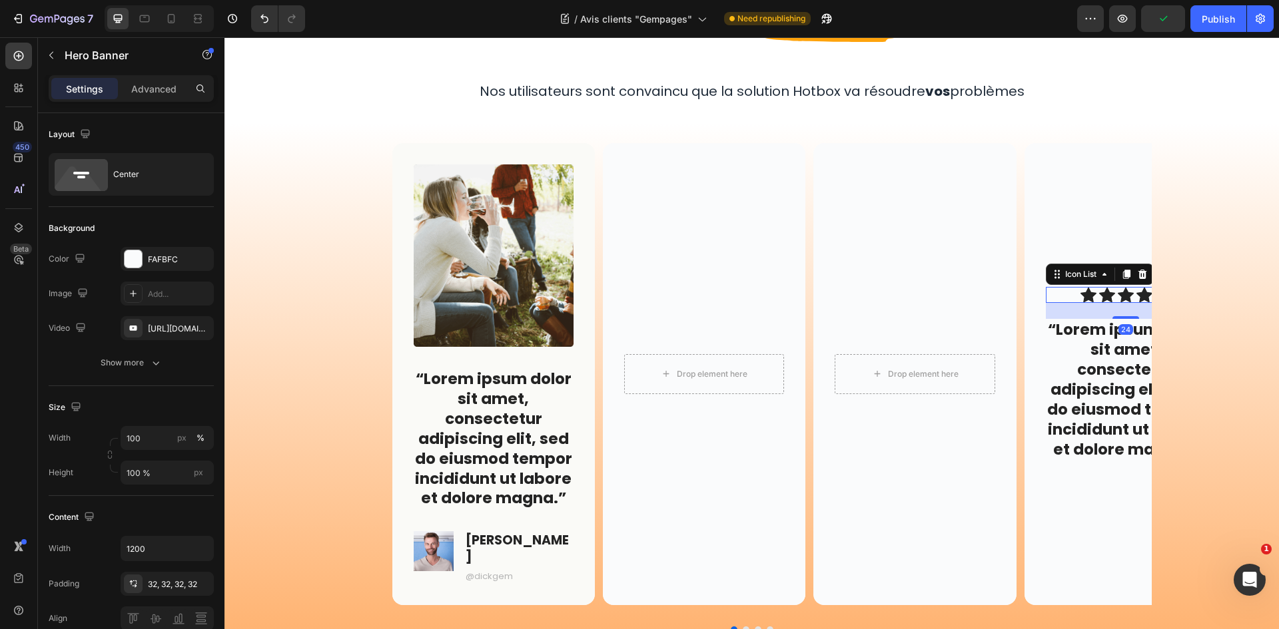
click at [1059, 287] on div "Icon Icon Icon Icon Icon" at bounding box center [1126, 295] width 160 height 16
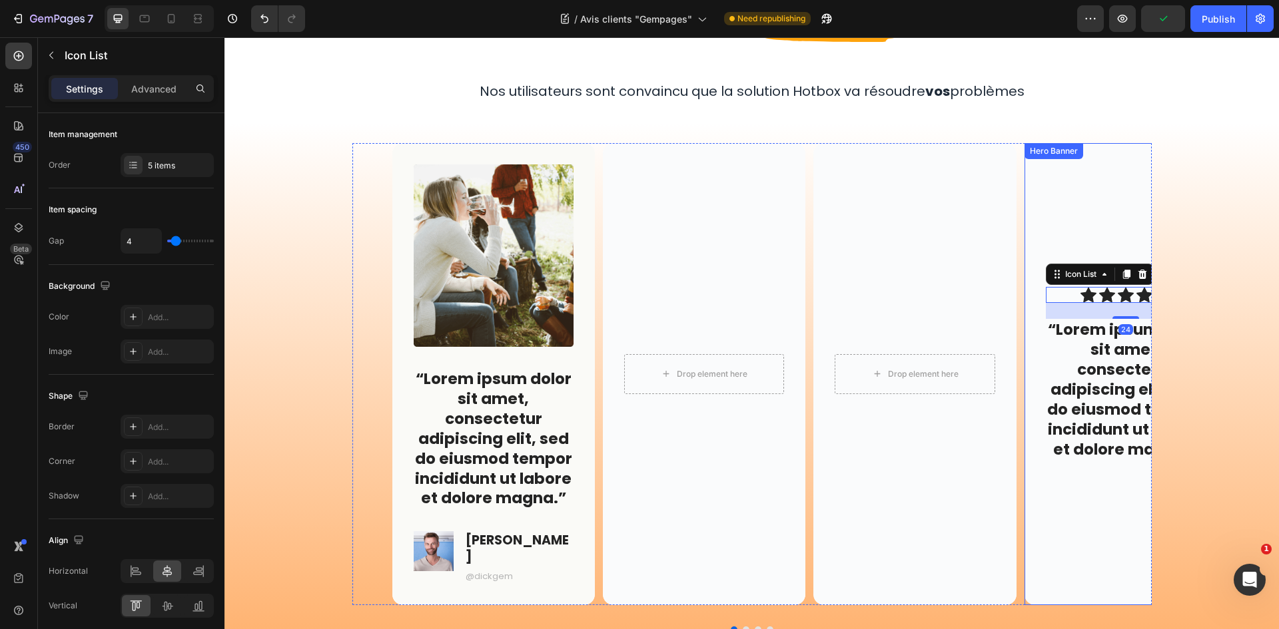
click at [1055, 203] on div "Background Image" at bounding box center [1125, 374] width 202 height 462
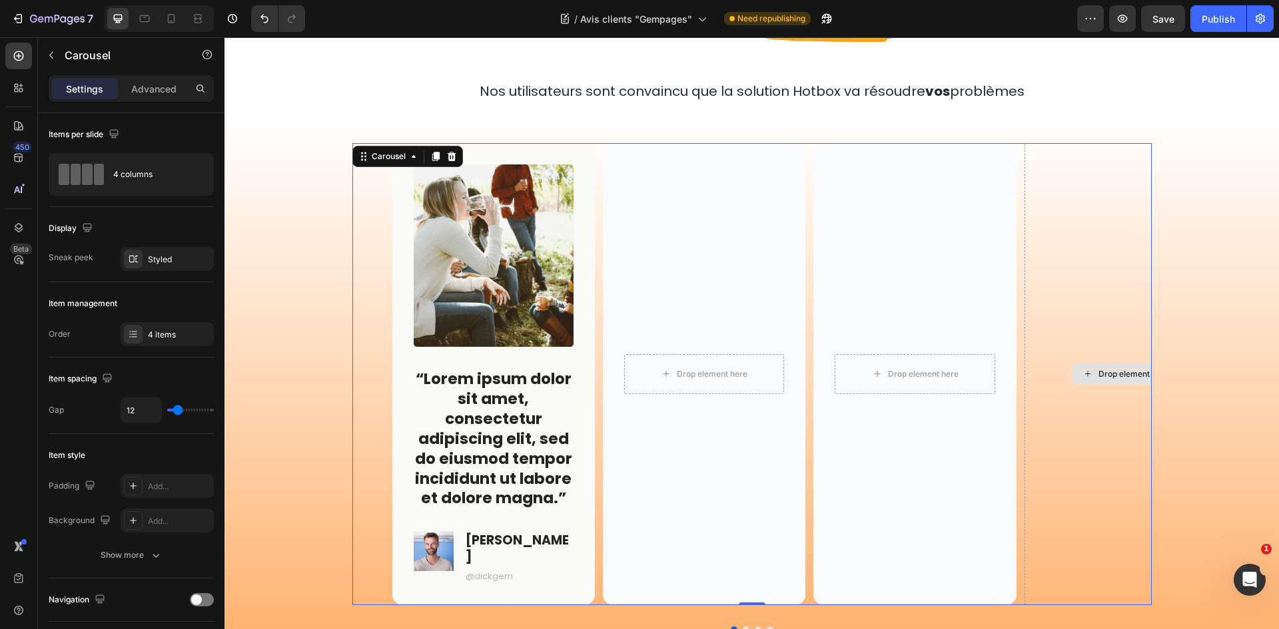
click at [1062, 211] on div "Drop element here" at bounding box center [1125, 374] width 202 height 462
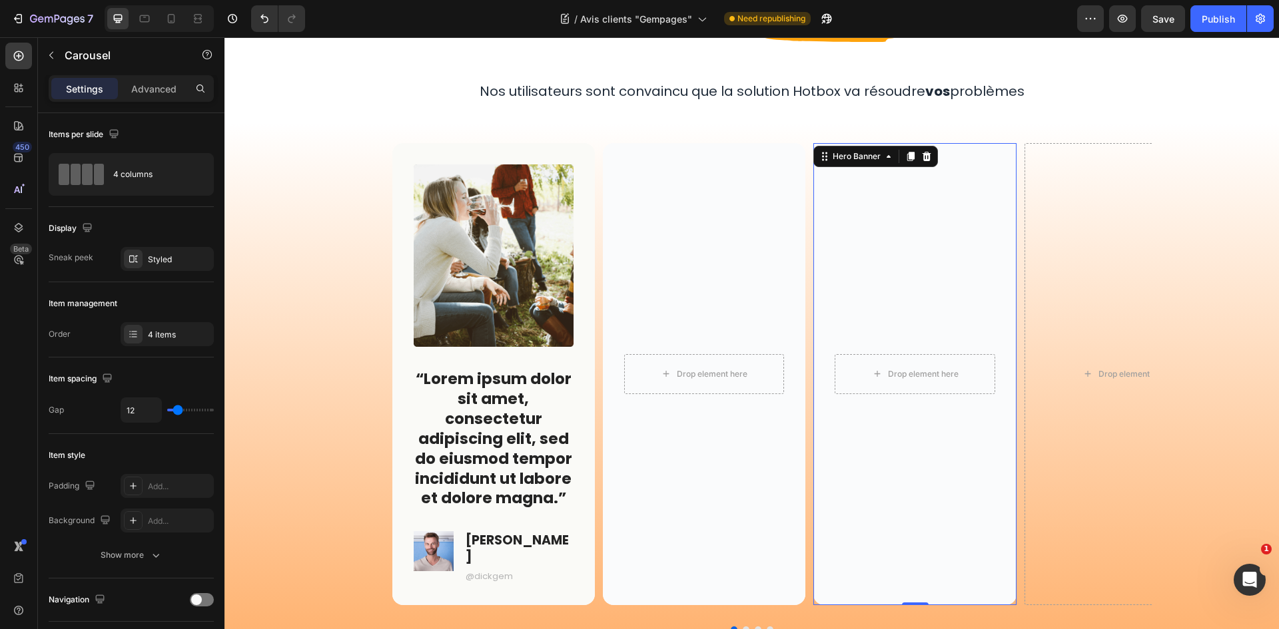
click at [964, 248] on div "Background Image" at bounding box center [914, 374] width 202 height 462
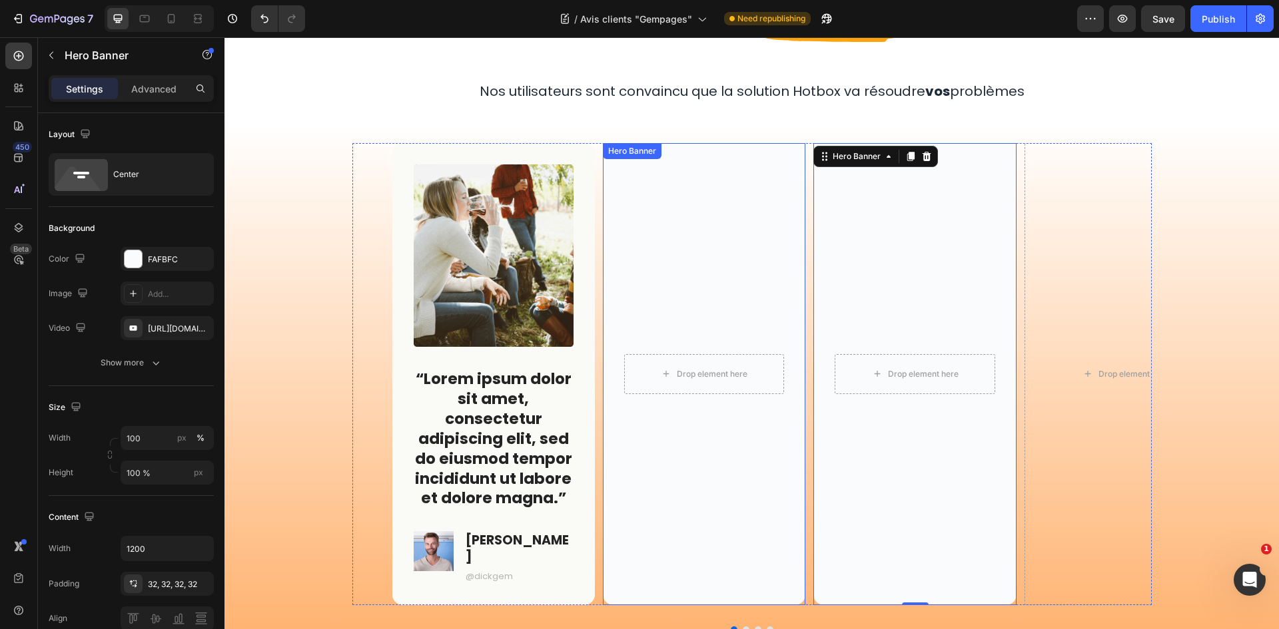
click at [745, 260] on div "Background Image" at bounding box center [704, 374] width 202 height 462
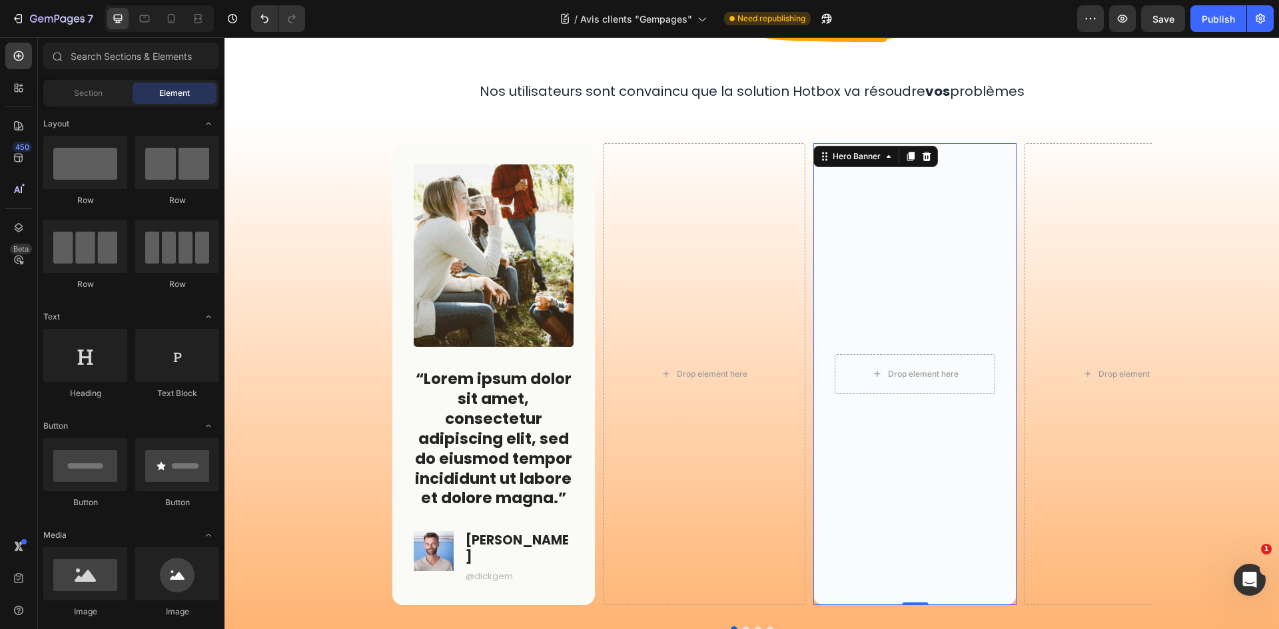
click at [846, 231] on div "Background Image" at bounding box center [914, 374] width 202 height 462
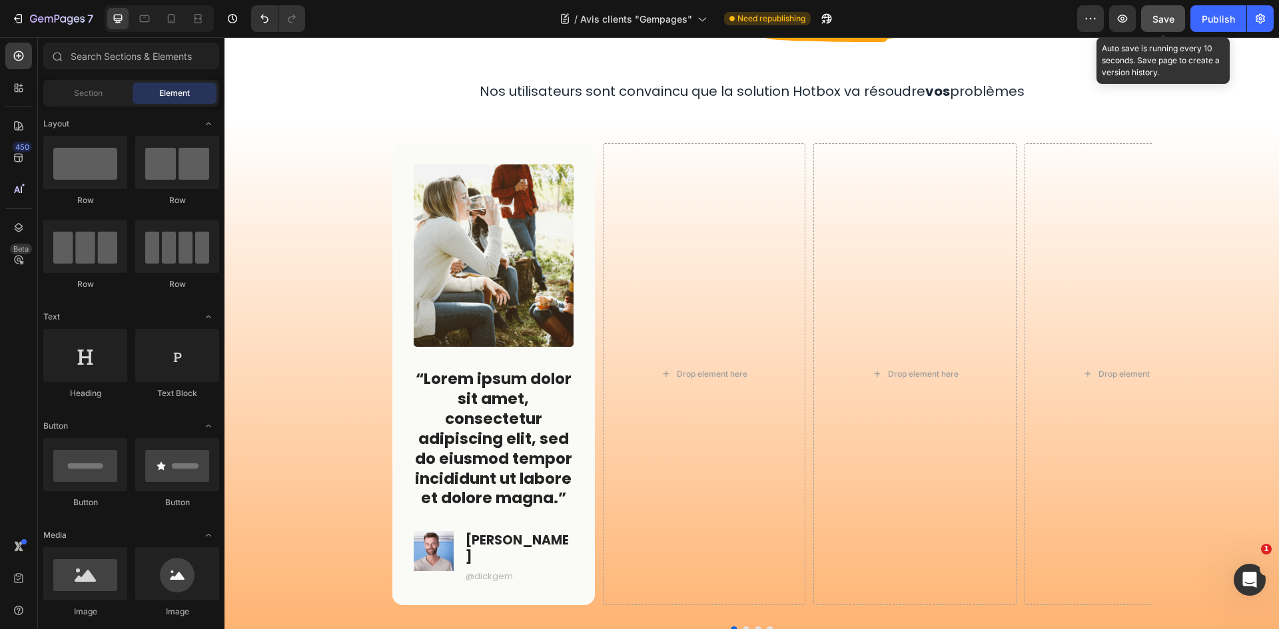
click at [1184, 24] on button "Save" at bounding box center [1163, 18] width 44 height 27
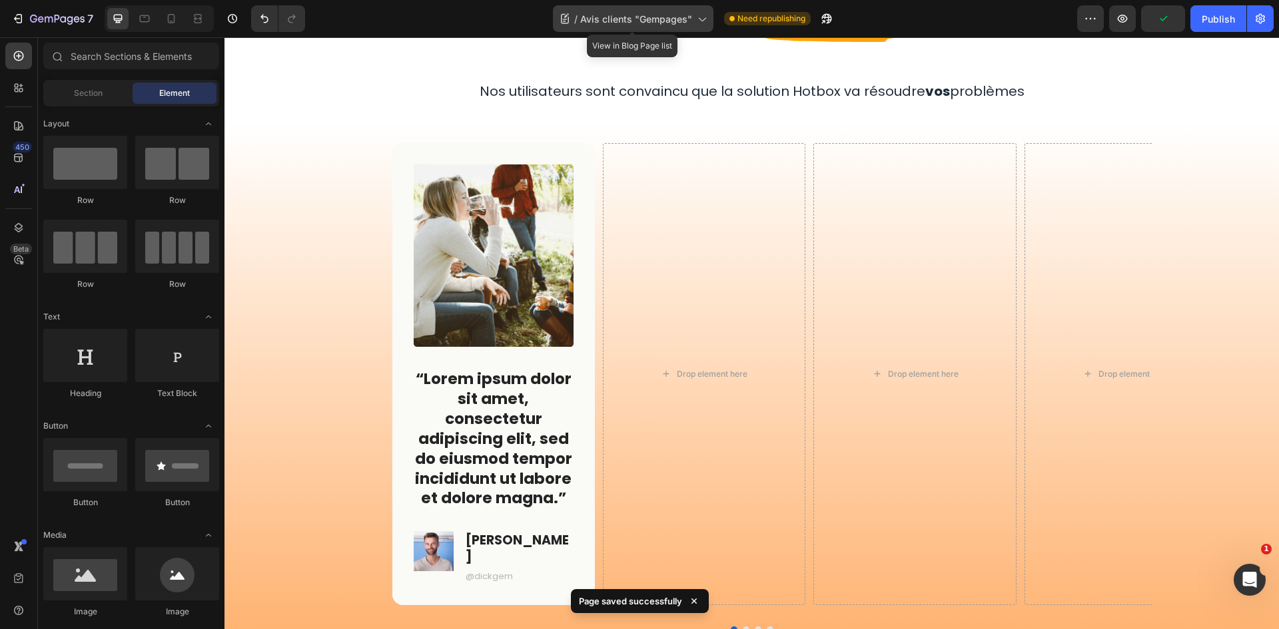
click at [651, 16] on span "Avis clients "Gempages"" at bounding box center [636, 19] width 112 height 14
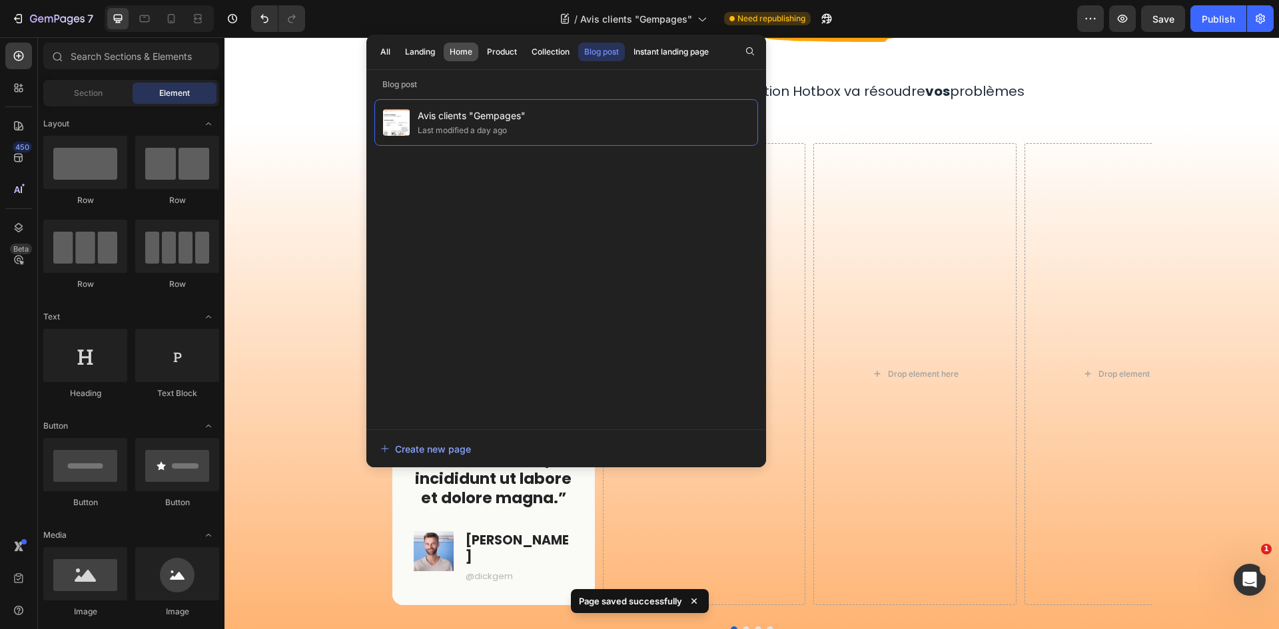
click at [464, 43] on button "Home" at bounding box center [461, 52] width 35 height 19
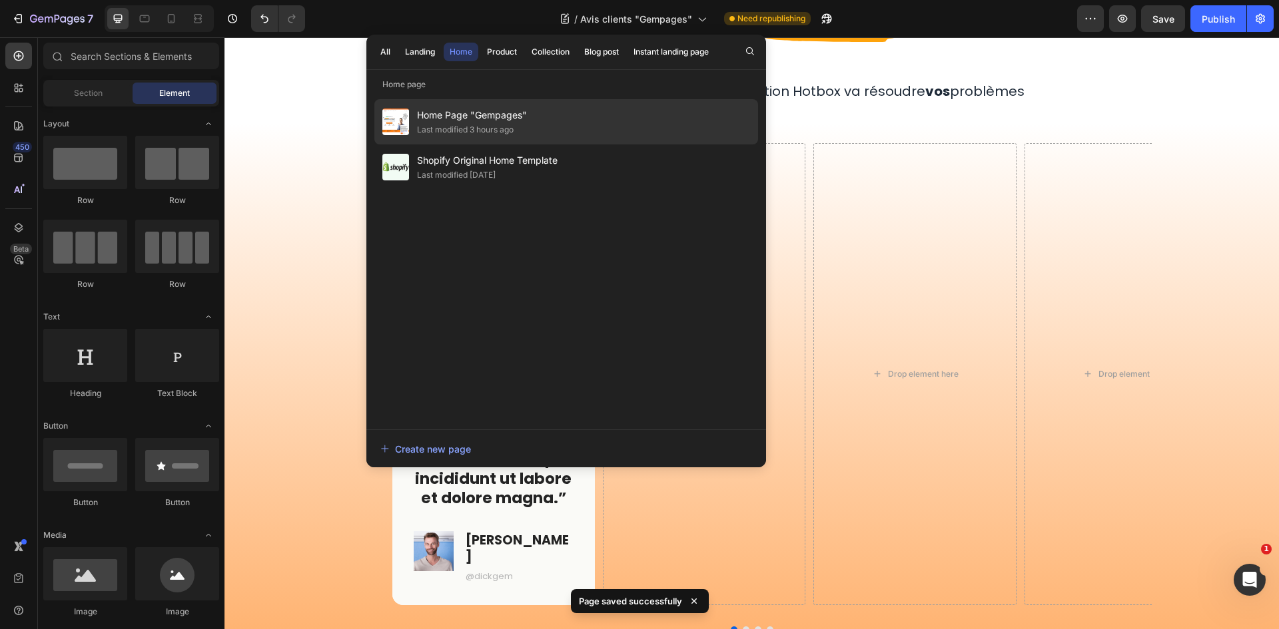
click at [608, 112] on div "Home Page "Gempages" Last modified 3 hours ago" at bounding box center [566, 121] width 384 height 45
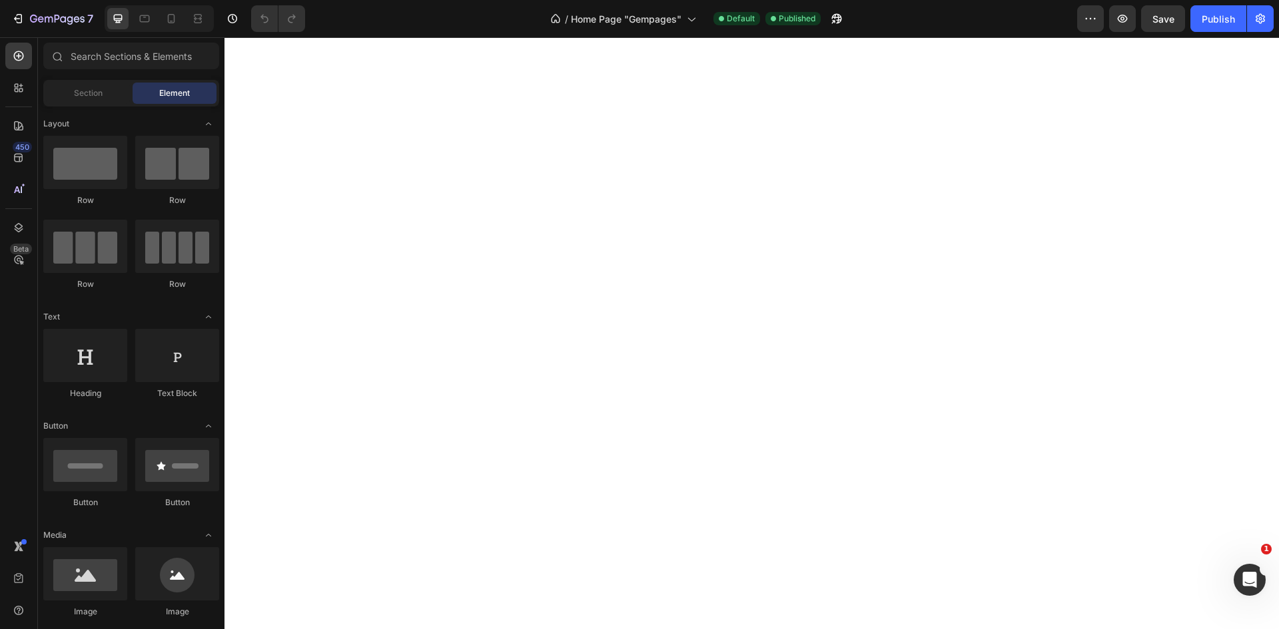
scroll to position [2099, 0]
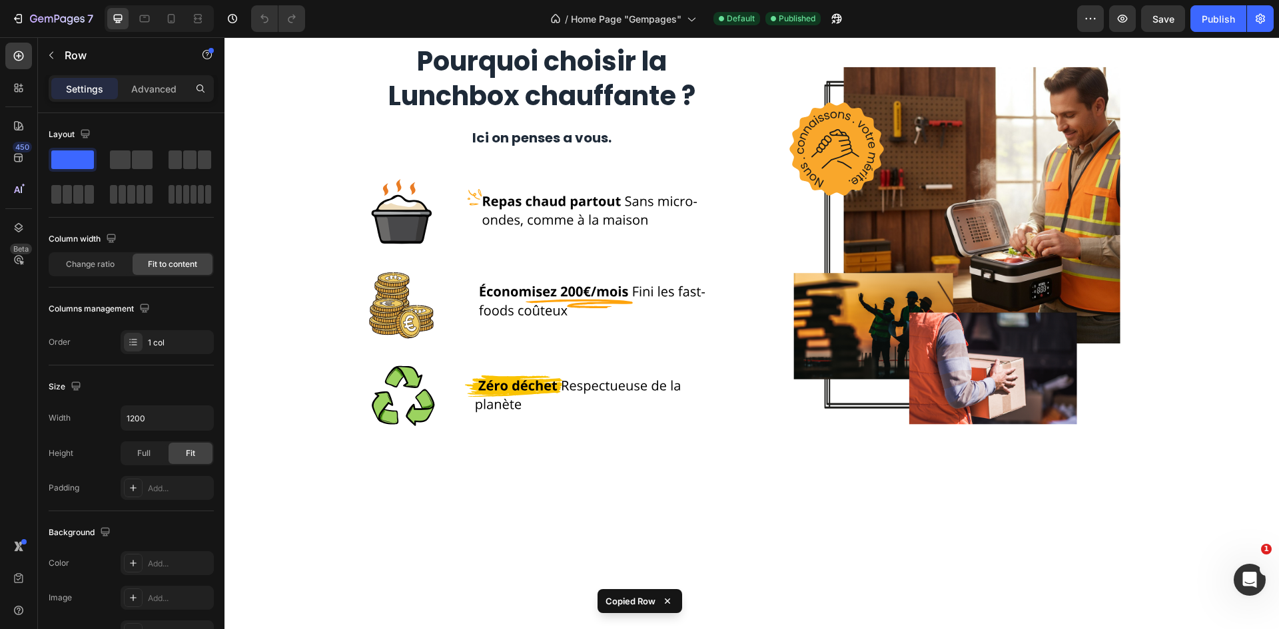
scroll to position [1299, 0]
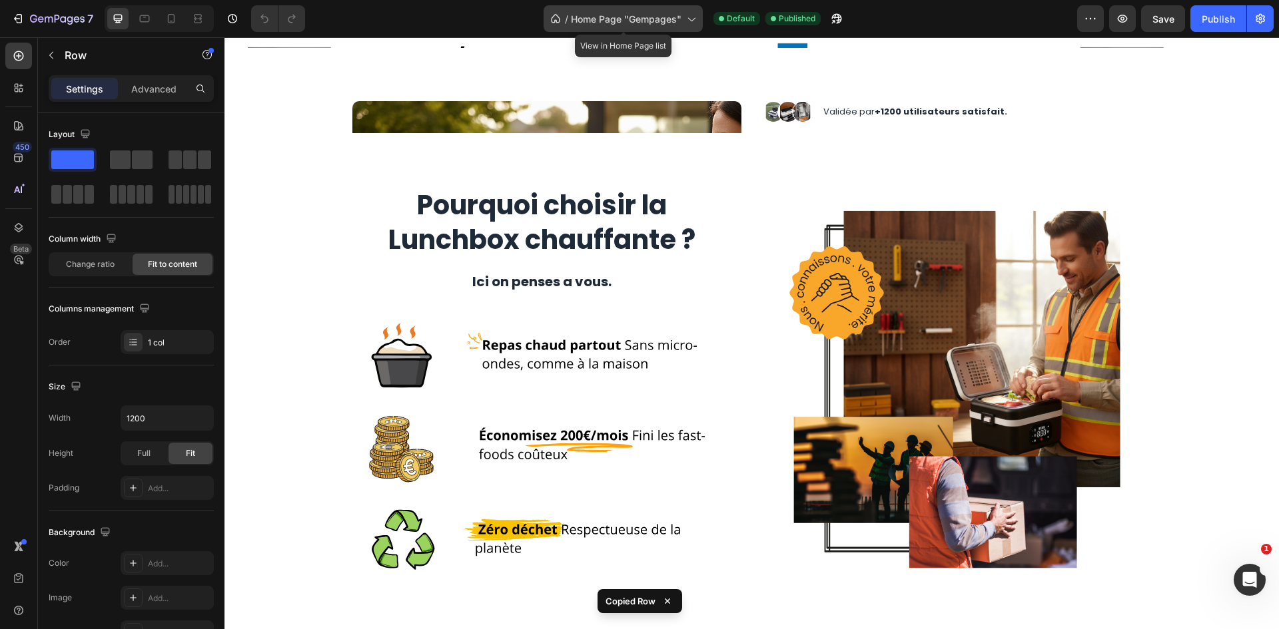
click at [665, 23] on span "Home Page "Gempages"" at bounding box center [626, 19] width 111 height 14
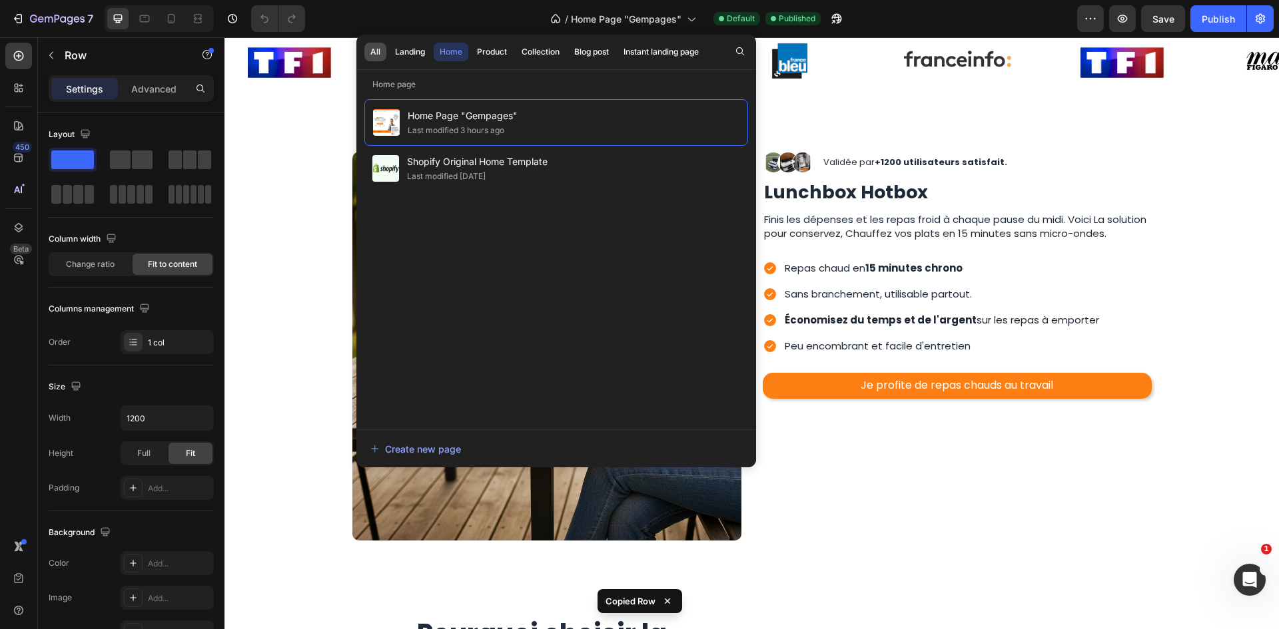
click at [378, 51] on div "All" at bounding box center [375, 52] width 10 height 12
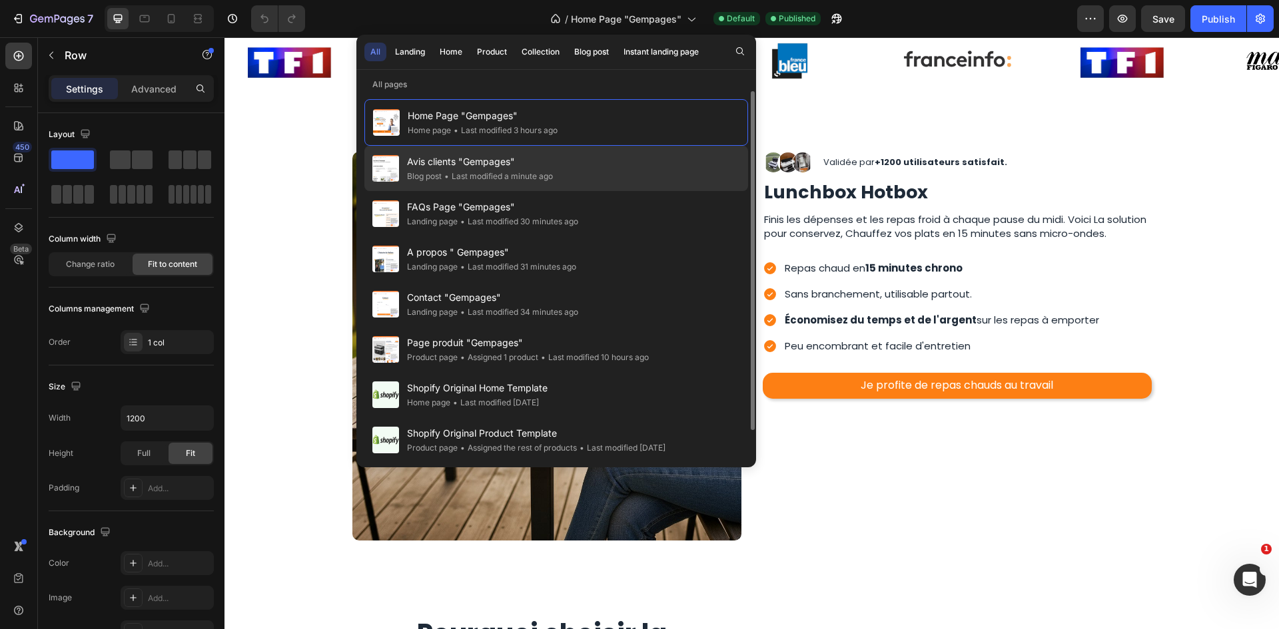
click at [618, 176] on div "Avis clients "Gempages" Blog post • Last modified a minute ago" at bounding box center [556, 168] width 384 height 45
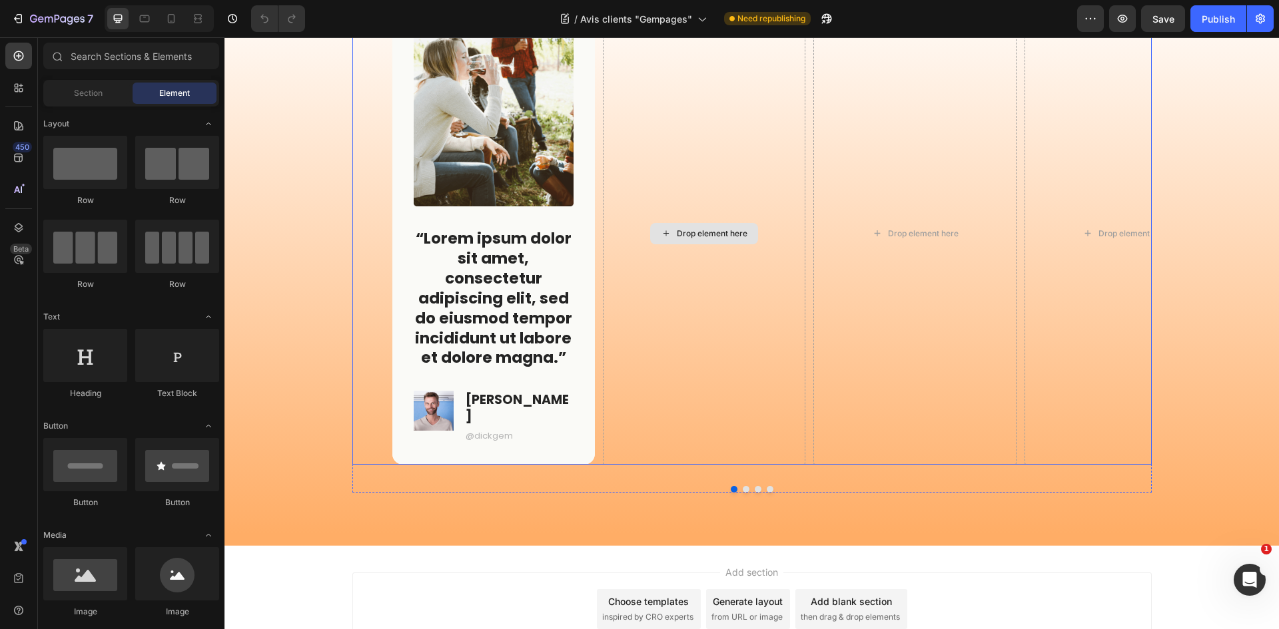
scroll to position [200, 0]
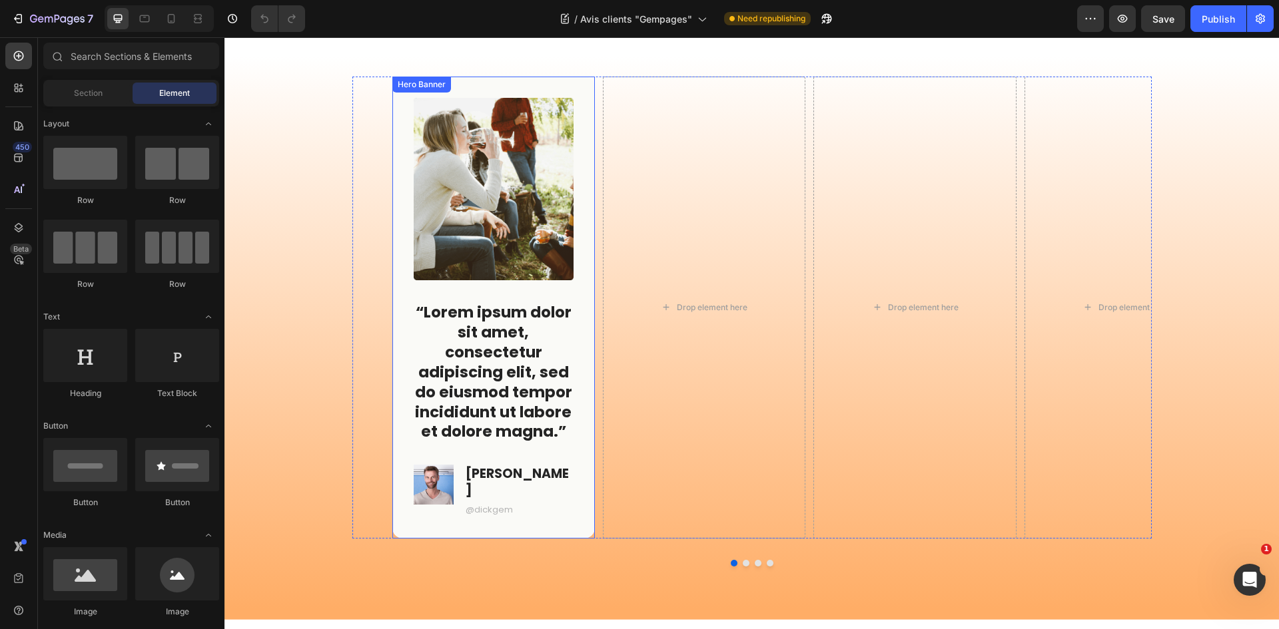
click at [522, 289] on div "Image “Lorem ipsum dolor sit amet, consectetur adipiscing elit, sed do eiusmod …" at bounding box center [494, 307] width 160 height 419
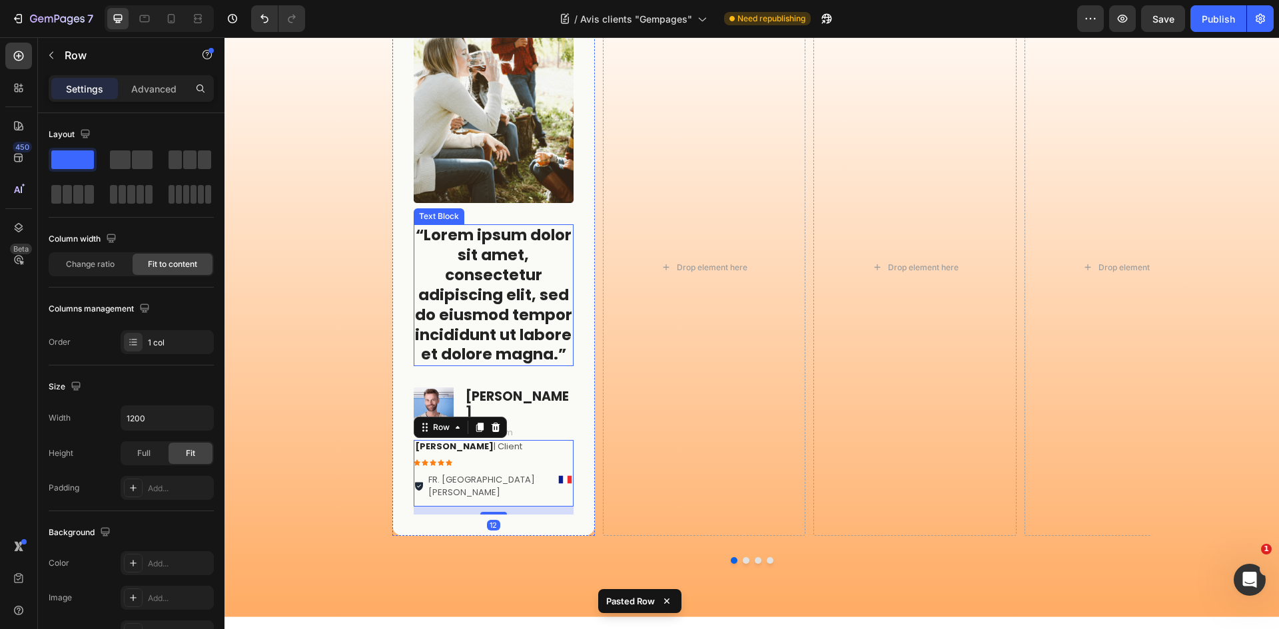
scroll to position [333, 0]
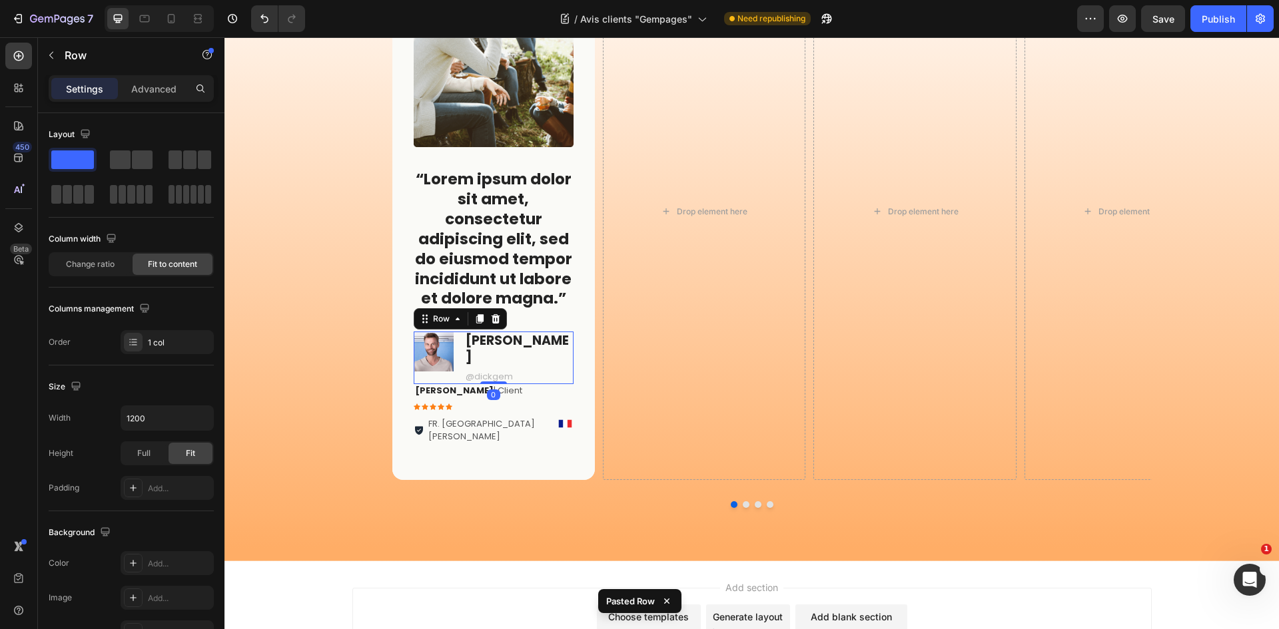
click at [540, 341] on div "Image Dick T. Text Block @dickgem Text Block Row 0" at bounding box center [494, 358] width 160 height 52
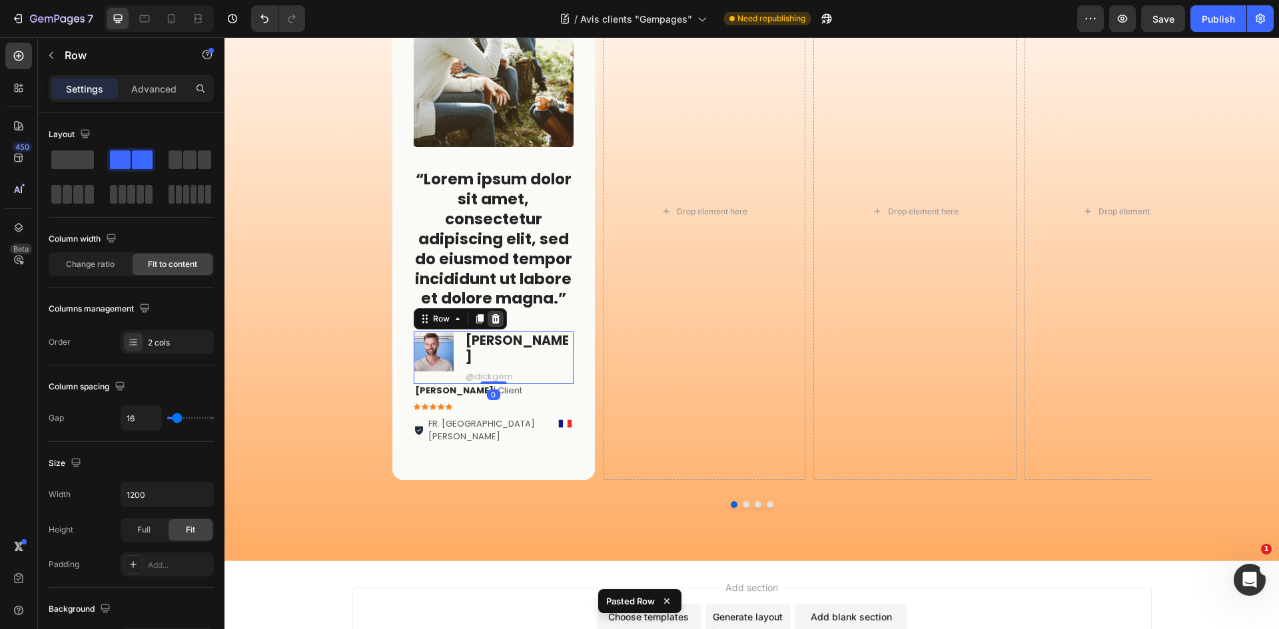
click at [490, 318] on icon at bounding box center [495, 319] width 11 height 11
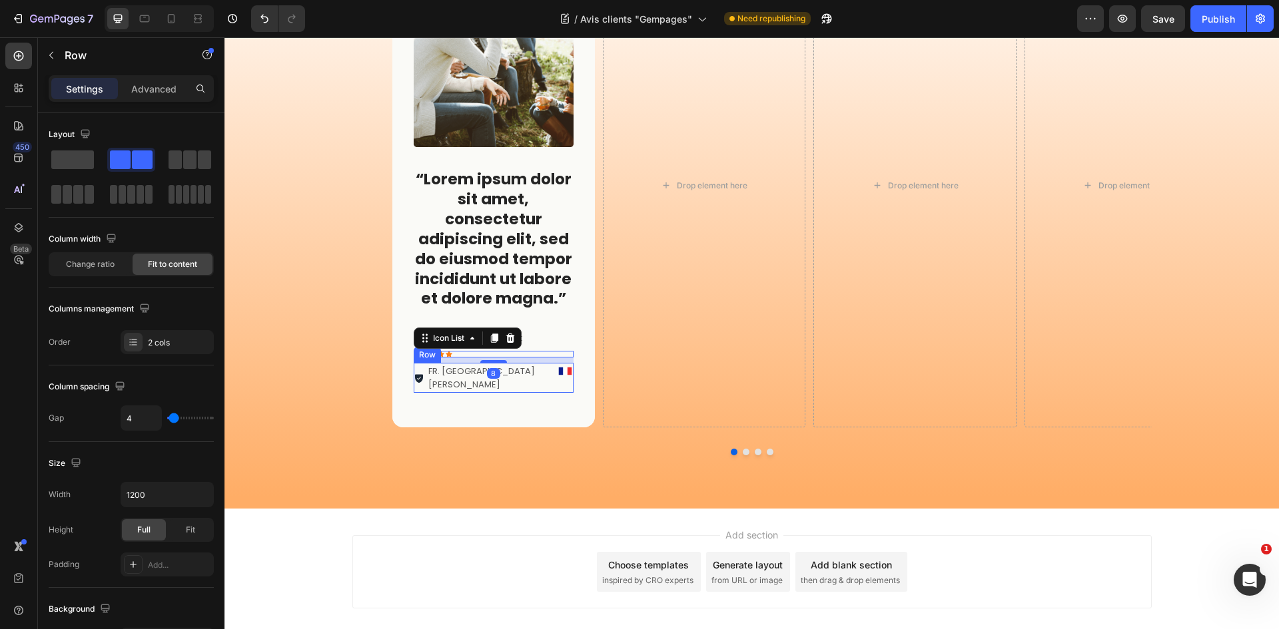
click at [553, 370] on div "FR. [GEOGRAPHIC_DATA] Item List Image Row" at bounding box center [494, 378] width 160 height 30
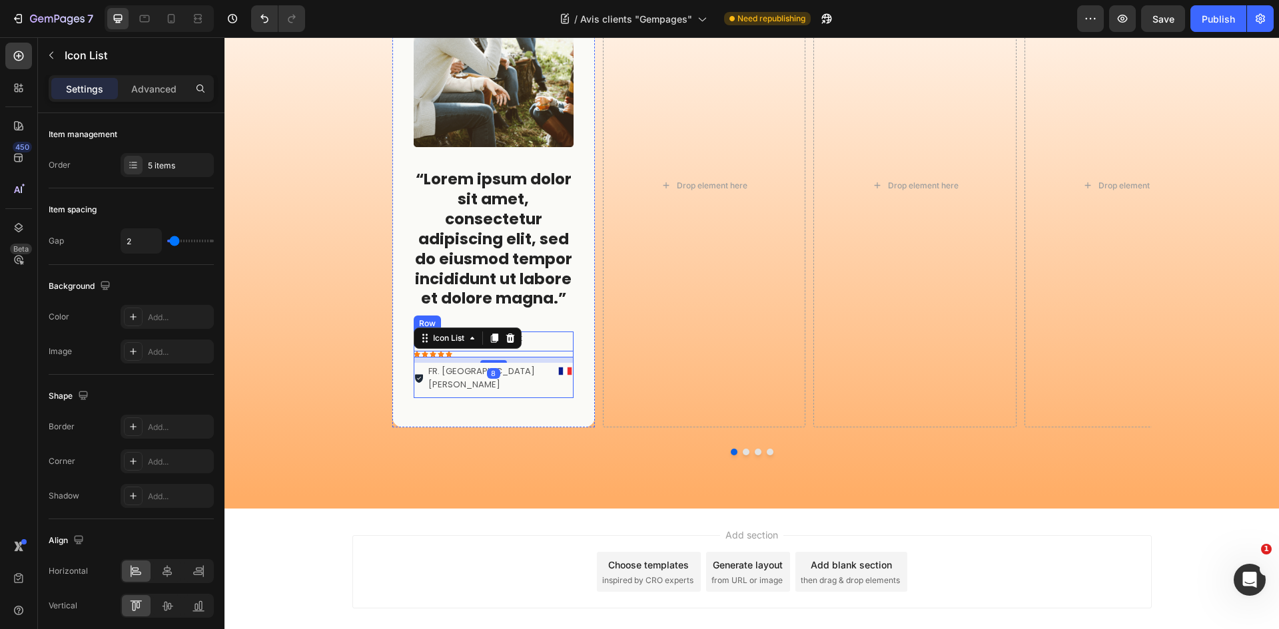
click at [566, 348] on div "Ophélie P . | Client Text Block Icon Icon Icon Icon Icon Icon List 8 FR. La roc…" at bounding box center [494, 365] width 160 height 67
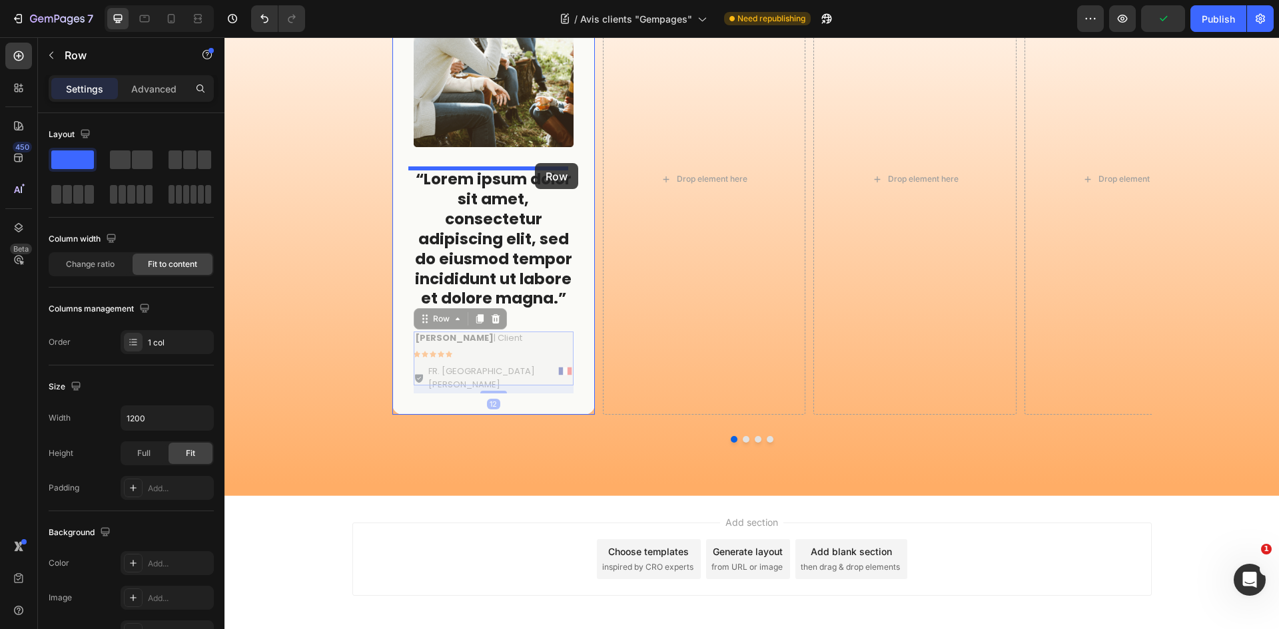
drag, startPoint x: 566, startPoint y: 348, endPoint x: 535, endPoint y: 163, distance: 187.8
click at [535, 163] on div "Header Image “Lorem ipsum dolor sit amet, consectetur adipiscing elit, sed do e…" at bounding box center [751, 196] width 1054 height 984
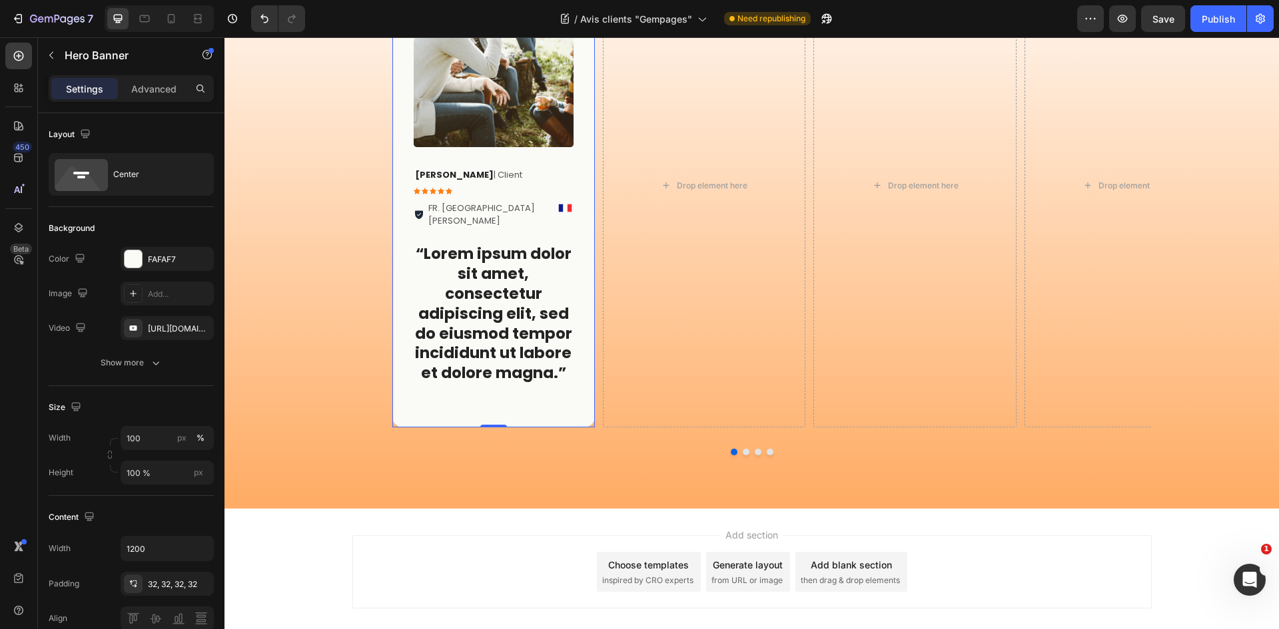
click at [579, 166] on div "Image Ophélie P . | Client Text Block Icon Icon Icon Icon Icon Icon List FR. La…" at bounding box center [493, 185] width 202 height 484
click at [513, 270] on p "“Lorem ipsum dolor sit amet, consectetur adipiscing elit, sed do eiusmod tempor…" at bounding box center [493, 313] width 157 height 139
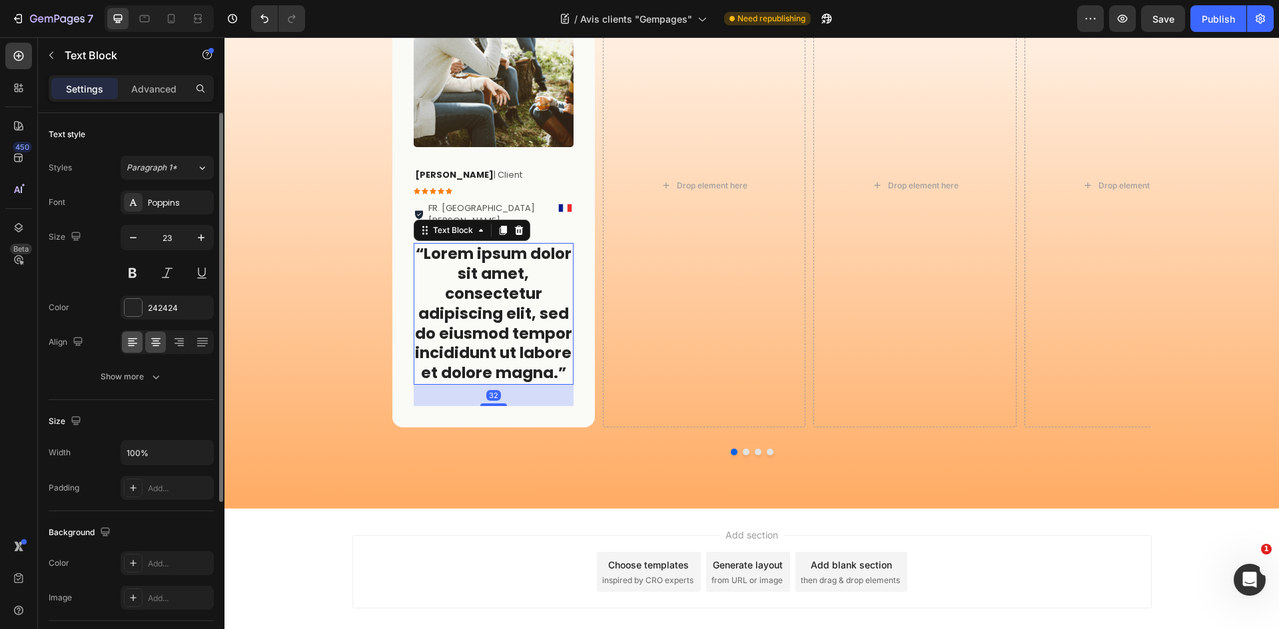
click at [141, 339] on div at bounding box center [132, 342] width 21 height 21
click at [161, 340] on icon at bounding box center [155, 342] width 13 height 13
click at [168, 240] on input "23" at bounding box center [167, 238] width 44 height 24
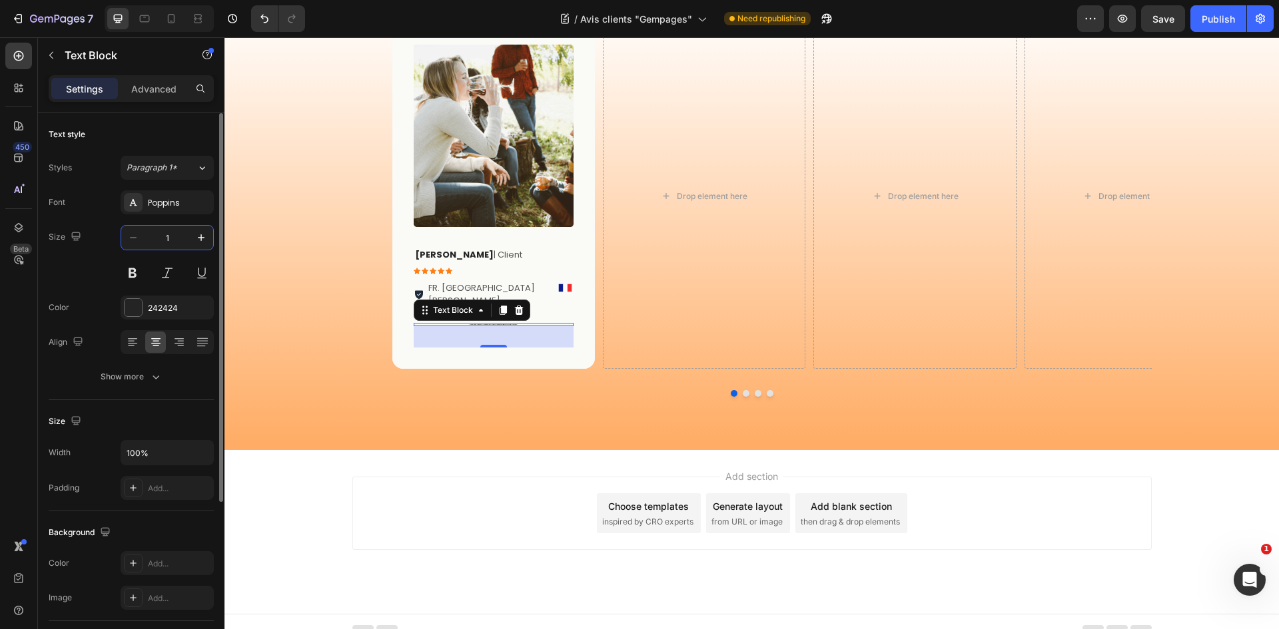
type input "18"
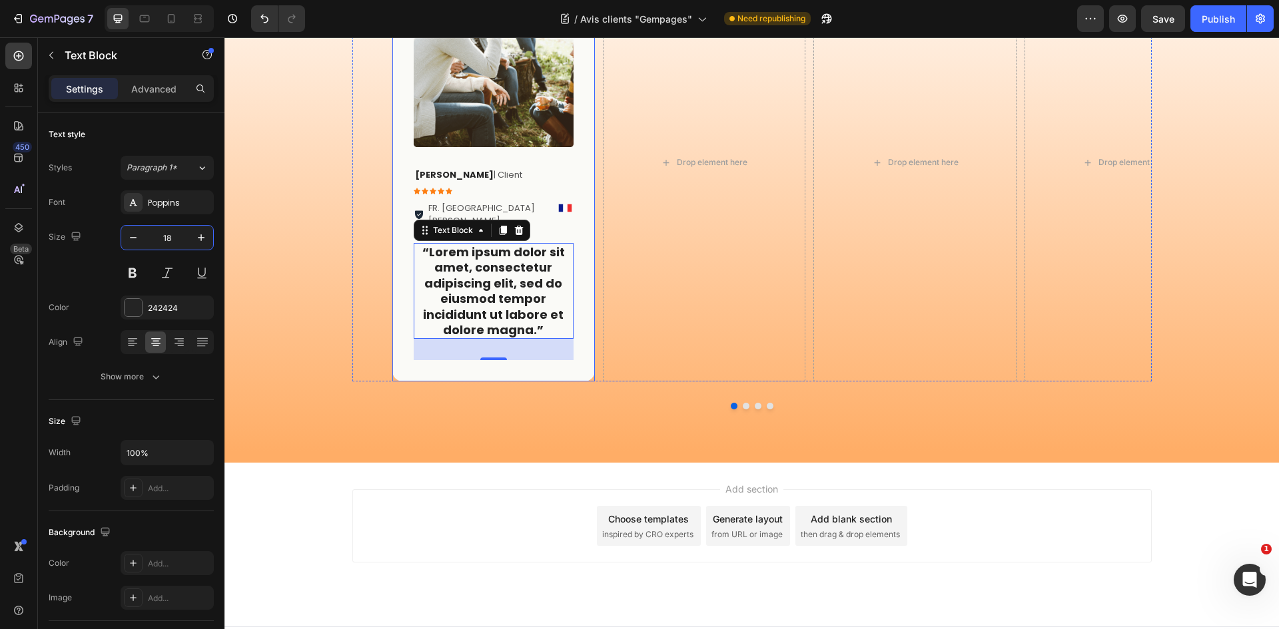
click at [574, 205] on div "Image Ophélie P . | Client Text Block Icon Icon Icon Icon Icon Icon List FR. La…" at bounding box center [493, 162] width 202 height 438
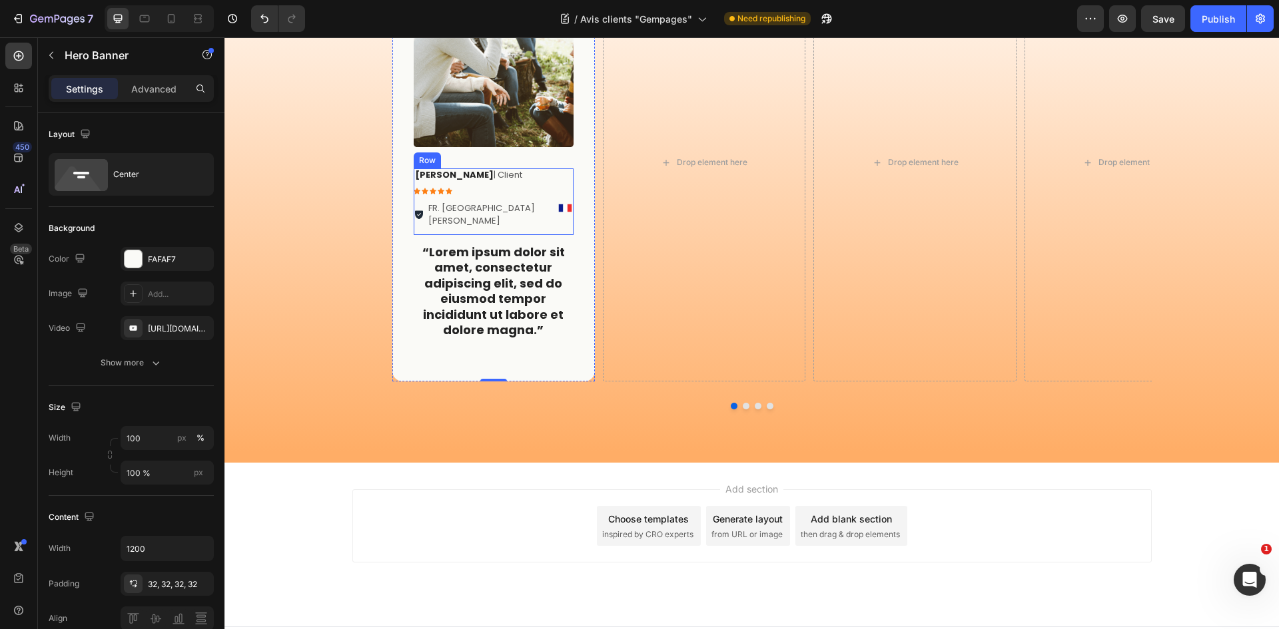
click at [519, 247] on p "“Lorem ipsum dolor sit amet, consectetur adipiscing elit, sed do eiusmod tempor…" at bounding box center [493, 290] width 157 height 93
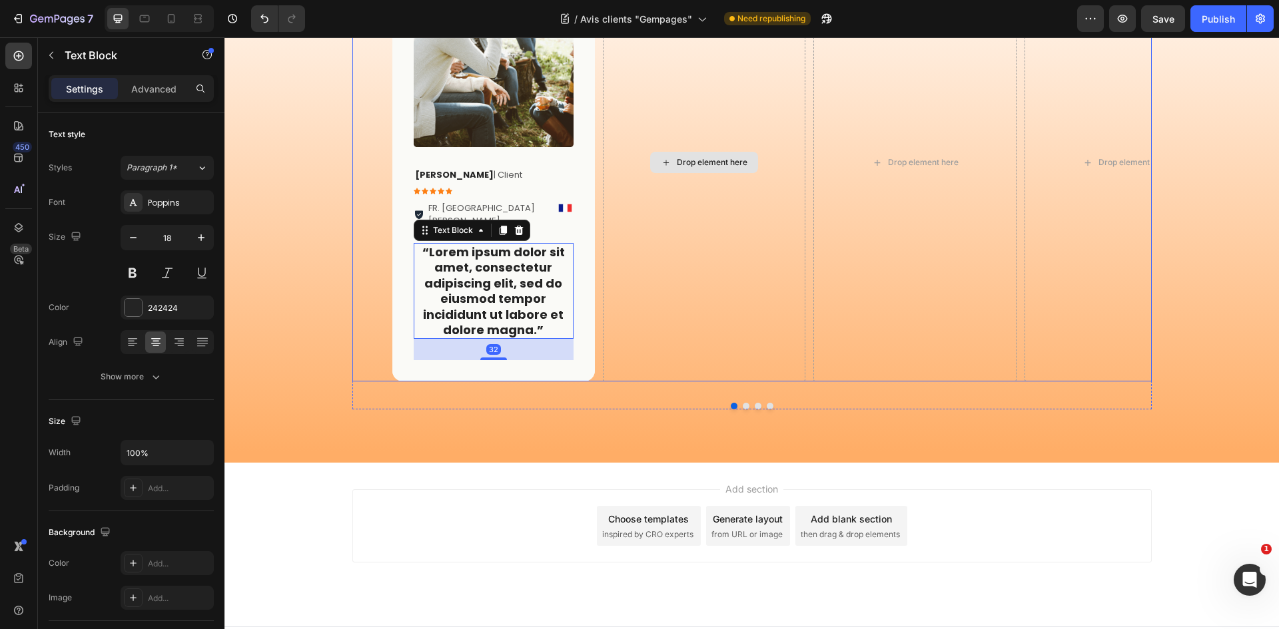
click at [713, 192] on div "Drop element here" at bounding box center [704, 162] width 202 height 438
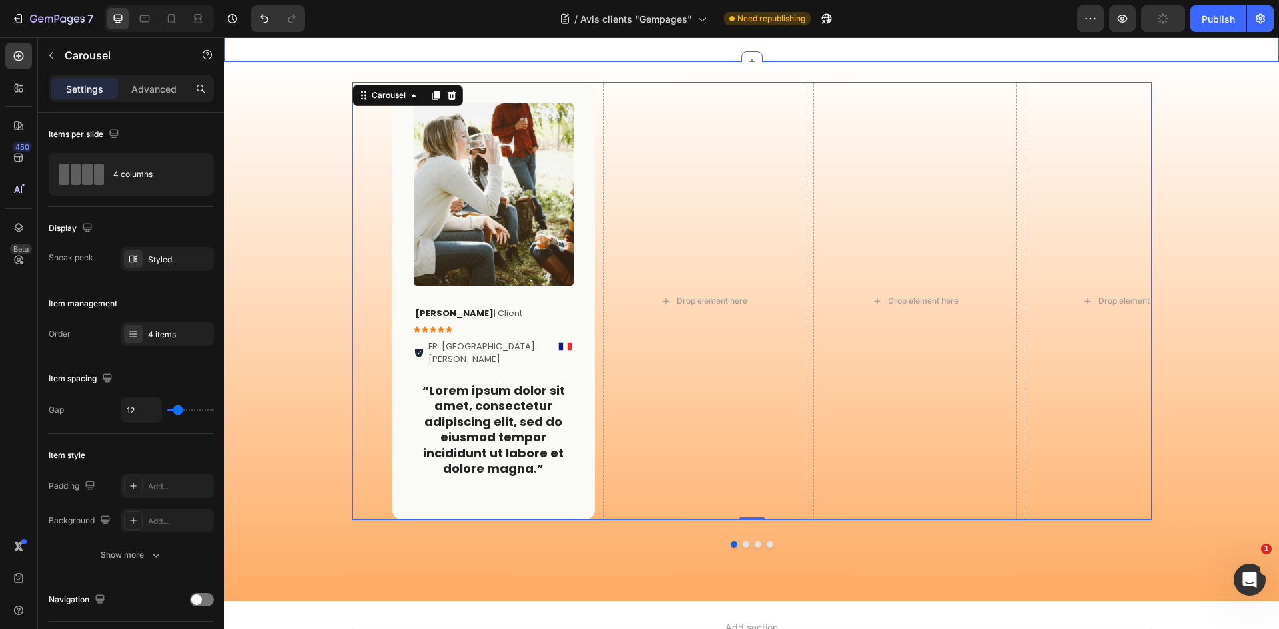
scroll to position [200, 0]
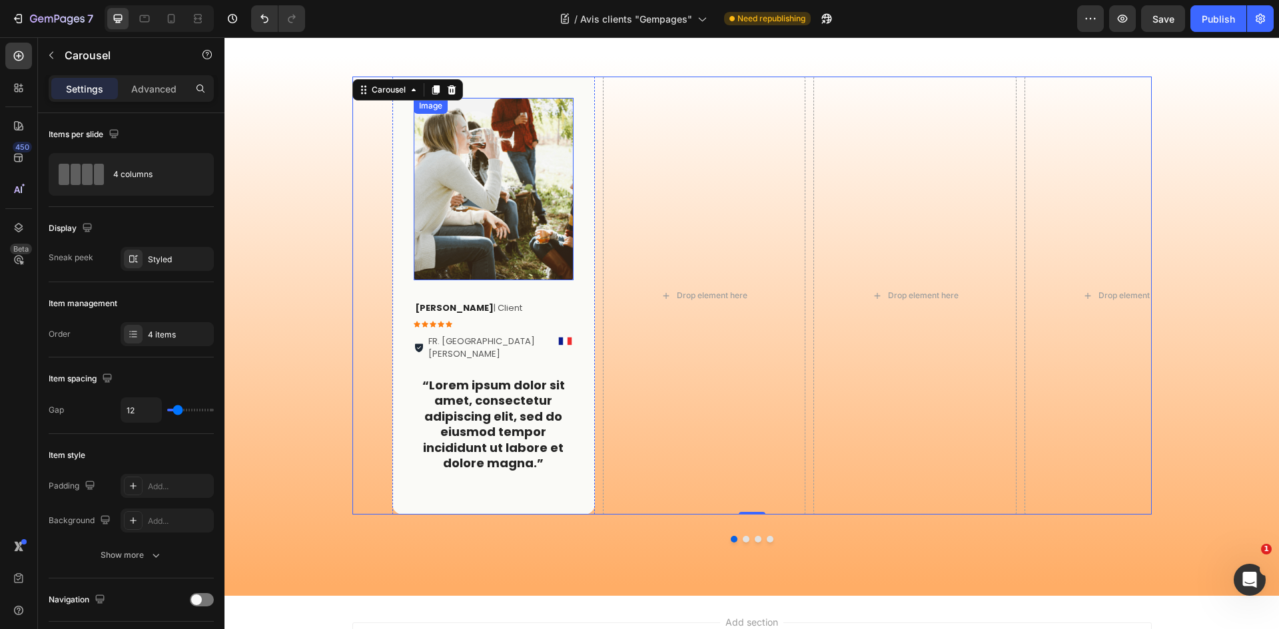
click at [495, 231] on img at bounding box center [494, 189] width 160 height 182
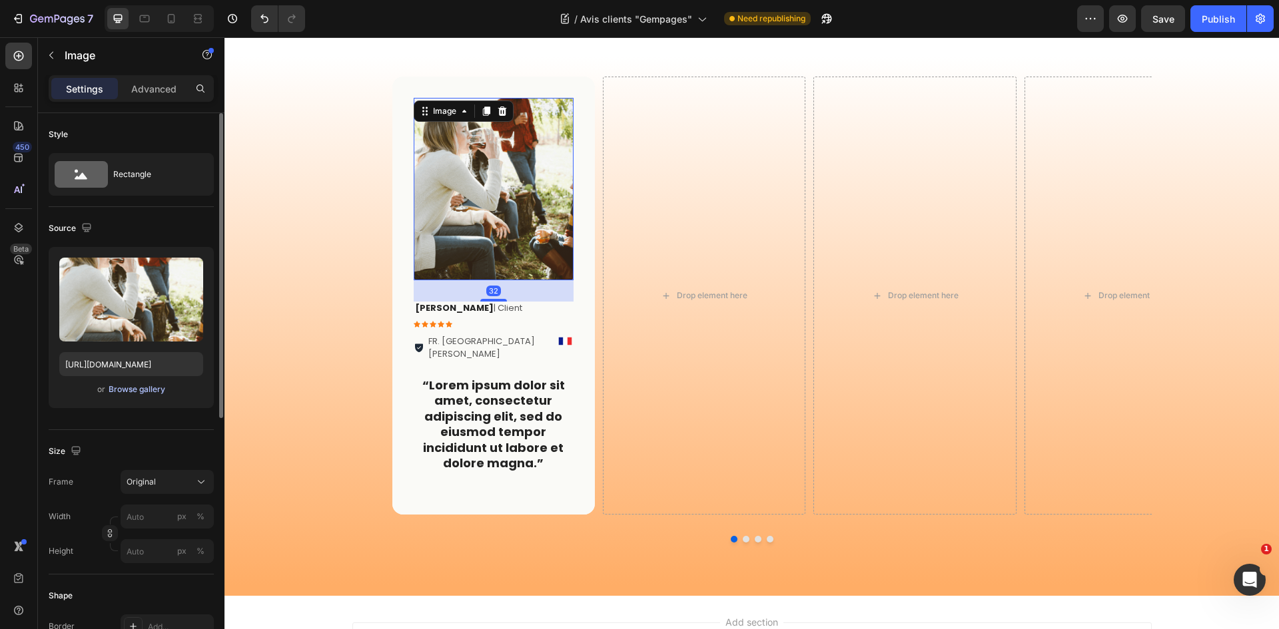
click at [157, 388] on div "Browse gallery" at bounding box center [137, 390] width 57 height 12
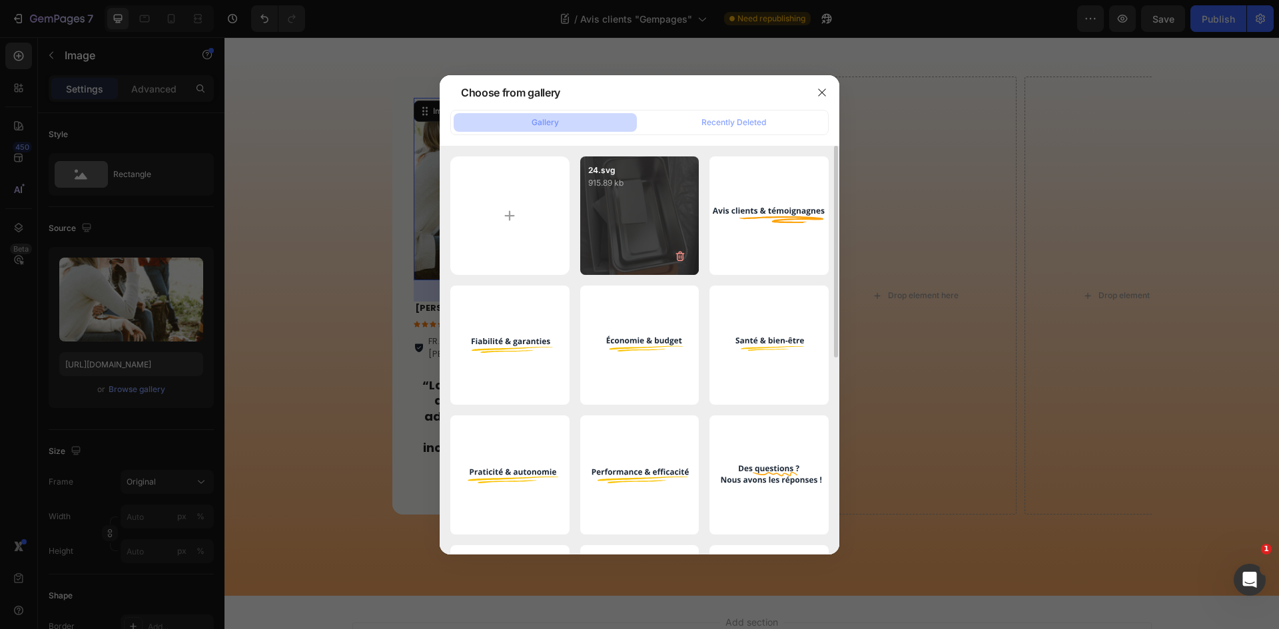
click at [632, 248] on div "24.svg 915.89 kb" at bounding box center [639, 216] width 119 height 119
type input "[URL][DOMAIN_NAME]"
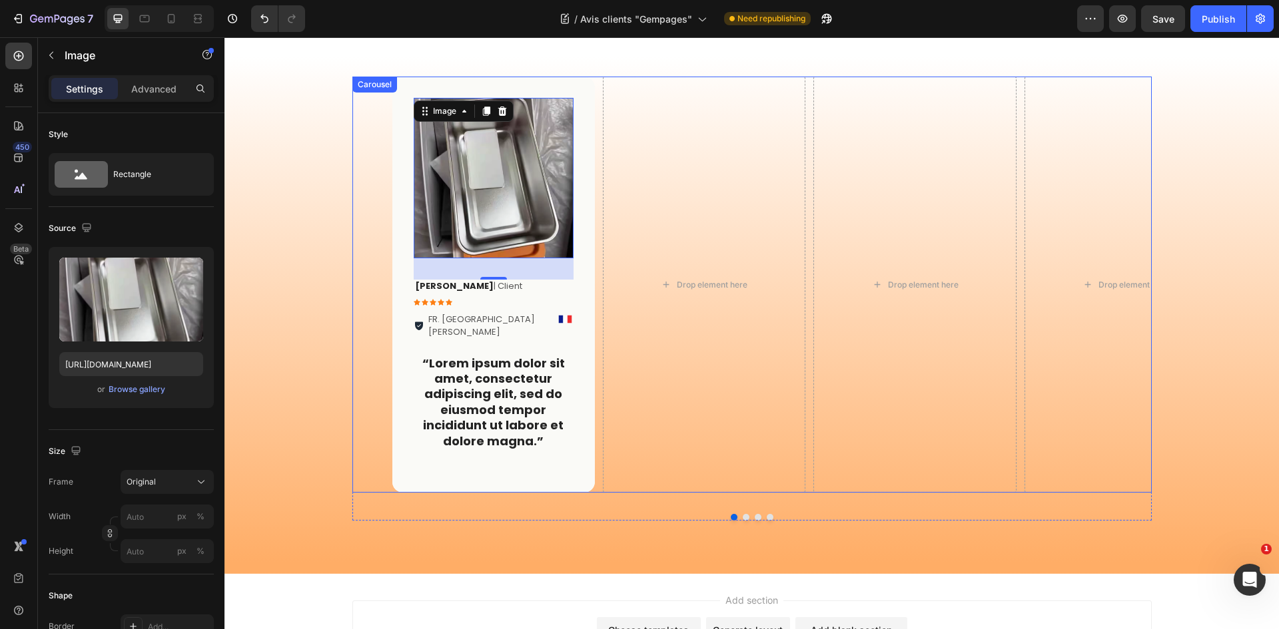
click at [590, 165] on div "Image 32 Ophélie P . | Client Text Block Icon Icon Icon Icon Icon Icon List FR.…" at bounding box center [771, 285] width 759 height 416
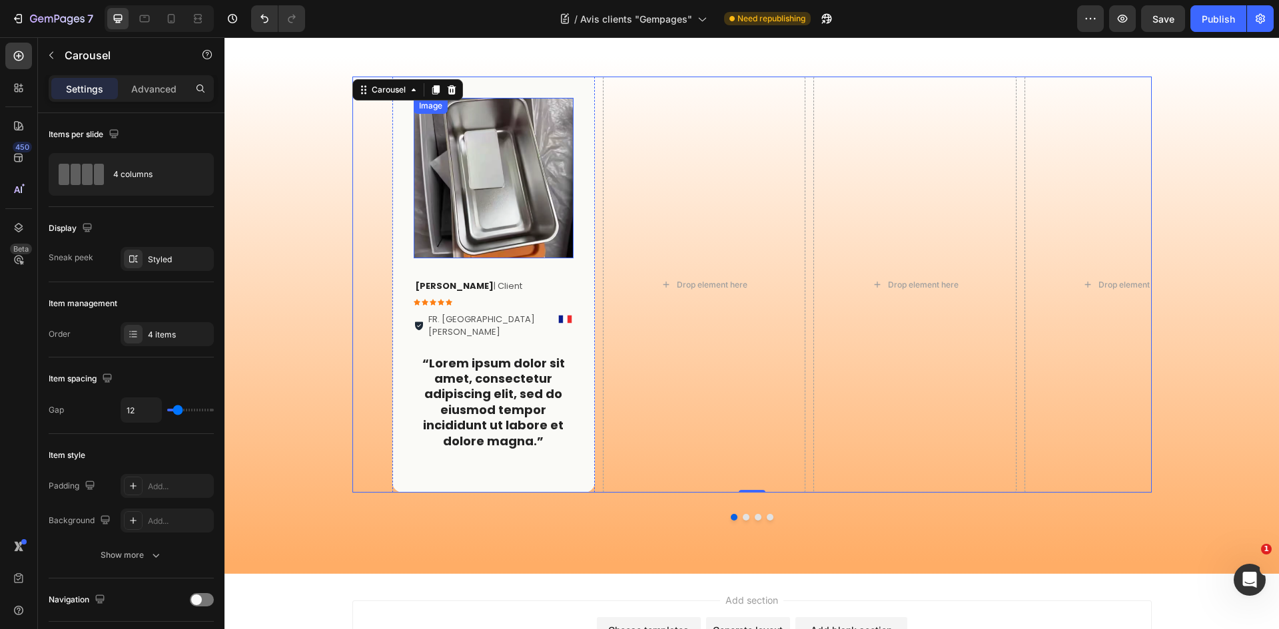
click at [482, 157] on img at bounding box center [494, 178] width 160 height 160
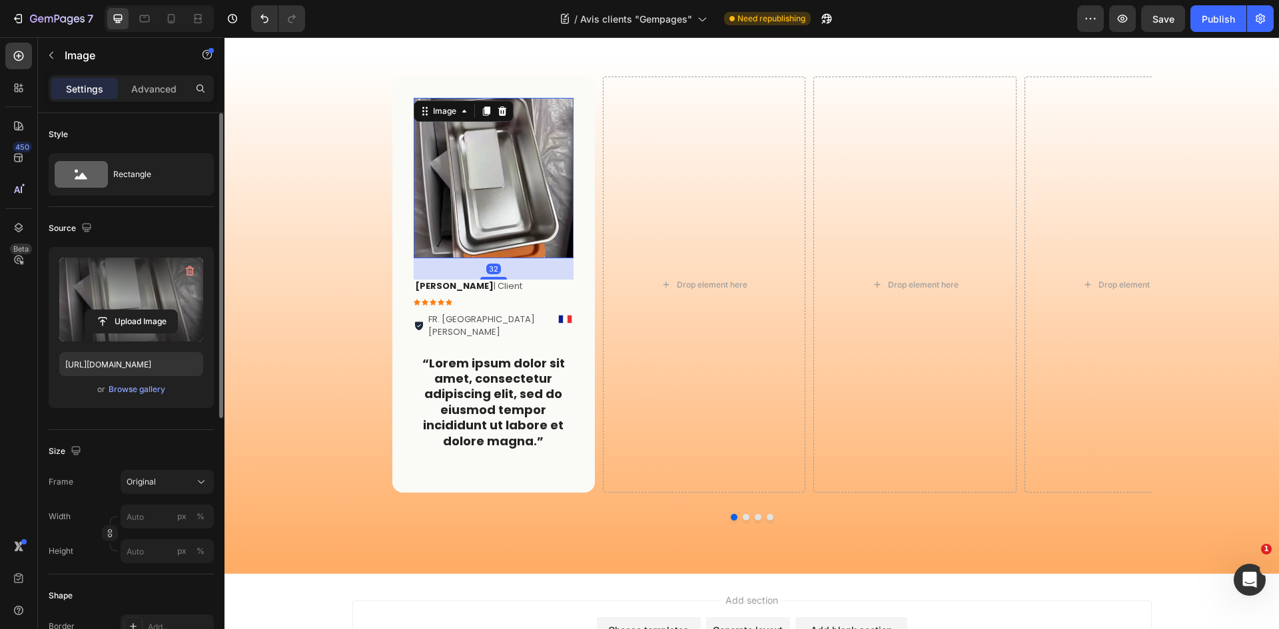
scroll to position [400, 0]
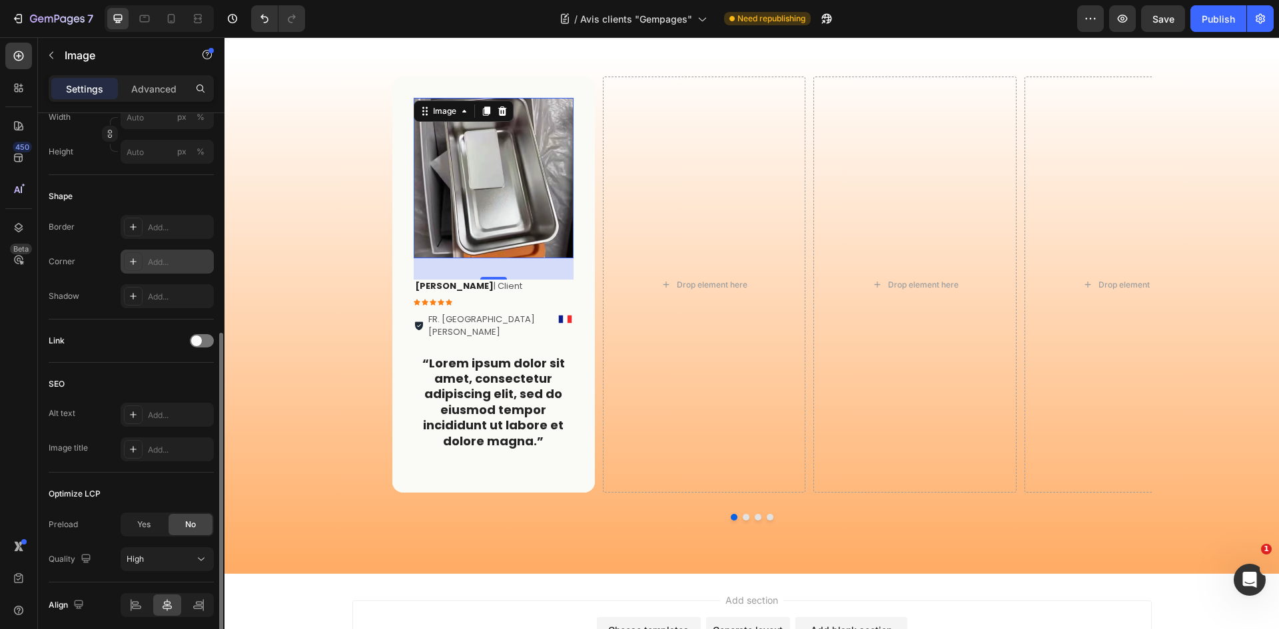
click at [157, 271] on div "Add..." at bounding box center [167, 262] width 93 height 24
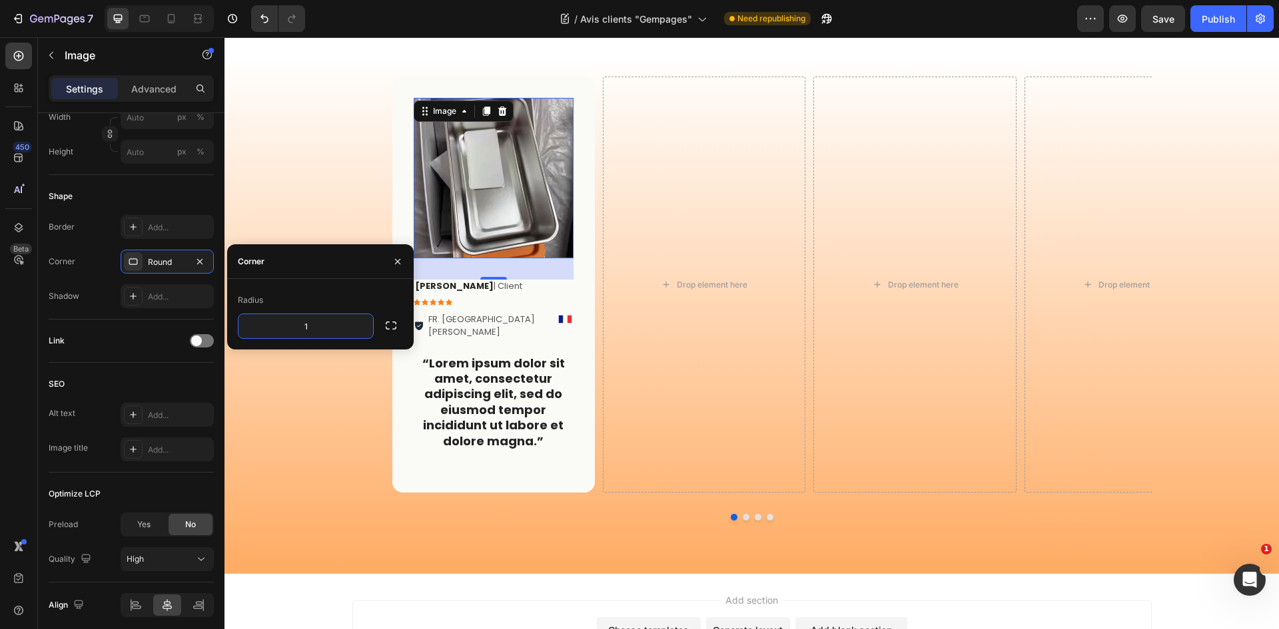
type input "15"
click at [366, 162] on div "Image 32 Ophélie P . | Client Text Block Icon Icon Icon Icon Icon Icon List FR.…" at bounding box center [751, 285] width 799 height 416
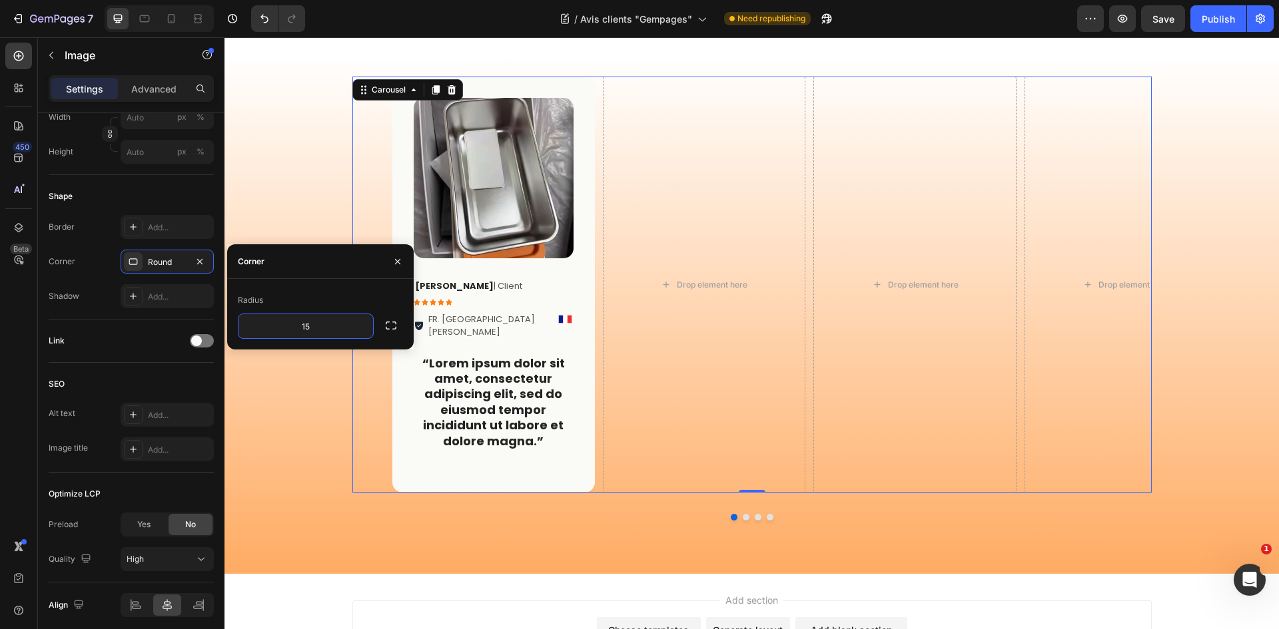
scroll to position [0, 0]
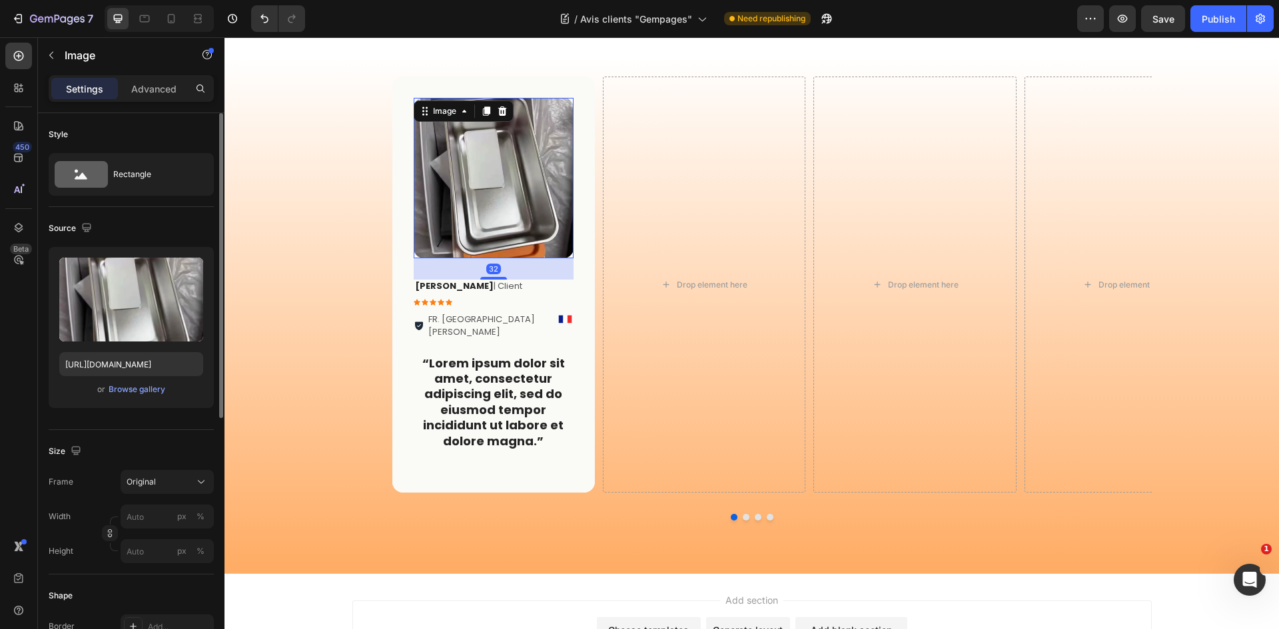
click at [526, 234] on img at bounding box center [494, 178] width 160 height 160
click at [157, 517] on input "px %" at bounding box center [167, 517] width 93 height 24
click at [197, 517] on div "%" at bounding box center [200, 517] width 8 height 12
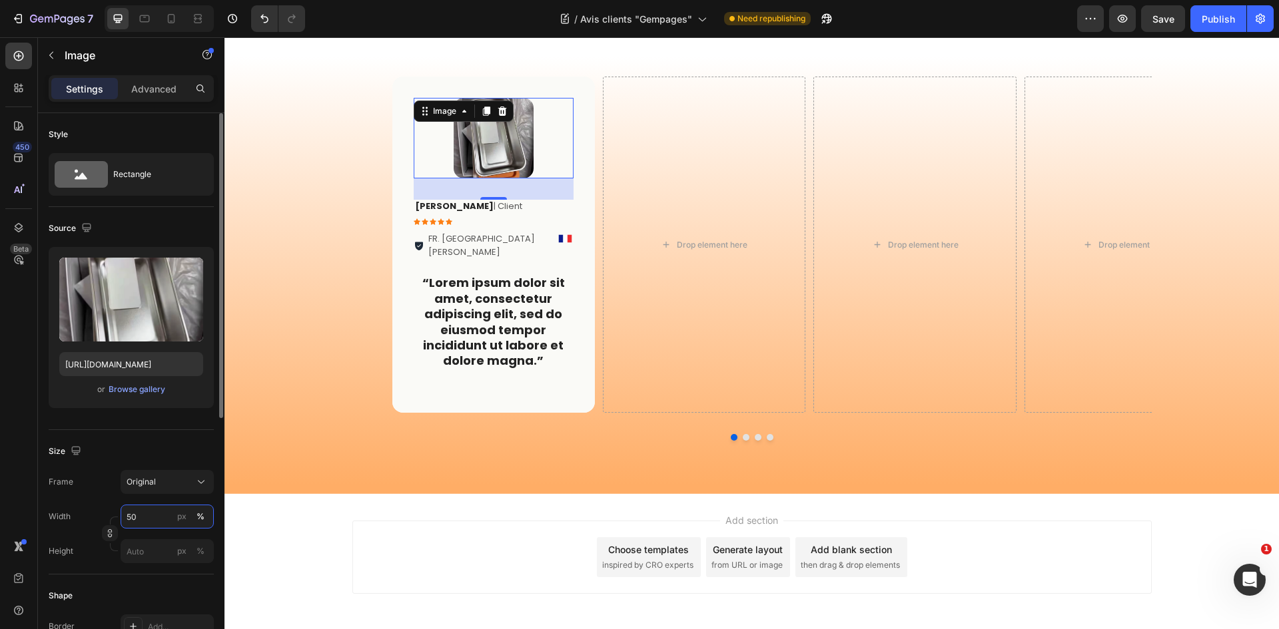
type input "5"
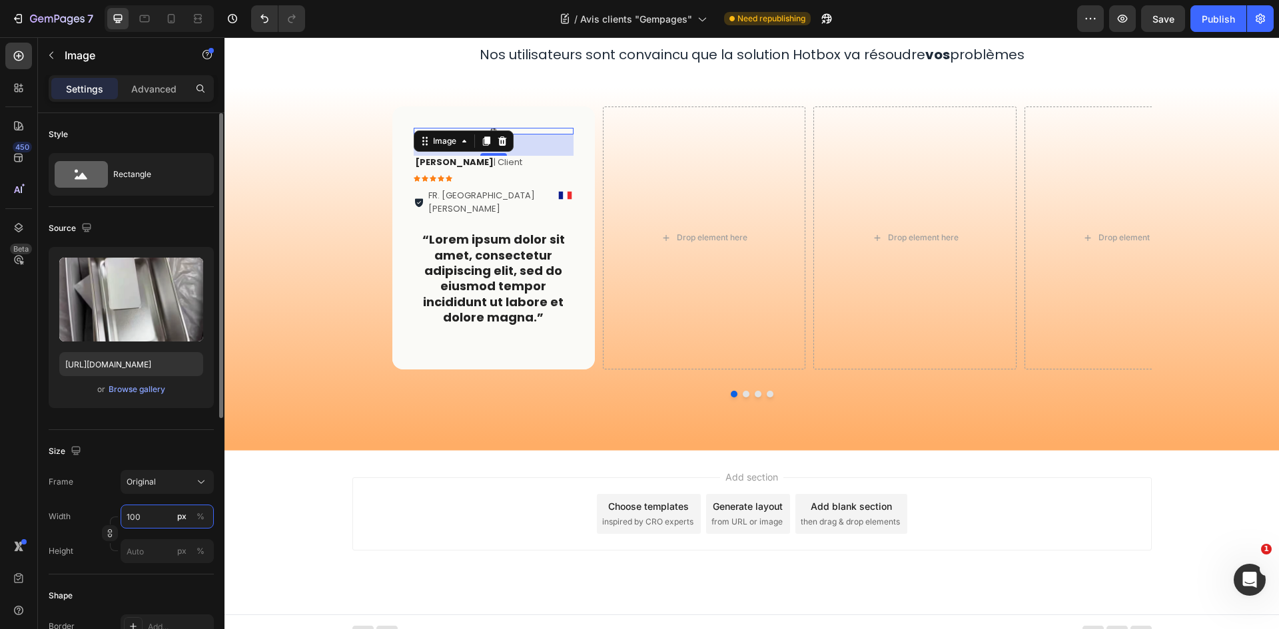
scroll to position [200, 0]
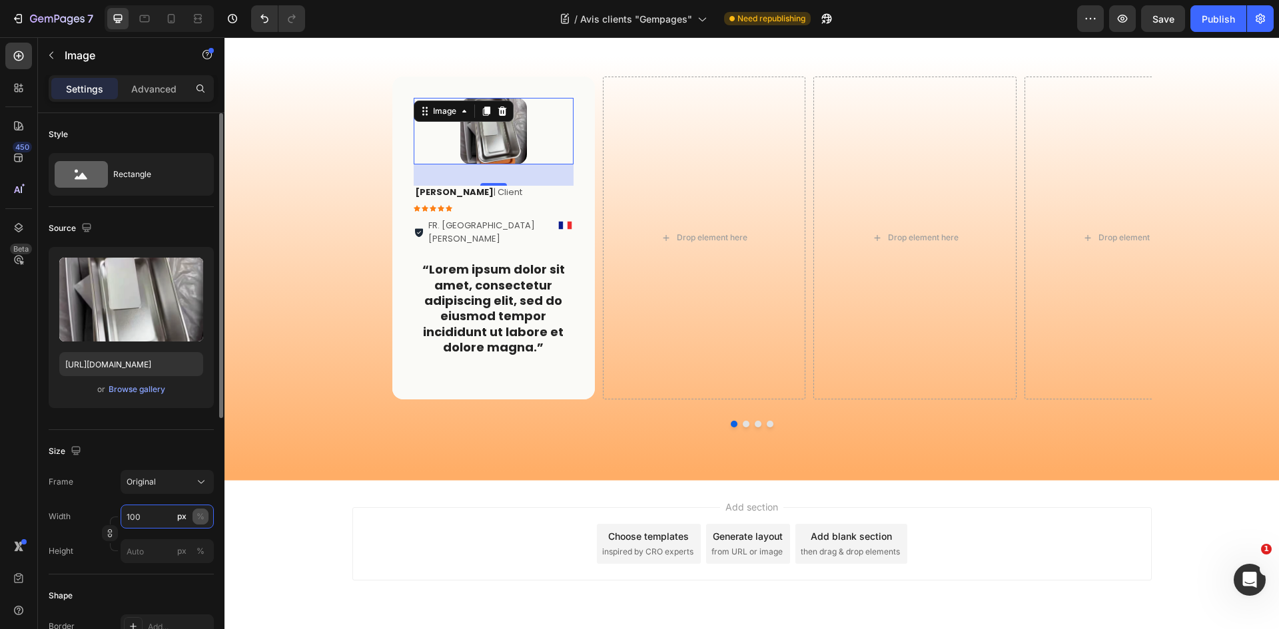
type input "100"
click at [206, 517] on button "%" at bounding box center [200, 517] width 16 height 16
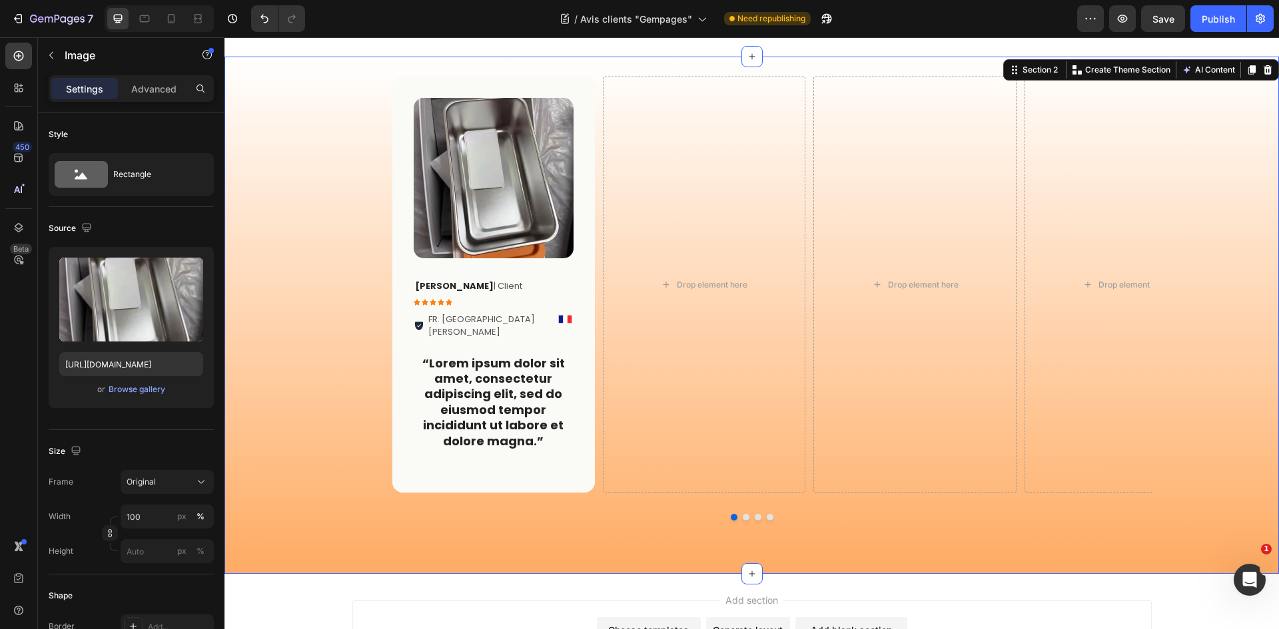
click at [255, 402] on div "Image Ophélie P . | Client Text Block Icon Icon Icon Icon Icon Icon List FR. La…" at bounding box center [751, 310] width 1054 height 466
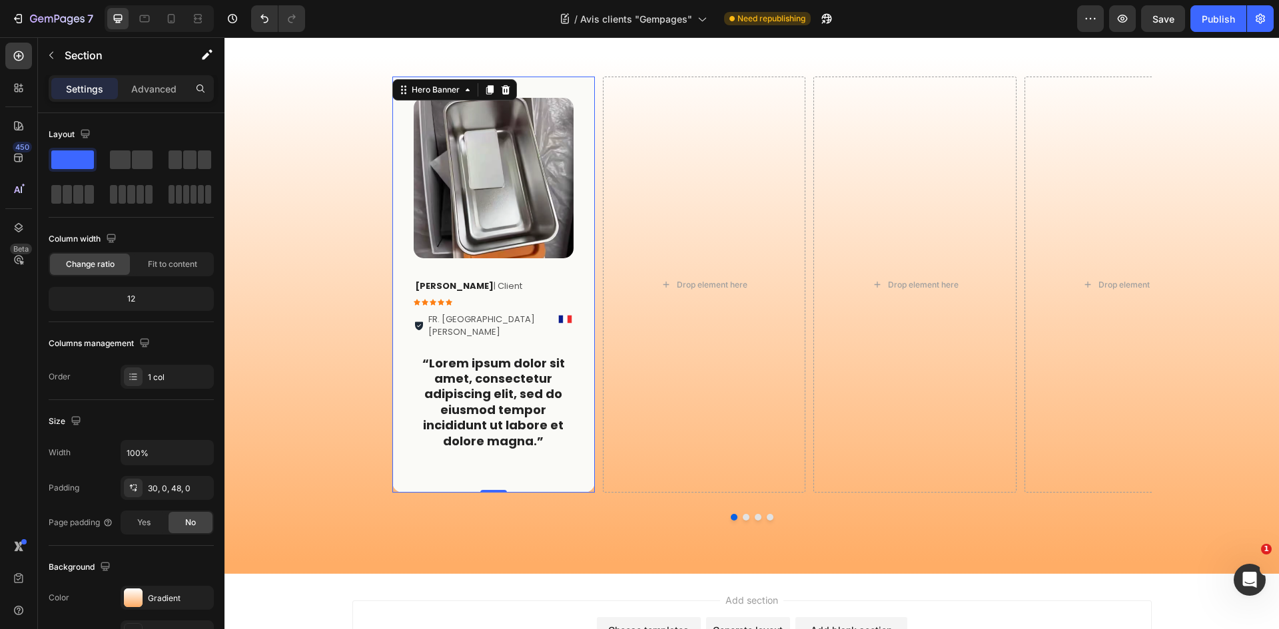
click at [579, 100] on div "Image Ophélie P . | Client Text Block Icon Icon Icon Icon Icon Icon List FR. La…" at bounding box center [493, 285] width 202 height 416
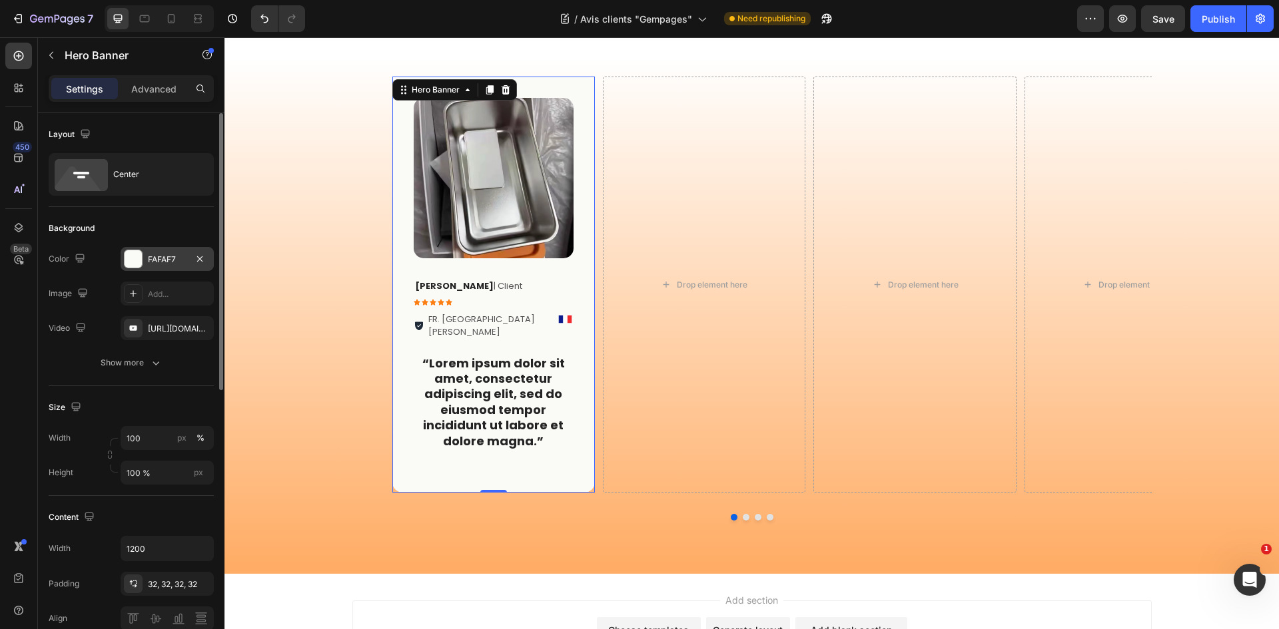
click at [151, 262] on div "FAFAF7" at bounding box center [167, 260] width 39 height 12
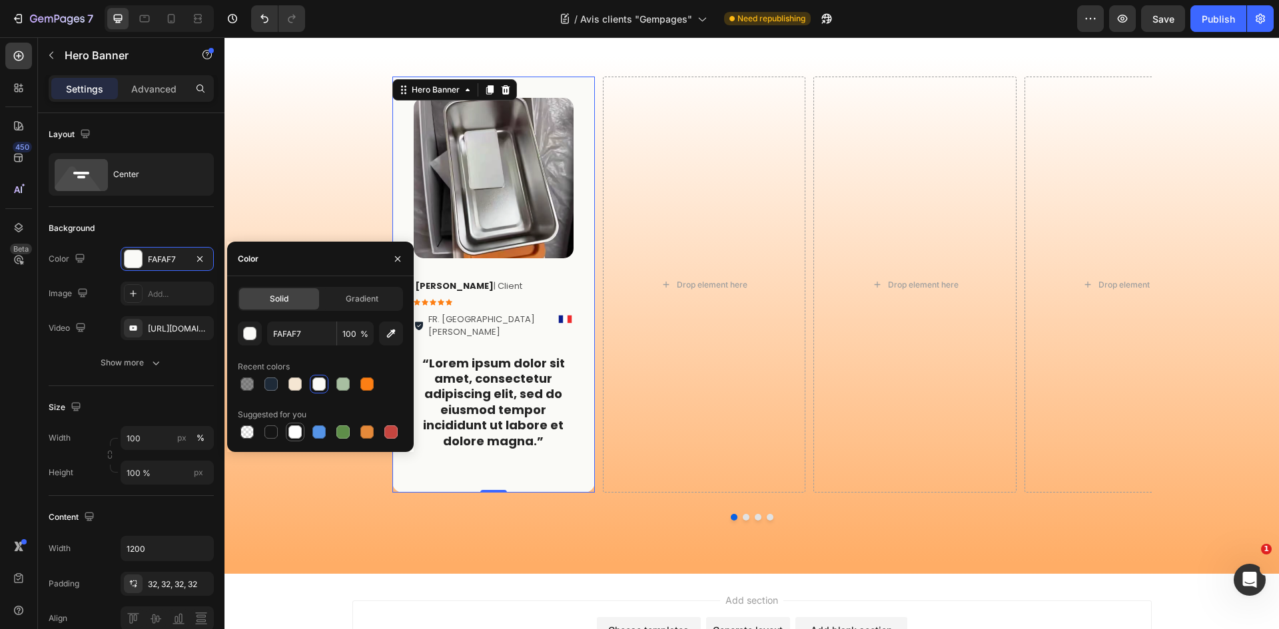
click at [298, 432] on div at bounding box center [294, 432] width 13 height 13
click at [323, 387] on div at bounding box center [318, 384] width 13 height 13
click at [299, 432] on div at bounding box center [294, 432] width 13 height 13
type input "FFFFFF"
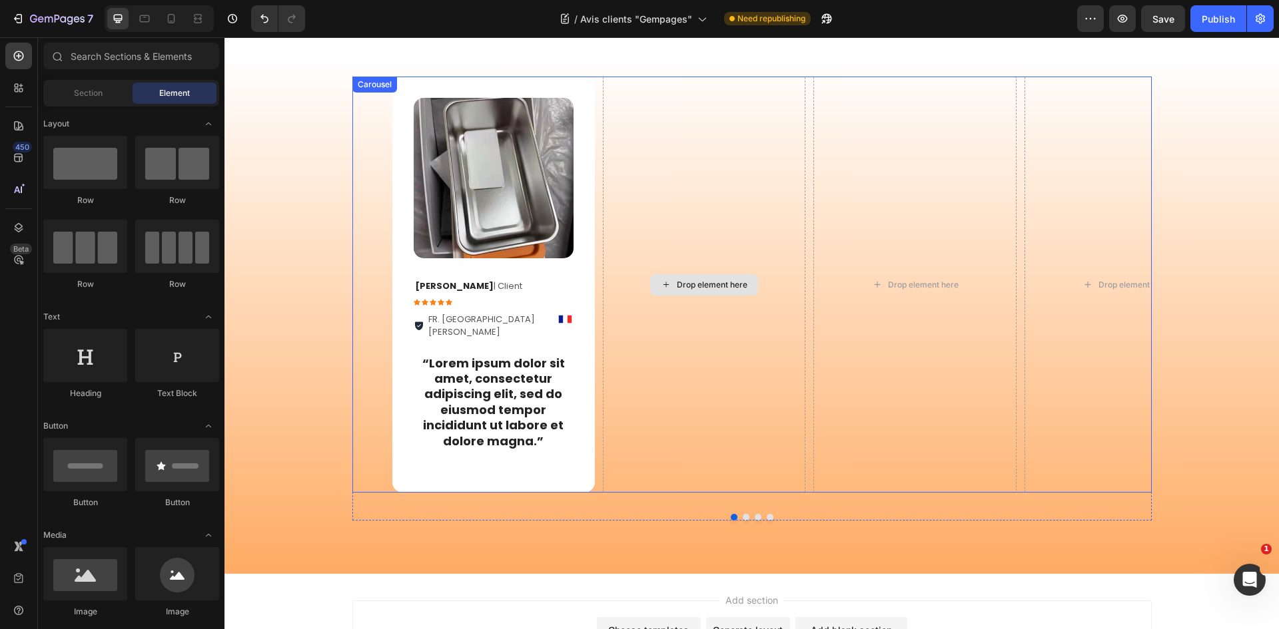
click at [700, 280] on div "Drop element here" at bounding box center [712, 285] width 71 height 11
click at [402, 475] on div "Image Ophélie P . | Client Text Block Icon Icon Icon Icon Icon Icon List FR. La…" at bounding box center [493, 285] width 202 height 416
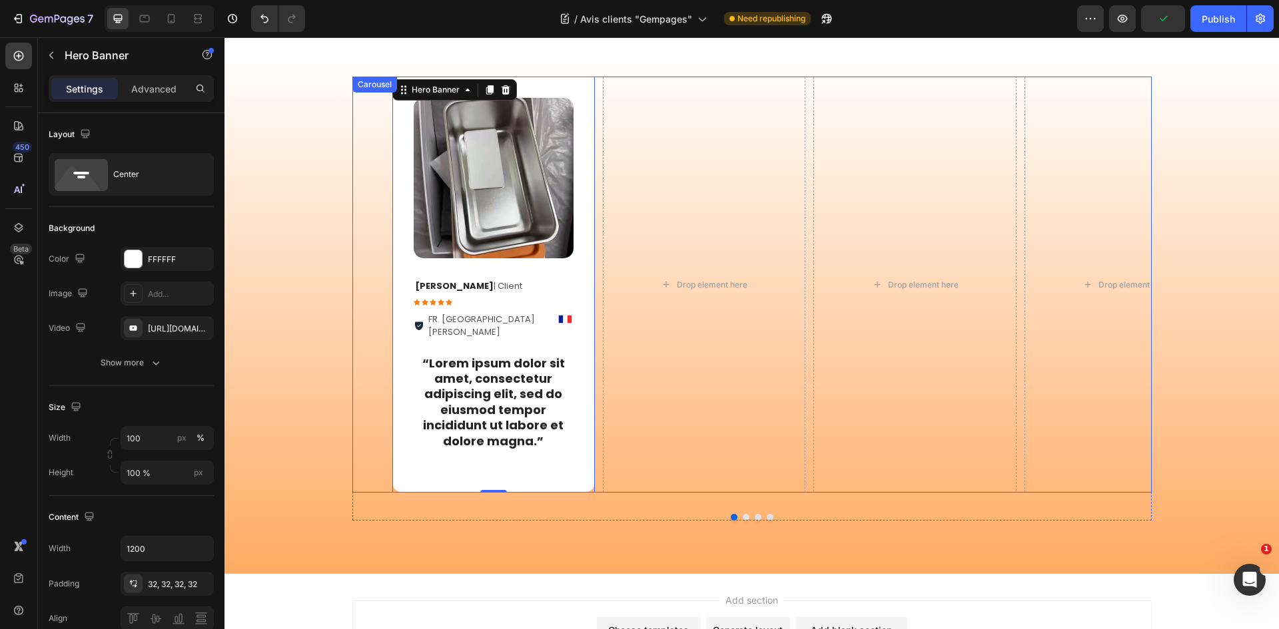
click at [352, 328] on div "Image Ophélie P . | Client Text Block Icon Icon Icon Icon Icon Icon List FR. La…" at bounding box center [751, 285] width 799 height 416
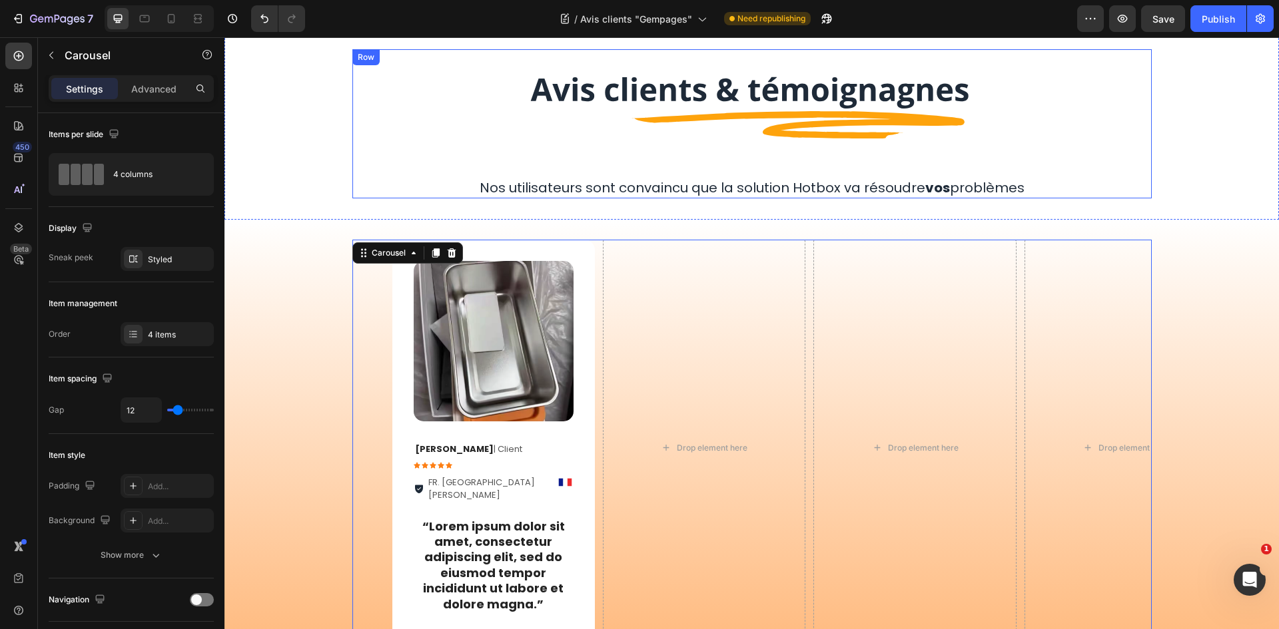
scroll to position [67, 0]
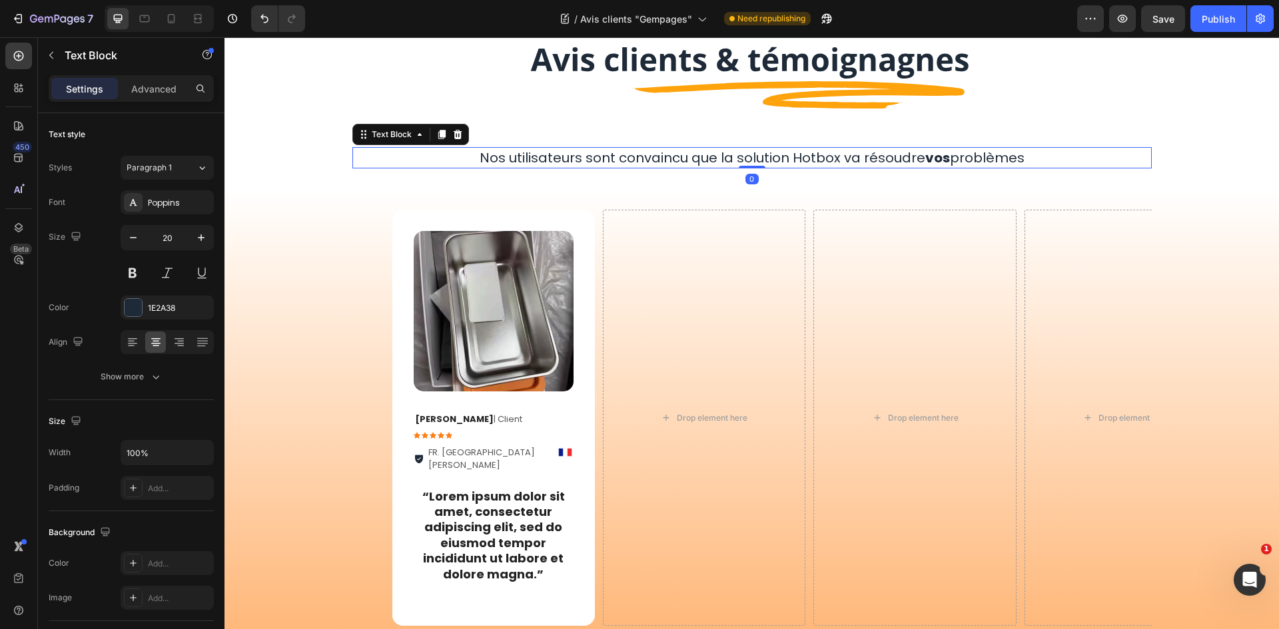
click at [661, 155] on p "Nos utilisateurs sont convaincu que la solution Hotbox va résoudre vos problèmes" at bounding box center [752, 158] width 797 height 19
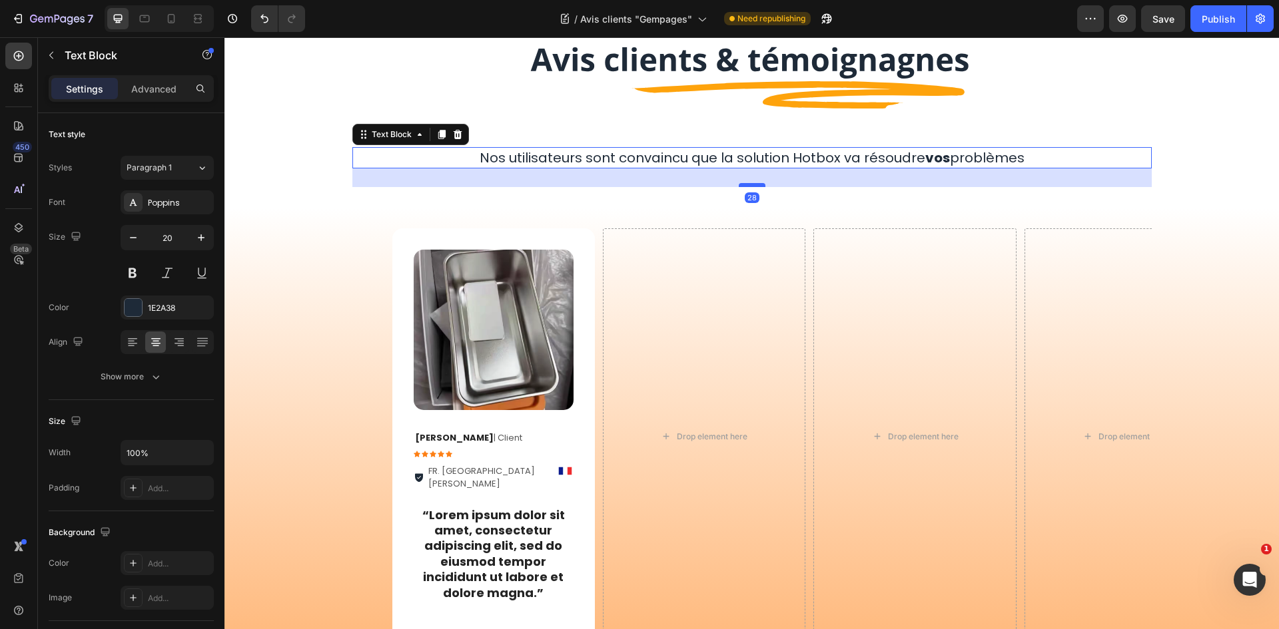
drag, startPoint x: 744, startPoint y: 167, endPoint x: 741, endPoint y: 185, distance: 18.9
click at [741, 185] on div at bounding box center [752, 185] width 27 height 4
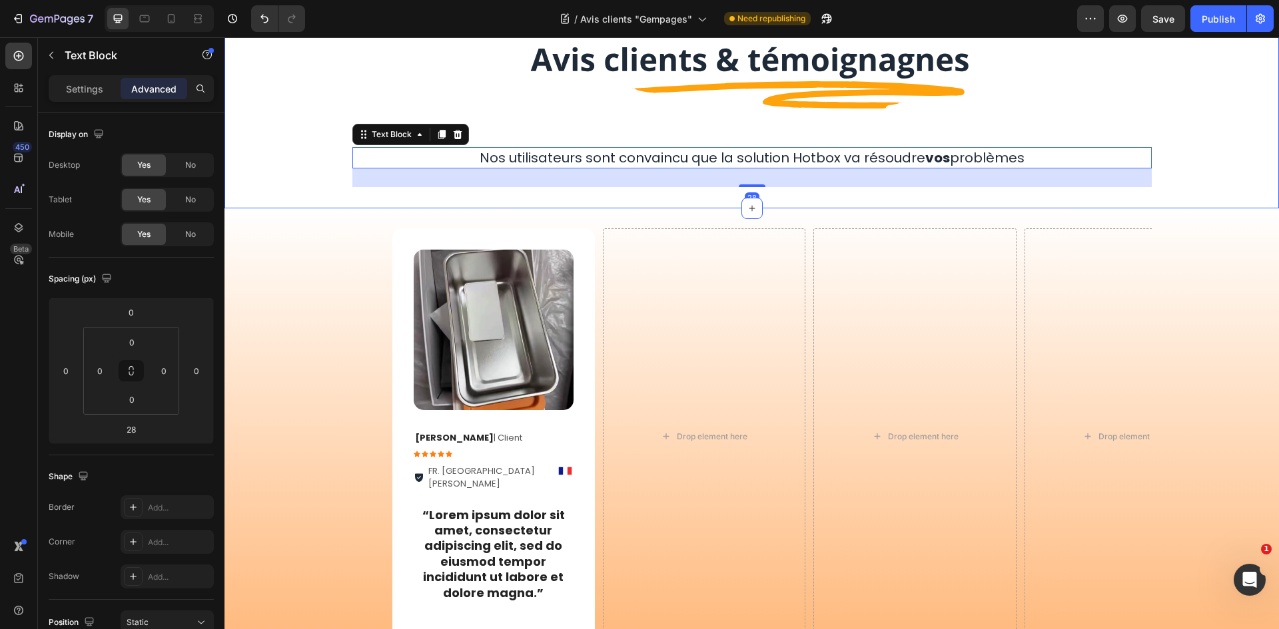
click at [639, 199] on div "Image Row Nos utilisateurs sont convaincu que la solution Hotbox va résoudre vo…" at bounding box center [751, 103] width 1054 height 210
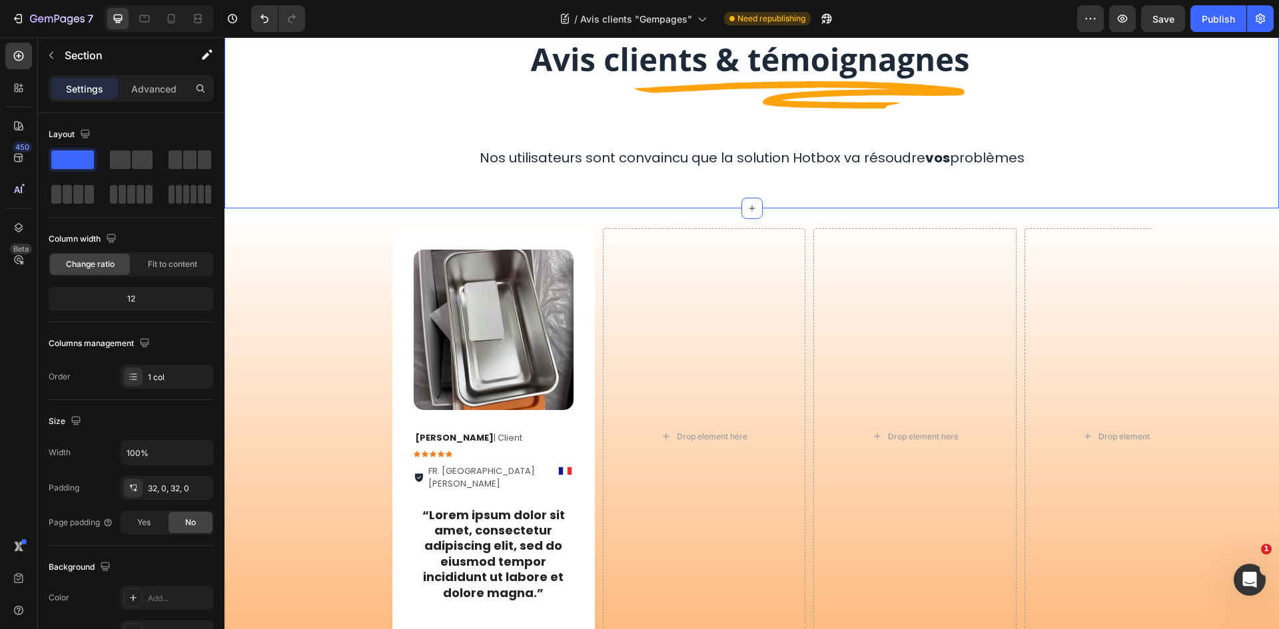
click at [523, 184] on div "Image Row Nos utilisateurs sont convaincu que la solution Hotbox va résoudre vo…" at bounding box center [751, 103] width 799 height 168
click at [411, 177] on div "Image Row Nos utilisateurs sont convaincu que la solution Hotbox va résoudre vo…" at bounding box center [751, 103] width 799 height 168
click at [414, 211] on div "Image Ophélie P . | Client Text Block Icon Icon Icon Icon Icon Icon List FR. La…" at bounding box center [751, 466] width 1054 height 517
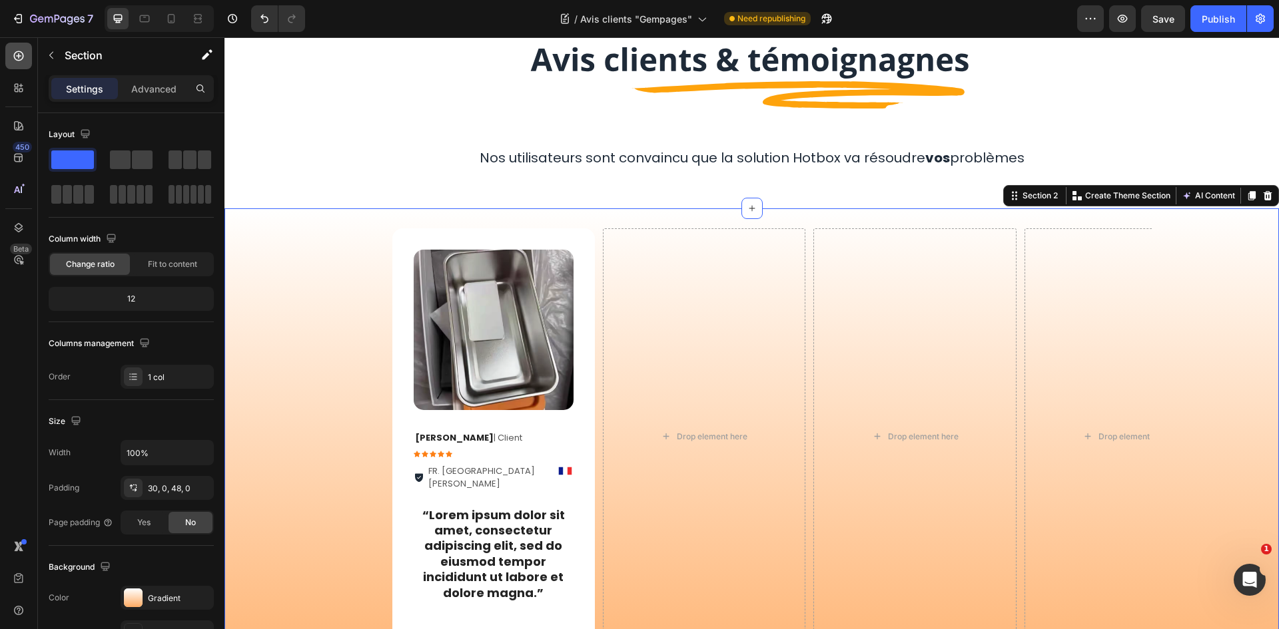
click at [25, 60] on icon at bounding box center [18, 55] width 13 height 13
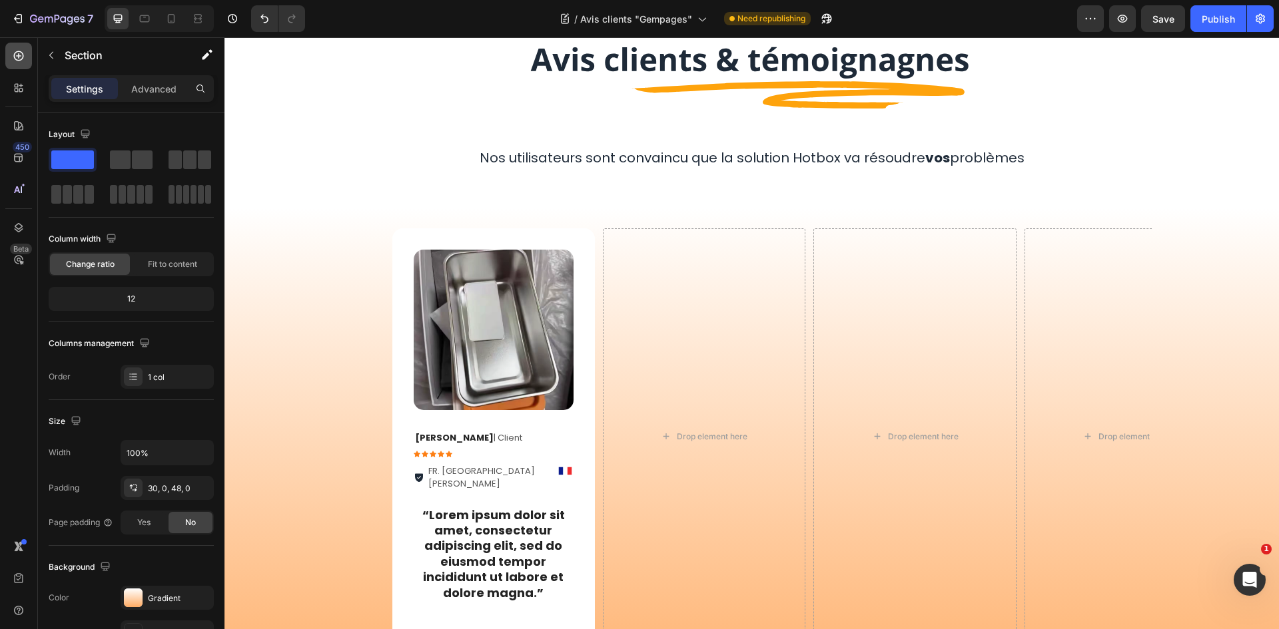
click at [25, 60] on icon at bounding box center [18, 55] width 13 height 13
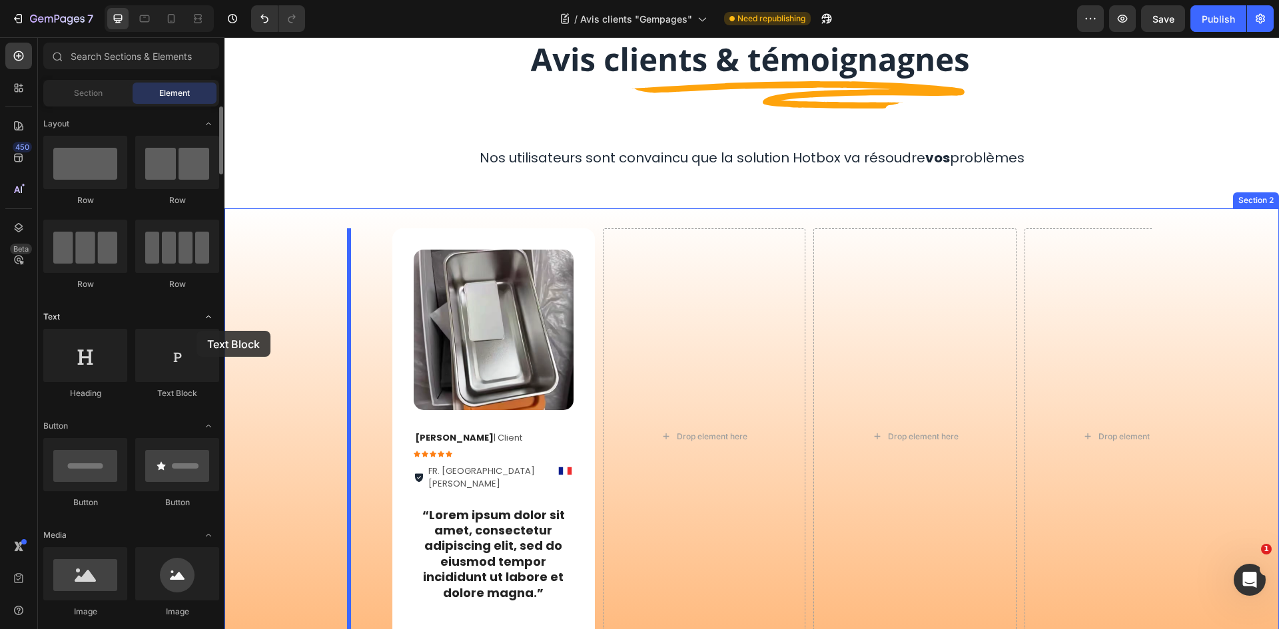
drag, startPoint x: 183, startPoint y: 381, endPoint x: 149, endPoint y: 311, distance: 77.7
click at [161, 363] on div at bounding box center [177, 355] width 84 height 53
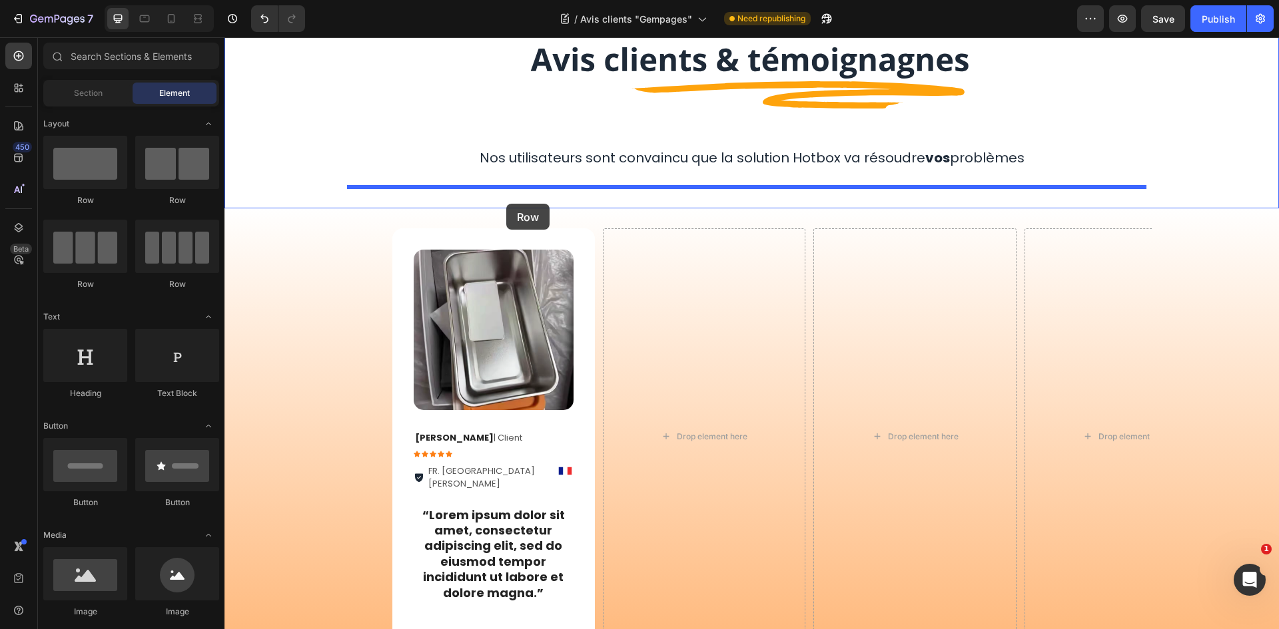
drag, startPoint x: 313, startPoint y: 201, endPoint x: 506, endPoint y: 204, distance: 193.2
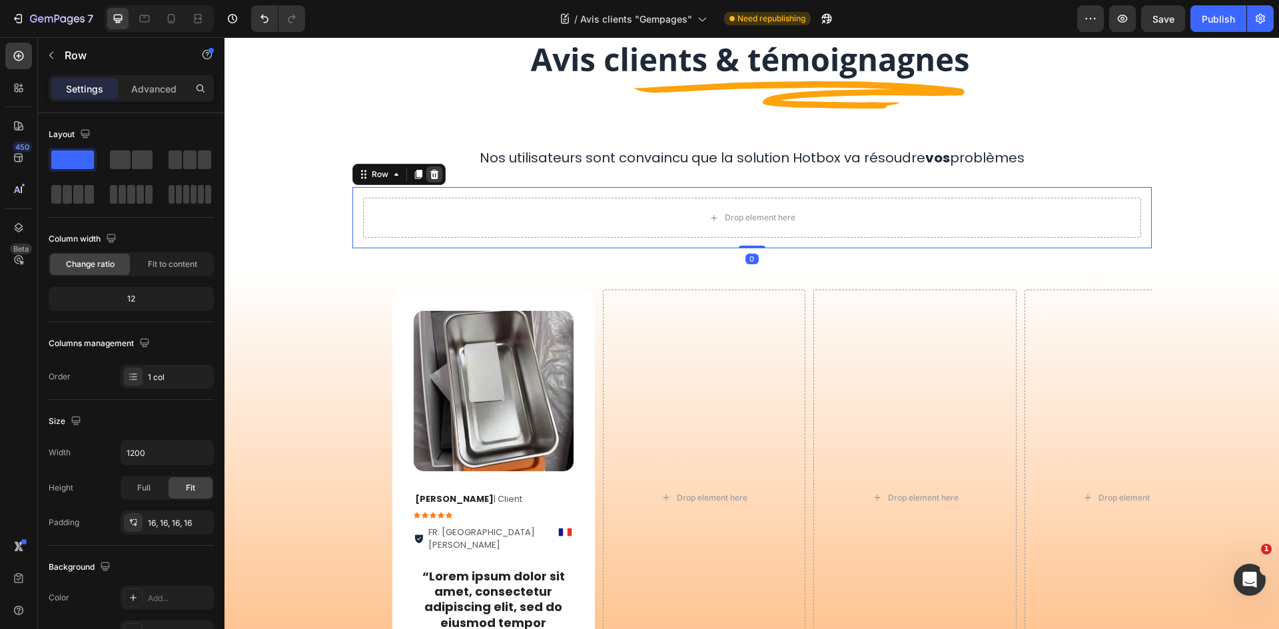
click at [434, 176] on div at bounding box center [434, 175] width 16 height 16
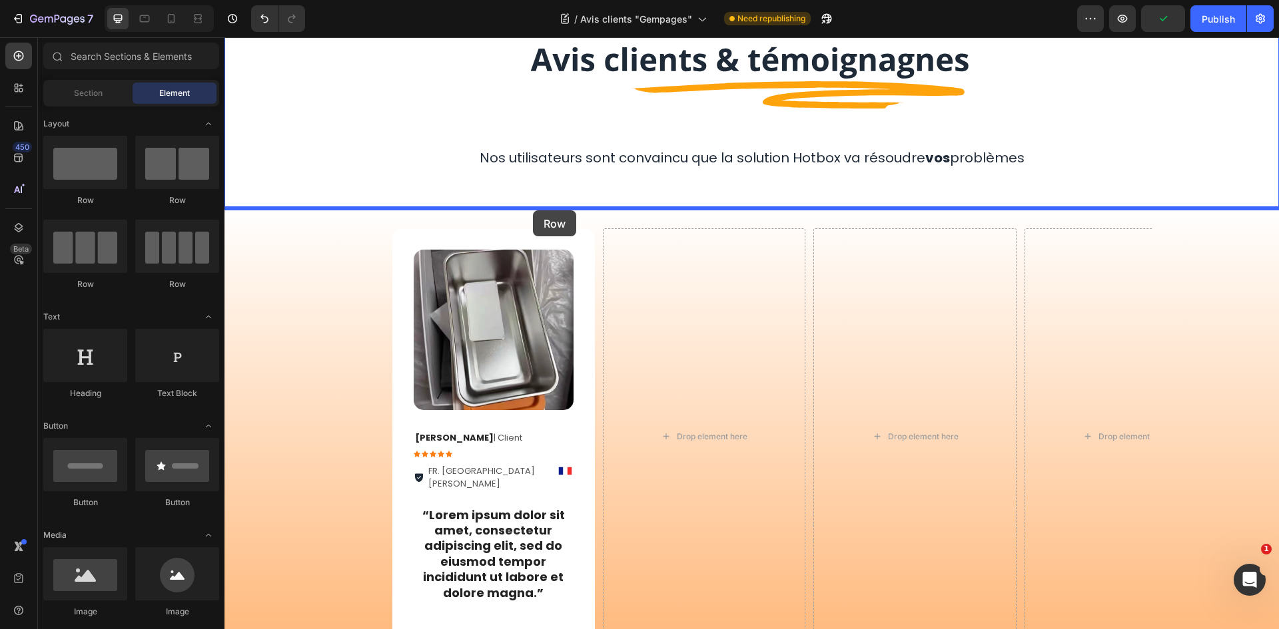
drag, startPoint x: 311, startPoint y: 216, endPoint x: 533, endPoint y: 209, distance: 222.5
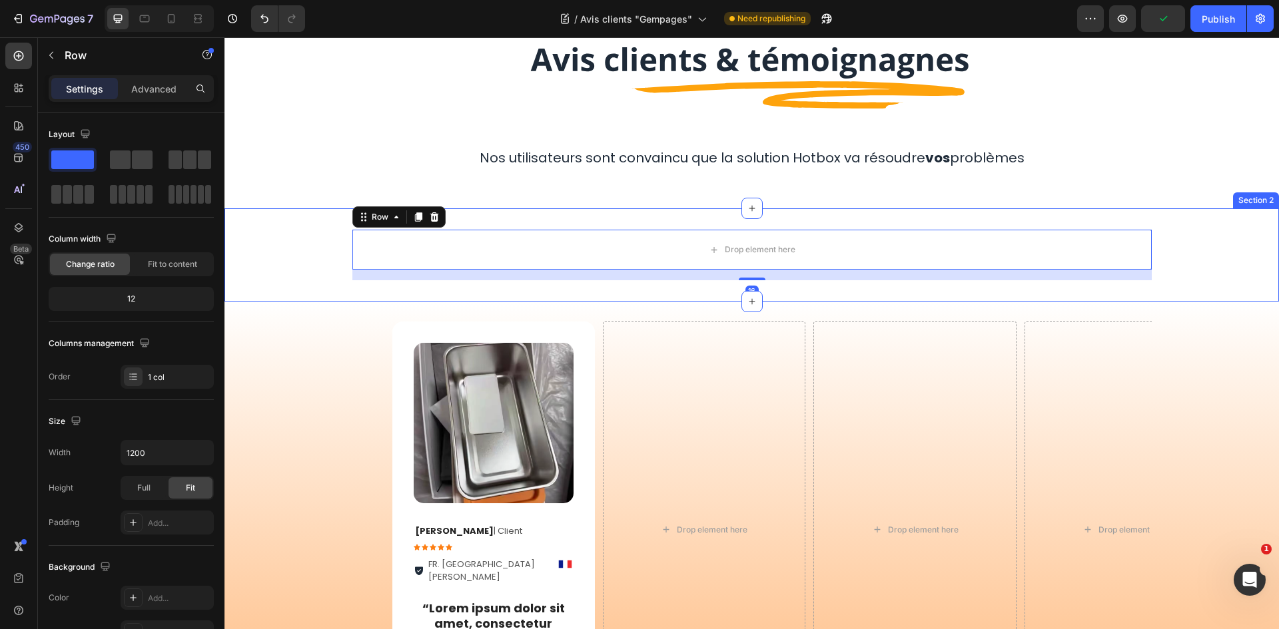
click at [525, 204] on div "Image Row Nos utilisateurs sont convaincu que la solution Hotbox va résoudre vo…" at bounding box center [751, 103] width 1054 height 210
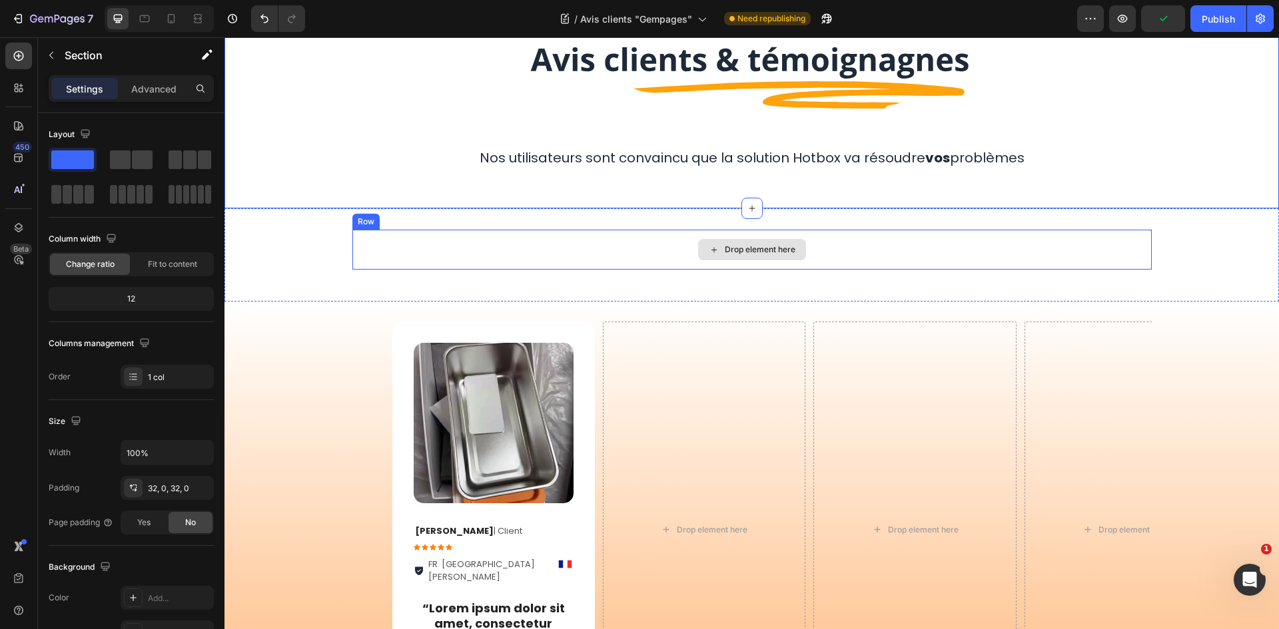
click at [534, 264] on div "Drop element here" at bounding box center [751, 250] width 799 height 40
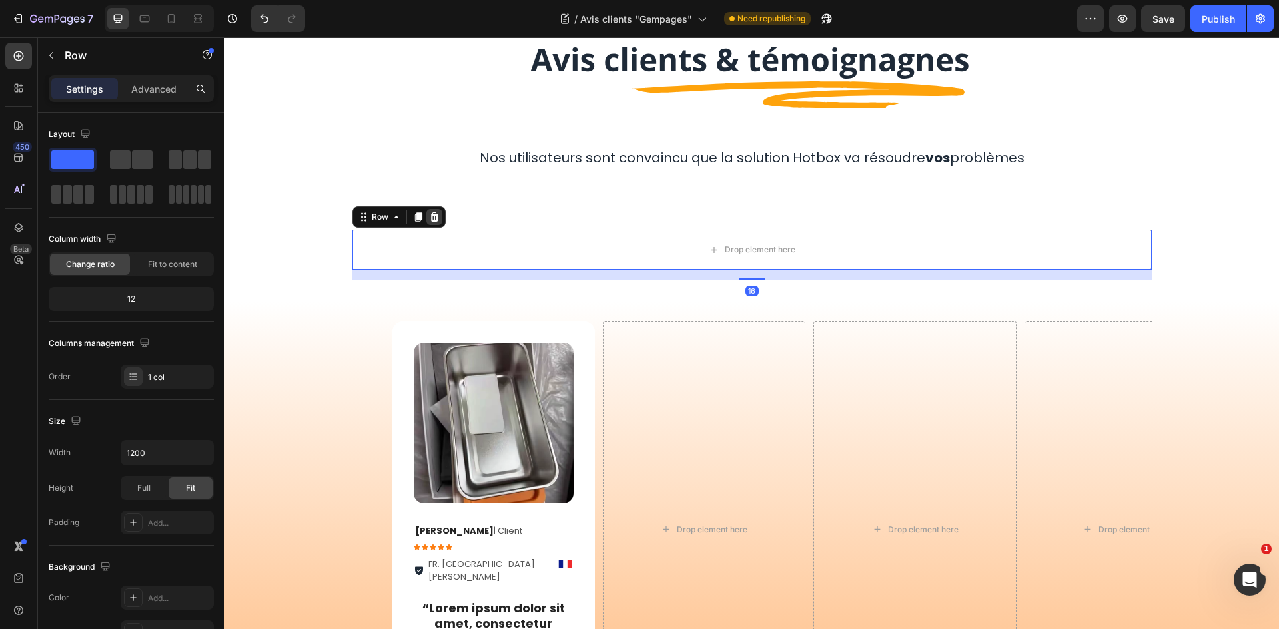
click at [432, 217] on icon at bounding box center [434, 217] width 11 height 11
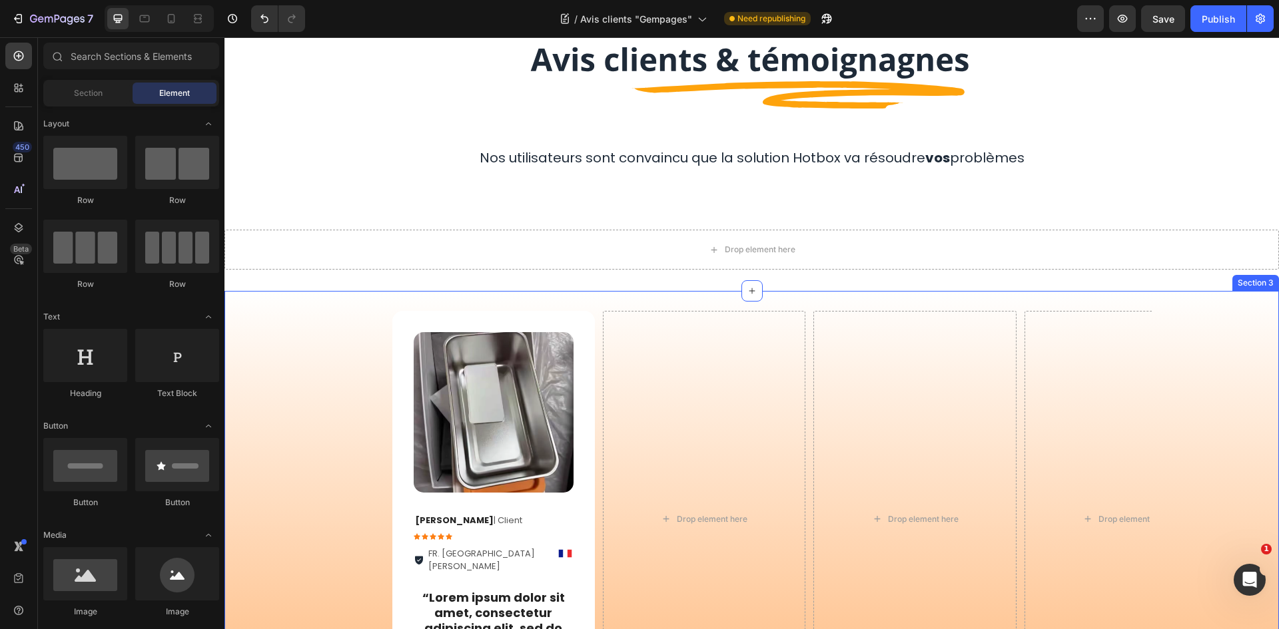
click at [605, 301] on div "Image Ophélie P . | Client Text Block Icon Icon Icon Icon Icon Icon List FR. La…" at bounding box center [751, 549] width 1054 height 517
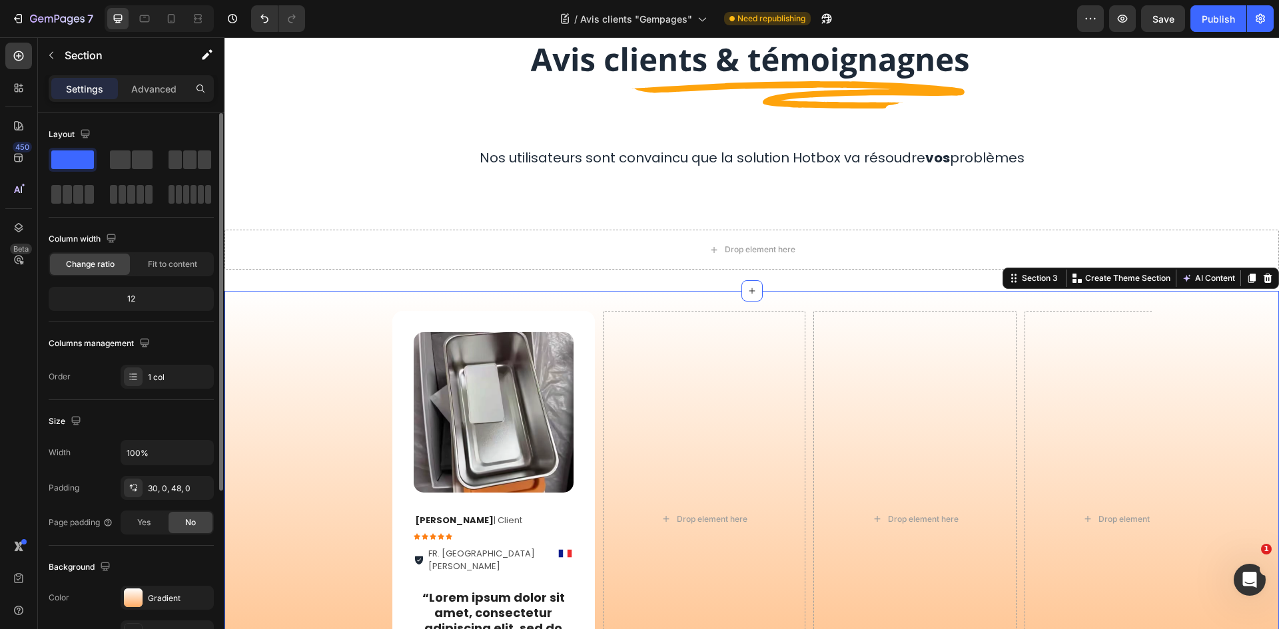
drag, startPoint x: 78, startPoint y: 159, endPoint x: 106, endPoint y: 167, distance: 29.1
click at [107, 167] on div at bounding box center [131, 177] width 165 height 59
click at [22, 60] on icon at bounding box center [18, 55] width 13 height 13
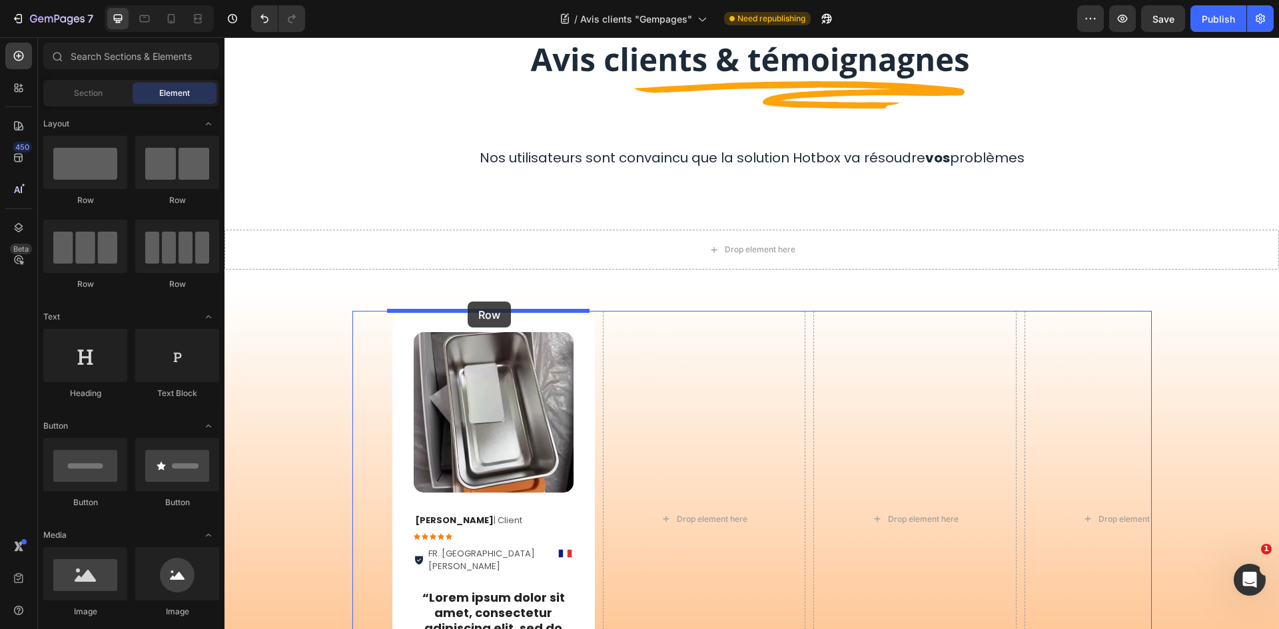
drag, startPoint x: 319, startPoint y: 204, endPoint x: 468, endPoint y: 302, distance: 177.9
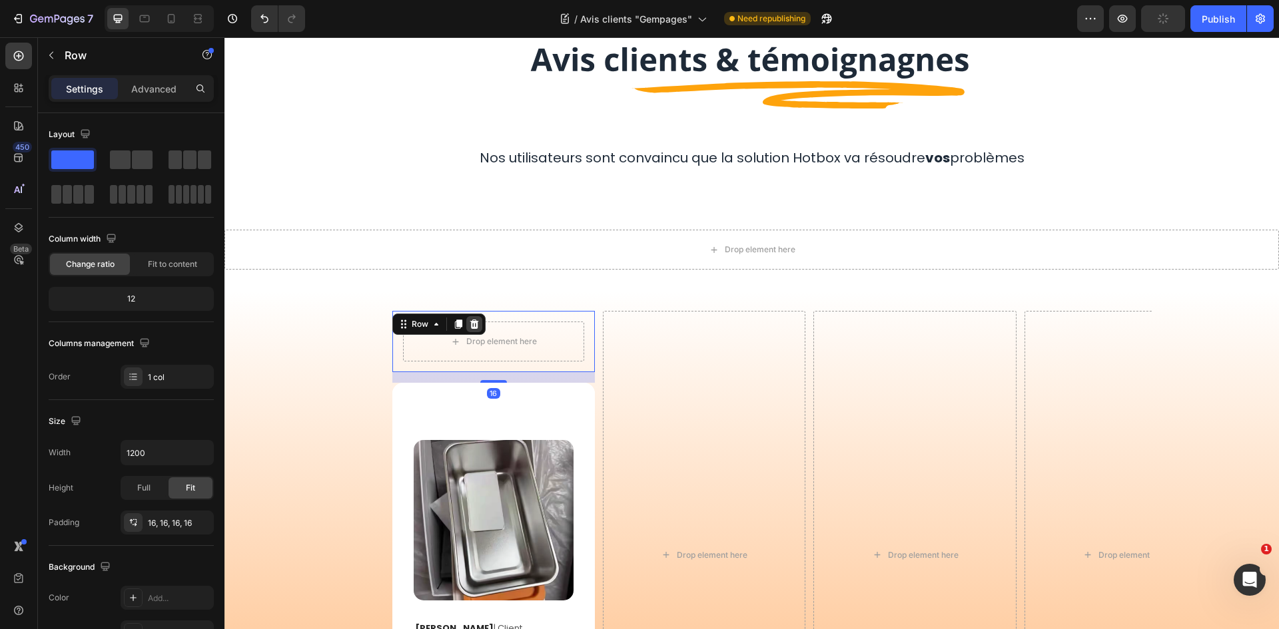
click at [466, 316] on div at bounding box center [474, 324] width 16 height 16
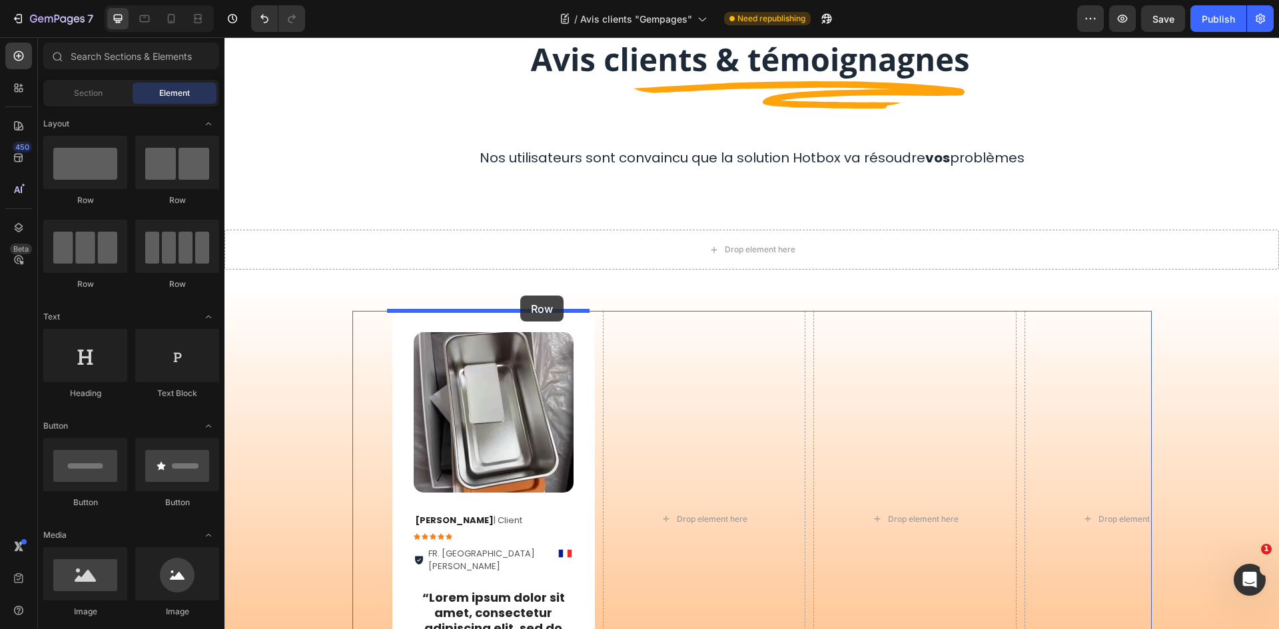
drag, startPoint x: 316, startPoint y: 204, endPoint x: 520, endPoint y: 296, distance: 223.6
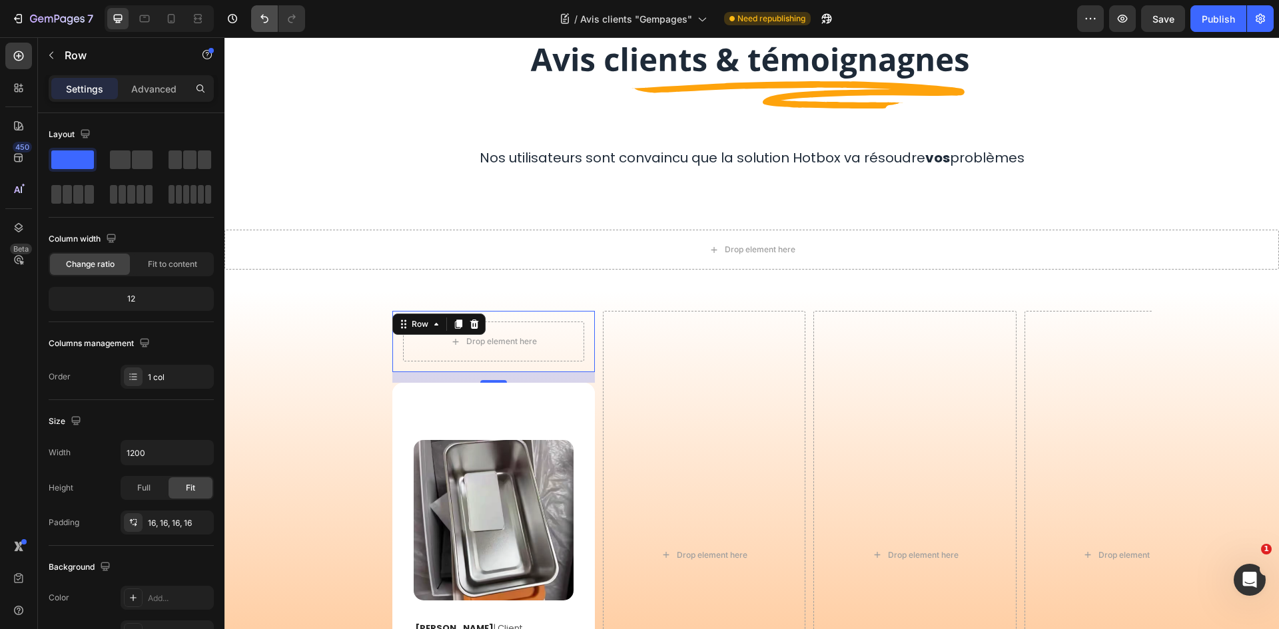
click at [264, 15] on icon "Undo/Redo" at bounding box center [264, 18] width 13 height 13
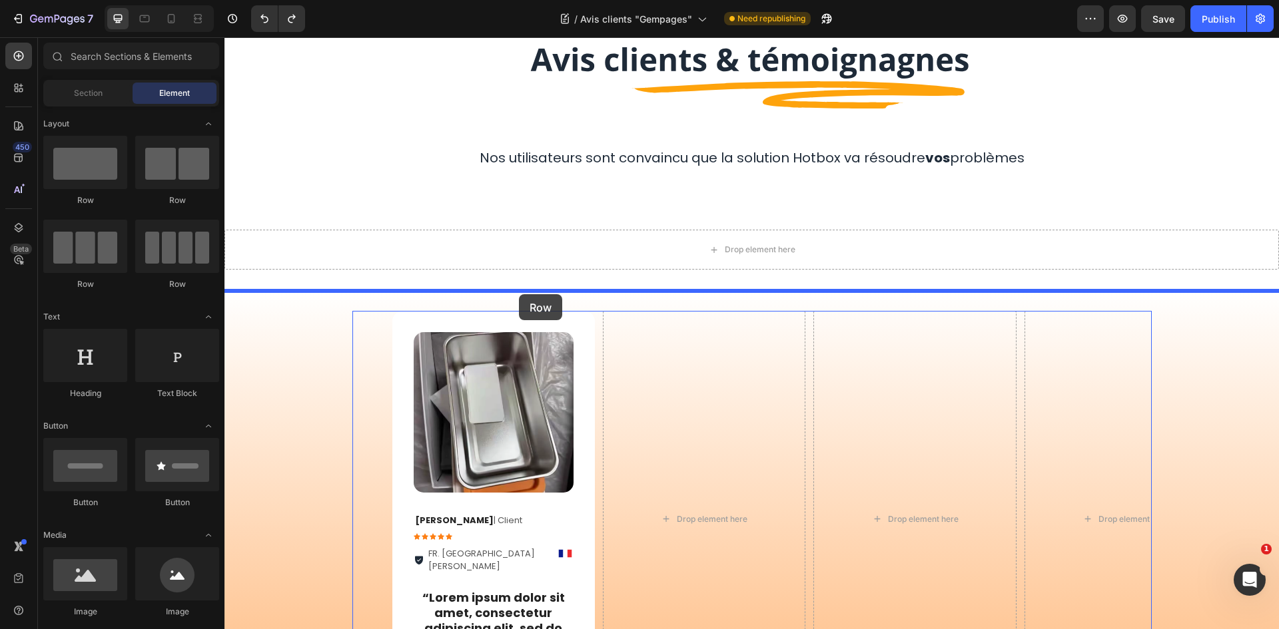
drag, startPoint x: 331, startPoint y: 194, endPoint x: 519, endPoint y: 294, distance: 213.0
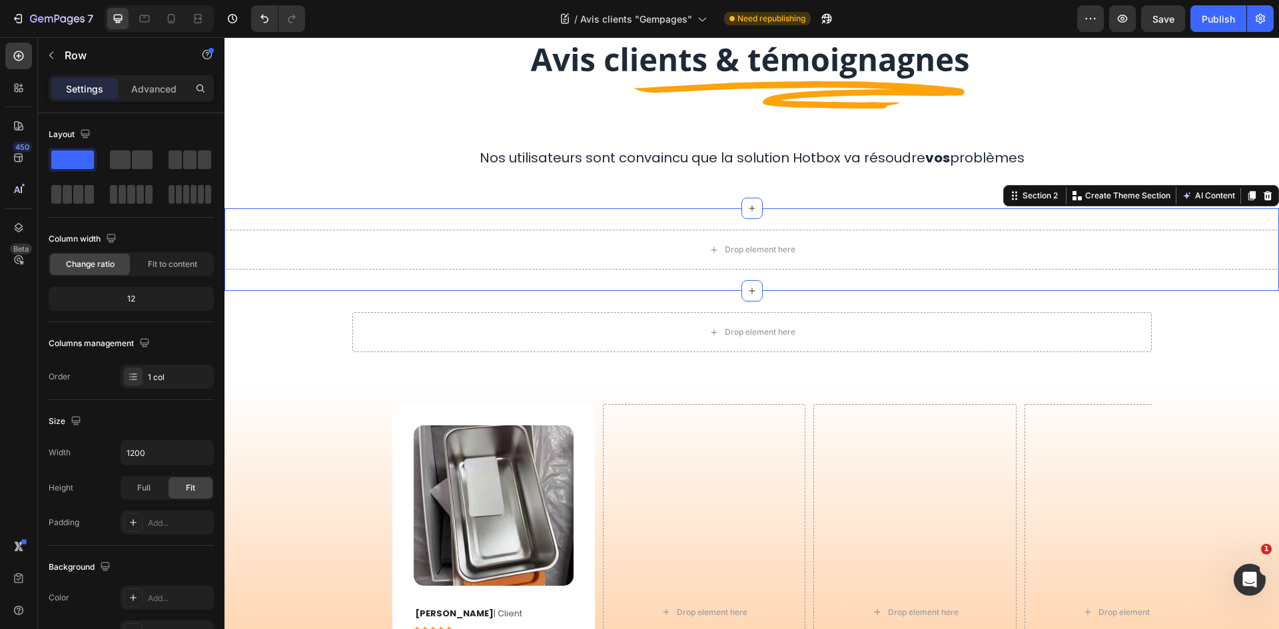
click at [688, 220] on div "Drop element here Section 2 Create Theme Section AI Content Write with GemAI Wh…" at bounding box center [751, 249] width 1054 height 83
click at [1262, 190] on icon at bounding box center [1267, 195] width 11 height 11
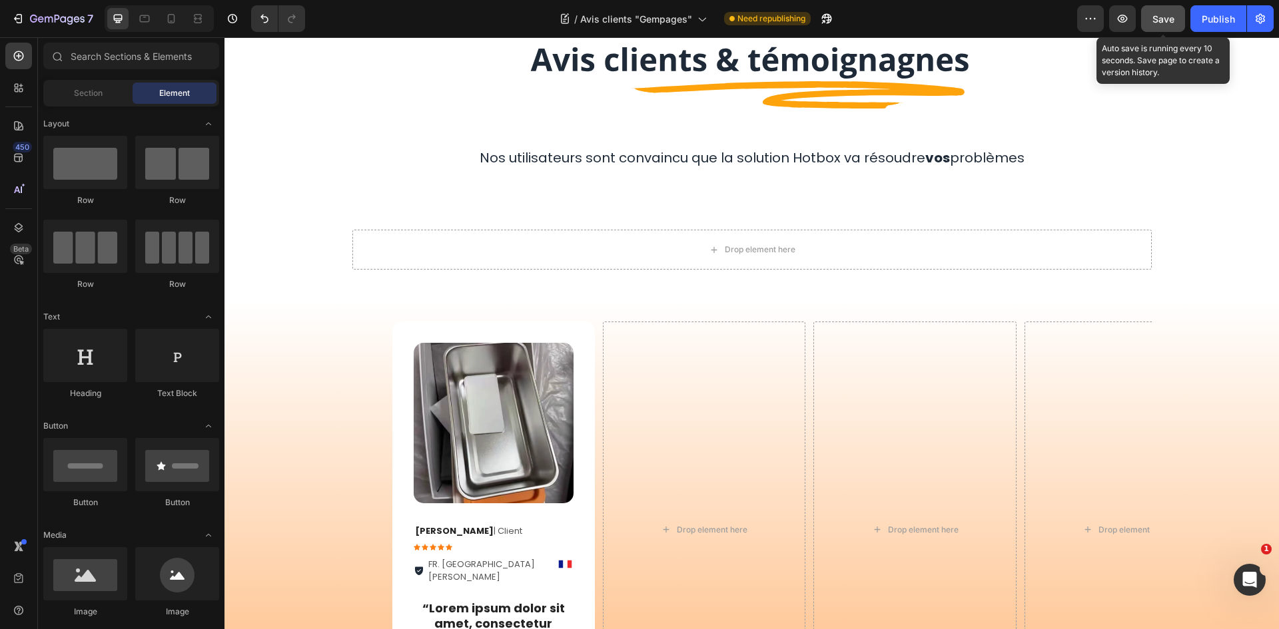
click at [1158, 23] on span "Save" at bounding box center [1163, 18] width 22 height 11
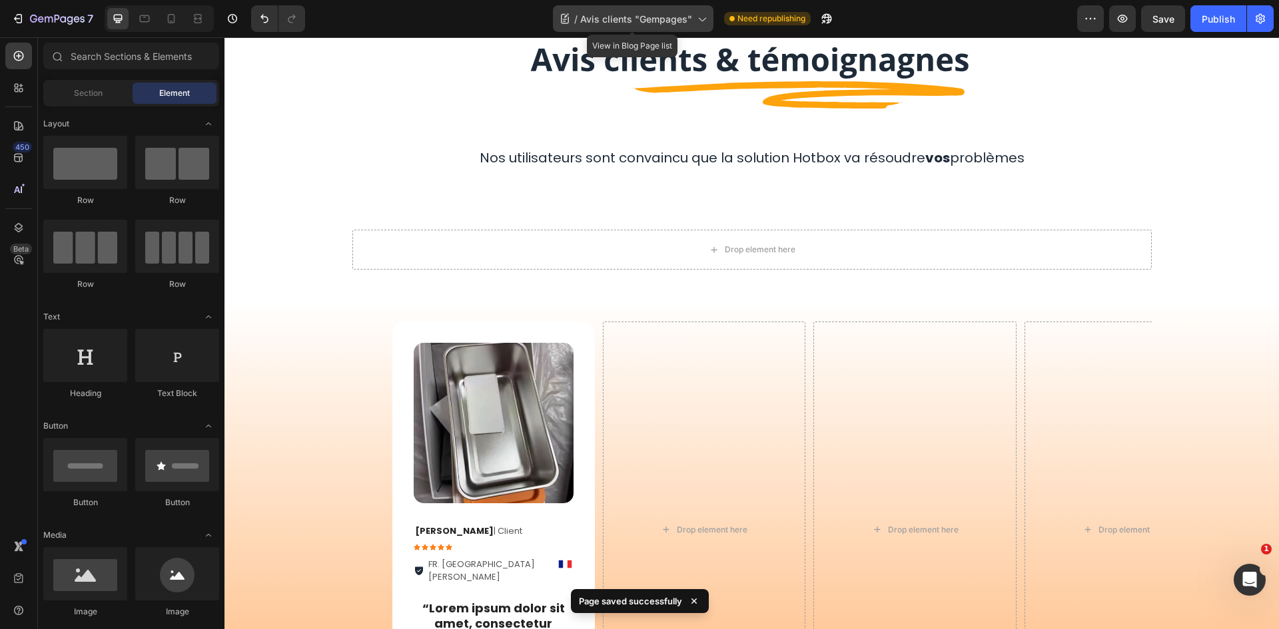
click at [623, 12] on span "Avis clients "Gempages"" at bounding box center [636, 19] width 112 height 14
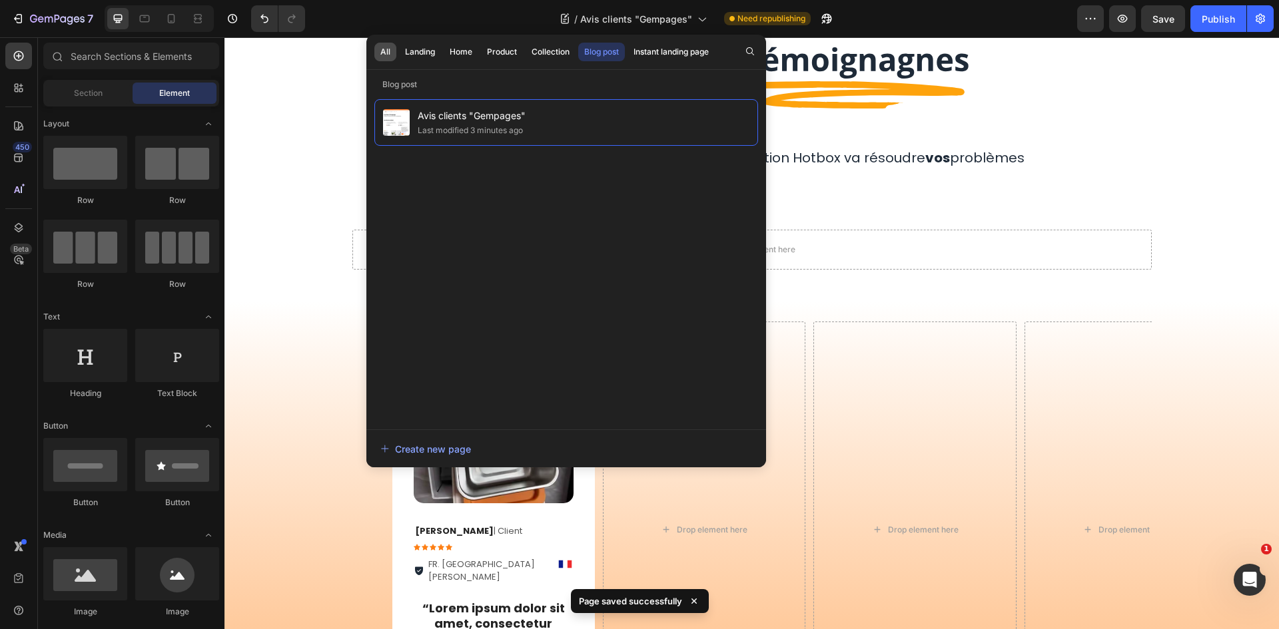
click at [385, 52] on div "All" at bounding box center [385, 52] width 10 height 12
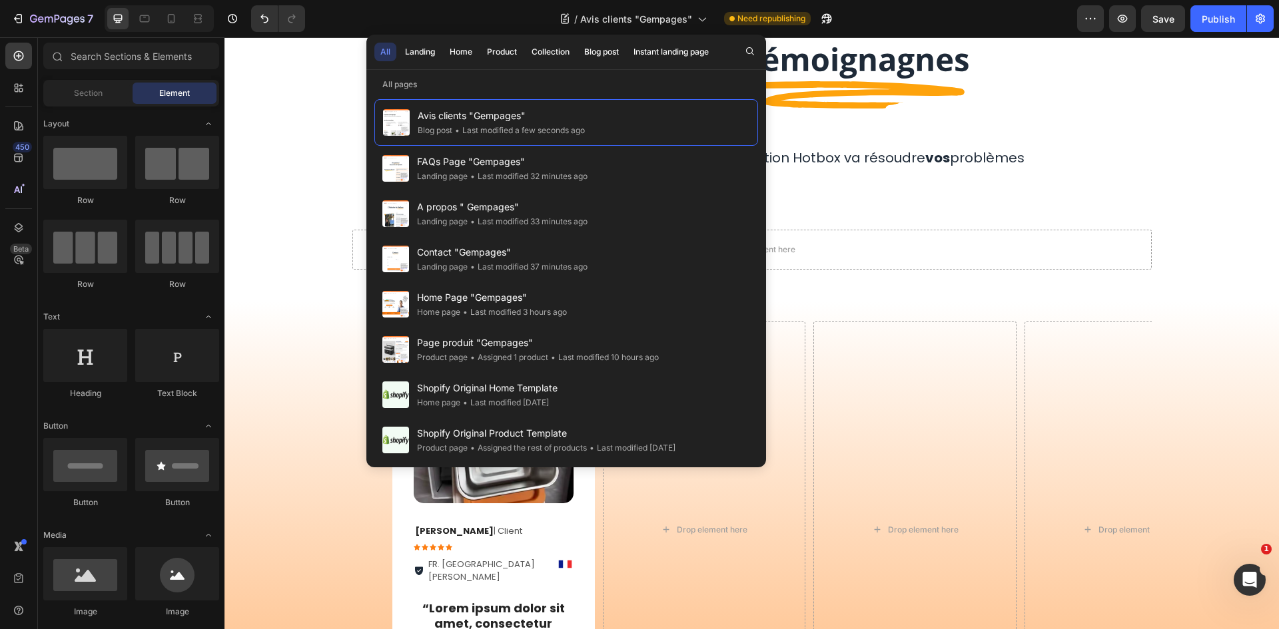
click at [458, 64] on div "All Landing Home Product Collection Blog post Instant landing page" at bounding box center [544, 52] width 356 height 35
click at [467, 52] on div "Home" at bounding box center [461, 52] width 23 height 12
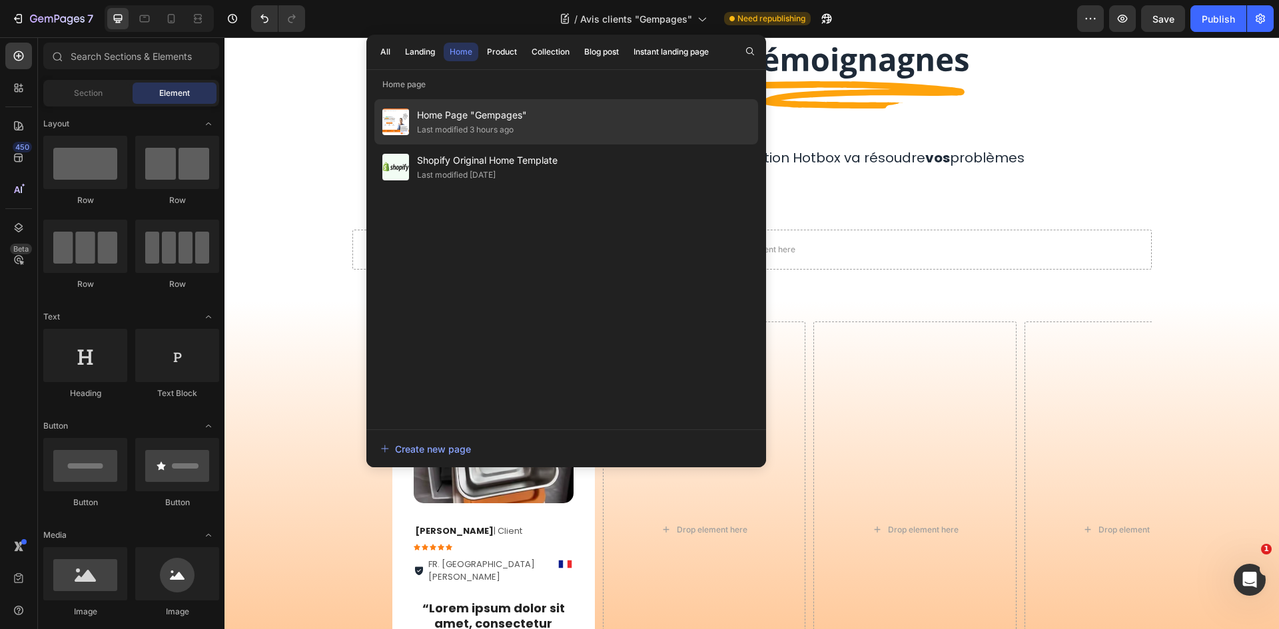
click at [644, 117] on div "Home Page "Gempages" Last modified 3 hours ago" at bounding box center [566, 121] width 384 height 45
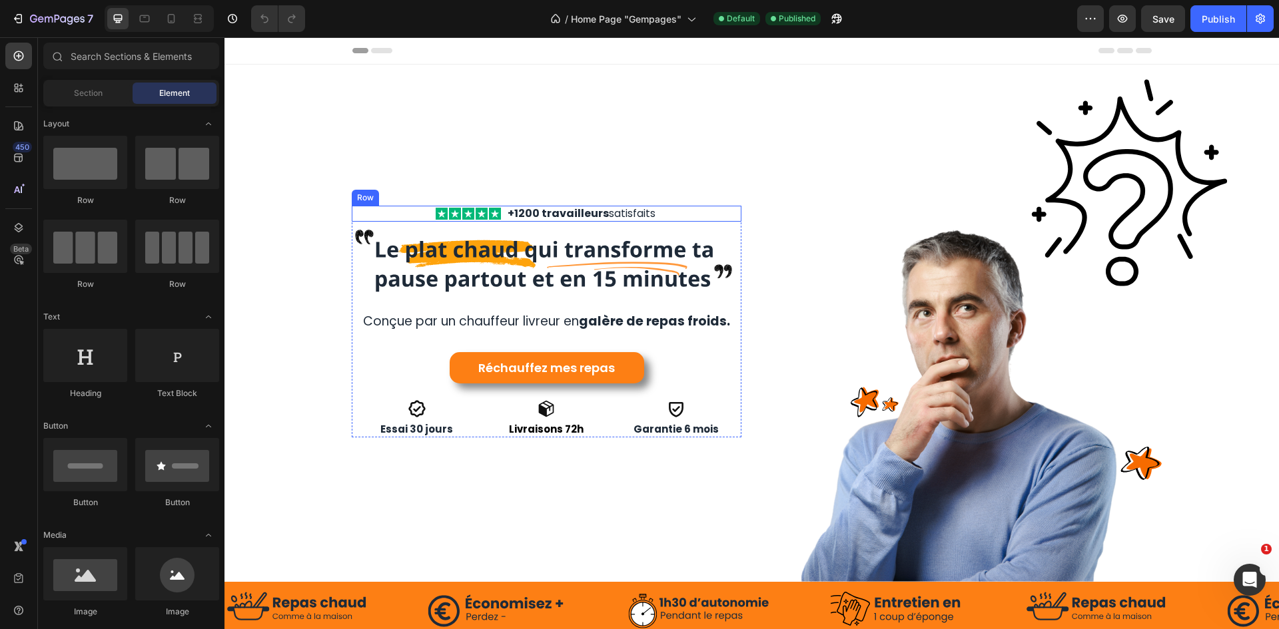
click at [498, 207] on div "Icon Icon Icon Icon Icon Icon List +1200 travailleurs satisfaits Text Block Row" at bounding box center [547, 214] width 390 height 17
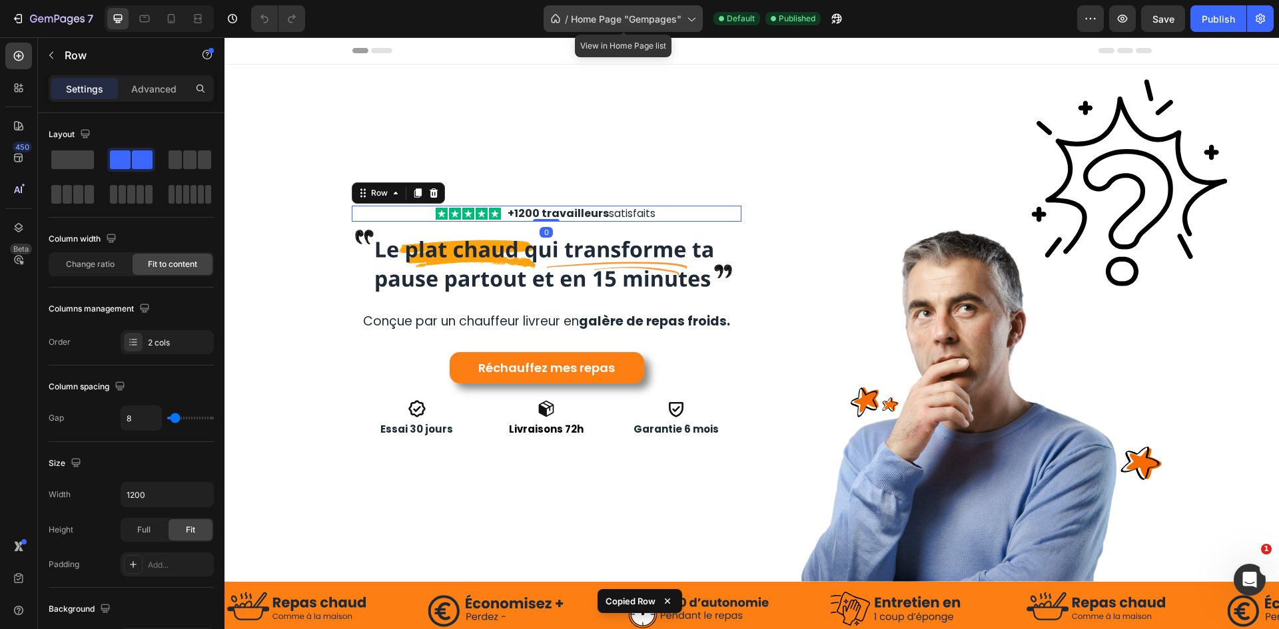
click at [613, 9] on div "/ Home Page "Gempages"" at bounding box center [622, 18] width 159 height 27
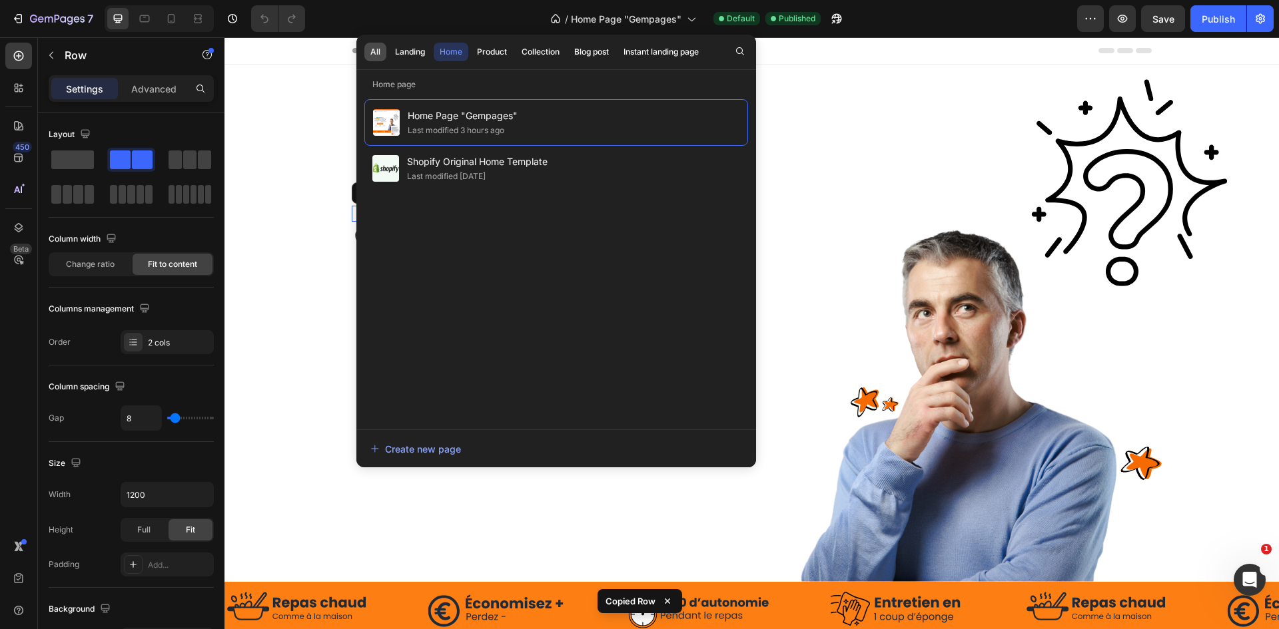
click at [384, 57] on button "All" at bounding box center [375, 52] width 22 height 19
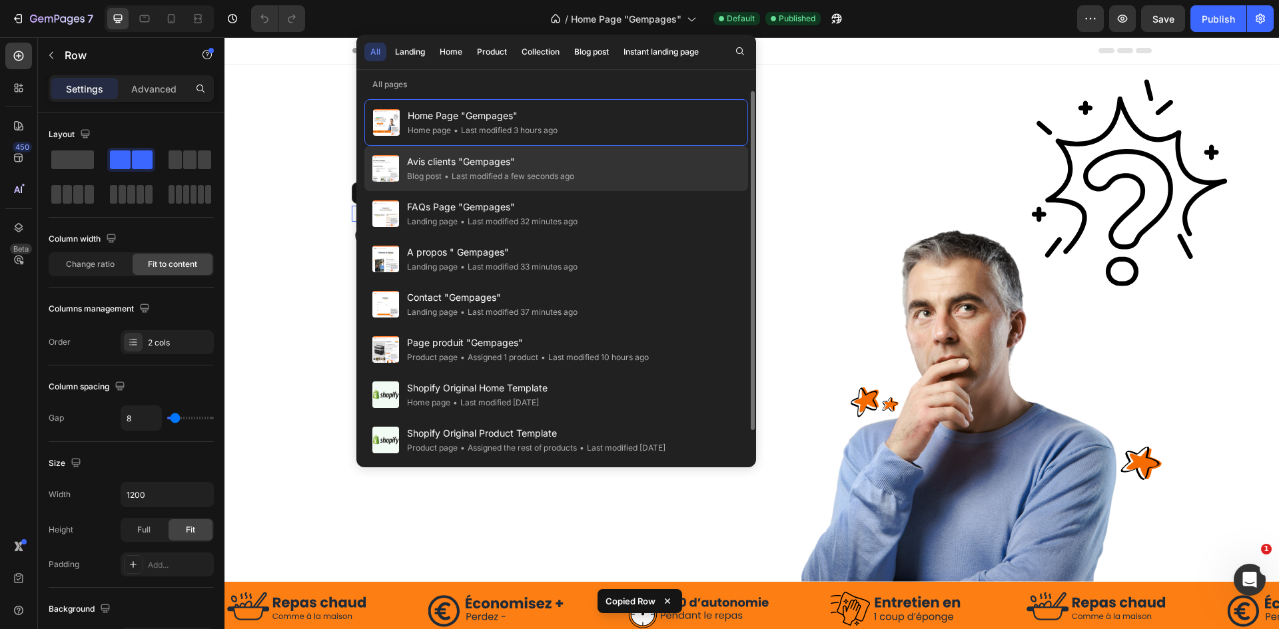
click at [596, 167] on div "Avis clients "Gempages" Blog post • Last modified a few seconds ago" at bounding box center [556, 168] width 384 height 45
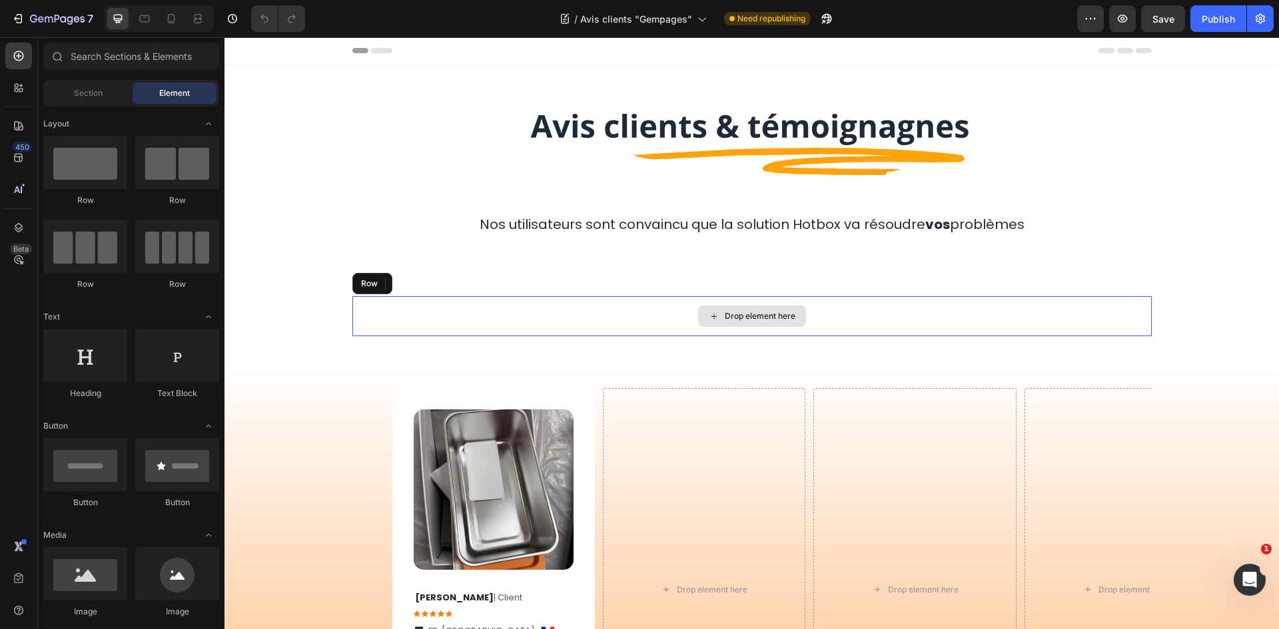
click at [678, 312] on div "Drop element here" at bounding box center [751, 316] width 799 height 40
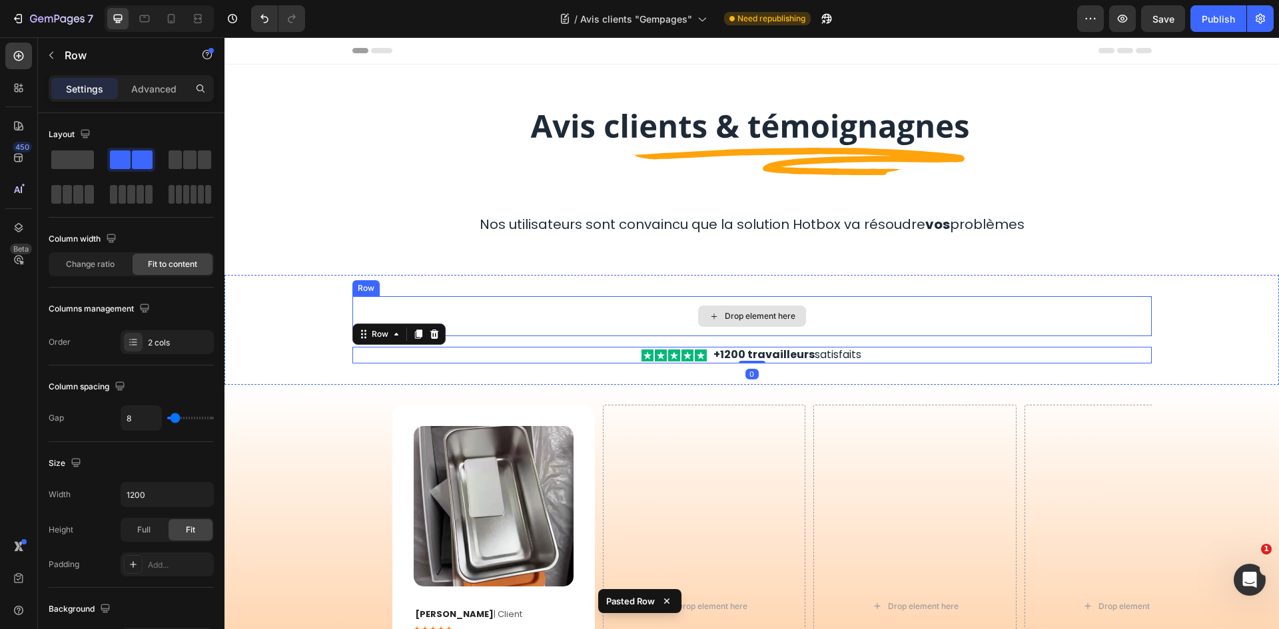
click at [867, 298] on div "Drop element here" at bounding box center [751, 316] width 799 height 40
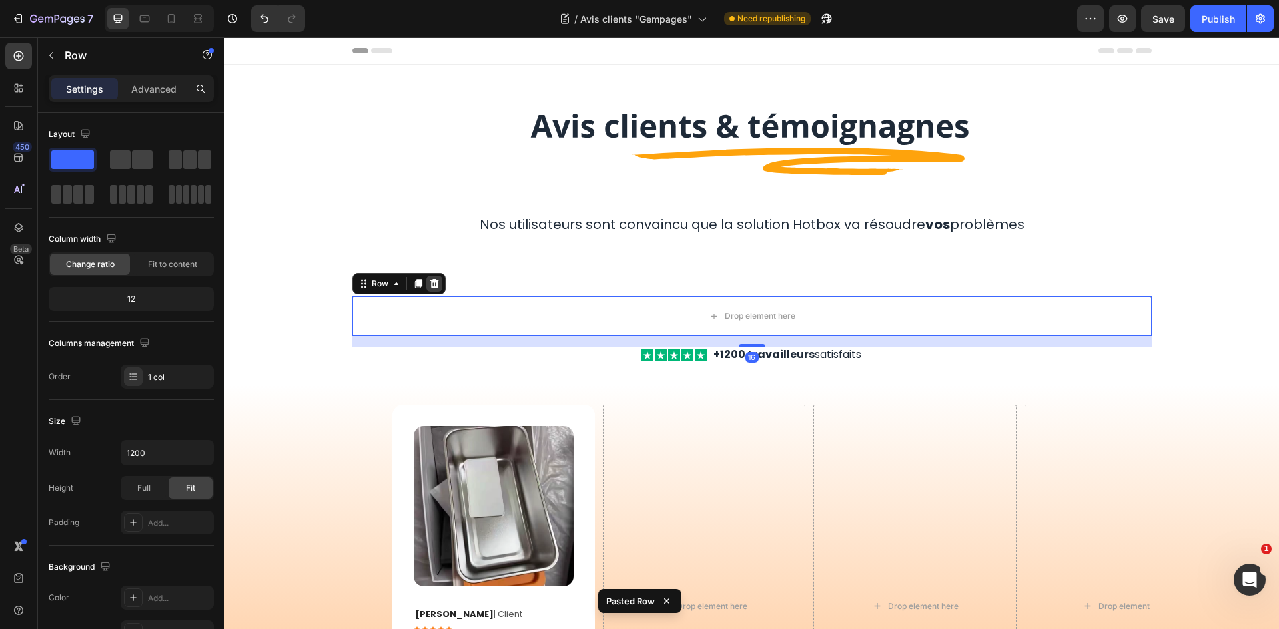
click at [433, 284] on icon at bounding box center [434, 283] width 11 height 11
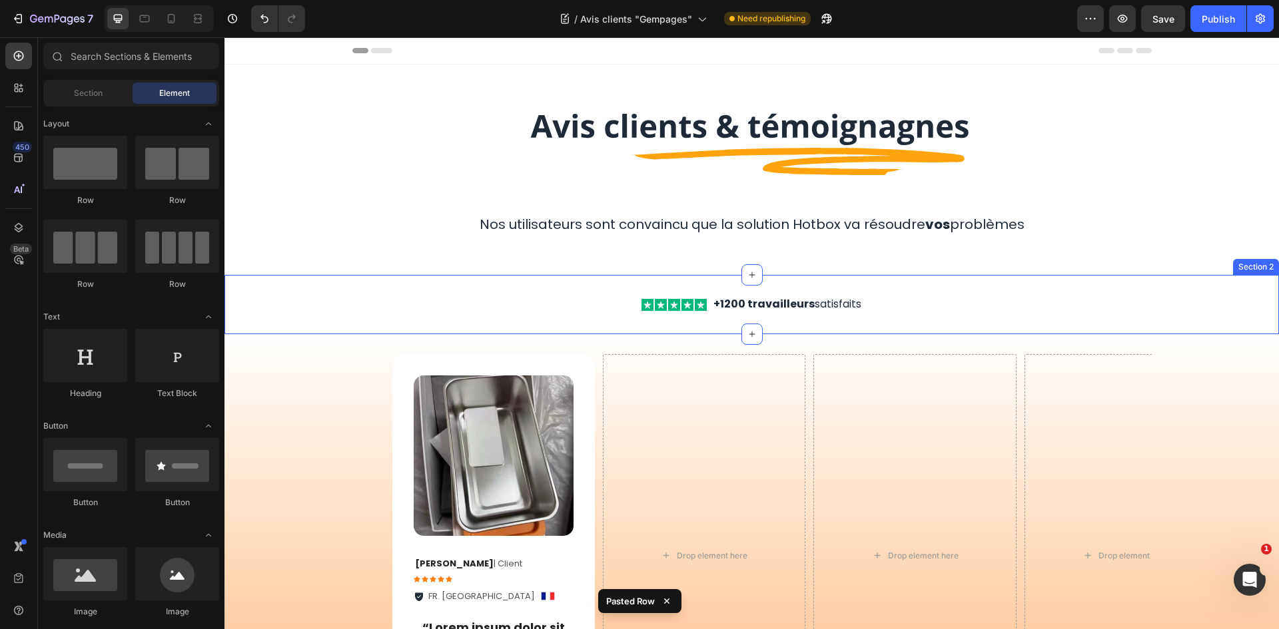
click at [586, 309] on div "Icon Icon Icon Icon Icon Icon List +1200 travailleurs satisfaits Text Block Row" at bounding box center [751, 304] width 799 height 17
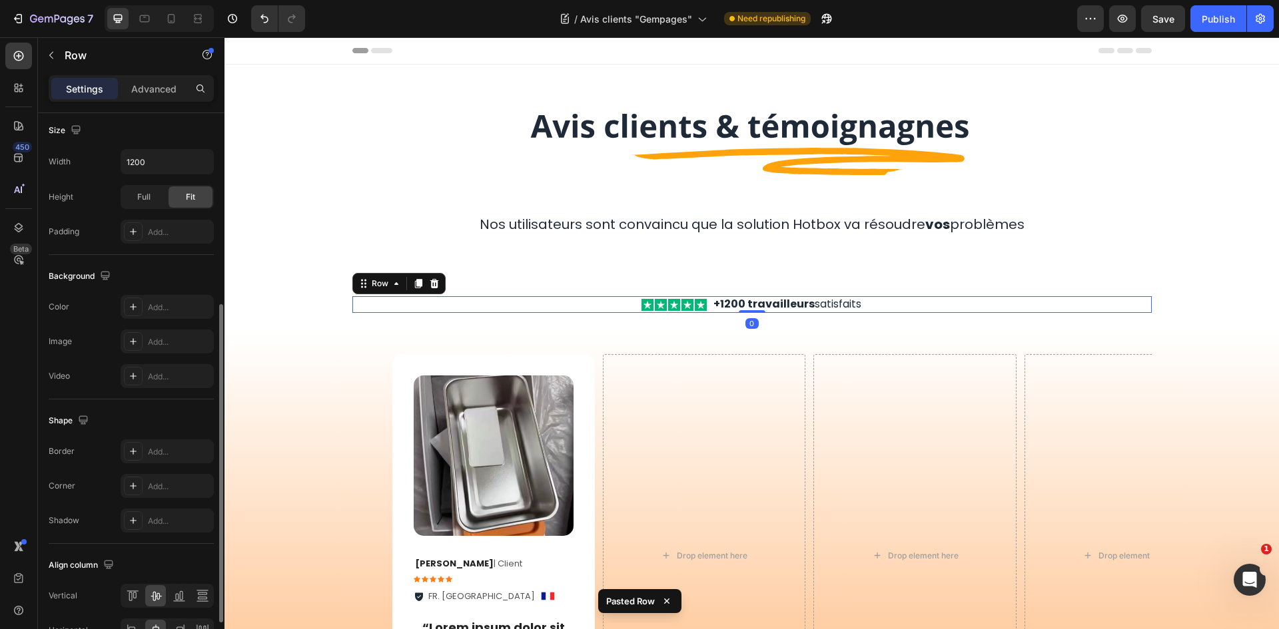
scroll to position [410, 0]
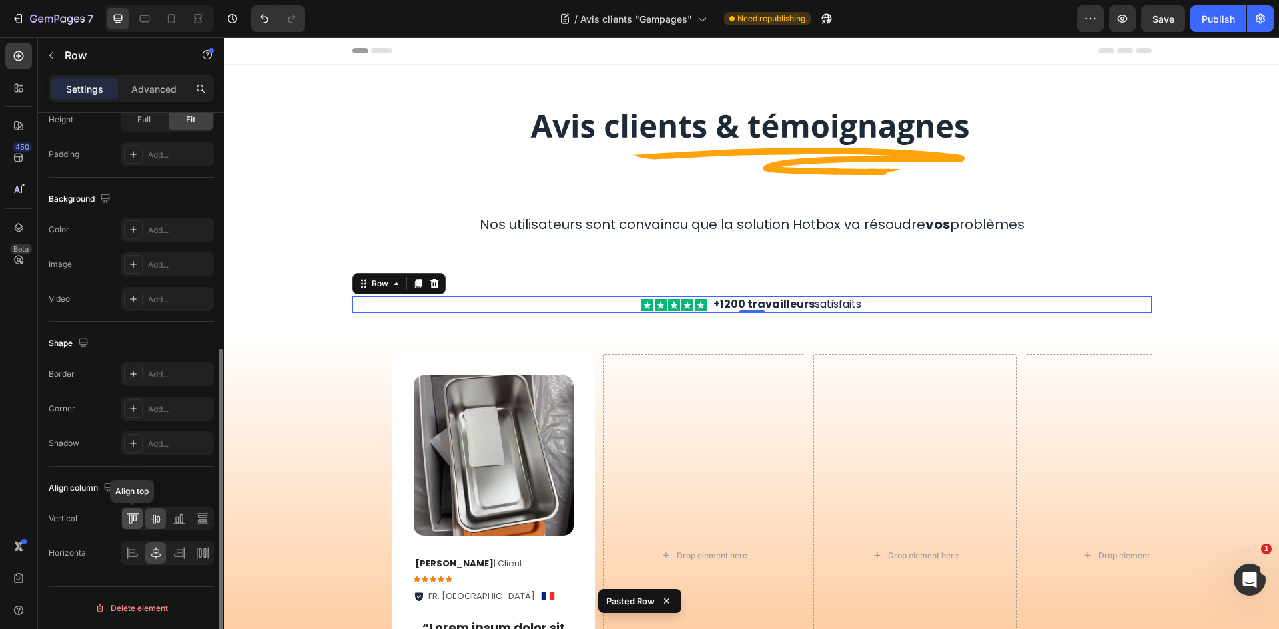
click at [135, 517] on icon at bounding box center [132, 518] width 13 height 13
drag, startPoint x: 154, startPoint y: 526, endPoint x: 147, endPoint y: 533, distance: 9.9
click at [155, 525] on div at bounding box center [155, 518] width 21 height 21
click at [139, 550] on div at bounding box center [132, 553] width 21 height 21
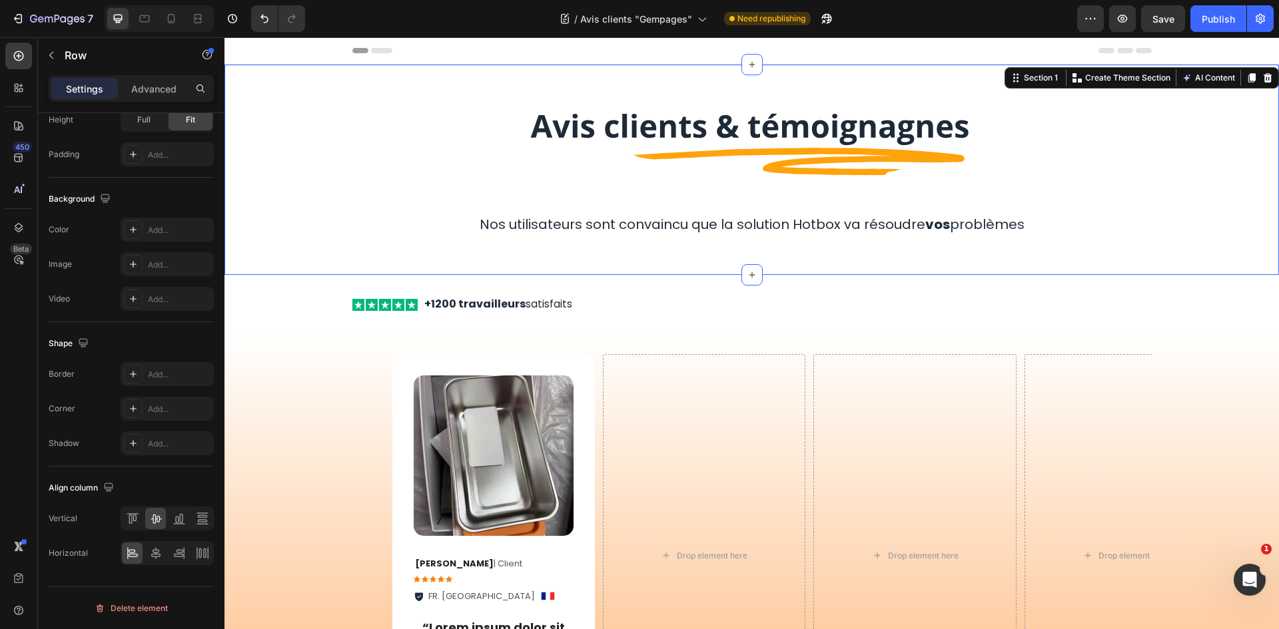
click at [616, 267] on div "Image Row Nos utilisateurs sont convaincu que la solution Hotbox va résoudre vo…" at bounding box center [751, 170] width 1054 height 210
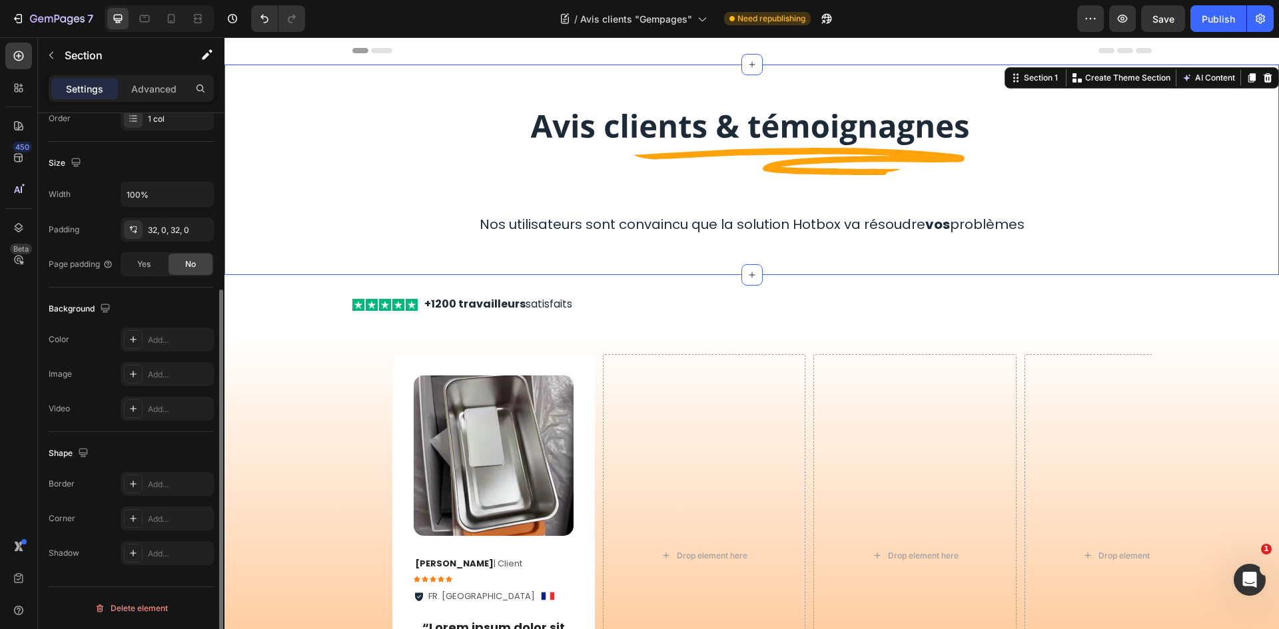
scroll to position [0, 0]
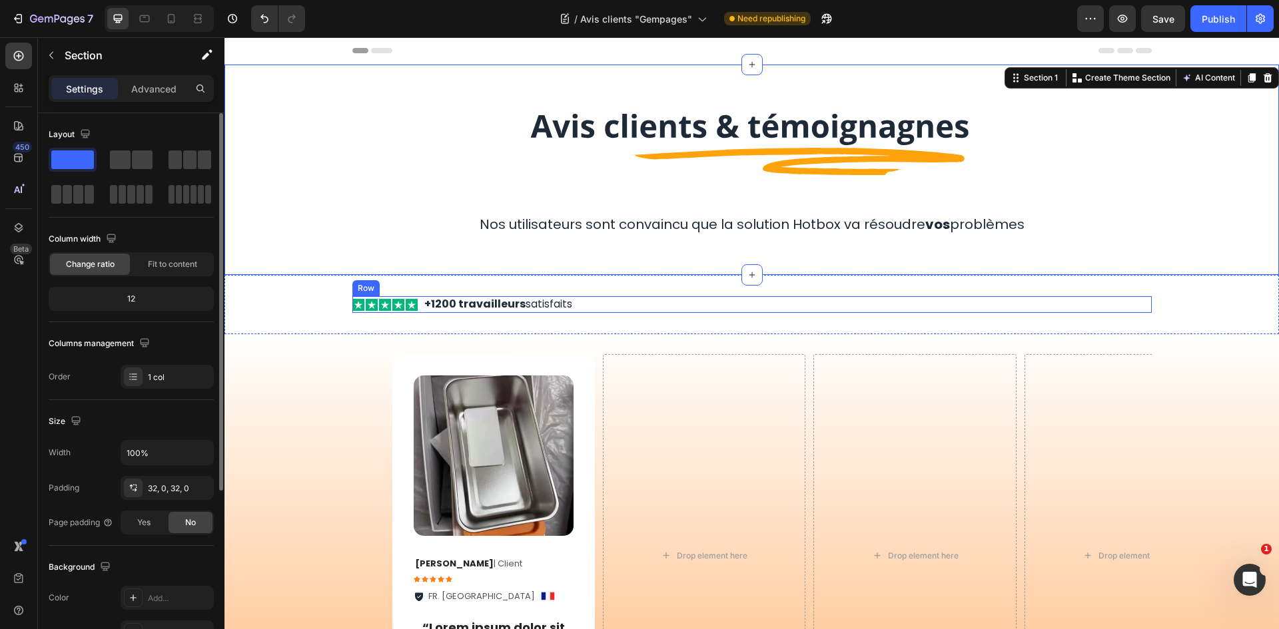
click at [594, 302] on div "Icon Icon Icon Icon Icon Icon List +1200 travailleurs satisfaits Text Block Row" at bounding box center [751, 304] width 799 height 17
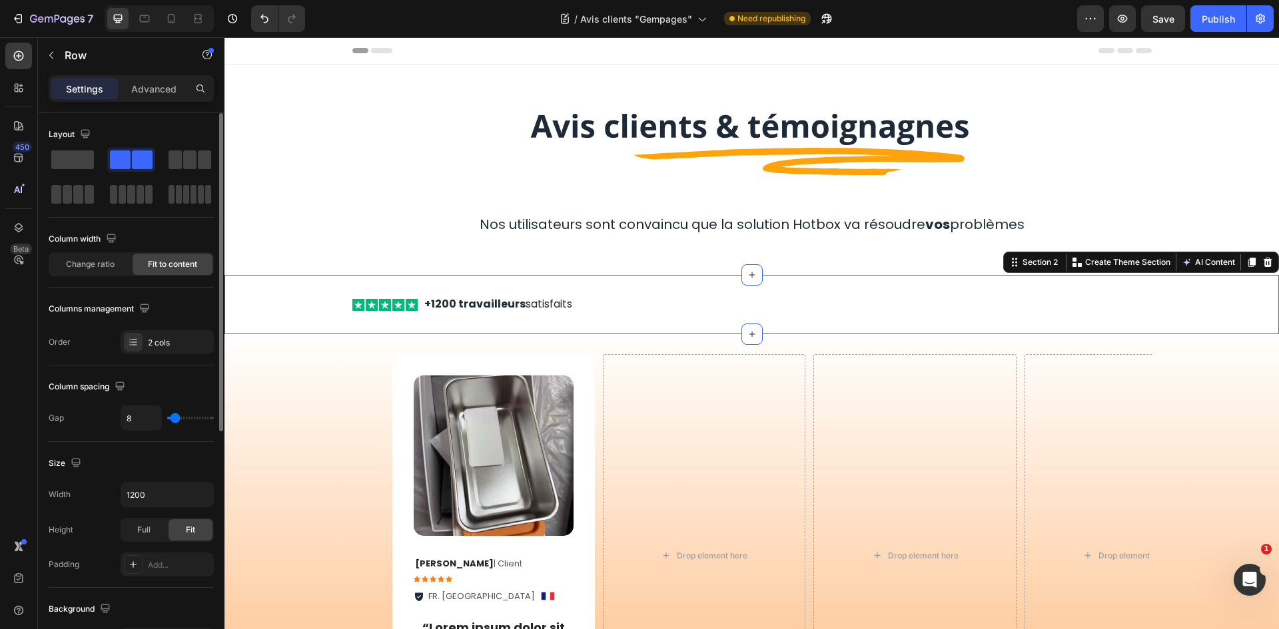
click at [577, 320] on div "Icon Icon Icon Icon Icon Icon List +1200 travailleurs satisfaits Text Block Row…" at bounding box center [751, 304] width 1054 height 59
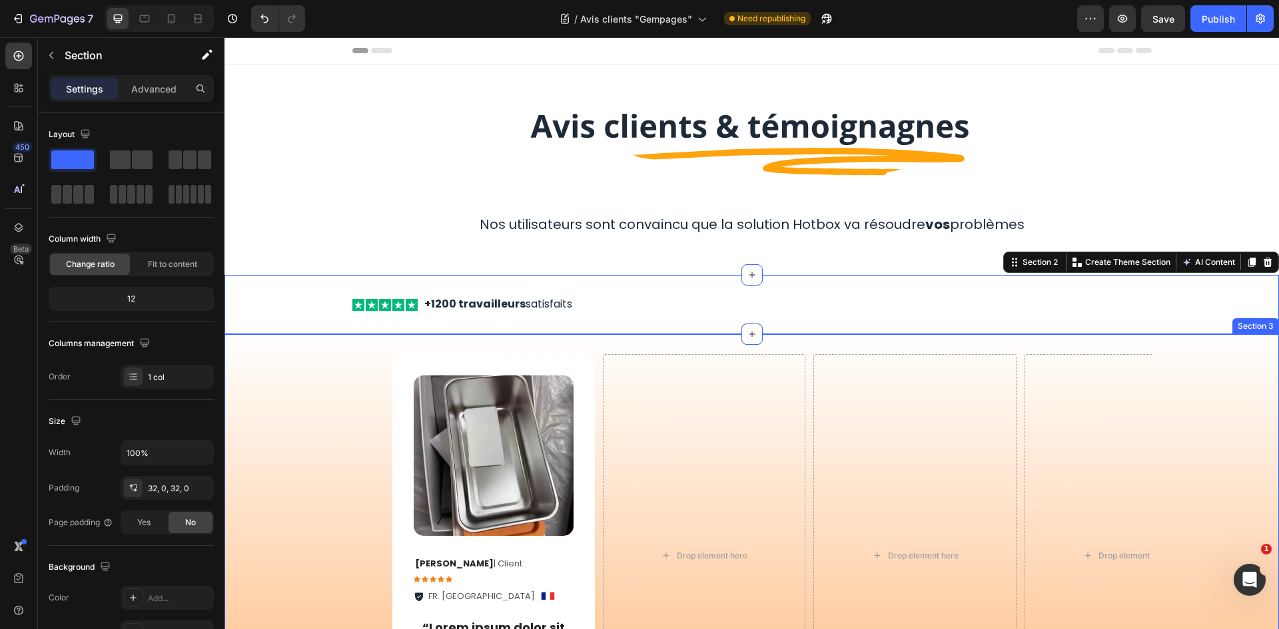
click at [567, 346] on div "Image Ophélie P . | Client Text Block Icon Icon Icon Icon Icon Icon List FR. La…" at bounding box center [751, 586] width 1054 height 504
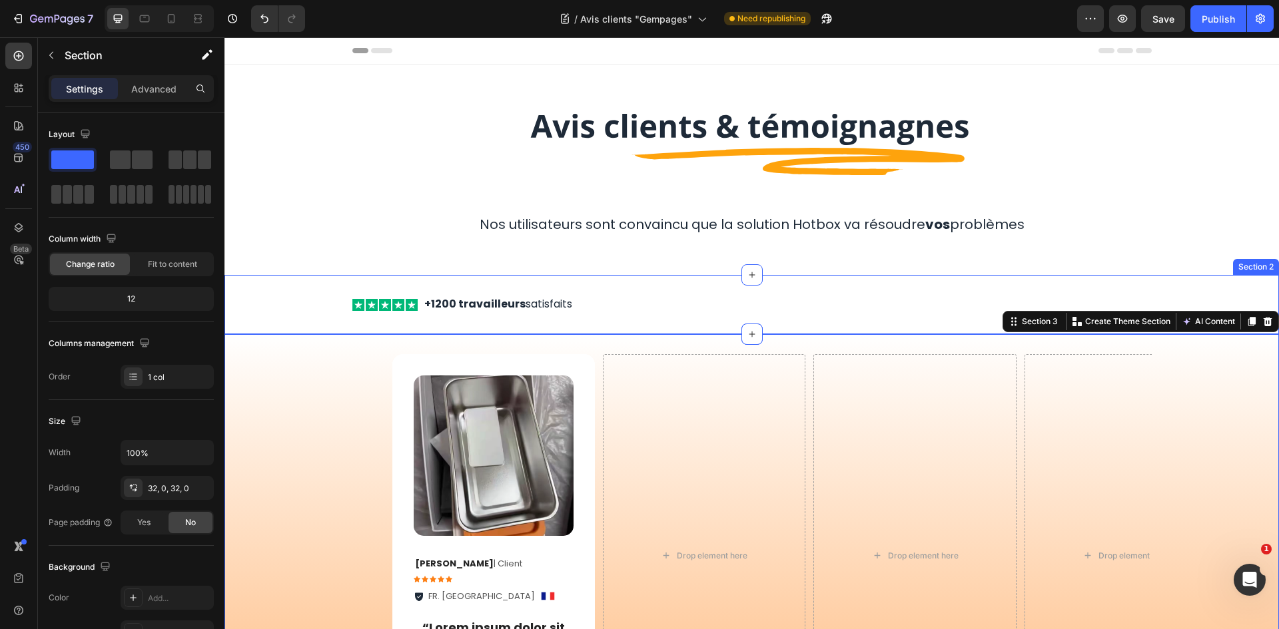
click at [579, 327] on div "Icon Icon Icon Icon Icon Icon List +1200 travailleurs satisfaits Text Block Row…" at bounding box center [751, 304] width 1054 height 59
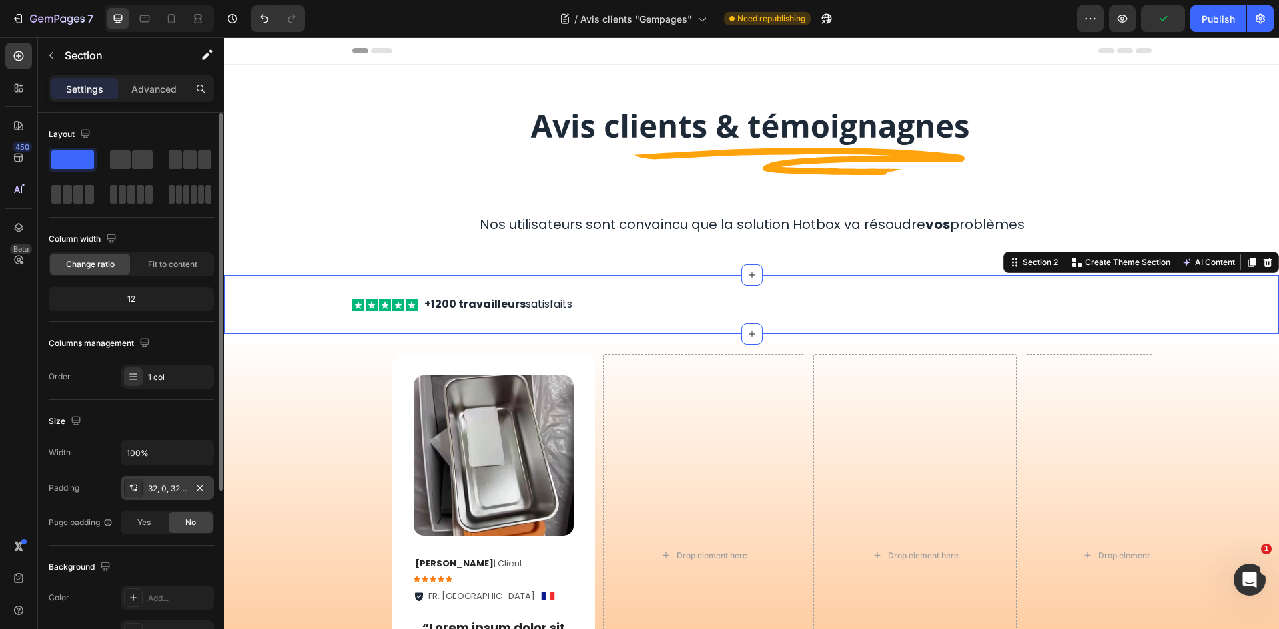
click at [161, 480] on div "32, 0, 32, 0" at bounding box center [167, 488] width 93 height 24
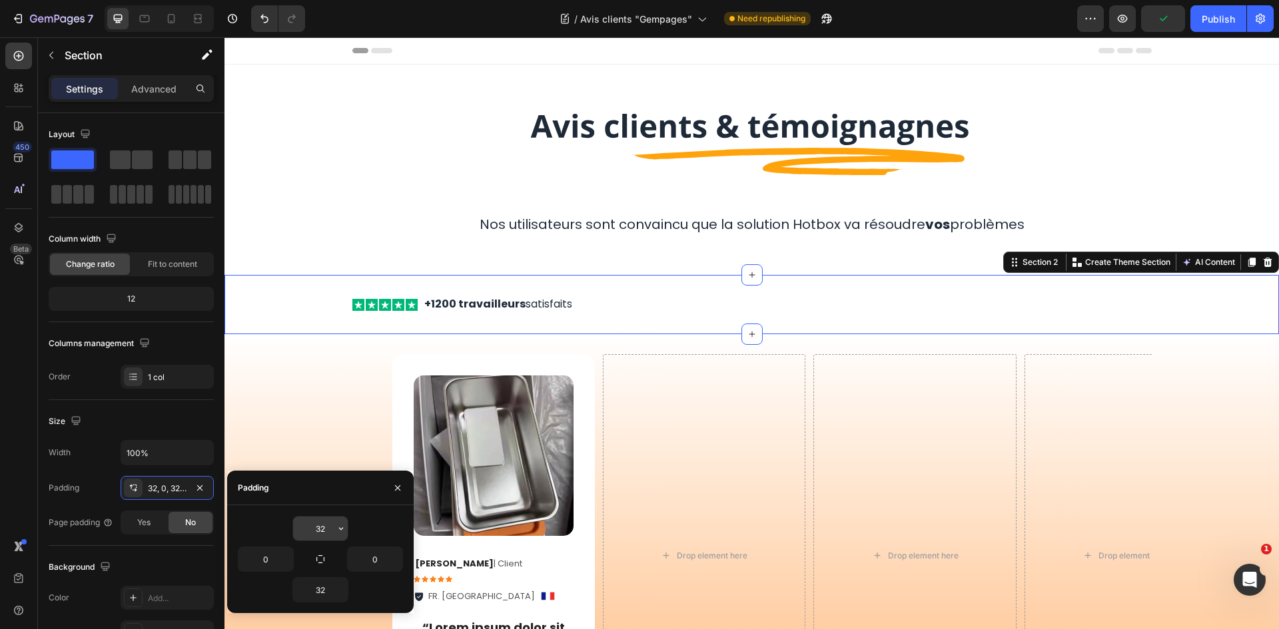
click at [319, 534] on input "32" at bounding box center [320, 529] width 55 height 24
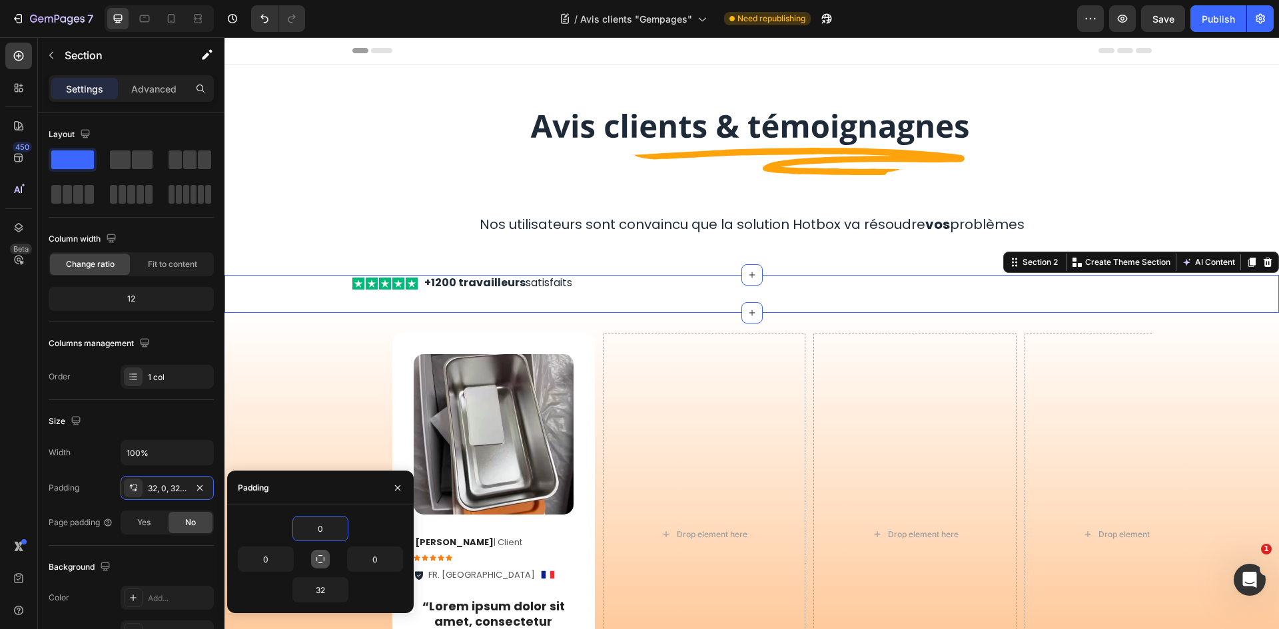
type input "0"
click at [325, 561] on icon "button" at bounding box center [320, 559] width 11 height 11
type input "0"
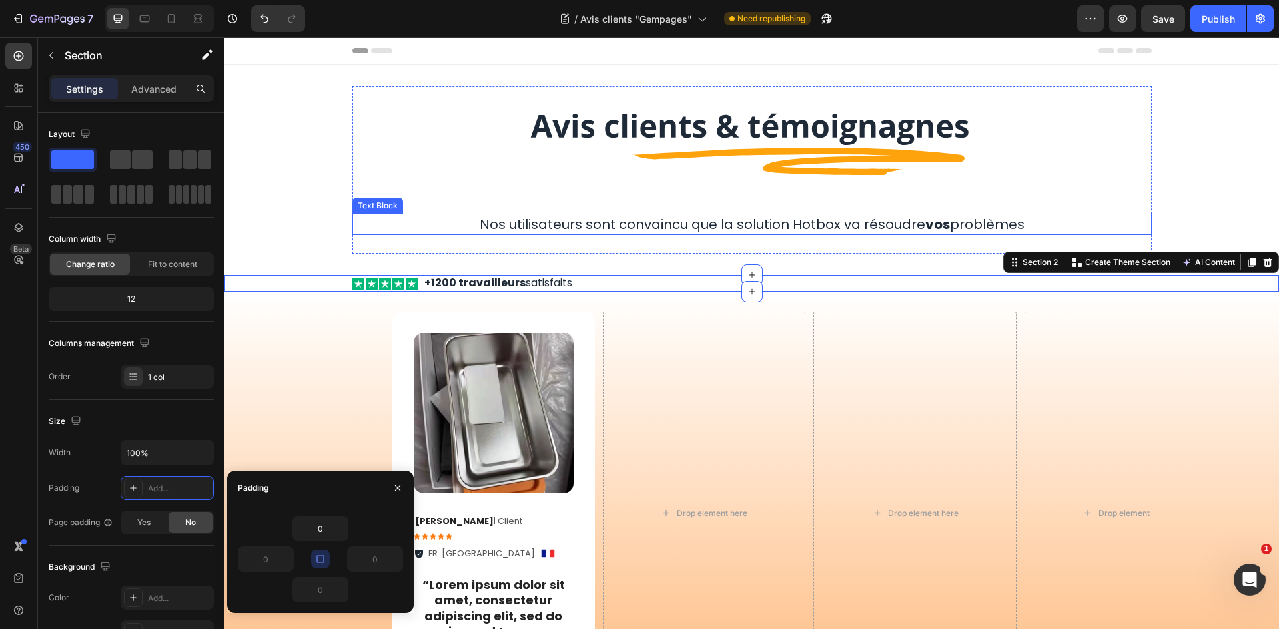
click at [413, 214] on div "Nos utilisateurs sont convaincu que la solution Hotbox va résoudre vos problèmes" at bounding box center [751, 224] width 799 height 21
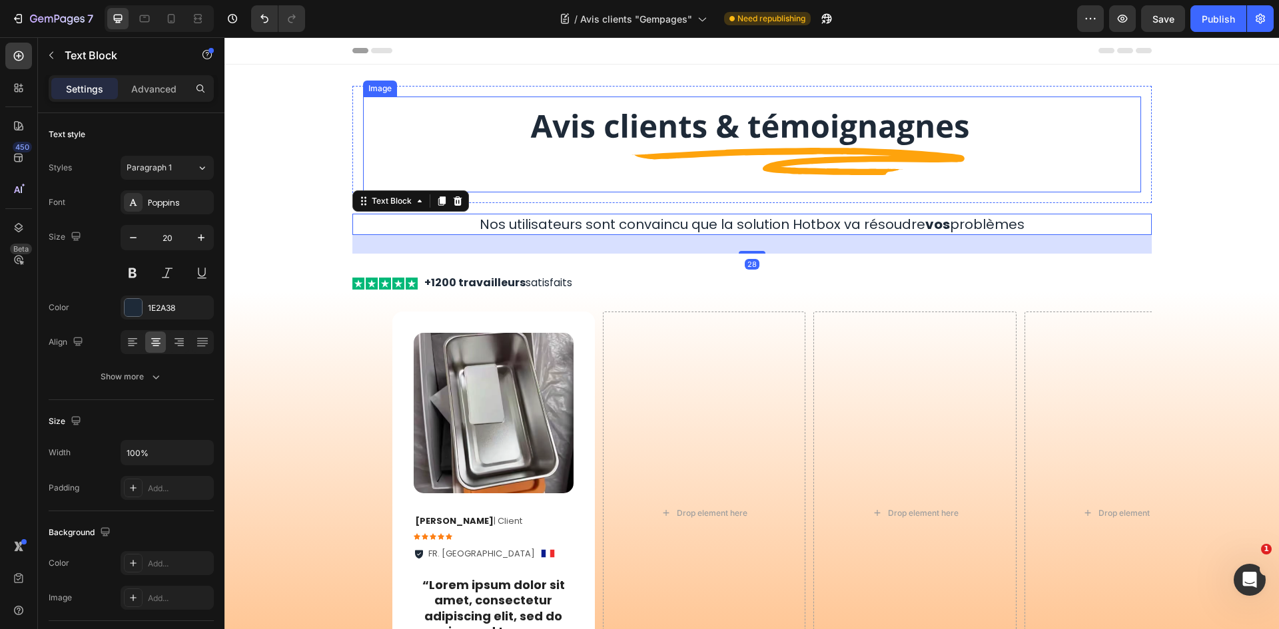
click at [613, 141] on img at bounding box center [751, 145] width 467 height 96
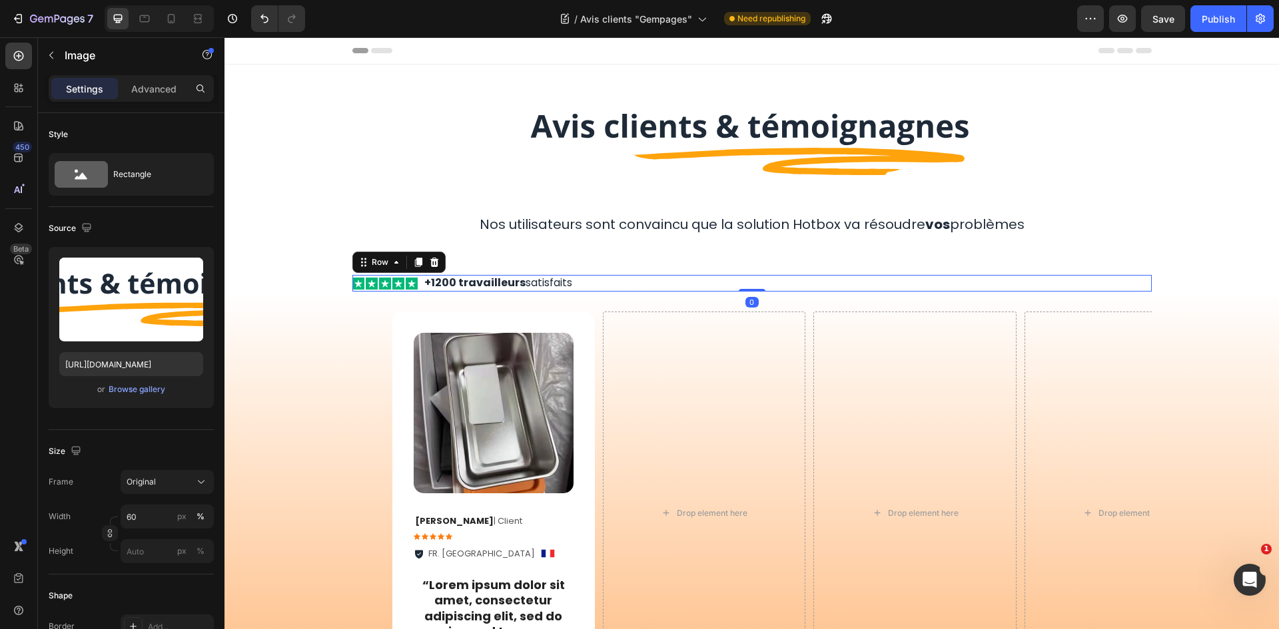
click at [607, 289] on div "Icon Icon Icon Icon Icon Icon List +1200 travailleurs satisfaits Text Block Row…" at bounding box center [751, 283] width 799 height 17
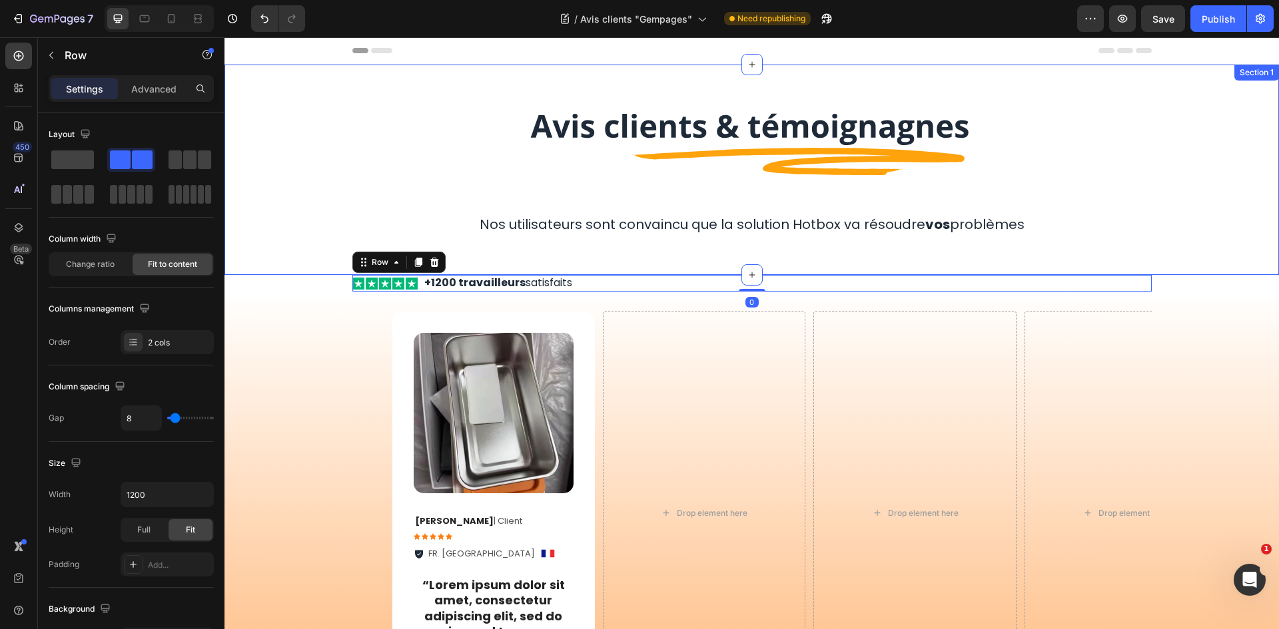
click at [303, 172] on div "Image Row Nos utilisateurs sont convaincu que la solution Hotbox va résoudre vo…" at bounding box center [751, 170] width 1054 height 168
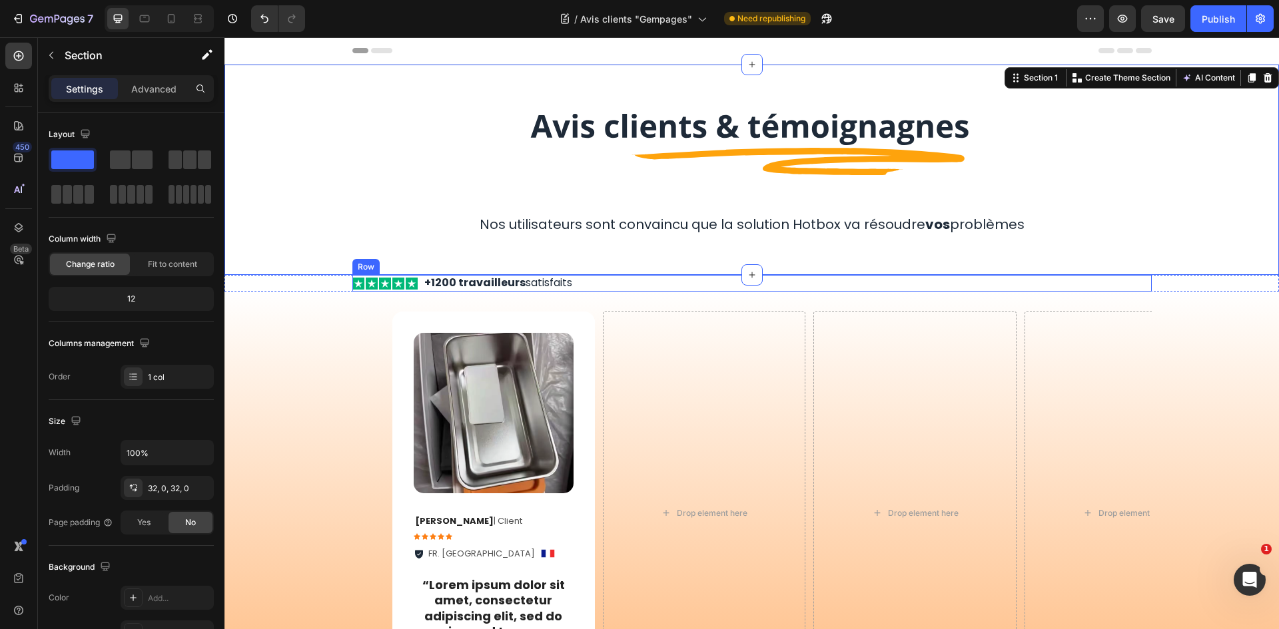
click at [589, 288] on div "Icon Icon Icon Icon Icon Icon List +1200 travailleurs satisfaits Text Block Row" at bounding box center [751, 283] width 799 height 17
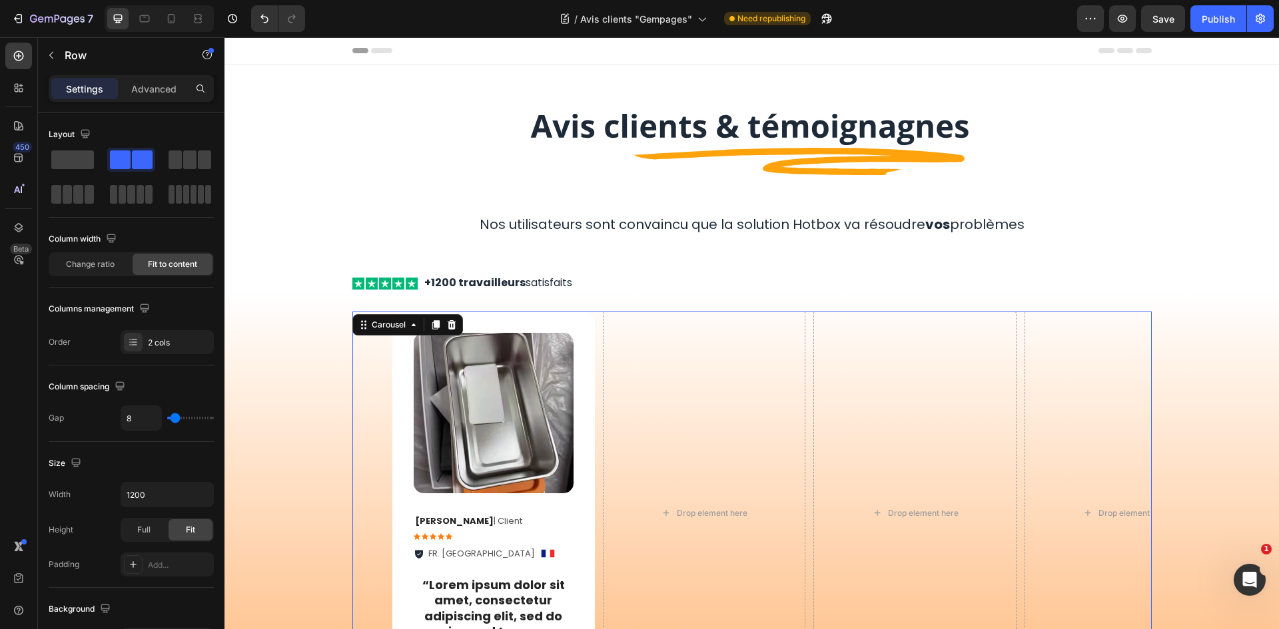
click at [363, 359] on div "Image Ophélie P . | Client Text Block Icon Icon Icon Icon Icon Icon List FR. La…" at bounding box center [751, 513] width 799 height 403
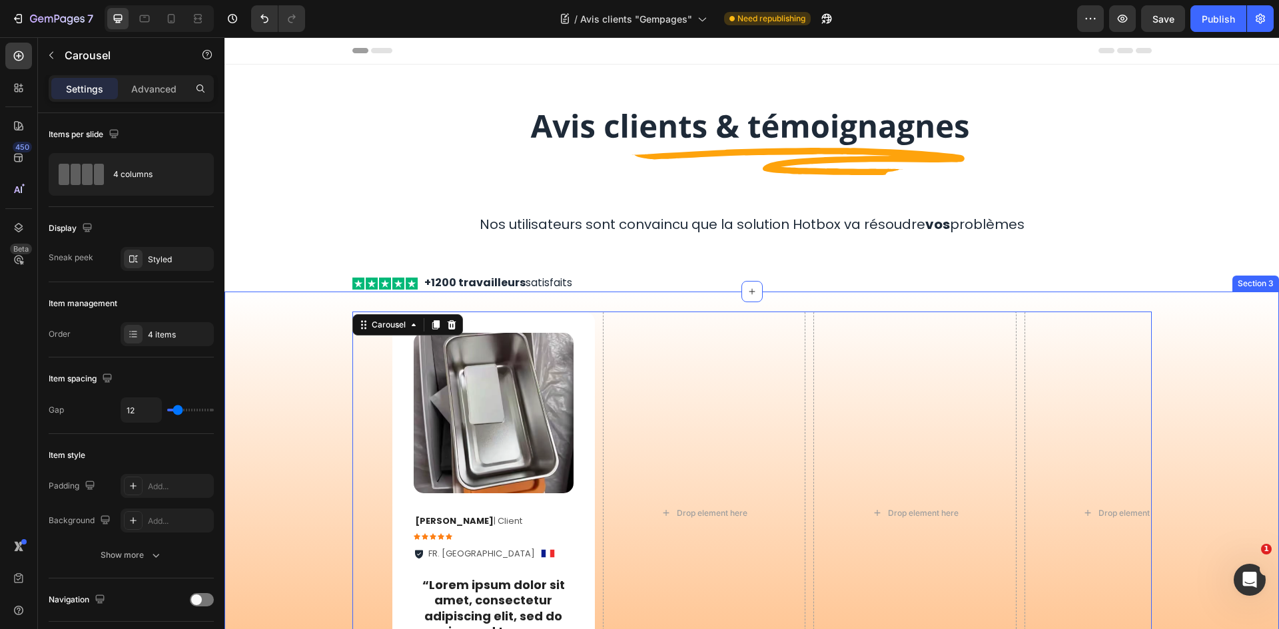
click at [360, 306] on div "Image Ophélie P . | Client Text Block Icon Icon Icon Icon Icon Icon List FR. La…" at bounding box center [751, 544] width 1054 height 504
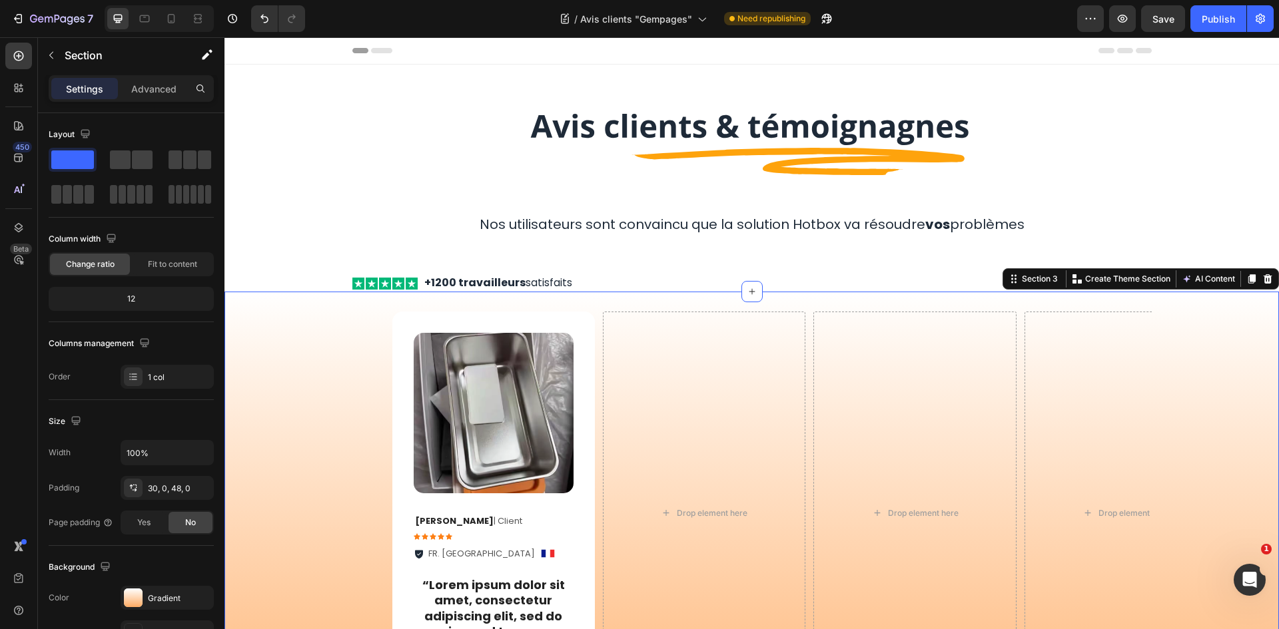
click at [336, 292] on div "Image Ophélie P . | Client Text Block Icon Icon Icon Icon Icon Icon List FR. La…" at bounding box center [751, 544] width 1054 height 504
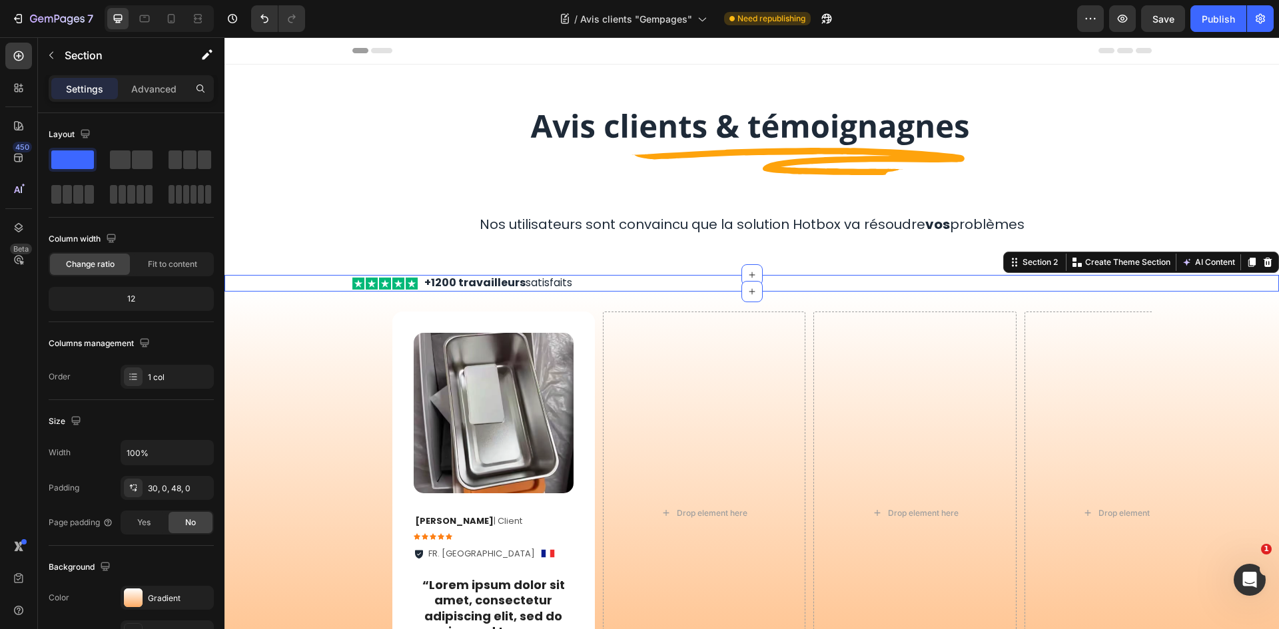
click at [336, 283] on div "Icon Icon Icon Icon Icon Icon List +1200 travailleurs satisfaits Text Block Row" at bounding box center [751, 283] width 1054 height 17
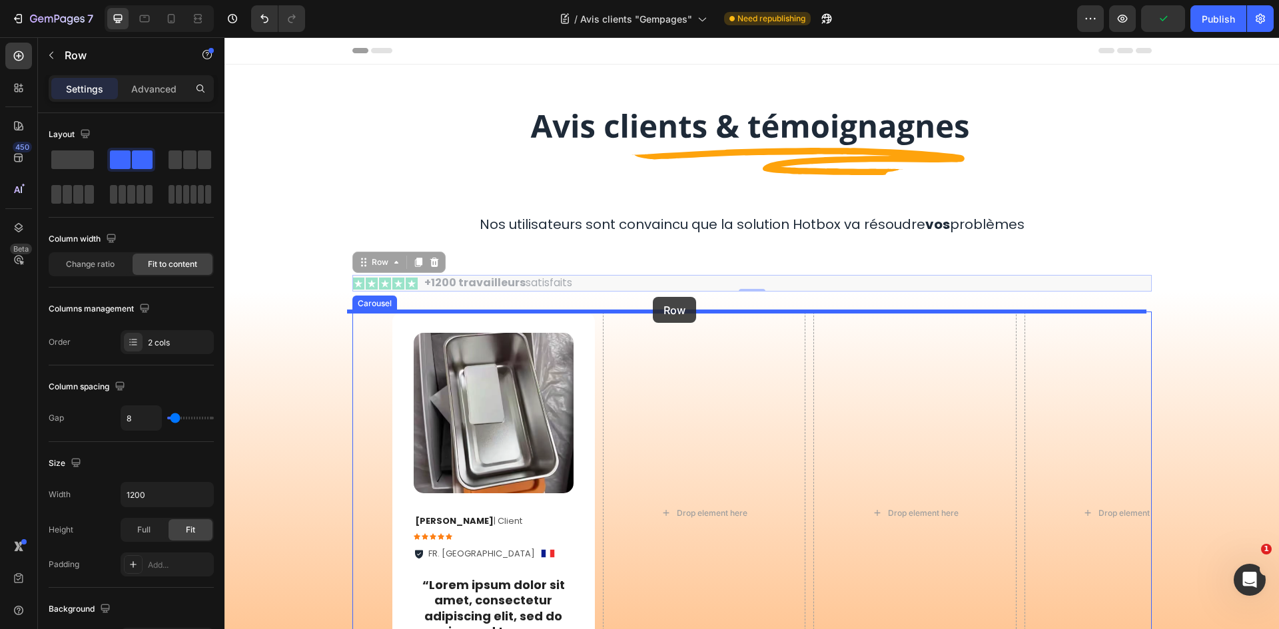
drag, startPoint x: 649, startPoint y: 282, endPoint x: 653, endPoint y: 297, distance: 15.8
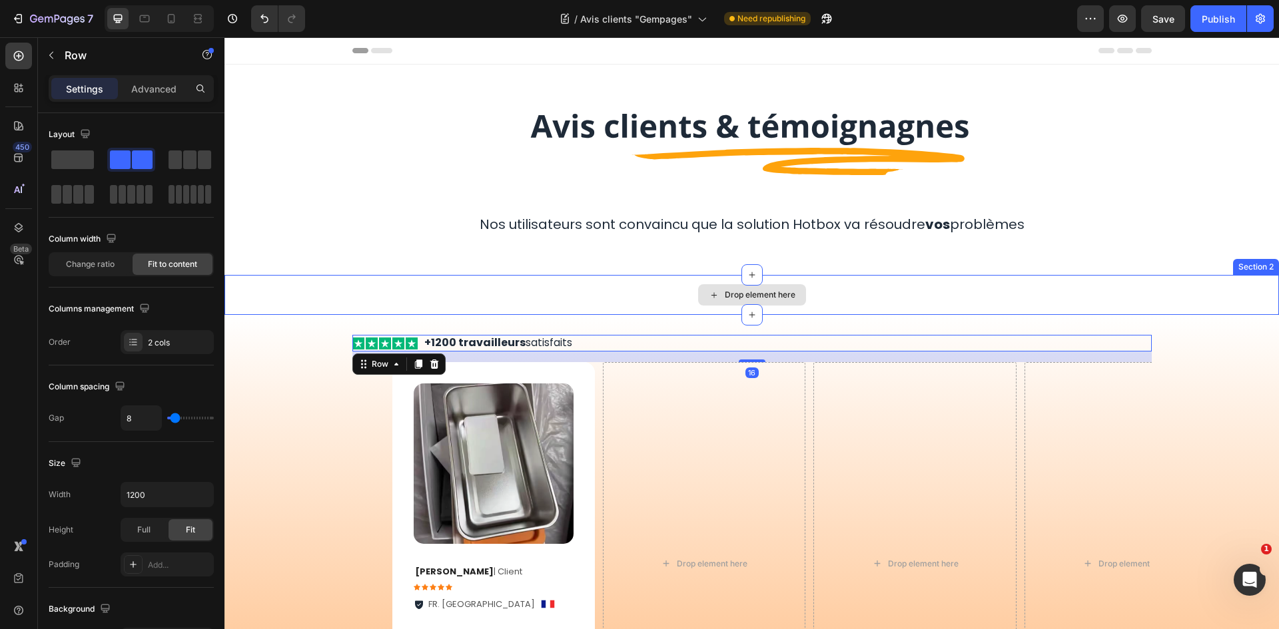
click at [589, 283] on div "Drop element here" at bounding box center [751, 295] width 1054 height 40
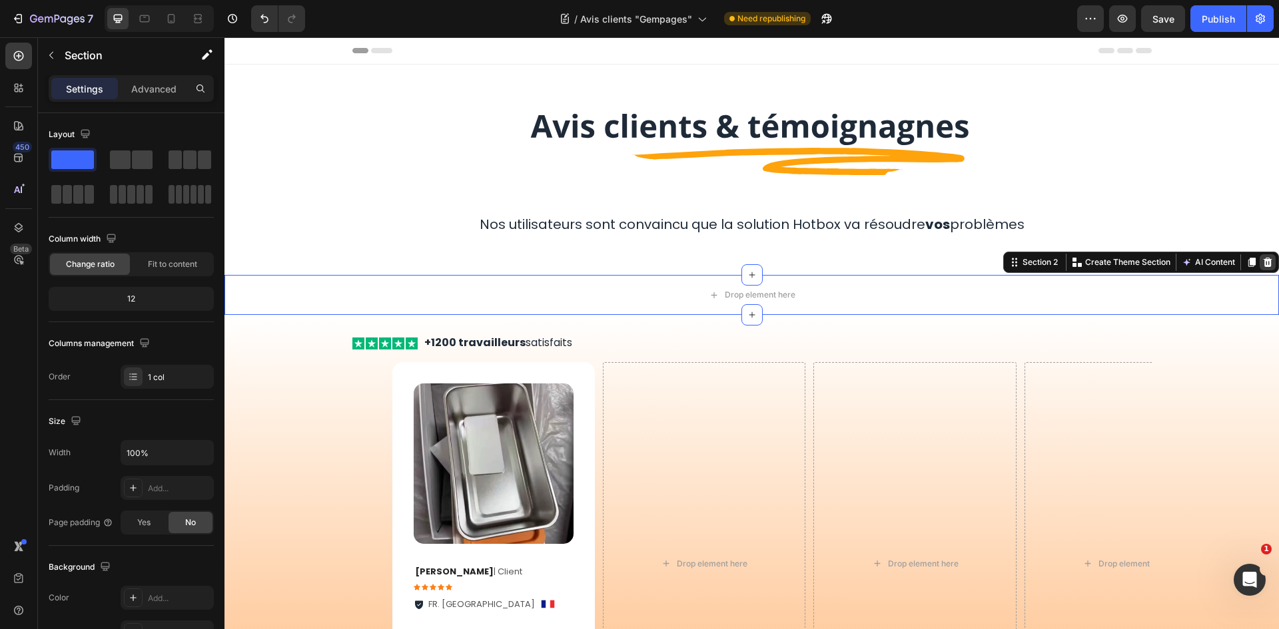
click at [1259, 254] on div at bounding box center [1267, 262] width 16 height 16
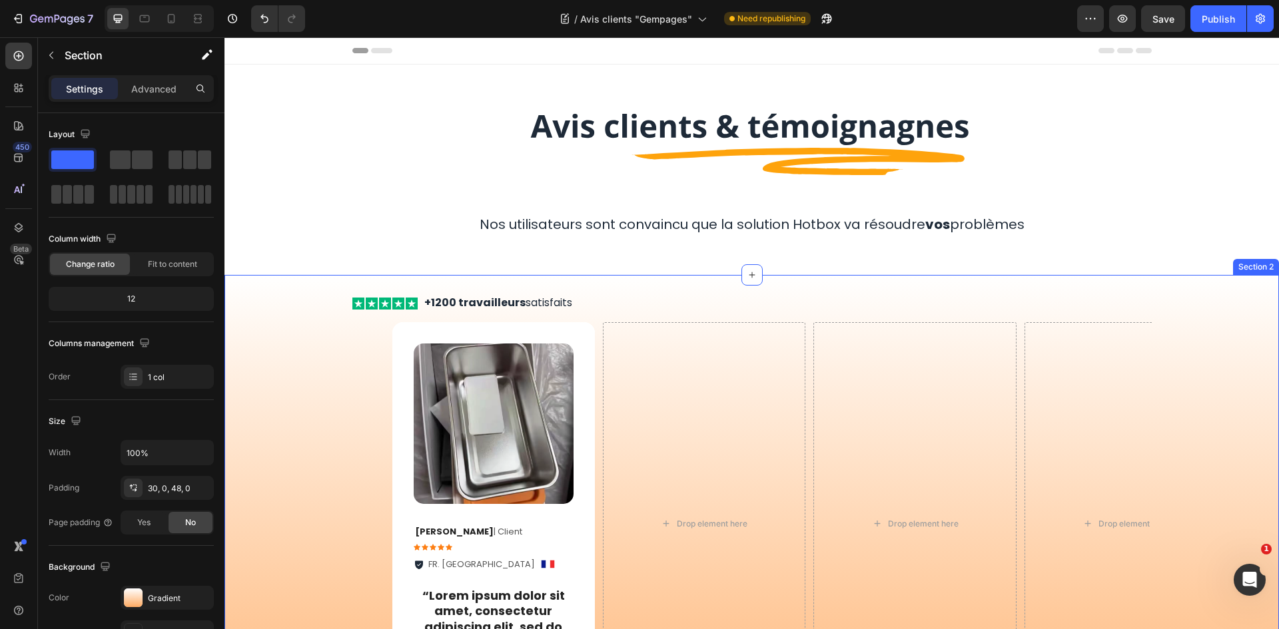
click at [290, 373] on div "Icon Icon Icon Icon Icon Icon List +1200 travailleurs satisfaits Text Block Row…" at bounding box center [751, 535] width 1054 height 480
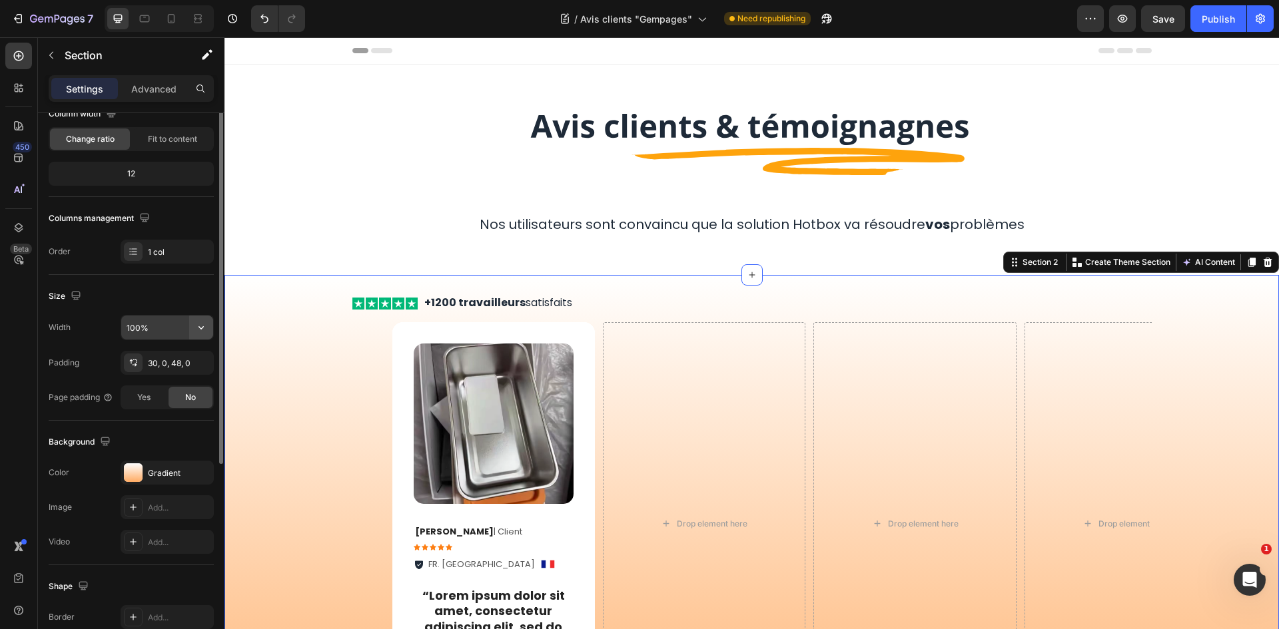
scroll to position [59, 0]
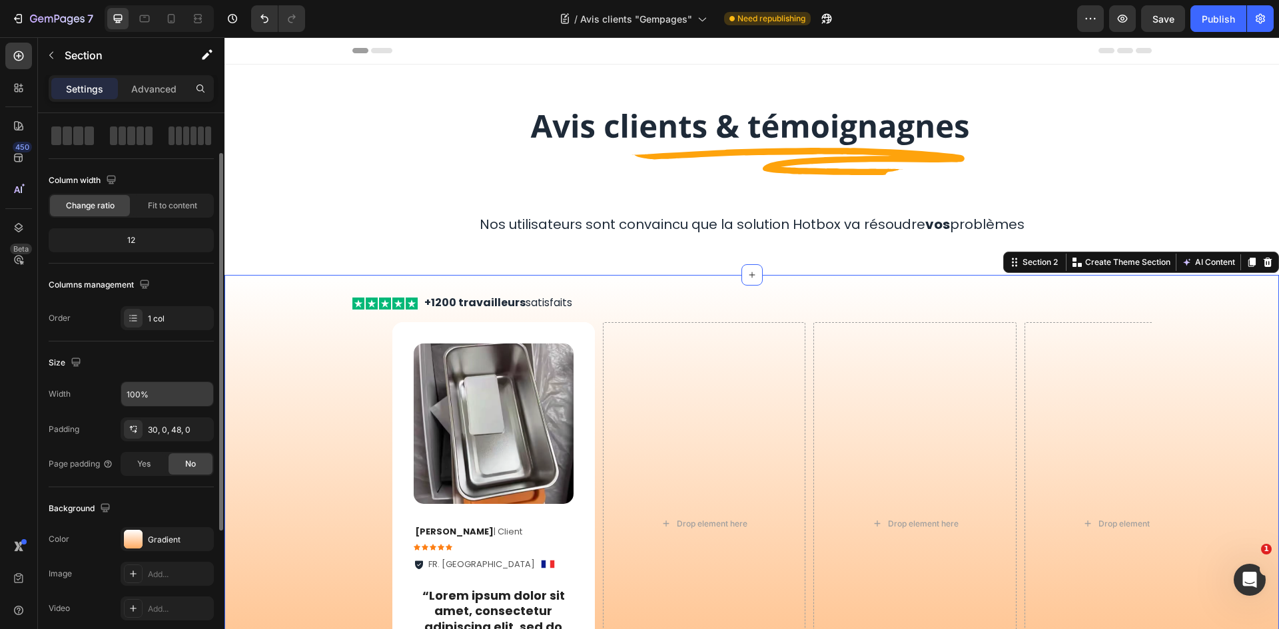
click at [623, 294] on div "Icon Icon Icon Icon Icon Icon List +1200 travailleurs satisfaits Text Block Row…" at bounding box center [751, 540] width 1054 height 531
click at [617, 308] on div "Icon Icon Icon Icon Icon Icon List +1200 travailleurs satisfaits Text Block Row" at bounding box center [751, 303] width 799 height 17
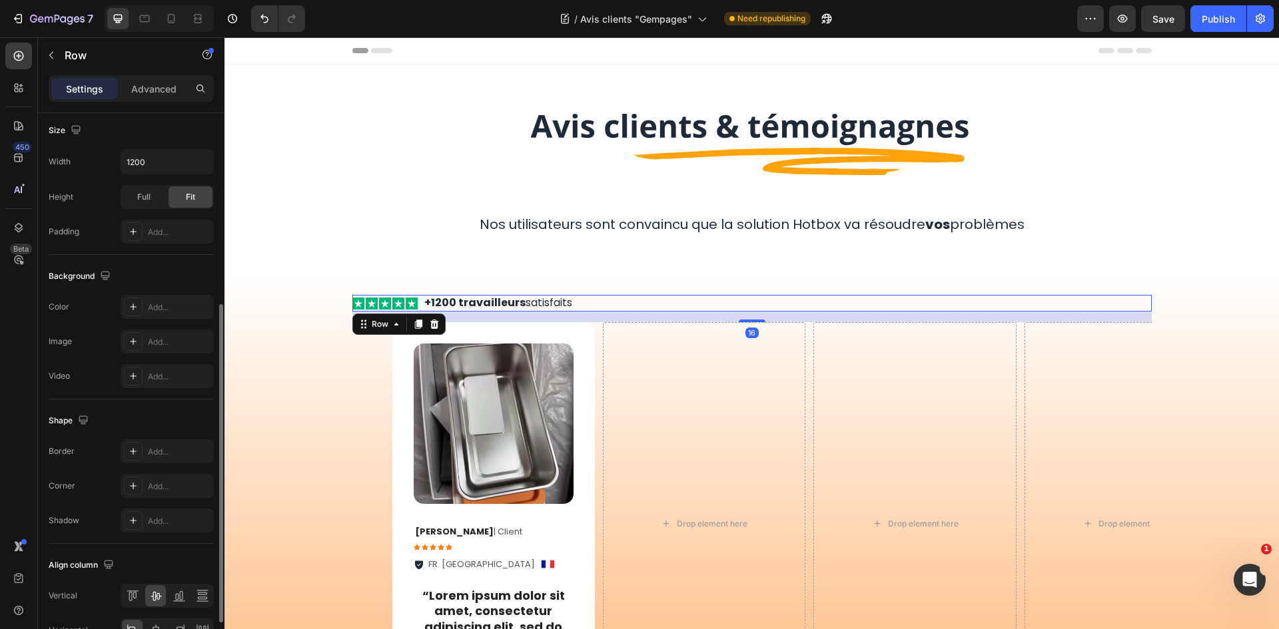
scroll to position [410, 0]
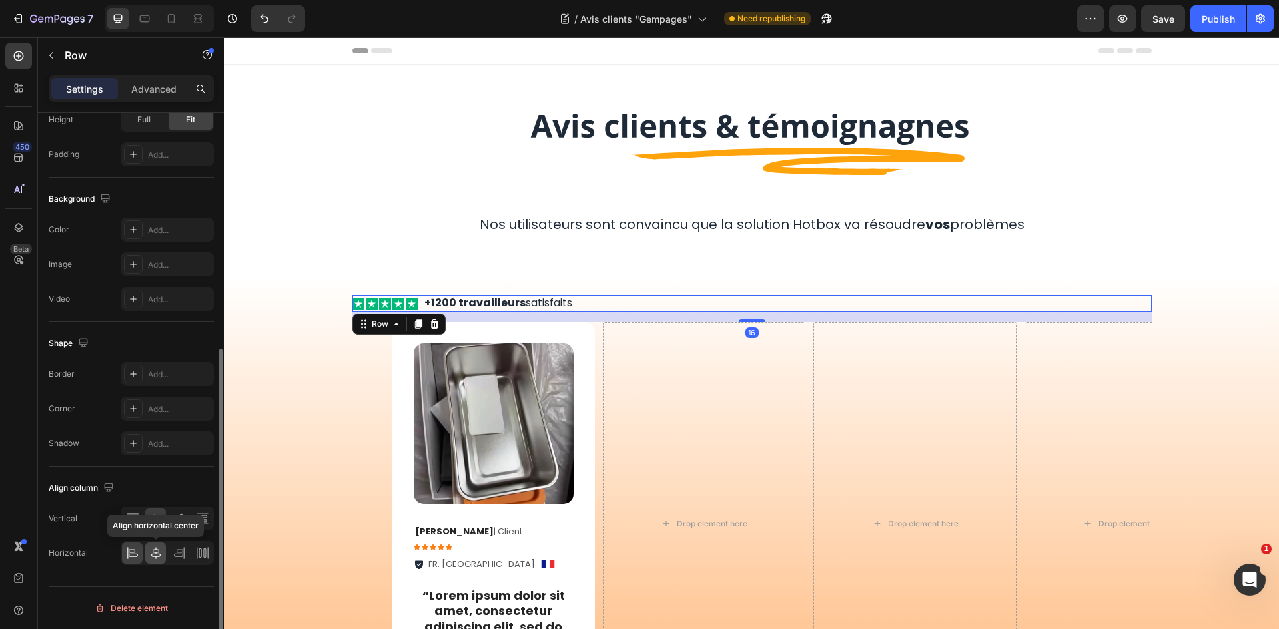
click at [154, 546] on div at bounding box center [155, 553] width 21 height 21
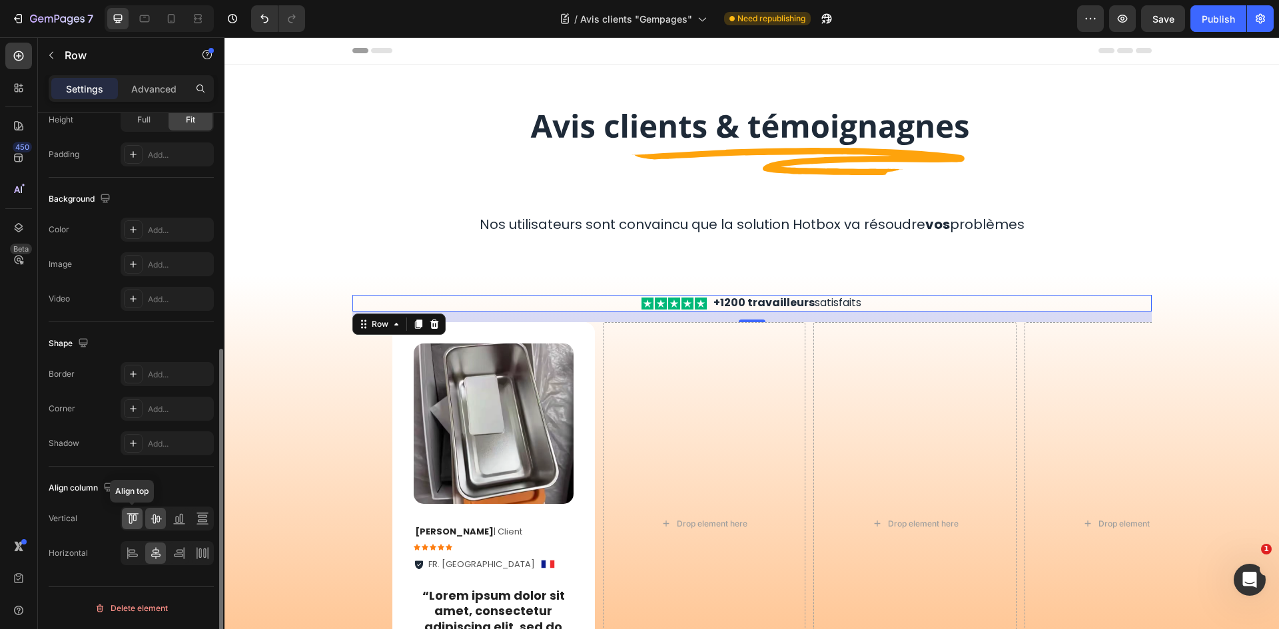
click at [131, 516] on icon at bounding box center [130, 519] width 3 height 9
click at [155, 518] on icon at bounding box center [155, 518] width 13 height 13
click at [141, 549] on div at bounding box center [132, 553] width 21 height 21
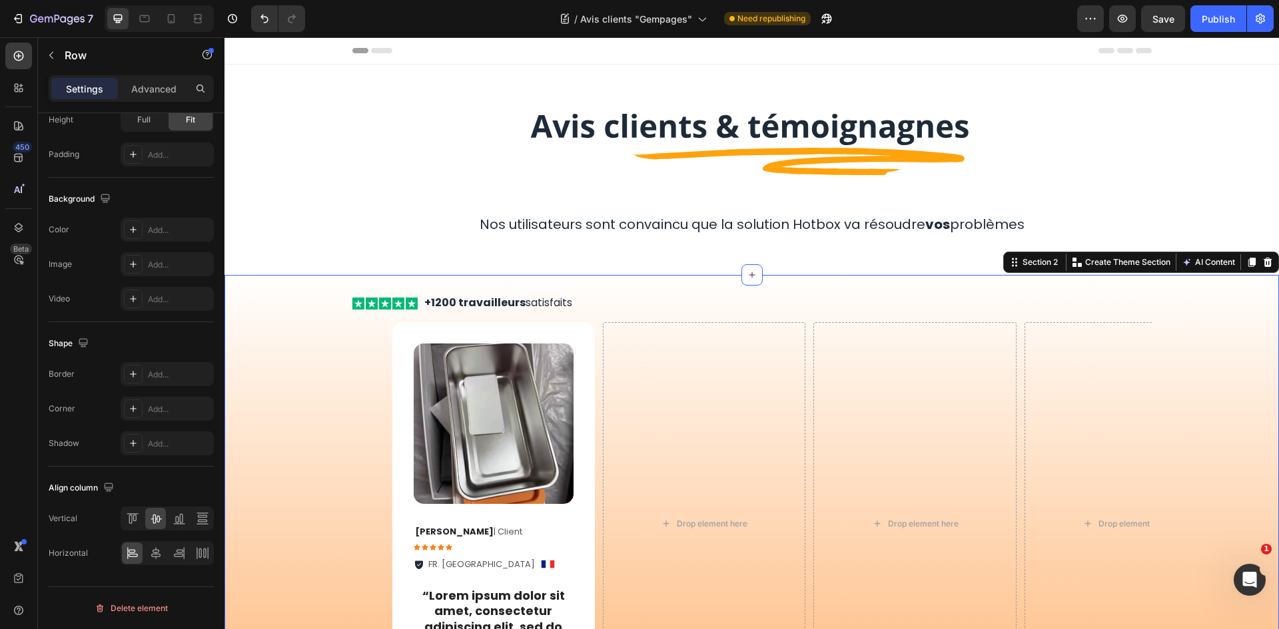
click at [334, 349] on div "Icon Icon Icon Icon Icon Icon List +1200 travailleurs satisfaits Text Block Row…" at bounding box center [751, 535] width 1054 height 480
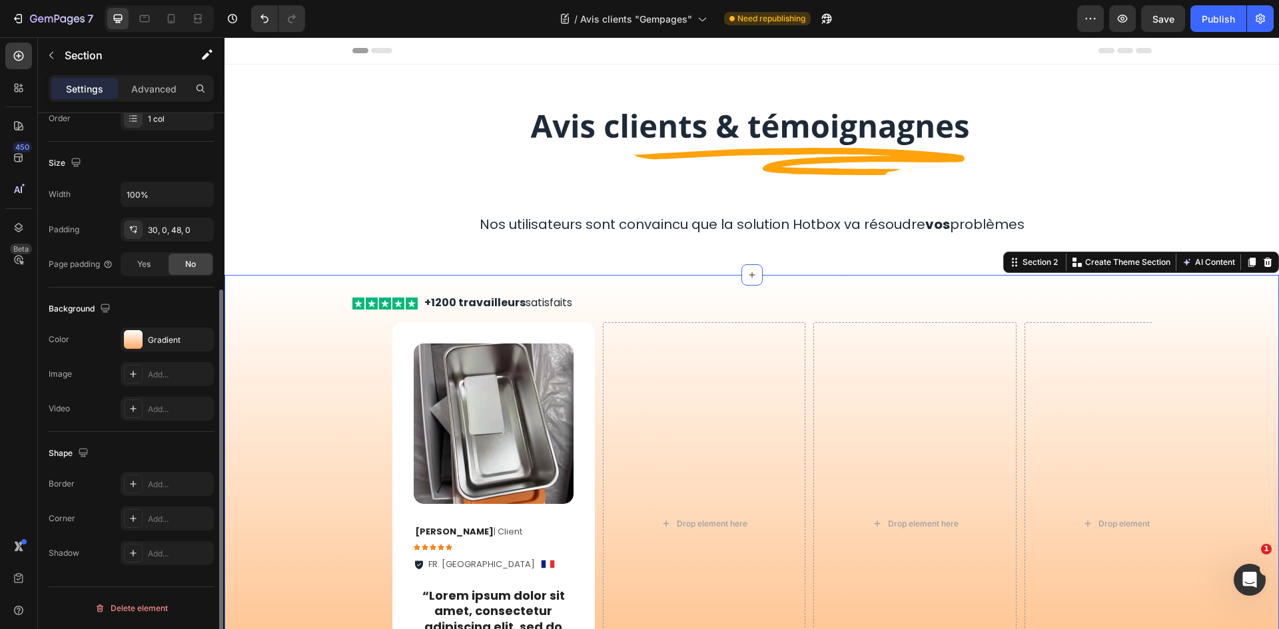
scroll to position [0, 0]
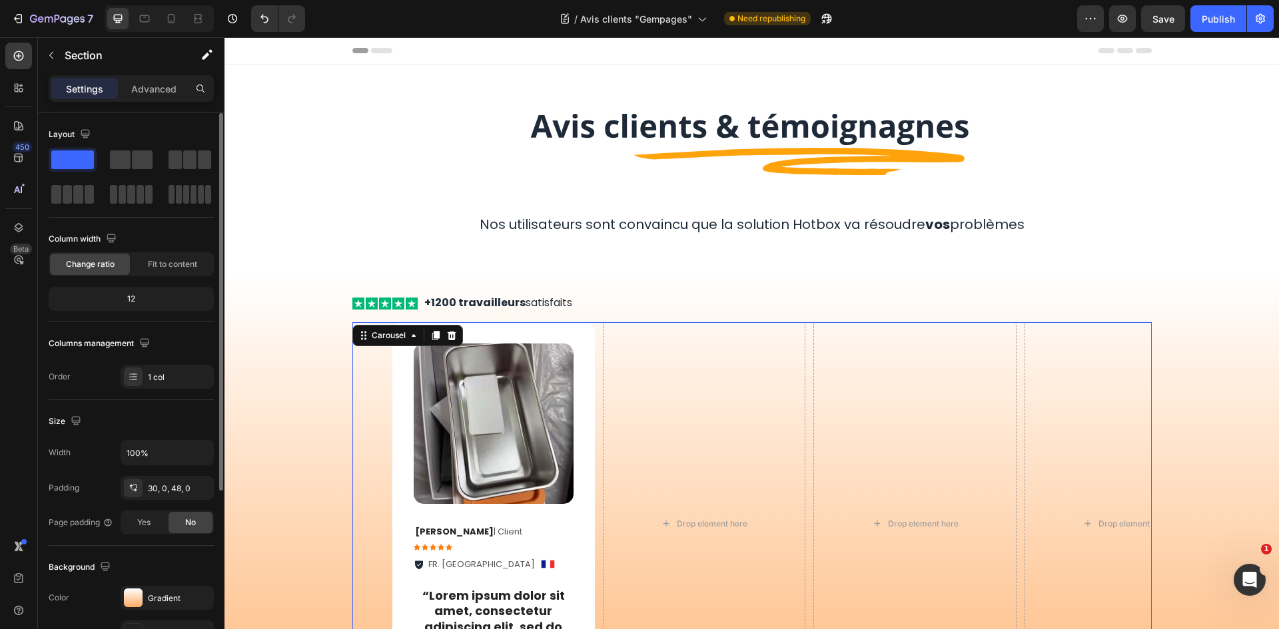
click at [365, 353] on div "Image Ophélie P . | Client Text Block Icon Icon Icon Icon Icon Icon List FR. La…" at bounding box center [751, 523] width 799 height 403
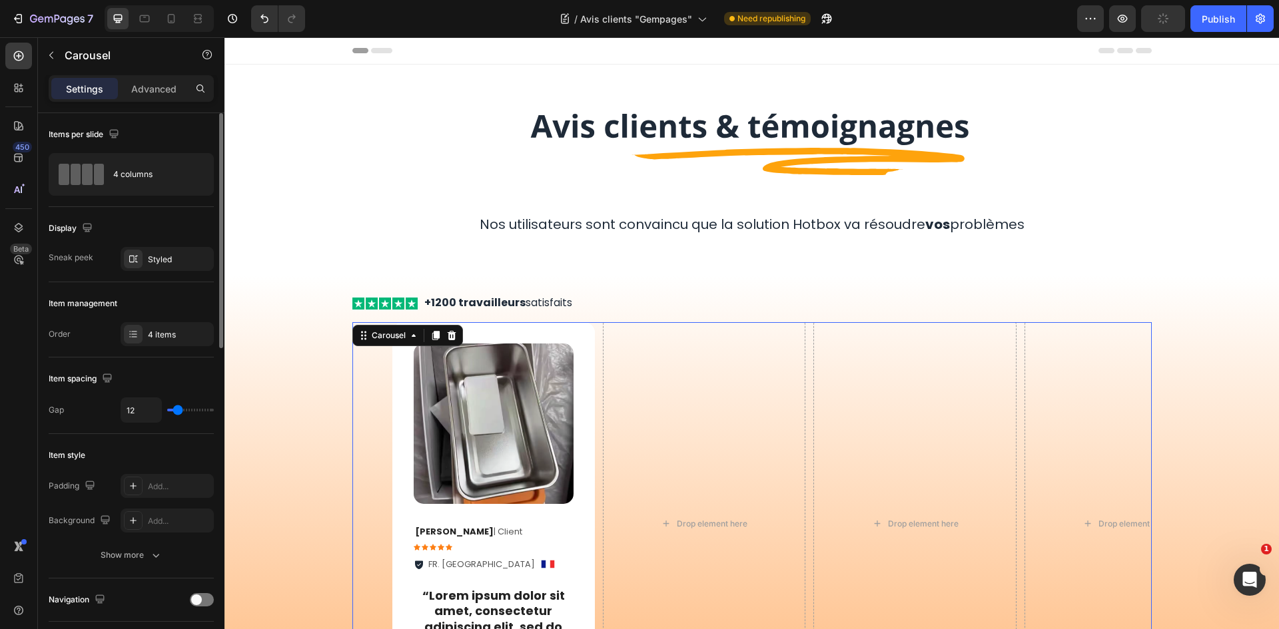
type input "15"
type input "19"
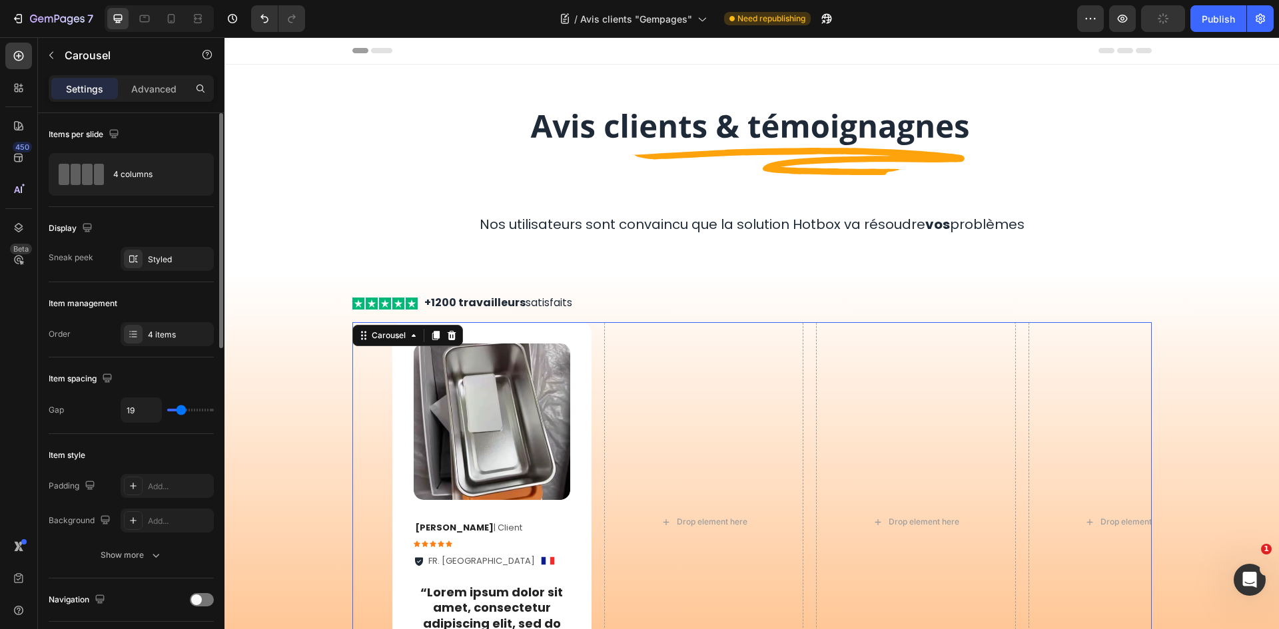
type input "21"
type input "24"
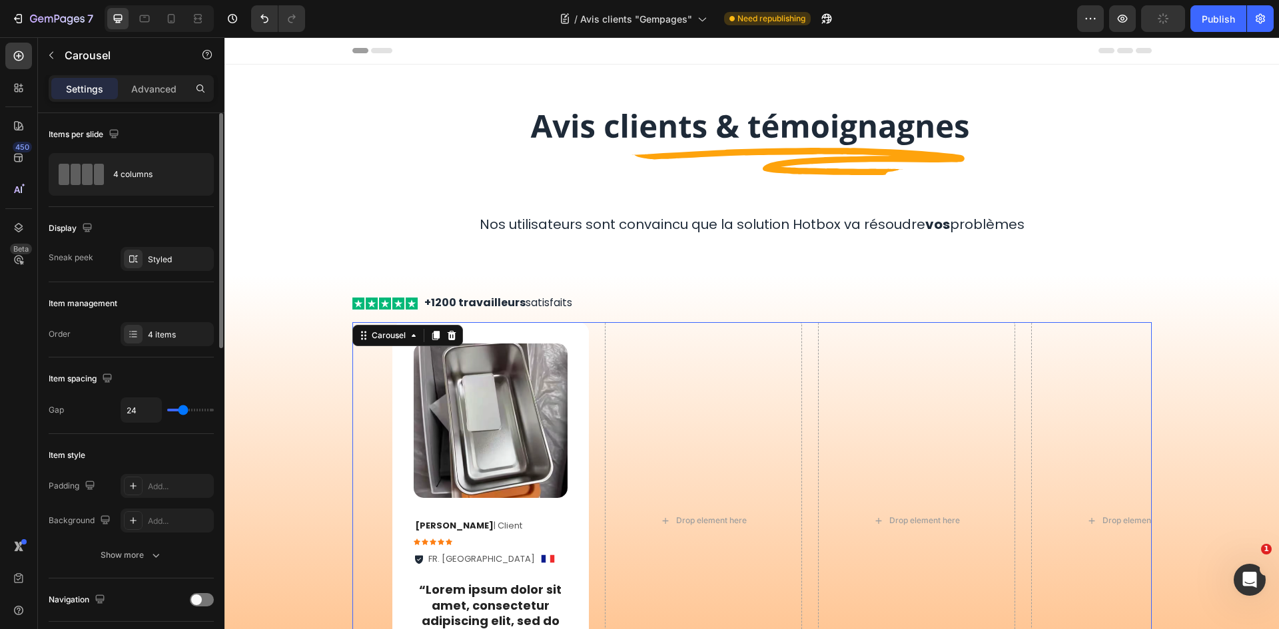
type input "25"
type input "0"
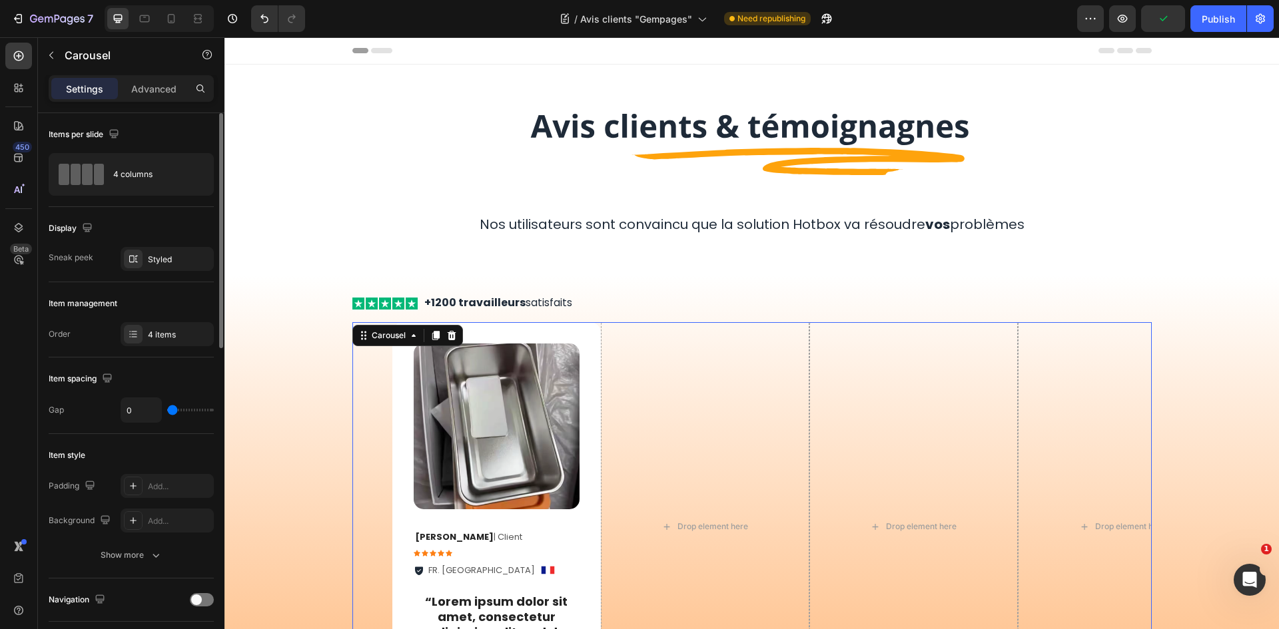
type input "18"
type input "21"
type input "25"
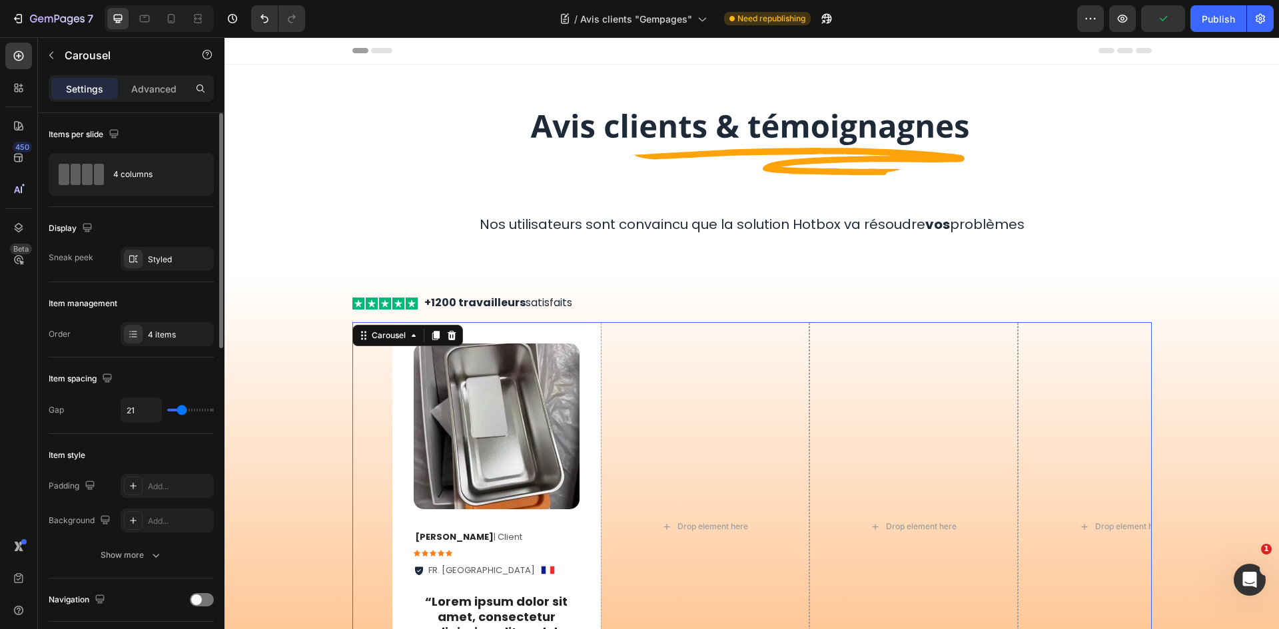
type input "25"
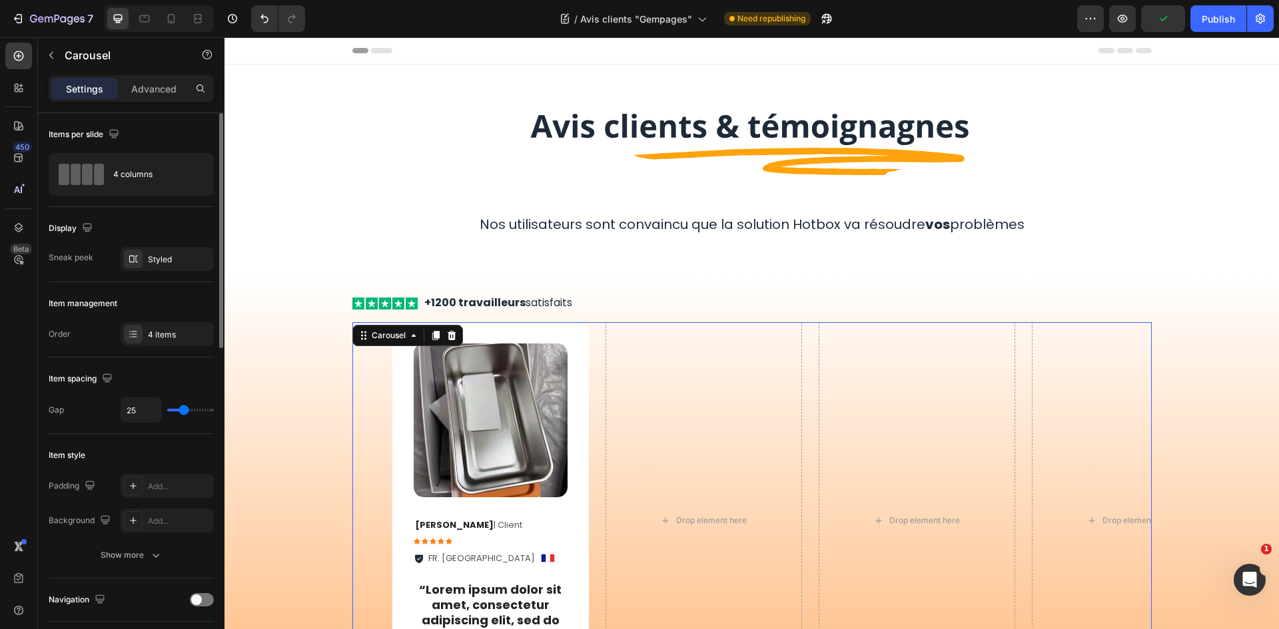
type input "22"
type input "21"
type input "18"
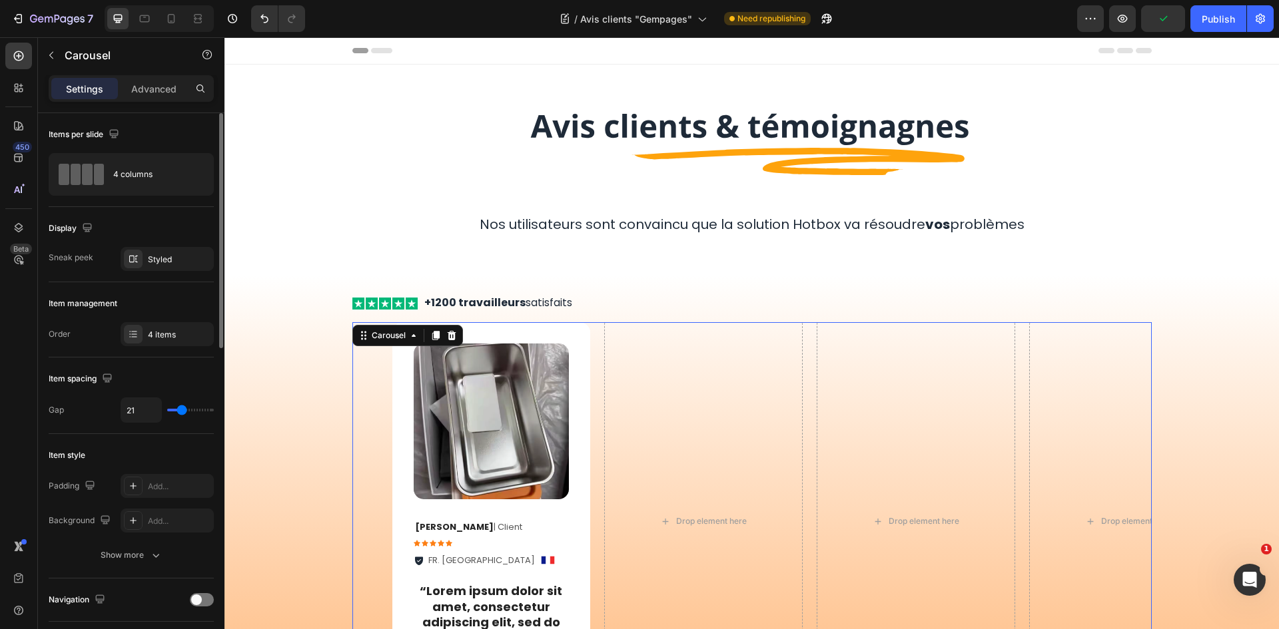
type input "18"
type input "16"
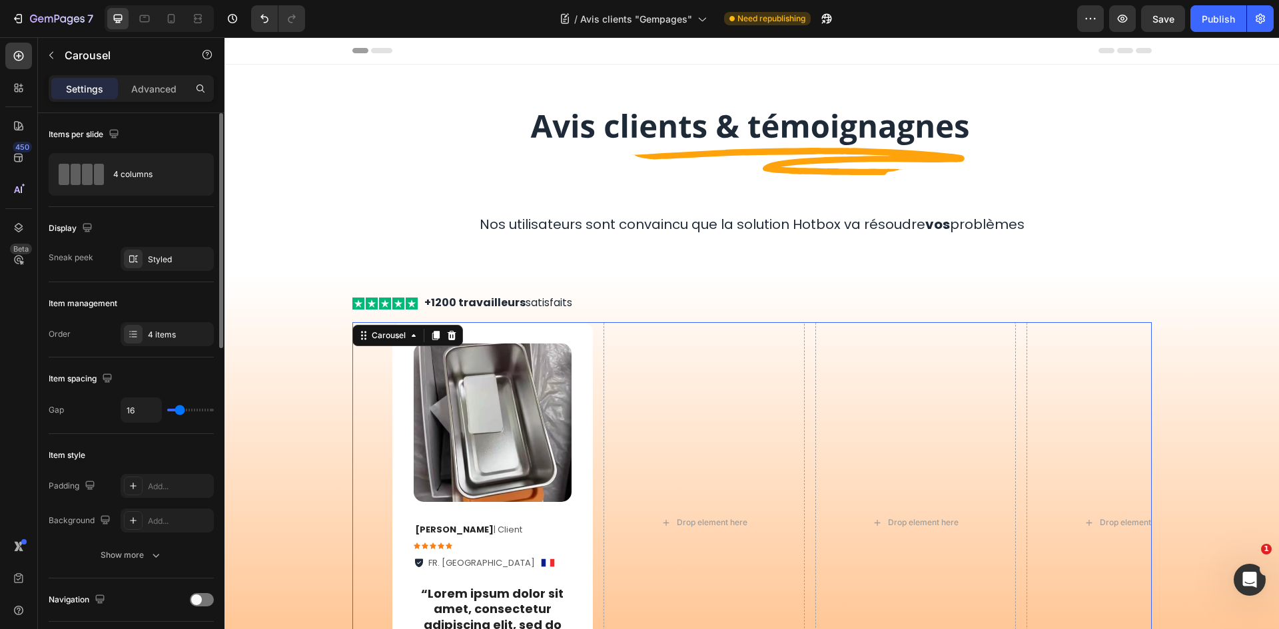
type input "16"
click at [180, 410] on input "range" at bounding box center [190, 410] width 47 height 3
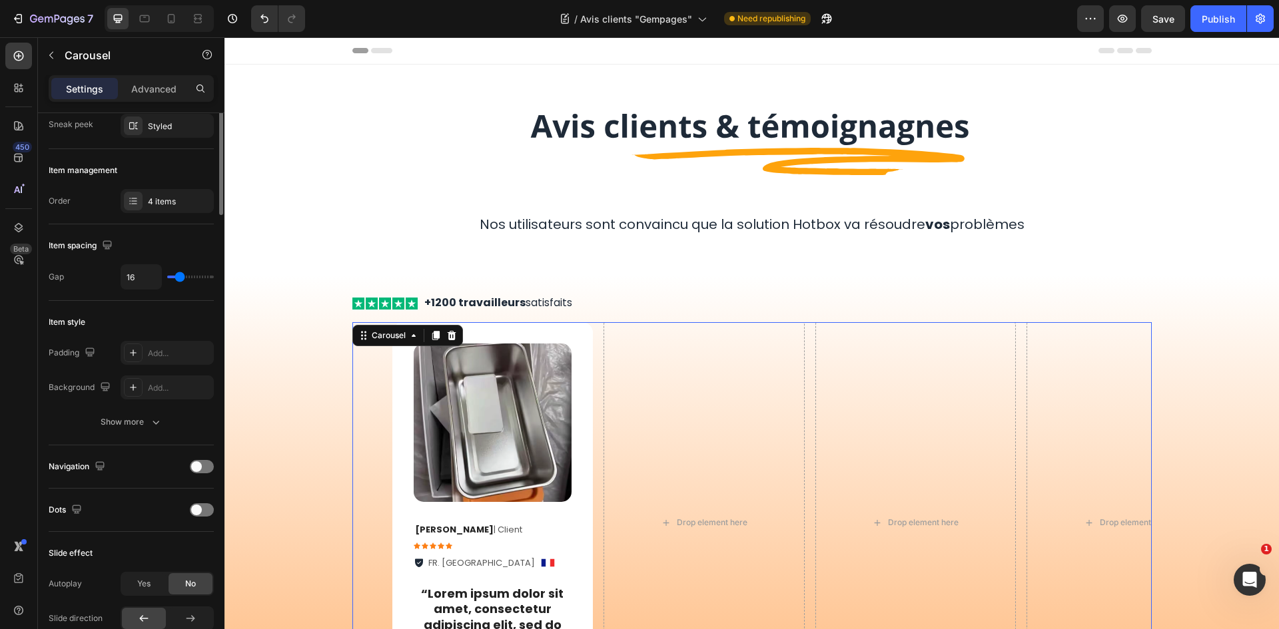
scroll to position [200, 0]
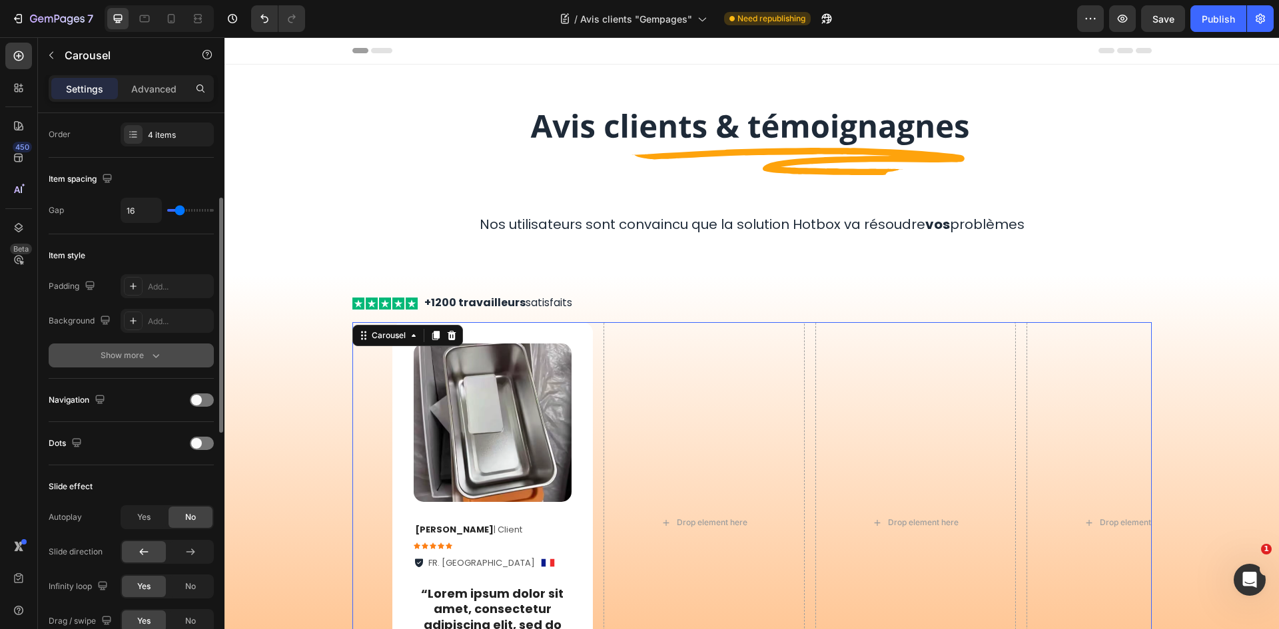
click at [146, 358] on div "Show more" at bounding box center [132, 355] width 62 height 13
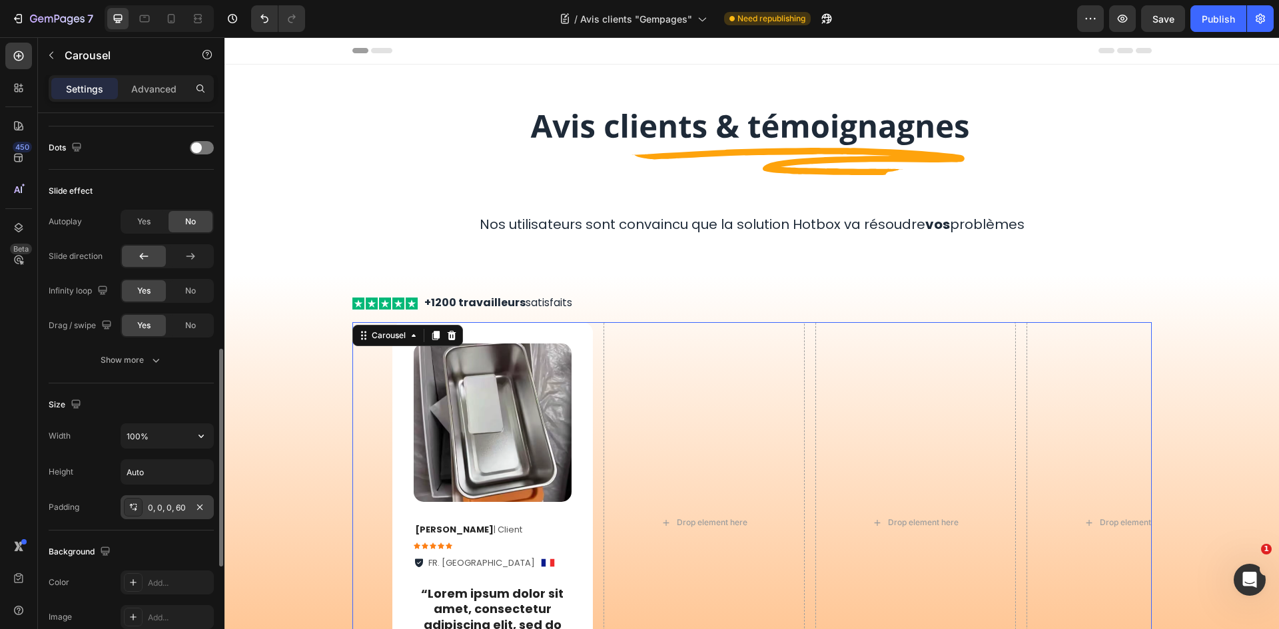
scroll to position [666, 0]
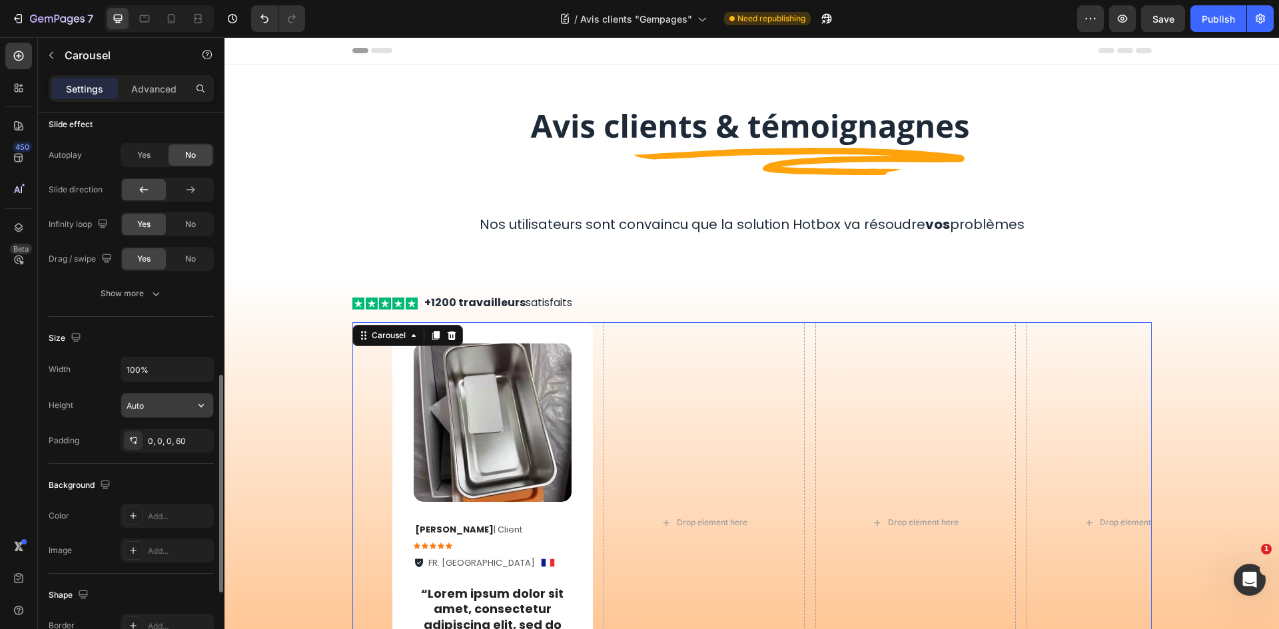
click at [157, 406] on input "Auto" at bounding box center [167, 406] width 92 height 24
click at [198, 407] on icon "button" at bounding box center [200, 405] width 13 height 13
click at [183, 433] on div "Fit content Auto" at bounding box center [153, 439] width 109 height 25
click at [196, 378] on button "button" at bounding box center [201, 370] width 24 height 24
click at [156, 399] on p "Default 1200px" at bounding box center [164, 404] width 76 height 12
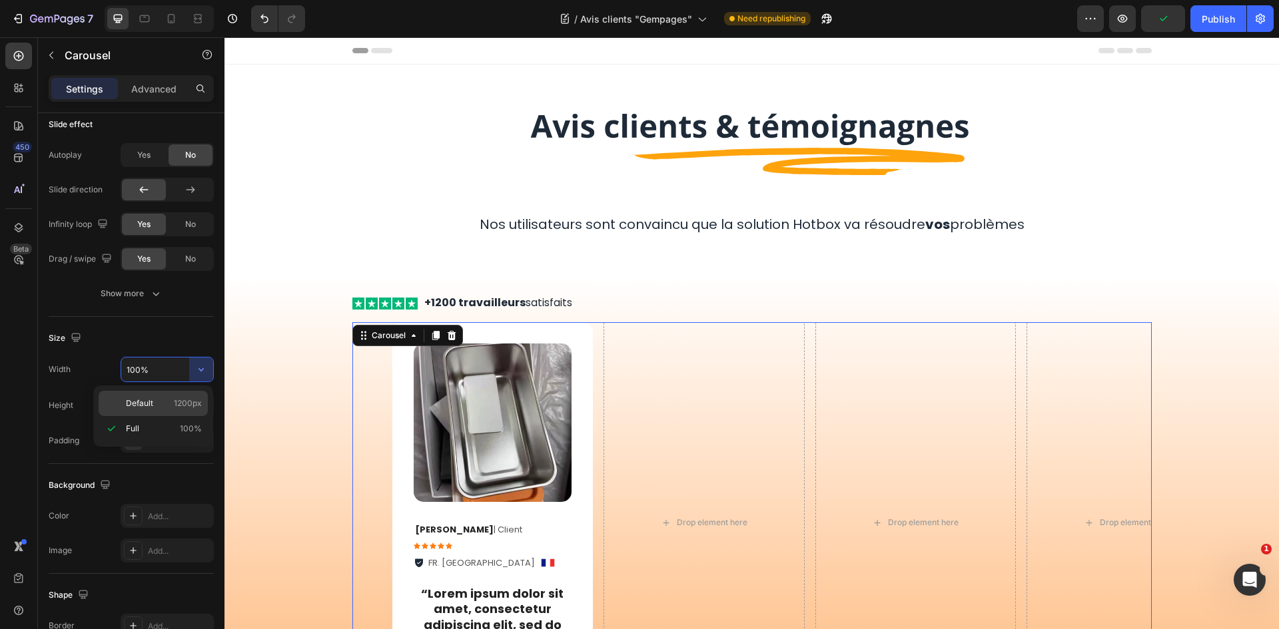
type input "1200"
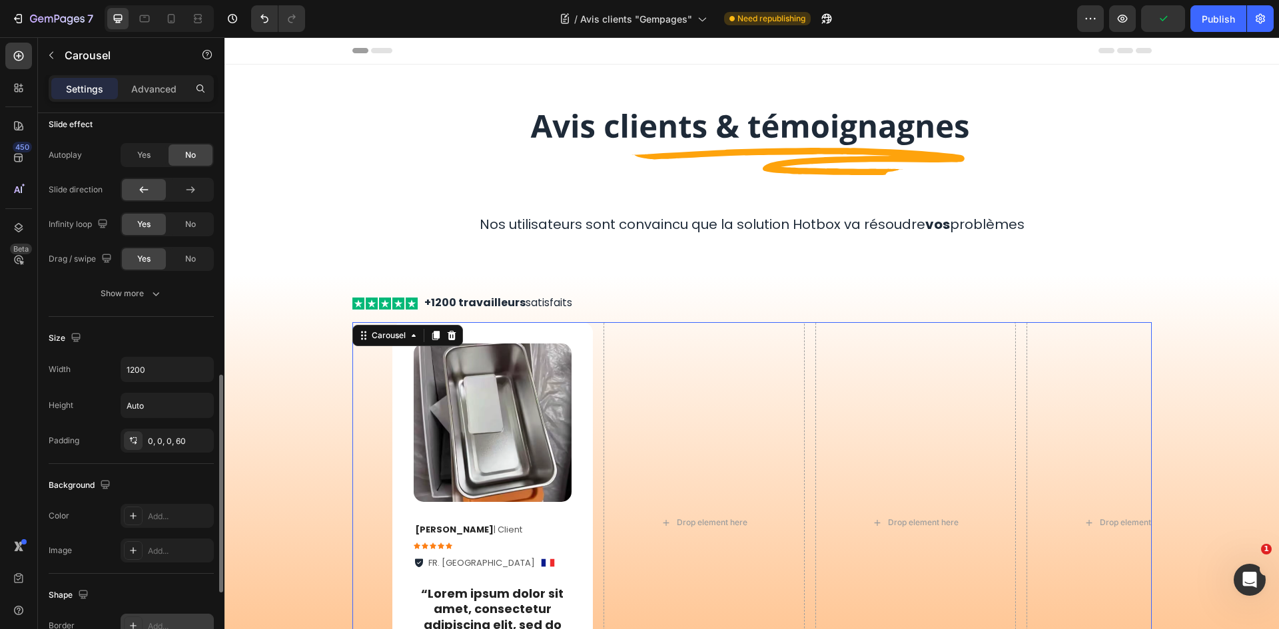
scroll to position [854, 0]
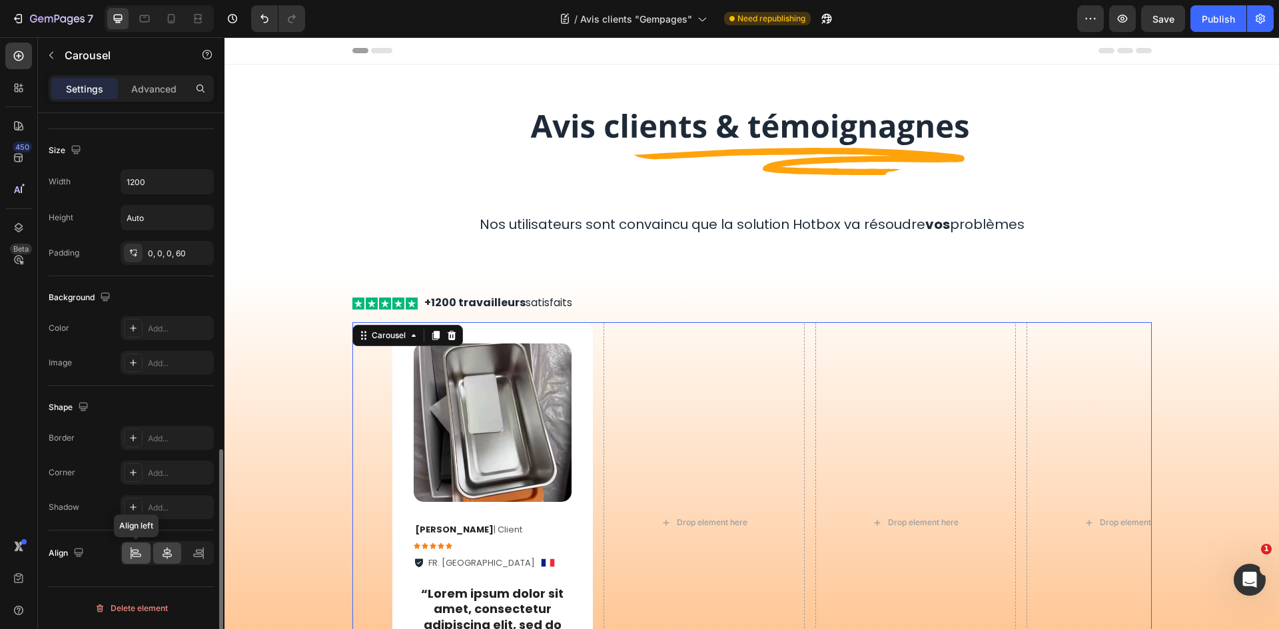
click at [129, 554] on icon at bounding box center [135, 553] width 13 height 13
click at [164, 554] on icon at bounding box center [167, 553] width 9 height 12
click at [125, 555] on div at bounding box center [136, 553] width 29 height 21
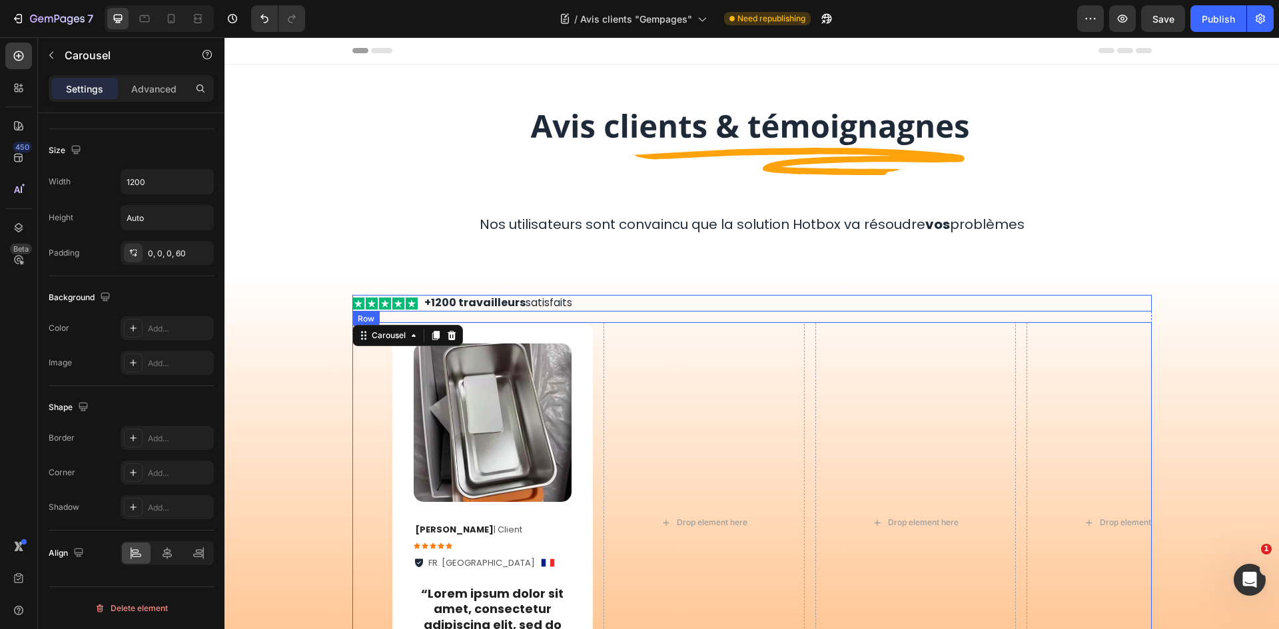
scroll to position [410, 0]
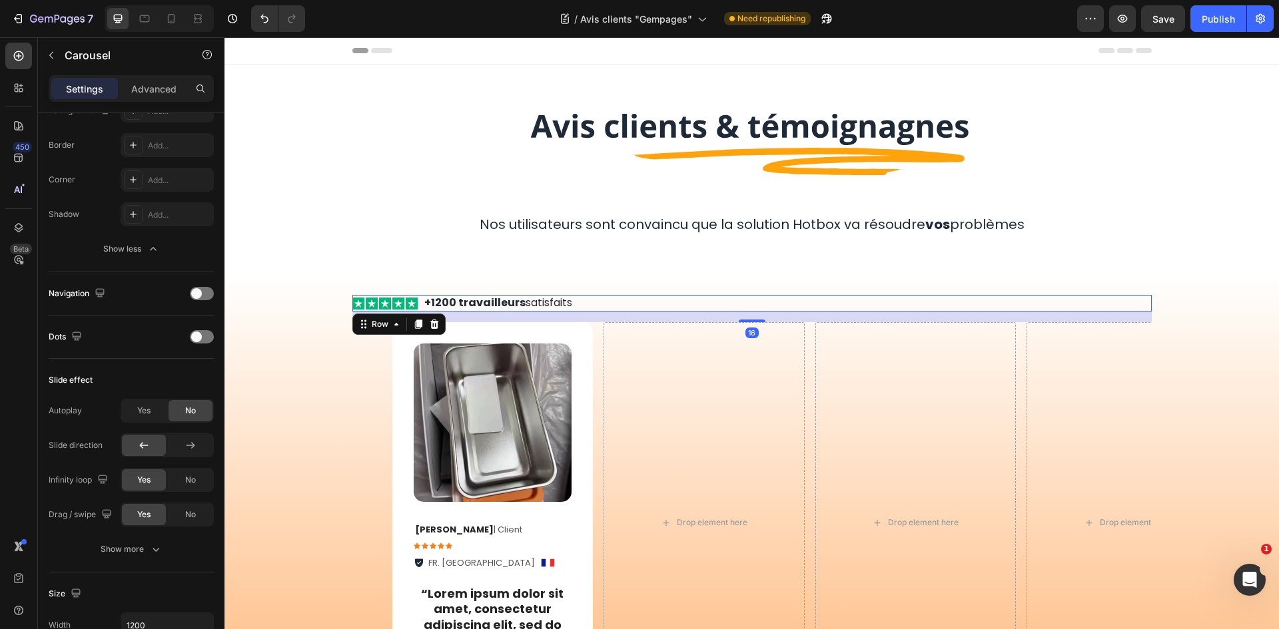
click at [596, 307] on div "Icon Icon Icon Icon Icon Icon List +1200 travailleurs satisfaits Text Block Row…" at bounding box center [751, 303] width 799 height 17
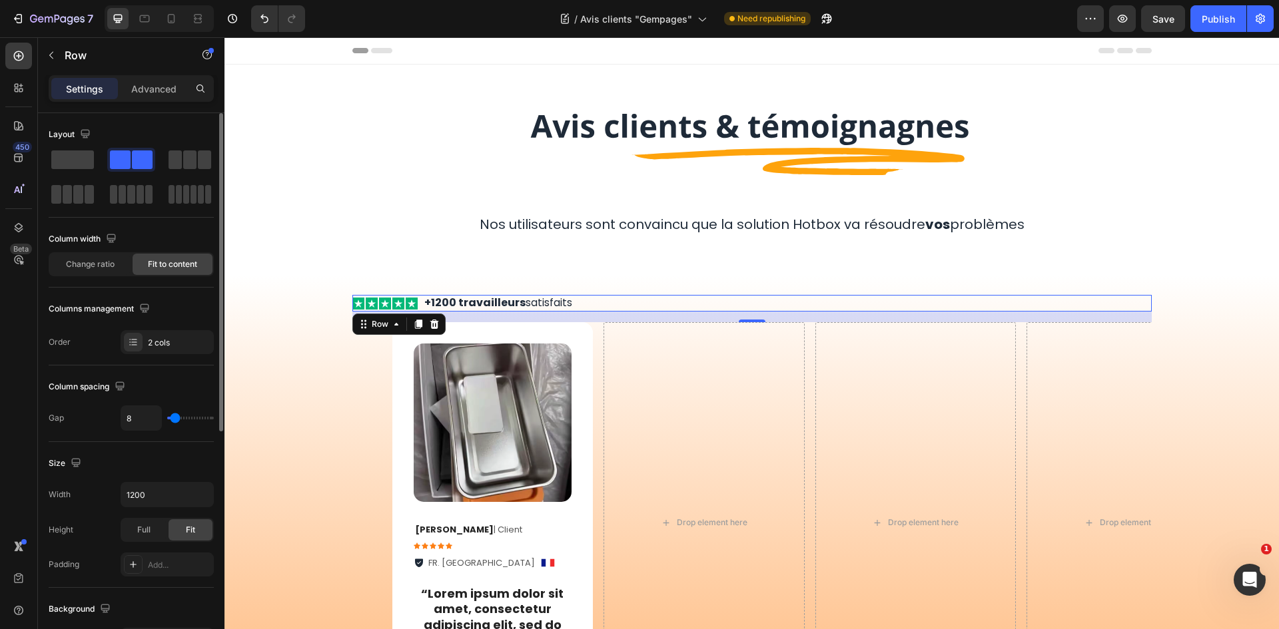
scroll to position [400, 0]
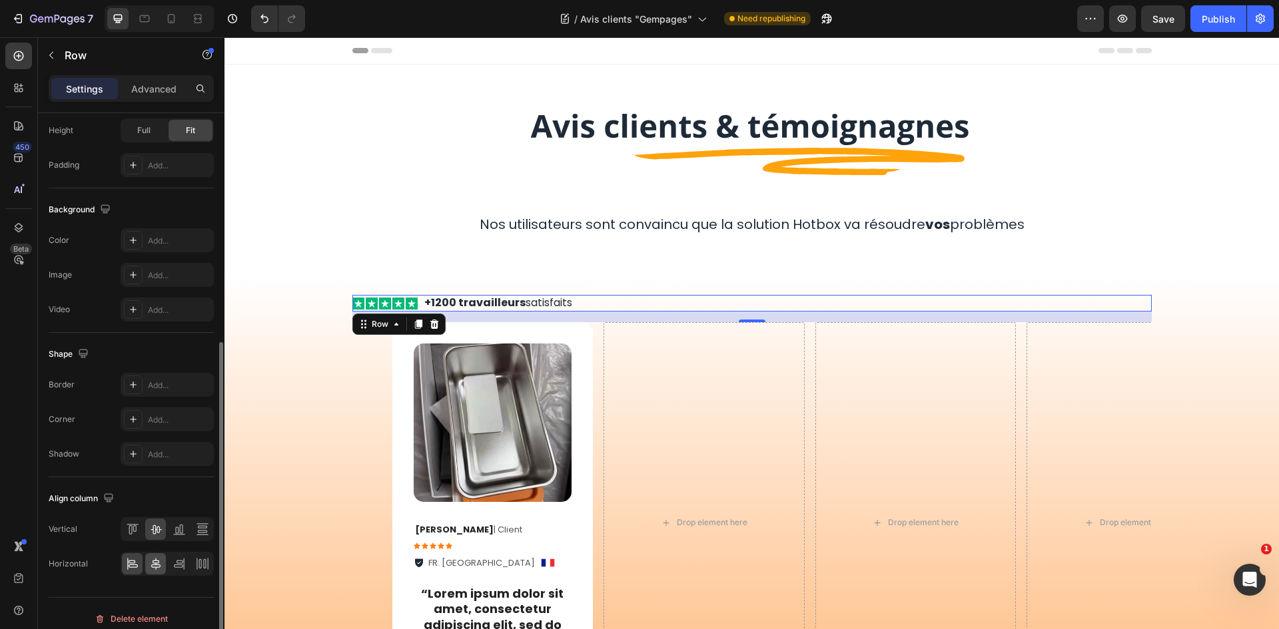
click at [159, 562] on icon at bounding box center [155, 564] width 9 height 12
click at [137, 564] on icon at bounding box center [132, 563] width 13 height 13
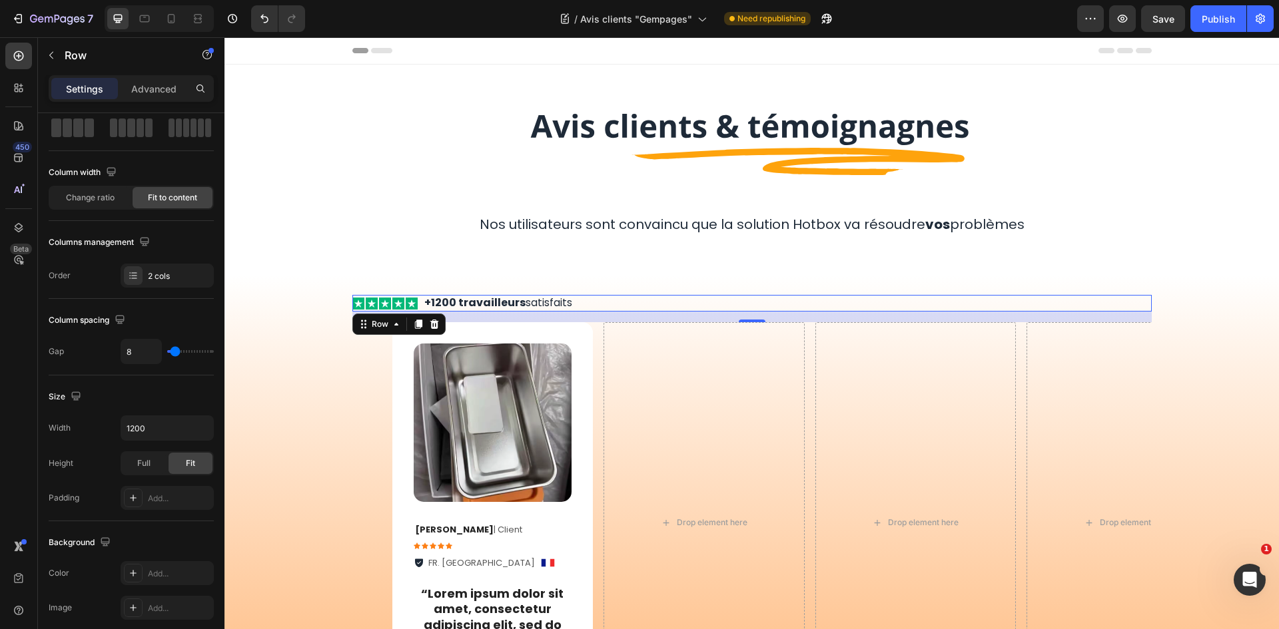
click at [181, 356] on div "8" at bounding box center [167, 351] width 93 height 25
type input "13"
type input "64"
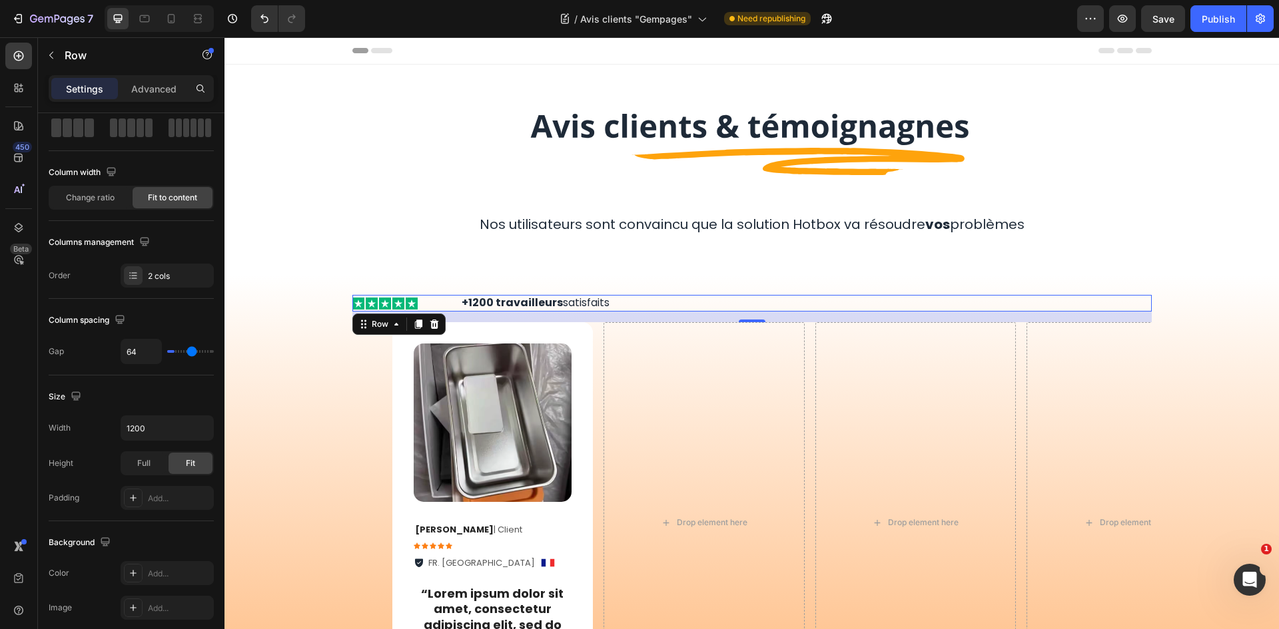
type input "69"
type input "67"
type input "36"
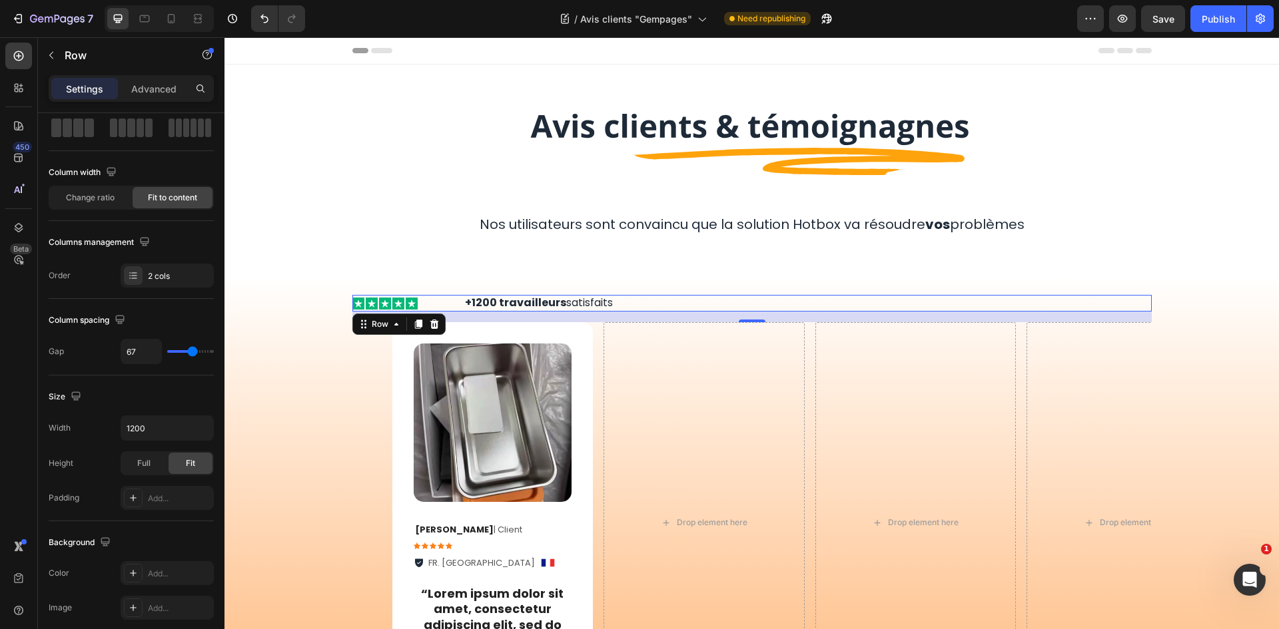
type input "36"
type input "38"
type input "47"
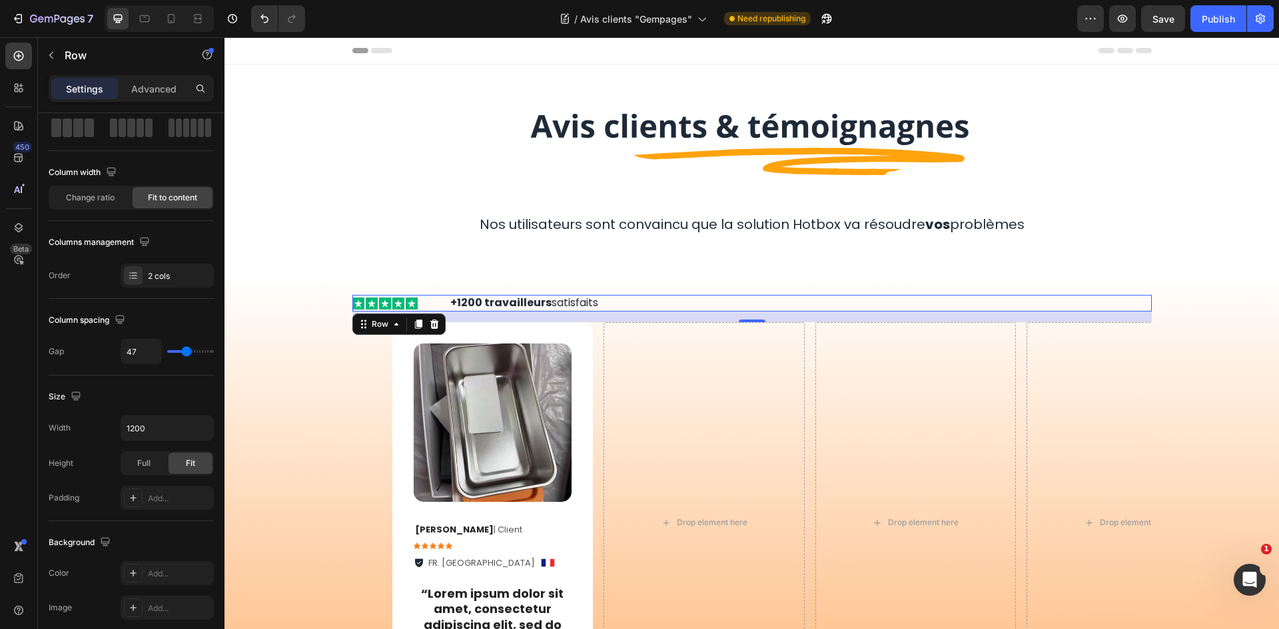
type input "44"
type input "40"
type input "36"
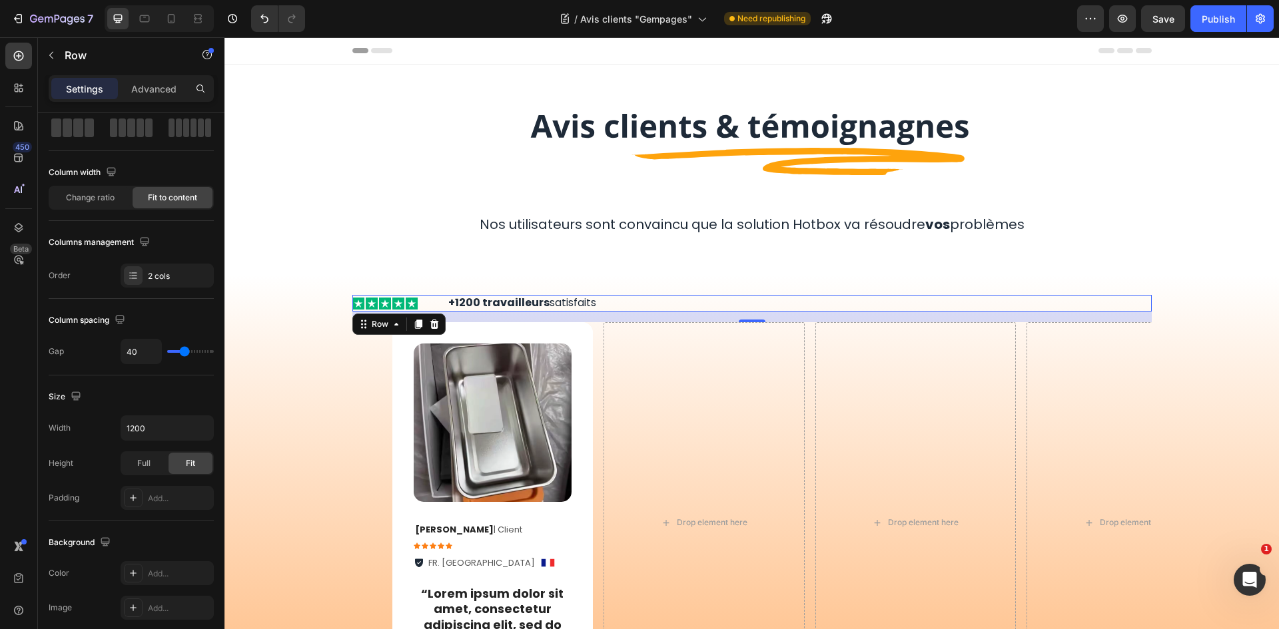
type input "36"
type input "33"
type input "27"
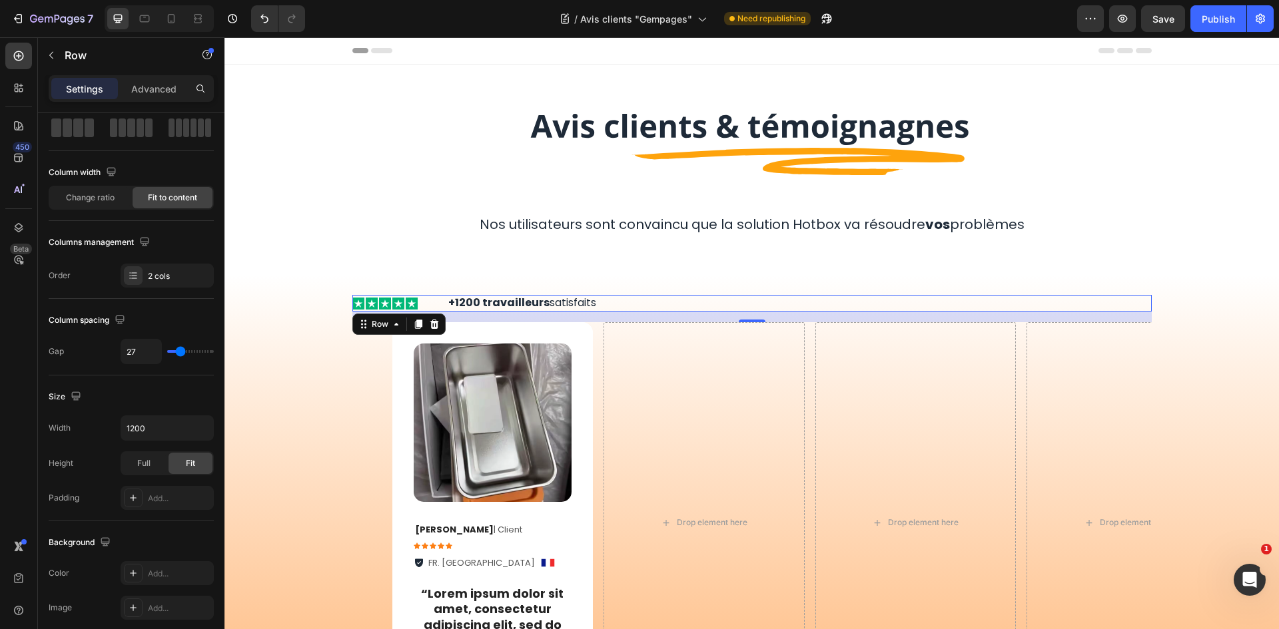
type input "24"
type input "20"
type input "16"
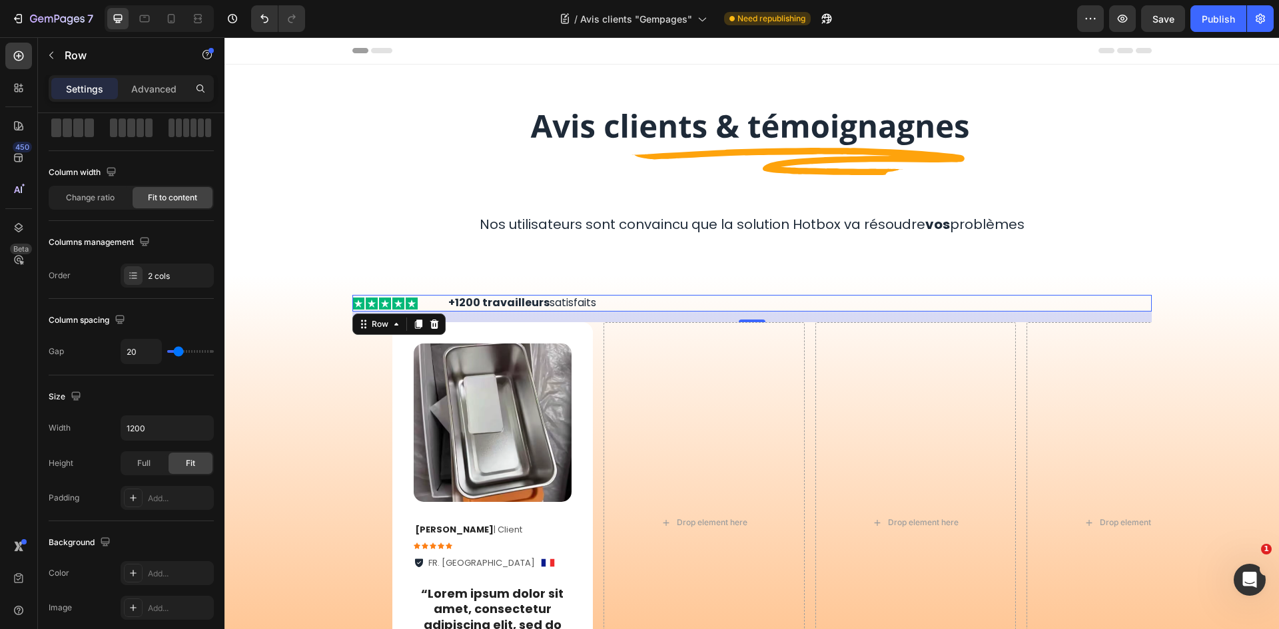
type input "16"
type input "9"
type input "7"
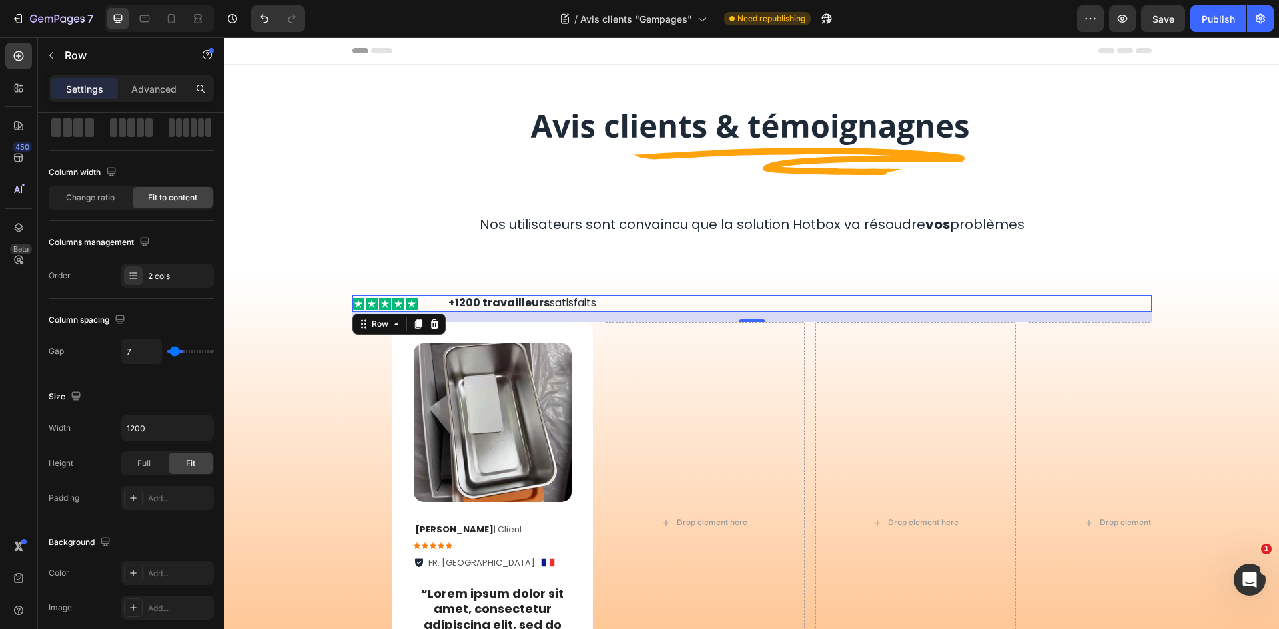
type input "4"
type input "2"
type input "0"
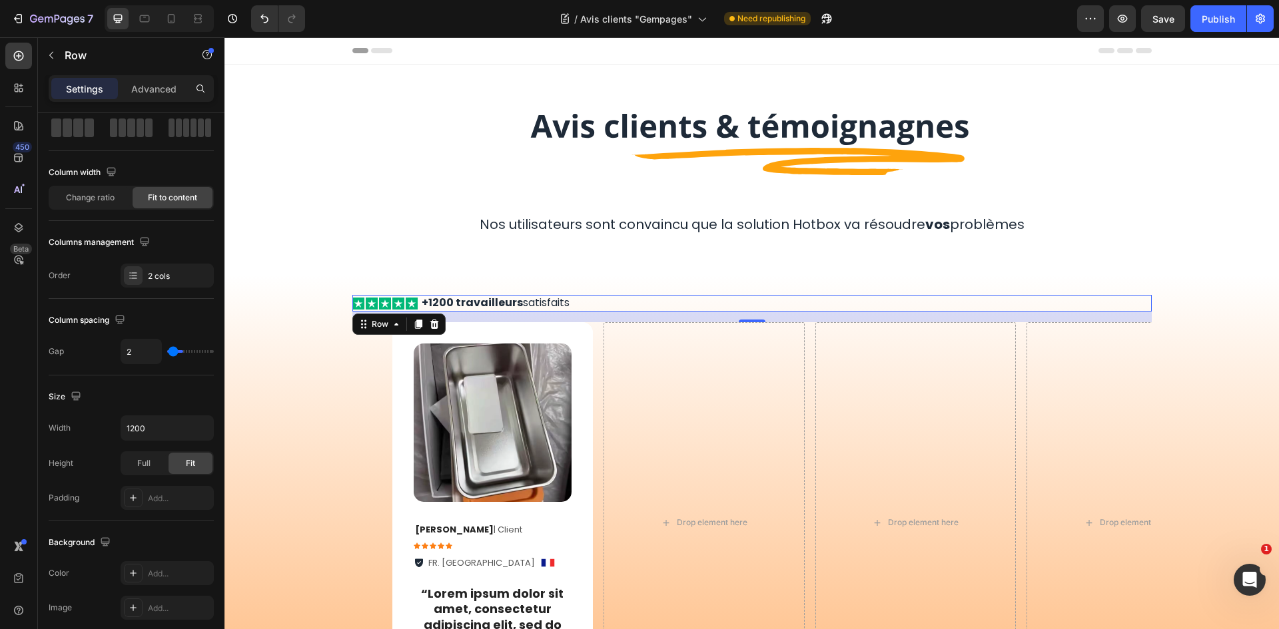
type input "0"
type input "2"
click at [173, 352] on input "range" at bounding box center [190, 351] width 47 height 3
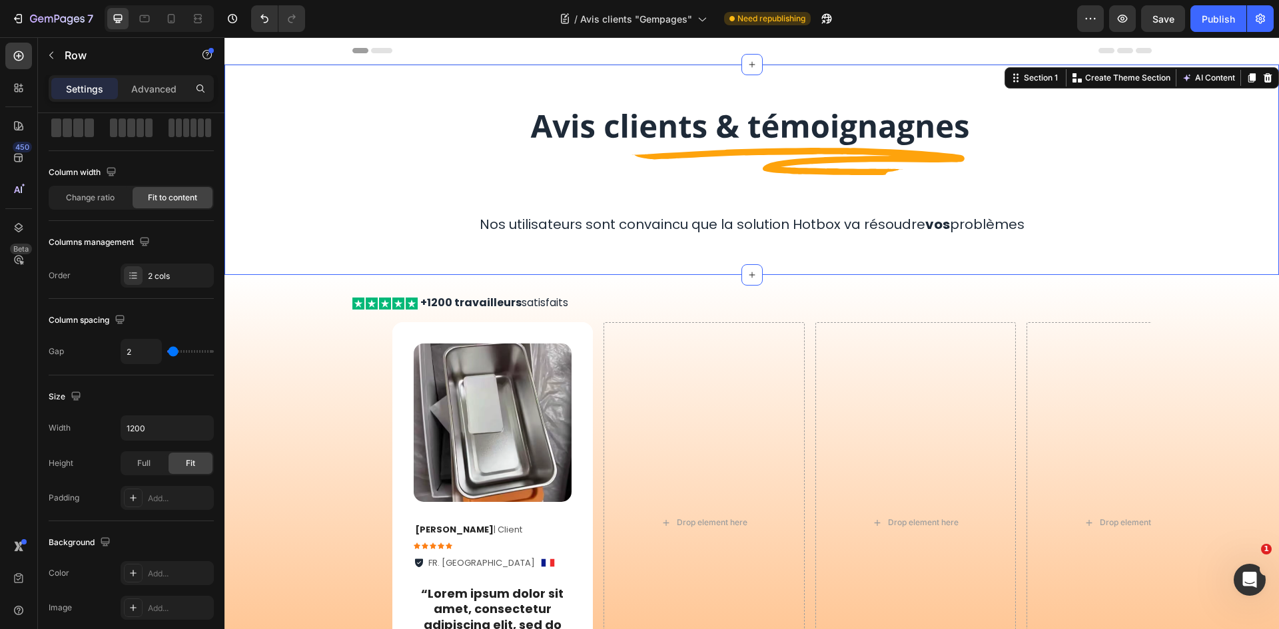
click at [273, 200] on div "Image Row Nos utilisateurs sont convaincu que la solution Hotbox va résoudre vo…" at bounding box center [751, 170] width 1054 height 168
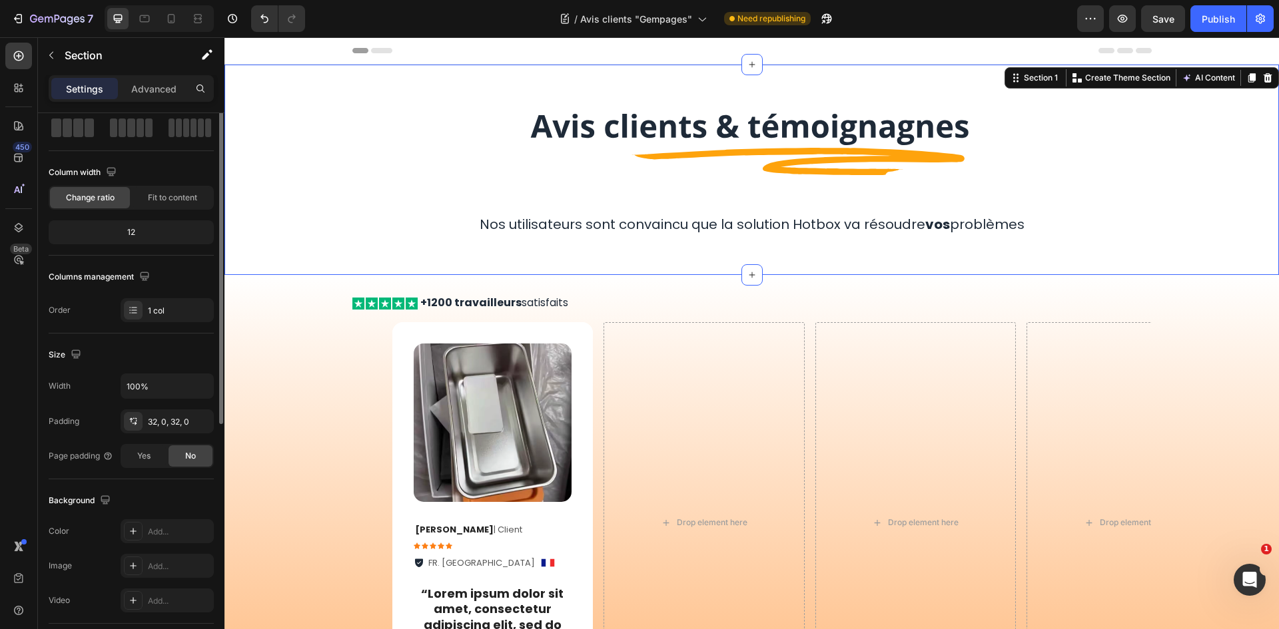
scroll to position [0, 0]
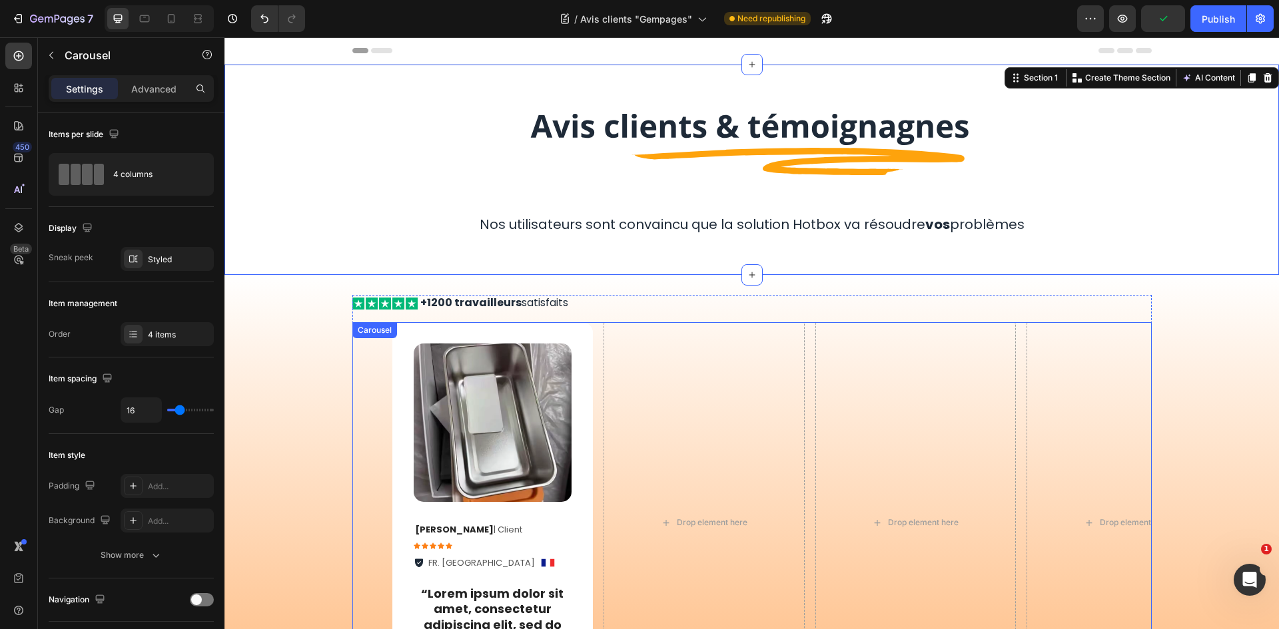
click at [388, 326] on div "Carousel" at bounding box center [374, 330] width 45 height 16
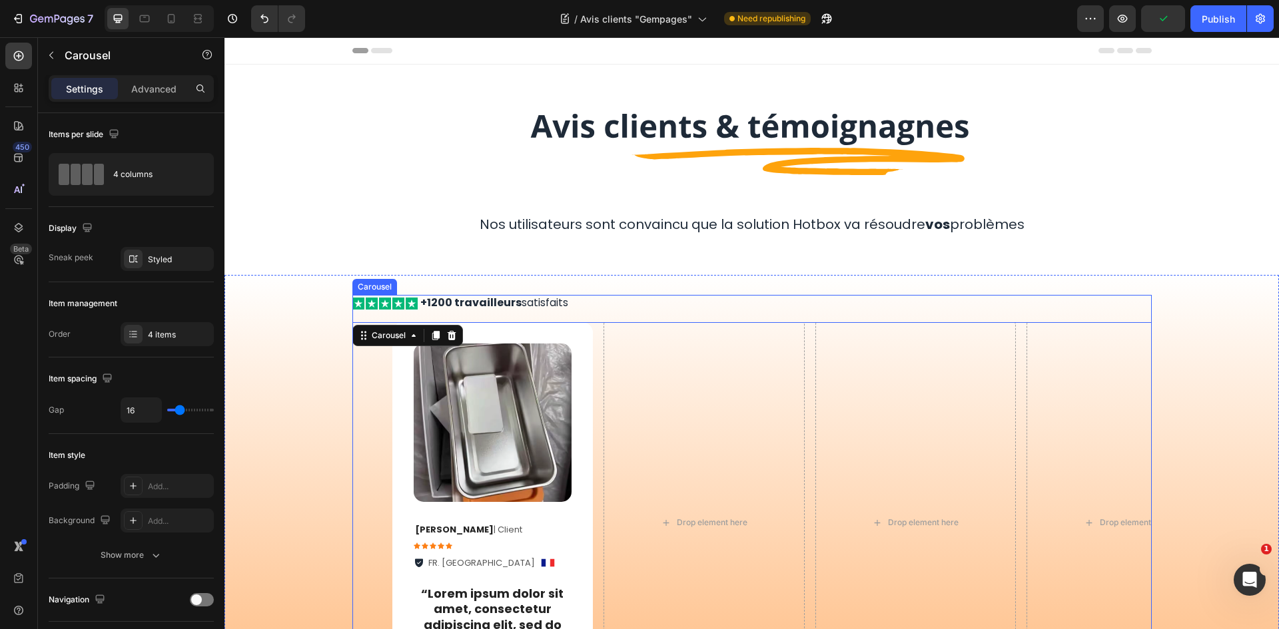
click at [392, 320] on div "Icon Icon Icon Icon Icon Icon List +1200 travailleurs satisfaits Text Block Row…" at bounding box center [751, 509] width 799 height 428
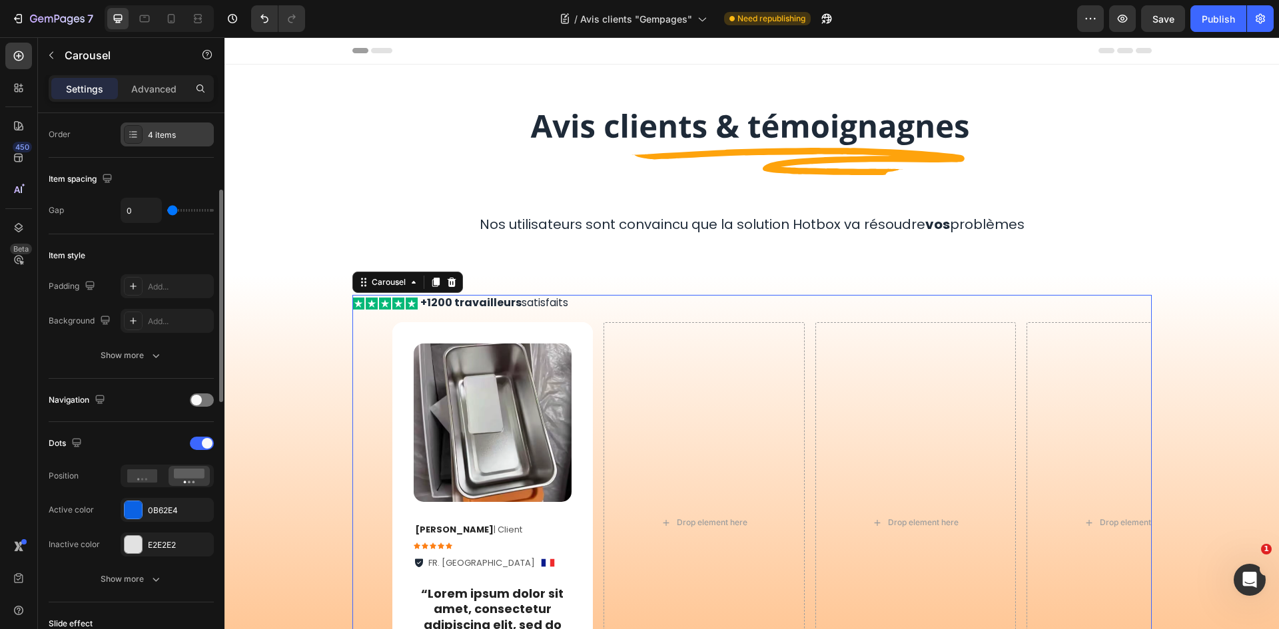
scroll to position [266, 0]
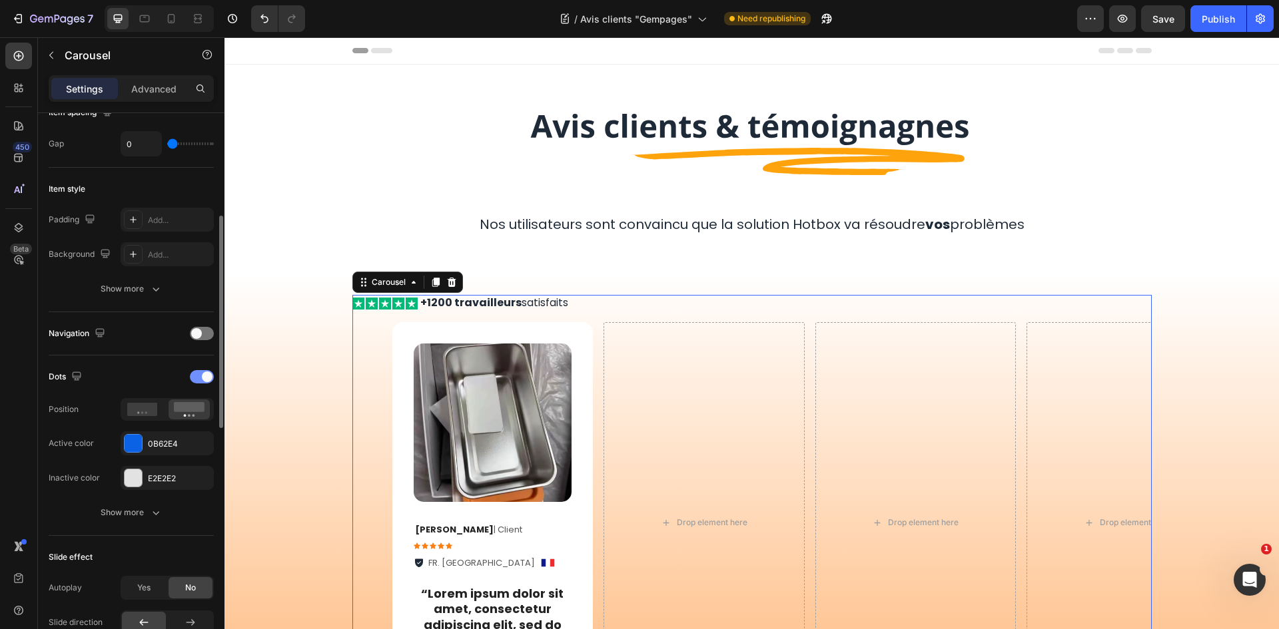
click at [194, 371] on div at bounding box center [202, 376] width 24 height 13
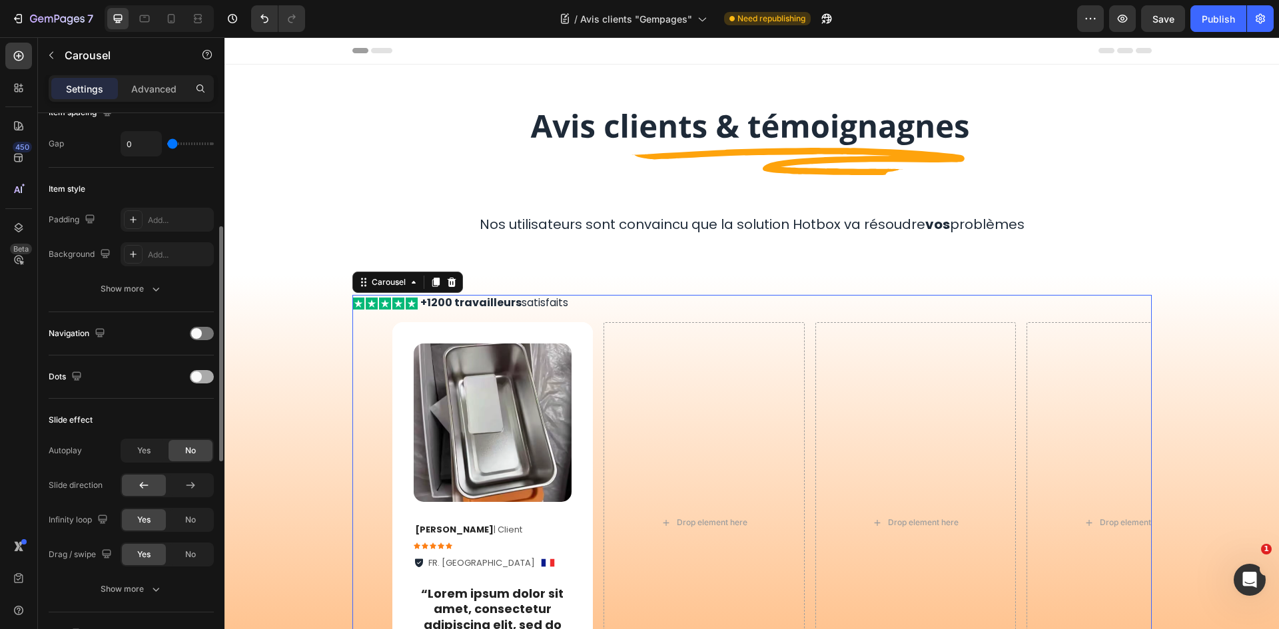
click at [197, 372] on span at bounding box center [196, 377] width 11 height 11
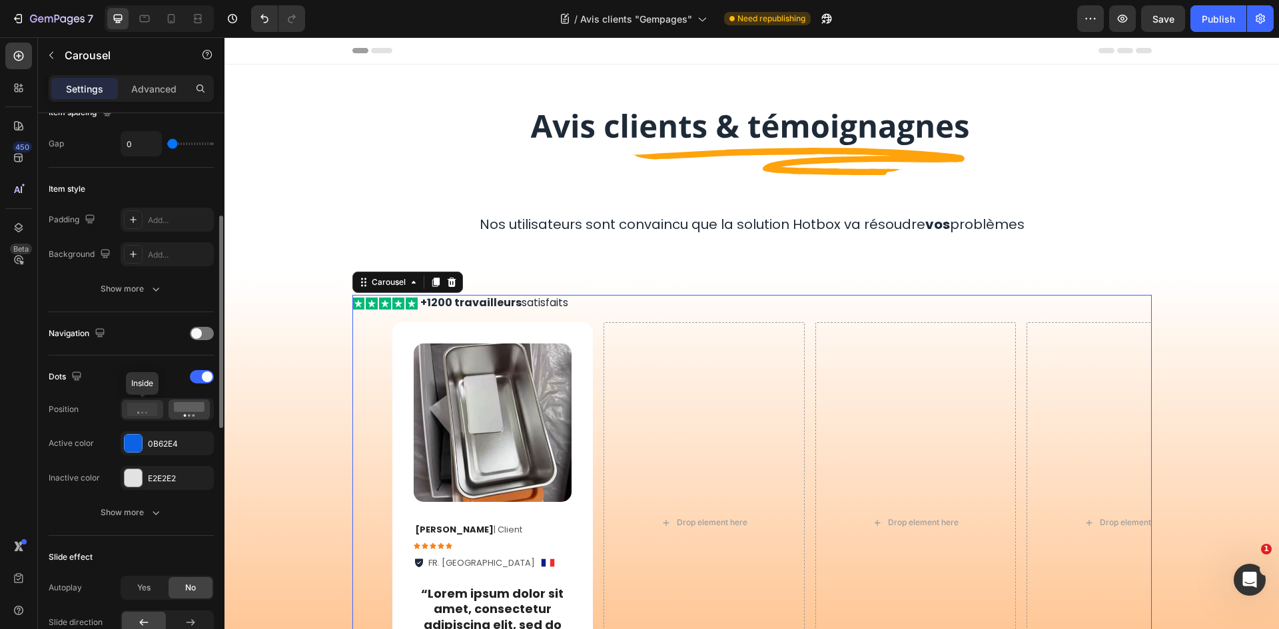
click at [140, 412] on icon at bounding box center [142, 409] width 31 height 13
click at [168, 411] on div at bounding box center [167, 409] width 93 height 23
click at [180, 407] on rect at bounding box center [189, 407] width 31 height 10
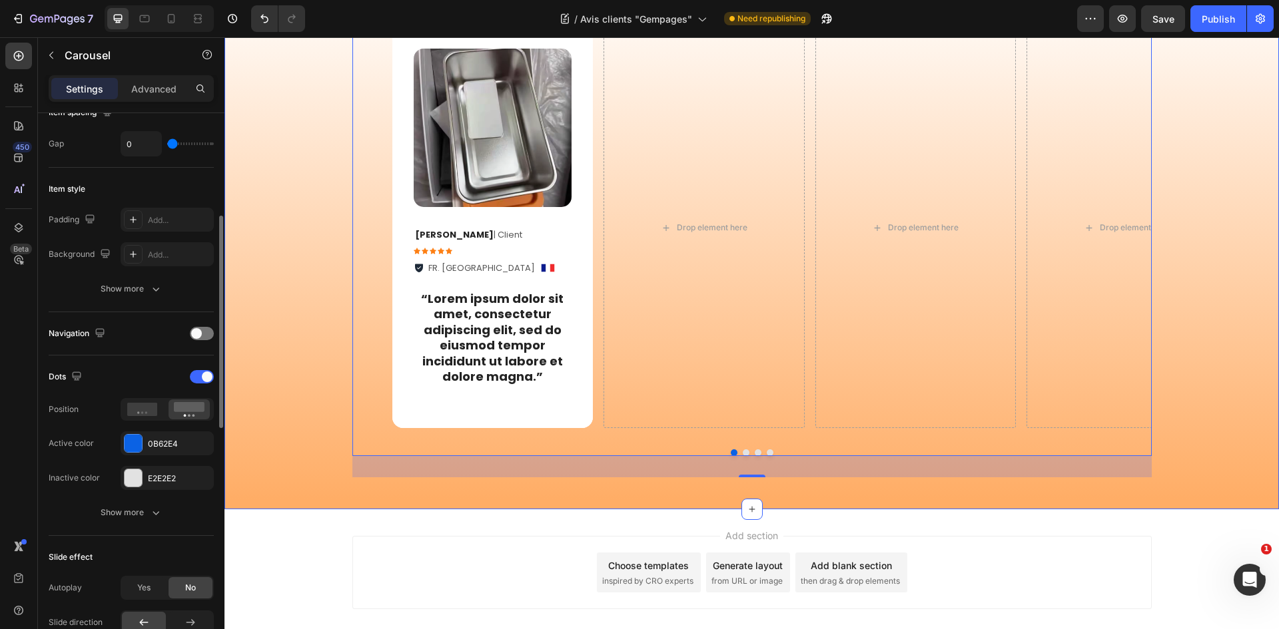
scroll to position [301, 0]
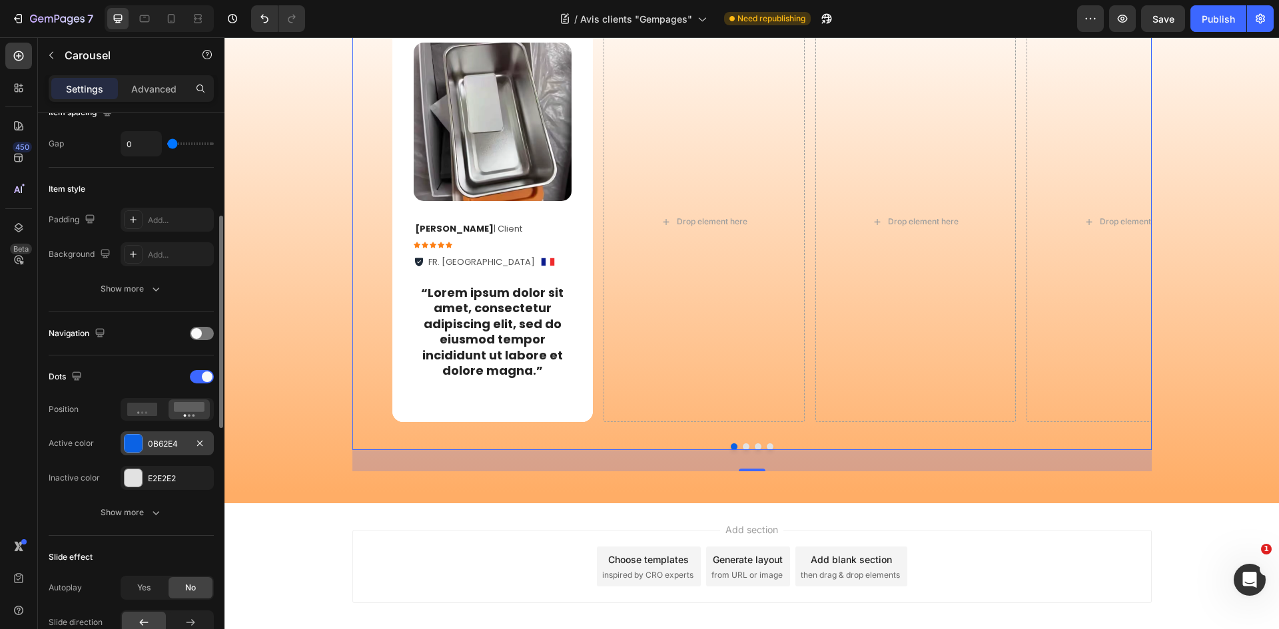
click at [156, 440] on div "0B62E4" at bounding box center [167, 444] width 39 height 12
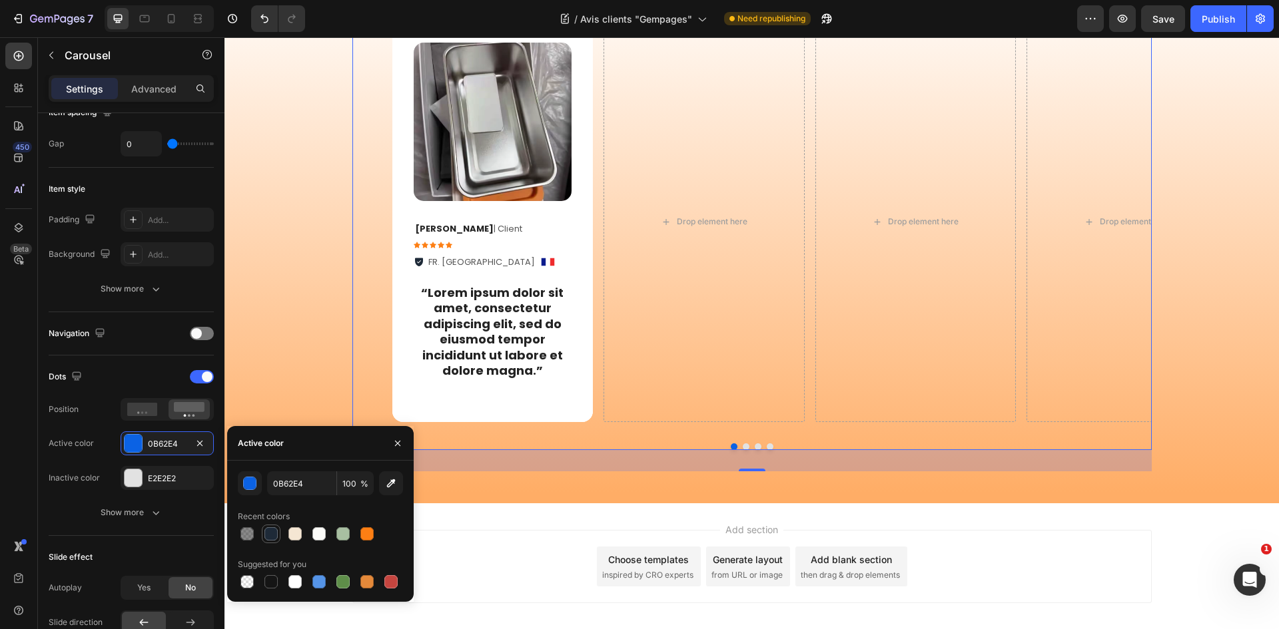
click at [270, 537] on div at bounding box center [270, 533] width 13 height 13
type input "1E2A38"
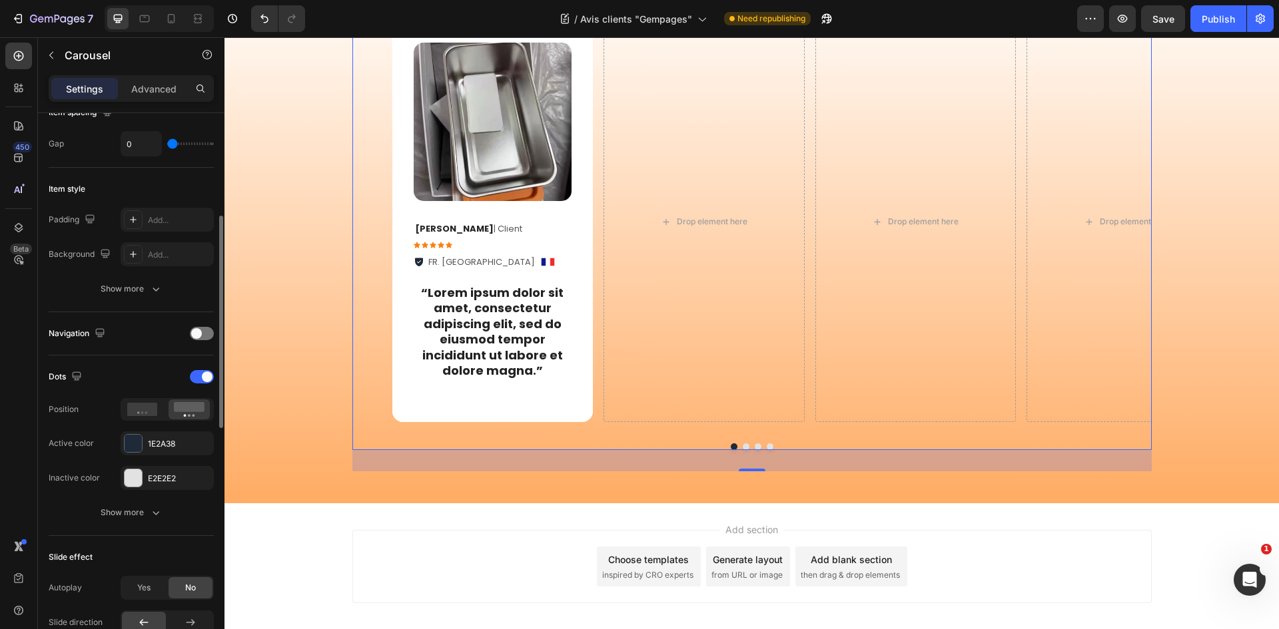
click at [146, 340] on div "Navigation" at bounding box center [131, 333] width 165 height 21
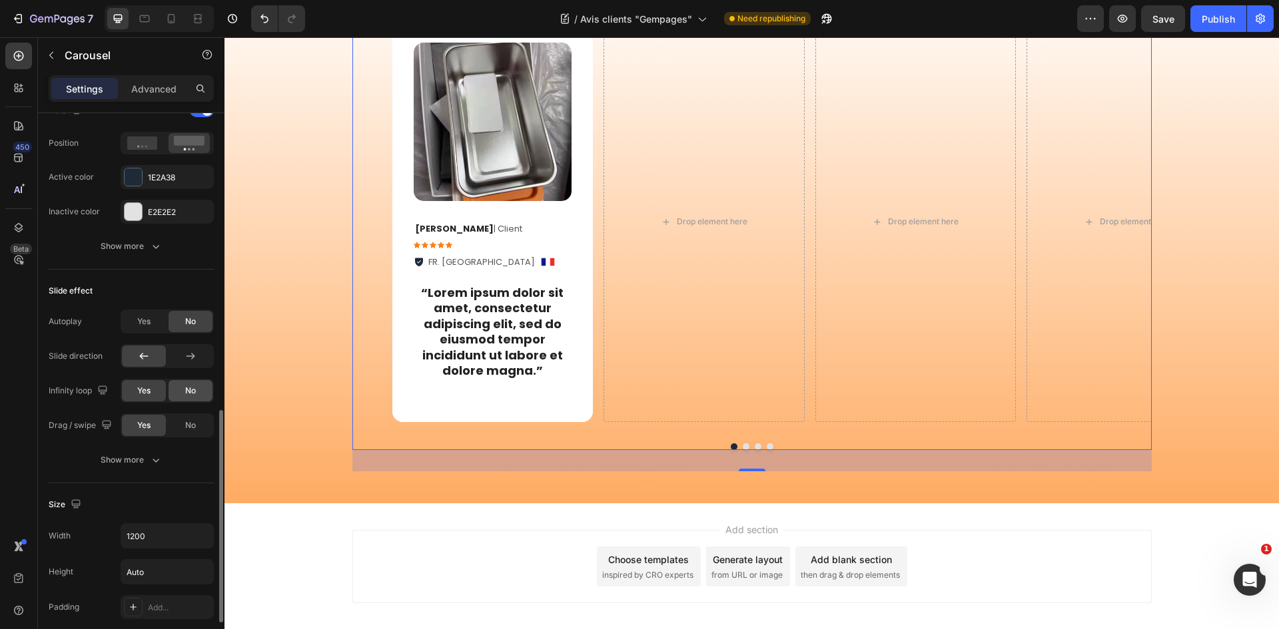
scroll to position [599, 0]
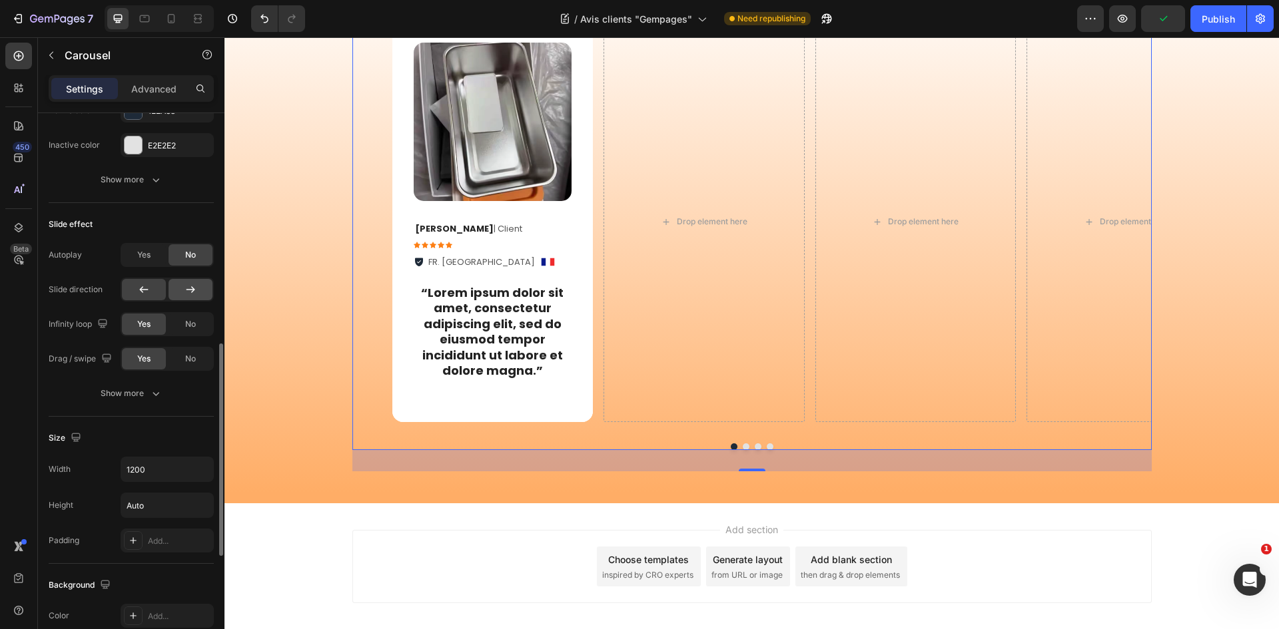
click at [188, 291] on icon at bounding box center [190, 289] width 13 height 13
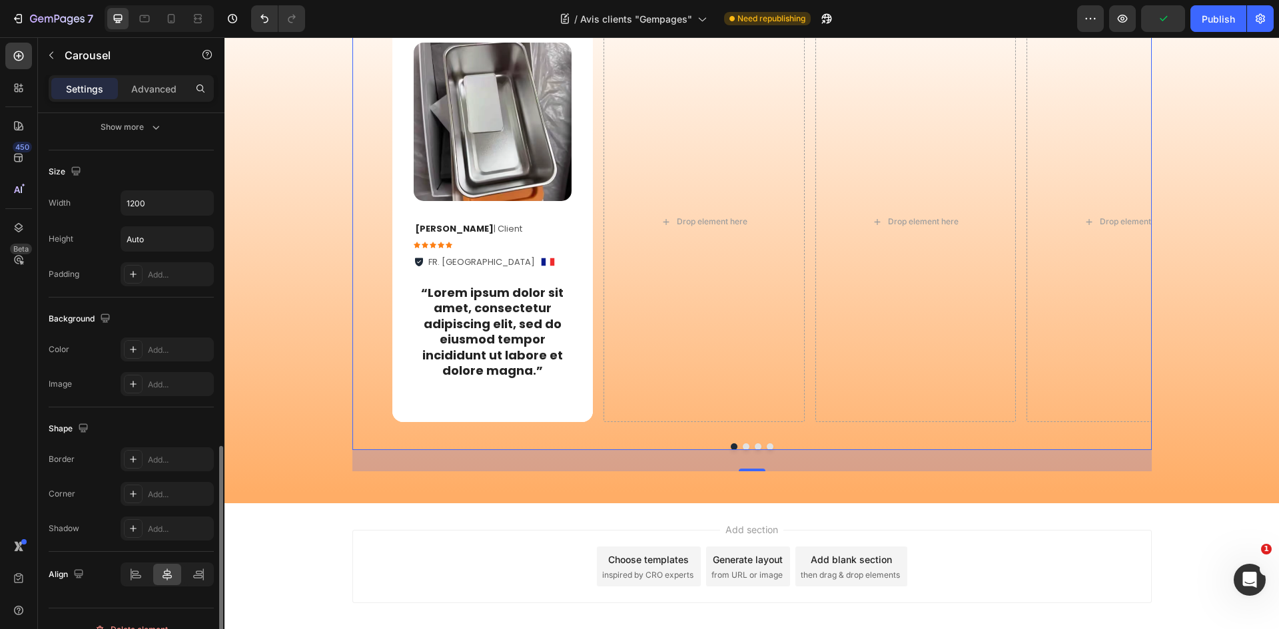
scroll to position [887, 0]
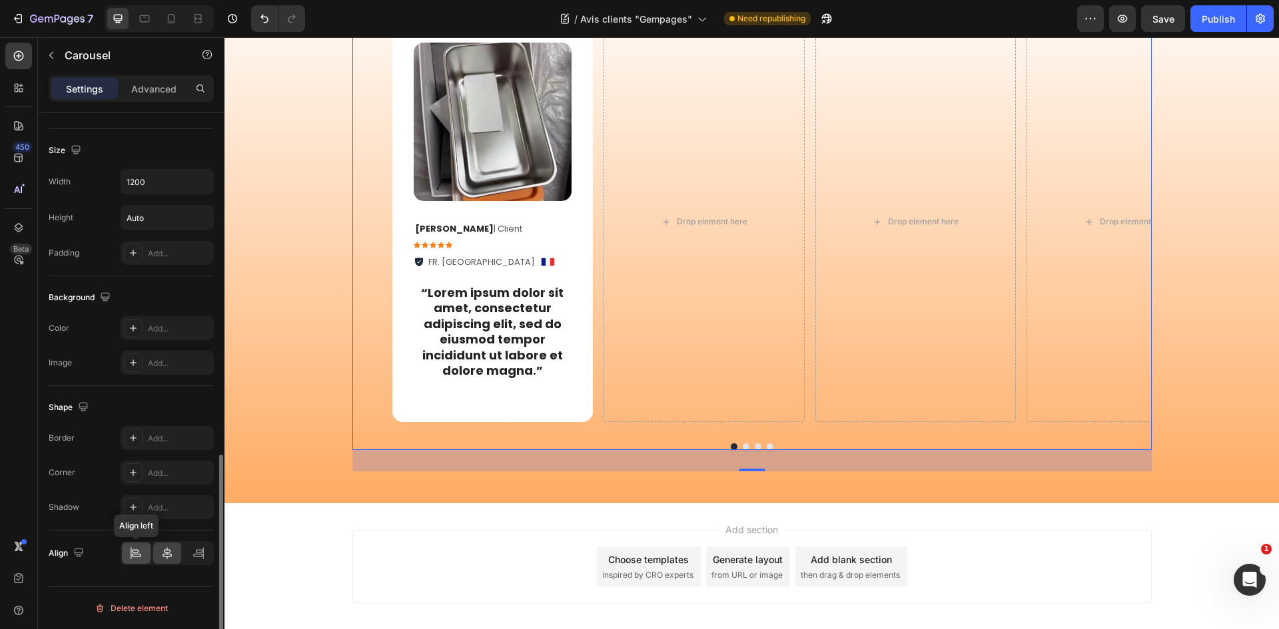
click at [139, 543] on div at bounding box center [136, 553] width 29 height 21
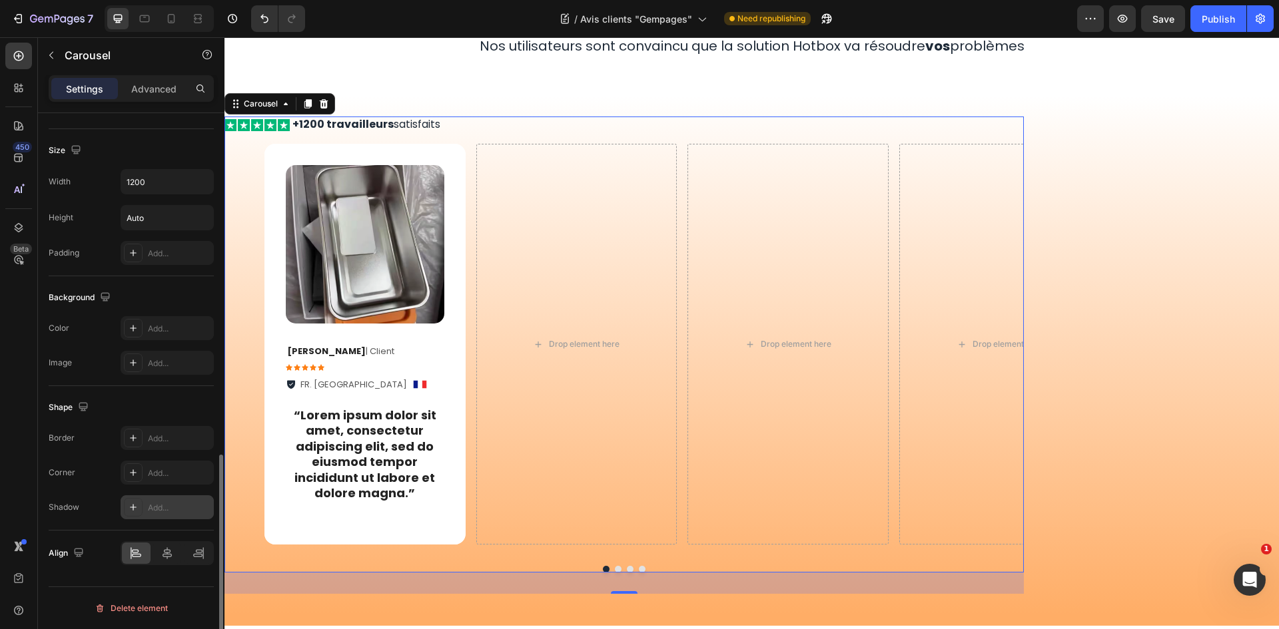
scroll to position [200, 0]
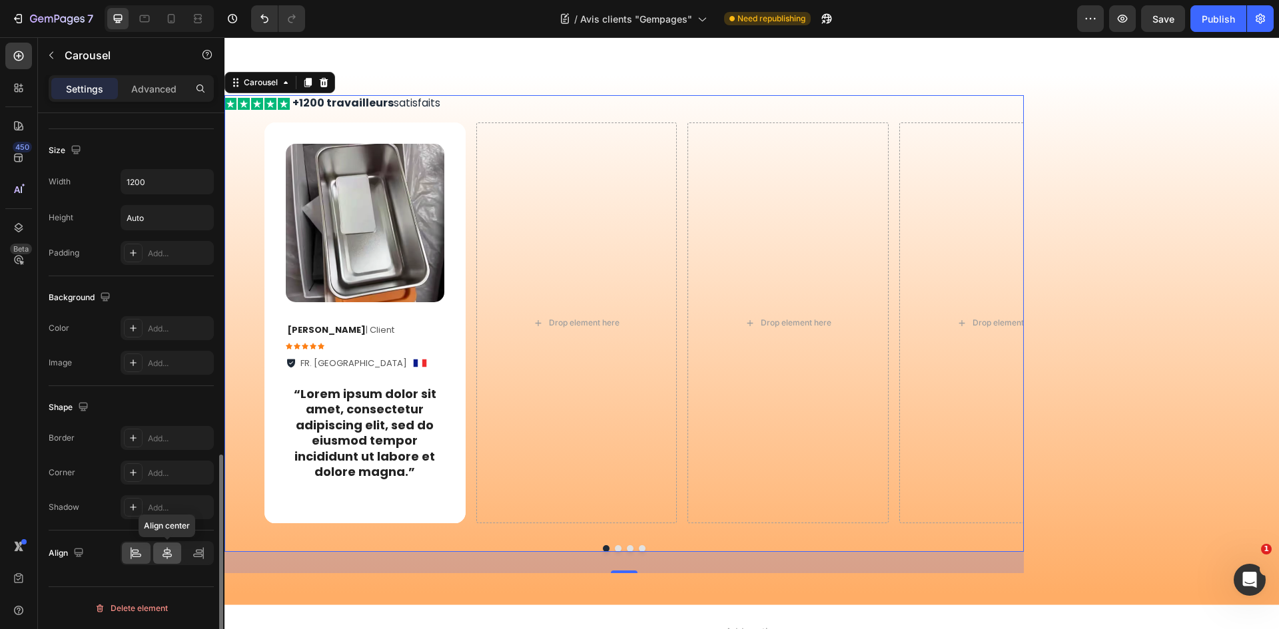
click at [160, 553] on div at bounding box center [167, 553] width 29 height 21
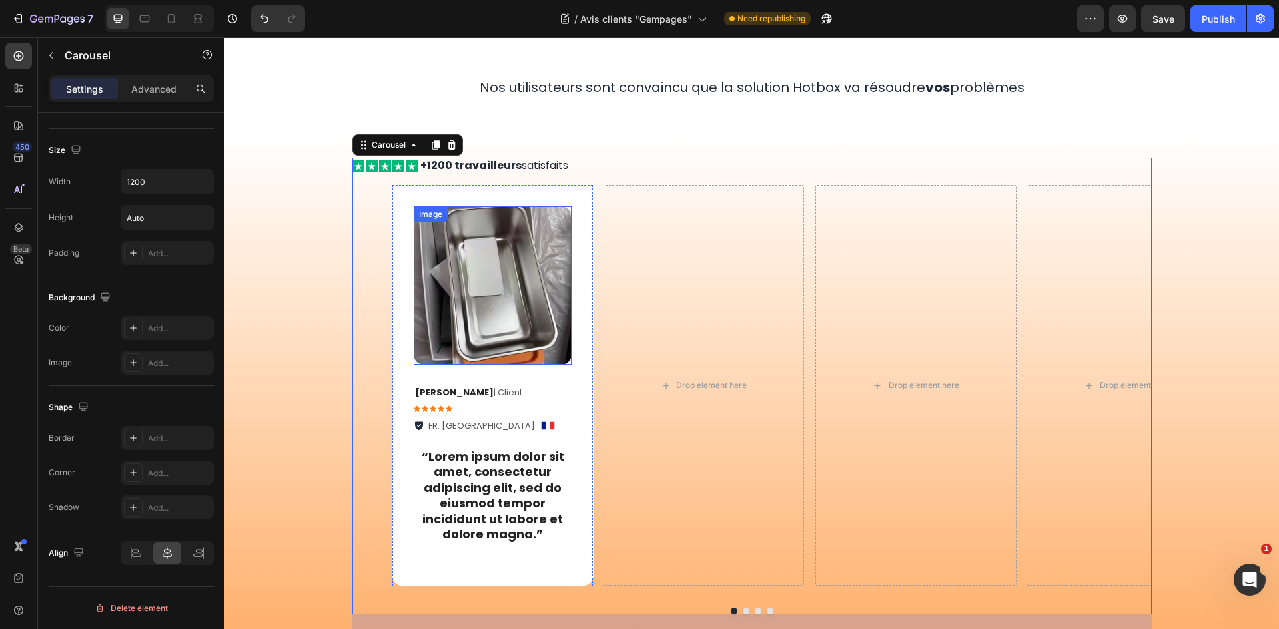
scroll to position [67, 0]
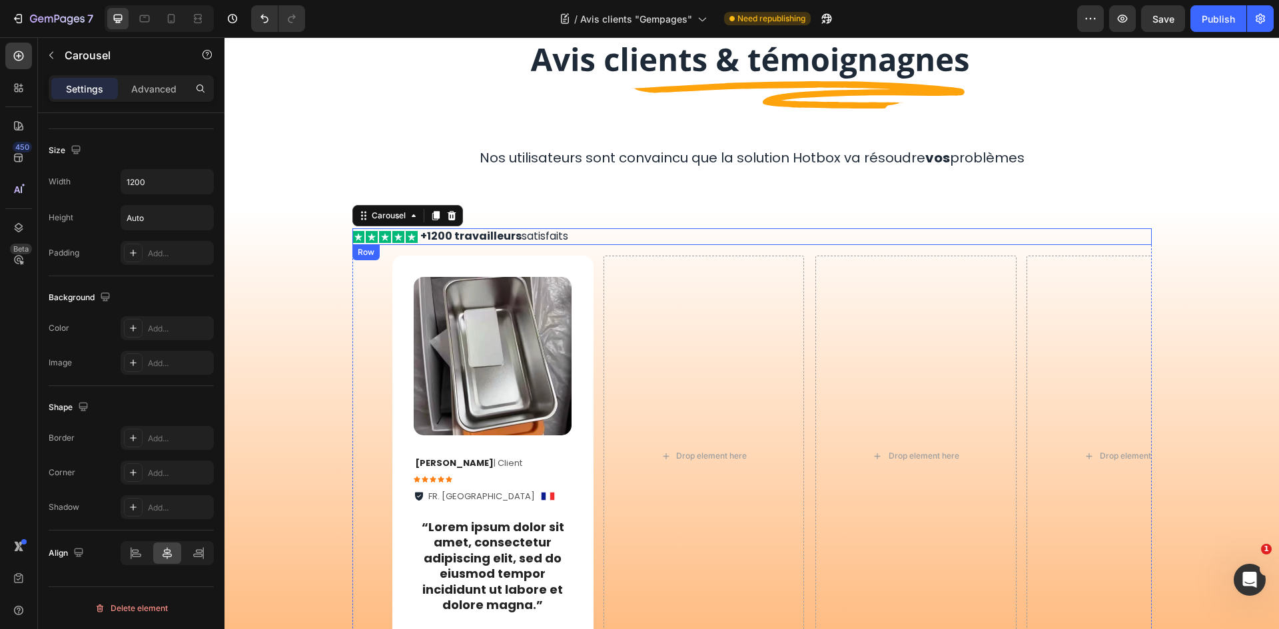
click at [570, 240] on div "Icon Icon Icon Icon Icon Icon List +1200 travailleurs satisfaits Text Block Row" at bounding box center [751, 236] width 799 height 17
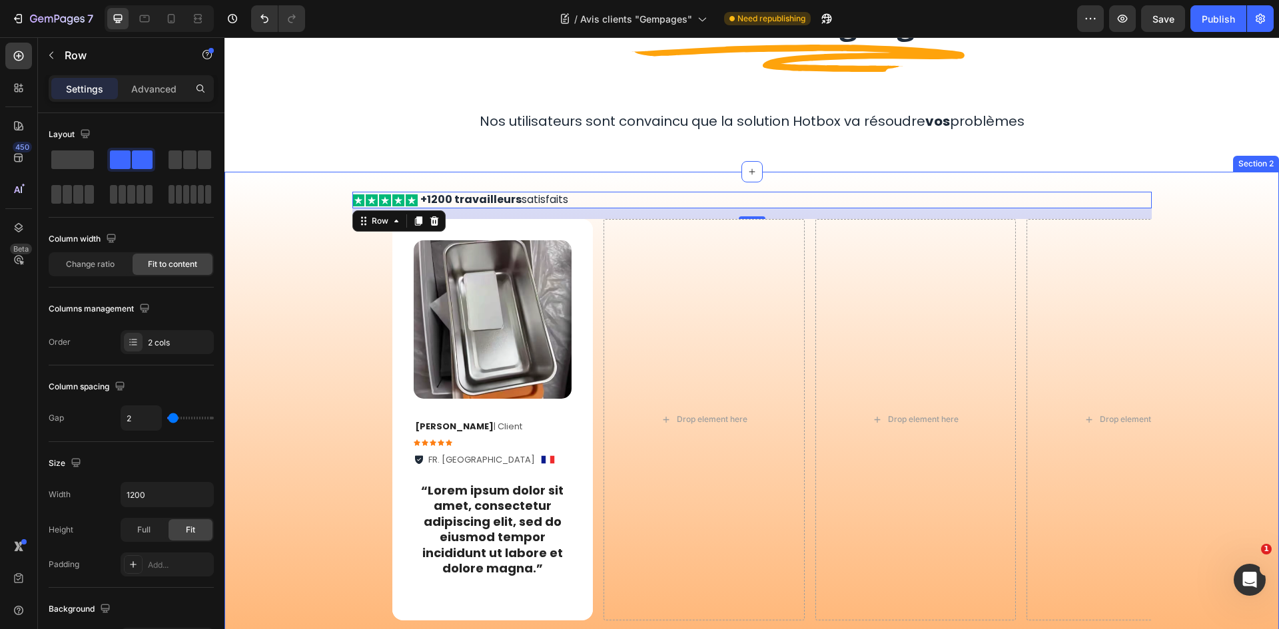
scroll to position [333, 0]
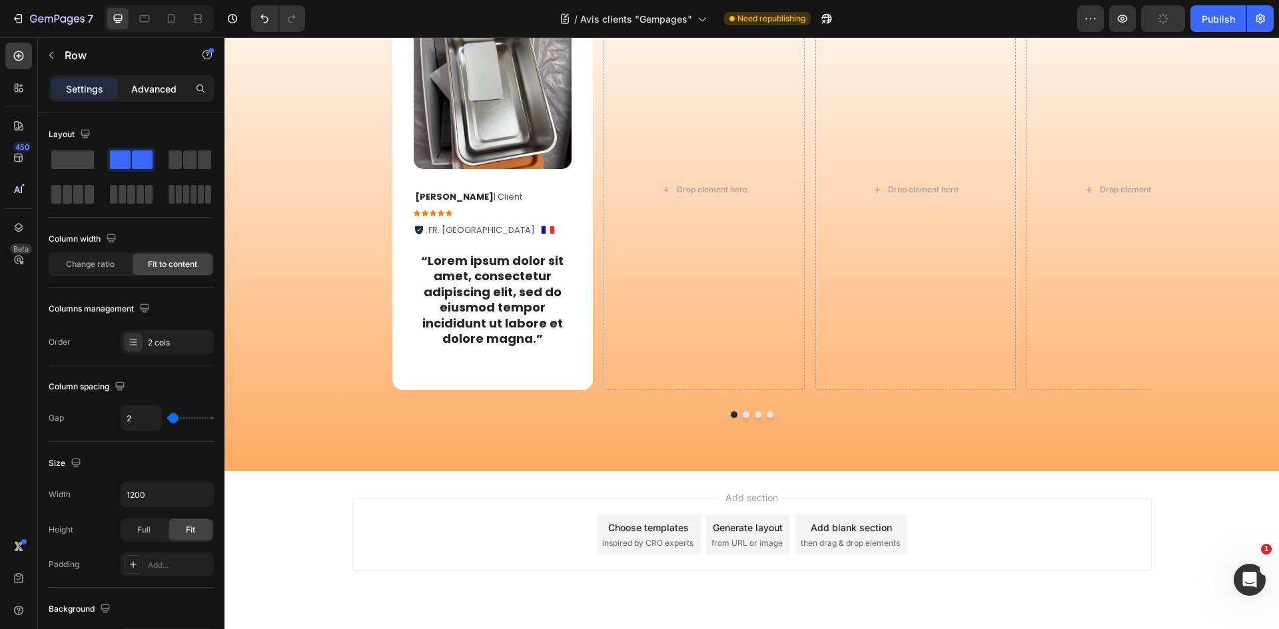
click at [143, 91] on p "Advanced" at bounding box center [153, 89] width 45 height 14
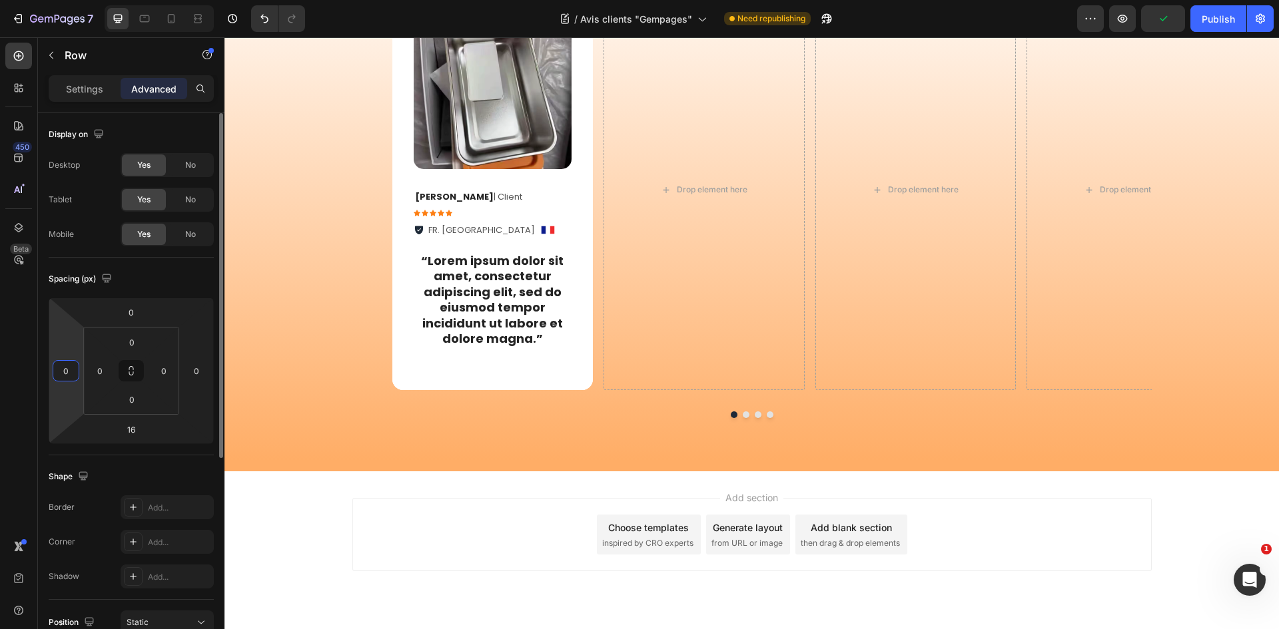
click at [73, 376] on input "0" at bounding box center [66, 371] width 20 height 20
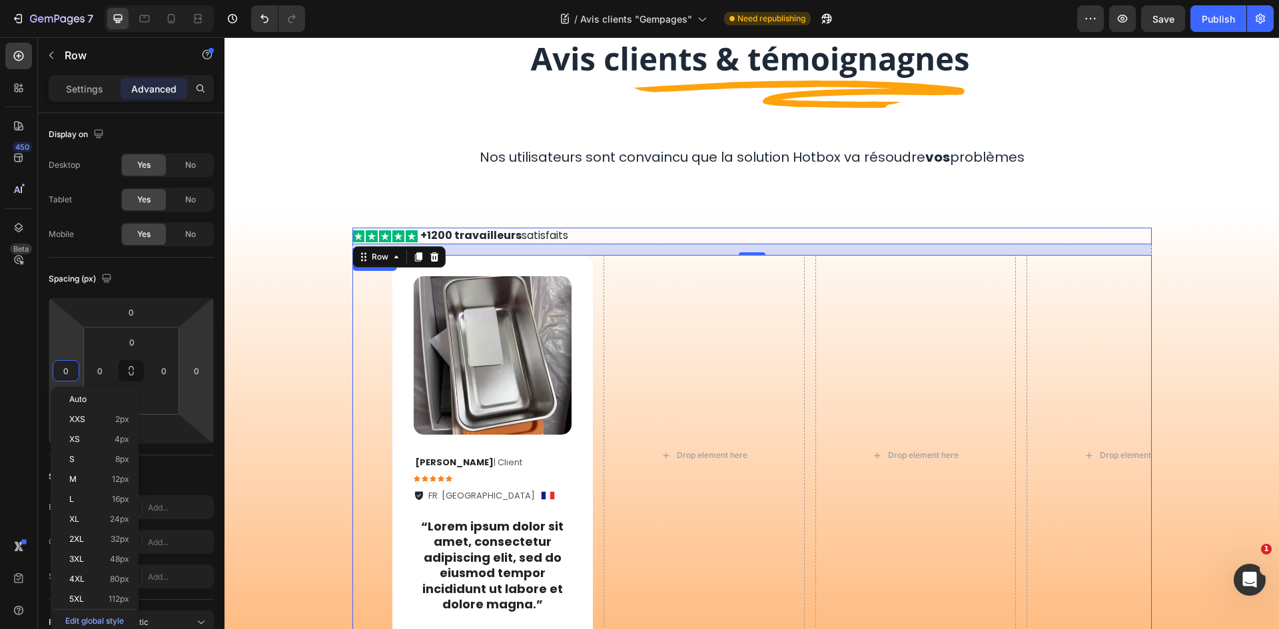
scroll to position [67, 0]
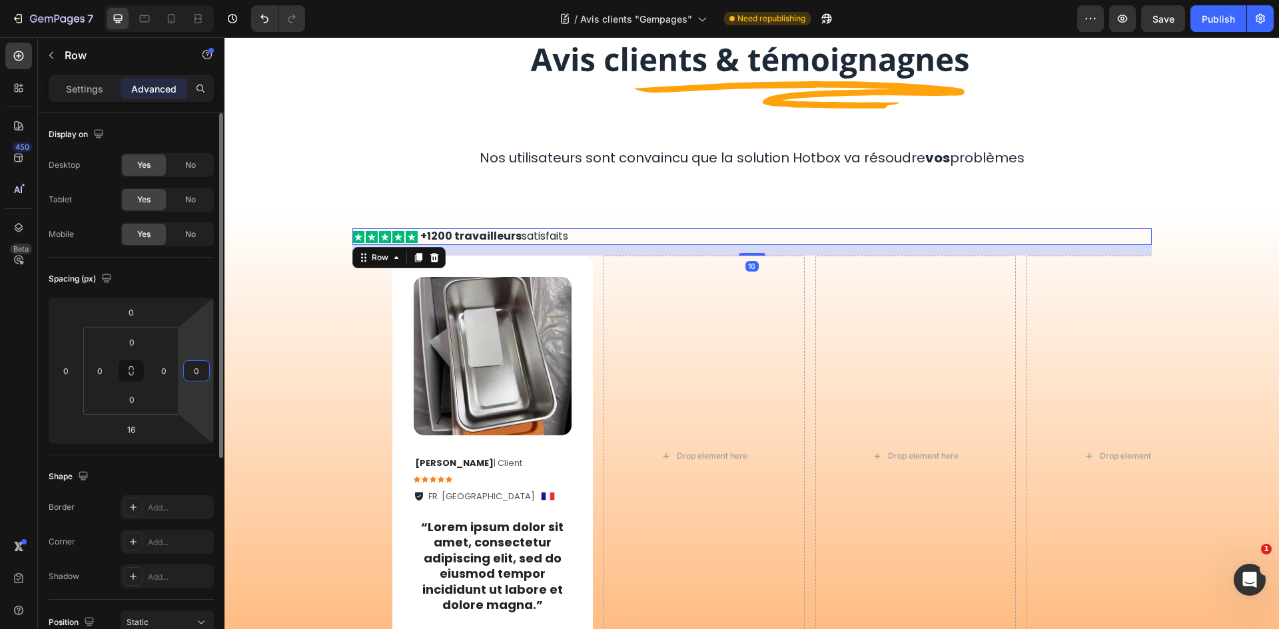
click at [203, 367] on input "0" at bounding box center [196, 371] width 20 height 20
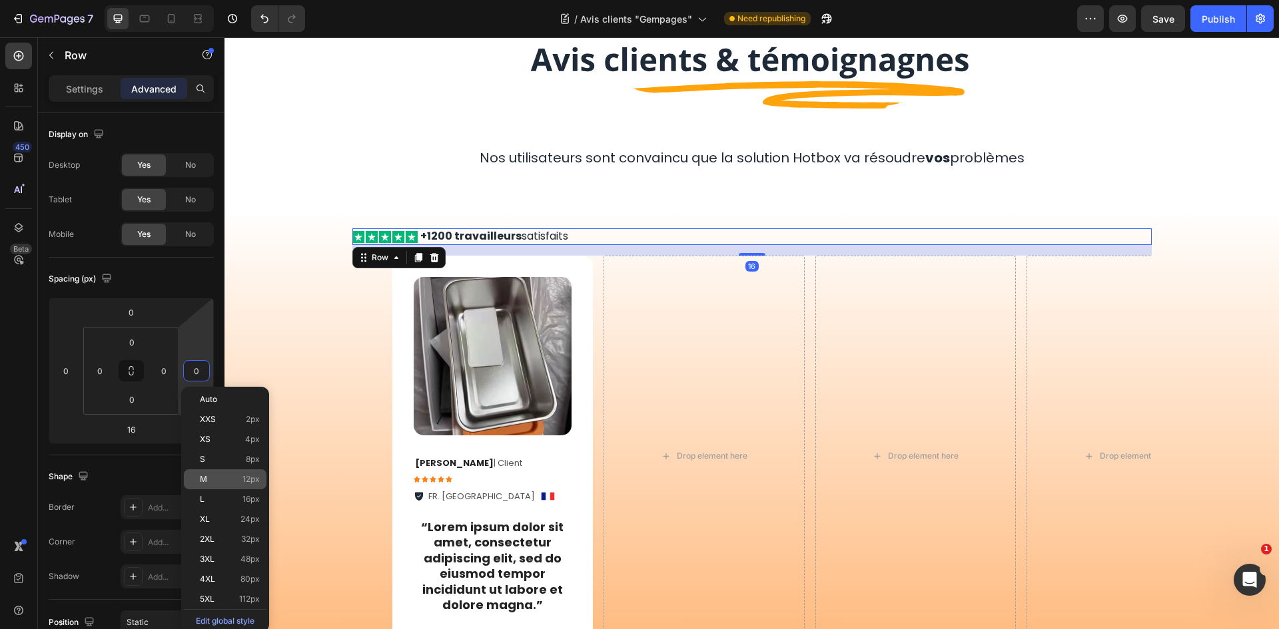
click at [200, 480] on span "M" at bounding box center [203, 479] width 7 height 9
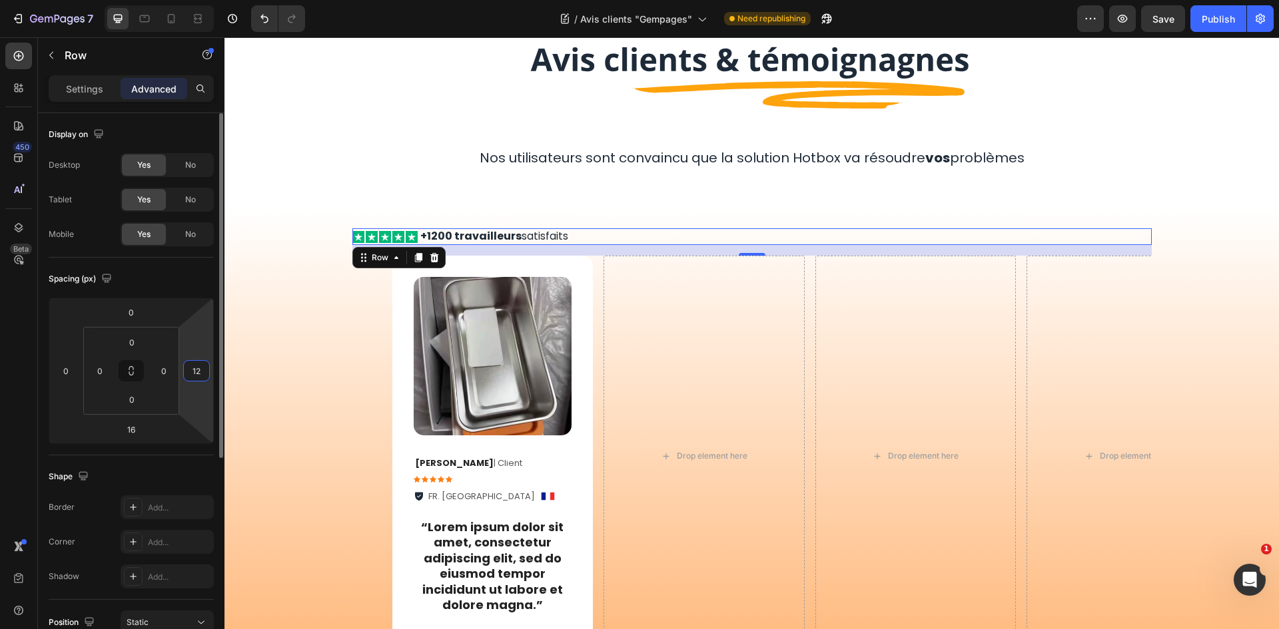
click at [194, 363] on input "12" at bounding box center [196, 371] width 20 height 20
type input "0"
click at [85, 0] on html "7 Version history / Avis clients "Gempages" Need republishing Preview Save Publ…" at bounding box center [639, 0] width 1279 height 0
type input "2"
type input "5"
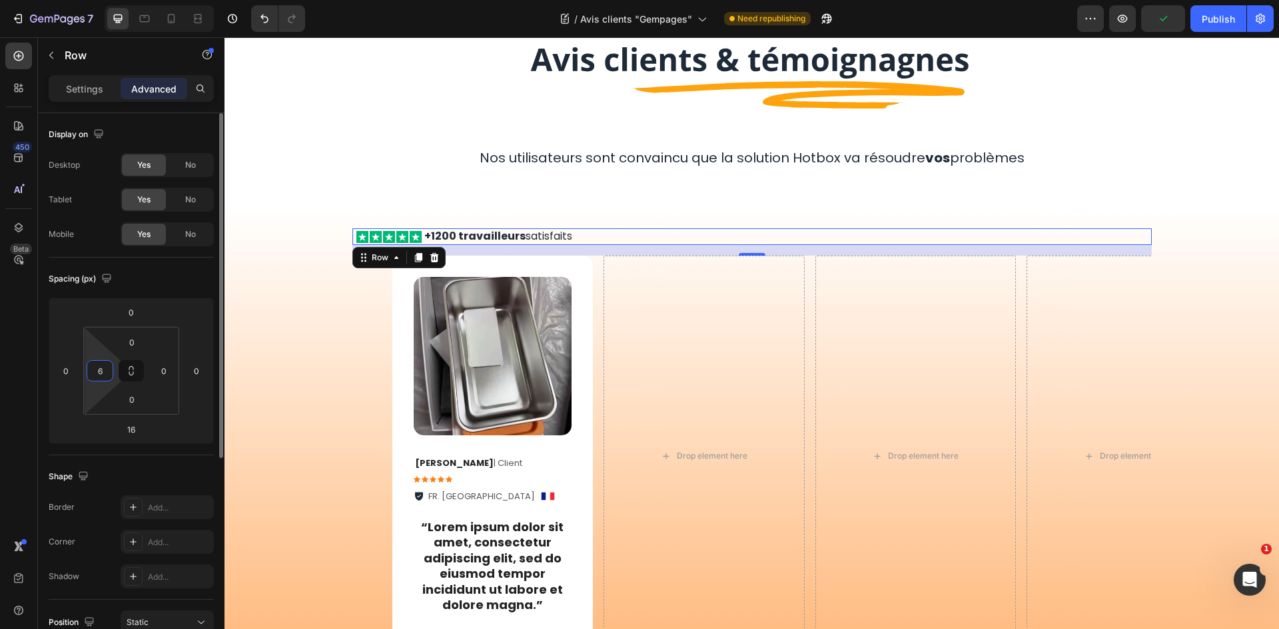
type input "60"
click at [352, 176] on div "Image Row Nos utilisateurs sont convaincu que la solution Hotbox va résoudre vo…" at bounding box center [751, 103] width 799 height 168
click at [370, 232] on div "Icon Icon Icon Icon Icon Icon List +1200 travailleurs satisfaits Text Block Row…" at bounding box center [751, 236] width 799 height 17
click at [104, 375] on input "60" at bounding box center [100, 371] width 20 height 20
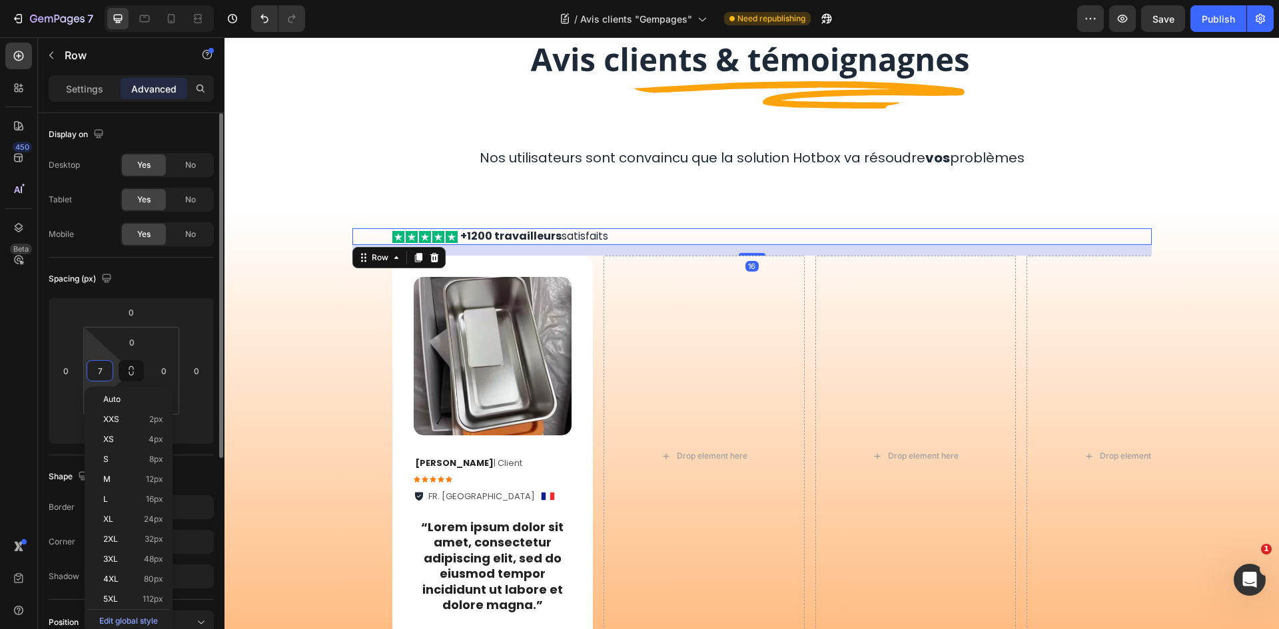
type input "70"
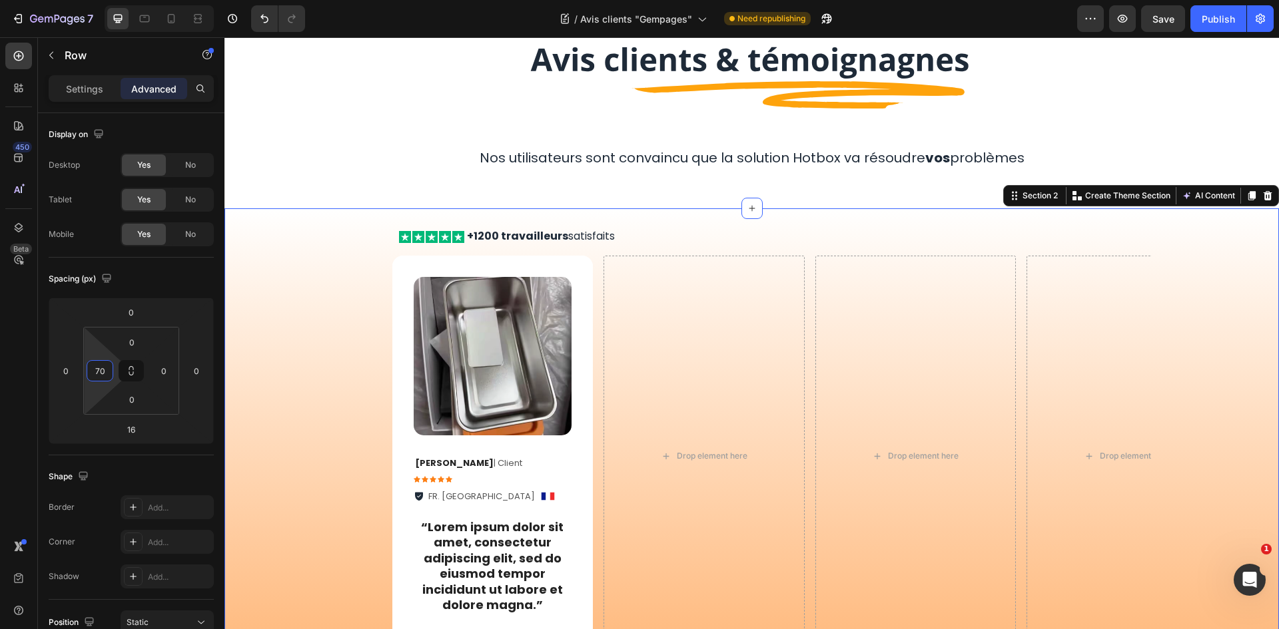
click at [411, 209] on div "Icon Icon Icon Icon Icon Icon List +1200 travailleurs satisfaits Text Block Row…" at bounding box center [751, 472] width 1054 height 529
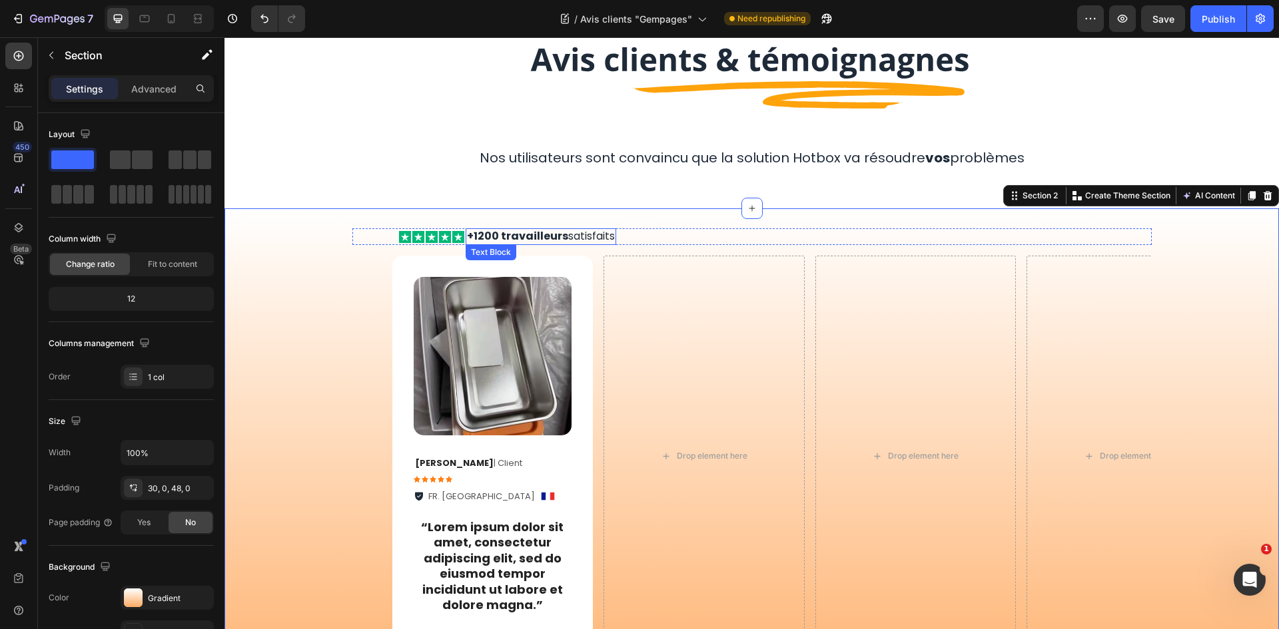
click at [664, 233] on div "Icon Icon Icon Icon Icon Icon List +1200 travailleurs satisfaits Text Block Row" at bounding box center [751, 236] width 799 height 17
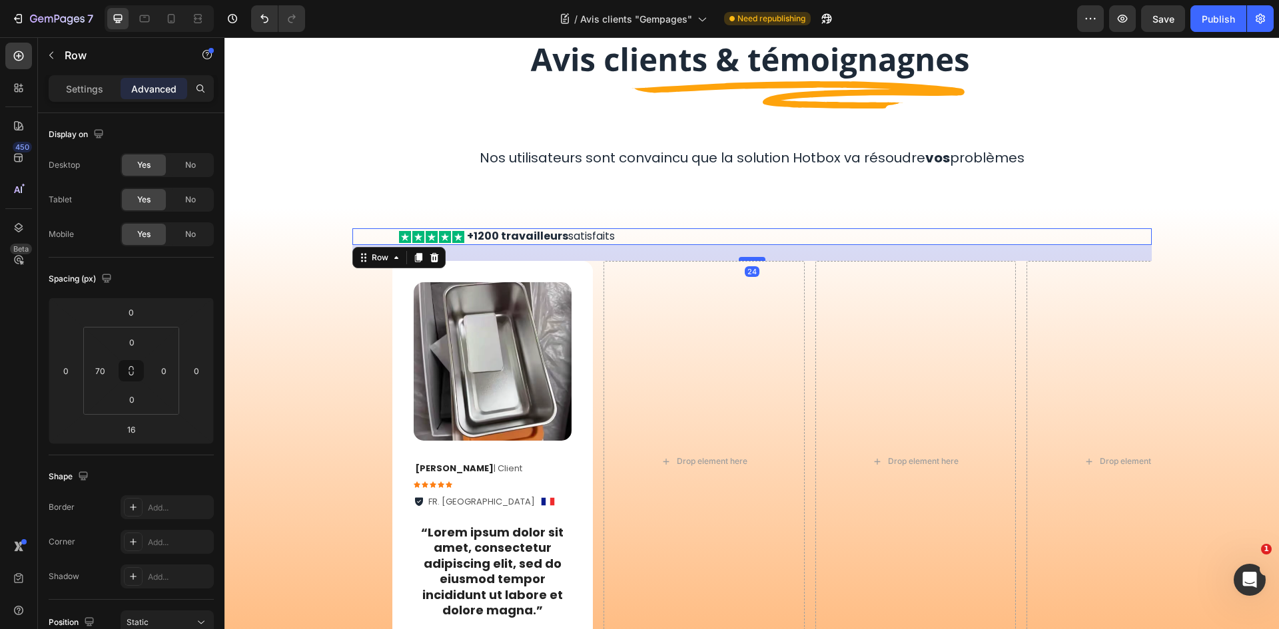
click at [755, 258] on div at bounding box center [752, 259] width 27 height 4
type input "24"
click at [682, 240] on div "Icon Icon Icon Icon Icon Icon List +1200 travailleurs satisfaits Text Block Row…" at bounding box center [751, 236] width 799 height 17
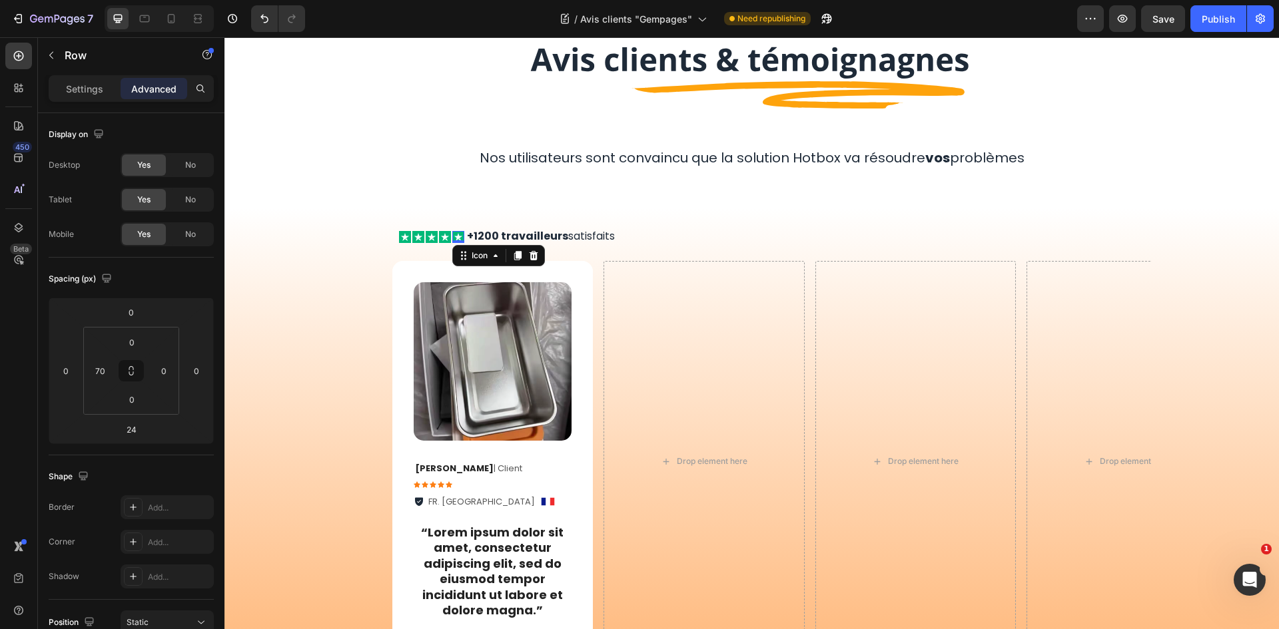
click at [452, 238] on div "Icon 0" at bounding box center [458, 237] width 12 height 12
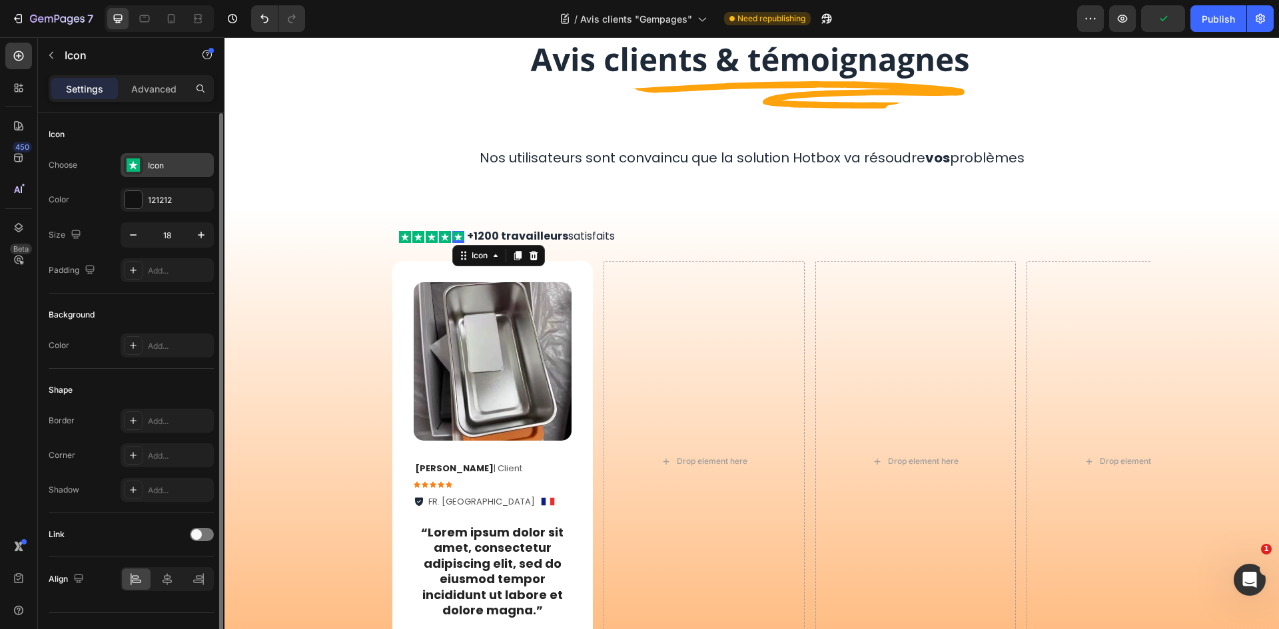
click at [157, 160] on div "Icon" at bounding box center [179, 166] width 63 height 12
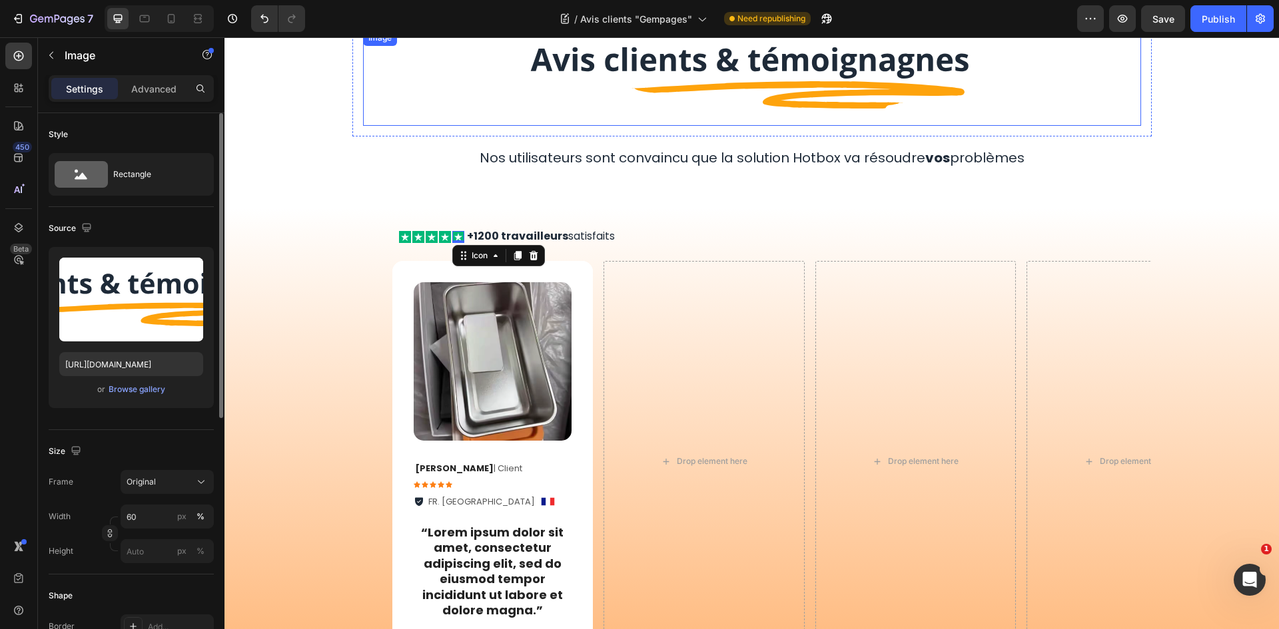
click at [494, 90] on div at bounding box center [752, 78] width 778 height 96
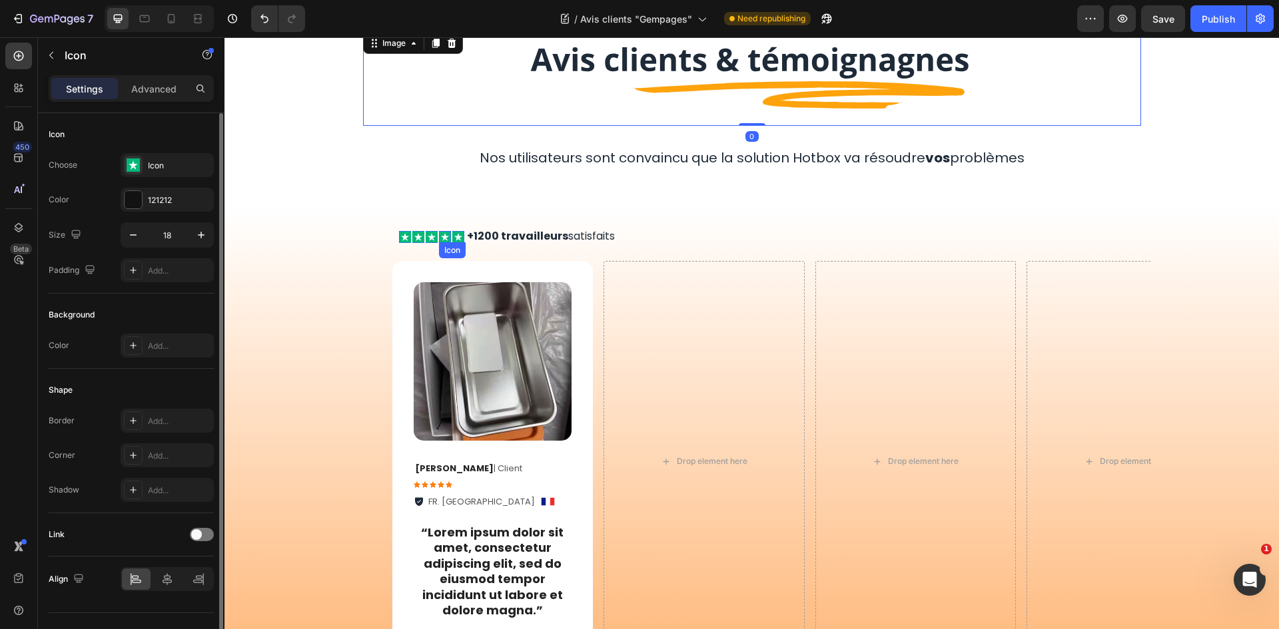
click at [440, 235] on icon at bounding box center [444, 237] width 8 height 8
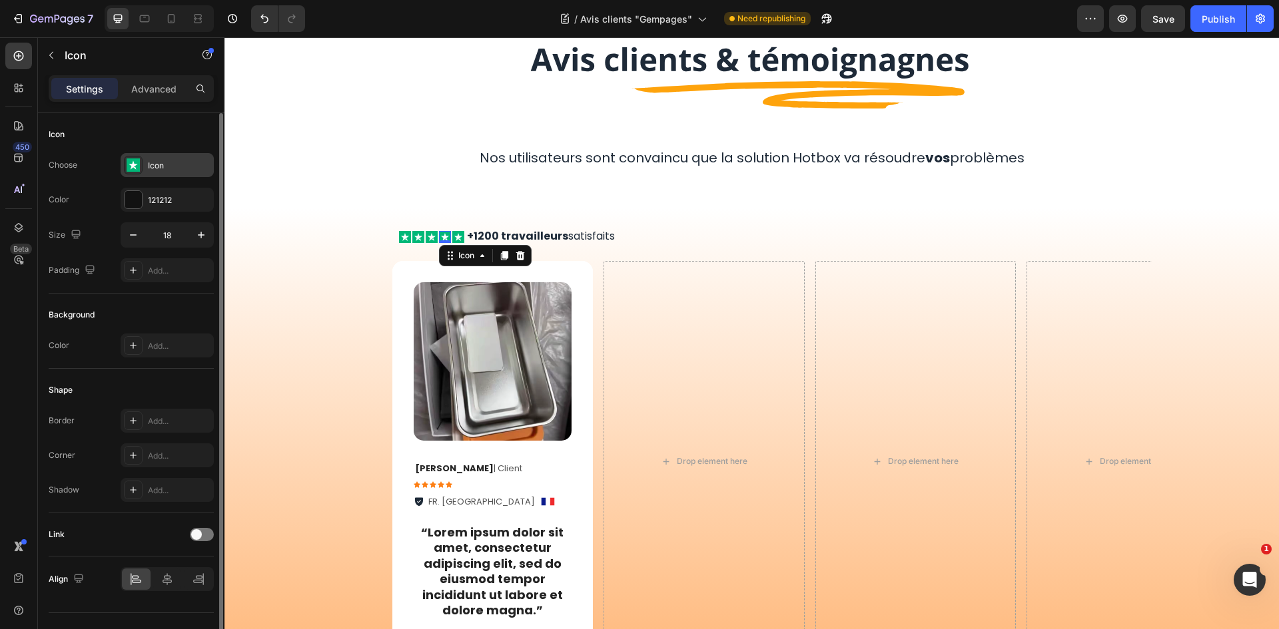
click at [155, 155] on div "Icon" at bounding box center [167, 165] width 93 height 24
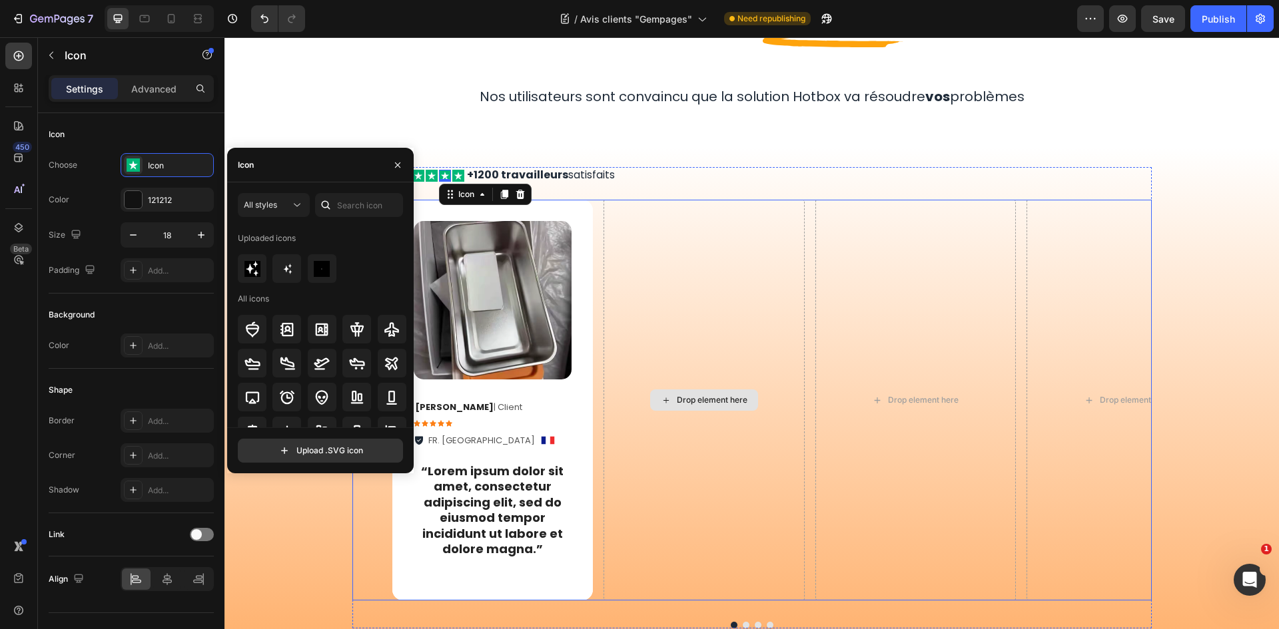
scroll to position [40, 0]
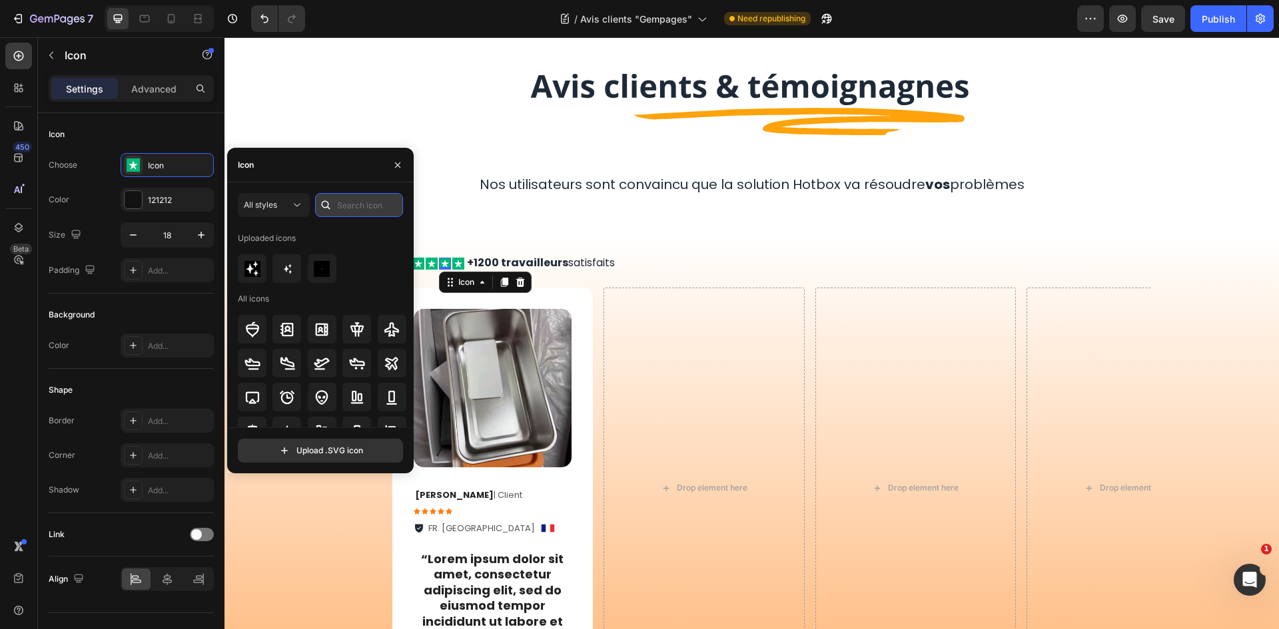
click at [364, 212] on input "text" at bounding box center [359, 205] width 88 height 24
type input "star"
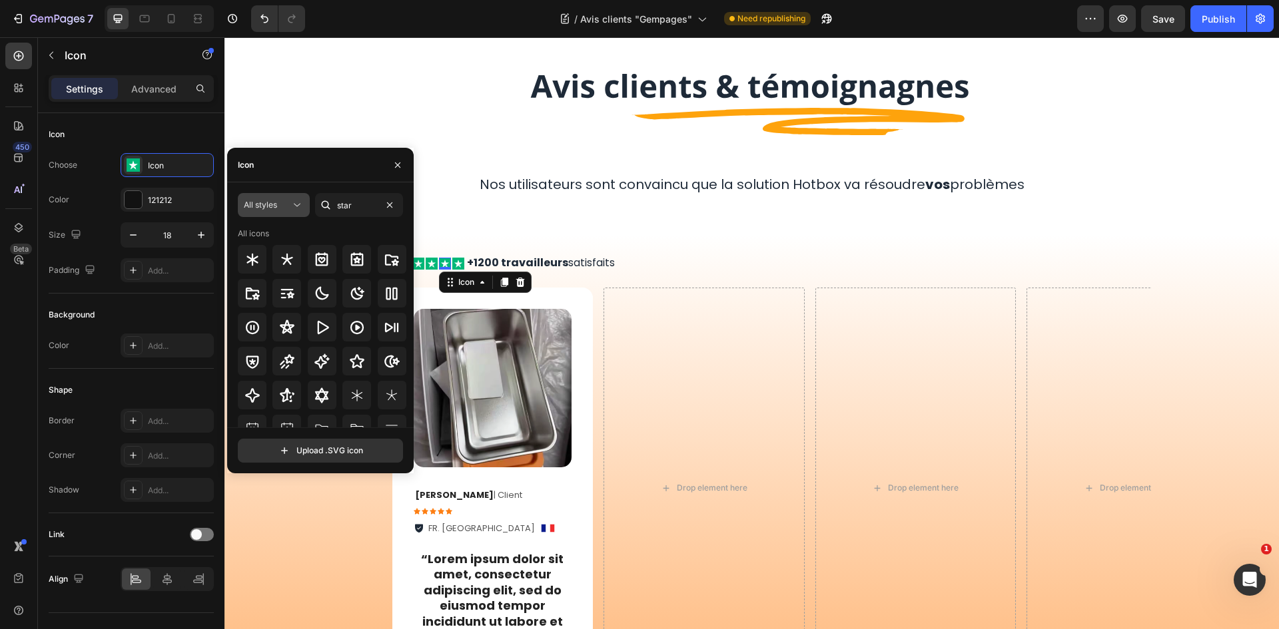
click at [282, 200] on div "All styles" at bounding box center [267, 205] width 47 height 12
click at [287, 340] on icon at bounding box center [291, 338] width 13 height 13
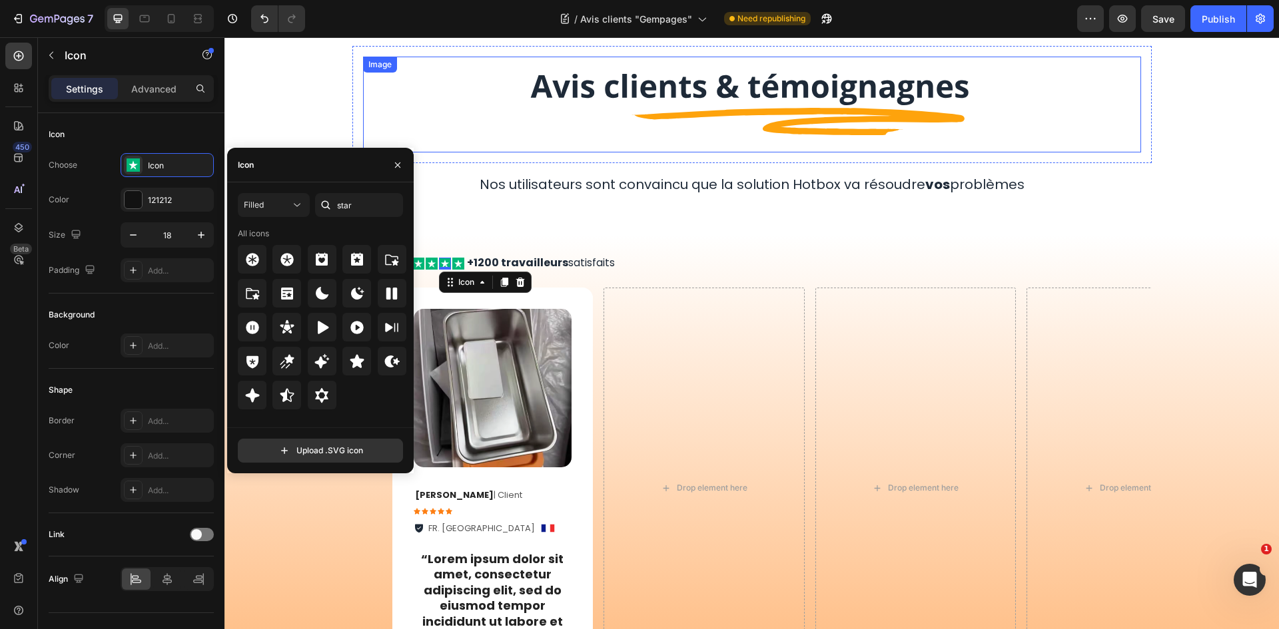
click at [461, 131] on div at bounding box center [752, 105] width 778 height 96
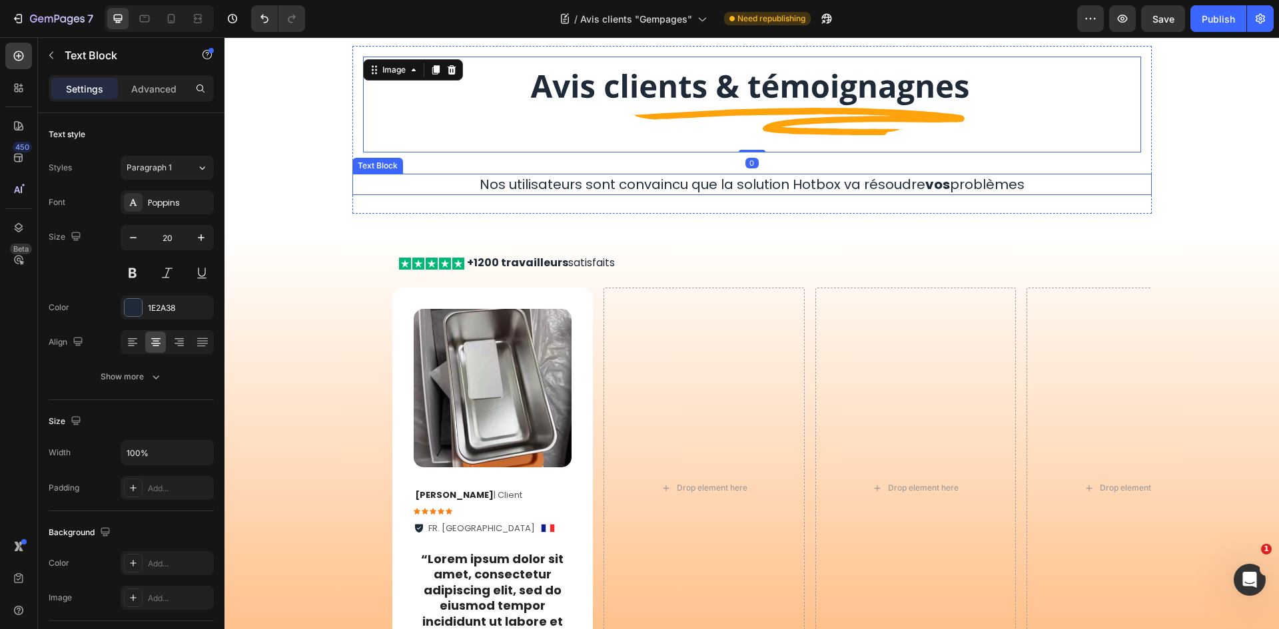
click at [373, 188] on p "Nos utilisateurs sont convaincu que la solution Hotbox va résoudre vos problèmes" at bounding box center [752, 184] width 797 height 19
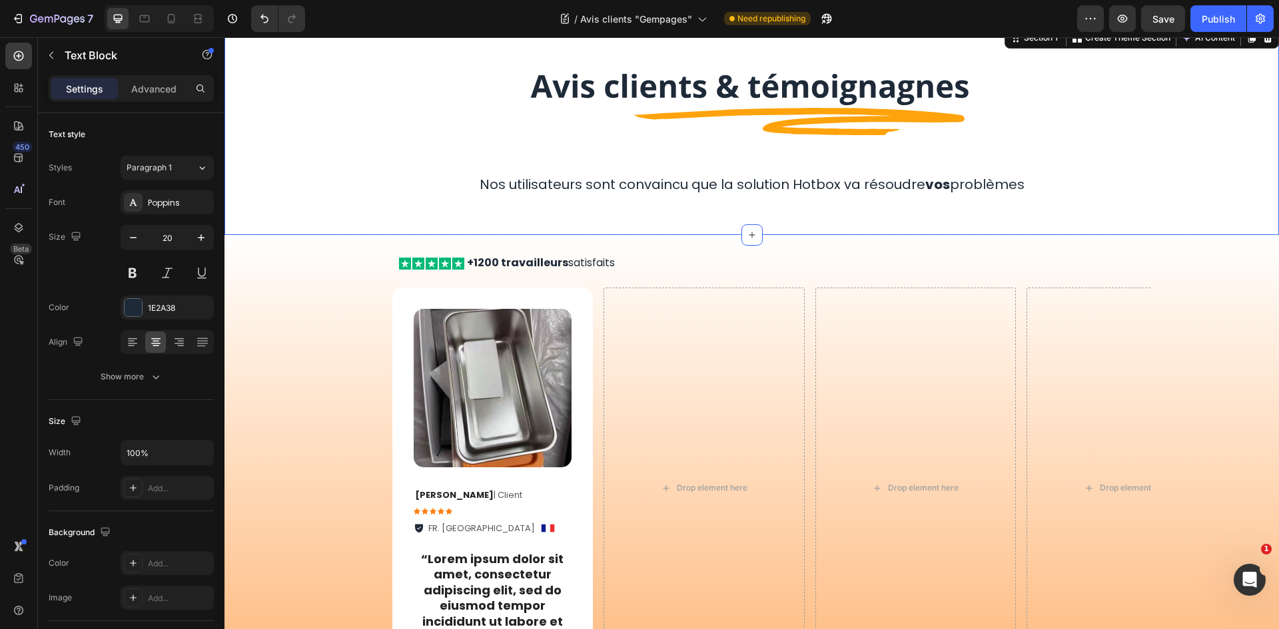
click at [308, 178] on div "Image Row Nos utilisateurs sont convaincu que la solution Hotbox va résoudre vo…" at bounding box center [751, 130] width 1054 height 168
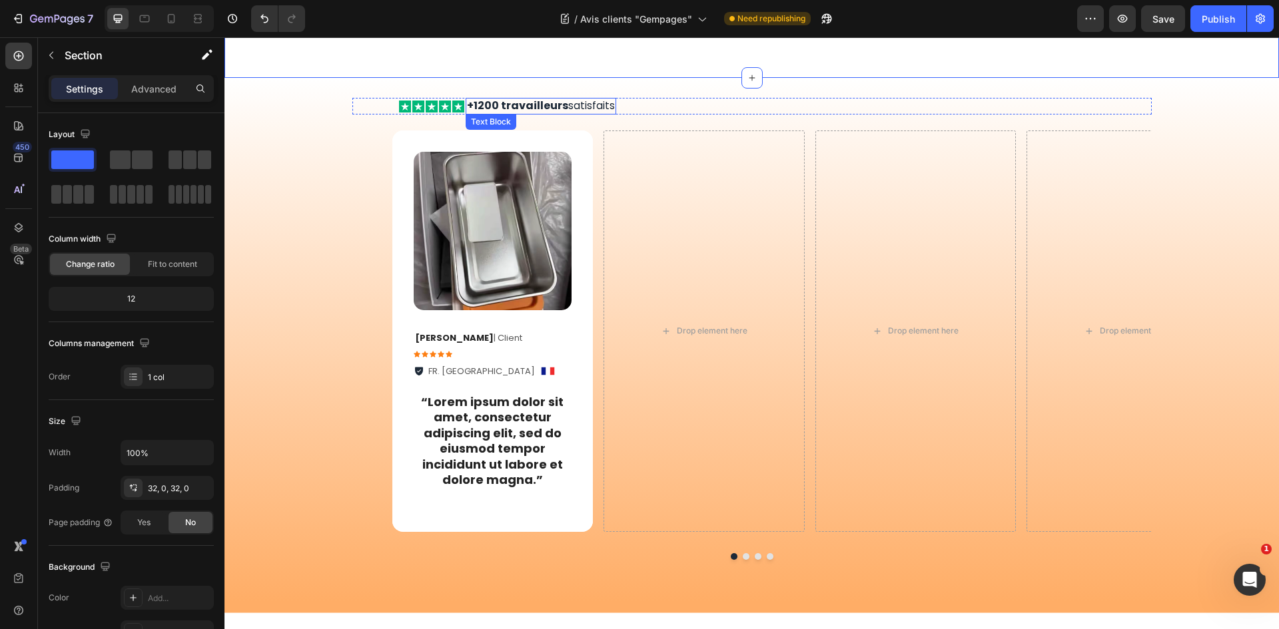
scroll to position [200, 0]
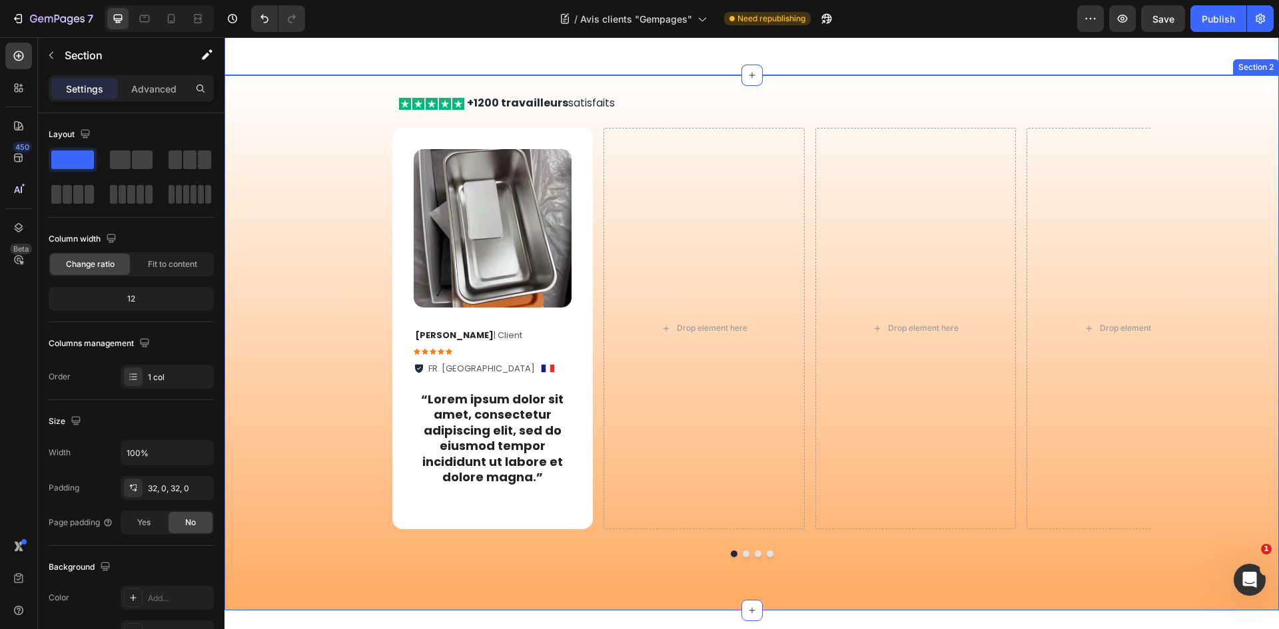
click at [324, 149] on div "Icon Icon Icon Icon Icon Icon List +1200 travailleurs satisfaits Text Block Row…" at bounding box center [751, 336] width 1054 height 483
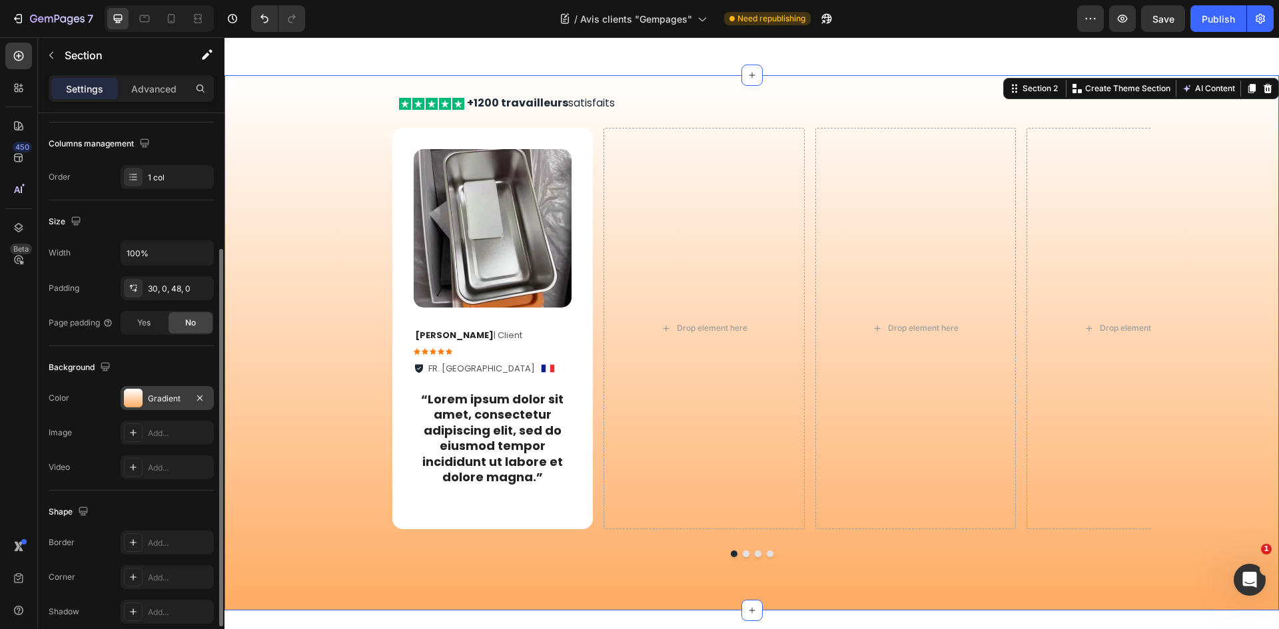
click at [157, 402] on div "Gradient" at bounding box center [167, 399] width 39 height 12
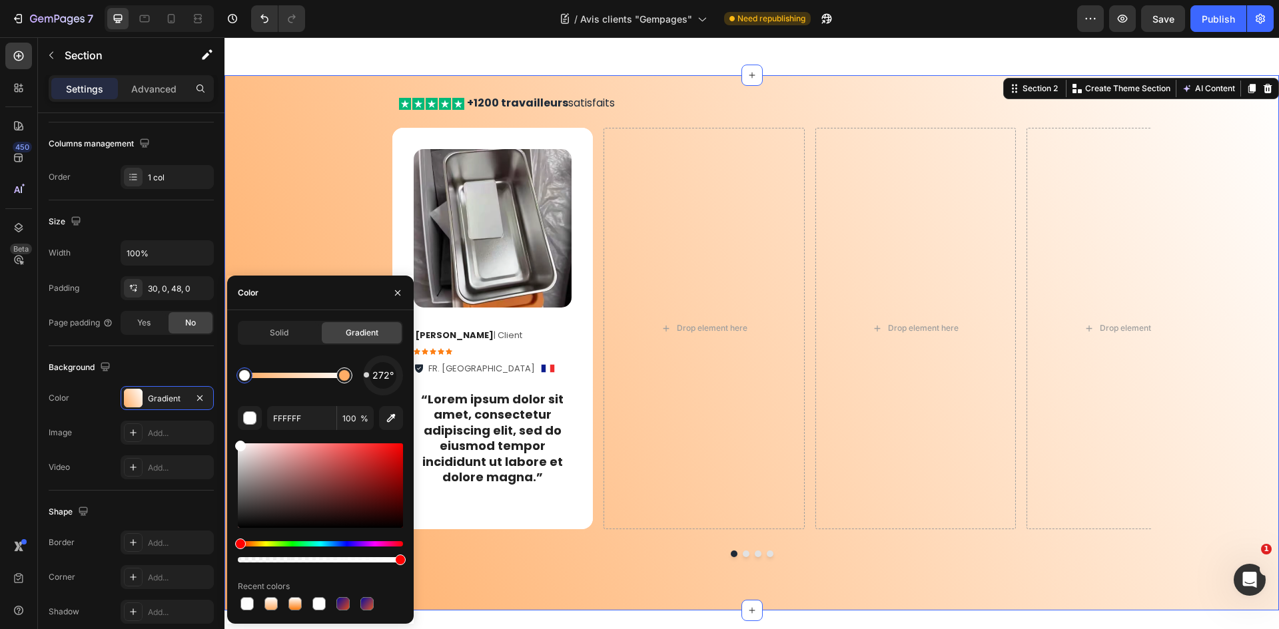
drag, startPoint x: 384, startPoint y: 394, endPoint x: 332, endPoint y: 374, distance: 56.3
click at [332, 374] on div "272°" at bounding box center [320, 376] width 165 height 40
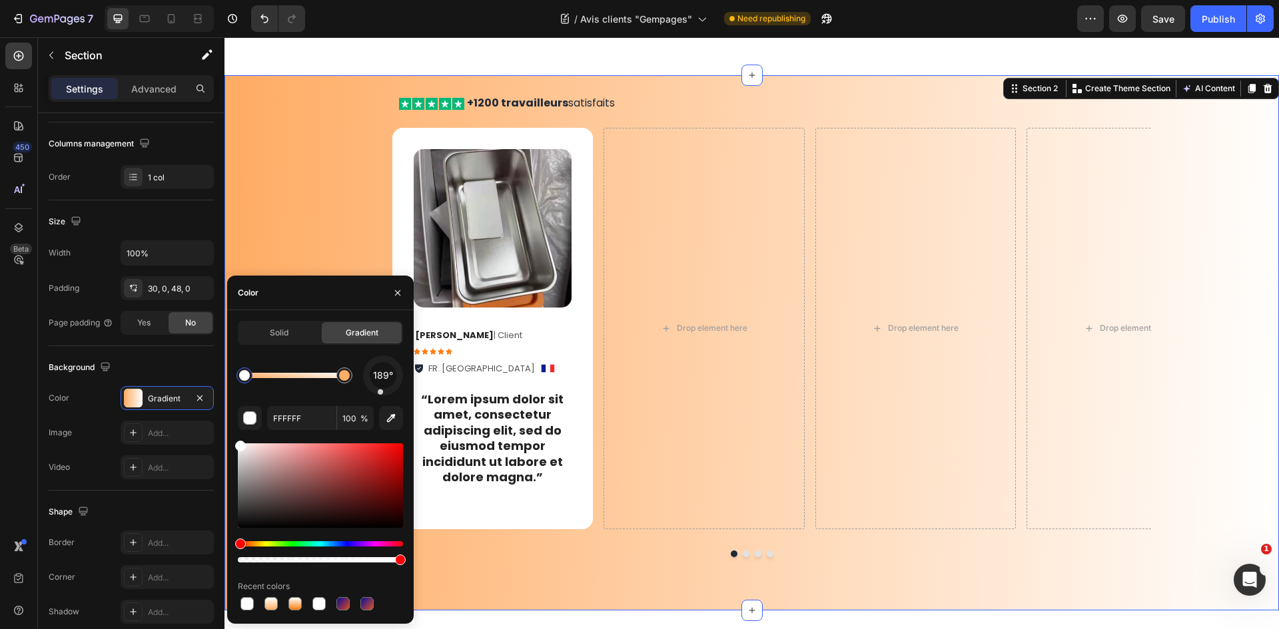
drag, startPoint x: 367, startPoint y: 376, endPoint x: 377, endPoint y: 388, distance: 15.6
click at [377, 388] on div "189°" at bounding box center [383, 376] width 40 height 40
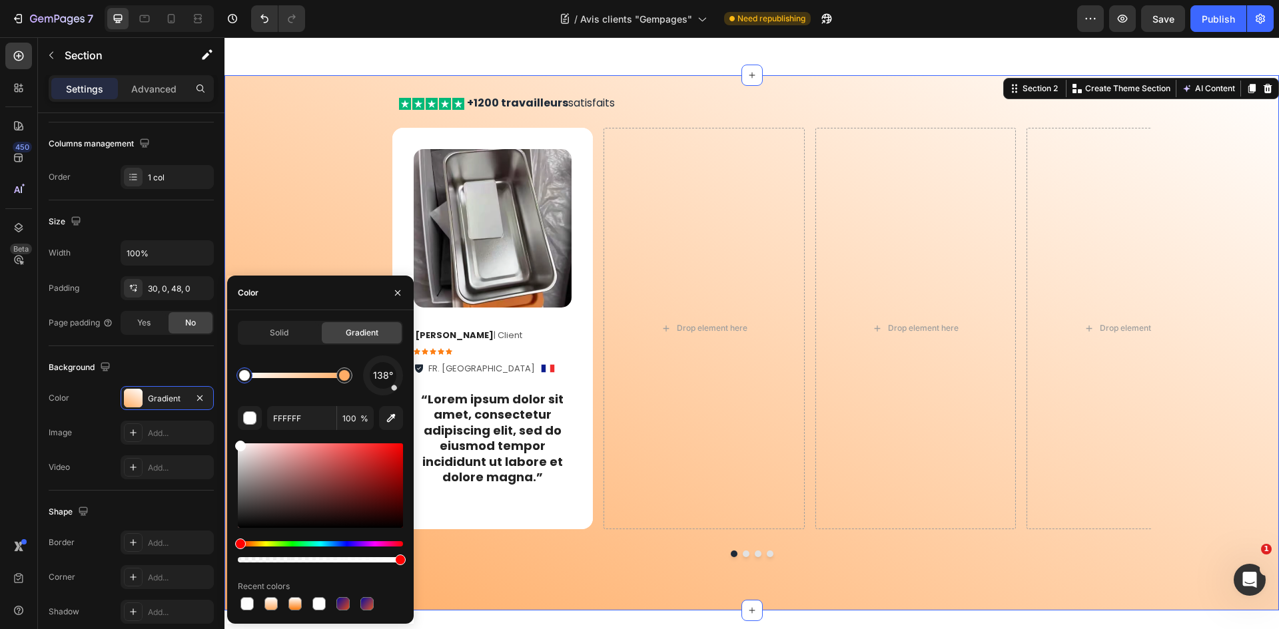
drag, startPoint x: 380, startPoint y: 392, endPoint x: 398, endPoint y: 389, distance: 18.3
click at [398, 389] on div "138°" at bounding box center [383, 376] width 40 height 40
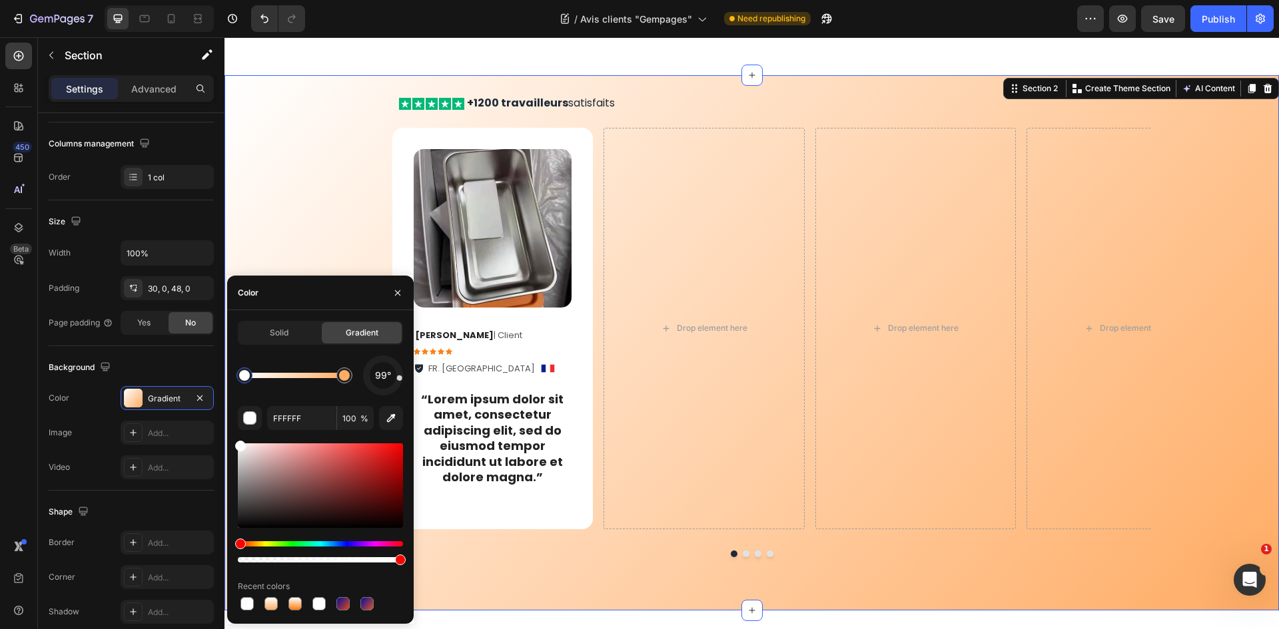
drag, startPoint x: 396, startPoint y: 388, endPoint x: 396, endPoint y: 378, distance: 10.7
click at [396, 378] on div "99°" at bounding box center [383, 376] width 40 height 40
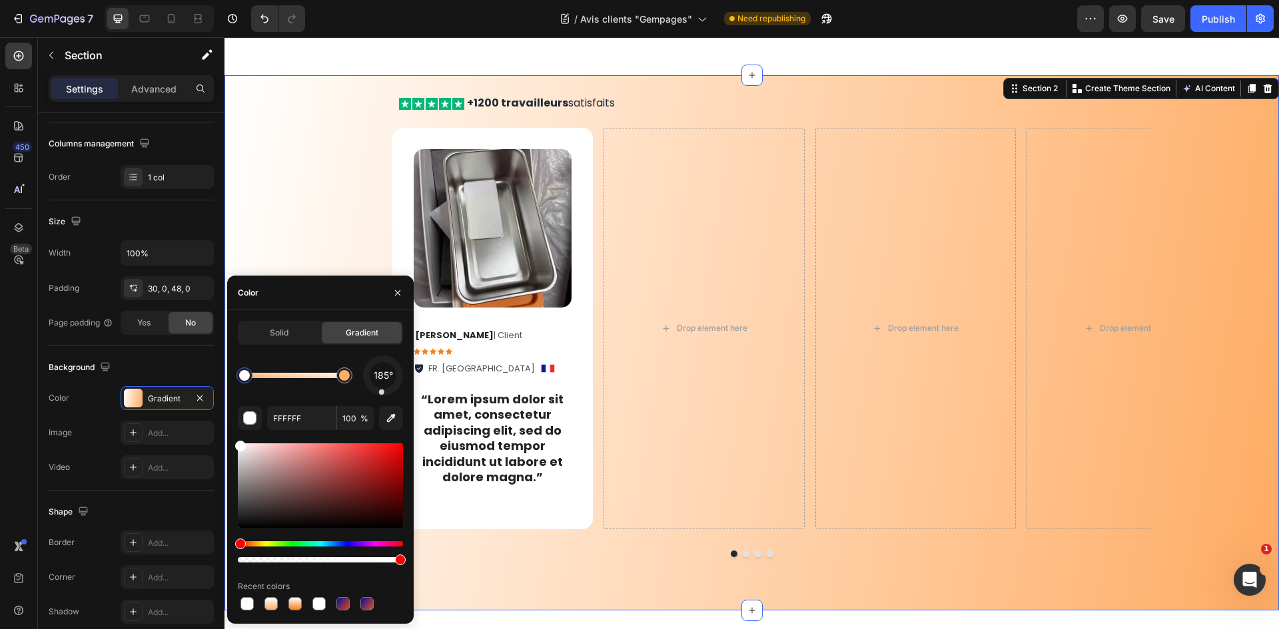
drag, startPoint x: 398, startPoint y: 383, endPoint x: 382, endPoint y: 390, distance: 18.2
click at [382, 390] on div at bounding box center [382, 375] width 43 height 43
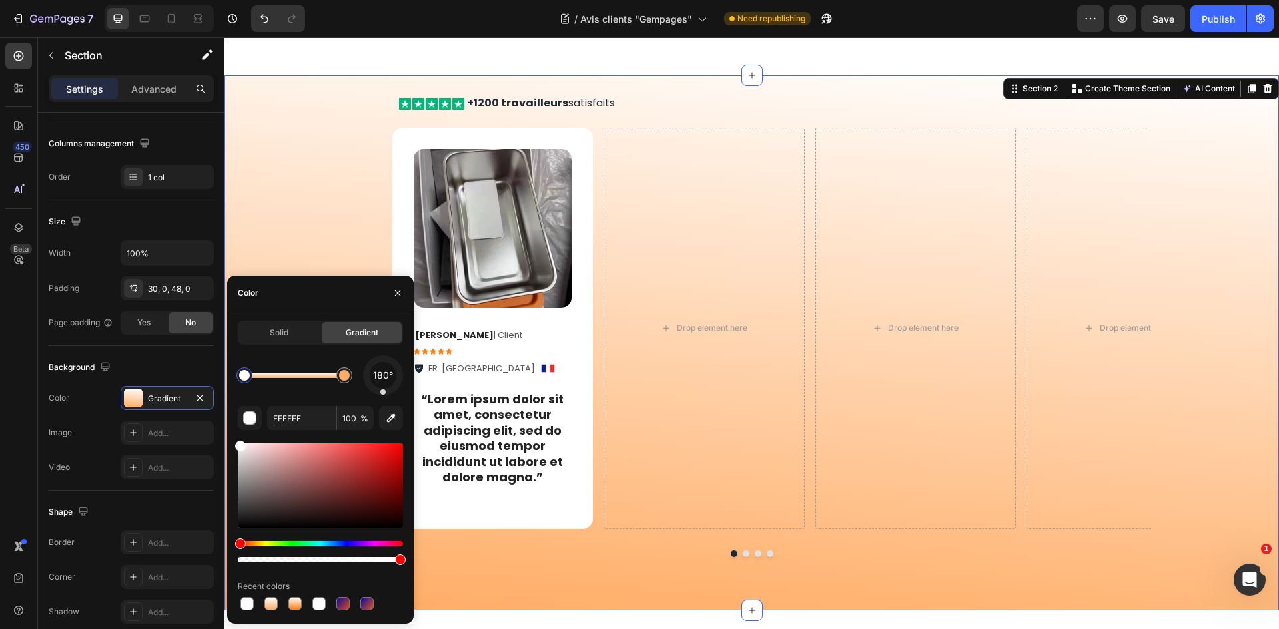
click at [384, 390] on div at bounding box center [382, 392] width 5 height 5
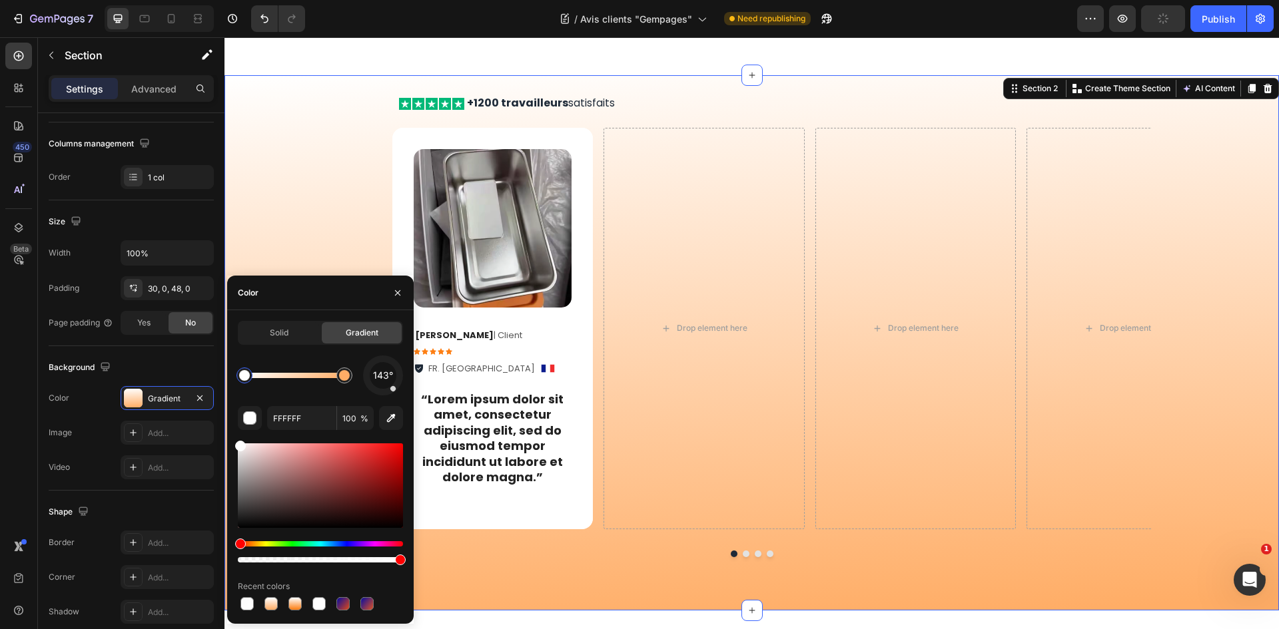
click at [393, 389] on div at bounding box center [392, 388] width 7 height 7
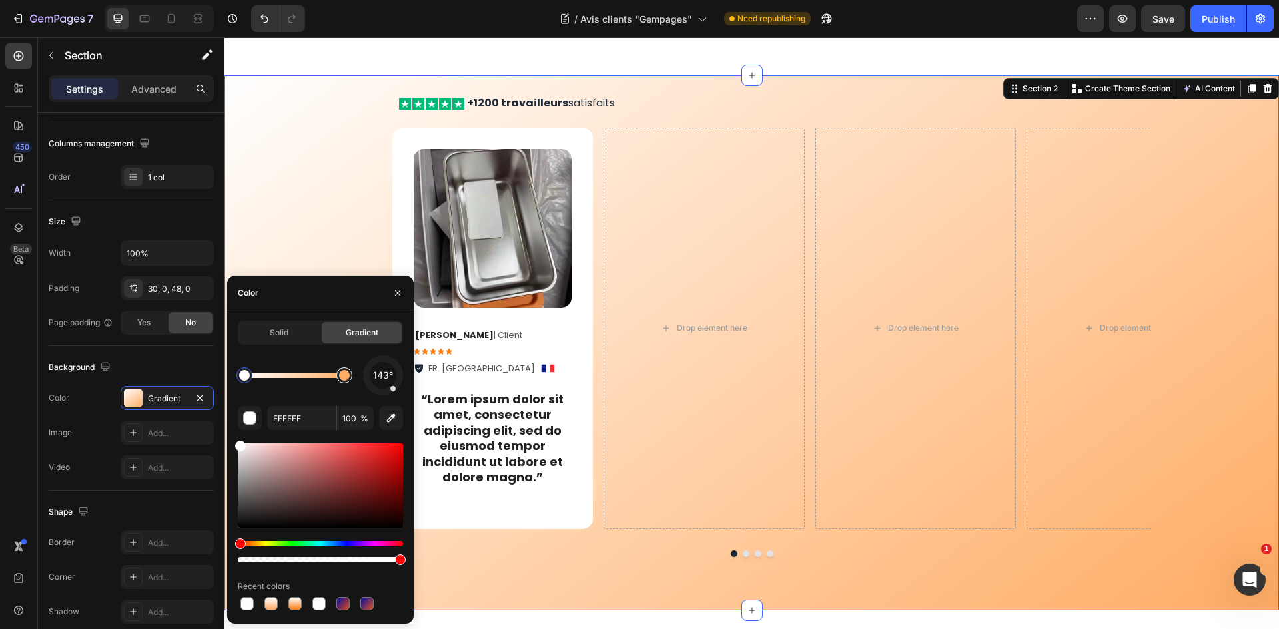
type input "FFAD66"
click at [342, 380] on div at bounding box center [344, 375] width 11 height 11
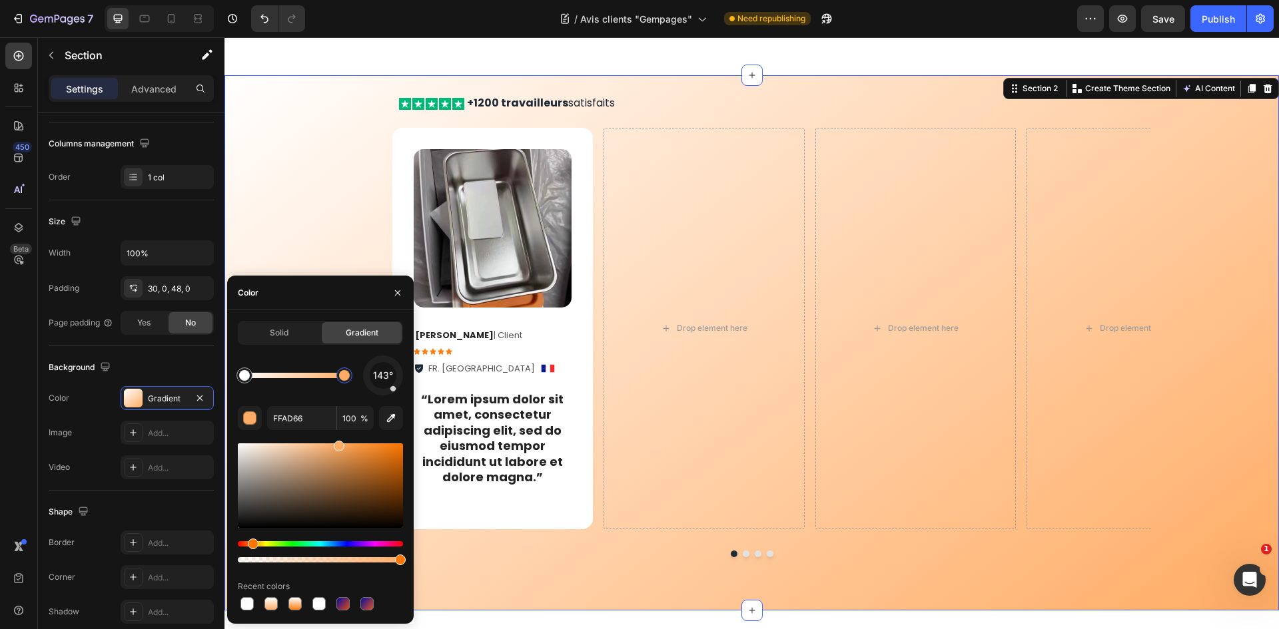
drag, startPoint x: 395, startPoint y: 394, endPoint x: 399, endPoint y: 360, distance: 34.2
click at [399, 360] on div "143°" at bounding box center [383, 376] width 40 height 40
drag, startPoint x: 394, startPoint y: 390, endPoint x: 364, endPoint y: 373, distance: 34.6
click at [364, 378] on div at bounding box center [367, 381] width 7 height 7
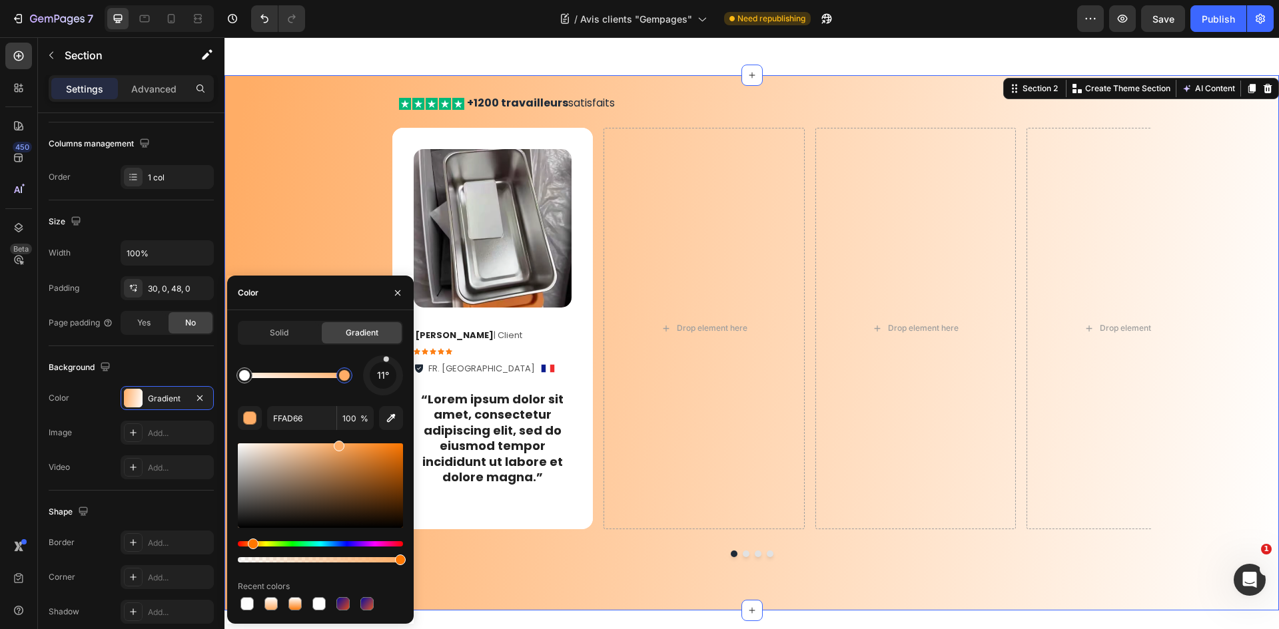
drag, startPoint x: 367, startPoint y: 376, endPoint x: 385, endPoint y: 366, distance: 20.6
click at [385, 366] on div "11°" at bounding box center [383, 376] width 40 height 40
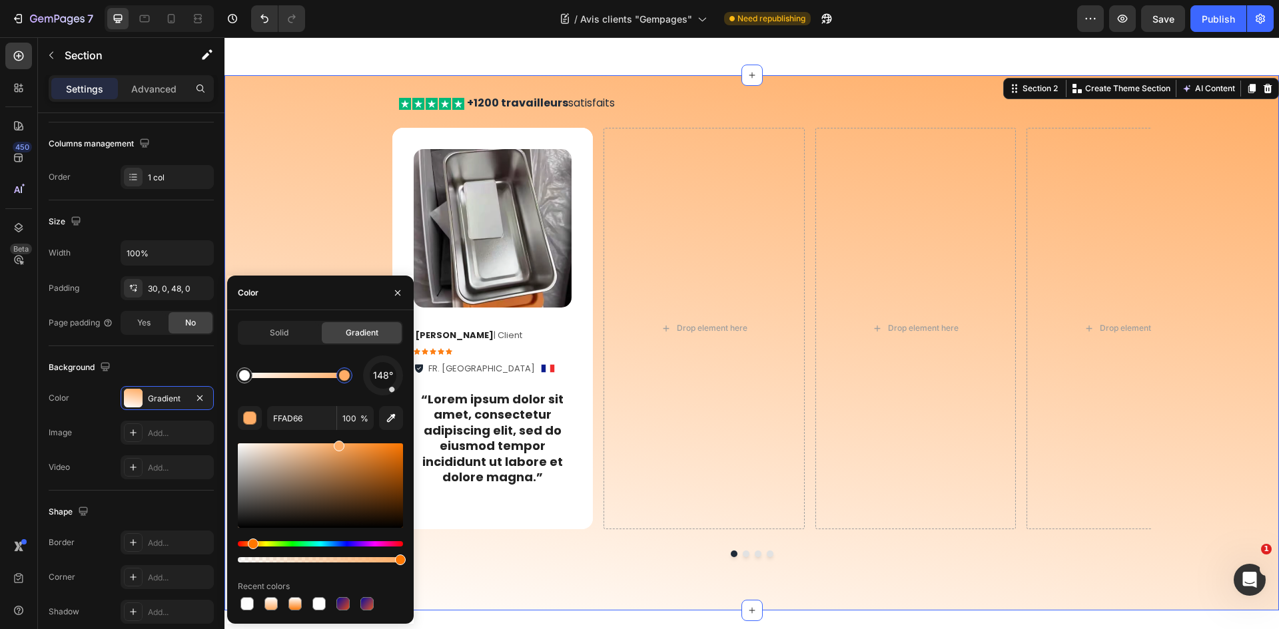
drag, startPoint x: 386, startPoint y: 366, endPoint x: 384, endPoint y: 389, distance: 23.4
click at [384, 389] on div "148°" at bounding box center [383, 376] width 40 height 40
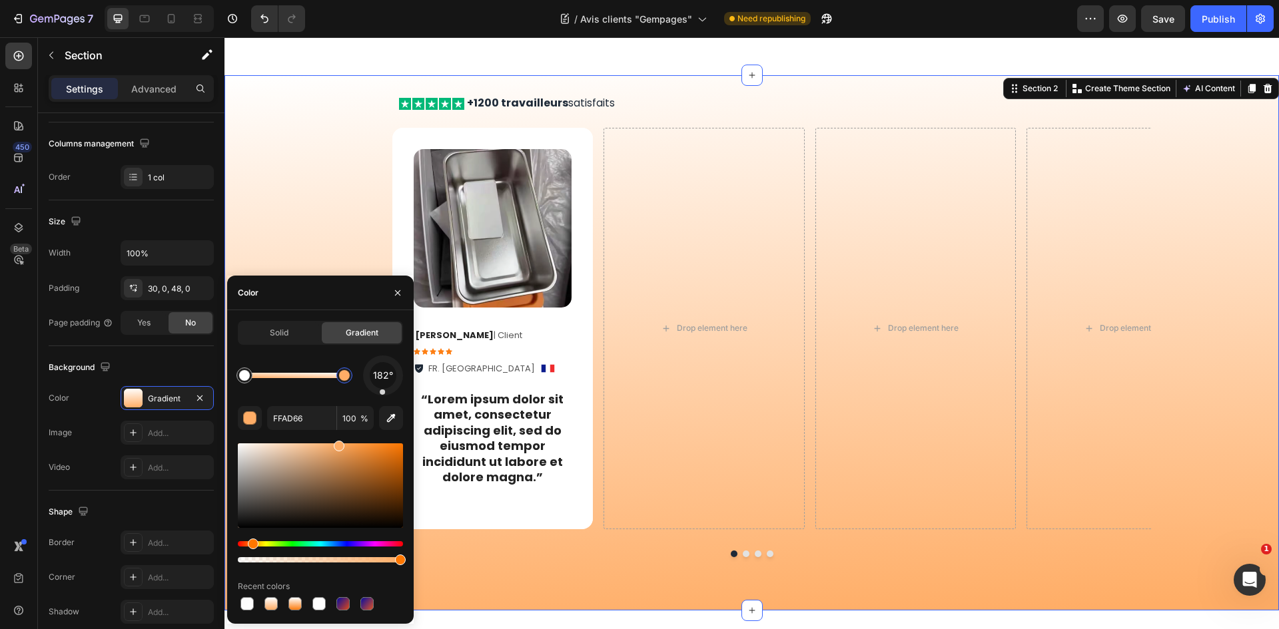
click at [382, 396] on div "182° FFAD66 100 % Recent colors" at bounding box center [320, 485] width 165 height 258
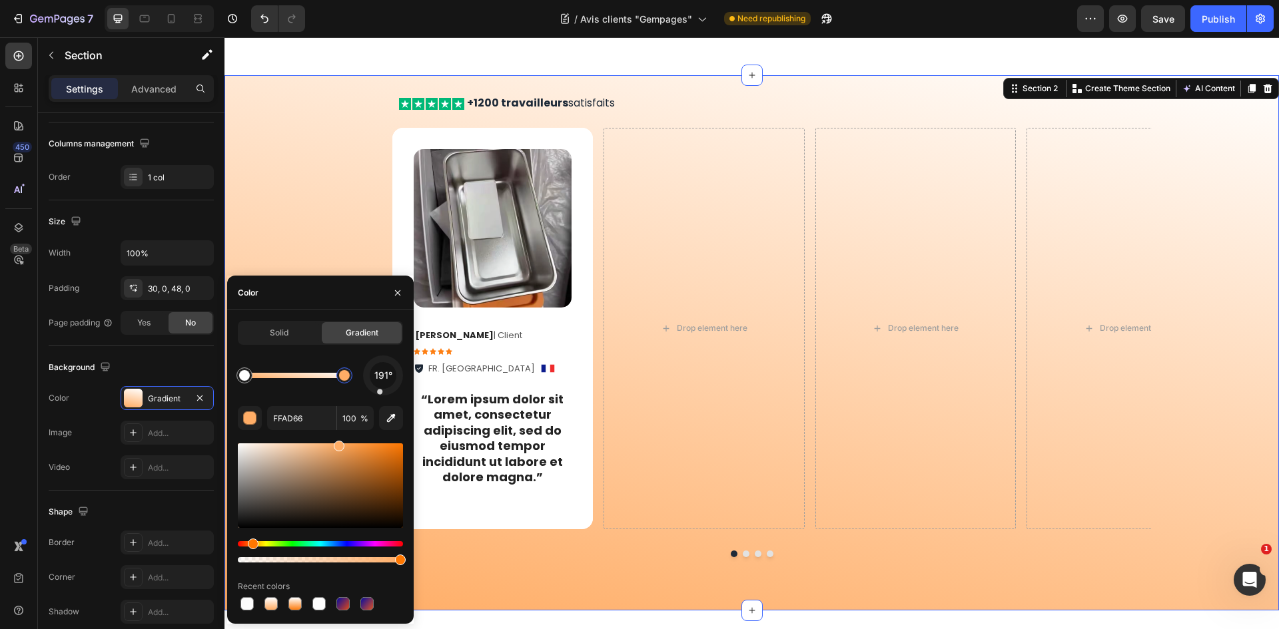
click at [380, 393] on div at bounding box center [380, 392] width 6 height 6
drag, startPoint x: 380, startPoint y: 393, endPoint x: 392, endPoint y: 393, distance: 12.0
click at [386, 393] on div at bounding box center [382, 392] width 5 height 5
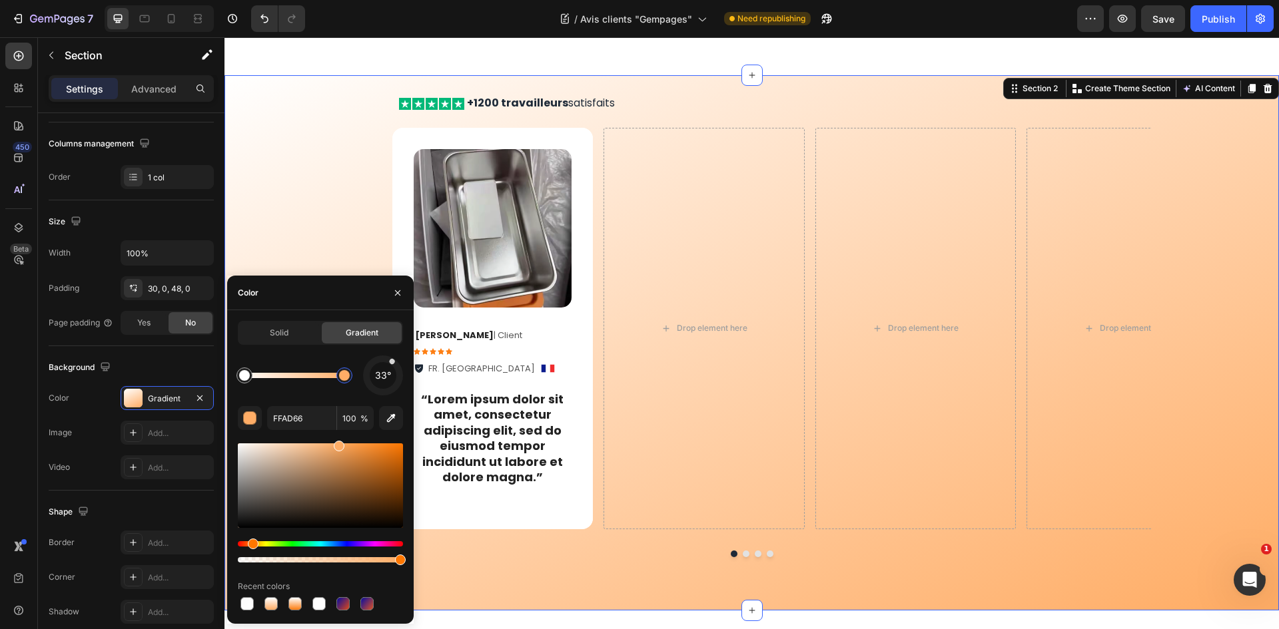
drag, startPoint x: 392, startPoint y: 393, endPoint x: 382, endPoint y: 364, distance: 30.8
click at [383, 364] on div "33°" at bounding box center [383, 376] width 40 height 40
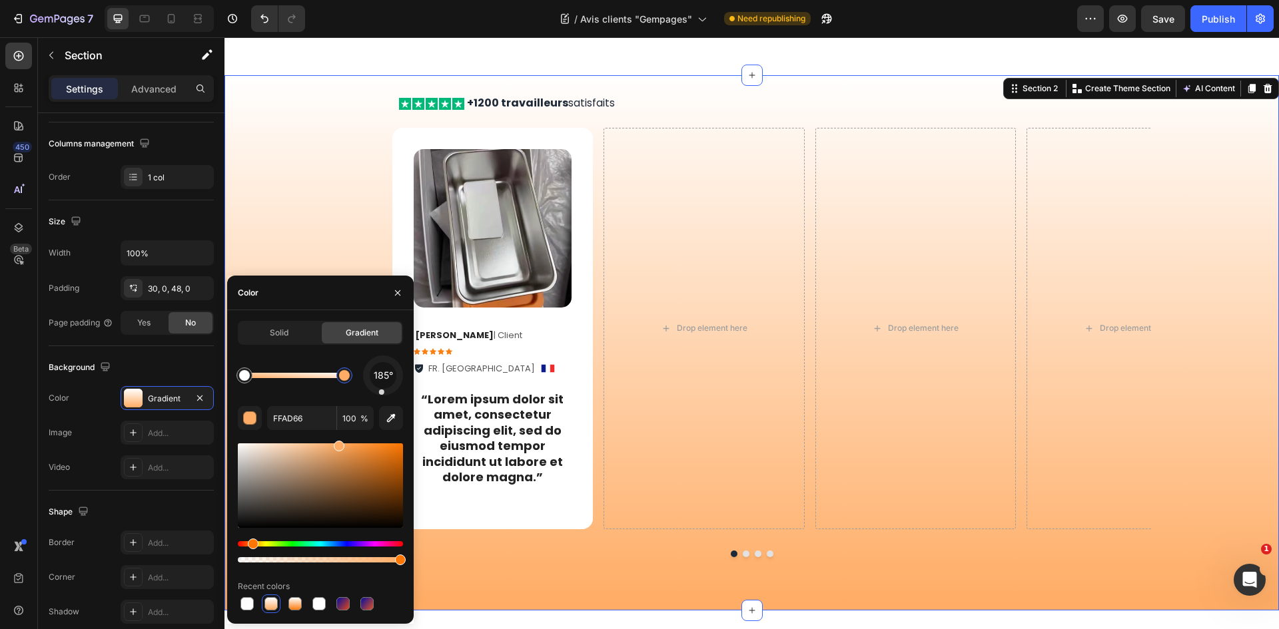
drag, startPoint x: 383, startPoint y: 362, endPoint x: 382, endPoint y: 392, distance: 30.0
click at [382, 392] on div at bounding box center [382, 375] width 43 height 43
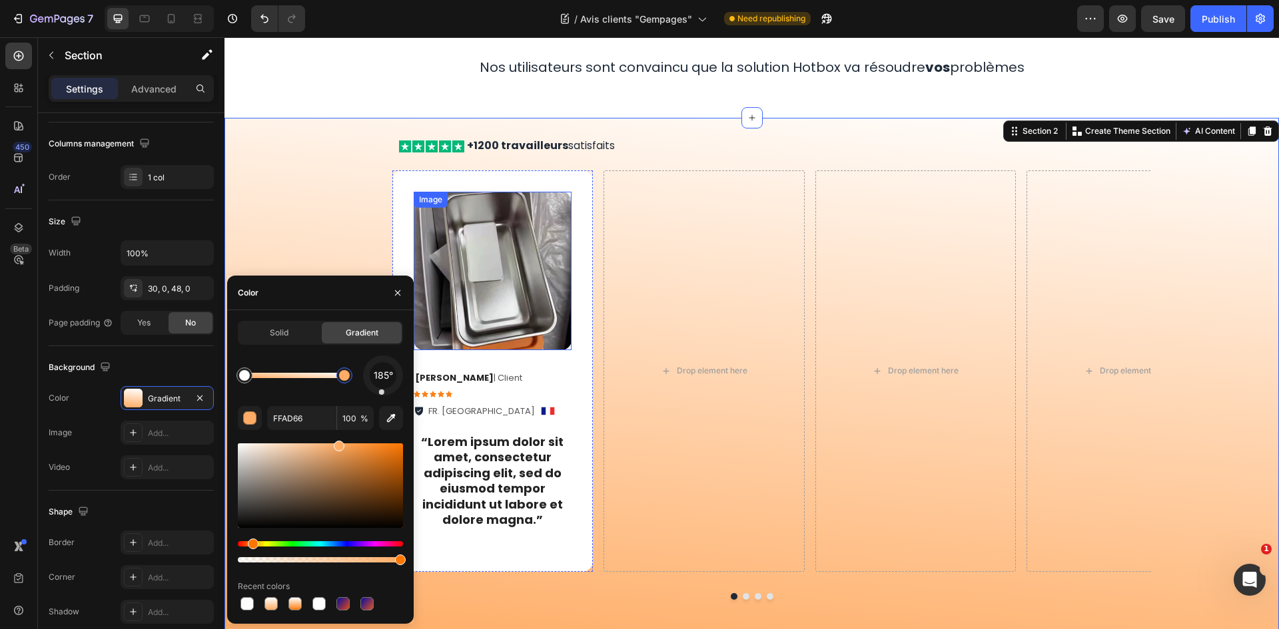
scroll to position [0, 0]
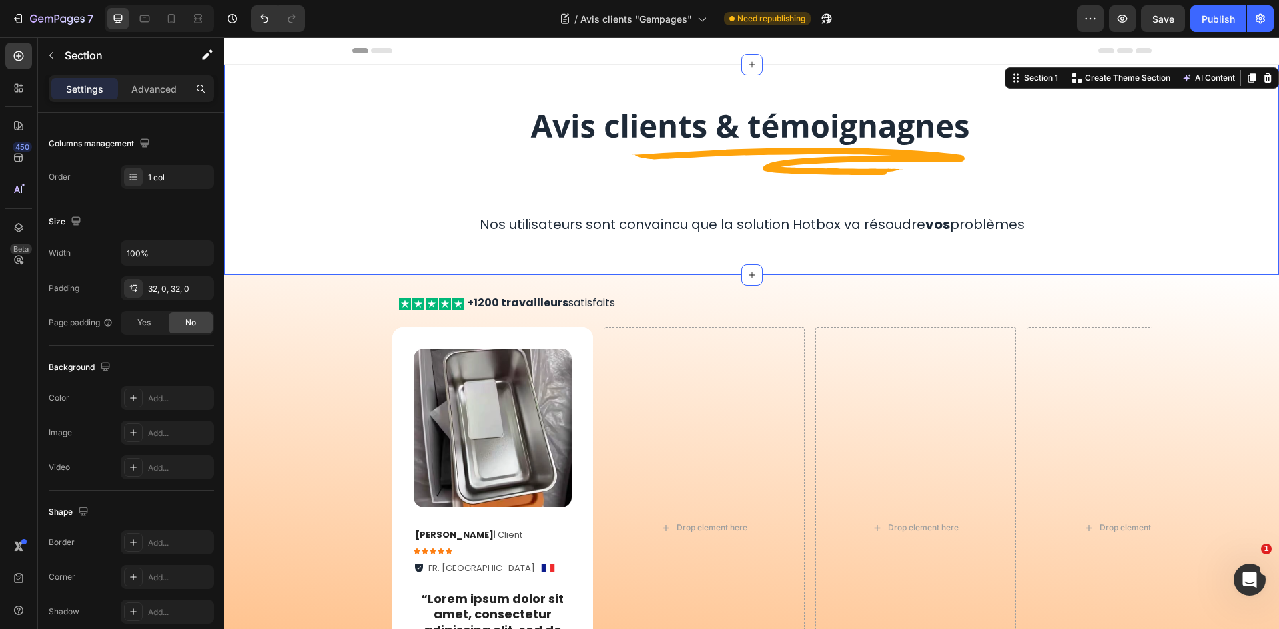
click at [308, 156] on div "Image Row Nos utilisateurs sont convaincu que la solution Hotbox va résoudre vo…" at bounding box center [751, 170] width 1054 height 168
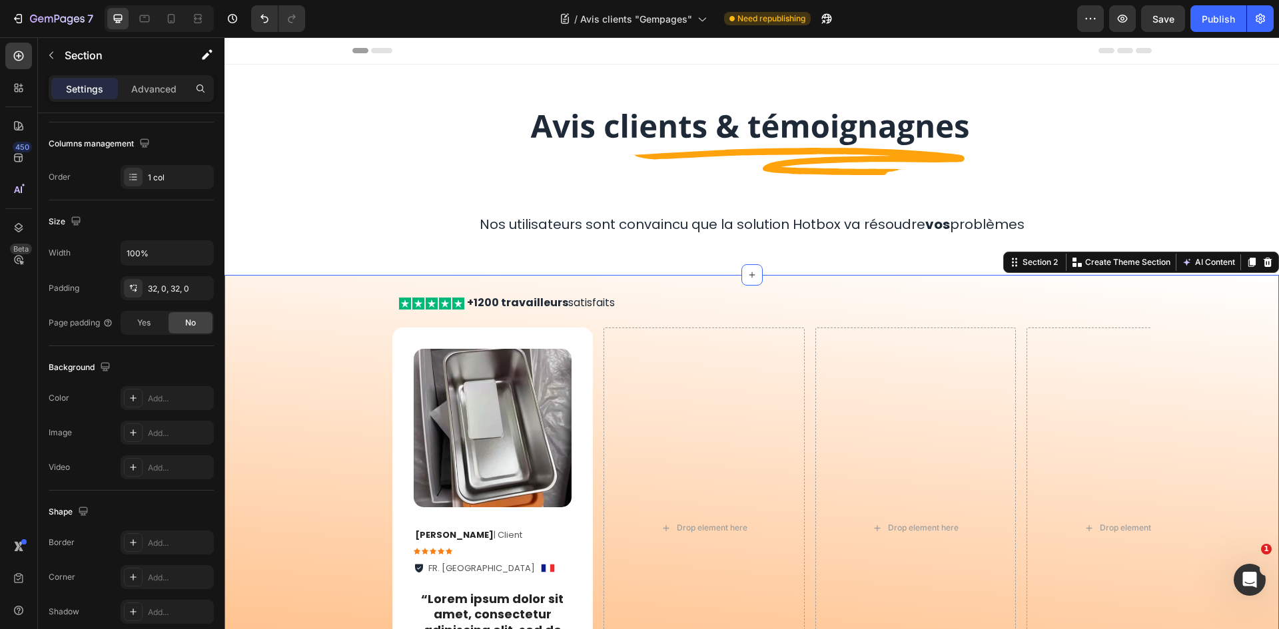
click at [332, 300] on div "Icon Icon Icon Icon Icon Icon List +1200 travailleurs satisfaits Text Block Row…" at bounding box center [751, 536] width 1054 height 483
click at [157, 400] on div "Gradient" at bounding box center [167, 399] width 39 height 12
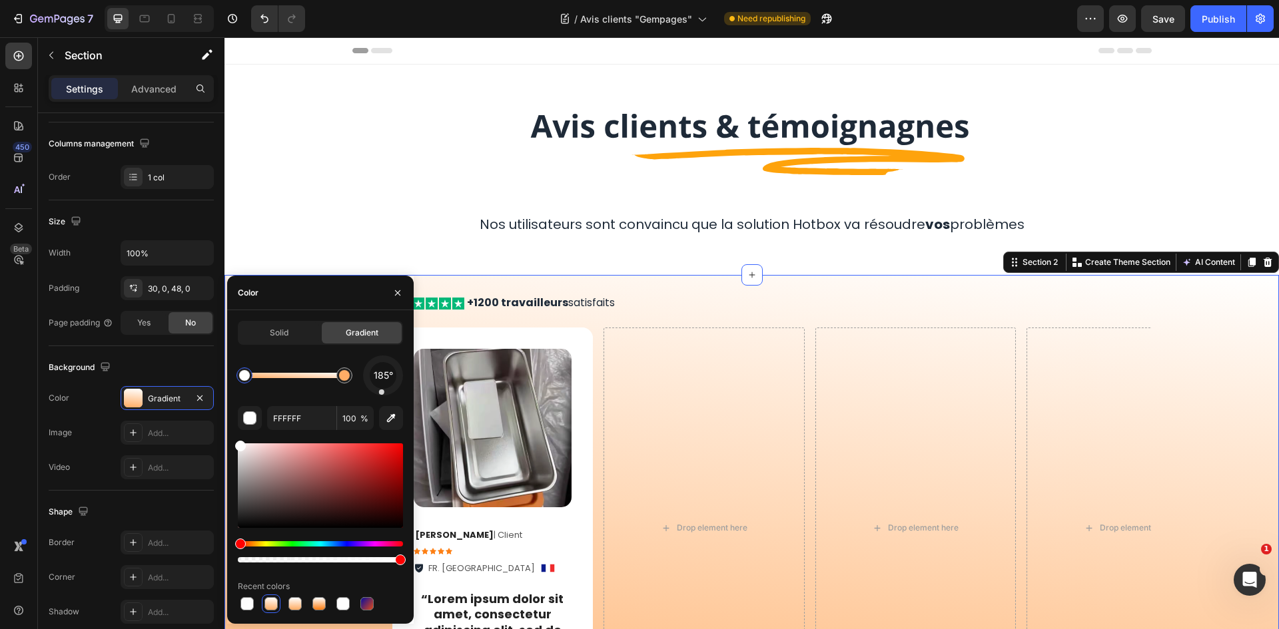
click at [245, 378] on div at bounding box center [244, 375] width 11 height 11
type input "FFAD66"
click at [341, 374] on div at bounding box center [344, 375] width 11 height 11
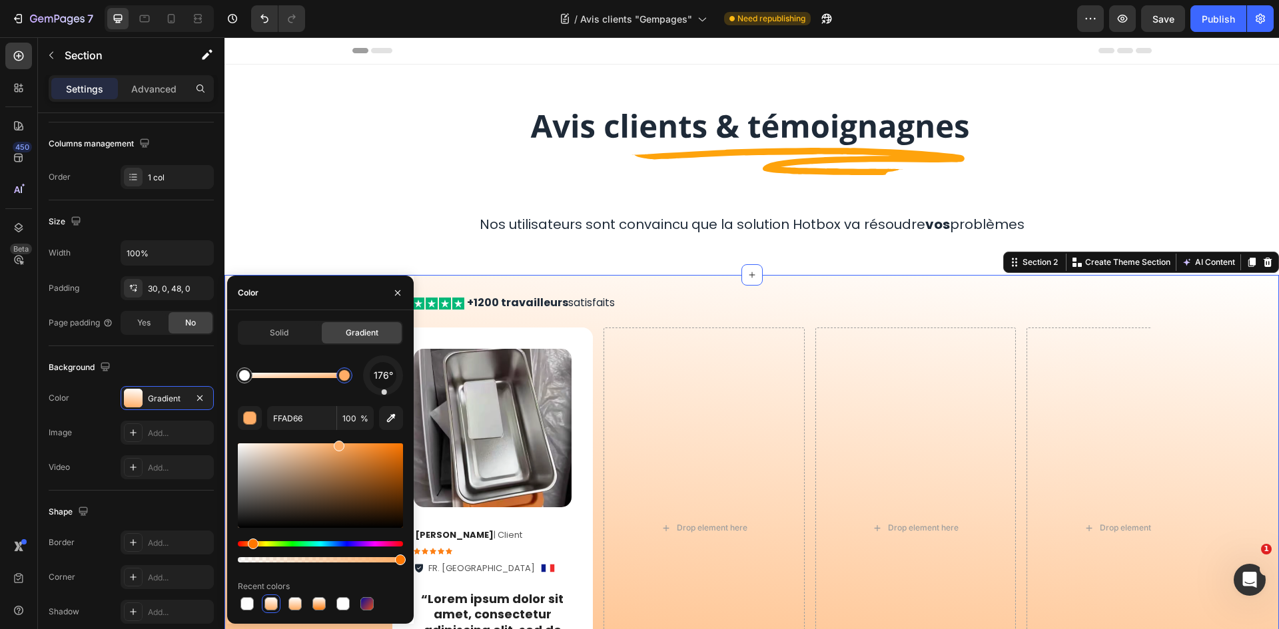
click at [384, 395] on div at bounding box center [383, 375] width 43 height 43
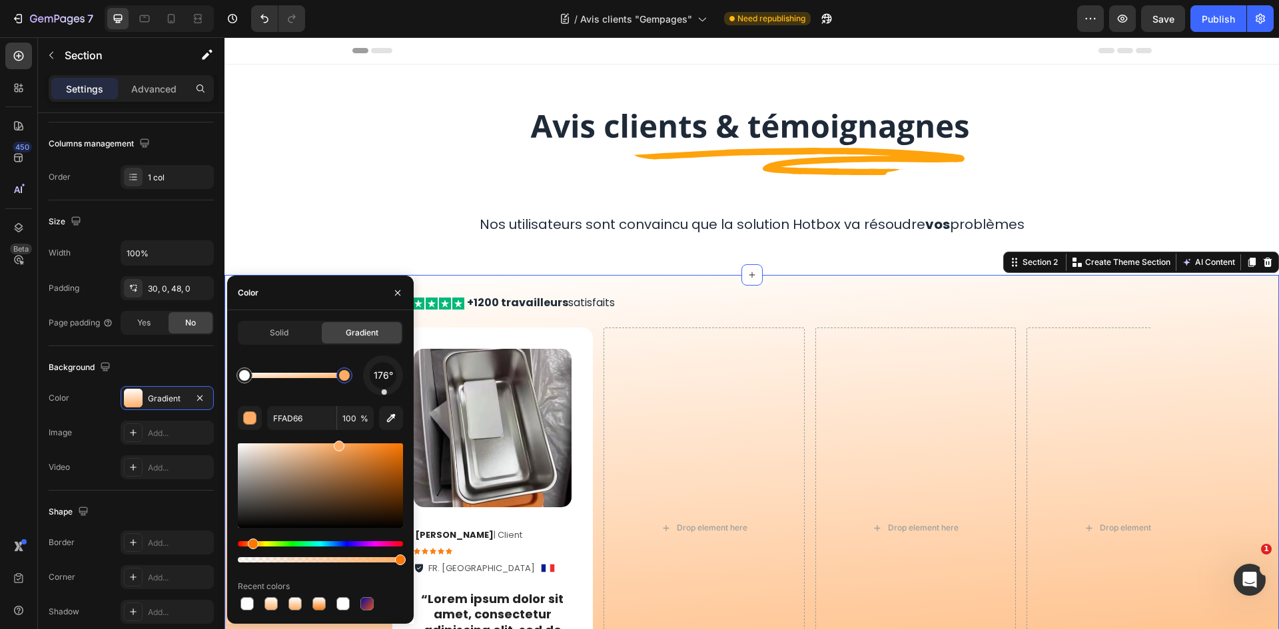
click at [386, 384] on div "176°" at bounding box center [383, 375] width 27 height 27
click at [386, 380] on span "150°" at bounding box center [383, 376] width 19 height 16
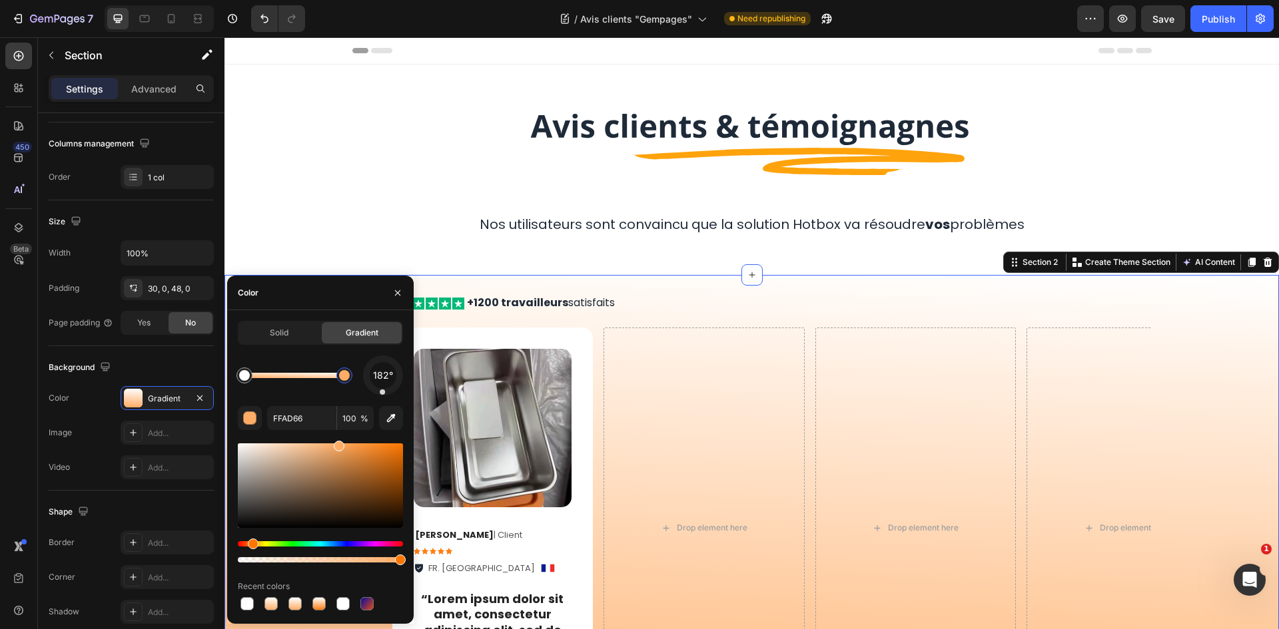
click at [382, 391] on div "182°" at bounding box center [383, 376] width 40 height 40
click at [382, 394] on div at bounding box center [382, 392] width 5 height 5
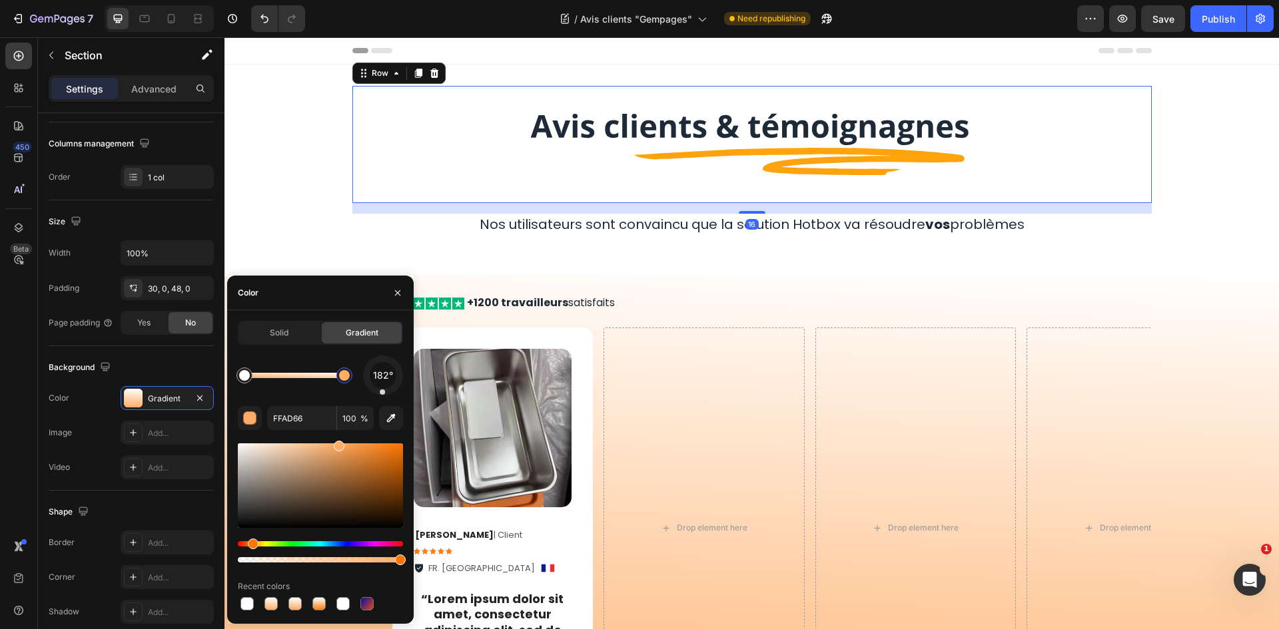
click at [355, 176] on div "Image Row 16" at bounding box center [751, 144] width 799 height 117
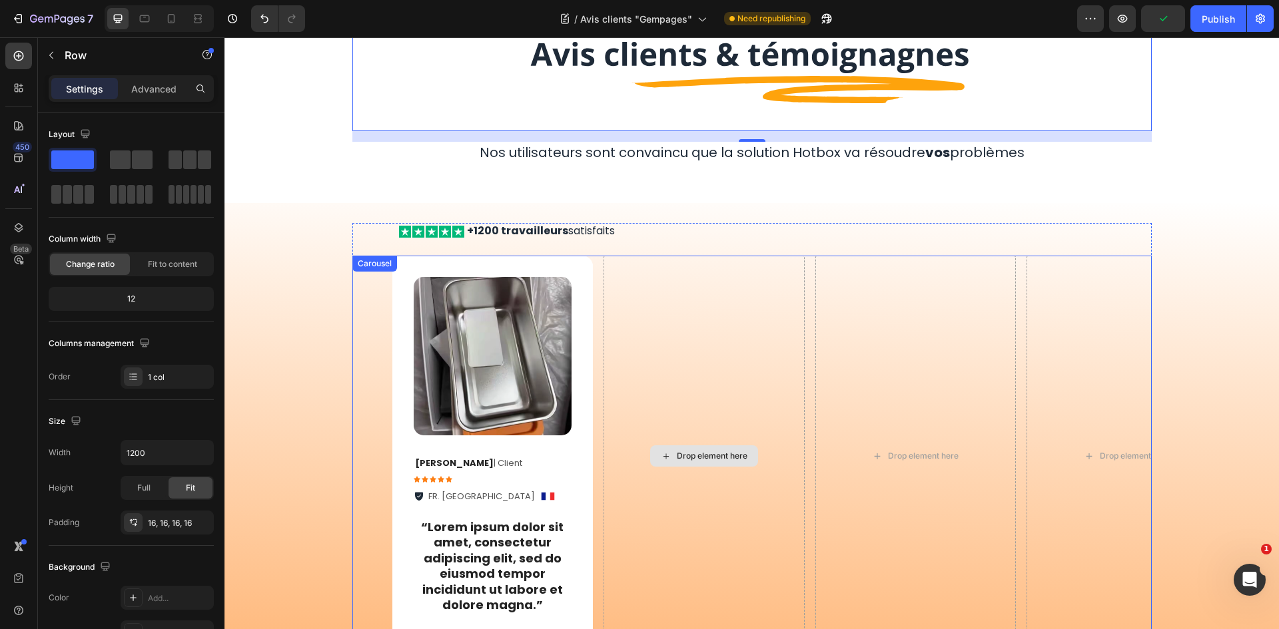
scroll to position [67, 0]
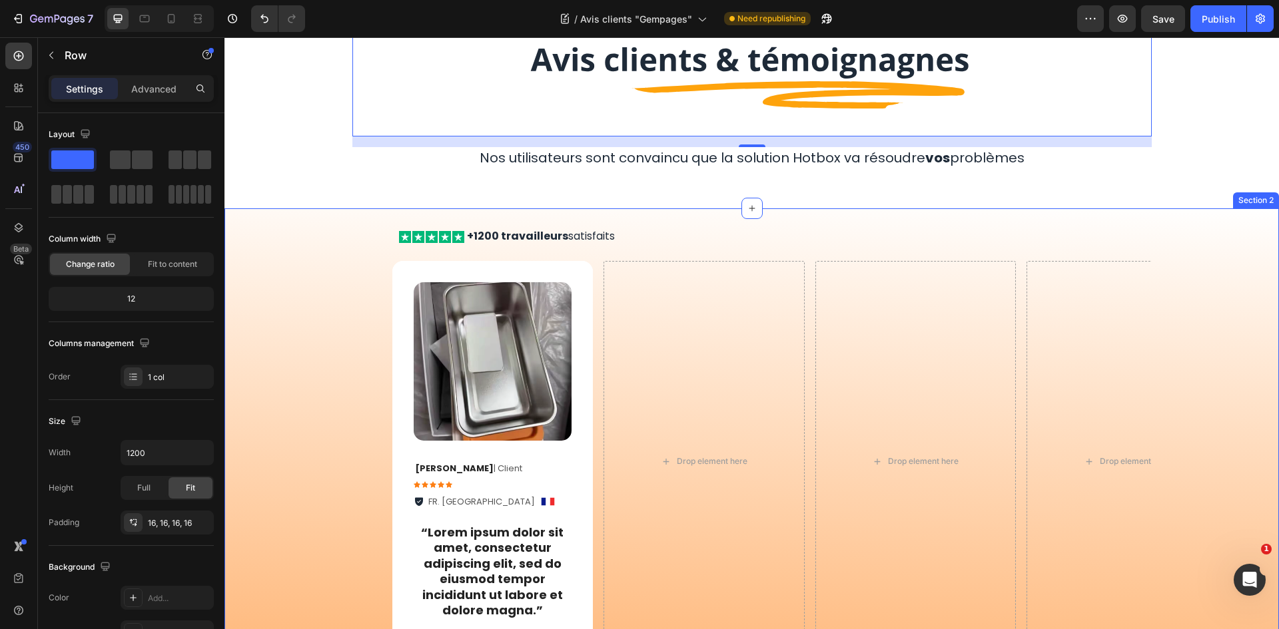
click at [310, 213] on div "Icon Icon Icon Icon Icon Icon List +1200 travailleurs satisfaits Text Block Row…" at bounding box center [751, 475] width 1054 height 535
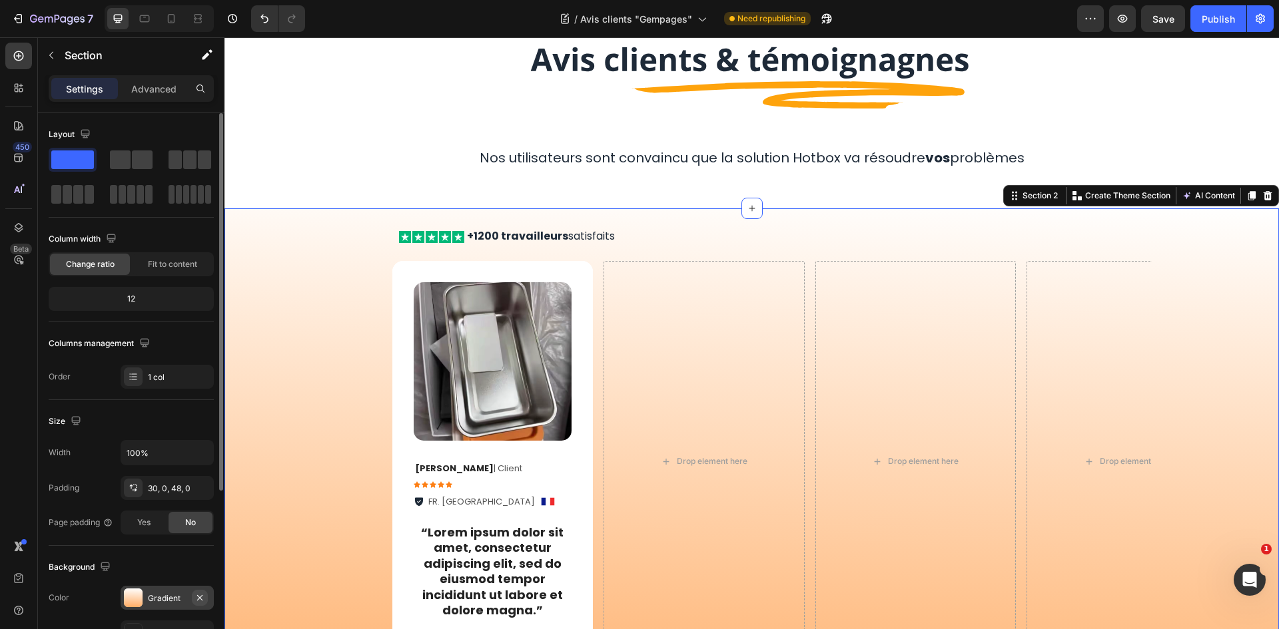
click at [194, 595] on icon "button" at bounding box center [199, 598] width 11 height 11
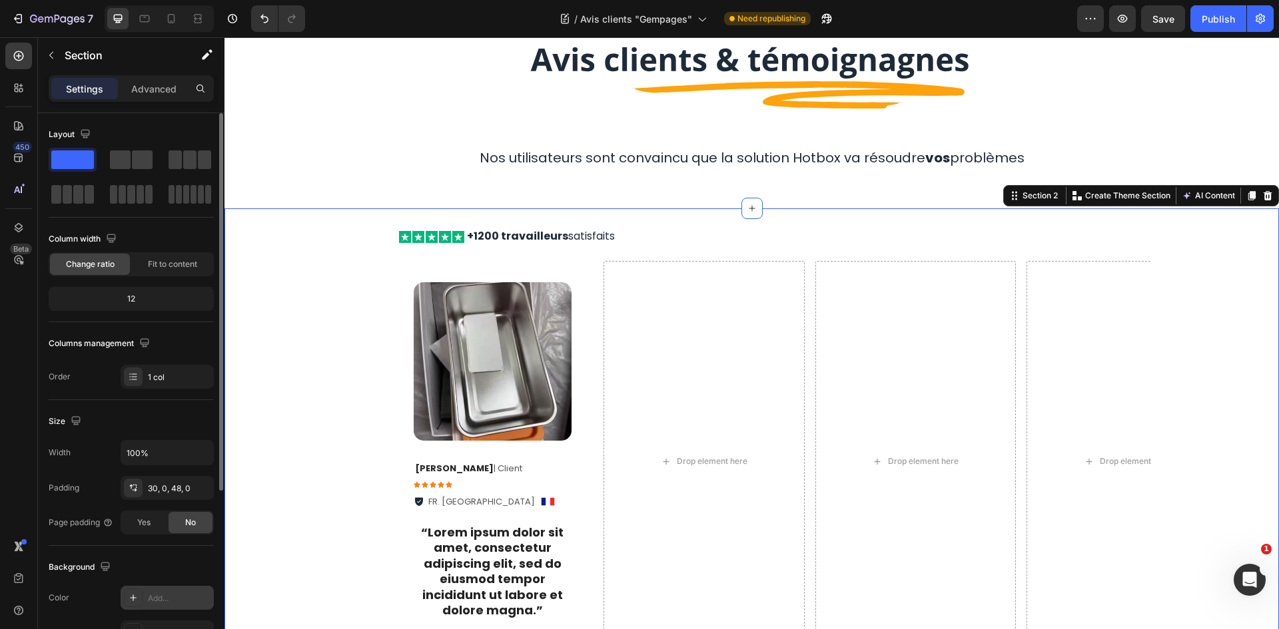
click at [182, 595] on div "Add..." at bounding box center [179, 599] width 63 height 12
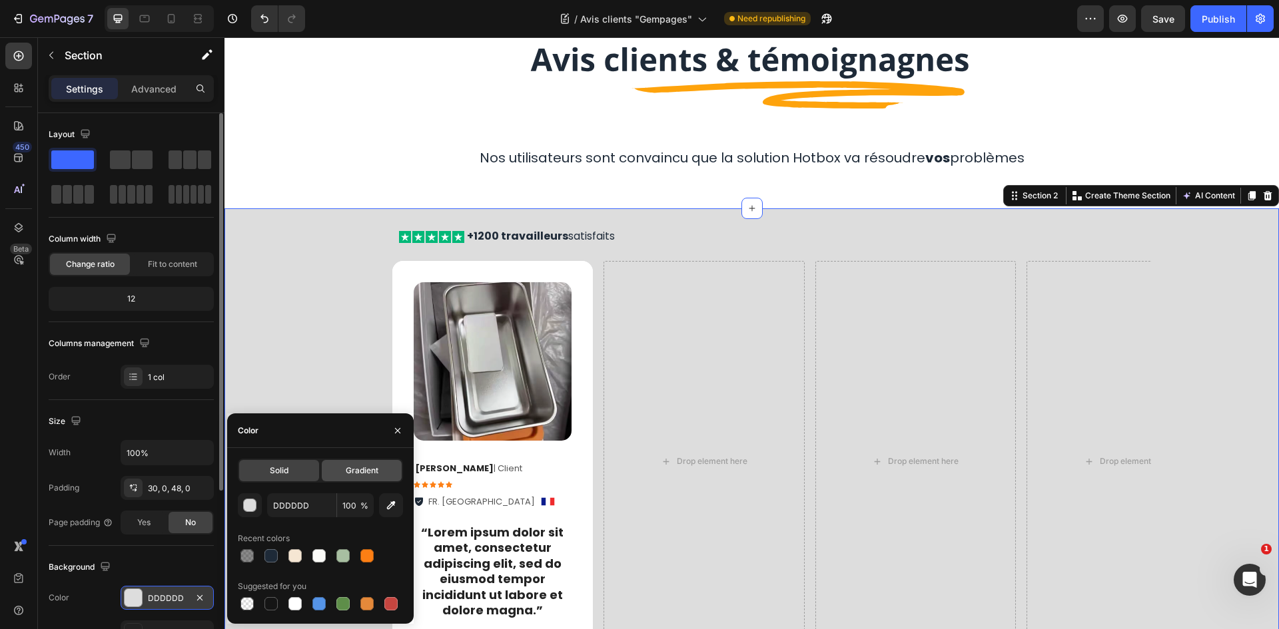
click at [350, 471] on span "Gradient" at bounding box center [362, 471] width 33 height 12
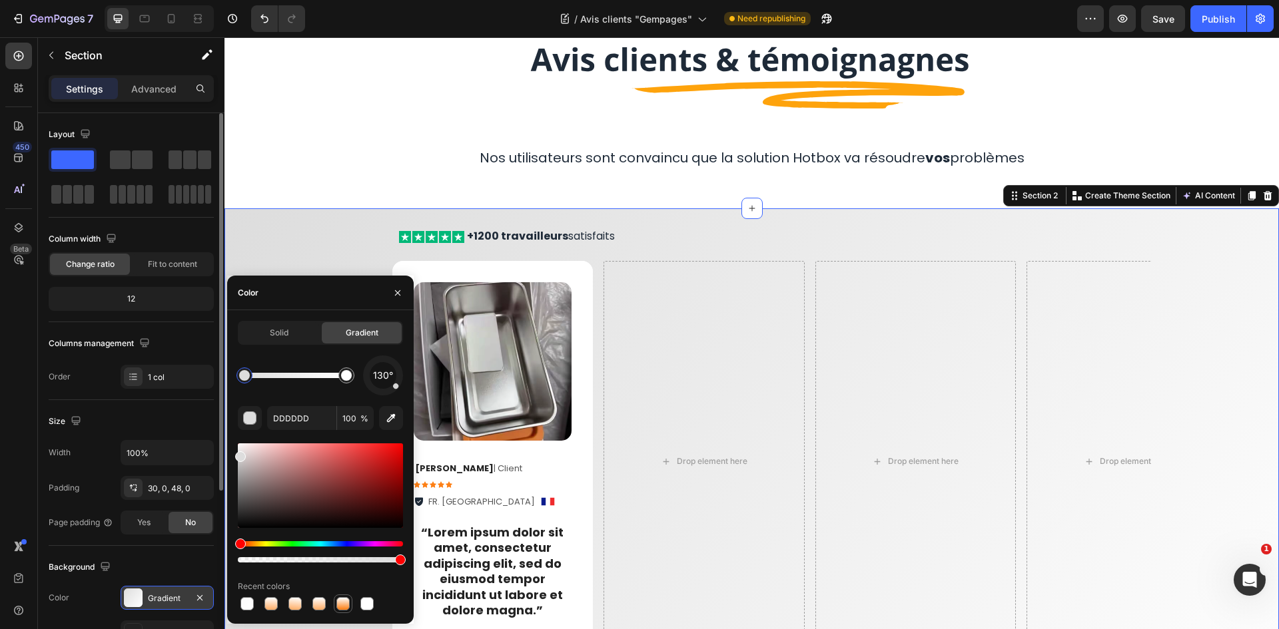
click at [339, 604] on div at bounding box center [342, 603] width 13 height 13
type input "FFFFFF"
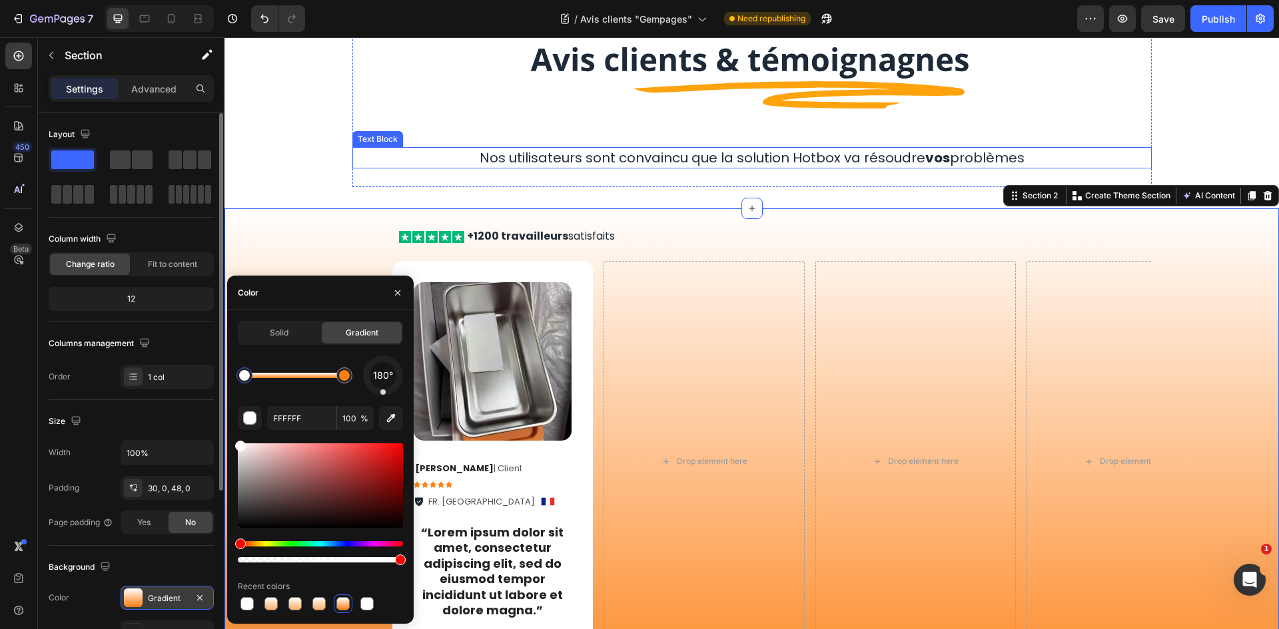
click at [341, 135] on div "Image Row Nos utilisateurs sont convaincu que la solution Hotbox va résoudre vo…" at bounding box center [751, 103] width 1054 height 168
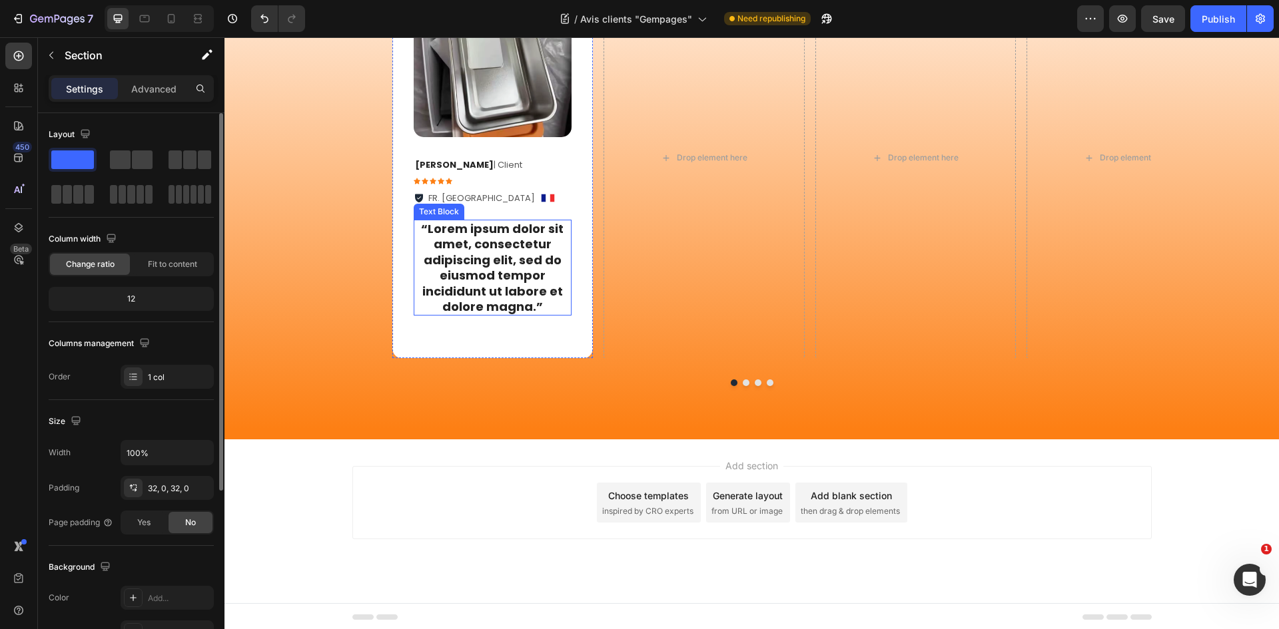
scroll to position [373, 0]
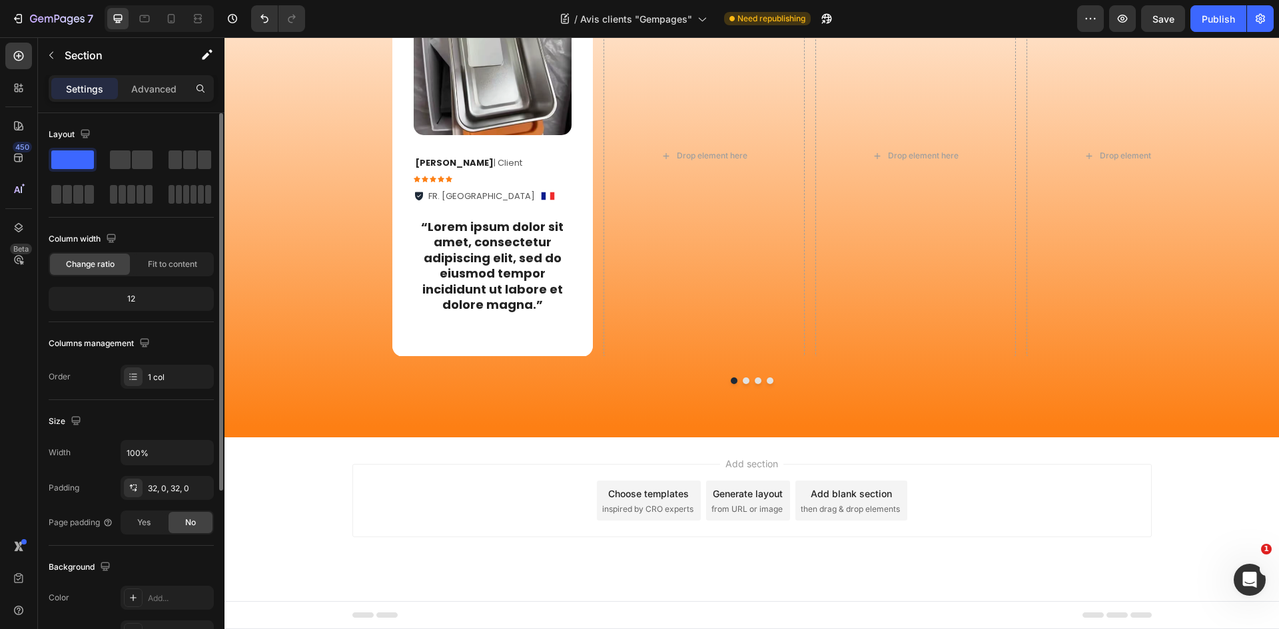
click at [491, 473] on div "Add section Choose templates inspired by CRO experts Generate layout from URL o…" at bounding box center [751, 500] width 799 height 73
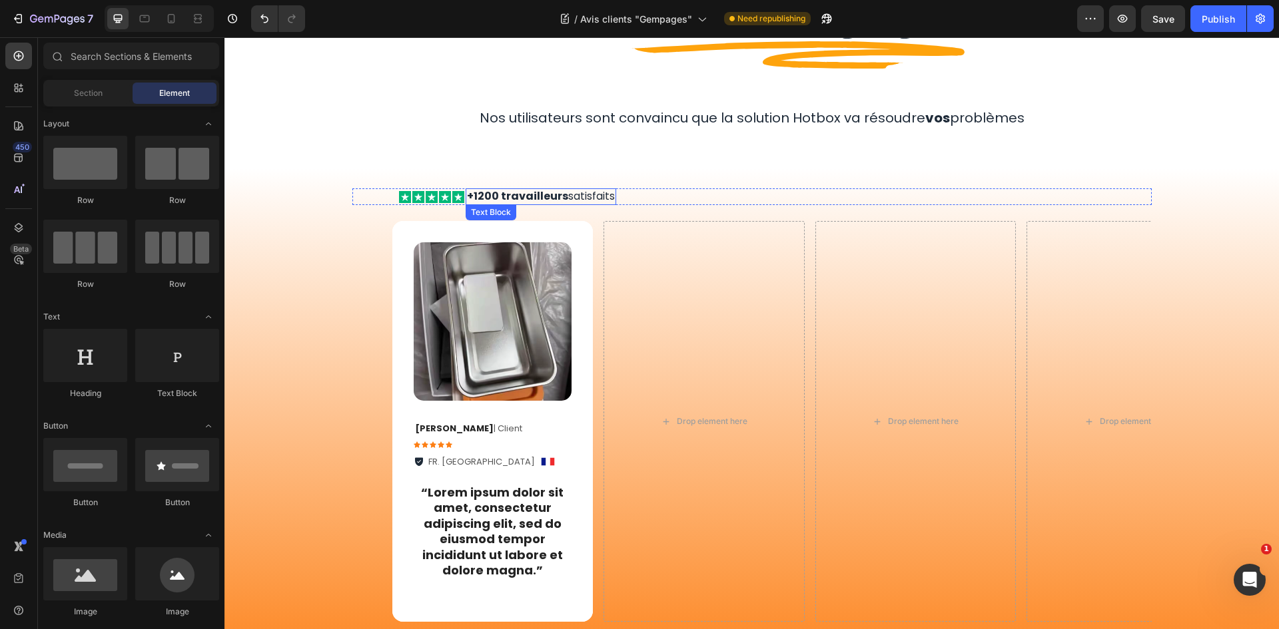
scroll to position [133, 0]
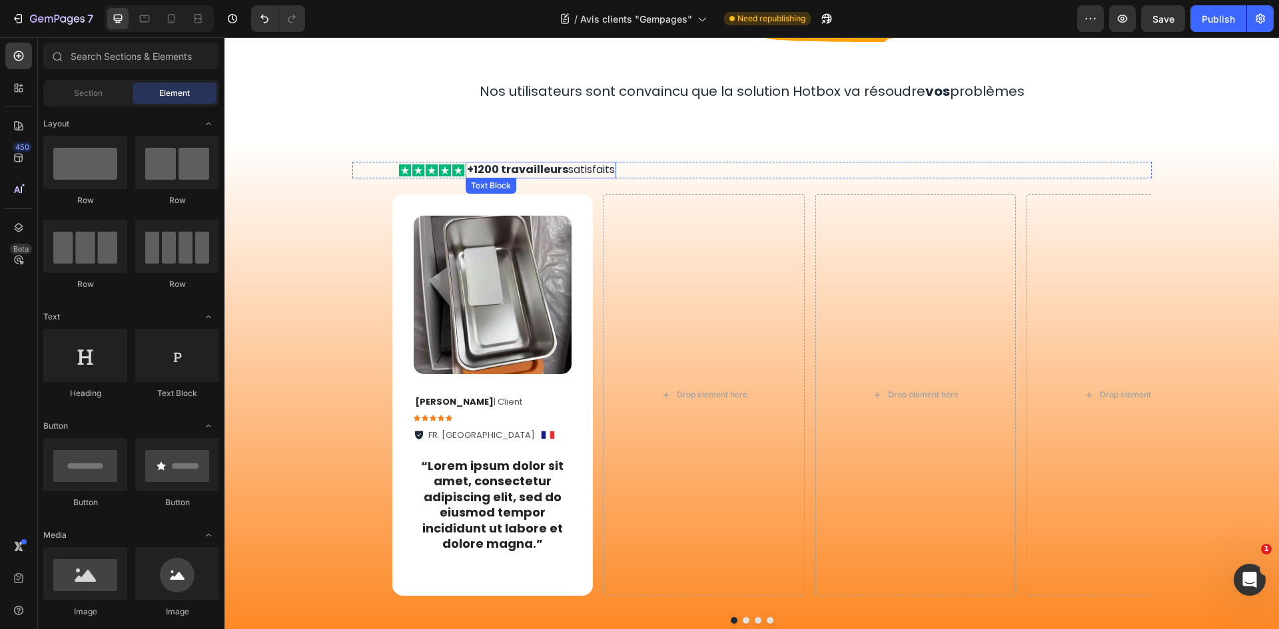
click at [495, 169] on strong "+1200 travailleurs" at bounding box center [517, 169] width 101 height 15
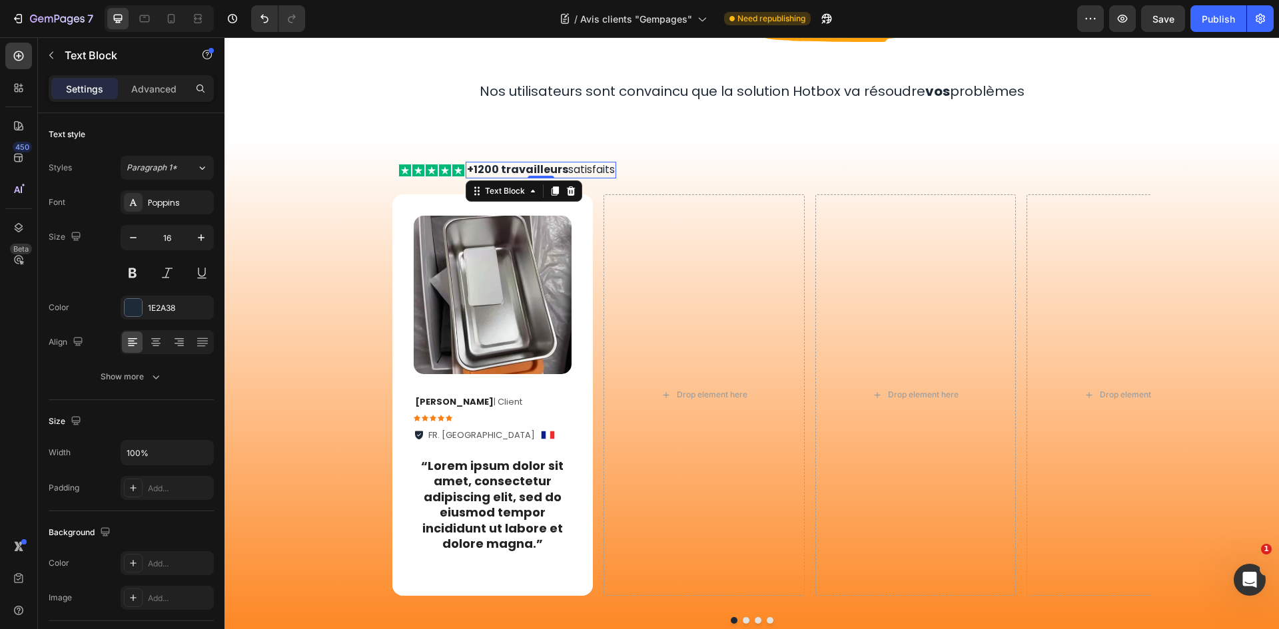
click at [495, 169] on strong "+1200 travailleurs" at bounding box center [517, 169] width 101 height 15
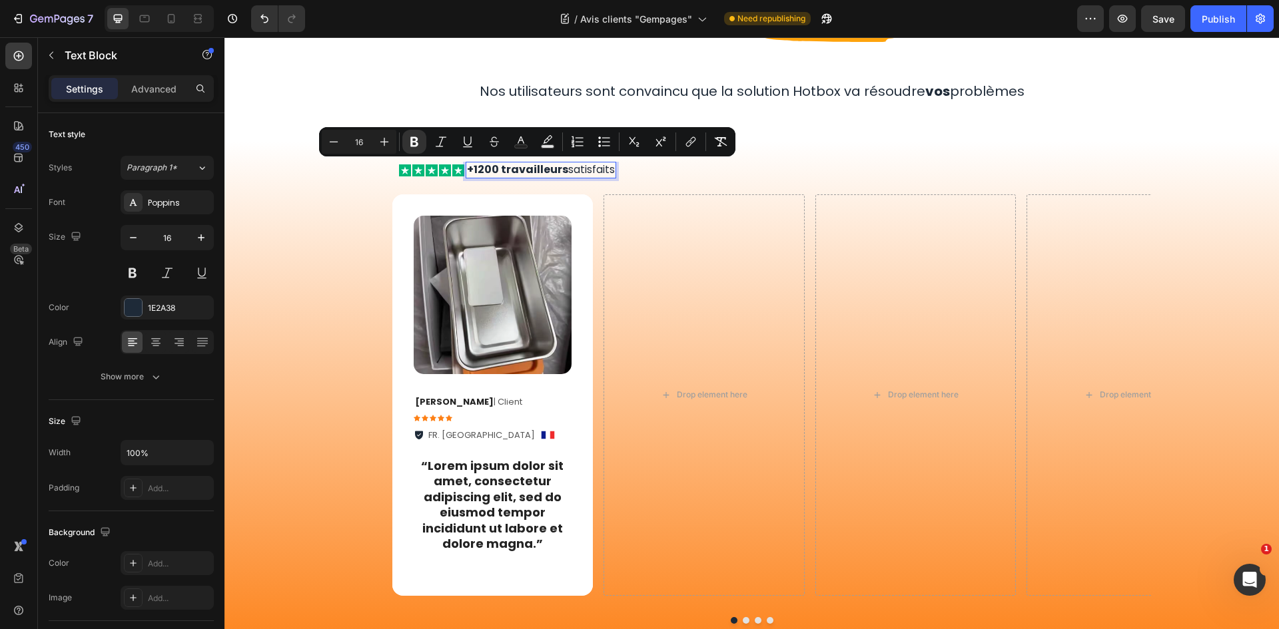
click at [474, 169] on strong "+1200 travailleurs" at bounding box center [517, 169] width 101 height 15
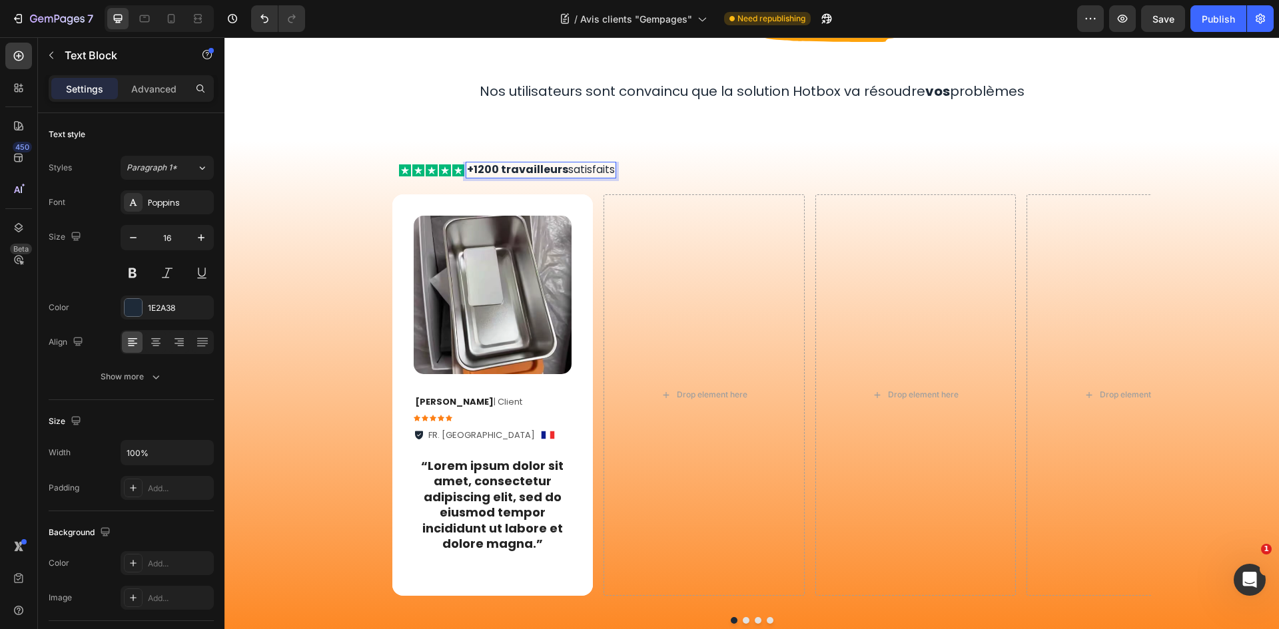
click at [557, 168] on strong "+1200 travailleurs" at bounding box center [517, 169] width 101 height 15
click at [589, 168] on p "+1200 travailleurs satisfaits" at bounding box center [541, 170] width 148 height 14
click at [490, 164] on p "4.5/5 utilisateurs" at bounding box center [510, 170] width 87 height 14
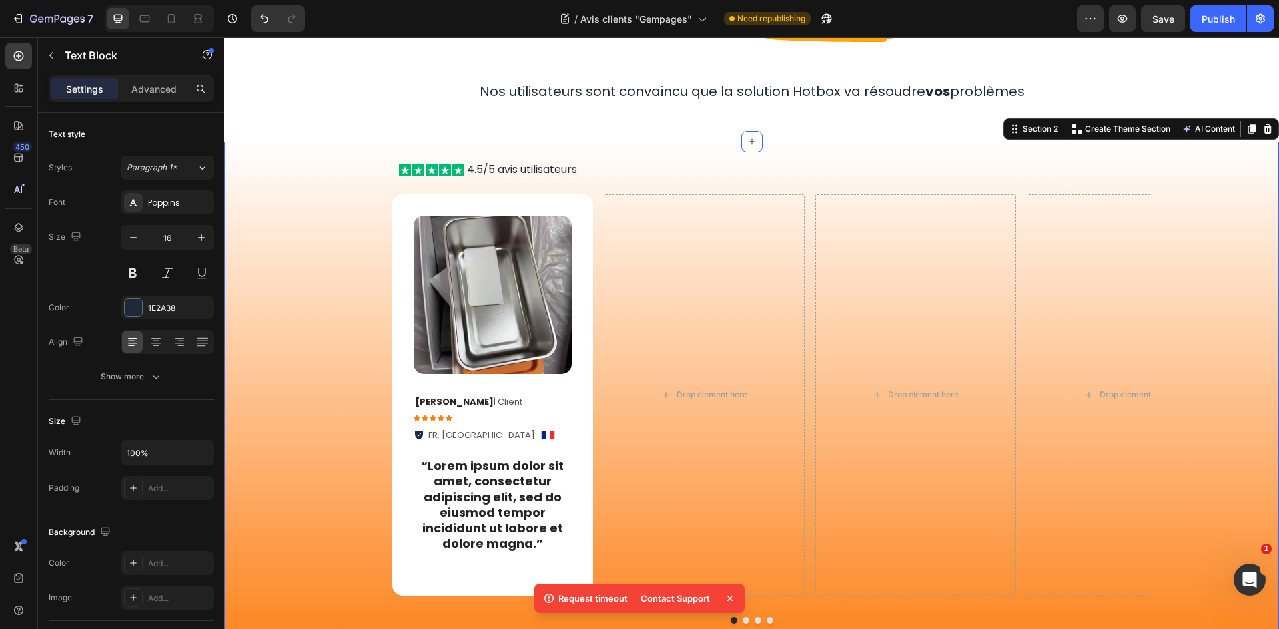
click at [575, 144] on div "Icon Icon Icon Icon Icon Icon List 4.5/5 avis utilisateurs Text Block Row Image…" at bounding box center [751, 409] width 1054 height 535
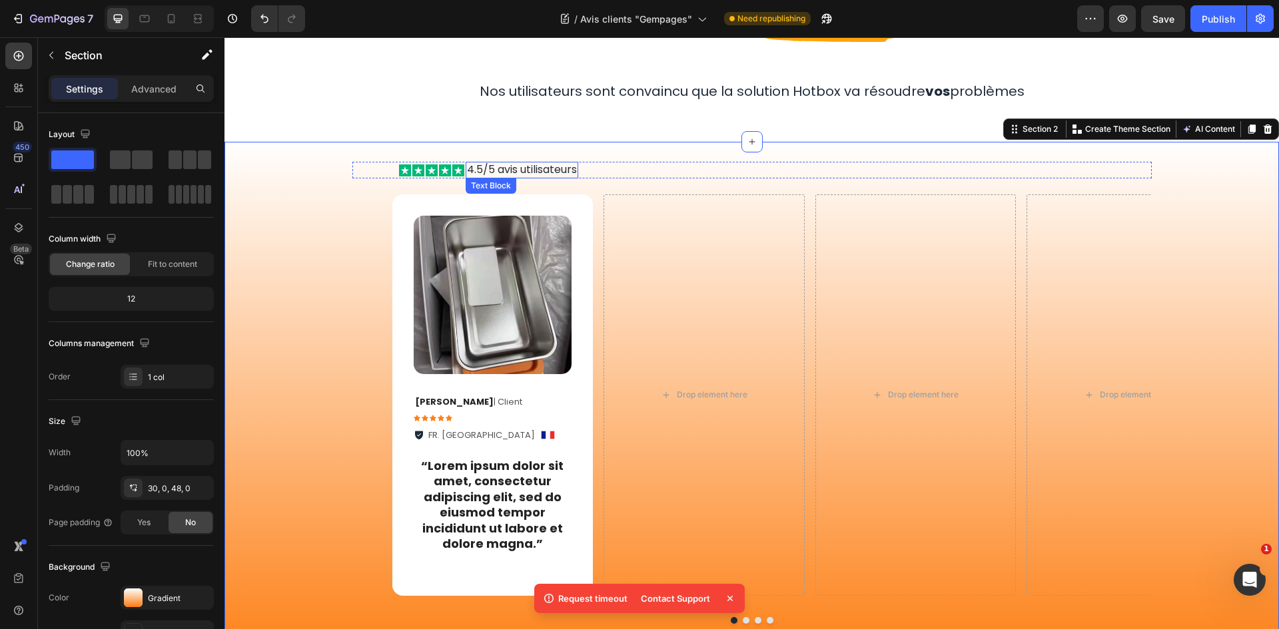
click at [539, 166] on p "4.5/5 avis utilisateurs" at bounding box center [522, 170] width 110 height 14
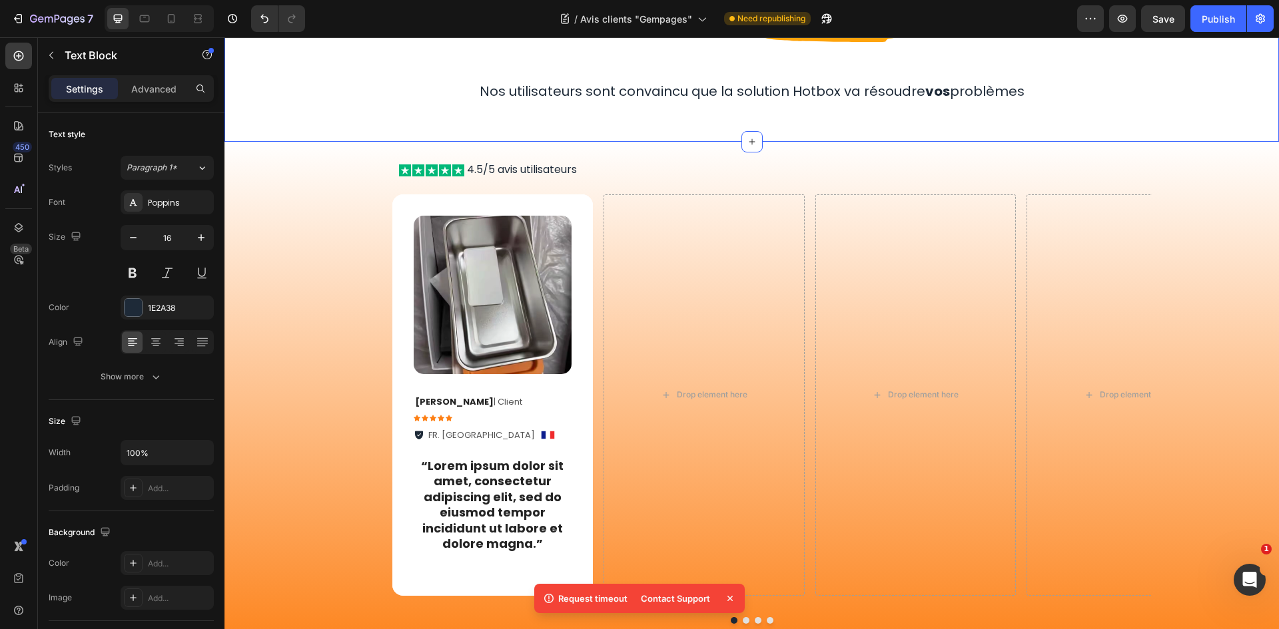
click at [533, 132] on div "Image Row Nos utilisateurs sont convaincu que la solution Hotbox va résoudre vo…" at bounding box center [751, 36] width 1054 height 210
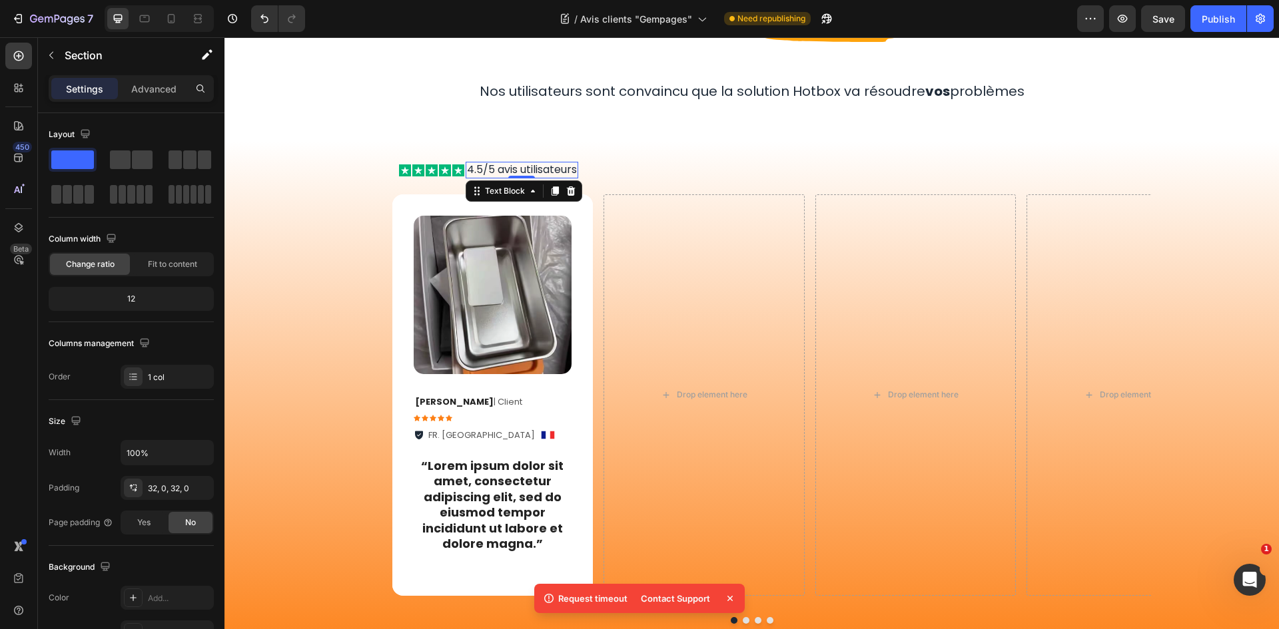
click at [527, 170] on p "4.5/5 avis utilisateurs" at bounding box center [522, 170] width 110 height 14
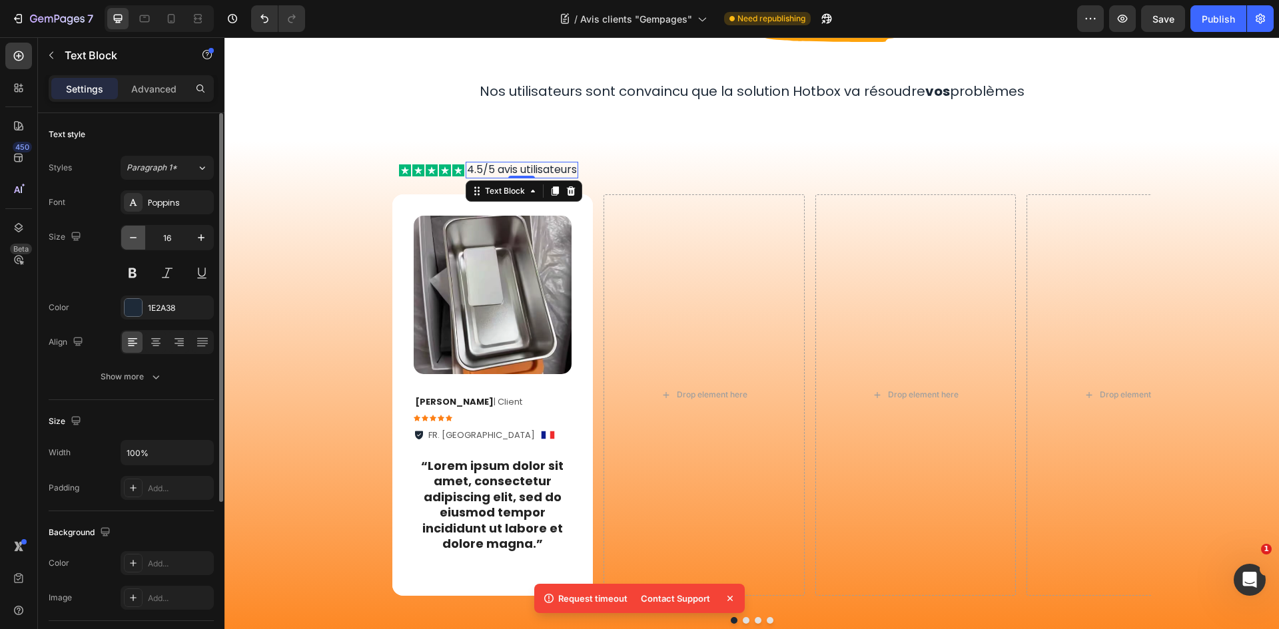
click at [137, 238] on icon "button" at bounding box center [133, 237] width 7 height 1
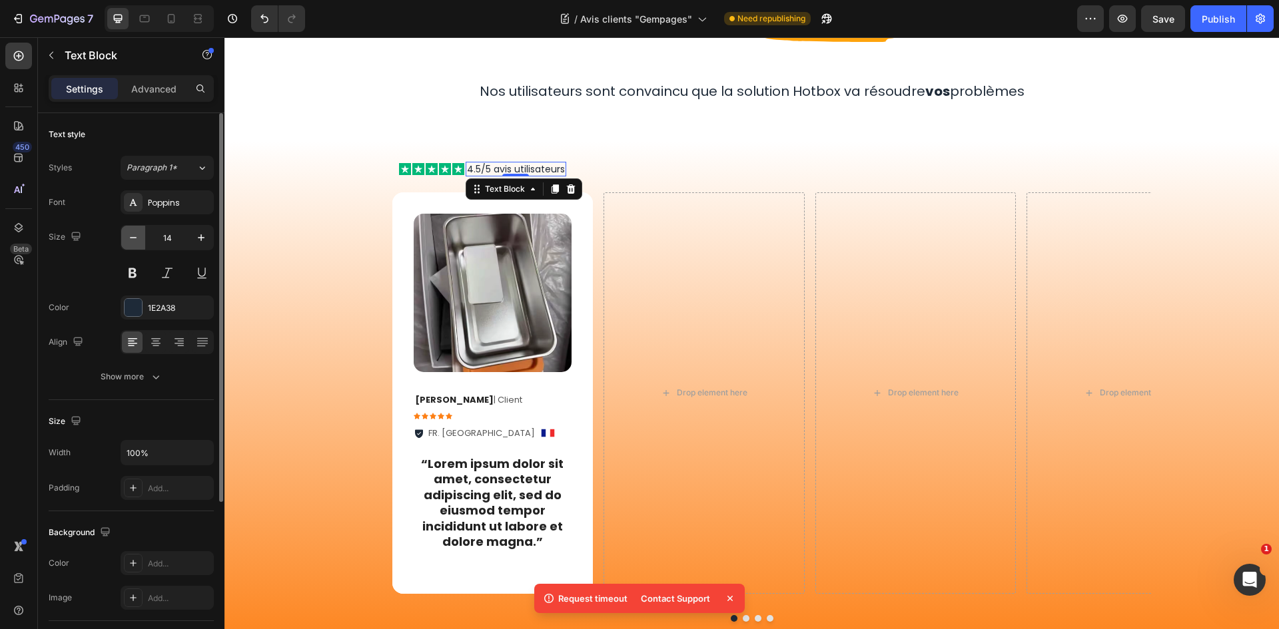
click at [137, 238] on icon "button" at bounding box center [133, 237] width 7 height 1
click at [205, 232] on icon "button" at bounding box center [200, 237] width 13 height 13
type input "14"
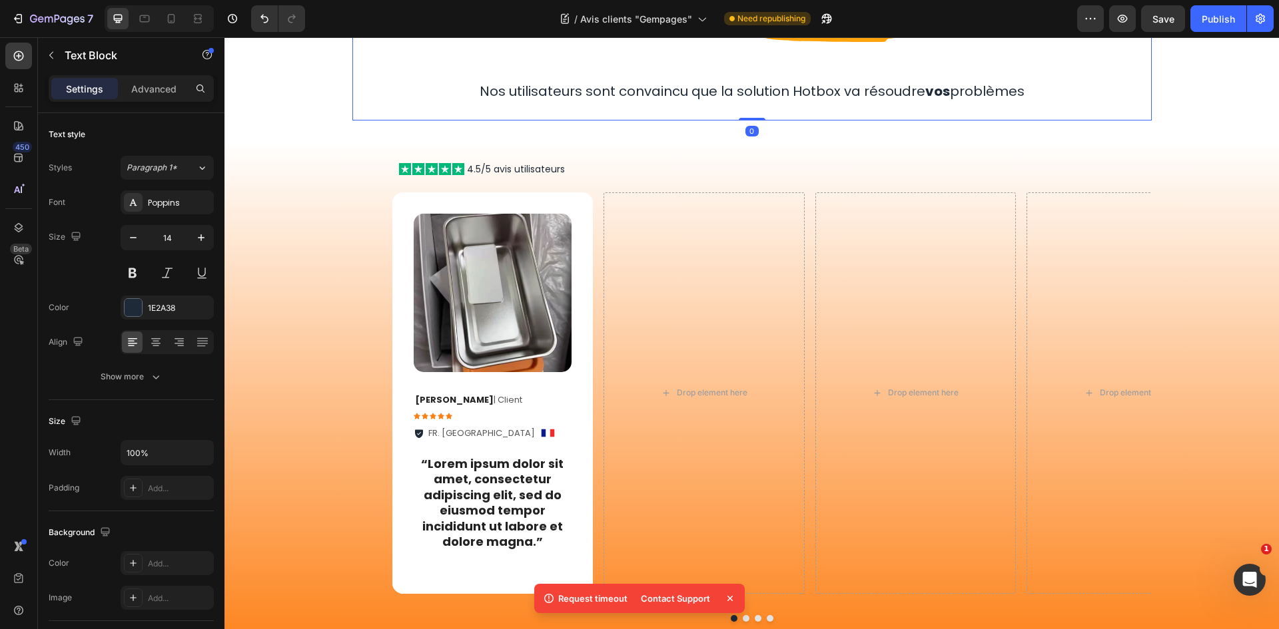
click at [473, 116] on div "Image Row Nos utilisateurs sont convaincu que la solution Hotbox va résoudre vo…" at bounding box center [751, 37] width 799 height 168
click at [490, 164] on p "4.5/5 avis utilisateurs" at bounding box center [516, 169] width 98 height 12
click at [466, 169] on div "4.5/5 avis utilisateurs" at bounding box center [516, 169] width 101 height 15
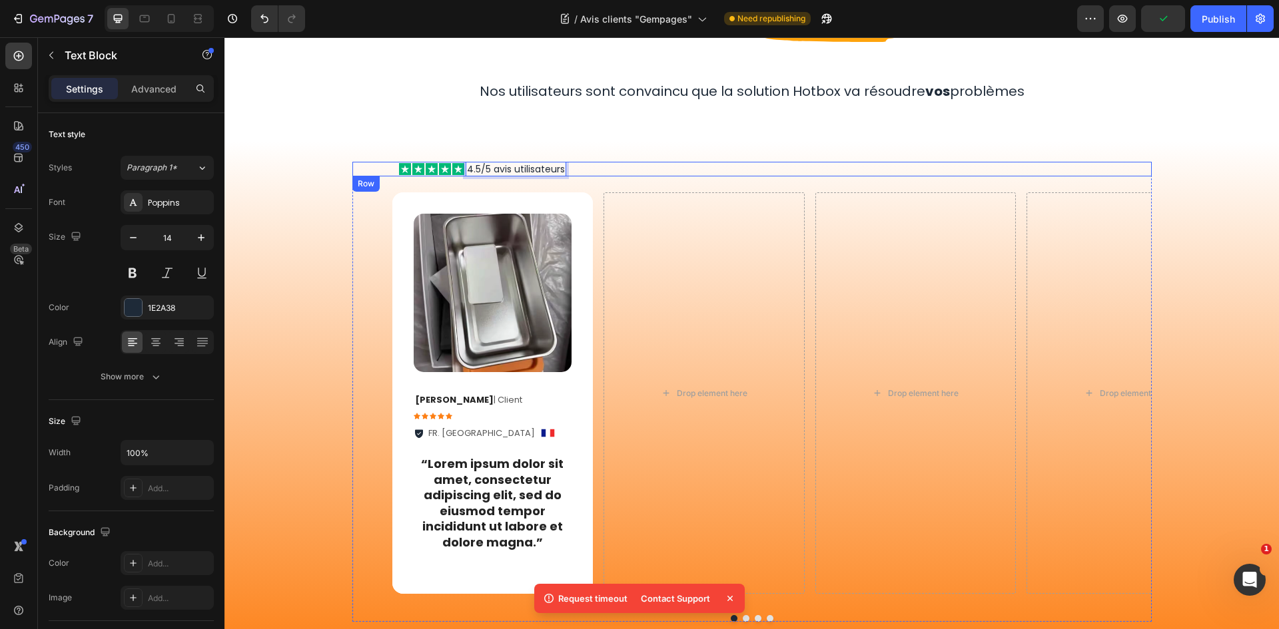
click at [459, 169] on div "Icon Icon Icon Icon Icon Icon List 4.5/5 avis utilisateurs Text Block 0 Row" at bounding box center [751, 169] width 799 height 15
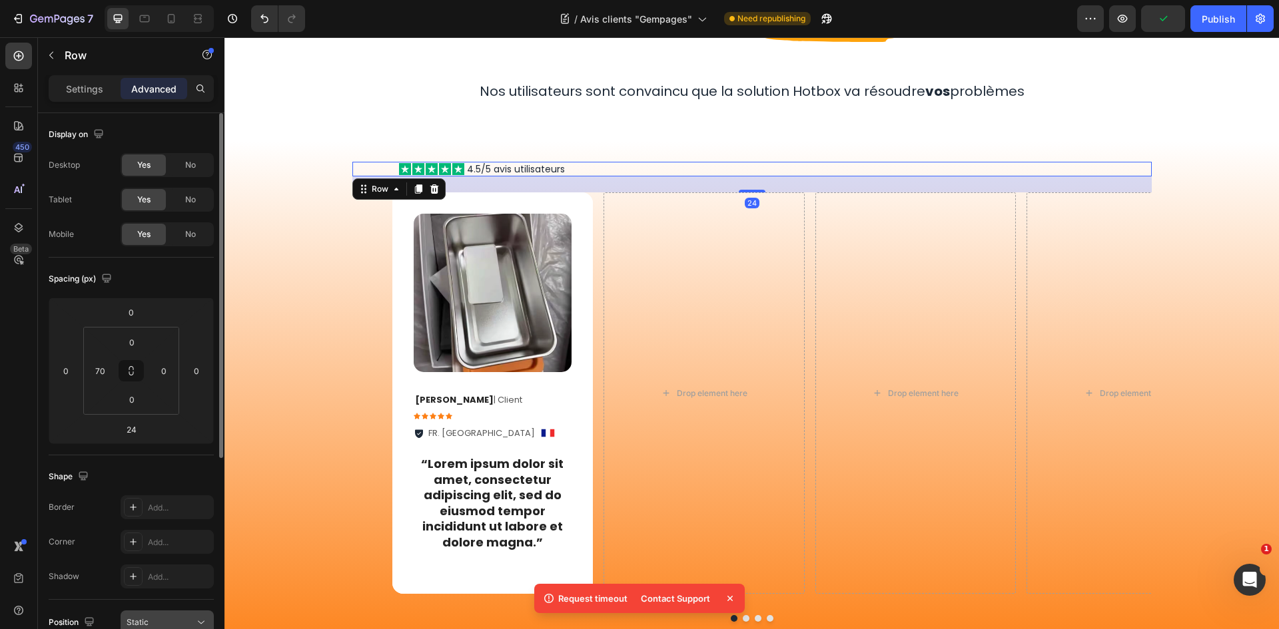
scroll to position [334, 0]
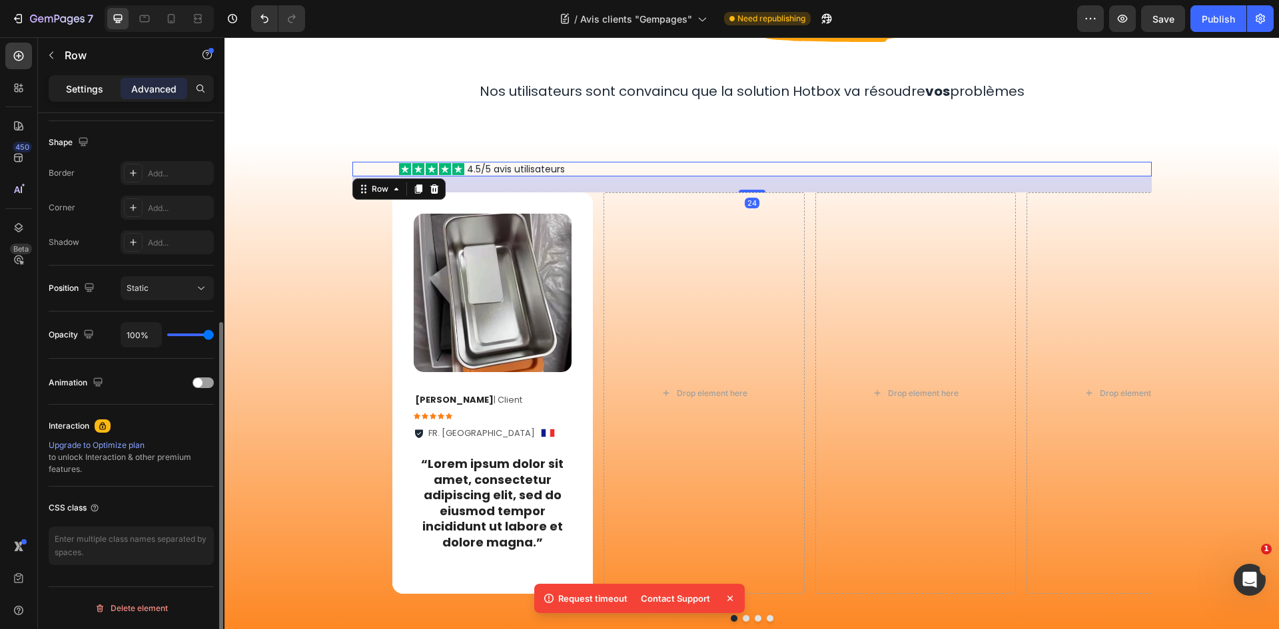
click at [95, 83] on p "Settings" at bounding box center [84, 89] width 37 height 14
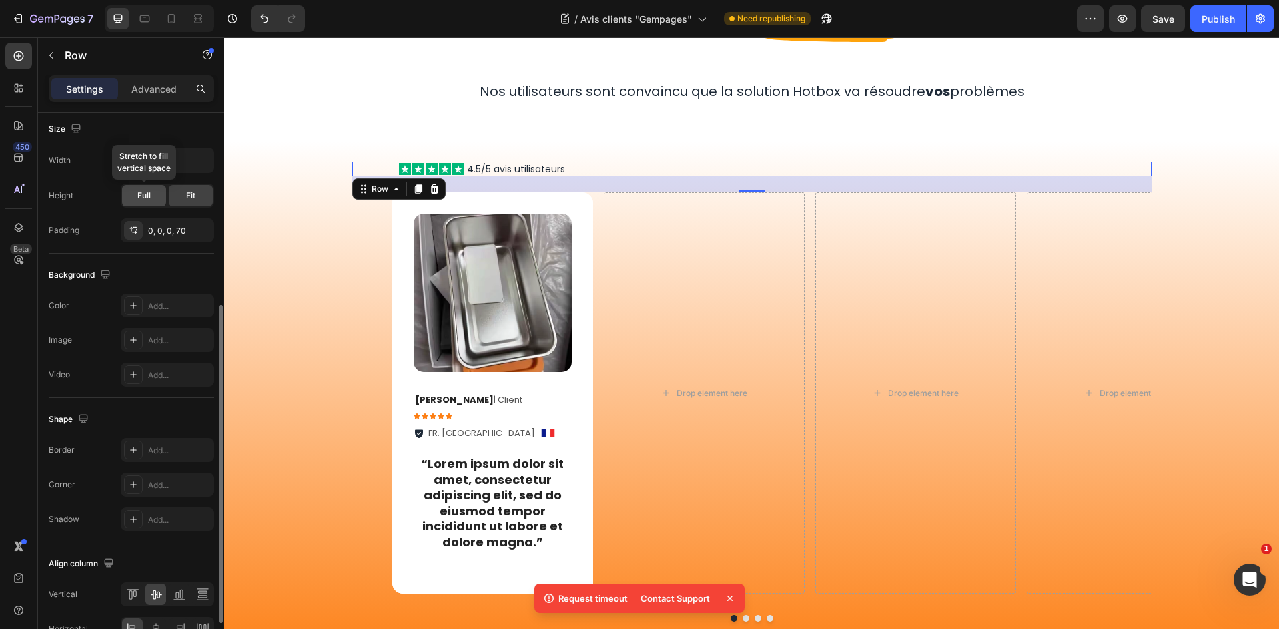
click at [162, 192] on div "Full" at bounding box center [144, 195] width 44 height 21
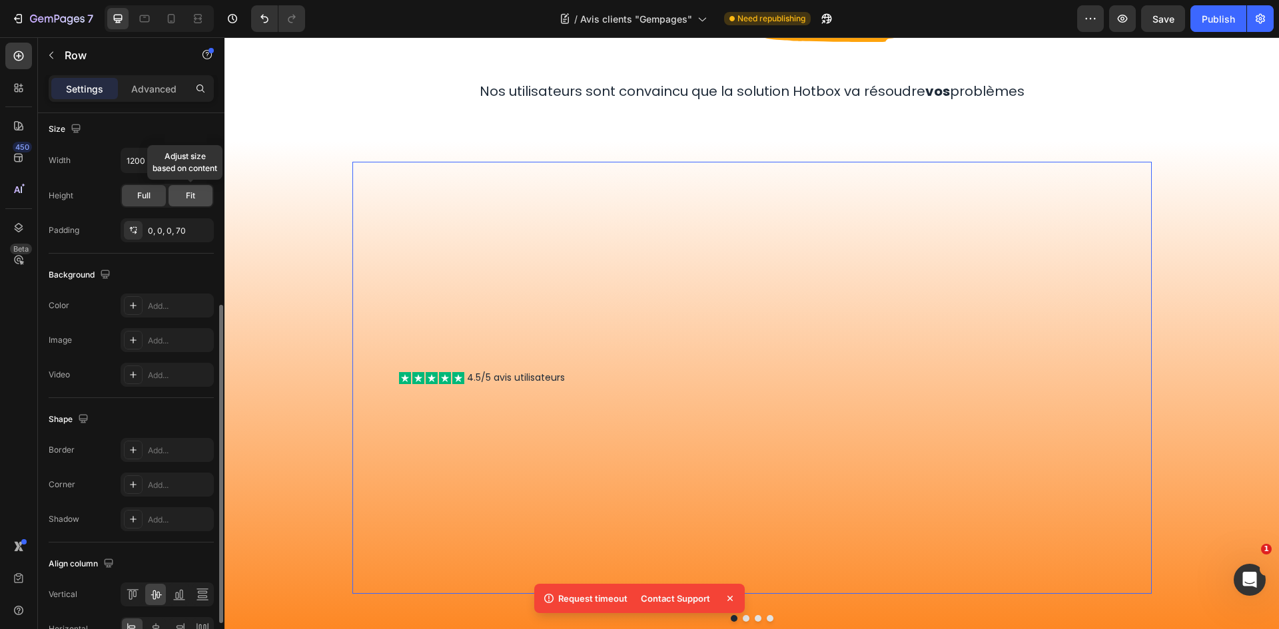
click at [187, 198] on span "Fit" at bounding box center [190, 196] width 9 height 12
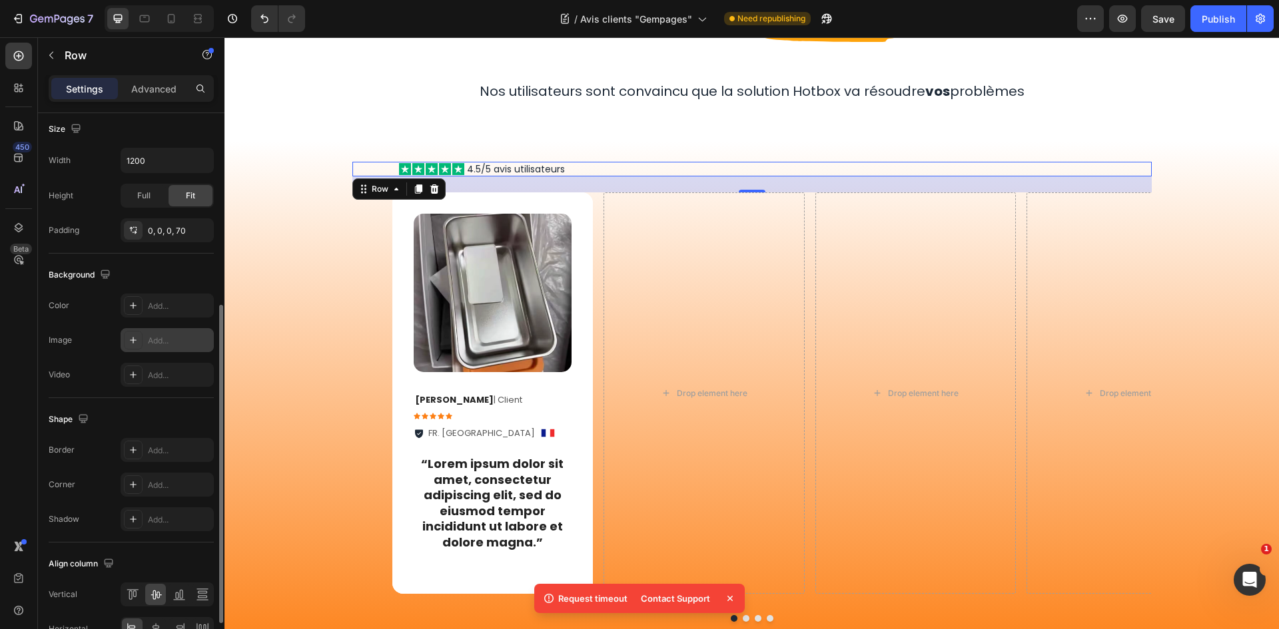
scroll to position [410, 0]
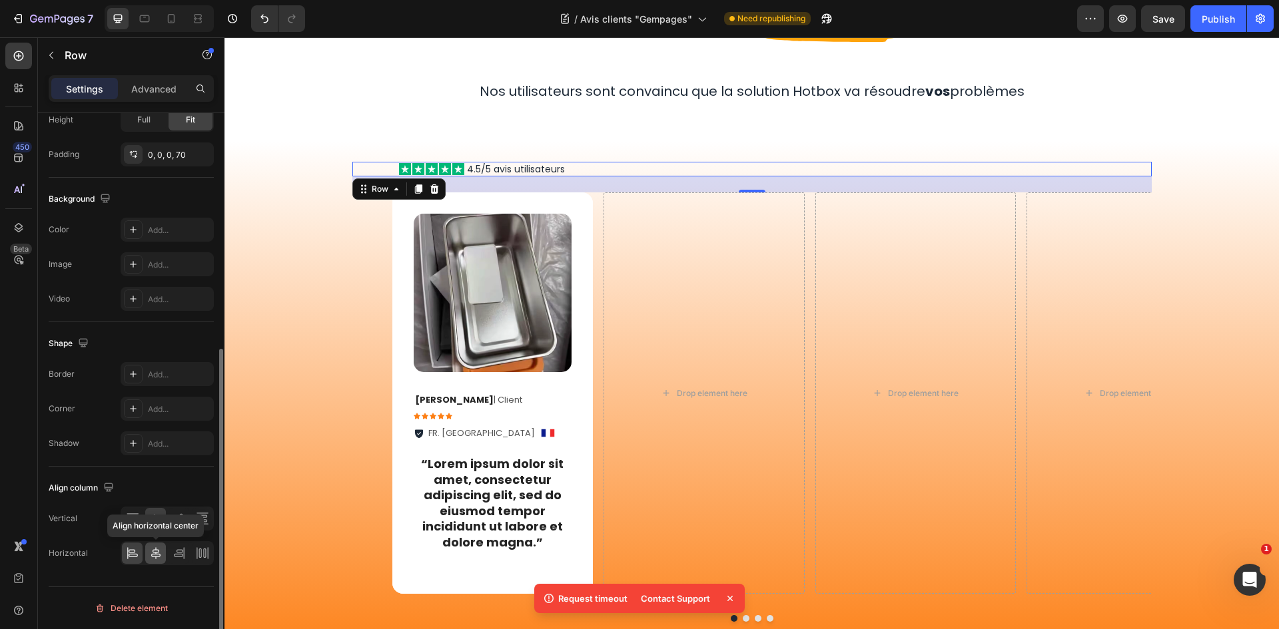
click at [149, 551] on icon at bounding box center [155, 553] width 13 height 13
click at [133, 543] on div at bounding box center [132, 553] width 21 height 21
click at [135, 513] on icon at bounding box center [132, 518] width 13 height 13
click at [145, 513] on div at bounding box center [155, 518] width 21 height 21
click at [611, 129] on div "Image Row Nos utilisateurs sont convaincu que la solution Hotbox va résoudre vo…" at bounding box center [751, 36] width 1054 height 210
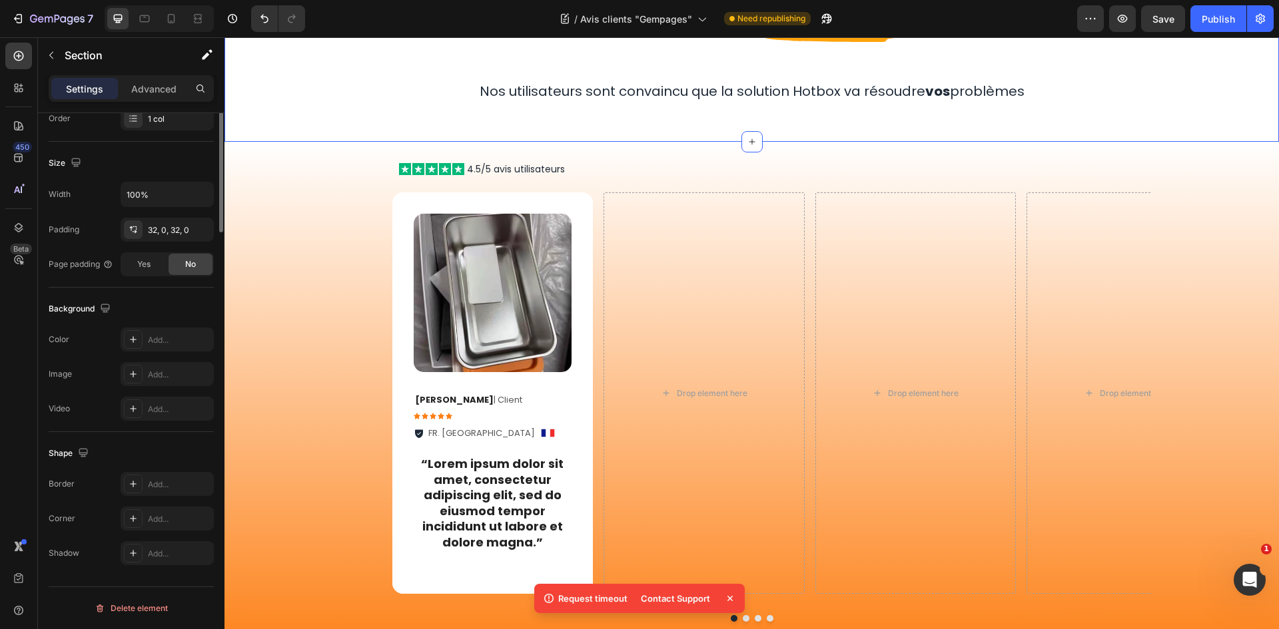
scroll to position [0, 0]
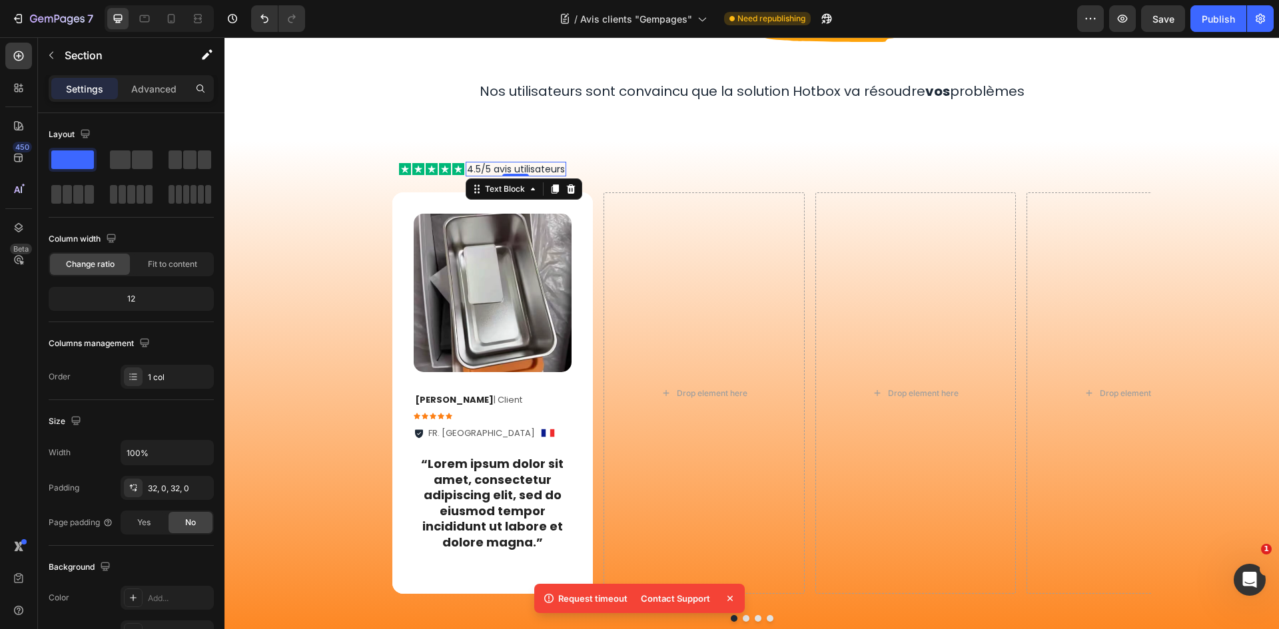
click at [482, 171] on p "4.5/5 avis utilisateurs" at bounding box center [516, 169] width 98 height 12
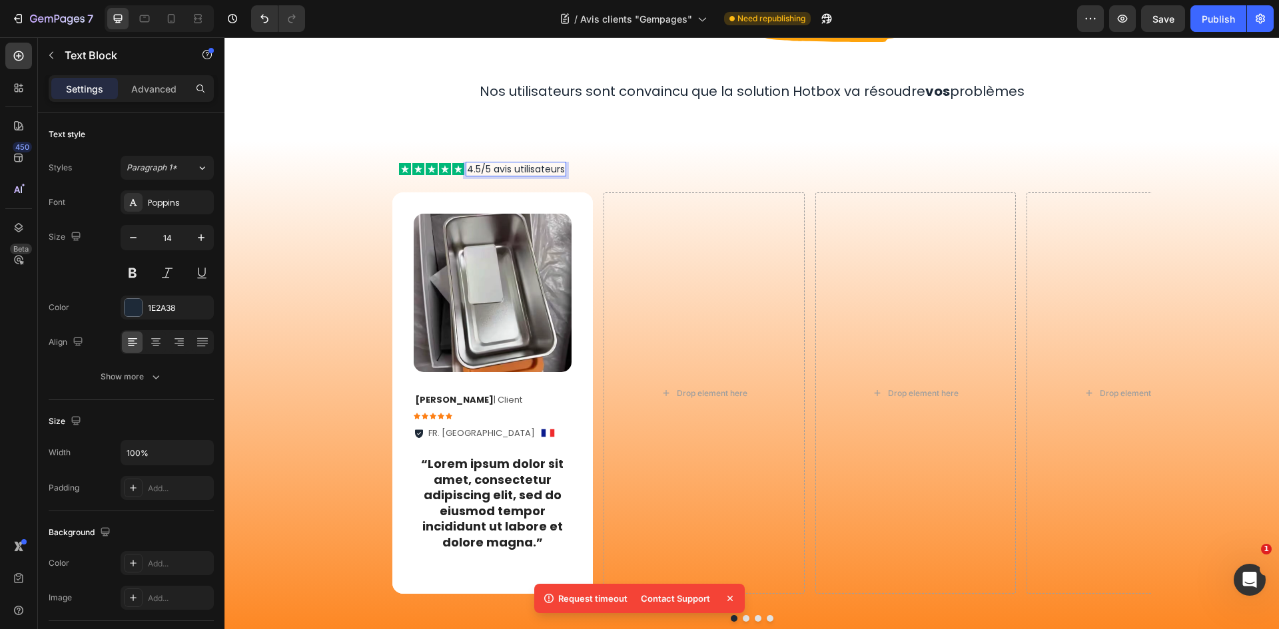
click at [482, 168] on p "4.5/5 avis utilisateurs" at bounding box center [516, 169] width 98 height 12
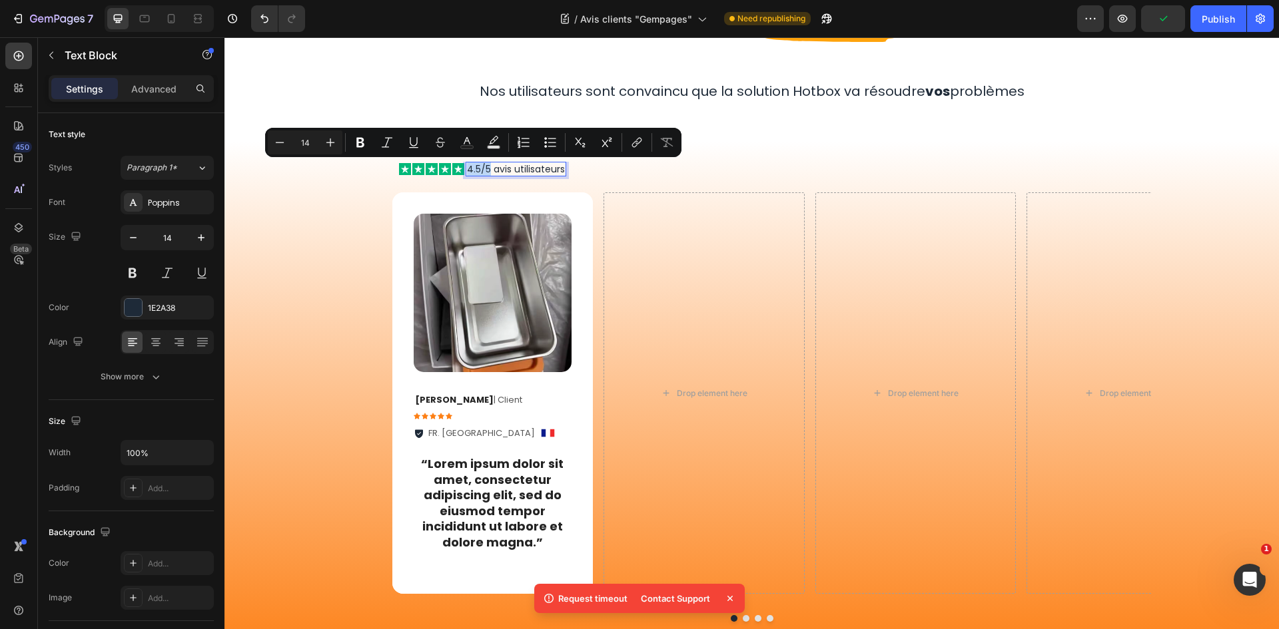
drag, startPoint x: 485, startPoint y: 166, endPoint x: 463, endPoint y: 167, distance: 22.0
click at [467, 167] on p "4.5/5 avis utilisateurs" at bounding box center [516, 169] width 98 height 12
click at [366, 141] on icon "Editor contextual toolbar" at bounding box center [360, 142] width 13 height 13
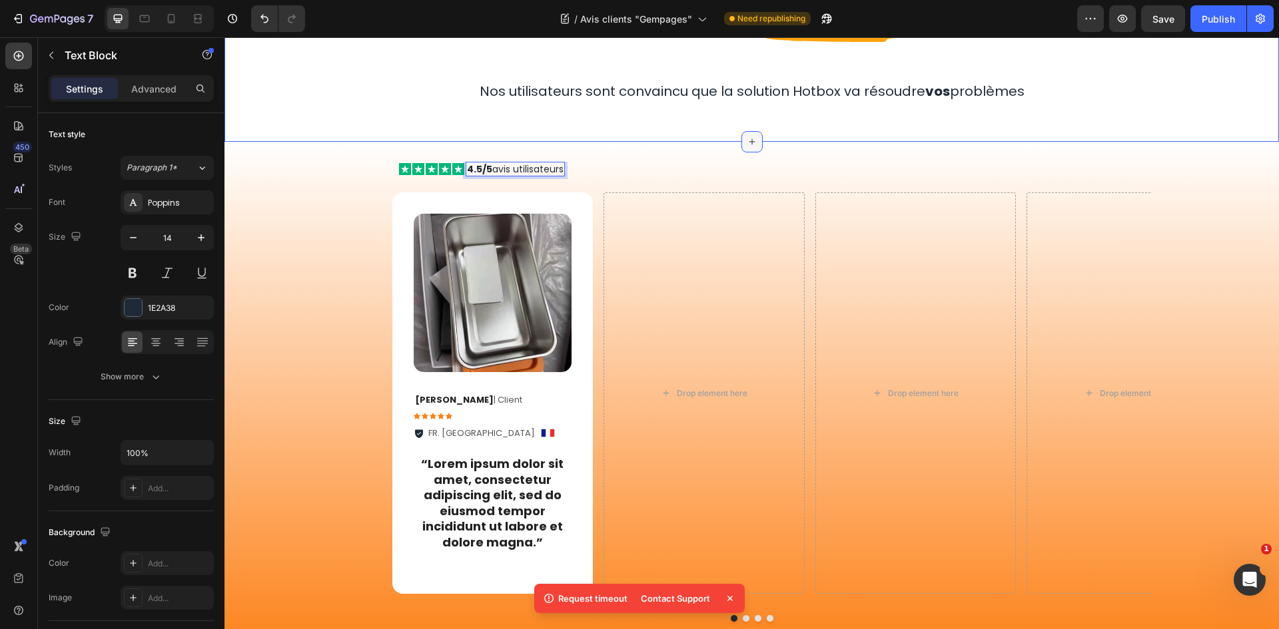
click at [749, 136] on div at bounding box center [751, 141] width 21 height 21
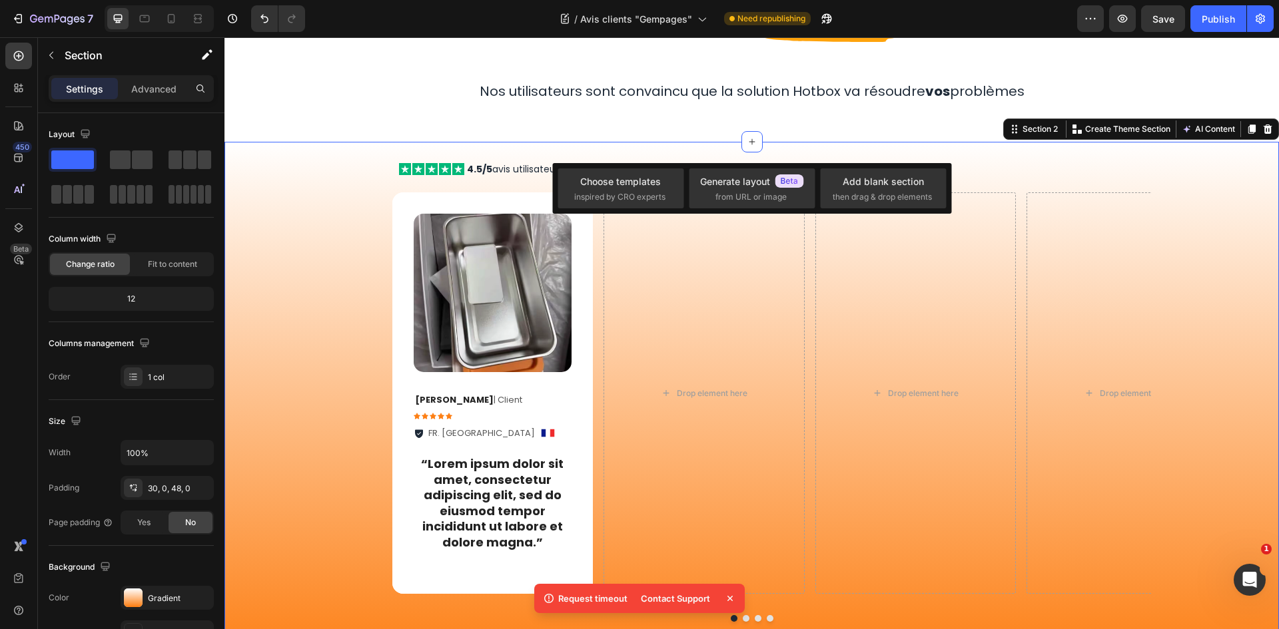
click at [578, 145] on div "Icon Icon Icon Icon Icon Icon List 4.5/5 avis utilisateurs Text Block Row Image…" at bounding box center [751, 408] width 1054 height 533
click at [581, 117] on div "Image Row Nos utilisateurs sont convaincu que la solution Hotbox va résoudre vo…" at bounding box center [751, 37] width 799 height 168
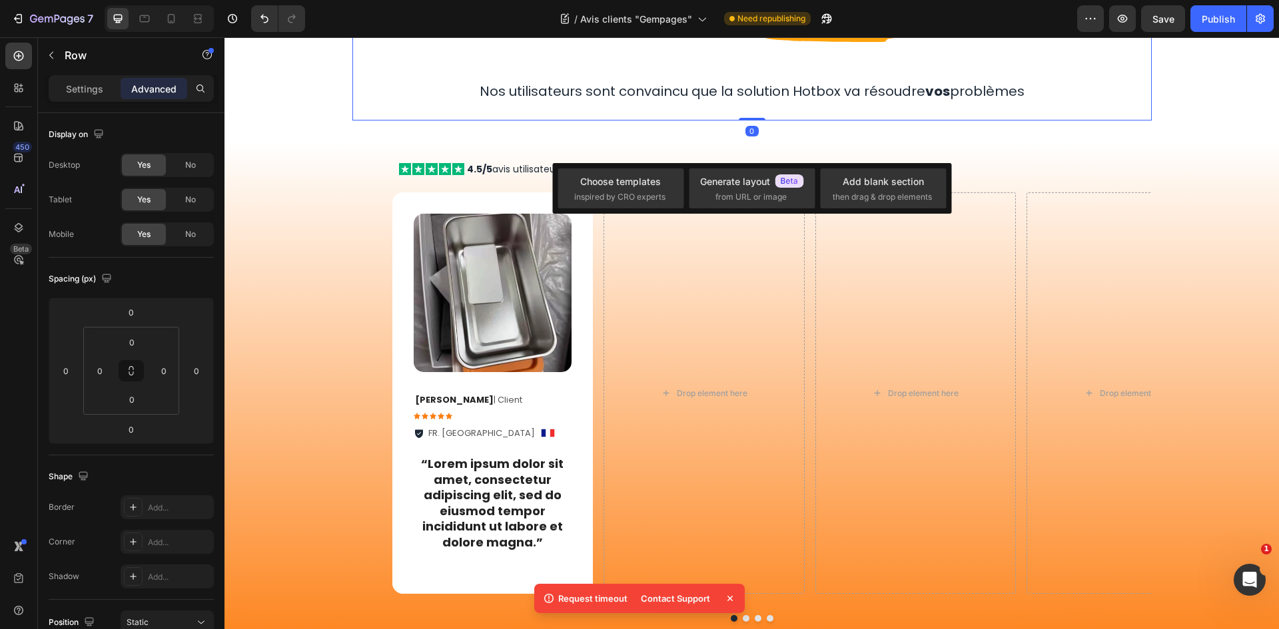
click at [551, 140] on div "Image Row Nos utilisateurs sont convaincu que la solution Hotbox va résoudre vo…" at bounding box center [751, 36] width 1054 height 210
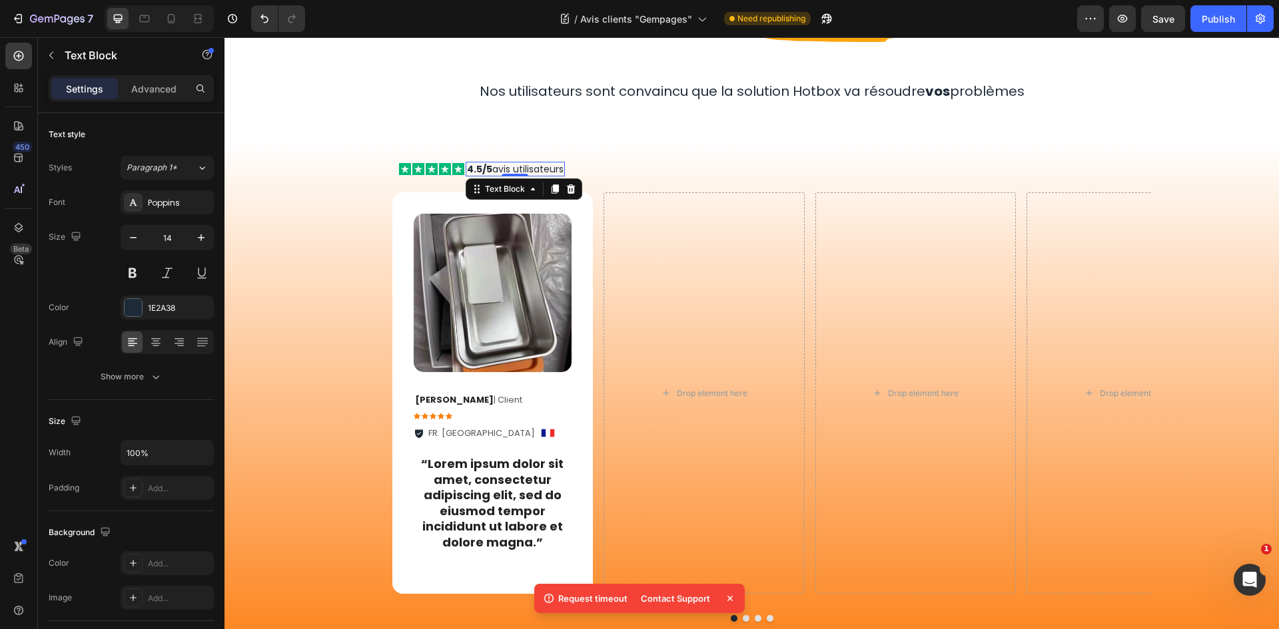
click at [500, 167] on p "4.5/5 avis utilisateurs" at bounding box center [515, 169] width 97 height 12
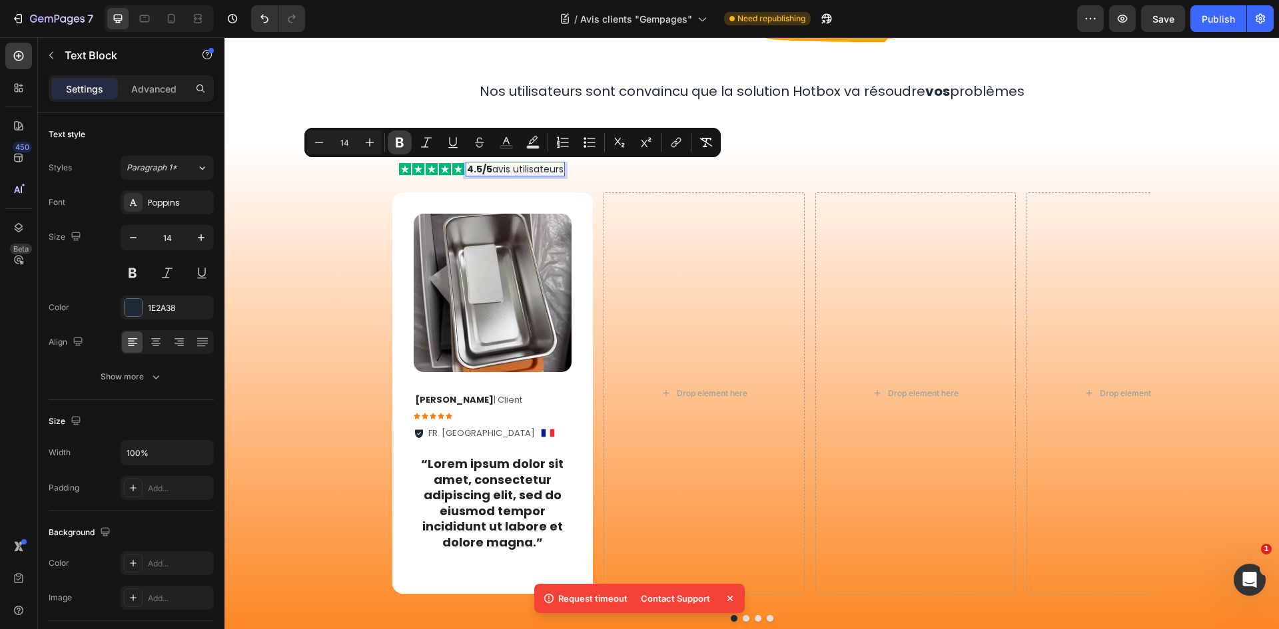
click at [406, 137] on button "Bold" at bounding box center [400, 143] width 24 height 24
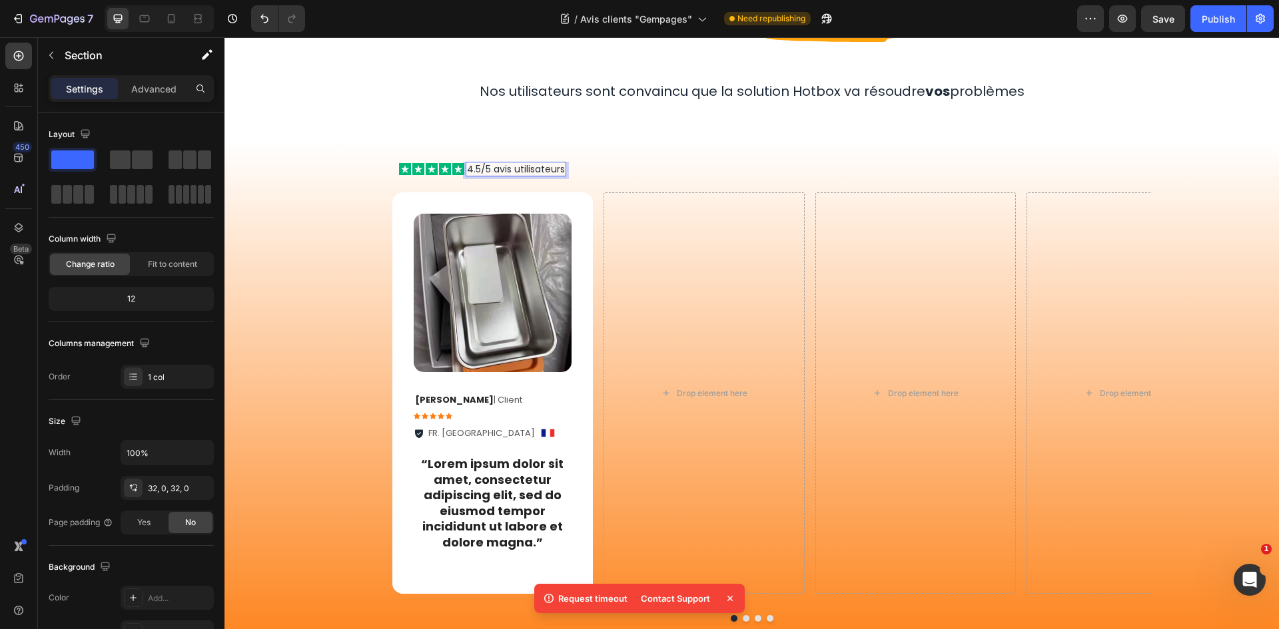
click at [406, 137] on div "Image Row Nos utilisateurs sont convaincu que la solution Hotbox va résoudre vo…" at bounding box center [751, 36] width 1054 height 210
click at [504, 170] on p "4.5/5 avis utilisateurs" at bounding box center [516, 169] width 98 height 12
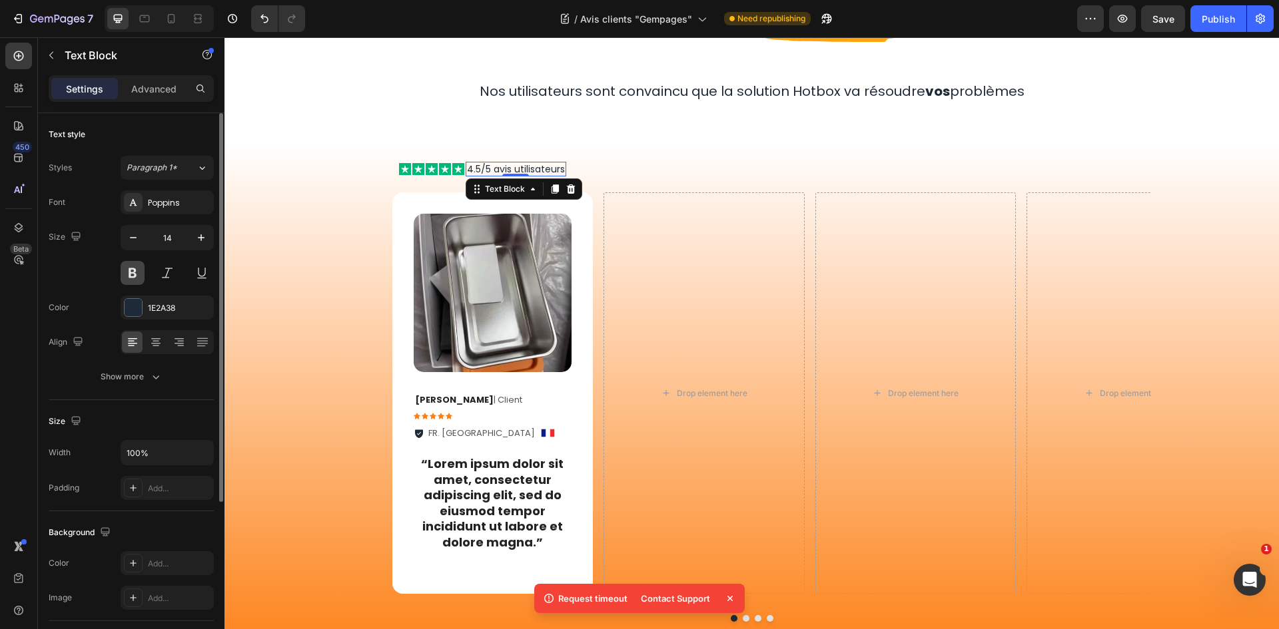
click at [134, 279] on button at bounding box center [133, 273] width 24 height 24
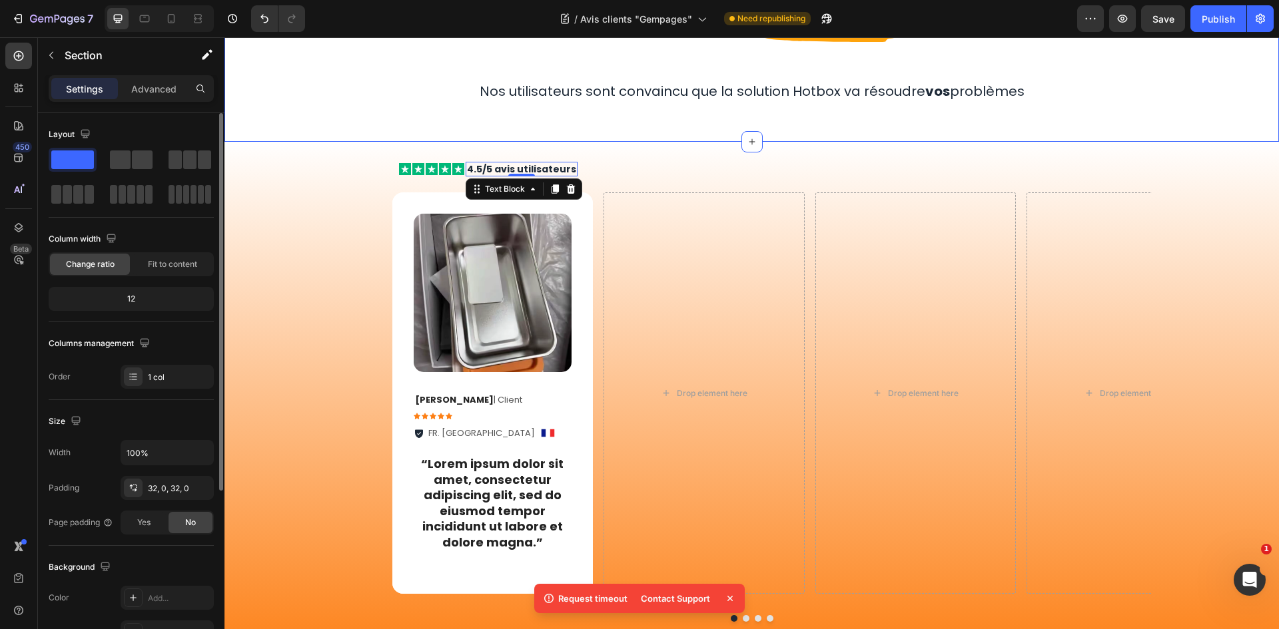
click at [655, 122] on div "Image Row Nos utilisateurs sont convaincu que la solution Hotbox va résoudre vo…" at bounding box center [751, 36] width 1054 height 210
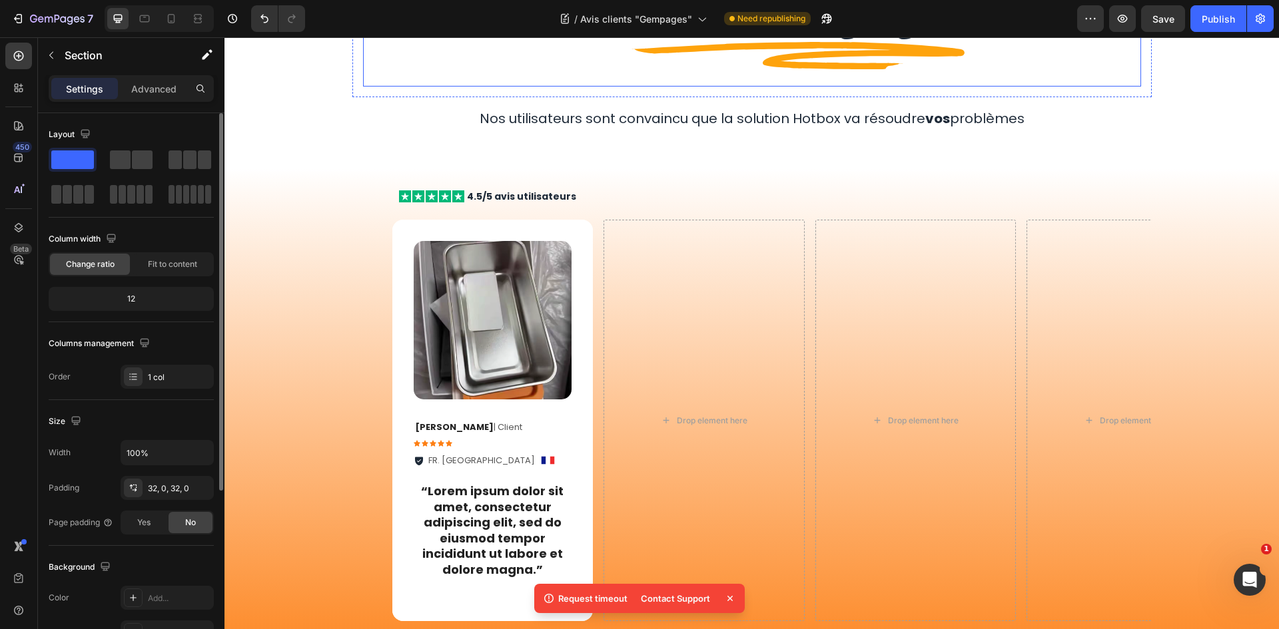
scroll to position [67, 0]
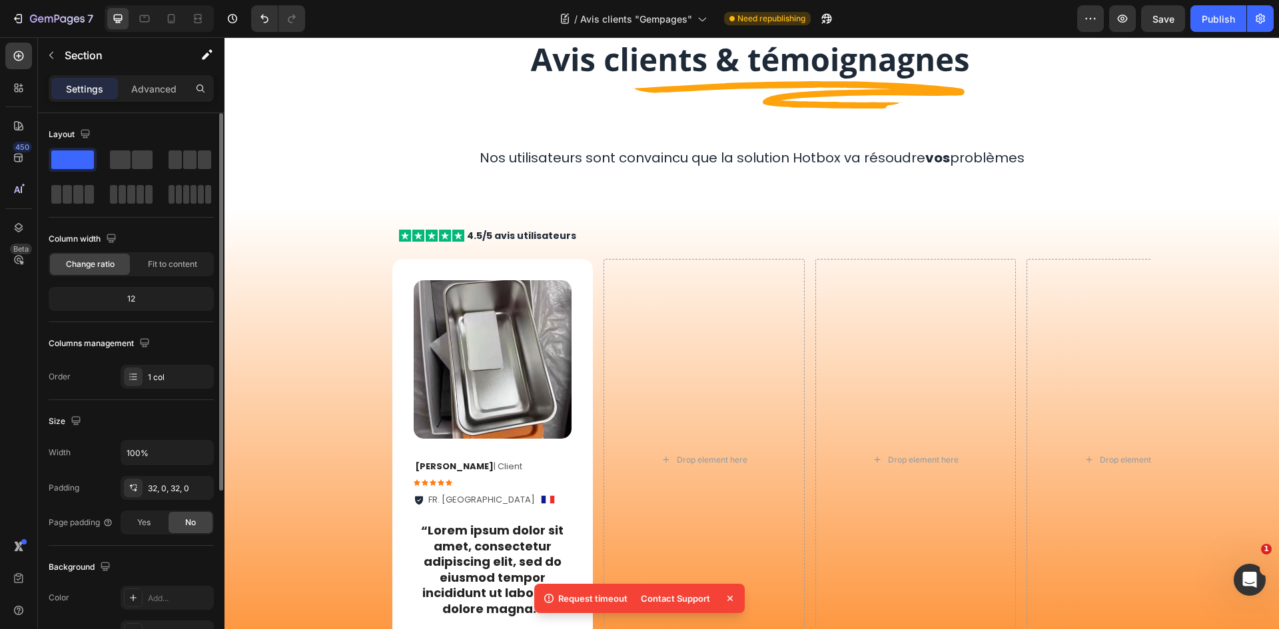
drag, startPoint x: 74, startPoint y: 161, endPoint x: 117, endPoint y: 144, distance: 46.6
click at [117, 144] on div "Layout" at bounding box center [131, 165] width 165 height 83
click at [15, 53] on icon at bounding box center [19, 56] width 10 height 10
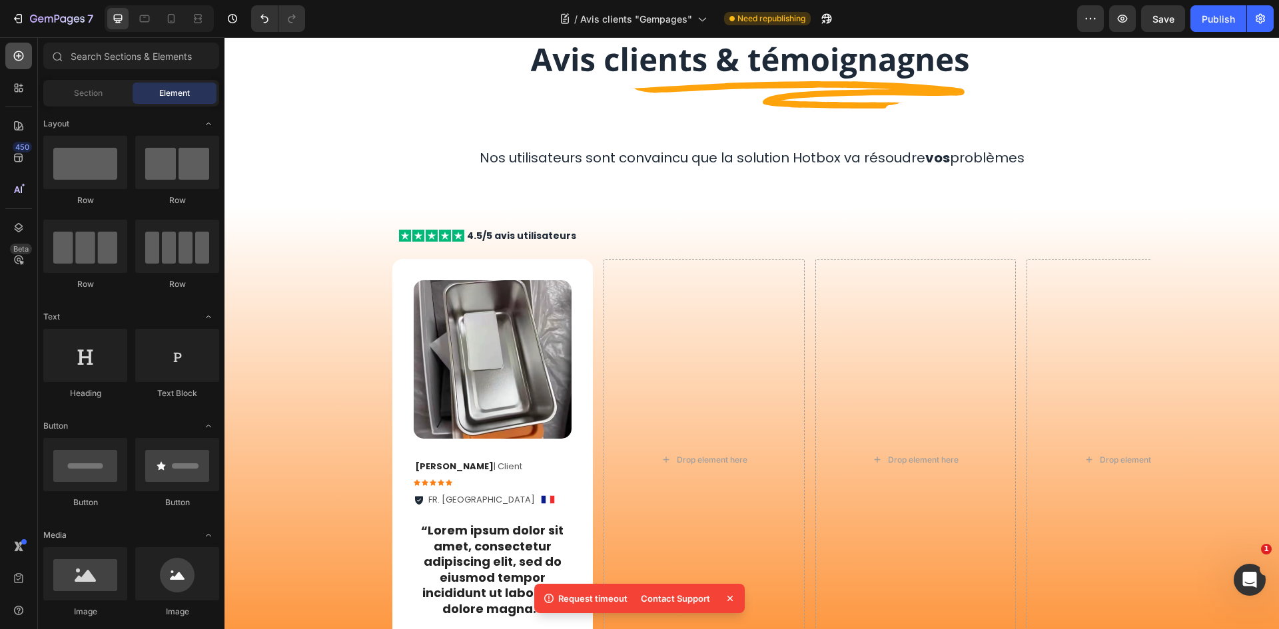
click at [15, 53] on icon at bounding box center [19, 56] width 10 height 10
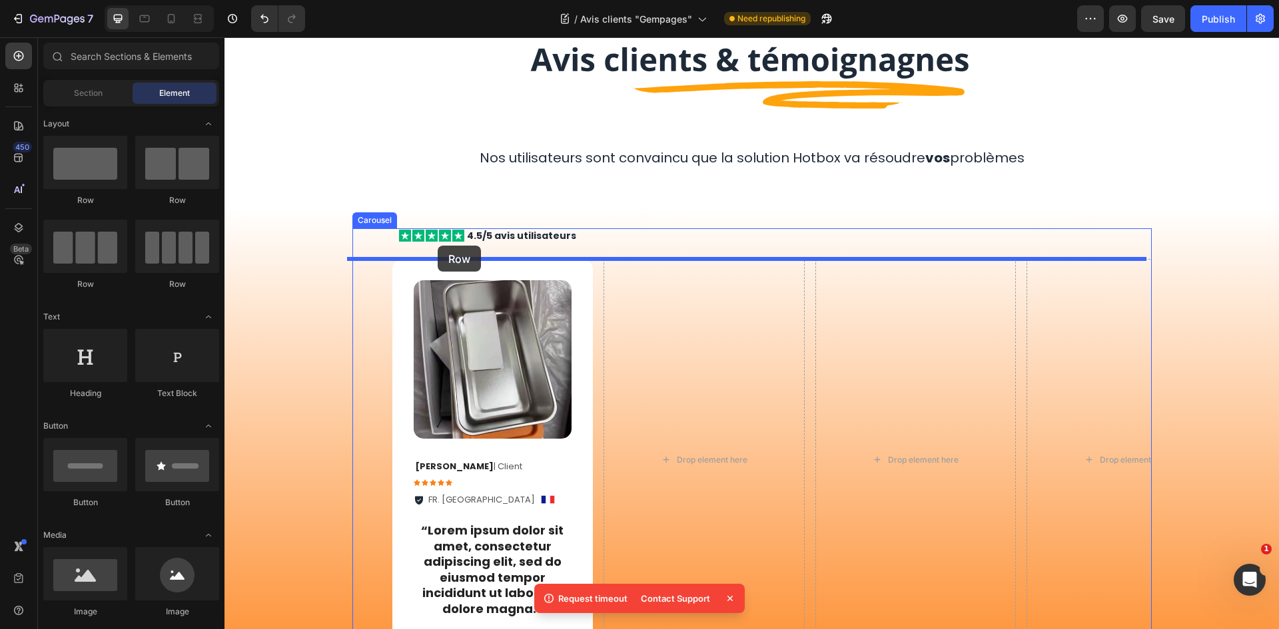
drag, startPoint x: 300, startPoint y: 200, endPoint x: 438, endPoint y: 246, distance: 144.5
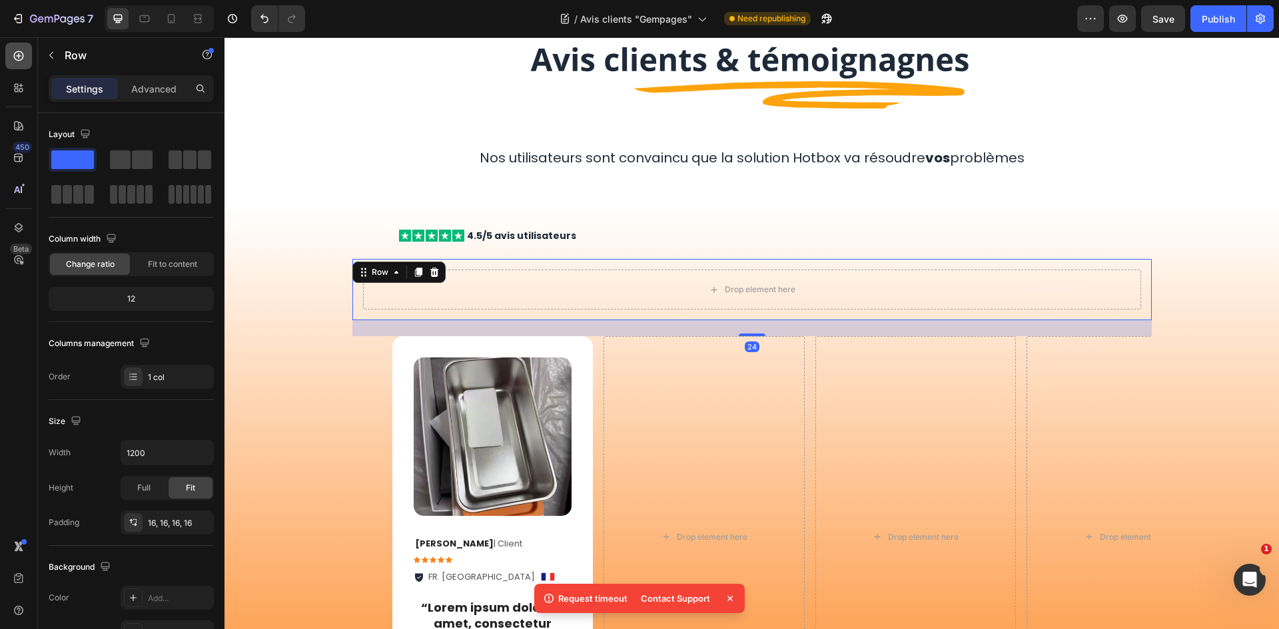
click at [14, 53] on icon at bounding box center [18, 55] width 13 height 13
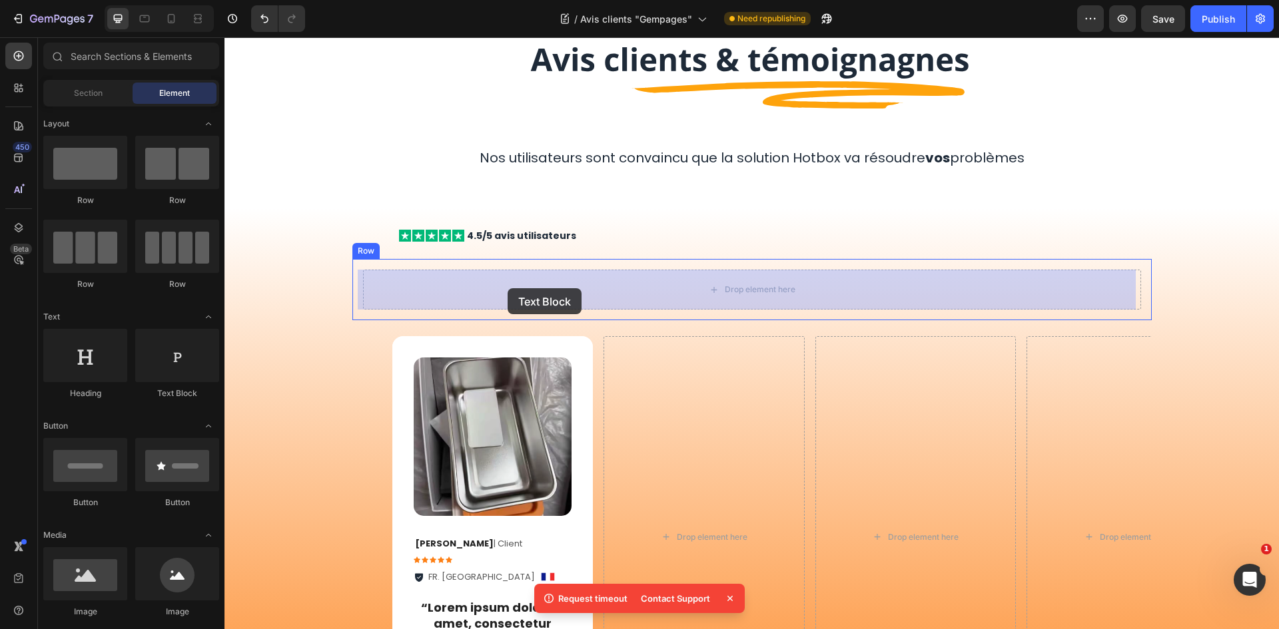
drag, startPoint x: 397, startPoint y: 392, endPoint x: 510, endPoint y: 288, distance: 153.7
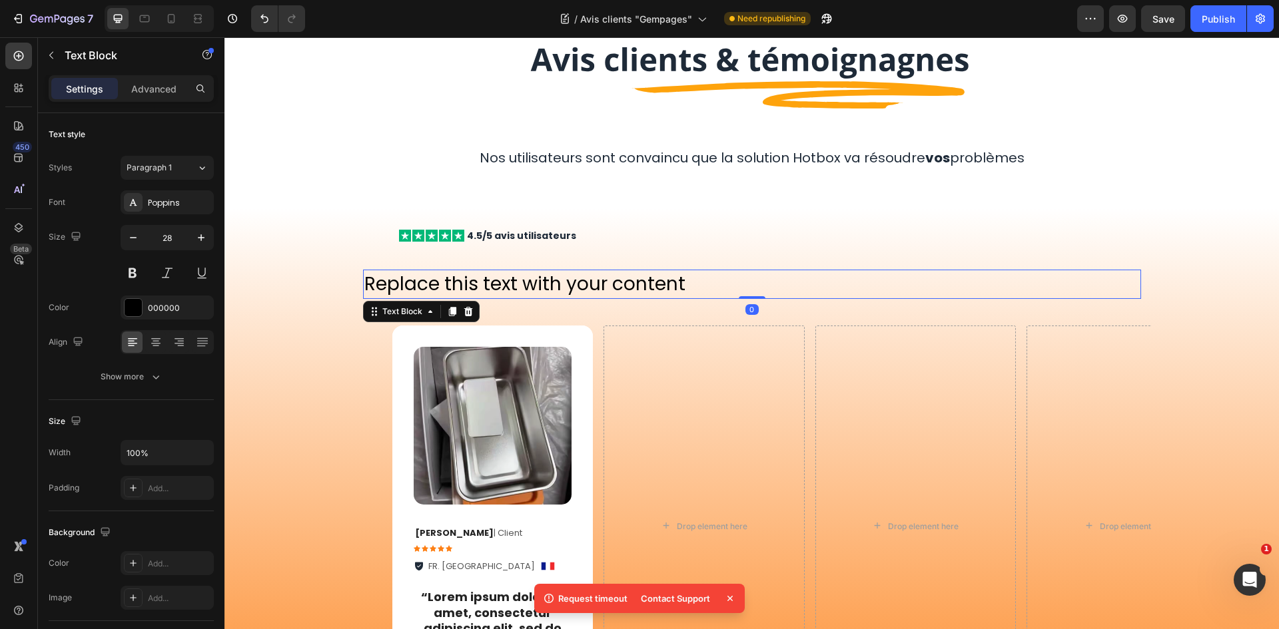
click at [516, 280] on div "Replace this text with your content" at bounding box center [752, 284] width 778 height 29
click at [516, 280] on p "Replace this text with your content" at bounding box center [751, 284] width 775 height 26
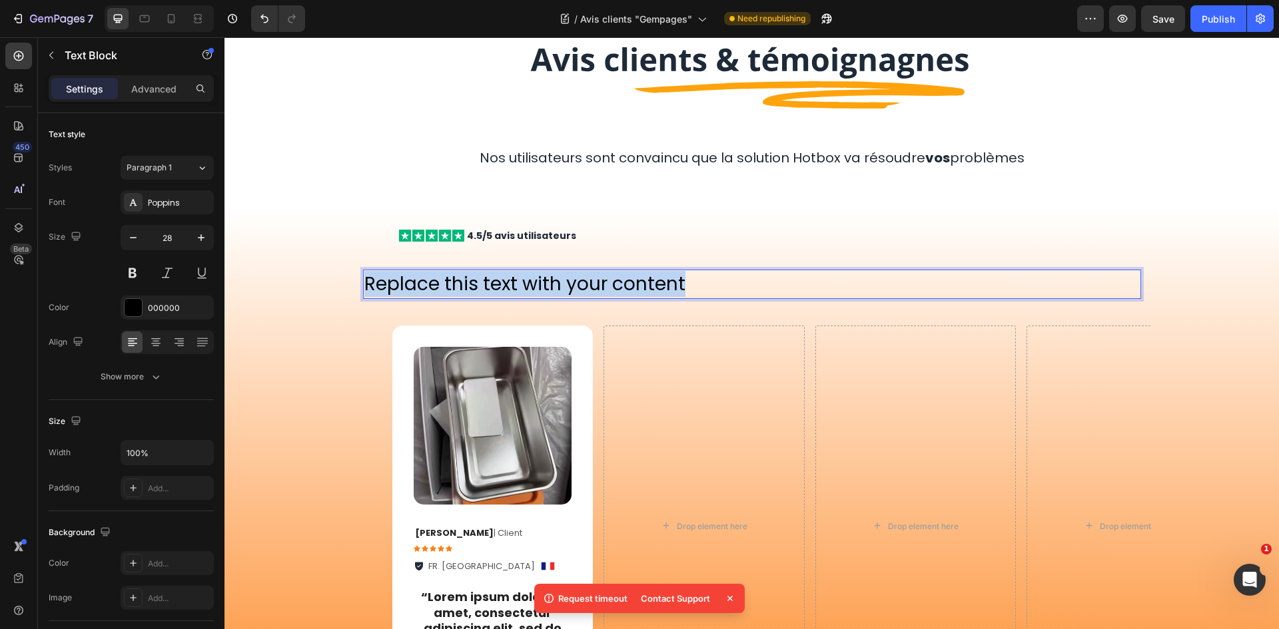
click at [516, 280] on p "Replace this text with your content" at bounding box center [751, 284] width 775 height 26
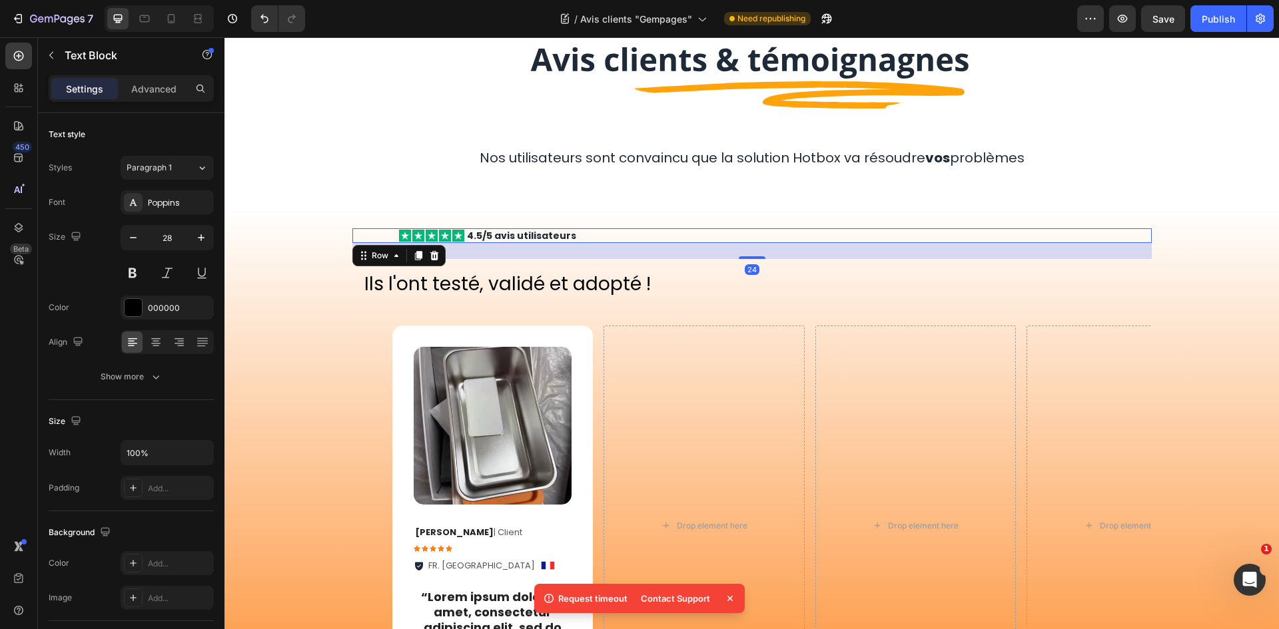
click at [695, 232] on div "Icon Icon Icon Icon Icon Icon List 4.5/5 avis utilisateurs Text Block Row 24" at bounding box center [751, 235] width 799 height 15
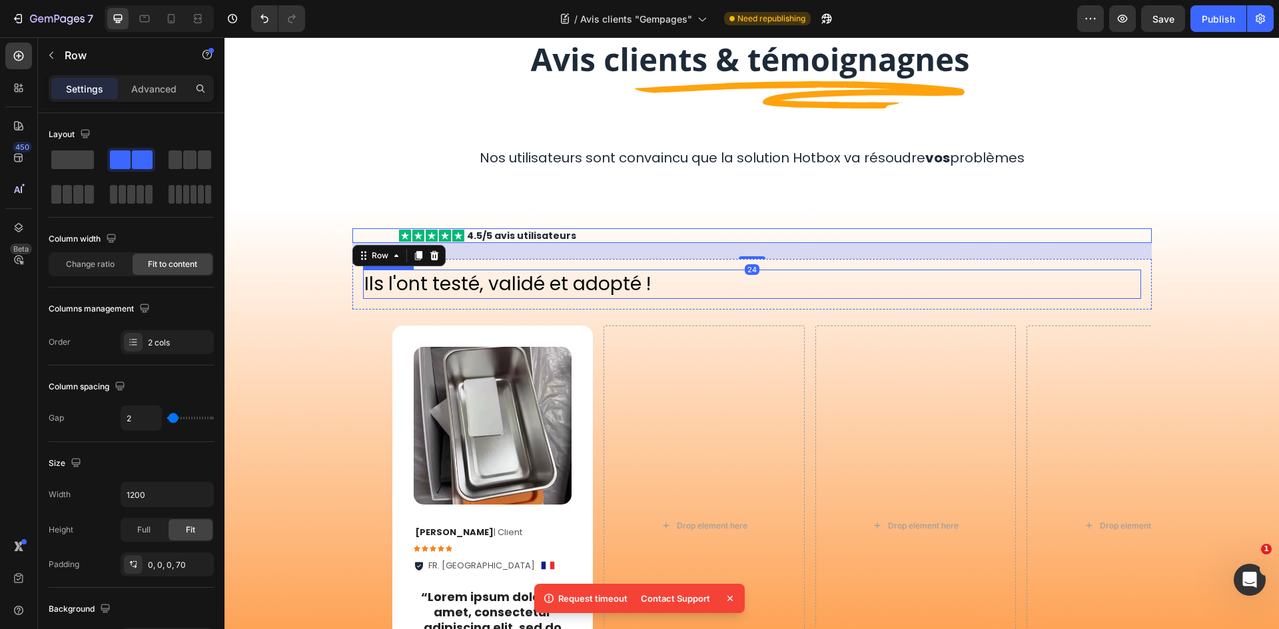
click at [635, 288] on p "Ils l'ont testé, validé et adopté !" at bounding box center [751, 284] width 775 height 26
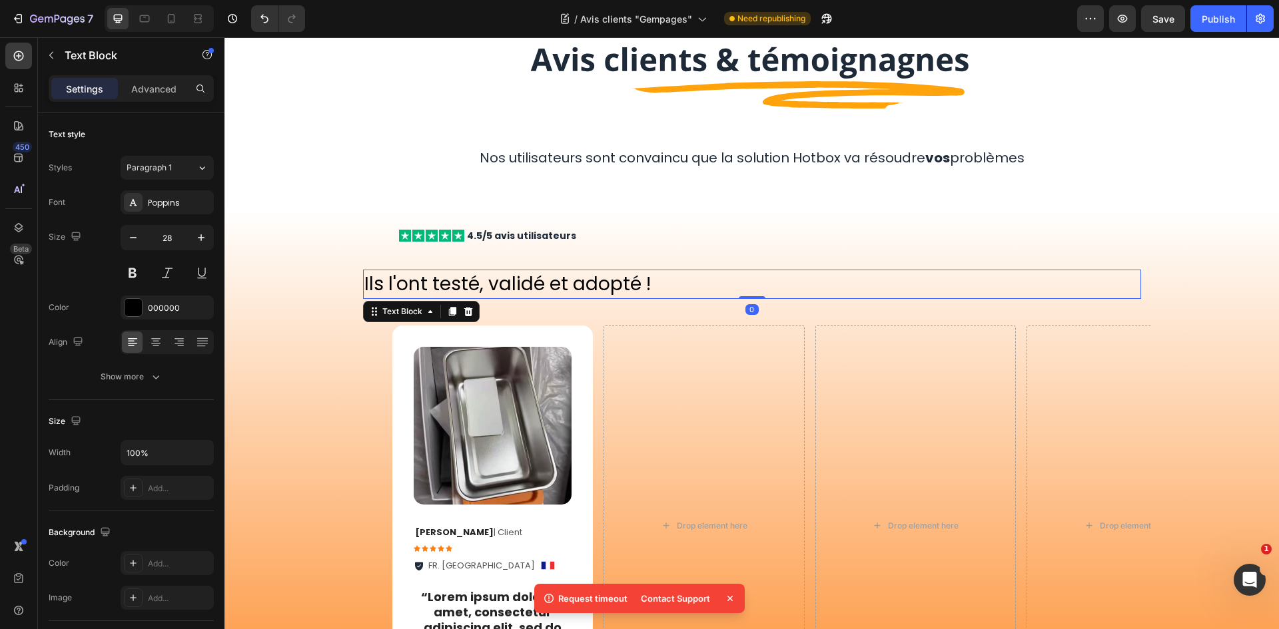
drag, startPoint x: 728, startPoint y: 601, endPoint x: 504, endPoint y: 486, distance: 252.0
click at [728, 601] on icon at bounding box center [729, 598] width 5 height 5
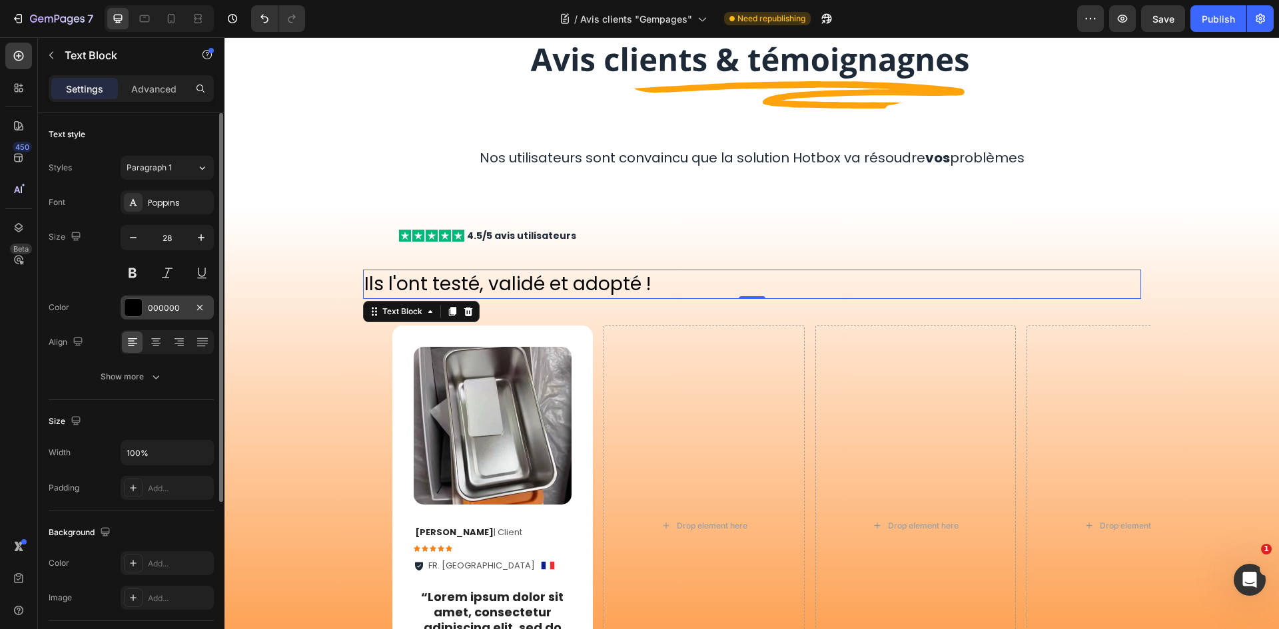
click at [178, 307] on div "000000" at bounding box center [167, 308] width 39 height 12
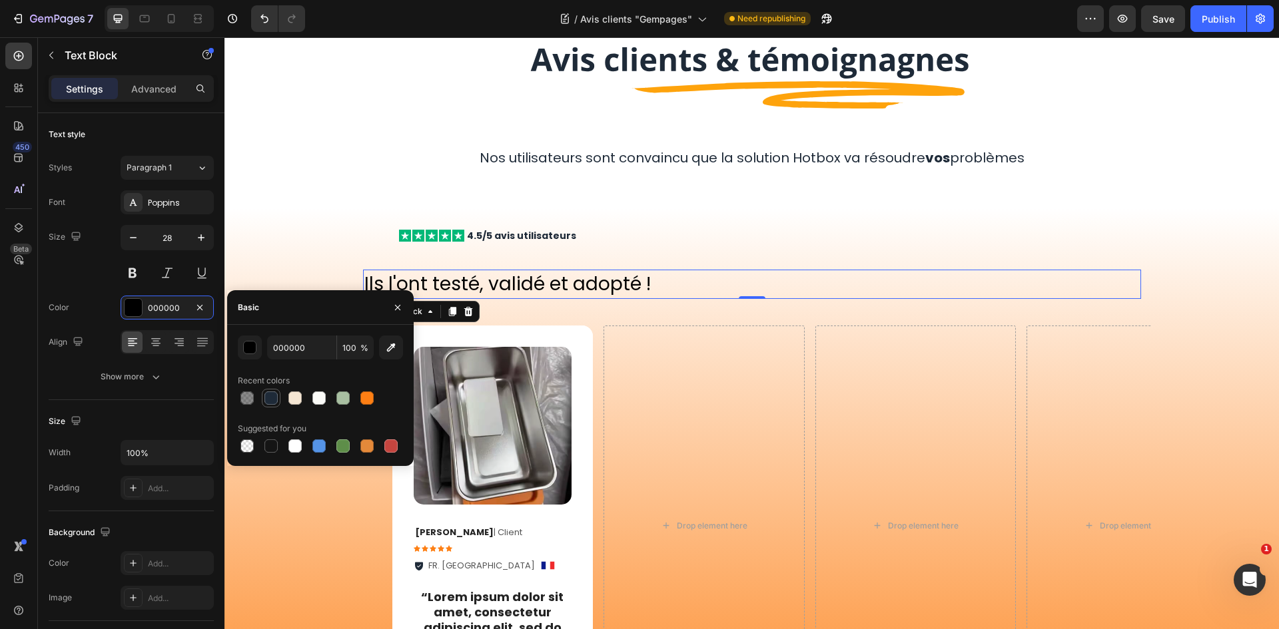
click at [268, 399] on div at bounding box center [270, 398] width 13 height 13
type input "1E2A38"
click at [137, 274] on button at bounding box center [133, 273] width 24 height 24
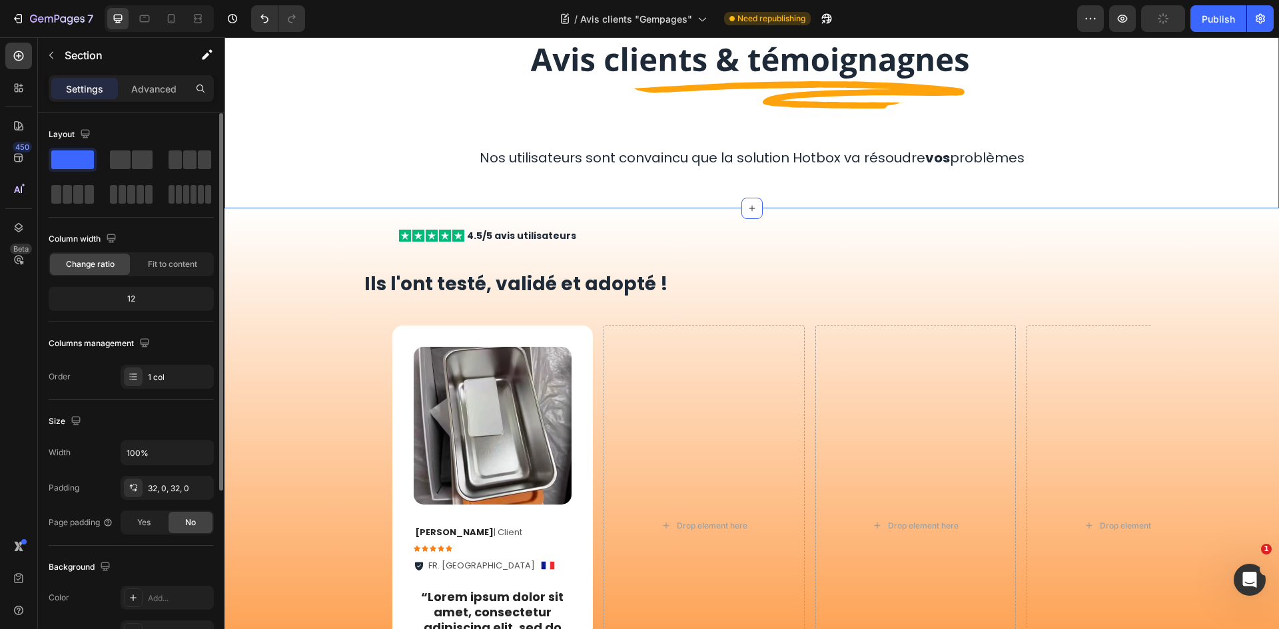
click at [649, 206] on div "Image Row Nos utilisateurs sont convaincu que la solution Hotbox va résoudre vo…" at bounding box center [751, 103] width 1054 height 210
click at [605, 282] on p "Ils l'ont testé, validé et adopté !" at bounding box center [751, 284] width 775 height 26
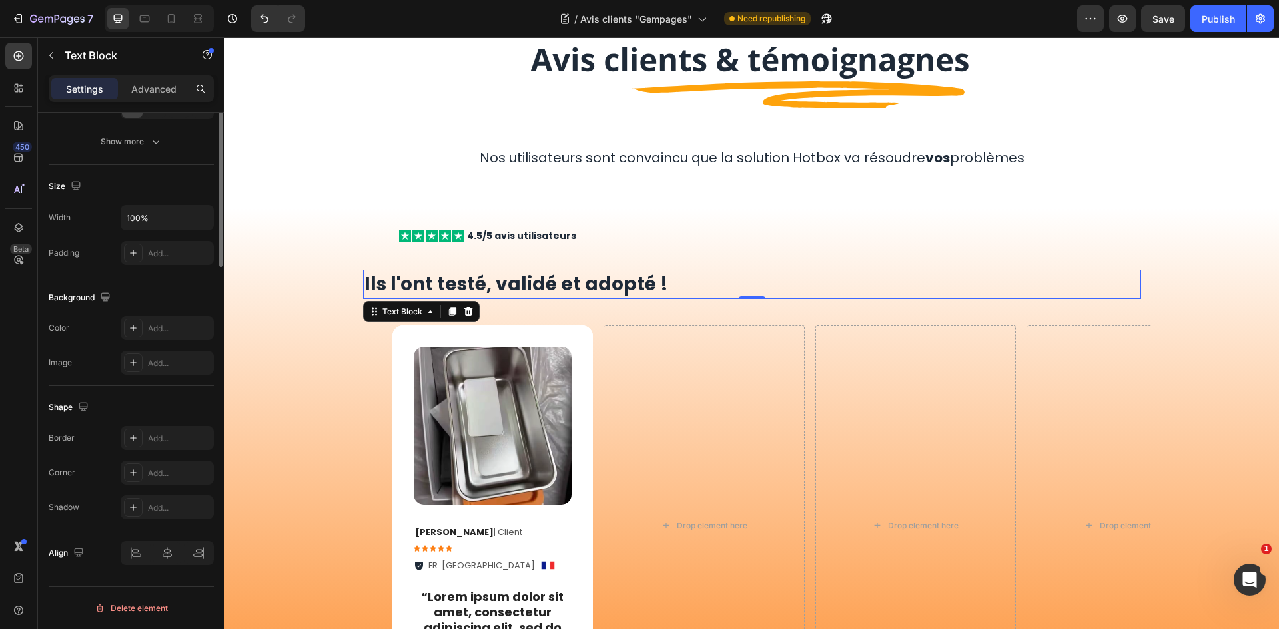
scroll to position [0, 0]
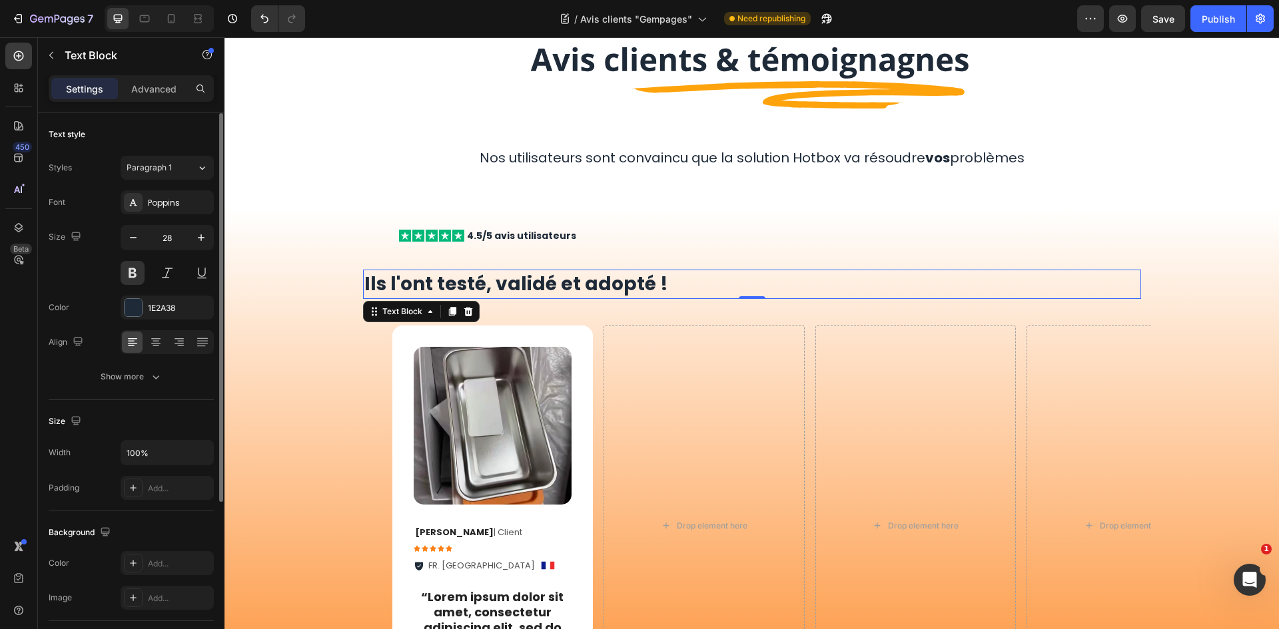
click at [145, 339] on div at bounding box center [167, 342] width 93 height 24
click at [157, 342] on icon at bounding box center [156, 341] width 7 height 1
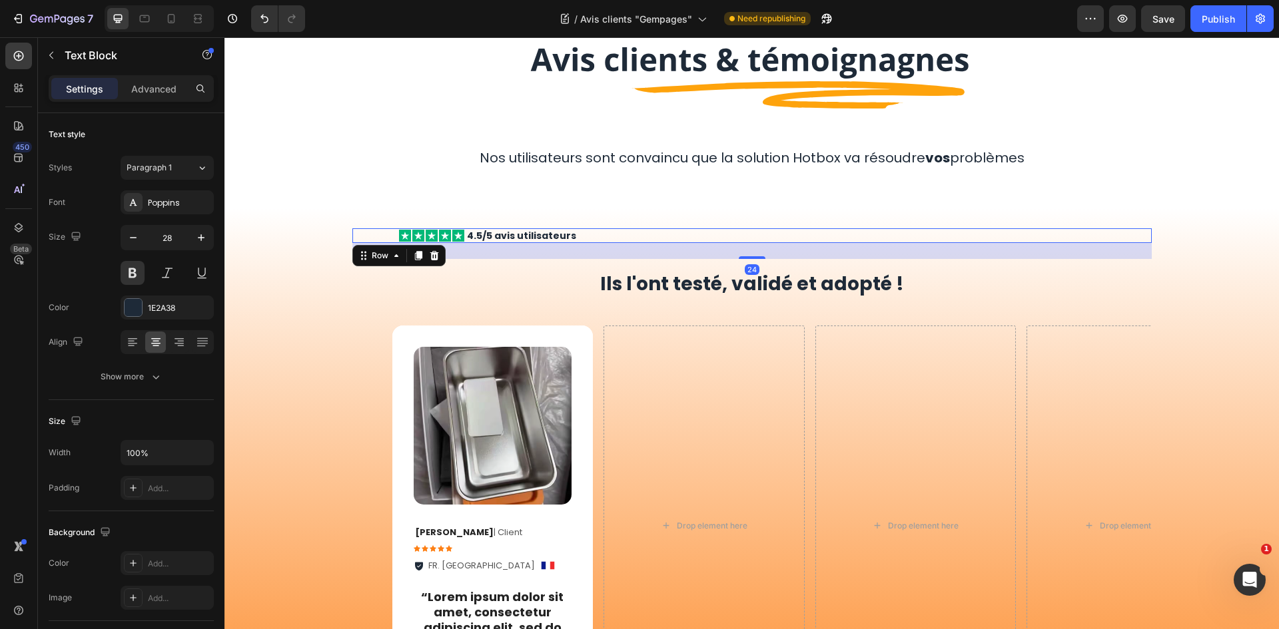
click at [657, 238] on div "Icon Icon Icon Icon Icon Icon List 4.5/5 avis utilisateurs Text Block Row 24" at bounding box center [751, 235] width 799 height 15
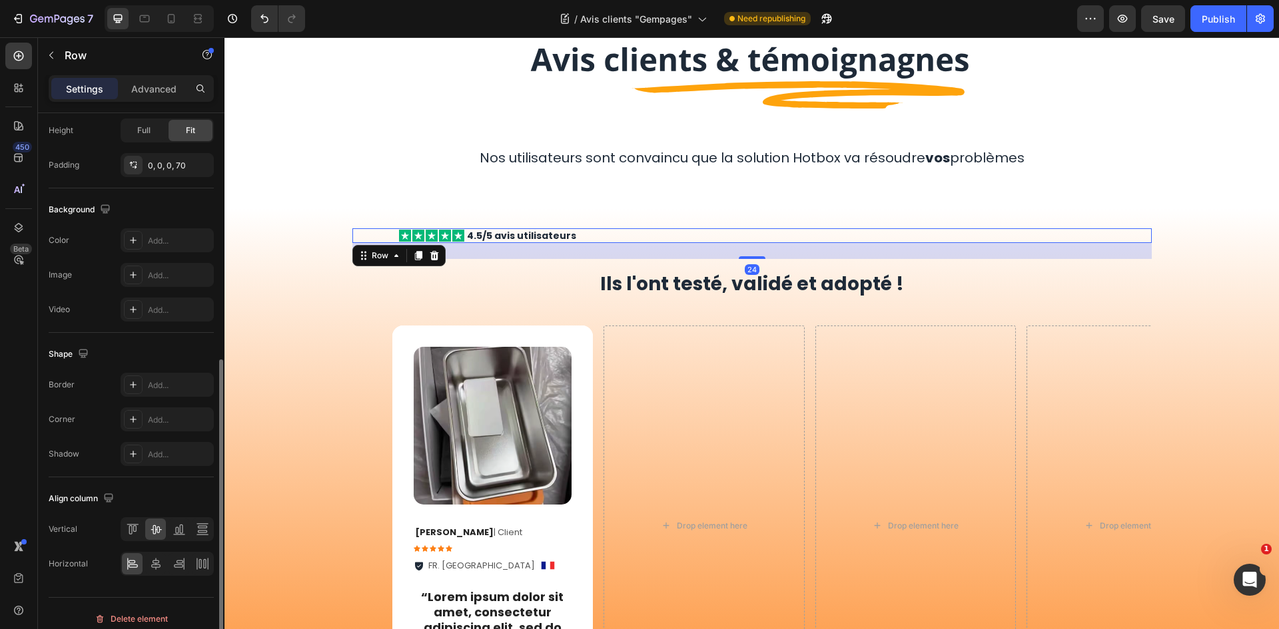
scroll to position [410, 0]
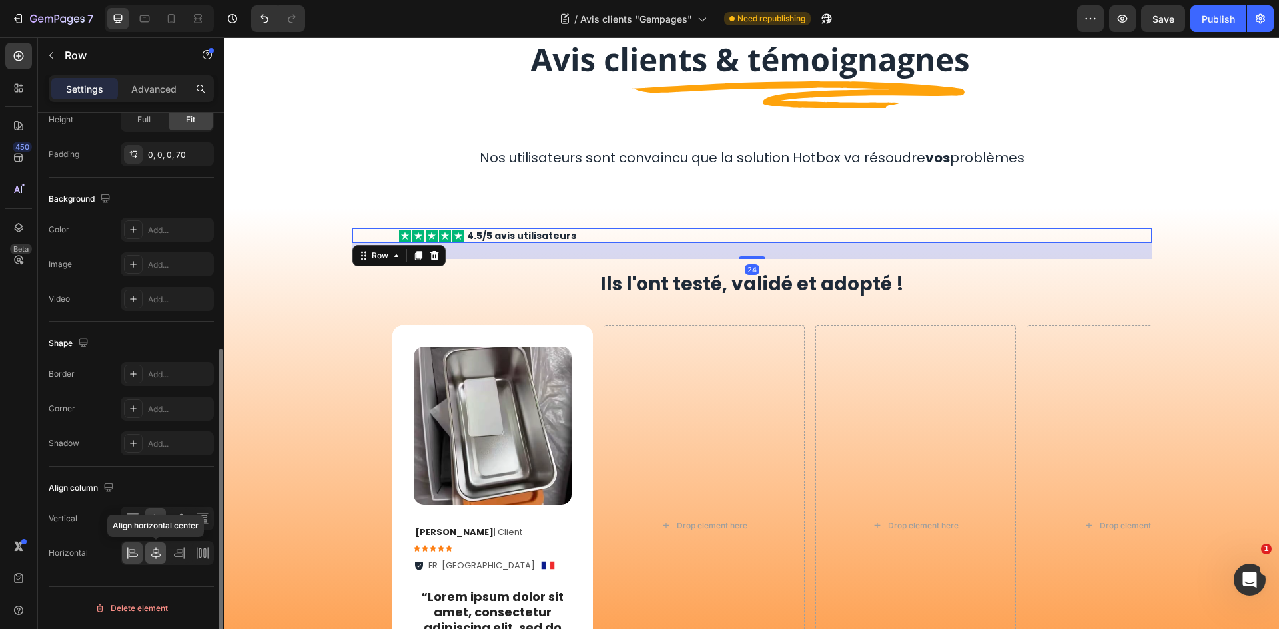
click at [161, 549] on icon at bounding box center [155, 553] width 13 height 13
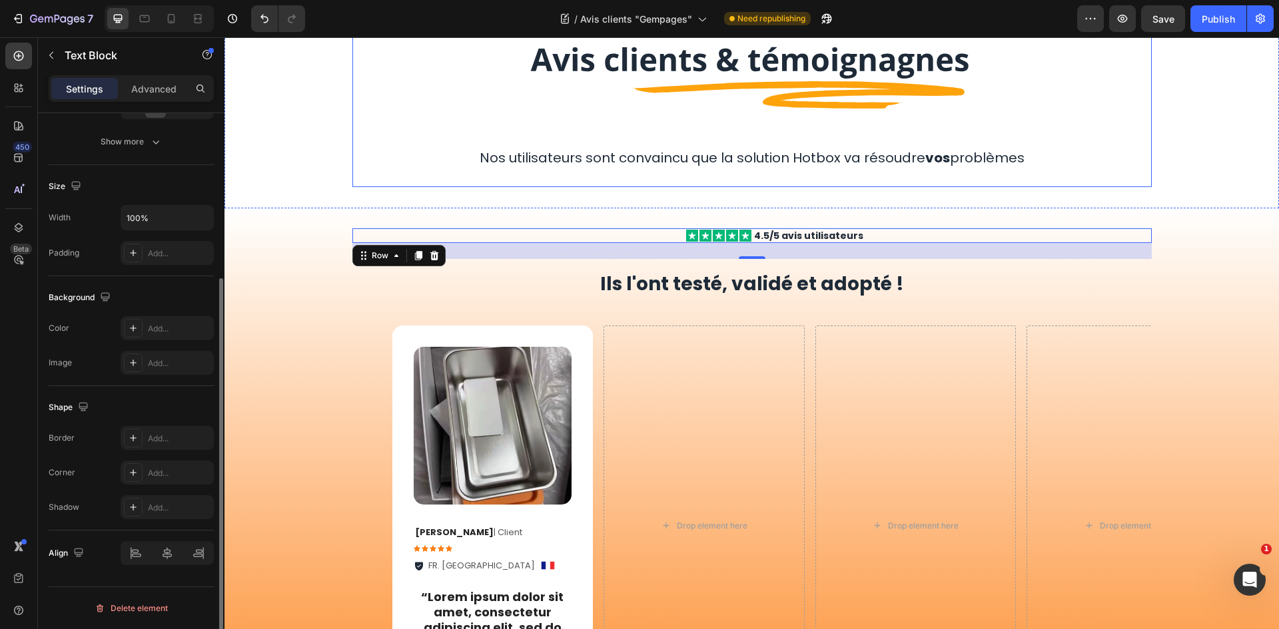
click at [846, 169] on div "Nos utilisateurs sont convaincu que la solution Hotbox va résoudre vos problème…" at bounding box center [751, 157] width 799 height 21
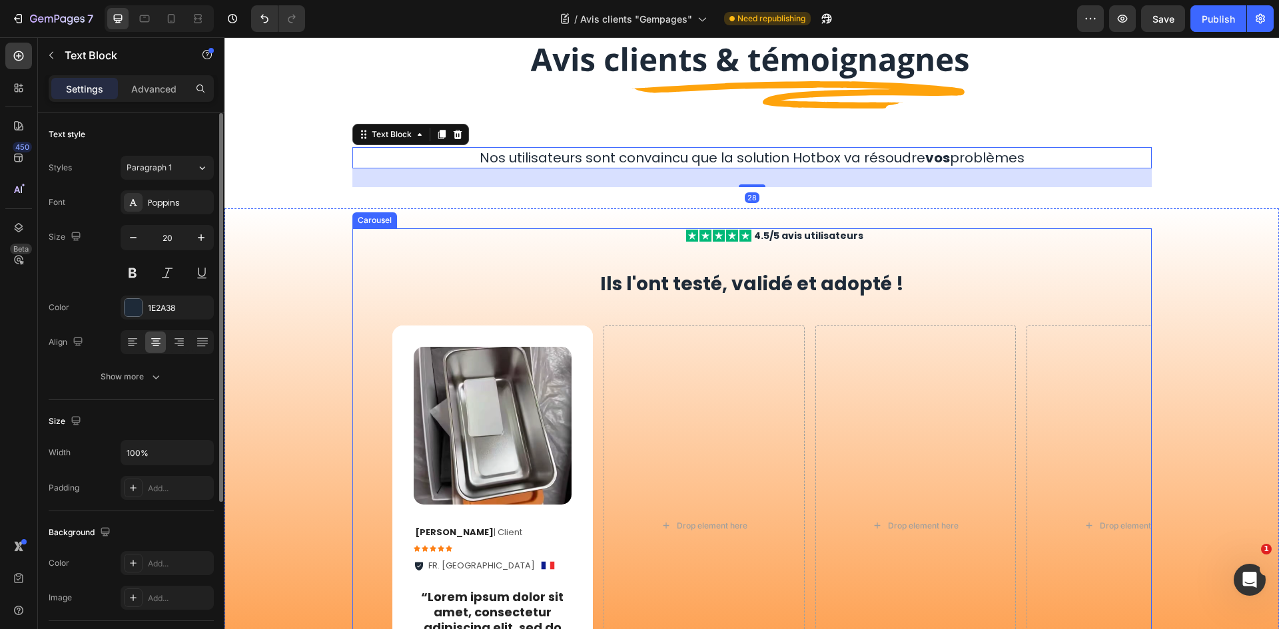
click at [820, 254] on div "Icon Icon Icon Icon Icon Icon List 4.5/5 avis utilisateurs Text Block Row Ils l…" at bounding box center [751, 477] width 799 height 498
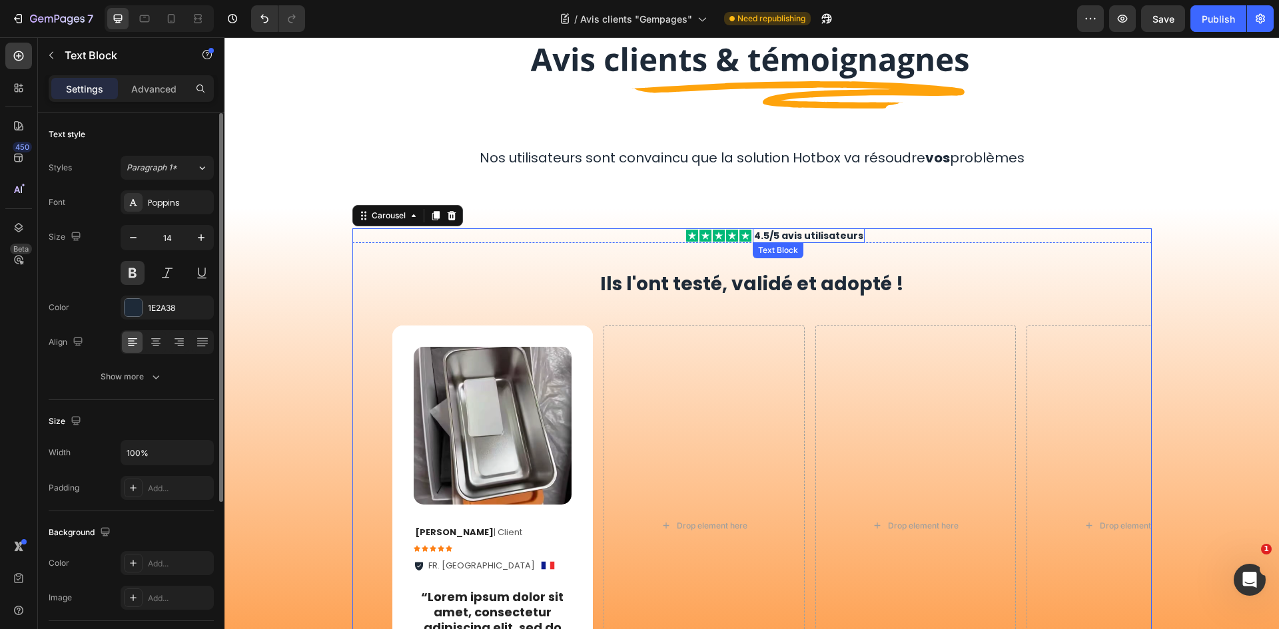
click at [811, 232] on p "4.5/5 avis utilisateurs" at bounding box center [808, 236] width 109 height 12
click at [735, 252] on div "Icon Icon Icon Icon Icon Icon List 4.5/5 avis utilisateurs Text Block Row Ils l…" at bounding box center [751, 477] width 799 height 498
click at [790, 234] on p "4.5/5 avis utilisateurs" at bounding box center [808, 236] width 109 height 12
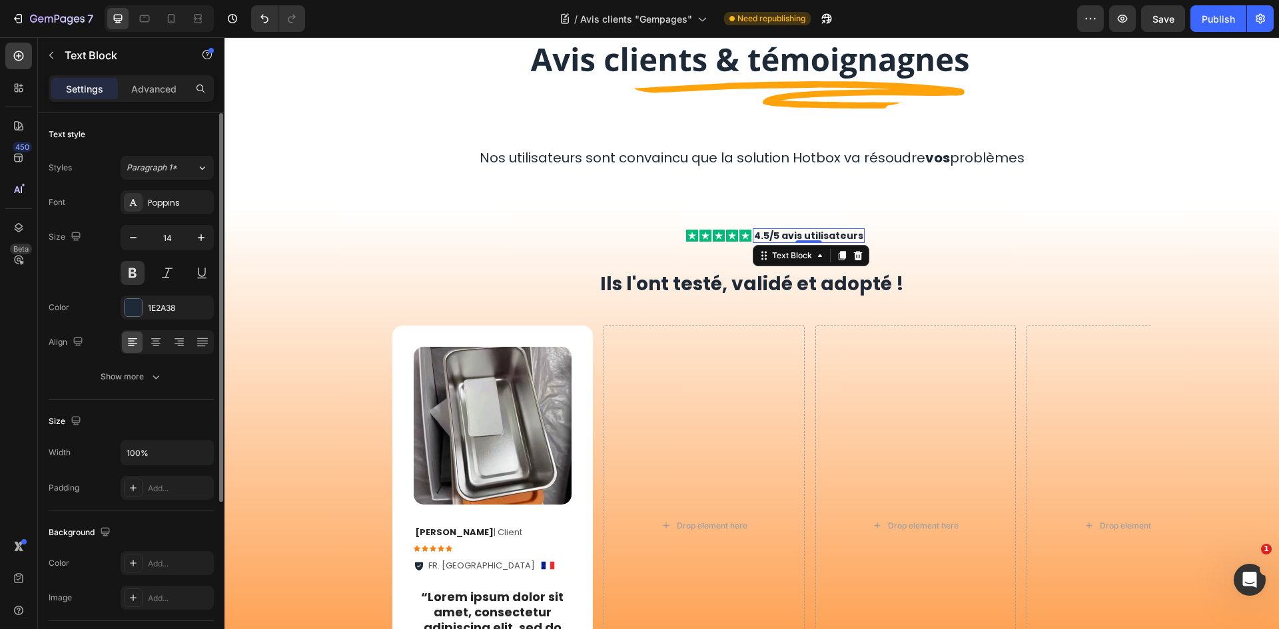
click at [906, 241] on div "Icon Icon Icon Icon Icon Icon List 4.5/5 avis utilisateurs Text Block 0 Row" at bounding box center [751, 235] width 799 height 15
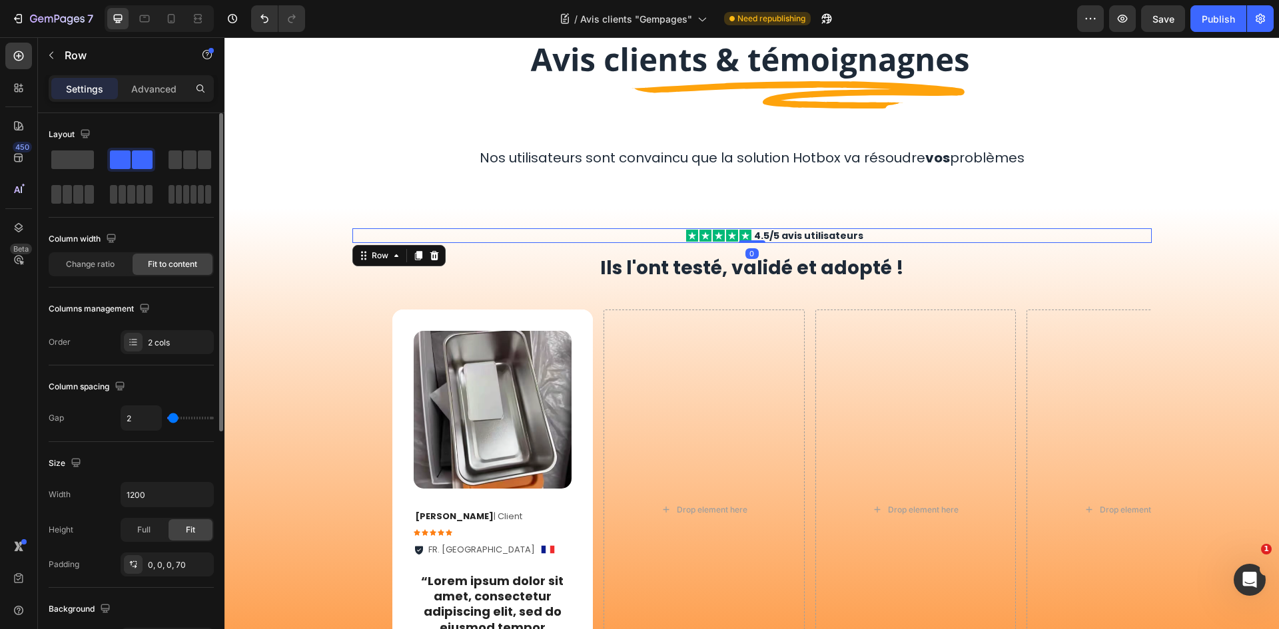
drag, startPoint x: 753, startPoint y: 258, endPoint x: 835, endPoint y: 211, distance: 94.6
click at [769, 205] on div "Image Row Nos utilisateurs sont convaincu que la solution Hotbox va résoudre vo…" at bounding box center [751, 395] width 1054 height 794
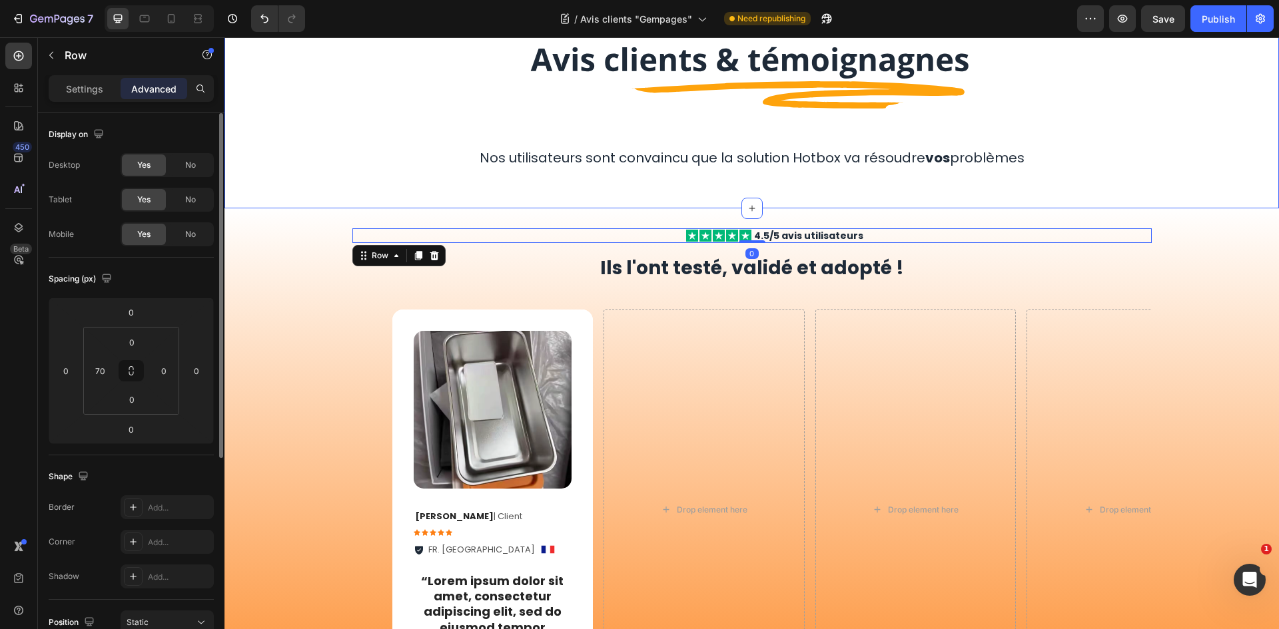
click at [1041, 191] on div "Image Row Nos utilisateurs sont convaincu que la solution Hotbox va résoudre vo…" at bounding box center [751, 103] width 1054 height 210
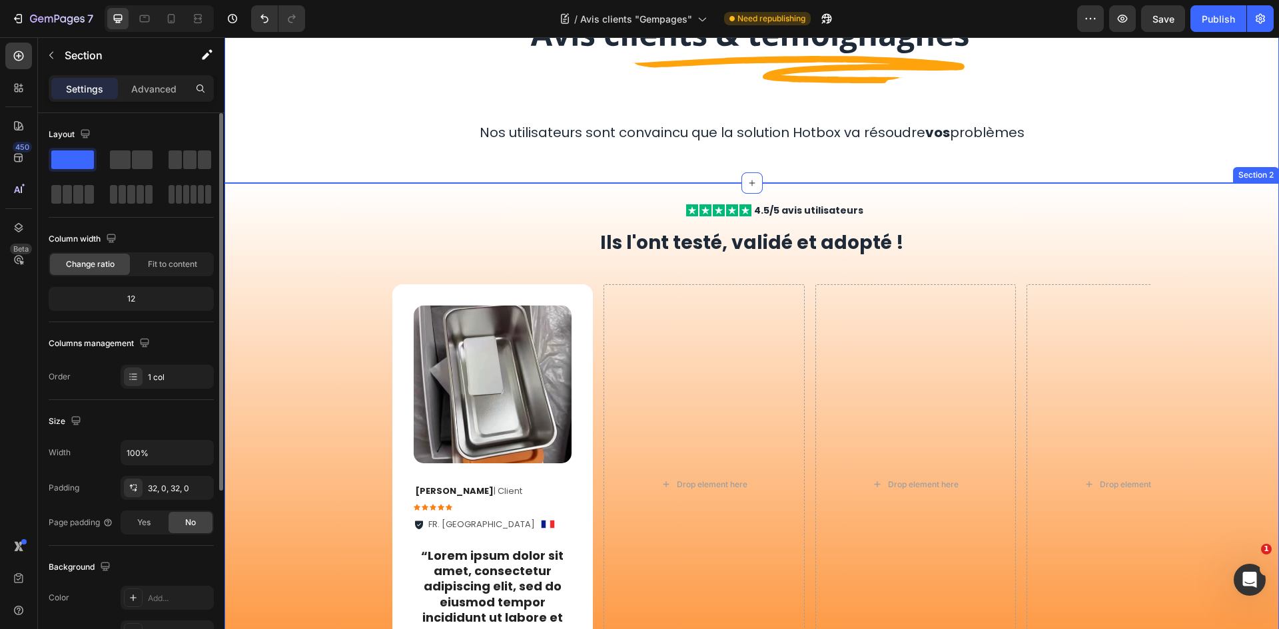
scroll to position [133, 0]
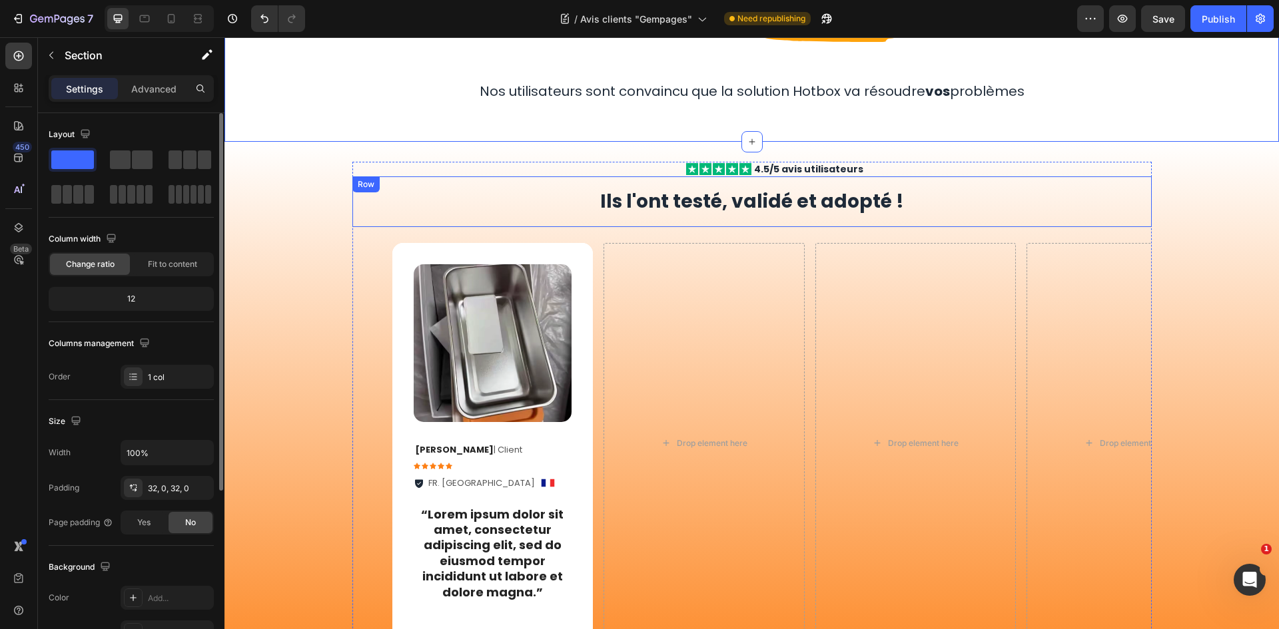
click at [887, 174] on div "Icon Icon Icon Icon Icon Icon List 4.5/5 avis utilisateurs Text Block Row" at bounding box center [751, 169] width 799 height 15
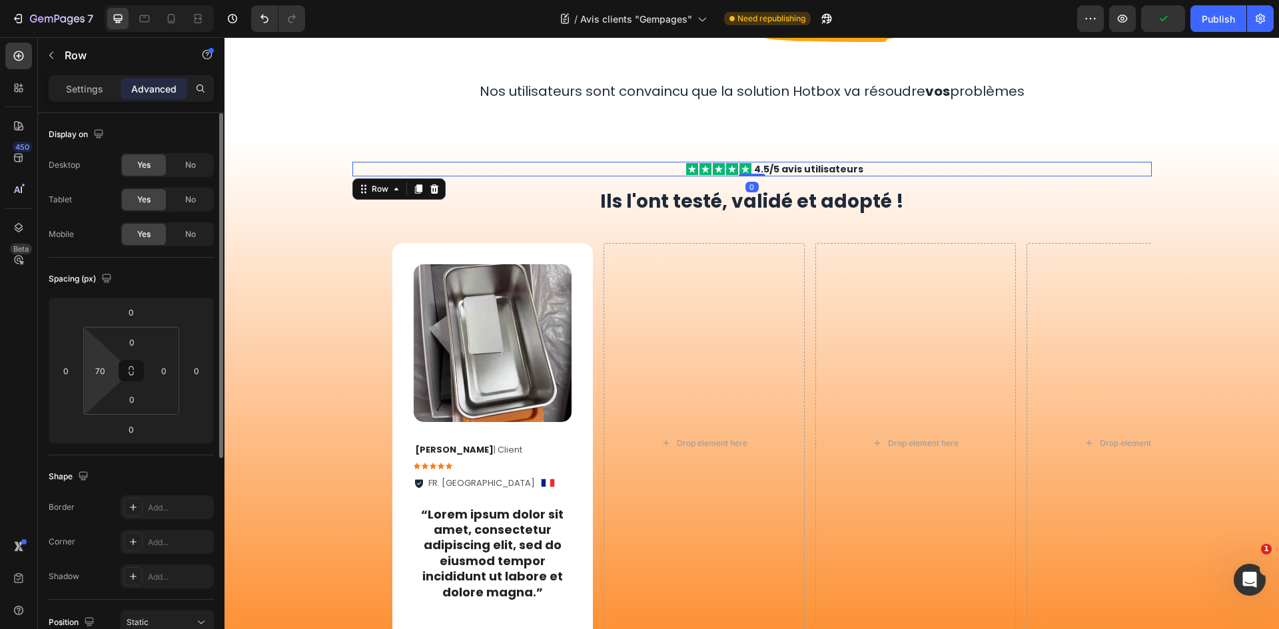
click at [103, 0] on html "7 Version history / Avis clients "Gempages" Need republishing Preview Publish 4…" at bounding box center [639, 0] width 1279 height 0
type input "5"
click at [1071, 109] on div "Image Row Nos utilisateurs sont convaincu que la solution Hotbox va résoudre vo…" at bounding box center [751, 37] width 799 height 168
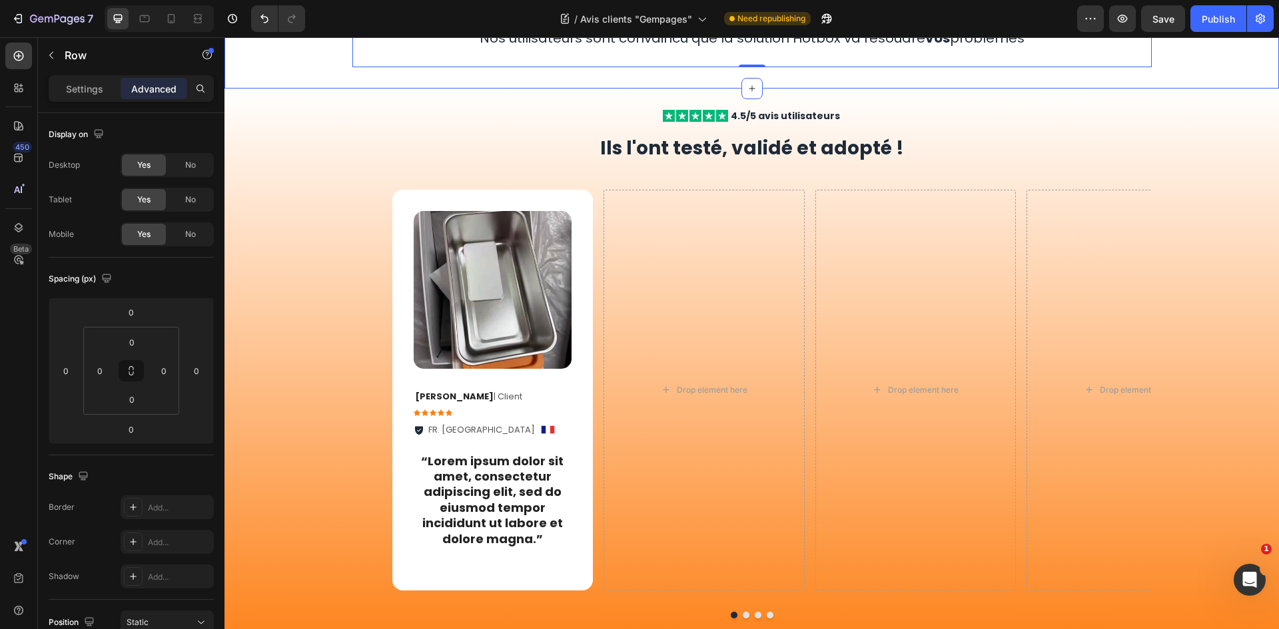
scroll to position [200, 0]
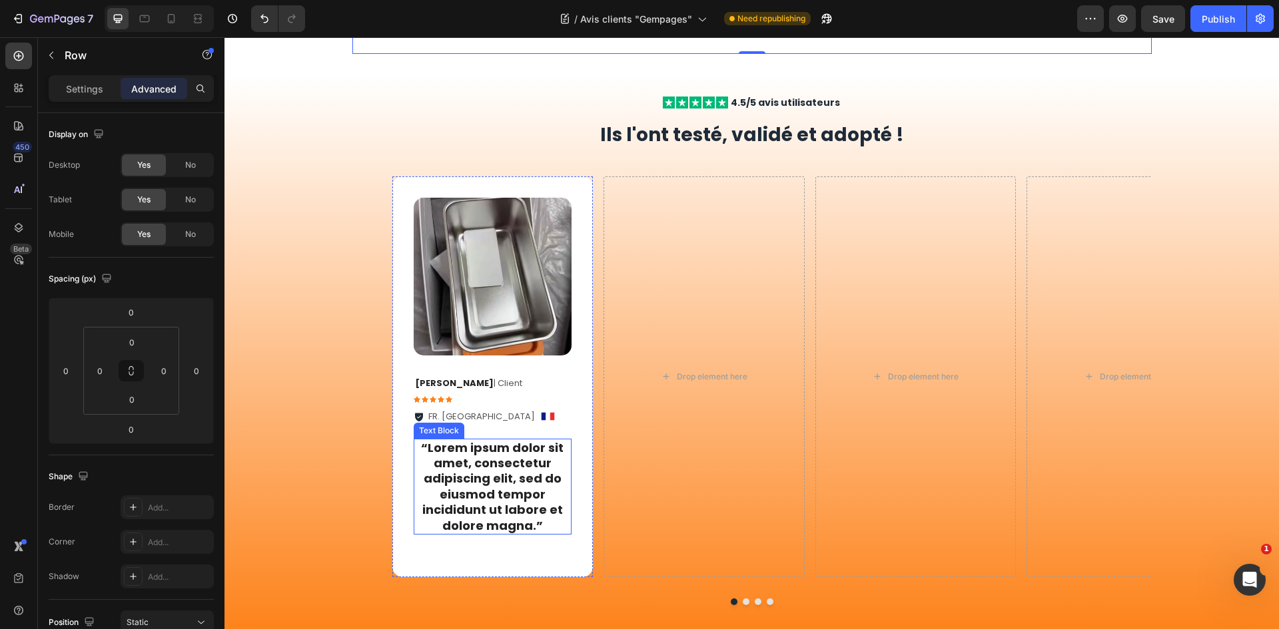
click at [490, 475] on p "“Lorem ipsum dolor sit amet, consectetur adipiscing elit, sed do eiusmod tempor…" at bounding box center [493, 486] width 156 height 93
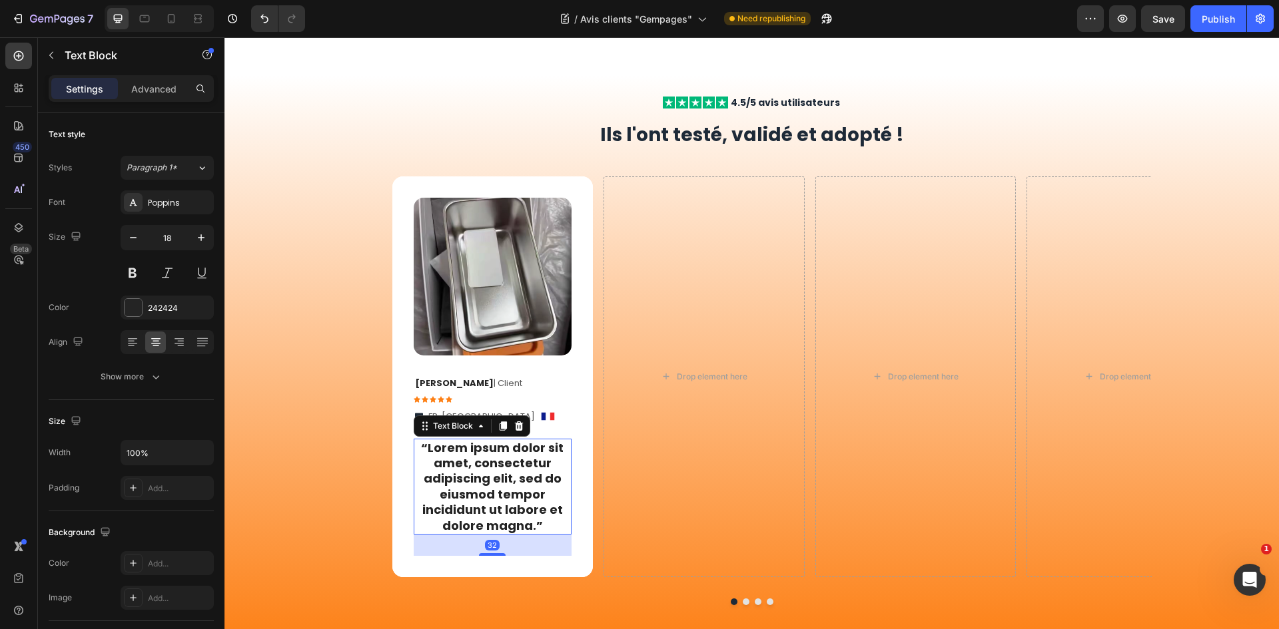
click at [490, 475] on p "“Lorem ipsum dolor sit amet, consectetur adipiscing elit, sed do eiusmod tempor…" at bounding box center [493, 486] width 156 height 93
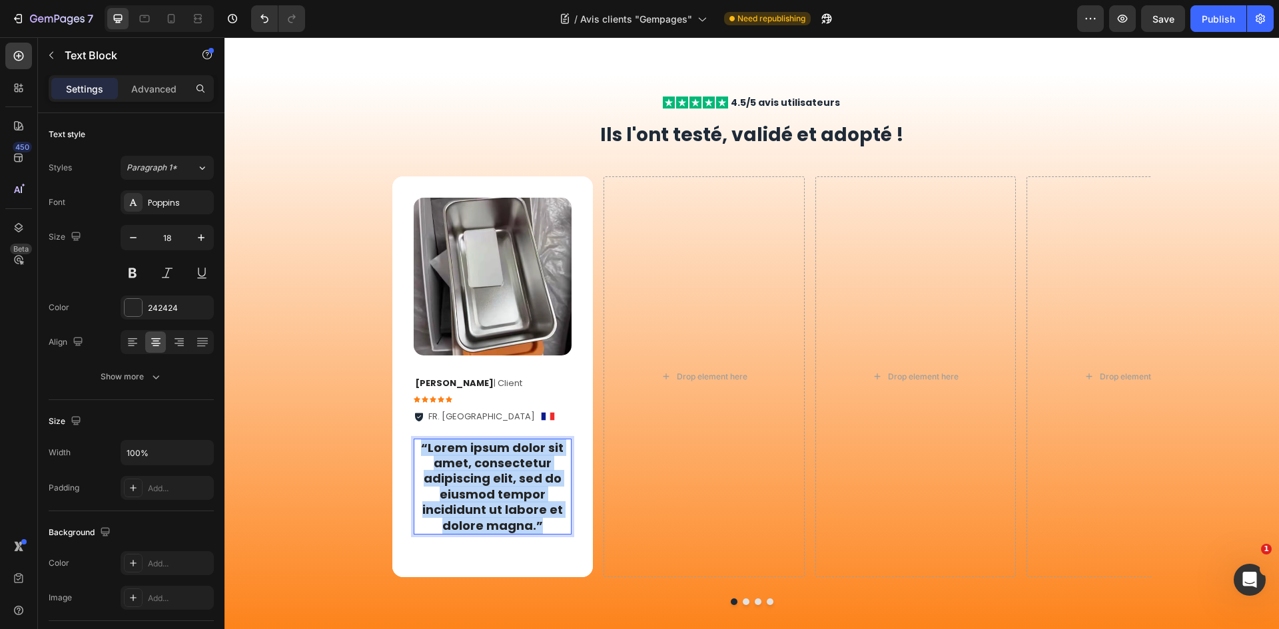
click at [490, 475] on p "“Lorem ipsum dolor sit amet, consectetur adipiscing elit, sed do eiusmod tempor…" at bounding box center [493, 486] width 156 height 93
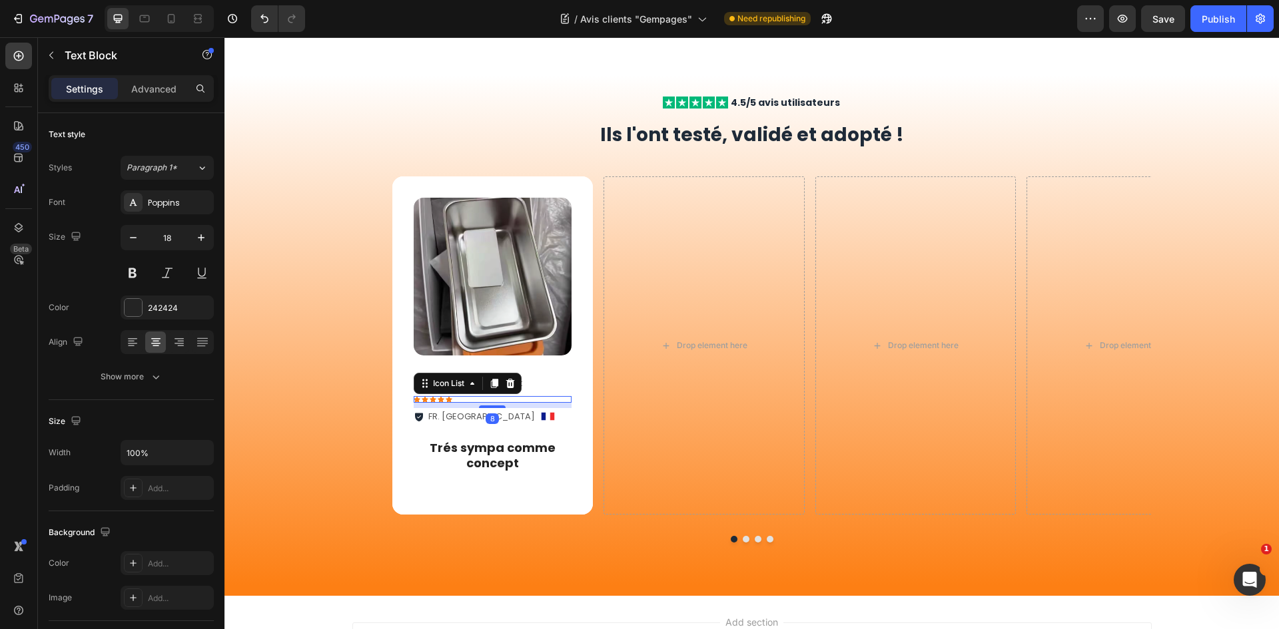
click at [537, 400] on div "Icon Icon Icon Icon Icon" at bounding box center [493, 399] width 159 height 7
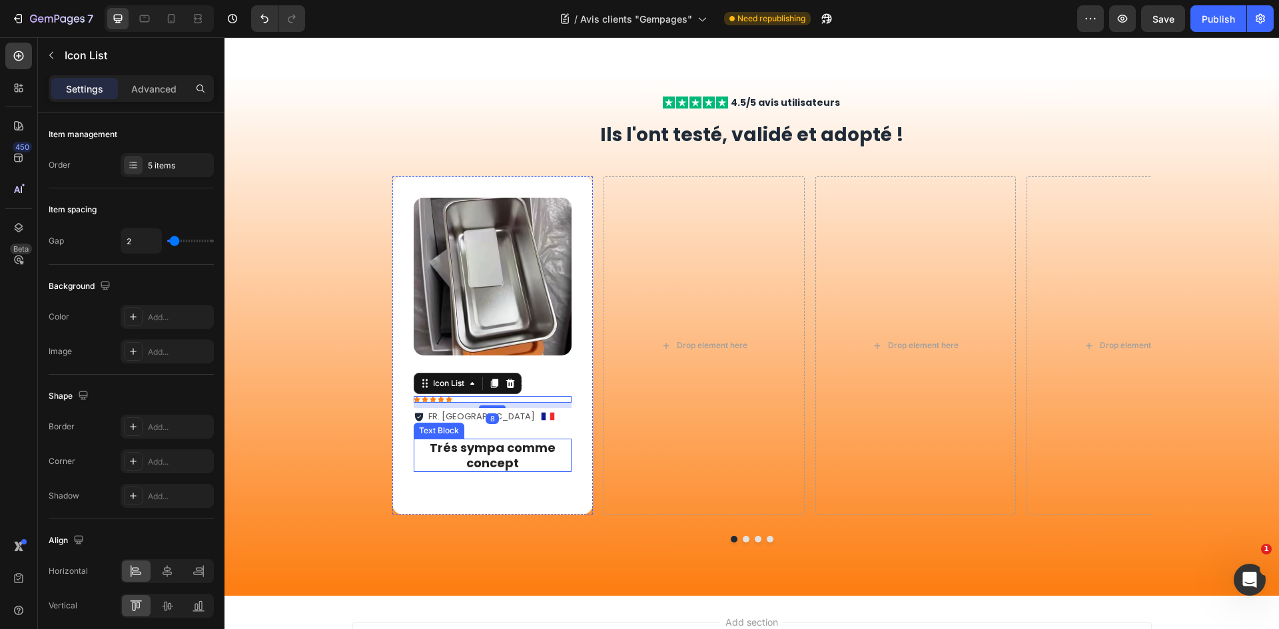
click at [521, 452] on p "Trés sympa comme concept" at bounding box center [493, 455] width 156 height 31
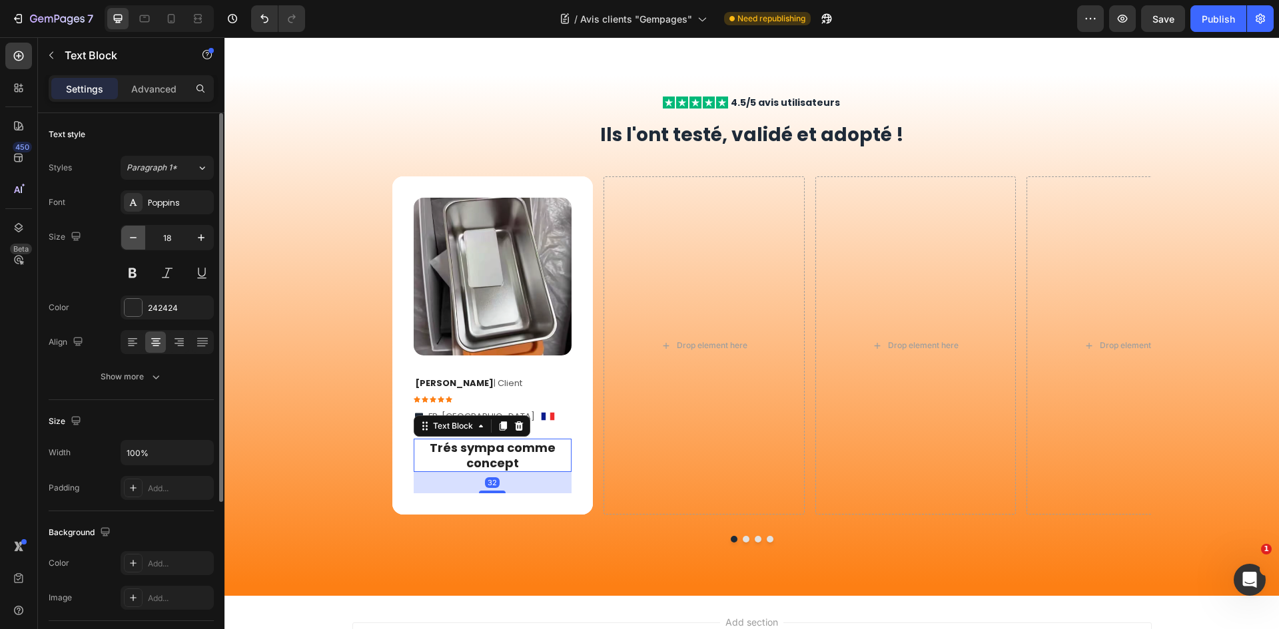
click at [127, 242] on icon "button" at bounding box center [133, 237] width 13 height 13
click at [128, 242] on icon "button" at bounding box center [133, 237] width 13 height 13
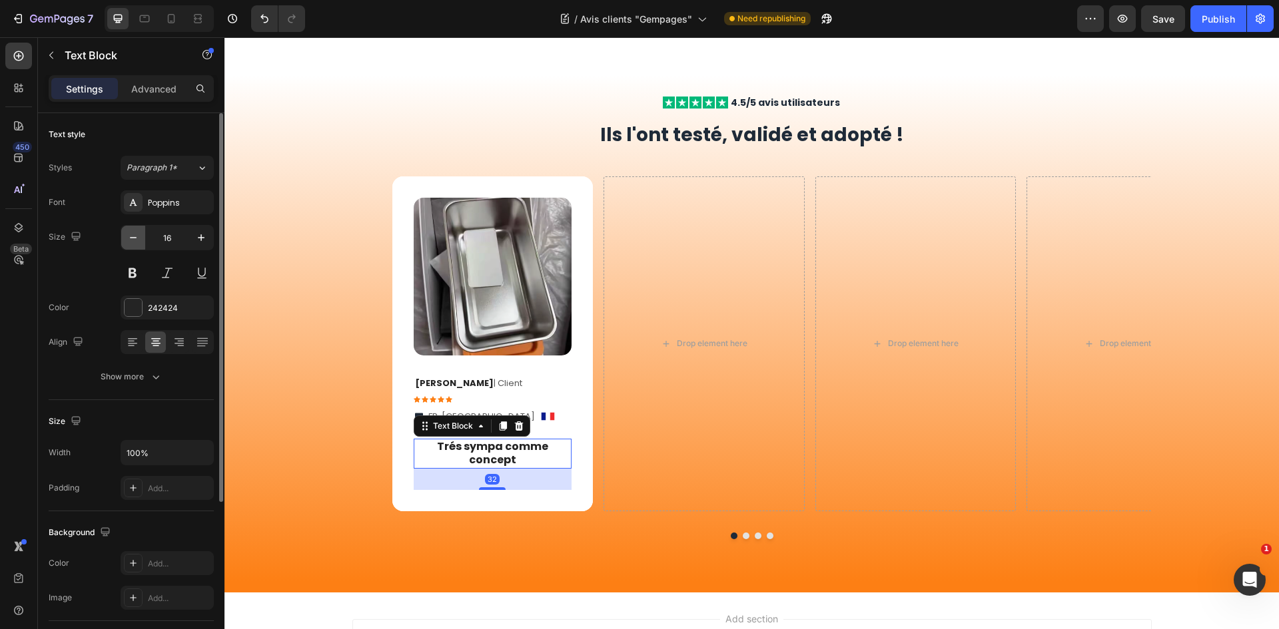
click at [128, 242] on icon "button" at bounding box center [133, 237] width 13 height 13
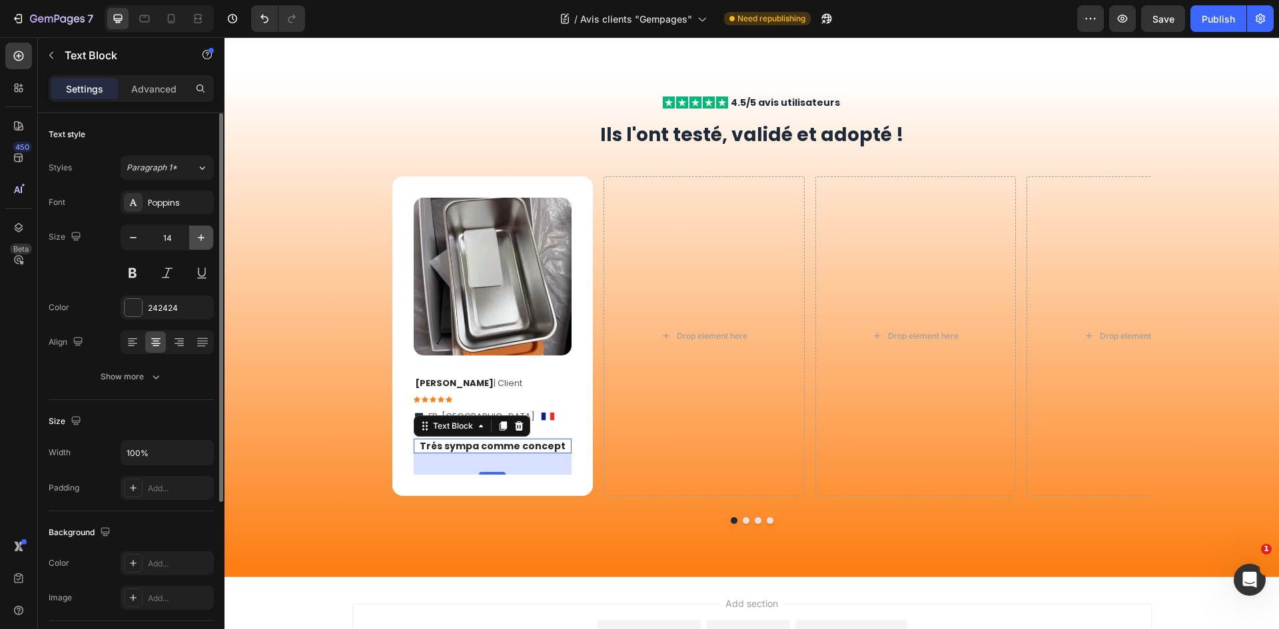
click at [200, 233] on icon "button" at bounding box center [200, 237] width 13 height 13
type input "15"
click at [545, 382] on p "Ophélie P . | Client" at bounding box center [493, 383] width 156 height 11
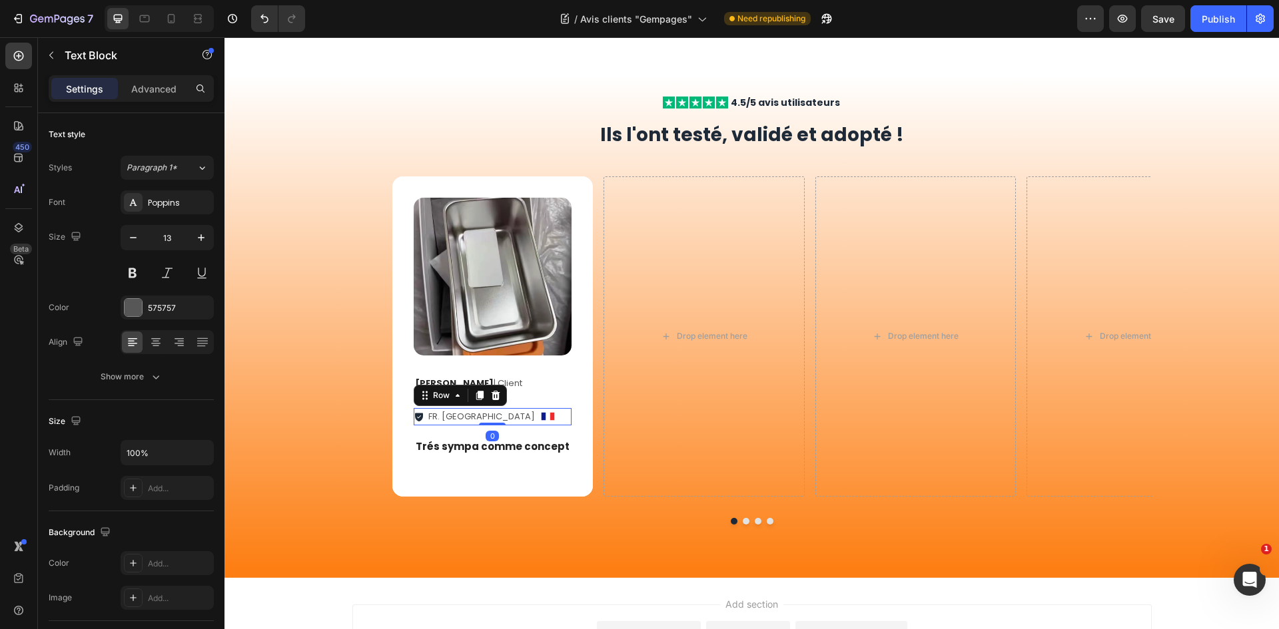
click at [529, 422] on div "FR. La rochelle Item List Image Row 0" at bounding box center [493, 416] width 159 height 17
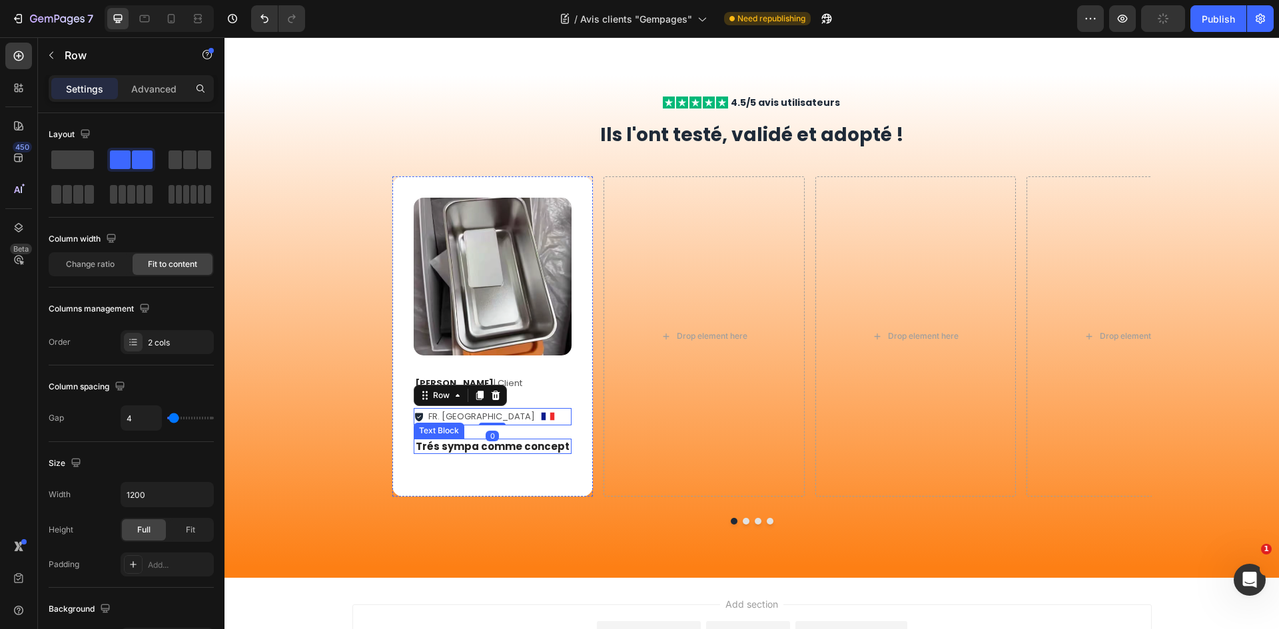
click at [498, 444] on p "Trés sympa comme concept" at bounding box center [493, 446] width 156 height 13
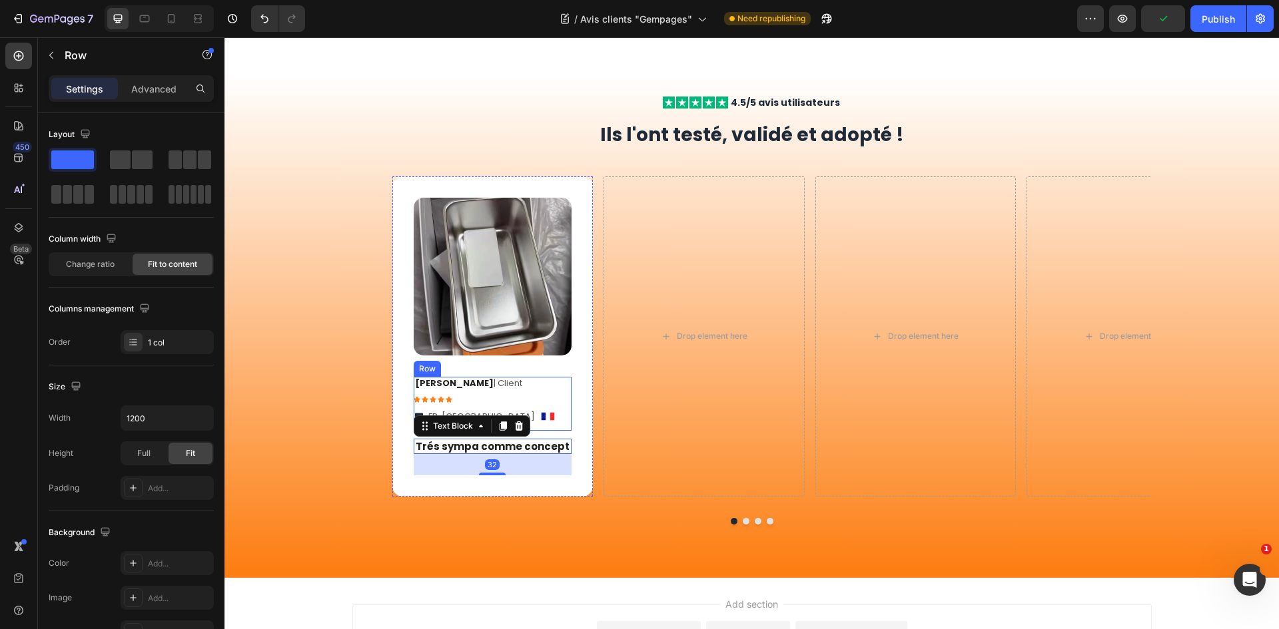
click at [531, 427] on div "Ophélie P . | Client Text Block Icon Icon Icon Icon Icon Icon List FR. La roche…" at bounding box center [493, 403] width 159 height 53
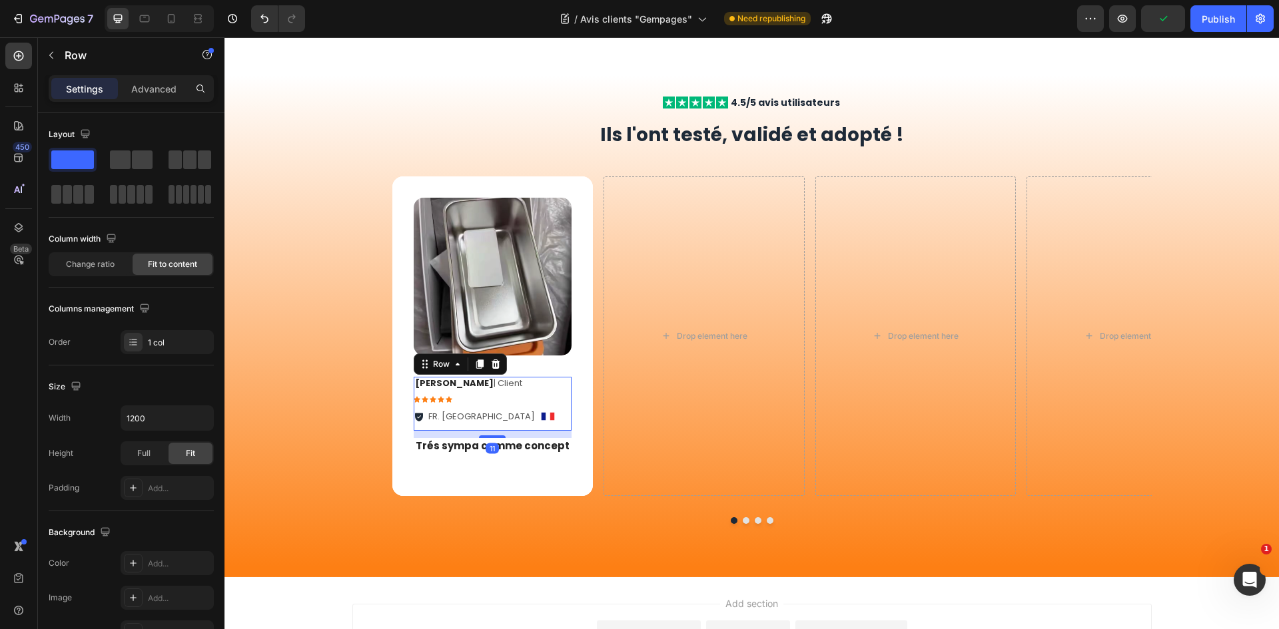
drag, startPoint x: 497, startPoint y: 438, endPoint x: 511, endPoint y: 408, distance: 34.0
click at [498, 413] on div "Ophélie P . | Client Text Block Icon Icon Icon Icon Icon Icon List FR. La roche…" at bounding box center [493, 403] width 159 height 53
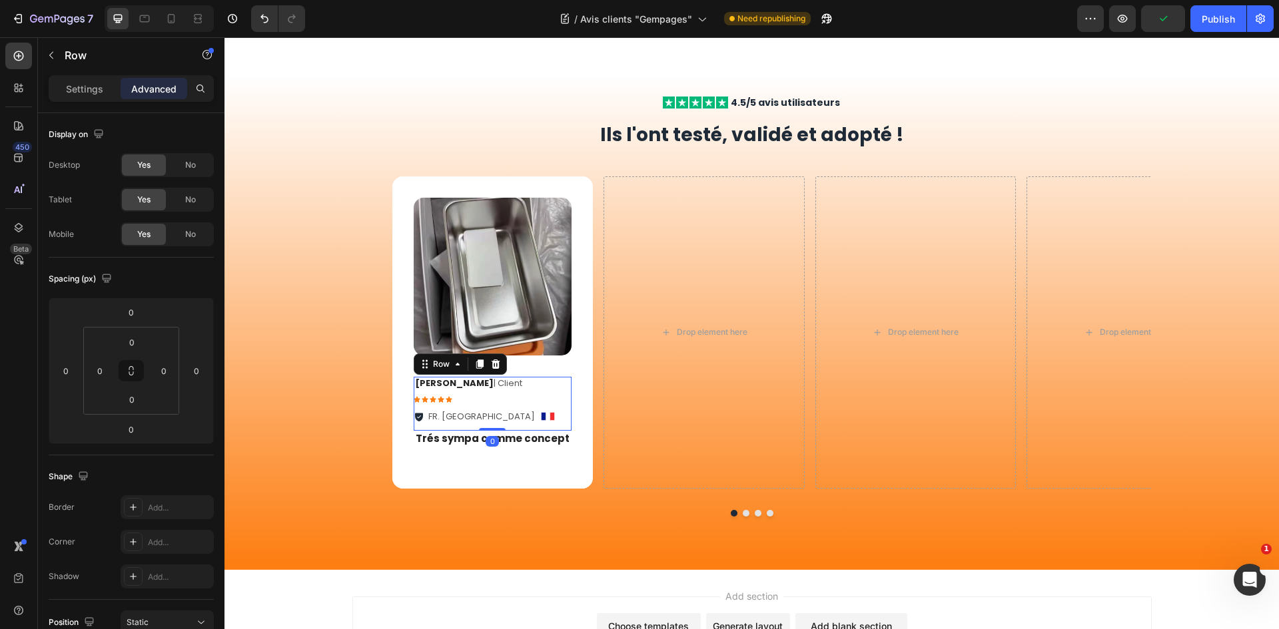
click at [539, 393] on div "Ophélie P . | Client Text Block Icon Icon Icon Icon Icon Icon List FR. La roche…" at bounding box center [493, 403] width 159 height 53
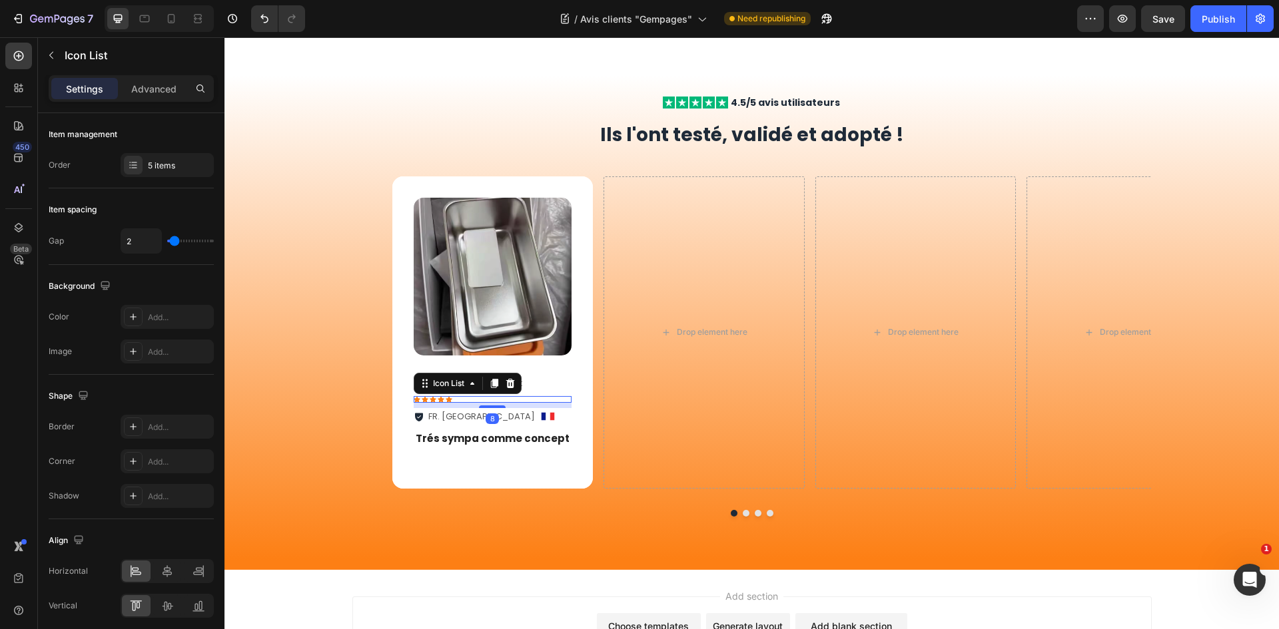
click at [458, 400] on div "Icon Icon Icon Icon Icon" at bounding box center [493, 399] width 159 height 7
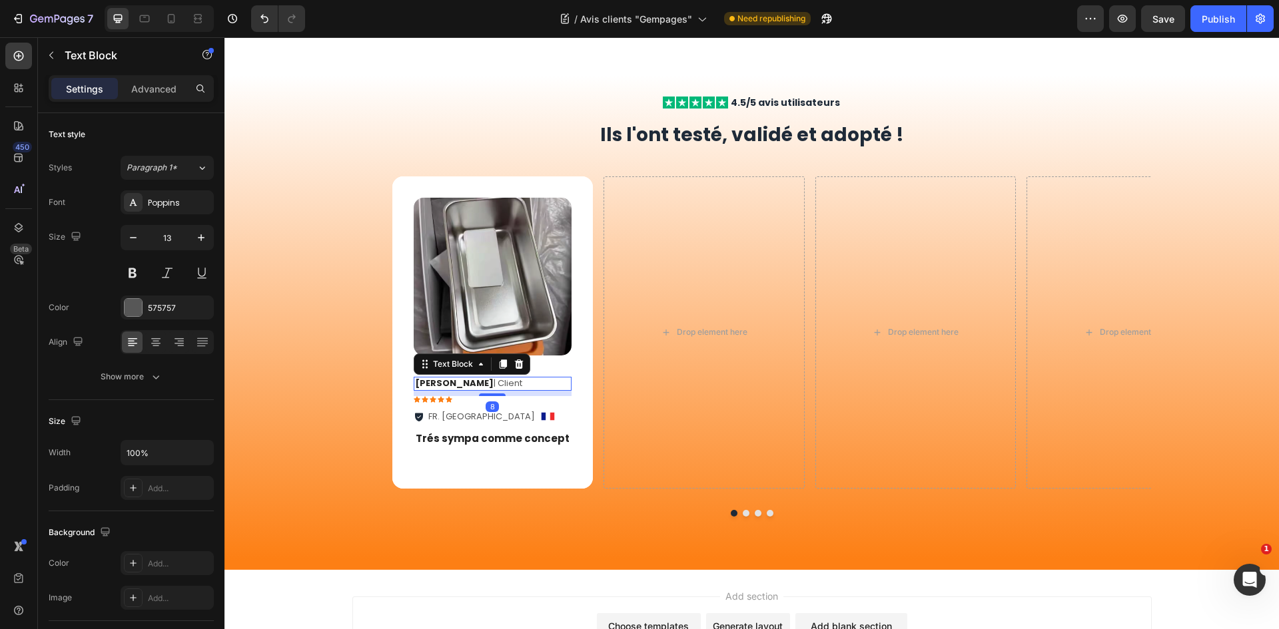
click at [554, 382] on p "Ophélie P . | Client" at bounding box center [493, 383] width 156 height 11
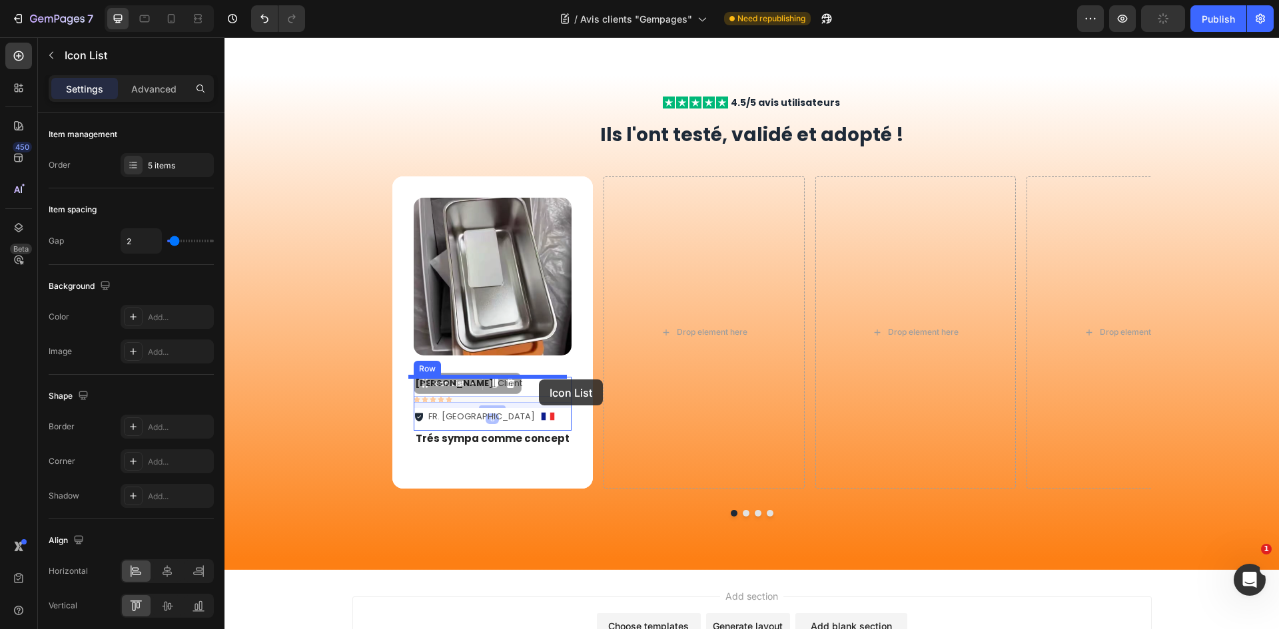
drag, startPoint x: 539, startPoint y: 402, endPoint x: 539, endPoint y: 380, distance: 22.6
click at [539, 380] on div "Header Image Row Nos utilisateurs sont convaincu que la solution Hotbox va réso…" at bounding box center [751, 299] width 1054 height 924
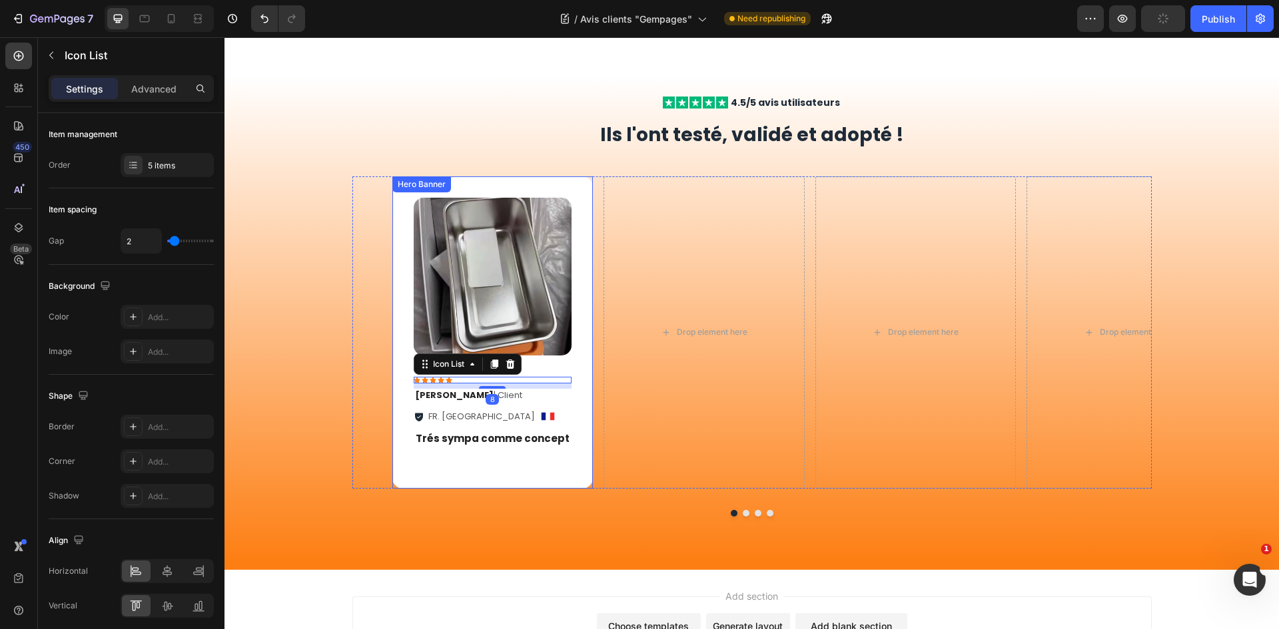
click at [570, 365] on div "Image Icon Icon Icon Icon Icon Icon List 8 Ophélie P . | Client Text Block FR. …" at bounding box center [492, 332] width 201 height 312
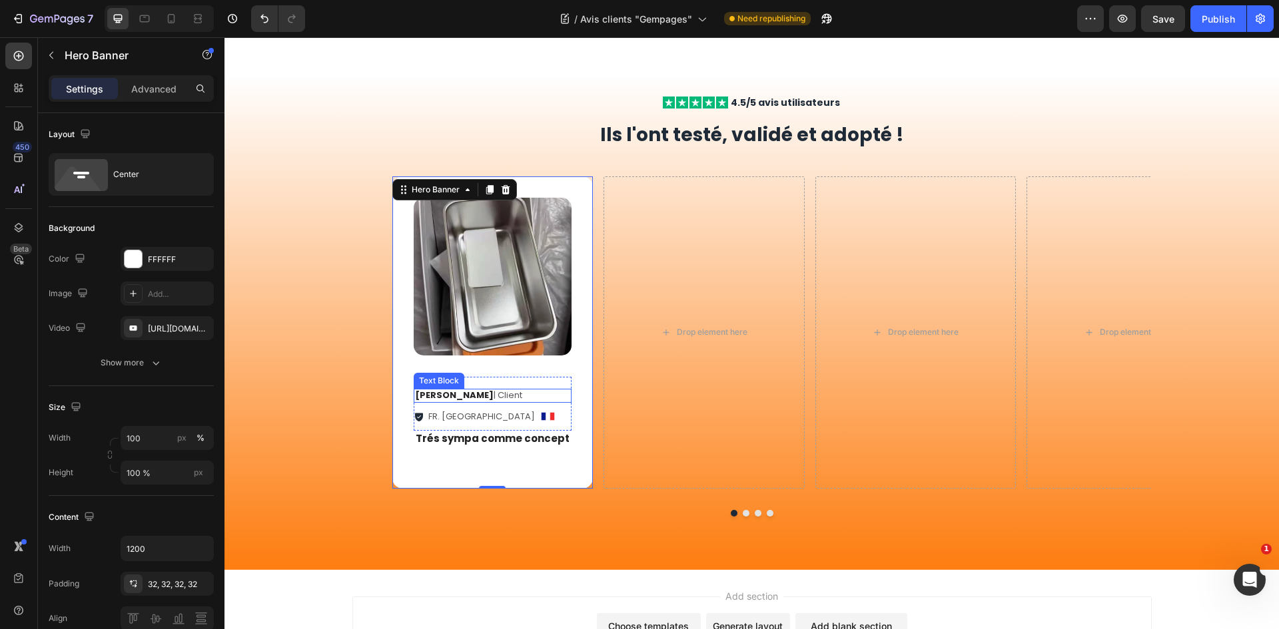
click at [508, 399] on p "Ophélie P . | Client" at bounding box center [493, 395] width 156 height 11
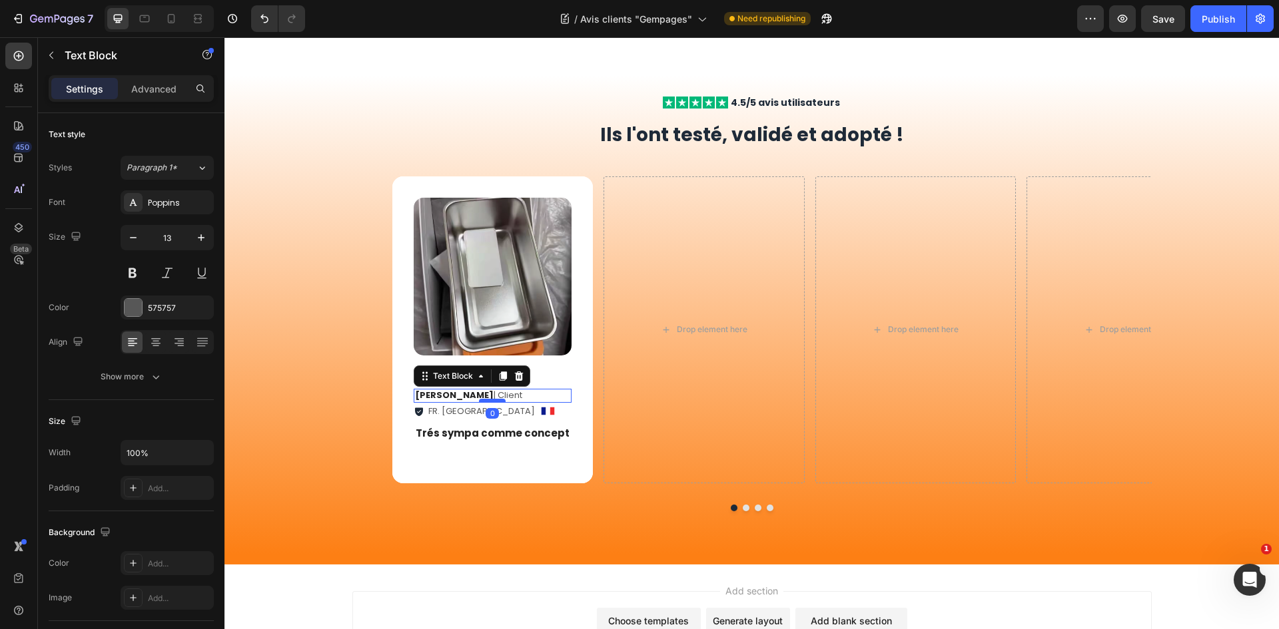
drag, startPoint x: 488, startPoint y: 408, endPoint x: 492, endPoint y: 399, distance: 9.5
click at [492, 399] on div at bounding box center [492, 401] width 27 height 4
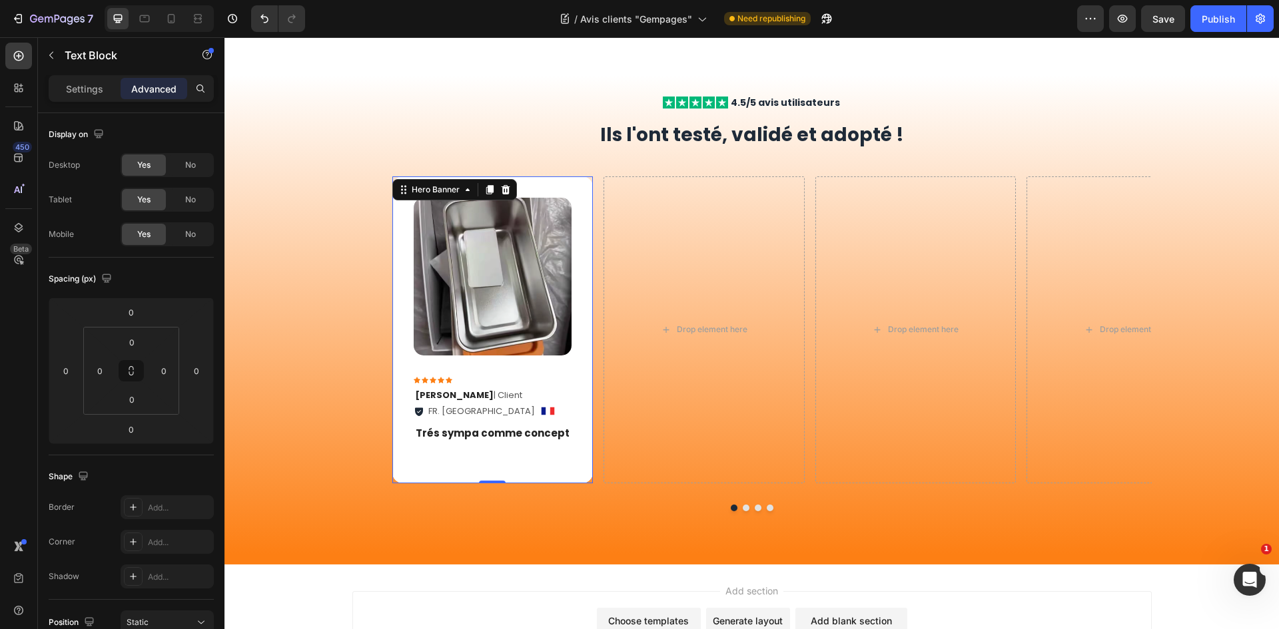
click at [571, 377] on div "Image Icon Icon Icon Icon Icon Icon List Ophélie P . | Client Text Block FR. La…" at bounding box center [492, 329] width 201 height 307
click at [517, 421] on div "Icon Icon Icon Icon Icon Icon List Ophélie P . | Client Text Block FR. La roche…" at bounding box center [493, 401] width 159 height 48
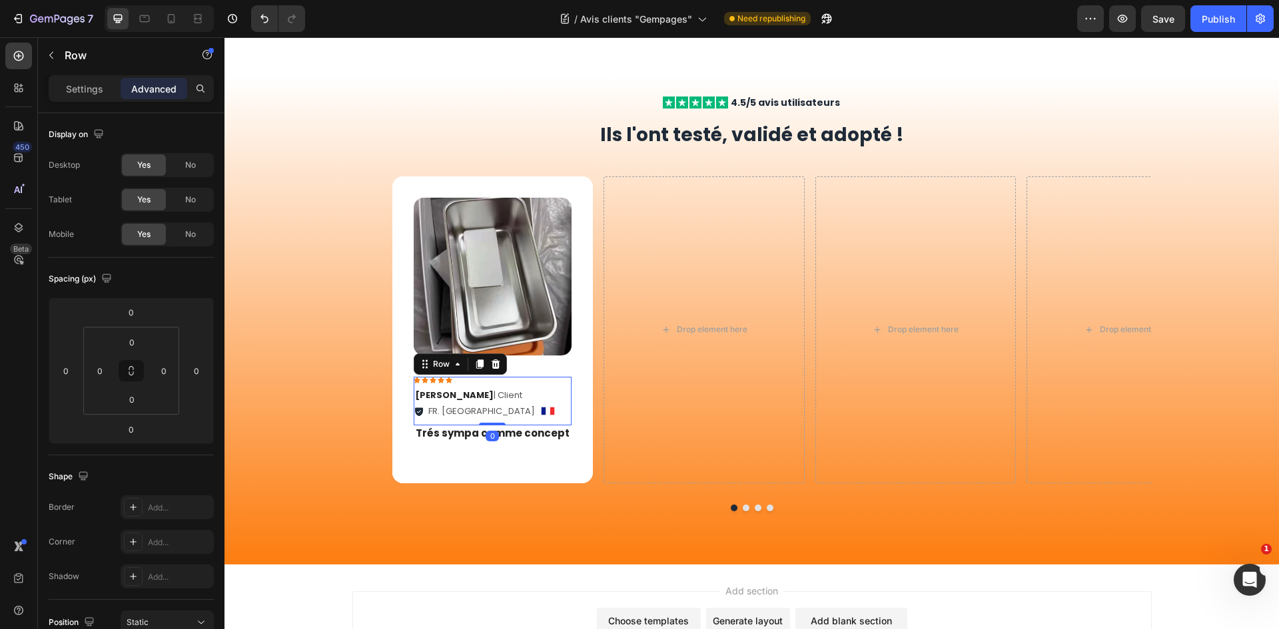
drag, startPoint x: 492, startPoint y: 423, endPoint x: 495, endPoint y: 416, distance: 7.8
click at [495, 416] on div "Icon Icon Icon Icon Icon Icon List Ophélie P . | Client Text Block FR. La roche…" at bounding box center [493, 401] width 159 height 48
click at [579, 380] on div "Image Icon Icon Icon Icon Icon Icon List Ophélie P . | Client Text Block FR. La…" at bounding box center [492, 329] width 201 height 307
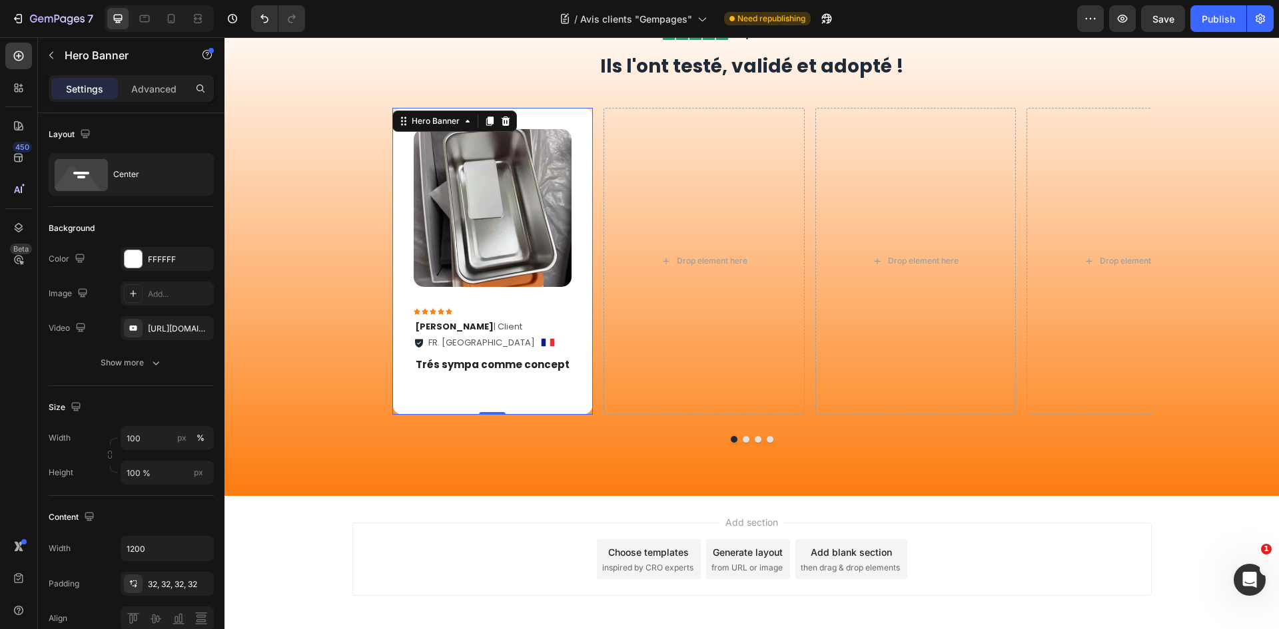
scroll to position [260, 0]
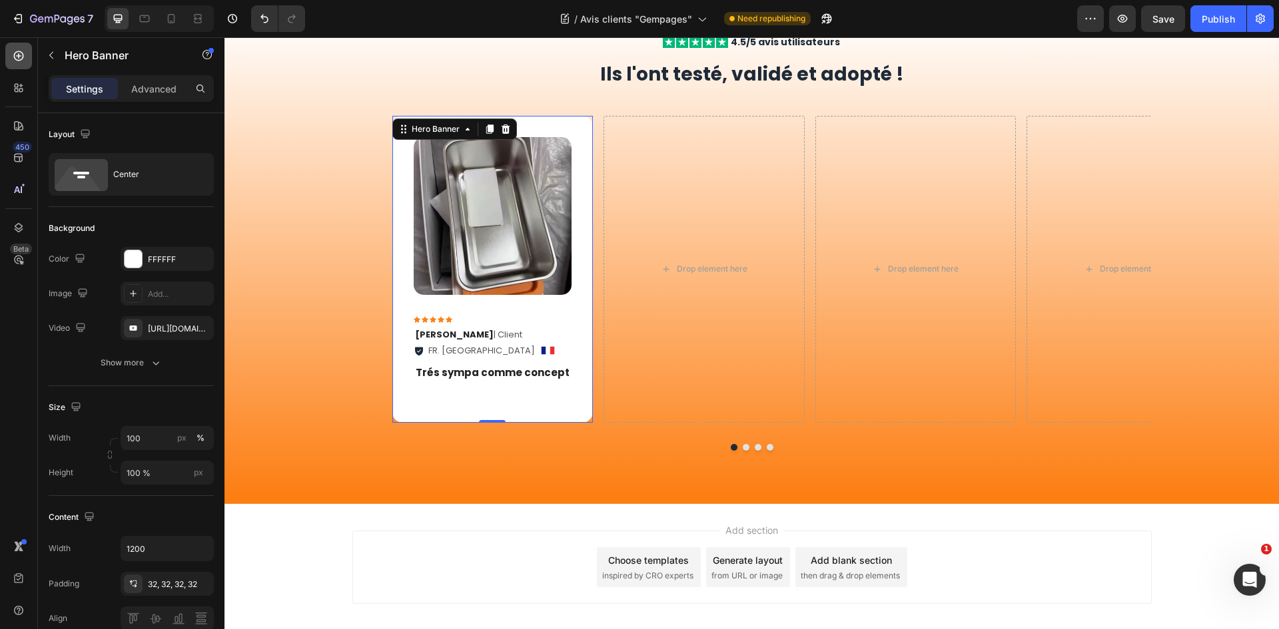
click at [26, 58] on div at bounding box center [18, 56] width 27 height 27
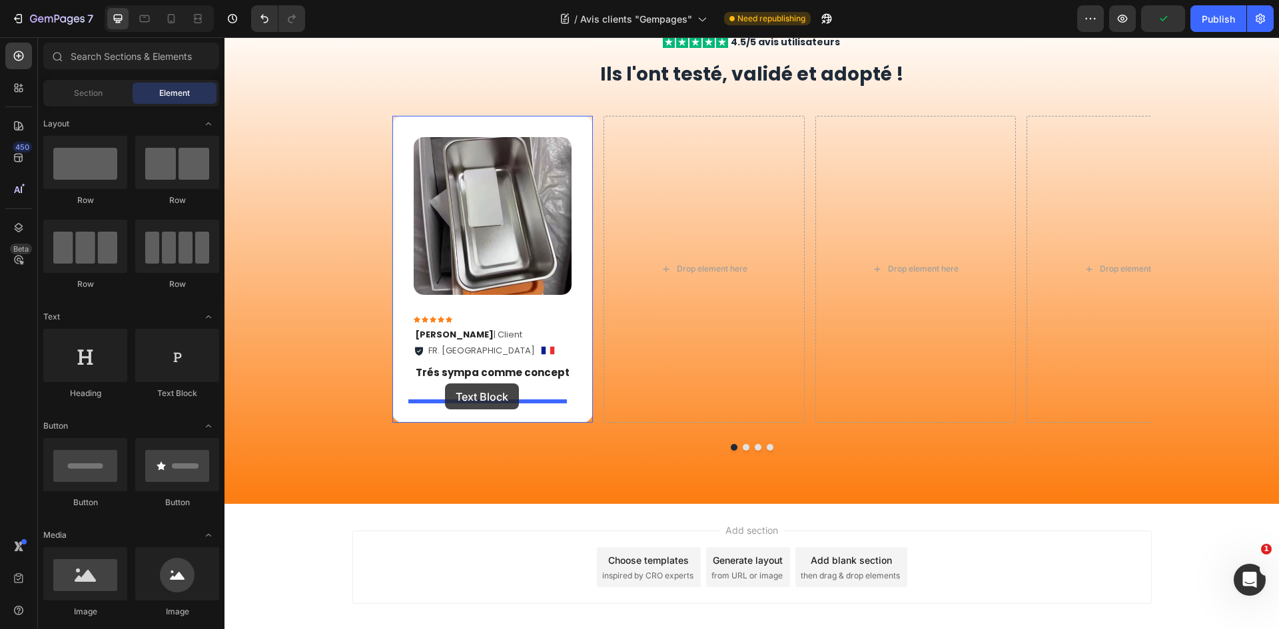
drag, startPoint x: 381, startPoint y: 400, endPoint x: 445, endPoint y: 384, distance: 66.1
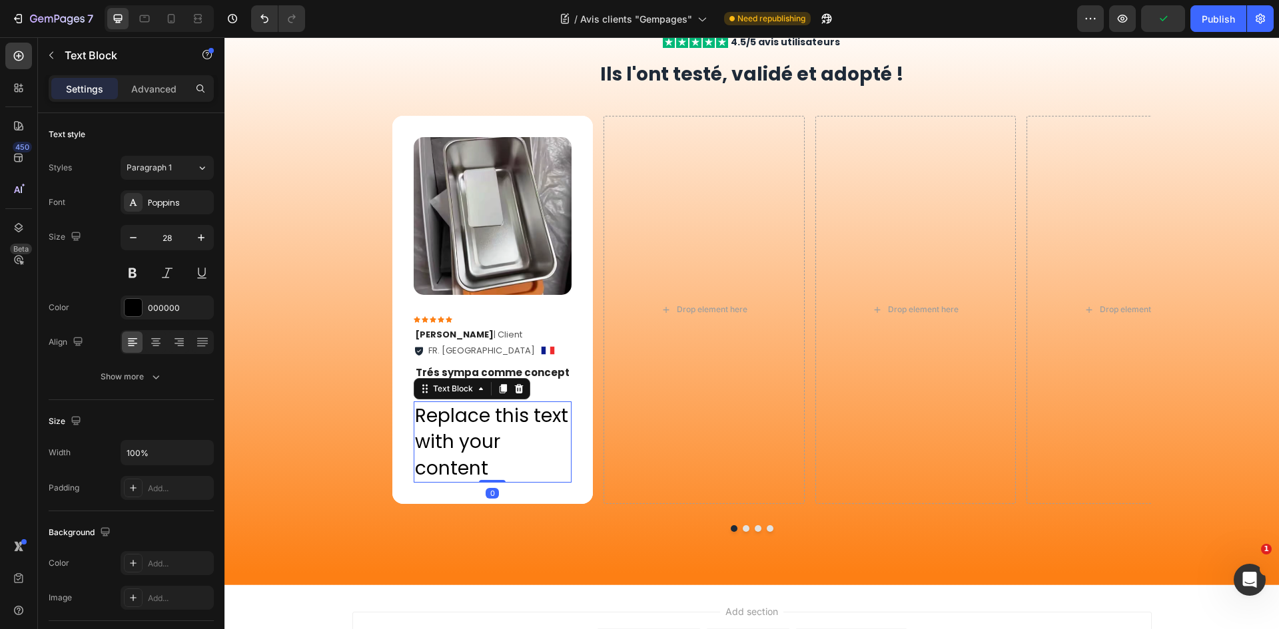
click at [470, 414] on div "Replace this text with your content" at bounding box center [493, 442] width 159 height 81
click at [470, 414] on p "Replace this text with your content" at bounding box center [493, 442] width 156 height 79
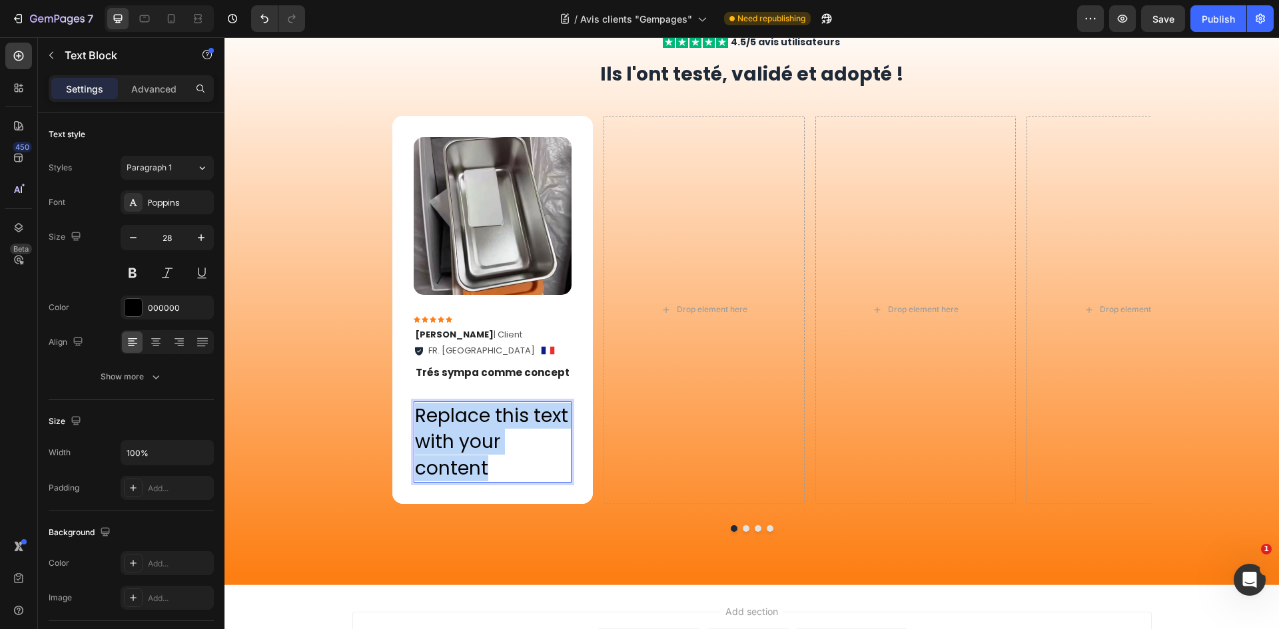
click at [470, 414] on p "Replace this text with your content" at bounding box center [493, 442] width 156 height 79
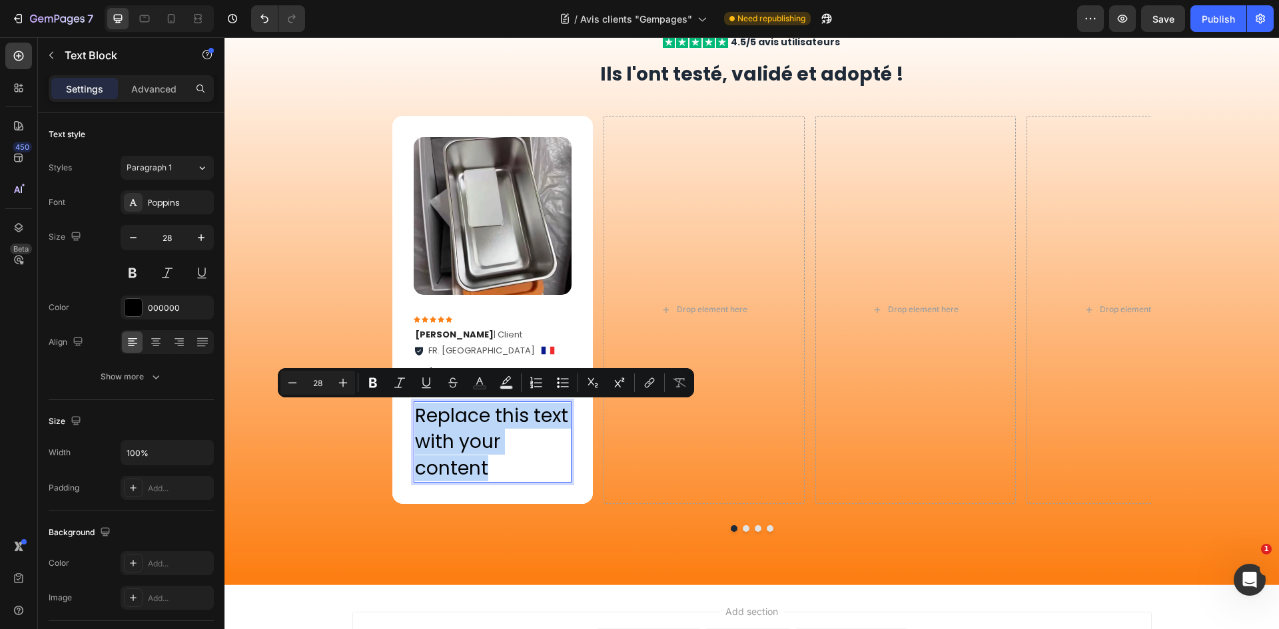
click at [555, 344] on div "FR. La rochelle Item List Image Row" at bounding box center [493, 350] width 159 height 17
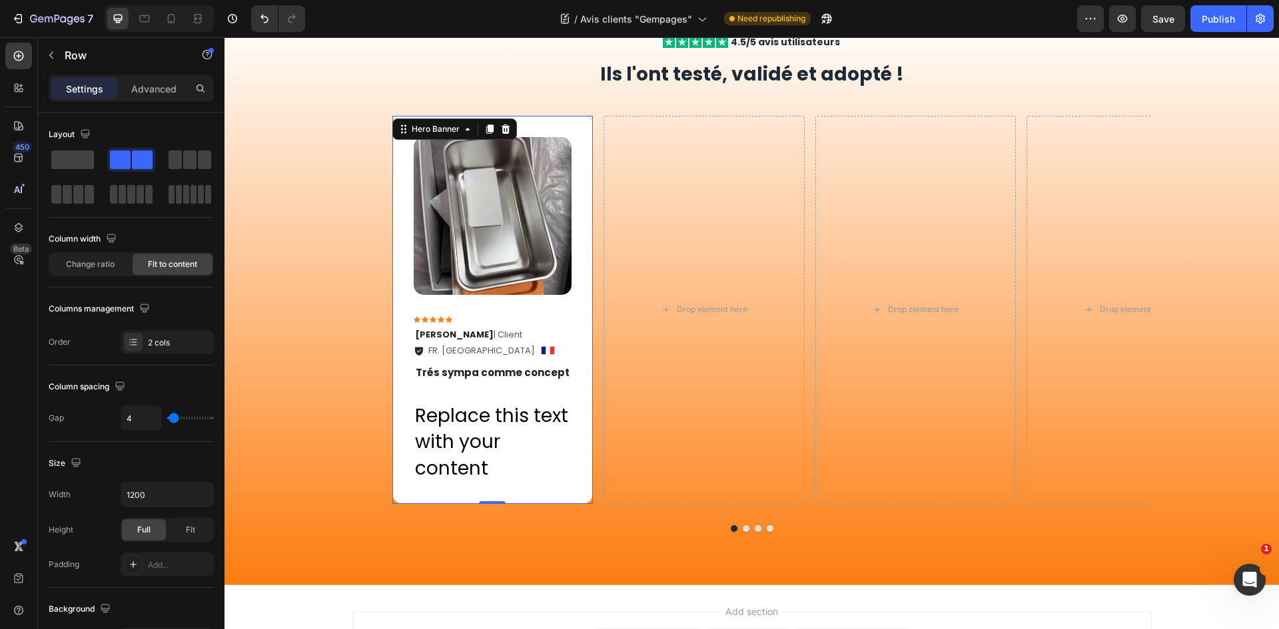
click at [538, 382] on div "Image Icon Icon Icon Icon Icon Icon List Ophélie P . | Client Text Block FR. La…" at bounding box center [493, 310] width 159 height 346
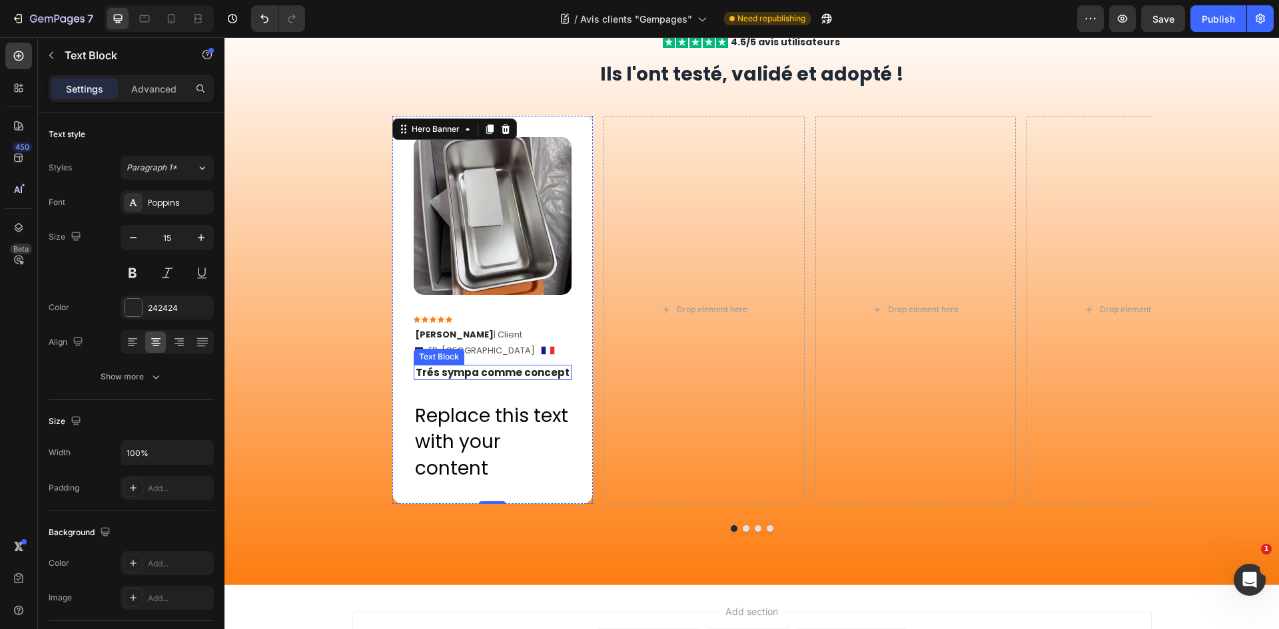
click at [496, 380] on div "Trés sympa comme concept" at bounding box center [493, 373] width 159 height 16
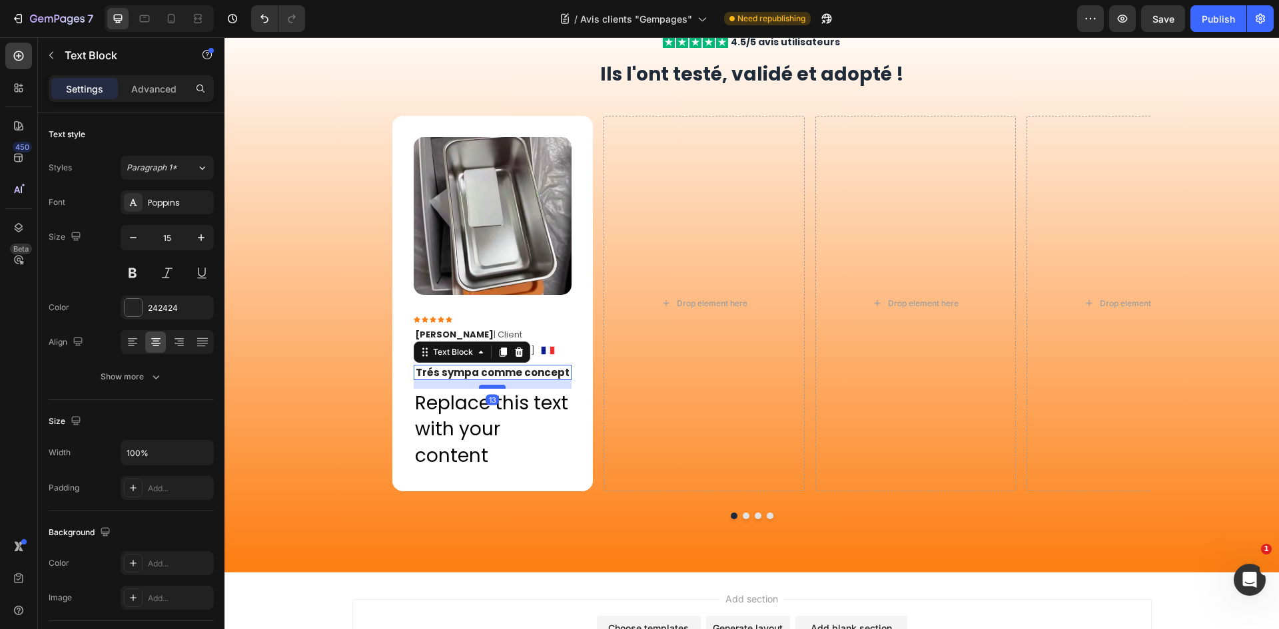
drag, startPoint x: 495, startPoint y: 400, endPoint x: 496, endPoint y: 387, distance: 12.7
click at [496, 387] on div at bounding box center [492, 387] width 27 height 4
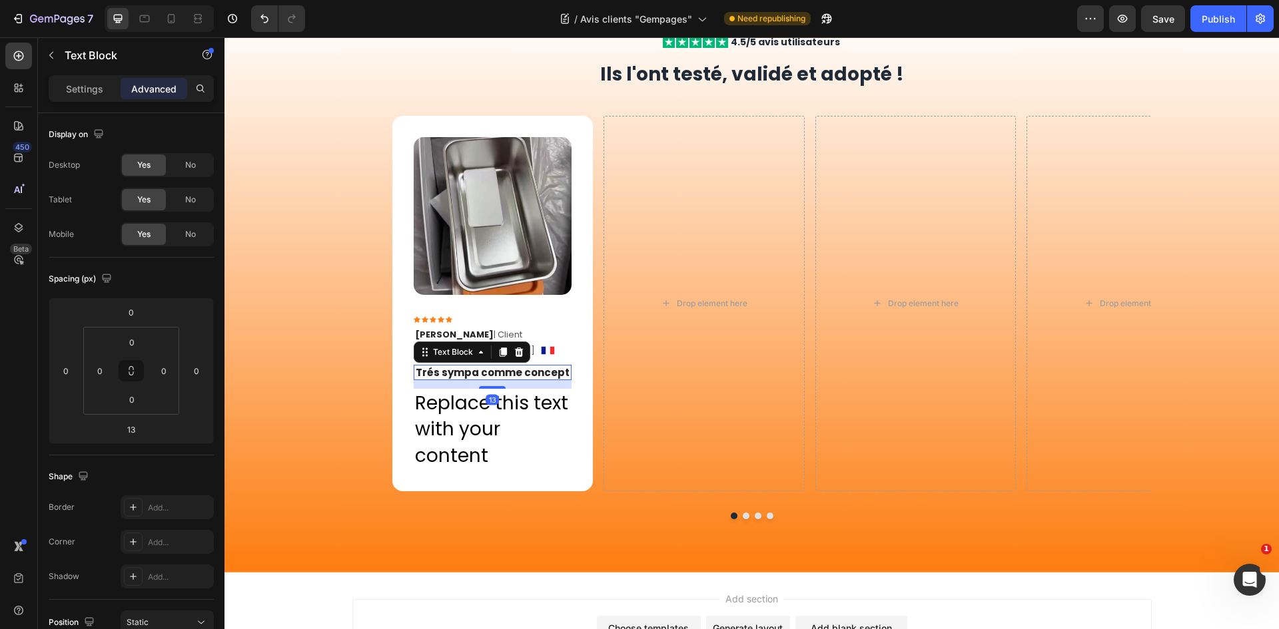
click at [486, 414] on p "Replace this text with your content" at bounding box center [493, 429] width 156 height 79
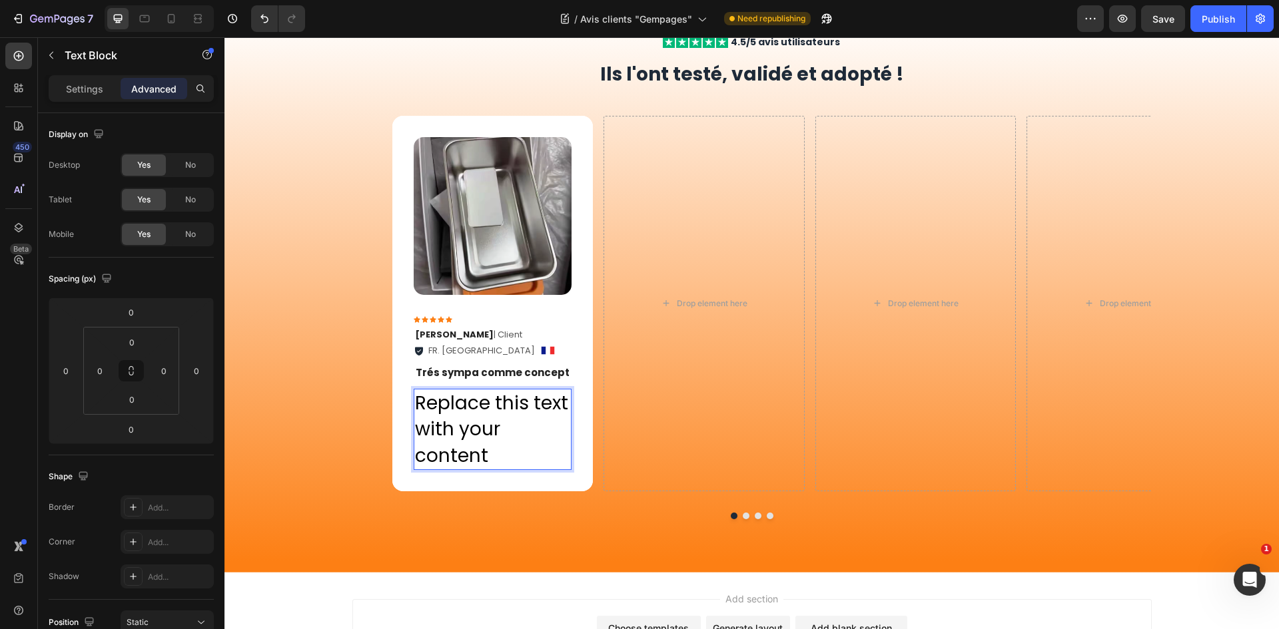
click at [492, 424] on p "Replace this text with your content" at bounding box center [493, 429] width 156 height 79
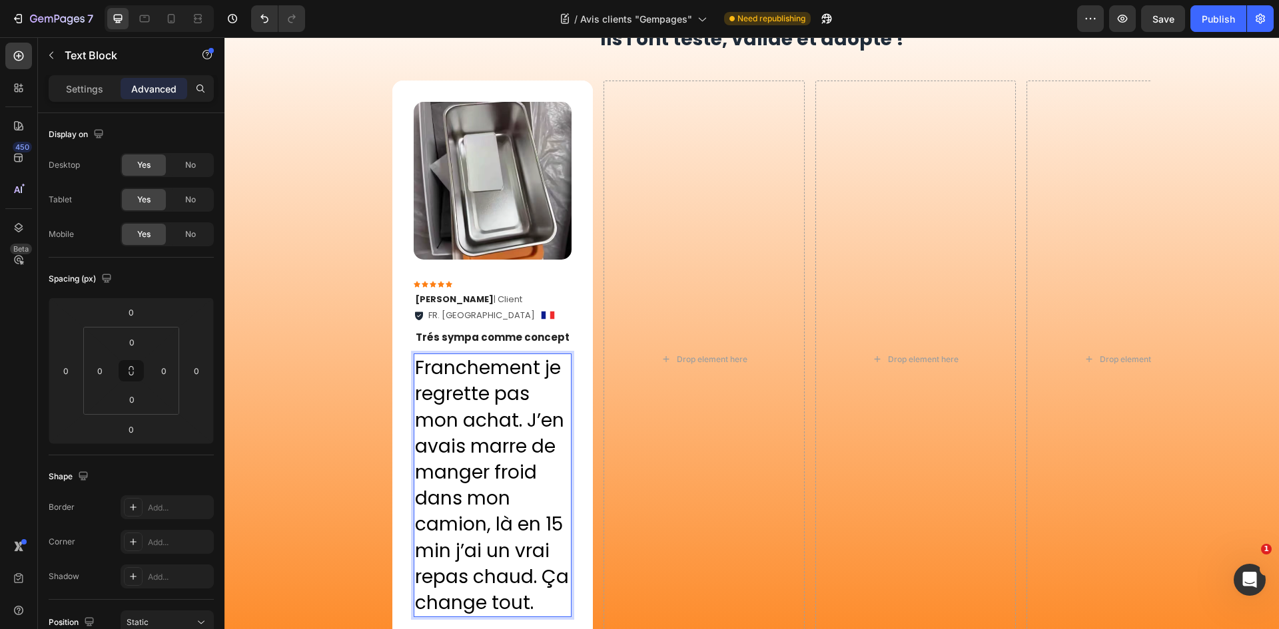
click at [618, 295] on div "Drop element here" at bounding box center [703, 360] width 201 height 559
click at [496, 400] on p "Franchement je regrette pas mon achat. J’en avais marre de manger froid dans mo…" at bounding box center [493, 485] width 156 height 261
click at [92, 94] on p "Settings" at bounding box center [84, 89] width 37 height 14
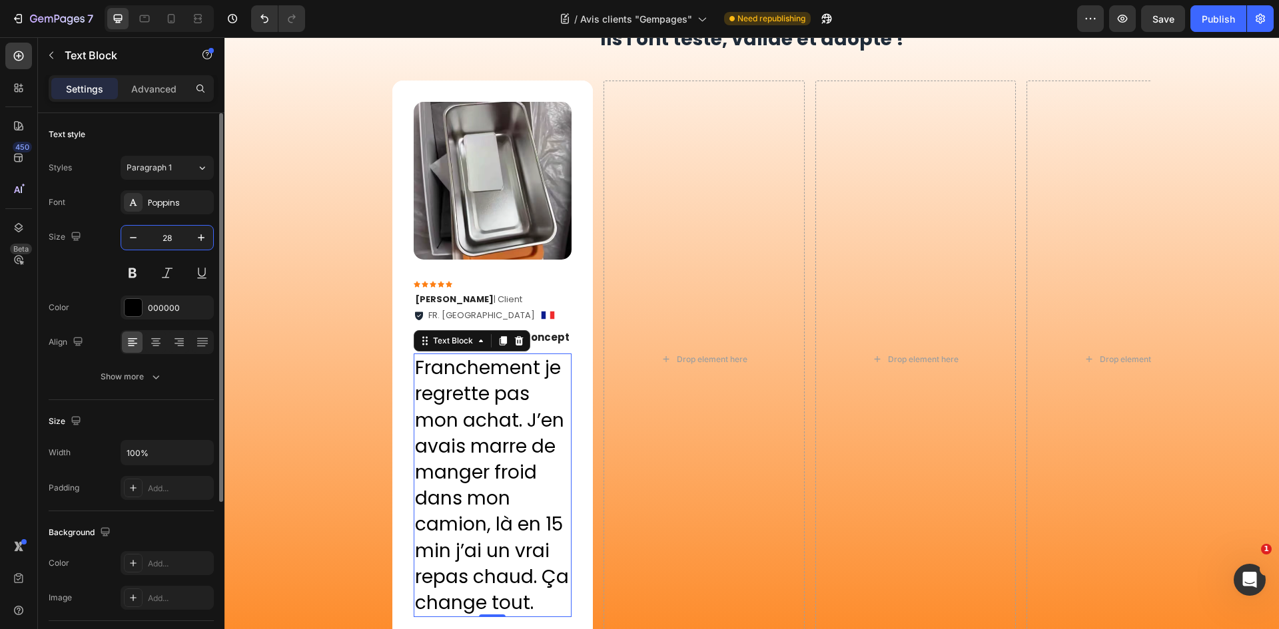
click at [163, 238] on input "28" at bounding box center [167, 238] width 44 height 24
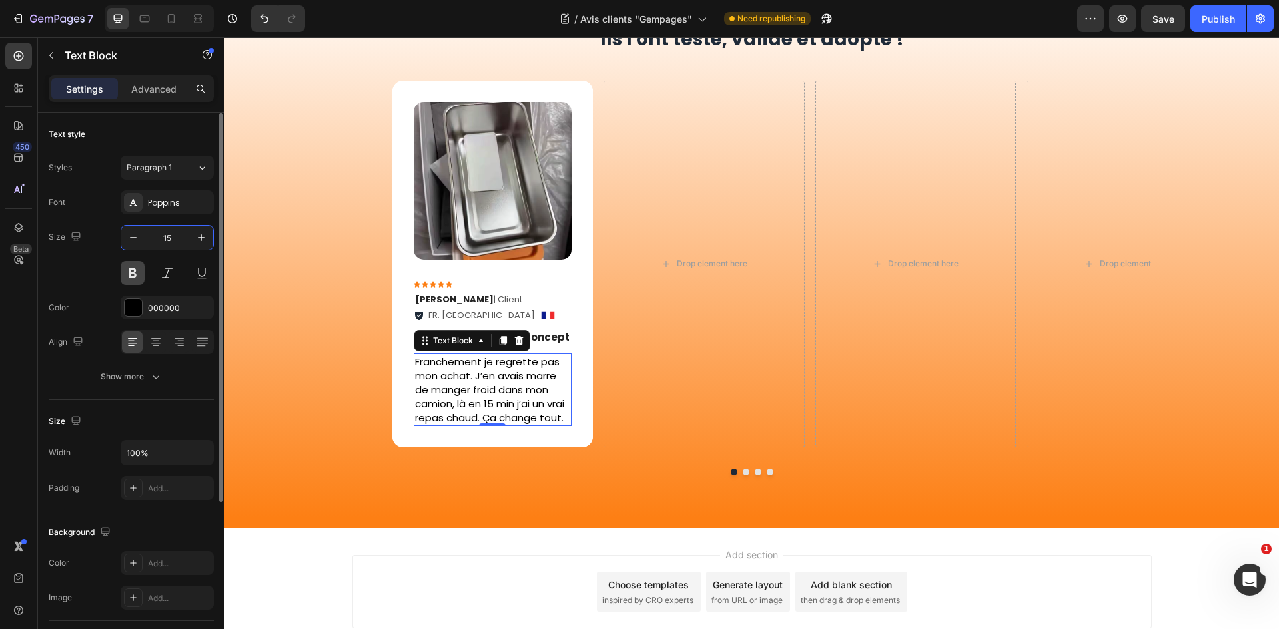
type input "15"
click at [131, 280] on button at bounding box center [133, 273] width 24 height 24
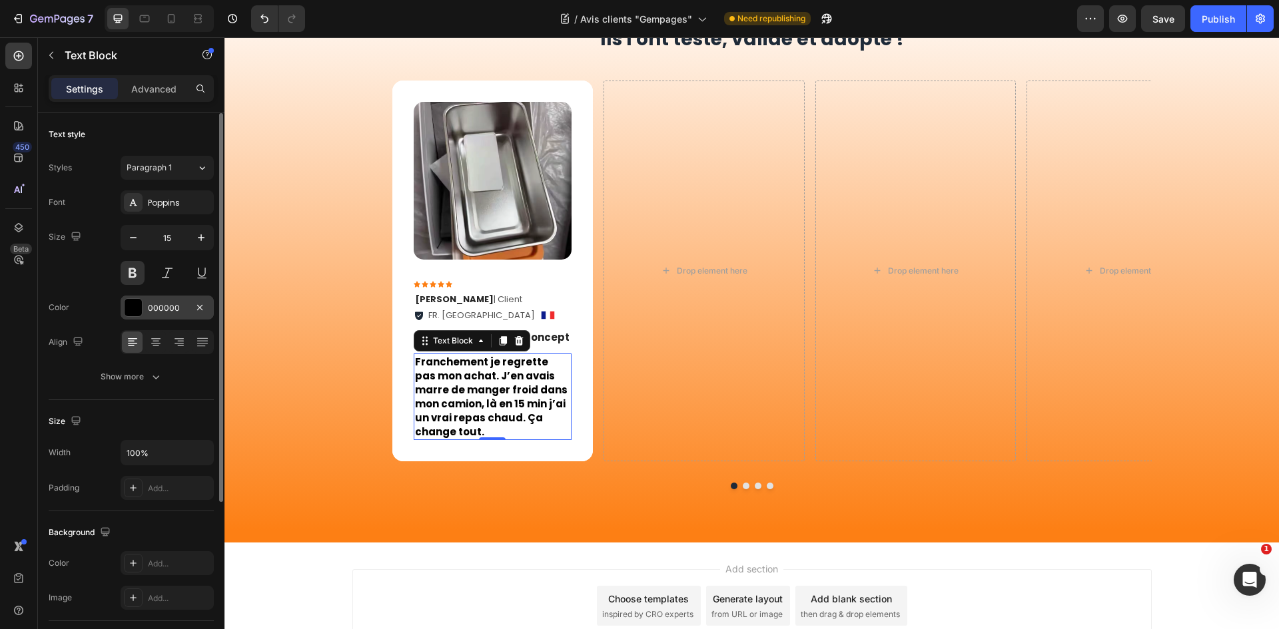
click at [142, 307] on div at bounding box center [133, 307] width 19 height 19
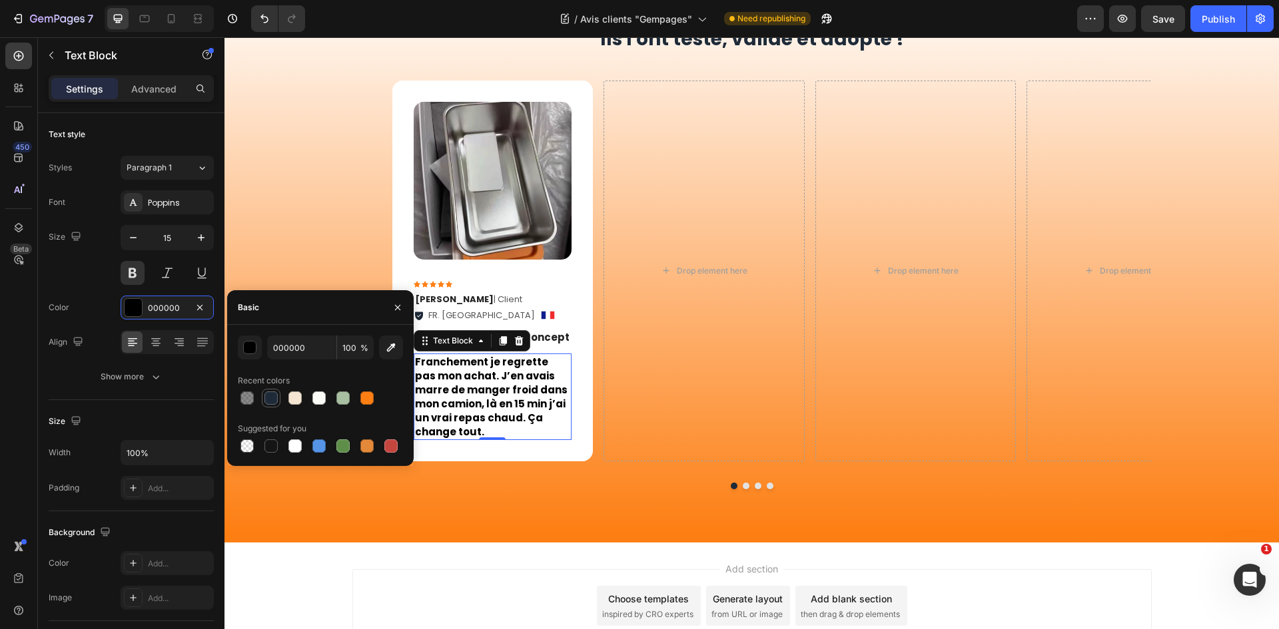
click at [270, 402] on div at bounding box center [270, 398] width 13 height 13
type input "1E2A38"
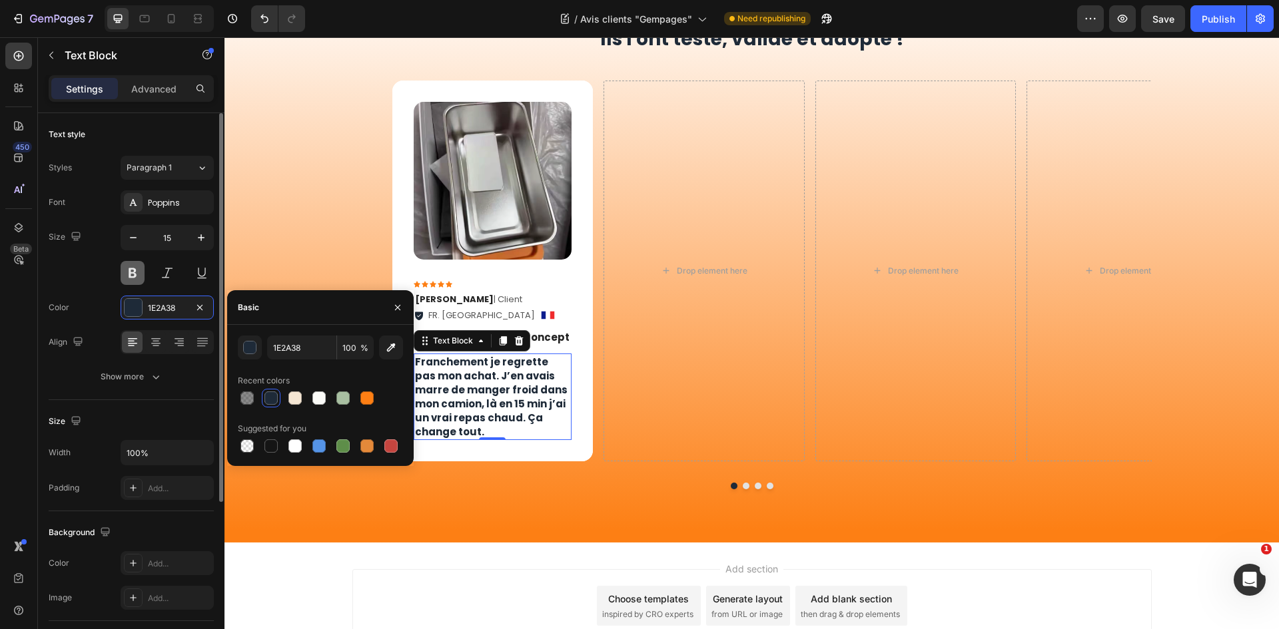
click at [128, 280] on button at bounding box center [133, 273] width 24 height 24
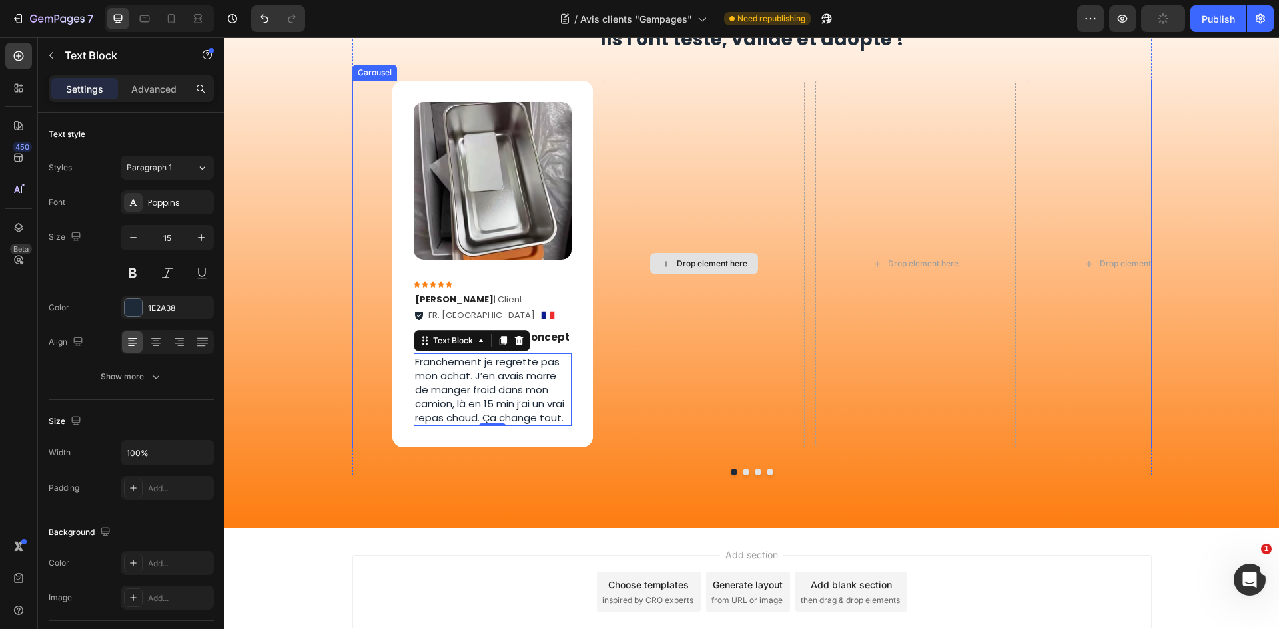
click at [639, 330] on div "Drop element here" at bounding box center [703, 264] width 201 height 367
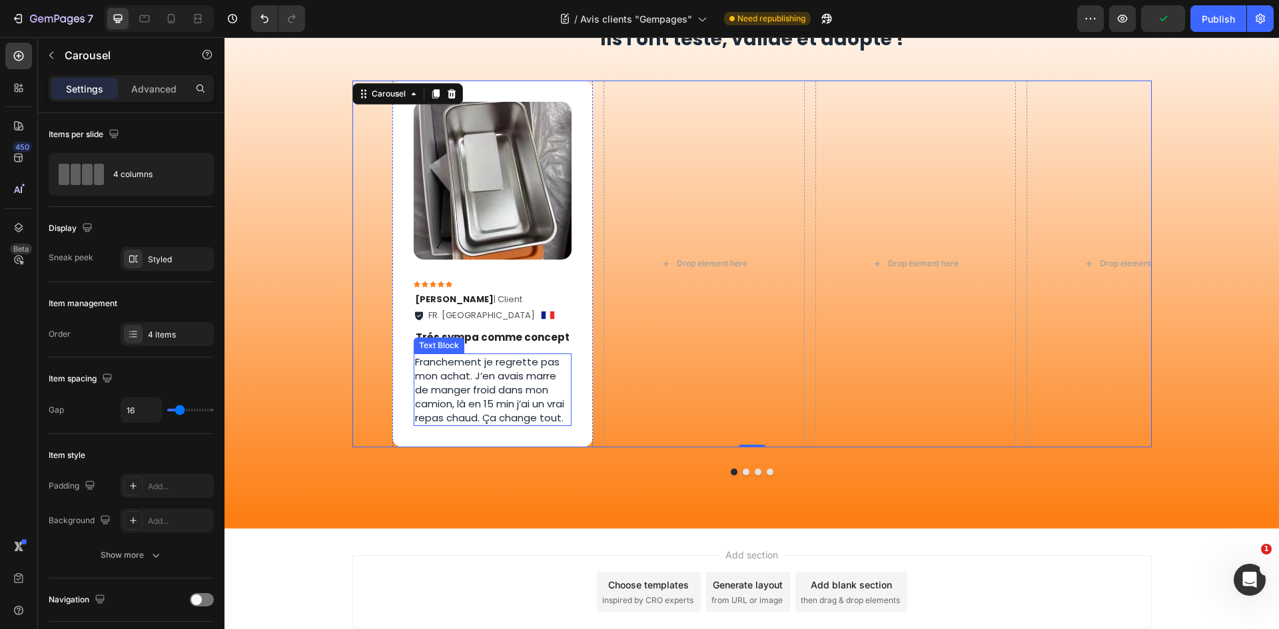
click at [498, 378] on p "Franchement je regrette pas mon achat. J’en avais marre de manger froid dans mo…" at bounding box center [493, 390] width 156 height 70
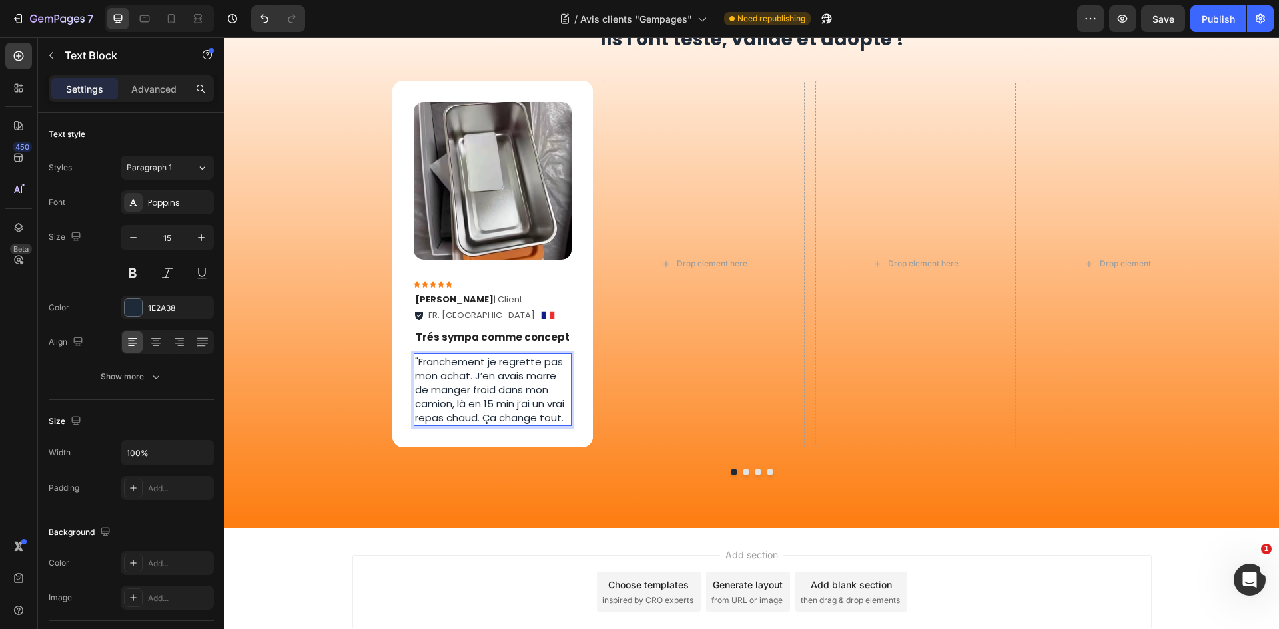
click at [559, 422] on p ""Franchement je regrette pas mon achat. J’en avais marre de manger froid dans m…" at bounding box center [493, 390] width 156 height 70
click at [569, 272] on div "Image Icon Icon Icon Icon Icon Icon List Ophélie P . | Client Text Block FR. La…" at bounding box center [492, 264] width 201 height 367
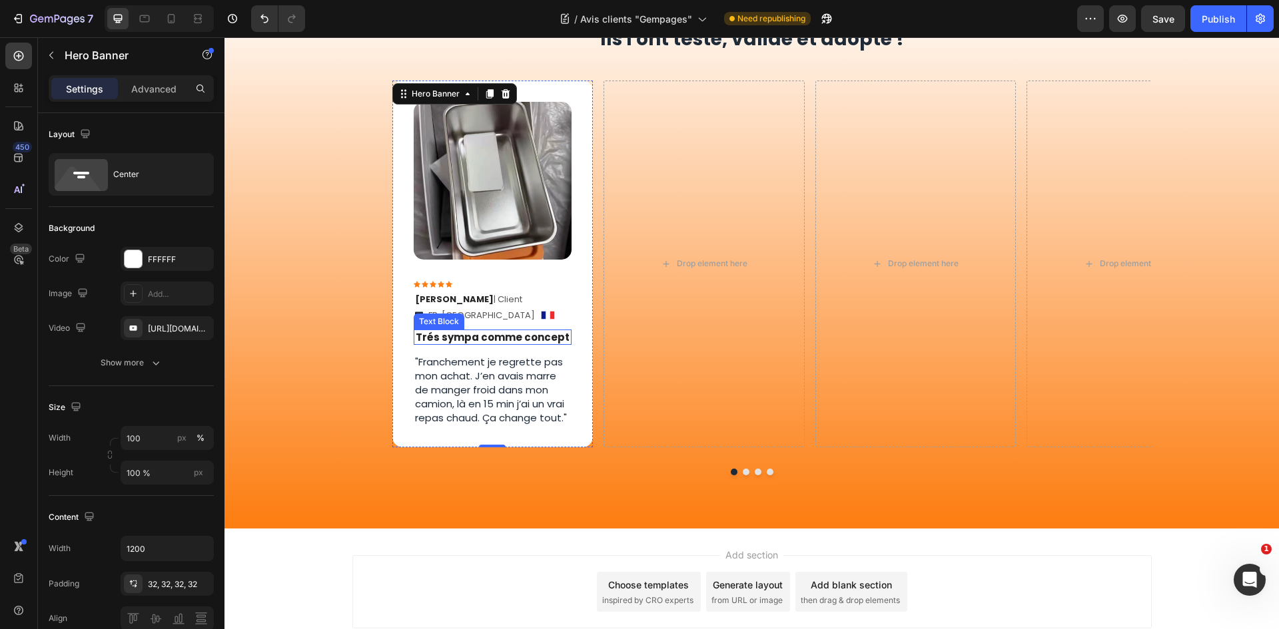
click at [517, 338] on p "Trés sympa comme concept" at bounding box center [493, 337] width 156 height 13
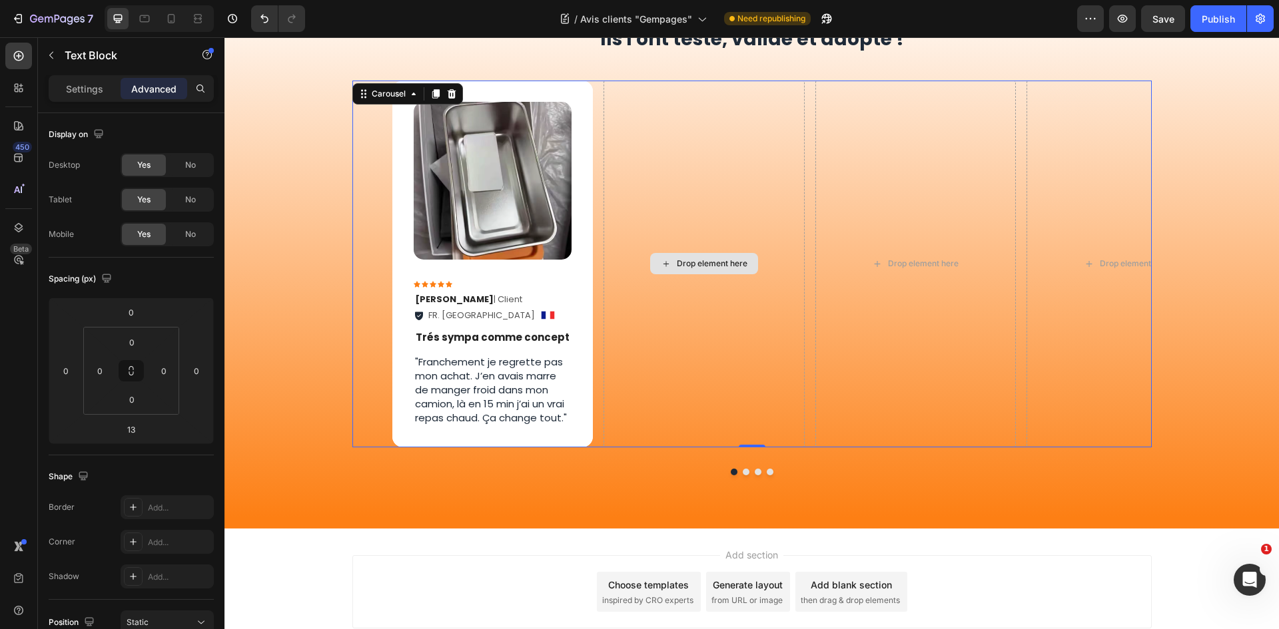
click at [635, 290] on div "Drop element here" at bounding box center [703, 264] width 201 height 367
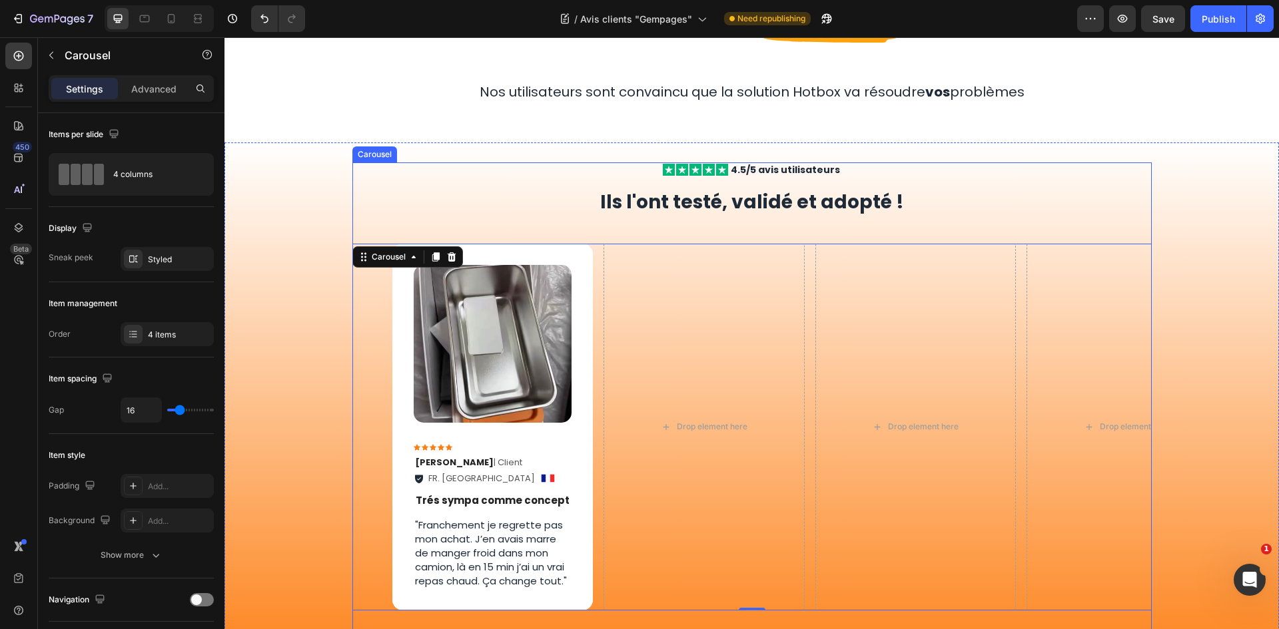
scroll to position [133, 0]
click at [402, 346] on div "Image Icon Icon Icon Icon Icon Icon List Ophélie P . | Client Text Block FR. La…" at bounding box center [492, 426] width 201 height 367
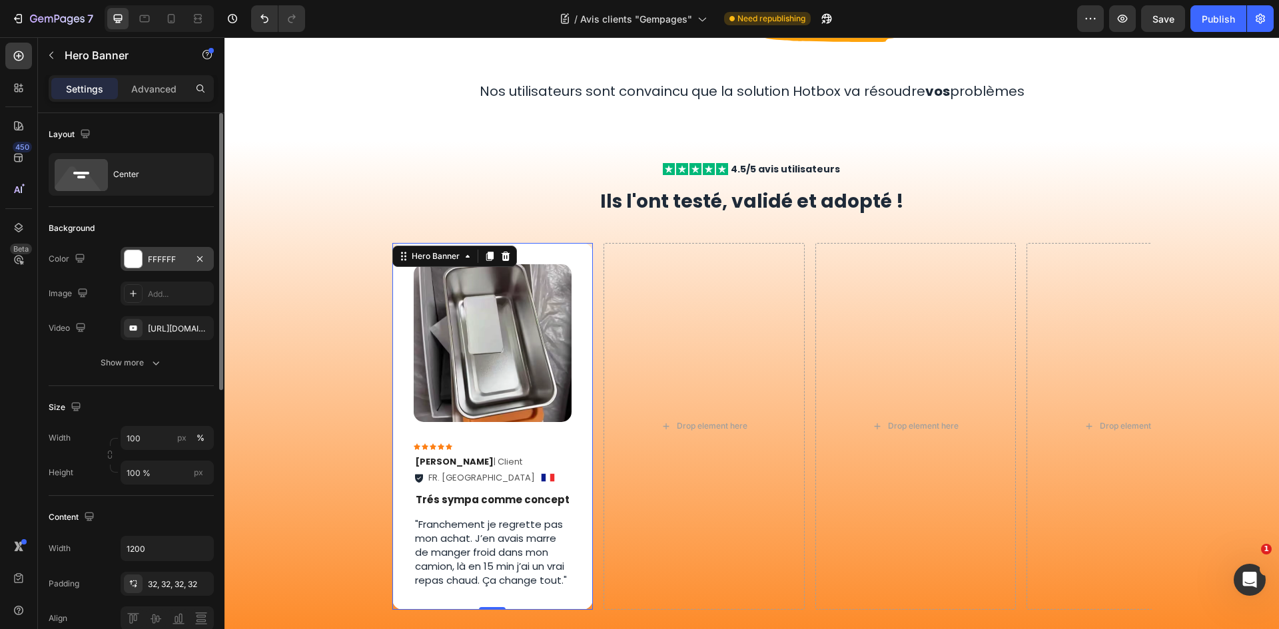
click at [150, 263] on div "FFFFFF" at bounding box center [167, 260] width 39 height 12
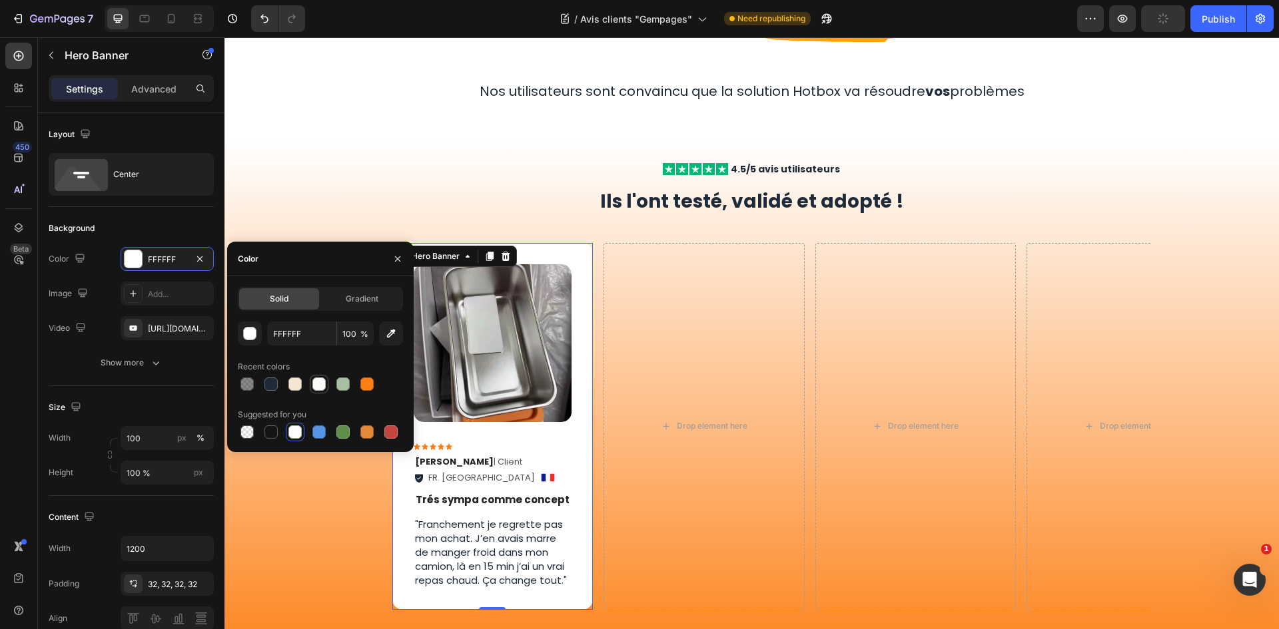
click at [317, 383] on div at bounding box center [318, 384] width 13 height 13
click at [296, 387] on div at bounding box center [294, 384] width 13 height 13
type input "F5E6D3"
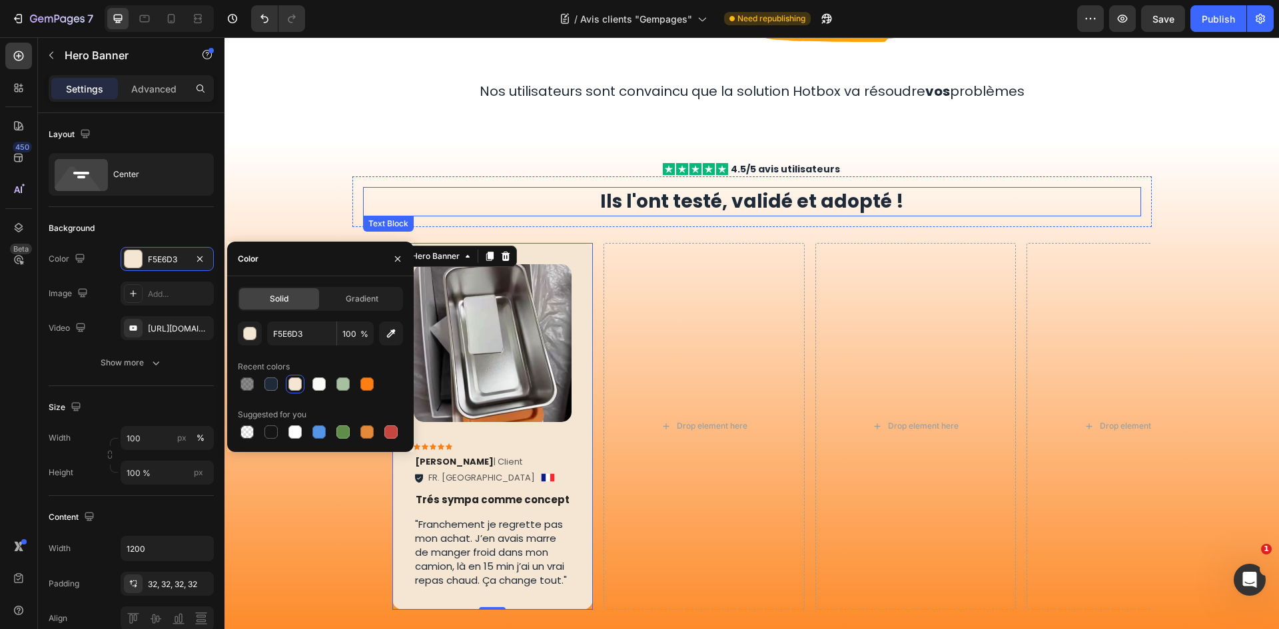
click at [402, 160] on div "Icon Icon Icon Icon Icon Icon List 4.5/5 avis utilisateurs Text Block Row Ils l…" at bounding box center [751, 416] width 1054 height 549
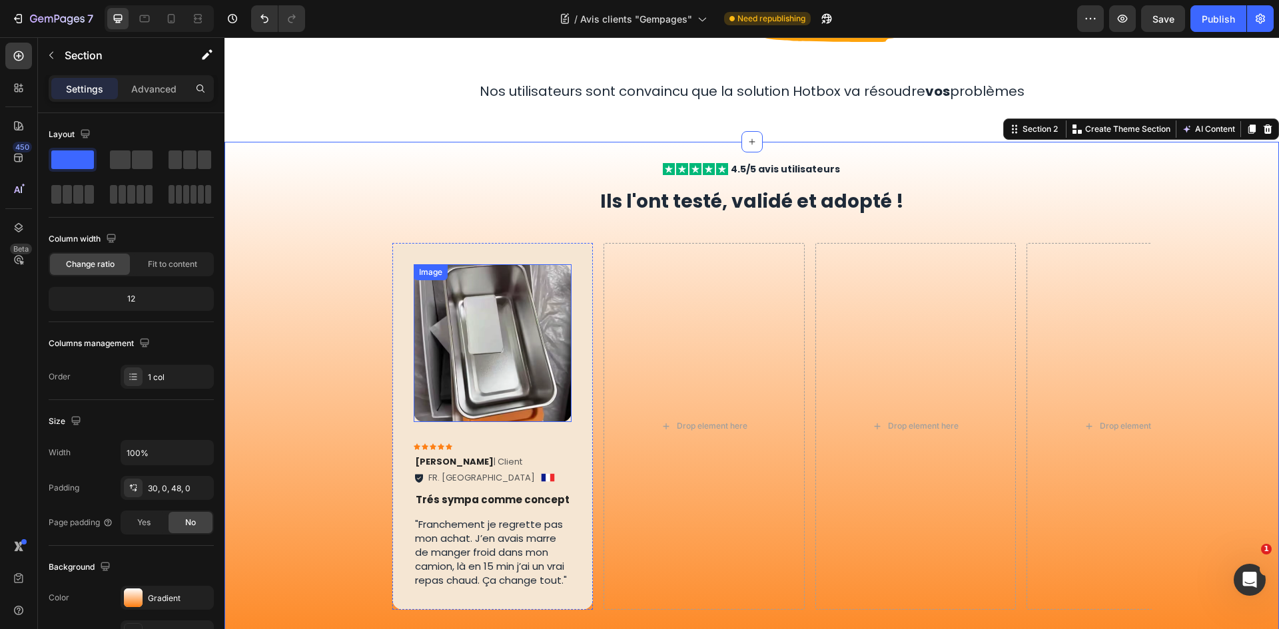
click at [500, 328] on img at bounding box center [493, 343] width 159 height 159
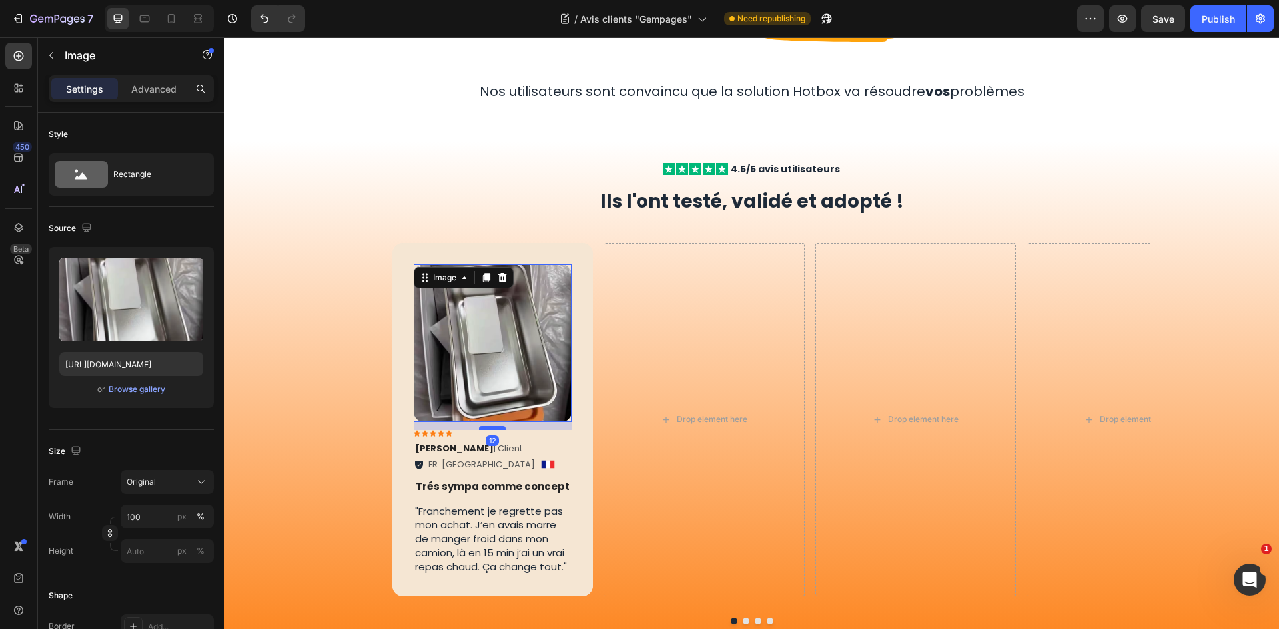
drag, startPoint x: 489, startPoint y: 442, endPoint x: 491, endPoint y: 429, distance: 13.5
click at [491, 429] on div at bounding box center [492, 428] width 27 height 4
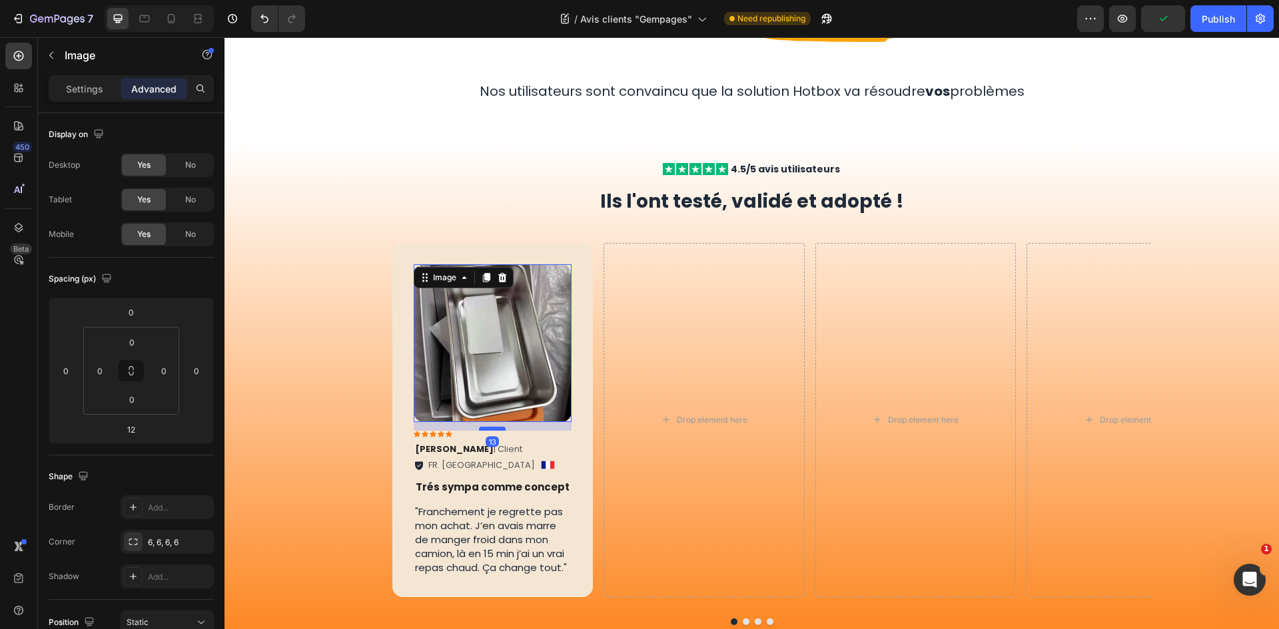
click at [495, 430] on div at bounding box center [492, 429] width 27 height 4
type input "14"
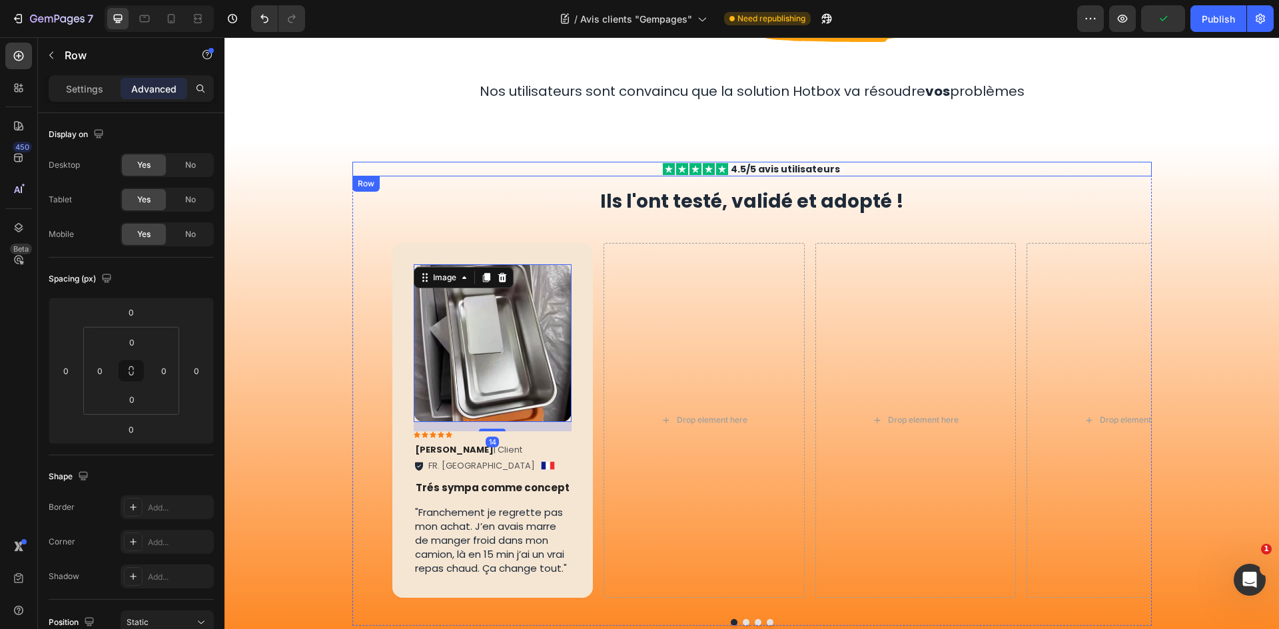
click at [386, 163] on div "Icon Icon Icon Icon Icon Icon List 4.5/5 avis utilisateurs Text Block Row" at bounding box center [751, 169] width 799 height 15
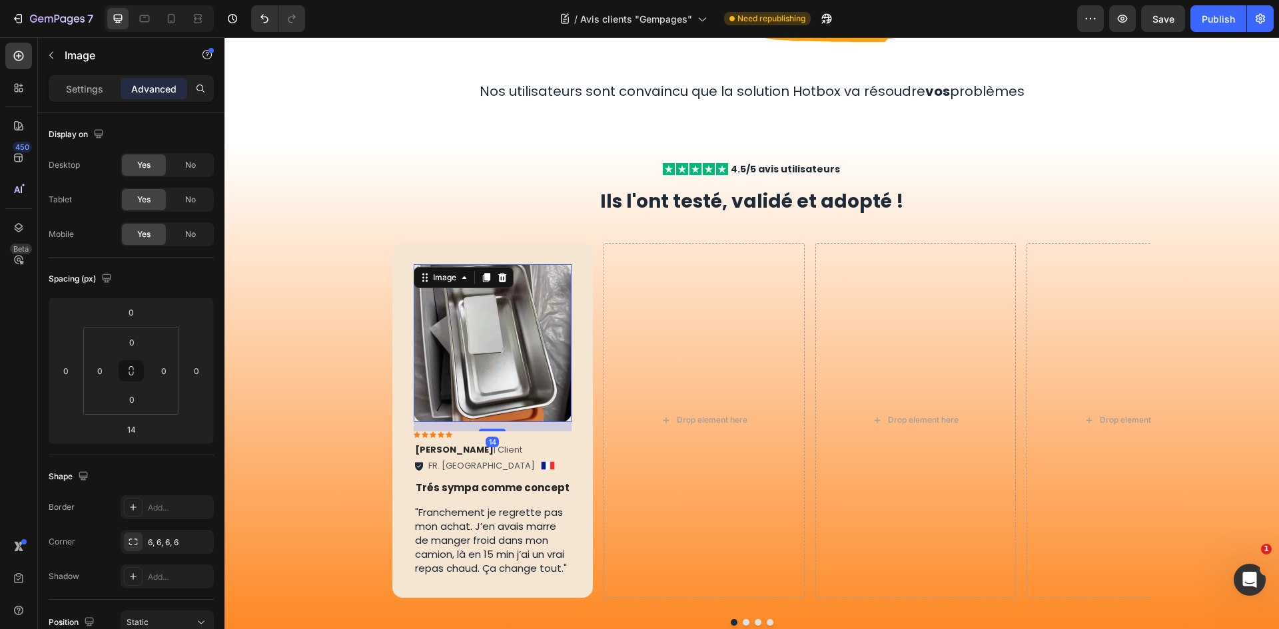
click at [455, 303] on img at bounding box center [493, 343] width 159 height 159
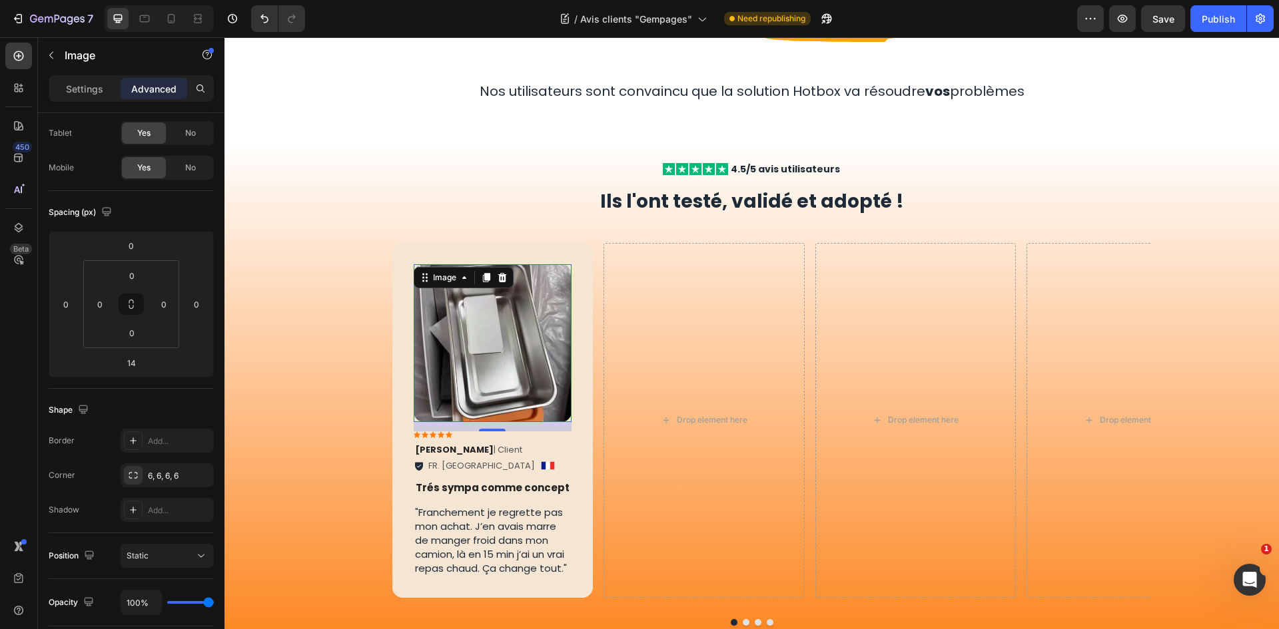
click at [486, 355] on img at bounding box center [493, 343] width 159 height 159
click at [519, 373] on img at bounding box center [493, 343] width 159 height 159
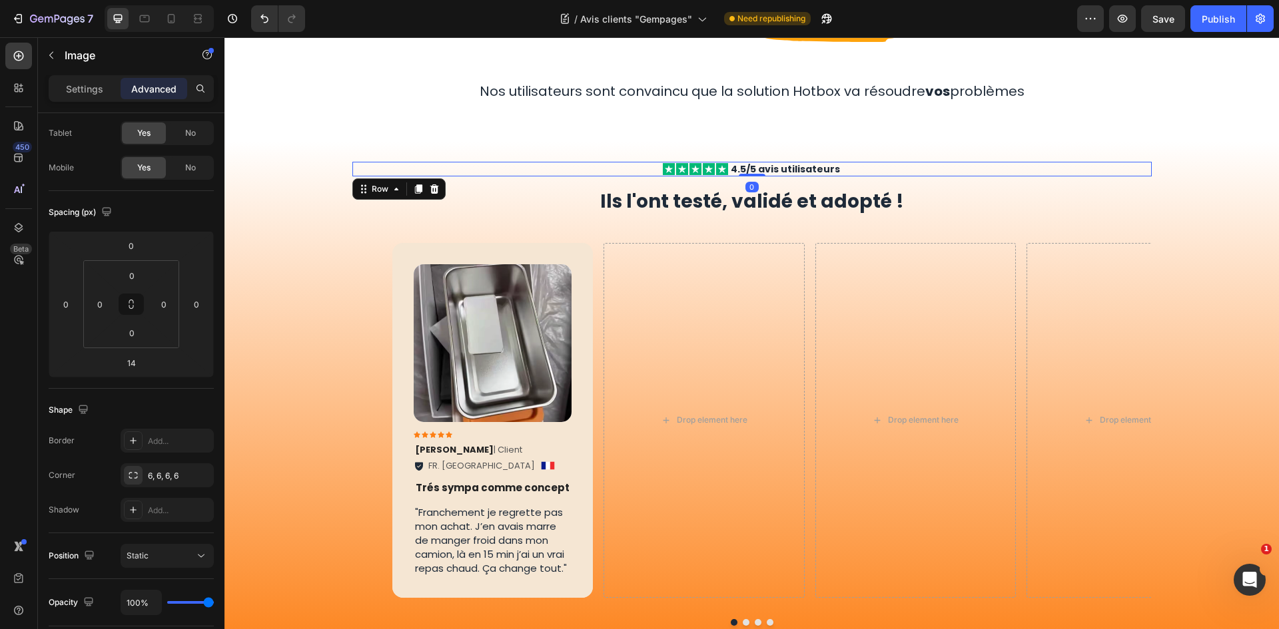
click at [369, 163] on div "Icon Icon Icon Icon Icon Icon List 4.5/5 avis utilisateurs Text Block Row 0" at bounding box center [751, 169] width 799 height 15
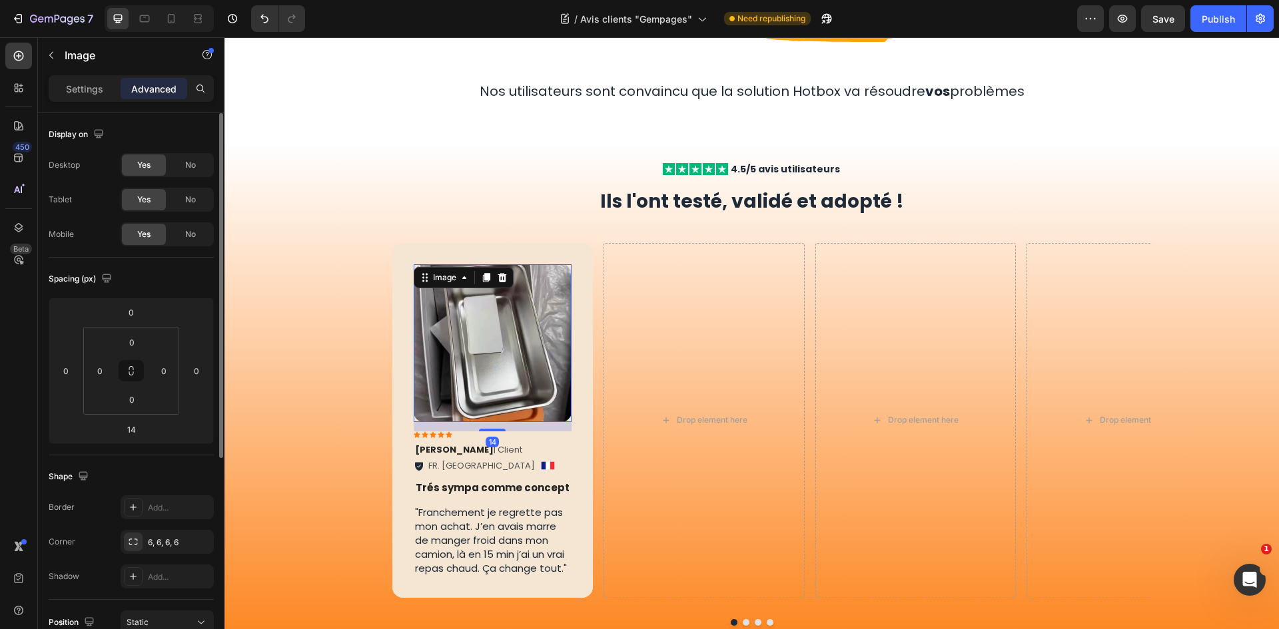
click at [478, 326] on img at bounding box center [493, 343] width 159 height 159
click at [79, 91] on p "Settings" at bounding box center [84, 89] width 37 height 14
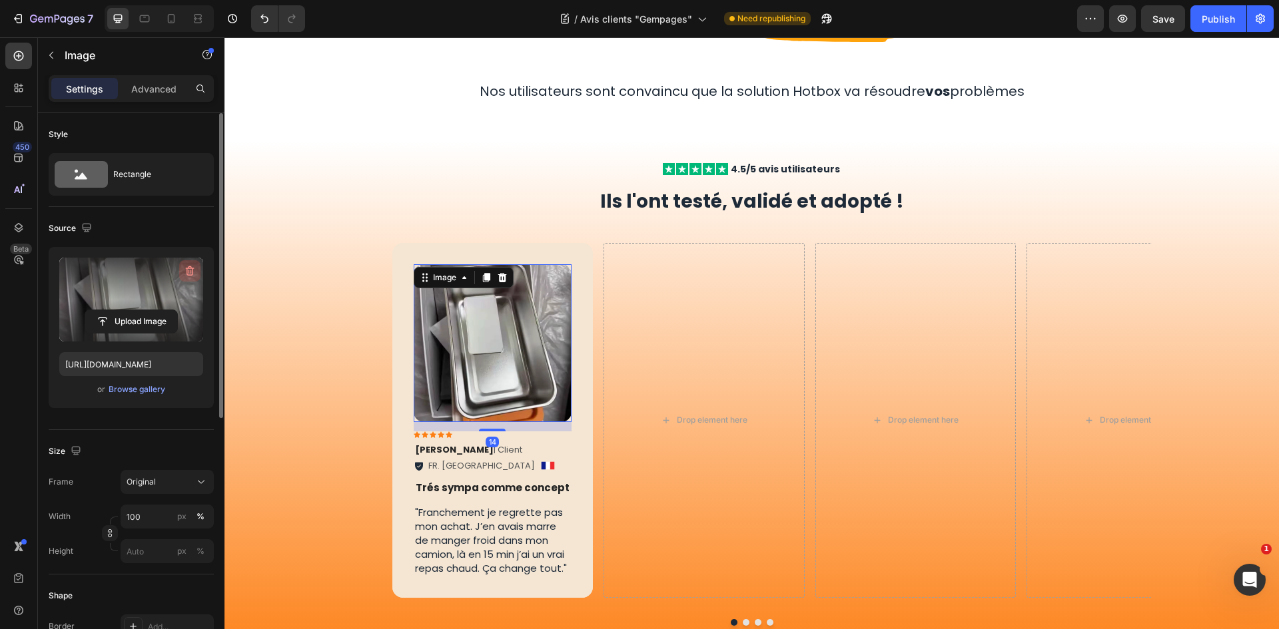
click at [193, 272] on icon "button" at bounding box center [190, 271] width 9 height 10
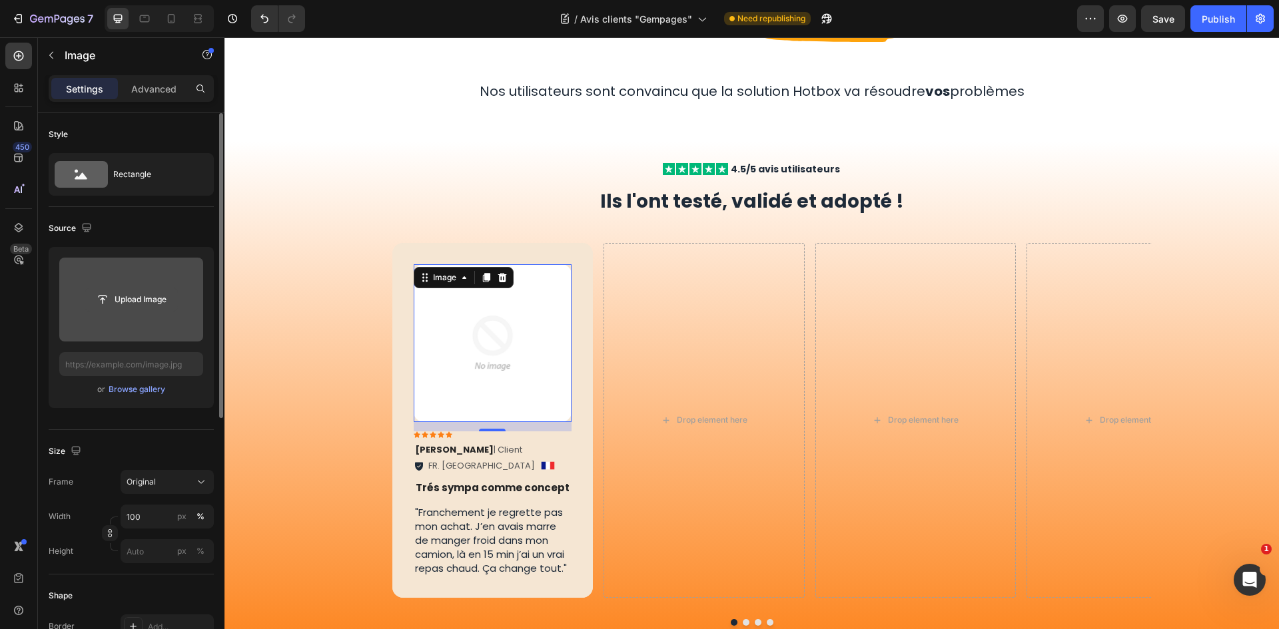
click at [140, 291] on input "file" at bounding box center [131, 299] width 92 height 23
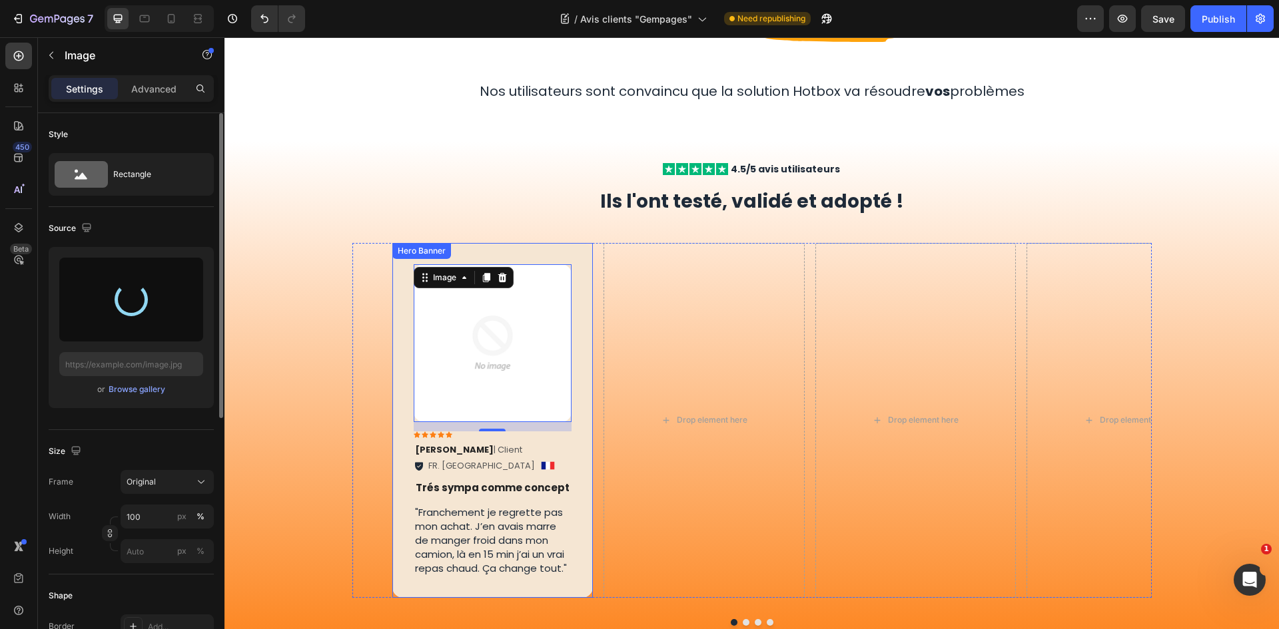
type input "[URL][DOMAIN_NAME]"
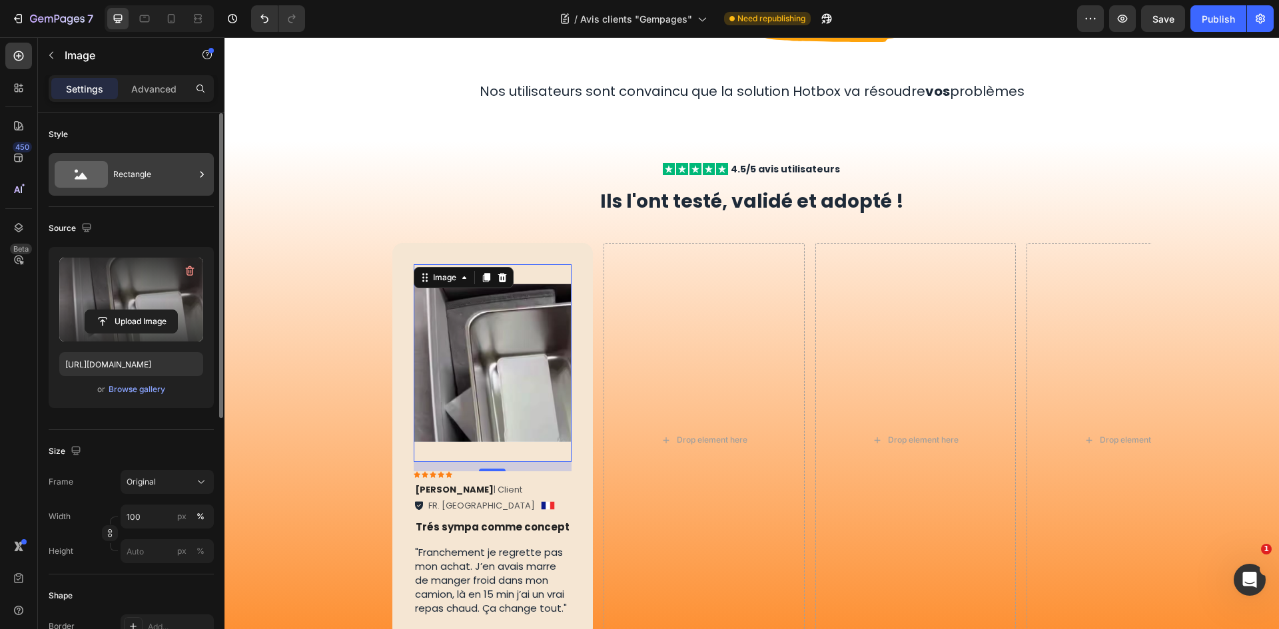
click at [161, 188] on div "Rectangle" at bounding box center [153, 174] width 81 height 31
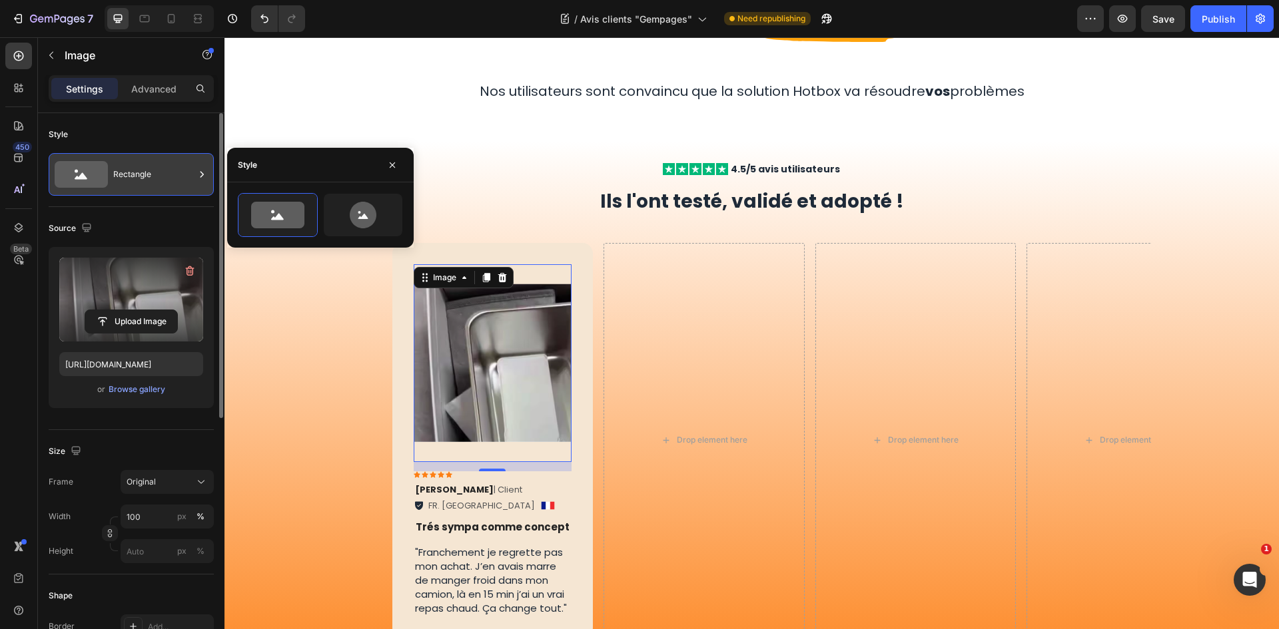
click at [165, 186] on div "Rectangle" at bounding box center [153, 174] width 81 height 31
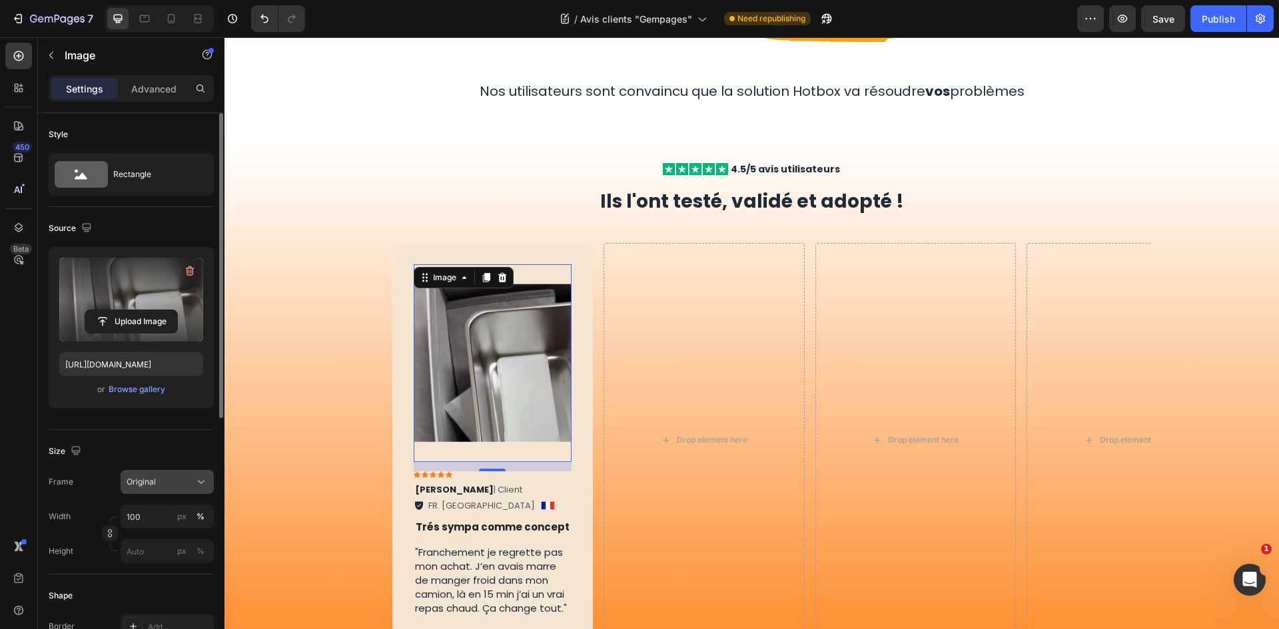
click at [170, 491] on button "Original" at bounding box center [167, 482] width 93 height 24
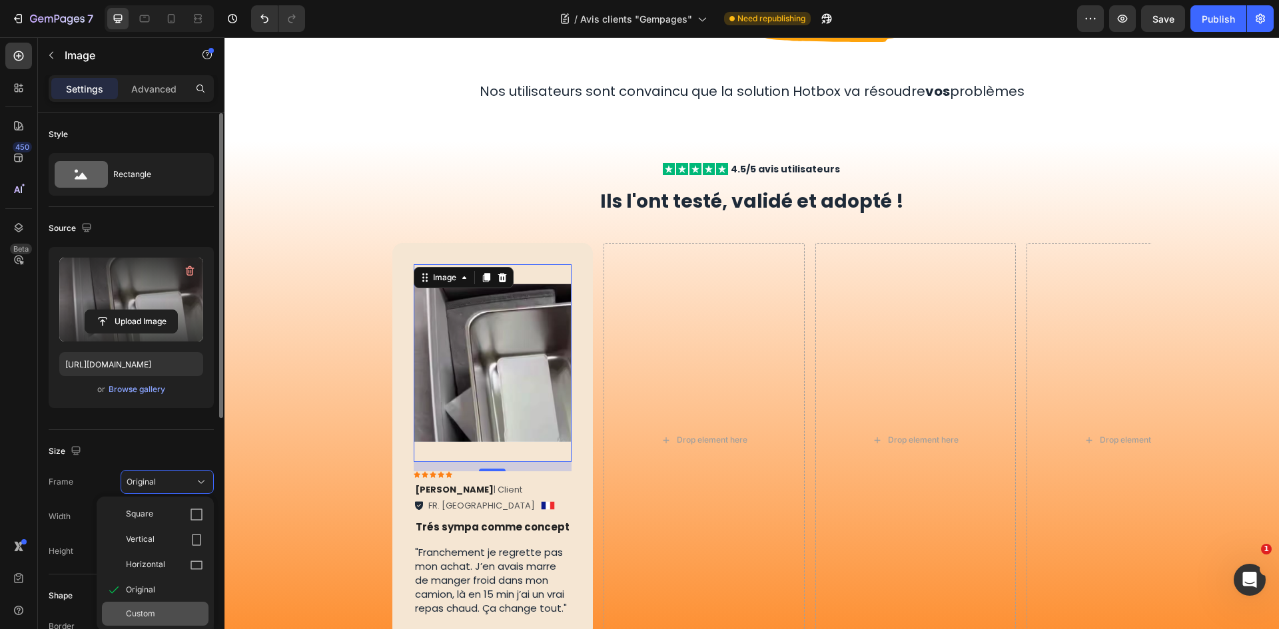
click at [176, 603] on div "Custom" at bounding box center [155, 614] width 107 height 24
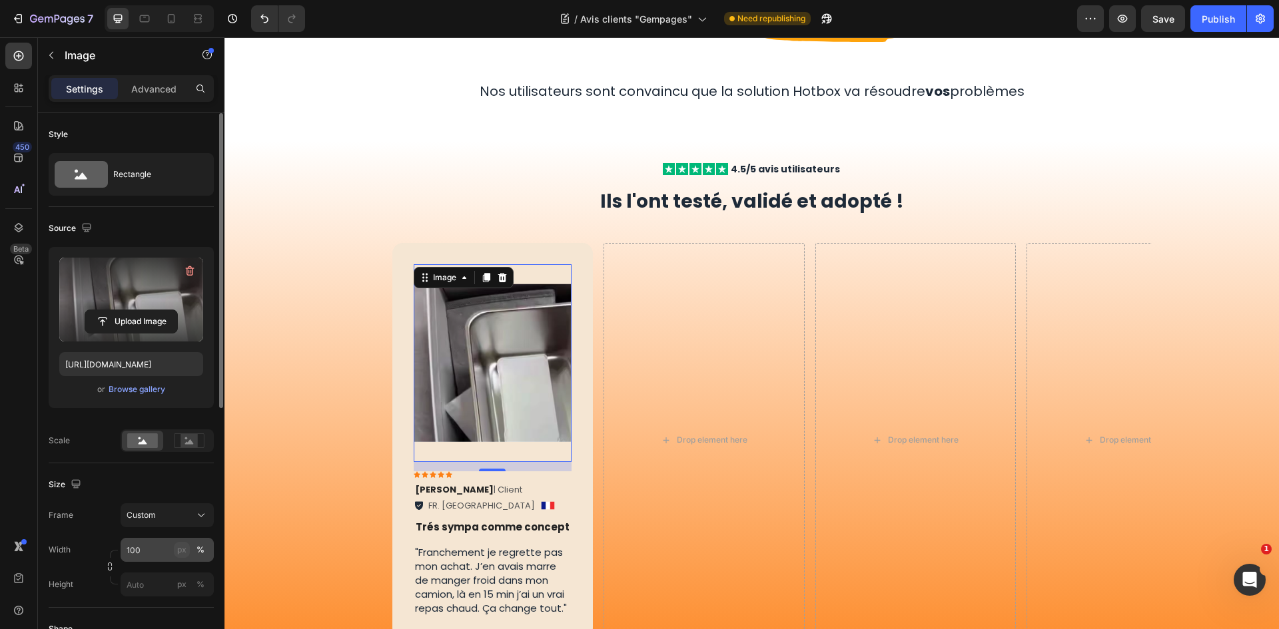
click at [184, 546] on div "px" at bounding box center [181, 550] width 9 height 12
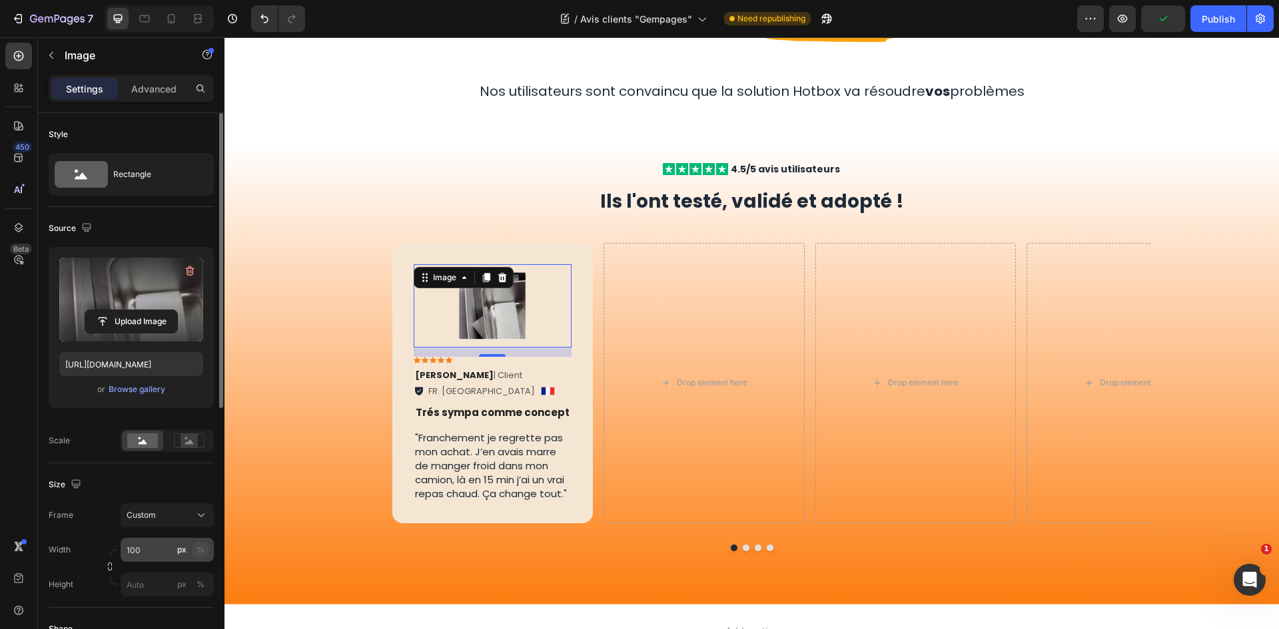
click at [204, 547] on div "%" at bounding box center [200, 550] width 8 height 12
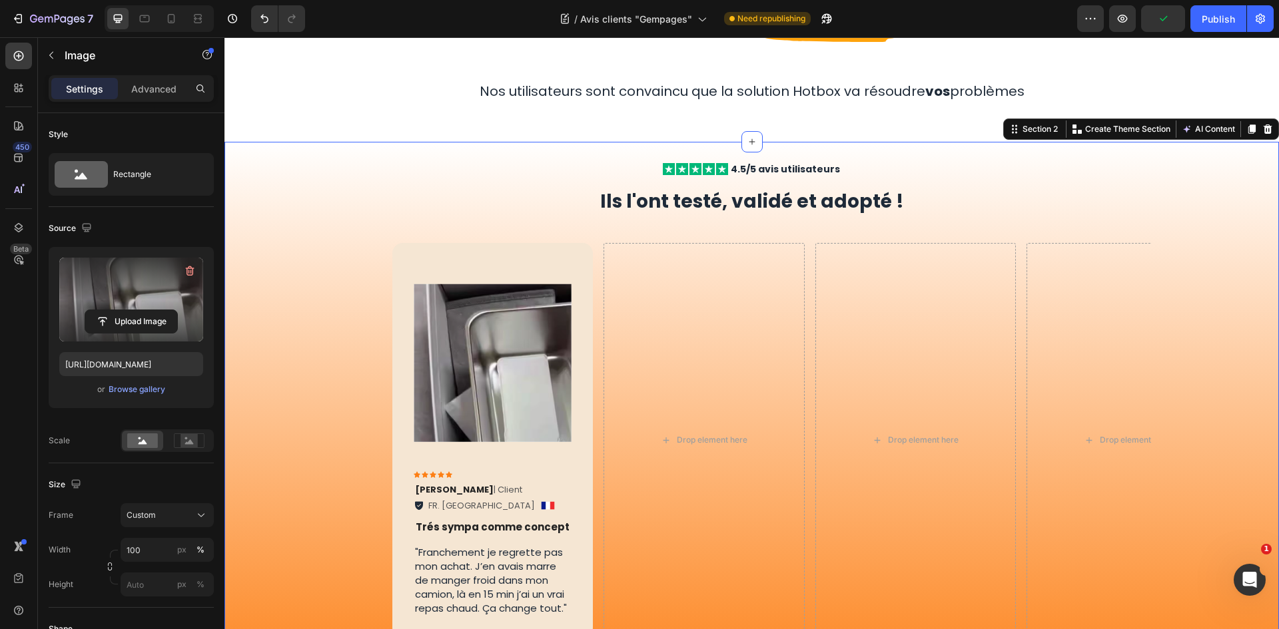
click at [463, 158] on div "Icon Icon Icon Icon Icon Icon List 4.5/5 avis utilisateurs Text Block Row Ils l…" at bounding box center [751, 430] width 1054 height 577
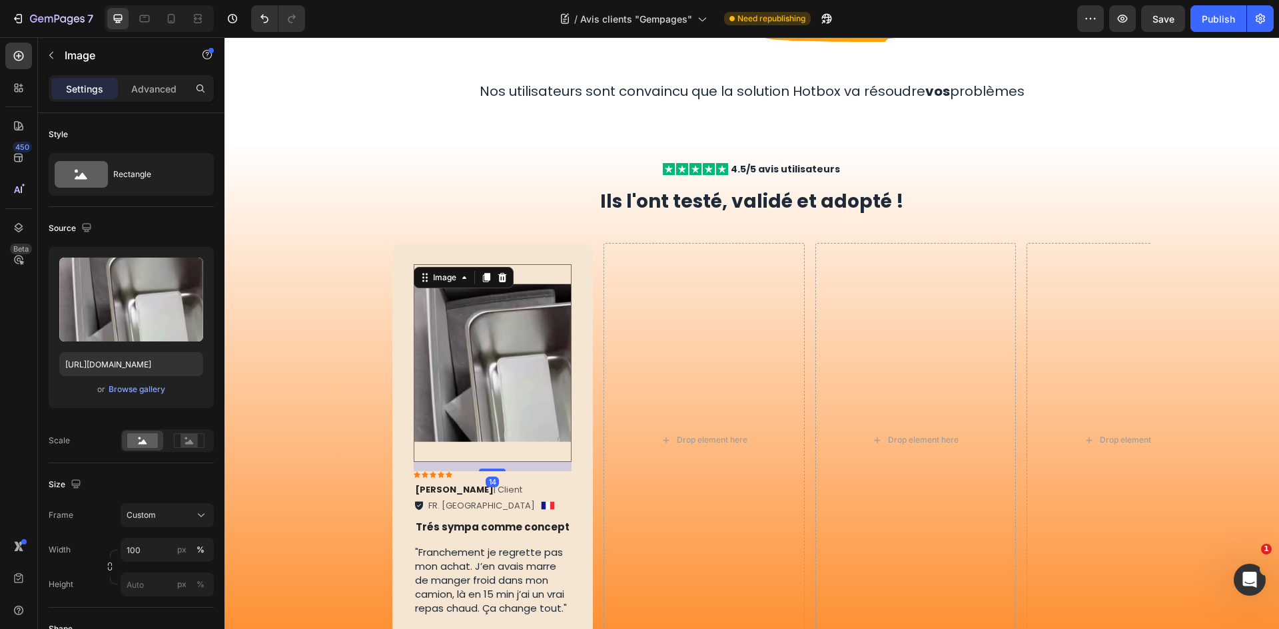
click at [537, 343] on img at bounding box center [493, 363] width 159 height 198
click at [513, 191] on p "Ils l'ont testé, validé et adopté !" at bounding box center [751, 201] width 775 height 26
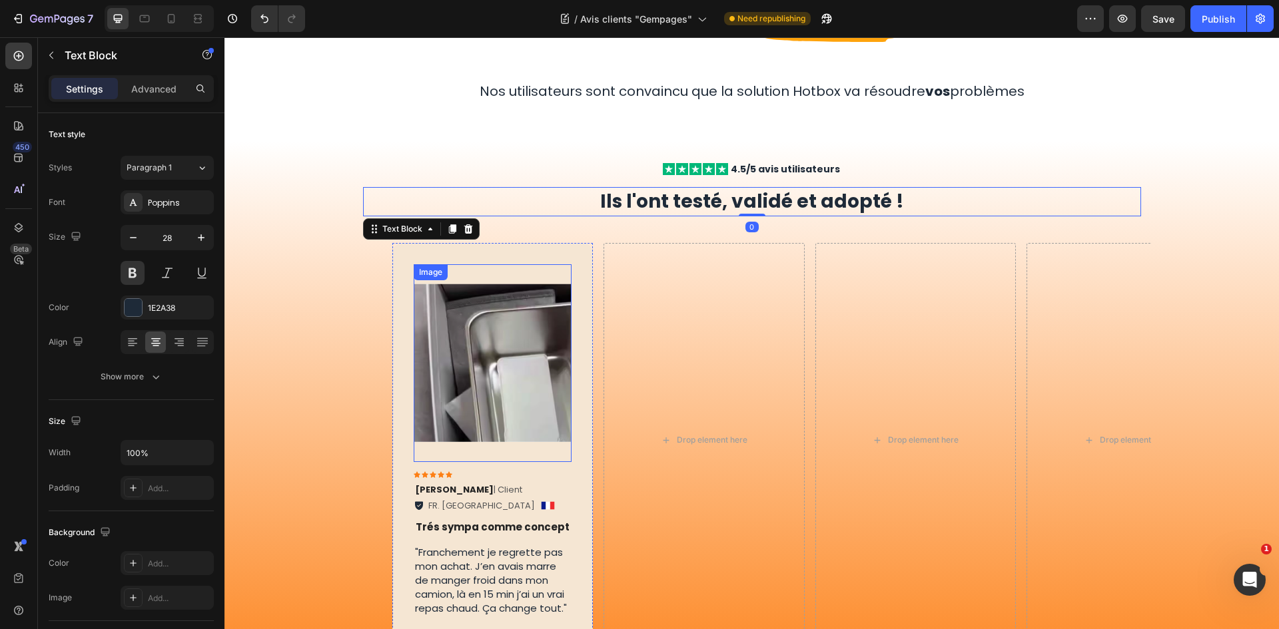
click at [511, 318] on img at bounding box center [493, 363] width 159 height 198
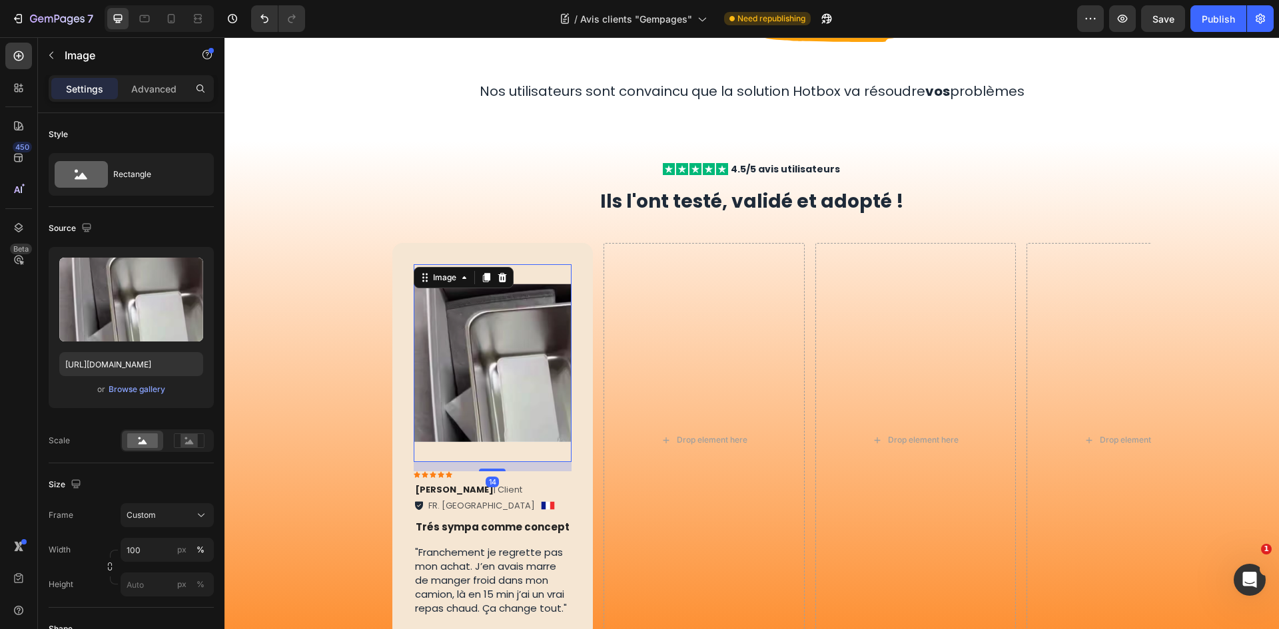
click at [537, 278] on img at bounding box center [493, 363] width 159 height 198
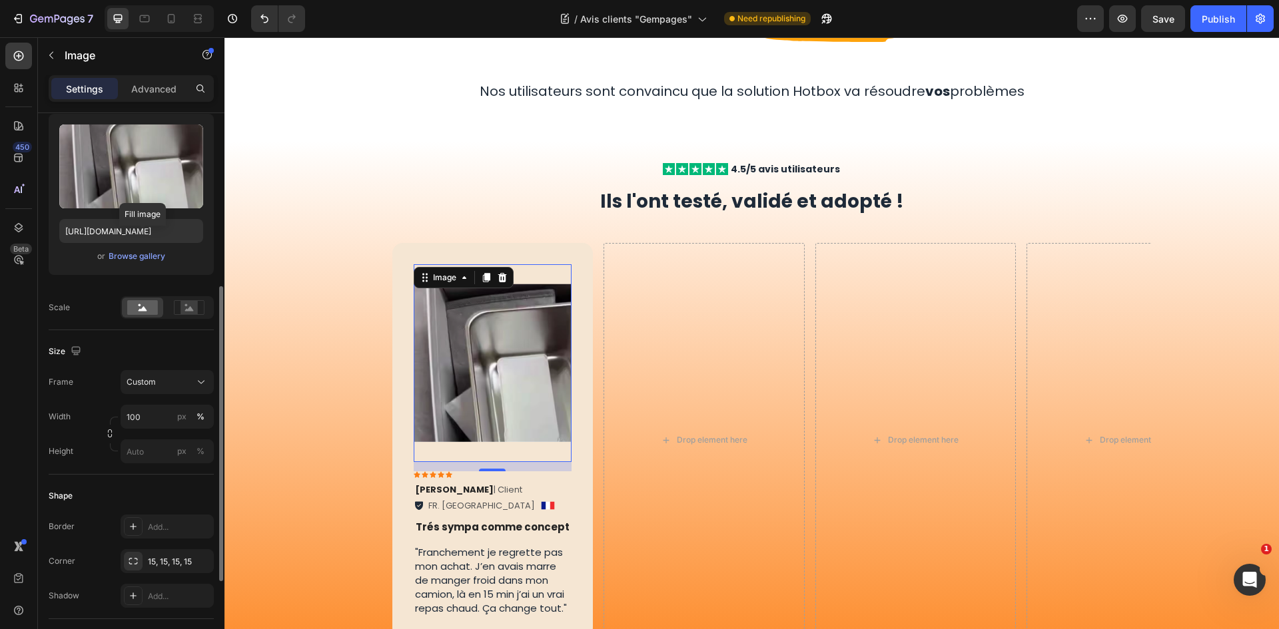
scroll to position [266, 0]
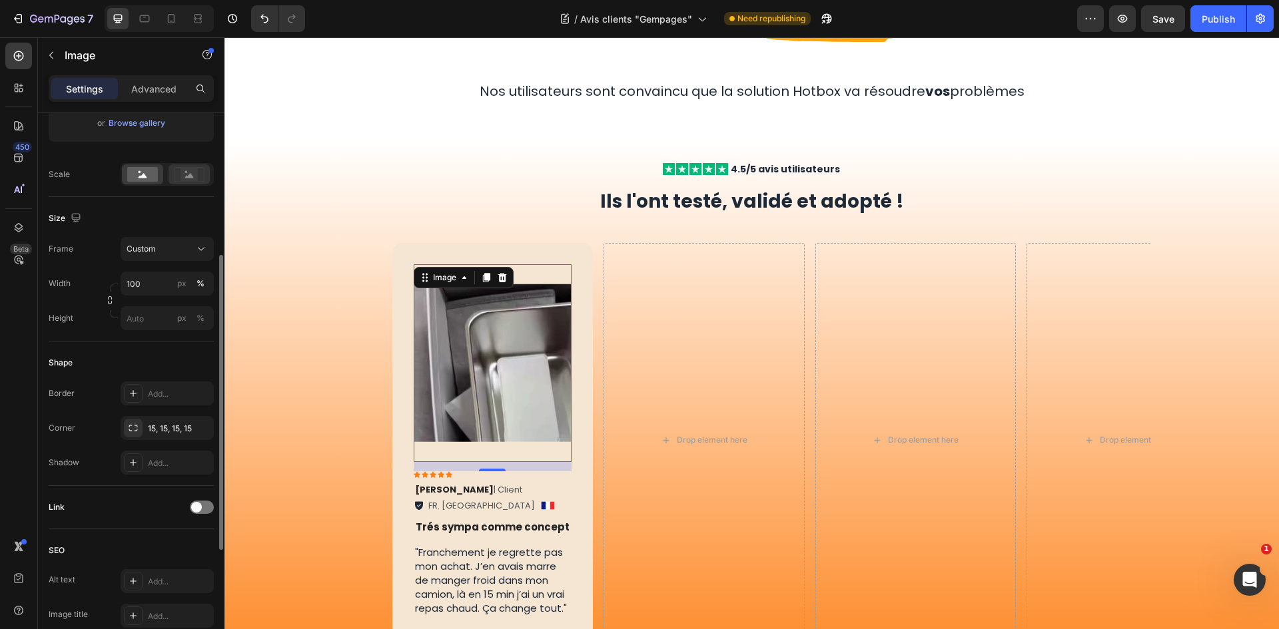
click at [195, 174] on rect at bounding box center [188, 174] width 17 height 13
click at [153, 243] on span "Custom" at bounding box center [141, 249] width 29 height 12
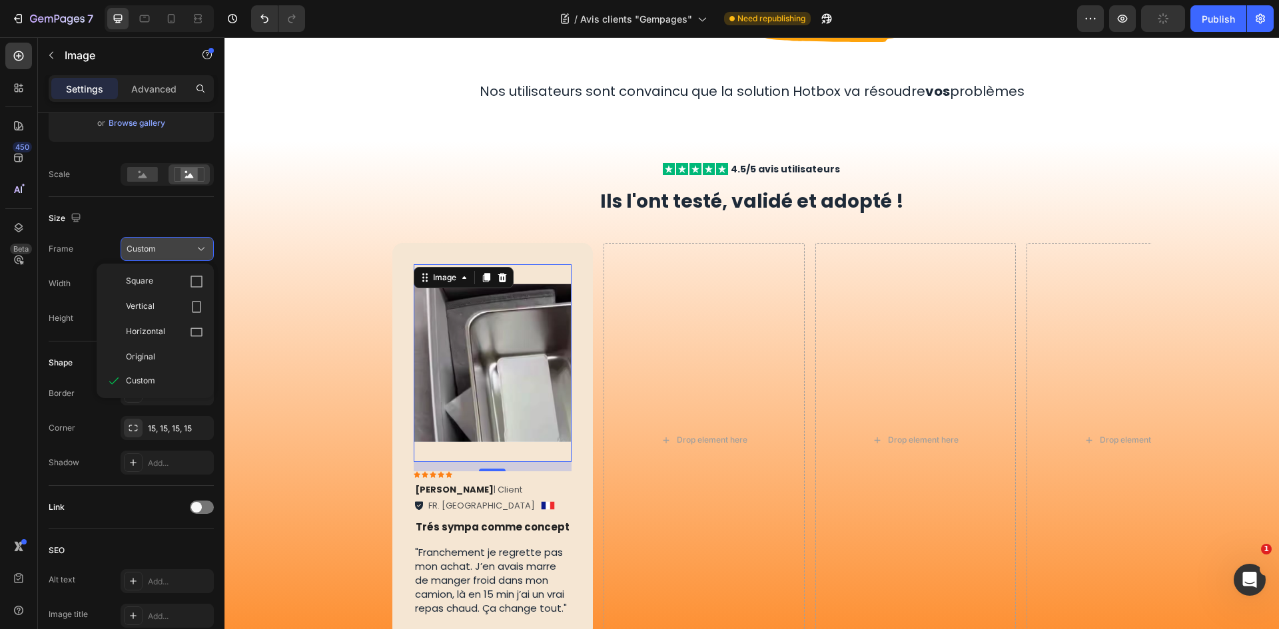
click at [161, 248] on div "Custom" at bounding box center [159, 249] width 65 height 12
click at [153, 283] on input "100" at bounding box center [167, 284] width 93 height 24
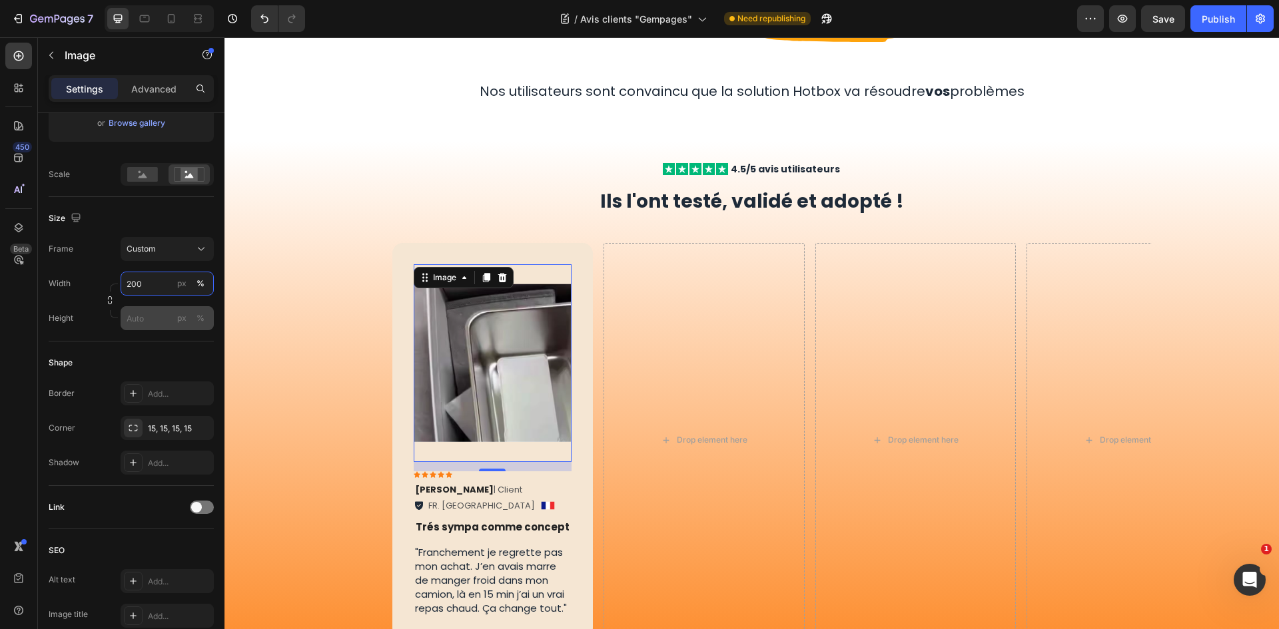
type input "200"
click at [135, 327] on input "px %" at bounding box center [167, 318] width 93 height 24
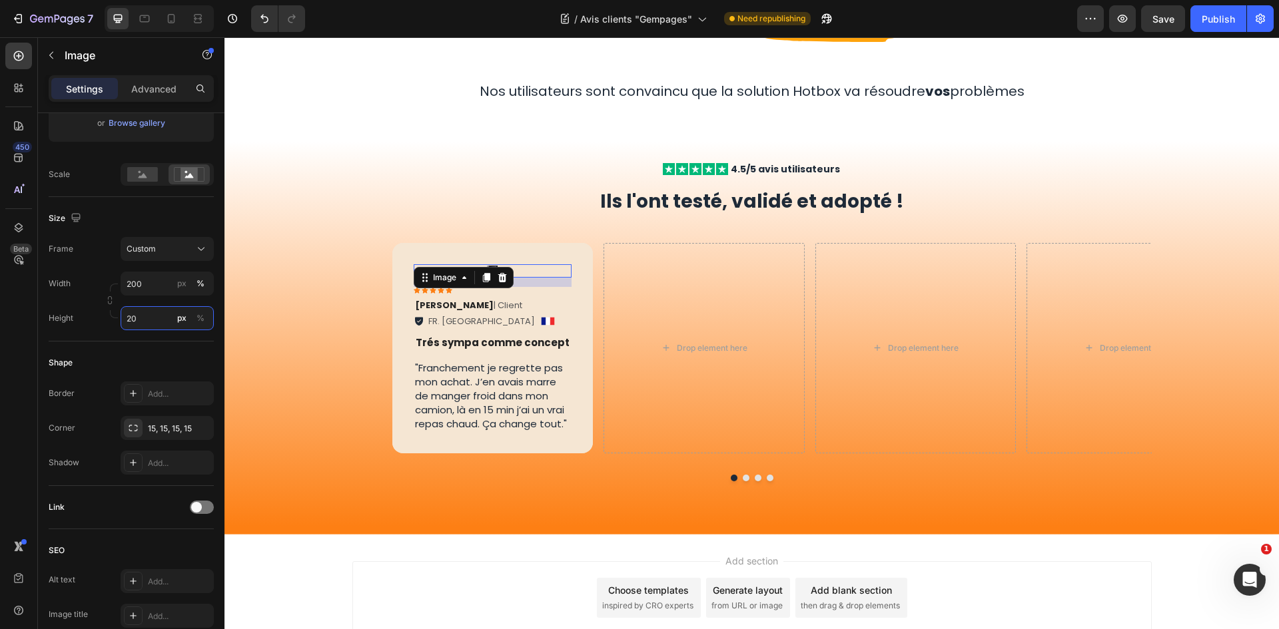
type input "2"
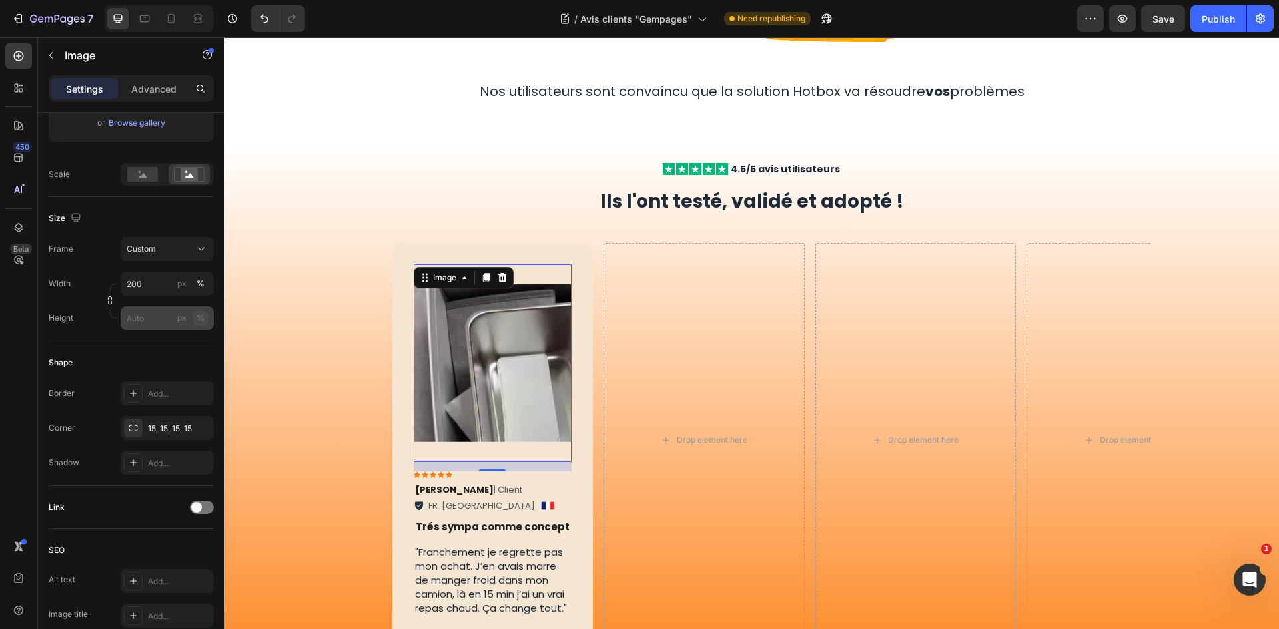
click at [203, 318] on div "%" at bounding box center [200, 318] width 8 height 12
click at [161, 318] on input "px %" at bounding box center [167, 318] width 93 height 24
type input "100"
click at [182, 427] on div "15, 15, 15, 15" at bounding box center [167, 429] width 39 height 12
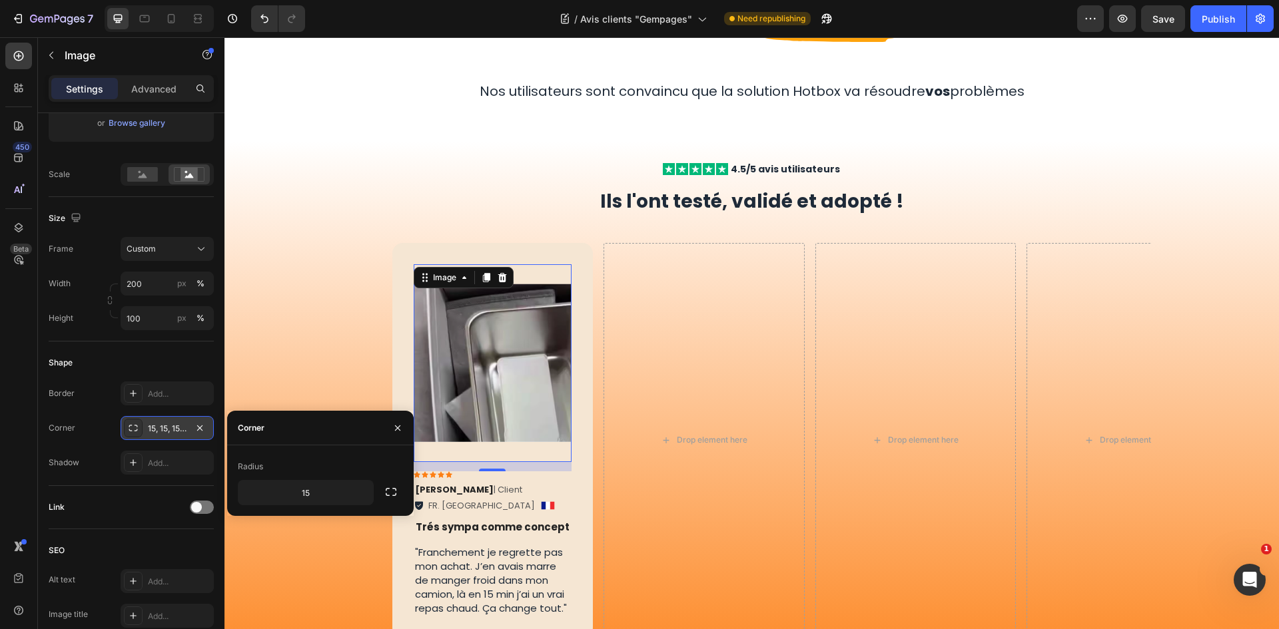
click at [182, 427] on div "15, 15, 15, 15" at bounding box center [167, 429] width 39 height 12
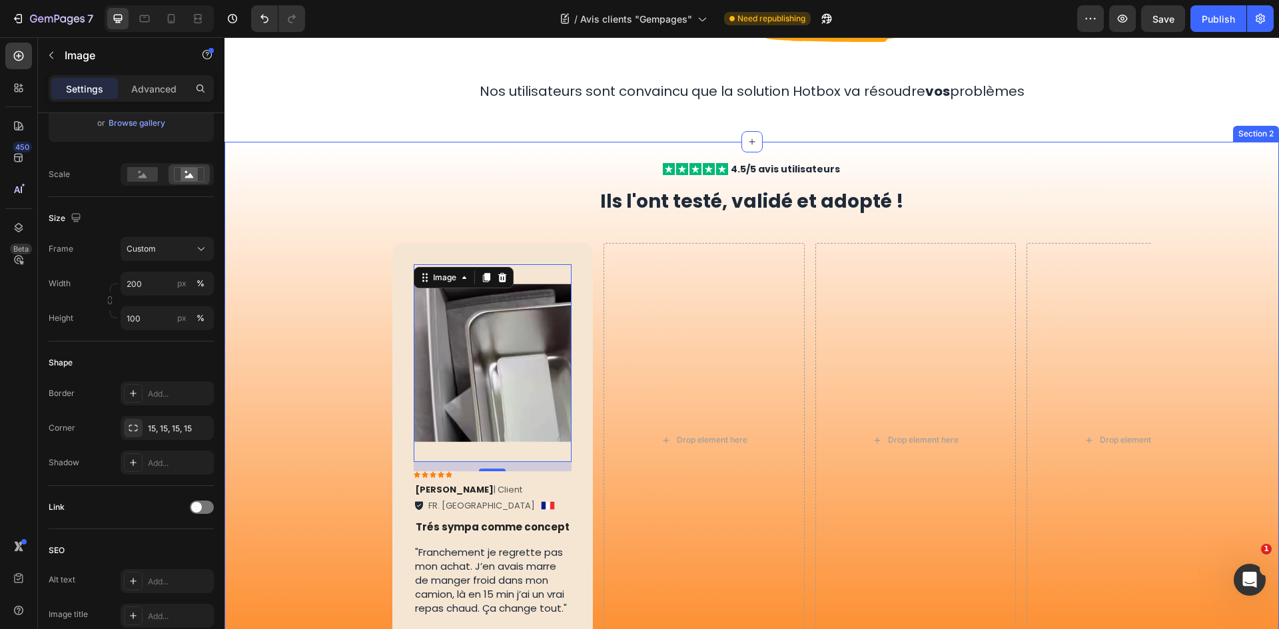
click at [409, 216] on div "Ils l'ont testé, validé et adopté ! Text Block Row" at bounding box center [751, 201] width 799 height 50
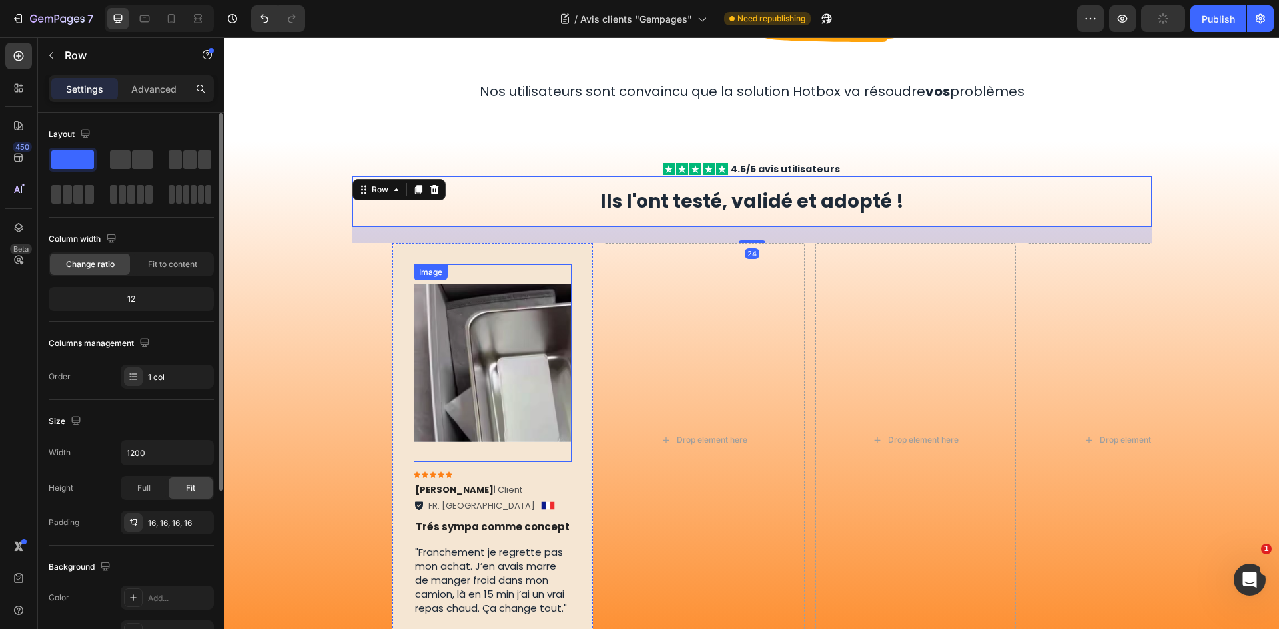
click at [482, 312] on img at bounding box center [493, 363] width 159 height 198
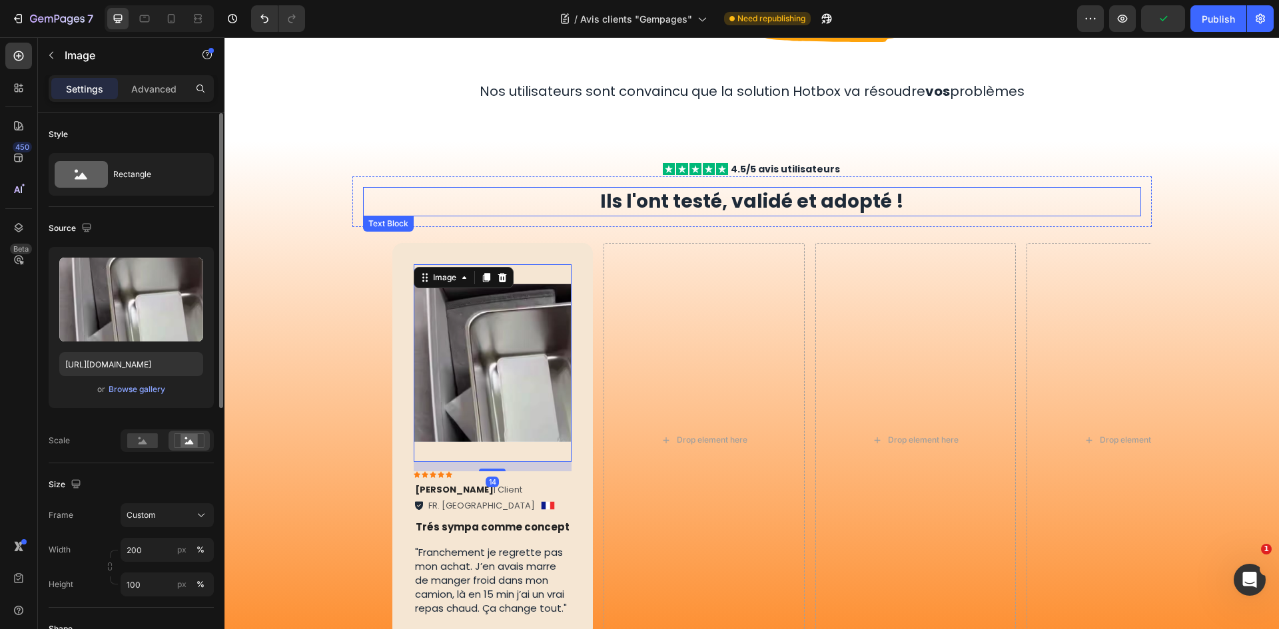
click at [484, 151] on div "Icon Icon Icon Icon Icon Icon List 4.5/5 avis utilisateurs Text Block Row Ils l…" at bounding box center [751, 430] width 1054 height 577
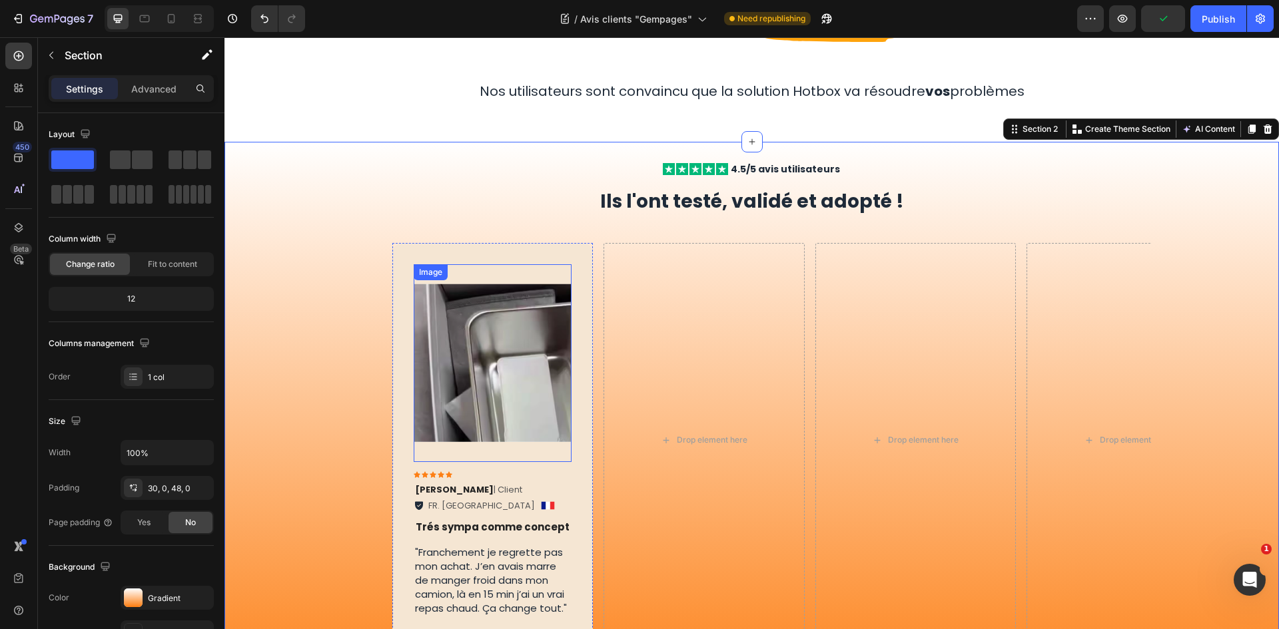
click at [511, 311] on img at bounding box center [493, 363] width 159 height 198
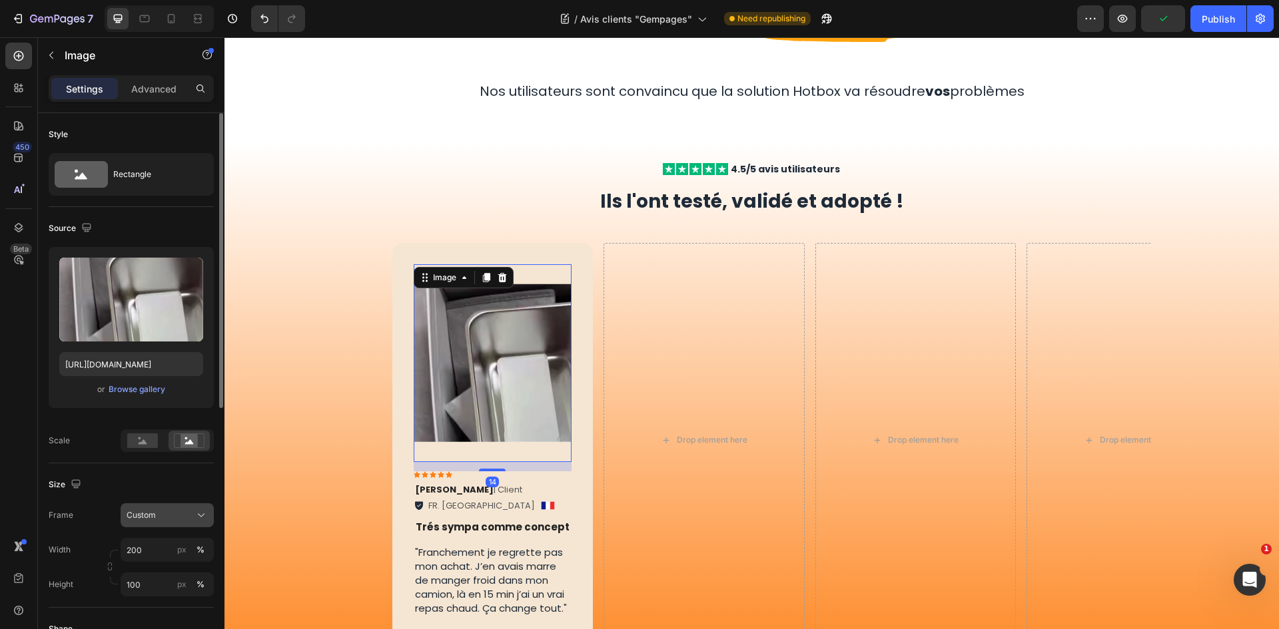
scroll to position [333, 0]
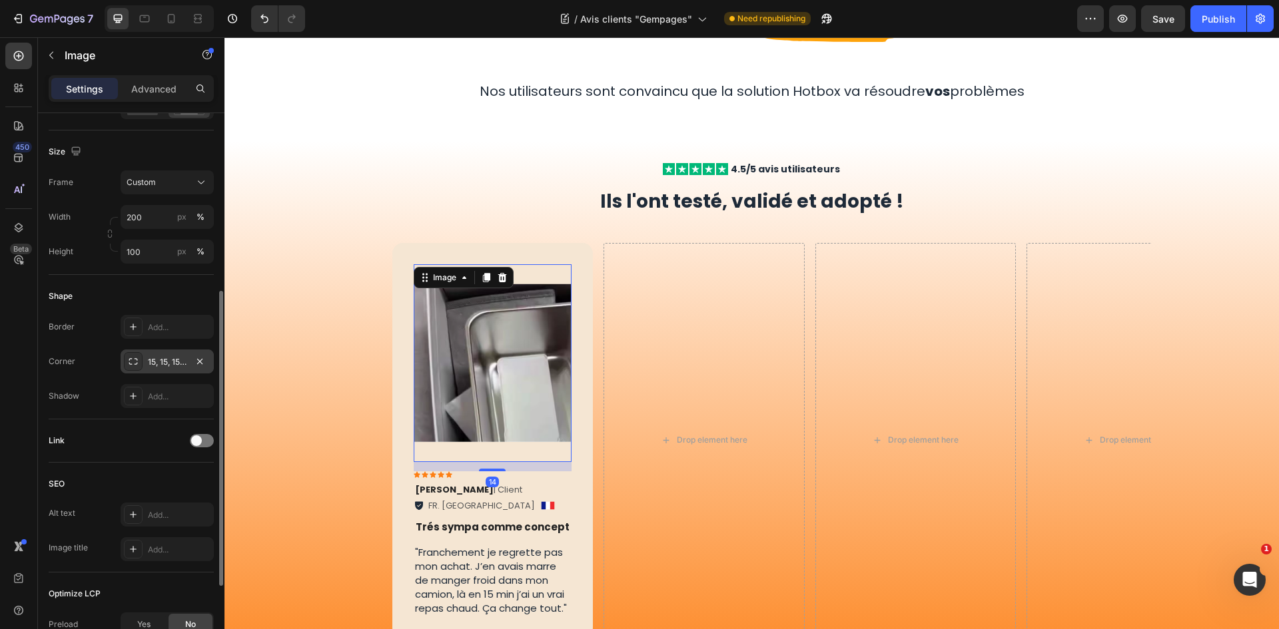
click at [169, 363] on div "15, 15, 15, 15" at bounding box center [167, 362] width 39 height 12
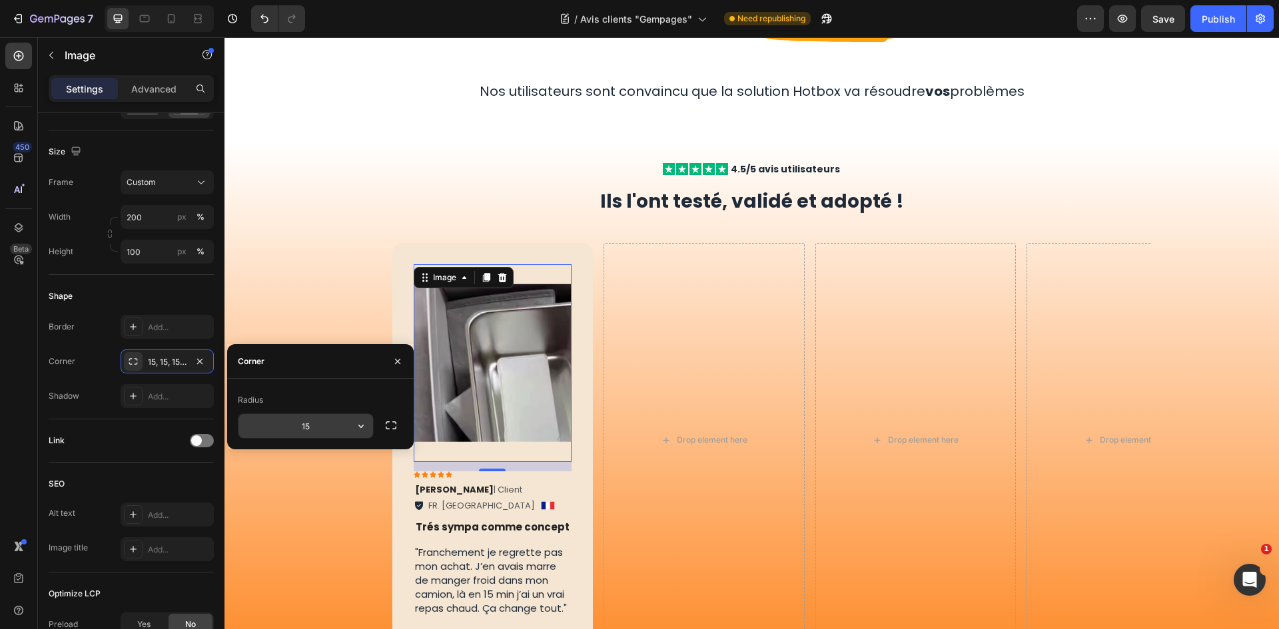
click at [304, 423] on input "15" at bounding box center [305, 426] width 135 height 24
type input "15"
click at [369, 216] on div "Ils l'ont testé, validé et adopté ! Text Block Row" at bounding box center [751, 201] width 799 height 50
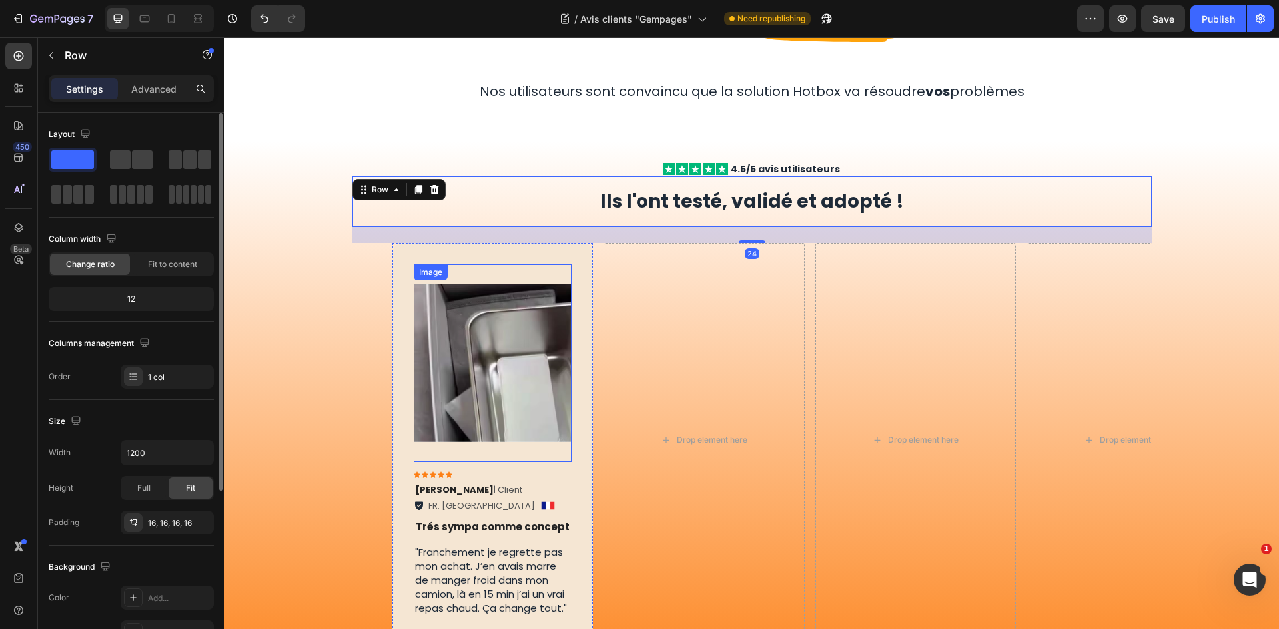
click at [484, 376] on img at bounding box center [493, 363] width 159 height 198
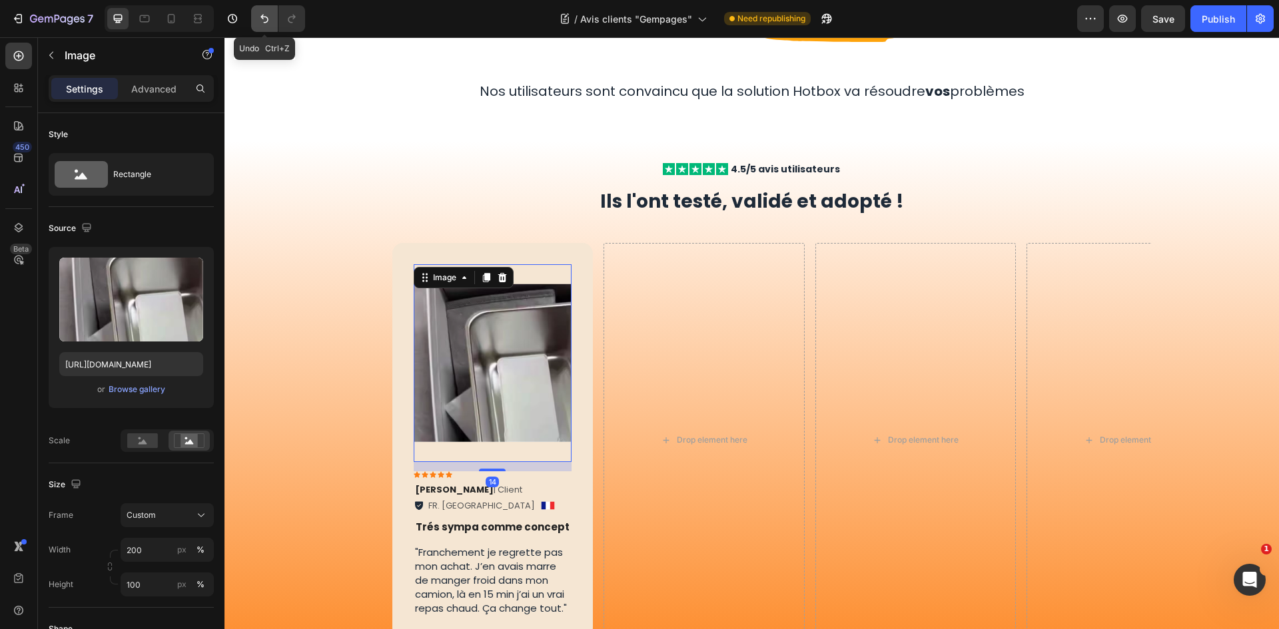
click at [266, 15] on icon "Undo/Redo" at bounding box center [264, 18] width 13 height 13
type input "100"
click at [266, 15] on icon "Undo/Redo" at bounding box center [264, 18] width 13 height 13
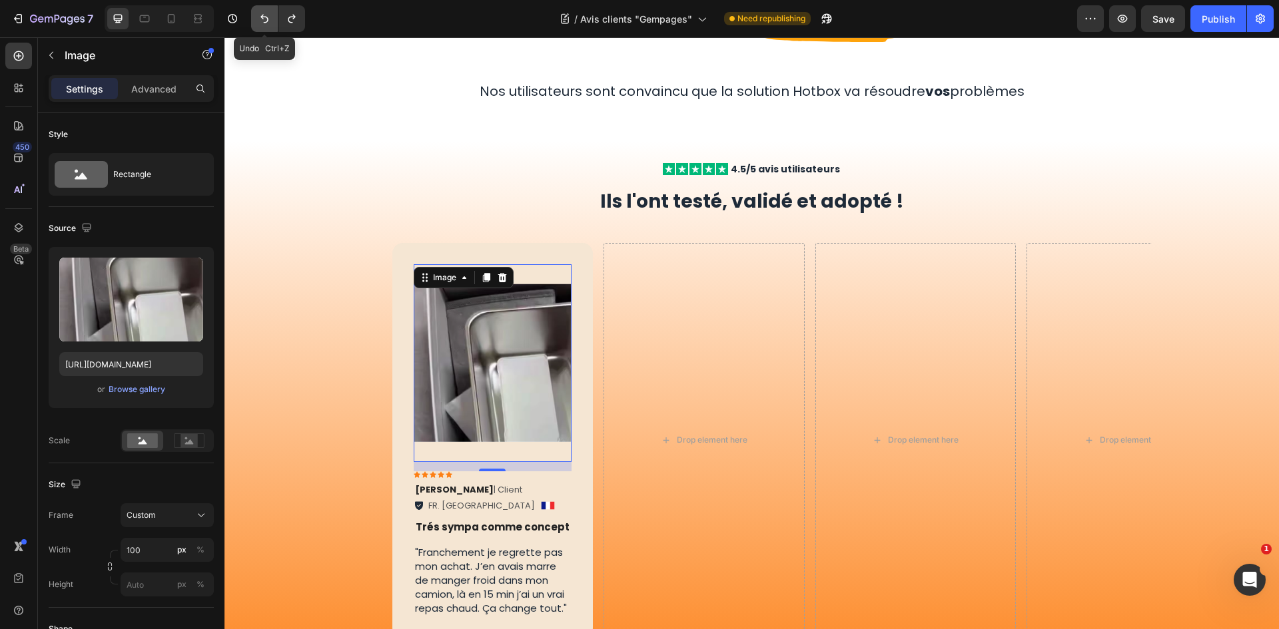
click at [266, 15] on icon "Undo/Redo" at bounding box center [264, 18] width 13 height 13
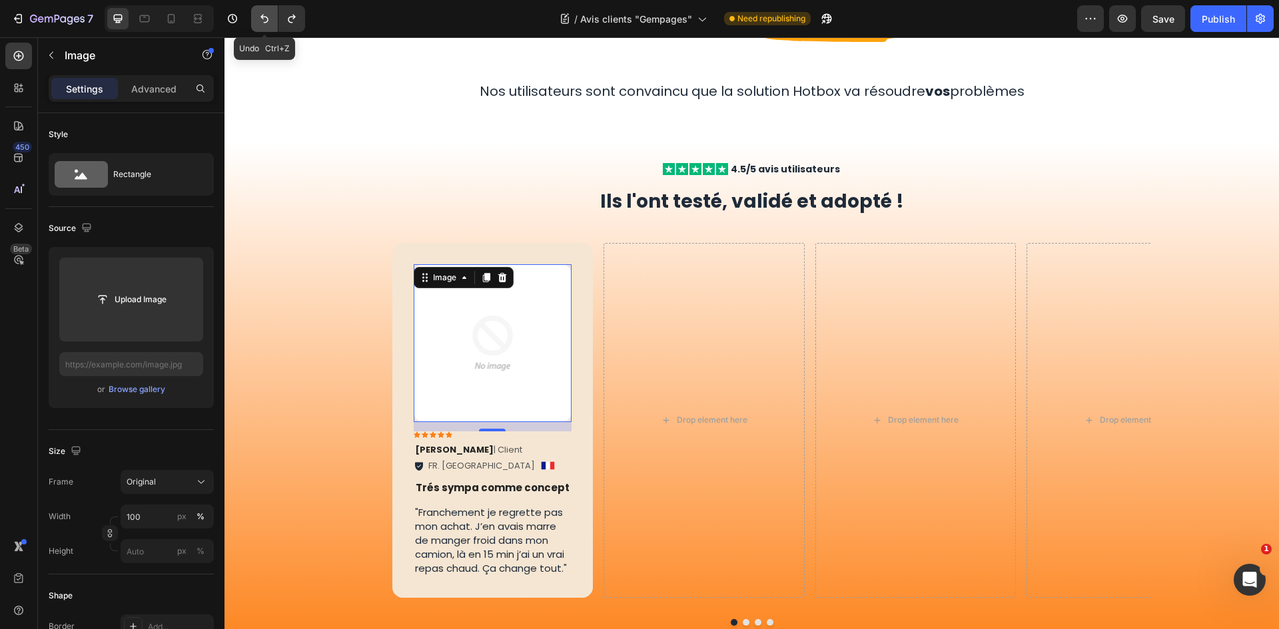
click at [266, 15] on icon "Undo/Redo" at bounding box center [264, 18] width 13 height 13
type input "[URL][DOMAIN_NAME]"
click at [266, 15] on icon "Undo/Redo" at bounding box center [264, 18] width 13 height 13
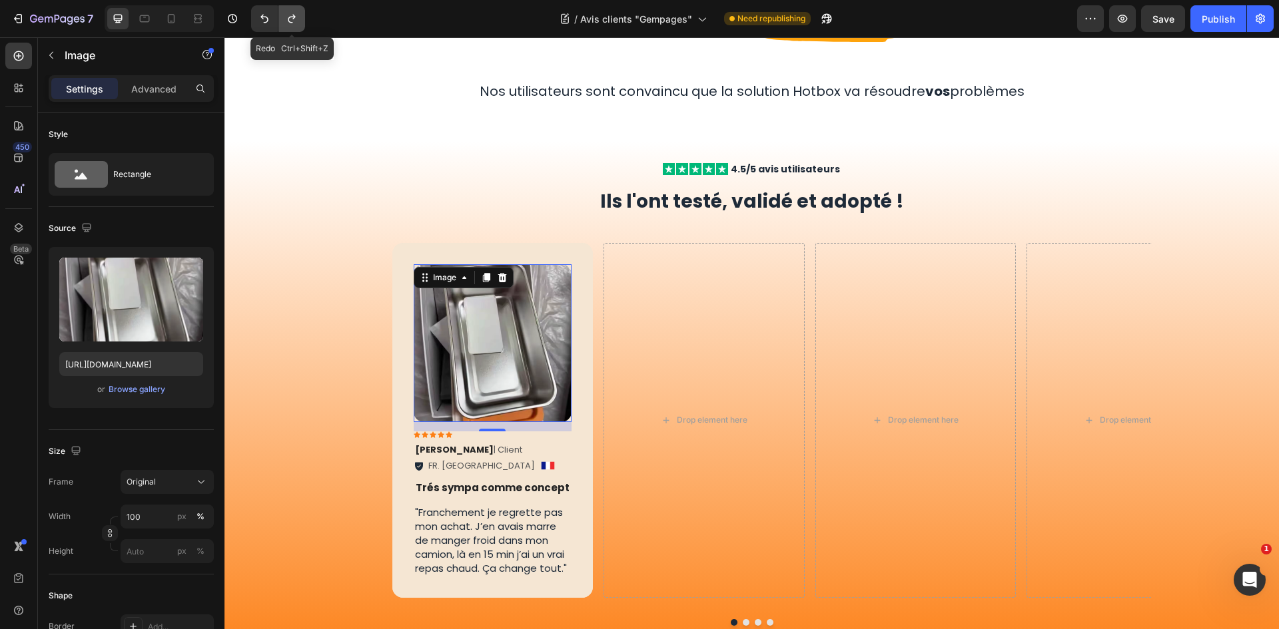
click at [288, 19] on icon "Undo/Redo" at bounding box center [291, 19] width 7 height 9
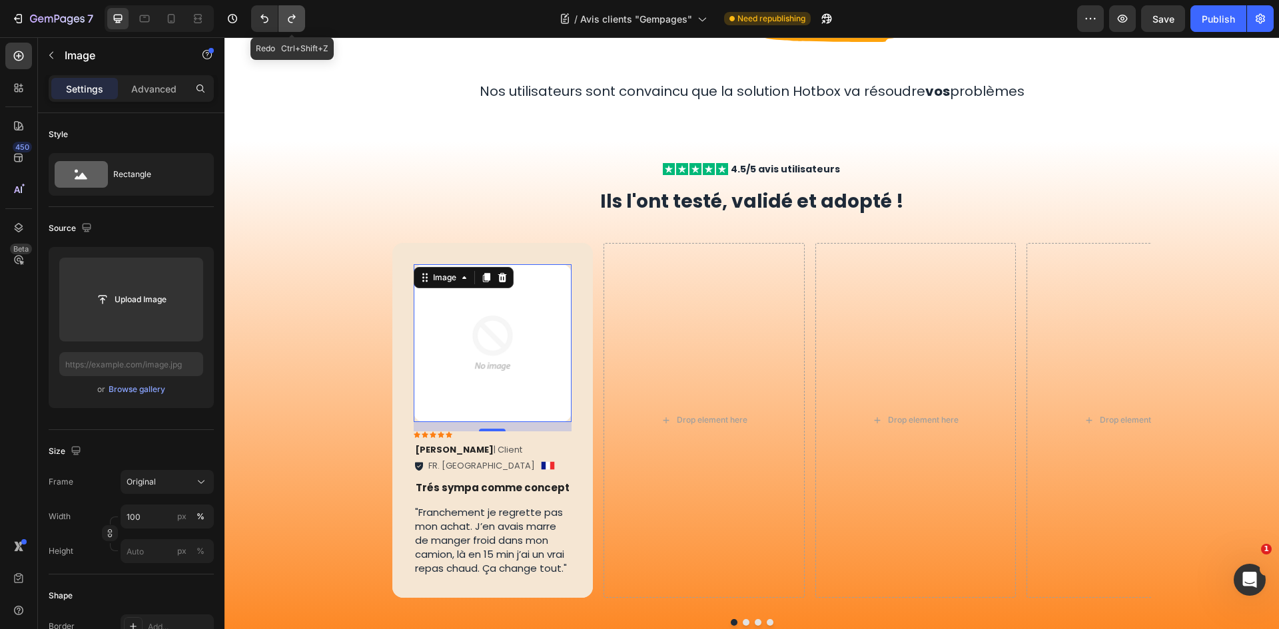
click at [288, 19] on icon "Undo/Redo" at bounding box center [291, 19] width 7 height 9
type input "[URL][DOMAIN_NAME]"
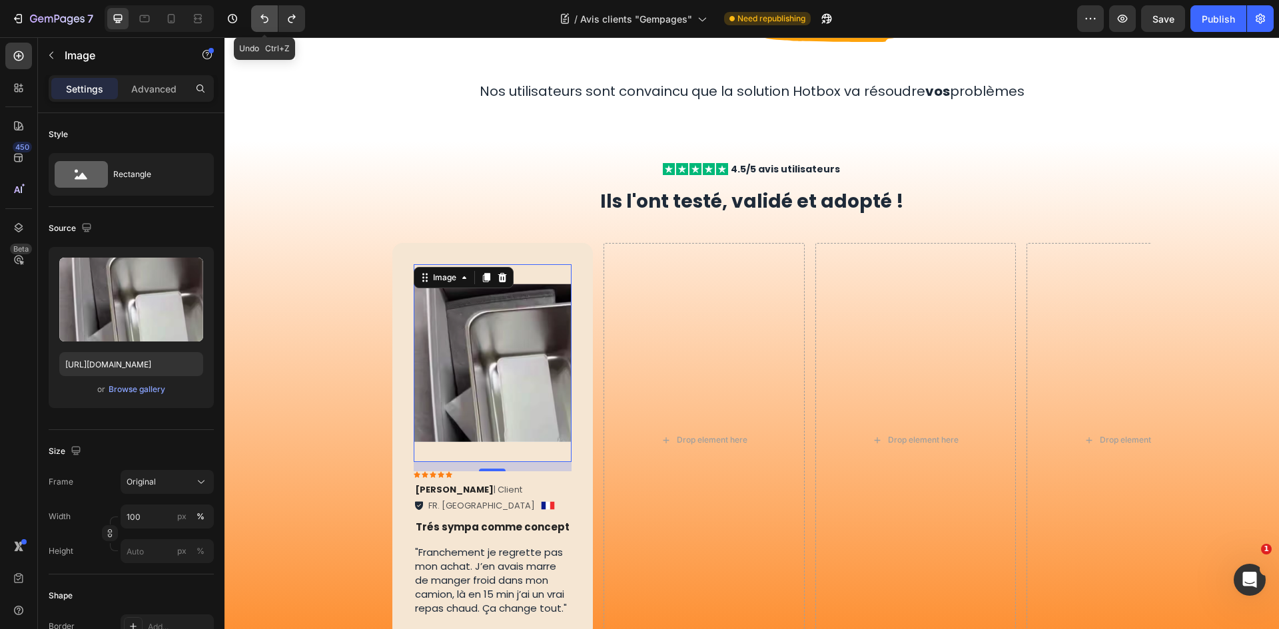
click at [265, 19] on icon "Undo/Redo" at bounding box center [264, 18] width 13 height 13
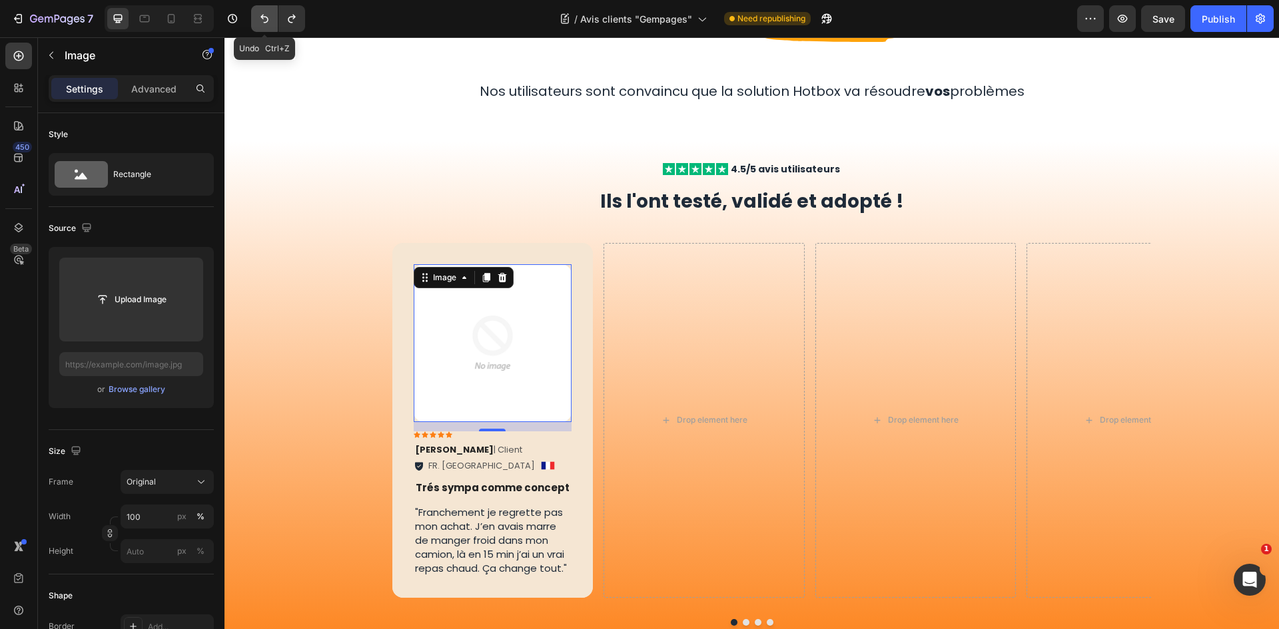
click at [265, 19] on icon "Undo/Redo" at bounding box center [264, 18] width 13 height 13
type input "[URL][DOMAIN_NAME]"
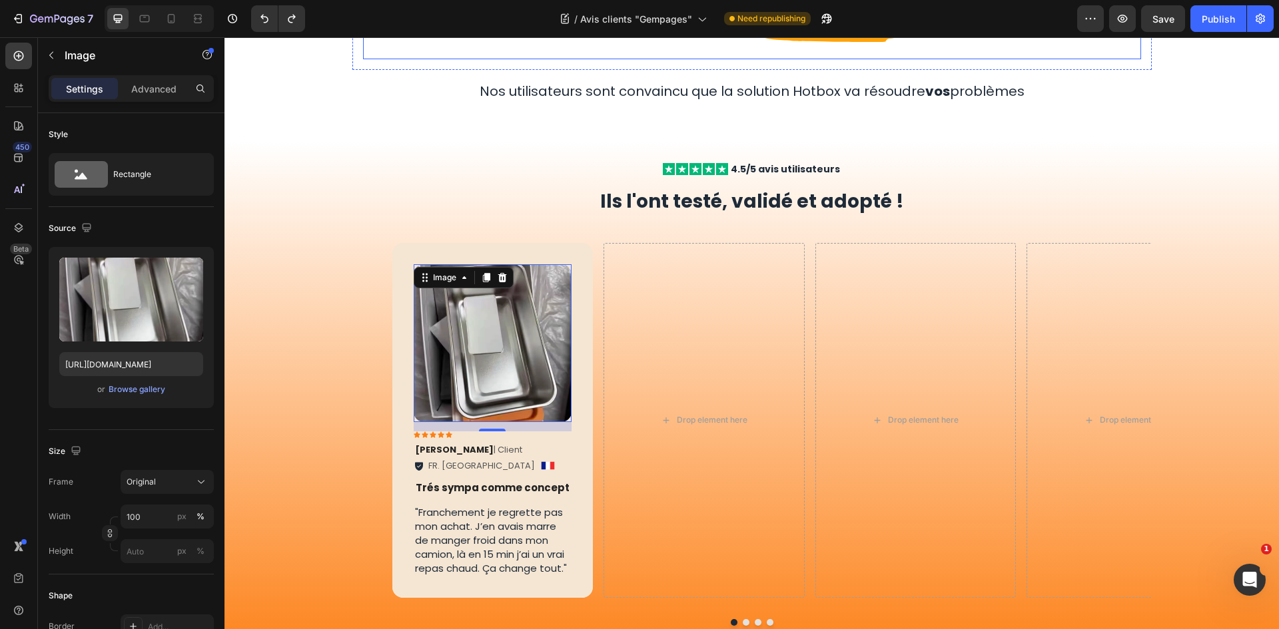
click at [434, 79] on div "Image Row Nos utilisateurs sont convaincu que la solution Hotbox va résoudre vo…" at bounding box center [751, 37] width 799 height 168
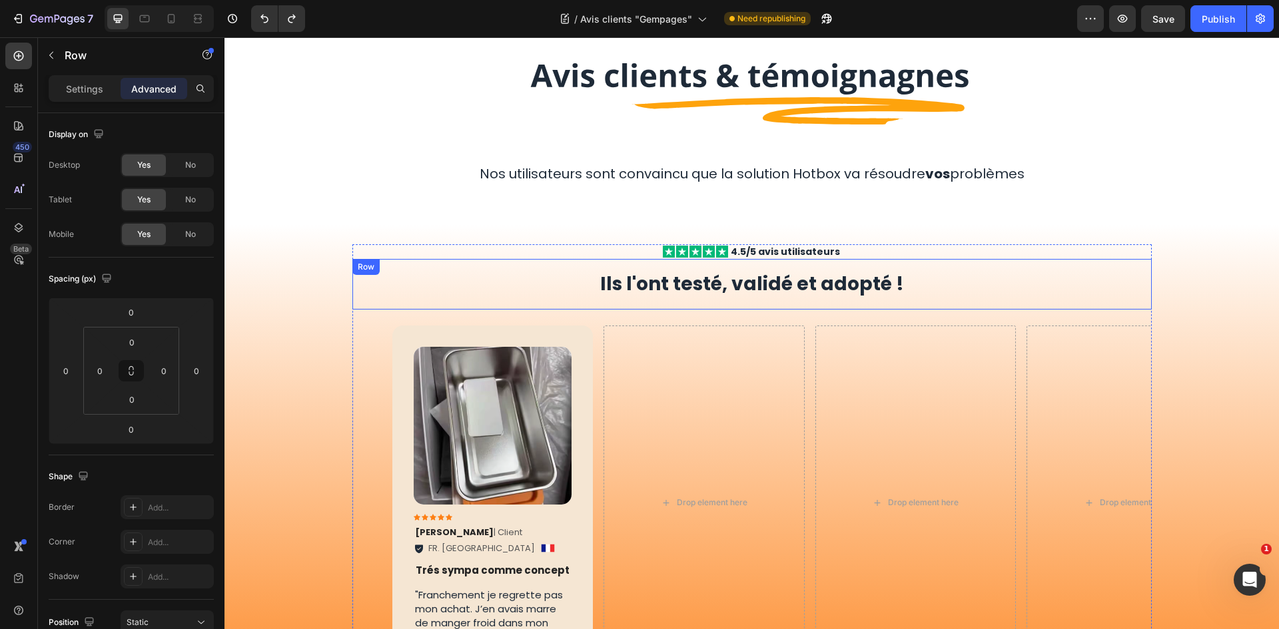
scroll to position [266, 0]
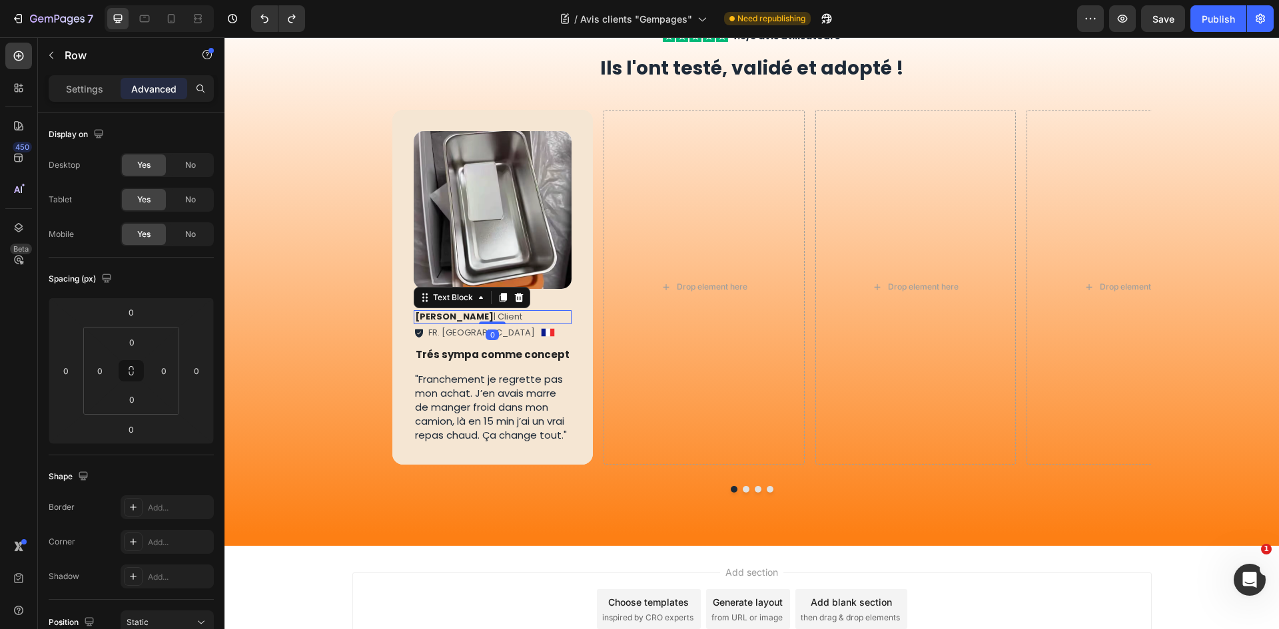
click at [434, 320] on strong "Ophélie P ." at bounding box center [454, 316] width 79 height 13
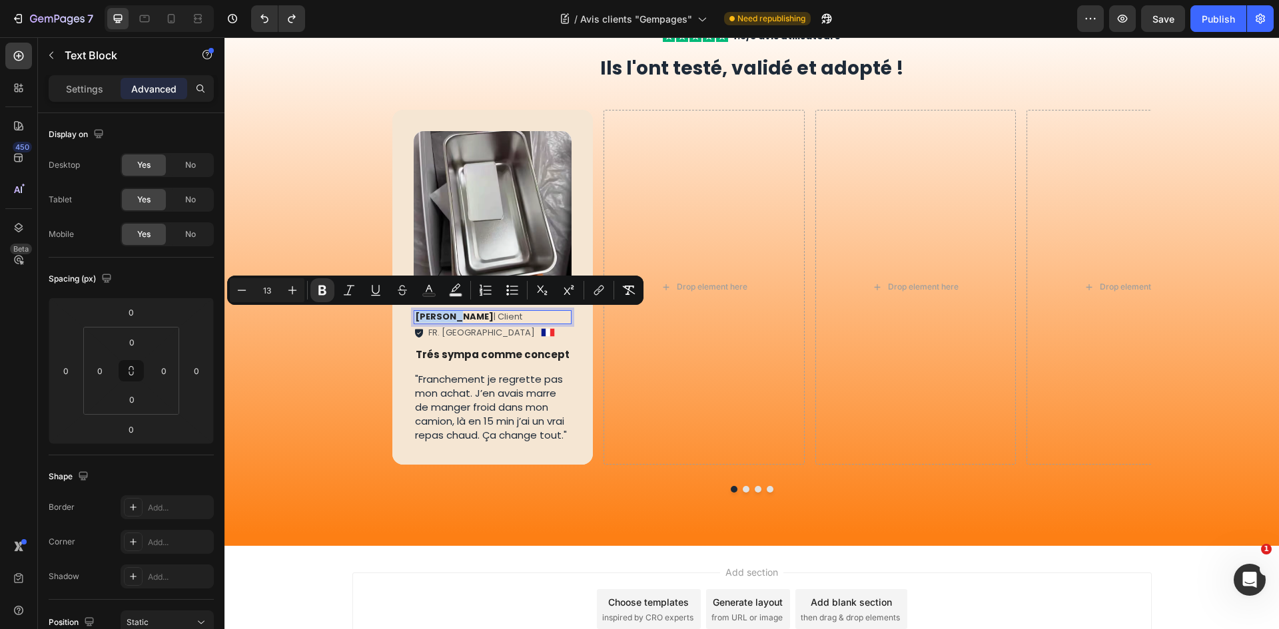
click at [446, 317] on strong "Ophélie P ." at bounding box center [454, 316] width 79 height 13
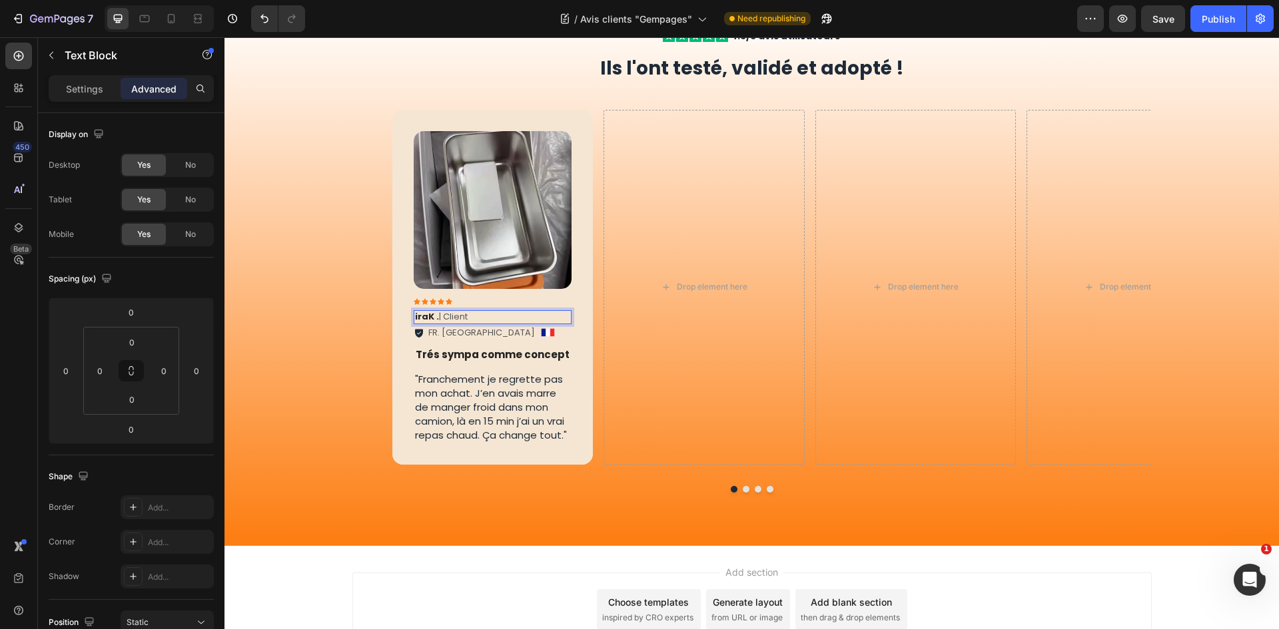
click at [428, 316] on strong "iraK ." at bounding box center [427, 316] width 24 height 13
click at [442, 316] on p "miraK . | Client" at bounding box center [493, 317] width 156 height 11
click at [437, 315] on strong "miraK ." at bounding box center [431, 316] width 33 height 13
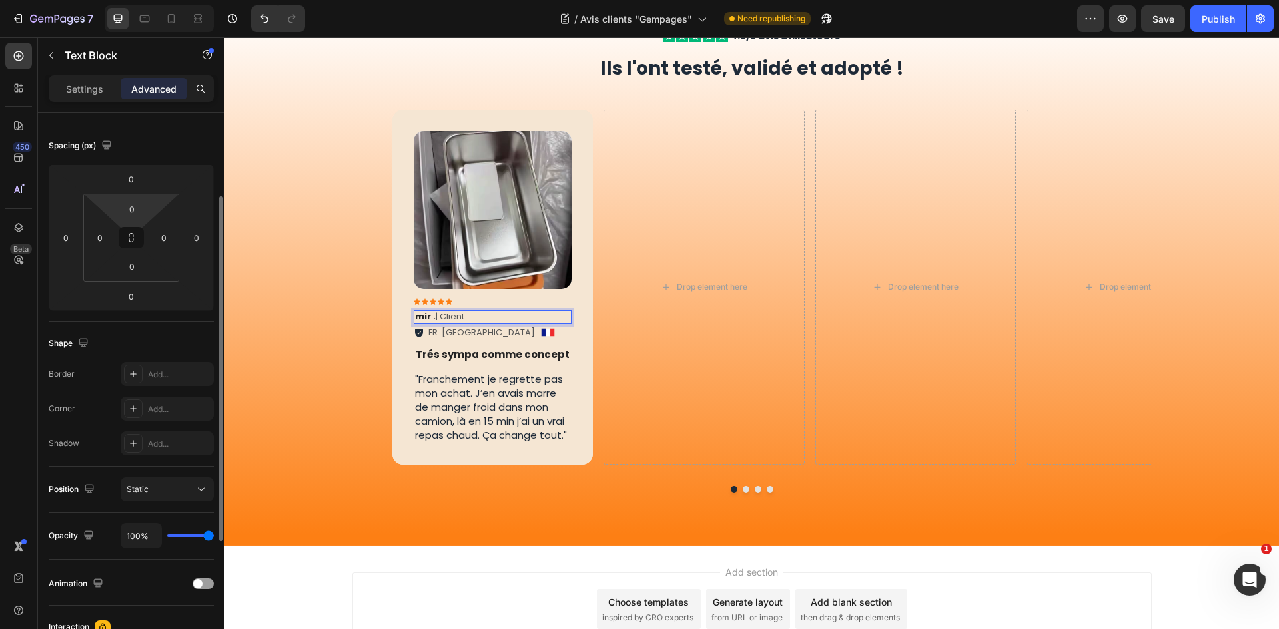
scroll to position [67, 0]
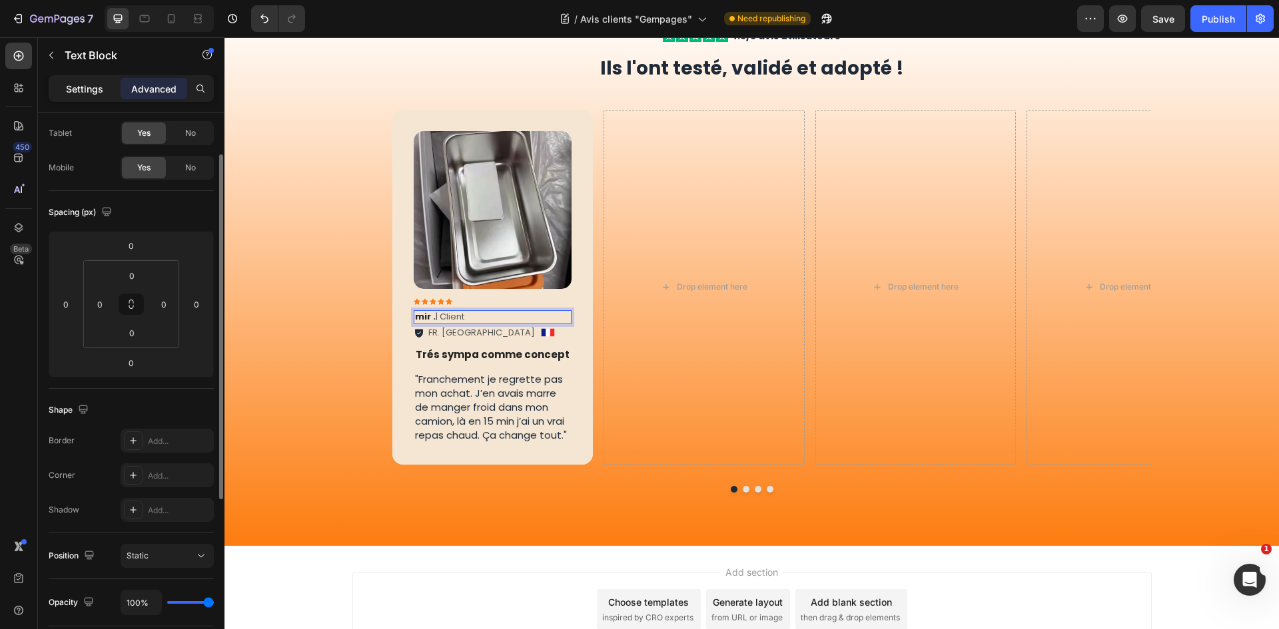
click at [89, 87] on p "Settings" at bounding box center [84, 89] width 37 height 14
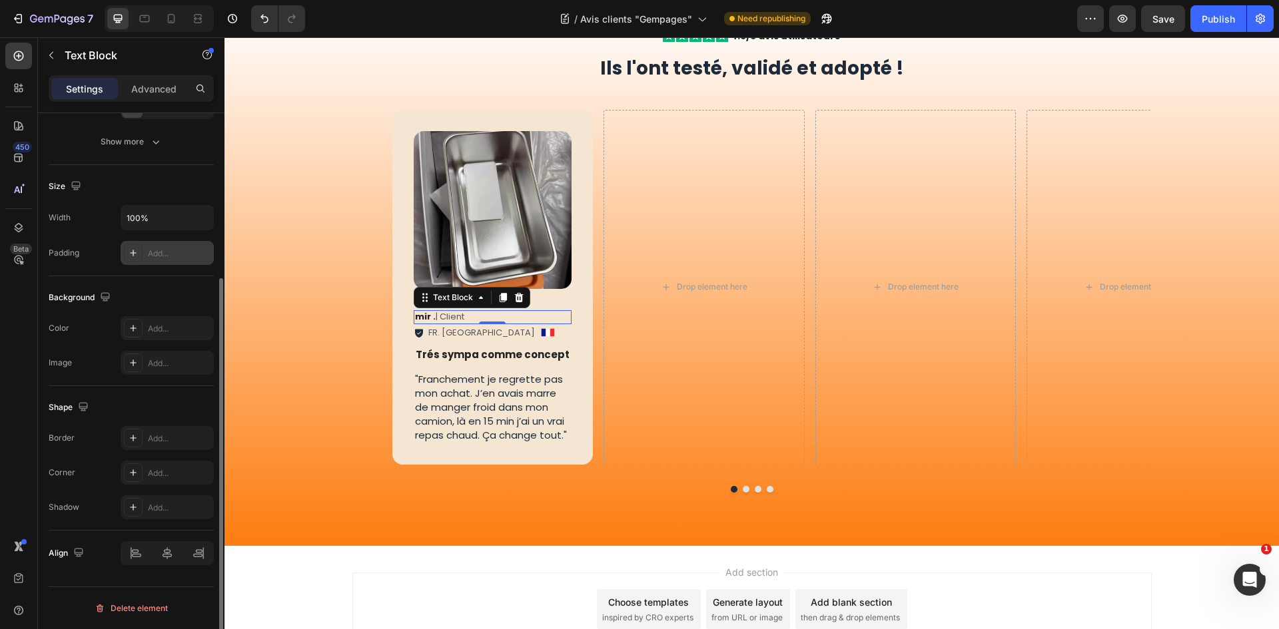
scroll to position [0, 0]
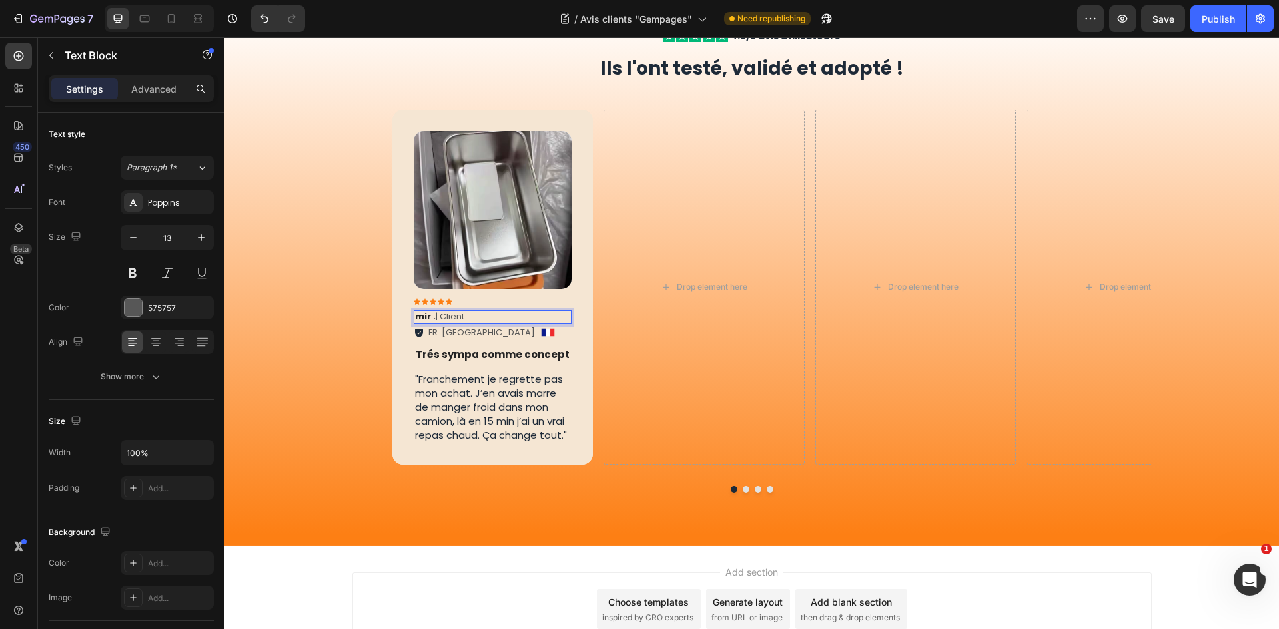
click at [424, 316] on strong "mir ." at bounding box center [425, 316] width 21 height 13
click at [443, 319] on p "mir . | Client" at bounding box center [493, 317] width 156 height 11
click at [429, 341] on div "FR. La rochelle" at bounding box center [481, 332] width 111 height 17
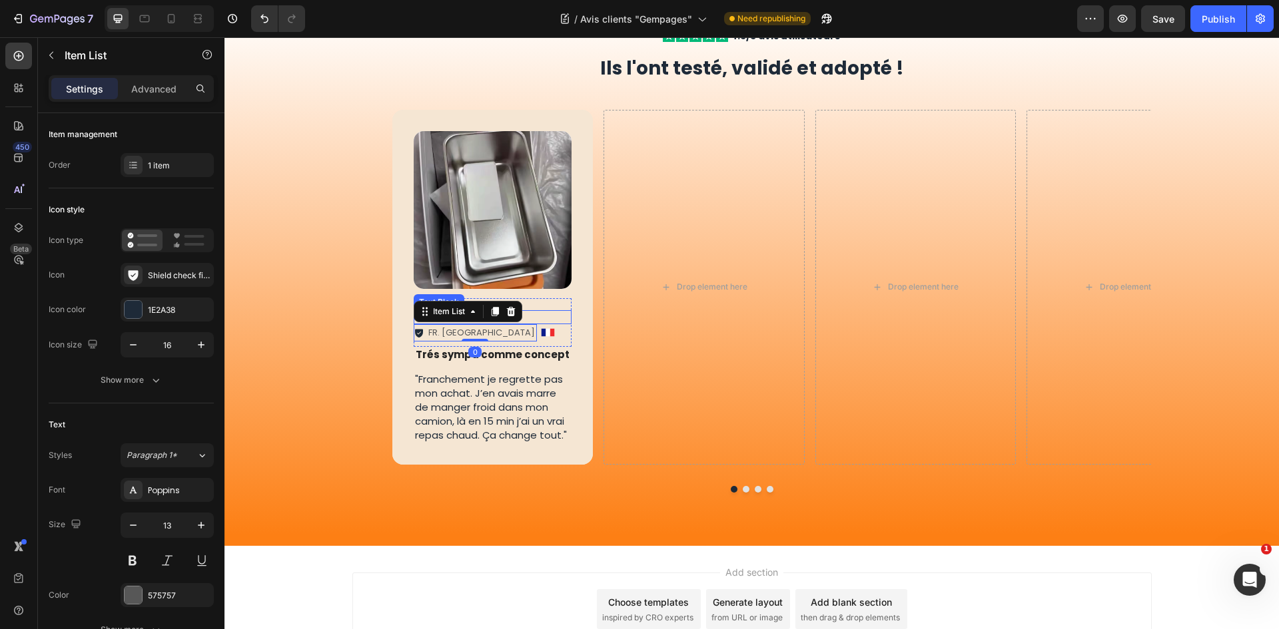
click at [554, 310] on div "mir . | Client" at bounding box center [493, 317] width 159 height 14
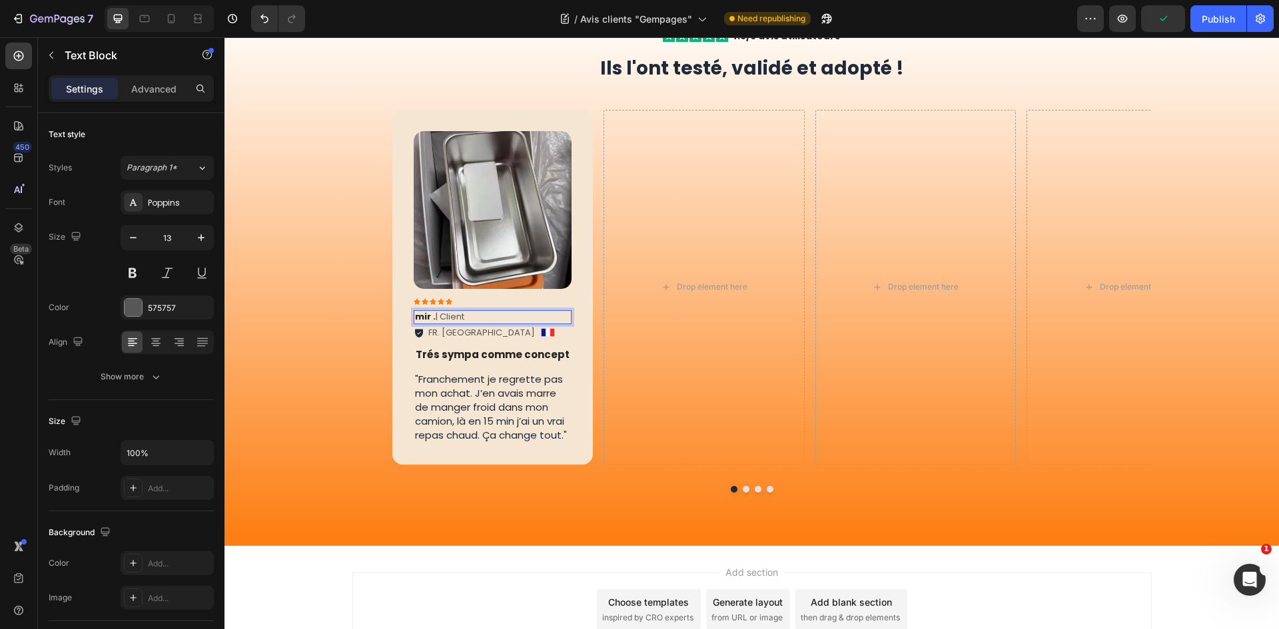
click at [426, 316] on strong "mir ." at bounding box center [425, 316] width 21 height 13
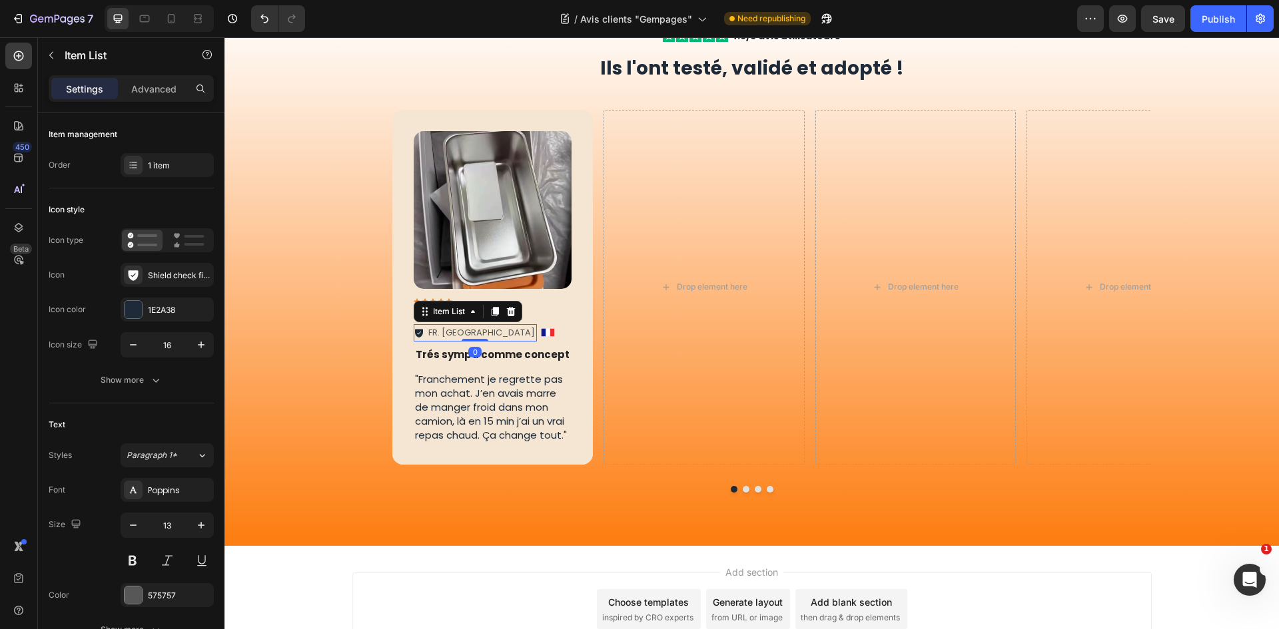
click at [458, 332] on p "FR. La rochelle" at bounding box center [481, 332] width 107 height 13
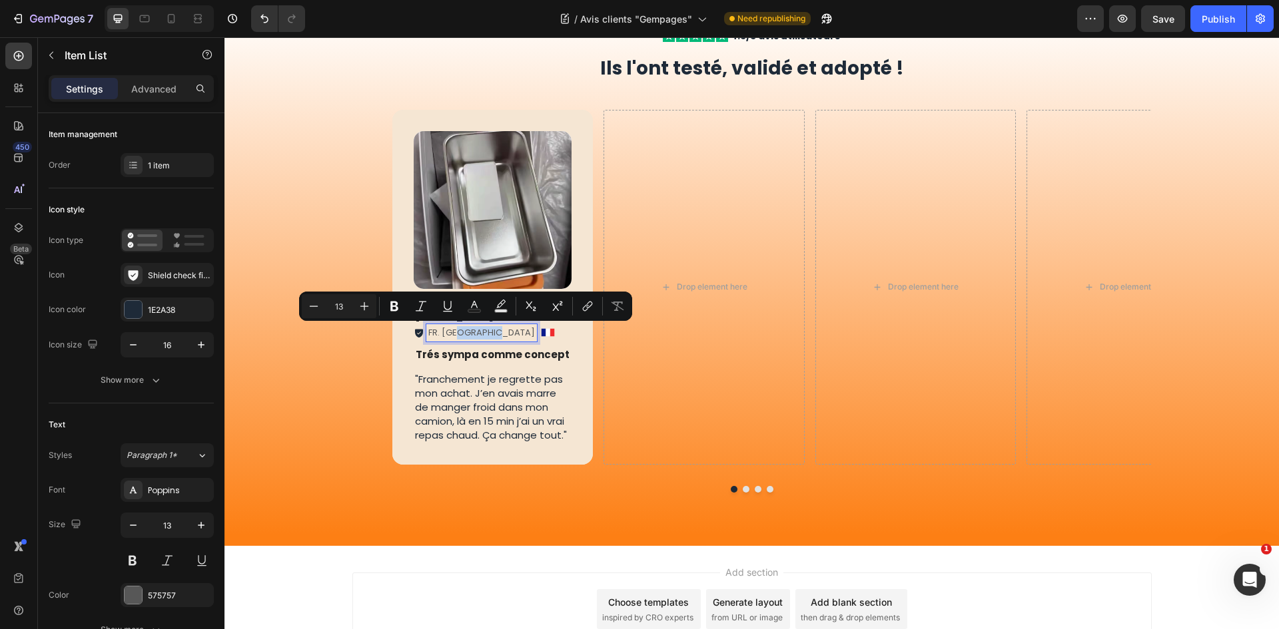
click at [448, 333] on p "FR. La rochelle" at bounding box center [481, 332] width 107 height 13
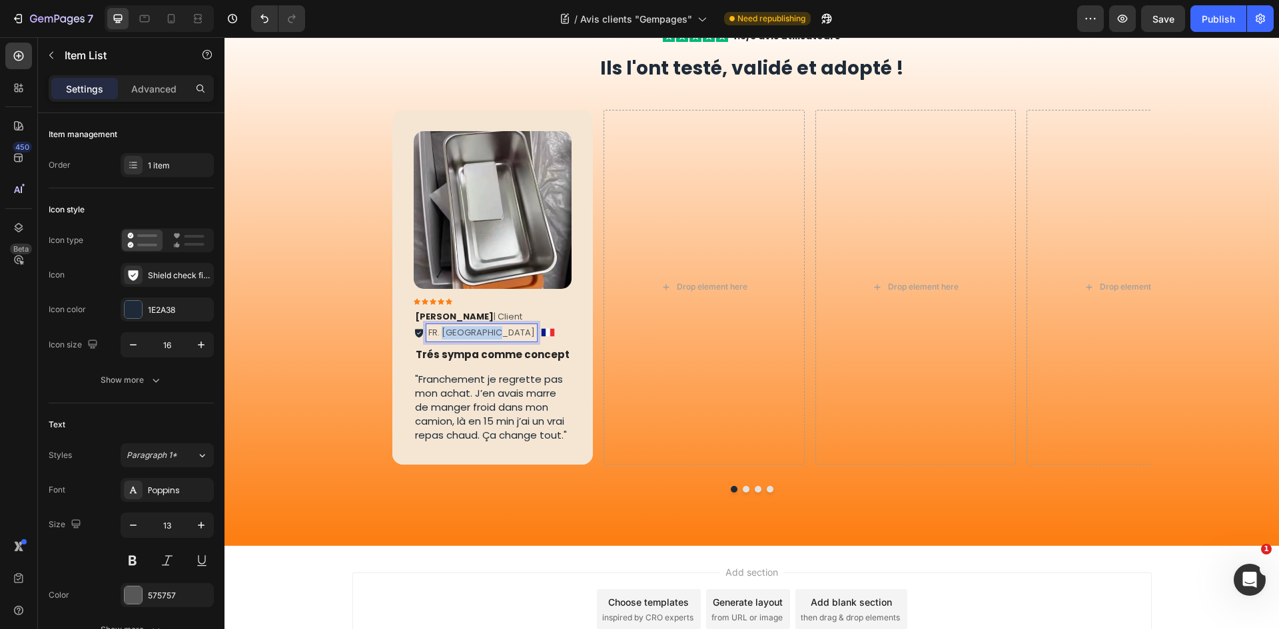
drag, startPoint x: 438, startPoint y: 331, endPoint x: 484, endPoint y: 331, distance: 45.3
click at [484, 331] on div "FR. La rochelle" at bounding box center [481, 332] width 111 height 17
click at [472, 332] on p "FR. Angouleme" at bounding box center [460, 332] width 65 height 13
click at [563, 366] on div "Image Icon Icon Icon Icon Icon Icon List Karim S . | Client Text Block FR. Ango…" at bounding box center [493, 287] width 159 height 312
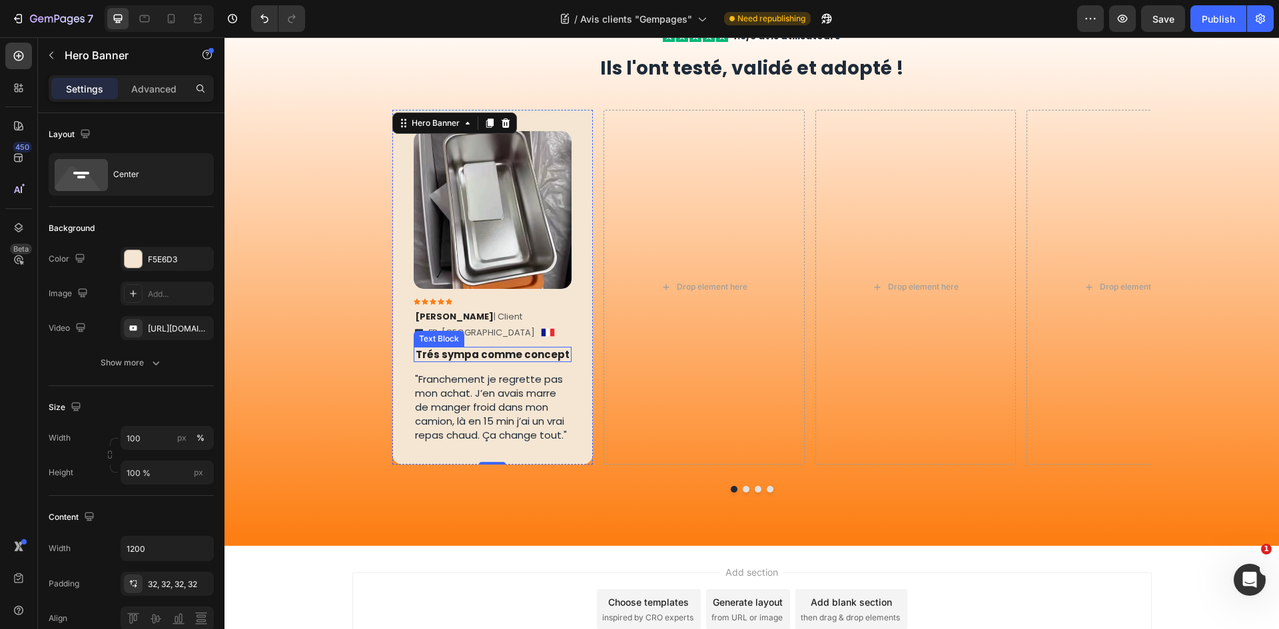
click at [478, 362] on div "Trés sympa comme concept" at bounding box center [493, 355] width 159 height 16
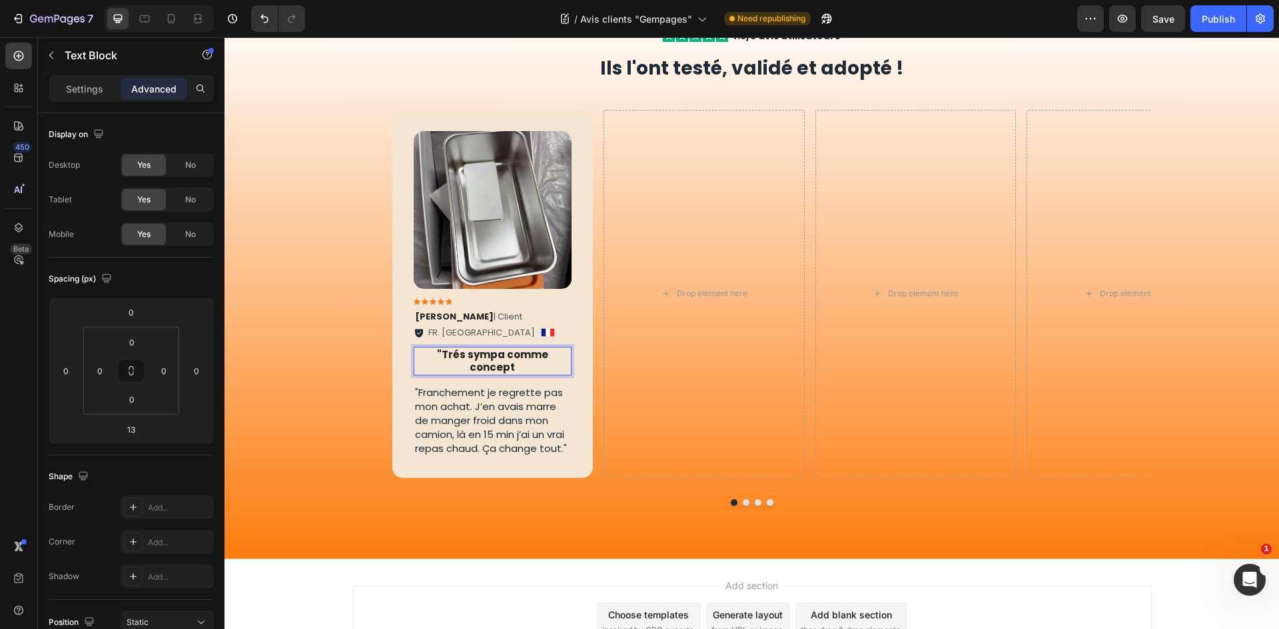
click at [564, 355] on p ""Trés sympa comme concept" at bounding box center [493, 361] width 156 height 26
click at [519, 390] on p ""Franchement je regrette pas mon achat. J’en avais marre de manger froid dans m…" at bounding box center [493, 421] width 156 height 70
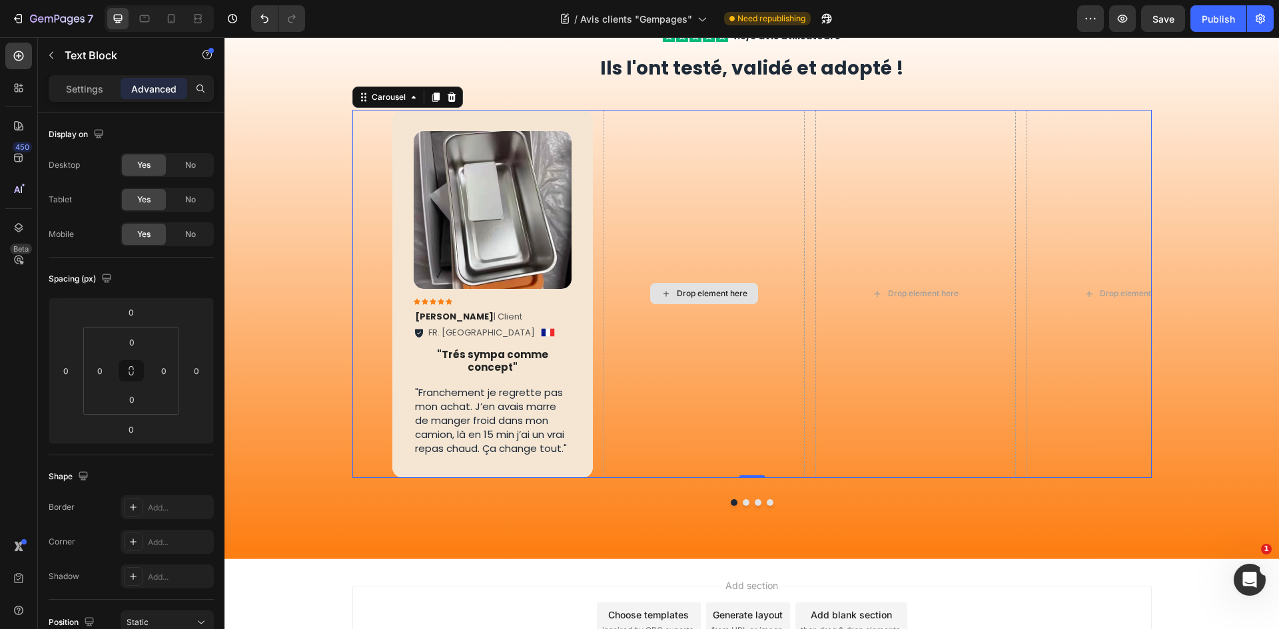
click at [673, 331] on div "Drop element here" at bounding box center [703, 294] width 201 height 368
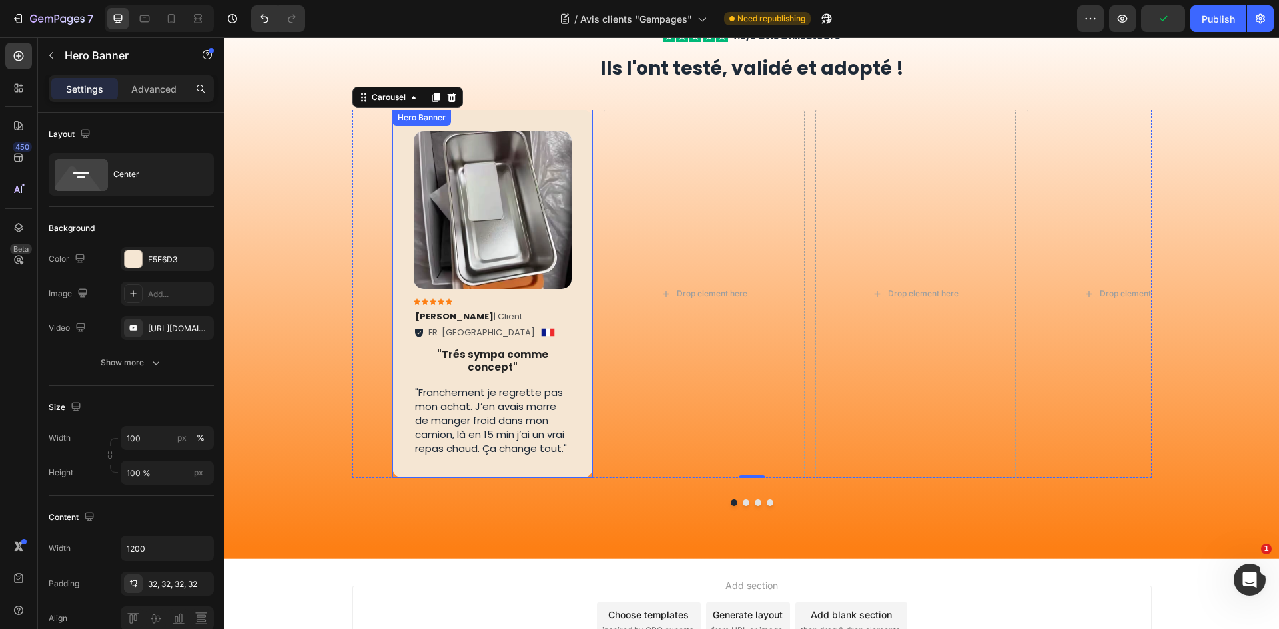
click at [587, 276] on div "Image Icon Icon Icon Icon Icon Icon List [PERSON_NAME] | Client Text Block FR. …" at bounding box center [492, 294] width 201 height 368
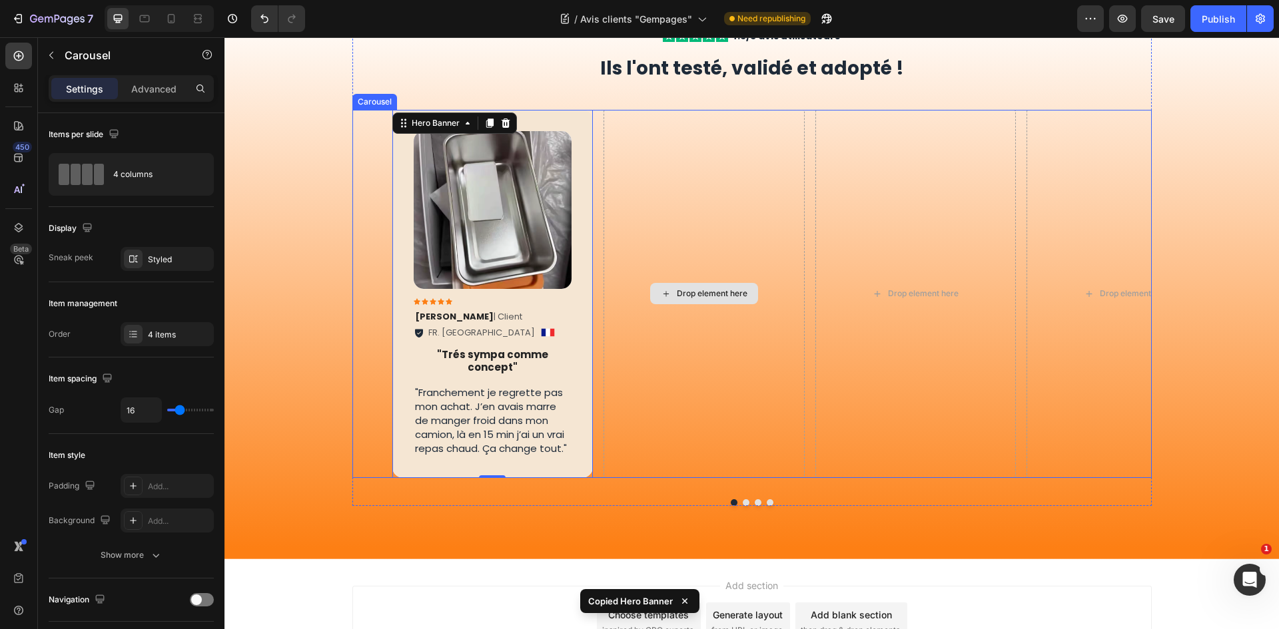
click at [647, 250] on div "Drop element here" at bounding box center [703, 294] width 201 height 368
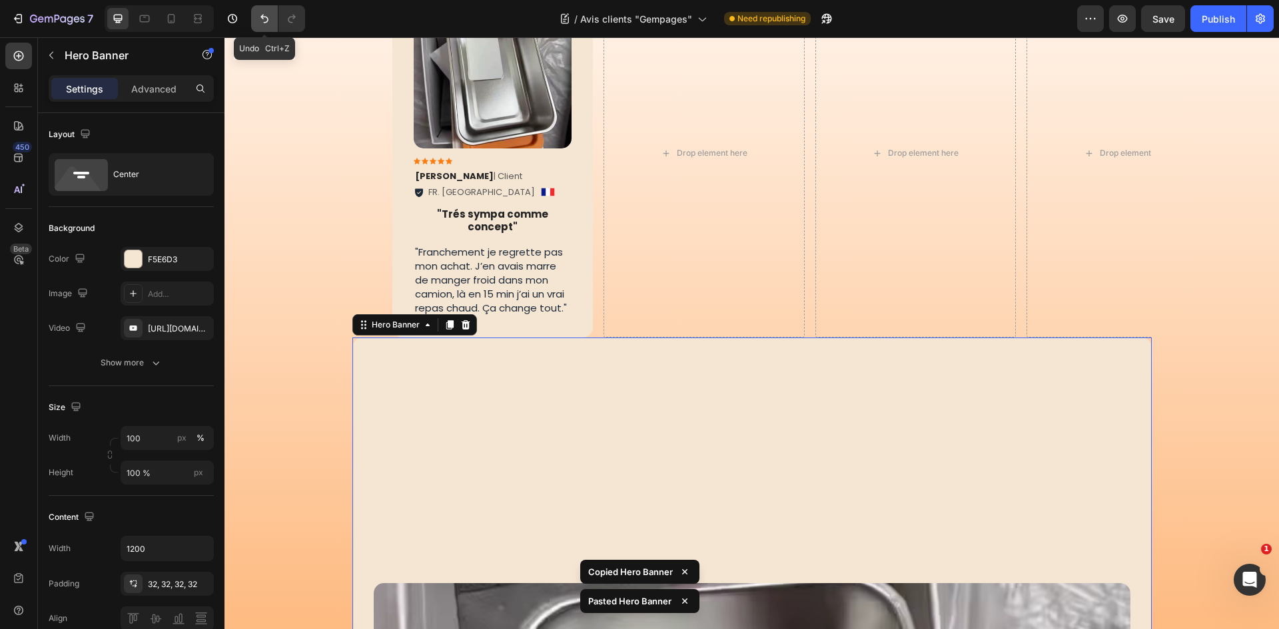
click at [260, 17] on icon "Undo/Redo" at bounding box center [264, 18] width 13 height 13
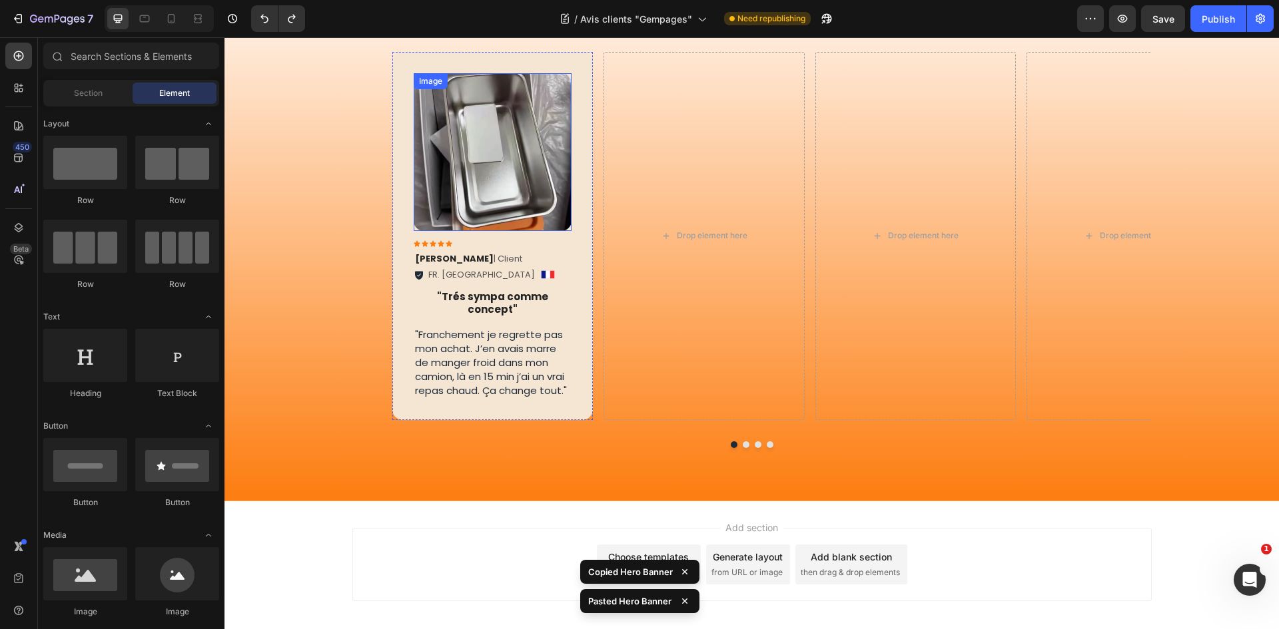
scroll to position [109, 0]
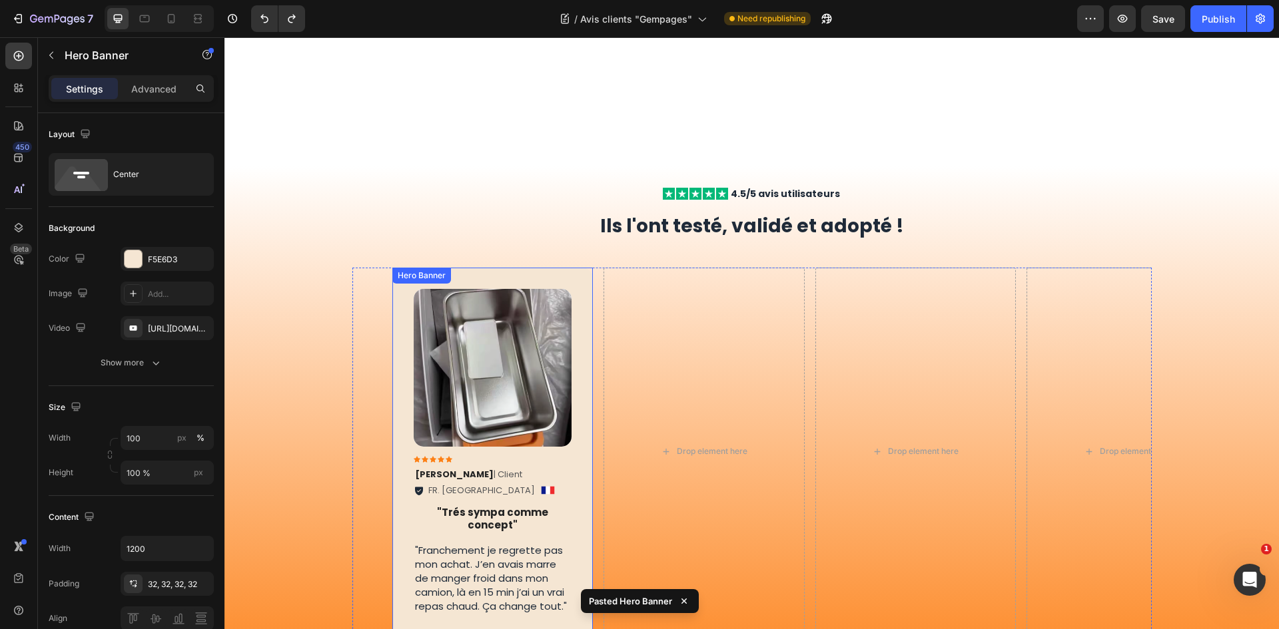
click at [573, 284] on div "Image Icon Icon Icon Icon Icon Icon List [PERSON_NAME] | Client Text Block FR. …" at bounding box center [492, 452] width 201 height 368
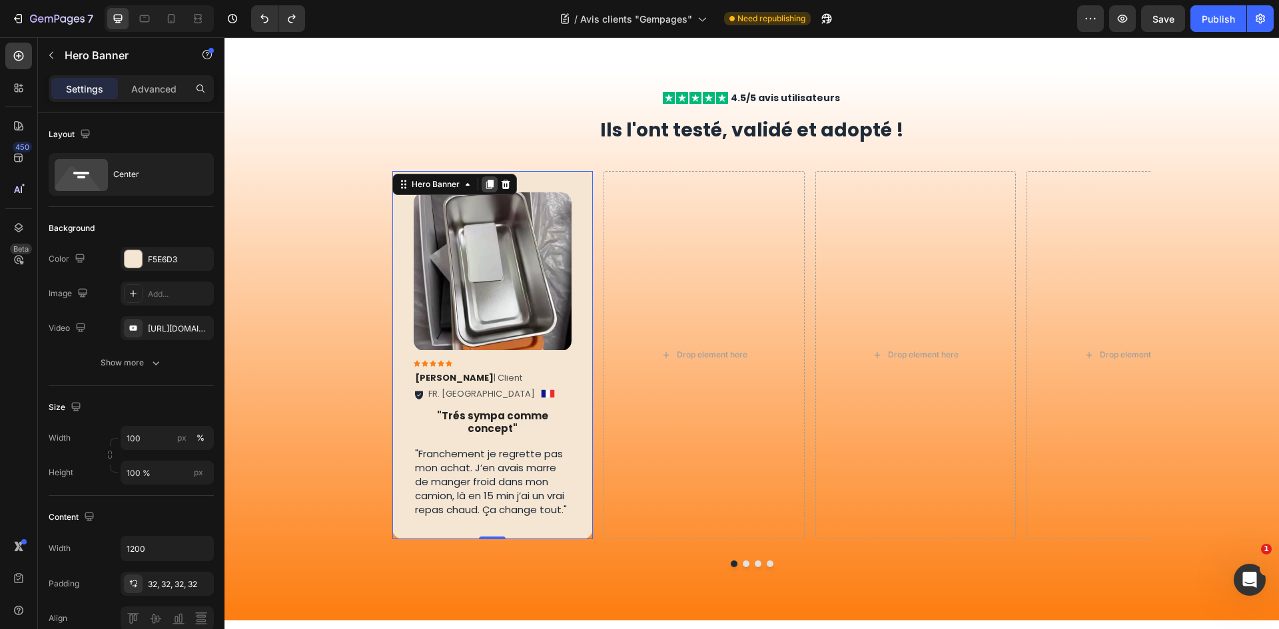
click at [488, 190] on icon at bounding box center [489, 184] width 11 height 11
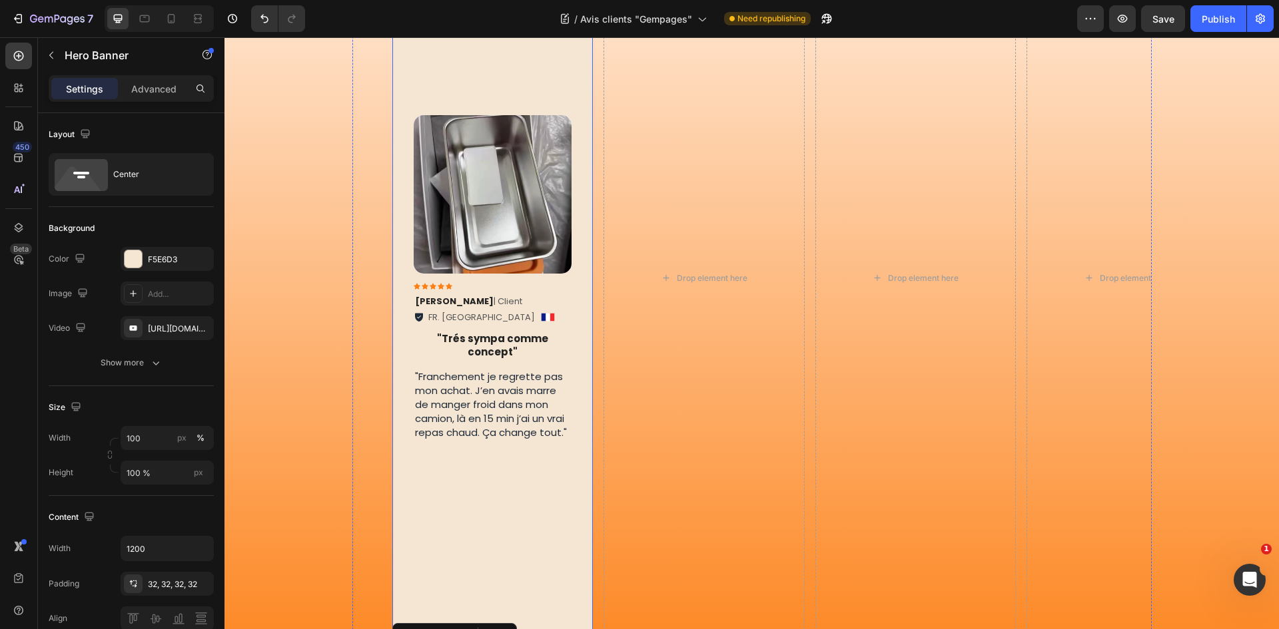
scroll to position [464, 0]
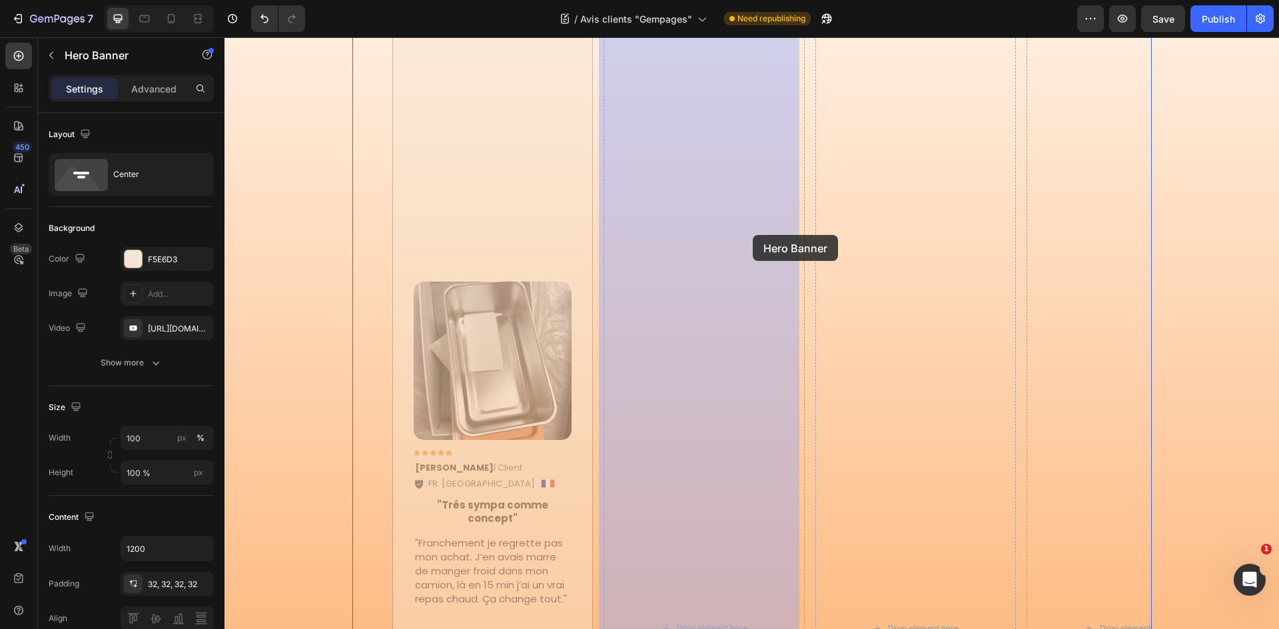
drag, startPoint x: 574, startPoint y: 300, endPoint x: 753, endPoint y: 235, distance: 189.8
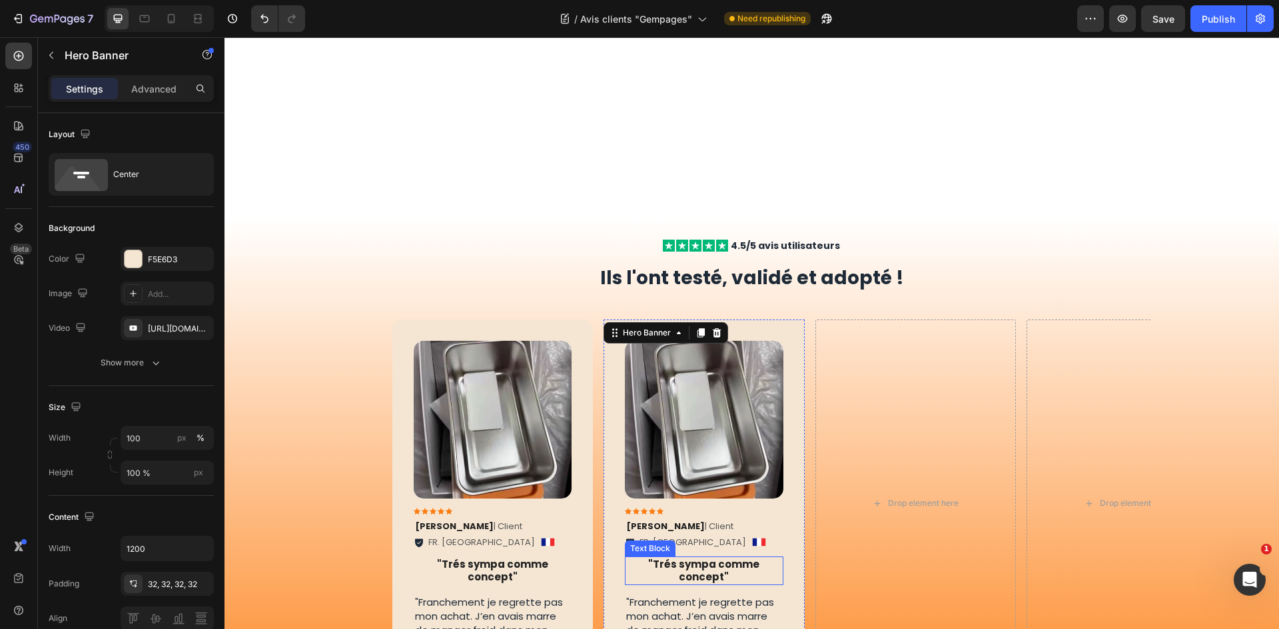
scroll to position [0, 0]
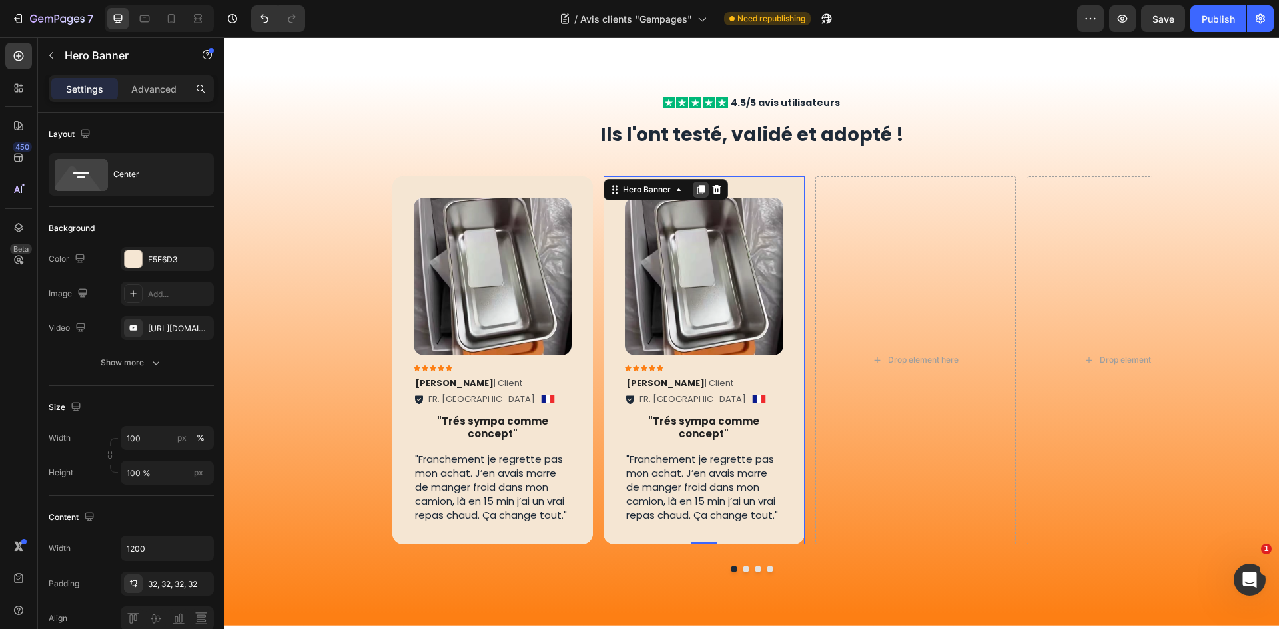
click at [693, 190] on div at bounding box center [701, 190] width 16 height 16
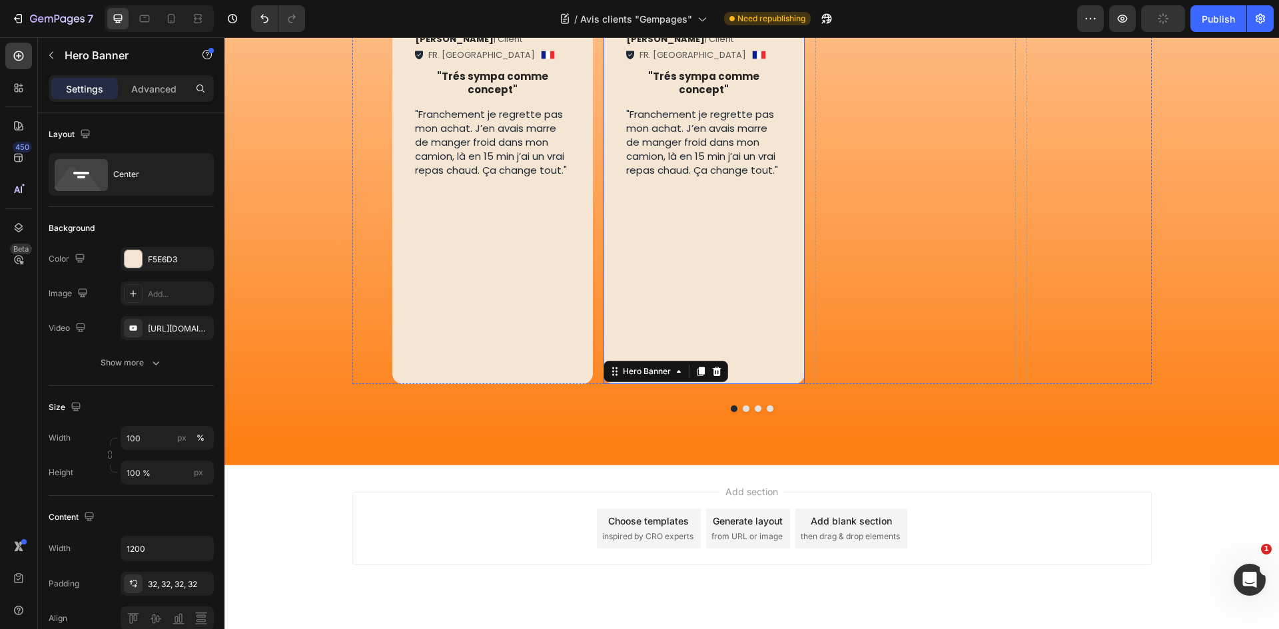
scroll to position [731, 0]
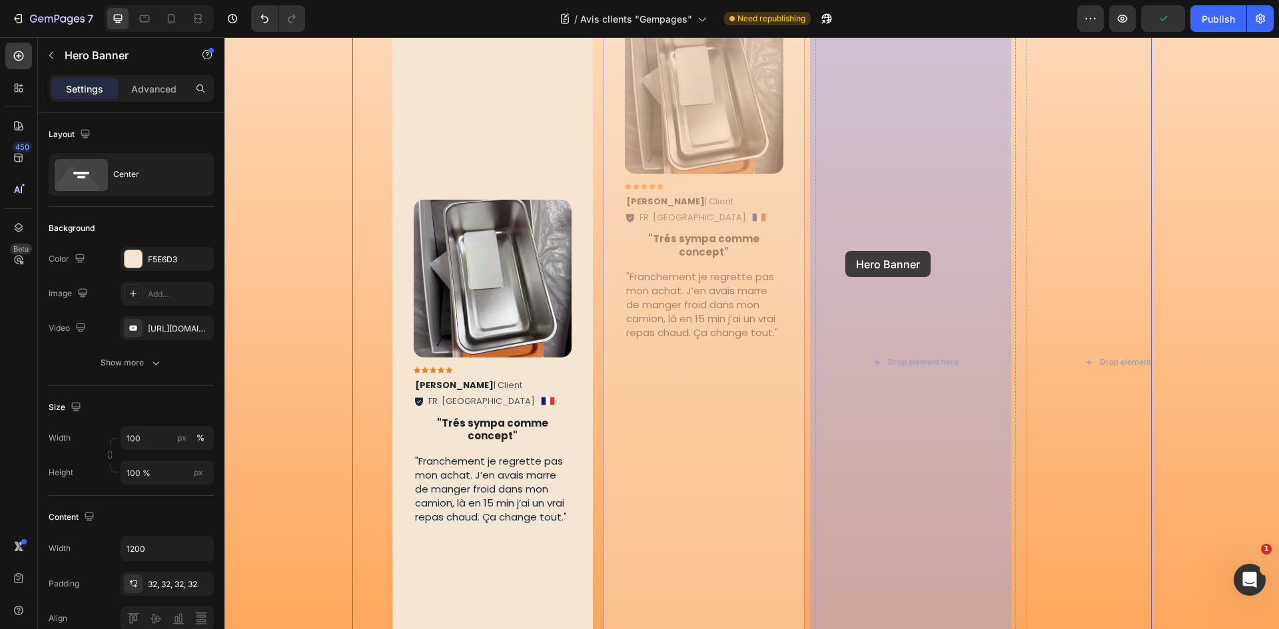
drag, startPoint x: 765, startPoint y: 320, endPoint x: 845, endPoint y: 251, distance: 106.3
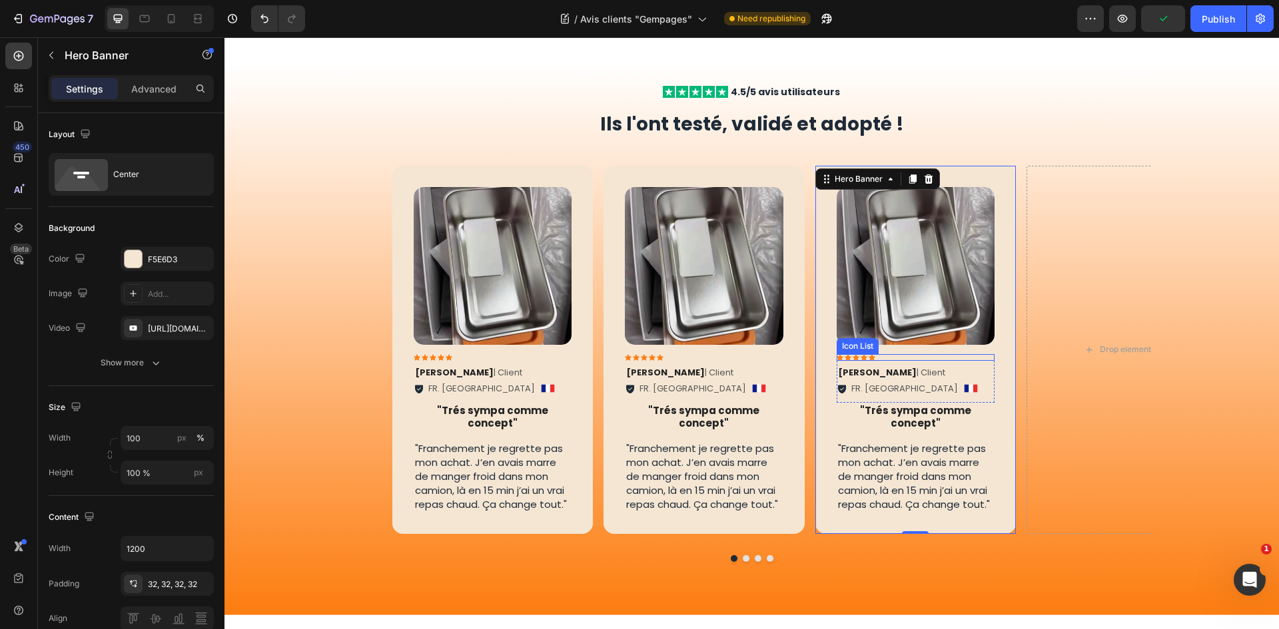
scroll to position [175, 0]
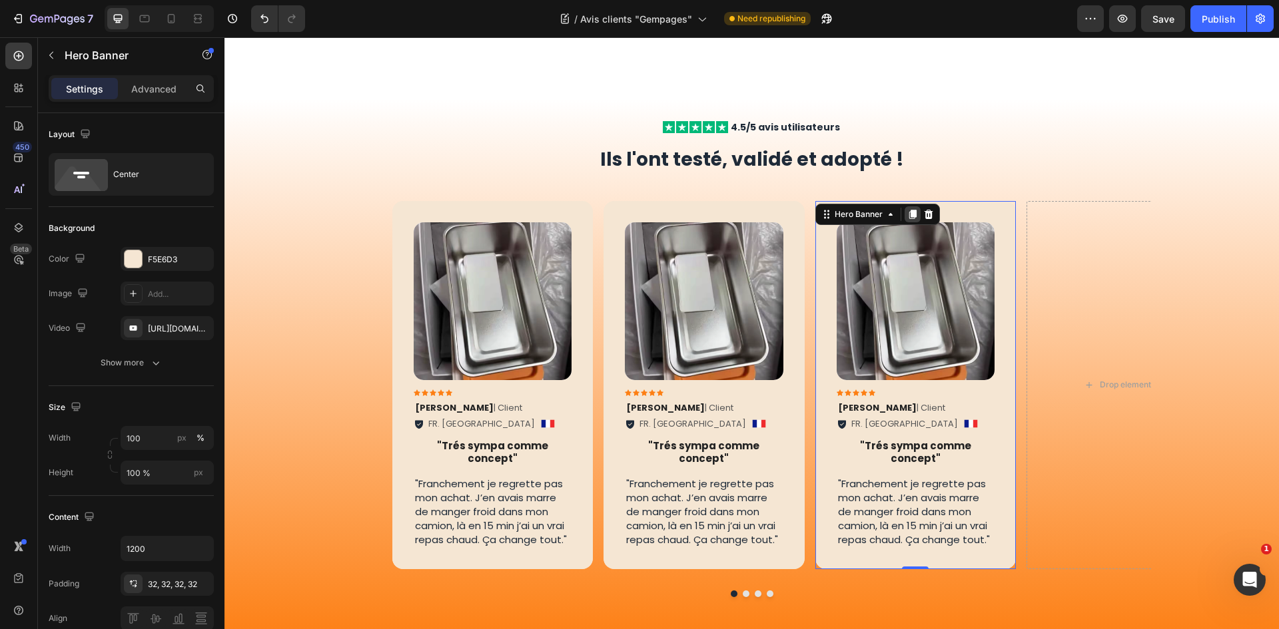
click at [910, 209] on icon at bounding box center [912, 214] width 11 height 11
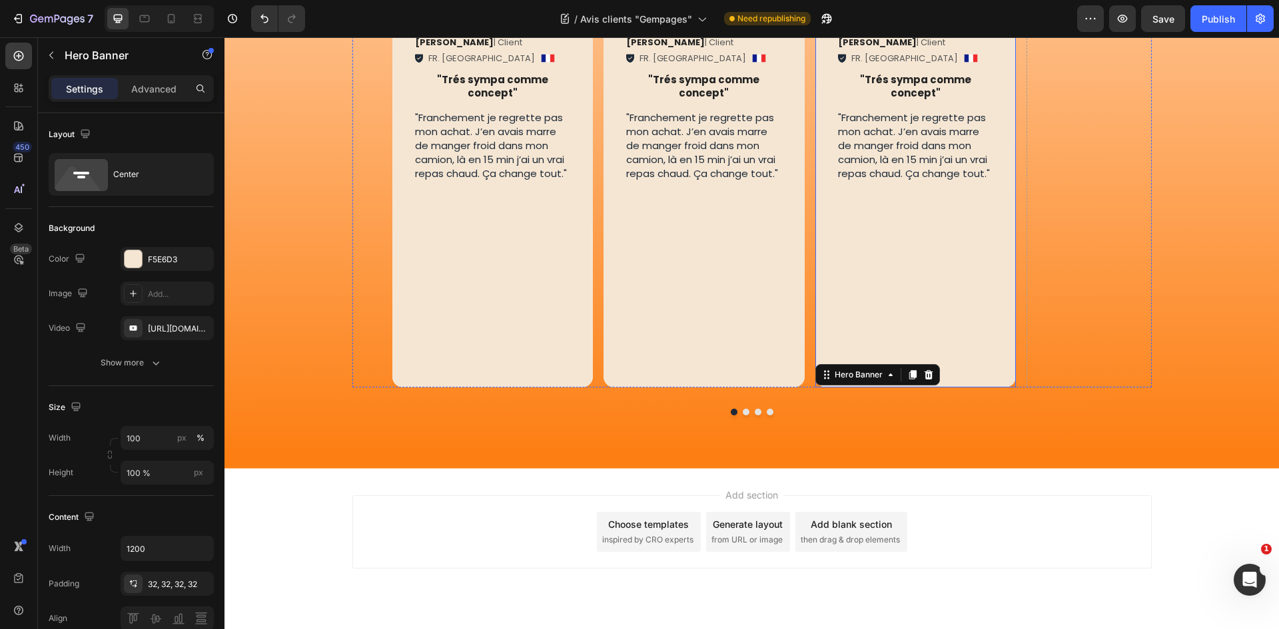
scroll to position [731, 0]
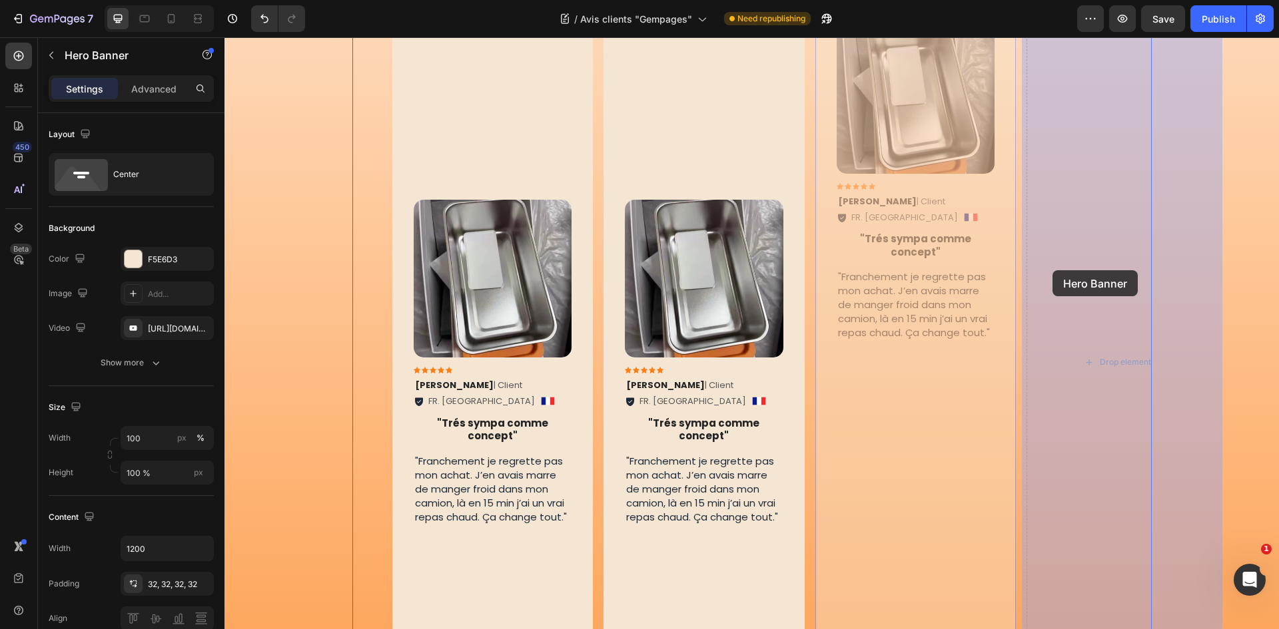
drag, startPoint x: 1000, startPoint y: 308, endPoint x: 1028, endPoint y: 286, distance: 35.6
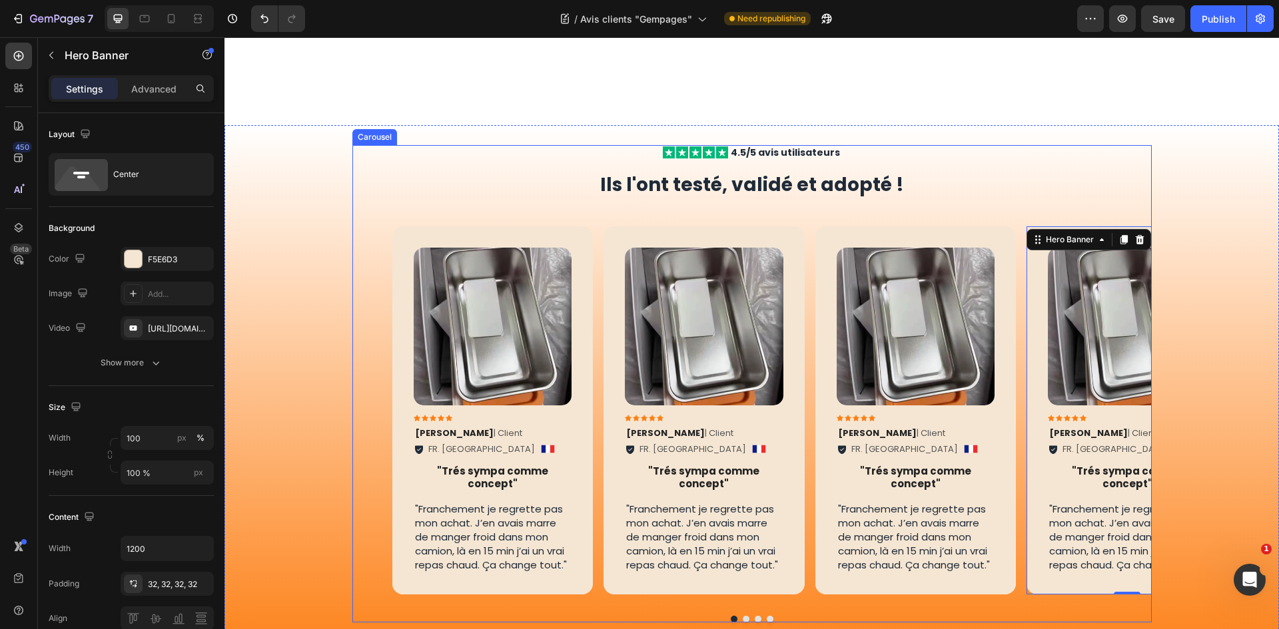
scroll to position [175, 0]
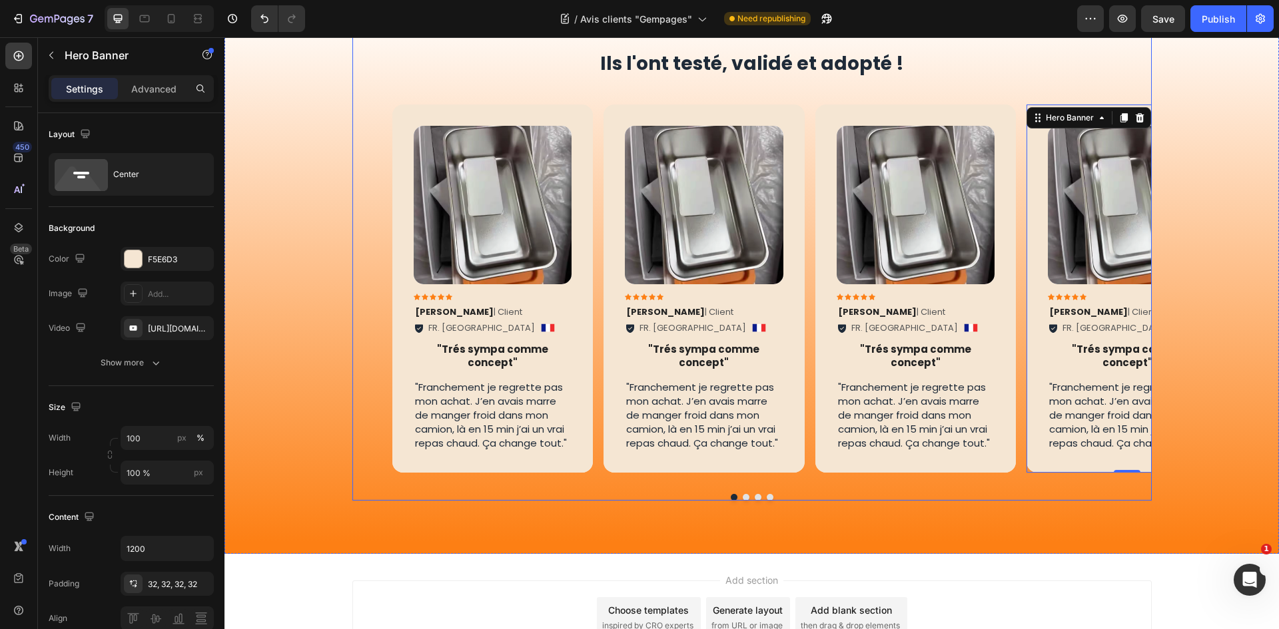
click at [743, 501] on button "Dot" at bounding box center [746, 497] width 7 height 7
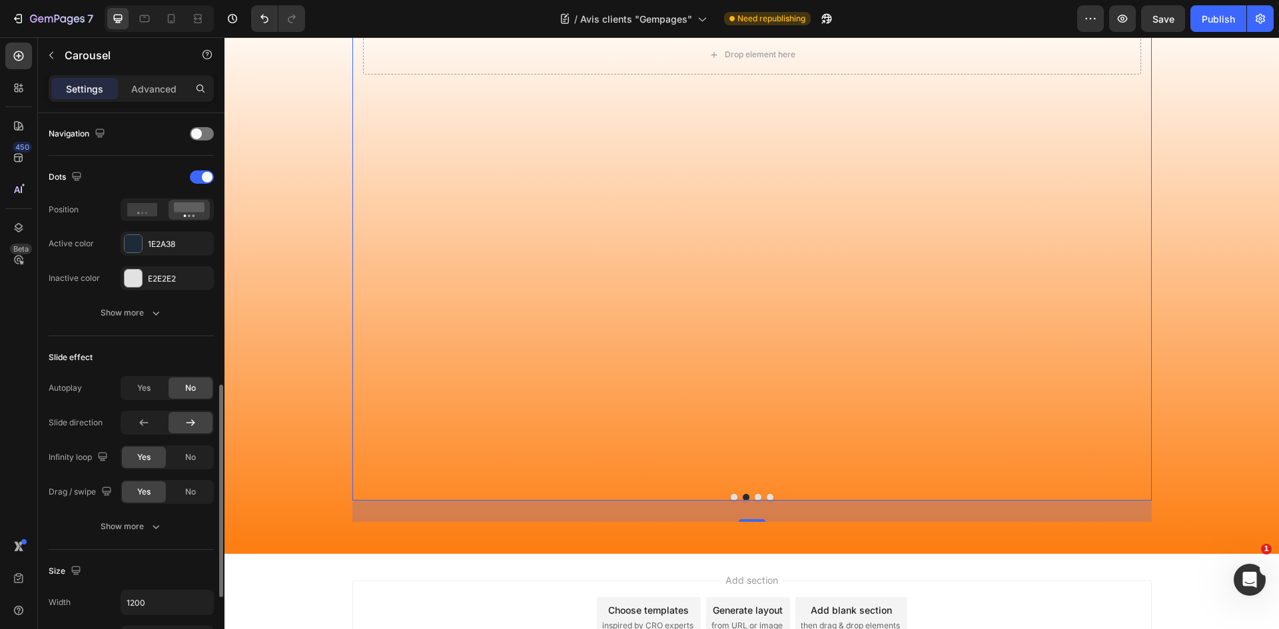
scroll to position [533, 0]
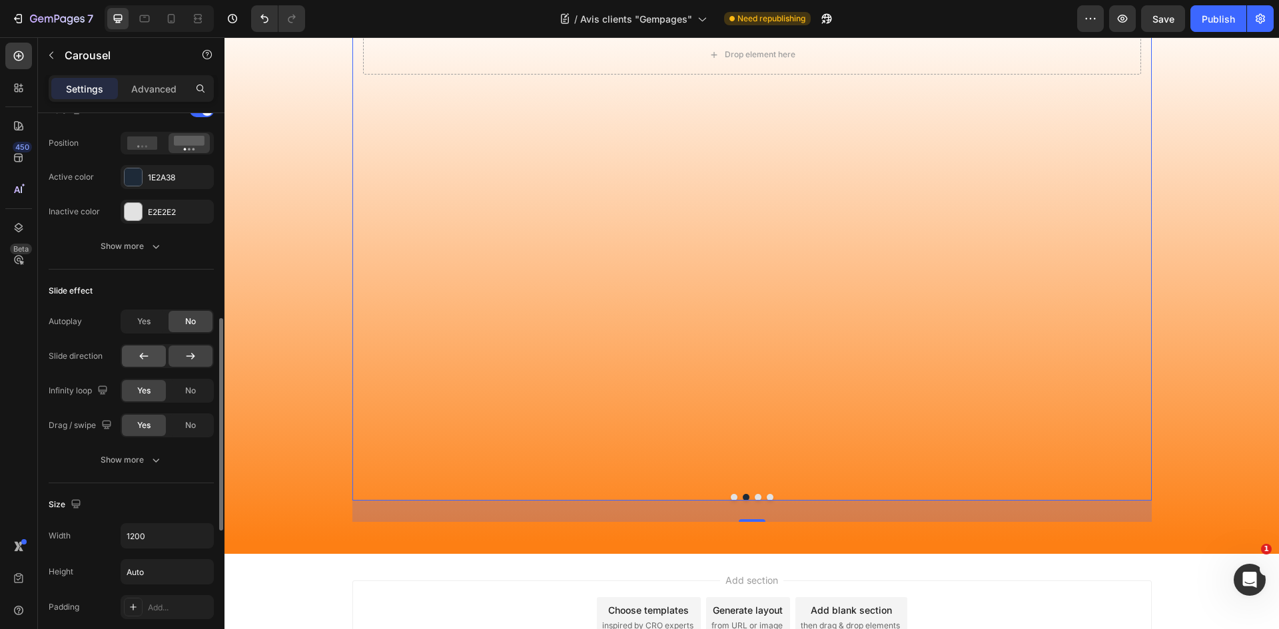
click at [159, 361] on div at bounding box center [144, 356] width 44 height 21
click at [731, 501] on button "Dot" at bounding box center [734, 497] width 7 height 7
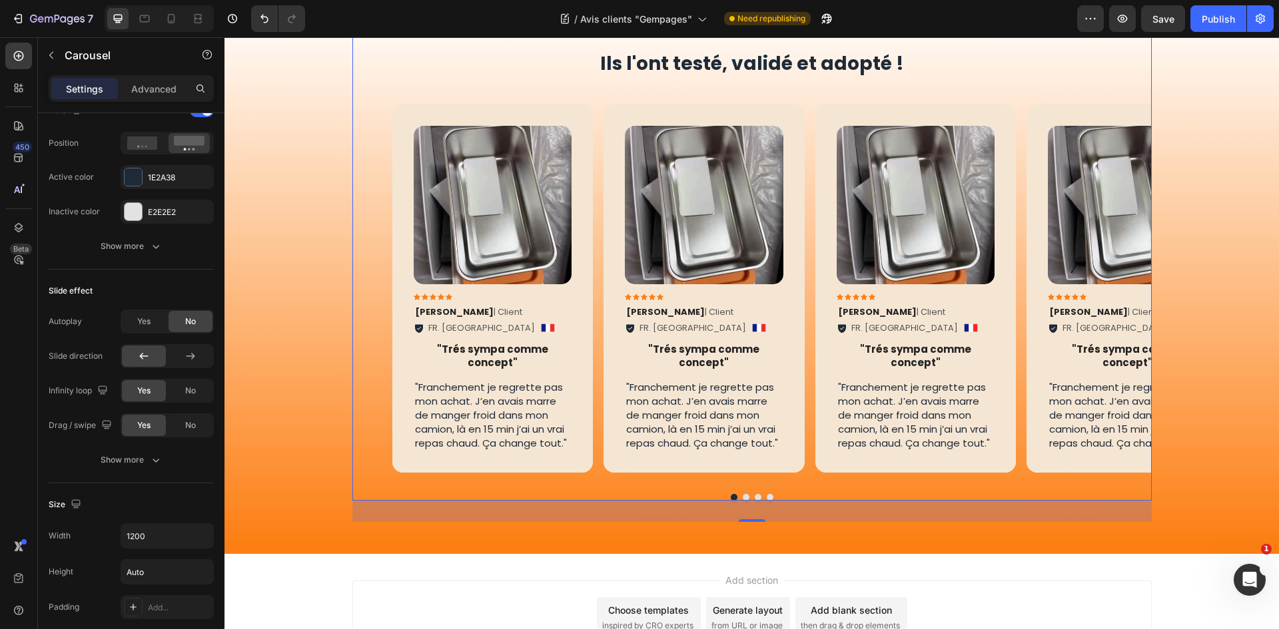
click at [743, 501] on button "Dot" at bounding box center [746, 497] width 7 height 7
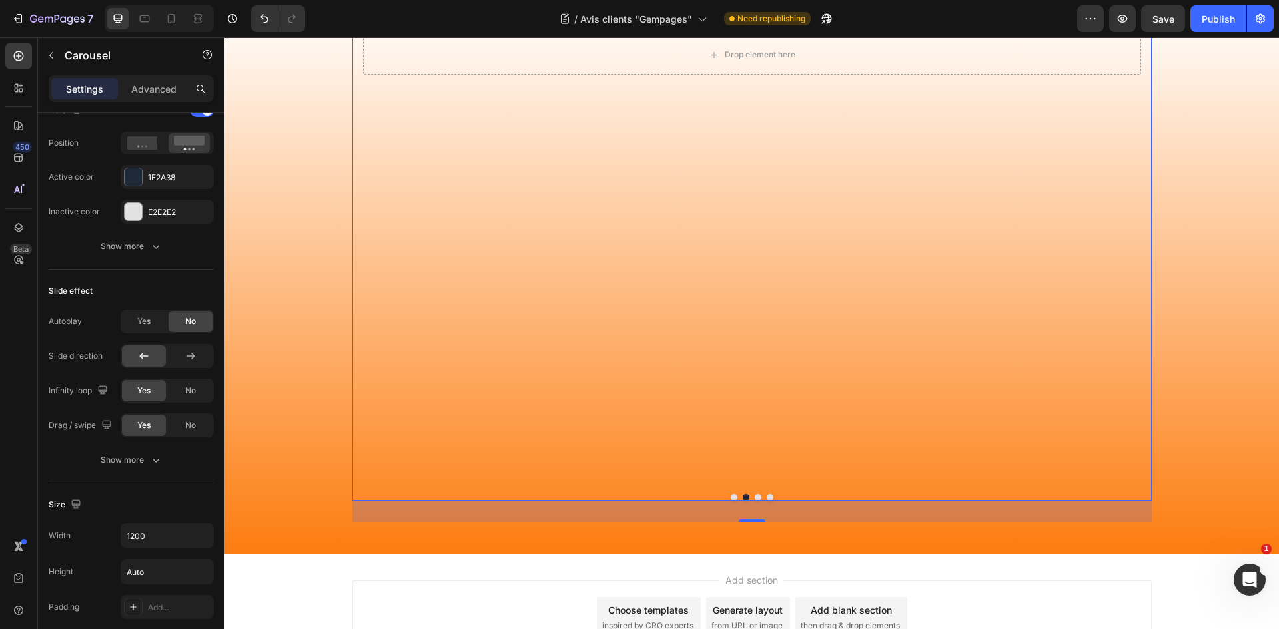
click at [755, 501] on button "Dot" at bounding box center [758, 497] width 7 height 7
click at [767, 501] on button "Dot" at bounding box center [770, 497] width 7 height 7
click at [731, 501] on button "Dot" at bounding box center [734, 497] width 7 height 7
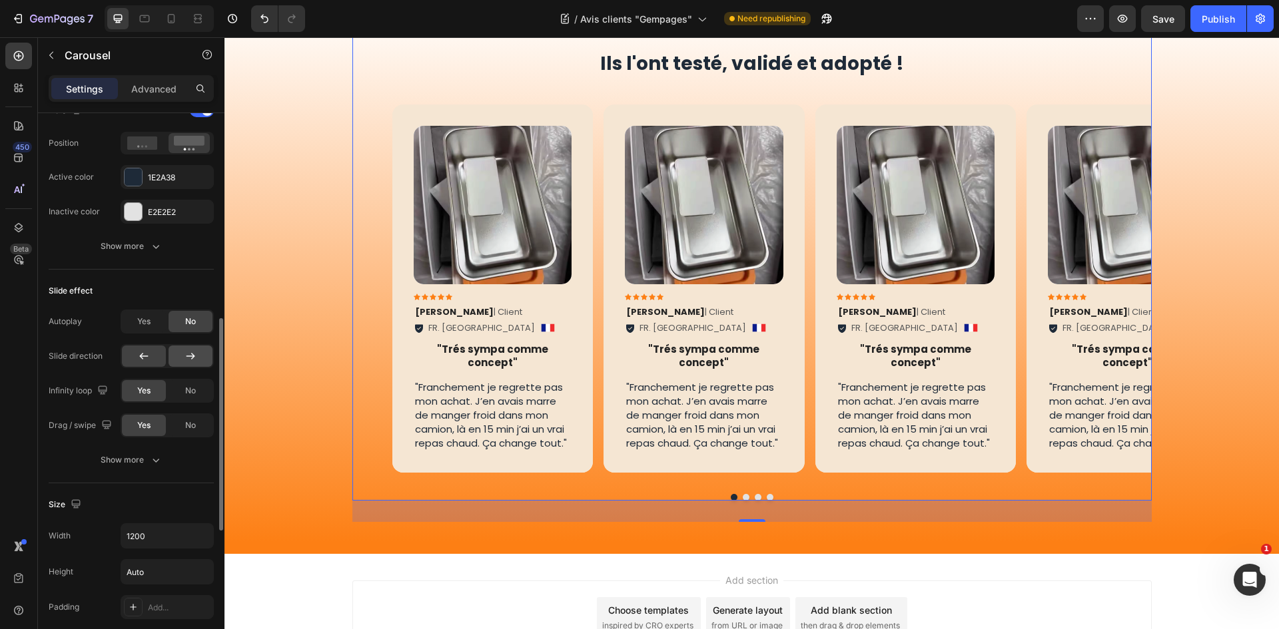
click at [188, 357] on icon at bounding box center [190, 356] width 13 height 13
click at [743, 501] on button "Dot" at bounding box center [746, 497] width 7 height 7
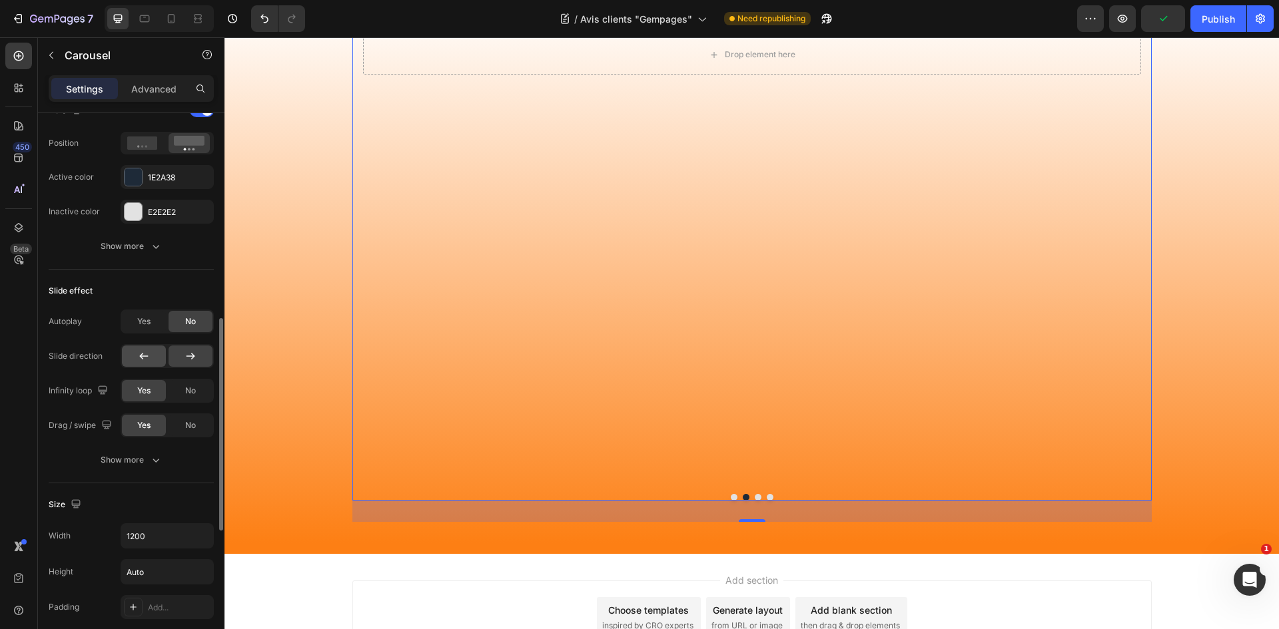
click at [131, 350] on div at bounding box center [144, 356] width 44 height 21
click at [731, 501] on button "Dot" at bounding box center [734, 497] width 7 height 7
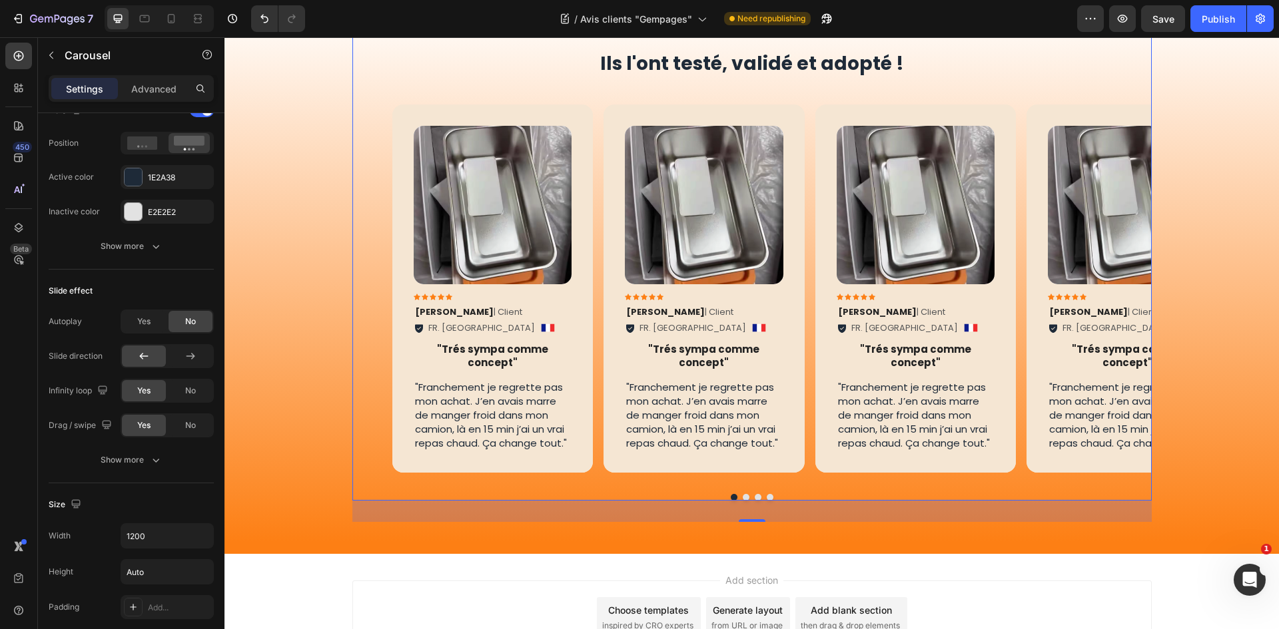
click at [743, 501] on button "Dot" at bounding box center [746, 497] width 7 height 7
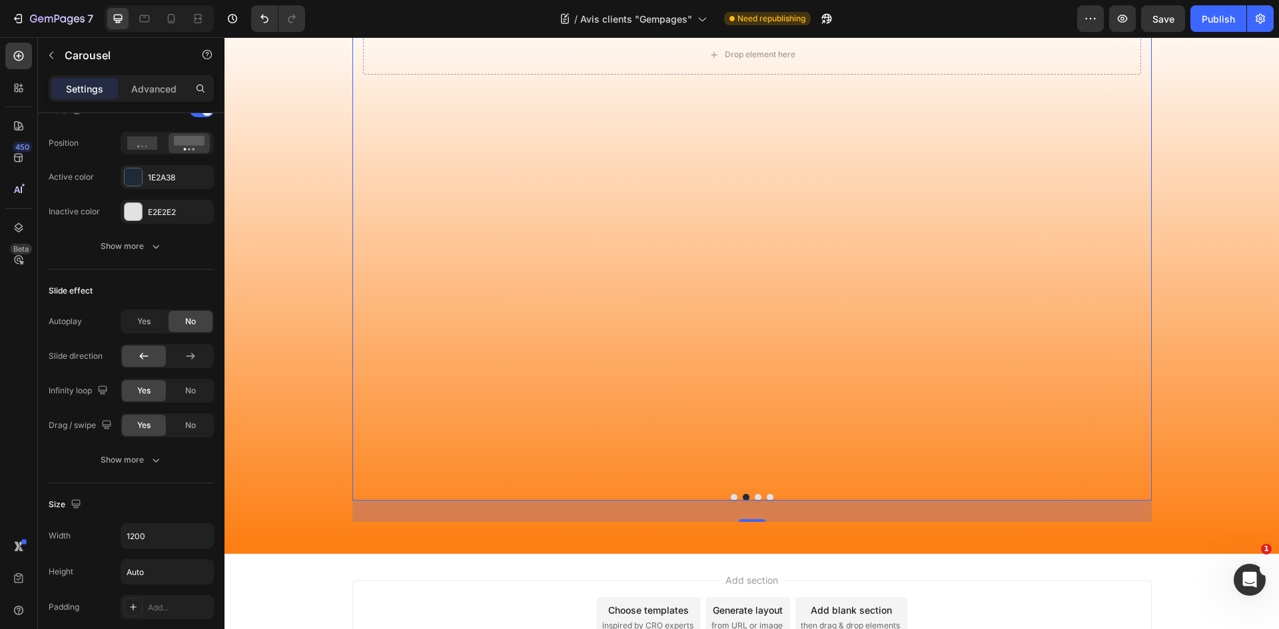
click at [731, 501] on button "Dot" at bounding box center [734, 497] width 7 height 7
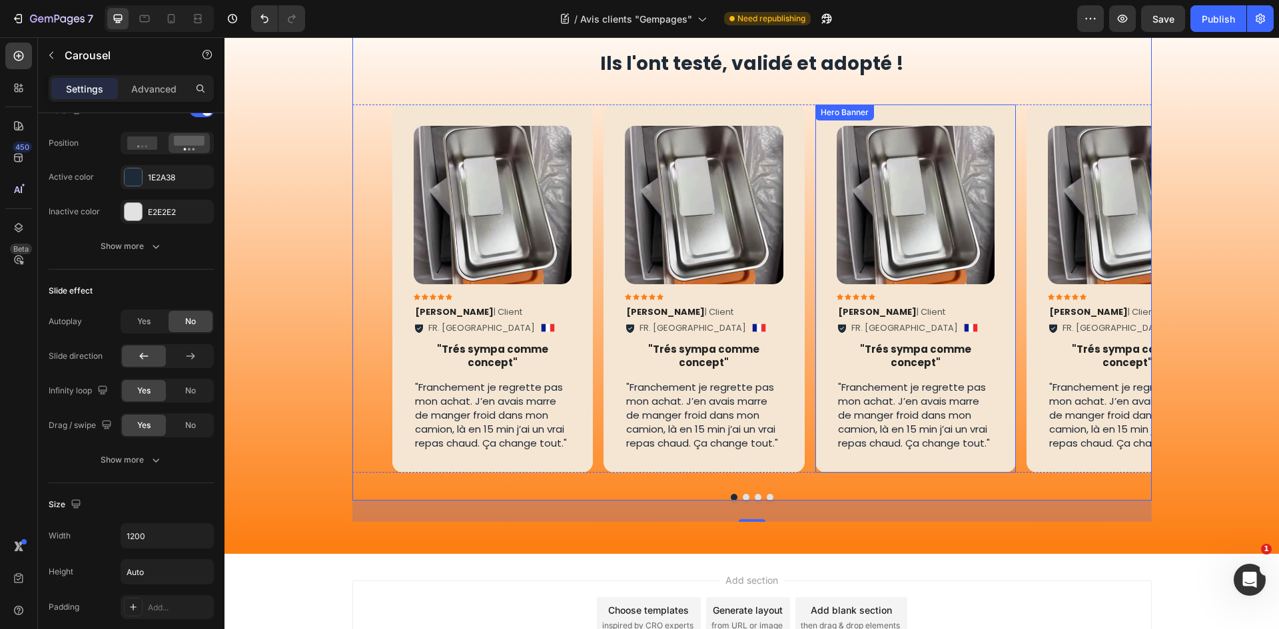
click at [1003, 242] on div "Image Icon Icon Icon Icon Icon Icon List [PERSON_NAME] | Client Text Block FR. …" at bounding box center [915, 289] width 201 height 368
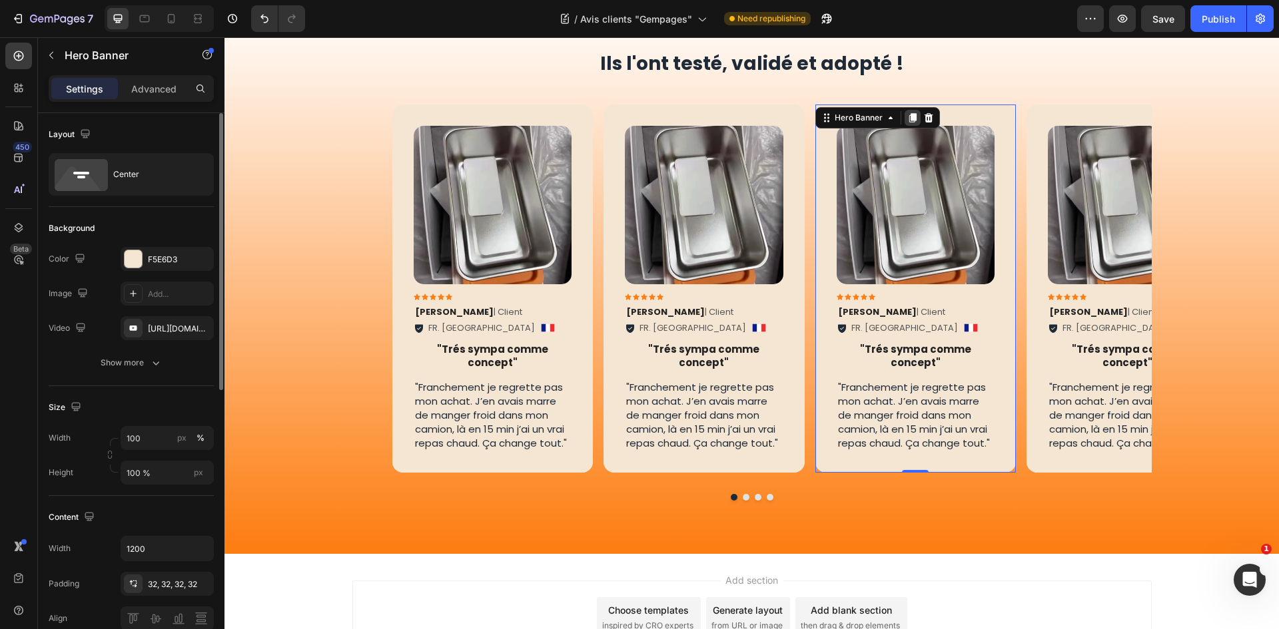
click at [908, 123] on icon at bounding box center [911, 118] width 7 height 9
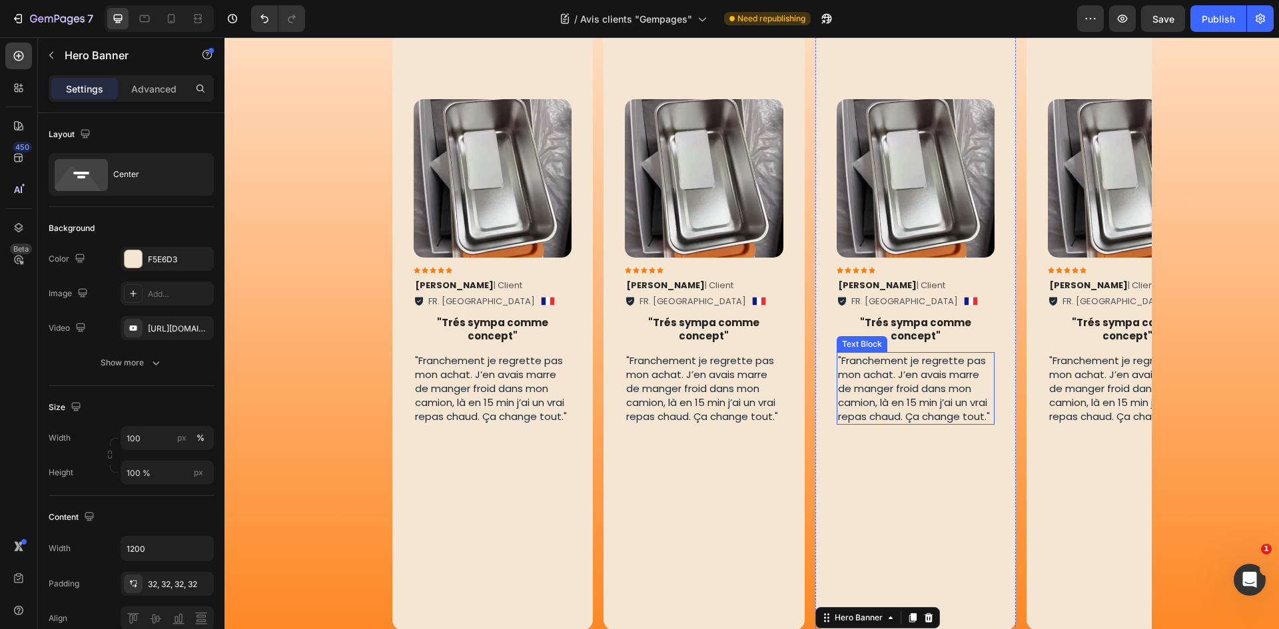
scroll to position [531, 0]
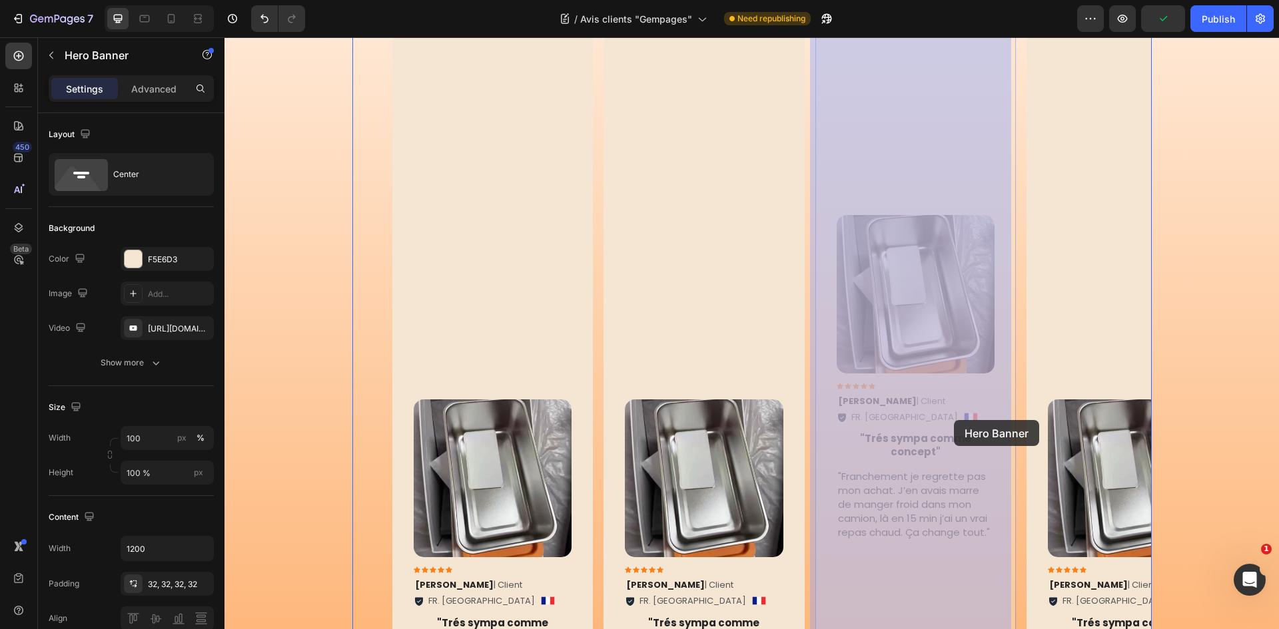
drag, startPoint x: 932, startPoint y: 446, endPoint x: 906, endPoint y: 446, distance: 26.0
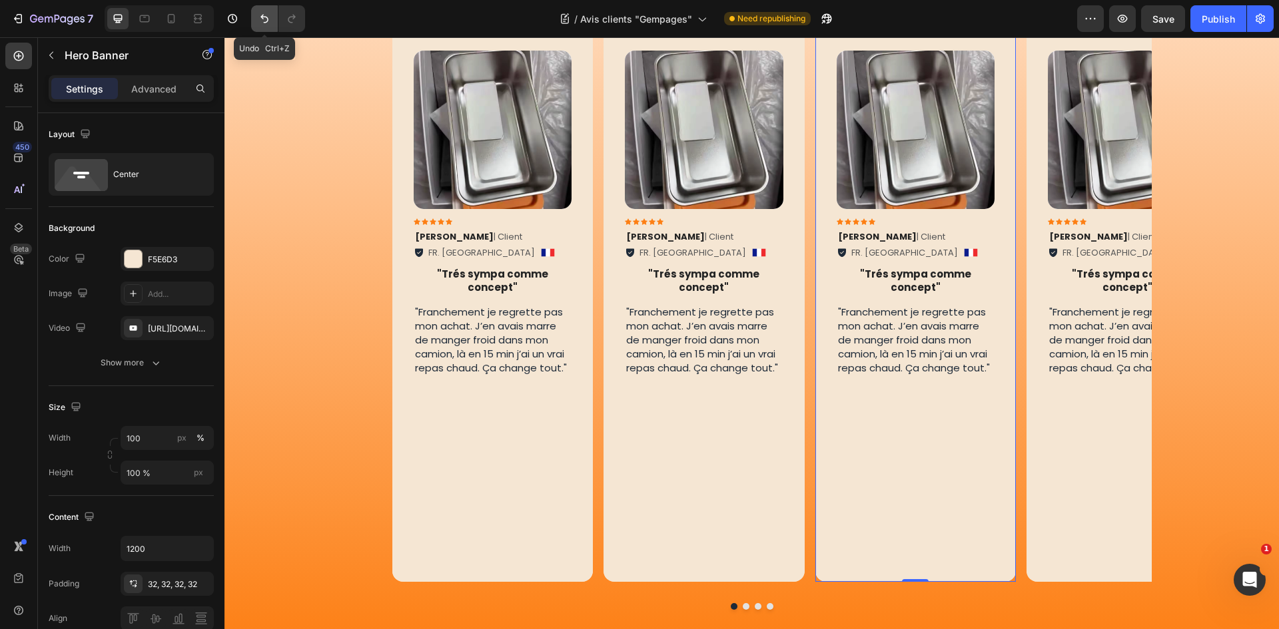
click at [260, 20] on icon "Undo/Redo" at bounding box center [264, 18] width 13 height 13
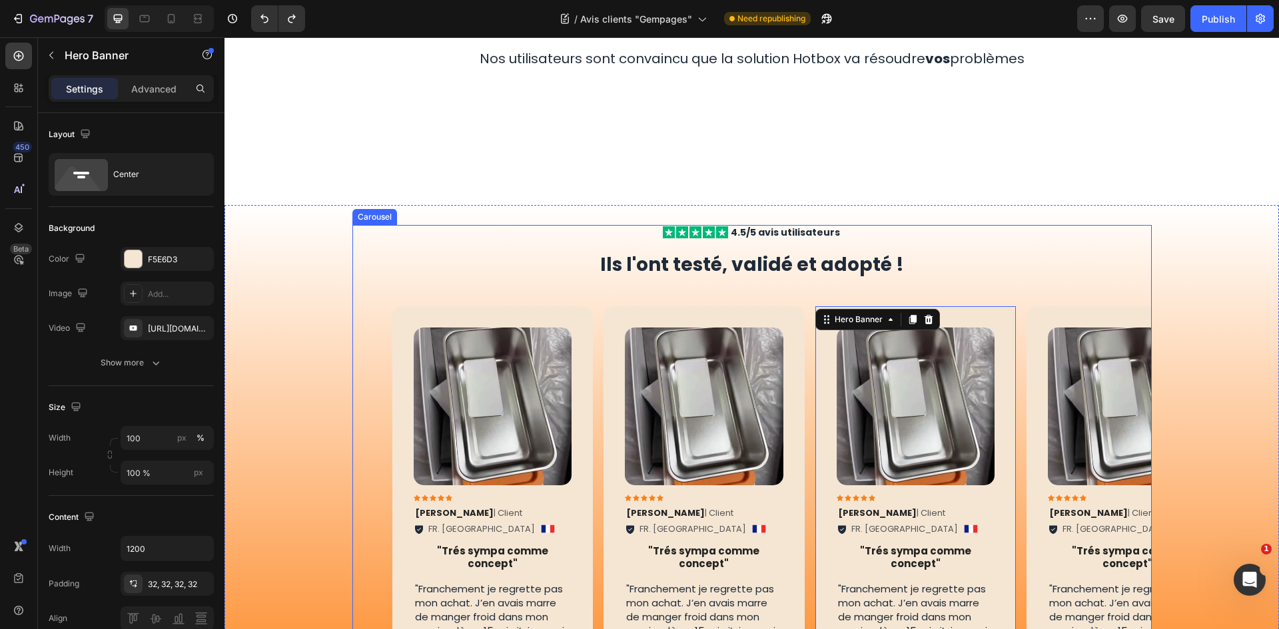
scroll to position [175, 0]
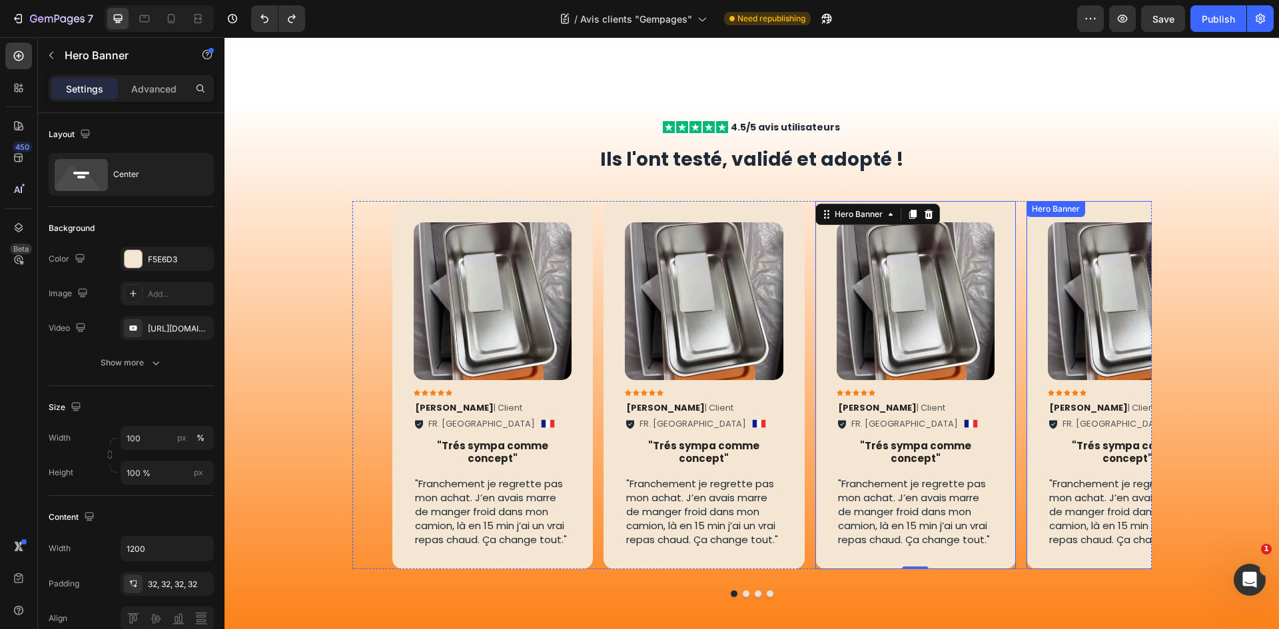
click at [1078, 215] on div "Hero Banner" at bounding box center [1055, 209] width 59 height 16
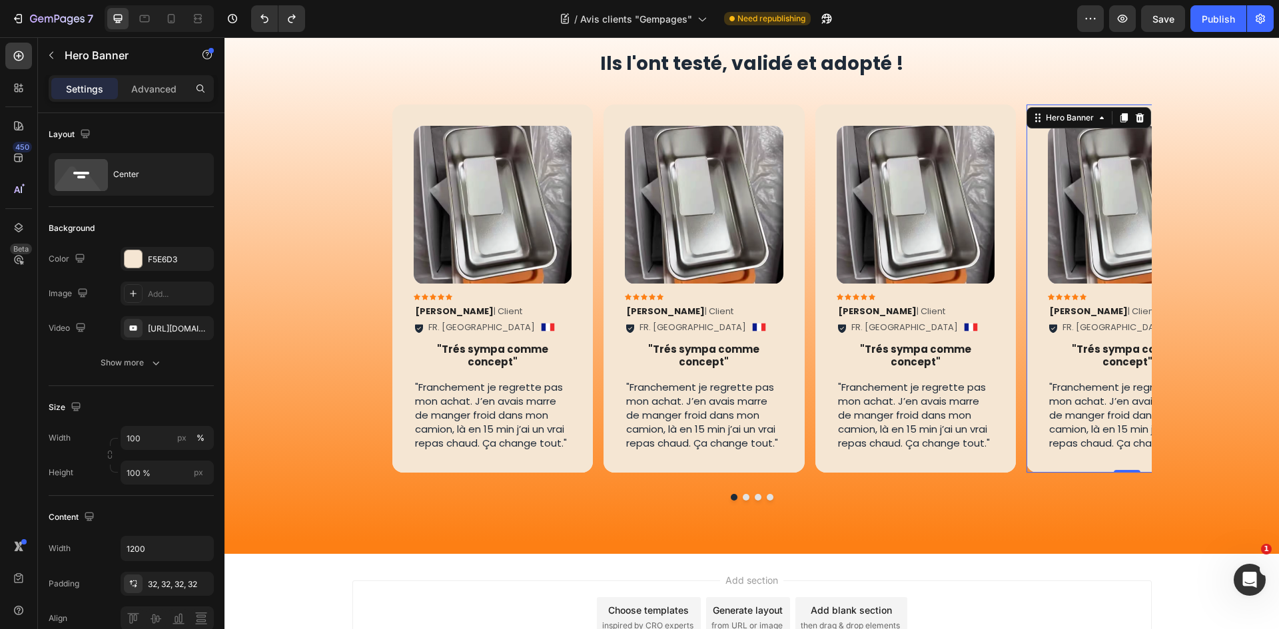
click at [1032, 279] on div "Image Icon Icon Icon Icon Icon Icon List [PERSON_NAME] | Client Text Block FR. …" at bounding box center [1126, 289] width 201 height 368
click at [743, 501] on button "Dot" at bounding box center [746, 497] width 7 height 7
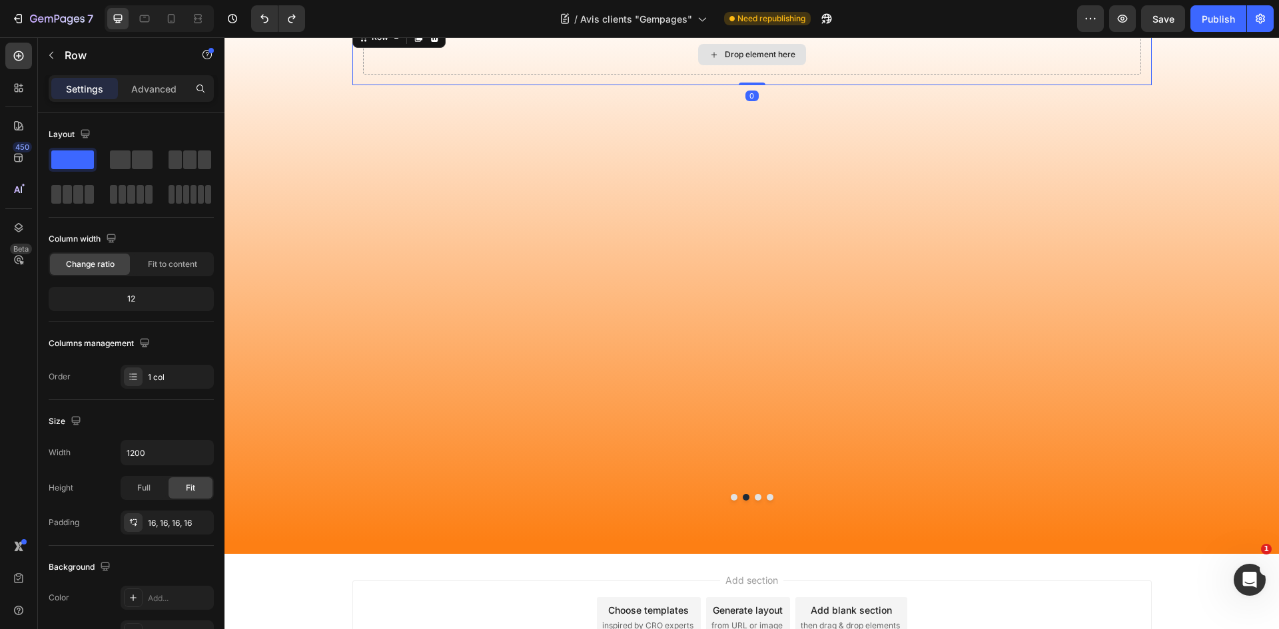
click at [519, 75] on div "Drop element here" at bounding box center [752, 55] width 778 height 40
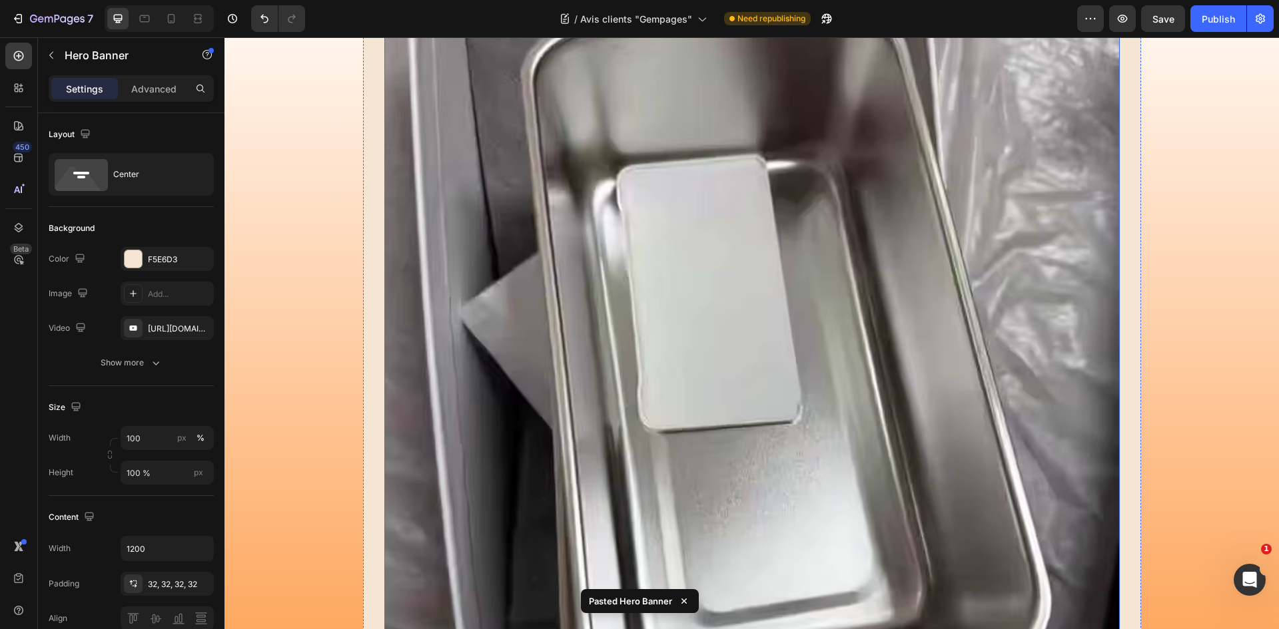
scroll to position [222, 0]
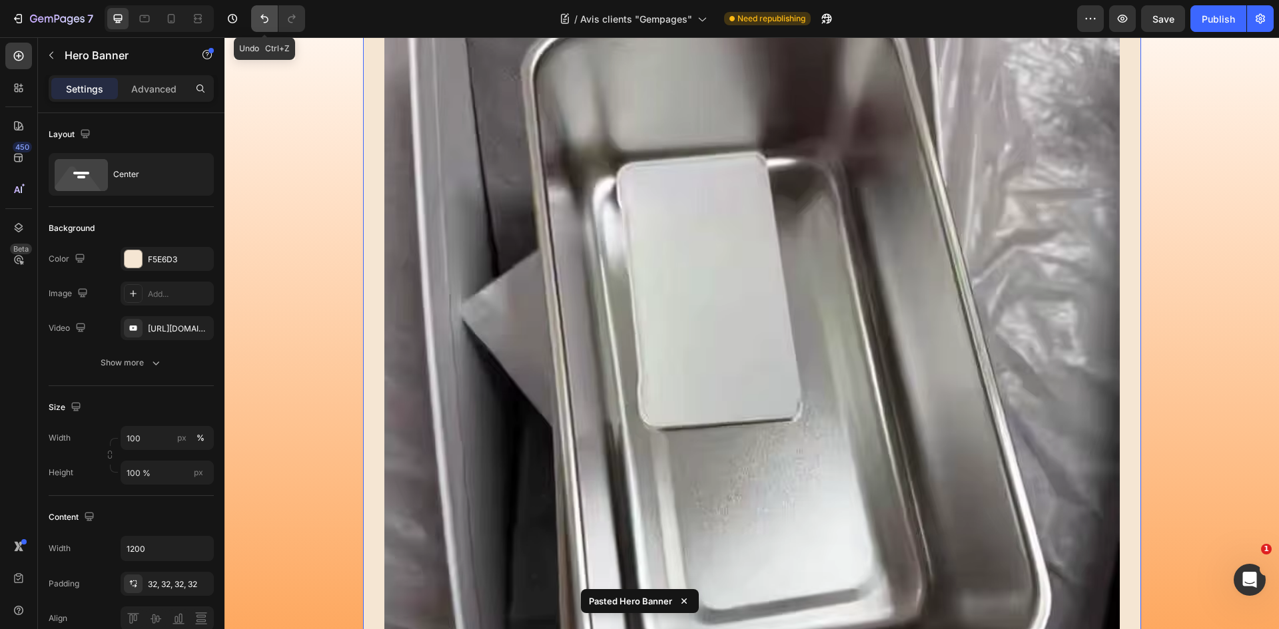
click at [264, 18] on icon "Undo/Redo" at bounding box center [264, 18] width 13 height 13
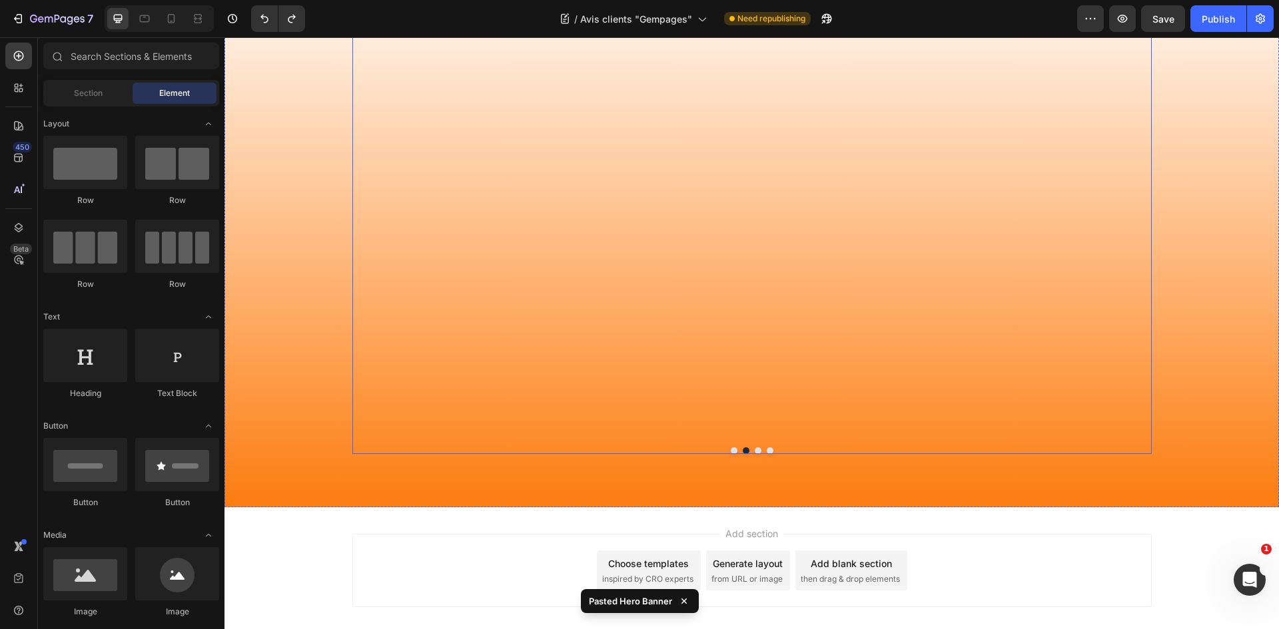
click at [731, 454] on button "Dot" at bounding box center [734, 451] width 7 height 7
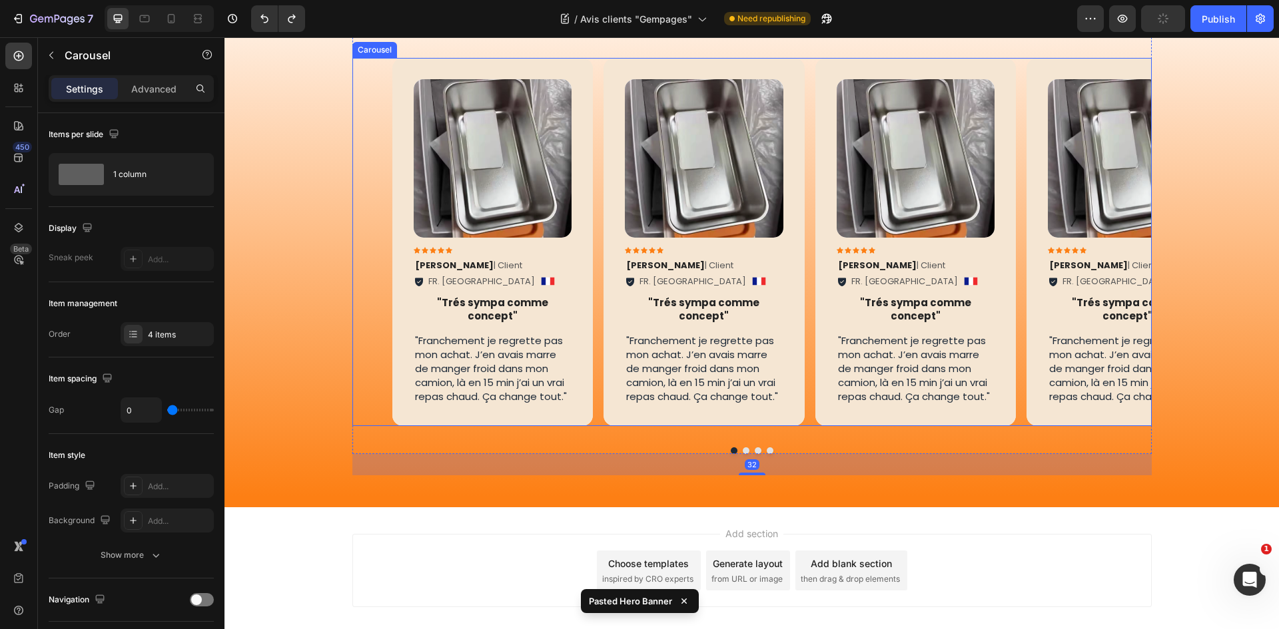
click at [1018, 318] on div "Image Icon Icon Icon Icon Icon Icon List [PERSON_NAME] | Client Text Block FR. …" at bounding box center [771, 242] width 759 height 368
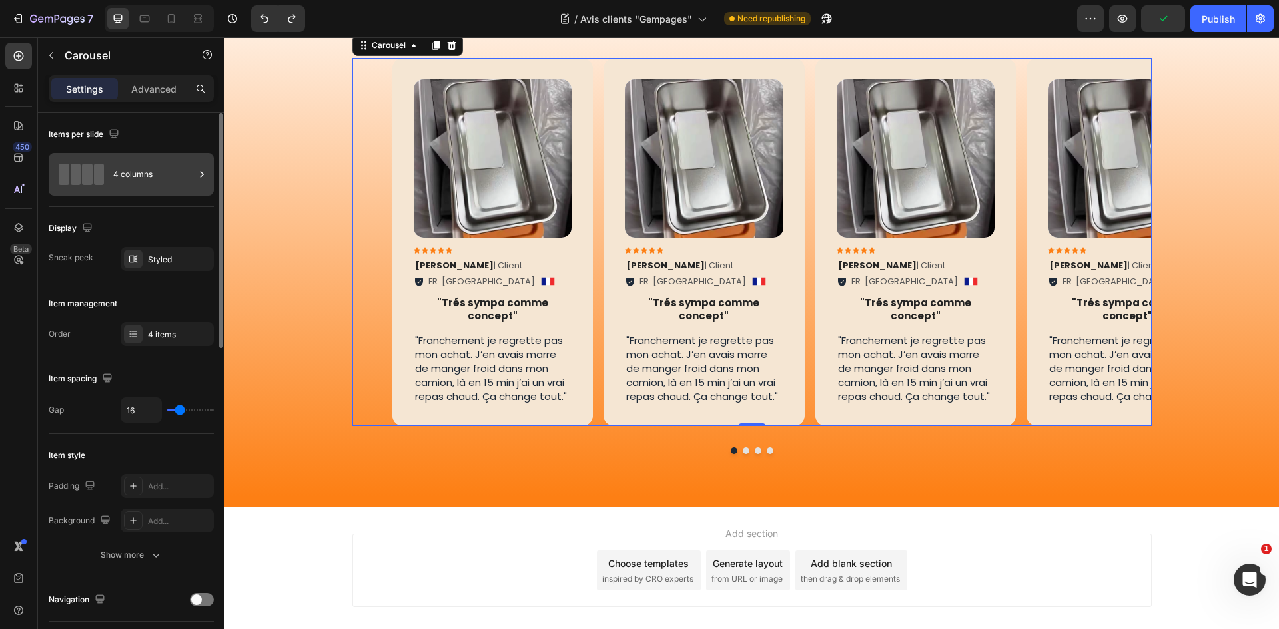
click at [158, 168] on div "4 columns" at bounding box center [153, 174] width 81 height 31
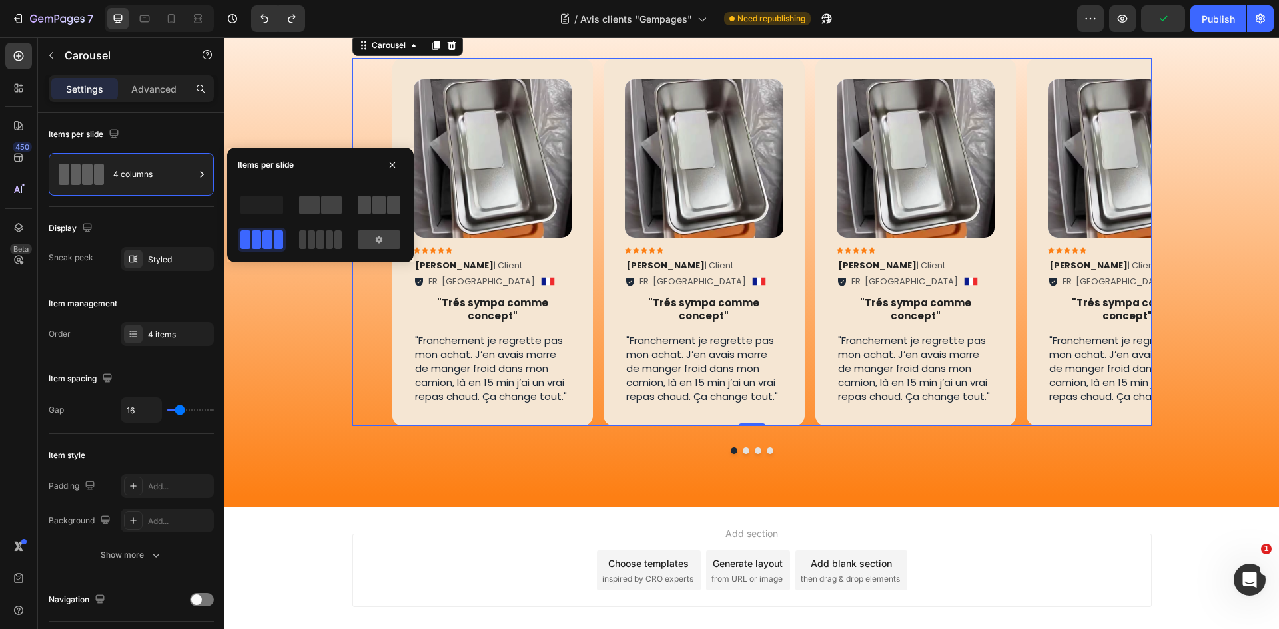
click at [377, 201] on span at bounding box center [378, 205] width 13 height 19
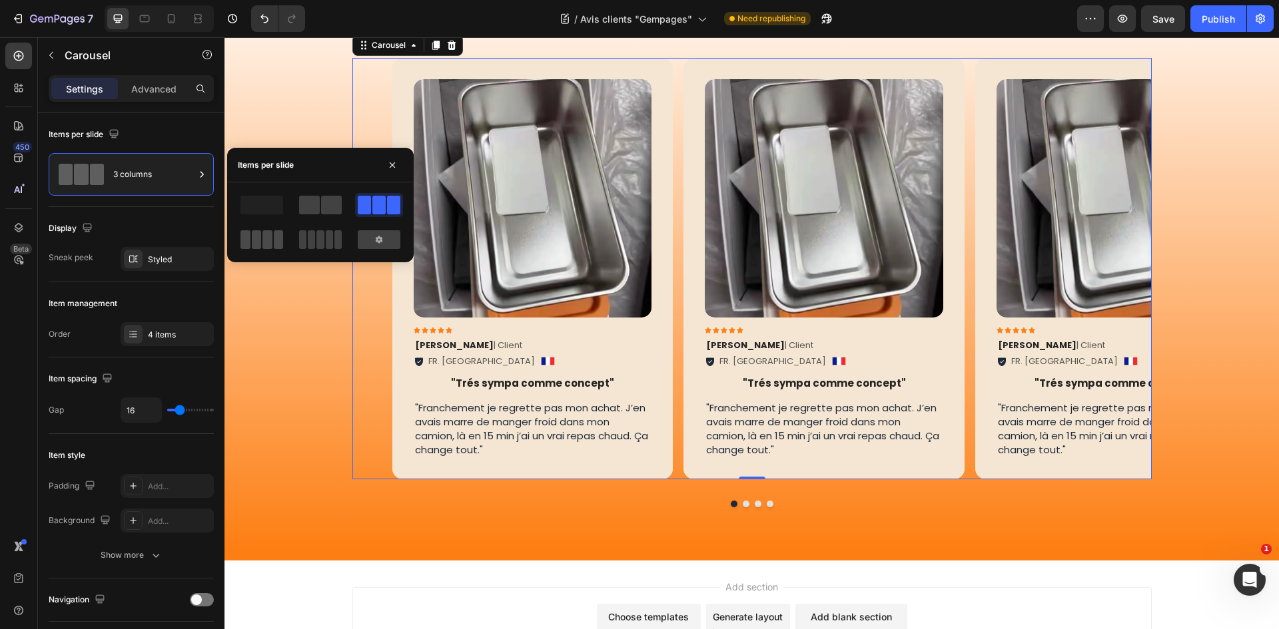
drag, startPoint x: 257, startPoint y: 241, endPoint x: 202, endPoint y: 252, distance: 55.6
click at [257, 241] on span at bounding box center [257, 239] width 10 height 19
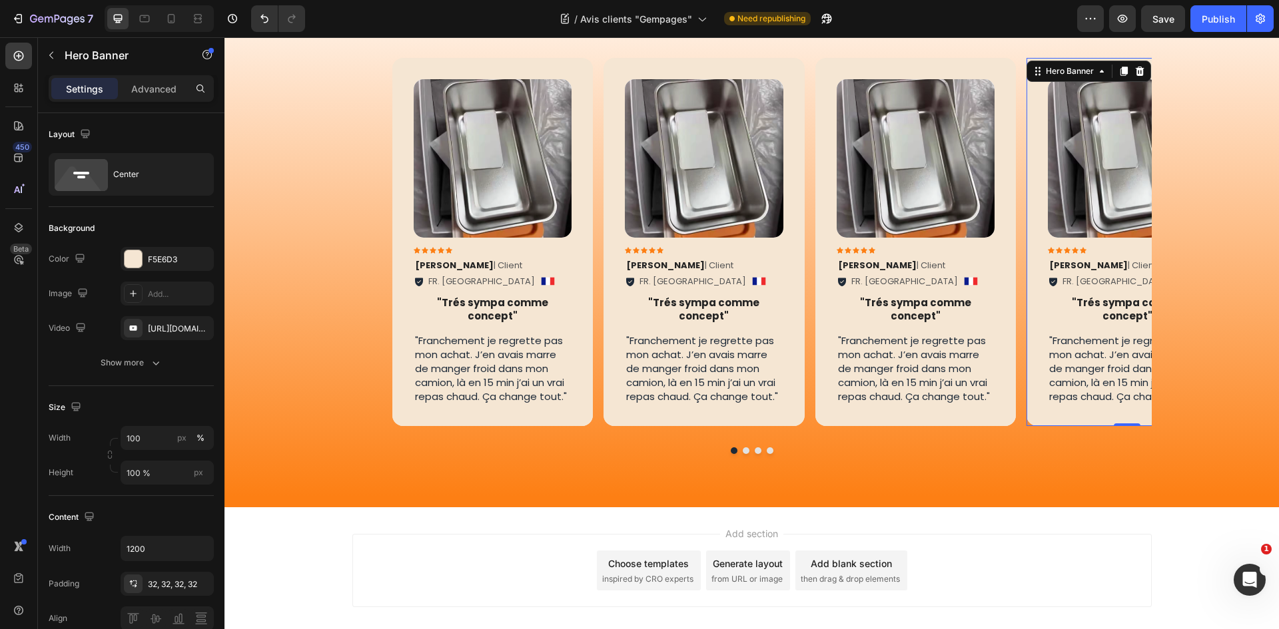
click at [1032, 331] on div "Image Icon Icon Icon Icon Icon Icon List [PERSON_NAME] | Client Text Block FR. …" at bounding box center [1126, 242] width 201 height 368
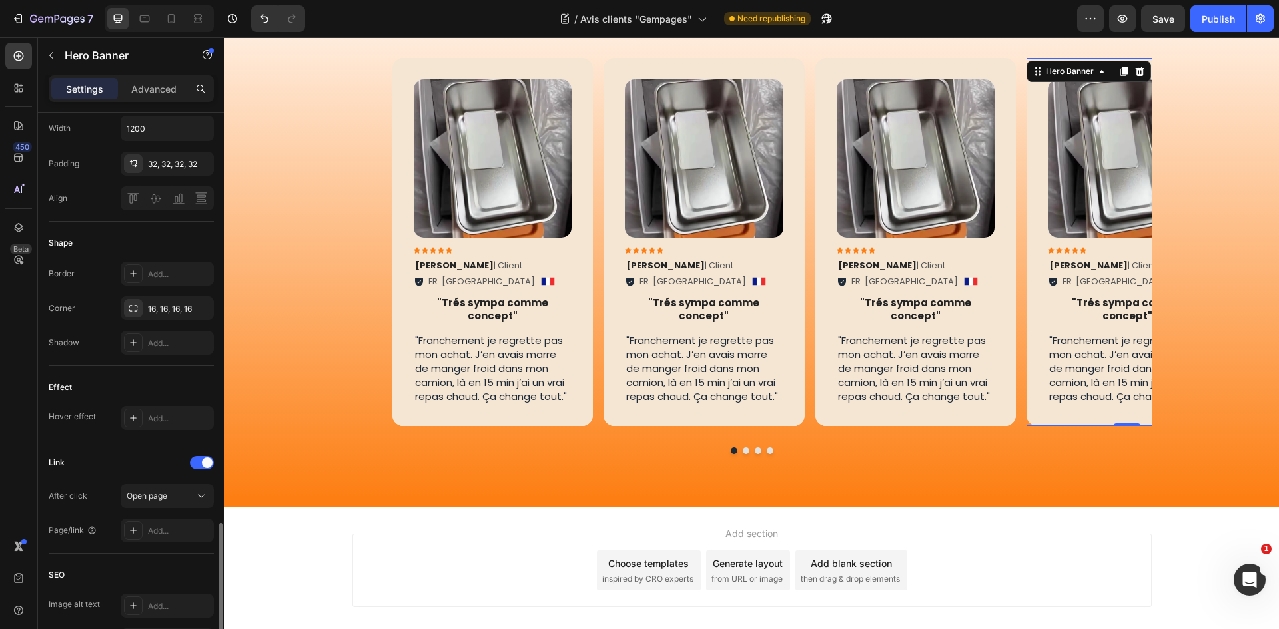
scroll to position [354, 0]
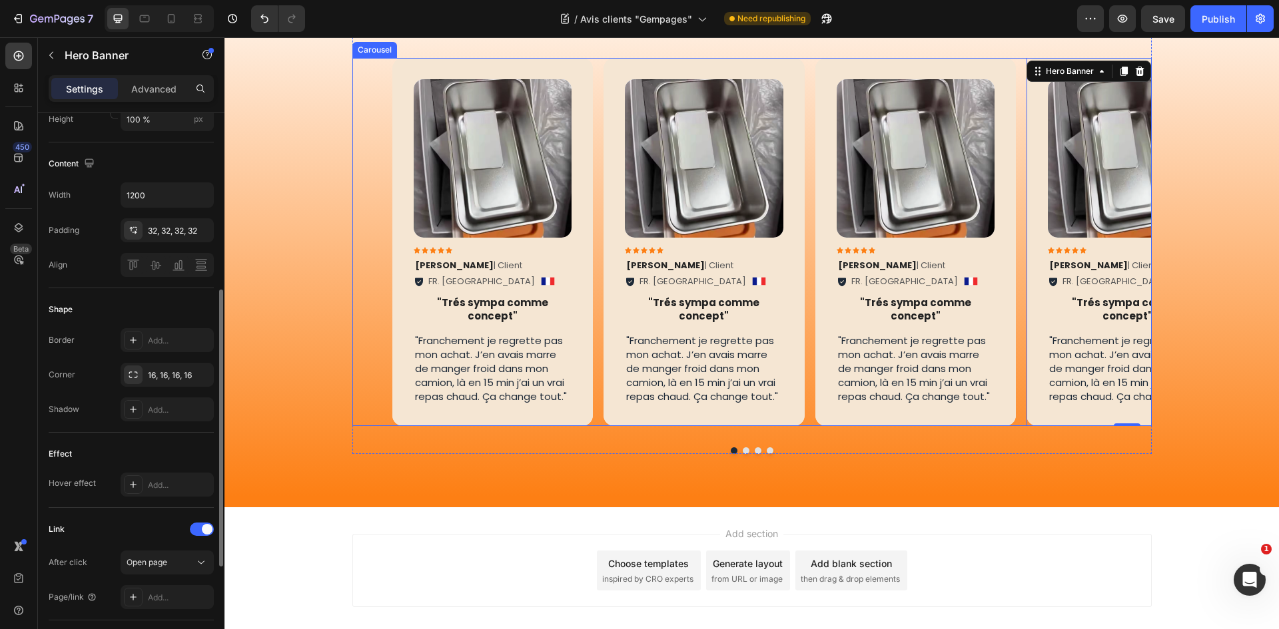
click at [801, 414] on div "Image Icon Icon Icon Icon Icon Icon List [PERSON_NAME] | Client Text Block FR. …" at bounding box center [771, 242] width 759 height 368
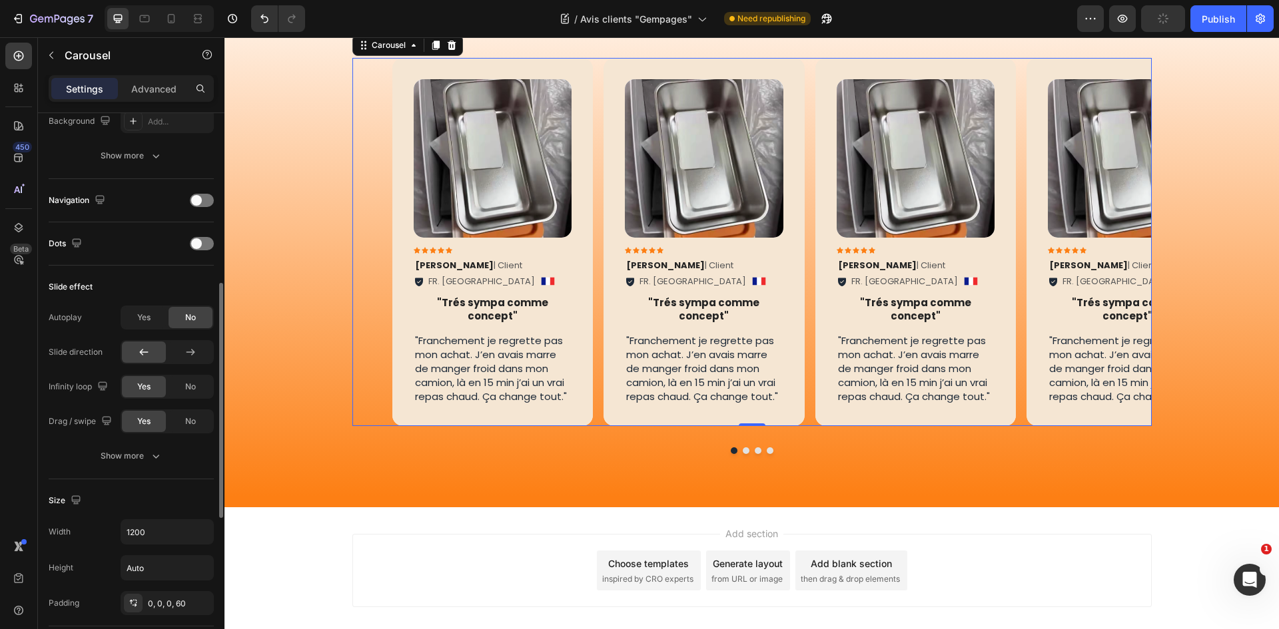
scroll to position [466, 0]
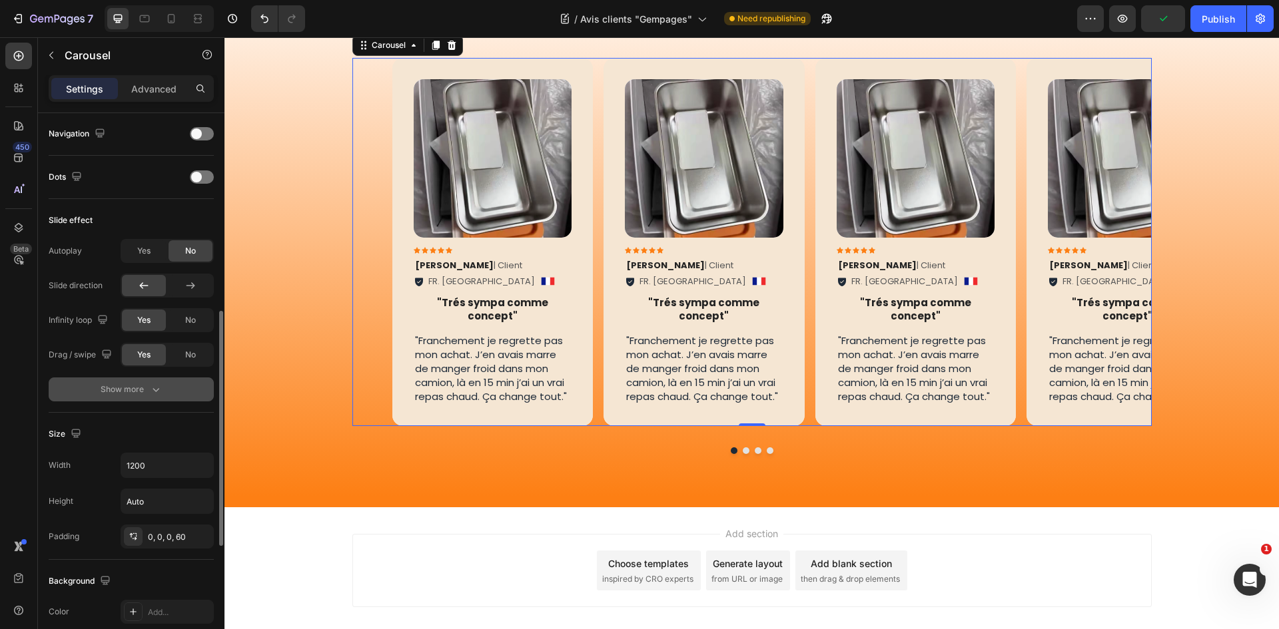
click at [135, 389] on div "Show more" at bounding box center [132, 389] width 62 height 13
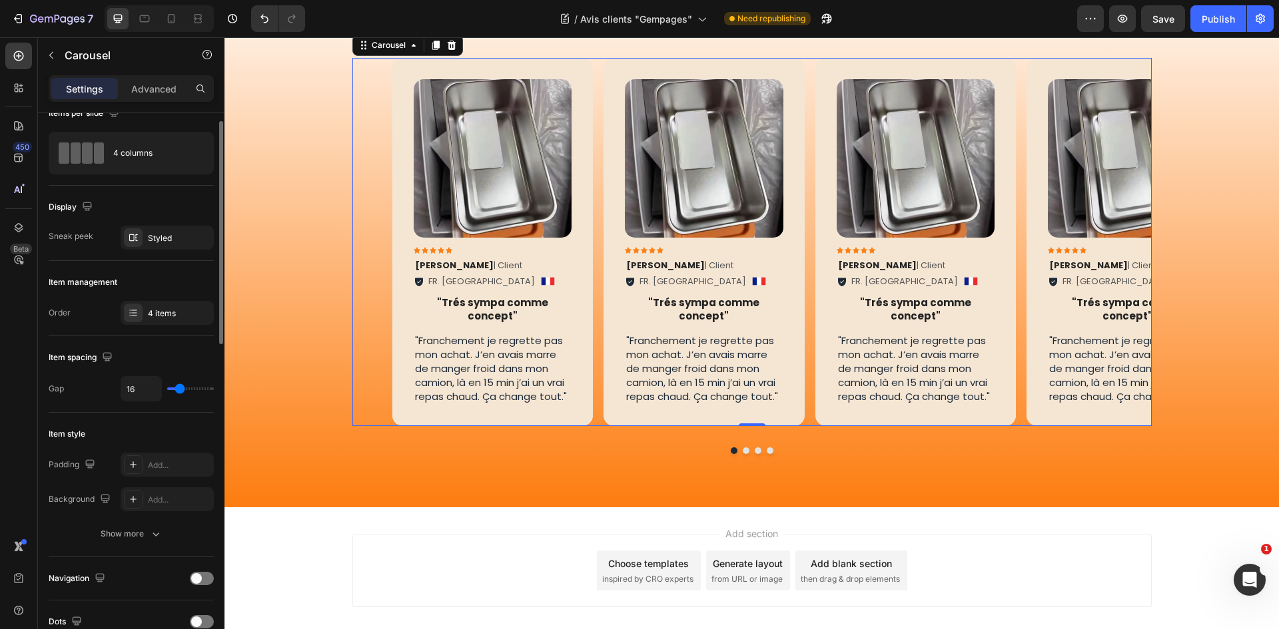
scroll to position [0, 0]
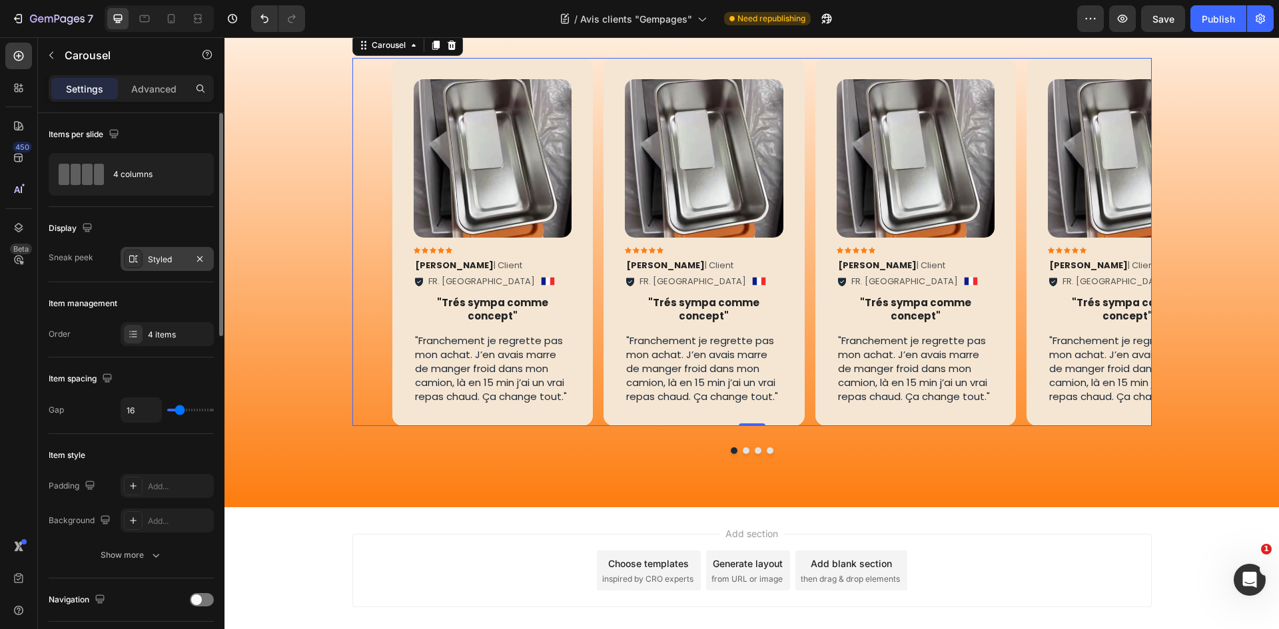
click at [176, 260] on div "Styled" at bounding box center [167, 260] width 39 height 12
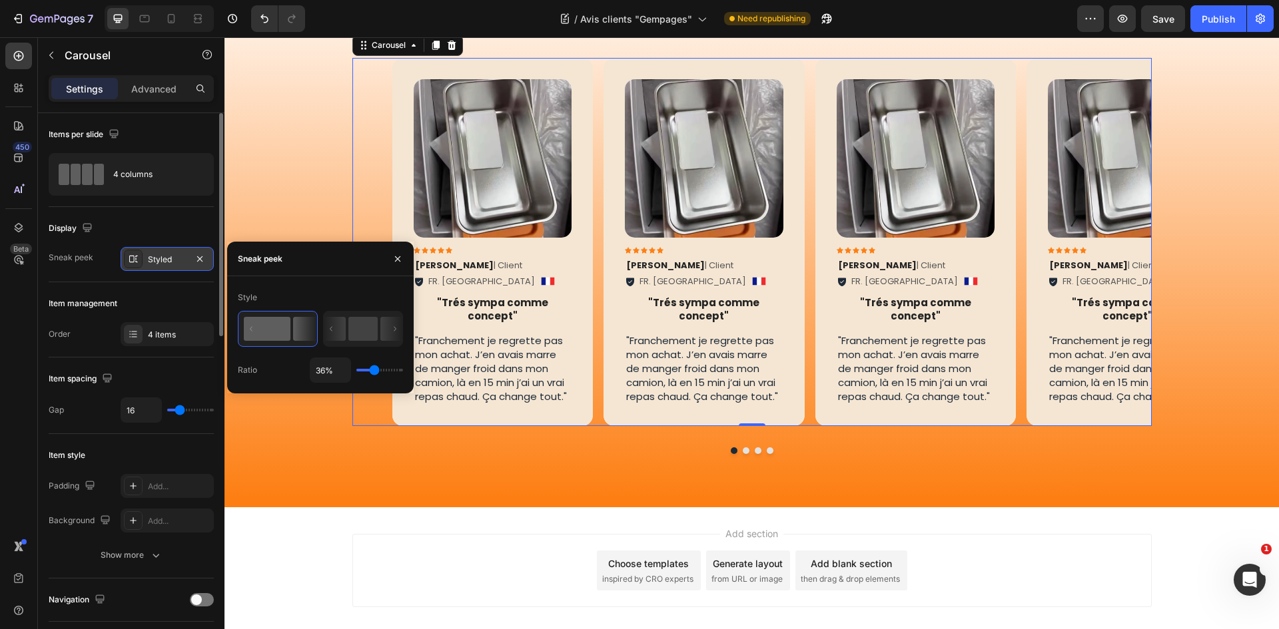
click at [173, 262] on div "Styled" at bounding box center [167, 260] width 39 height 12
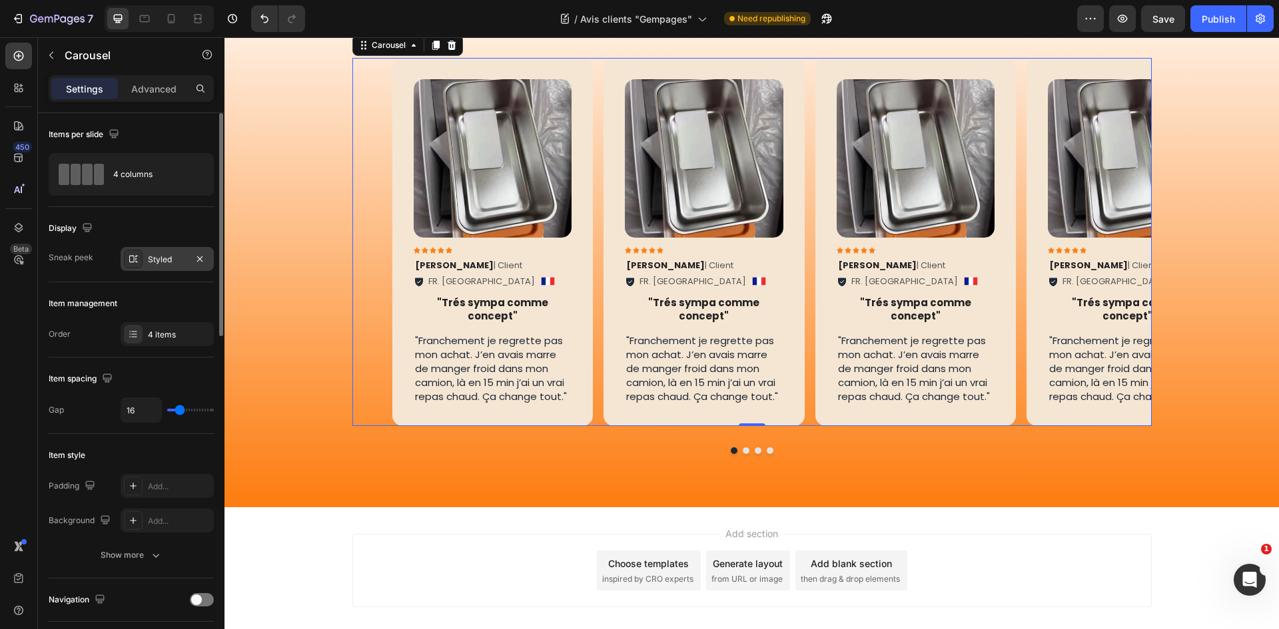
click at [173, 262] on div "Styled" at bounding box center [167, 260] width 39 height 12
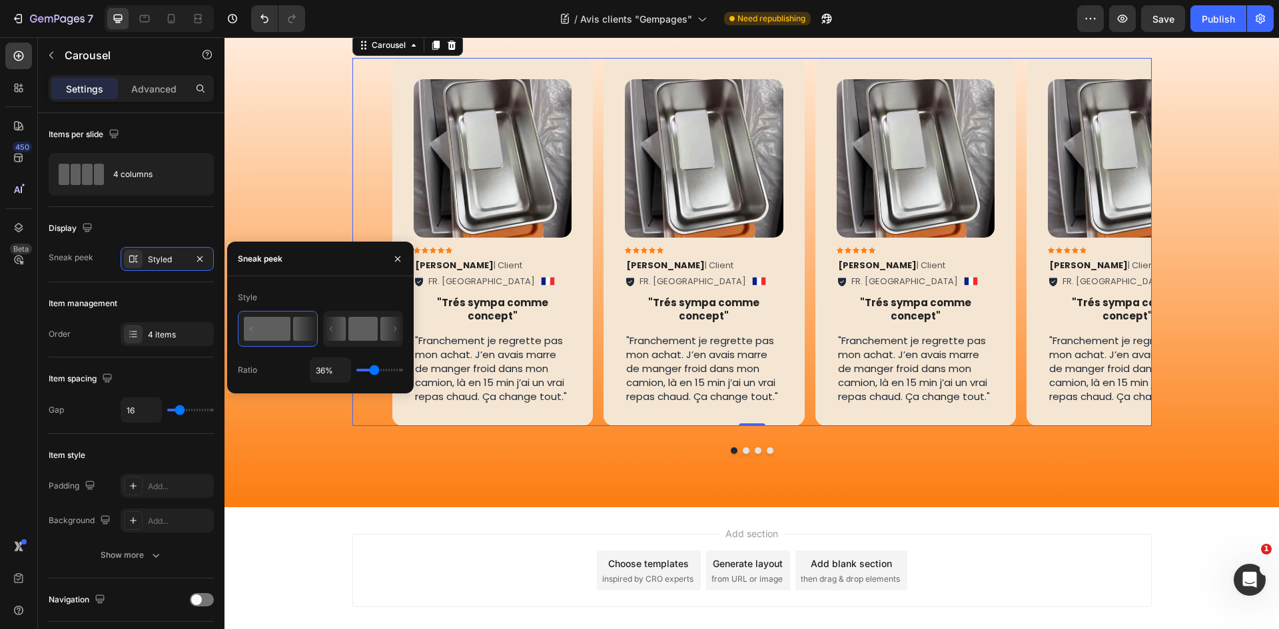
click at [360, 328] on rect at bounding box center [362, 329] width 29 height 24
type input "50%"
type input "50"
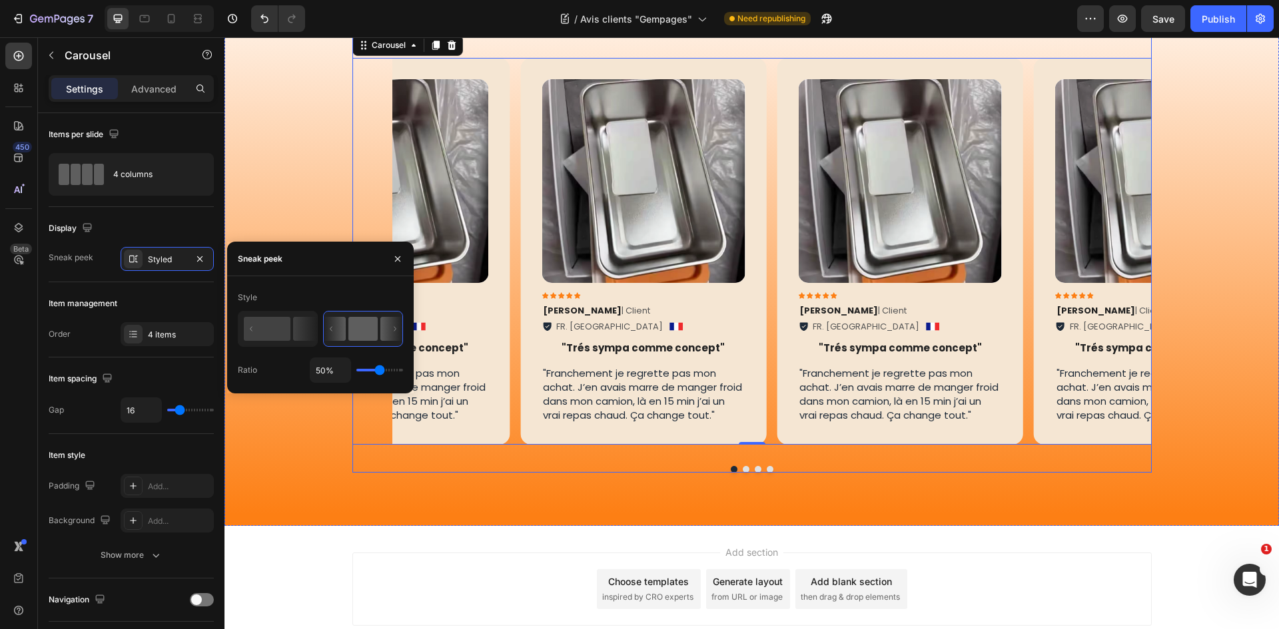
click at [743, 473] on button "Dot" at bounding box center [746, 469] width 7 height 7
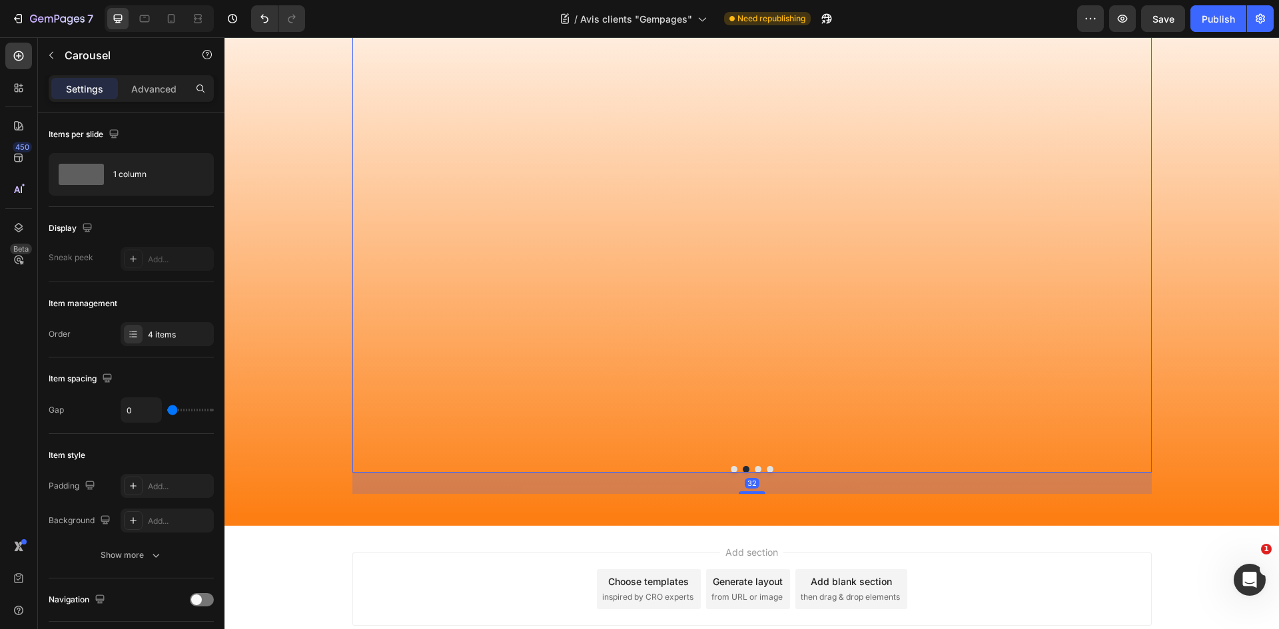
click at [731, 473] on button "Dot" at bounding box center [734, 469] width 7 height 7
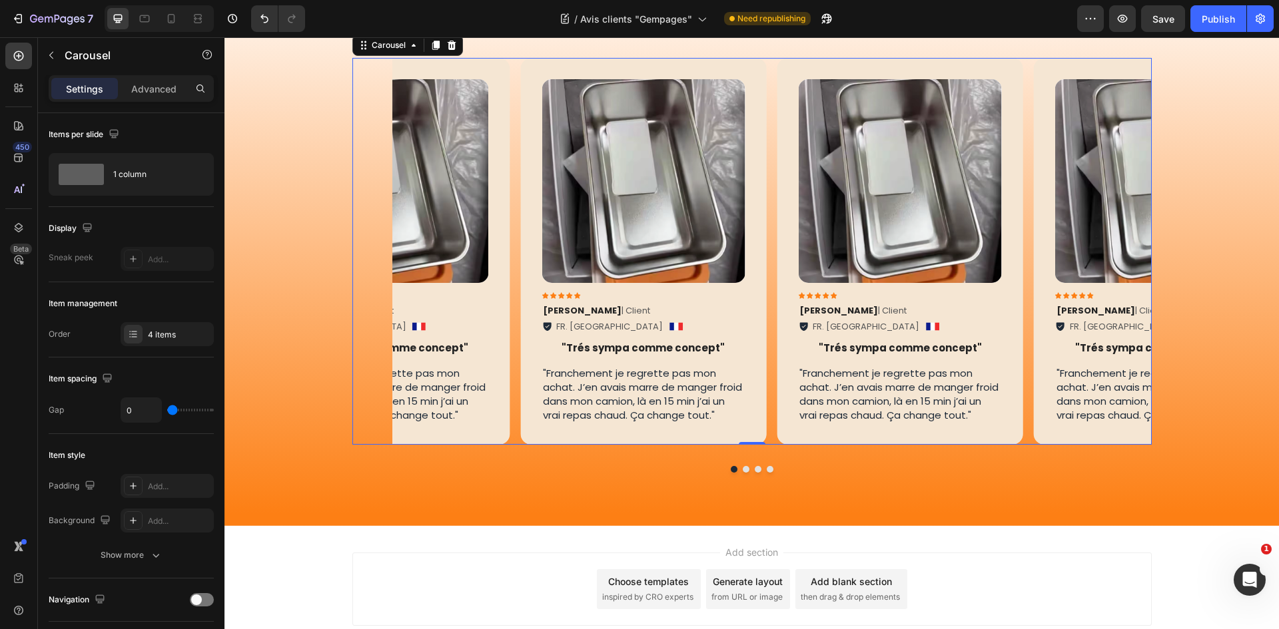
click at [507, 211] on div "Image Icon Icon Icon Icon Icon Icon List [PERSON_NAME] | Client Text Block FR. …" at bounding box center [771, 251] width 759 height 386
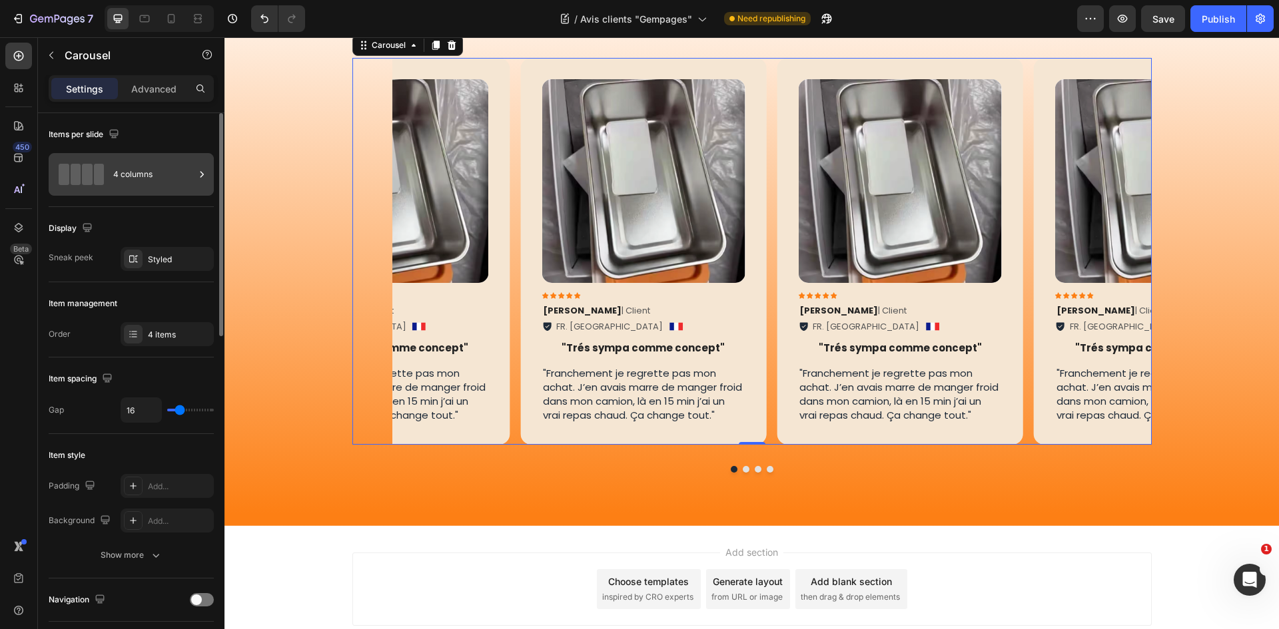
click at [157, 164] on div "4 columns" at bounding box center [153, 174] width 81 height 31
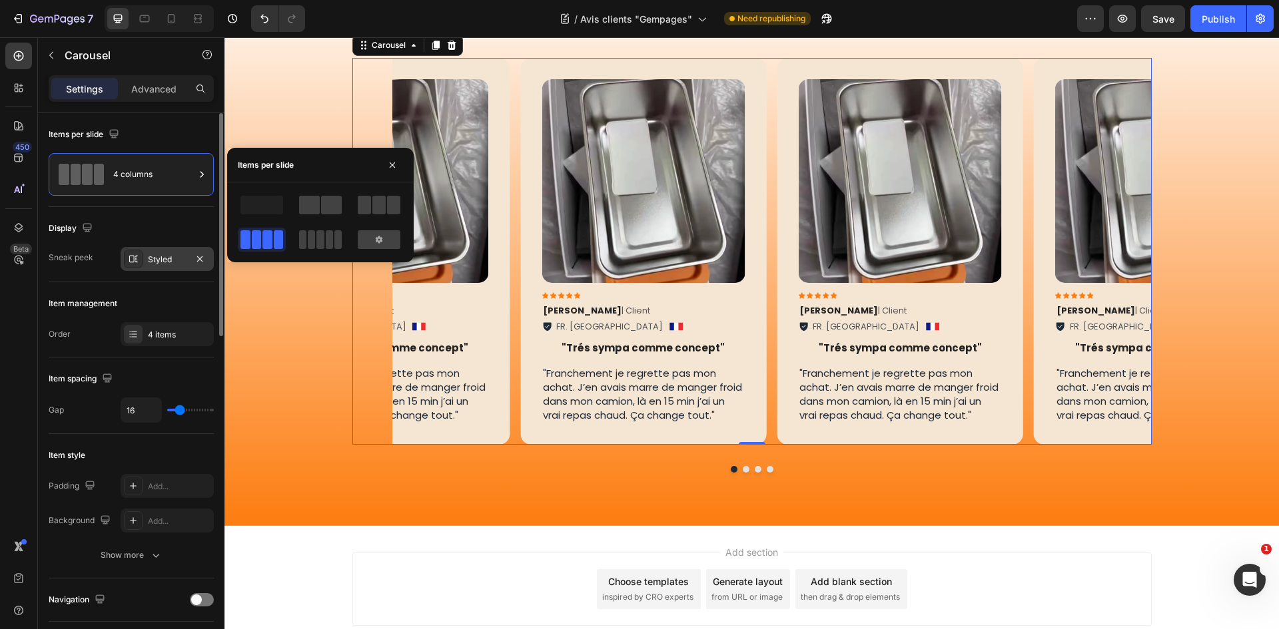
click at [166, 255] on div "Styled" at bounding box center [167, 260] width 39 height 12
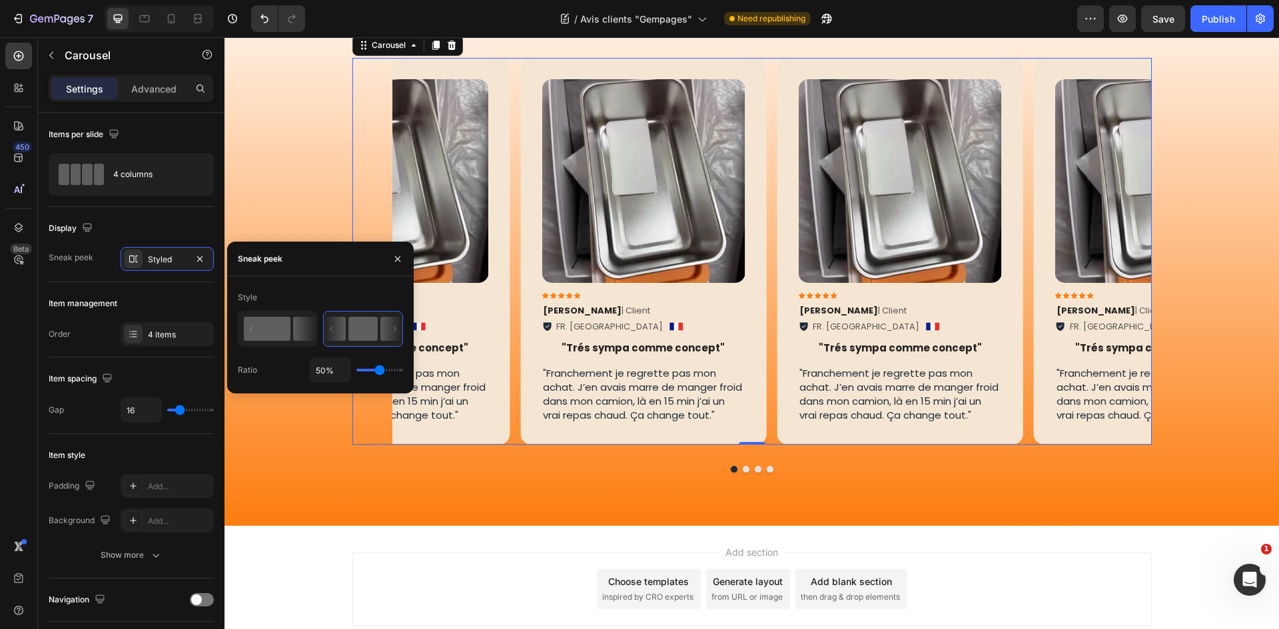
click at [300, 340] on icon at bounding box center [304, 329] width 23 height 24
type input "36%"
type input "36"
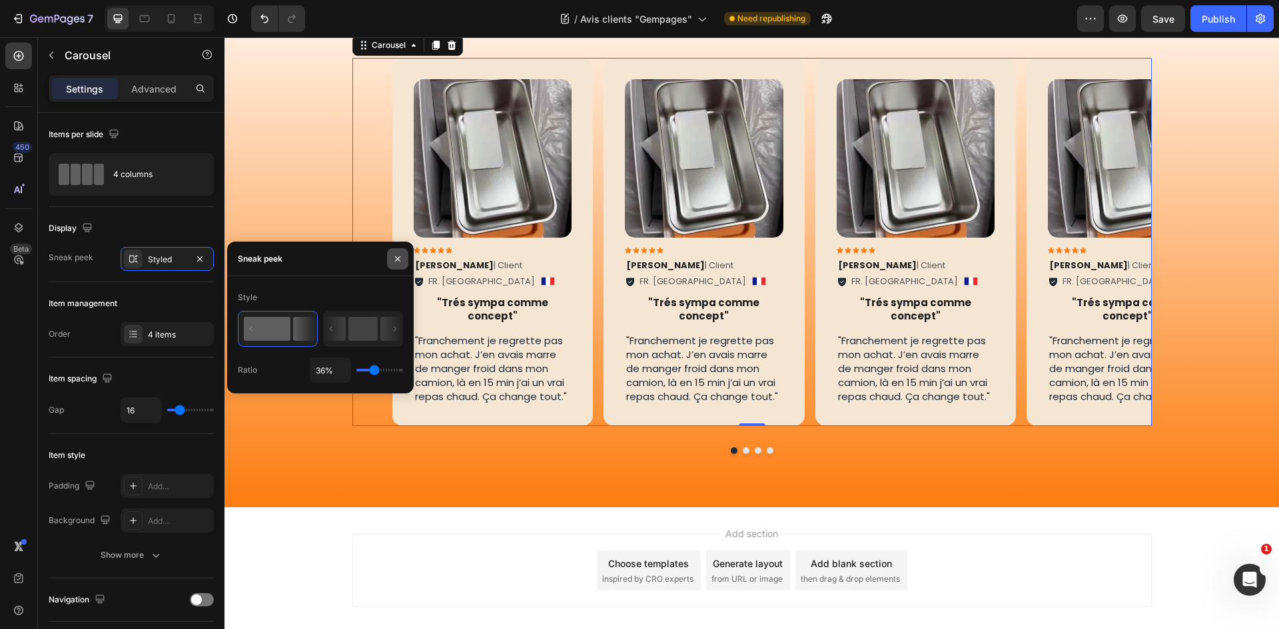
click at [396, 259] on icon "button" at bounding box center [397, 259] width 11 height 11
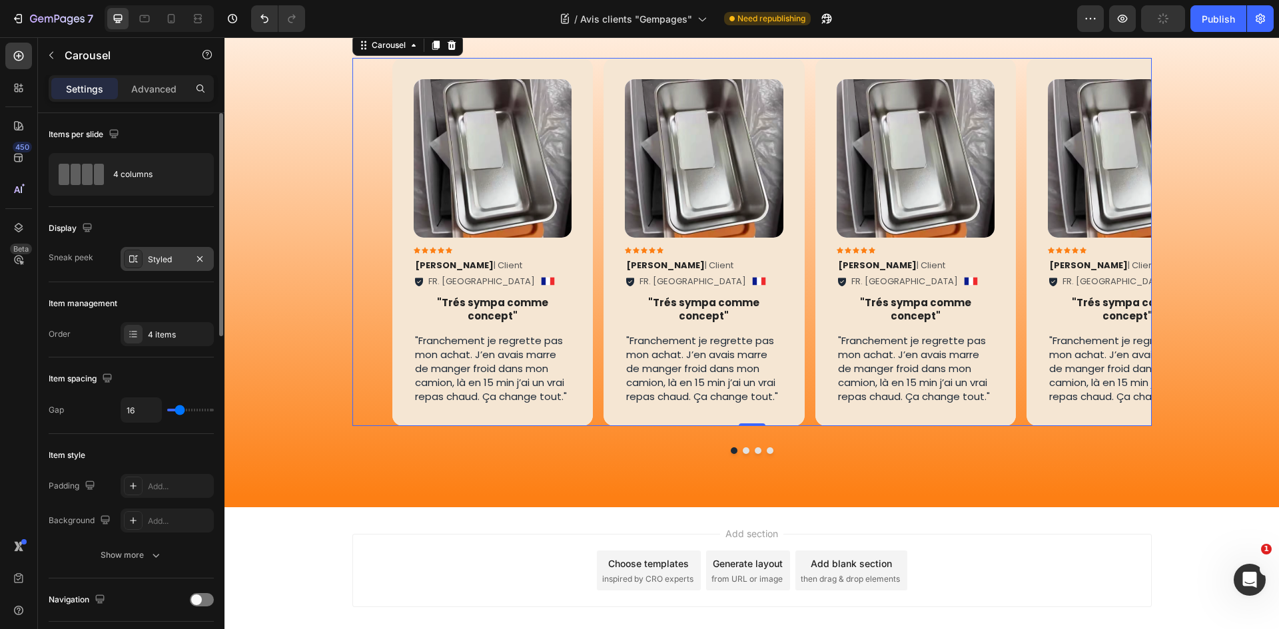
click at [131, 254] on icon at bounding box center [133, 259] width 11 height 11
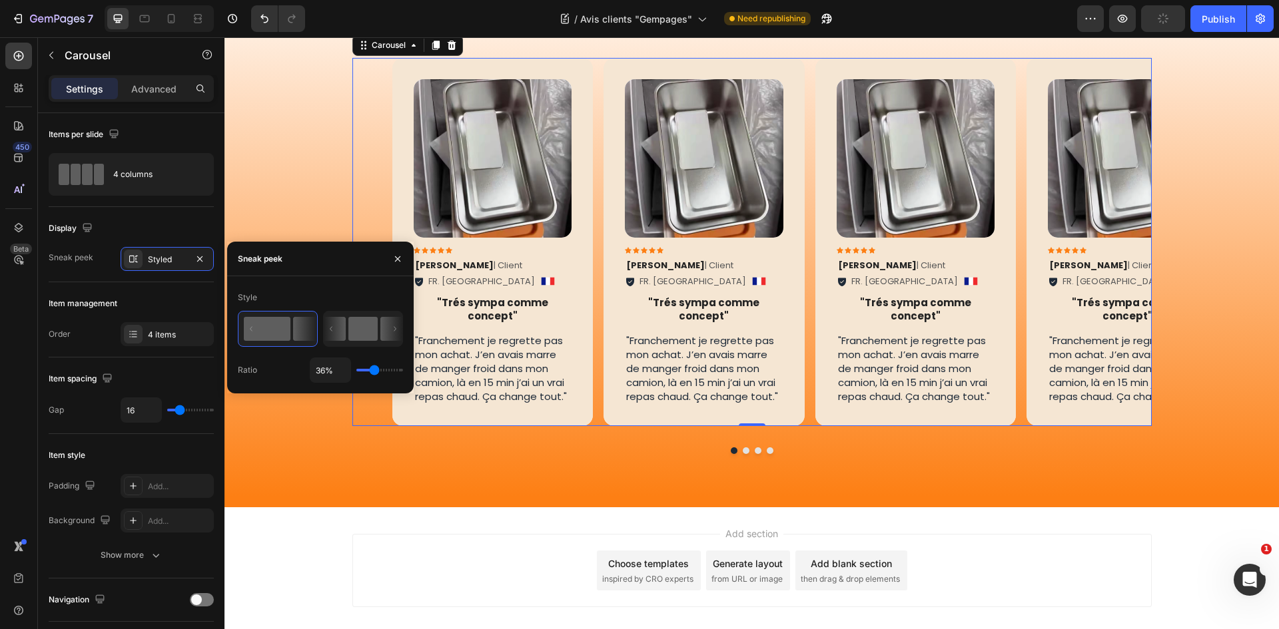
click at [357, 332] on rect at bounding box center [362, 329] width 29 height 24
type input "50%"
type input "50"
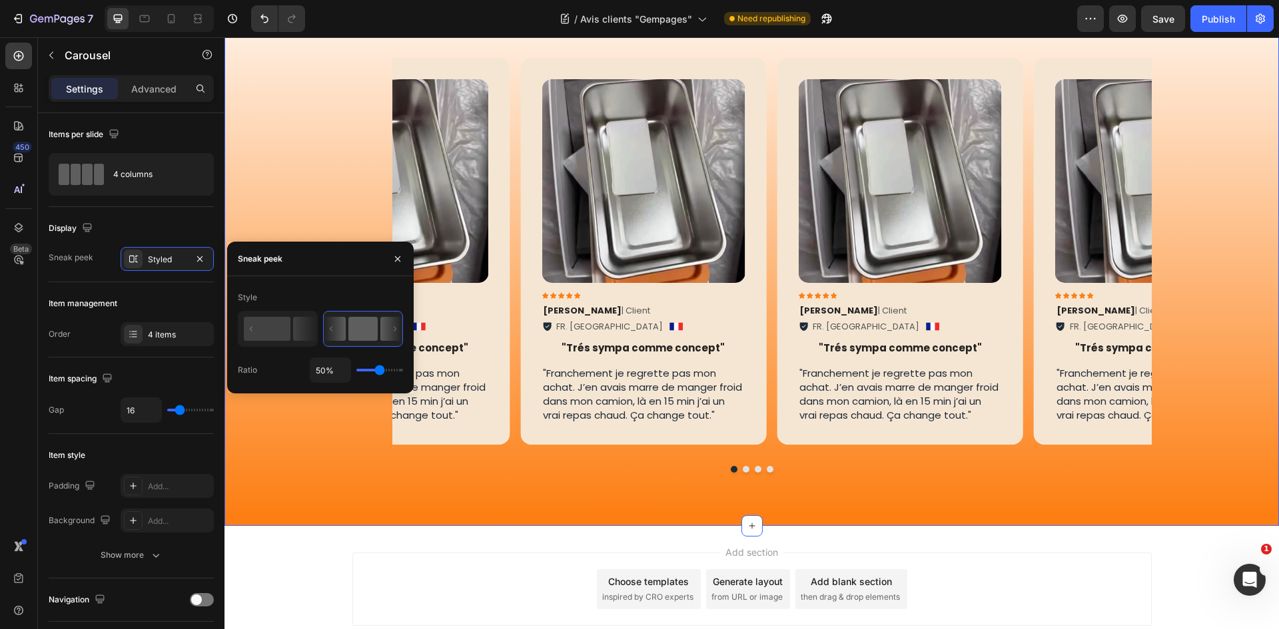
click at [1191, 225] on div "Icon Icon Icon Icon Icon Icon List 4.5/5 avis utilisateurs Text Block Row Ils l…" at bounding box center [751, 235] width 1054 height 517
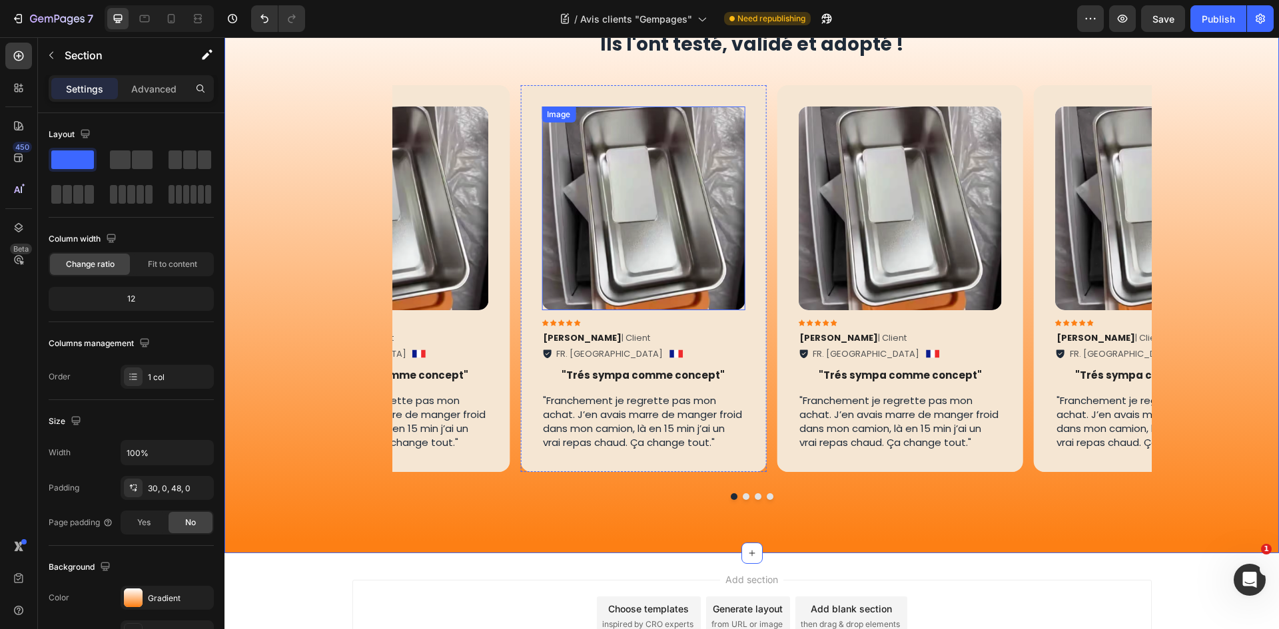
scroll to position [200, 0]
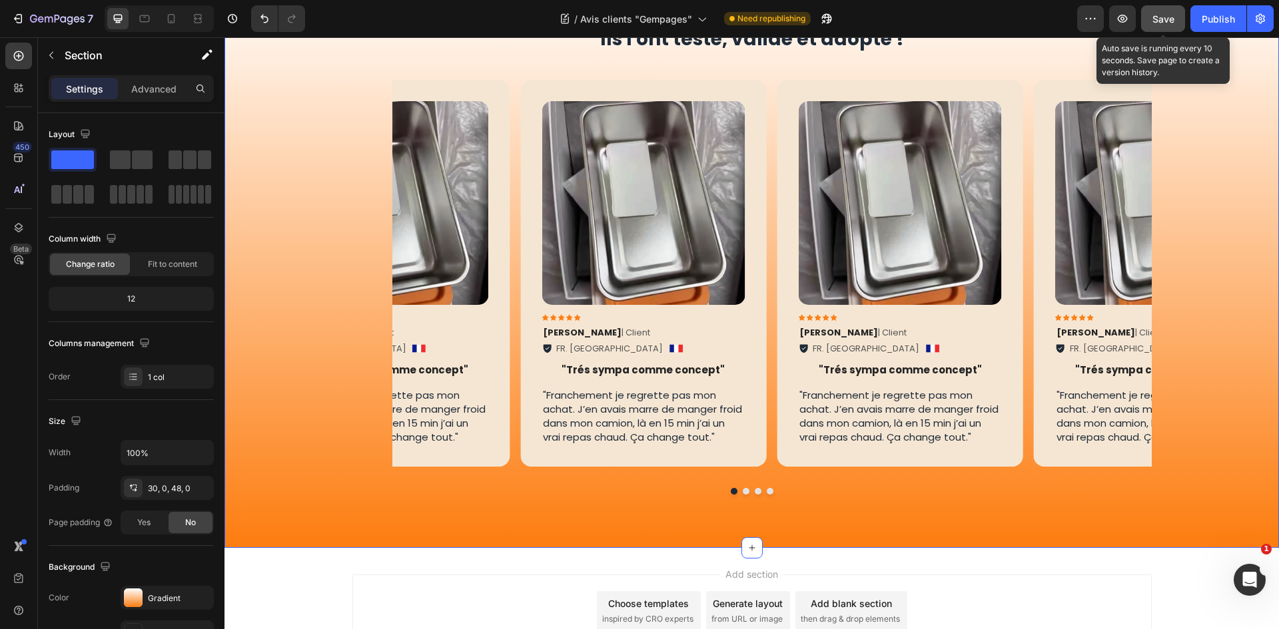
click at [1166, 21] on span "Save" at bounding box center [1163, 18] width 22 height 11
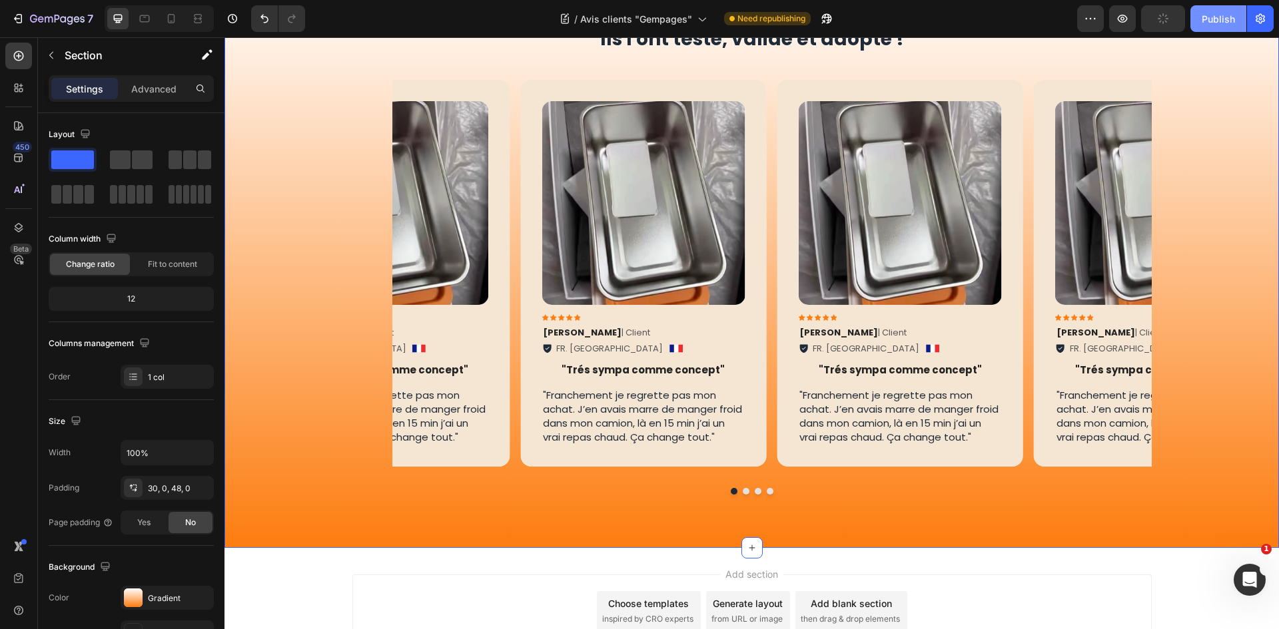
click at [1221, 21] on div "Publish" at bounding box center [1217, 19] width 33 height 14
click at [1226, 194] on div "Icon Icon Icon Icon Icon Icon List 4.5/5 avis utilisateurs Text Block Row Ils l…" at bounding box center [751, 257] width 1054 height 517
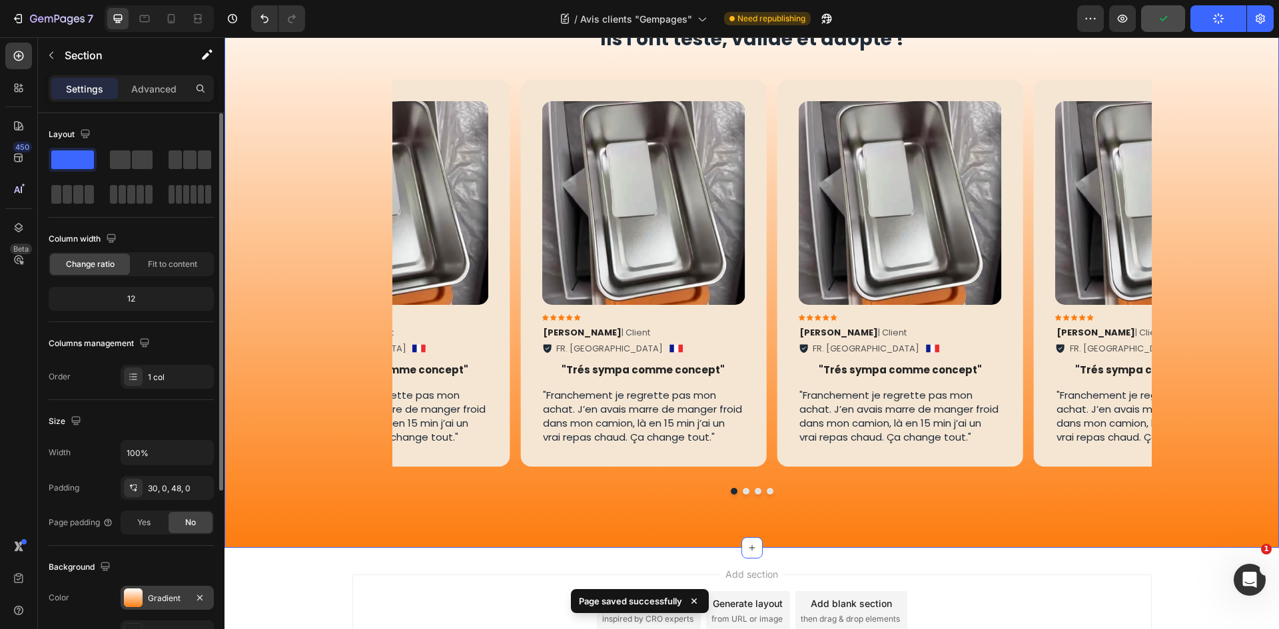
click at [180, 595] on div "Gradient" at bounding box center [167, 599] width 39 height 12
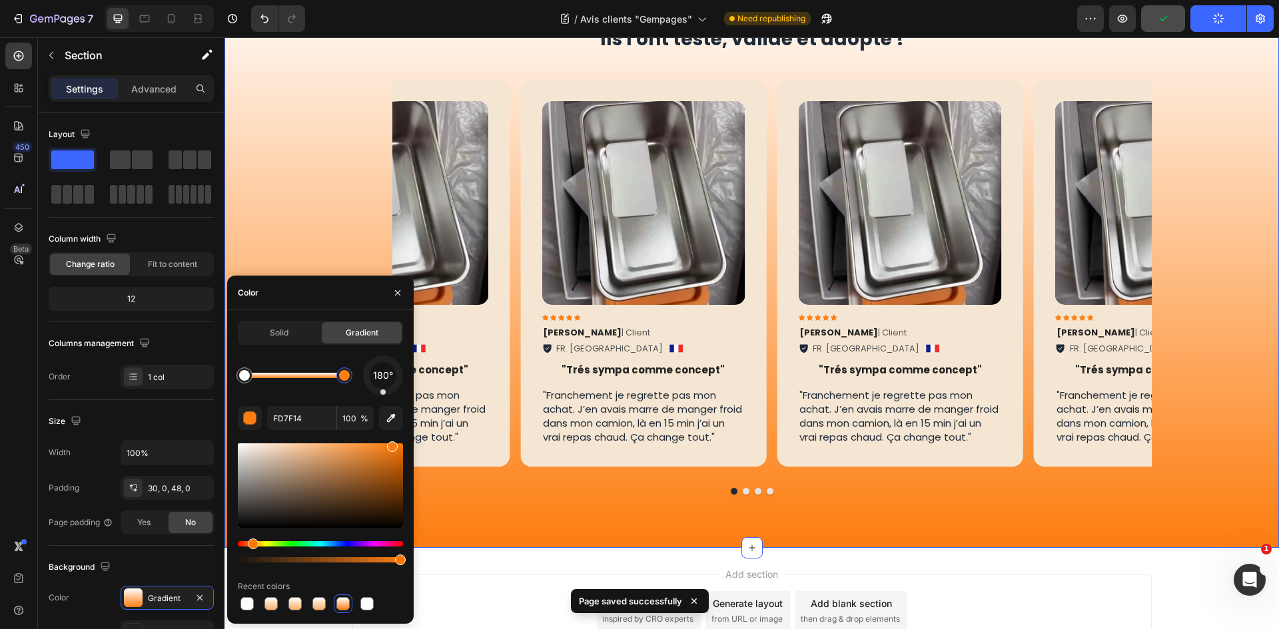
click at [346, 377] on div at bounding box center [344, 375] width 11 height 11
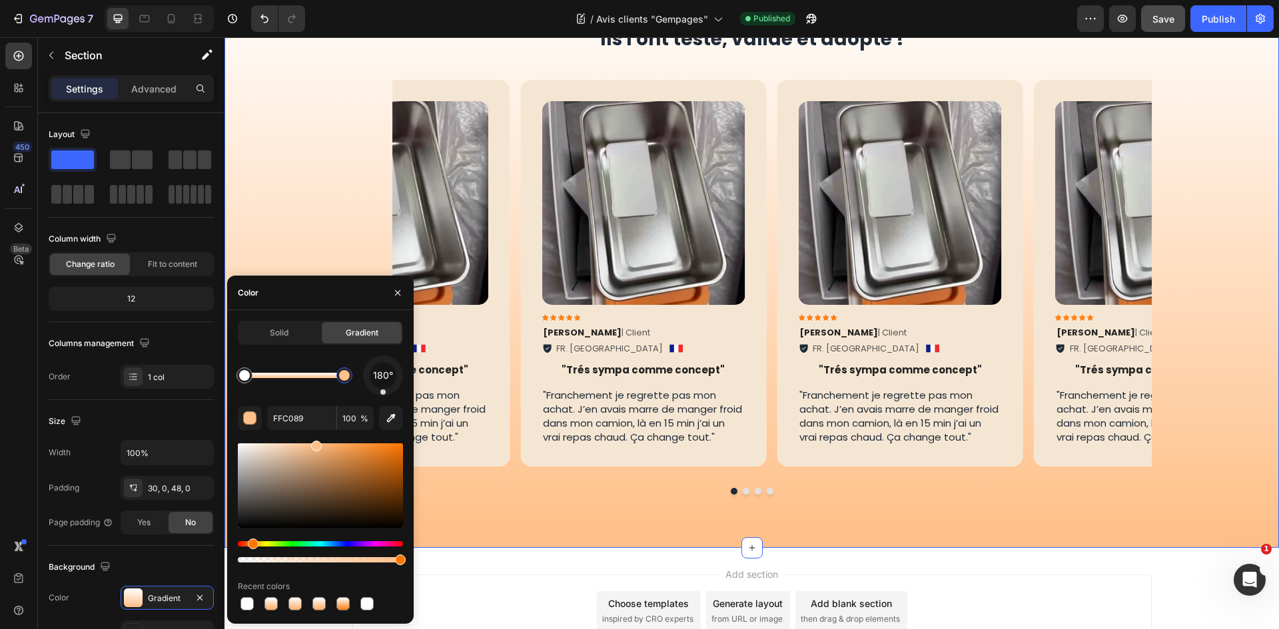
drag, startPoint x: 394, startPoint y: 446, endPoint x: 331, endPoint y: 457, distance: 63.6
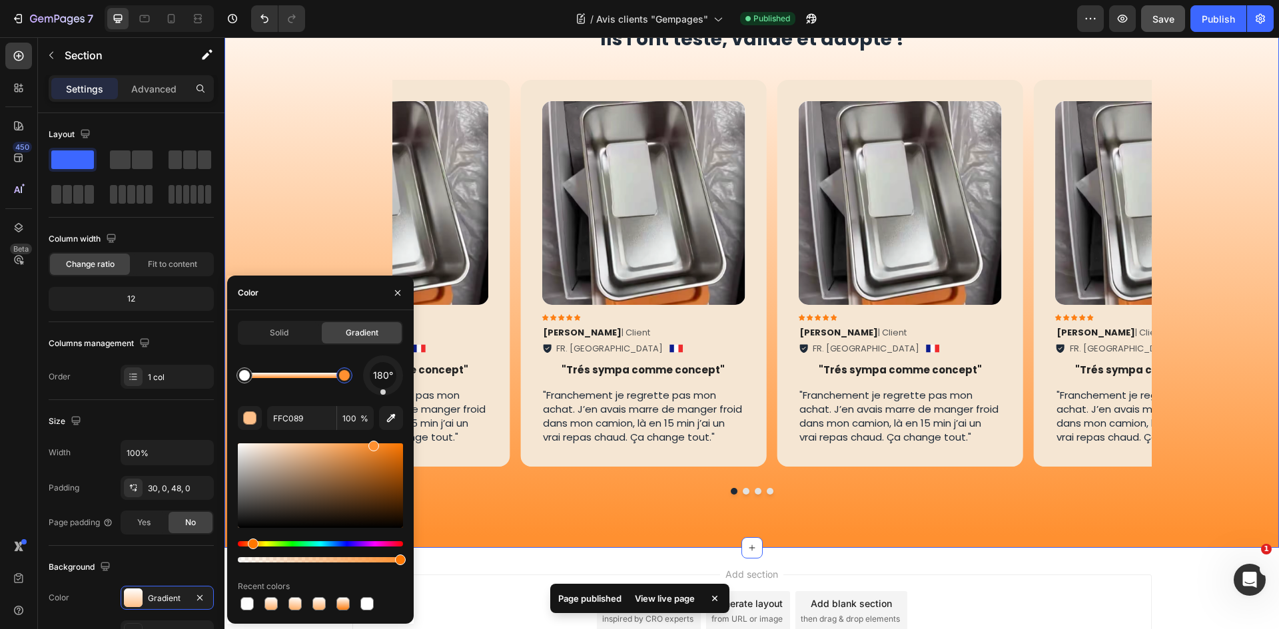
drag, startPoint x: 322, startPoint y: 457, endPoint x: 372, endPoint y: 433, distance: 54.8
click at [372, 433] on div "180° FFC089 100 % Recent colors" at bounding box center [320, 485] width 165 height 258
type input "FF9030"
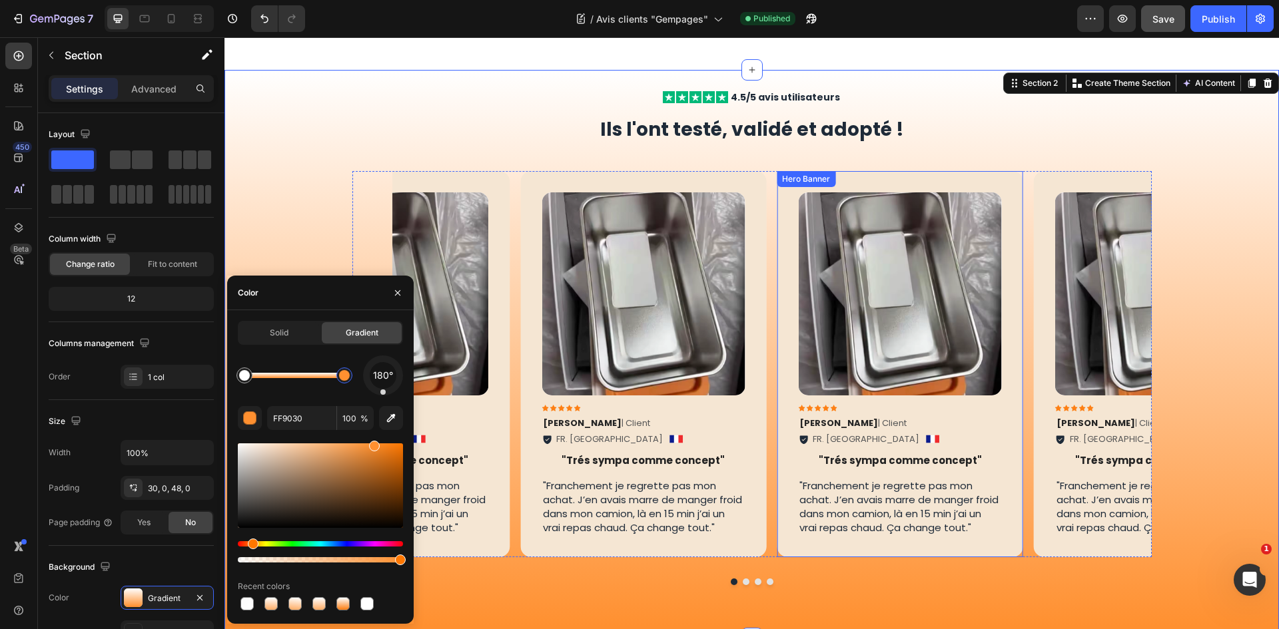
scroll to position [206, 0]
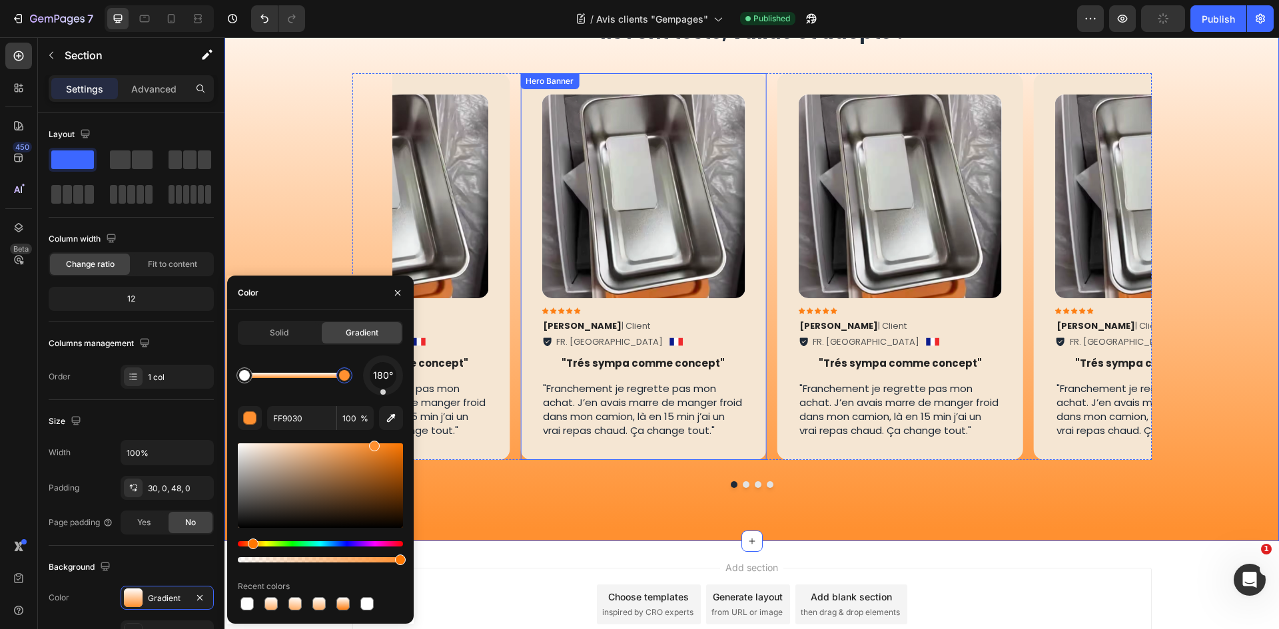
click at [729, 170] on div "Image Icon Icon Icon Icon Icon Icon List [PERSON_NAME] | Client Text Block FR. …" at bounding box center [643, 266] width 246 height 386
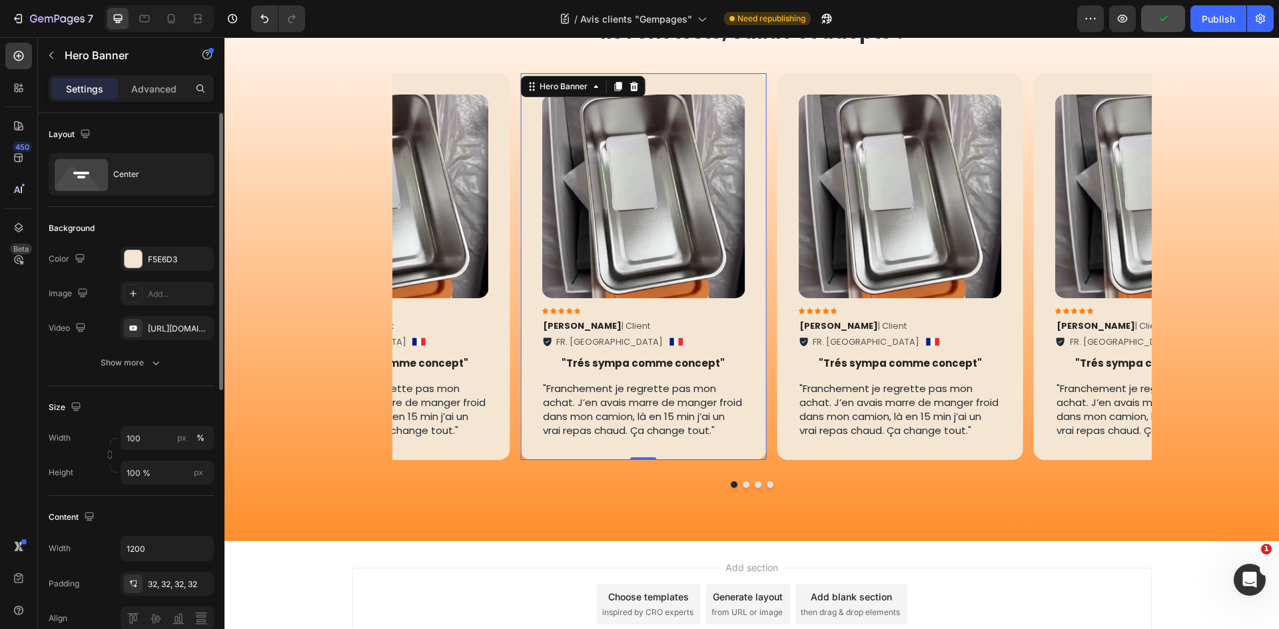
click at [164, 276] on div "The changes might be hidden by the video. Color F5E6D3 Image Add... Video [URL]…" at bounding box center [131, 293] width 165 height 93
click at [167, 268] on div "F5E6D3" at bounding box center [167, 259] width 93 height 24
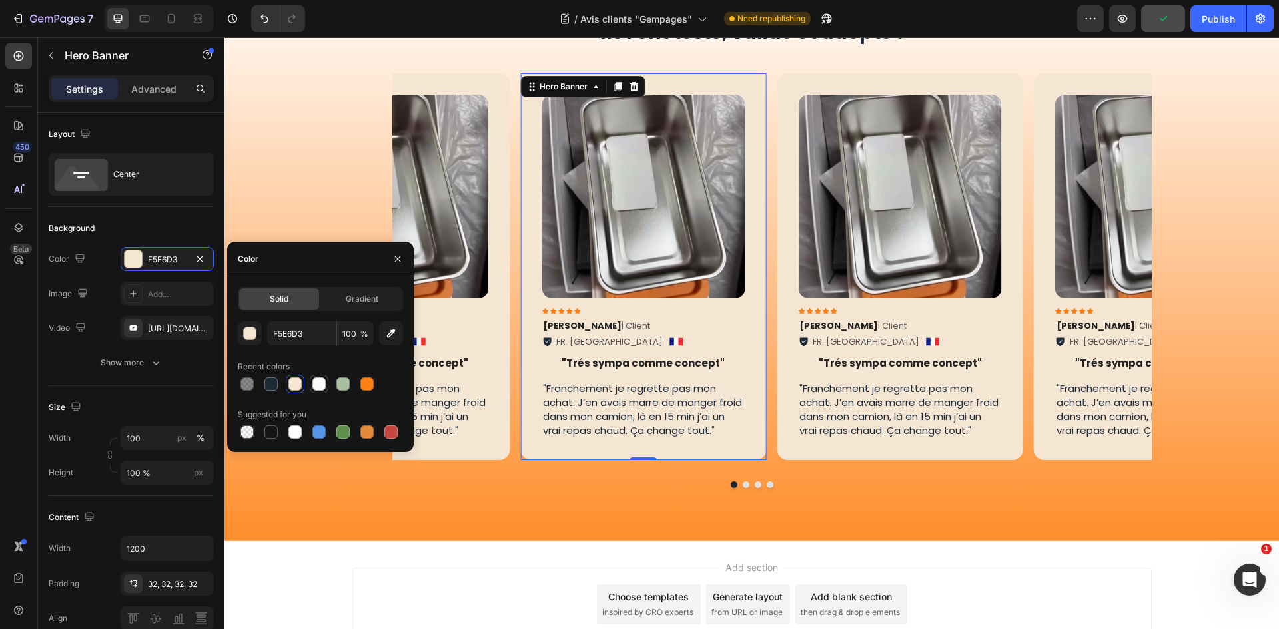
click at [317, 380] on div at bounding box center [318, 384] width 13 height 13
type input "FAFAF7"
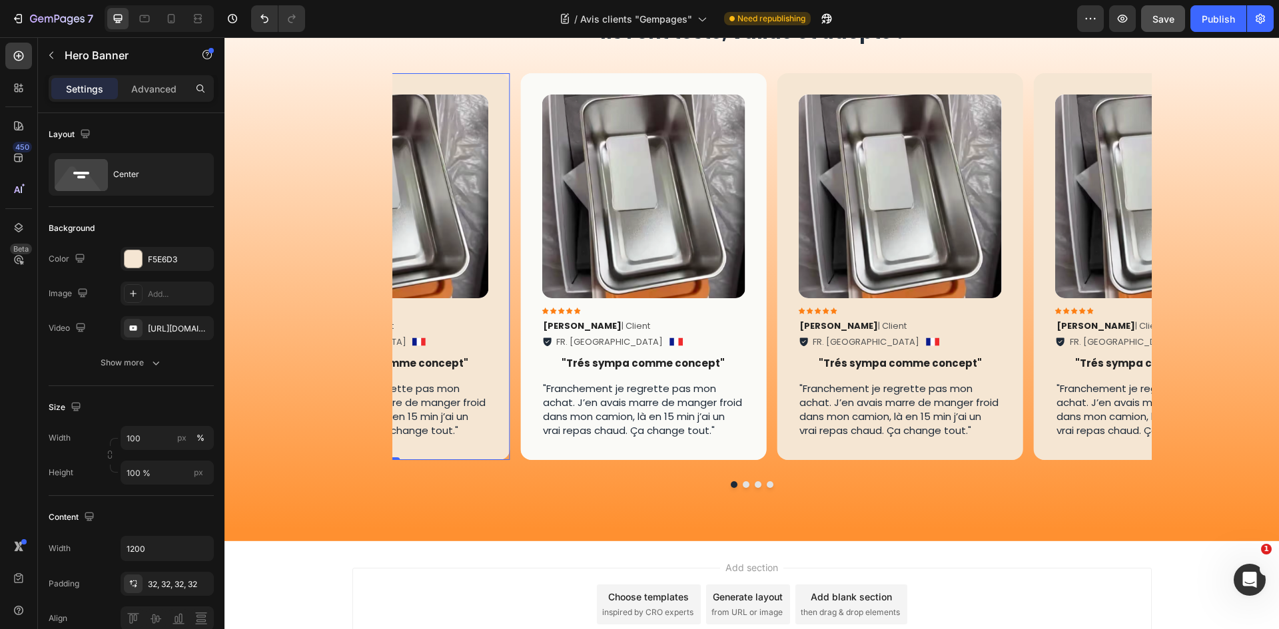
click at [492, 192] on div "Image Icon Icon Icon Icon Icon Icon List [PERSON_NAME] | Client Text Block FR. …" at bounding box center [387, 266] width 246 height 386
click at [176, 267] on div "F5E6D3" at bounding box center [167, 259] width 93 height 24
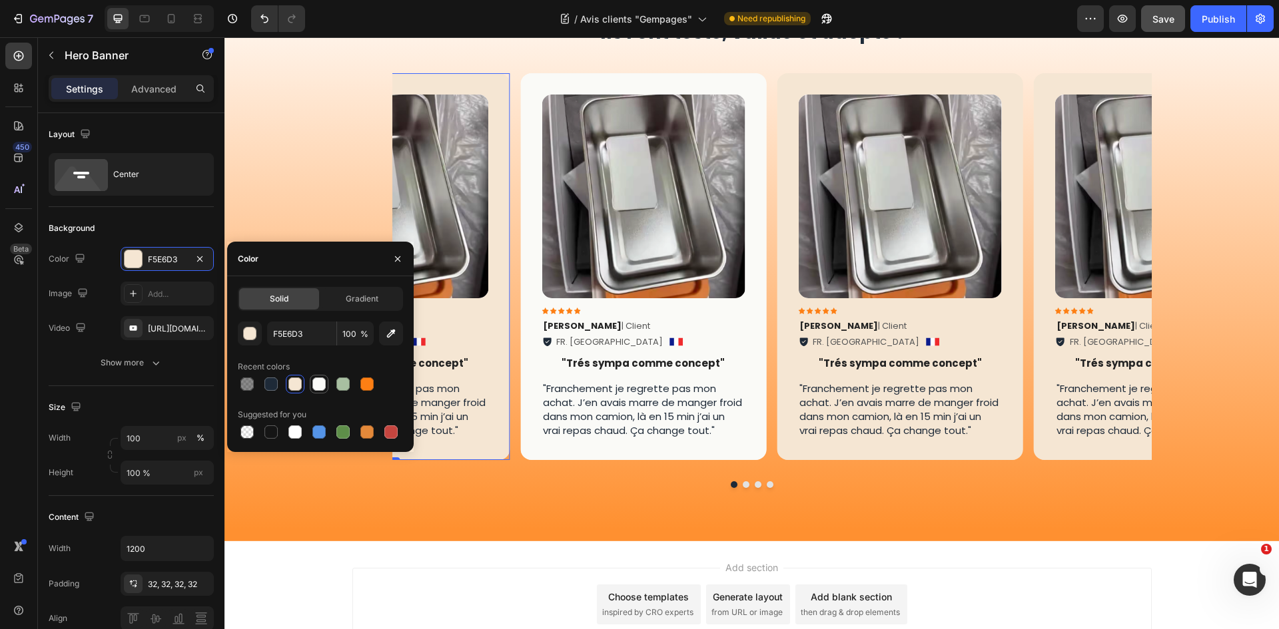
click at [314, 380] on div at bounding box center [318, 384] width 13 height 13
type input "FAFAF7"
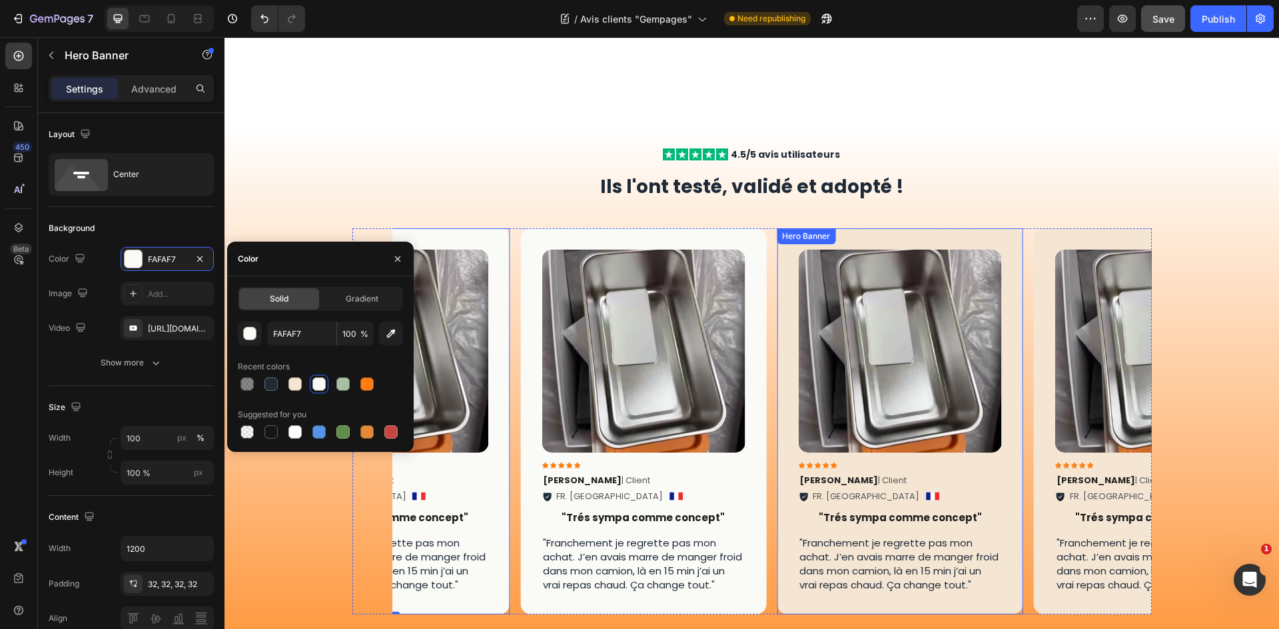
scroll to position [140, 0]
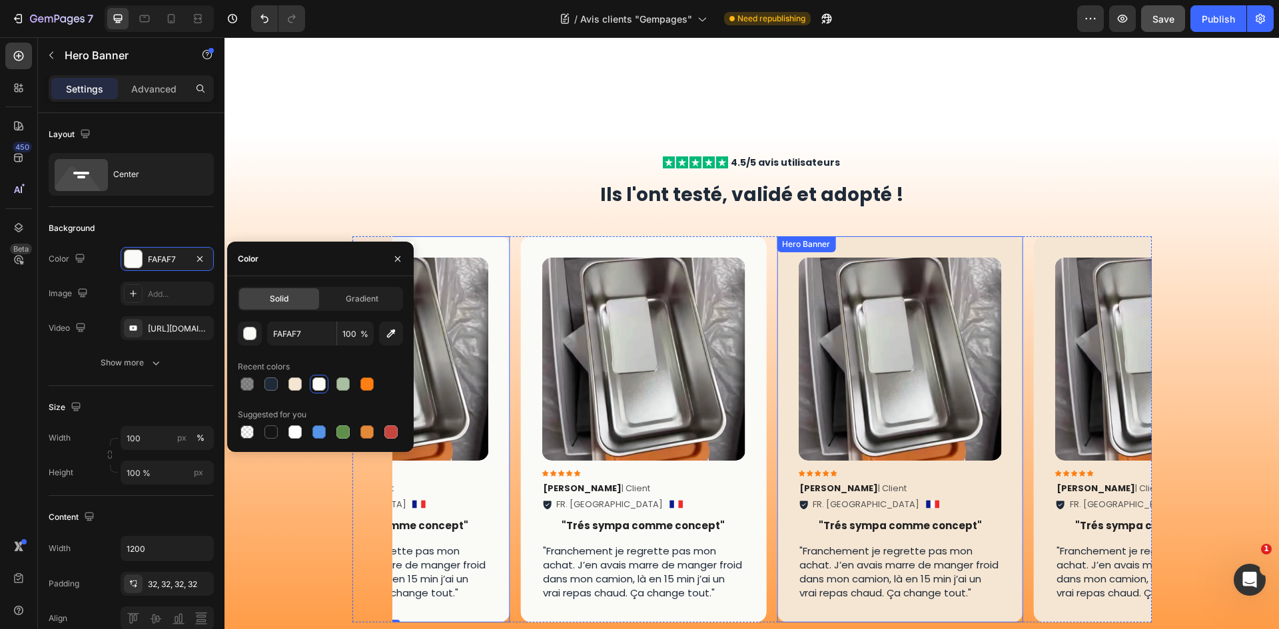
click at [788, 270] on div "Image Icon Icon Icon Icon Icon Icon List [PERSON_NAME] | Client Text Block FR. …" at bounding box center [900, 429] width 246 height 386
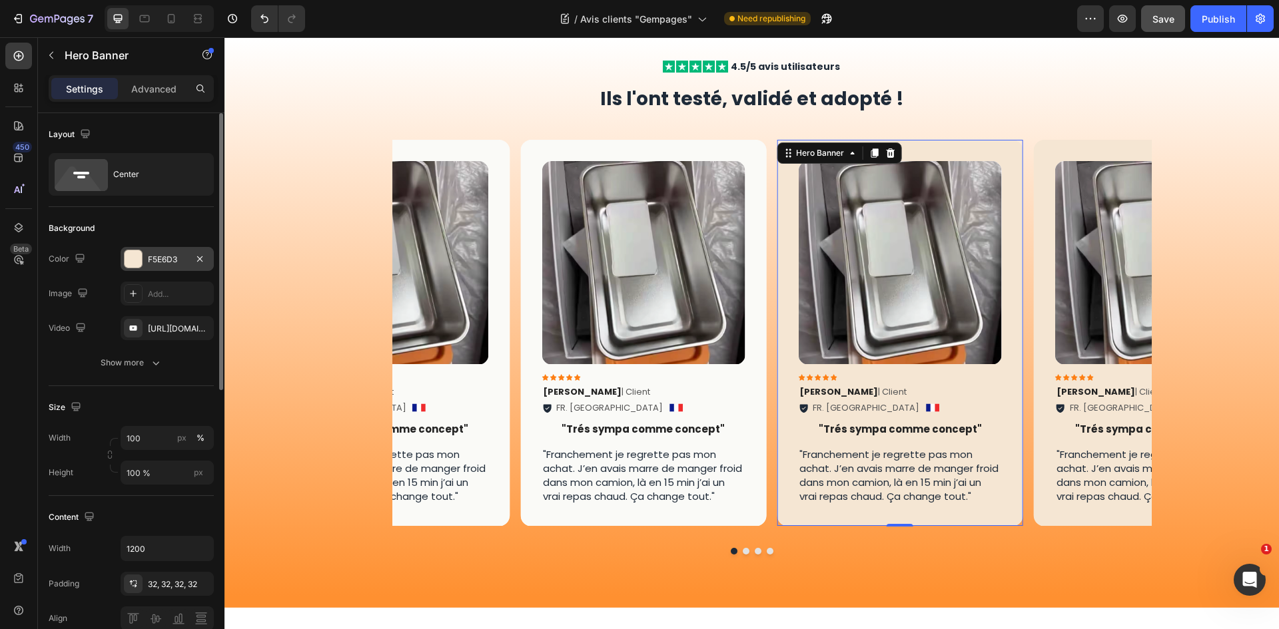
click at [162, 268] on div "F5E6D3" at bounding box center [167, 259] width 93 height 24
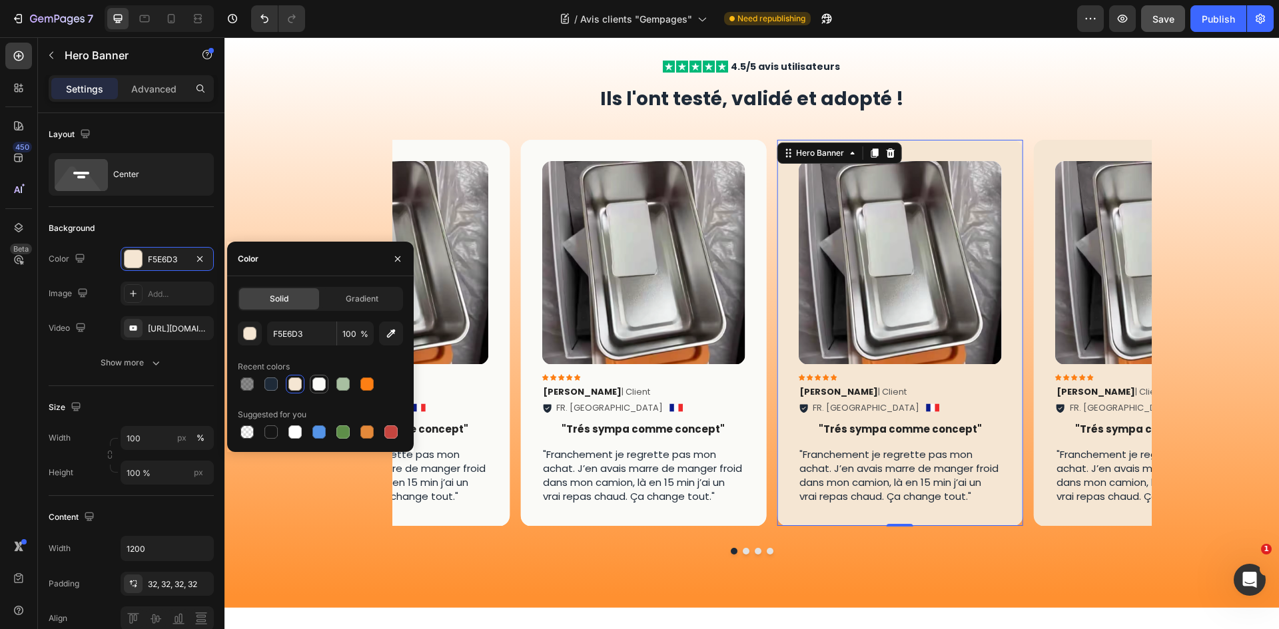
click at [314, 386] on div at bounding box center [318, 384] width 13 height 13
type input "FAFAF7"
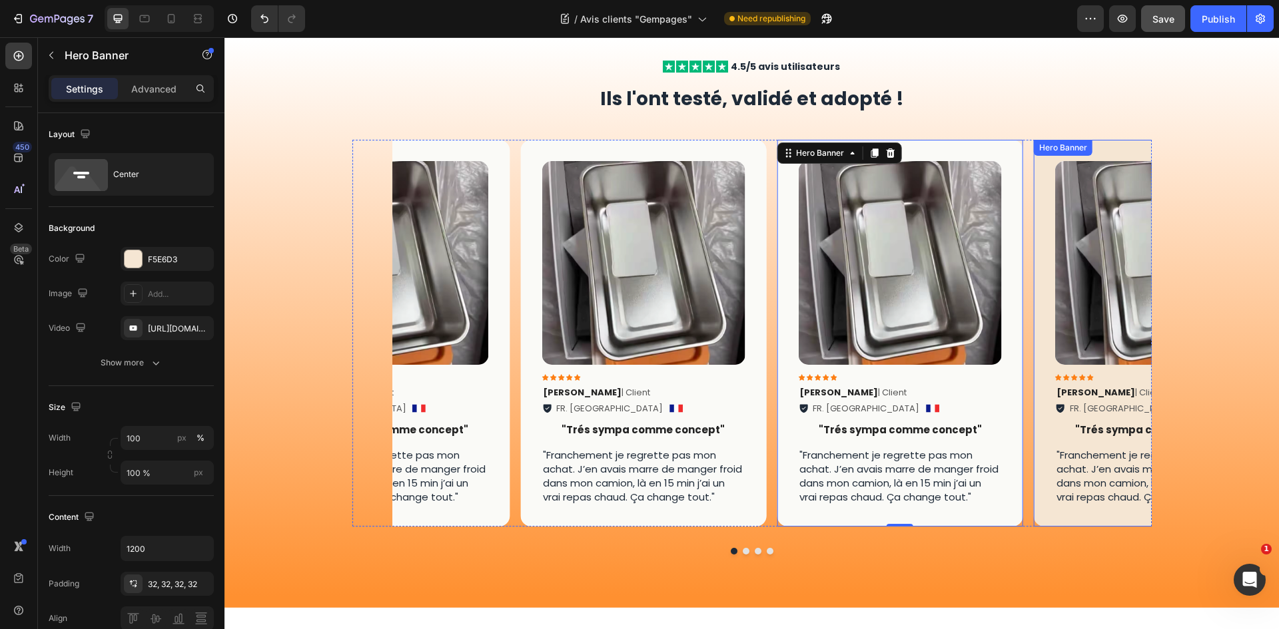
click at [1042, 260] on div "Image Icon Icon Icon Icon Icon Icon List [PERSON_NAME] | Client Text Block FR. …" at bounding box center [1157, 333] width 246 height 386
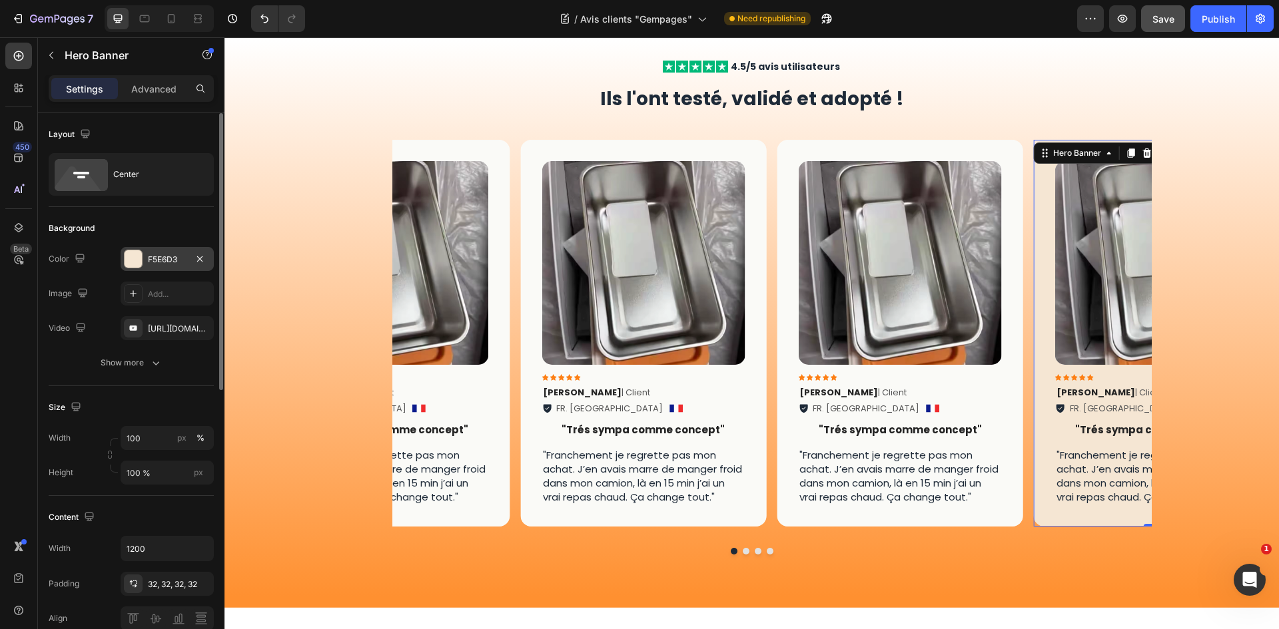
click at [149, 262] on div "F5E6D3" at bounding box center [167, 260] width 39 height 12
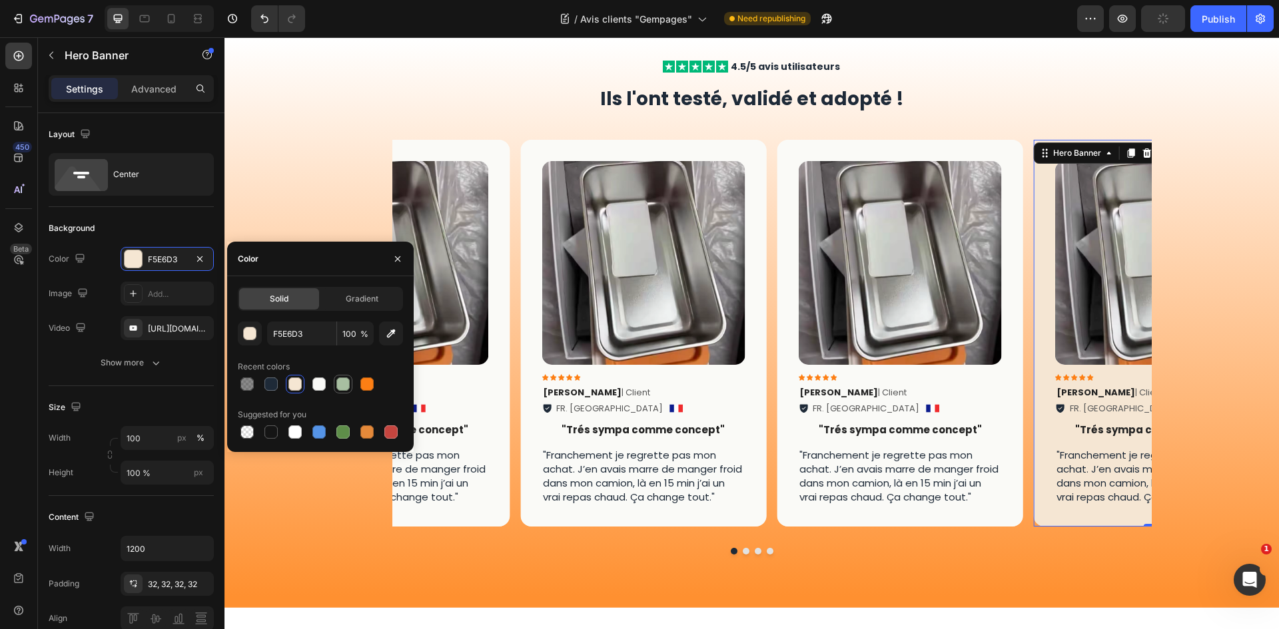
click at [314, 388] on div at bounding box center [318, 384] width 13 height 13
type input "FAFAF7"
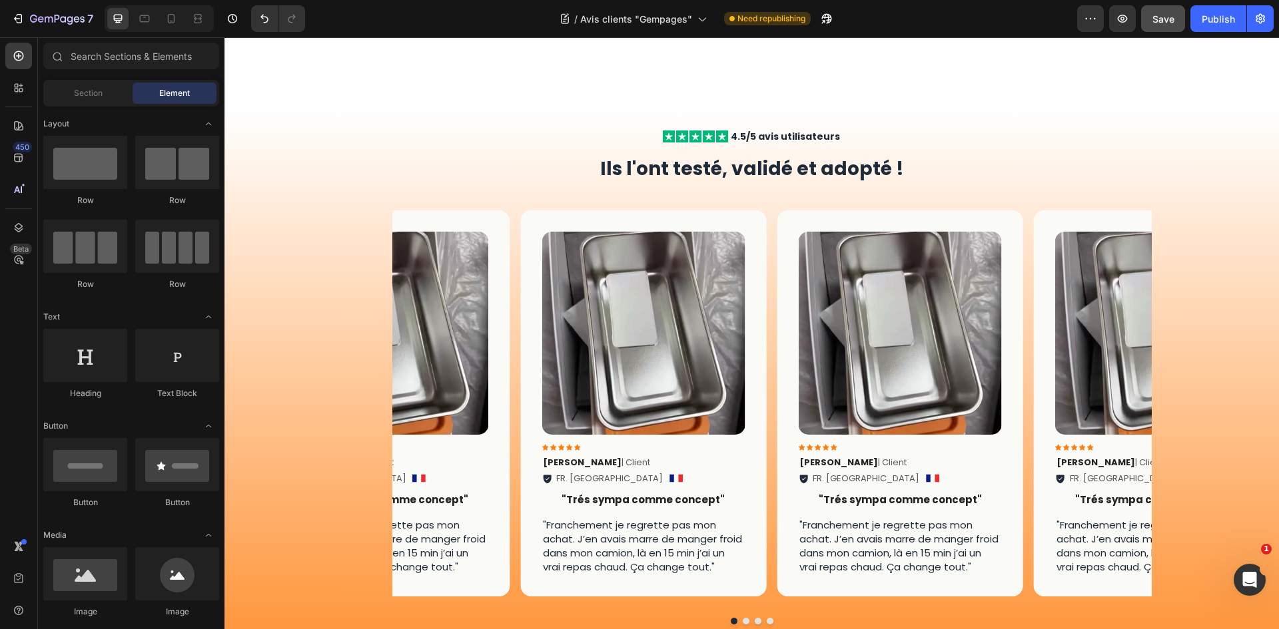
scroll to position [186, 0]
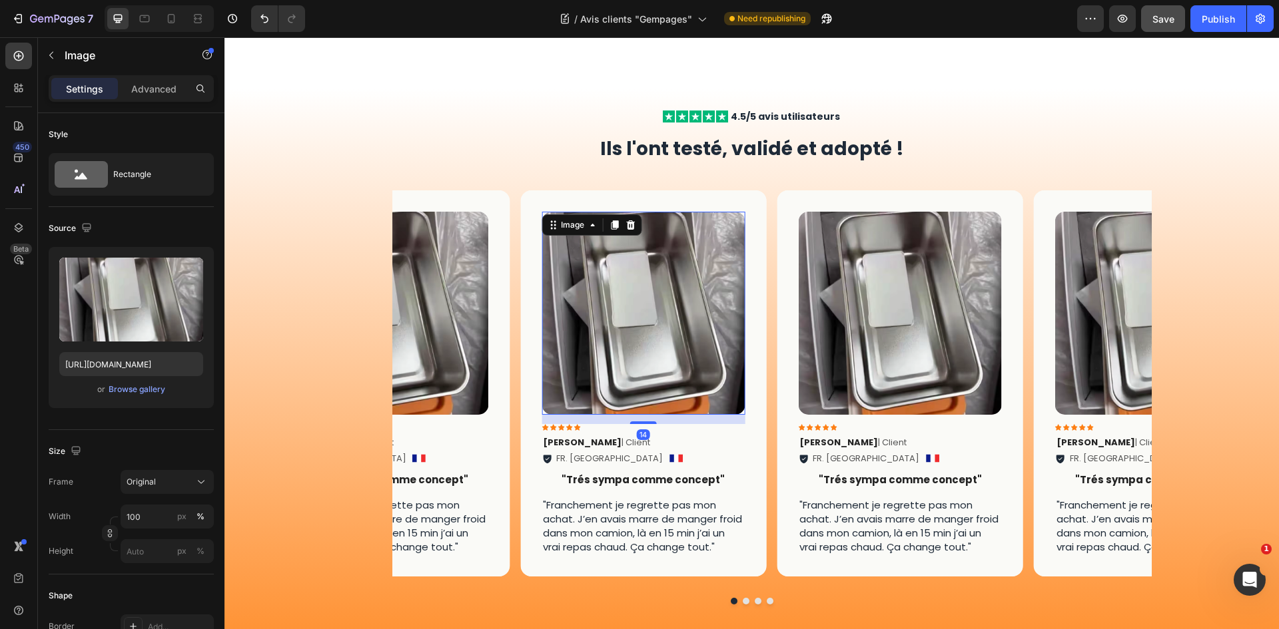
click at [689, 305] on img at bounding box center [642, 313] width 203 height 203
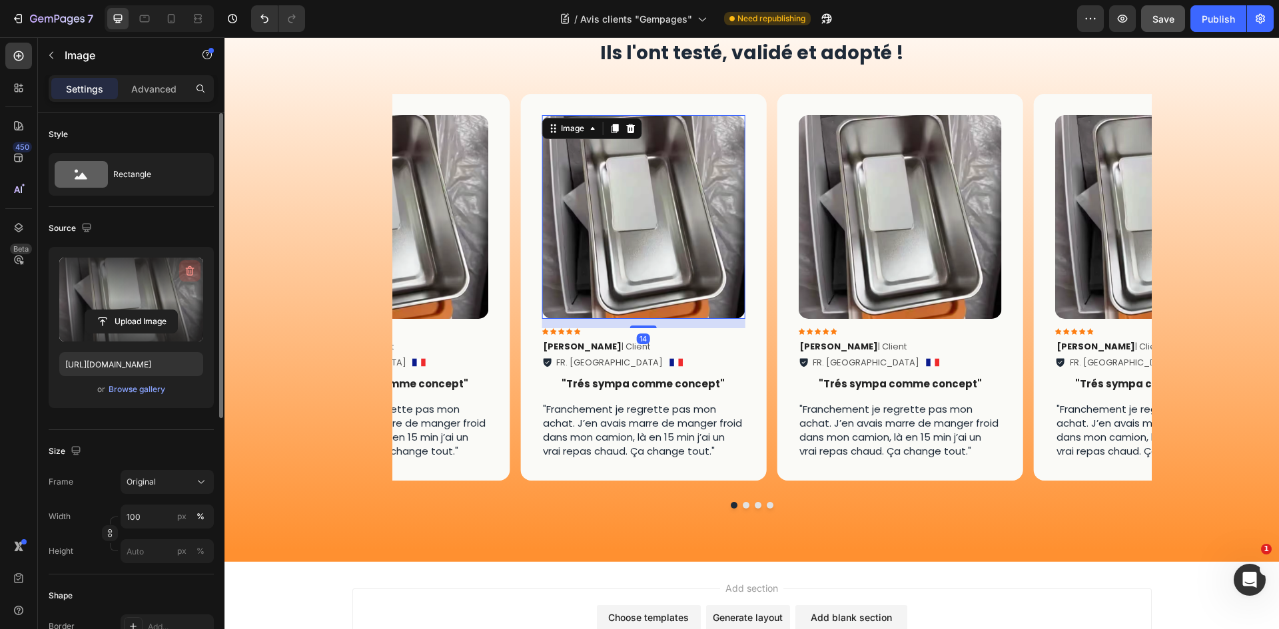
click at [193, 272] on icon "button" at bounding box center [190, 271] width 9 height 10
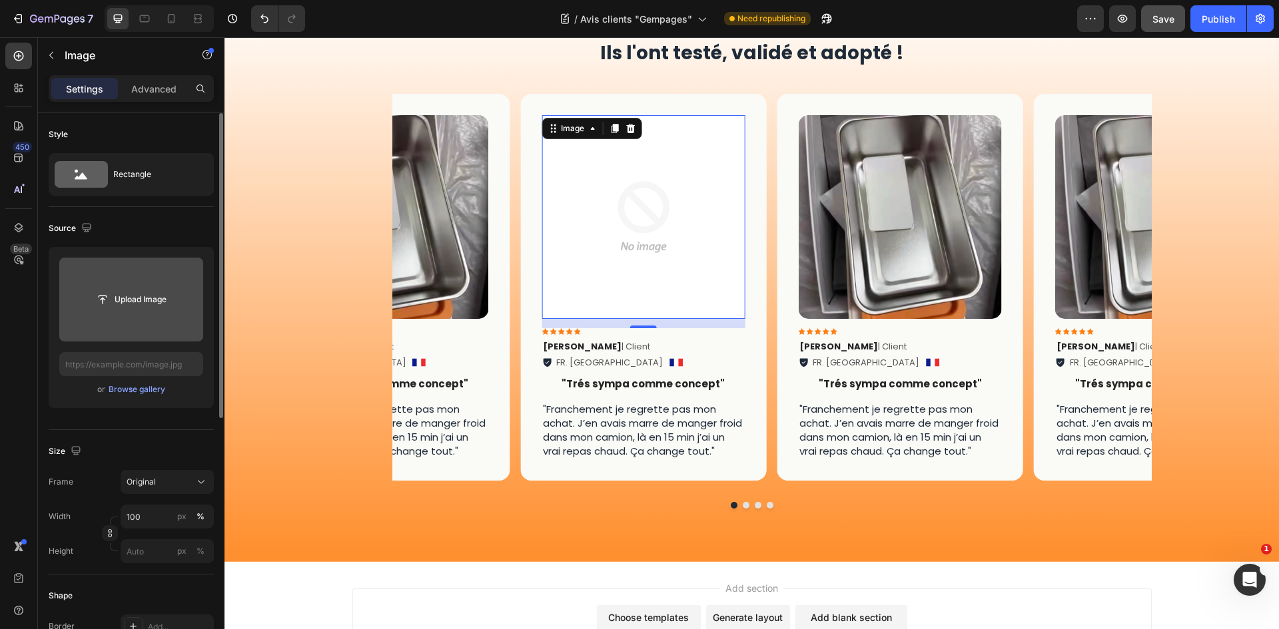
click at [145, 300] on input "file" at bounding box center [131, 299] width 92 height 23
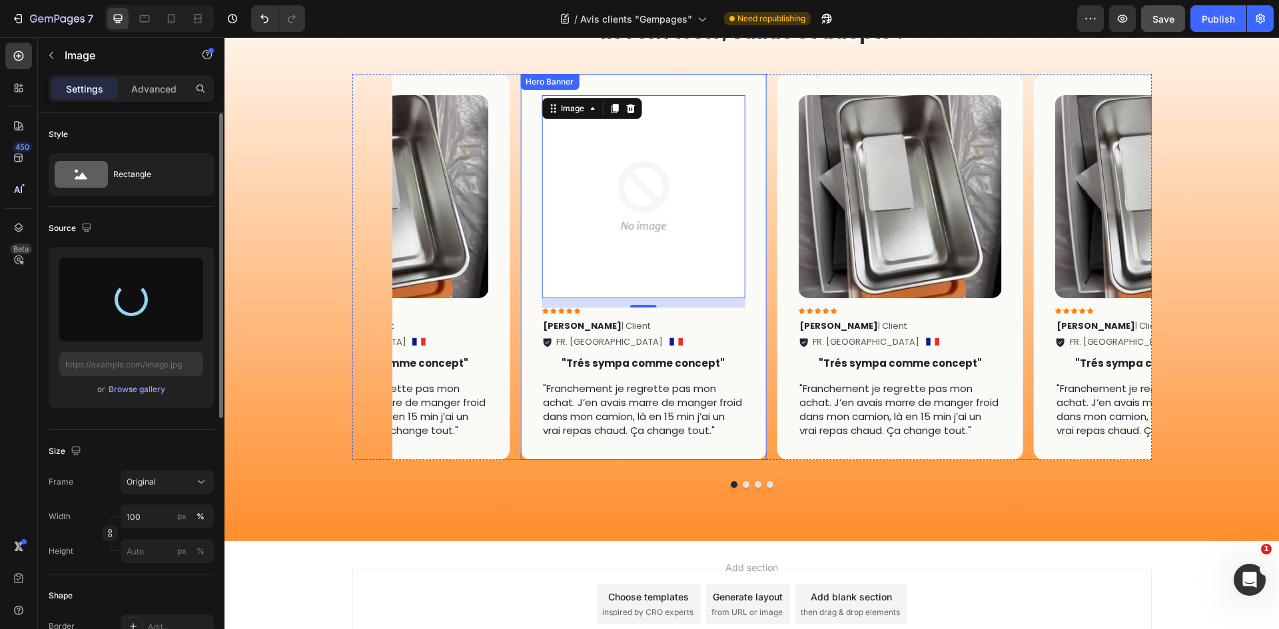
scroll to position [252, 0]
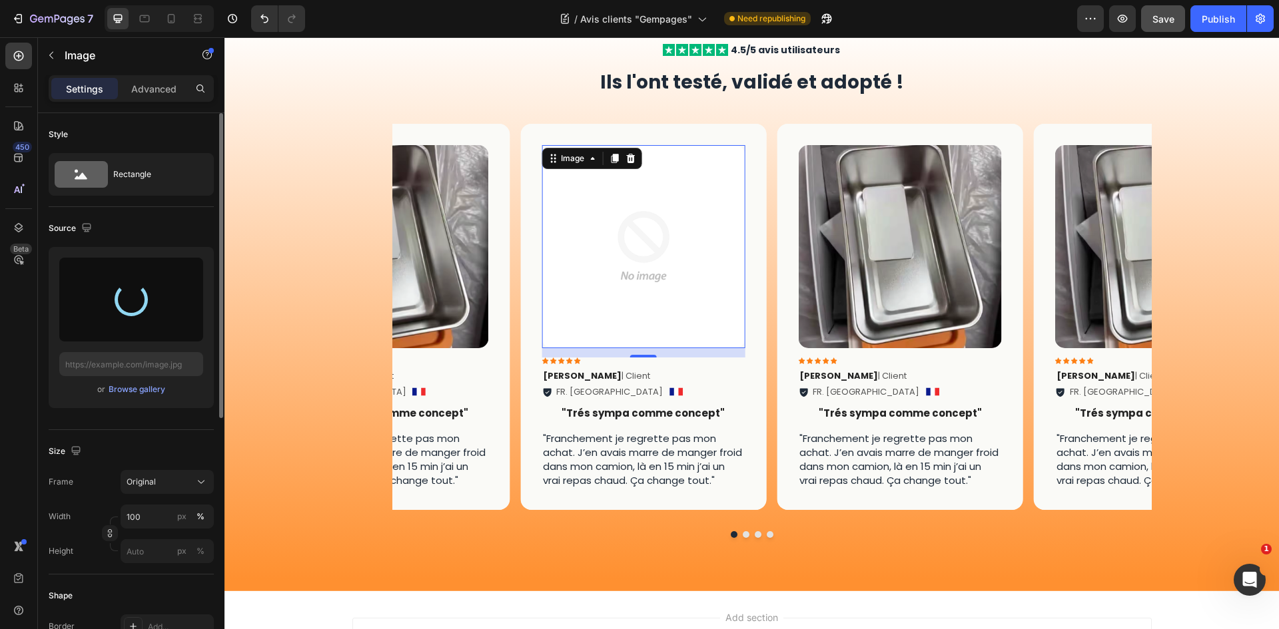
type input "[URL][DOMAIN_NAME]"
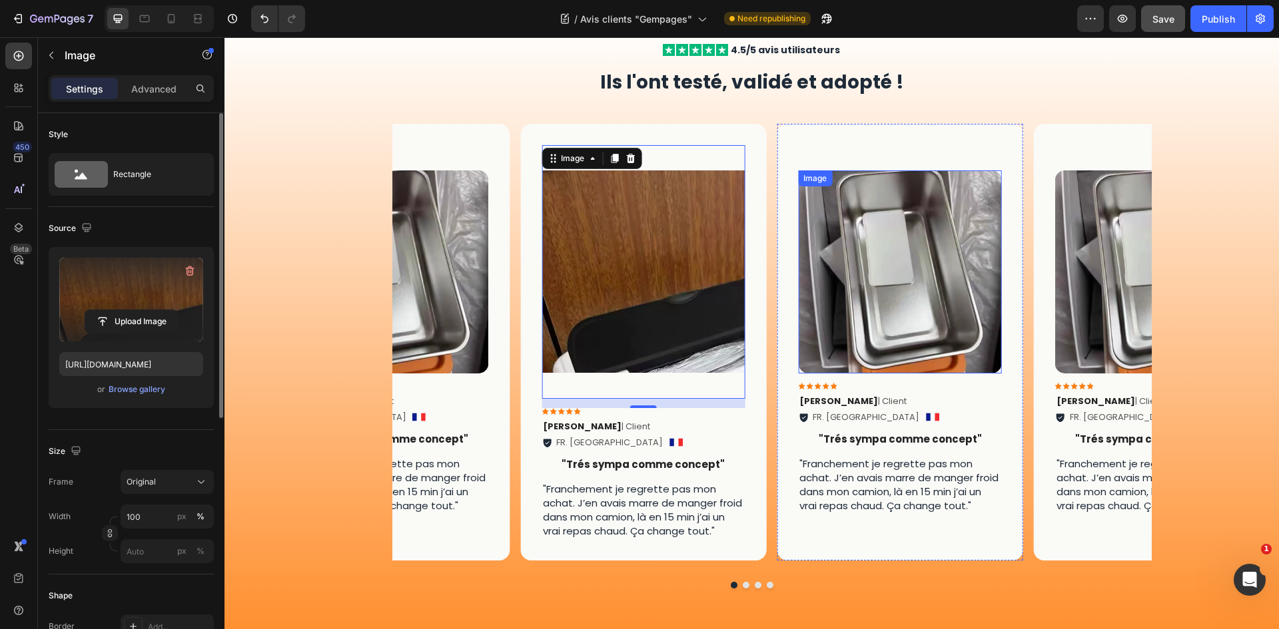
click at [922, 260] on img at bounding box center [899, 271] width 203 height 203
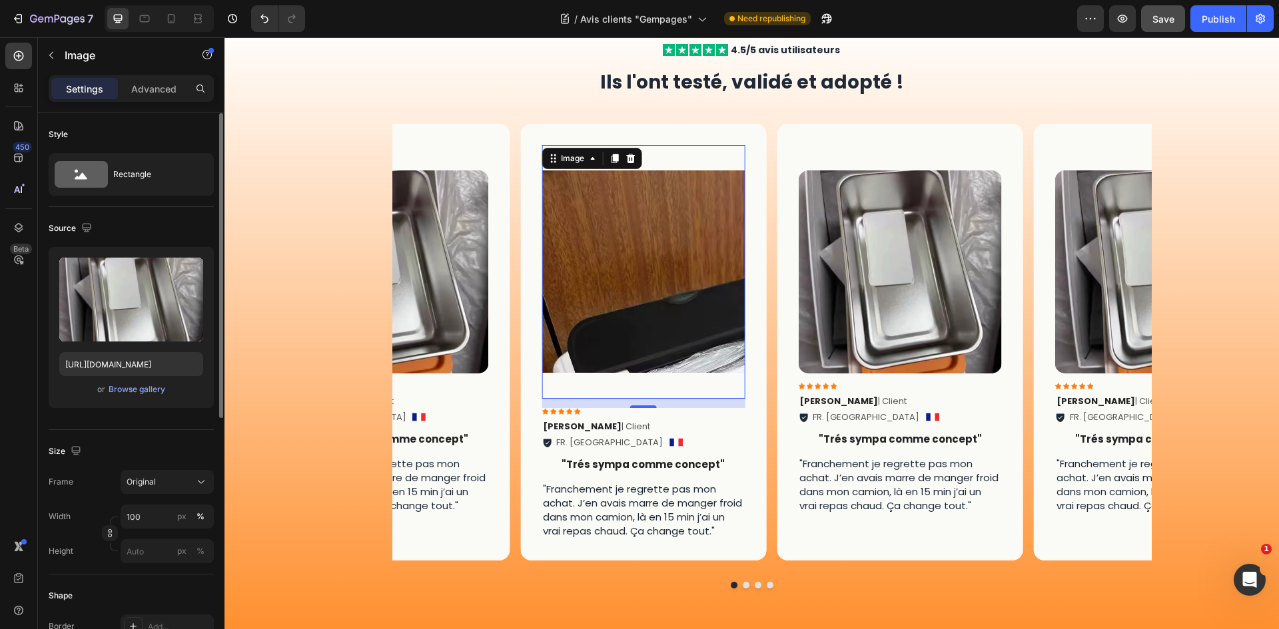
click at [674, 281] on img at bounding box center [642, 272] width 203 height 254
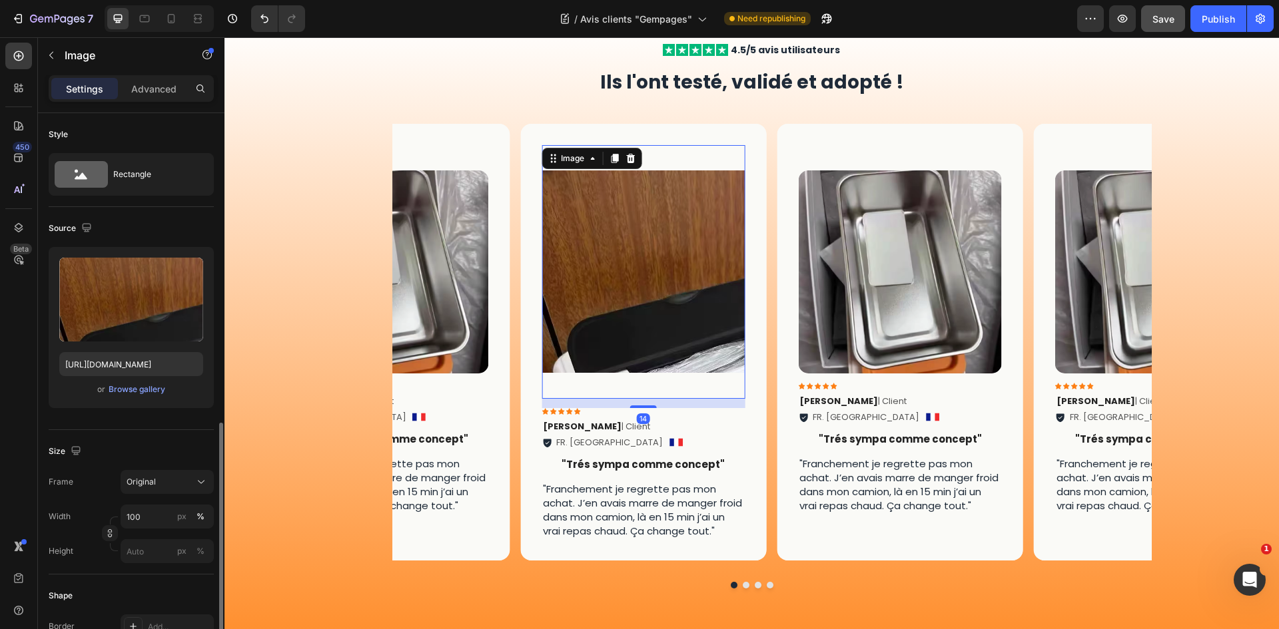
scroll to position [266, 0]
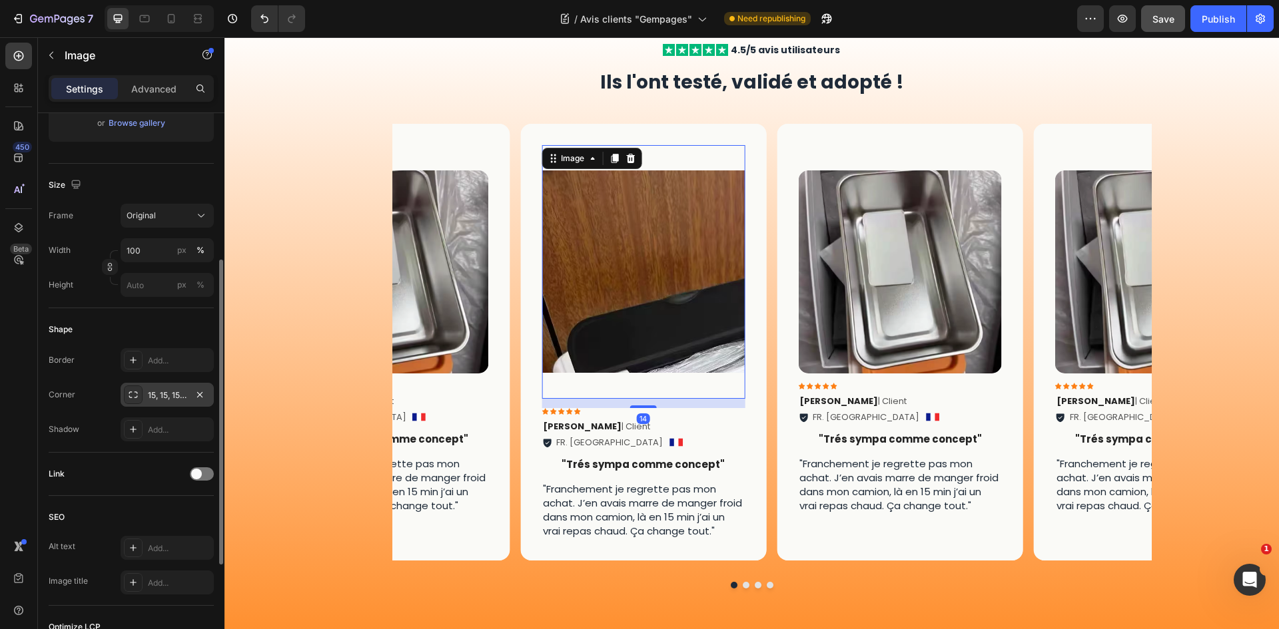
click at [141, 385] on div "15, 15, 15, 15" at bounding box center [167, 395] width 93 height 24
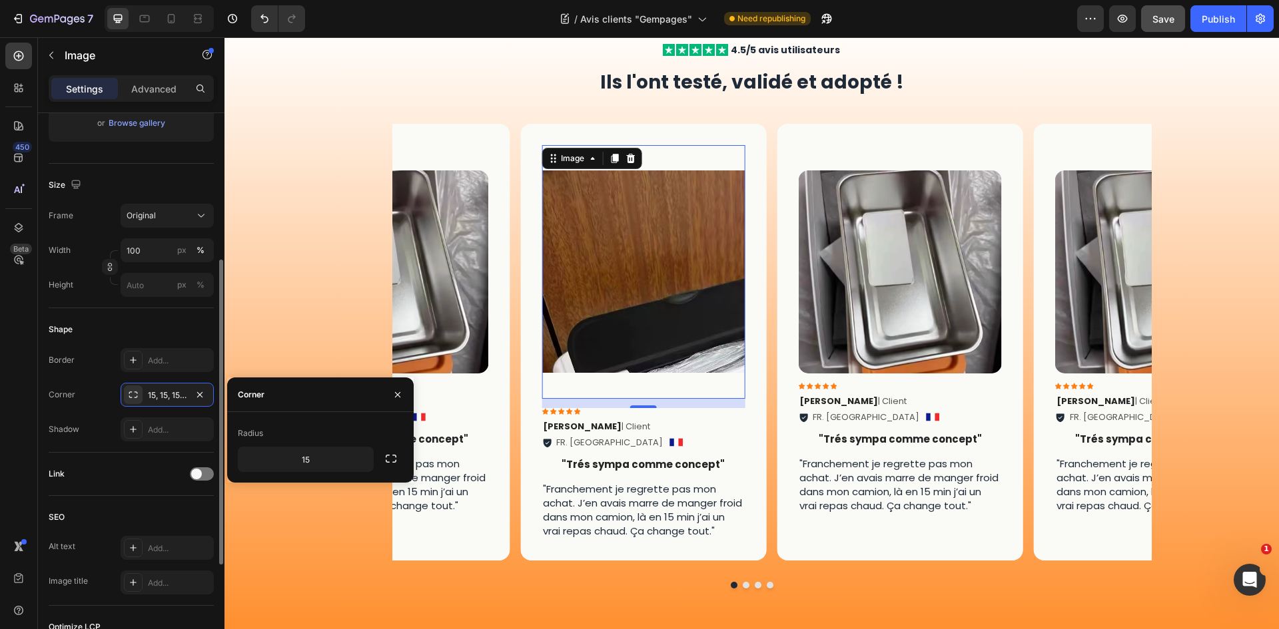
click at [182, 329] on div "Shape" at bounding box center [131, 329] width 165 height 21
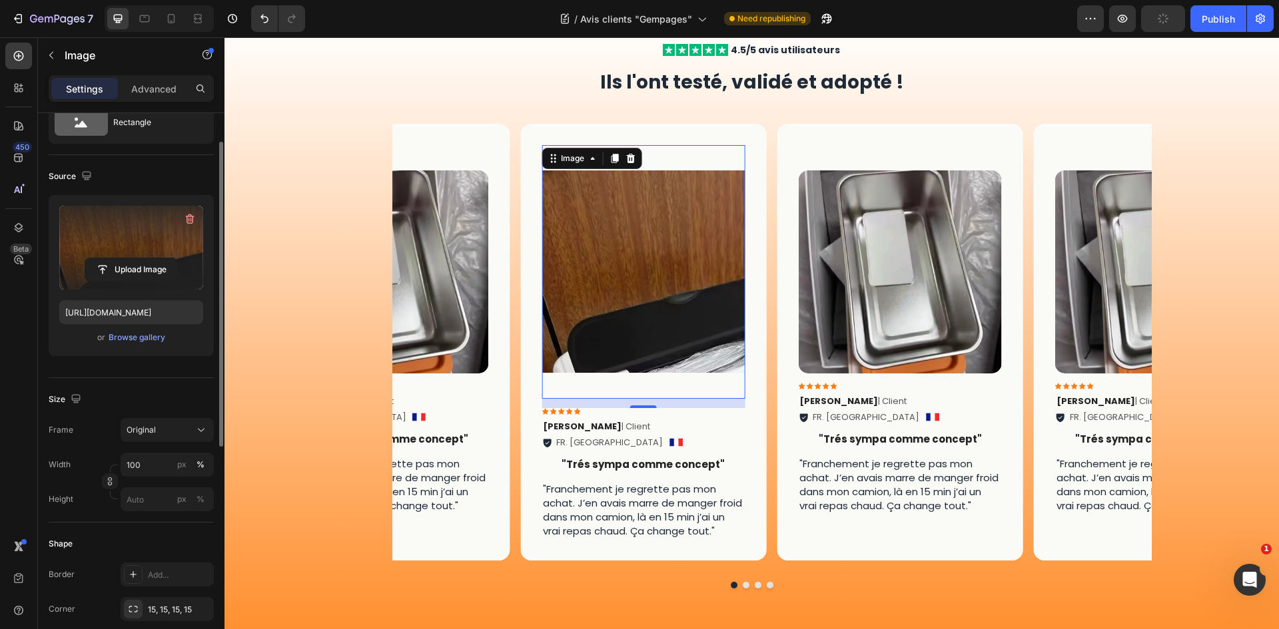
scroll to position [0, 0]
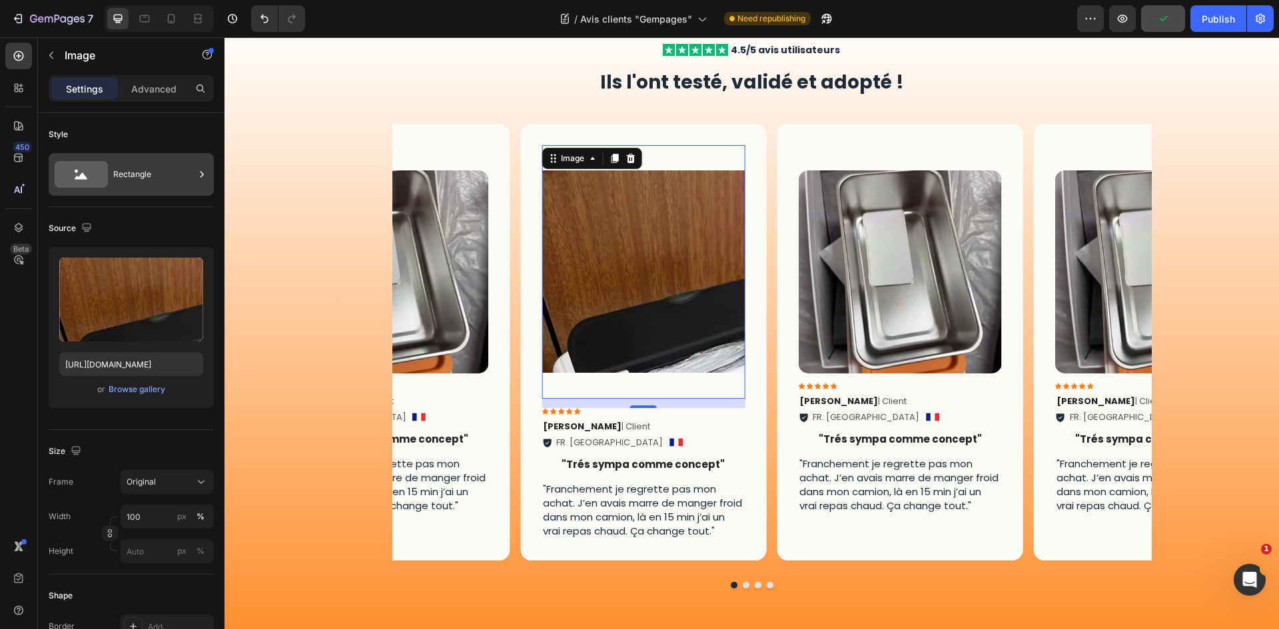
click at [133, 179] on div "Rectangle" at bounding box center [153, 174] width 81 height 31
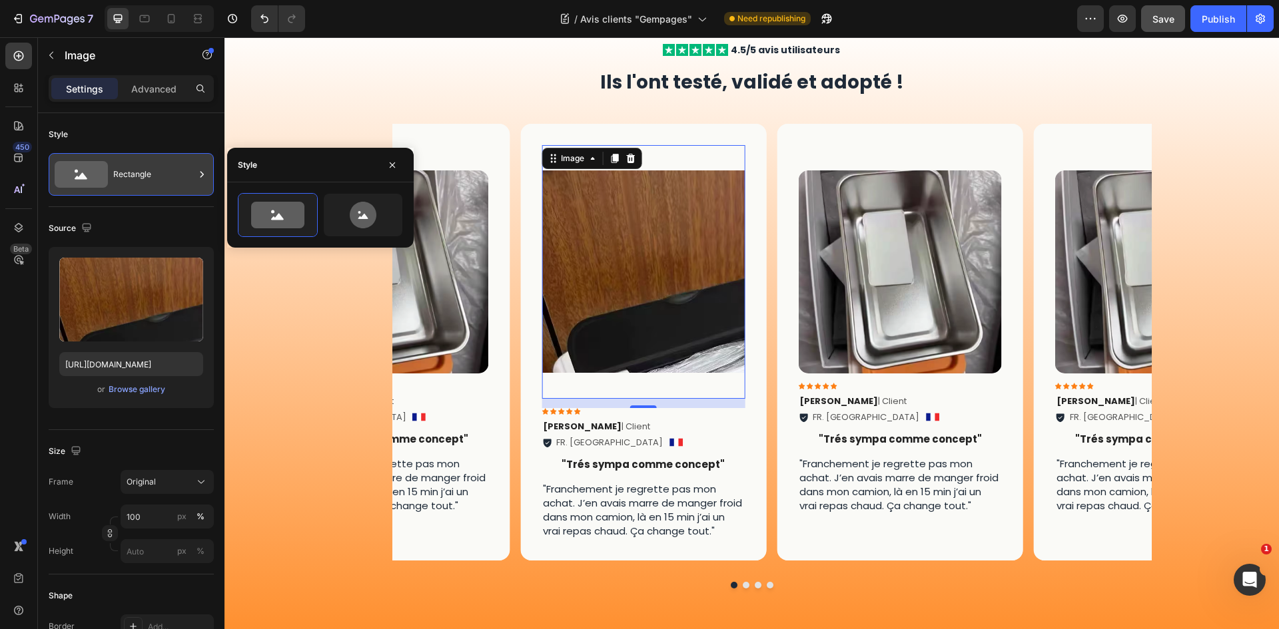
click at [161, 183] on div "Rectangle" at bounding box center [153, 174] width 81 height 31
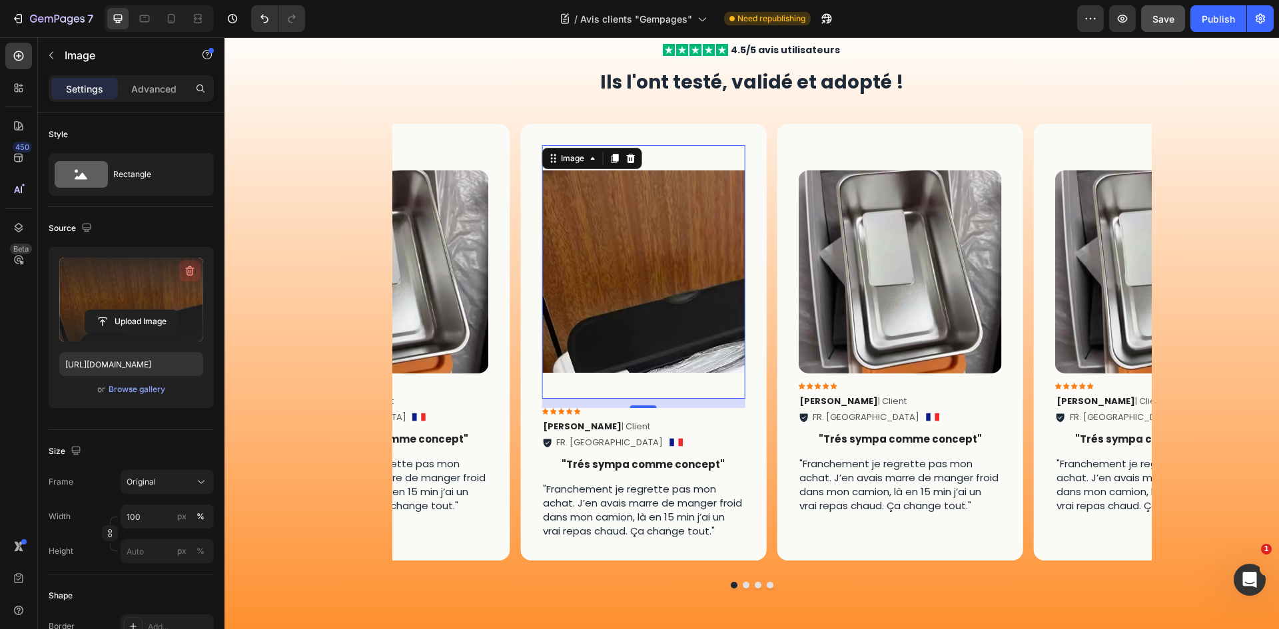
click at [192, 279] on button "button" at bounding box center [189, 270] width 21 height 21
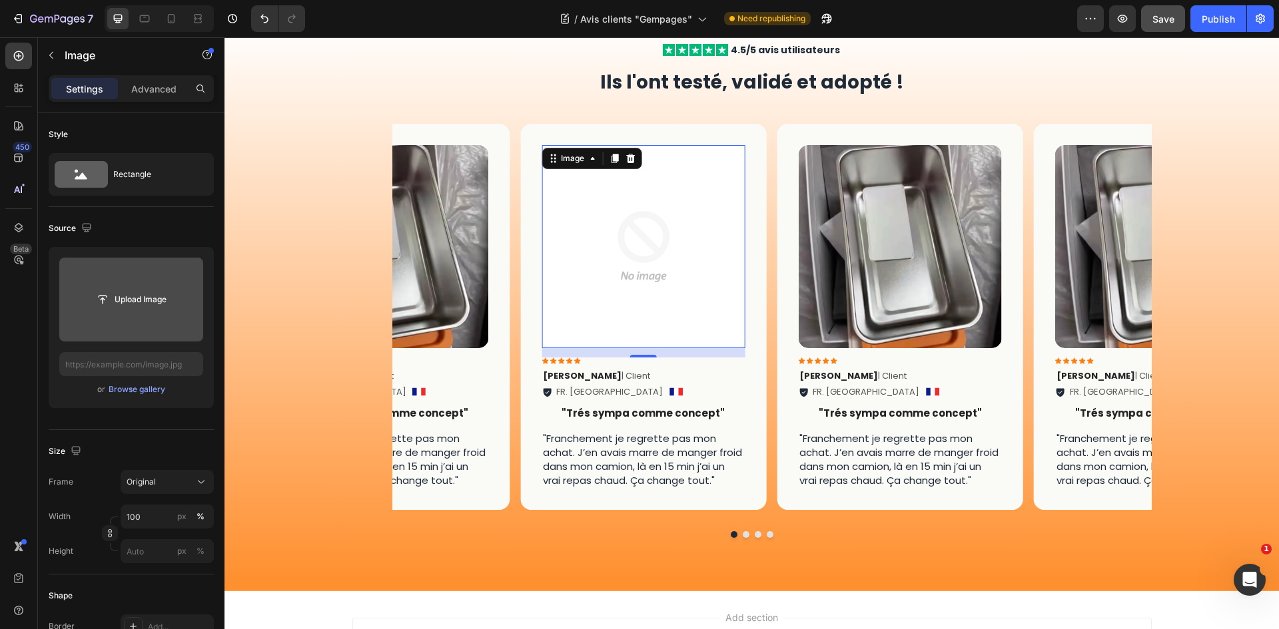
click at [169, 292] on input "file" at bounding box center [131, 299] width 92 height 23
click at [154, 304] on input "file" at bounding box center [131, 299] width 92 height 23
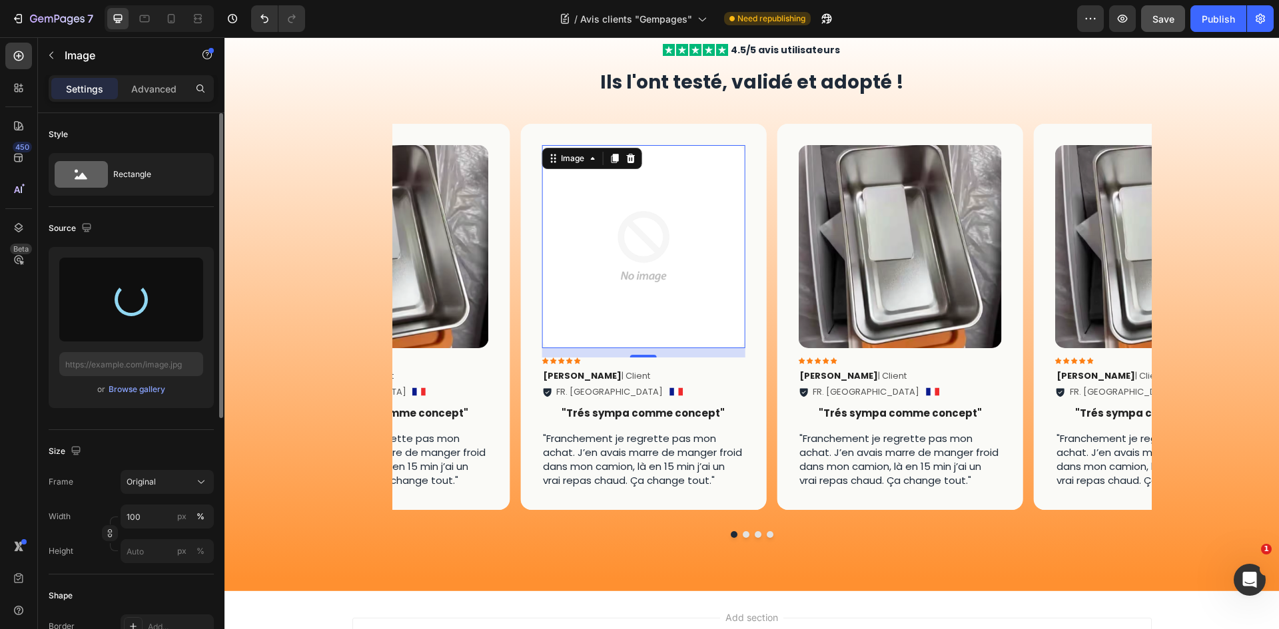
type input "[URL][DOMAIN_NAME]"
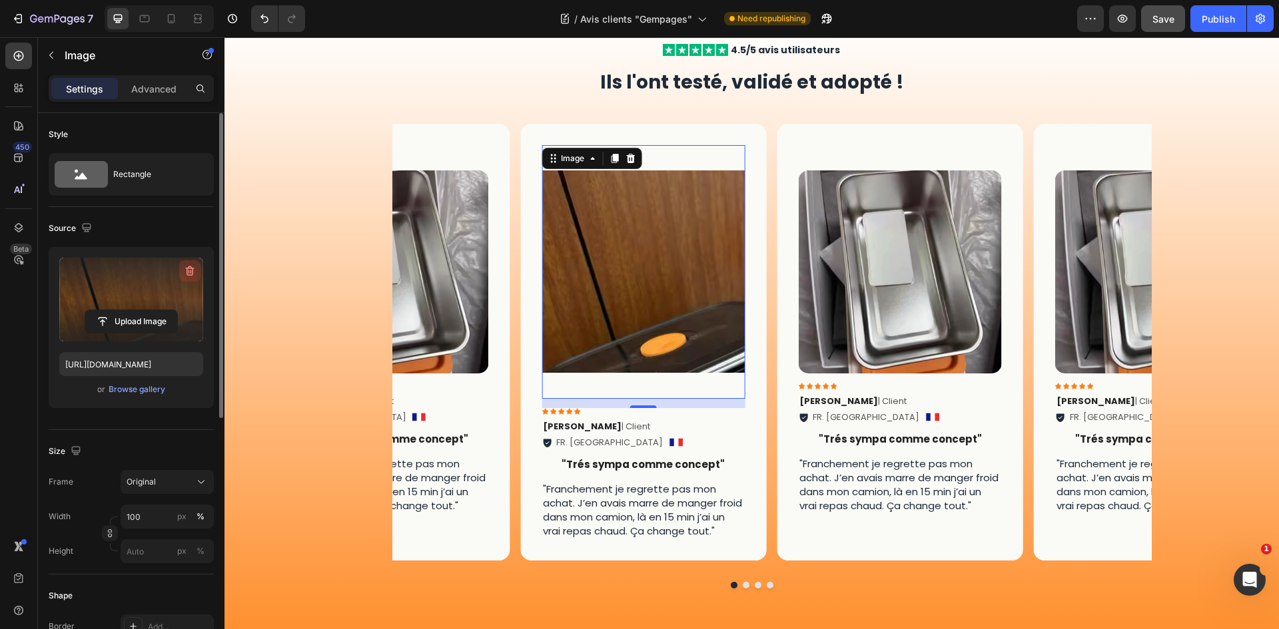
click at [188, 271] on icon "button" at bounding box center [188, 272] width 1 height 4
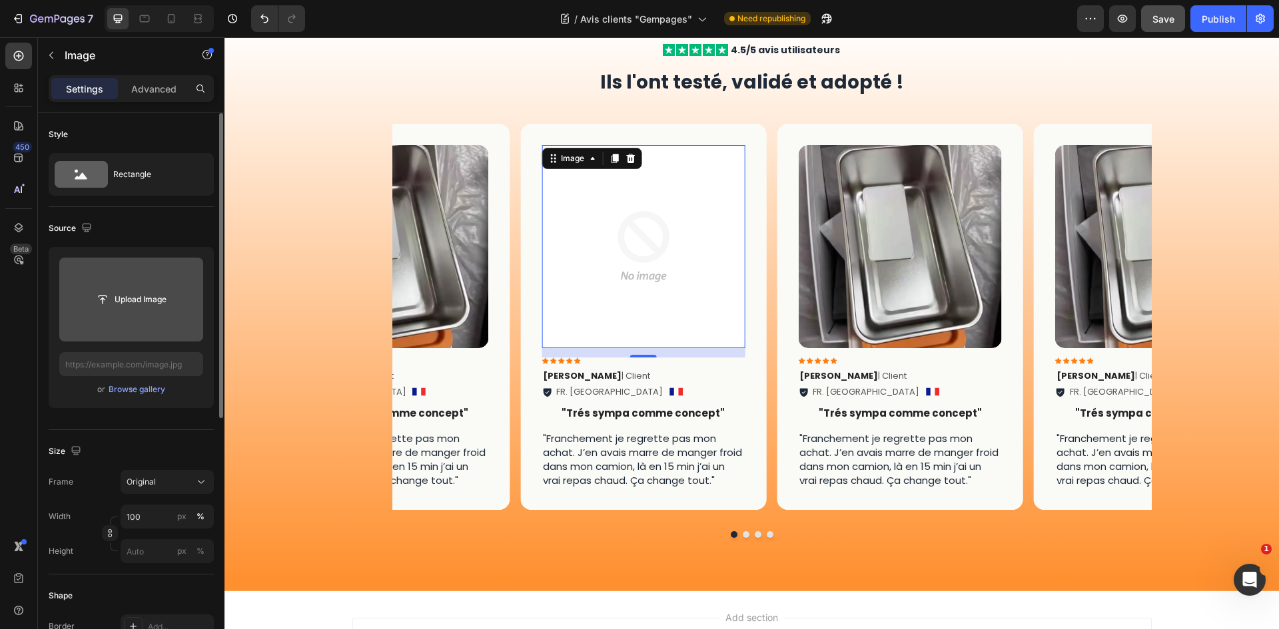
click at [145, 294] on input "file" at bounding box center [131, 299] width 92 height 23
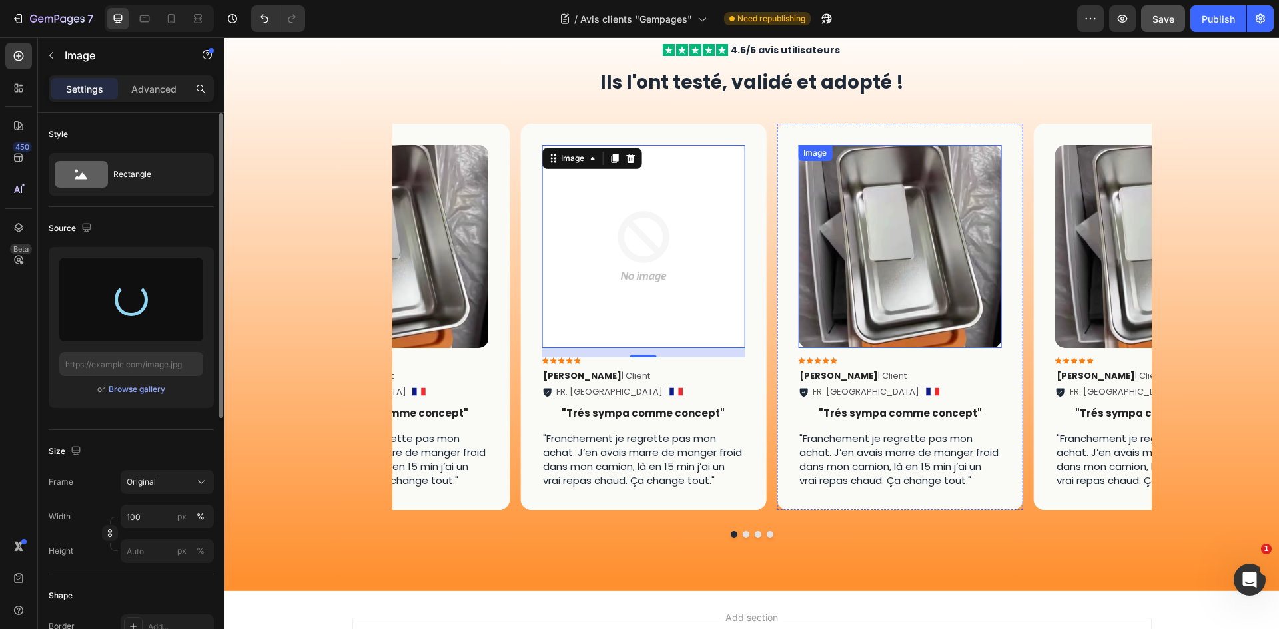
type input "[URL][DOMAIN_NAME]"
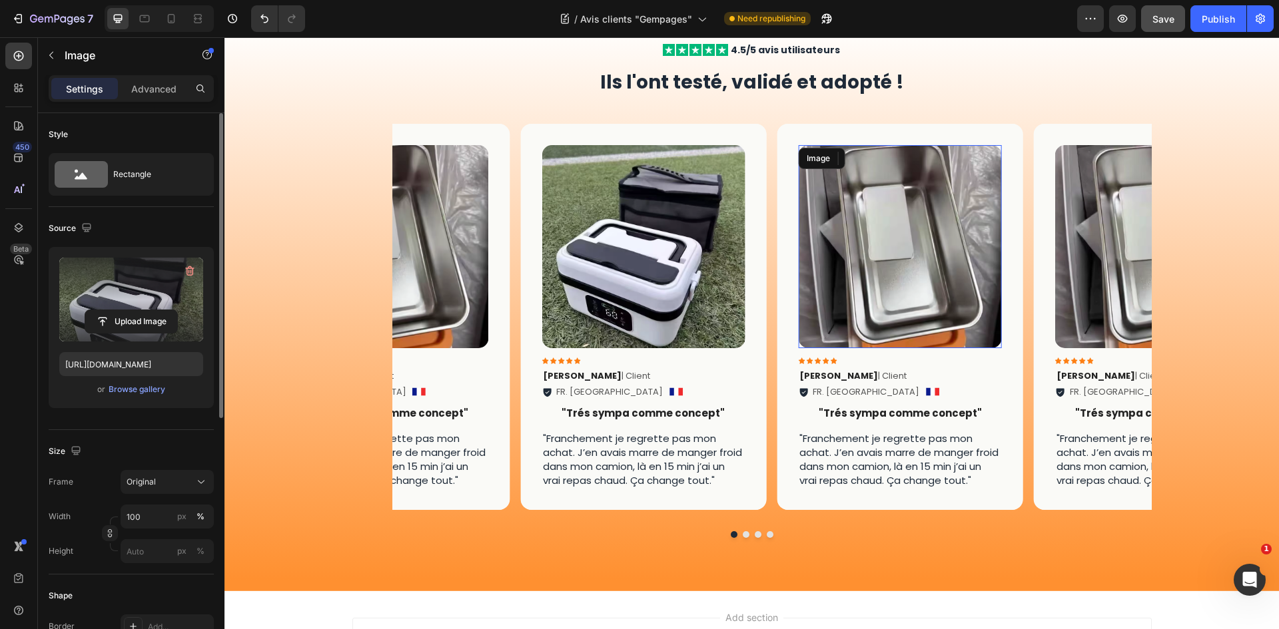
click at [866, 258] on img at bounding box center [899, 246] width 203 height 203
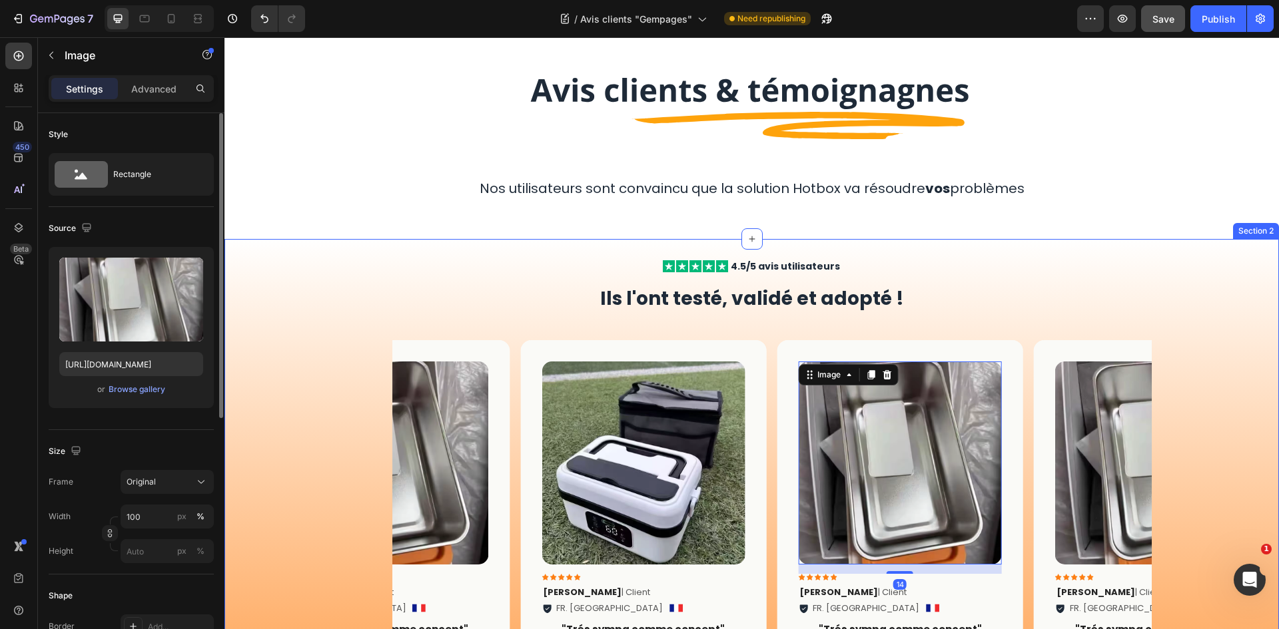
scroll to position [133, 0]
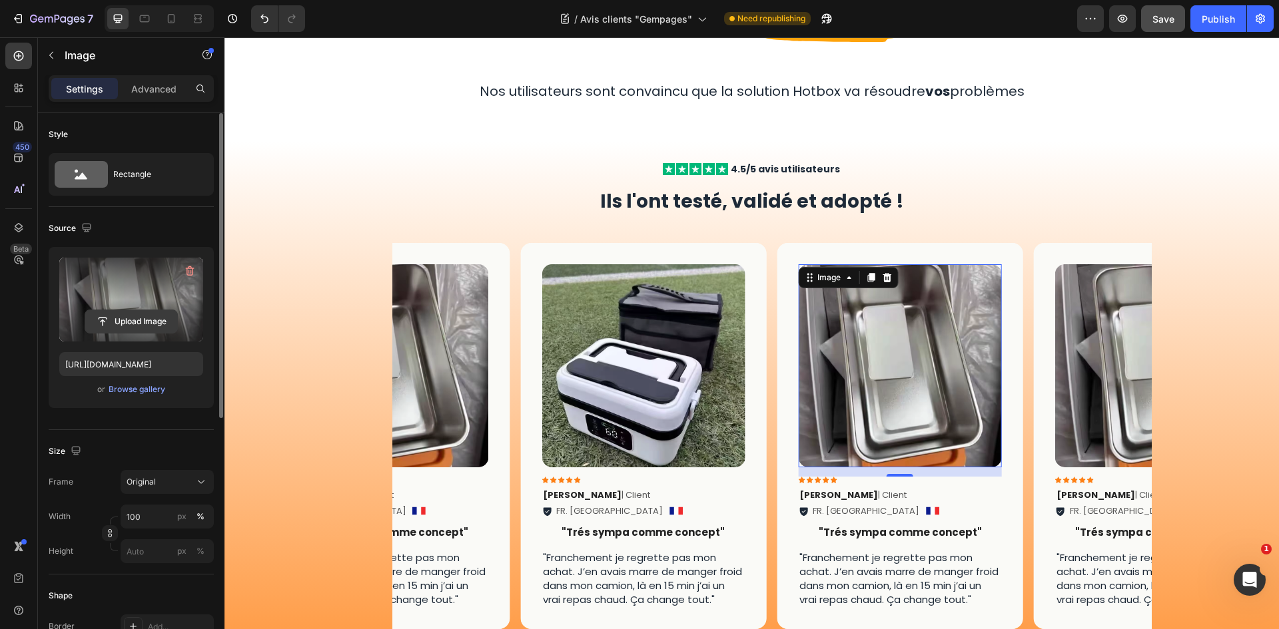
click at [153, 319] on input "file" at bounding box center [131, 321] width 92 height 23
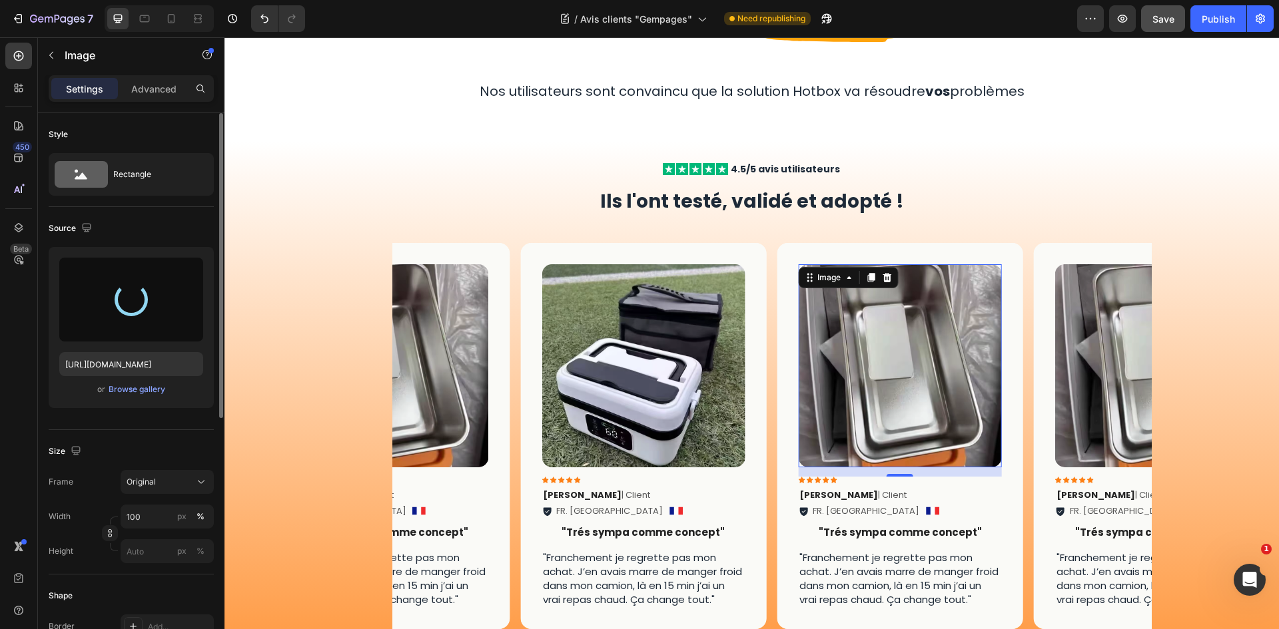
type input "[URL][DOMAIN_NAME]"
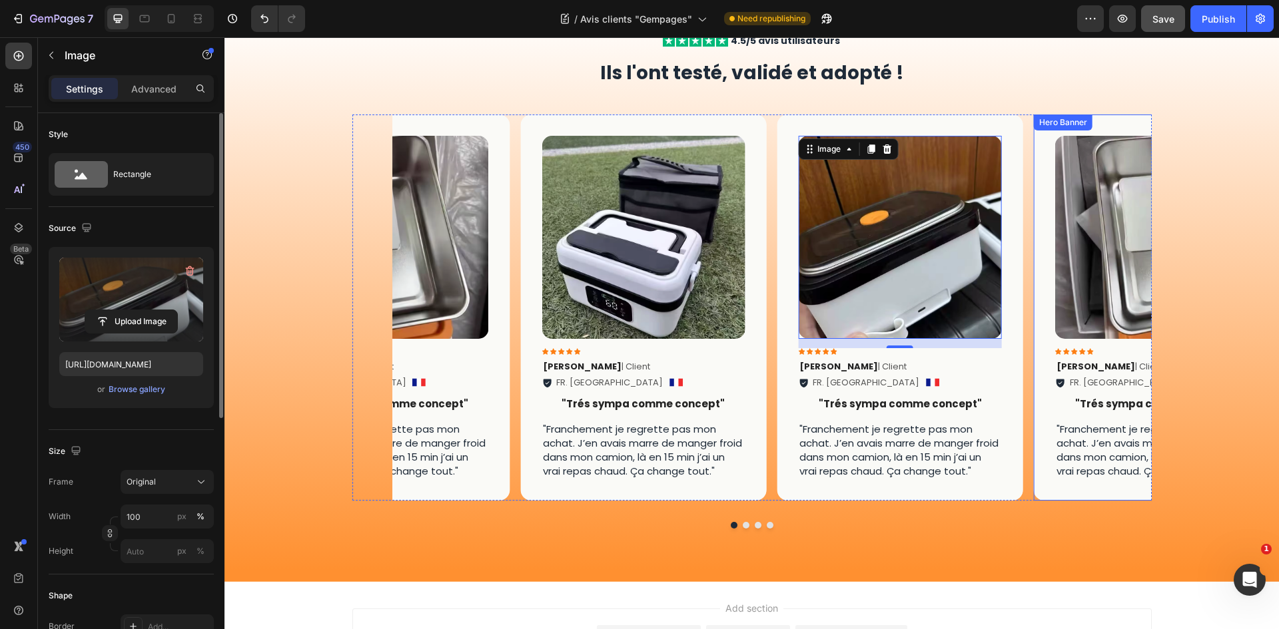
scroll to position [266, 0]
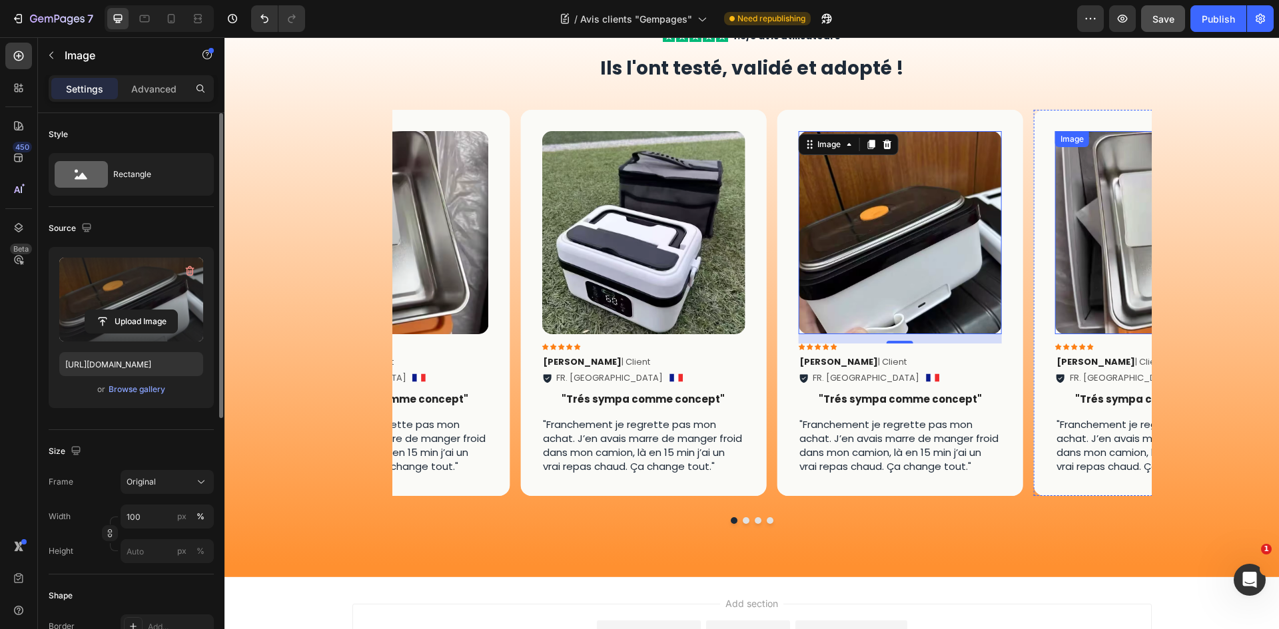
click at [1087, 242] on img at bounding box center [1156, 232] width 203 height 203
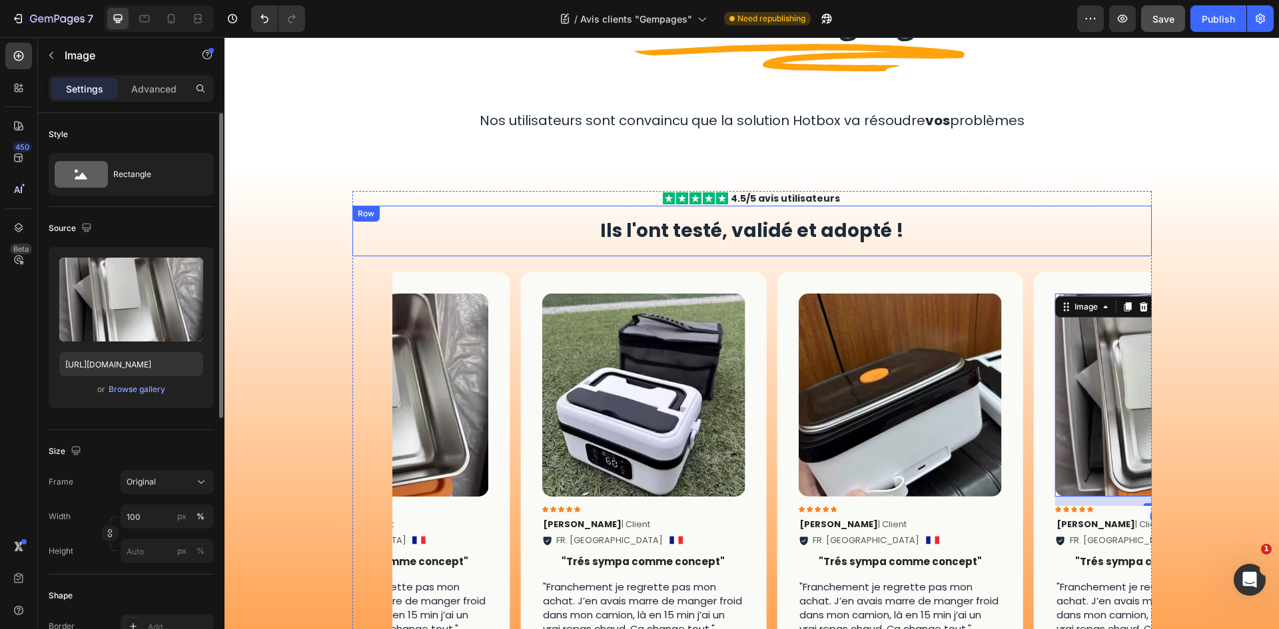
scroll to position [133, 0]
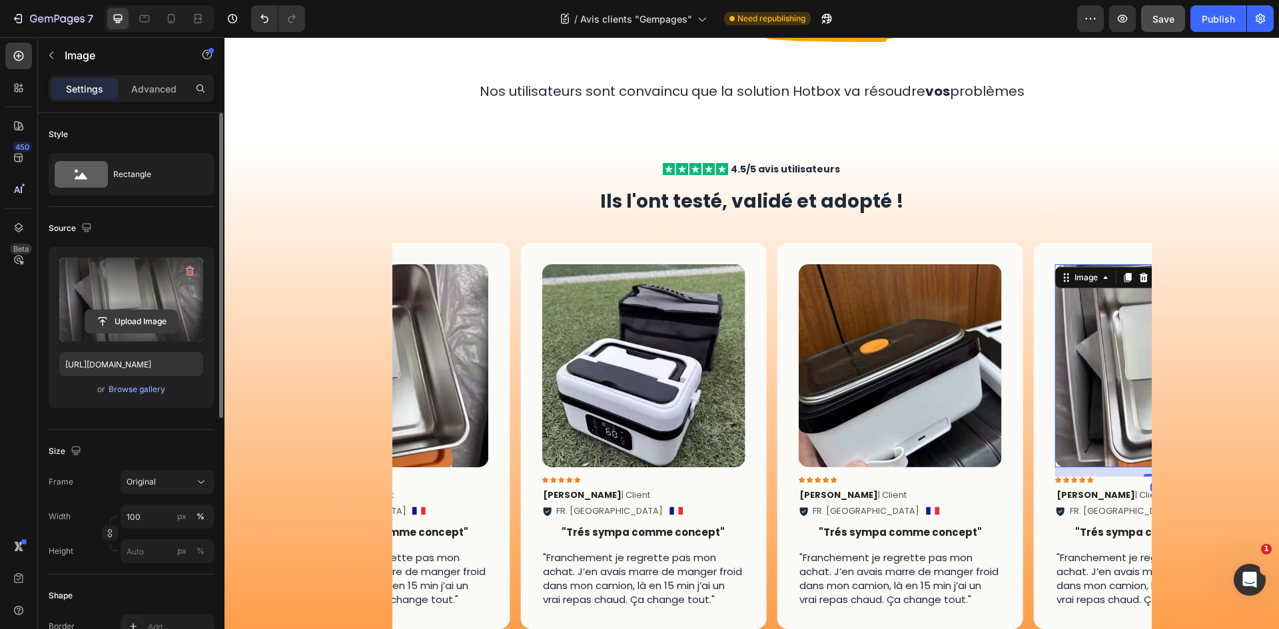
click at [159, 327] on input "file" at bounding box center [131, 321] width 92 height 23
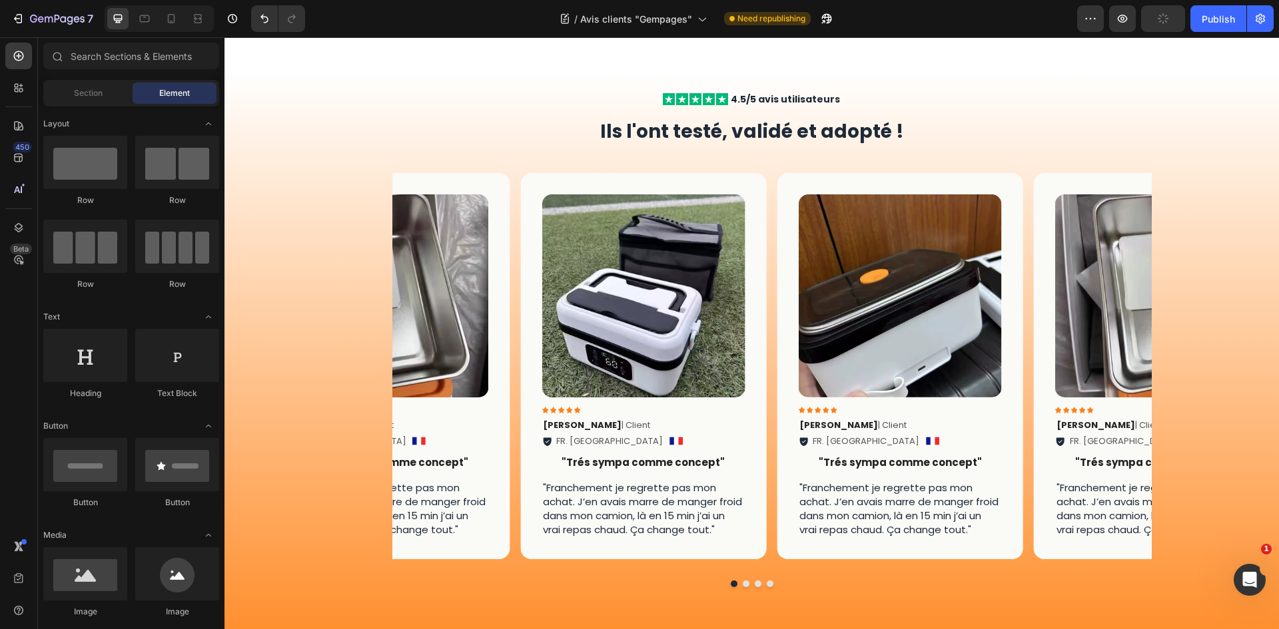
scroll to position [198, 0]
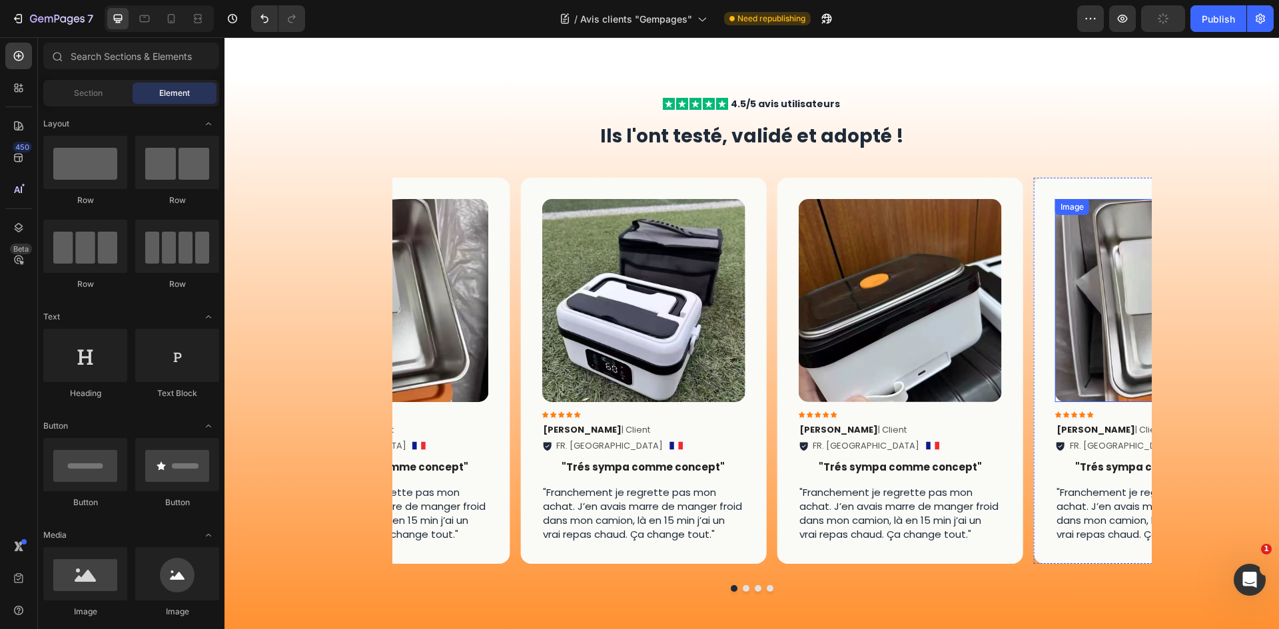
click at [1096, 306] on img at bounding box center [1156, 300] width 203 height 203
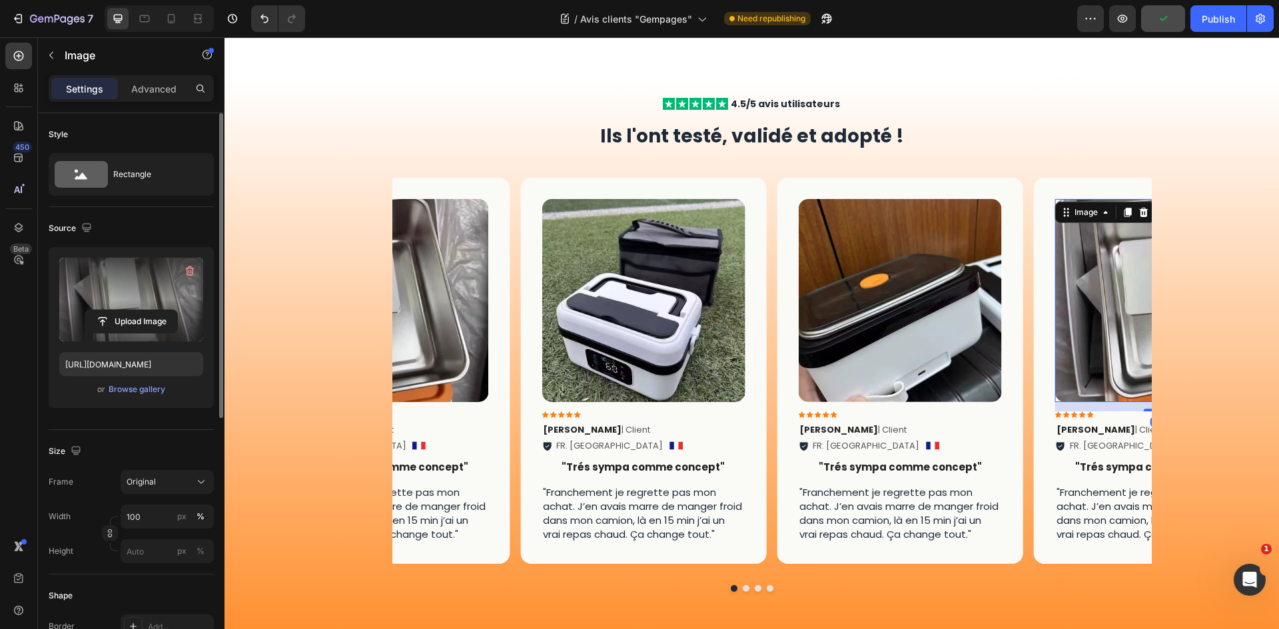
click at [103, 308] on label at bounding box center [131, 300] width 144 height 84
click at [103, 310] on input "file" at bounding box center [131, 321] width 92 height 23
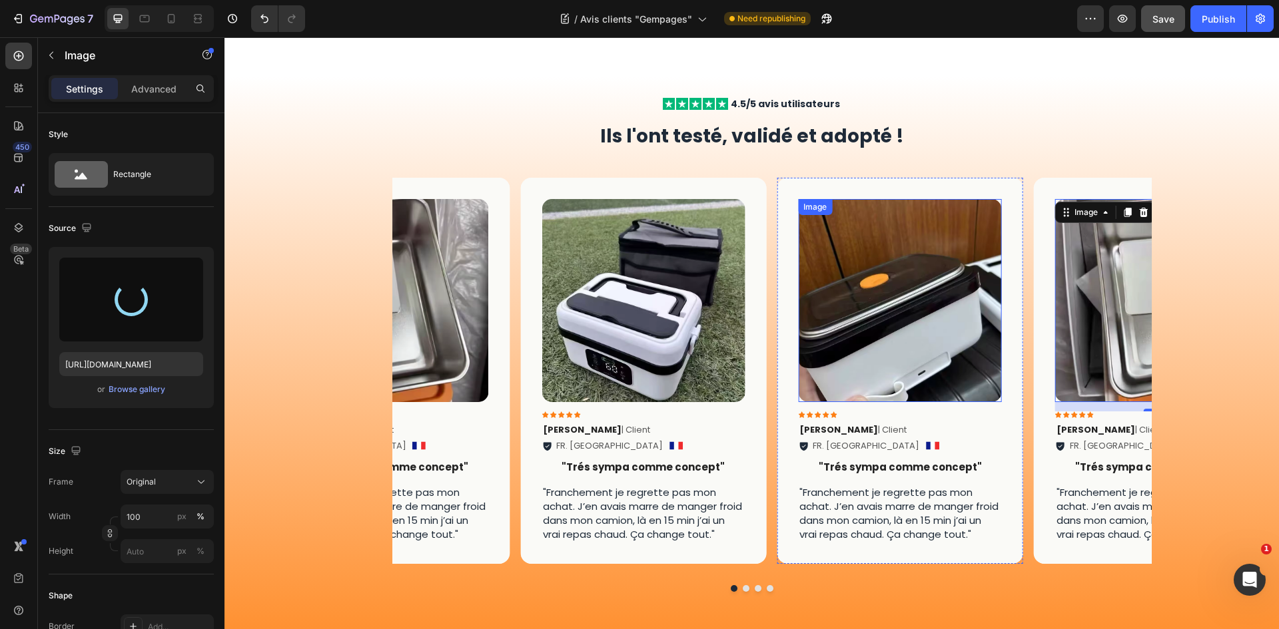
type input "[URL][DOMAIN_NAME]"
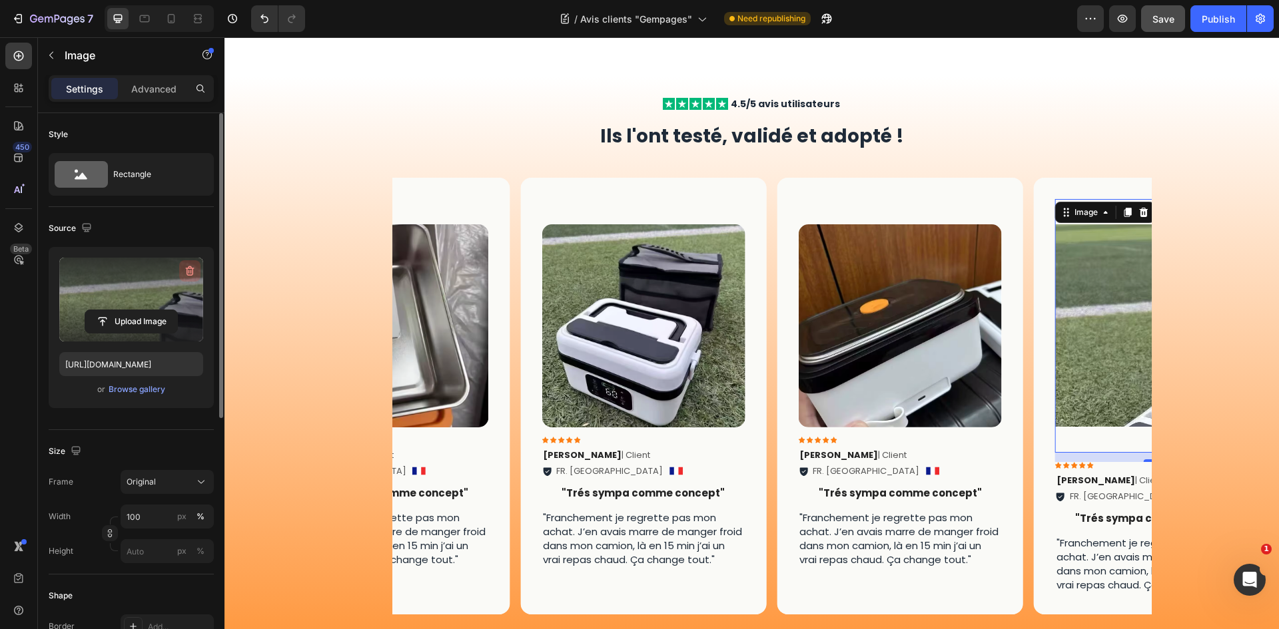
click at [188, 275] on icon "button" at bounding box center [190, 271] width 9 height 10
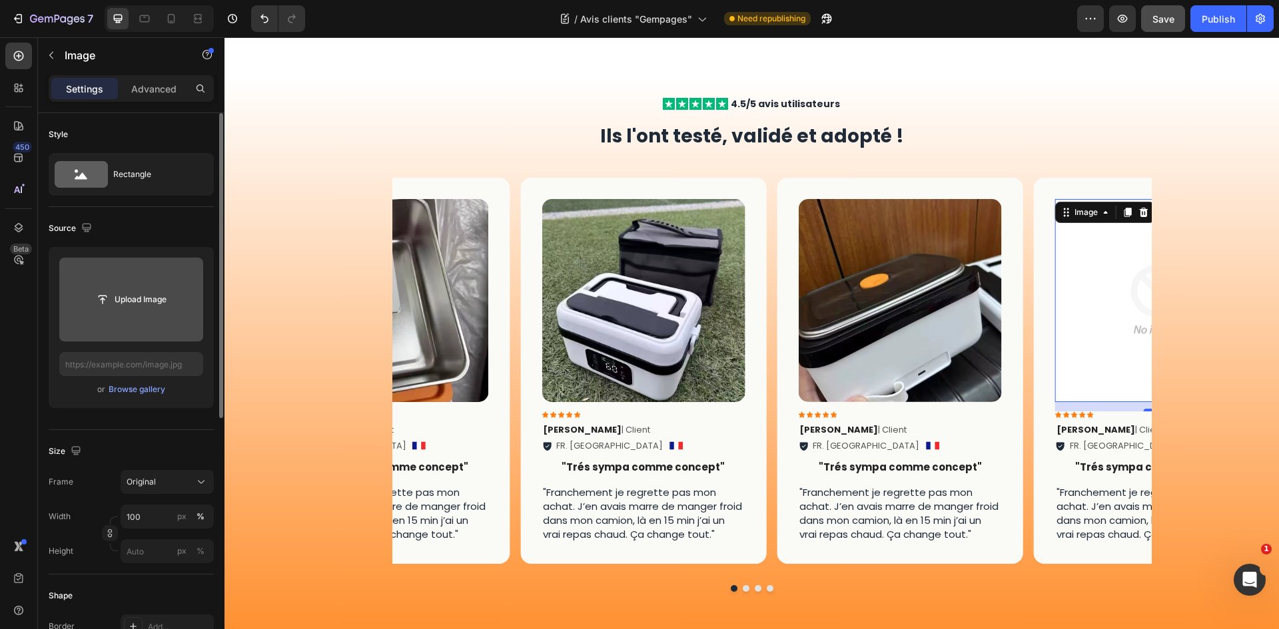
click at [151, 290] on input "file" at bounding box center [131, 299] width 92 height 23
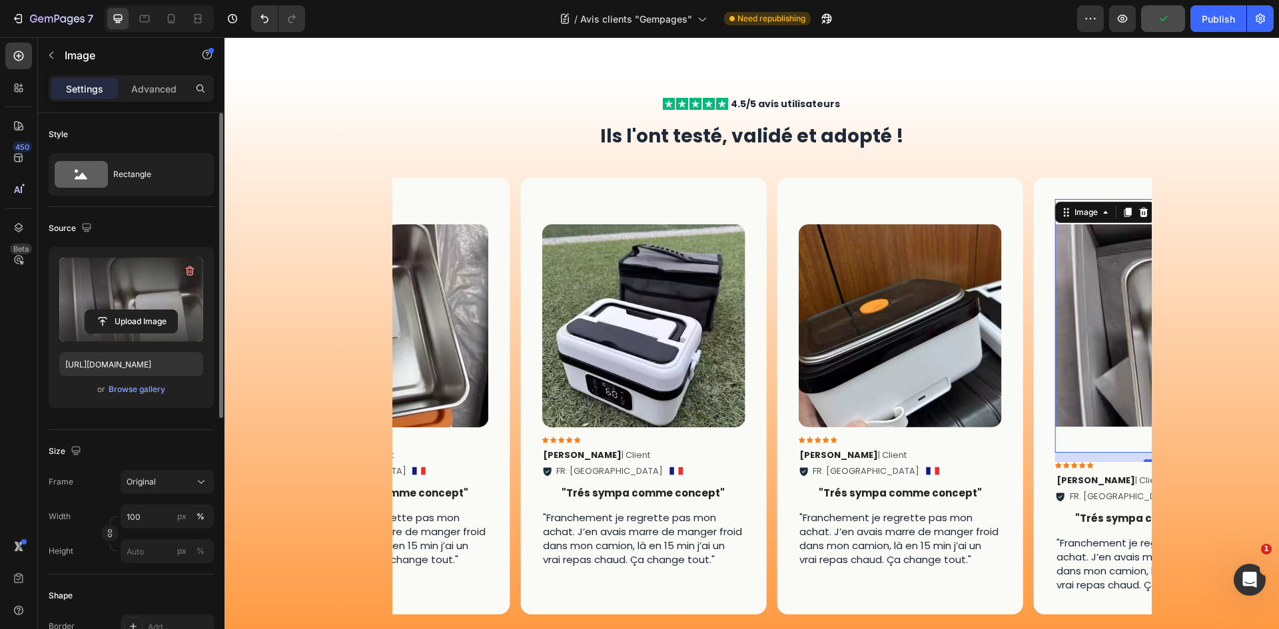
click at [149, 382] on div "or Browse gallery" at bounding box center [131, 390] width 144 height 16
click at [155, 387] on div "Browse gallery" at bounding box center [137, 390] width 57 height 12
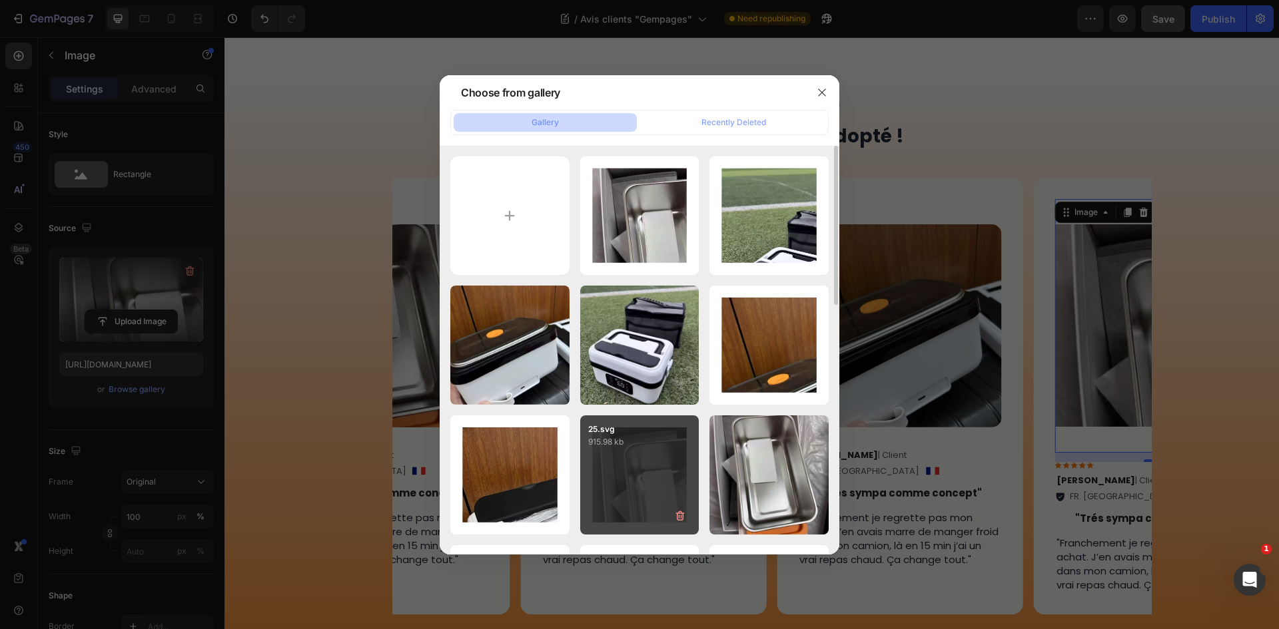
scroll to position [133, 0]
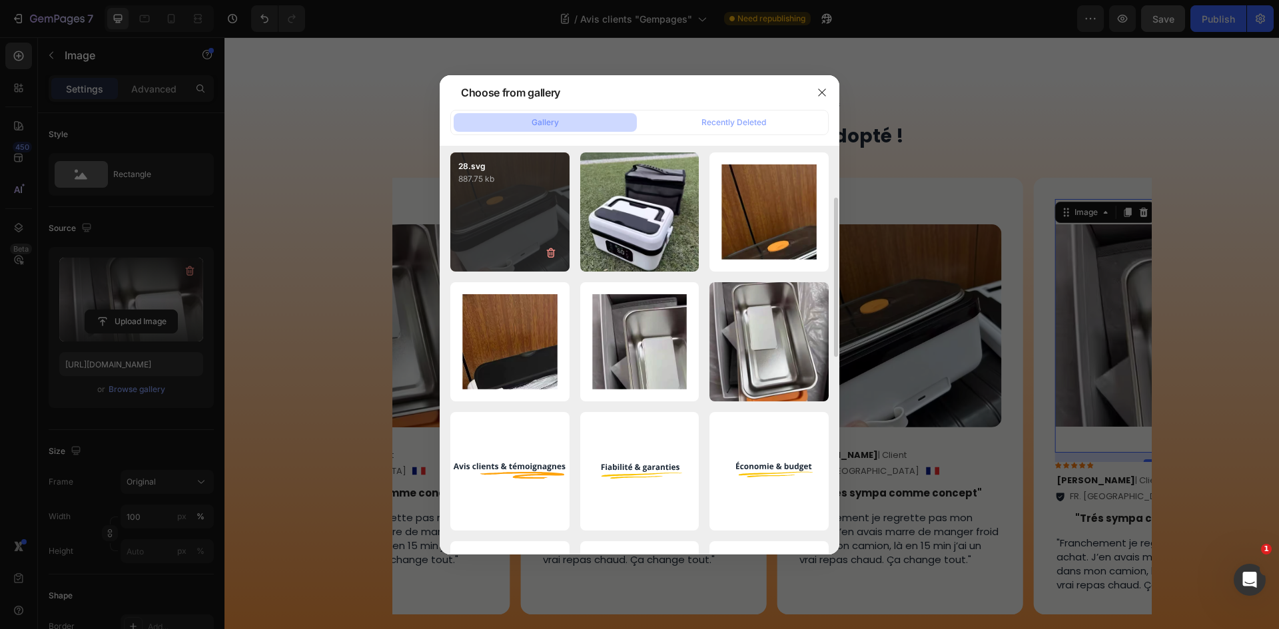
click at [520, 227] on div "28.svg 887.75 kb" at bounding box center [509, 212] width 119 height 119
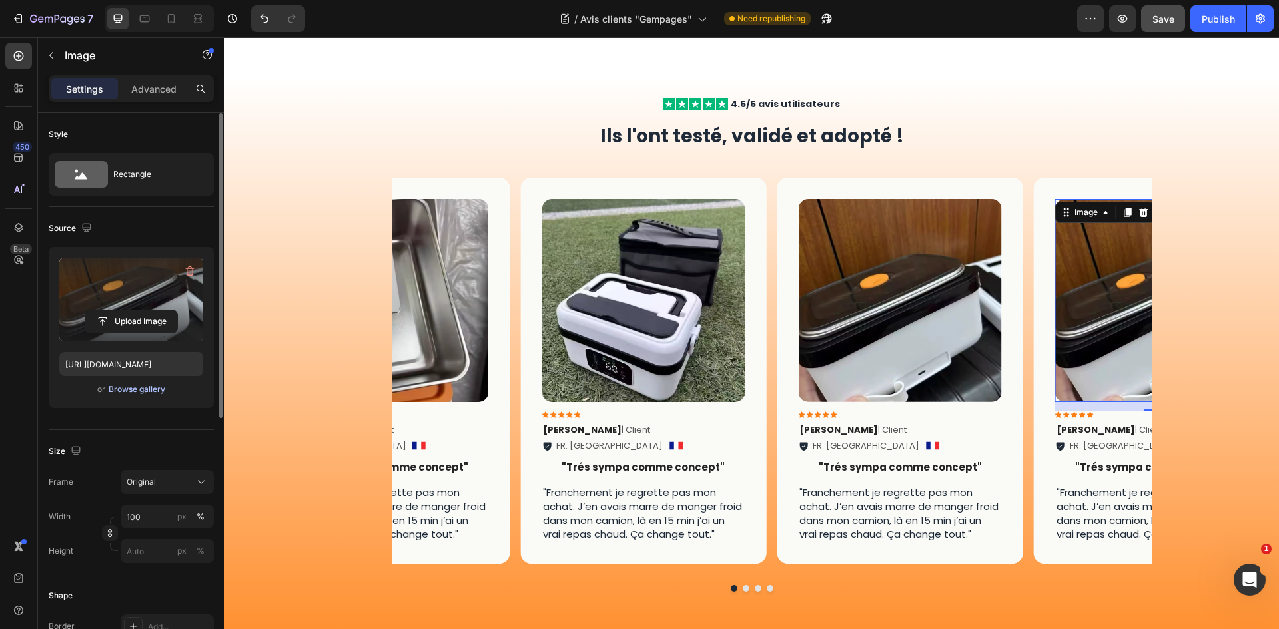
click at [135, 392] on div "Browse gallery" at bounding box center [137, 390] width 57 height 12
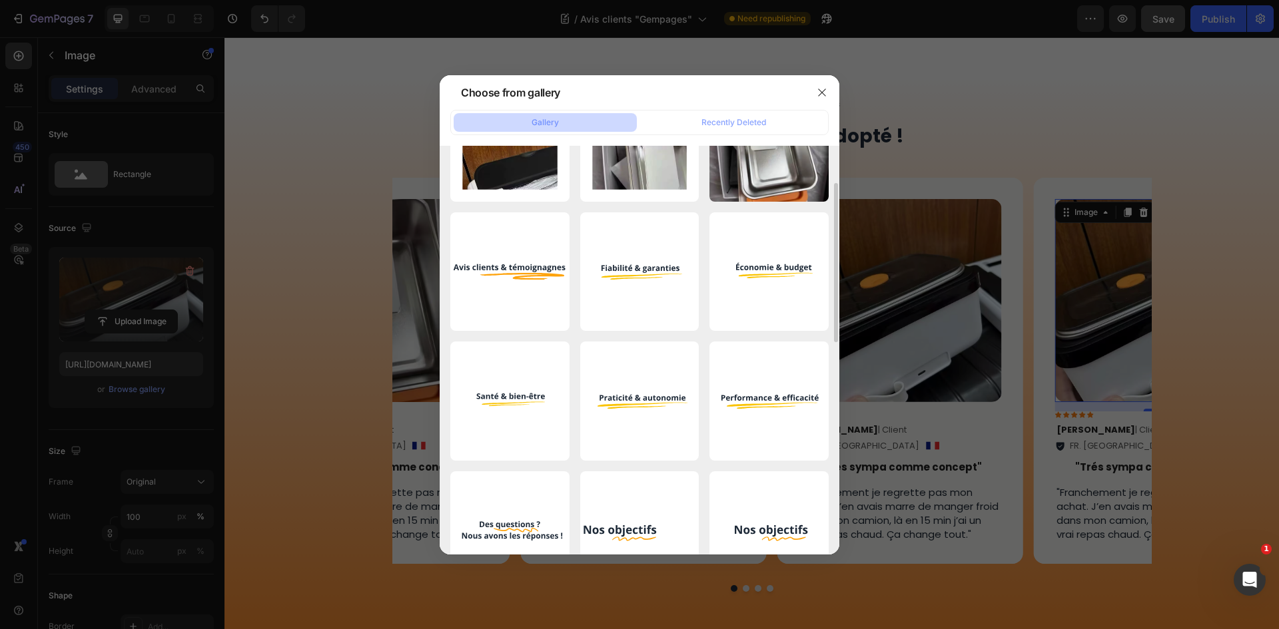
scroll to position [200, 0]
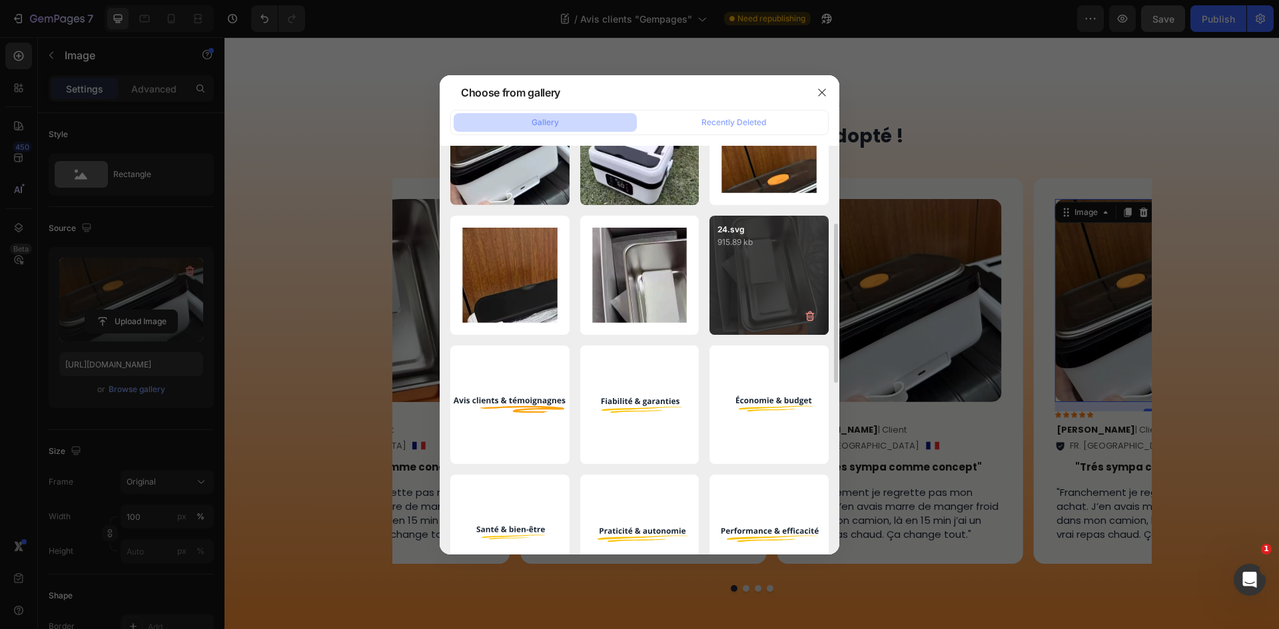
click at [771, 302] on div "24.svg 915.89 kb" at bounding box center [768, 275] width 119 height 119
type input "[URL][DOMAIN_NAME]"
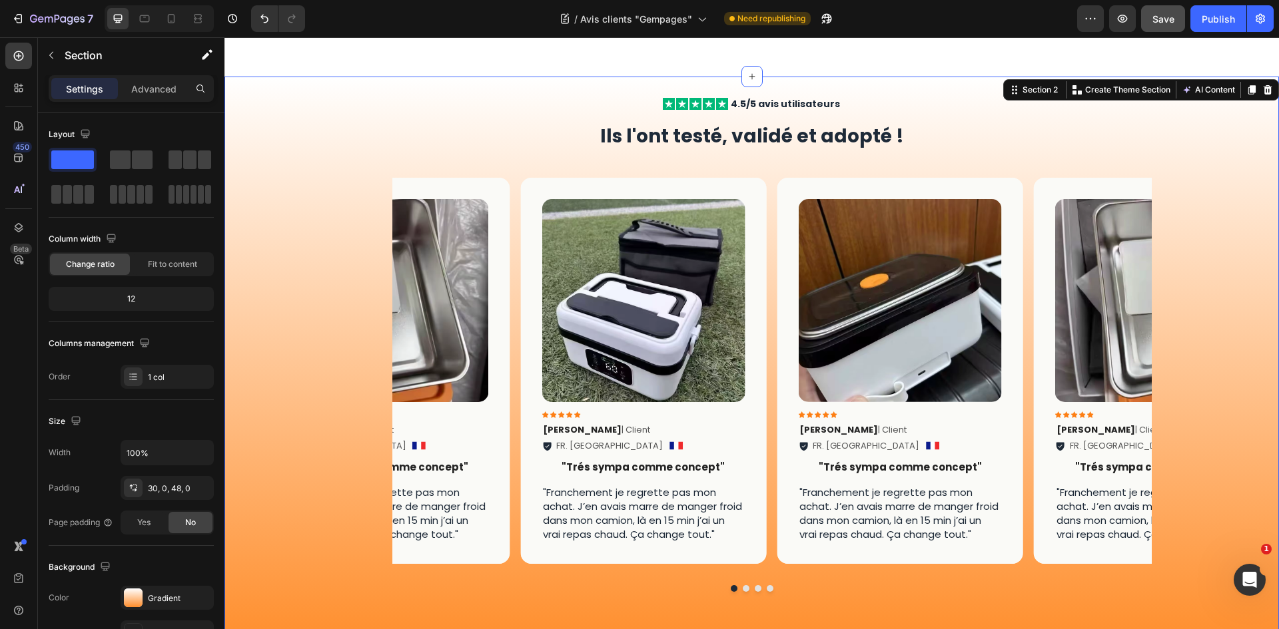
click at [1174, 232] on div "Icon Icon Icon Icon Icon Icon List 4.5/5 avis utilisateurs Text Block Row Ils l…" at bounding box center [751, 355] width 1054 height 517
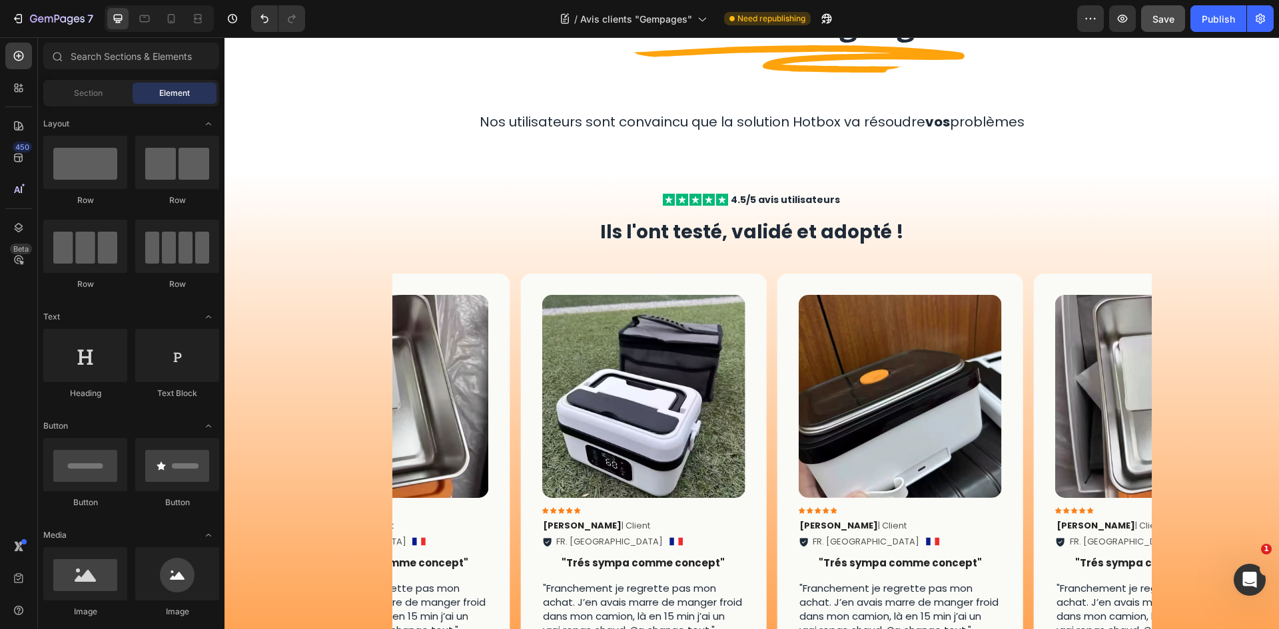
scroll to position [0, 0]
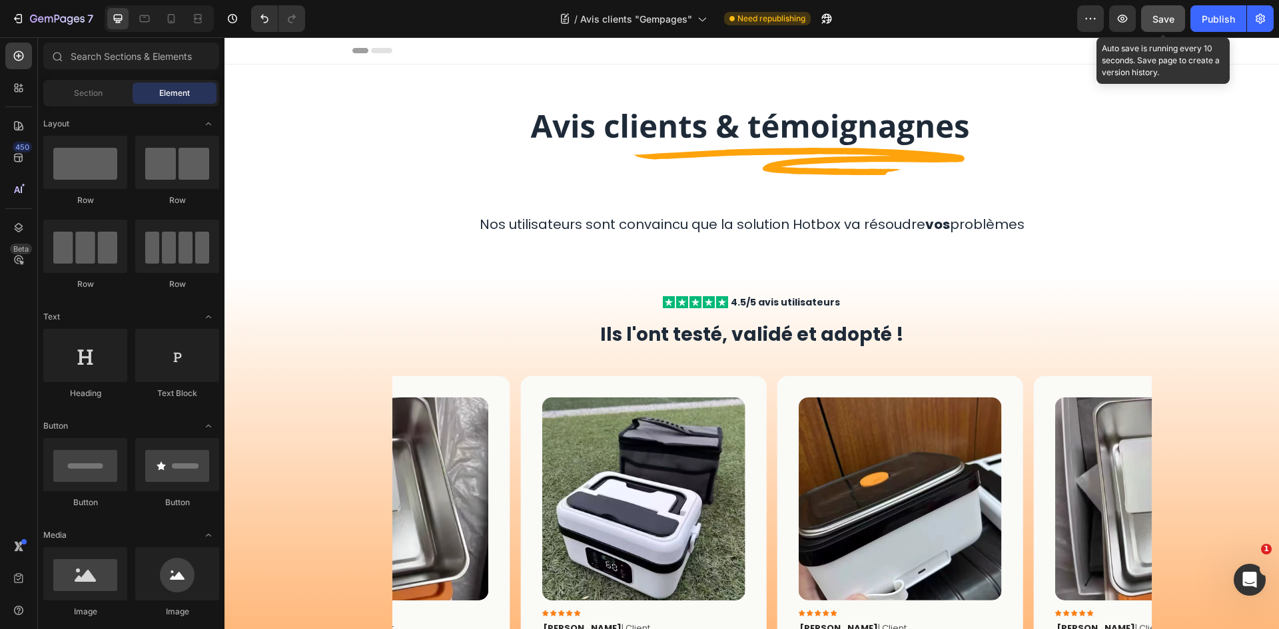
click at [1158, 19] on span "Save" at bounding box center [1163, 18] width 22 height 11
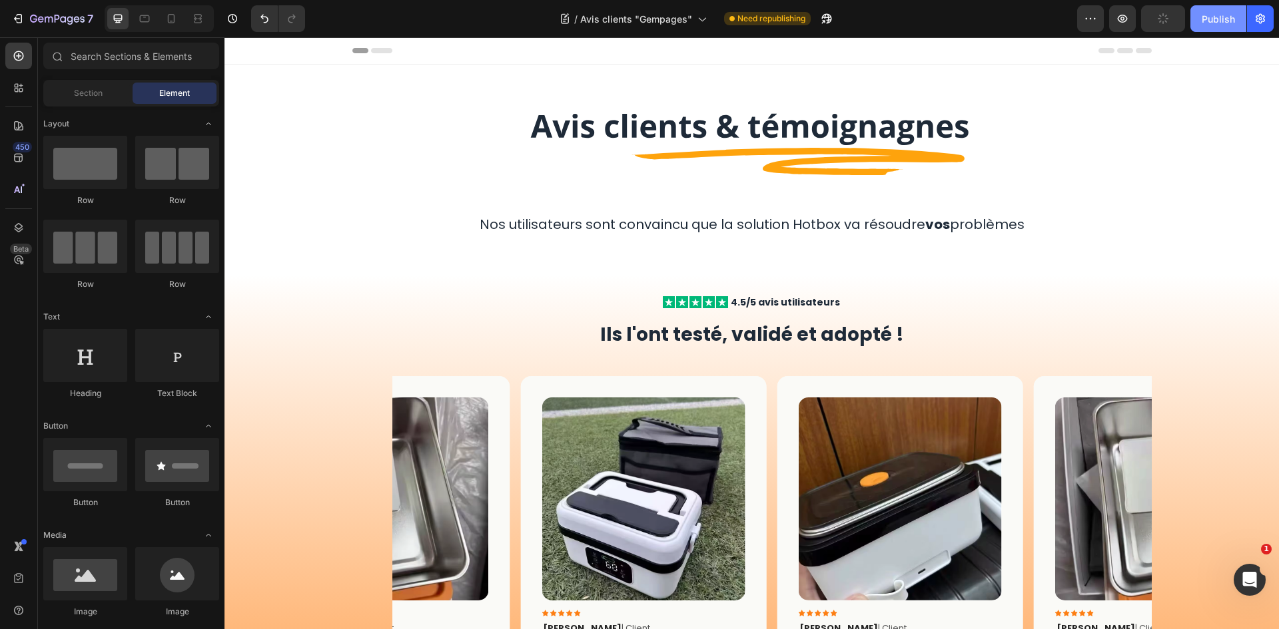
click at [1213, 16] on div "Publish" at bounding box center [1217, 19] width 33 height 14
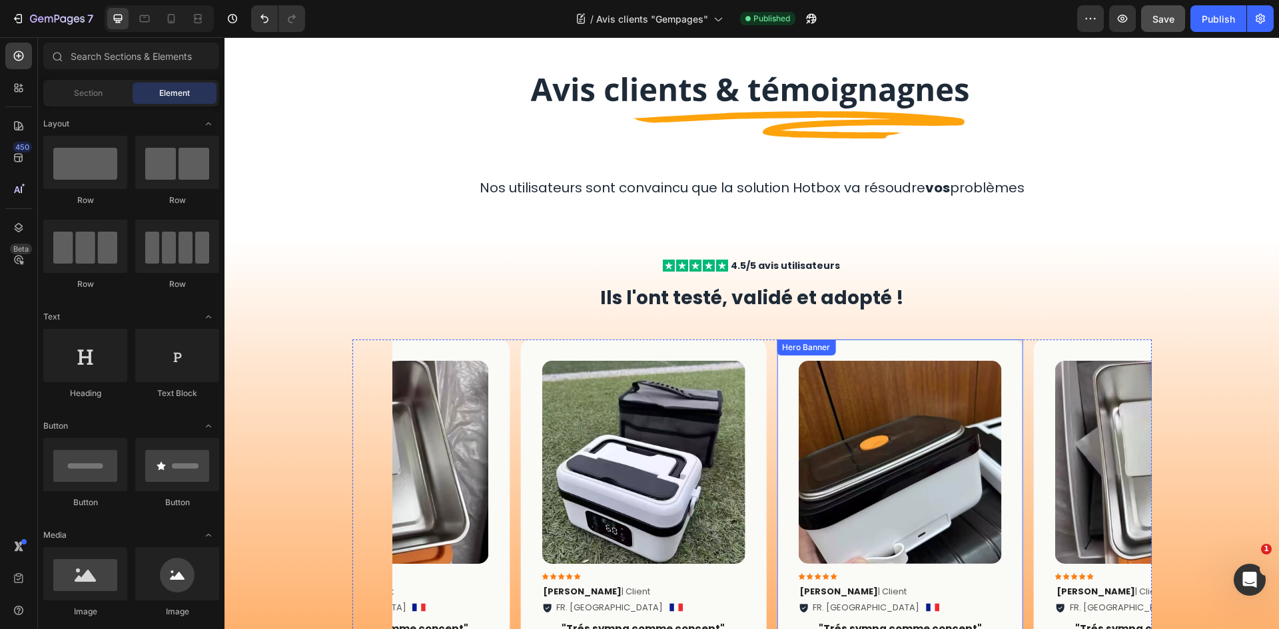
scroll to position [200, 0]
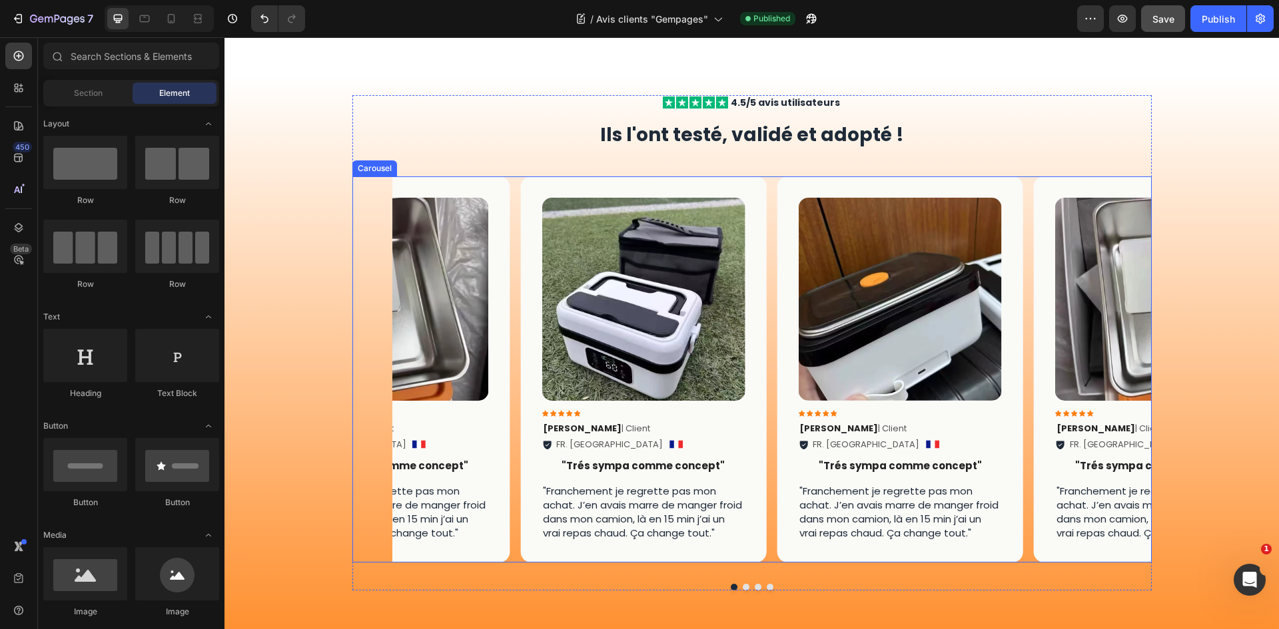
click at [767, 266] on div "Image Icon Icon Icon Icon Icon Icon List [PERSON_NAME] | Client Text Block FR. …" at bounding box center [771, 369] width 759 height 386
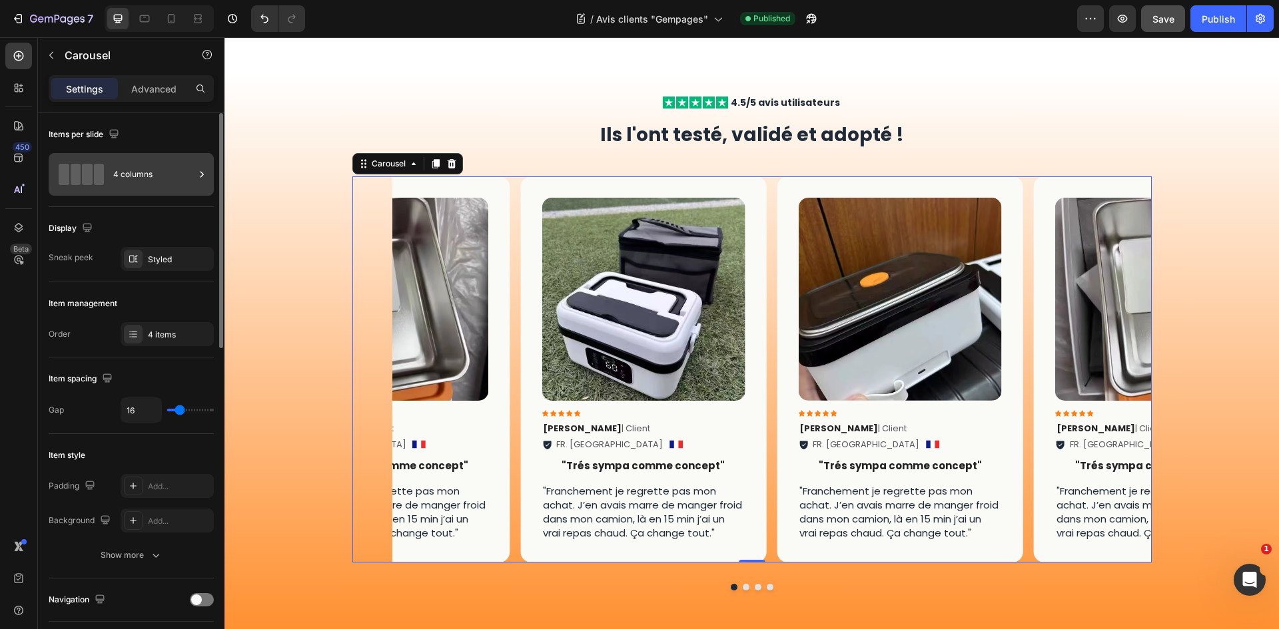
click at [174, 175] on div "4 columns" at bounding box center [153, 174] width 81 height 31
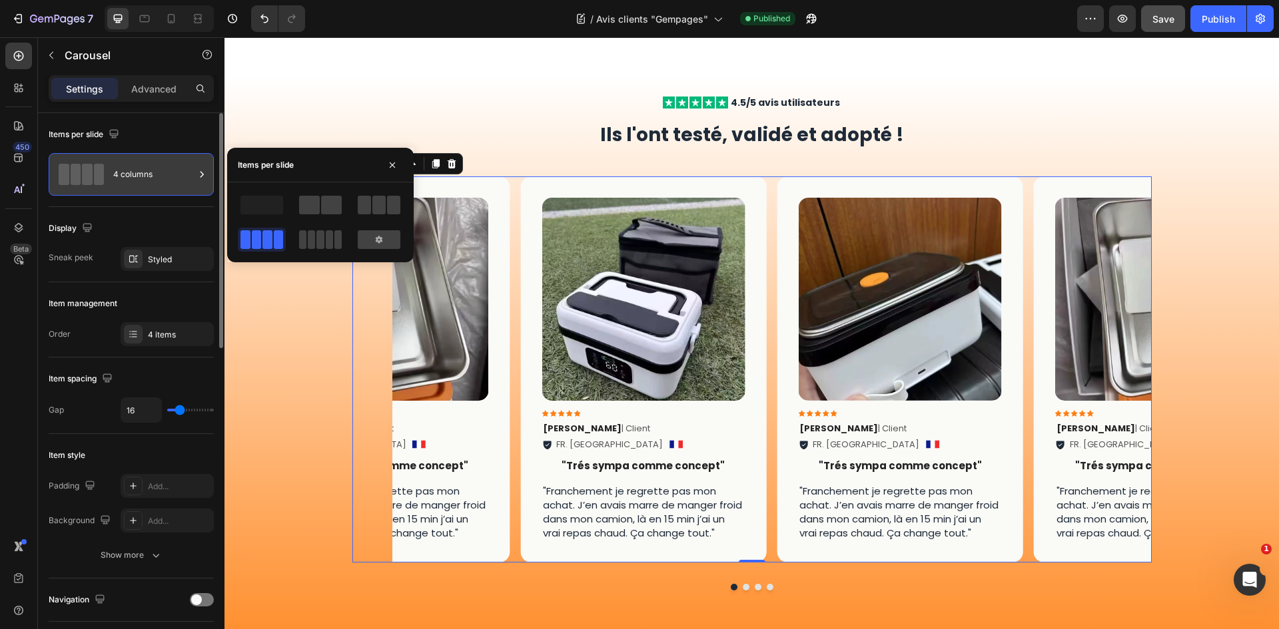
click at [174, 175] on div "4 columns" at bounding box center [153, 174] width 81 height 31
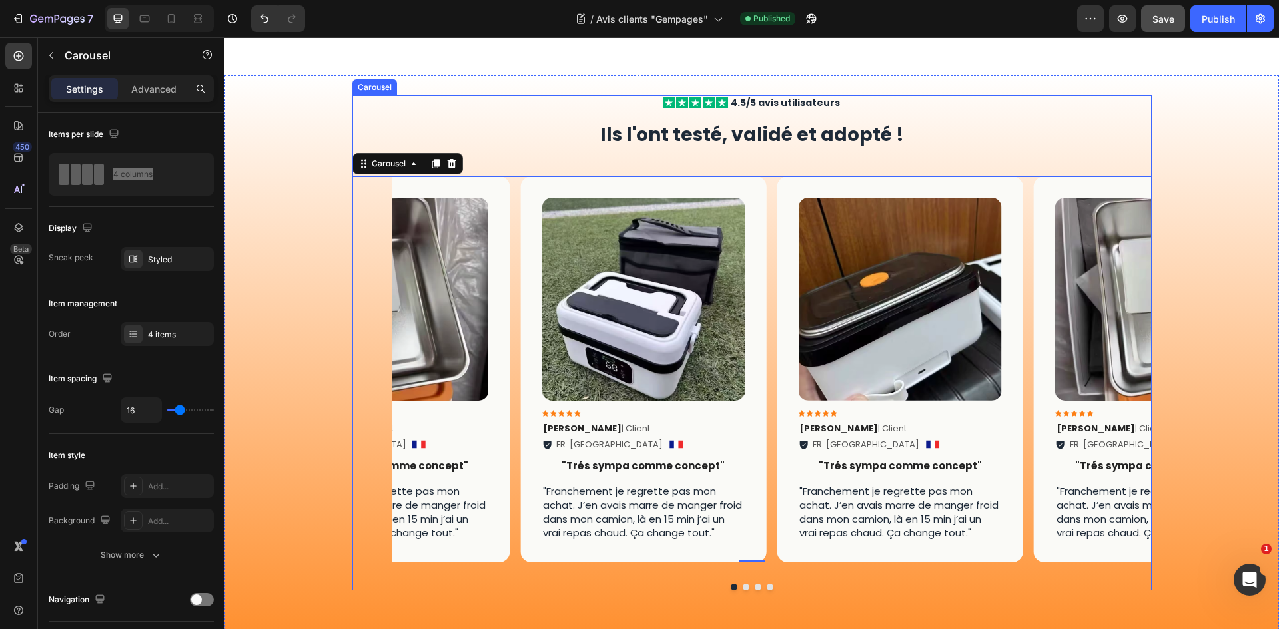
click at [743, 589] on button "Dot" at bounding box center [746, 587] width 7 height 7
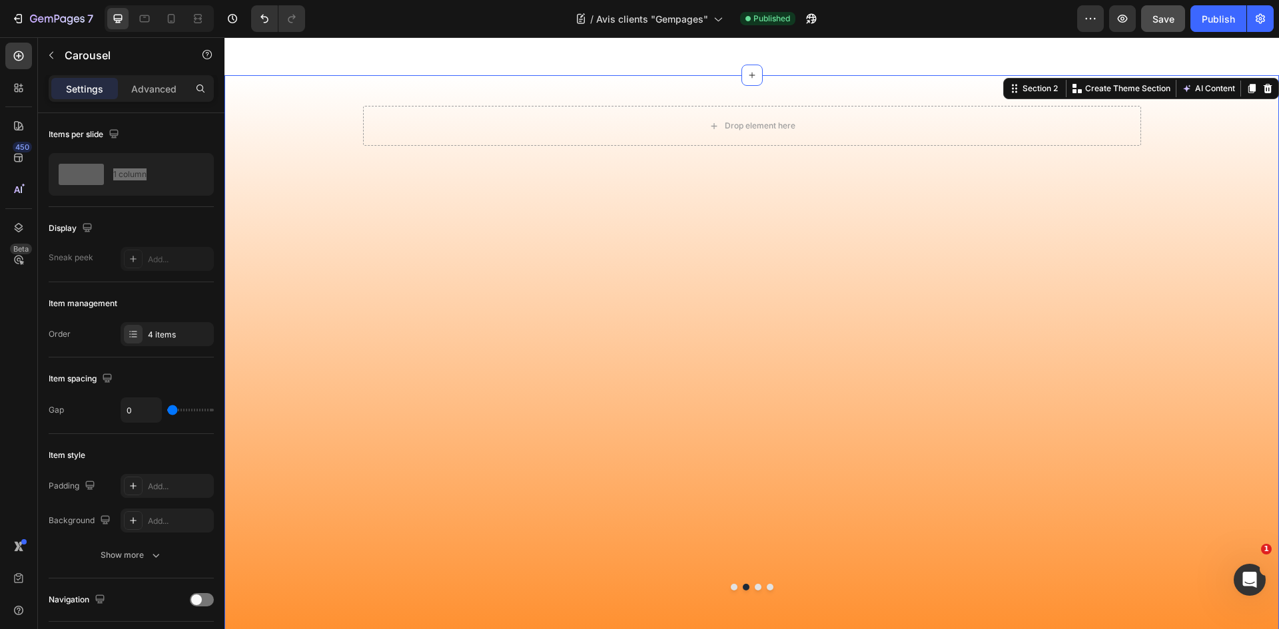
click at [1172, 167] on div "Icon Icon Icon Icon Icon Icon List 4.5/5 avis utilisateurs Text Block Row Ils l…" at bounding box center [751, 353] width 1054 height 517
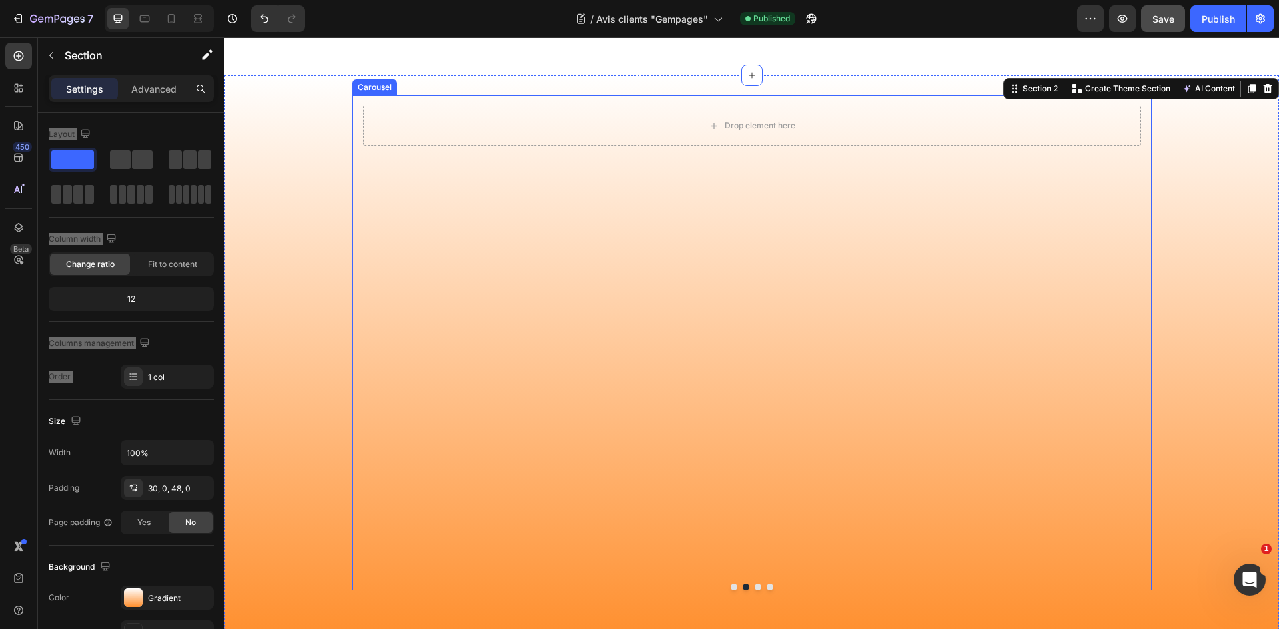
click at [731, 587] on button "Dot" at bounding box center [734, 587] width 7 height 7
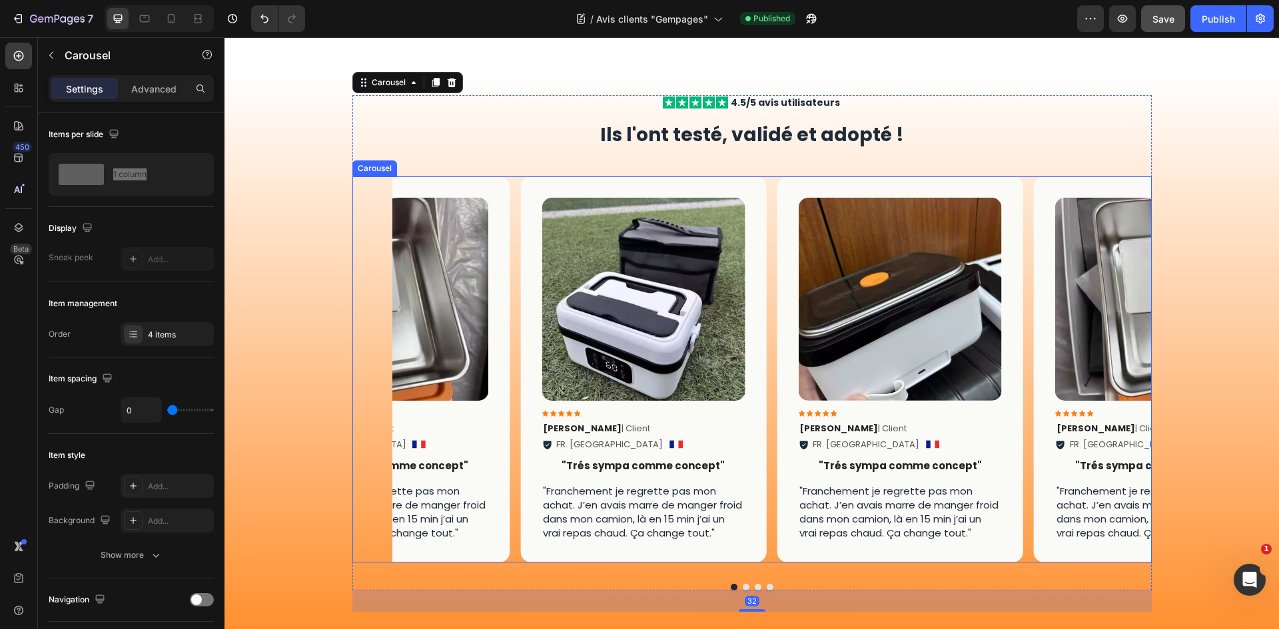
click at [767, 348] on div "Image Icon Icon Icon Icon Icon Icon List [PERSON_NAME] | Client Text Block FR. …" at bounding box center [771, 369] width 759 height 386
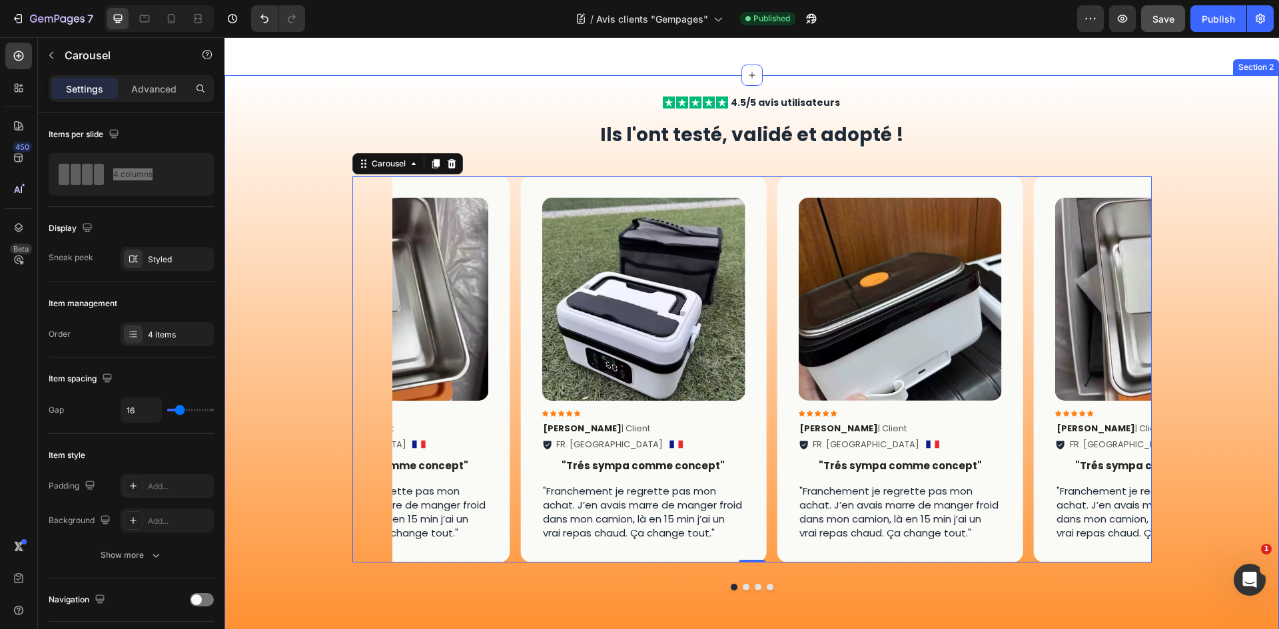
click at [238, 167] on div "Icon Icon Icon Icon Icon Icon List 4.5/5 avis utilisateurs Text Block Row Ils l…" at bounding box center [751, 353] width 1054 height 517
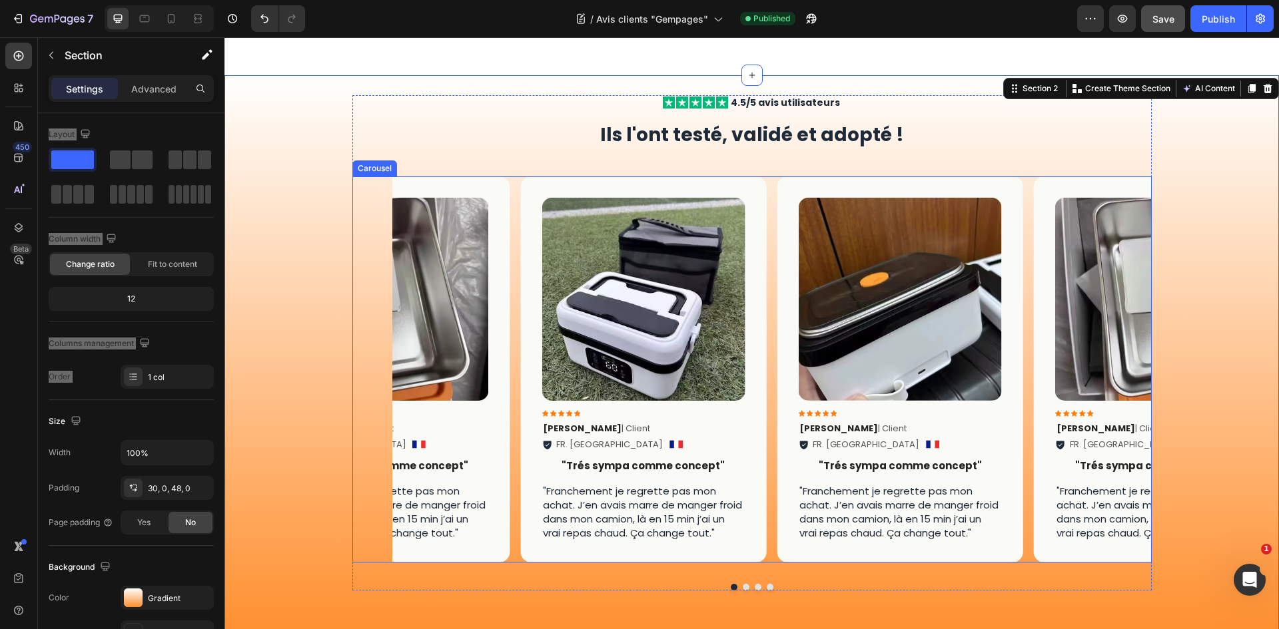
click at [511, 242] on div "Image Icon Icon Icon Icon Icon Icon List [PERSON_NAME] | Client Text Block FR. …" at bounding box center [771, 369] width 759 height 386
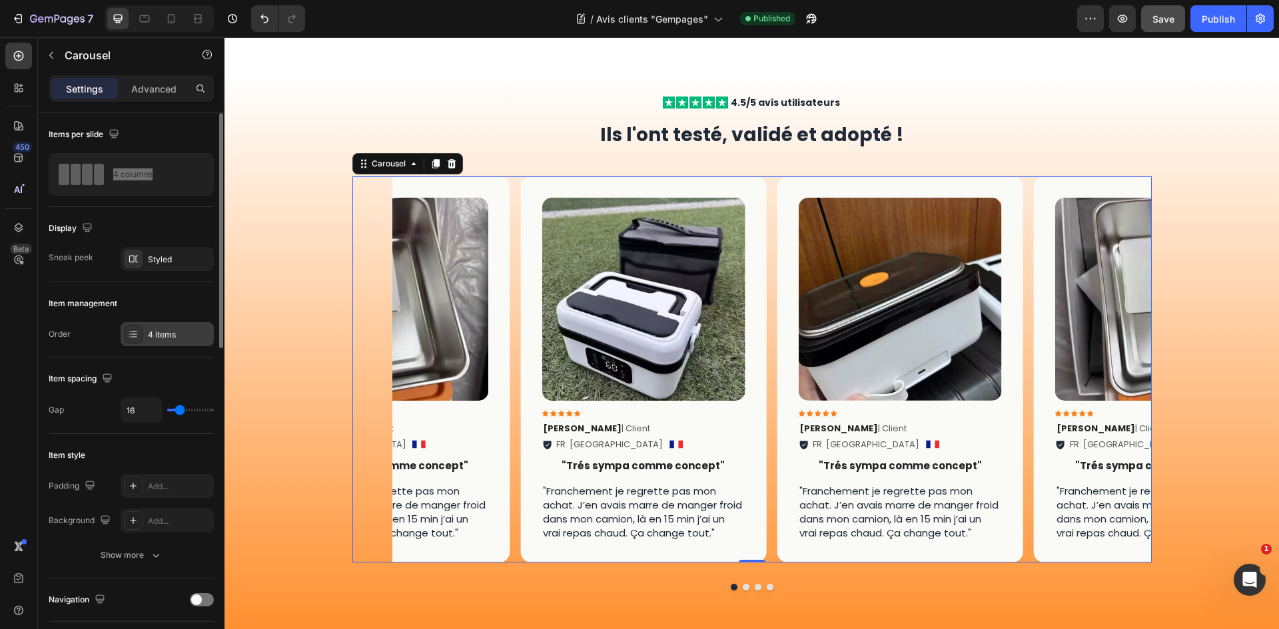
click at [161, 334] on div "4 items" at bounding box center [179, 335] width 63 height 12
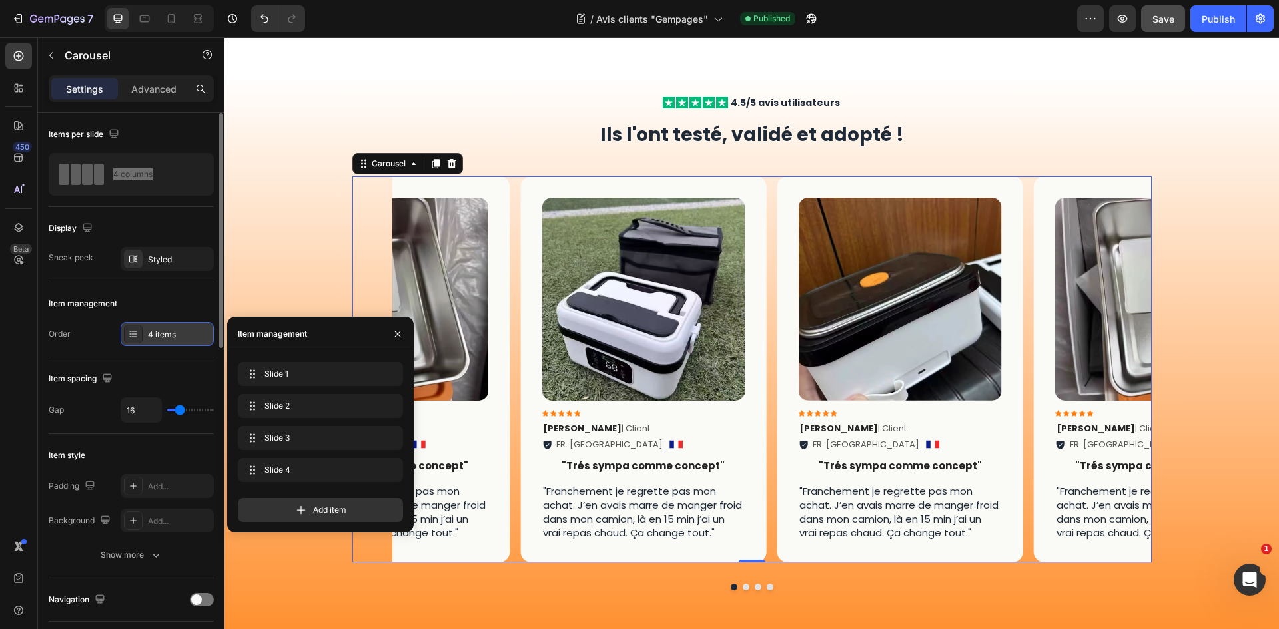
click at [161, 334] on div "4 items" at bounding box center [179, 335] width 63 height 12
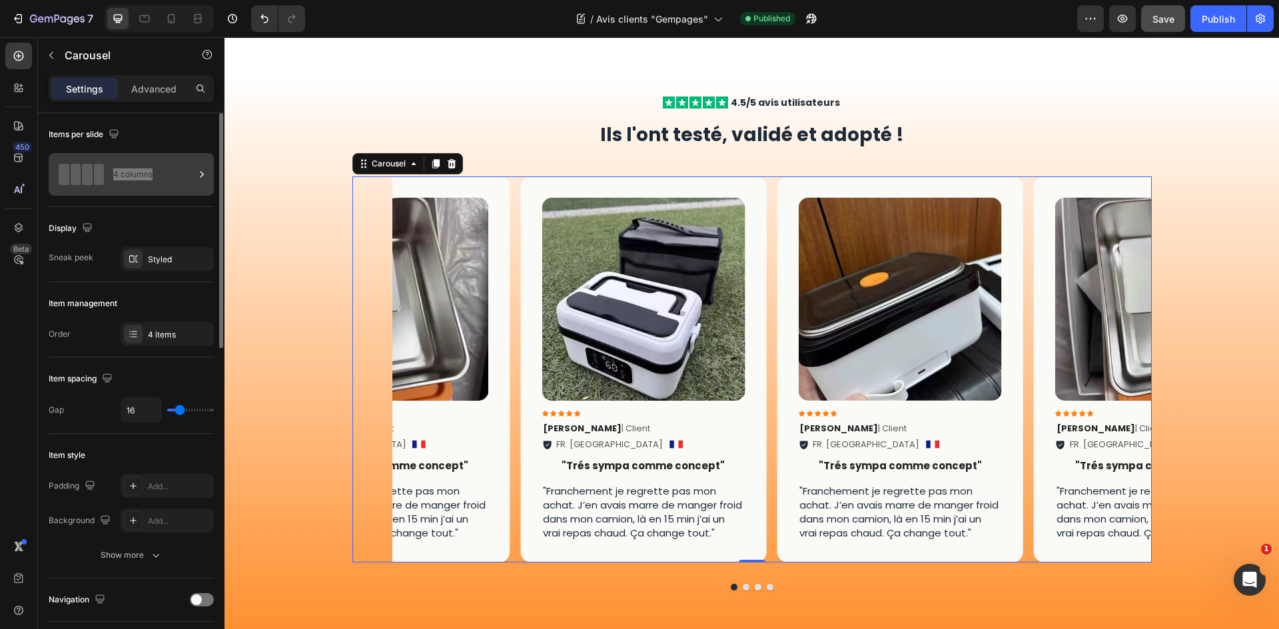
click at [185, 172] on div "4 columns" at bounding box center [153, 174] width 81 height 31
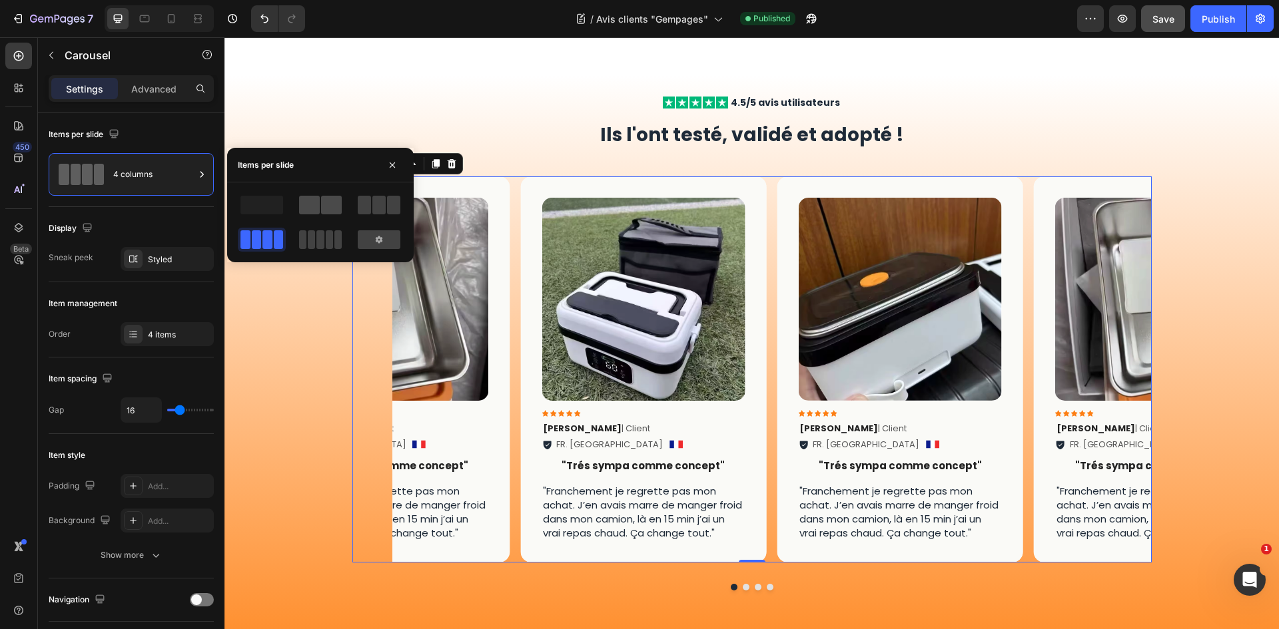
click at [313, 205] on span at bounding box center [309, 205] width 21 height 19
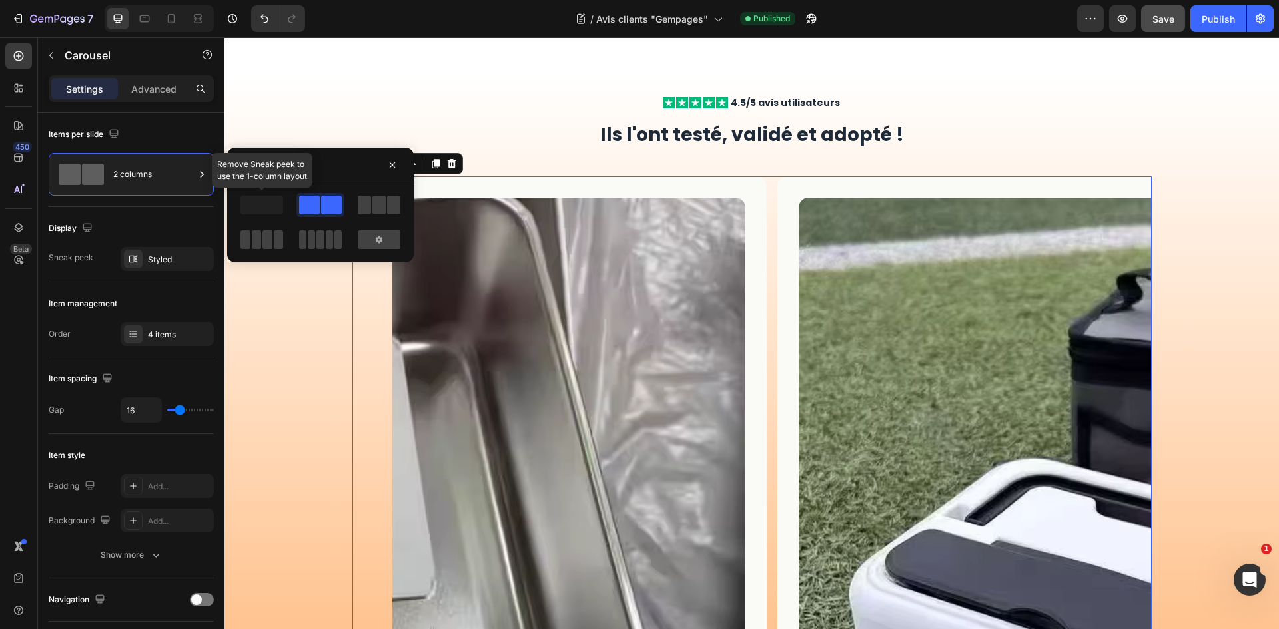
click at [262, 205] on span at bounding box center [261, 205] width 43 height 19
click at [266, 202] on span at bounding box center [261, 205] width 43 height 19
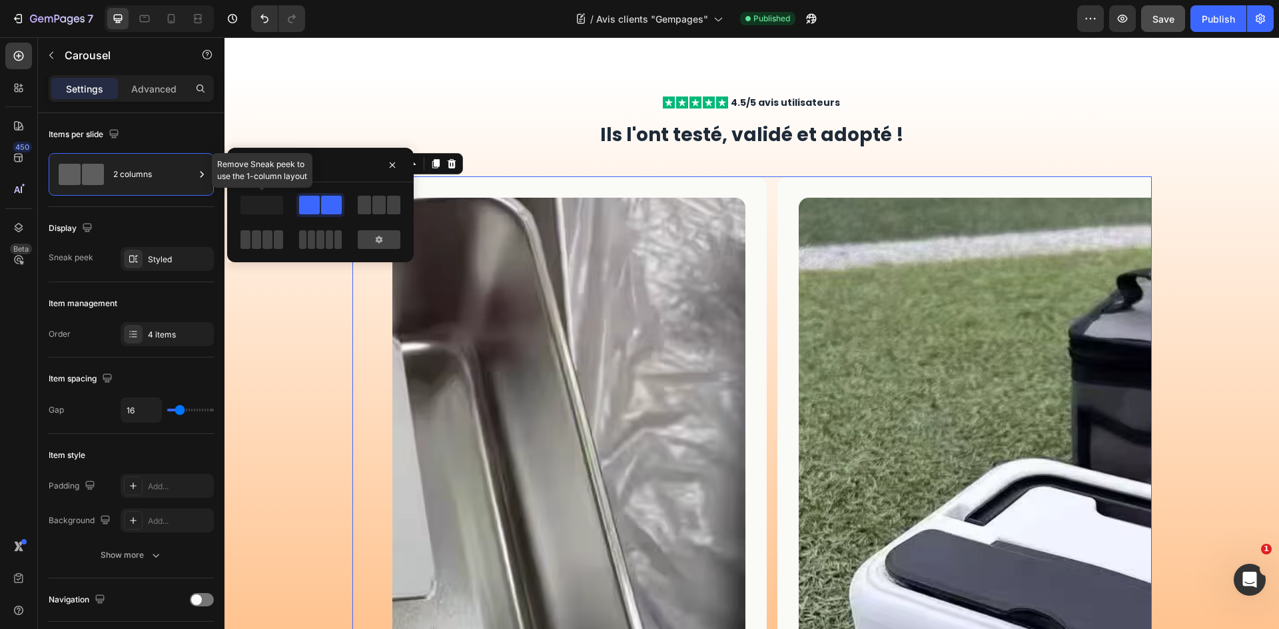
click at [266, 202] on span at bounding box center [261, 205] width 43 height 19
click at [268, 234] on span at bounding box center [267, 239] width 10 height 19
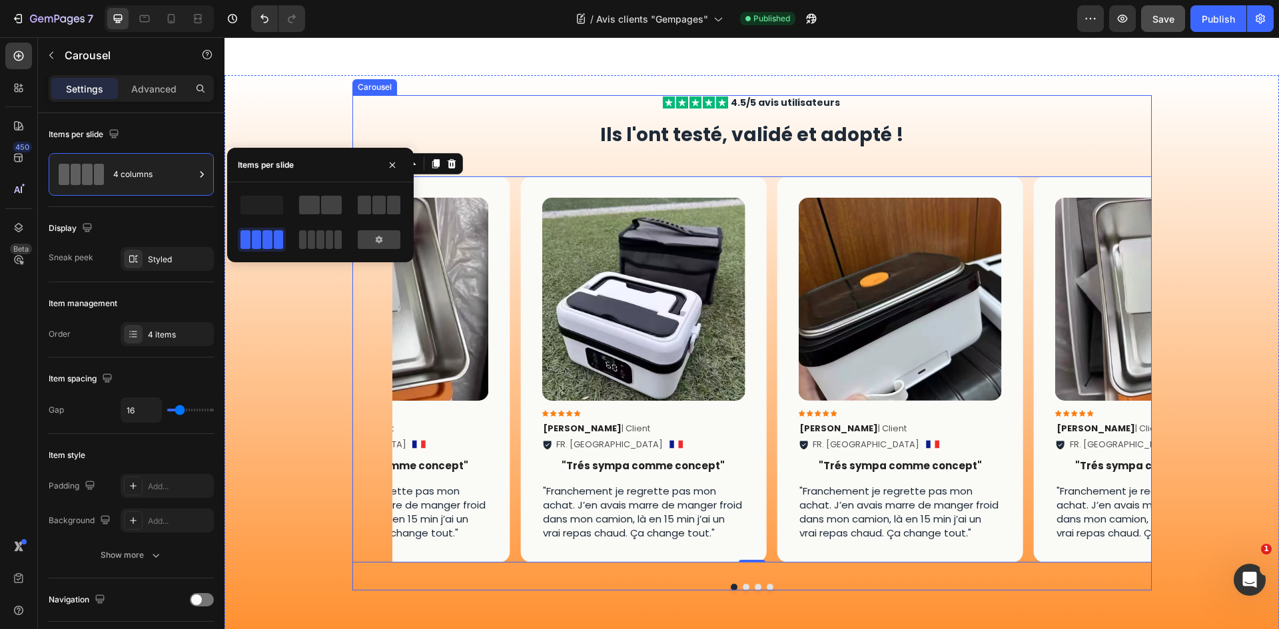
click at [743, 587] on button "Dot" at bounding box center [746, 587] width 7 height 7
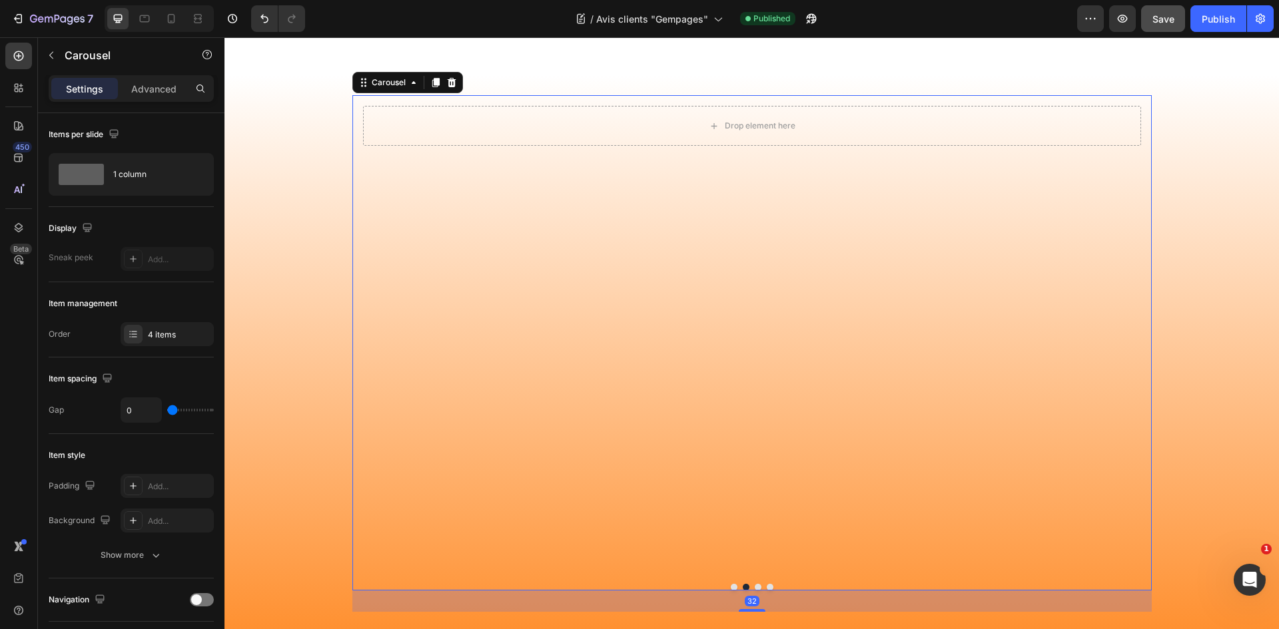
click at [571, 206] on div "Drop element here Row" at bounding box center [751, 329] width 799 height 468
click at [568, 133] on div "Drop element here" at bounding box center [752, 126] width 778 height 40
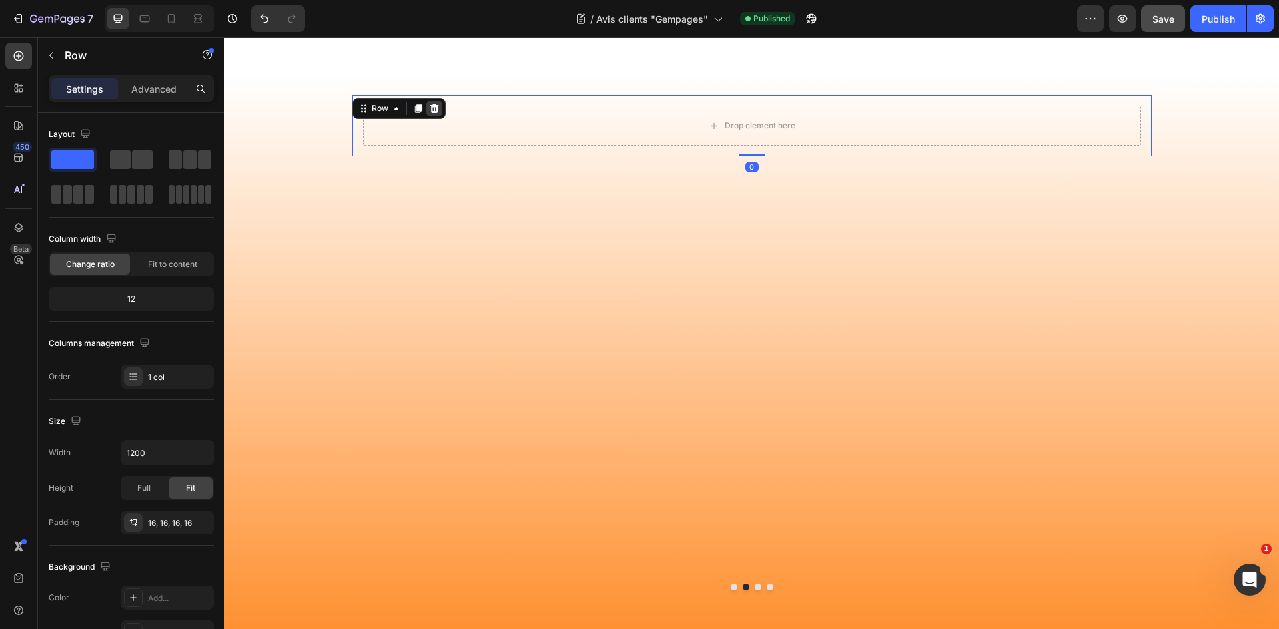
click at [435, 111] on div at bounding box center [434, 109] width 16 height 16
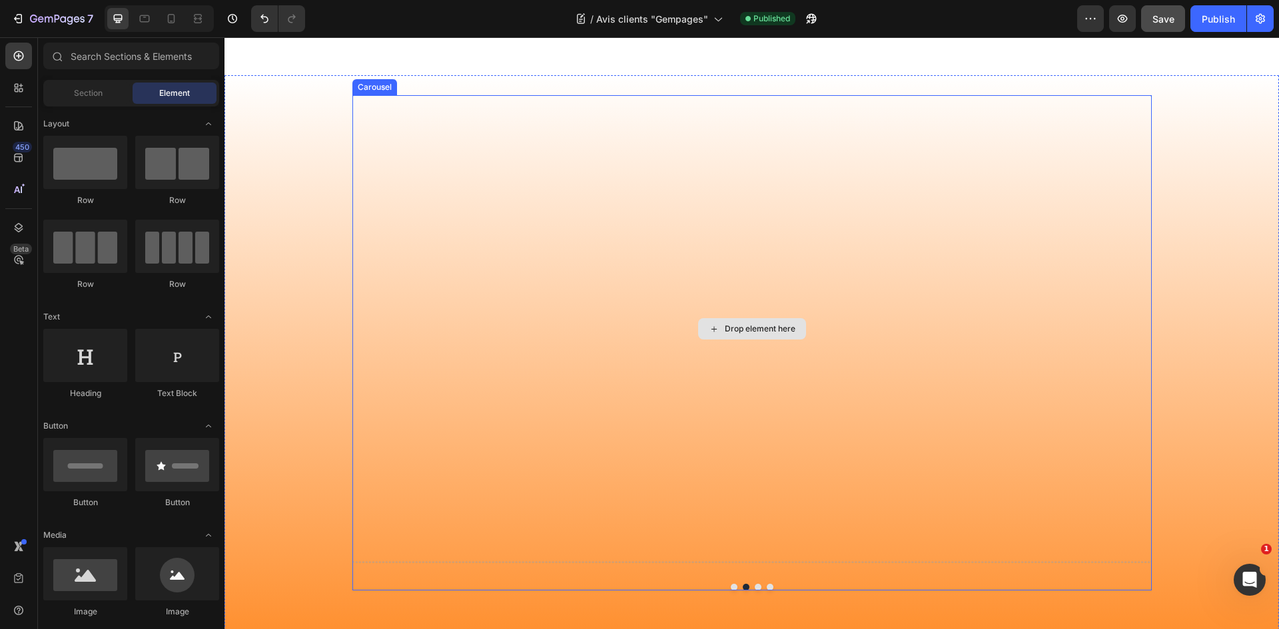
click at [766, 287] on div "Drop element here" at bounding box center [751, 329] width 799 height 468
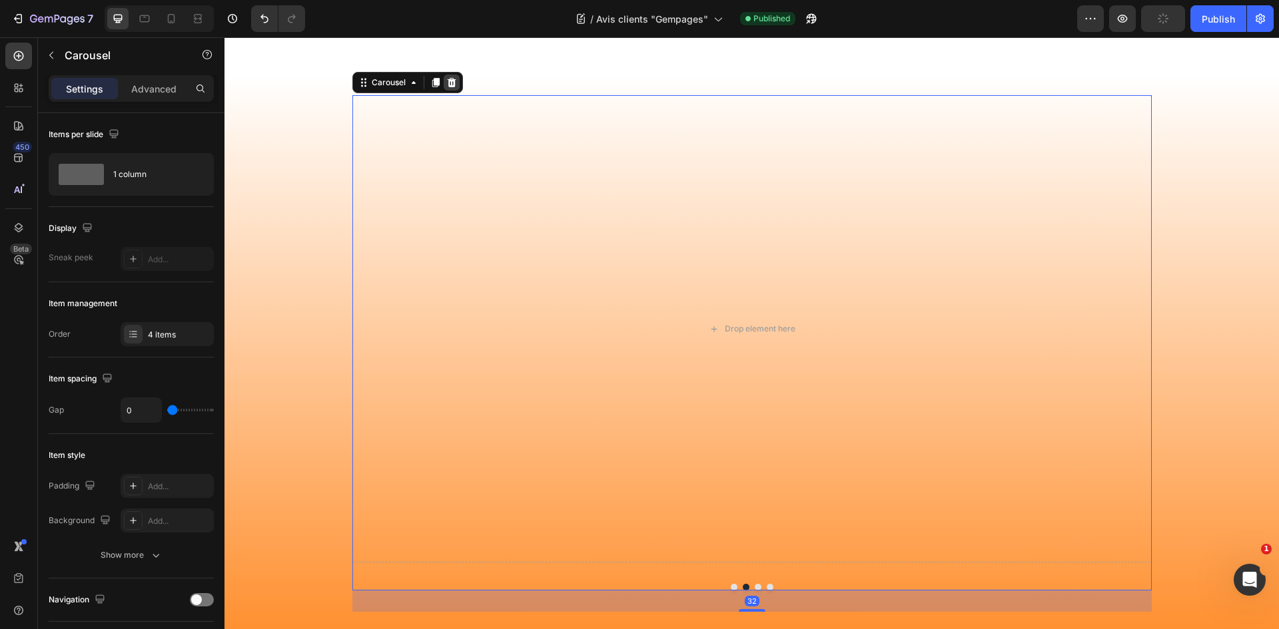
click at [447, 81] on icon at bounding box center [451, 82] width 9 height 9
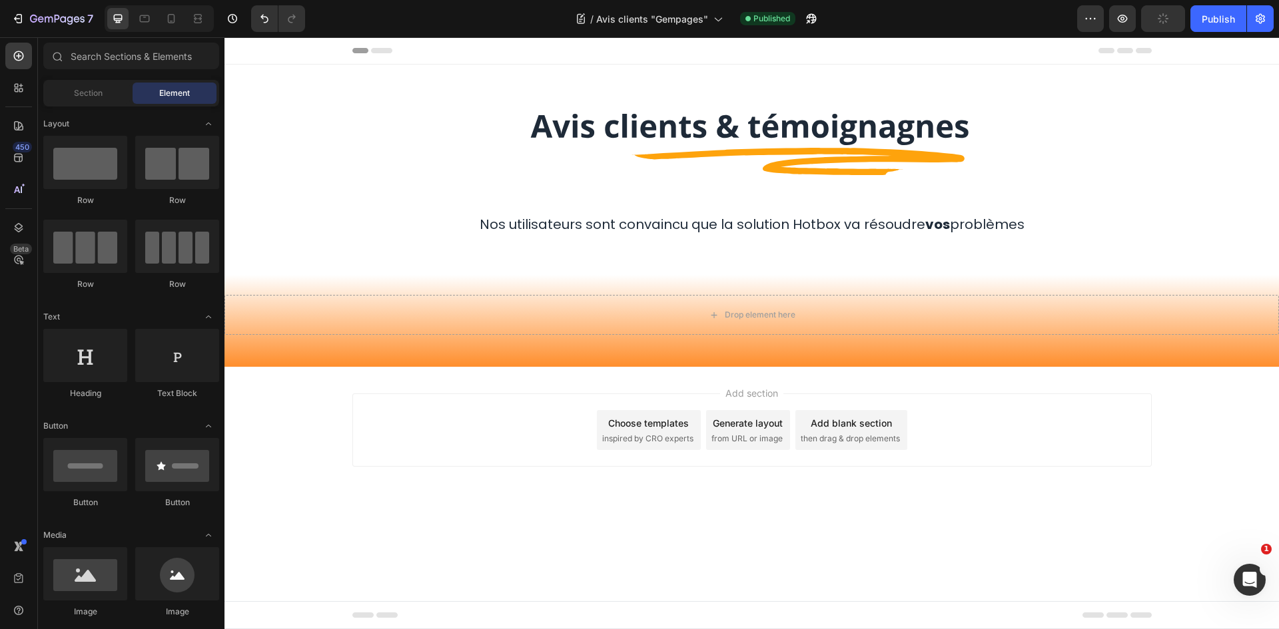
scroll to position [0, 0]
click at [267, 21] on icon "Undo/Redo" at bounding box center [264, 18] width 13 height 13
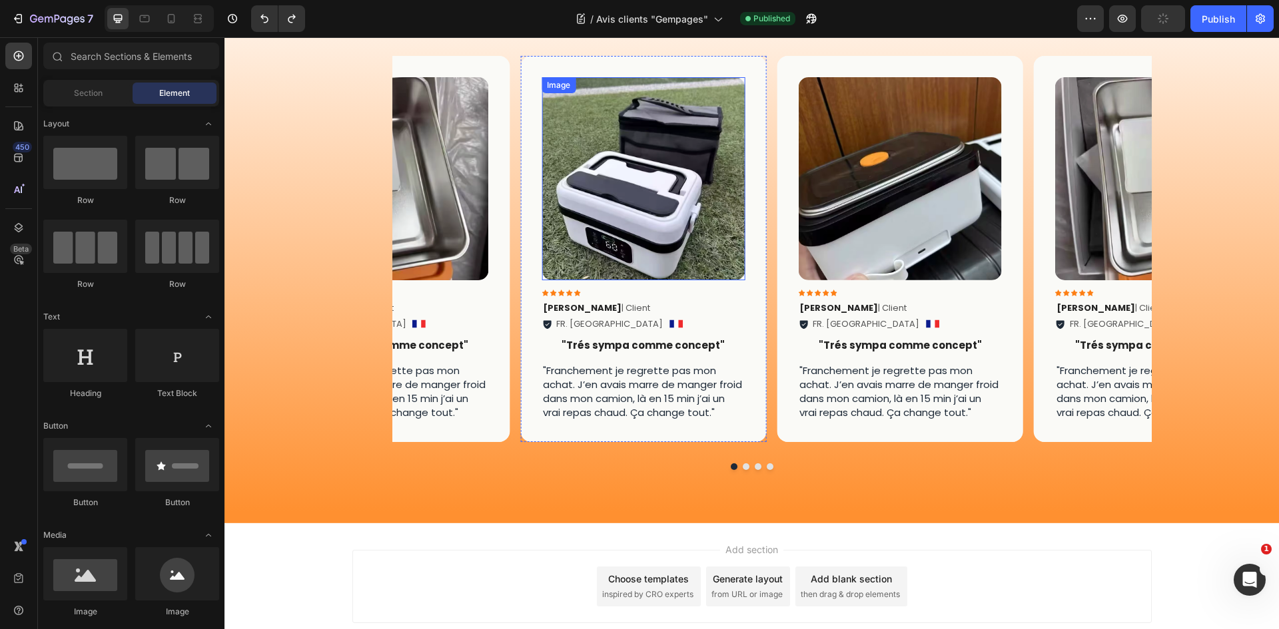
scroll to position [333, 0]
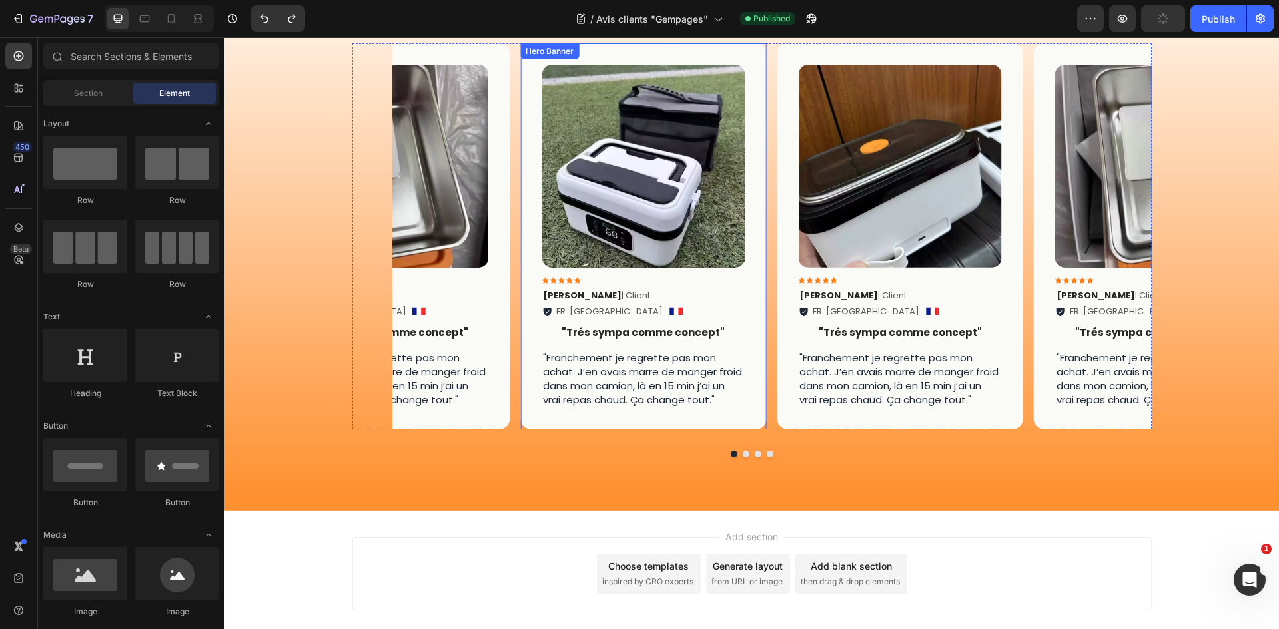
click at [761, 365] on div "Image Icon Icon Icon Icon Icon Icon List [PERSON_NAME] | Client Text Block FR. …" at bounding box center [643, 236] width 246 height 386
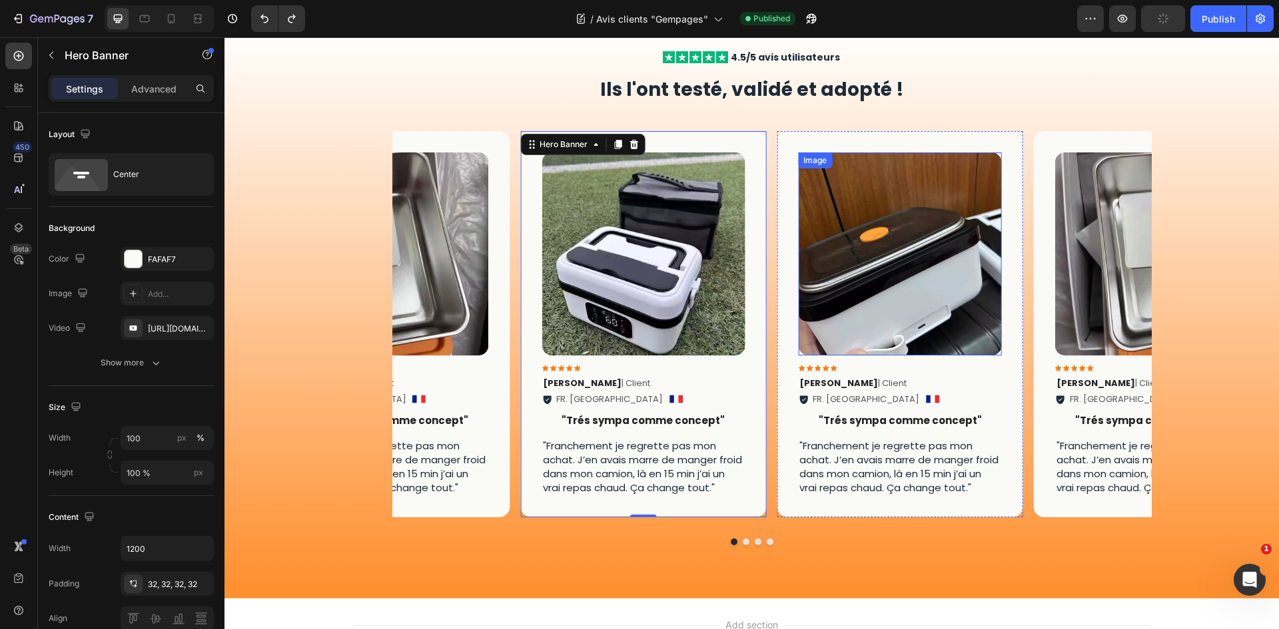
scroll to position [266, 0]
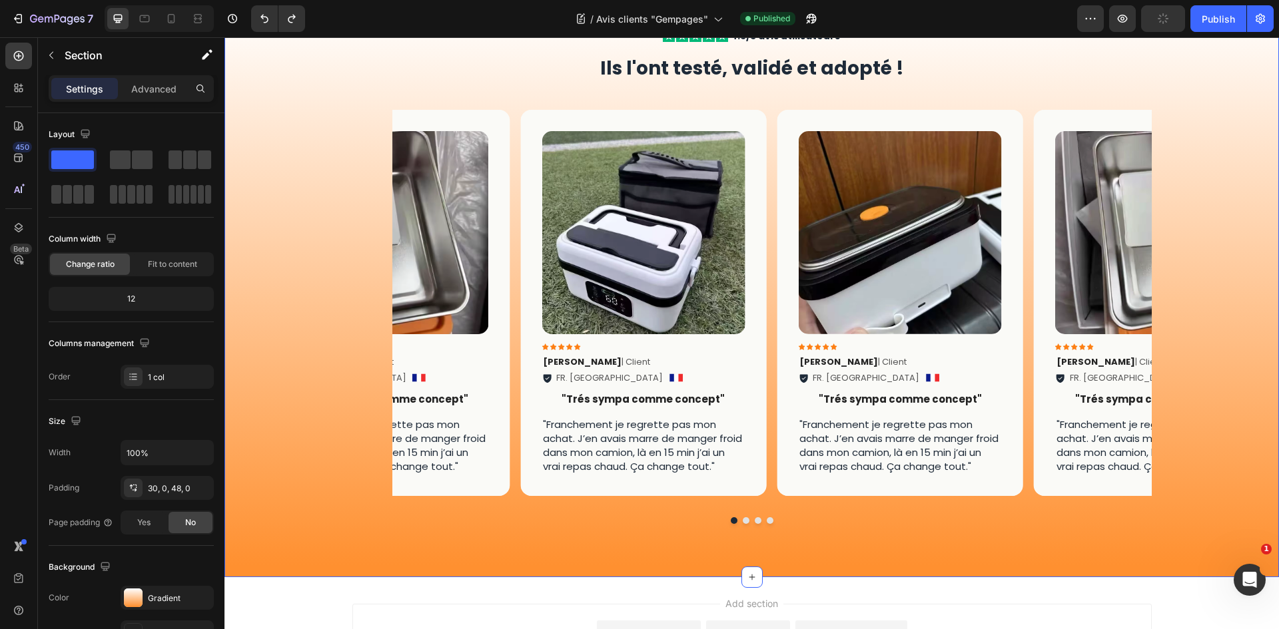
click at [1204, 133] on div "Icon Icon Icon Icon Icon Icon List 4.5/5 avis utilisateurs Text Block Row Ils l…" at bounding box center [751, 287] width 1054 height 517
